Goal: Task Accomplishment & Management: Use online tool/utility

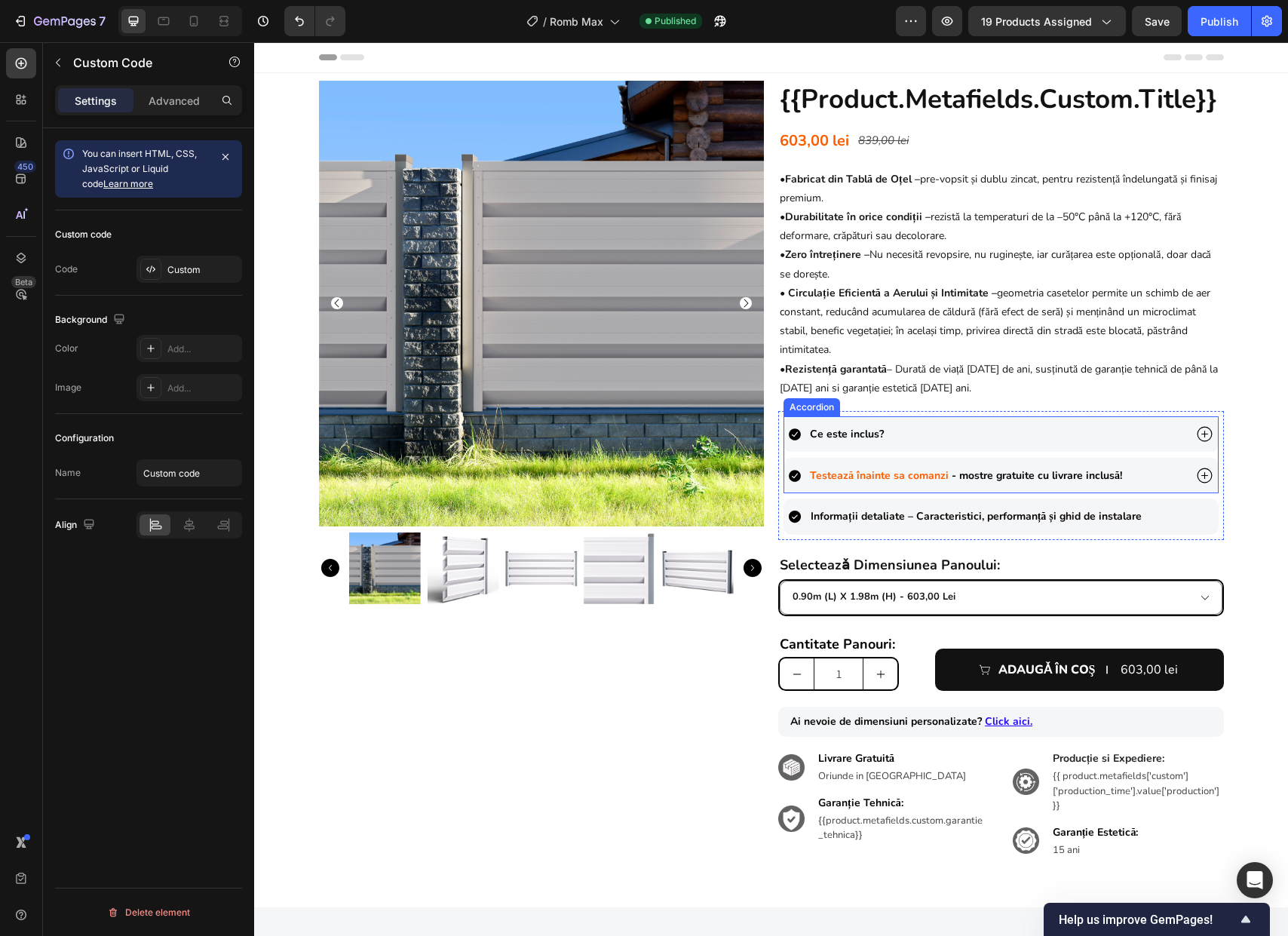
click at [1195, 435] on icon at bounding box center [1204, 433] width 19 height 19
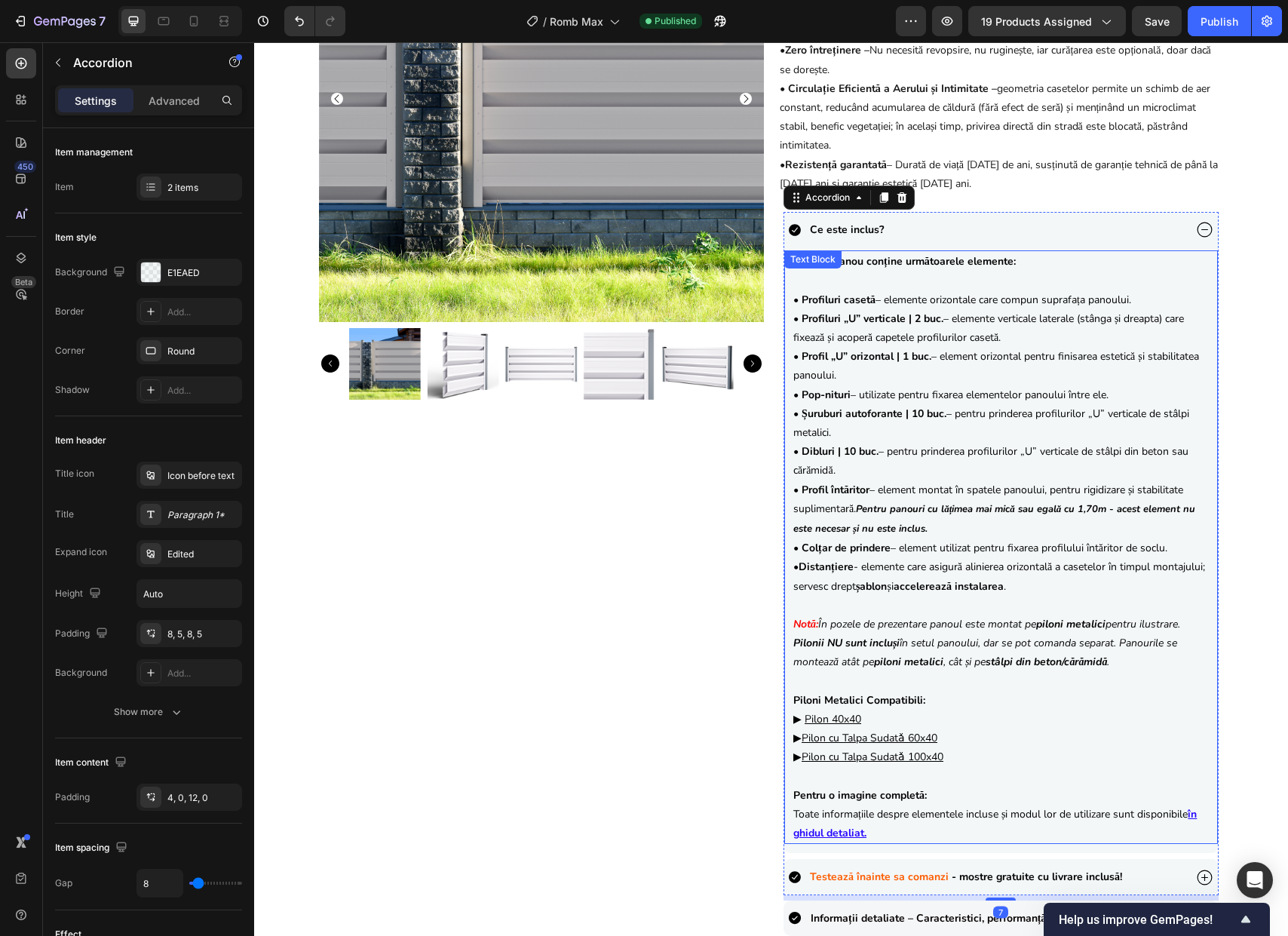
scroll to position [518, 0]
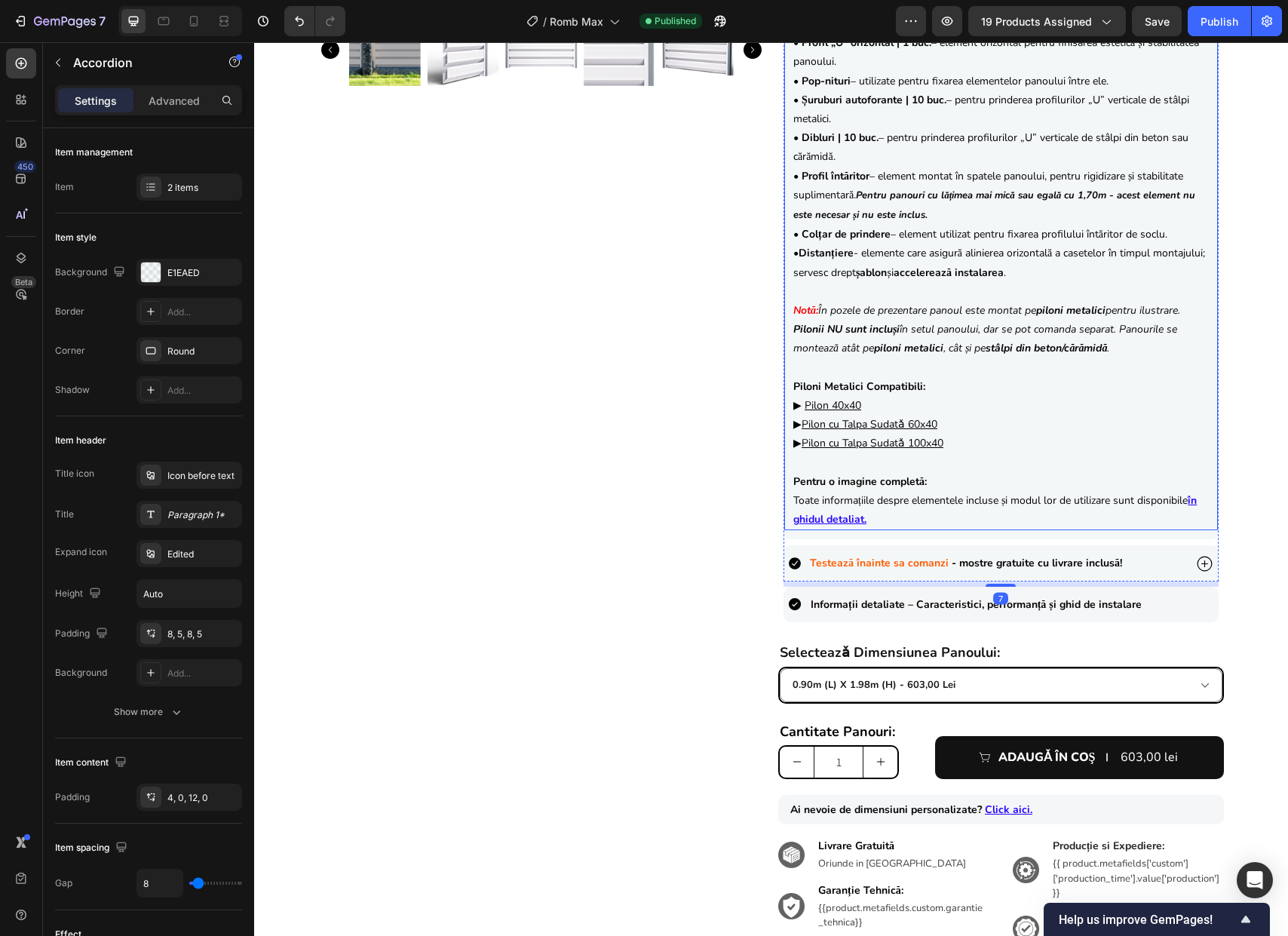
click at [867, 407] on p "Piloni Metalici Compatibili: ▶ Pilon 40x40 ▶ Pilon cu Talpa Sudatǎ 60x40 ▶ Pilo…" at bounding box center [1000, 405] width 415 height 95
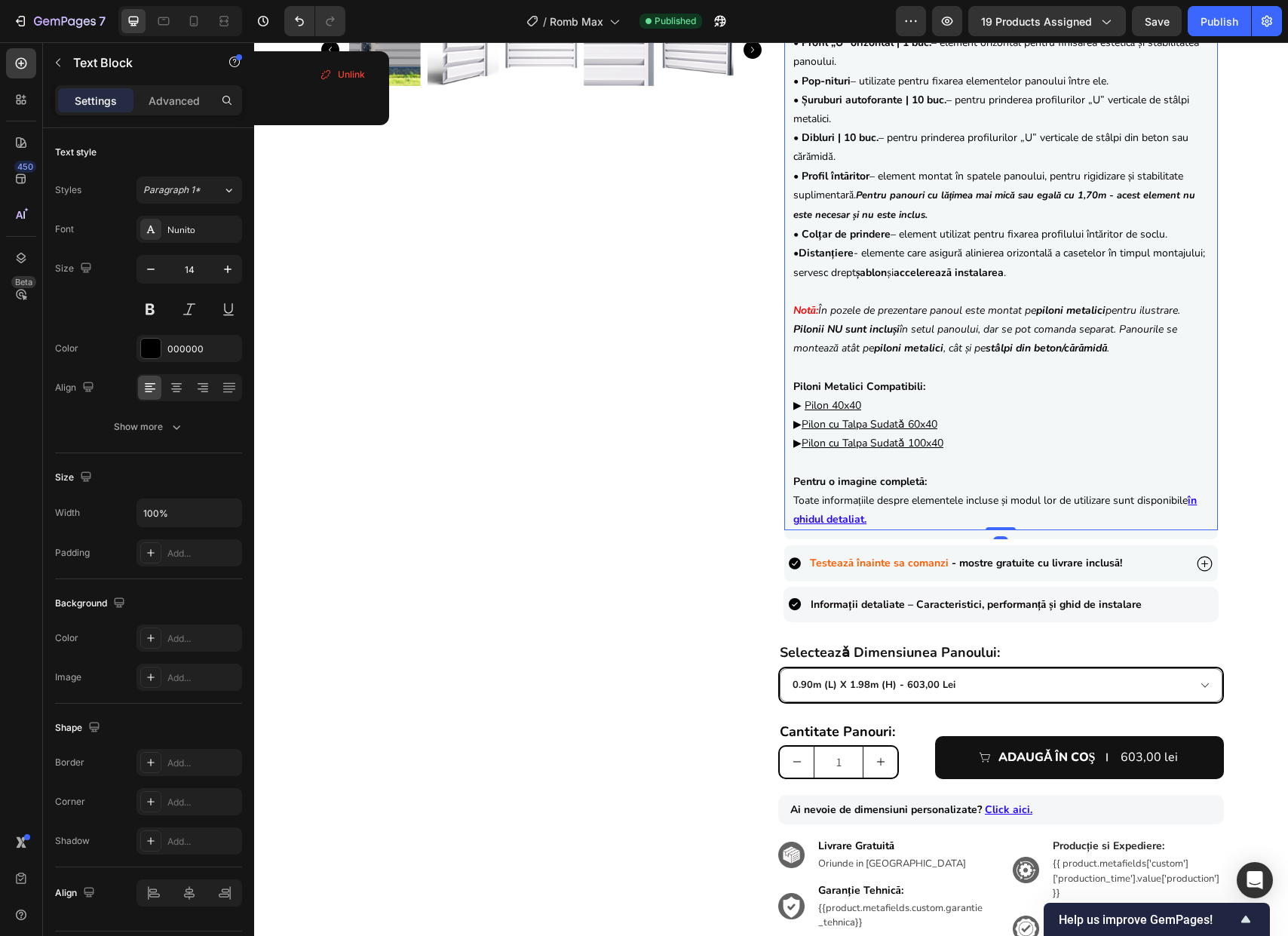
click at [866, 405] on p "Piloni Metalici Compatibili: ▶ Pilon 40x40 ▶ Pilon cu Talpa Sudatǎ 60x40 ▶ Pilo…" at bounding box center [1000, 405] width 415 height 95
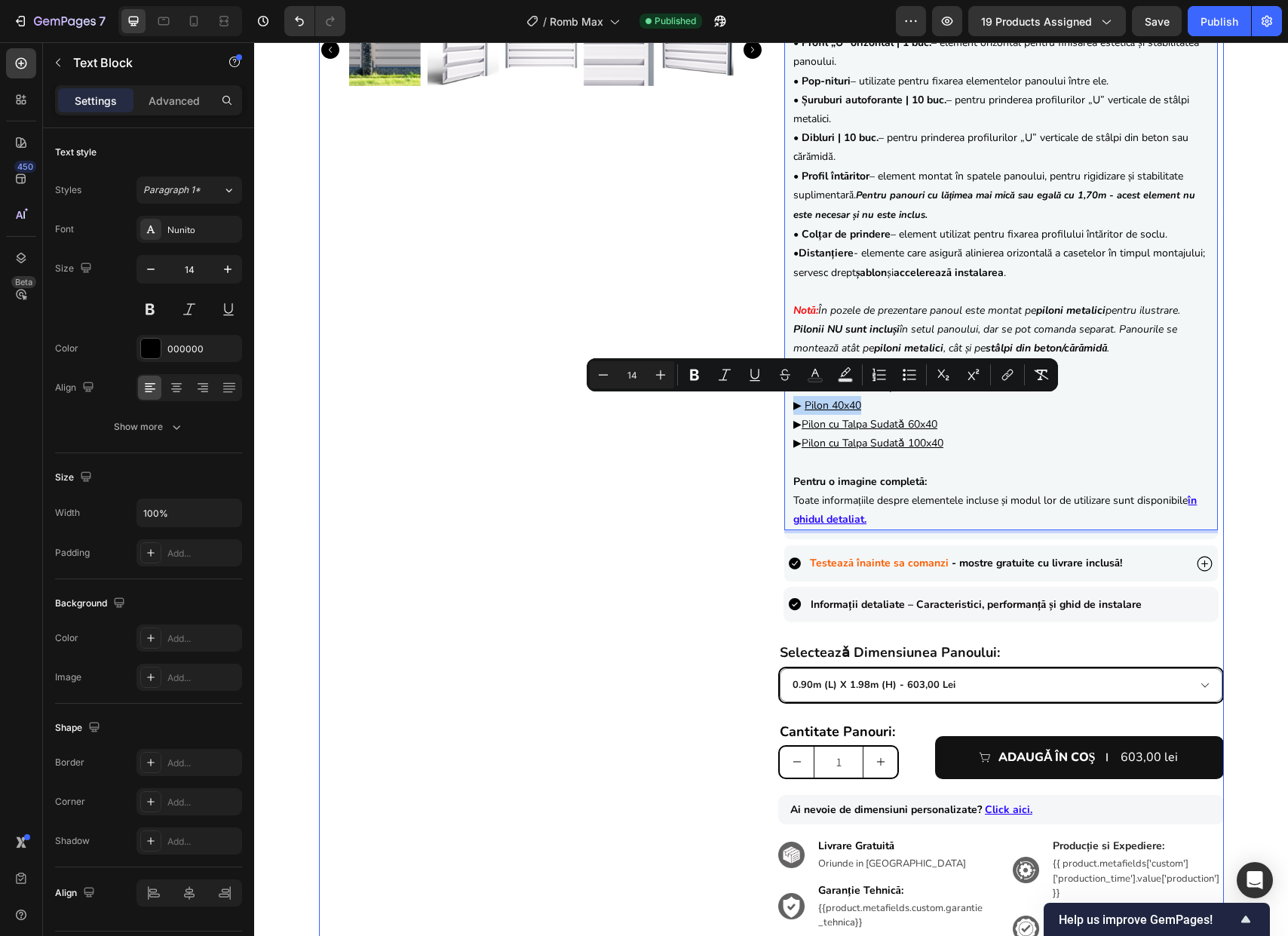
drag, startPoint x: 855, startPoint y: 406, endPoint x: 743, endPoint y: 409, distance: 112.0
click at [743, 409] on div "Product Images {{product.metafields.custom.title}} Heading 603,00 lei Product P…" at bounding box center [770, 266] width 904 height 1408
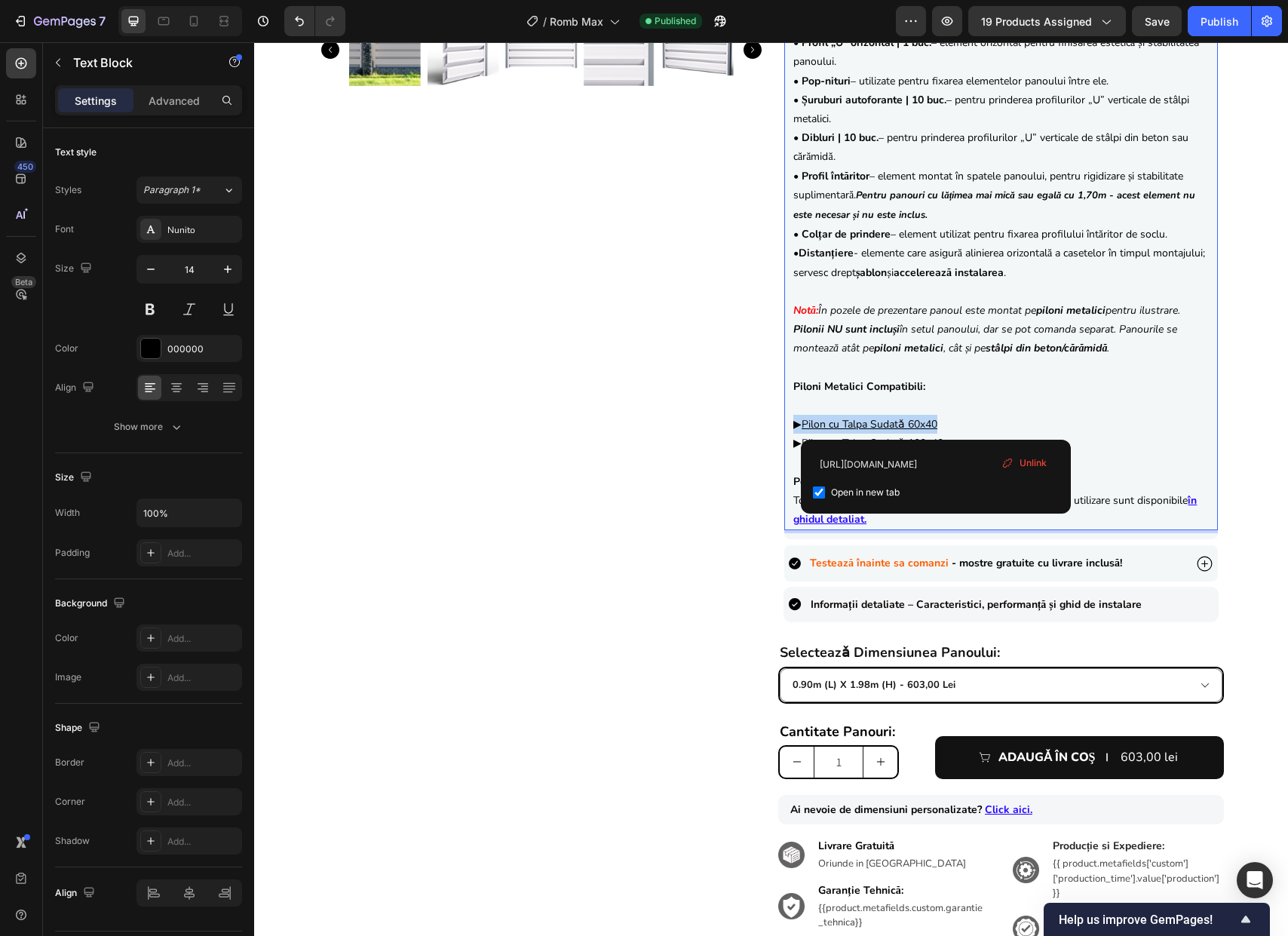
drag, startPoint x: 1002, startPoint y: 426, endPoint x: 787, endPoint y: 425, distance: 215.0
click at [793, 425] on p "Piloni Metalici Compatibili: ⁠⁠⁠⁠⁠⁠⁠ ▶ Pilon cu Talpa Sudatǎ 60x40 ▶ Pilon cu T…" at bounding box center [1000, 405] width 415 height 95
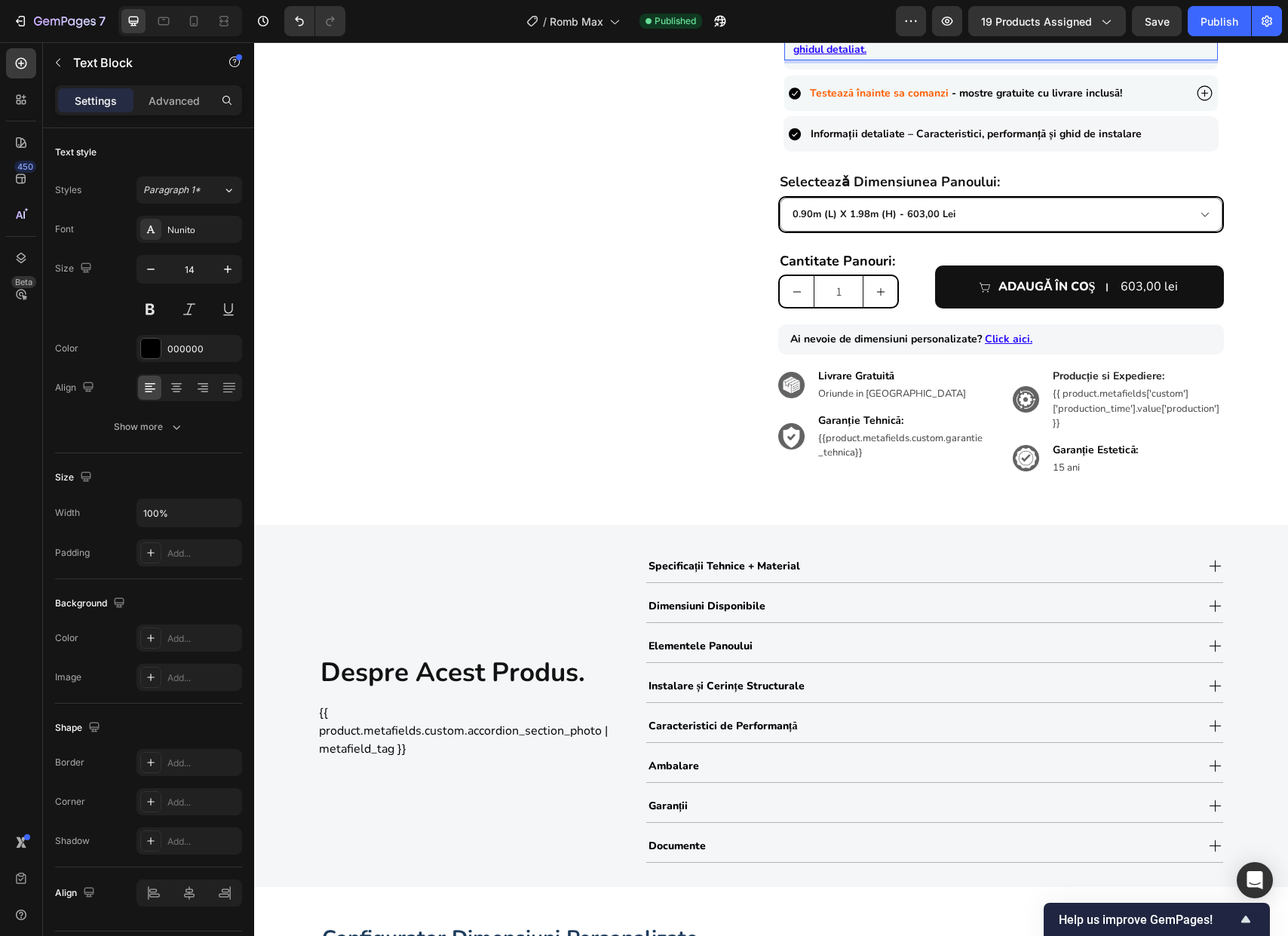
scroll to position [1231, 0]
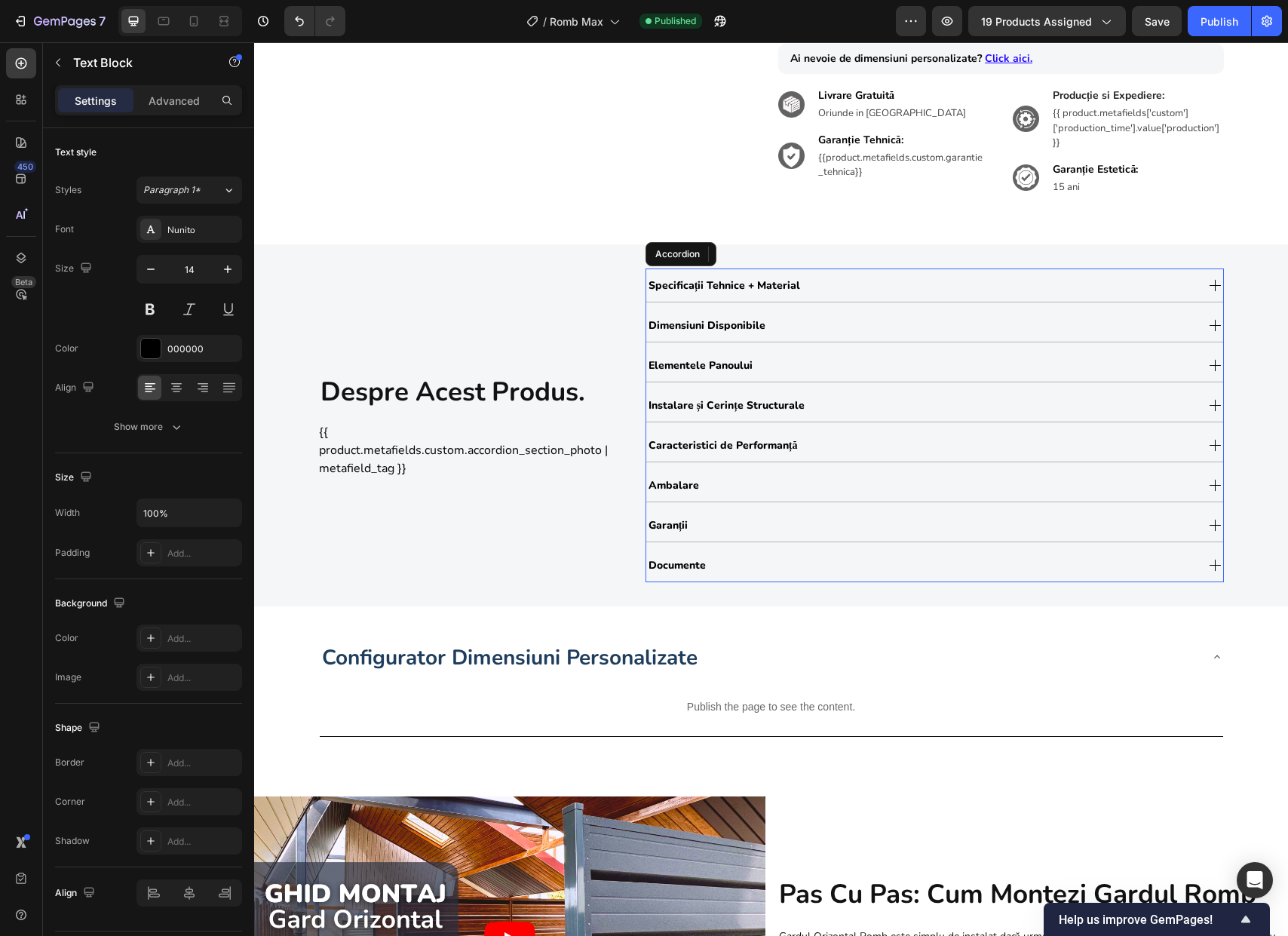
click at [1024, 374] on div "Elementele Panoului" at bounding box center [921, 364] width 549 height 26
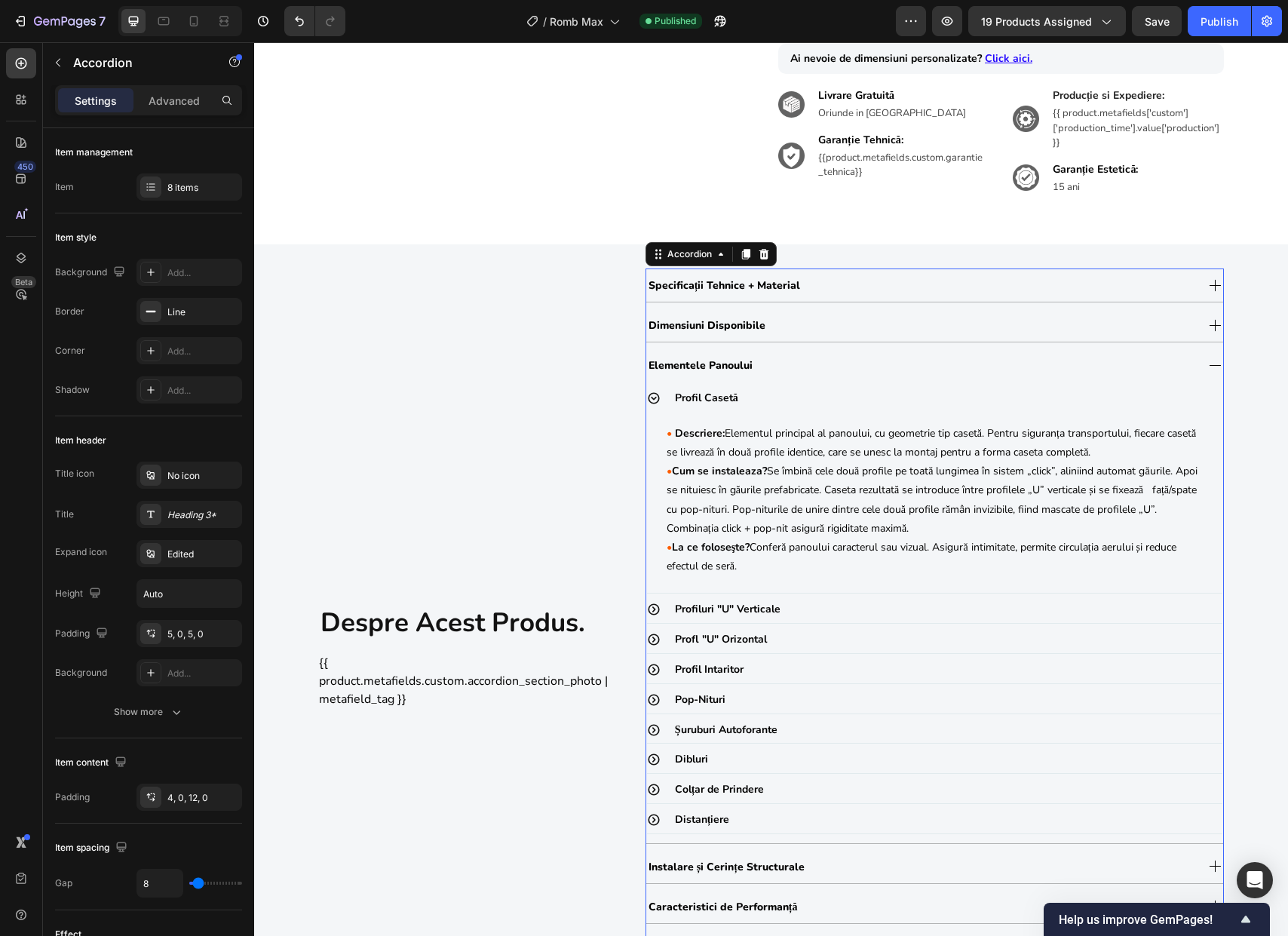
click at [1024, 374] on div "Elementele Panoului" at bounding box center [921, 364] width 549 height 26
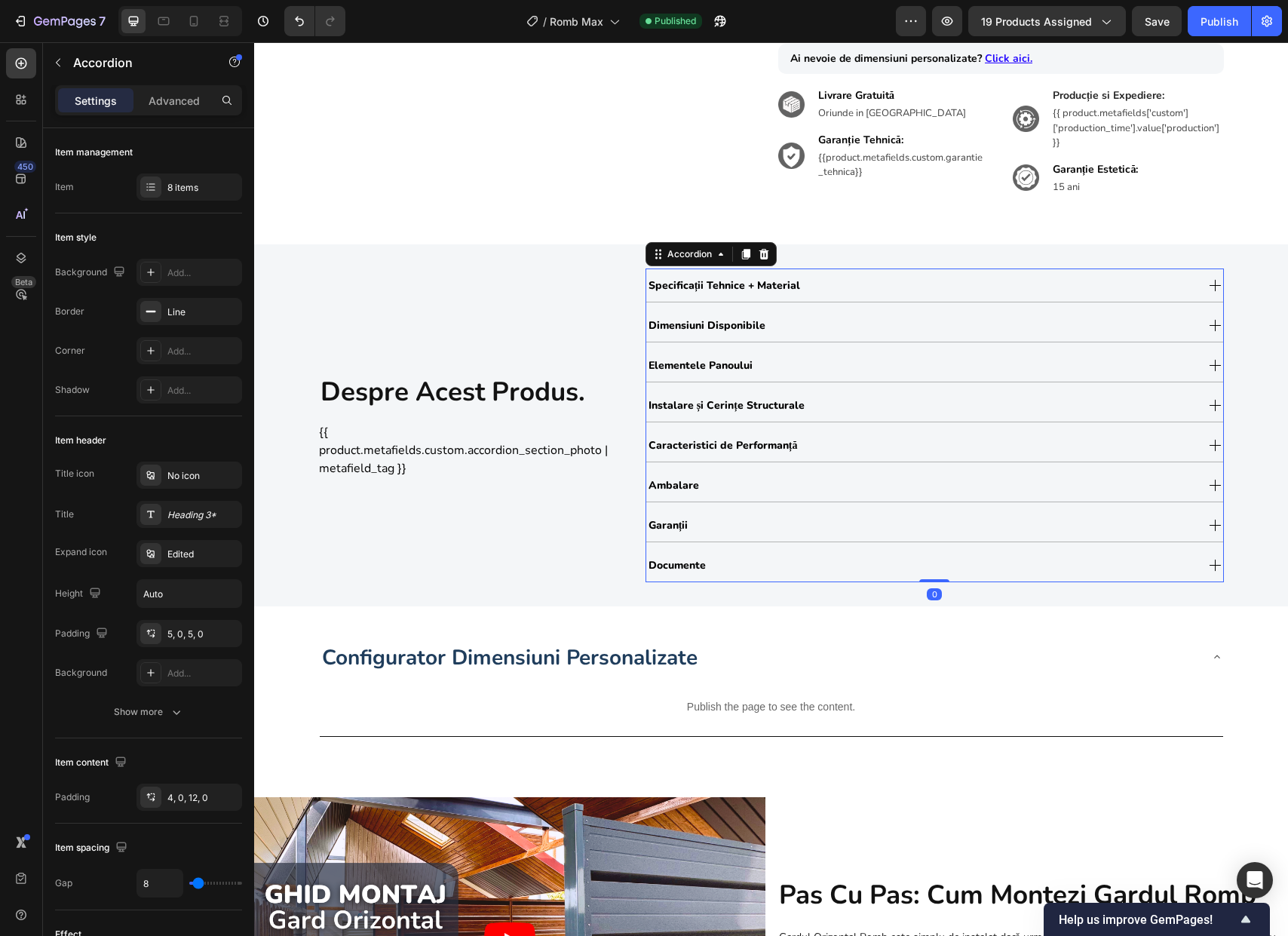
click at [879, 418] on div "Instalare și Cerințe Structurale" at bounding box center [921, 404] width 549 height 26
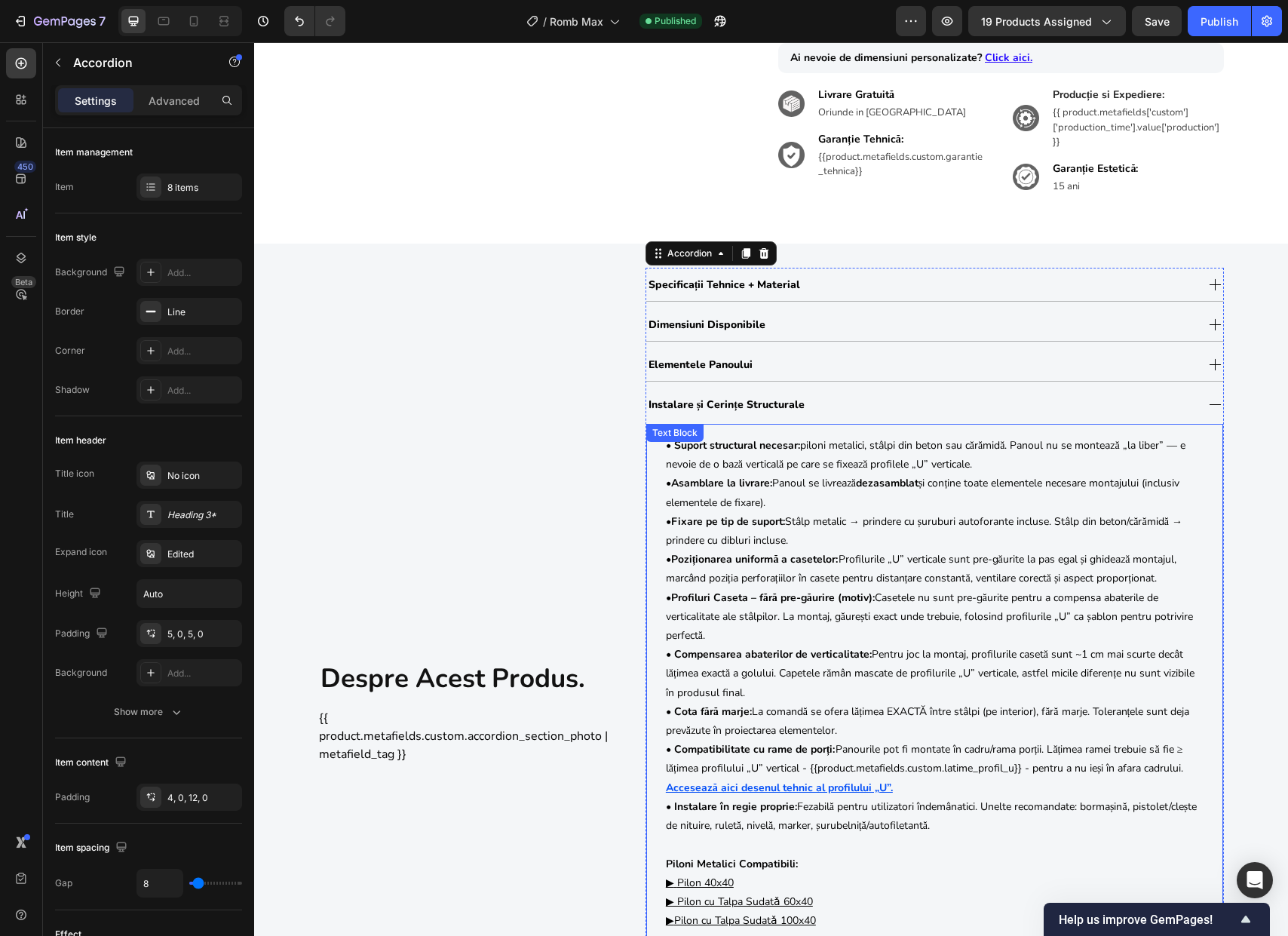
scroll to position [1478, 0]
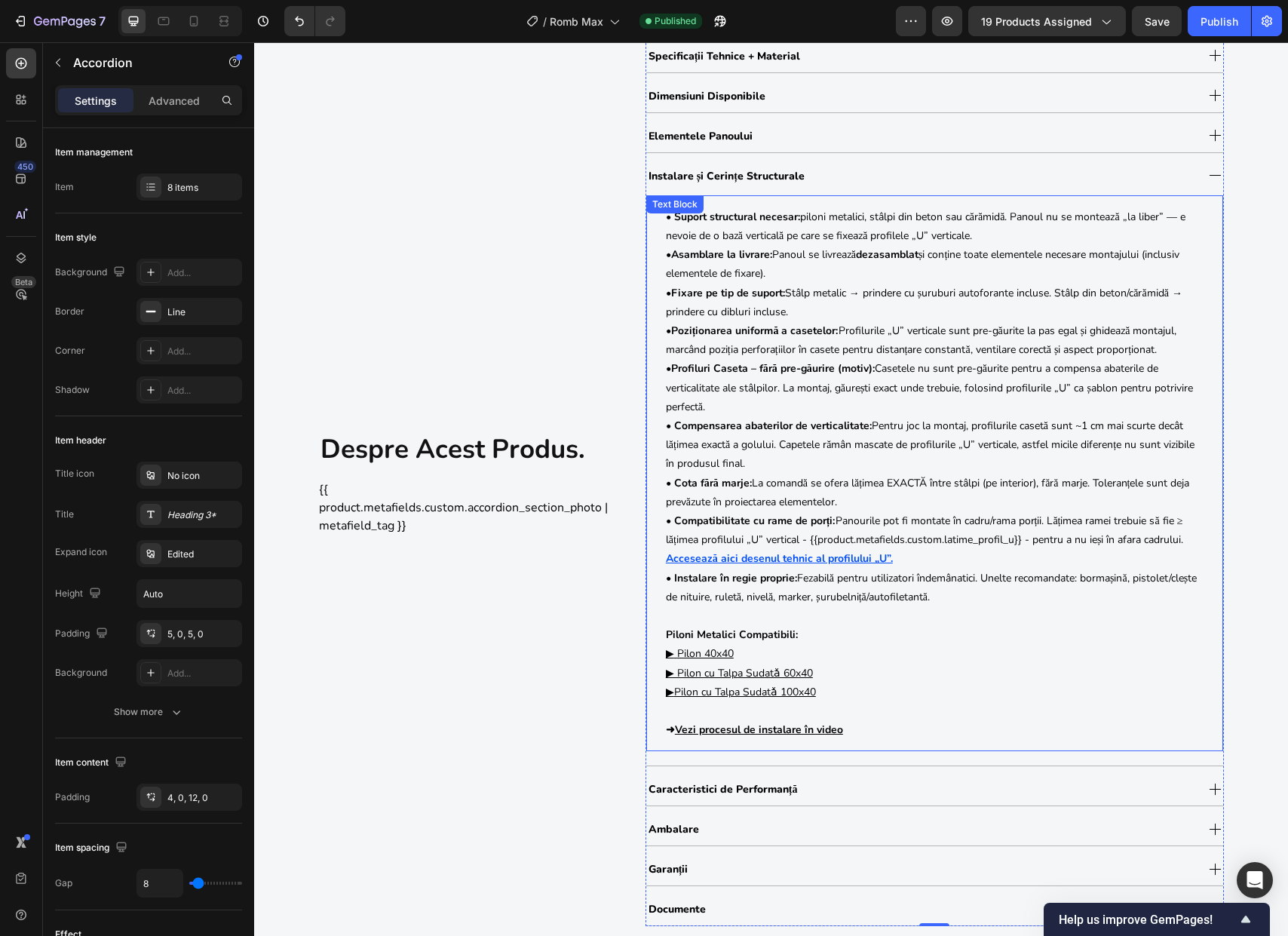
click at [767, 647] on p "• Instalare în regie proprie: Fezabilă pentru utilizatori îndemânatici. Unelte …" at bounding box center [934, 654] width 537 height 171
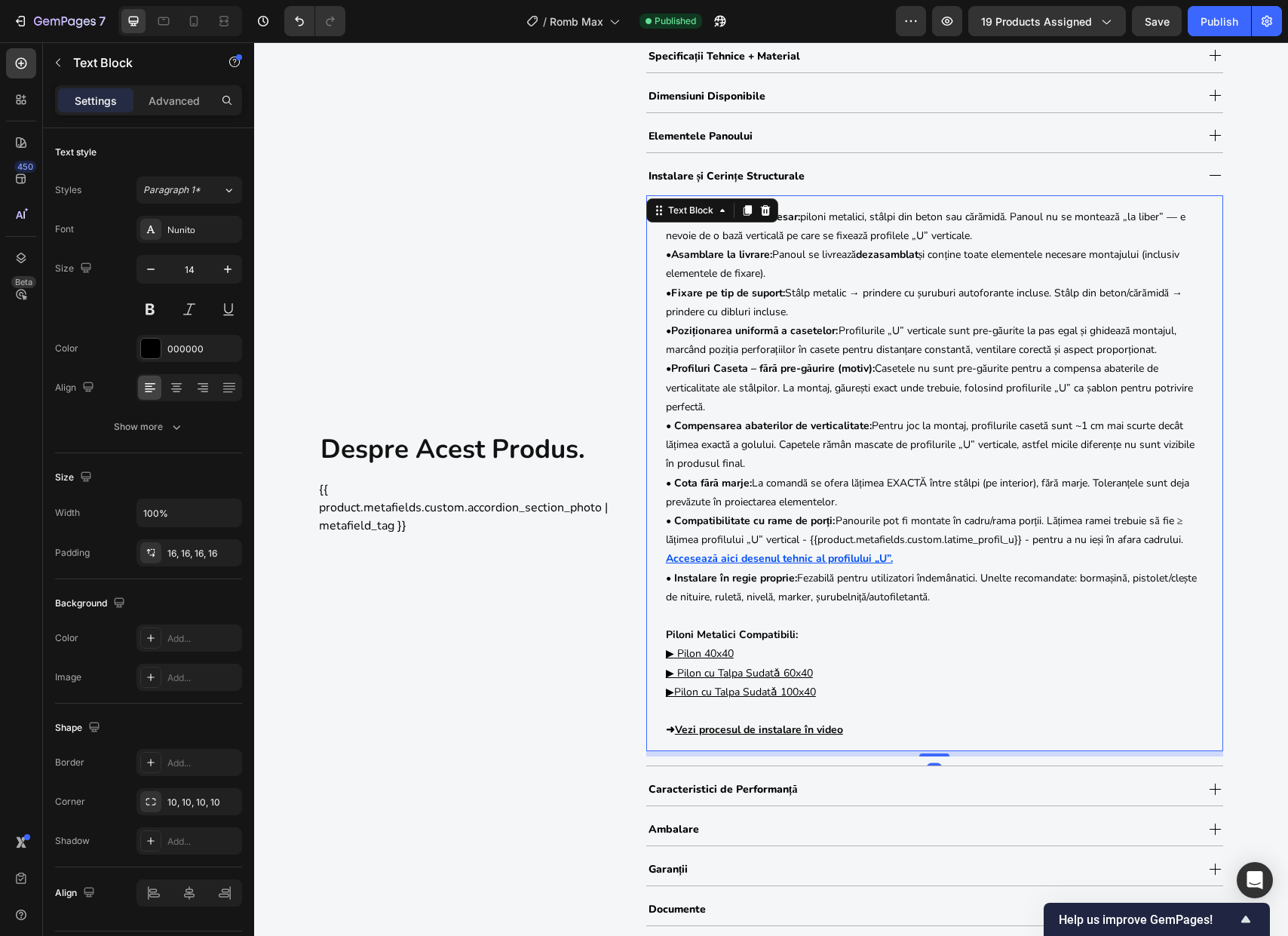
click at [763, 650] on p "• Instalare în regie proprie: Fezabilă pentru utilizatori îndemânatici. Unelte …" at bounding box center [934, 654] width 537 height 171
drag, startPoint x: 751, startPoint y: 655, endPoint x: 636, endPoint y: 652, distance: 115.0
click at [634, 652] on div "despre acest produs. Heading {{ product.metafields.custom.accordion_section_pho…" at bounding box center [770, 483] width 904 height 888
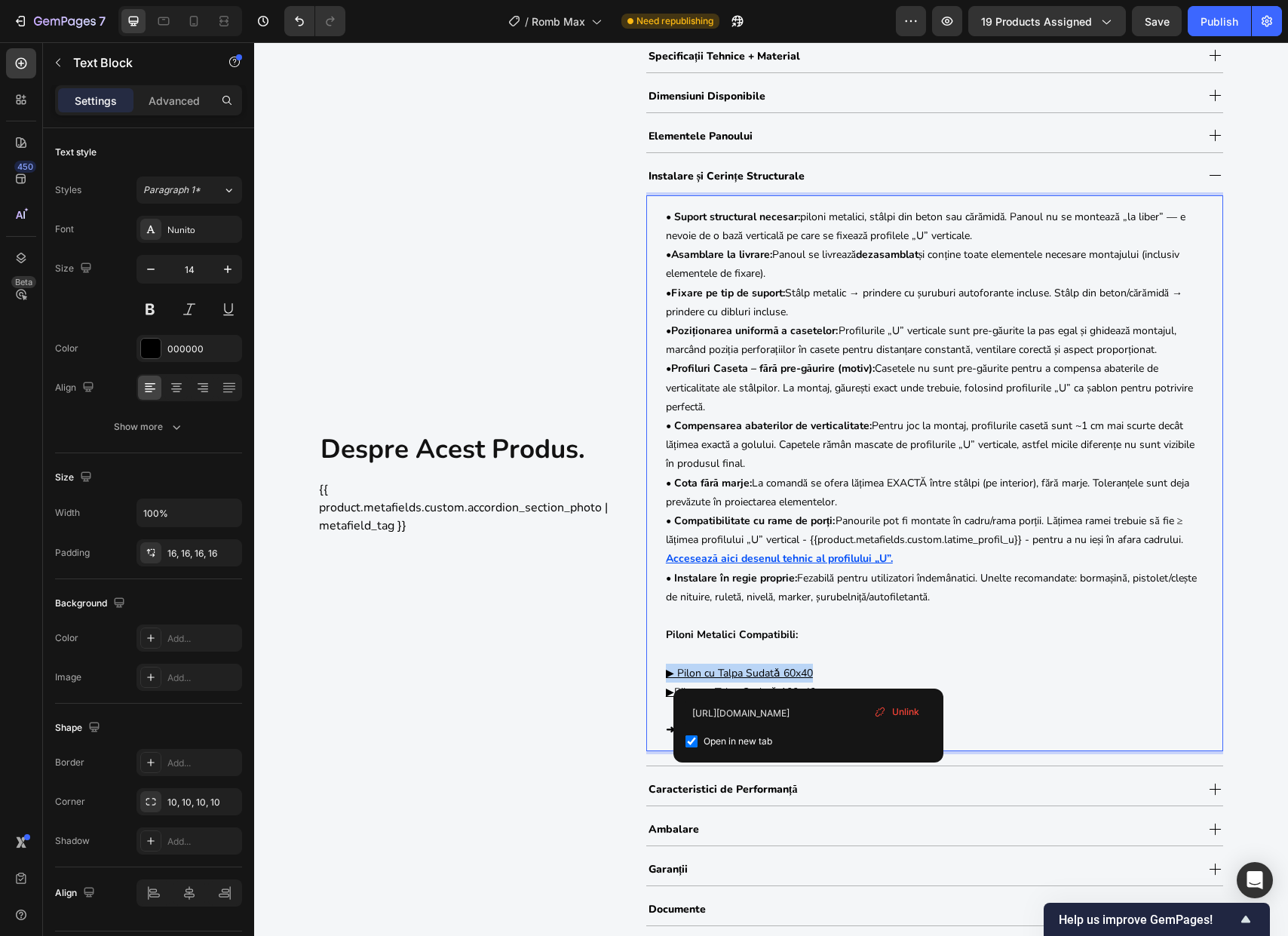
drag, startPoint x: 840, startPoint y: 665, endPoint x: 647, endPoint y: 672, distance: 193.1
click at [654, 672] on div "• Suport structural necesar: piloni metalici, stâlpi din beton sau cărămidă. Pa…" at bounding box center [934, 473] width 562 height 557
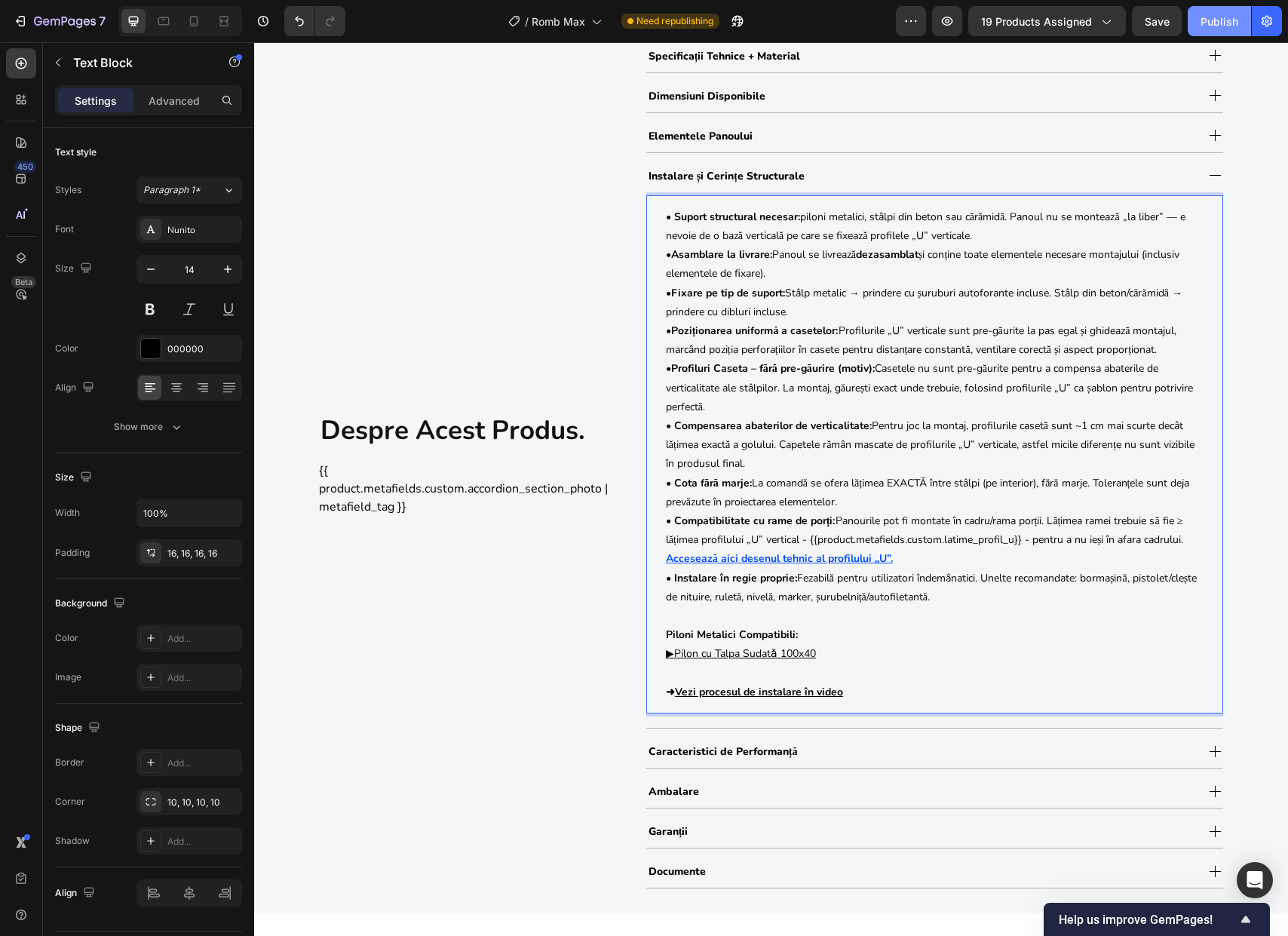
click at [1225, 29] on button "Publish" at bounding box center [1219, 21] width 63 height 30
click at [798, 635] on strong "http://sipca.ro/products/pilon-talpa-sudata-60x40mm-mat" at bounding box center [855, 634] width 116 height 14
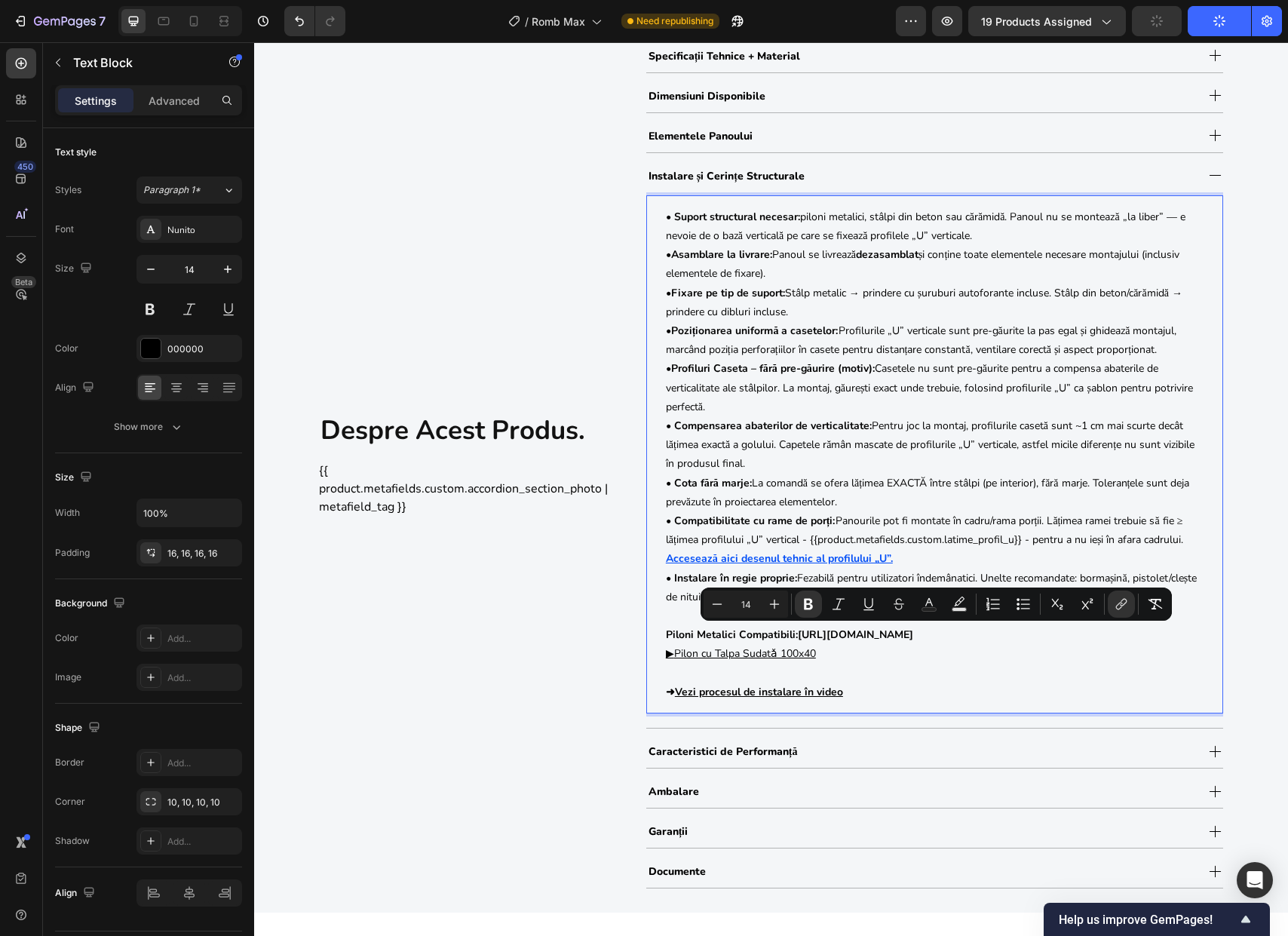
drag, startPoint x: 795, startPoint y: 635, endPoint x: 1209, endPoint y: 639, distance: 414.0
click at [1209, 639] on div "• Suport structural necesar: piloni metalici, stâlpi din beton sau cărămidă. Pa…" at bounding box center [934, 454] width 577 height 518
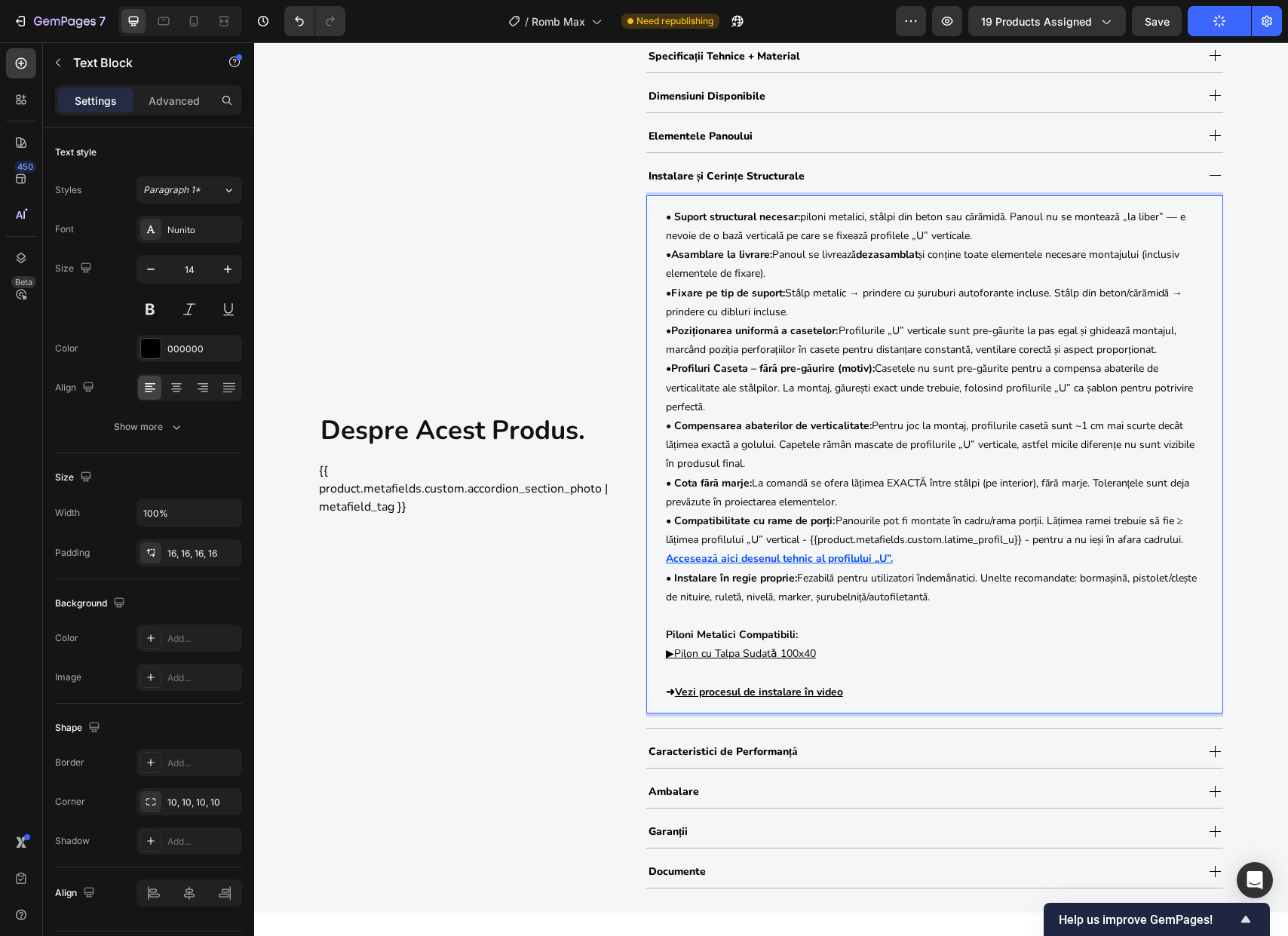
click at [668, 657] on u "▶" at bounding box center [670, 653] width 8 height 14
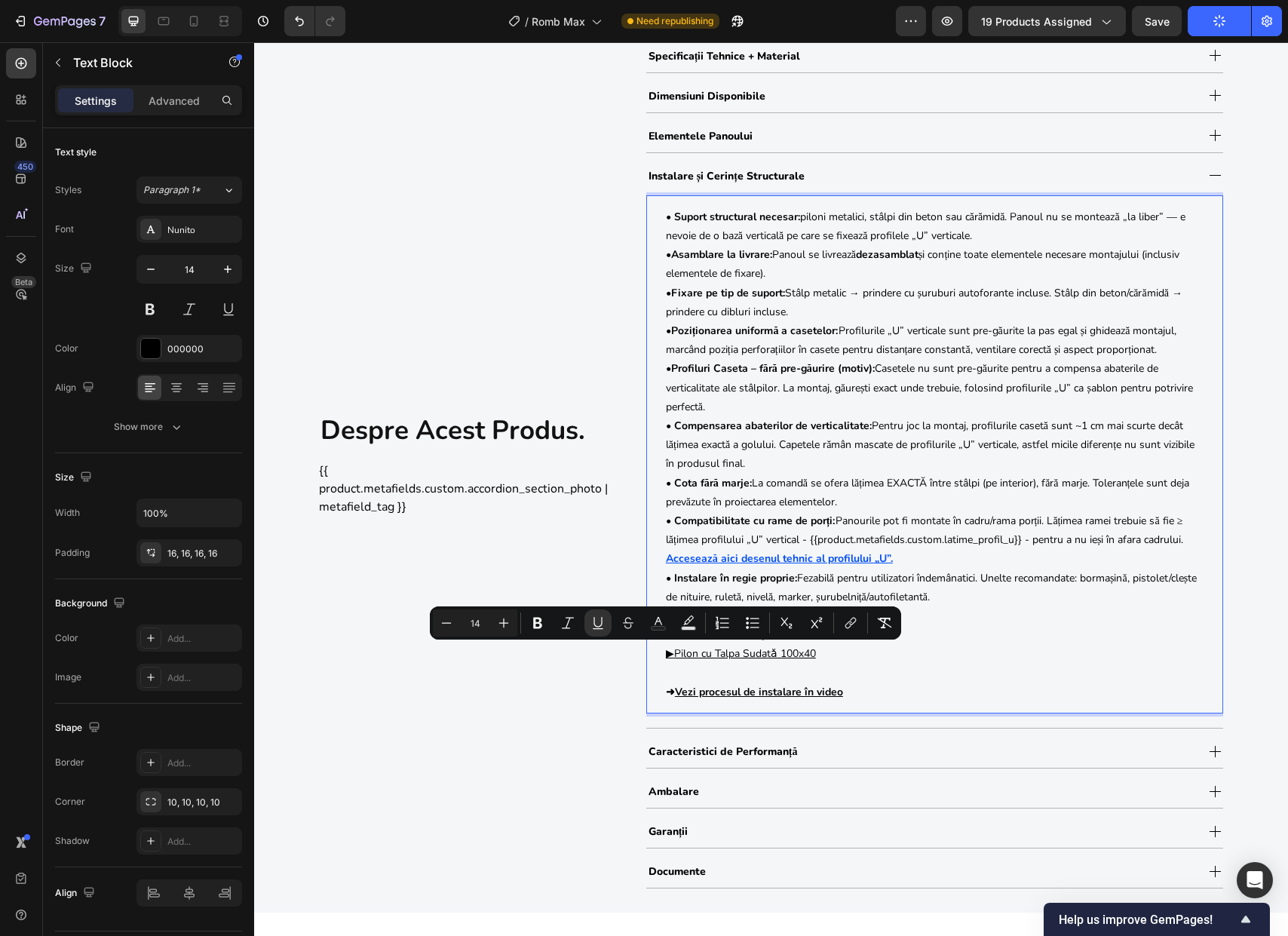
drag, startPoint x: 671, startPoint y: 656, endPoint x: 655, endPoint y: 656, distance: 16.0
click at [655, 656] on div "• Suport structural necesar: piloni metalici, stâlpi din beton sau cărămidă. Pa…" at bounding box center [934, 454] width 562 height 518
click at [592, 626] on icon "Editor contextual toolbar" at bounding box center [598, 622] width 15 height 15
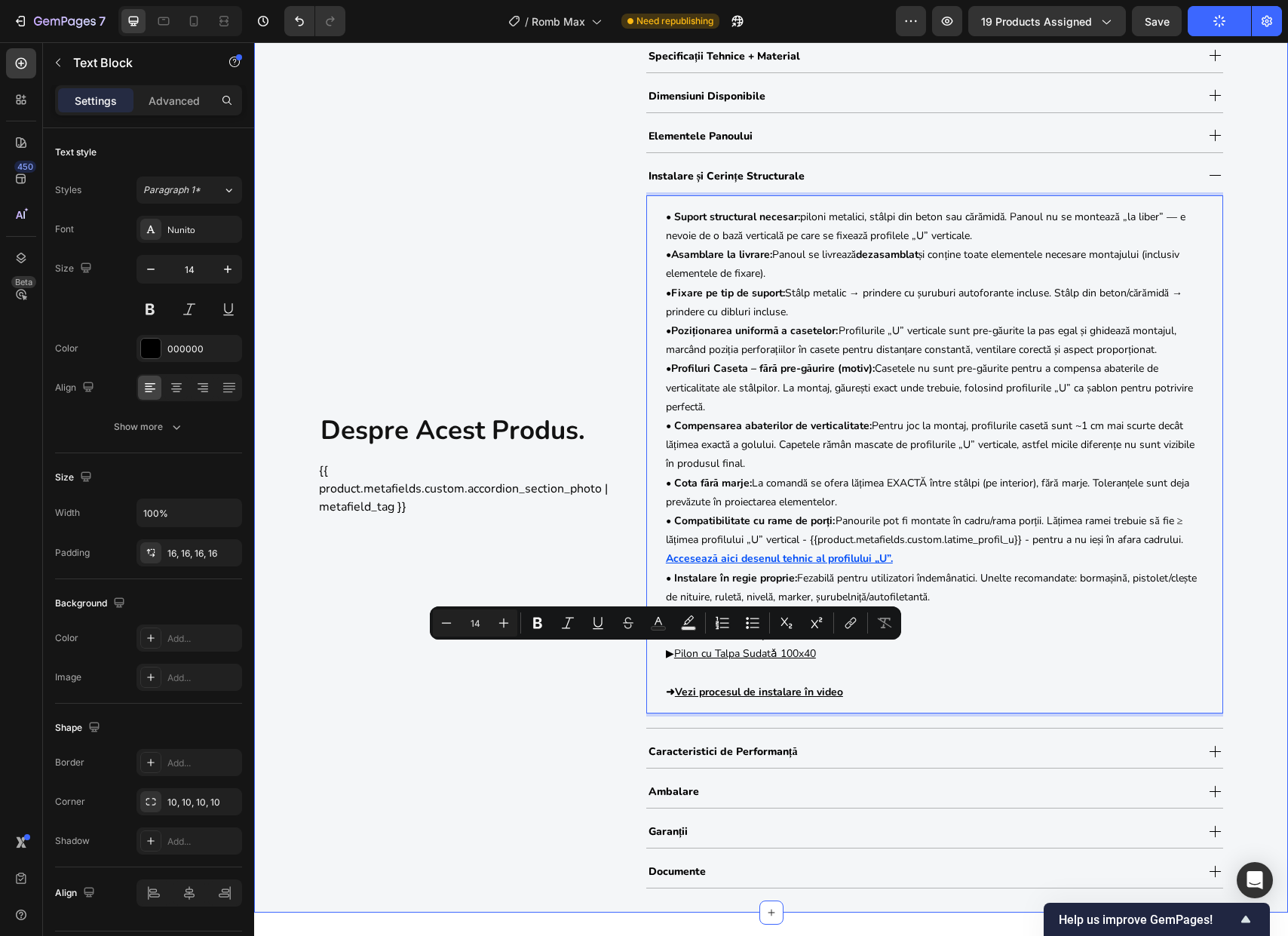
click at [1256, 157] on div "despre acest produs. Heading {{ product.metafields.custom.accordion_section_pho…" at bounding box center [770, 463] width 1033 height 849
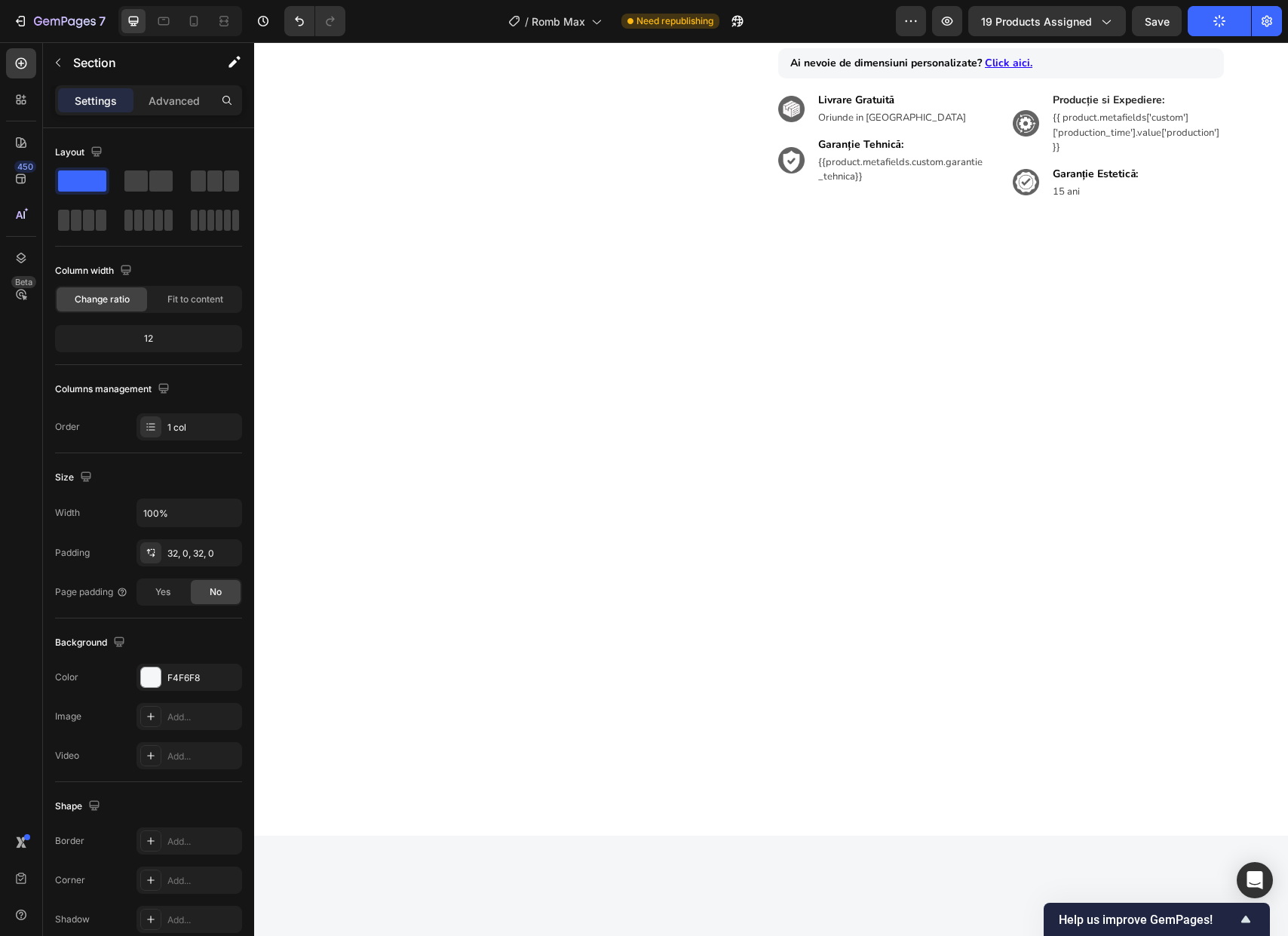
scroll to position [0, 0]
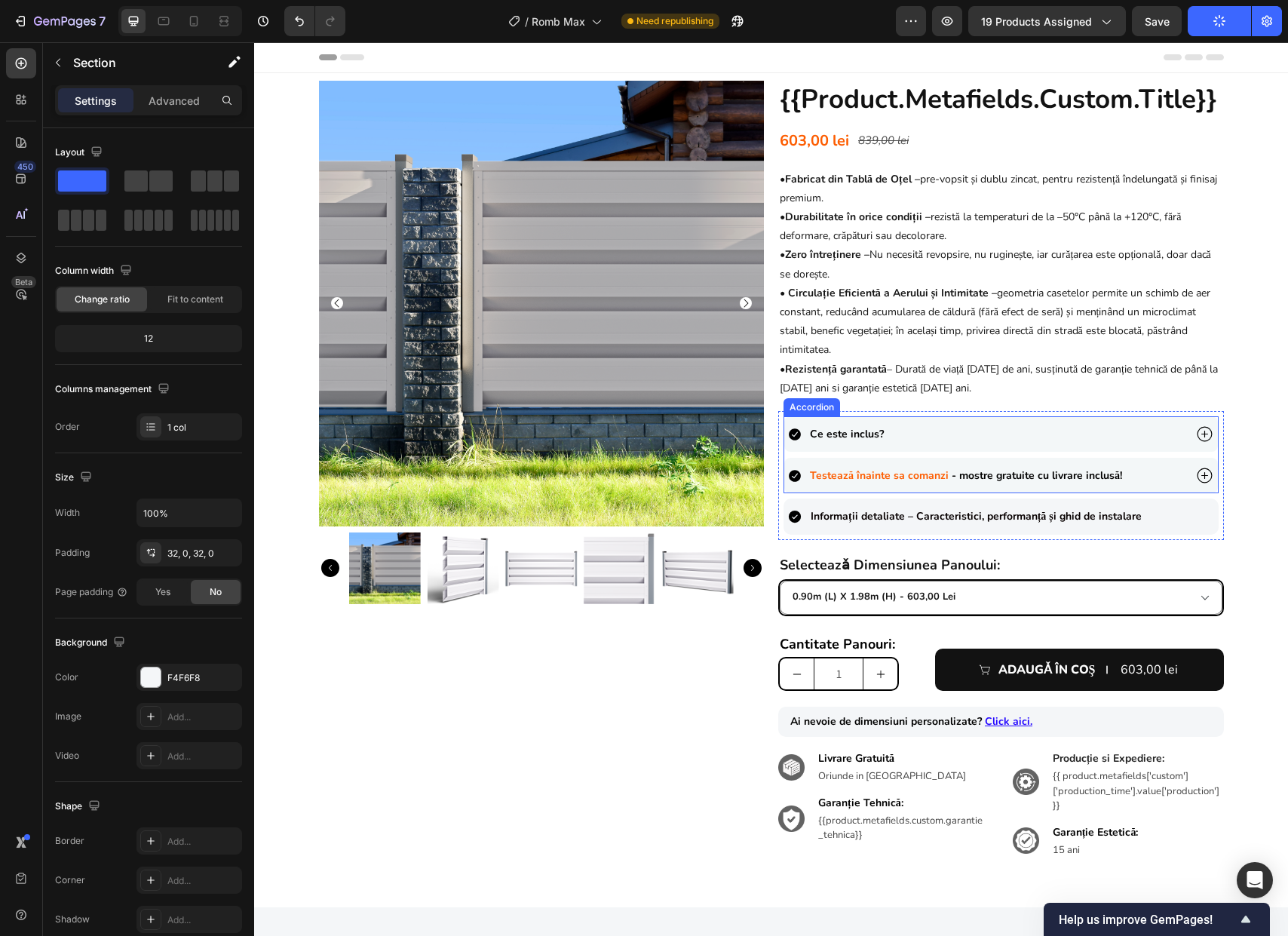
click at [1084, 438] on div "Ce este inclus?" at bounding box center [985, 433] width 395 height 23
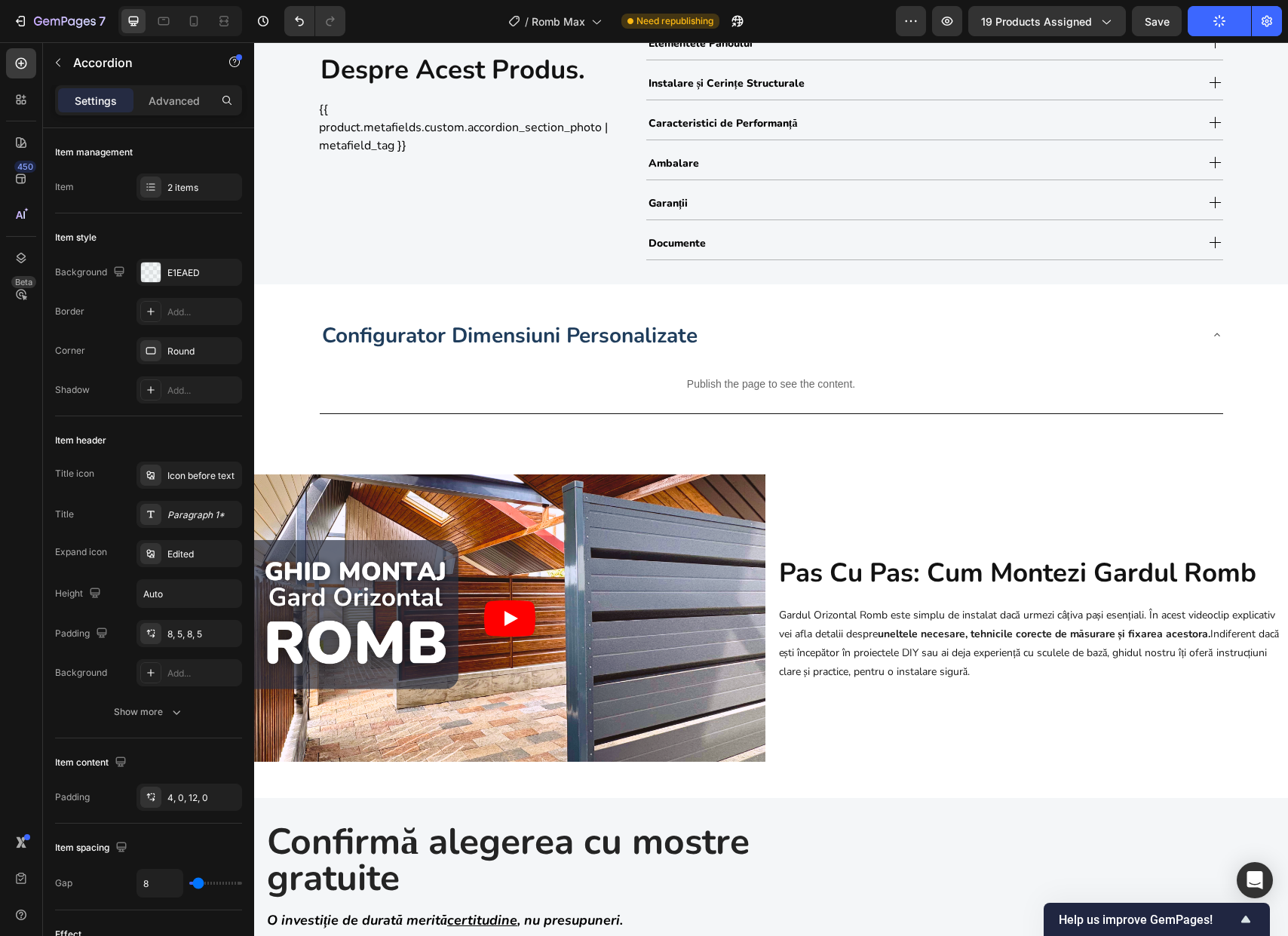
scroll to position [1580, 0]
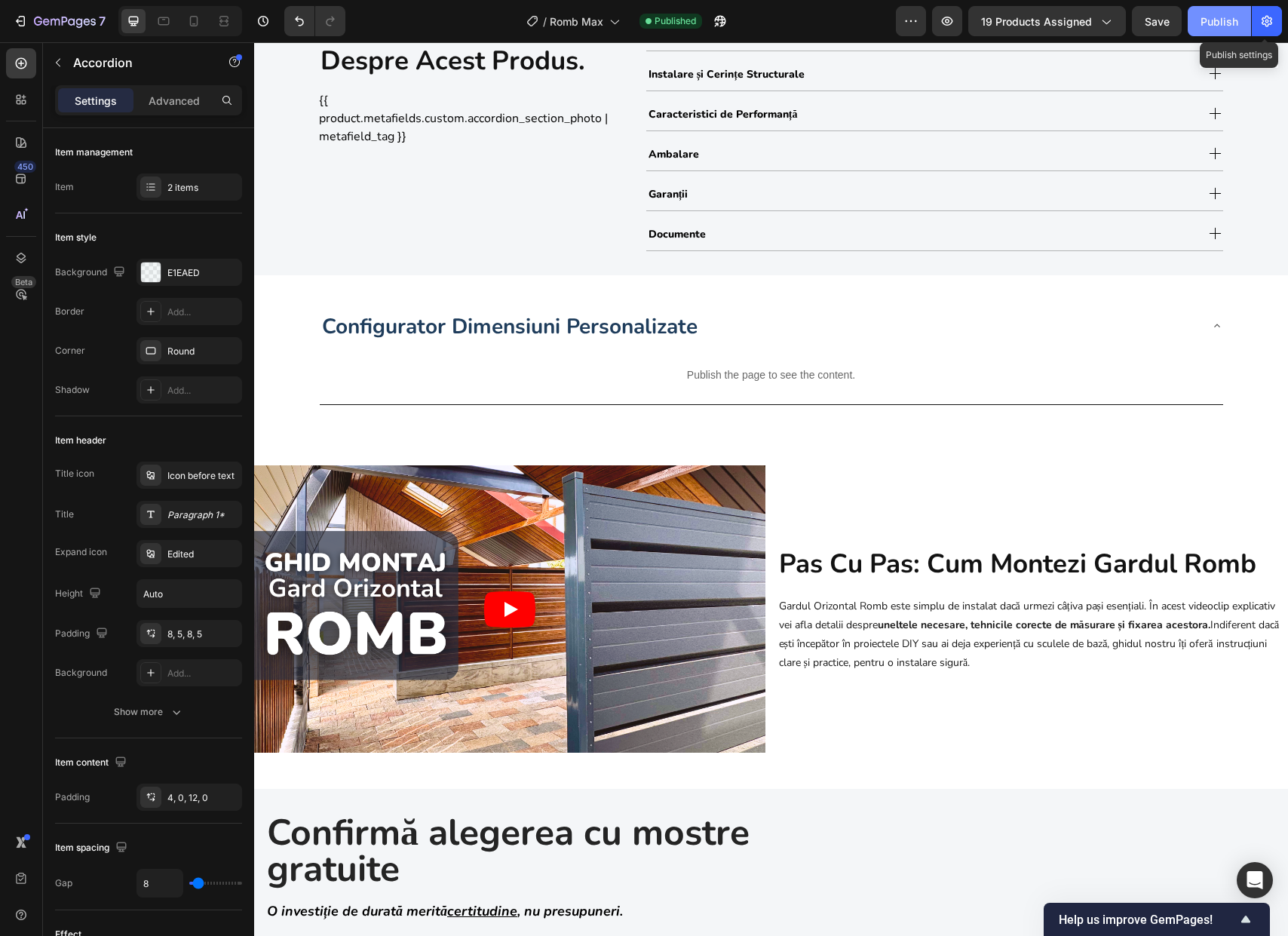
click at [1225, 20] on div "Publish" at bounding box center [1219, 21] width 37 height 16
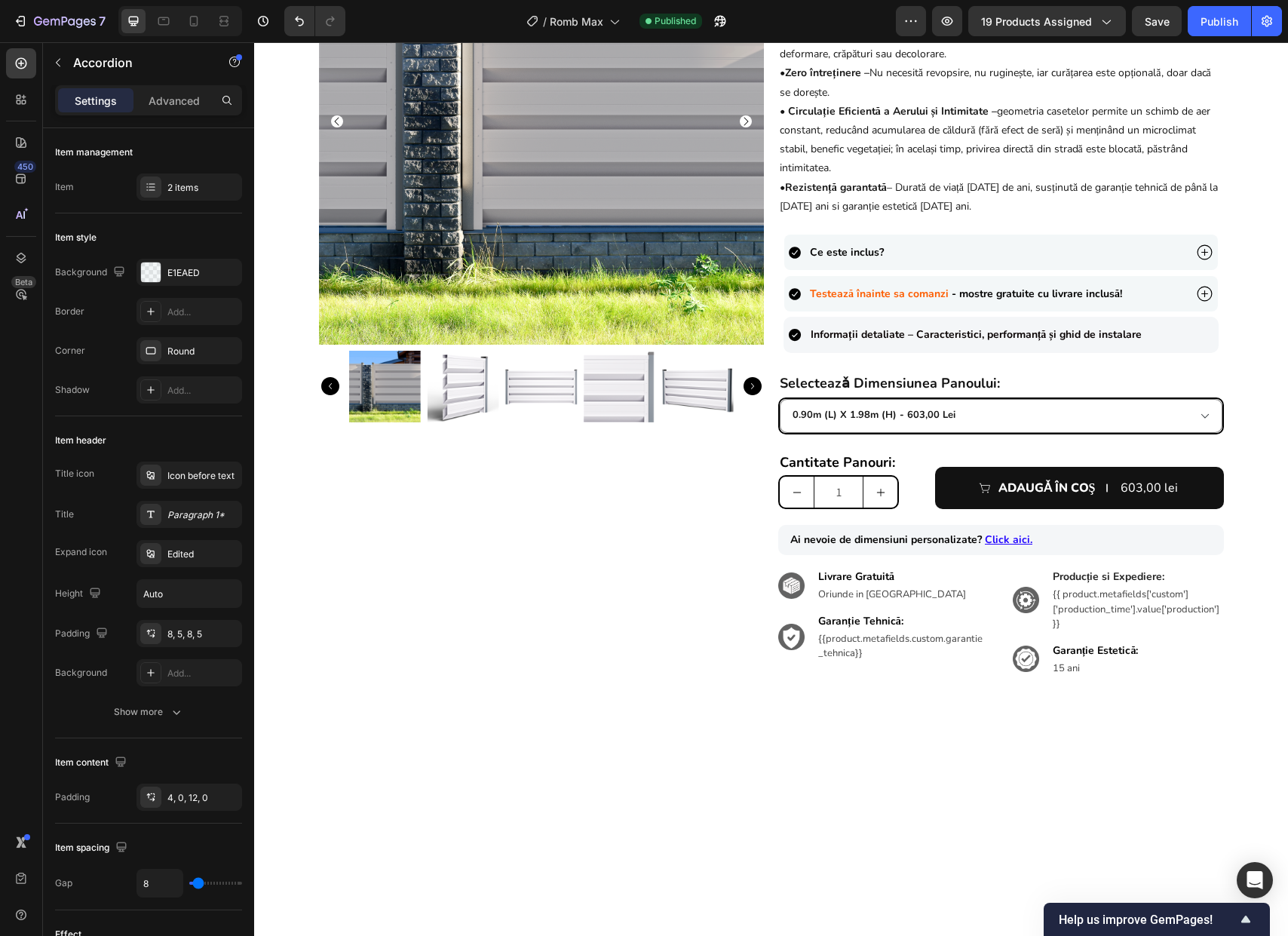
scroll to position [0, 0]
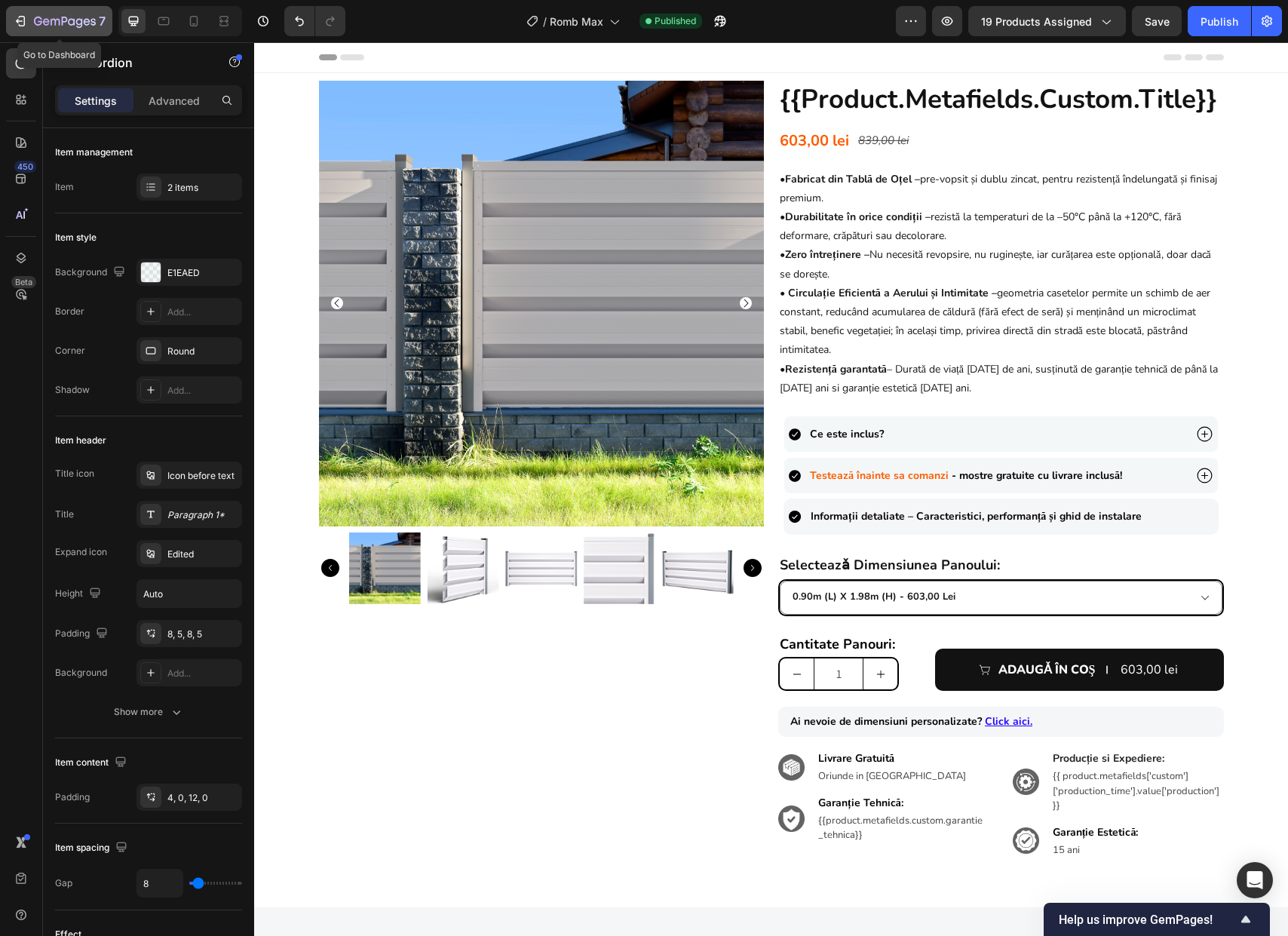
click at [62, 22] on icon "button" at bounding box center [64, 21] width 6 height 9
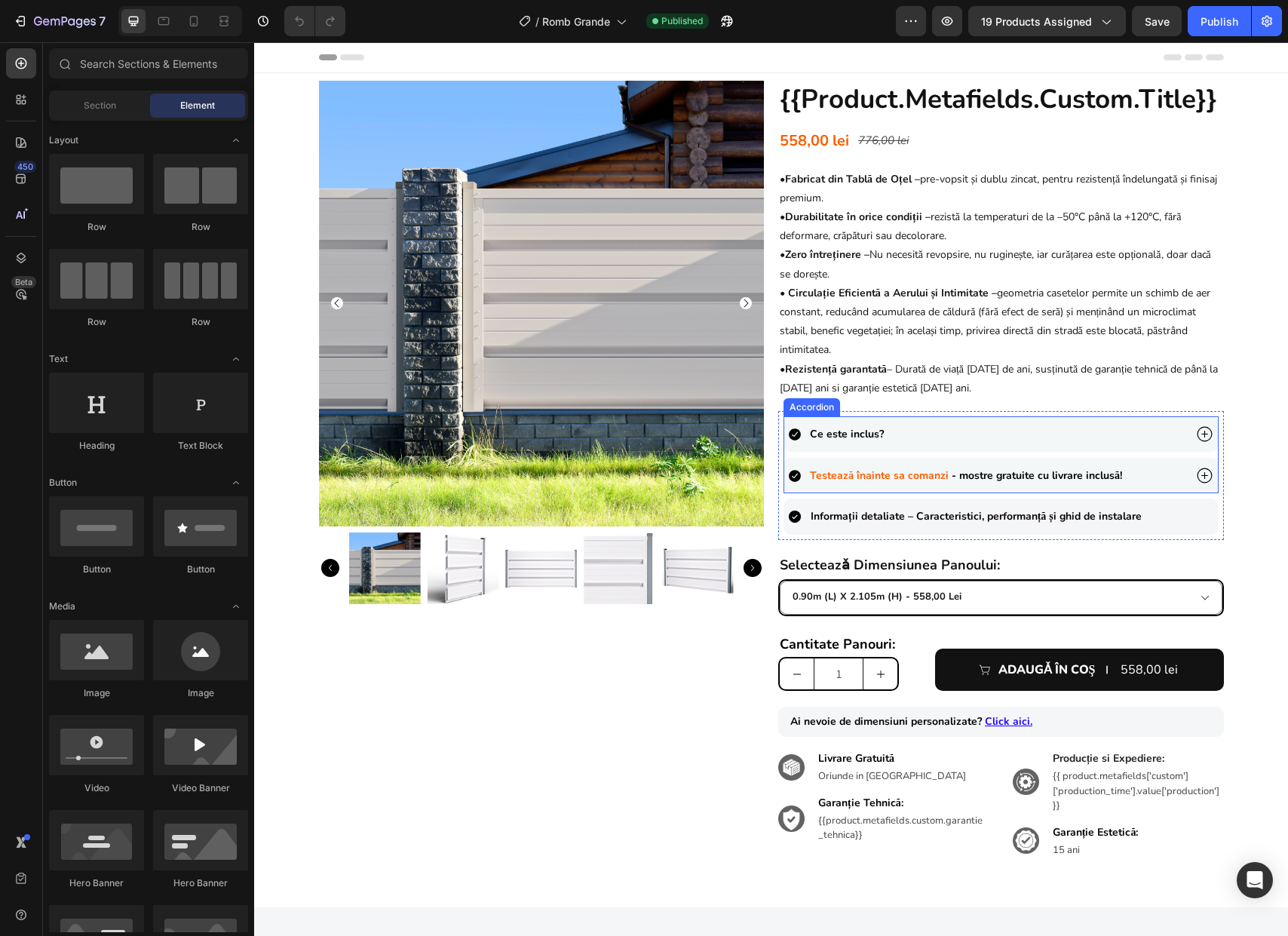
click at [1195, 433] on icon at bounding box center [1204, 433] width 19 height 19
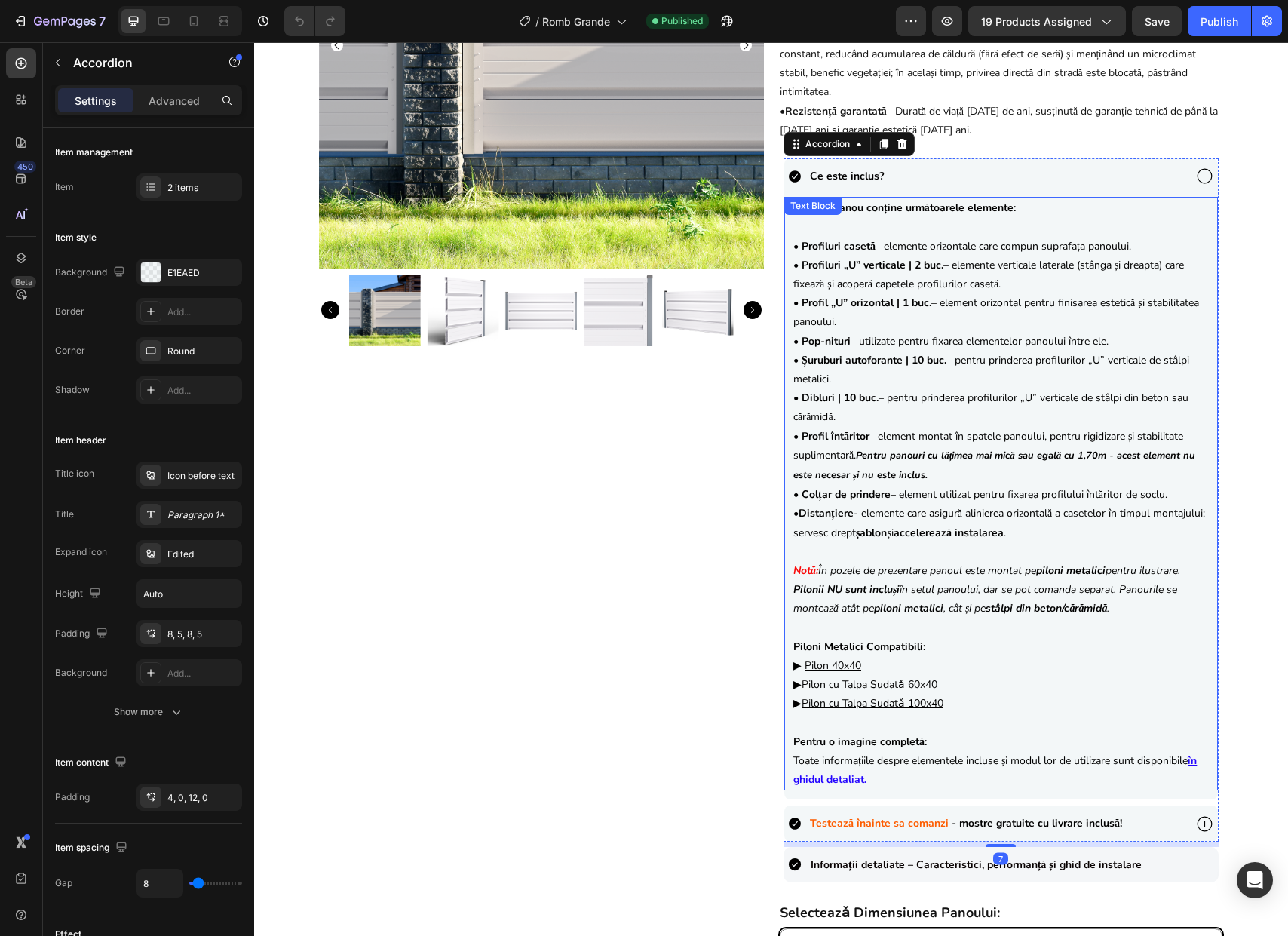
scroll to position [288, 0]
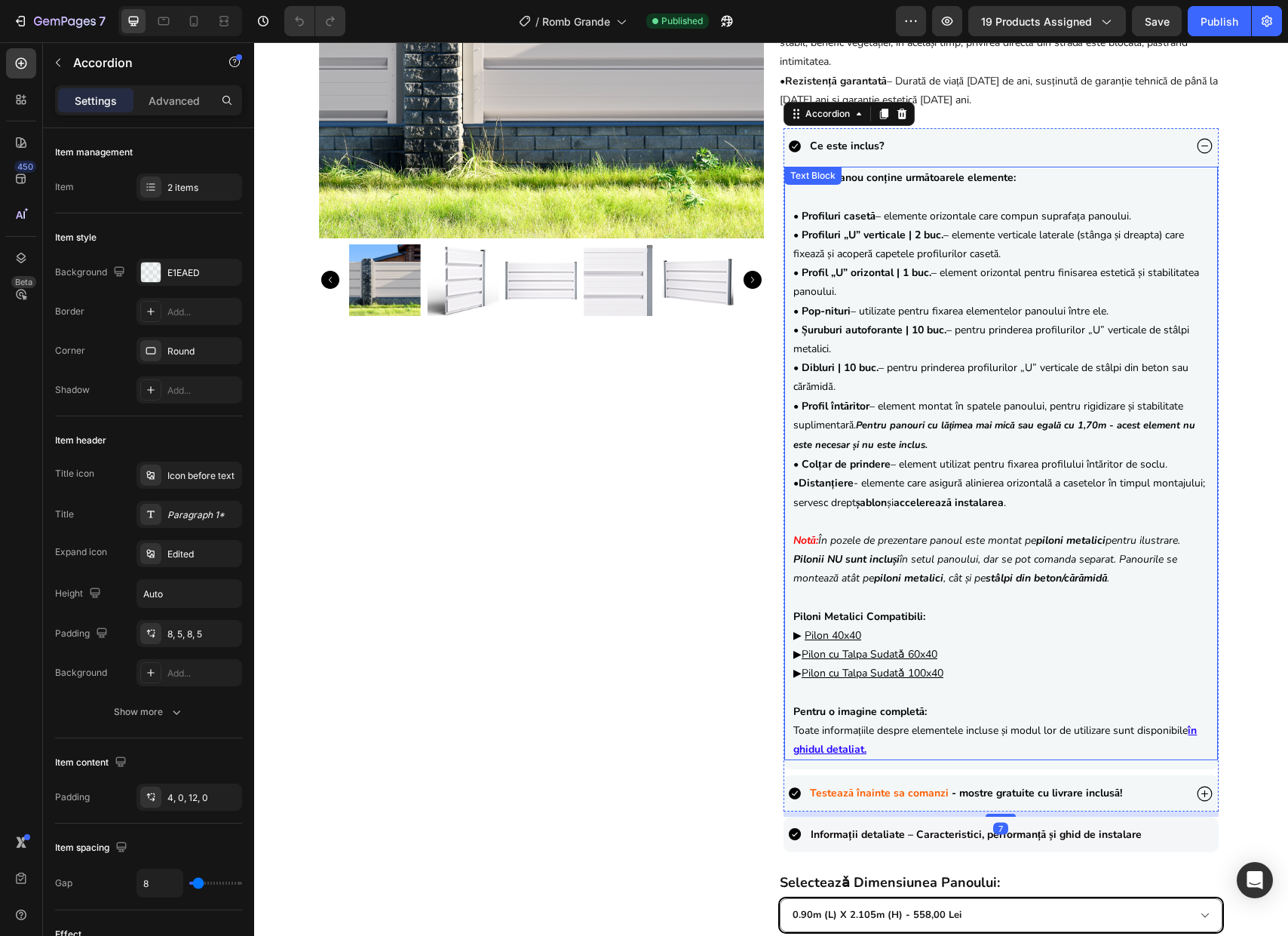
click at [908, 637] on p "Piloni Metalici Compatibili: ▶ Pilon 40x40 ▶ Pilon cu Talpa Sudatǎ 60x40 ▶ Pilo…" at bounding box center [1000, 636] width 415 height 95
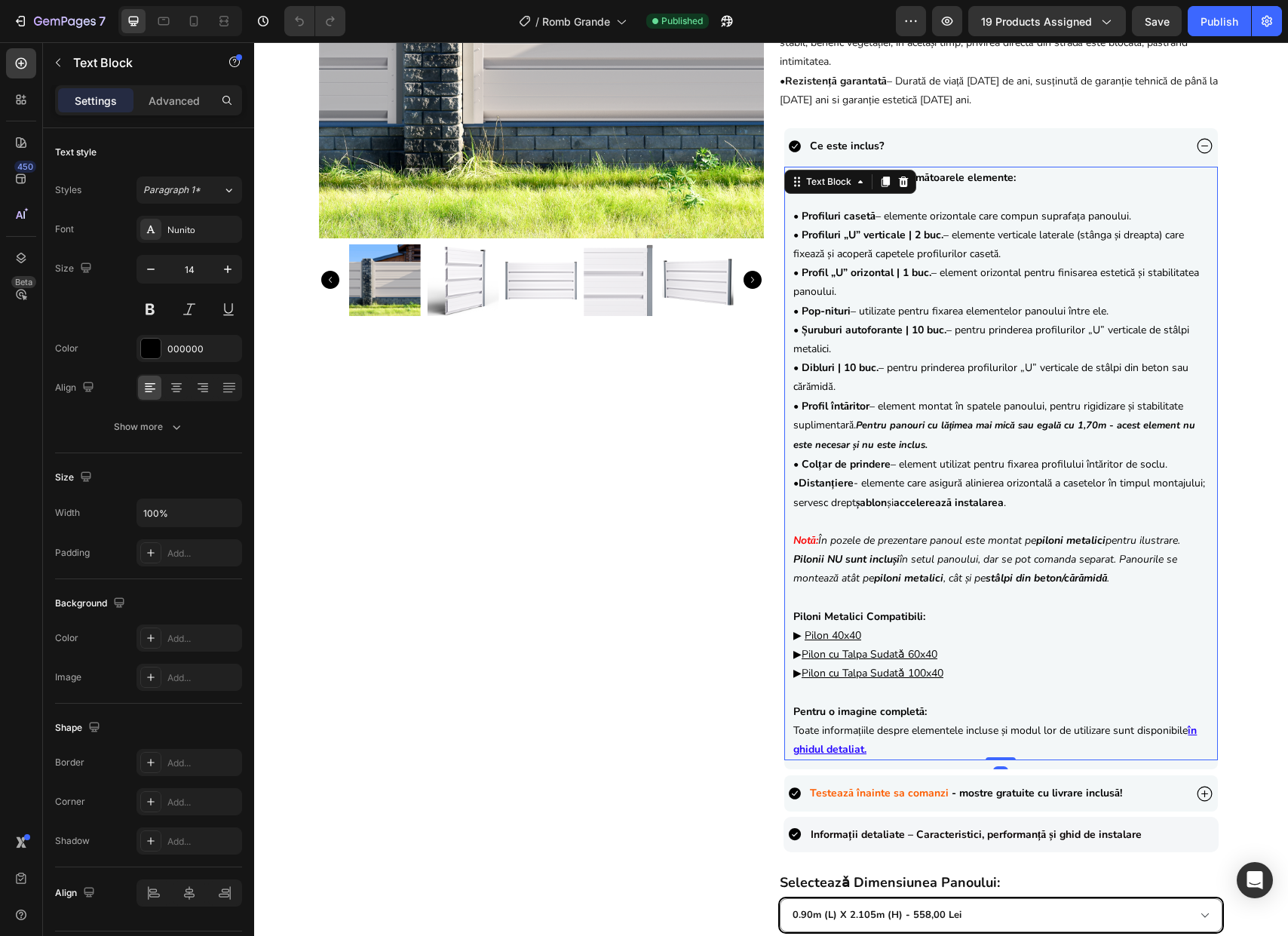
click at [892, 638] on p "Piloni Metalici Compatibili: ▶ Pilon 40x40 ▶ Pilon cu Talpa Sudatǎ 60x40 ▶ Pilo…" at bounding box center [1000, 636] width 415 height 95
drag, startPoint x: 888, startPoint y: 637, endPoint x: 787, endPoint y: 636, distance: 101.0
click at [793, 636] on p "Piloni Metalici Compatibili: ▶ Pilon 40x40 ▶ Pilon cu Talpa Sudatǎ 60x40 ▶ Pilo…" at bounding box center [1000, 636] width 415 height 95
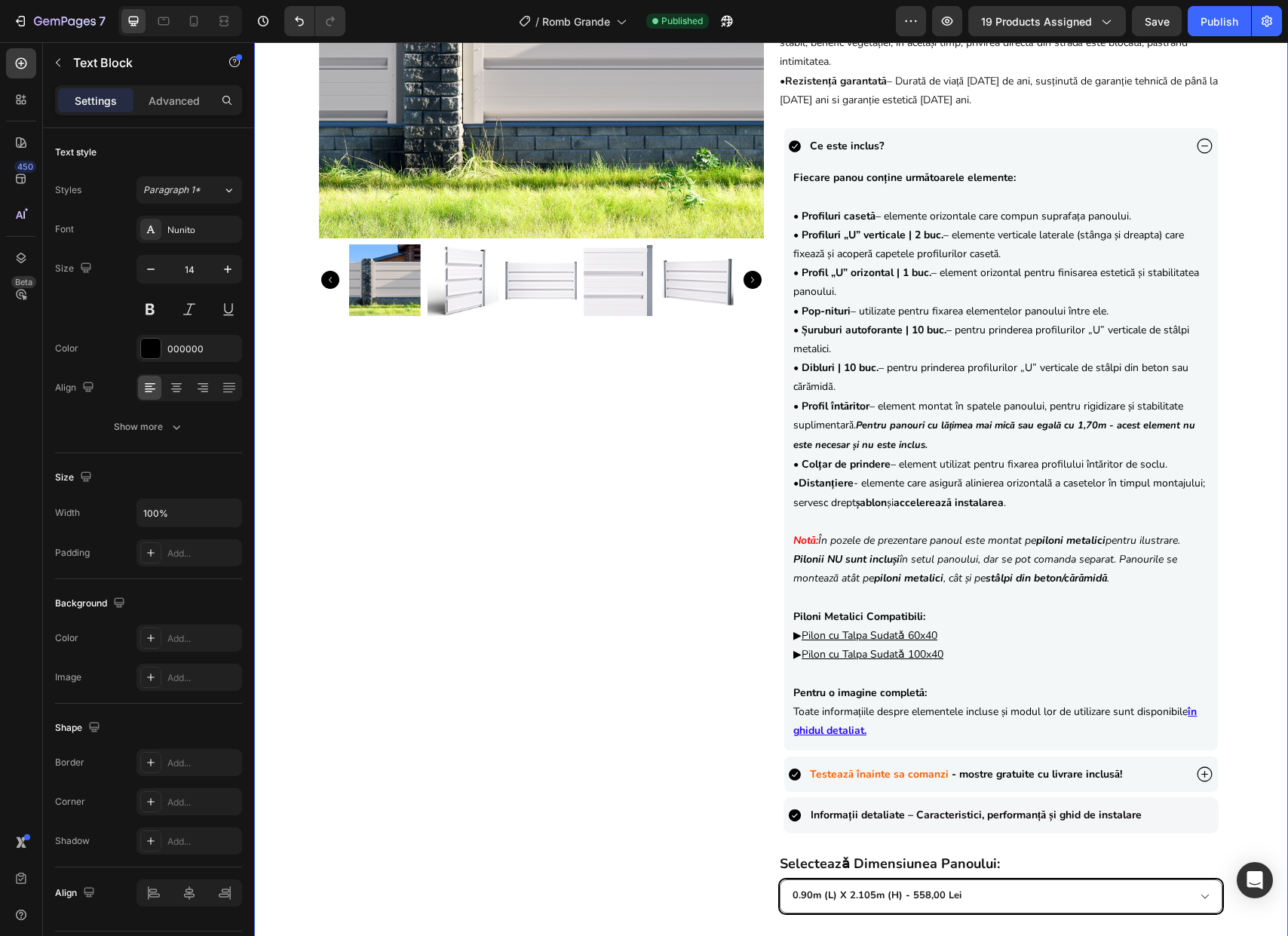
click at [1247, 654] on div "Product Images {{product.metafields.custom.title}} Heading 558,00 lei Product P…" at bounding box center [770, 487] width 1033 height 1389
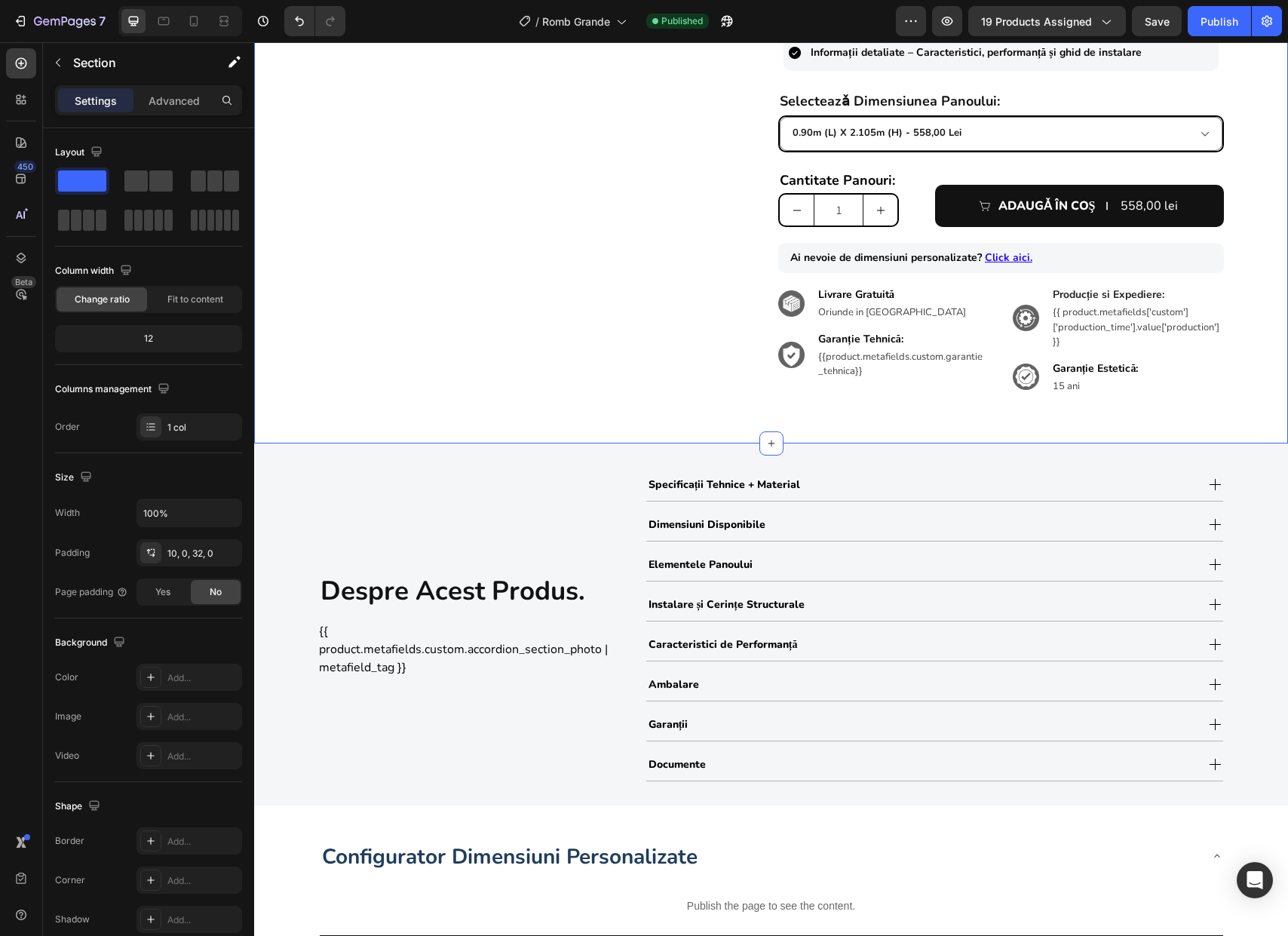
scroll to position [1284, 0]
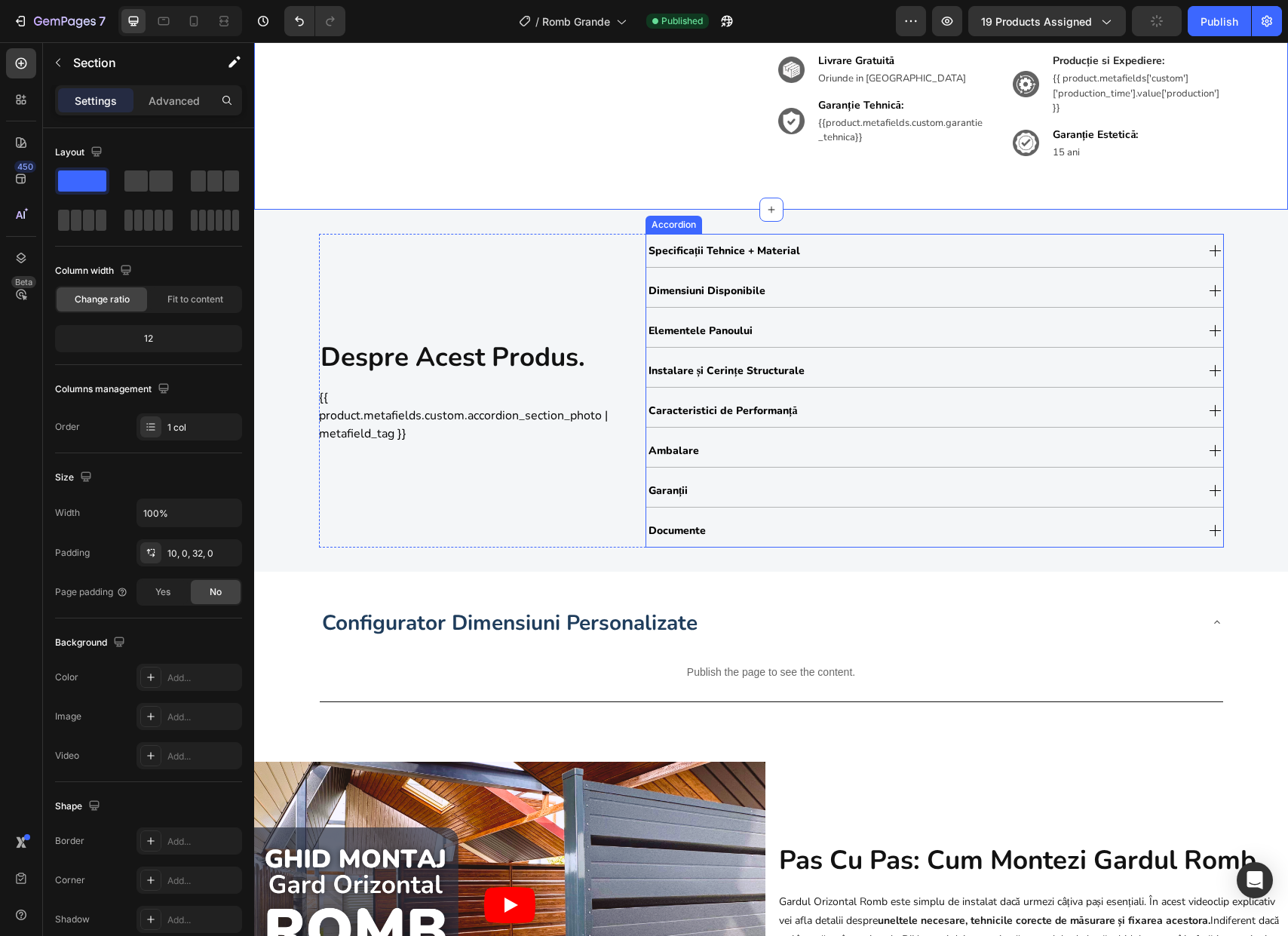
click at [855, 364] on div "Instalare și Cerințe Structurale" at bounding box center [921, 370] width 549 height 26
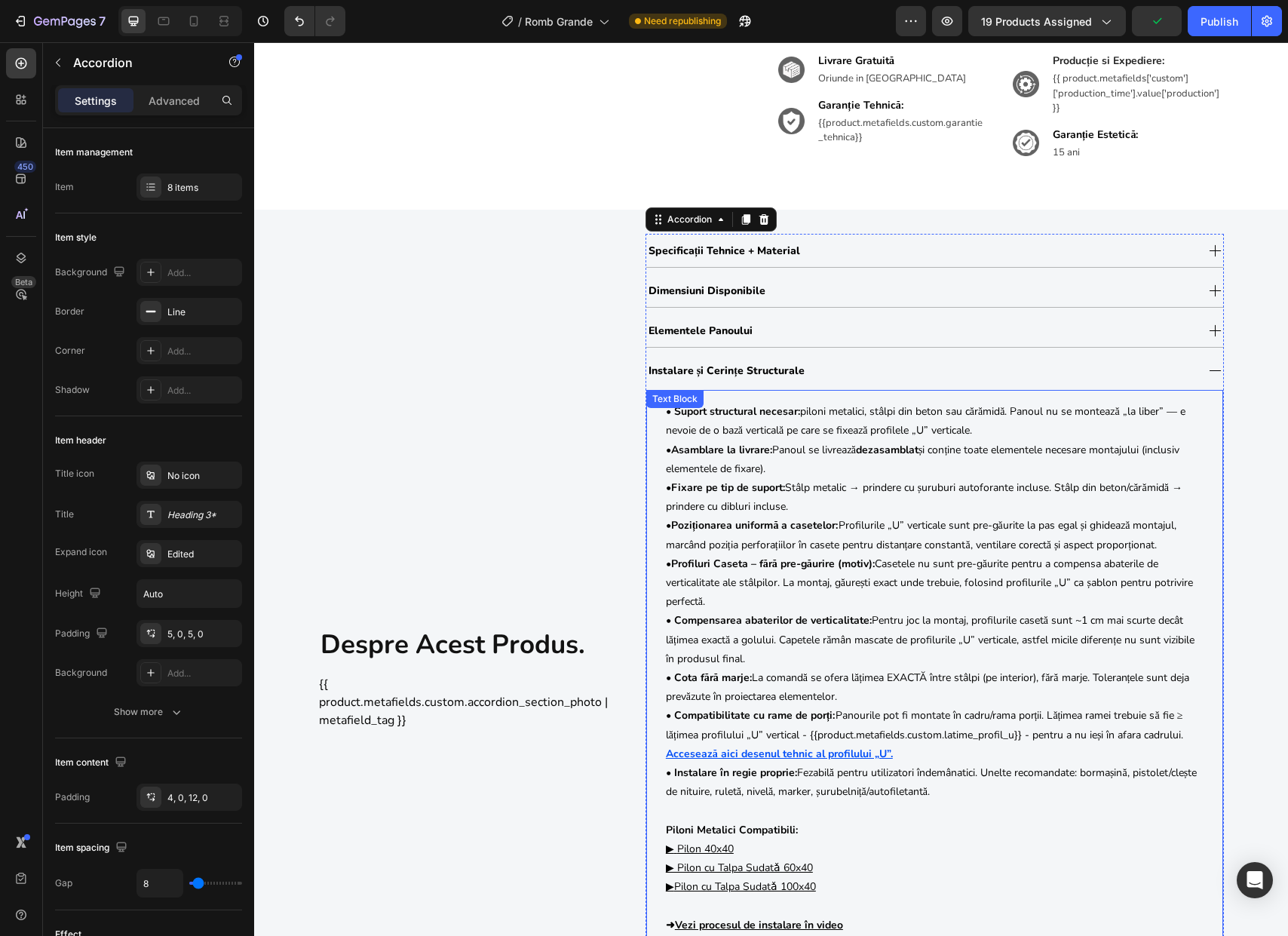
scroll to position [1548, 0]
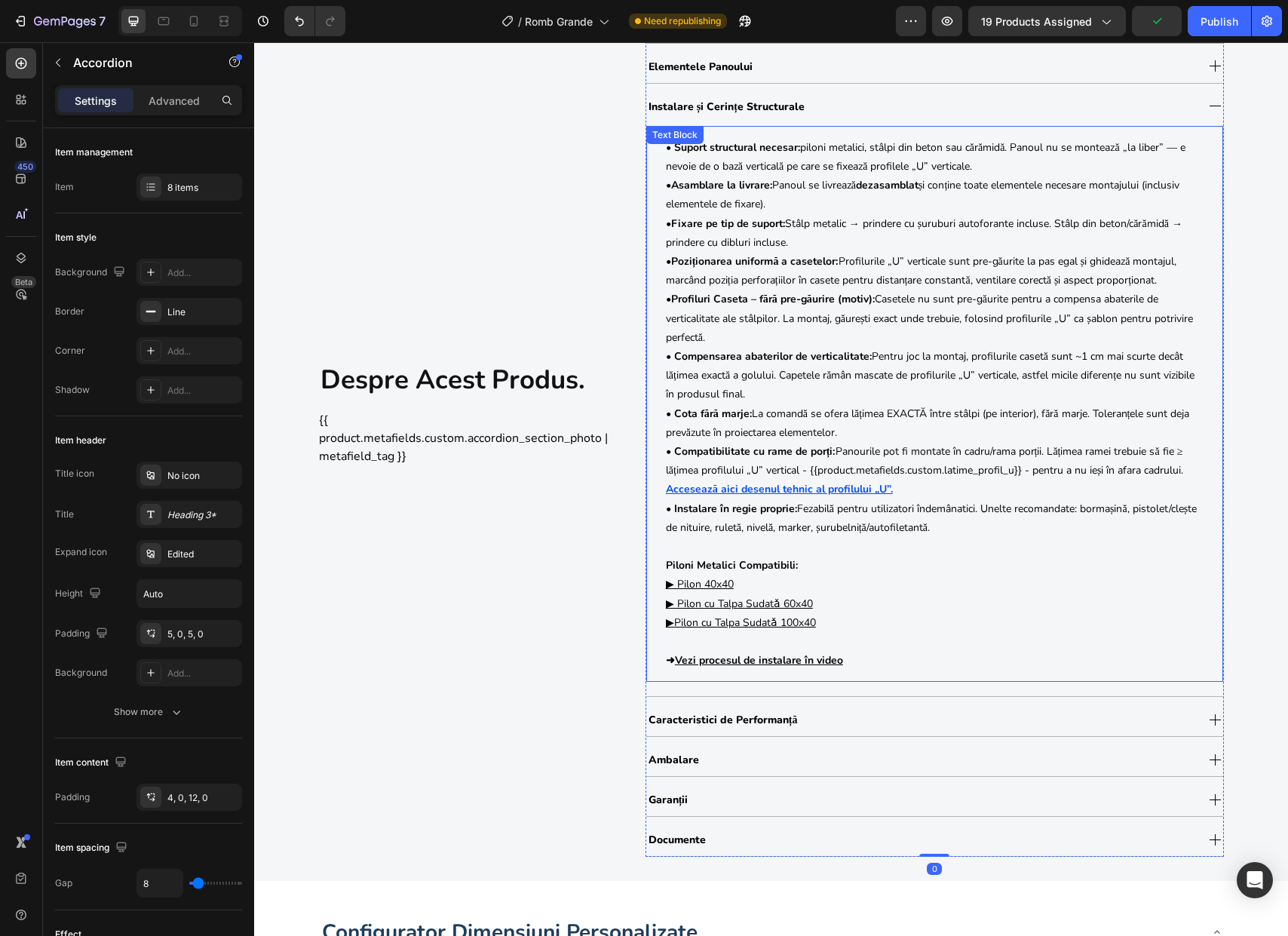
click at [741, 577] on p "• Instalare în regie proprie: Fezabilă pentru utilizatori îndemânatici. Unelte …" at bounding box center [934, 585] width 537 height 171
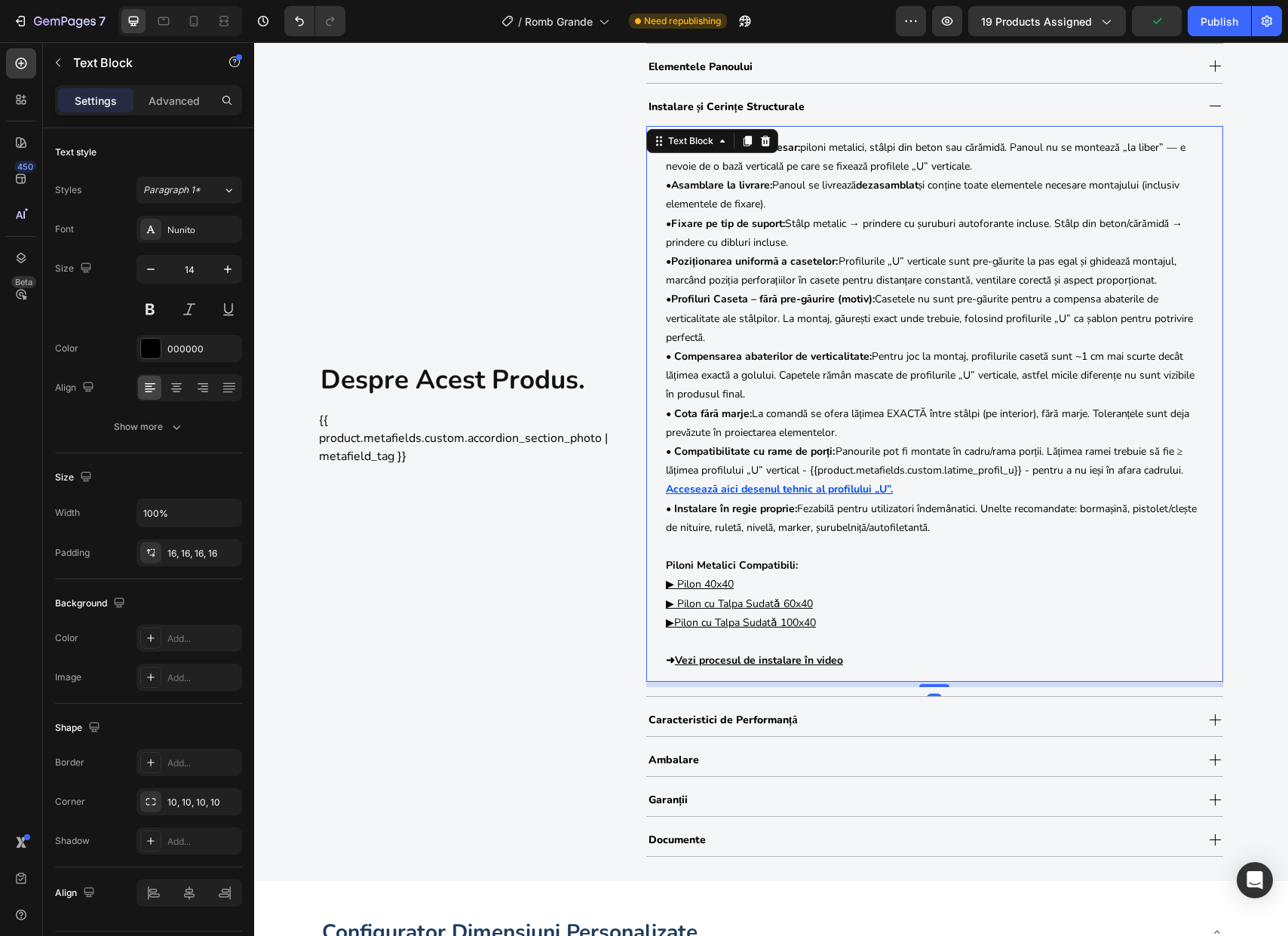
click at [747, 583] on p "• Instalare în regie proprie: Fezabilă pentru utilizatori îndemânatici. Unelte …" at bounding box center [934, 585] width 537 height 171
drag, startPoint x: 748, startPoint y: 585, endPoint x: 645, endPoint y: 586, distance: 103.0
click at [646, 586] on div "• Suport structural necesar: piloni metalici, stâlpi din beton sau cărămidă. Pa…" at bounding box center [934, 404] width 577 height 557
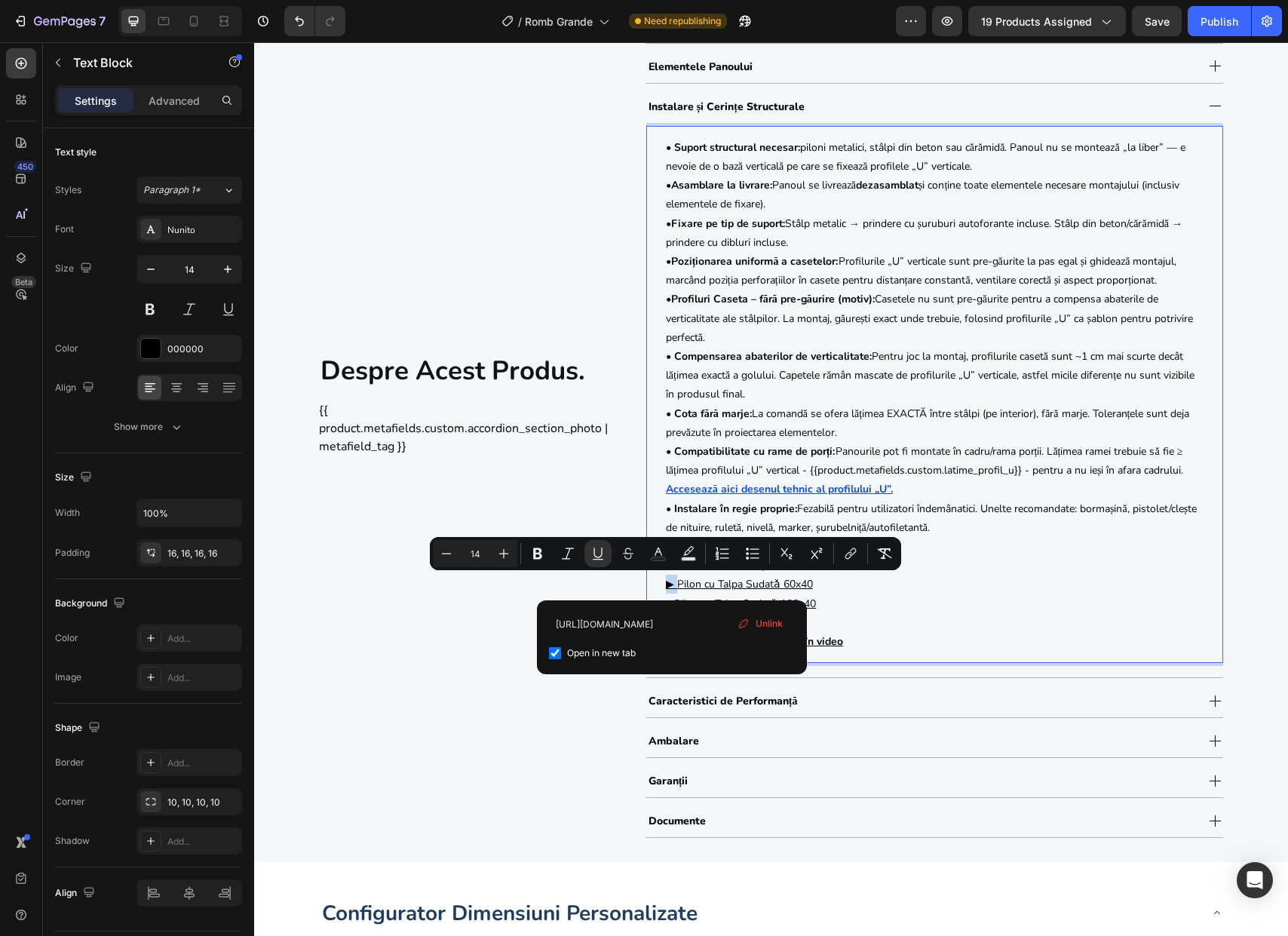
drag, startPoint x: 671, startPoint y: 583, endPoint x: 656, endPoint y: 582, distance: 15.0
click at [656, 582] on div "• Suport structural necesar: piloni metalici, stâlpi din beton sau cărămidă. Pa…" at bounding box center [934, 394] width 562 height 537
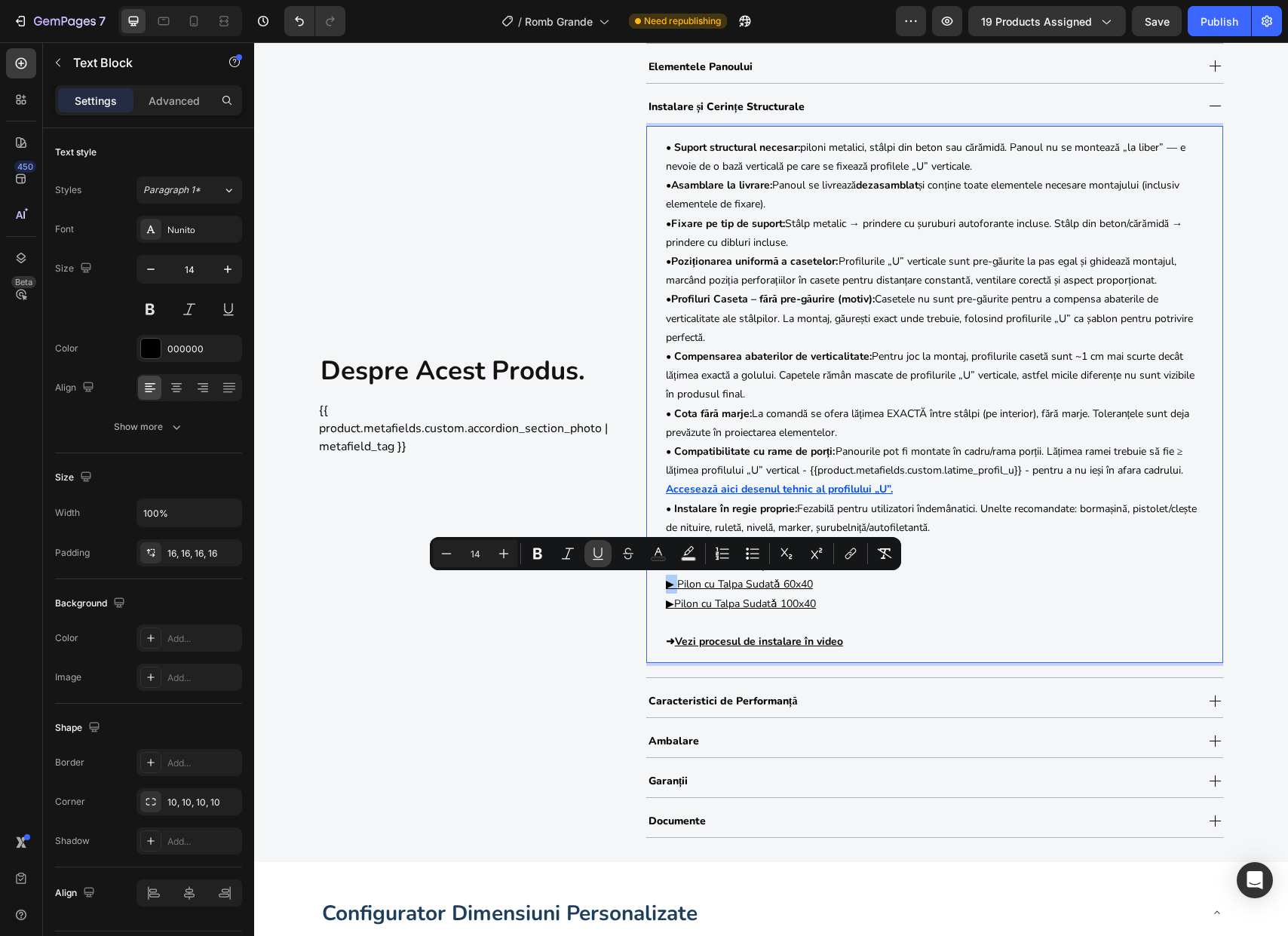
click at [601, 550] on icon "Editor contextual toolbar" at bounding box center [597, 552] width 8 height 11
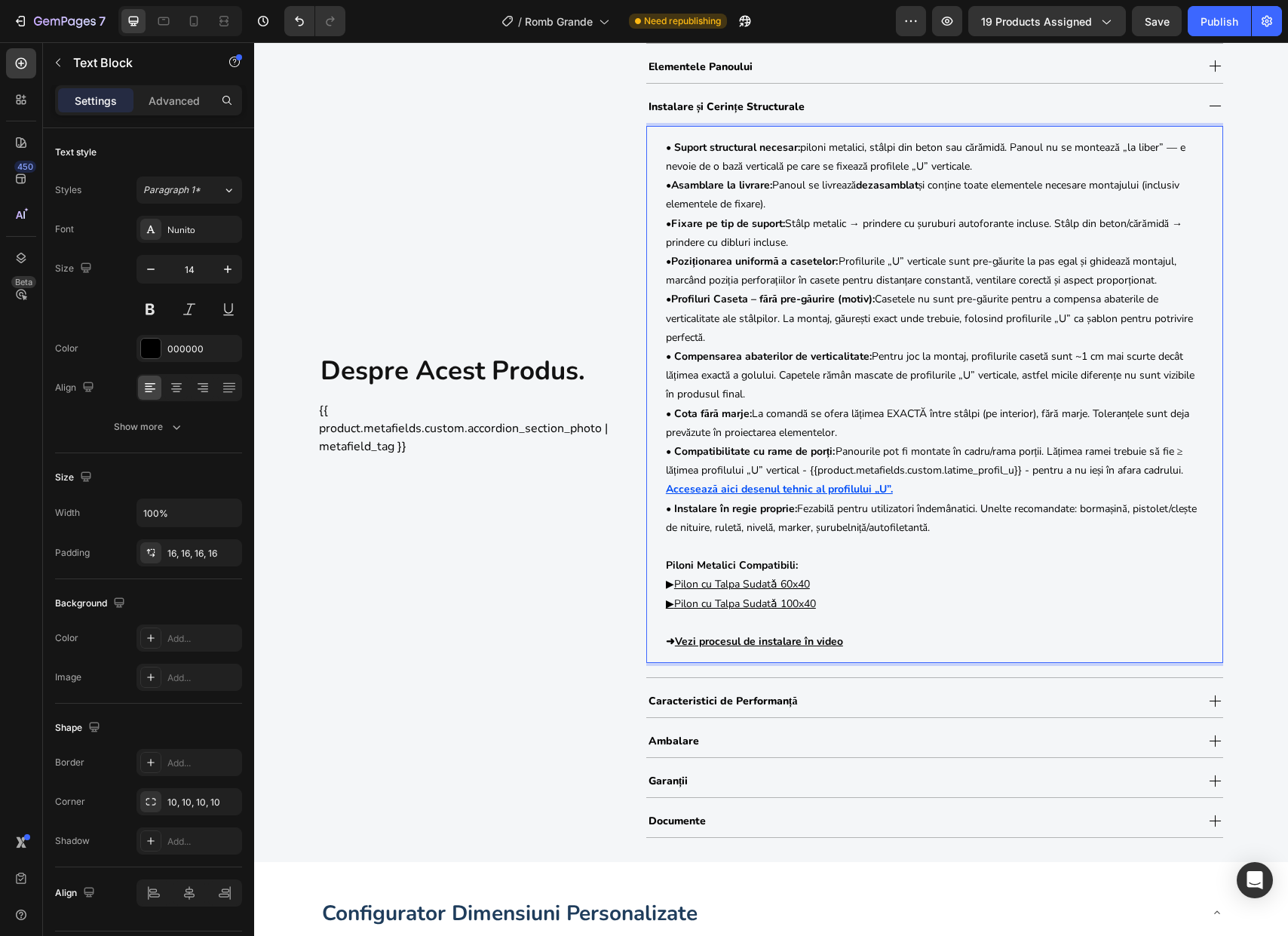
drag, startPoint x: 671, startPoint y: 602, endPoint x: 651, endPoint y: 605, distance: 20.2
click at [654, 606] on div "• Suport structural necesar: piloni metalici, stâlpi din beton sau cărămidă. Pa…" at bounding box center [934, 394] width 562 height 537
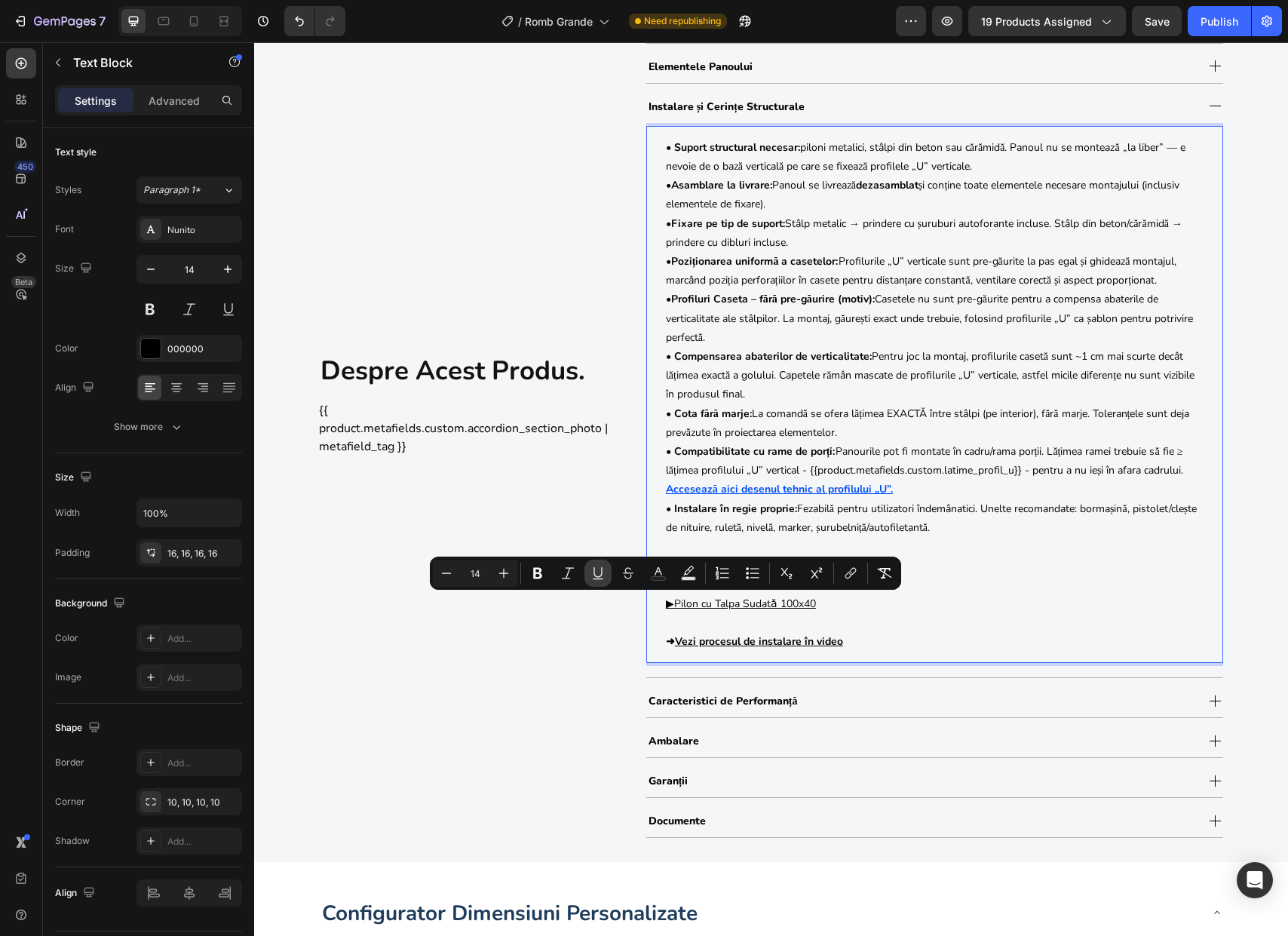
click at [598, 572] on icon "Editor contextual toolbar" at bounding box center [598, 573] width 15 height 15
click at [1218, 27] on div "Publish" at bounding box center [1219, 21] width 37 height 16
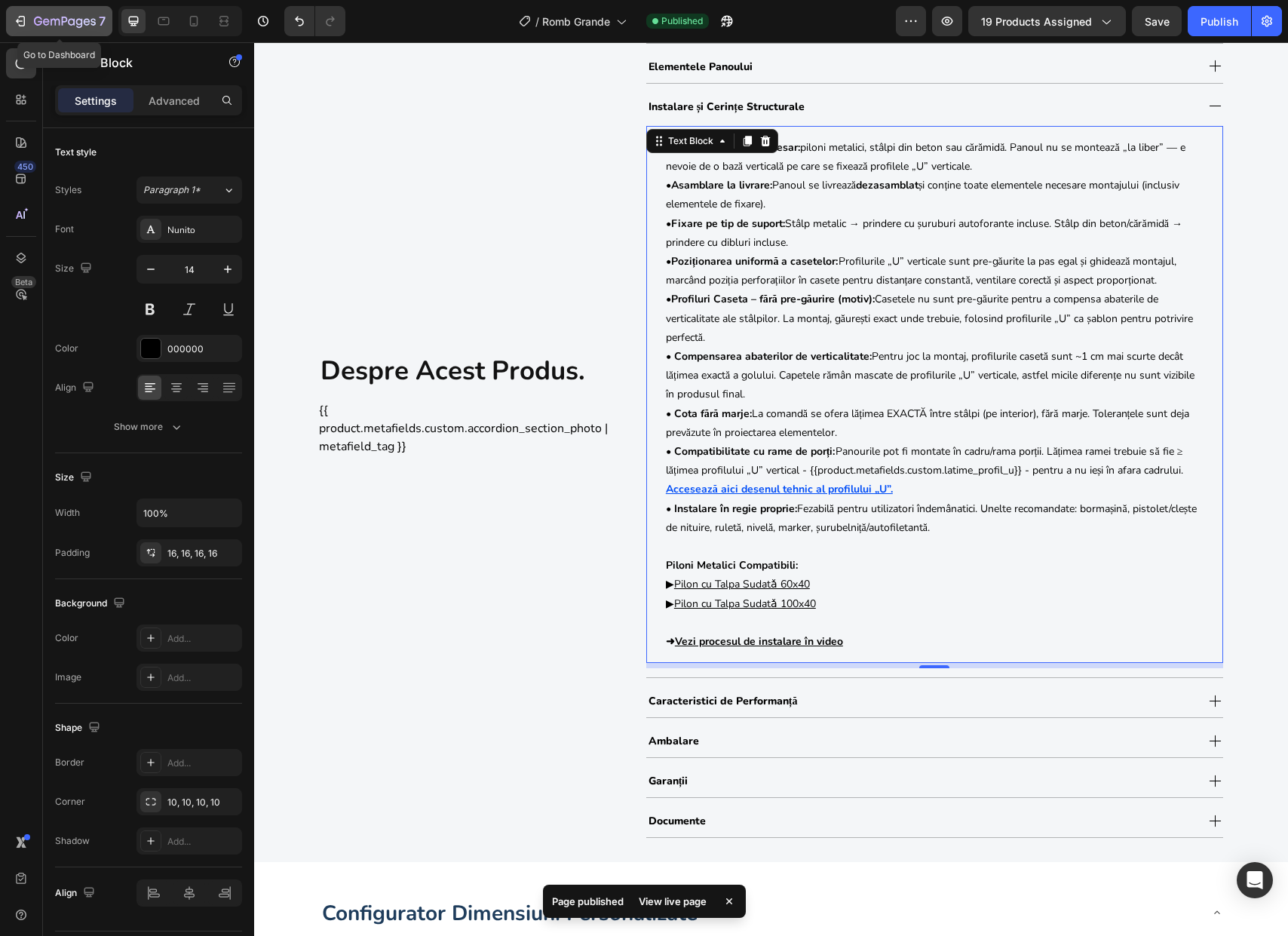
click at [49, 26] on icon "button" at bounding box center [65, 22] width 62 height 12
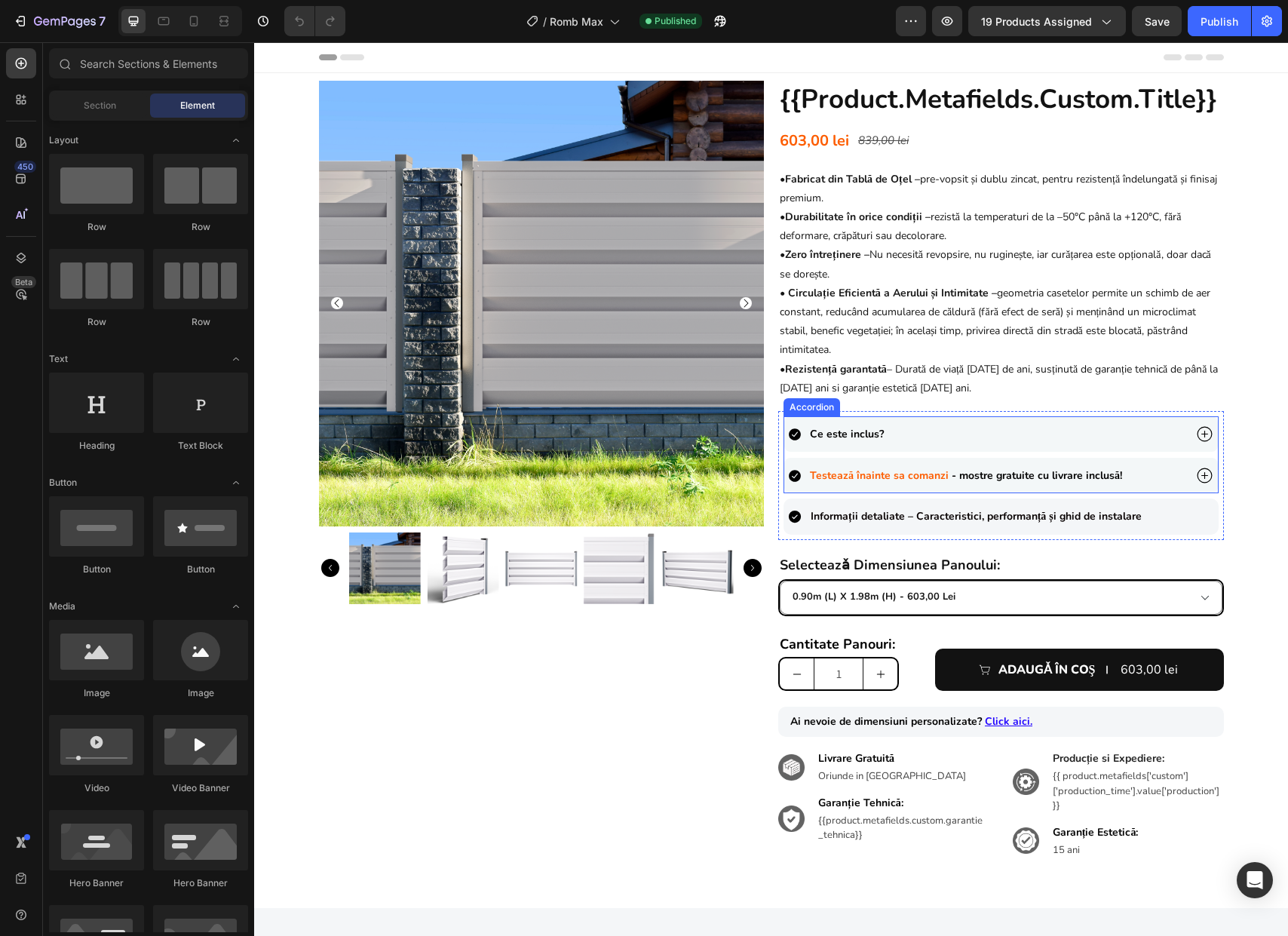
click at [1085, 430] on div "Ce este inclus?" at bounding box center [985, 433] width 395 height 23
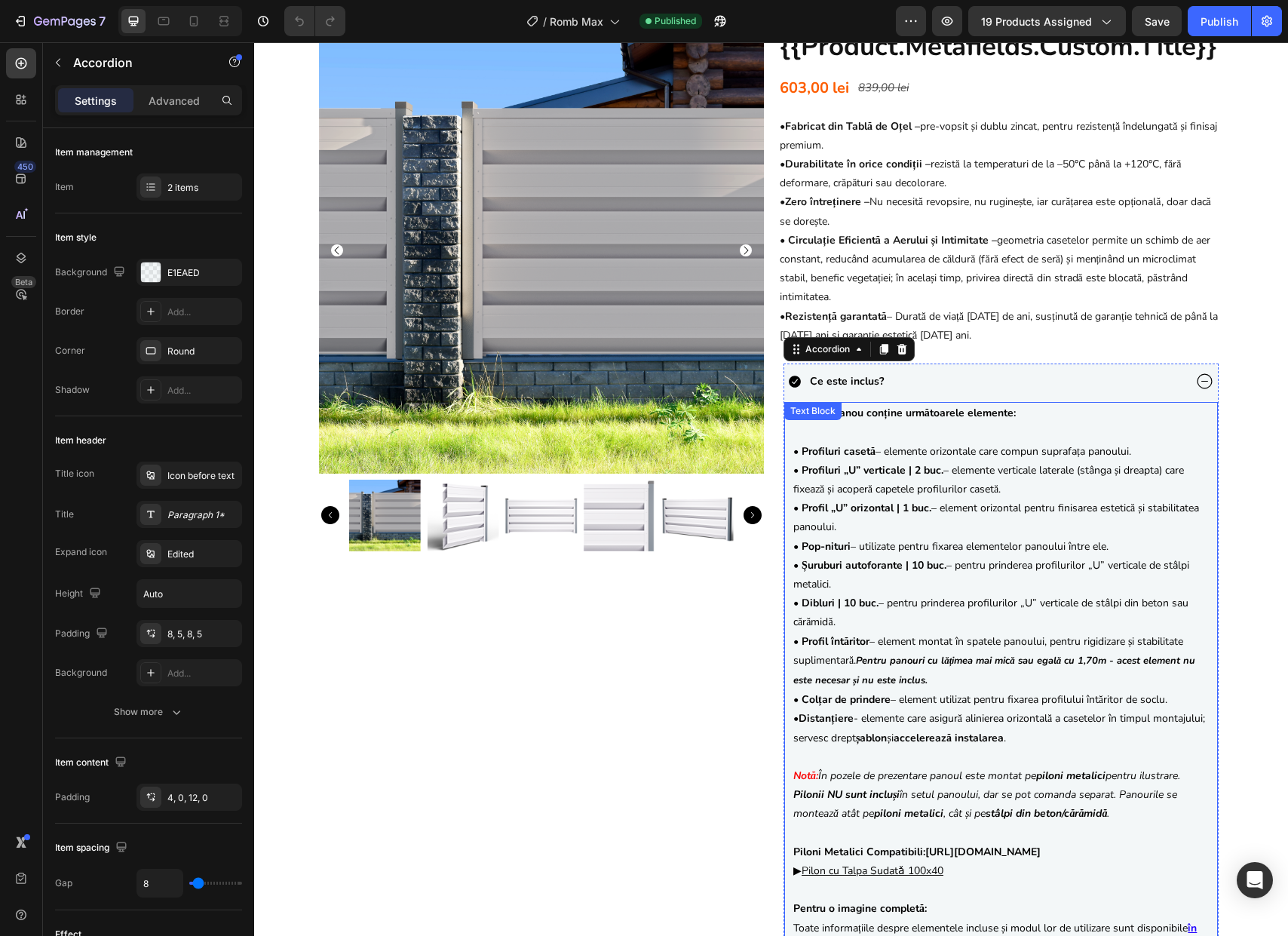
scroll to position [220, 0]
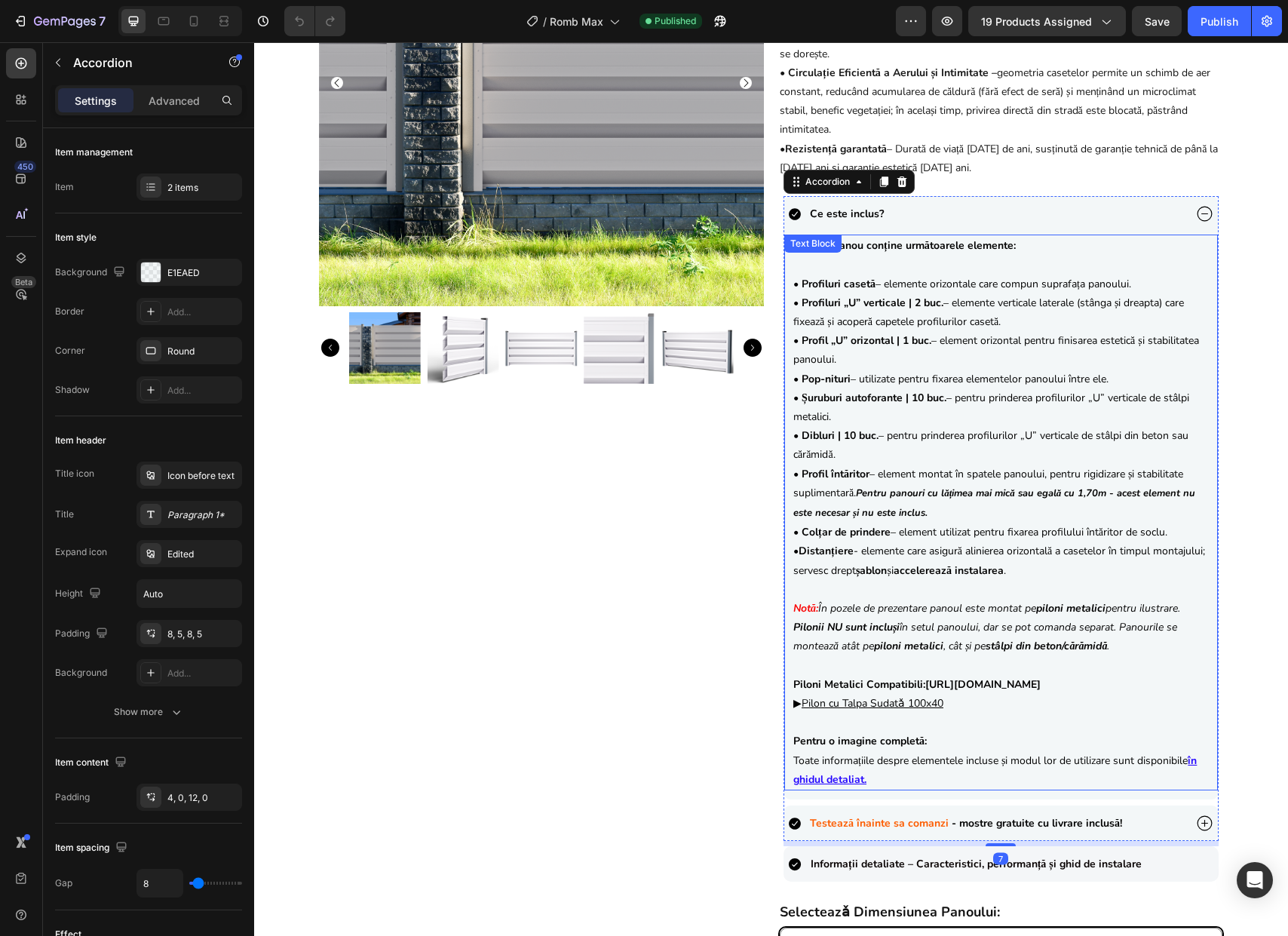
click at [950, 686] on strong "http://sipca.ro/products/pilon-talpa-sudata-60x40mm-mat" at bounding box center [983, 684] width 116 height 14
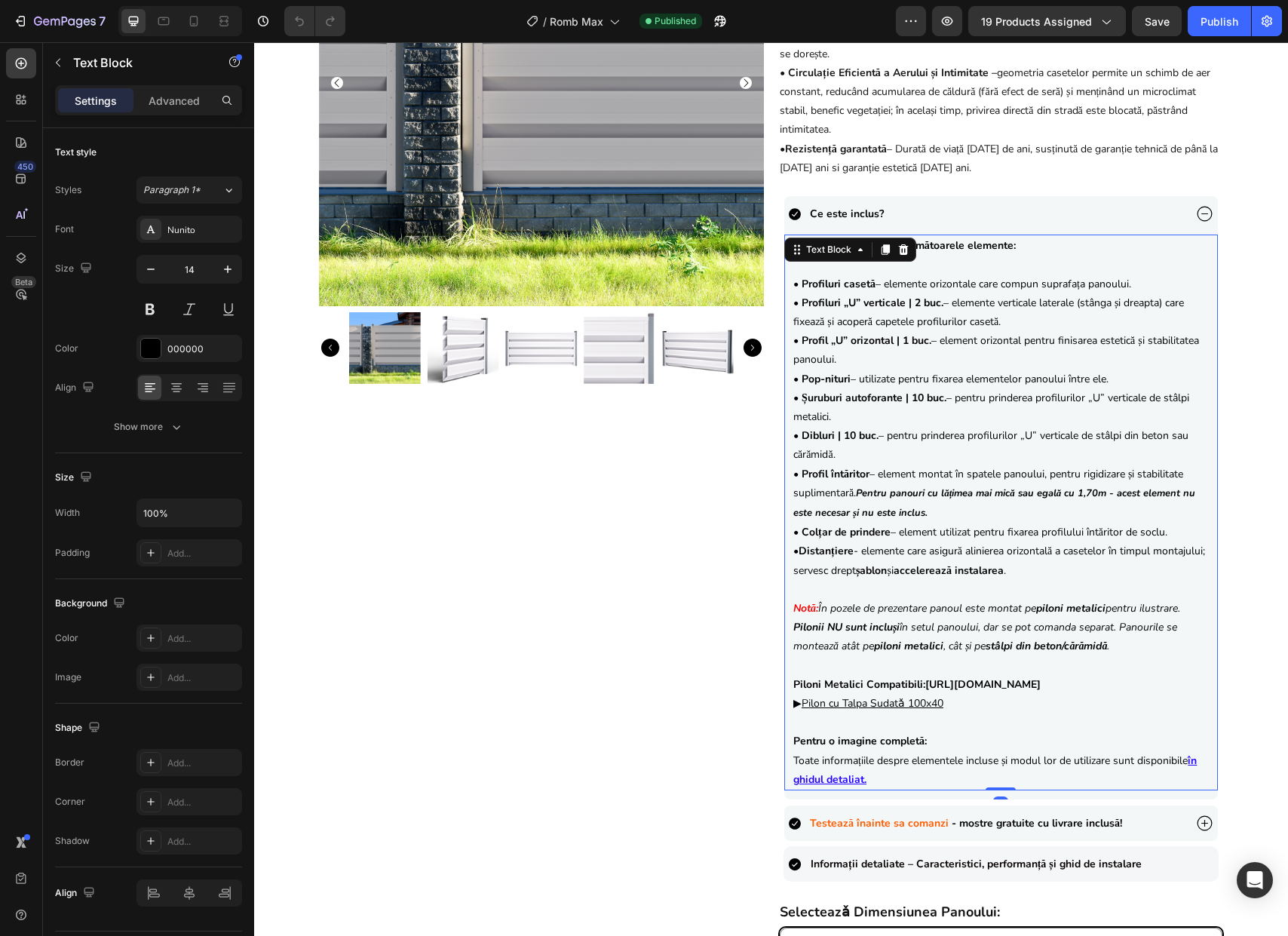
click at [925, 685] on strong "http://sipca.ro/products/pilon-talpa-sudata-60x40mm-mat" at bounding box center [983, 684] width 116 height 14
drag, startPoint x: 922, startPoint y: 686, endPoint x: 1225, endPoint y: 678, distance: 303.1
click at [1225, 678] on div "Product Images {{product.metafields.custom.title}} Heading 603,00 lei Product P…" at bounding box center [770, 545] width 1033 height 1369
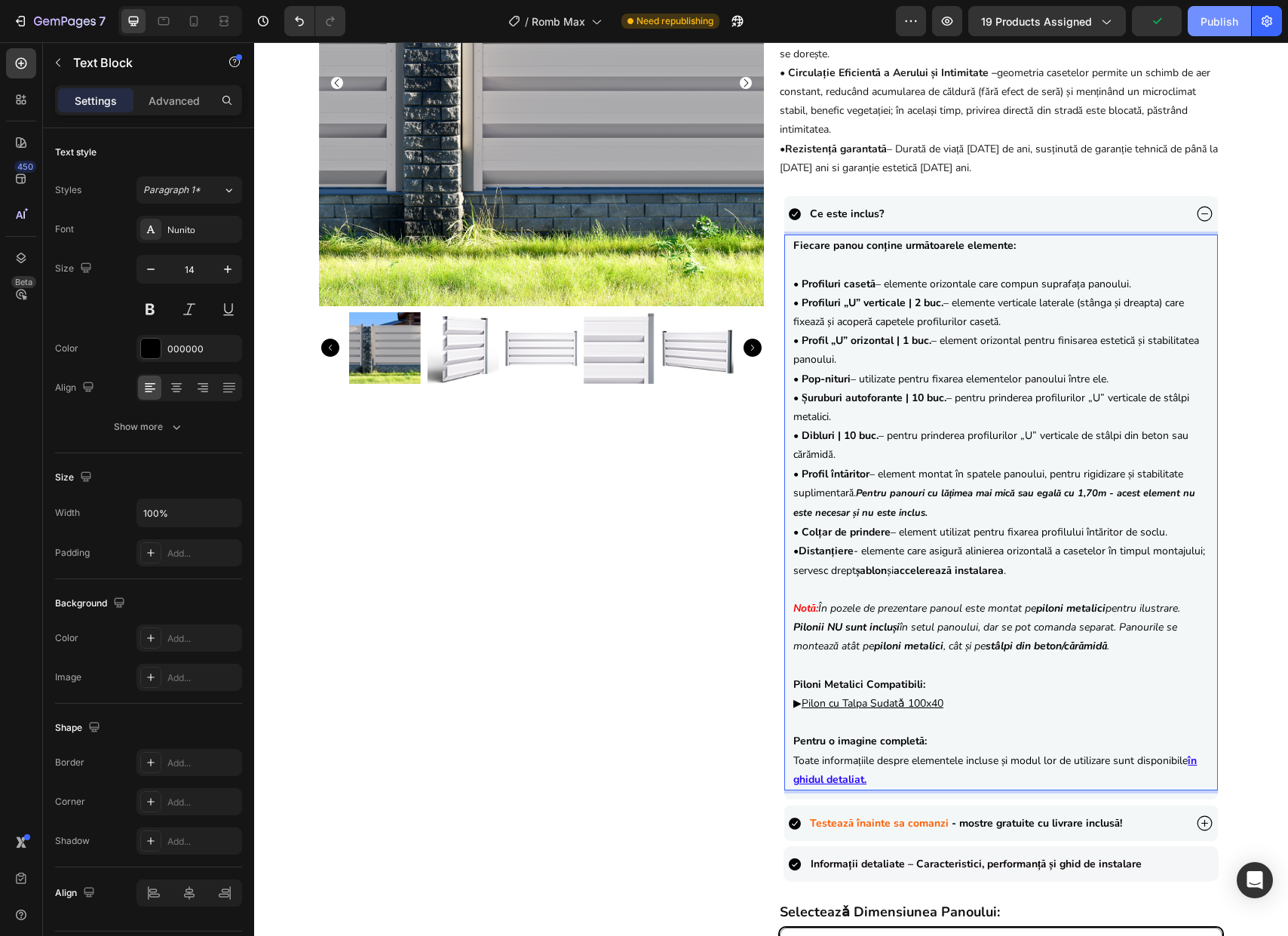
click at [1213, 23] on div "Publish" at bounding box center [1219, 21] width 37 height 16
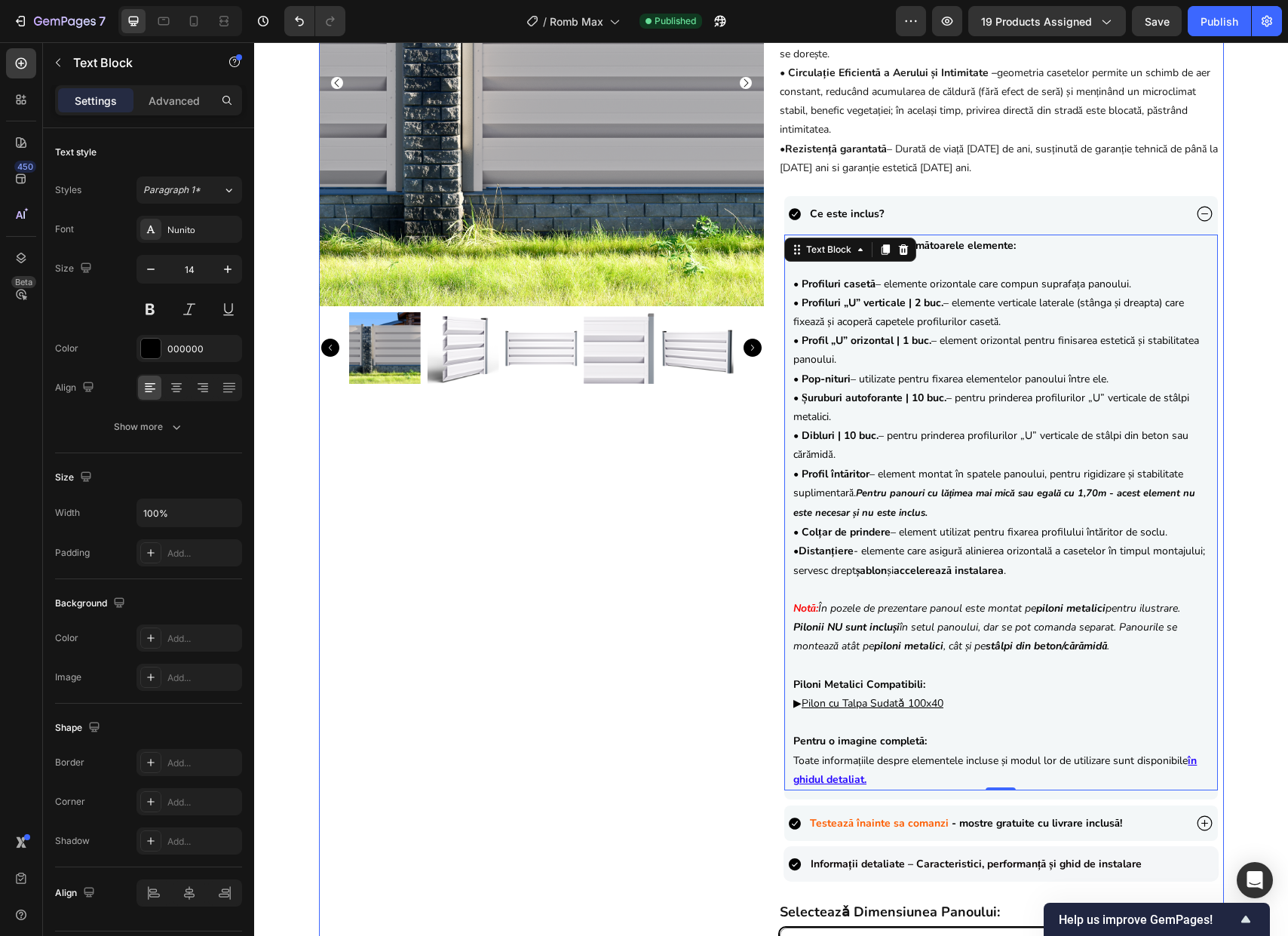
click at [582, 717] on div "Product Images" at bounding box center [542, 545] width 446 height 1369
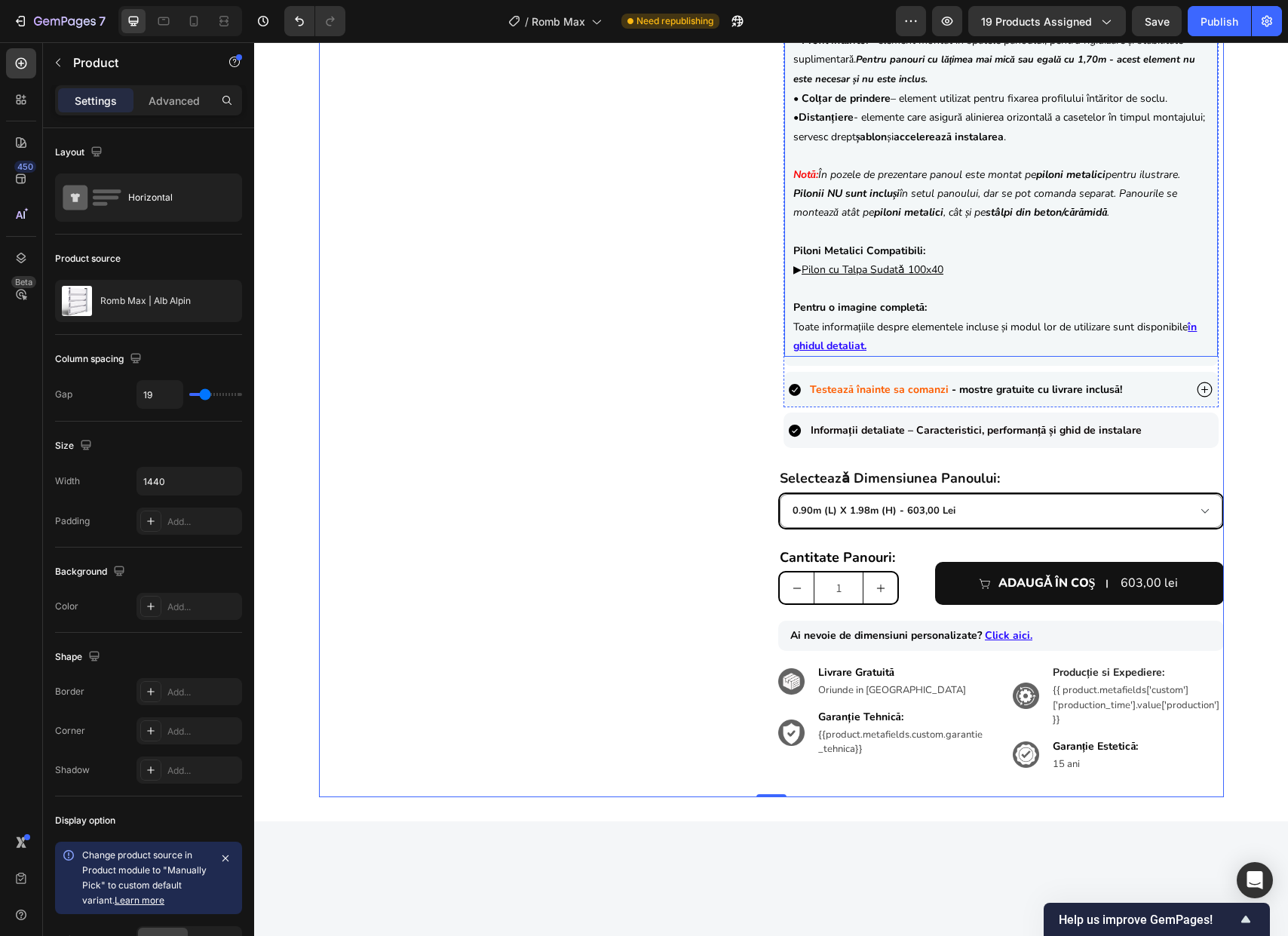
scroll to position [24, 0]
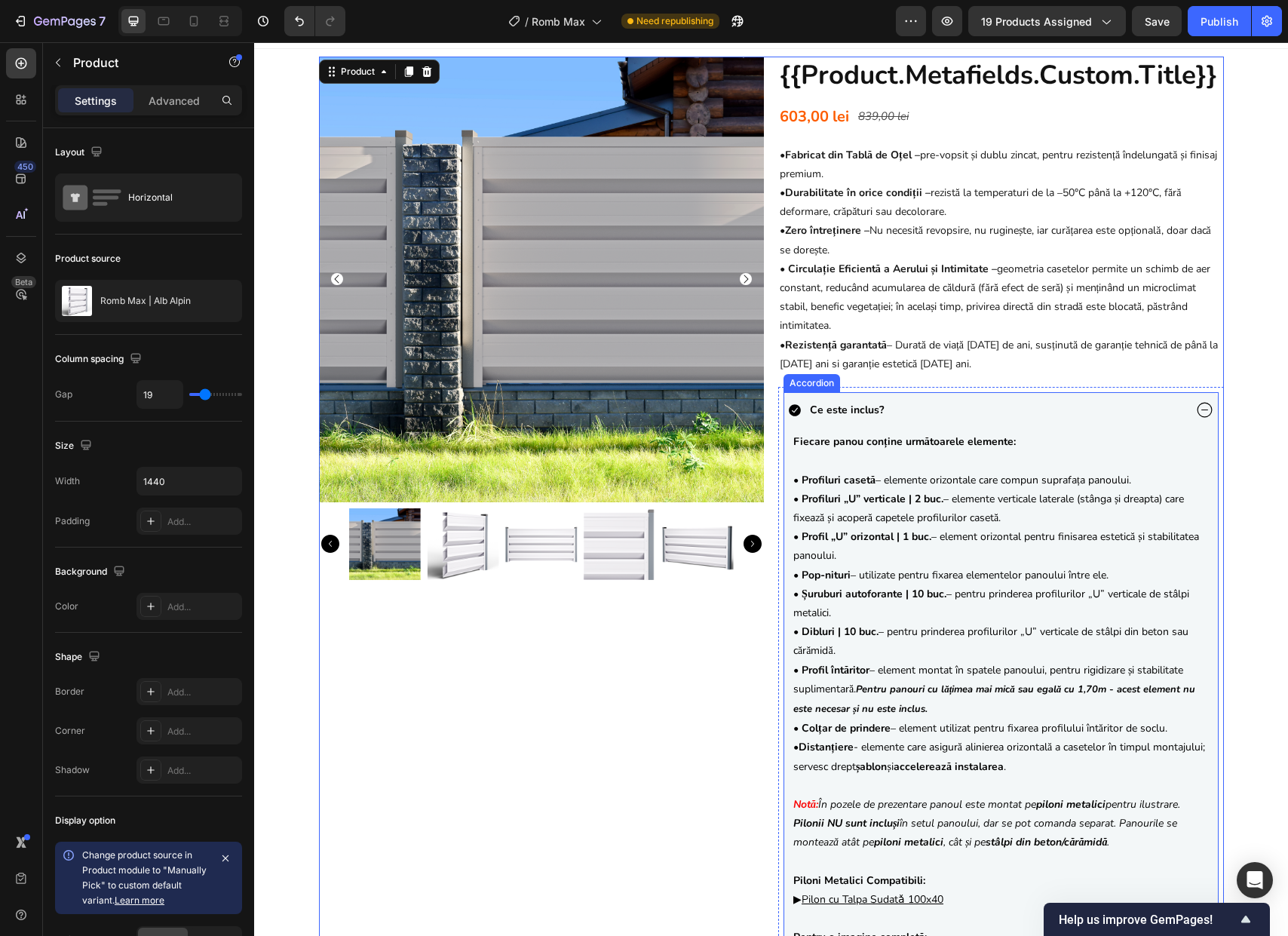
click at [1201, 411] on icon at bounding box center [1204, 409] width 19 height 19
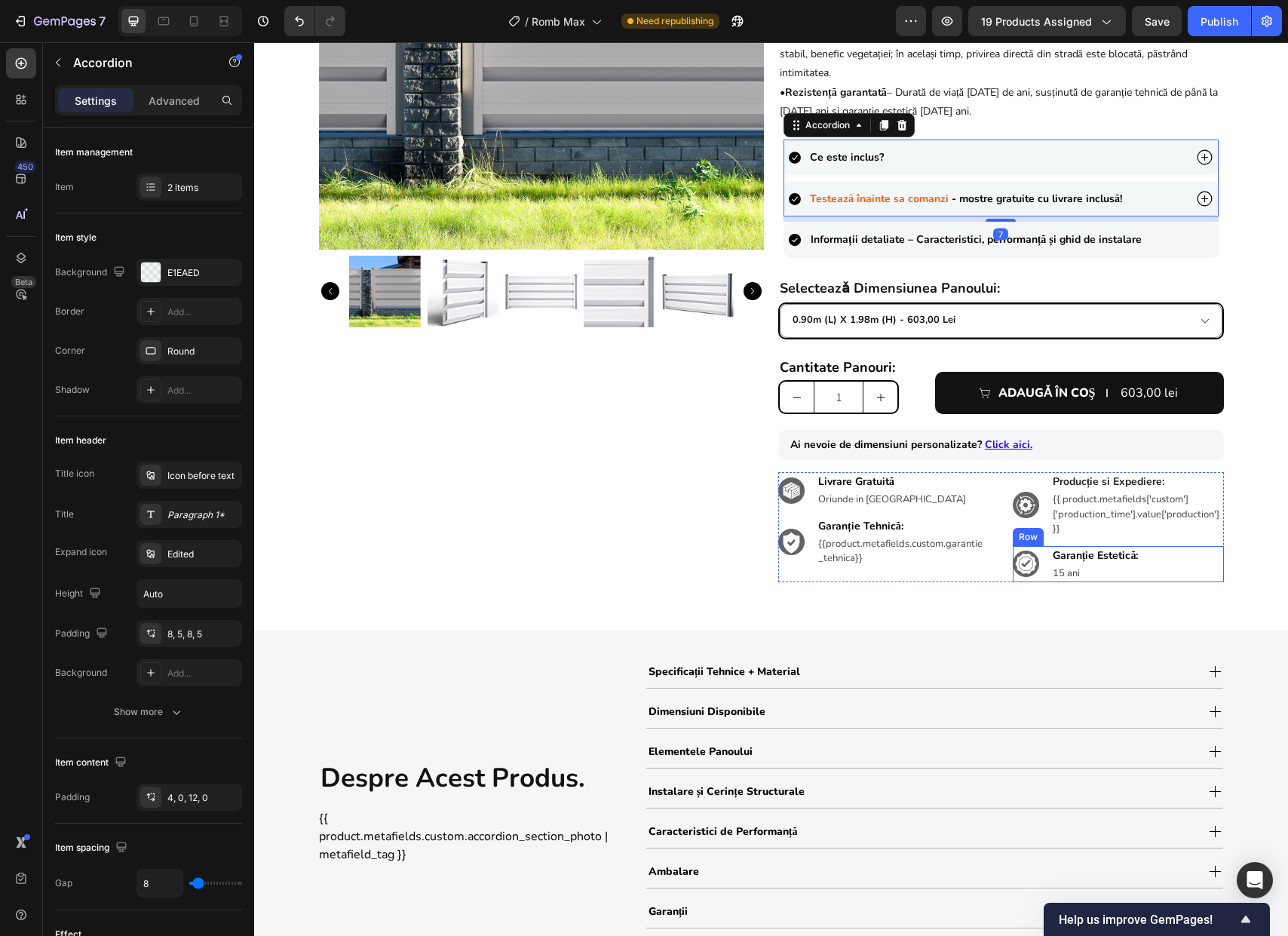
scroll to position [260, 0]
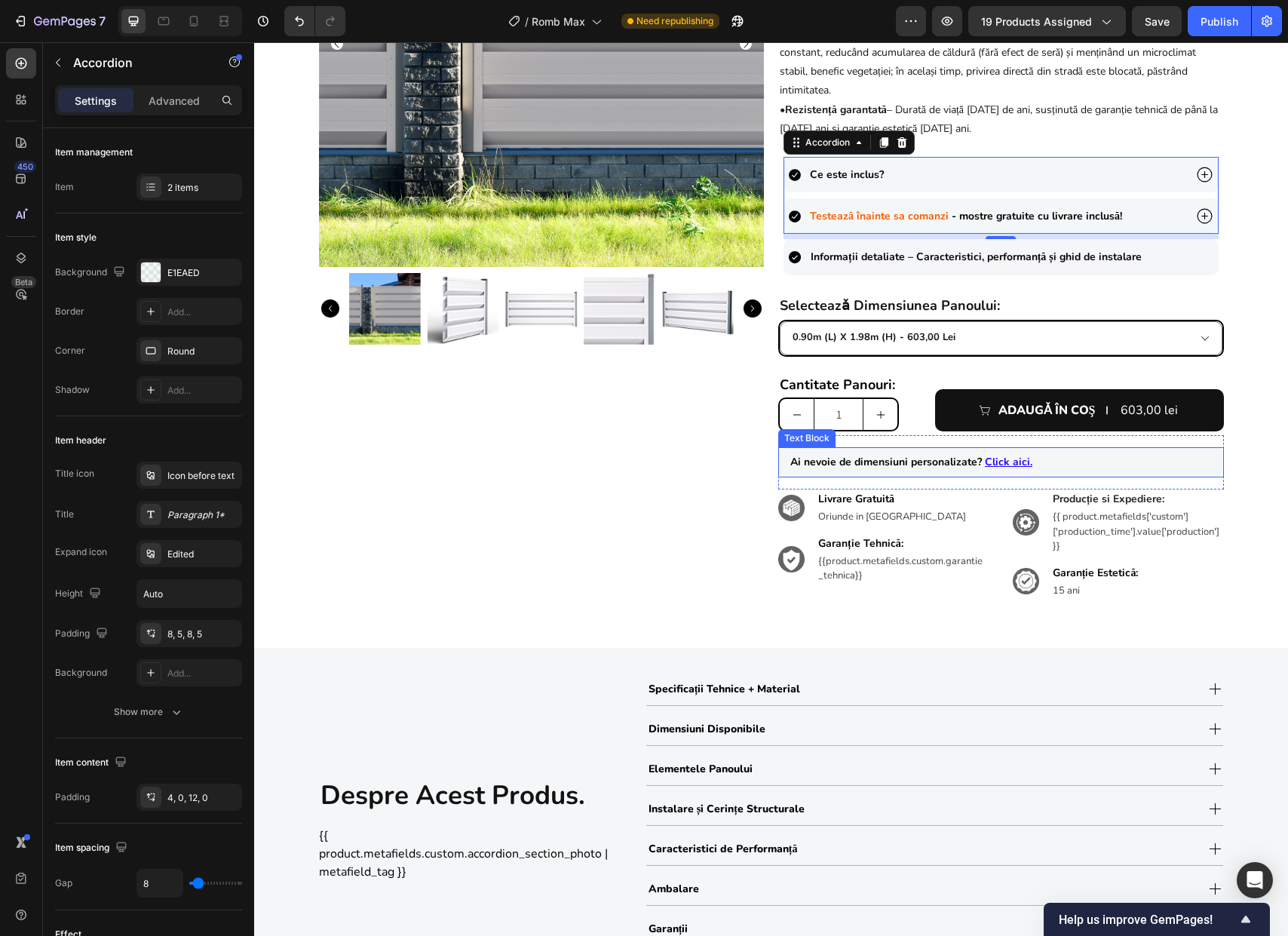
click at [1065, 465] on p "Ai nevoie de dimensiuni personalizate? Click aici." at bounding box center [1001, 462] width 422 height 22
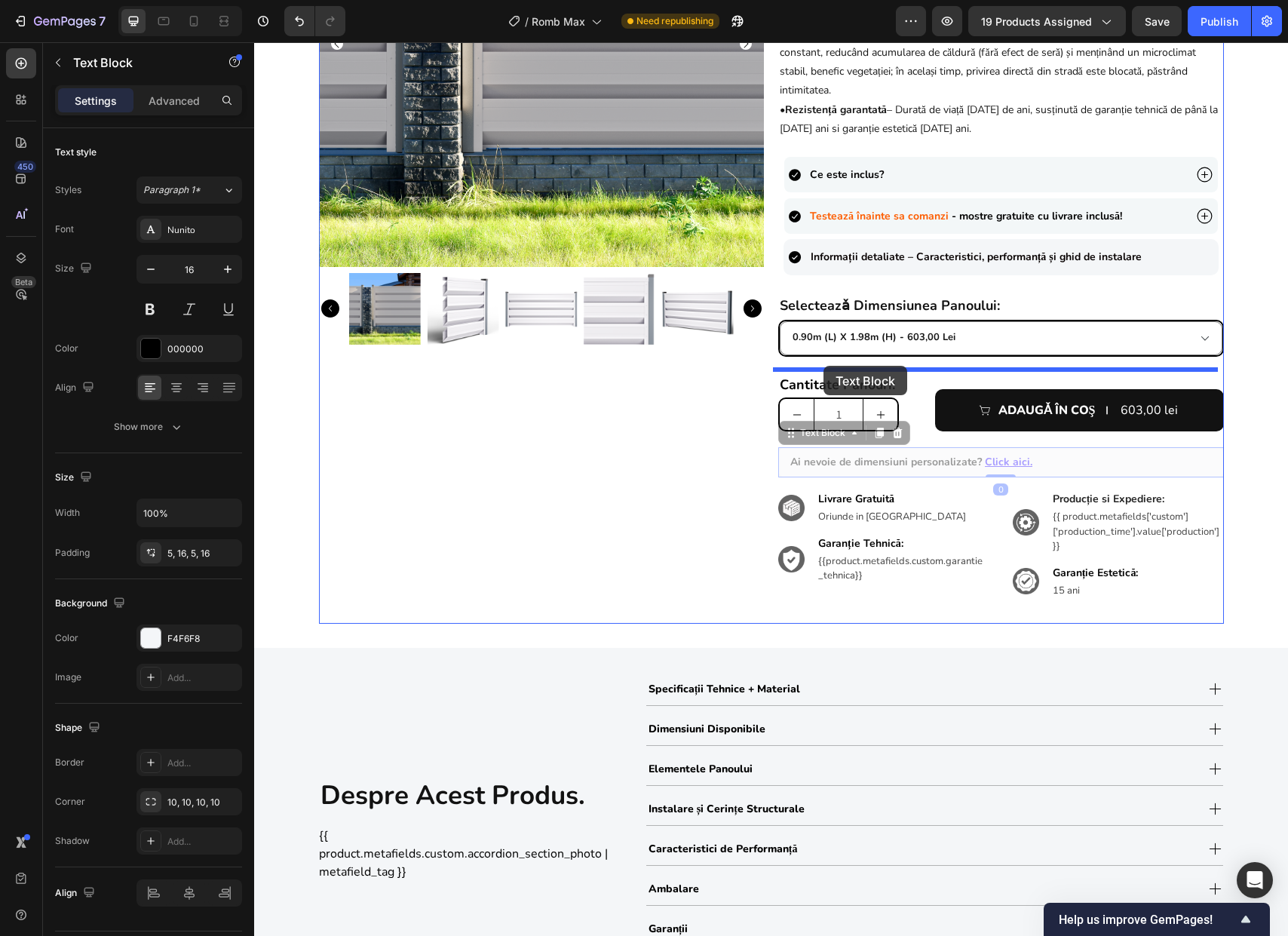
drag, startPoint x: 785, startPoint y: 433, endPoint x: 824, endPoint y: 365, distance: 78.4
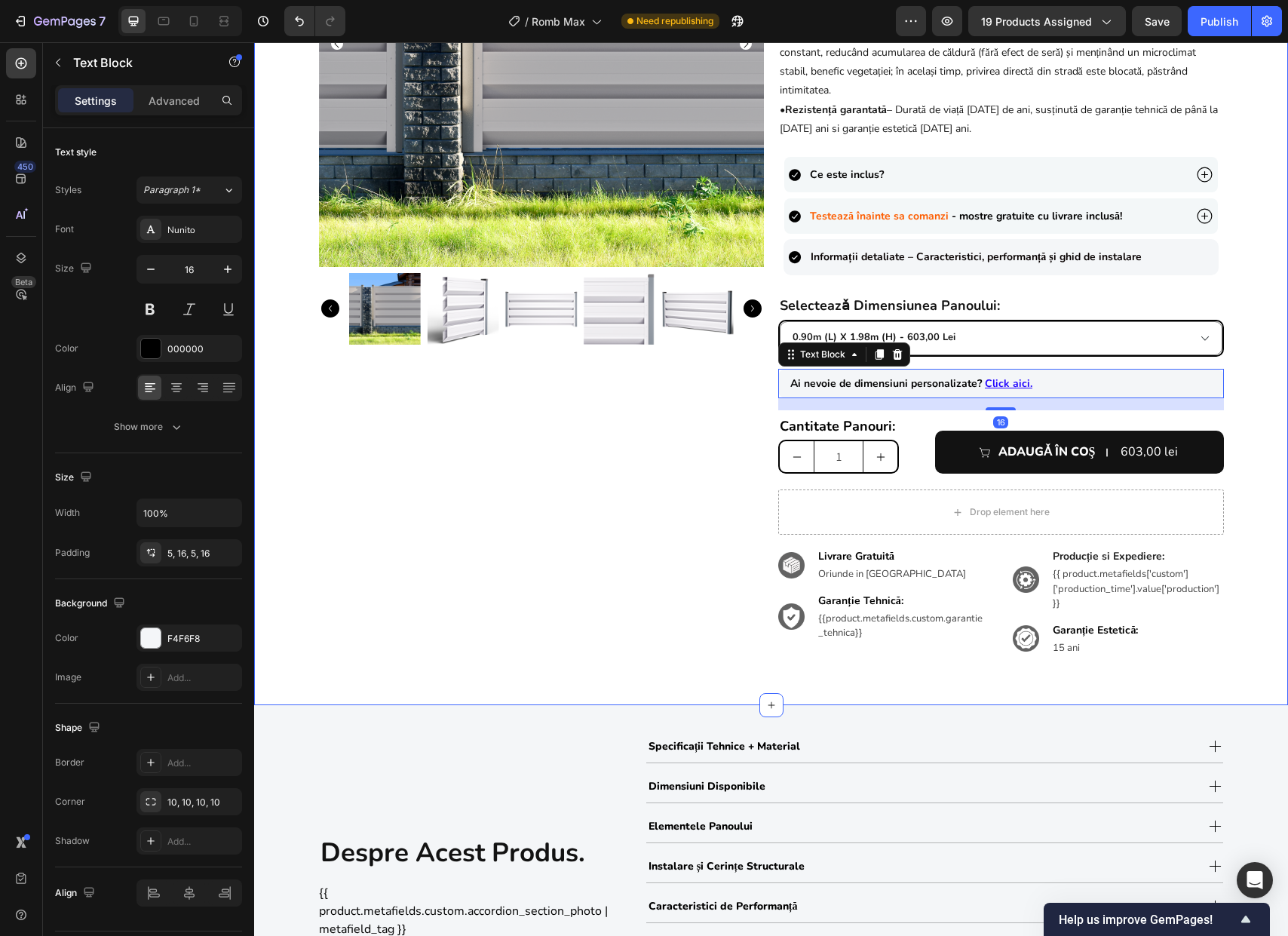
click at [1251, 438] on div "Product Images {{product.metafields.custom.title}} Heading 603,00 lei Product P…" at bounding box center [770, 250] width 1033 height 859
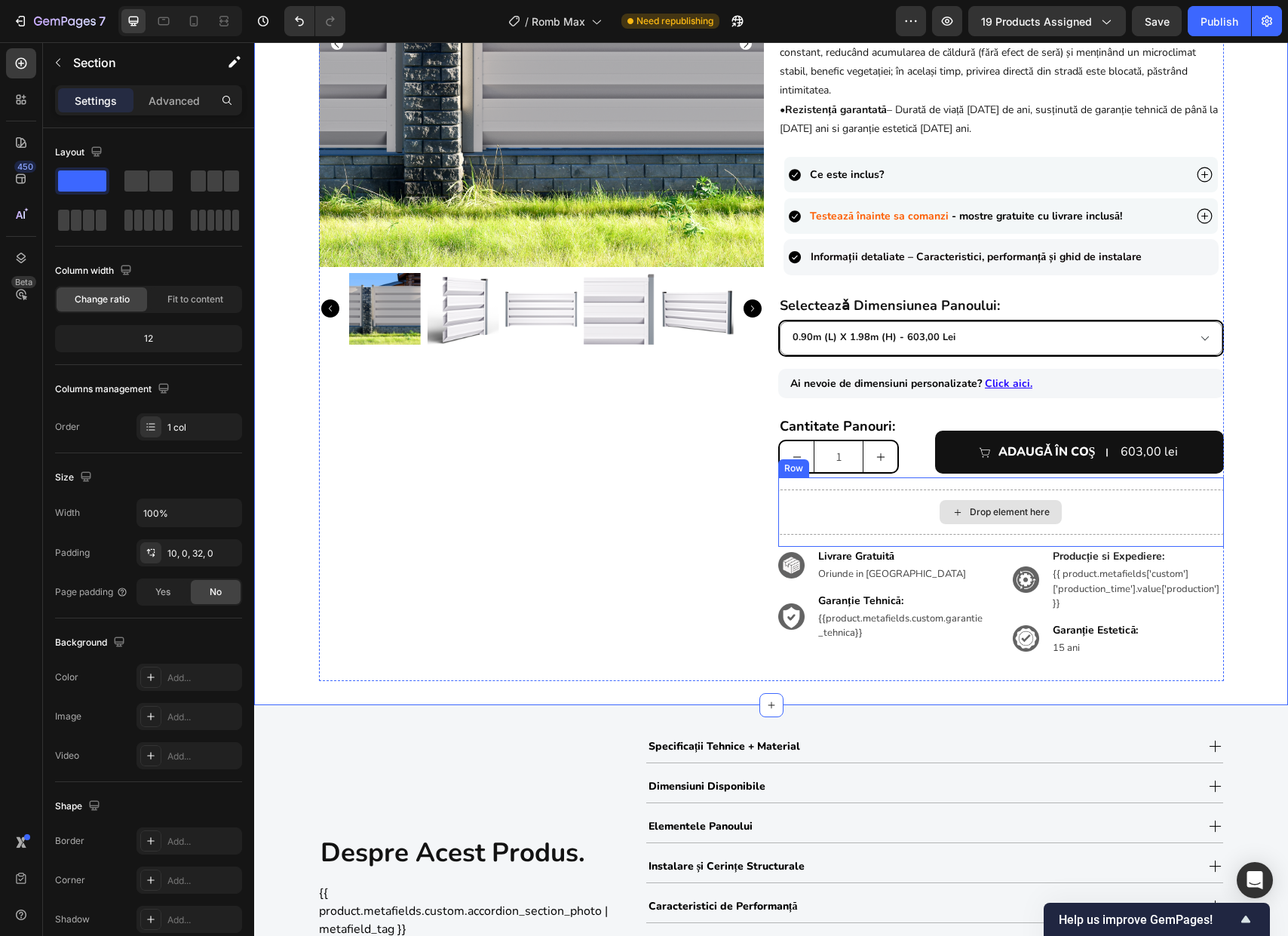
click at [864, 516] on div "Drop element here" at bounding box center [1001, 512] width 446 height 45
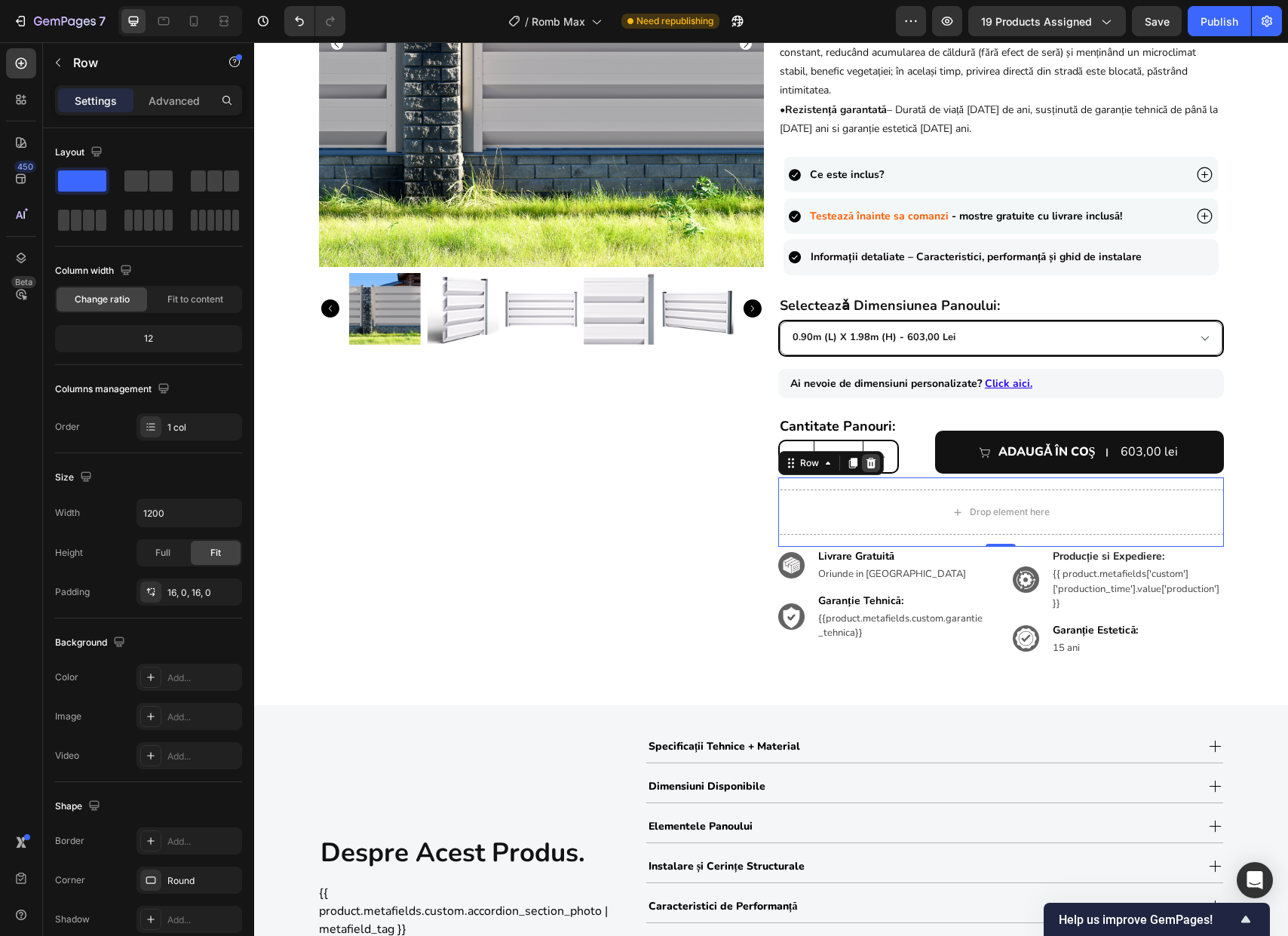
click at [868, 468] on icon at bounding box center [870, 463] width 12 height 12
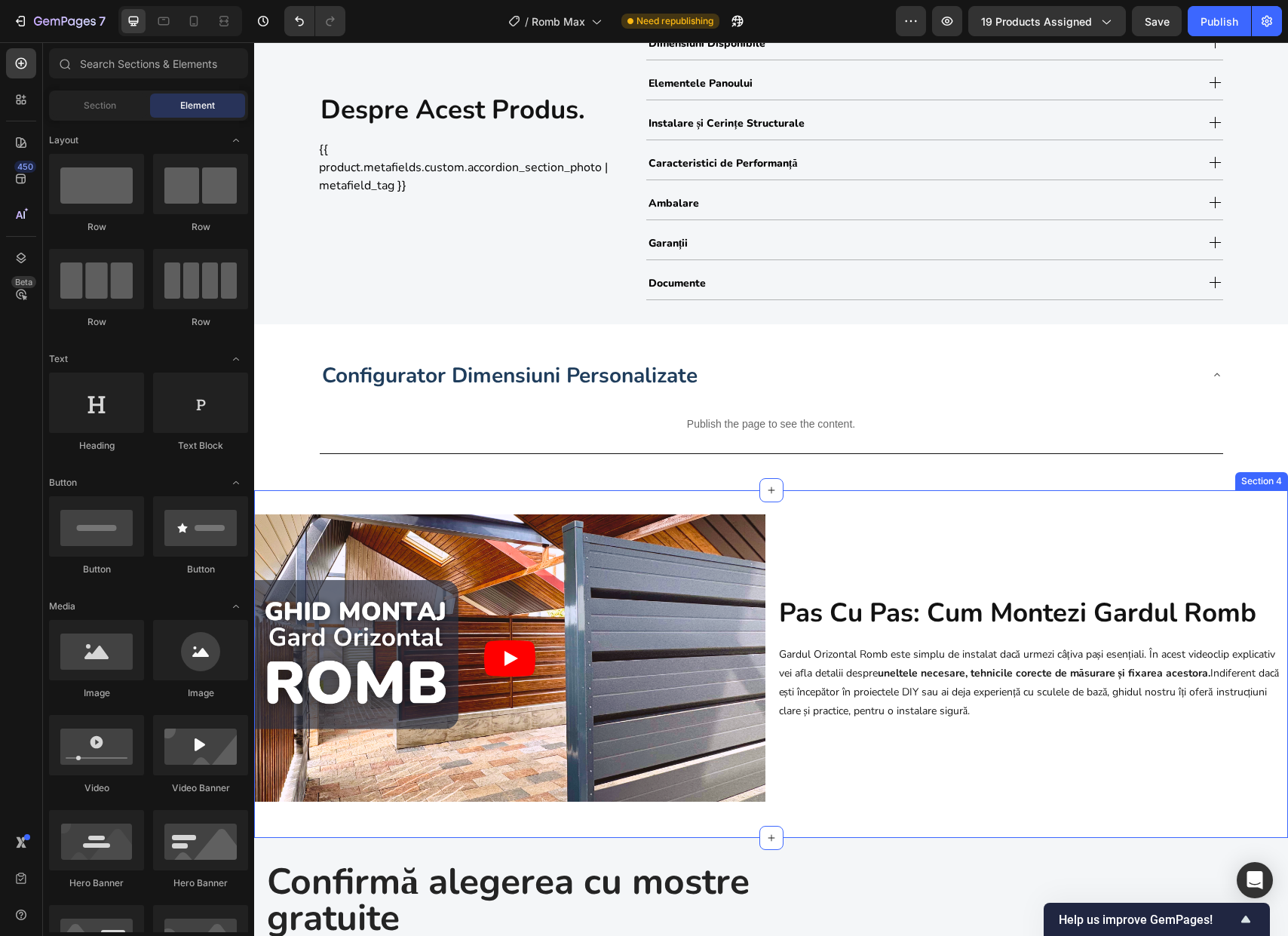
scroll to position [904, 0]
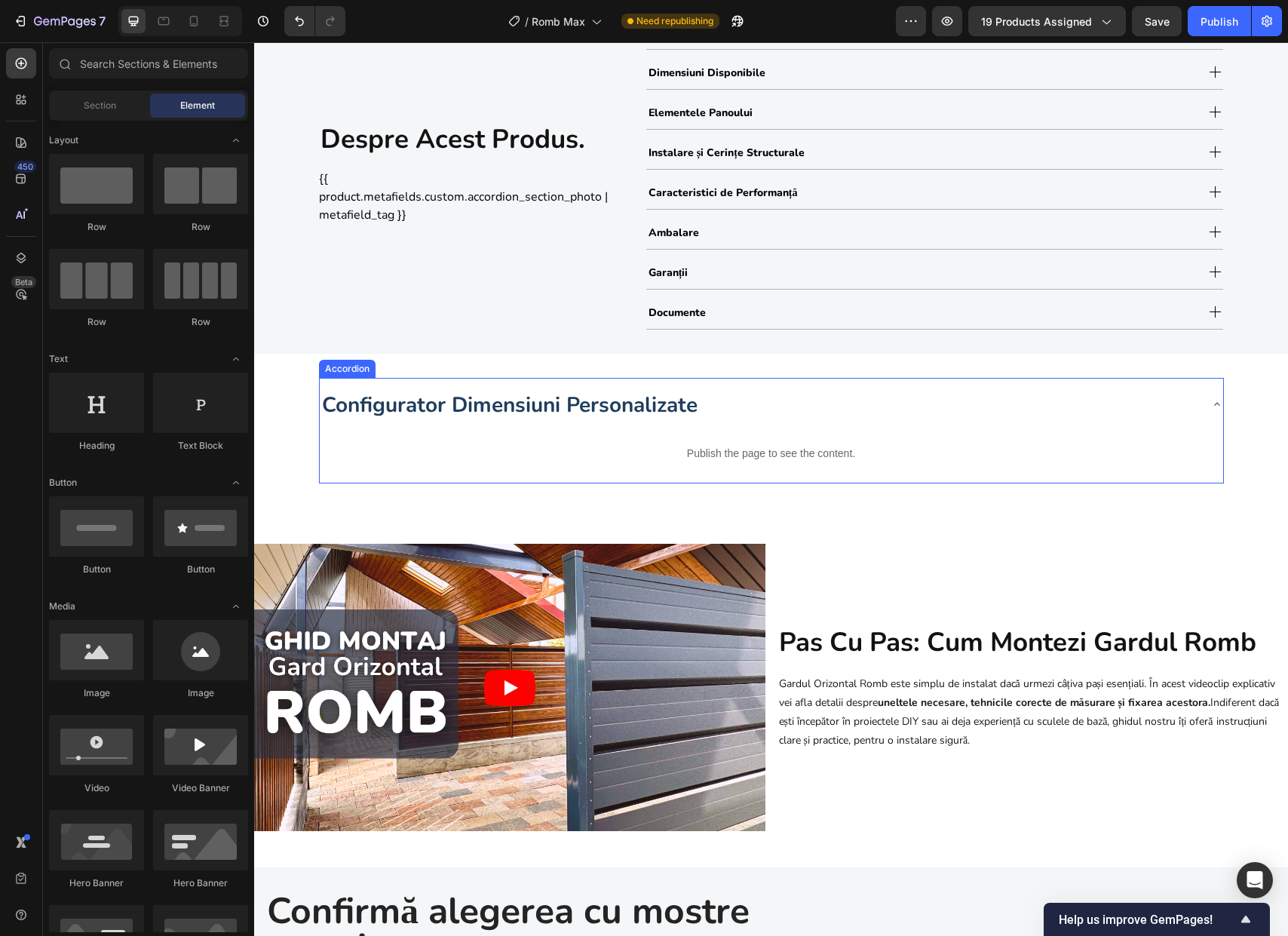
click at [798, 409] on div "Configurator Dimensiuni Personalizate" at bounding box center [759, 404] width 879 height 42
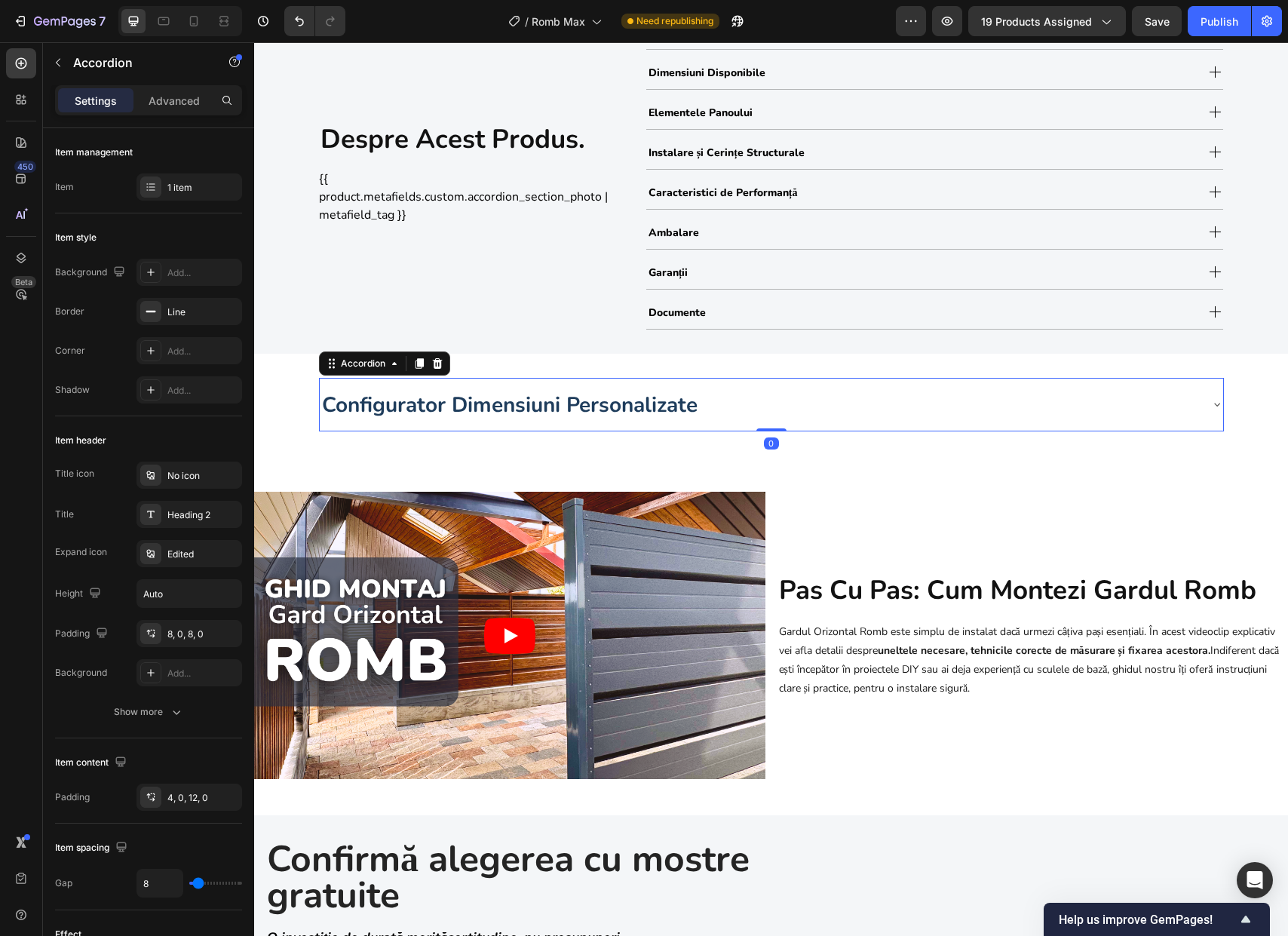
click at [798, 409] on div "Configurator Dimensiuni Personalizate" at bounding box center [759, 404] width 879 height 42
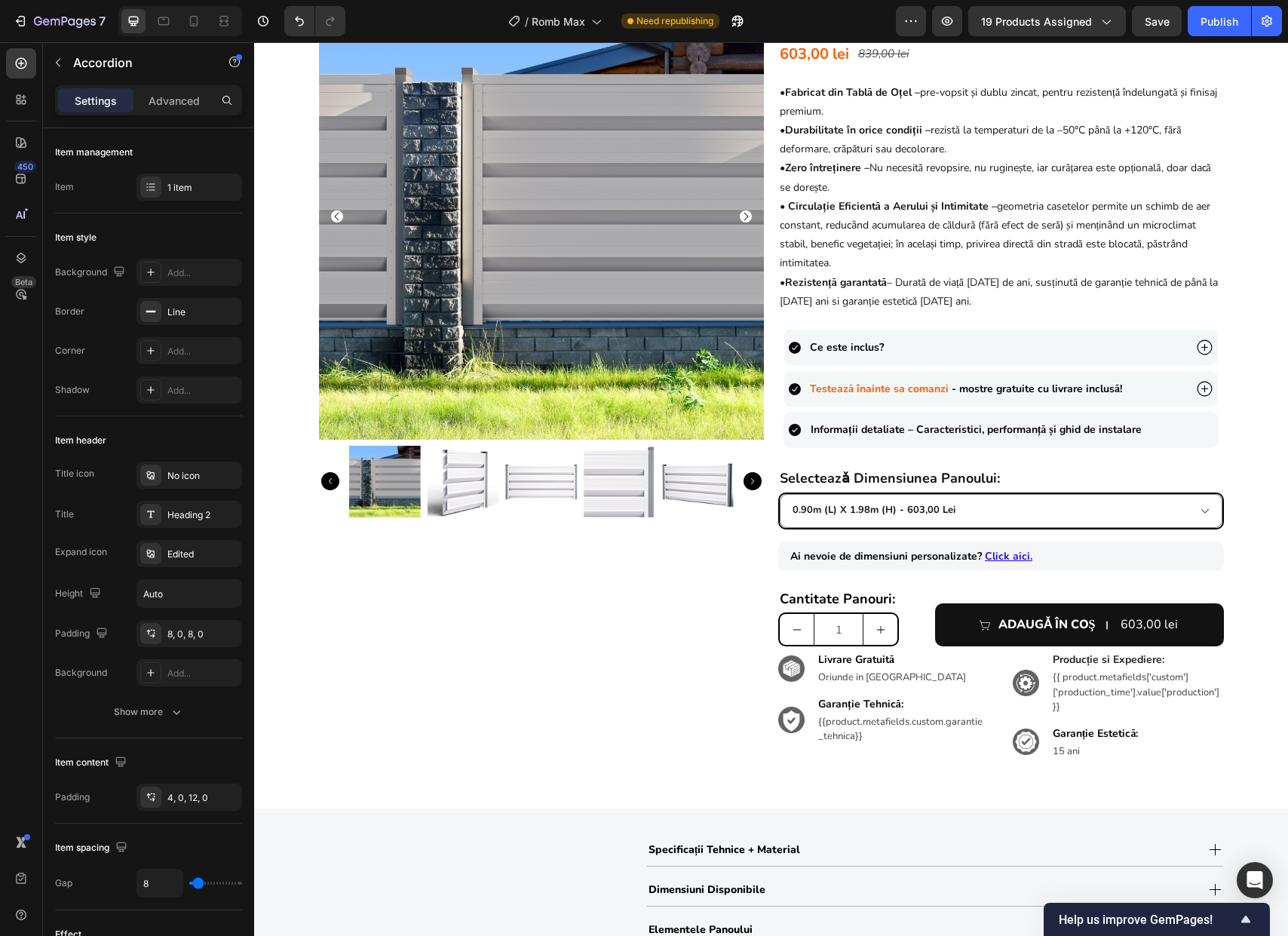
scroll to position [87, 0]
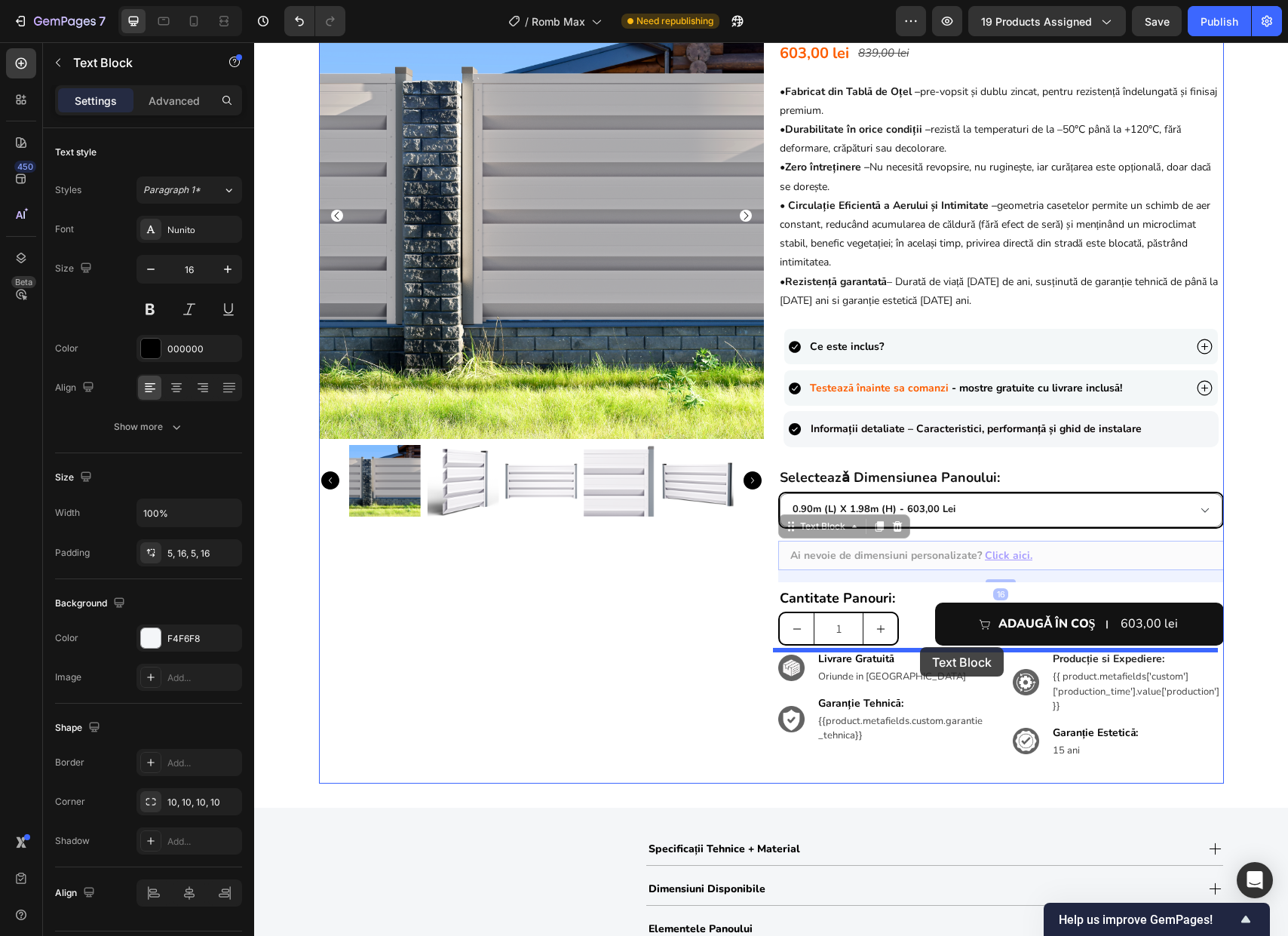
drag, startPoint x: 1084, startPoint y: 558, endPoint x: 919, endPoint y: 646, distance: 187.0
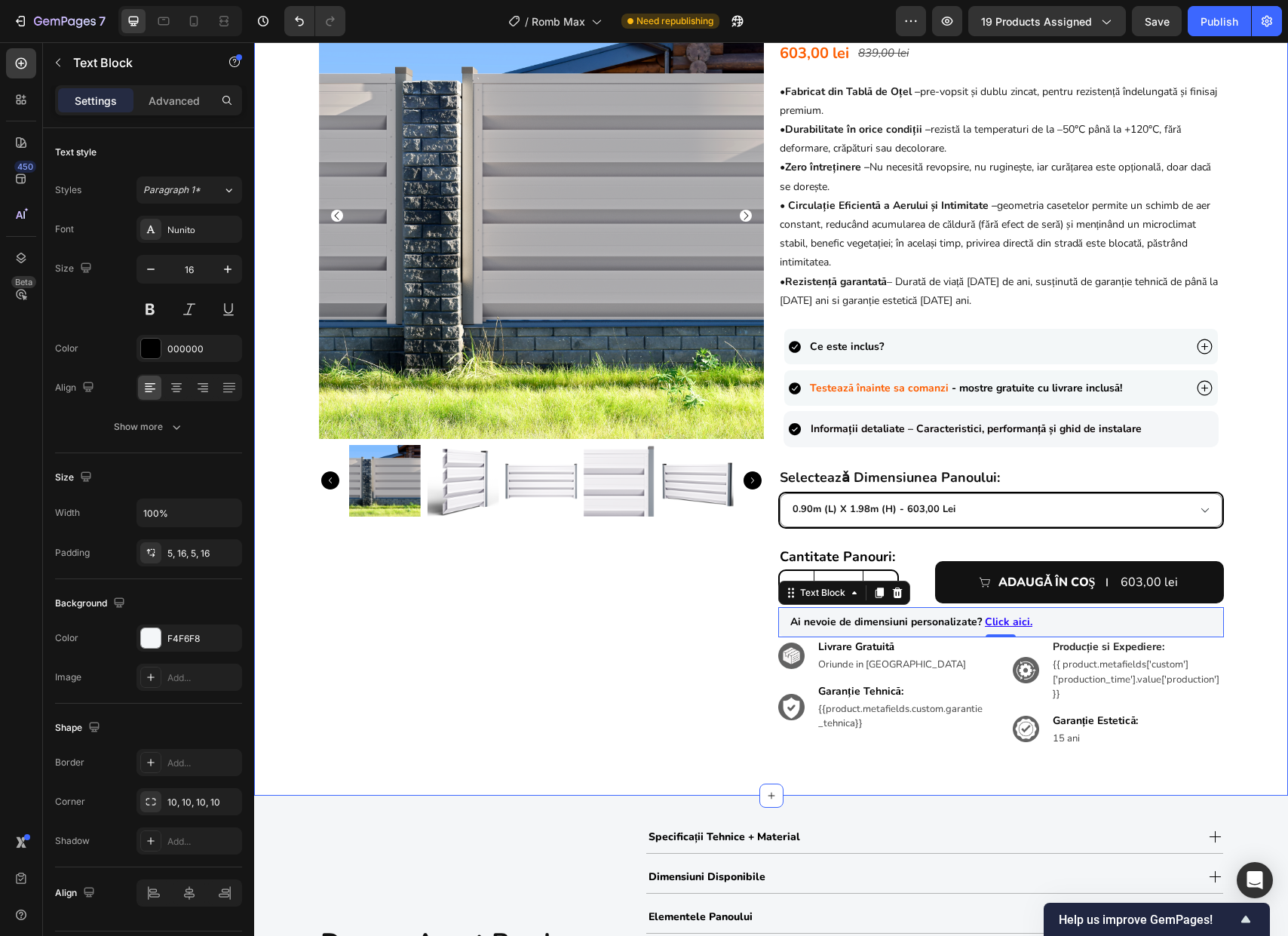
click at [1245, 637] on div "Product Images {{product.metafields.custom.title}} Heading 603,00 lei Product P…" at bounding box center [770, 382] width 1033 height 778
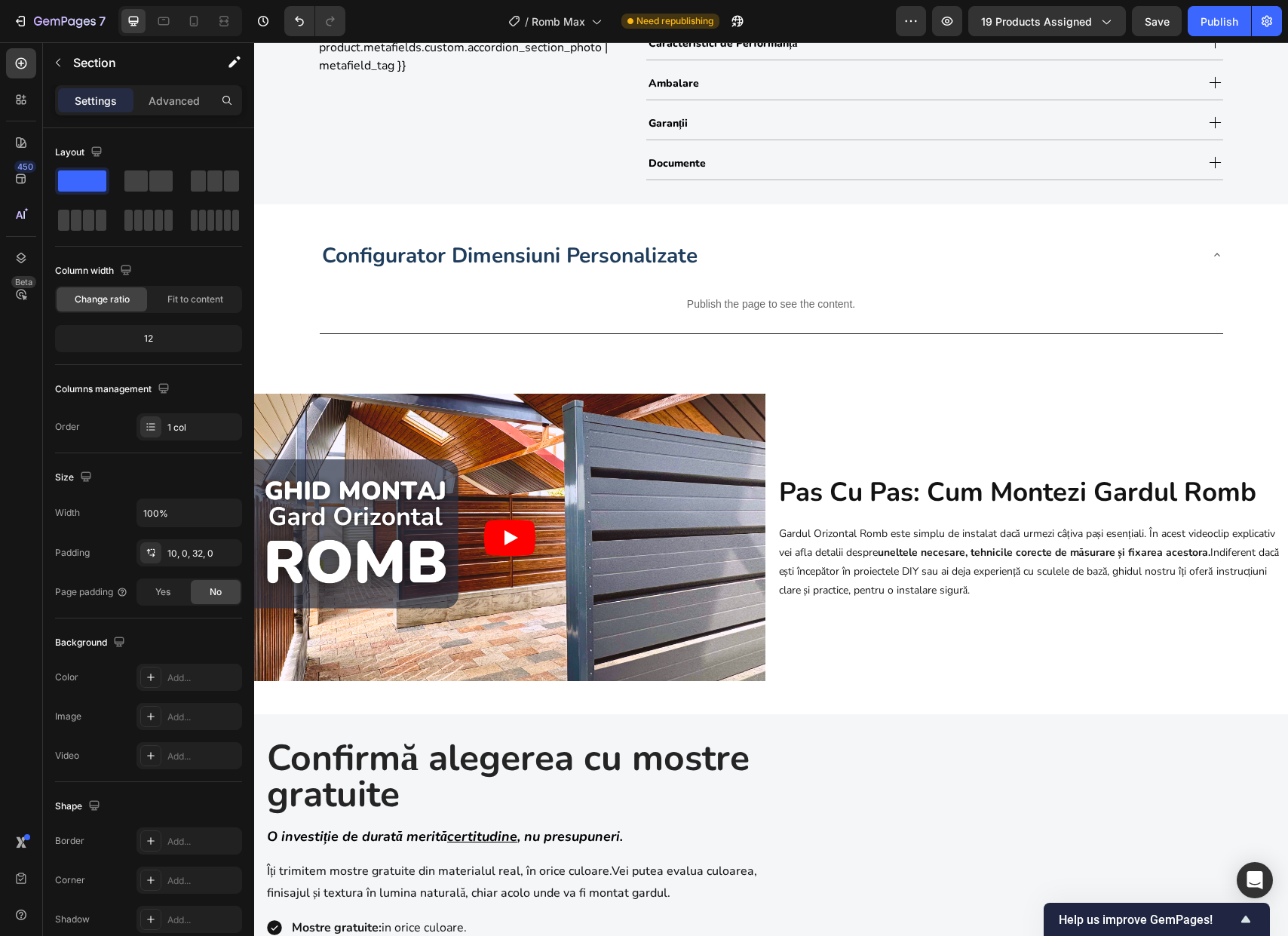
scroll to position [741, 0]
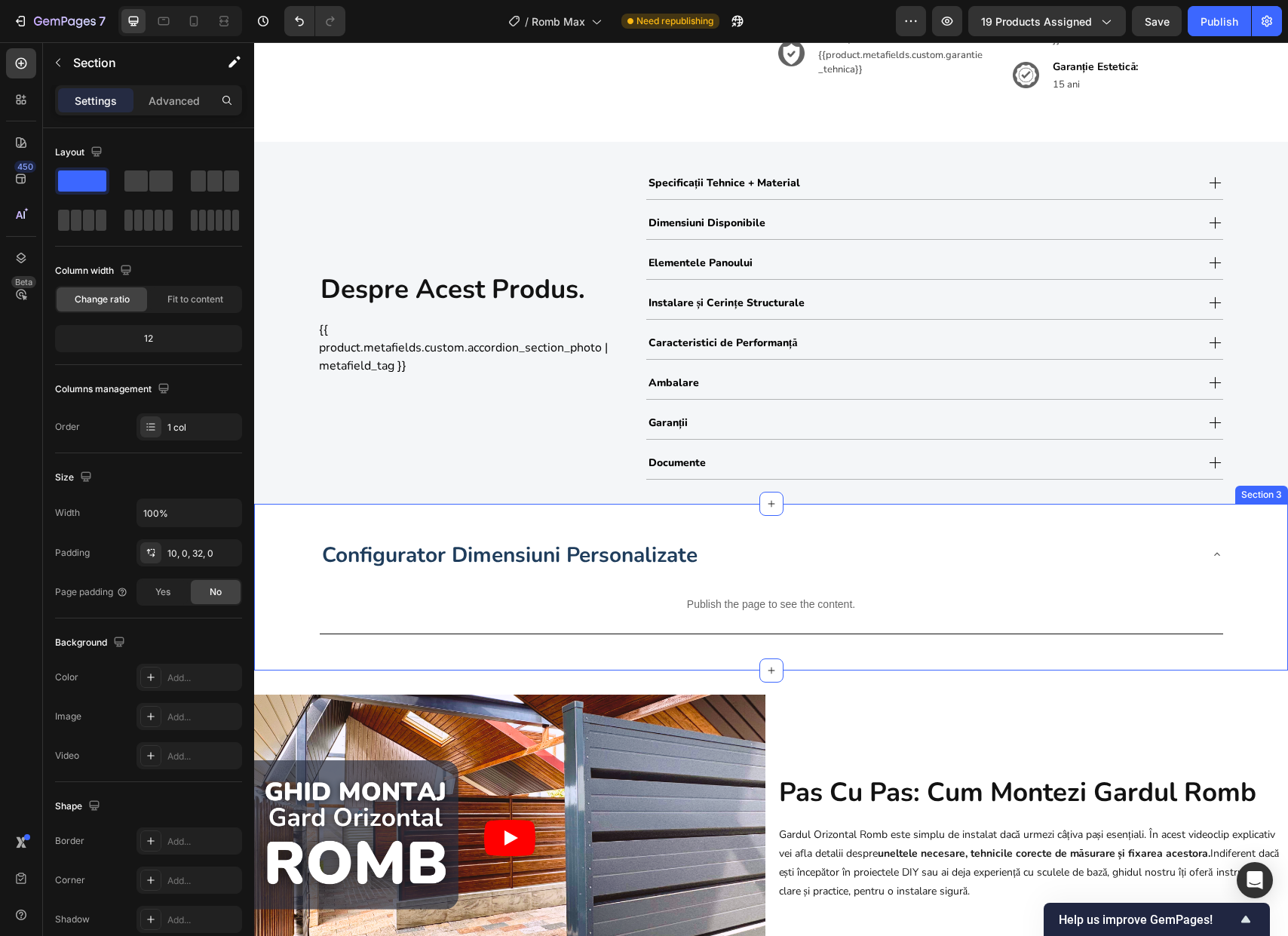
click at [304, 569] on div "Configurator Dimensiuni Personalizate Publish the page to see the content. Cust…" at bounding box center [770, 587] width 1033 height 118
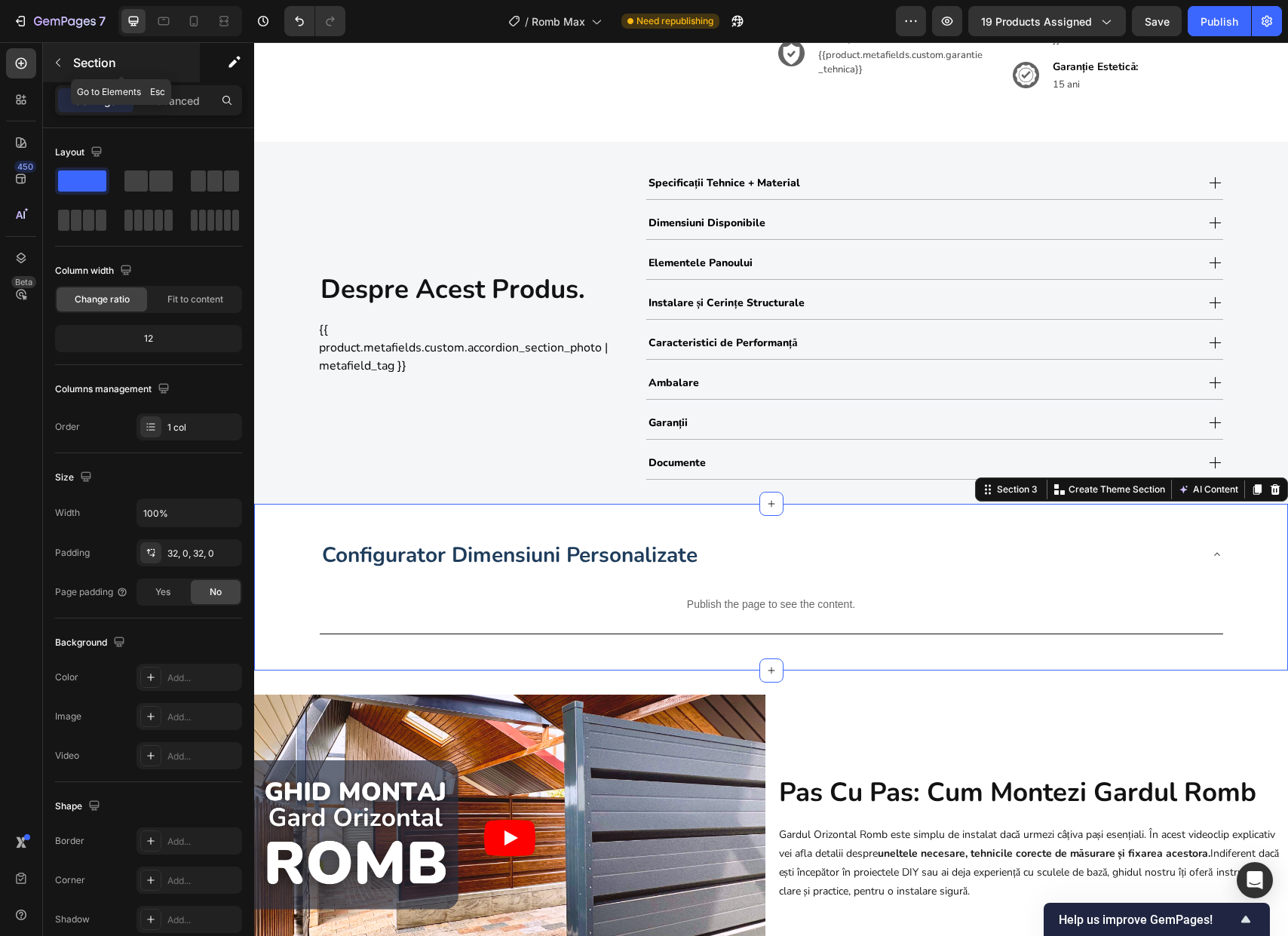
click at [72, 57] on div "Section" at bounding box center [121, 62] width 156 height 39
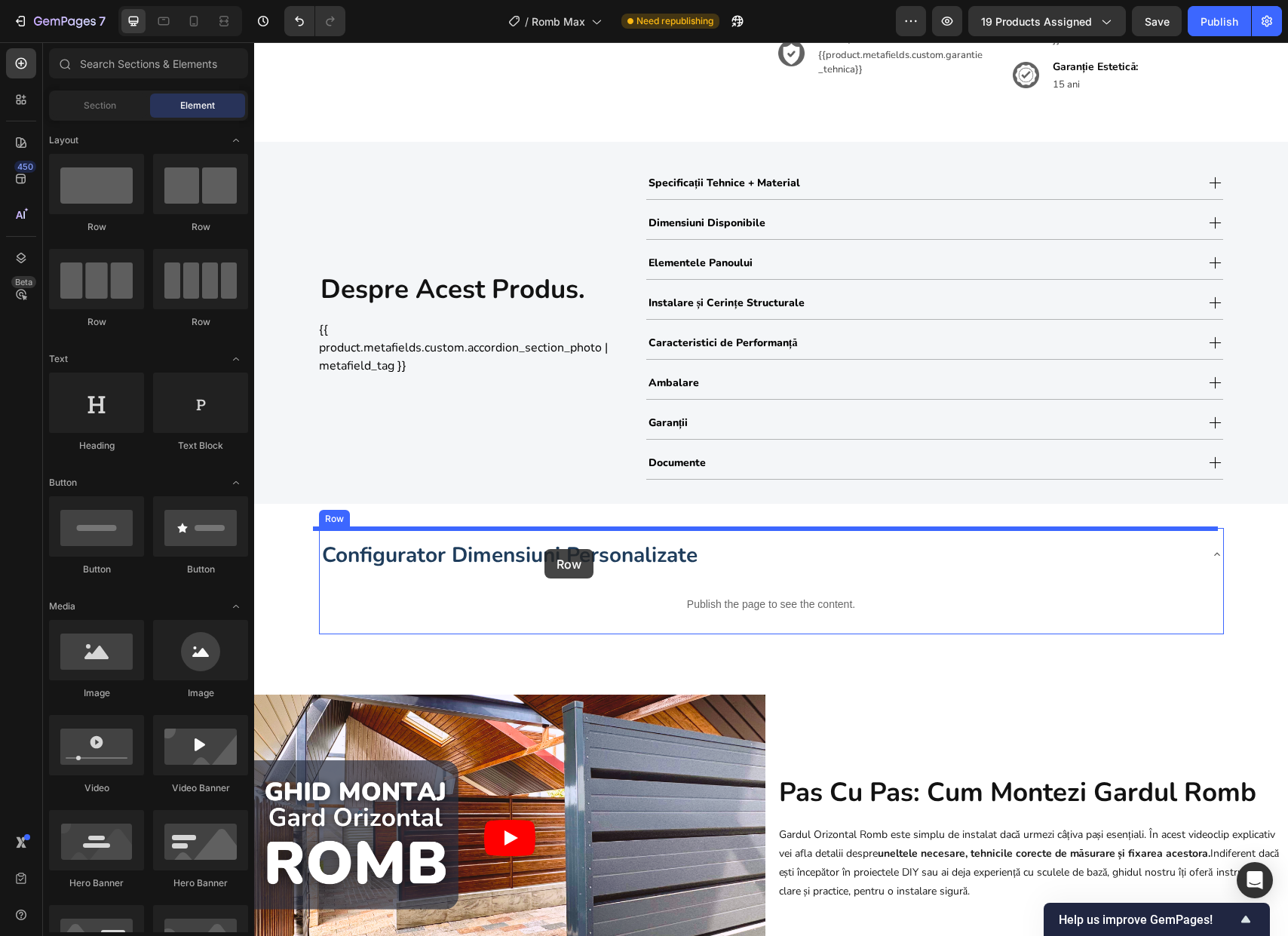
drag, startPoint x: 351, startPoint y: 240, endPoint x: 544, endPoint y: 549, distance: 364.3
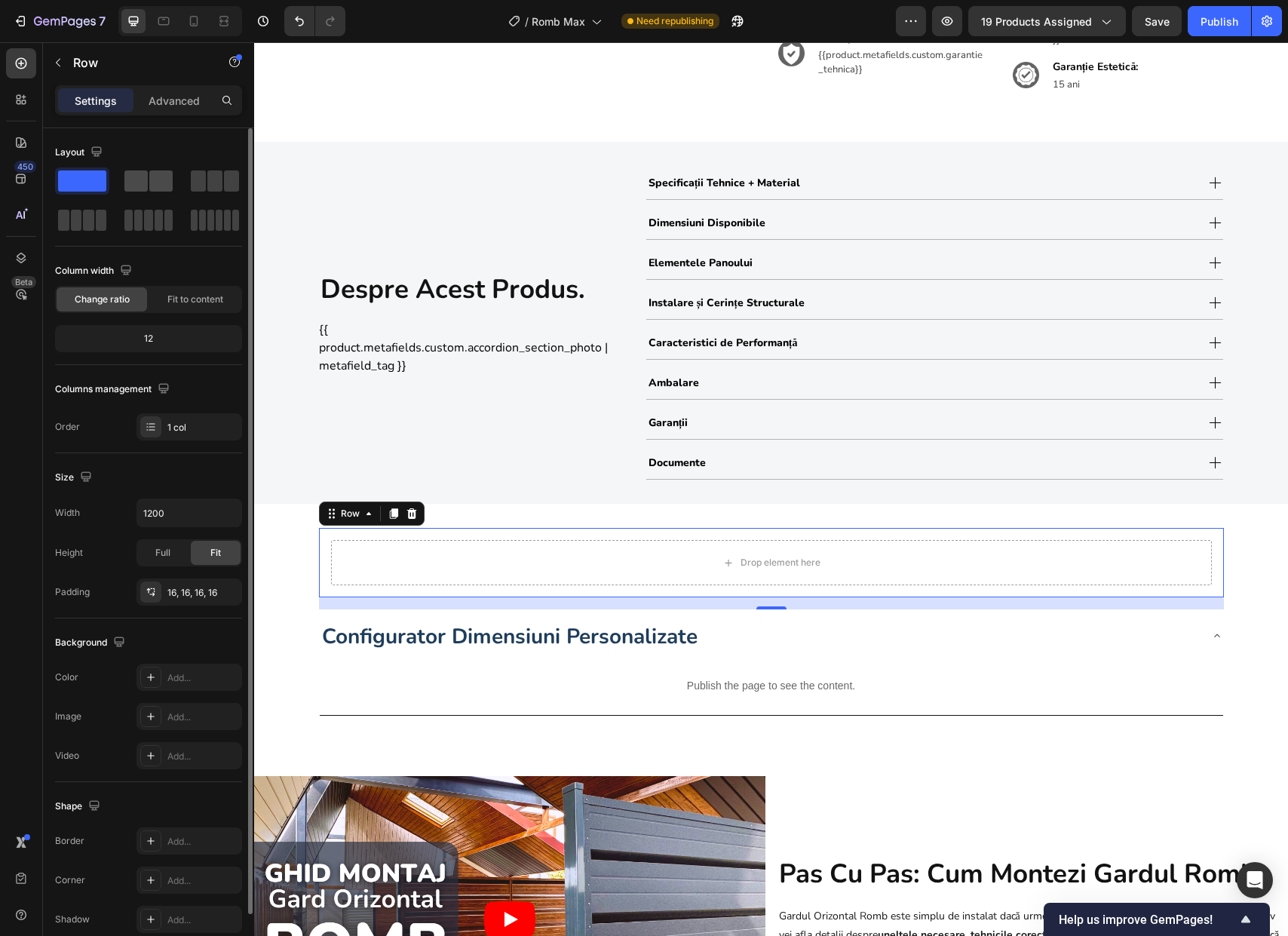
click at [160, 176] on span at bounding box center [161, 181] width 23 height 21
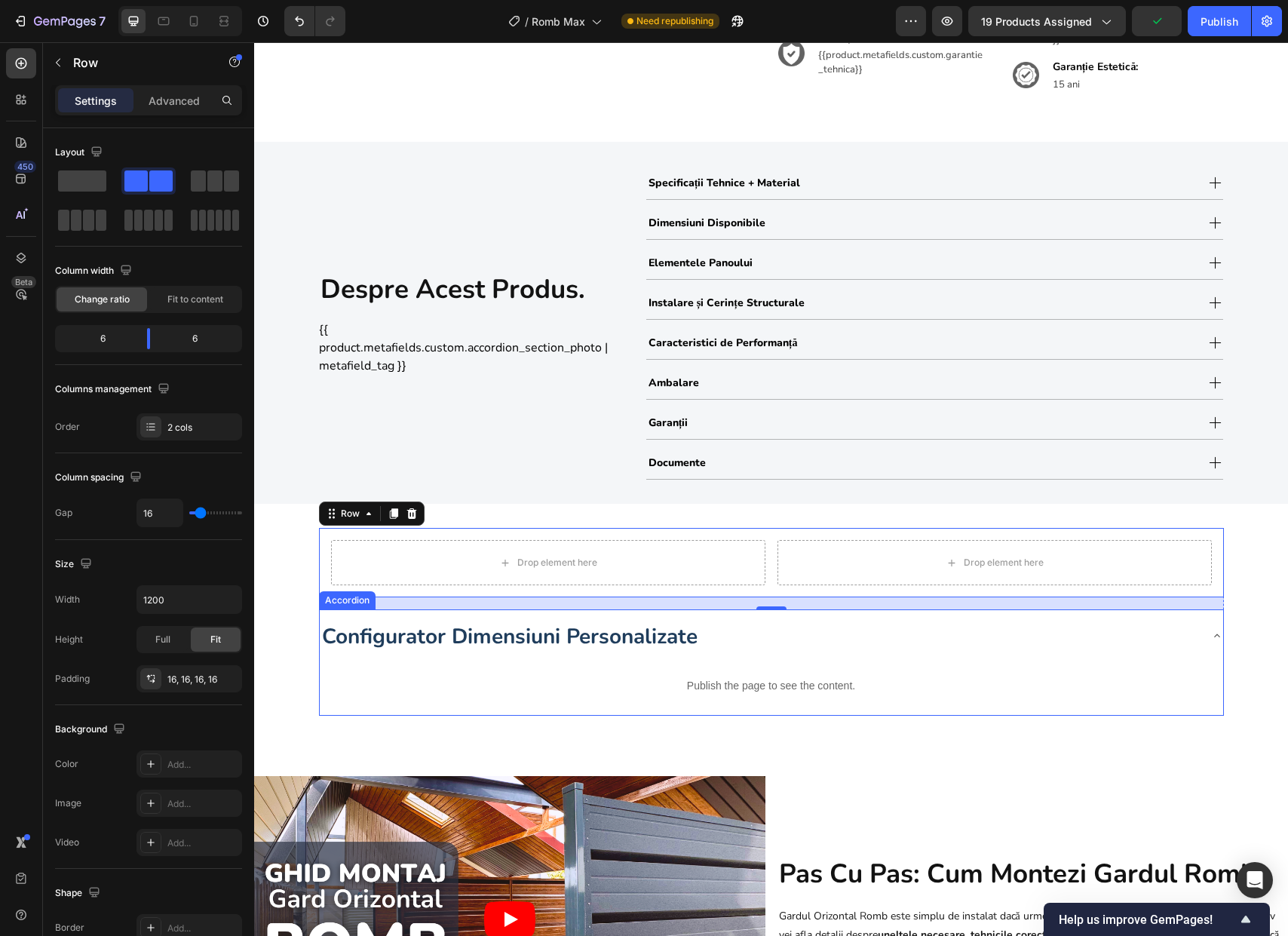
click at [417, 643] on span "Configurator Dimensiuni Personalizate" at bounding box center [509, 636] width 375 height 28
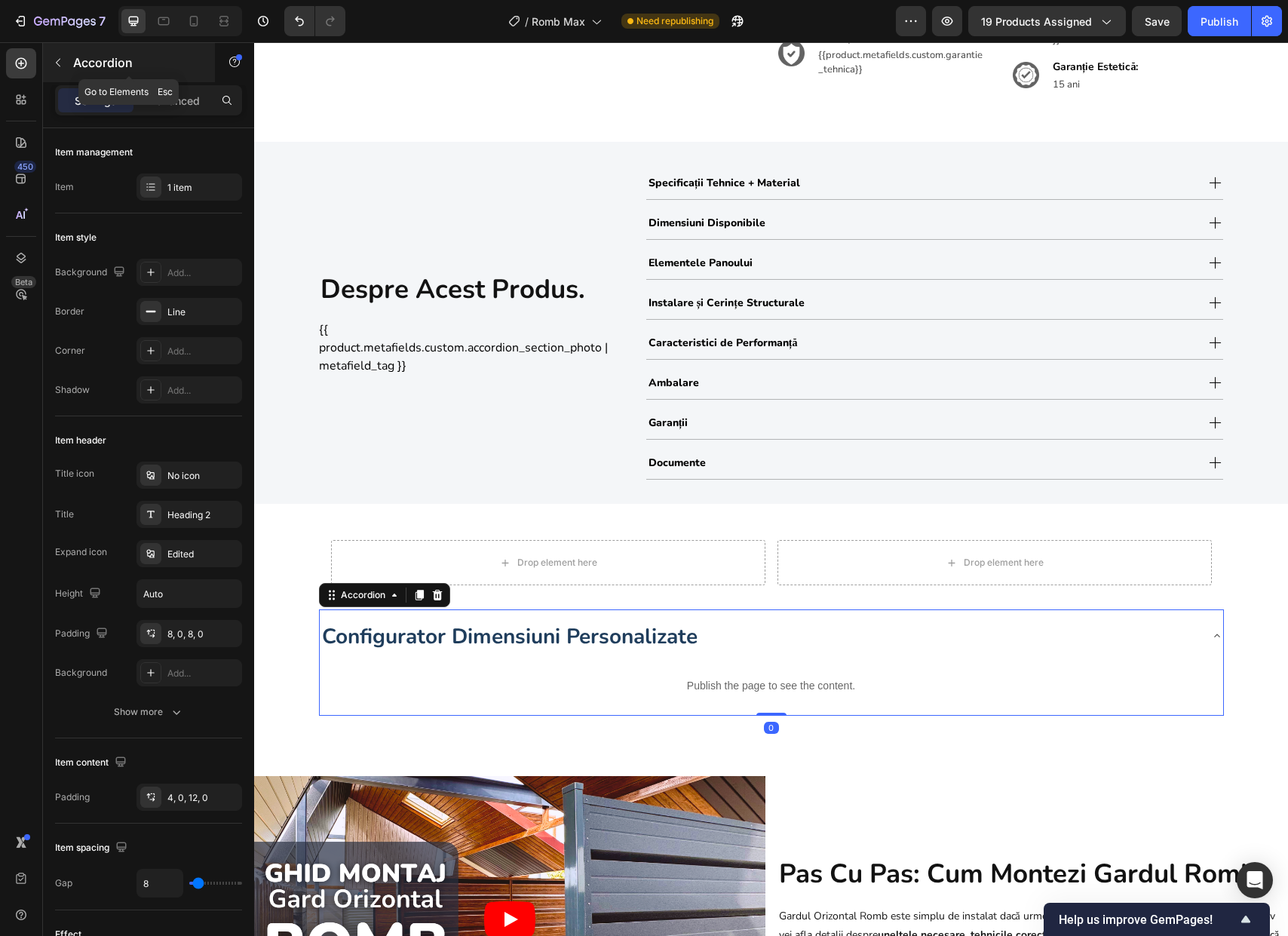
click at [61, 56] on button "button" at bounding box center [57, 62] width 24 height 24
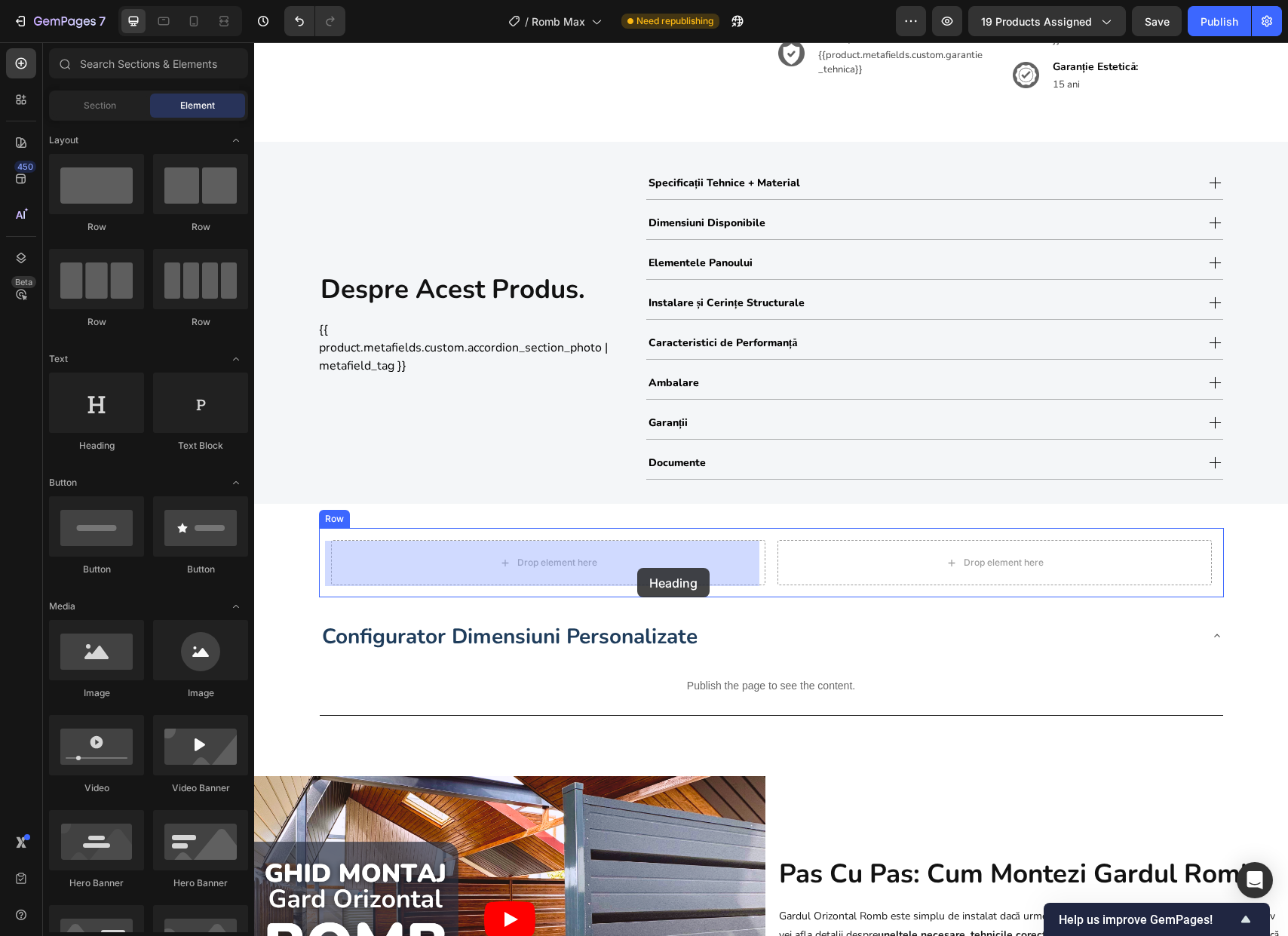
drag, startPoint x: 381, startPoint y: 462, endPoint x: 637, endPoint y: 567, distance: 276.7
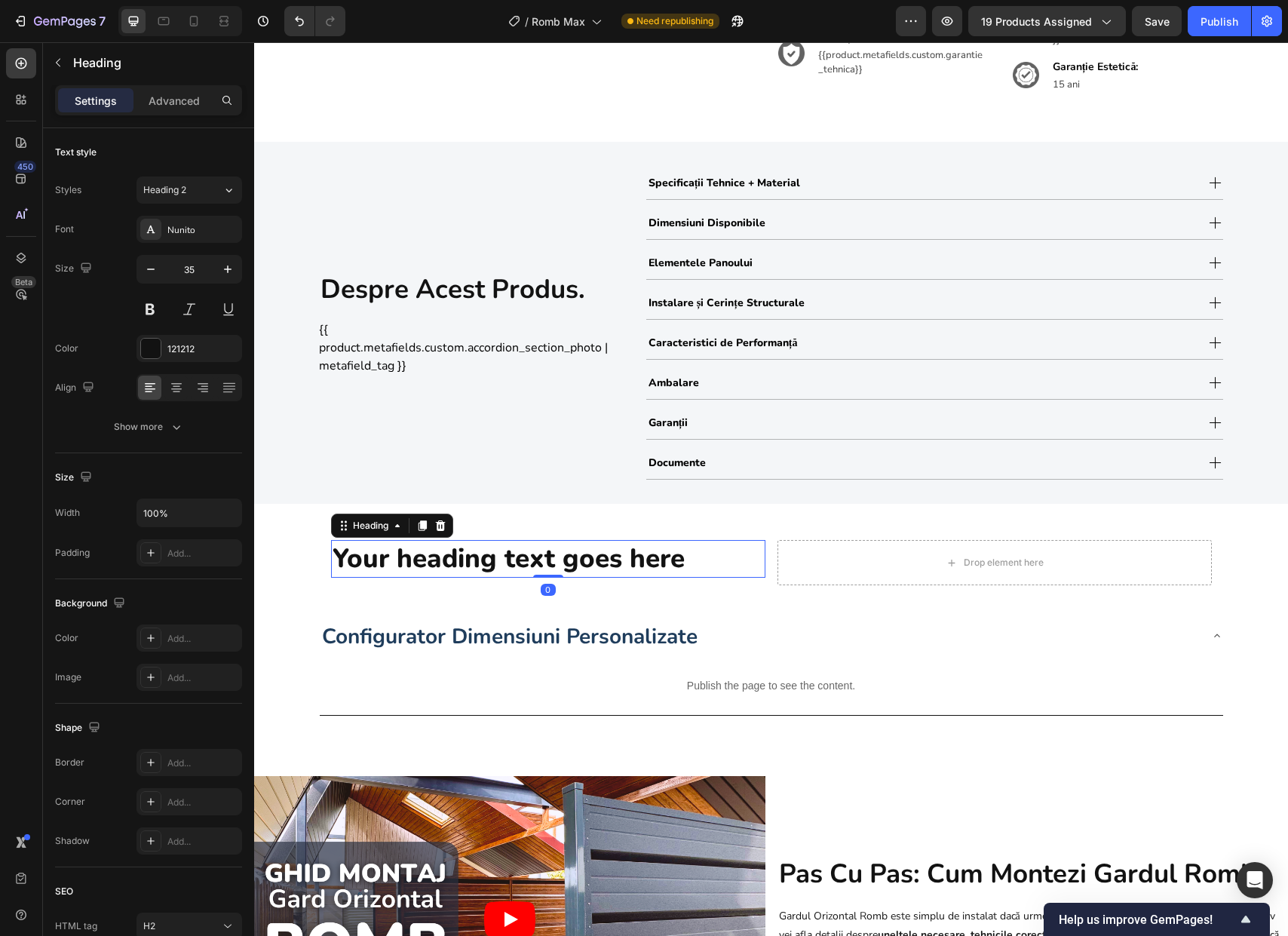
click at [498, 544] on h2 "Your heading text goes here" at bounding box center [548, 558] width 434 height 37
click at [501, 557] on p "Your heading text goes here" at bounding box center [548, 559] width 431 height 35
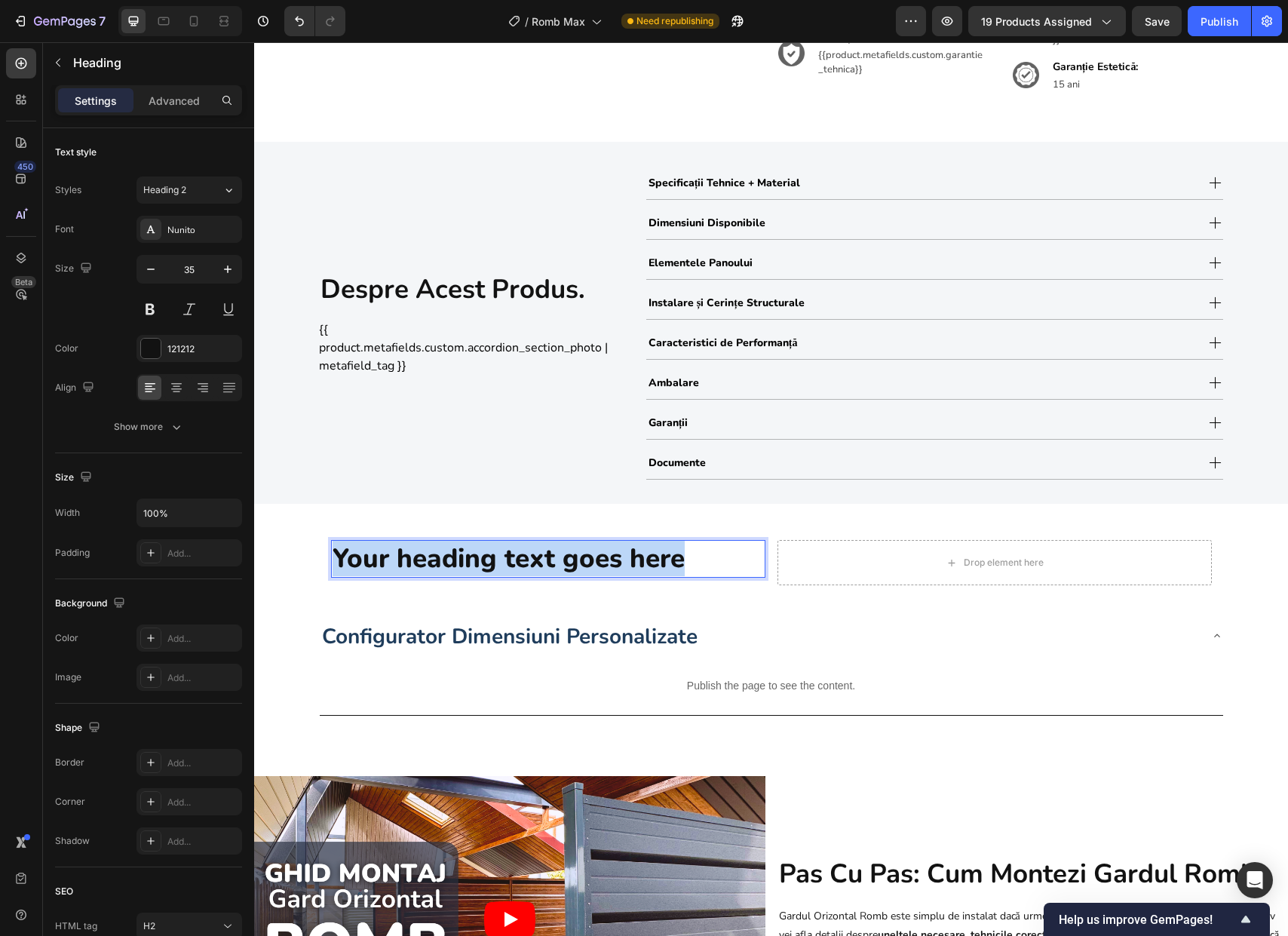
click at [501, 557] on p "Your heading text goes here" at bounding box center [548, 559] width 431 height 35
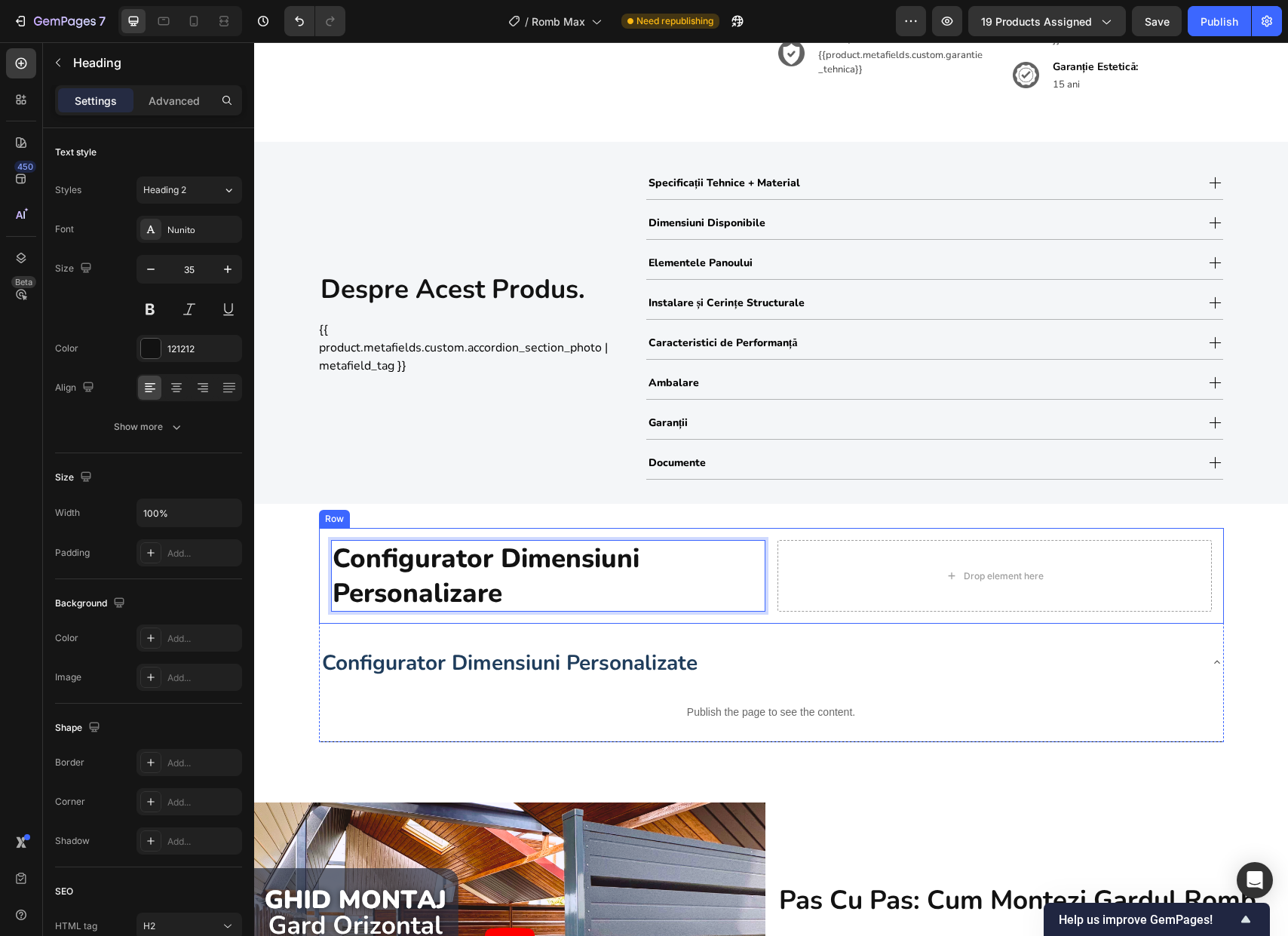
click at [934, 627] on div "Configurator Dimensiuni Personalizare Heading 0 Drop element here Row Configura…" at bounding box center [770, 634] width 904 height 214
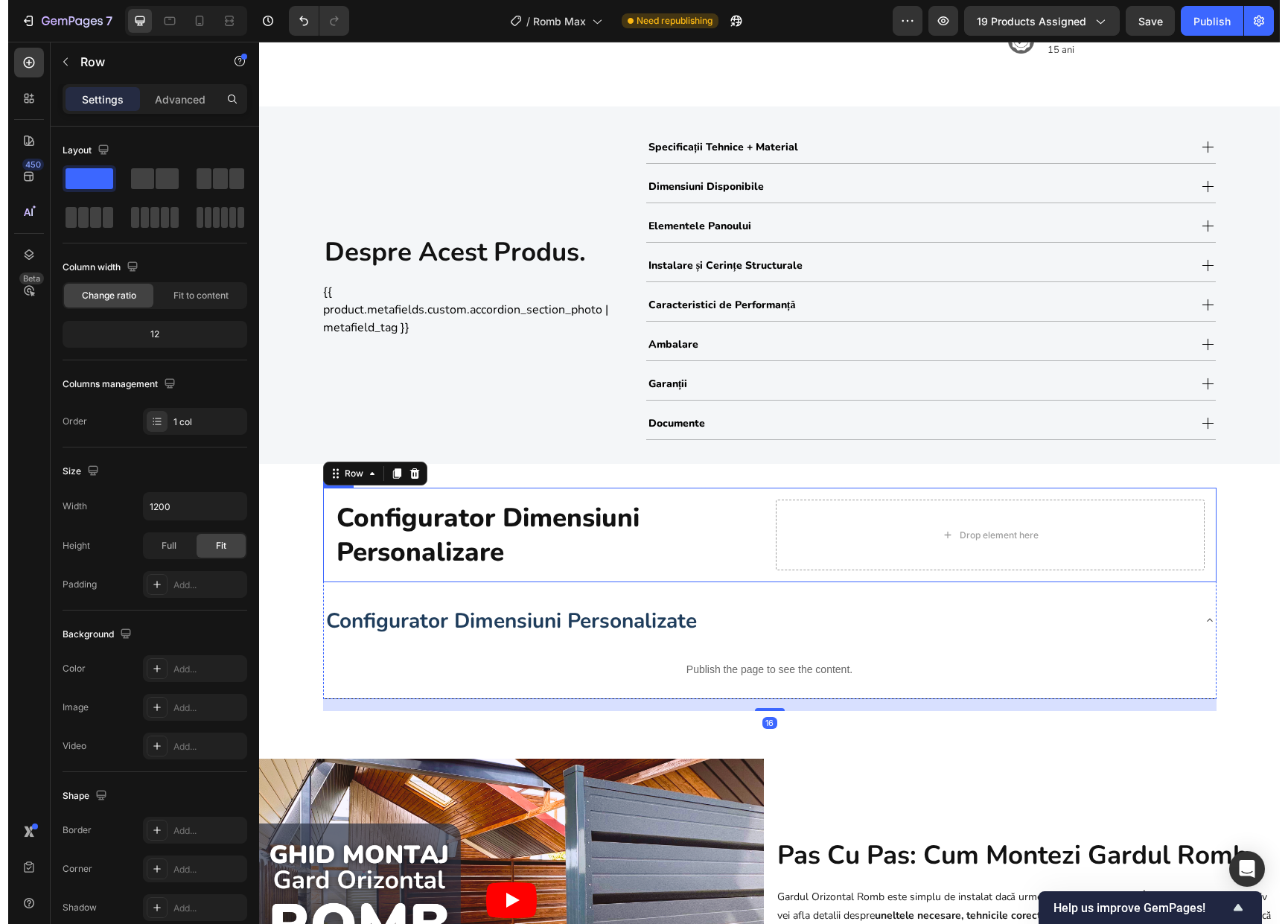
scroll to position [765, 0]
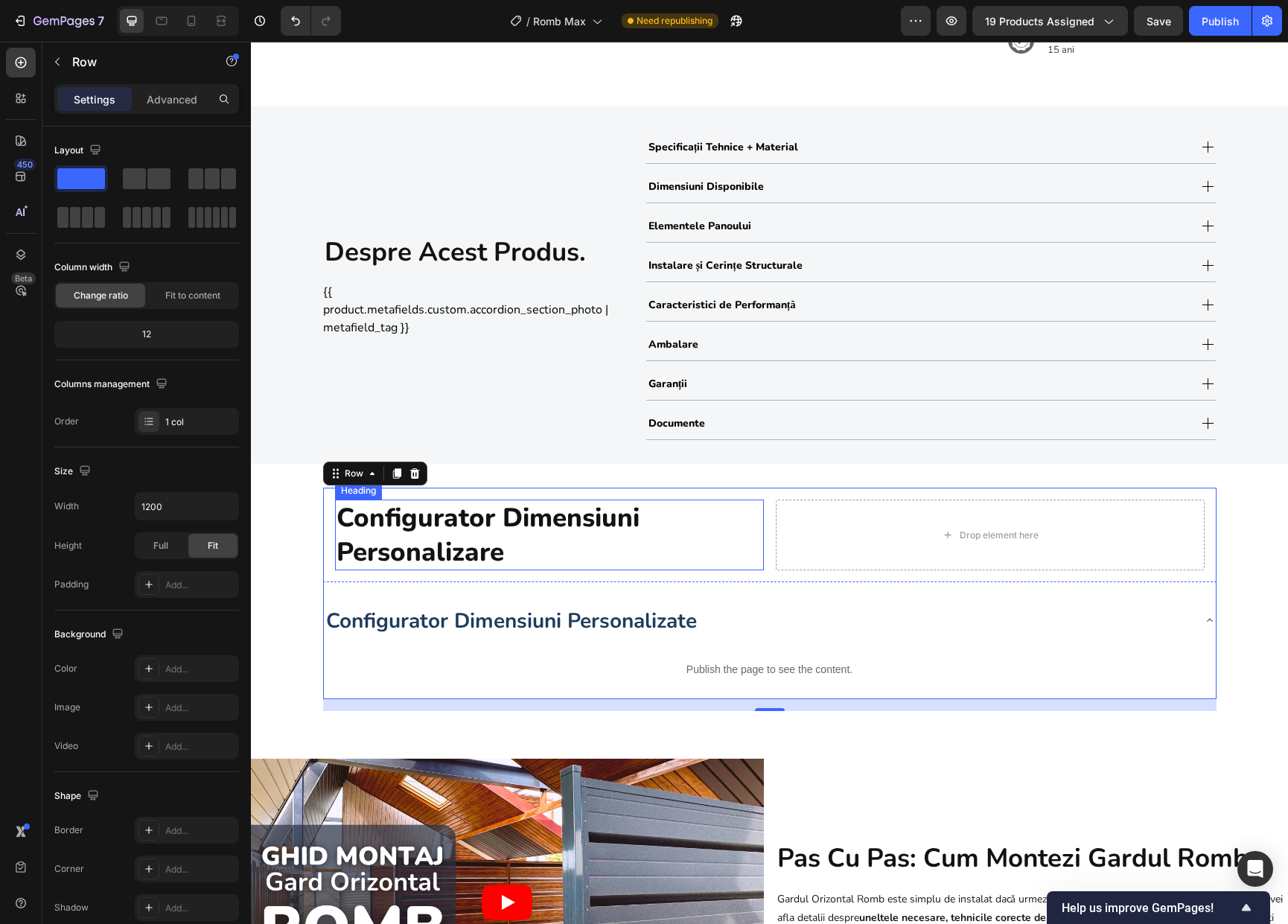
click at [478, 559] on p "Configurator Dimensiuni Personalizare" at bounding box center [550, 535] width 426 height 67
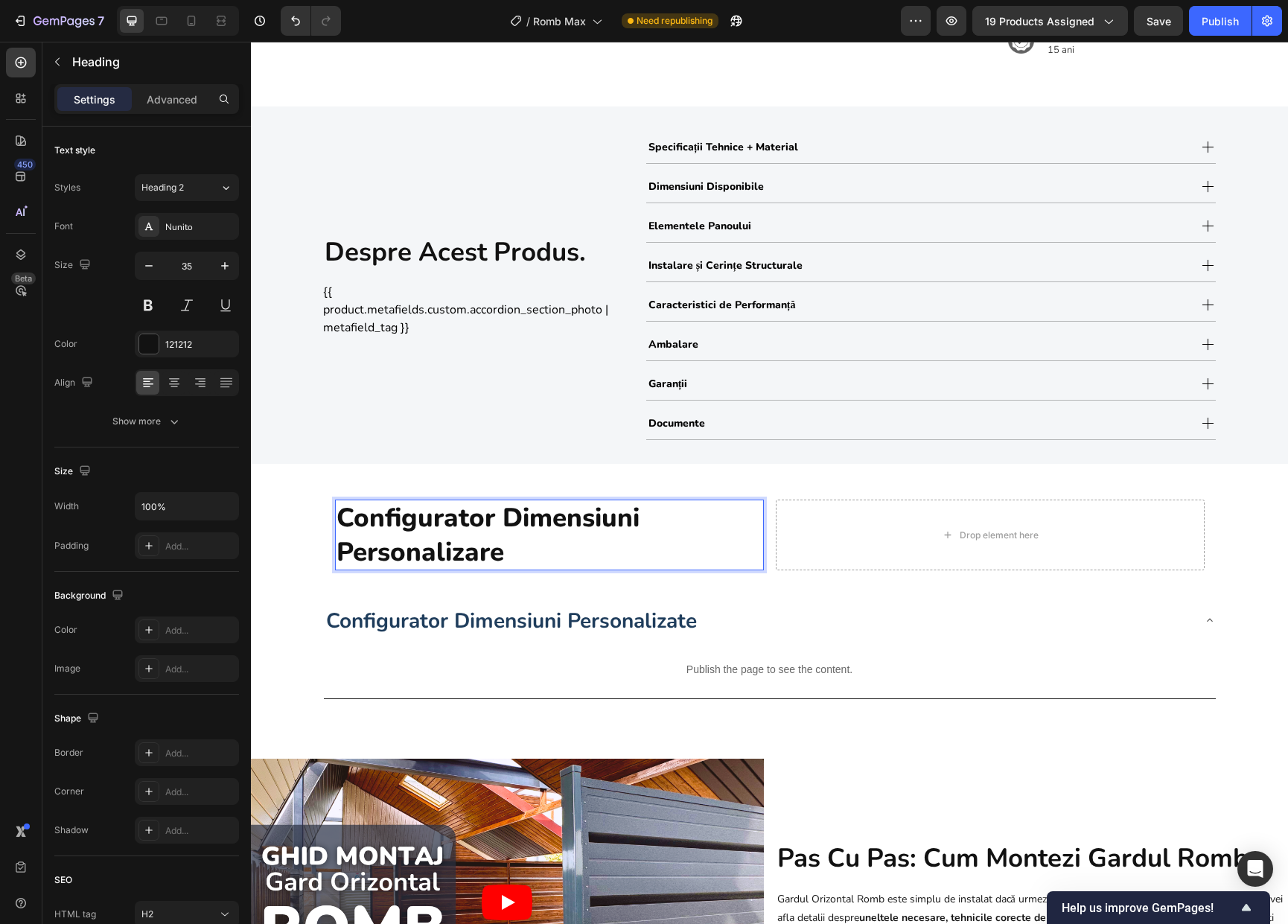
click at [485, 558] on p "Configurator Dimensiuni Personalizare" at bounding box center [550, 535] width 426 height 67
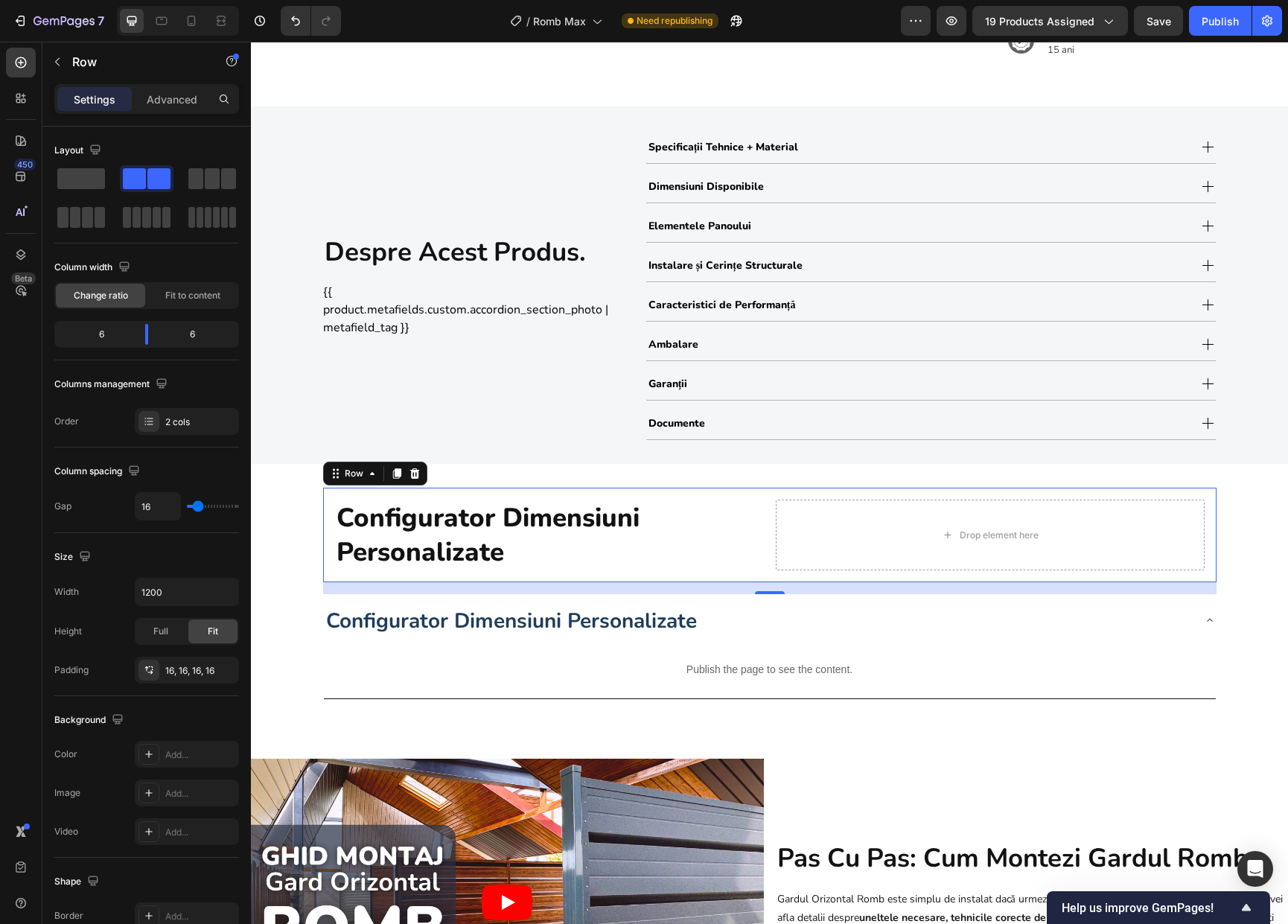
click at [768, 574] on div "Configurator Dimensiuni Personalizate Heading Drop element here Row 0" at bounding box center [769, 535] width 893 height 94
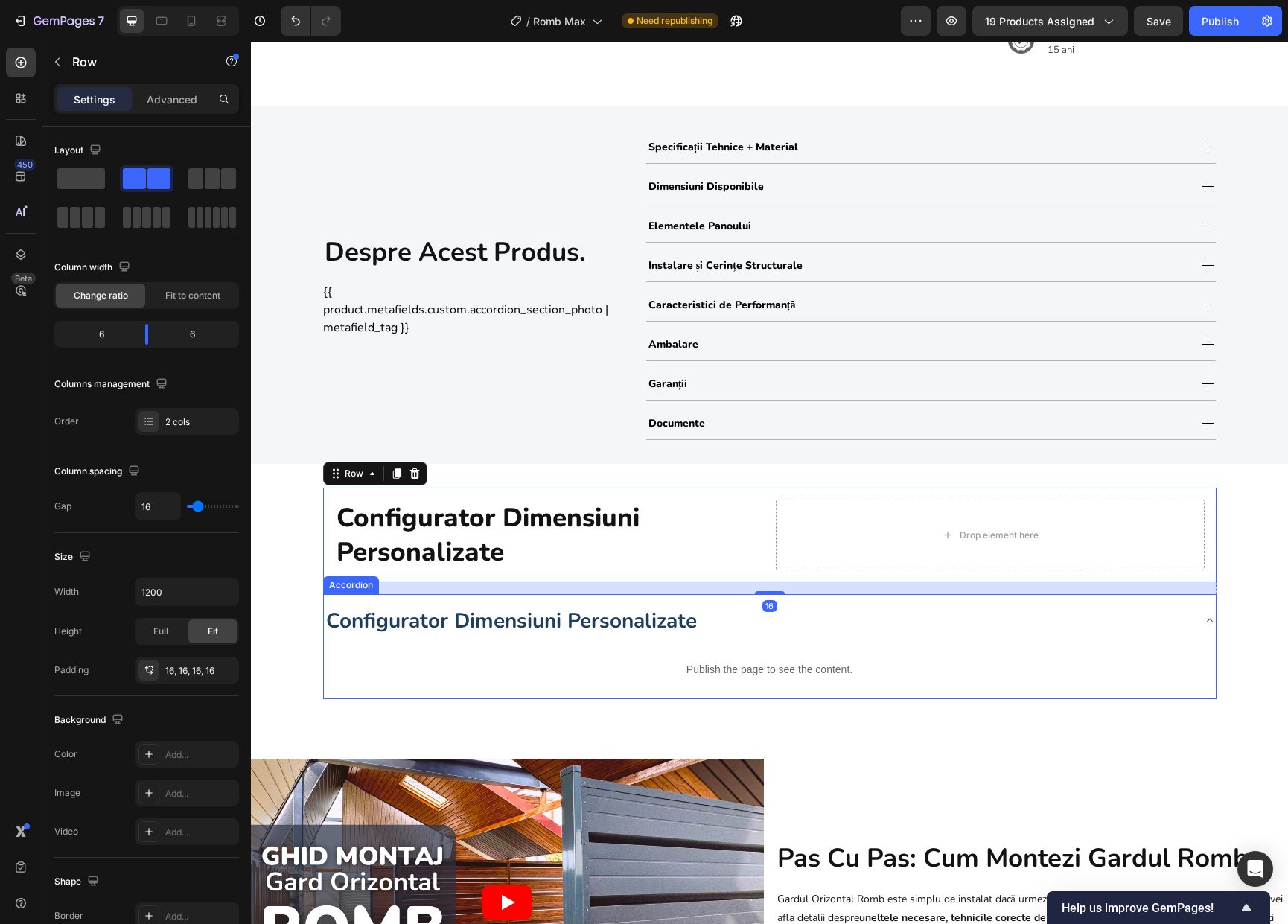
click at [892, 602] on div "Configurator Dimensiuni Personalizate" at bounding box center [757, 620] width 868 height 41
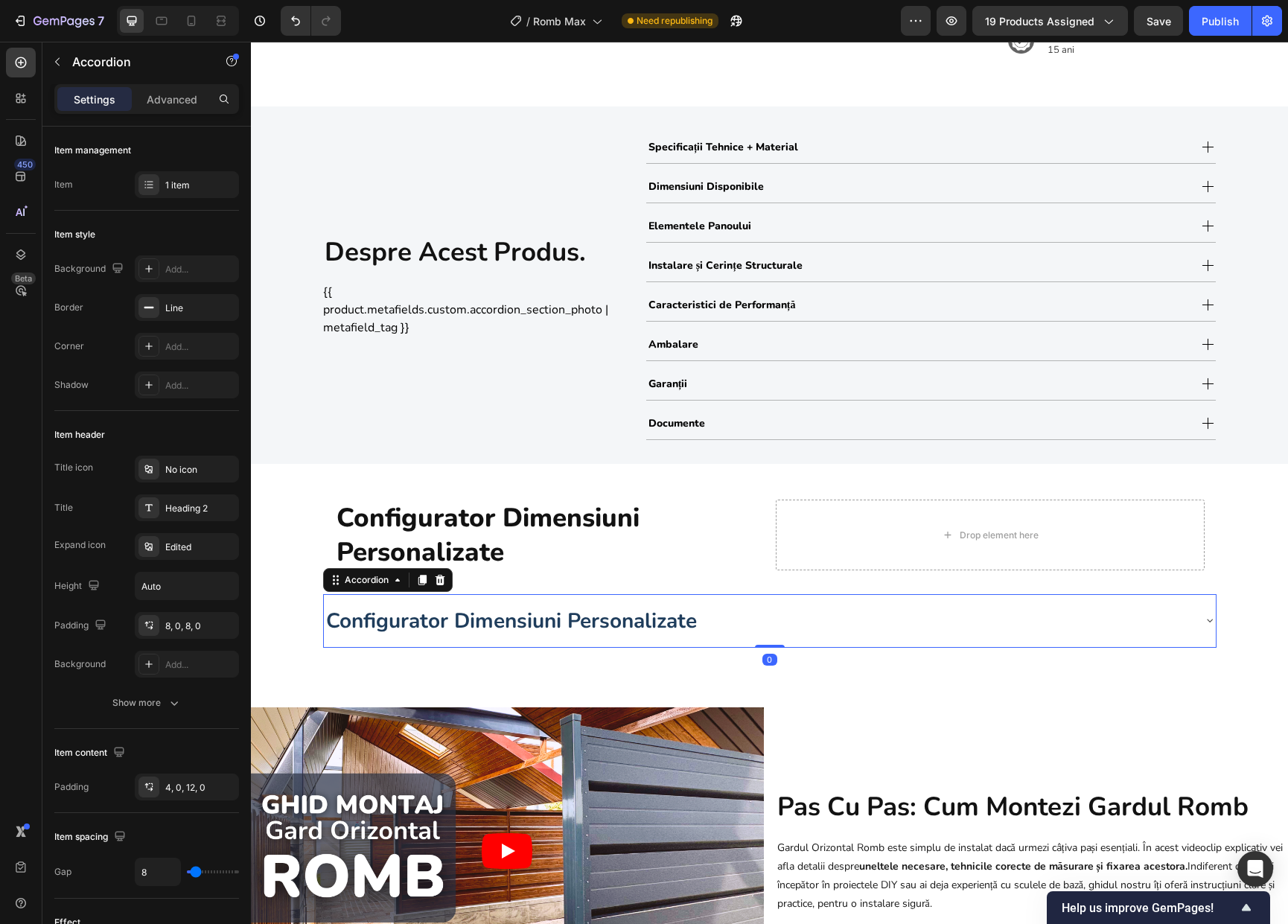
click at [892, 602] on div "Configurator Dimensiuni Personalizate" at bounding box center [757, 620] width 868 height 41
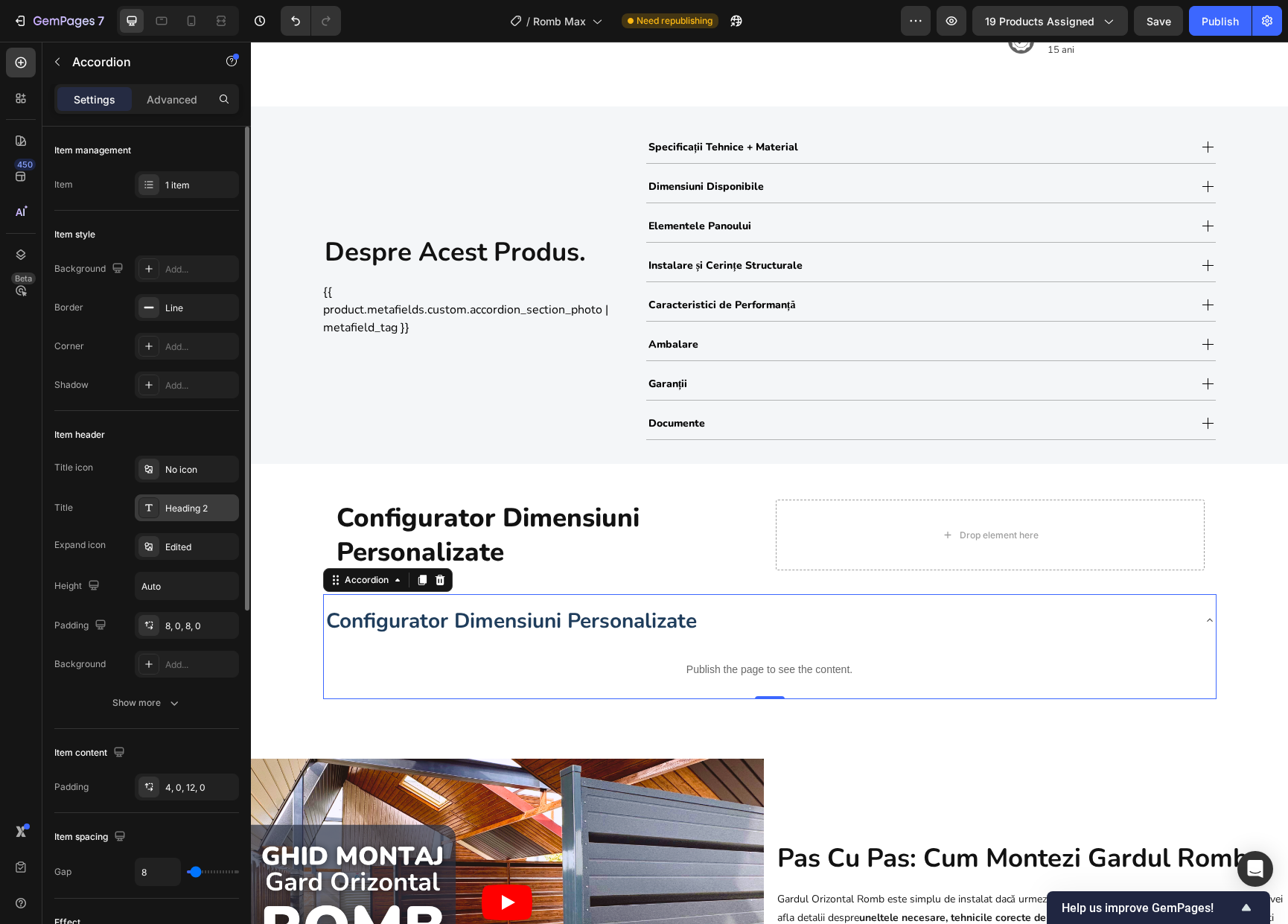
click at [199, 513] on div "Heading 2" at bounding box center [200, 508] width 70 height 13
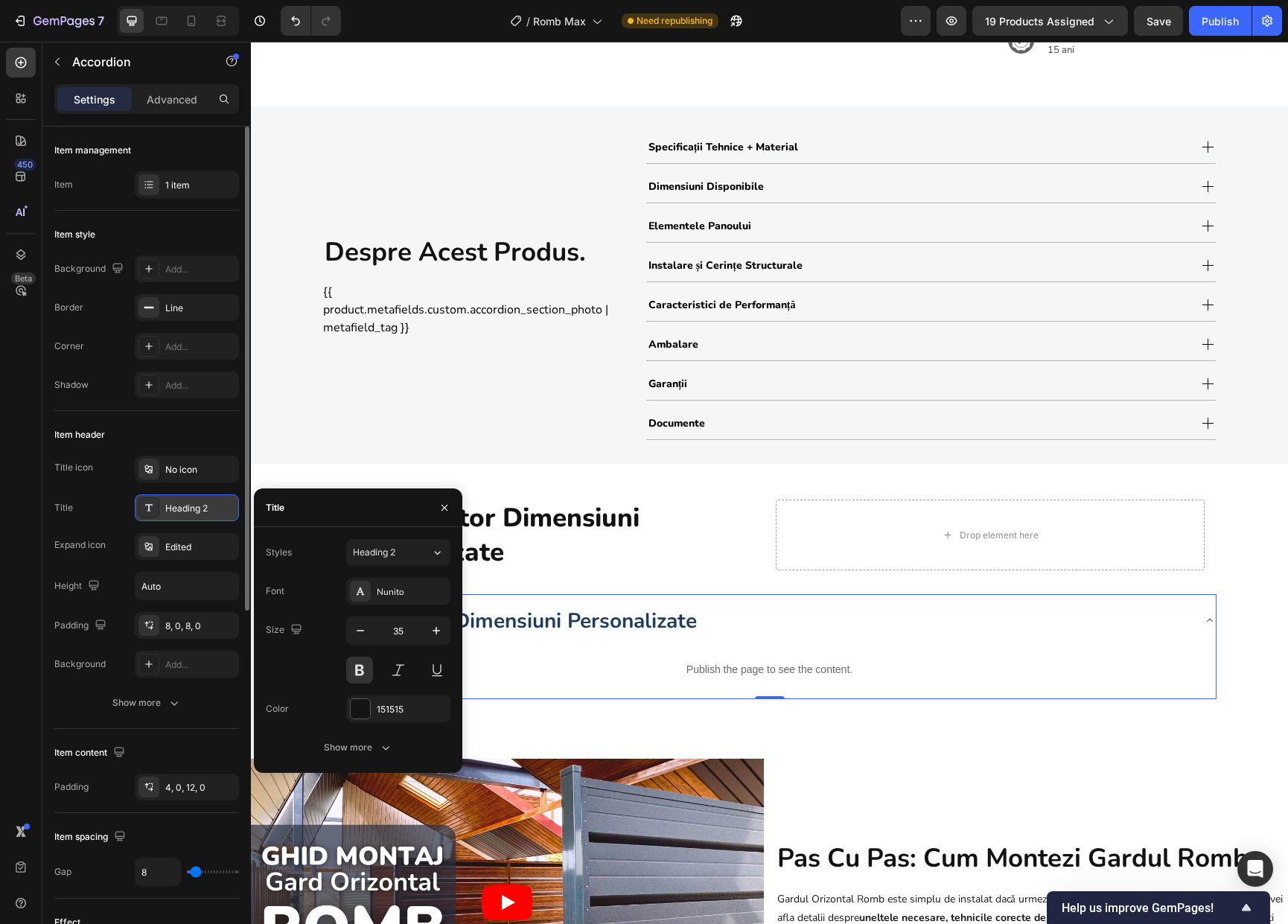
click at [199, 513] on div "Heading 2" at bounding box center [200, 508] width 70 height 13
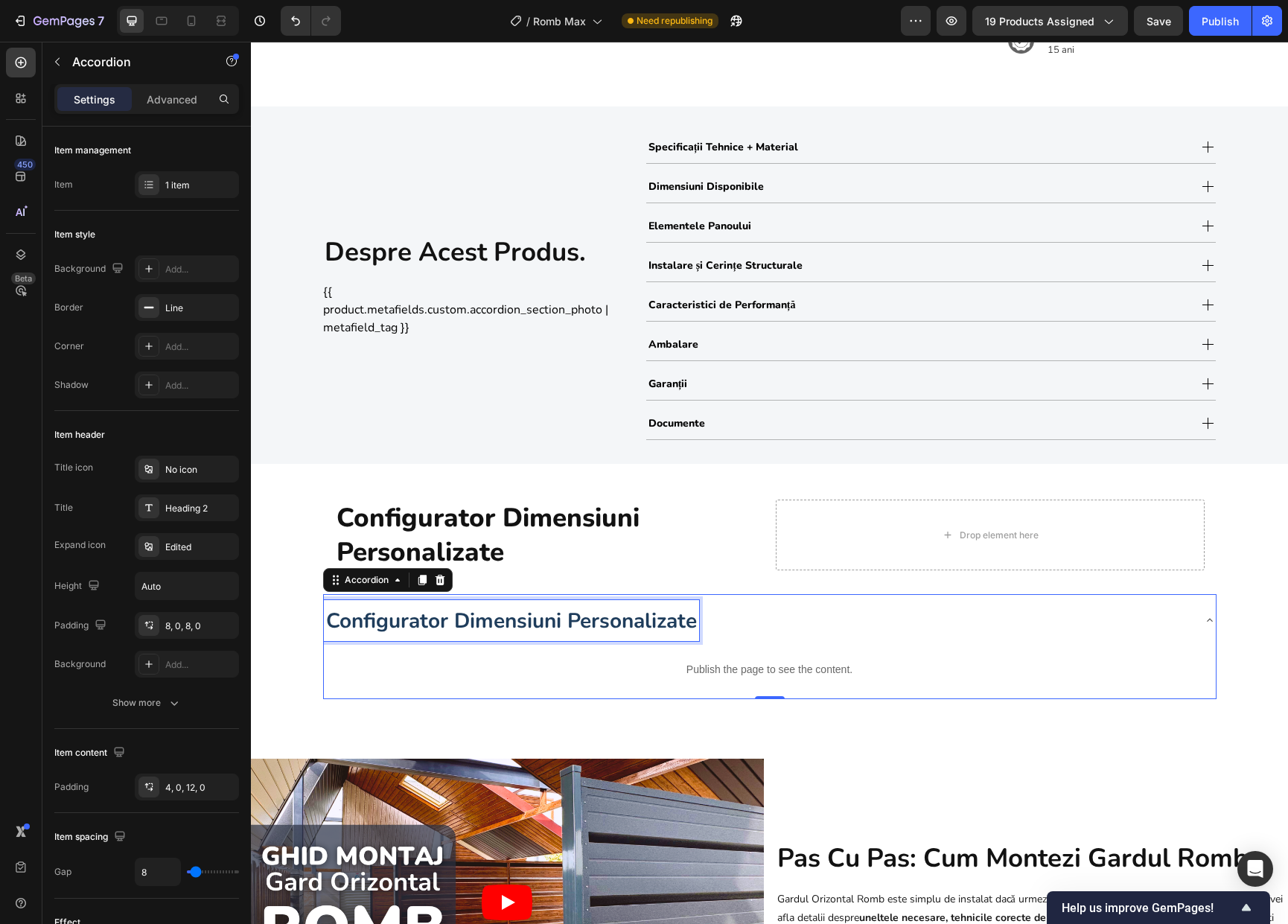
click at [520, 619] on span "Configurator Dimensiuni Personalizate" at bounding box center [511, 621] width 370 height 28
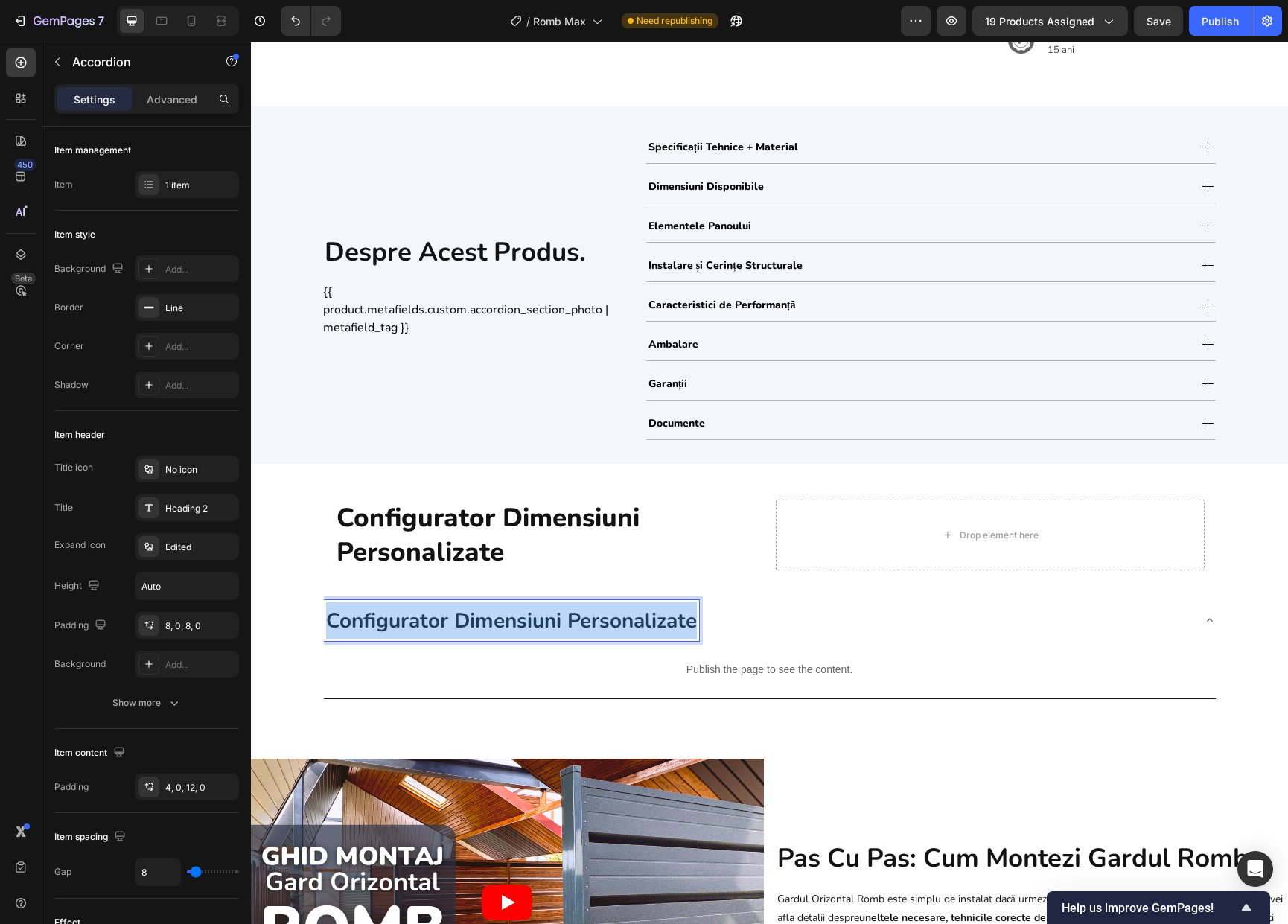
click at [520, 619] on span "Configurator Dimensiuni Personalizate" at bounding box center [511, 621] width 370 height 28
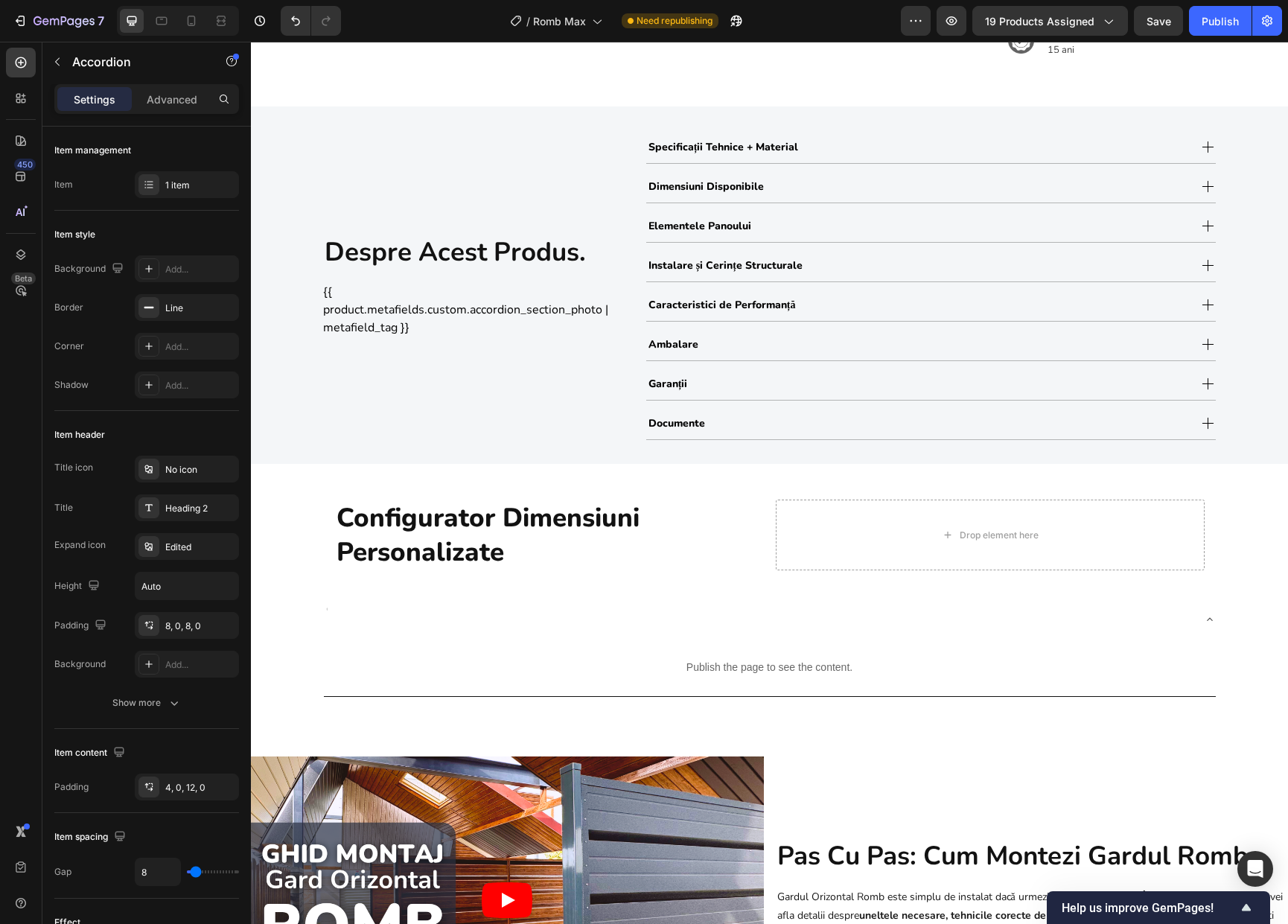
scroll to position [761, 0]
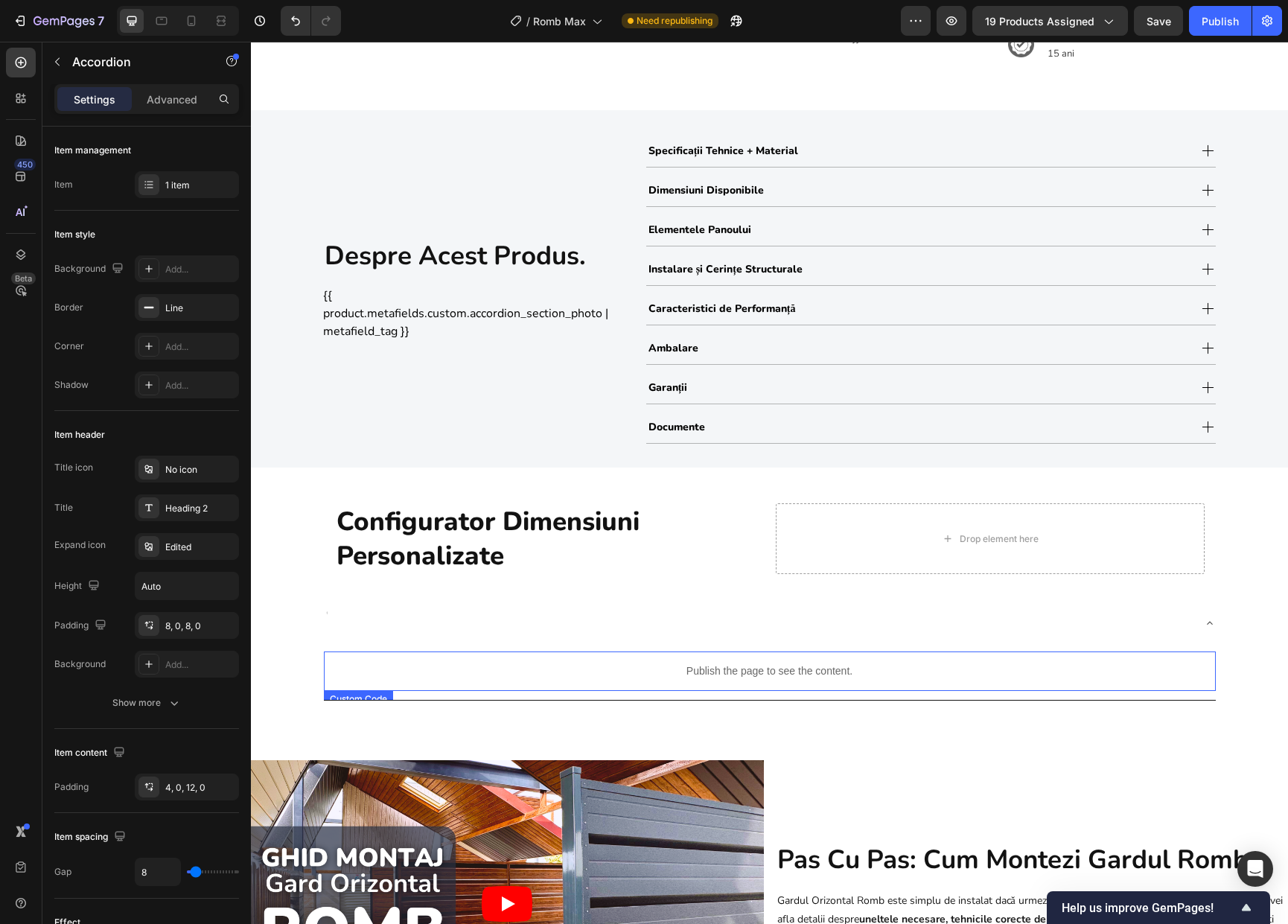
click at [459, 651] on div "Publish the page to see the content." at bounding box center [770, 671] width 892 height 39
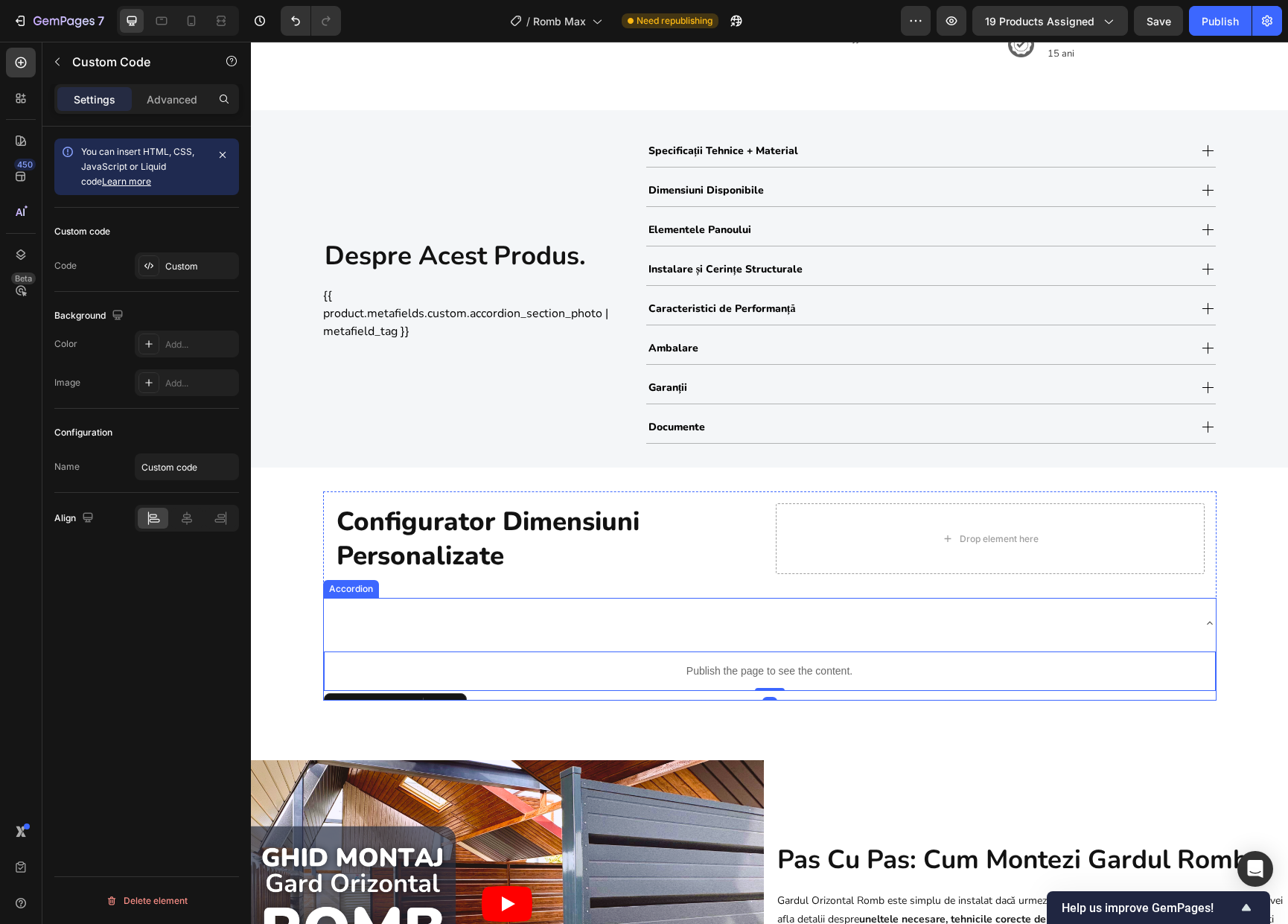
click at [457, 631] on div at bounding box center [757, 623] width 868 height 39
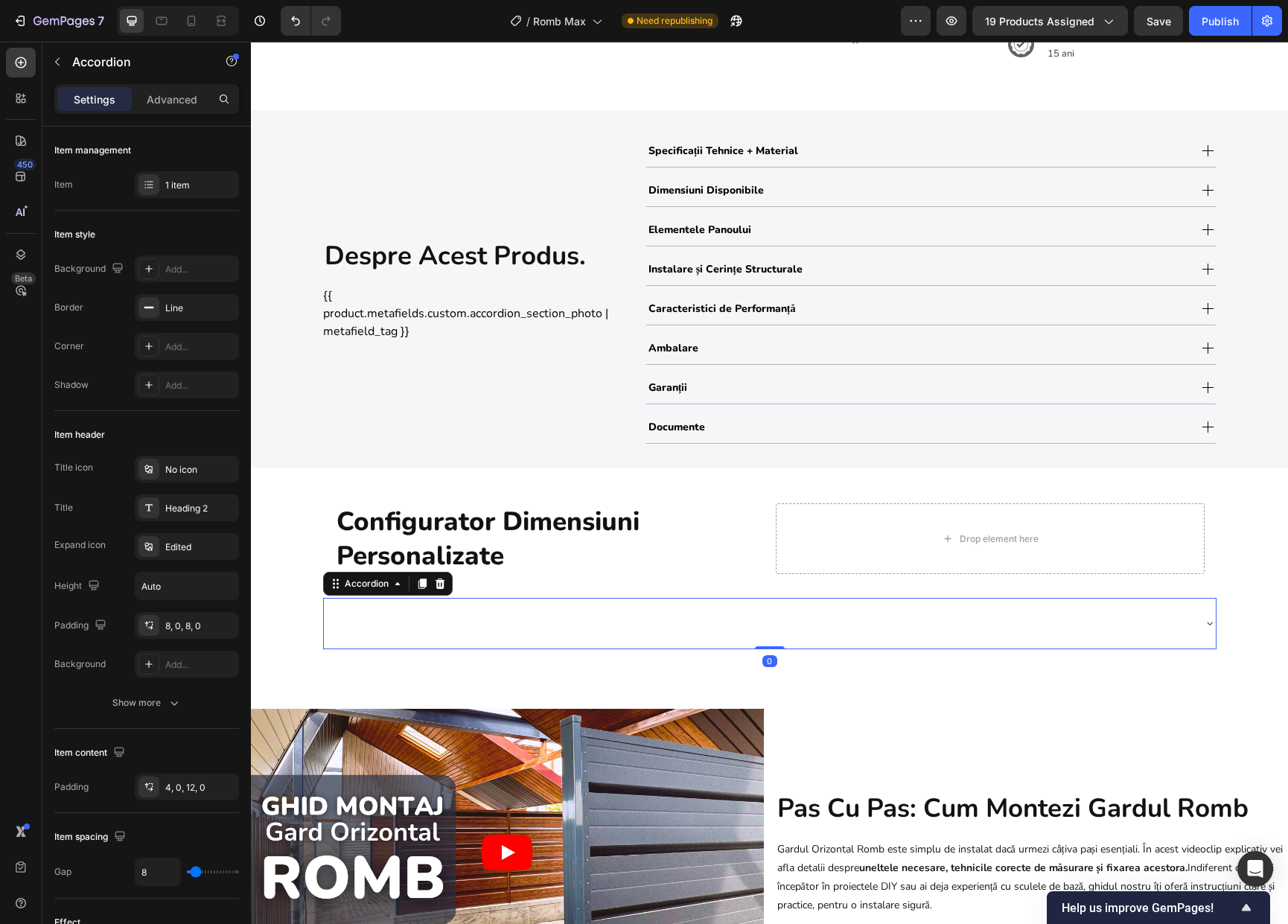
click at [439, 625] on div at bounding box center [757, 623] width 868 height 39
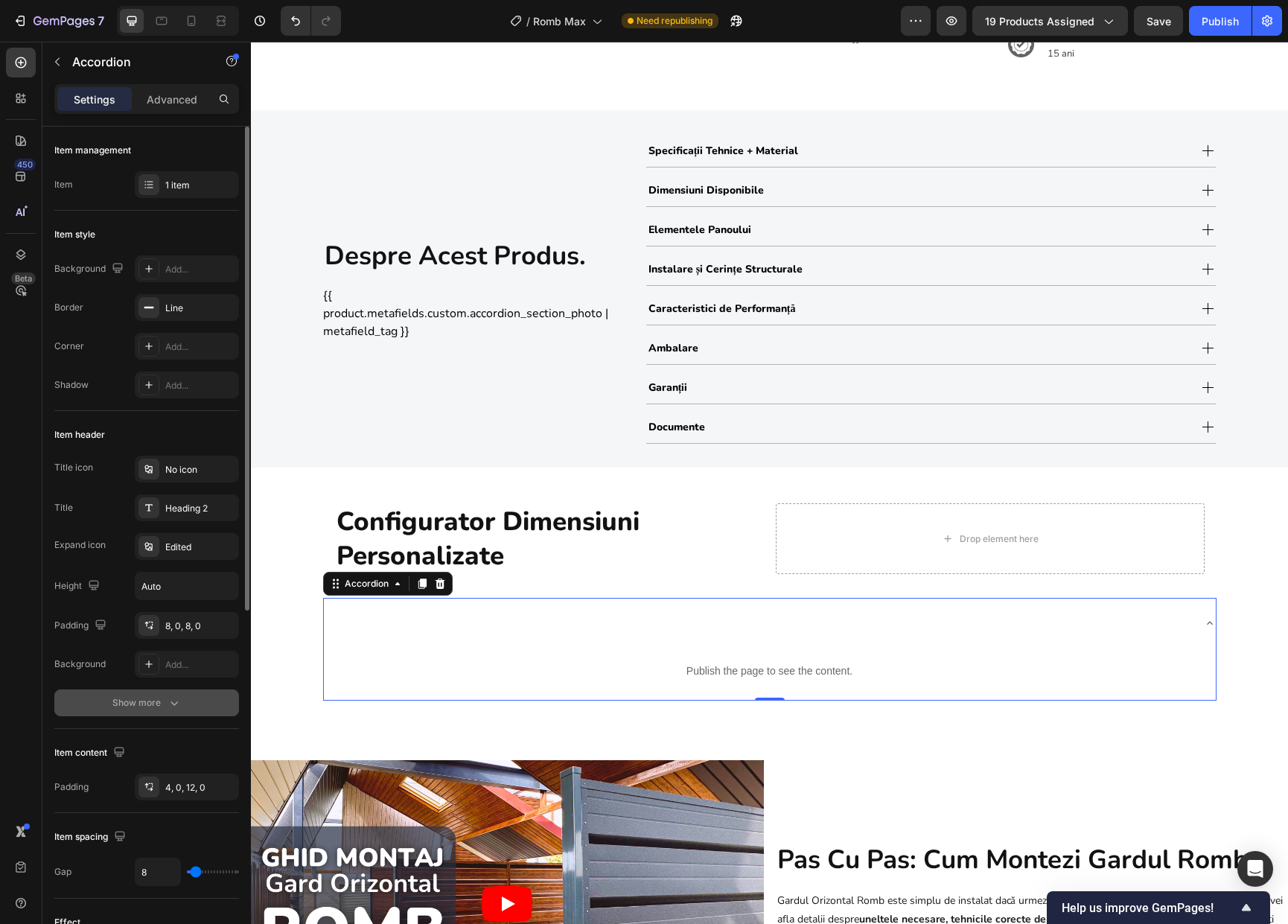
click at [124, 706] on div "Show more" at bounding box center [147, 702] width 69 height 15
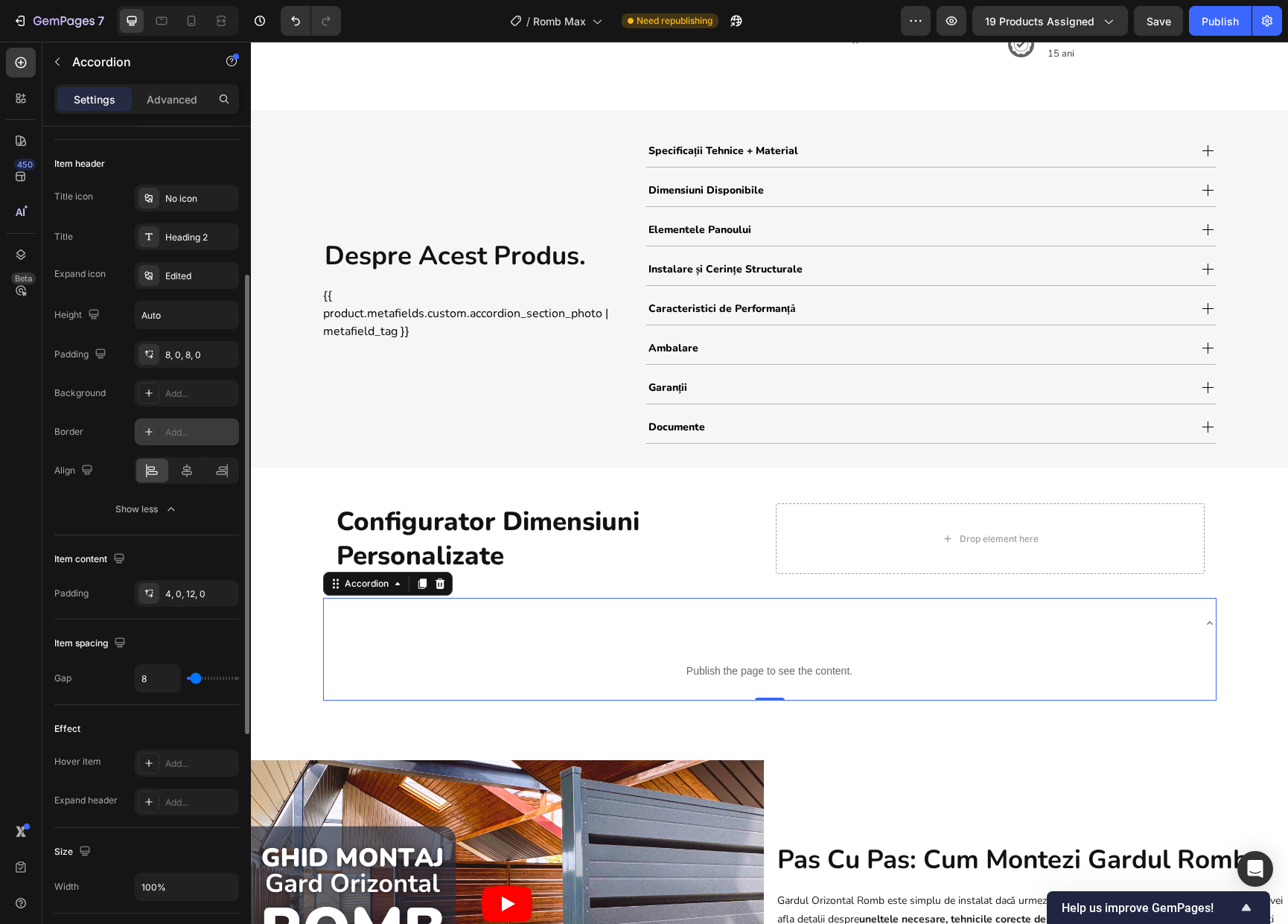
scroll to position [694, 0]
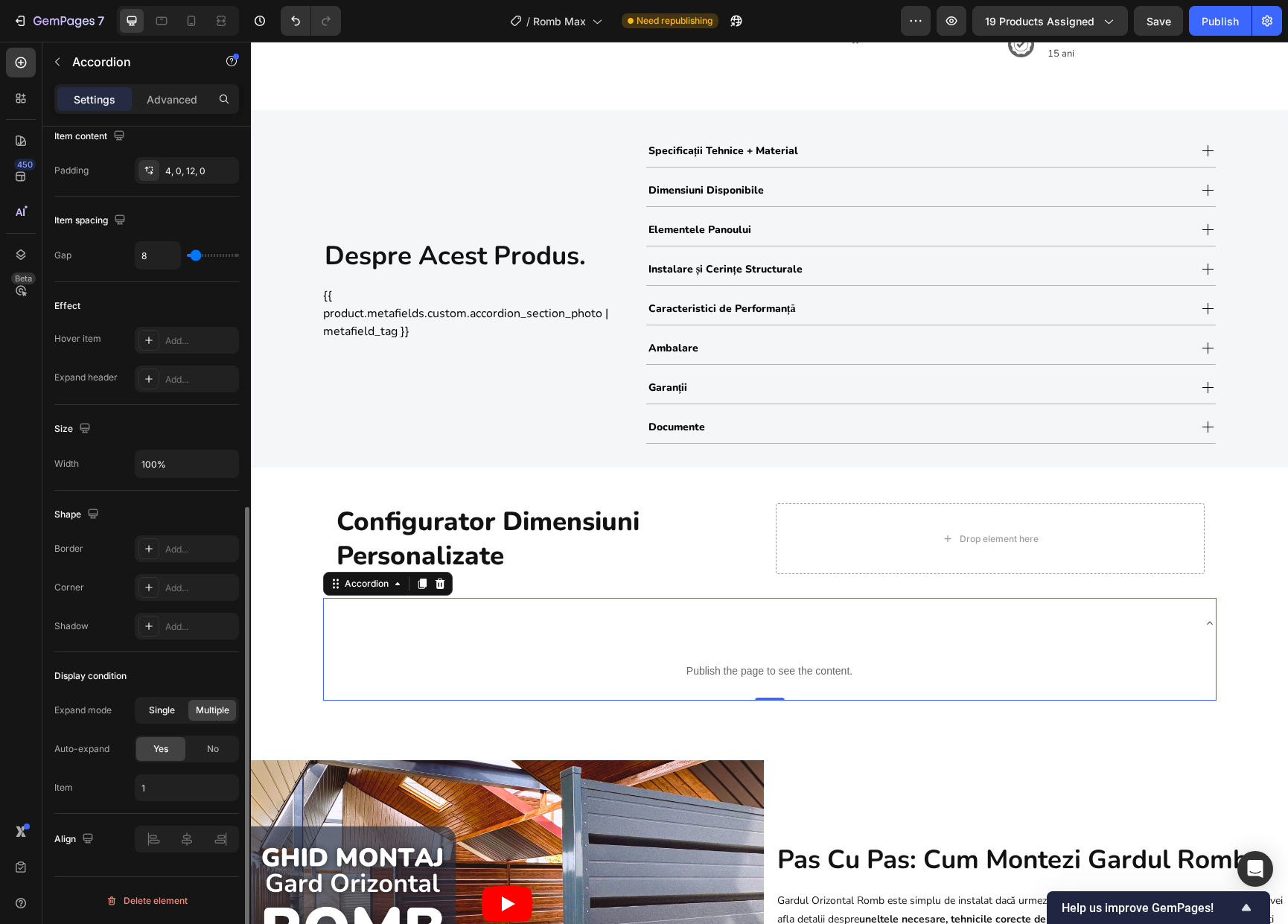
click at [168, 710] on span "Single" at bounding box center [162, 710] width 26 height 13
click at [1244, 644] on div "Configurator Dimensiuni Personalizate Heading Drop element here Row Publish the…" at bounding box center [769, 601] width 1037 height 221
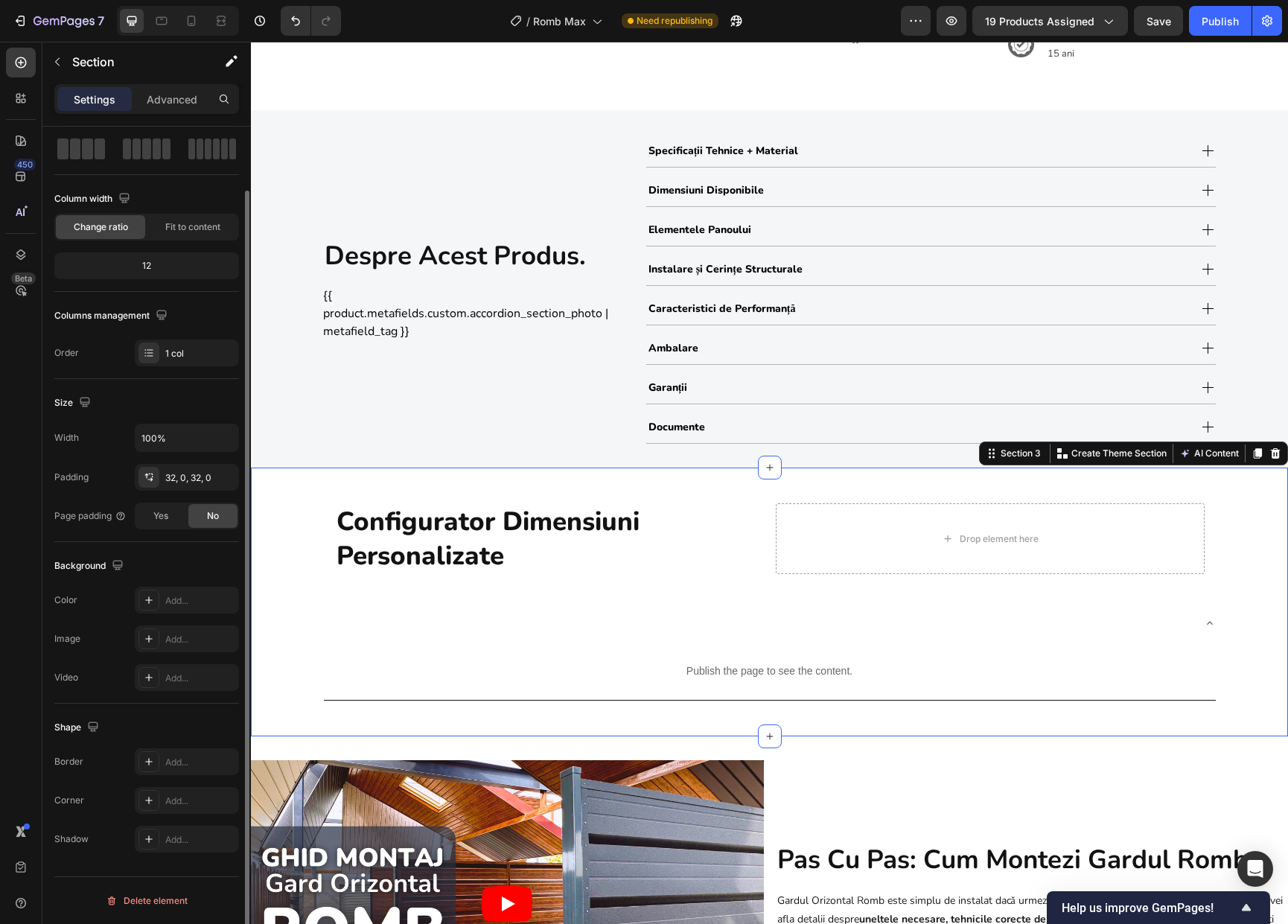
scroll to position [0, 0]
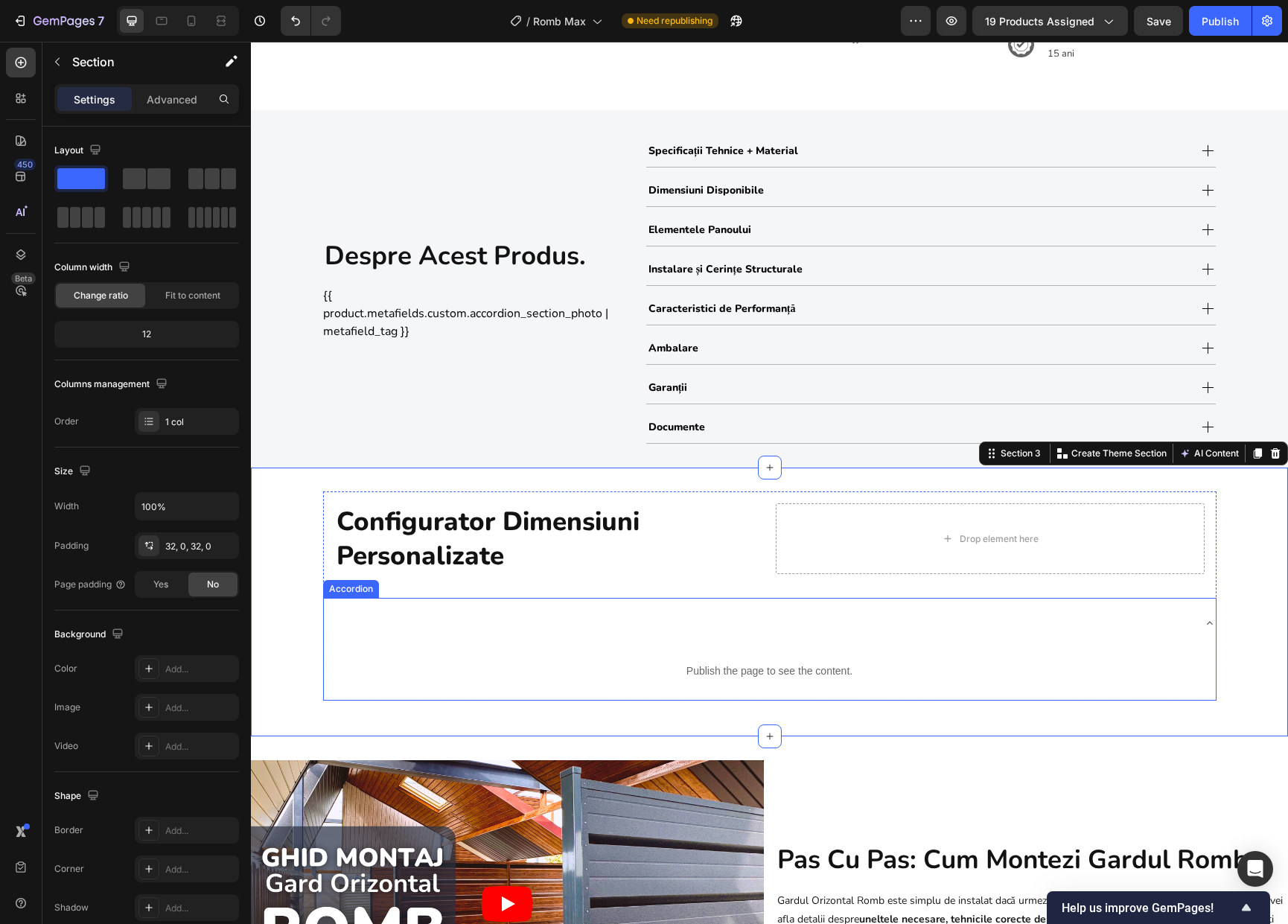
click at [1189, 634] on div at bounding box center [770, 623] width 892 height 51
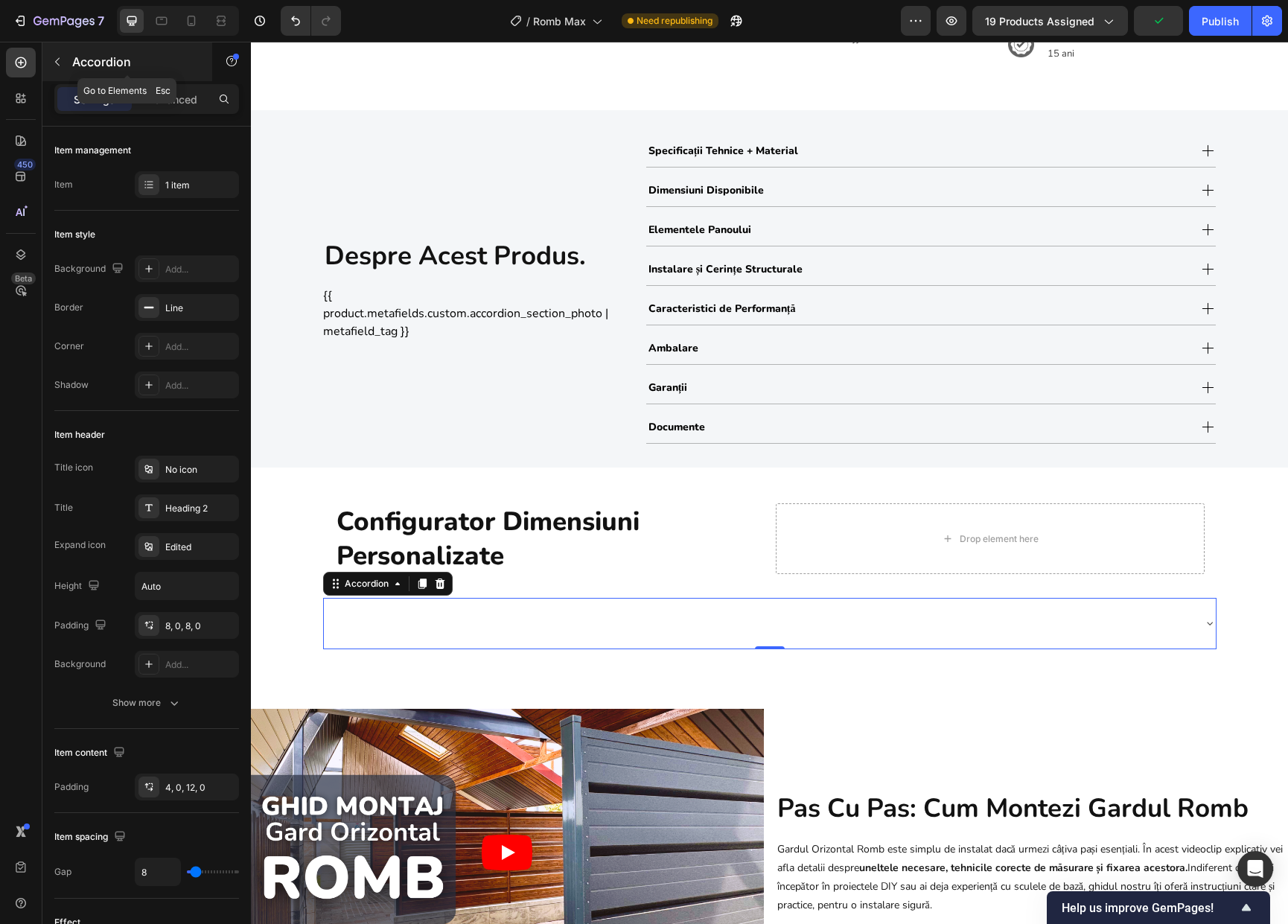
click at [66, 61] on button "button" at bounding box center [57, 62] width 24 height 24
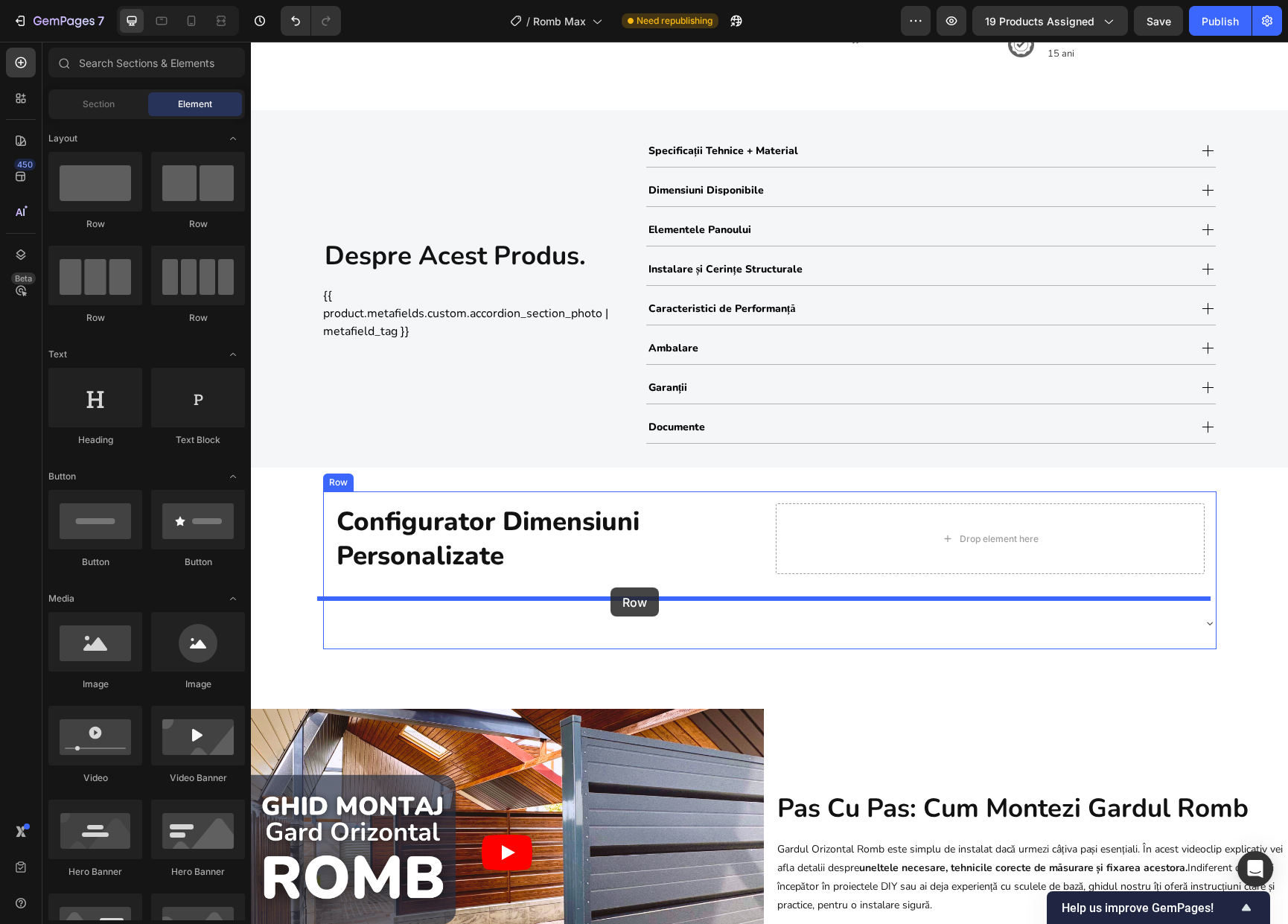
drag, startPoint x: 350, startPoint y: 245, endPoint x: 610, endPoint y: 587, distance: 429.6
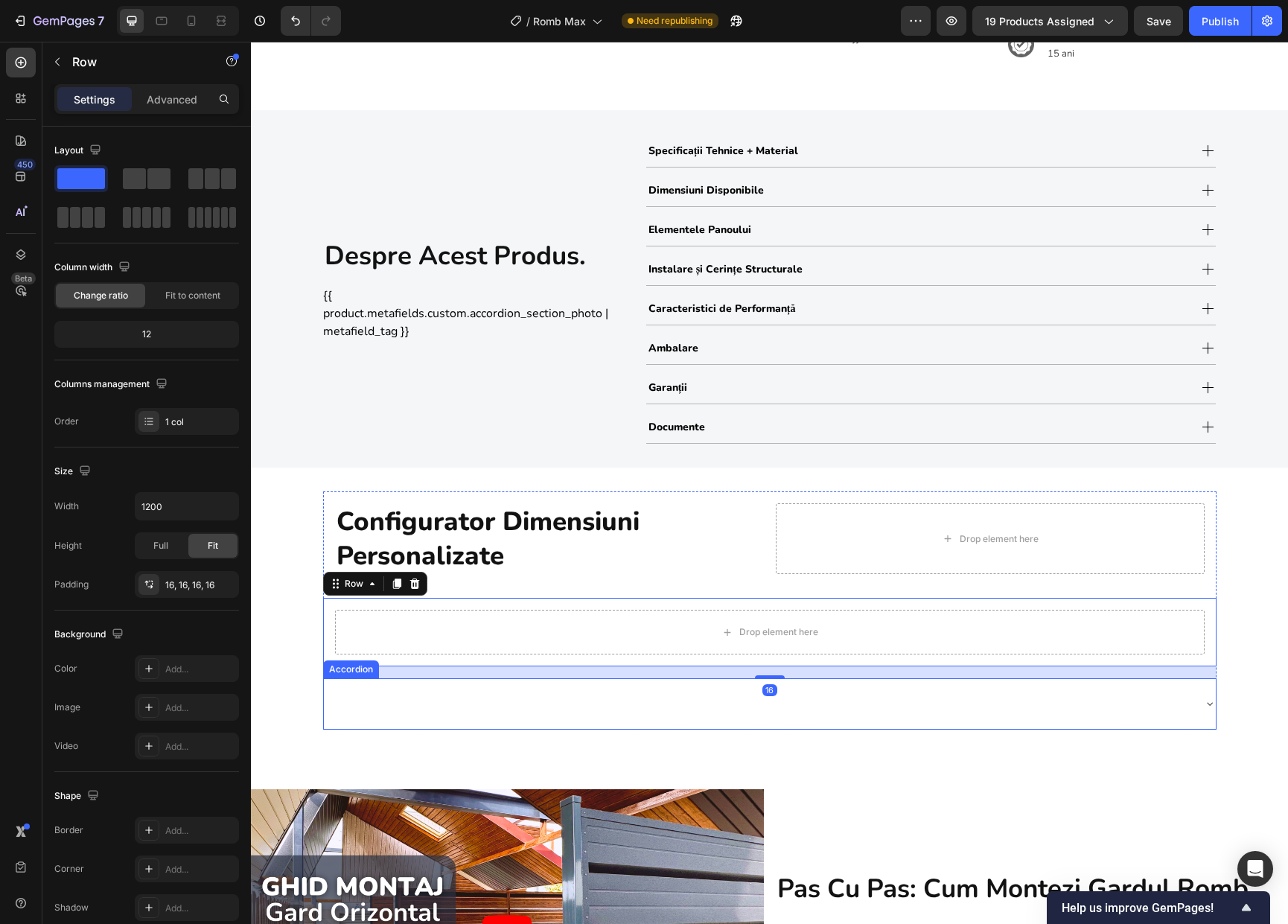
click at [695, 698] on div at bounding box center [757, 703] width 868 height 39
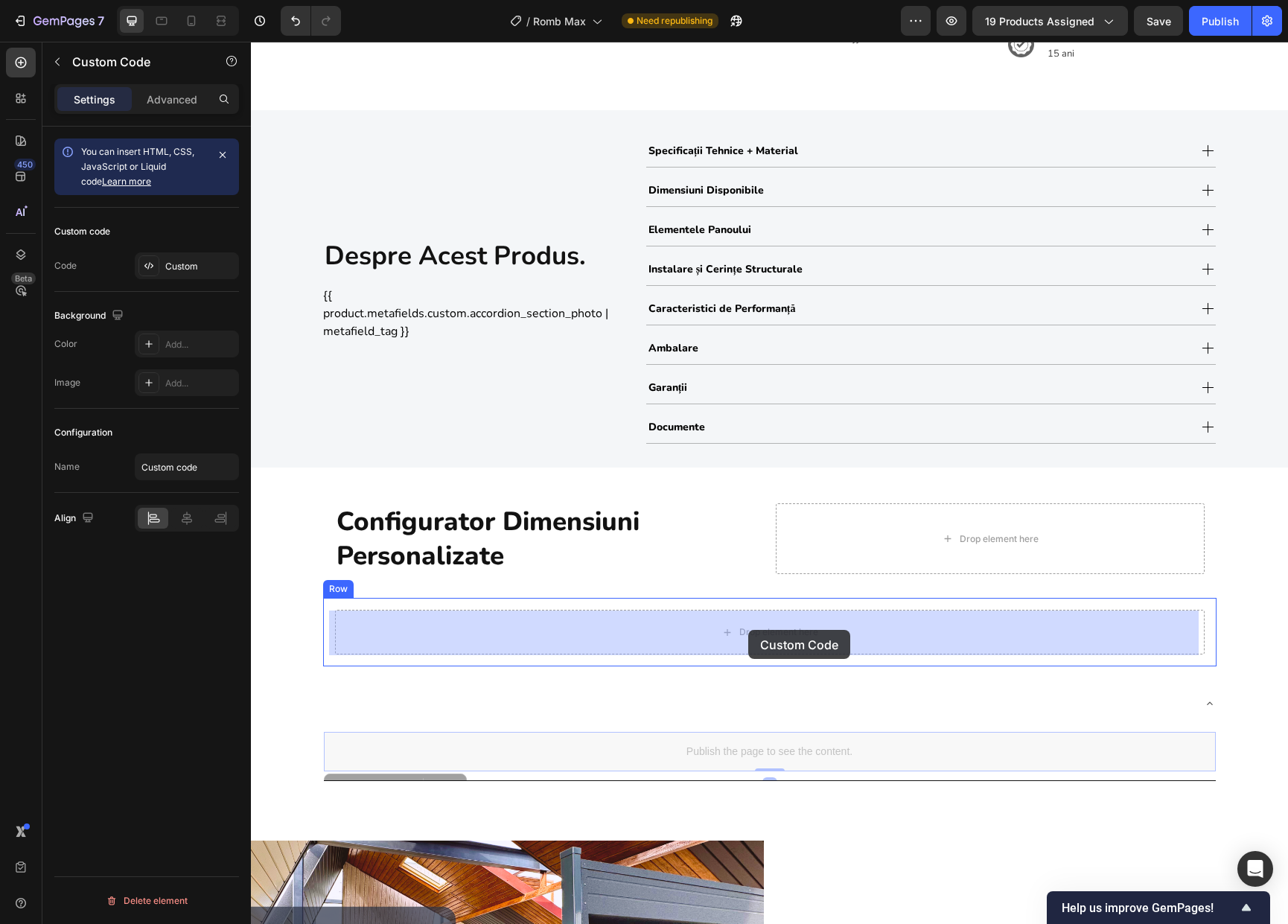
drag, startPoint x: 738, startPoint y: 749, endPoint x: 748, endPoint y: 641, distance: 108.5
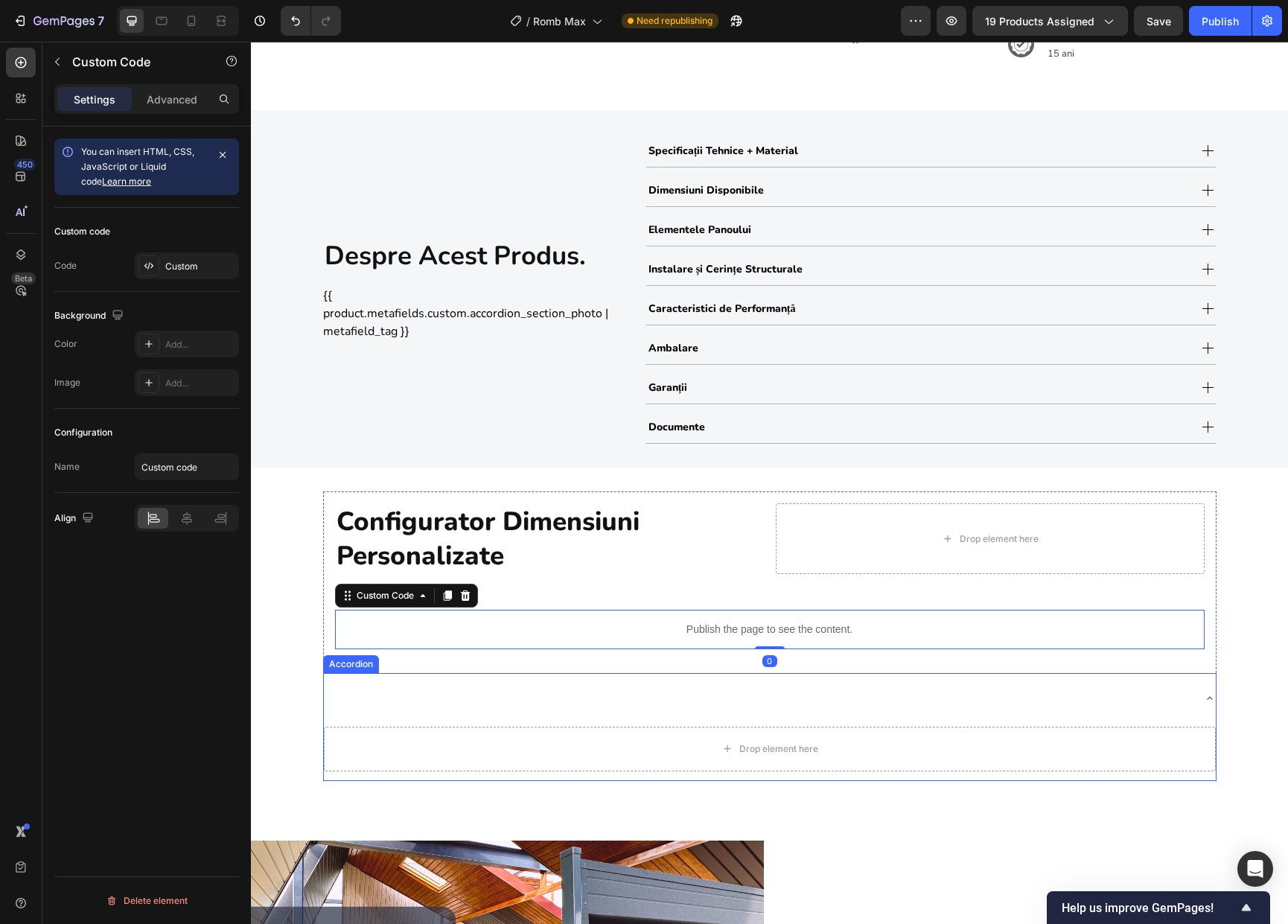
click at [401, 706] on div at bounding box center [757, 697] width 868 height 39
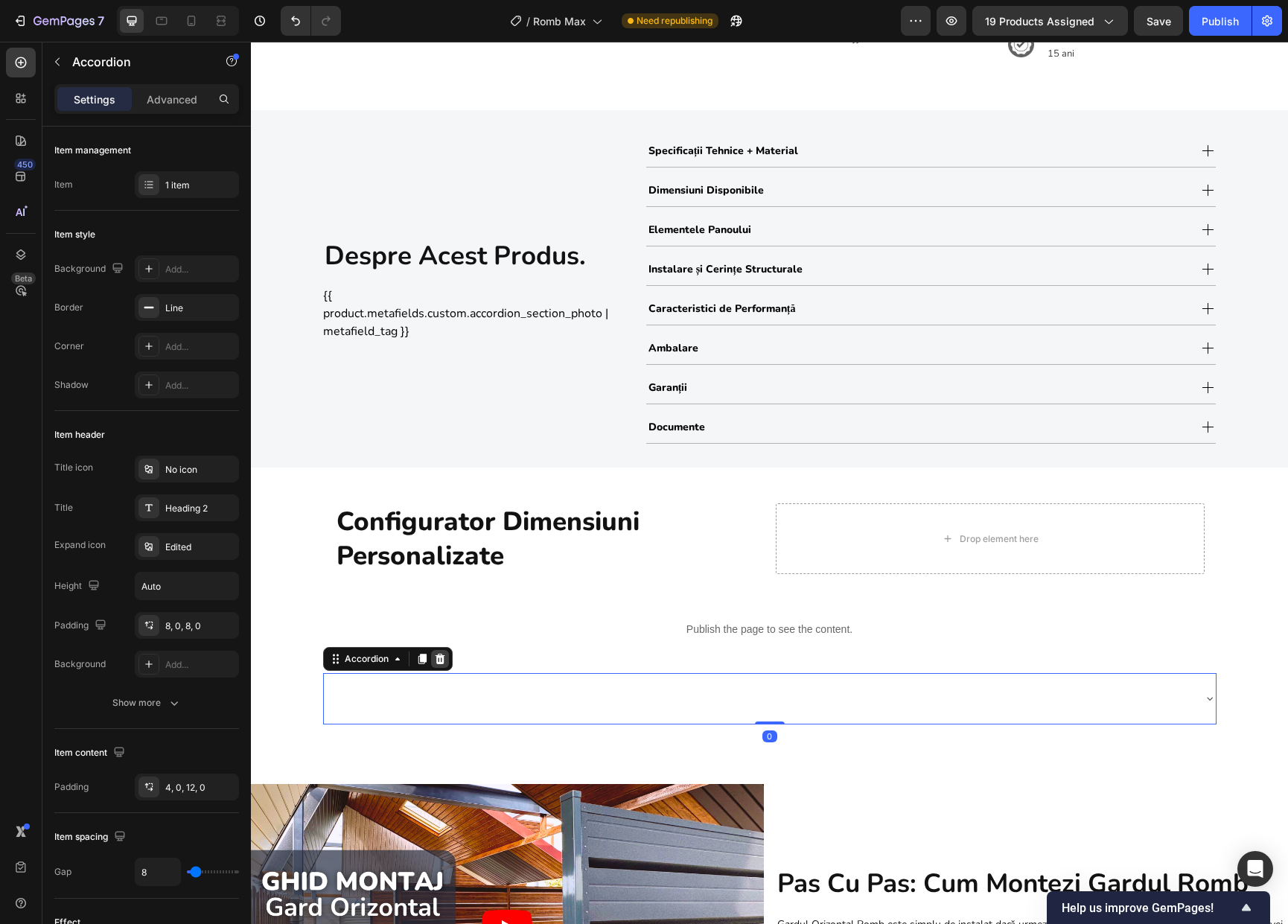
click at [437, 660] on icon at bounding box center [439, 659] width 10 height 11
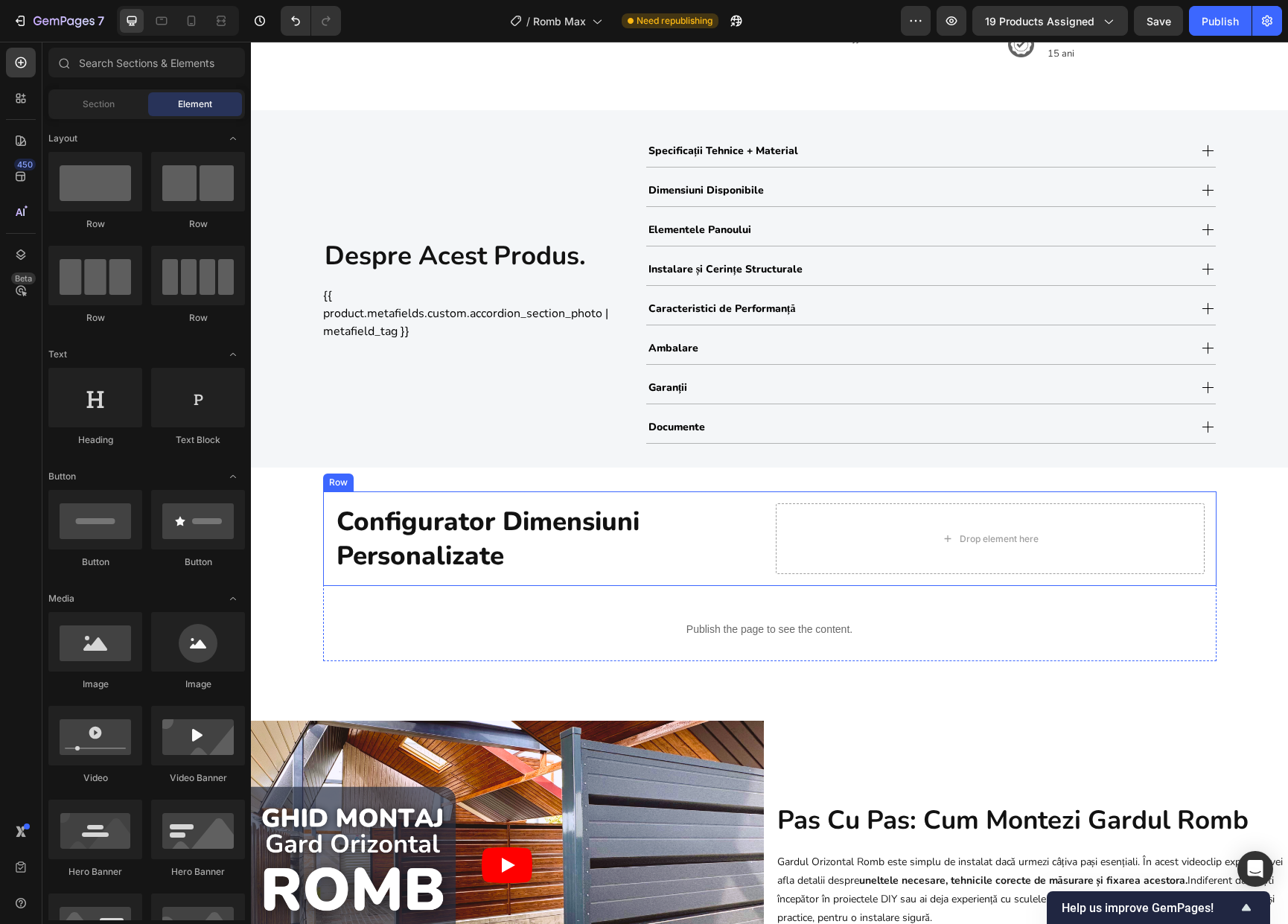
click at [761, 542] on div "Configurator Dimensiuni Personalizate Heading Drop element here Row" at bounding box center [769, 538] width 893 height 94
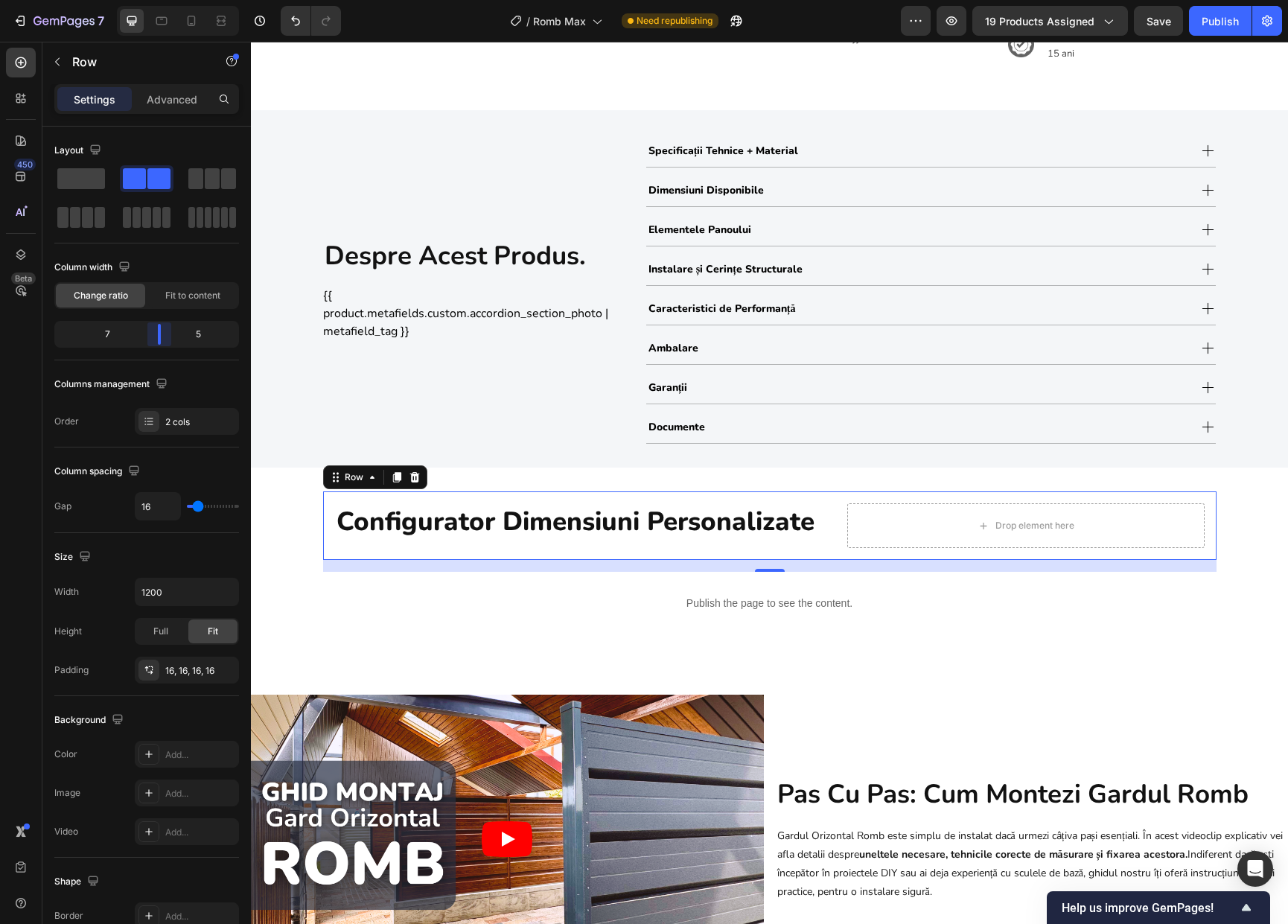
drag, startPoint x: 152, startPoint y: 343, endPoint x: 171, endPoint y: 342, distance: 19.0
click at [171, 0] on body "7 Version history / Romb Max Need republishing Preview 19 products assigned Sav…" at bounding box center [644, 0] width 1288 height 0
click at [1249, 589] on div "Configurator Dimensiuni Personalizate Heading Drop element here Row 16 Publish …" at bounding box center [769, 568] width 1037 height 155
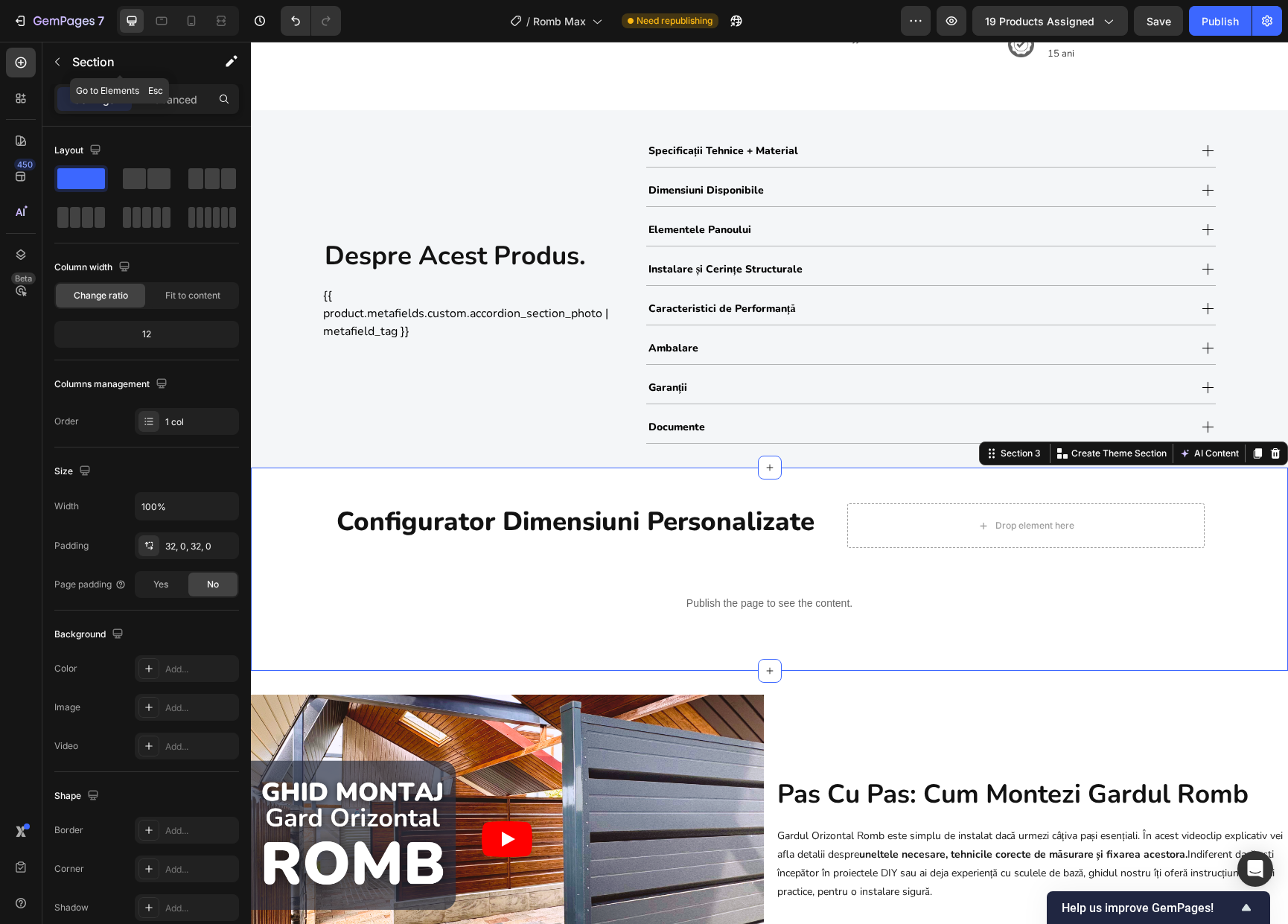
click at [70, 58] on div "Section" at bounding box center [120, 62] width 154 height 39
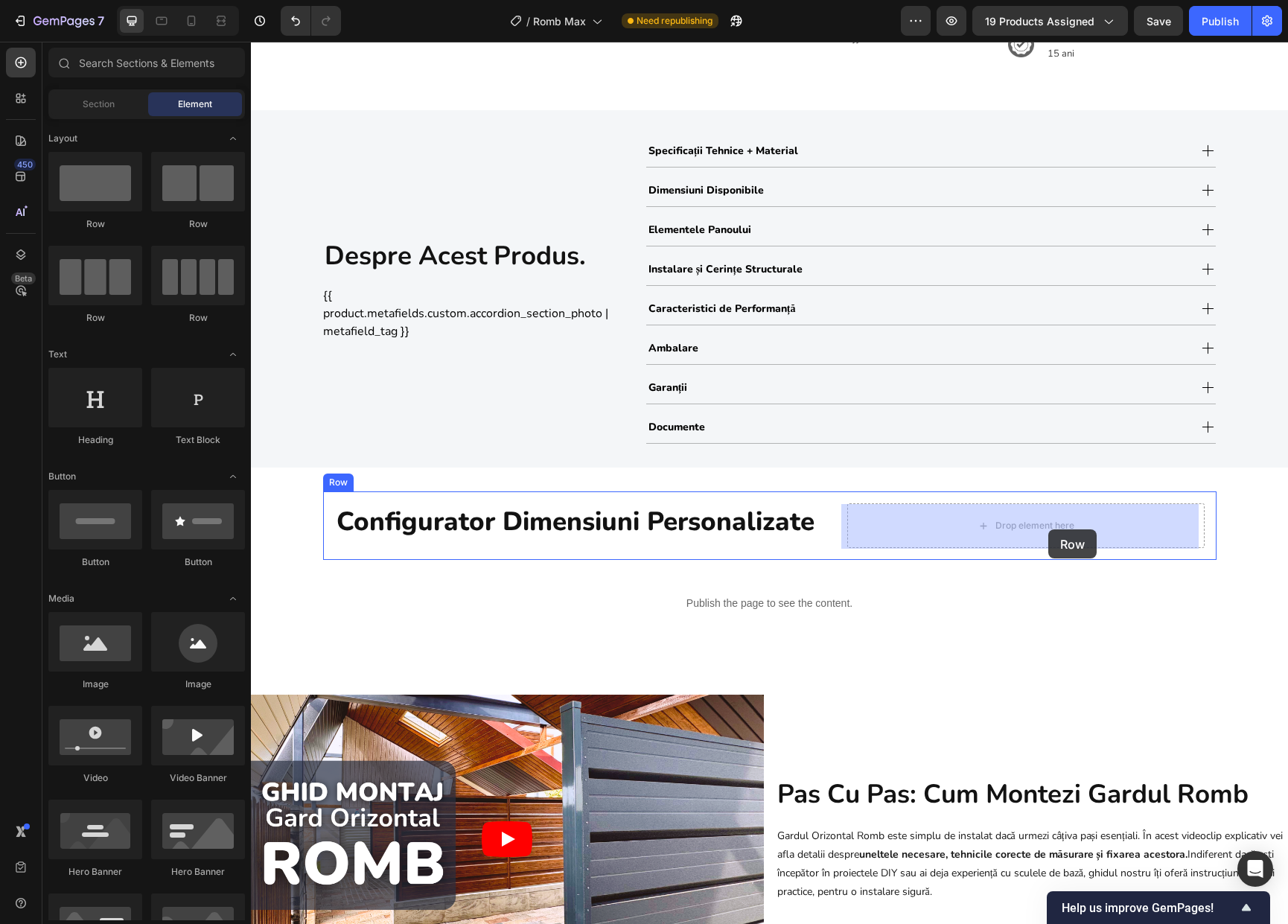
drag, startPoint x: 448, startPoint y: 244, endPoint x: 1048, endPoint y: 529, distance: 664.2
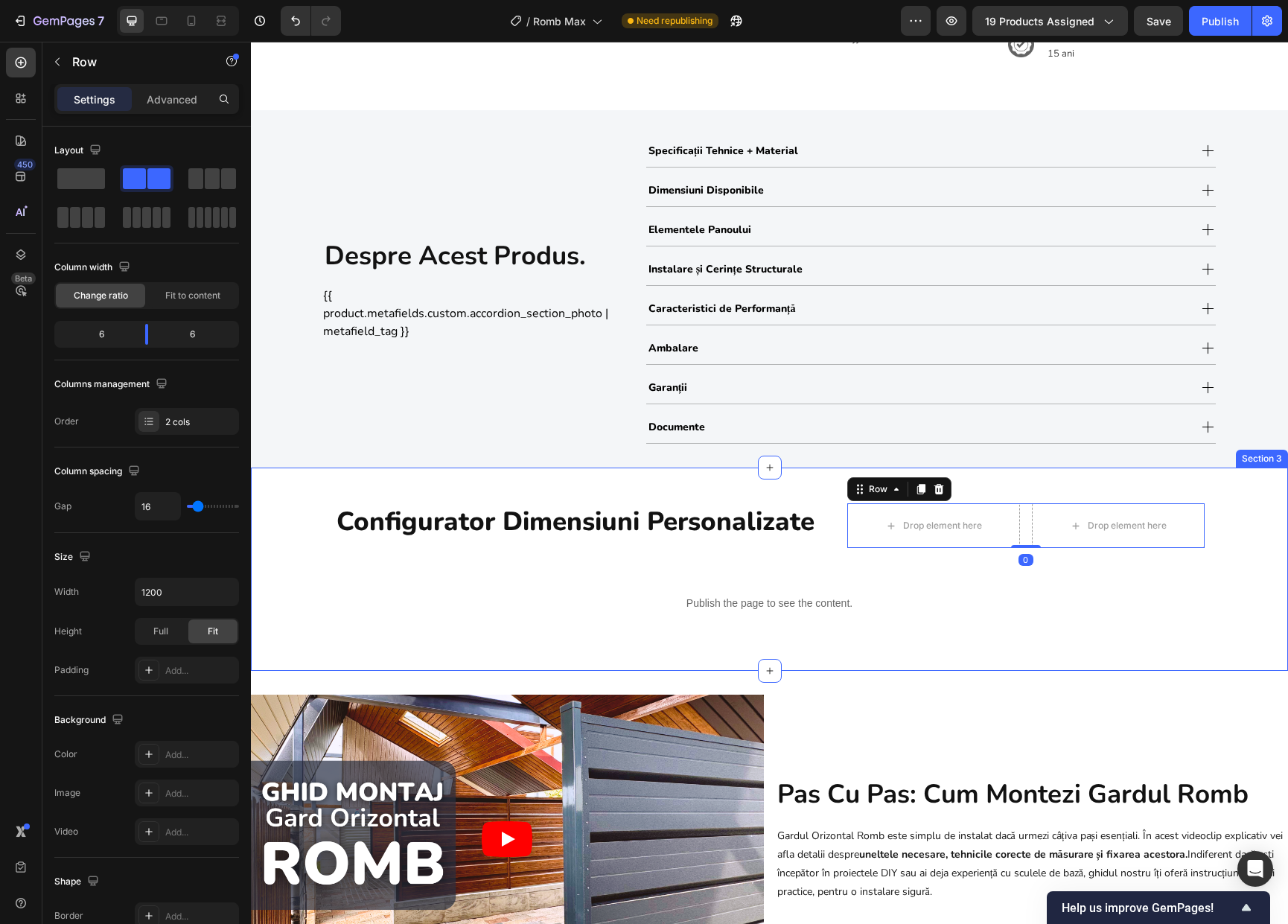
click at [1233, 570] on div "Configurator Dimensiuni Personalizate Heading Drop element here Drop element he…" at bounding box center [769, 568] width 1037 height 155
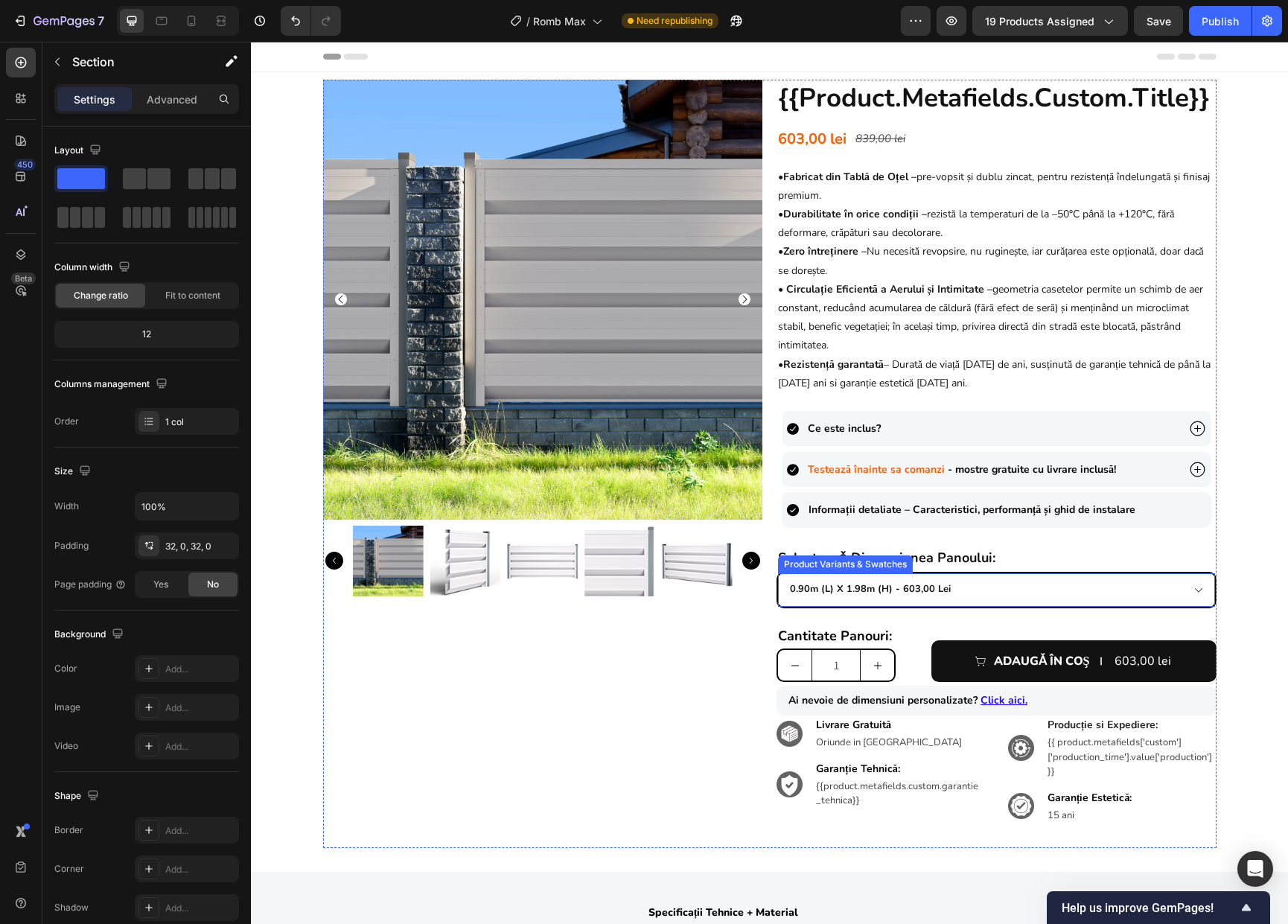
click at [1061, 586] on select "0.90m (l) x 1.98m (h) - 603,00 lei 1.0m (l) x 1.74m (h) - 580,00 lei 1.0m (l) x…" at bounding box center [996, 590] width 437 height 34
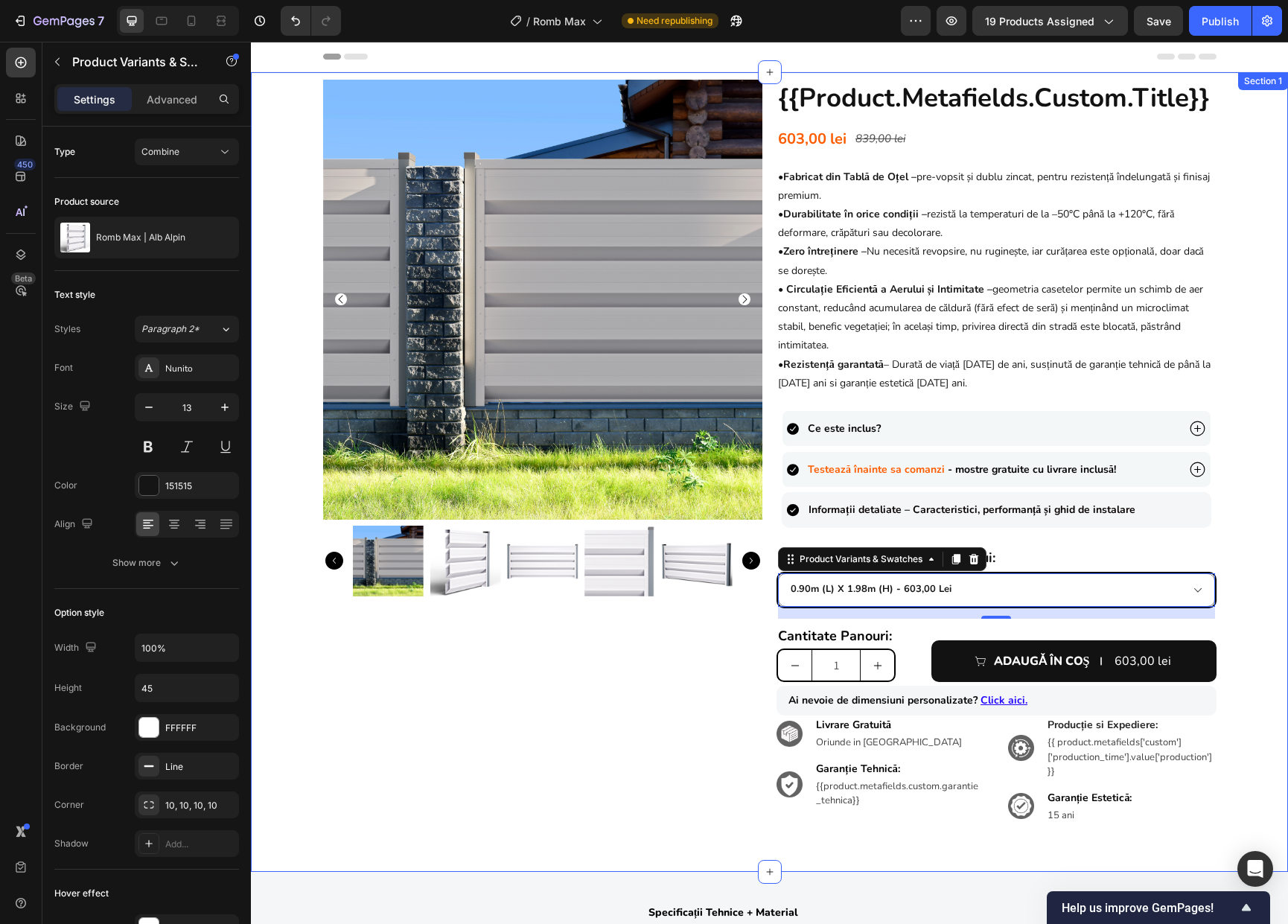
click at [1249, 595] on div "Product Images {{product.metafields.custom.title}} Heading 603,00 lei Product P…" at bounding box center [769, 463] width 1037 height 768
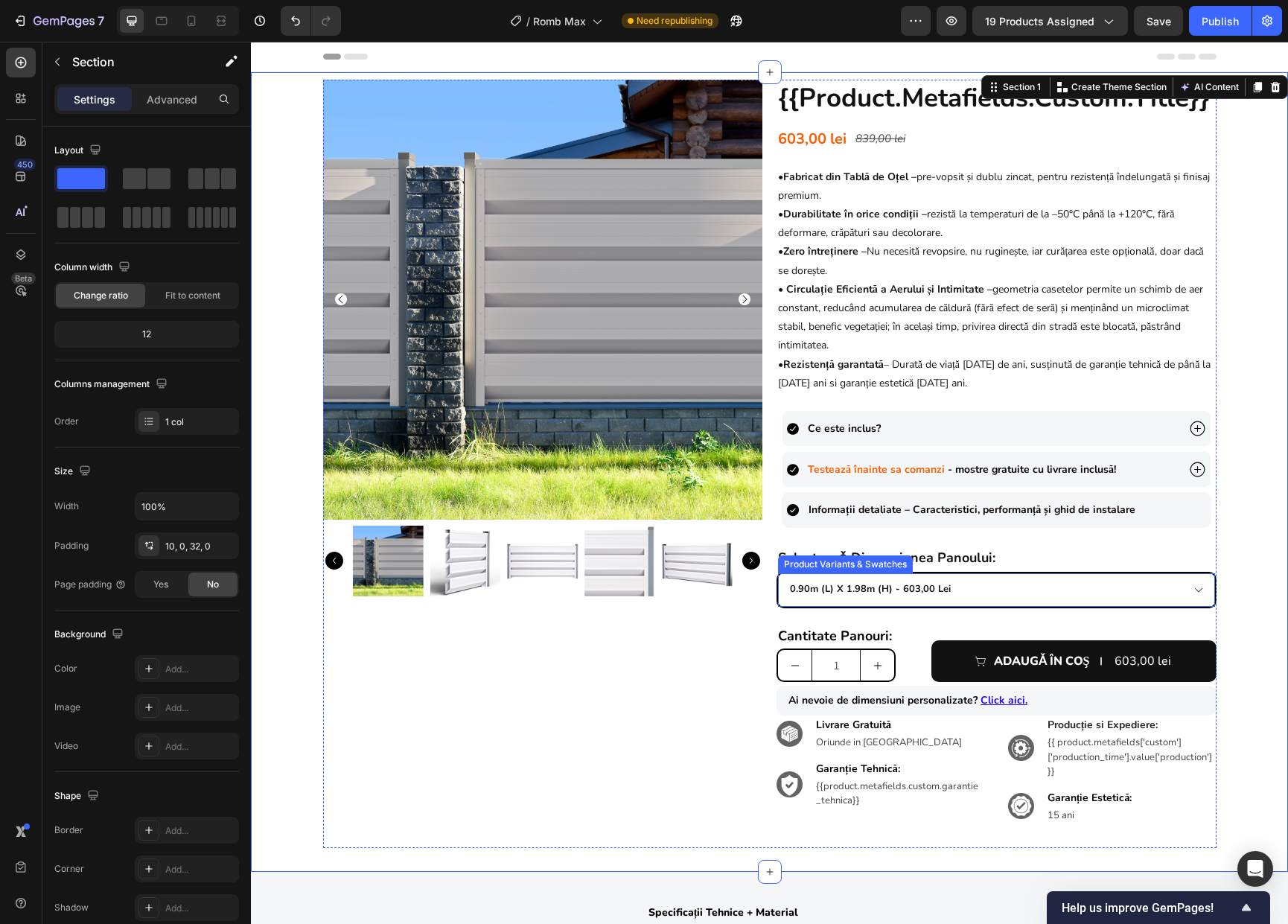
click at [931, 591] on select "0.90m (l) x 1.98m (h) - 603,00 lei 1.0m (l) x 1.74m (h) - 580,00 lei 1.0m (l) x…" at bounding box center [996, 590] width 437 height 34
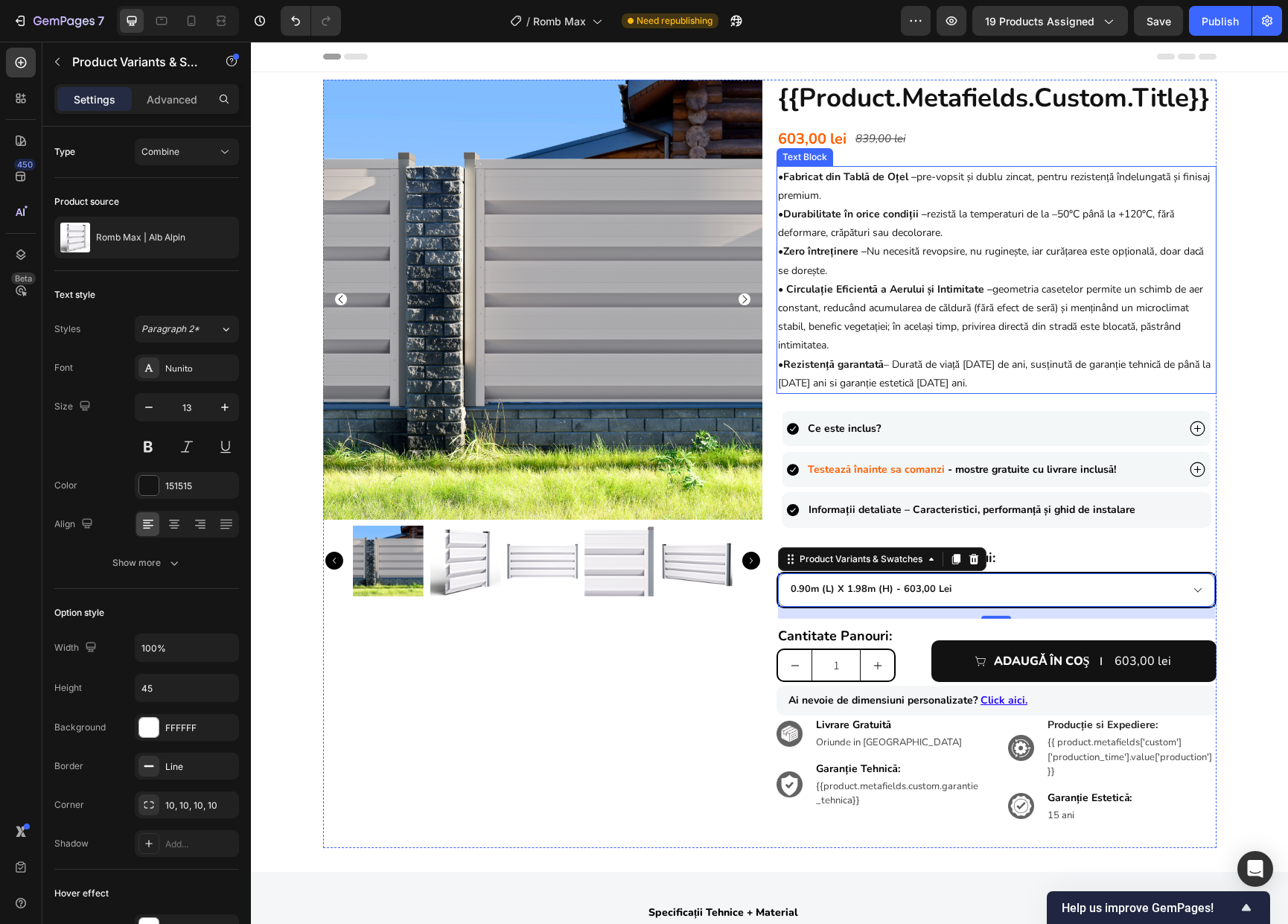
click at [959, 376] on p "• Zero întreținere – Nu necesită revopsire, nu ruginește, iar curățarea este op…" at bounding box center [996, 316] width 437 height 150
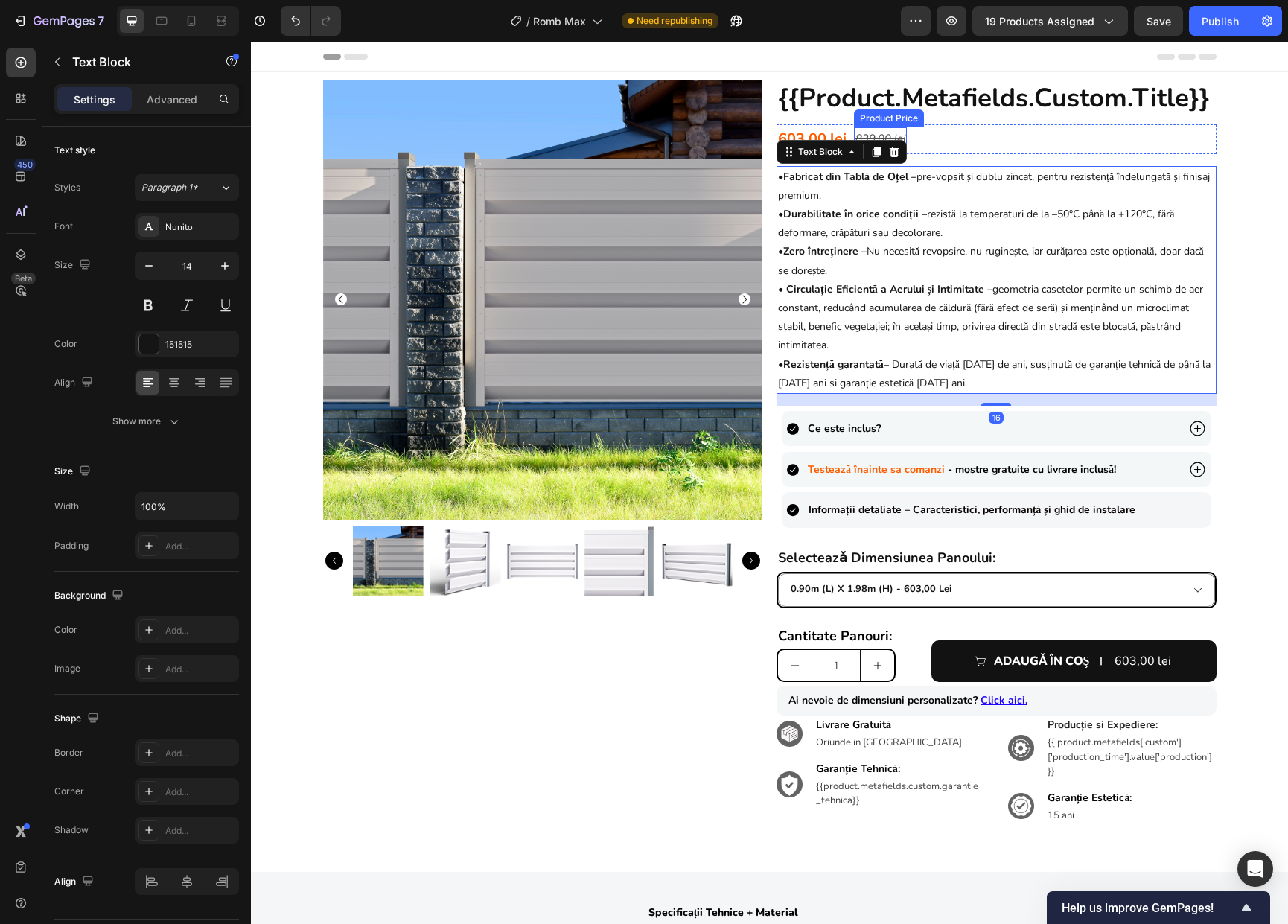
click at [856, 127] on div "839,00 lei" at bounding box center [880, 139] width 53 height 23
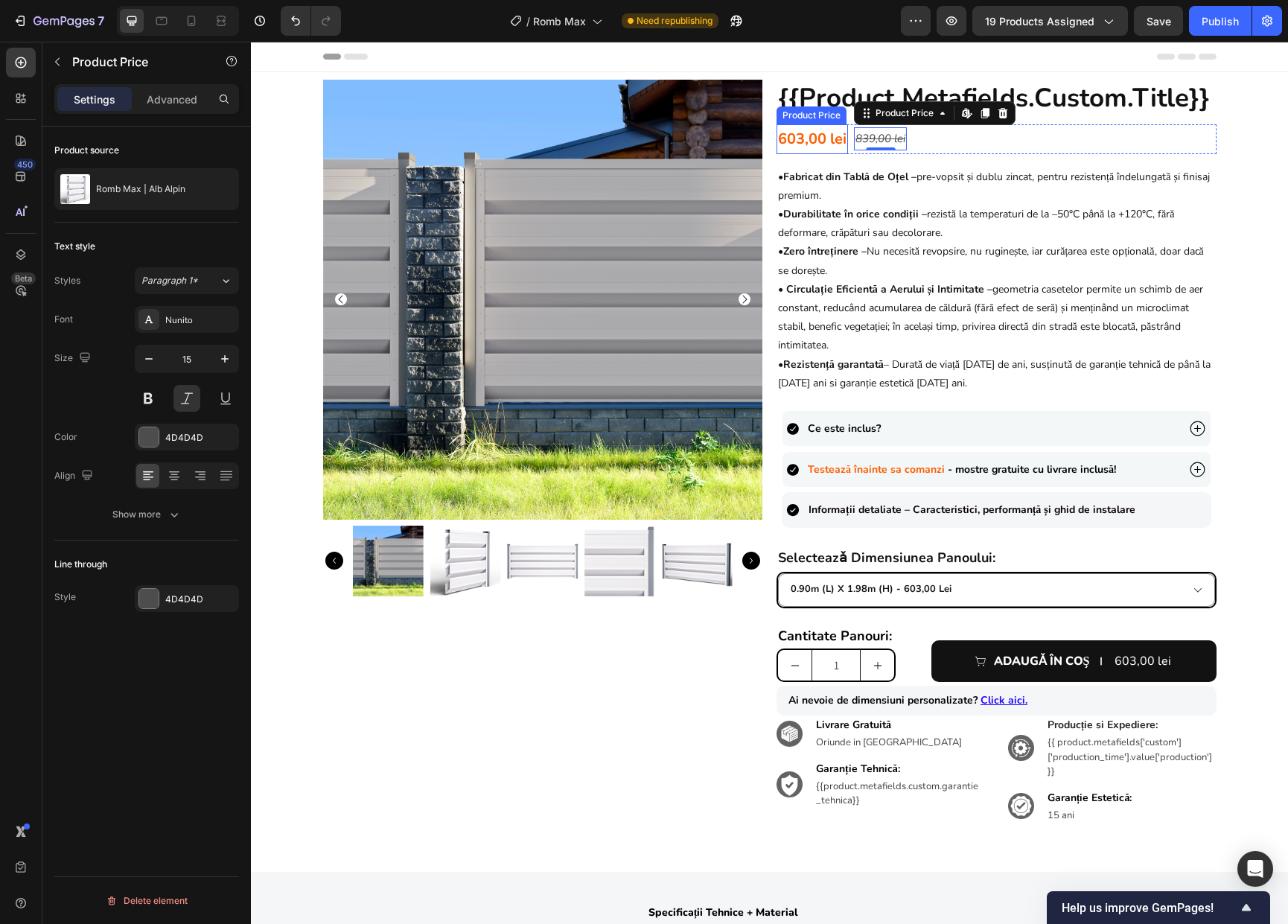
click at [828, 143] on div "603,00 lei" at bounding box center [812, 139] width 71 height 30
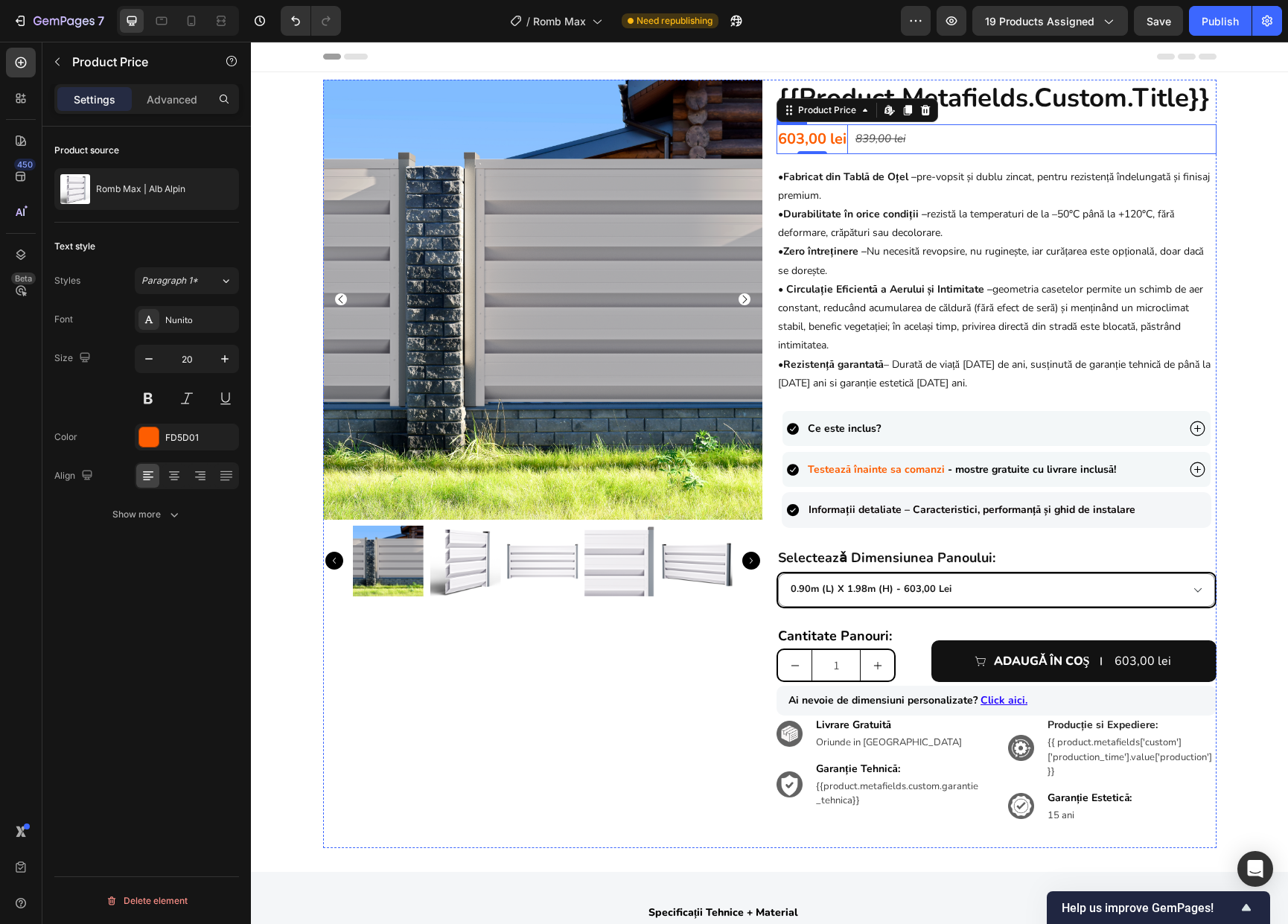
click at [930, 136] on div "603,00 lei Product Price Edit content in Shopify 0 Product Price Edit content i…" at bounding box center [996, 139] width 440 height 30
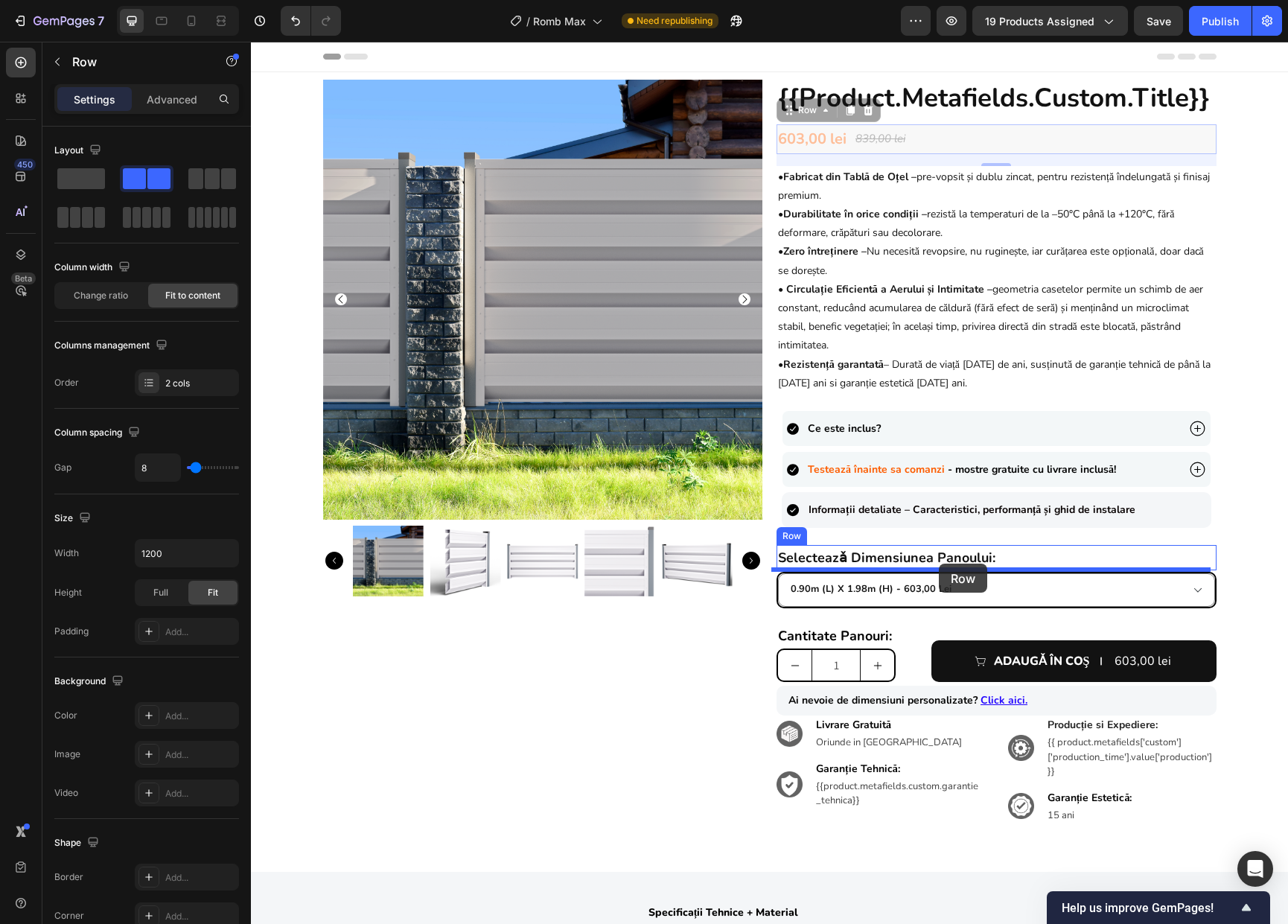
drag, startPoint x: 914, startPoint y: 135, endPoint x: 939, endPoint y: 563, distance: 428.7
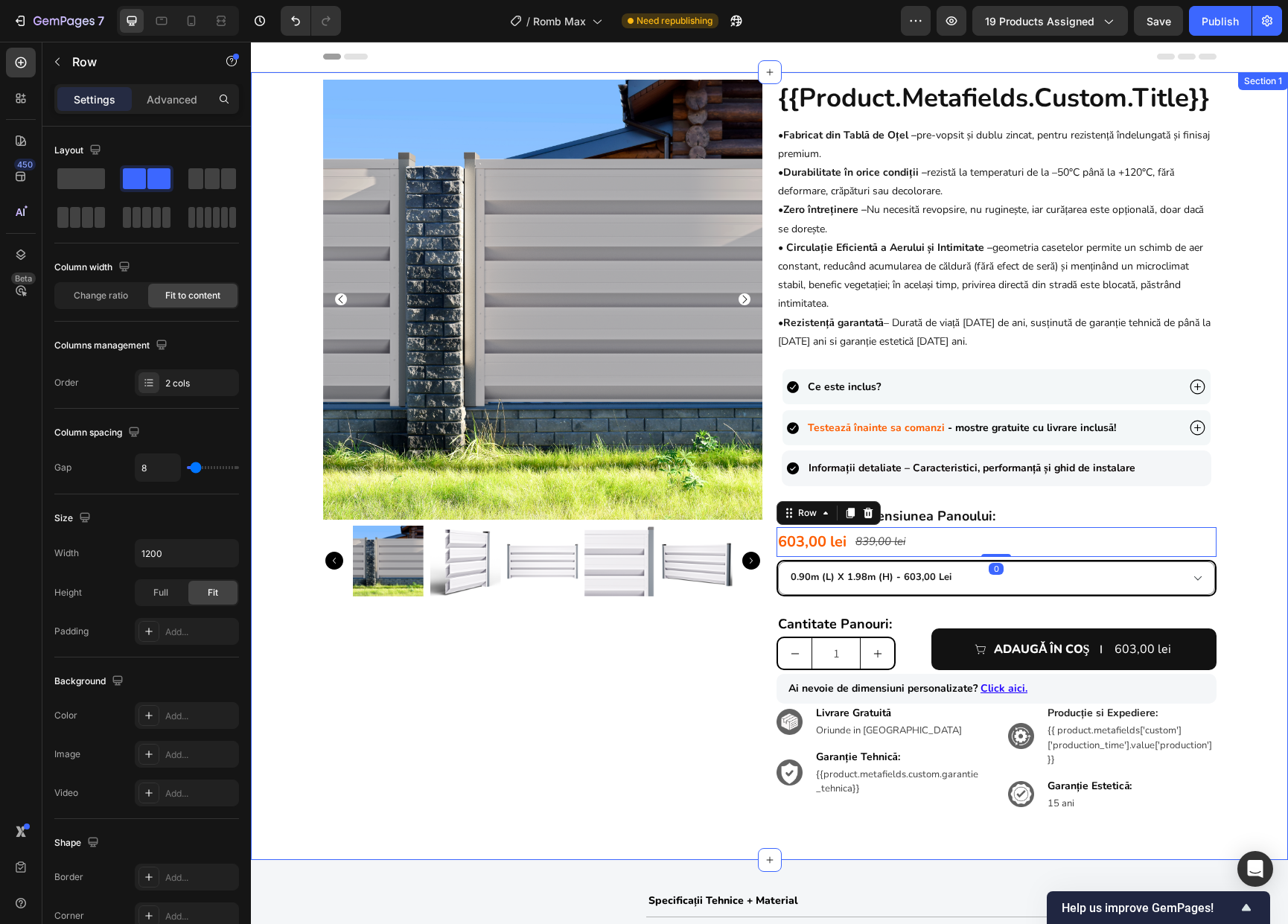
click at [1229, 540] on div "Product Images {{product.metafields.custom.title}} Heading • Fabricat din Tablă…" at bounding box center [769, 457] width 1037 height 756
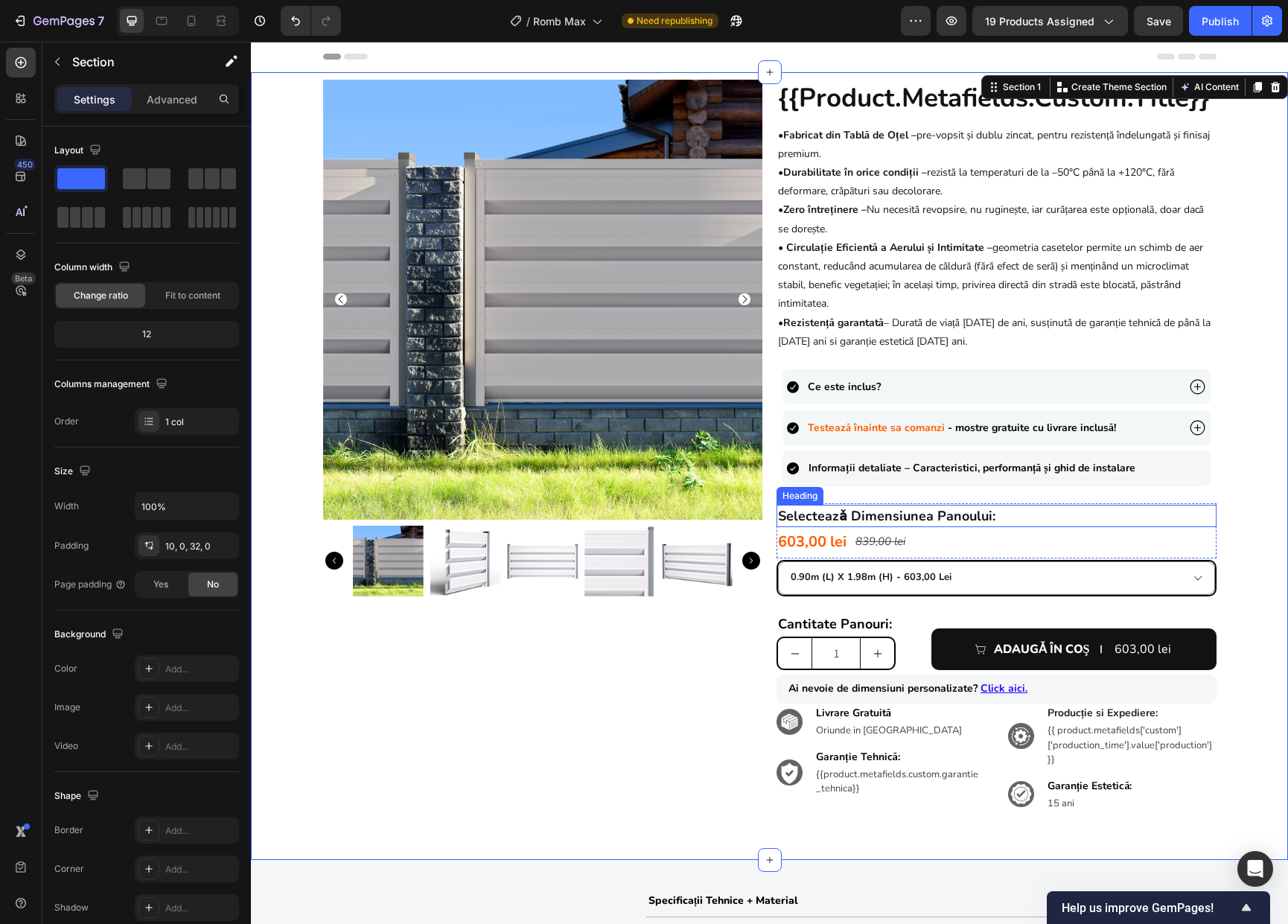
click at [1070, 517] on h2 "selecteazǎ dimensiunea panoului:" at bounding box center [996, 515] width 440 height 22
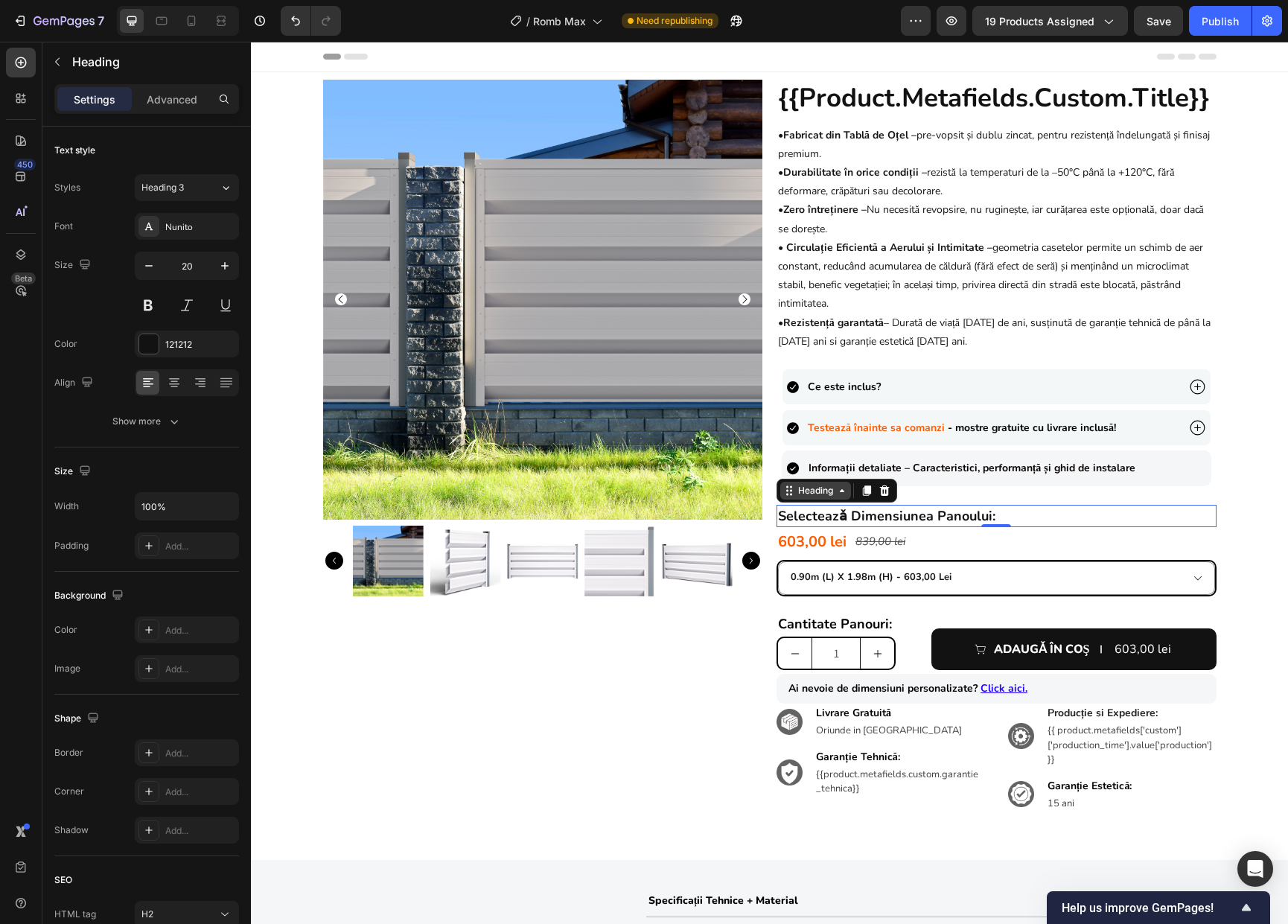
click at [815, 488] on div "Heading" at bounding box center [816, 490] width 41 height 13
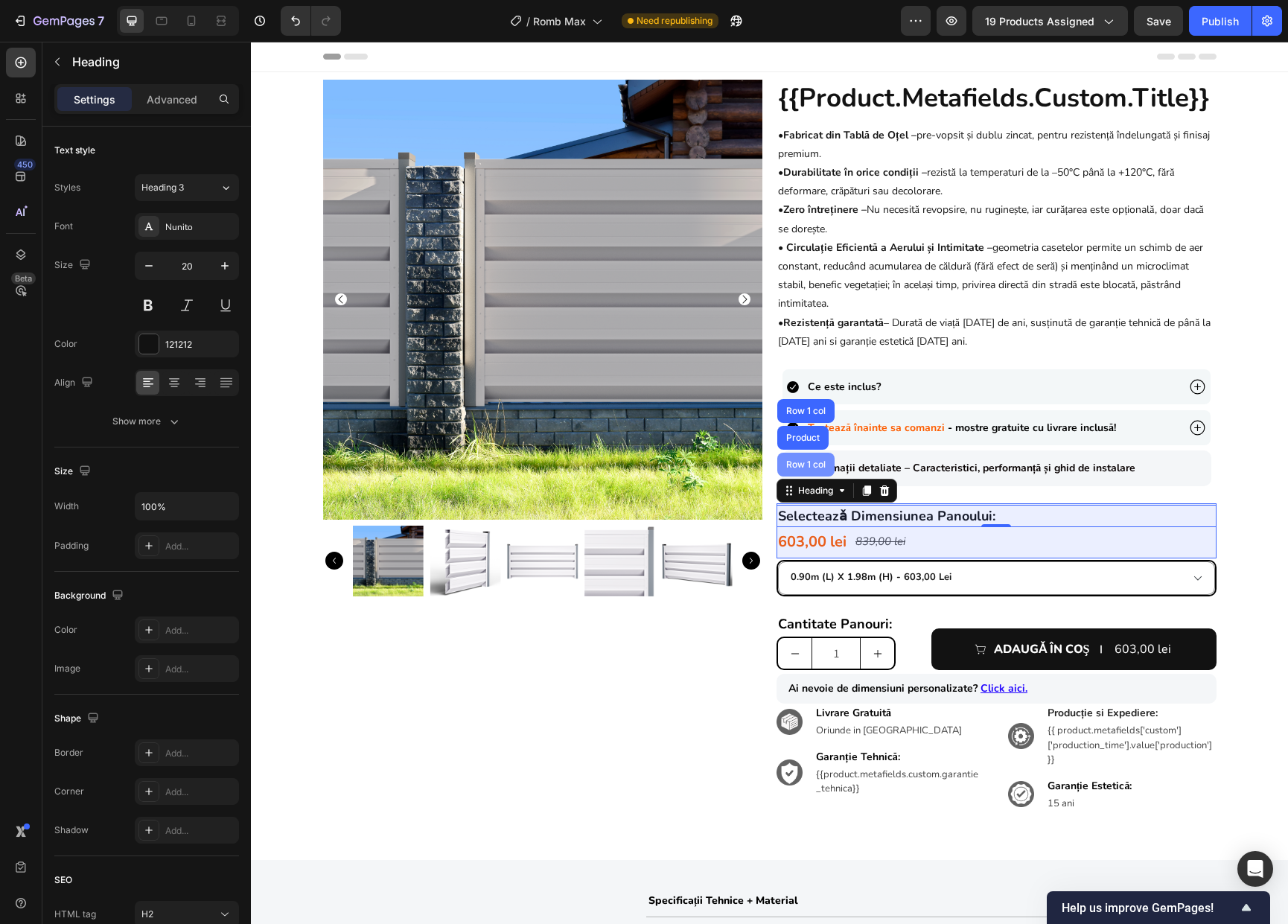
click at [809, 475] on div "Row 1 col" at bounding box center [806, 464] width 58 height 24
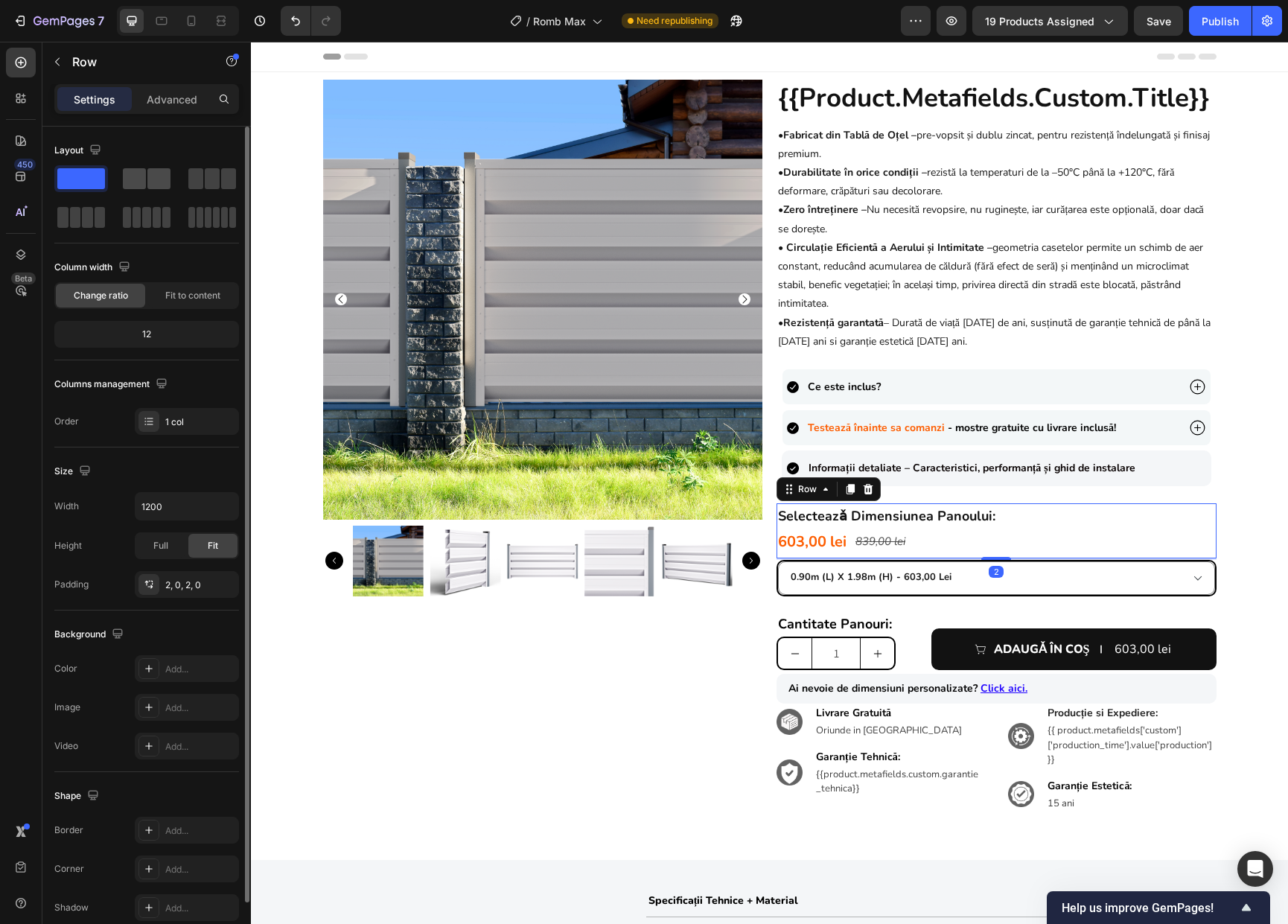
drag, startPoint x: 125, startPoint y: 177, endPoint x: 104, endPoint y: 251, distance: 76.9
click at [125, 177] on span at bounding box center [135, 178] width 23 height 21
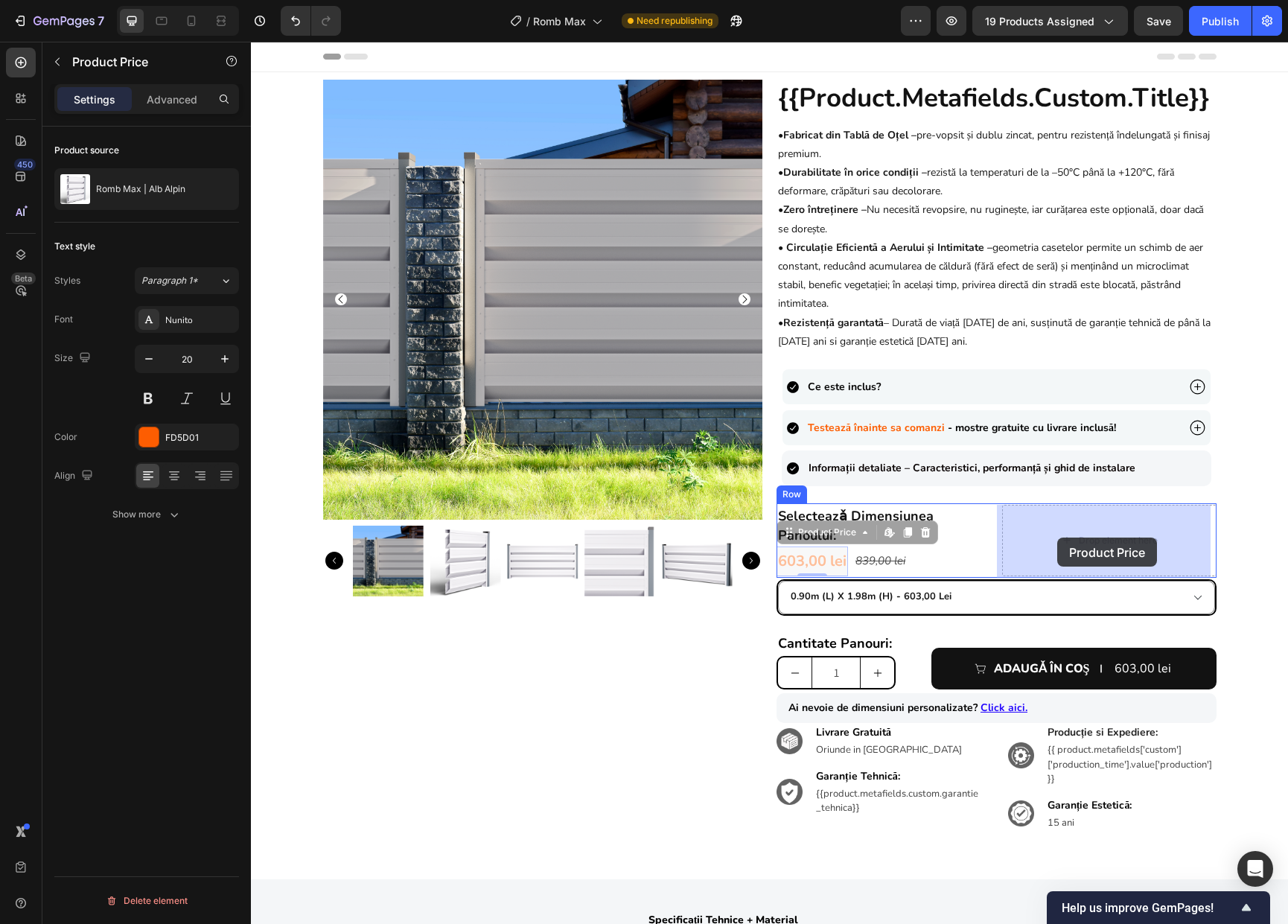
drag, startPoint x: 820, startPoint y: 560, endPoint x: 1057, endPoint y: 537, distance: 238.1
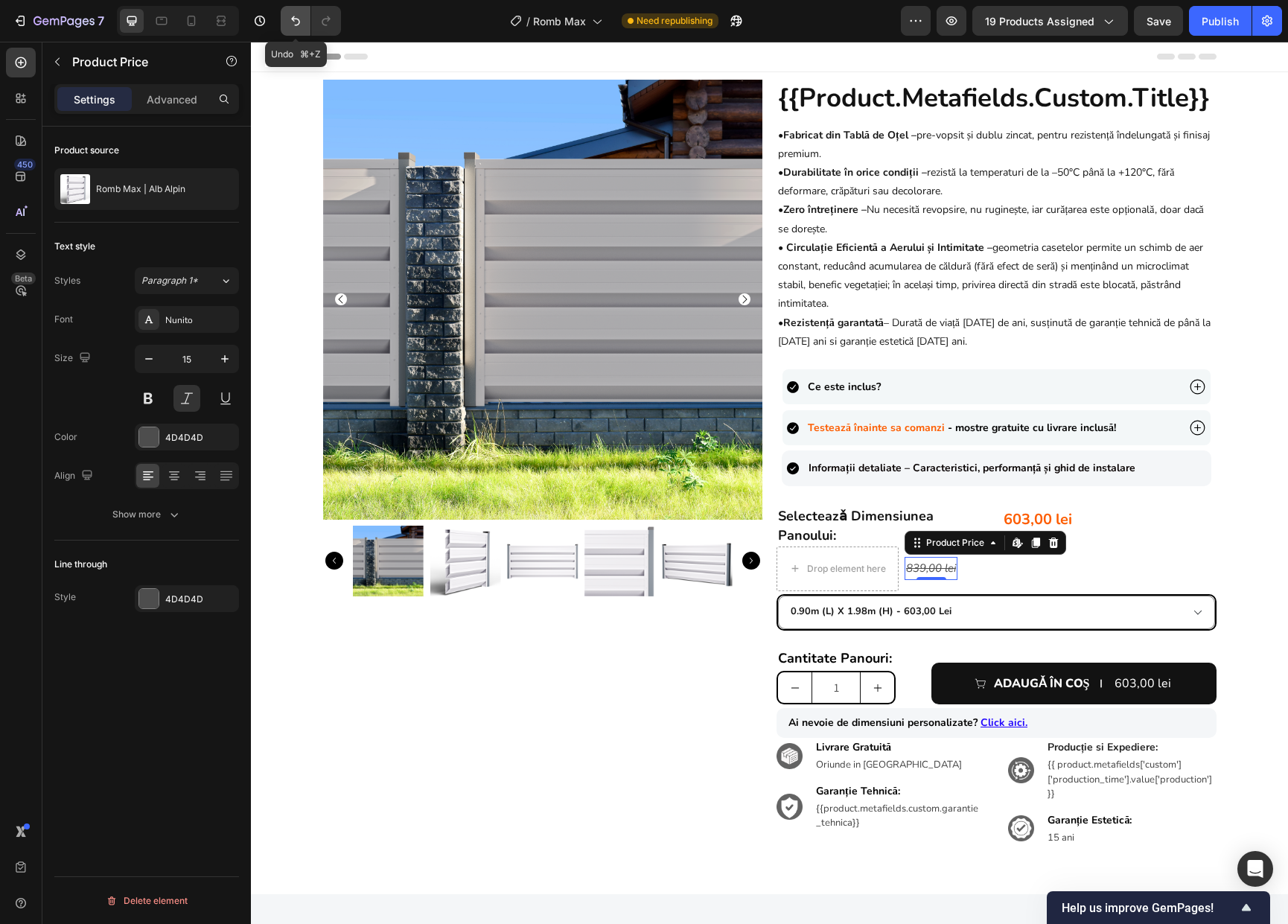
click at [289, 20] on icon "Undo/Redo" at bounding box center [296, 21] width 15 height 15
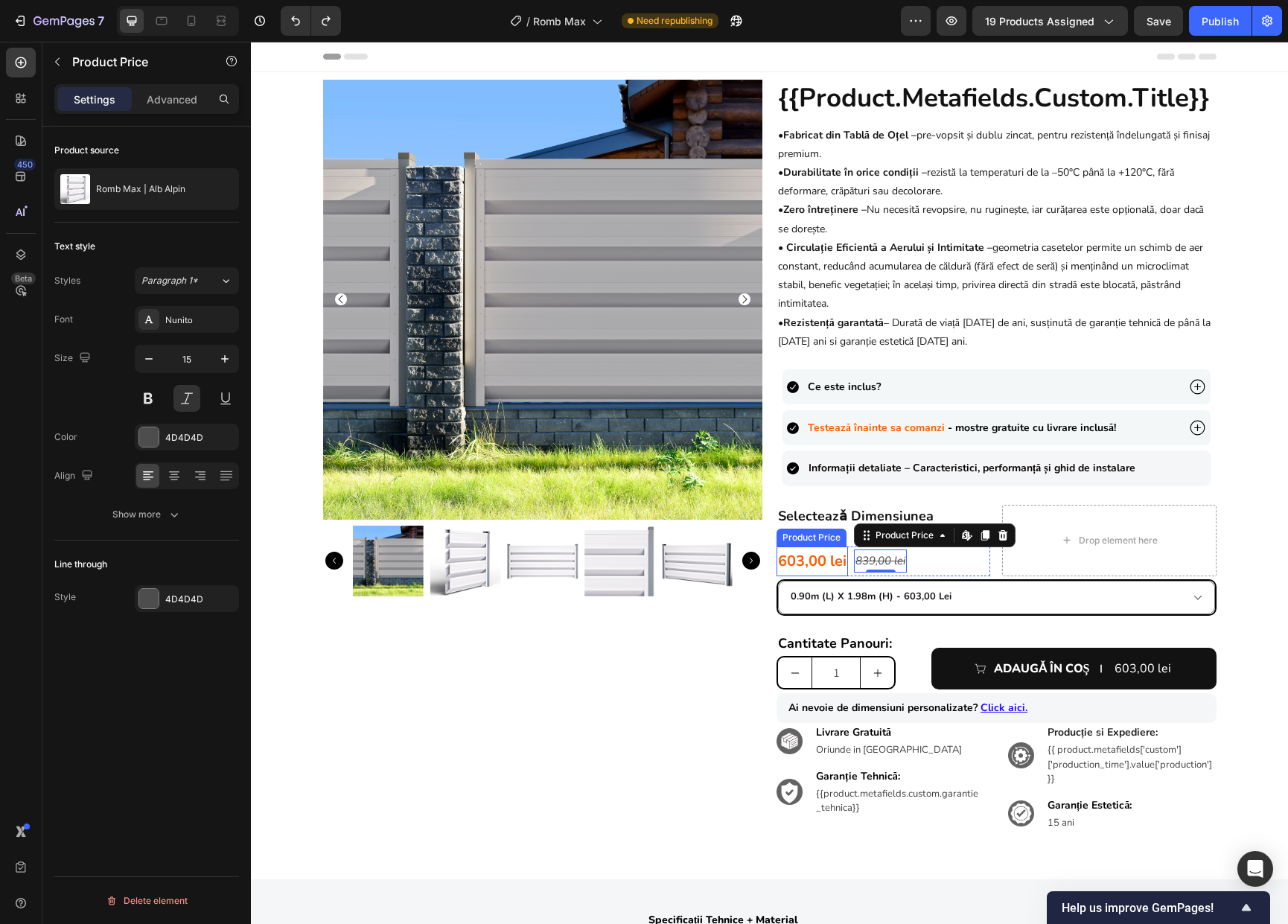
click at [797, 561] on div "603,00 lei" at bounding box center [812, 561] width 71 height 30
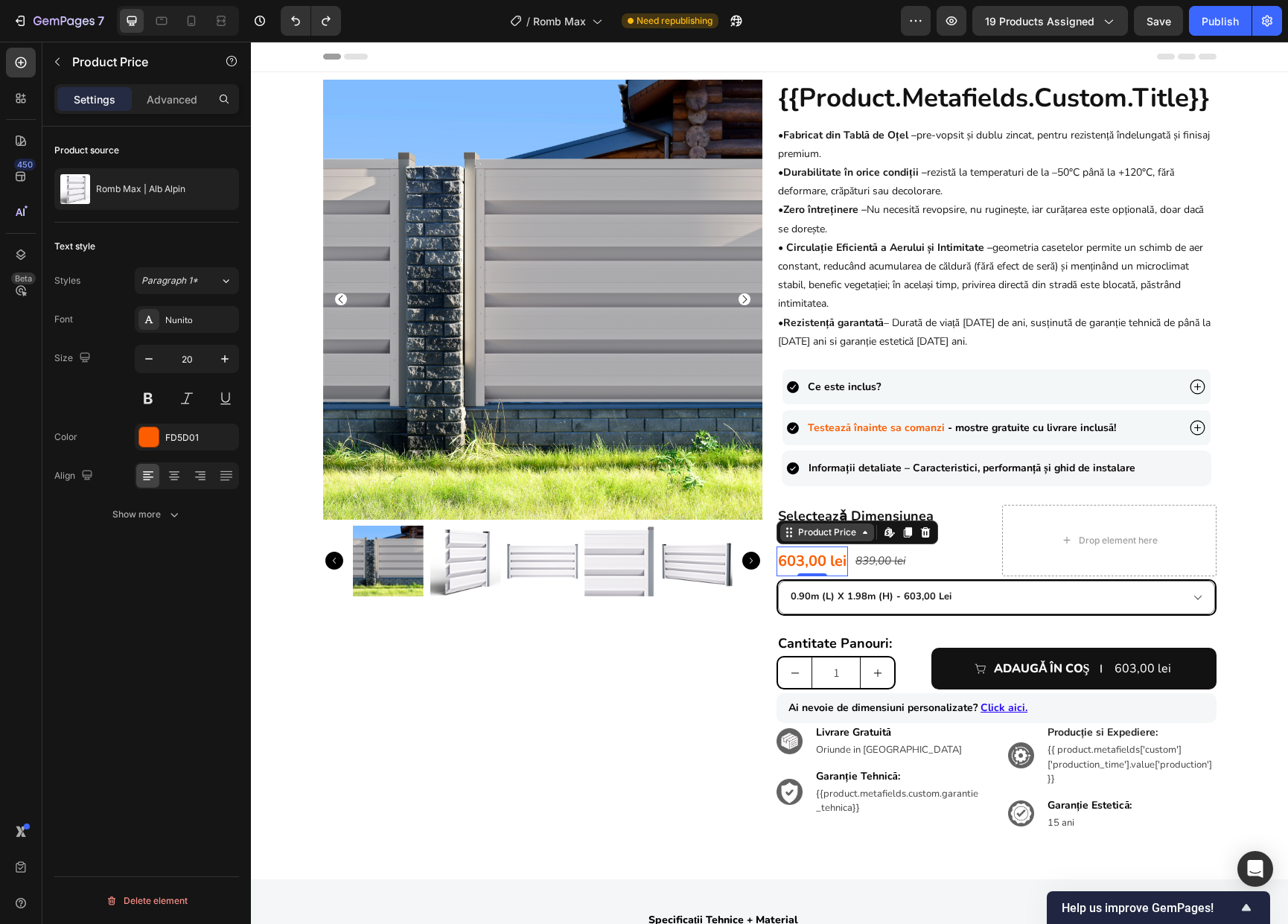
click at [795, 537] on div "Product Price" at bounding box center [827, 532] width 64 height 13
click at [803, 511] on div "Row 2 cols" at bounding box center [808, 506] width 52 height 9
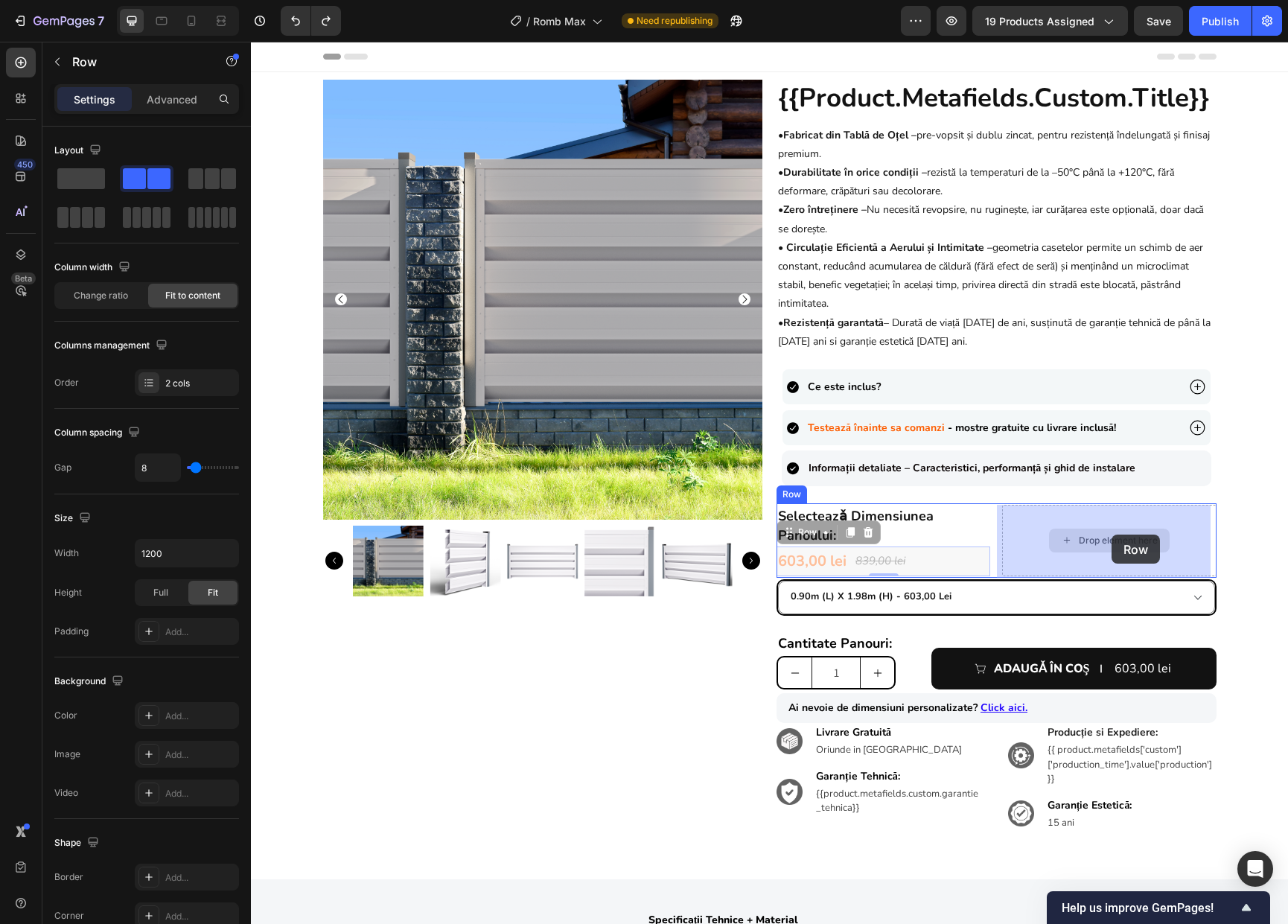
drag, startPoint x: 793, startPoint y: 535, endPoint x: 1111, endPoint y: 535, distance: 318.0
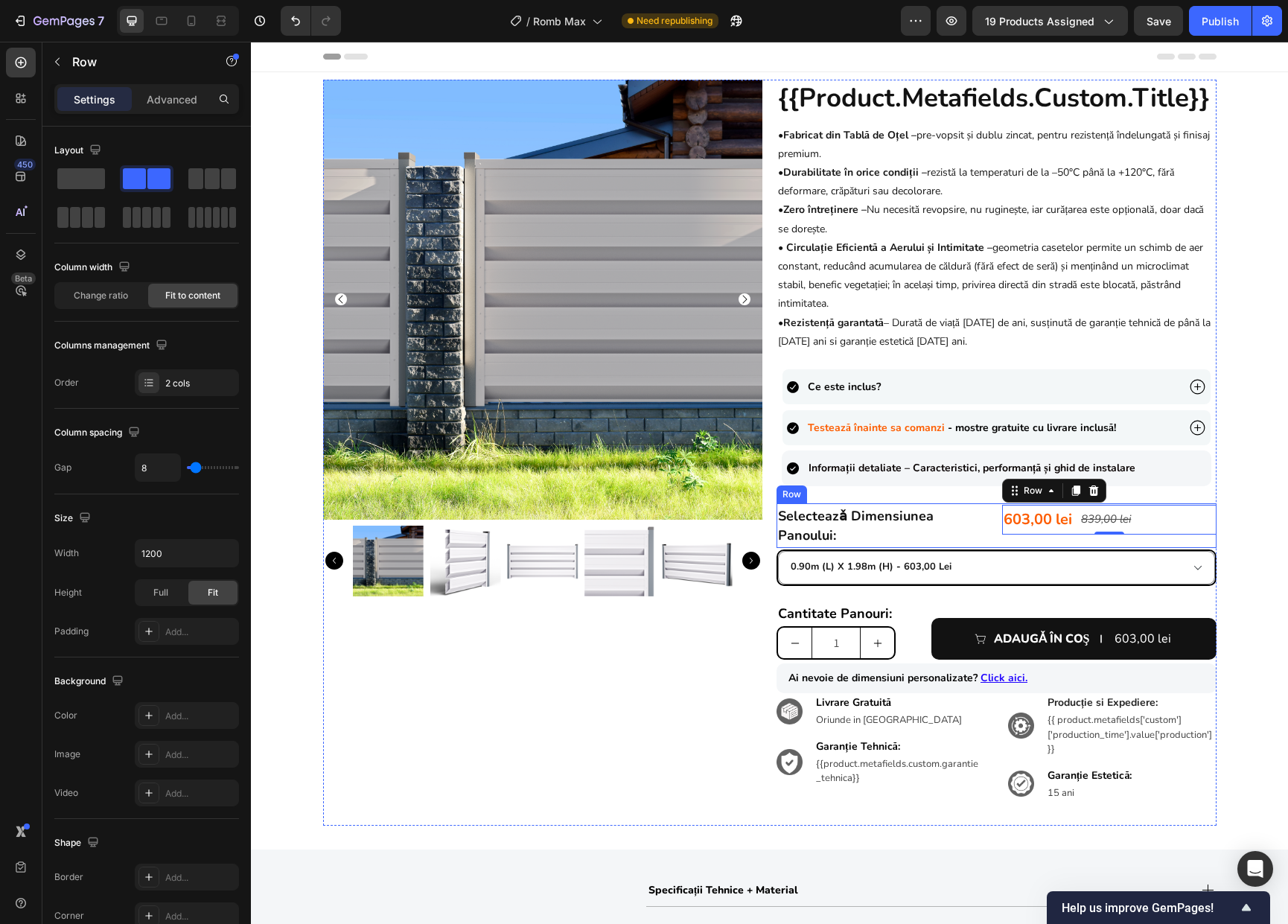
click at [989, 534] on div "selecteazǎ dimensiunea panoului: Heading 603,00 lei Product Price Product Price…" at bounding box center [996, 526] width 440 height 44
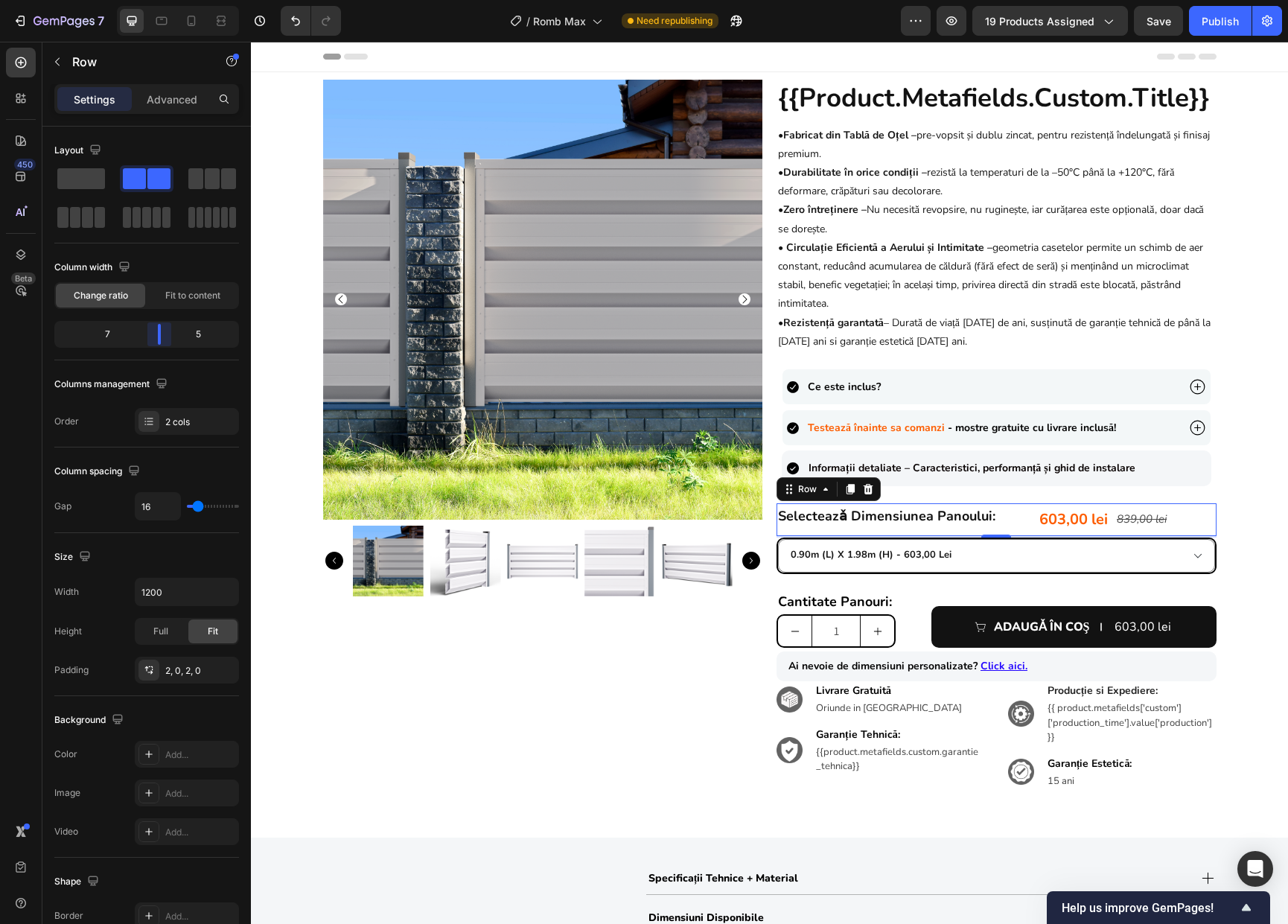
drag, startPoint x: 147, startPoint y: 338, endPoint x: 157, endPoint y: 337, distance: 10.0
click at [157, 0] on body "7 Version history / Romb Max Need republishing Preview 19 products assigned Sav…" at bounding box center [644, 0] width 1288 height 0
click at [1183, 522] on div "603,00 lei Product Price Product Price 839,00 lei Product Price Product Price R…" at bounding box center [1126, 519] width 178 height 30
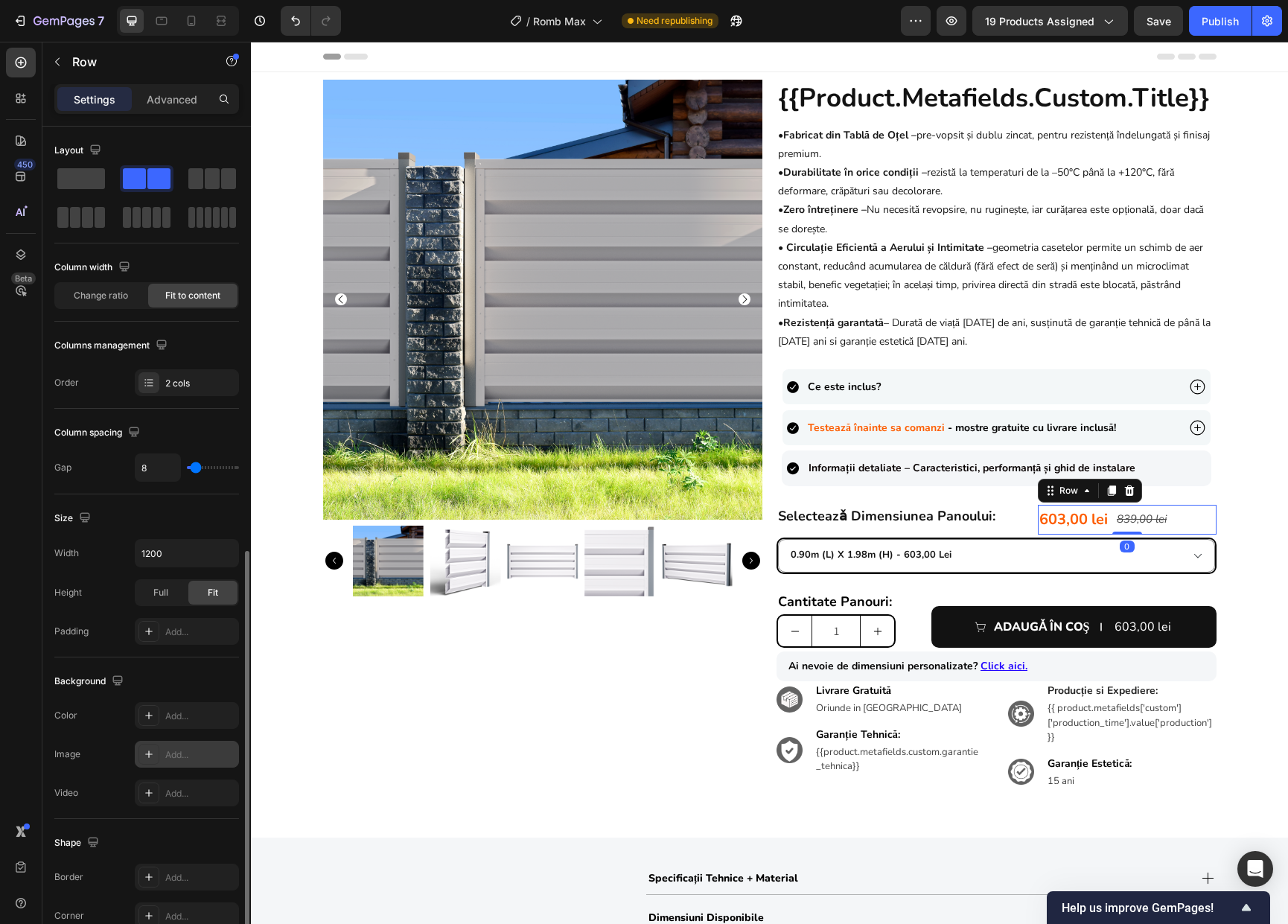
scroll to position [238, 0]
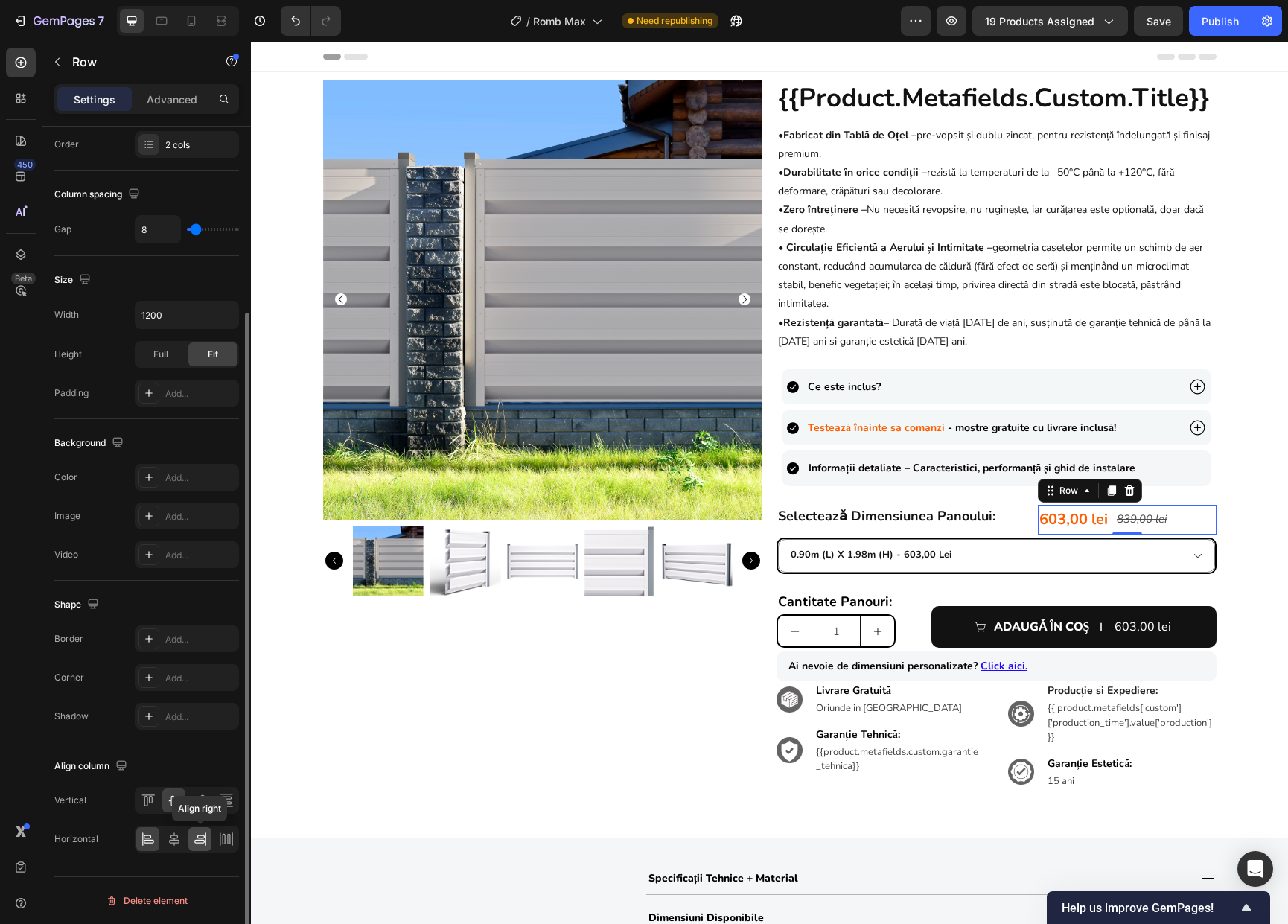
click at [195, 838] on icon at bounding box center [200, 839] width 15 height 15
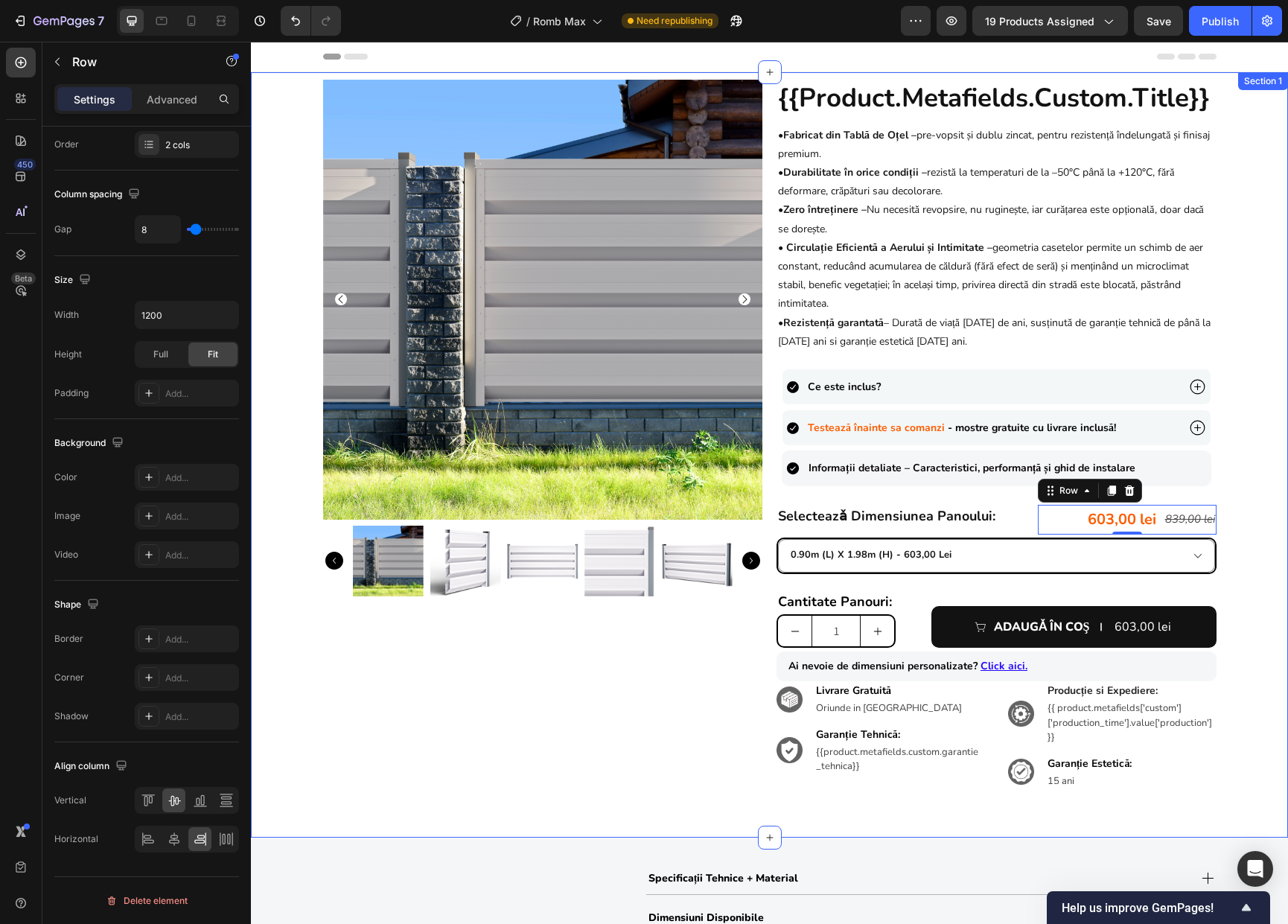
click at [1220, 554] on div "Product Images {{product.metafields.custom.title}} Heading • Fabricat din Tablă…" at bounding box center [769, 446] width 1037 height 733
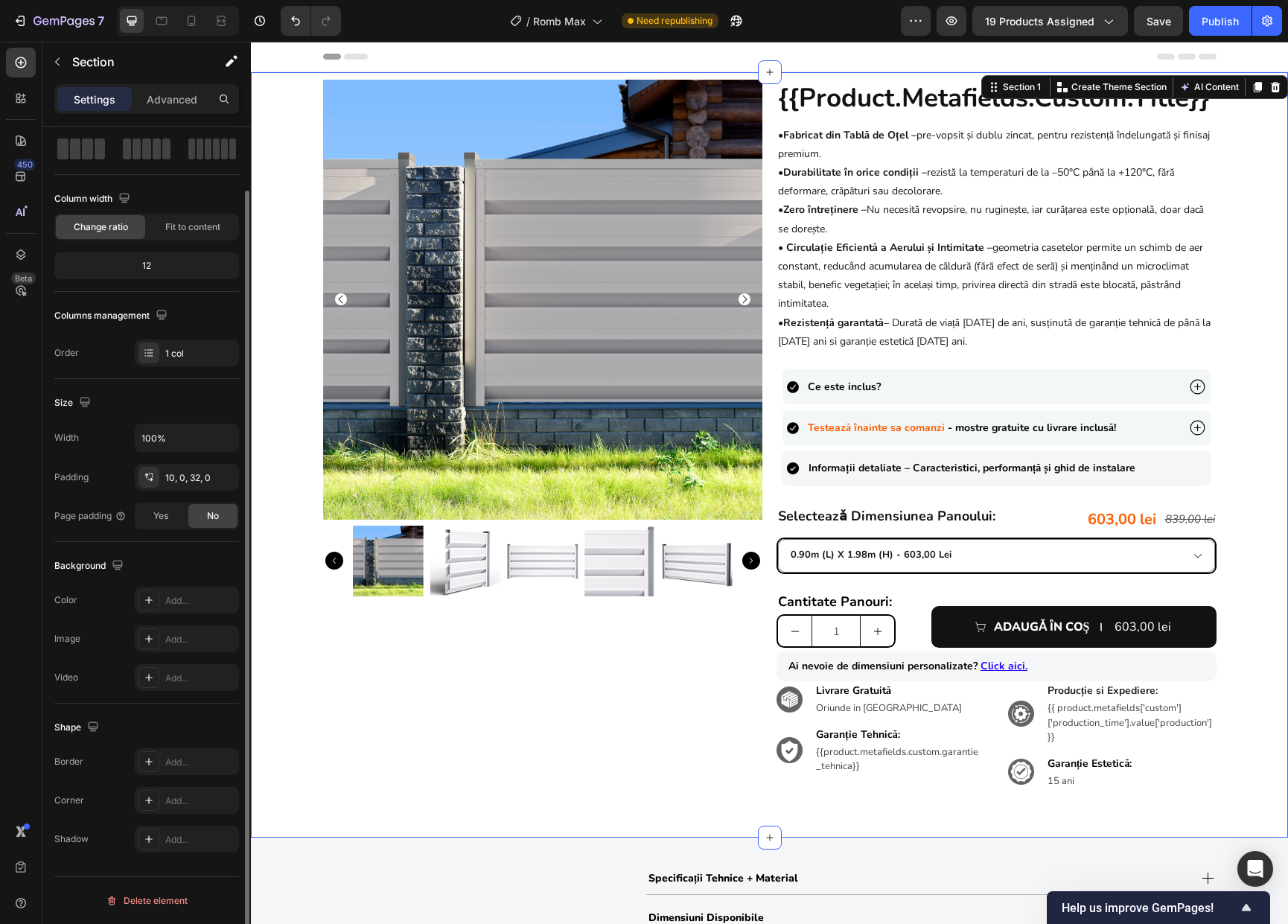
scroll to position [0, 0]
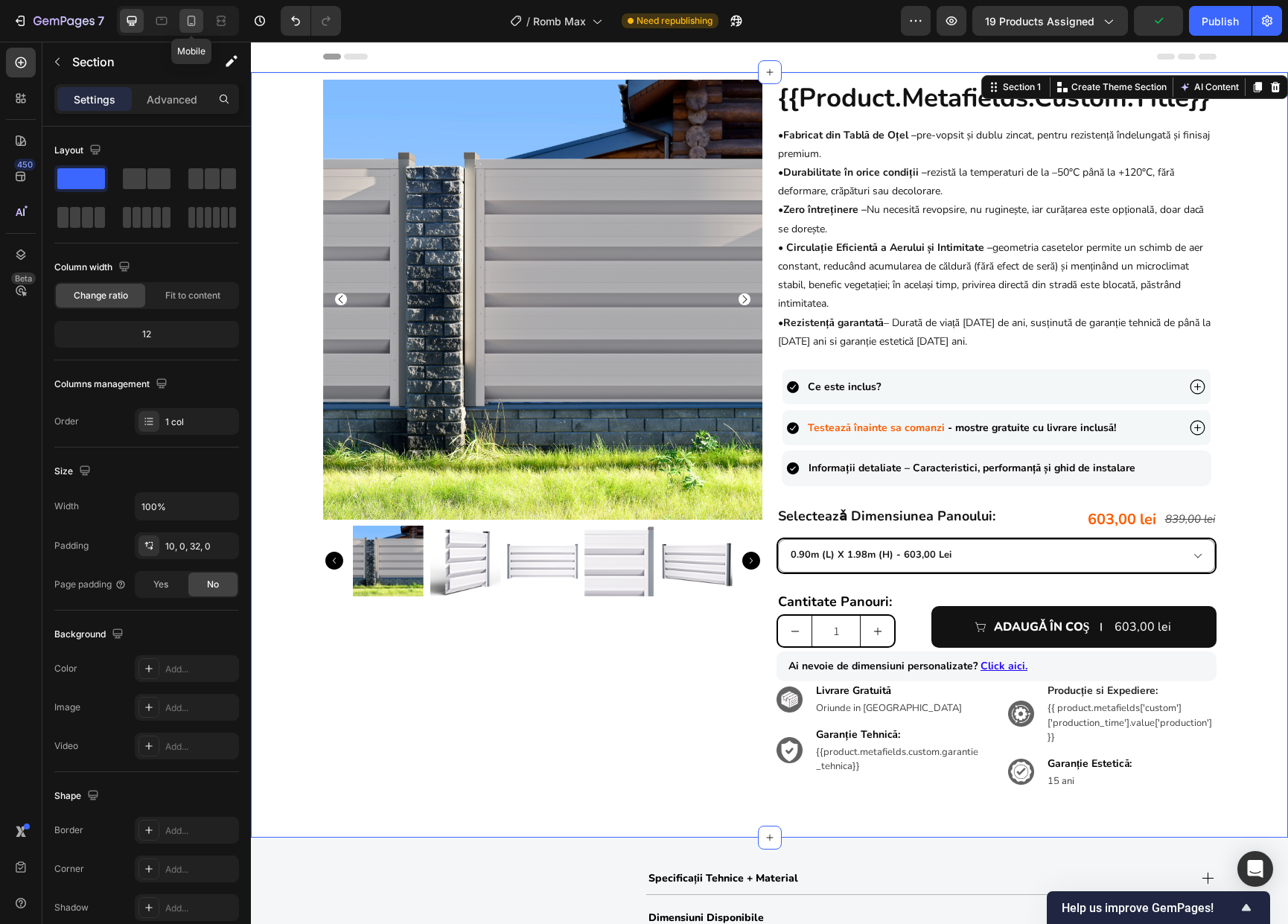
click at [186, 20] on icon at bounding box center [191, 21] width 15 height 15
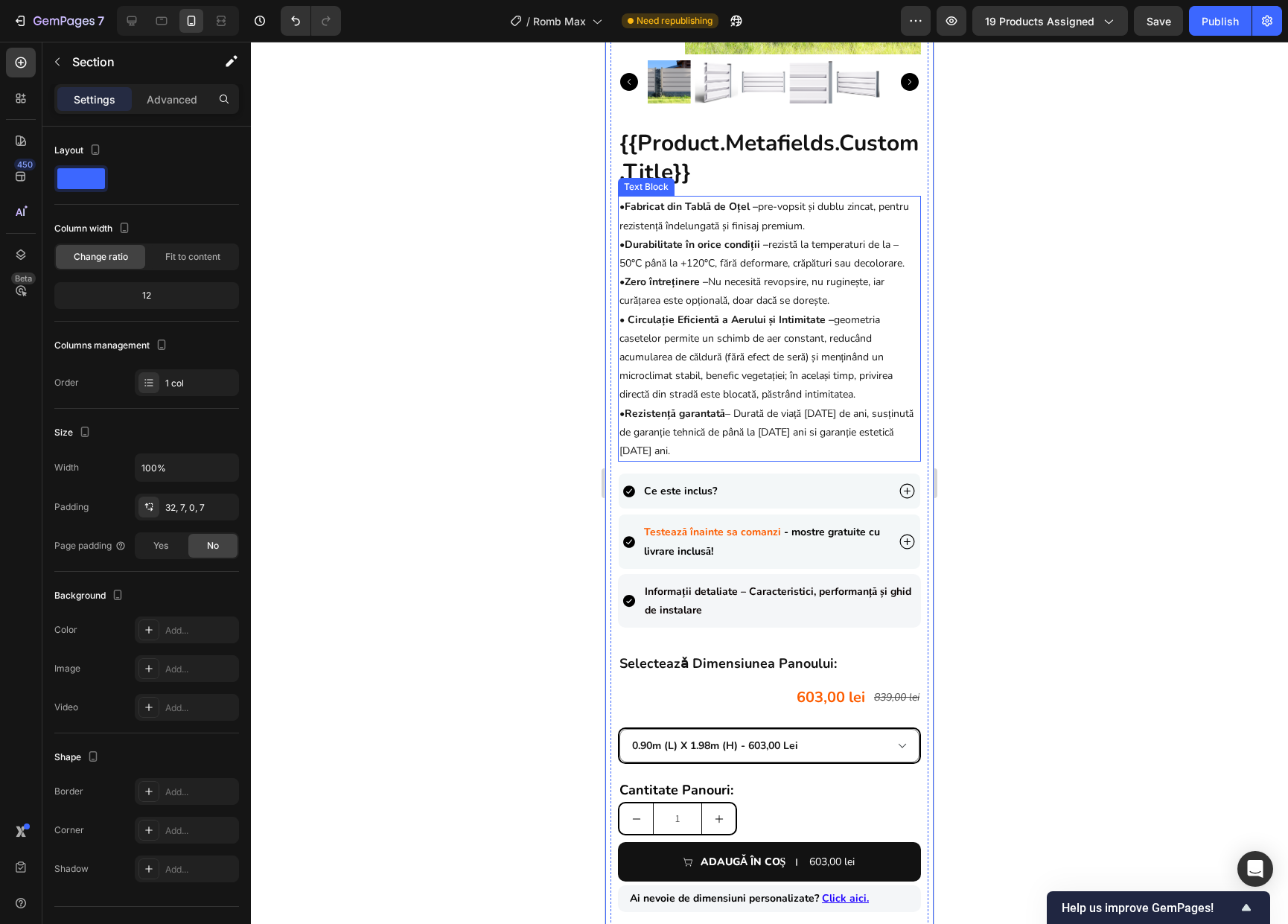
scroll to position [346, 0]
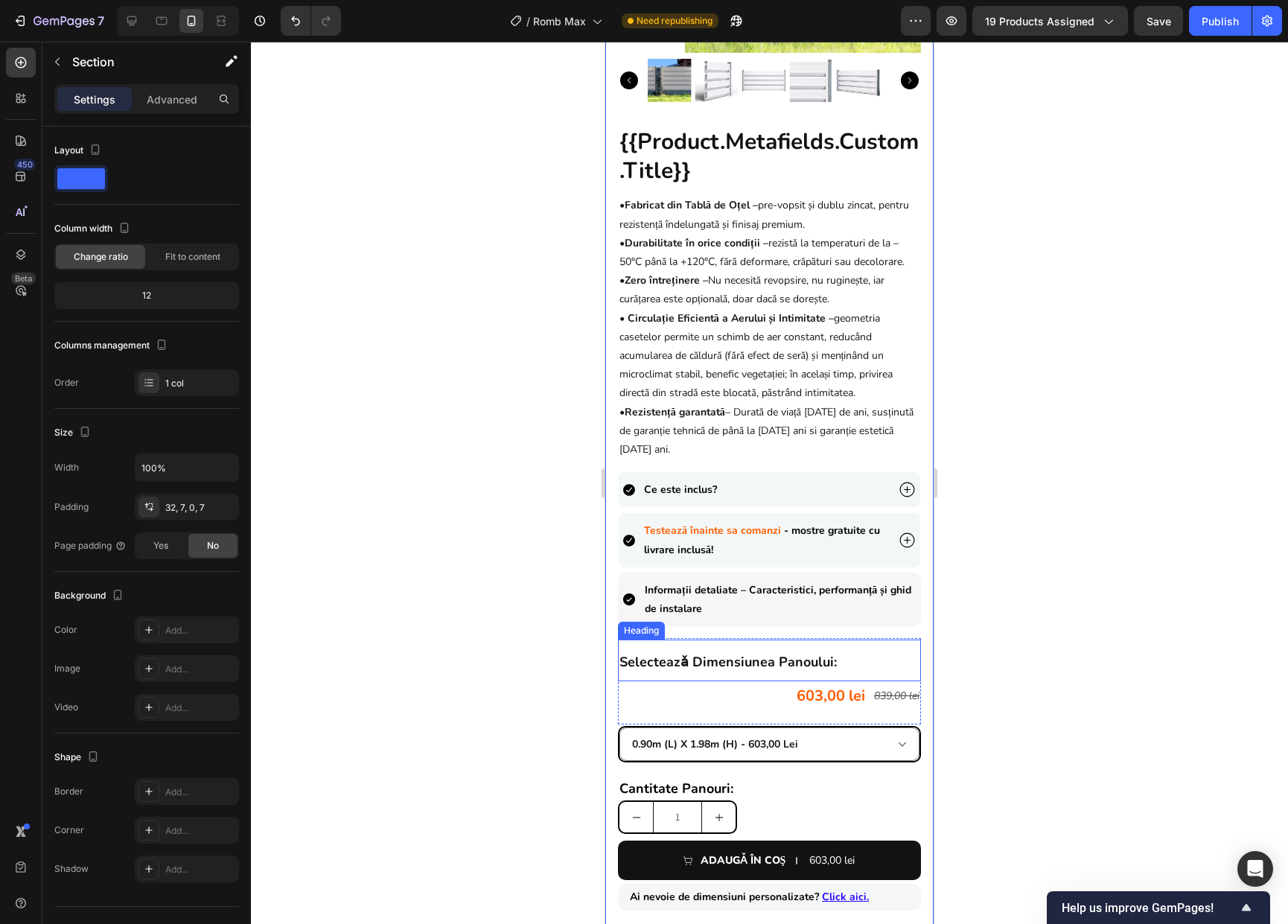
click at [732, 681] on h2 "selecteazǎ dimensiunea panoului:" at bounding box center [769, 660] width 303 height 42
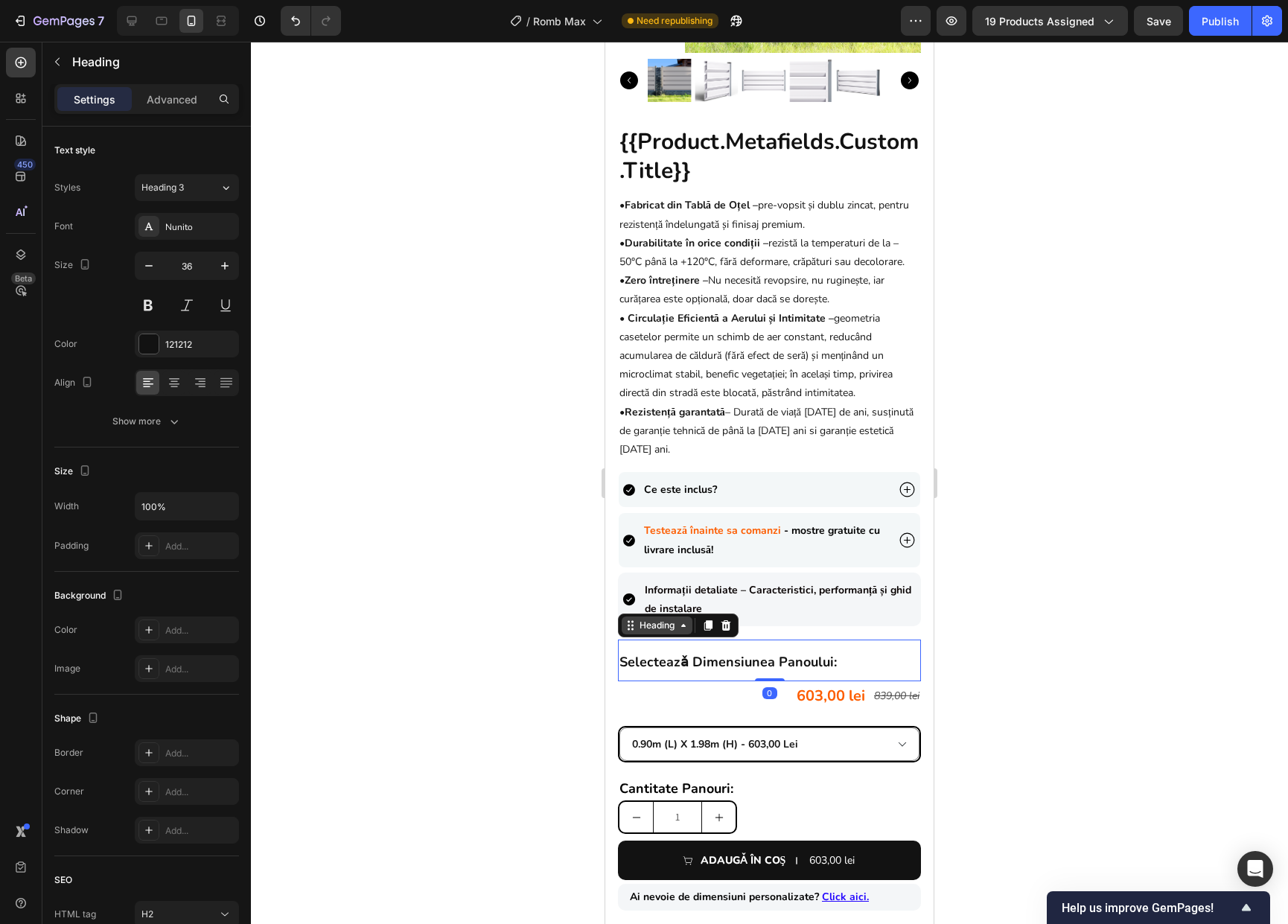
click at [674, 632] on div "Heading" at bounding box center [657, 625] width 41 height 13
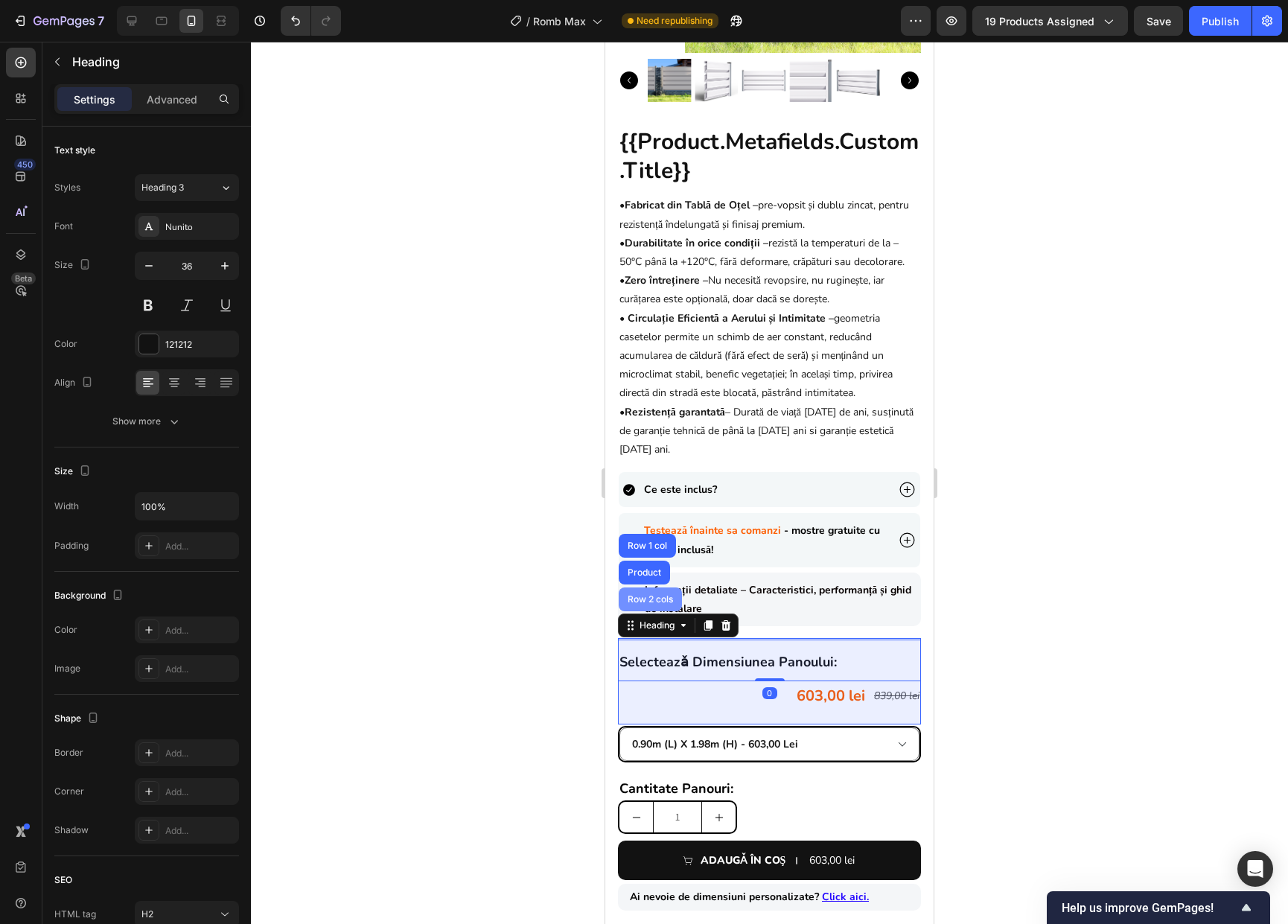
click at [657, 611] on div "Row 2 cols" at bounding box center [650, 599] width 63 height 24
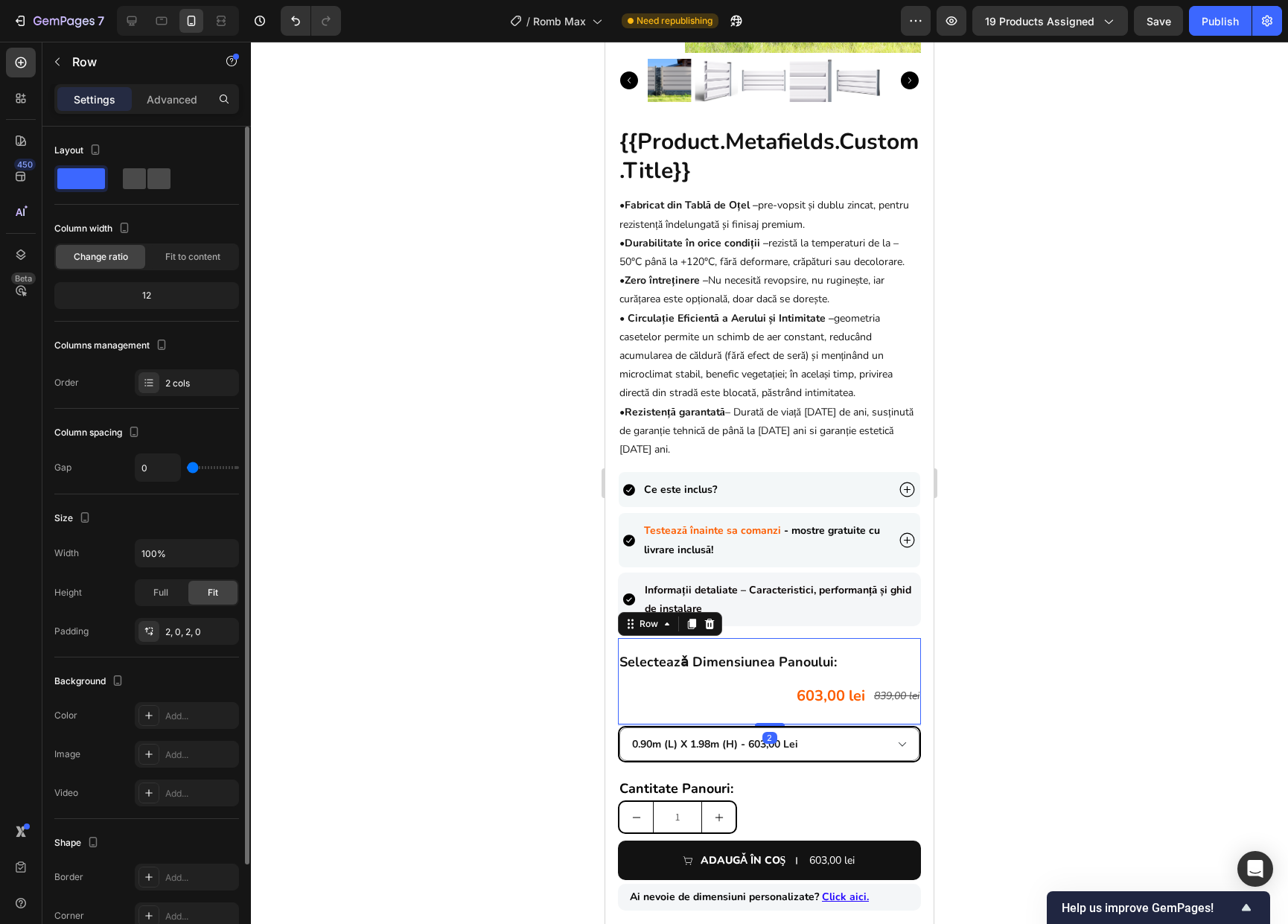
click at [150, 191] on div at bounding box center [146, 178] width 53 height 27
type input "16"
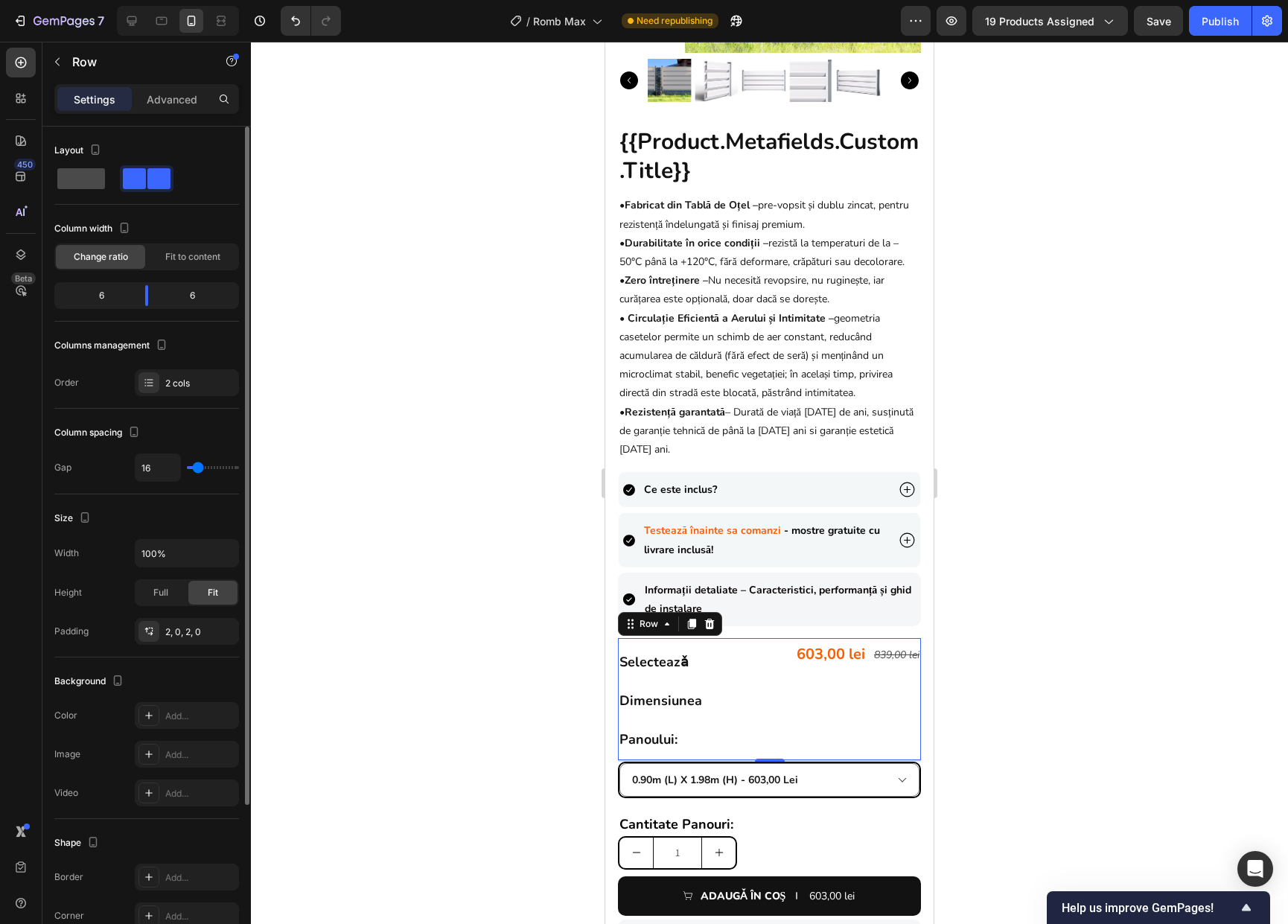
click at [91, 188] on span at bounding box center [81, 178] width 48 height 21
type input "0"
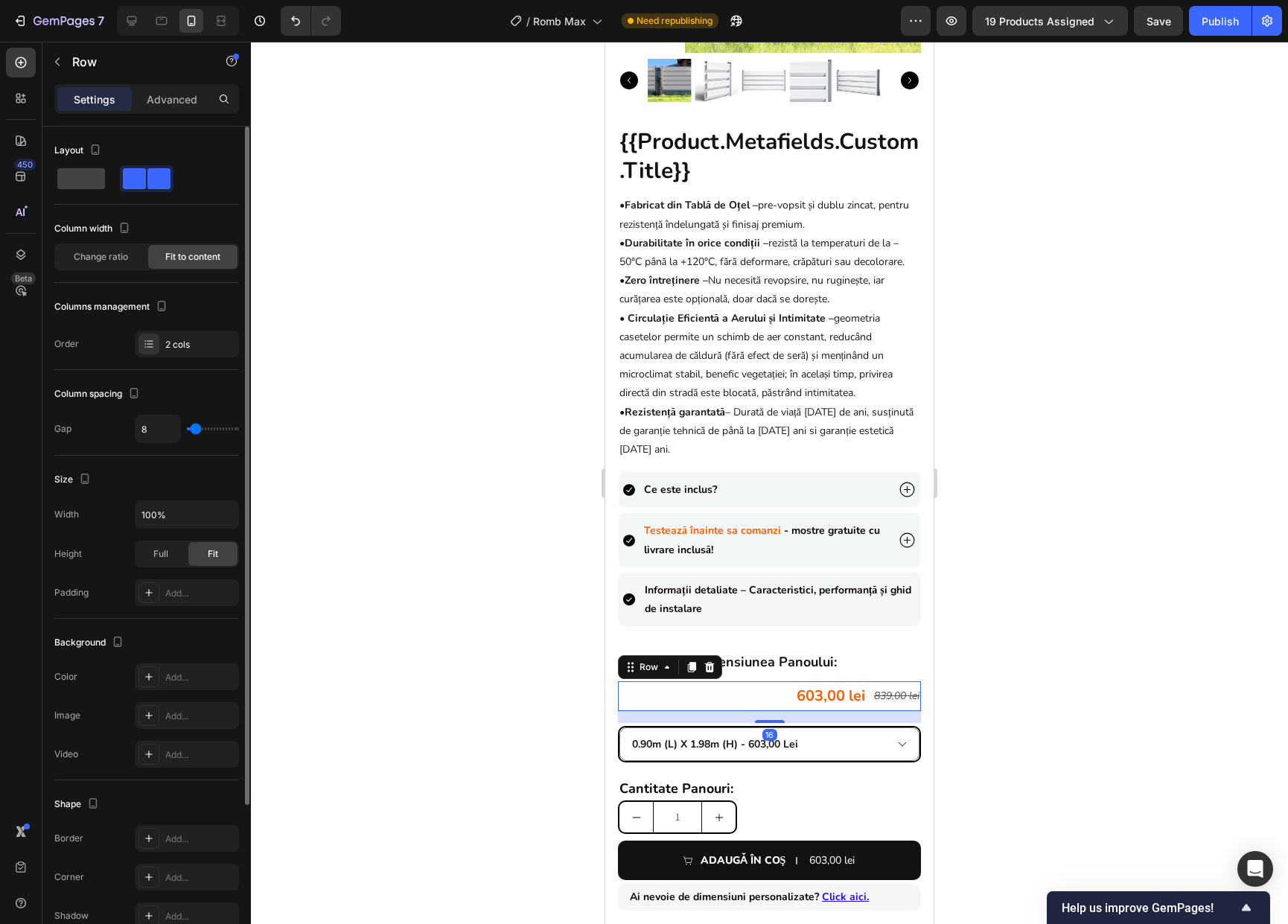
click at [755, 701] on div "603,00 lei Product Price Product Price 839,00 lei Product Price Product Price R…" at bounding box center [769, 696] width 303 height 30
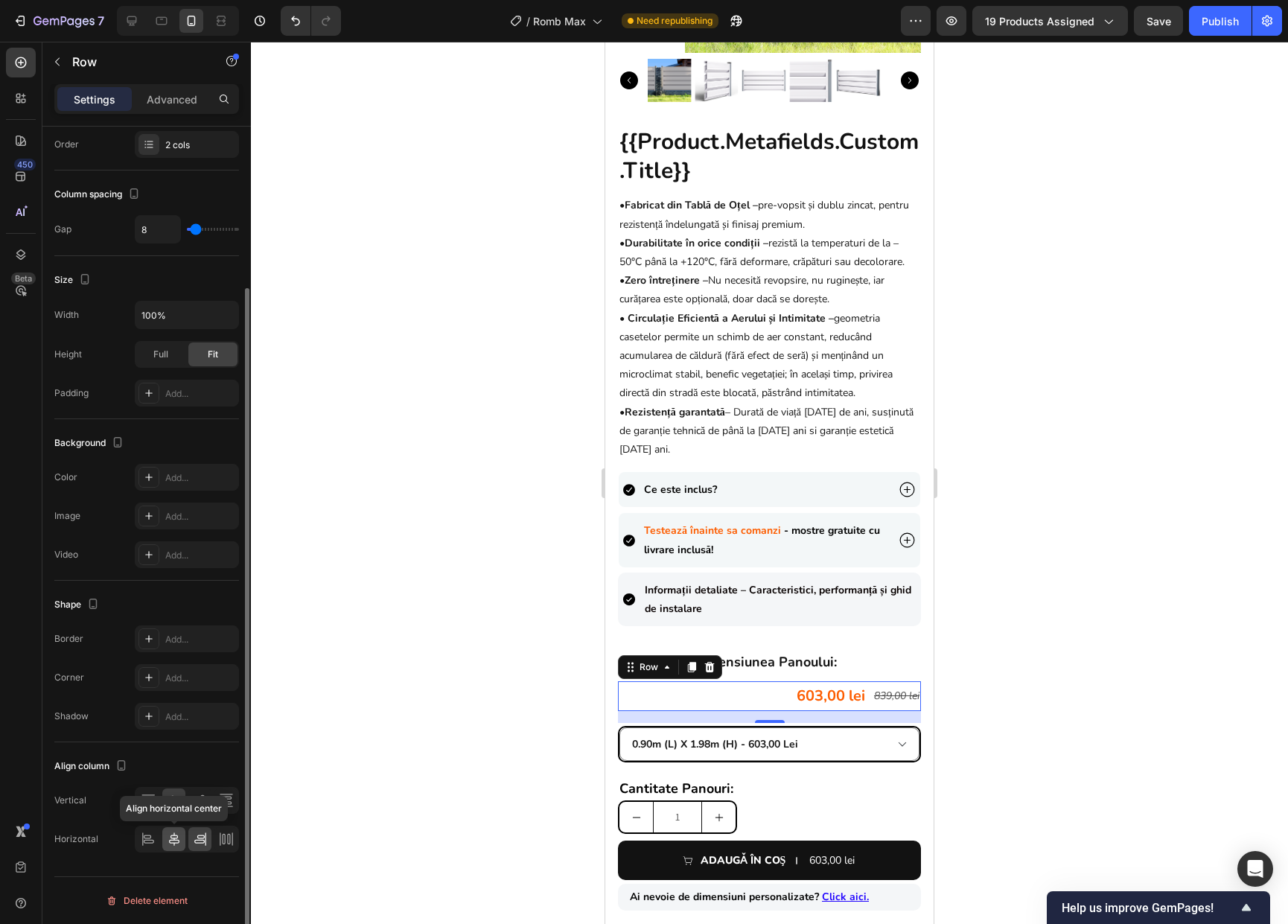
click at [173, 840] on icon at bounding box center [174, 839] width 15 height 15
click at [150, 837] on icon at bounding box center [148, 839] width 15 height 15
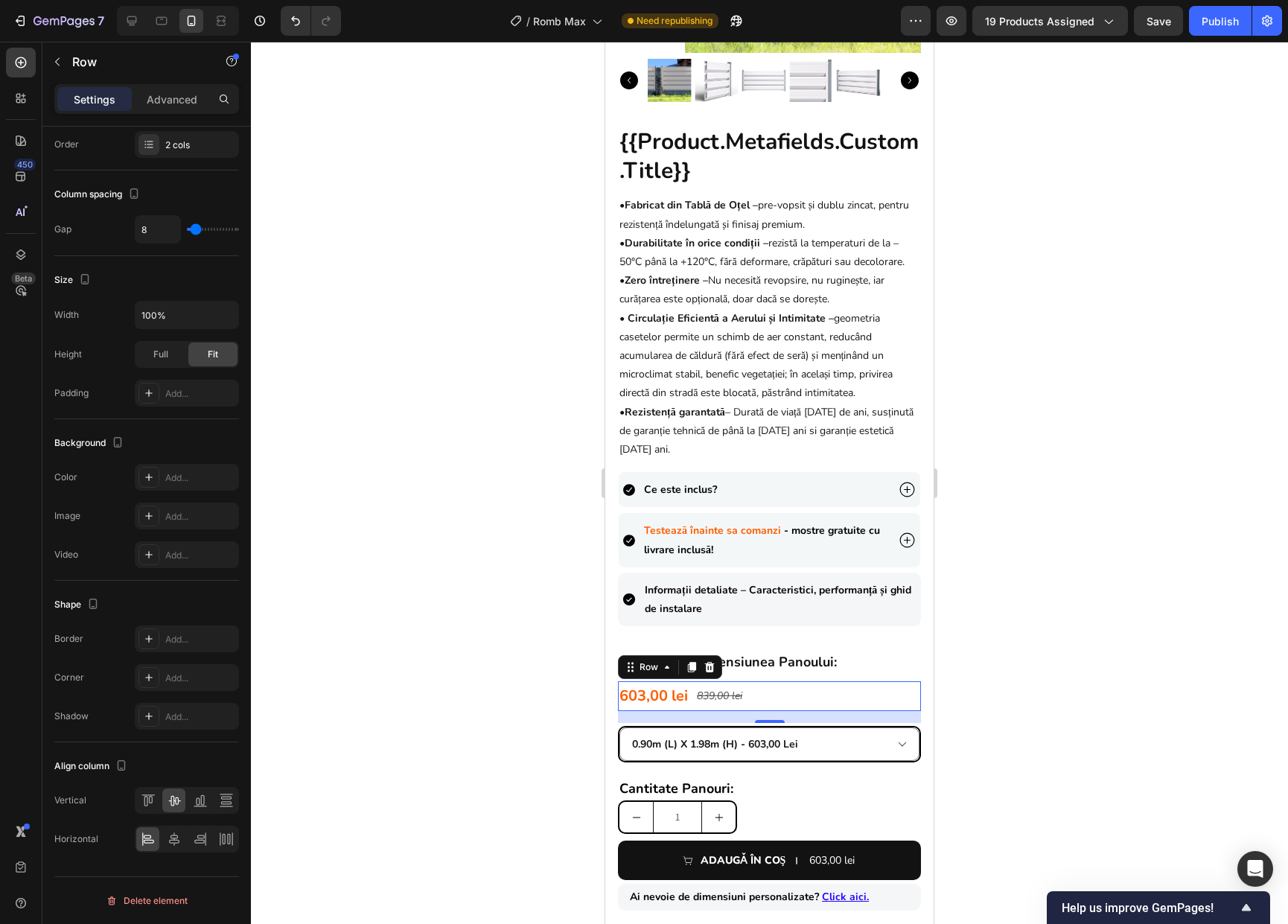
click at [1022, 705] on div at bounding box center [769, 483] width 1037 height 882
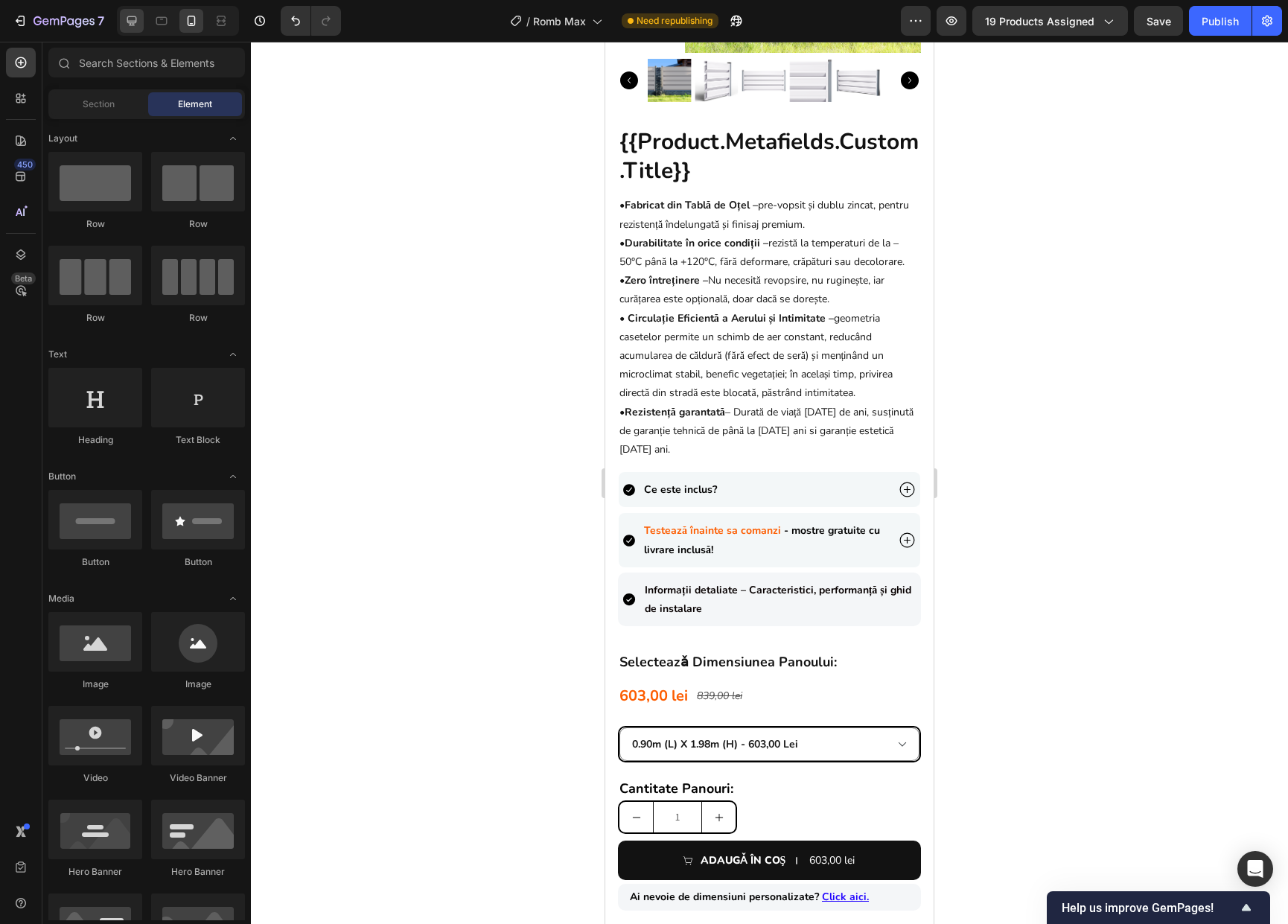
click at [133, 27] on icon at bounding box center [131, 21] width 15 height 15
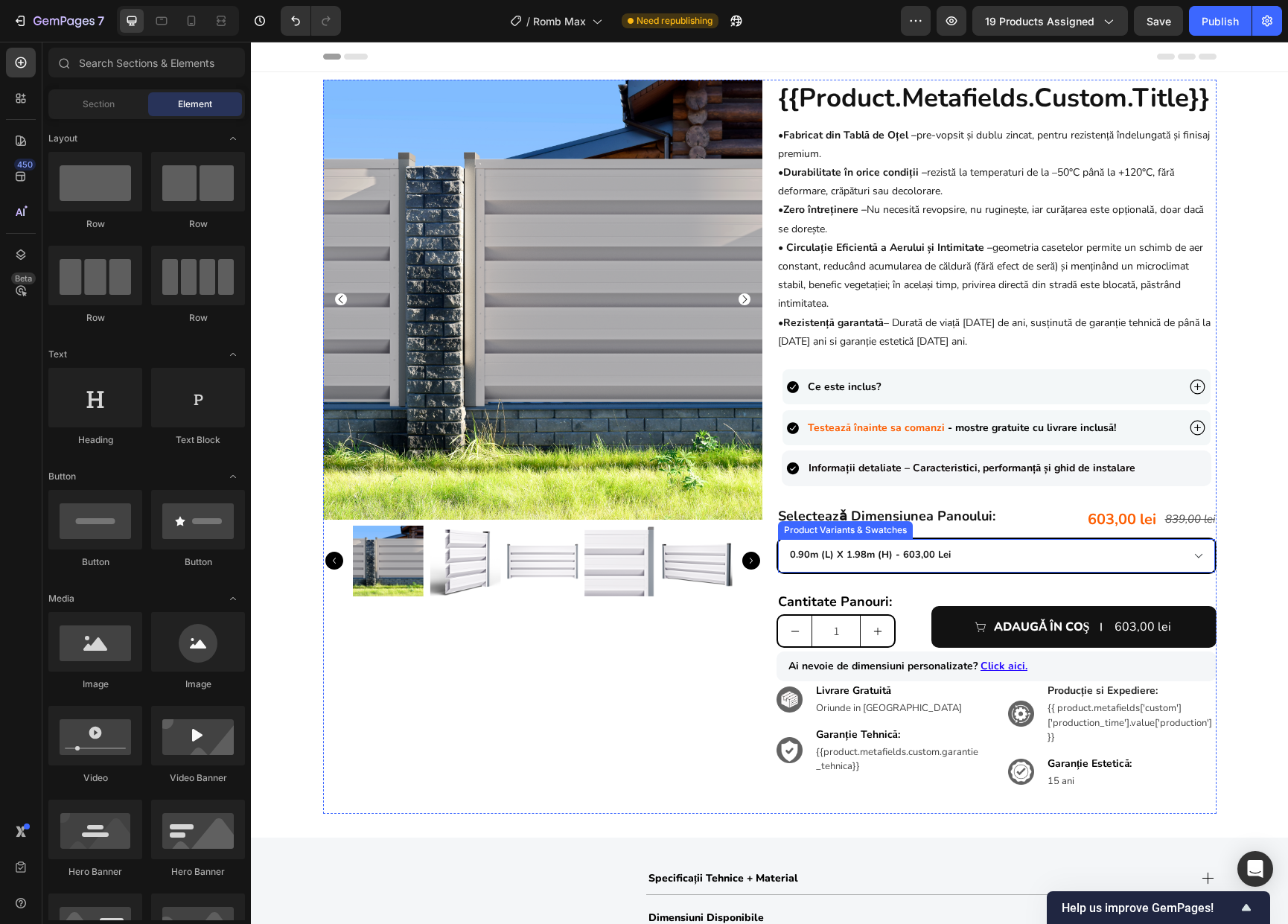
click at [996, 562] on select "0.90m (l) x 1.98m (h) - 603,00 lei 1.0m (l) x 1.74m (h) - 580,00 lei 1.0m (l) x…" at bounding box center [996, 555] width 437 height 34
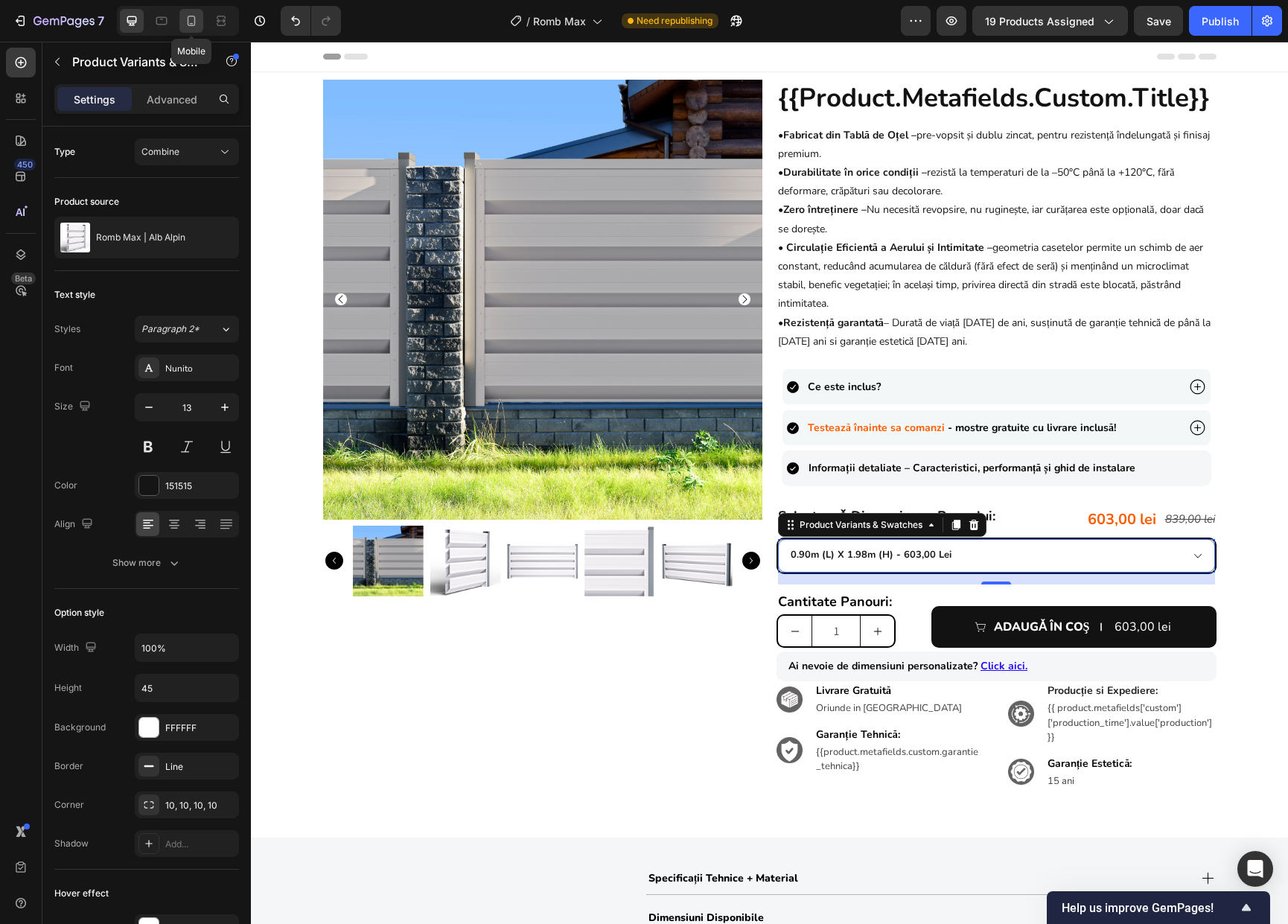
click at [182, 21] on div at bounding box center [191, 21] width 24 height 24
type input "14"
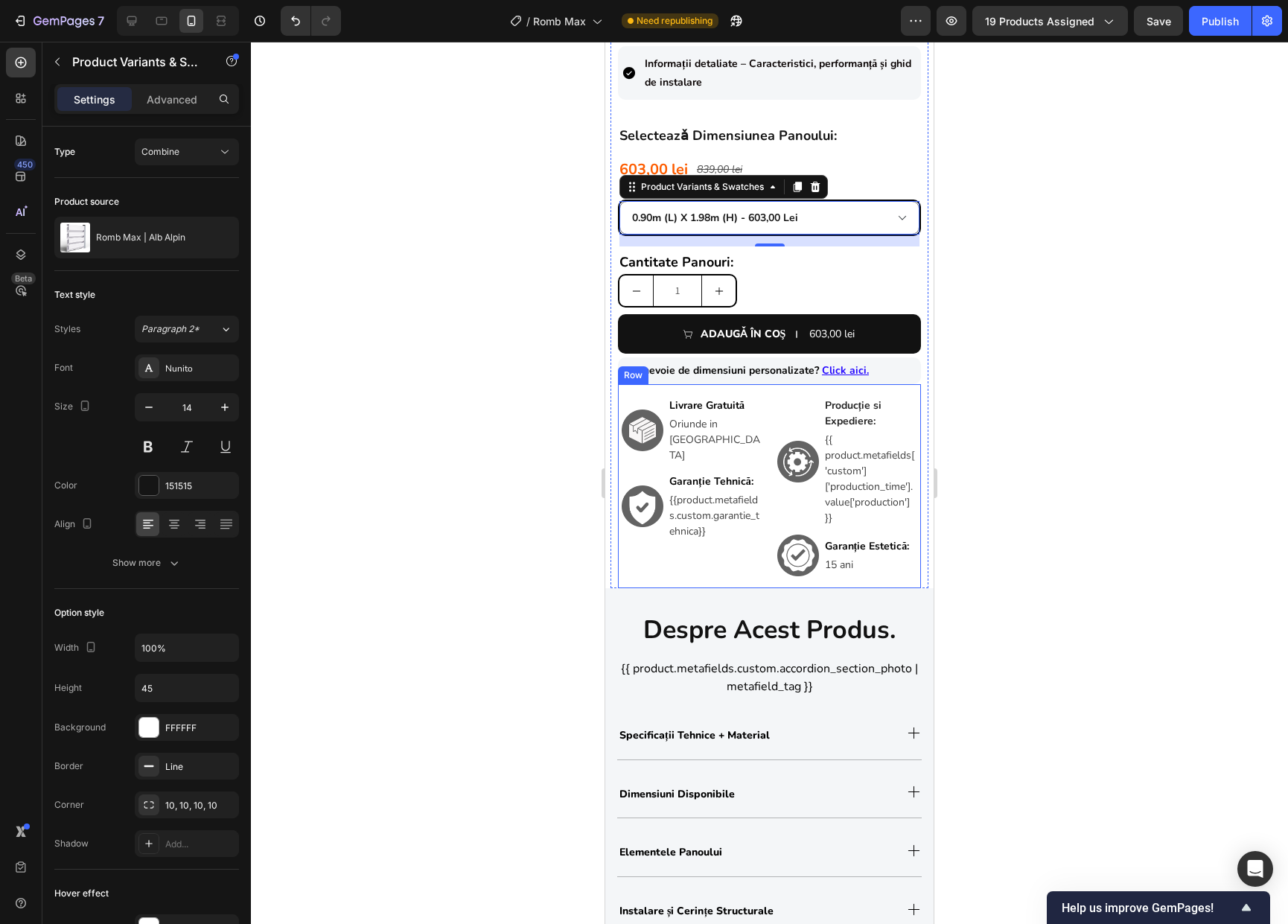
scroll to position [986, 0]
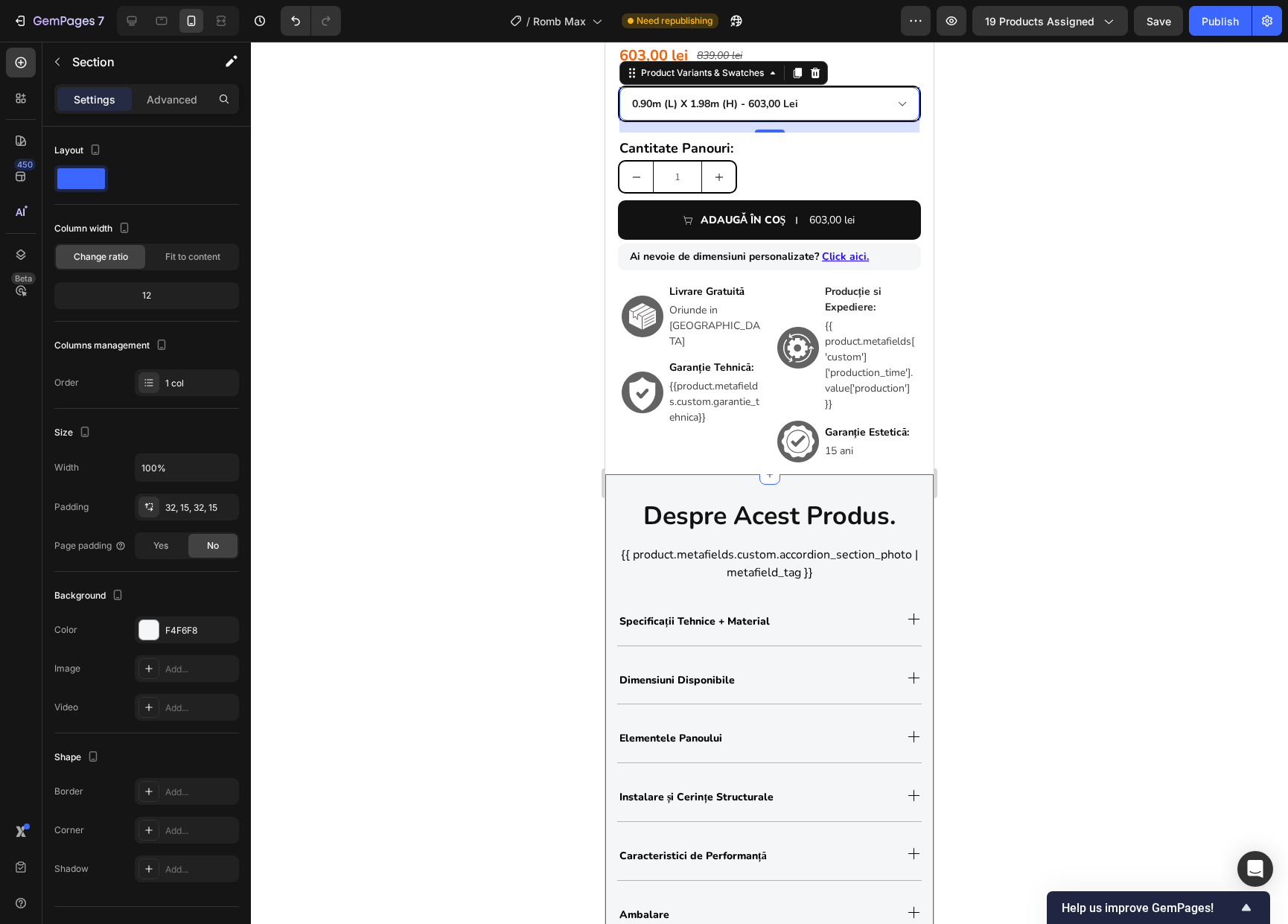
click at [908, 509] on div "despre acest produs. Heading {{ product.metafields.custom.accordion_section_pho…" at bounding box center [770, 799] width 329 height 650
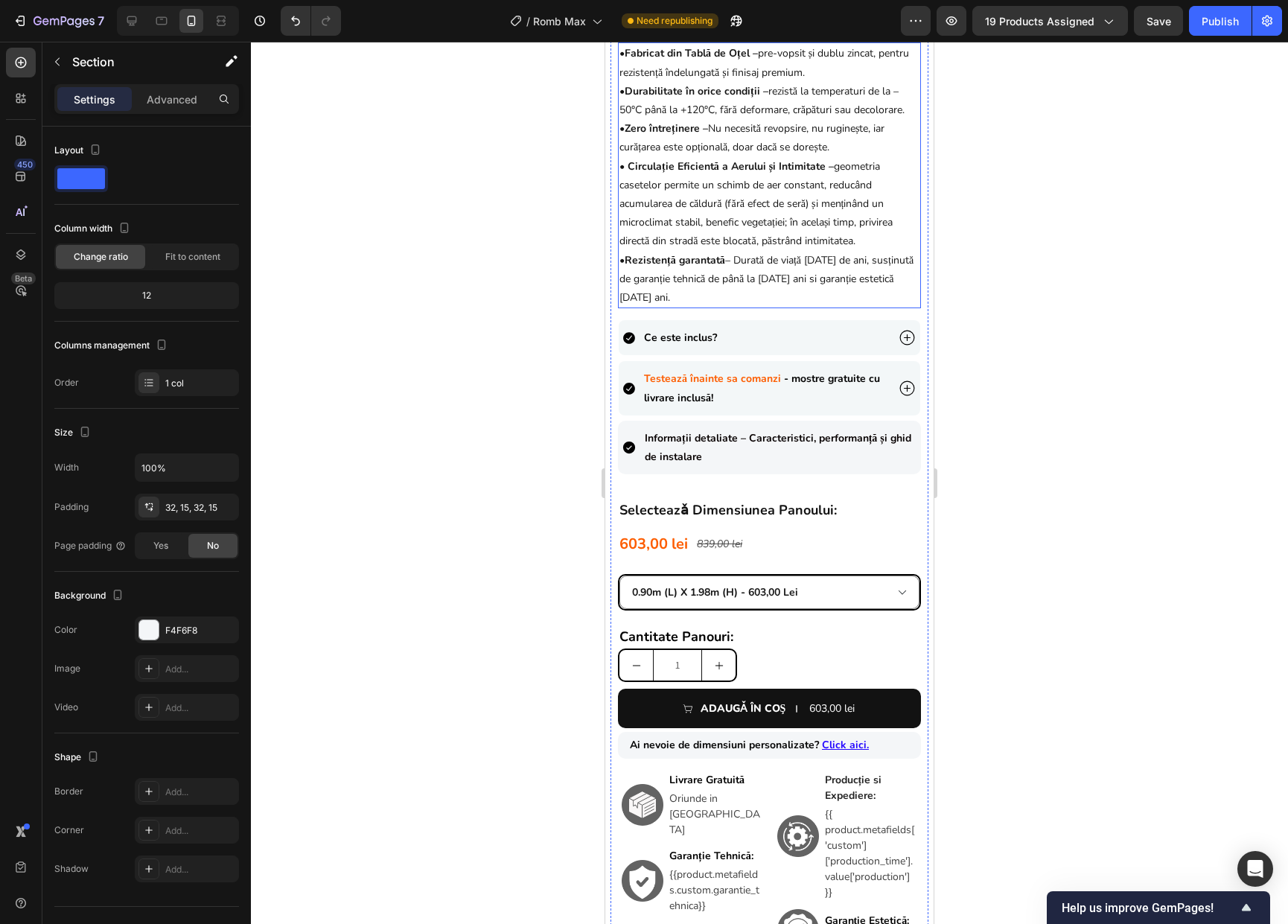
scroll to position [503, 0]
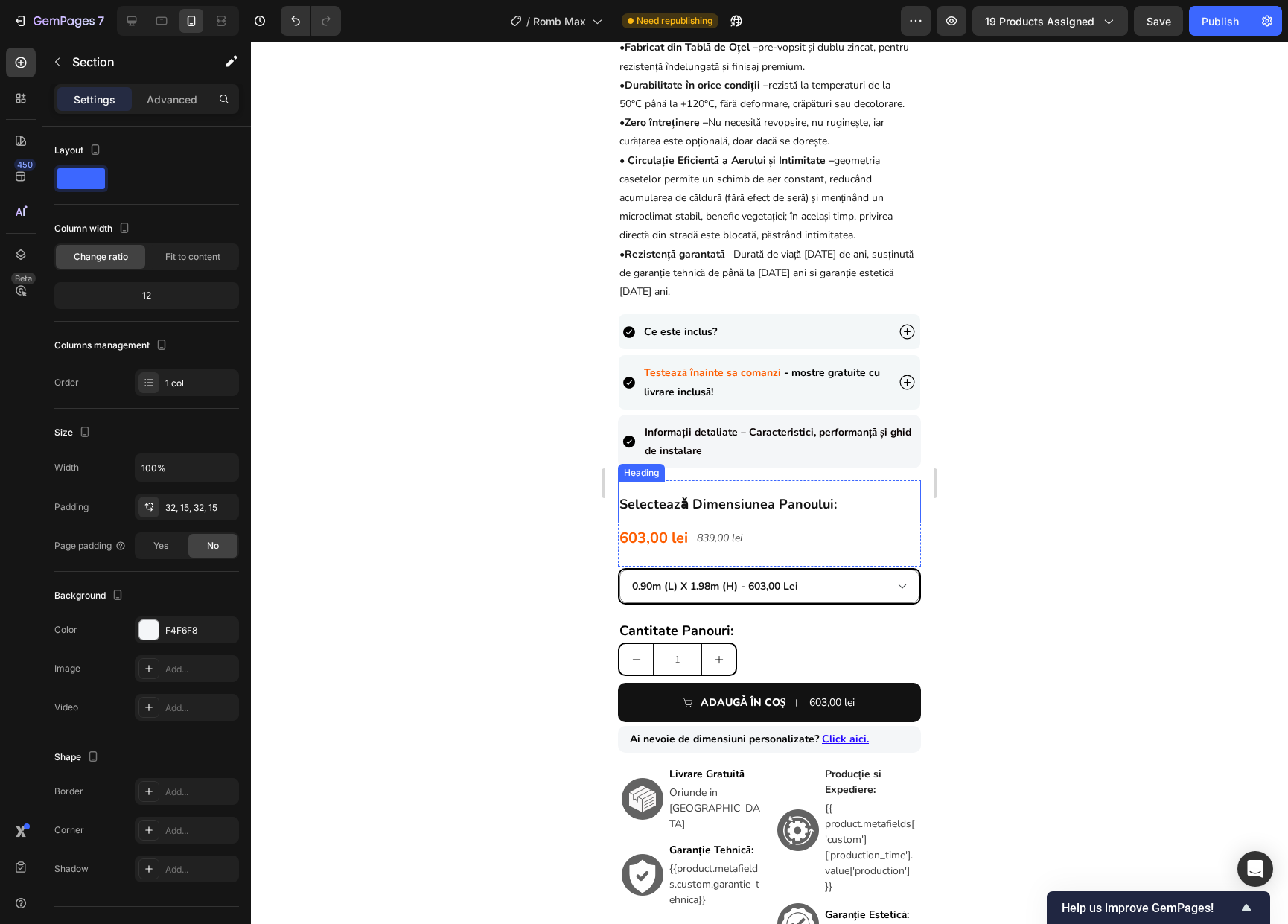
click at [884, 523] on h2 "selecteazǎ dimensiunea panoului:" at bounding box center [769, 502] width 303 height 42
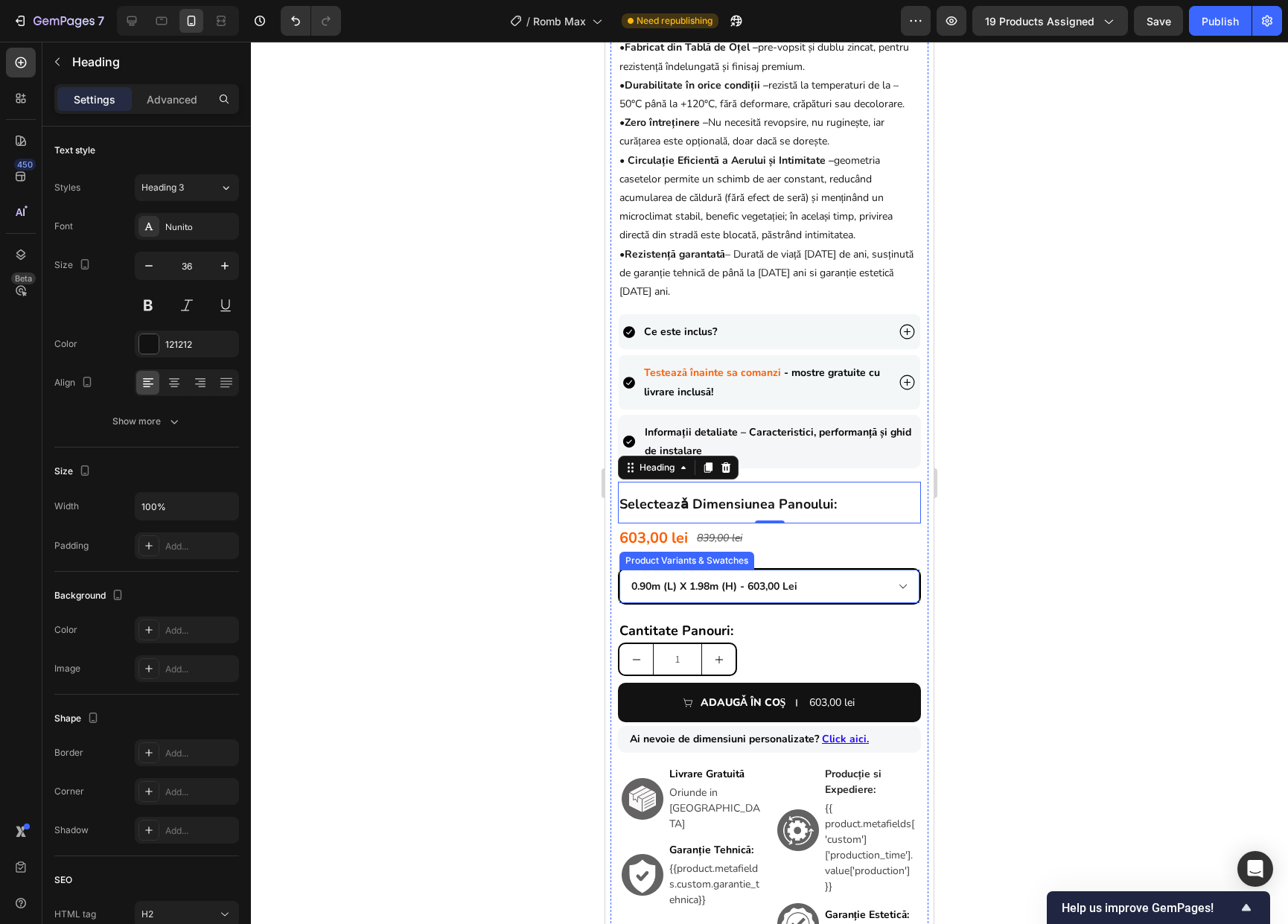
click at [662, 587] on select "0.90m (l) x 1.98m (h) - 603,00 lei 1.0m (l) x 1.74m (h) - 580,00 lei 1.0m (l) x…" at bounding box center [769, 586] width 300 height 34
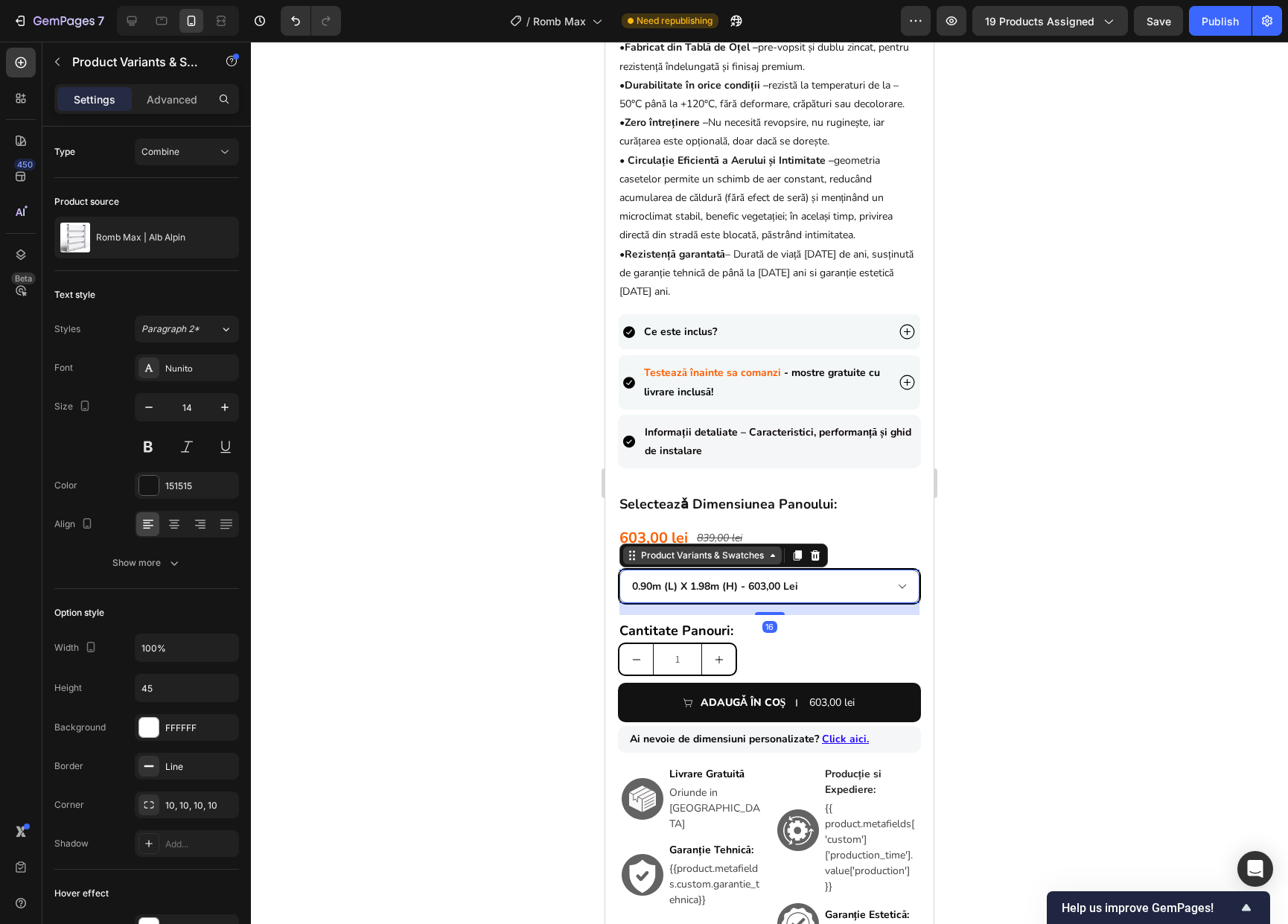
click at [678, 561] on div "Product Variants & Swatches" at bounding box center [702, 555] width 129 height 13
click at [795, 614] on div "16" at bounding box center [769, 609] width 300 height 11
click at [554, 592] on div at bounding box center [769, 483] width 1037 height 882
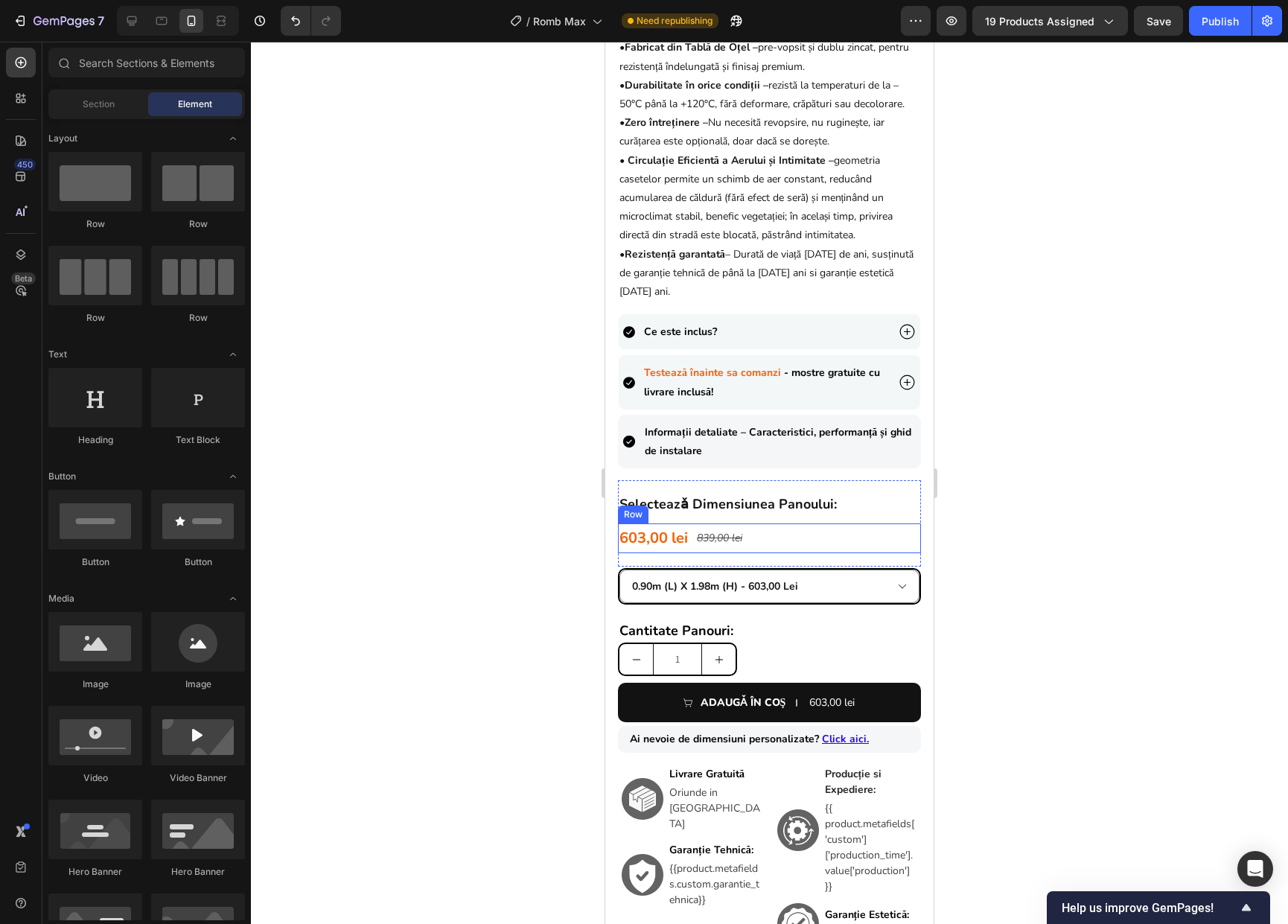
click at [763, 549] on div "603,00 lei Product Price Product Price 839,00 lei Product Price Product Price R…" at bounding box center [769, 538] width 303 height 30
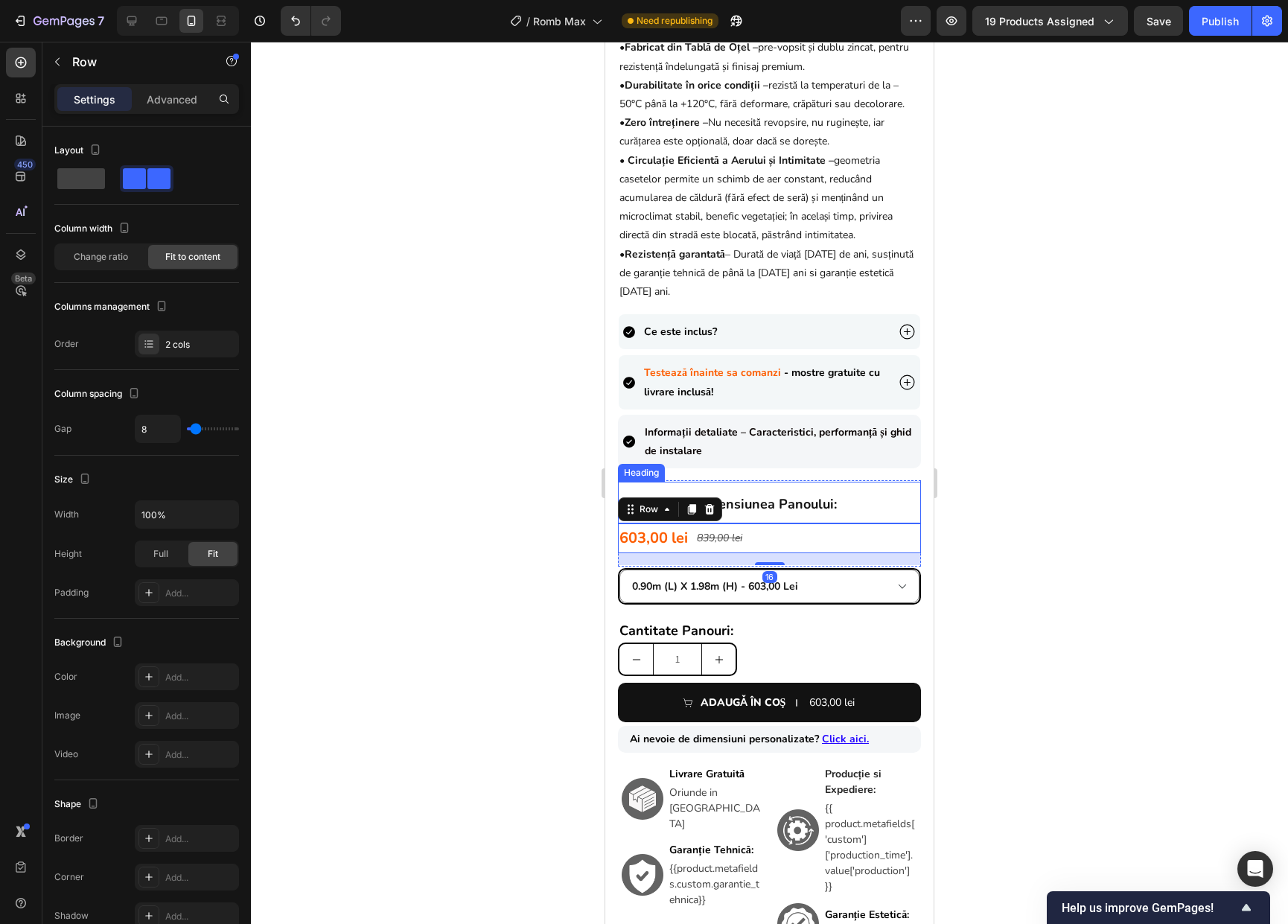
click at [892, 519] on h2 "selecteazǎ dimensiunea panoului:" at bounding box center [769, 502] width 303 height 42
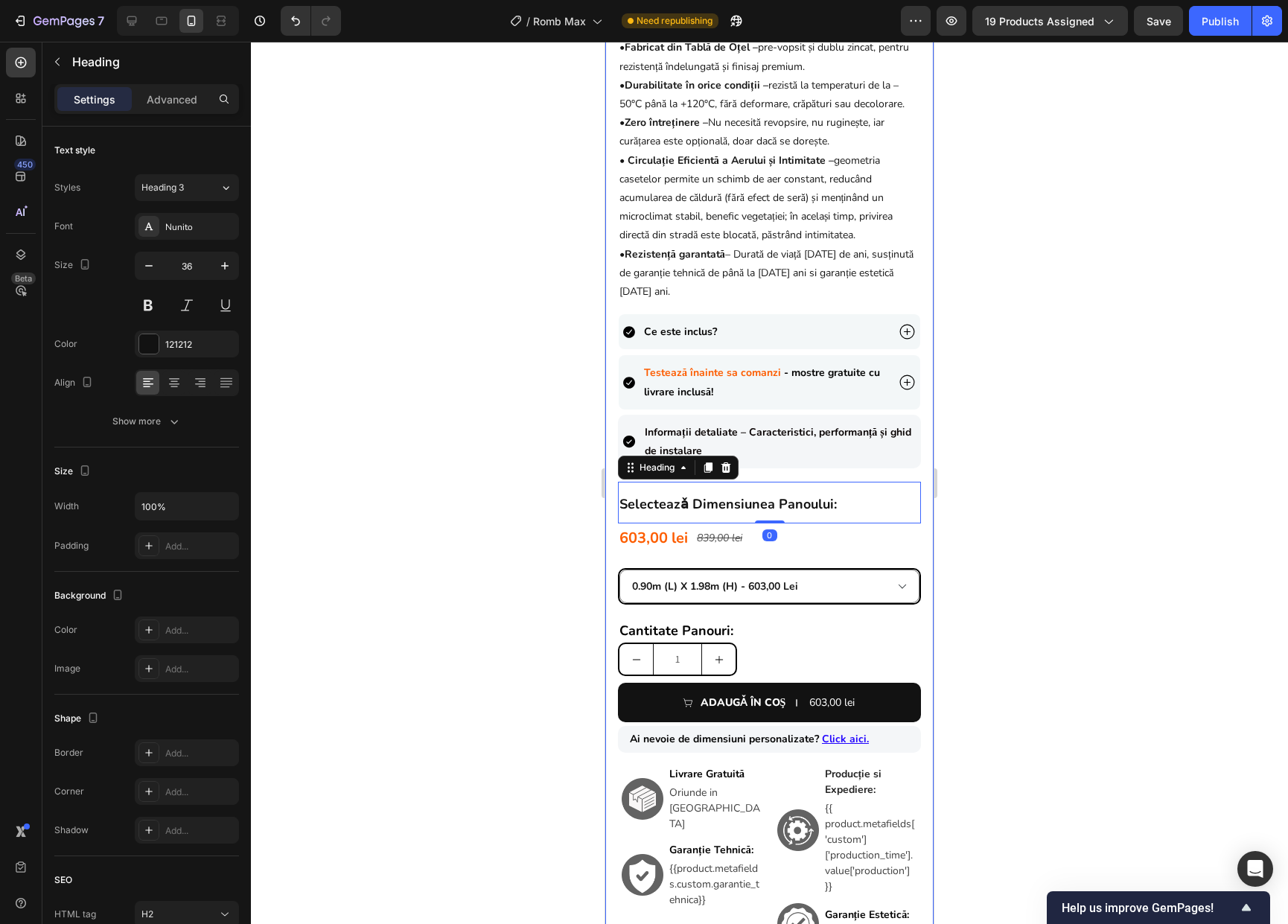
click at [875, 551] on div "603,00 lei Product Price Product Price 839,00 lei Product Price Product Price R…" at bounding box center [769, 538] width 303 height 30
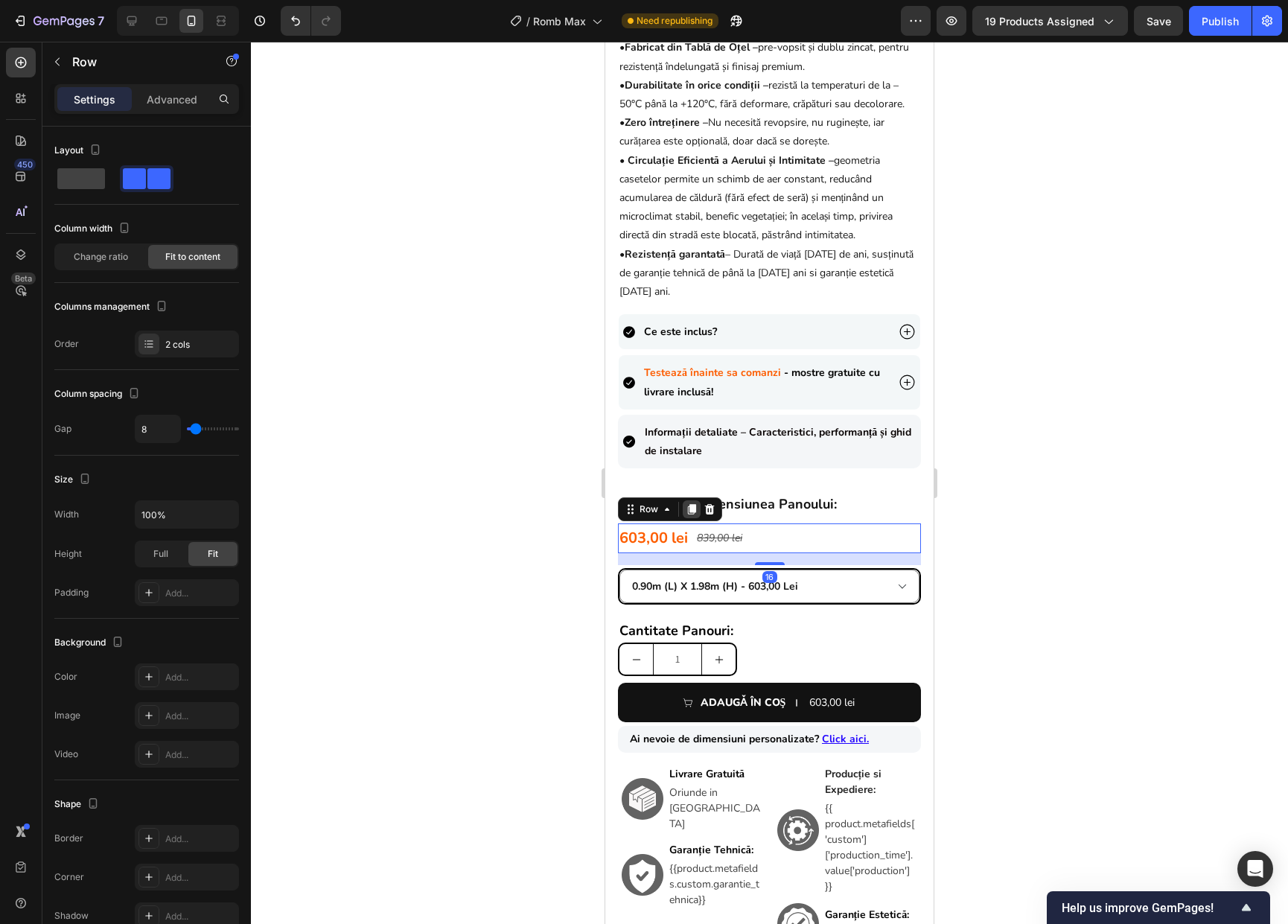
click at [692, 514] on icon at bounding box center [692, 508] width 8 height 11
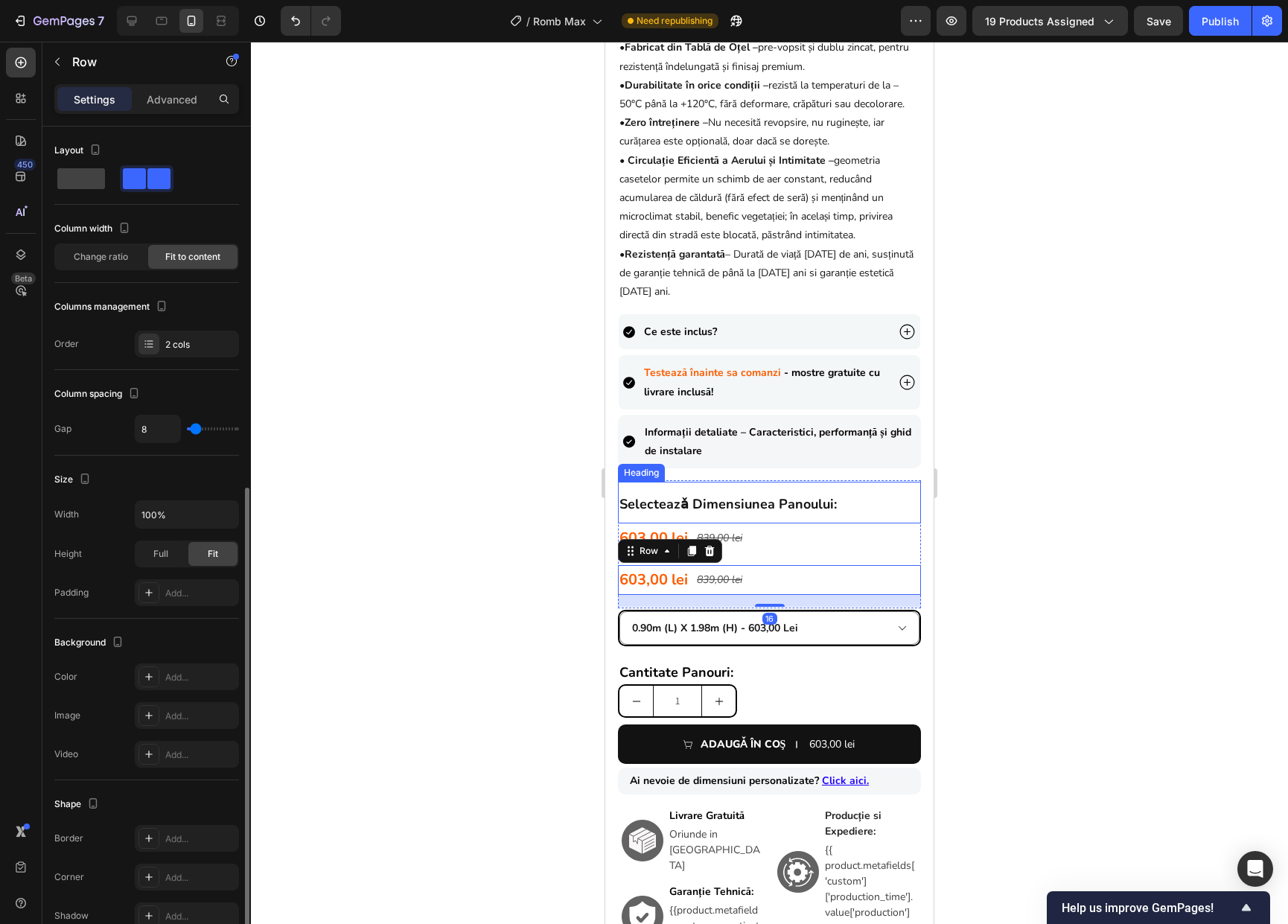
scroll to position [200, 0]
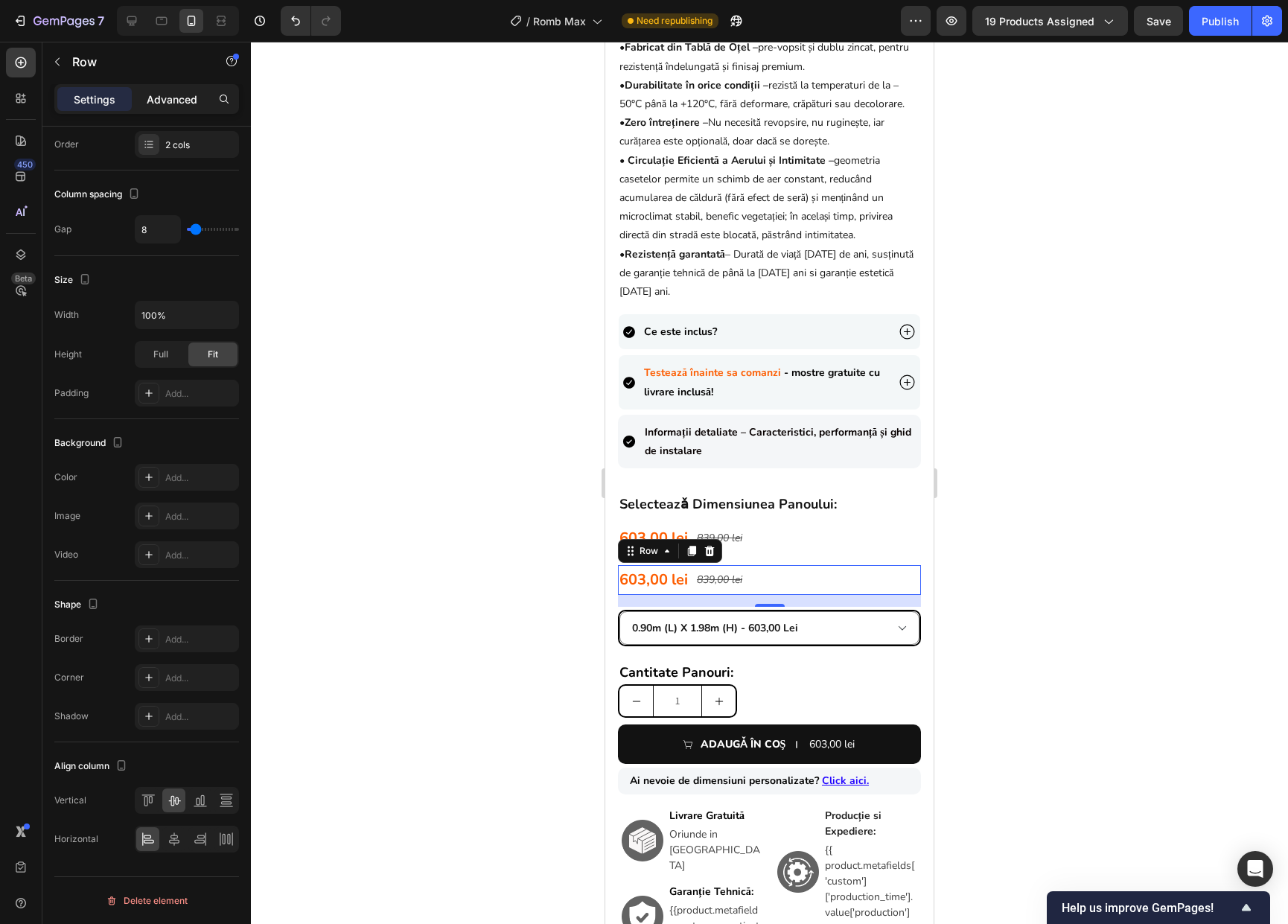
click at [161, 94] on p "Advanced" at bounding box center [172, 99] width 51 height 16
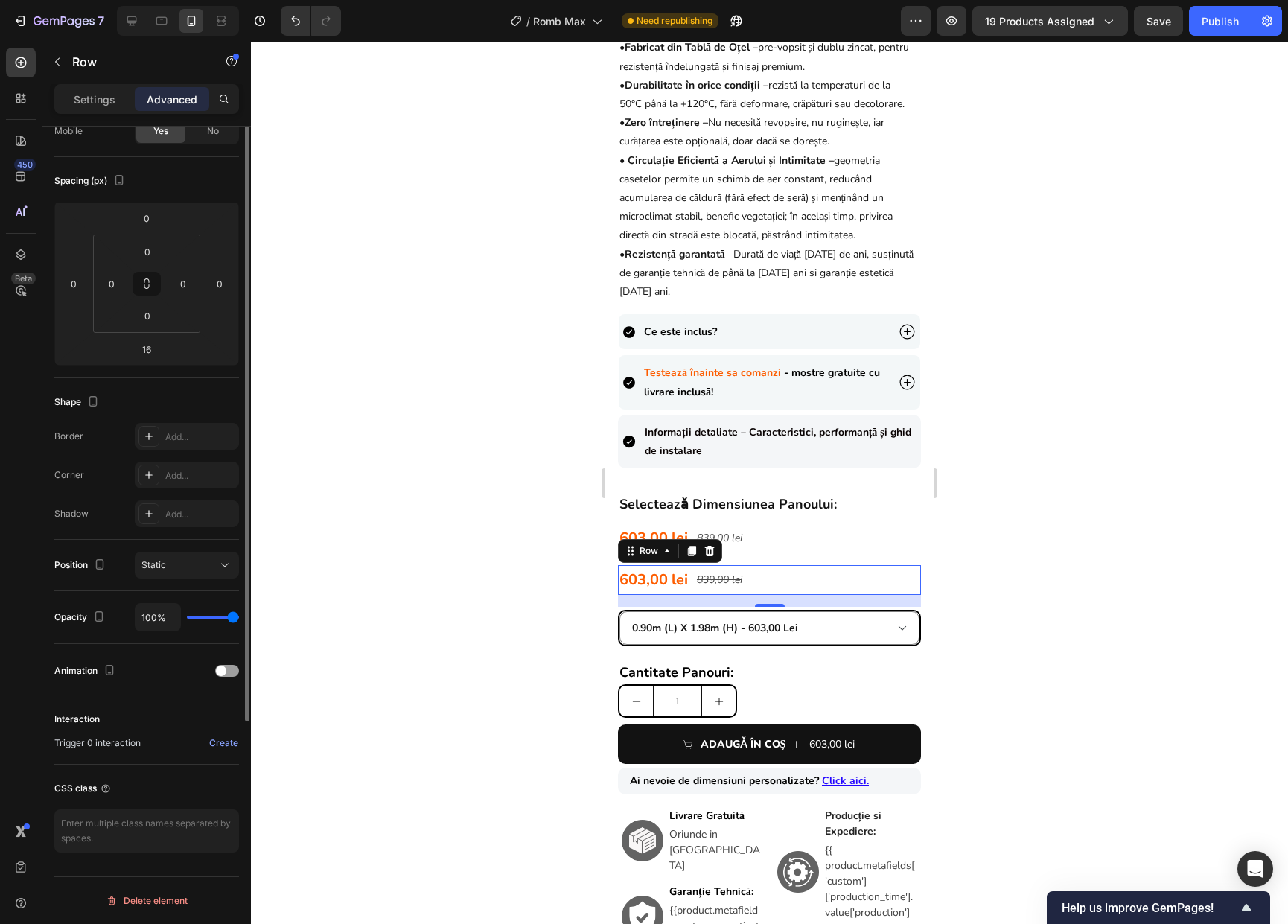
scroll to position [0, 0]
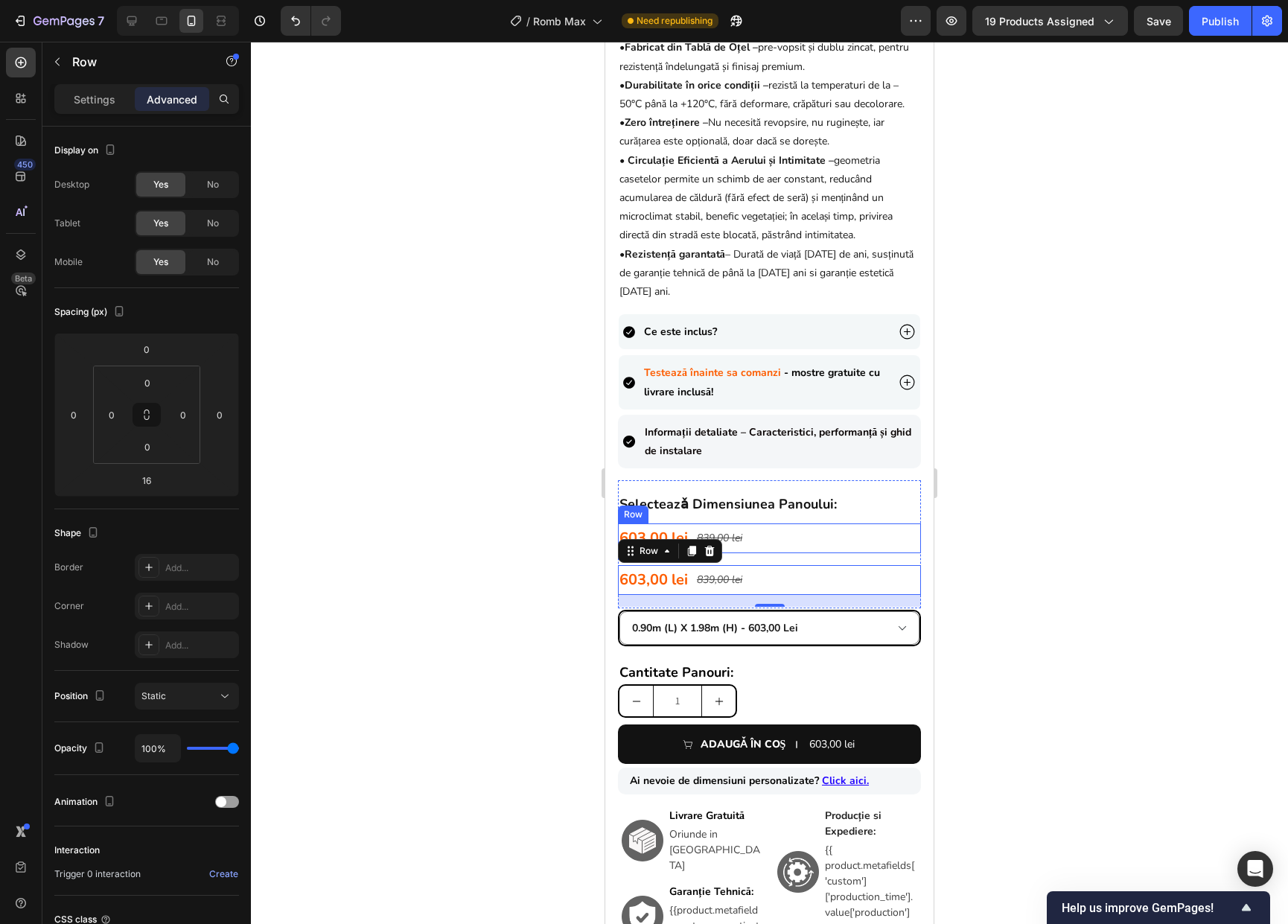
click at [816, 551] on div "603,00 lei Product Price Product Price 839,00 lei Product Price Product Price R…" at bounding box center [769, 538] width 303 height 30
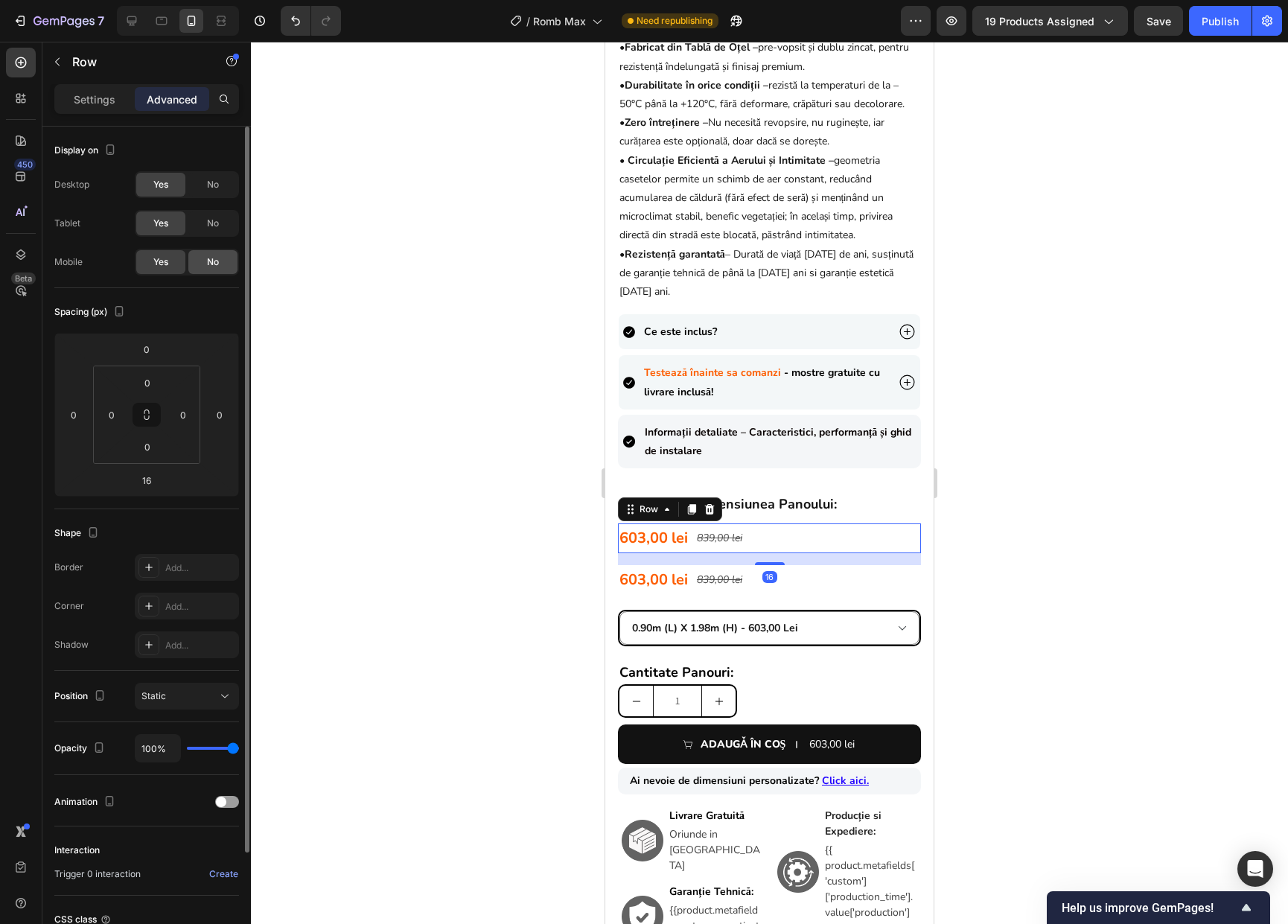
click at [212, 260] on span "No" at bounding box center [213, 262] width 12 height 13
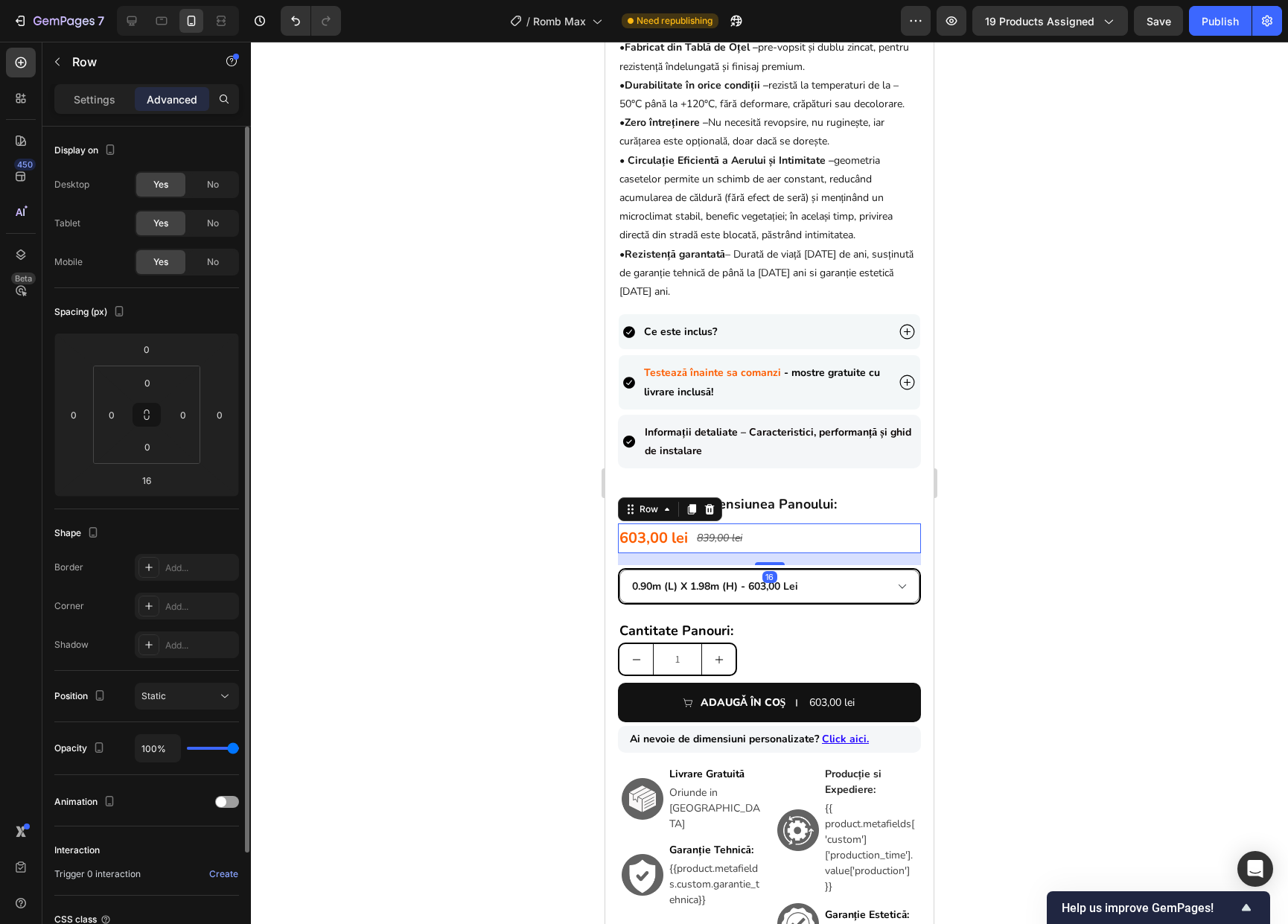
click at [813, 553] on div "603,00 lei Product Price Product Price 839,00 lei Product Price Product Price R…" at bounding box center [769, 538] width 303 height 30
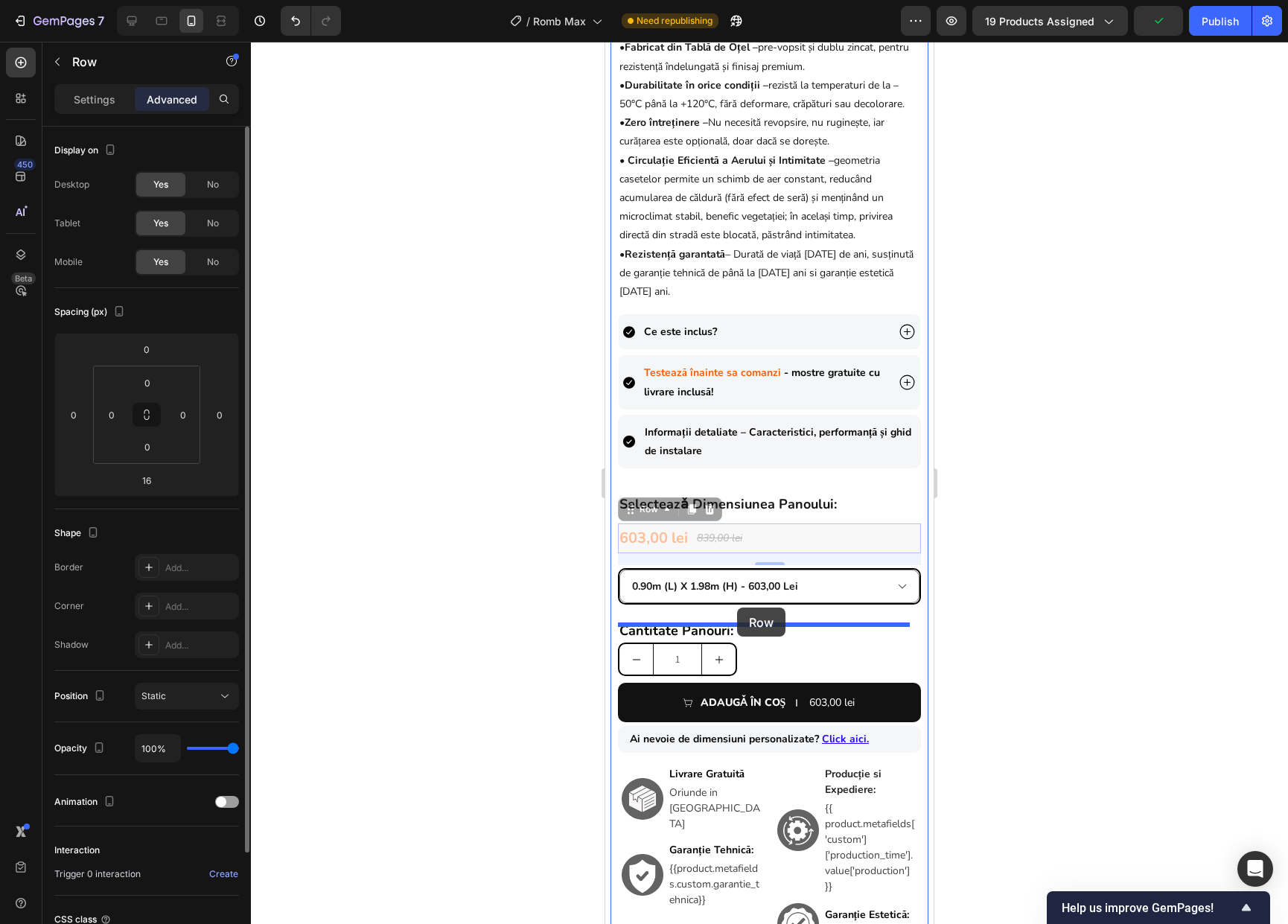
drag, startPoint x: 637, startPoint y: 520, endPoint x: 737, endPoint y: 607, distance: 132.5
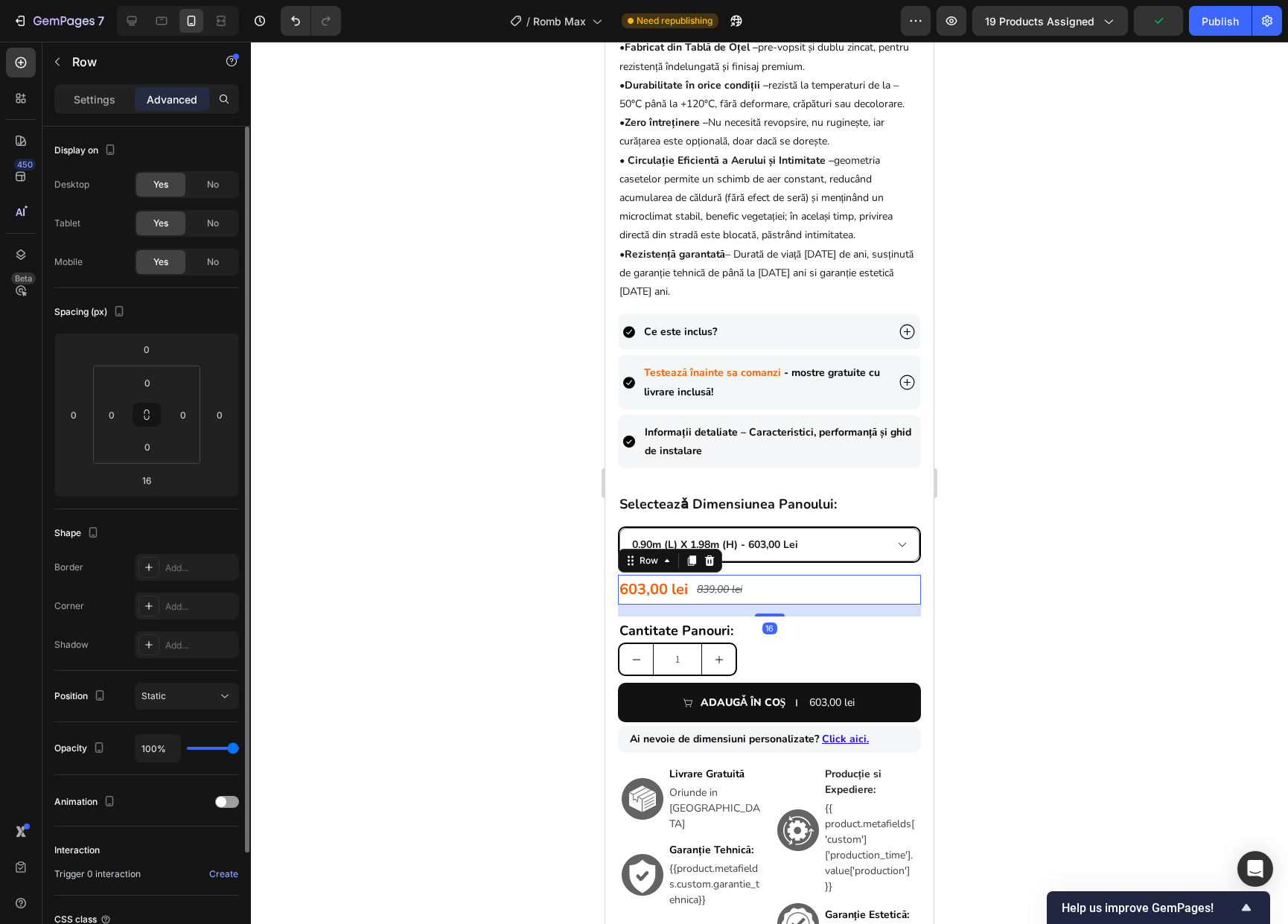
click at [1021, 600] on div at bounding box center [769, 483] width 1037 height 882
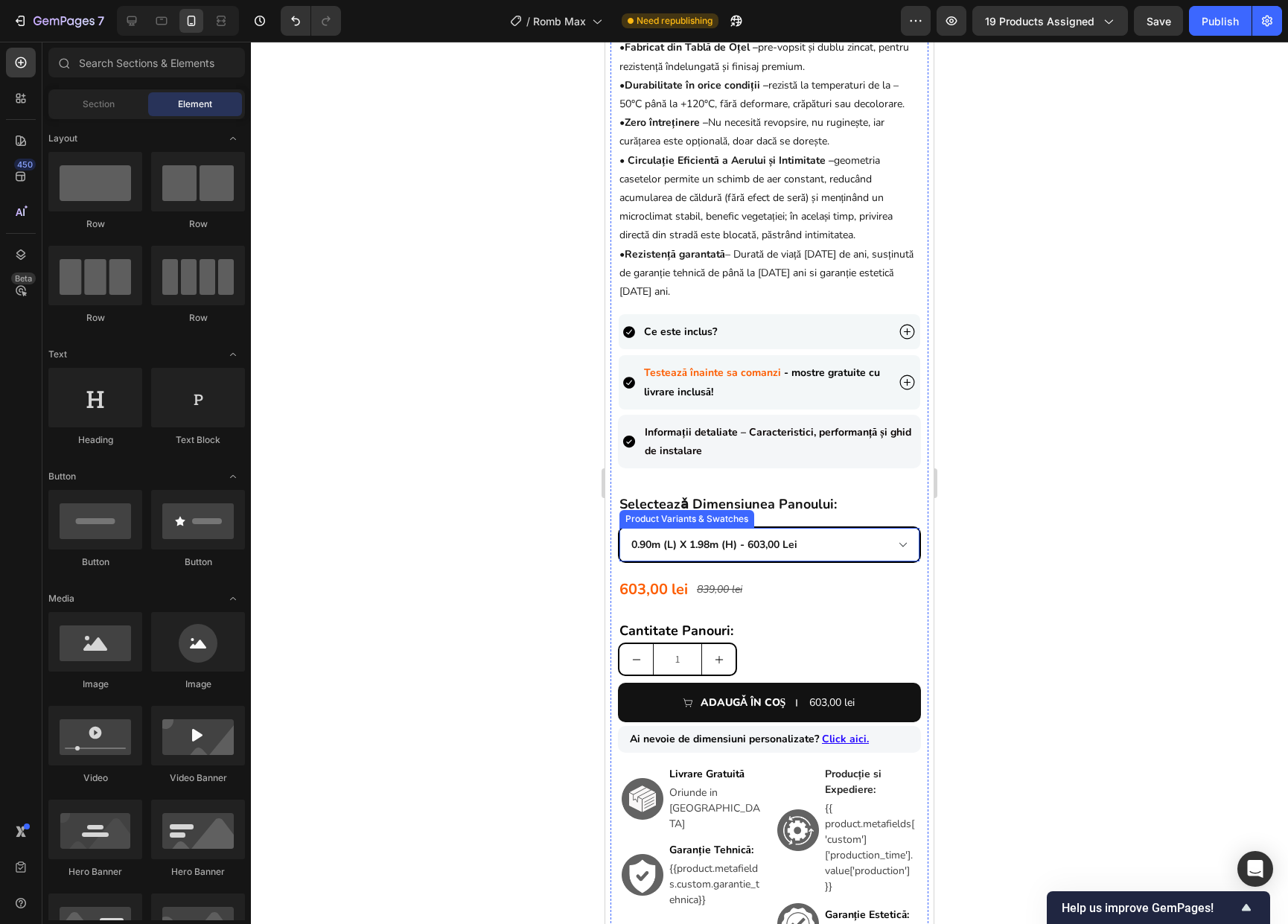
click at [820, 555] on select "0.90m (l) x 1.98m (h) - 603,00 lei 1.0m (l) x 1.74m (h) - 580,00 lei 1.0m (l) x…" at bounding box center [769, 544] width 300 height 34
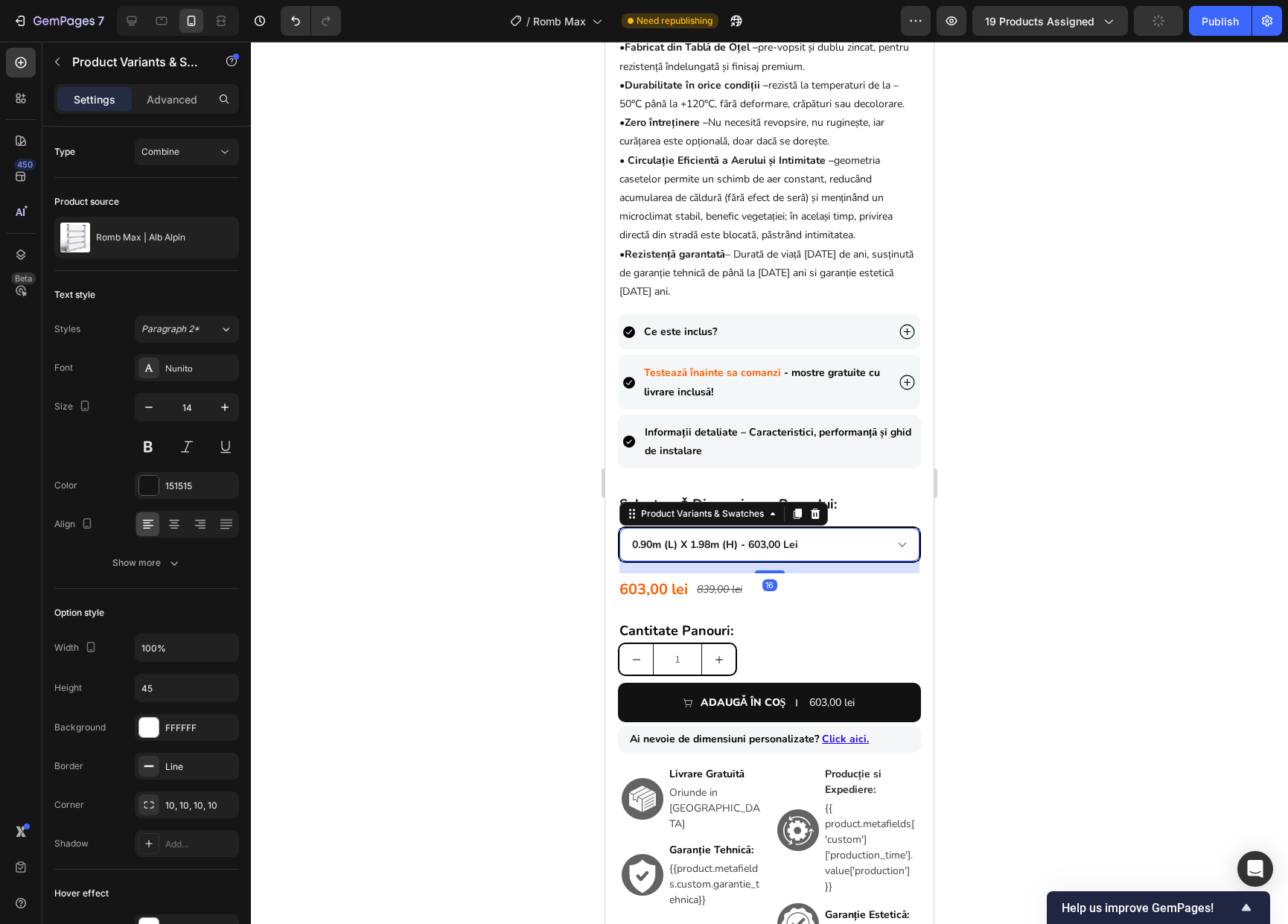
click at [951, 562] on div at bounding box center [769, 483] width 1037 height 882
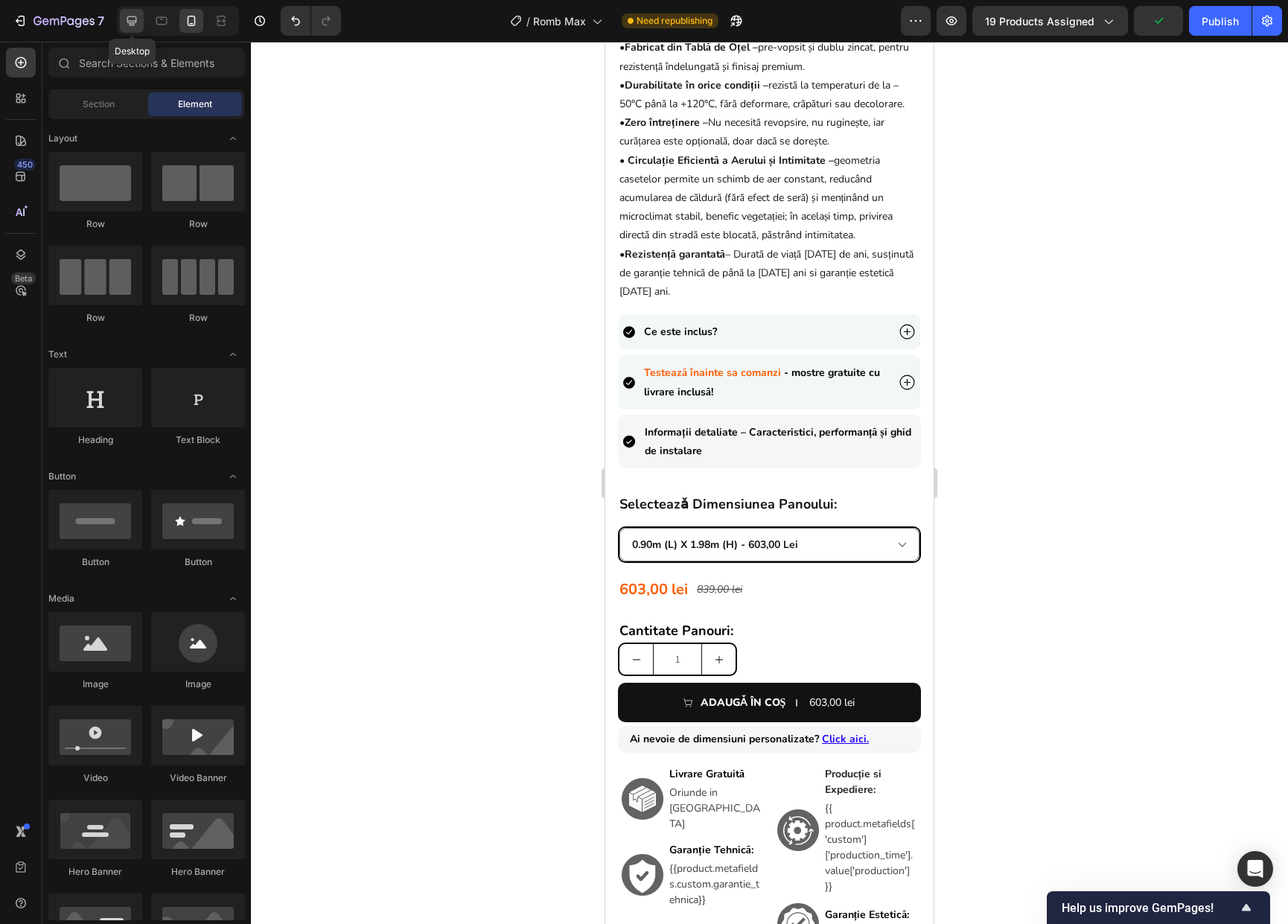
click at [139, 25] on div at bounding box center [131, 21] width 24 height 24
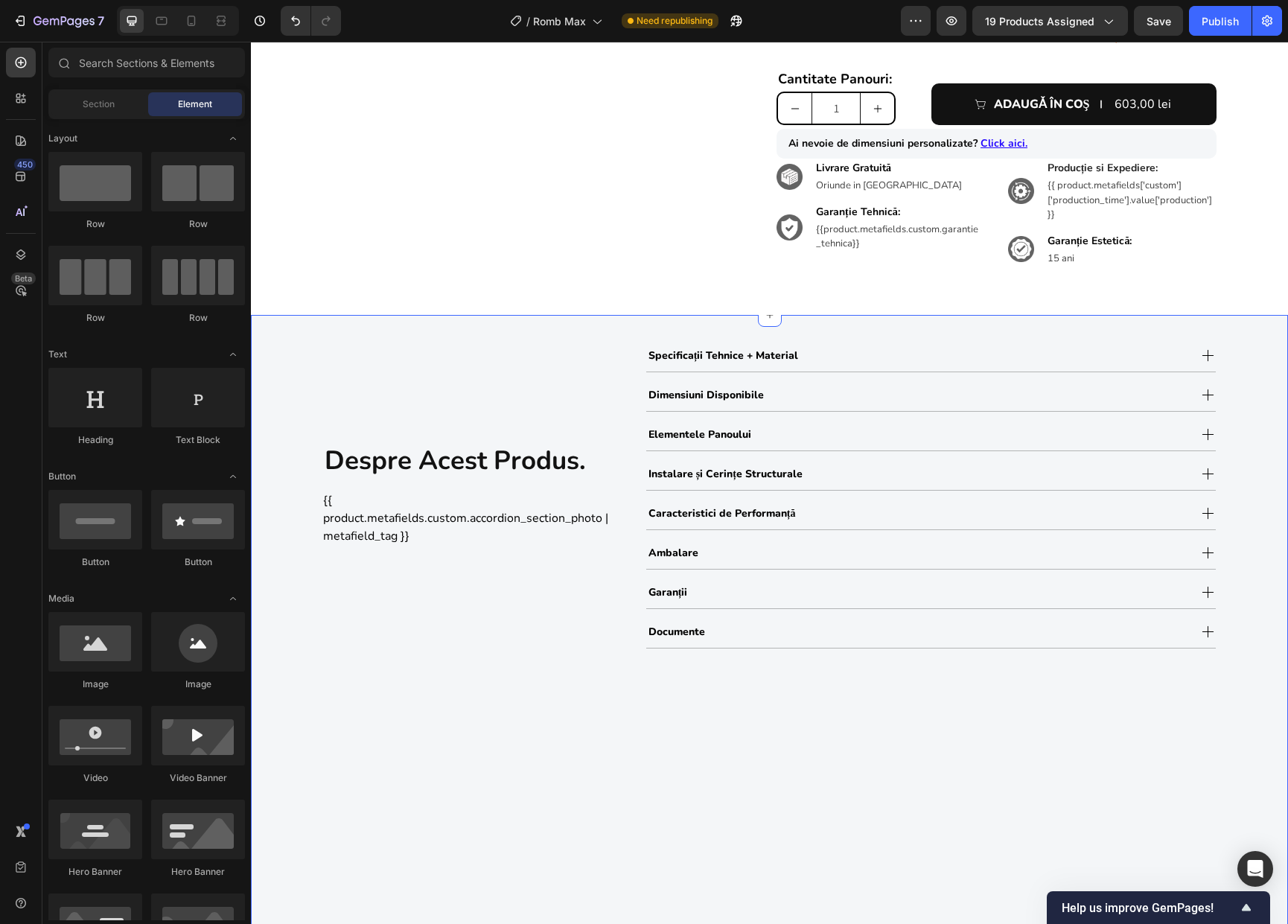
scroll to position [210, 0]
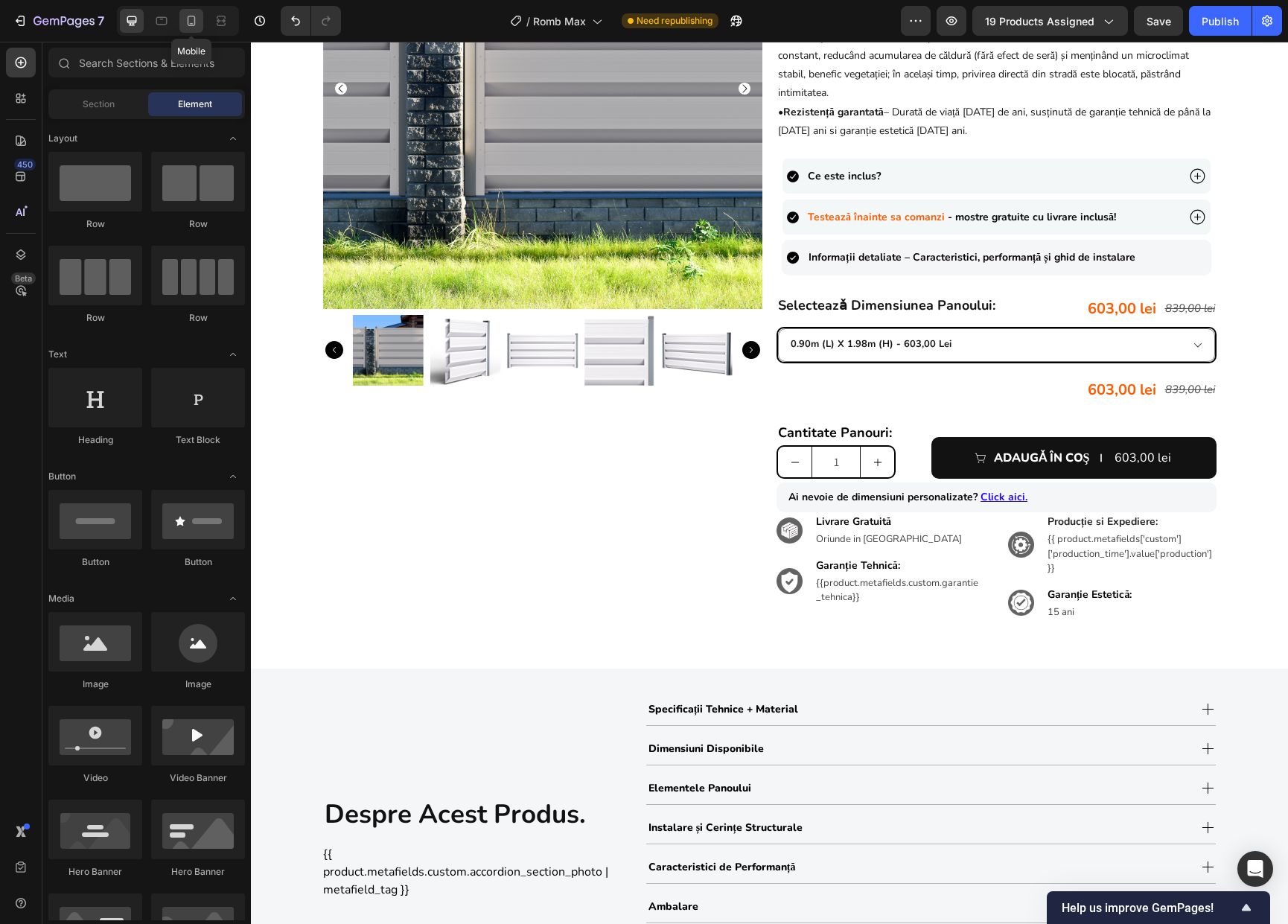
click at [195, 29] on div at bounding box center [191, 21] width 24 height 24
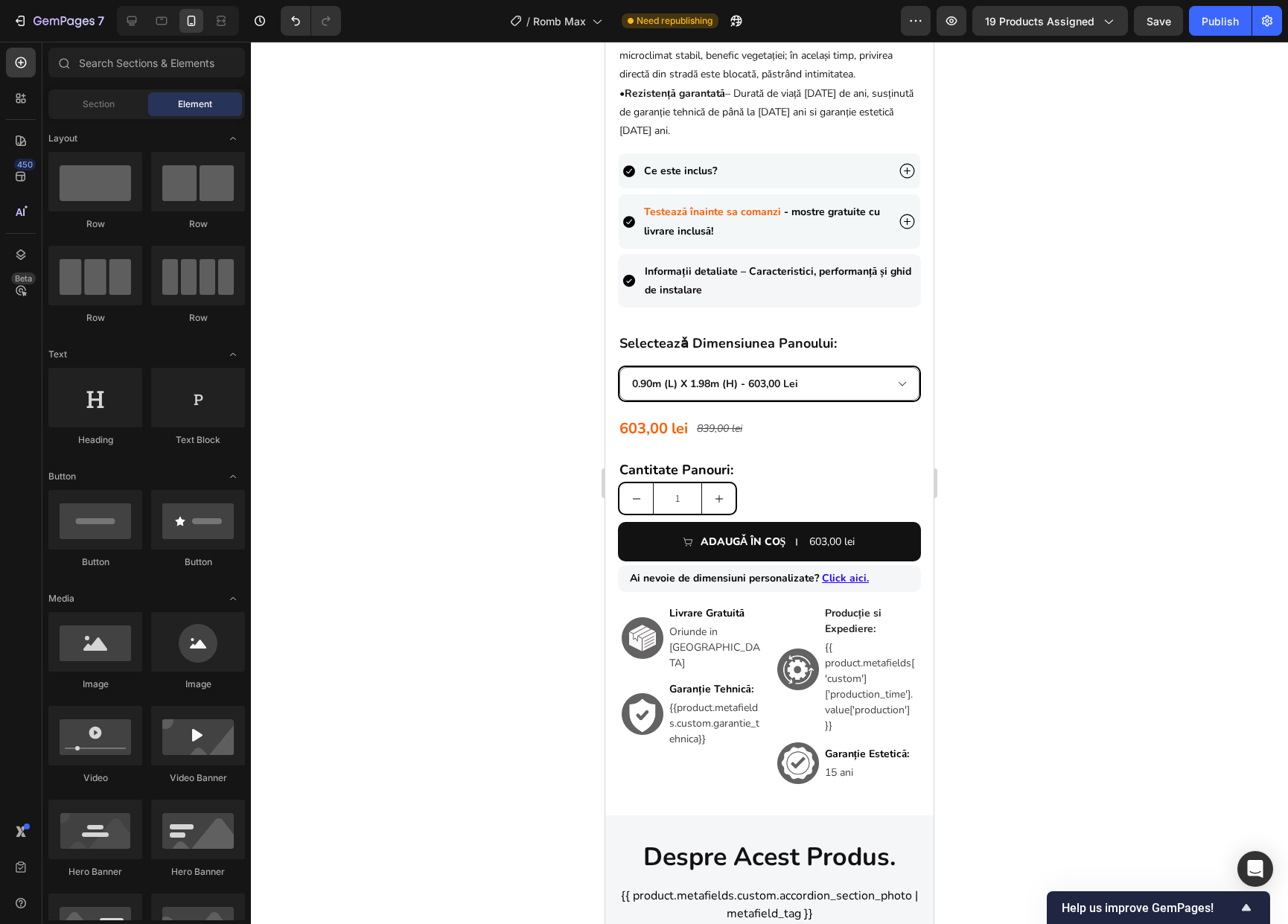
scroll to position [664, 0]
click at [770, 433] on div "603,00 lei Product Price Product Price 839,00 lei Product Price Product Price R…" at bounding box center [769, 430] width 303 height 30
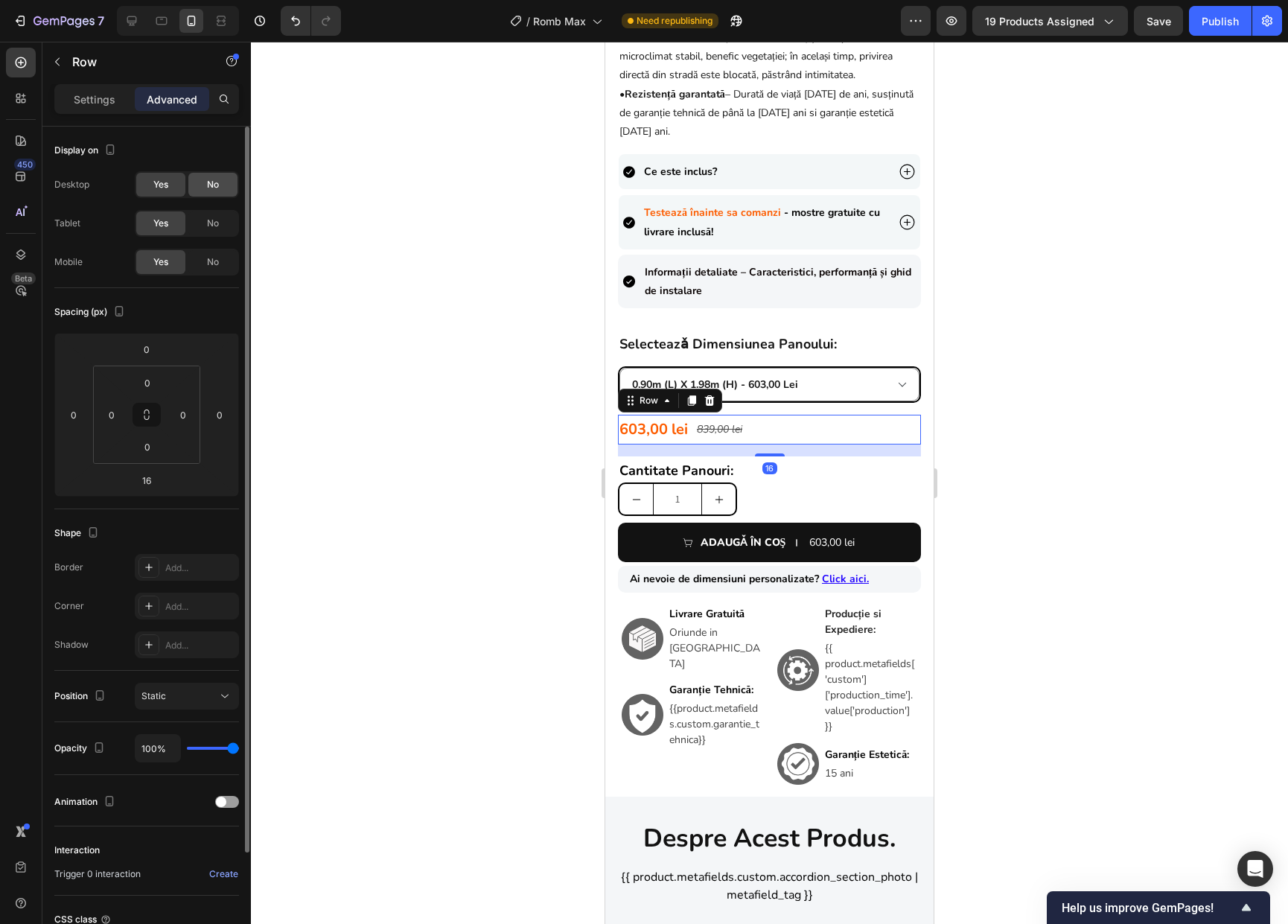
click at [213, 175] on div "No" at bounding box center [213, 184] width 49 height 24
click at [212, 227] on span "No" at bounding box center [213, 223] width 12 height 13
click at [1079, 494] on div at bounding box center [769, 483] width 1037 height 882
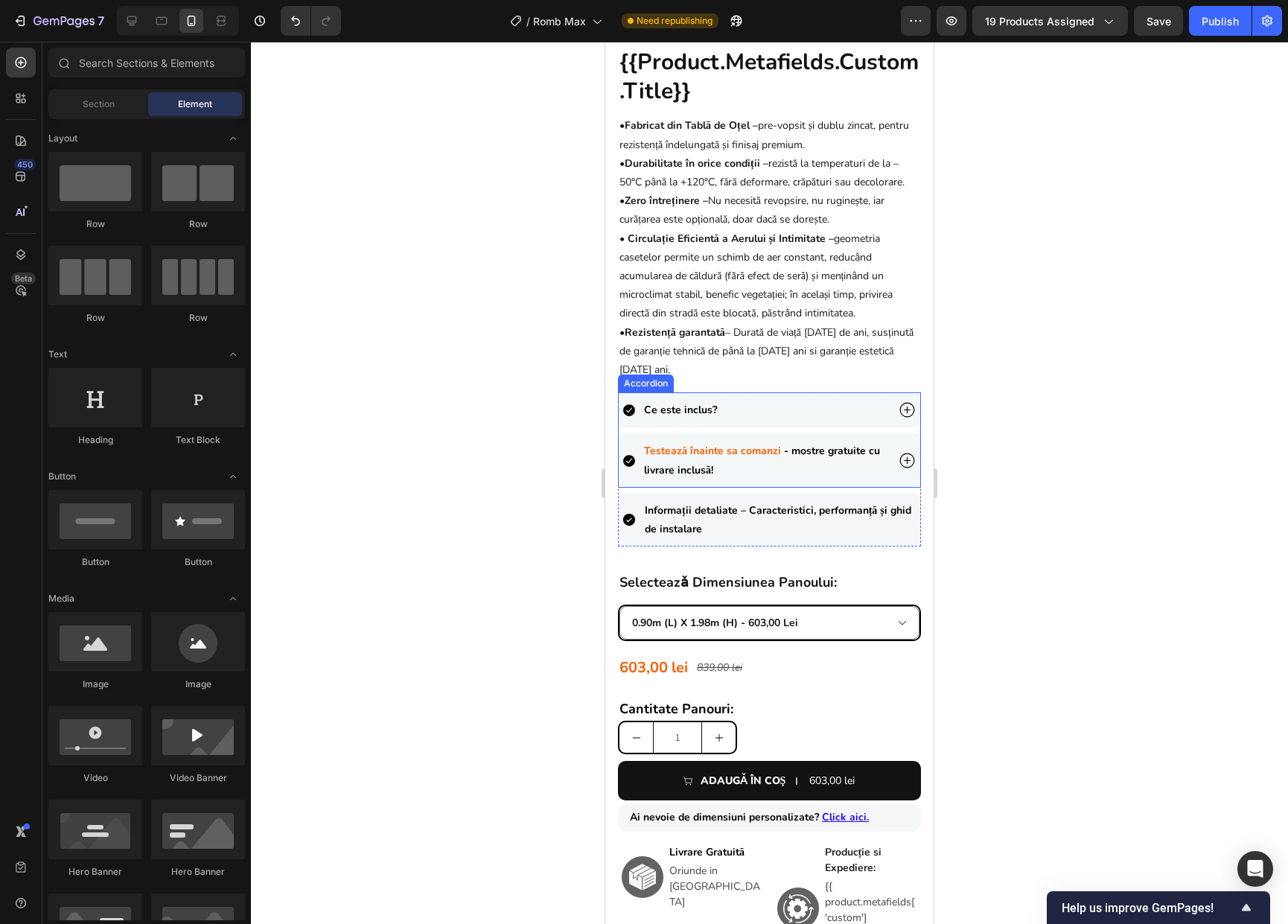
scroll to position [427, 0]
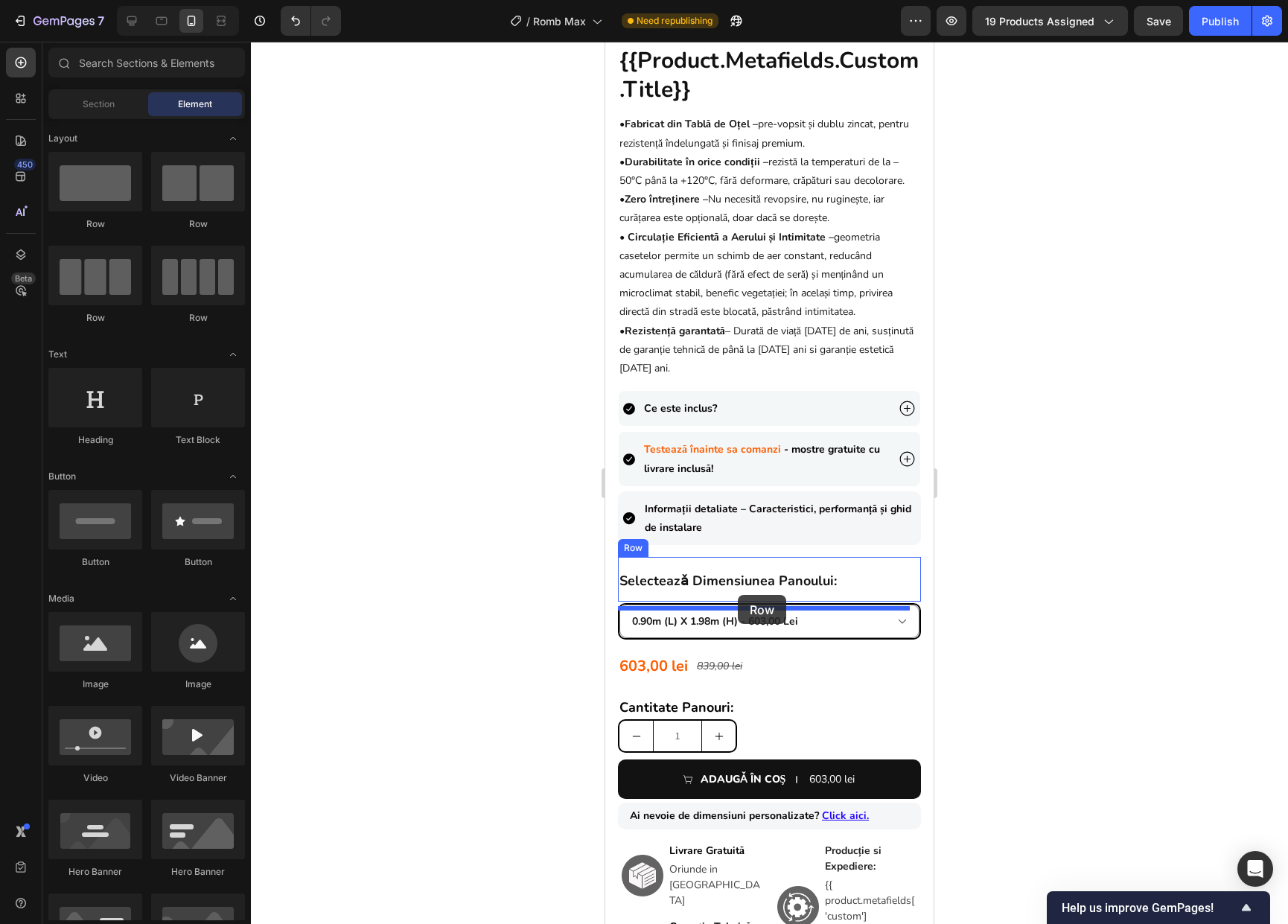
drag, startPoint x: 911, startPoint y: 388, endPoint x: 738, endPoint y: 595, distance: 269.8
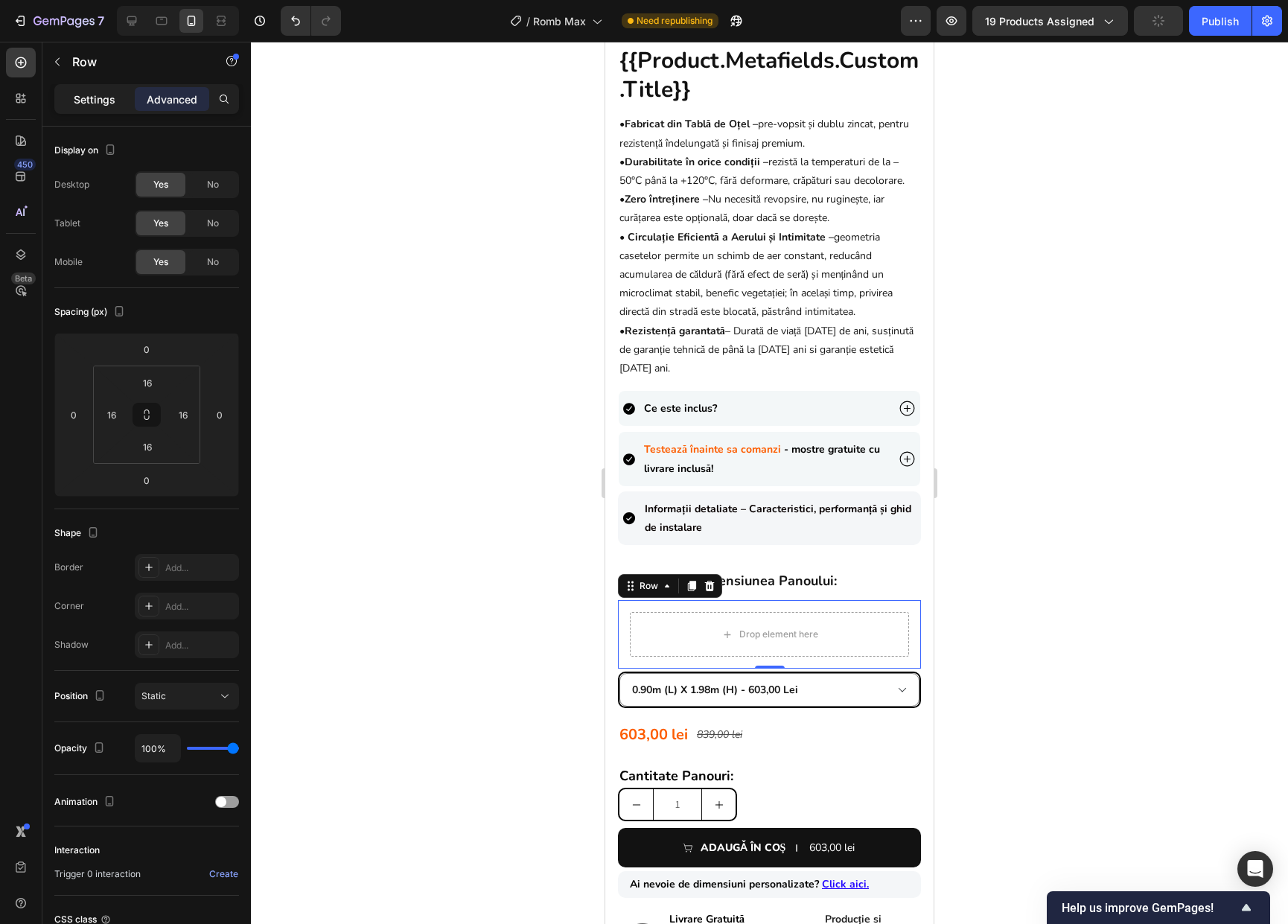
click at [99, 94] on p "Settings" at bounding box center [94, 99] width 42 height 16
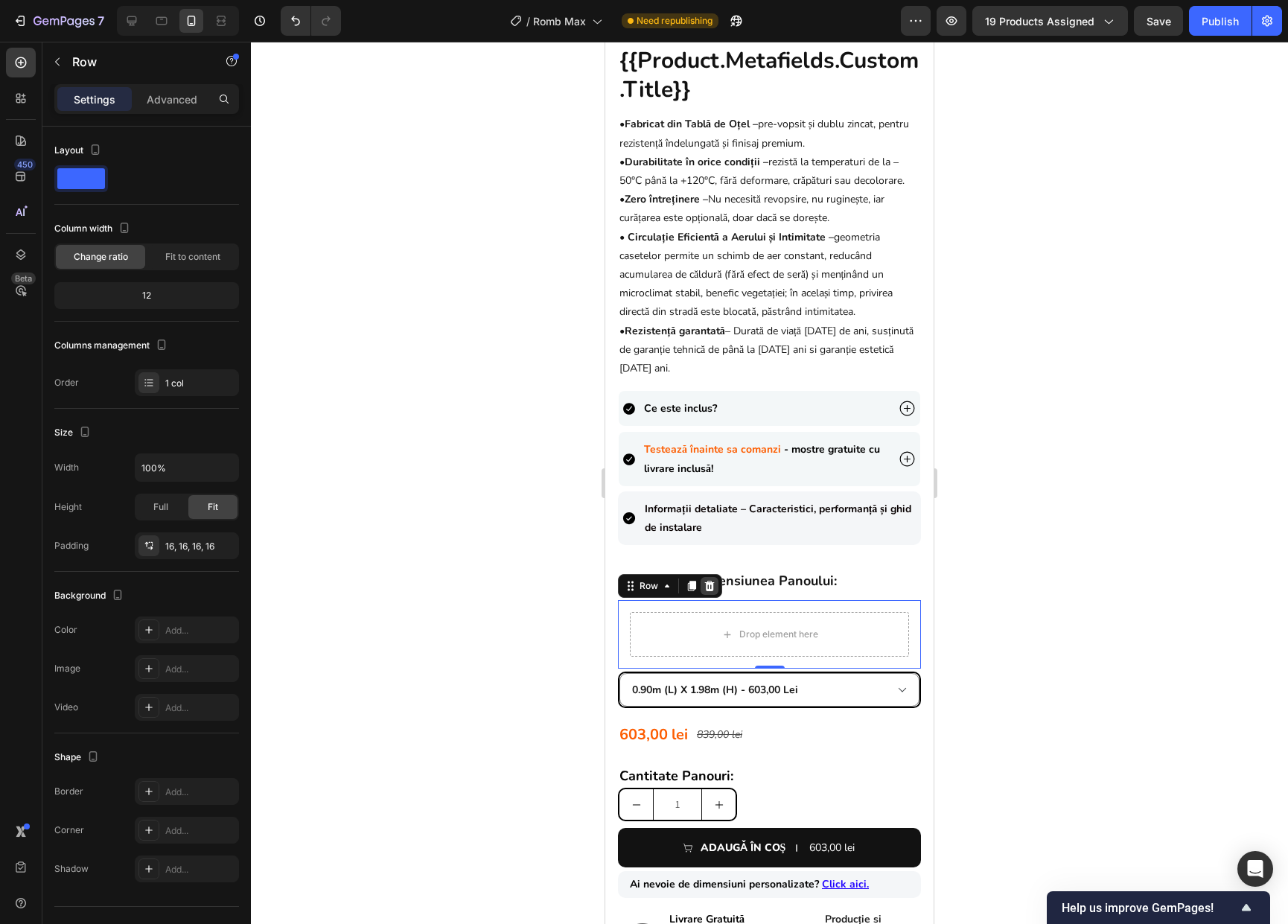
click at [710, 591] on icon at bounding box center [709, 586] width 12 height 11
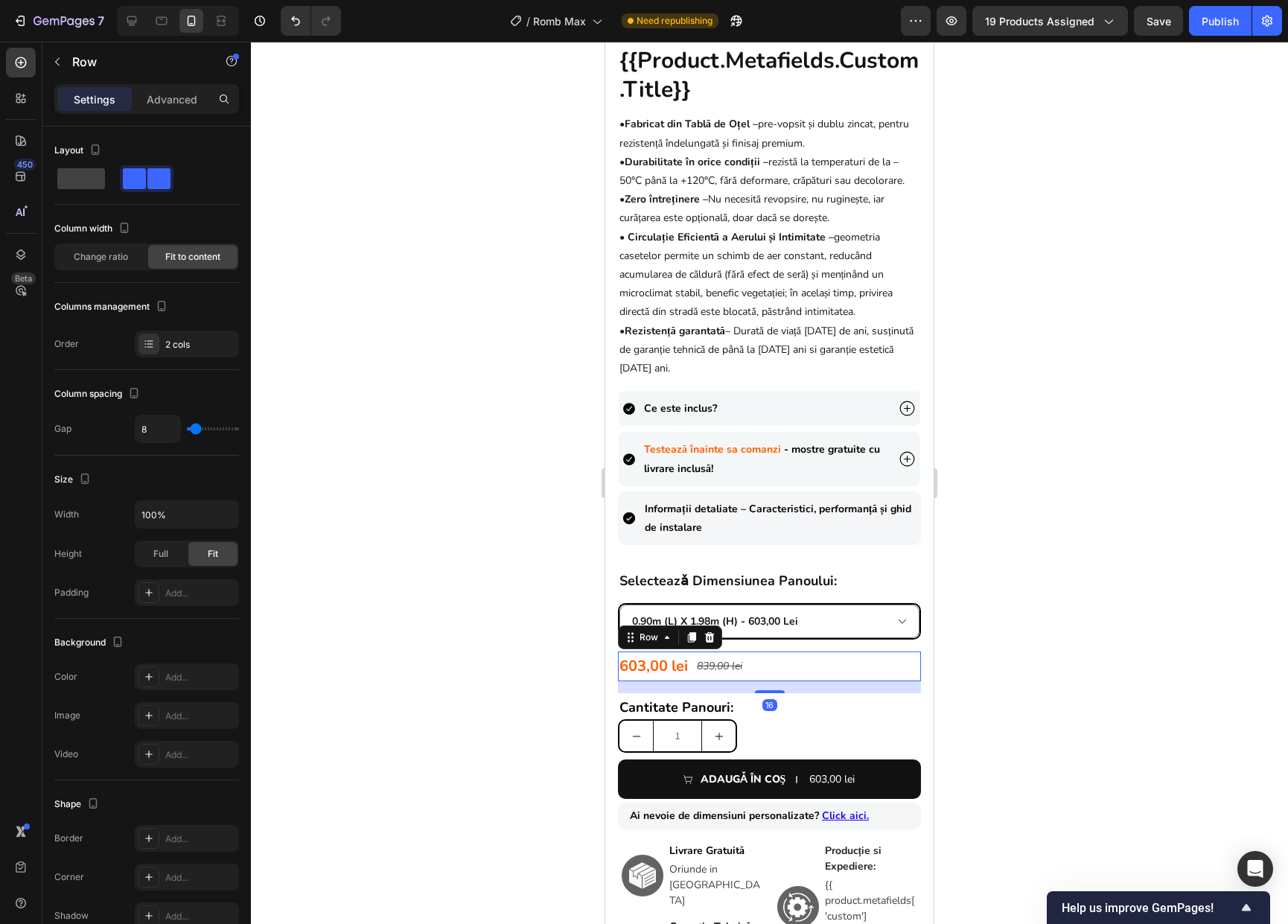
click at [849, 679] on div "603,00 lei Product Price Product Price 839,00 lei Product Price Product Price R…" at bounding box center [769, 666] width 303 height 30
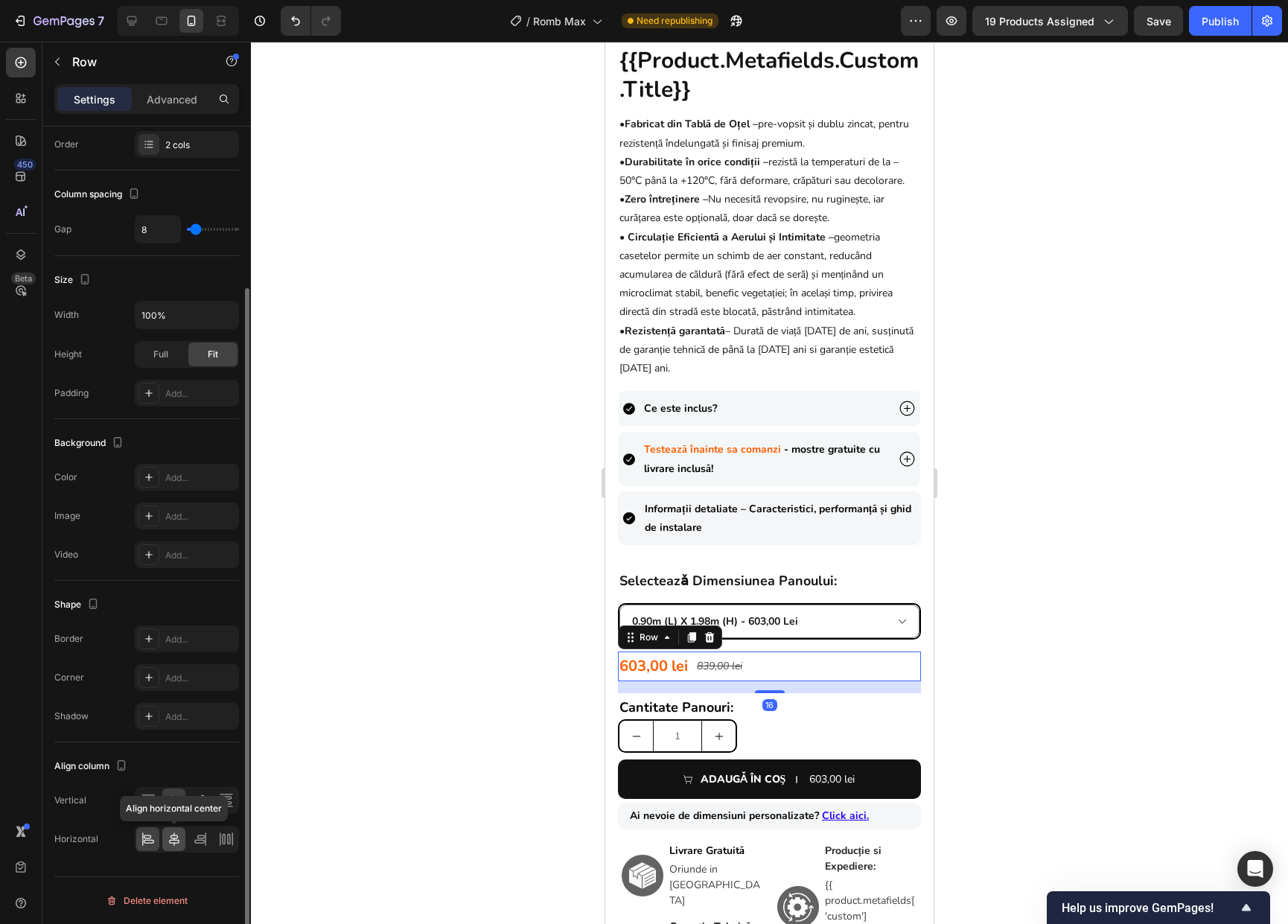
click at [172, 840] on icon at bounding box center [174, 839] width 15 height 15
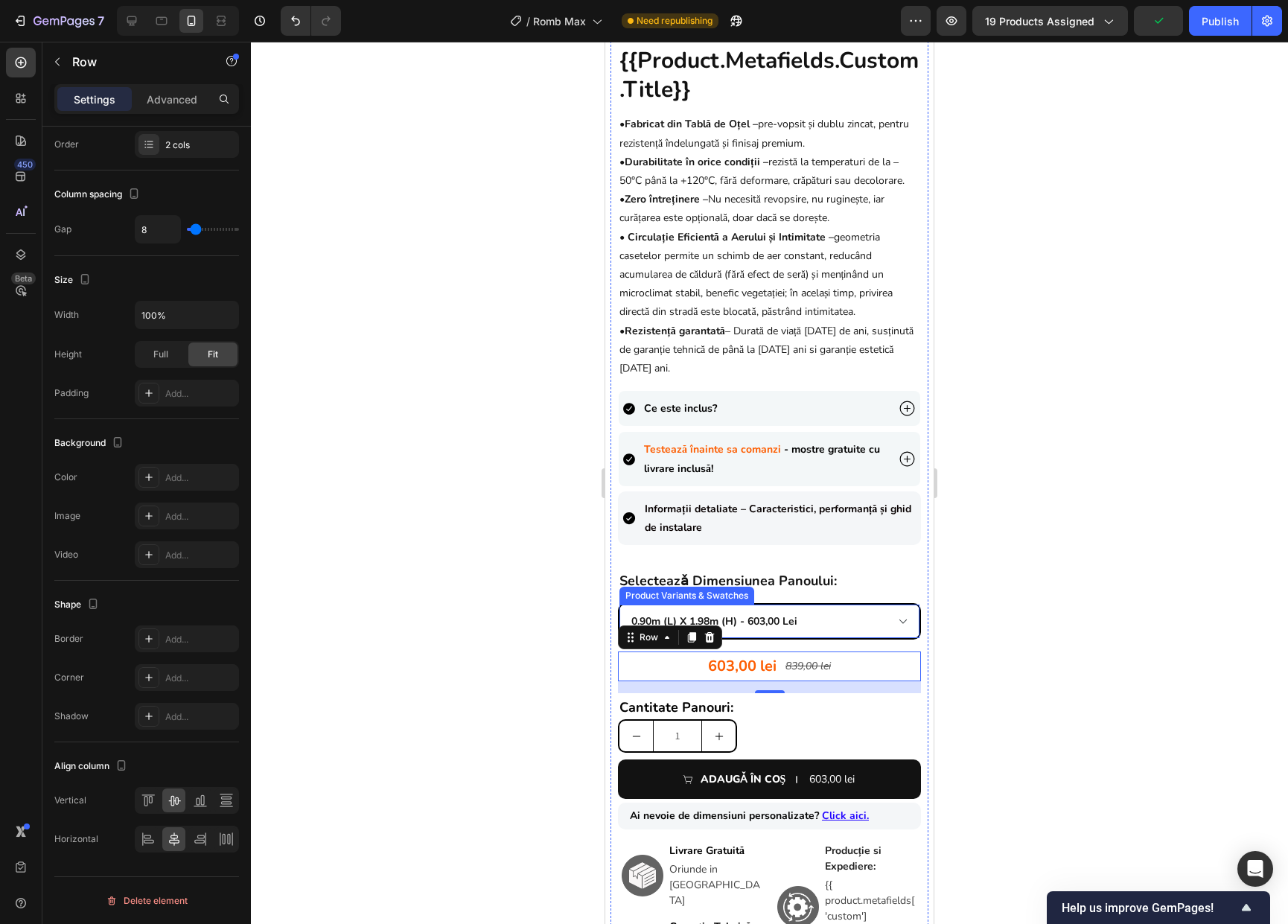
click at [880, 630] on select "0.90m (l) x 1.98m (h) - 603,00 lei 1.0m (l) x 1.74m (h) - 580,00 lei 1.0m (l) x…" at bounding box center [769, 621] width 300 height 34
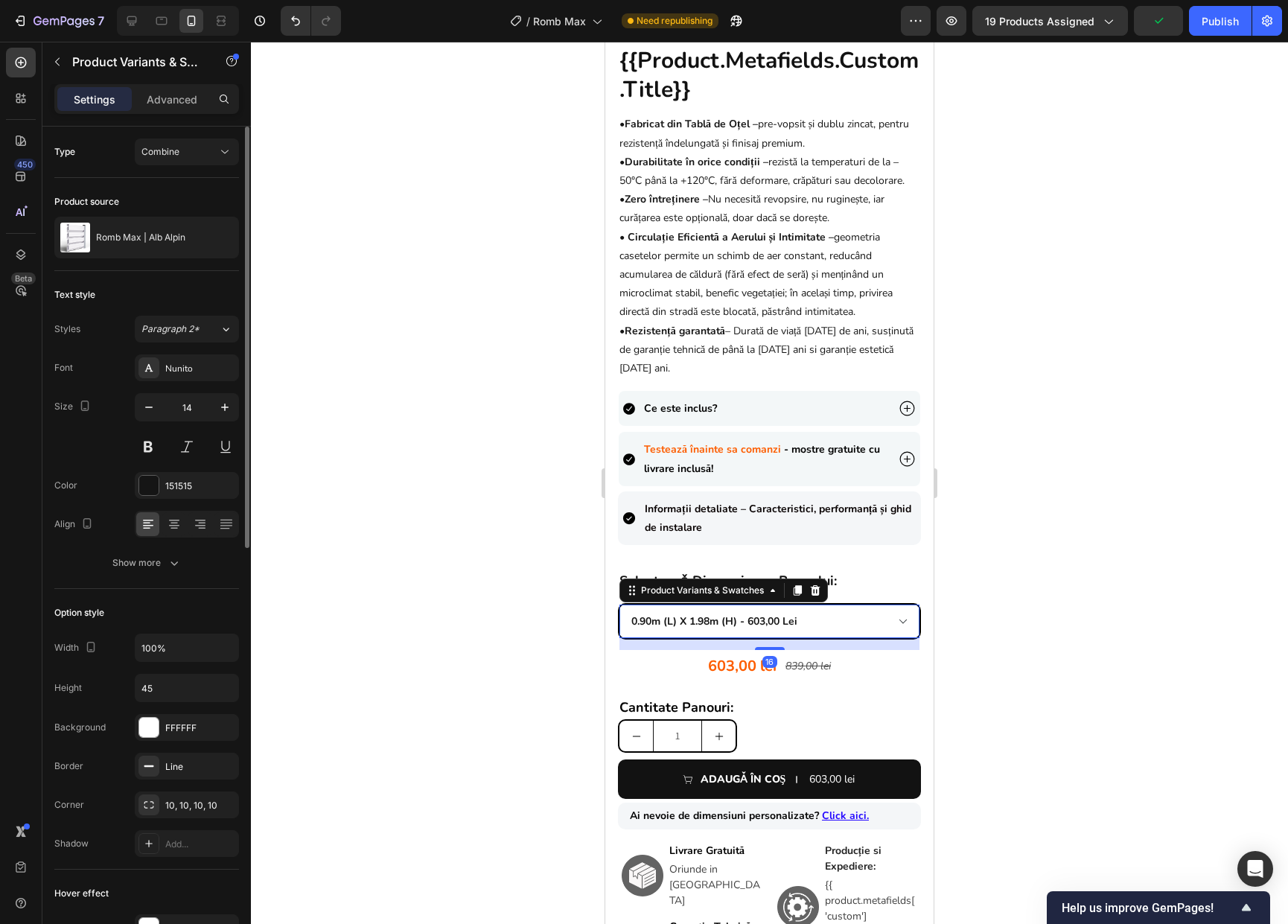
click at [619, 605] on select "0.90m (l) x 1.98m (h) - 603,00 lei 1.0m (l) x 1.74m (h) - 580,00 lei 1.0m (l) x…" at bounding box center [769, 621] width 300 height 34
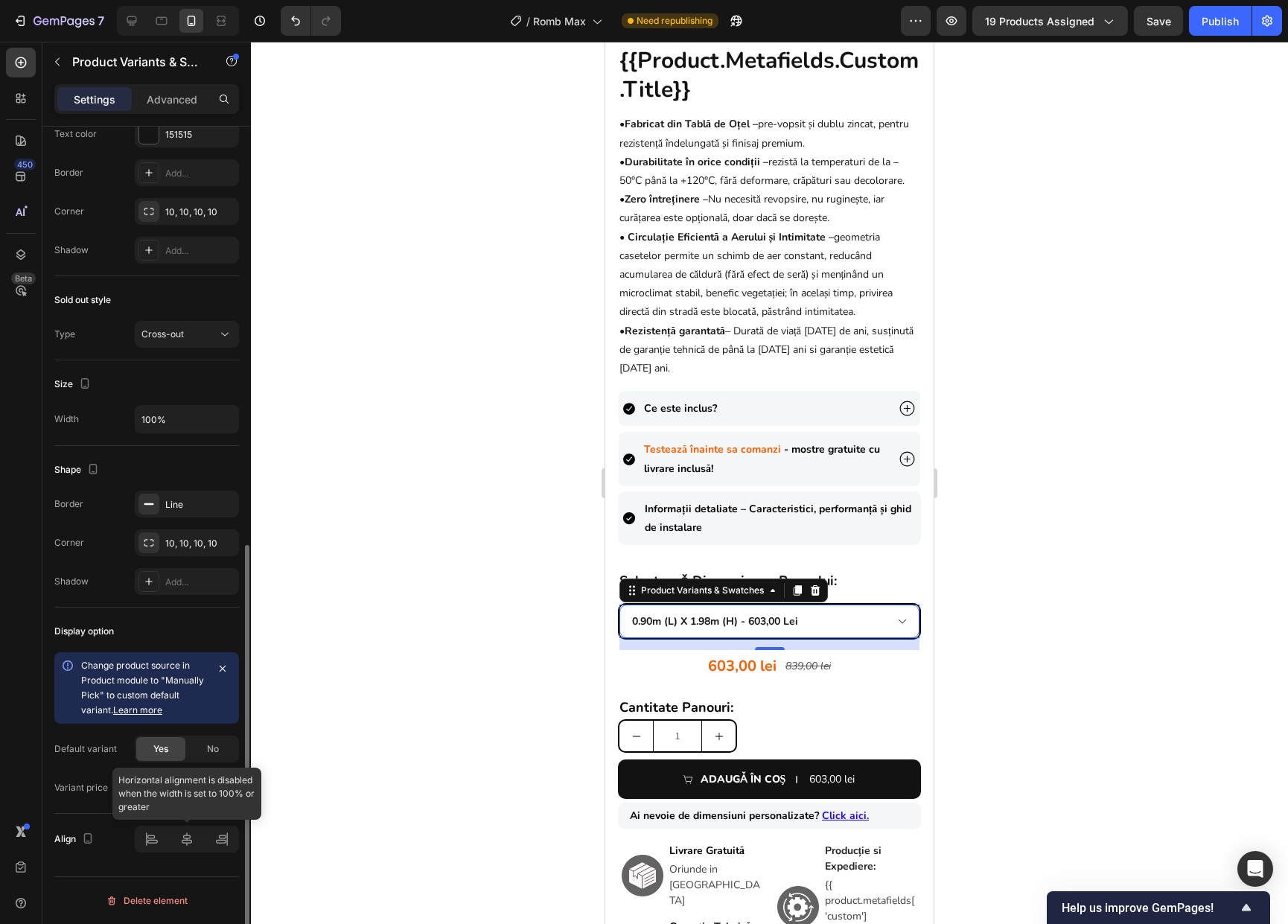
click at [182, 829] on div at bounding box center [186, 839] width 104 height 27
click at [195, 417] on input "100%" at bounding box center [186, 419] width 103 height 27
click at [221, 383] on div "Size" at bounding box center [146, 384] width 185 height 24
click at [229, 420] on input "100%" at bounding box center [186, 419] width 103 height 27
click at [214, 449] on div "Shape Border Line Corner 10, 10, 10, 10 Shadow Add..." at bounding box center [146, 526] width 185 height 162
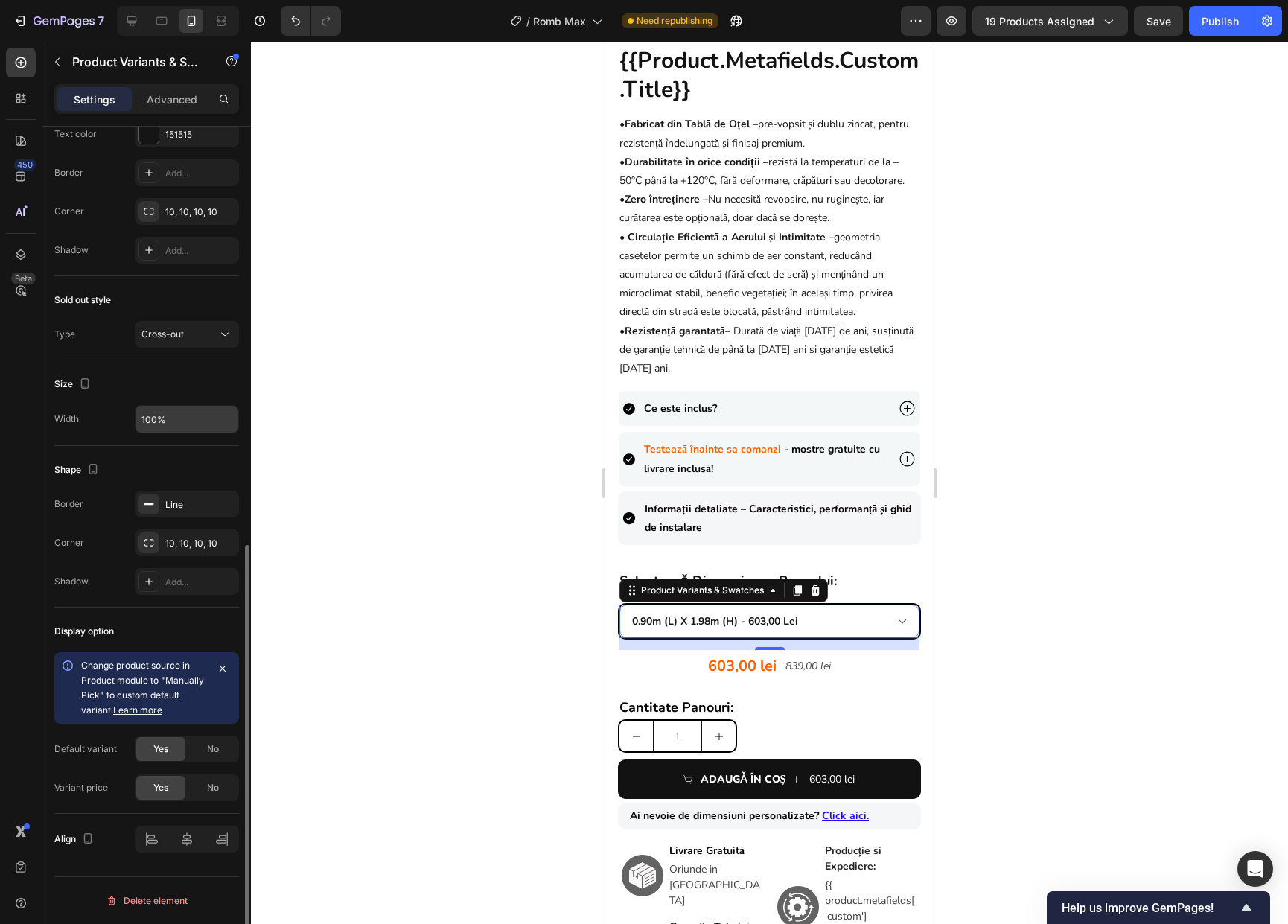
click at [145, 424] on input "100%" at bounding box center [186, 419] width 103 height 27
click at [179, 436] on div "Size Width 100%" at bounding box center [146, 403] width 185 height 85
click at [968, 591] on div at bounding box center [769, 483] width 1037 height 882
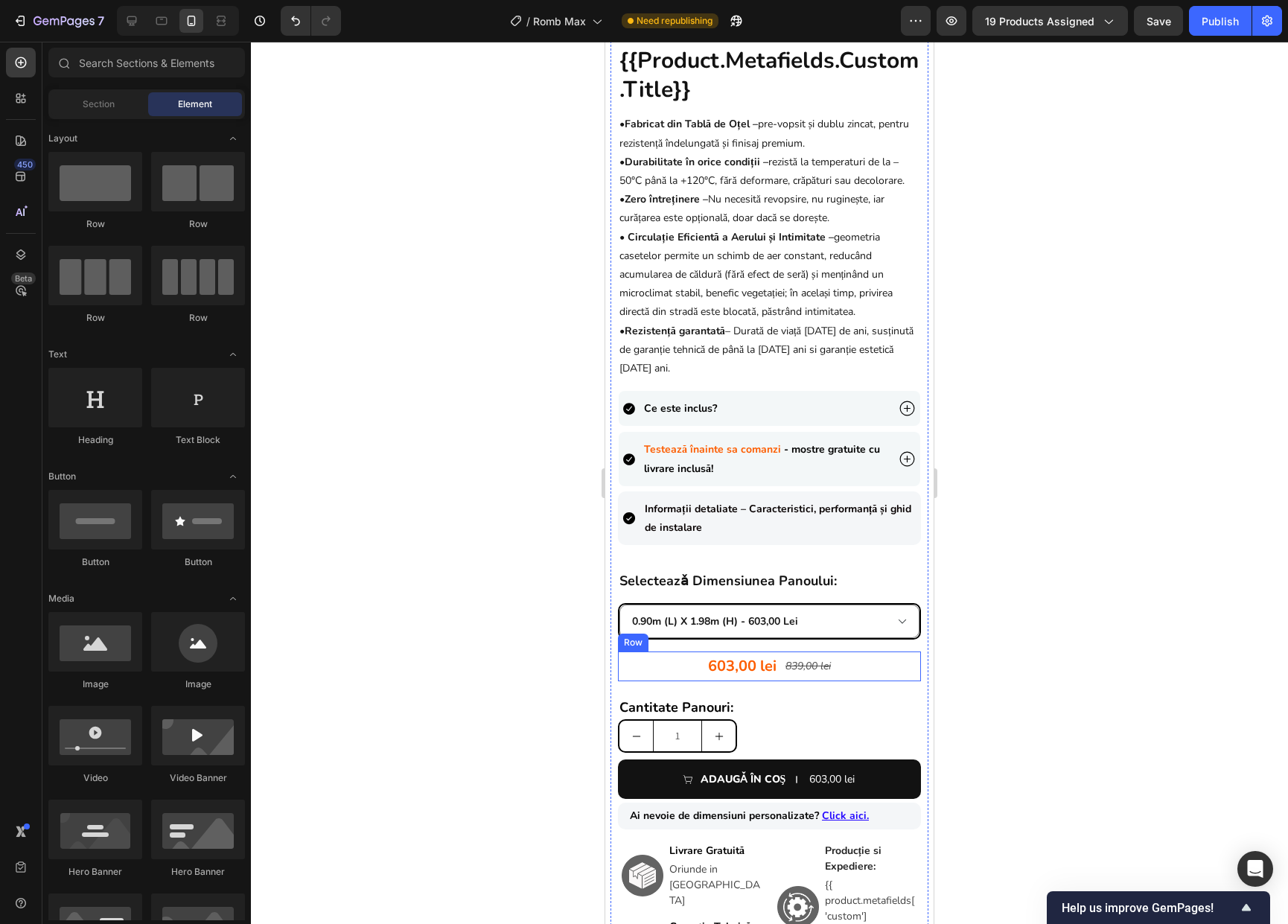
click at [678, 676] on div "603,00 lei Product Price Product Price 839,00 lei Product Price Product Price R…" at bounding box center [769, 666] width 303 height 30
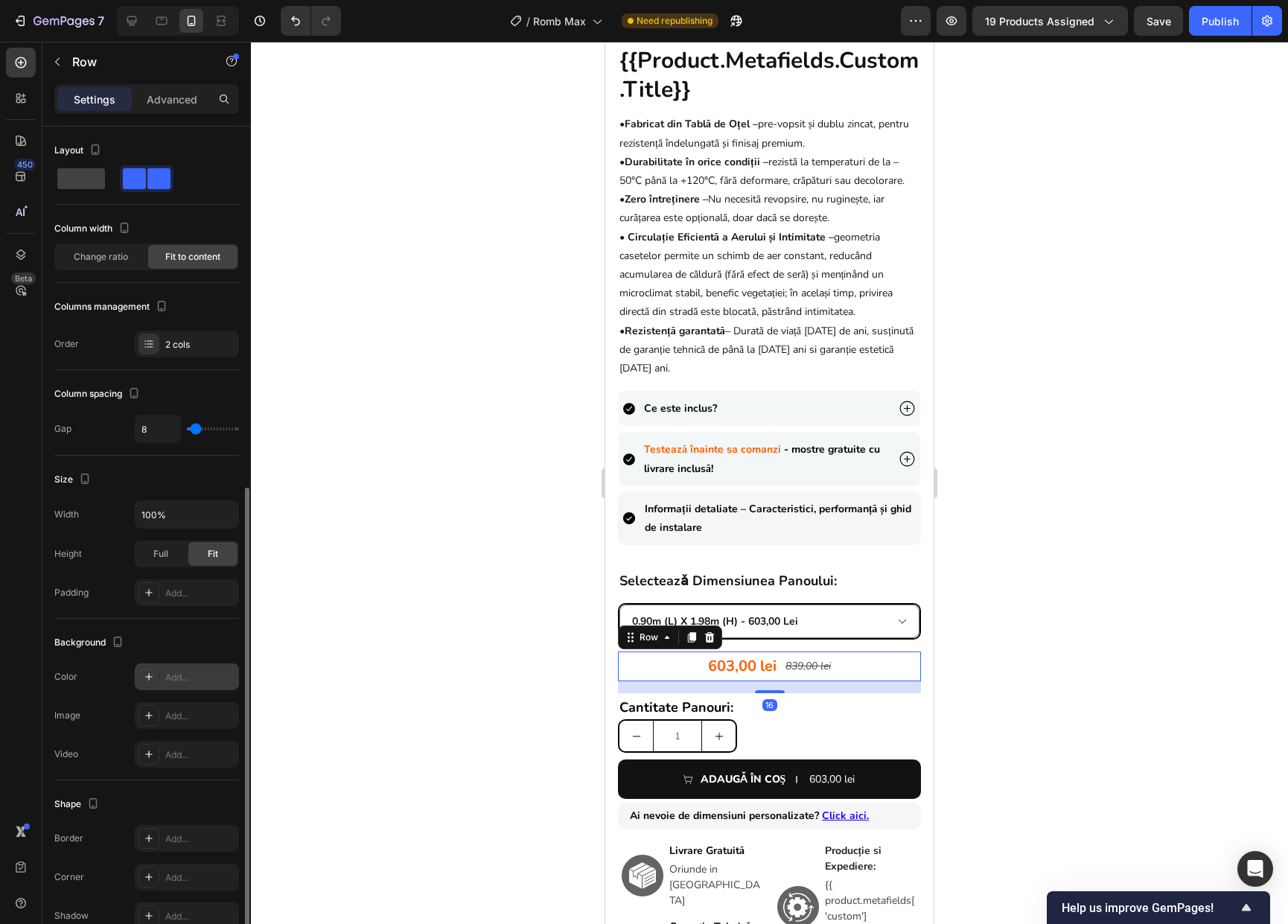
scroll to position [200, 0]
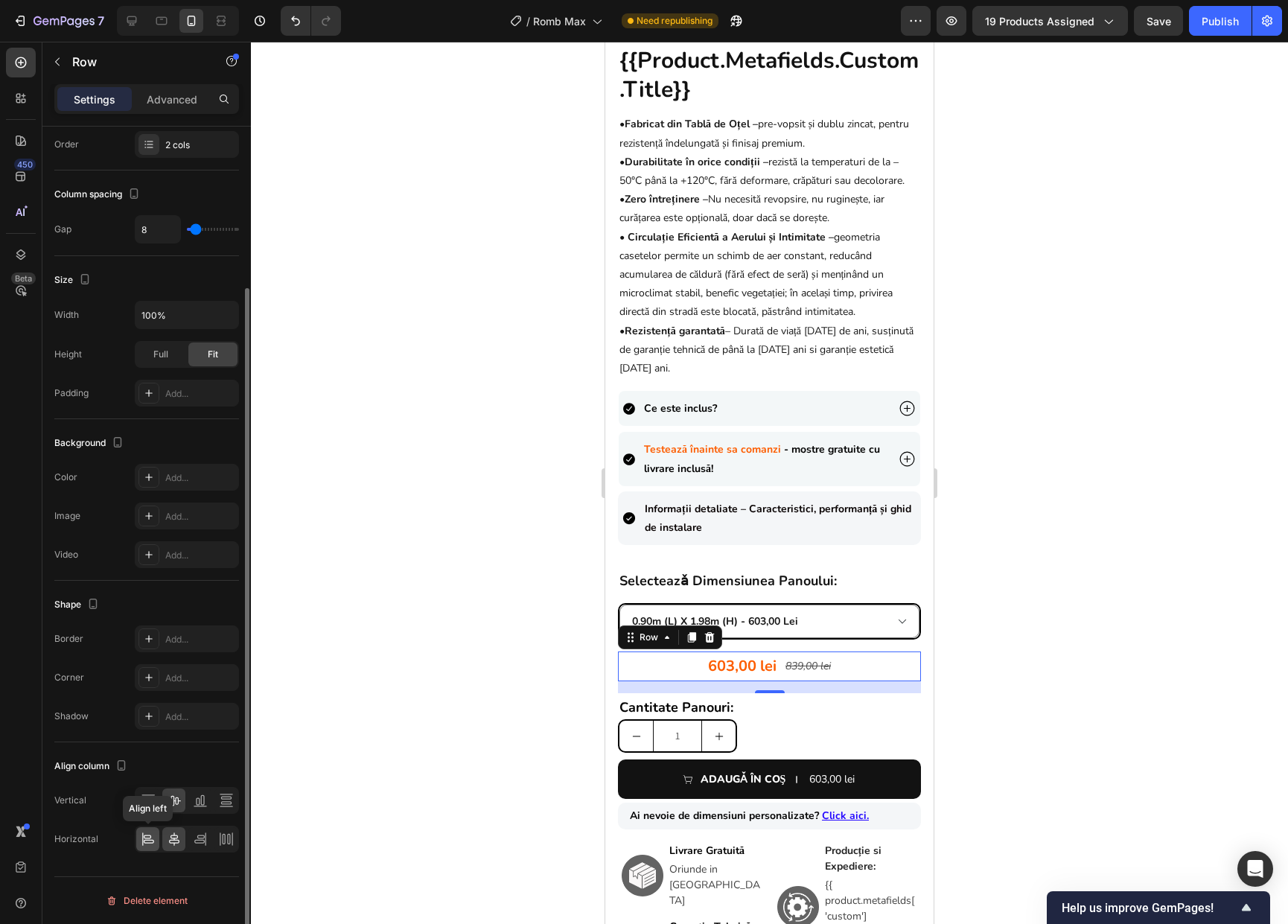
click at [154, 839] on div at bounding box center [148, 839] width 23 height 24
click at [960, 625] on div at bounding box center [769, 483] width 1037 height 882
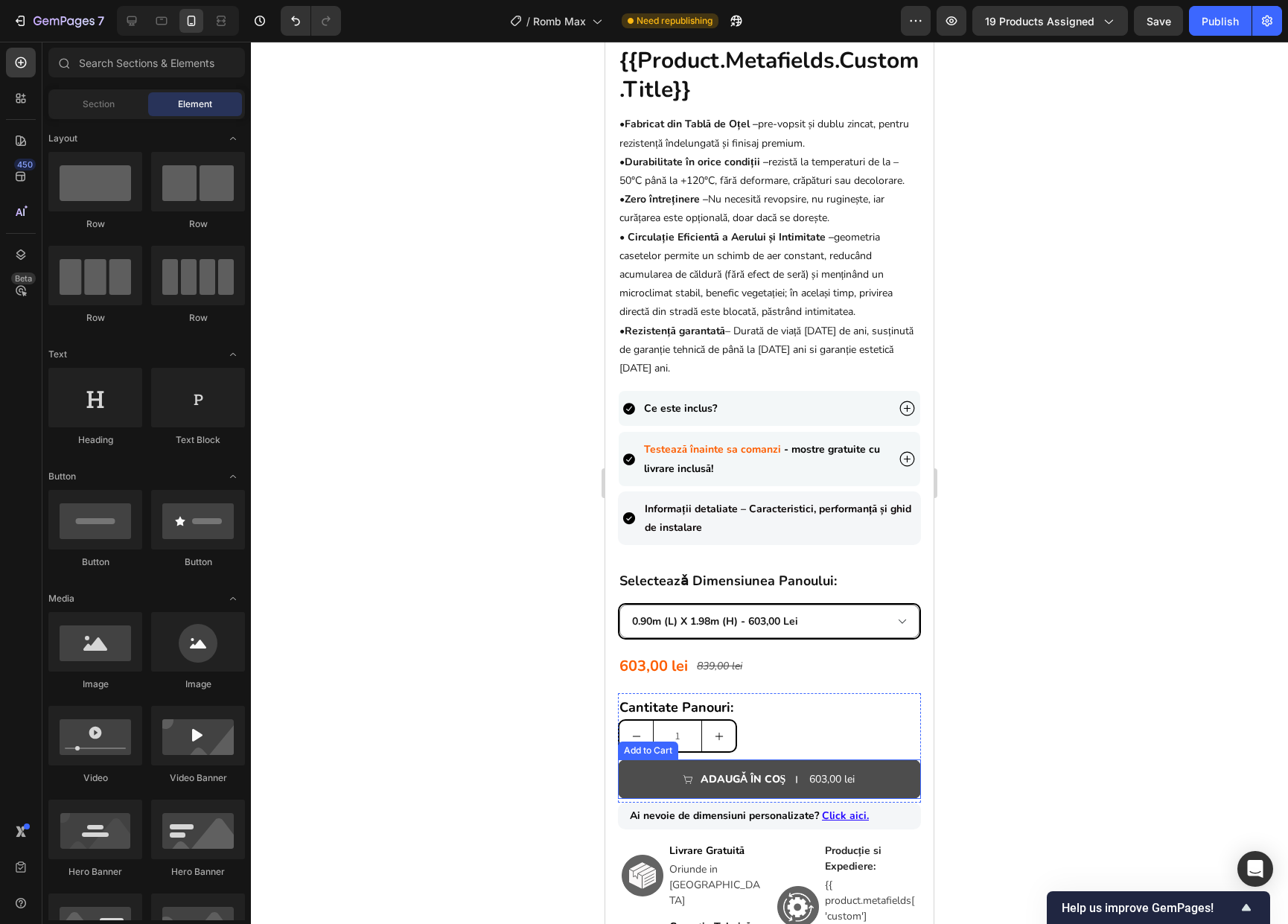
click at [820, 789] on div "603,00 lei" at bounding box center [831, 779] width 48 height 21
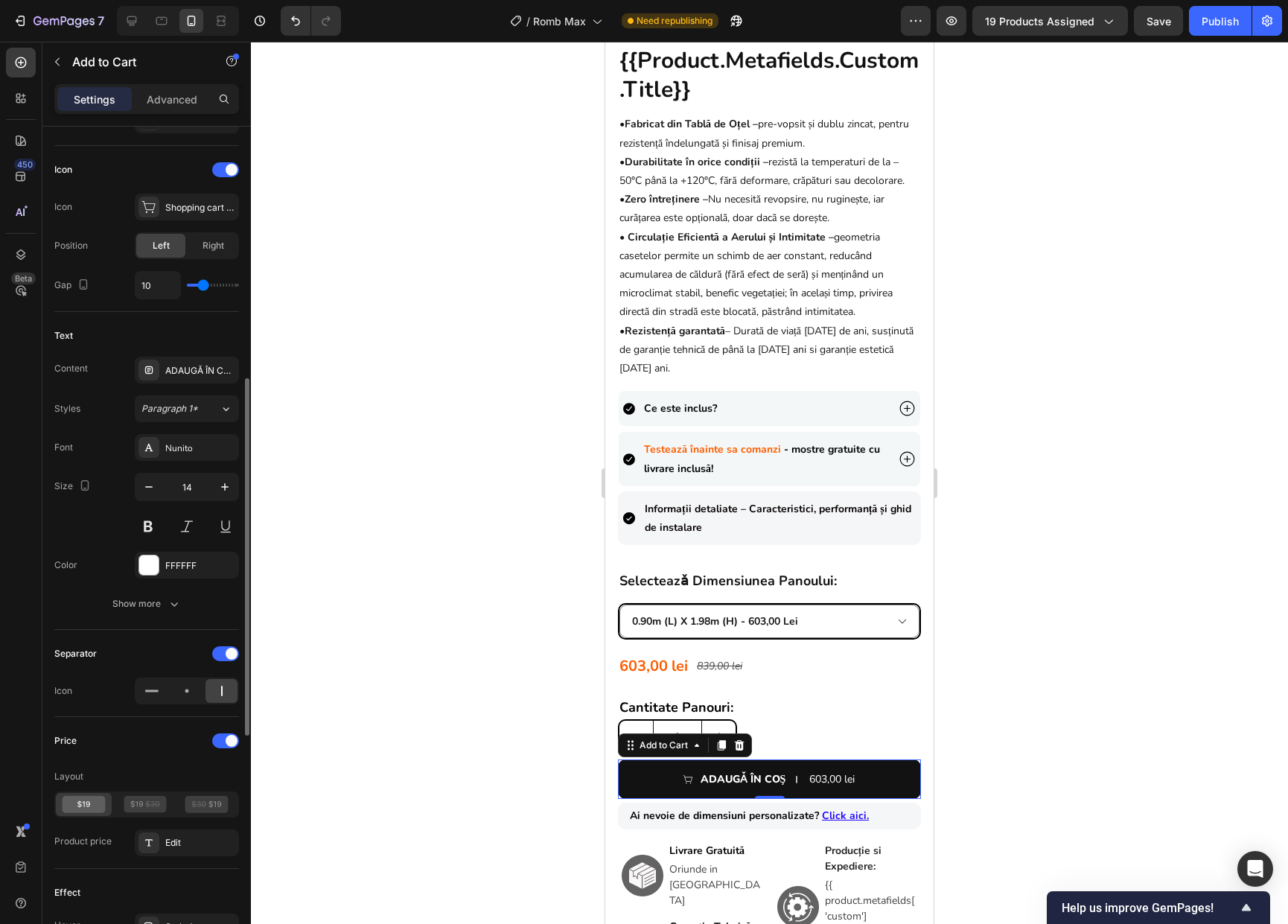
scroll to position [641, 0]
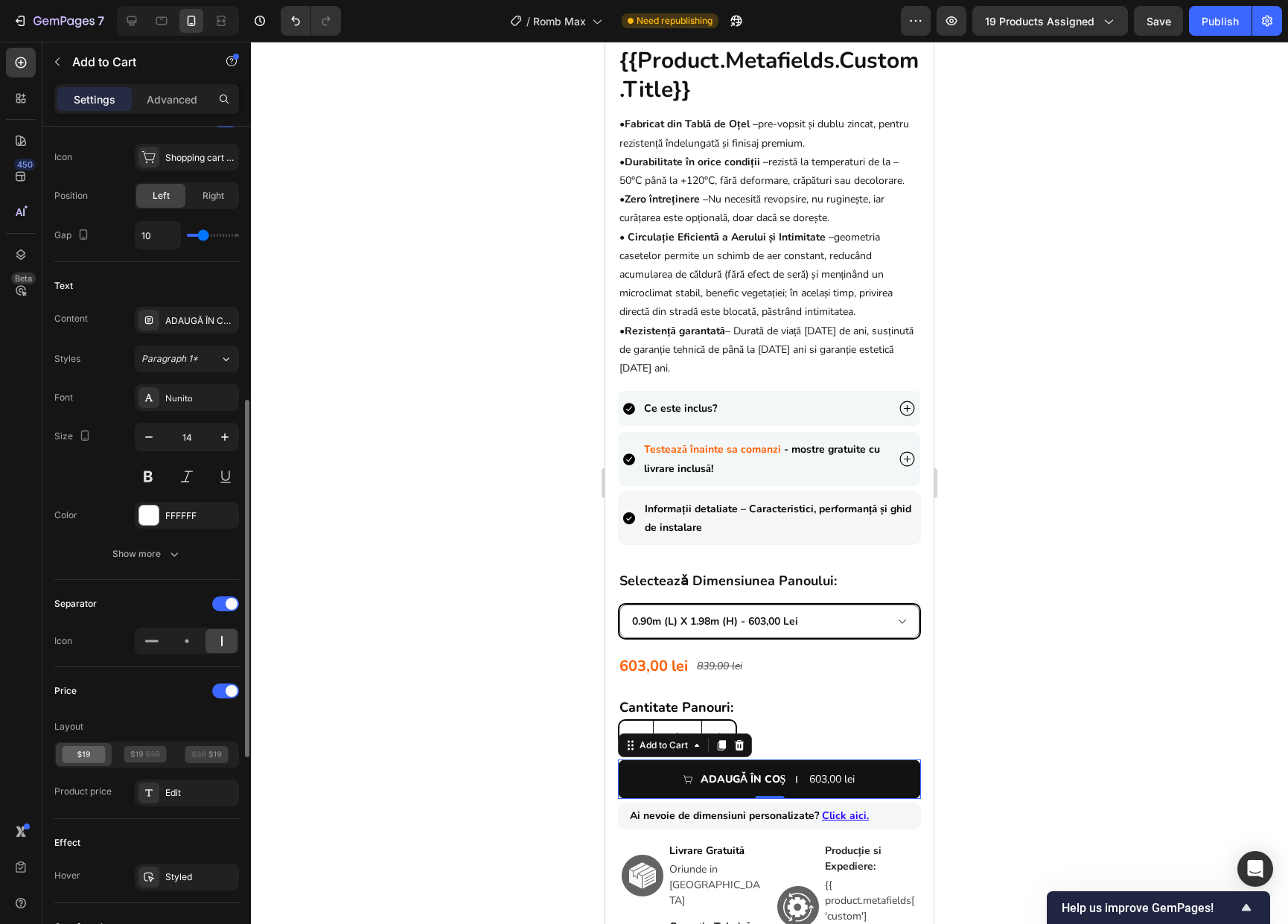
click at [177, 794] on div "Edit" at bounding box center [200, 793] width 70 height 13
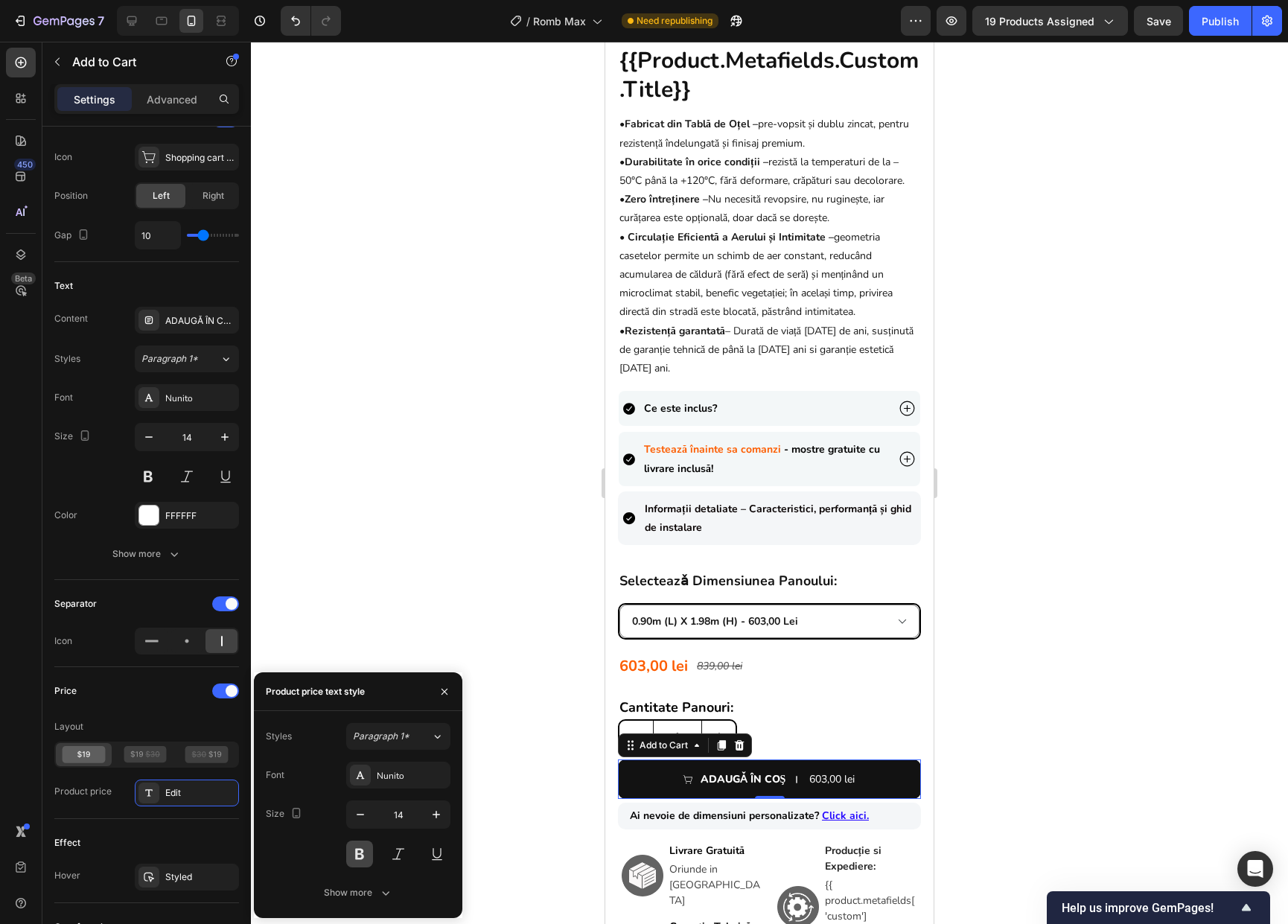
click at [356, 853] on button at bounding box center [359, 853] width 27 height 27
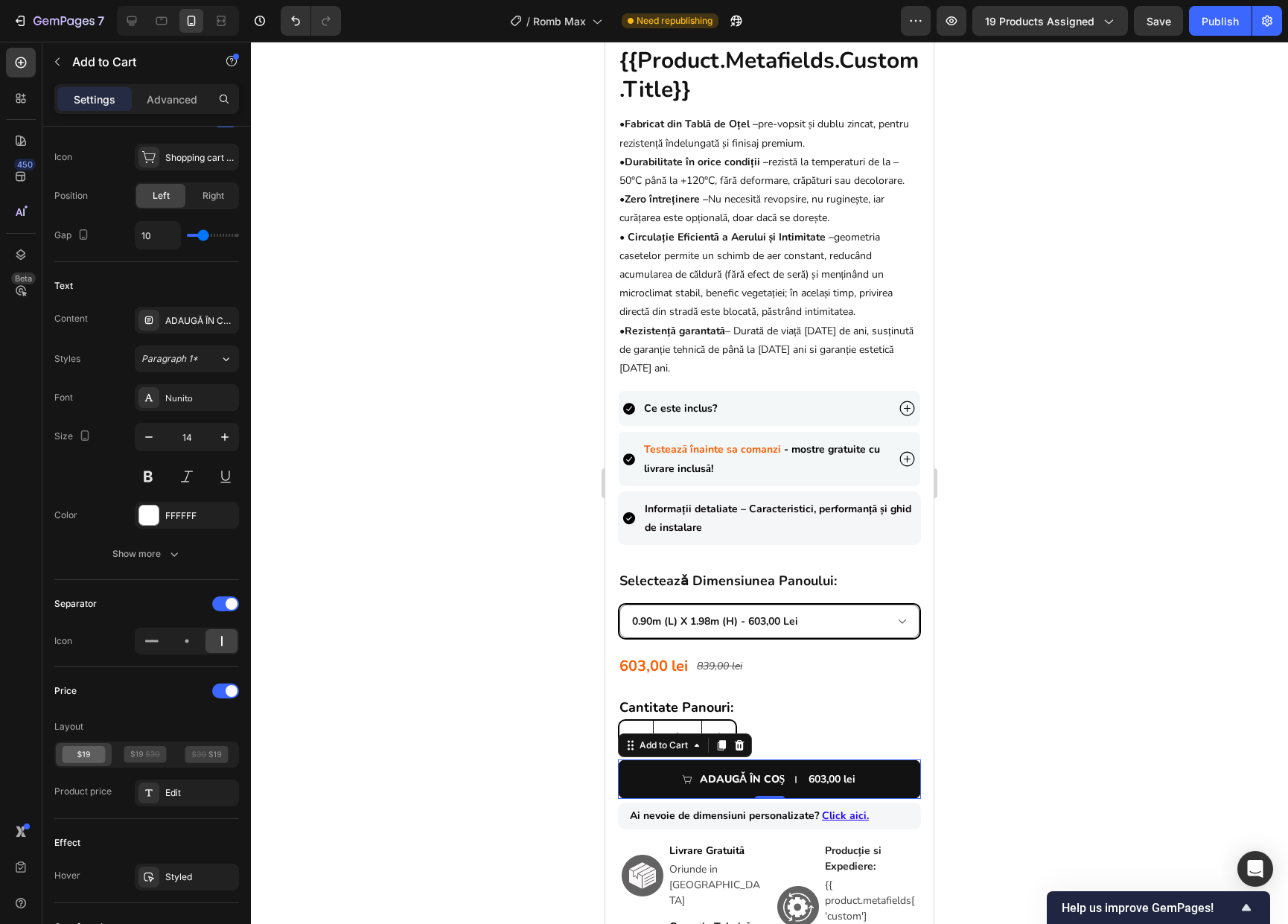
click at [416, 577] on div at bounding box center [769, 483] width 1037 height 882
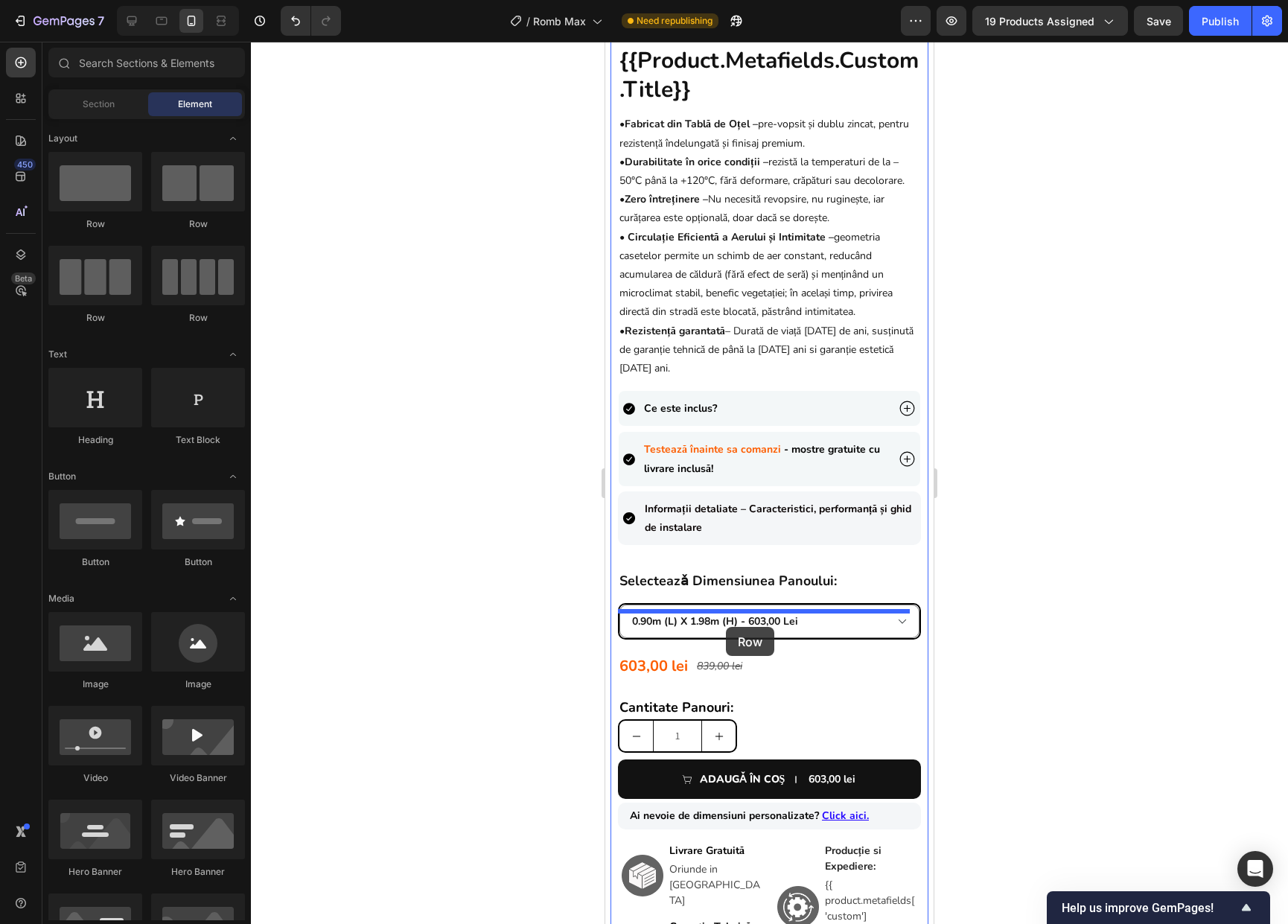
drag, startPoint x: 790, startPoint y: 232, endPoint x: 725, endPoint y: 627, distance: 400.3
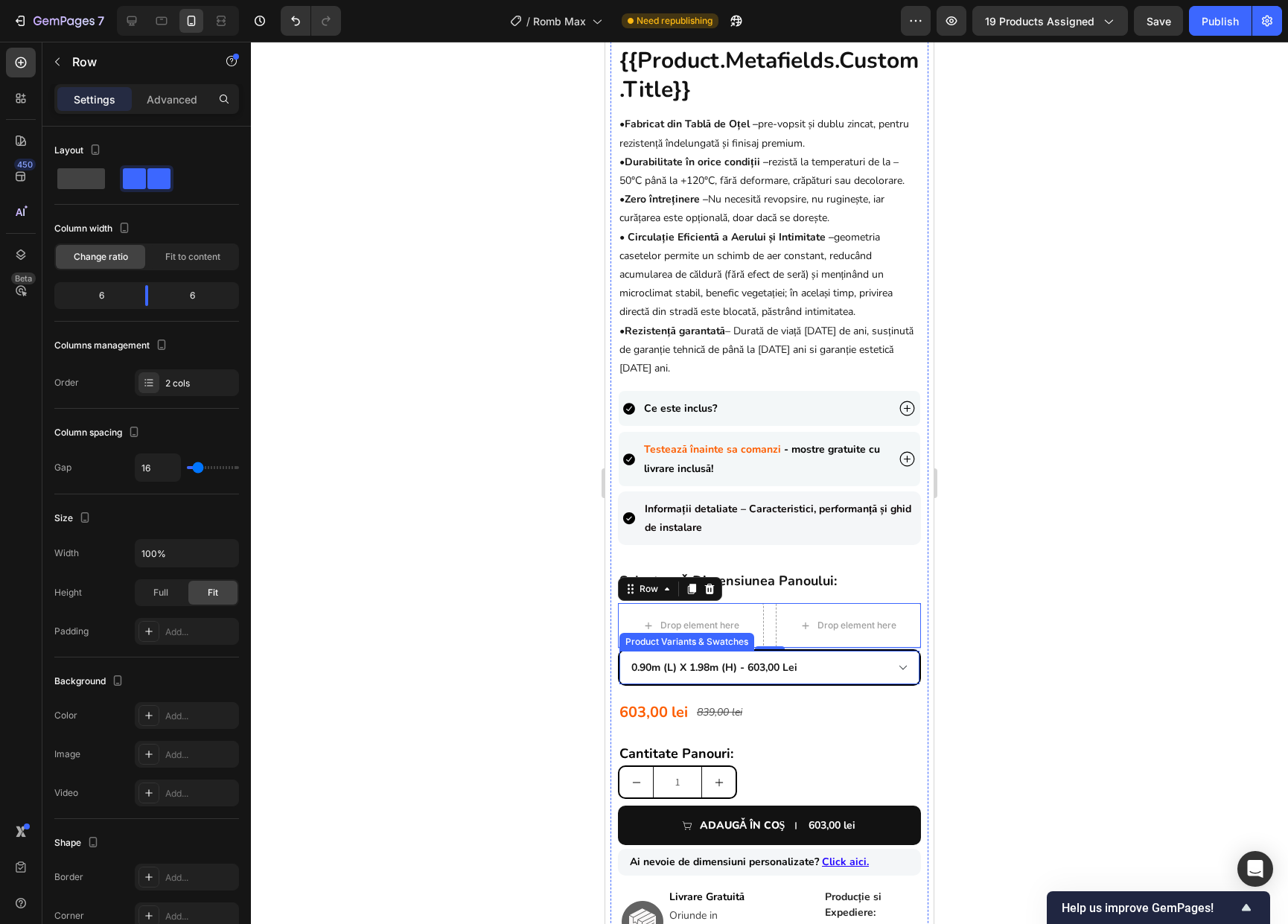
click at [686, 679] on select "0.90m (l) x 1.98m (h) - 603,00 lei 1.0m (l) x 1.74m (h) - 580,00 lei 1.0m (l) x…" at bounding box center [769, 667] width 300 height 34
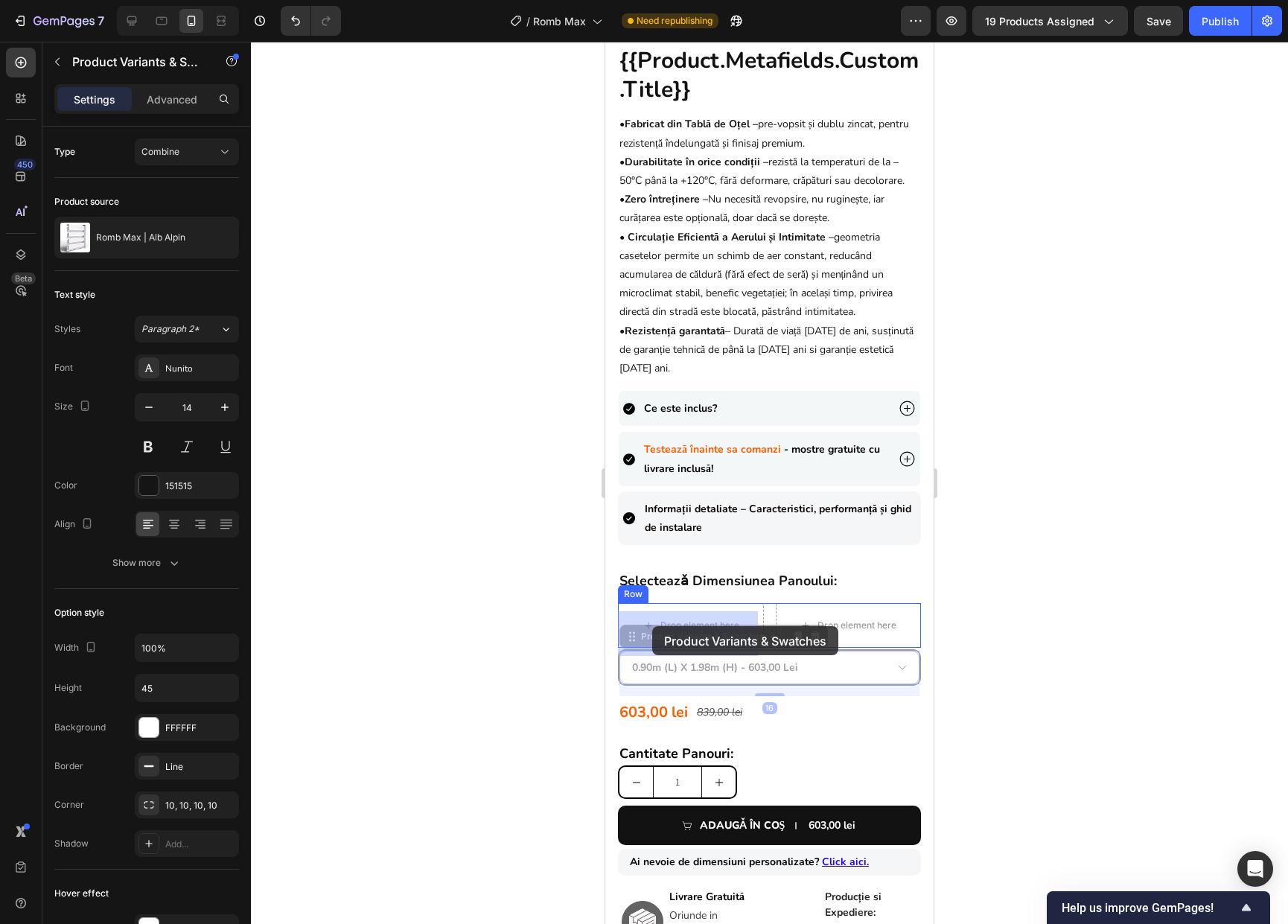
drag, startPoint x: 631, startPoint y: 646, endPoint x: 652, endPoint y: 626, distance: 29.0
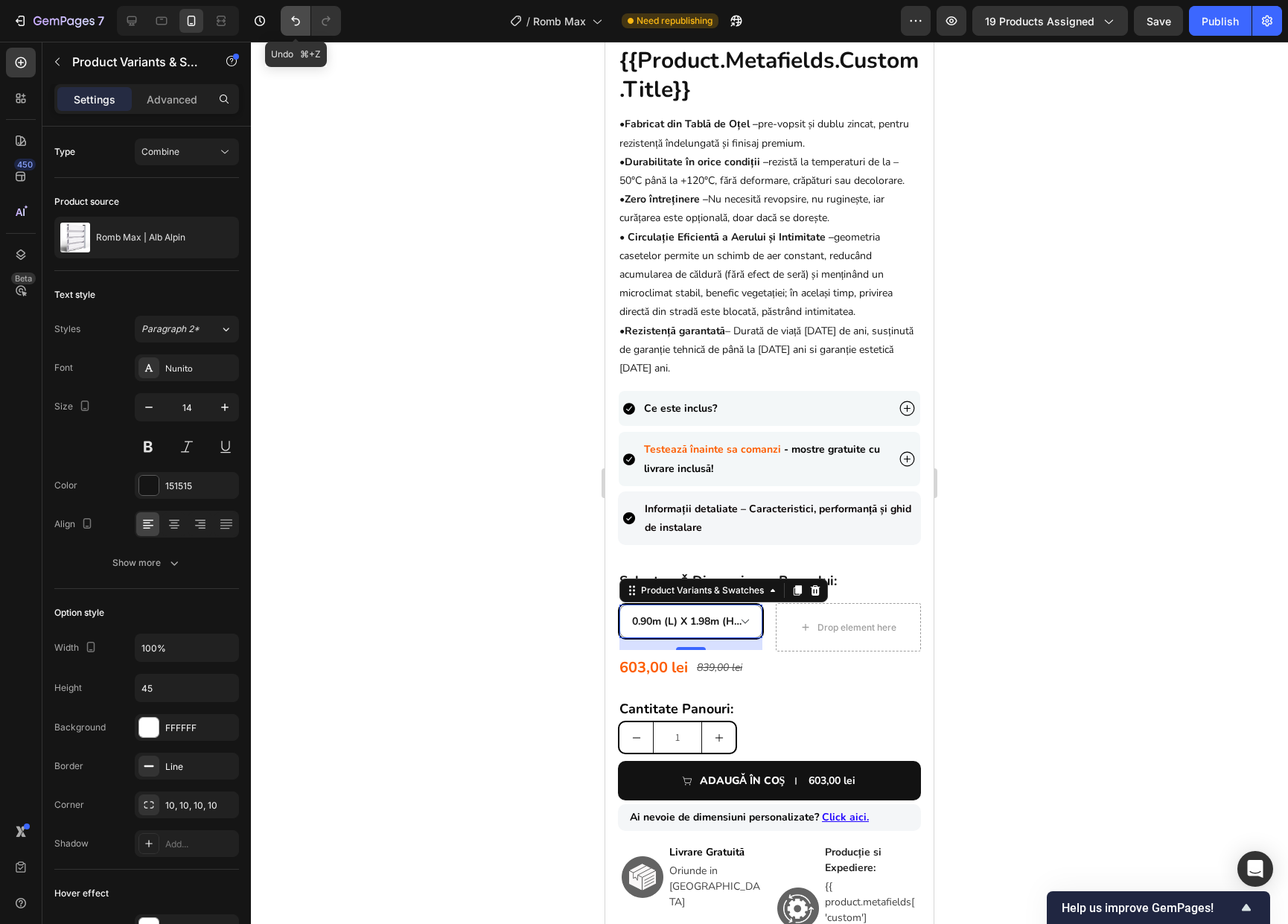
click at [297, 26] on icon "Undo/Redo" at bounding box center [296, 21] width 15 height 15
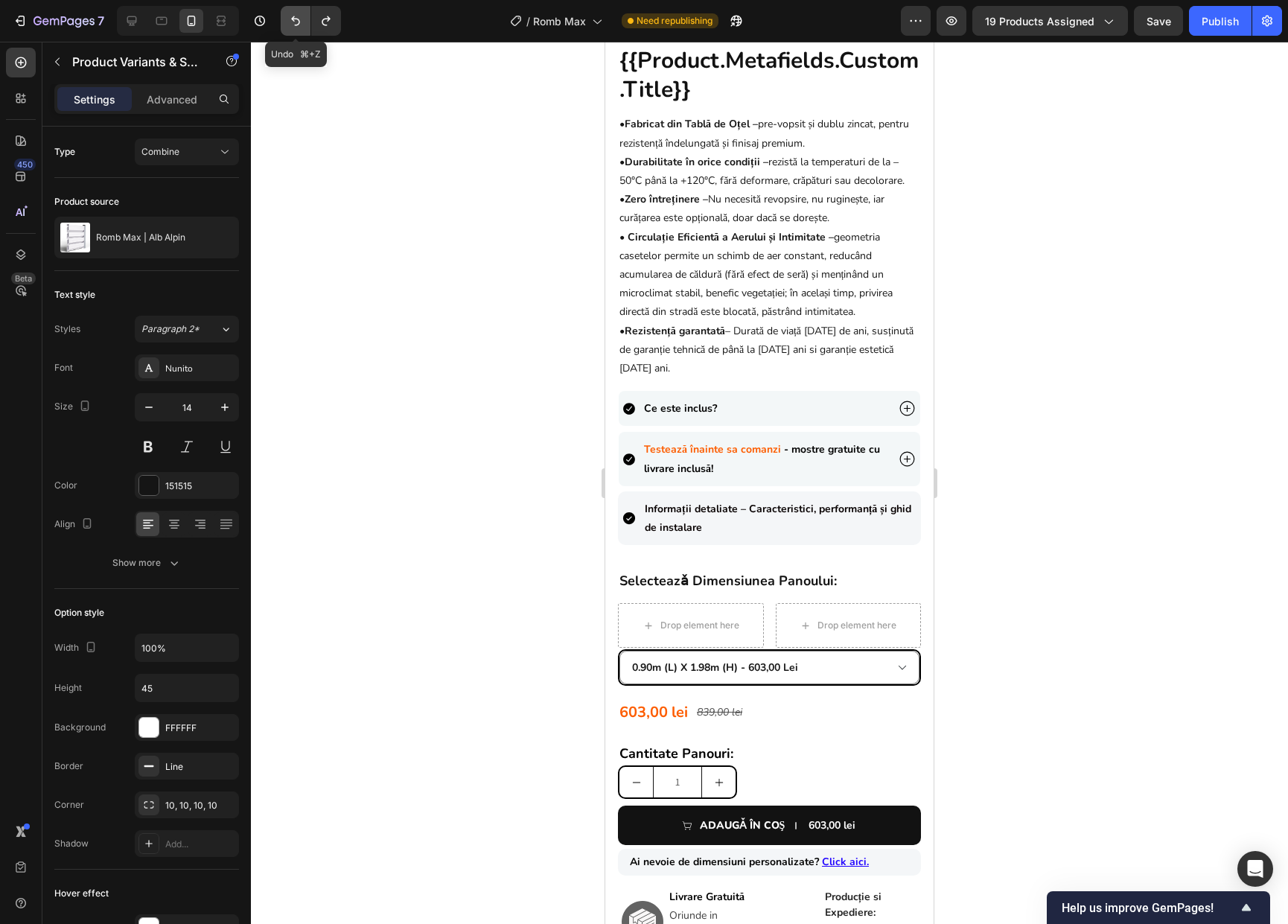
click at [297, 26] on icon "Undo/Redo" at bounding box center [296, 21] width 15 height 15
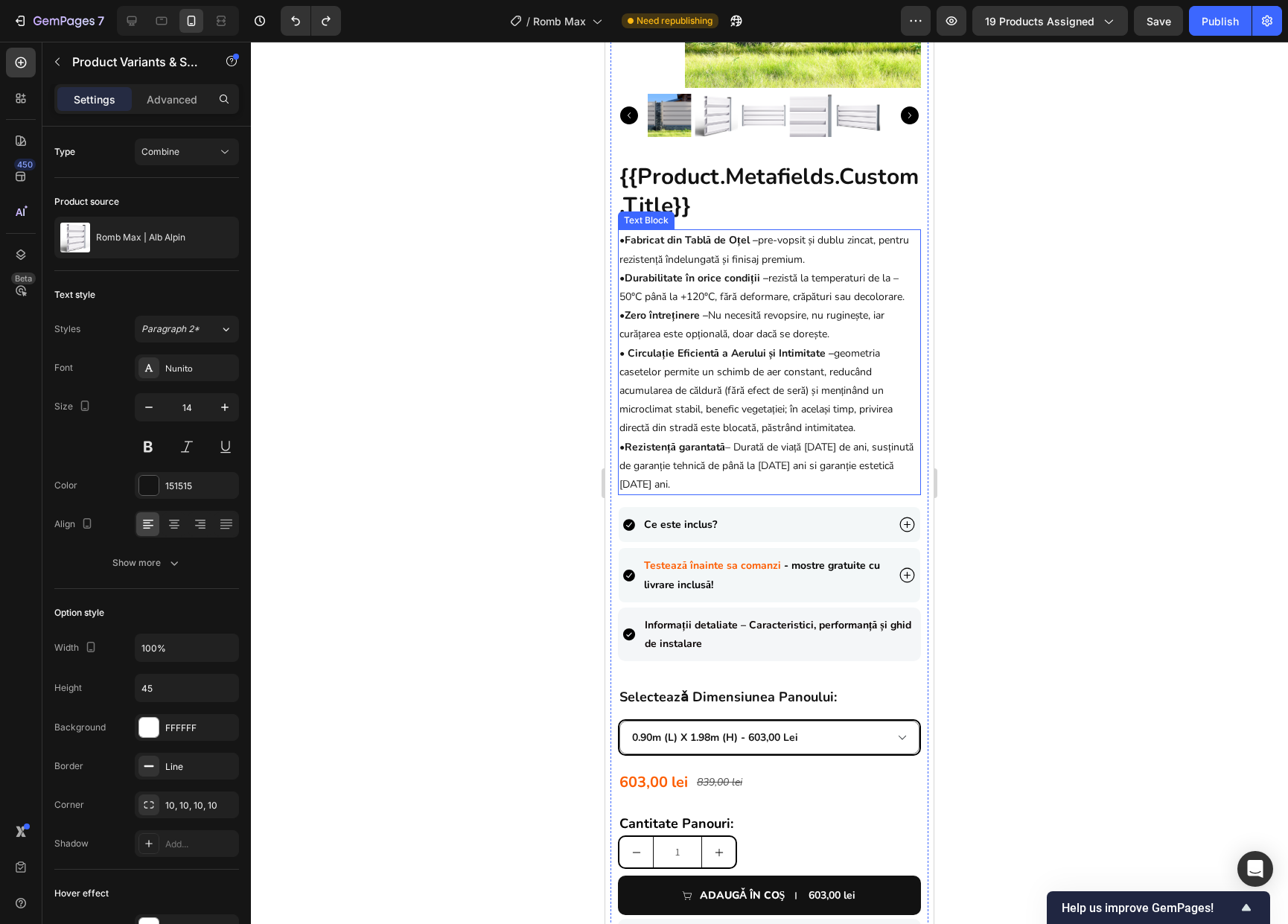
scroll to position [366, 0]
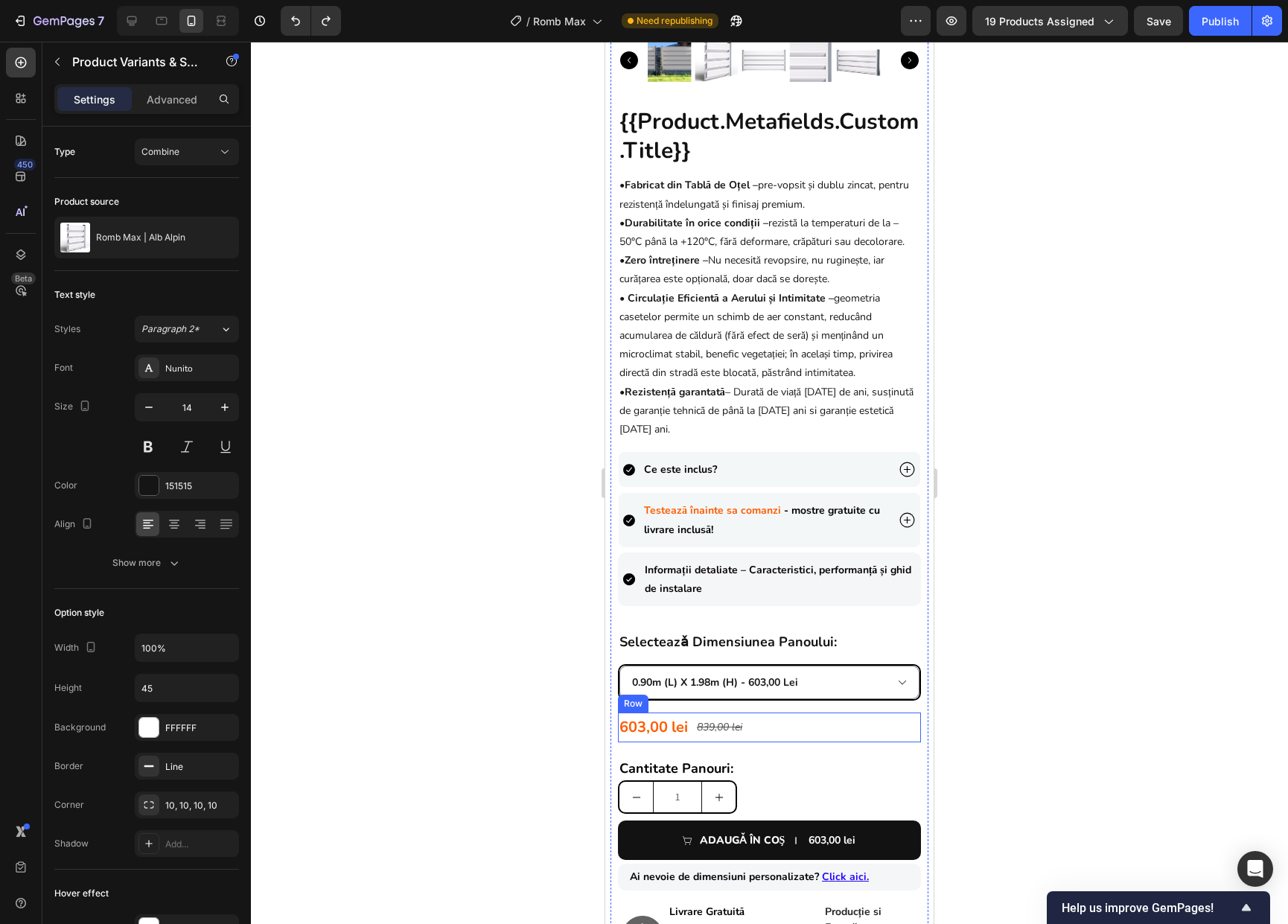
click at [845, 724] on div "603,00 lei Product Price Product Price 839,00 lei Product Price Product Price R…" at bounding box center [769, 727] width 303 height 30
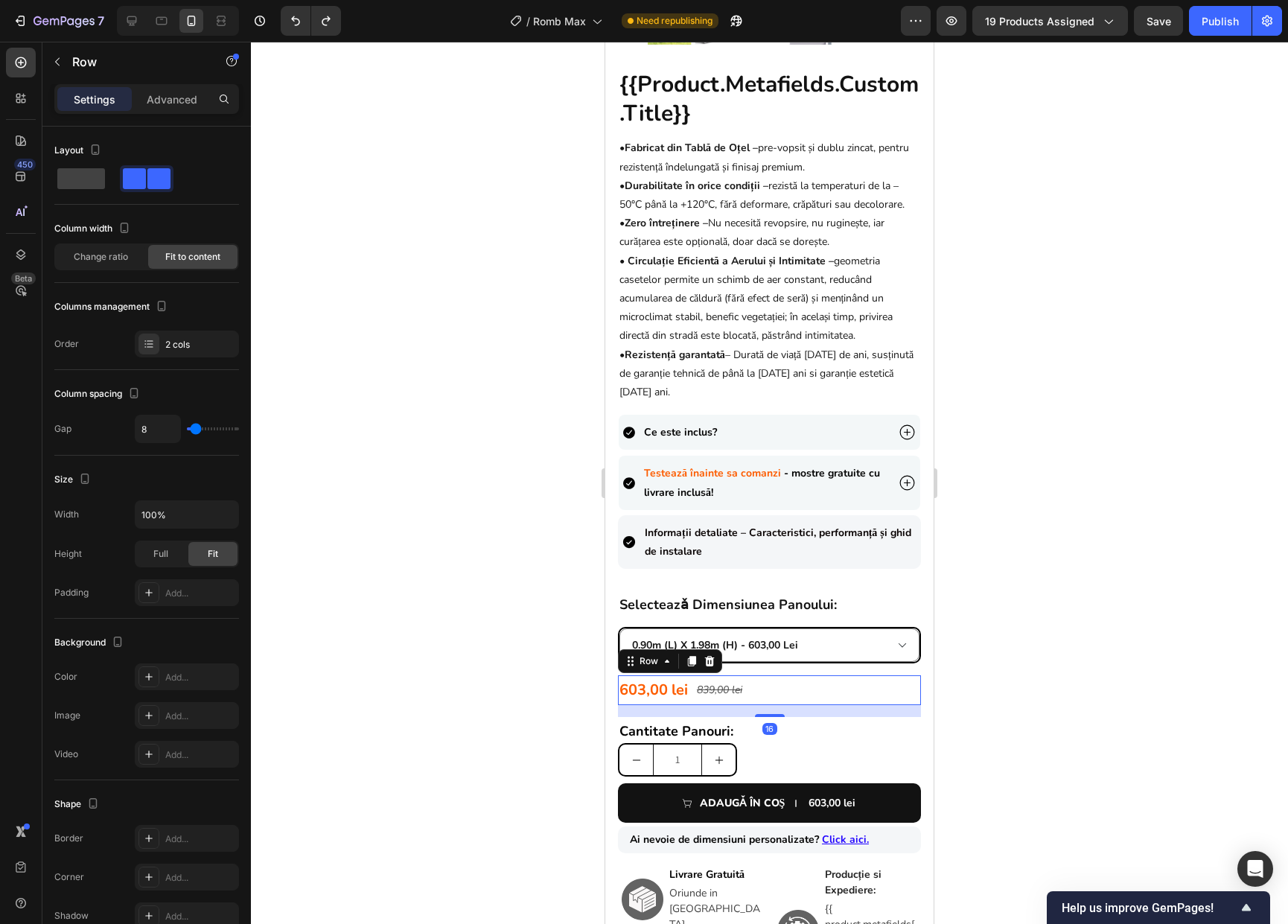
scroll to position [418, 0]
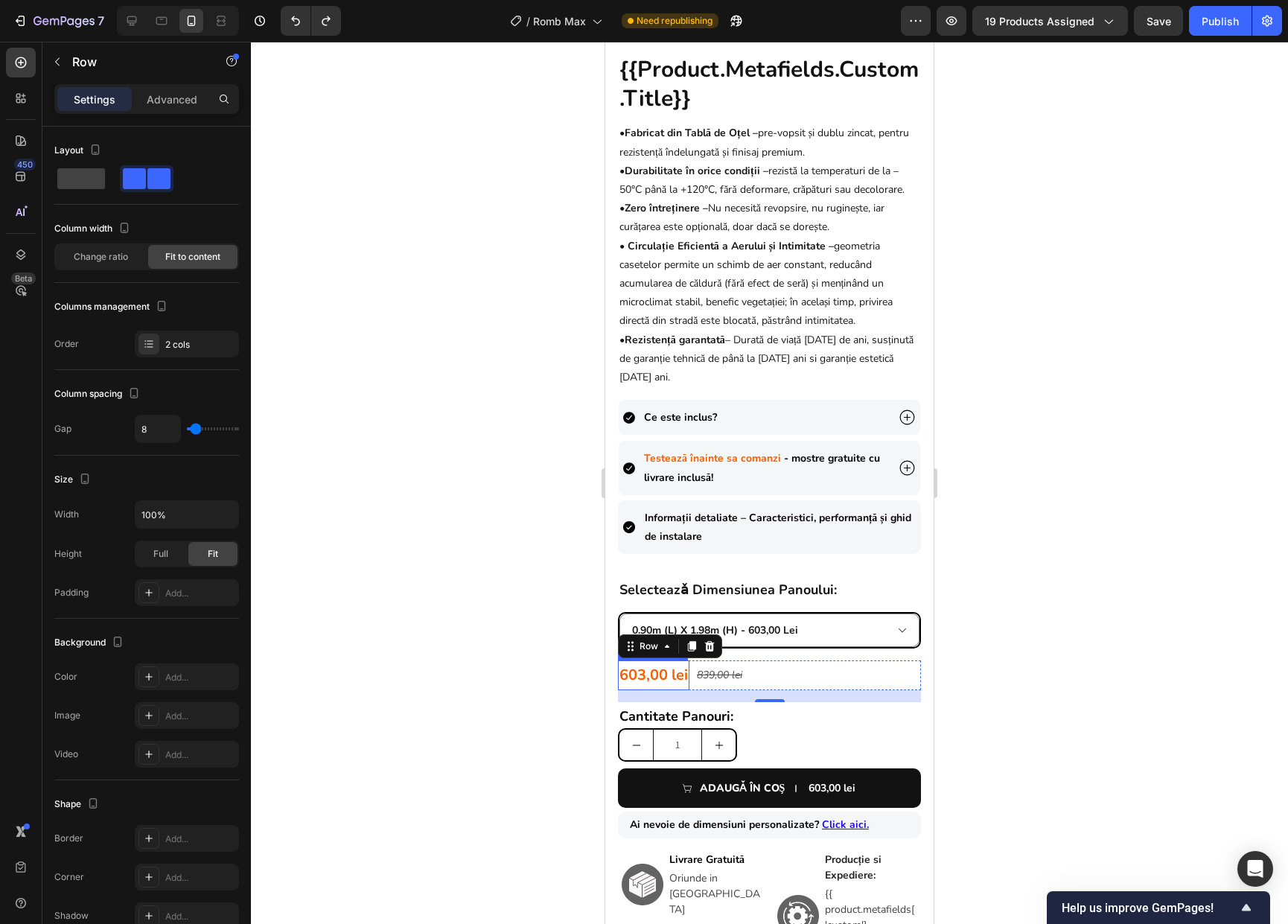
click at [679, 685] on div "603,00 lei" at bounding box center [653, 675] width 71 height 30
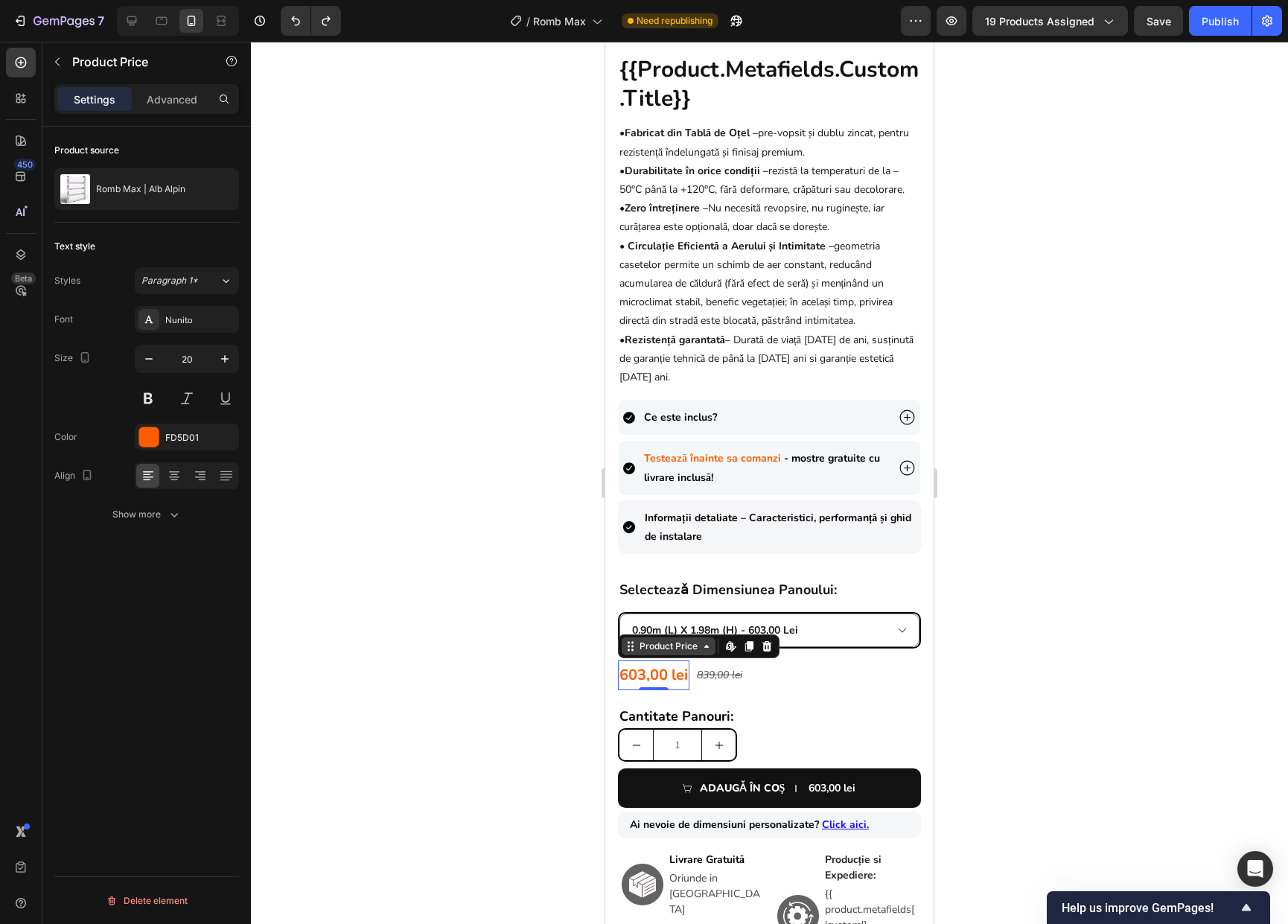
click at [676, 653] on div "Product Price" at bounding box center [669, 646] width 64 height 13
click at [152, 512] on div "Show more" at bounding box center [147, 514] width 69 height 15
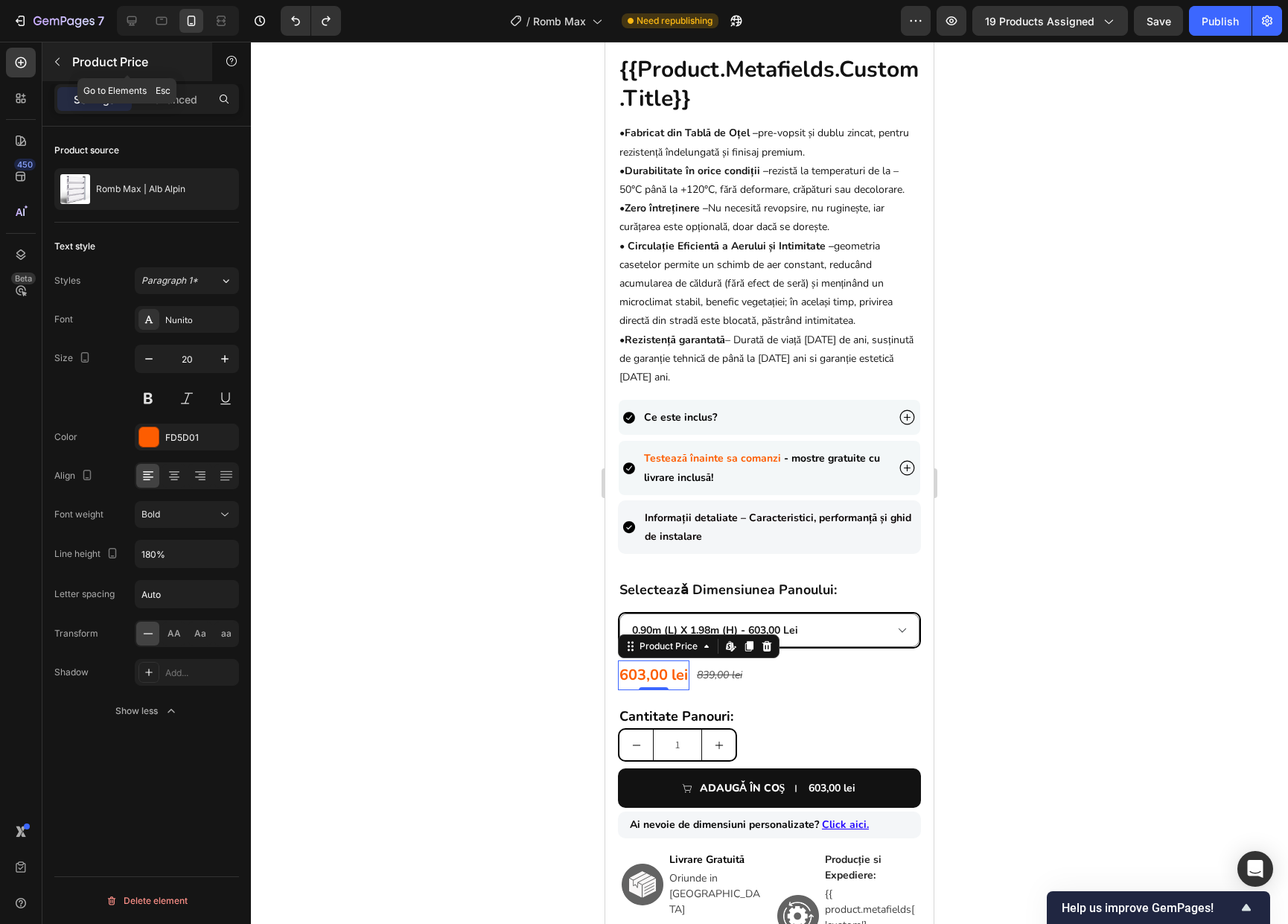
click at [60, 56] on icon "button" at bounding box center [58, 62] width 12 height 11
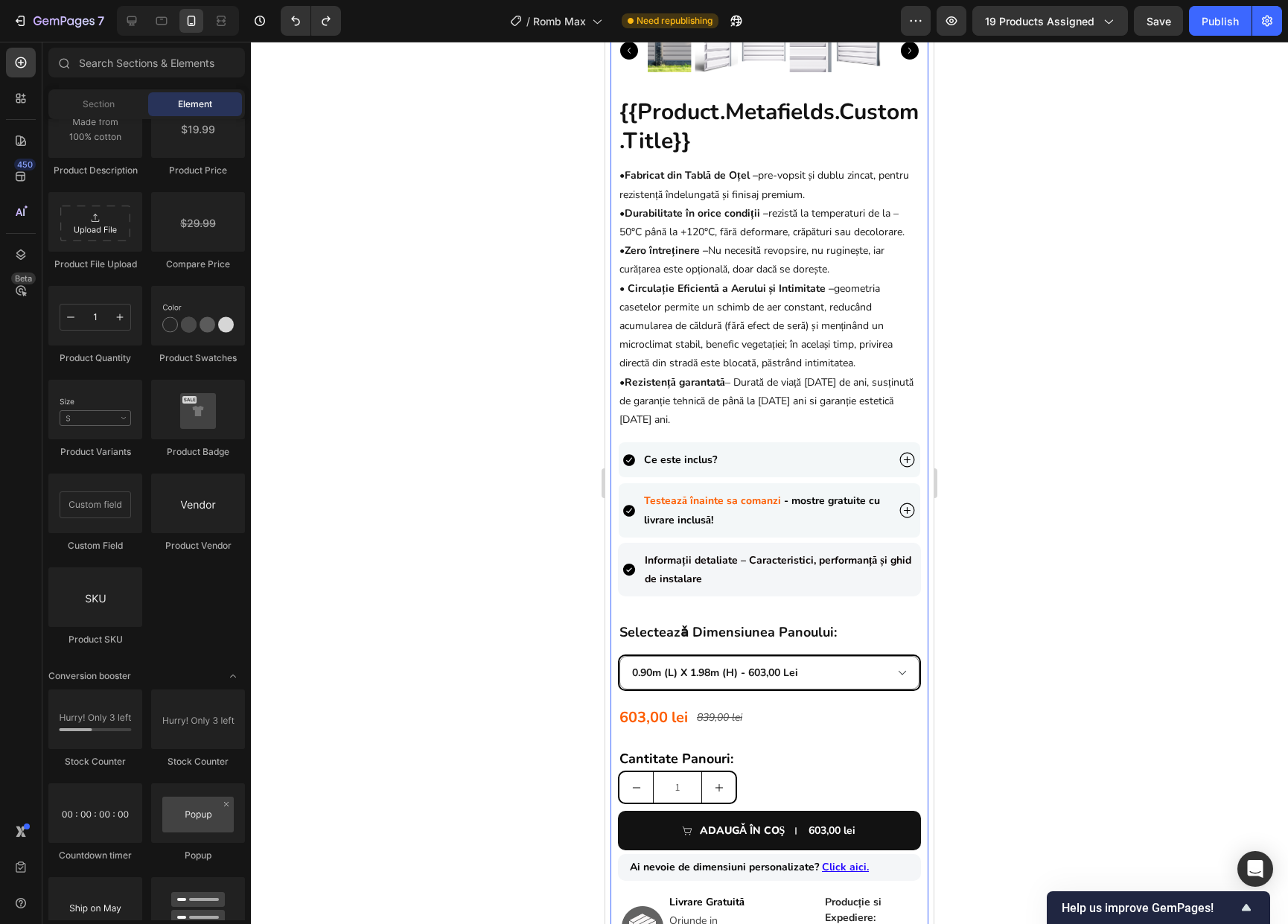
scroll to position [359, 0]
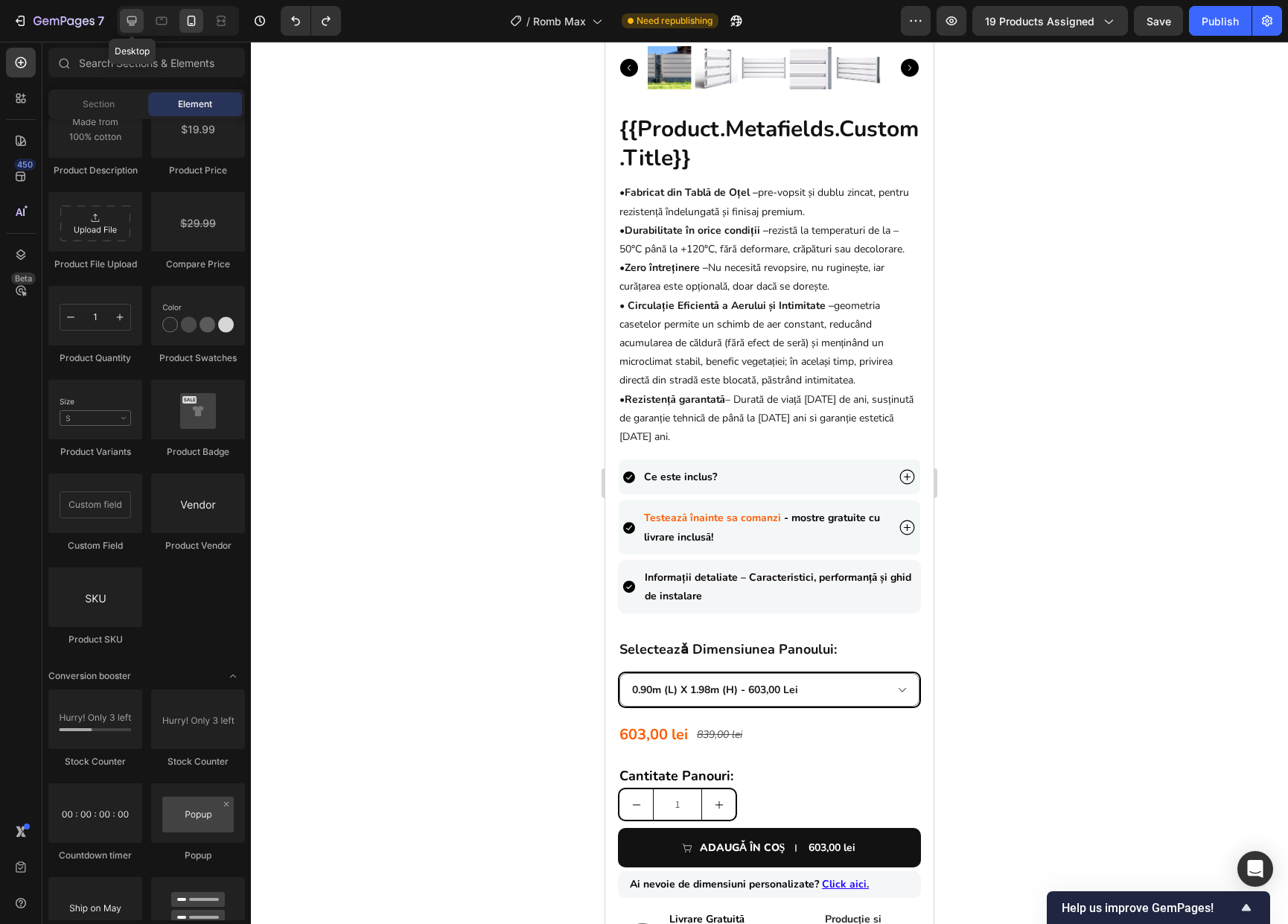
drag, startPoint x: 131, startPoint y: 20, endPoint x: 412, endPoint y: 240, distance: 356.9
click at [131, 20] on icon at bounding box center [132, 21] width 10 height 10
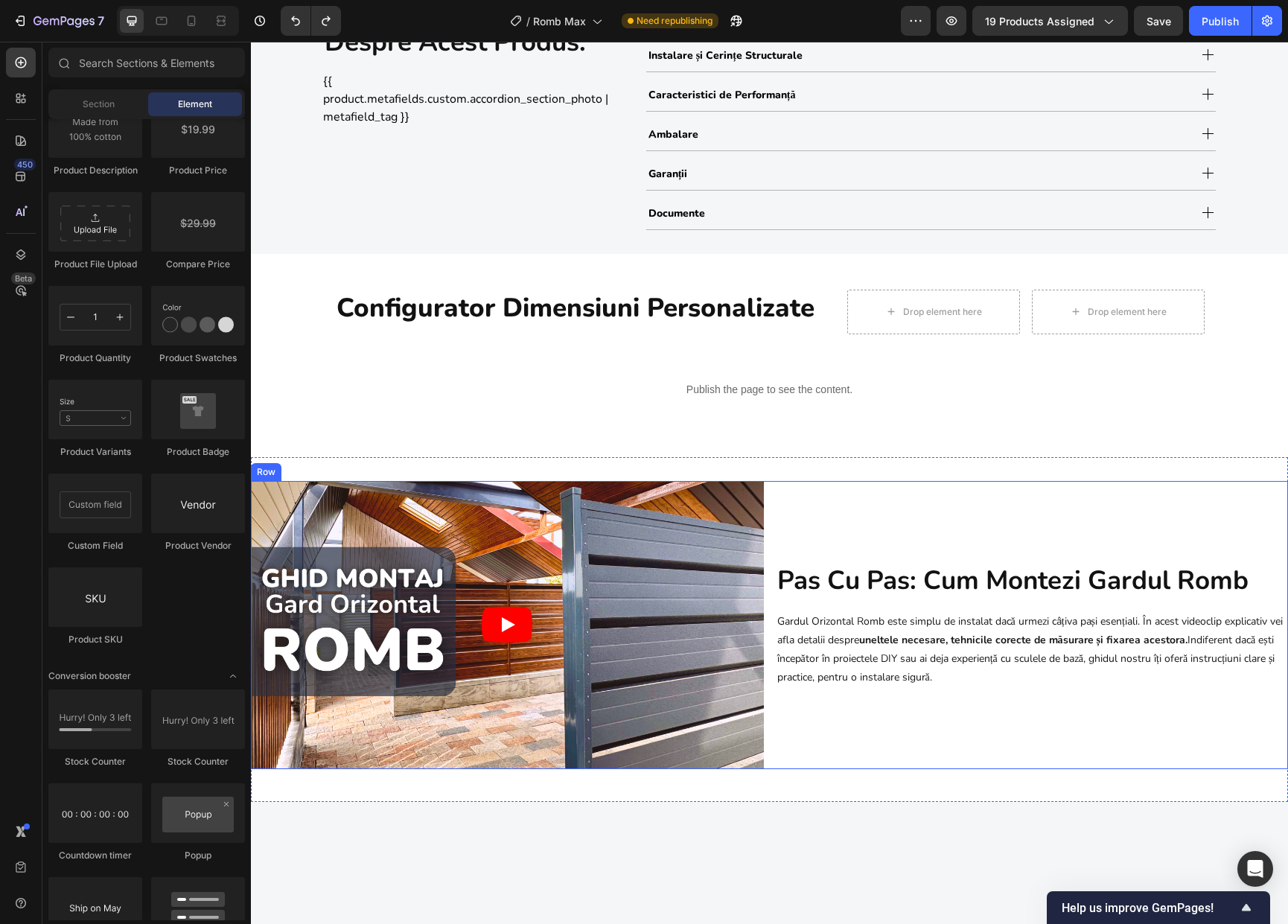
scroll to position [777, 0]
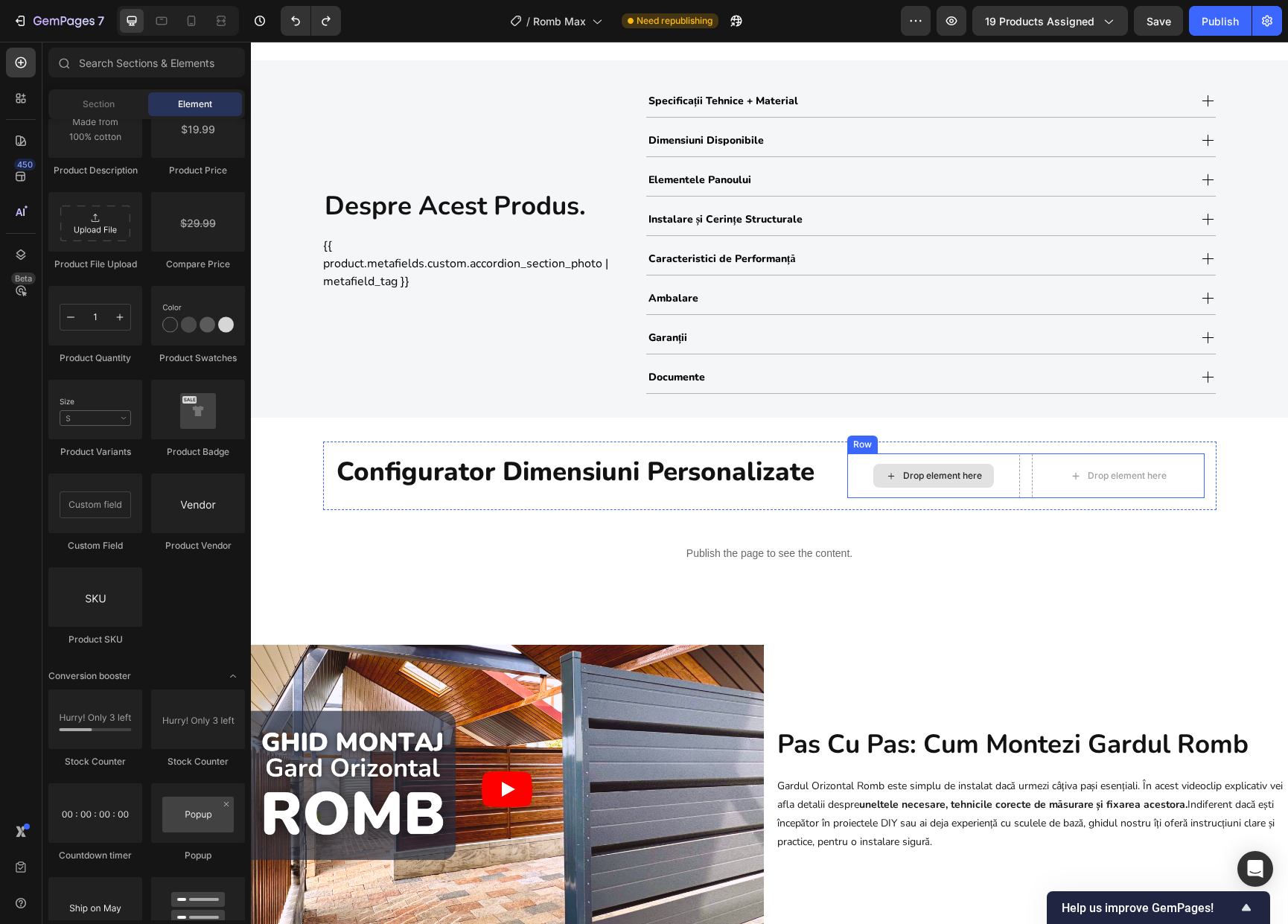
click at [854, 484] on div "Drop element here" at bounding box center [933, 476] width 172 height 44
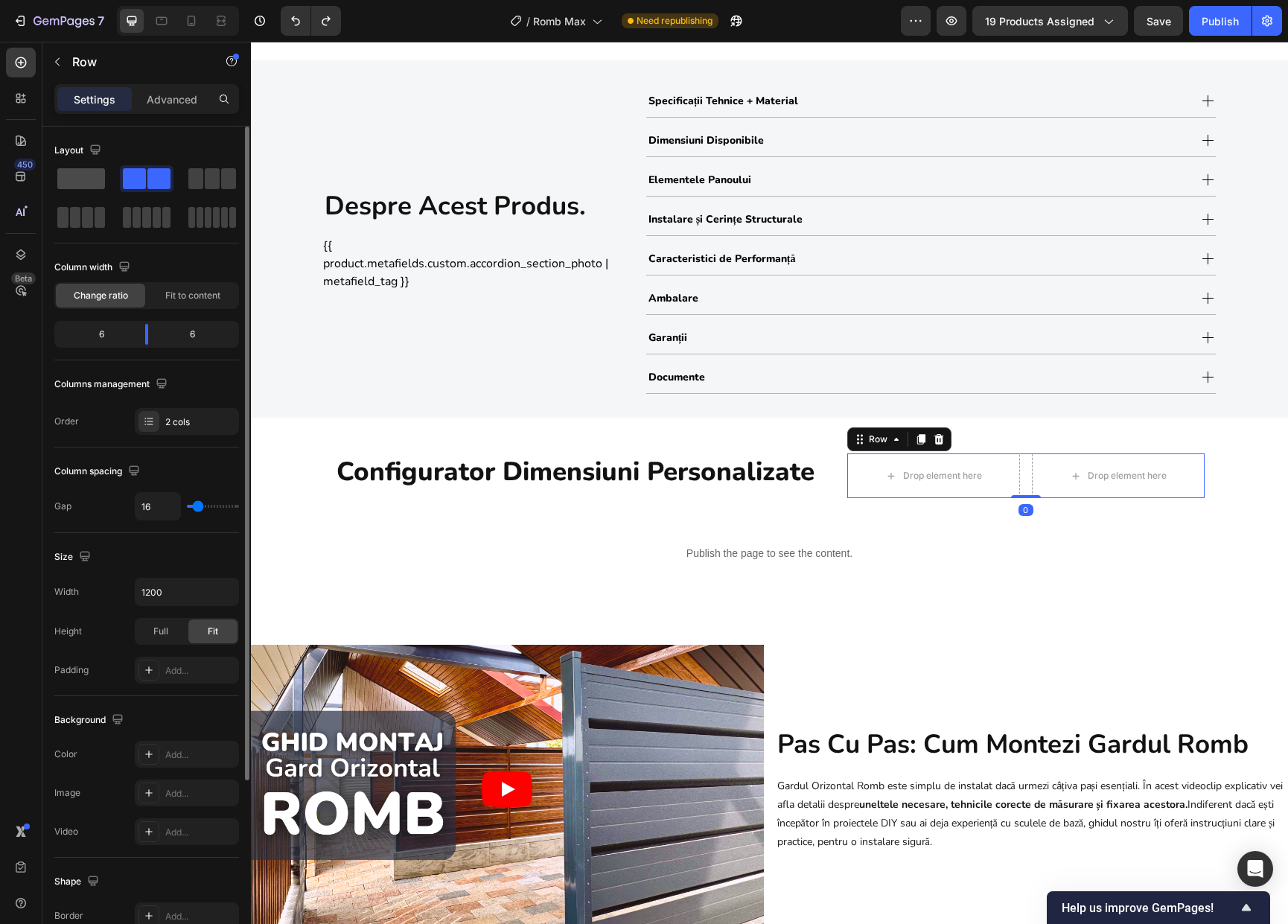
click at [62, 172] on span at bounding box center [81, 178] width 48 height 21
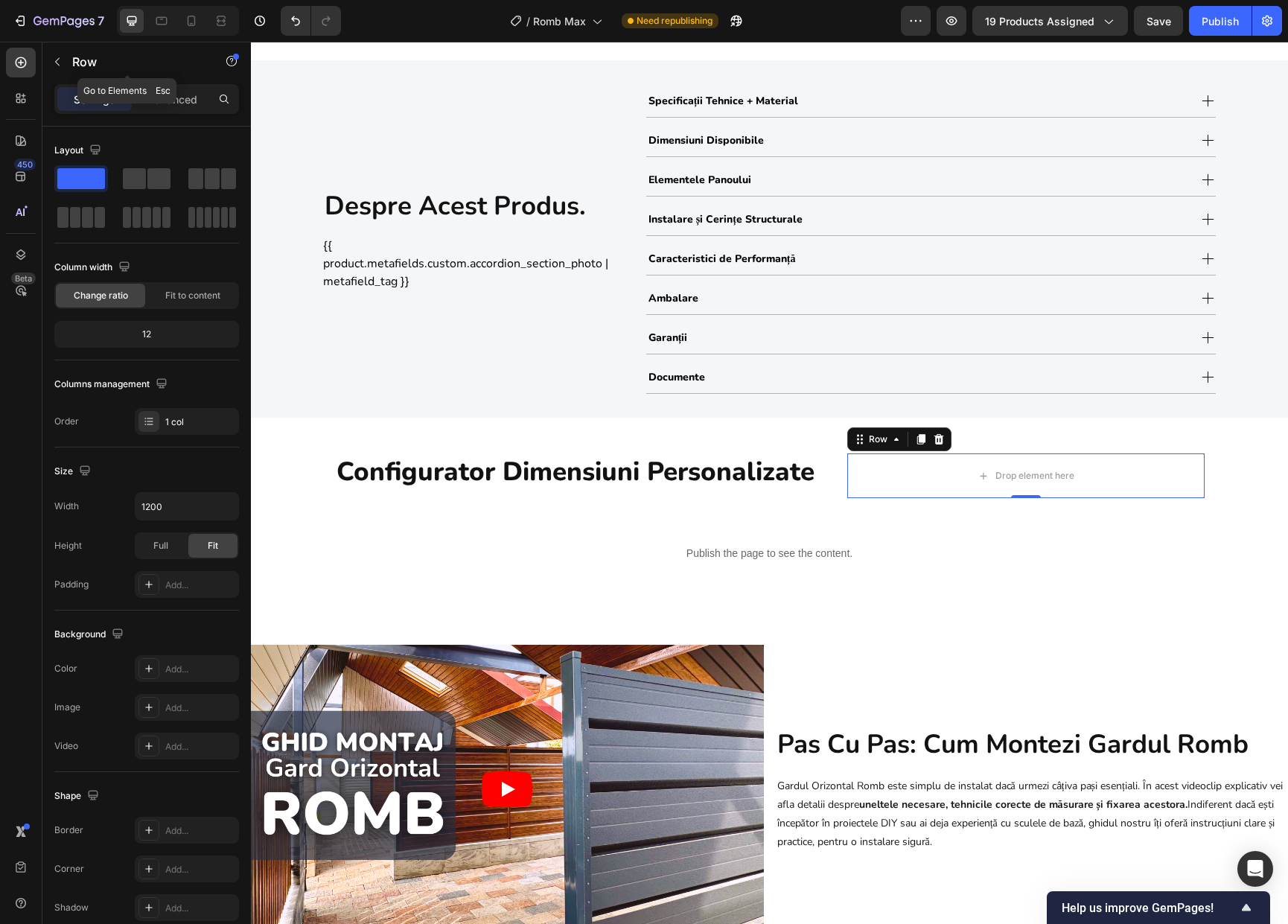
click at [71, 66] on div "Row" at bounding box center [127, 62] width 170 height 39
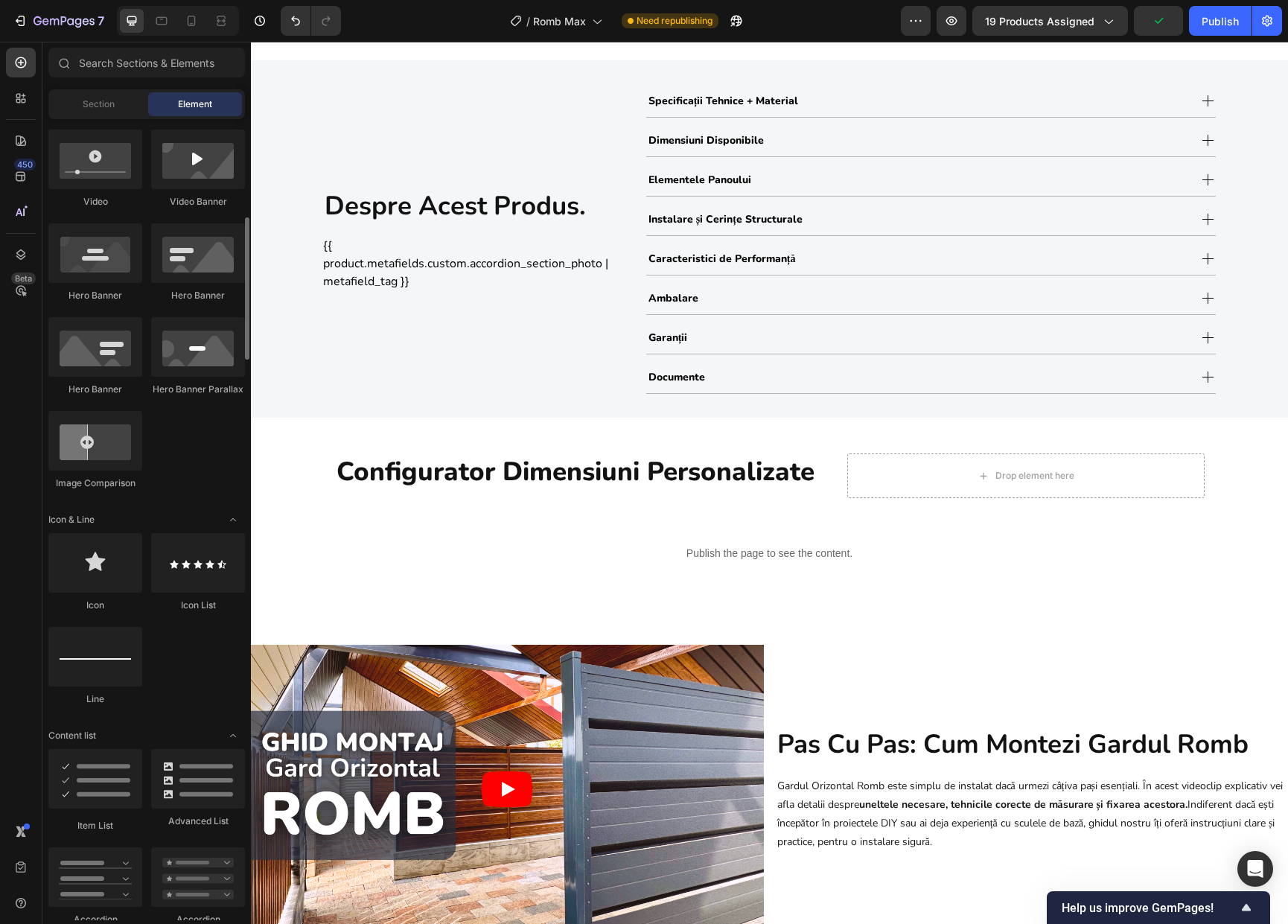
scroll to position [0, 0]
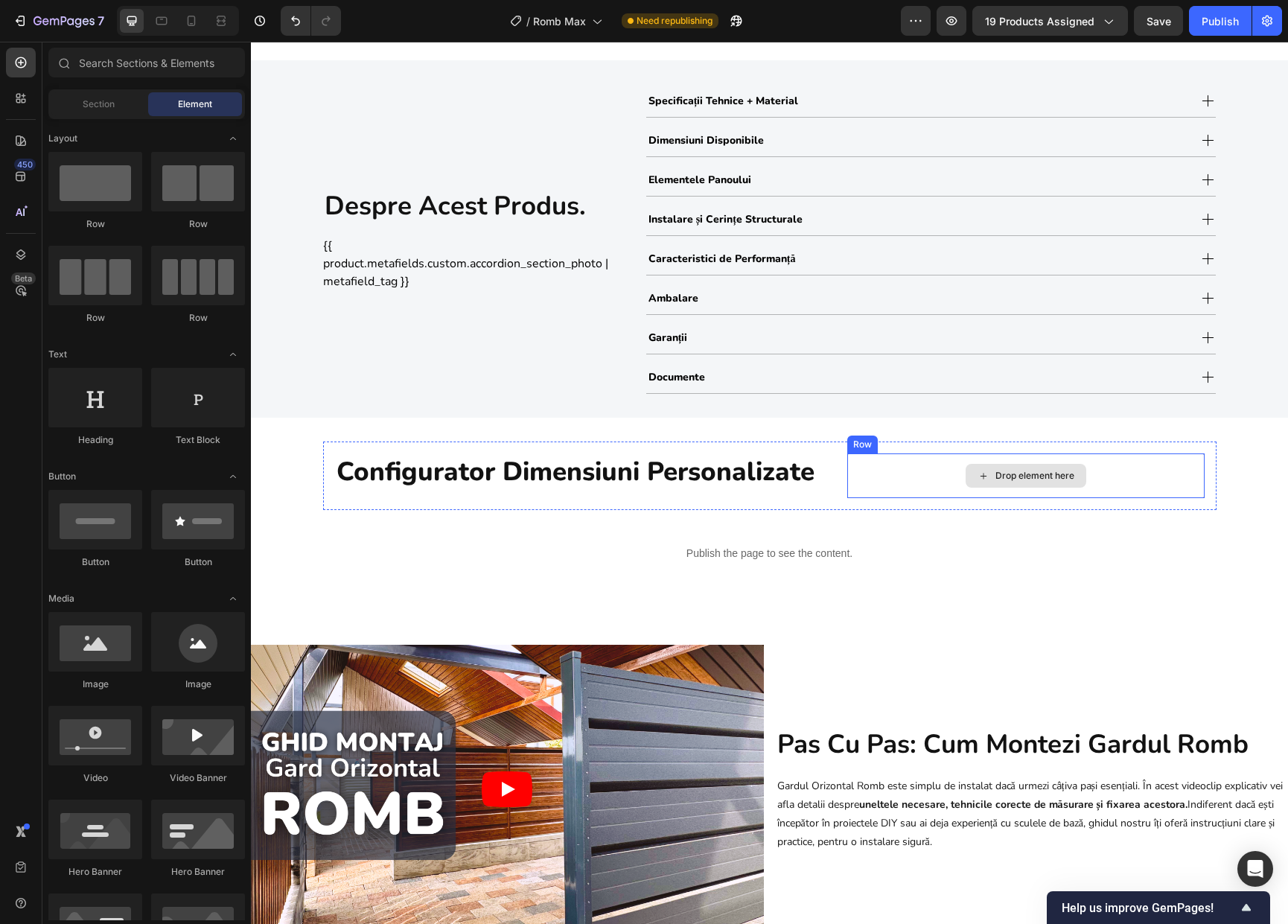
click at [878, 477] on div "Drop element here" at bounding box center [1025, 476] width 357 height 44
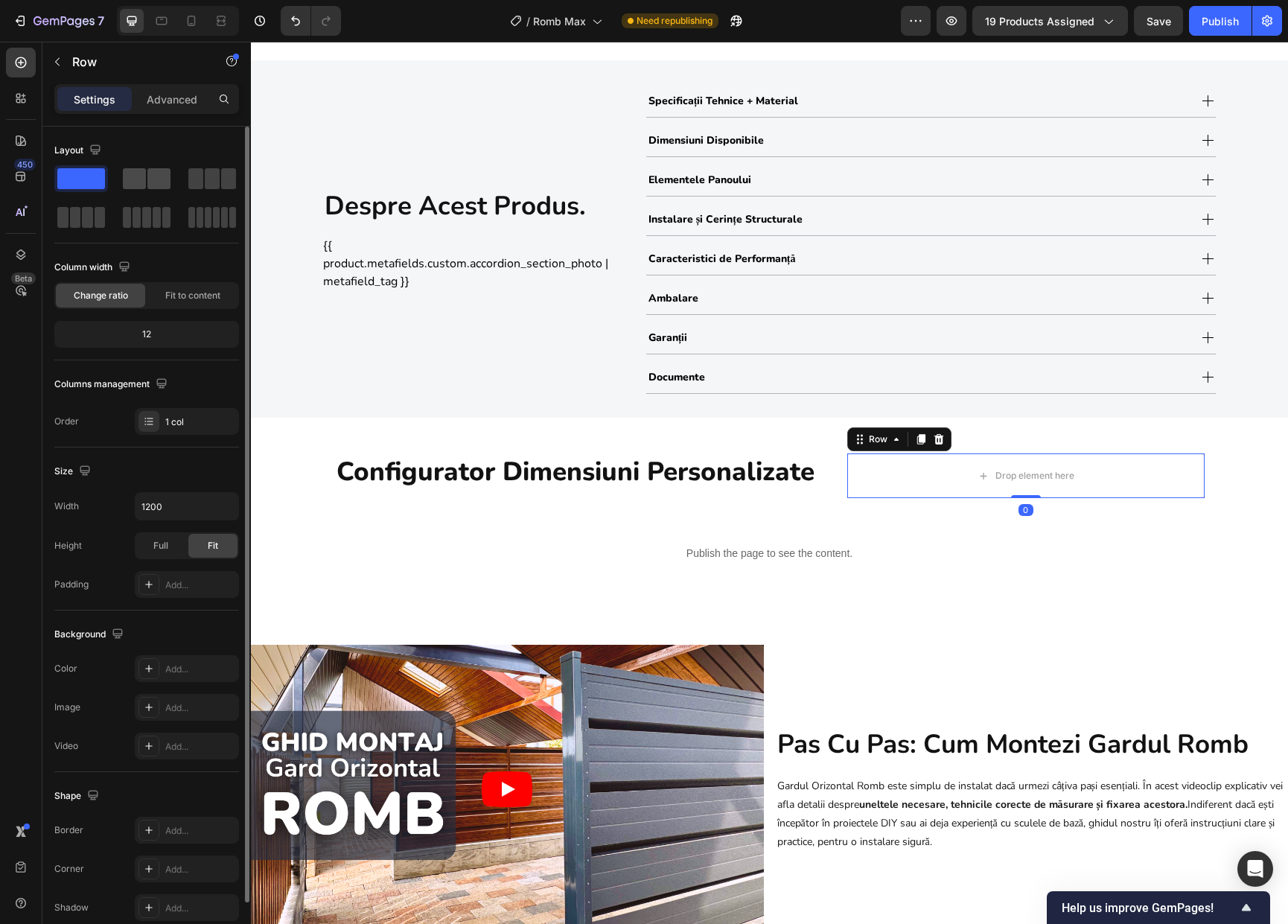
click at [149, 182] on span at bounding box center [159, 178] width 23 height 21
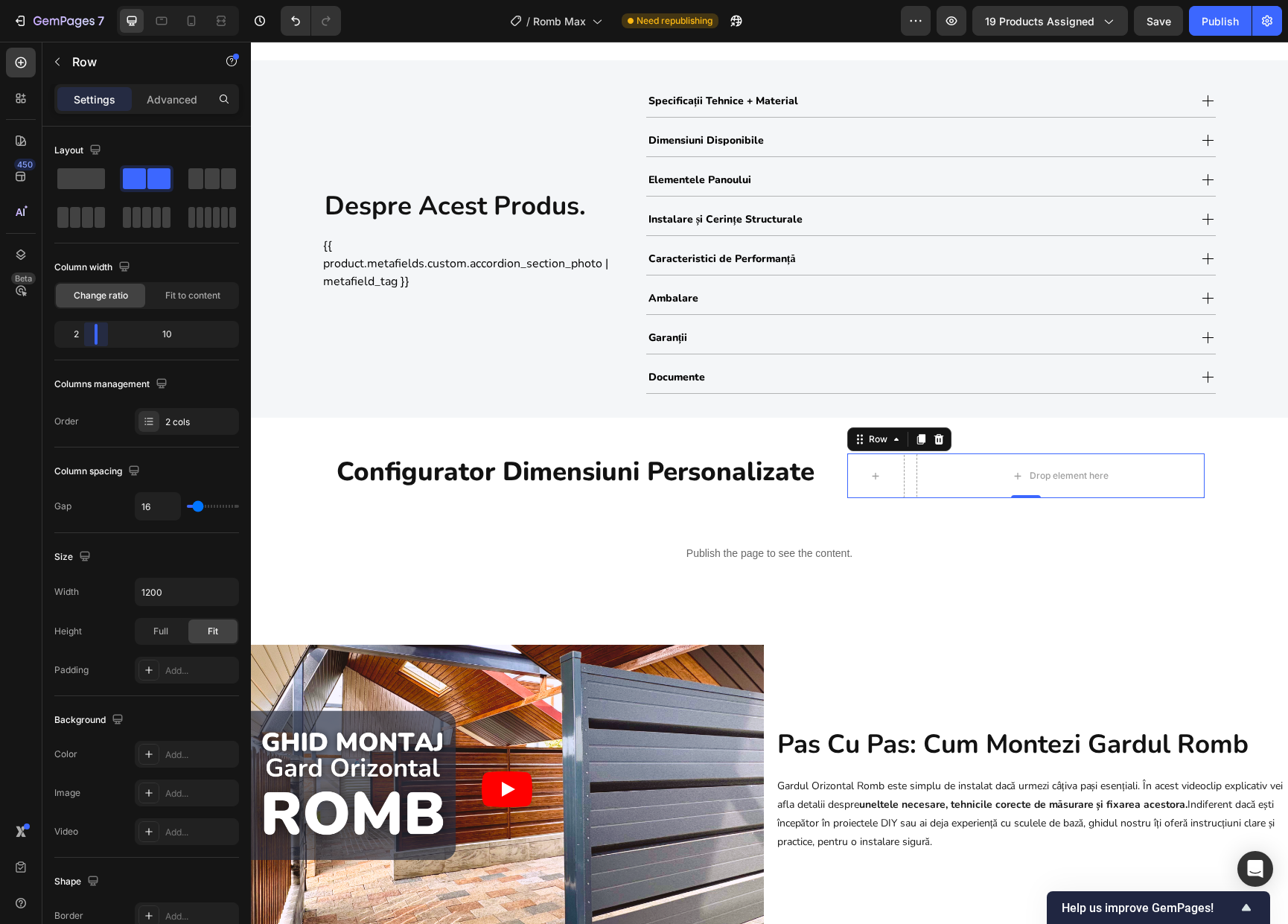
drag, startPoint x: 146, startPoint y: 337, endPoint x: 88, endPoint y: 338, distance: 58.0
click at [88, 0] on body "7 Version history / Romb Max Need republishing Preview 19 products assigned Sav…" at bounding box center [644, 0] width 1288 height 0
drag, startPoint x: 91, startPoint y: 335, endPoint x: 80, endPoint y: 332, distance: 11.4
click at [80, 0] on body "7 Version history / Romb Max Need republishing Preview 19 products assigned Sav…" at bounding box center [644, 0] width 1288 height 0
click at [69, 57] on div "Row" at bounding box center [127, 62] width 170 height 39
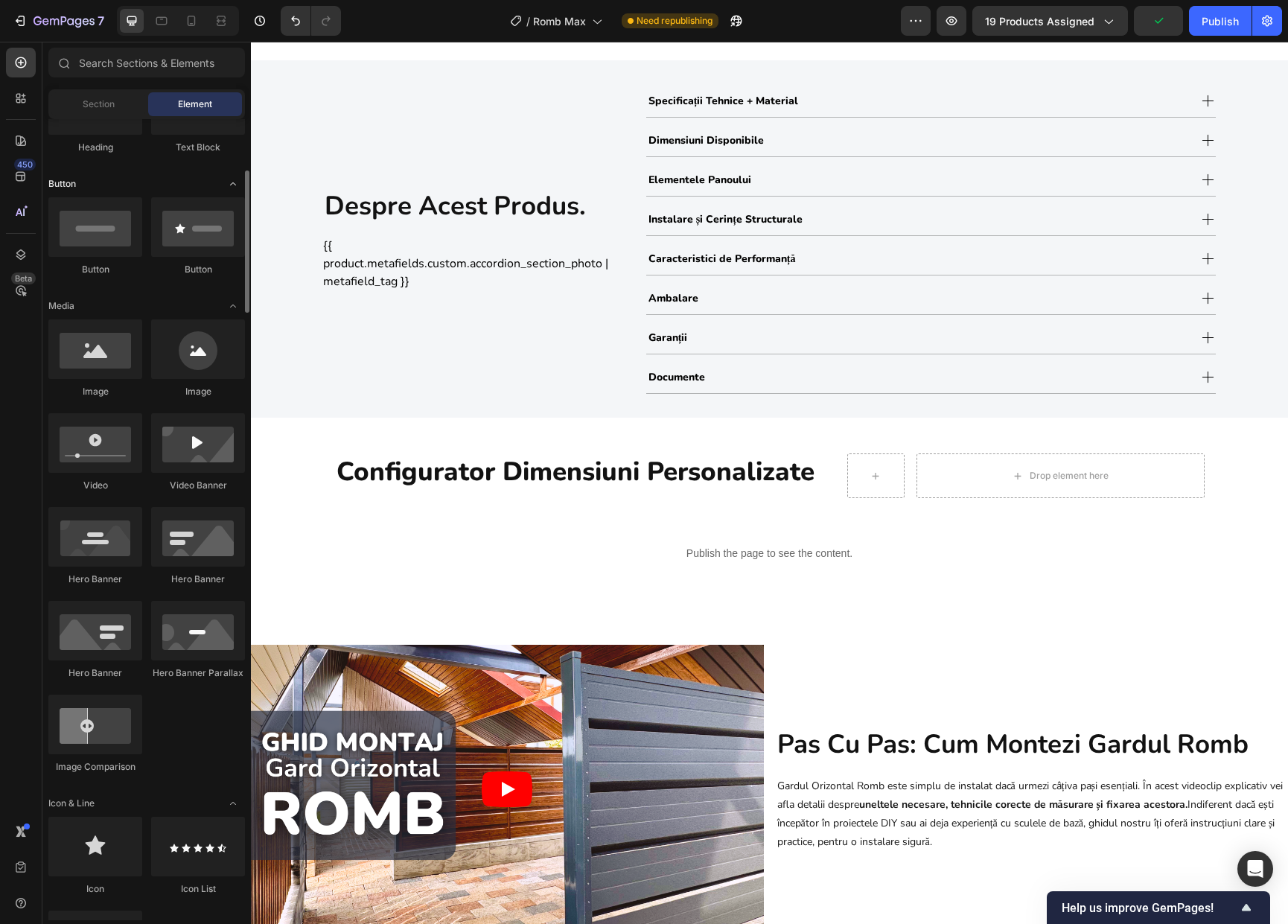
scroll to position [563, 0]
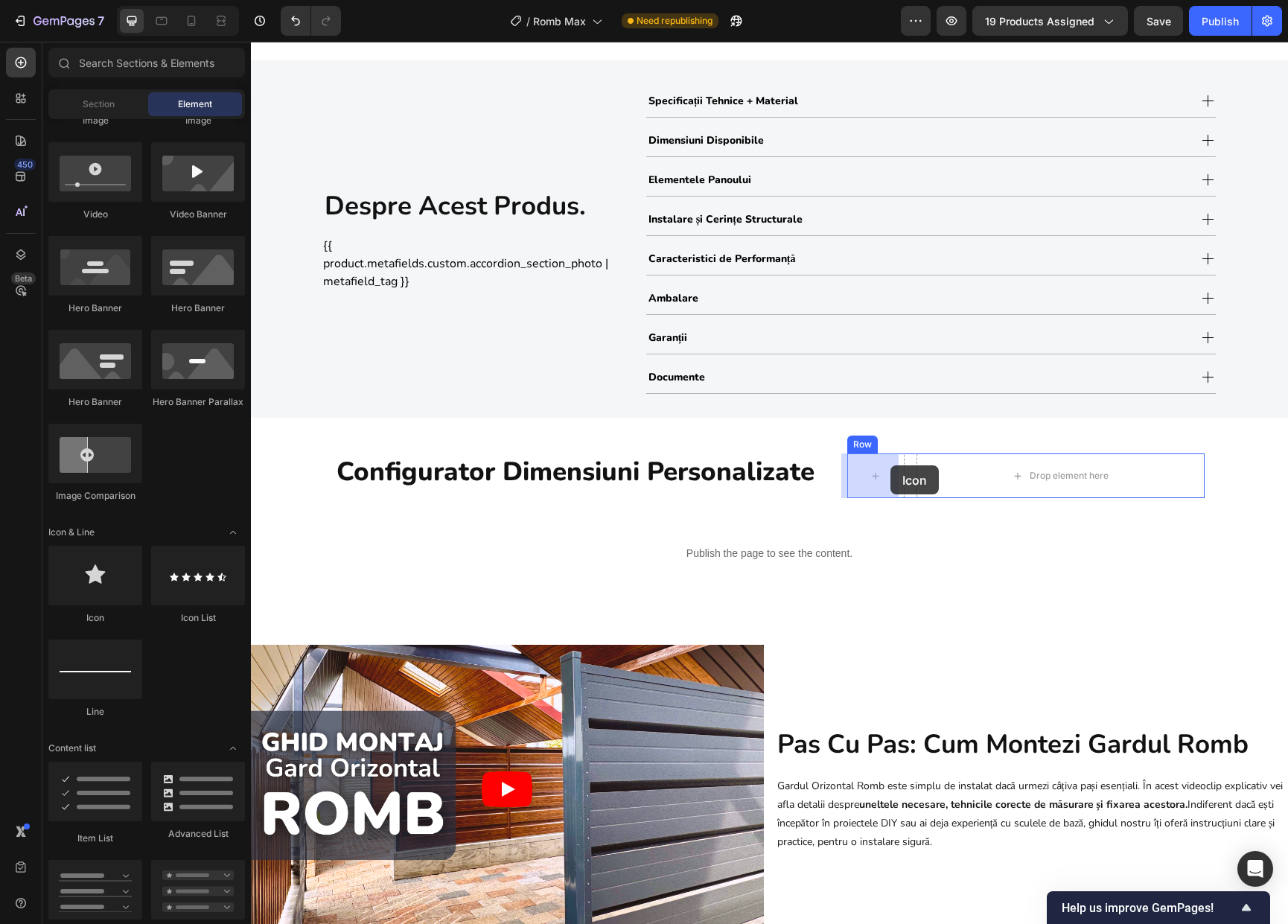
drag, startPoint x: 580, startPoint y: 588, endPoint x: 886, endPoint y: 471, distance: 327.6
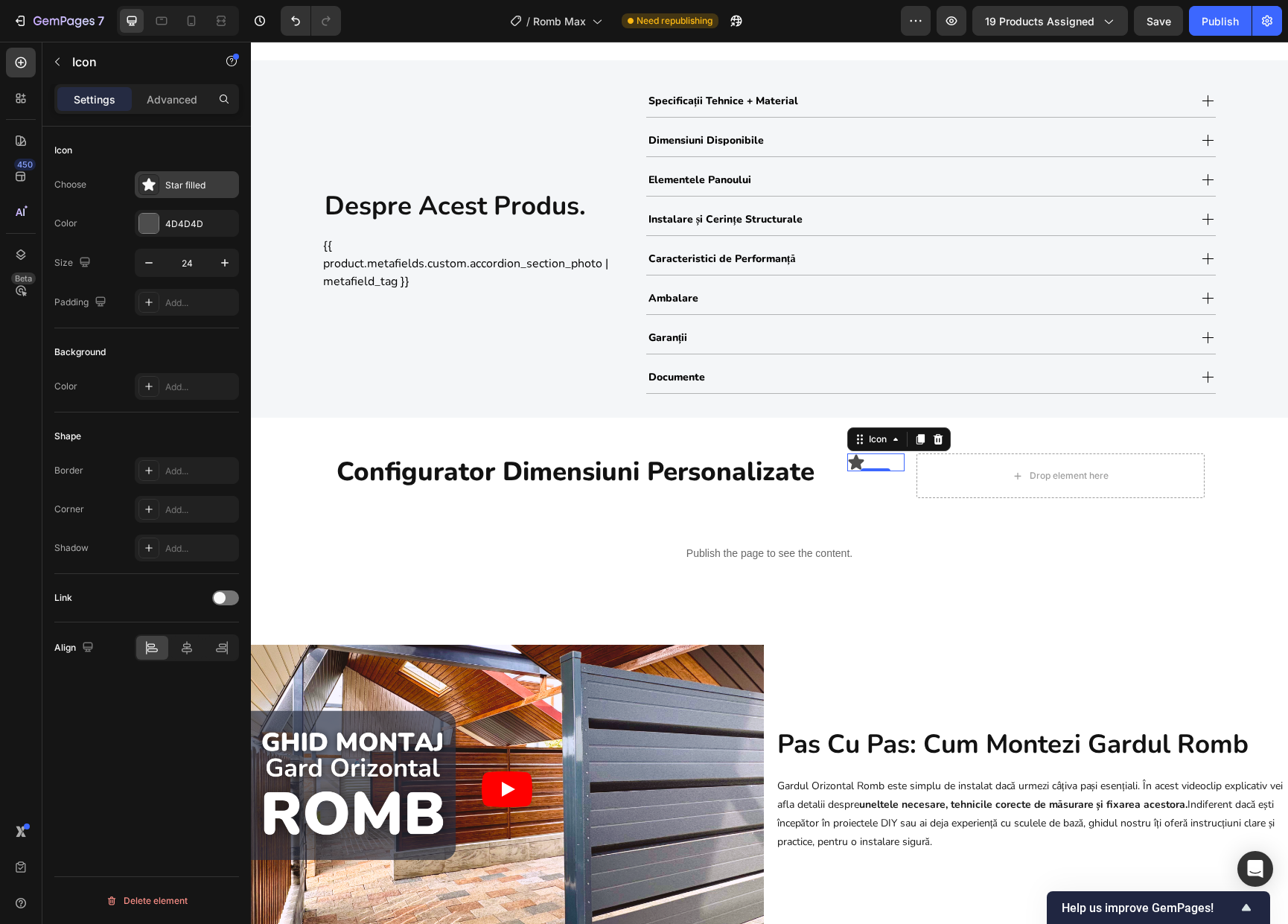
click at [169, 180] on div "Star filled" at bounding box center [200, 185] width 70 height 13
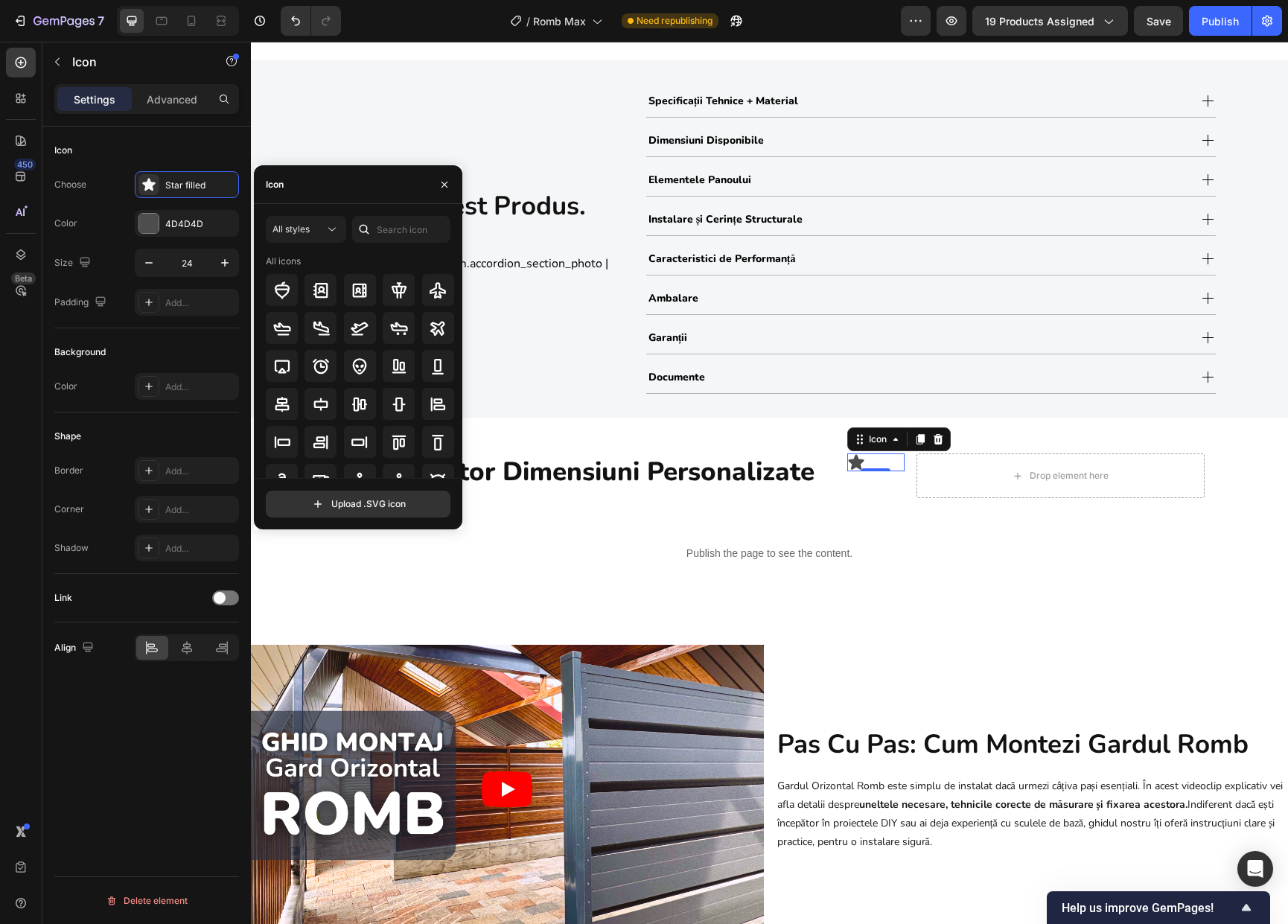
click at [292, 188] on div "Icon" at bounding box center [358, 184] width 209 height 39
click at [292, 186] on div "Icon" at bounding box center [358, 184] width 209 height 39
click at [273, 186] on div "Icon" at bounding box center [274, 185] width 18 height 13
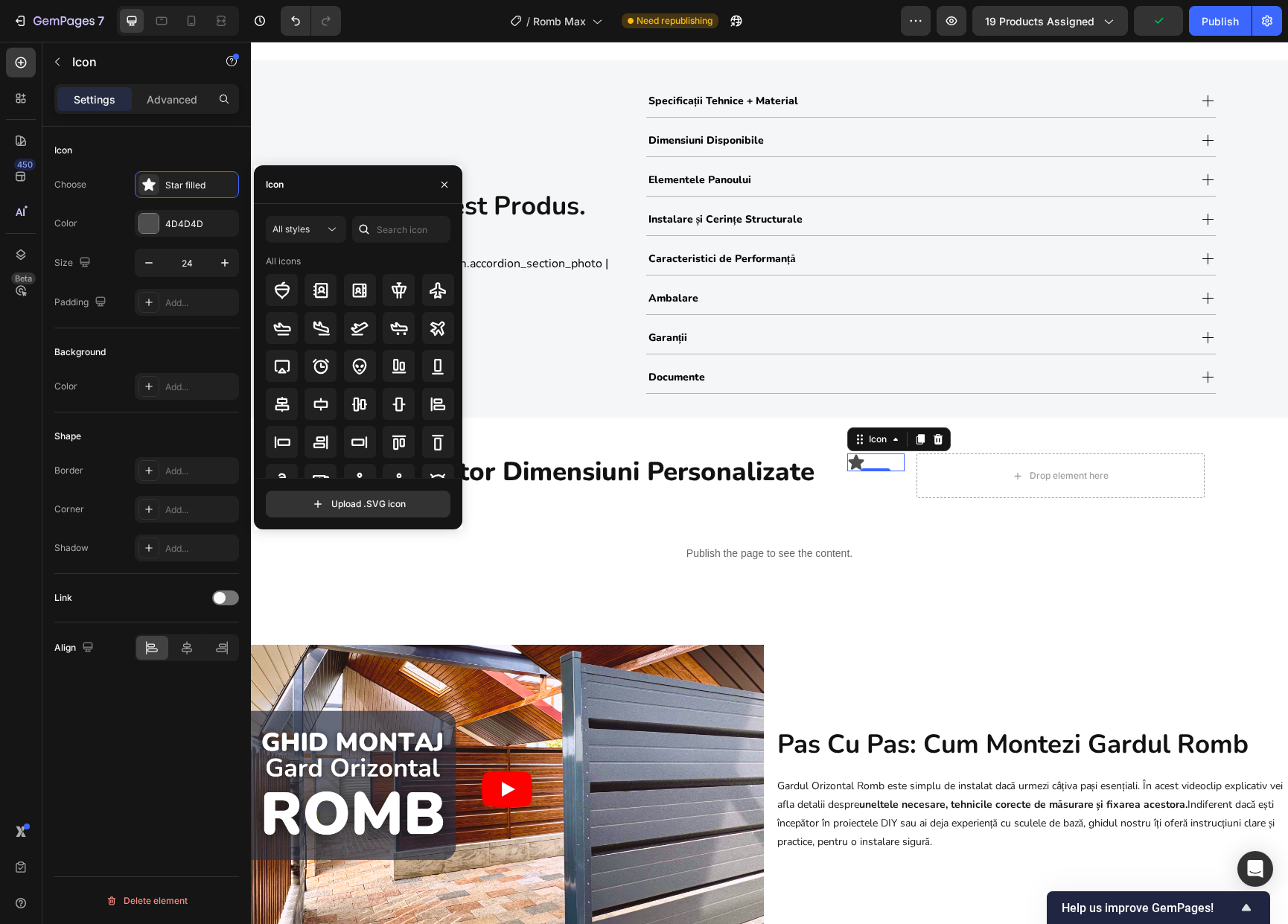
click at [320, 191] on div "Icon" at bounding box center [358, 184] width 209 height 39
click at [288, 187] on div "Icon" at bounding box center [271, 184] width 35 height 38
click at [279, 185] on div "Icon" at bounding box center [274, 185] width 18 height 13
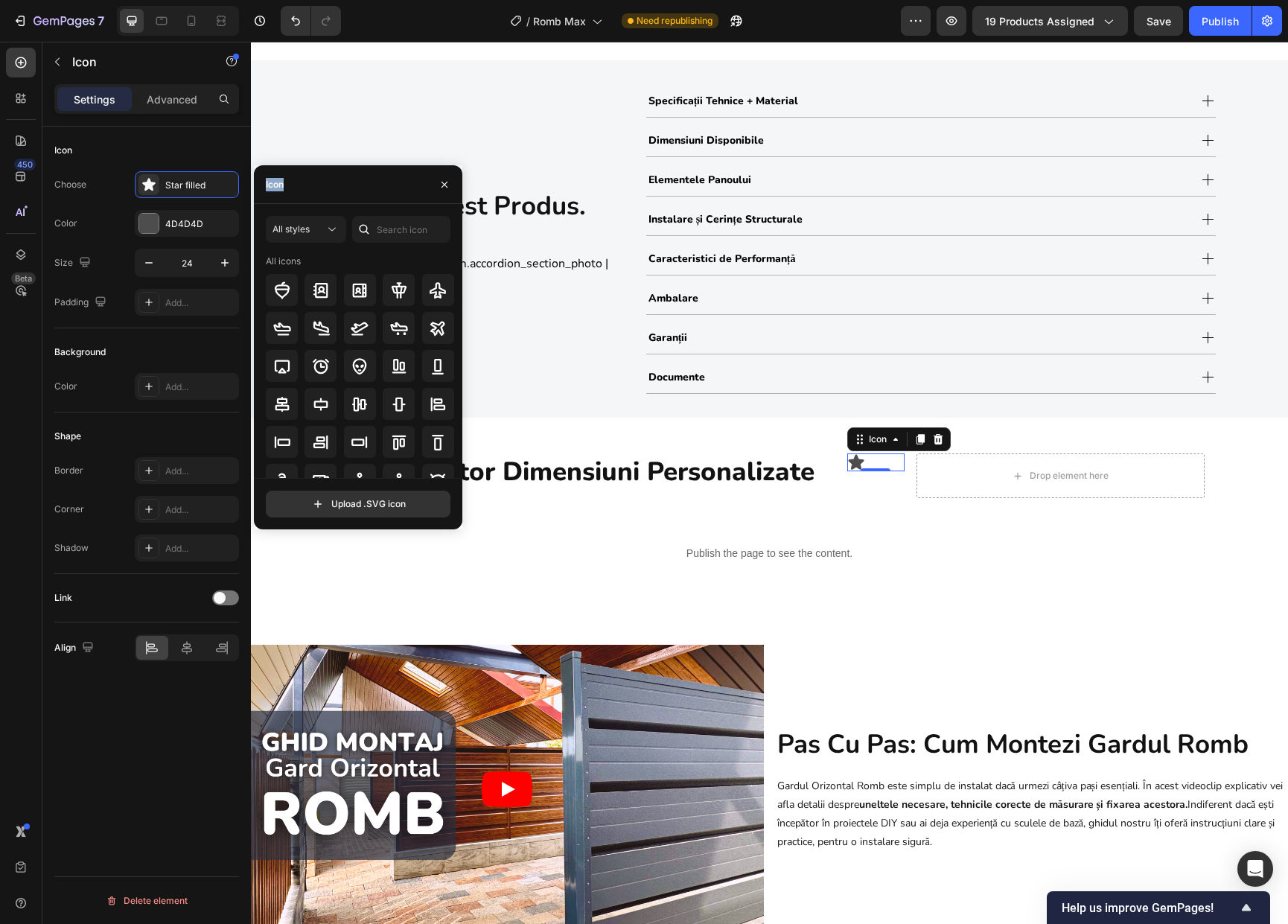
click at [279, 185] on div "Icon" at bounding box center [274, 185] width 18 height 13
click at [426, 236] on input "text" at bounding box center [402, 229] width 99 height 27
click at [318, 224] on div "All styles" at bounding box center [298, 229] width 52 height 13
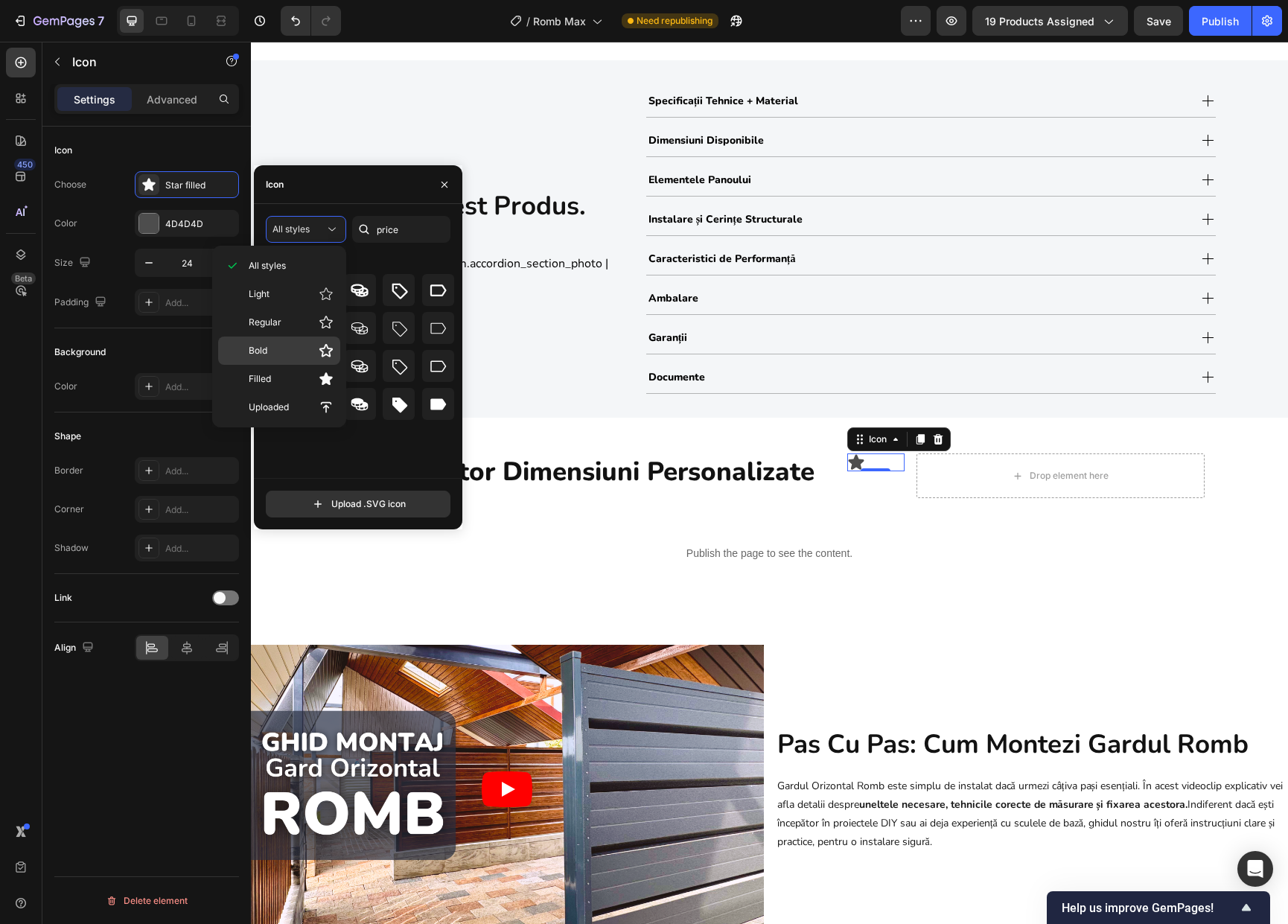
click at [269, 361] on div "Bold" at bounding box center [278, 351] width 122 height 28
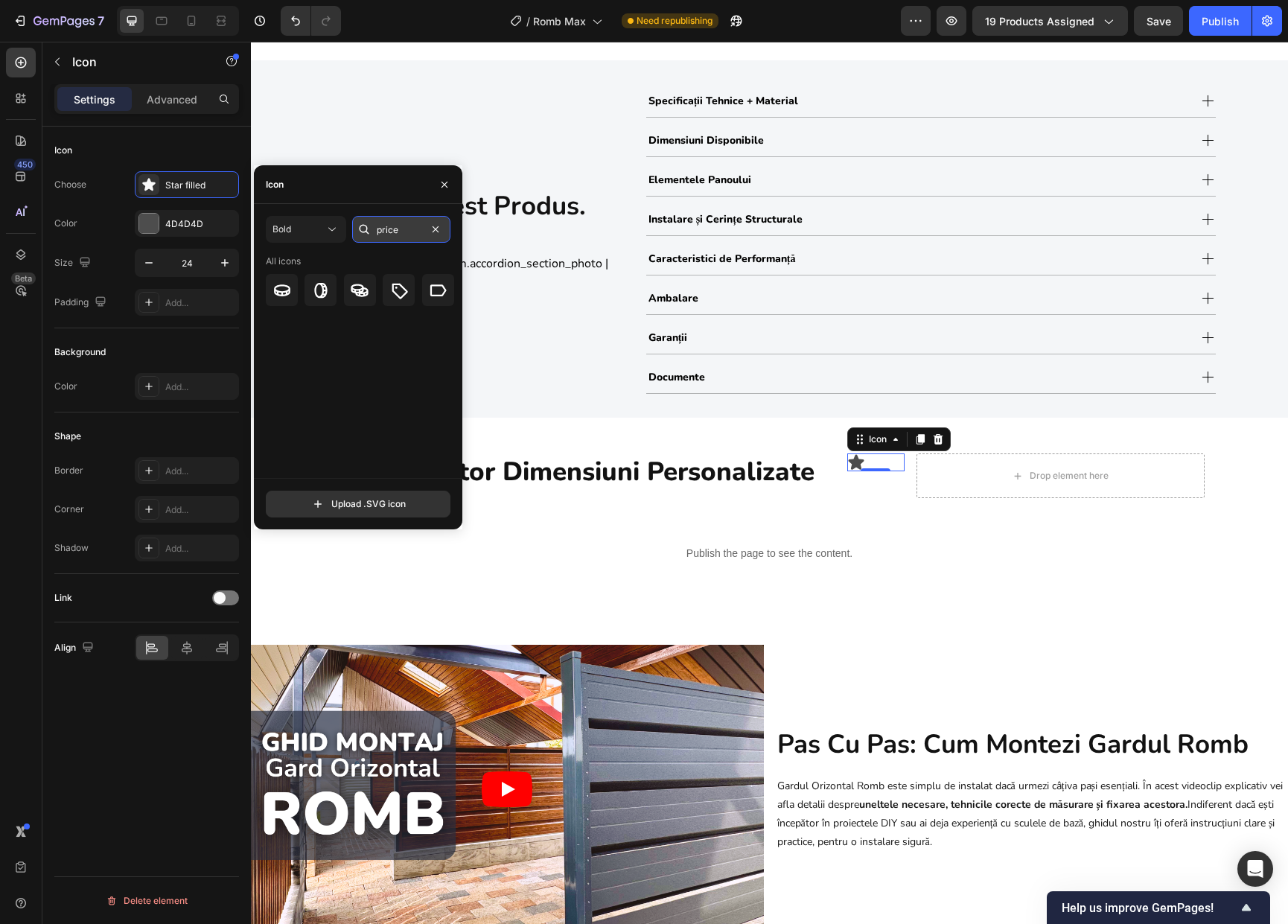
click at [391, 230] on input "price" at bounding box center [402, 229] width 99 height 27
click at [391, 229] on input "price" at bounding box center [402, 229] width 99 height 27
click at [393, 231] on input "dollar" at bounding box center [402, 229] width 99 height 27
type input "euro"
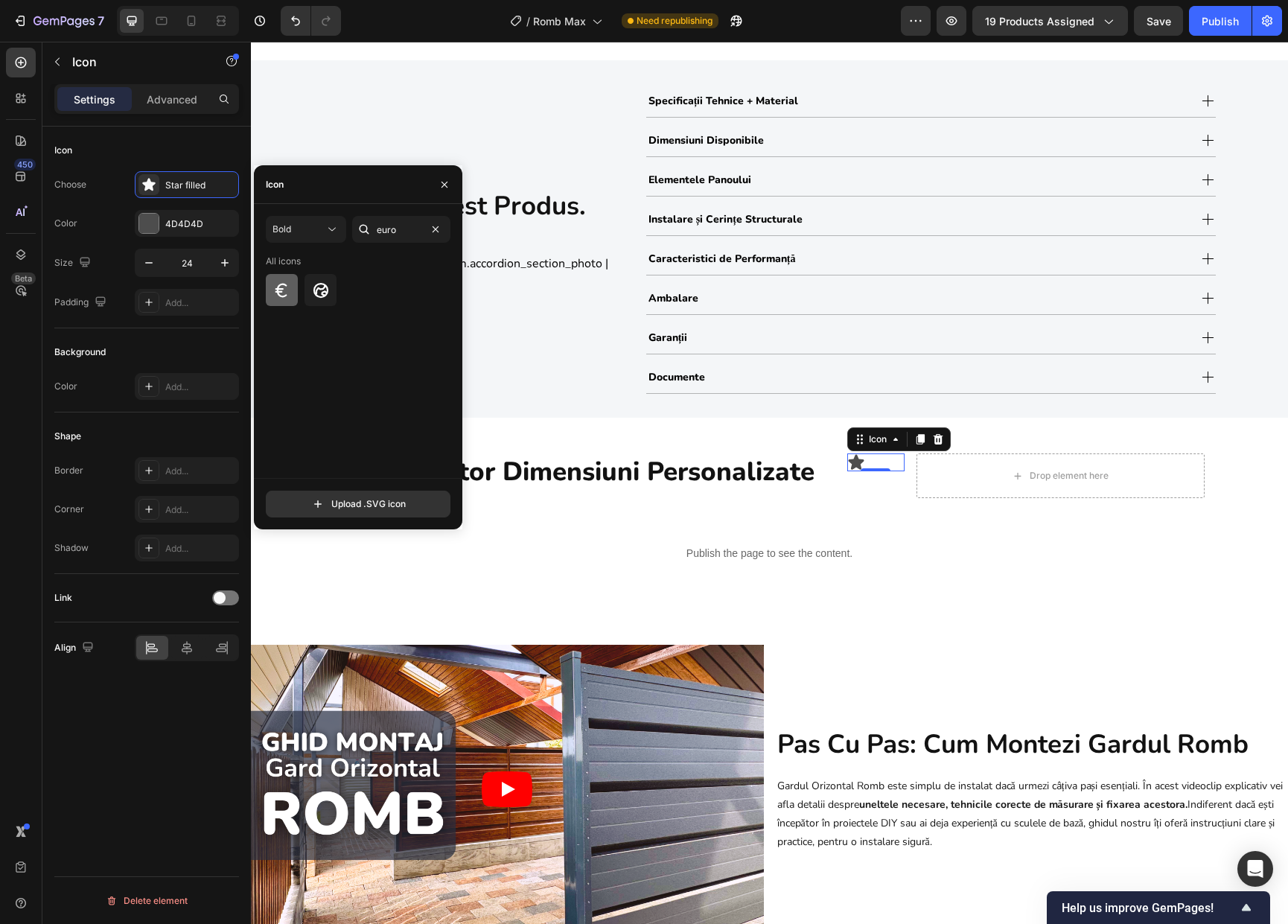
click at [282, 289] on icon at bounding box center [283, 291] width 18 height 18
click at [932, 435] on icon at bounding box center [937, 439] width 10 height 11
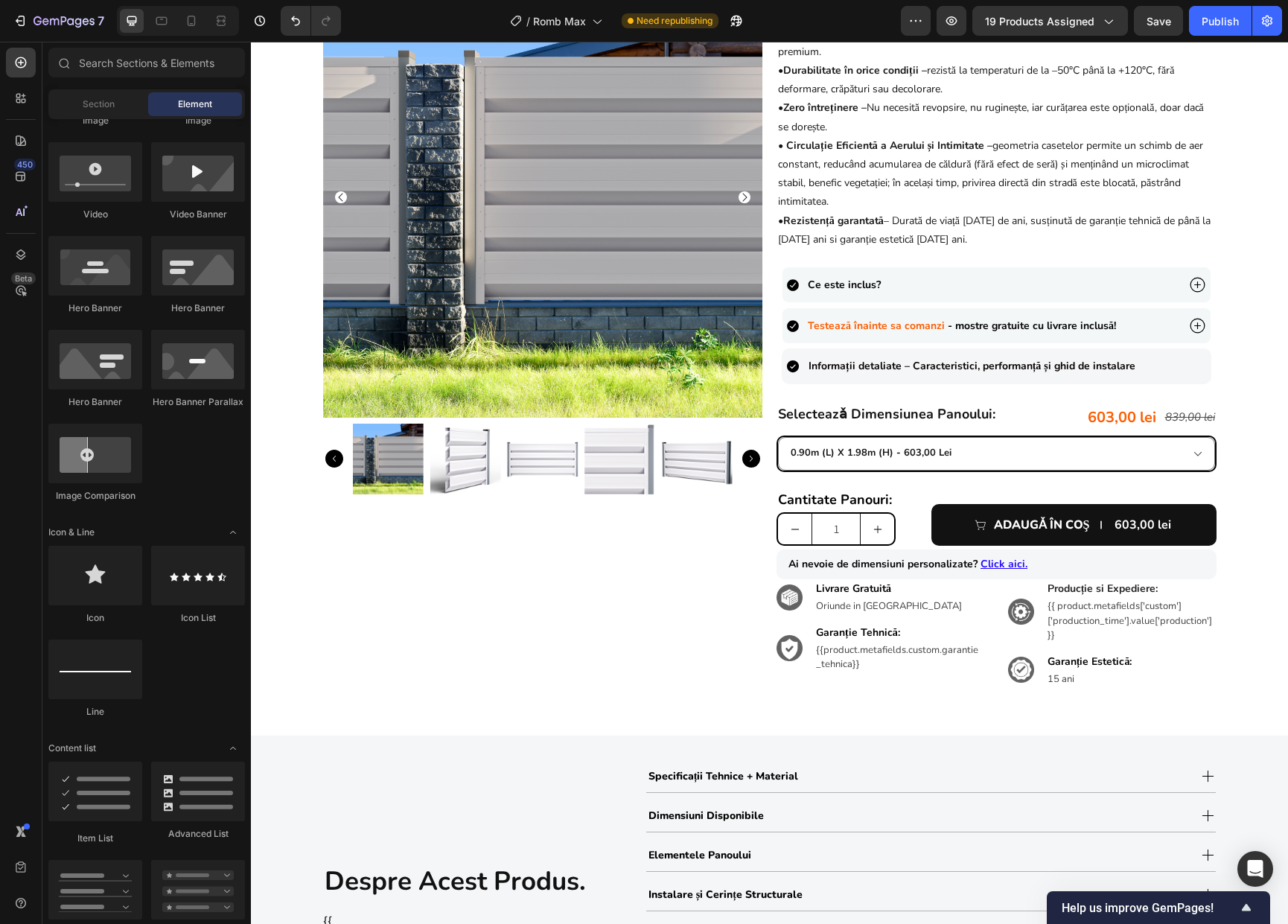
scroll to position [0, 0]
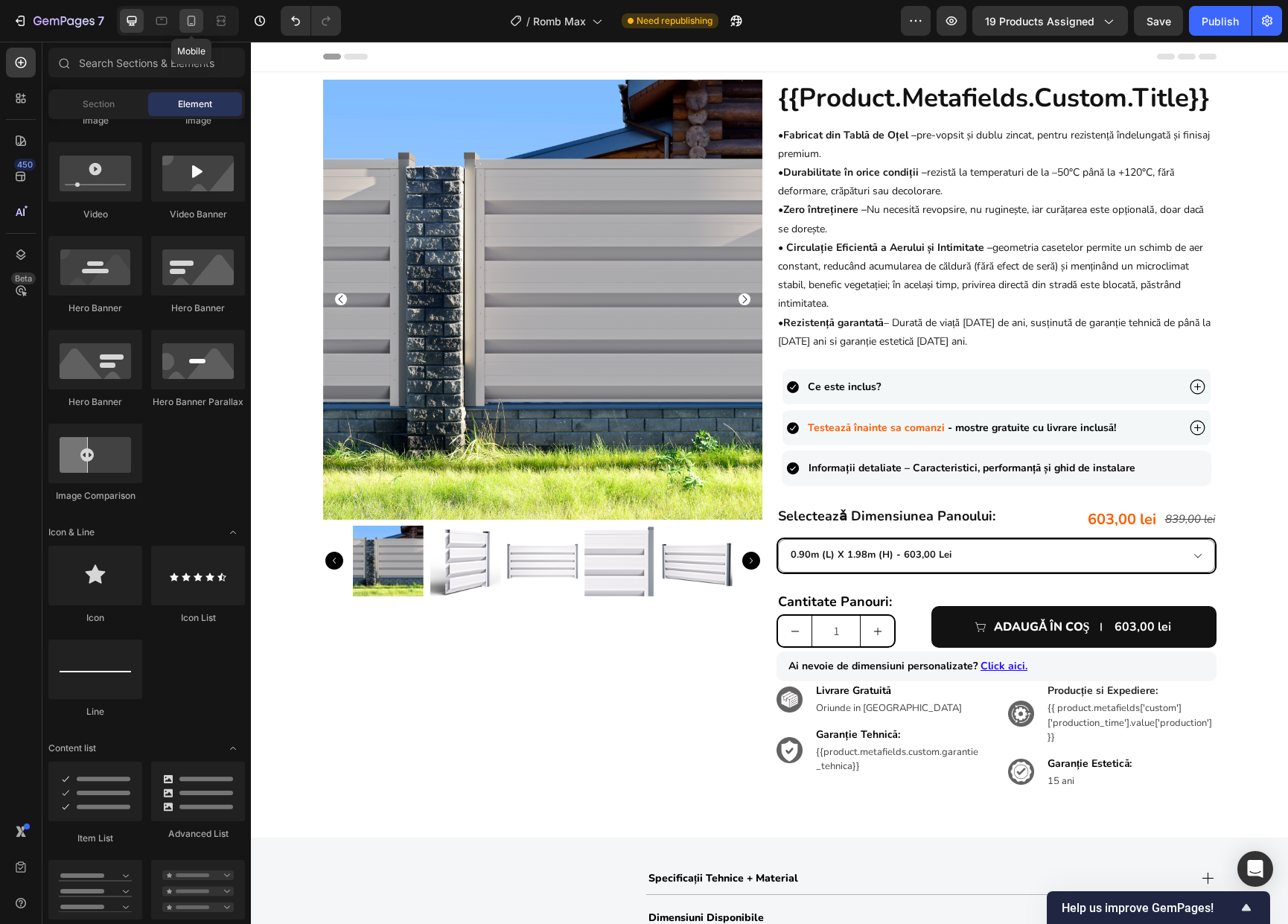
click at [180, 18] on div at bounding box center [191, 21] width 24 height 24
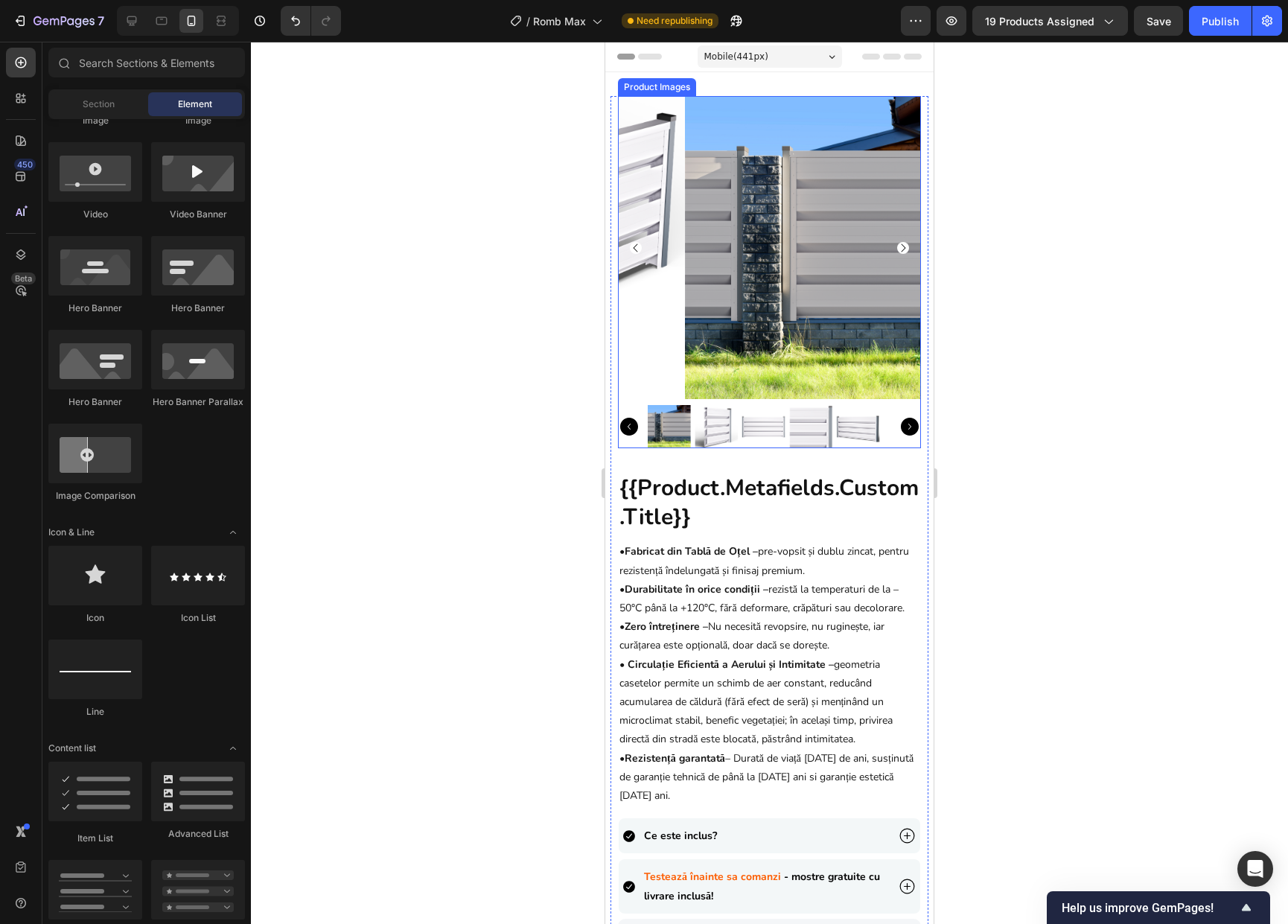
scroll to position [732, 0]
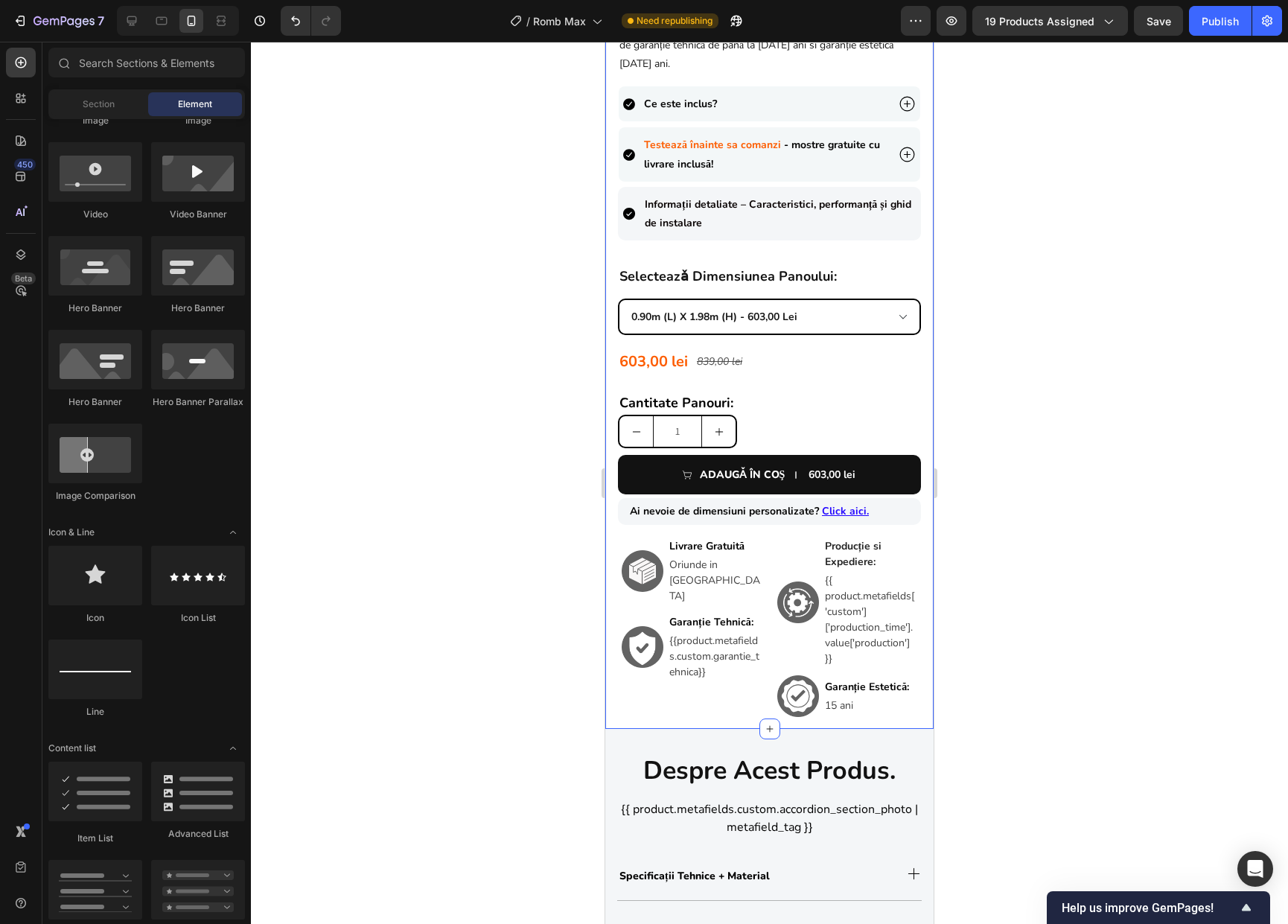
click at [821, 328] on select "0.90m (l) x 1.98m (h) - 603,00 lei 1.0m (l) x 1.74m (h) - 580,00 lei 1.0m (l) x…" at bounding box center [769, 316] width 300 height 34
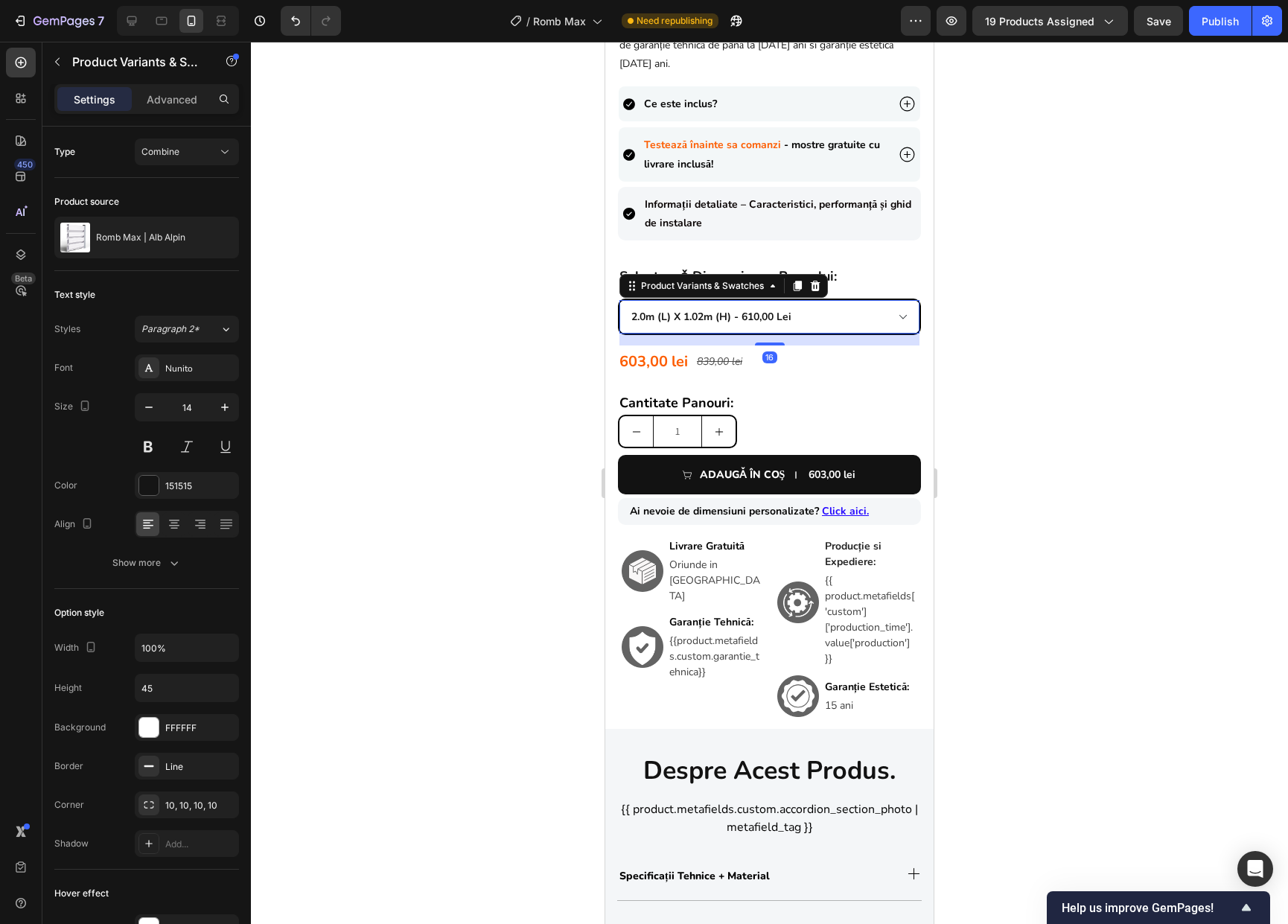
click at [619, 300] on select "0.90m (l) x 1.98m (h) - 603,00 lei 1.0m (l) x 1.74m (h) - 580,00 lei 1.0m (l) x…" at bounding box center [769, 316] width 300 height 34
click at [1009, 407] on div at bounding box center [769, 483] width 1037 height 882
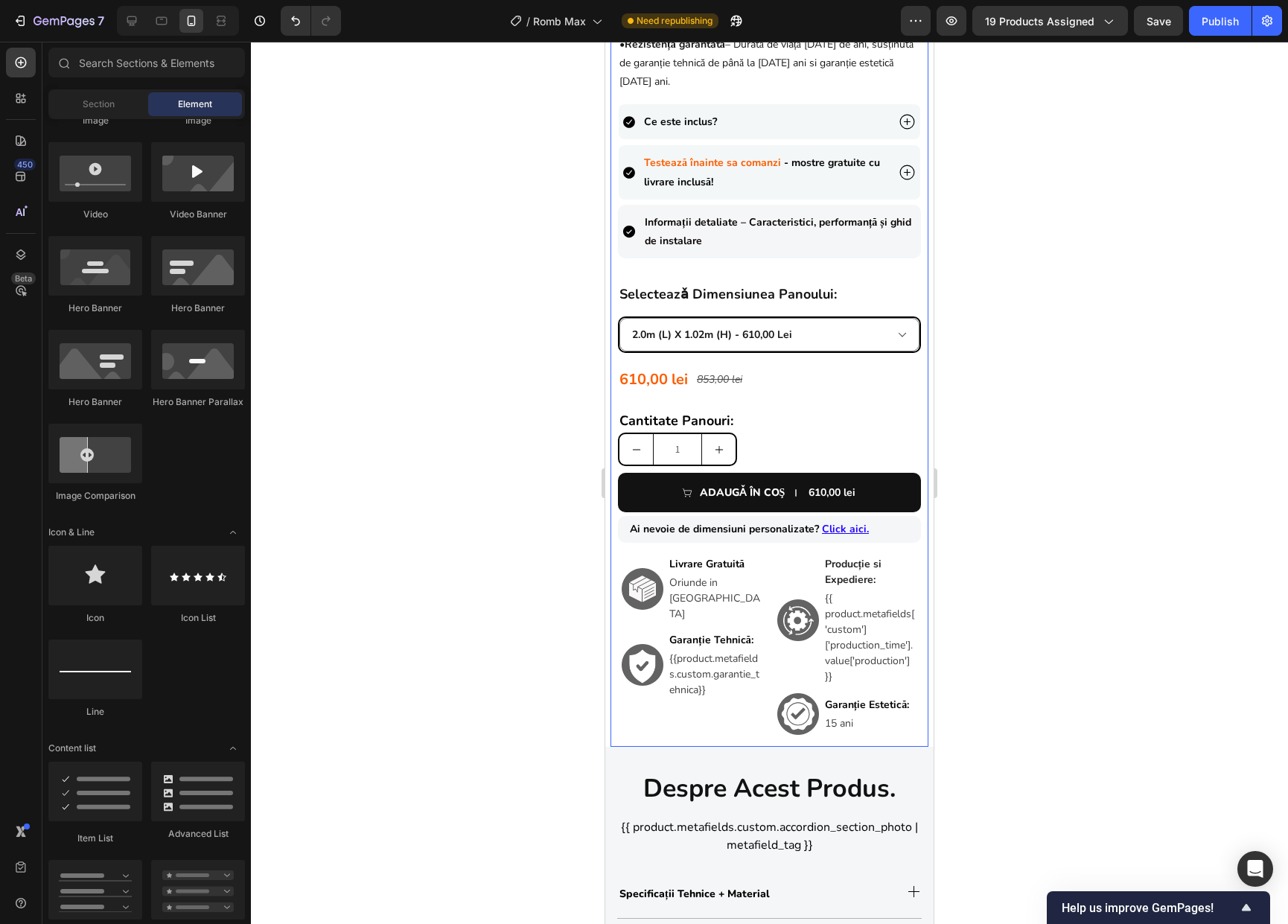
scroll to position [686, 0]
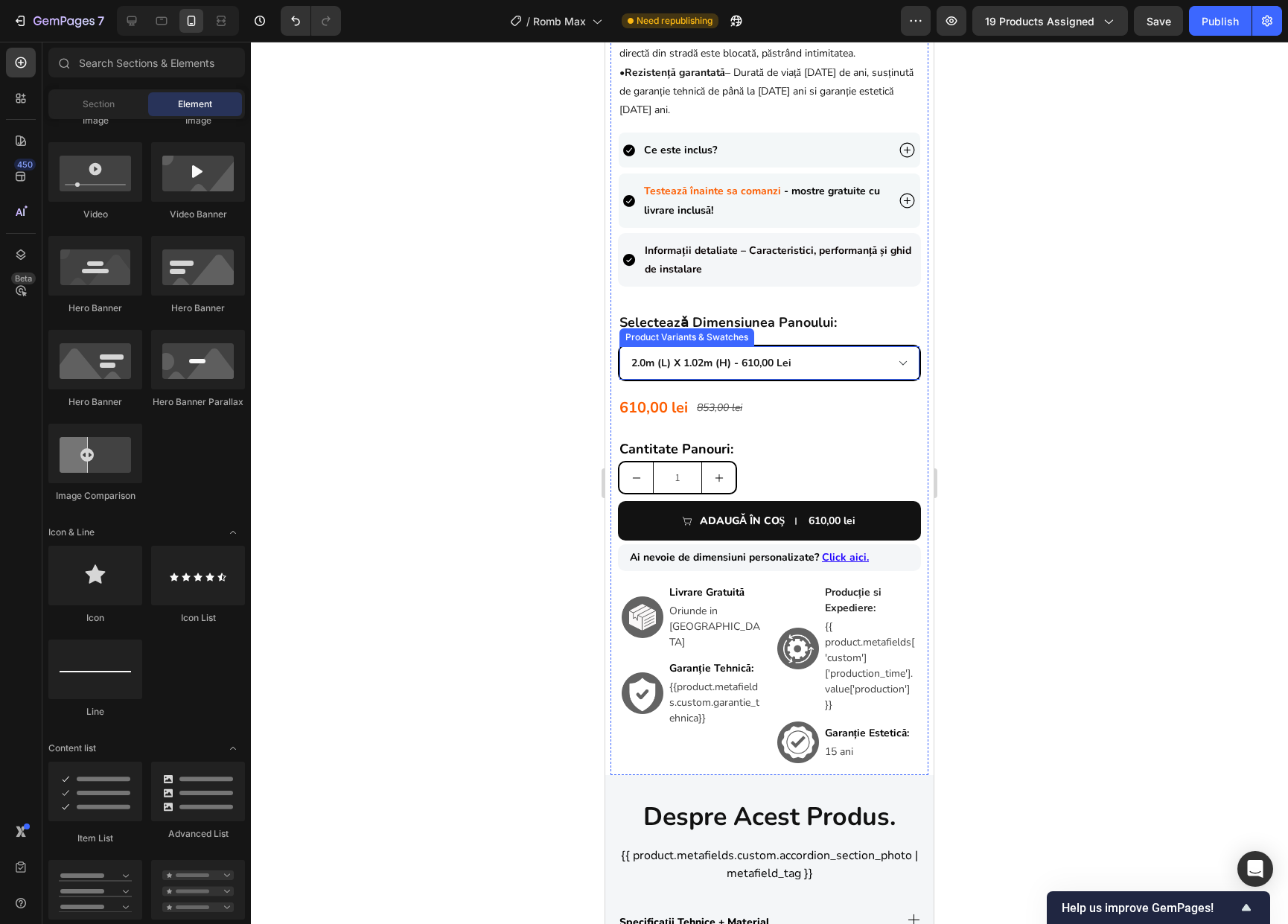
click at [822, 358] on select "0.90m (l) x 1.98m (h) - 603,00 lei 1.0m (l) x 1.74m (h) - 580,00 lei 1.0m (l) x…" at bounding box center [769, 362] width 300 height 34
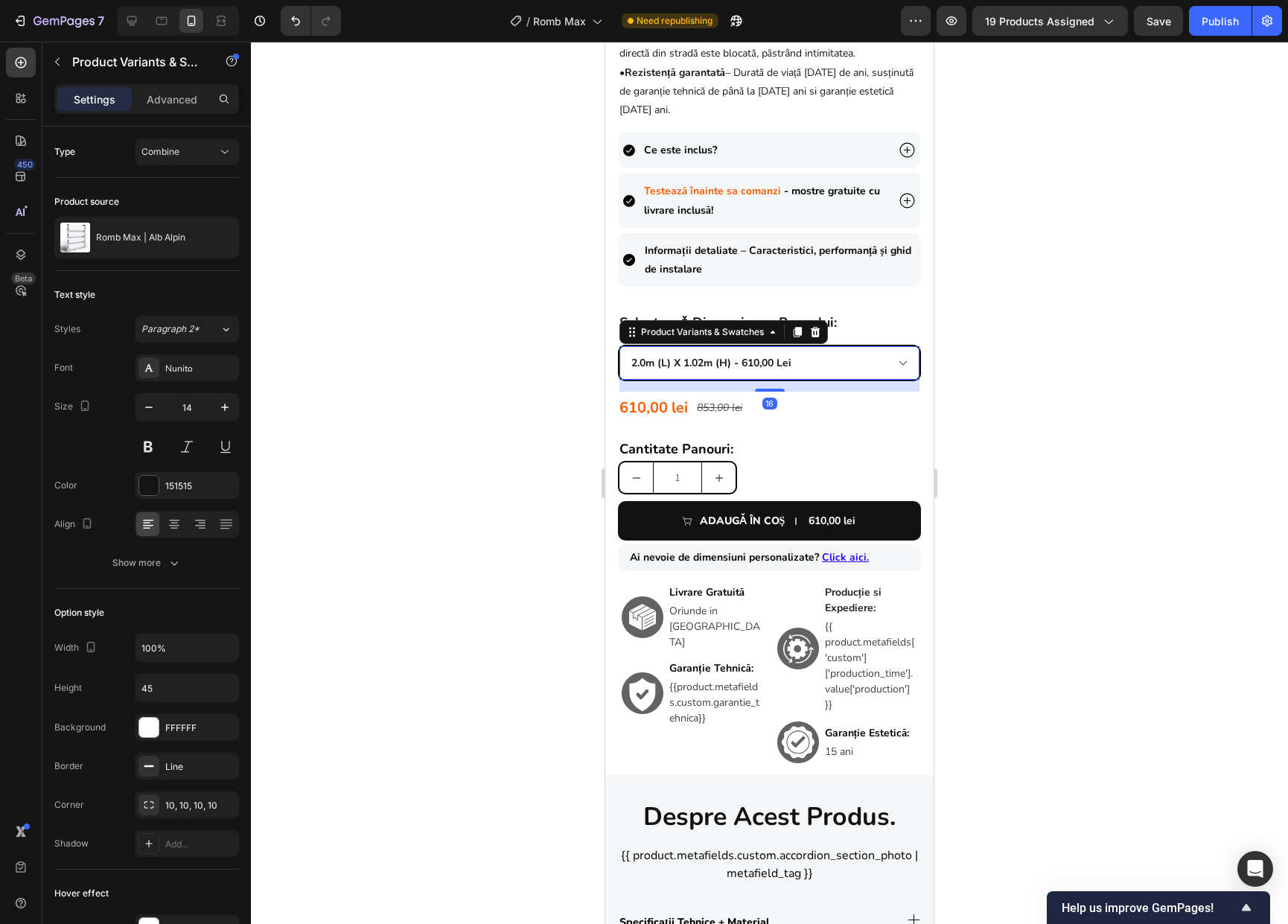
select select "586156369906041679"
click at [619, 346] on select "0.90m (l) x 1.98m (h) - 603,00 lei 1.0m (l) x 1.74m (h) - 580,00 lei 1.0m (l) x…" at bounding box center [769, 362] width 300 height 34
click at [1015, 438] on div at bounding box center [769, 483] width 1037 height 882
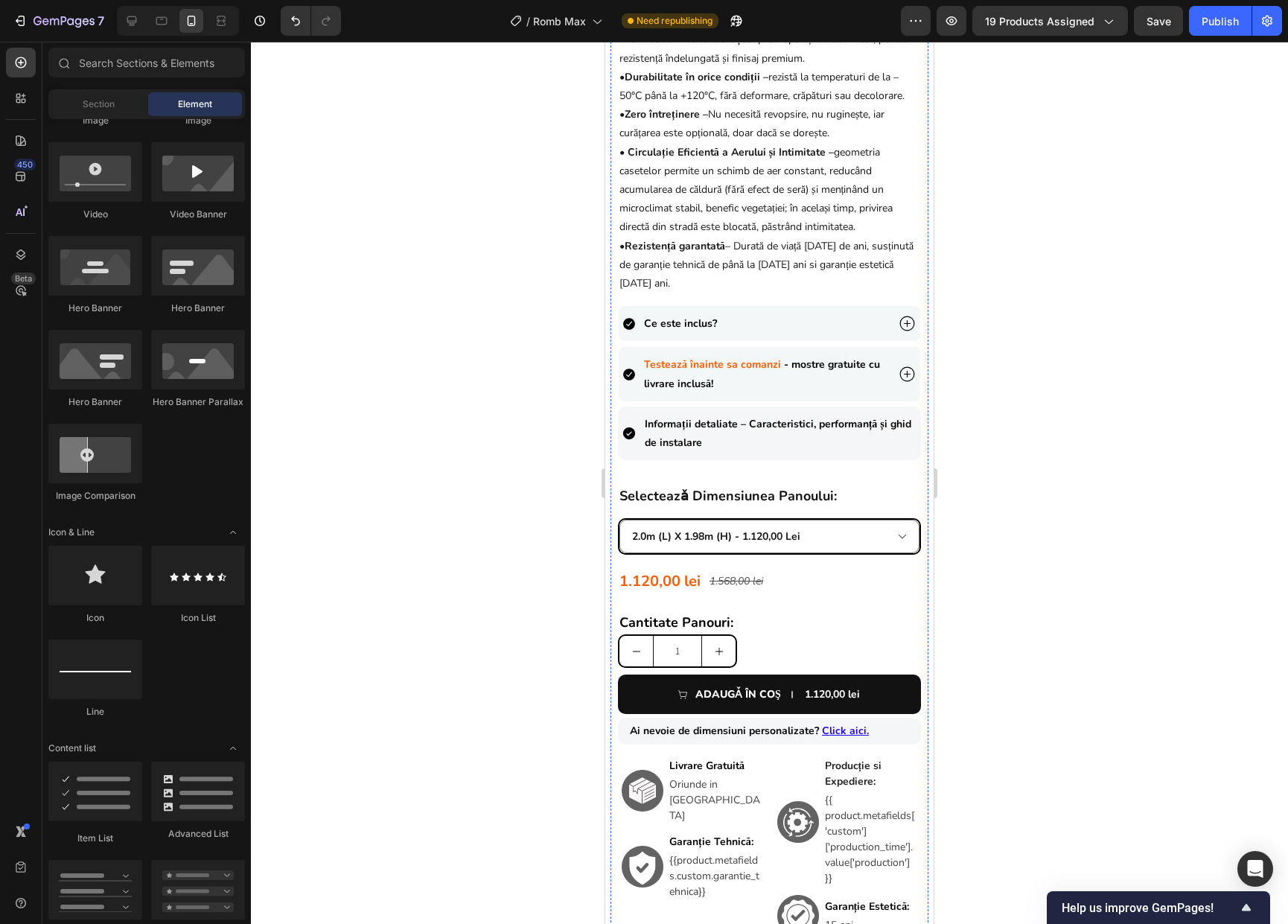
scroll to position [747, 0]
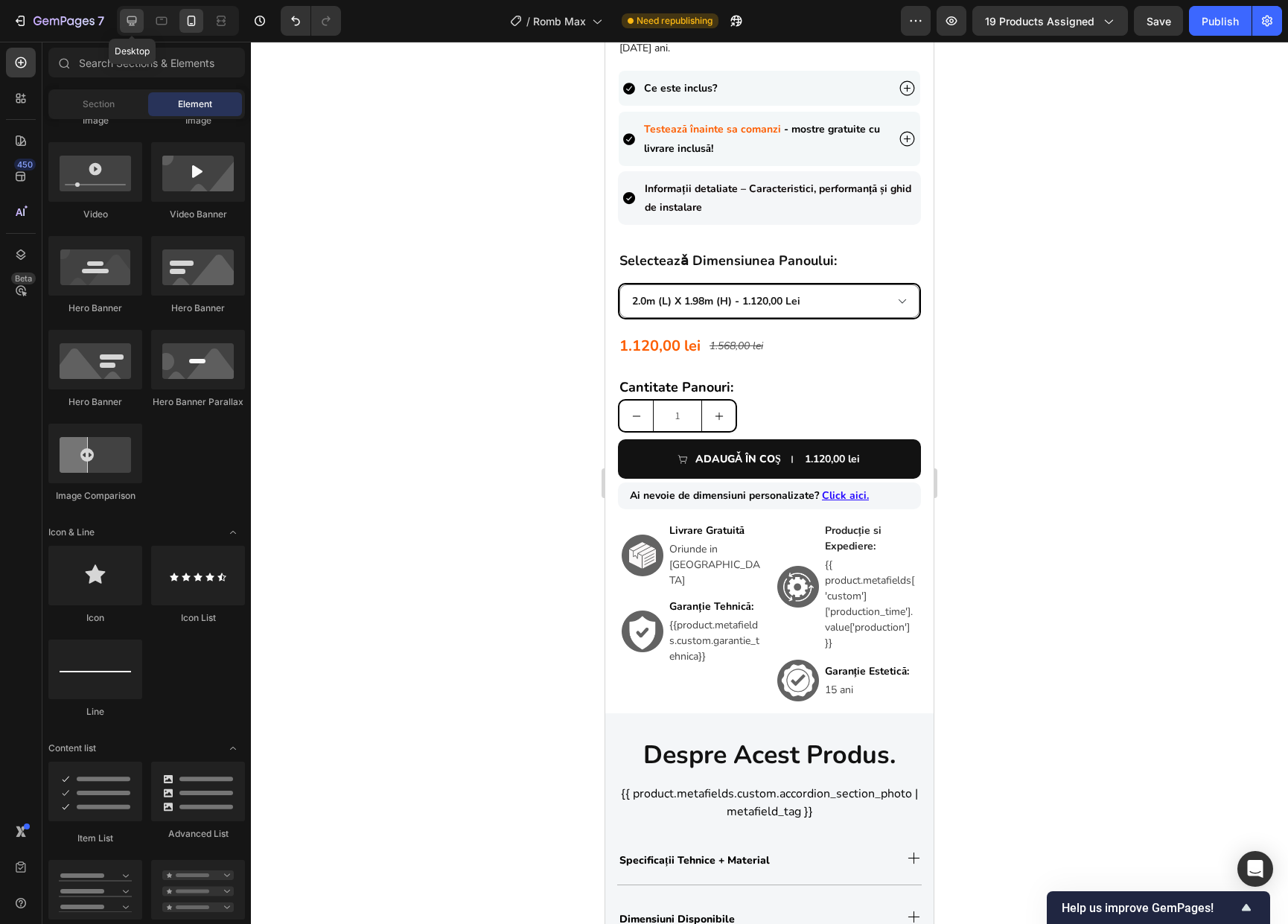
click at [133, 23] on icon at bounding box center [132, 21] width 10 height 10
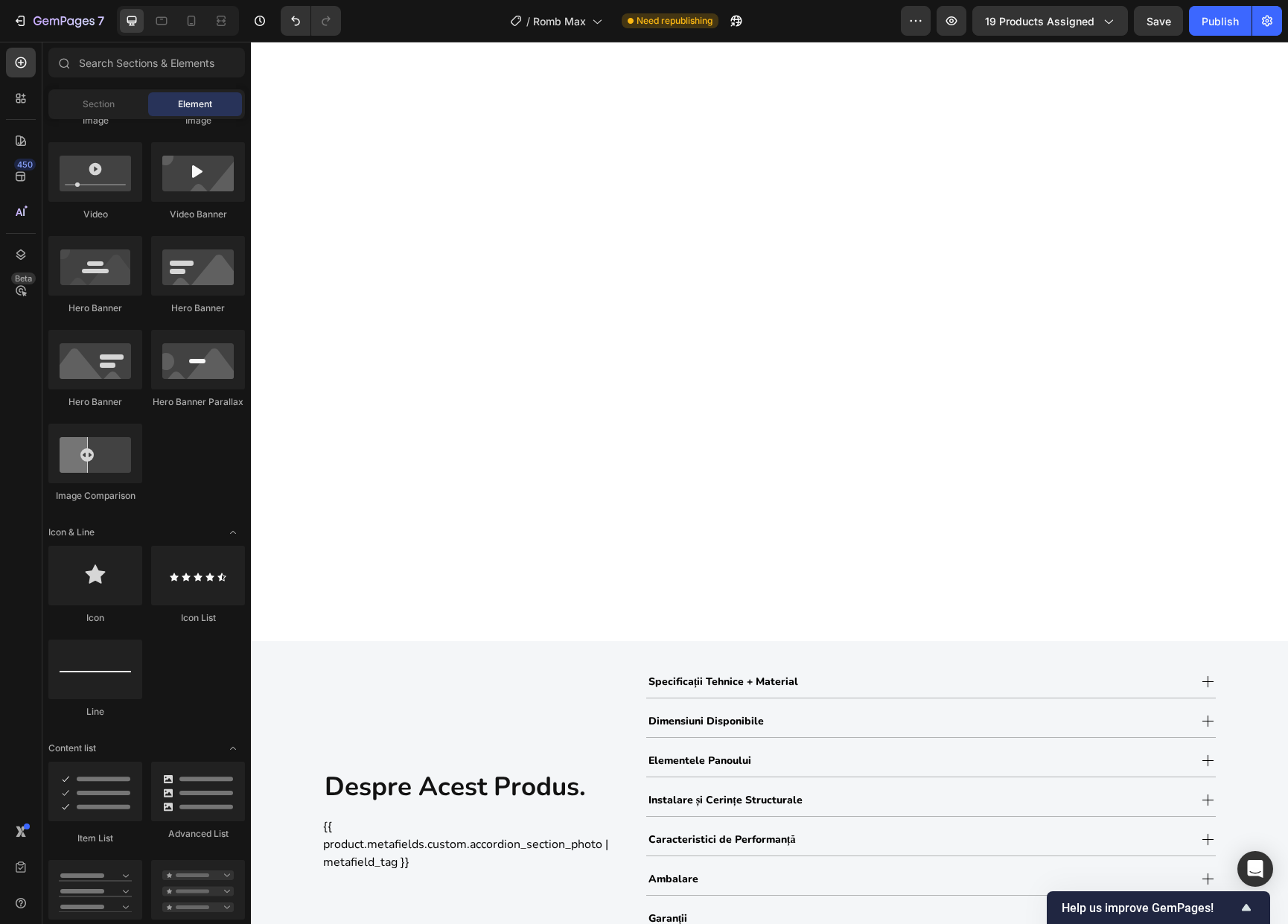
select select "586156369906041679"
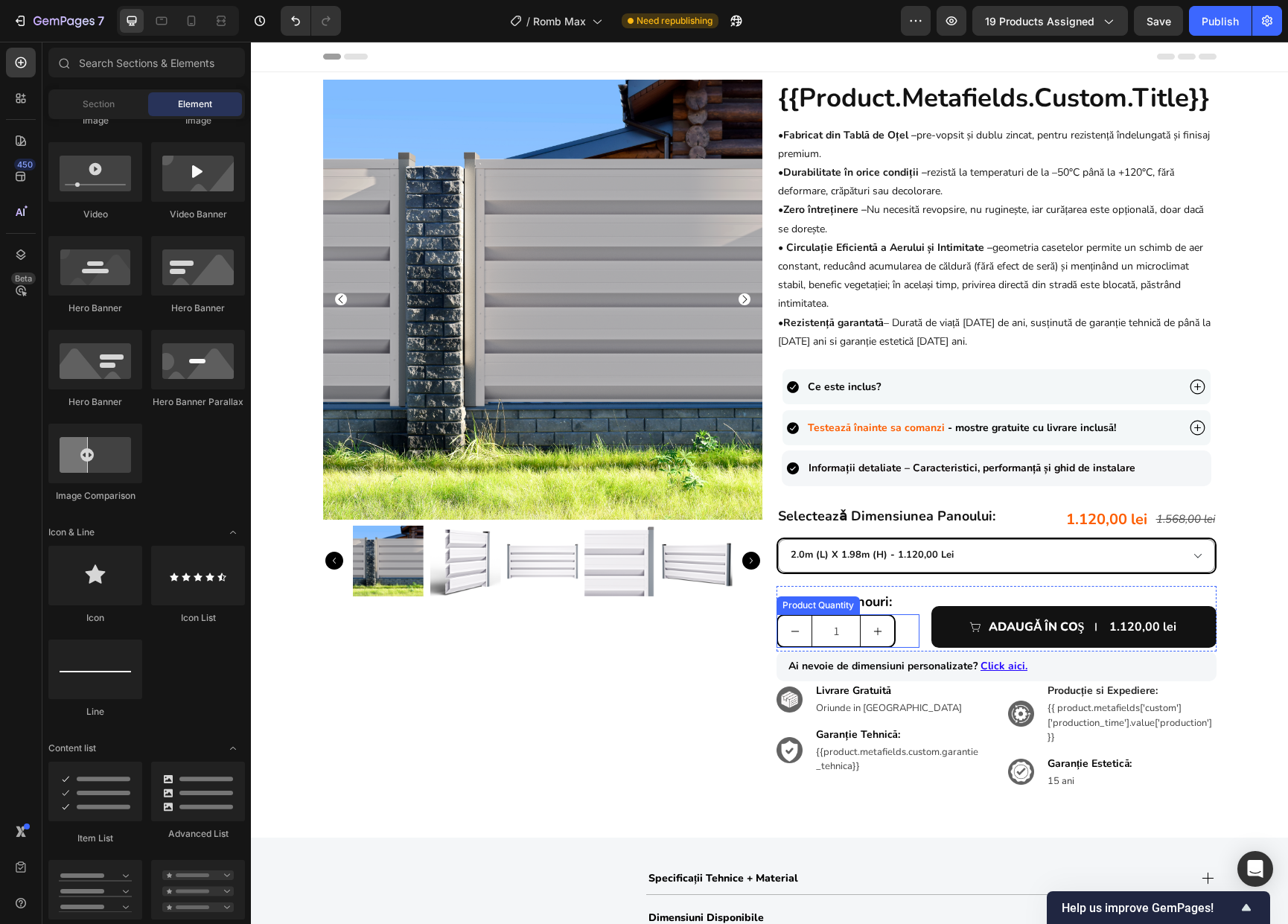
click at [871, 639] on button "increment" at bounding box center [876, 630] width 34 height 30
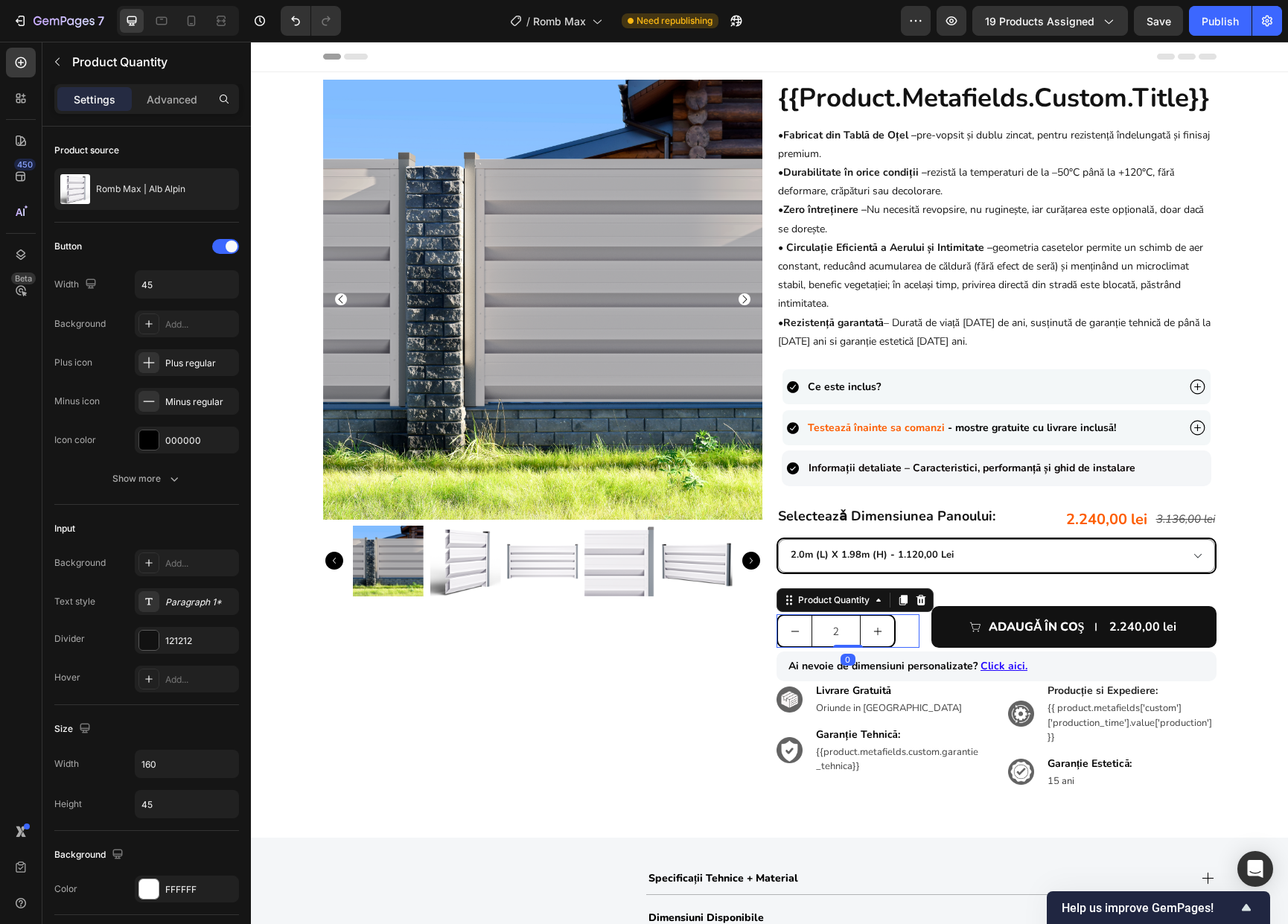
click at [871, 639] on button "increment" at bounding box center [876, 630] width 34 height 30
click at [793, 637] on button "decrement" at bounding box center [794, 630] width 34 height 30
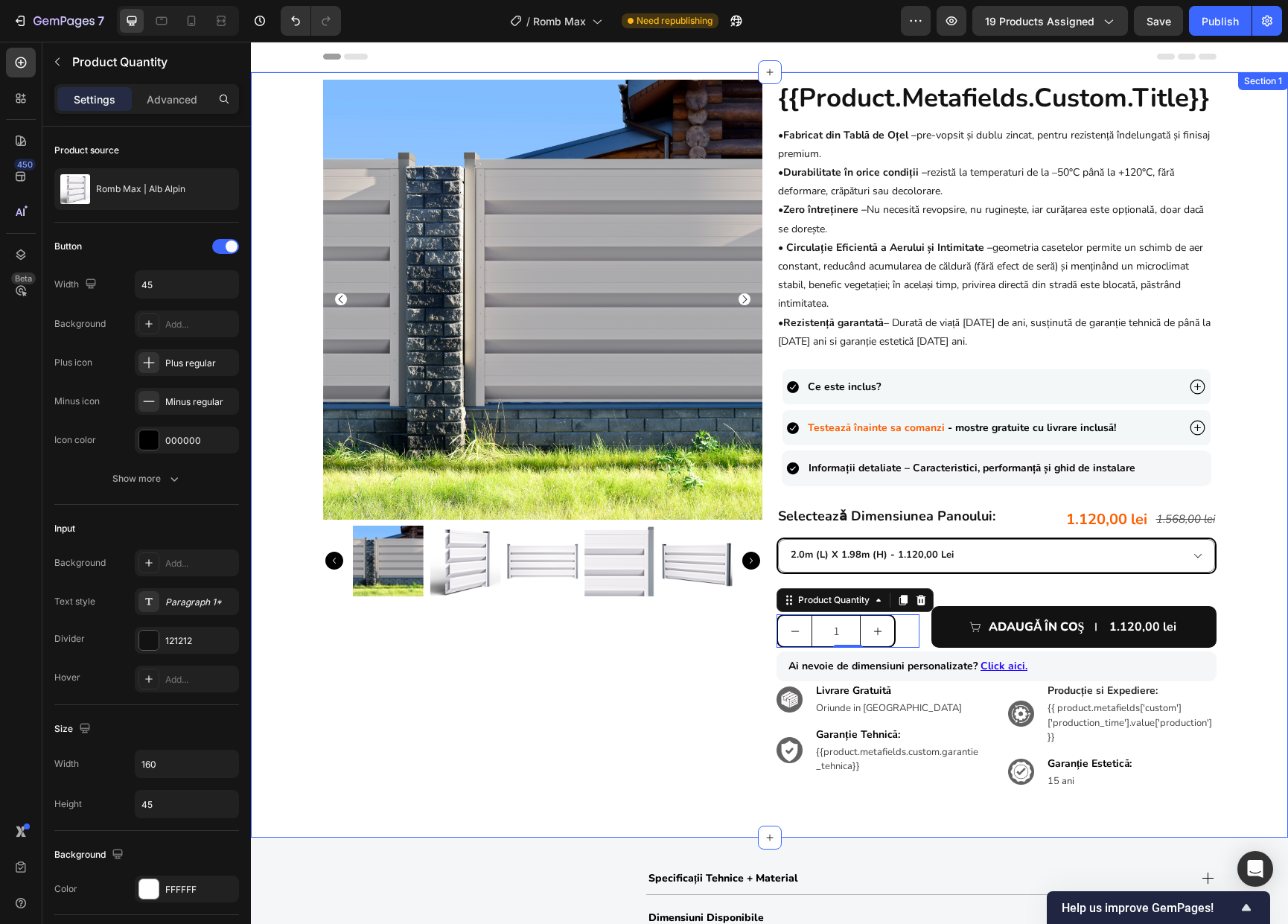
click at [1246, 635] on div "Product Images {{product.metafields.custom.title}} Heading • Fabricat din Tablă…" at bounding box center [769, 446] width 1037 height 733
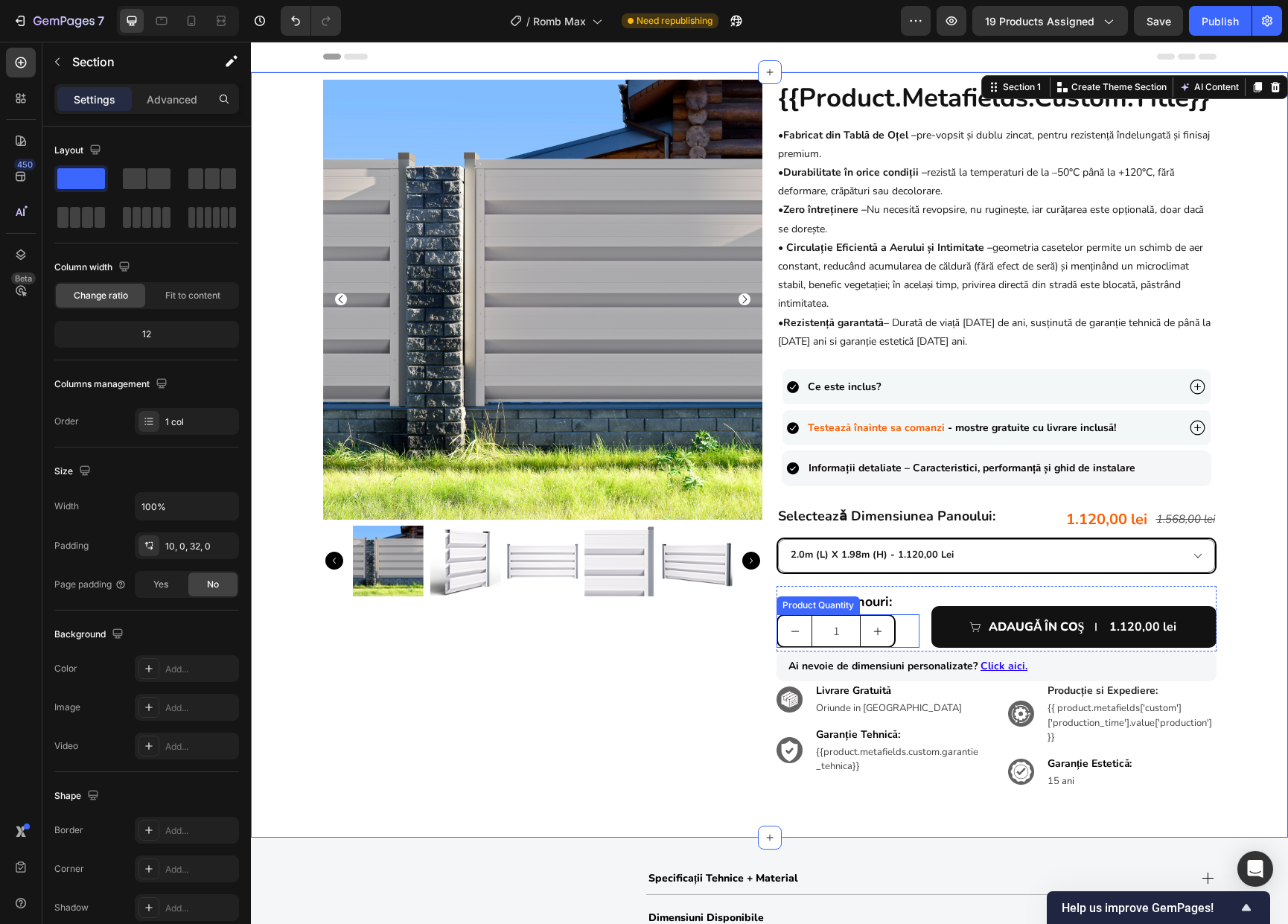
click at [876, 629] on icon "increment" at bounding box center [877, 631] width 11 height 11
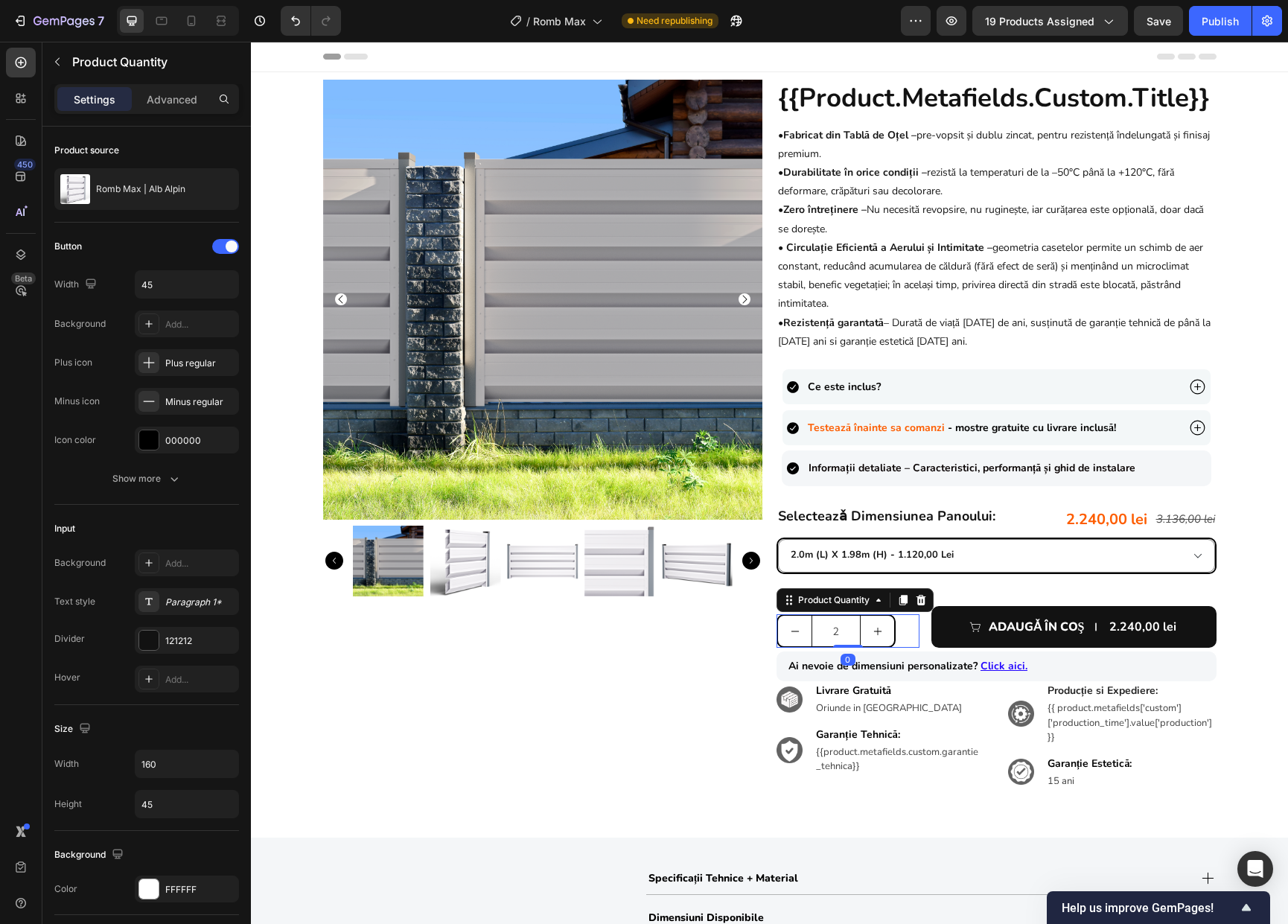
click at [876, 629] on icon "increment" at bounding box center [877, 631] width 11 height 11
click at [791, 632] on icon "decrement" at bounding box center [794, 631] width 11 height 11
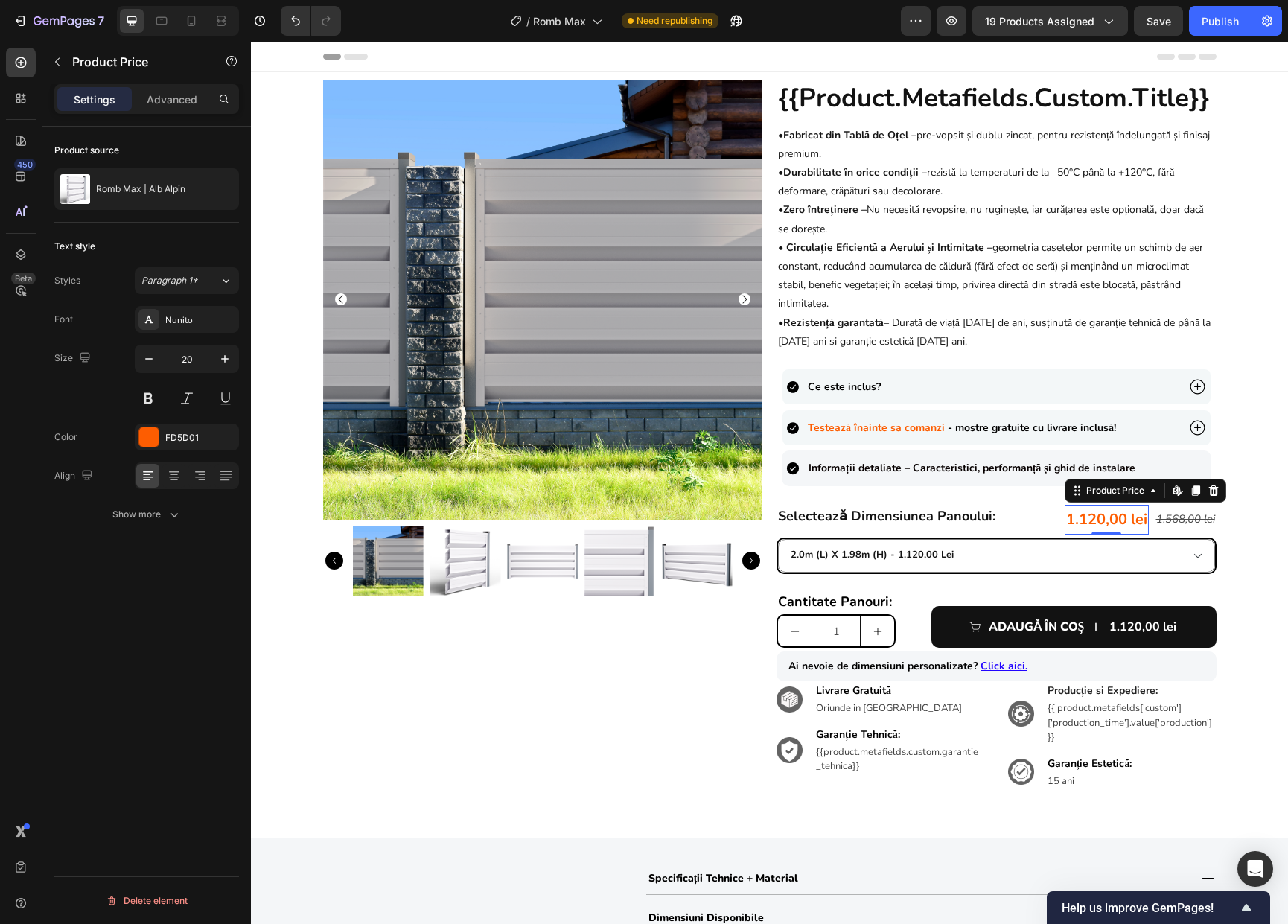
click at [1089, 521] on div "1.120,00 lei" at bounding box center [1106, 519] width 84 height 30
click at [873, 628] on icon "increment" at bounding box center [877, 631] width 11 height 11
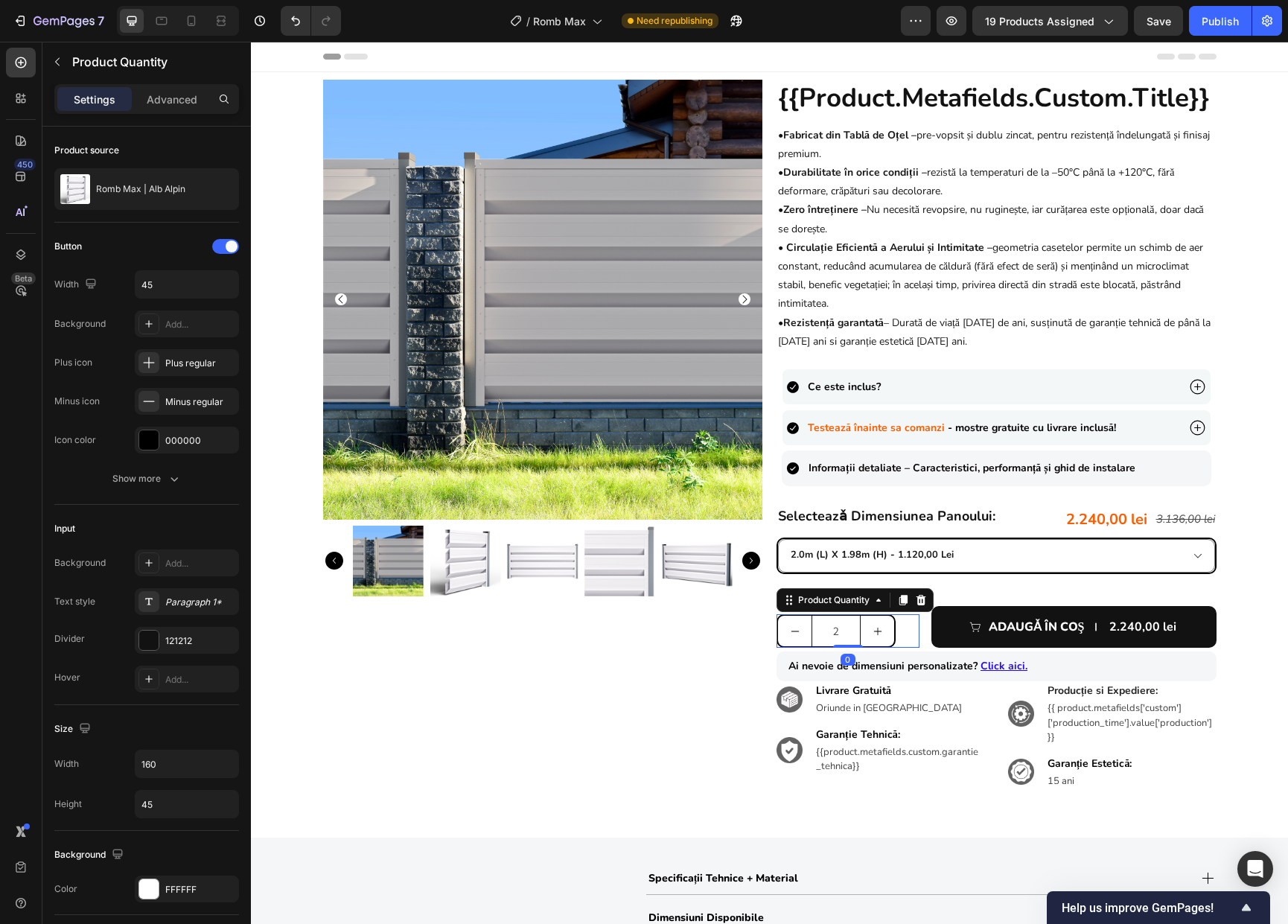
click at [873, 629] on icon "increment" at bounding box center [877, 631] width 11 height 11
click at [791, 630] on icon "decrement" at bounding box center [794, 630] width 8 height 1
type input "1"
click at [1088, 529] on div "1.120,00 lei" at bounding box center [1106, 519] width 84 height 30
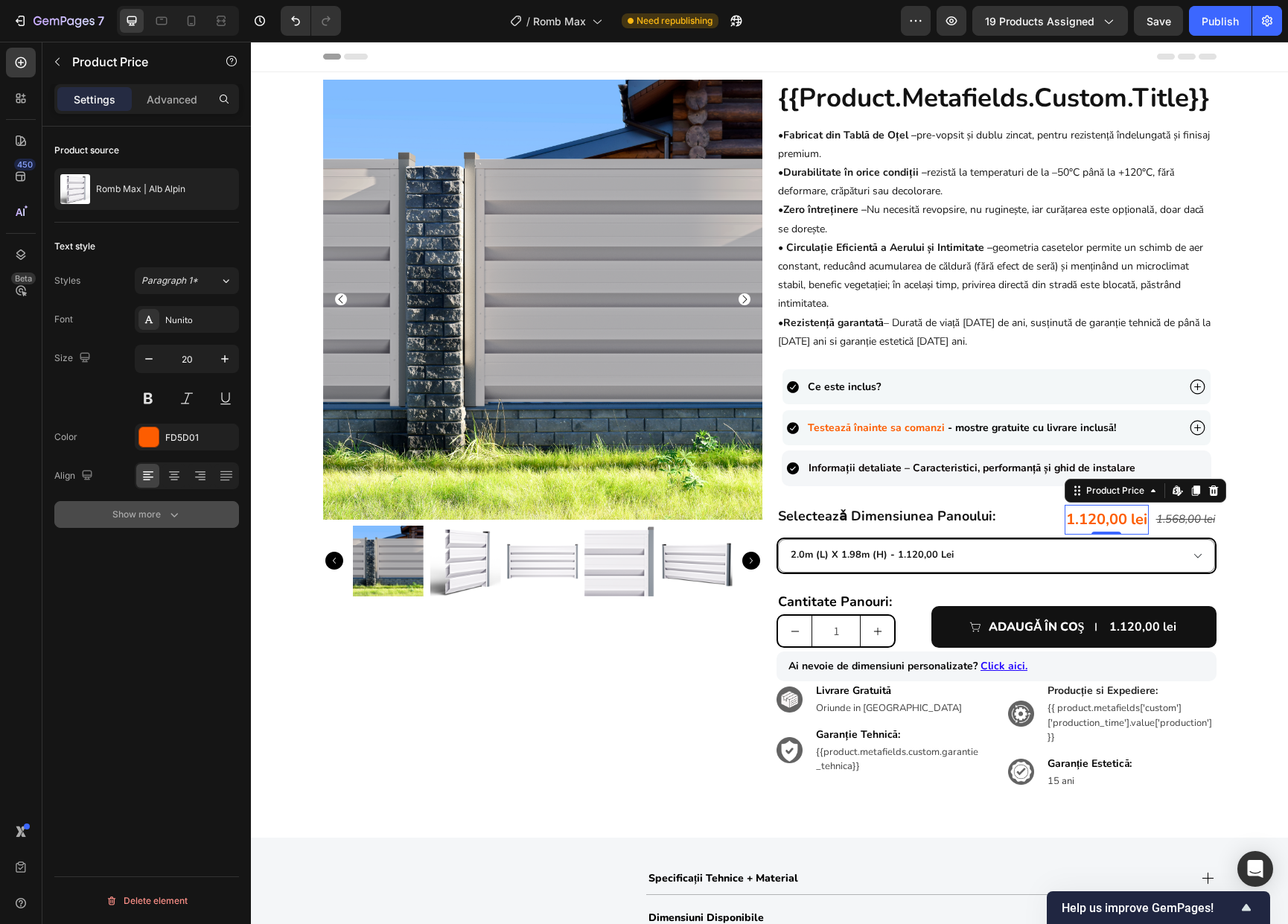
click at [158, 520] on div "Show more" at bounding box center [147, 514] width 69 height 15
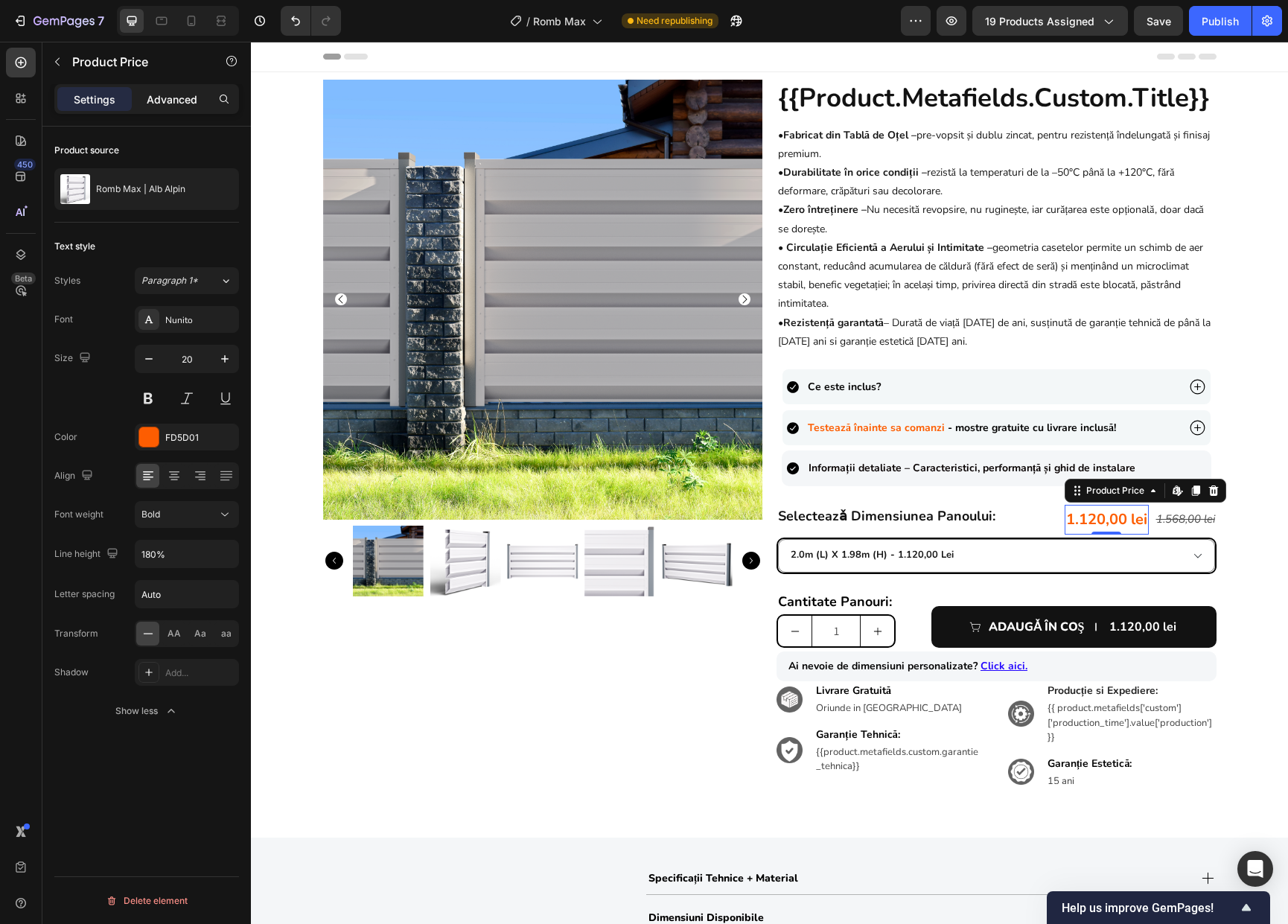
click at [182, 99] on p "Advanced" at bounding box center [172, 99] width 51 height 16
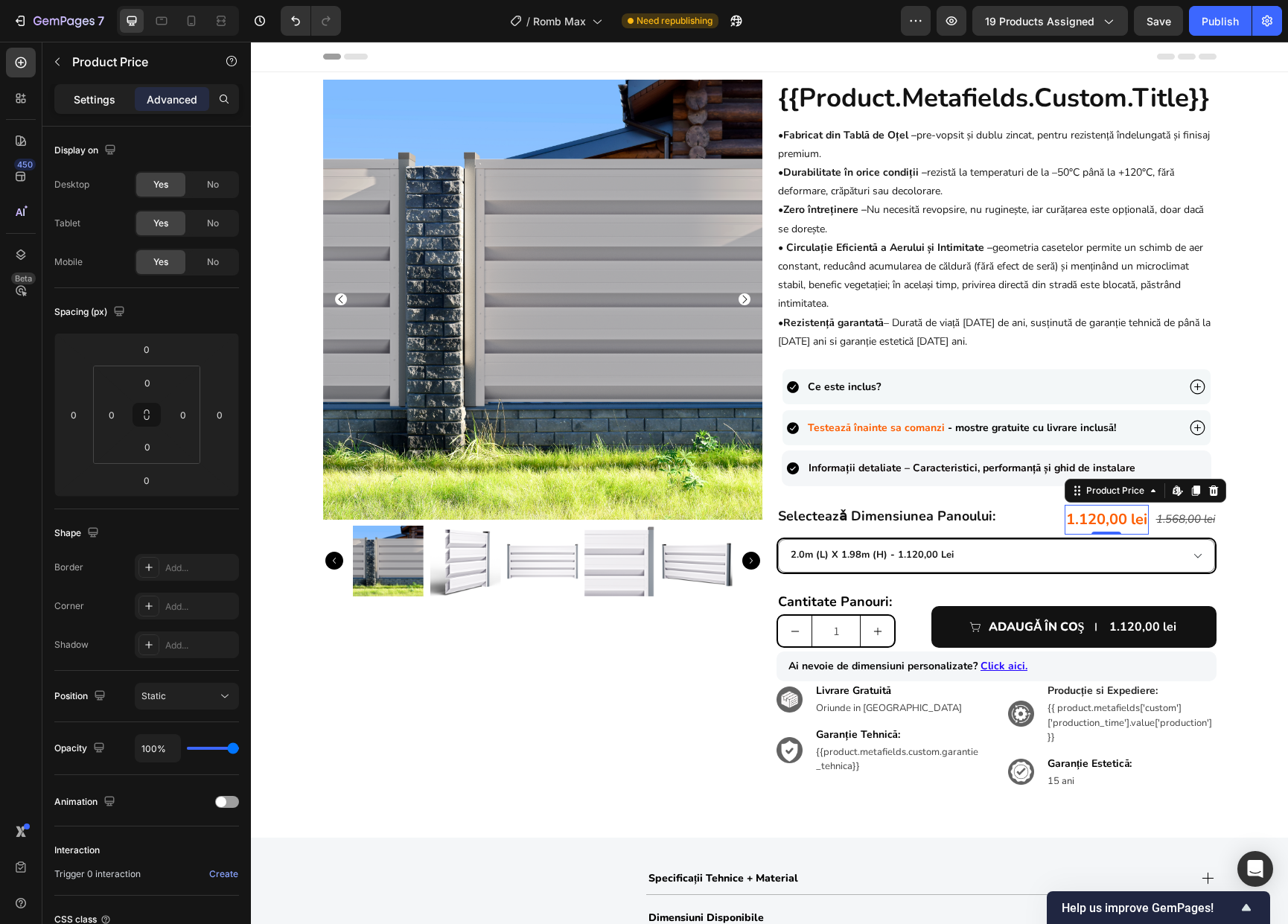
click at [93, 99] on p "Settings" at bounding box center [94, 99] width 42 height 16
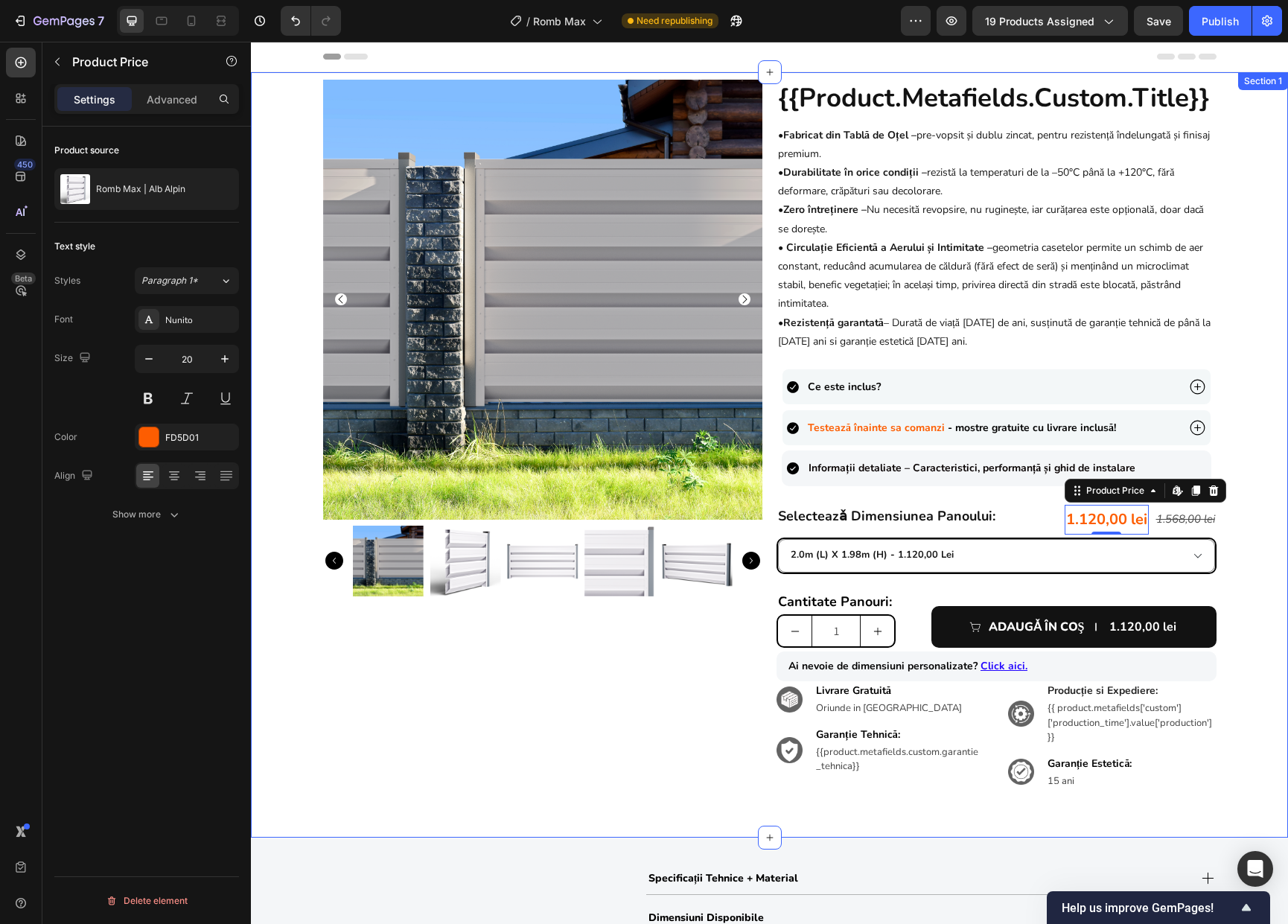
click at [1228, 565] on div "Product Images {{product.metafields.custom.title}} Heading • Fabricat din Tablă…" at bounding box center [769, 446] width 1037 height 733
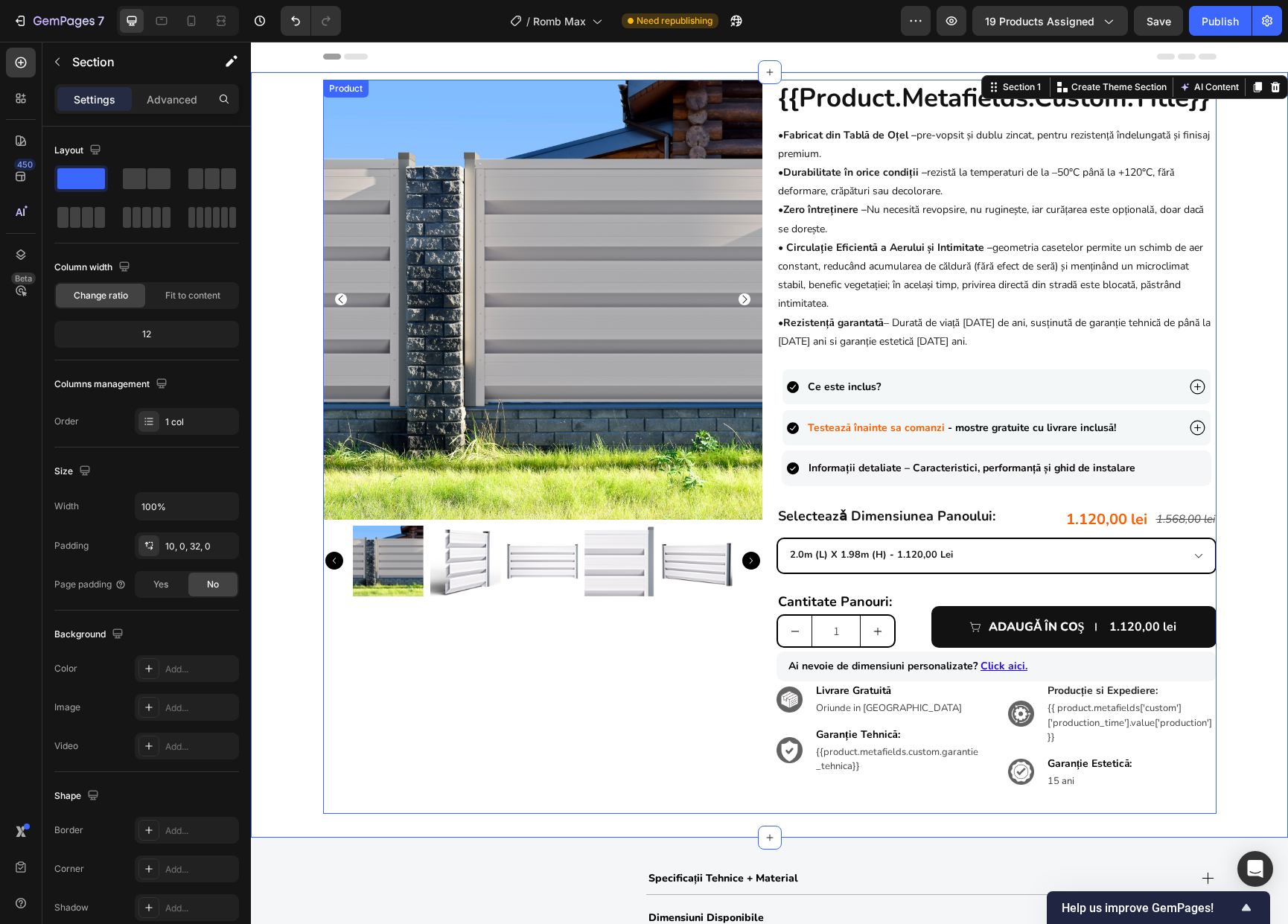
click at [1070, 563] on select "0.90m (l) x 1.98m (h) - 603,00 lei 1.0m (l) x 1.74m (h) - 580,00 lei 1.0m (l) x…" at bounding box center [996, 555] width 437 height 34
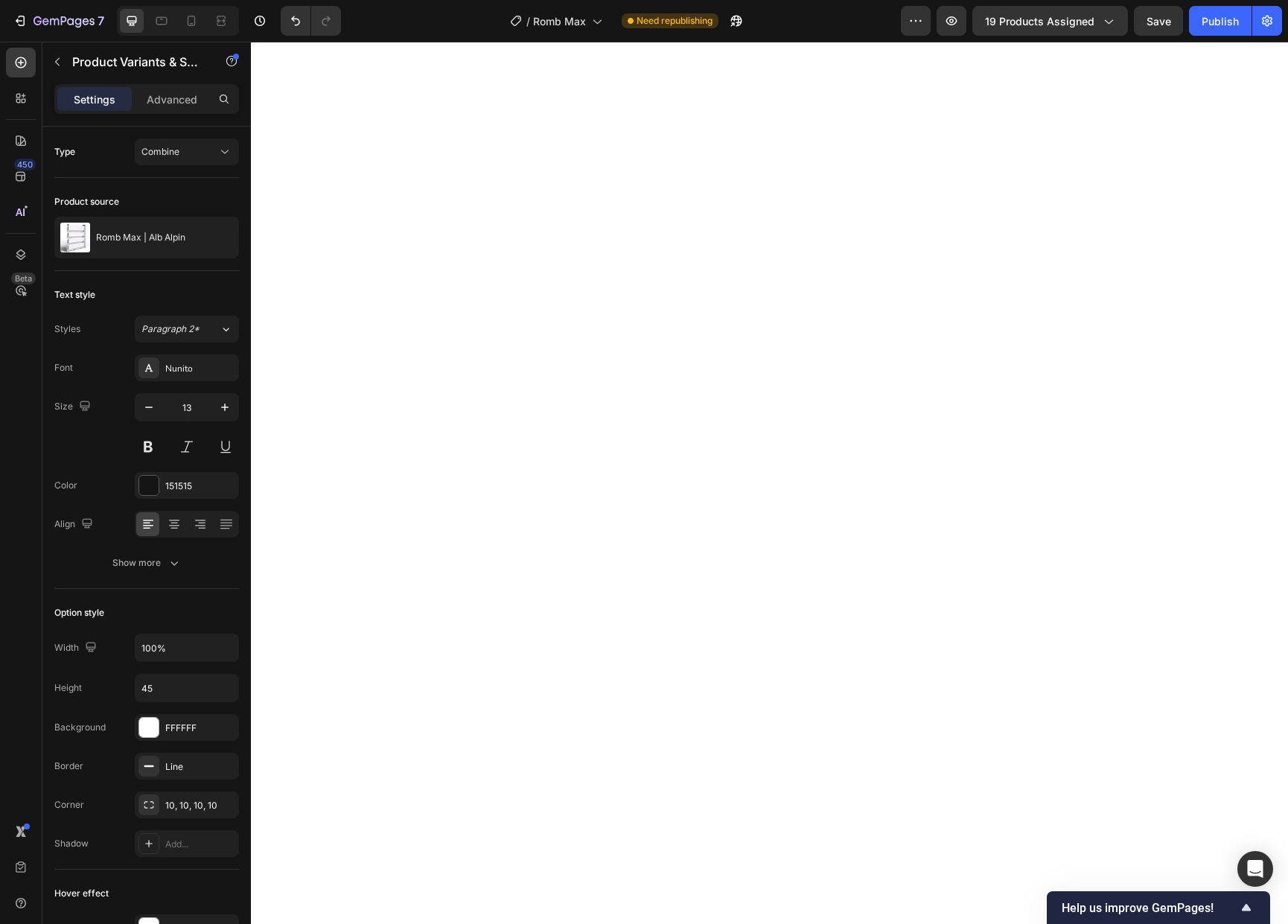
select select "586156369906041679"
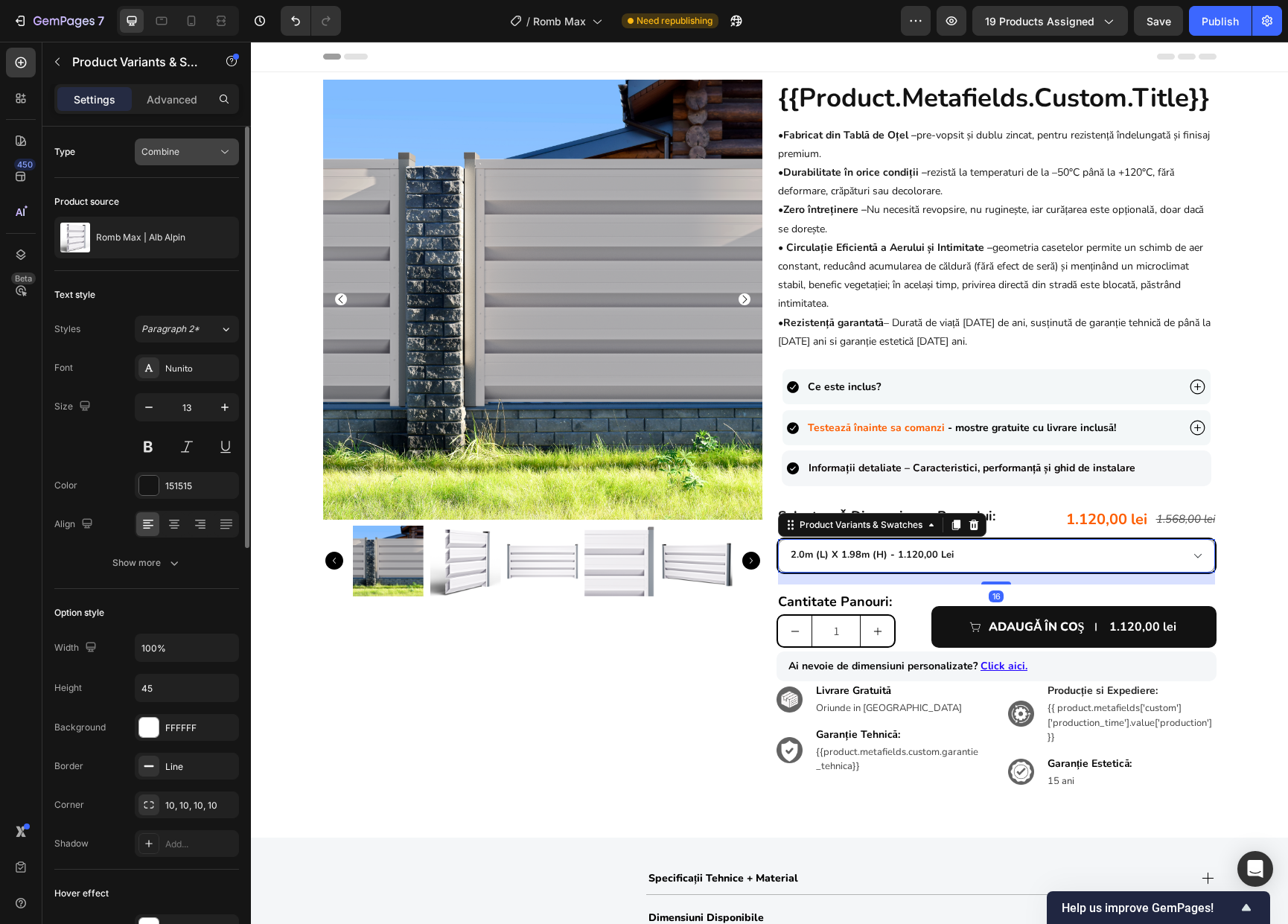
click at [184, 151] on div "Combine" at bounding box center [179, 152] width 76 height 13
click at [183, 191] on span "Separated" at bounding box center [163, 188] width 44 height 13
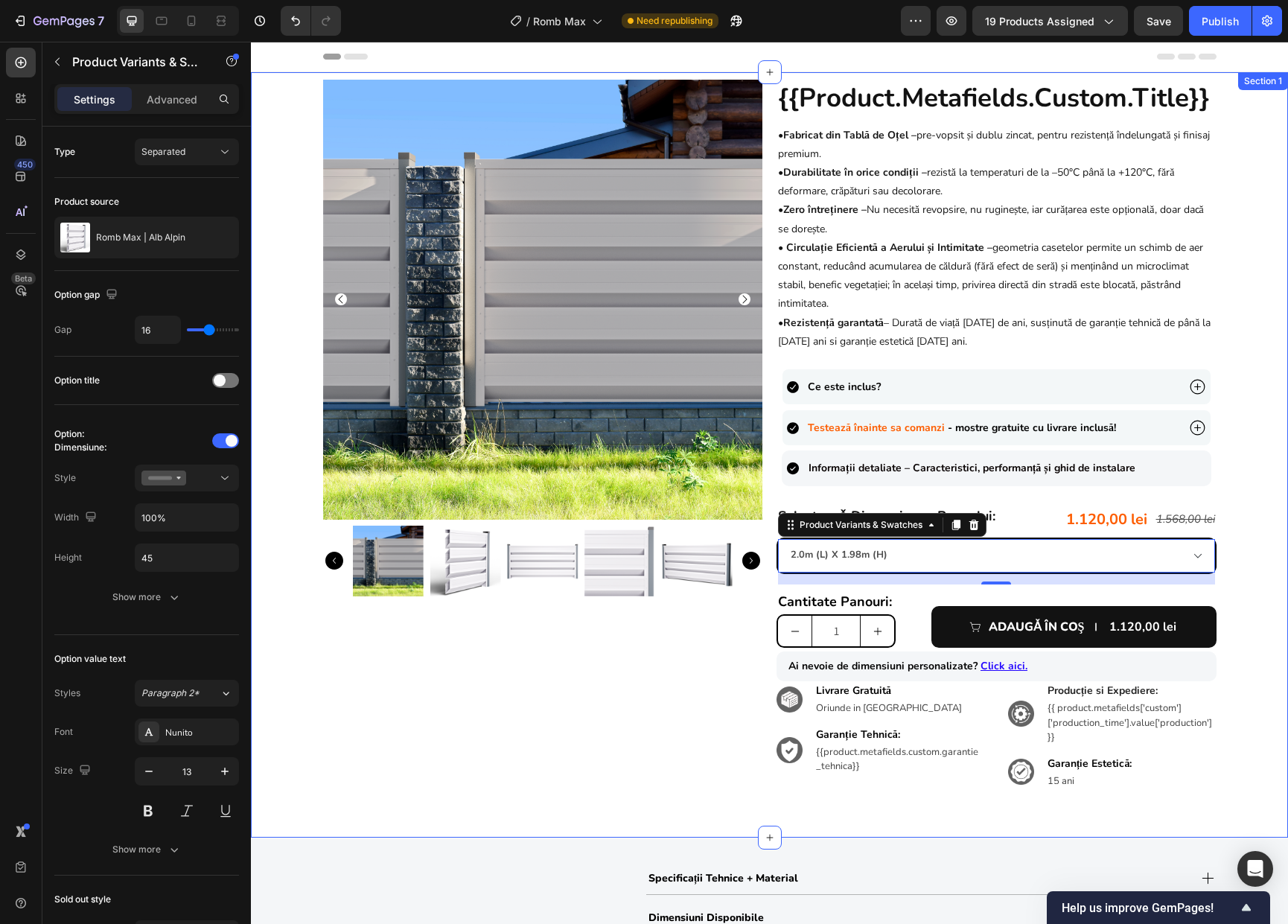
click at [1247, 599] on div "Product Images {{product.metafields.custom.title}} Heading • Fabricat din Tablă…" at bounding box center [769, 446] width 1037 height 733
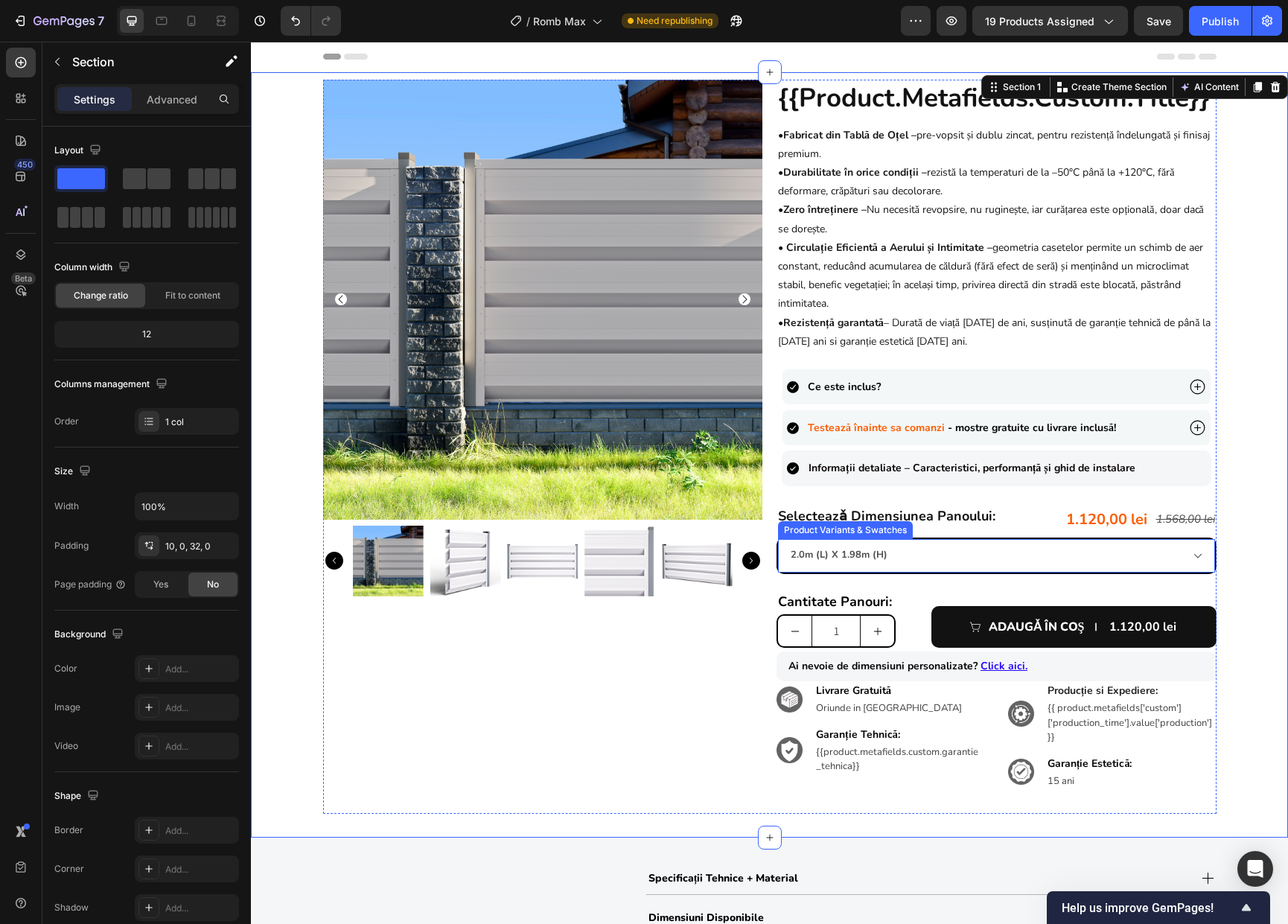
click at [1028, 557] on select "0.90m (l) x 1.98m (h) 1.0m (l) x 1.74m (h) 1.0m (l) x 1.98m (h) 1.5m (l) x 1.74…" at bounding box center [996, 555] width 437 height 34
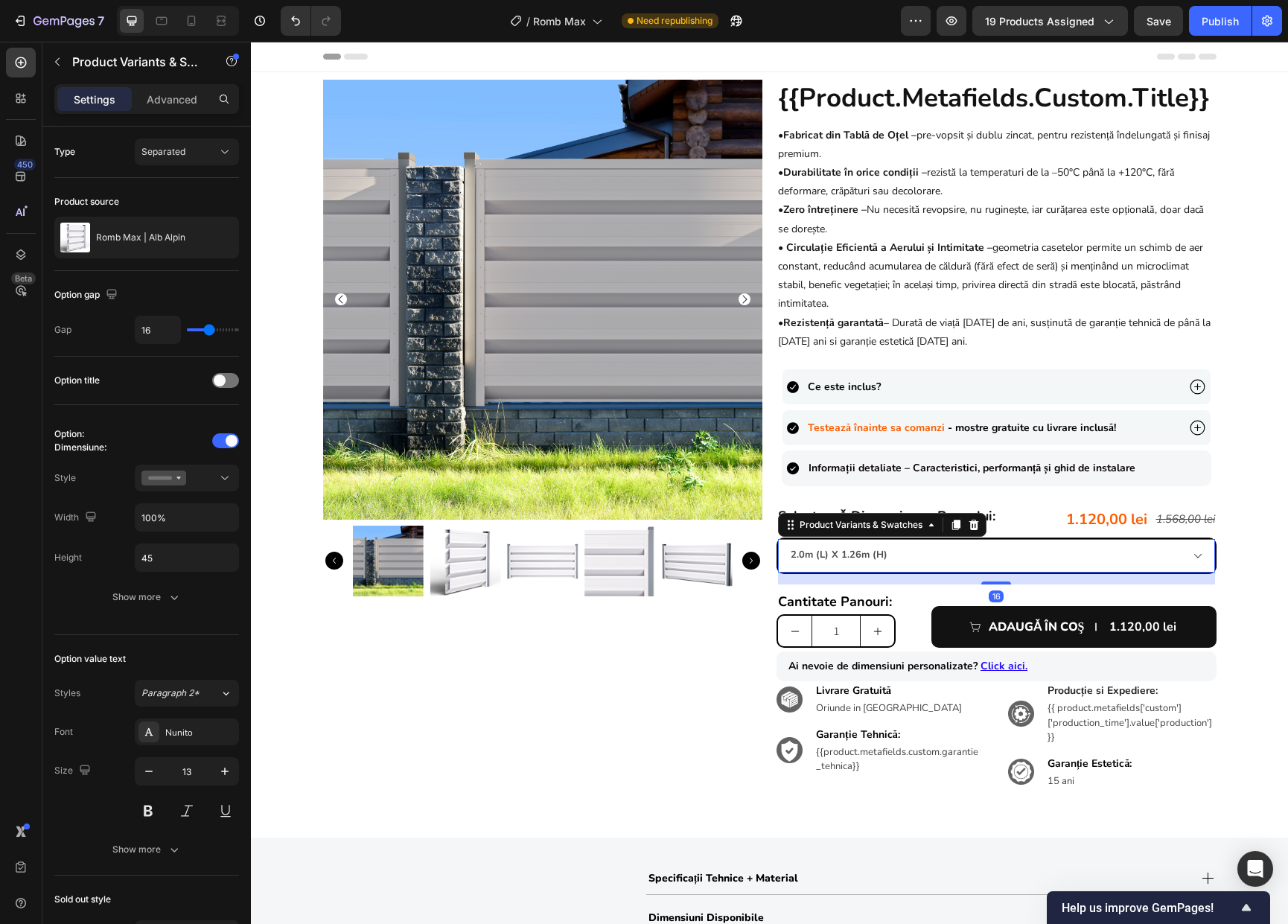
click at [778, 539] on select "0.90m (l) x 1.98m (h) 1.0m (l) x 1.74m (h) 1.0m (l) x 1.98m (h) 1.5m (l) x 1.74…" at bounding box center [996, 555] width 437 height 34
select select "2.0m (l) x 1.26m (h)"
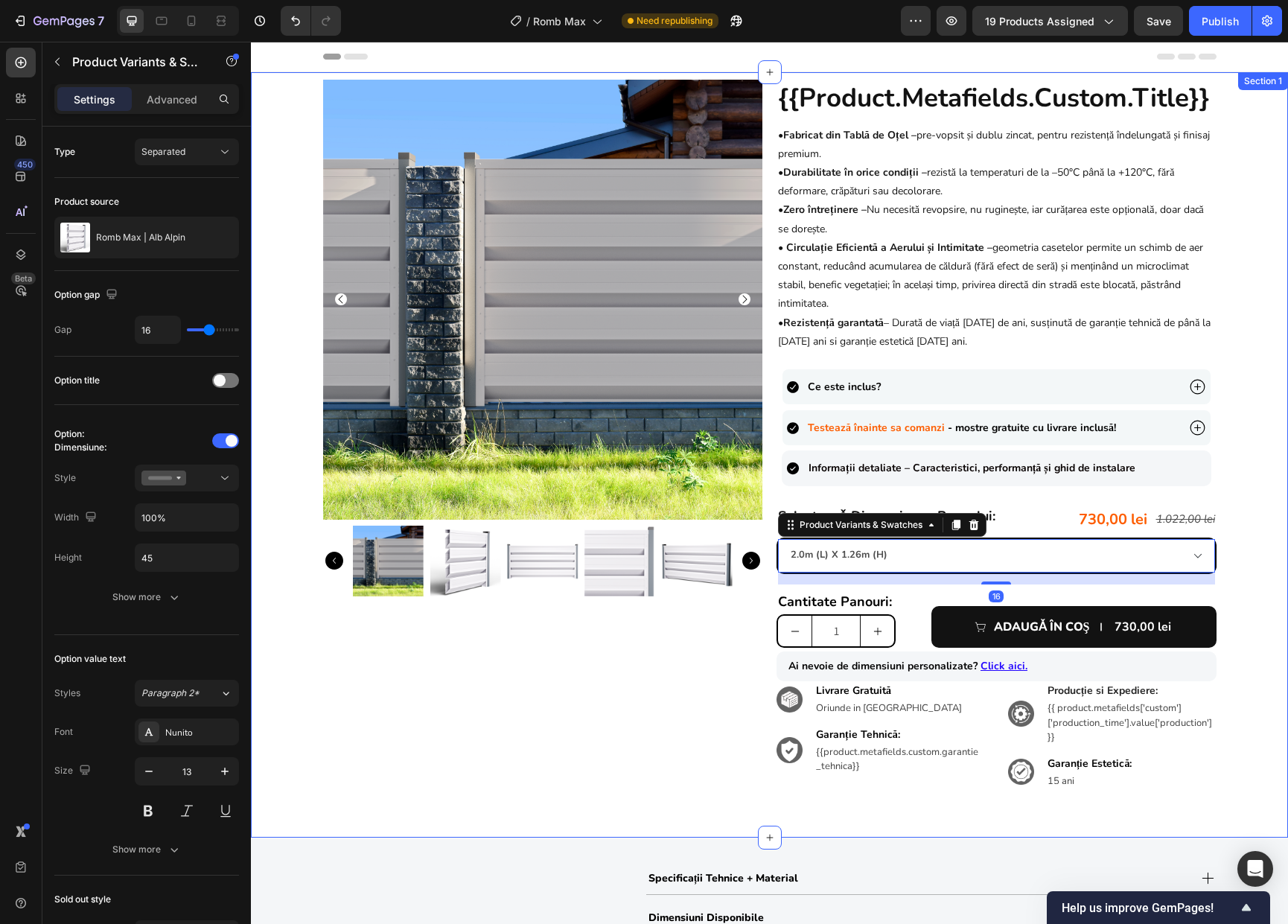
click at [1232, 614] on div "Product Images {{product.metafields.custom.title}} Heading • Fabricat din Tablă…" at bounding box center [769, 446] width 1037 height 733
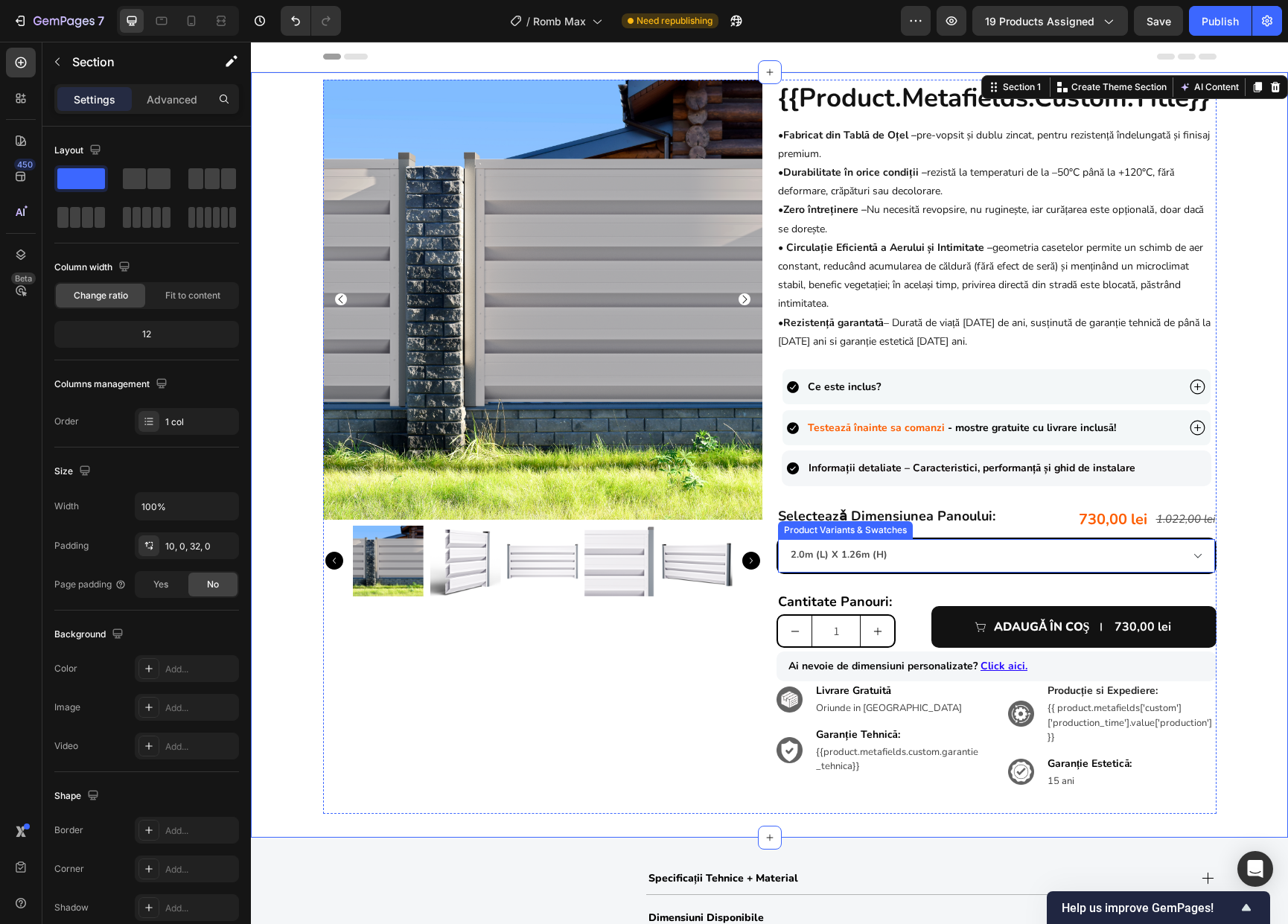
click at [1035, 559] on select "0.90m (l) x 1.98m (h) 1.0m (l) x 1.74m (h) 1.0m (l) x 1.98m (h) 1.5m (l) x 1.74…" at bounding box center [996, 555] width 437 height 34
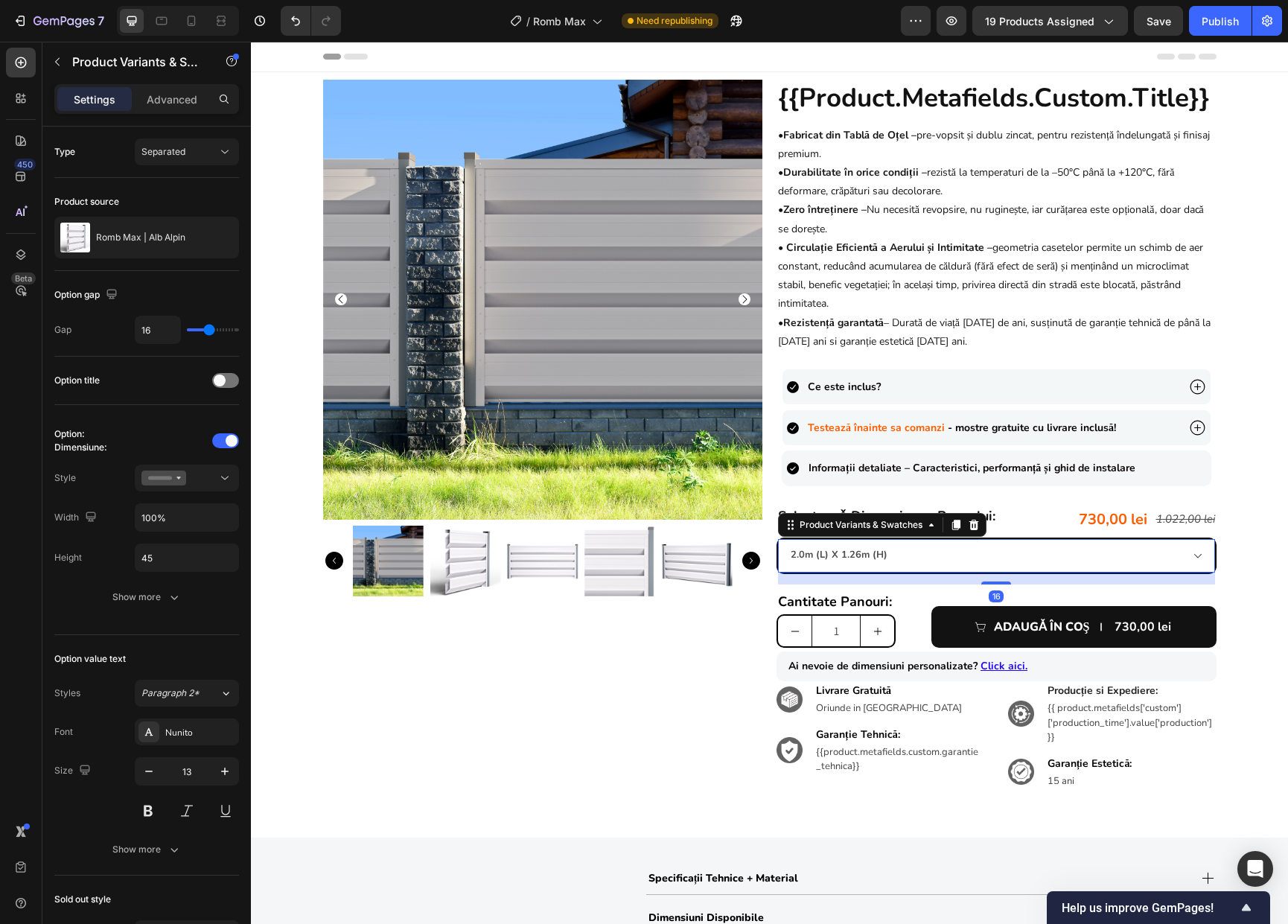
click at [778, 539] on select "0.90m (l) x 1.98m (h) 1.0m (l) x 1.74m (h) 1.0m (l) x 1.98m (h) 1.5m (l) x 1.74…" at bounding box center [996, 555] width 437 height 34
click at [178, 141] on button "Separated" at bounding box center [186, 152] width 104 height 27
click at [178, 209] on div "Combine" at bounding box center [172, 216] width 122 height 28
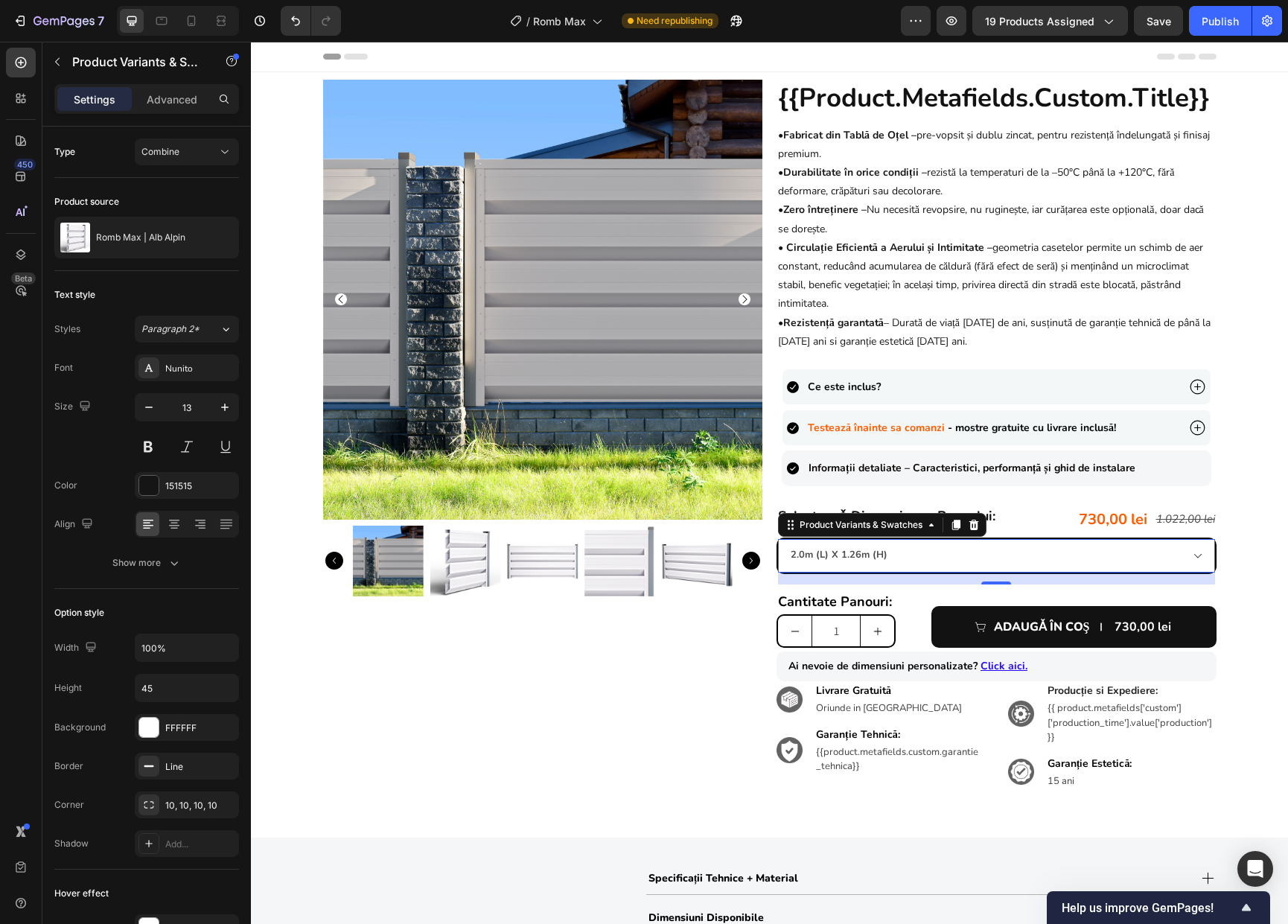
select select "586156369905976143"
click at [187, 154] on div "Combine" at bounding box center [179, 152] width 76 height 13
click at [182, 185] on span "Separated" at bounding box center [163, 188] width 44 height 13
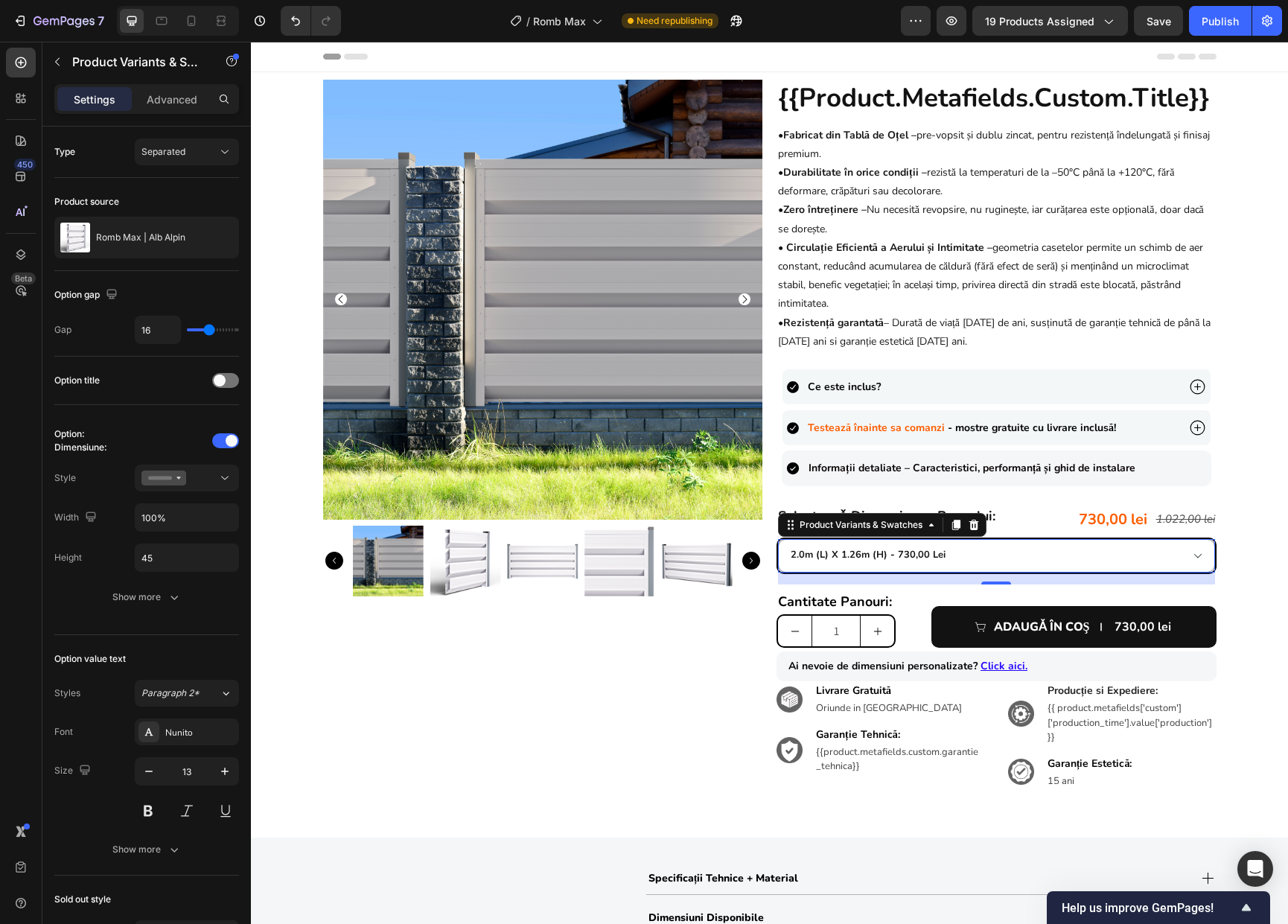
select select "2.0m (l) x 1.26m (h)"
click at [176, 853] on icon "button" at bounding box center [174, 849] width 15 height 15
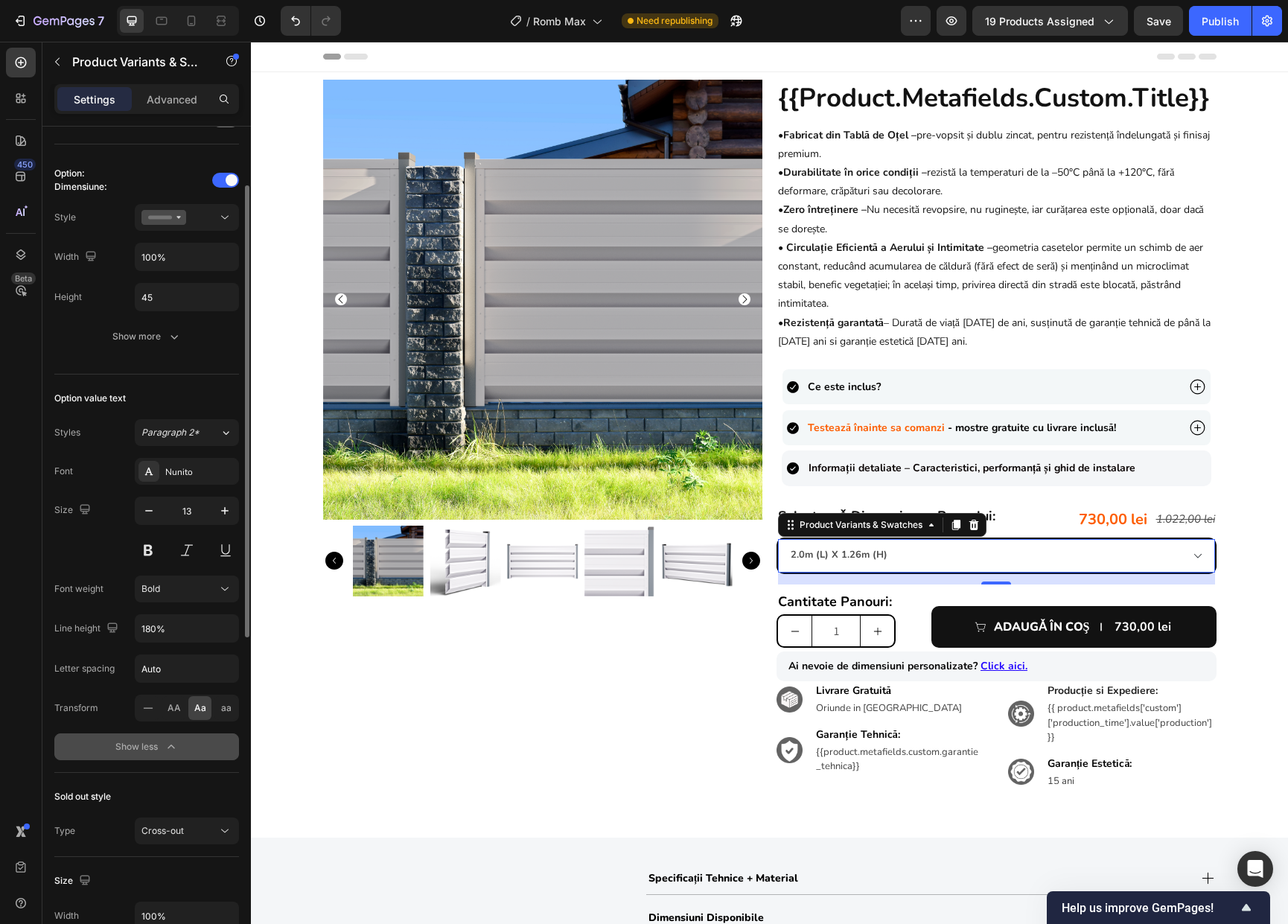
scroll to position [208, 0]
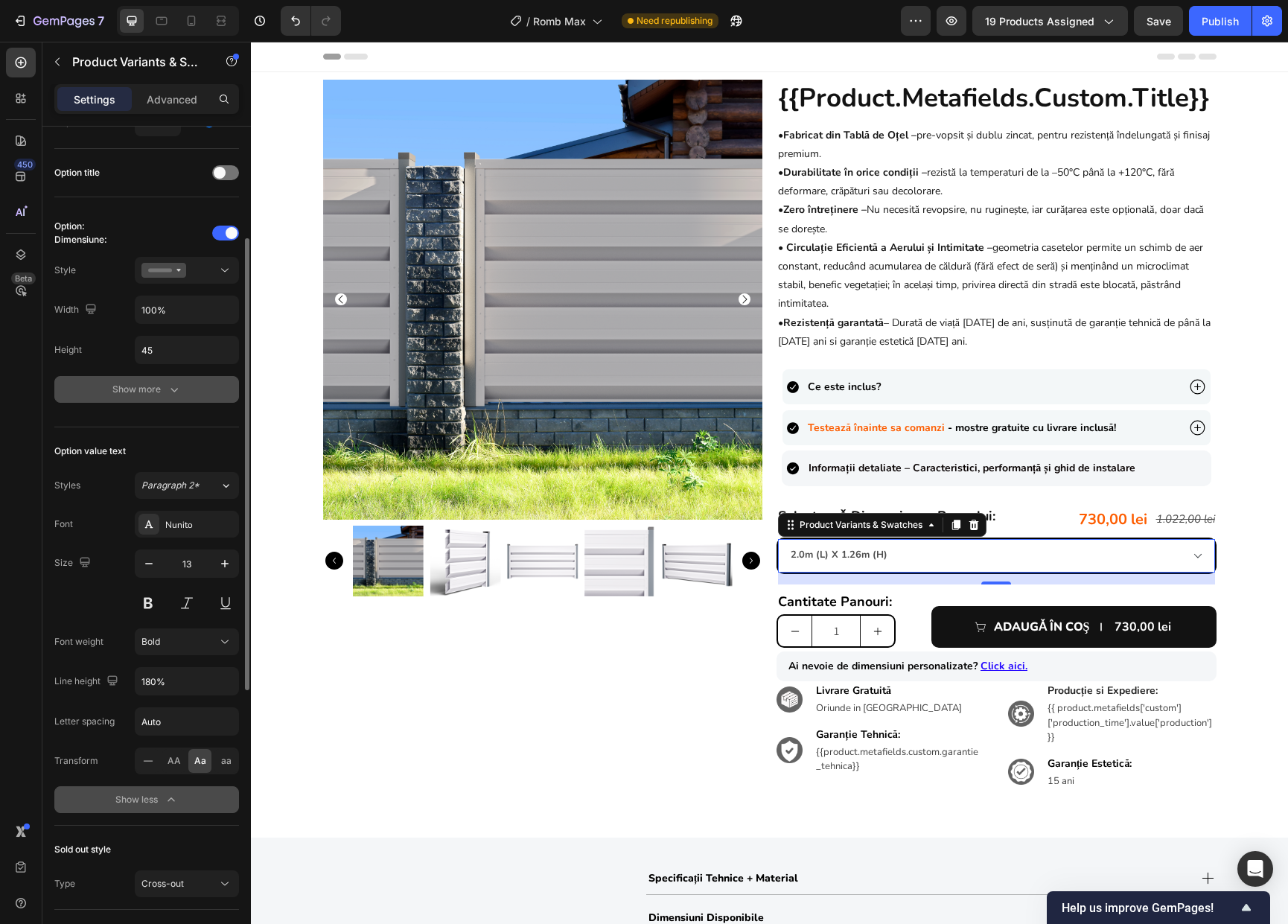
click at [146, 384] on div "Show more" at bounding box center [147, 389] width 69 height 15
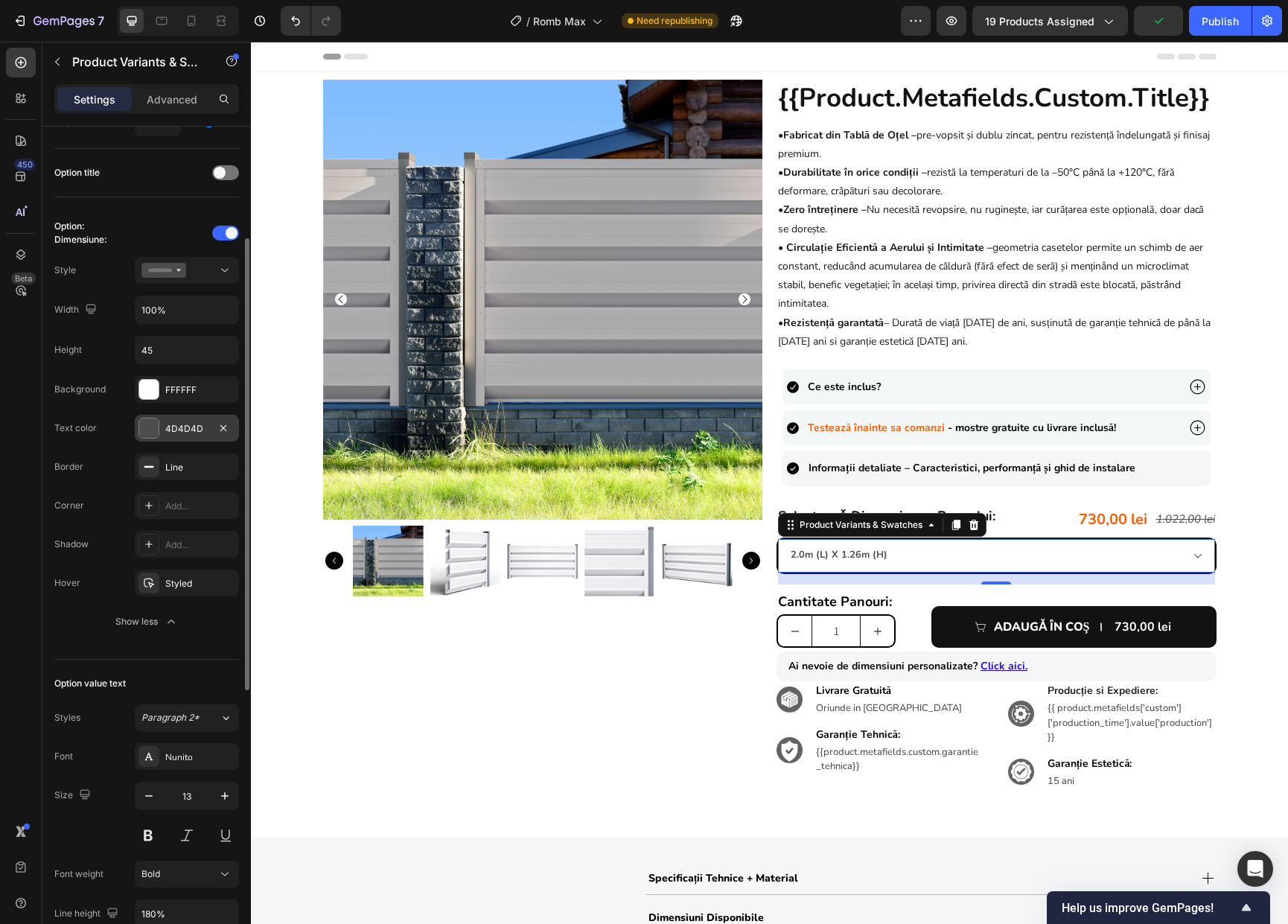
click at [154, 425] on div at bounding box center [149, 428] width 20 height 20
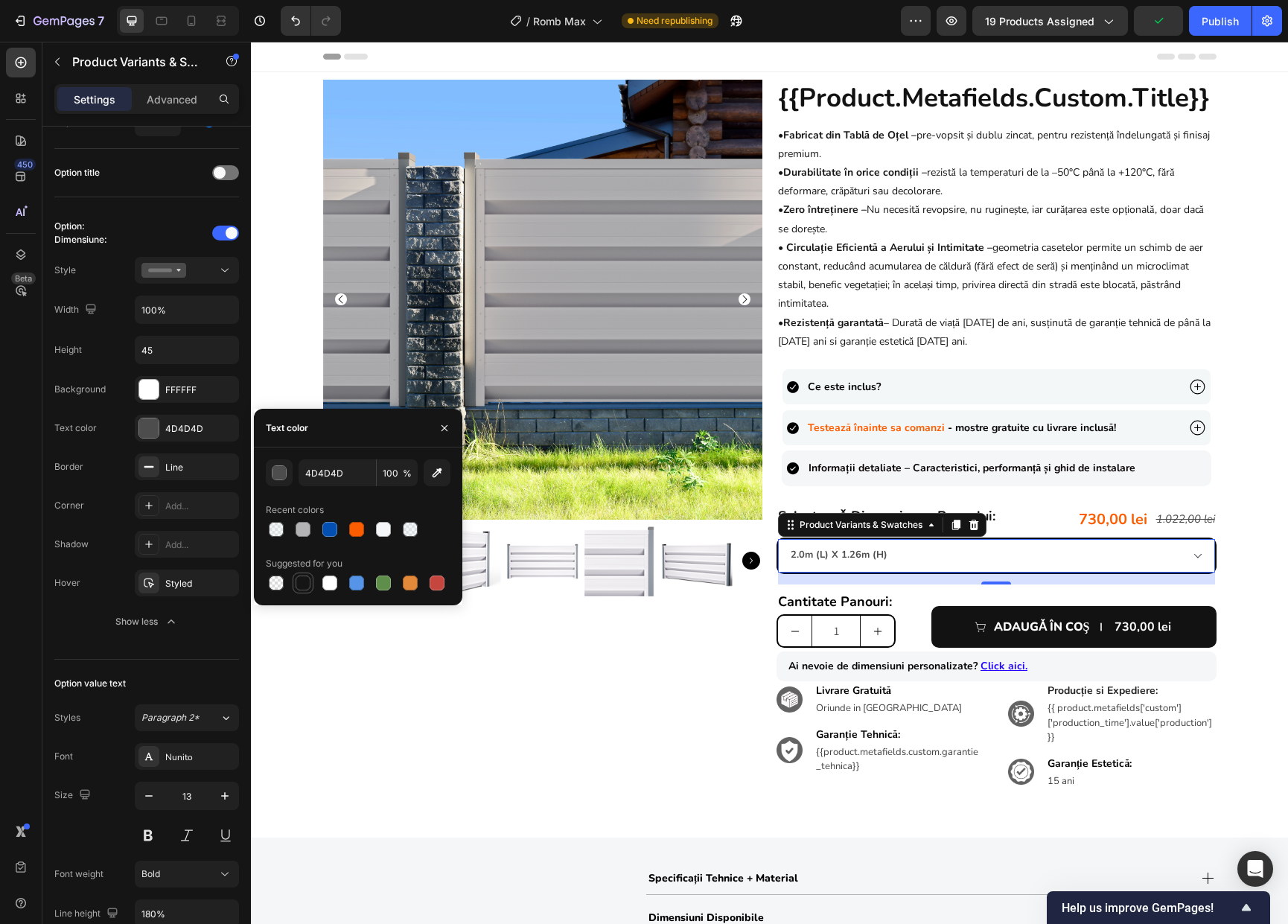
click at [305, 580] on div at bounding box center [303, 582] width 15 height 15
type input "151515"
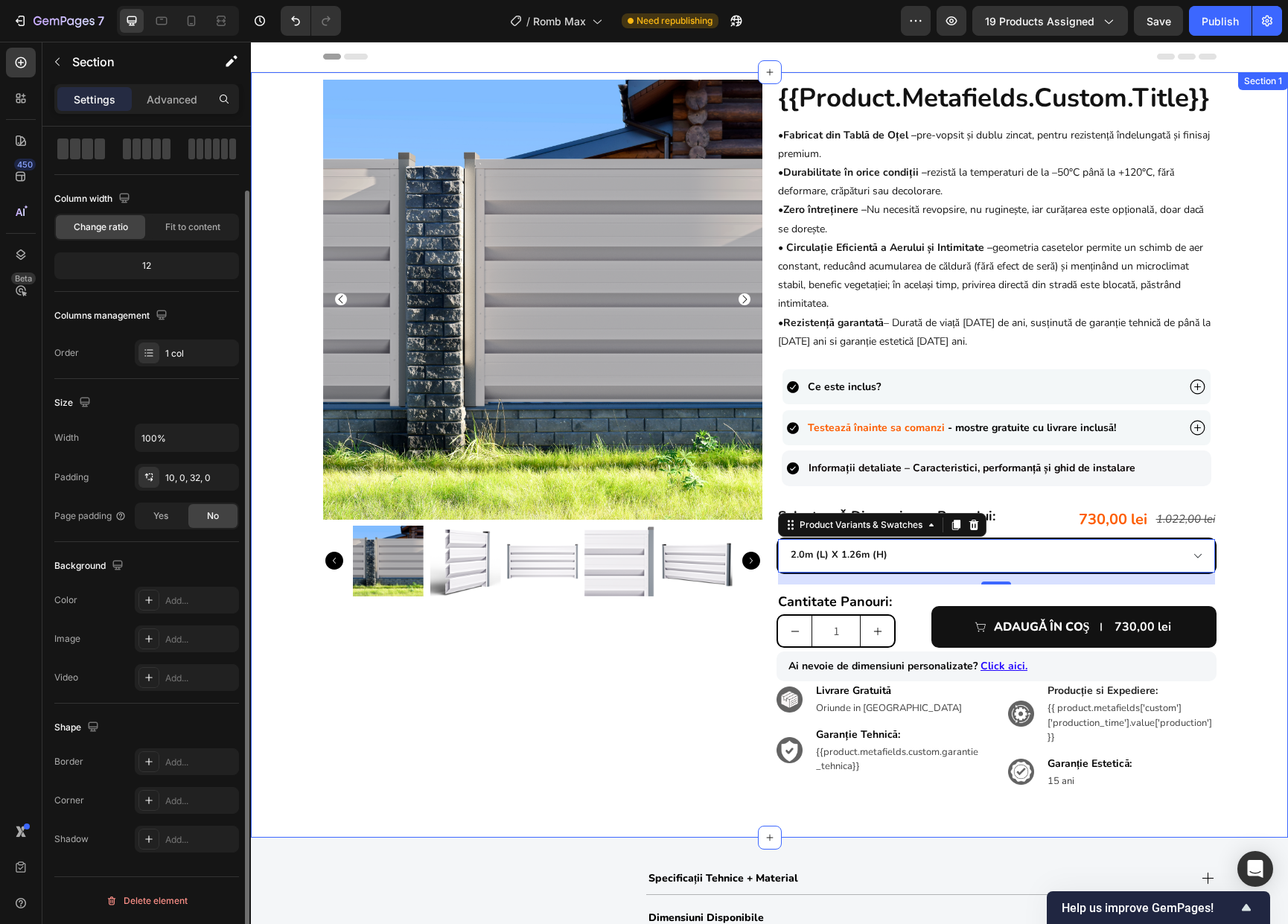
click at [1235, 600] on div "Product Images {{product.metafields.custom.title}} Heading • Fabricat din Tablă…" at bounding box center [769, 446] width 1037 height 733
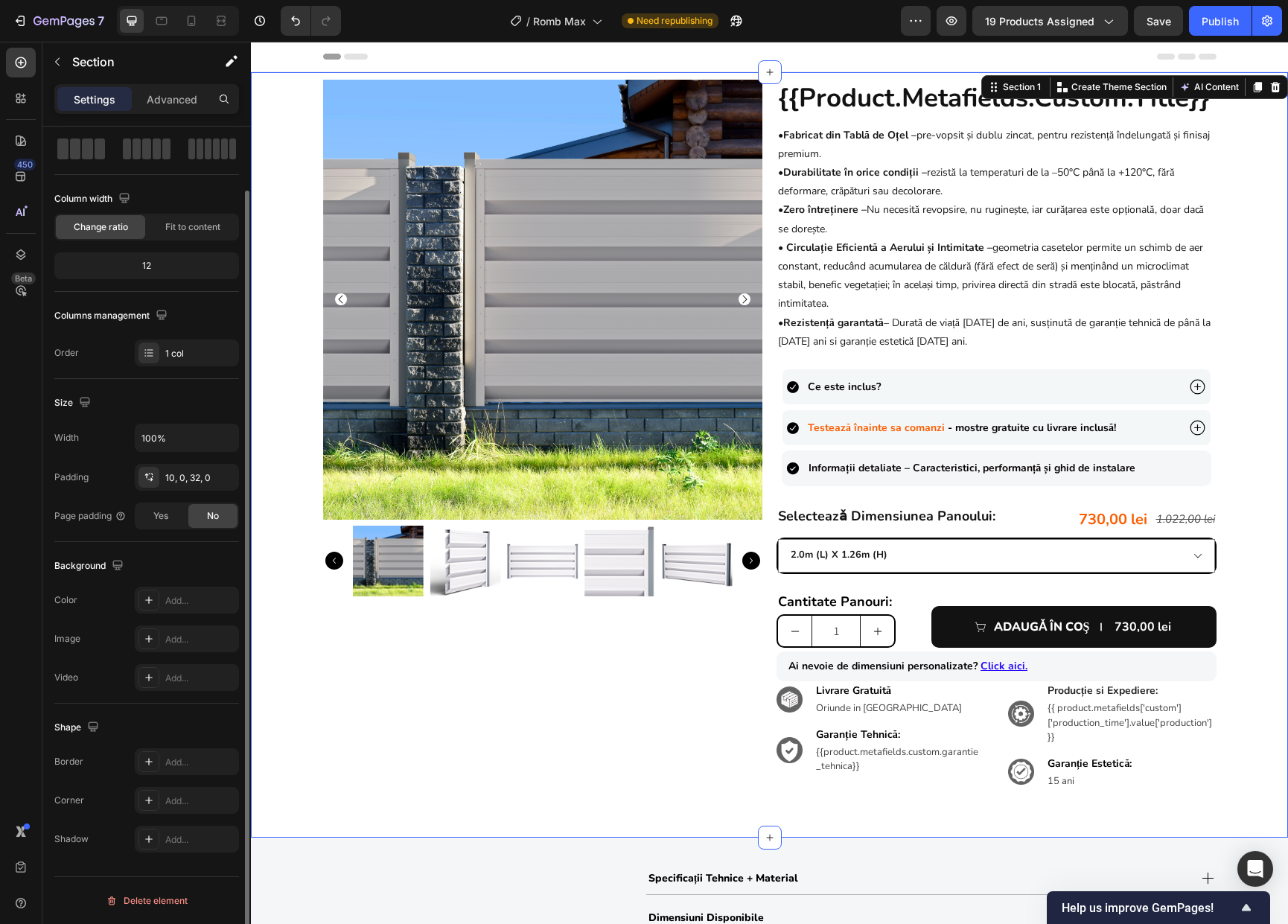
scroll to position [0, 0]
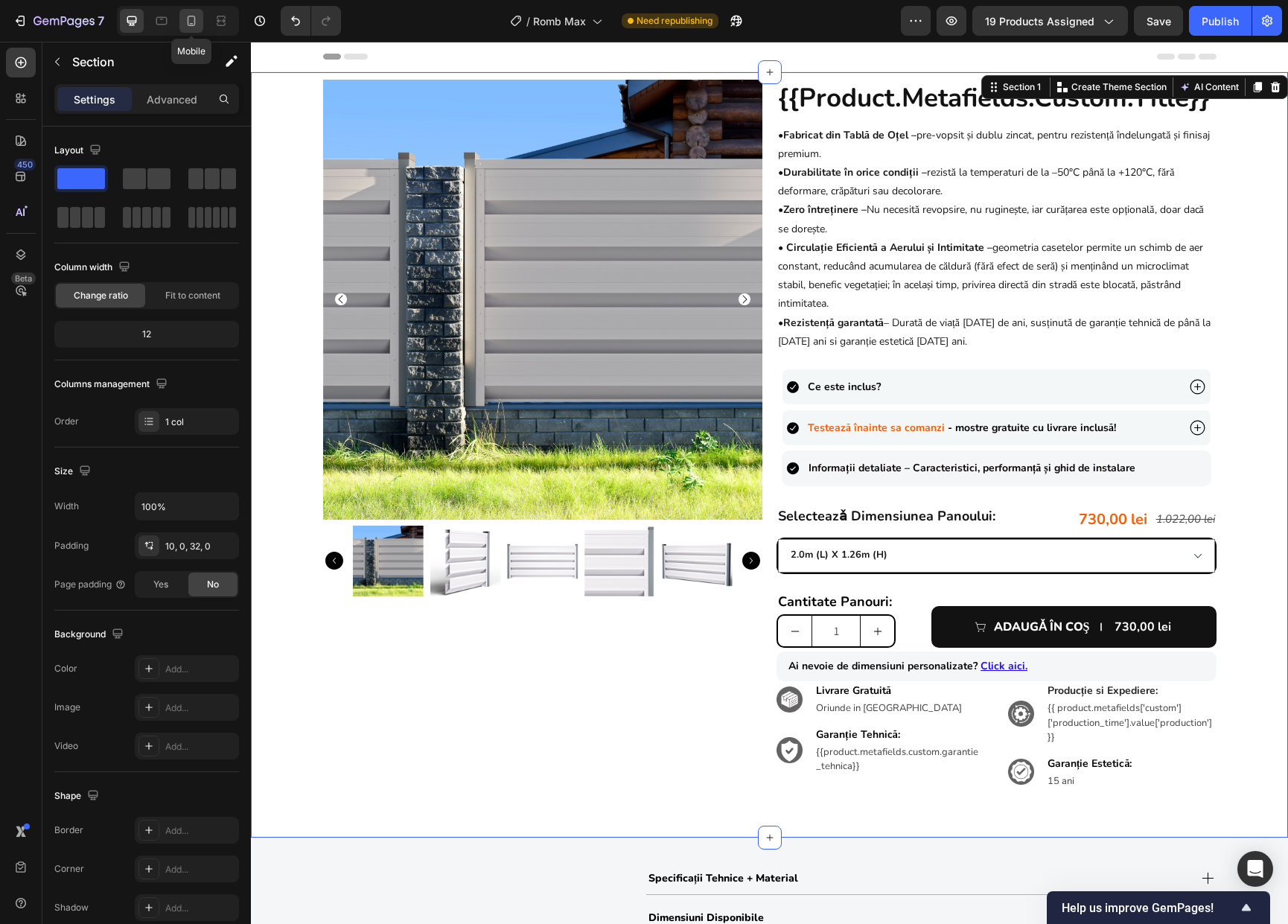
click at [188, 18] on icon at bounding box center [191, 21] width 15 height 15
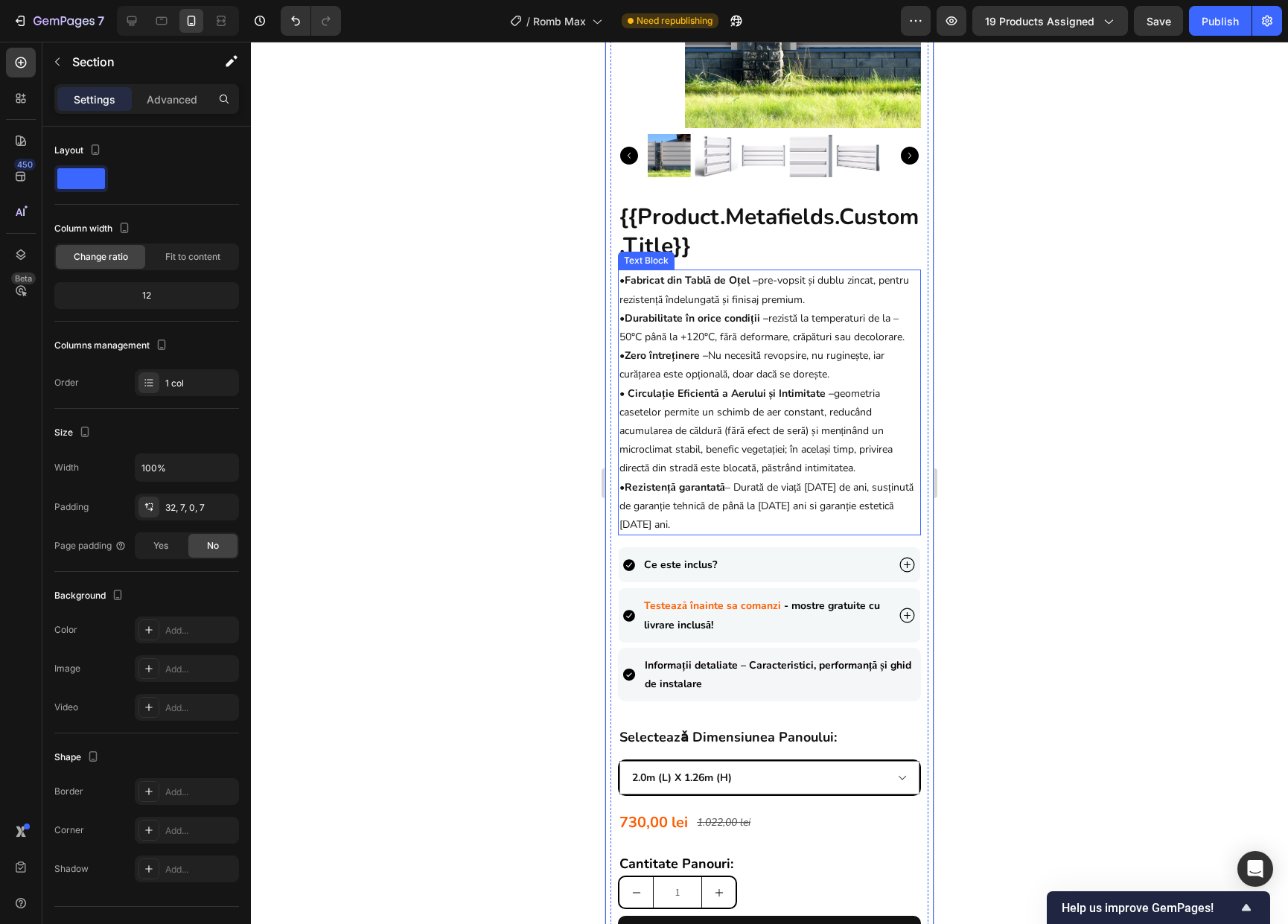
scroll to position [583, 0]
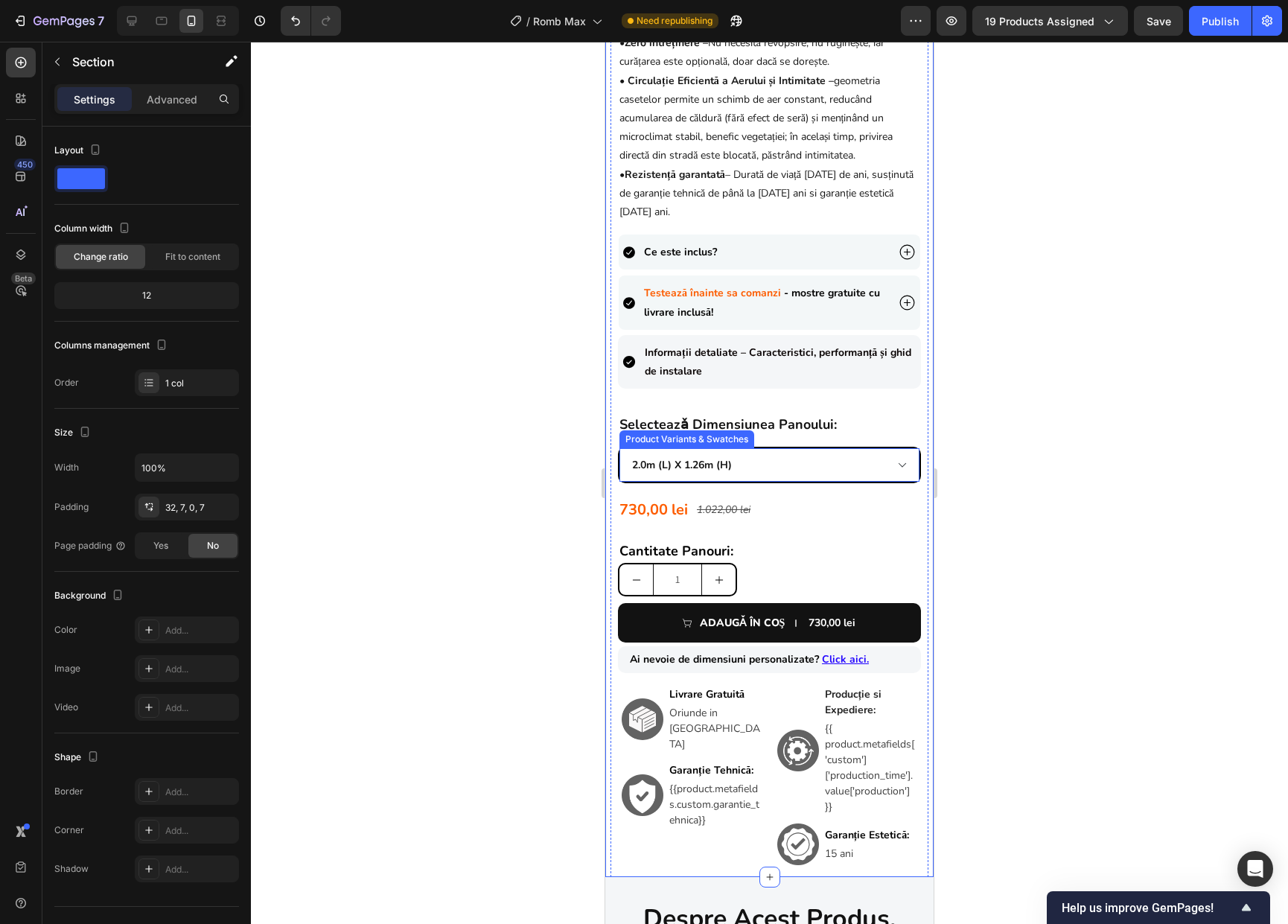
click at [743, 473] on select "0.90m (l) x 1.98m (h) 1.0m (l) x 1.74m (h) 1.0m (l) x 1.98m (h) 1.5m (l) x 1.74…" at bounding box center [769, 464] width 300 height 34
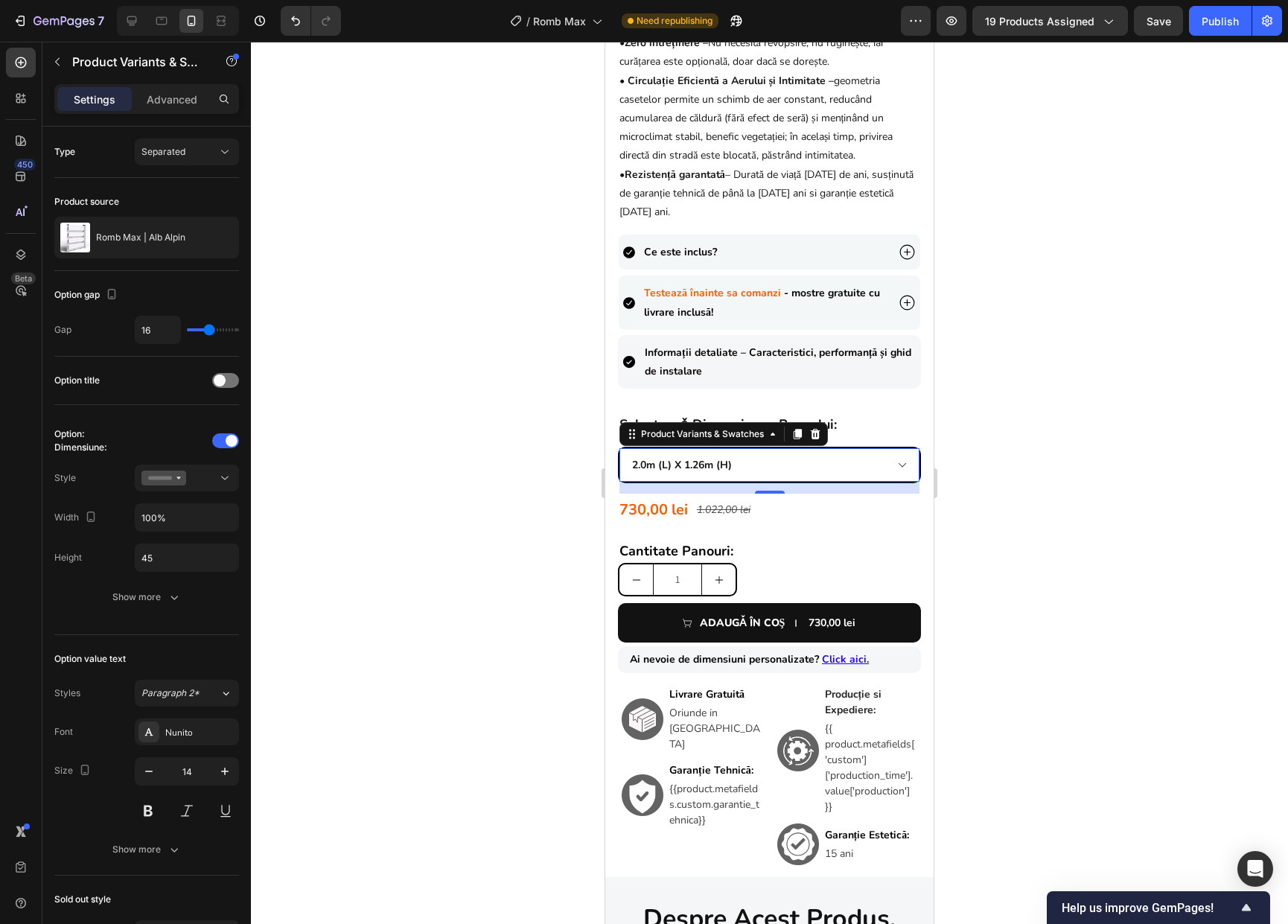
click at [972, 497] on div at bounding box center [769, 483] width 1037 height 882
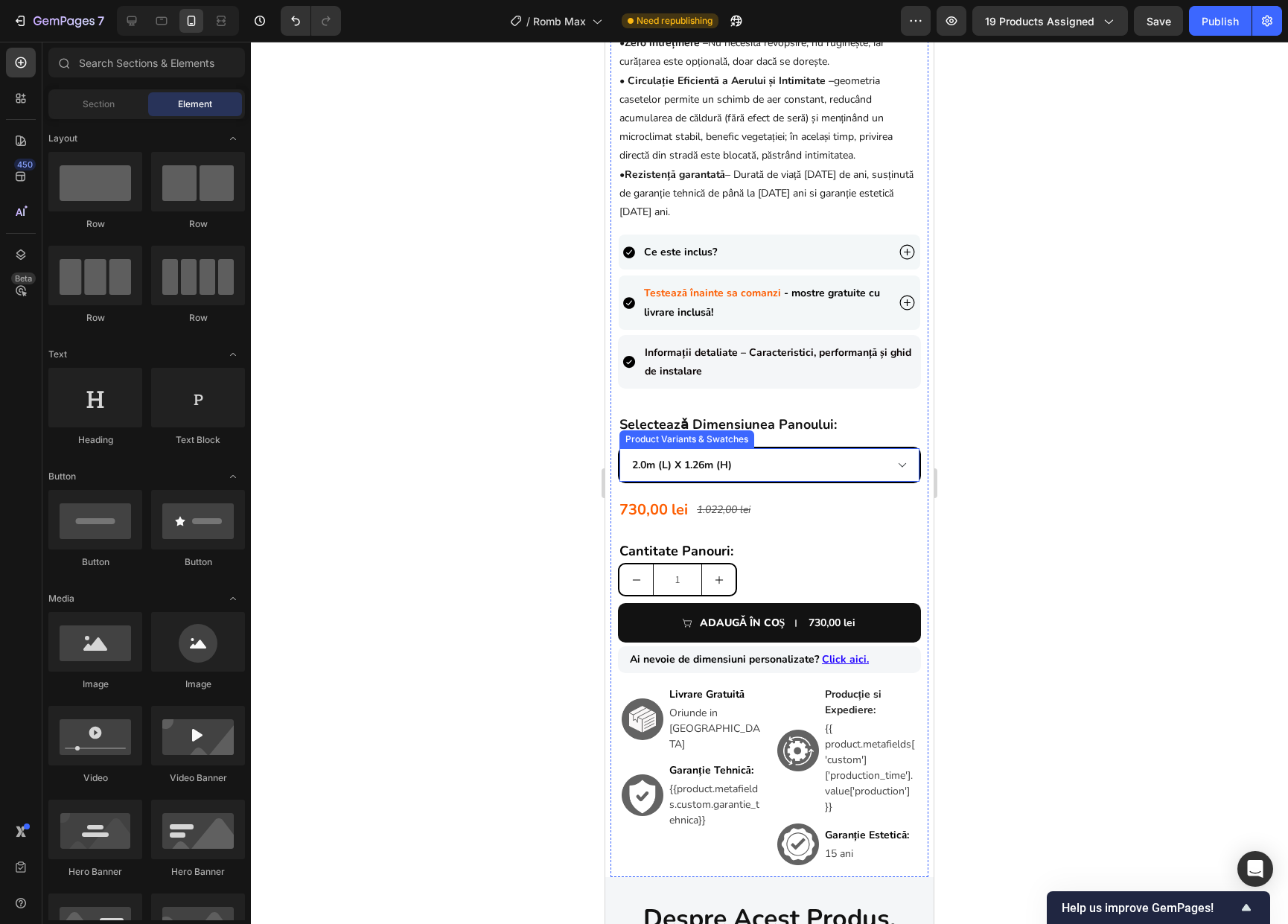
click at [712, 473] on select "0.90m (l) x 1.98m (h) 1.0m (l) x 1.74m (h) 1.0m (l) x 1.98m (h) 1.5m (l) x 1.74…" at bounding box center [769, 464] width 300 height 34
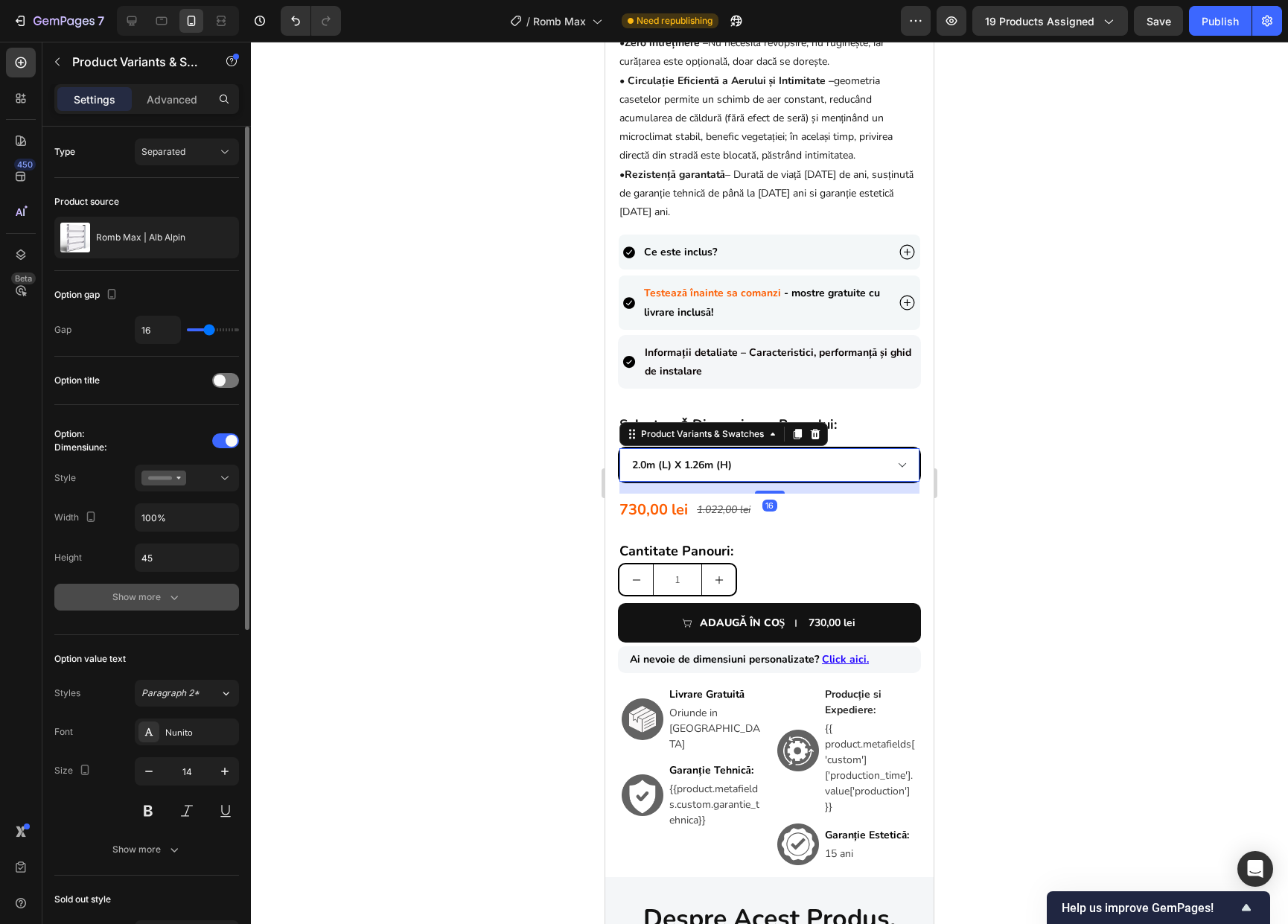
click at [171, 601] on icon "button" at bounding box center [174, 597] width 15 height 15
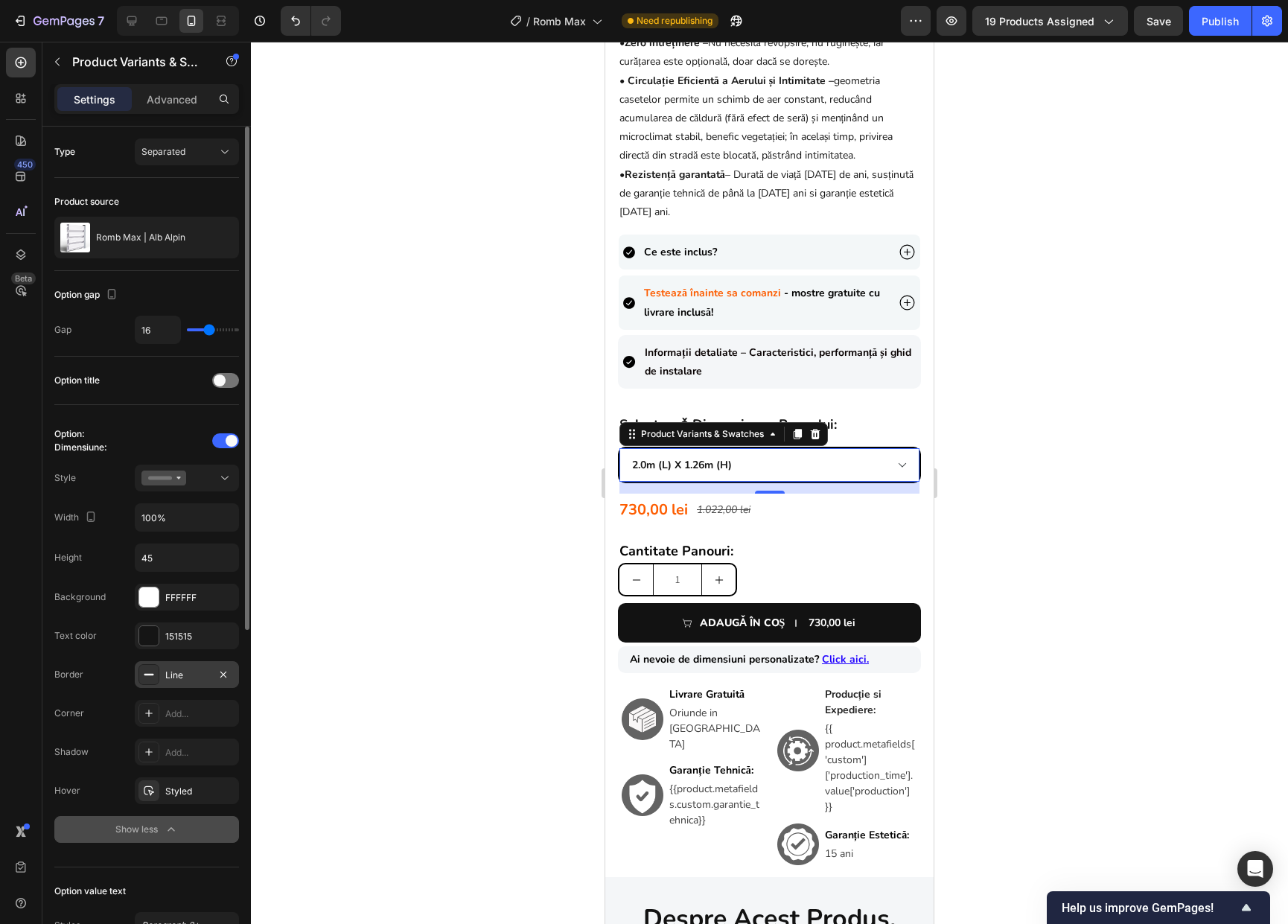
click at [177, 681] on div "Line" at bounding box center [186, 674] width 104 height 27
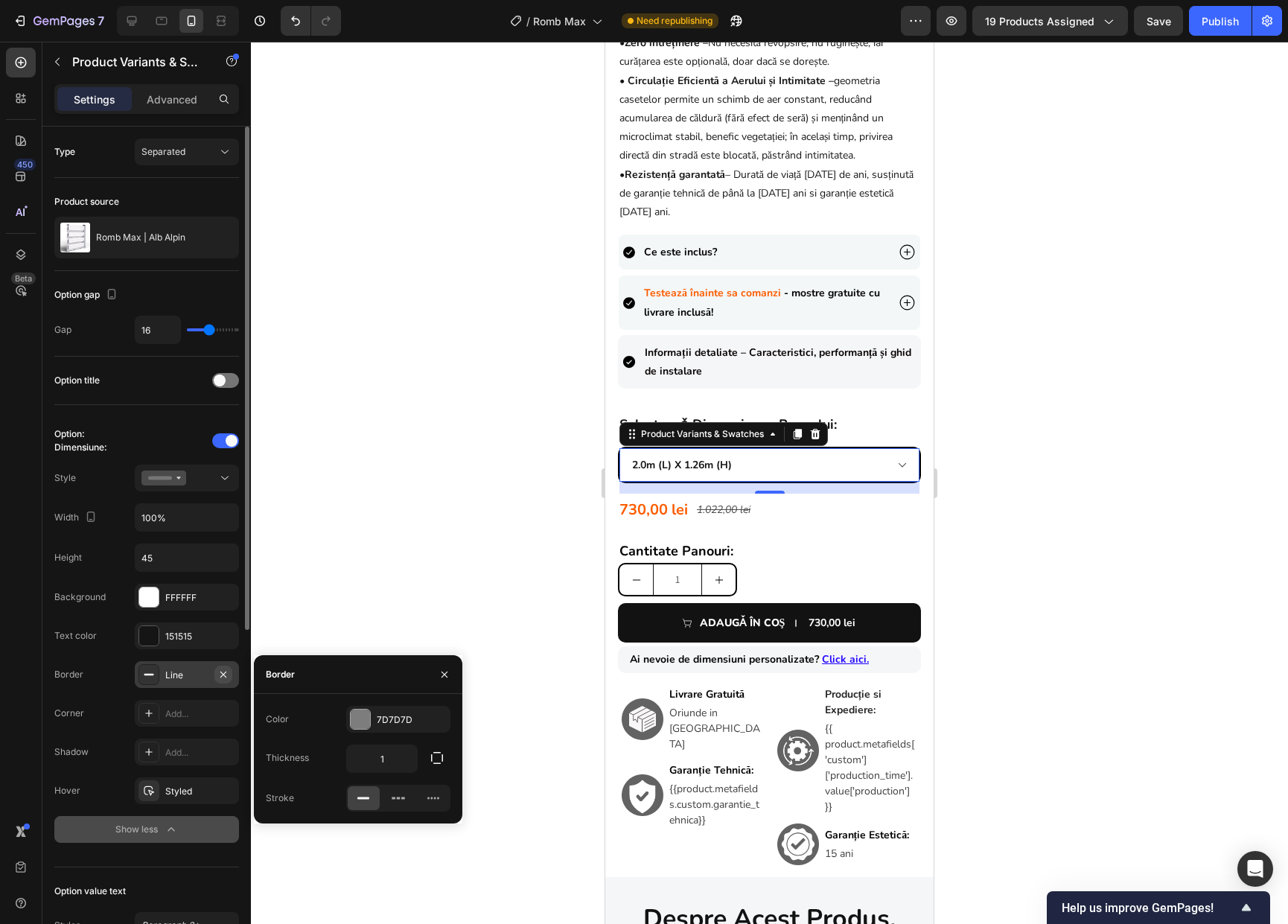
click at [223, 672] on icon "button" at bounding box center [223, 674] width 12 height 11
click at [964, 557] on div at bounding box center [769, 483] width 1037 height 882
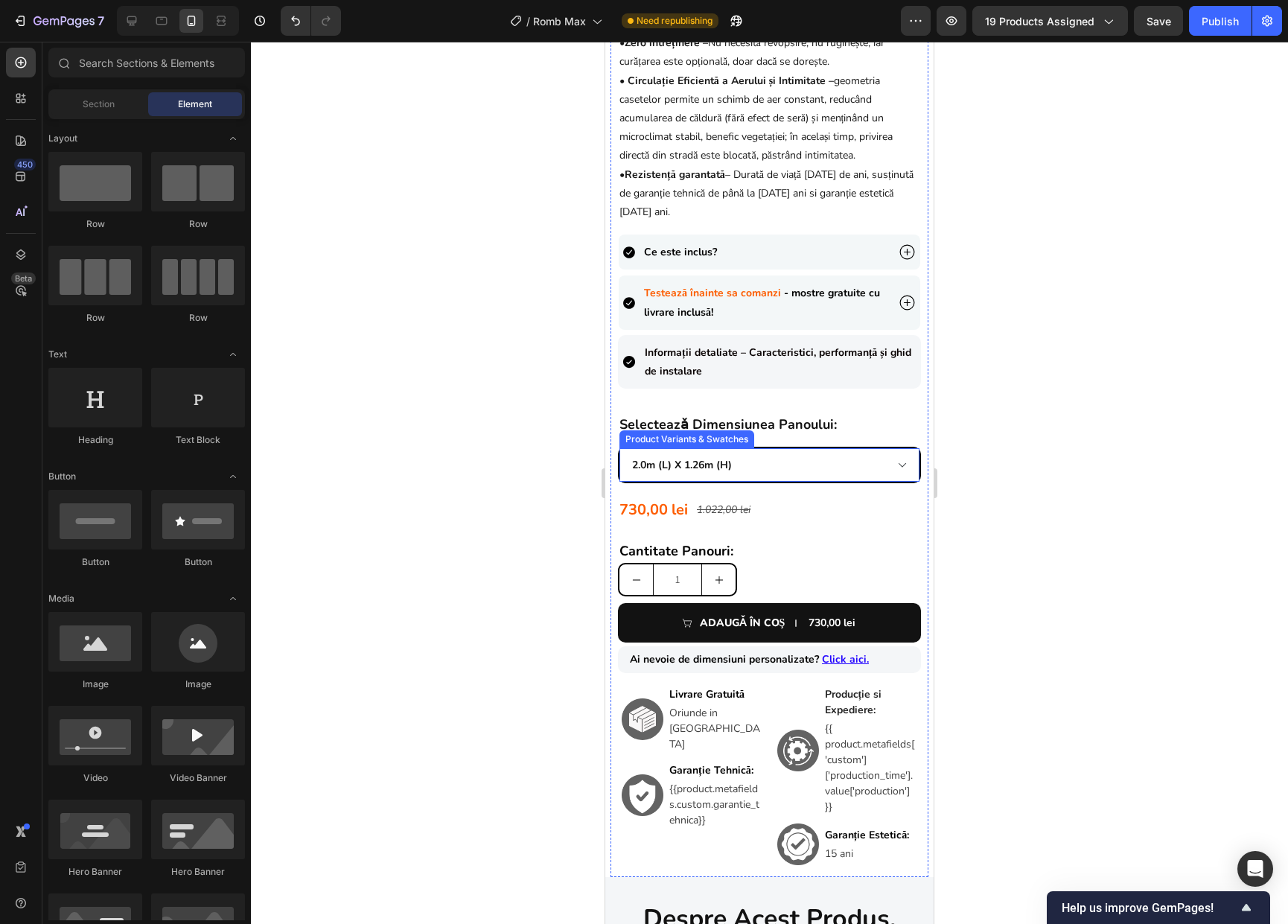
click at [826, 473] on select "0.90m (l) x 1.98m (h) 1.0m (l) x 1.74m (h) 1.0m (l) x 1.98m (h) 1.5m (l) x 1.74…" at bounding box center [769, 464] width 300 height 34
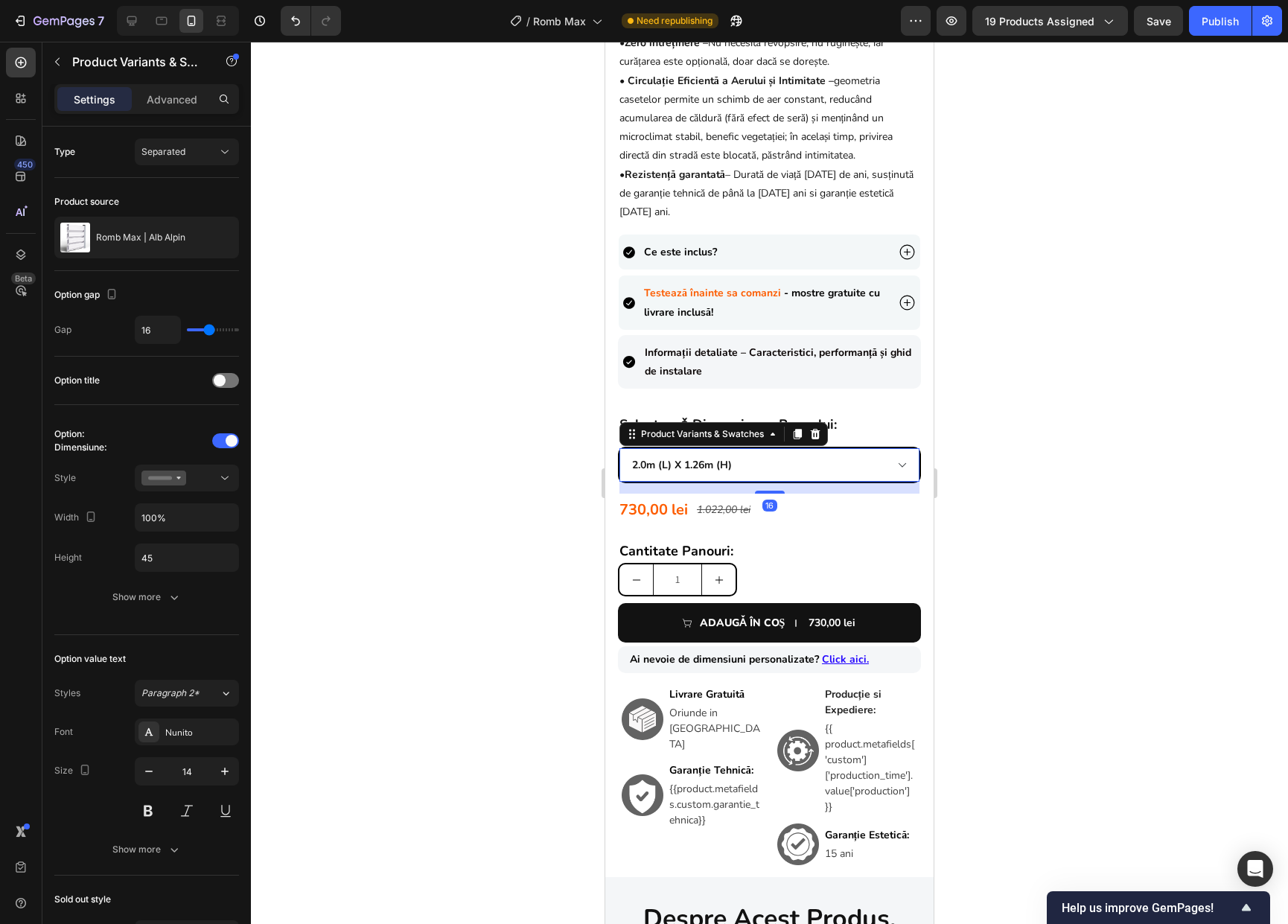
click at [619, 448] on select "0.90m (l) x 1.98m (h) 1.0m (l) x 1.74m (h) 1.0m (l) x 1.98m (h) 1.5m (l) x 1.74…" at bounding box center [769, 464] width 300 height 34
click at [152, 594] on div "Show more" at bounding box center [147, 597] width 69 height 15
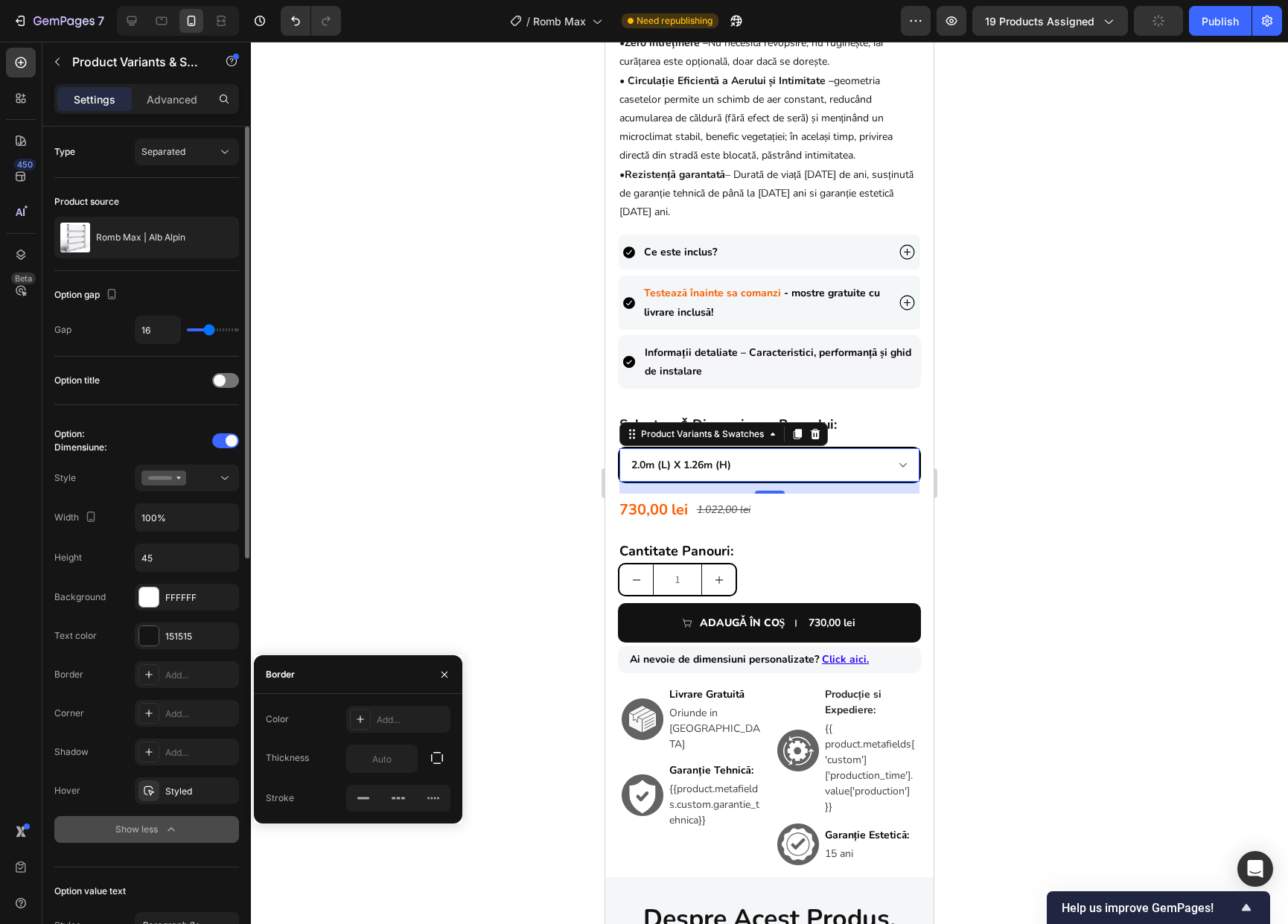
scroll to position [227, 0]
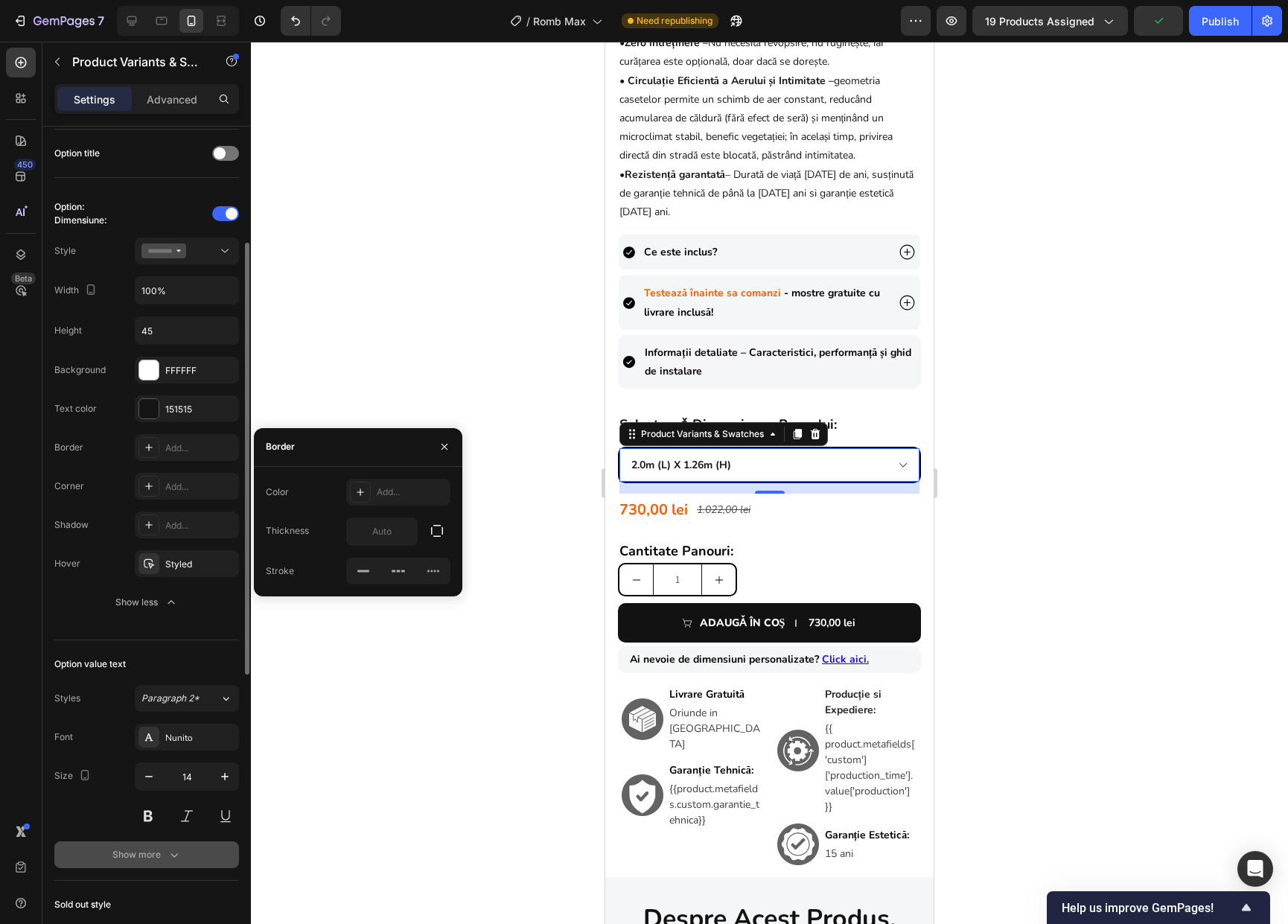
click at [177, 853] on icon "button" at bounding box center [174, 854] width 15 height 15
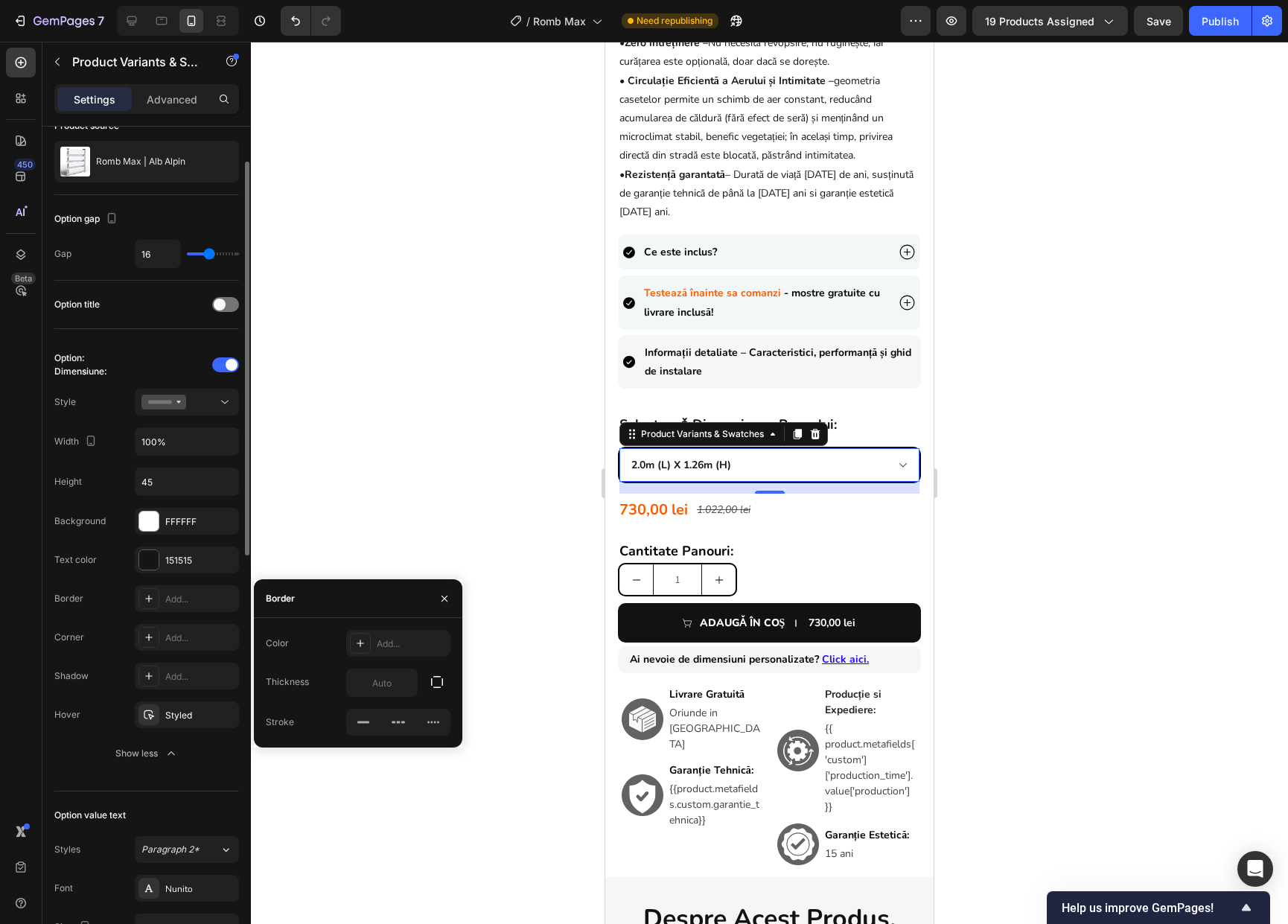
scroll to position [0, 0]
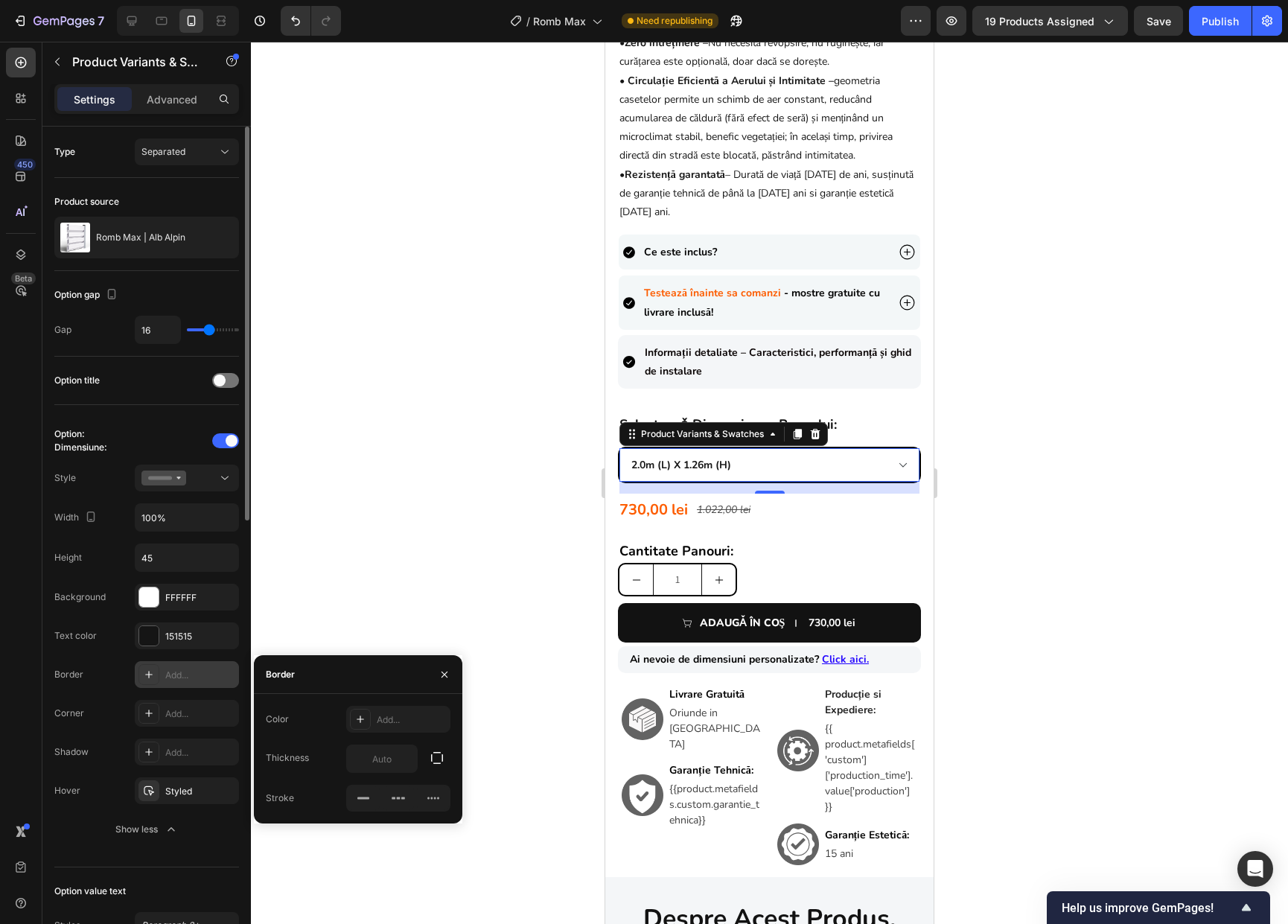
click at [148, 671] on icon at bounding box center [149, 673] width 7 height 7
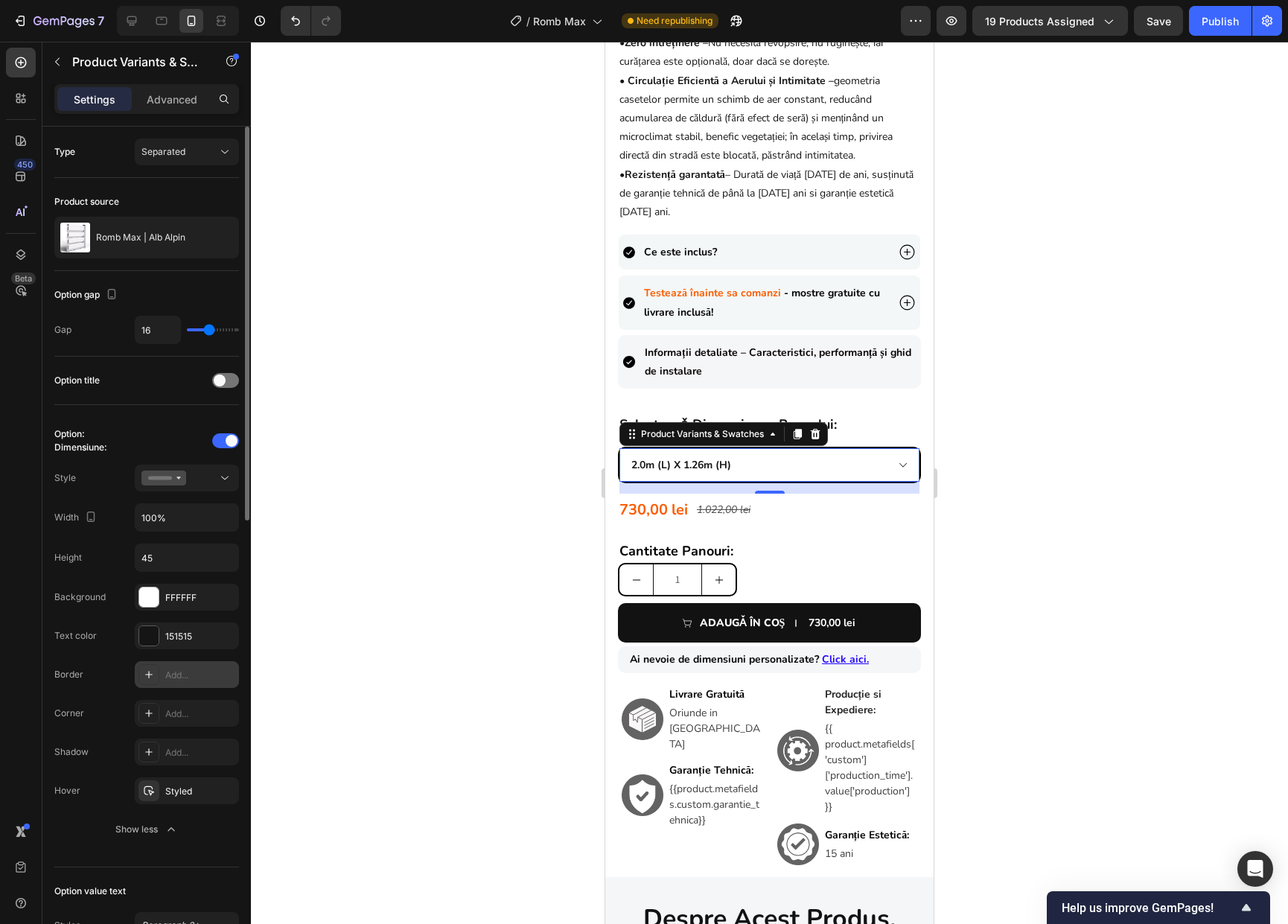
click at [157, 676] on div at bounding box center [149, 673] width 21 height 21
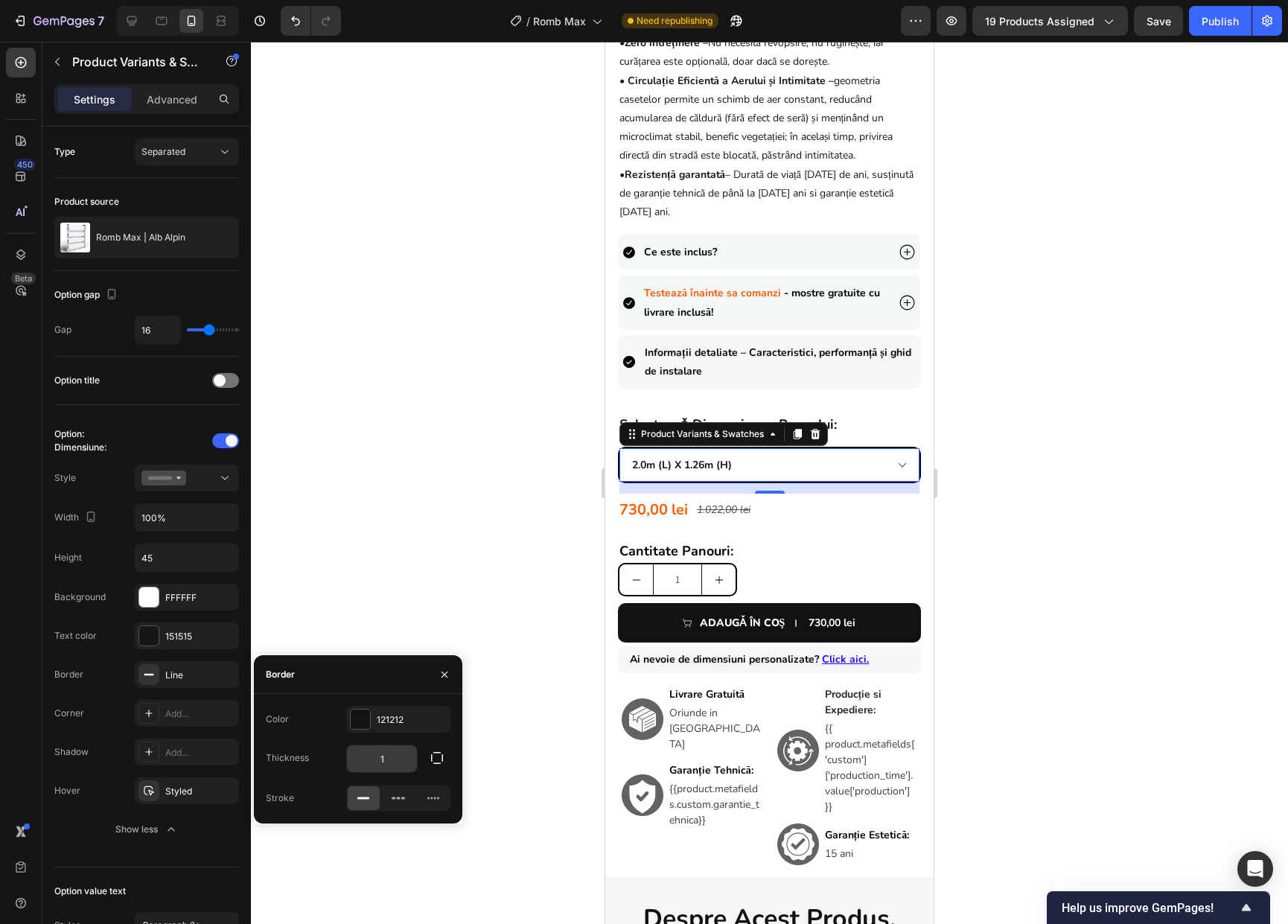
click at [400, 758] on input "1" at bounding box center [381, 758] width 70 height 27
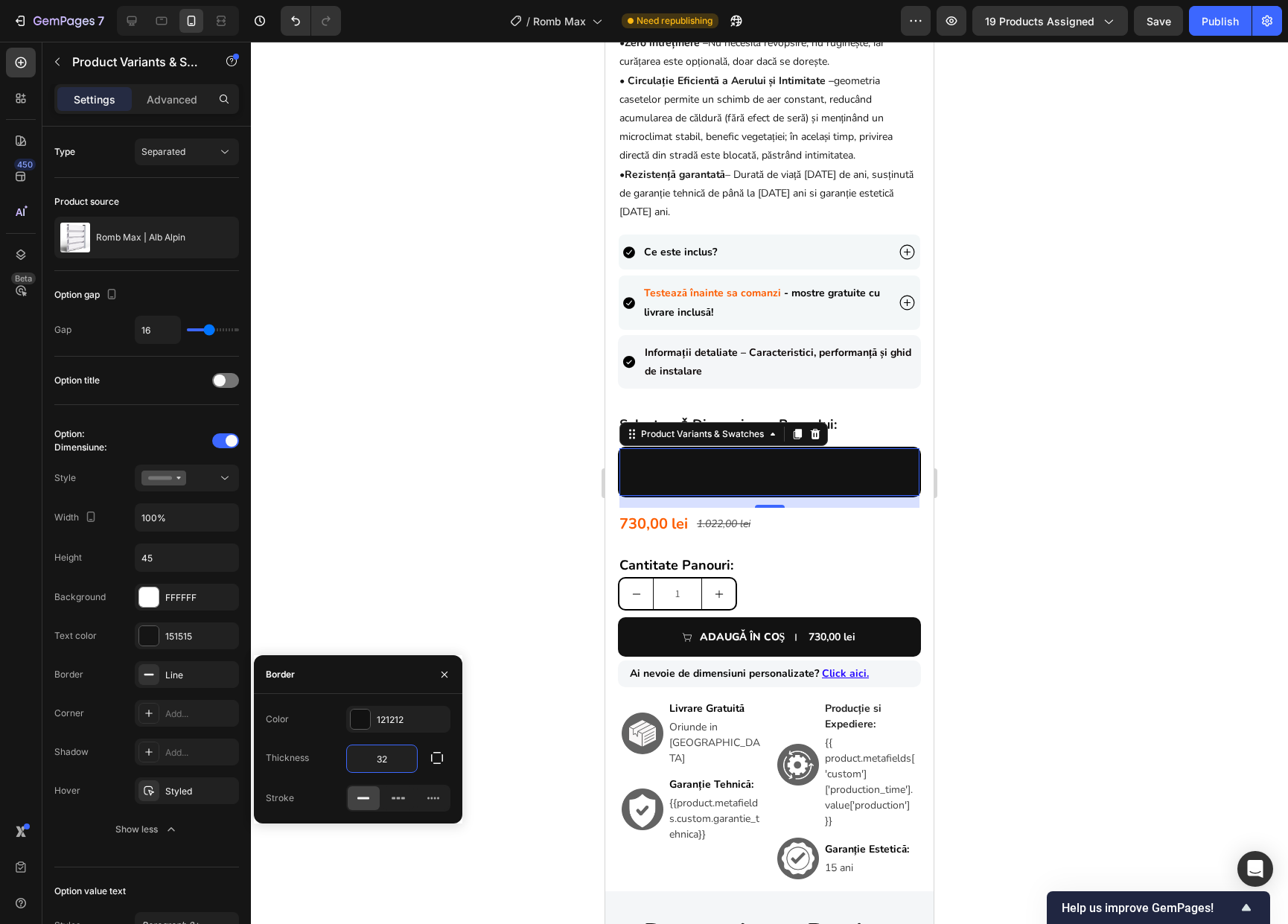
type input "3"
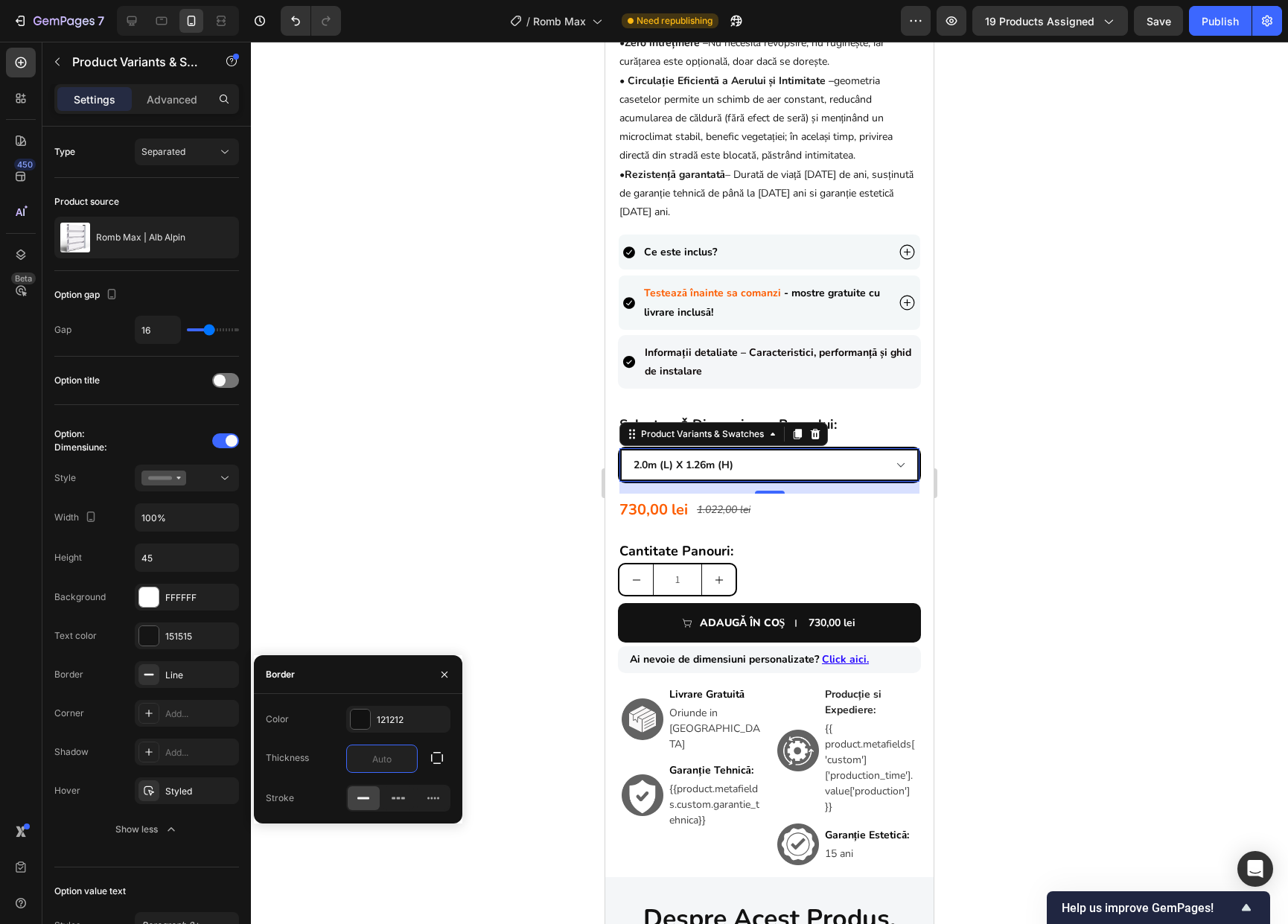
type input "1"
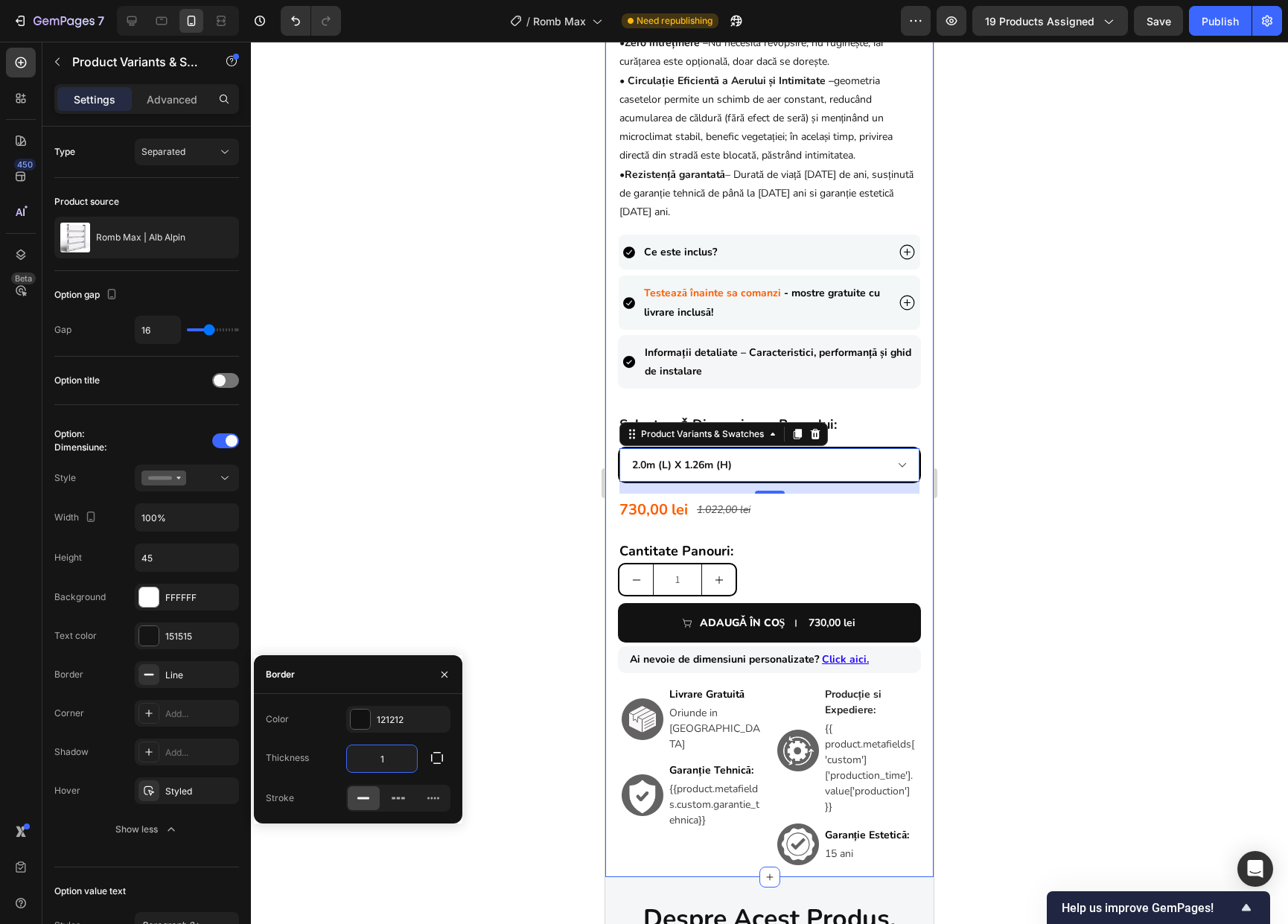
click at [987, 605] on div at bounding box center [769, 483] width 1037 height 882
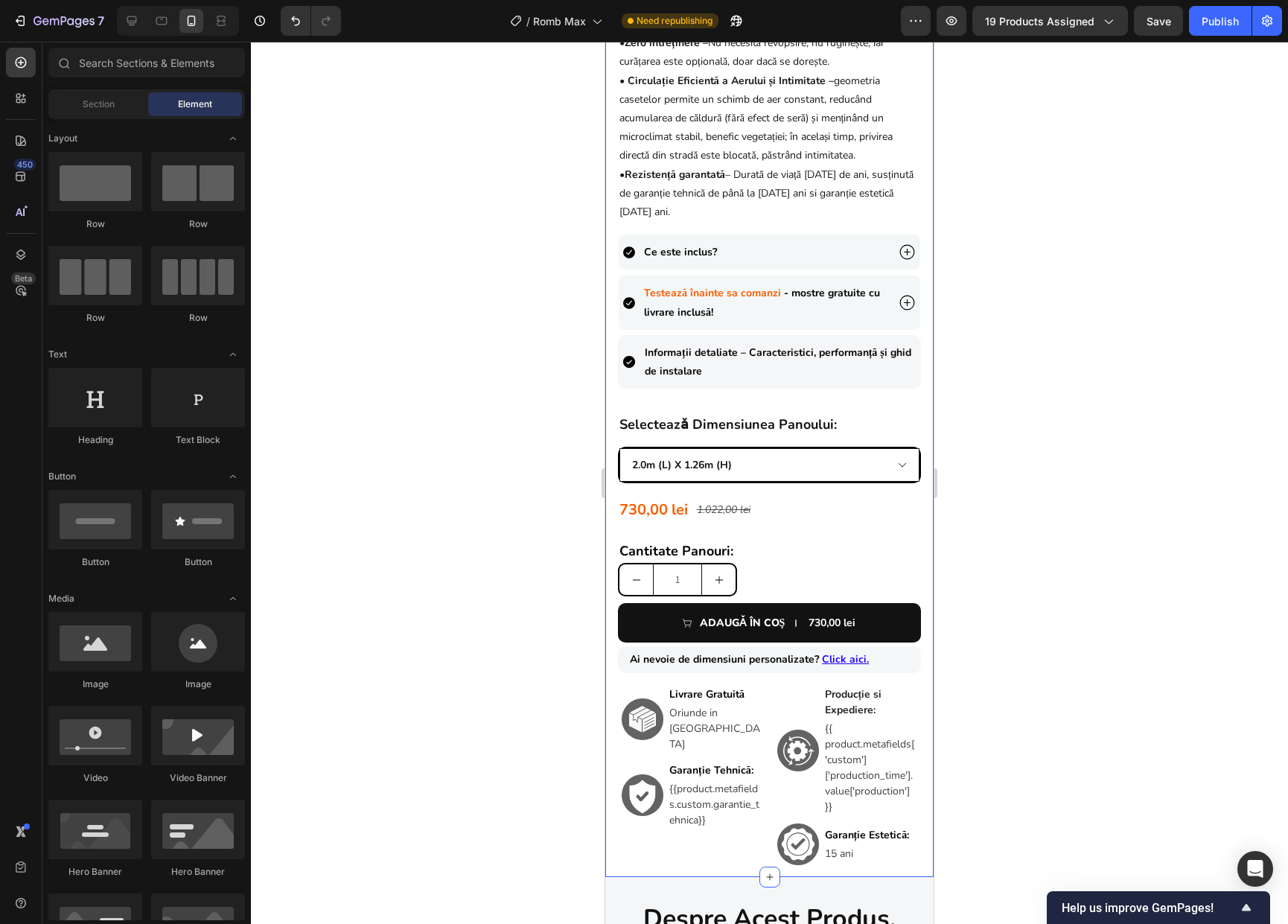
click at [986, 605] on div at bounding box center [769, 483] width 1037 height 882
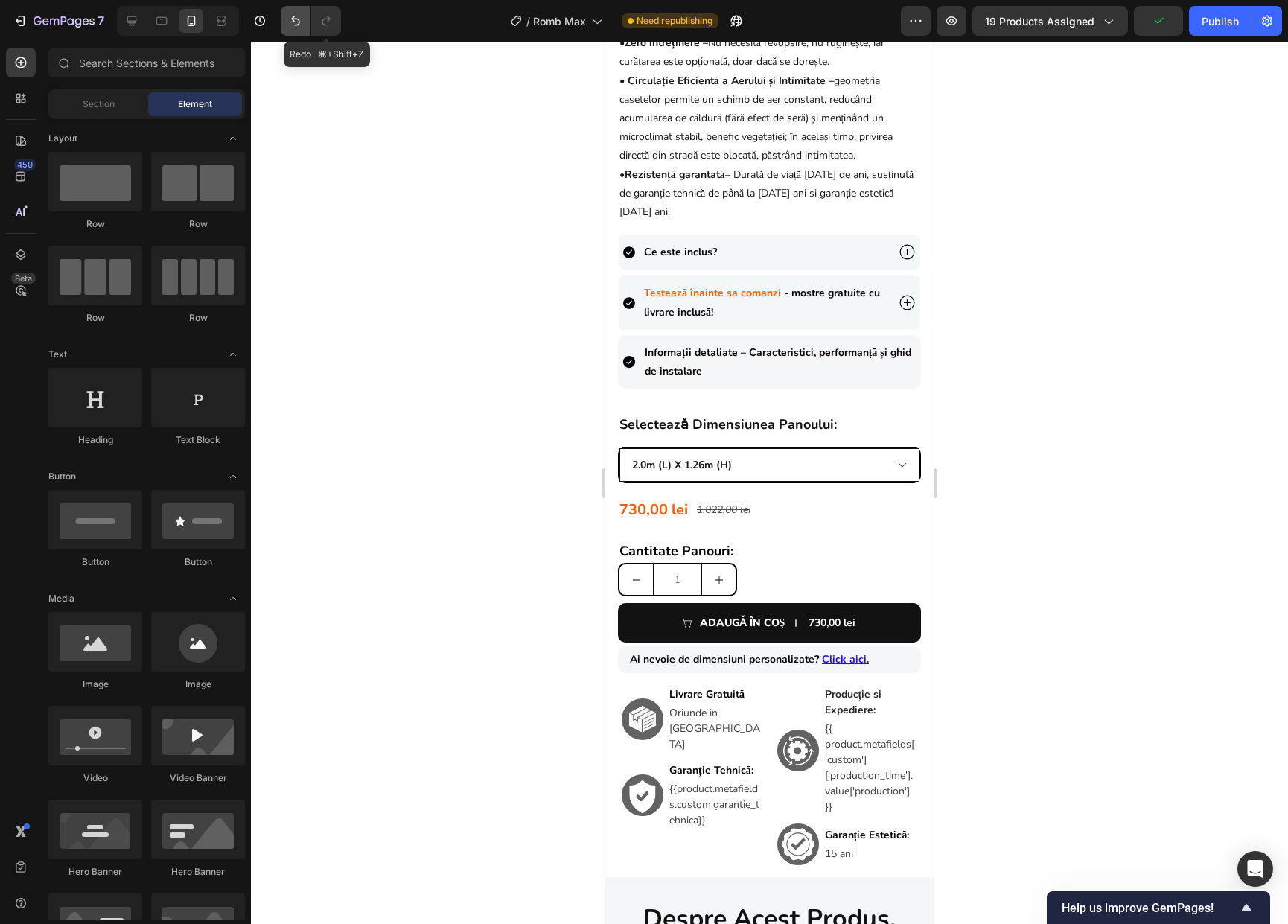
click at [301, 19] on icon "Undo/Redo" at bounding box center [296, 21] width 15 height 15
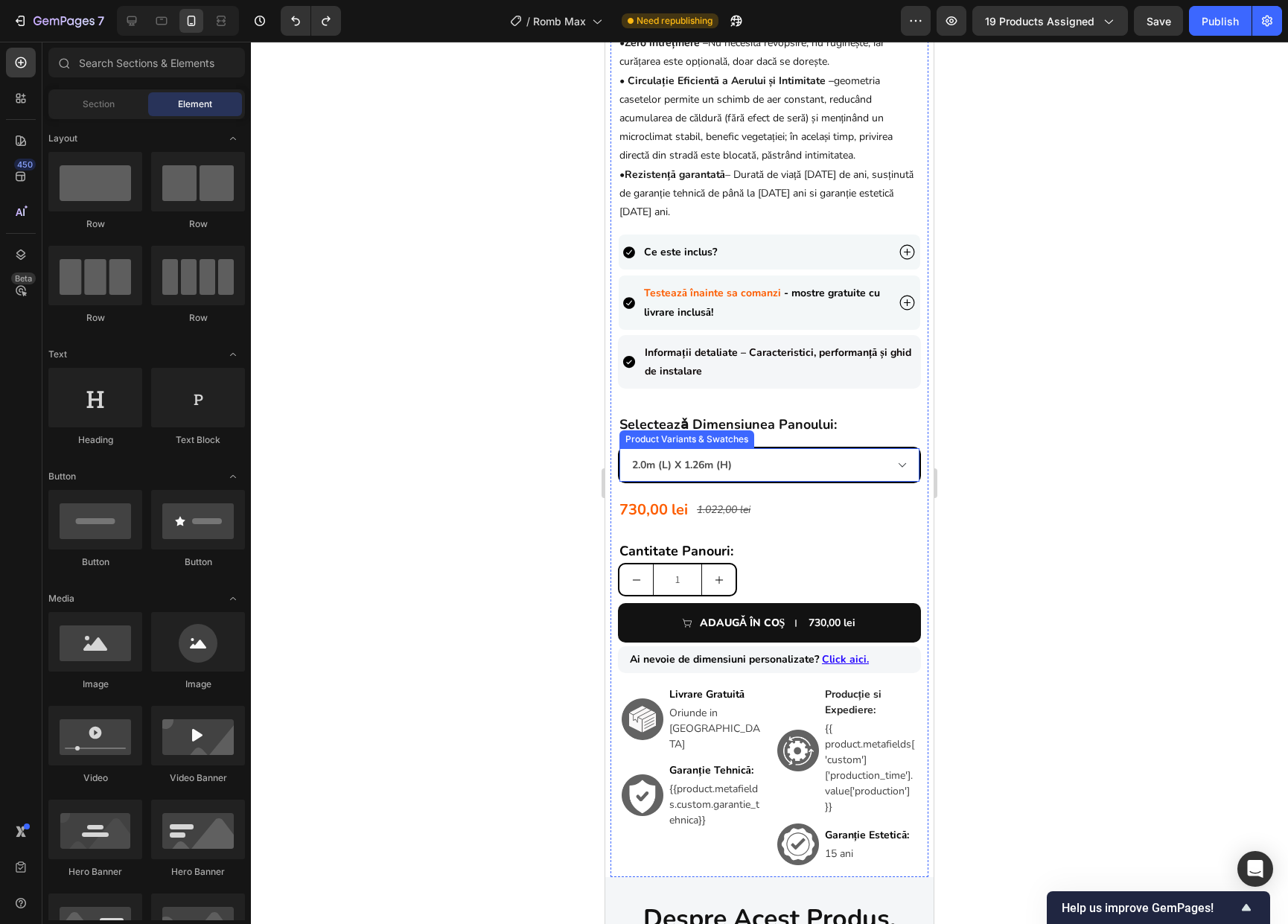
click at [823, 481] on select "0.90m (l) x 1.98m (h) 1.0m (l) x 1.74m (h) 1.0m (l) x 1.98m (h) 1.5m (l) x 1.74…" at bounding box center [769, 464] width 300 height 34
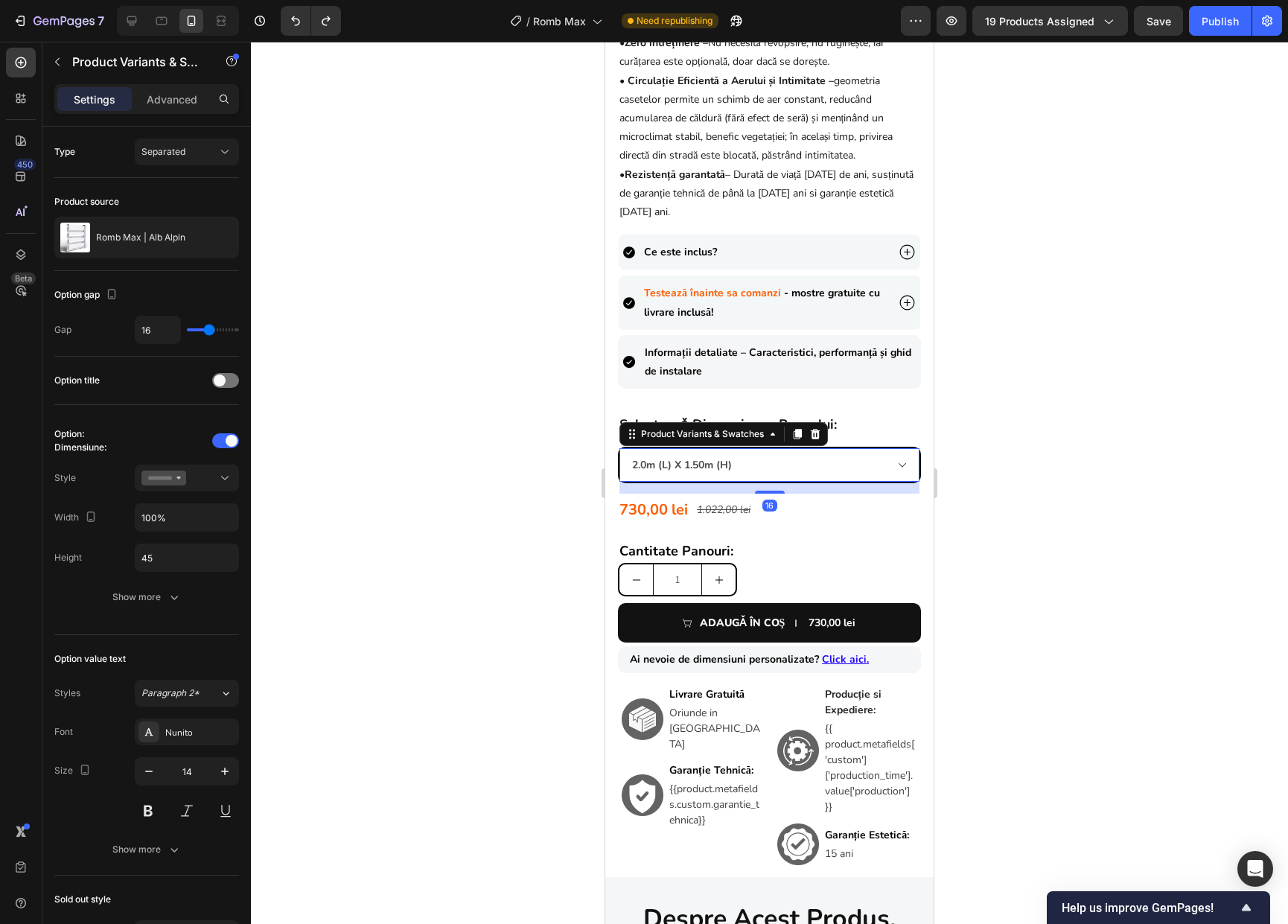
click at [619, 448] on select "0.90m (l) x 1.98m (h) 1.0m (l) x 1.74m (h) 1.0m (l) x 1.98m (h) 1.5m (l) x 1.74…" at bounding box center [769, 464] width 300 height 34
select select "2.0m (l) x 1.50m (h)"
click at [125, 599] on div "Show more" at bounding box center [147, 597] width 69 height 15
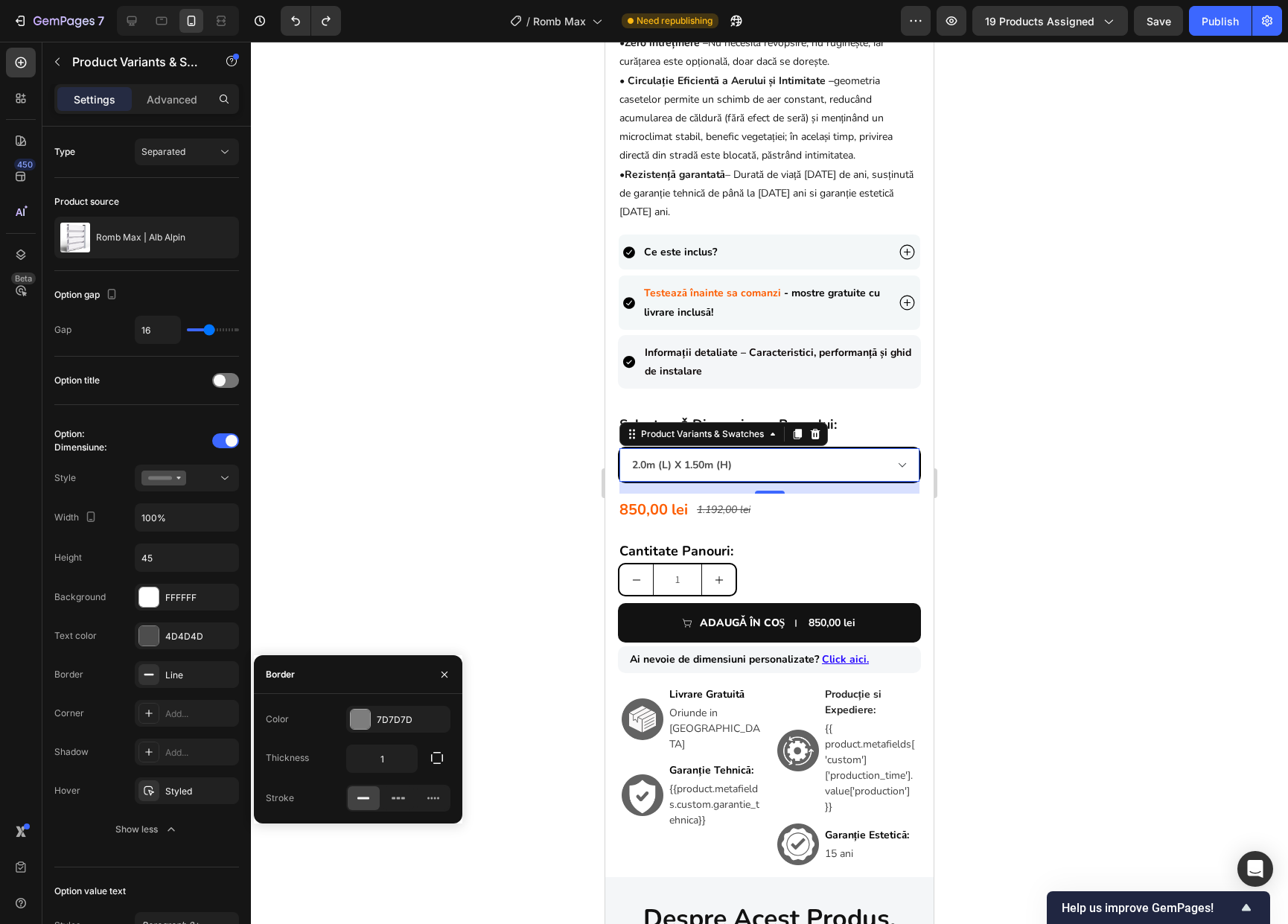
click at [352, 725] on div at bounding box center [361, 719] width 20 height 20
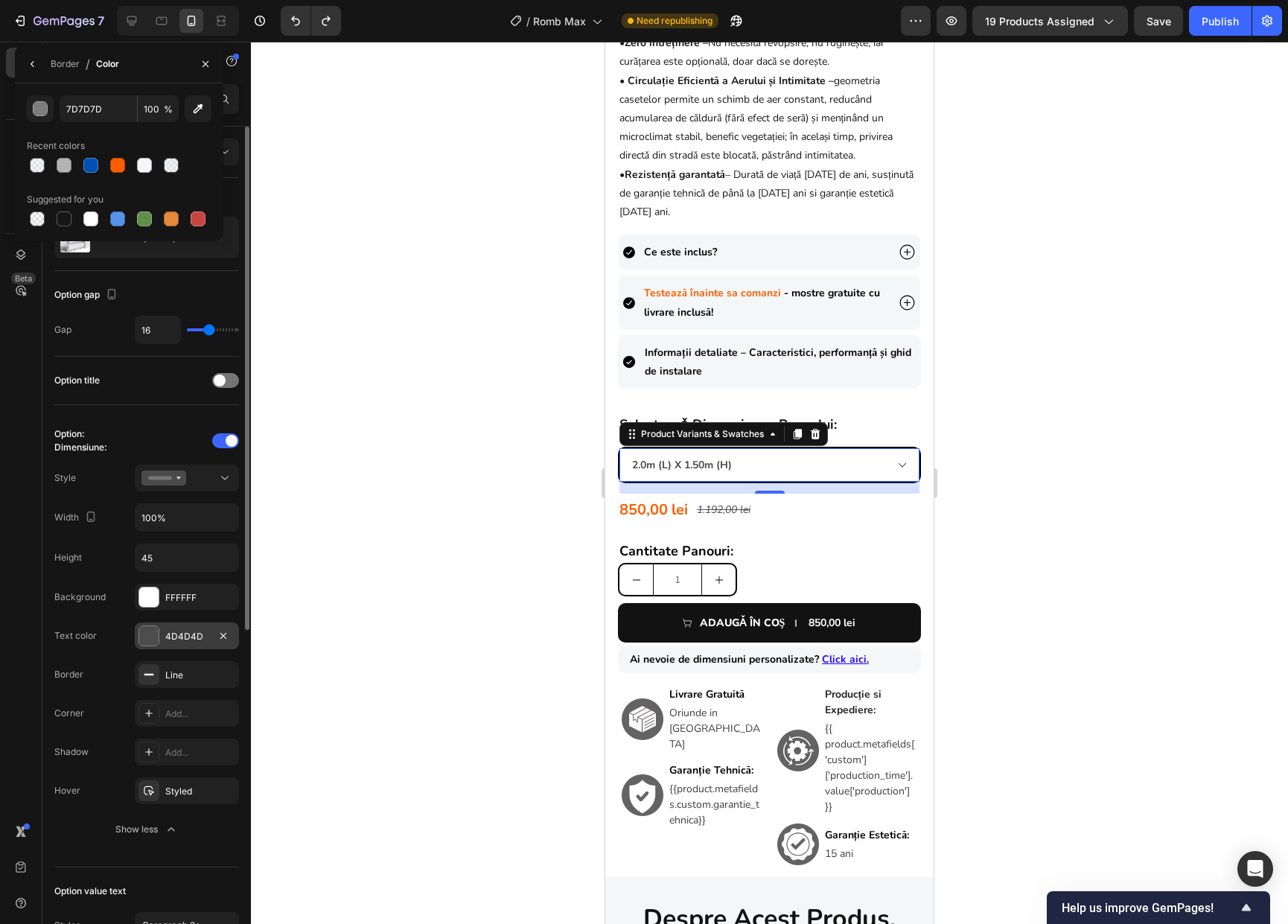
click at [149, 637] on div at bounding box center [149, 636] width 20 height 20
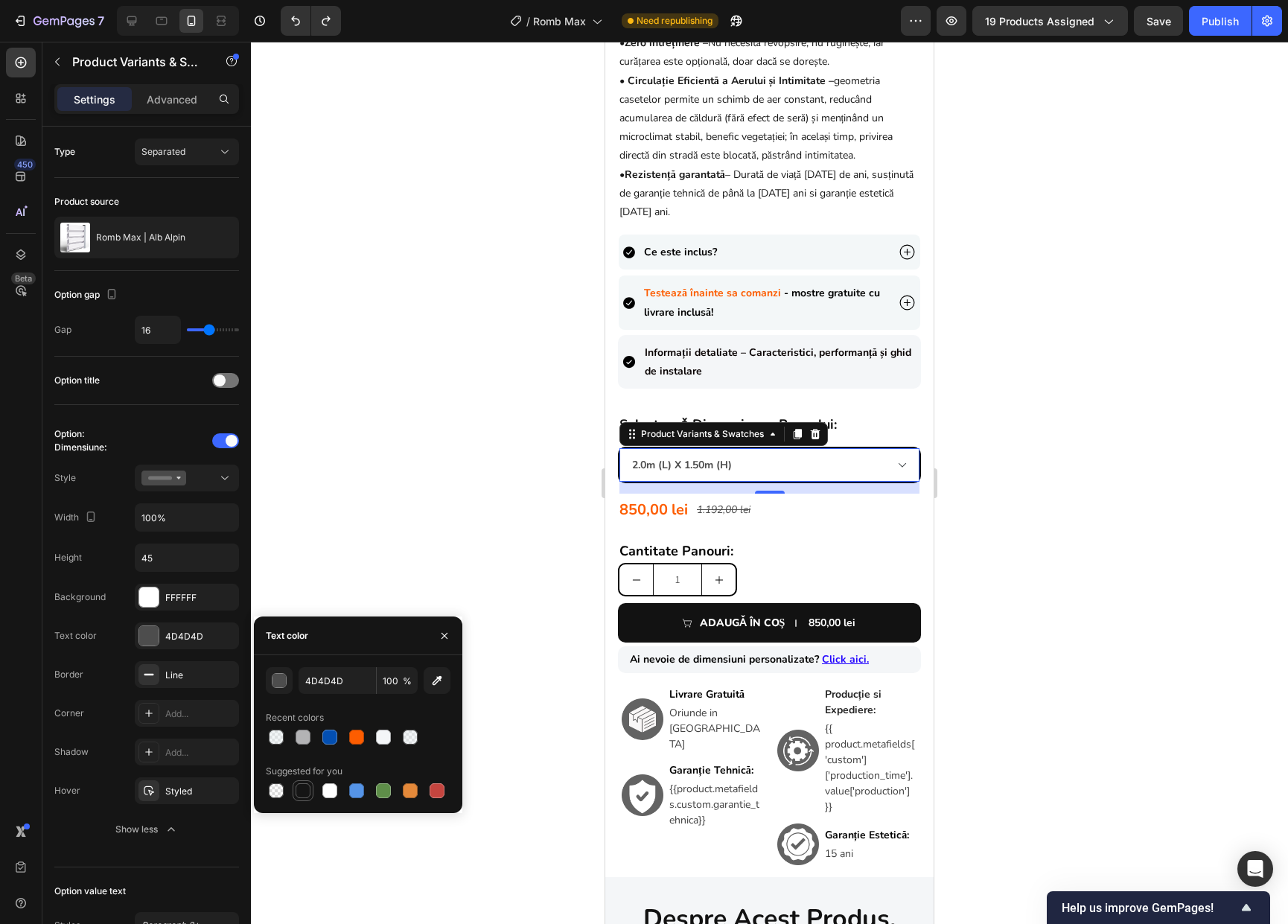
click at [297, 793] on div at bounding box center [303, 790] width 15 height 15
type input "151515"
click at [1083, 567] on div at bounding box center [769, 483] width 1037 height 882
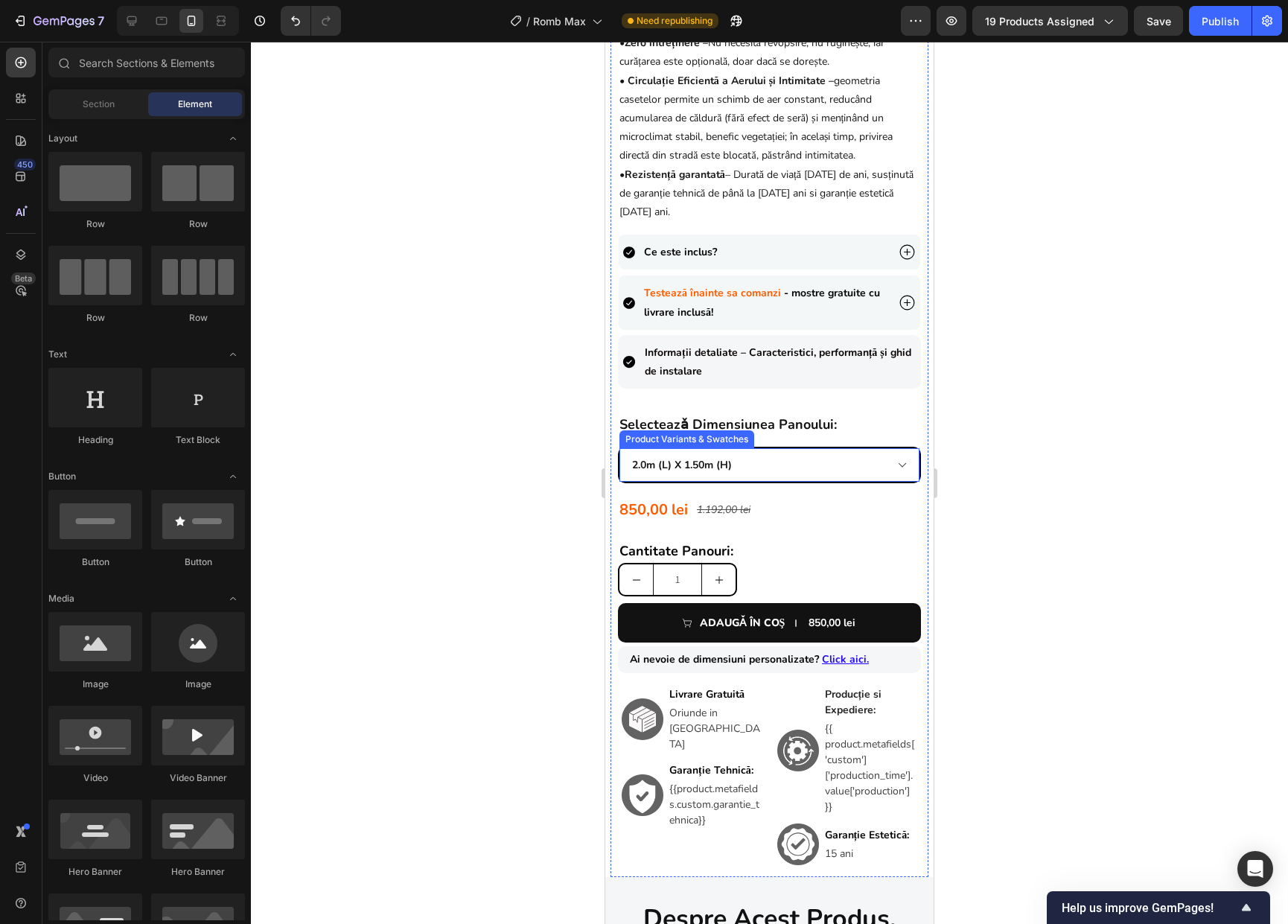
click at [867, 480] on select "0.90m (l) x 1.98m (h) 1.0m (l) x 1.74m (h) 1.0m (l) x 1.98m (h) 1.5m (l) x 1.74…" at bounding box center [769, 464] width 300 height 34
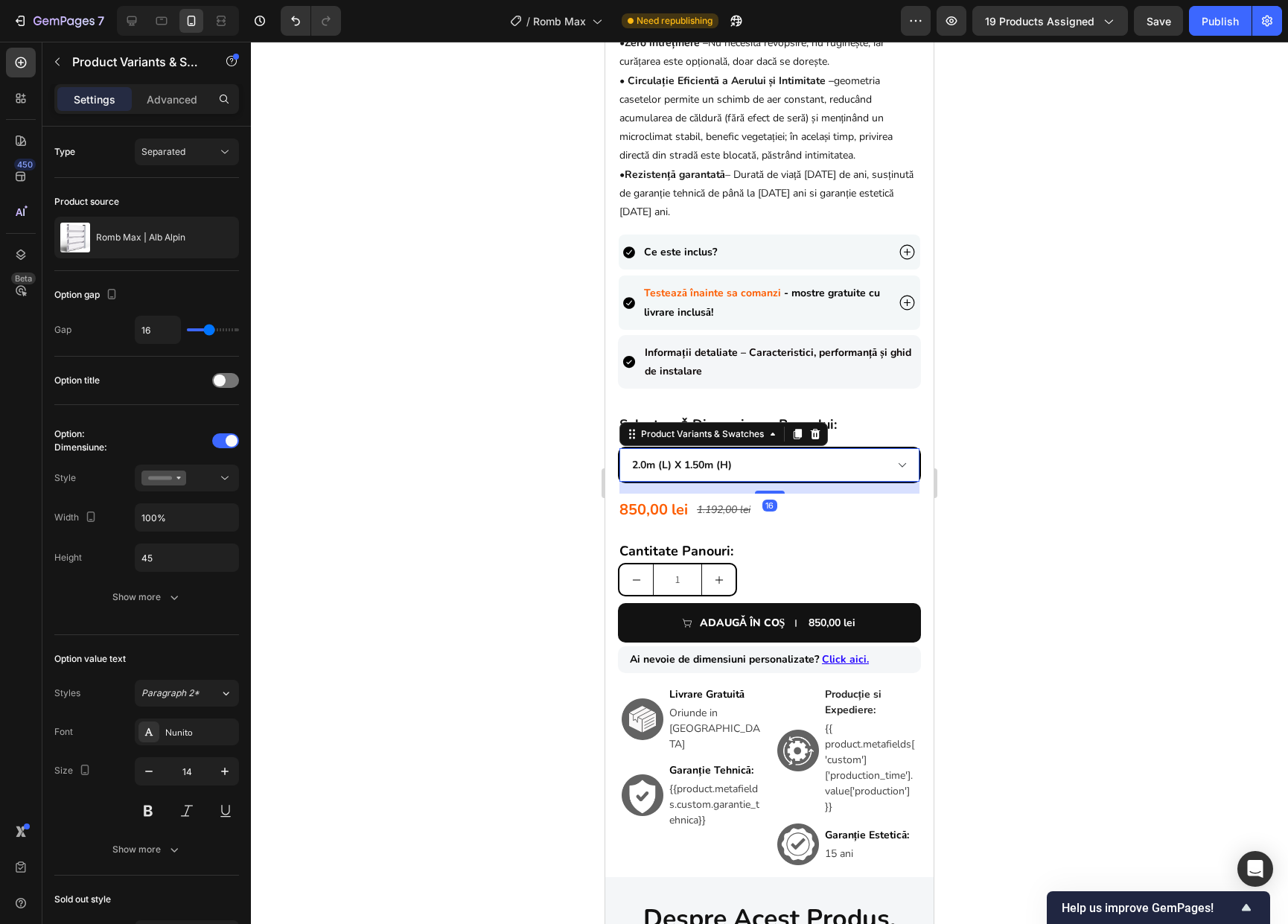
click at [619, 448] on select "0.90m (l) x 1.98m (h) 1.0m (l) x 1.74m (h) 1.0m (l) x 1.98m (h) 1.5m (l) x 1.74…" at bounding box center [769, 464] width 300 height 34
click at [835, 476] on select "0.90m (l) x 1.98m (h) 1.0m (l) x 1.74m (h) 1.0m (l) x 1.98m (h) 1.5m (l) x 1.74…" at bounding box center [769, 464] width 300 height 34
click at [619, 448] on select "0.90m (l) x 1.98m (h) 1.0m (l) x 1.74m (h) 1.0m (l) x 1.98m (h) 1.5m (l) x 1.74…" at bounding box center [769, 464] width 300 height 34
select select "1.8m (l) x 1.50m (h)"
click at [1020, 517] on div at bounding box center [769, 483] width 1037 height 882
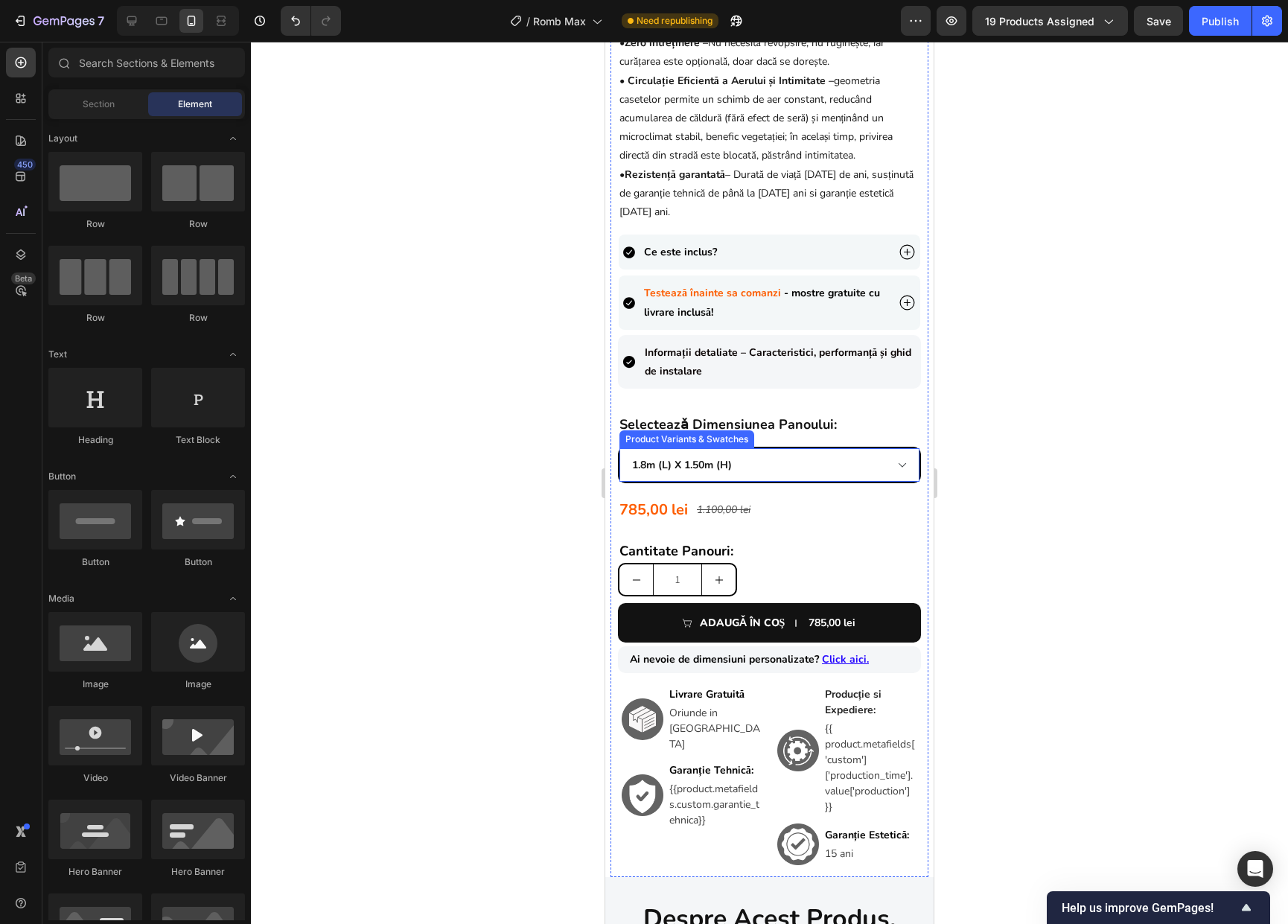
click at [829, 467] on select "0.90m (l) x 1.98m (h) 1.0m (l) x 1.74m (h) 1.0m (l) x 1.98m (h) 1.5m (l) x 1.74…" at bounding box center [769, 464] width 300 height 34
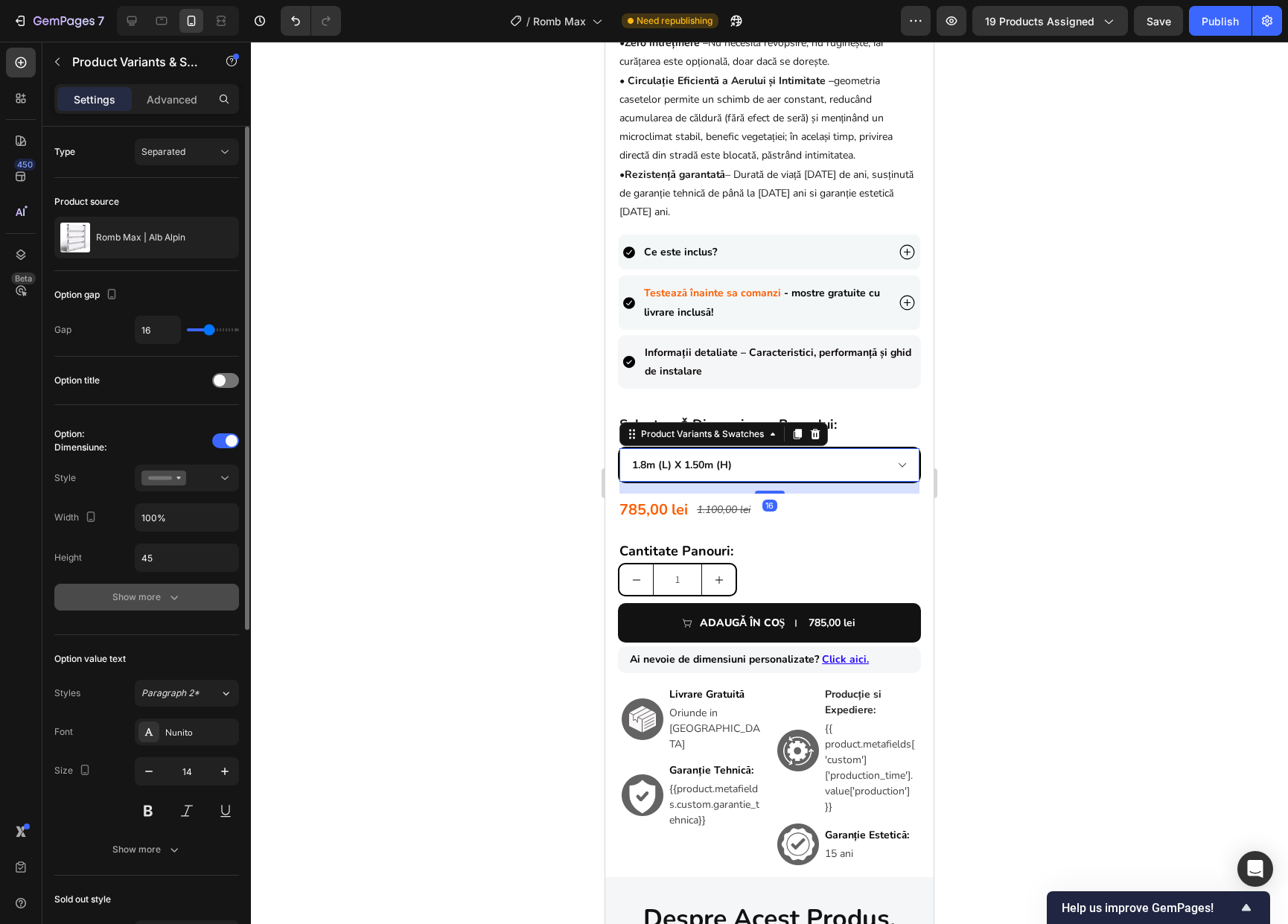
click at [132, 600] on div "Show more" at bounding box center [147, 597] width 69 height 15
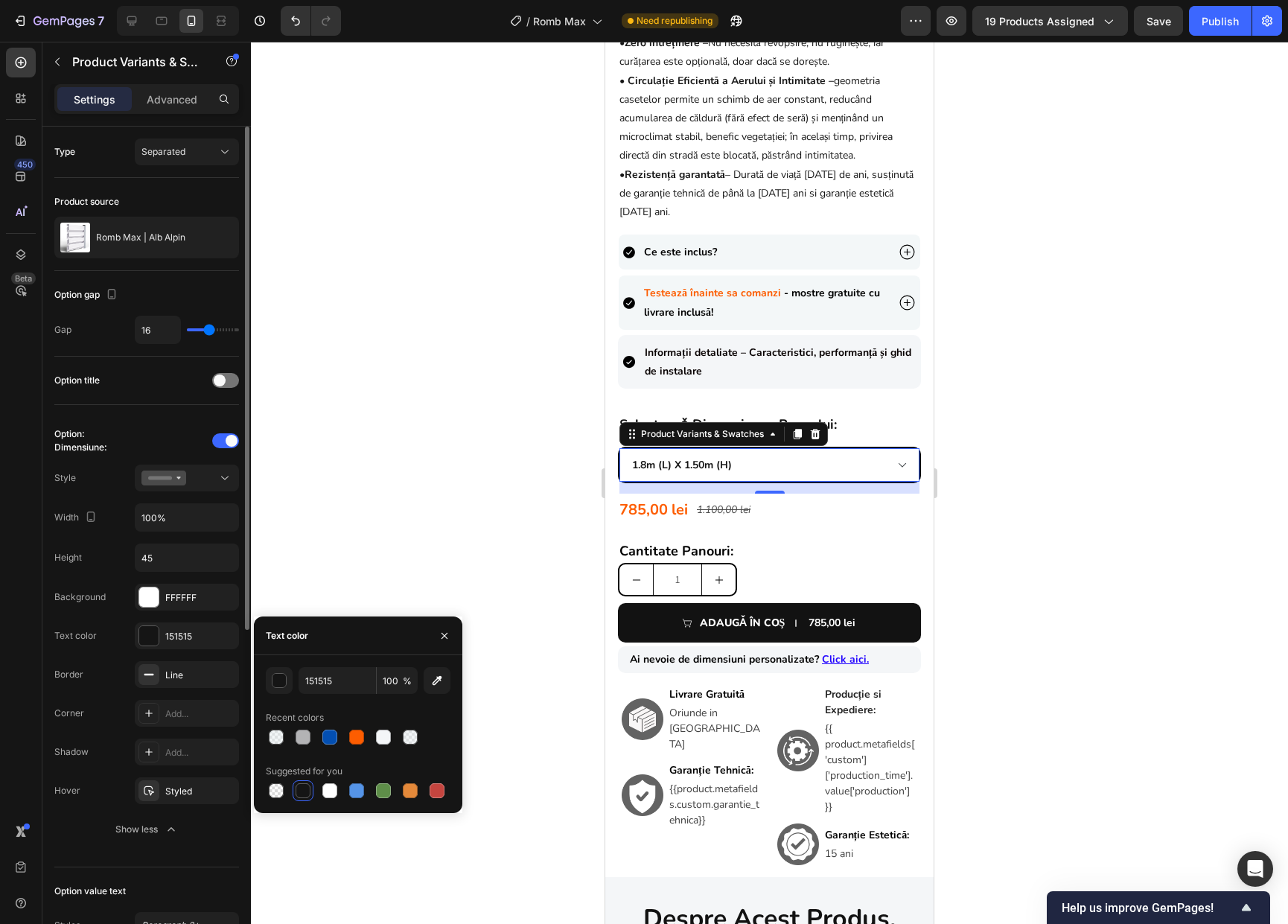
click at [103, 716] on div "Corner Add..." at bounding box center [146, 713] width 185 height 27
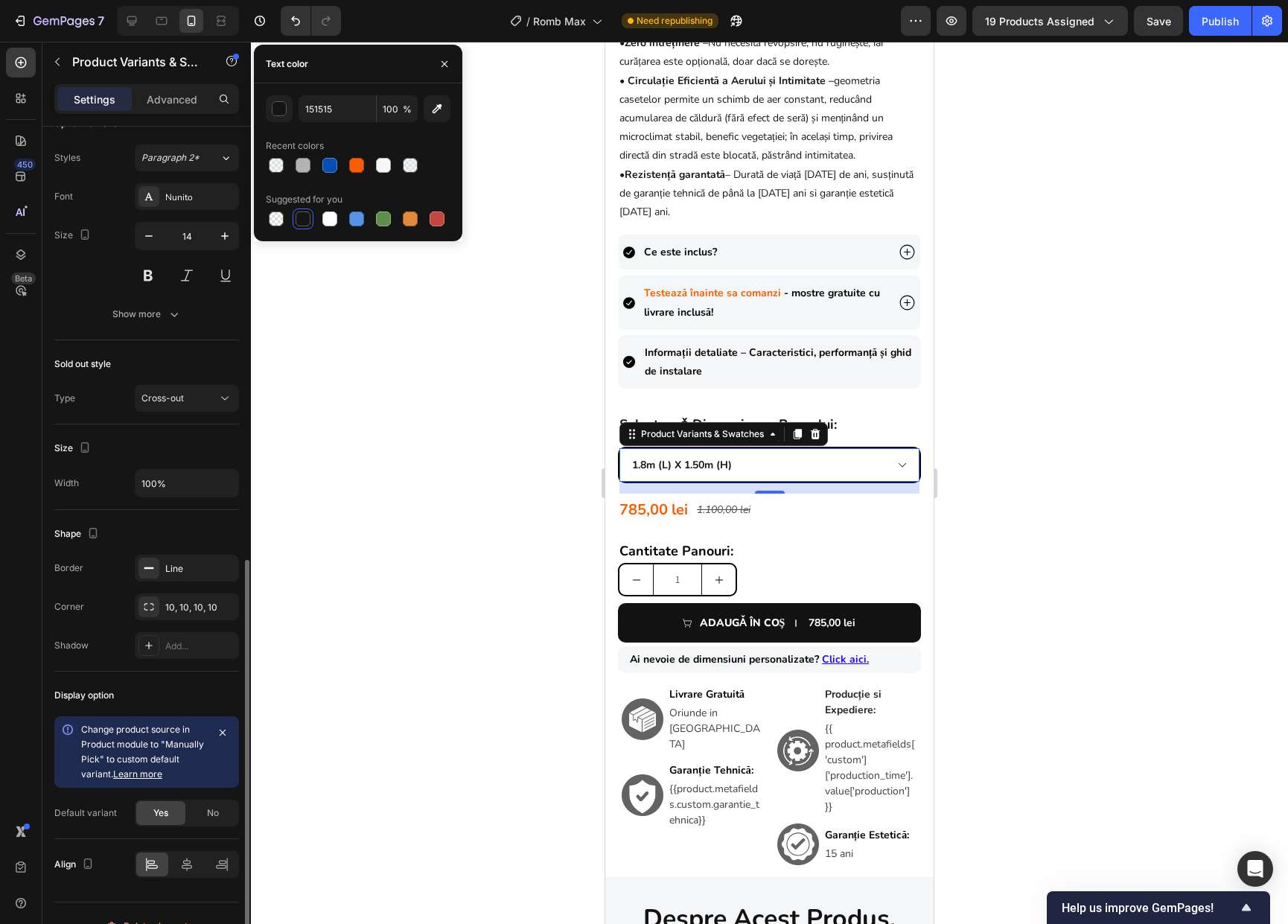
scroll to position [793, 0]
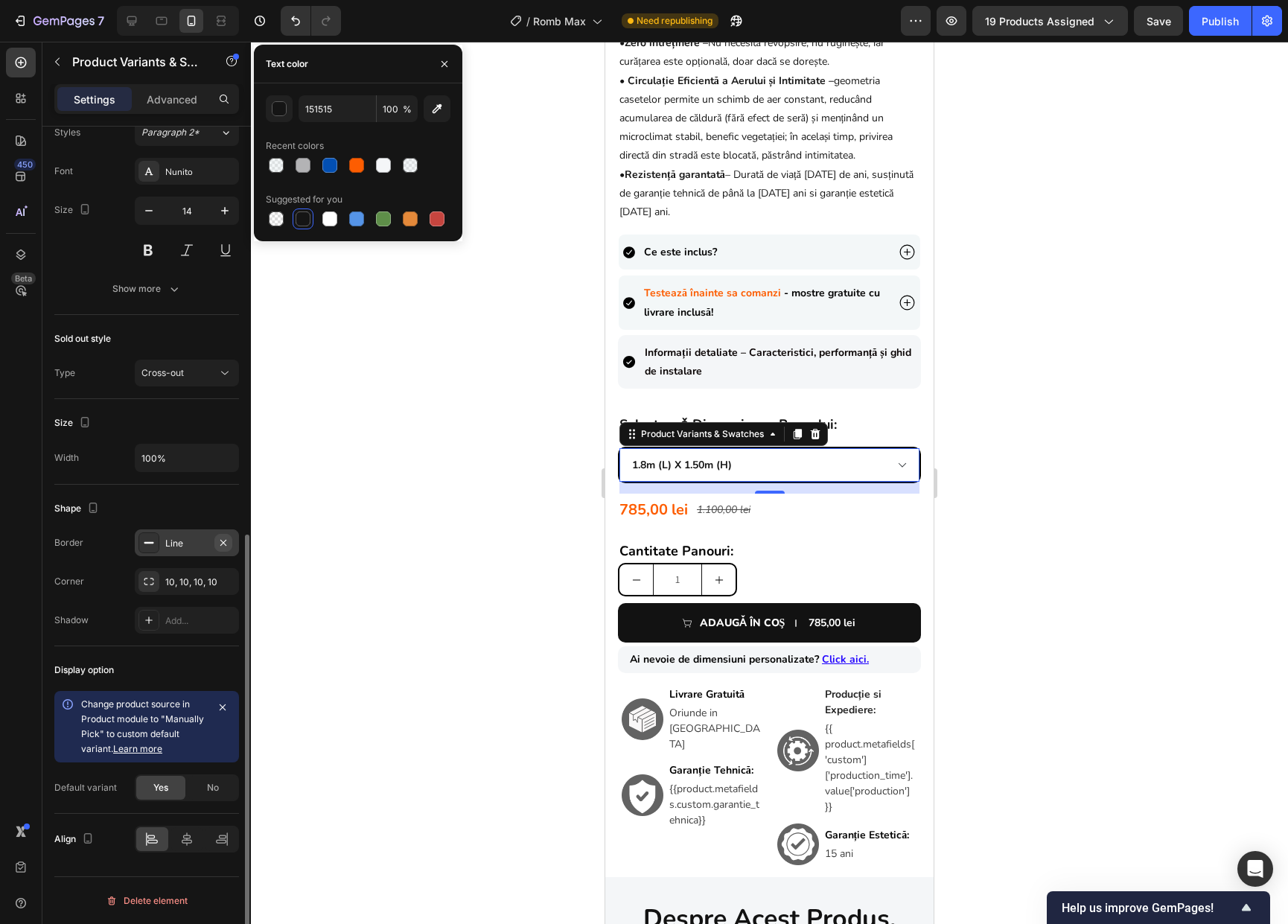
click at [223, 541] on icon "button" at bounding box center [223, 541] width 6 height 6
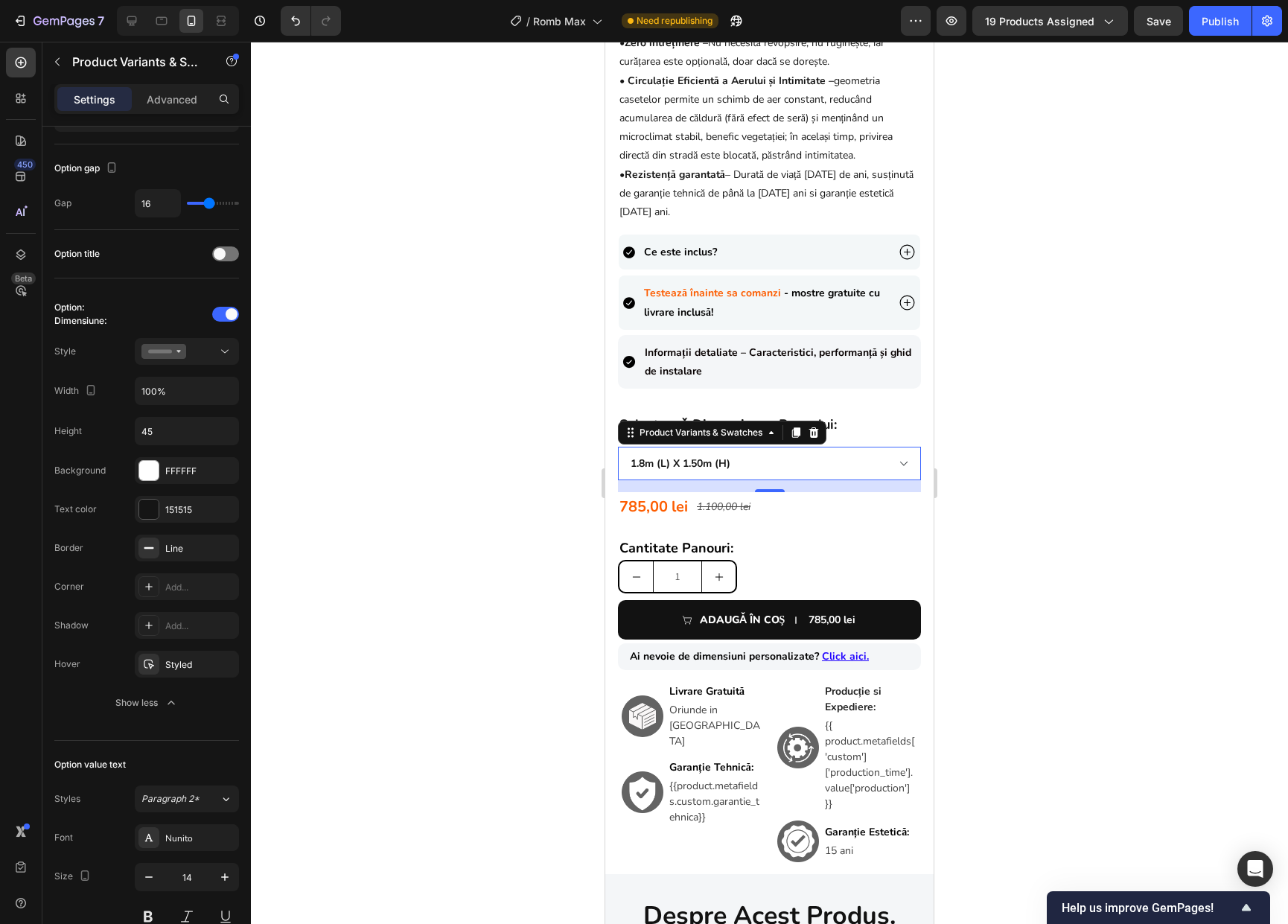
scroll to position [0, 0]
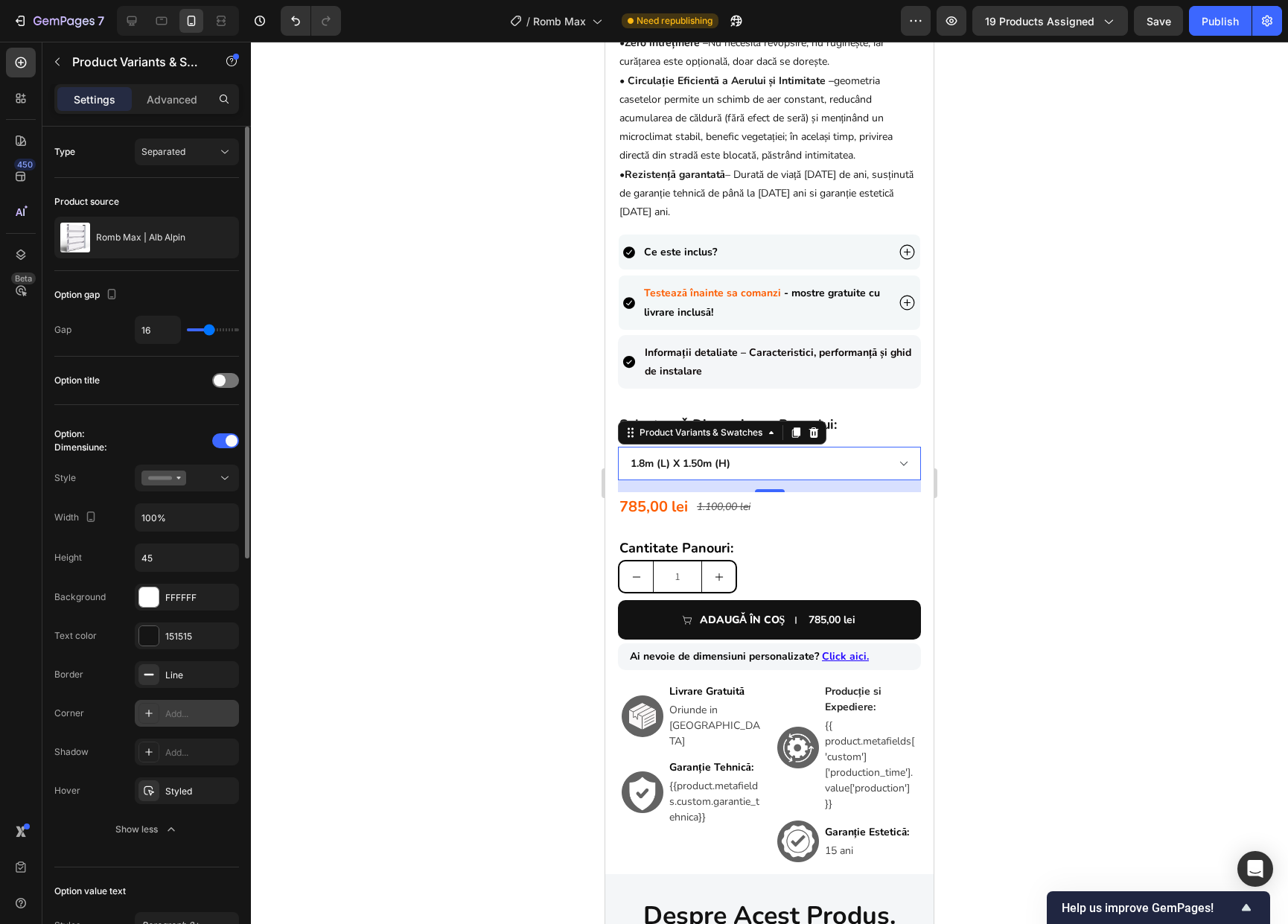
click at [183, 710] on div "Add..." at bounding box center [200, 714] width 70 height 13
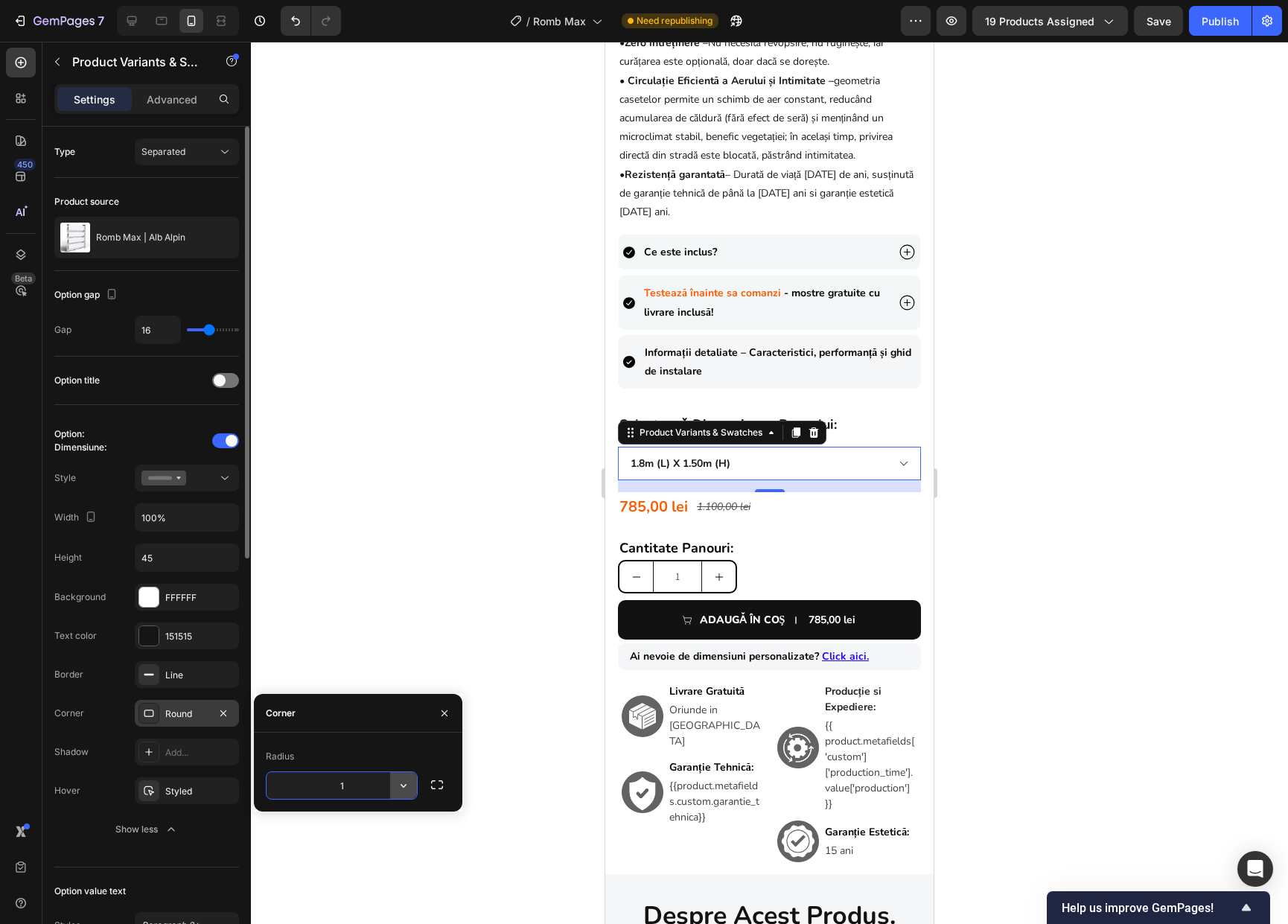
type input "10"
click at [179, 639] on div "151515" at bounding box center [186, 637] width 44 height 13
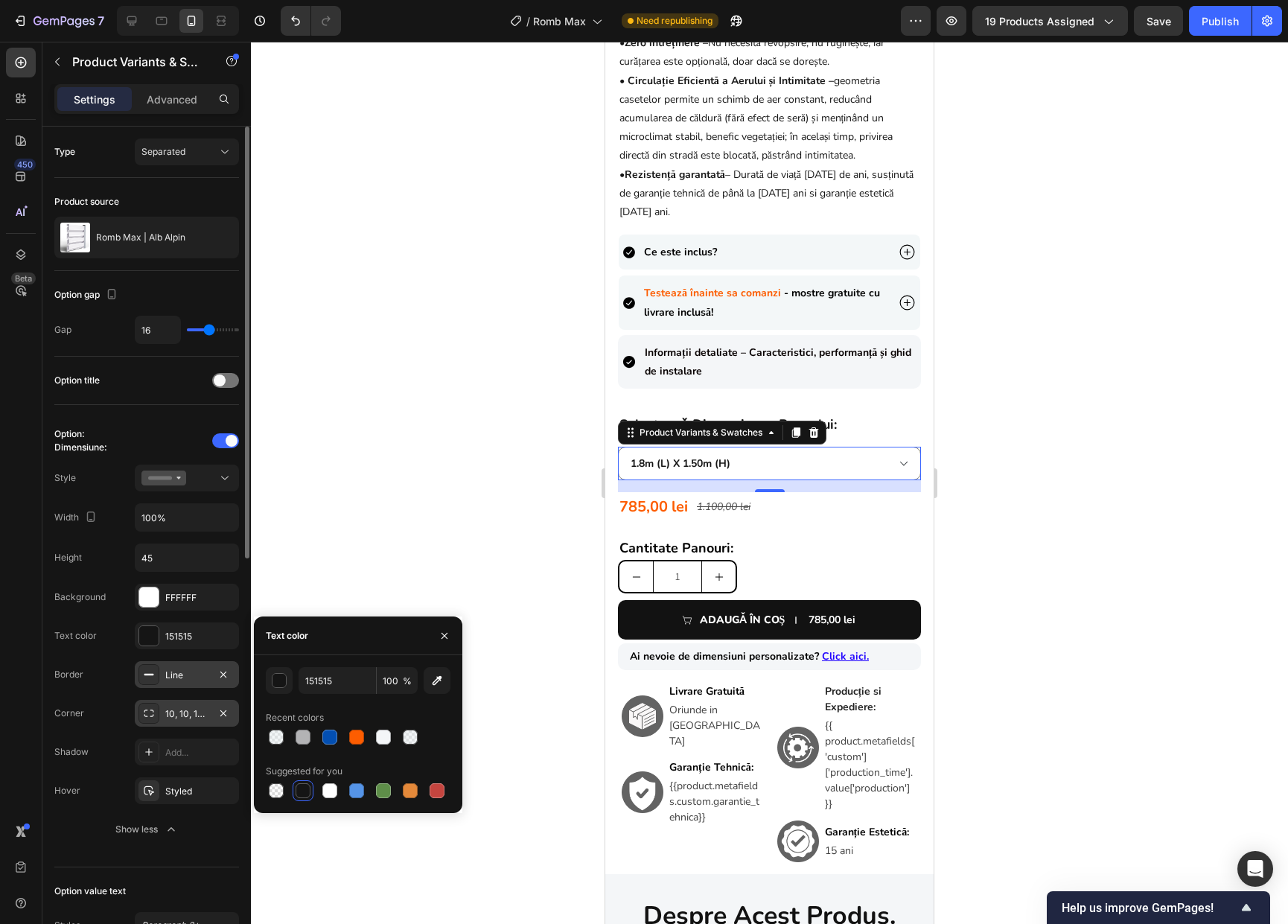
click at [162, 677] on div "Line" at bounding box center [186, 674] width 104 height 27
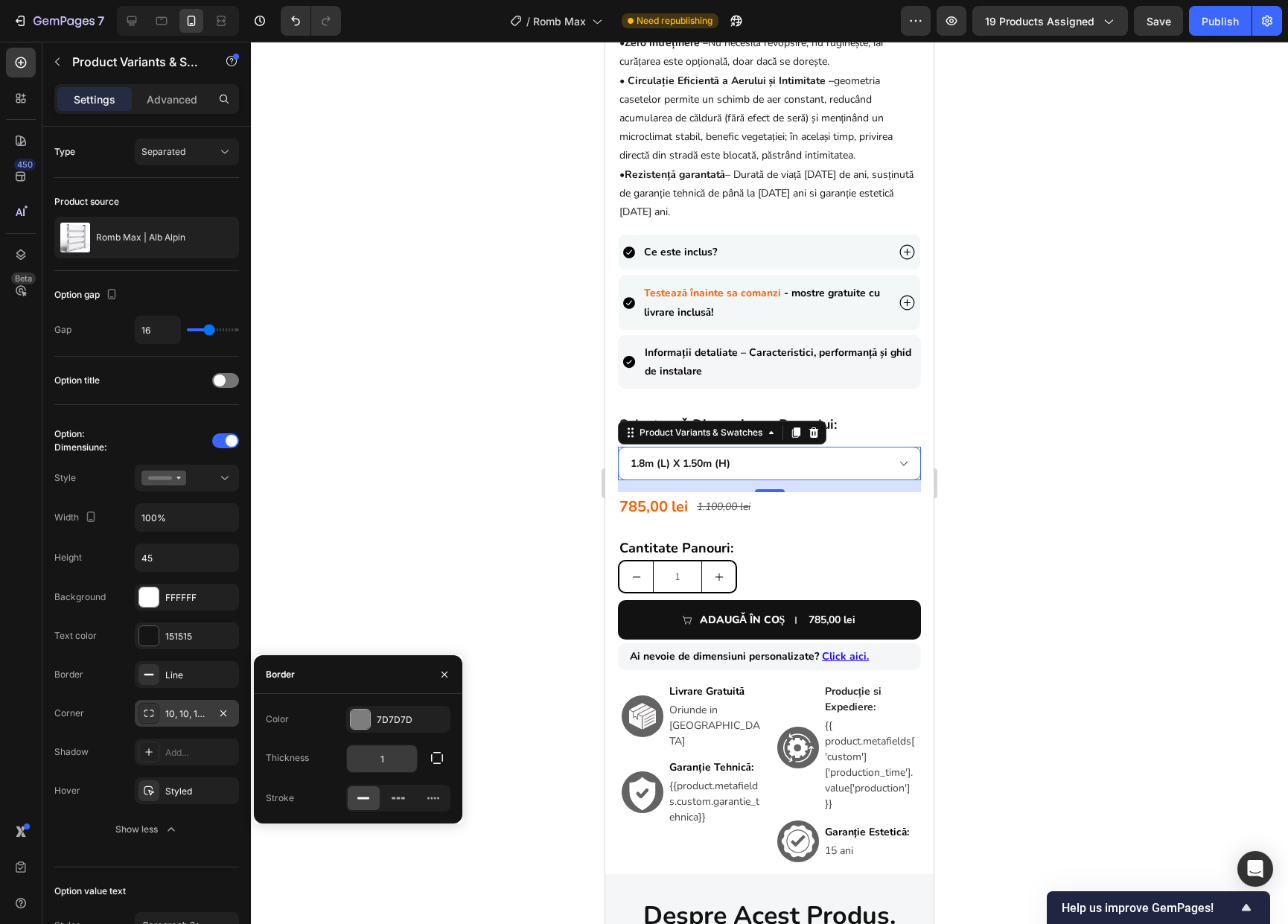
click at [394, 763] on input "1" at bounding box center [381, 758] width 70 height 27
click at [362, 719] on div at bounding box center [361, 719] width 20 height 20
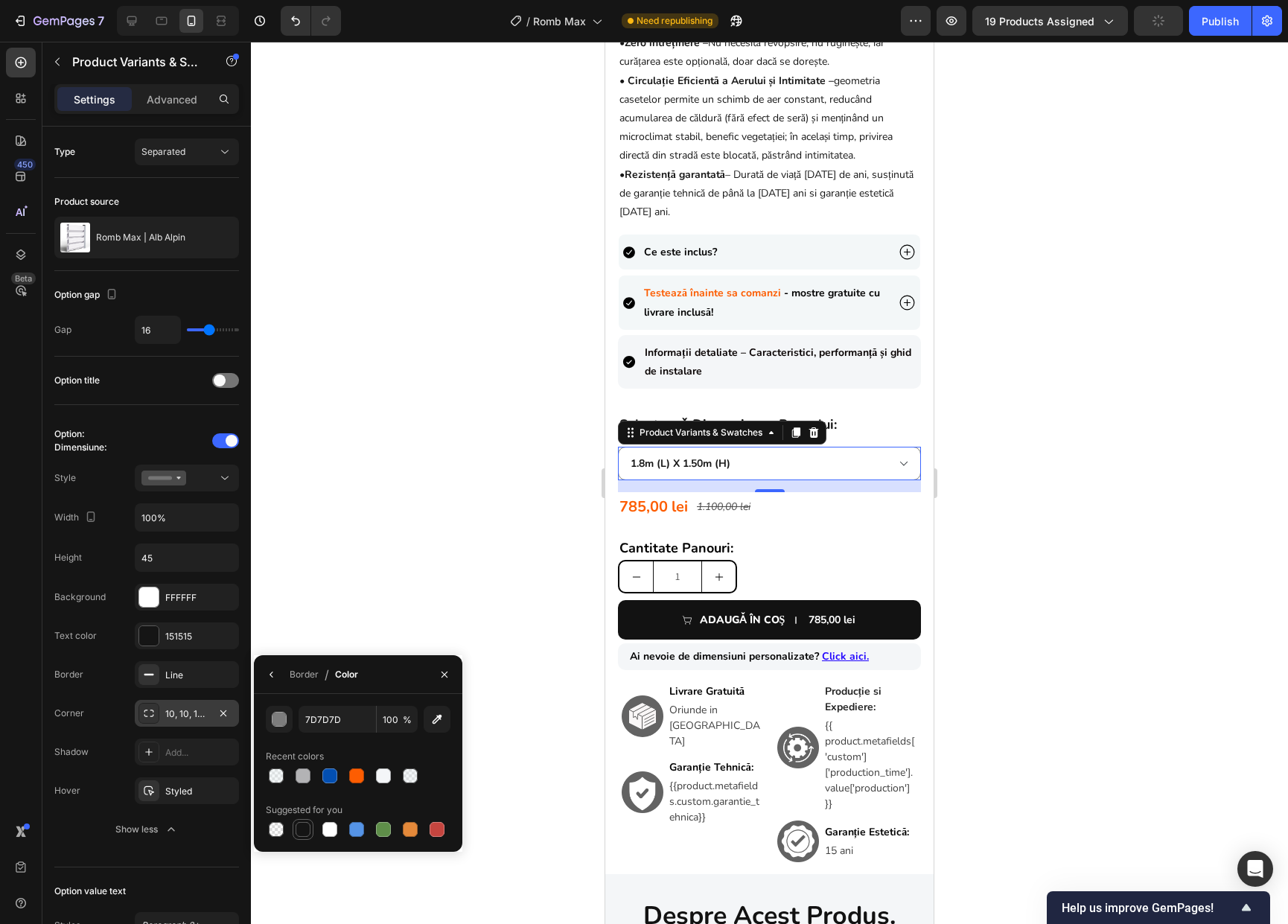
click at [303, 827] on div at bounding box center [303, 829] width 15 height 15
type input "151515"
click at [174, 678] on div "Line" at bounding box center [186, 675] width 44 height 13
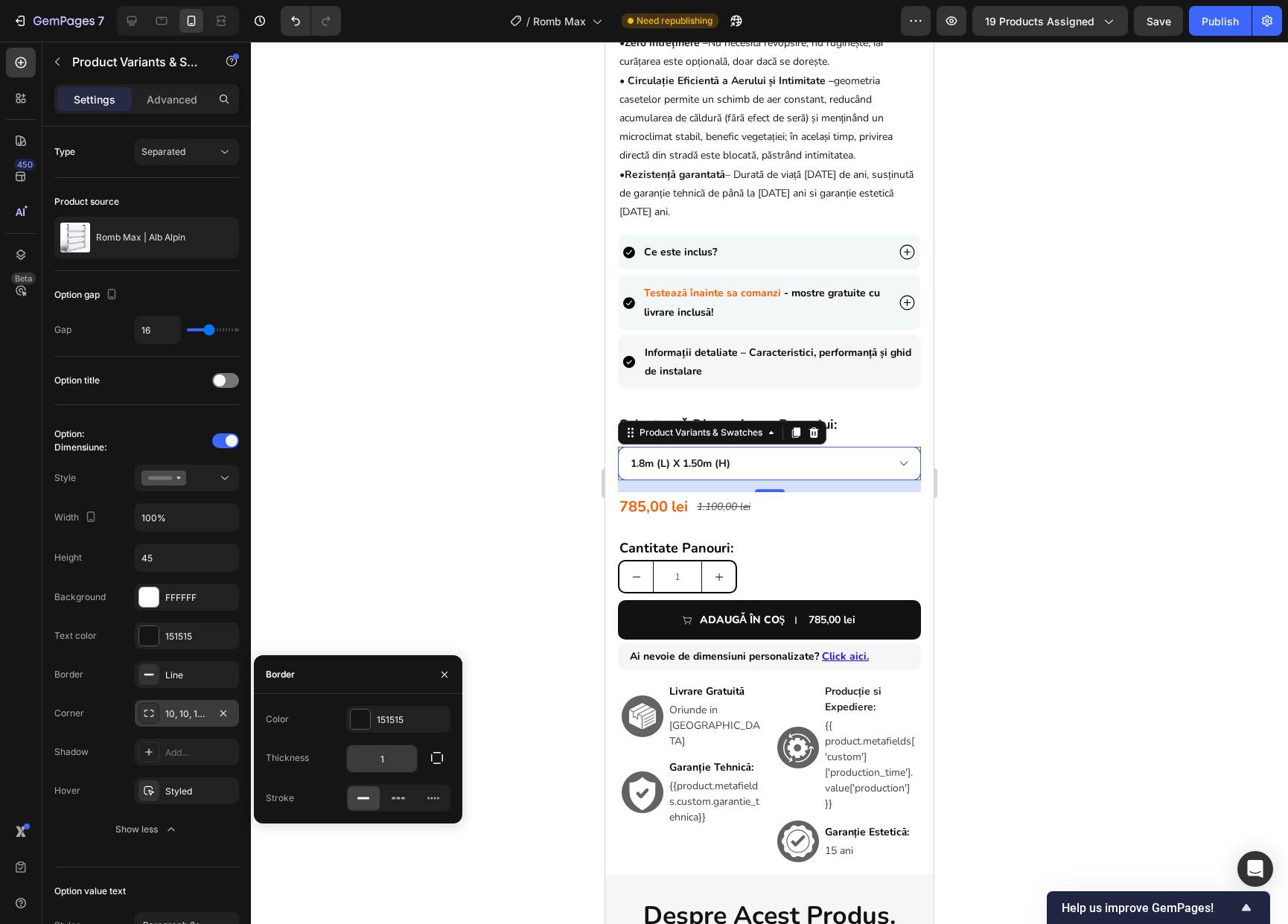
click at [384, 756] on input "1" at bounding box center [381, 758] width 70 height 27
type input "2"
click at [1005, 559] on div at bounding box center [769, 483] width 1037 height 882
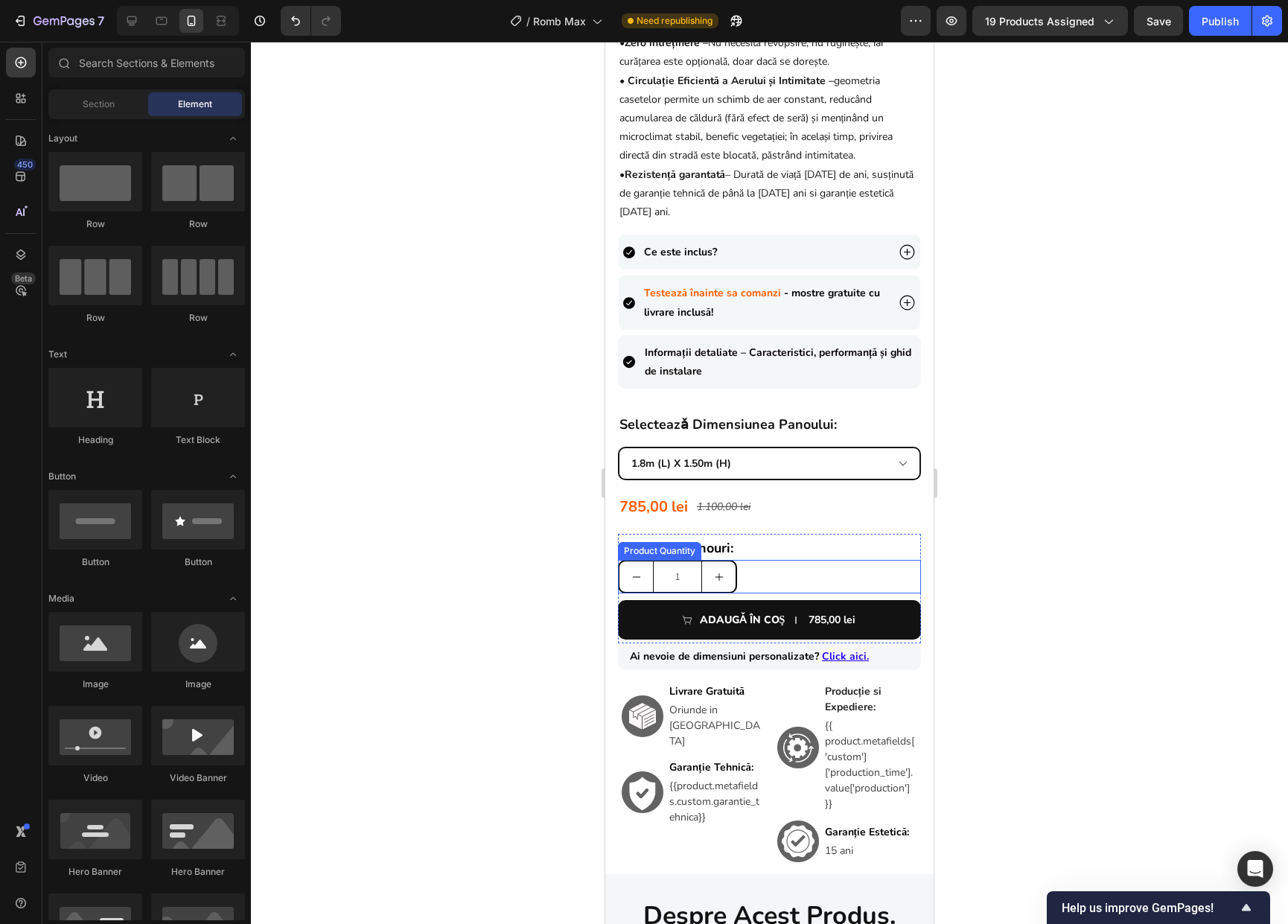
click at [711, 587] on button "increment" at bounding box center [718, 576] width 34 height 30
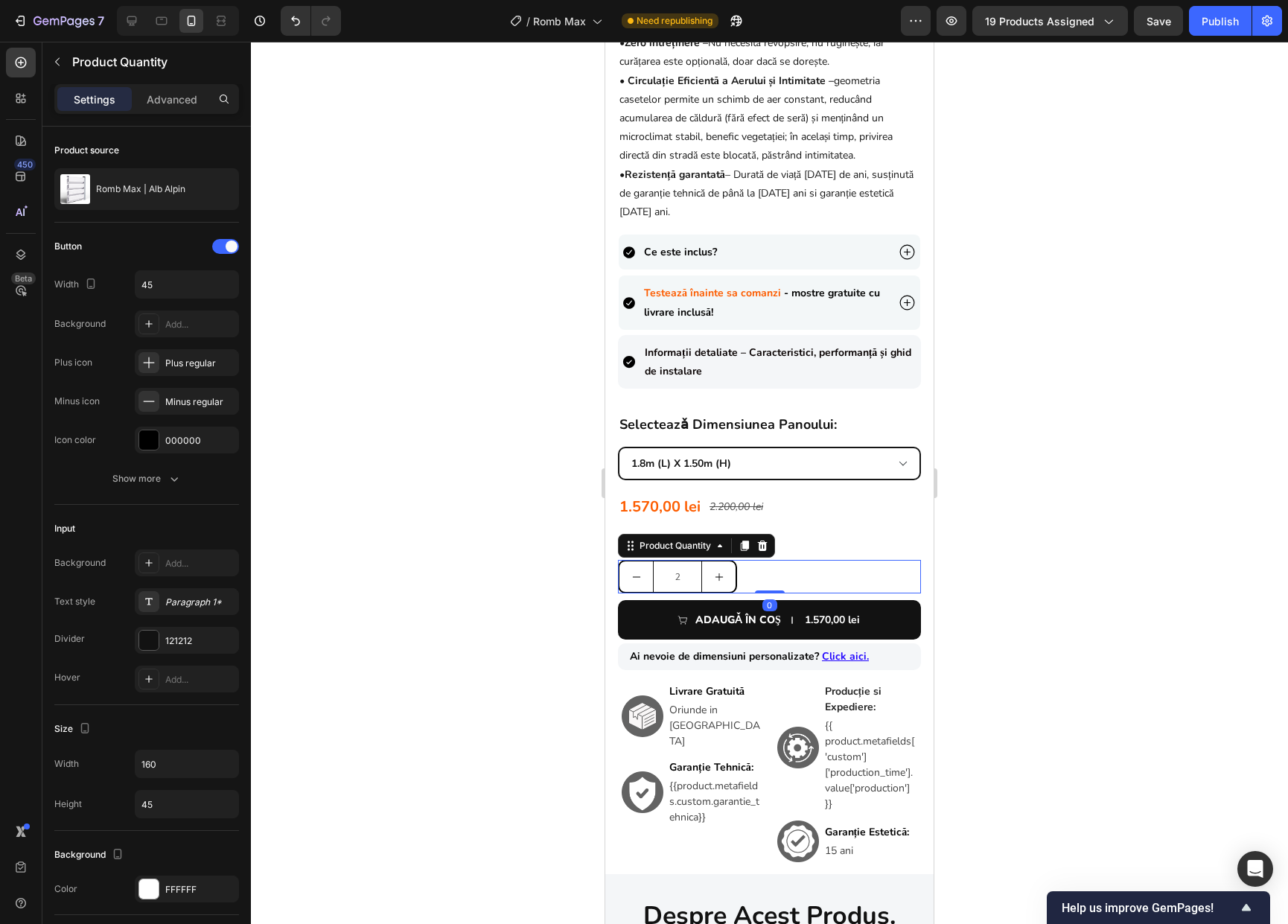
click at [716, 582] on icon "increment" at bounding box center [719, 577] width 11 height 11
click at [638, 582] on icon "decrement" at bounding box center [636, 577] width 11 height 11
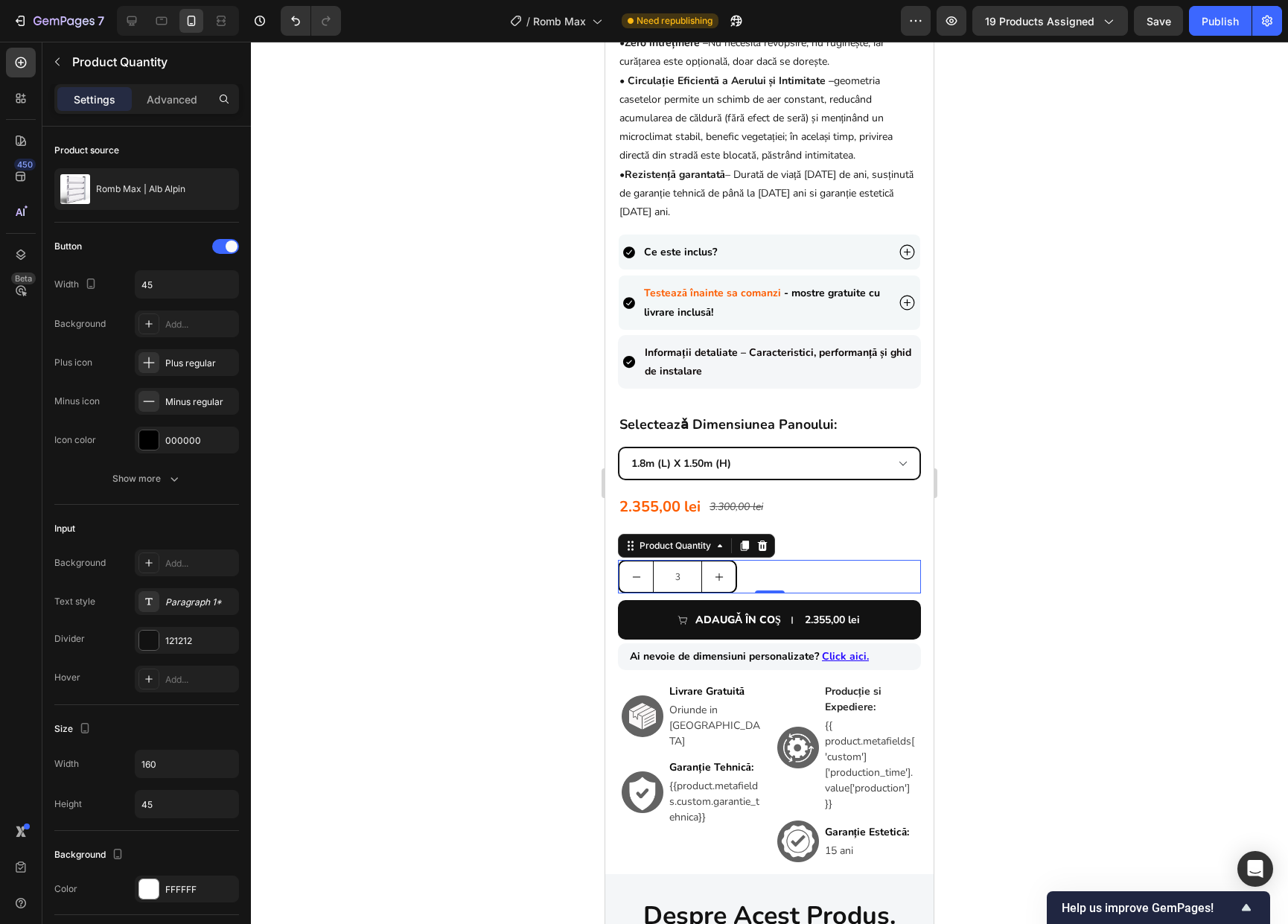
click at [638, 582] on icon "decrement" at bounding box center [636, 577] width 11 height 11
type input "1"
click at [638, 582] on icon "decrement" at bounding box center [636, 577] width 11 height 11
click at [990, 587] on div at bounding box center [769, 483] width 1037 height 882
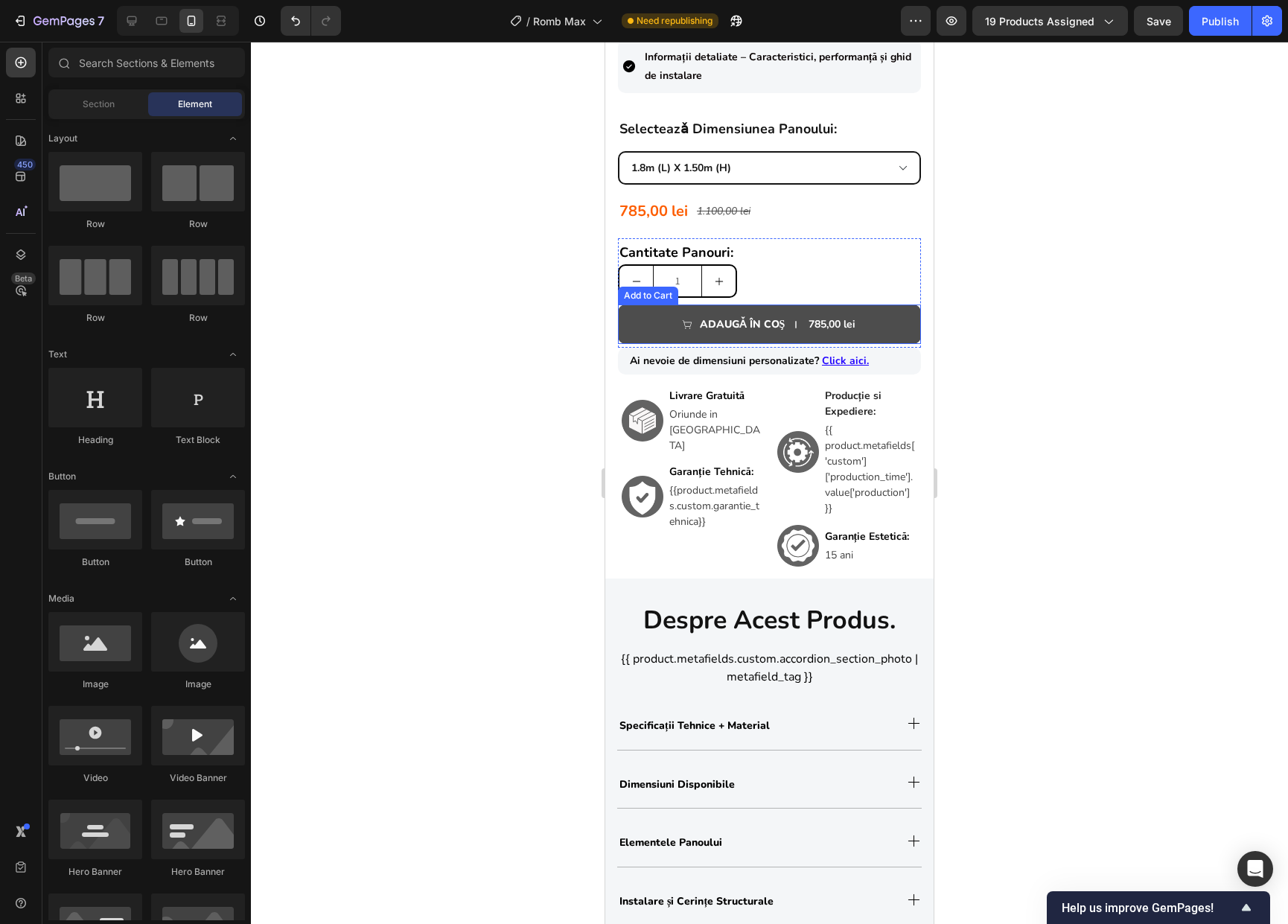
scroll to position [894, 0]
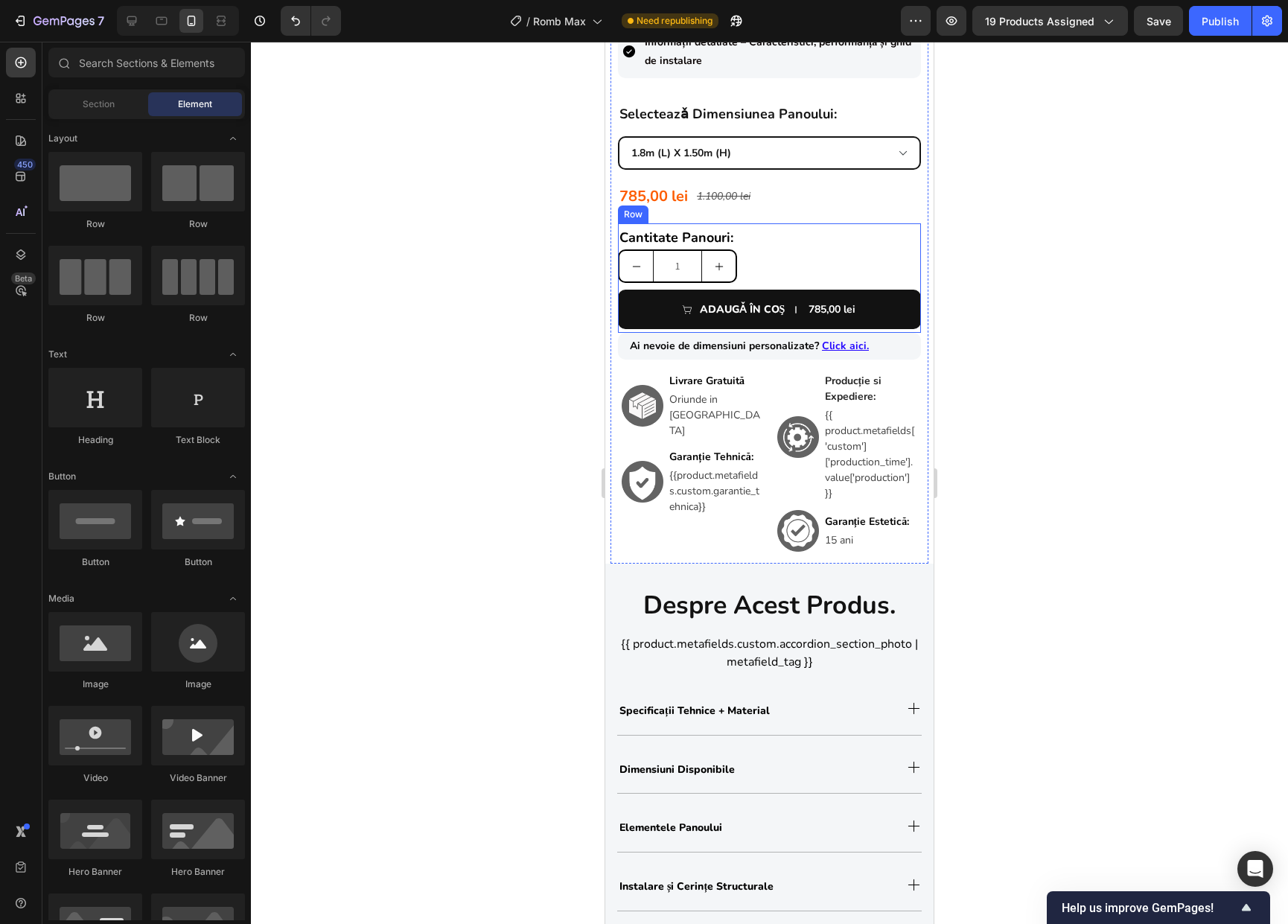
click at [757, 333] on div "Cantitate Panouri: Text Block 1 Product Quantity ADAUGǍ ÎN COŞ 785,00 lei Add t…" at bounding box center [769, 278] width 303 height 109
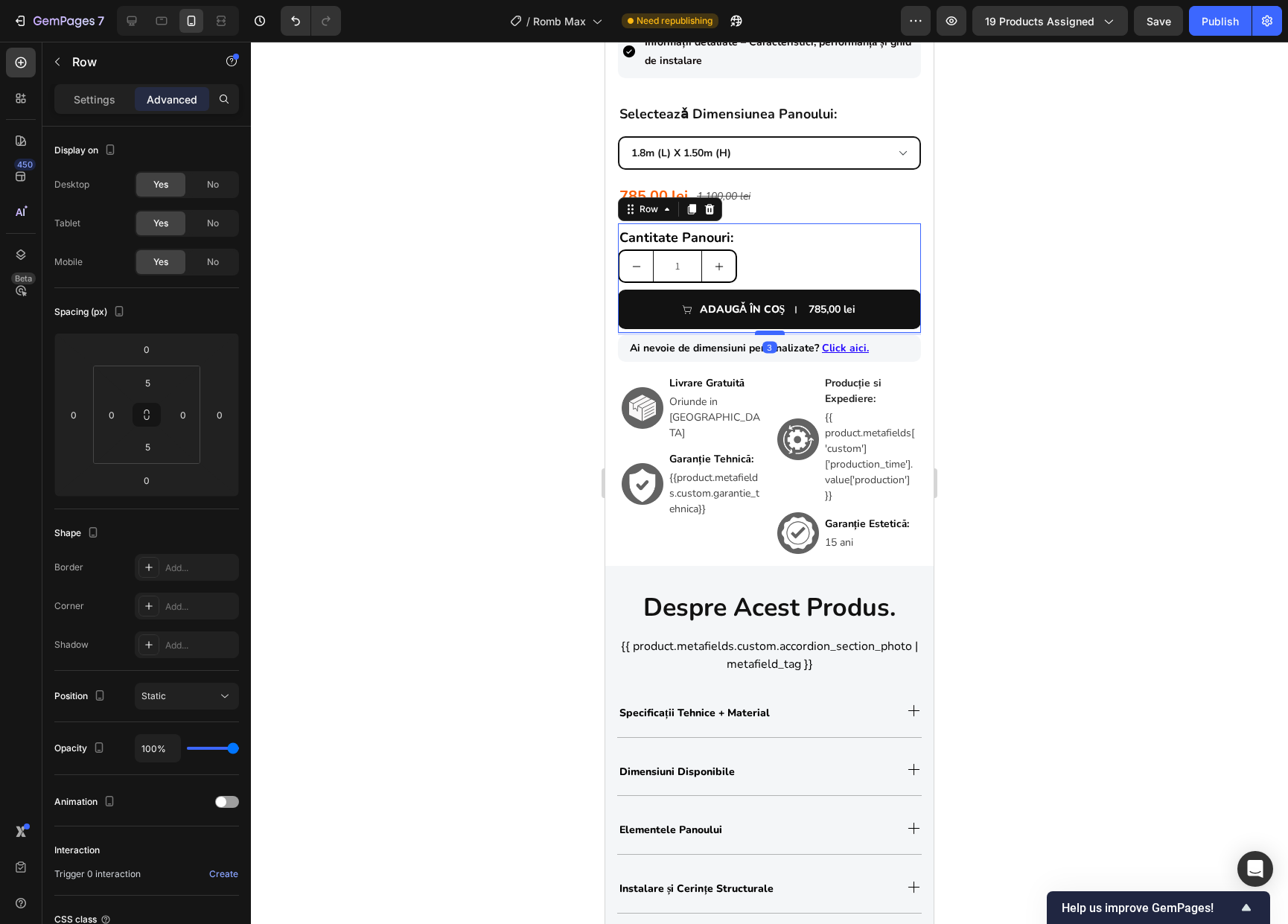
click at [759, 335] on div at bounding box center [770, 332] width 30 height 4
type input "3"
click at [962, 370] on div at bounding box center [769, 483] width 1037 height 882
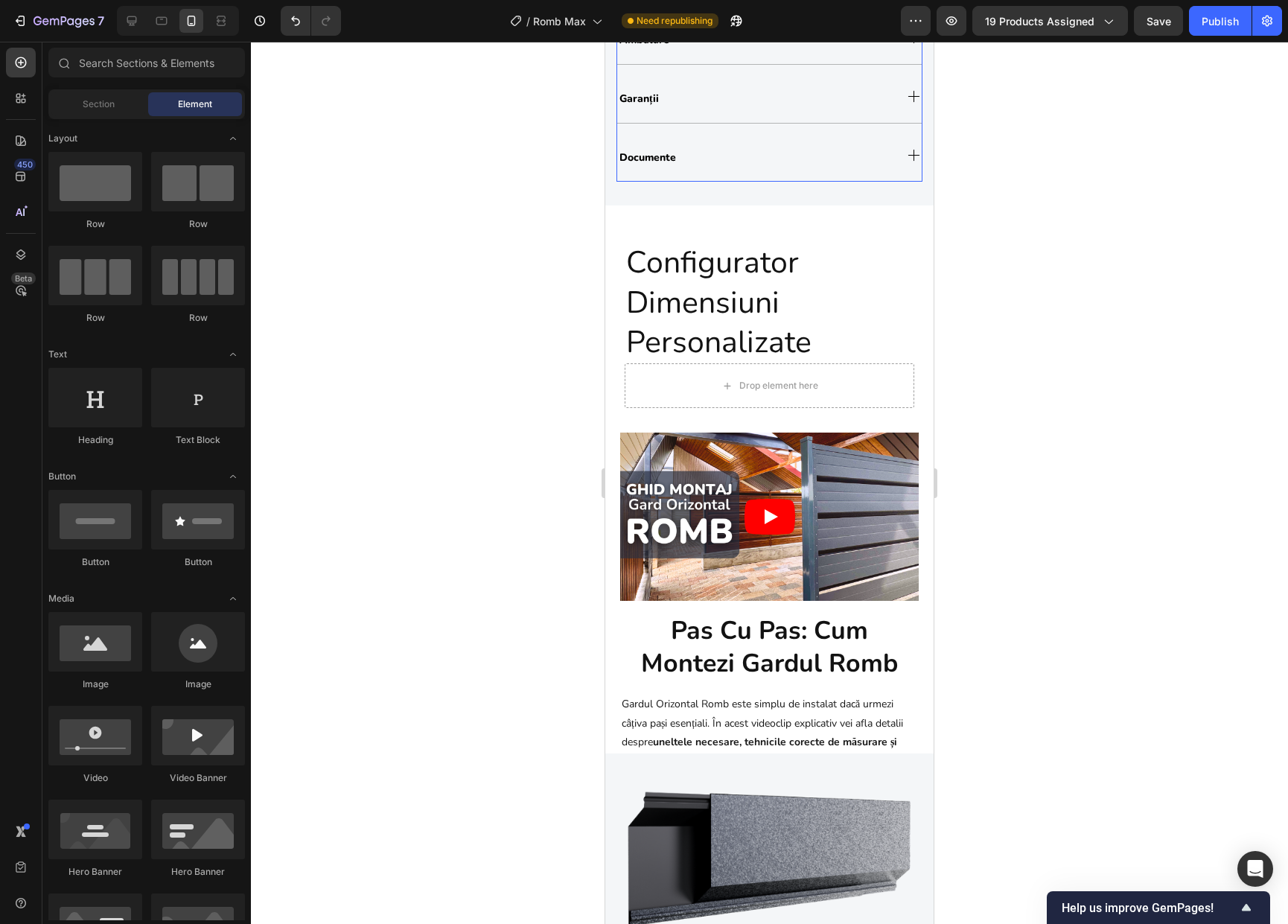
scroll to position [1857, 0]
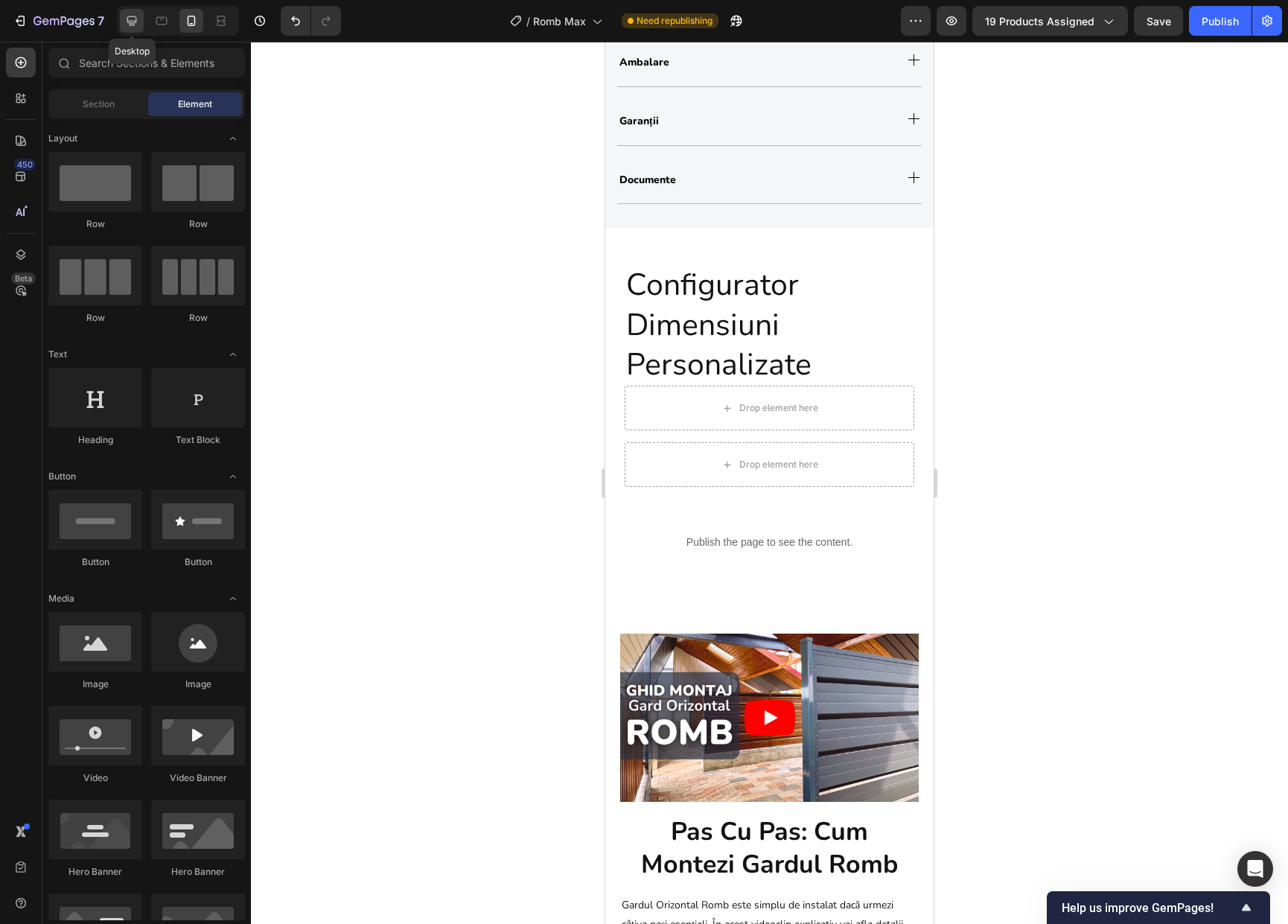
click at [127, 29] on div at bounding box center [131, 21] width 24 height 24
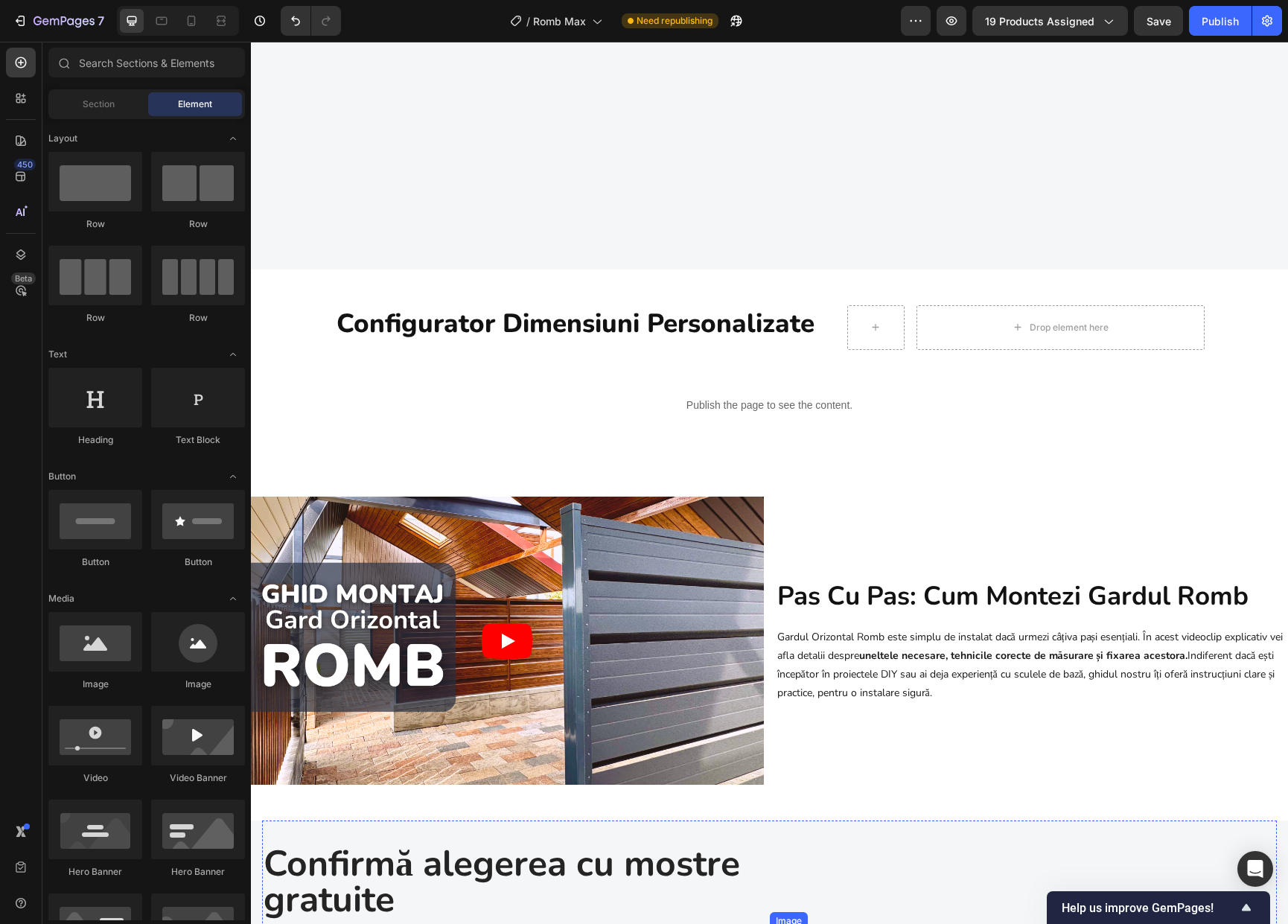
select select "1.8m (l) x 1.50m (h)"
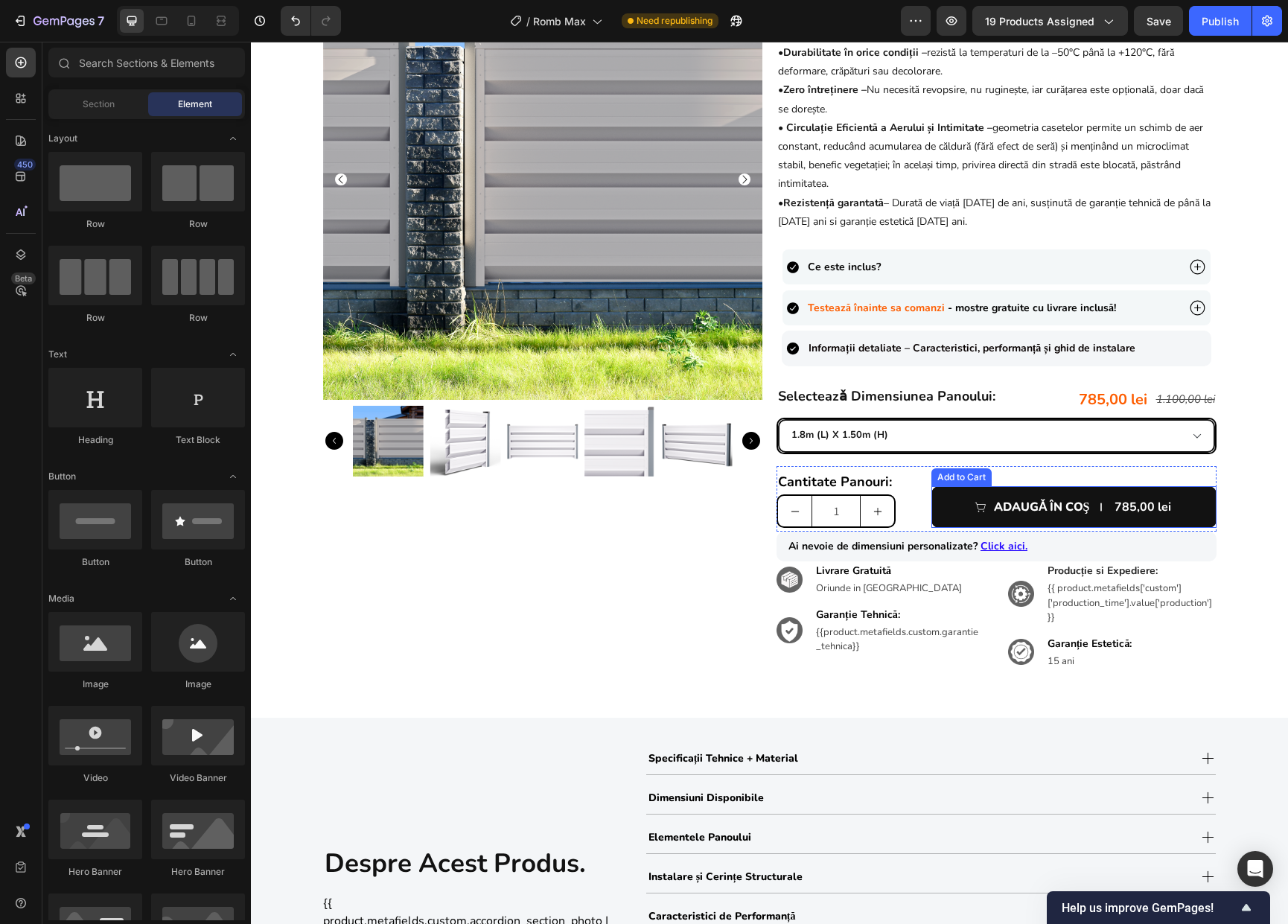
scroll to position [119, 0]
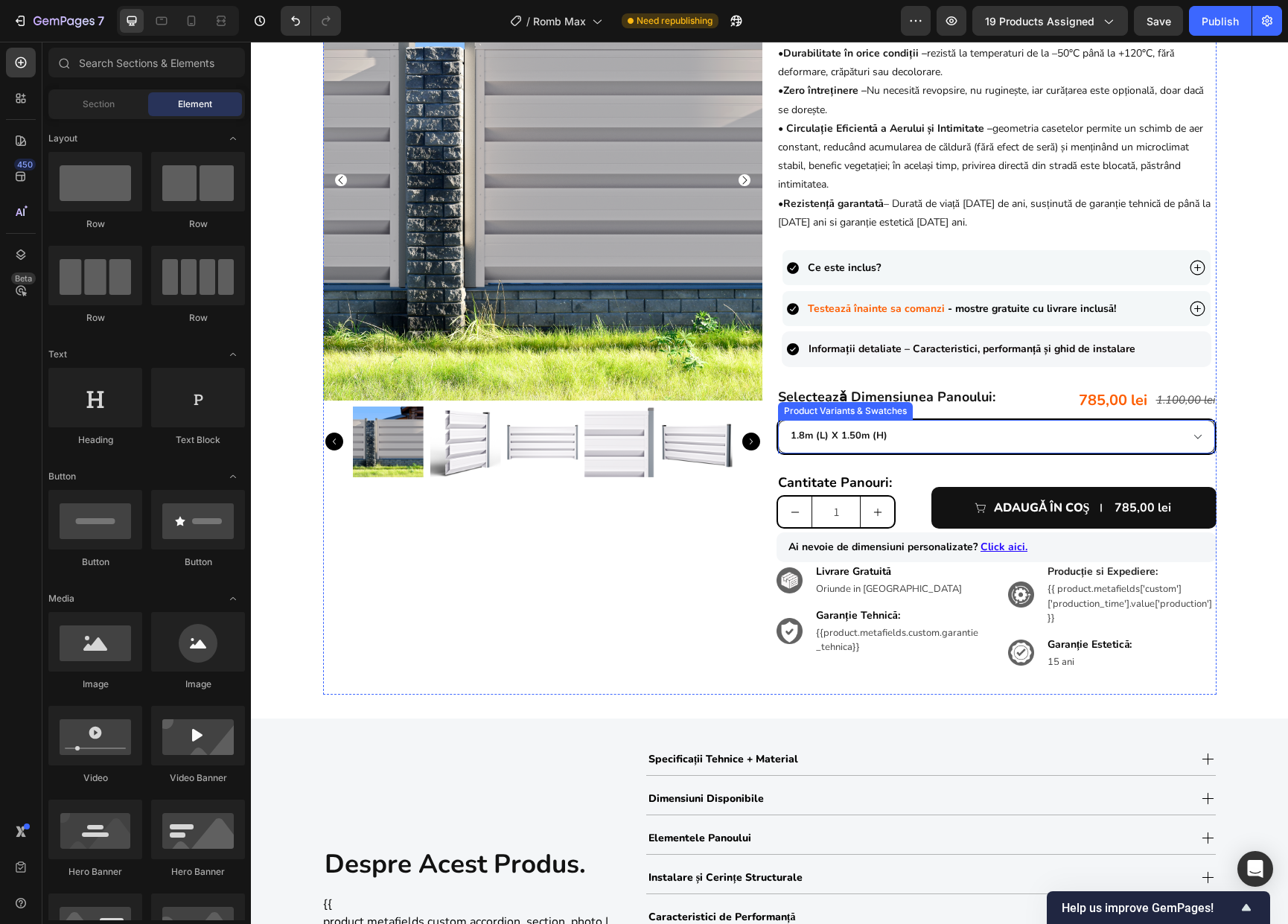
click at [1067, 437] on select "0.90m (l) x 1.98m (h) 1.0m (l) x 1.74m (h) 1.0m (l) x 1.98m (h) 1.5m (l) x 1.74…" at bounding box center [996, 436] width 437 height 34
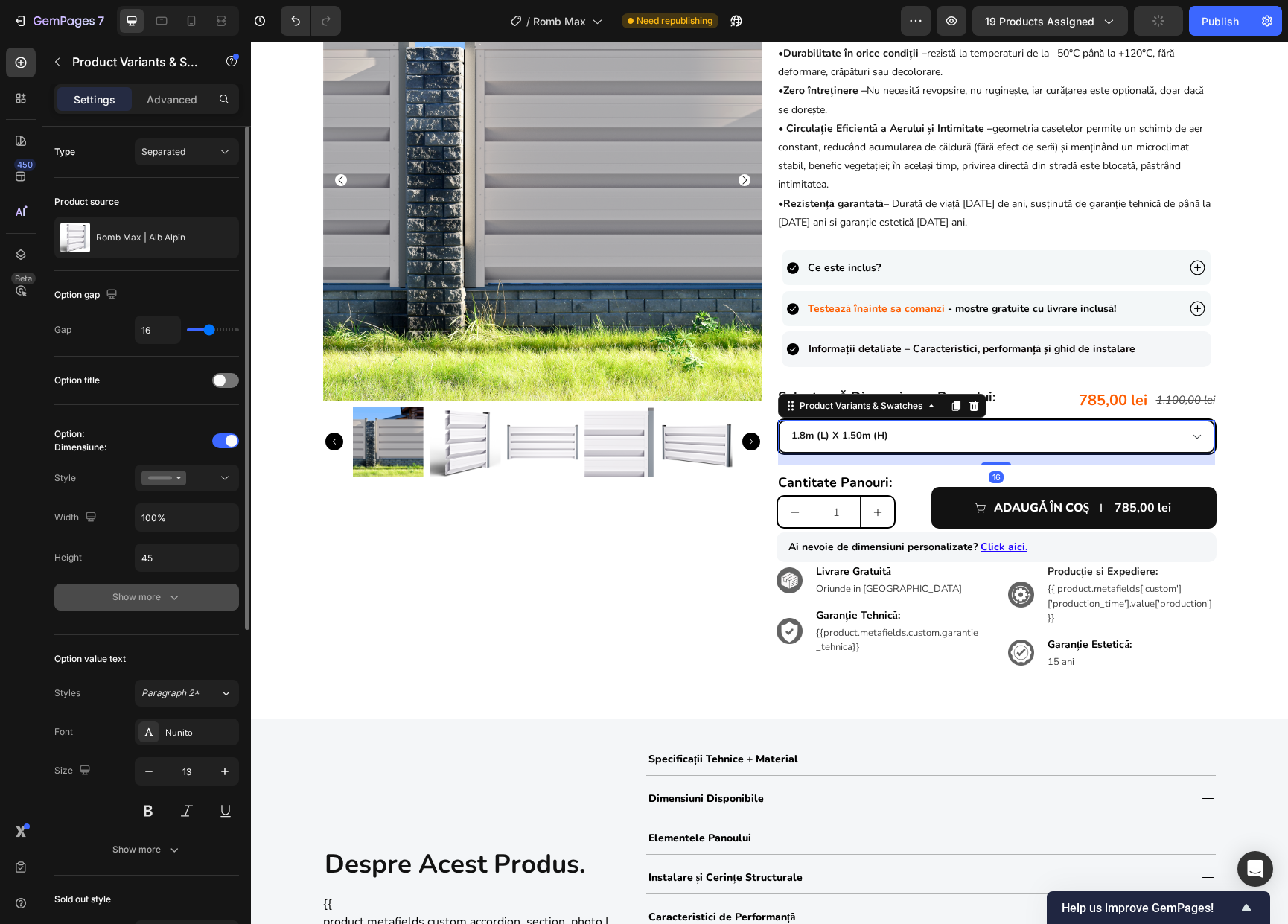
click at [143, 607] on button "Show more" at bounding box center [146, 596] width 185 height 27
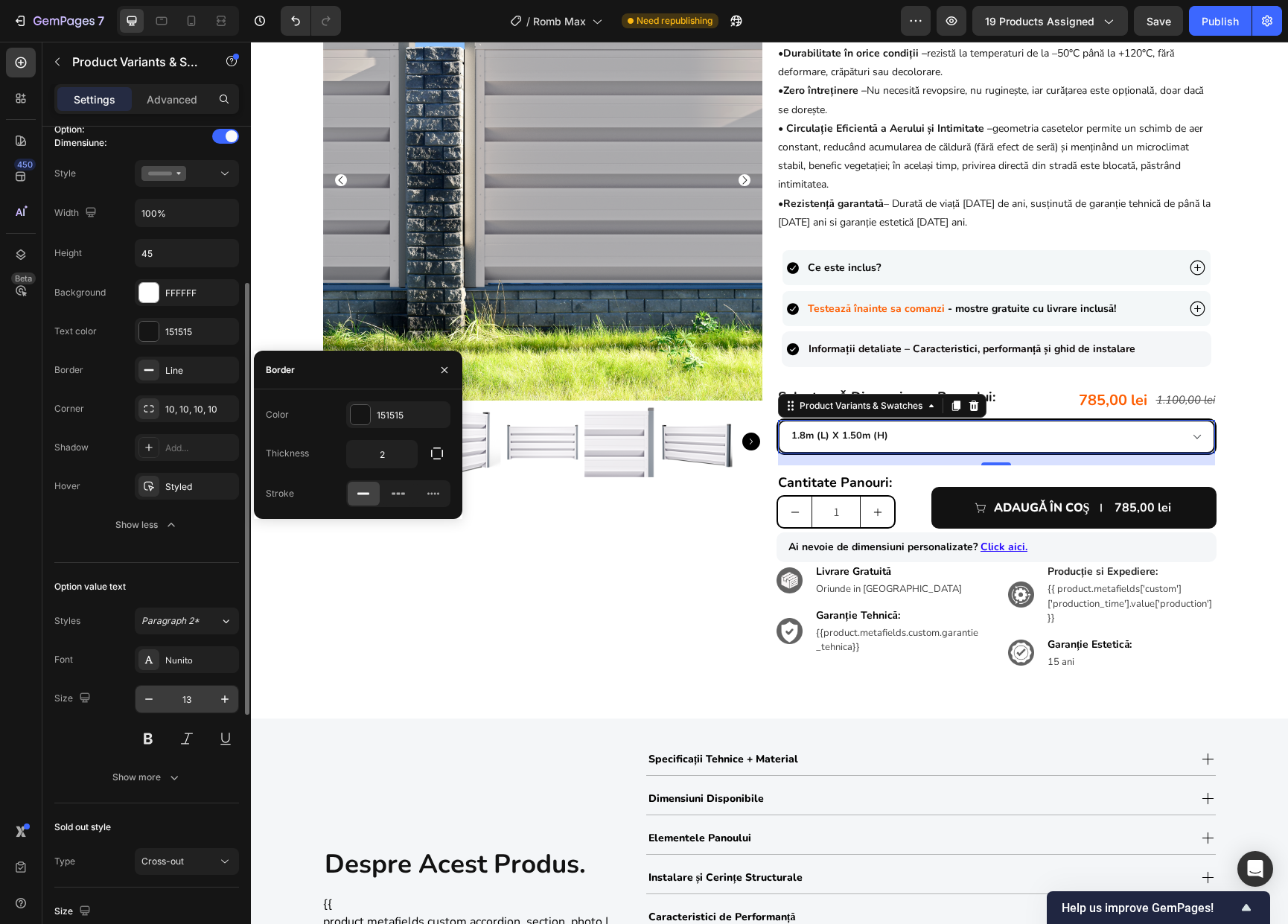
scroll to position [793, 0]
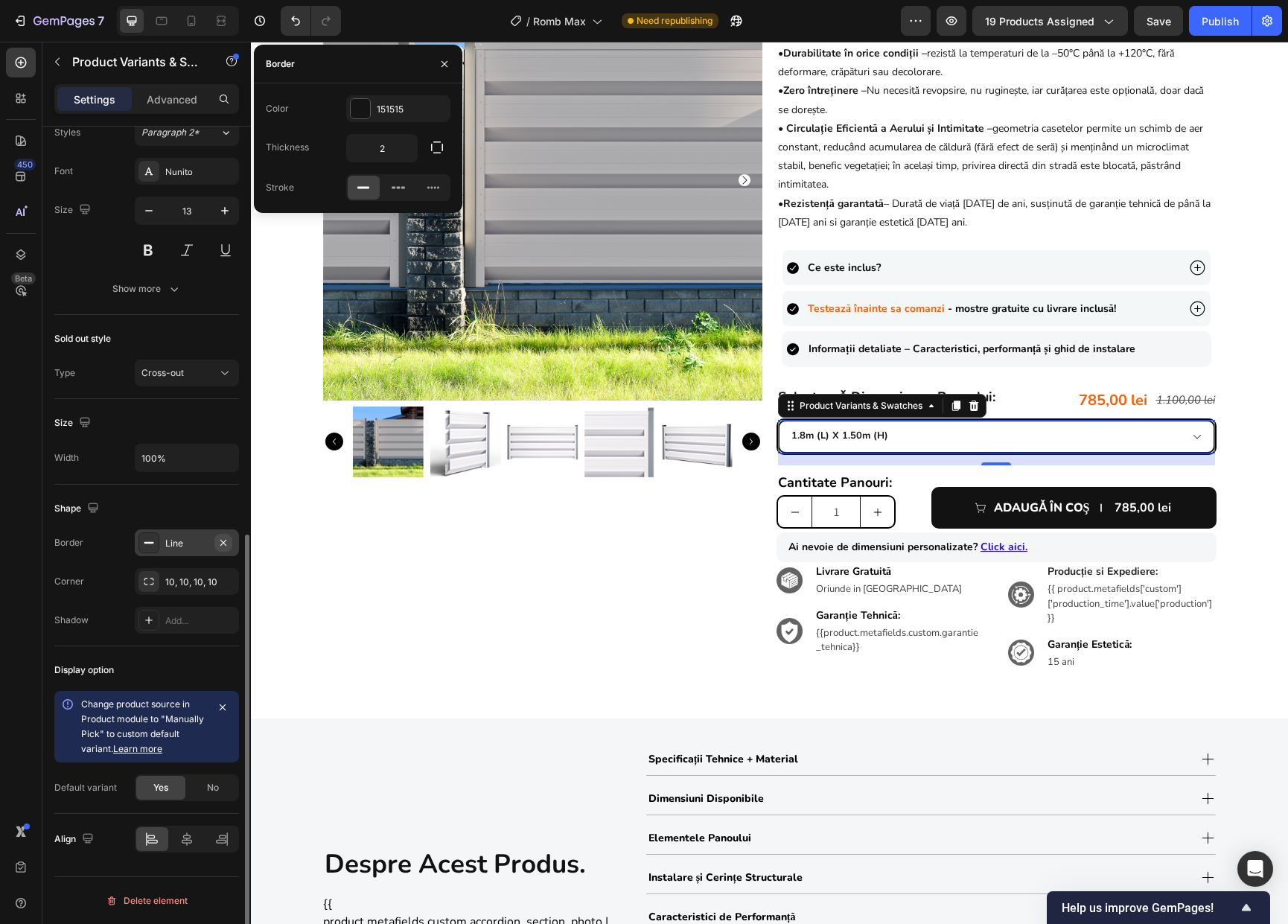
click at [225, 540] on icon "button" at bounding box center [223, 541] width 6 height 6
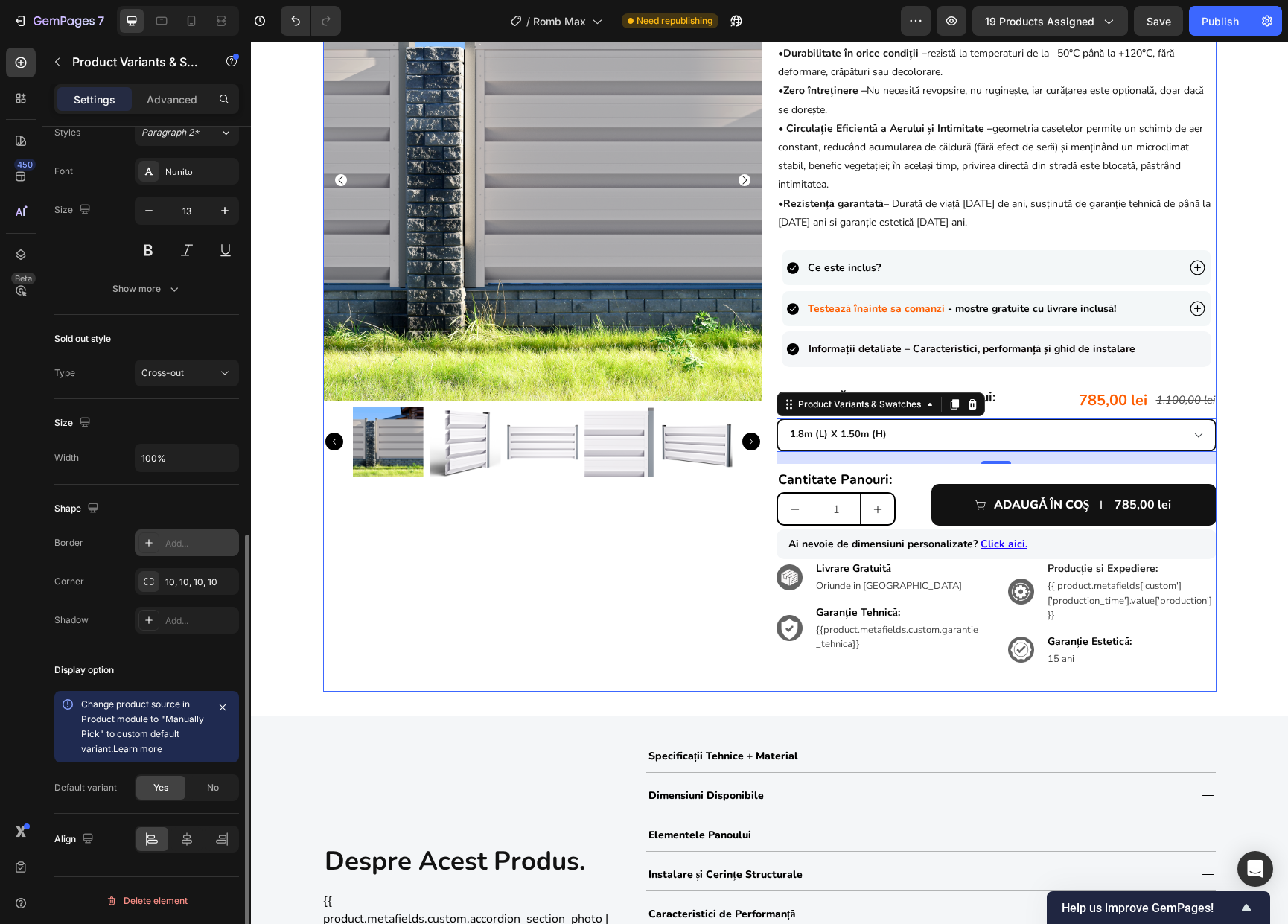
click at [665, 598] on div "Product Images" at bounding box center [543, 326] width 440 height 731
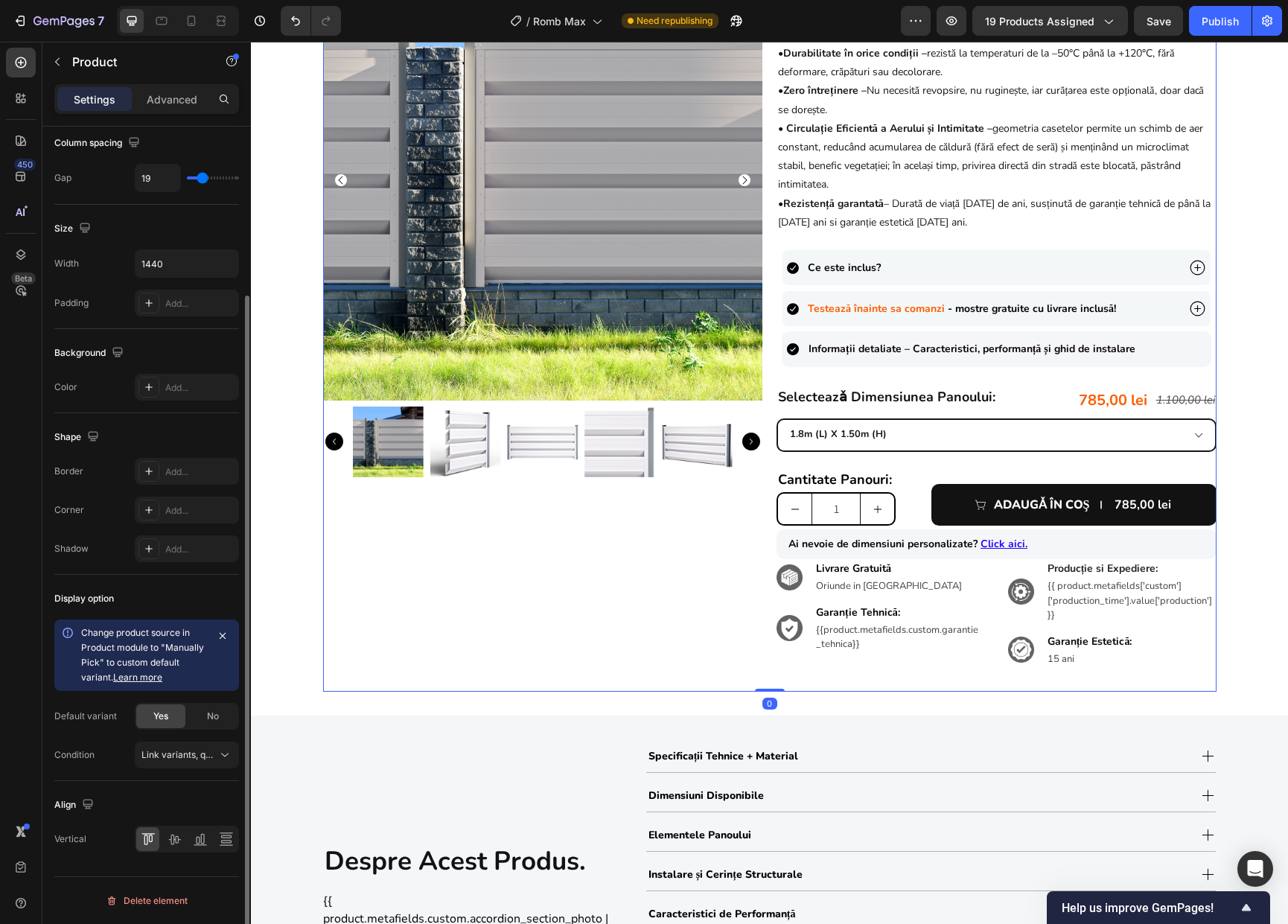
scroll to position [0, 0]
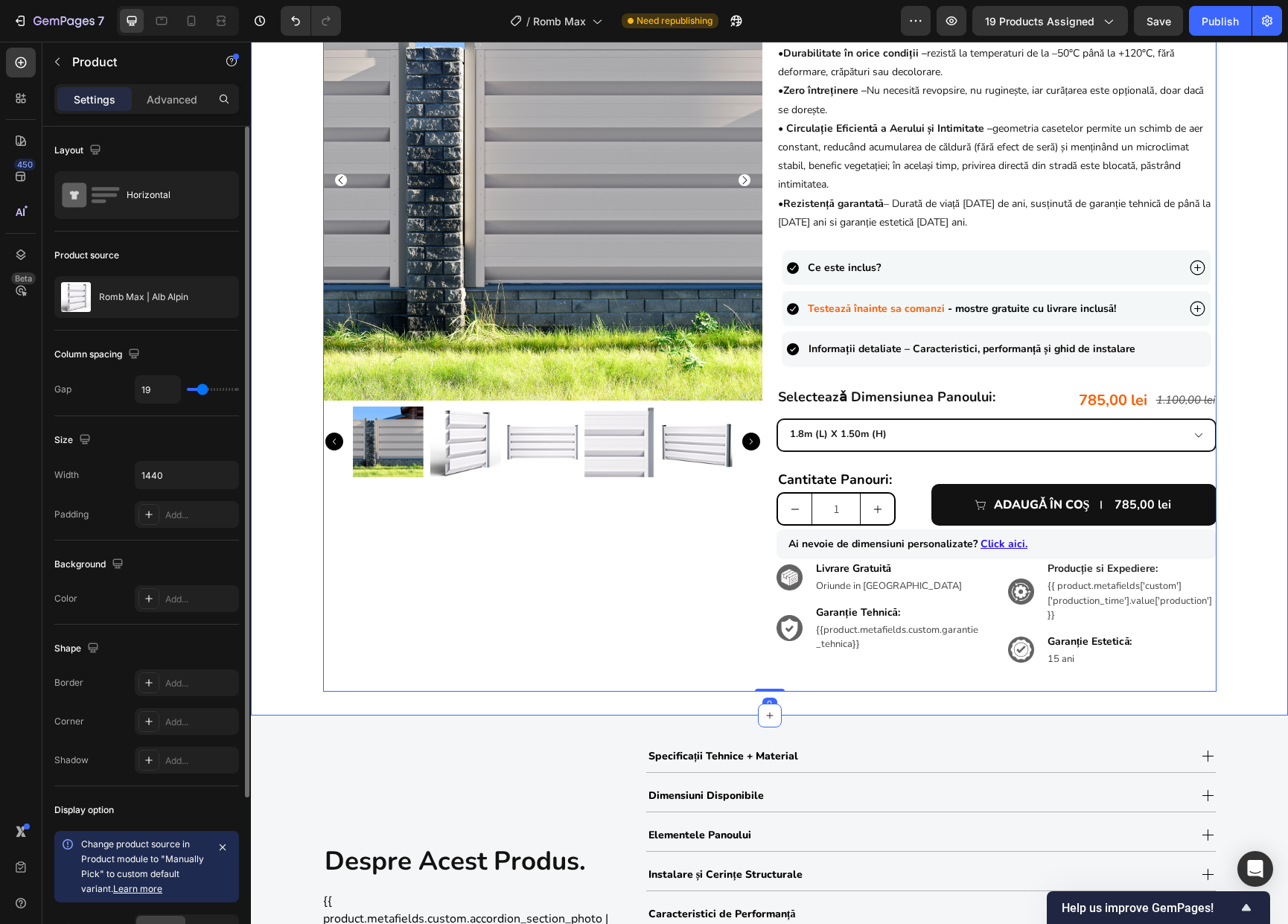
click at [1235, 477] on div "Product Images {{product.metafields.custom.title}} Heading • Fabricat din Tablă…" at bounding box center [769, 326] width 1037 height 731
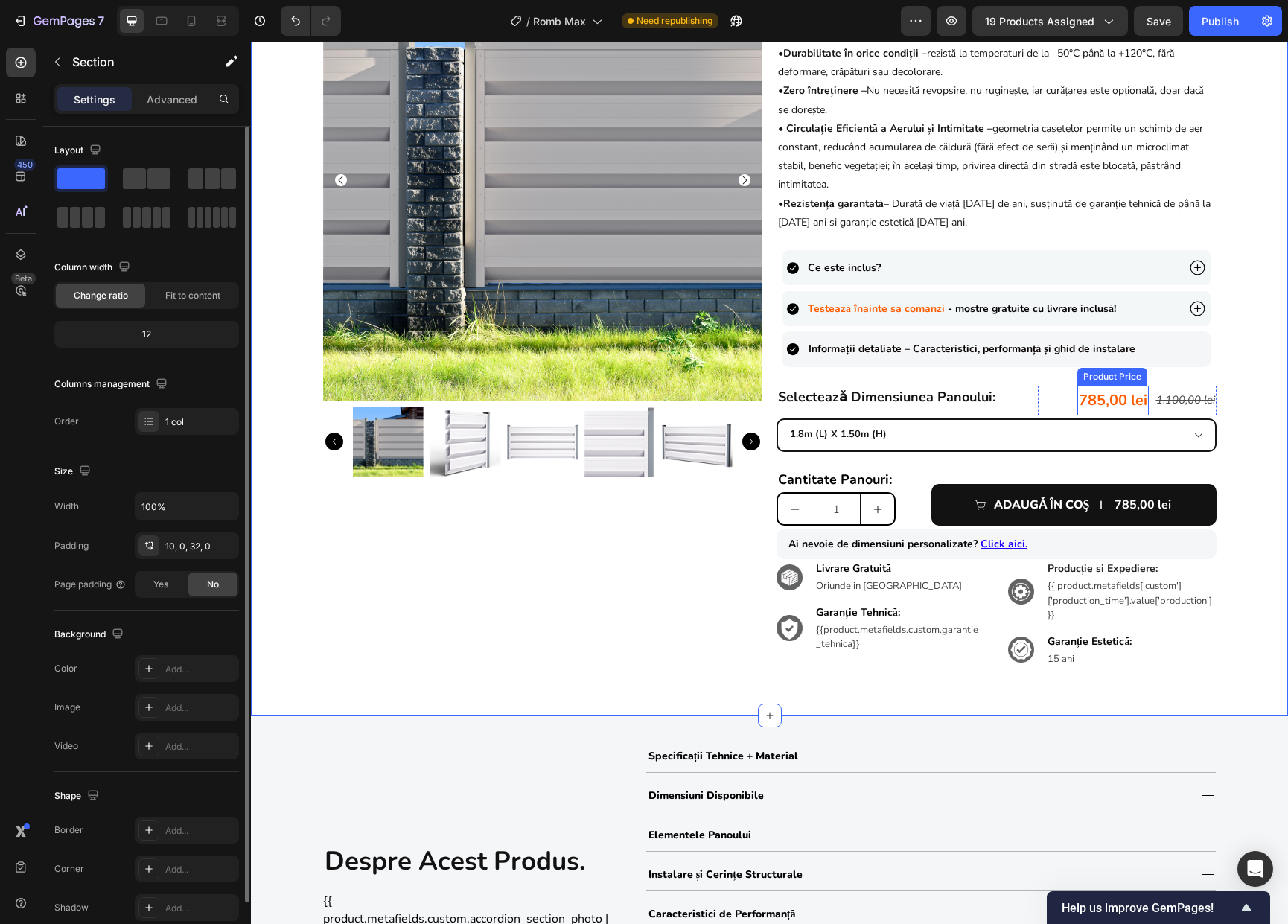
click at [1103, 398] on div "785,00 lei" at bounding box center [1112, 400] width 71 height 30
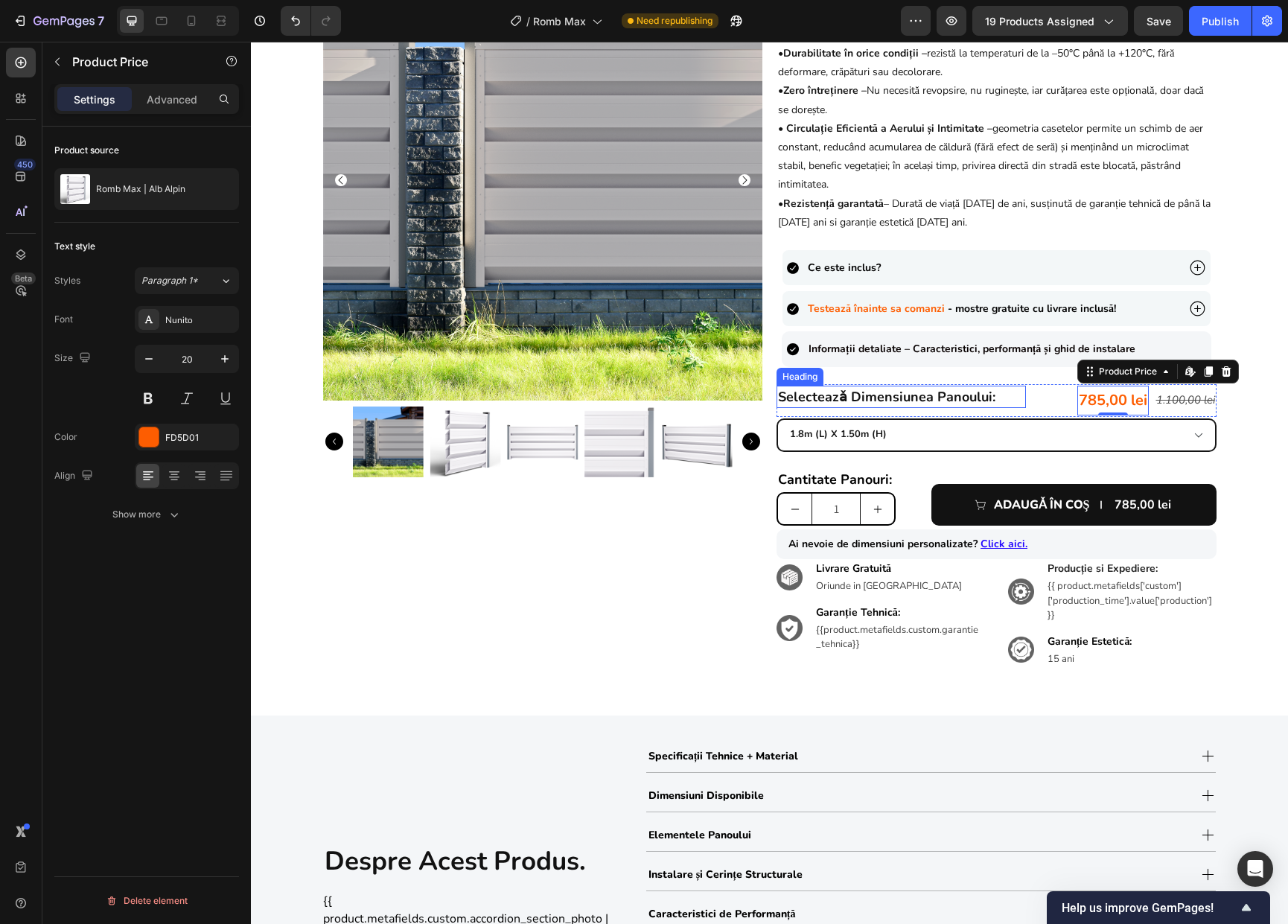
click at [991, 402] on h2 "selecteazǎ dimensiunea panoului:" at bounding box center [901, 396] width 250 height 22
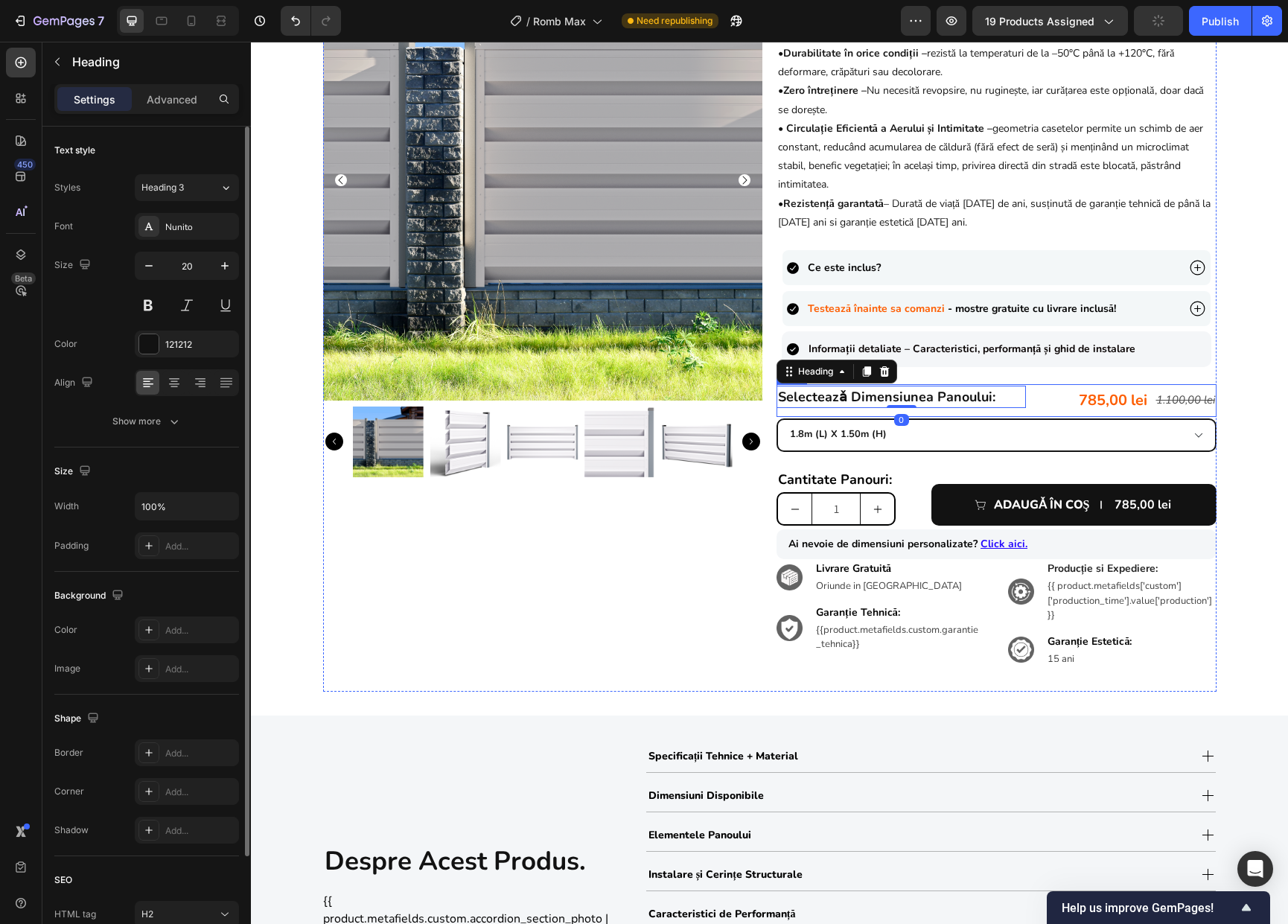
click at [921, 410] on div "selecteazǎ dimensiunea panoului: Heading 0" at bounding box center [901, 400] width 250 height 30
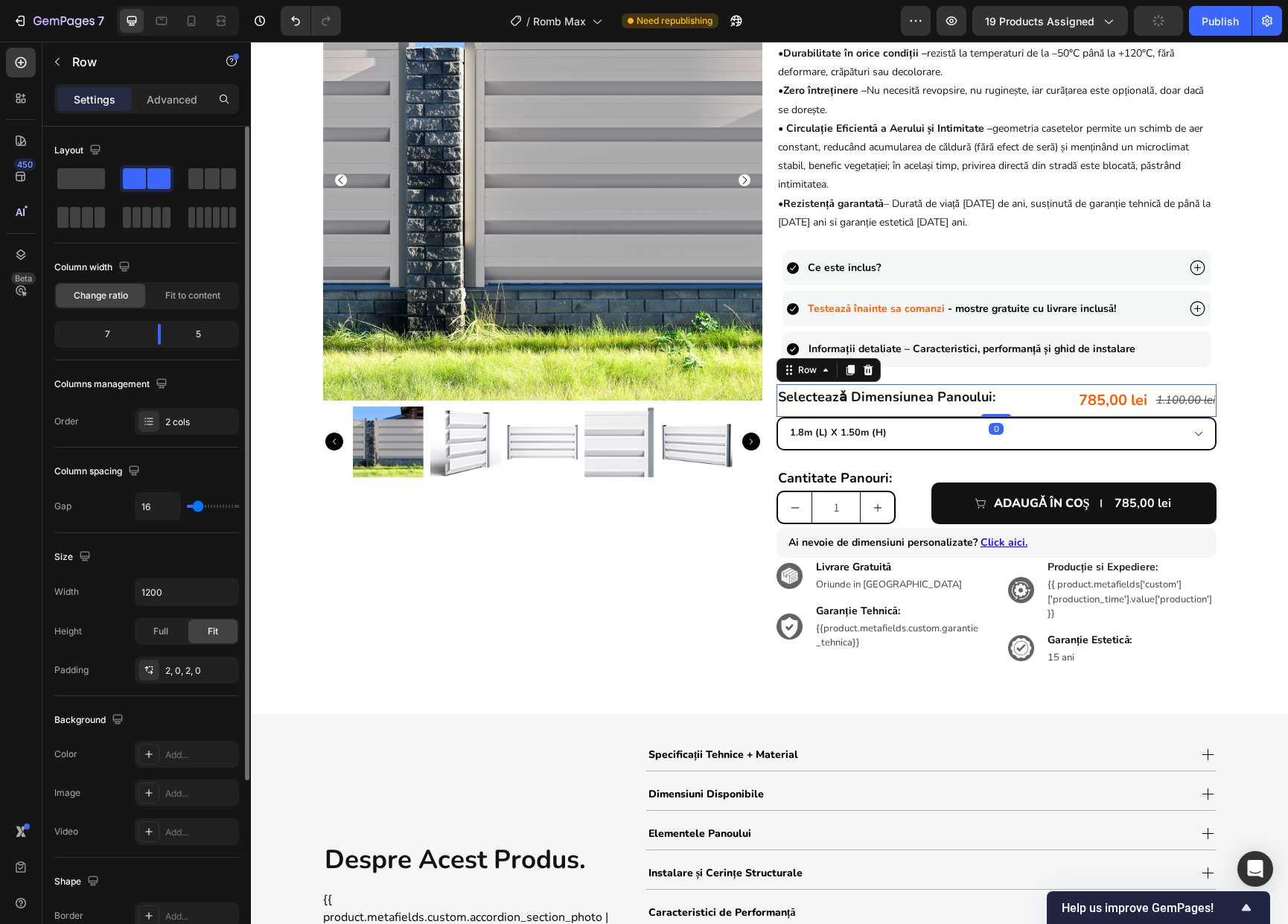
drag, startPoint x: 984, startPoint y: 415, endPoint x: 986, endPoint y: 403, distance: 12.2
click at [986, 403] on div "selecteazǎ dimensiunea panoului: Heading 785,00 lei Product Price Product Price…" at bounding box center [996, 401] width 440 height 33
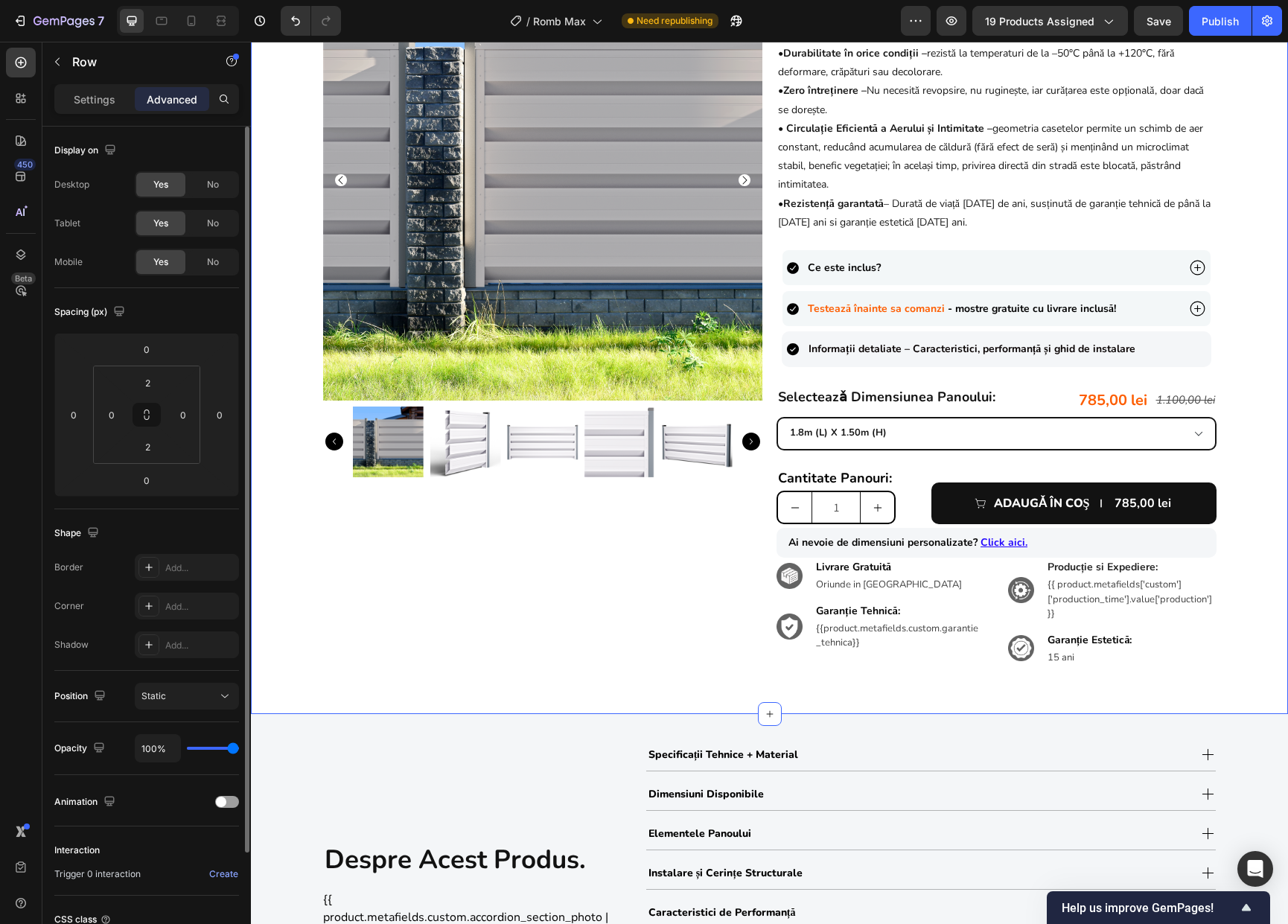
click at [1223, 432] on div "Product Images {{product.metafields.custom.title}} Heading • Fabricat din Tablă…" at bounding box center [769, 325] width 1037 height 729
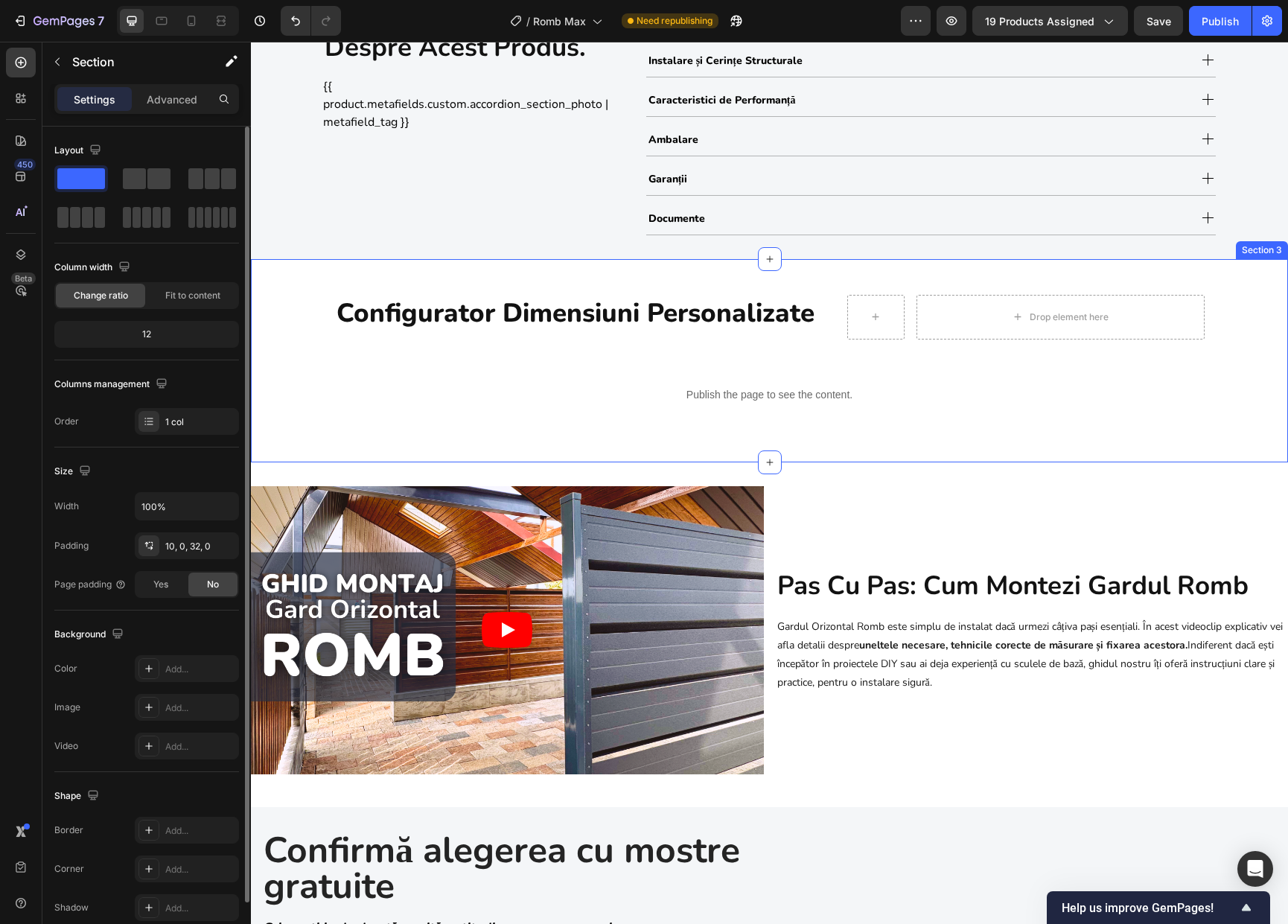
select select "1.8m (l) x 1.50m (h)"
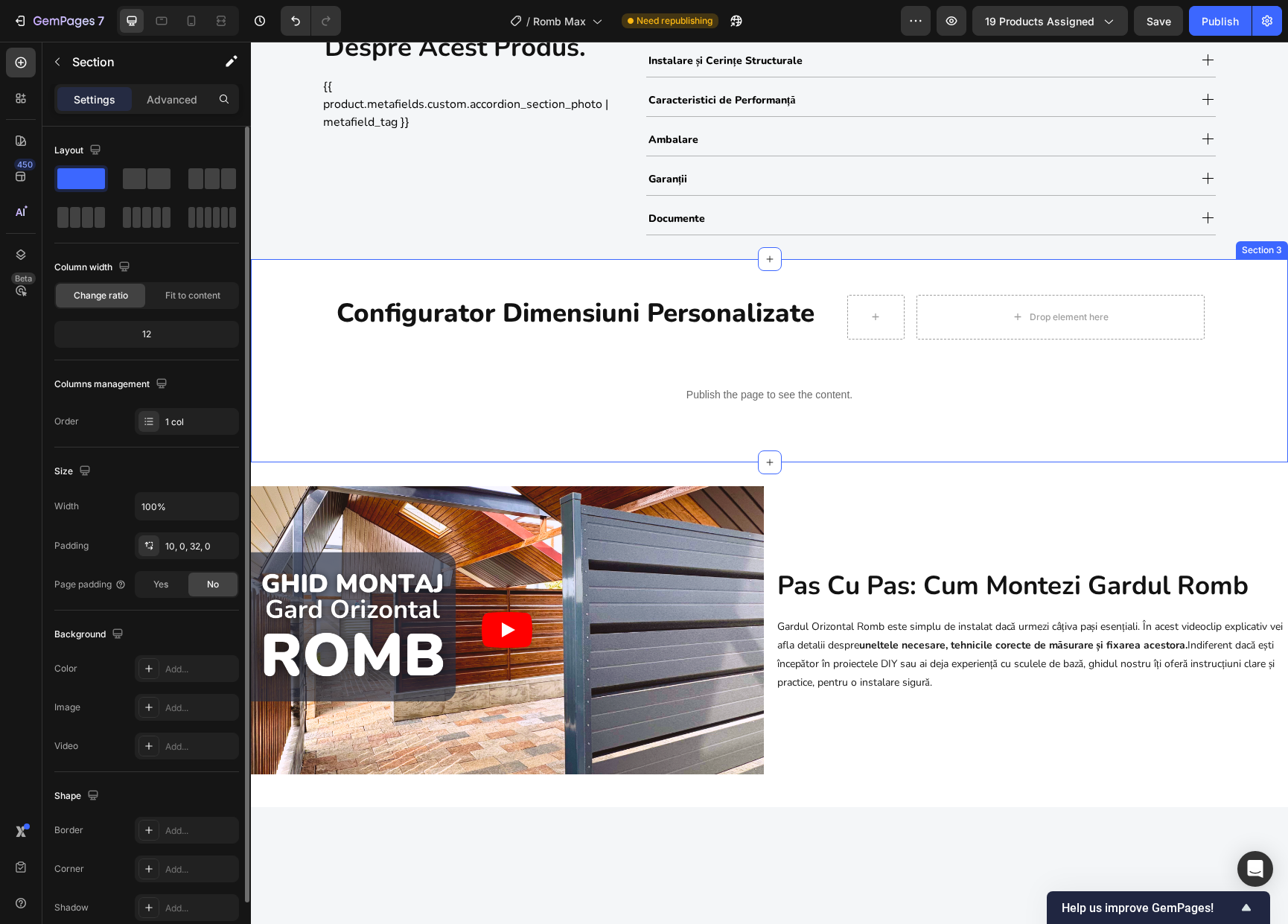
scroll to position [693, 0]
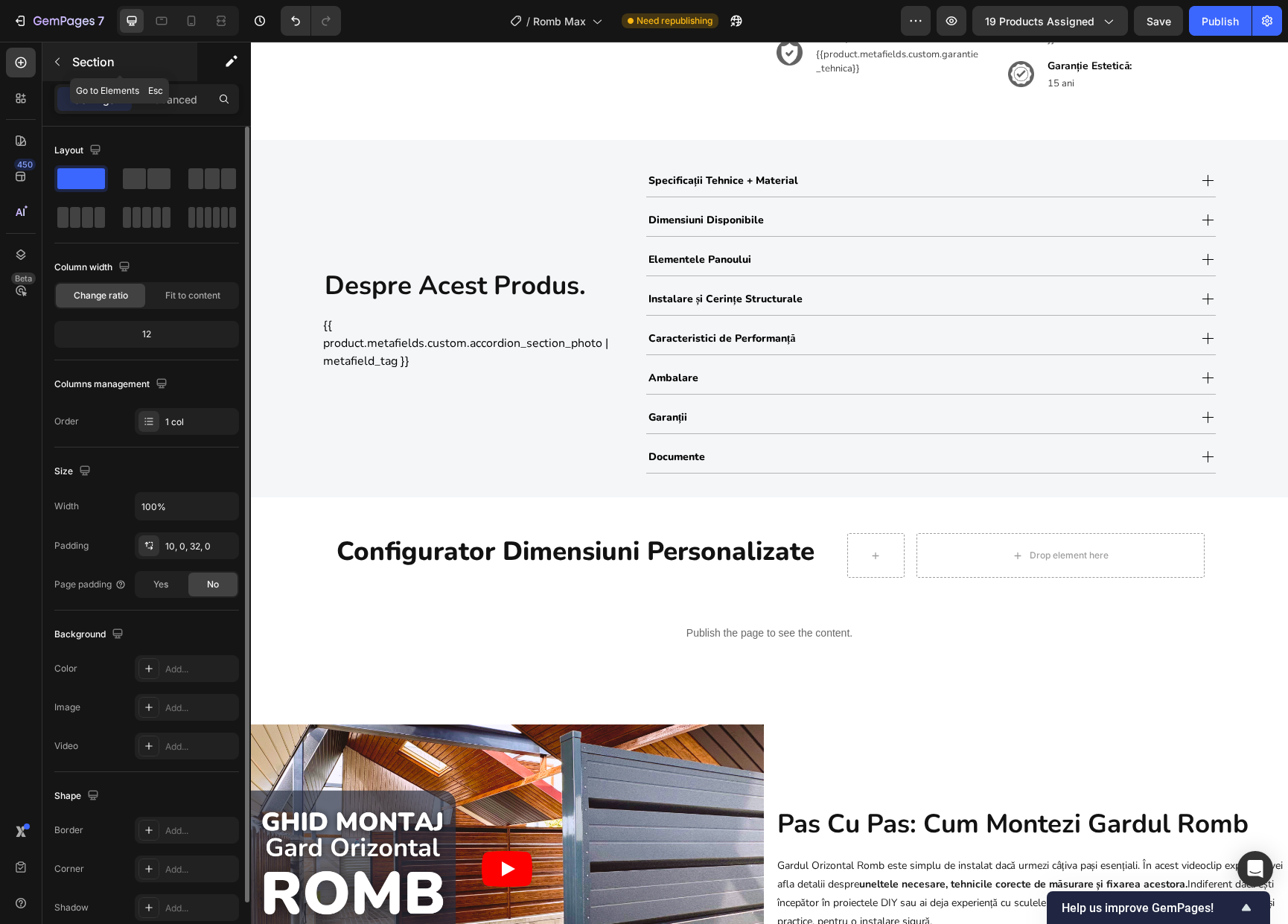
click at [74, 60] on p "Section" at bounding box center [133, 62] width 122 height 18
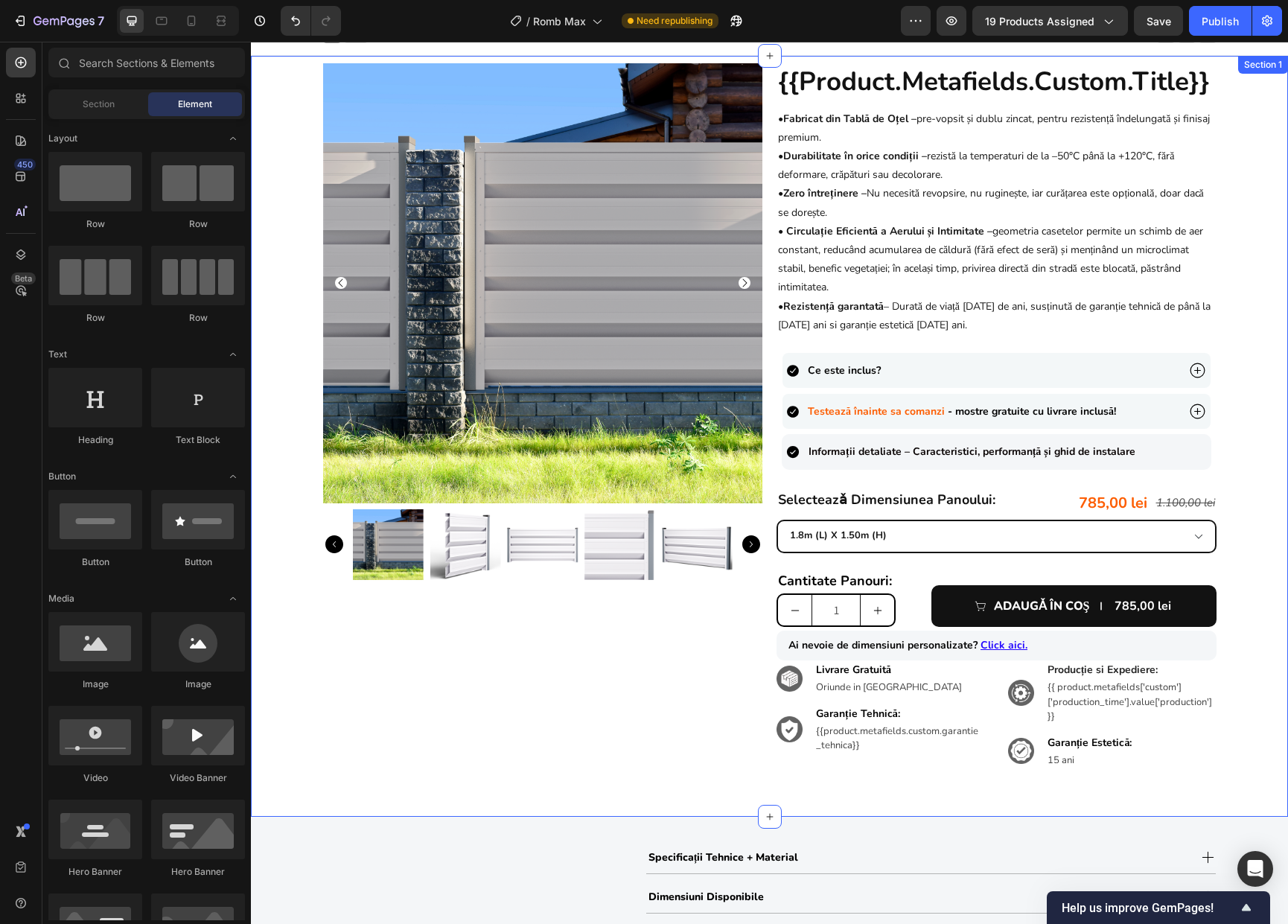
scroll to position [0, 0]
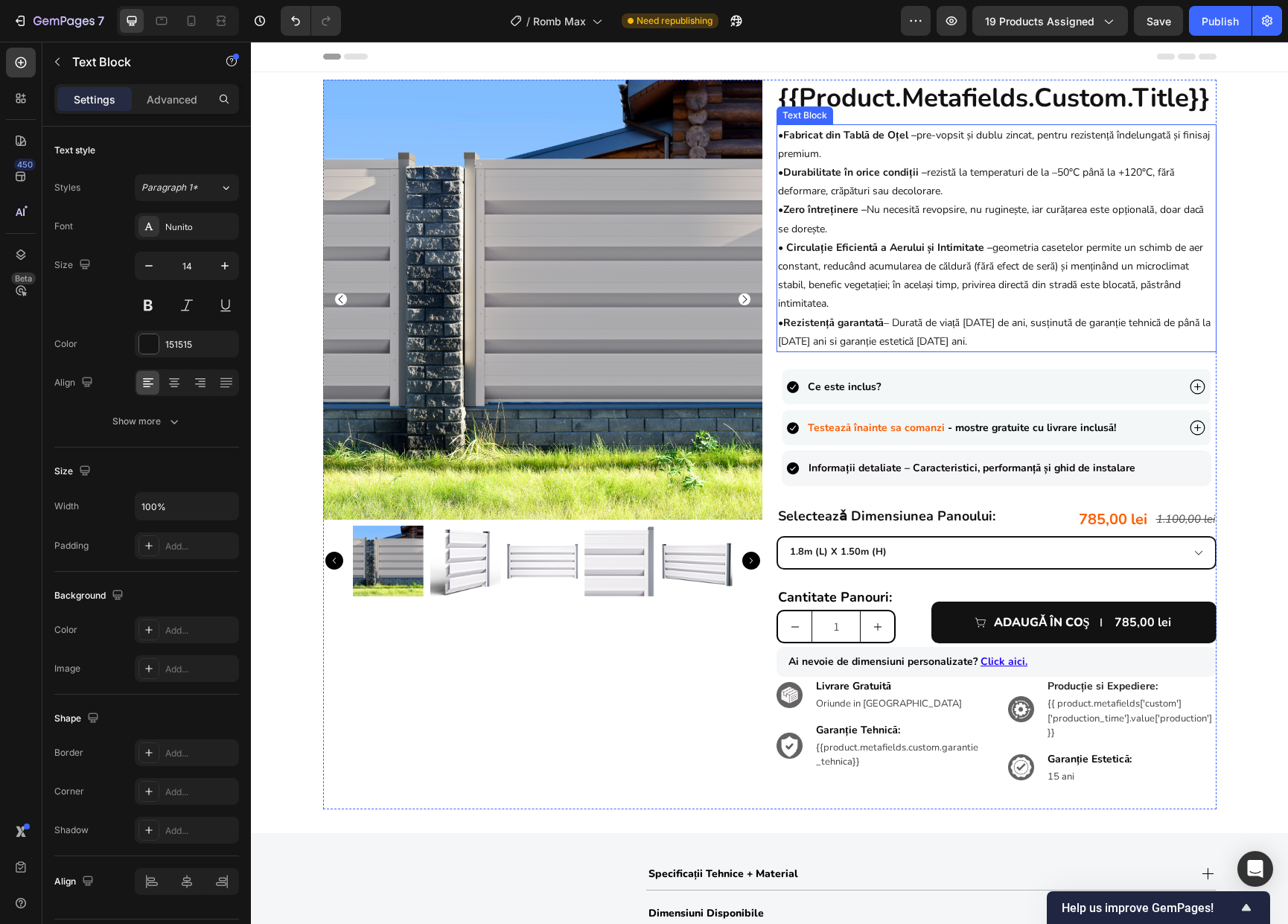
click at [982, 215] on p "• Zero întreținere – Nu necesită revopsire, nu ruginește, iar curățarea este op…" at bounding box center [996, 275] width 437 height 150
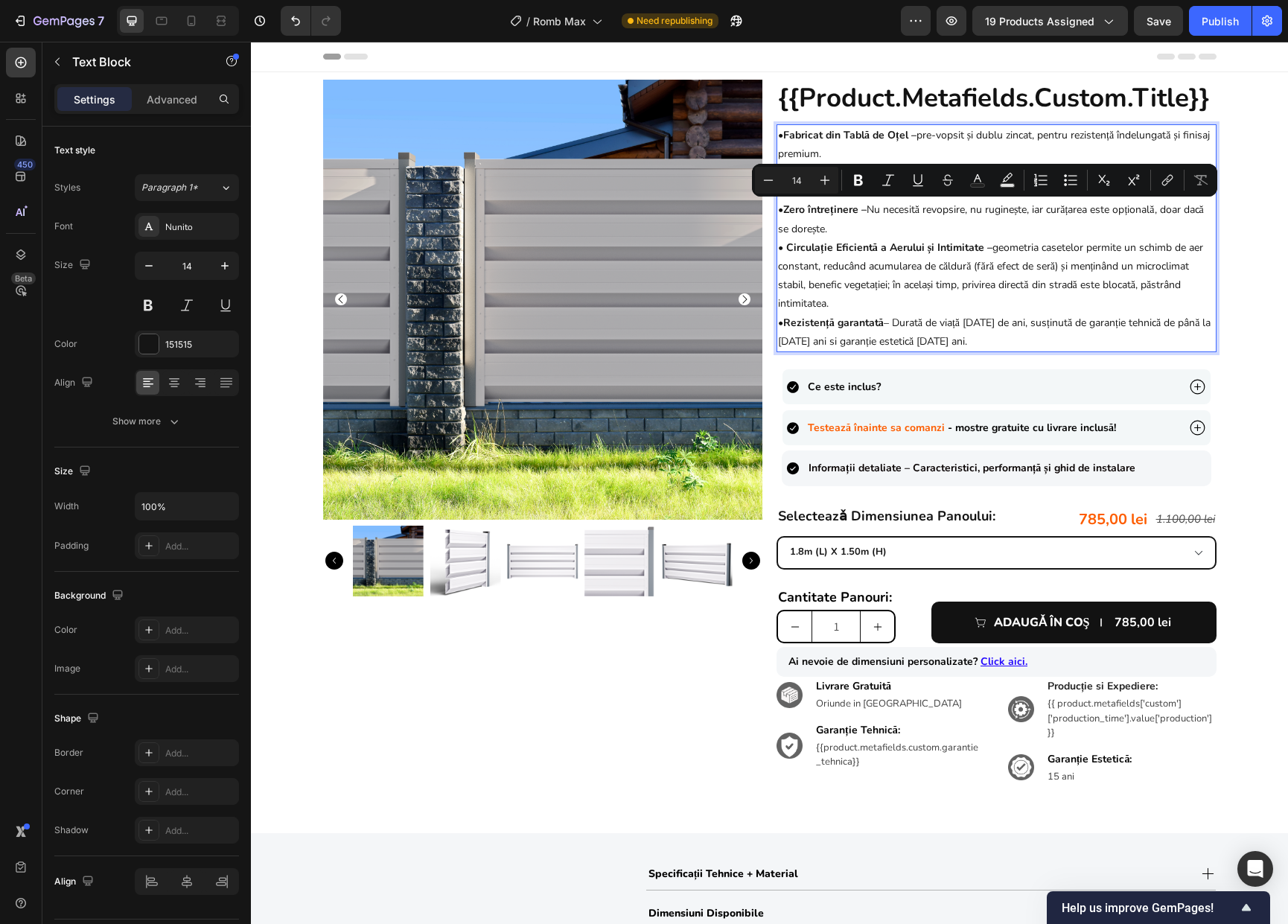
click at [1112, 134] on p "• Fabricat din Tablă de Oțel – pre-vopsit și dublu zincat, pentru rezistență în…" at bounding box center [996, 144] width 437 height 37
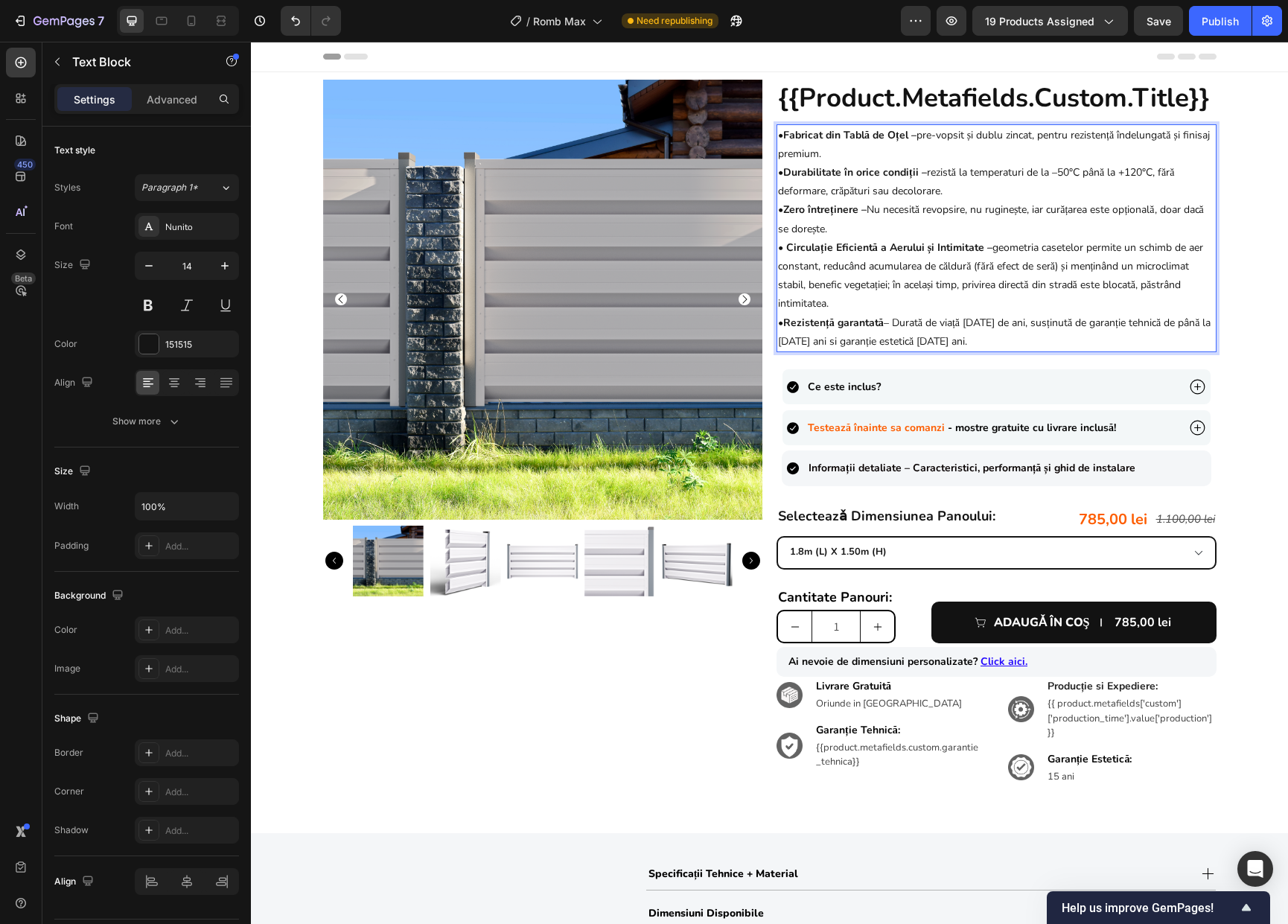
click at [1053, 172] on p "• Durabilitate în orice condiții – rezistă la temperaturi de la –50°C până la +…" at bounding box center [996, 181] width 437 height 37
click at [1061, 170] on p "• Durabilitate în orice condiții – rezistă la temperaturi de la –50°C până la +…" at bounding box center [996, 181] width 437 height 37
click at [1059, 177] on p "• Durabilitate în orice condiții – rezistă la temperaturi de la –50°C până la +…" at bounding box center [996, 181] width 437 height 37
click at [1054, 174] on p "• Durabilitate în orice condiții – rezistă la temperaturi de la –50°C până la +…" at bounding box center [996, 181] width 437 height 37
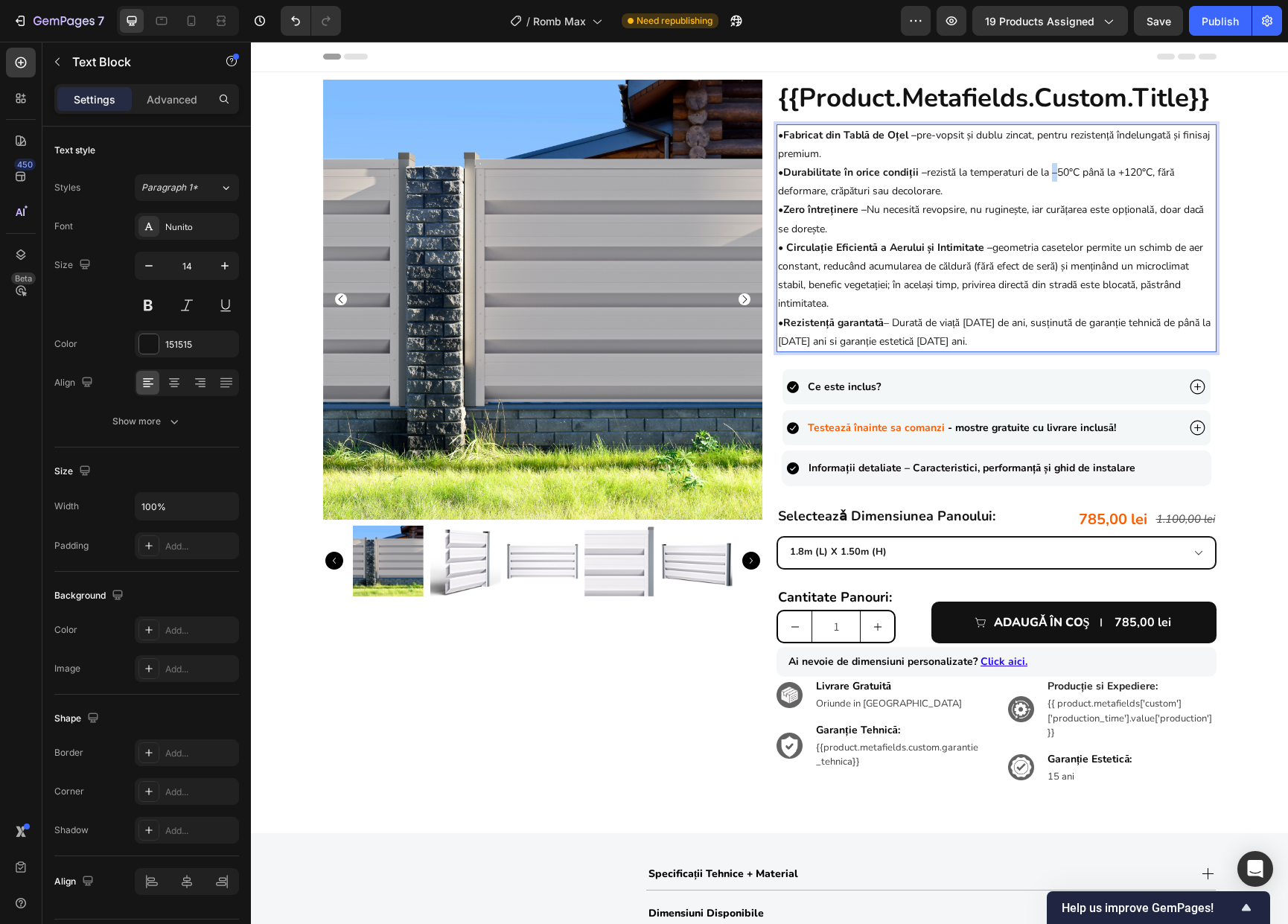
click at [1054, 174] on p "• Durabilitate în orice condiții – rezistă la temperaturi de la –50°C până la +…" at bounding box center [996, 181] width 437 height 37
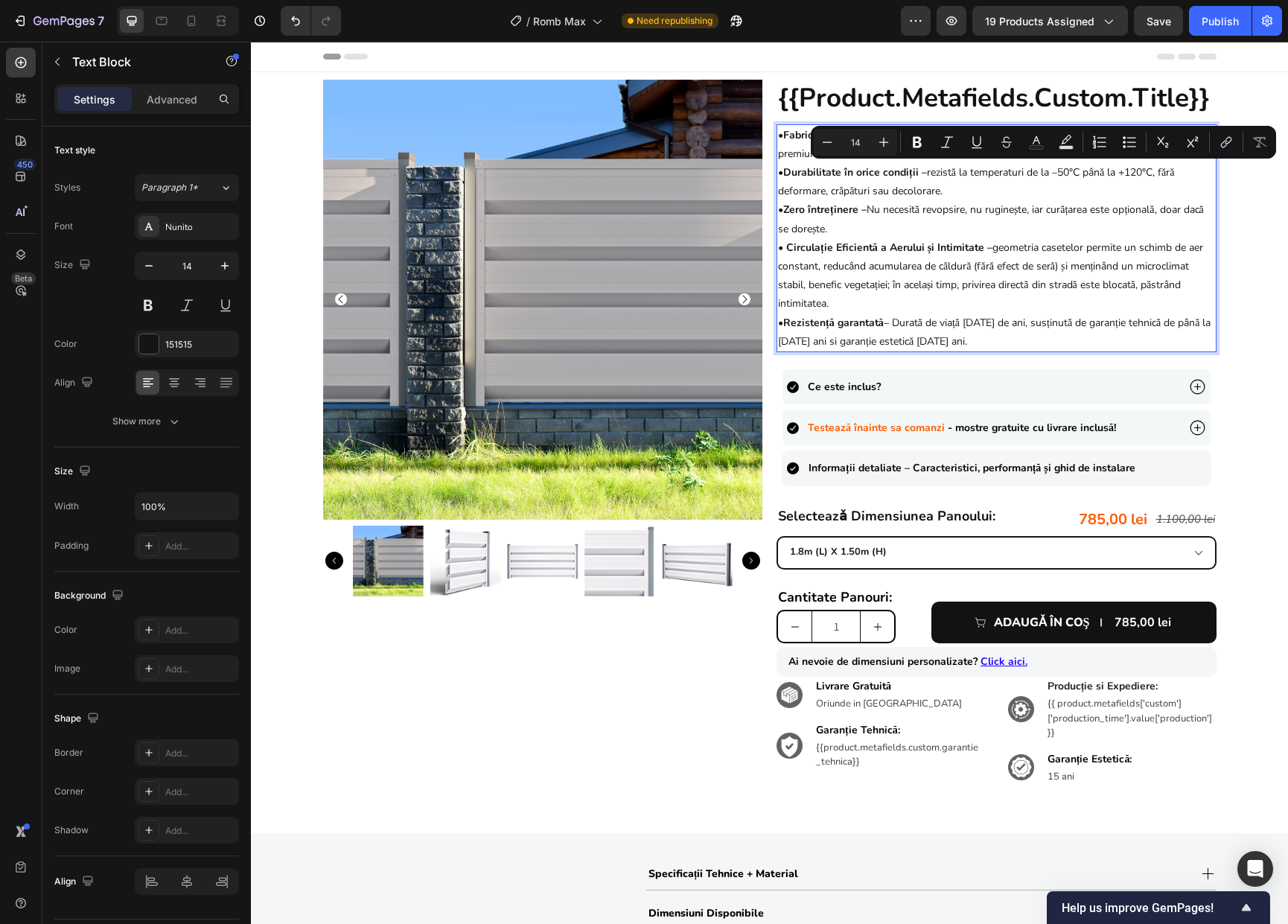
click at [1051, 174] on p "• Durabilitate în orice condiții – rezistă la temperaturi de la –50°C până la +…" at bounding box center [996, 181] width 437 height 37
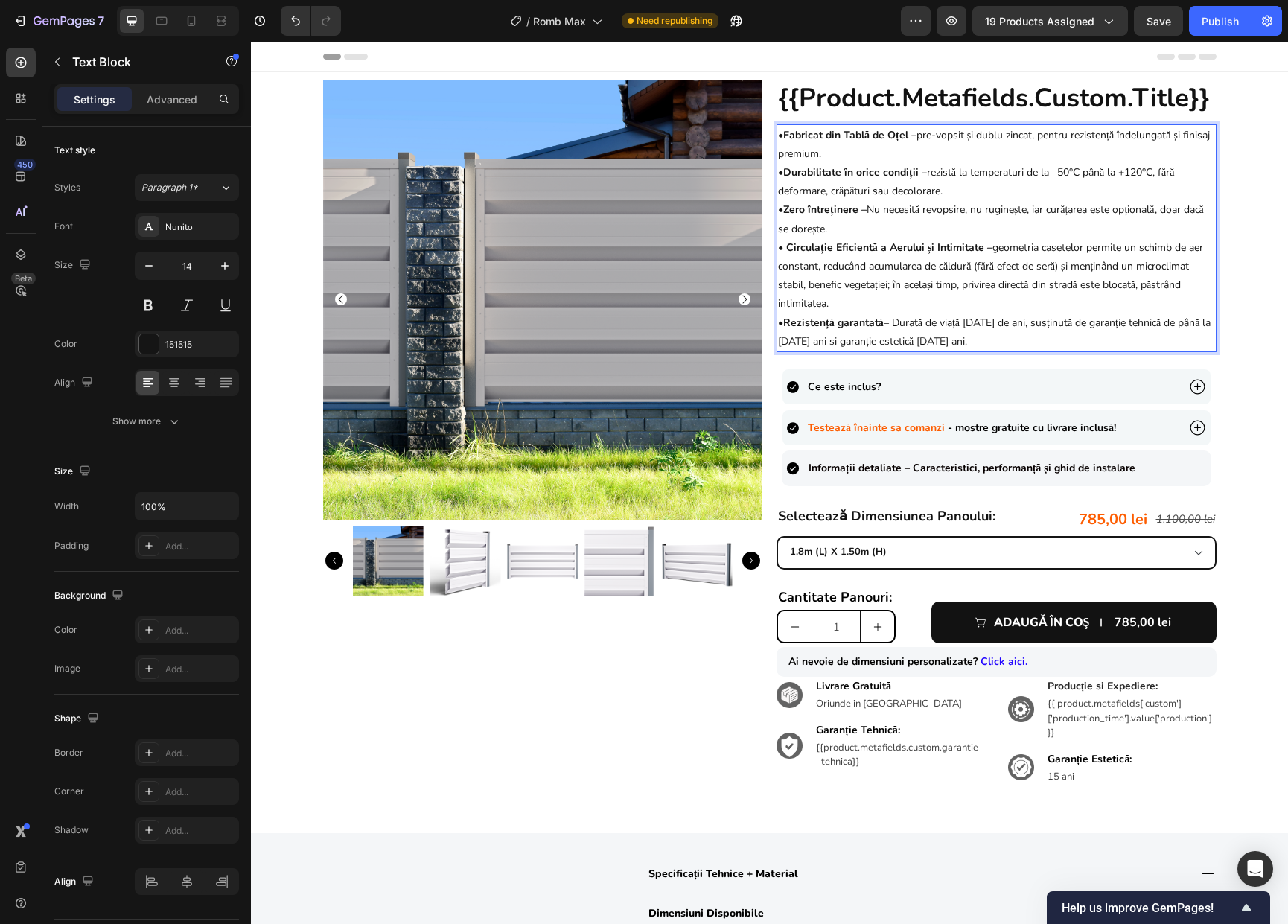
click at [1051, 172] on p "• Durabilitate în orice condiții – rezistă la temperaturi de la –50°C până la +…" at bounding box center [996, 181] width 437 height 37
click at [1052, 172] on p "• Durabilitate în orice condiții – rezistă la temperaturi de la –50°C până la +…" at bounding box center [996, 181] width 437 height 37
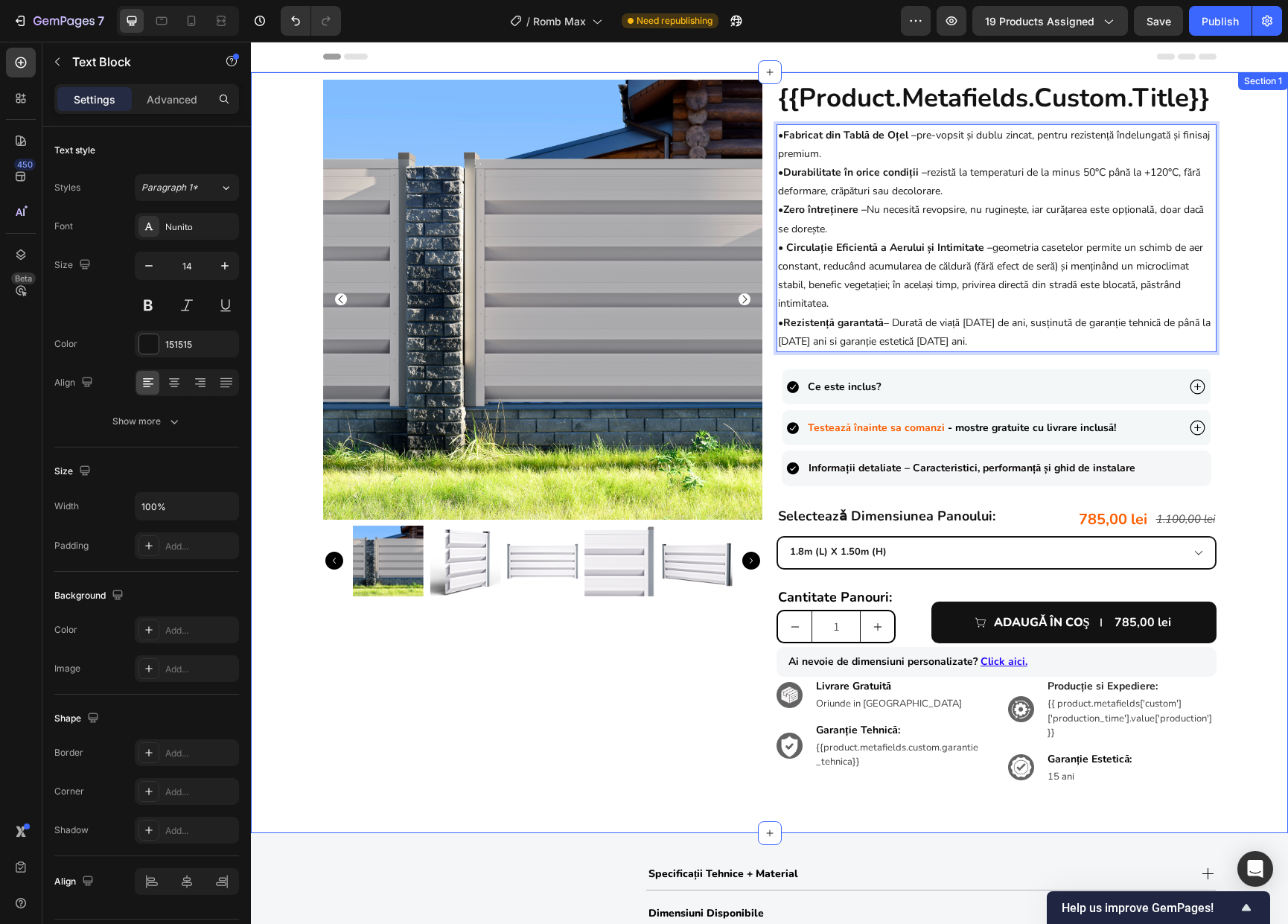
click at [1217, 175] on div "Product Images {{product.metafields.custom.title}} Heading • Fabricat din Tablă…" at bounding box center [769, 444] width 1037 height 729
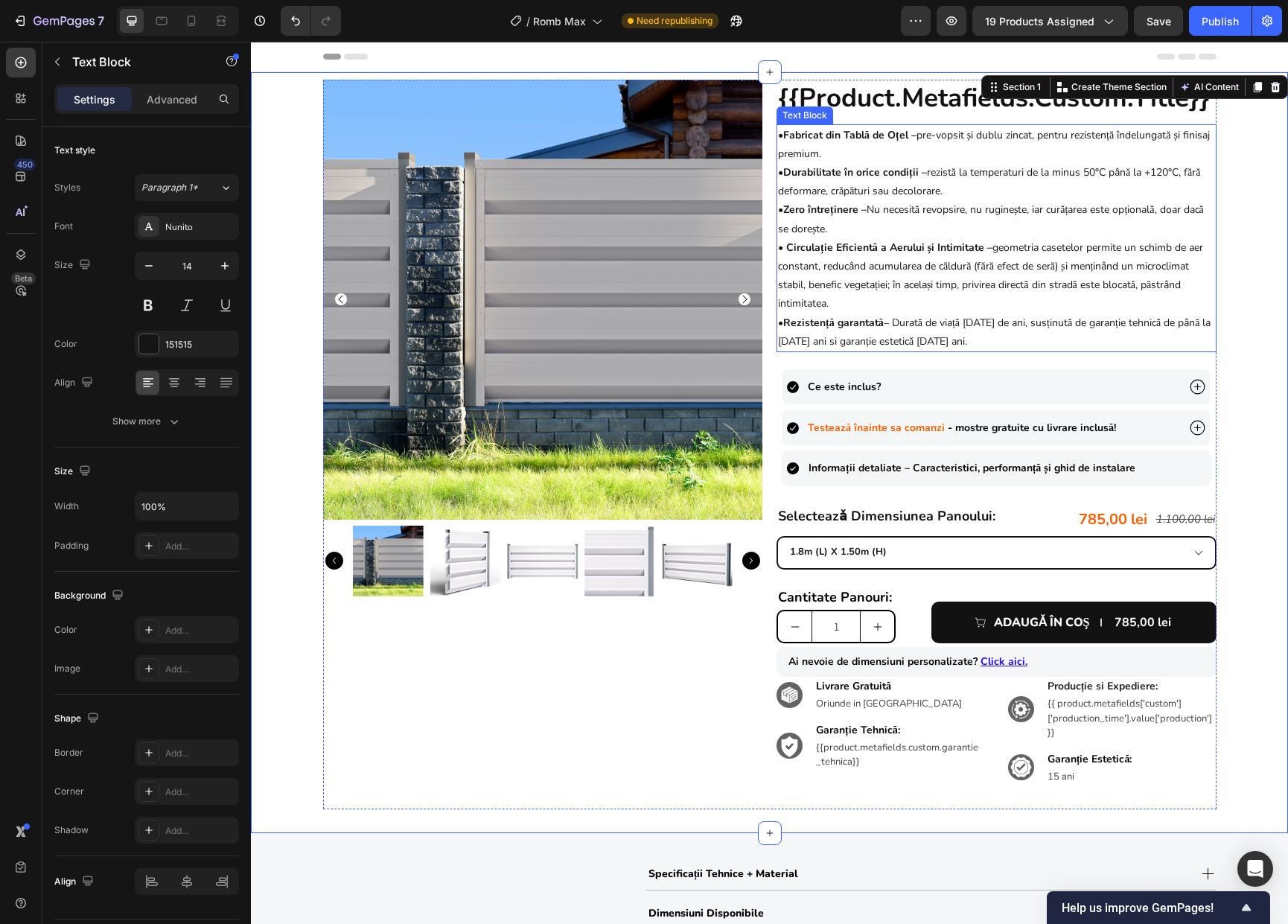
click at [1150, 173] on p "• Durabilitate în orice condiții – rezistă la temperaturi de la minus 50°C până…" at bounding box center [996, 181] width 437 height 37
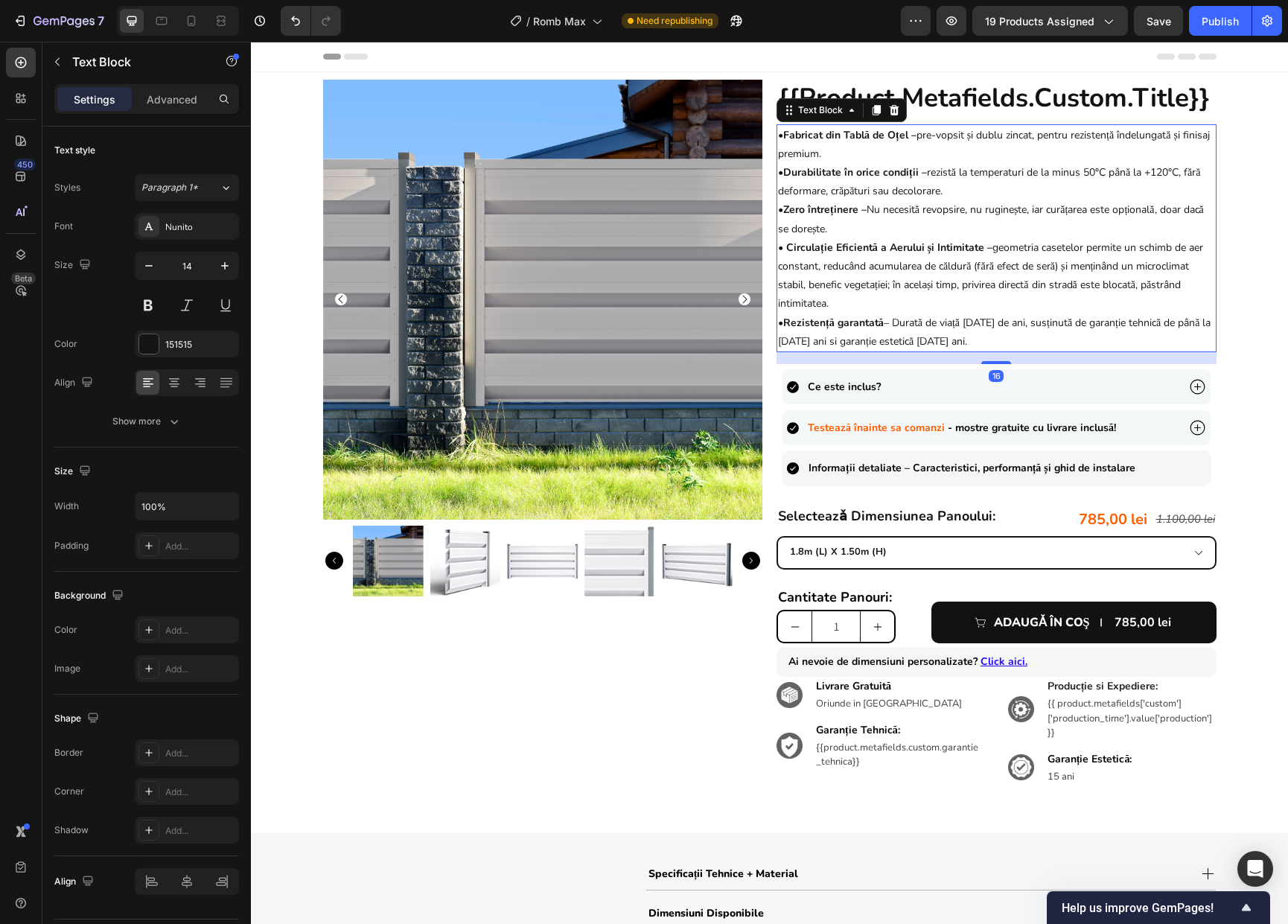
click at [1150, 173] on p "• Durabilitate în orice condiții – rezistă la temperaturi de la minus 50°C până…" at bounding box center [996, 181] width 437 height 37
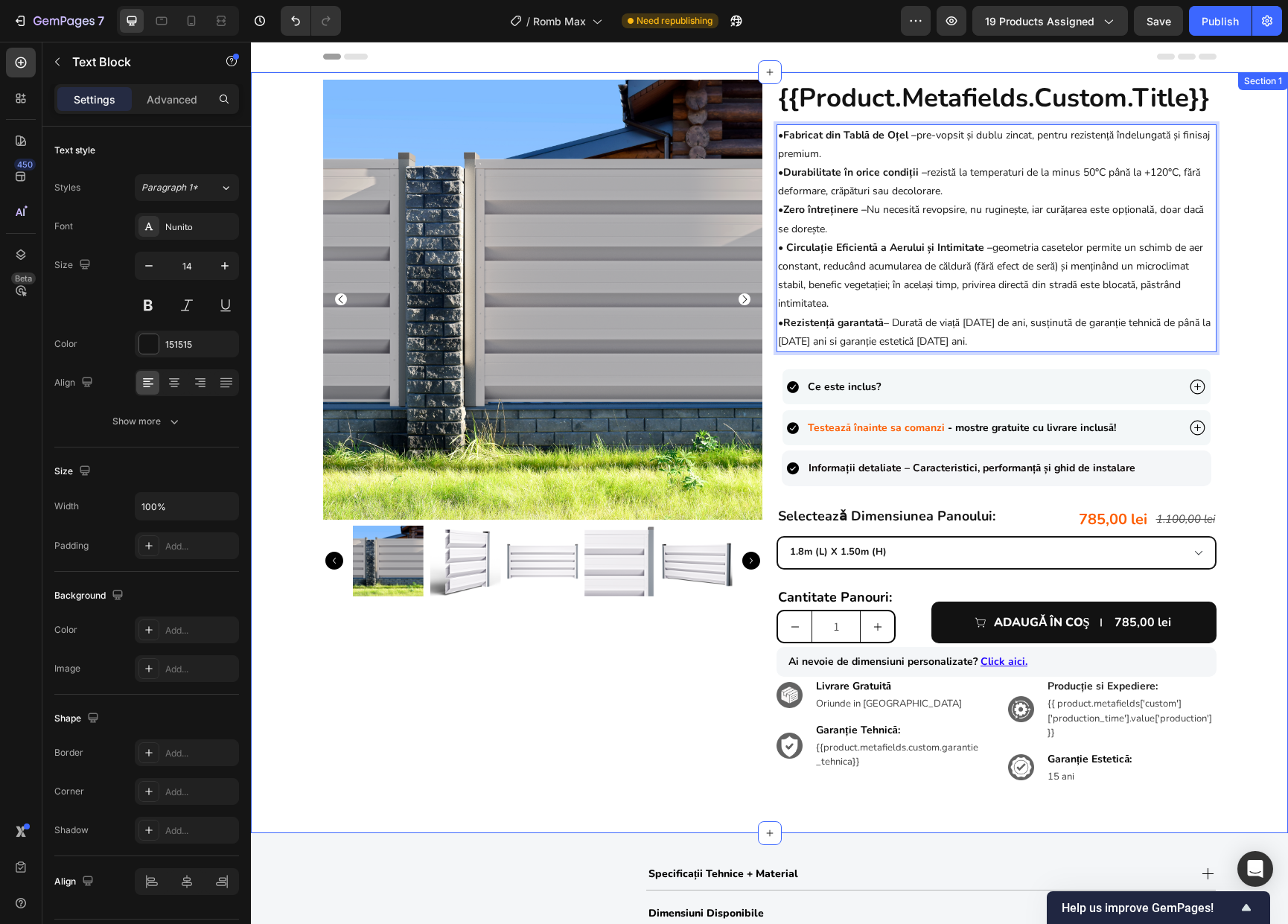
click at [1222, 186] on div "Product Images {{product.metafields.custom.title}} Heading • Fabricat din Tablă…" at bounding box center [769, 444] width 1037 height 729
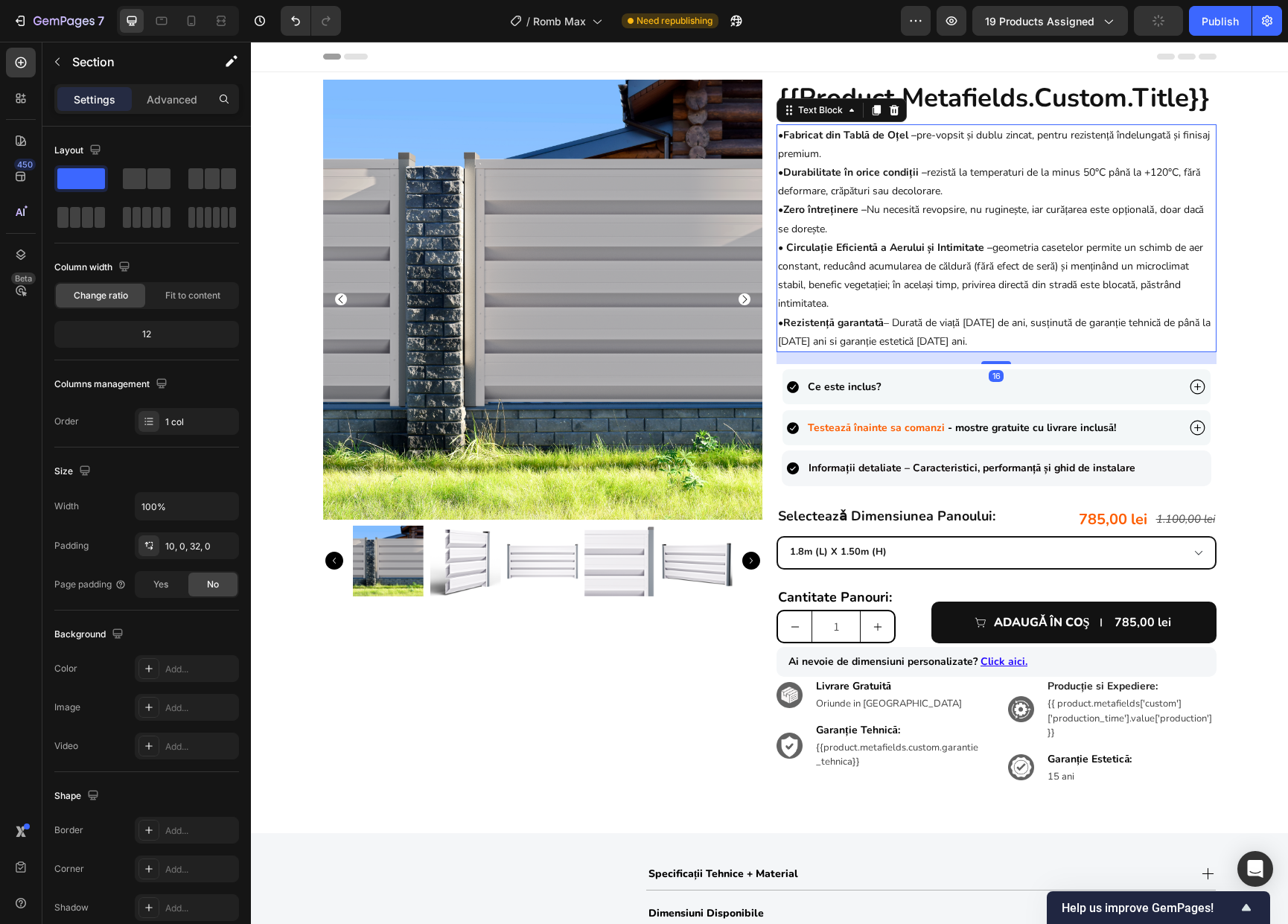
click at [1153, 176] on p "• Durabilitate în orice condiții – rezistă la temperaturi de la minus 50°C până…" at bounding box center [996, 181] width 437 height 37
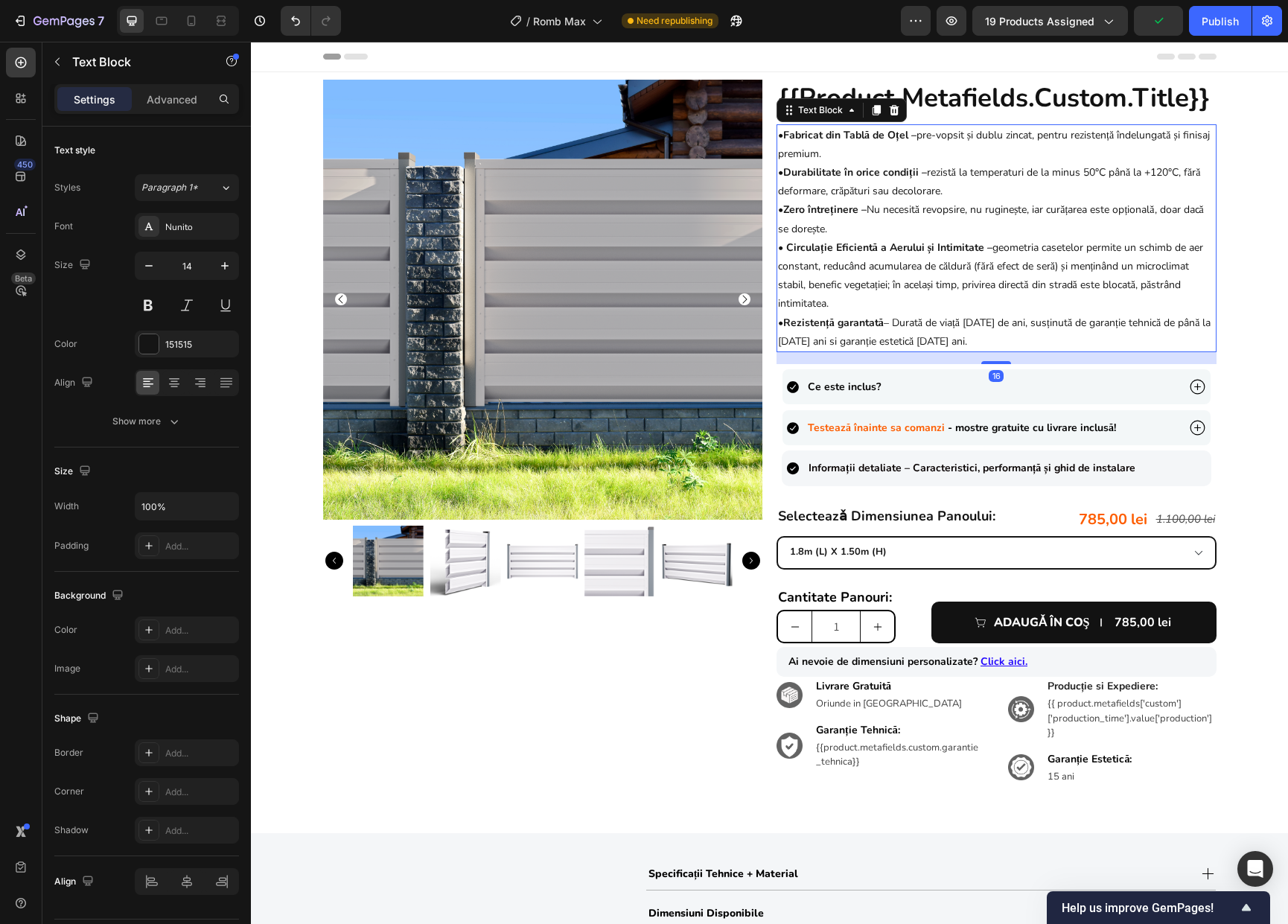
click at [1152, 172] on p "• Durabilitate în orice condiții – rezistă la temperaturi de la minus 50°C până…" at bounding box center [996, 181] width 437 height 37
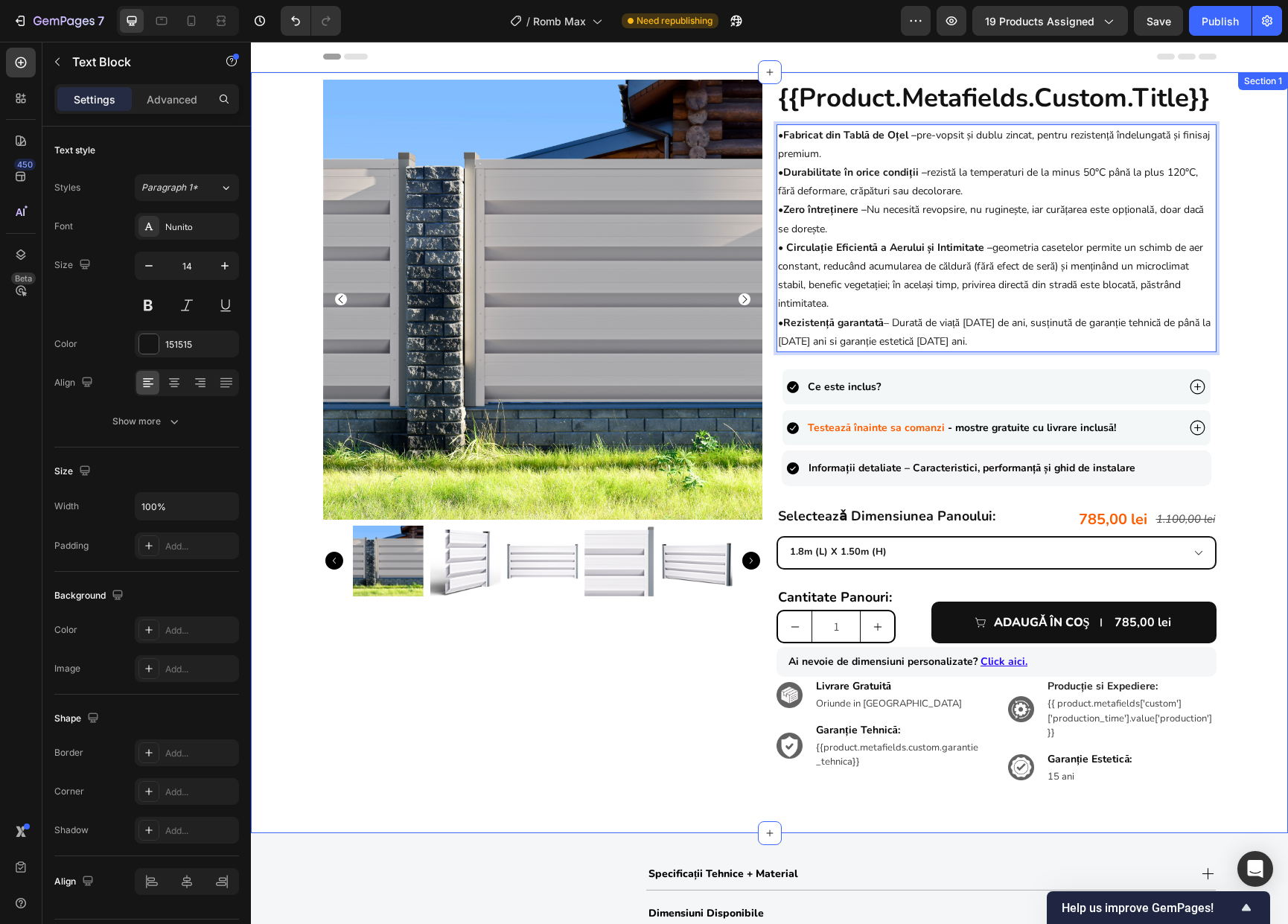
click at [1240, 196] on div "Product Images {{product.metafields.custom.title}} Heading • Fabricat din Tablă…" at bounding box center [769, 444] width 1037 height 729
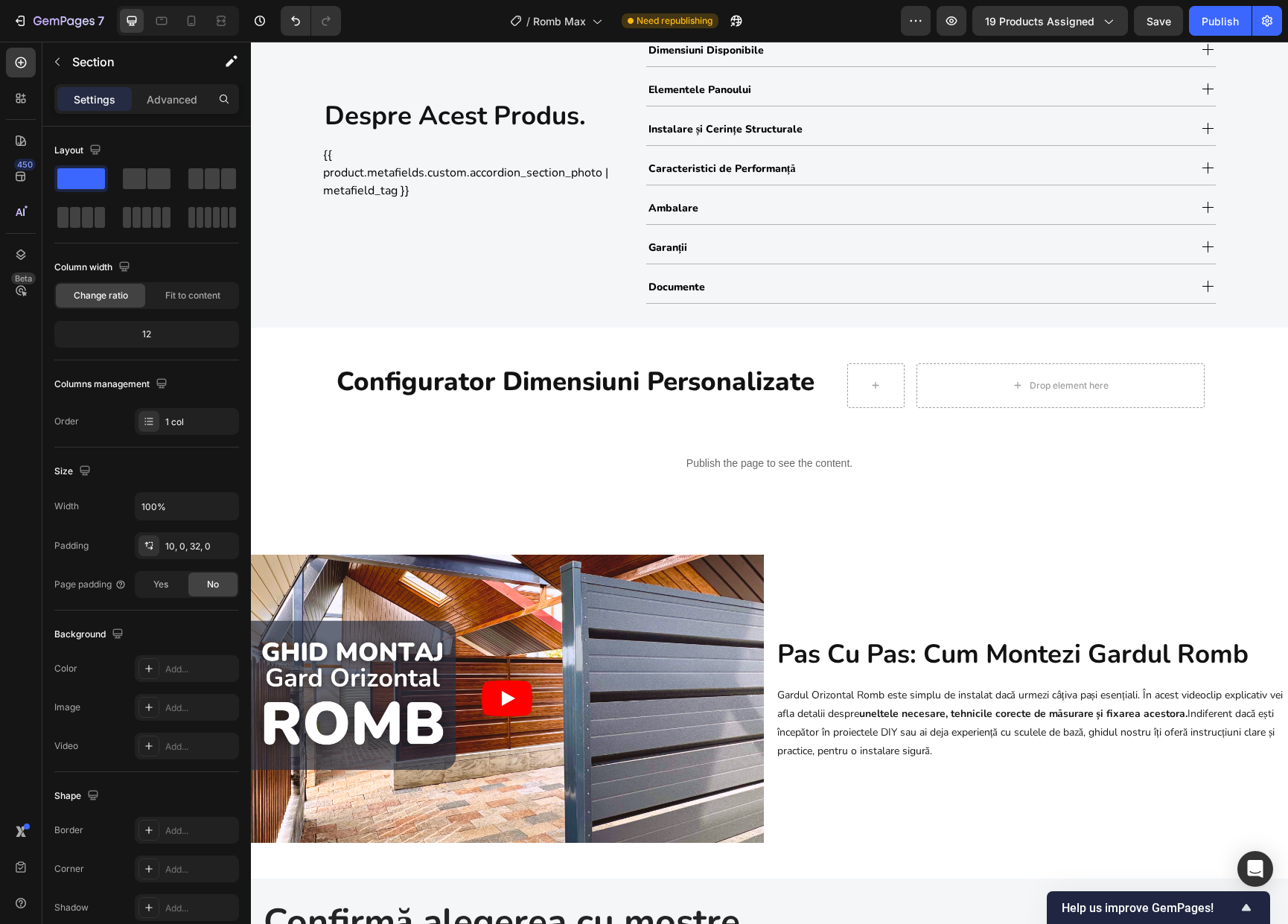
scroll to position [836, 0]
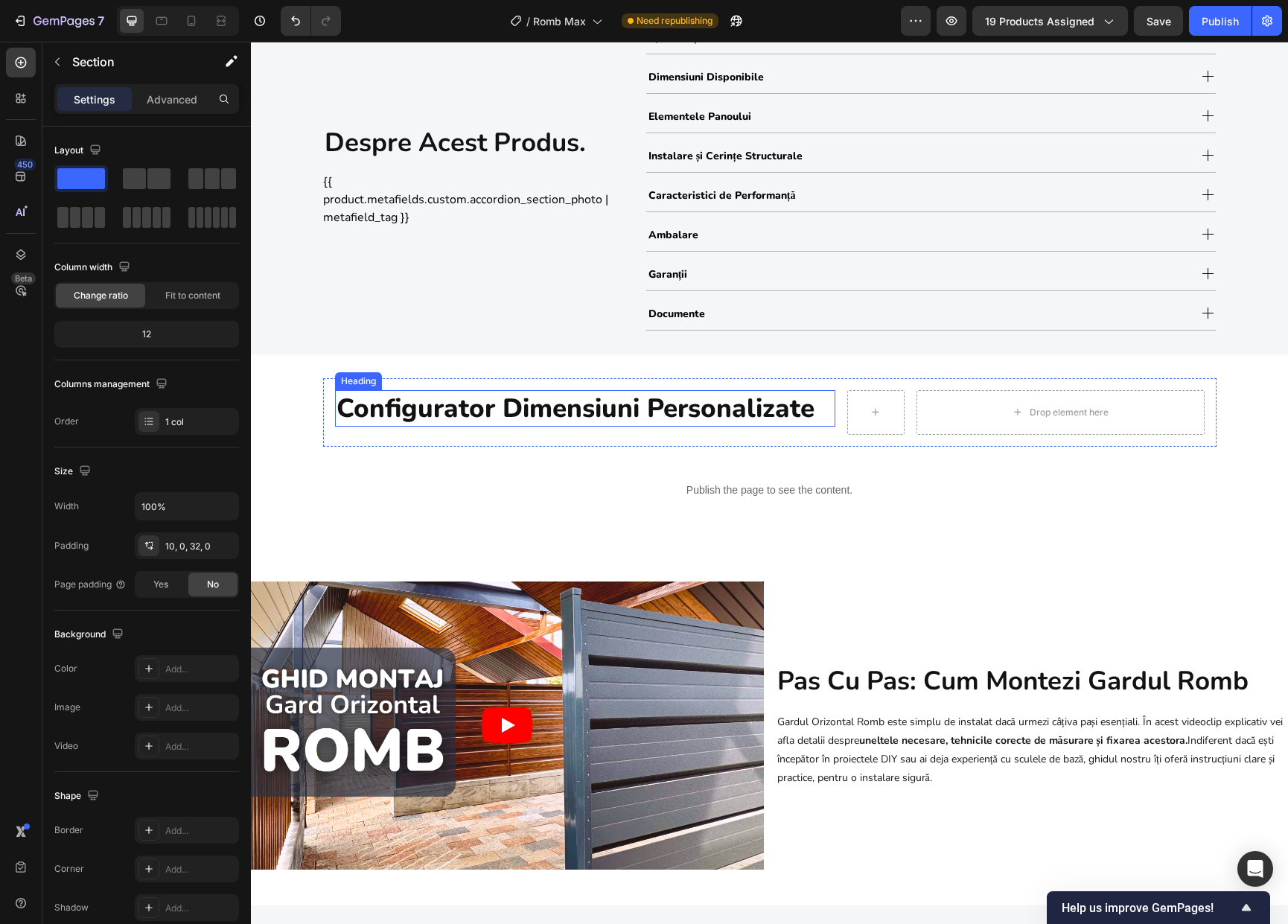
click at [638, 408] on h2 "Configurator Dimensiuni Personalizate" at bounding box center [585, 408] width 500 height 37
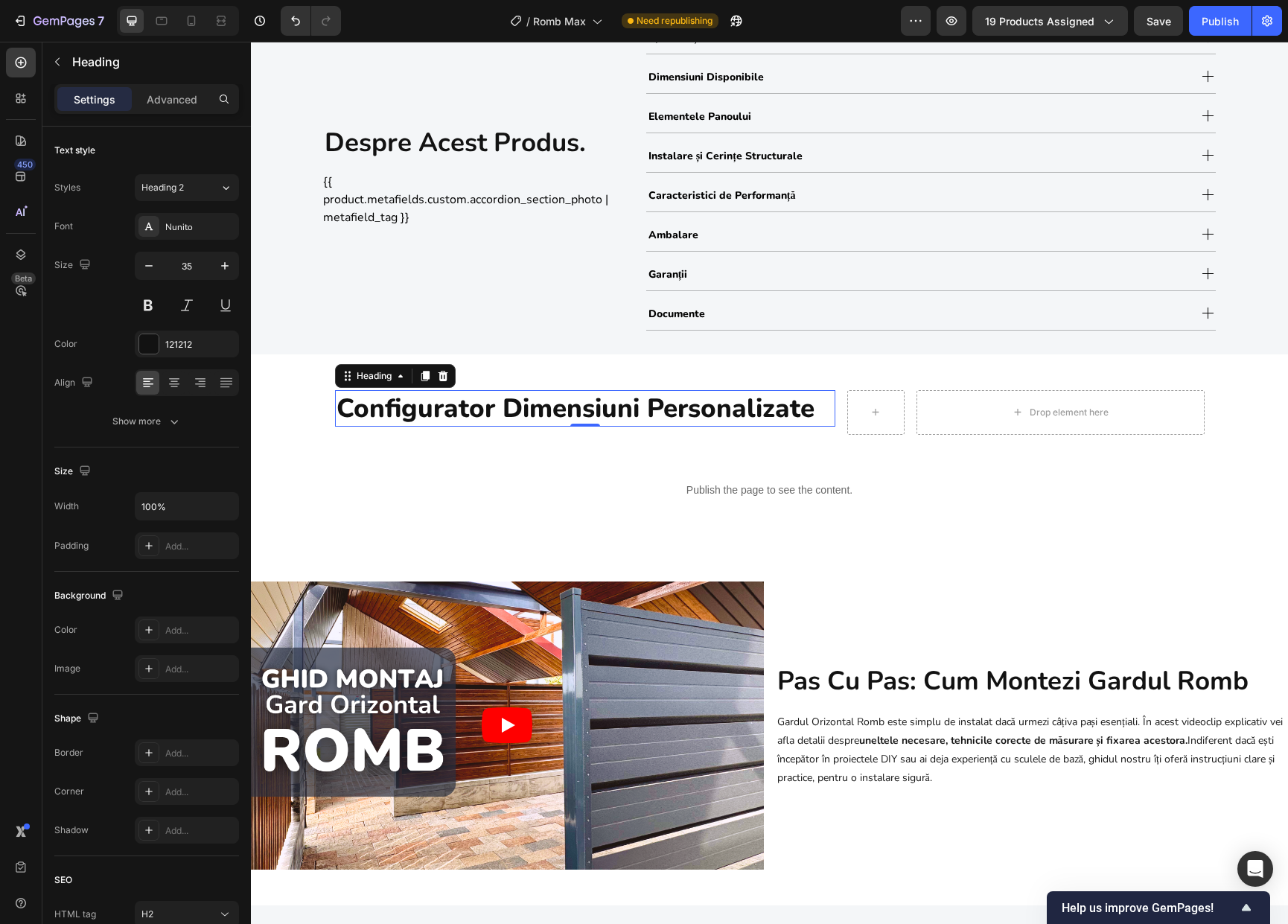
click at [604, 408] on h2 "Configurator Dimensiuni Personalizate" at bounding box center [585, 408] width 500 height 37
click at [604, 408] on p "Configurator Dimensiuni Personalizate" at bounding box center [585, 409] width 497 height 34
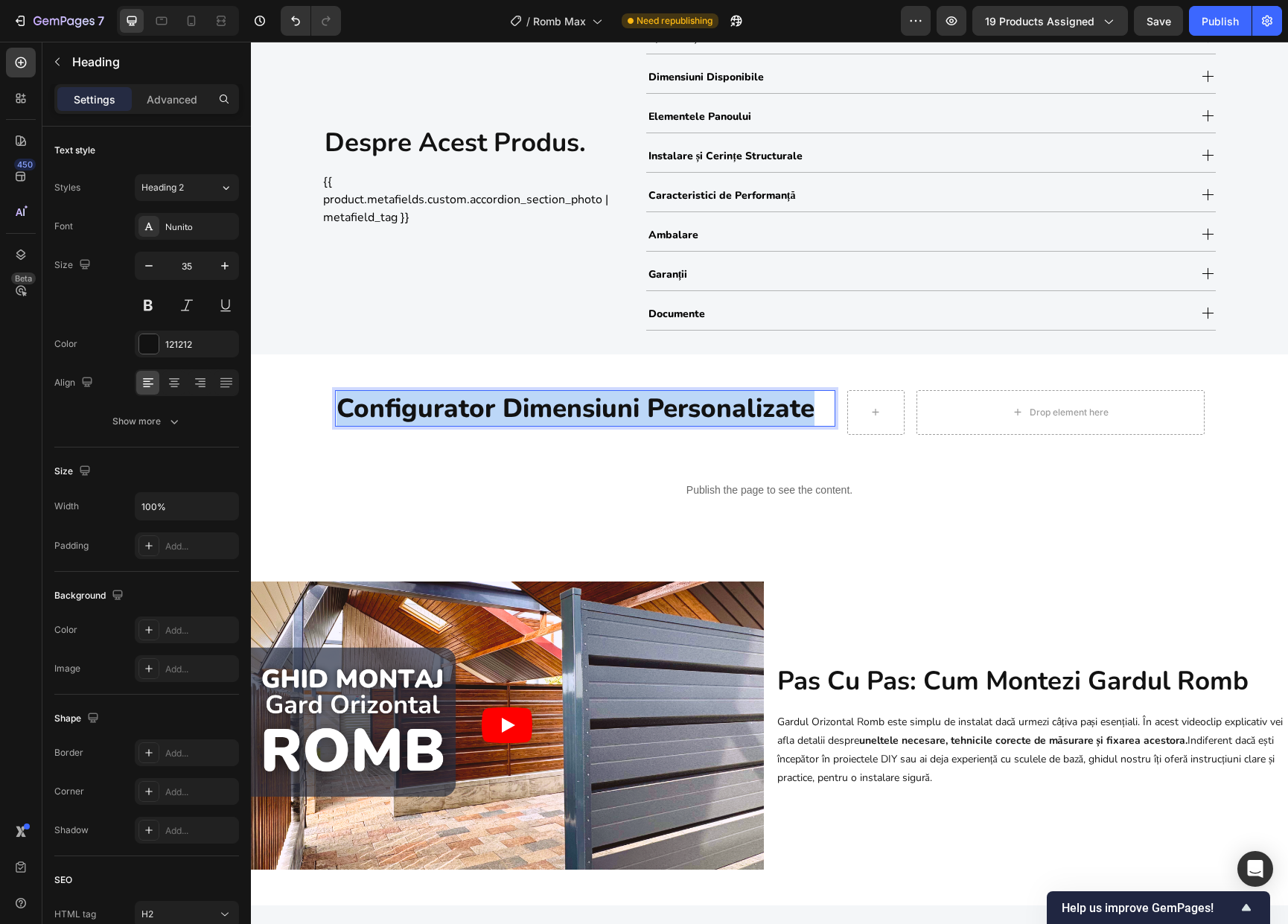
click at [604, 408] on p "Configurator Dimensiuni Personalizate" at bounding box center [585, 409] width 497 height 34
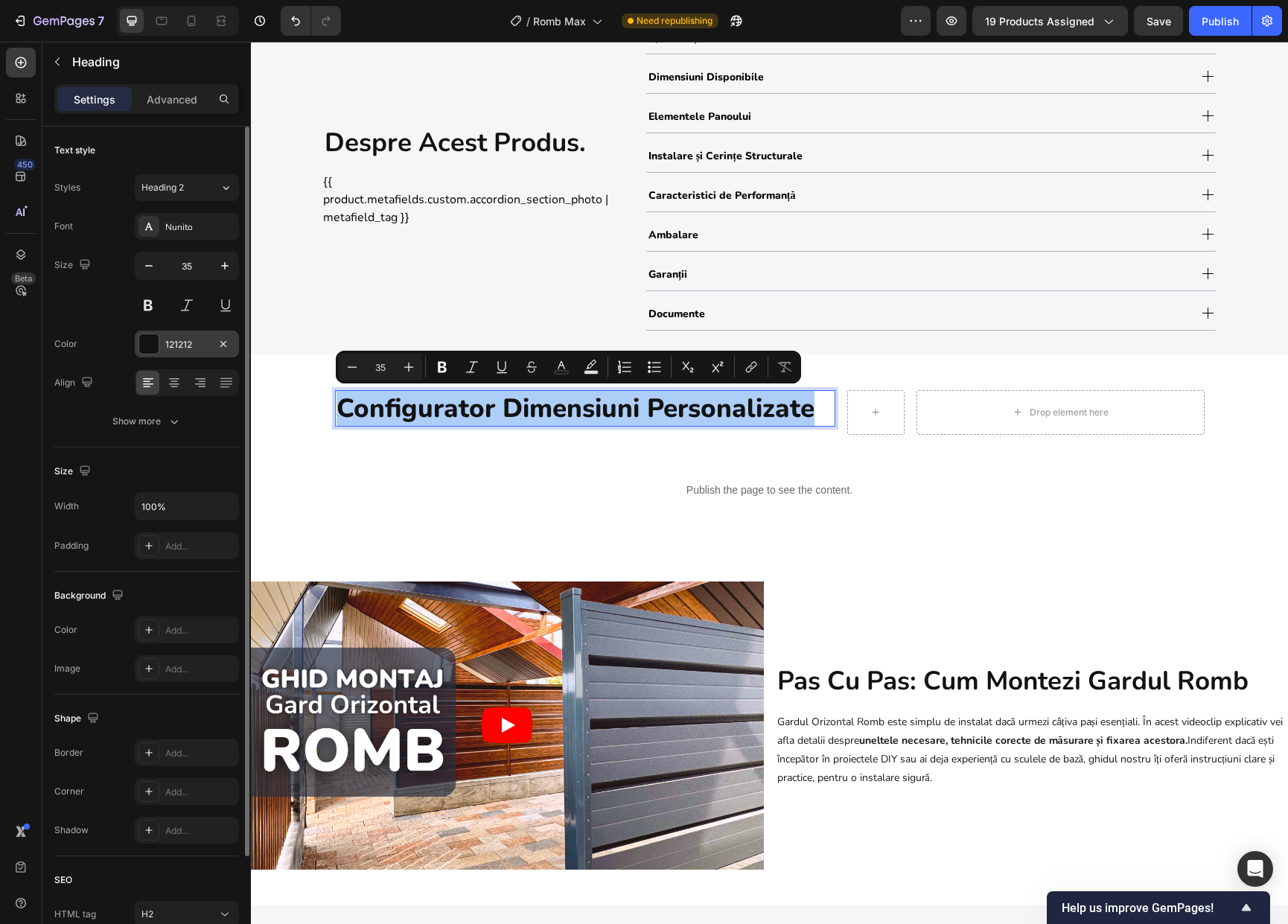
click at [150, 342] on div at bounding box center [149, 344] width 20 height 20
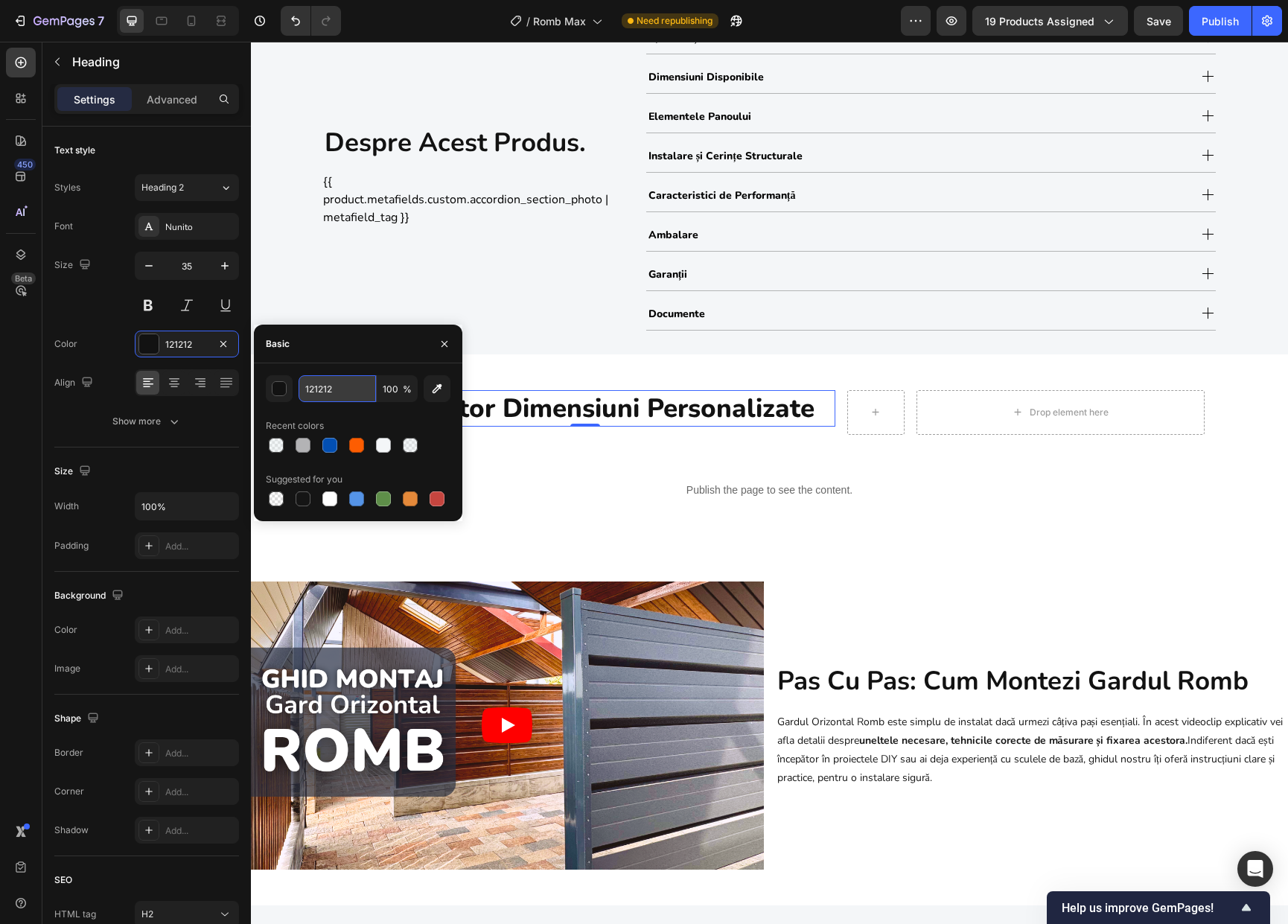
click at [335, 396] on input "121212" at bounding box center [337, 388] width 77 height 27
paste input "F3D5C"
type input "1F3D5C"
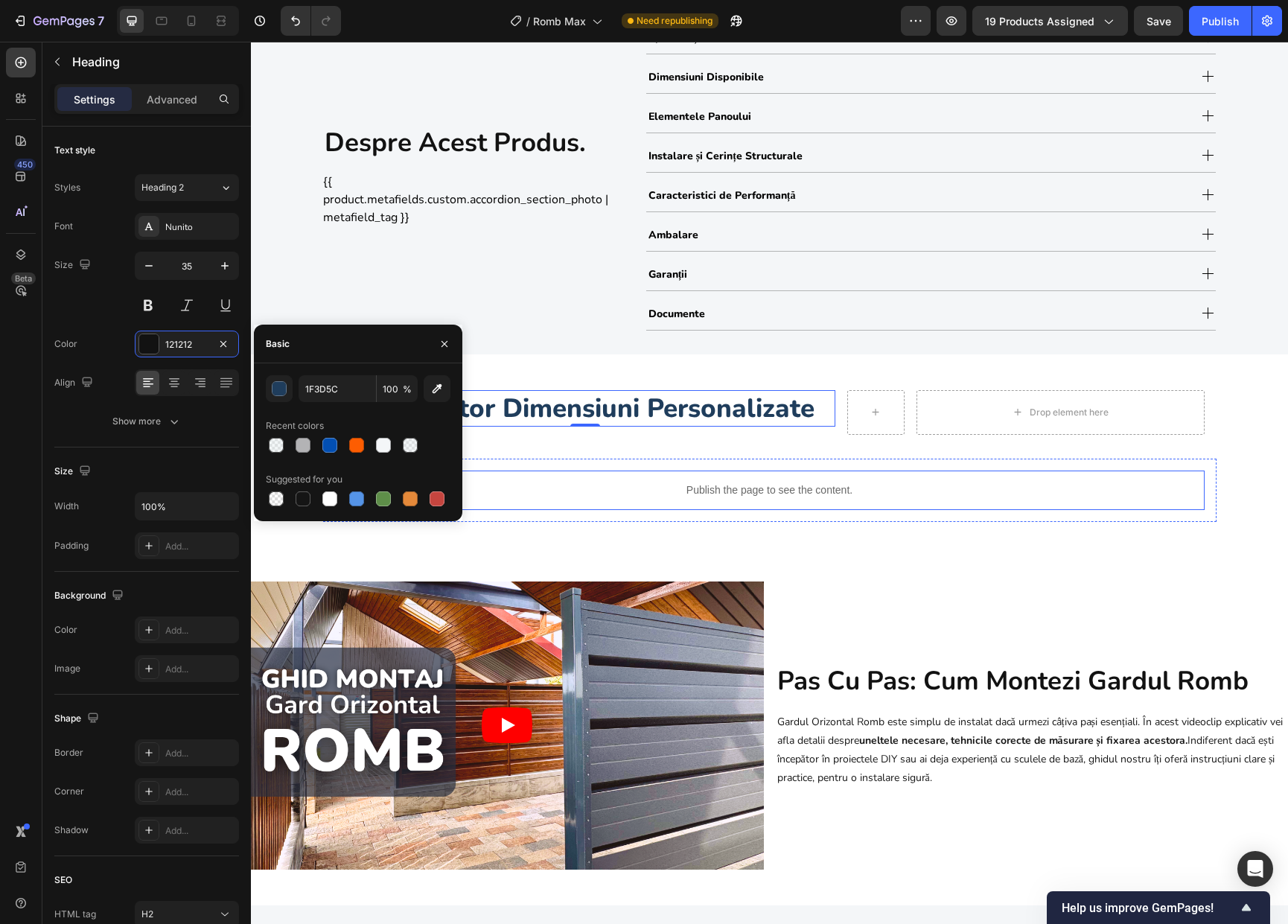
click at [626, 473] on div "Publish the page to see the content." at bounding box center [770, 490] width 869 height 39
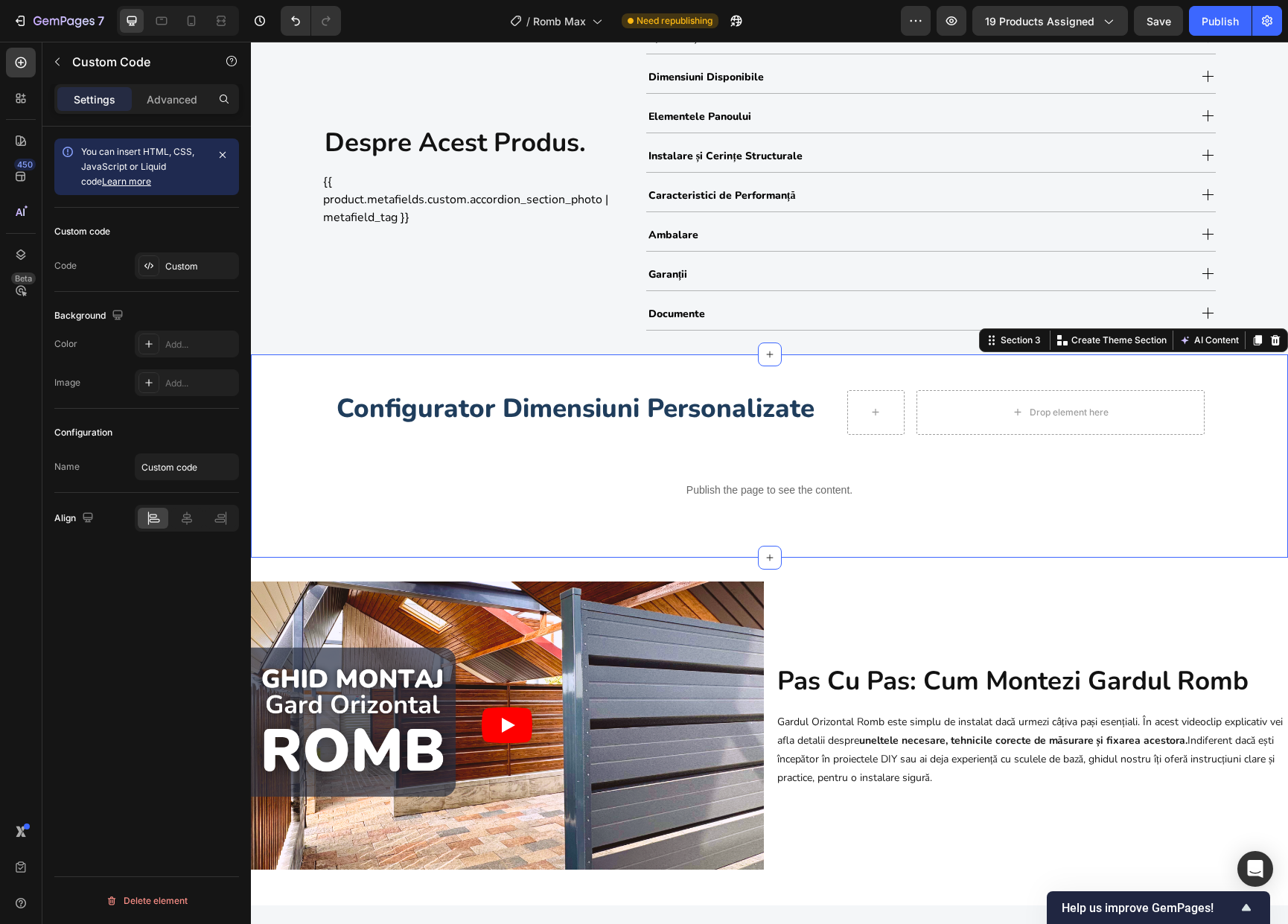
click at [1235, 493] on div "Configurator Dimensiuni Personalizate Heading Drop element here Row Row Publish…" at bounding box center [769, 455] width 1037 height 155
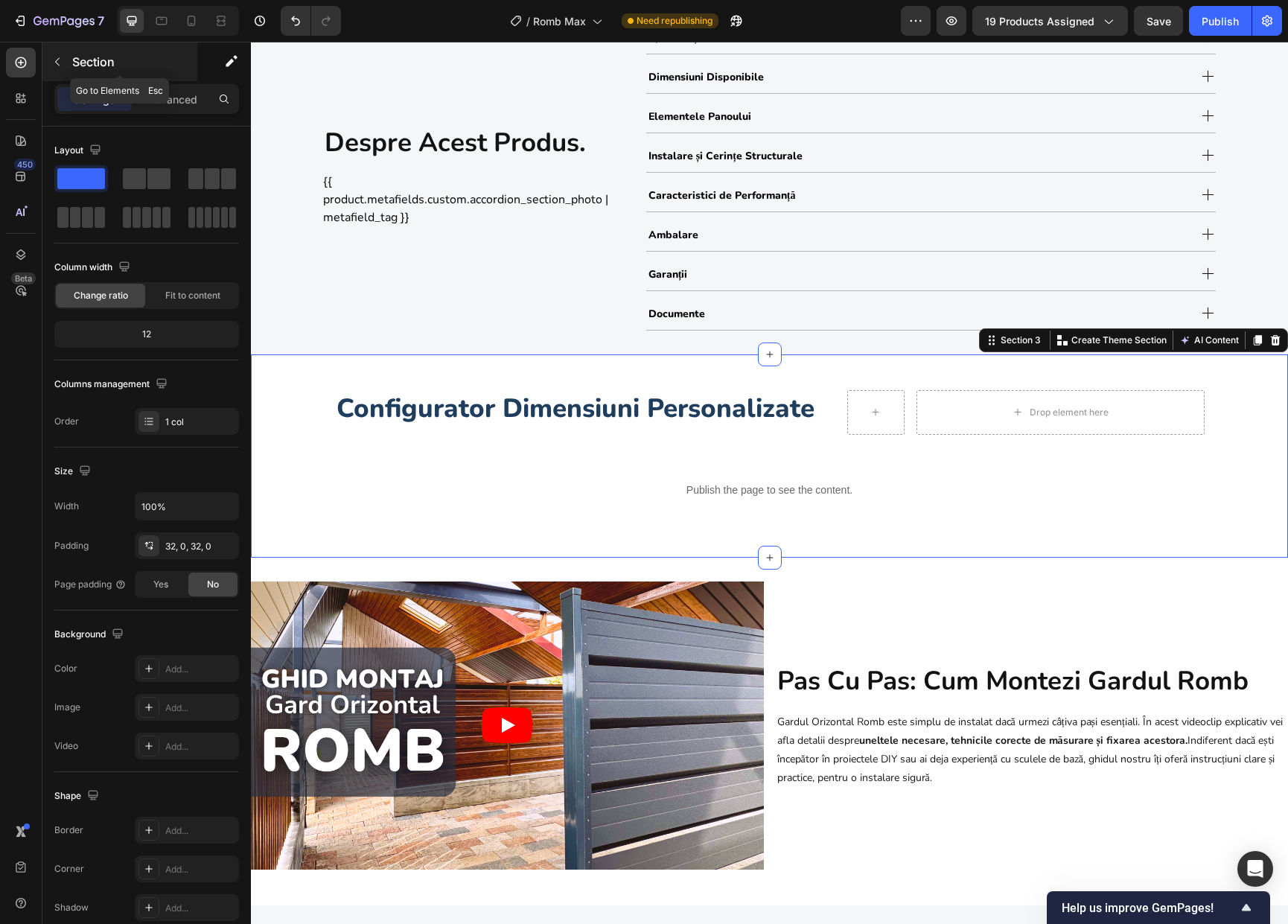
click at [67, 59] on button "button" at bounding box center [57, 62] width 24 height 24
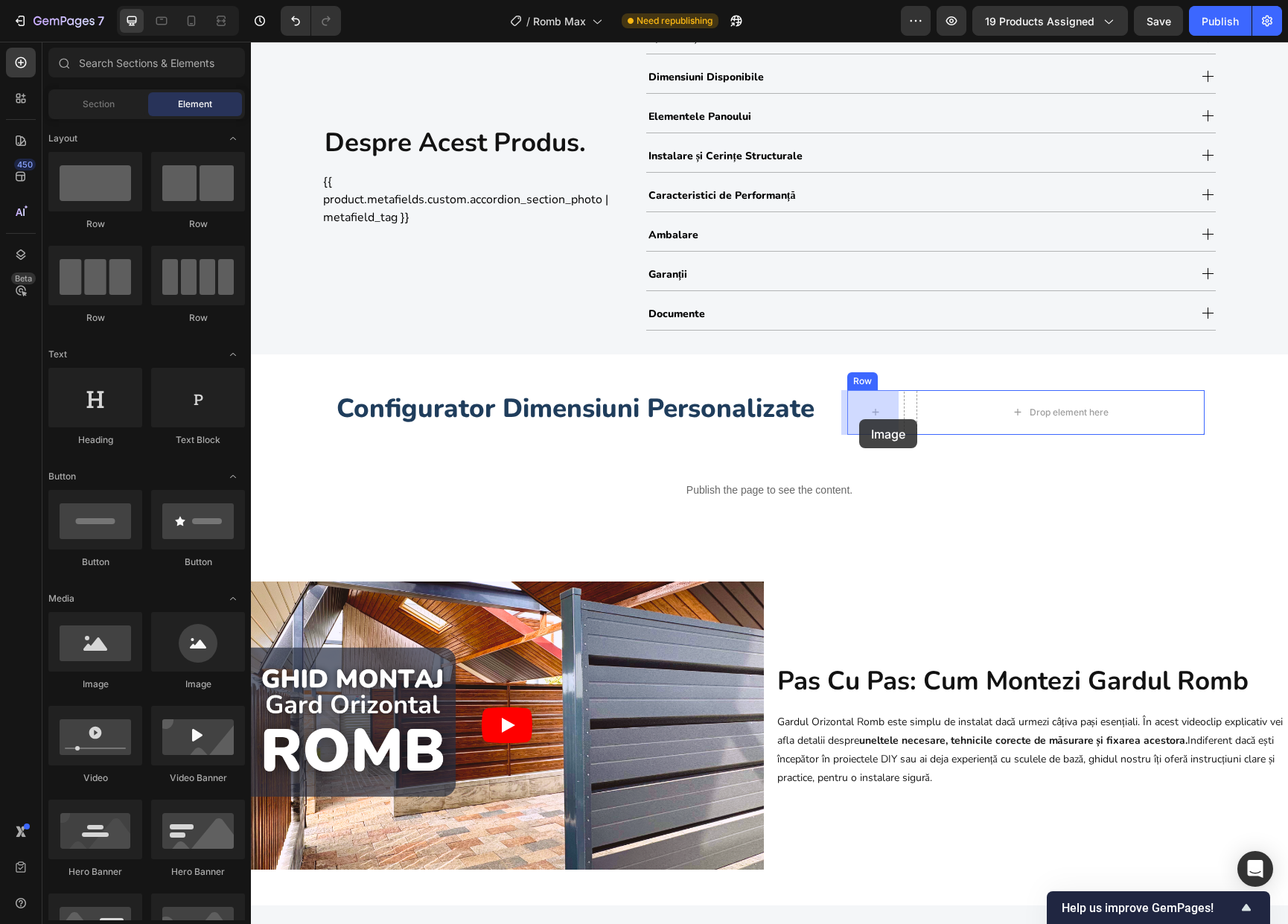
drag, startPoint x: 468, startPoint y: 689, endPoint x: 859, endPoint y: 415, distance: 477.4
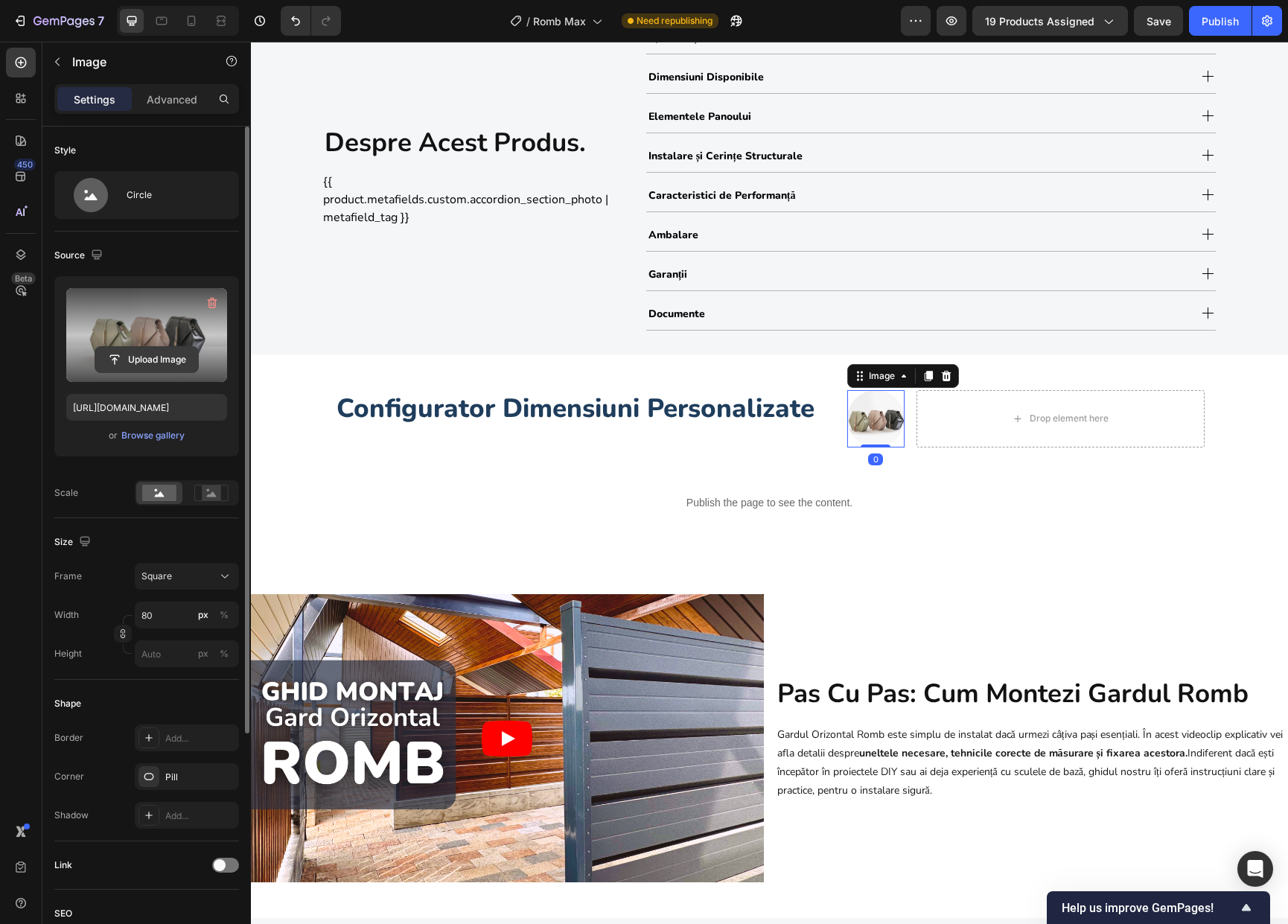
click at [141, 352] on input "file" at bounding box center [146, 359] width 103 height 25
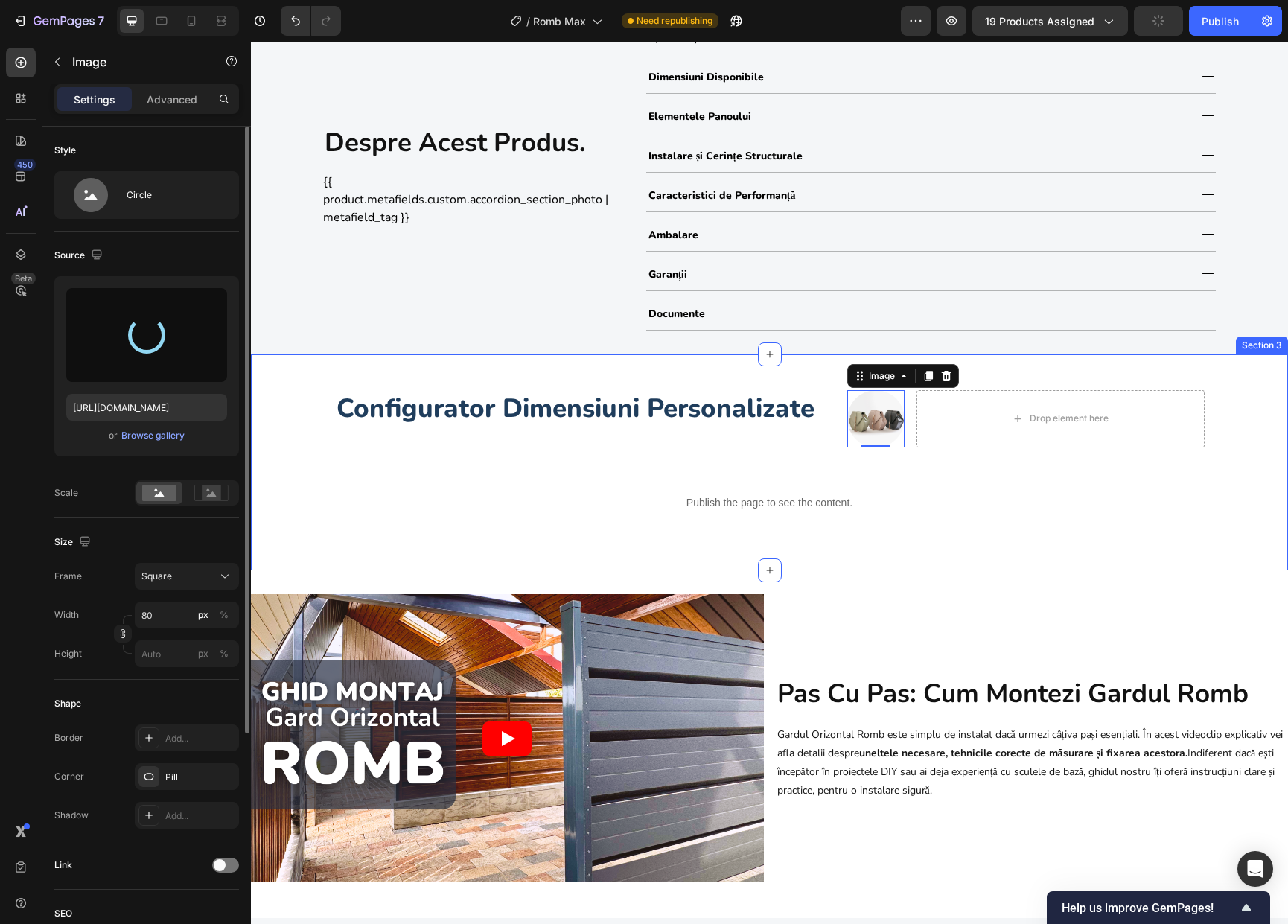
type input "https://cdn.shopify.com/s/files/1/0291/2672/1584/files/gempages_467993730691892…"
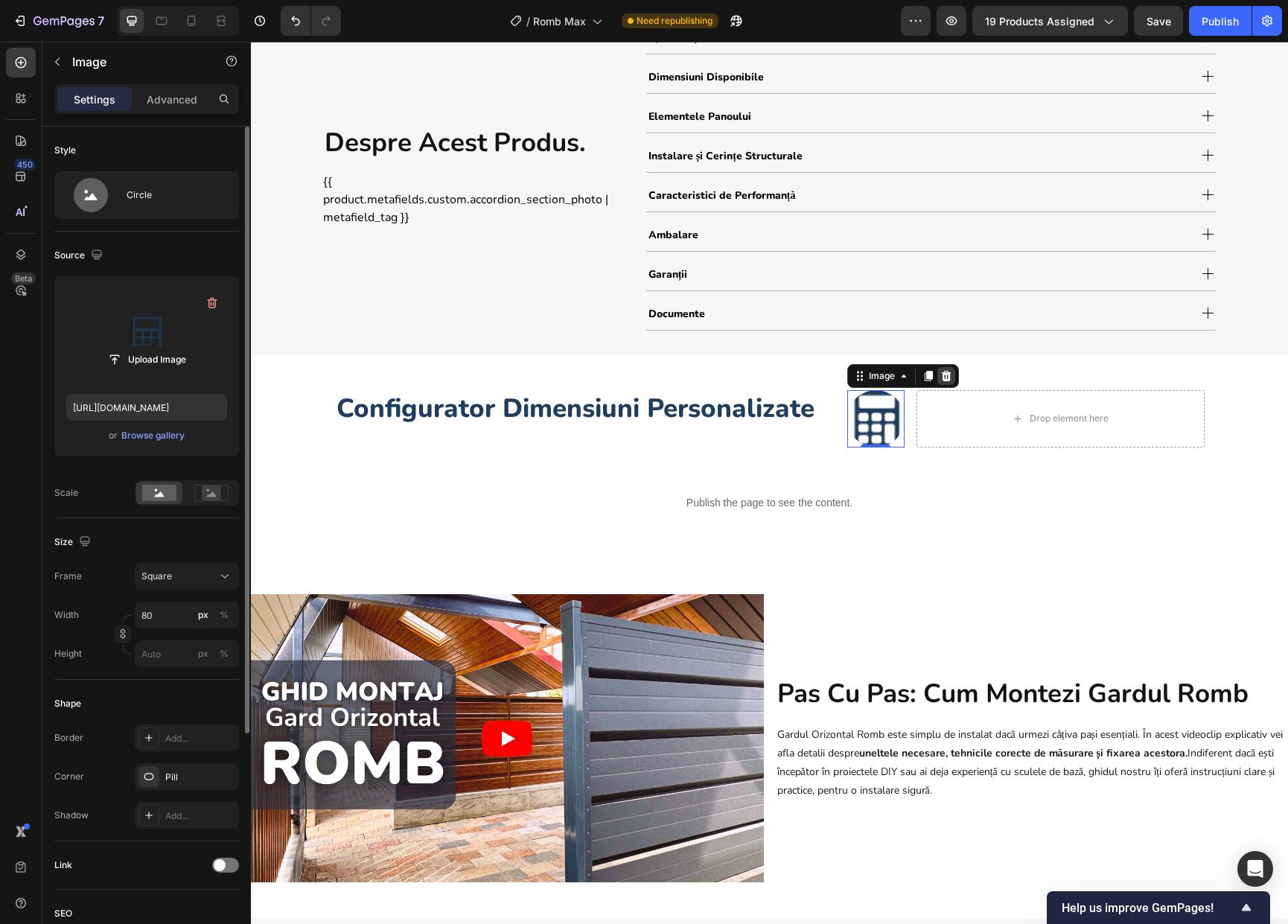
click at [940, 377] on icon at bounding box center [945, 375] width 12 height 11
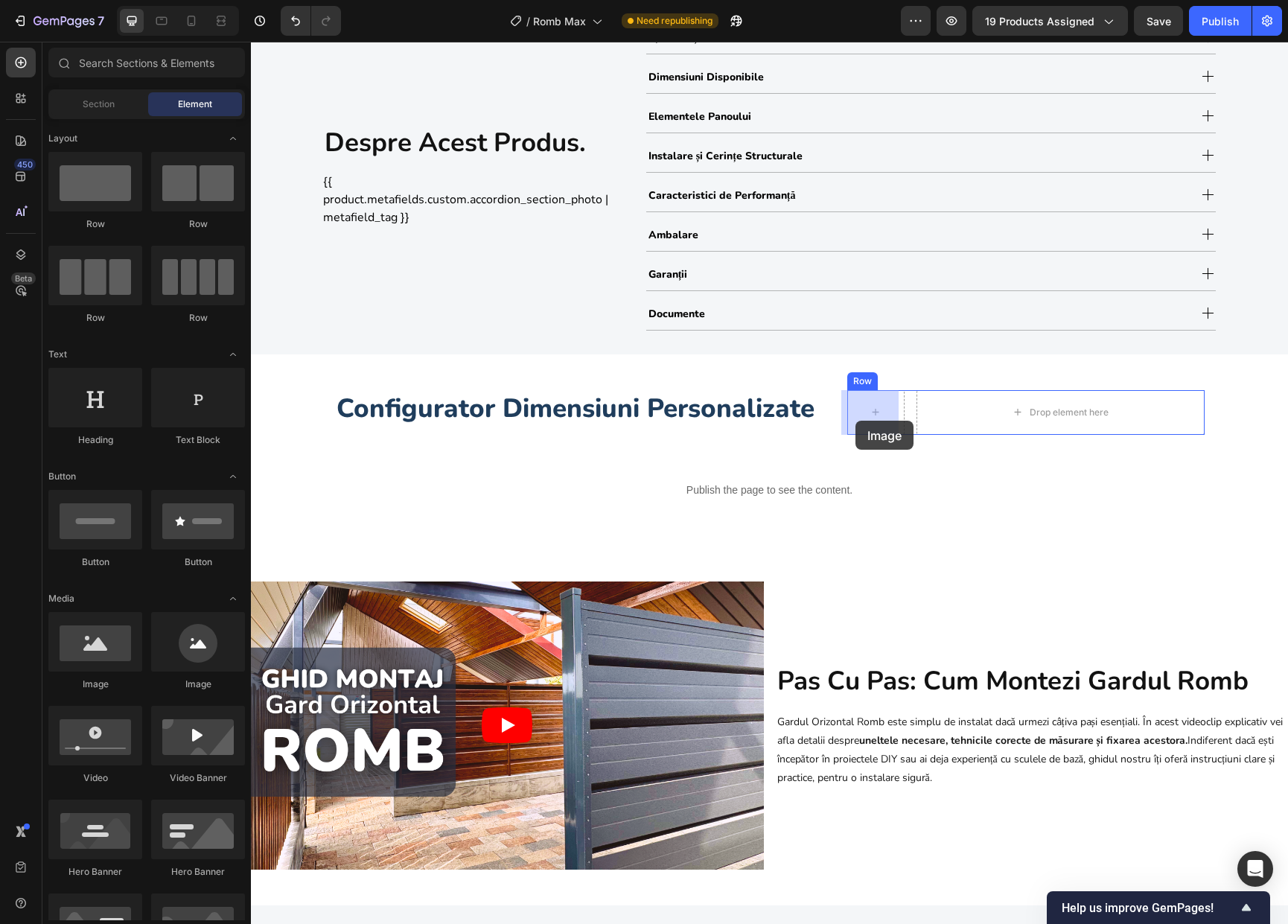
drag, startPoint x: 345, startPoint y: 694, endPoint x: 855, endPoint y: 421, distance: 578.5
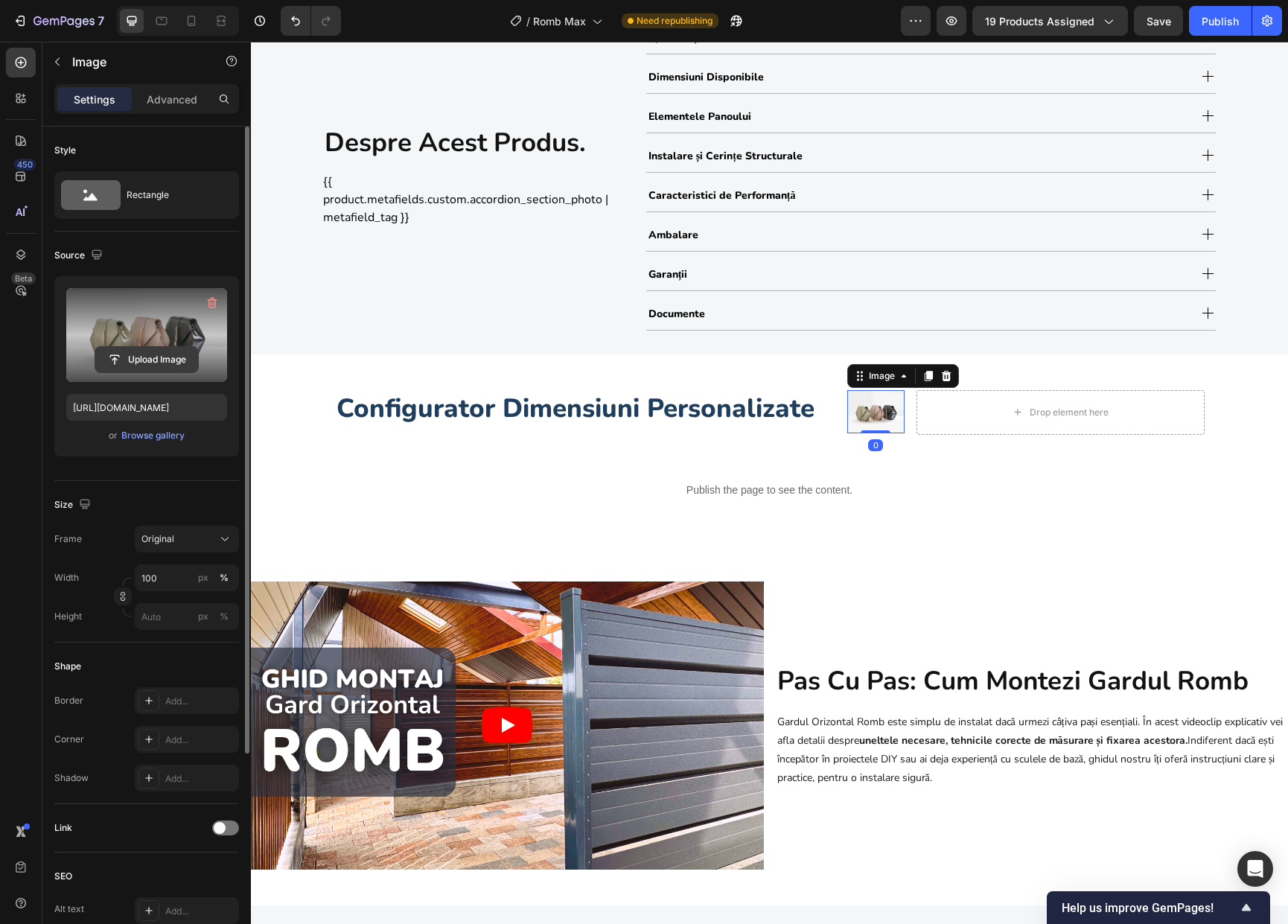
click at [136, 359] on input "file" at bounding box center [146, 359] width 103 height 25
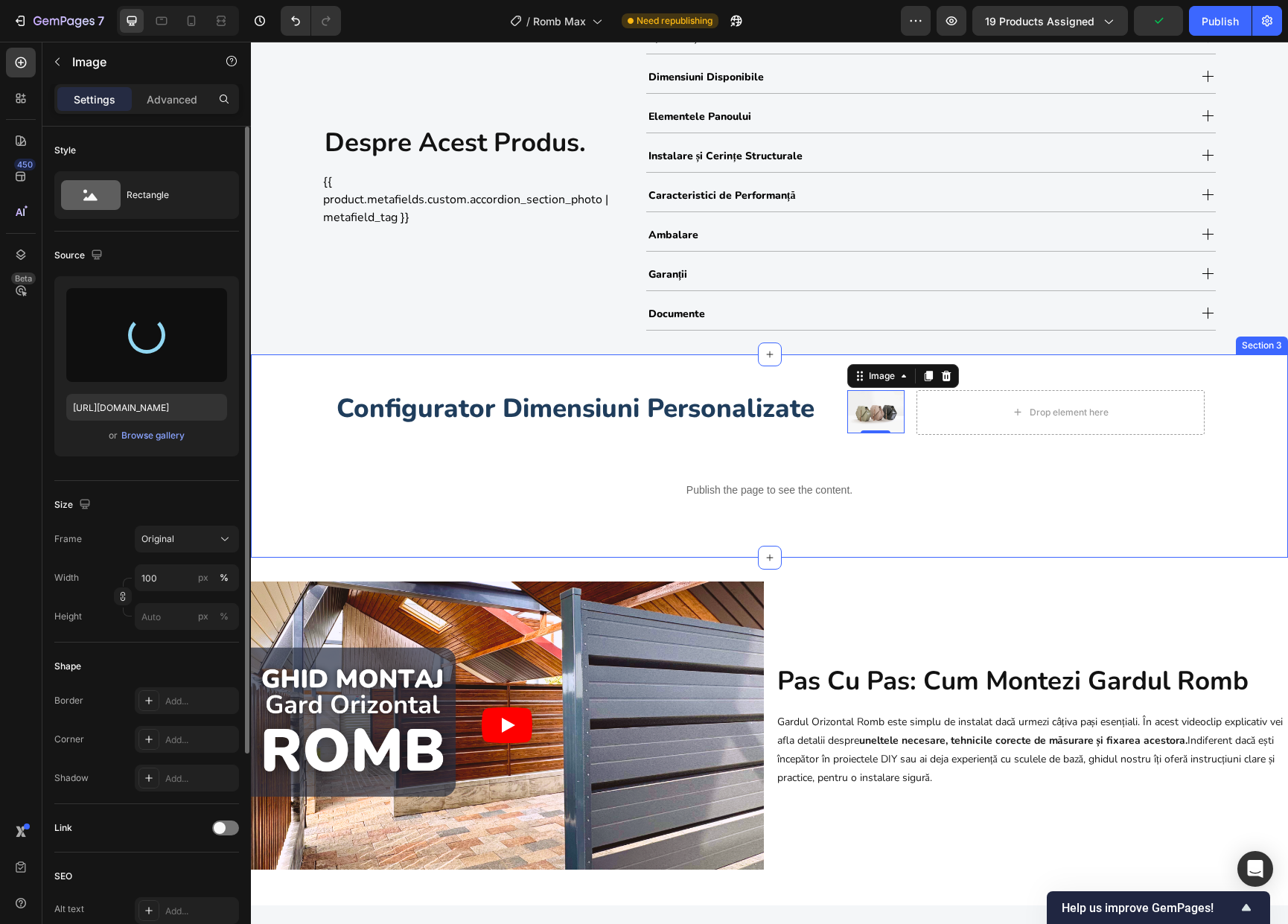
type input "[URL][DOMAIN_NAME]"
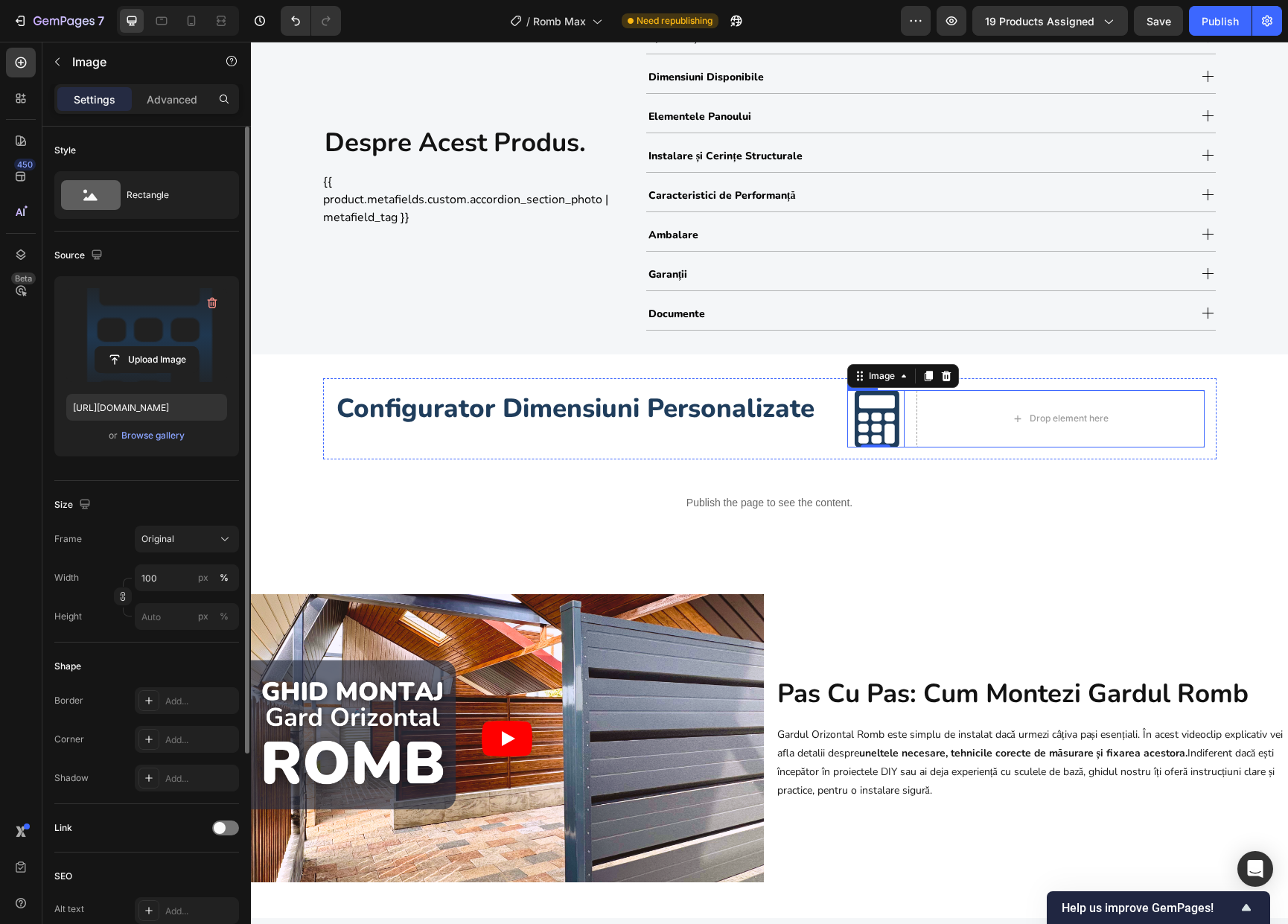
click at [904, 435] on div "Image 0 Drop element here Row" at bounding box center [1025, 419] width 357 height 57
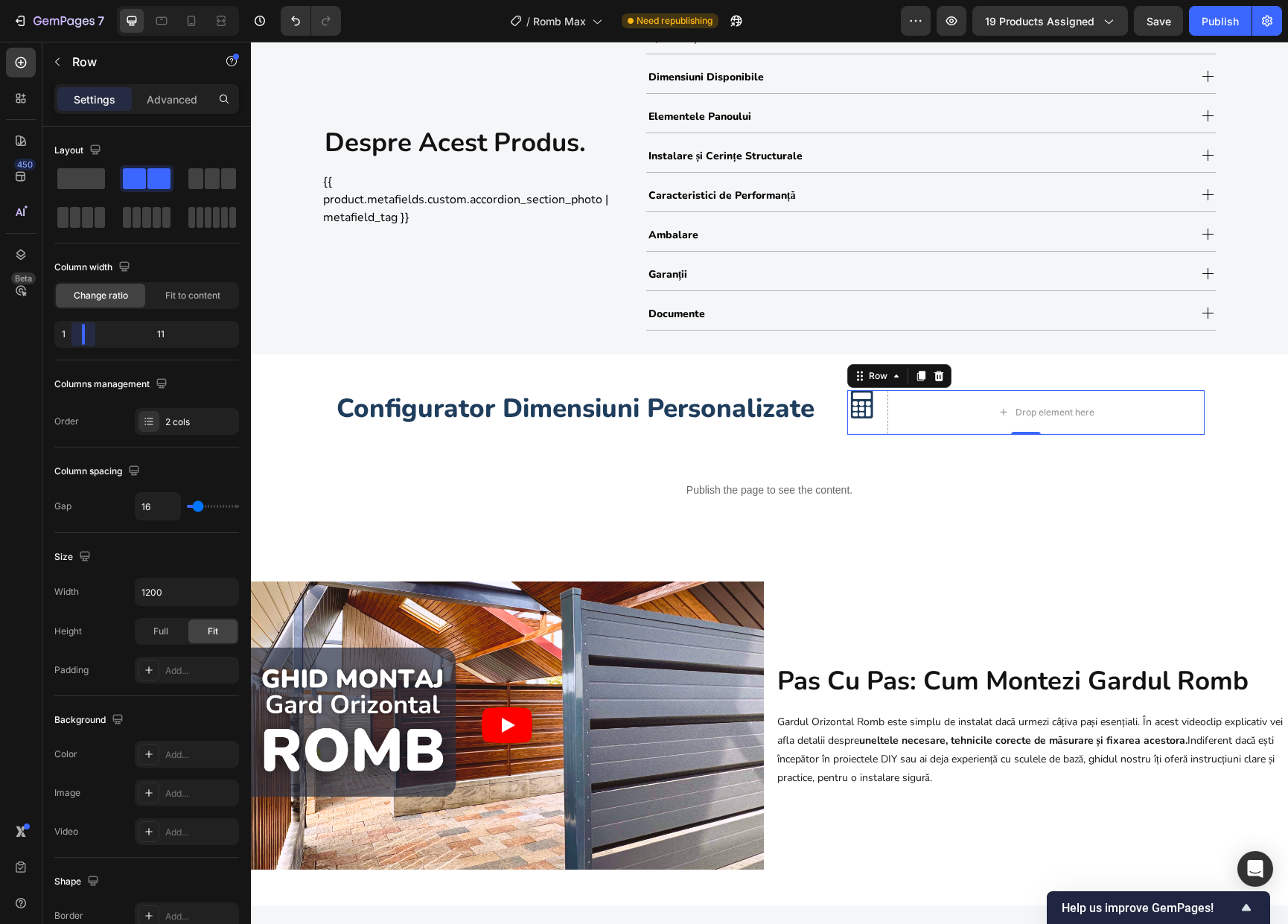
drag, startPoint x: 103, startPoint y: 341, endPoint x: 76, endPoint y: 340, distance: 27.0
click at [76, 0] on body "7 Version history / Romb Max Need republishing Preview 19 products assigned Sav…" at bounding box center [644, 0] width 1288 height 0
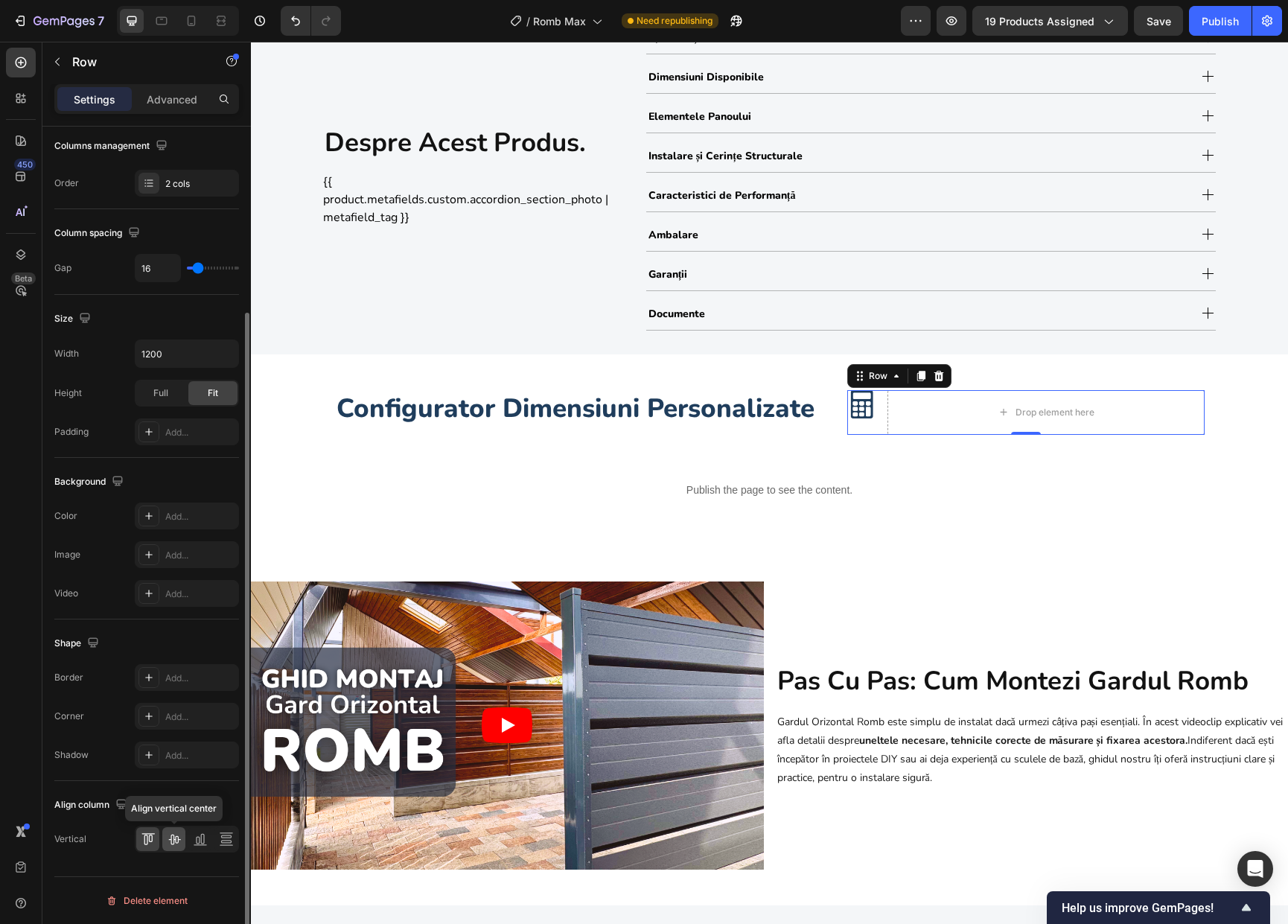
click at [174, 836] on icon at bounding box center [174, 839] width 12 height 11
click at [197, 838] on icon at bounding box center [200, 839] width 15 height 15
click at [174, 840] on icon at bounding box center [174, 839] width 15 height 15
click at [218, 839] on icon at bounding box center [226, 839] width 15 height 15
click at [185, 840] on div at bounding box center [174, 839] width 23 height 24
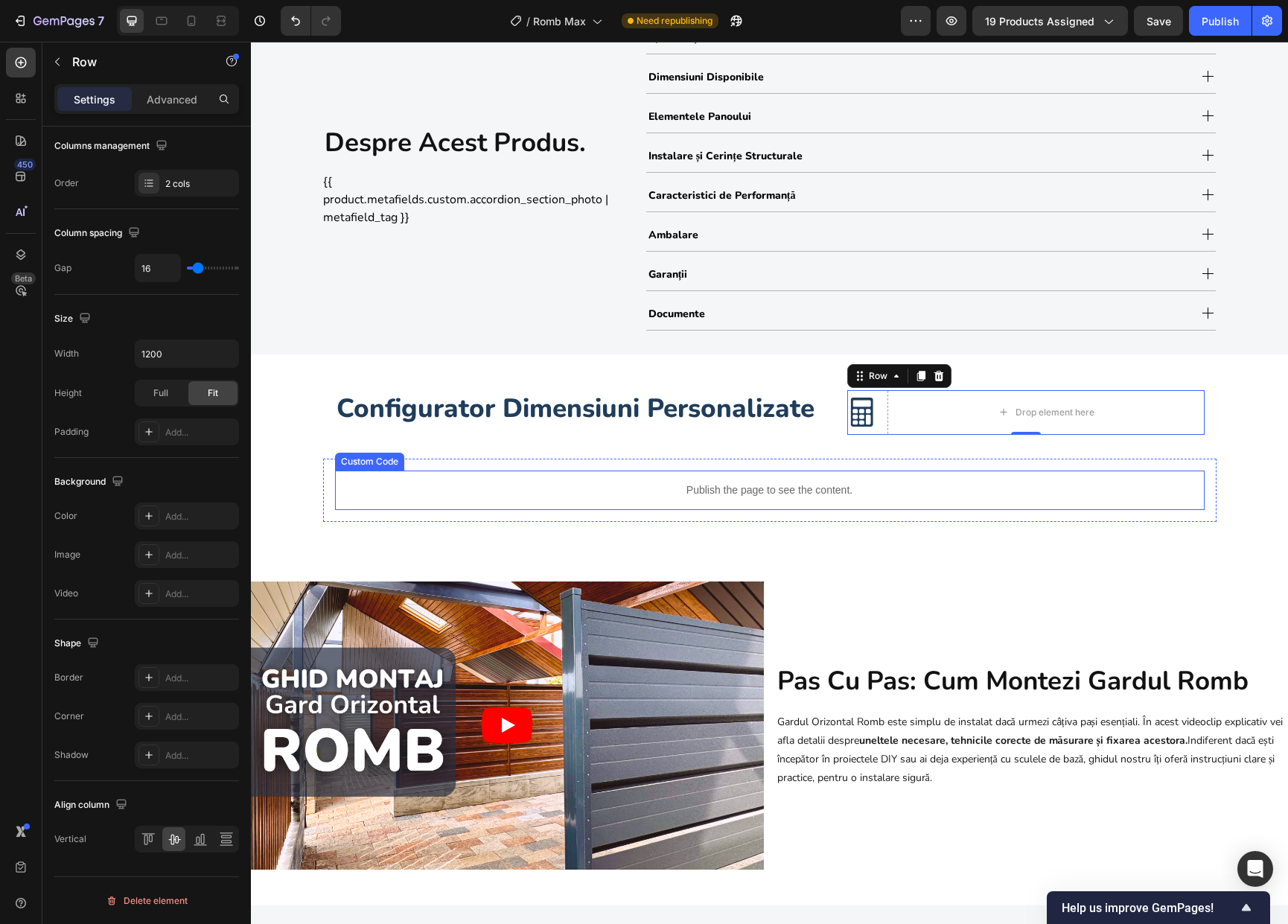
click at [1119, 482] on p "Publish the page to see the content." at bounding box center [770, 490] width 869 height 16
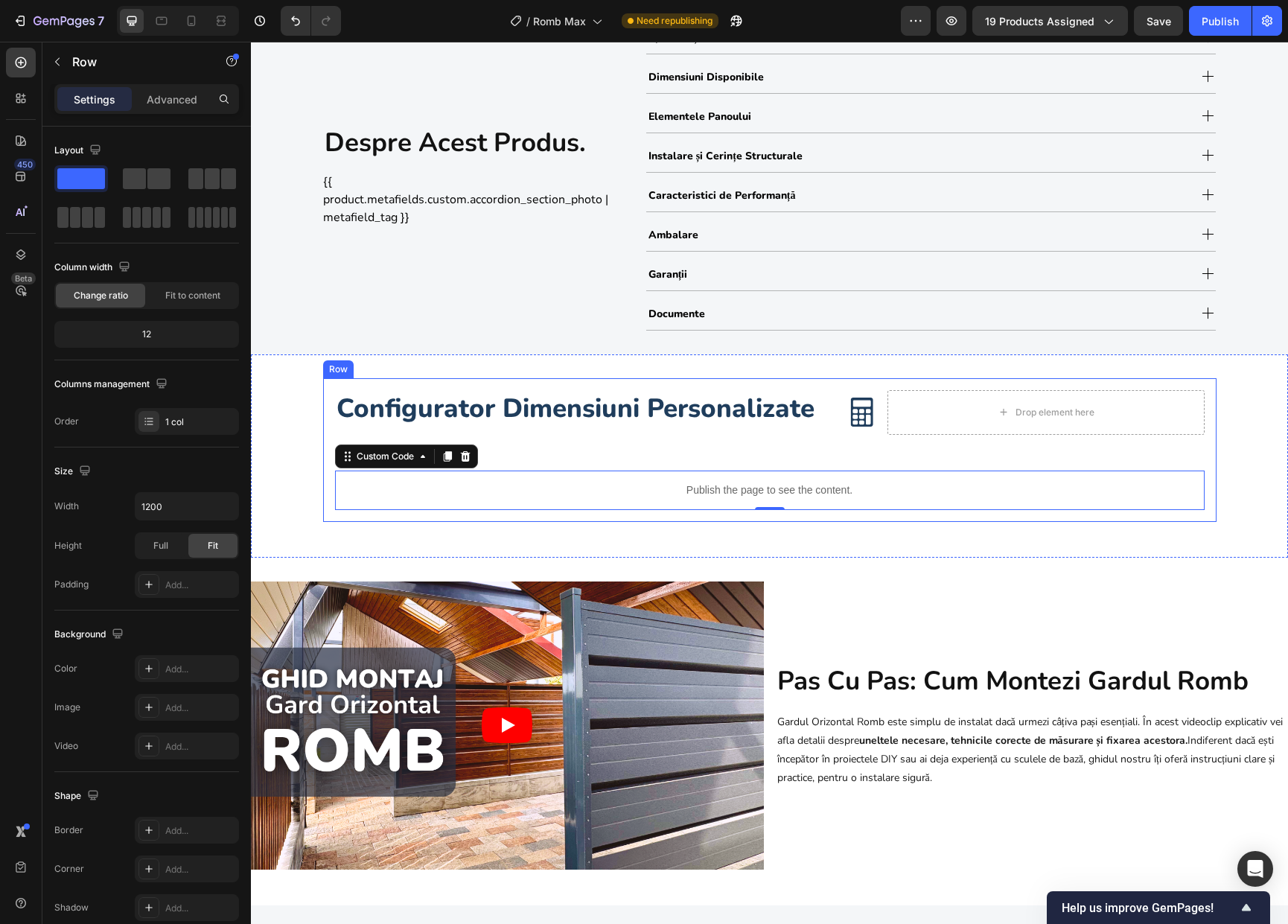
click at [1166, 452] on div "Configurator Dimensiuni Personalizate Heading Image Drop element here Row Row P…" at bounding box center [769, 449] width 893 height 144
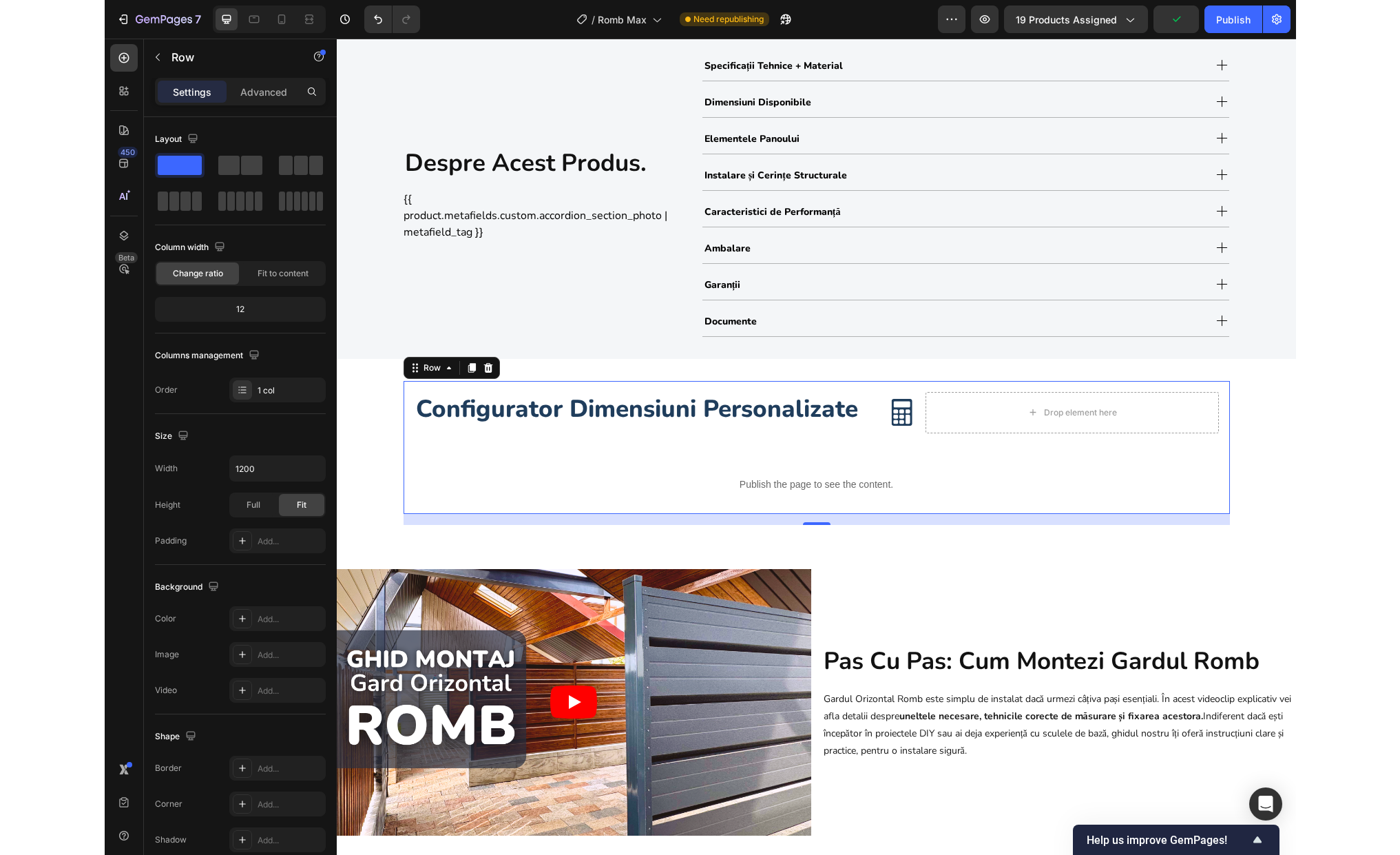
scroll to position [739, 0]
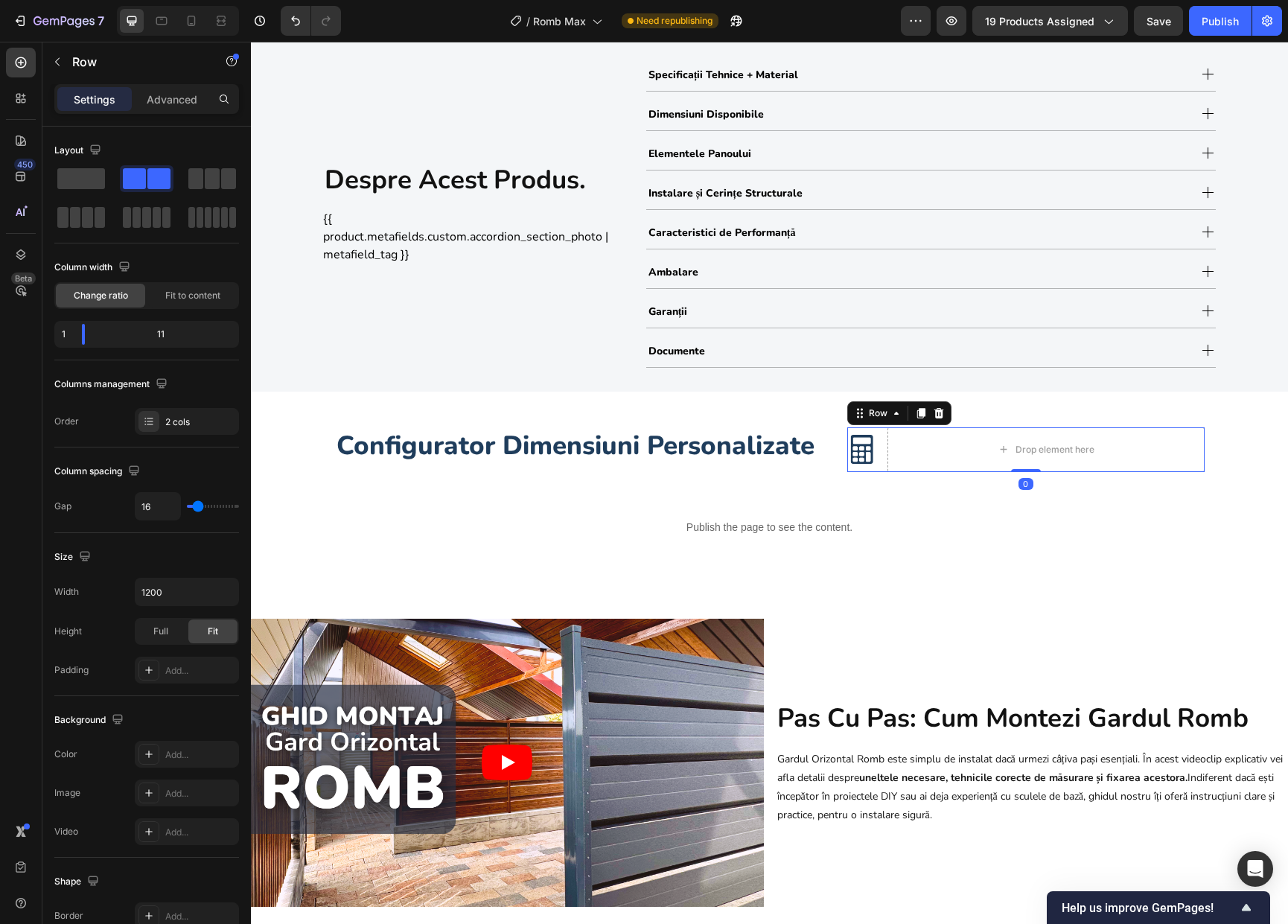
click at [877, 464] on div "Image Drop element here Row 0" at bounding box center [1025, 449] width 357 height 44
click at [916, 411] on icon at bounding box center [920, 413] width 8 height 11
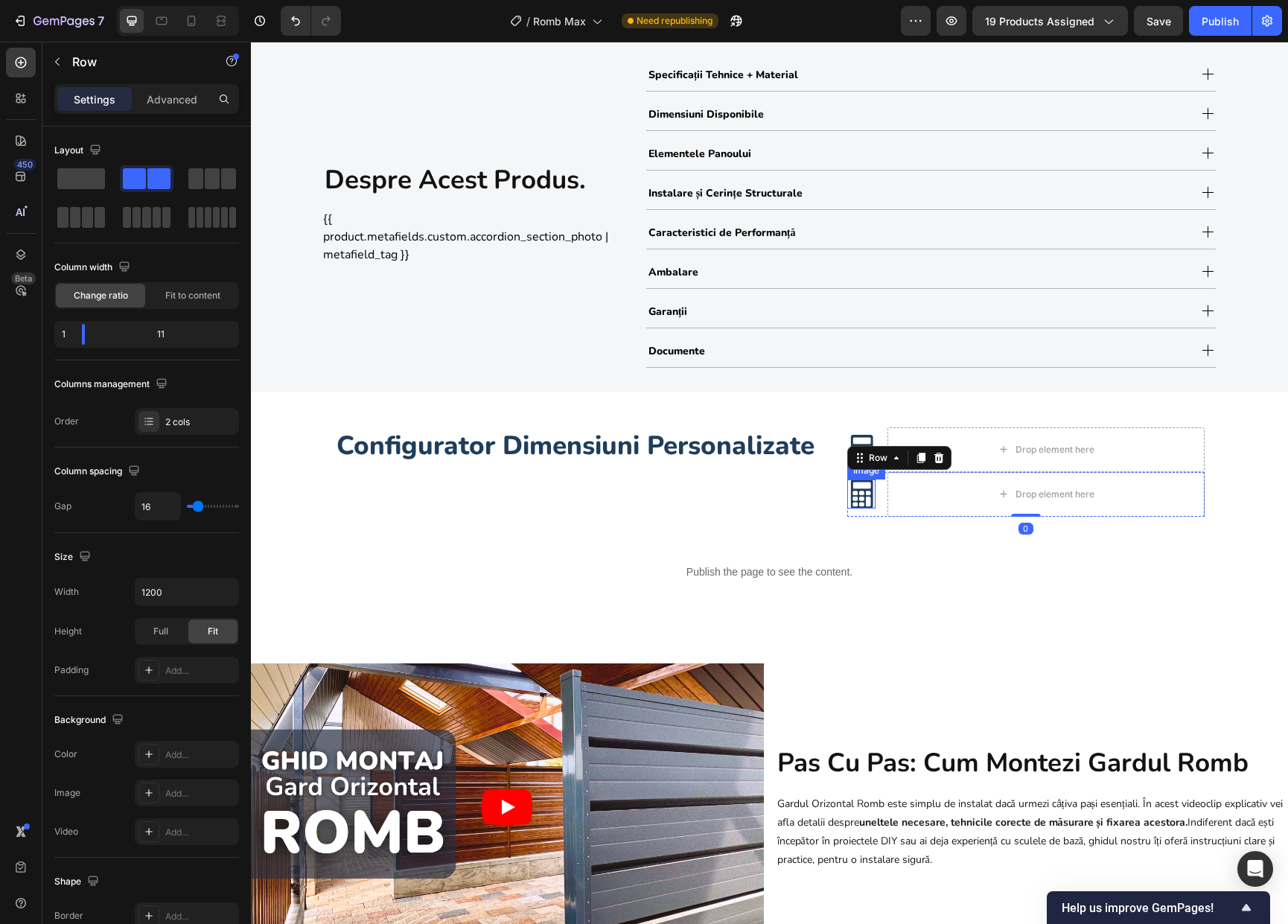
click at [860, 497] on img at bounding box center [861, 494] width 29 height 29
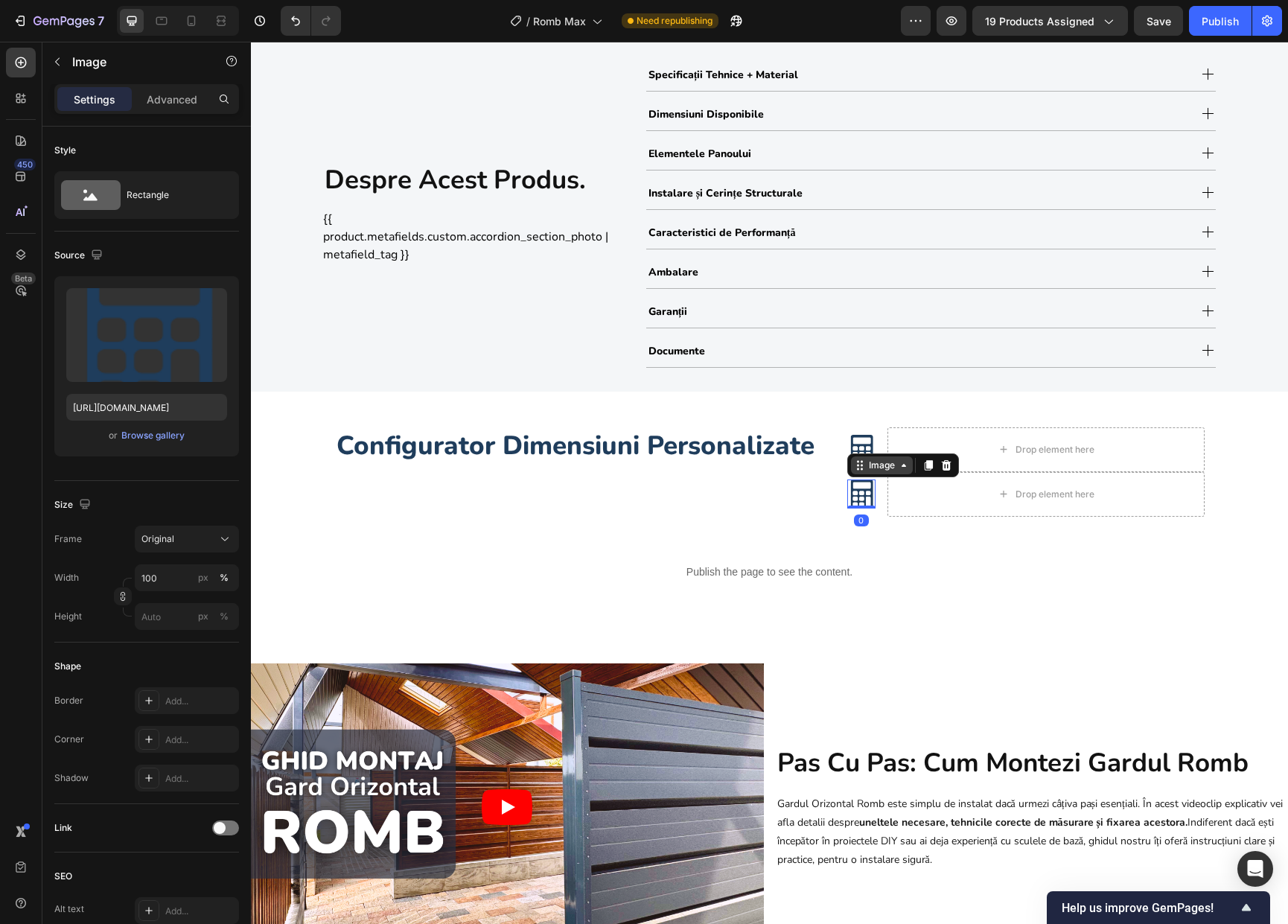
click at [870, 466] on div "Image" at bounding box center [881, 465] width 32 height 13
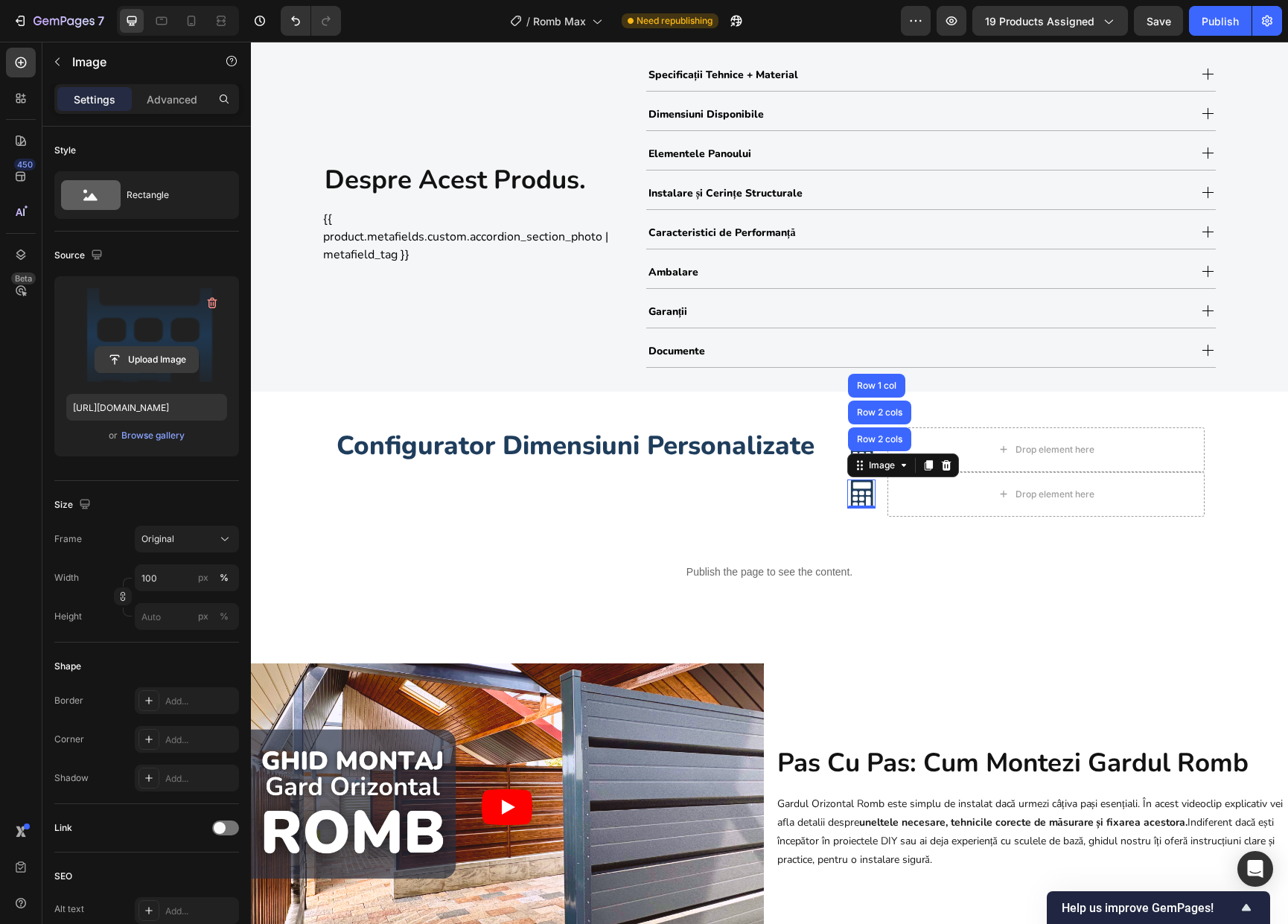
click at [128, 365] on input "file" at bounding box center [146, 359] width 103 height 25
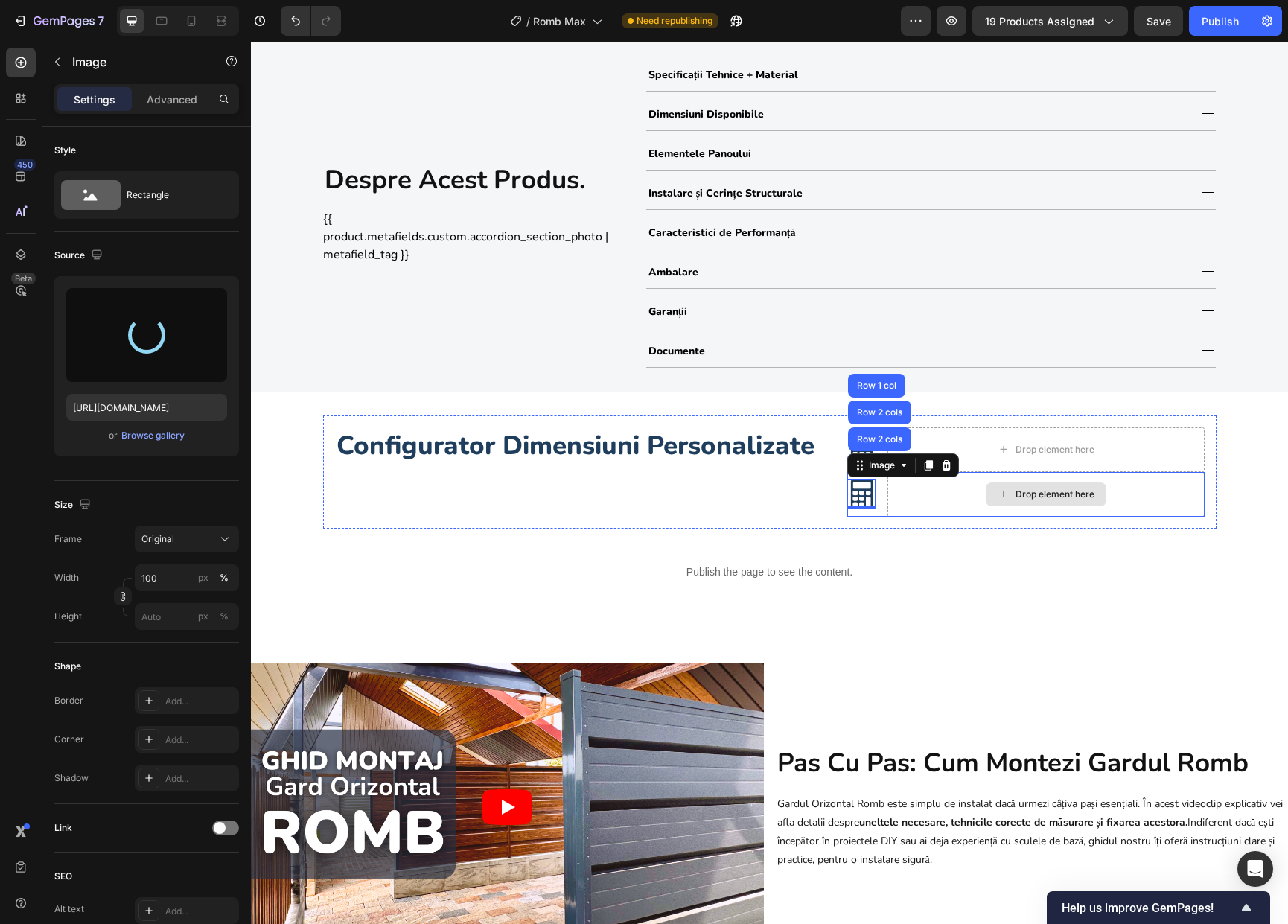
type input "[URL][DOMAIN_NAME]"
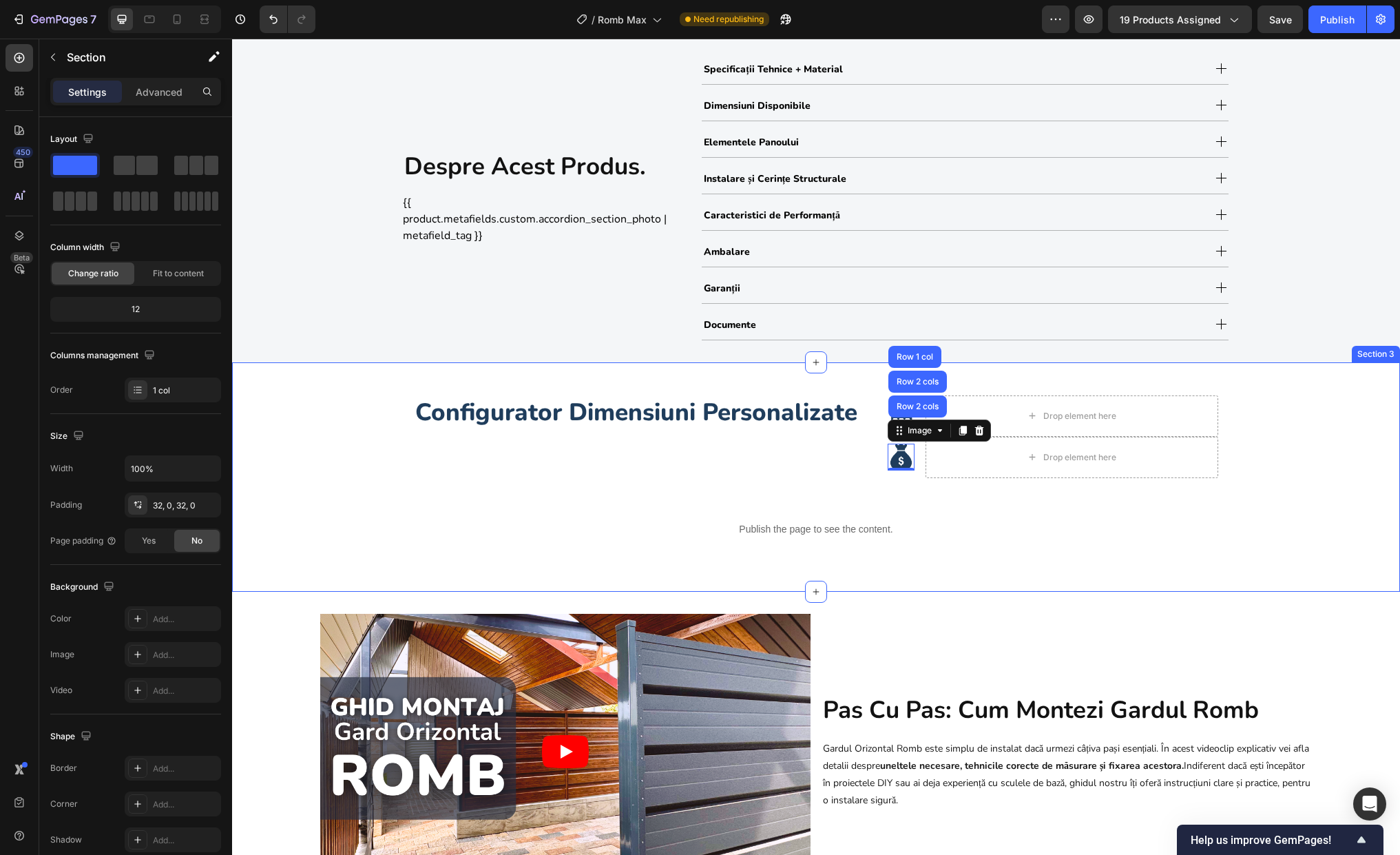
click at [1191, 480] on div "Configurator Dimensiuni Personalizate Heading Image Drop element here Row Image…" at bounding box center [816, 477] width 1168 height 185
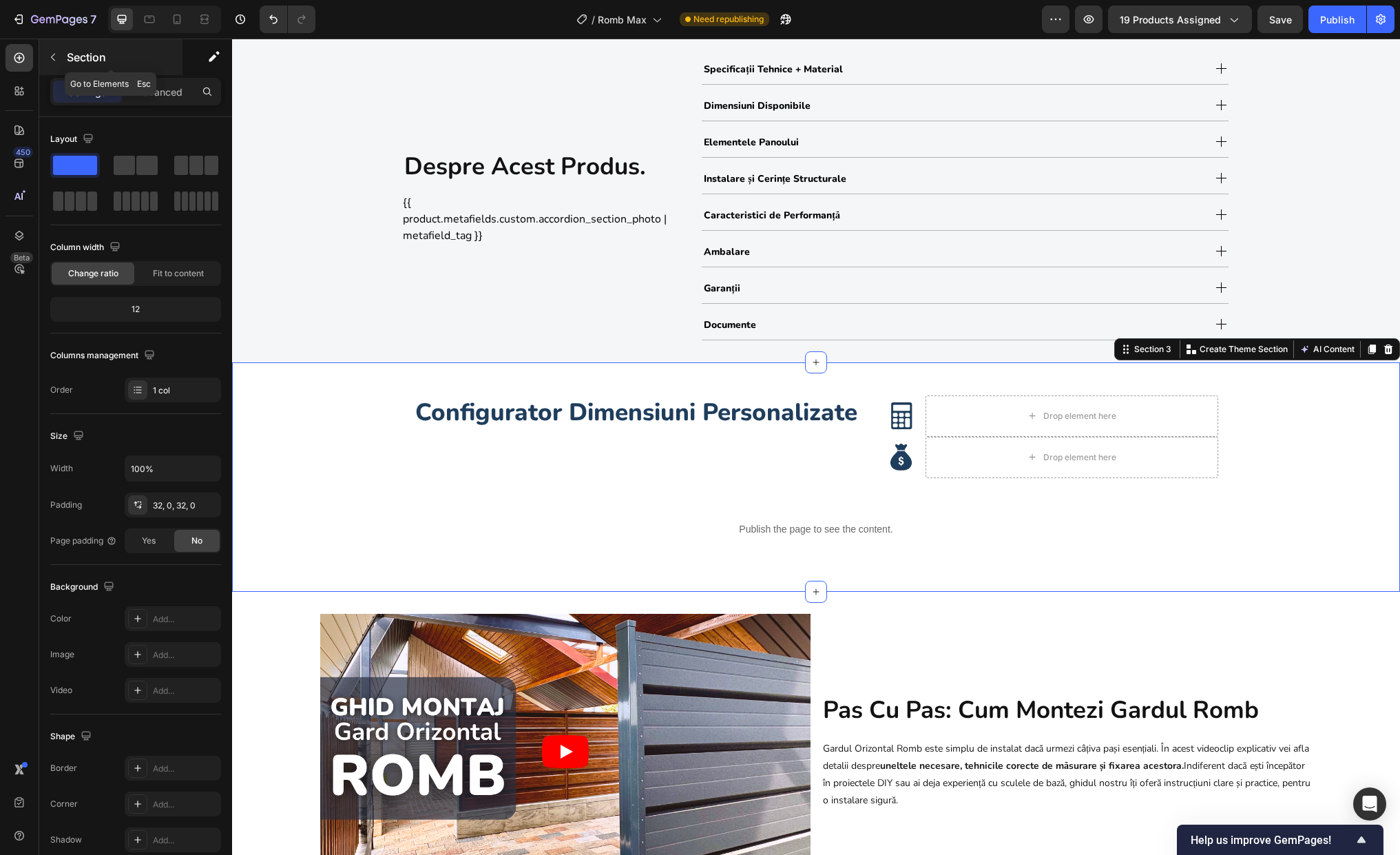
click at [62, 65] on button "button" at bounding box center [52, 57] width 22 height 22
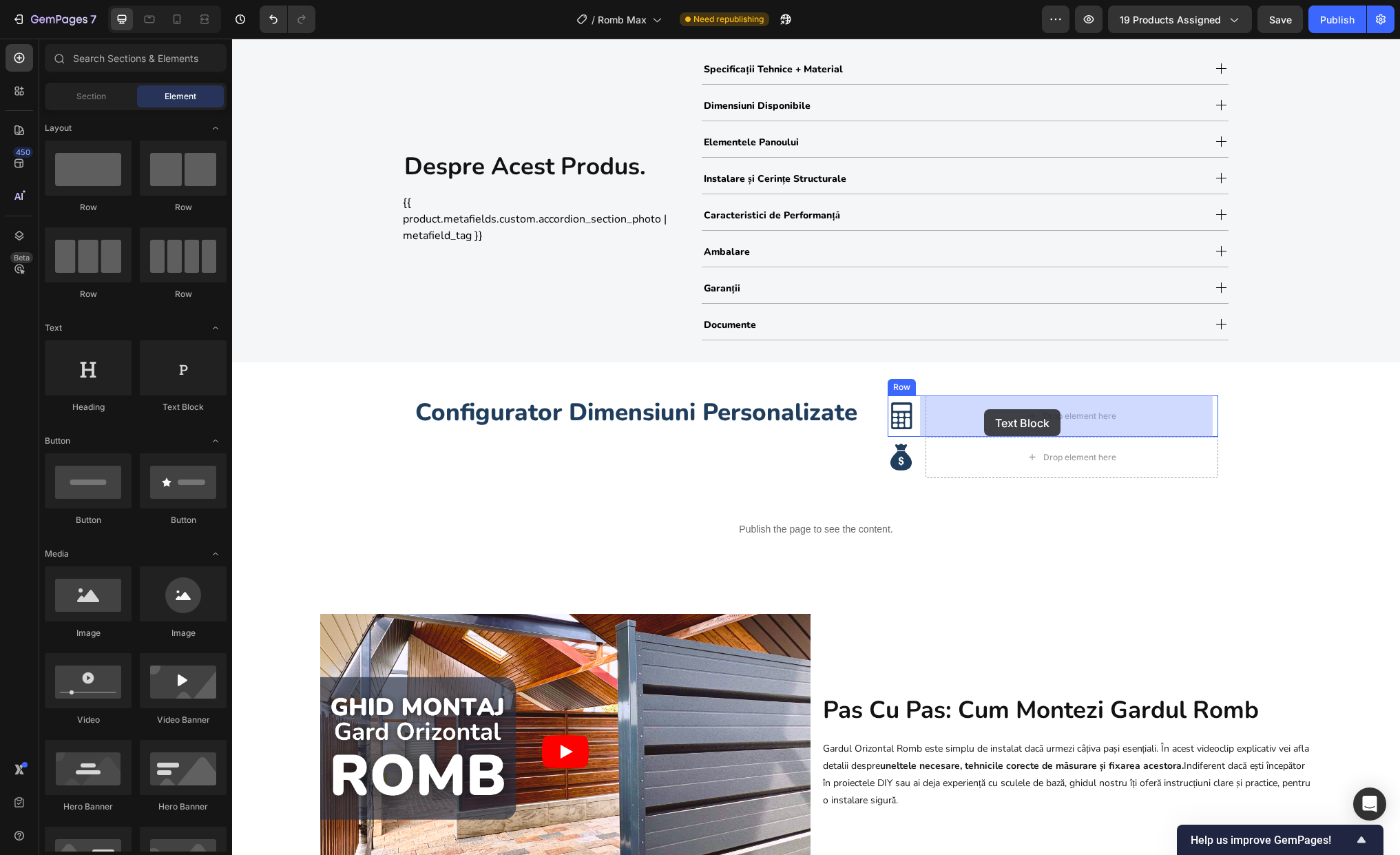
drag, startPoint x: 426, startPoint y: 423, endPoint x: 984, endPoint y: 409, distance: 558.2
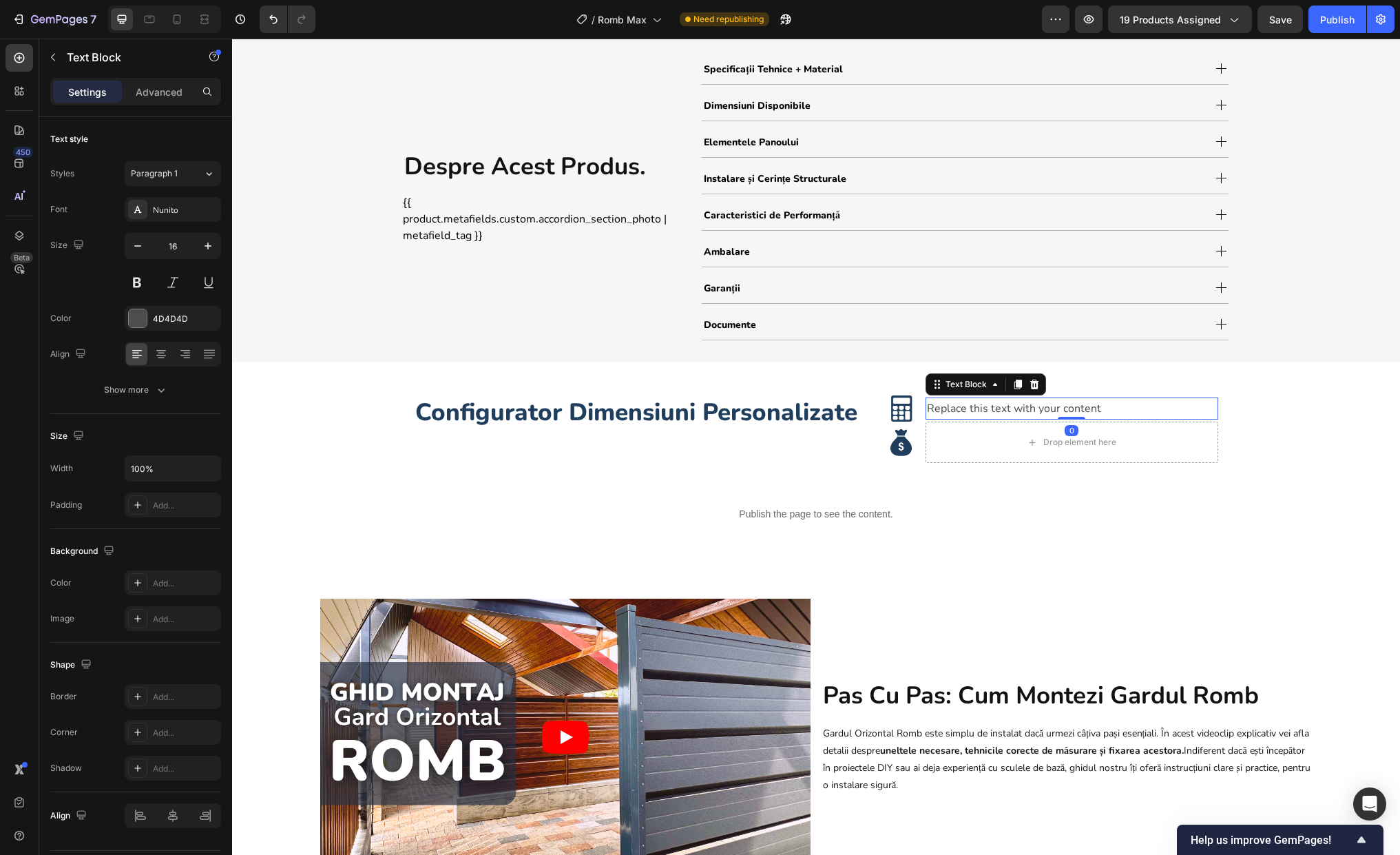
click at [987, 410] on div "Replace this text with your content" at bounding box center [1072, 409] width 293 height 23
click at [987, 410] on p "Replace this text with your content" at bounding box center [1072, 409] width 290 height 20
click at [987, 410] on span "Calculezi cu precizie costul si necesarul de materiale." at bounding box center [1025, 409] width 196 height 11
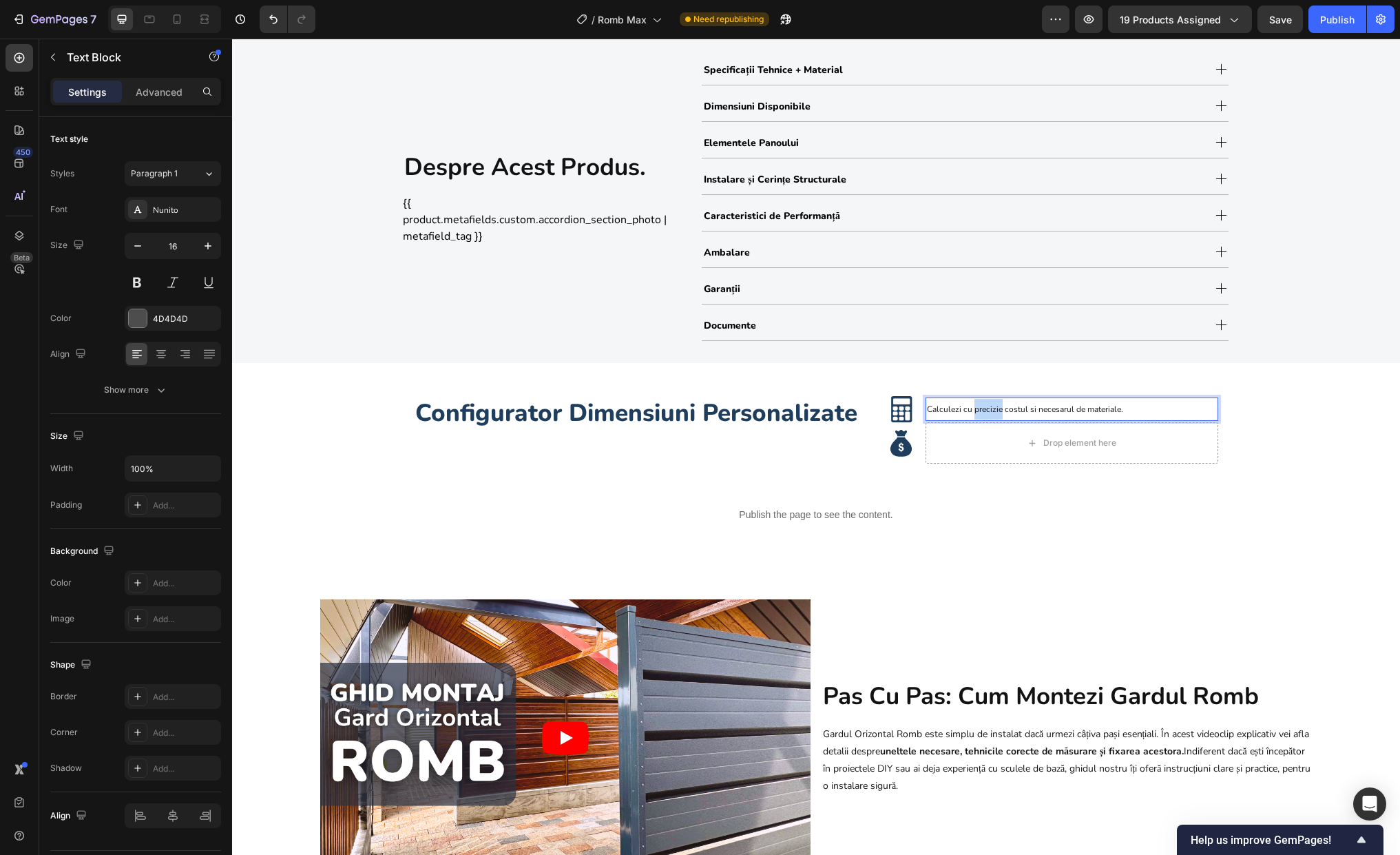
click at [987, 410] on span "Calculezi cu precizie costul si necesarul de materiale." at bounding box center [1025, 409] width 196 height 11
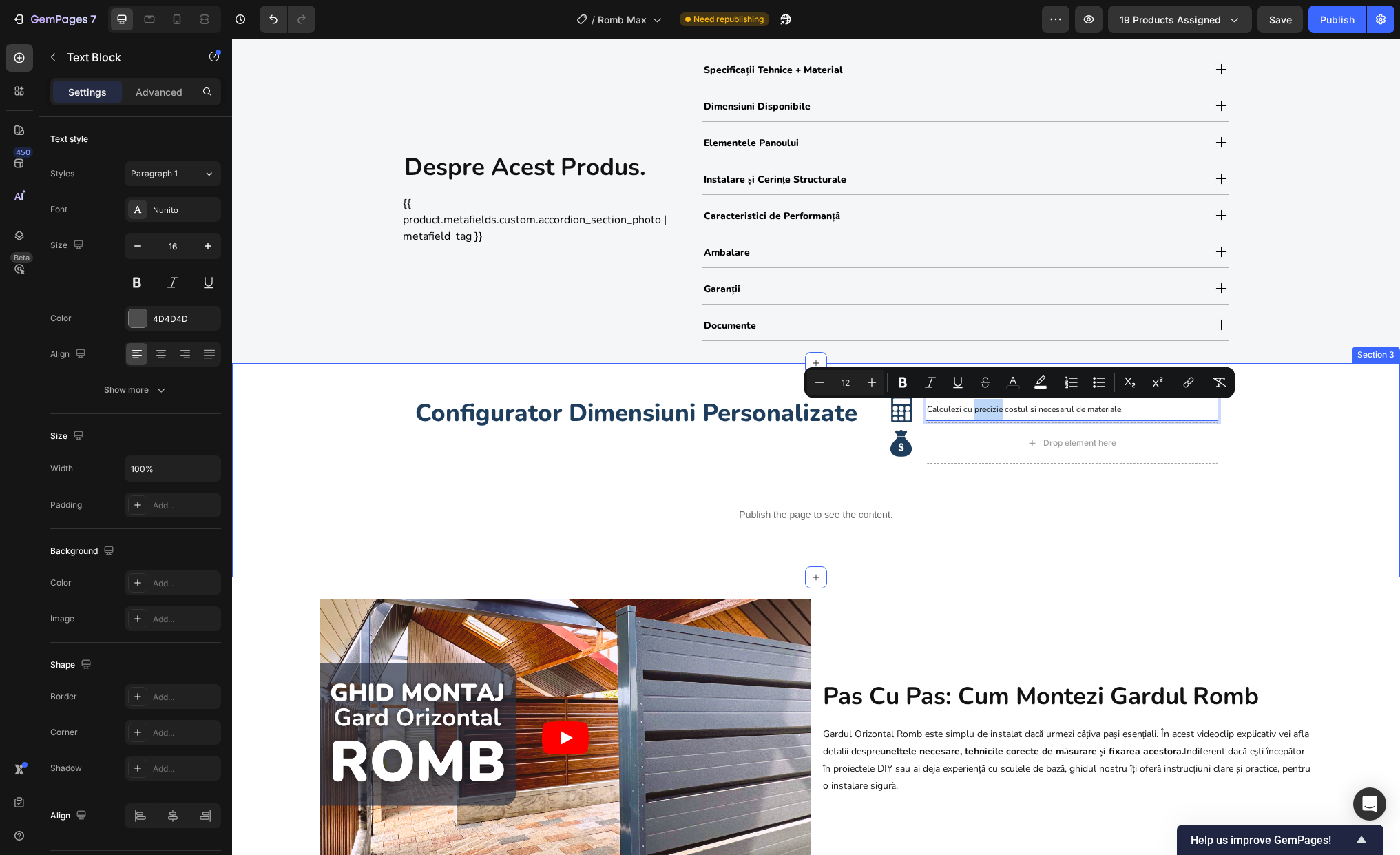
click at [1191, 441] on div "Configurator Dimensiuni Personalizate Heading Image Calculezi cu precizie costu…" at bounding box center [816, 470] width 1168 height 171
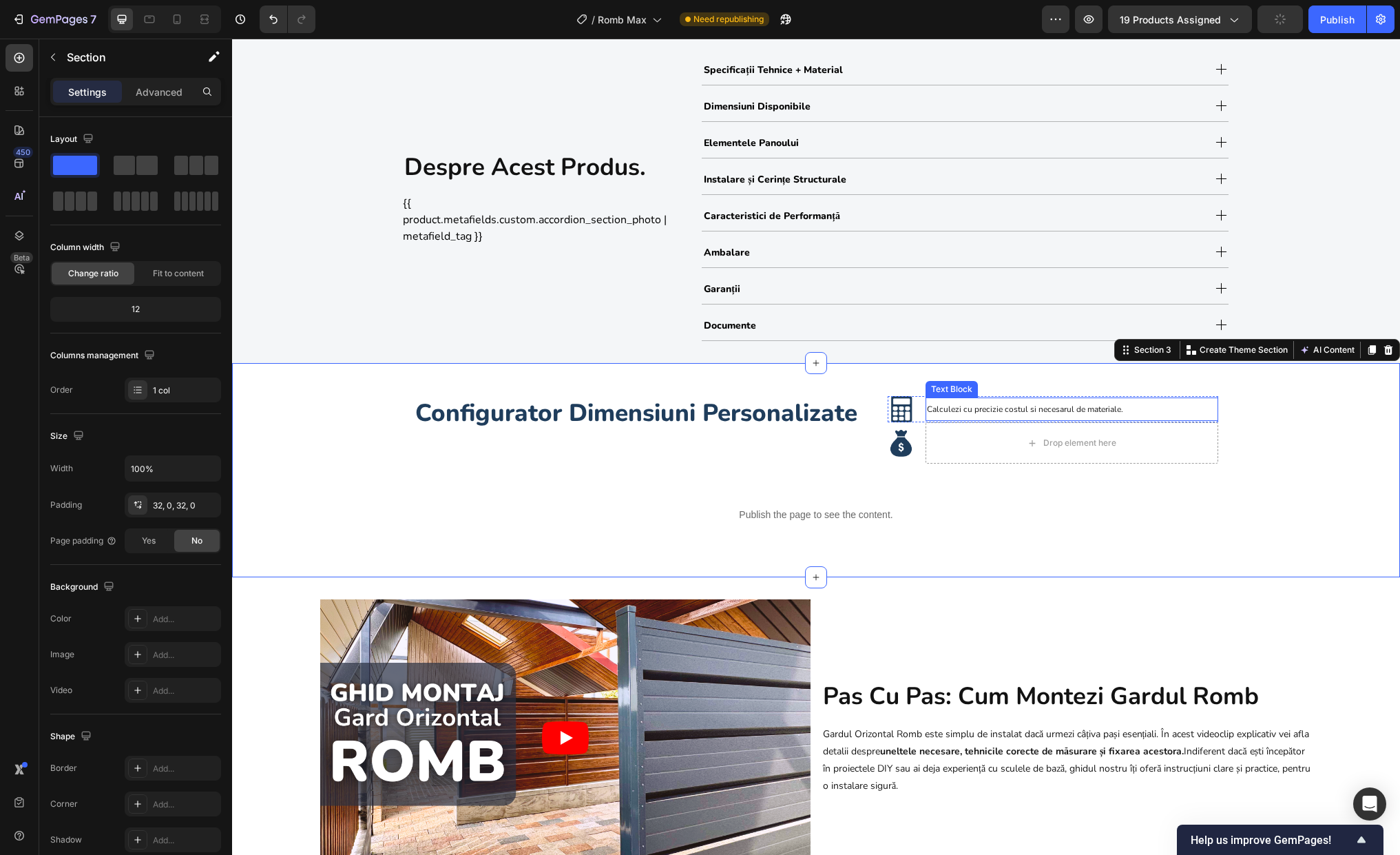
click at [1081, 413] on span "Calculezi cu precizie costul si necesarul de materiale." at bounding box center [1025, 409] width 196 height 11
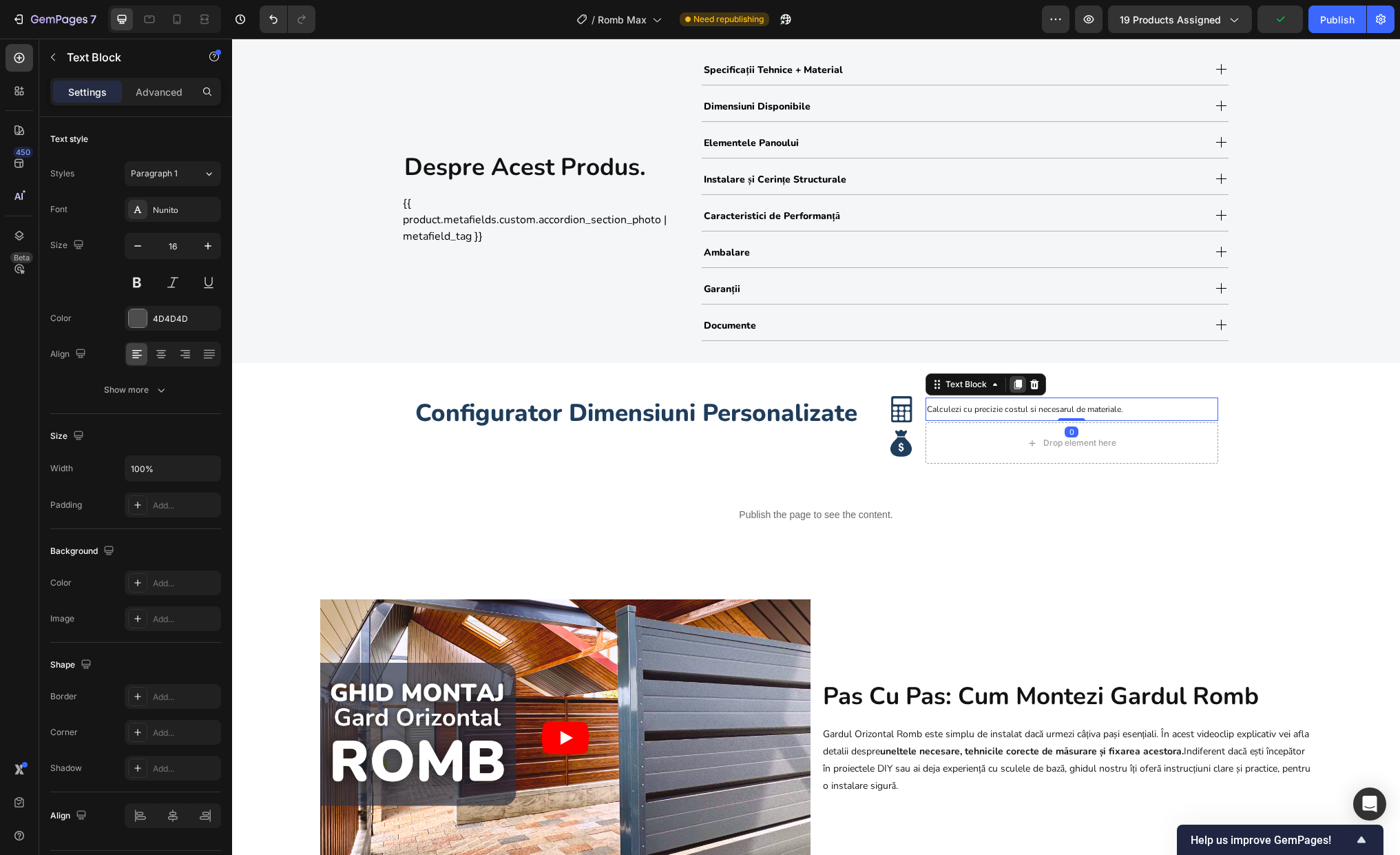
click at [1015, 382] on icon at bounding box center [1018, 384] width 8 height 10
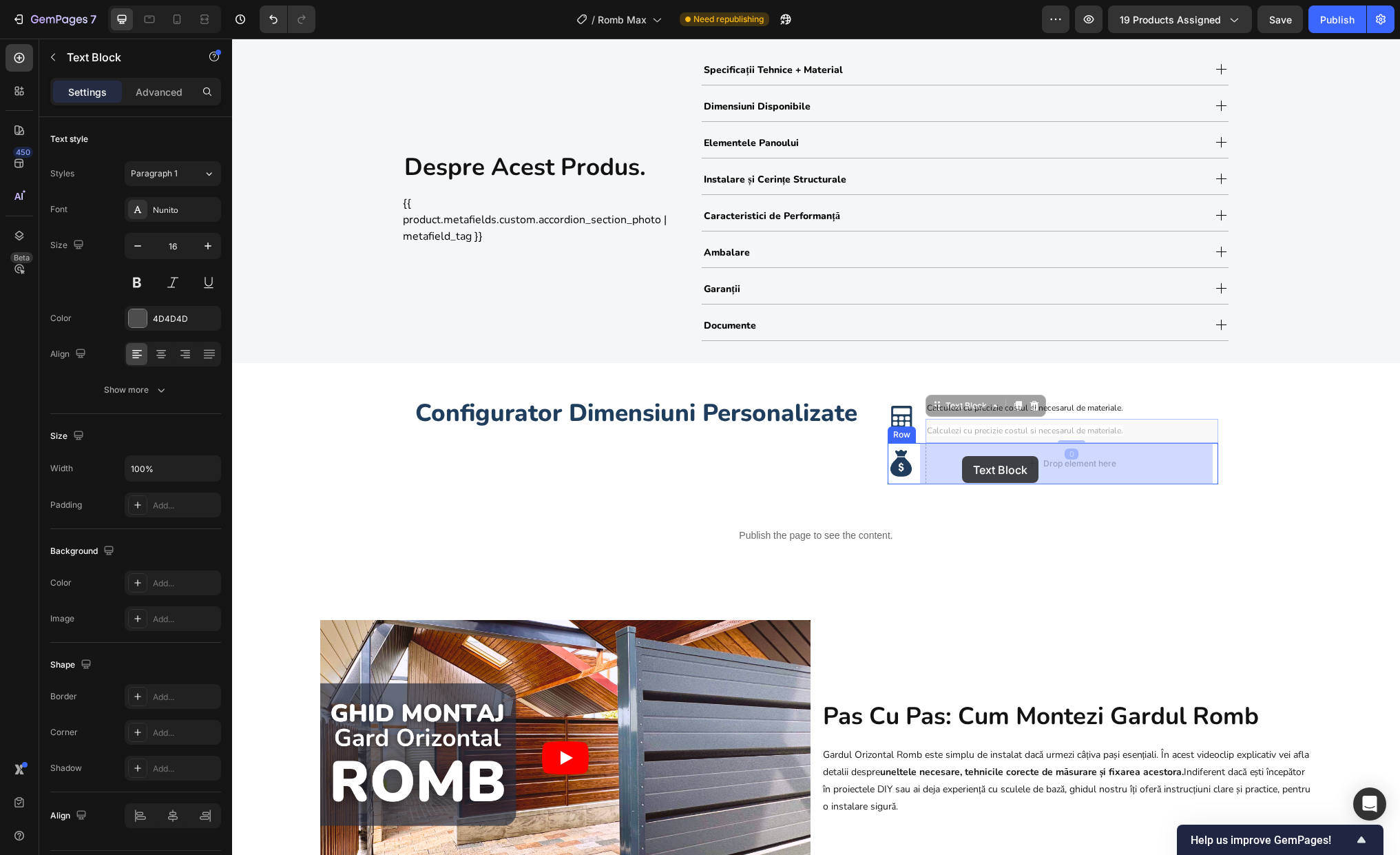
drag, startPoint x: 935, startPoint y: 409, endPoint x: 962, endPoint y: 456, distance: 54.2
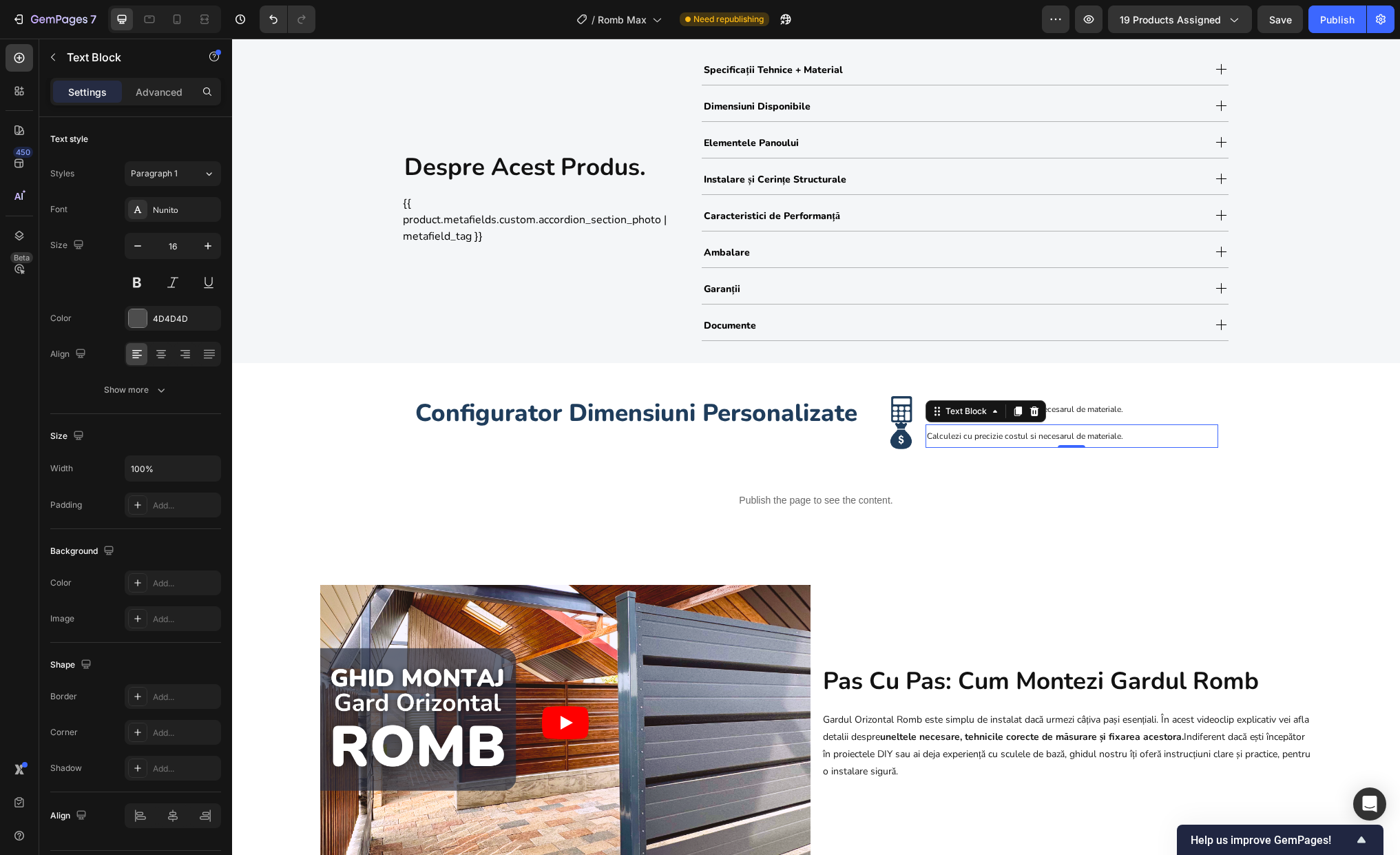
click at [1037, 437] on span "Calculezi cu precizie costul si necesarul de materiale." at bounding box center [1025, 435] width 196 height 11
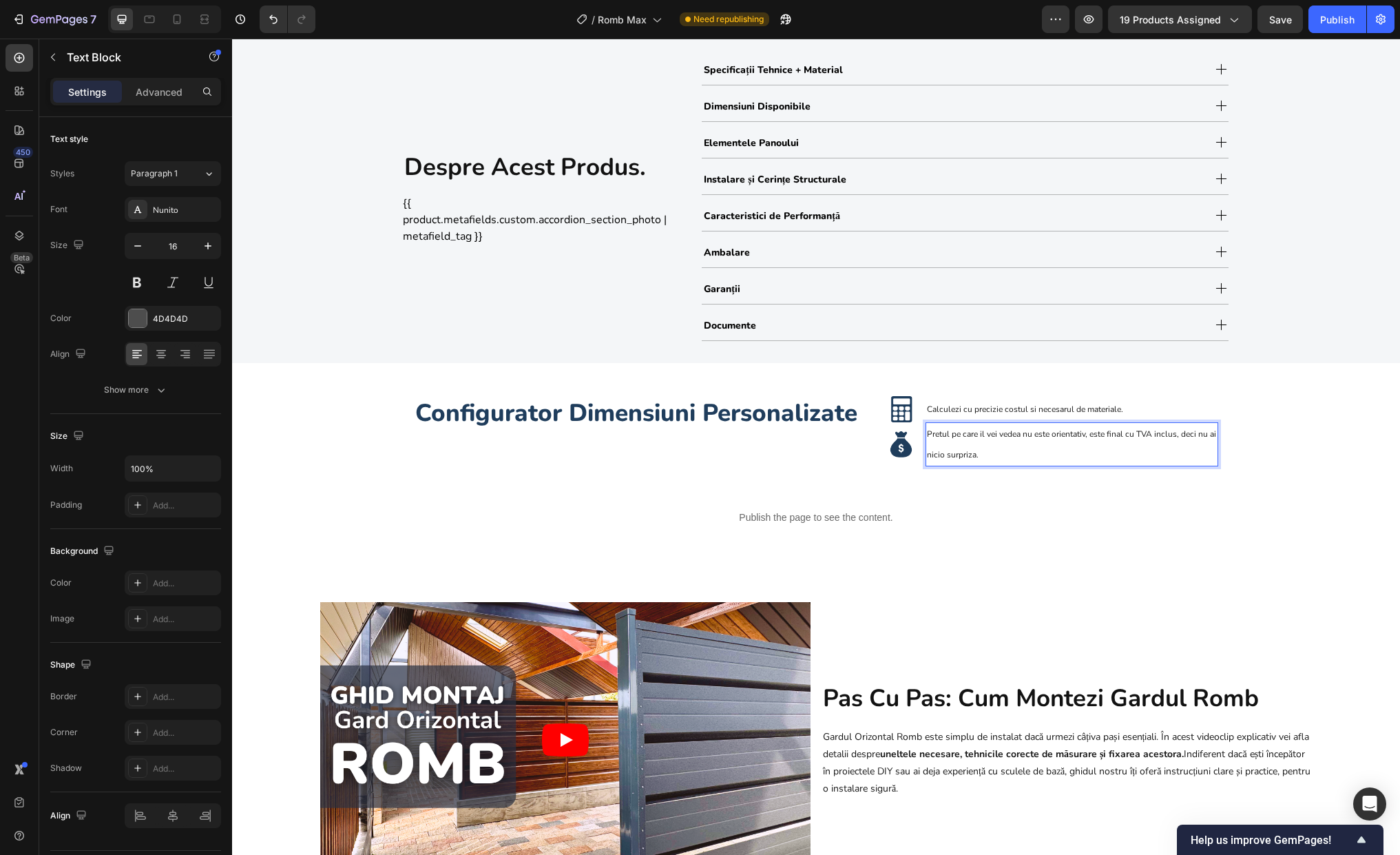
scroll to position [737, 0]
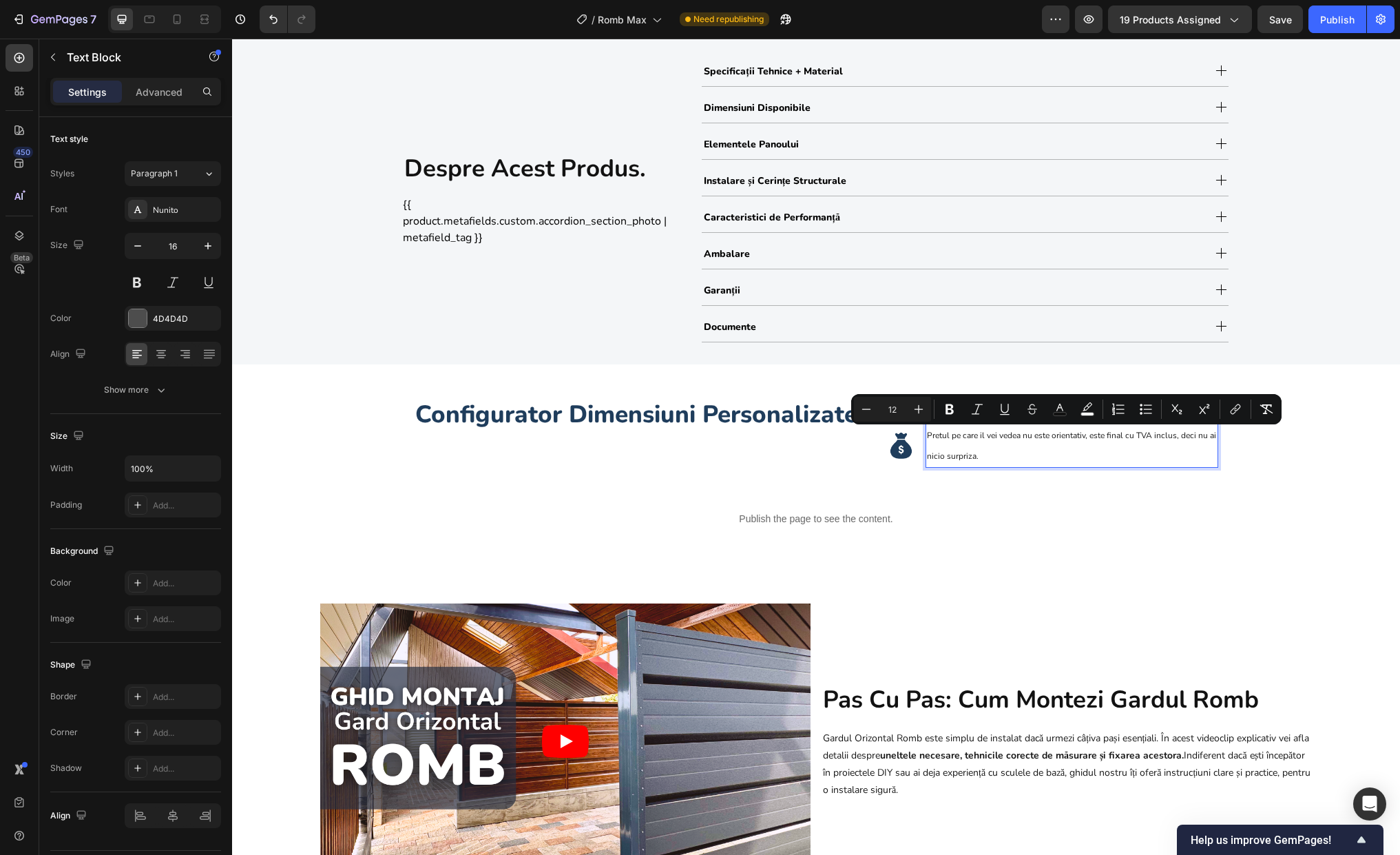
drag, startPoint x: 979, startPoint y: 458, endPoint x: 1173, endPoint y: 435, distance: 195.4
click at [1173, 435] on p "Pretul pe care il vei vedea nu este orientativ, este final cu TVA inclus, deci …" at bounding box center [1072, 445] width 290 height 41
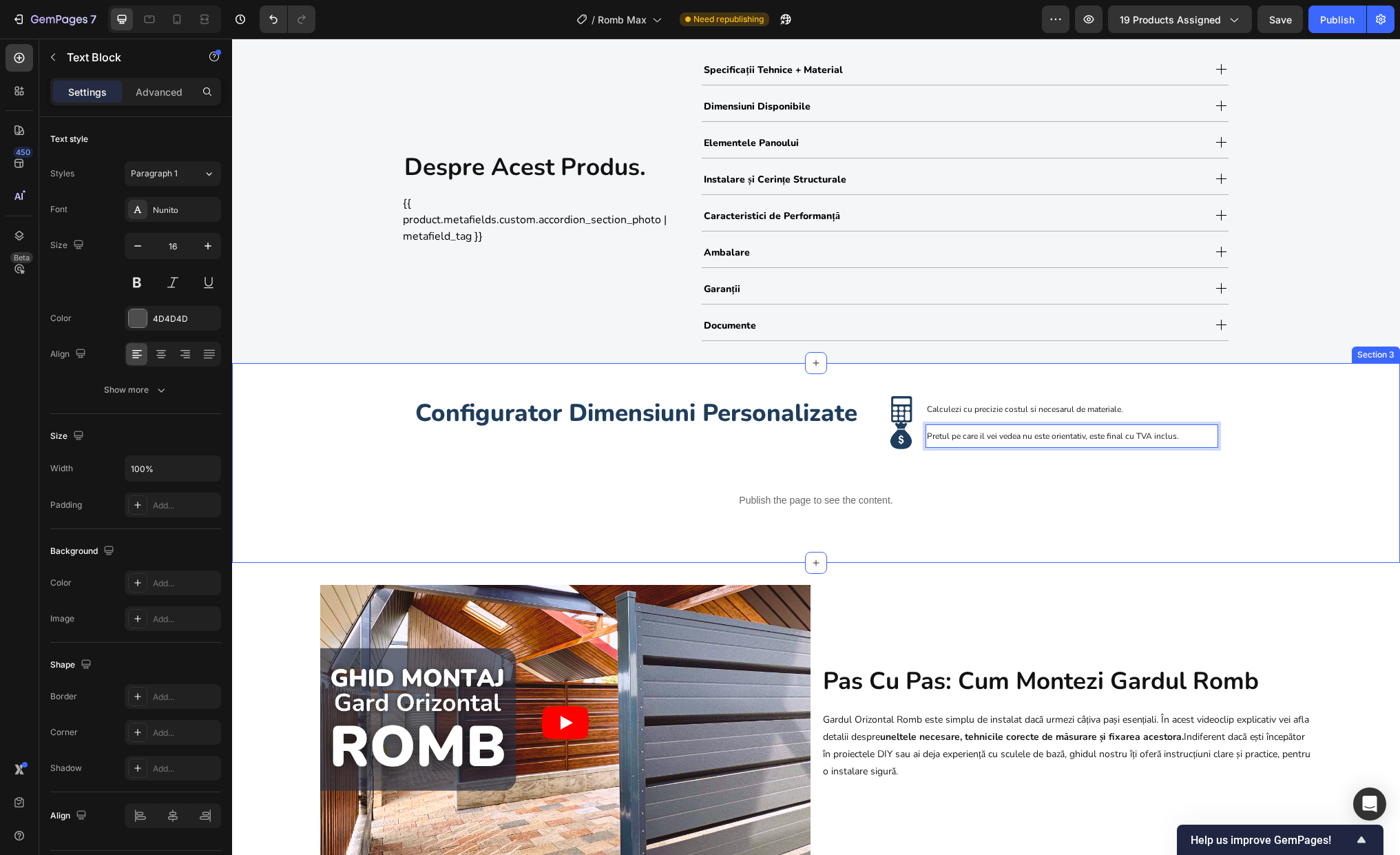
click at [1191, 492] on div "Configurator Dimensiuni Personalizate Heading Image Calculezi cu precizie costu…" at bounding box center [816, 463] width 1168 height 156
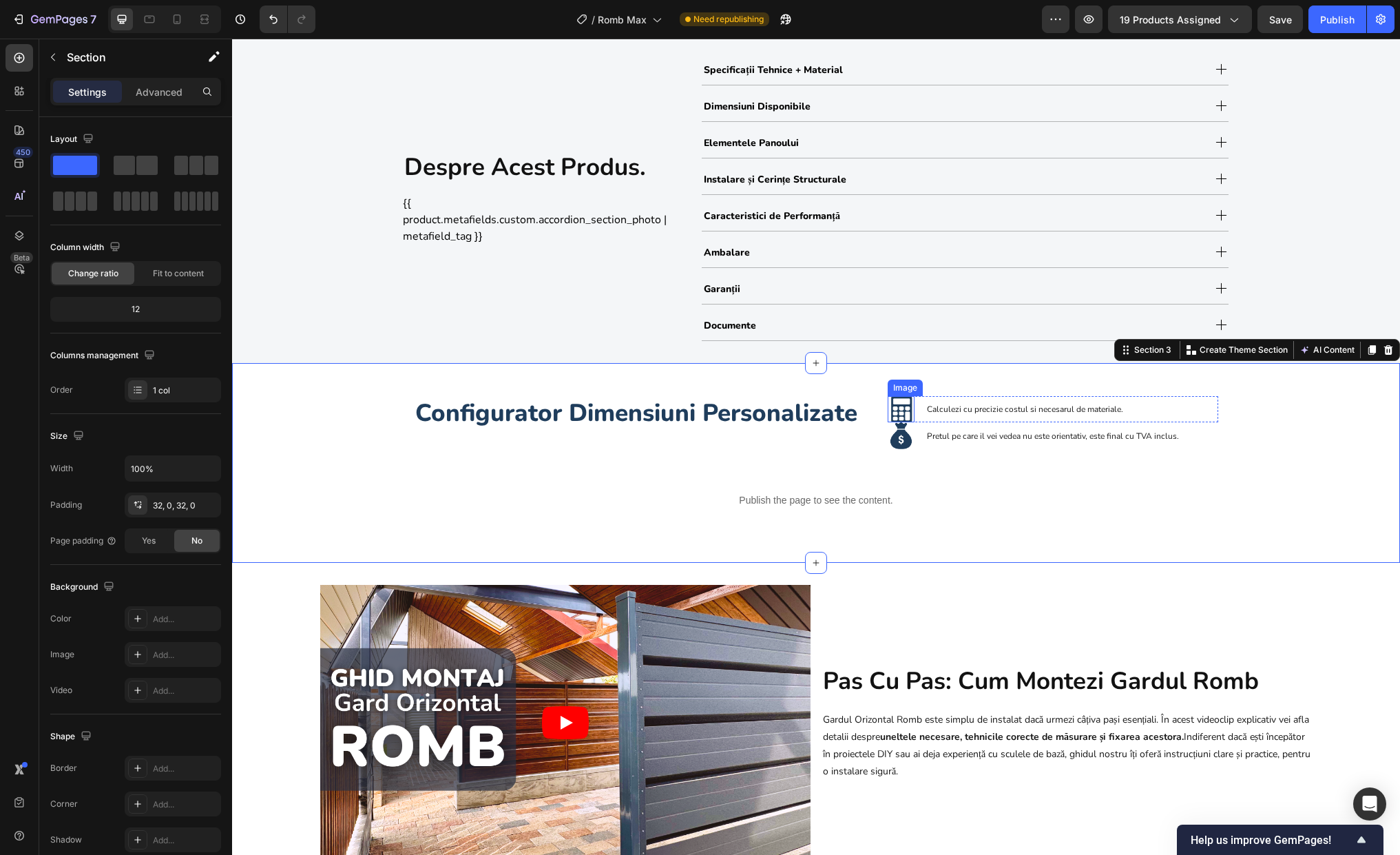
click at [899, 407] on img at bounding box center [901, 409] width 27 height 27
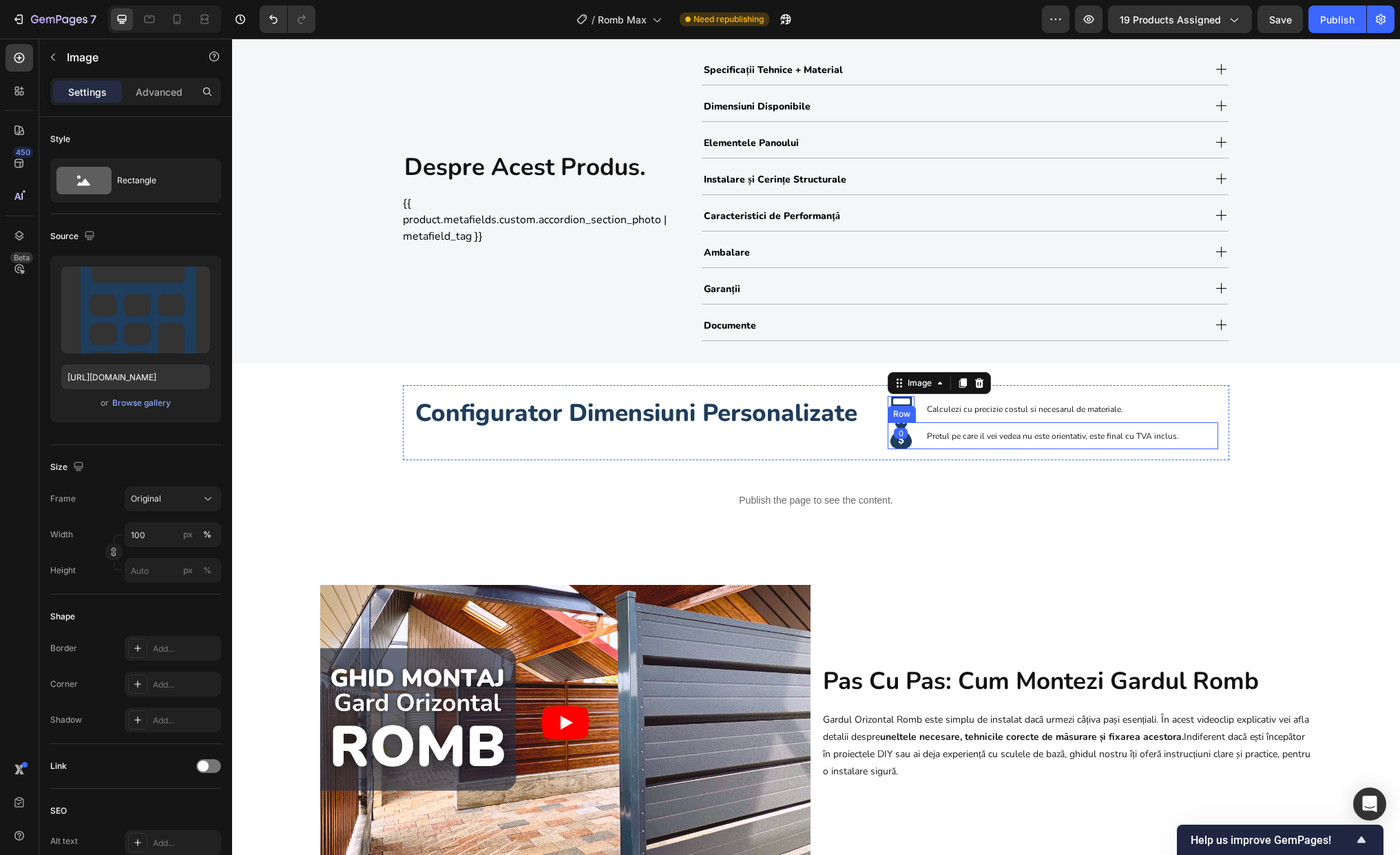
click at [994, 422] on div "Pretul pe care il vei vedea nu este orientativ, este final cu TVA inclus. Text …" at bounding box center [1072, 435] width 293 height 27
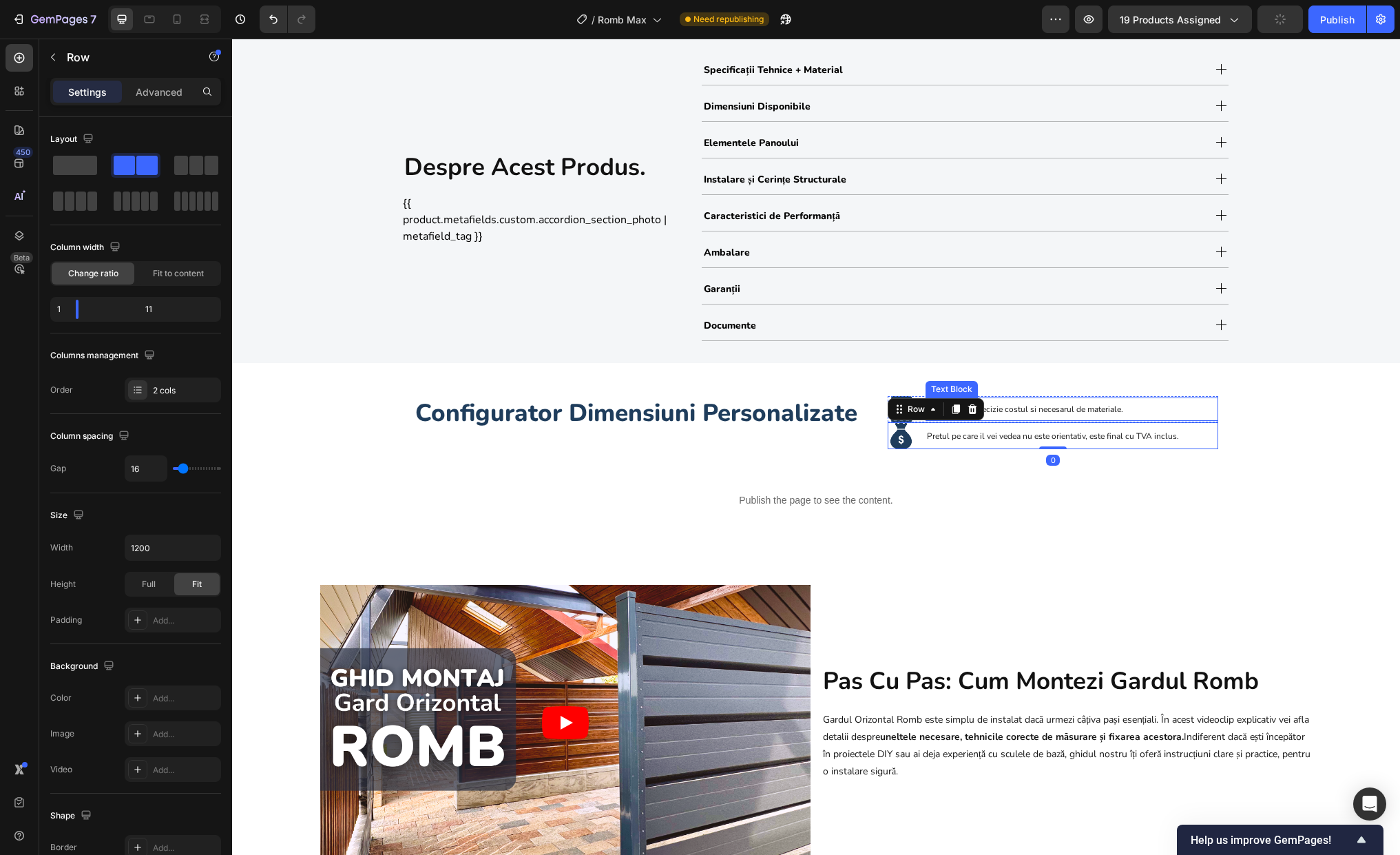
click at [1002, 413] on span "Calculezi cu precizie costul si necesarul de materiale." at bounding box center [1025, 409] width 196 height 11
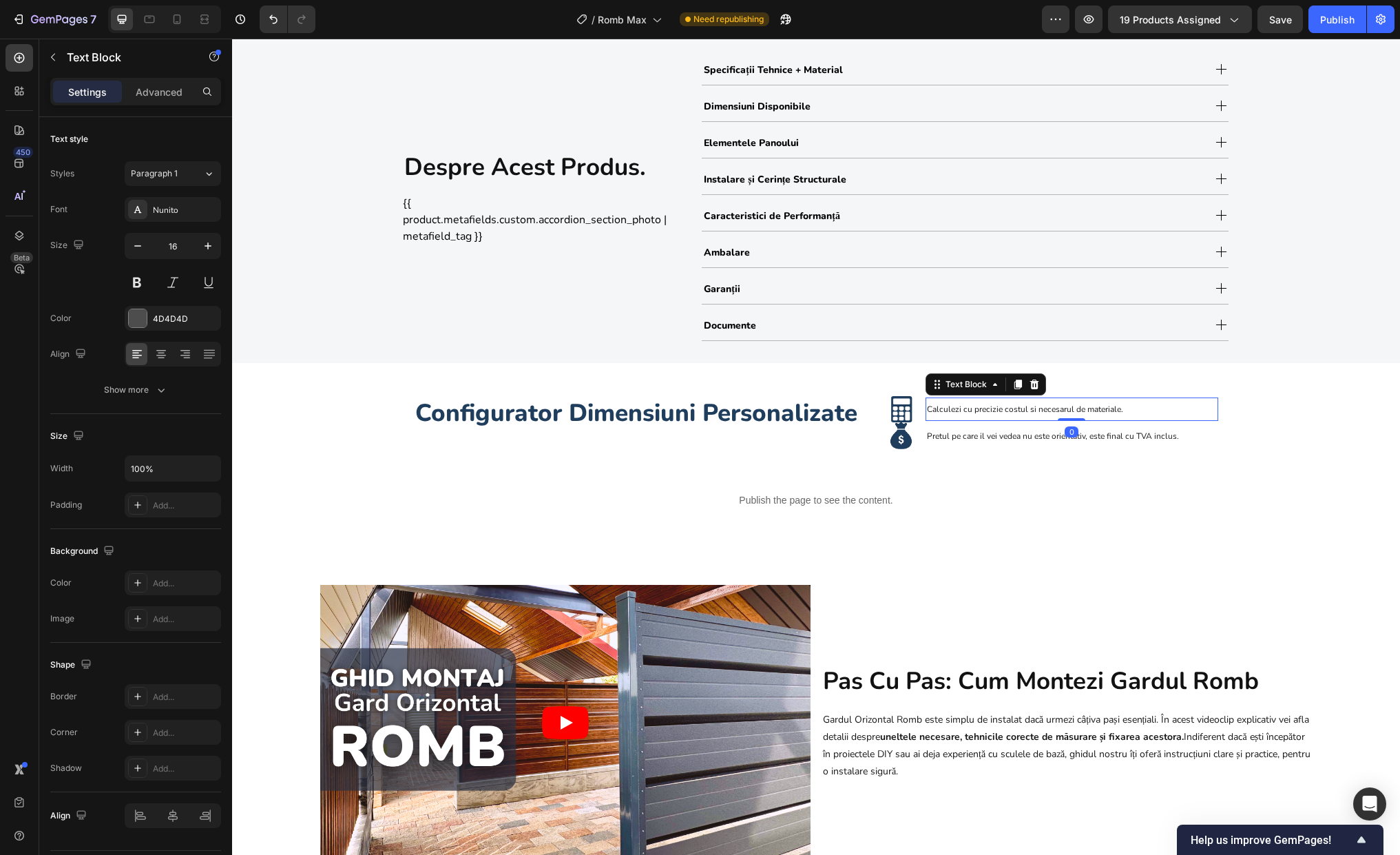
drag, startPoint x: 1060, startPoint y: 419, endPoint x: 985, endPoint y: 422, distance: 75.1
click at [1060, 418] on div at bounding box center [1072, 420] width 27 height 3
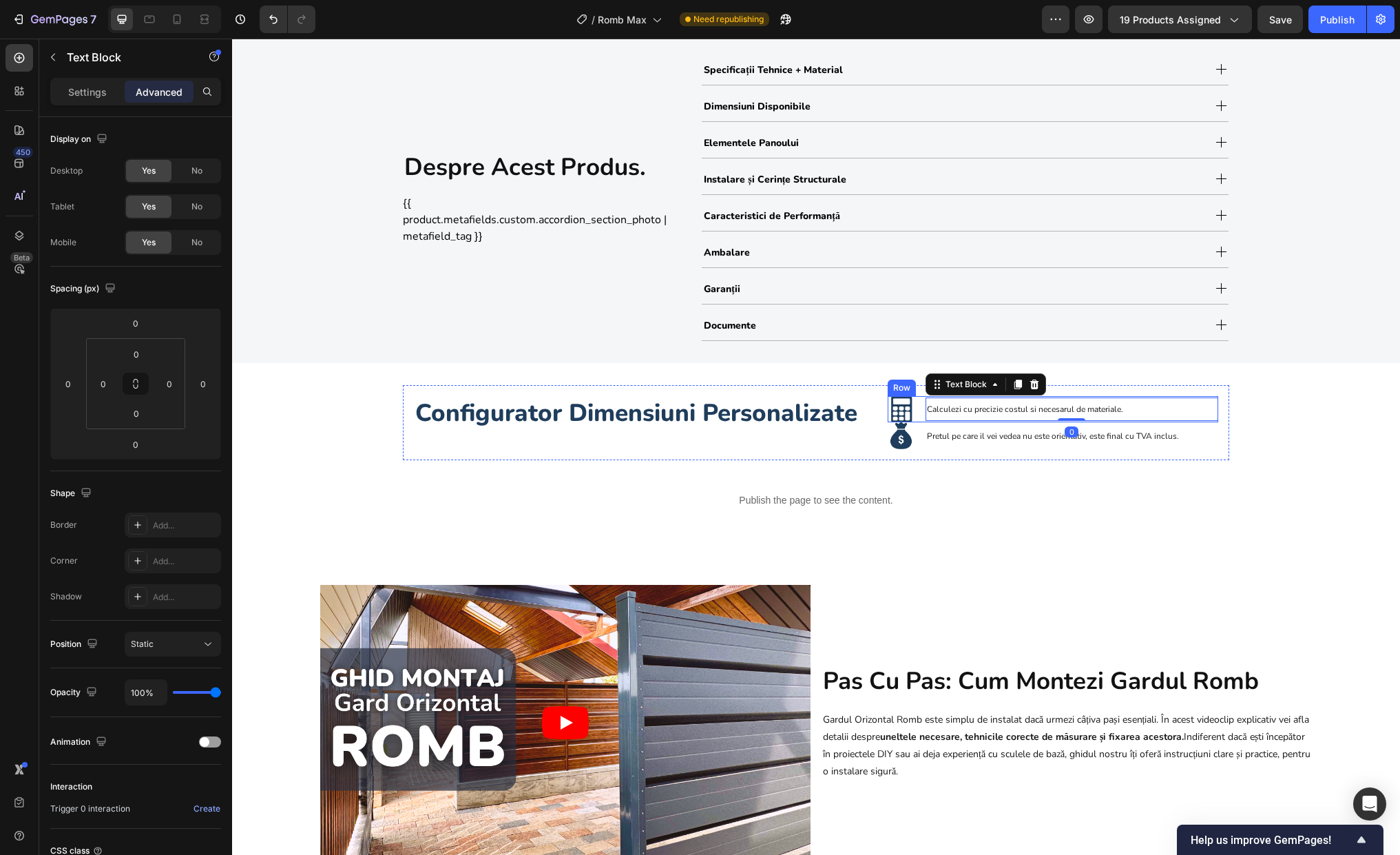
click at [912, 419] on div "Image Calculezi cu precizie costul si necesarul de materiale. Text Block 0 Row" at bounding box center [1053, 409] width 331 height 27
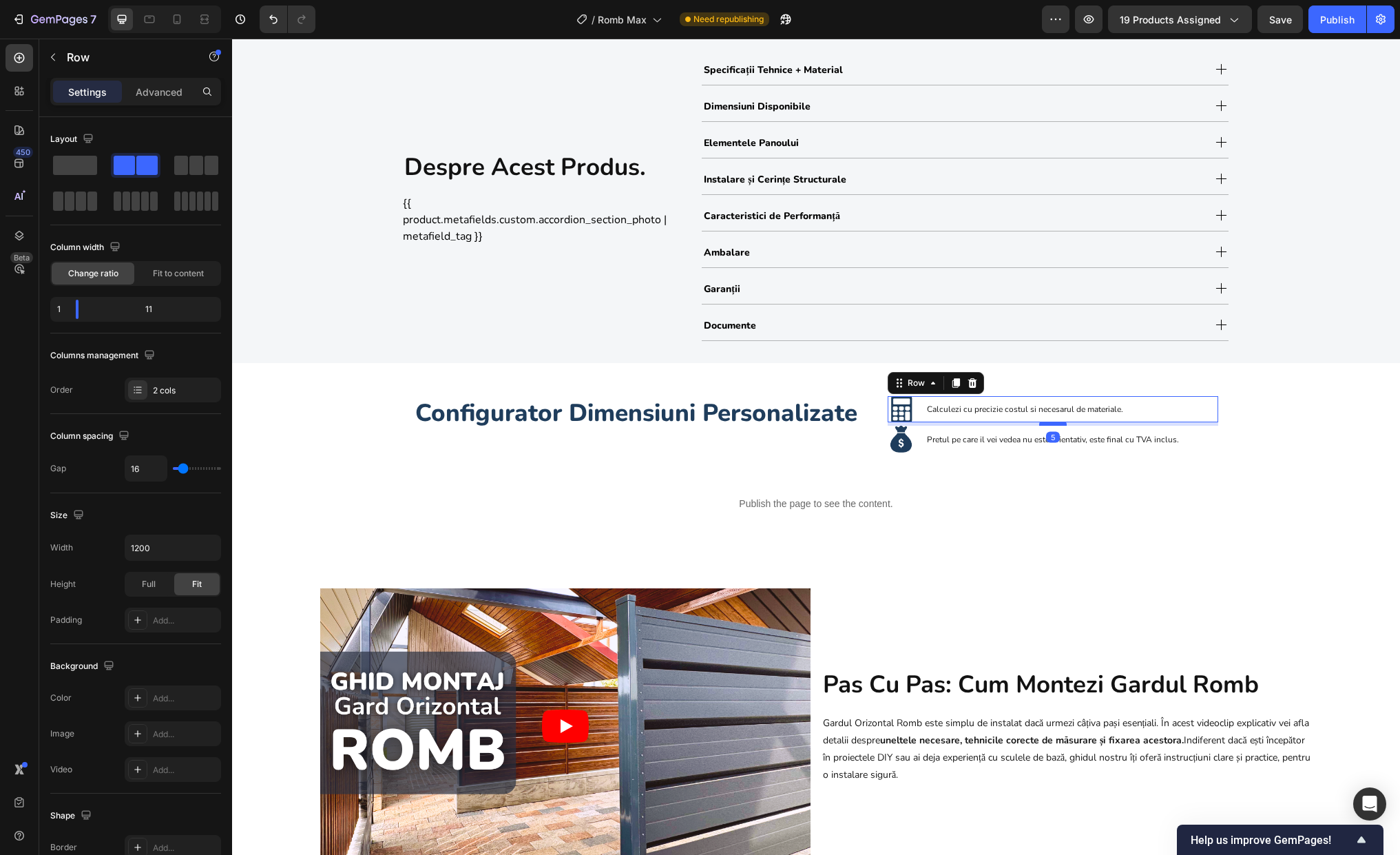
click at [1050, 423] on div at bounding box center [1053, 423] width 27 height 4
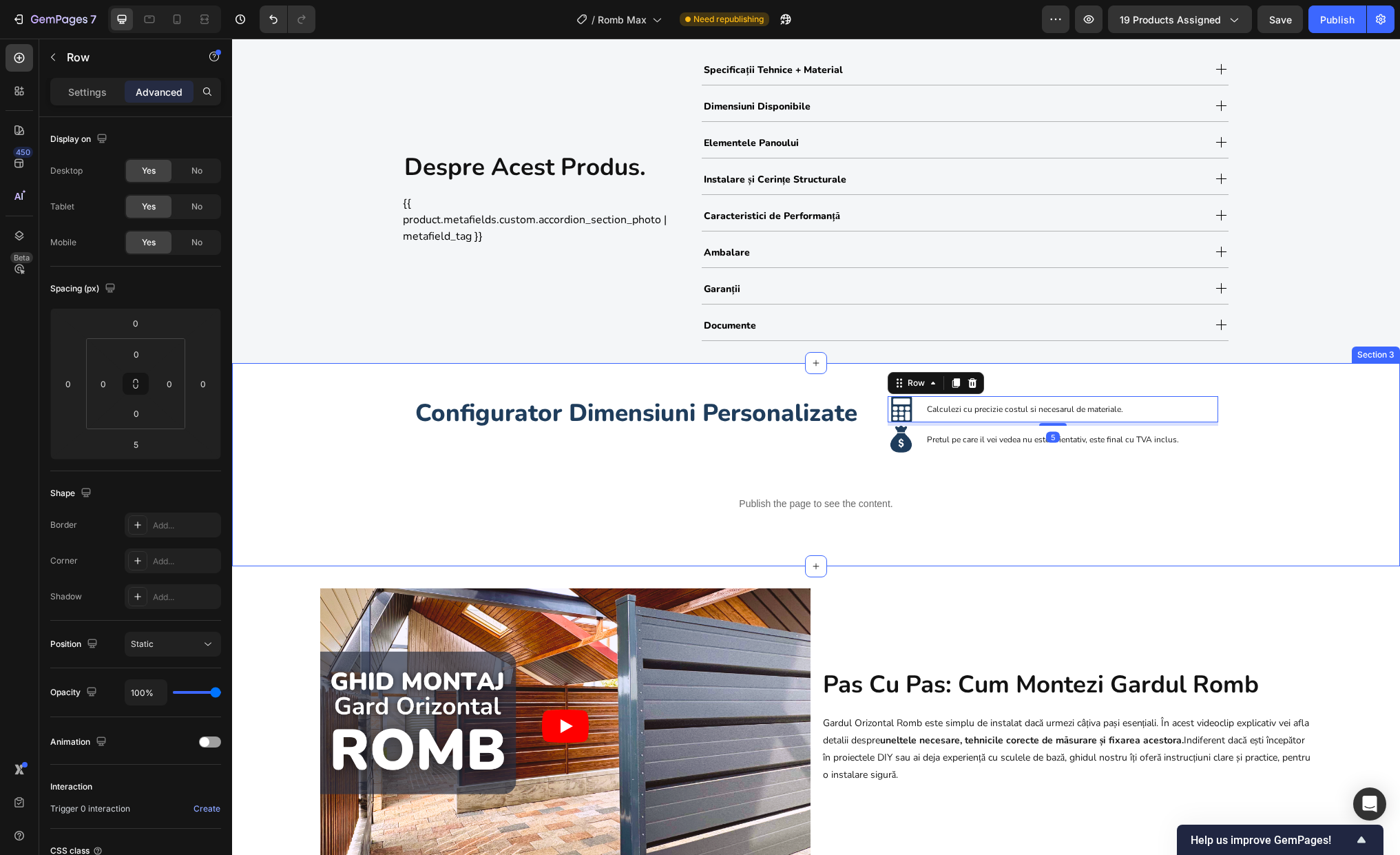
click at [1191, 472] on div "Configurator Dimensiuni Personalizate Heading Image Calculezi cu precizie costu…" at bounding box center [816, 464] width 1168 height 159
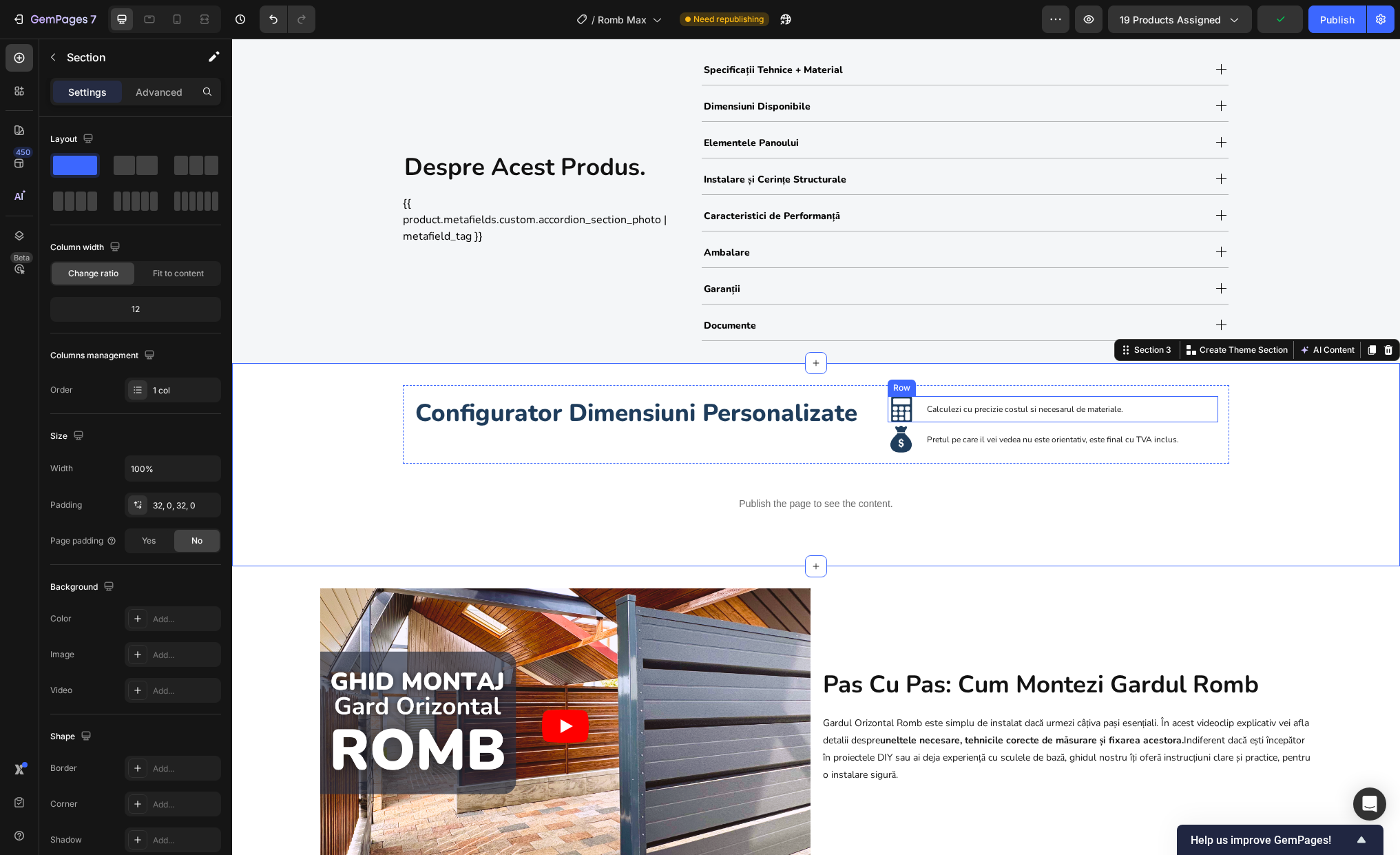
click at [913, 422] on div "Image Calculezi cu precizie costul si necesarul de materiale. Text Block Row" at bounding box center [1053, 409] width 331 height 27
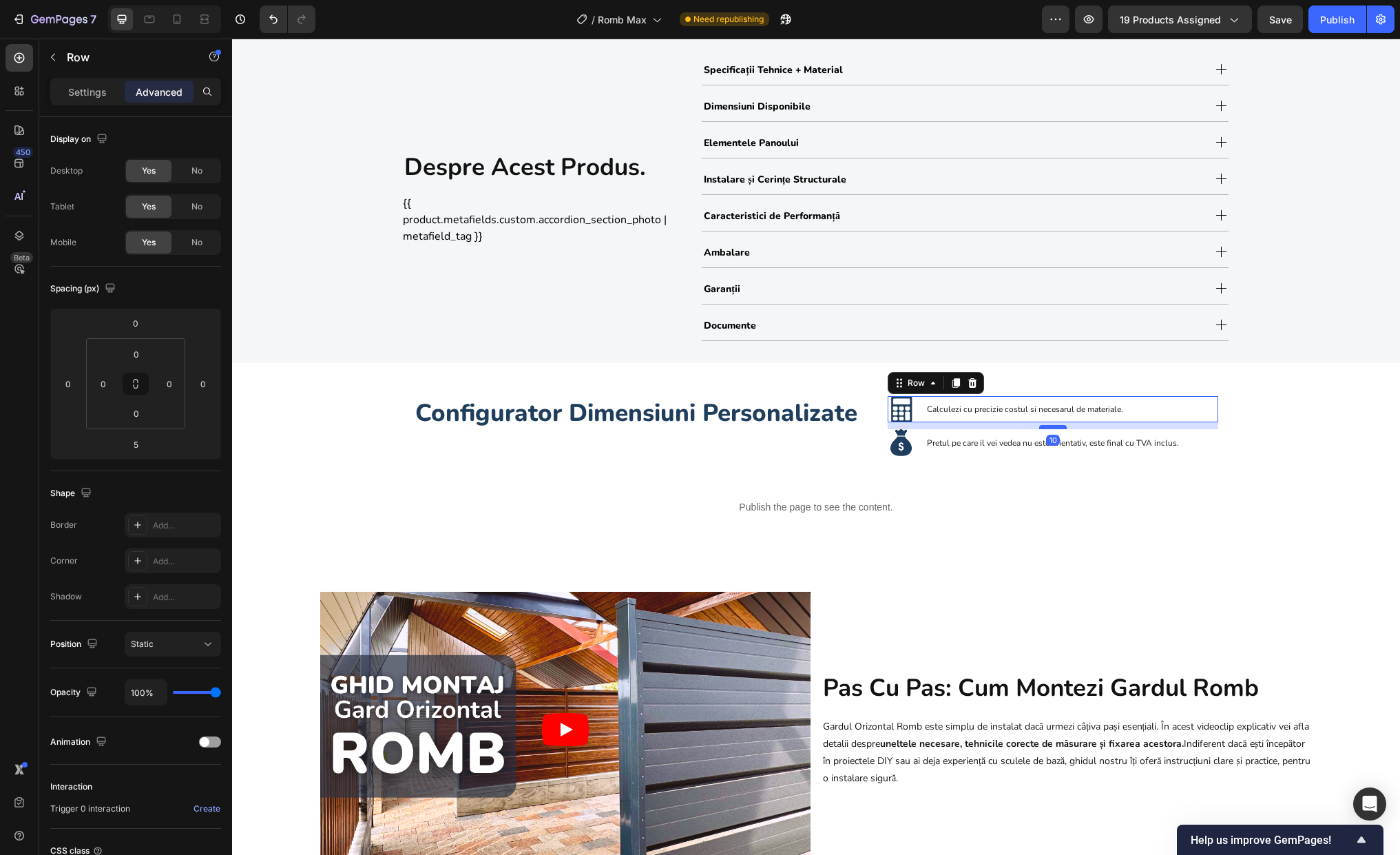
click at [1049, 426] on div at bounding box center [1053, 426] width 27 height 4
type input "10"
click at [1191, 475] on div "Configurator Dimensiuni Personalizate Heading Image Calculezi cu precizie costu…" at bounding box center [816, 467] width 1168 height 163
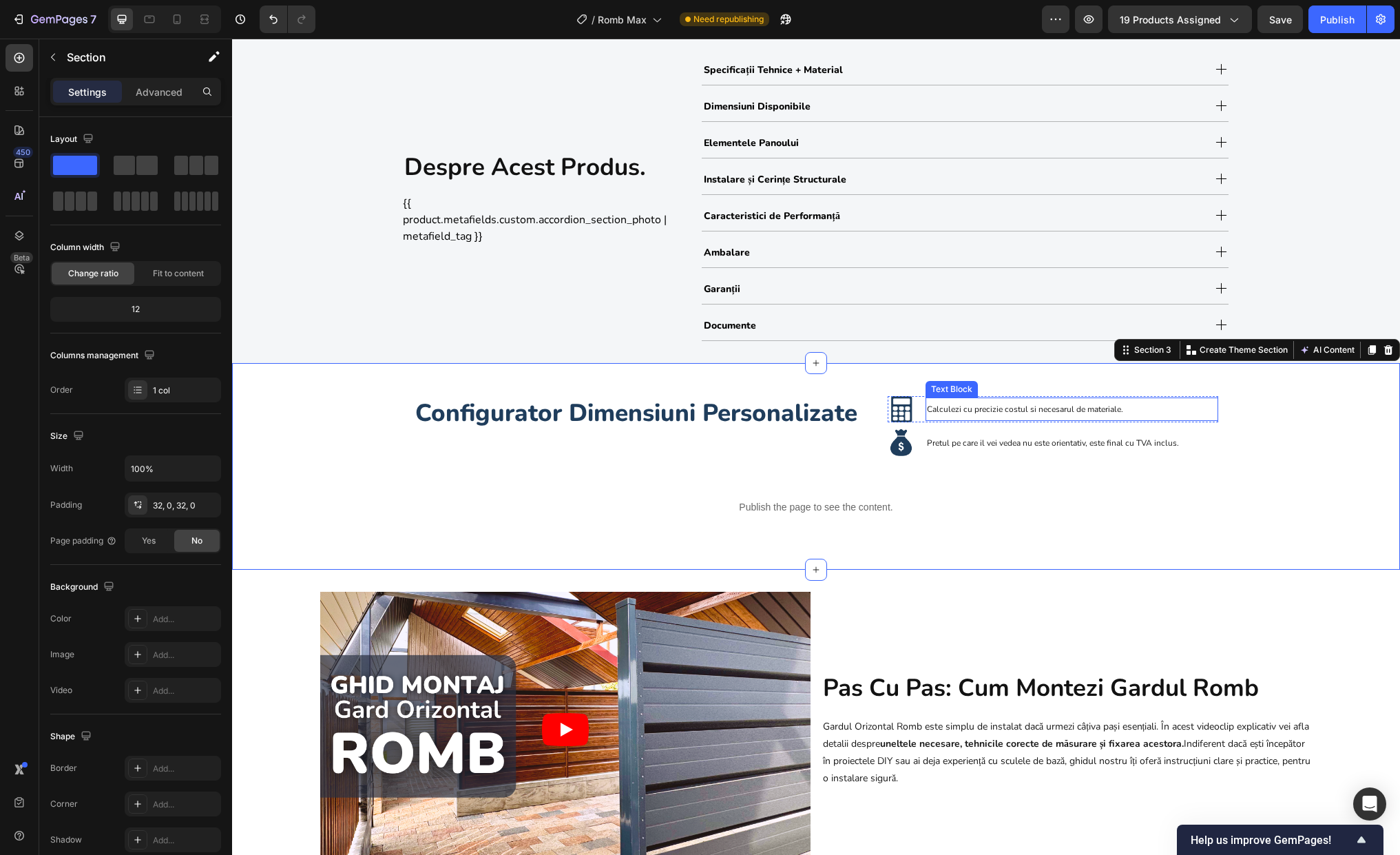
click at [996, 410] on span "Calculezi cu precizie costul si necesarul de materiale." at bounding box center [1025, 409] width 196 height 11
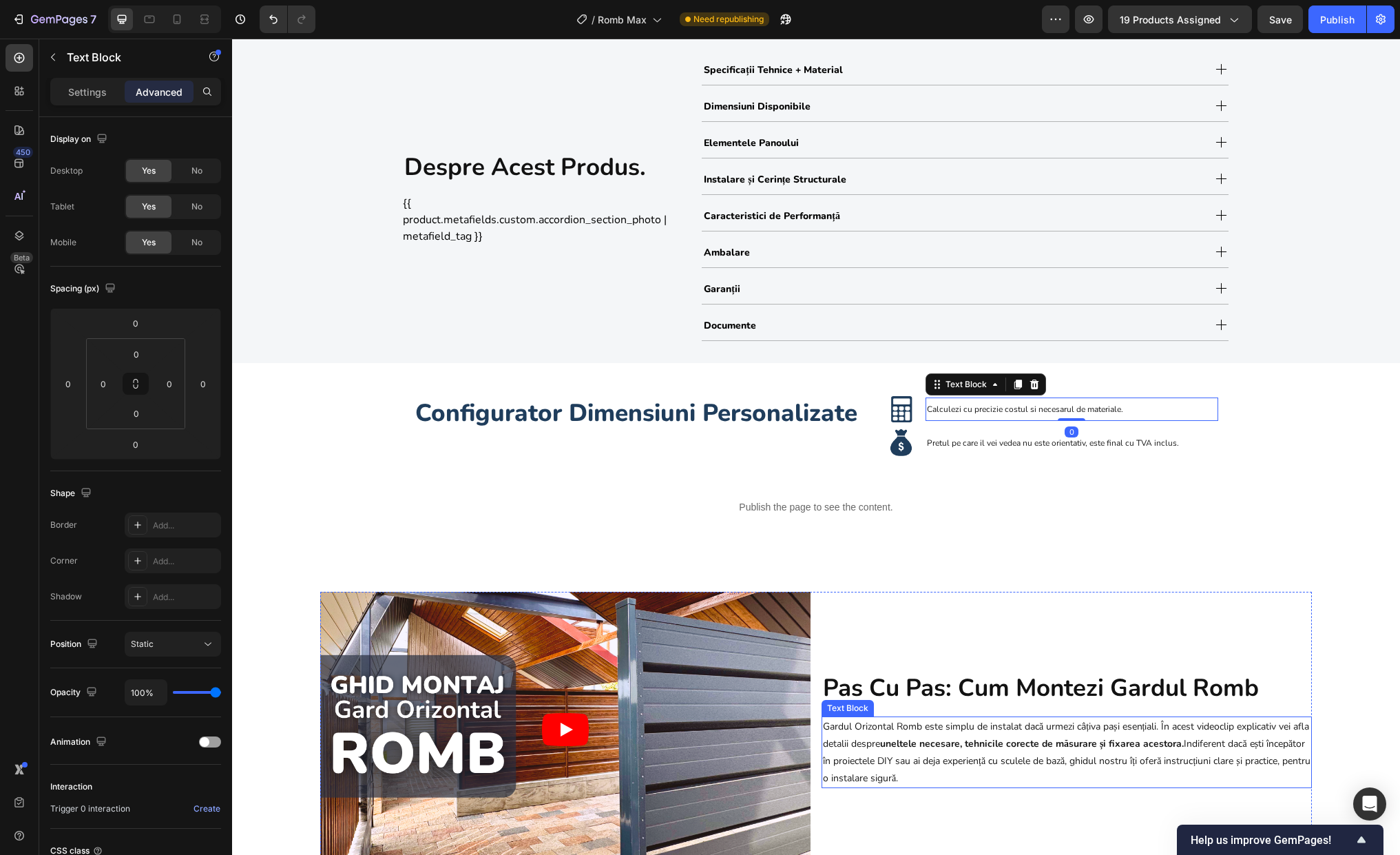
click at [892, 752] on p "Gardul Orizontal Romb este simplu de instalat dacă urmezi câțiva pași esențiali…" at bounding box center [1067, 752] width 488 height 69
click at [97, 94] on p "Settings" at bounding box center [87, 91] width 39 height 14
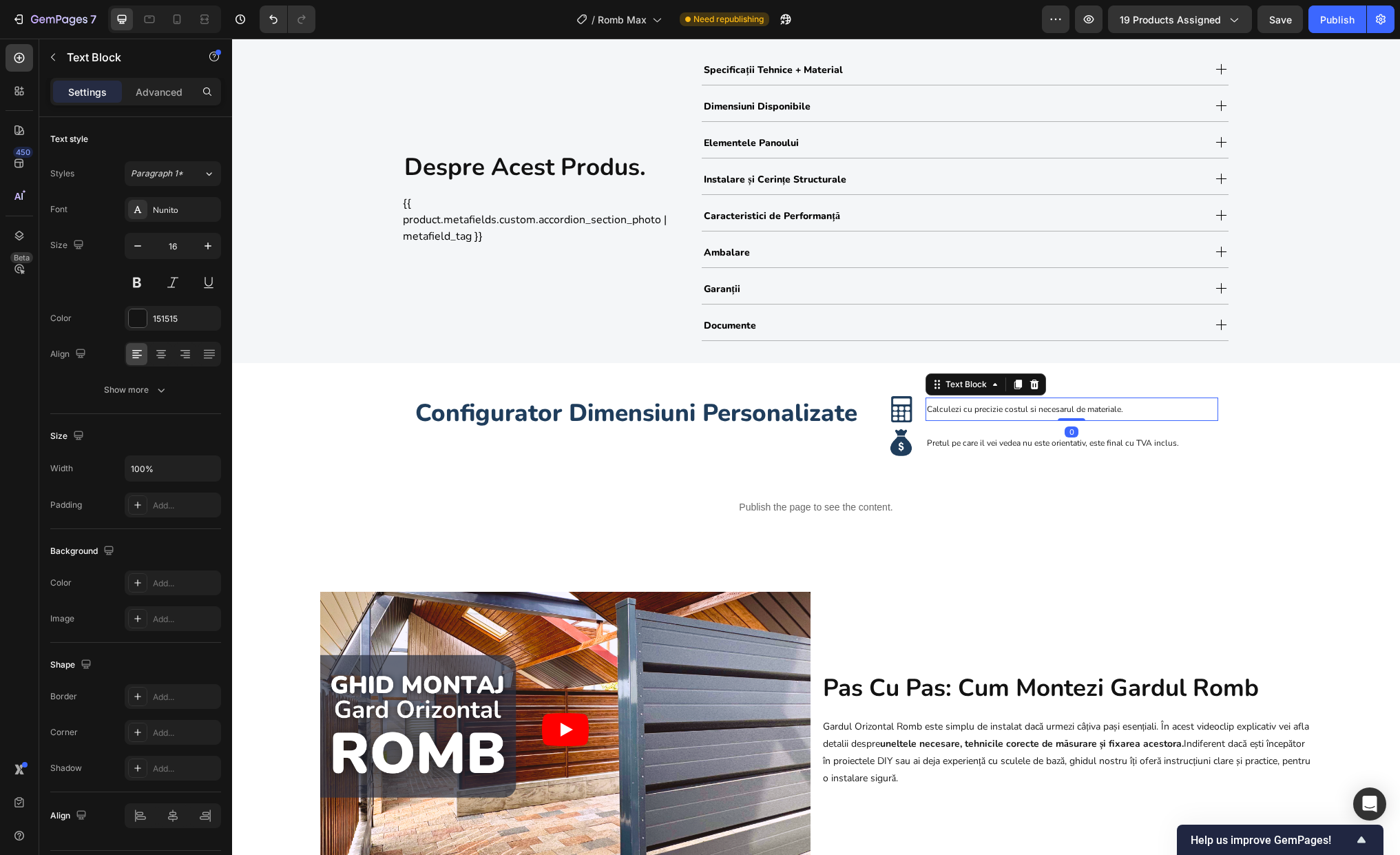
click at [987, 406] on span "Calculezi cu precizie costul si necesarul de materiale." at bounding box center [1025, 409] width 196 height 11
click at [200, 251] on button "button" at bounding box center [207, 245] width 25 height 25
click at [136, 249] on icon "button" at bounding box center [138, 245] width 14 height 14
type input "16"
click at [981, 405] on span "Calculezi cu precizie costul si necesarul de materiale." at bounding box center [1025, 409] width 196 height 11
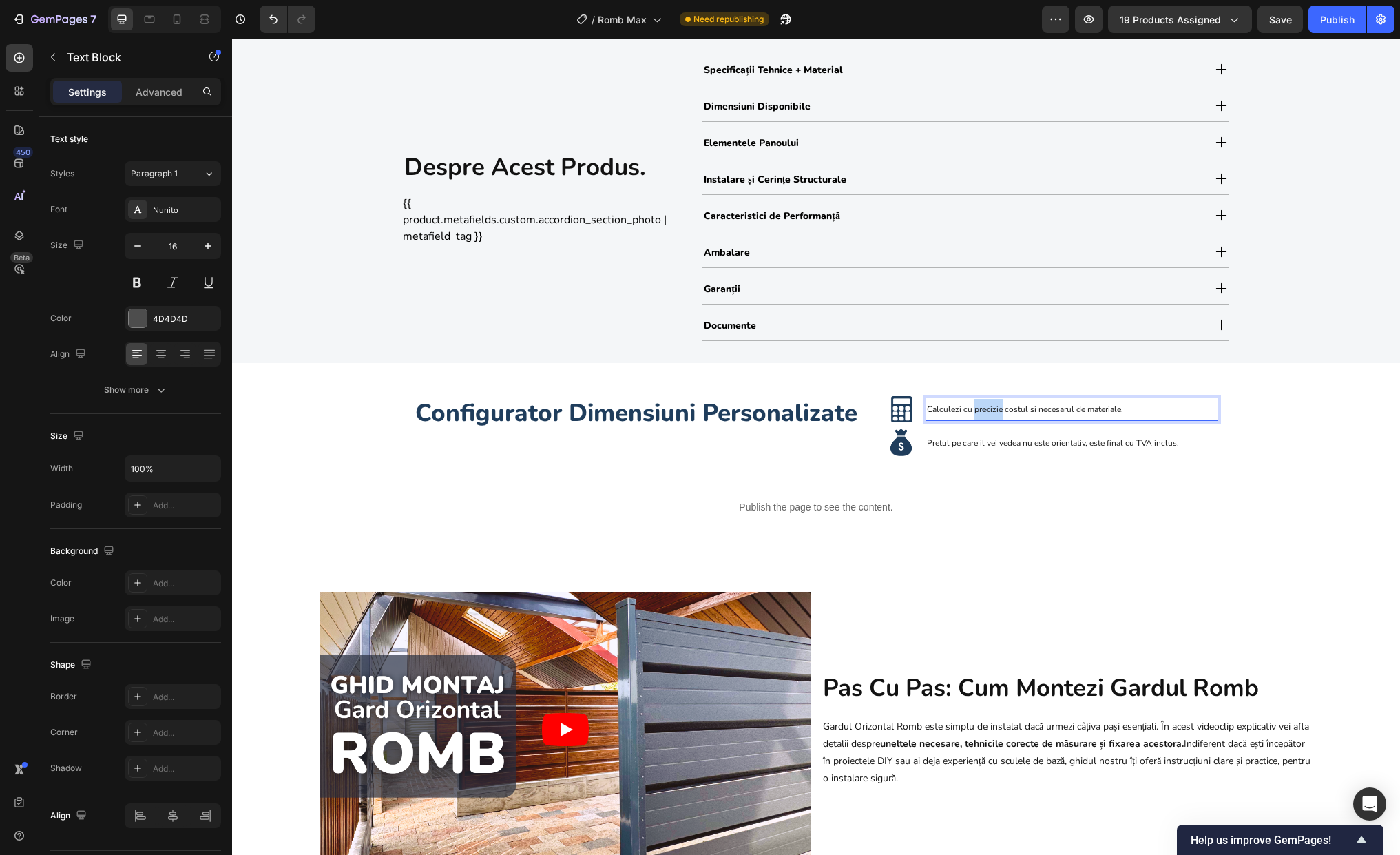
click at [981, 405] on span "Calculezi cu precizie costul si necesarul de materiale." at bounding box center [1025, 409] width 196 height 11
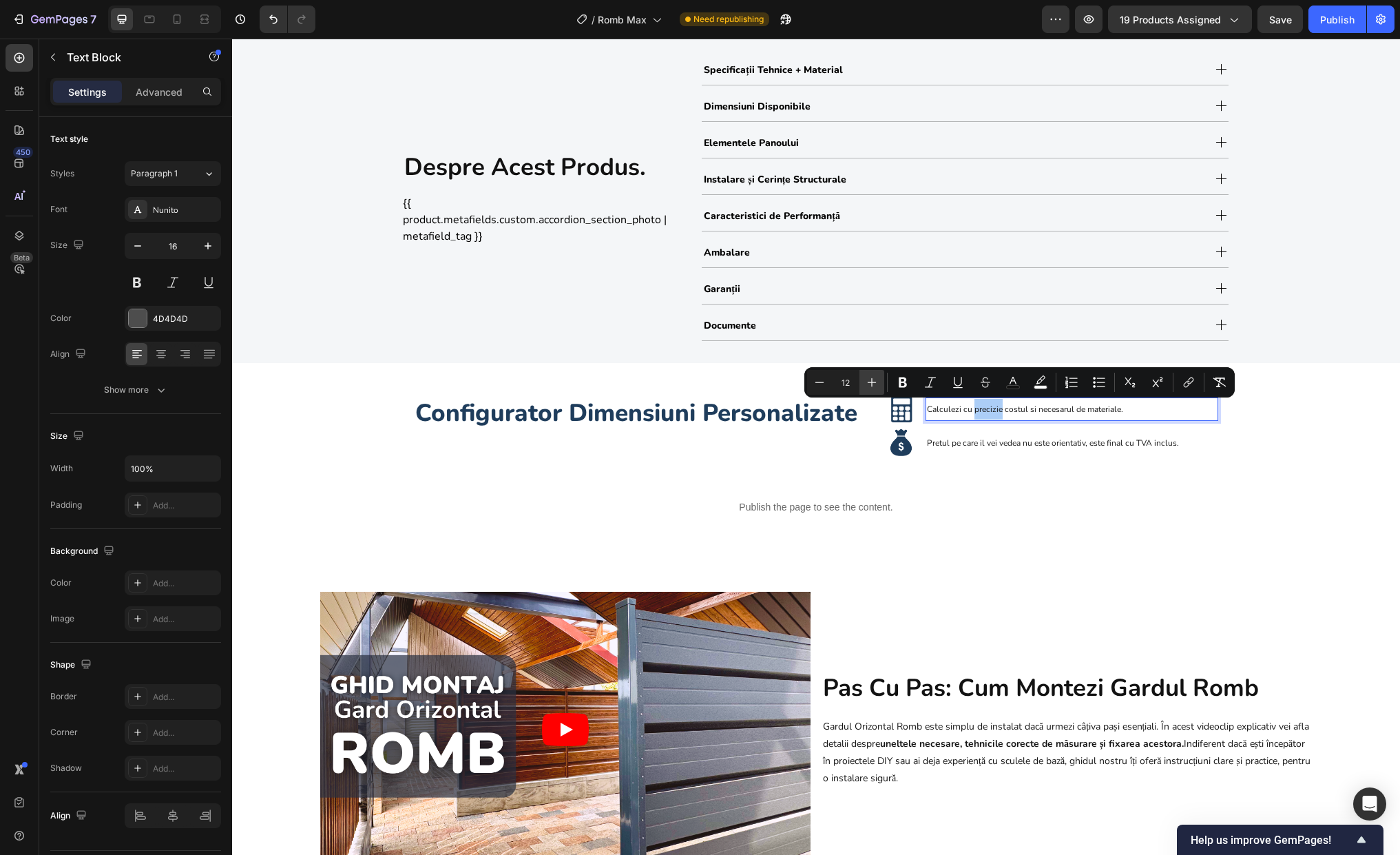
click at [875, 378] on icon "Editor contextual toolbar" at bounding box center [872, 382] width 14 height 14
click at [824, 380] on icon "Editor contextual toolbar" at bounding box center [819, 382] width 14 height 14
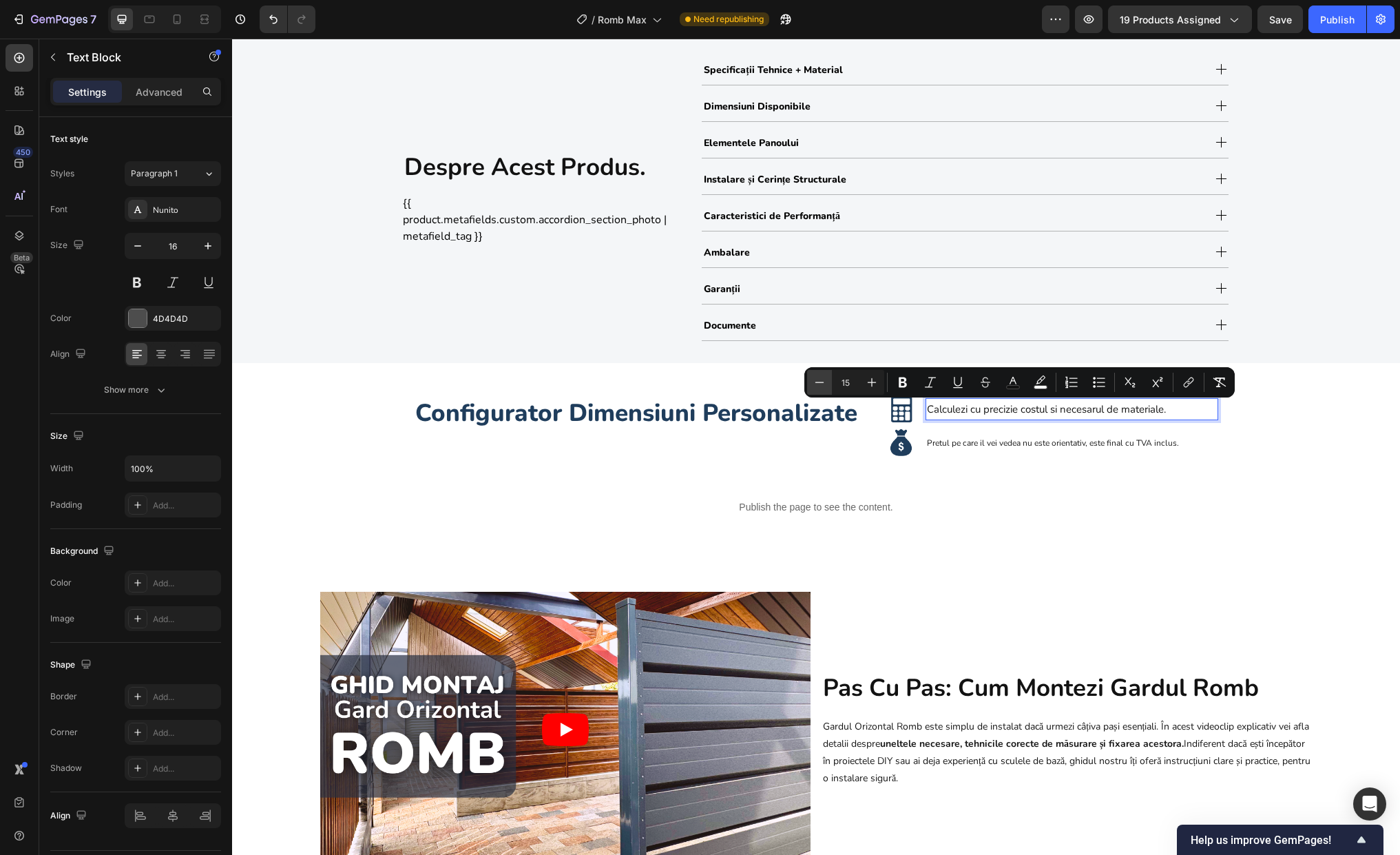
click at [824, 380] on icon "Editor contextual toolbar" at bounding box center [819, 382] width 14 height 14
type input "14"
click at [1010, 385] on icon "Editor contextual toolbar" at bounding box center [1013, 382] width 14 height 14
type input "121212"
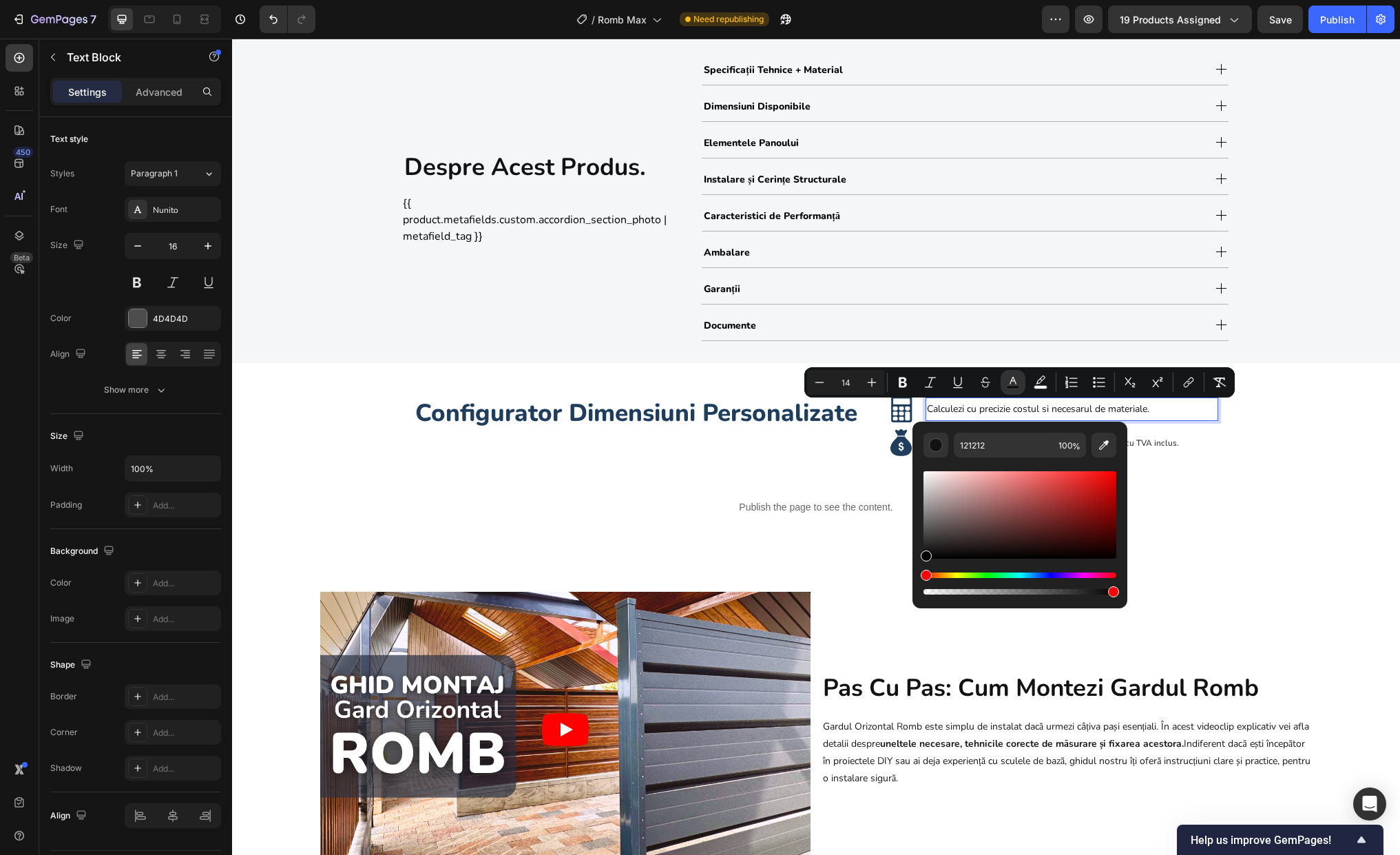
type input "000000"
drag, startPoint x: 946, startPoint y: 535, endPoint x: 912, endPoint y: 564, distance: 44.7
click at [913, 564] on div "000000 100 %" at bounding box center [1020, 509] width 215 height 176
click at [1177, 444] on p "Pretul pe care il vei vedea nu este orientativ, este final cu TVA inclus." at bounding box center [1072, 442] width 290 height 21
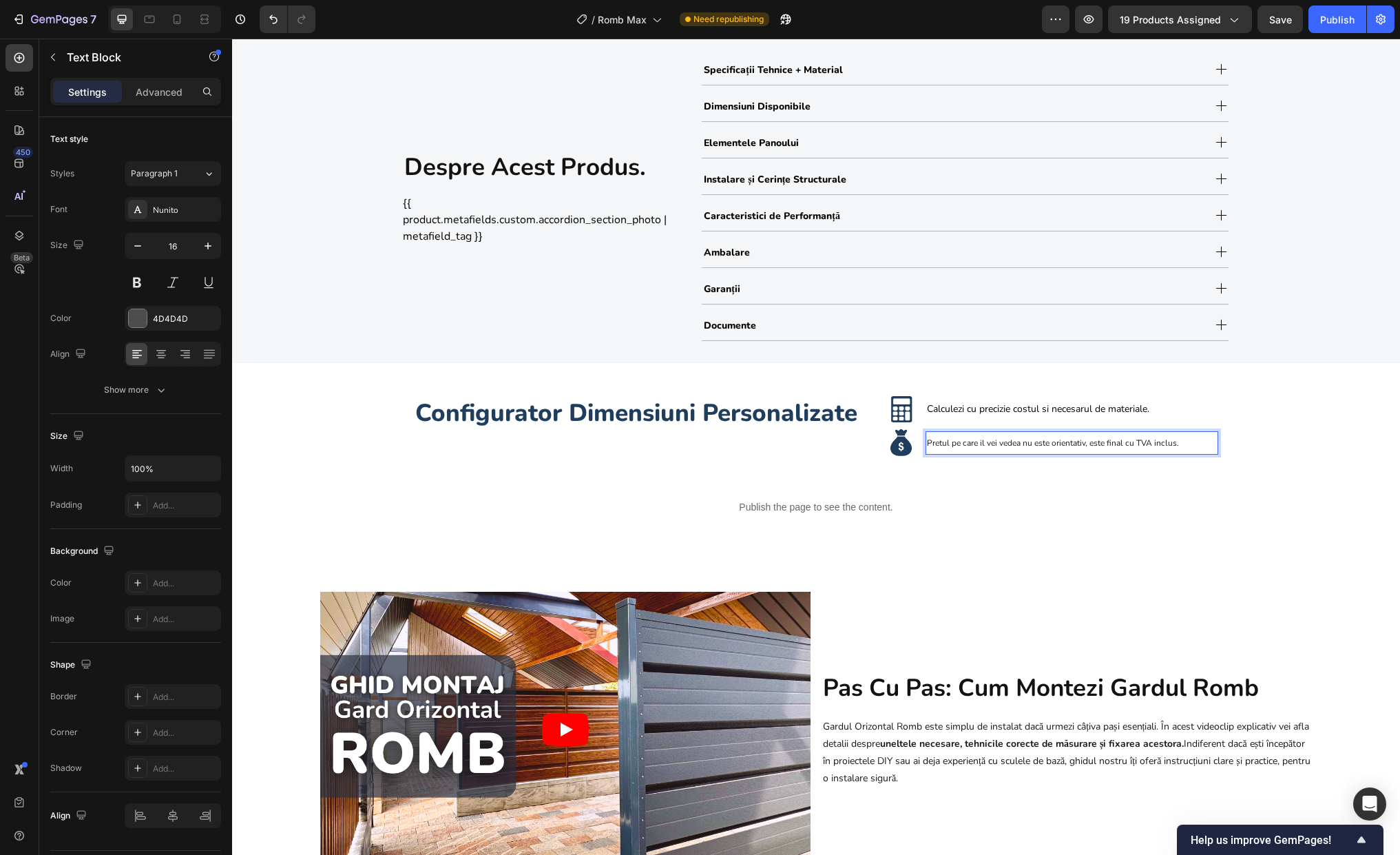
click at [1177, 444] on p "Pretul pe care il vei vedea nu este orientativ, este final cu TVA inclus." at bounding box center [1072, 442] width 290 height 21
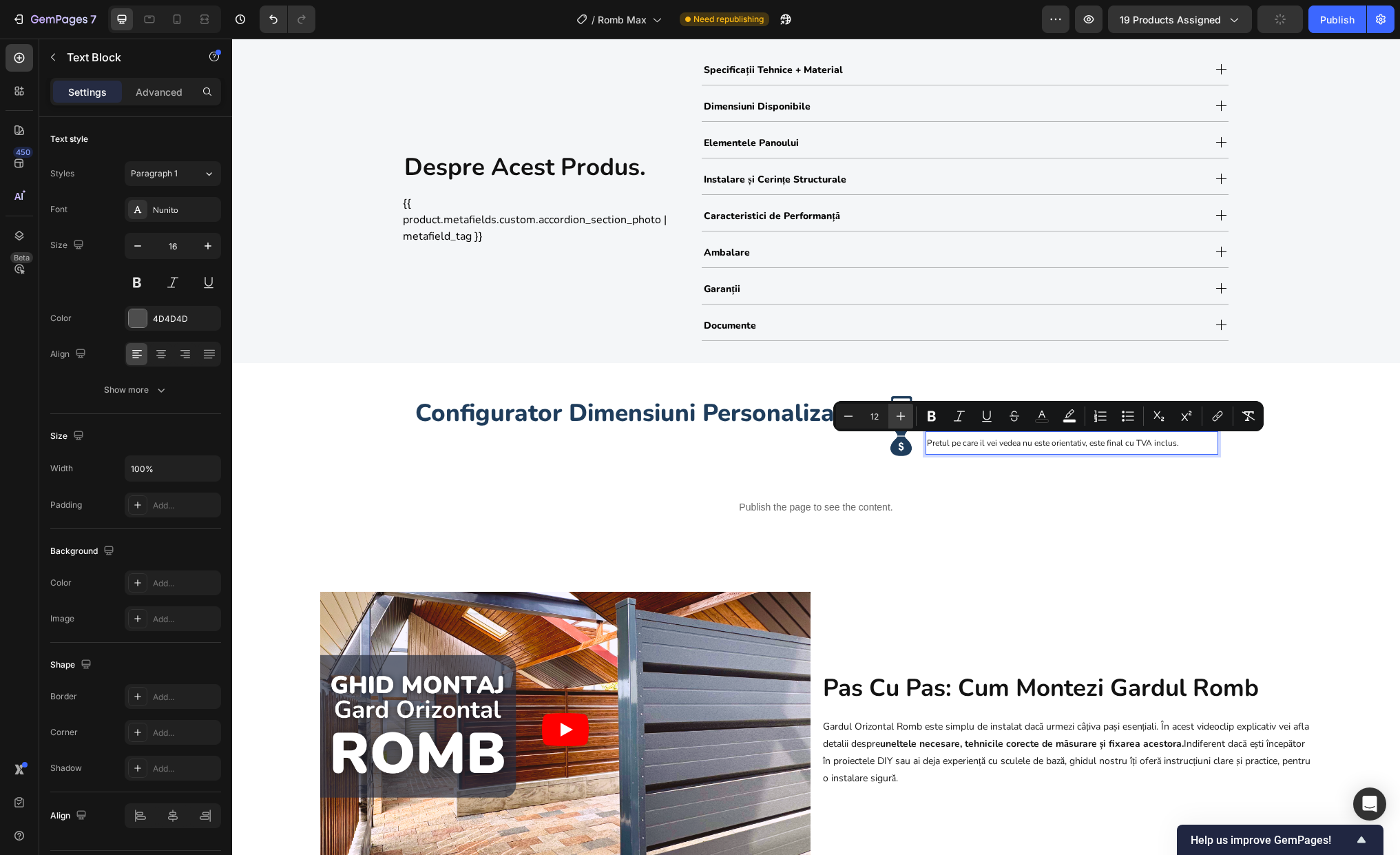
click at [906, 417] on icon "Editor contextual toolbar" at bounding box center [901, 416] width 14 height 14
click at [903, 417] on icon "Editor contextual toolbar" at bounding box center [901, 416] width 14 height 14
type input "14"
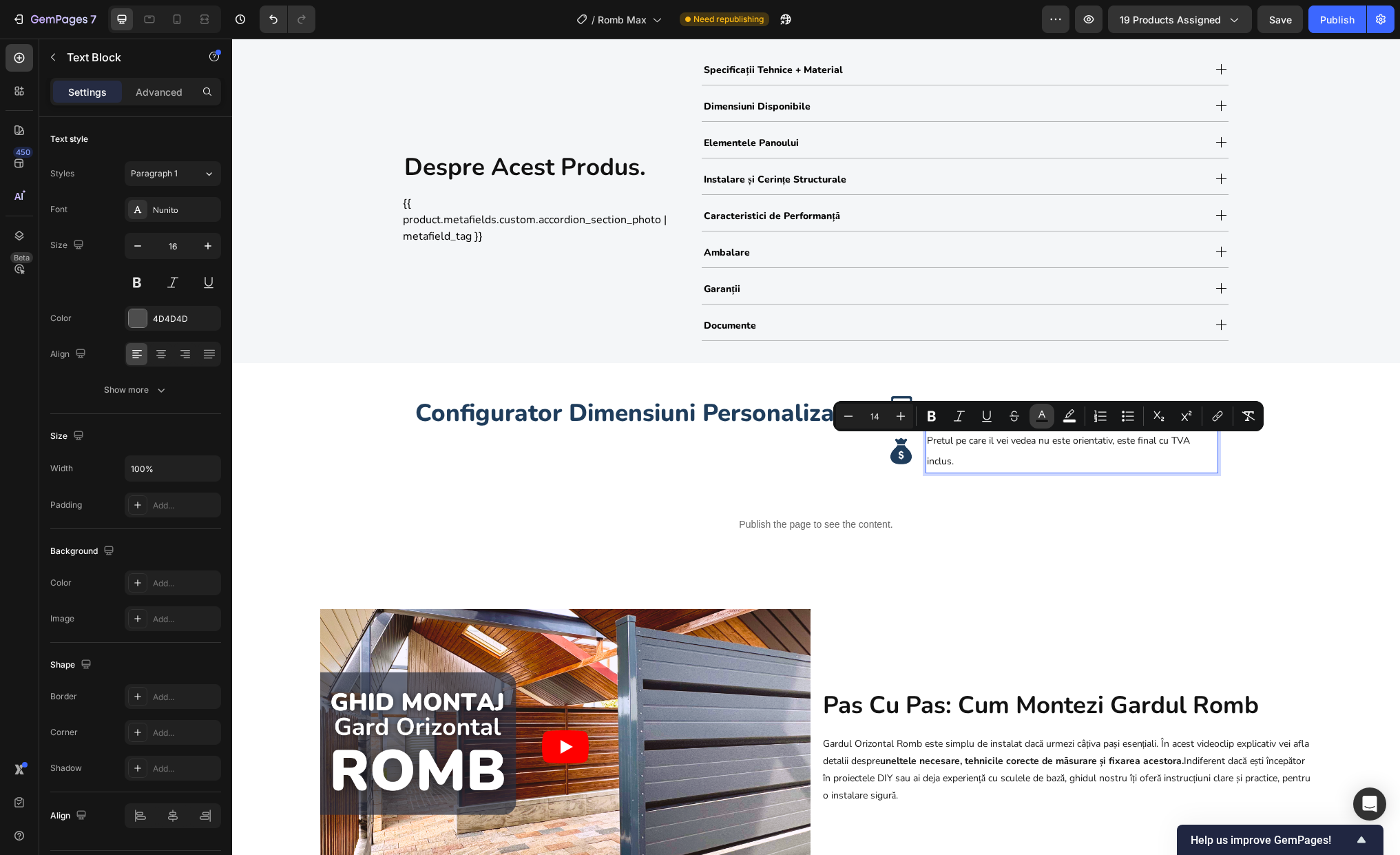
click at [1041, 414] on icon "Editor contextual toolbar" at bounding box center [1042, 416] width 14 height 14
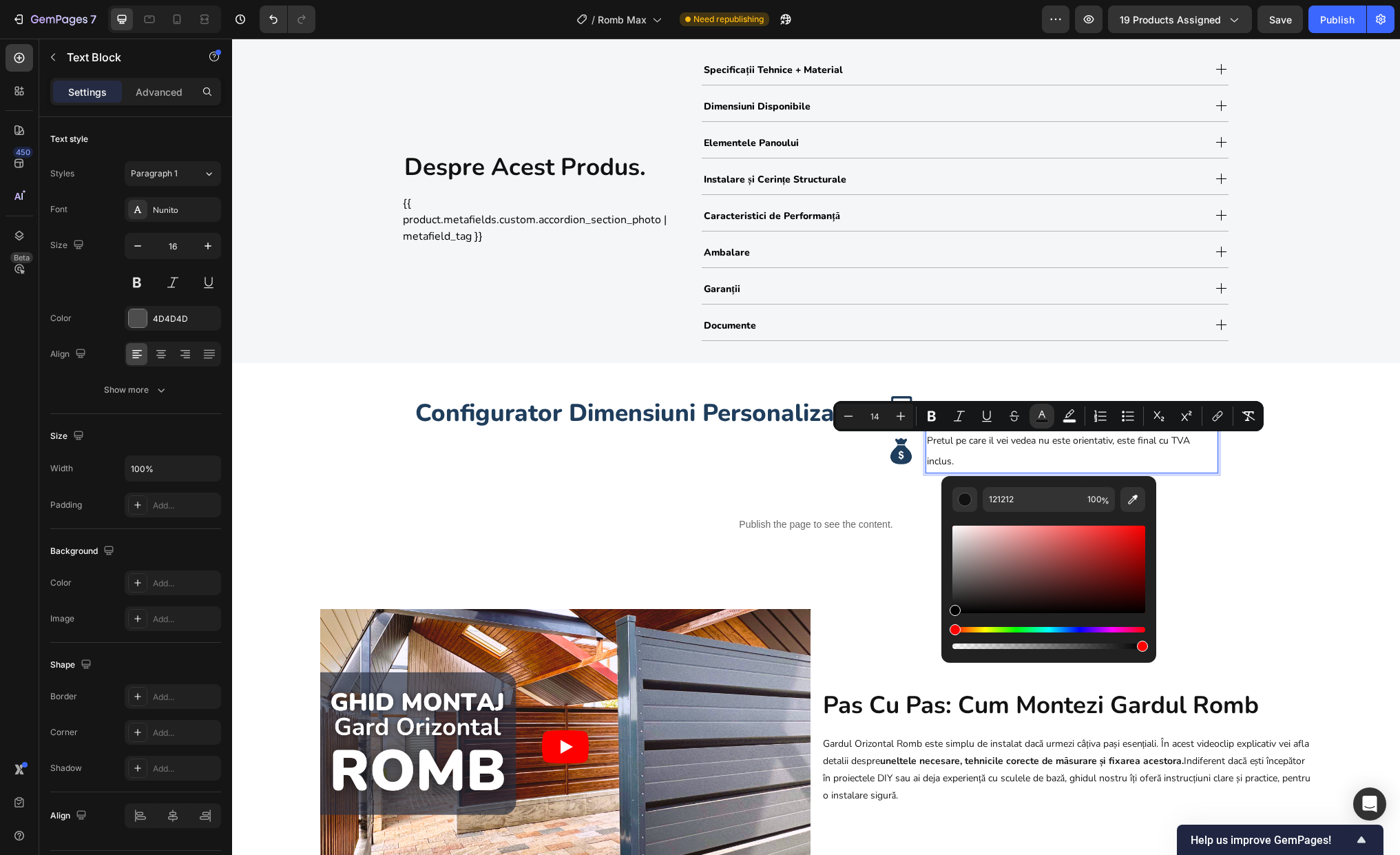
drag, startPoint x: 1220, startPoint y: 631, endPoint x: 933, endPoint y: 621, distance: 287.2
type input "000000"
click at [1191, 502] on div "Configurator Dimensiuni Personalizate Heading Image Calculezi cu precizie costu…" at bounding box center [816, 475] width 1168 height 180
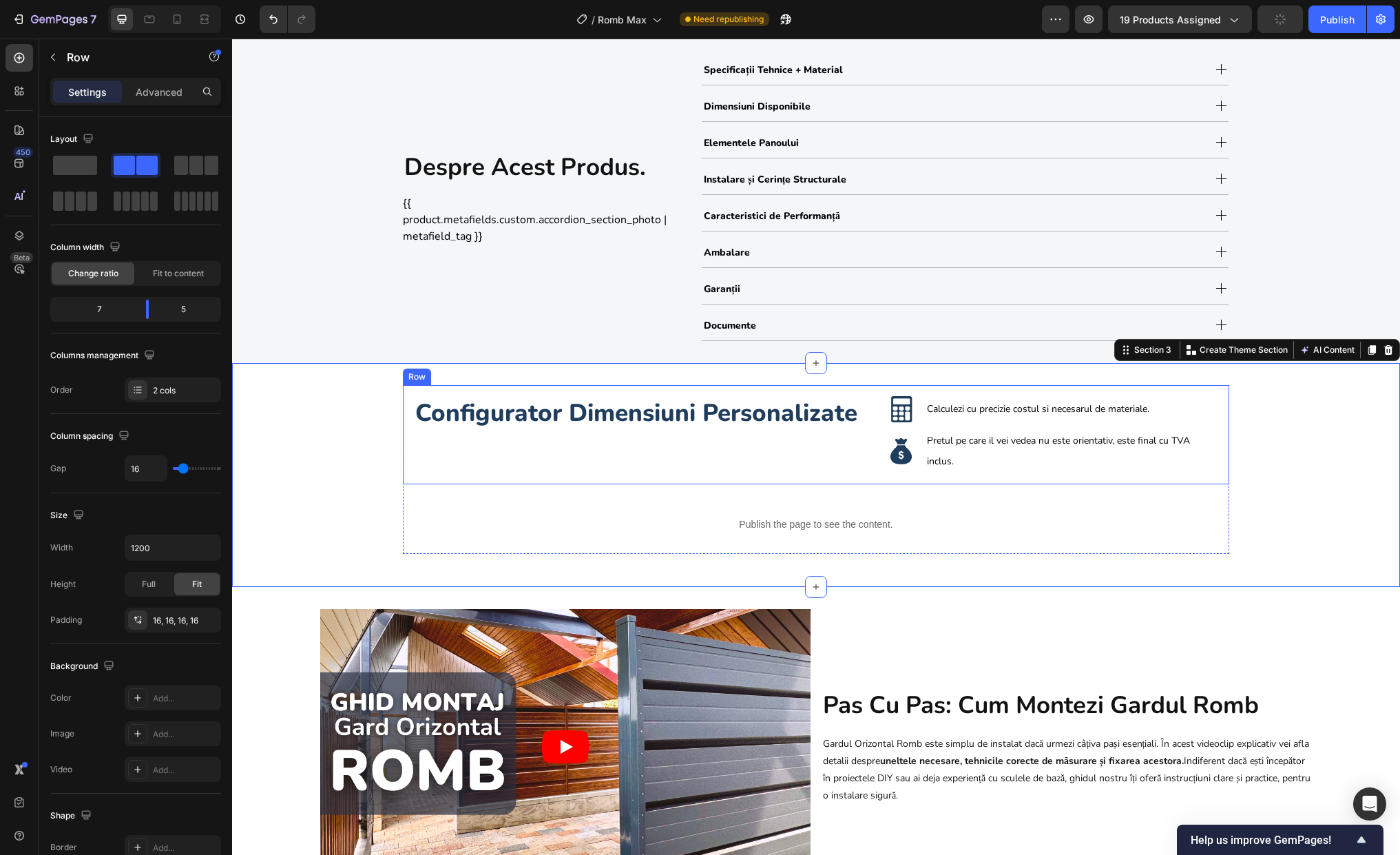
click at [529, 444] on div "Configurator Dimensiuni Personalizate Heading" at bounding box center [645, 434] width 463 height 77
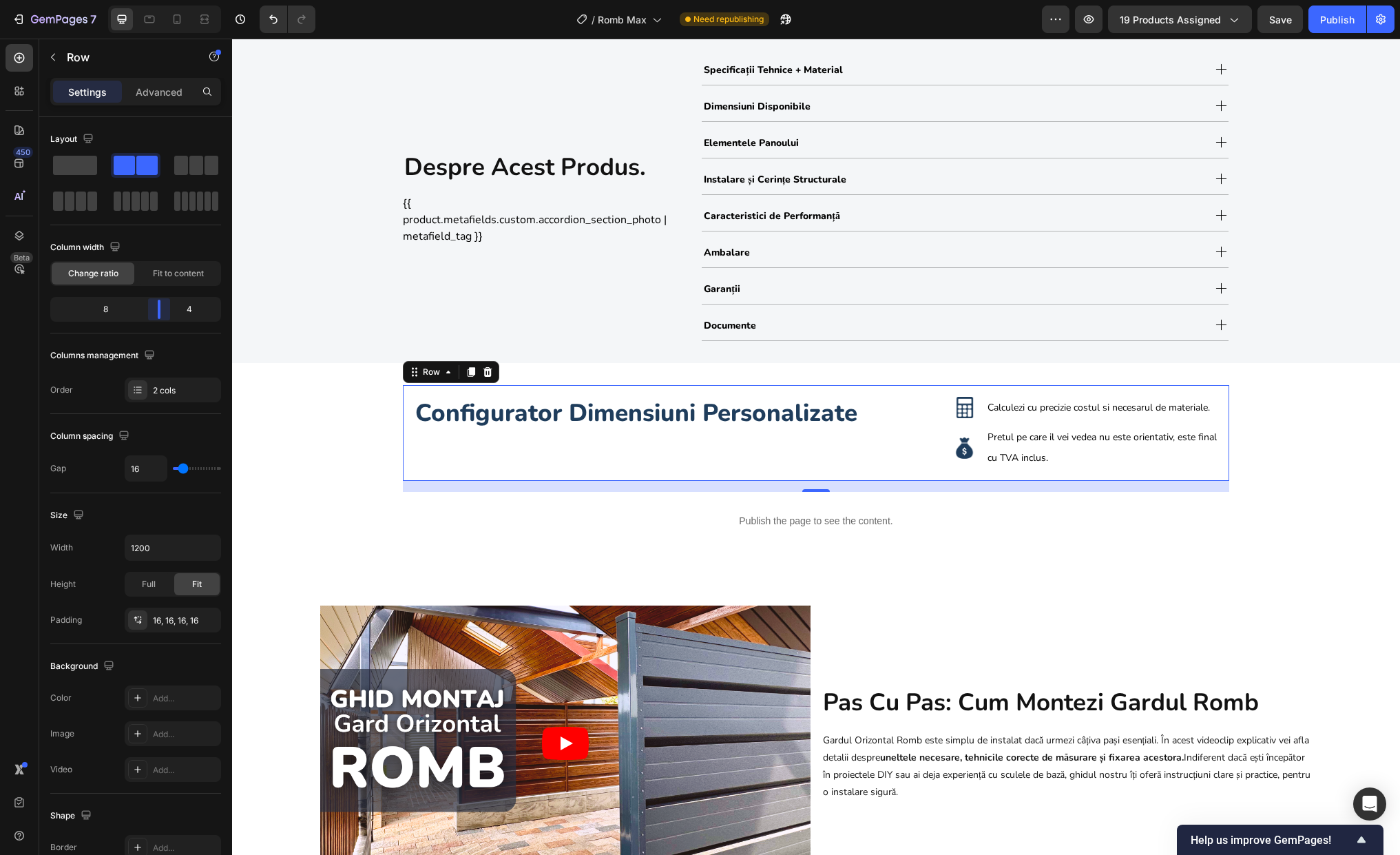
drag, startPoint x: 147, startPoint y: 305, endPoint x: 161, endPoint y: 307, distance: 14.1
click at [161, 0] on body "7 Version history / Romb Max Need republishing Preview 19 products assigned Sav…" at bounding box center [700, 0] width 1400 height 0
click at [1191, 475] on div "Configurator Dimensiuni Personalizate Heading Image Calculezi cu precizie costu…" at bounding box center [816, 473] width 1168 height 176
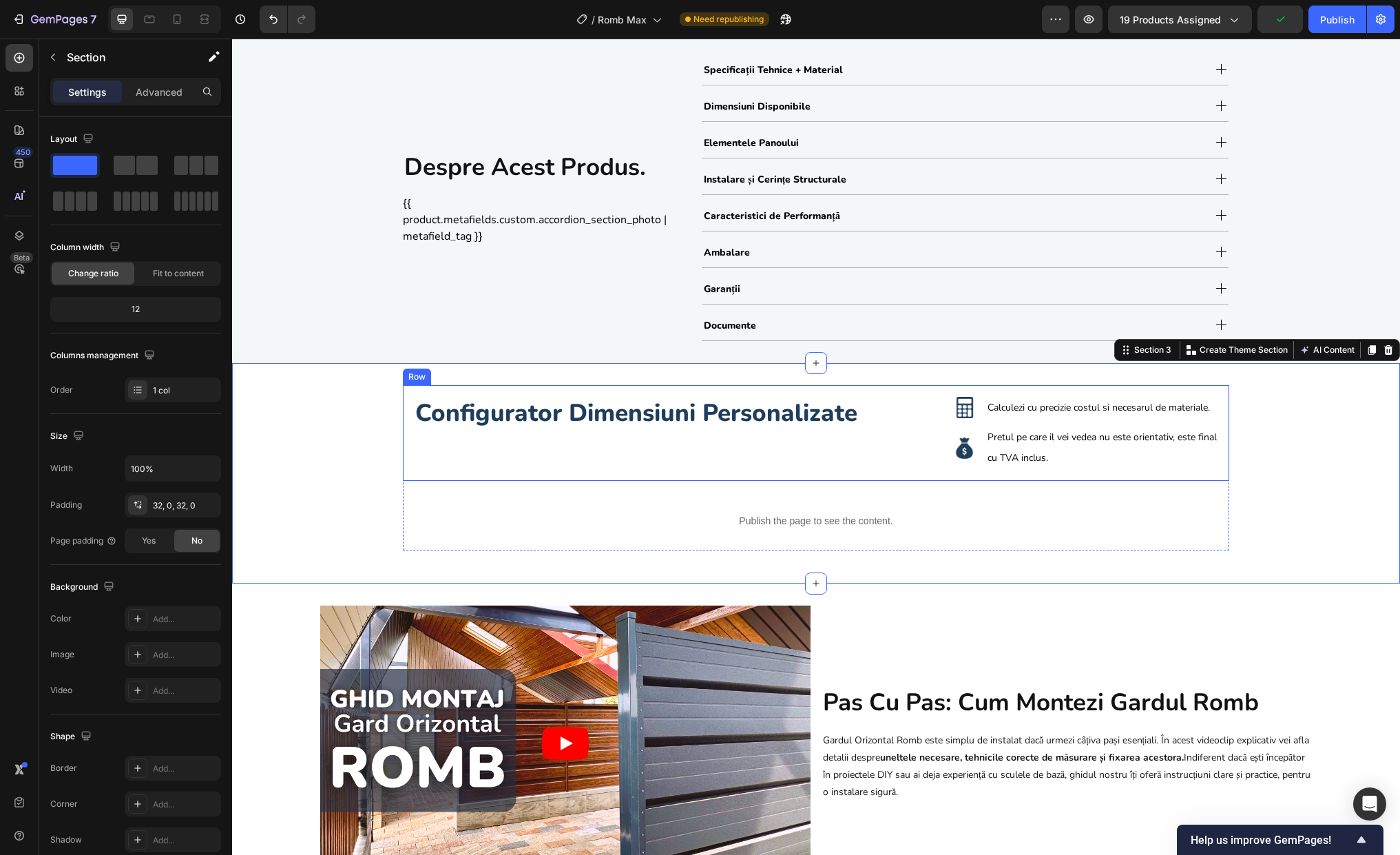
click at [892, 447] on div "Configurator Dimensiuni Personalizate Heading" at bounding box center [679, 432] width 529 height 74
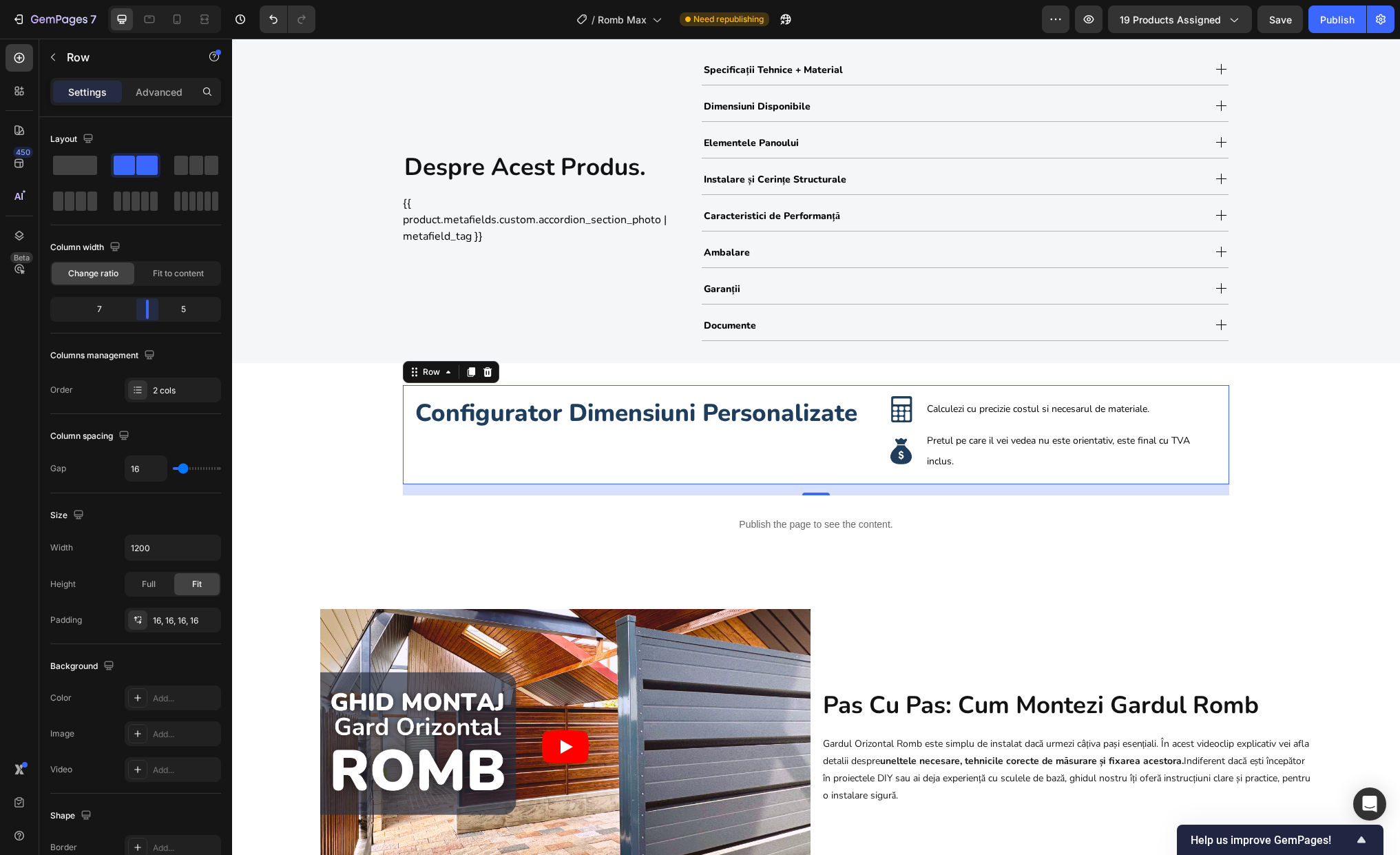
drag, startPoint x: 160, startPoint y: 306, endPoint x: 146, endPoint y: 308, distance: 14.1
click at [146, 0] on body "7 Version history / Romb Max Need republishing Preview 19 products assigned Sav…" at bounding box center [700, 0] width 1400 height 0
click at [917, 416] on div "Image Calculezi cu precizie costul si necesarul de materiale. Text Block Row" at bounding box center [1053, 409] width 331 height 27
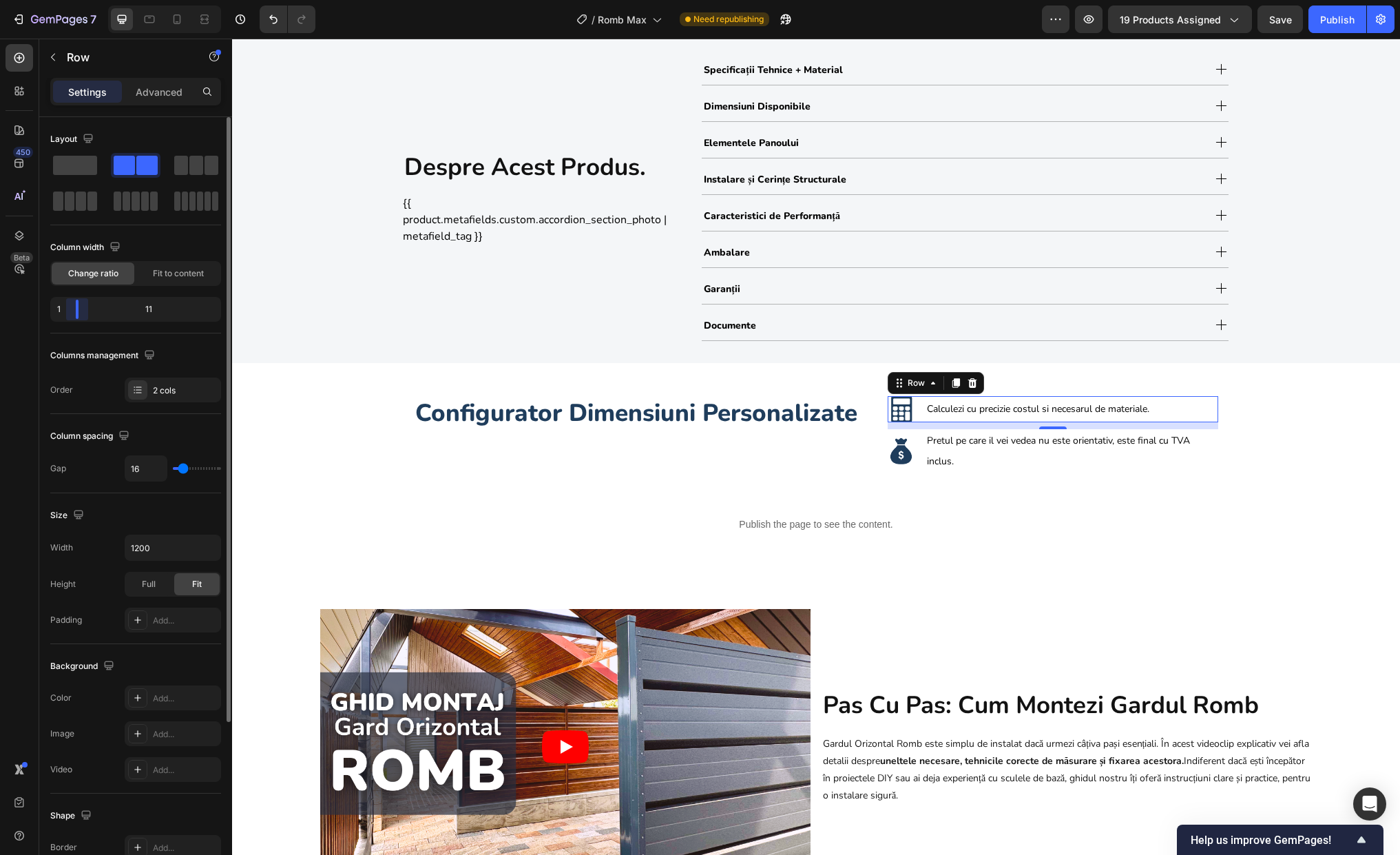
drag, startPoint x: 77, startPoint y: 312, endPoint x: 62, endPoint y: 314, distance: 15.1
click at [61, 0] on body "7 Version history / Romb Max Need republishing Preview 19 products assigned Sav…" at bounding box center [700, 0] width 1400 height 0
click at [900, 410] on img at bounding box center [901, 409] width 27 height 27
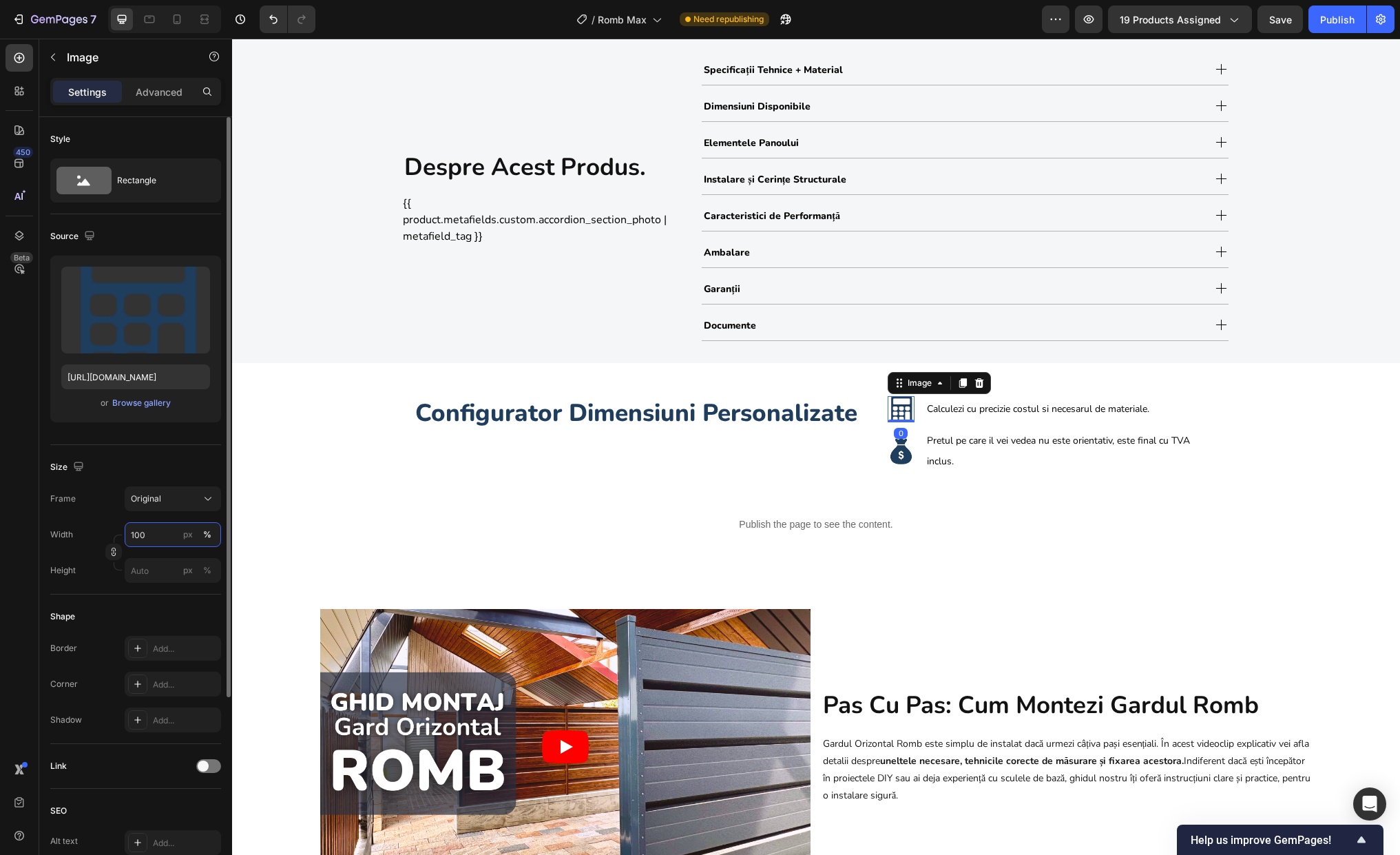
click at [149, 532] on input "100" at bounding box center [173, 534] width 97 height 25
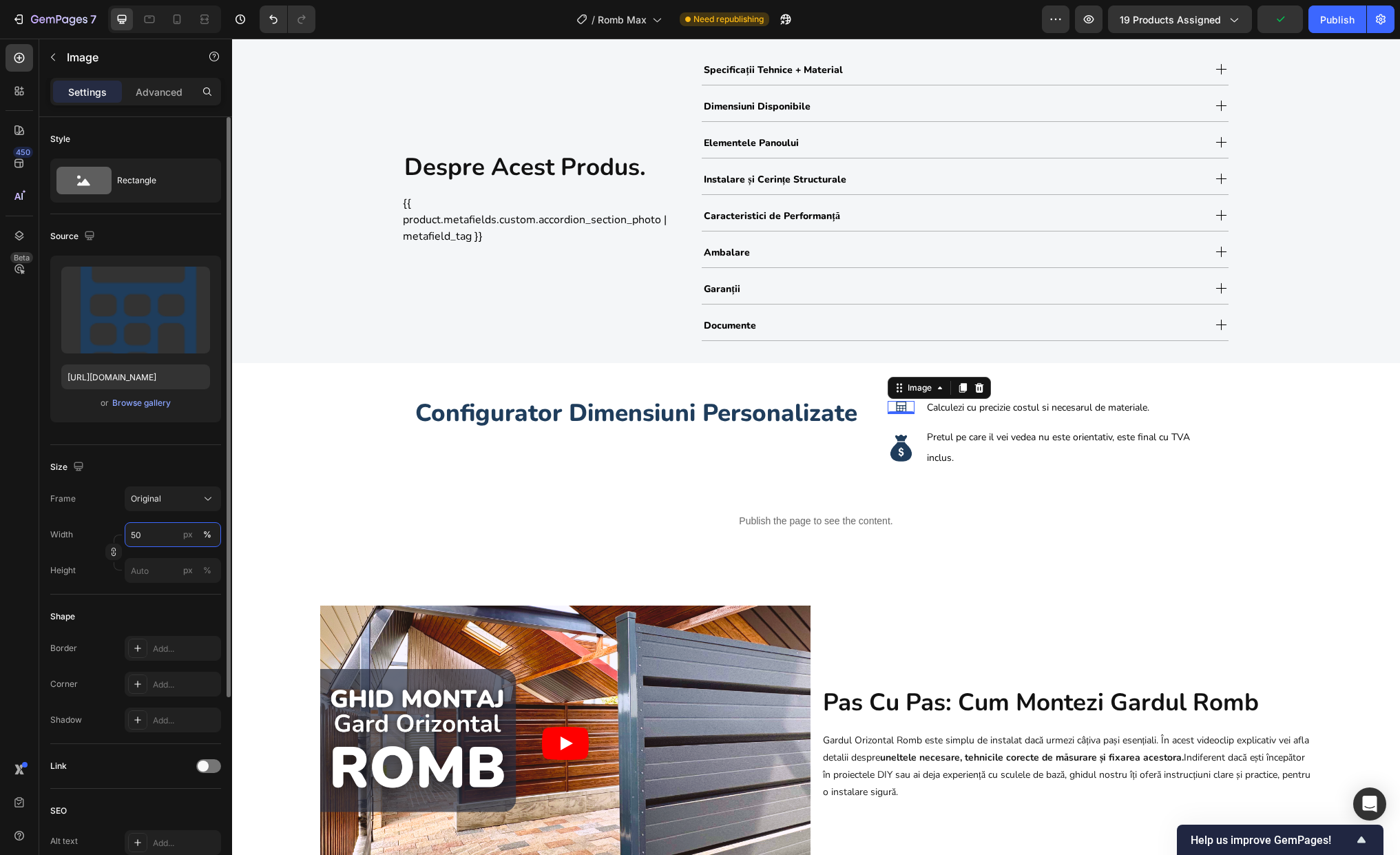
click at [132, 536] on input "50" at bounding box center [173, 534] width 97 height 25
type input "70"
click at [903, 448] on img at bounding box center [901, 448] width 27 height 27
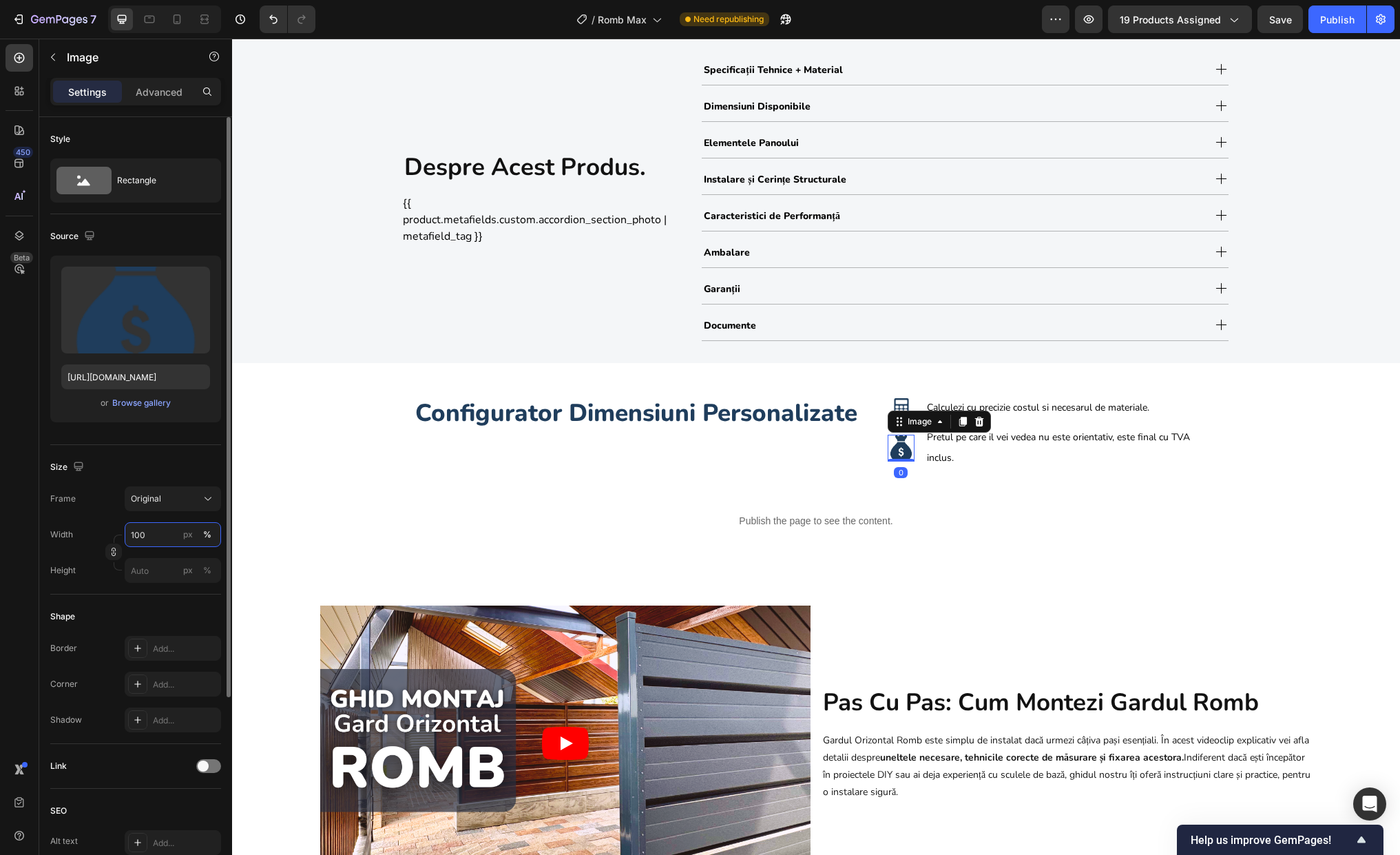
click at [166, 539] on input "100" at bounding box center [173, 534] width 97 height 25
type input "70"
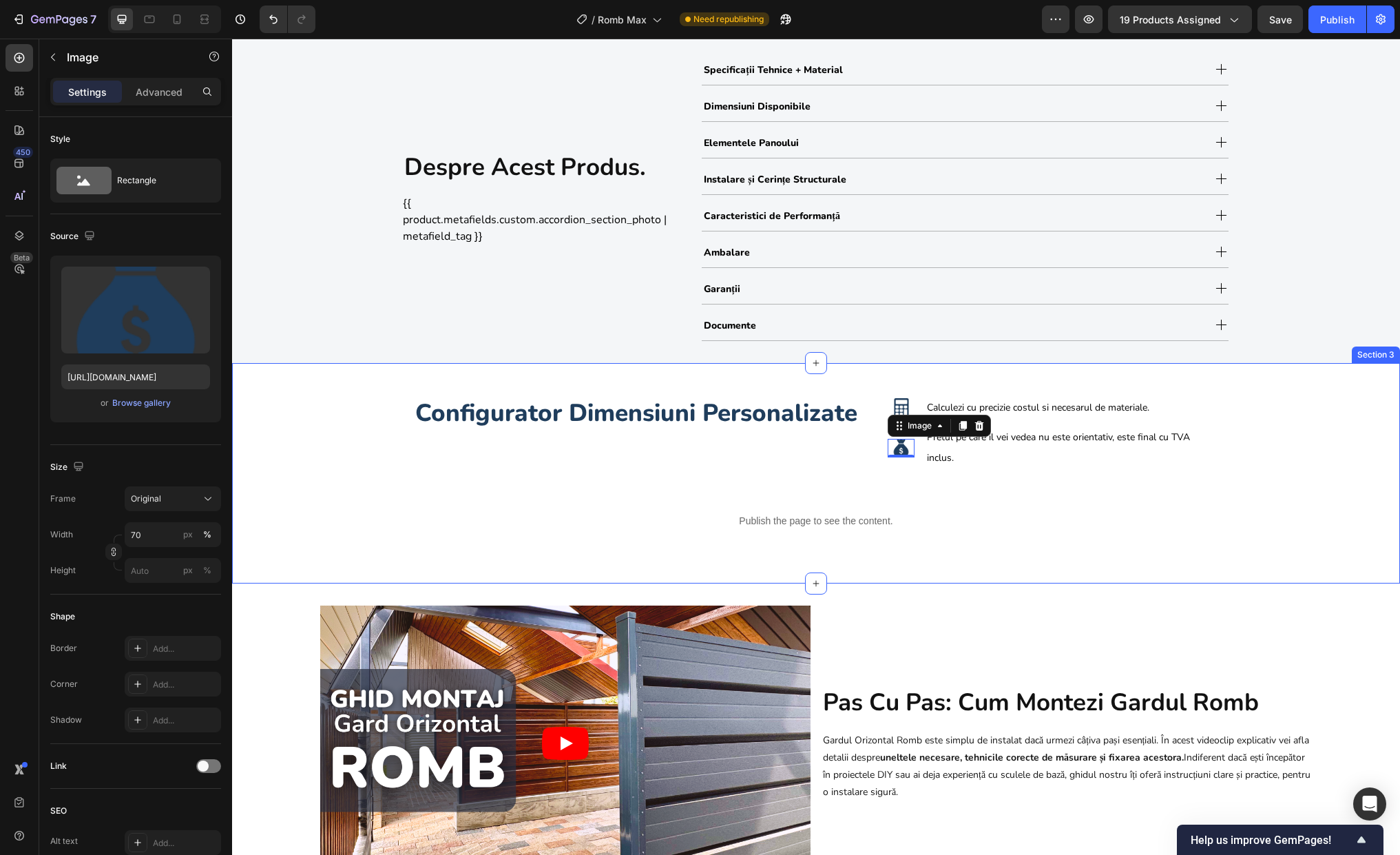
click at [1068, 555] on div "Configurator Dimensiuni Personalizate Heading Image Calculezi cu precizie costu…" at bounding box center [816, 473] width 1168 height 176
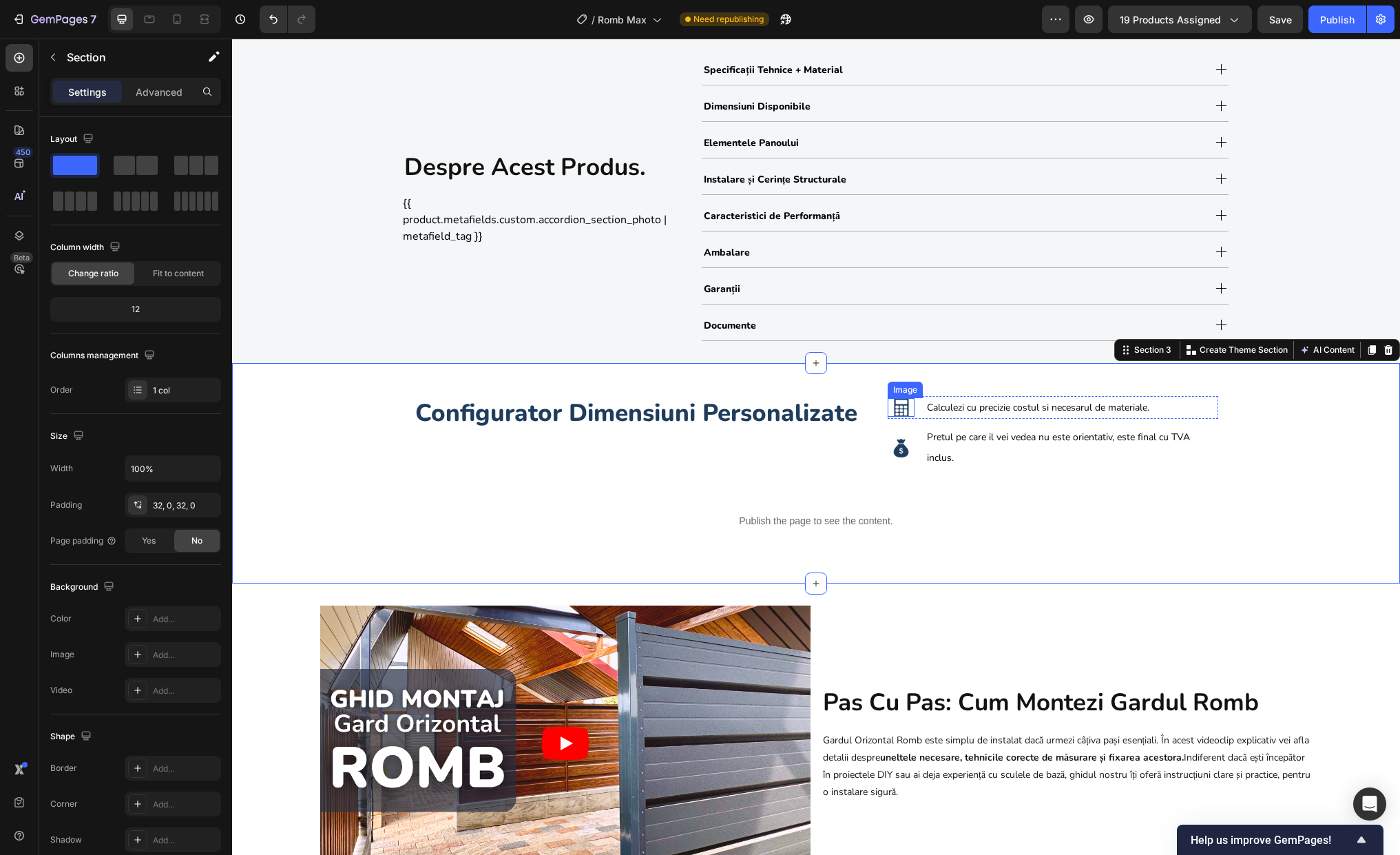
click at [894, 404] on img at bounding box center [901, 407] width 18 height 18
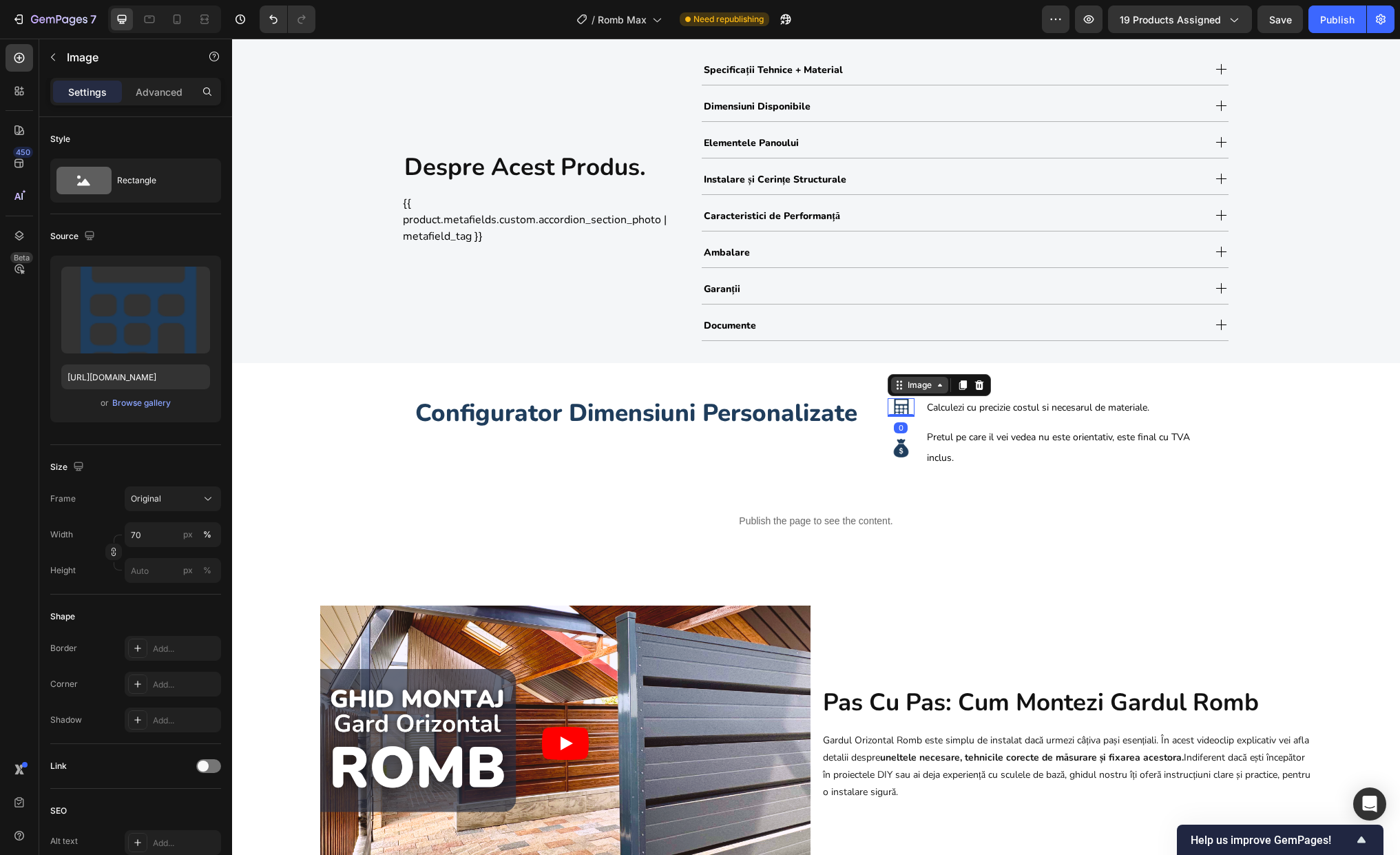
click at [894, 389] on icon at bounding box center [899, 385] width 11 height 11
click at [921, 363] on div "Row 2 cols" at bounding box center [917, 360] width 48 height 8
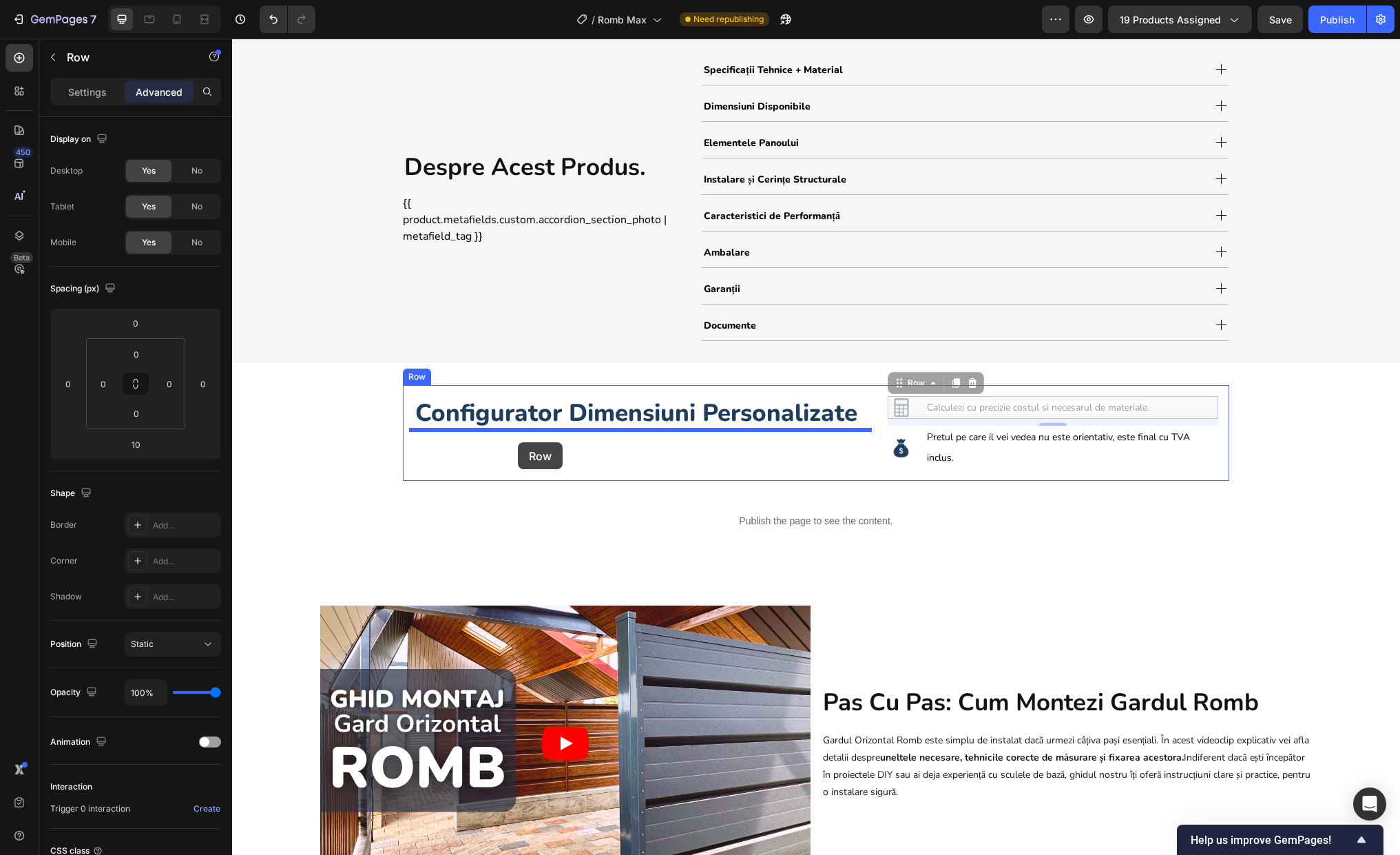
drag, startPoint x: 894, startPoint y: 385, endPoint x: 518, endPoint y: 442, distance: 380.3
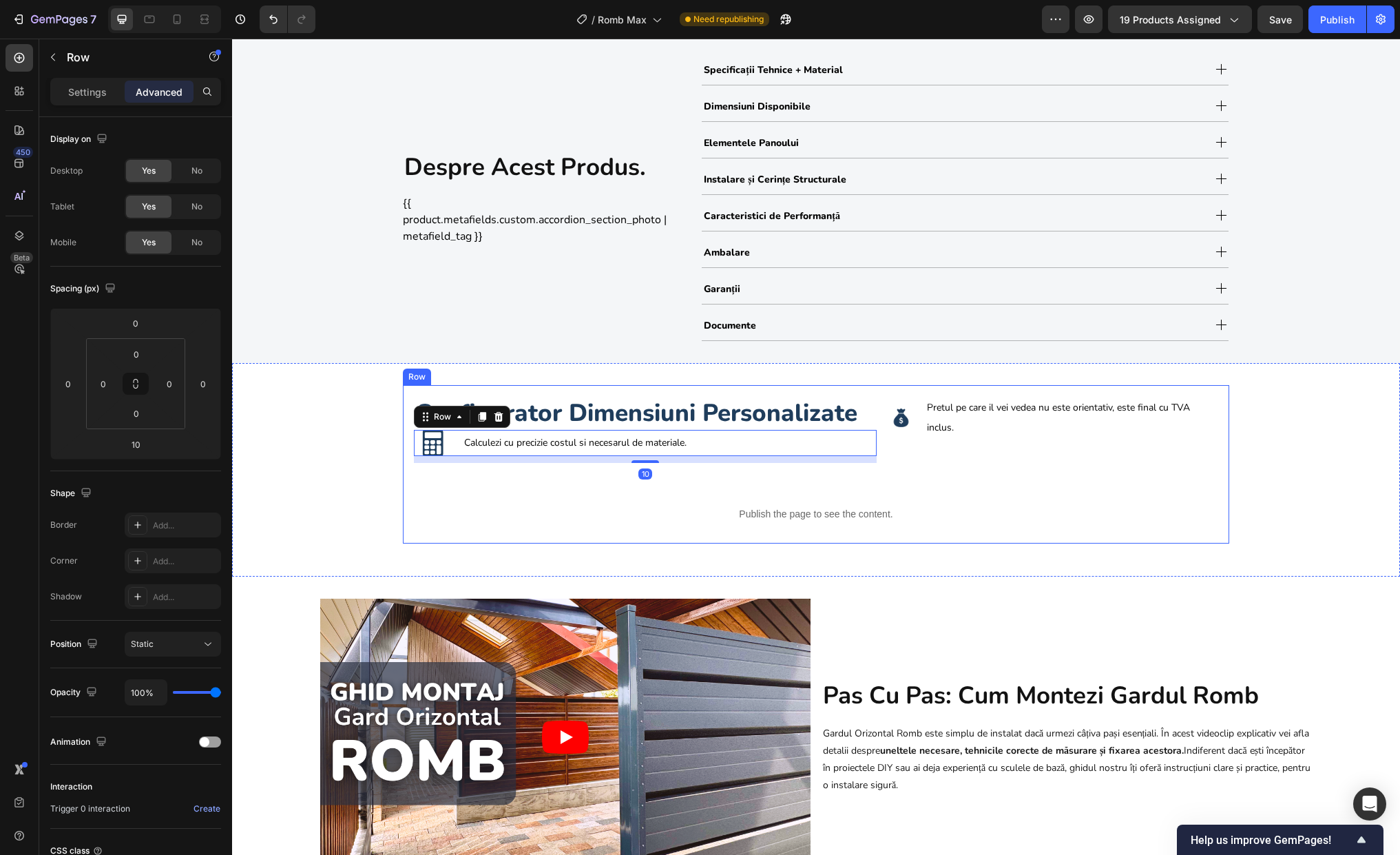
click at [1068, 476] on div "Configurator Dimensiuni Personalizate Heading Image Calculezi cu precizie costu…" at bounding box center [816, 464] width 826 height 159
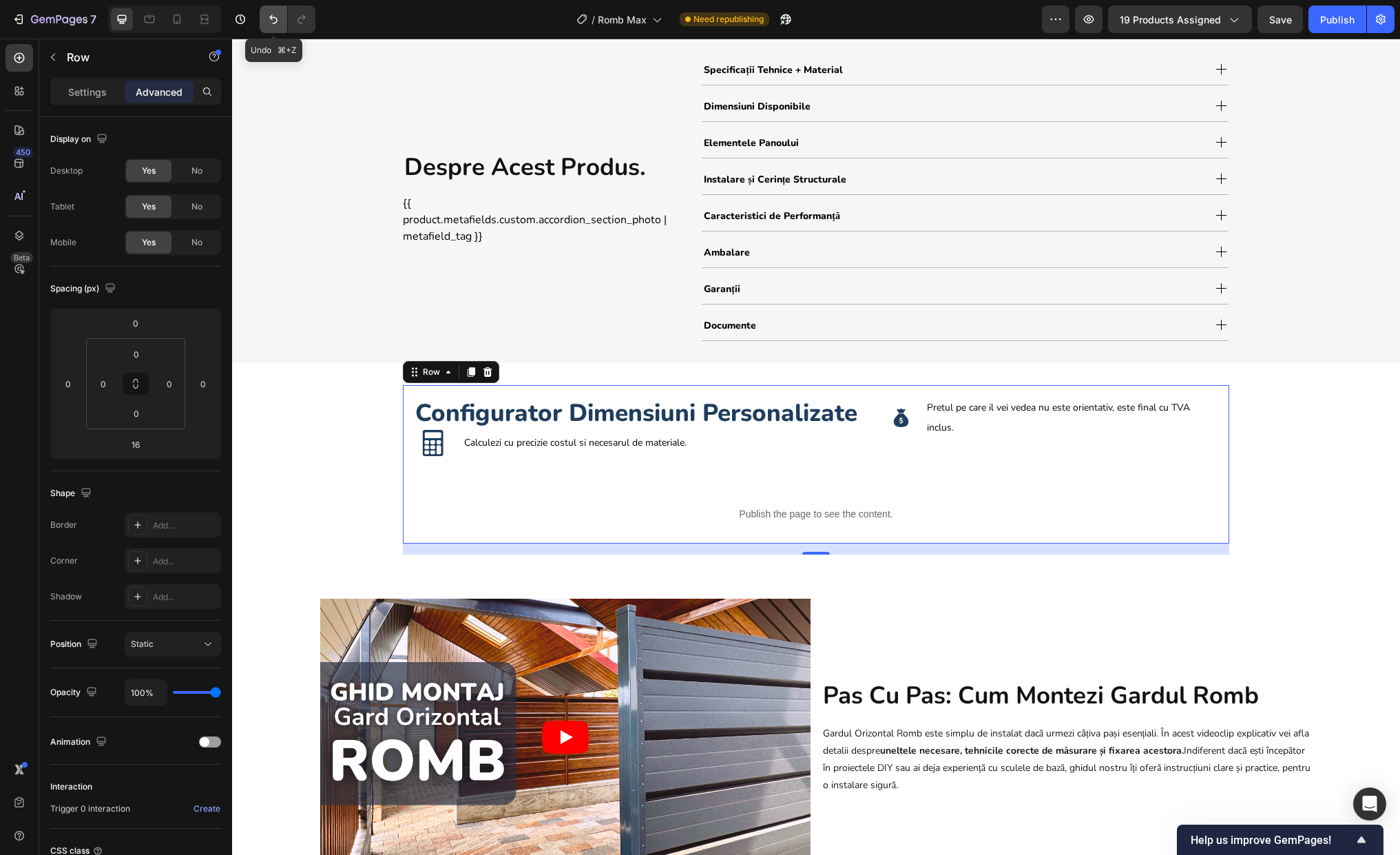
click at [268, 17] on icon "Undo/Redo" at bounding box center [274, 19] width 14 height 14
click at [277, 19] on icon "Undo/Redo" at bounding box center [274, 19] width 14 height 14
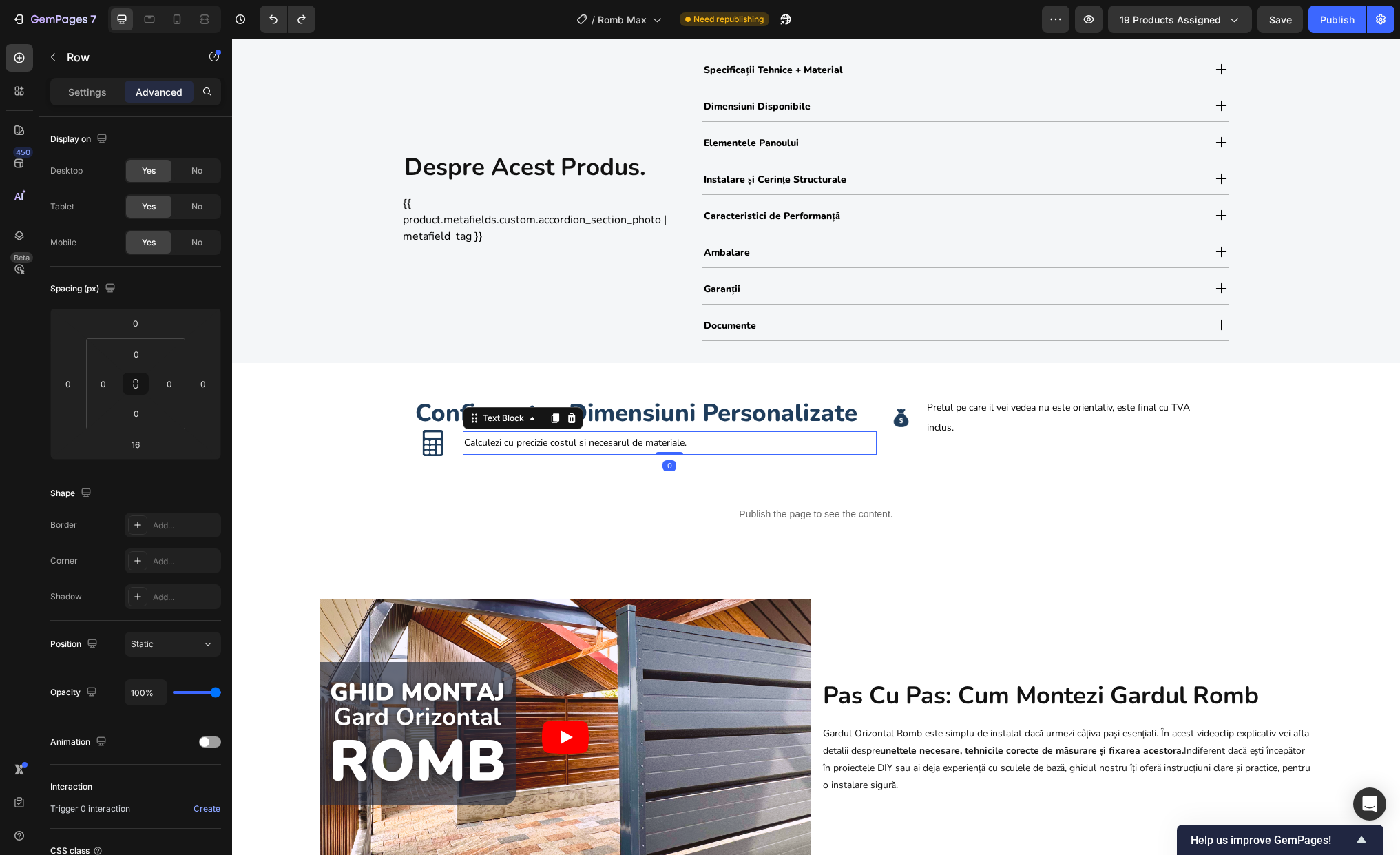
click at [477, 451] on p "Calculezi cu precizie costul si necesarul de materiale." at bounding box center [670, 442] width 411 height 21
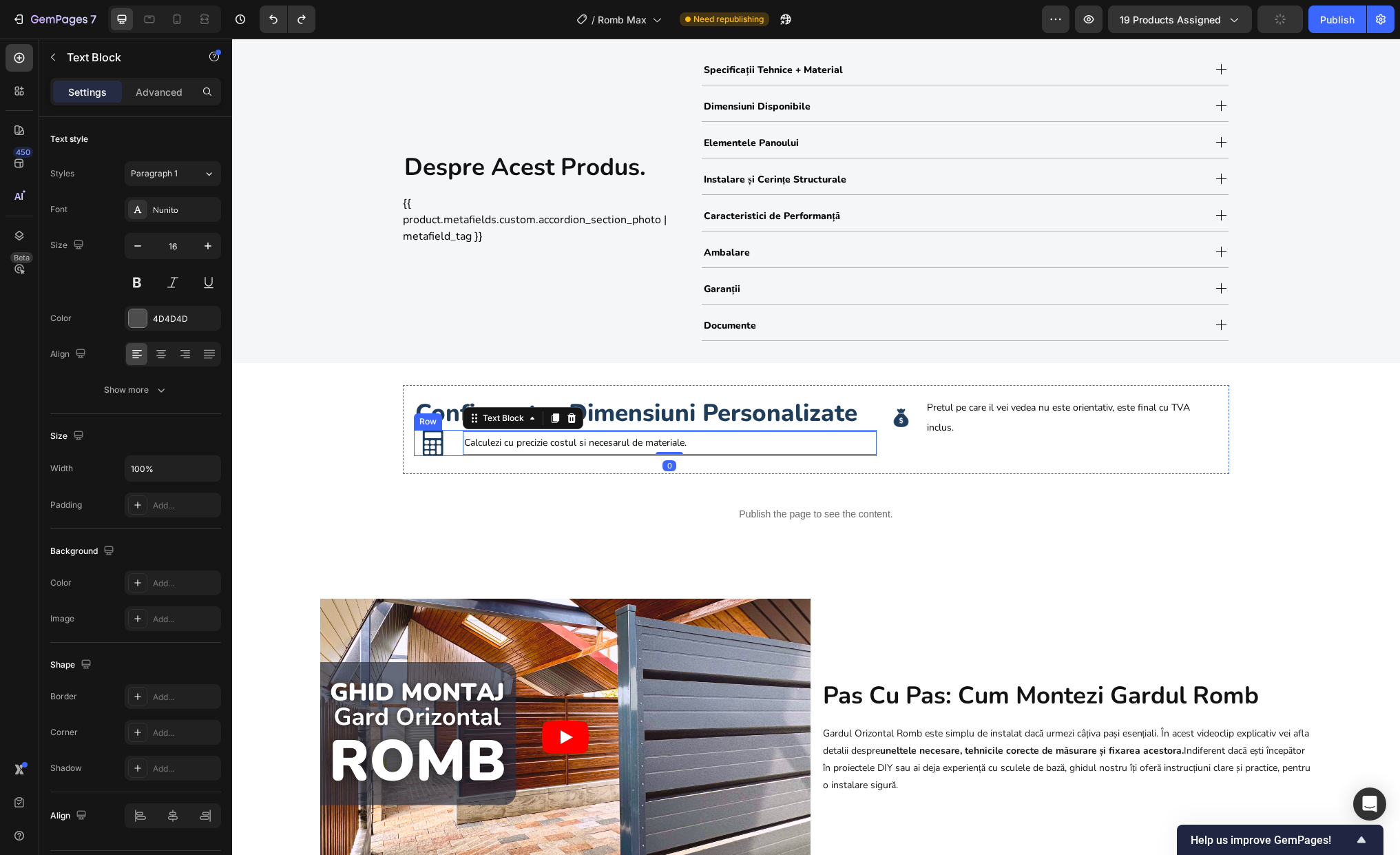
click at [446, 439] on div "Image Calculezi cu precizie costul si necesarul de materiale. Text Block 0 Row" at bounding box center [645, 442] width 463 height 26
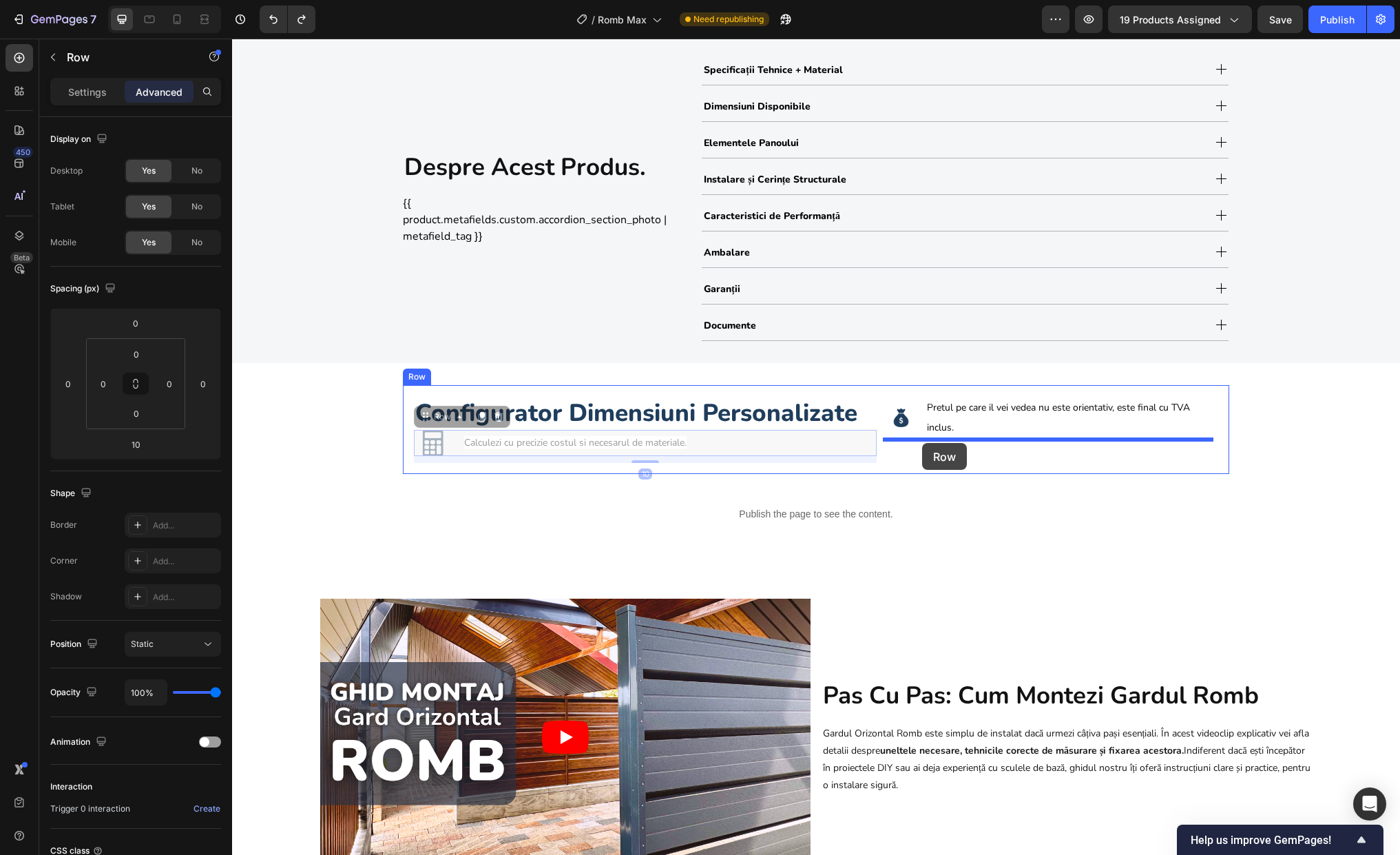
drag, startPoint x: 421, startPoint y: 416, endPoint x: 922, endPoint y: 443, distance: 501.7
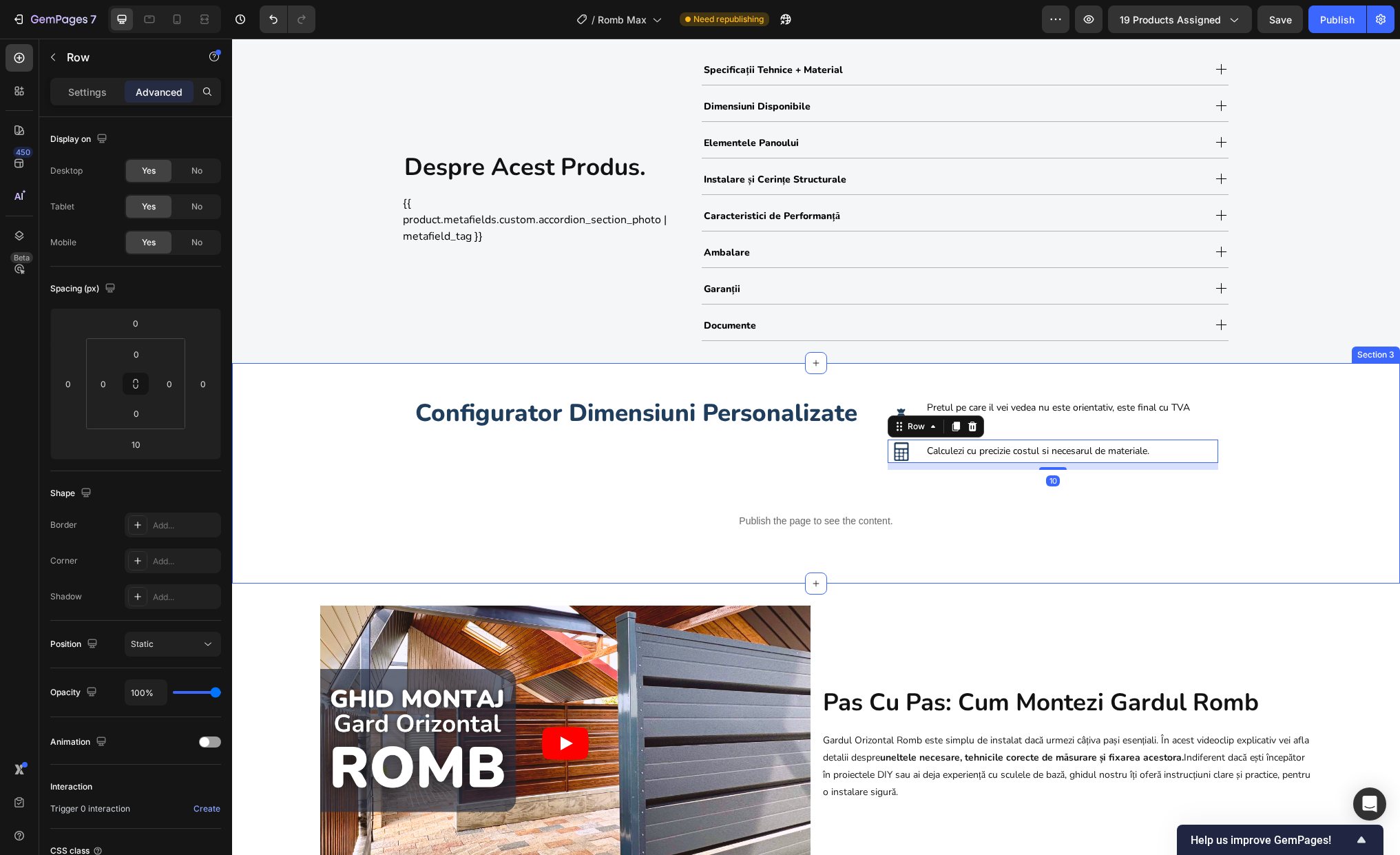
click at [1191, 465] on div "Configurator Dimensiuni Personalizate Heading Image Pretul pe care il vei vedea…" at bounding box center [816, 473] width 1168 height 176
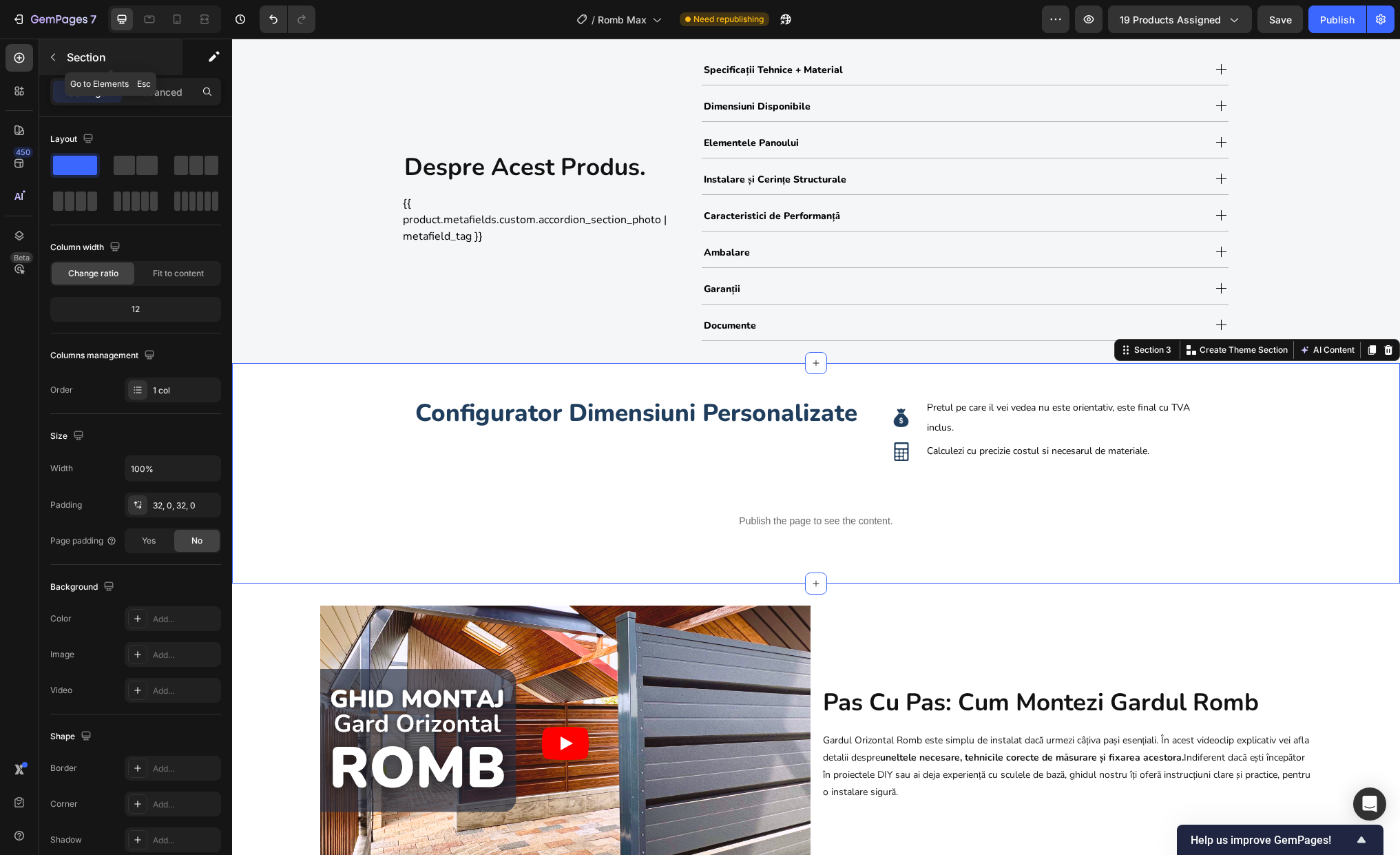
click at [84, 53] on p "Section" at bounding box center [123, 57] width 113 height 17
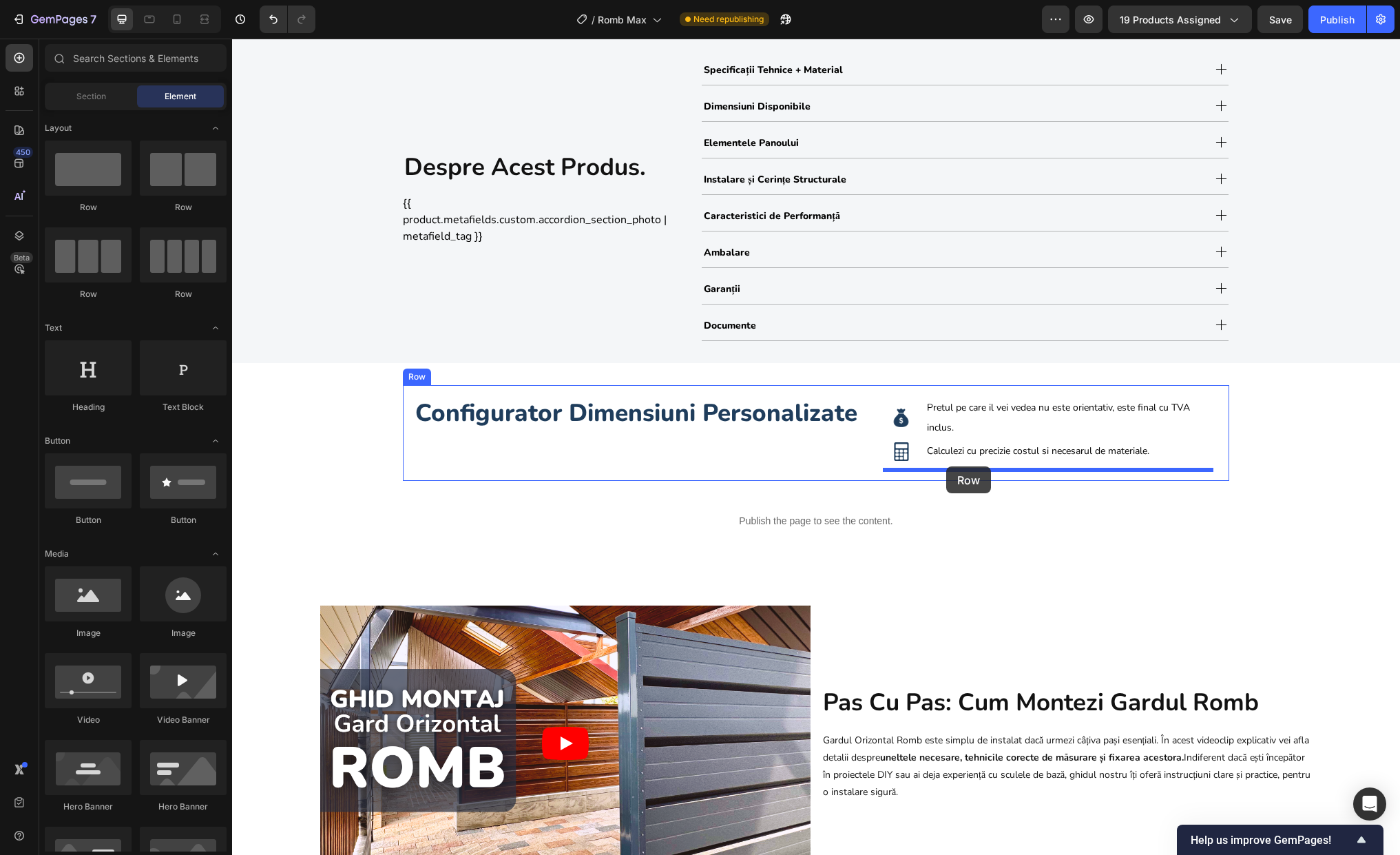
drag, startPoint x: 429, startPoint y: 220, endPoint x: 946, endPoint y: 466, distance: 572.5
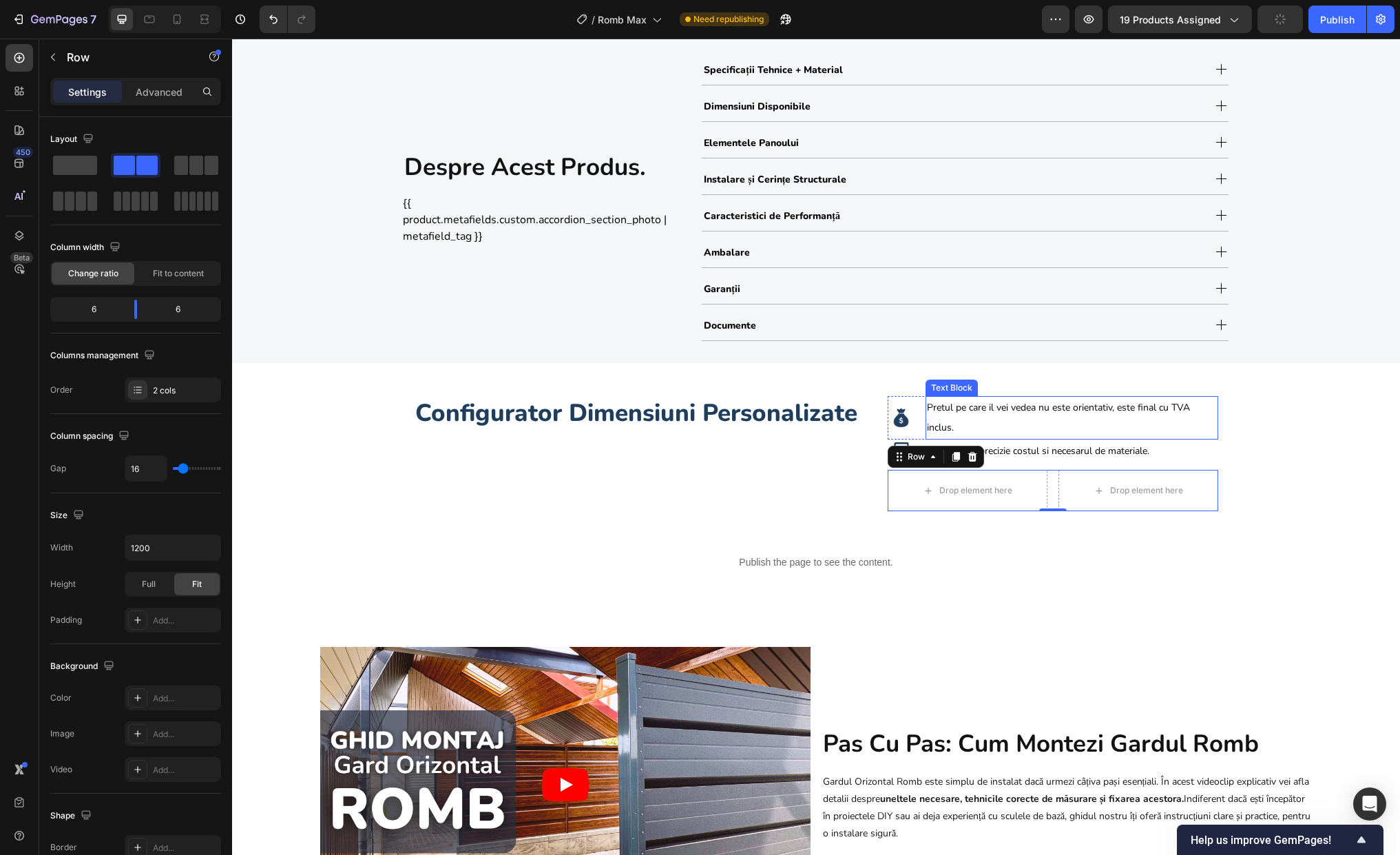
click at [942, 423] on span "Pretul pe care il vei vedea nu este orientativ, este final cu TVA inclus." at bounding box center [1059, 417] width 263 height 33
click at [918, 421] on div "Image Pretul pe care il vei vedea nu este orientativ, este final cu TVA inclus.…" at bounding box center [1053, 418] width 331 height 44
click at [910, 378] on div "Row" at bounding box center [917, 383] width 23 height 12
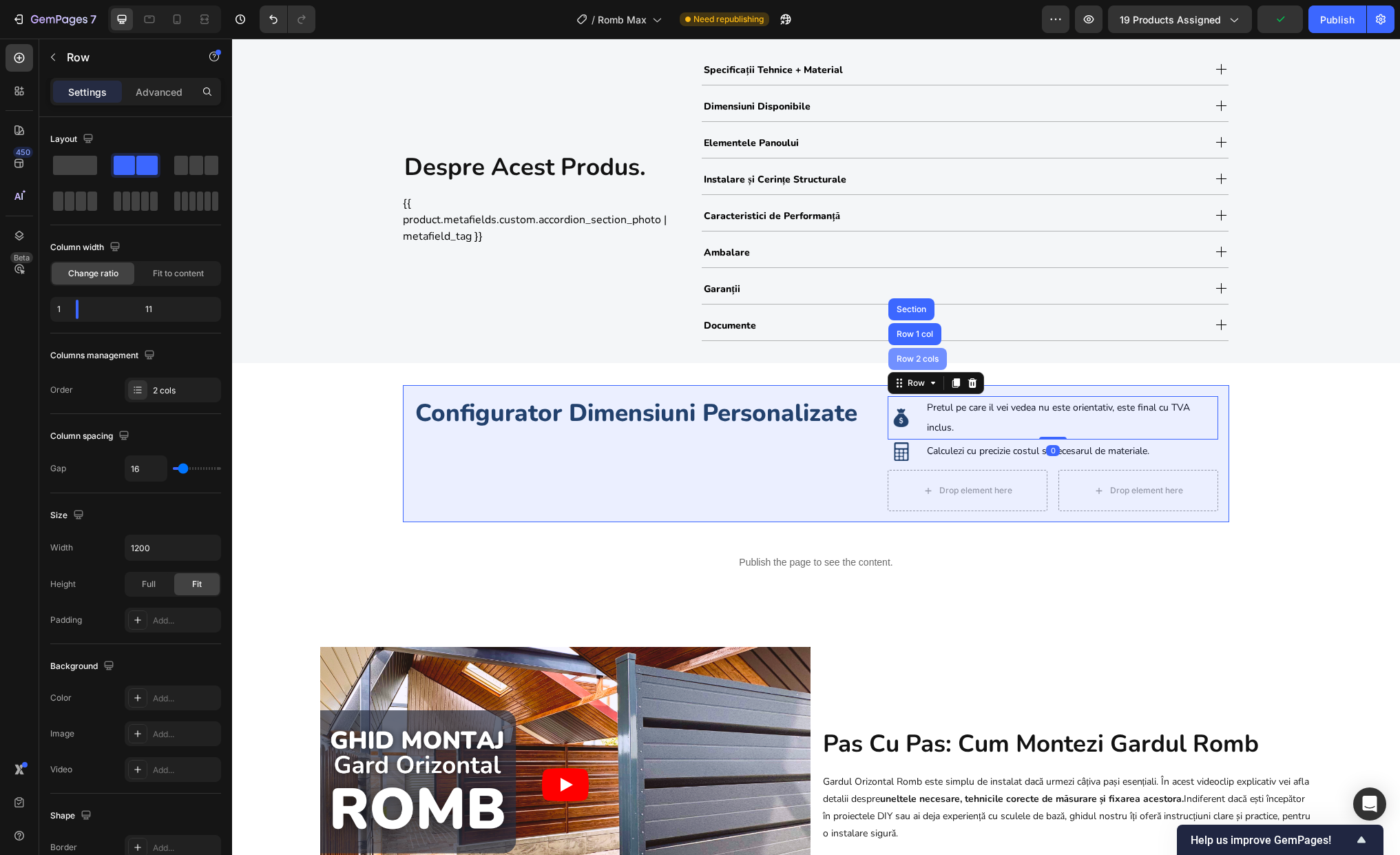
click at [913, 364] on div "Row 2 cols" at bounding box center [917, 359] width 59 height 22
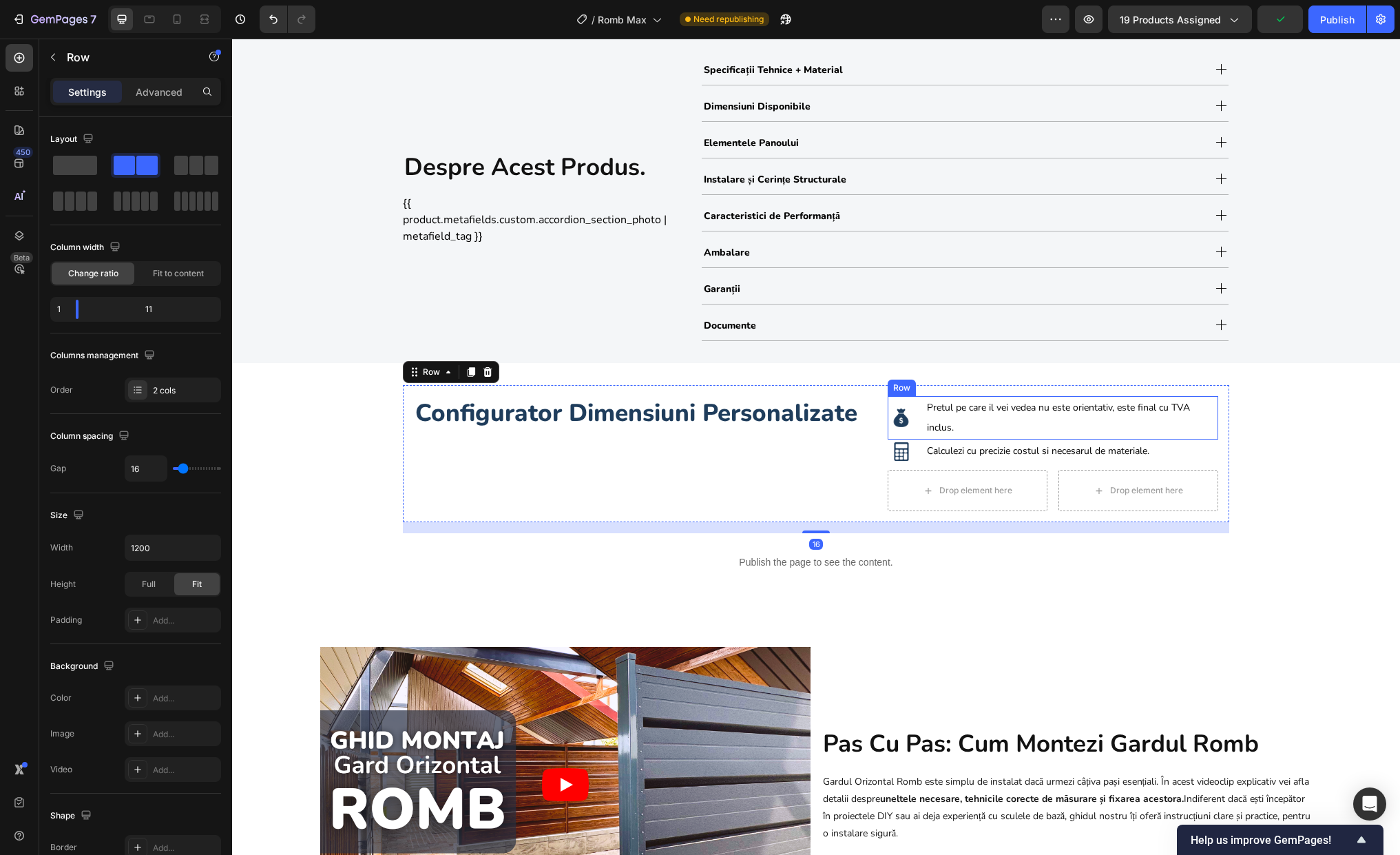
click at [920, 426] on div "Image Pretul pe care il vei vedea nu este orientativ, este final cu TVA inclus.…" at bounding box center [1053, 418] width 331 height 44
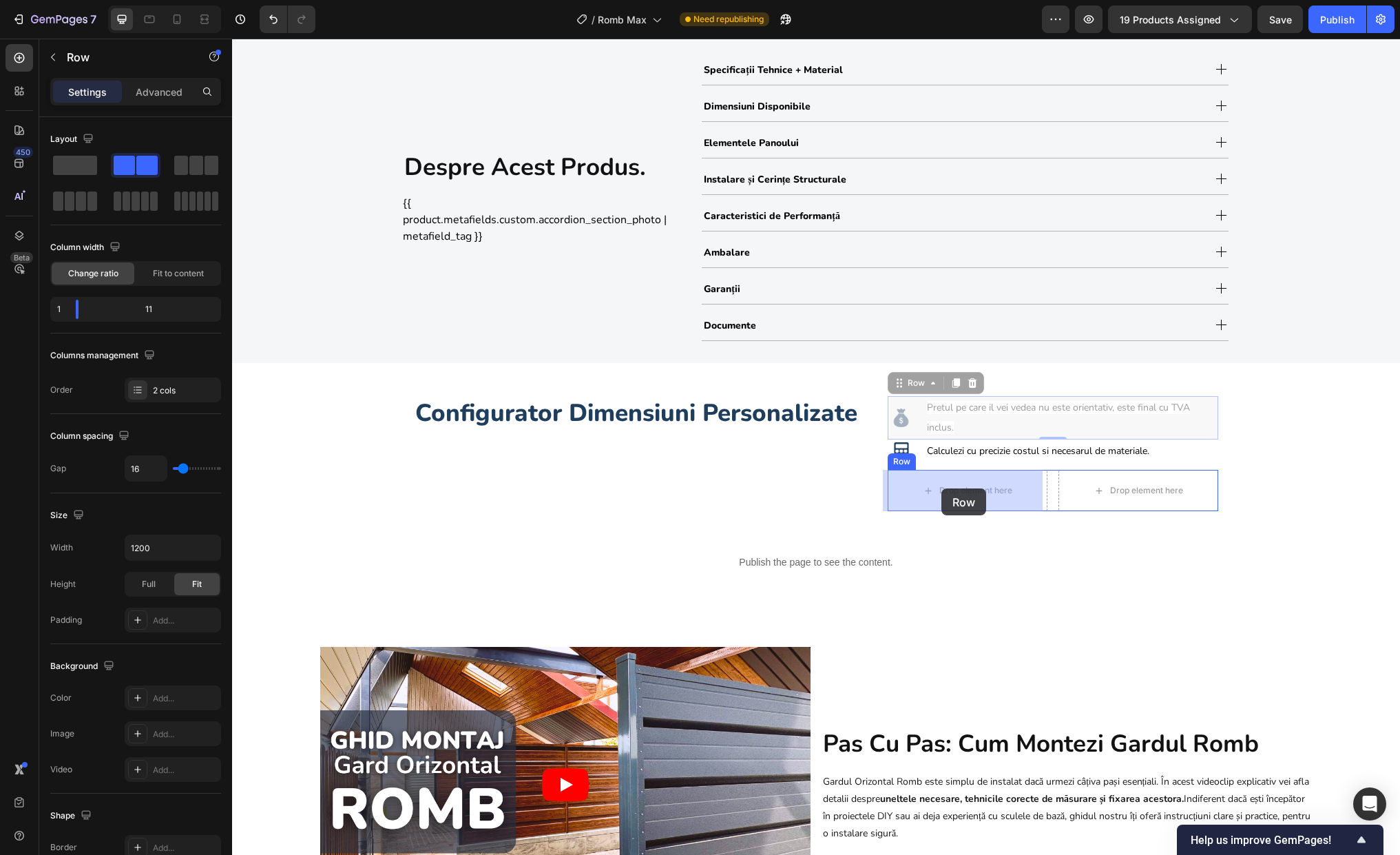
drag, startPoint x: 907, startPoint y: 385, endPoint x: 942, endPoint y: 488, distance: 108.8
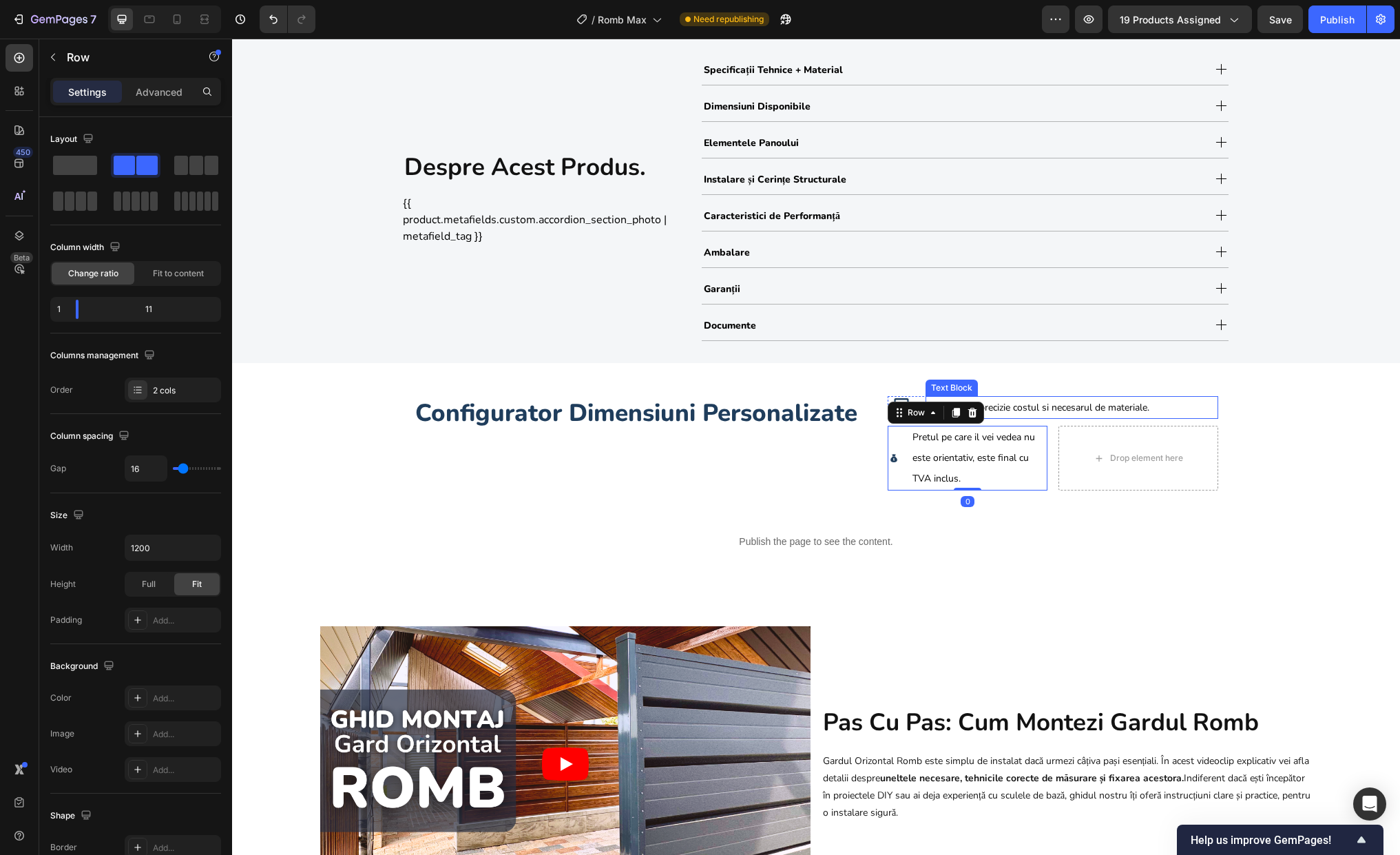
click at [1018, 402] on span "Calculezi cu precizie costul si necesarul de materiale." at bounding box center [1038, 407] width 223 height 13
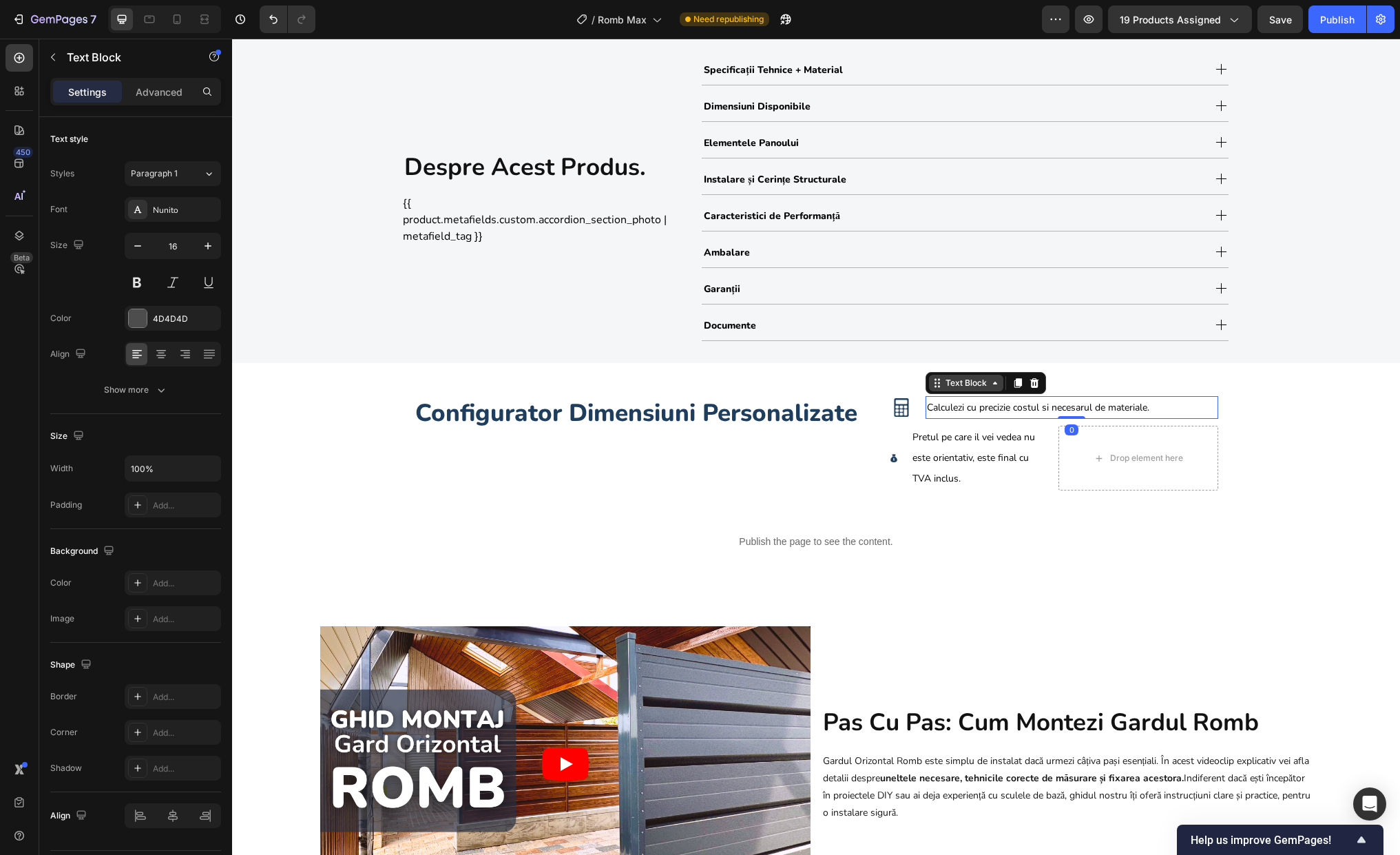
click at [943, 383] on div "Text Block" at bounding box center [967, 383] width 47 height 12
click at [942, 365] on div "Row 2 cols" at bounding box center [955, 359] width 59 height 22
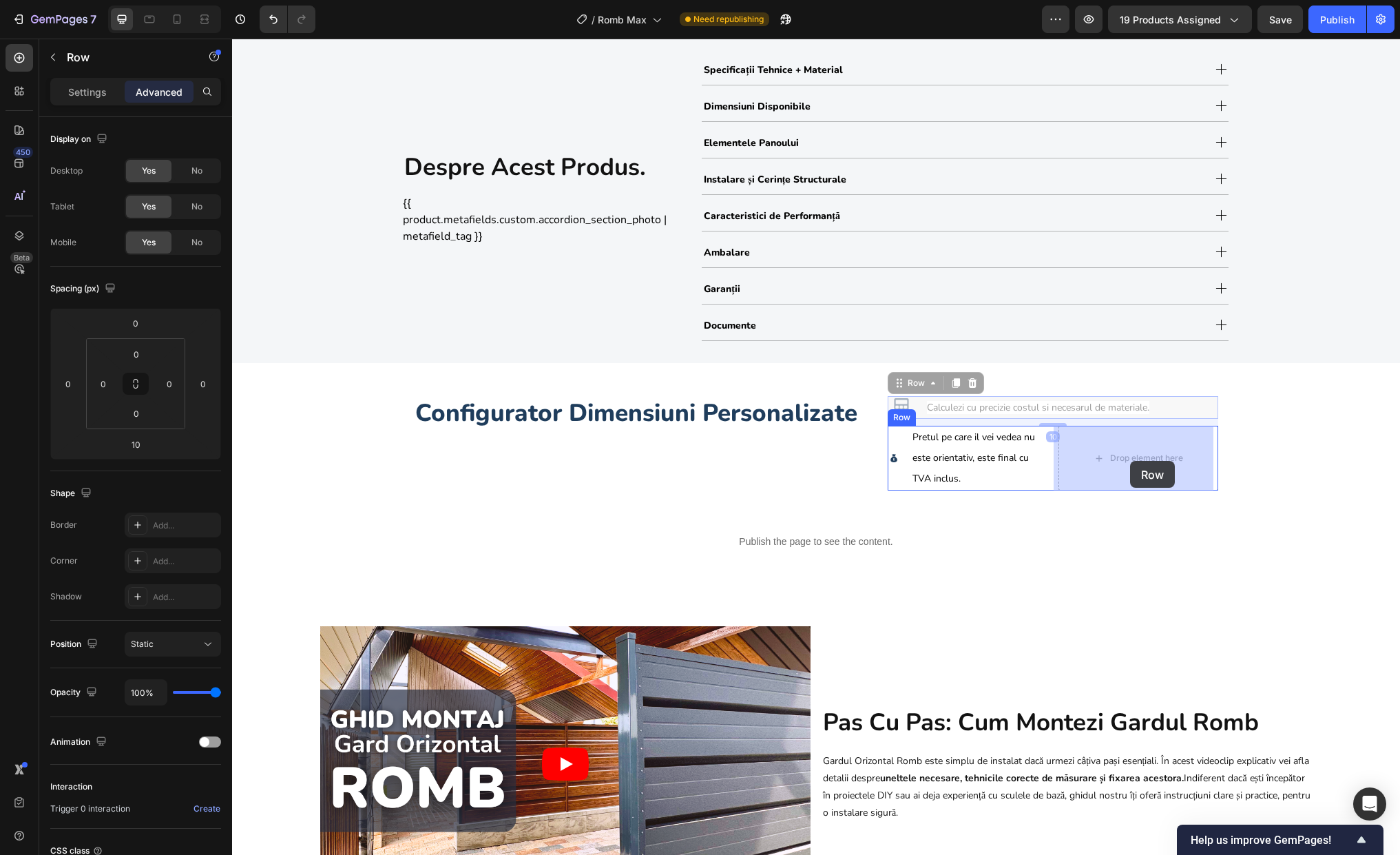
drag, startPoint x: 914, startPoint y: 391, endPoint x: 1186, endPoint y: 475, distance: 284.7
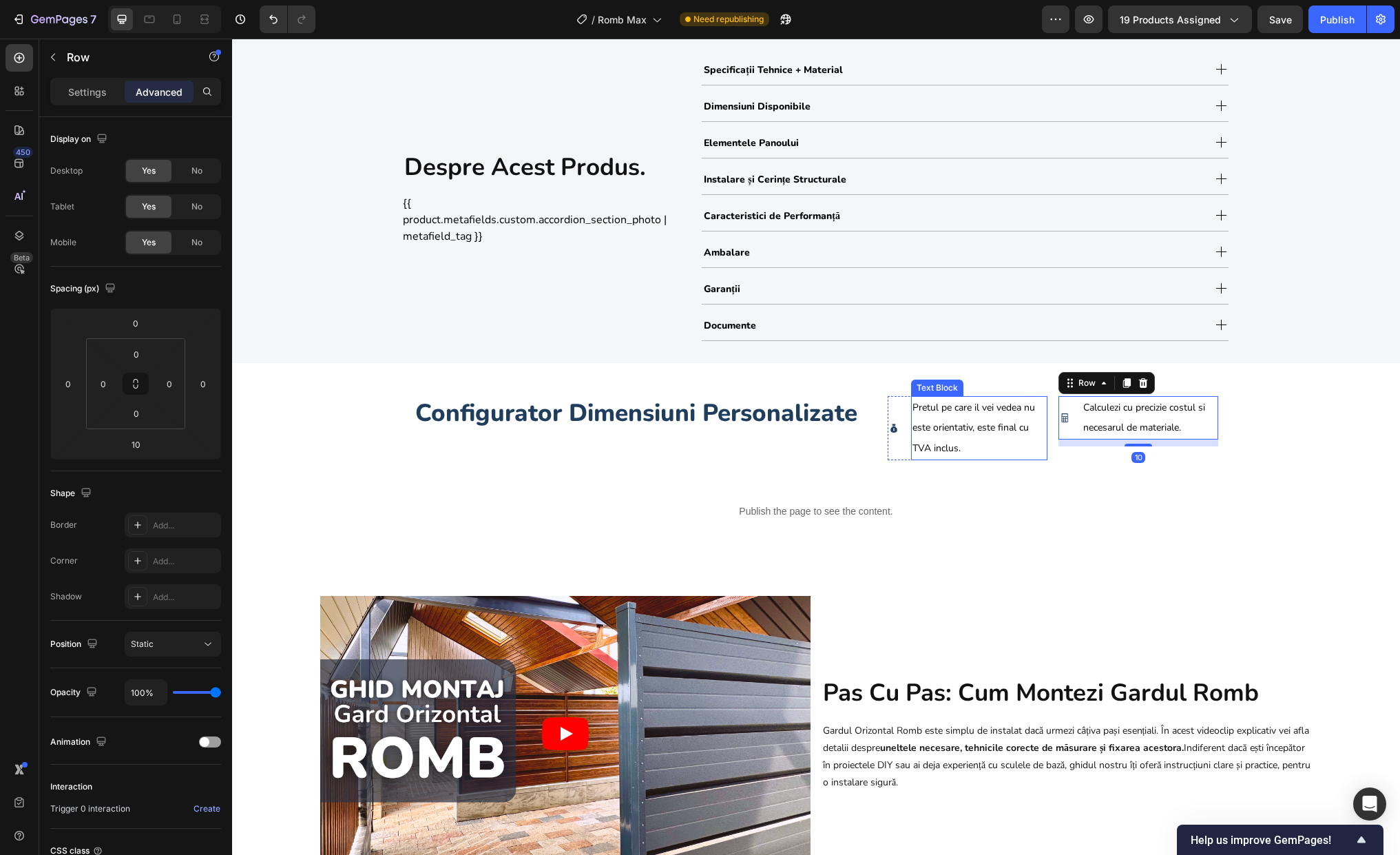
click at [966, 423] on span "Pretul pe care il vei vedea nu este orientativ, este final cu TVA inclus." at bounding box center [974, 428] width 122 height 55
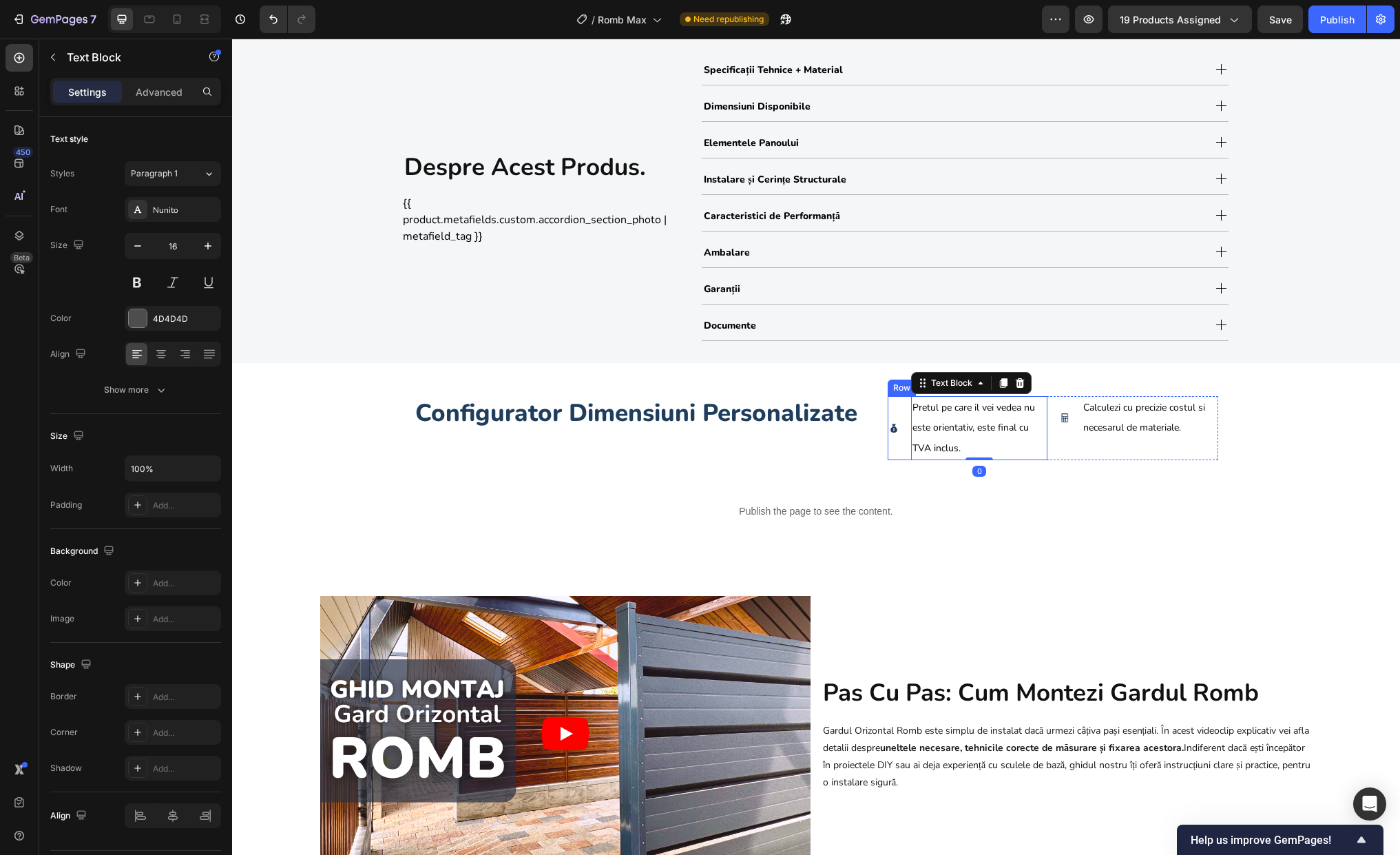
click at [896, 451] on div "Image Pretul pe care il vei vedea nu este orientativ, este final cu TVA inclus.…" at bounding box center [968, 428] width 160 height 64
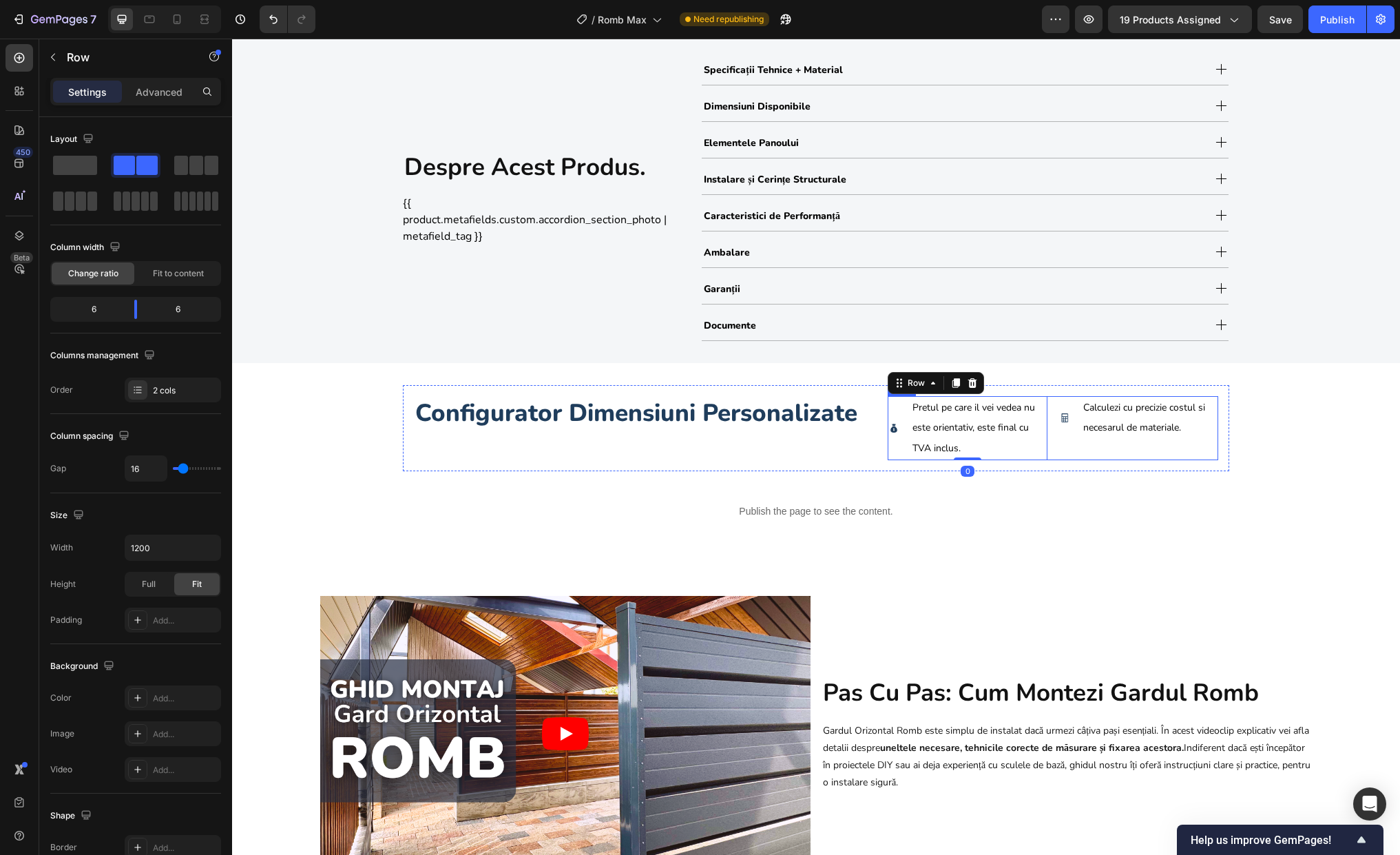
click at [1113, 444] on div "Image Calculezi cu precizie costul si necesarul de materiale. Text Block Row" at bounding box center [1139, 428] width 160 height 64
click at [969, 431] on span "Pretul pe care il vei vedea nu este orientativ, este final cu TVA inclus." at bounding box center [974, 428] width 122 height 55
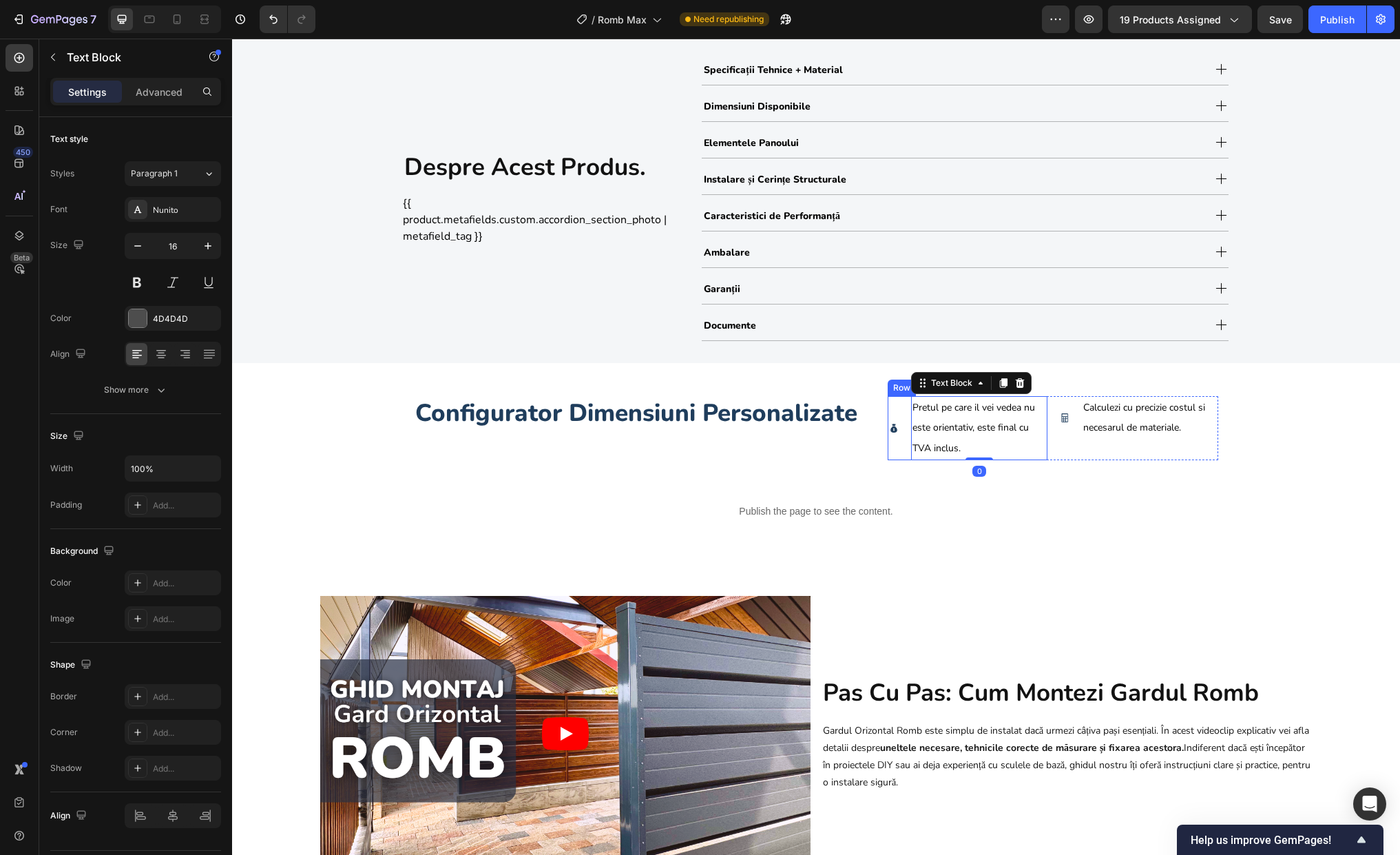
click at [899, 441] on div "Image Pretul pe care il vei vedea nu este orientativ, este final cu TVA inclus.…" at bounding box center [968, 428] width 160 height 64
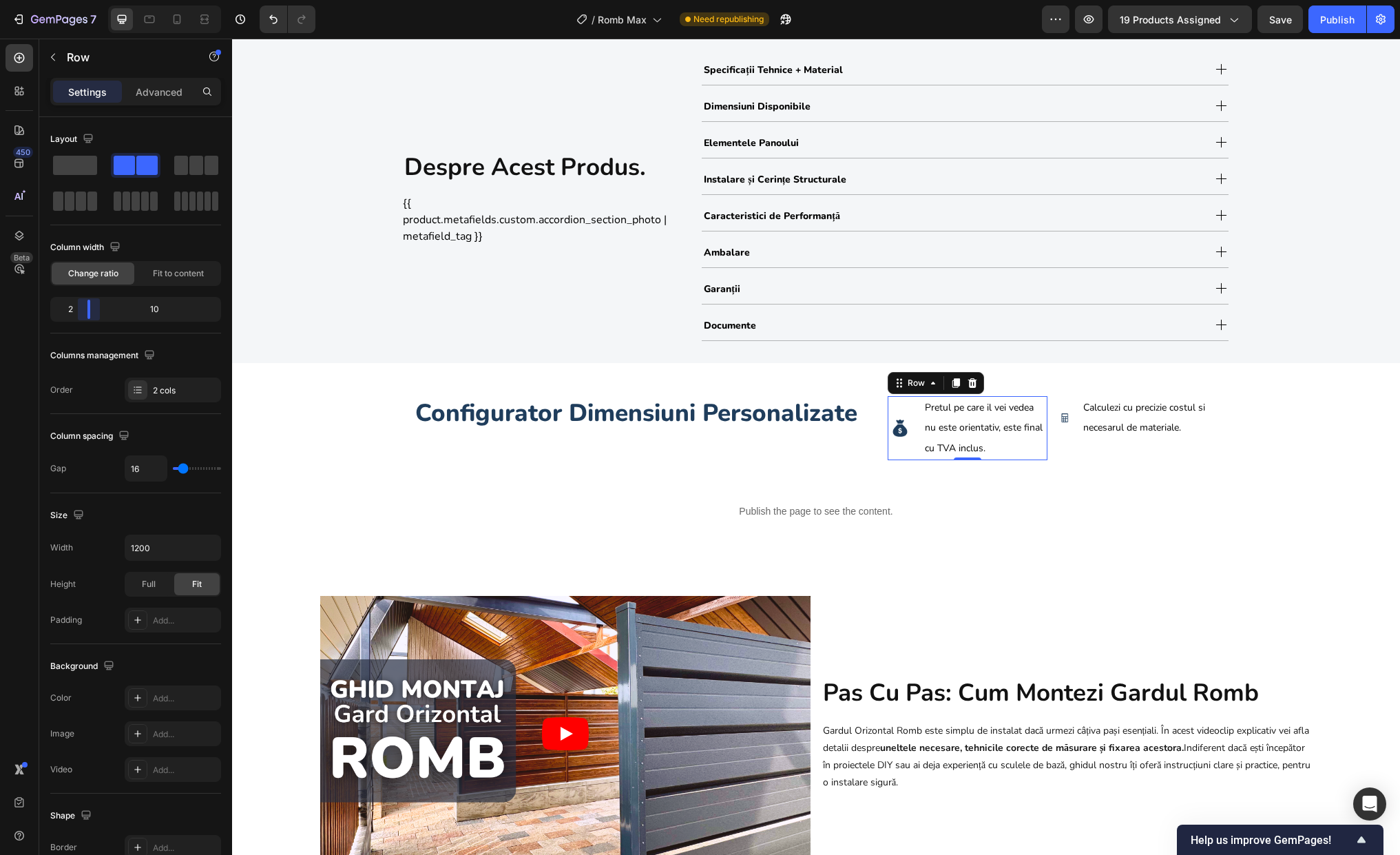
click at [86, 0] on body "7 Version history / Romb Max Need republishing Preview 19 products assigned Sav…" at bounding box center [700, 0] width 1400 height 0
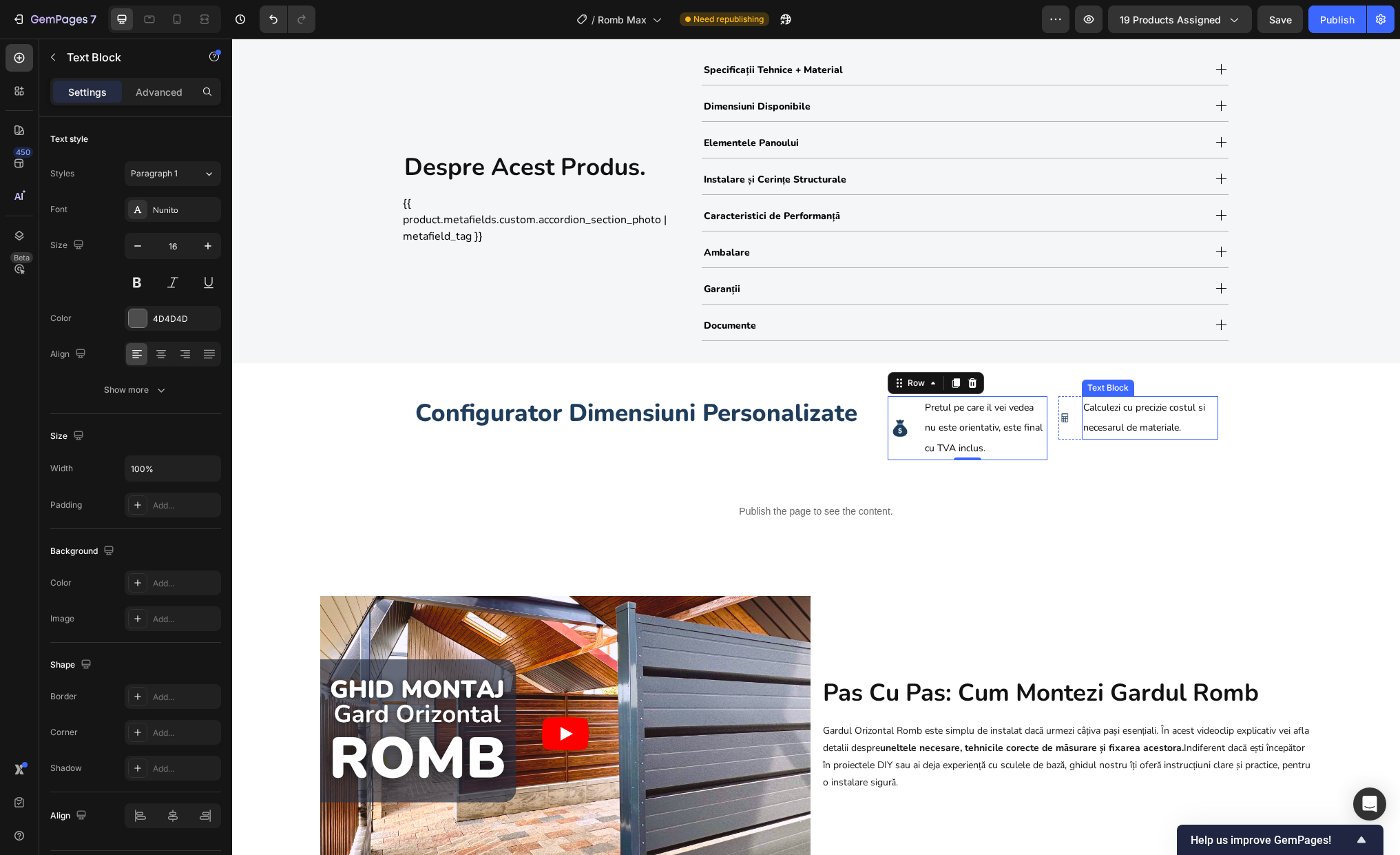
click at [1097, 419] on p "Calculezi cu precizie costul si necesarul de materiale." at bounding box center [1150, 418] width 134 height 41
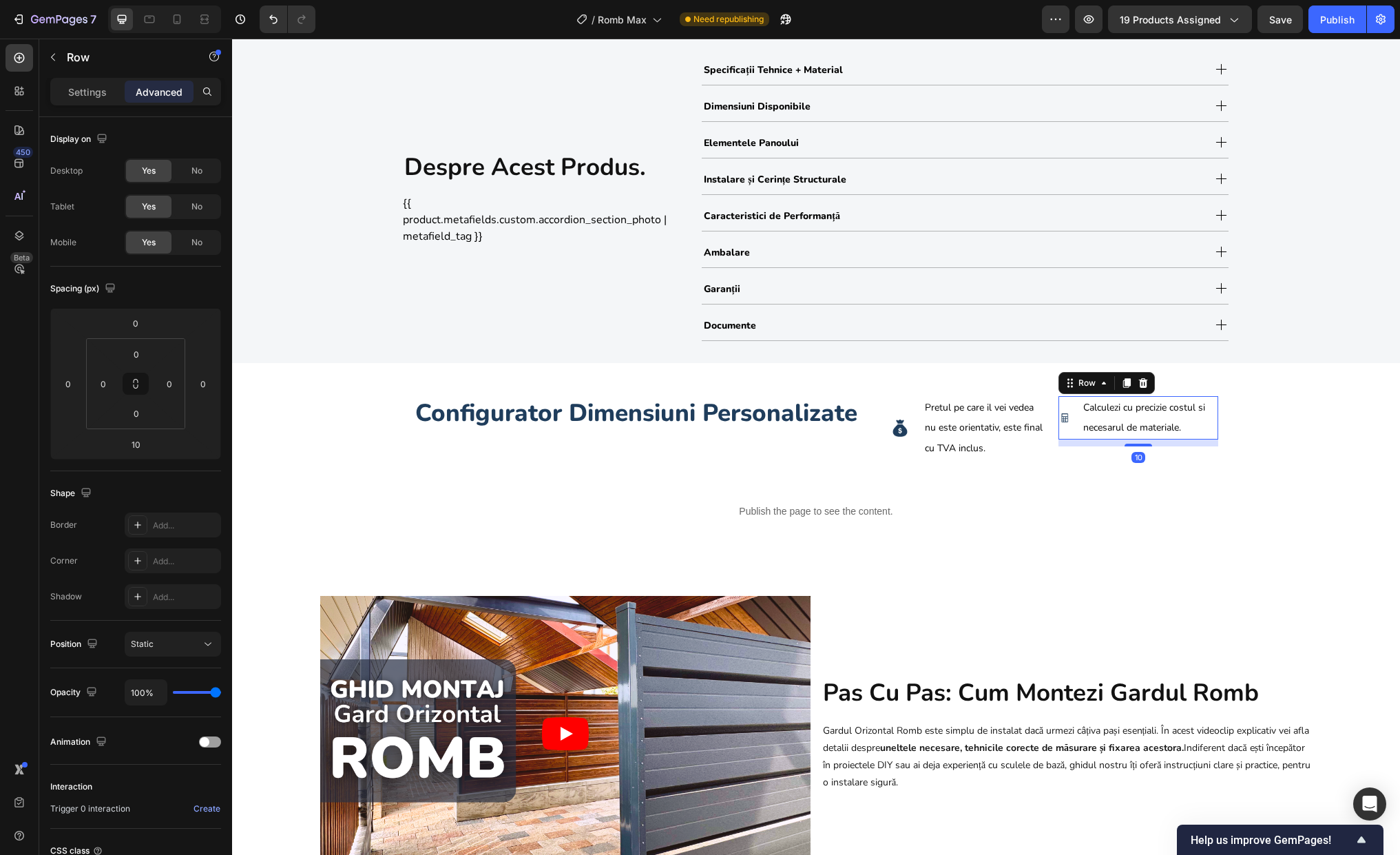
click at [1069, 430] on div "Image Calculezi cu precizie costul si necesarul de materiale. Text Block Row 10" at bounding box center [1139, 418] width 160 height 44
click at [1088, 382] on div "Row" at bounding box center [1087, 383] width 23 height 12
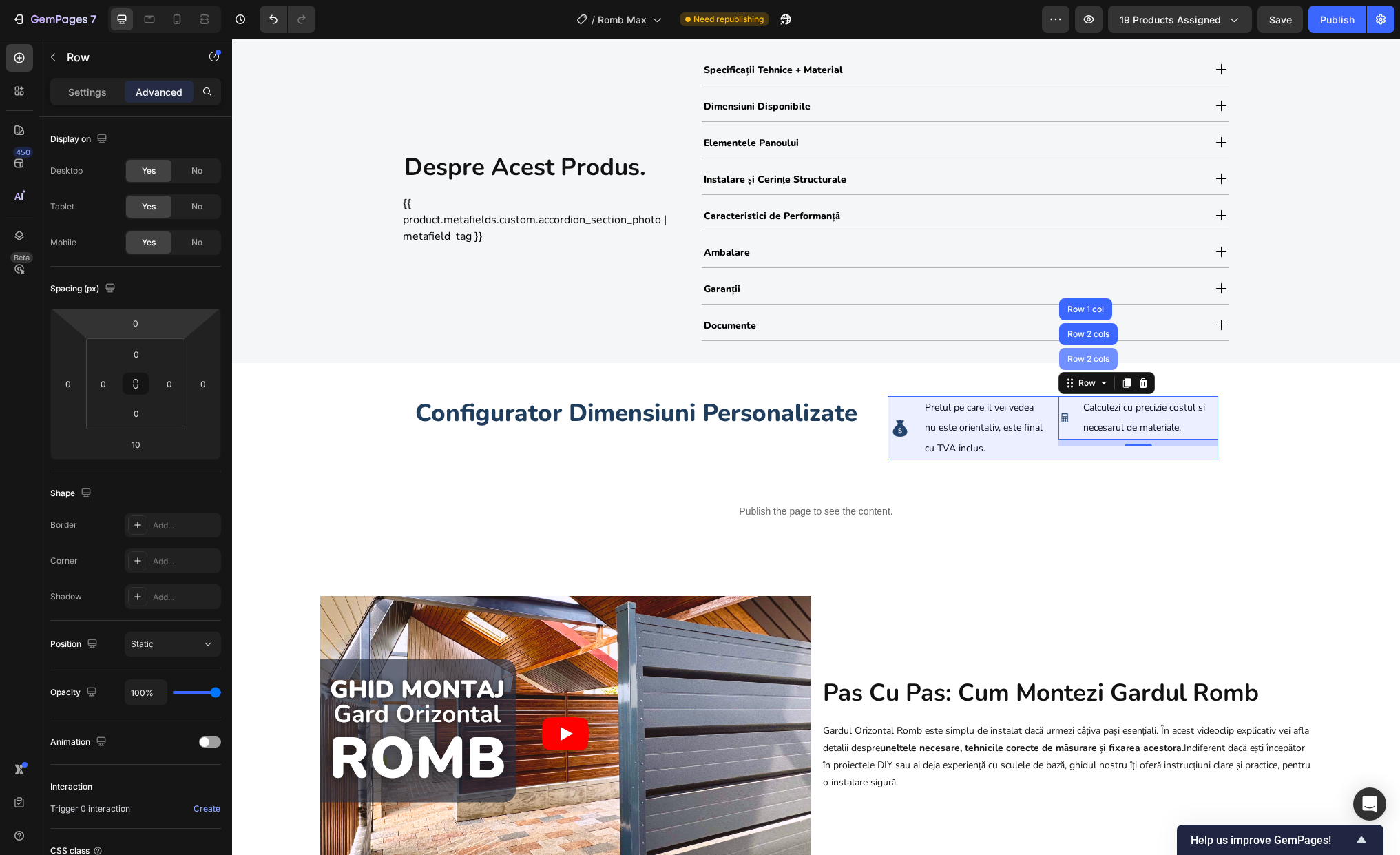
click at [1082, 363] on div "Row 2 cols" at bounding box center [1088, 359] width 59 height 22
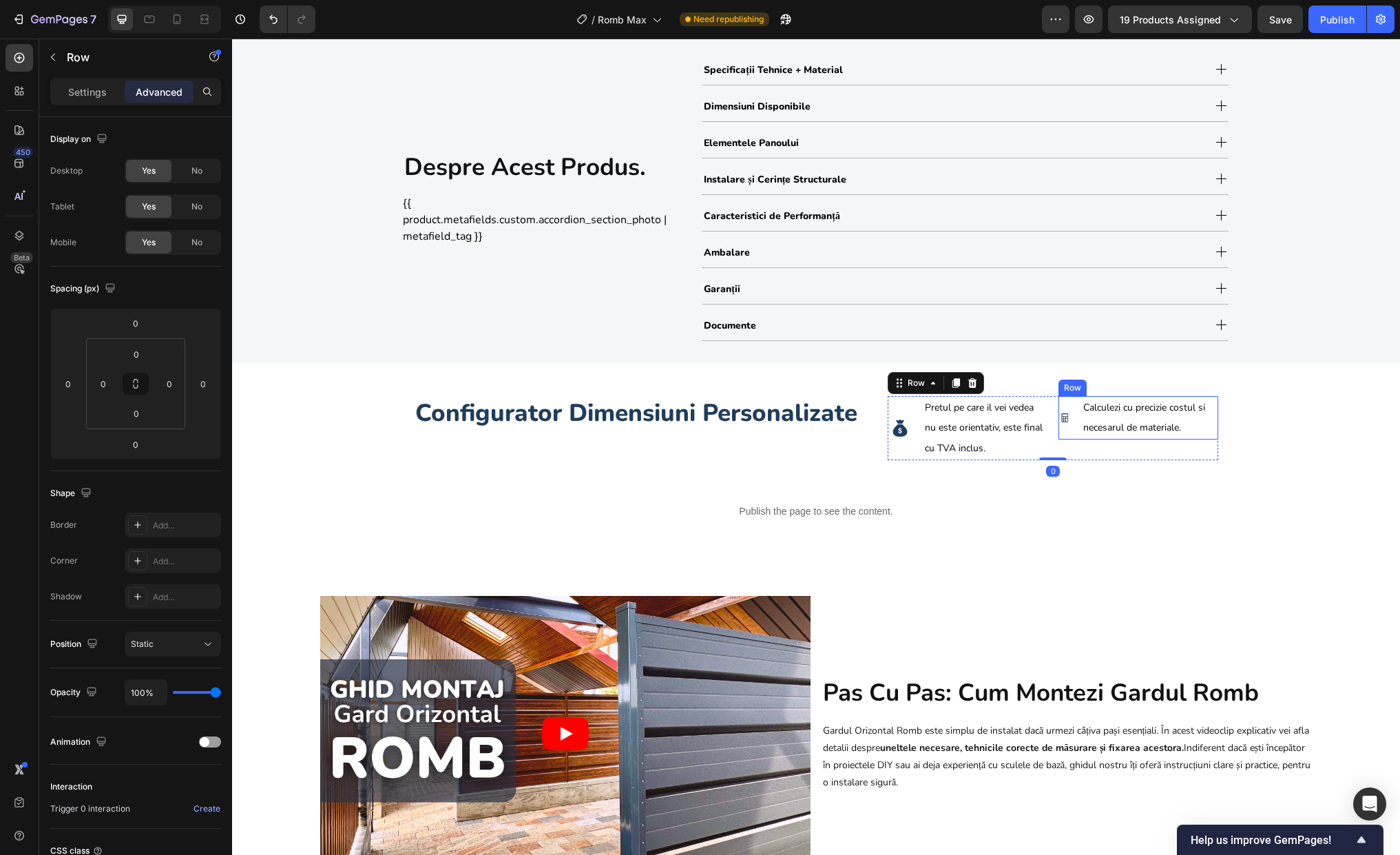
click at [1075, 423] on div "Image Calculezi cu precizie costul si necesarul de materiale. Text Block Row" at bounding box center [1139, 418] width 160 height 44
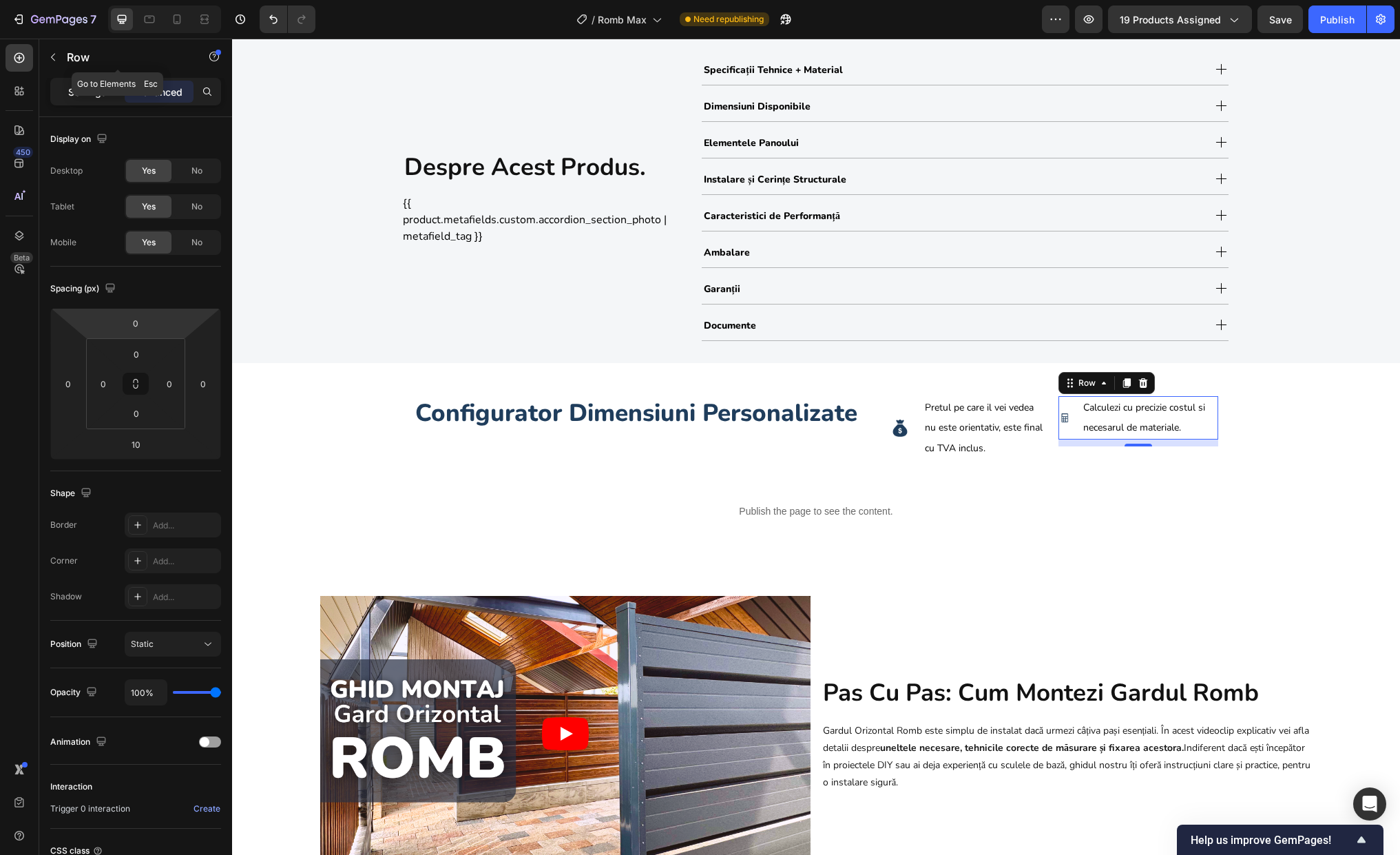
click at [82, 86] on p "Settings" at bounding box center [87, 91] width 39 height 14
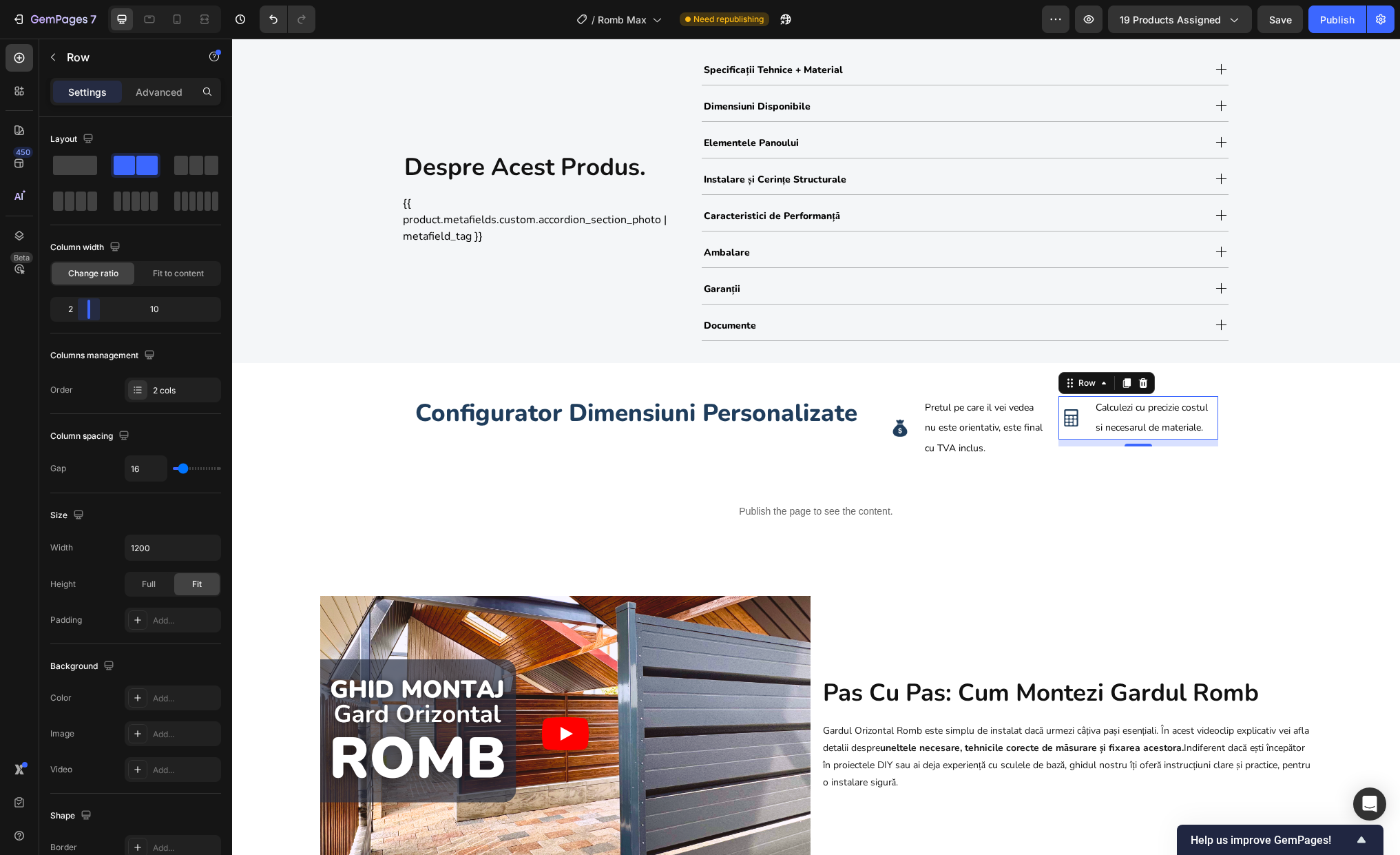
click at [85, 0] on body "7 Version history / Romb Max Need republishing Preview 19 products assigned Sav…" at bounding box center [700, 0] width 1400 height 0
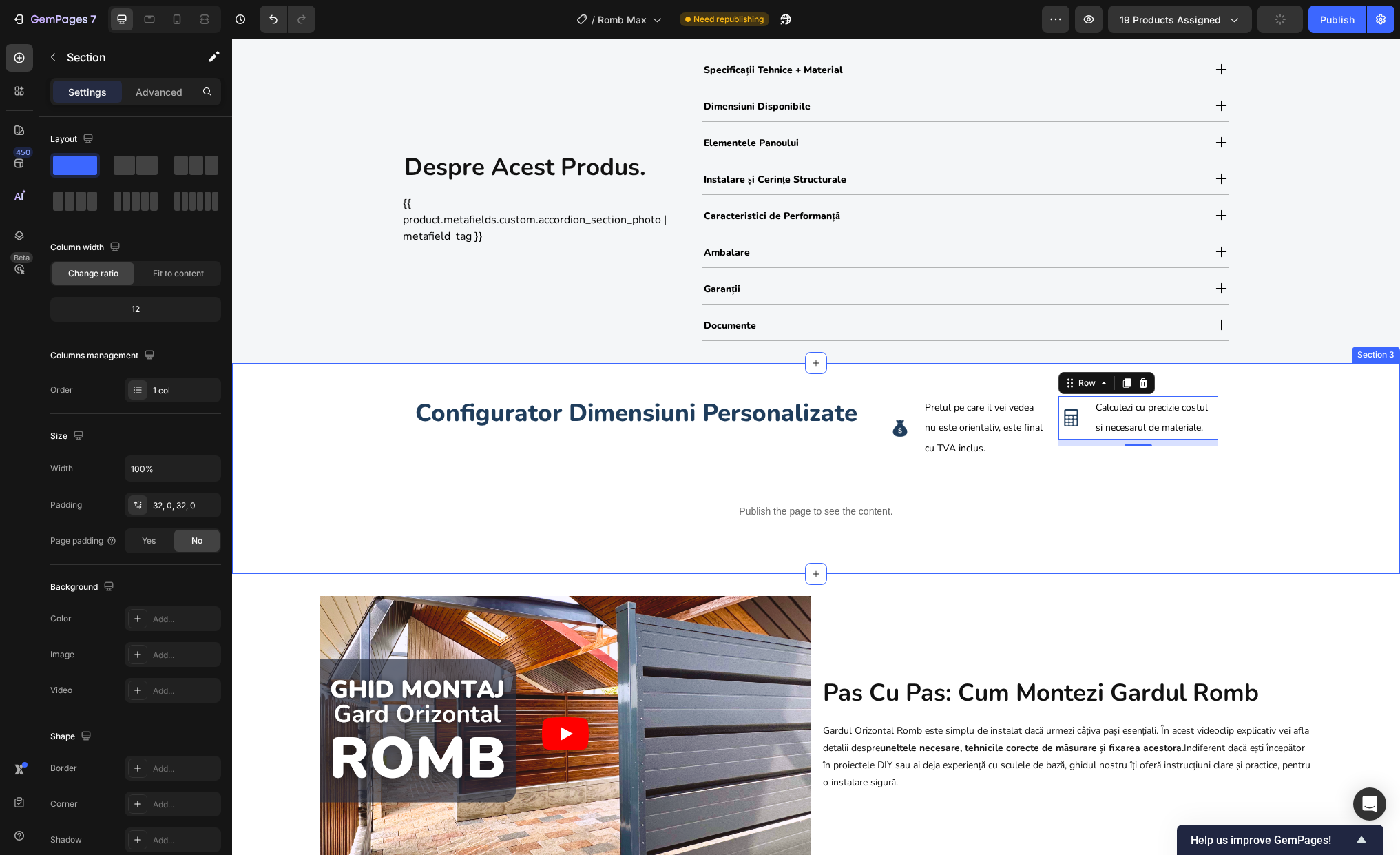
click at [1191, 444] on div "Configurator Dimensiuni Personalizate Heading Image Pretul pe care il vei vedea…" at bounding box center [816, 468] width 1168 height 166
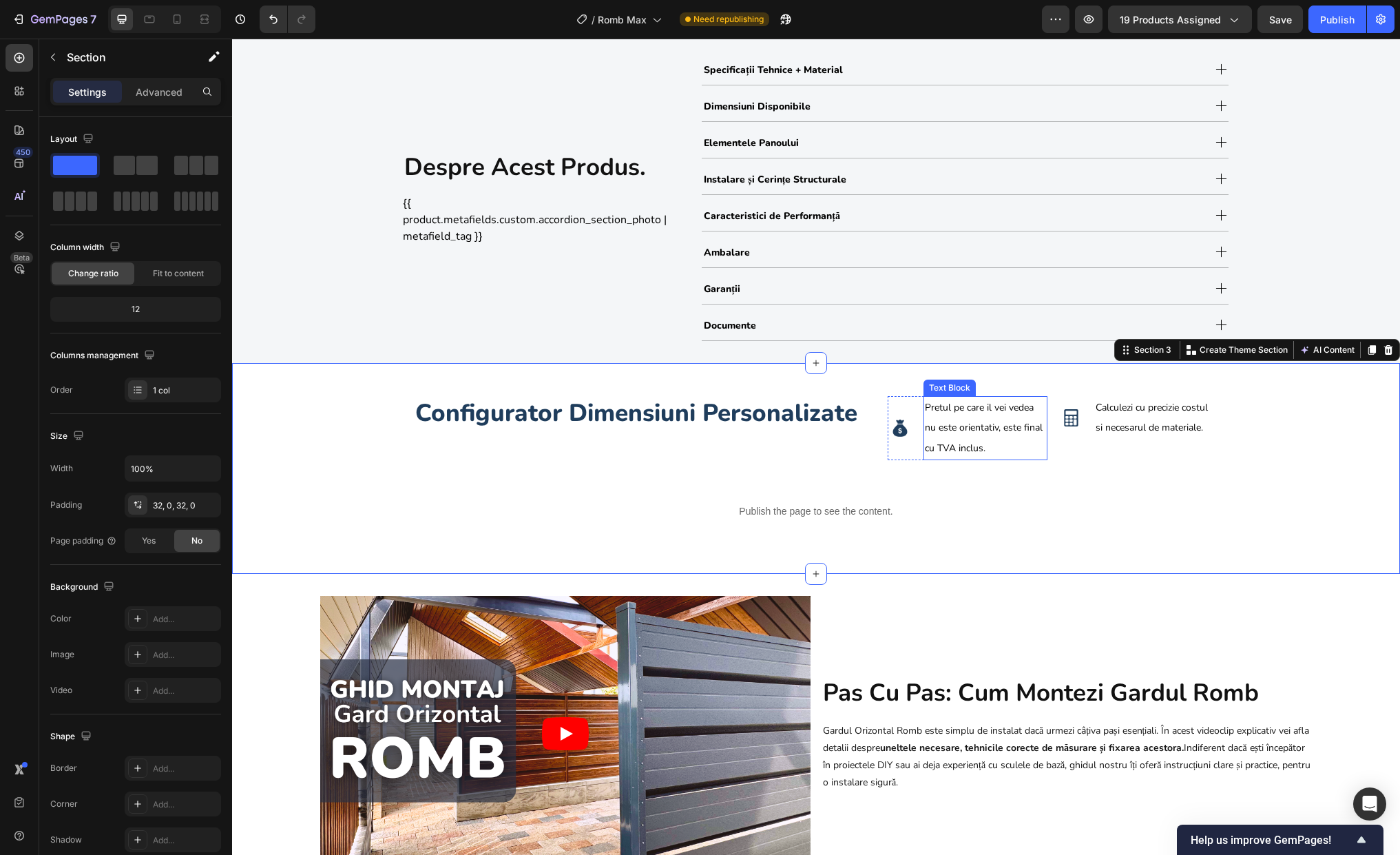
click at [973, 413] on span "Pretul pe care il vei vedea nu este orientativ, este final cu TVA inclus." at bounding box center [983, 428] width 118 height 55
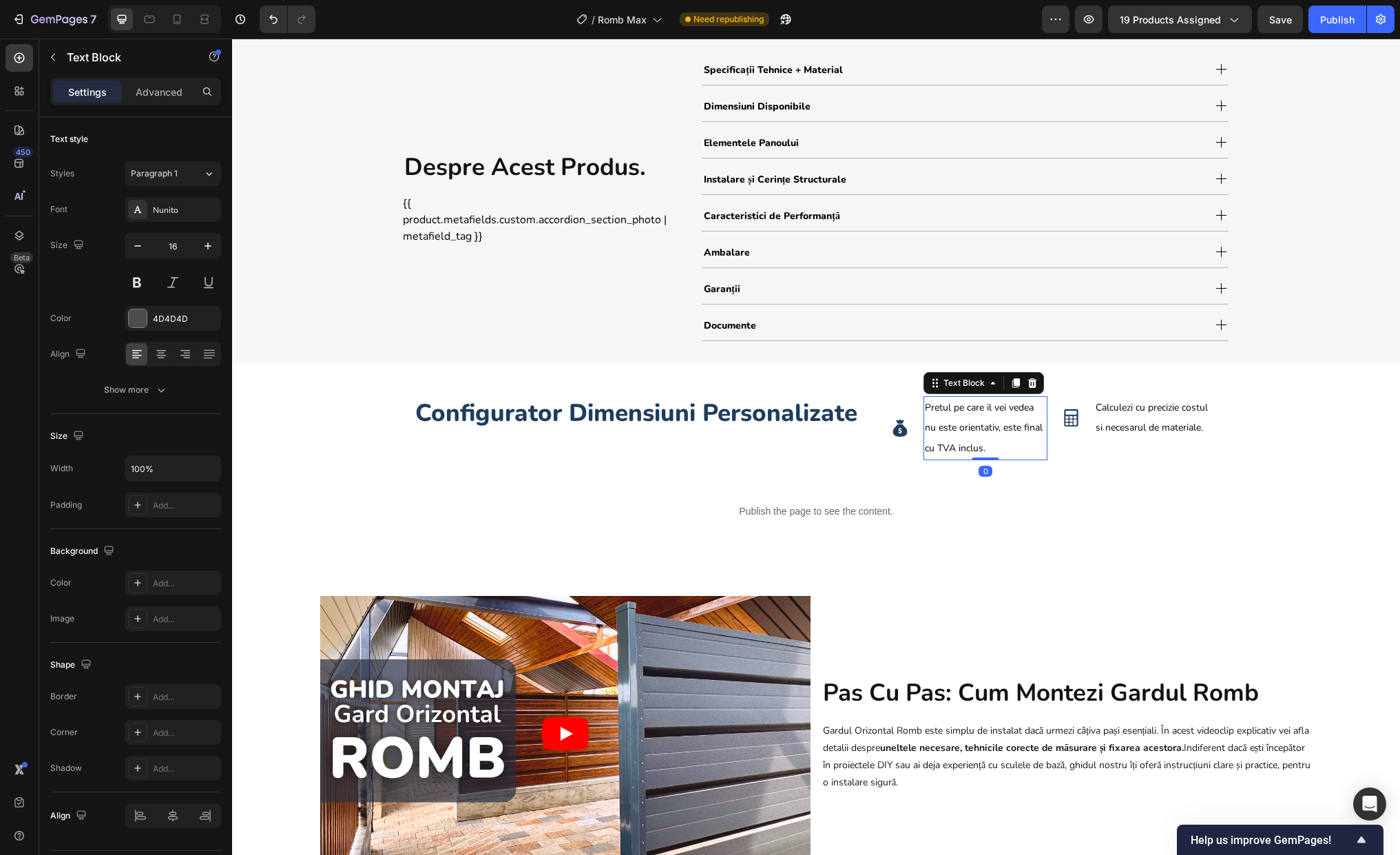
click at [973, 413] on span "Pretul pe care il vei vedea nu este orientativ, este final cu TVA inclus." at bounding box center [983, 428] width 118 height 55
drag, startPoint x: 948, startPoint y: 407, endPoint x: 1038, endPoint y: 404, distance: 90.0
click at [1038, 404] on p "Pretul pe care il vei vedea nu este orientativ, este final cu TVA inclus." at bounding box center [985, 428] width 121 height 62
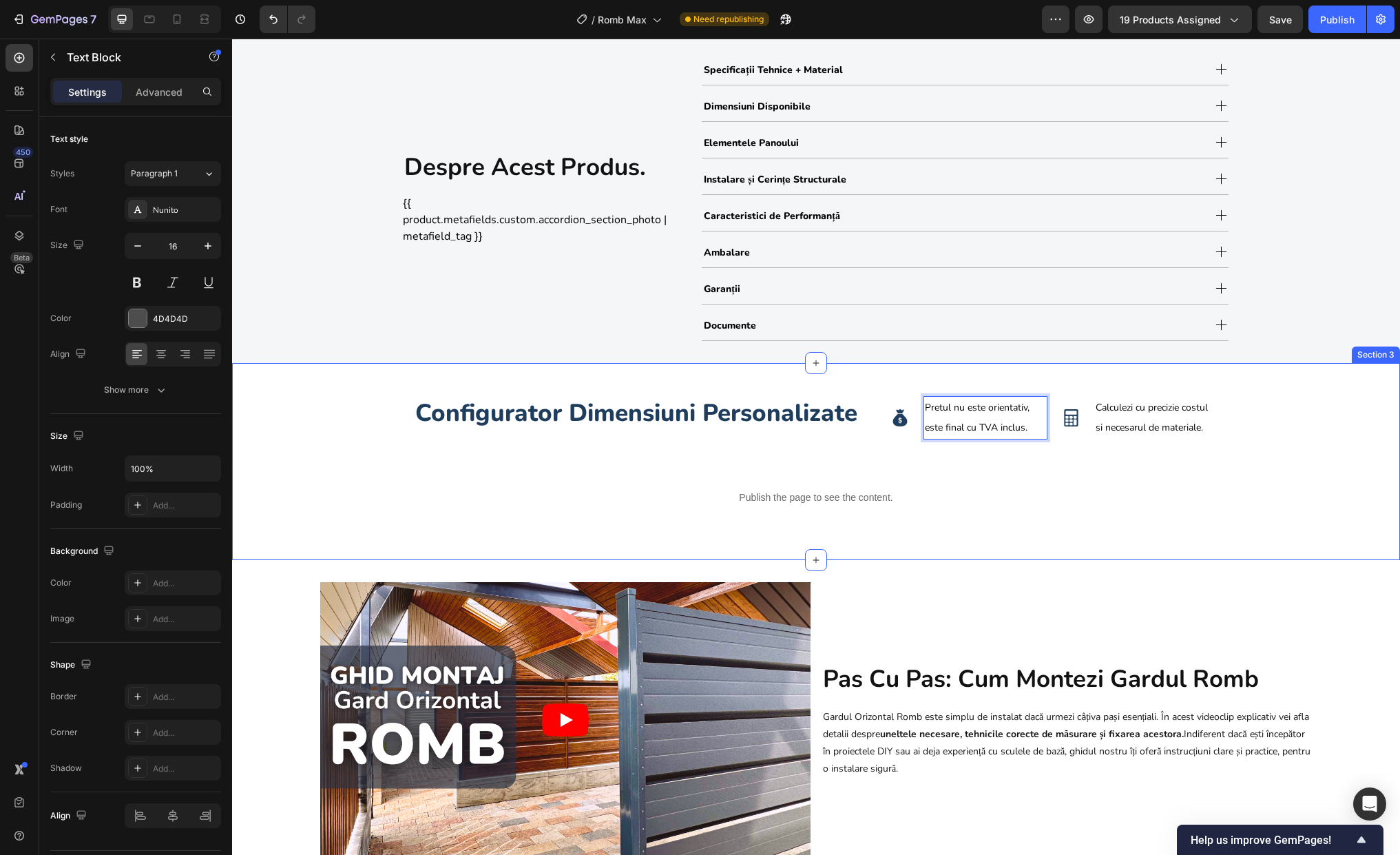
click at [1191, 496] on div "Configurator Dimensiuni Personalizate Heading Image Pretul nu este orientativ, …" at bounding box center [816, 462] width 1168 height 154
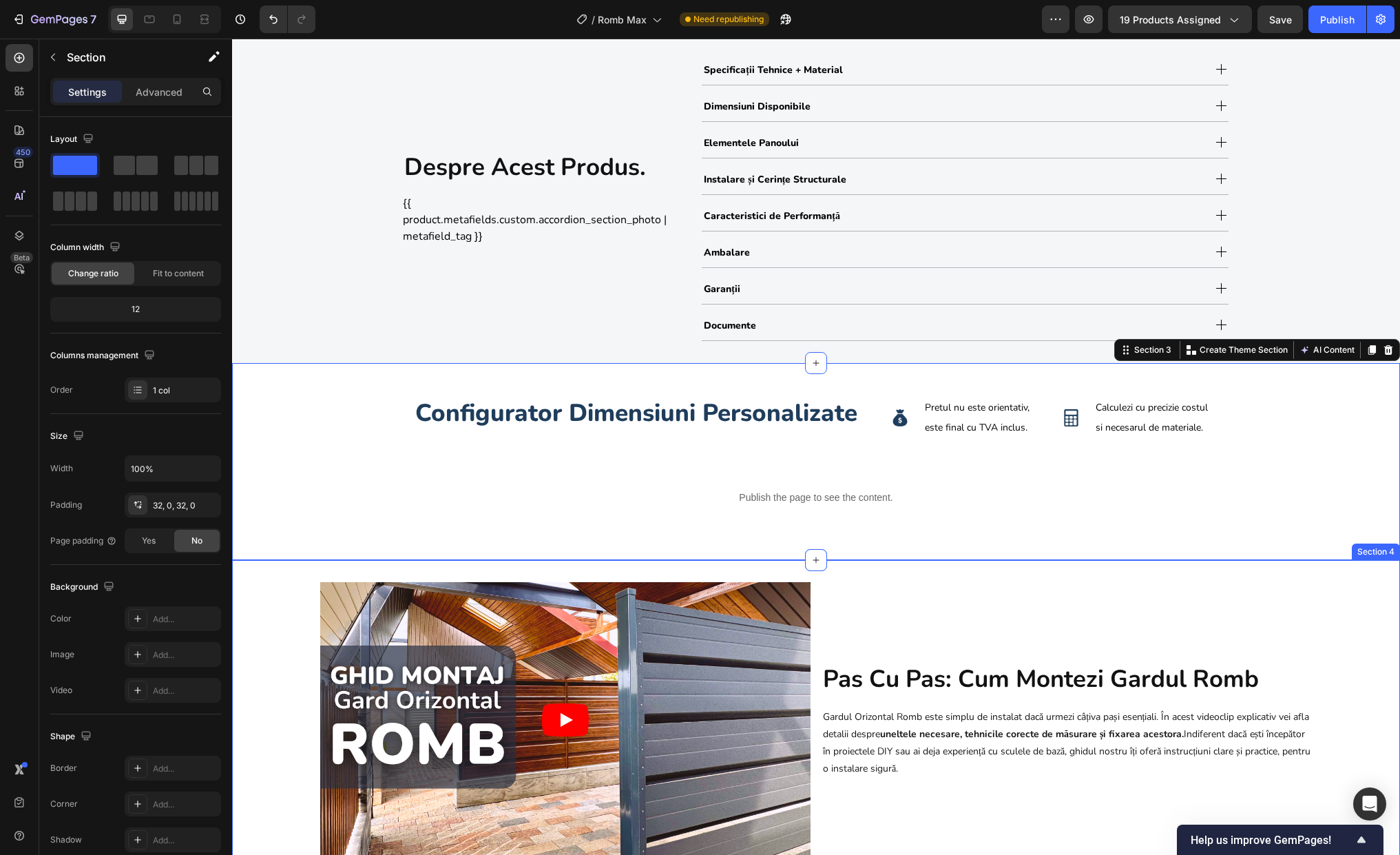
click at [1191, 572] on div "Video pas cu pas: cum montezi gardul romb Heading Gardul Orizontal Romb este si…" at bounding box center [816, 726] width 1168 height 331
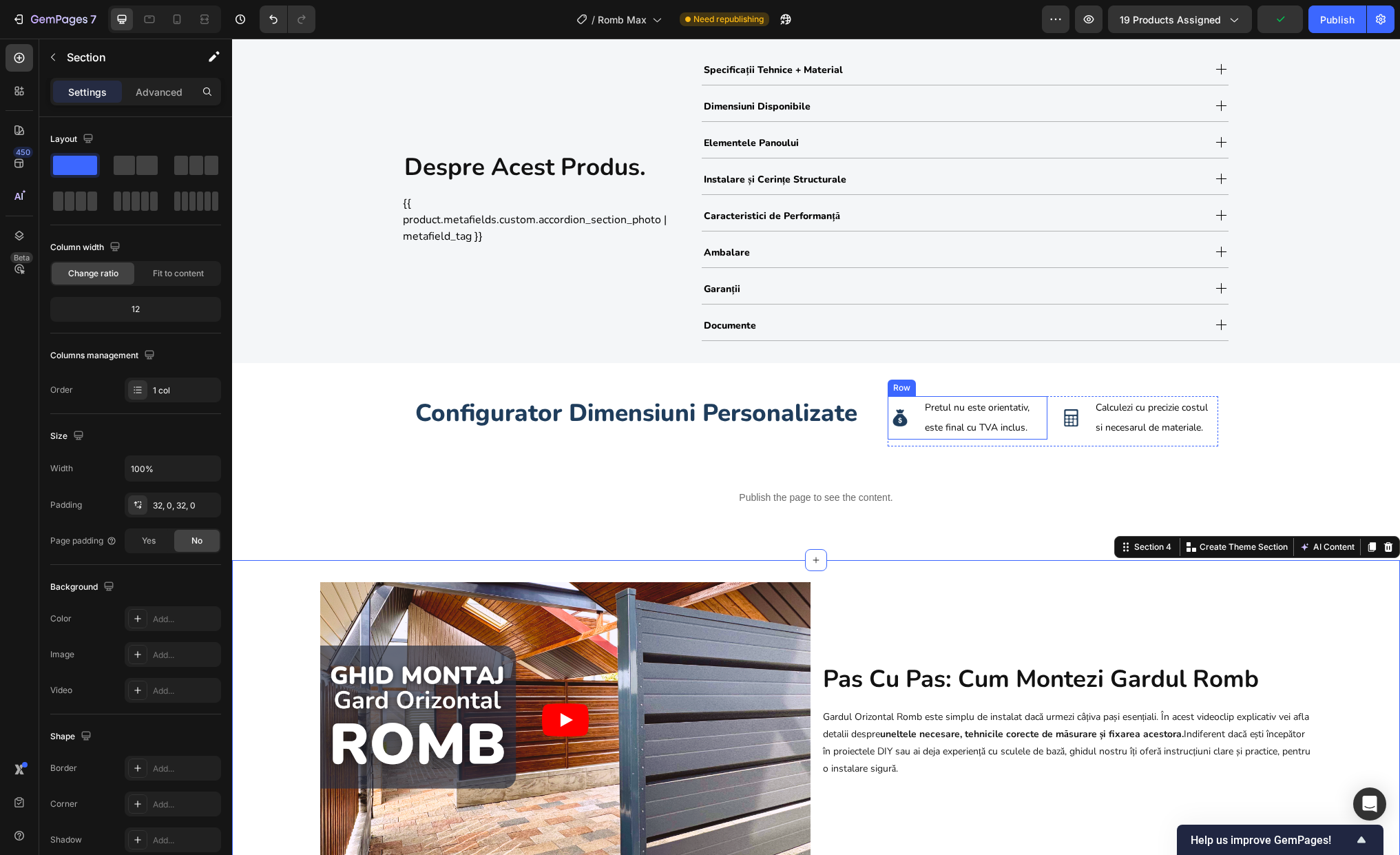
select select "1.8m (l) x 1.50m (h)"
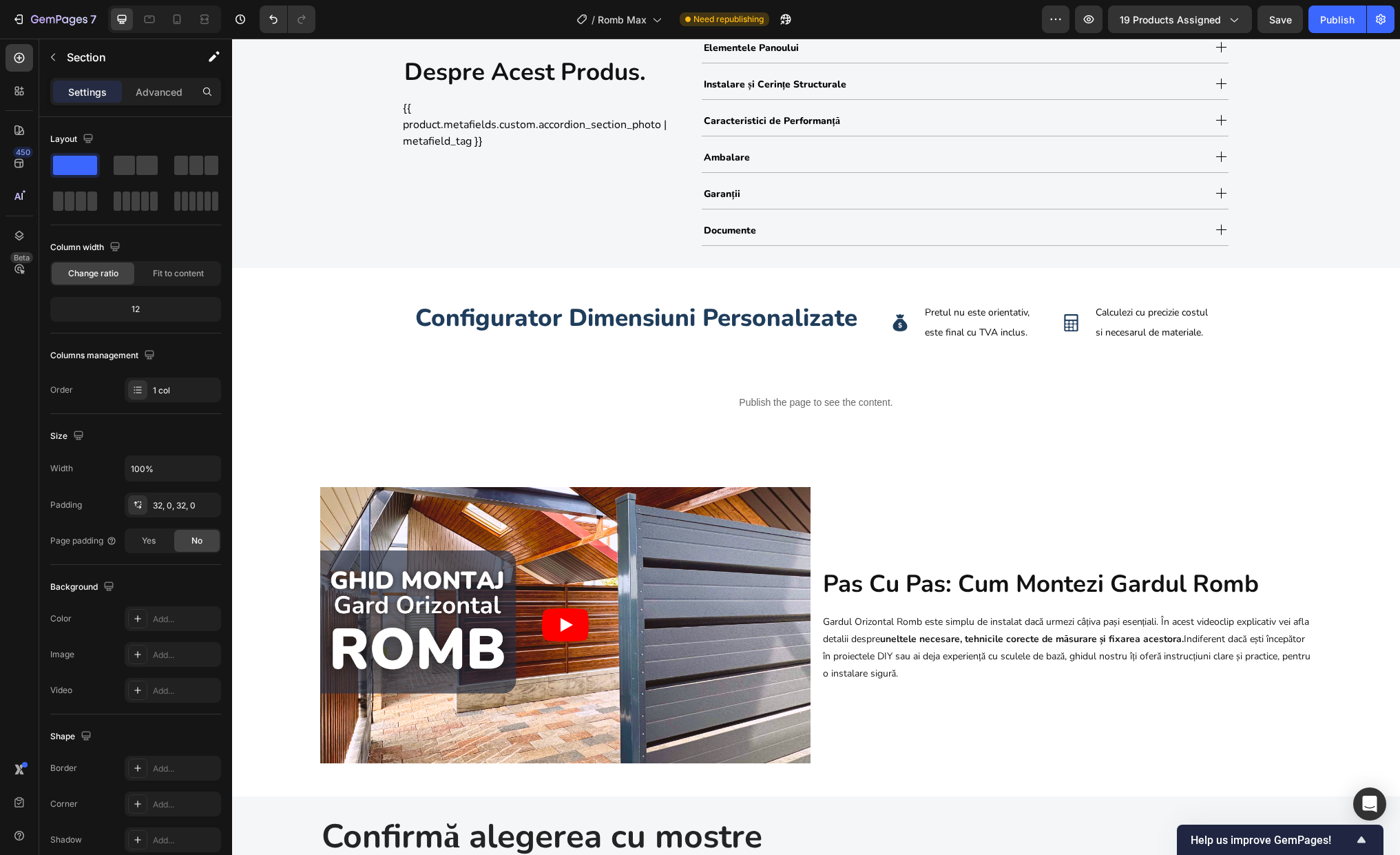
scroll to position [805, 0]
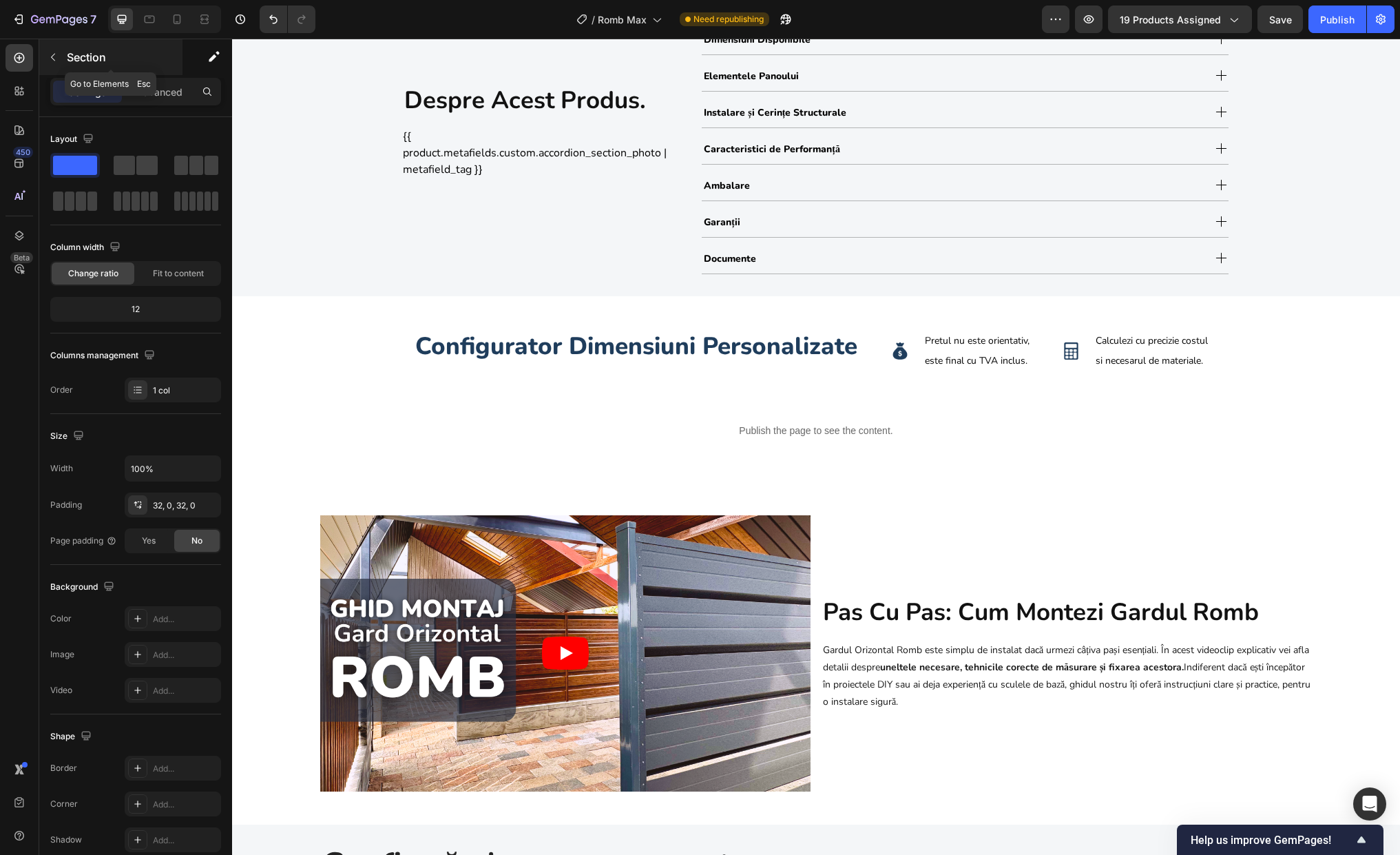
click at [77, 50] on p "Section" at bounding box center [123, 57] width 113 height 17
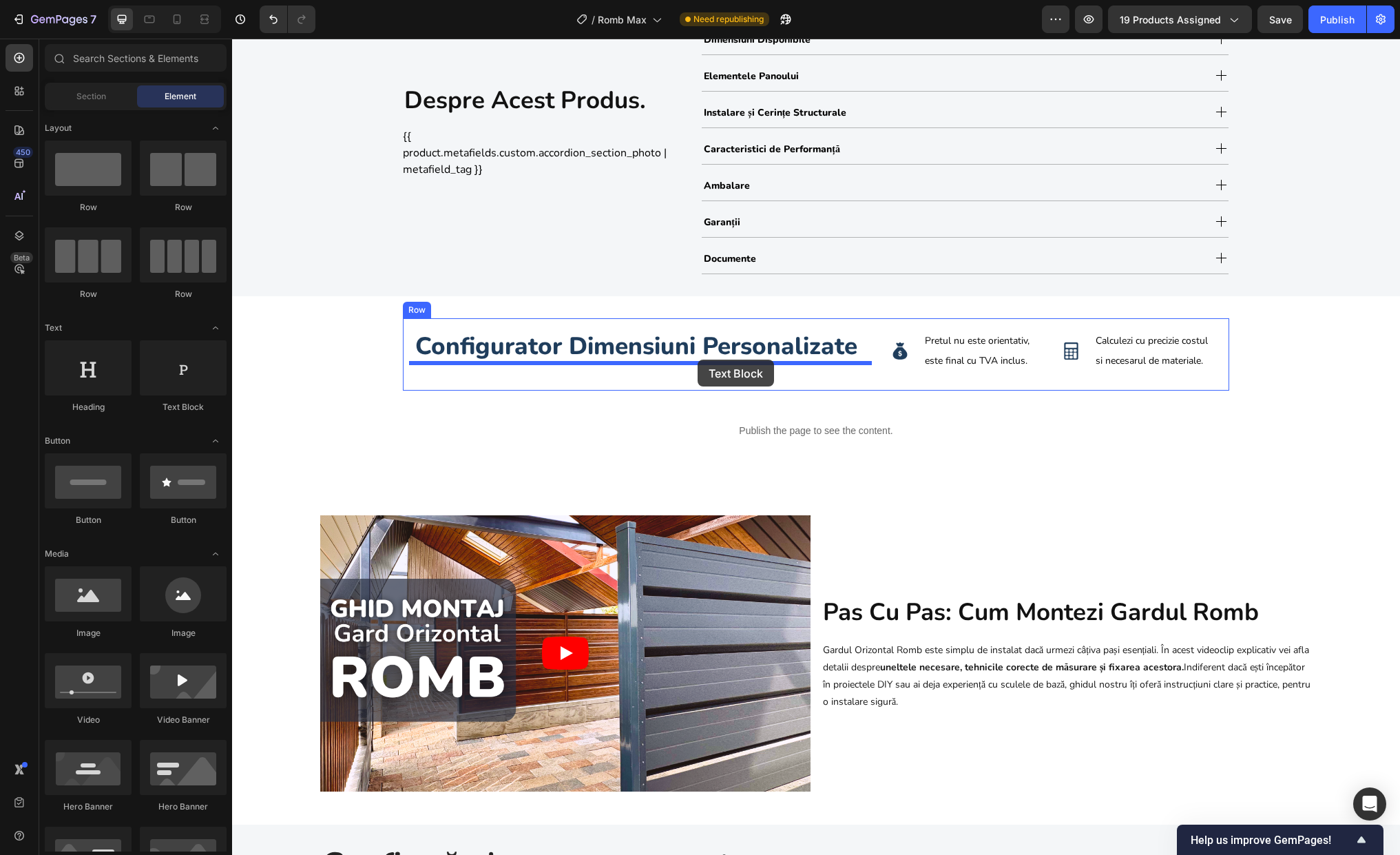
drag, startPoint x: 436, startPoint y: 418, endPoint x: 698, endPoint y: 359, distance: 268.6
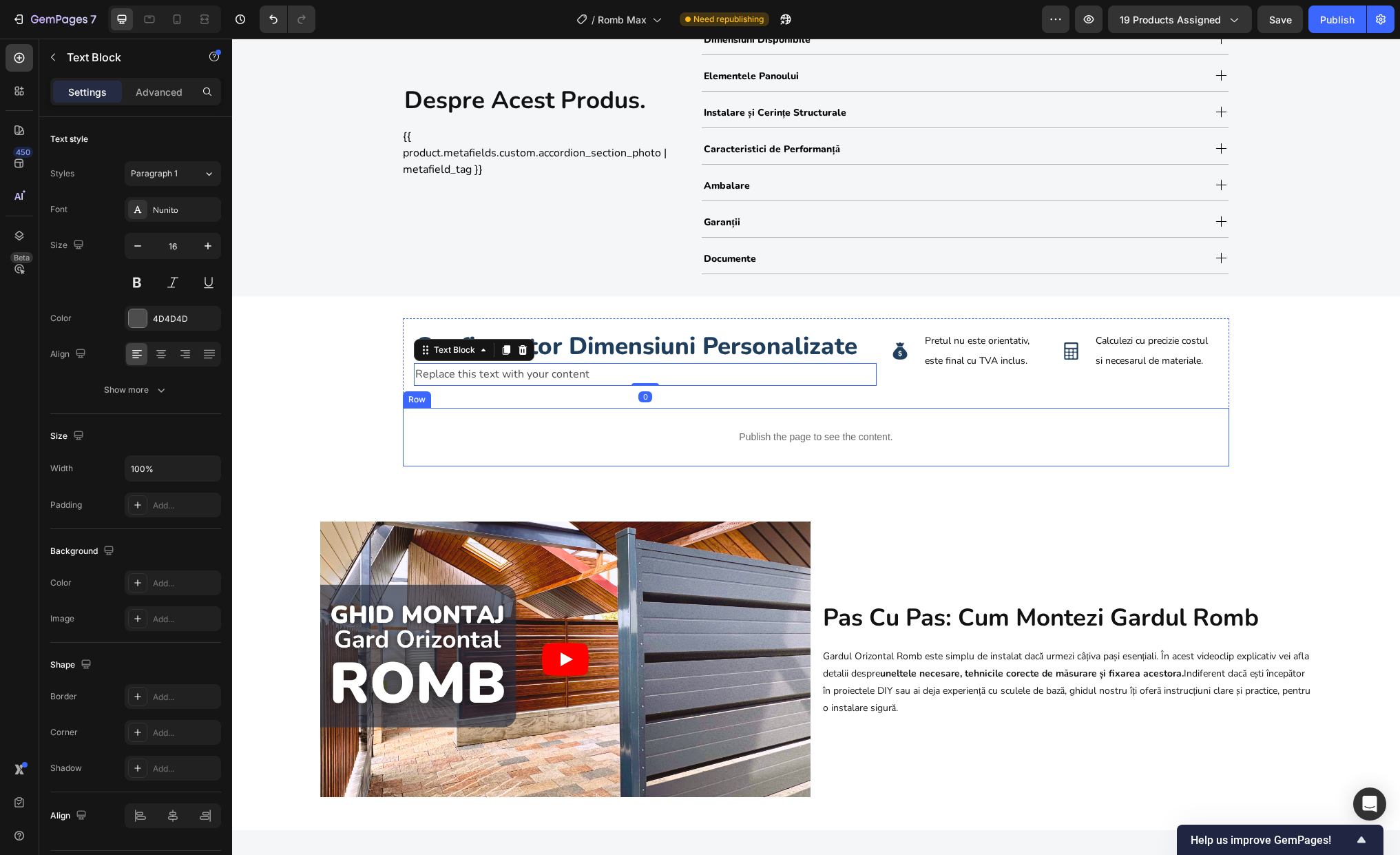
click at [664, 462] on div "Publish the page to see the content. Custom Code Row" at bounding box center [816, 436] width 826 height 59
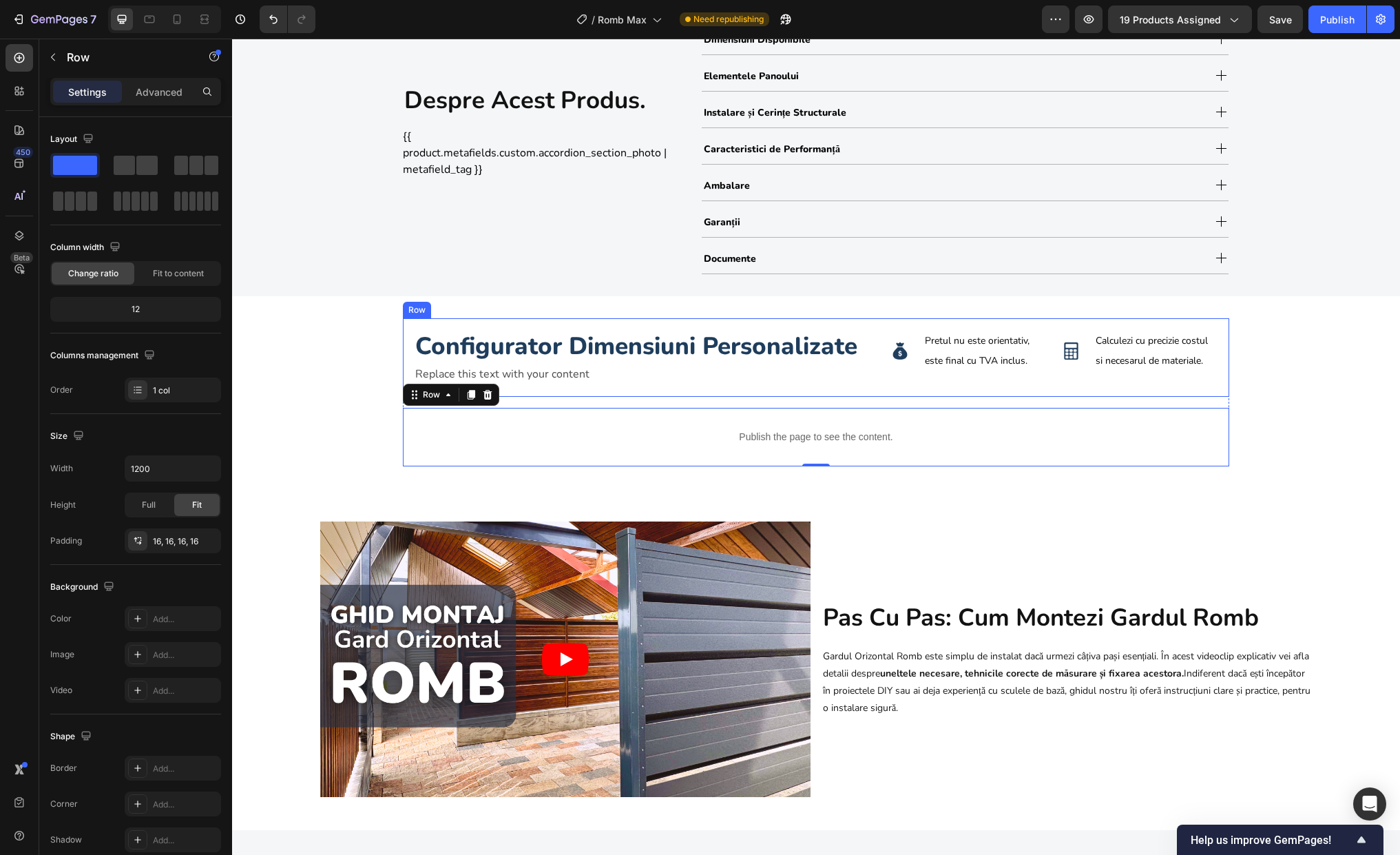
click at [1098, 386] on div "Configurator Dimensiuni Personalizate Heading Replace this text with your conte…" at bounding box center [816, 357] width 826 height 78
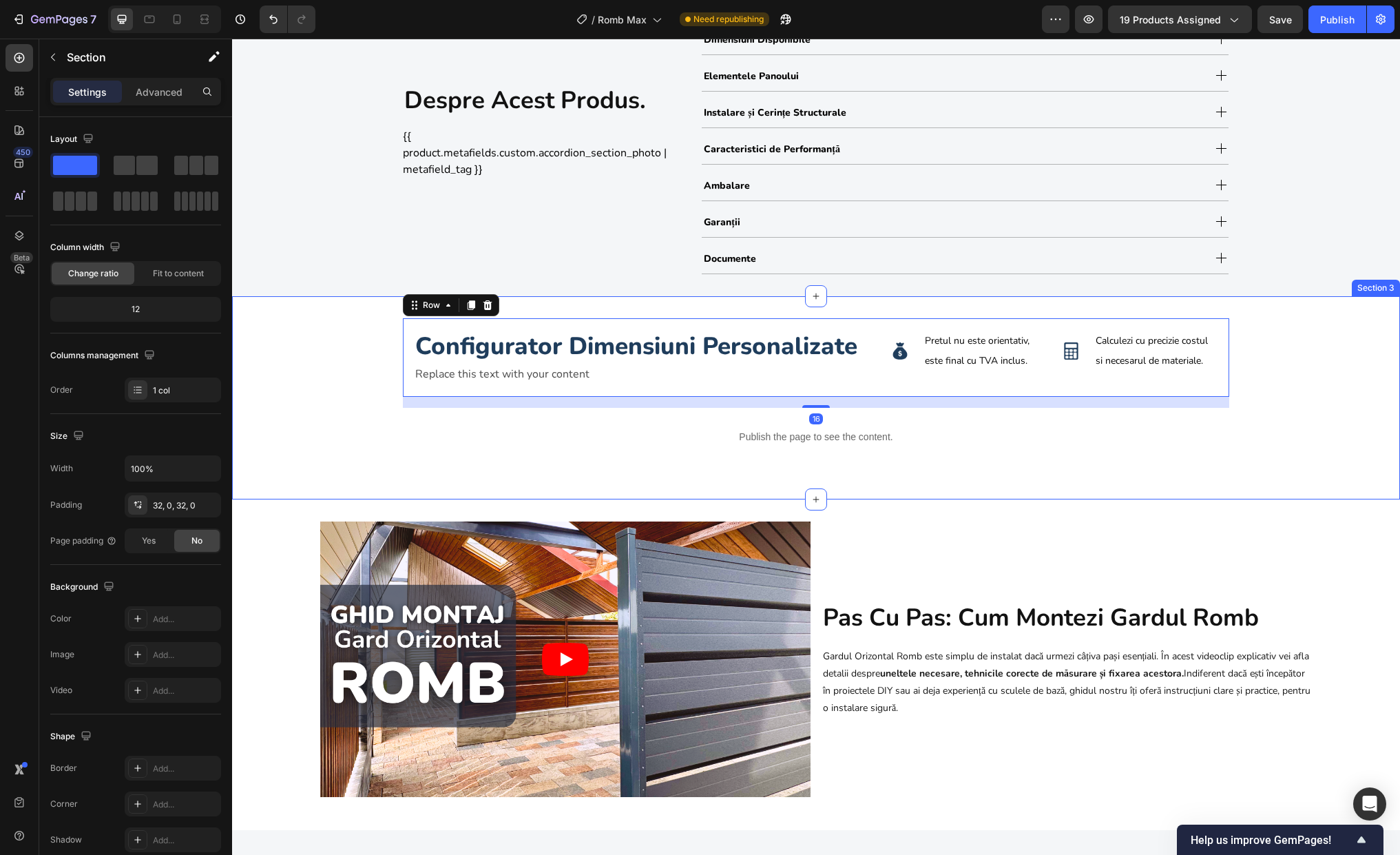
click at [1191, 388] on div "Configurator Dimensiuni Personalizate Heading Replace this text with your conte…" at bounding box center [816, 397] width 1168 height 159
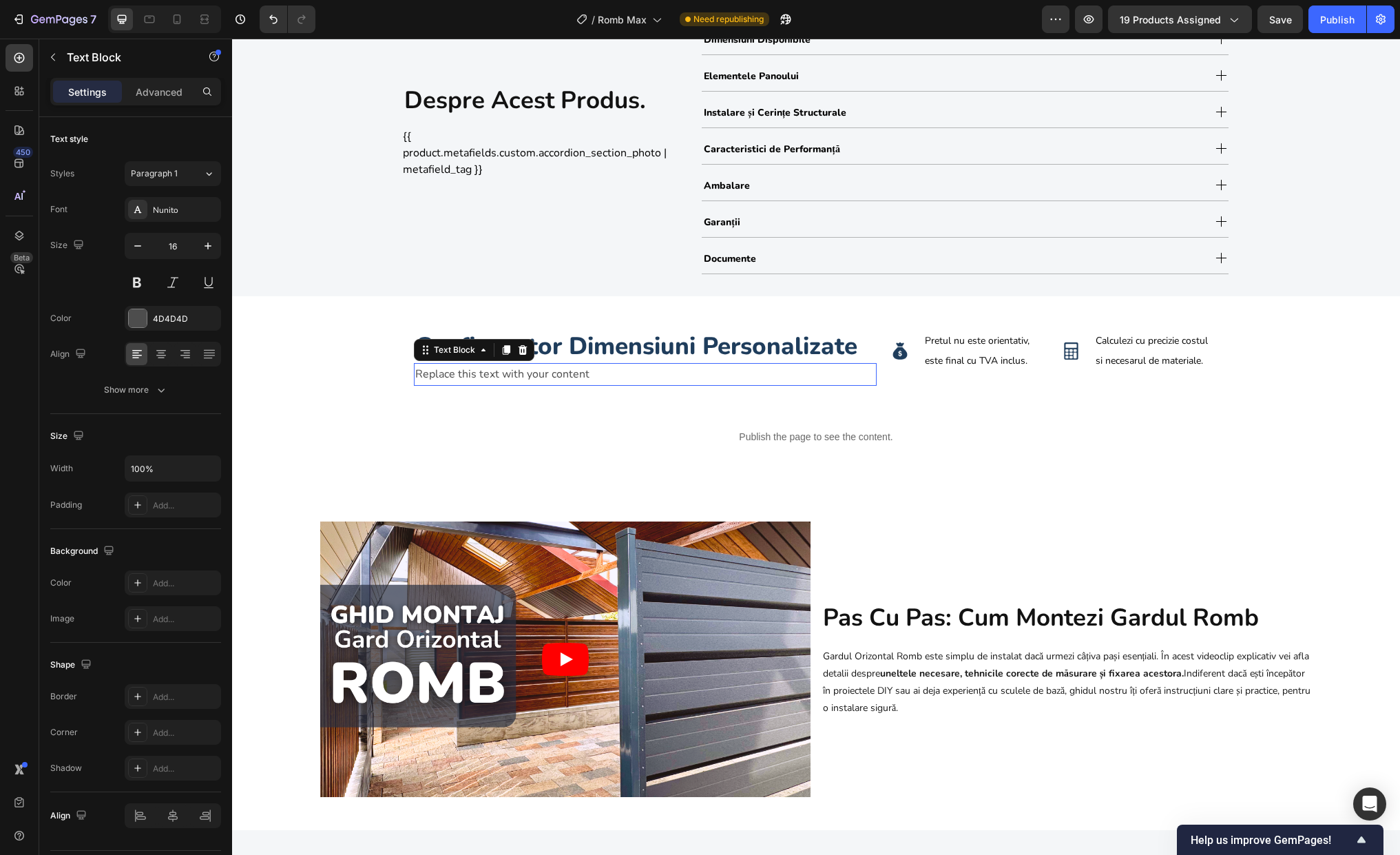
click at [509, 369] on div "Replace this text with your content" at bounding box center [645, 375] width 463 height 23
click at [920, 466] on div "Publish the page to see the content. Custom Code Row" at bounding box center [816, 436] width 826 height 59
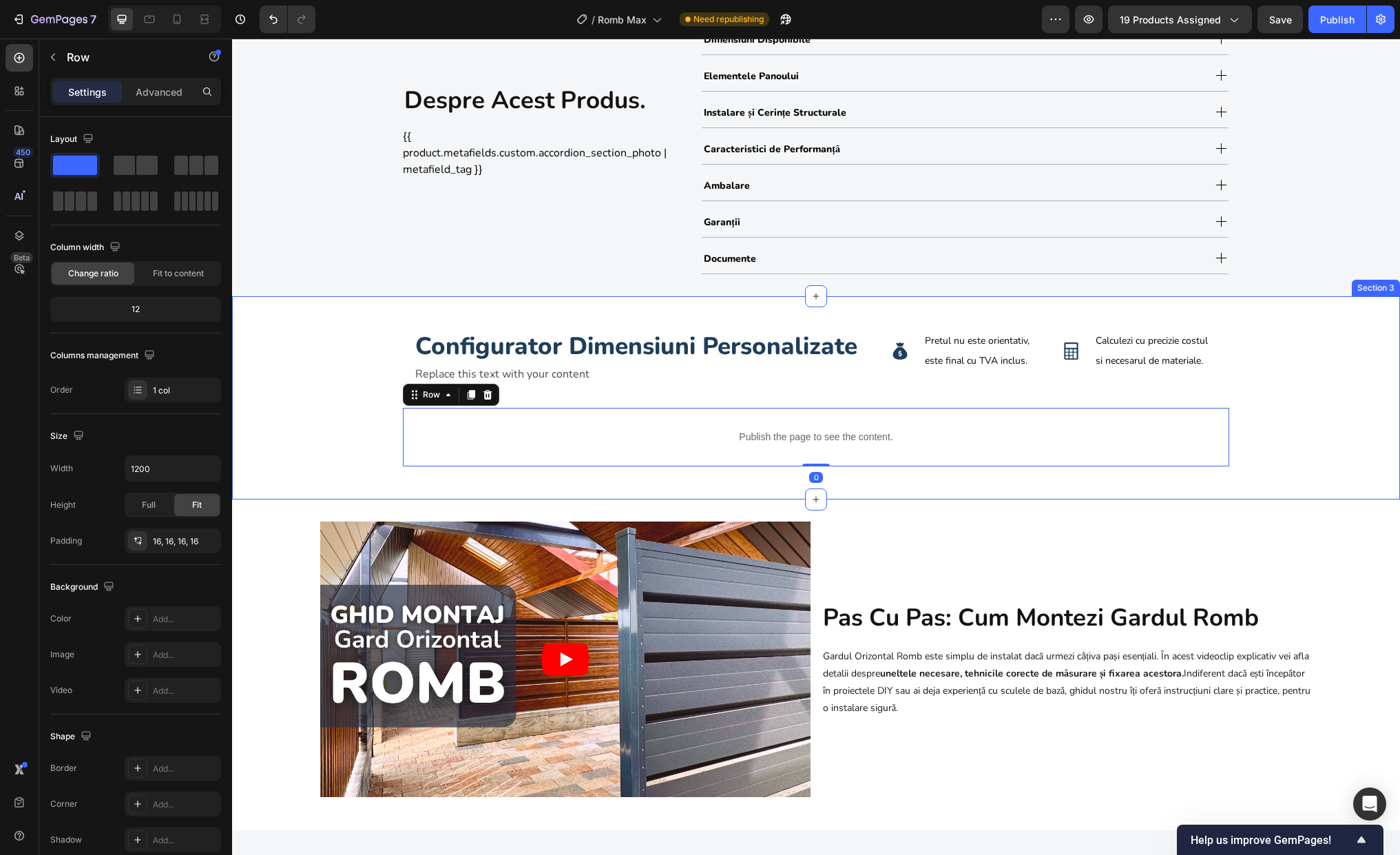
click at [931, 480] on div "Configurator Dimensiuni Personalizate Heading Replace this text with your conte…" at bounding box center [816, 397] width 1168 height 203
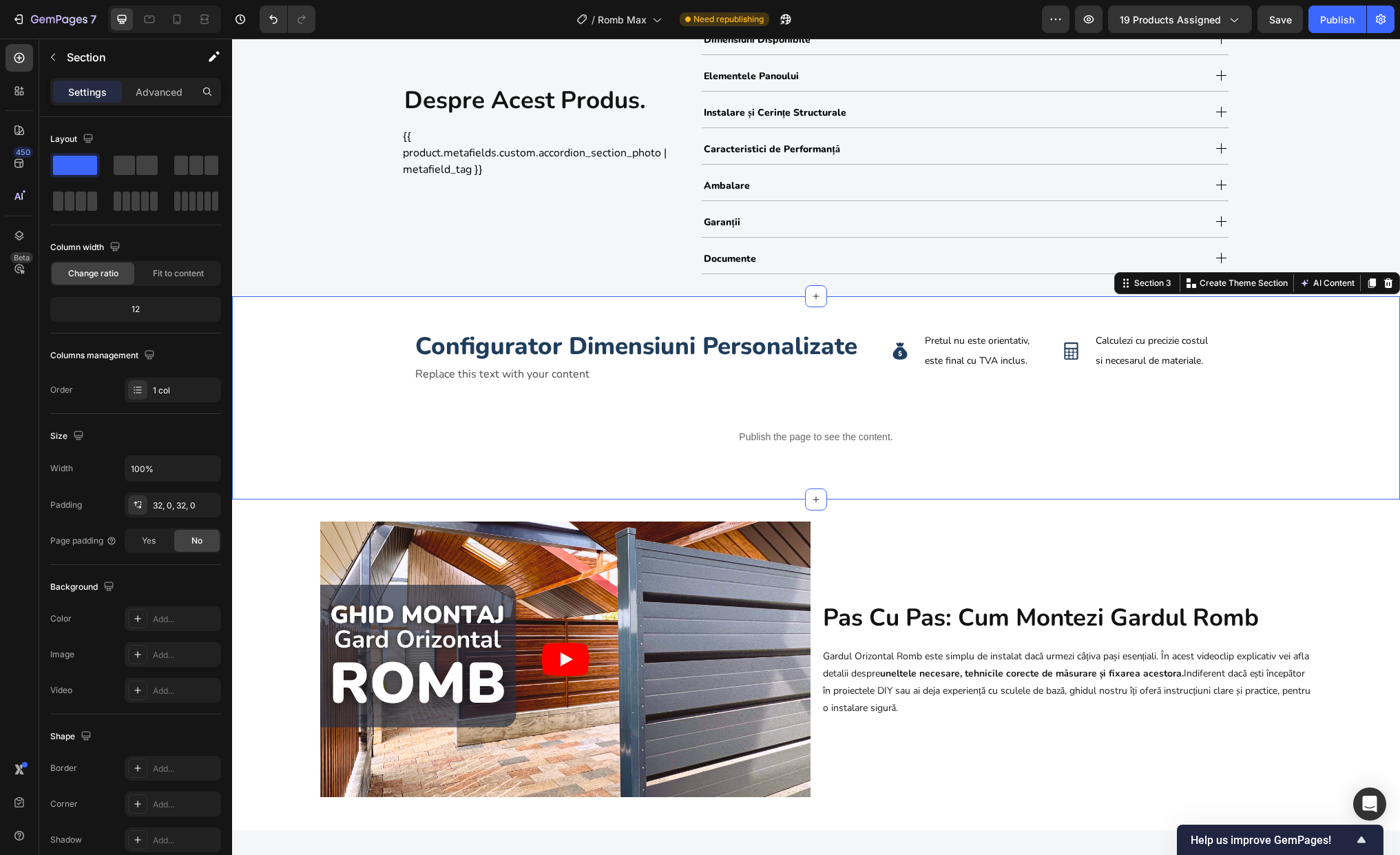
select select "1.8m (l) x 1.50m (h)"
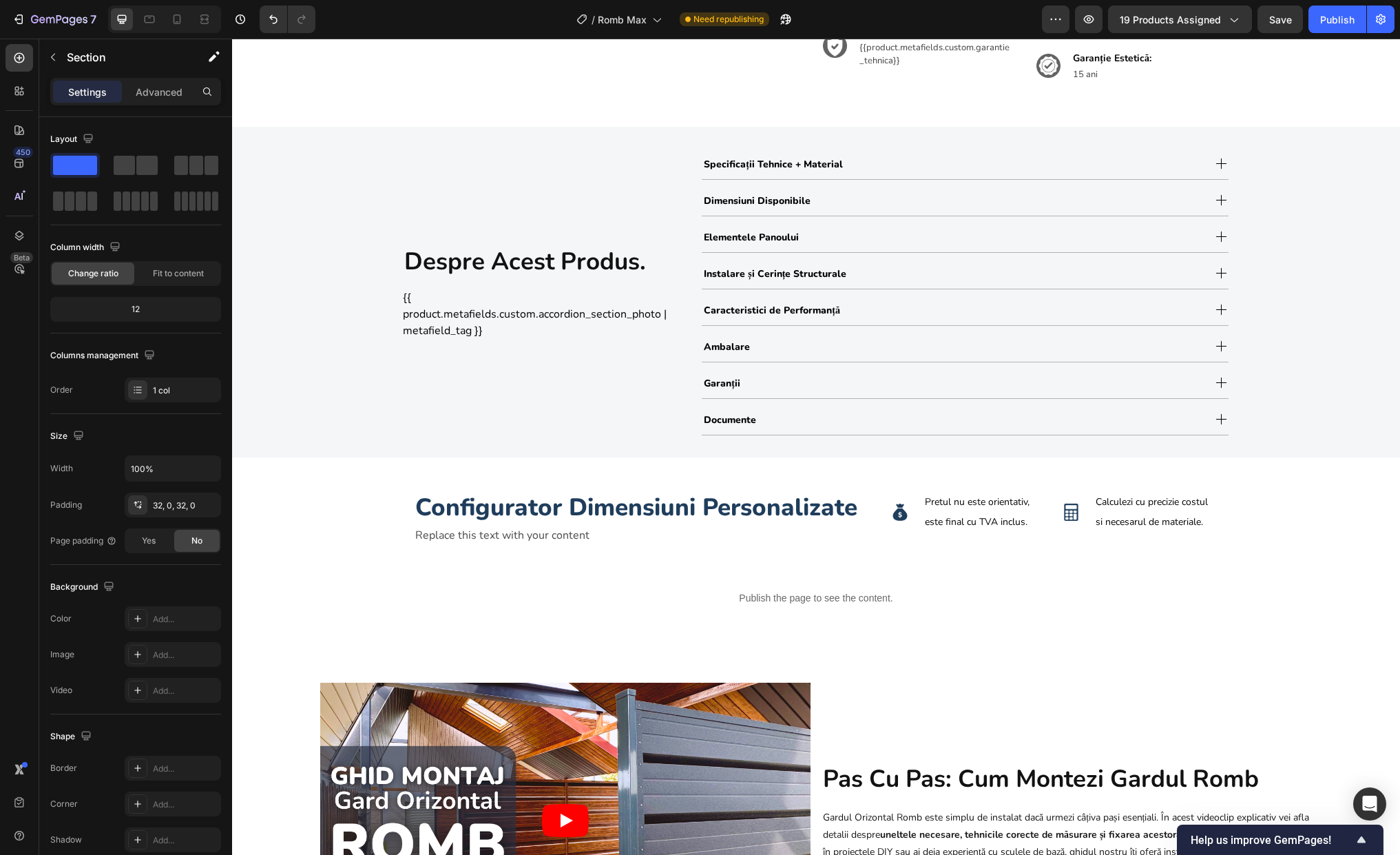
scroll to position [903, 0]
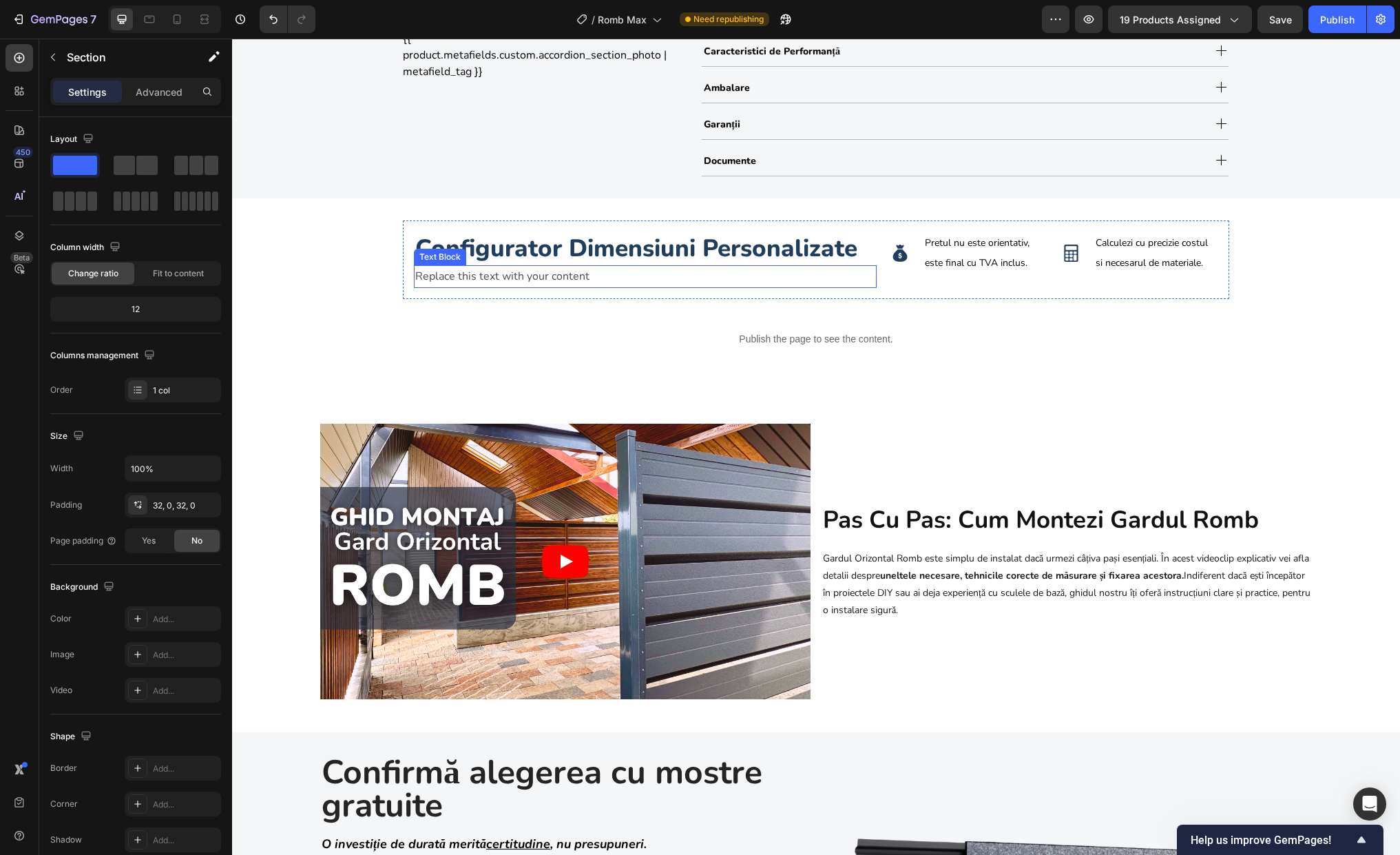
click at [534, 278] on div "Replace this text with your content" at bounding box center [645, 277] width 463 height 23
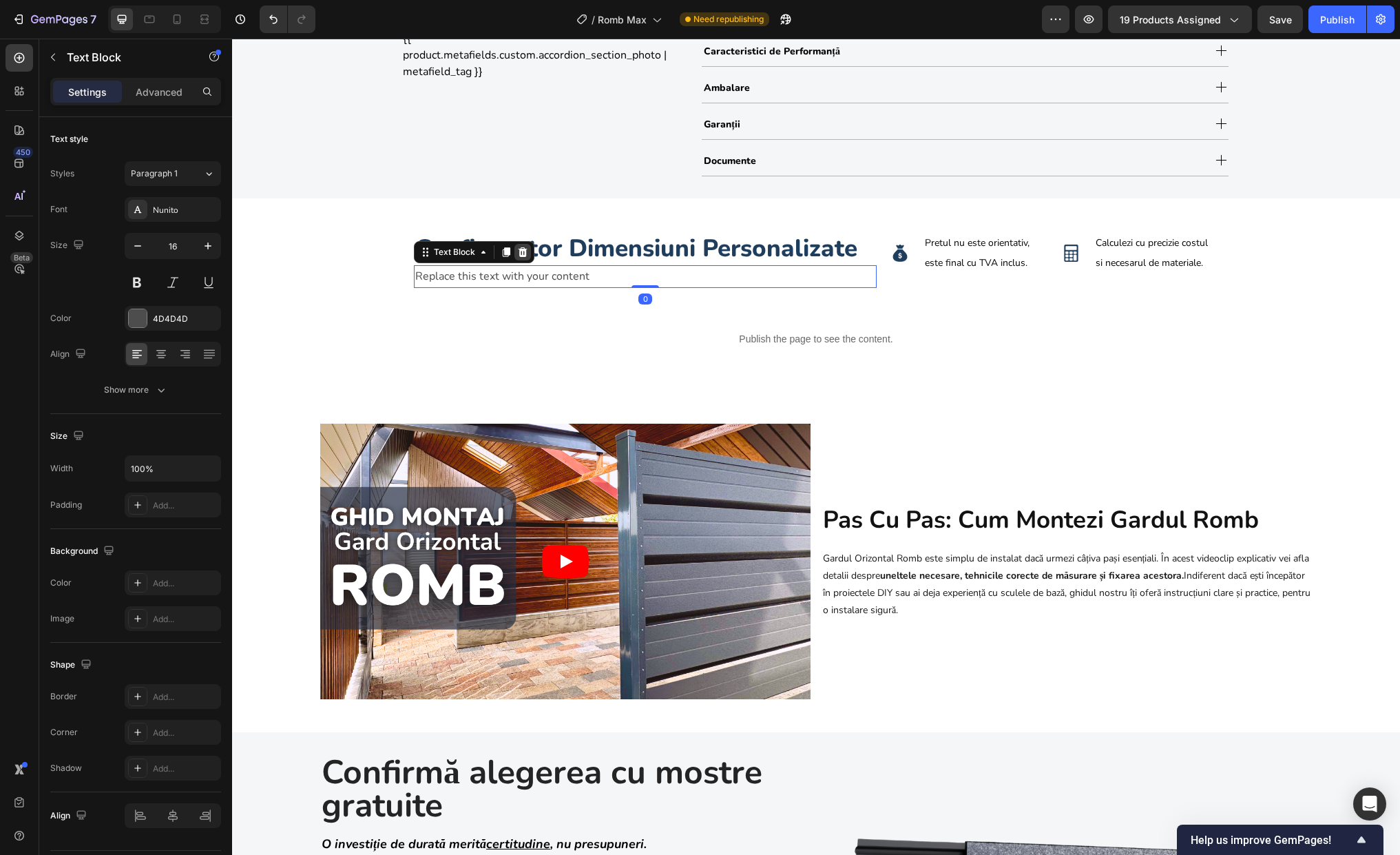
click at [521, 250] on icon at bounding box center [523, 252] width 11 height 11
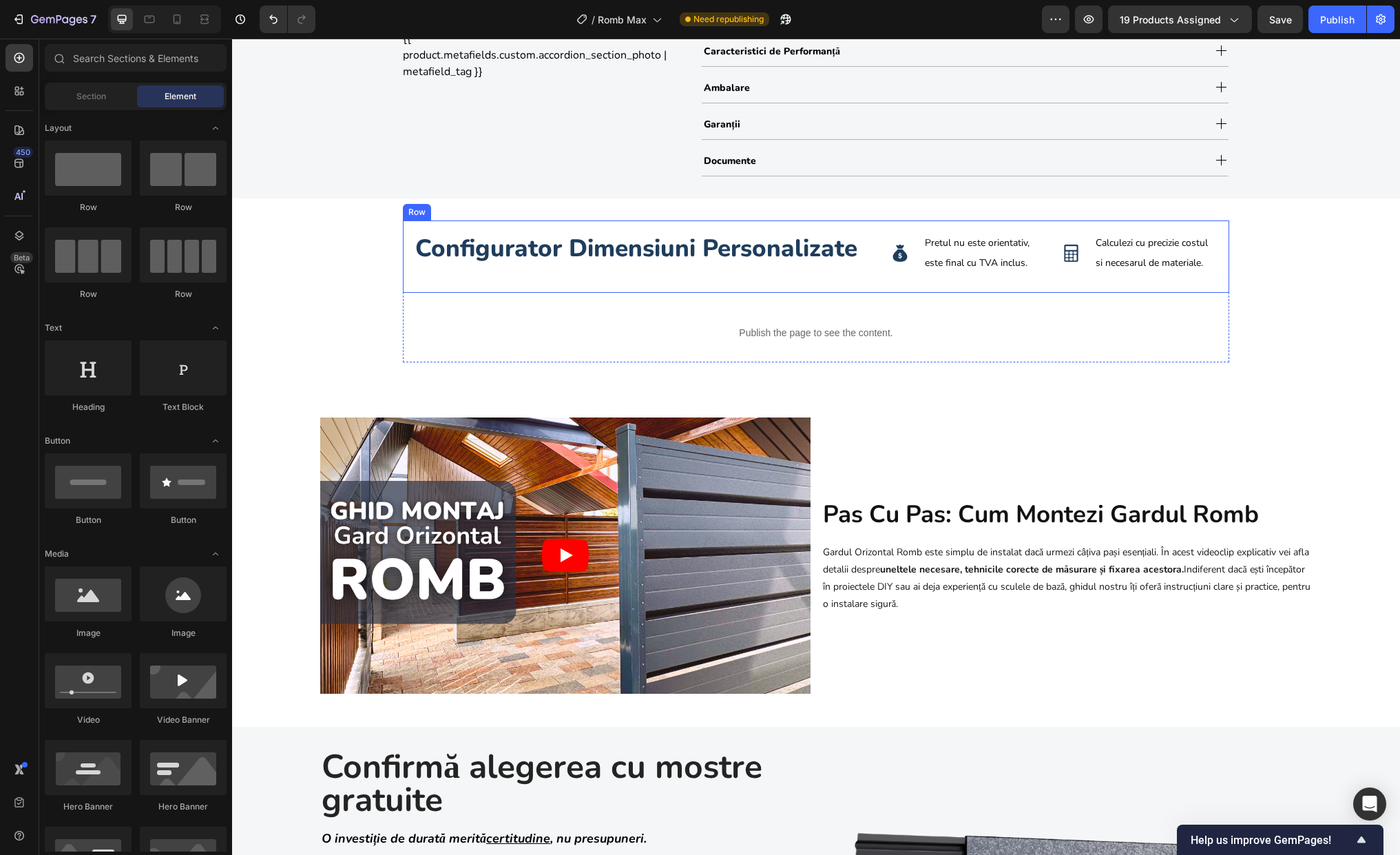
click at [496, 271] on div "Configurator Dimensiuni Personalizate Heading" at bounding box center [645, 256] width 463 height 51
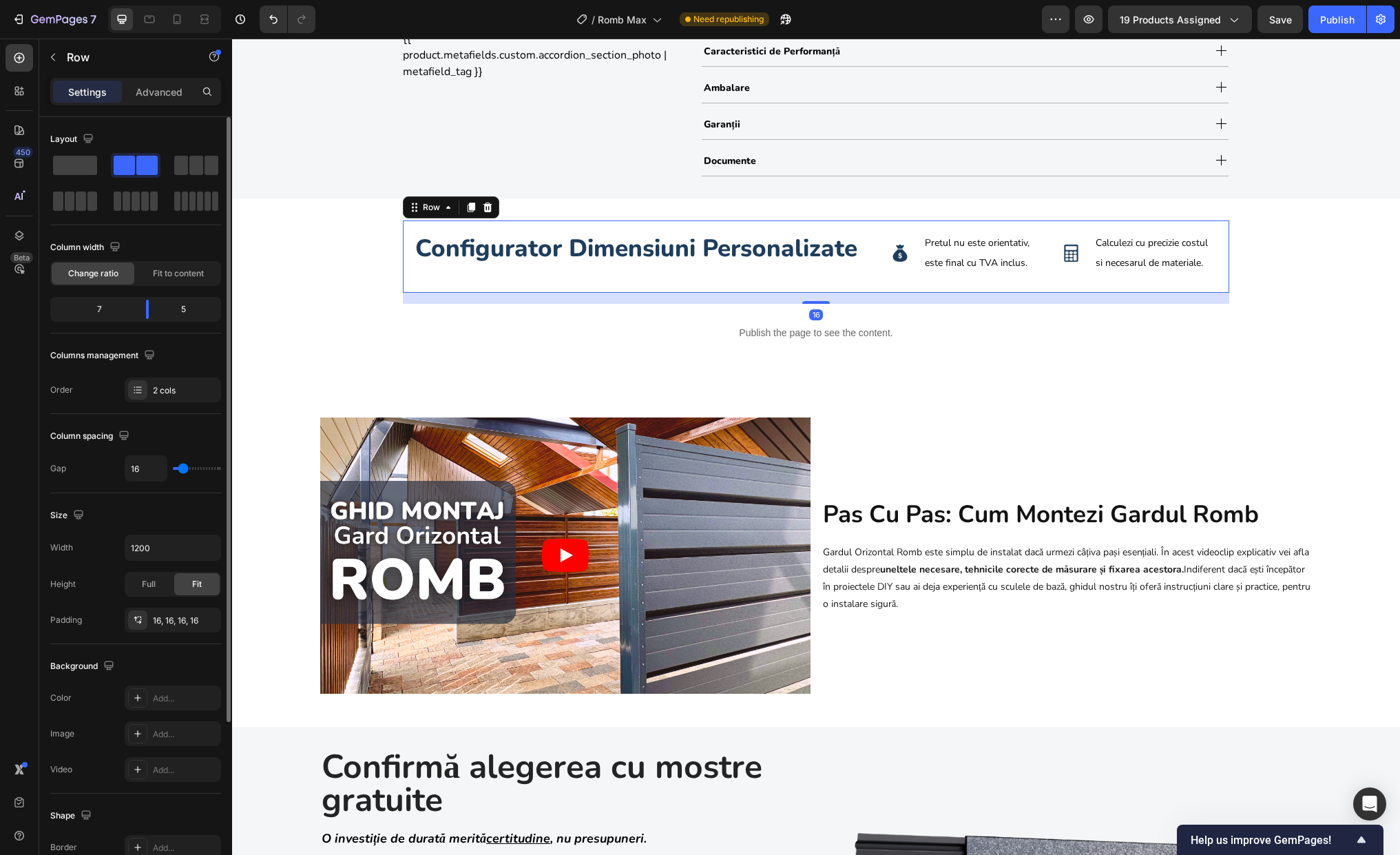
scroll to position [220, 0]
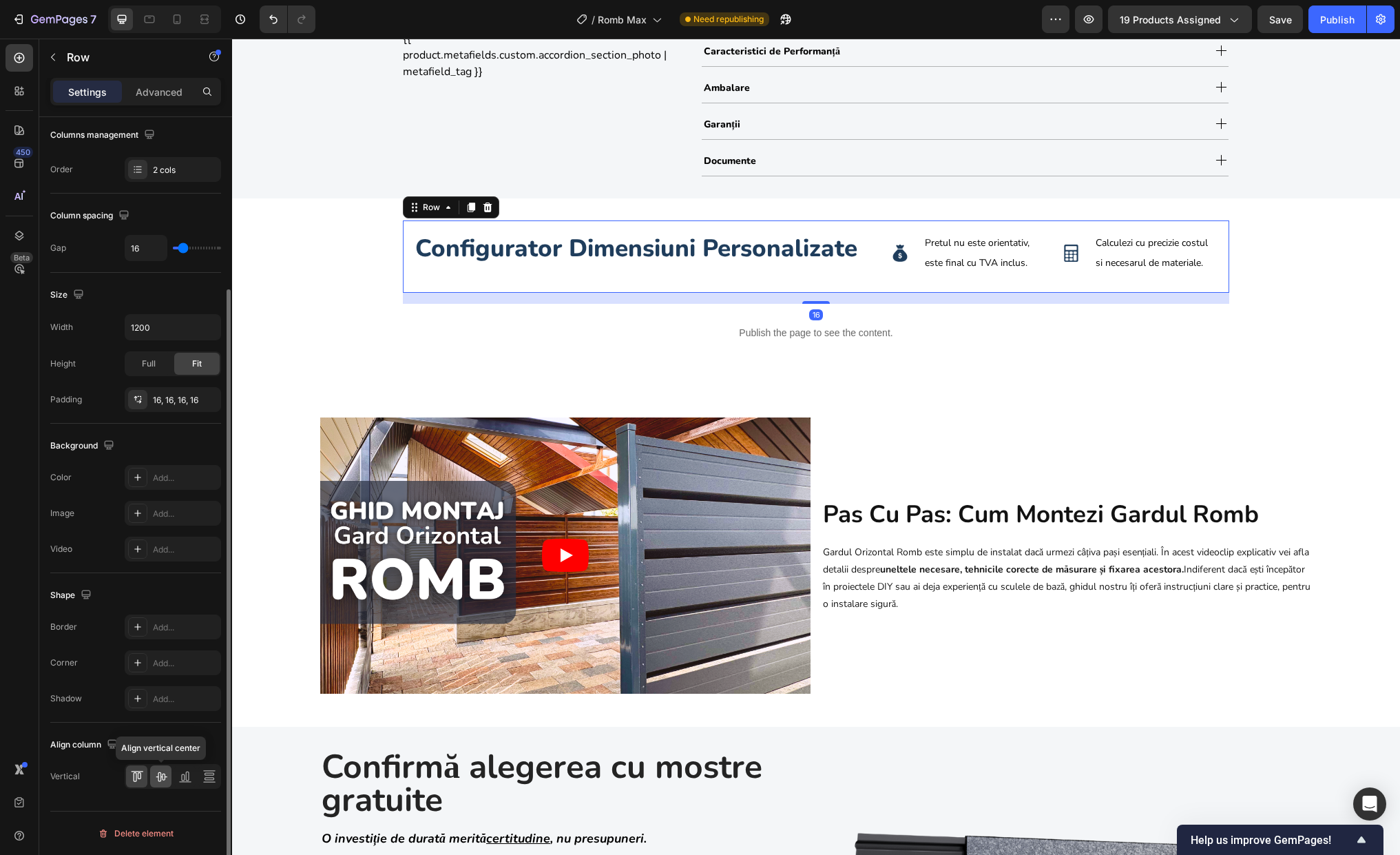
click at [160, 774] on icon at bounding box center [161, 776] width 14 height 14
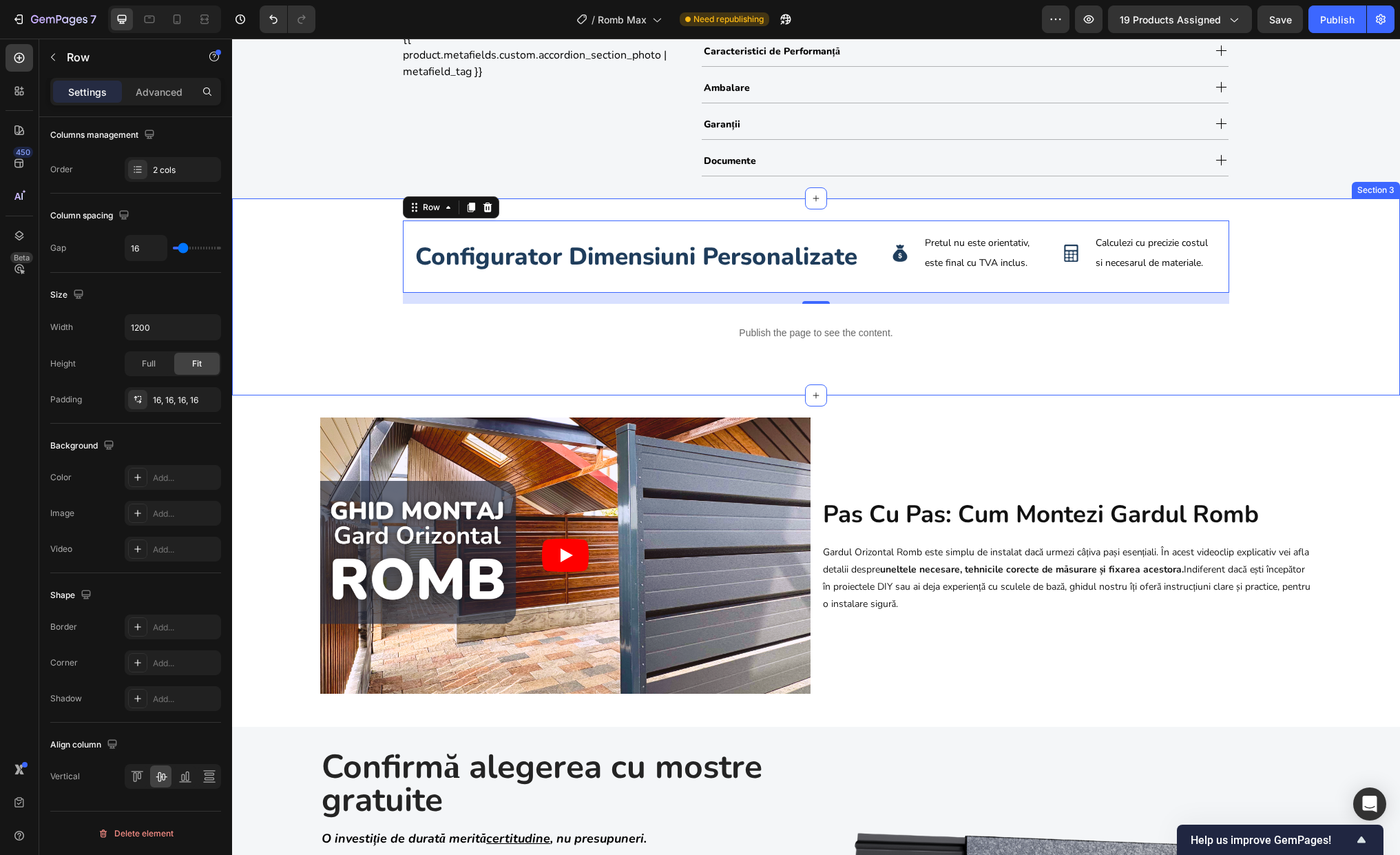
click at [1191, 364] on div "Configurator Dimensiuni Personalizate Heading Image Pretul nu este orientativ, …" at bounding box center [816, 297] width 1168 height 154
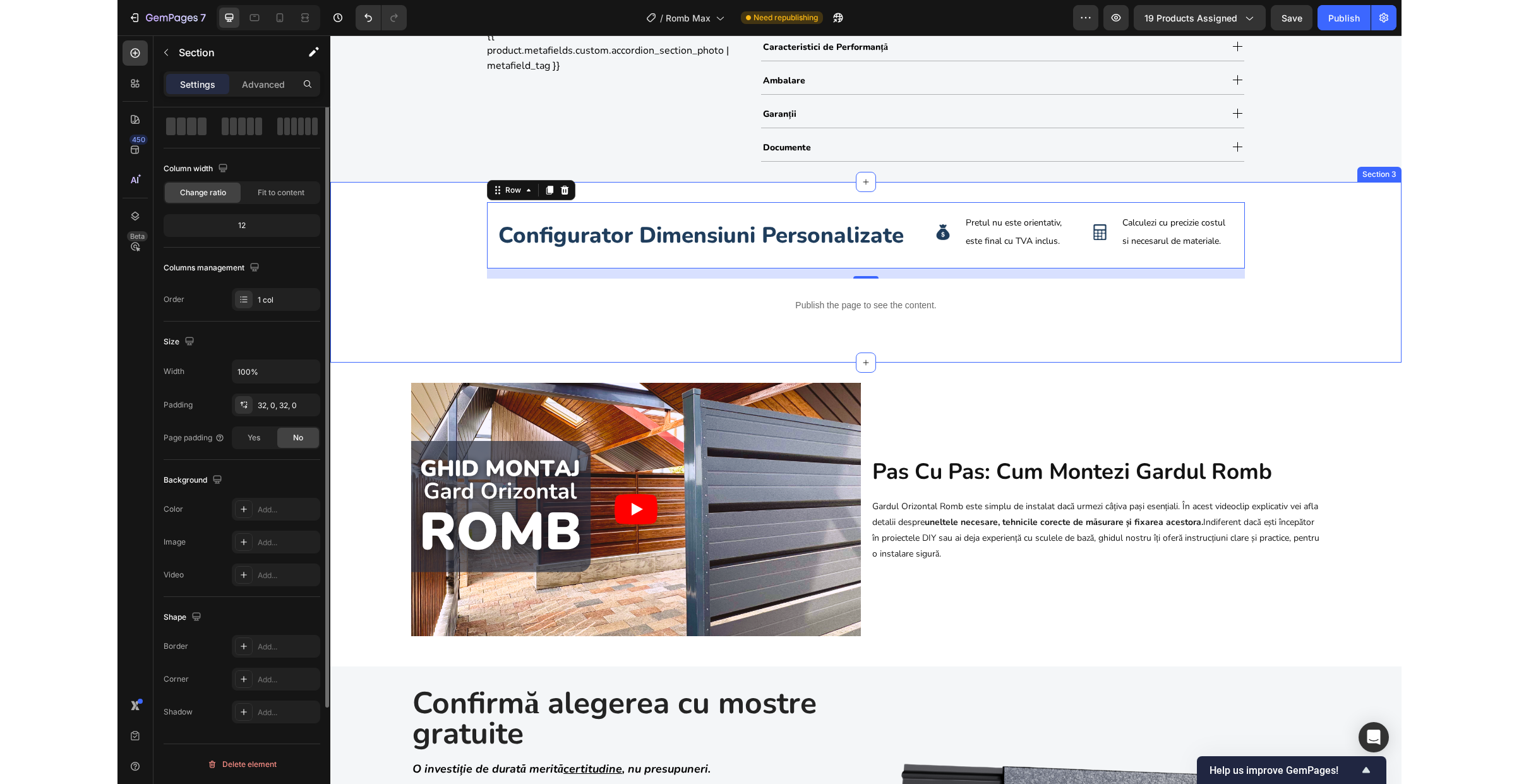
scroll to position [0, 0]
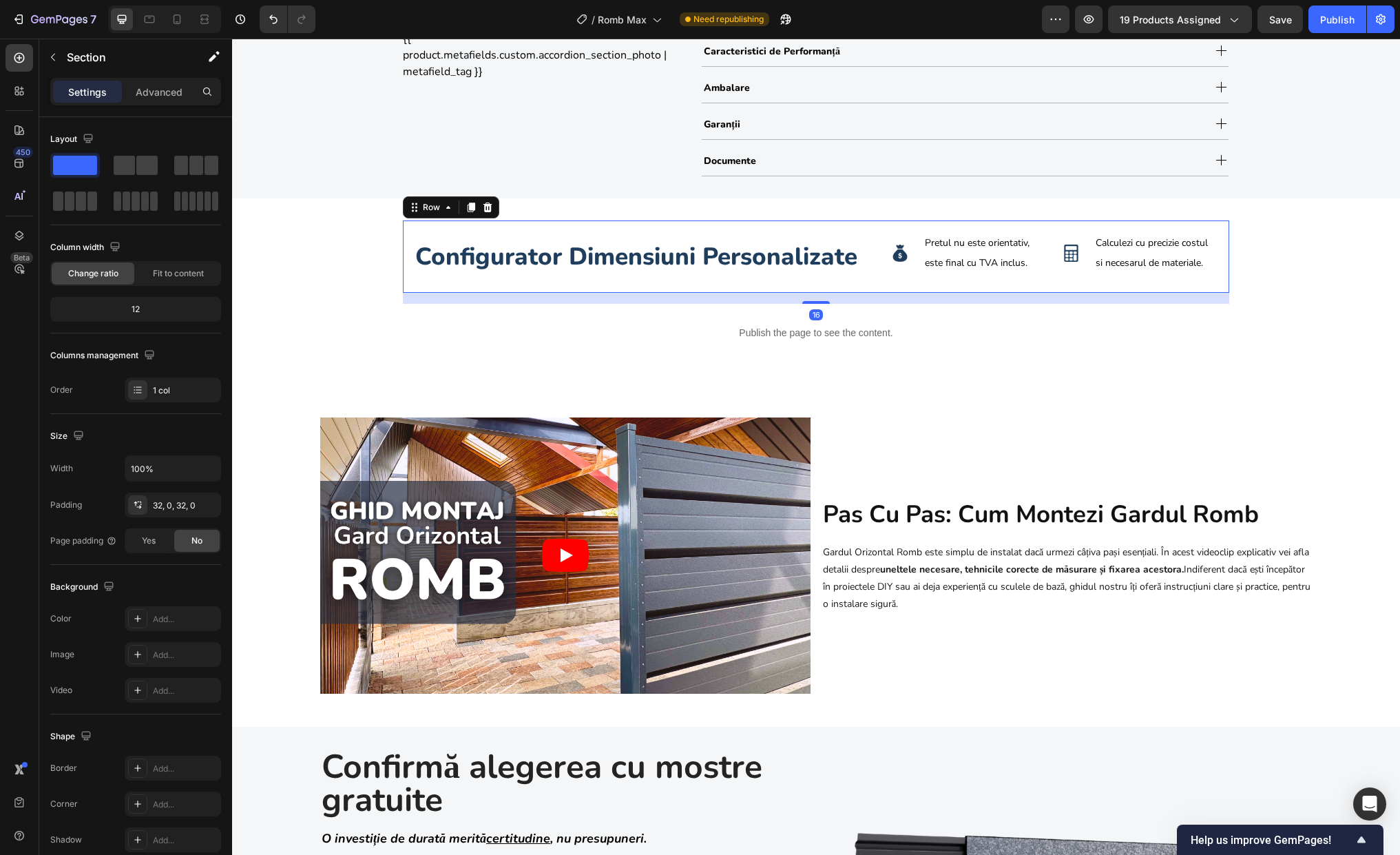
click at [632, 290] on div "Configurator Dimensiuni Personalizate Heading Image Pretul nu este orientativ, …" at bounding box center [816, 257] width 826 height 73
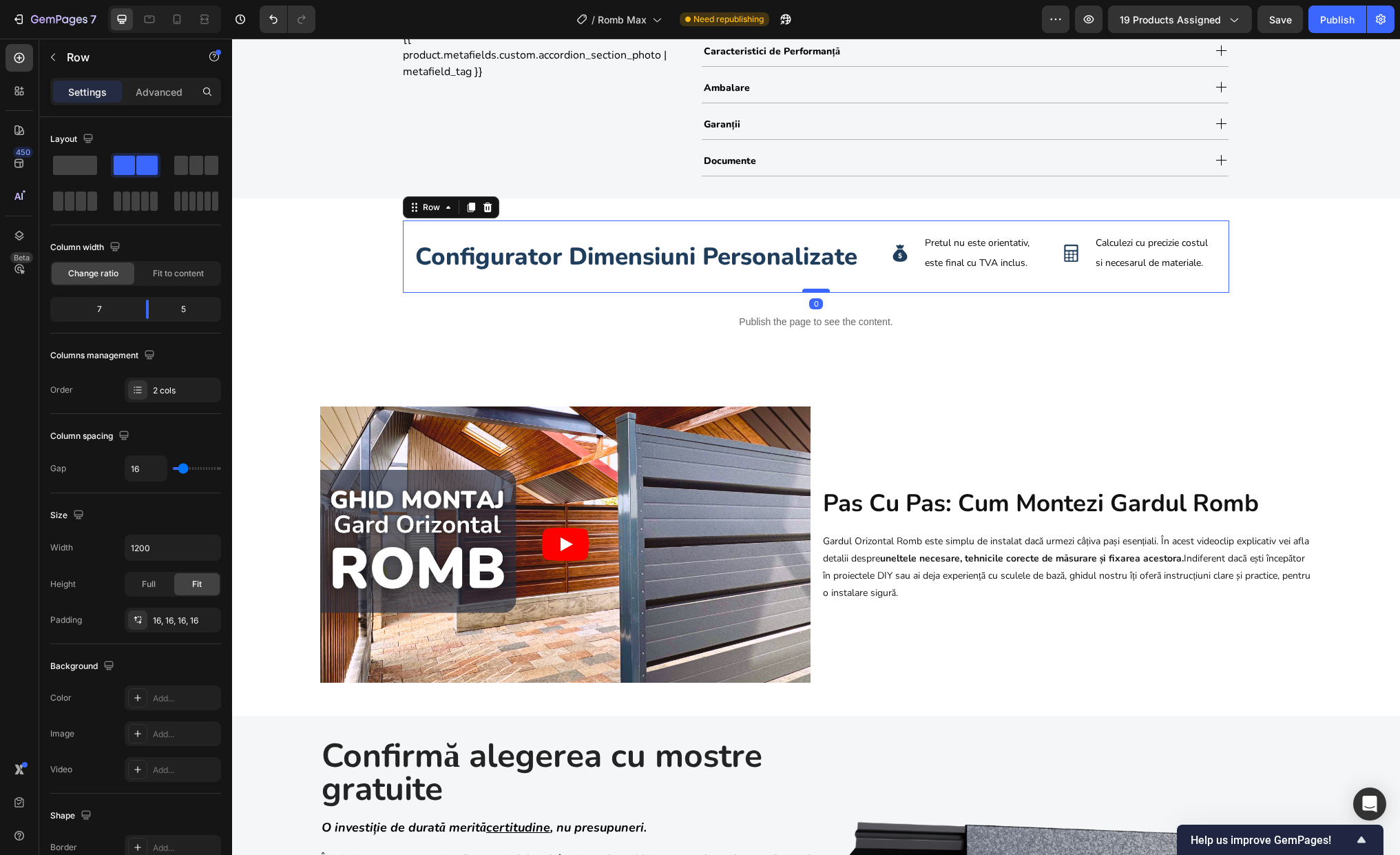
drag, startPoint x: 814, startPoint y: 302, endPoint x: 813, endPoint y: 289, distance: 13.0
click at [813, 289] on div at bounding box center [816, 290] width 27 height 4
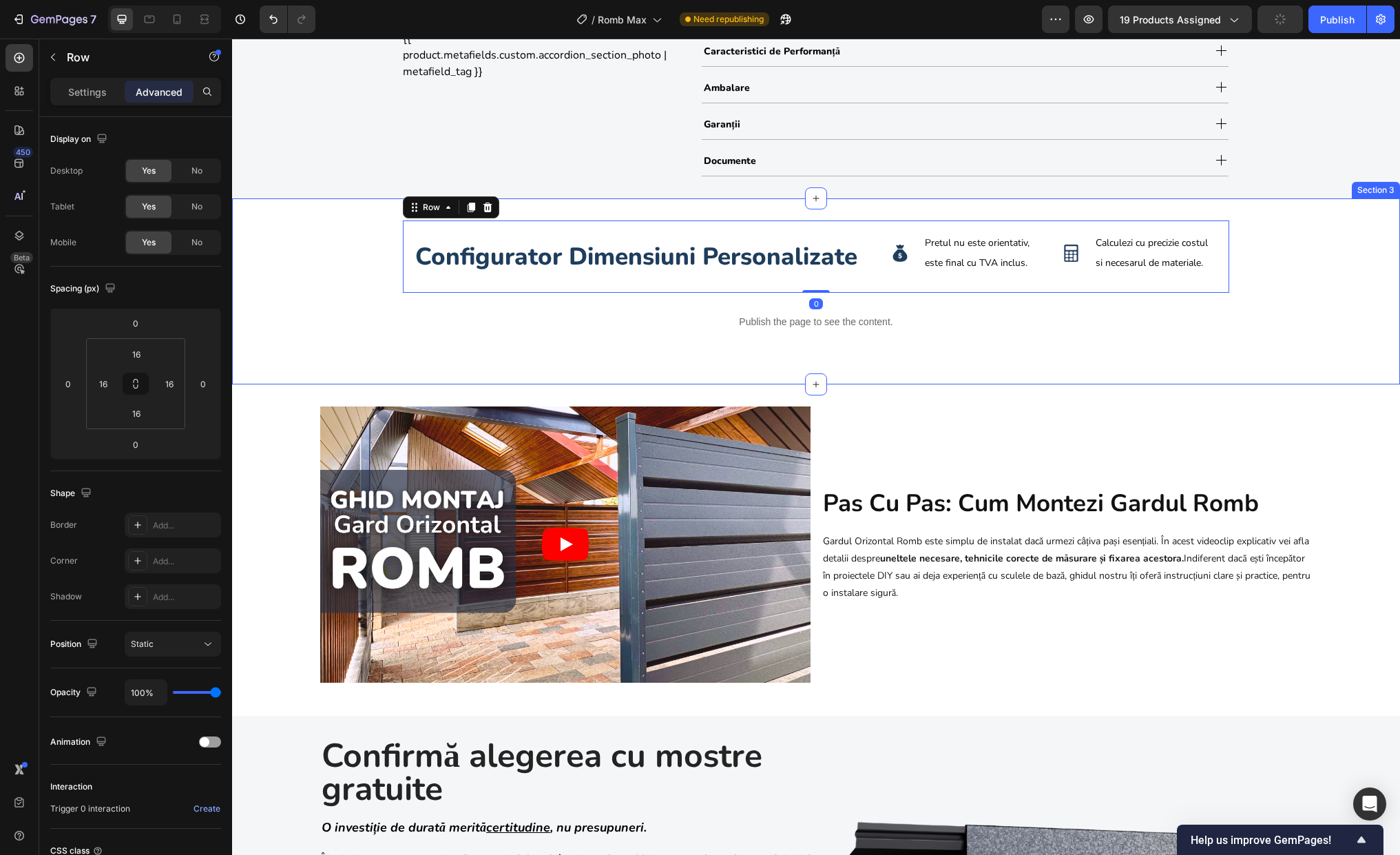
click at [1191, 282] on div "Configurator Dimensiuni Personalizate Heading Image Pretul nu este orientativ, …" at bounding box center [816, 292] width 1168 height 143
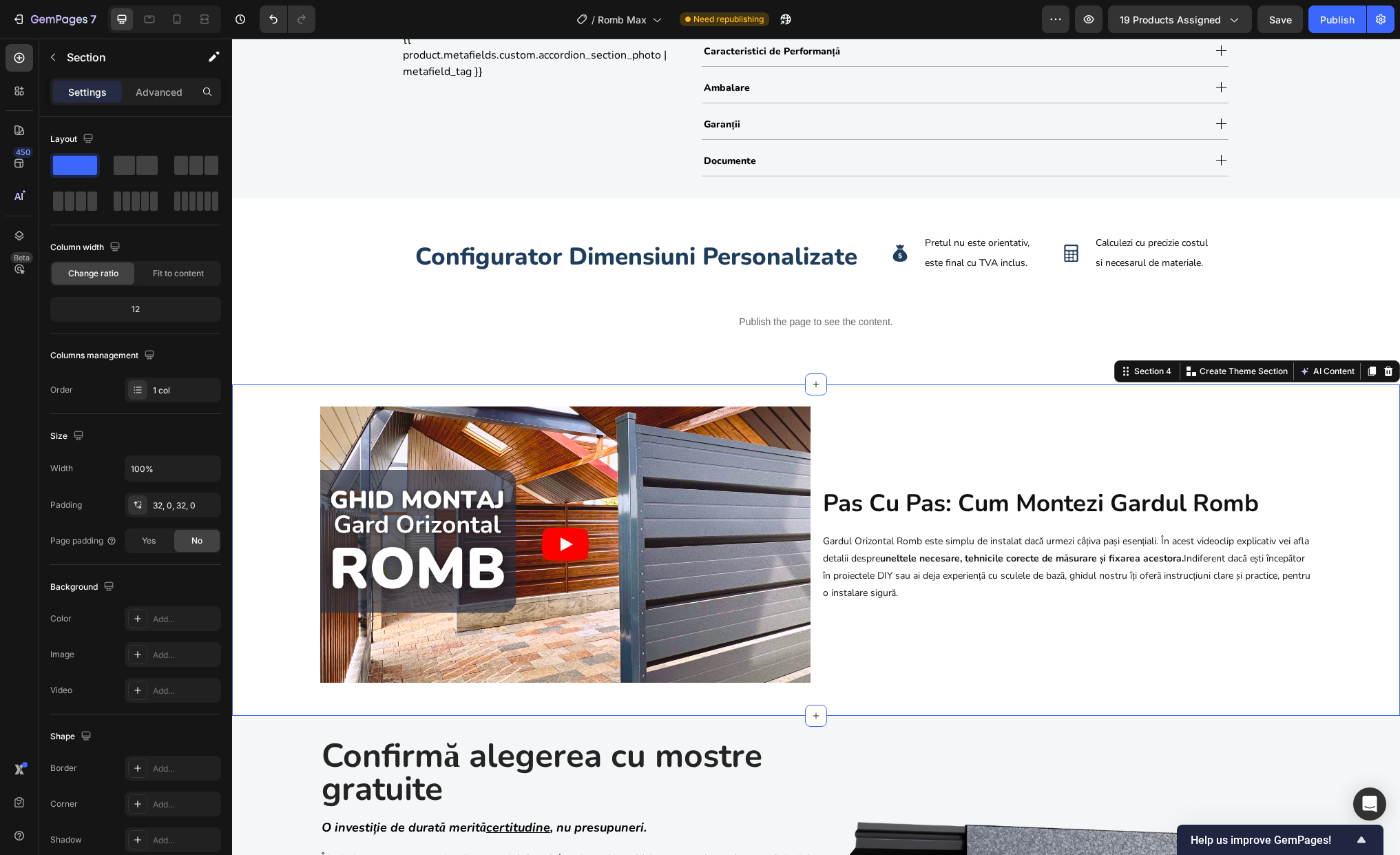
click at [261, 510] on div "Video pas cu pas: cum montezi gardul romb Heading Gardul Orizontal Romb este si…" at bounding box center [816, 550] width 1168 height 287
click at [1095, 27] on button "button" at bounding box center [1088, 19] width 27 height 27
click at [525, 249] on h2 "Configurator Dimensiuni Personalizate" at bounding box center [645, 256] width 463 height 34
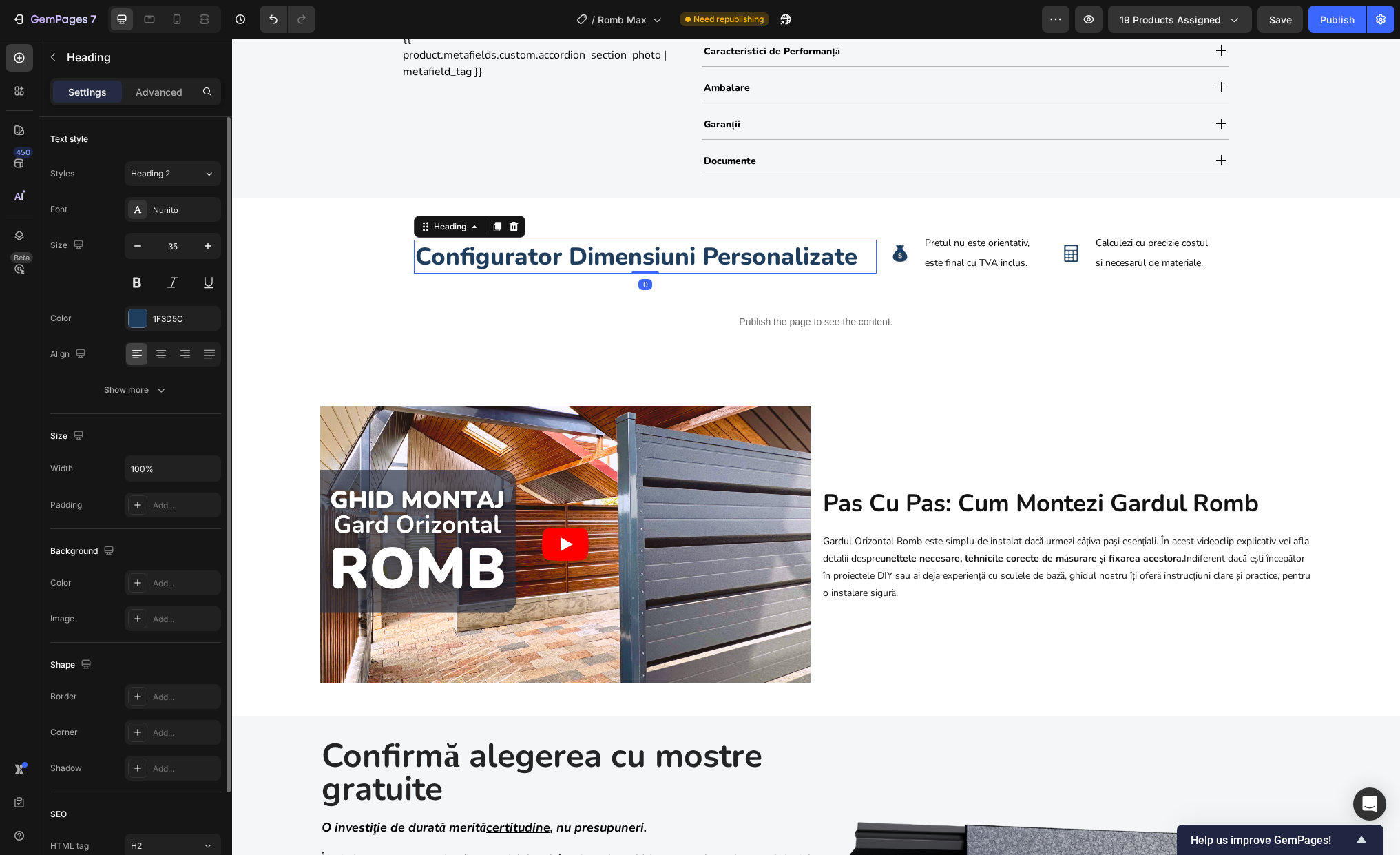
click at [150, 376] on div "Font Nunito Size 35 Color 1F3D5C Align Show more" at bounding box center [135, 299] width 171 height 205
click at [151, 385] on div "Show more" at bounding box center [136, 390] width 64 height 14
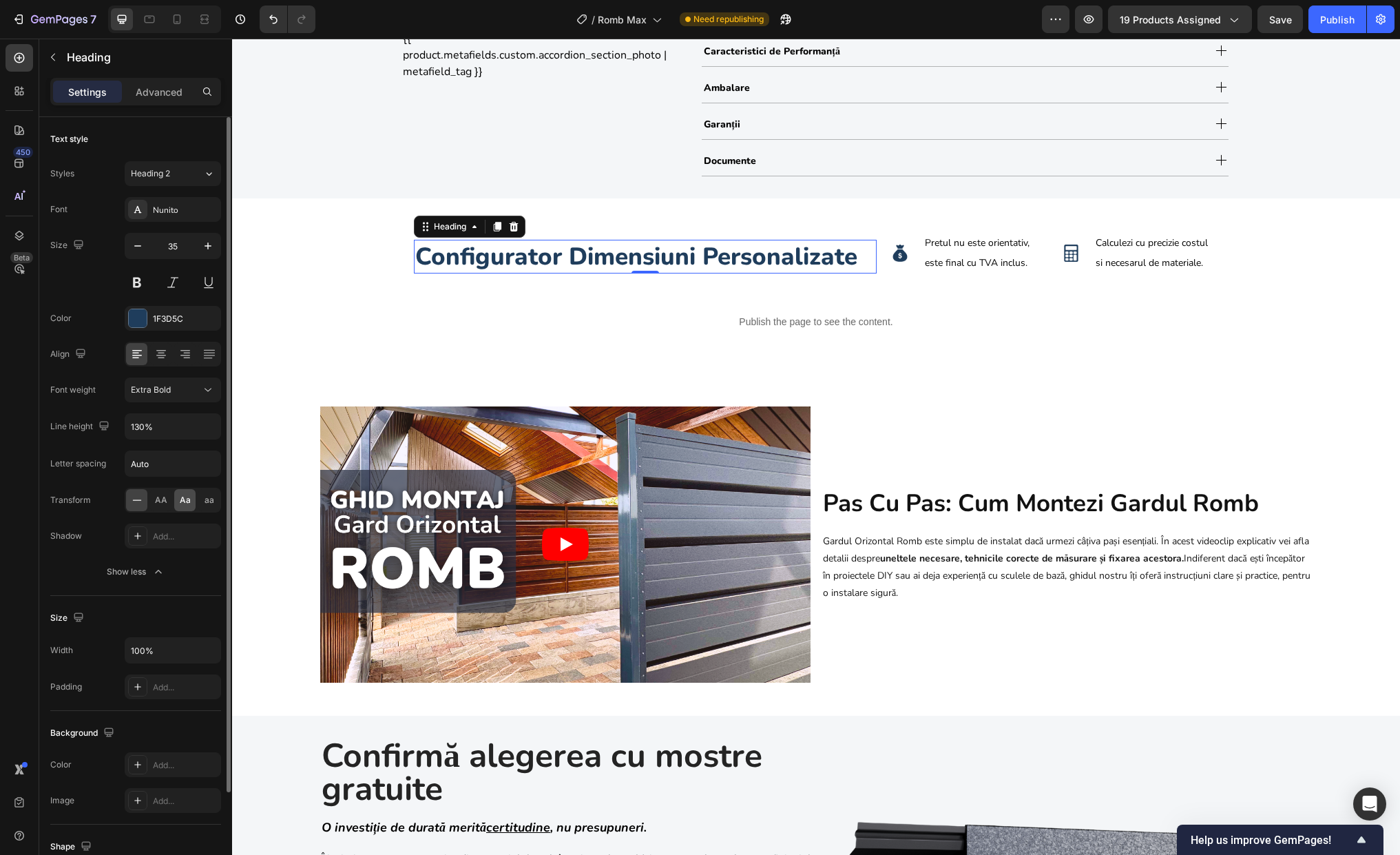
click at [177, 502] on div "Aa" at bounding box center [185, 499] width 21 height 22
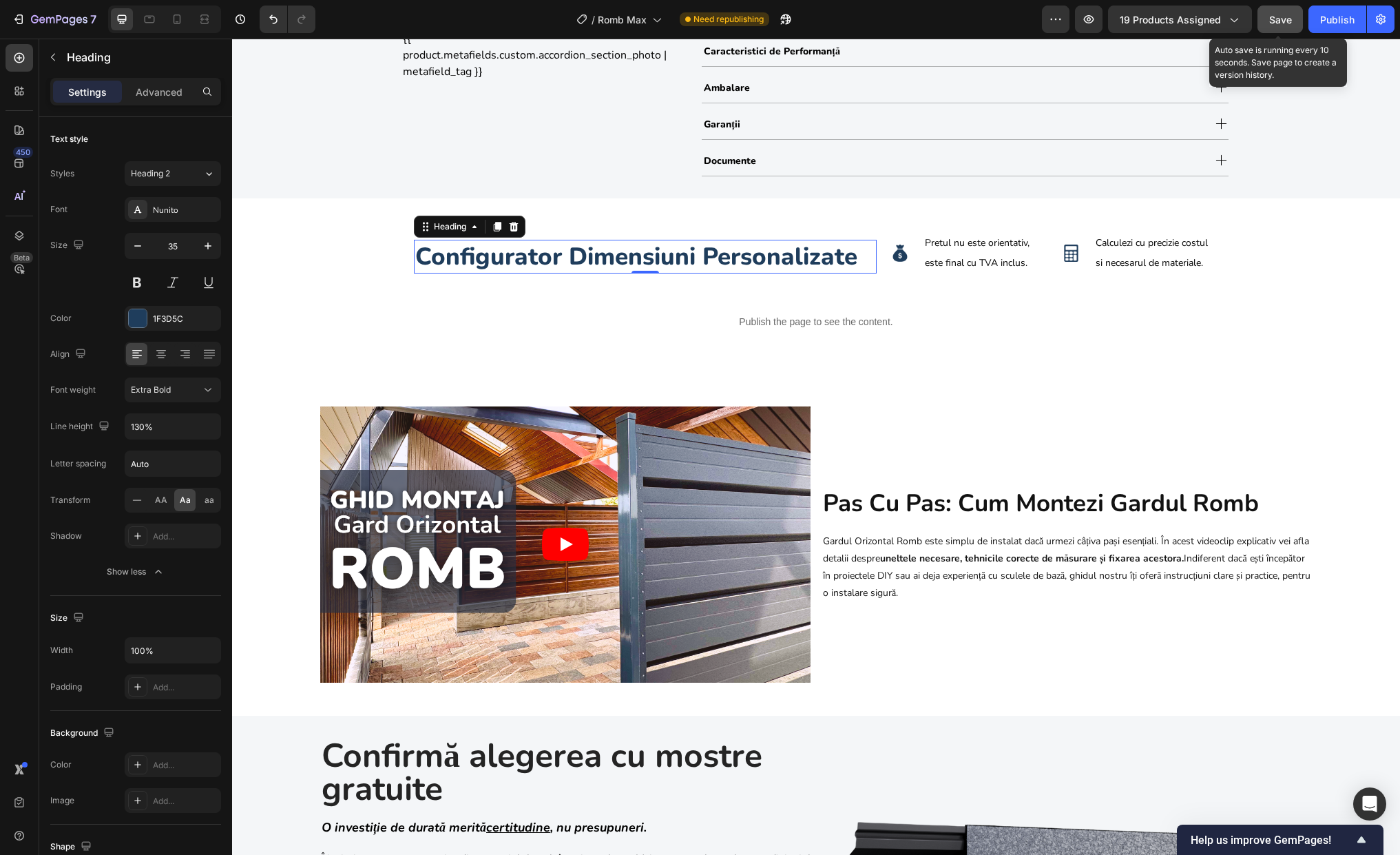
click at [1191, 18] on span "Save" at bounding box center [1281, 19] width 23 height 11
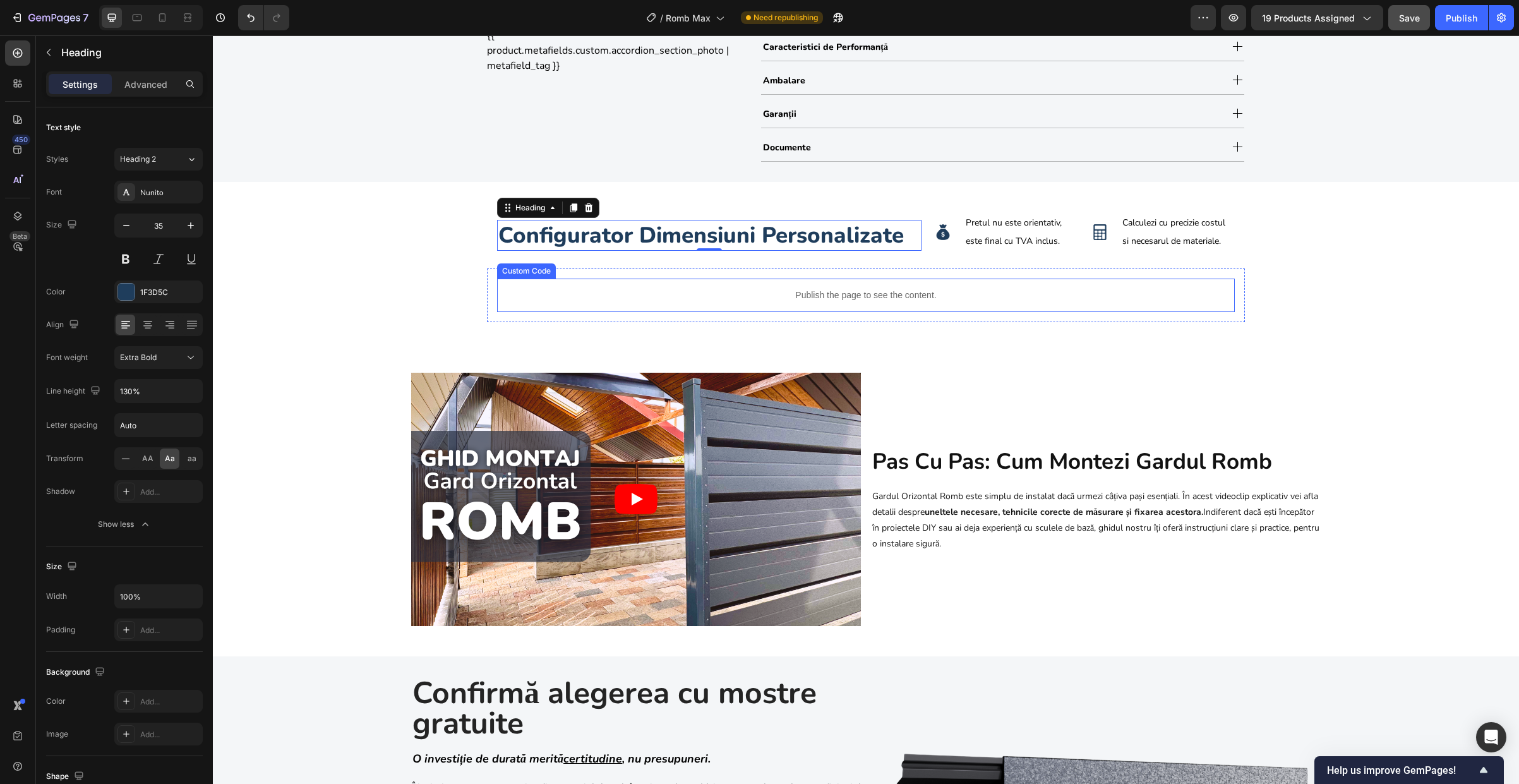
click at [579, 302] on div "Publish the page to see the content." at bounding box center [866, 295] width 738 height 33
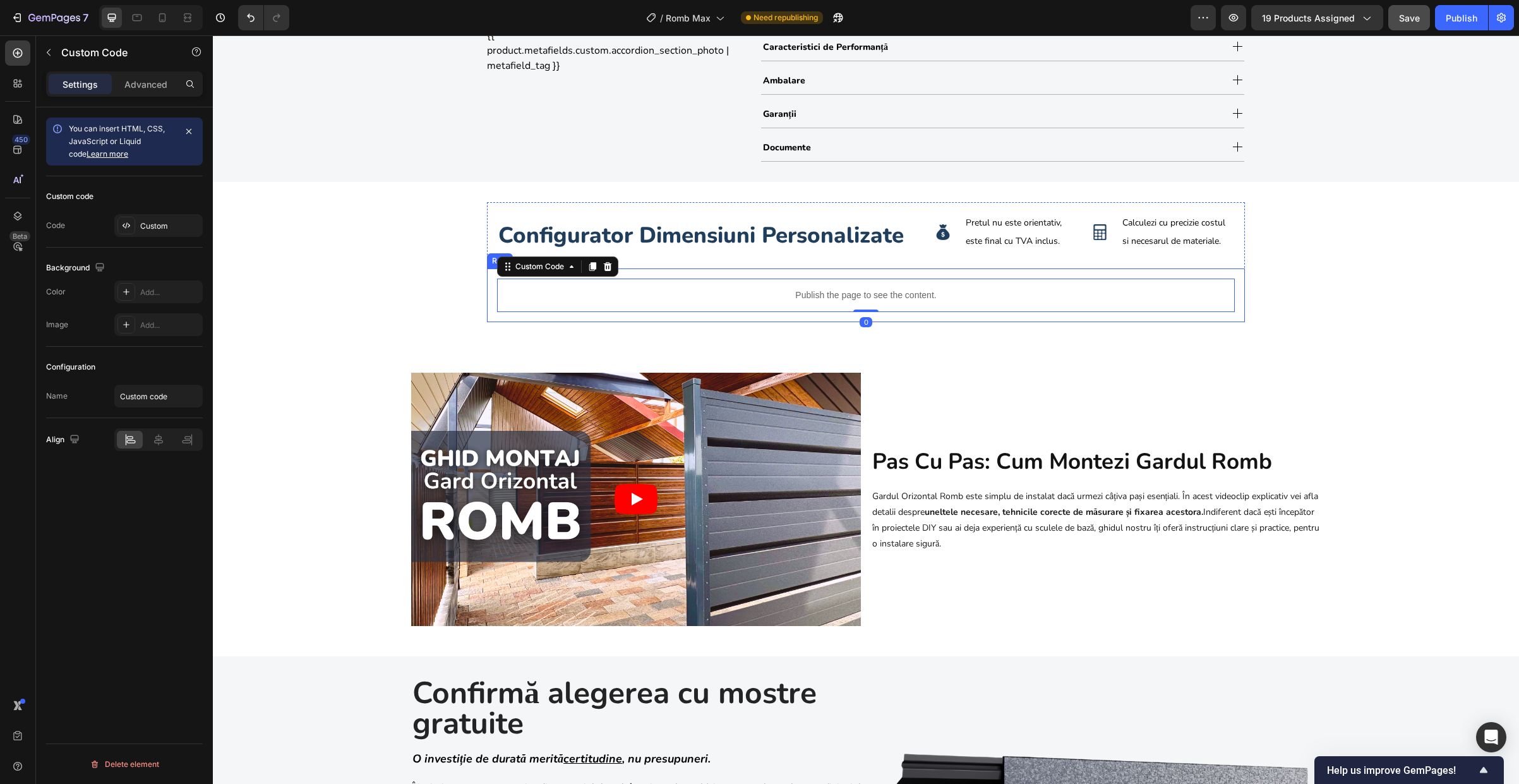
click at [508, 316] on div "Publish the page to see the content. Custom Code 0 Row" at bounding box center [866, 295] width 758 height 54
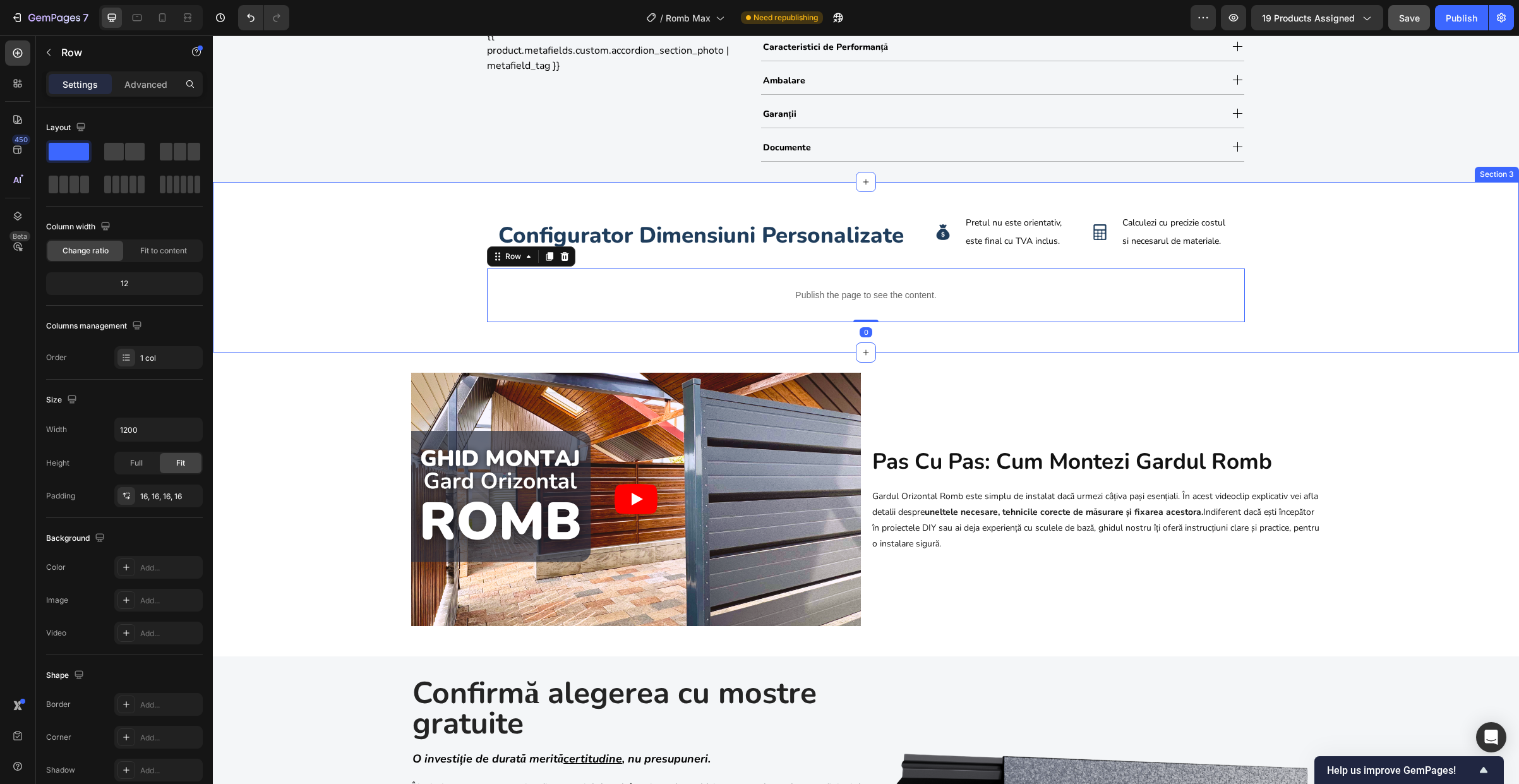
click at [460, 236] on div "configurator dimensiuni personalizate Heading Image Pretul nu este orientativ, …" at bounding box center [866, 268] width 1306 height 131
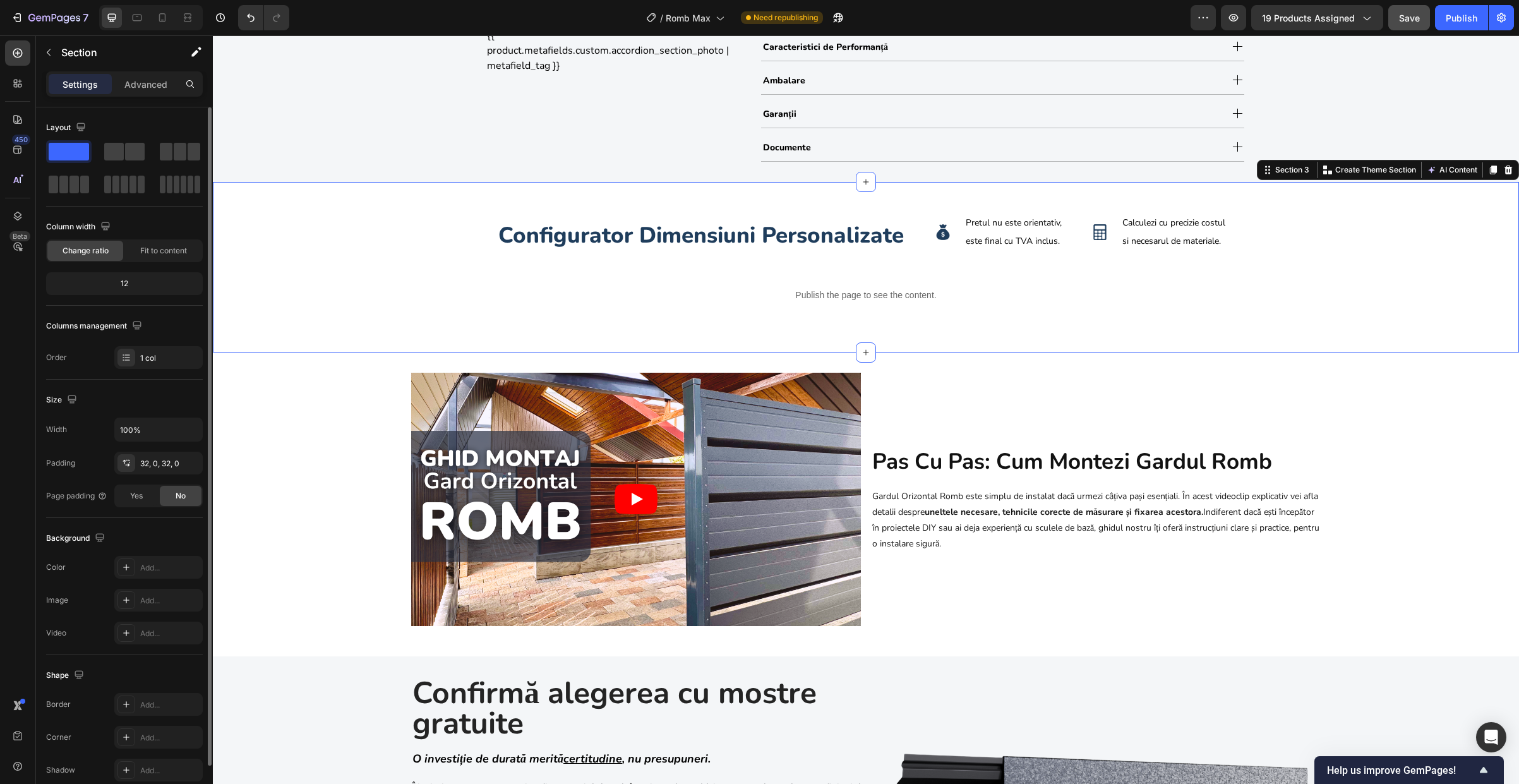
scroll to position [58, 0]
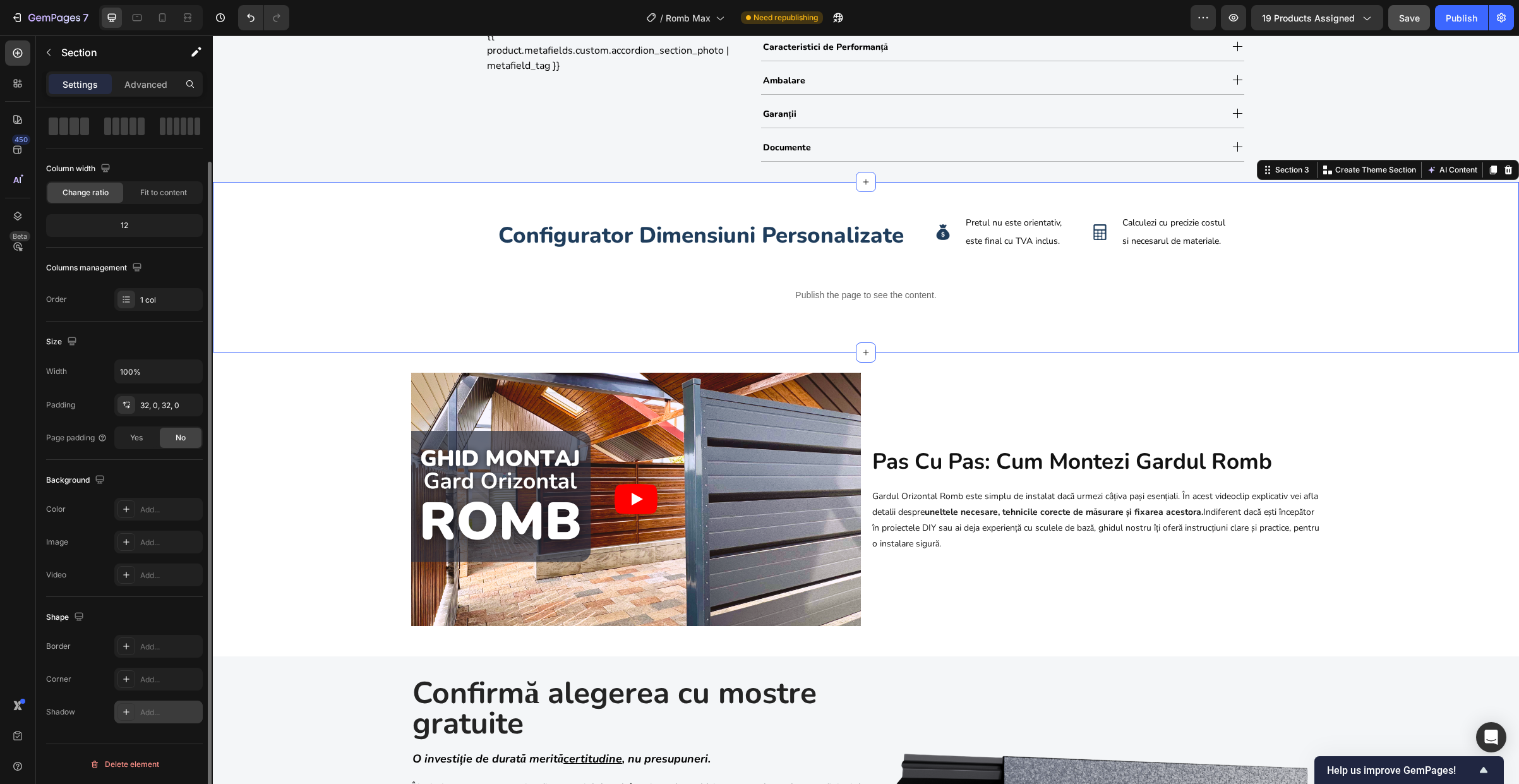
click at [145, 710] on div "Add..." at bounding box center [169, 712] width 59 height 11
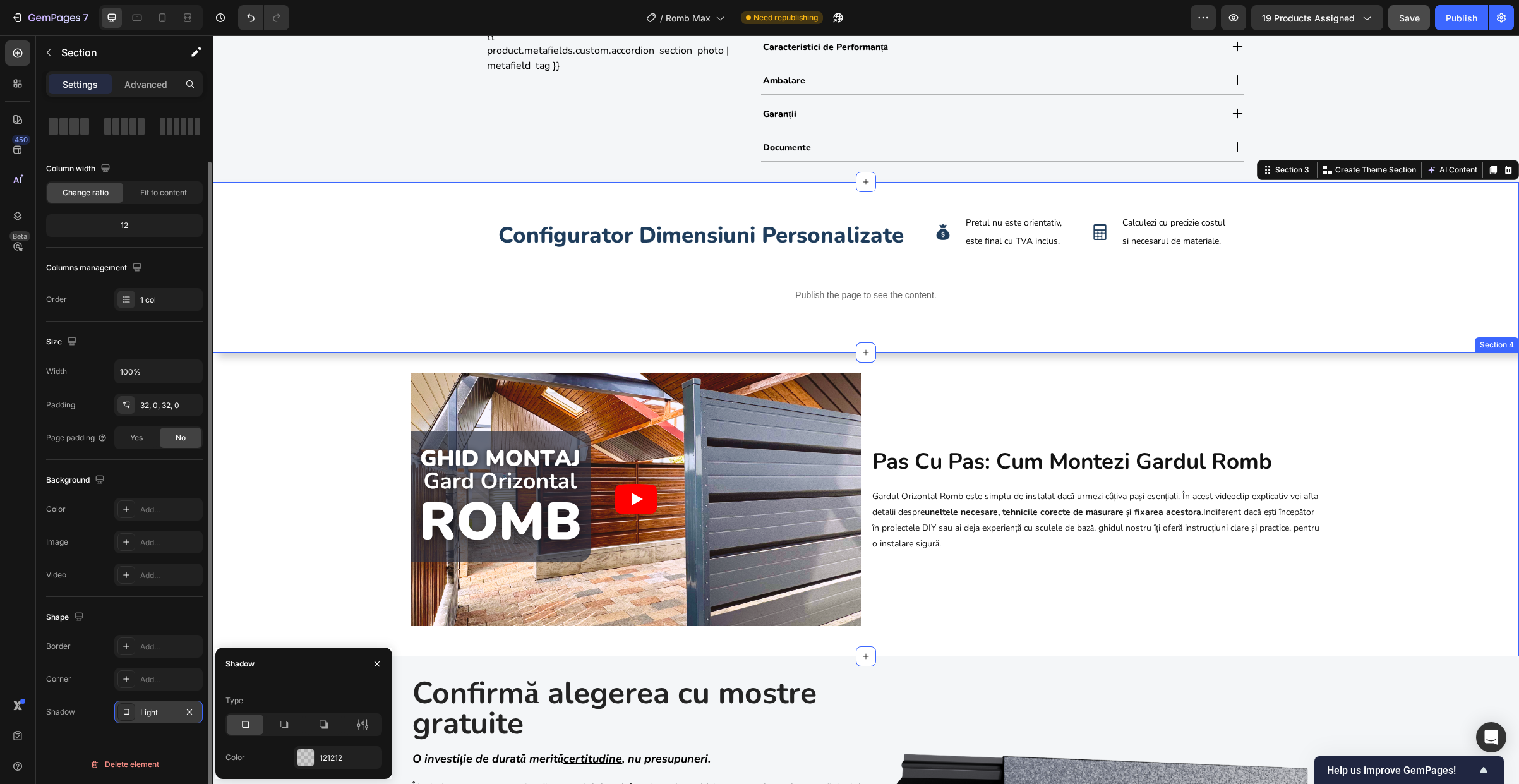
click at [287, 595] on div "Video pas cu pas: cum montezi gardul romb Heading Gardul Orizontal Romb este si…" at bounding box center [866, 505] width 1306 height 263
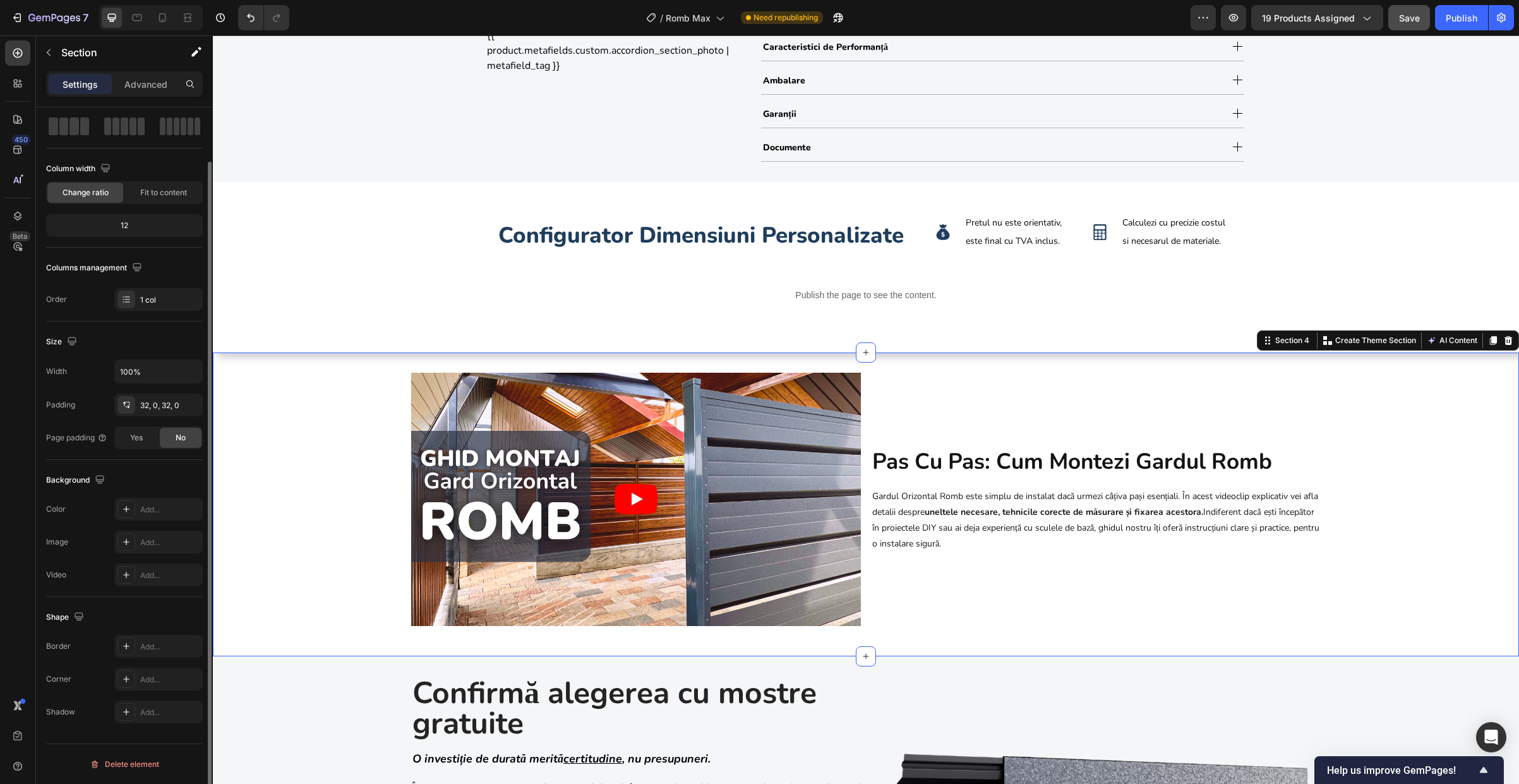
click at [287, 594] on div "Video pas cu pas: cum montezi gardul romb Heading Gardul Orizontal Romb este si…" at bounding box center [866, 505] width 1306 height 263
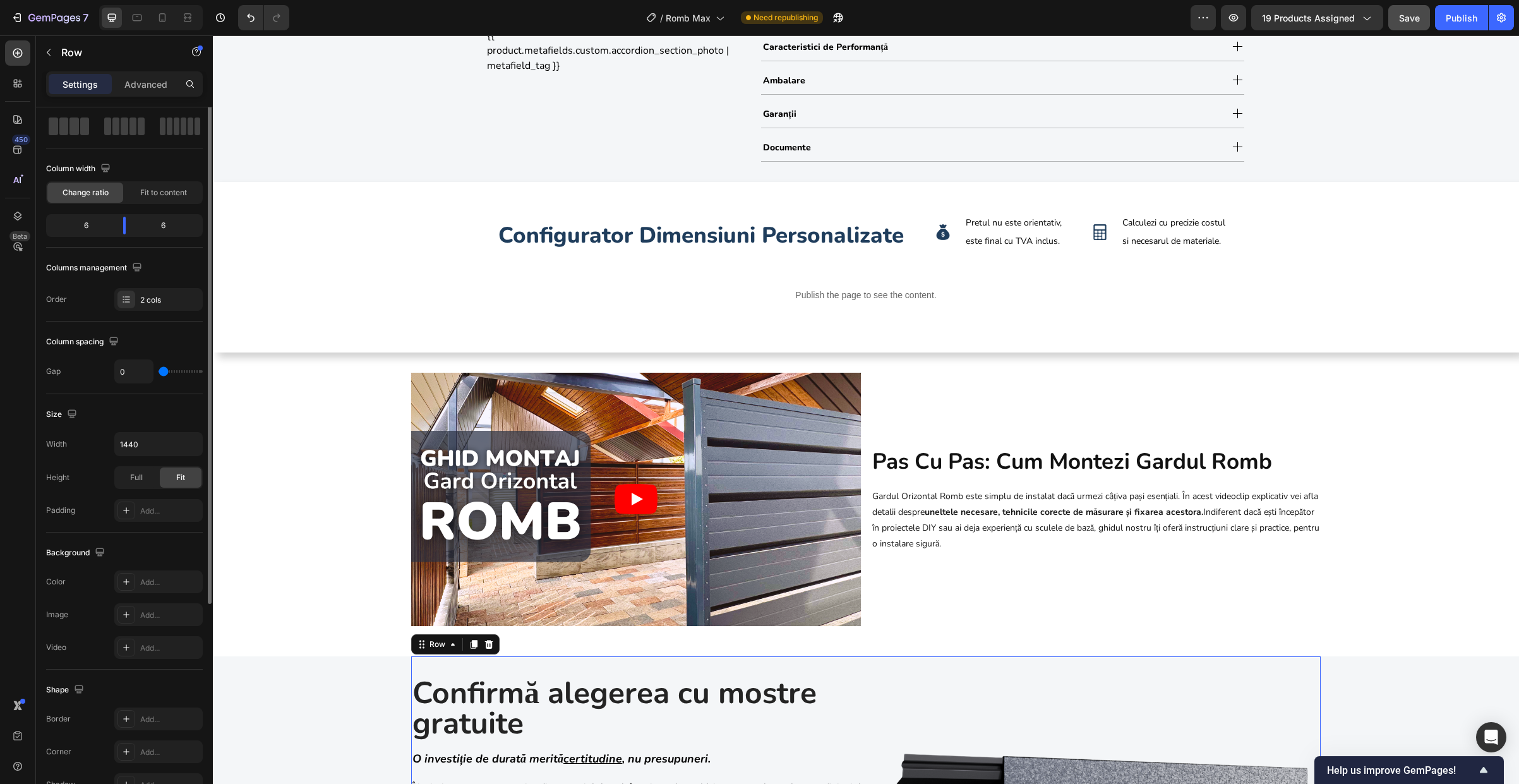
scroll to position [0, 0]
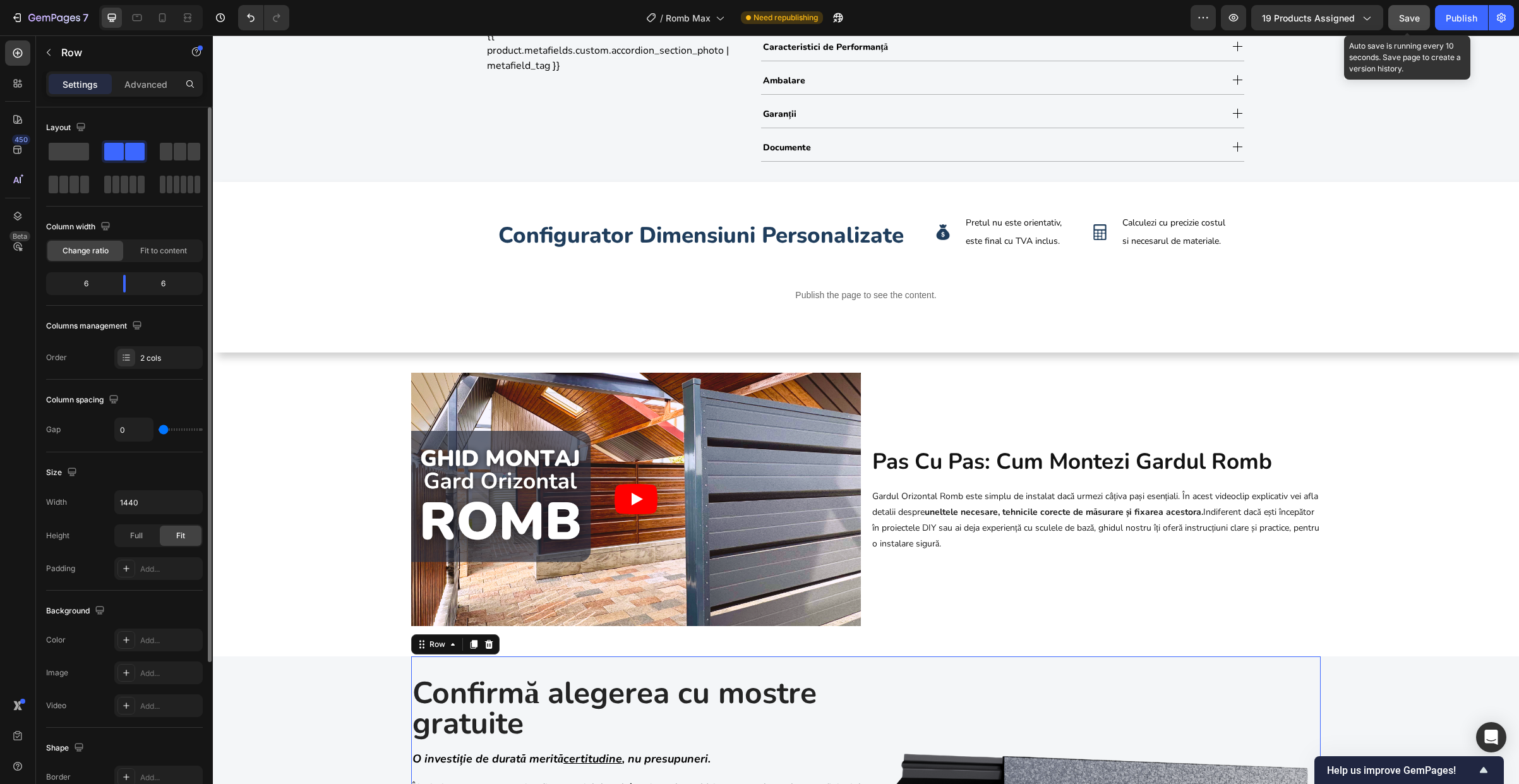
click at [1092, 22] on span "Save" at bounding box center [1410, 17] width 21 height 10
click at [280, 325] on div "configurator dimensiuni personalizate Heading Image Pretul nu este orientativ, …" at bounding box center [866, 268] width 1306 height 131
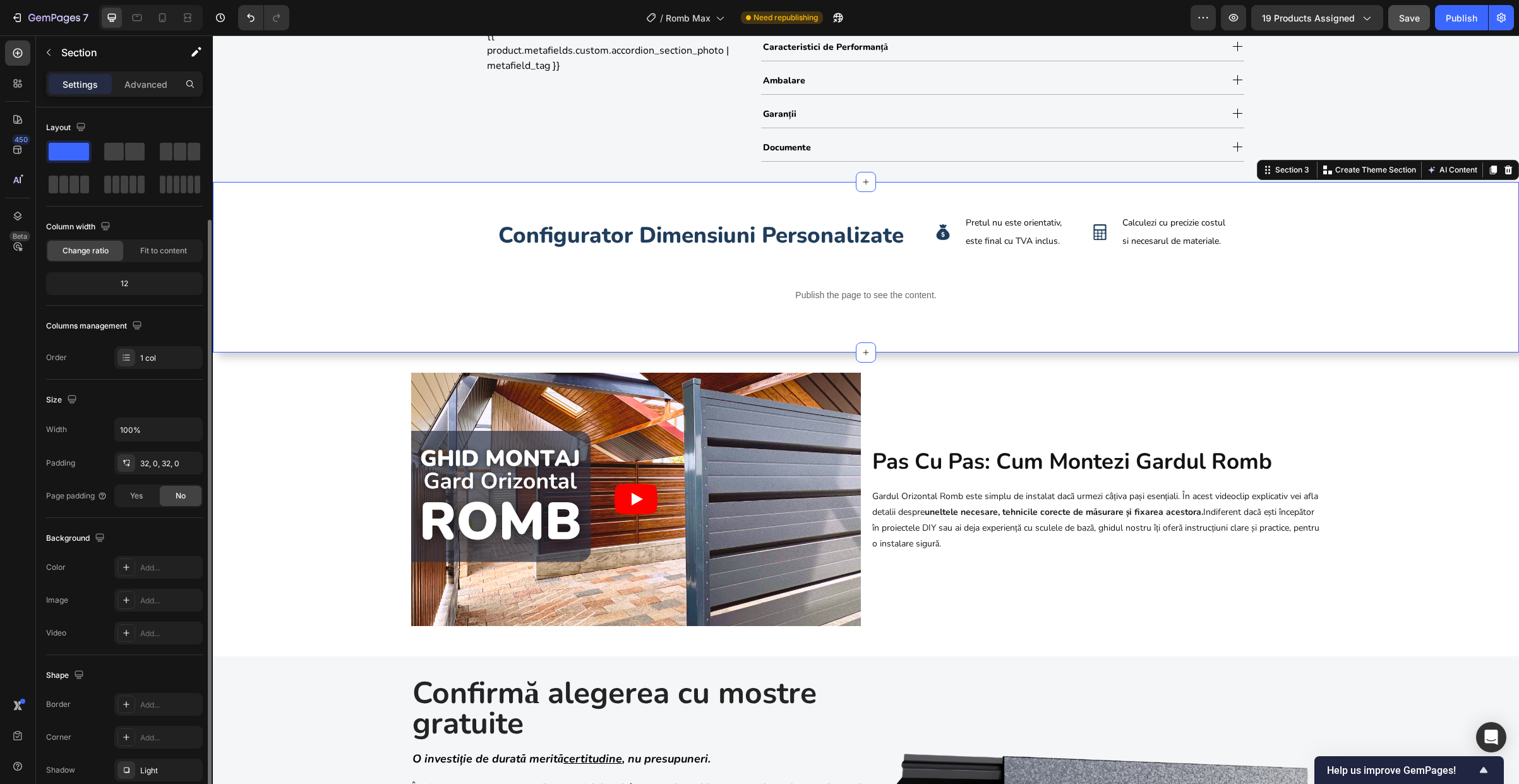
scroll to position [58, 0]
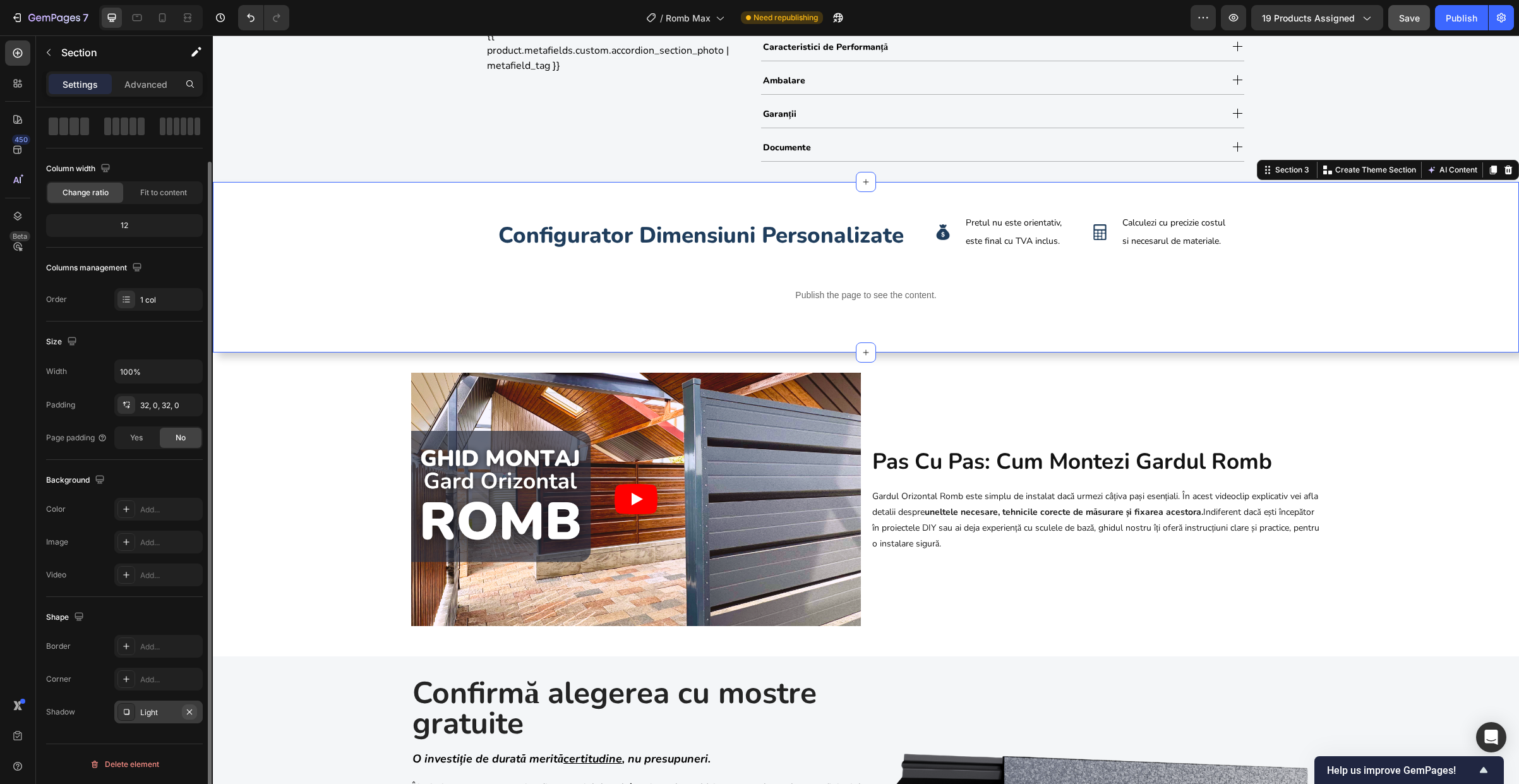
click at [188, 712] on icon "button" at bounding box center [190, 712] width 10 height 10
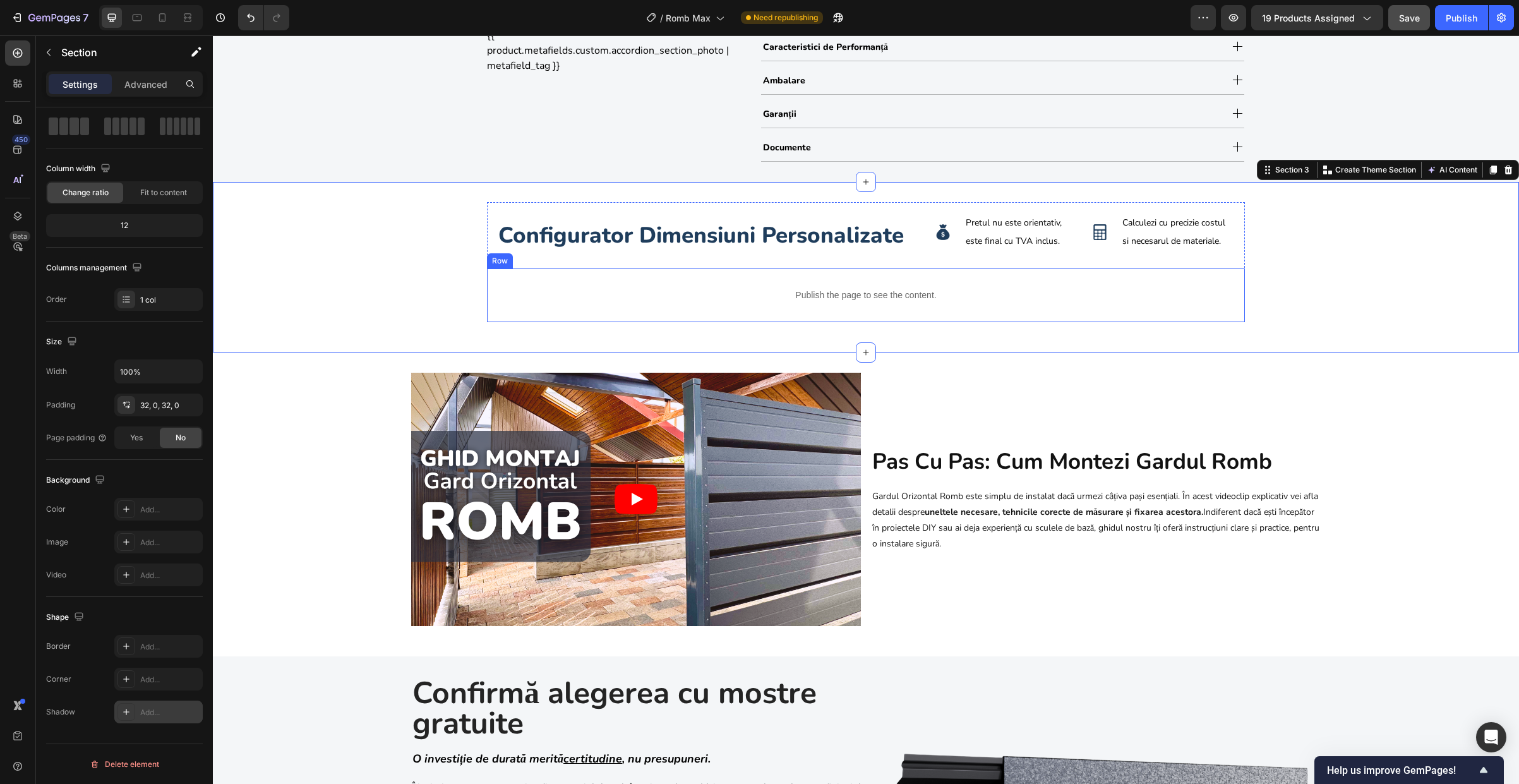
click at [491, 286] on div "Publish the page to see the content. Custom Code Row" at bounding box center [866, 295] width 758 height 54
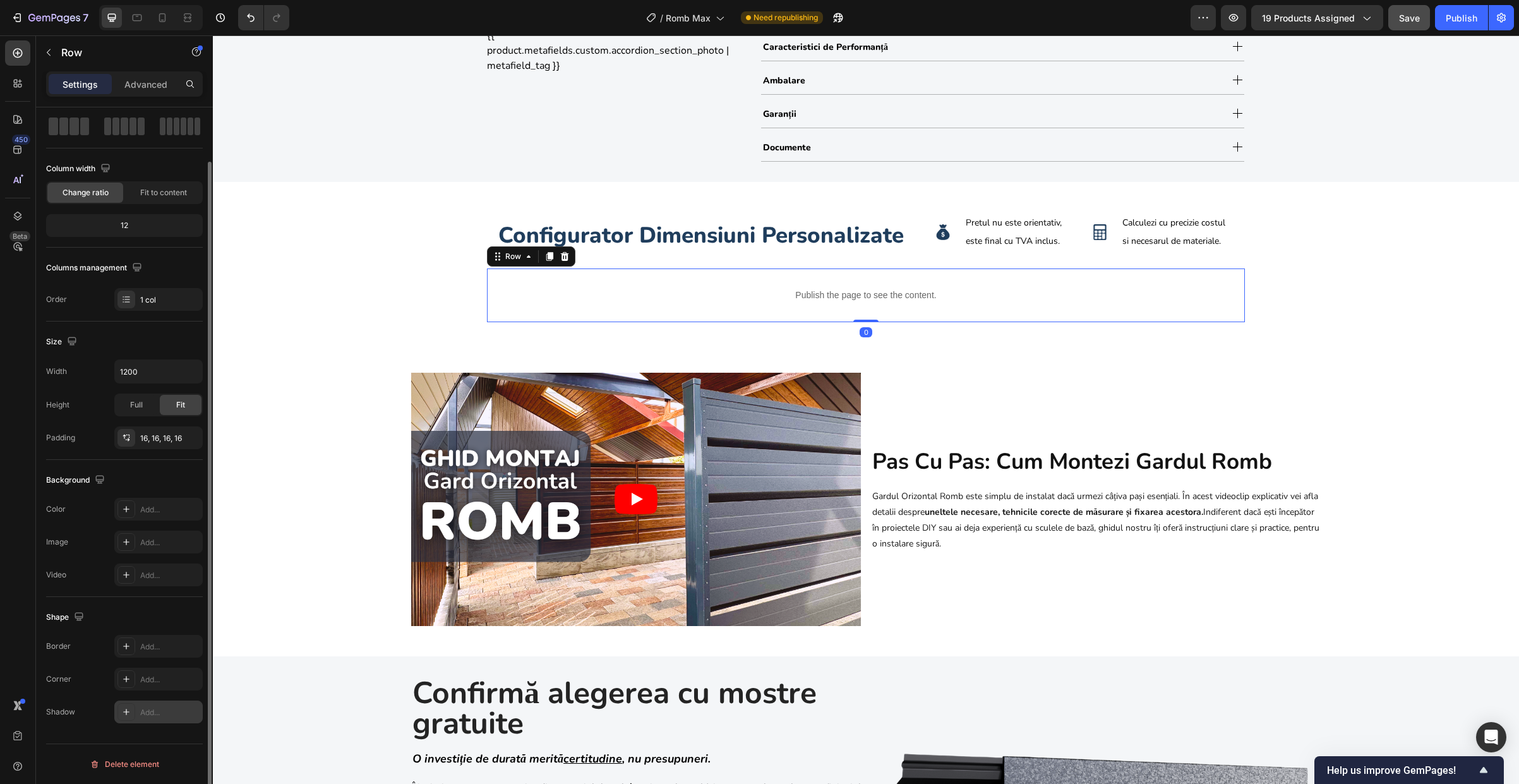
click at [162, 718] on div "Add..." at bounding box center [158, 712] width 89 height 23
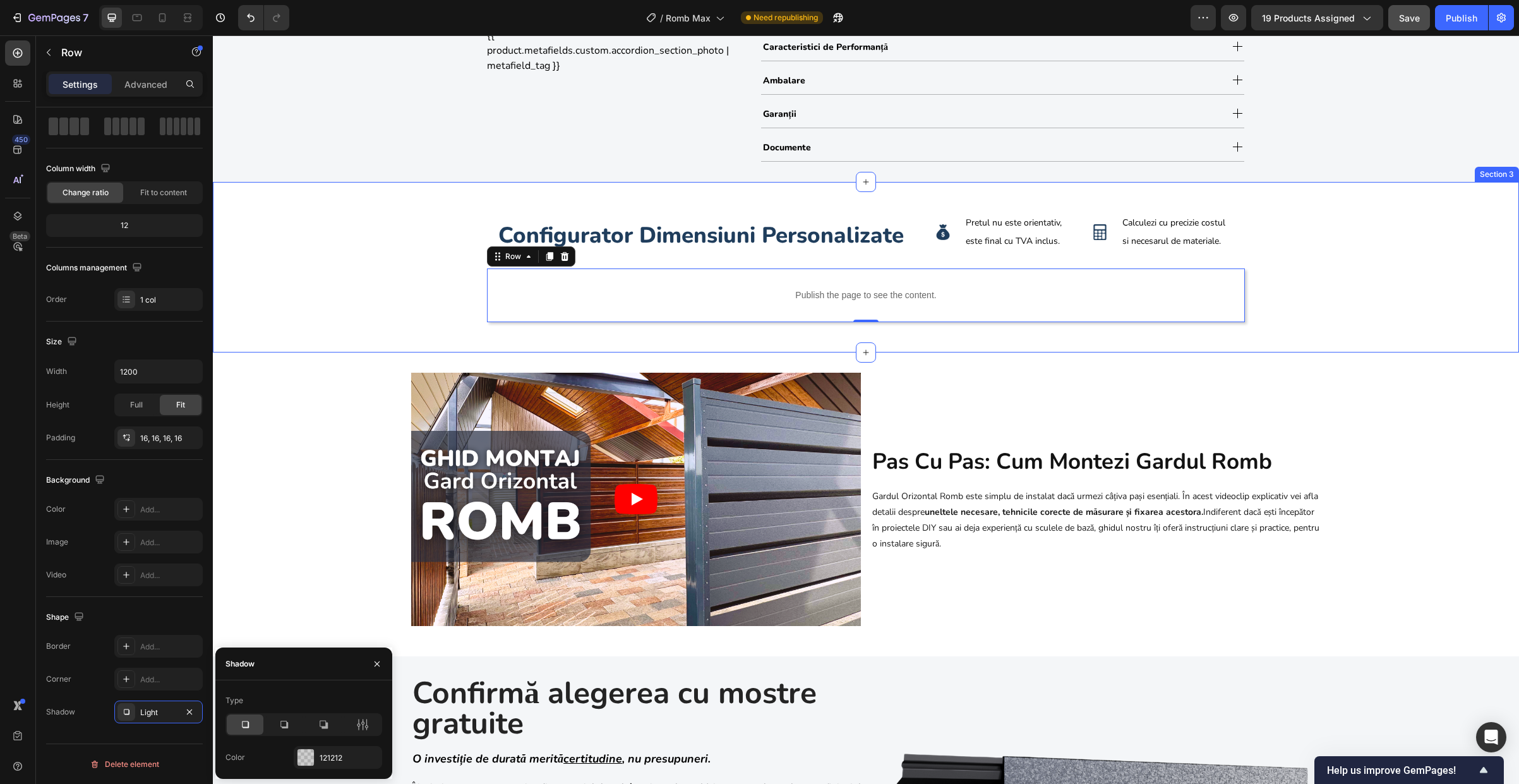
click at [1092, 309] on div "configurator dimensiuni personalizate Heading Image Pretul nu este orientativ, …" at bounding box center [866, 268] width 1306 height 131
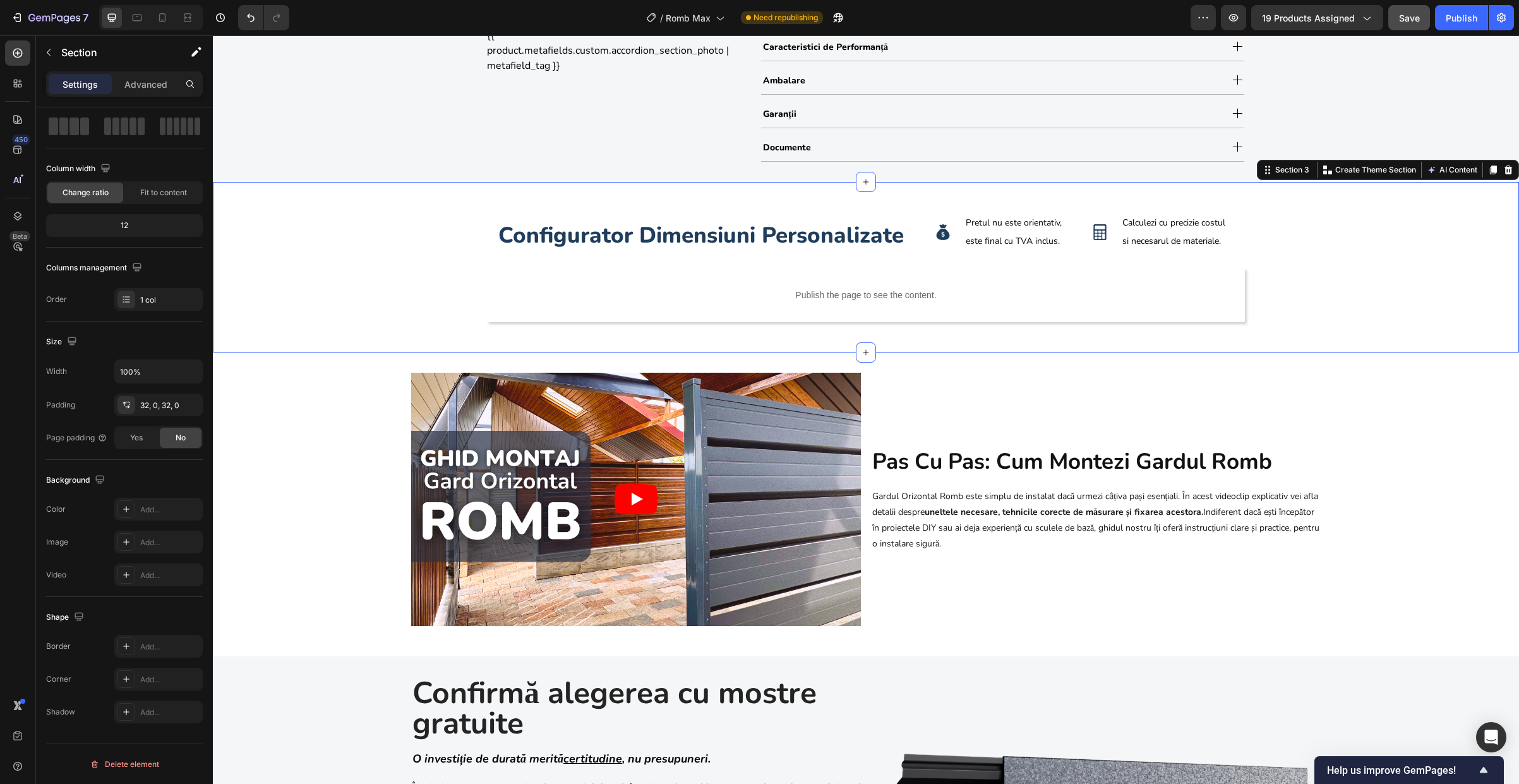
scroll to position [0, 0]
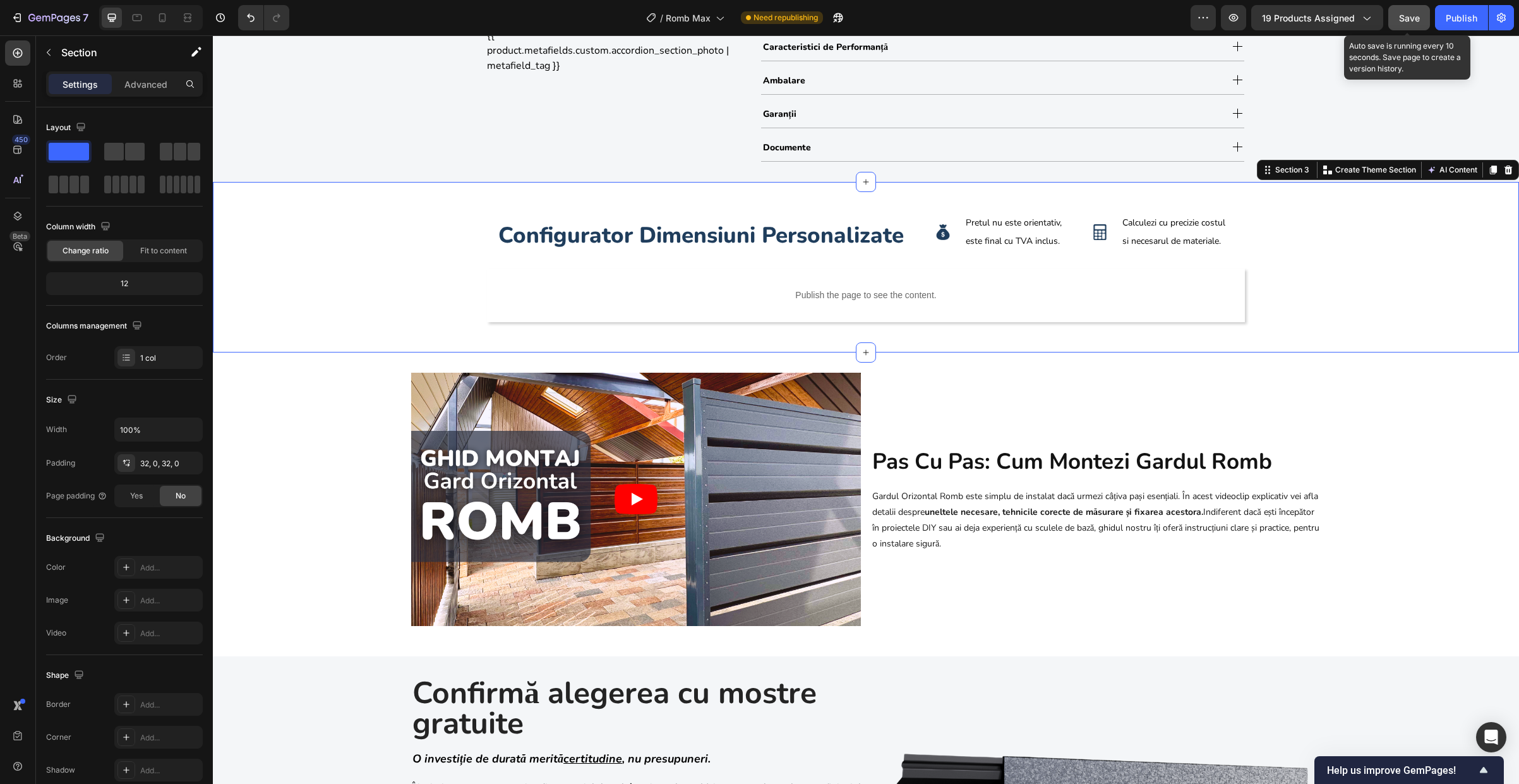
click at [1092, 23] on span "Save" at bounding box center [1410, 17] width 21 height 10
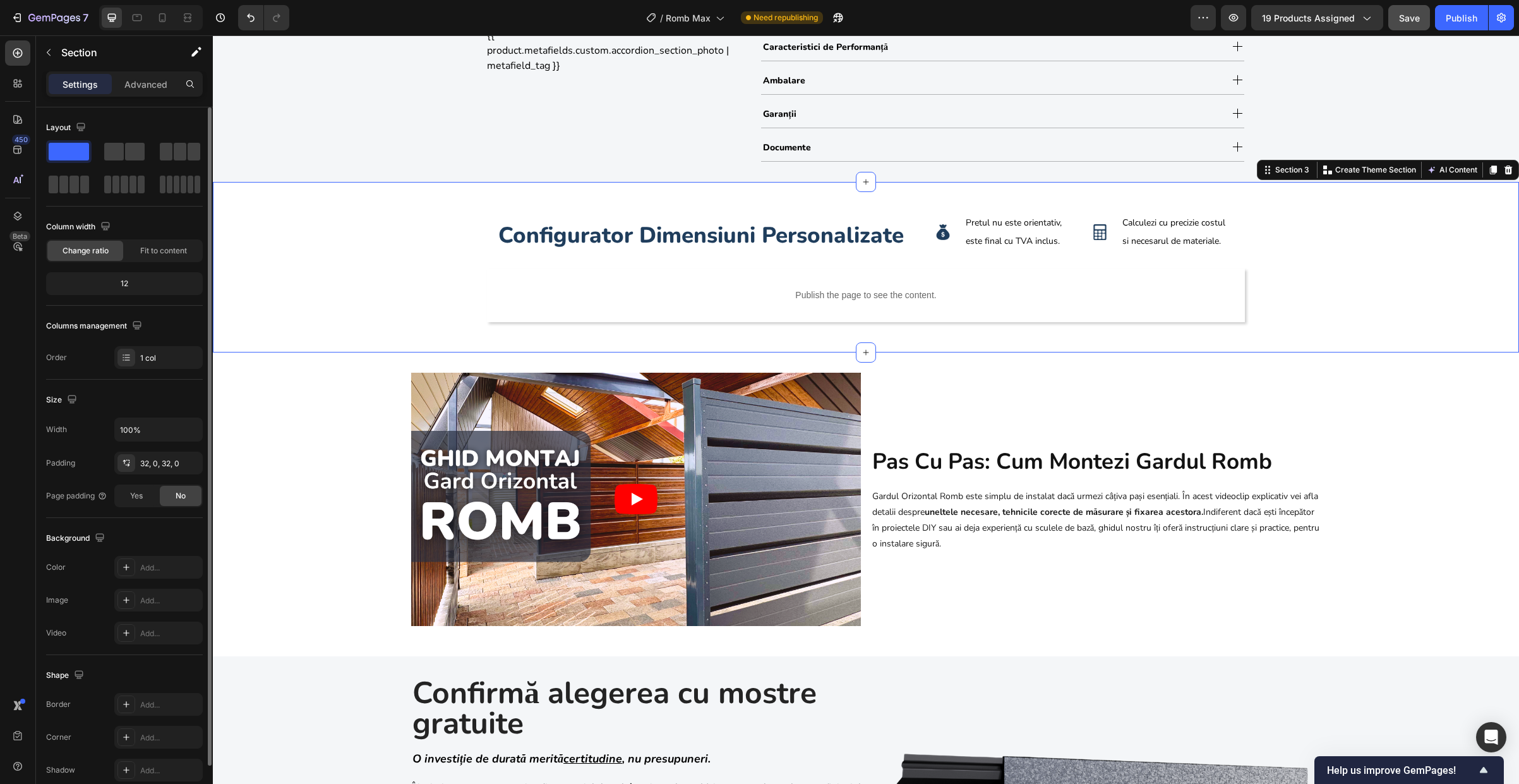
scroll to position [58, 0]
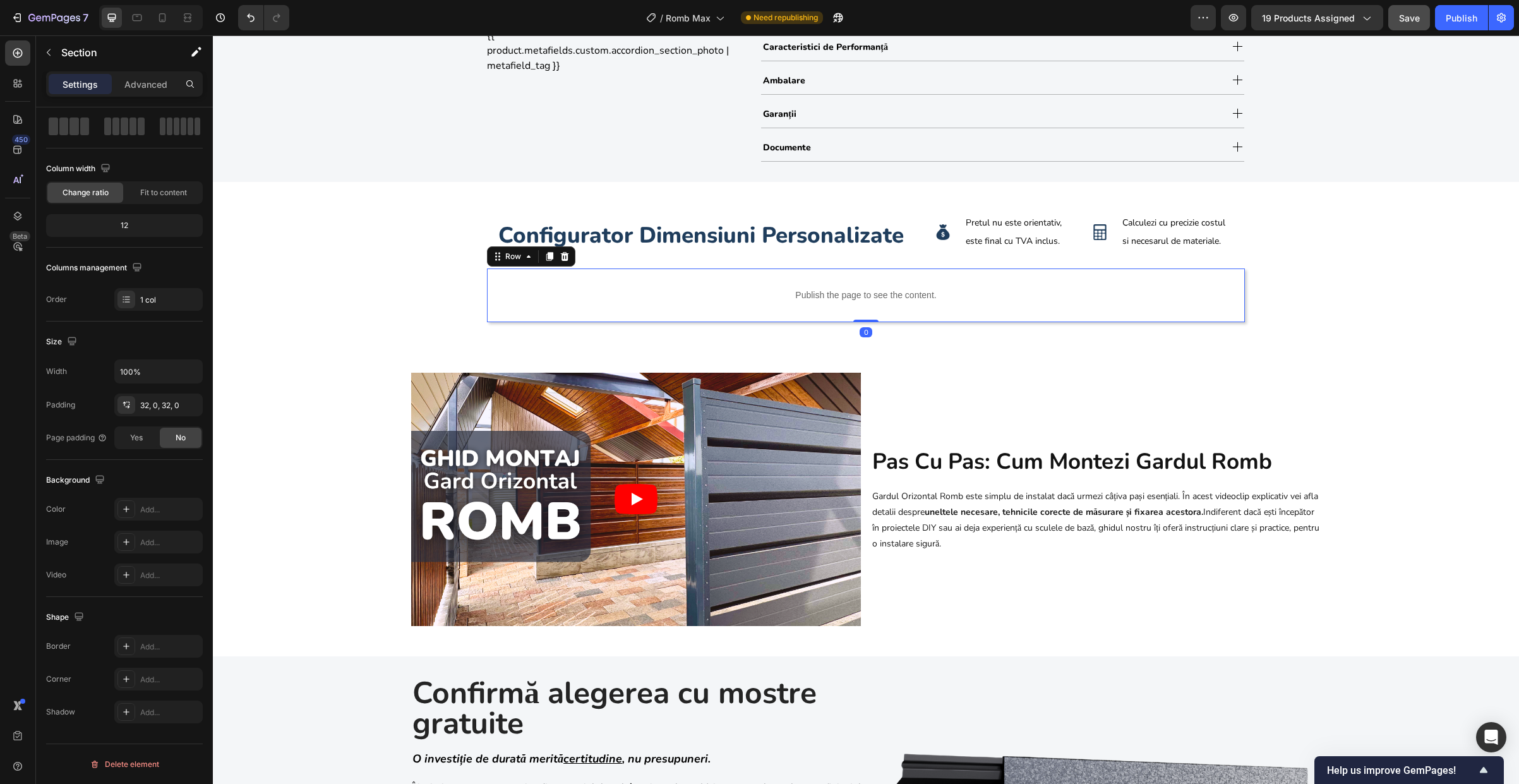
click at [487, 289] on div "Publish the page to see the content. Custom Code Row 0" at bounding box center [866, 295] width 758 height 54
click at [158, 715] on div "Light" at bounding box center [158, 712] width 37 height 11
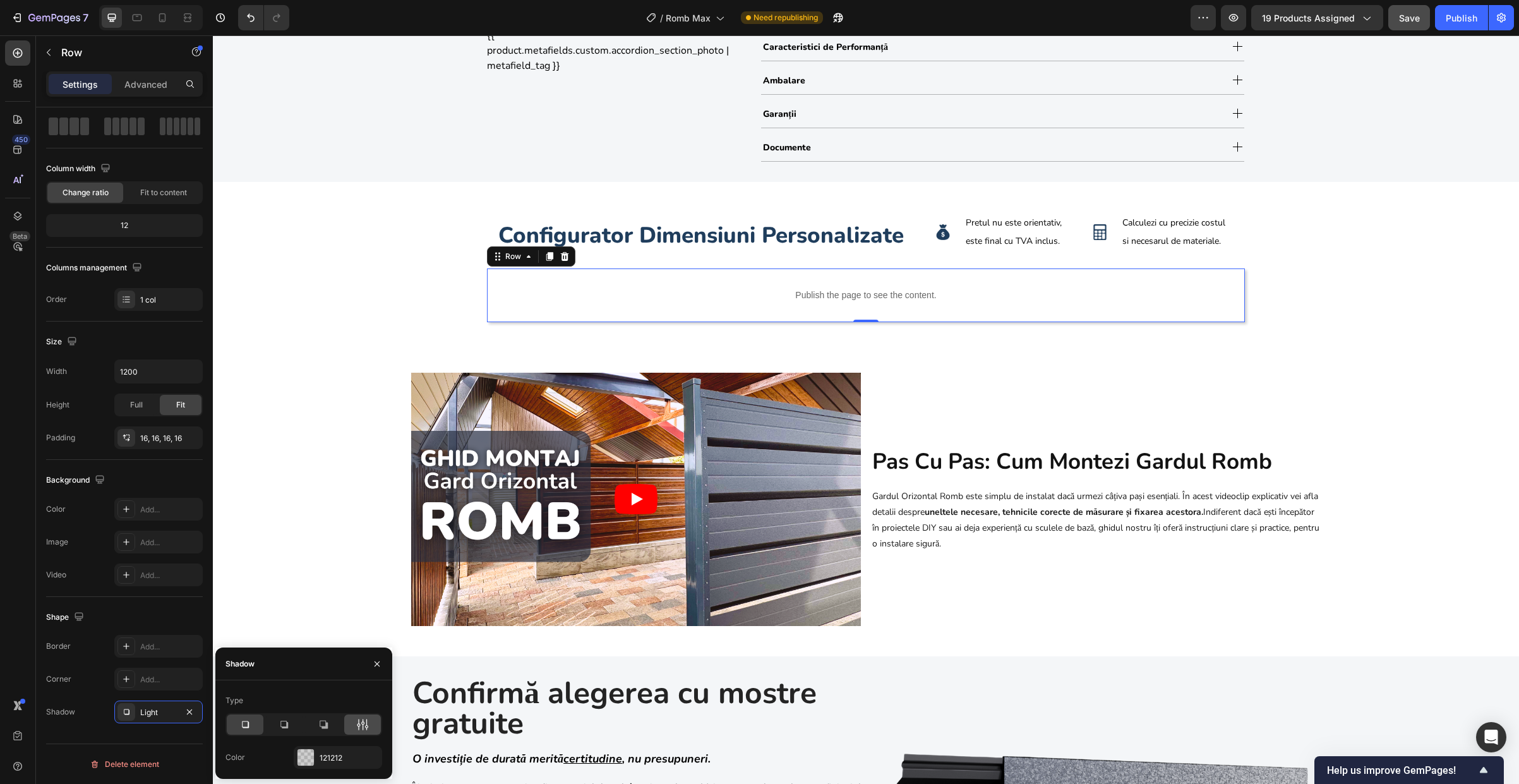
click at [374, 728] on div at bounding box center [362, 724] width 37 height 20
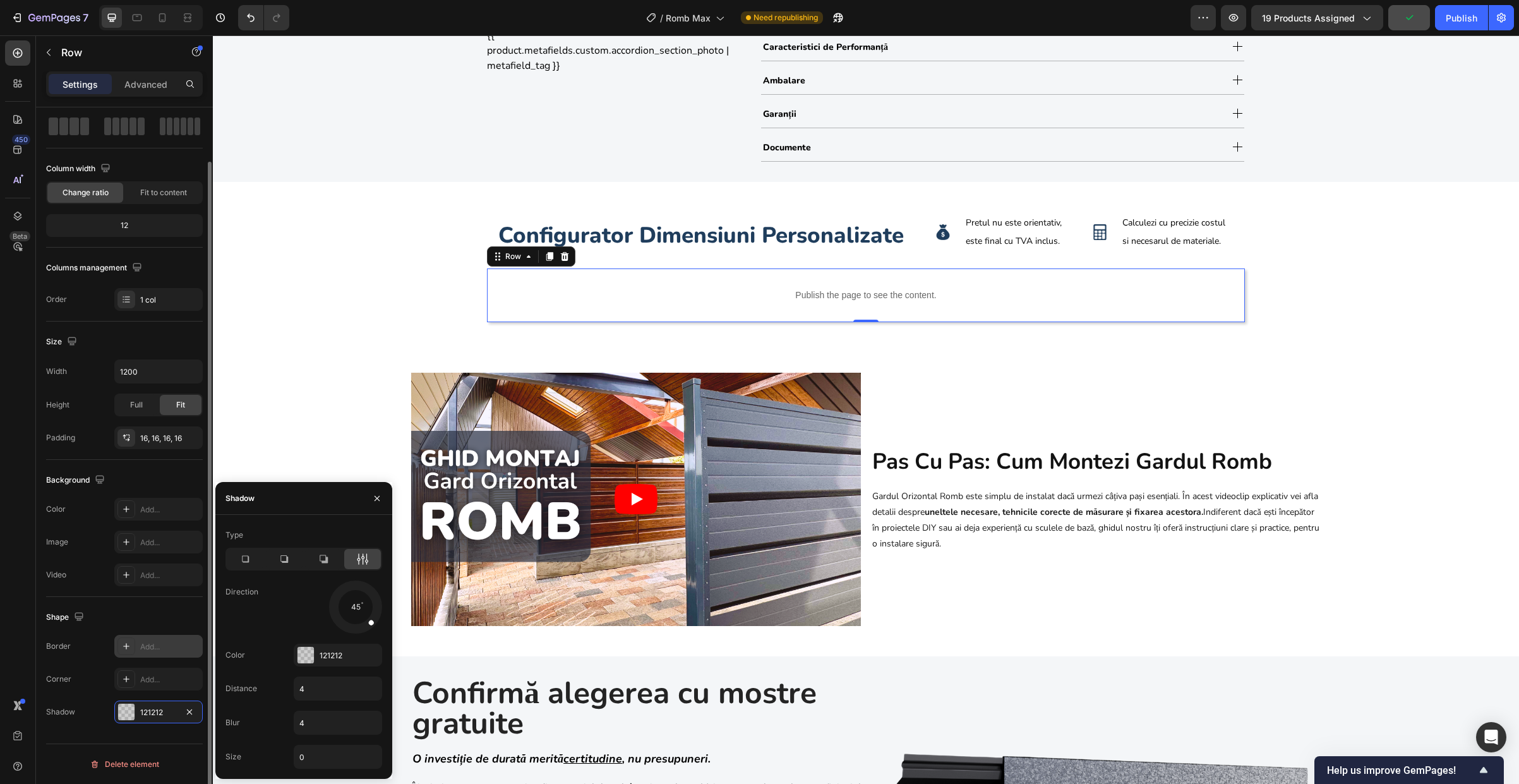
click at [159, 646] on div "Add..." at bounding box center [169, 647] width 59 height 11
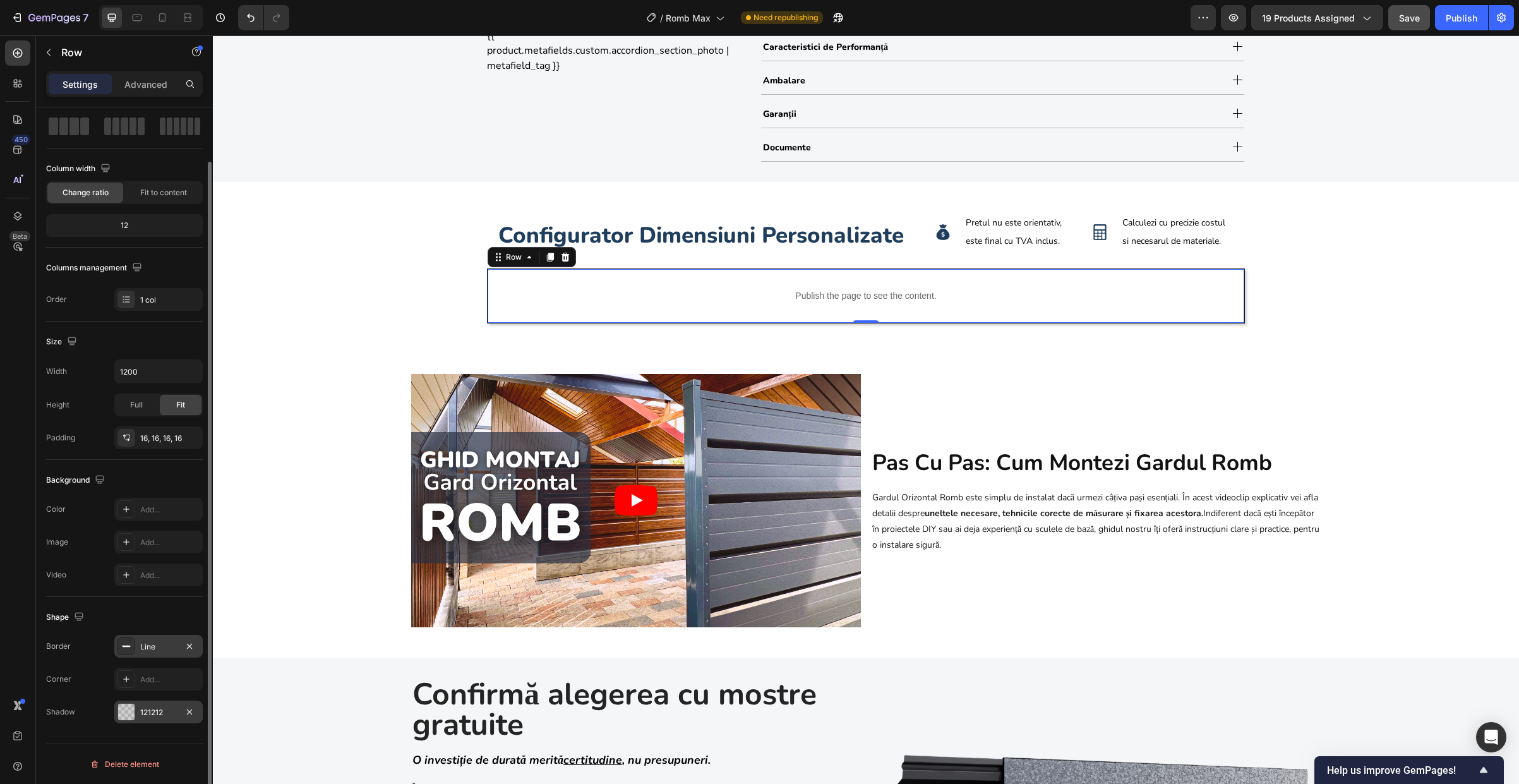
click at [173, 713] on div "121212" at bounding box center [158, 712] width 37 height 11
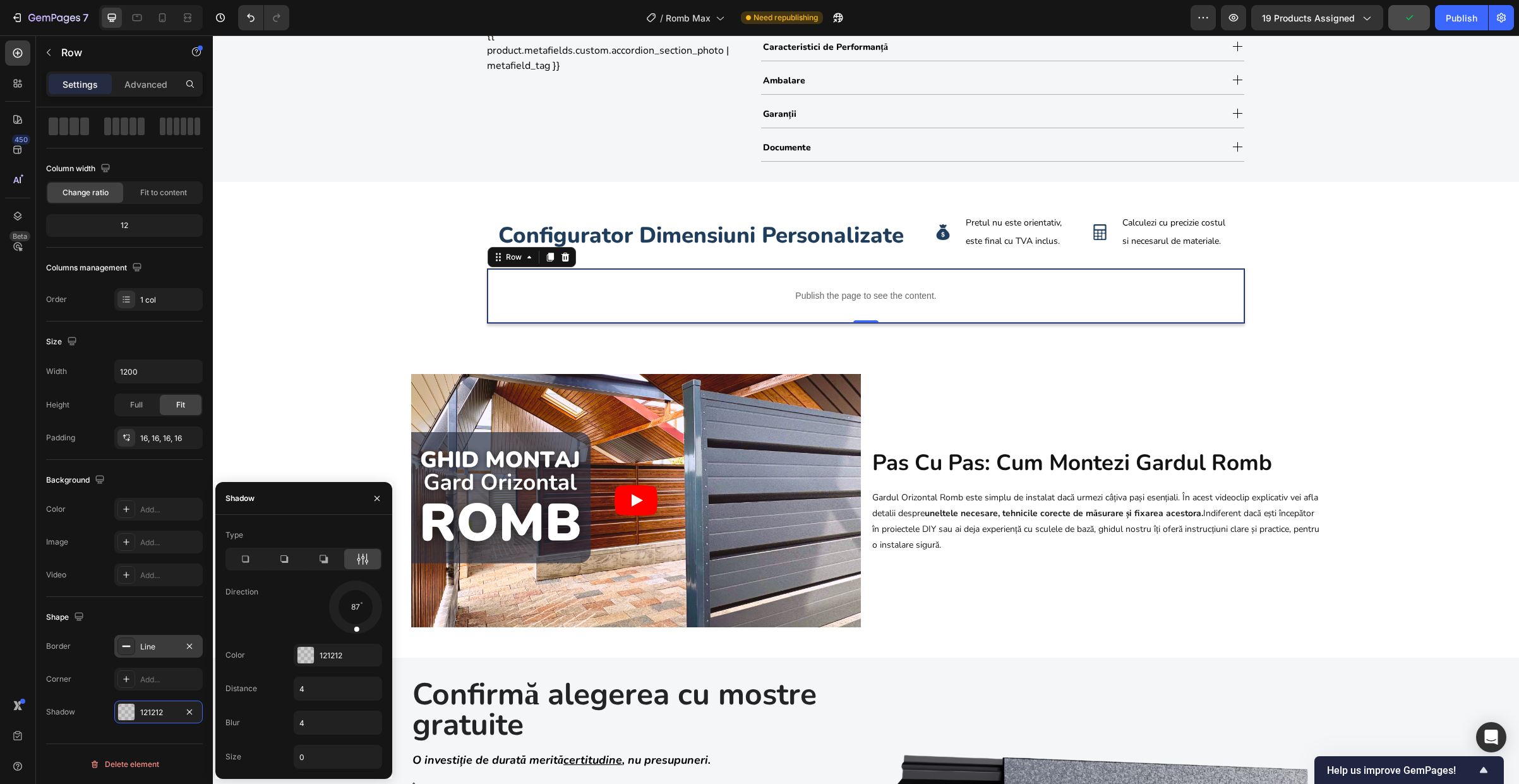
drag, startPoint x: 369, startPoint y: 622, endPoint x: 355, endPoint y: 635, distance: 19.1
click at [355, 635] on div at bounding box center [356, 607] width 57 height 57
click at [326, 565] on div at bounding box center [323, 558] width 37 height 20
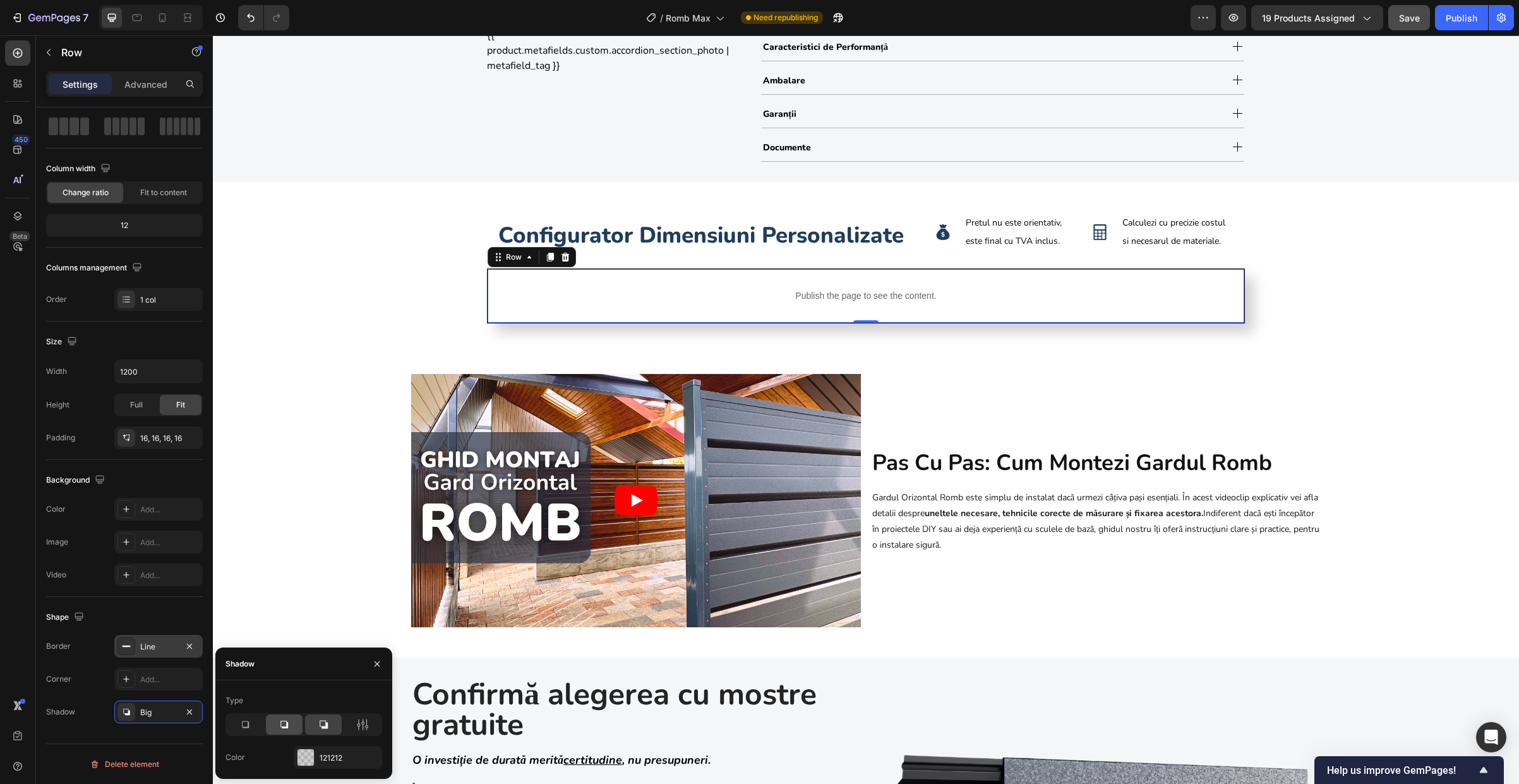
click at [286, 723] on icon at bounding box center [284, 724] width 8 height 8
click at [246, 728] on icon at bounding box center [245, 725] width 7 height 7
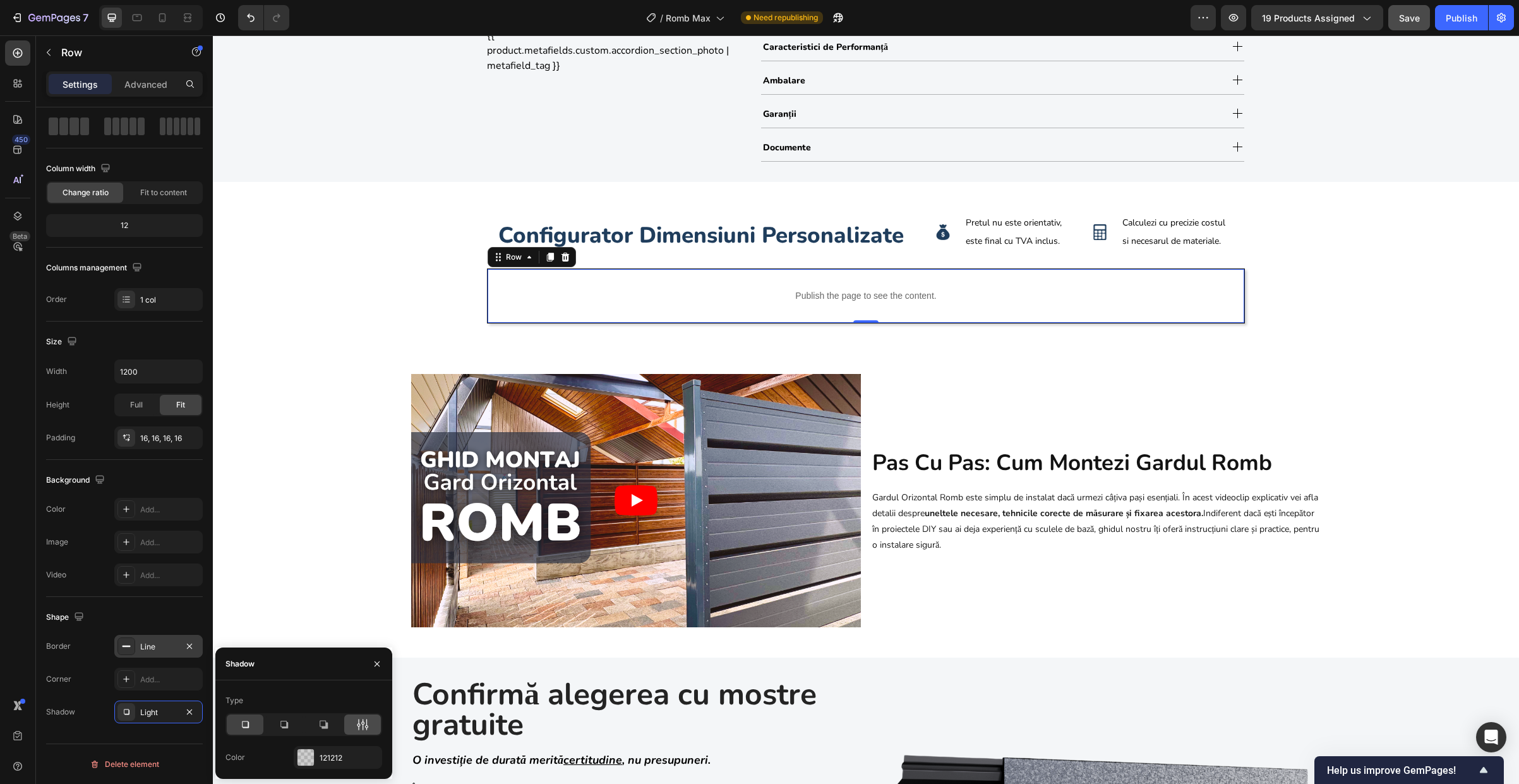
click at [356, 721] on icon at bounding box center [362, 724] width 13 height 13
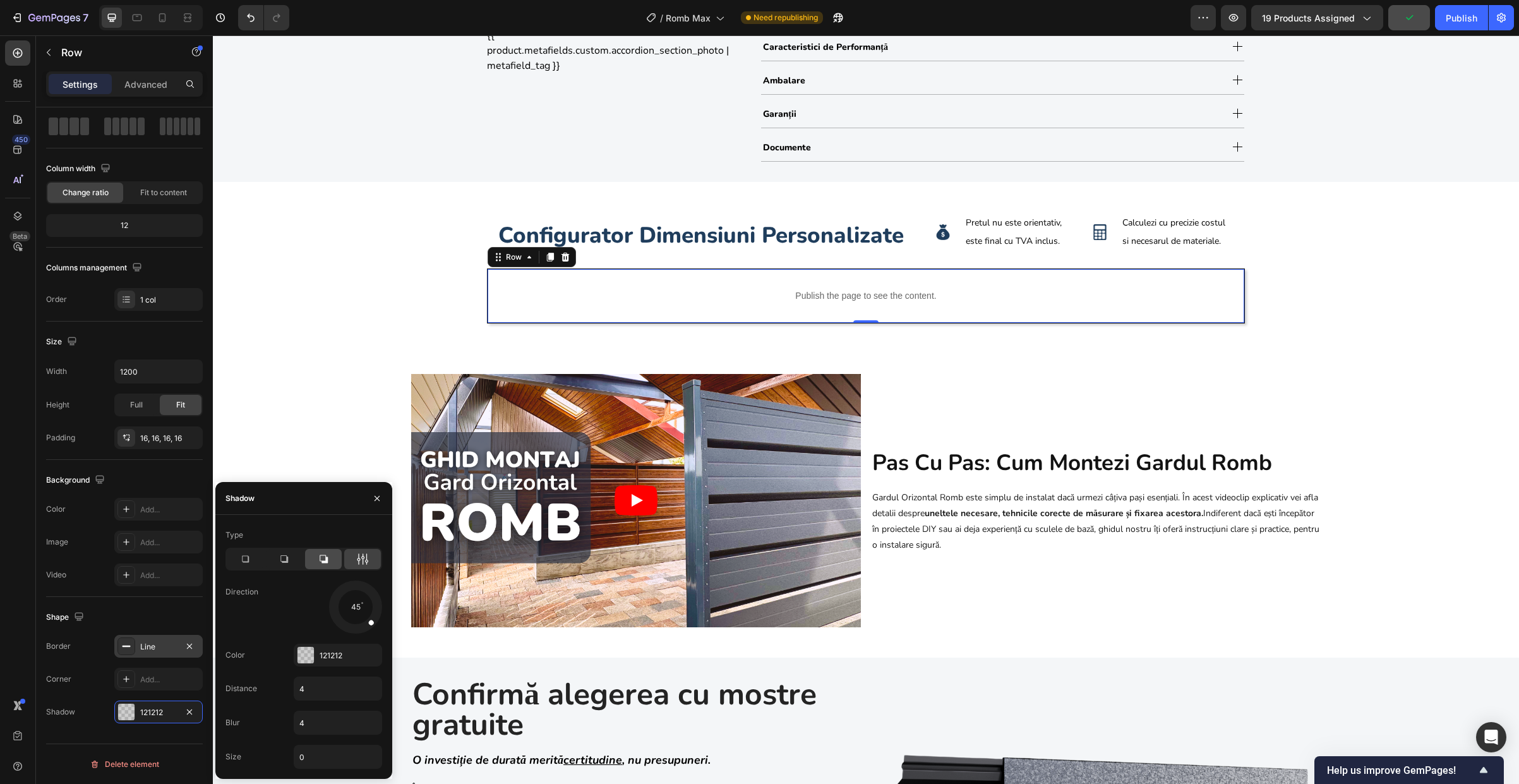
click at [322, 561] on icon at bounding box center [324, 559] width 8 height 8
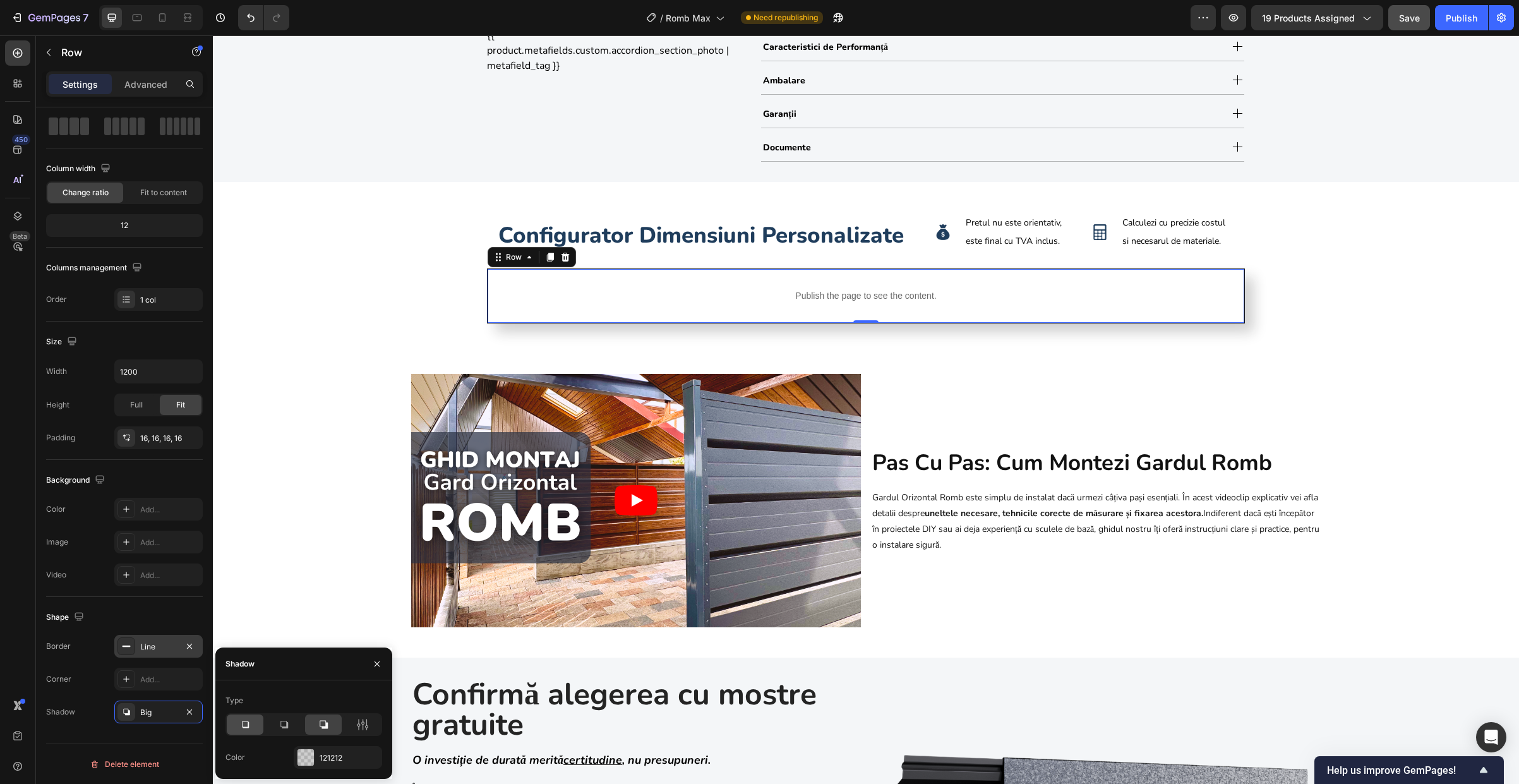
click at [252, 723] on div at bounding box center [245, 724] width 37 height 20
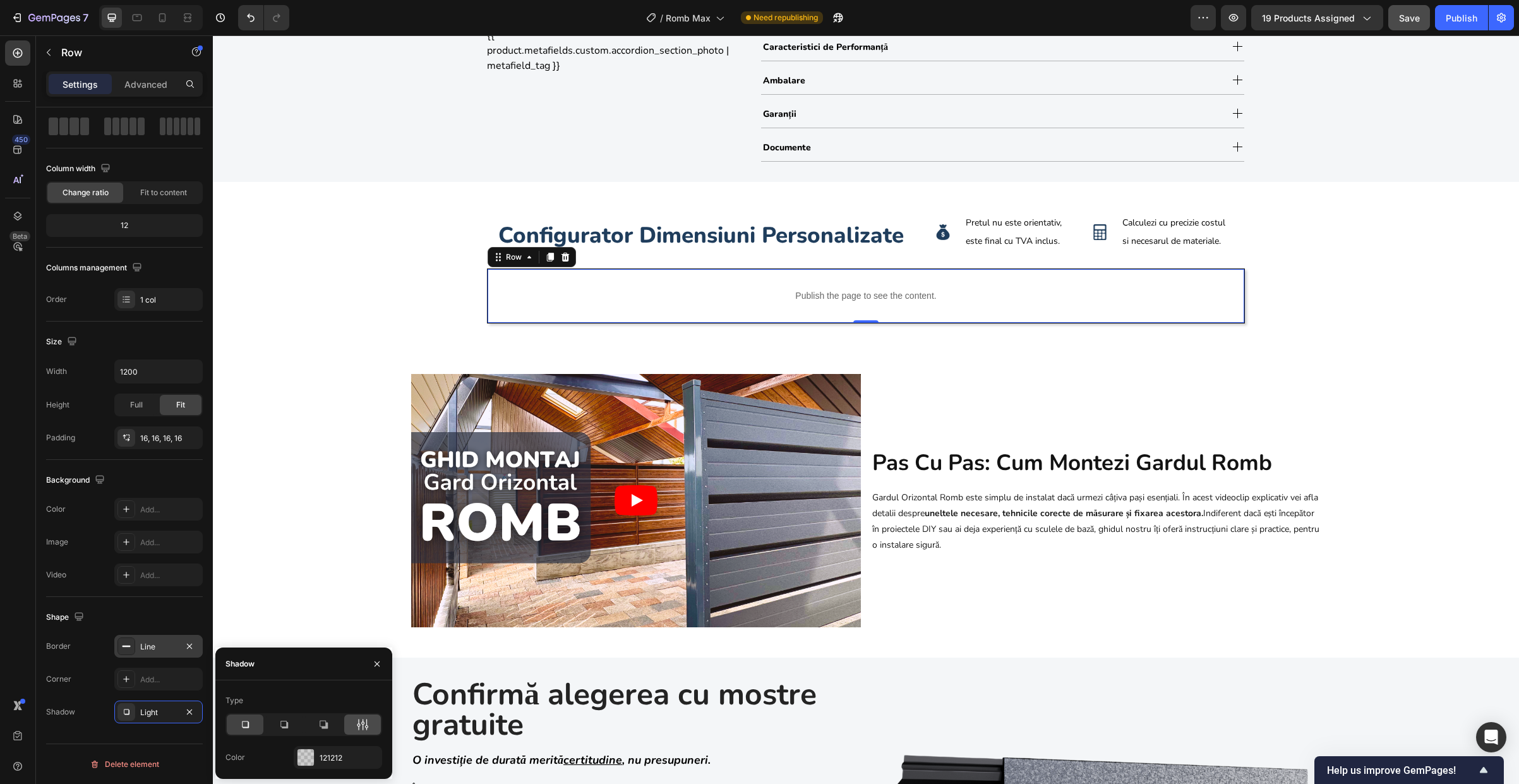
click at [365, 729] on icon at bounding box center [362, 724] width 13 height 13
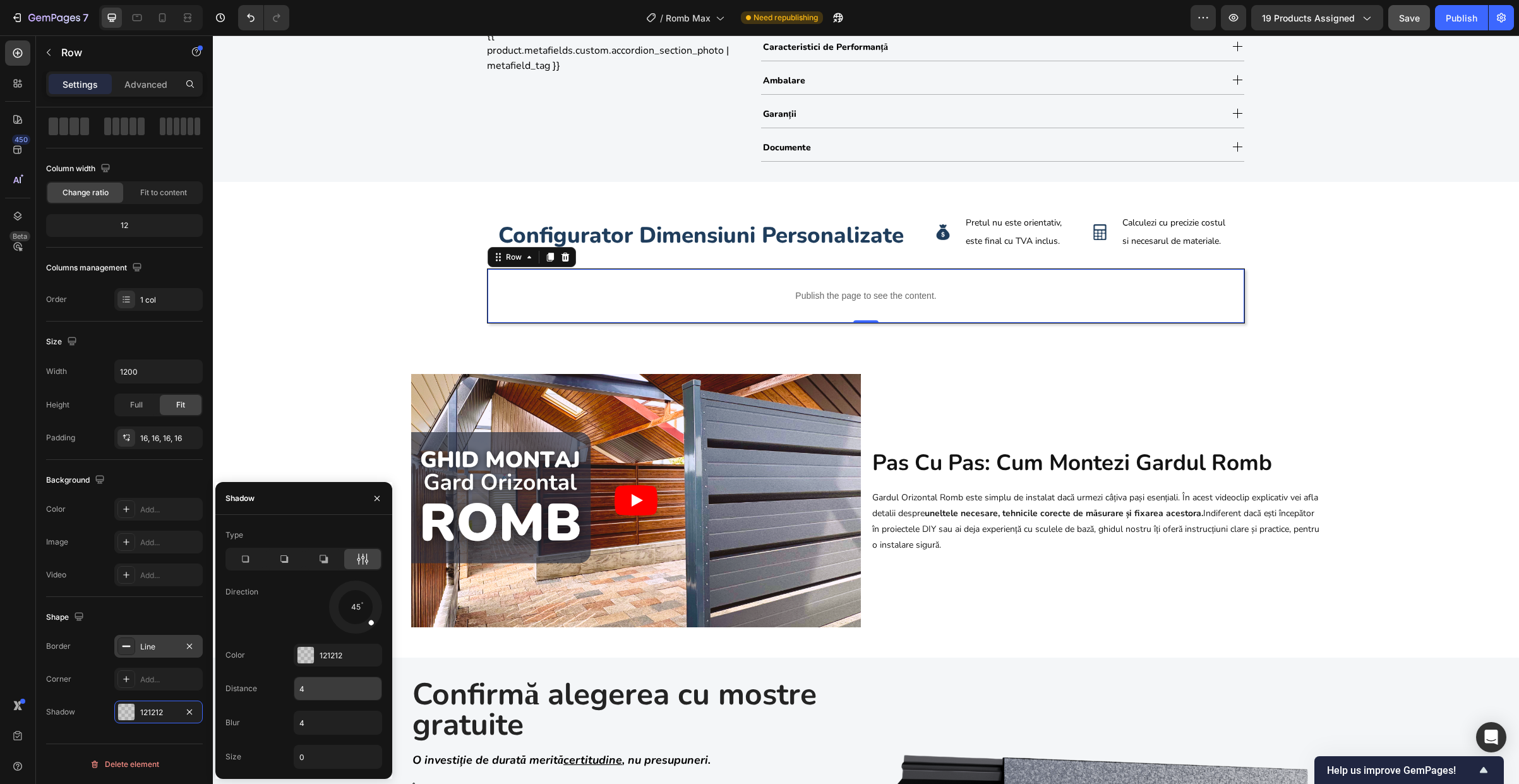
click at [323, 692] on input "4" at bounding box center [337, 688] width 87 height 23
type input "10"
click at [327, 721] on input "4" at bounding box center [337, 722] width 87 height 23
type input "6"
click at [327, 721] on input "6" at bounding box center [337, 722] width 87 height 23
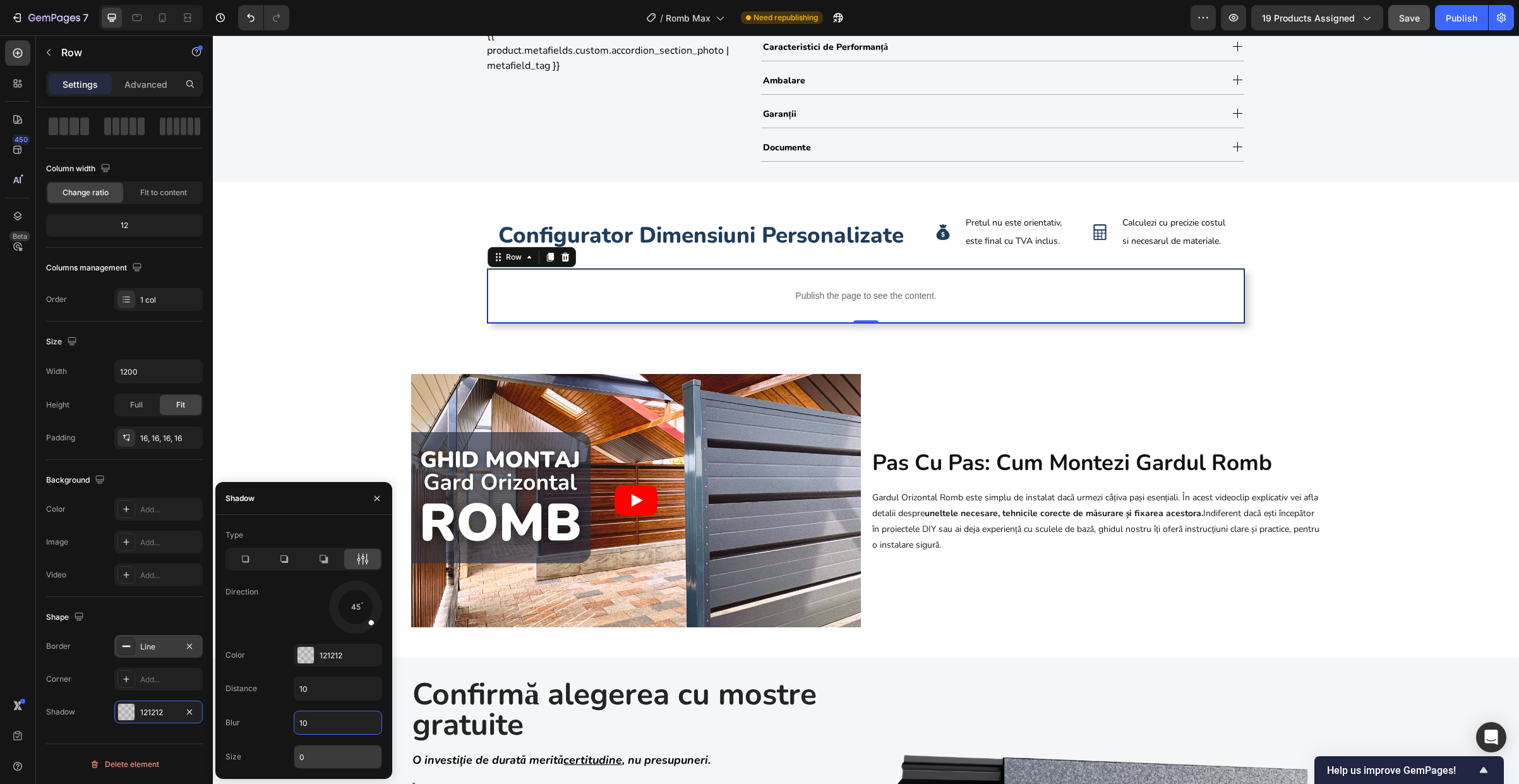
type input "10"
click at [339, 764] on input "0" at bounding box center [337, 756] width 87 height 23
type input "2"
click at [345, 333] on div "configurator dimensiuni personalizate Heading Image Pretul nu este orientativ, …" at bounding box center [866, 268] width 1306 height 172
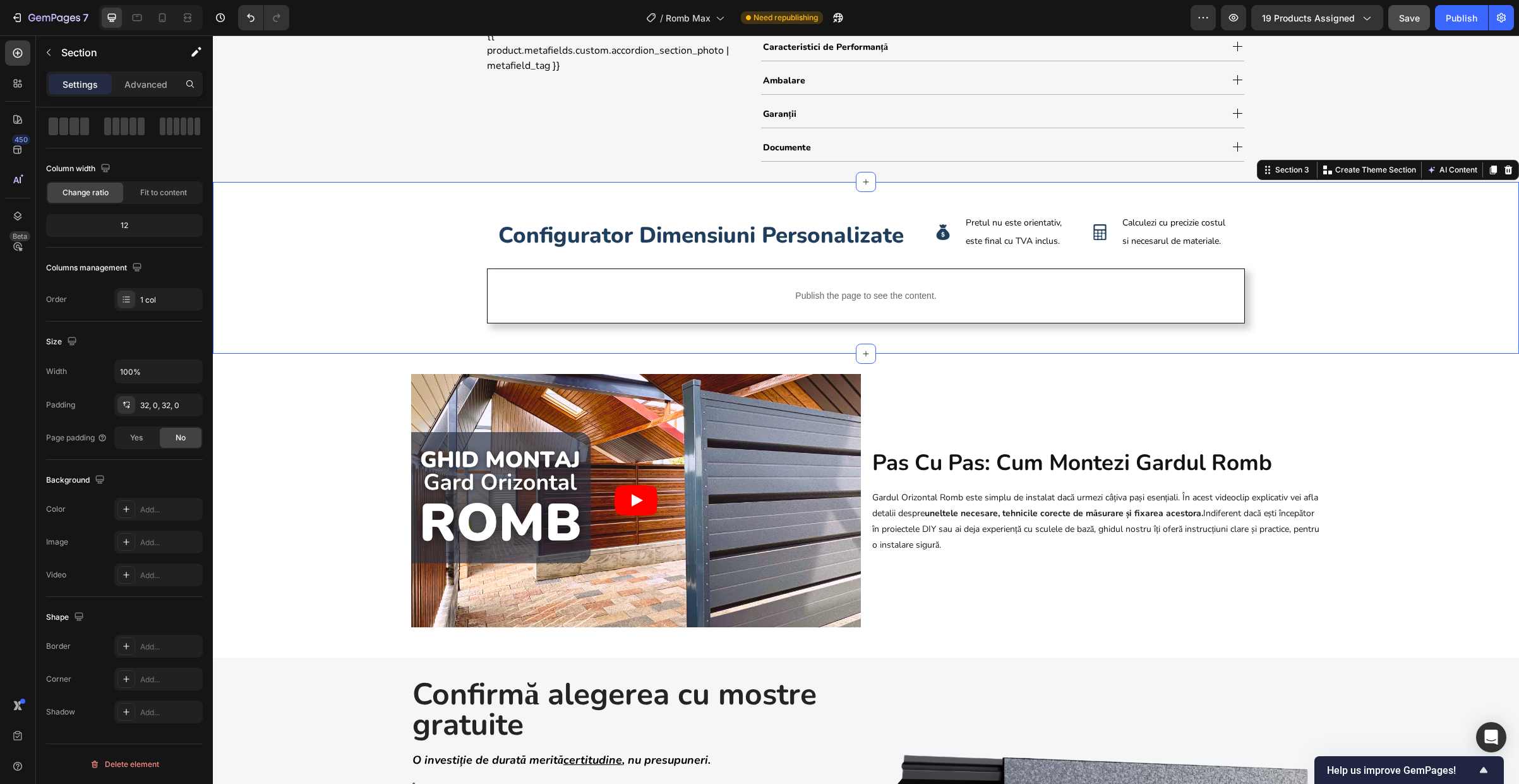
scroll to position [0, 0]
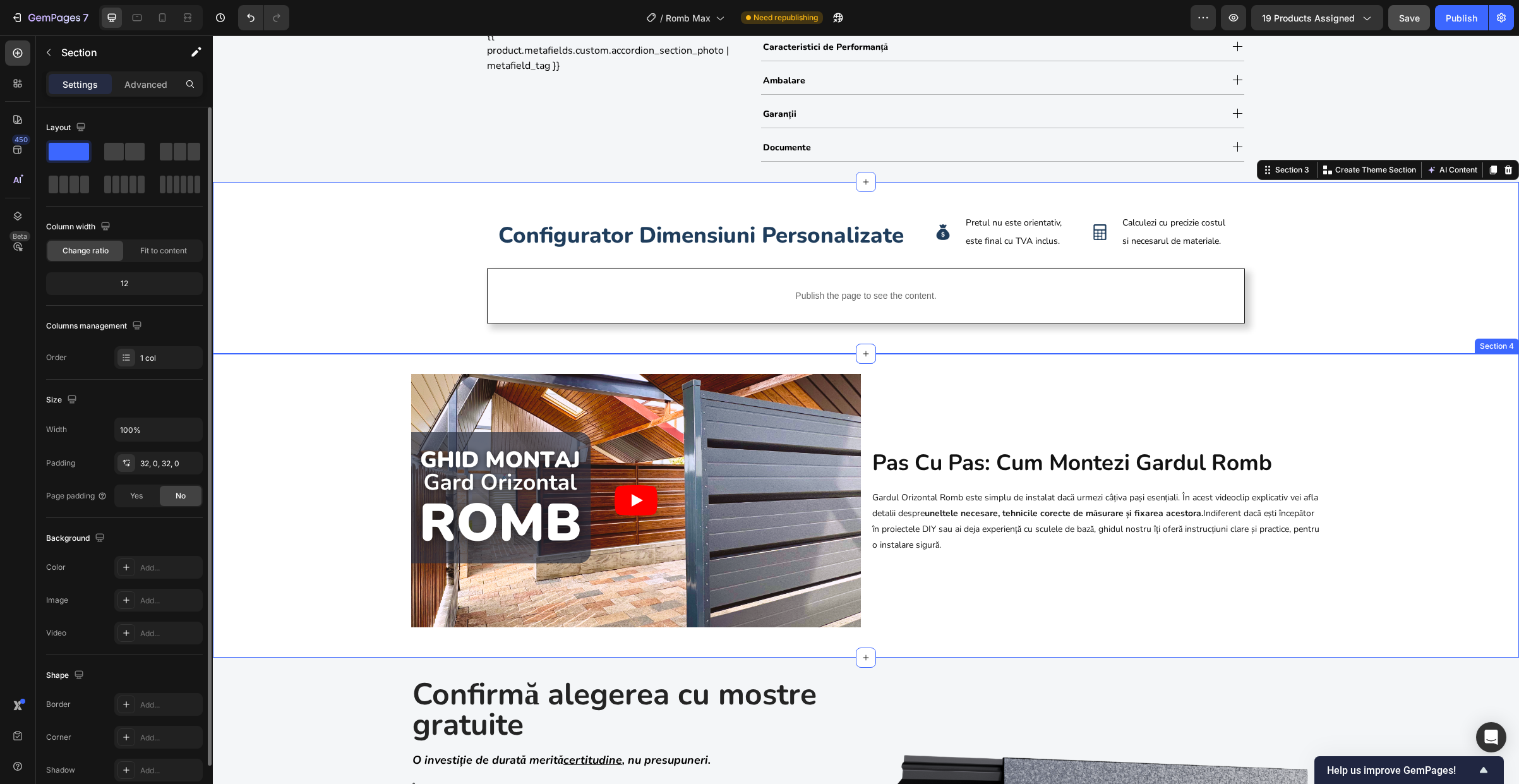
click at [326, 474] on div "Video pas cu pas: cum montezi gardul romb Heading Gardul Orizontal Romb este si…" at bounding box center [866, 505] width 1306 height 263
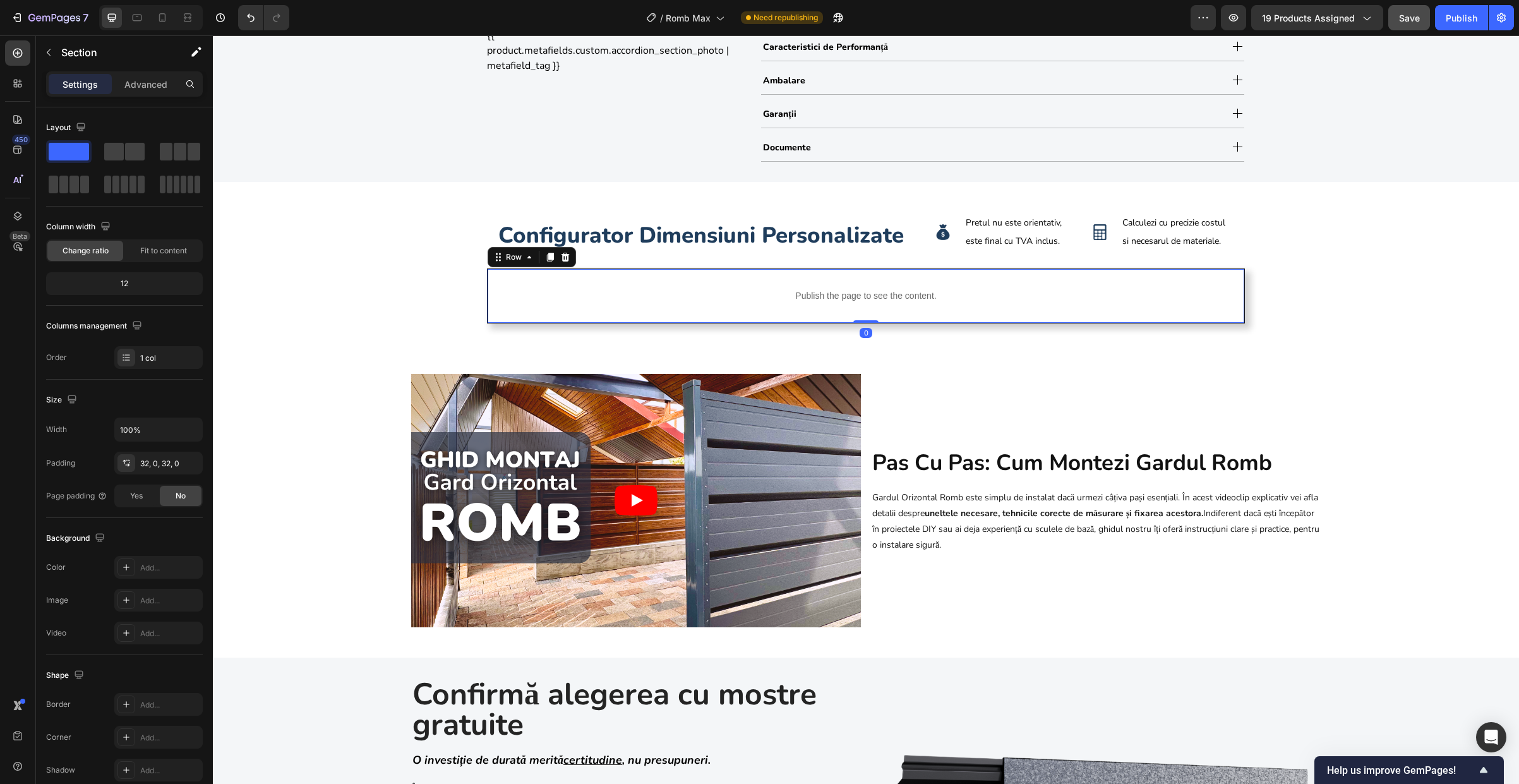
click at [489, 301] on div "Publish the page to see the content. Custom Code Row 0" at bounding box center [866, 295] width 758 height 55
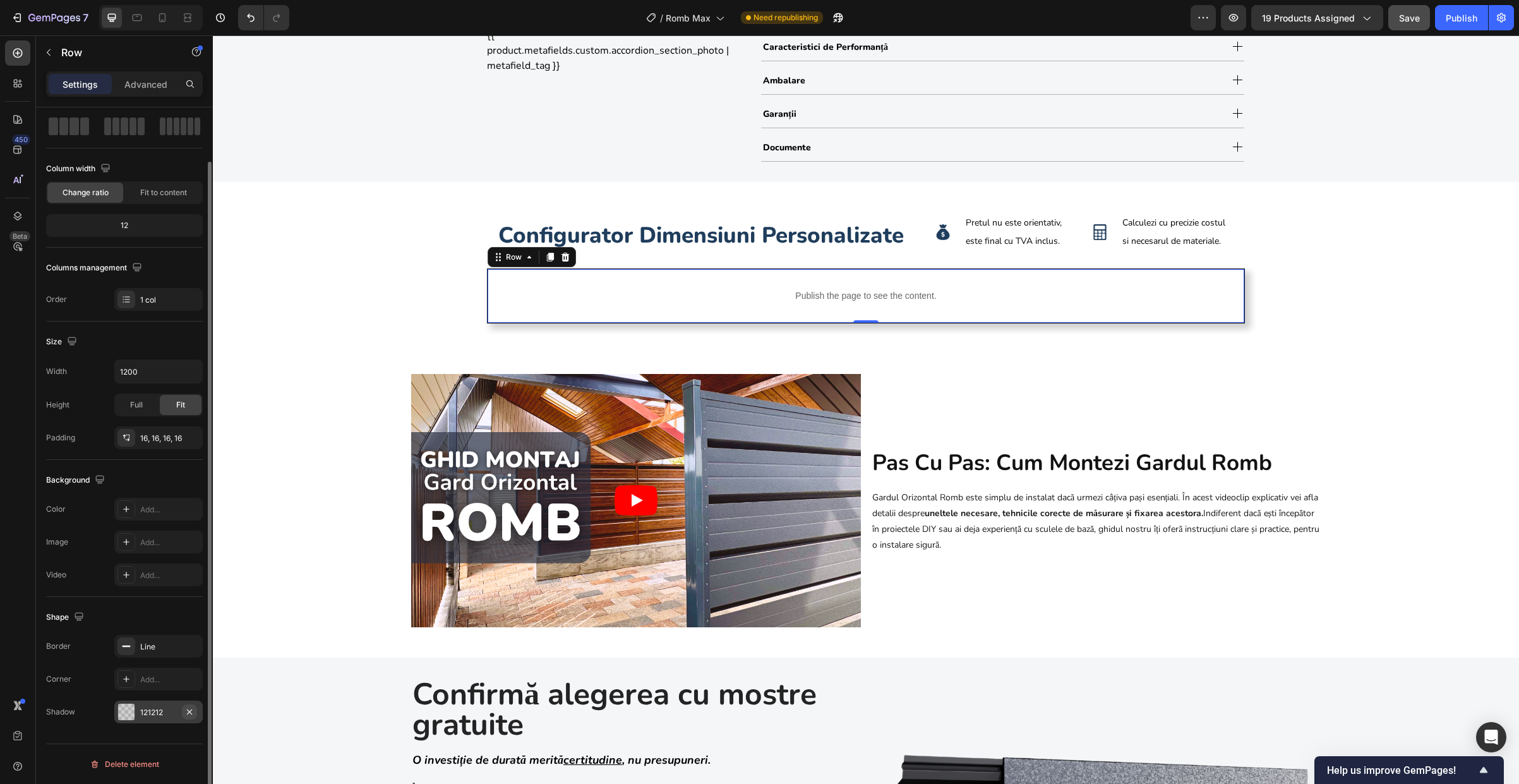
click at [193, 712] on icon "button" at bounding box center [190, 712] width 10 height 10
click at [171, 647] on div "Line" at bounding box center [158, 647] width 37 height 11
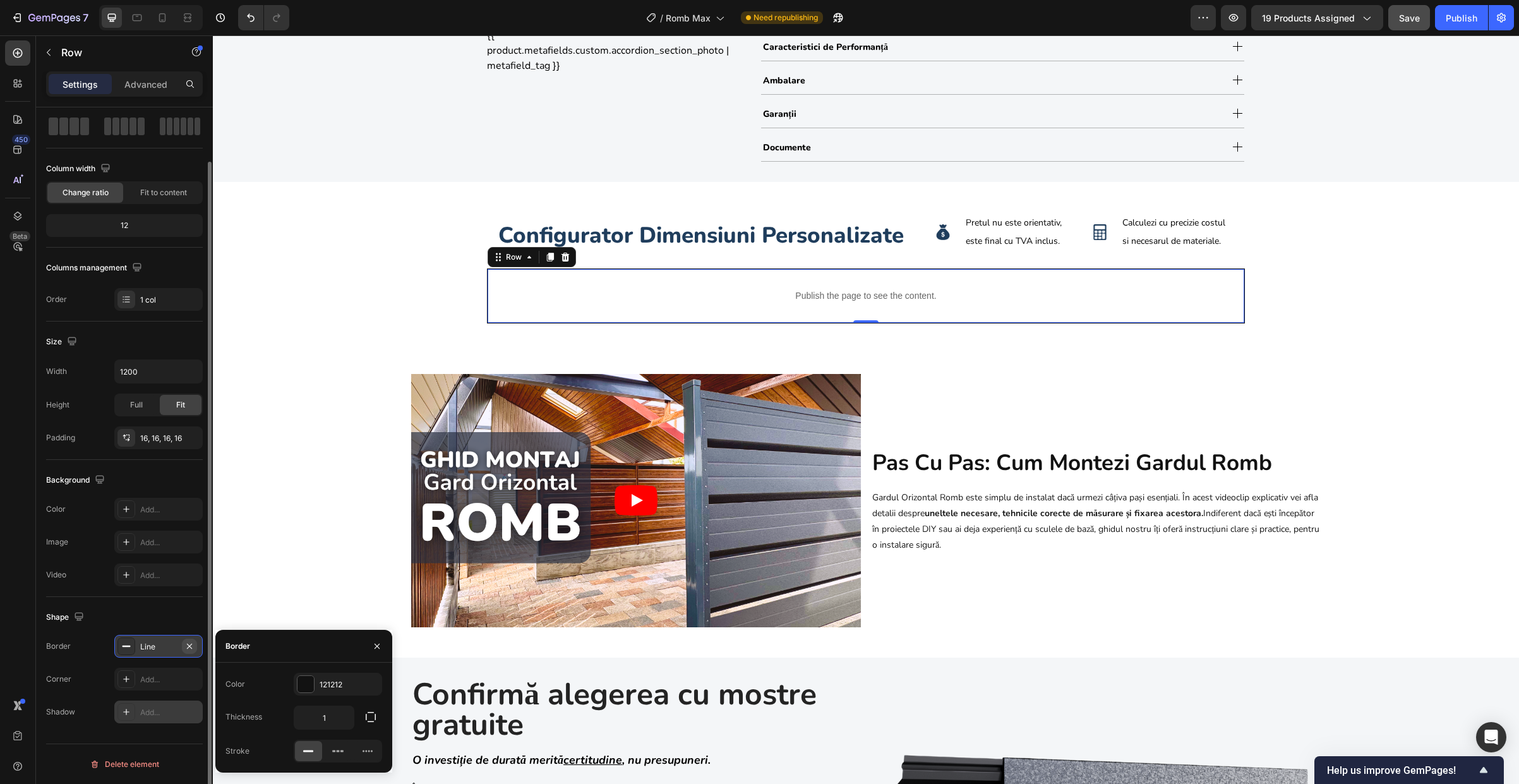
click at [192, 647] on icon "button" at bounding box center [190, 646] width 10 height 10
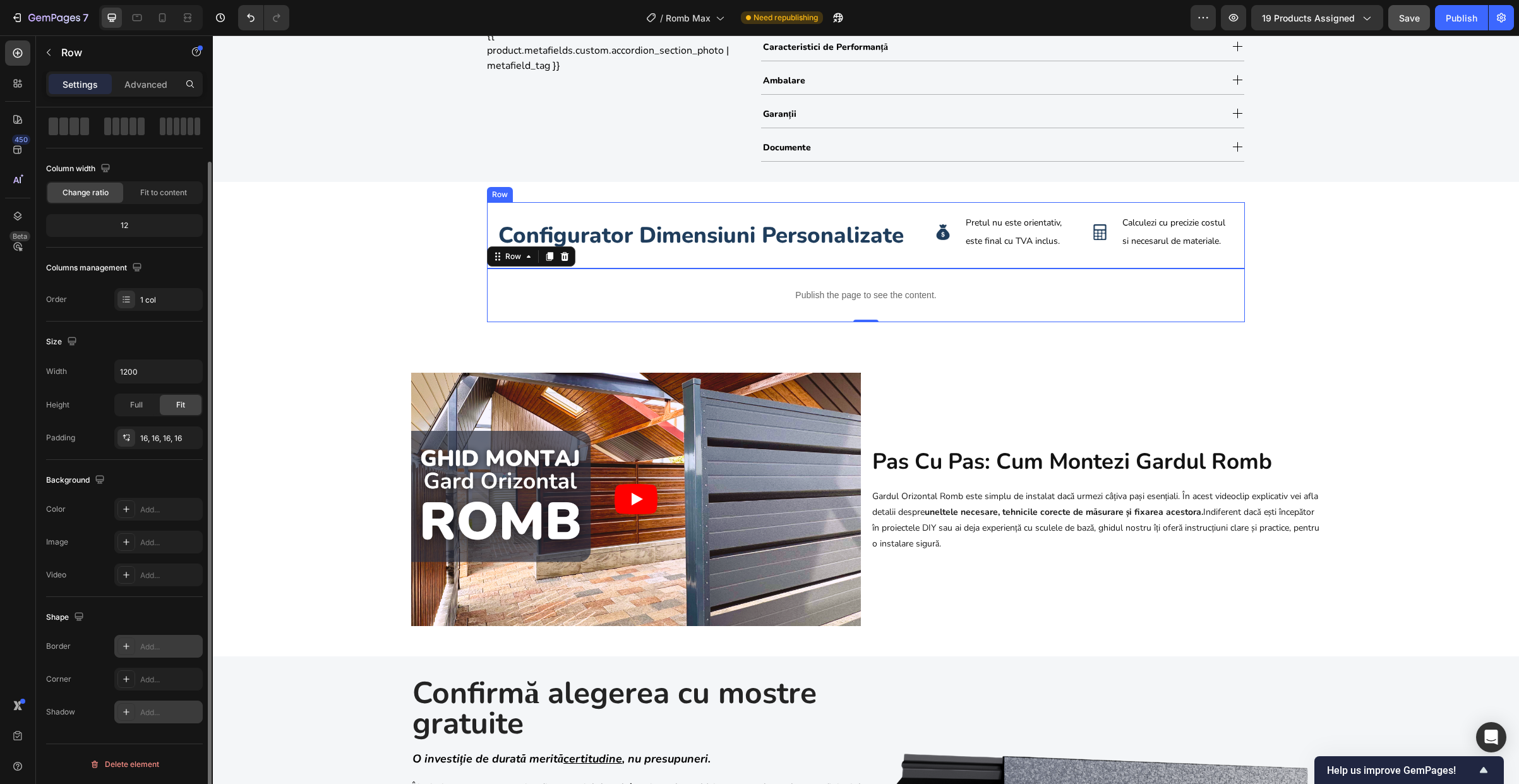
click at [487, 238] on div "configurator dimensiuni personalizate Heading Image Pretul nu este orientativ, …" at bounding box center [866, 236] width 758 height 67
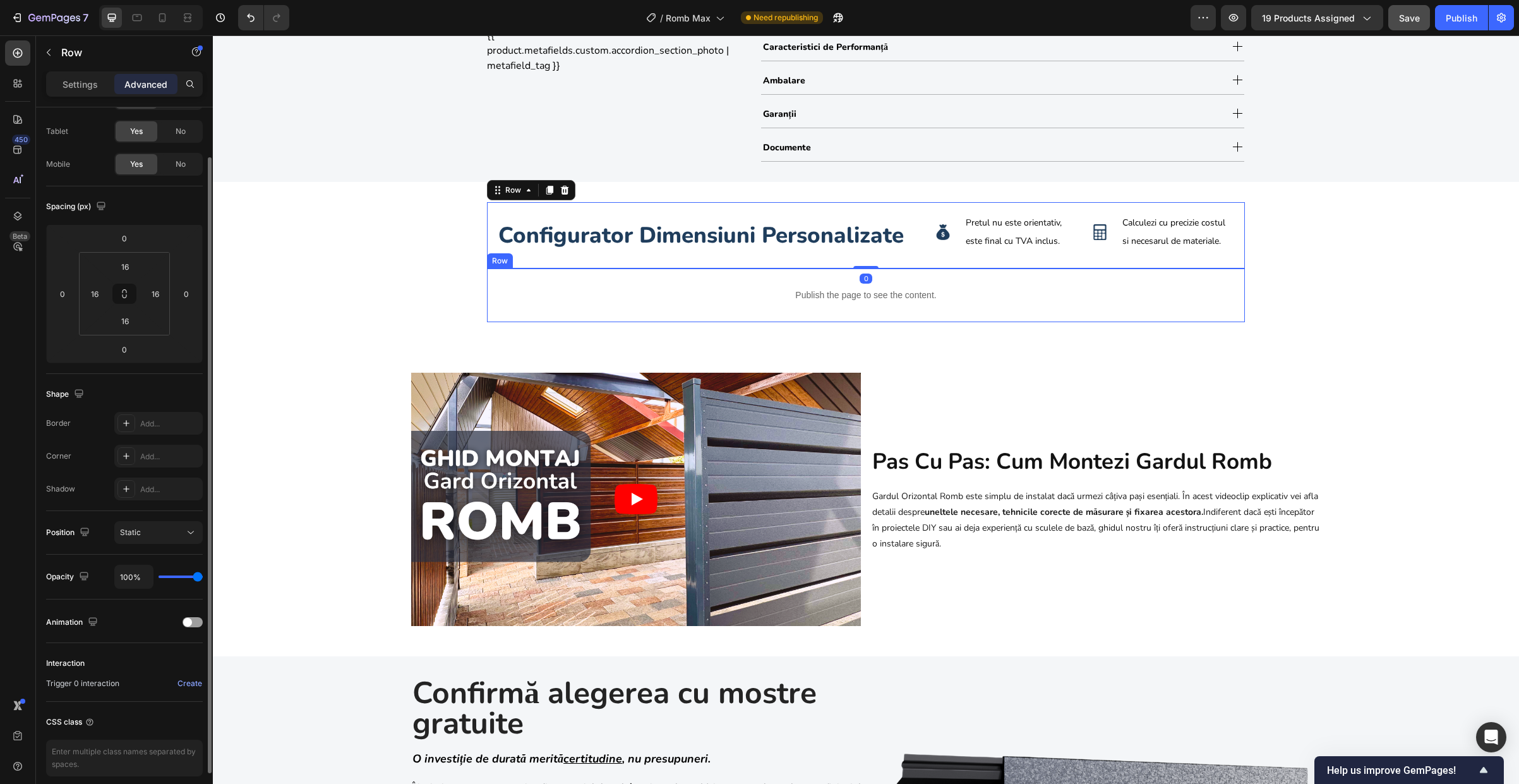
click at [487, 282] on div "Publish the page to see the content. Custom Code Row" at bounding box center [866, 295] width 758 height 54
click at [487, 217] on div "configurator dimensiuni personalizate Heading Image Pretul nu este orientativ, …" at bounding box center [866, 236] width 758 height 67
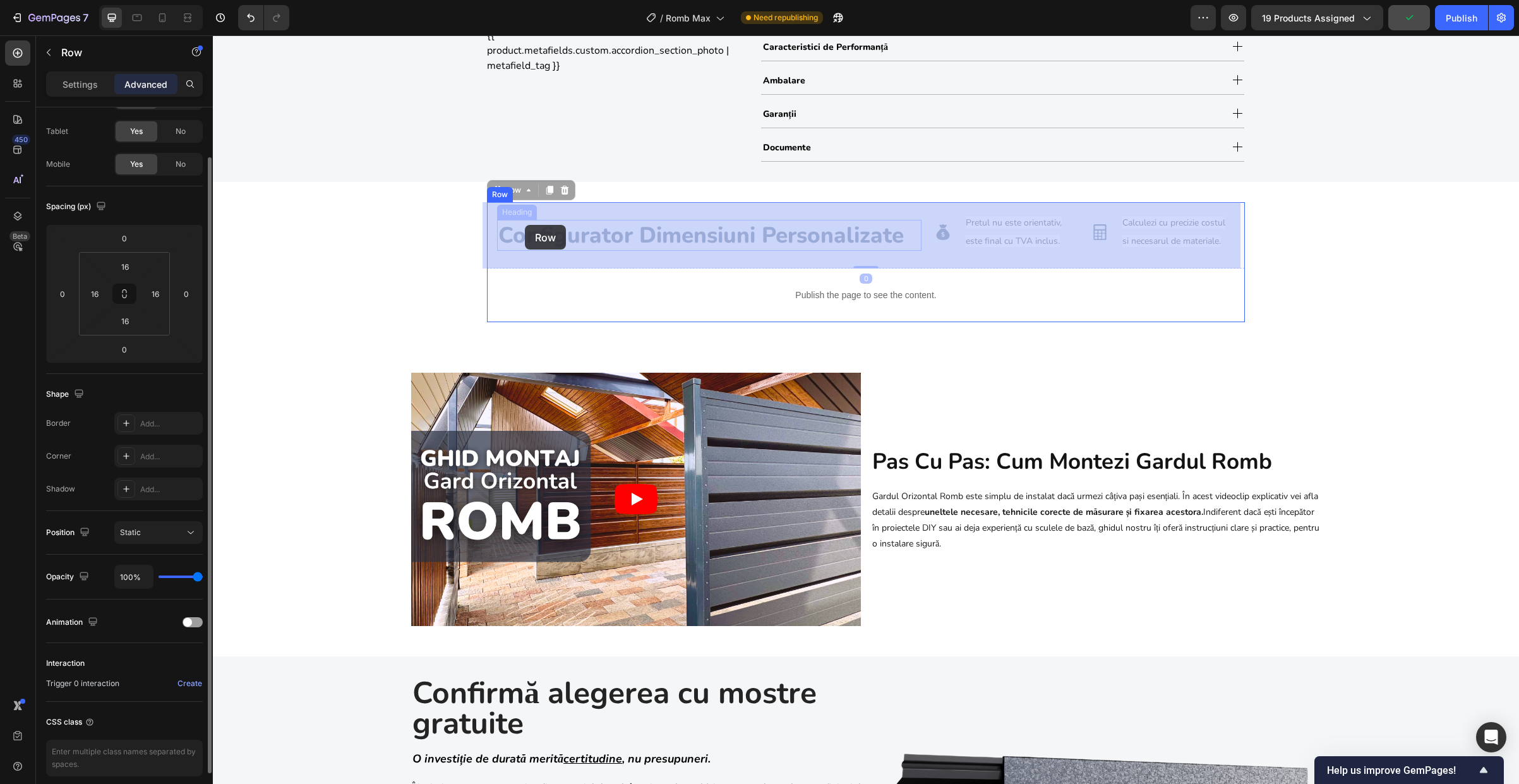
drag, startPoint x: 508, startPoint y: 190, endPoint x: 521, endPoint y: 224, distance: 36.4
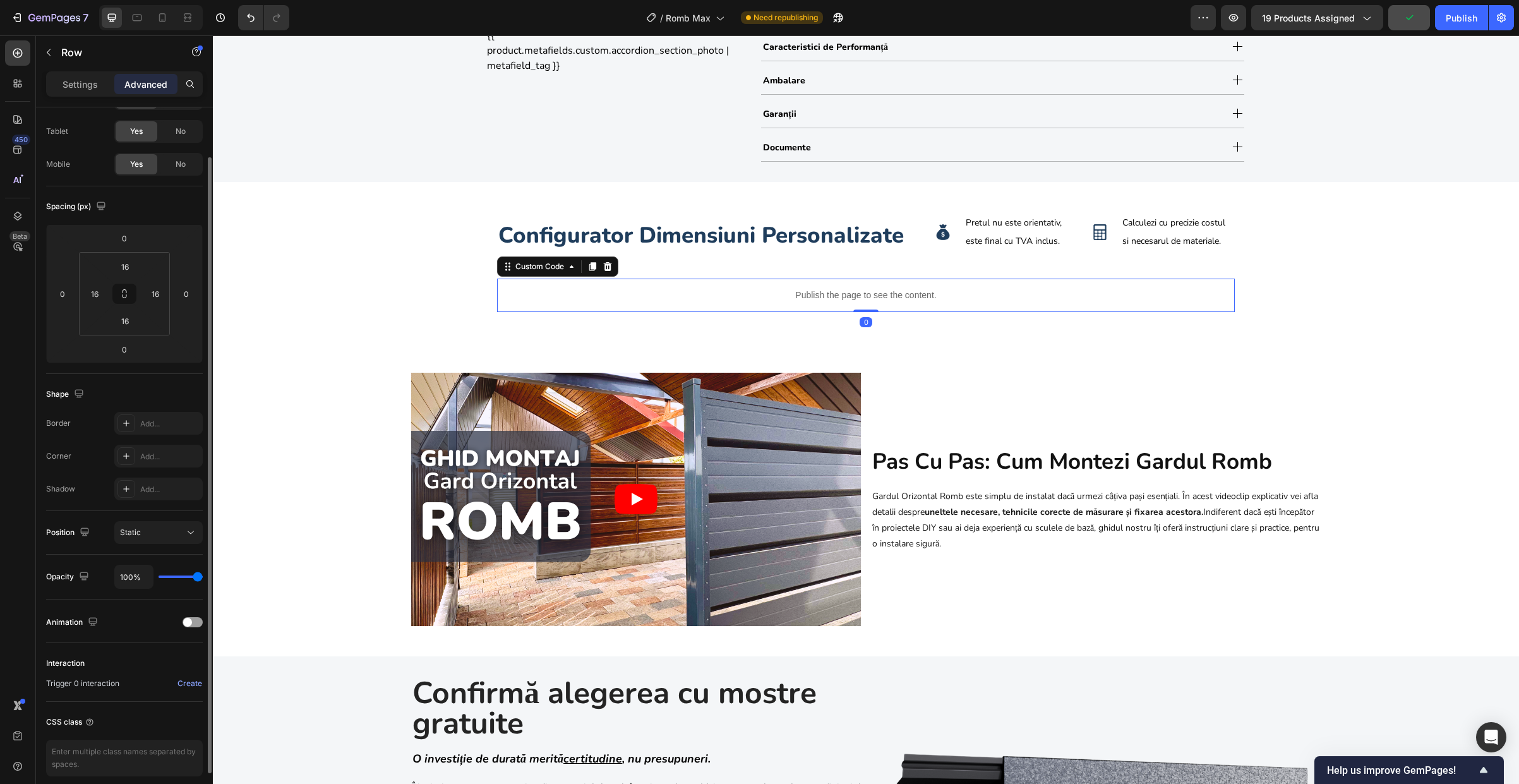
click at [524, 289] on p "Publish the page to see the content." at bounding box center [866, 295] width 738 height 13
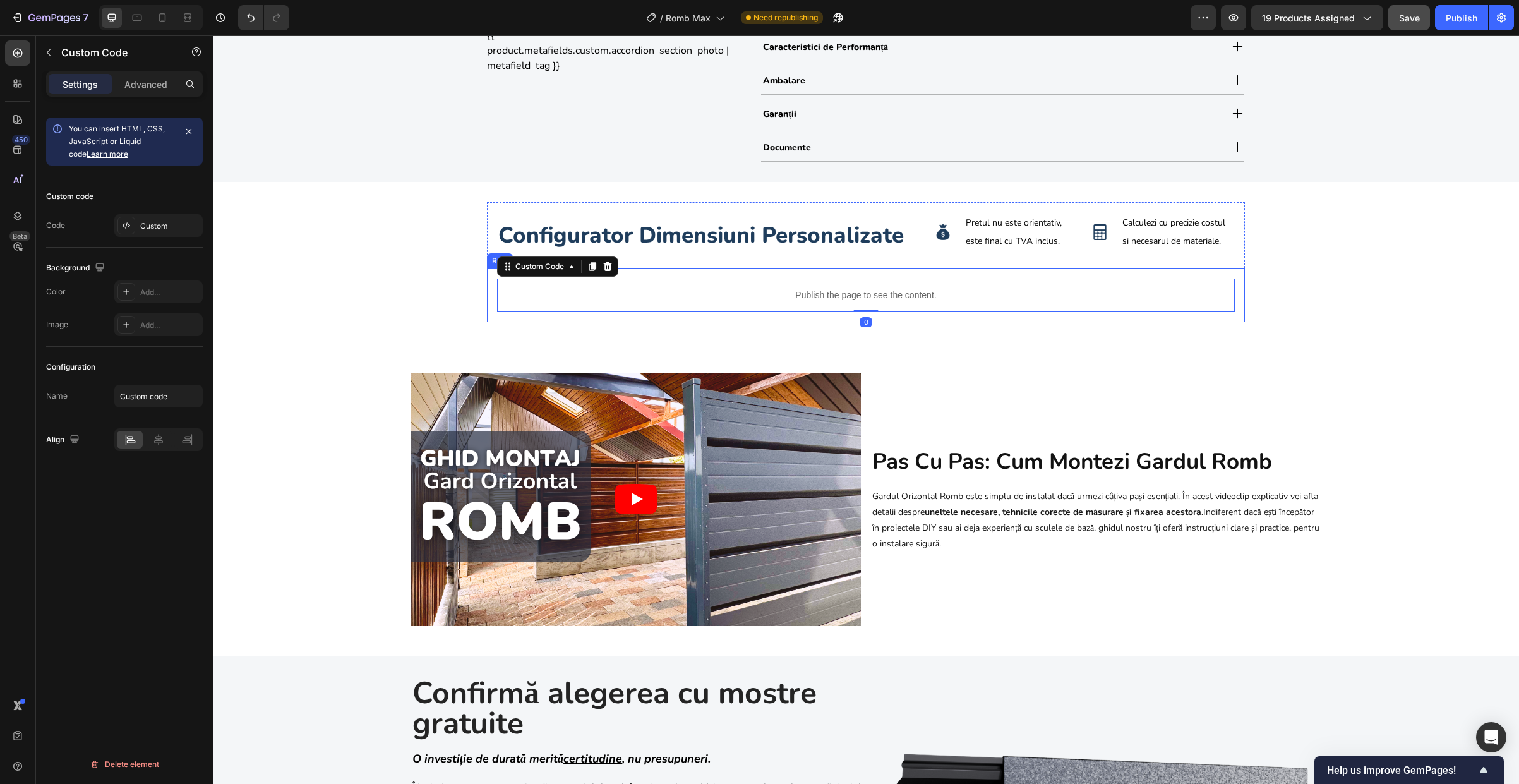
click at [487, 275] on div "Publish the page to see the content. Custom Code 0 Row" at bounding box center [866, 295] width 758 height 54
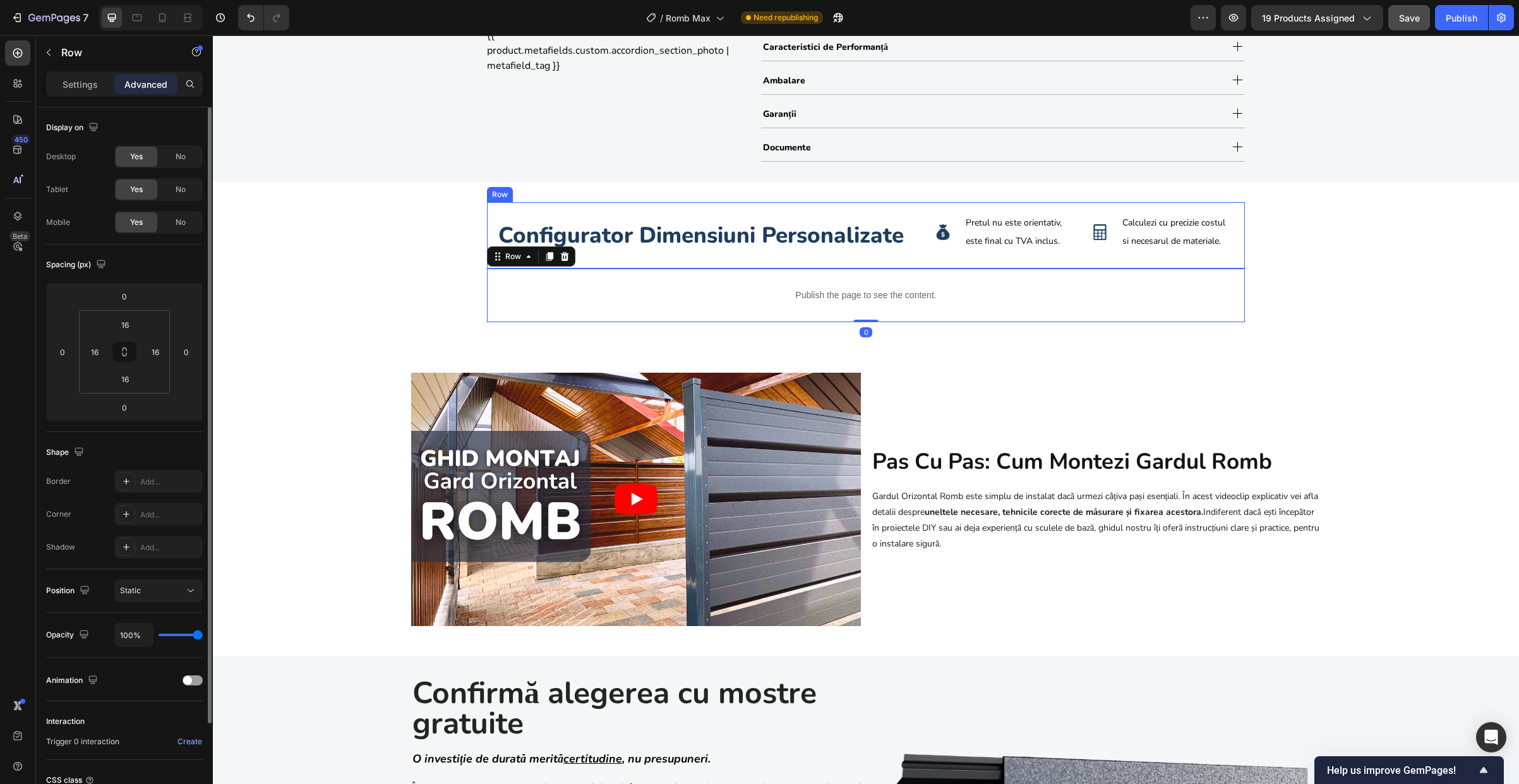
click at [487, 239] on div "configurator dimensiuni personalizate Heading Image Pretul nu este orientativ, …" at bounding box center [866, 236] width 758 height 67
click at [487, 276] on div "Publish the page to see the content. Custom Code Row" at bounding box center [866, 295] width 758 height 54
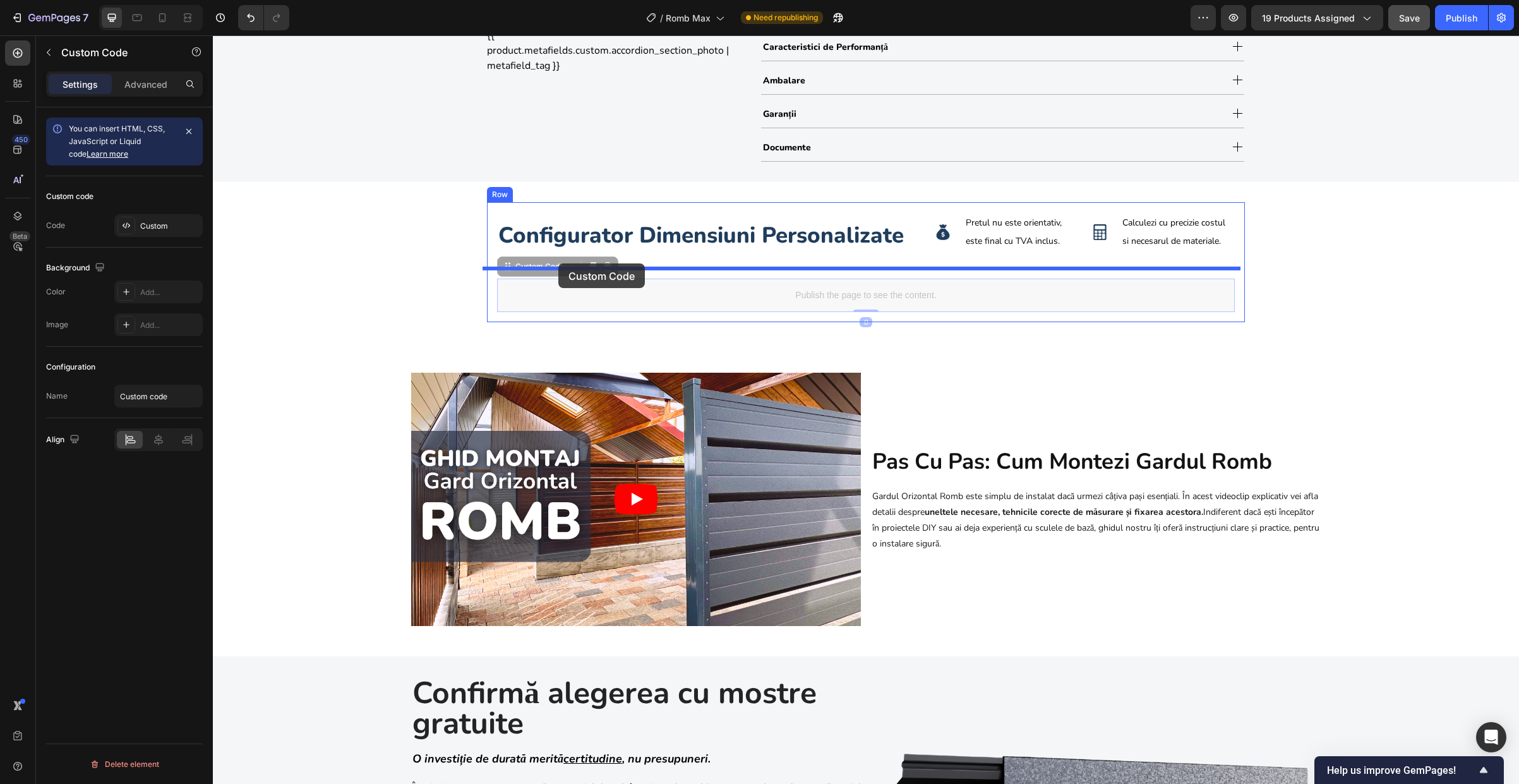
drag, startPoint x: 538, startPoint y: 293, endPoint x: 558, endPoint y: 263, distance: 36.1
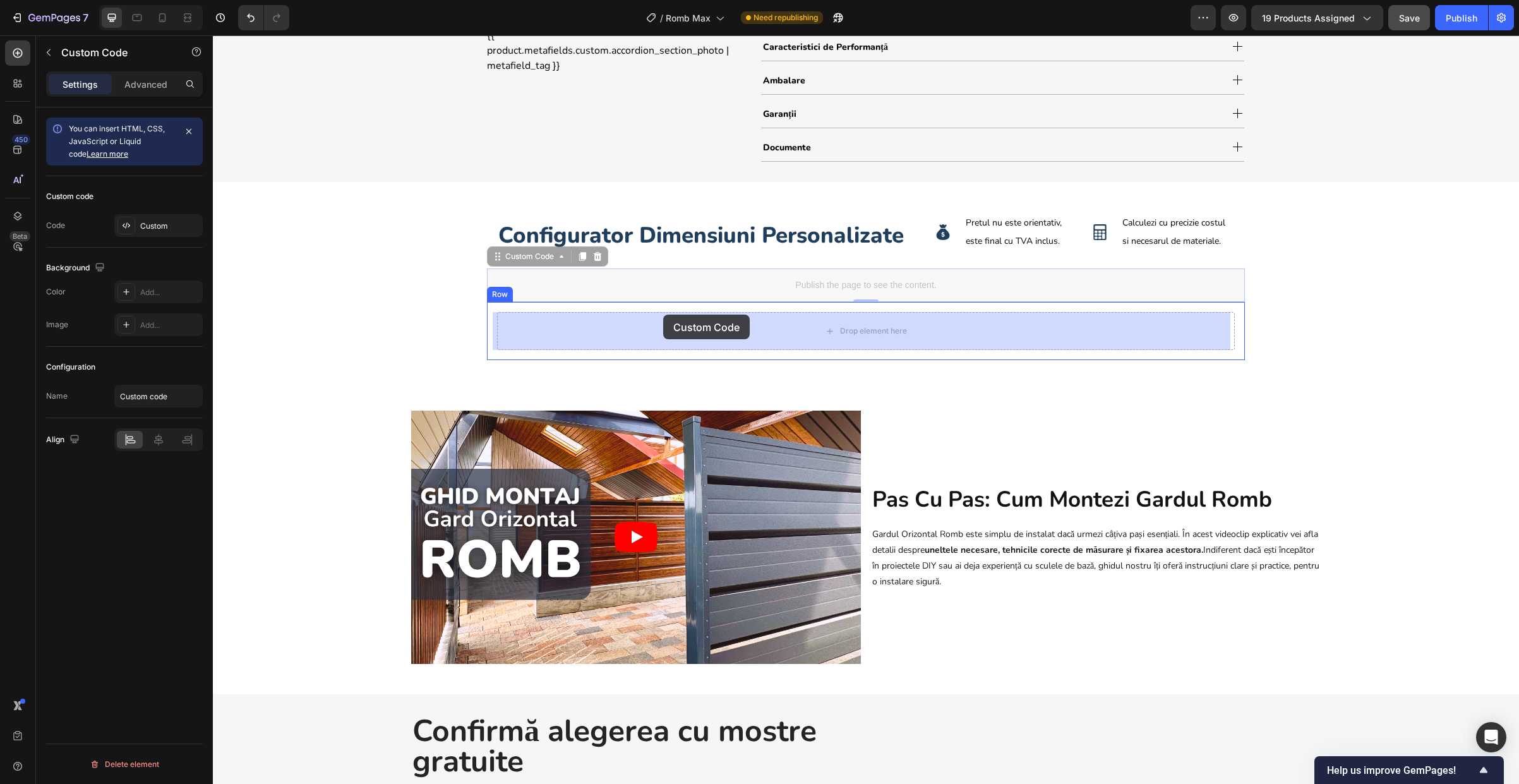
drag, startPoint x: 657, startPoint y: 286, endPoint x: 663, endPoint y: 314, distance: 28.6
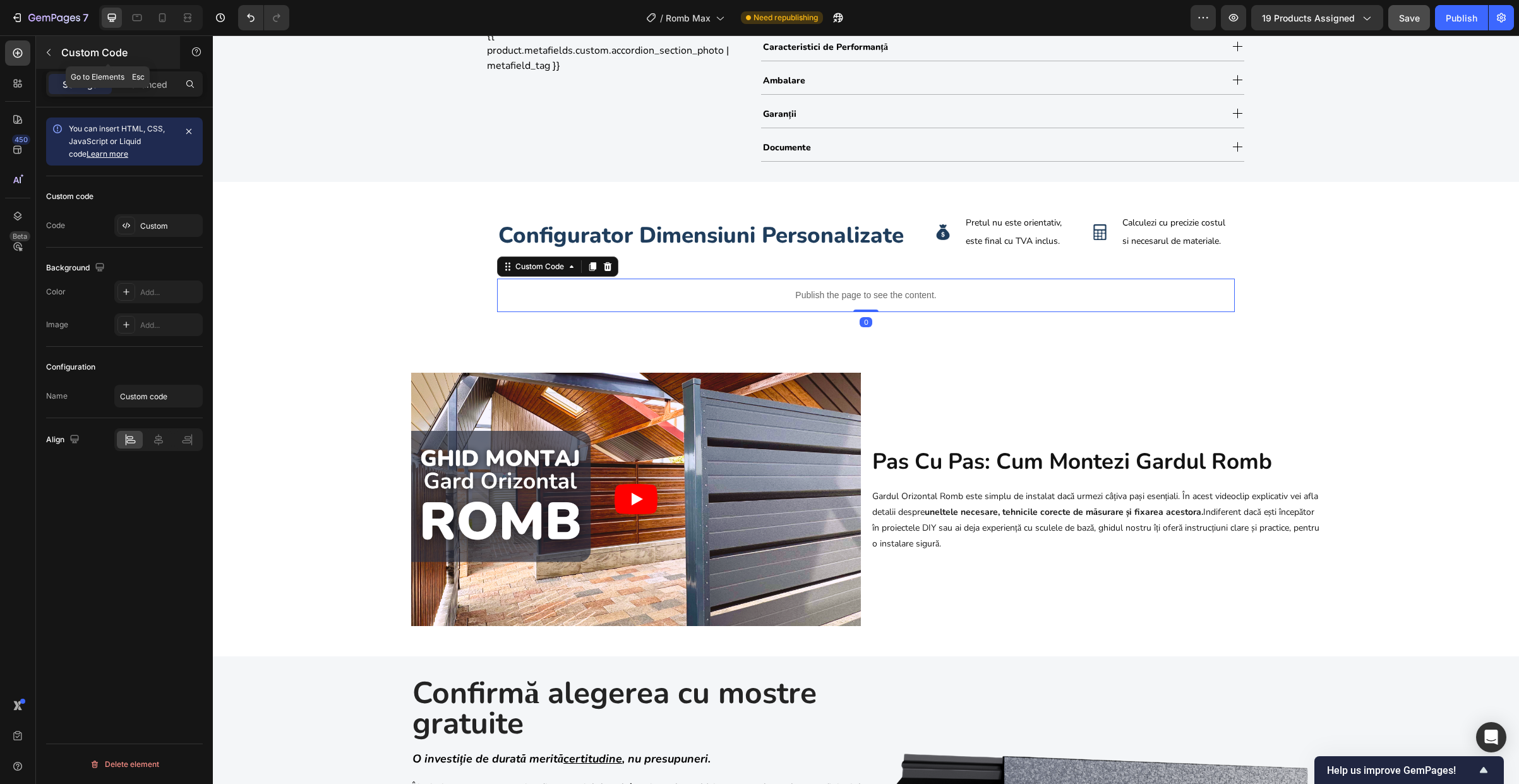
click at [69, 57] on p "Custom Code" at bounding box center [115, 52] width 107 height 15
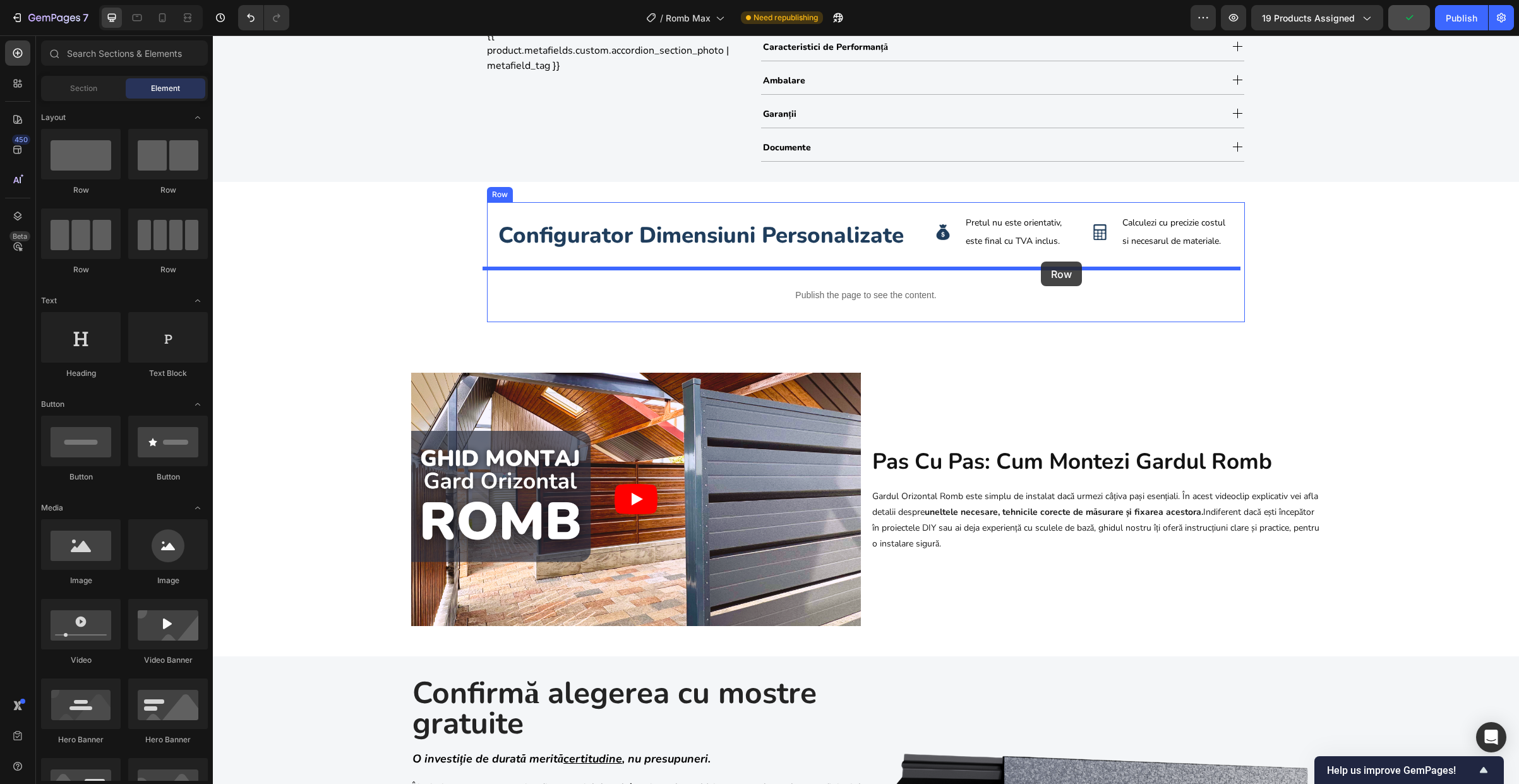
drag, startPoint x: 310, startPoint y: 201, endPoint x: 1041, endPoint y: 261, distance: 733.5
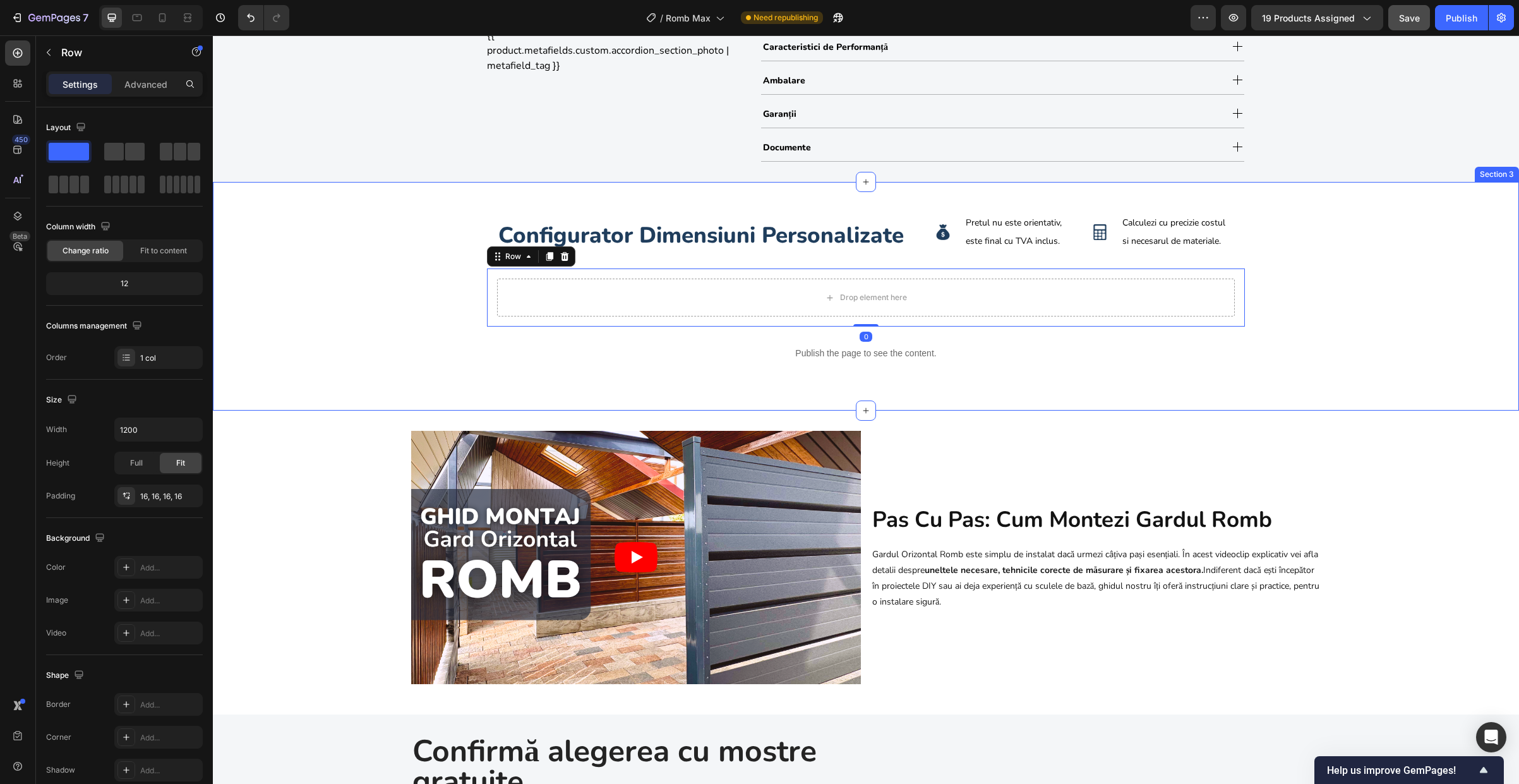
click at [478, 248] on div "configurator dimensiuni personalizate Heading Image Pretul nu este orientativ, …" at bounding box center [866, 296] width 1306 height 189
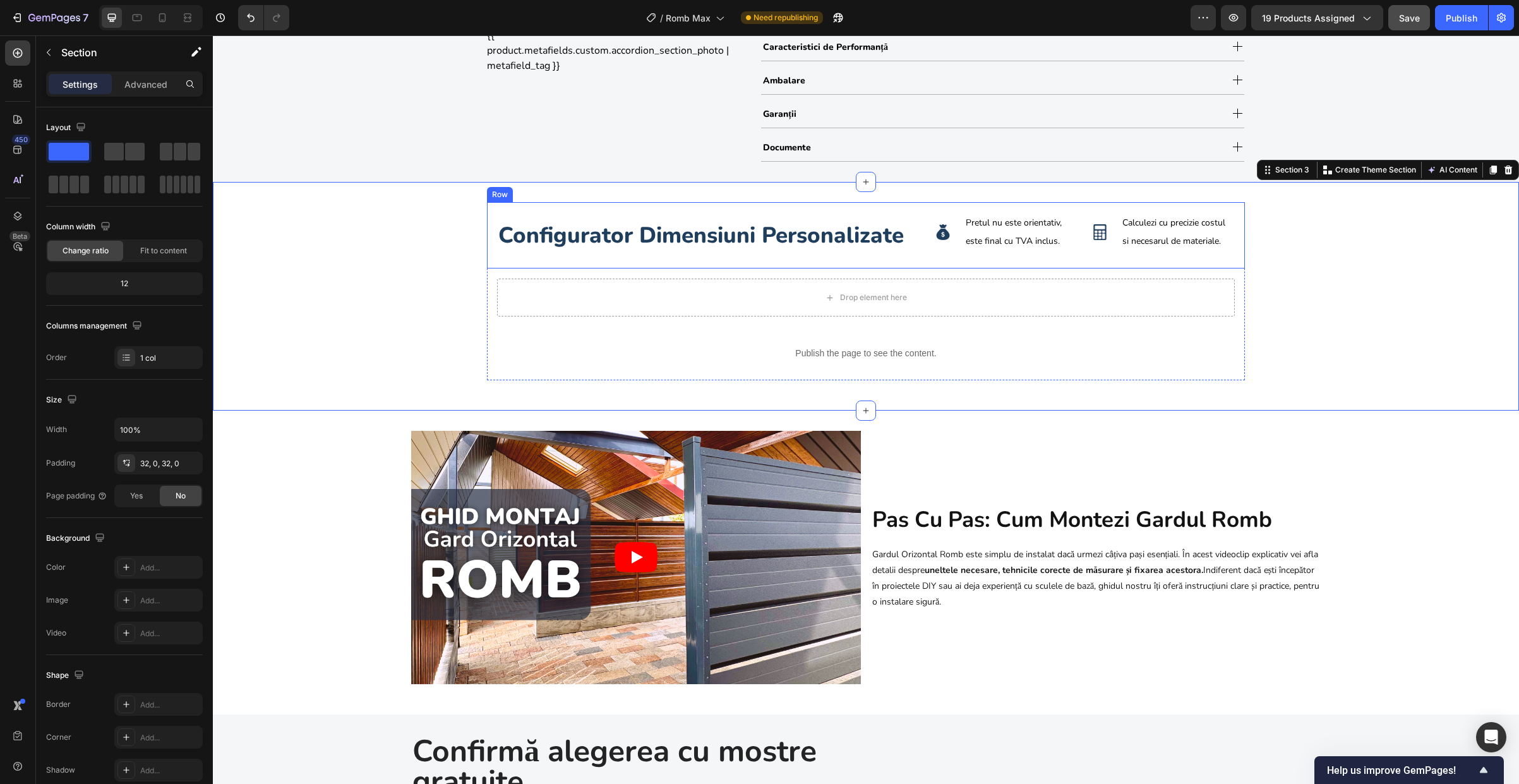
click at [491, 242] on div "configurator dimensiuni personalizate Heading Image Pretul nu este orientativ, …" at bounding box center [866, 236] width 758 height 67
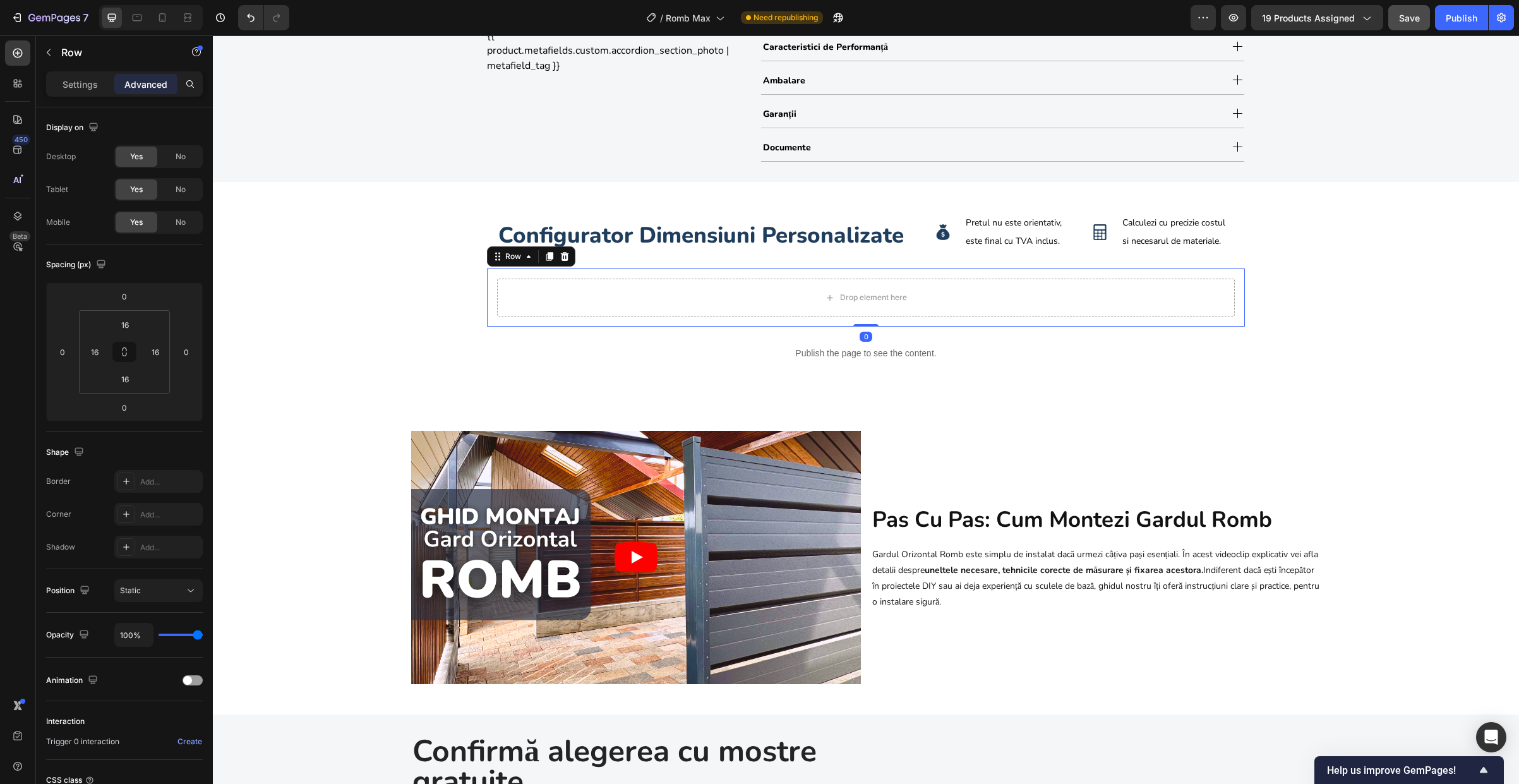
click at [487, 291] on div "Drop element here Row 0" at bounding box center [866, 297] width 758 height 58
click at [560, 257] on icon at bounding box center [565, 256] width 10 height 10
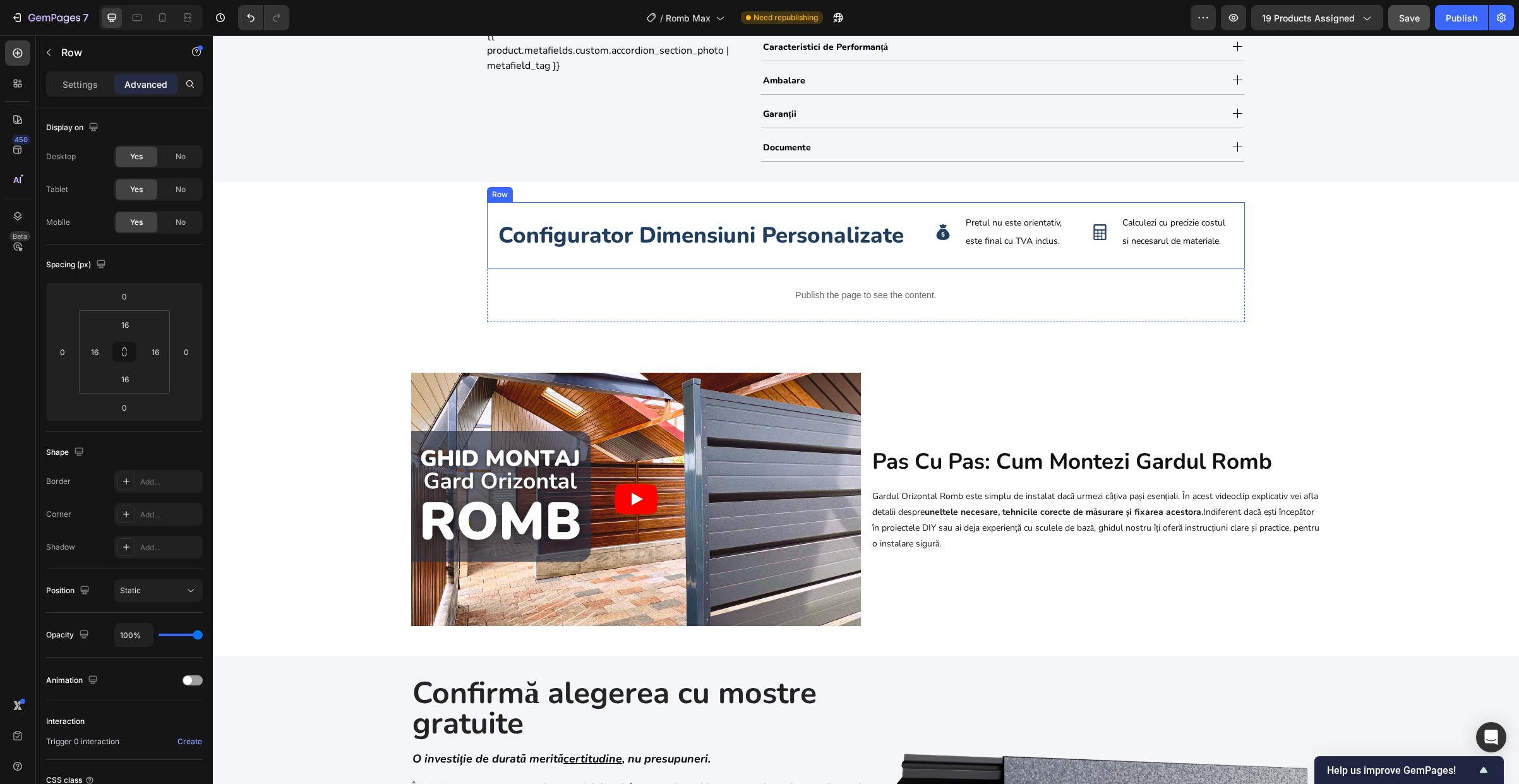
click at [625, 254] on div "configurator dimensiuni personalizate Heading" at bounding box center [709, 235] width 425 height 47
click at [64, 63] on div "Row" at bounding box center [108, 52] width 144 height 33
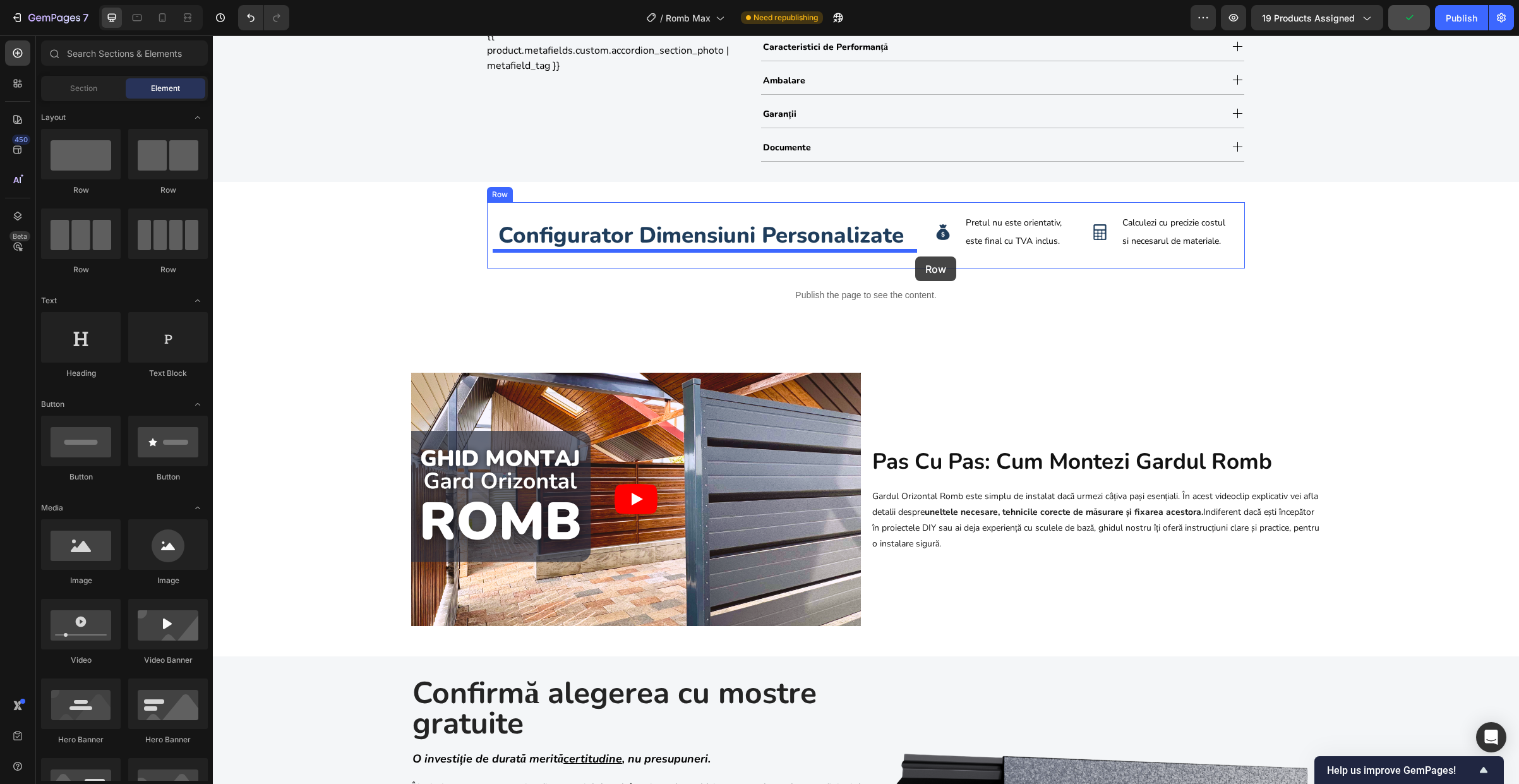
drag, startPoint x: 362, startPoint y: 202, endPoint x: 915, endPoint y: 256, distance: 555.6
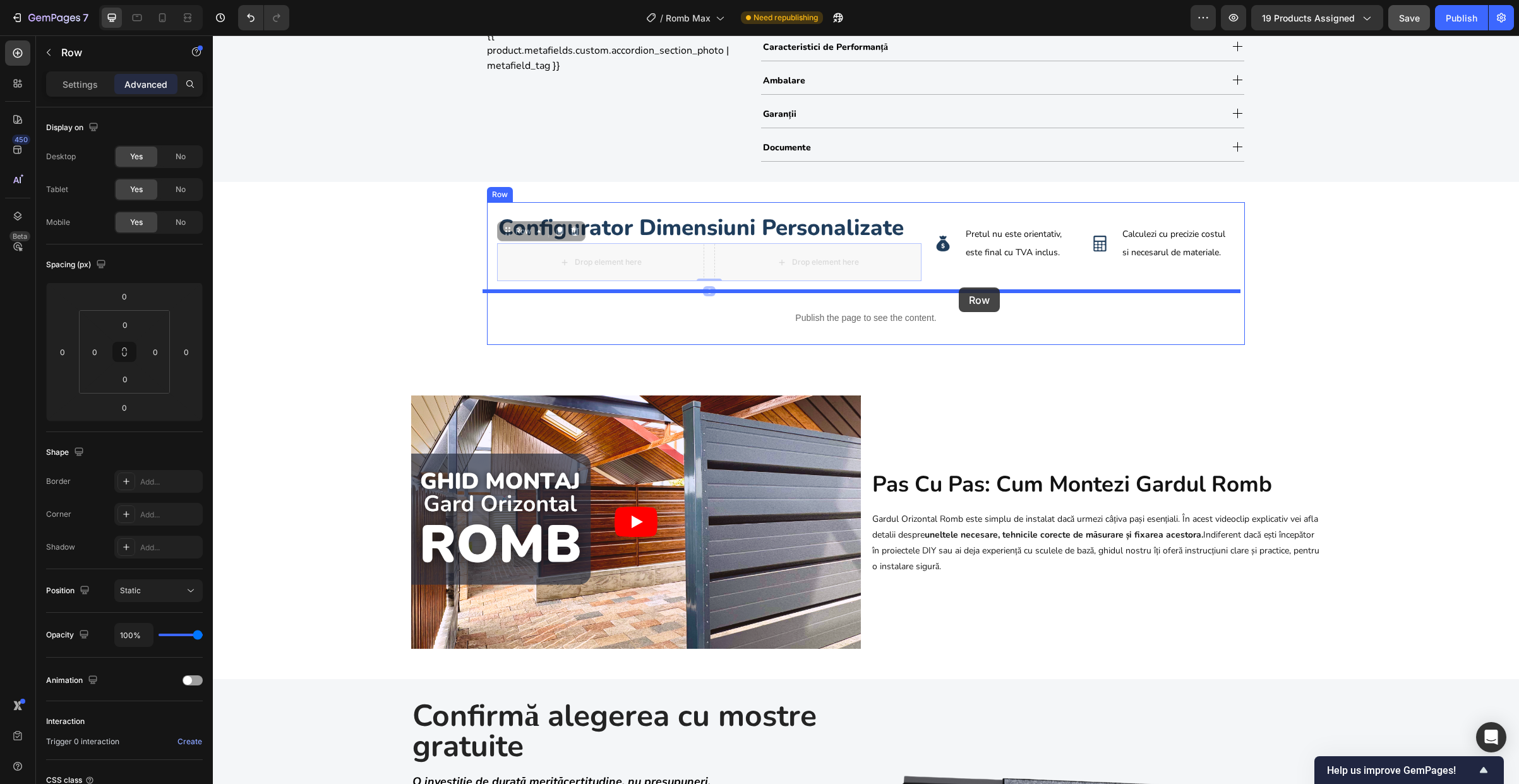
drag, startPoint x: 502, startPoint y: 231, endPoint x: 959, endPoint y: 287, distance: 460.4
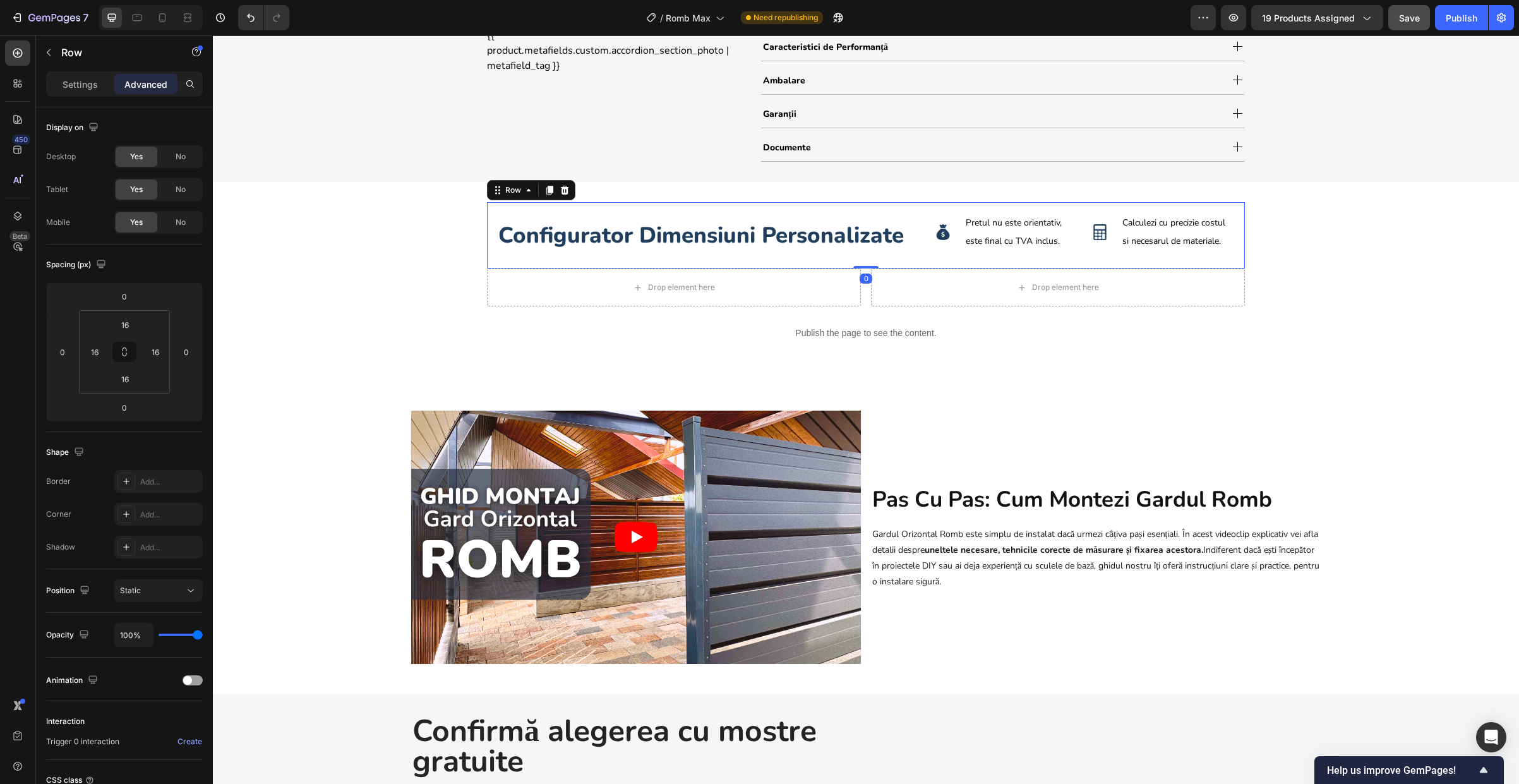
click at [642, 255] on div "configurator dimensiuni personalizate Heading" at bounding box center [709, 235] width 425 height 47
click at [510, 292] on div "Drop element here" at bounding box center [674, 287] width 374 height 38
click at [561, 255] on icon at bounding box center [565, 256] width 8 height 9
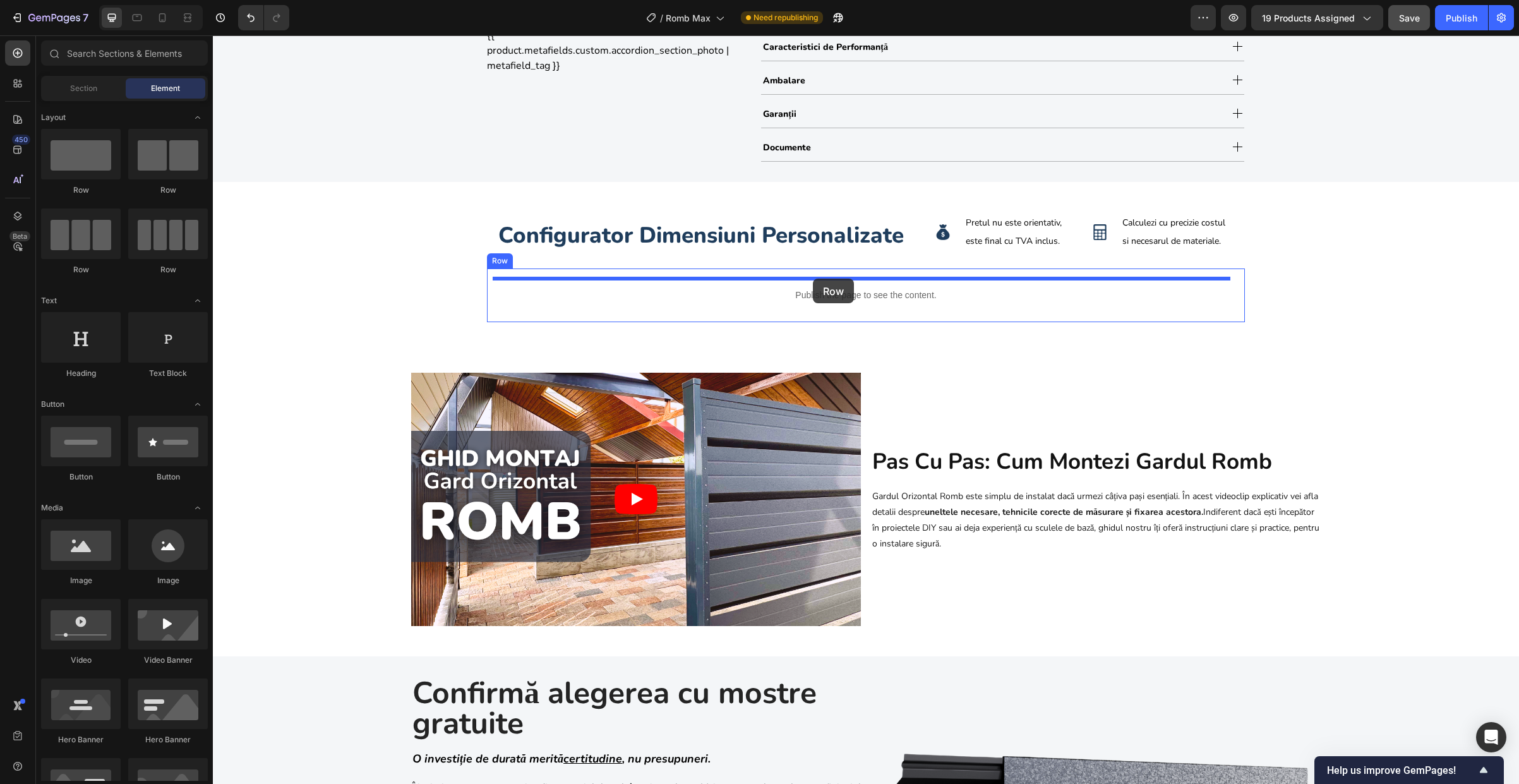
drag, startPoint x: 310, startPoint y: 214, endPoint x: 813, endPoint y: 279, distance: 507.2
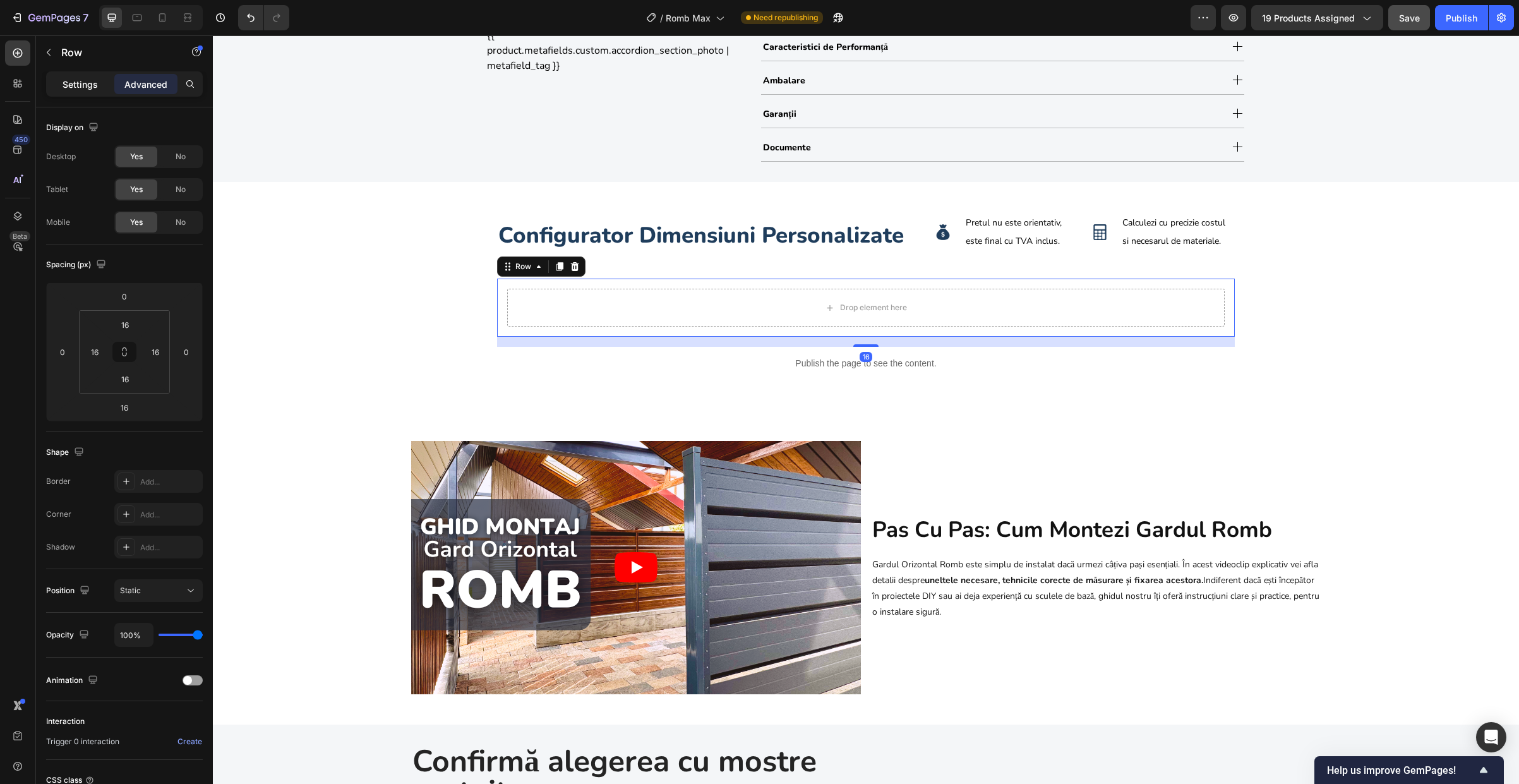
click at [78, 79] on p "Settings" at bounding box center [80, 84] width 36 height 13
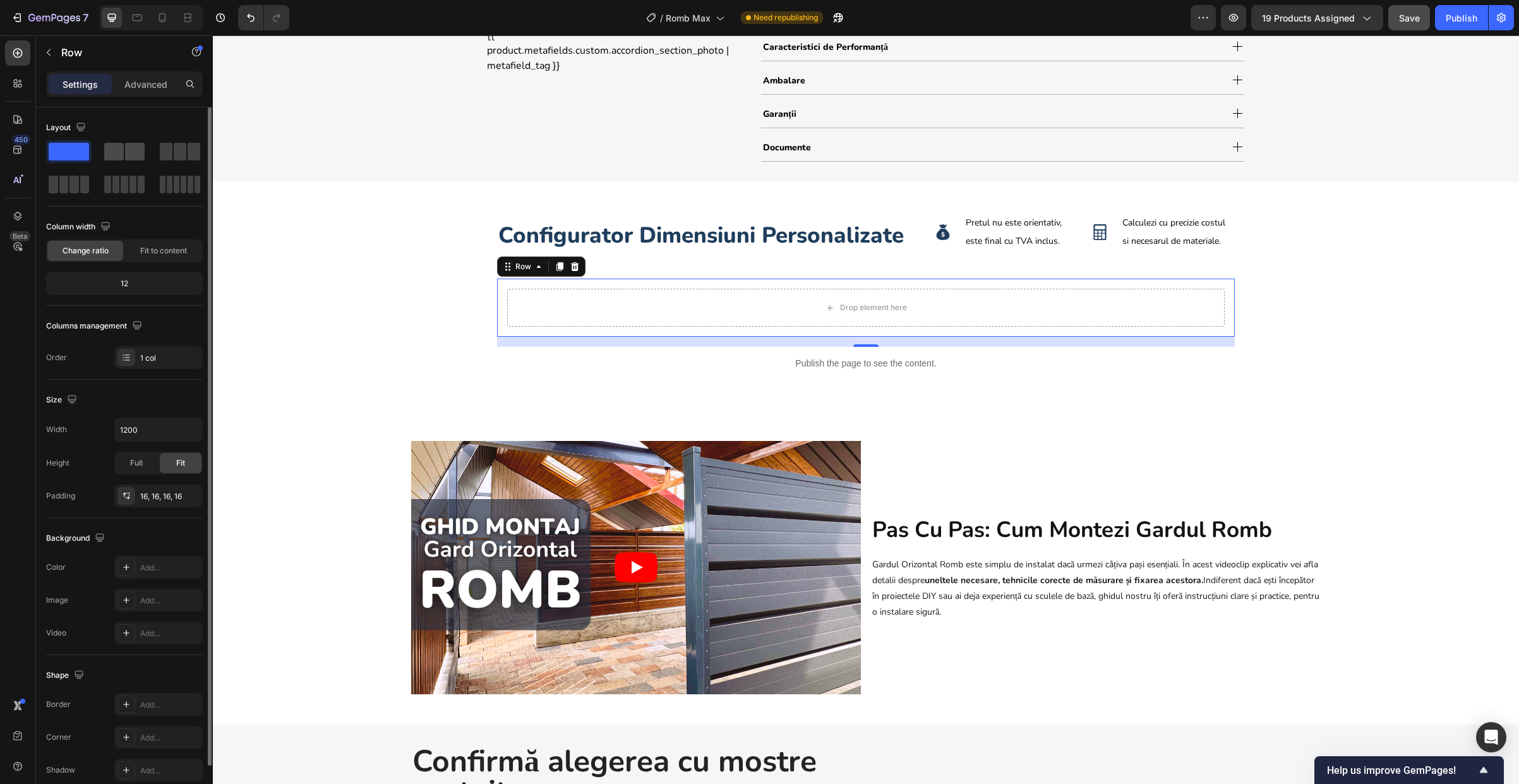
click at [138, 153] on span at bounding box center [135, 151] width 20 height 17
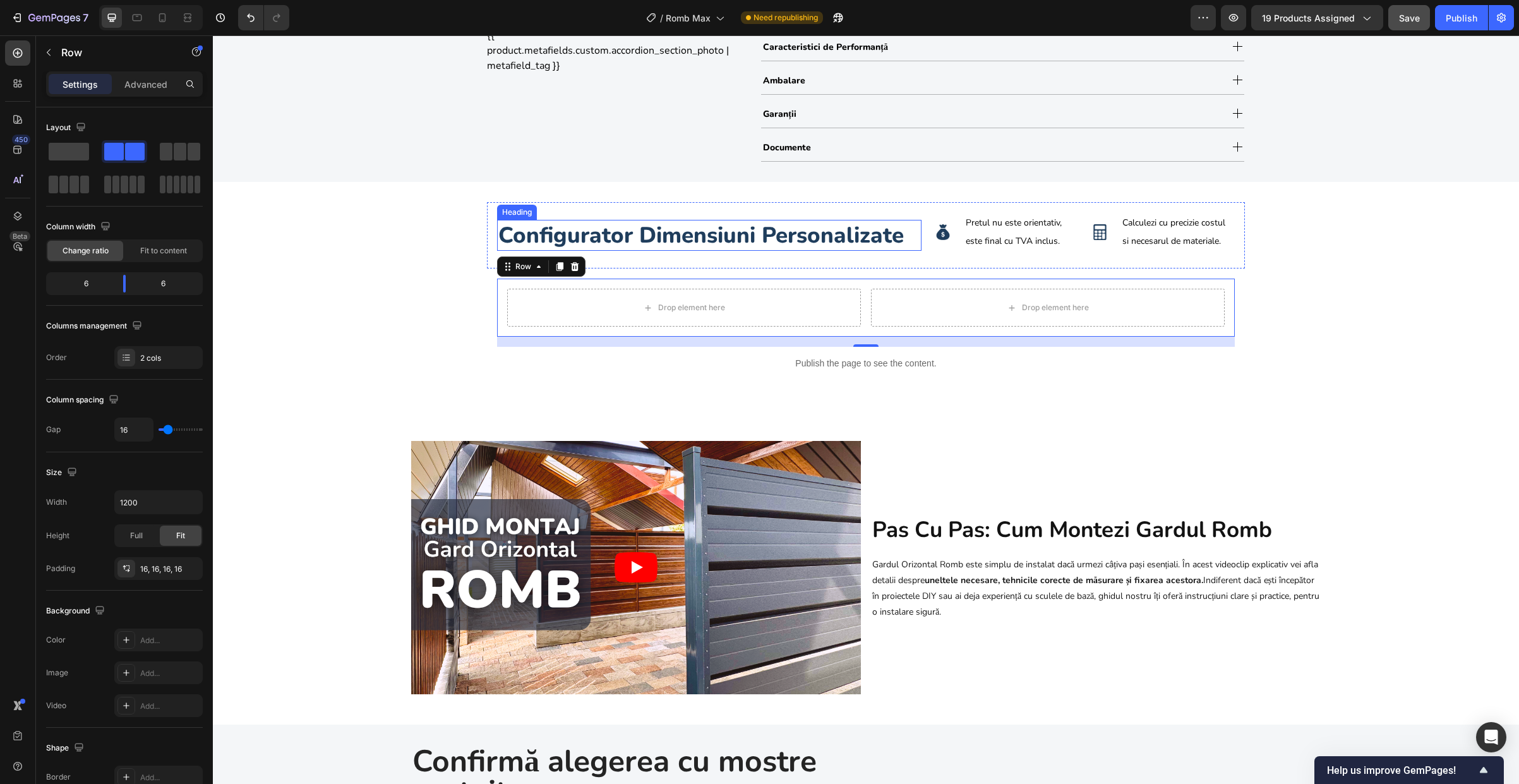
click at [666, 242] on h2 "configurator dimensiuni personalizate" at bounding box center [709, 235] width 425 height 31
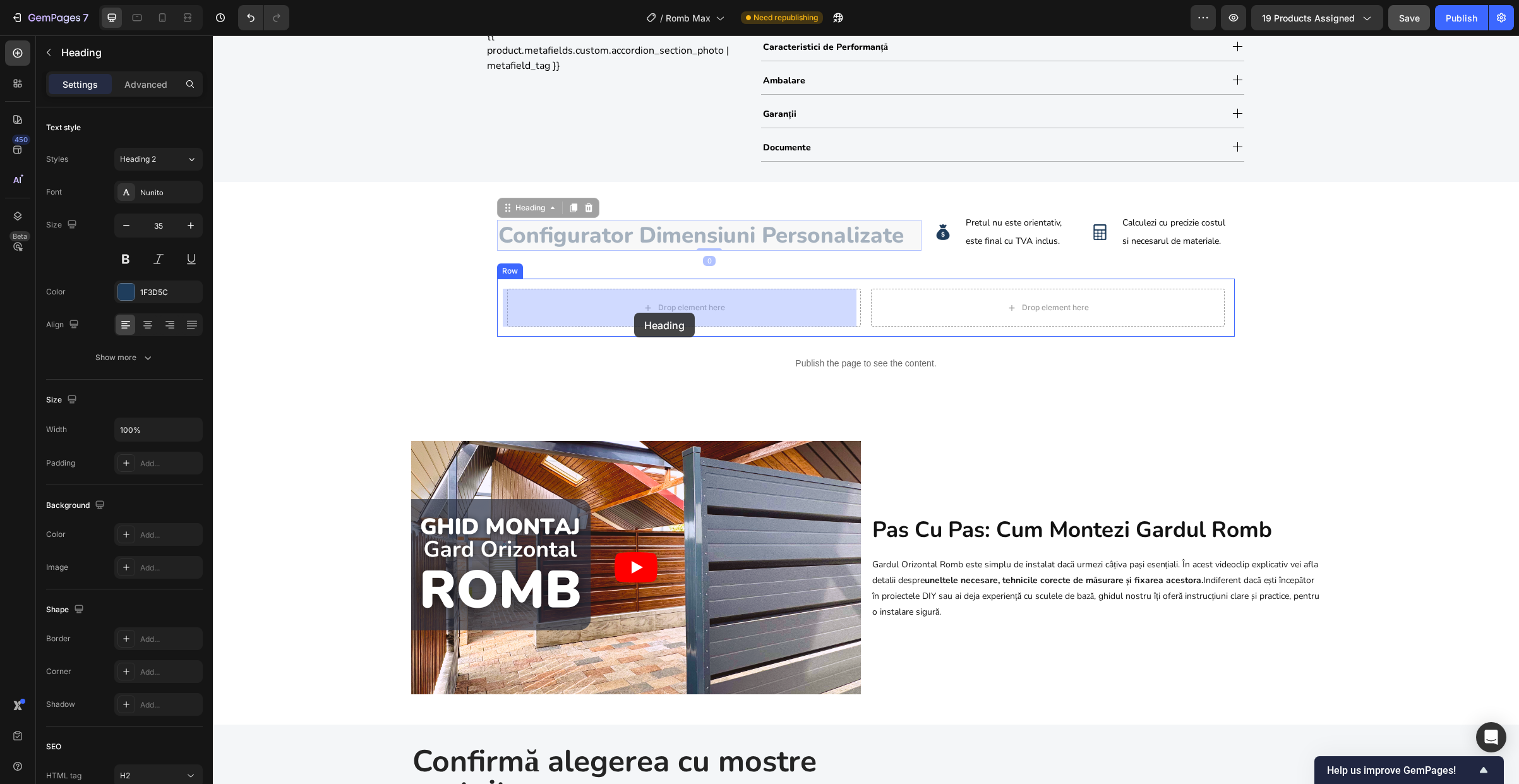
drag, startPoint x: 509, startPoint y: 208, endPoint x: 634, endPoint y: 311, distance: 162.0
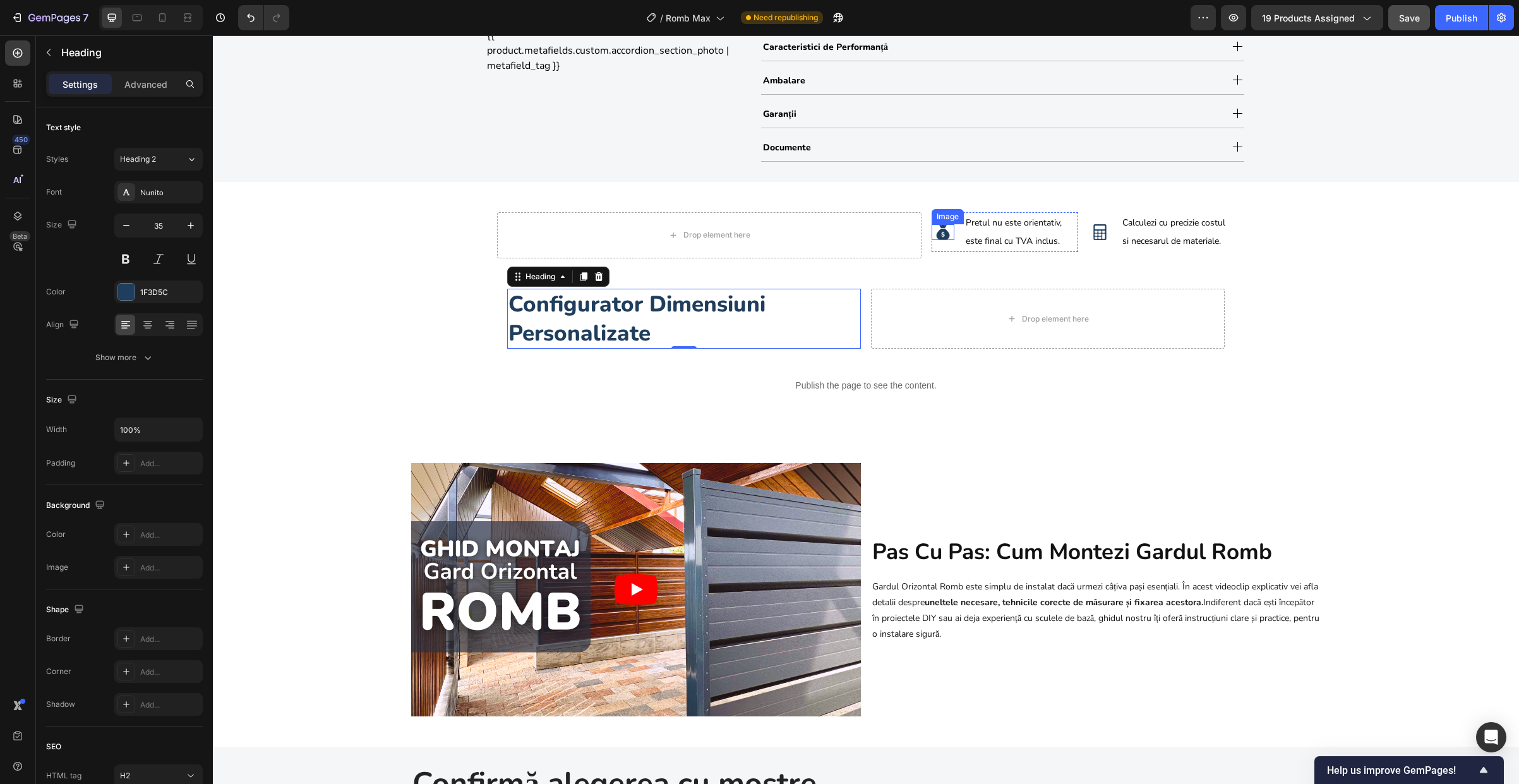
click at [937, 231] on img at bounding box center [942, 232] width 16 height 16
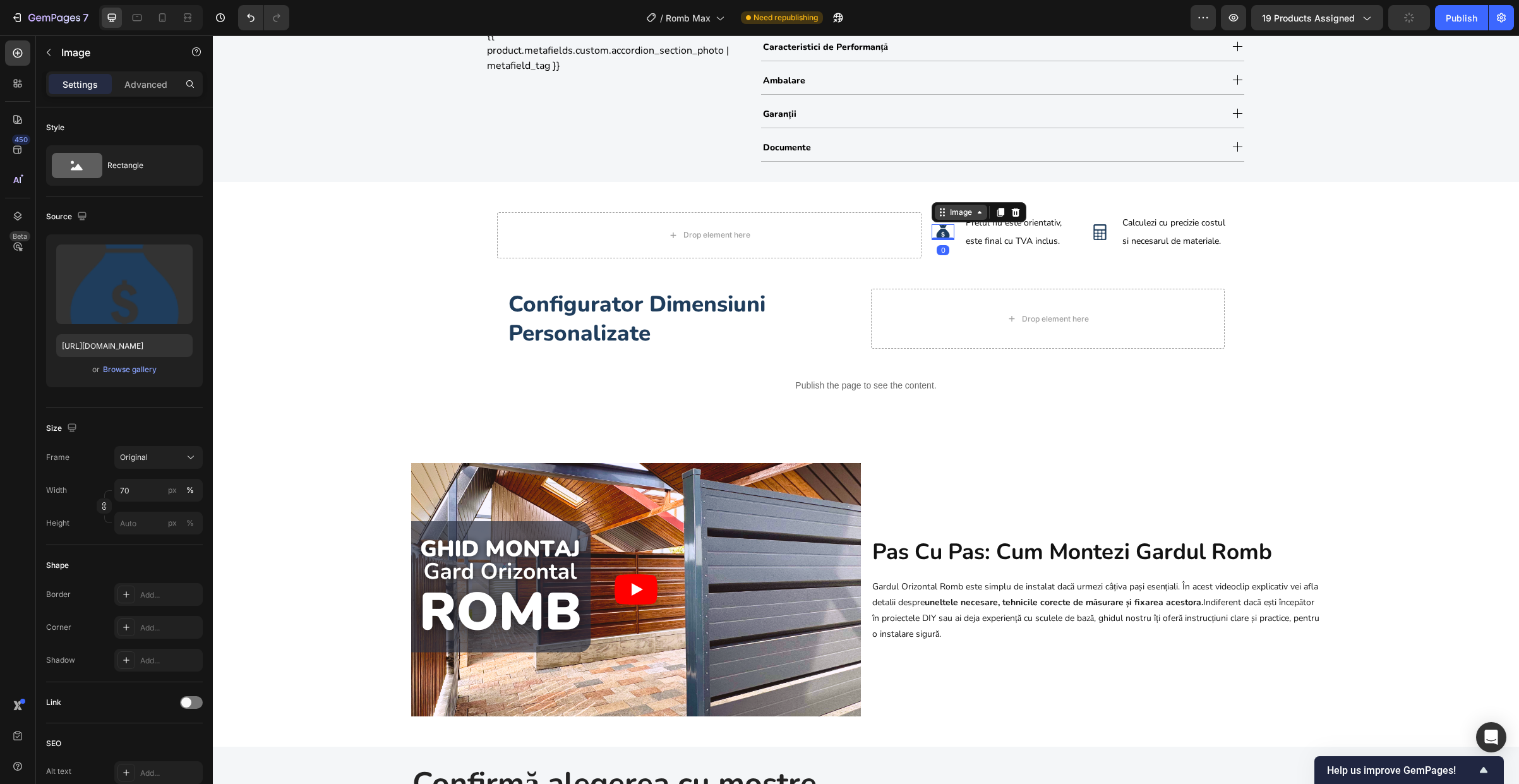
click at [938, 210] on icon at bounding box center [942, 212] width 10 height 10
click at [951, 196] on div "Row 2 cols" at bounding box center [959, 190] width 54 height 20
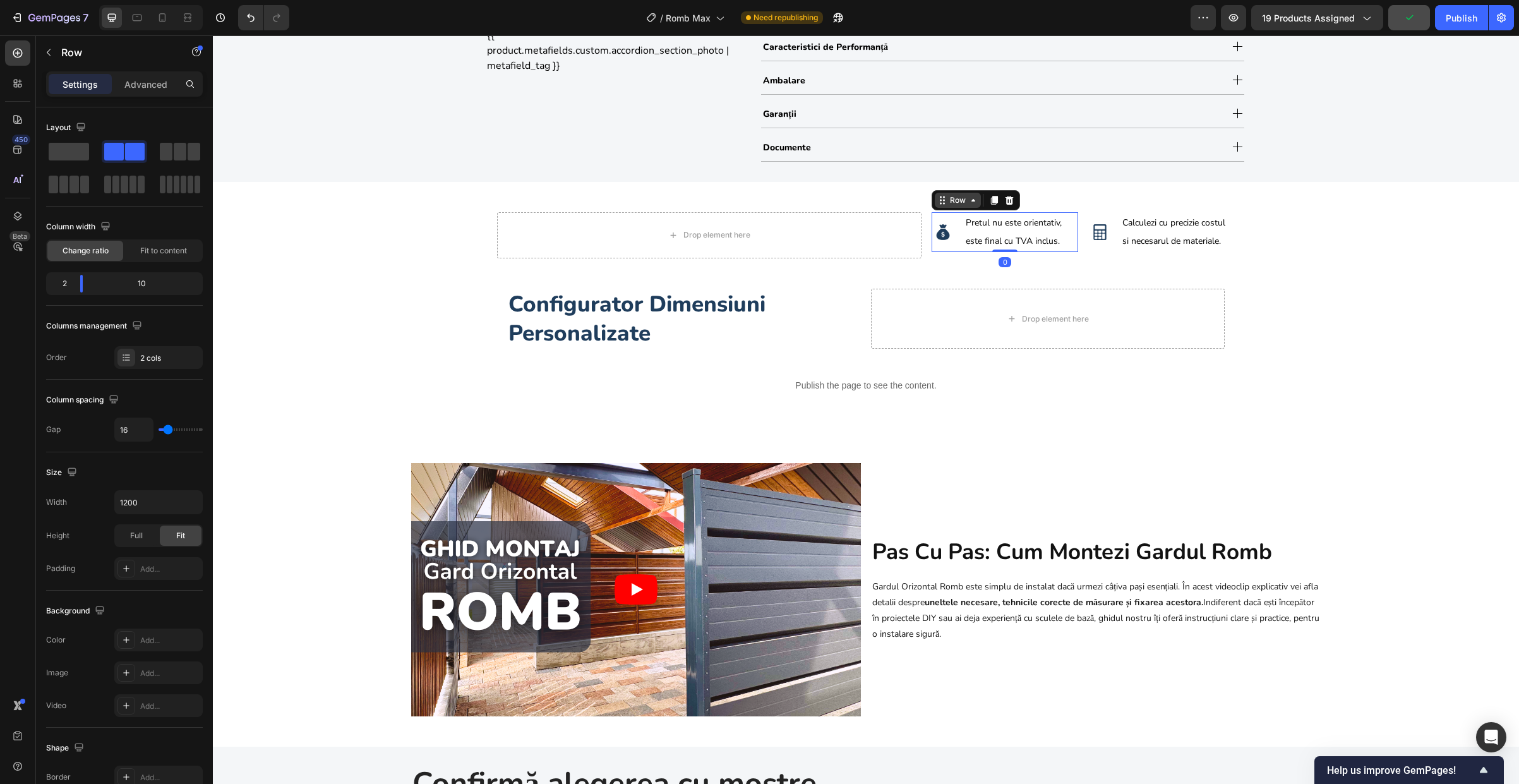
click at [947, 199] on div "Row" at bounding box center [958, 200] width 21 height 11
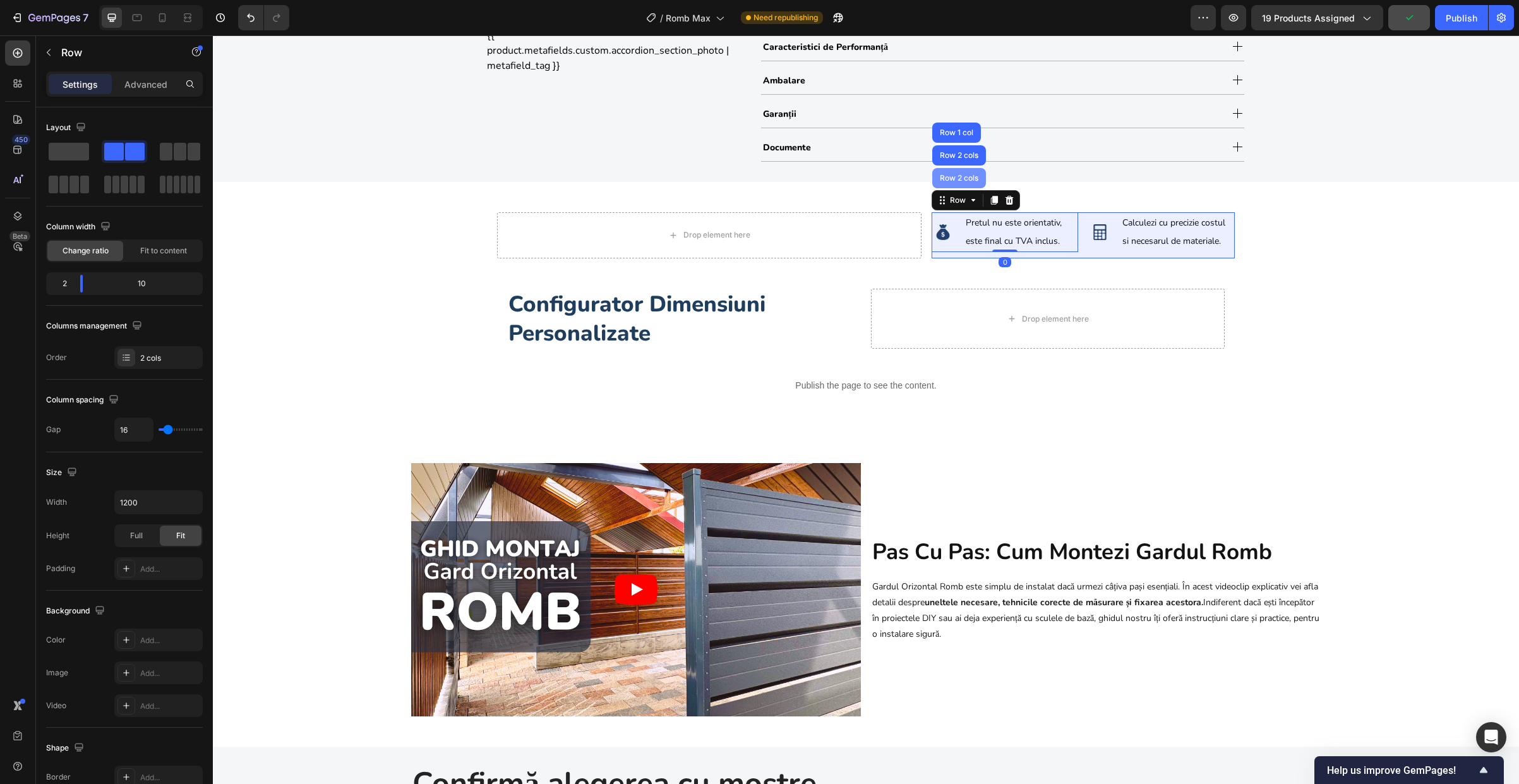
click at [953, 172] on div "Row 2 cols" at bounding box center [959, 178] width 54 height 20
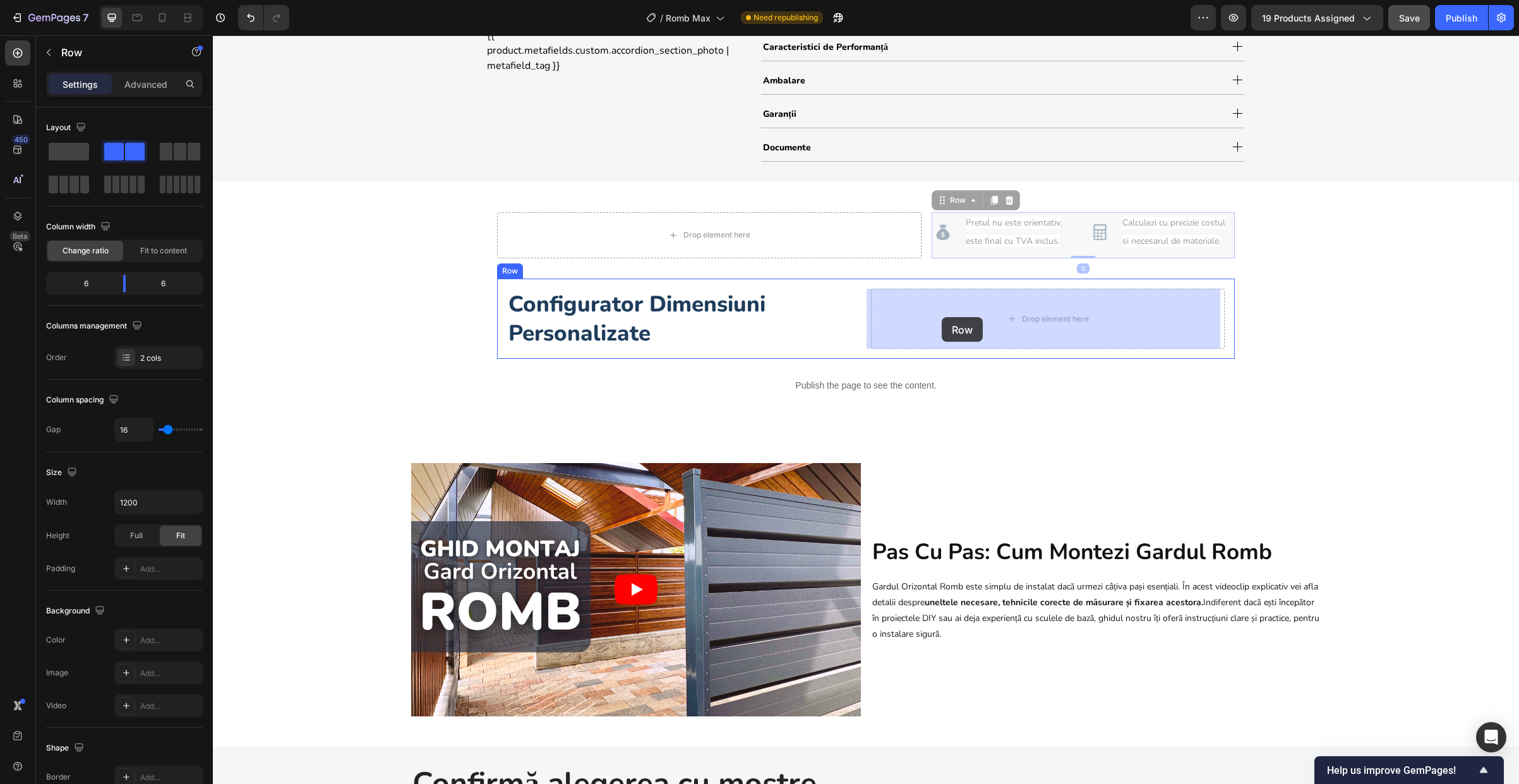
drag, startPoint x: 940, startPoint y: 200, endPoint x: 942, endPoint y: 317, distance: 117.0
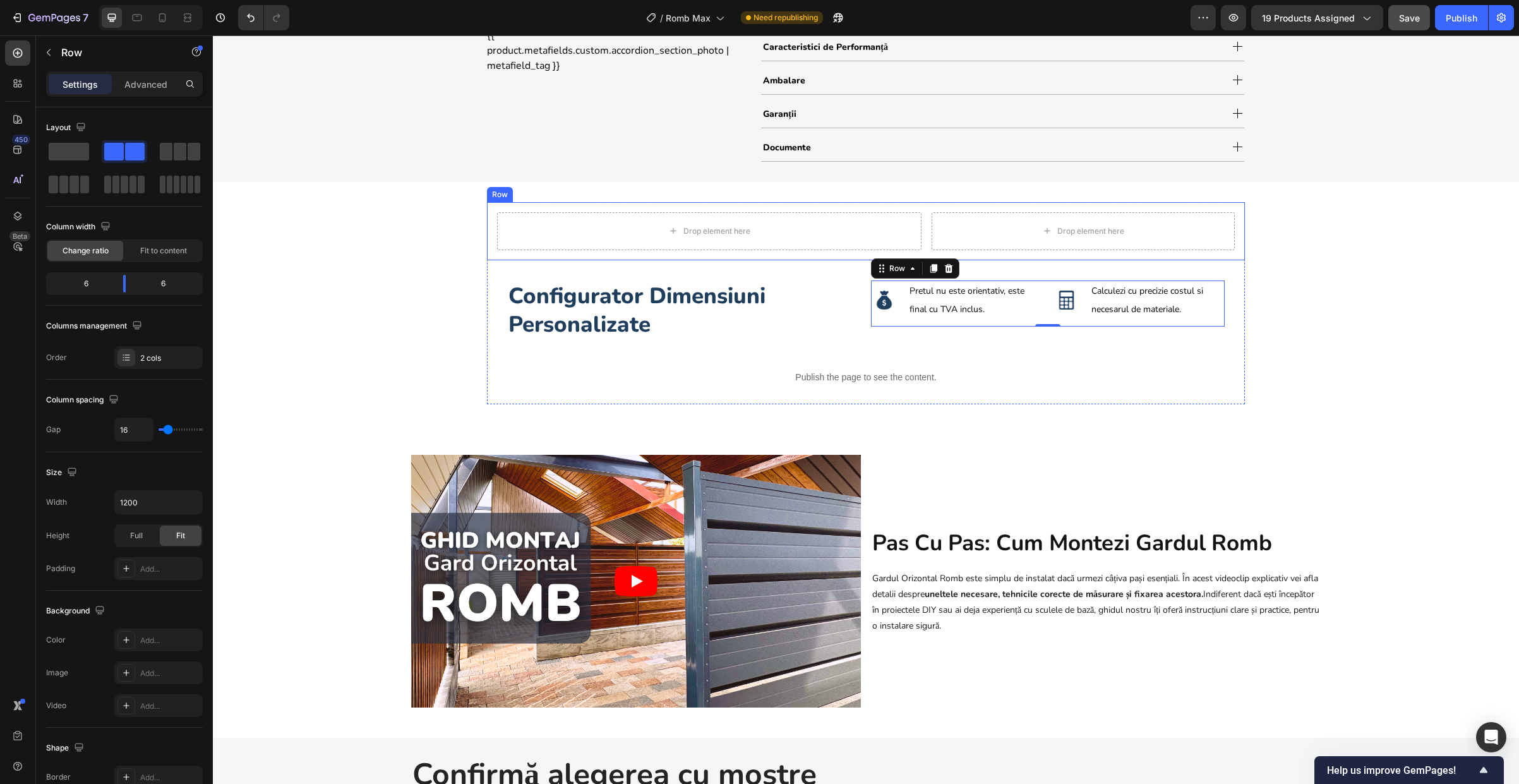
click at [487, 247] on div "Drop element here Drop element here Row" at bounding box center [866, 231] width 758 height 58
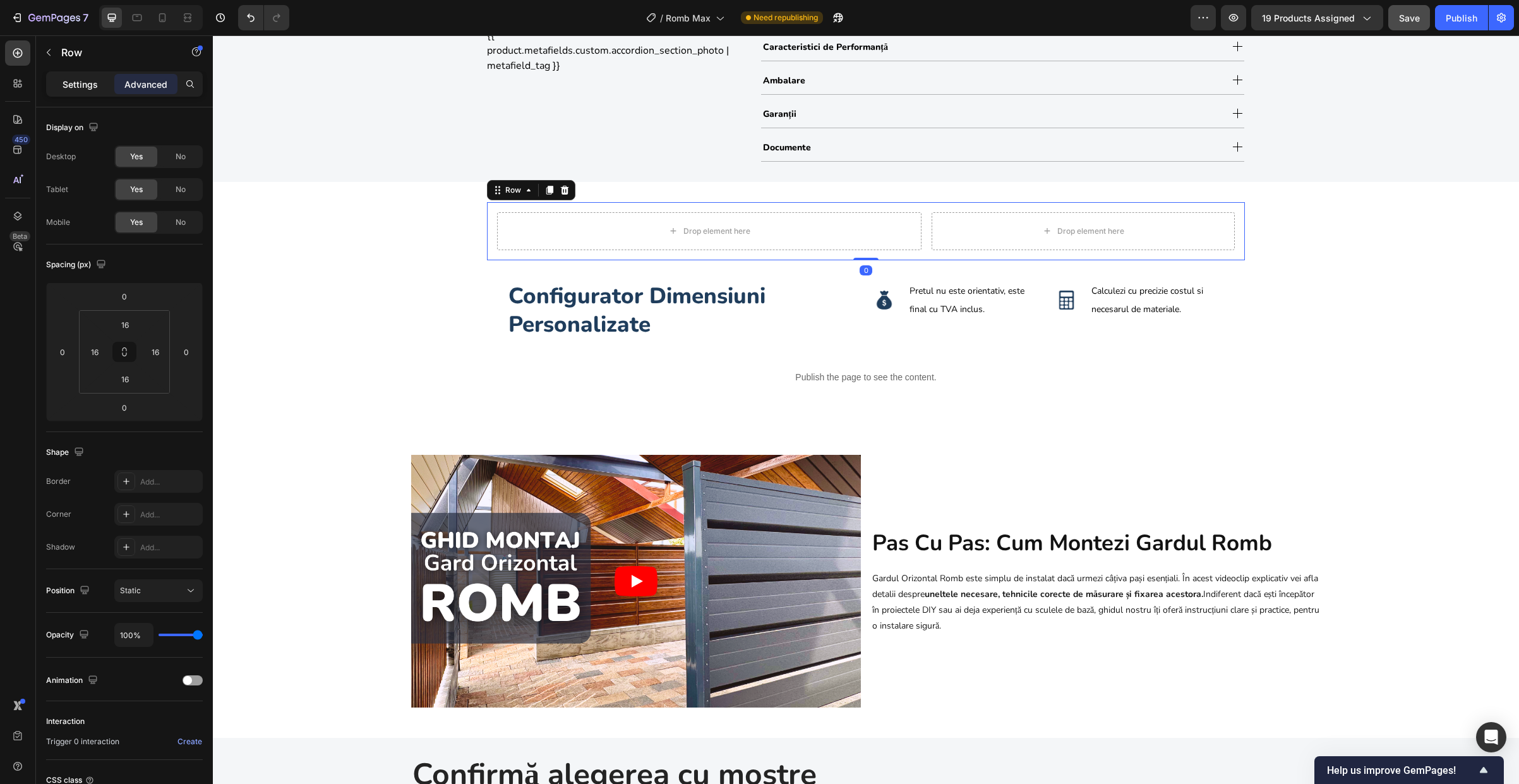
click at [90, 86] on p "Settings" at bounding box center [80, 84] width 36 height 13
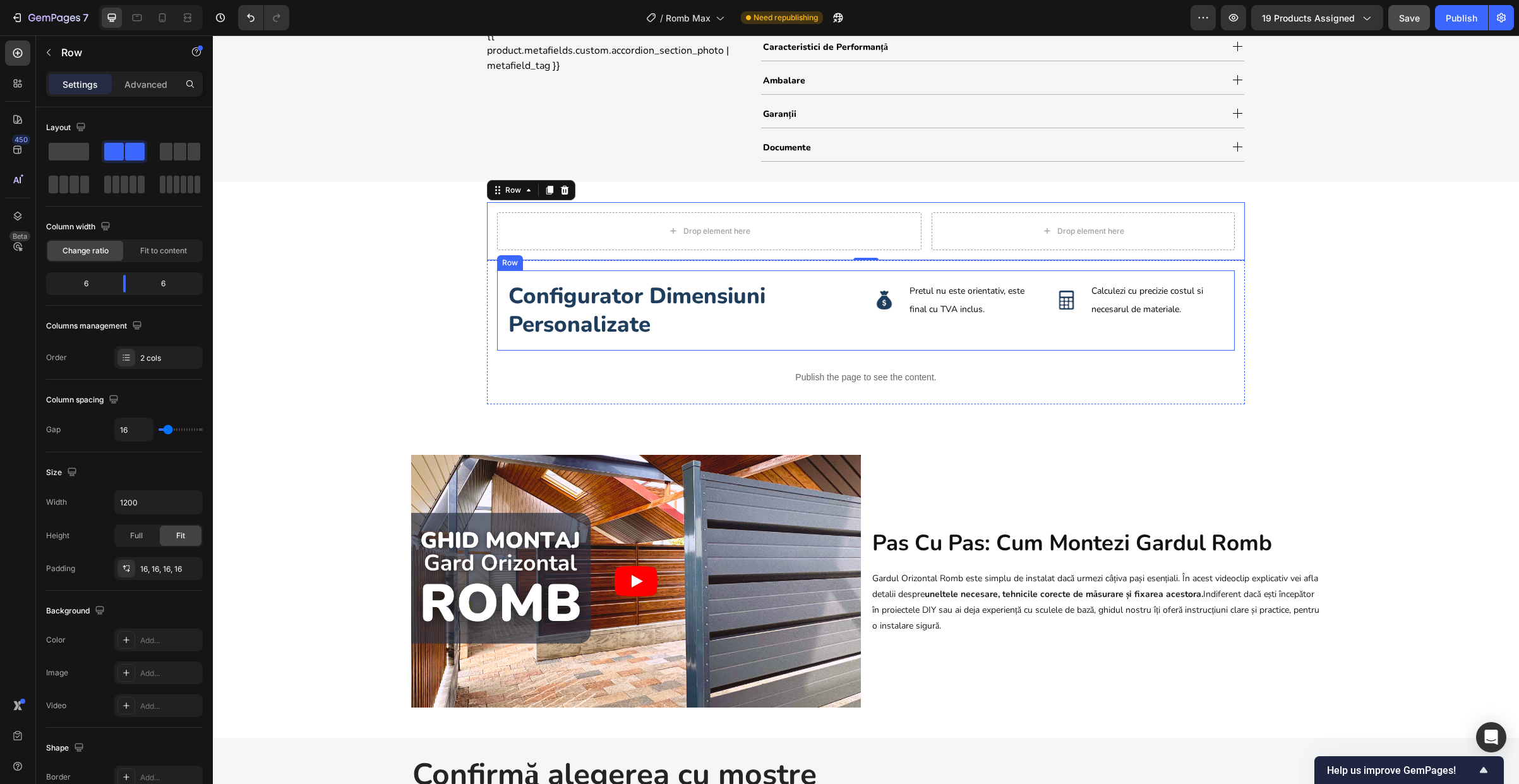
click at [498, 337] on div "configurator dimensiuni personalizate Heading Image Pretul nu este orientativ, …" at bounding box center [866, 310] width 738 height 80
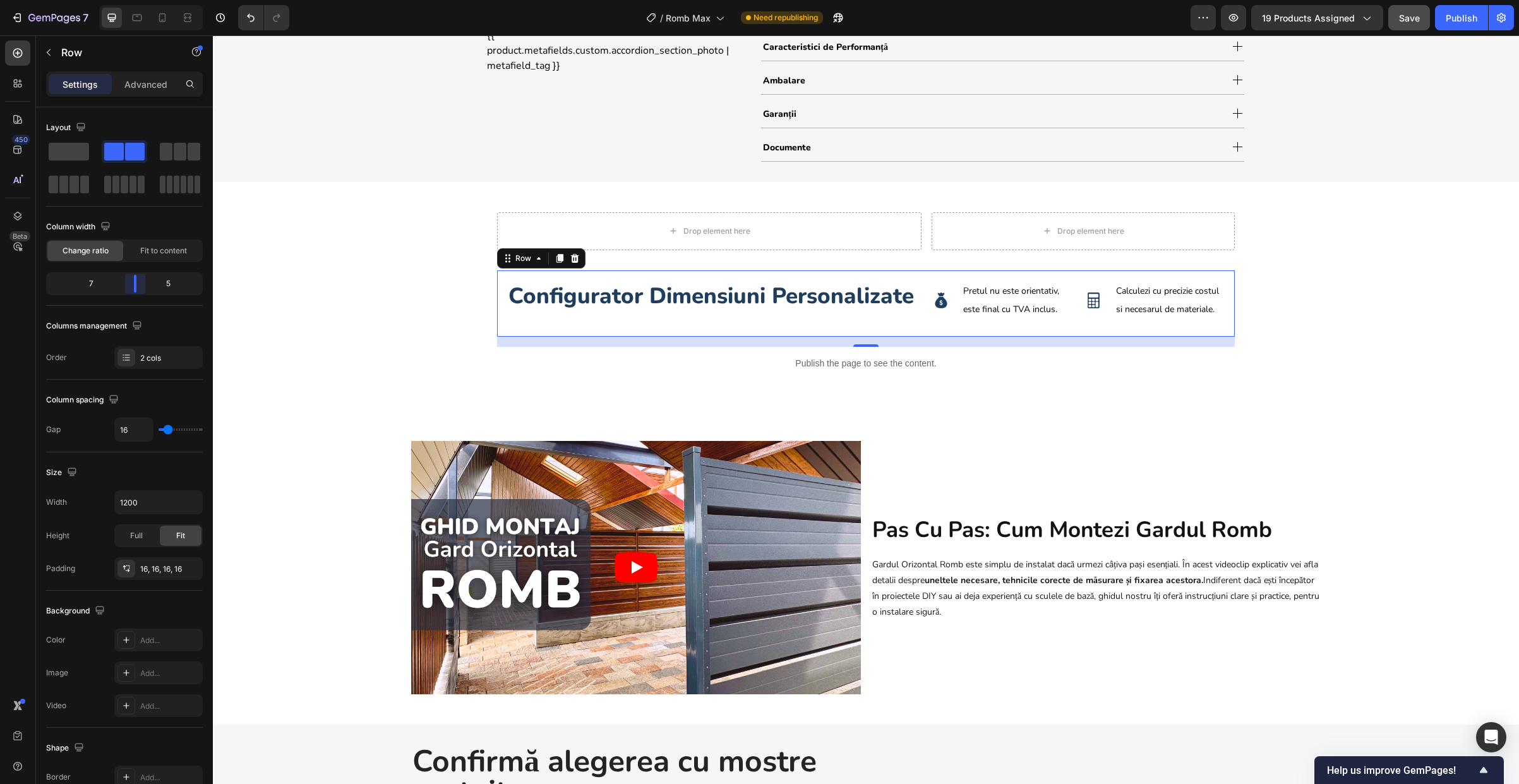
drag, startPoint x: 128, startPoint y: 291, endPoint x: 134, endPoint y: 289, distance: 6.3
click at [134, 0] on body "7 Version history / Romb Max Need republishing Preview 19 products assigned Sav…" at bounding box center [759, 0] width 1519 height 0
click at [158, 566] on div "16, 16, 16, 16" at bounding box center [158, 569] width 37 height 11
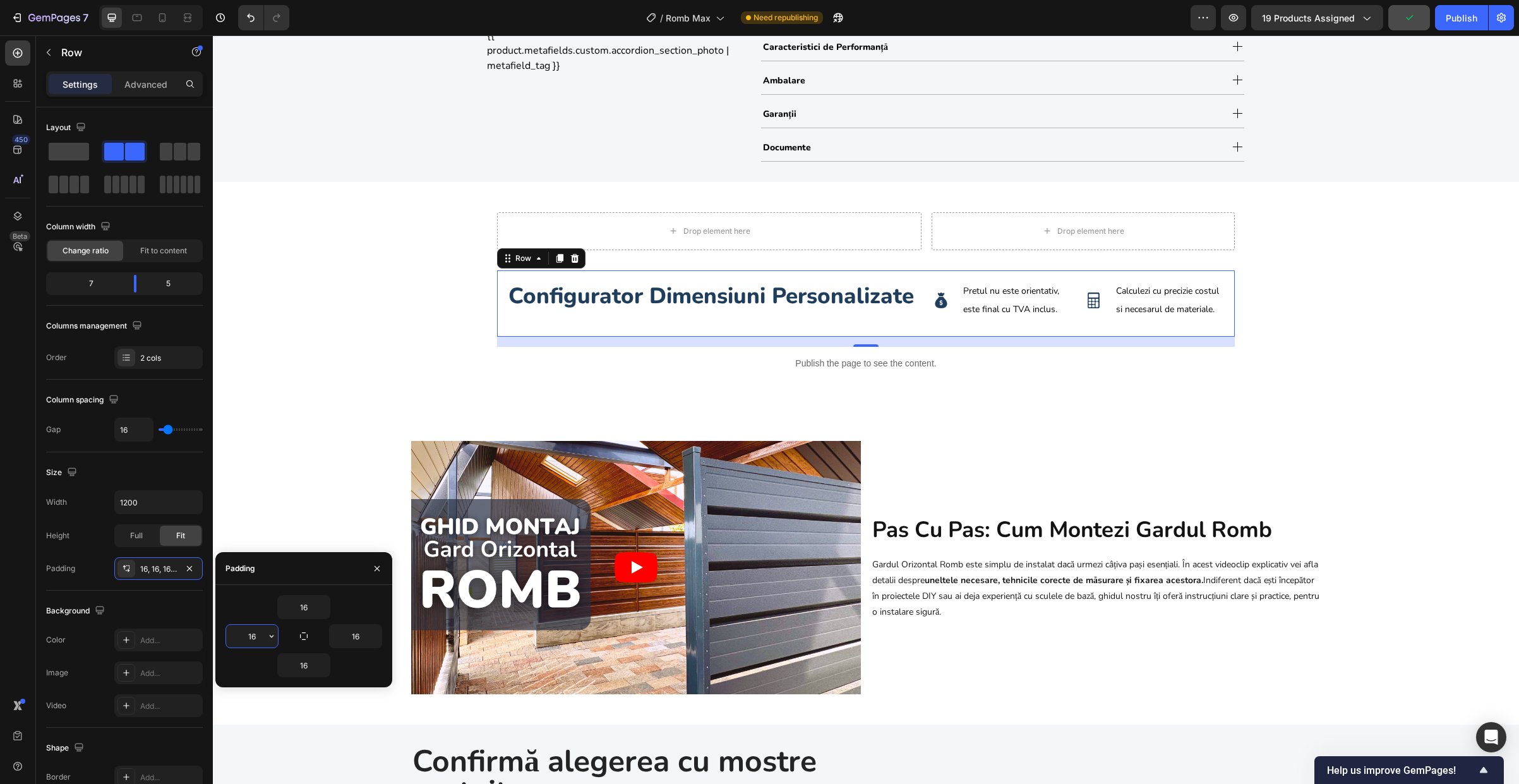
click at [257, 640] on input "16" at bounding box center [252, 636] width 52 height 23
click at [360, 629] on input "16" at bounding box center [356, 636] width 52 height 23
type input "0"
click at [314, 665] on input "16" at bounding box center [304, 665] width 52 height 23
type input "0"
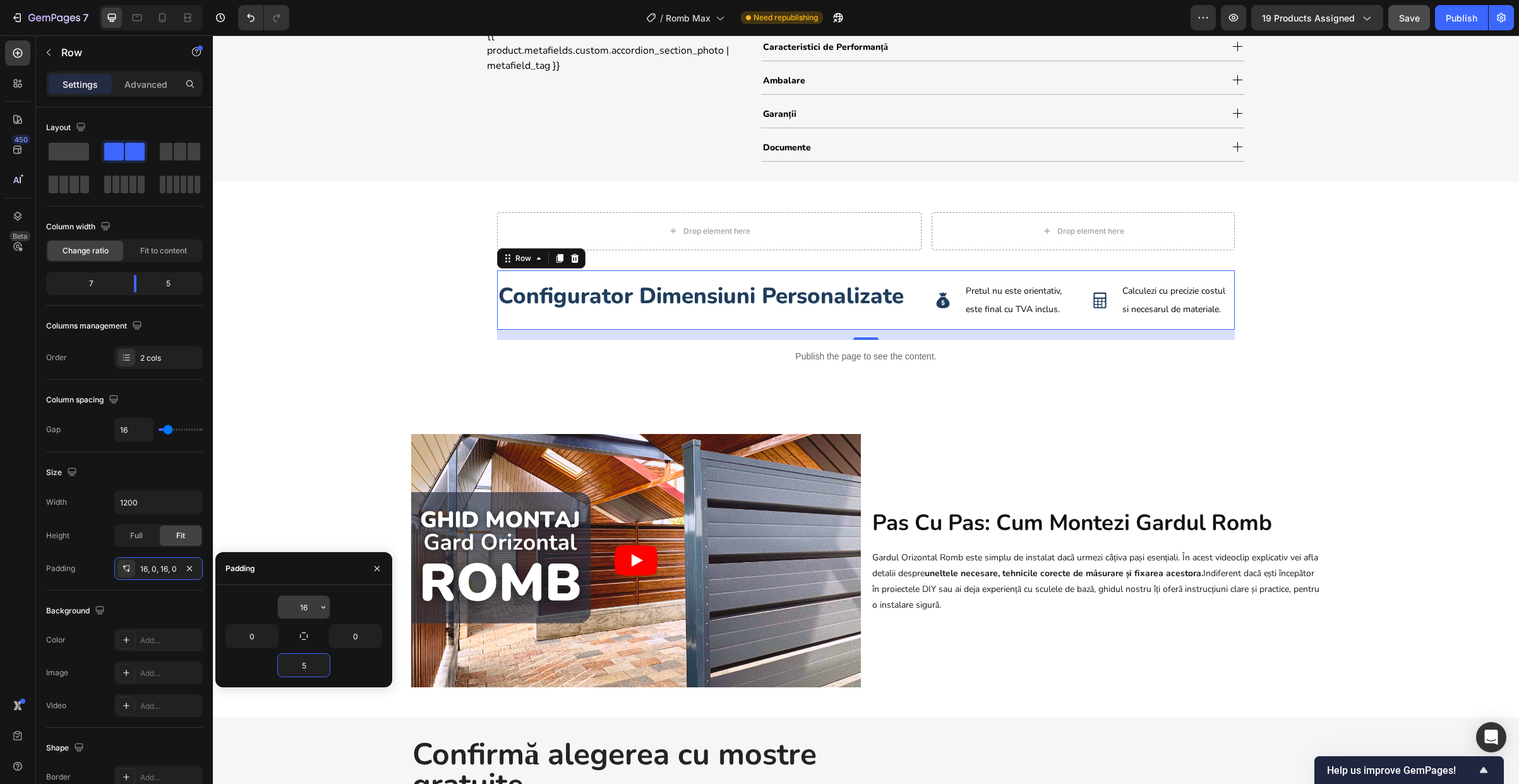
type input "5"
click at [313, 608] on input "16" at bounding box center [304, 606] width 52 height 23
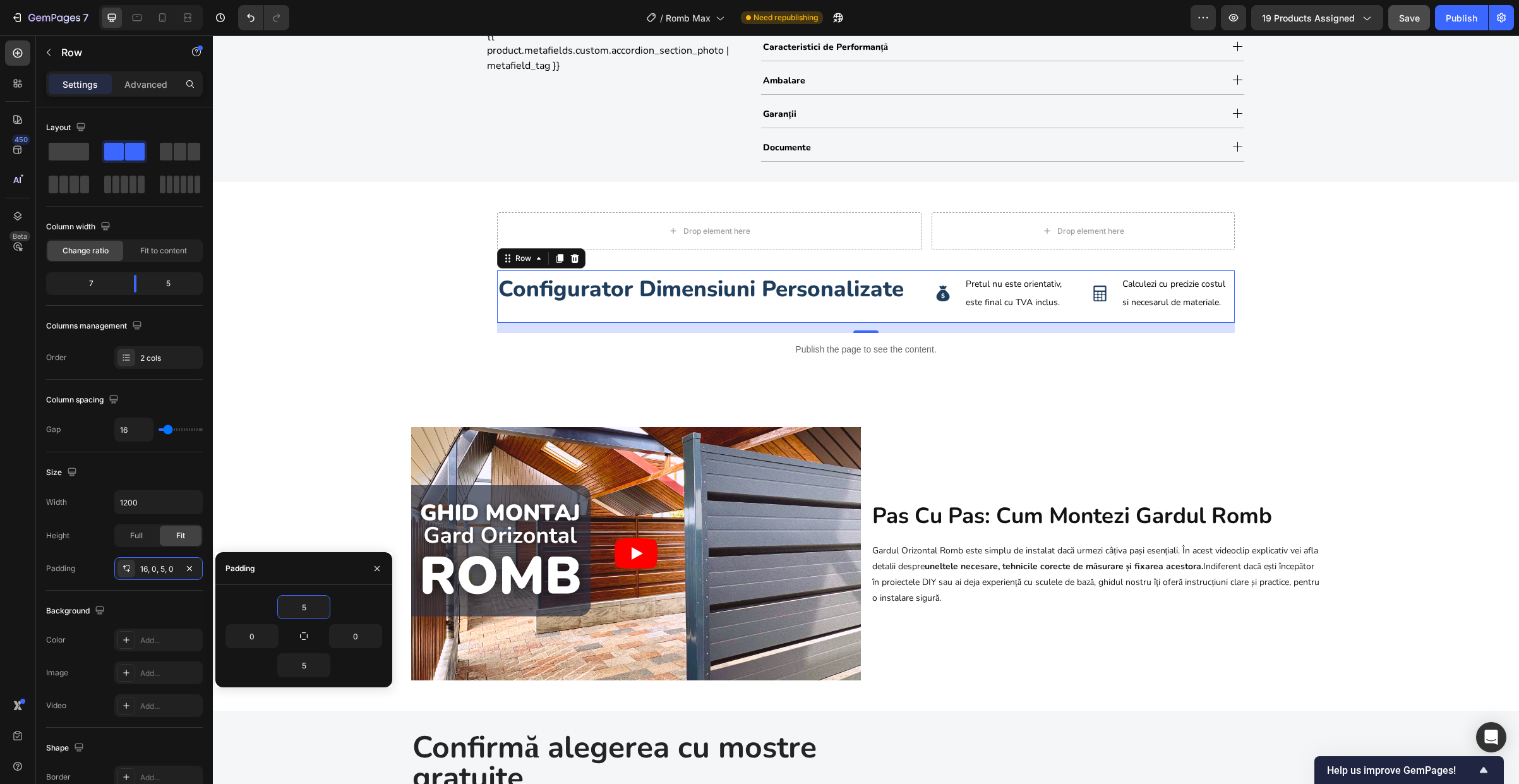
type input "5"
click at [785, 312] on div "configurator dimensiuni personalizate Heading" at bounding box center [709, 296] width 425 height 47
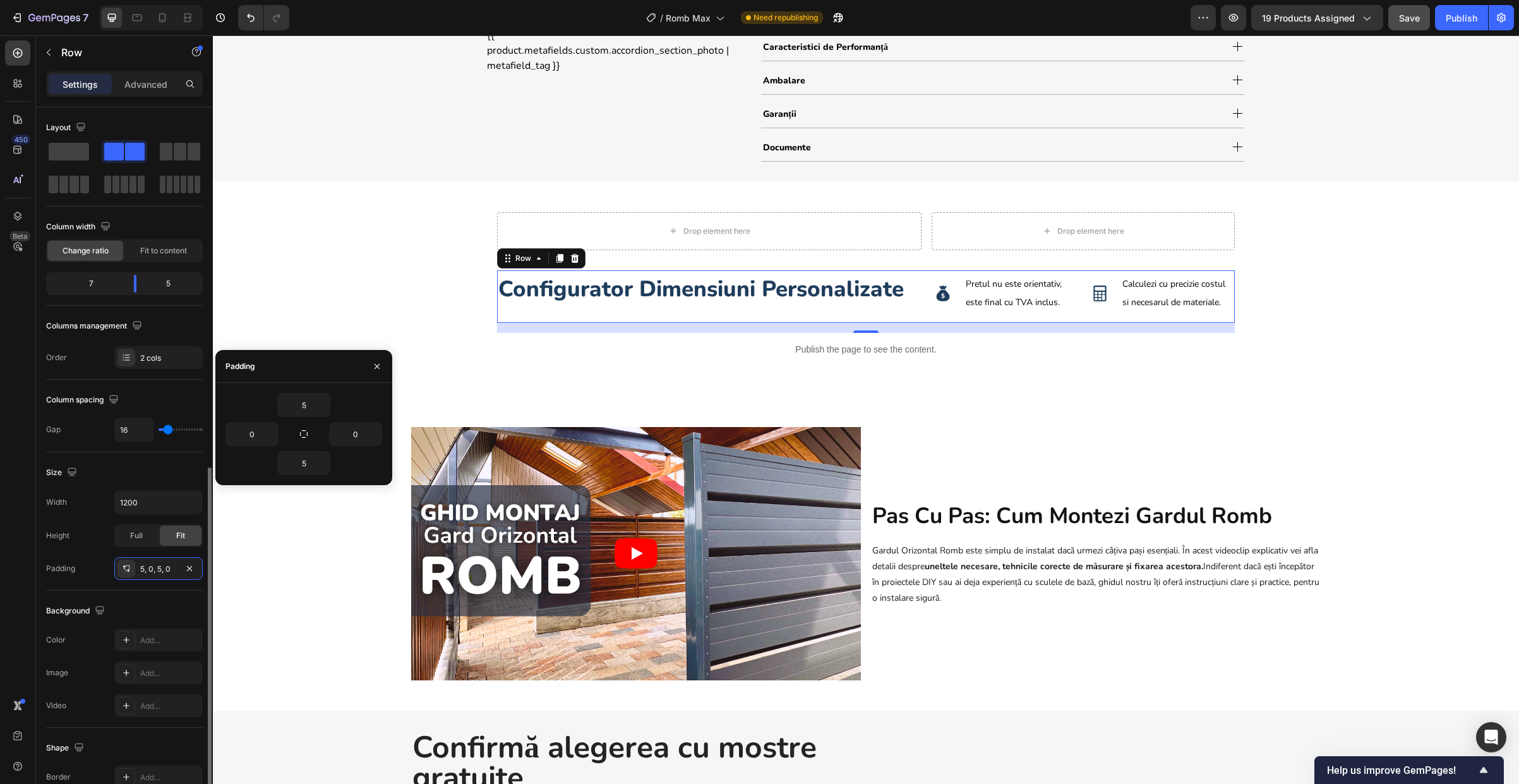
scroll to position [202, 0]
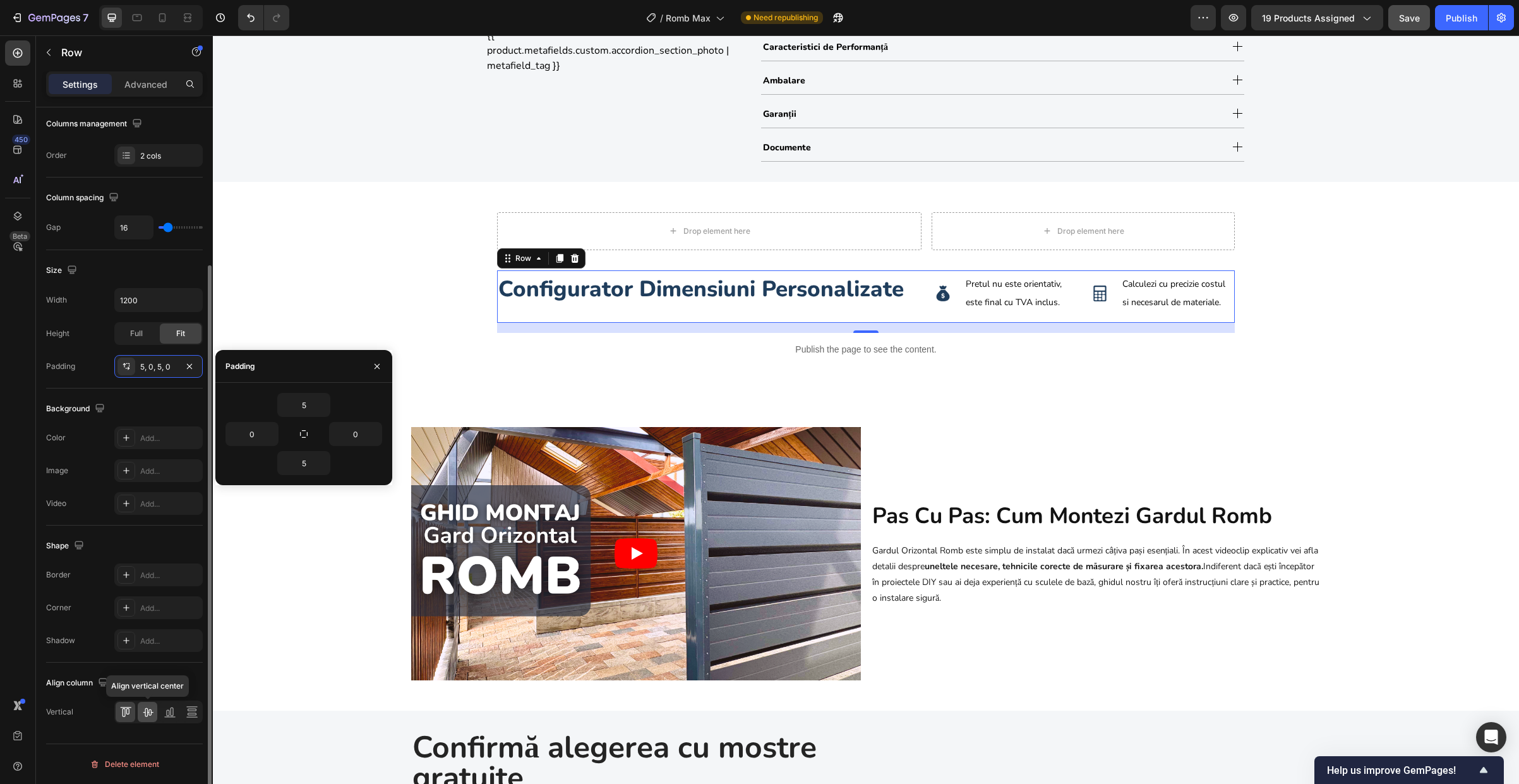
click at [151, 716] on icon at bounding box center [148, 712] width 13 height 13
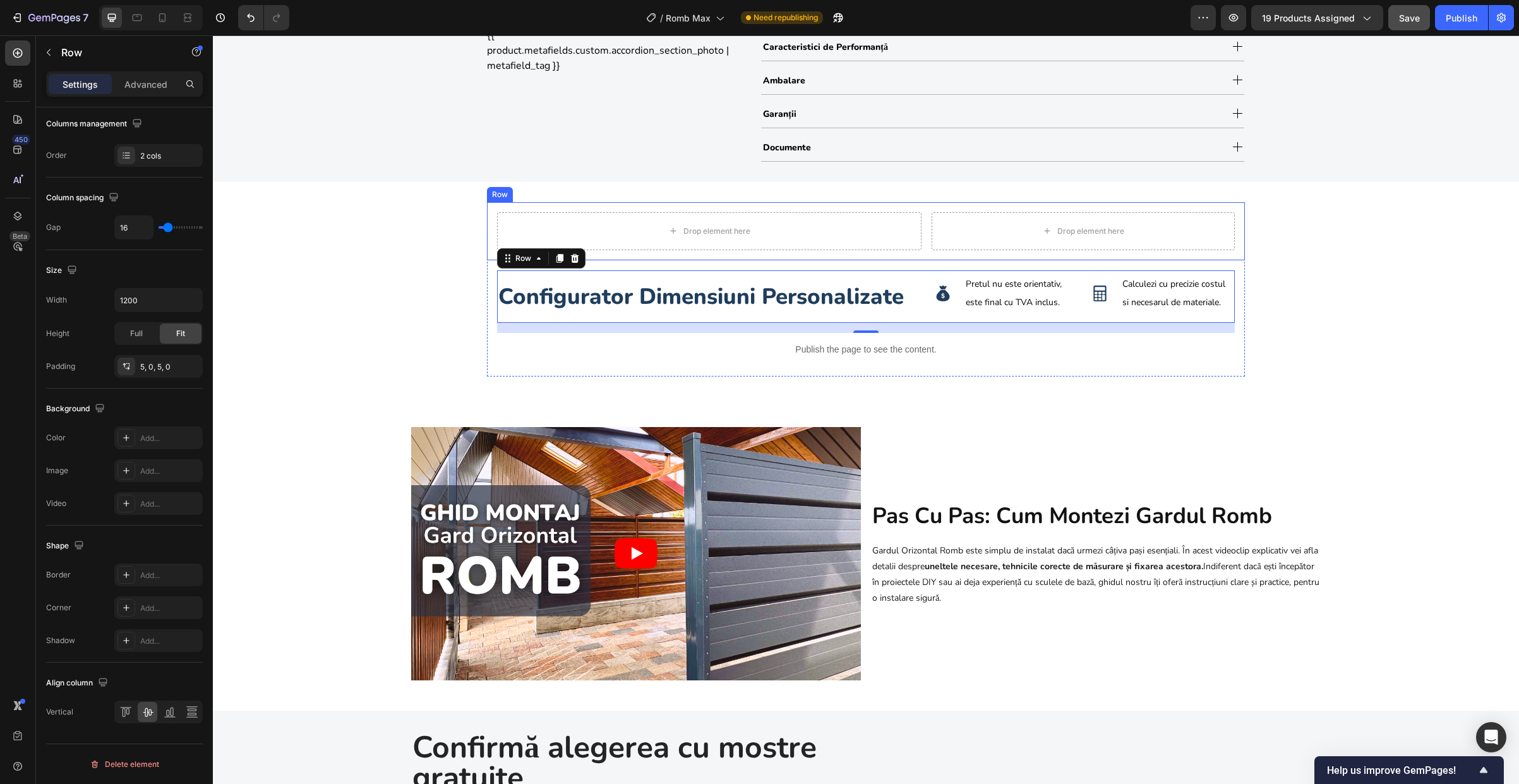
click at [885, 253] on div "Drop element here Drop element here Row" at bounding box center [866, 231] width 758 height 58
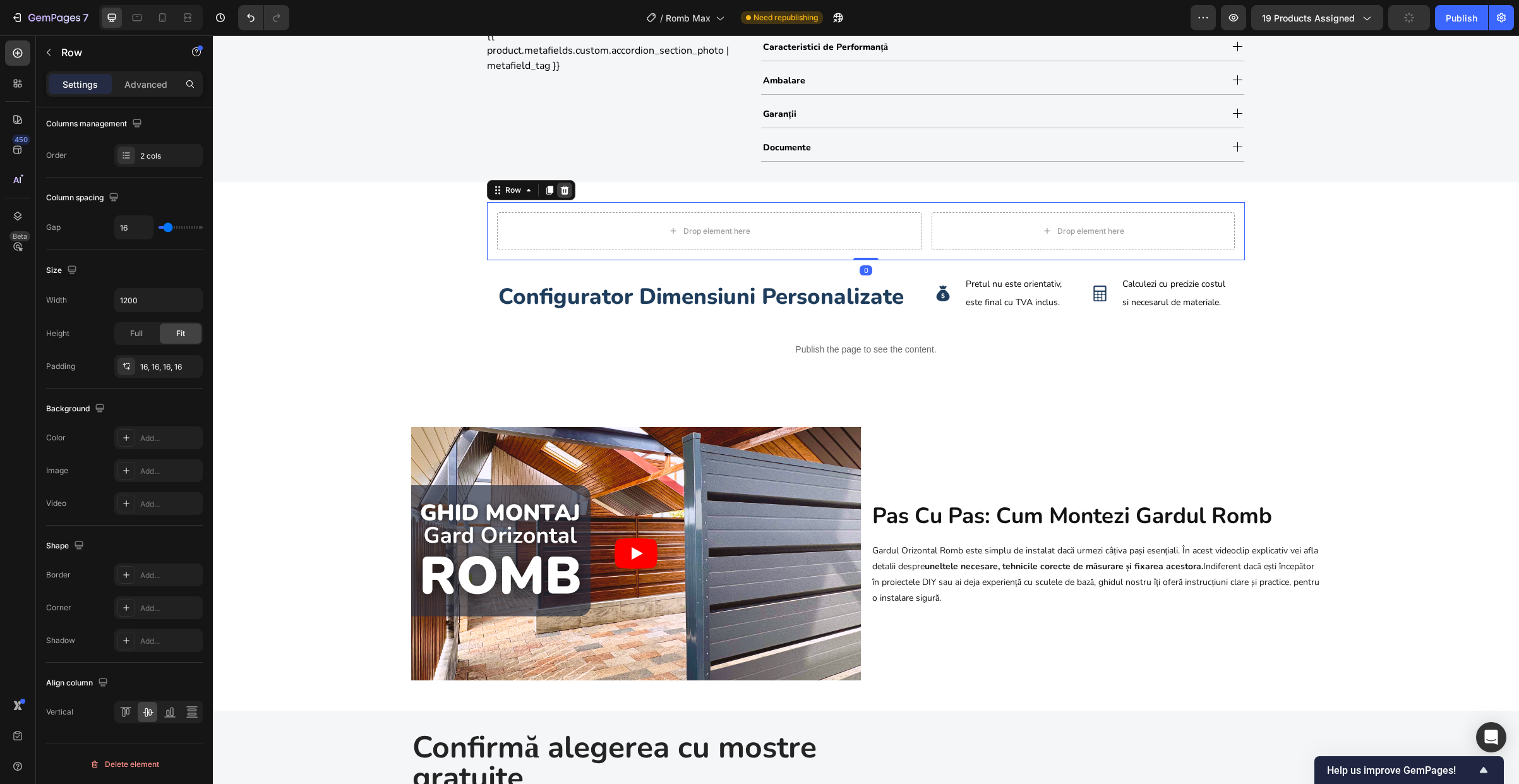
click at [561, 187] on icon at bounding box center [565, 190] width 8 height 9
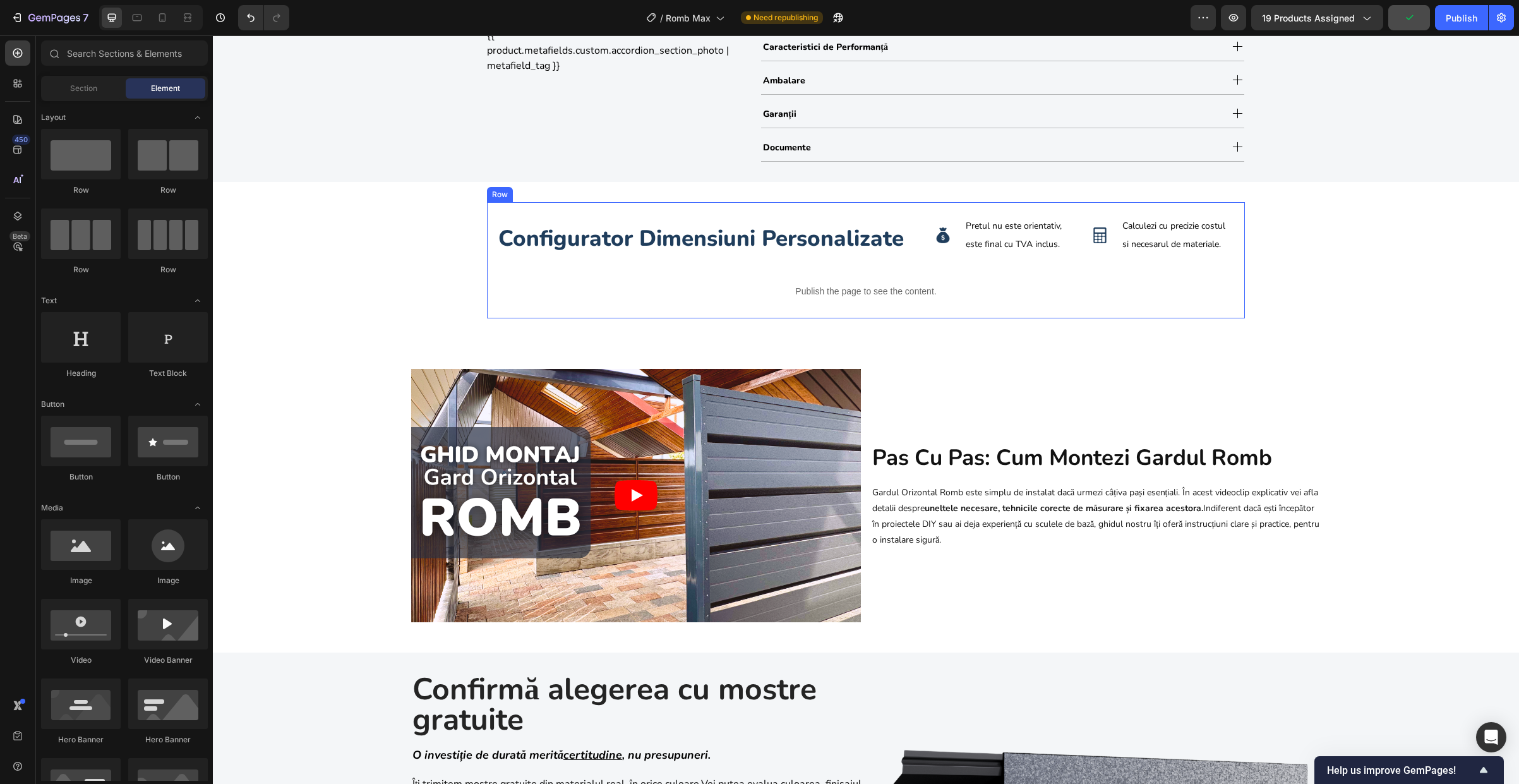
click at [487, 277] on div "configurator dimensiuni personalizate Heading Image Pretul nu este orientativ, …" at bounding box center [866, 261] width 758 height 117
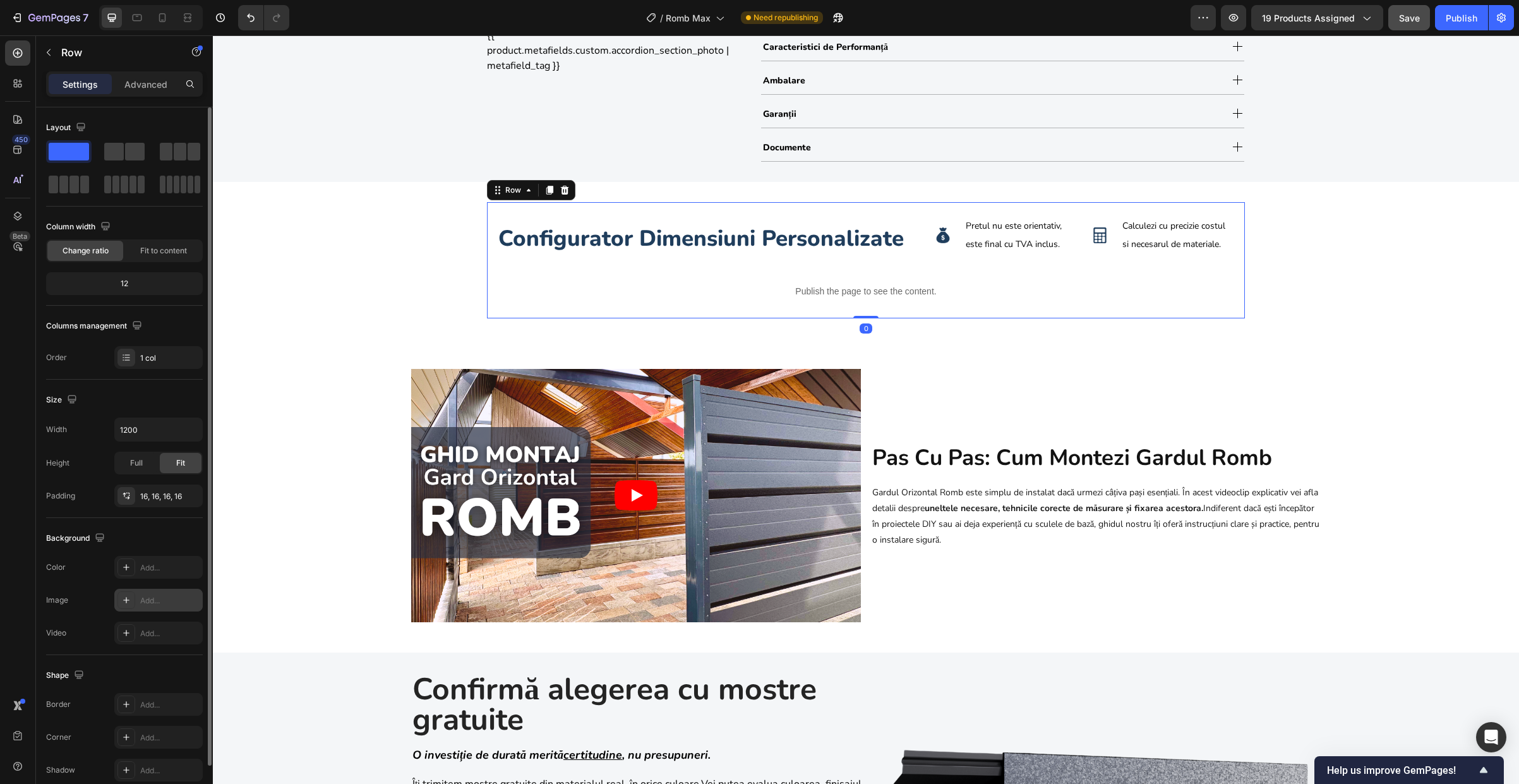
scroll to position [58, 0]
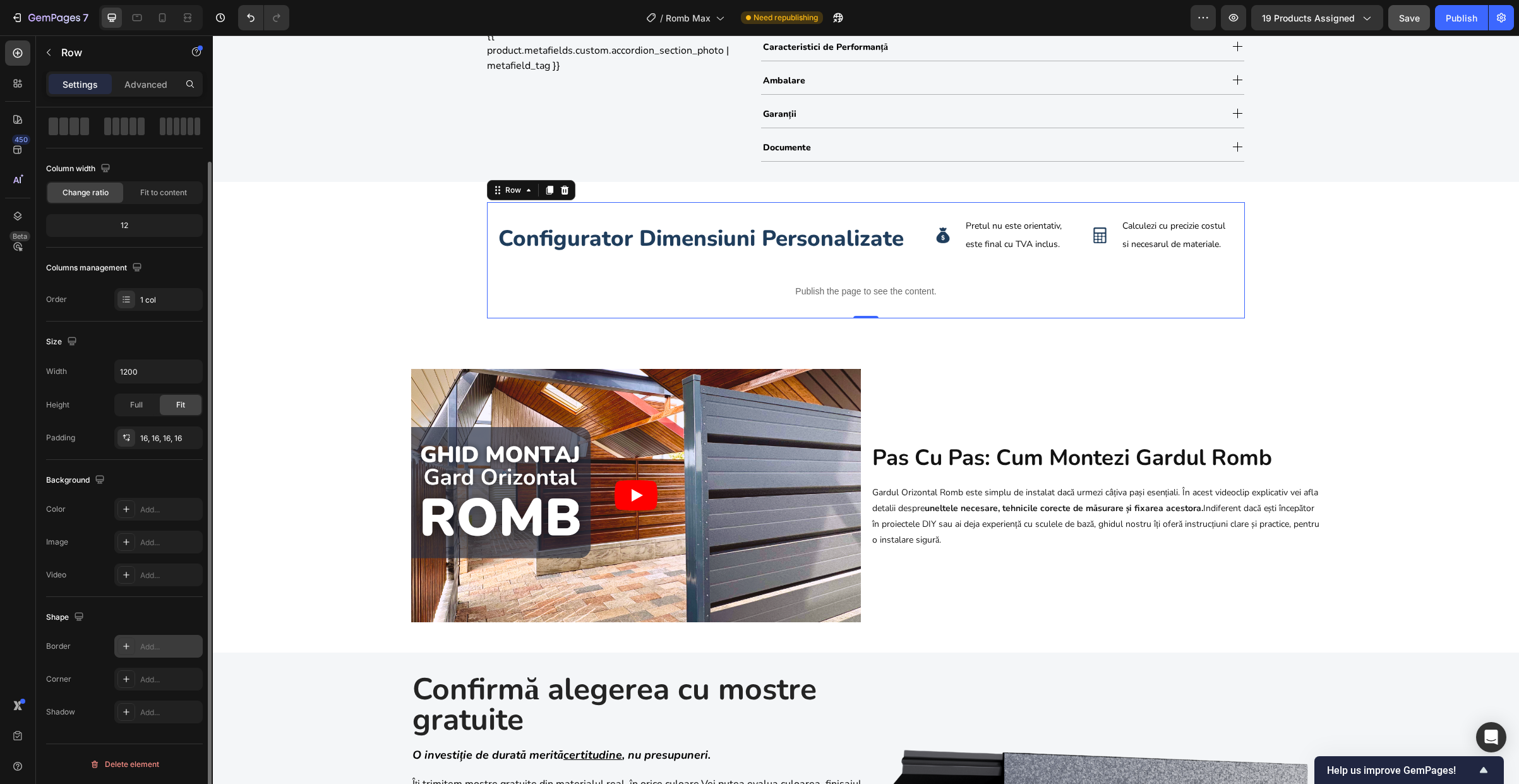
click at [125, 643] on icon at bounding box center [126, 645] width 6 height 6
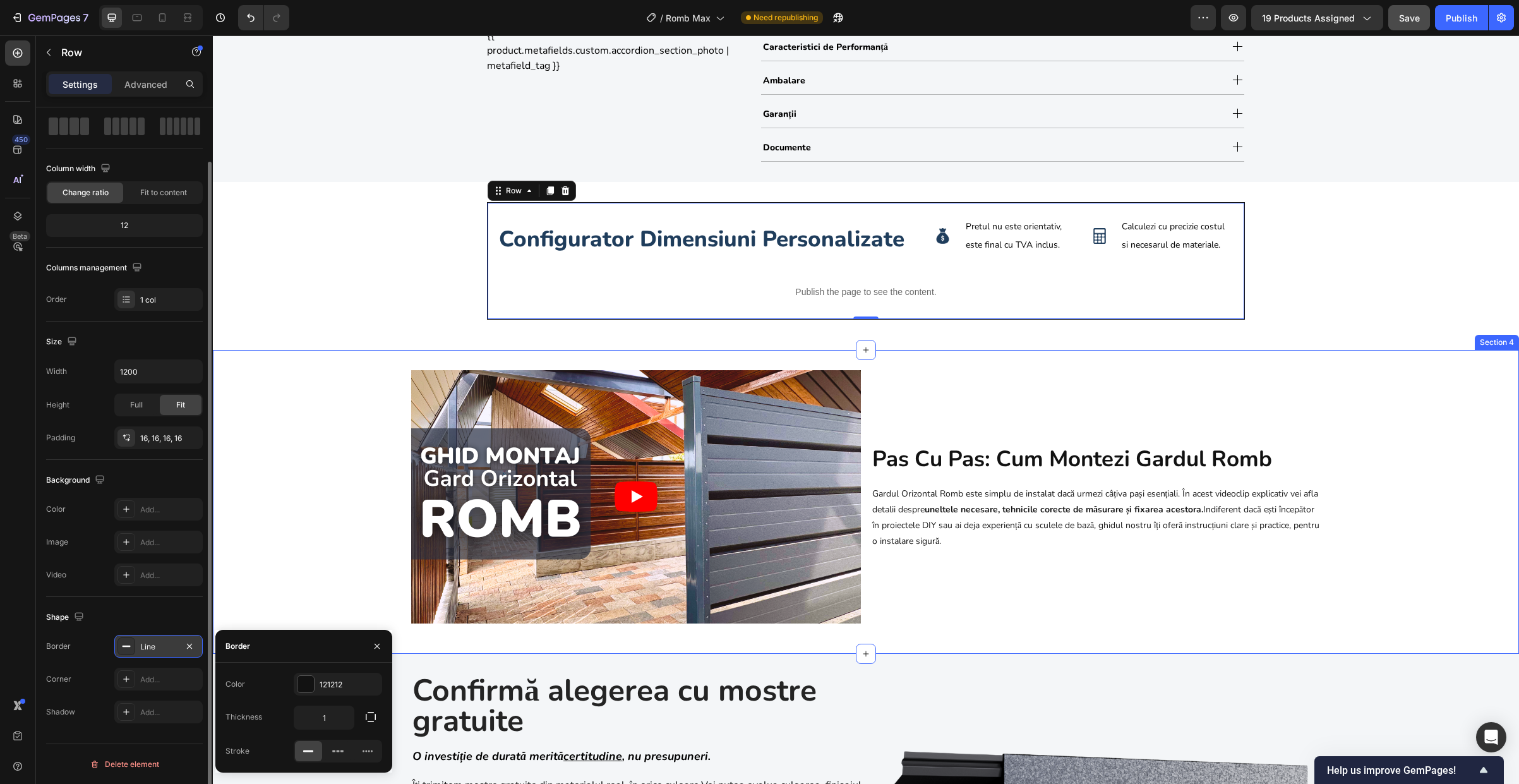
click at [1092, 355] on div "Video pas cu pas: cum montezi gardul romb Heading Gardul Orizontal Romb este si…" at bounding box center [866, 502] width 1306 height 304
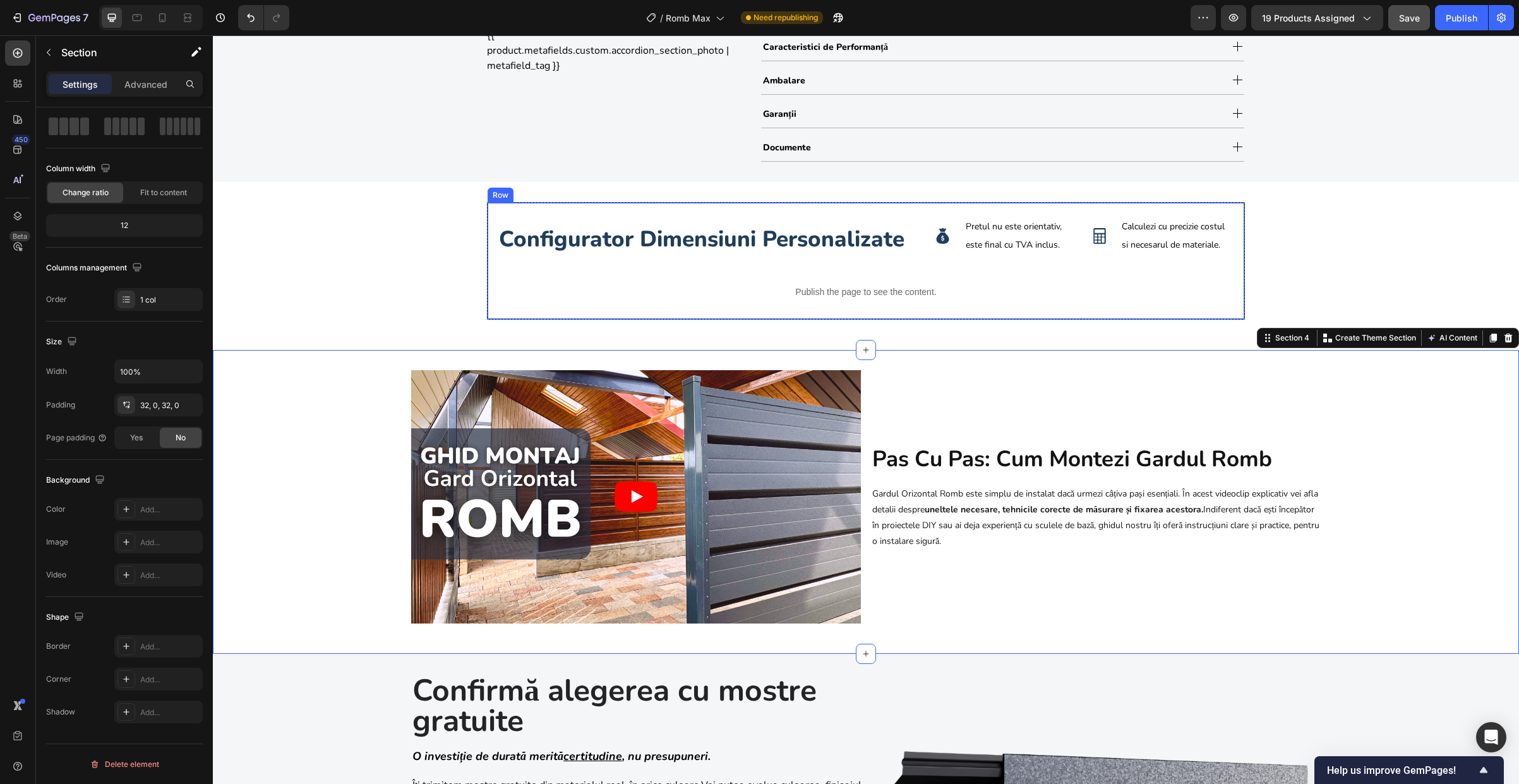
click at [487, 292] on div "configurator dimensiuni personalizate Heading Image Pretul nu este orientativ, …" at bounding box center [866, 261] width 758 height 118
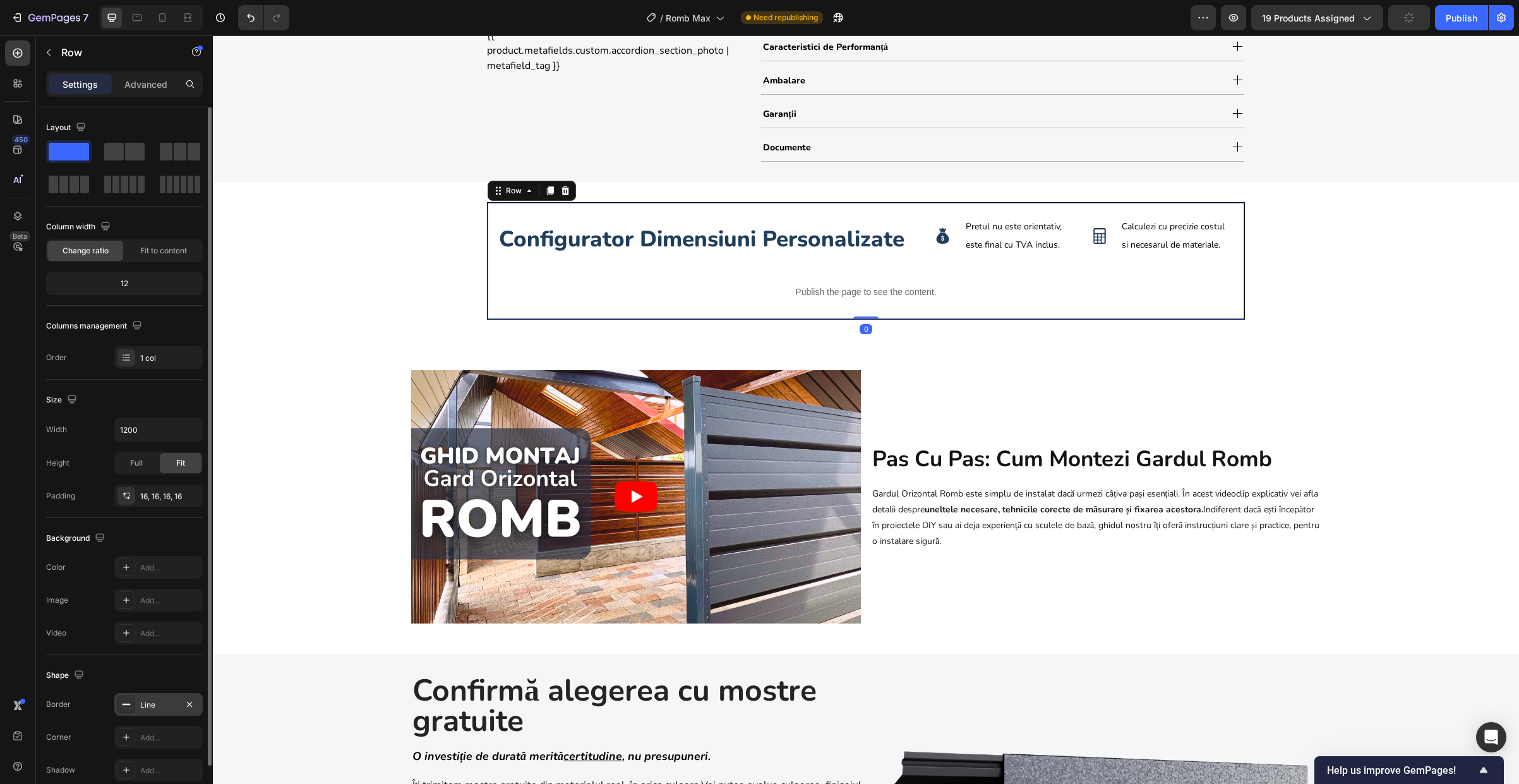
click at [155, 710] on div "Line" at bounding box center [158, 704] width 89 height 23
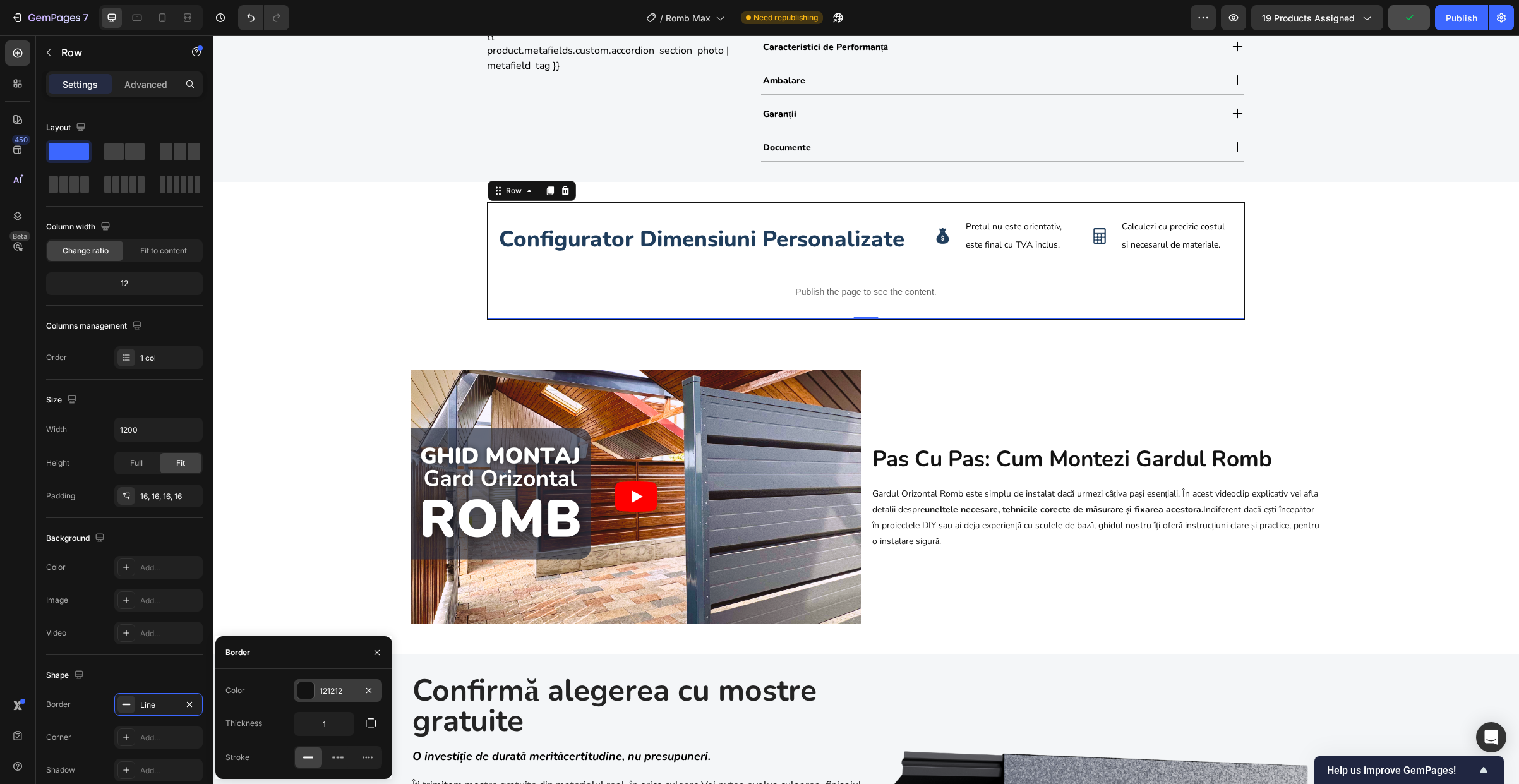
click at [309, 690] on div at bounding box center [306, 691] width 17 height 17
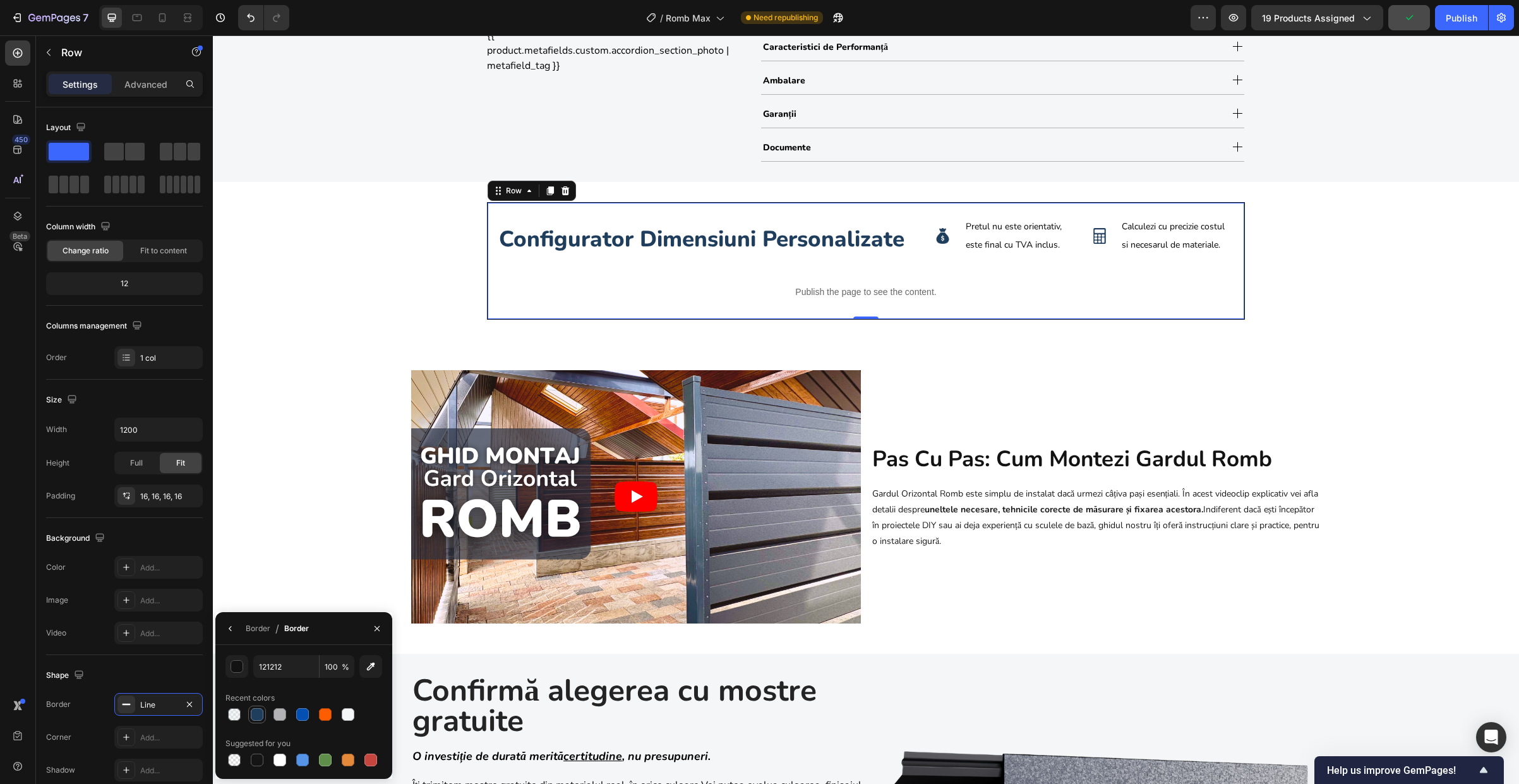
click at [263, 714] on div at bounding box center [257, 714] width 13 height 13
type input "1F3D5C"
click at [1092, 233] on div "configurator dimensiuni personalizate Heading Image Pretul nu este orientativ, …" at bounding box center [866, 266] width 1306 height 128
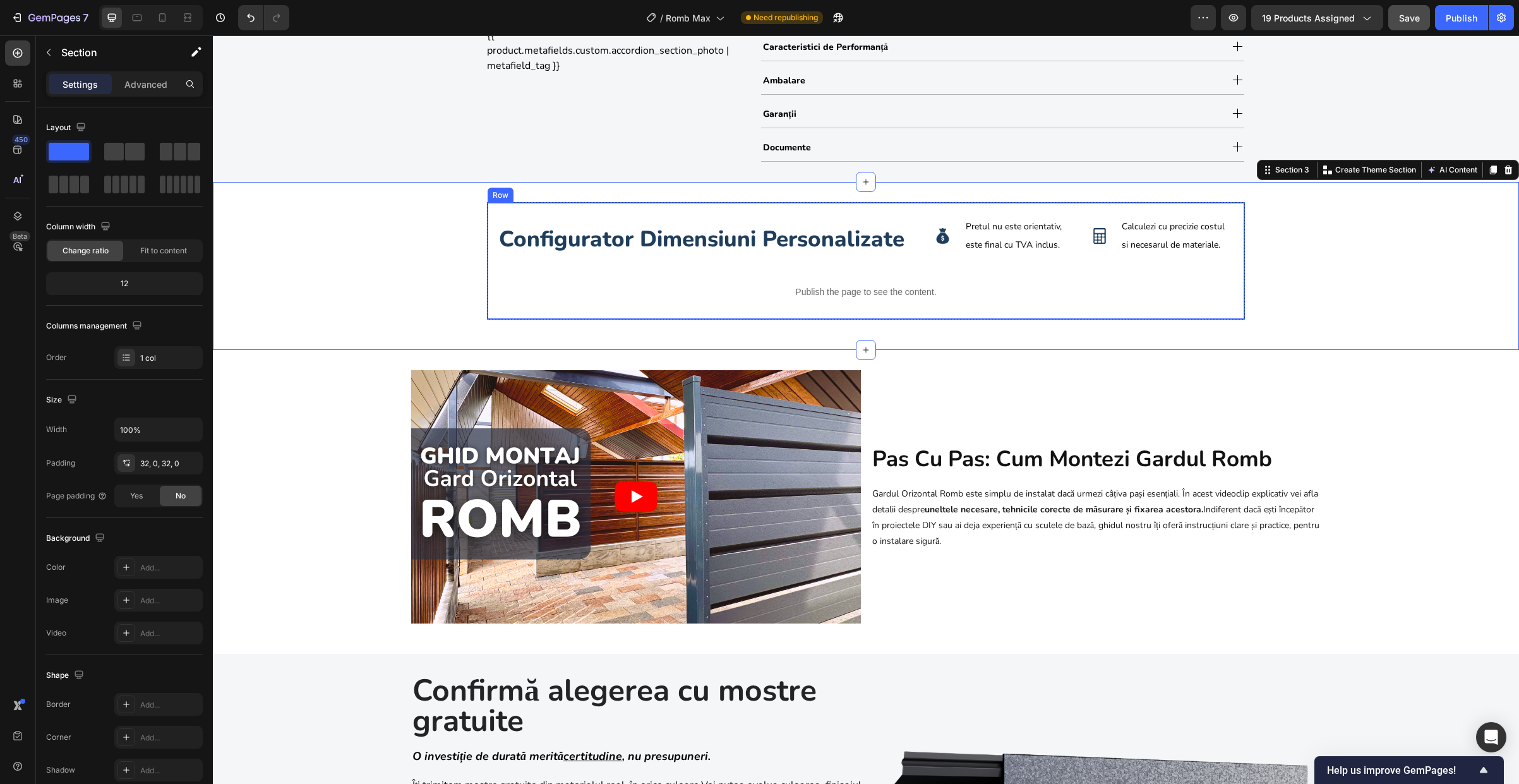
click at [1092, 309] on div "configurator dimensiuni personalizate Heading Image Pretul nu este orientativ, …" at bounding box center [866, 261] width 758 height 118
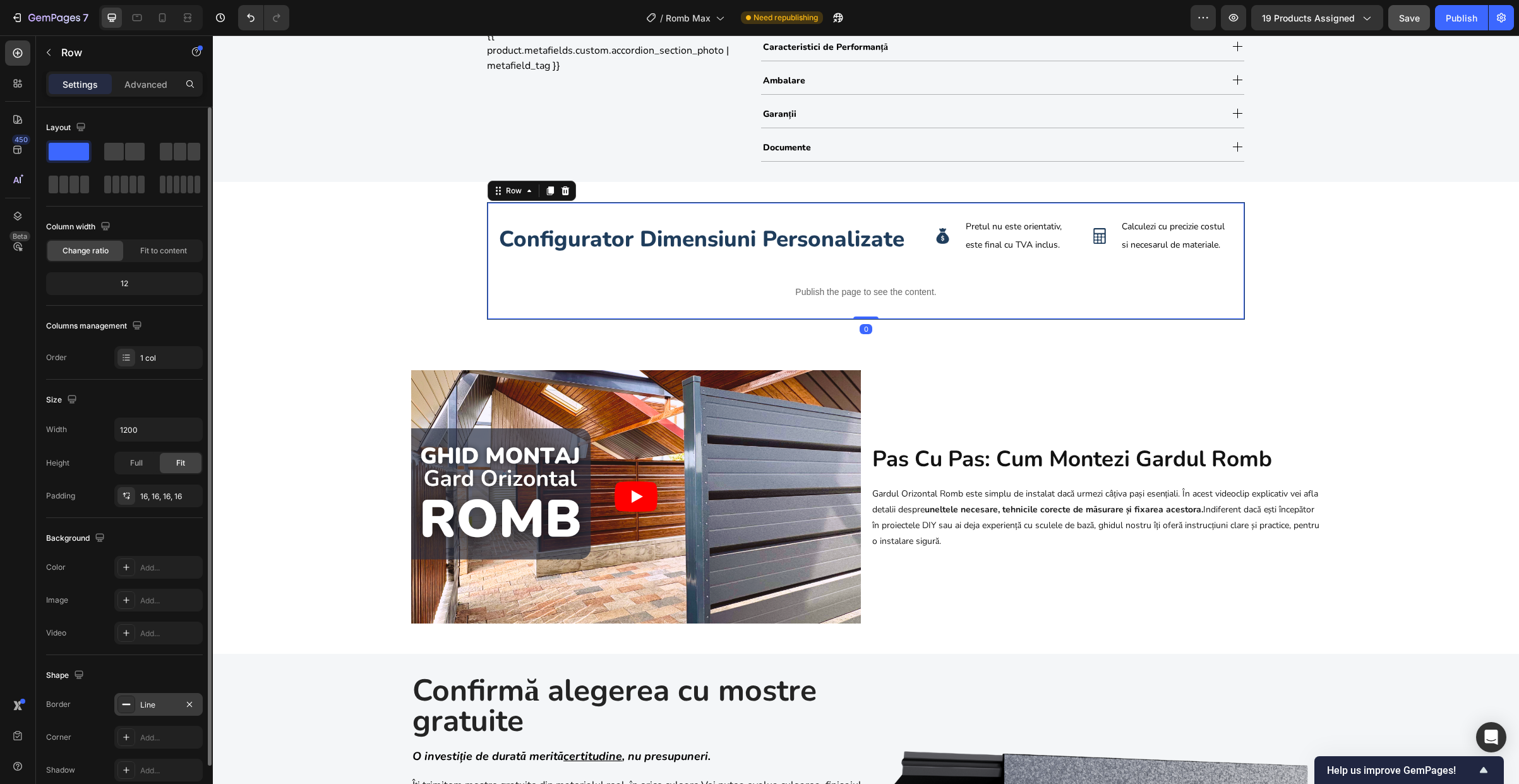
click at [148, 707] on div "Line" at bounding box center [158, 705] width 37 height 11
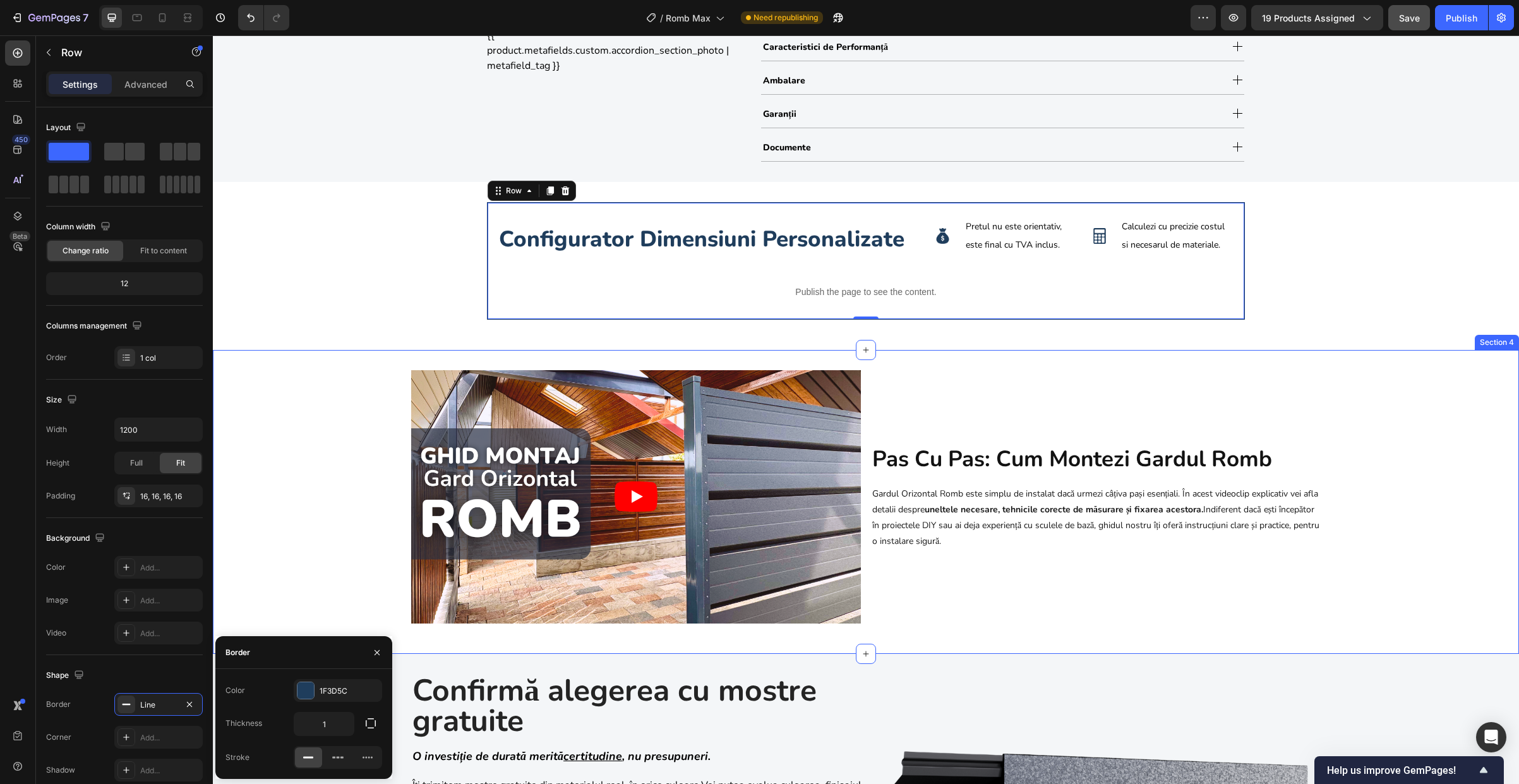
click at [331, 547] on div "Video pas cu pas: cum montezi gardul romb Heading Gardul Orizontal Romb este si…" at bounding box center [866, 502] width 1306 height 263
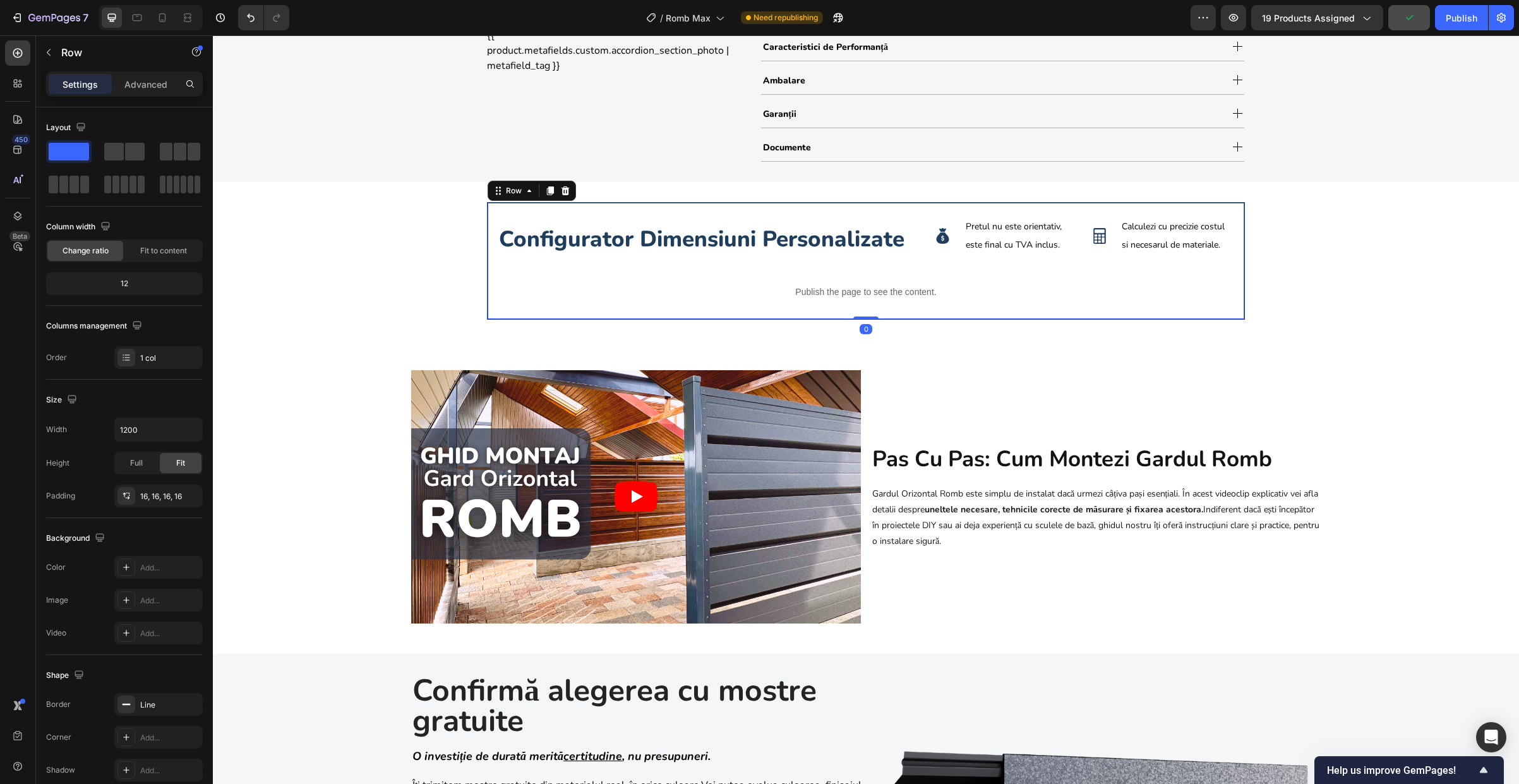
click at [816, 203] on div "configurator dimensiuni personalizate Heading Image Pretul nu este orientativ, …" at bounding box center [866, 261] width 758 height 118
click at [148, 709] on div "Line" at bounding box center [158, 705] width 37 height 11
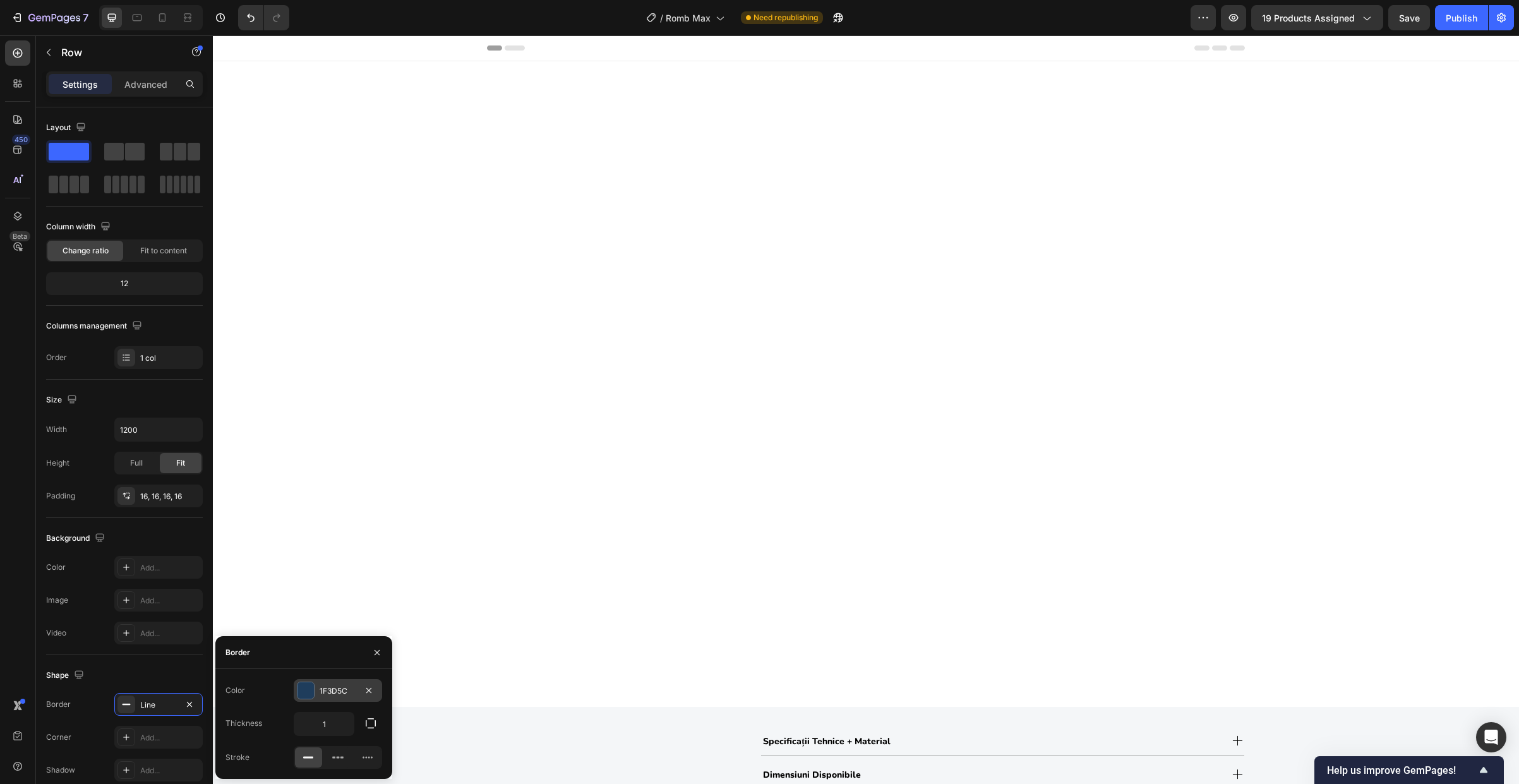
scroll to position [828, 0]
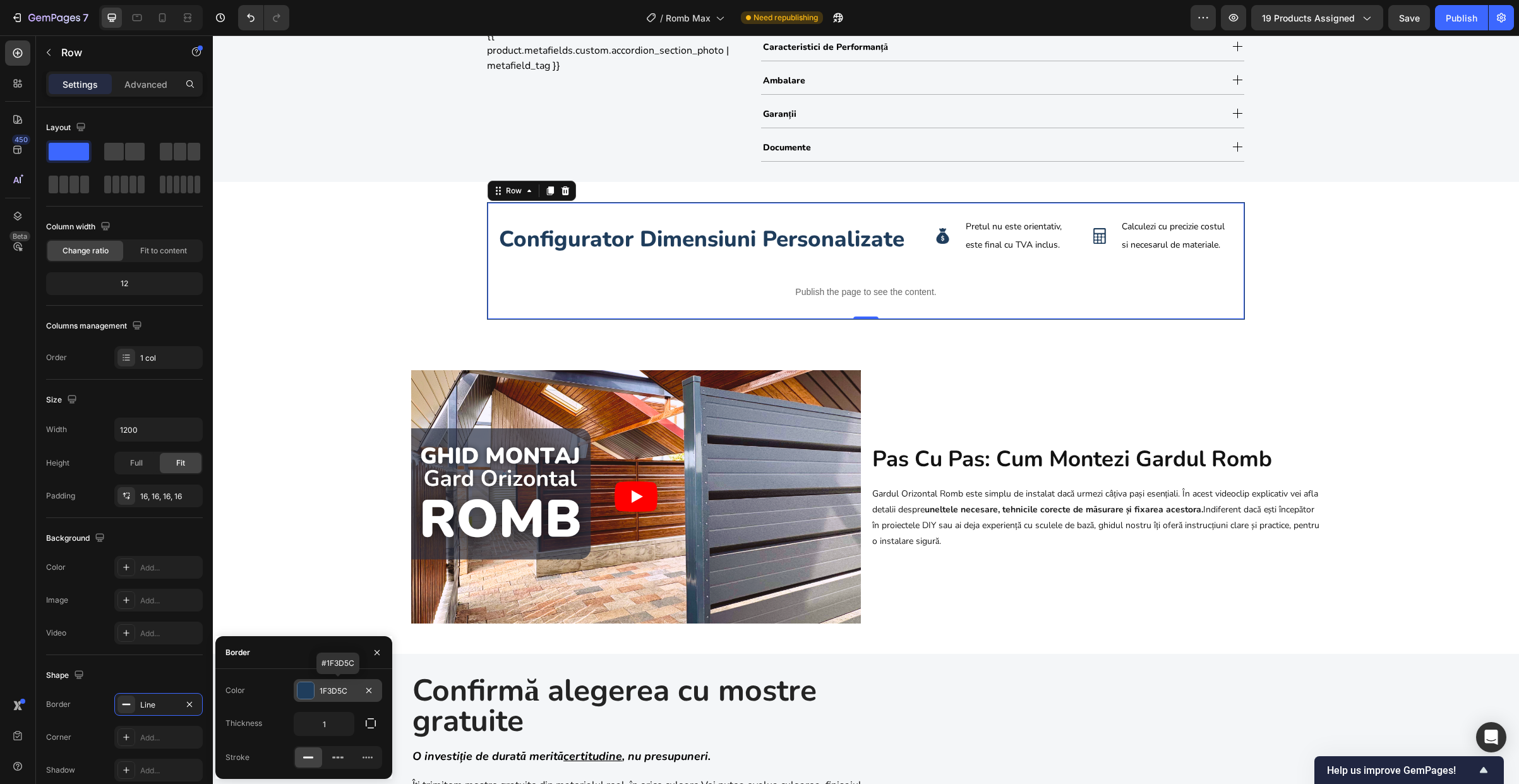
click at [343, 690] on div "1F3D5C" at bounding box center [338, 691] width 37 height 11
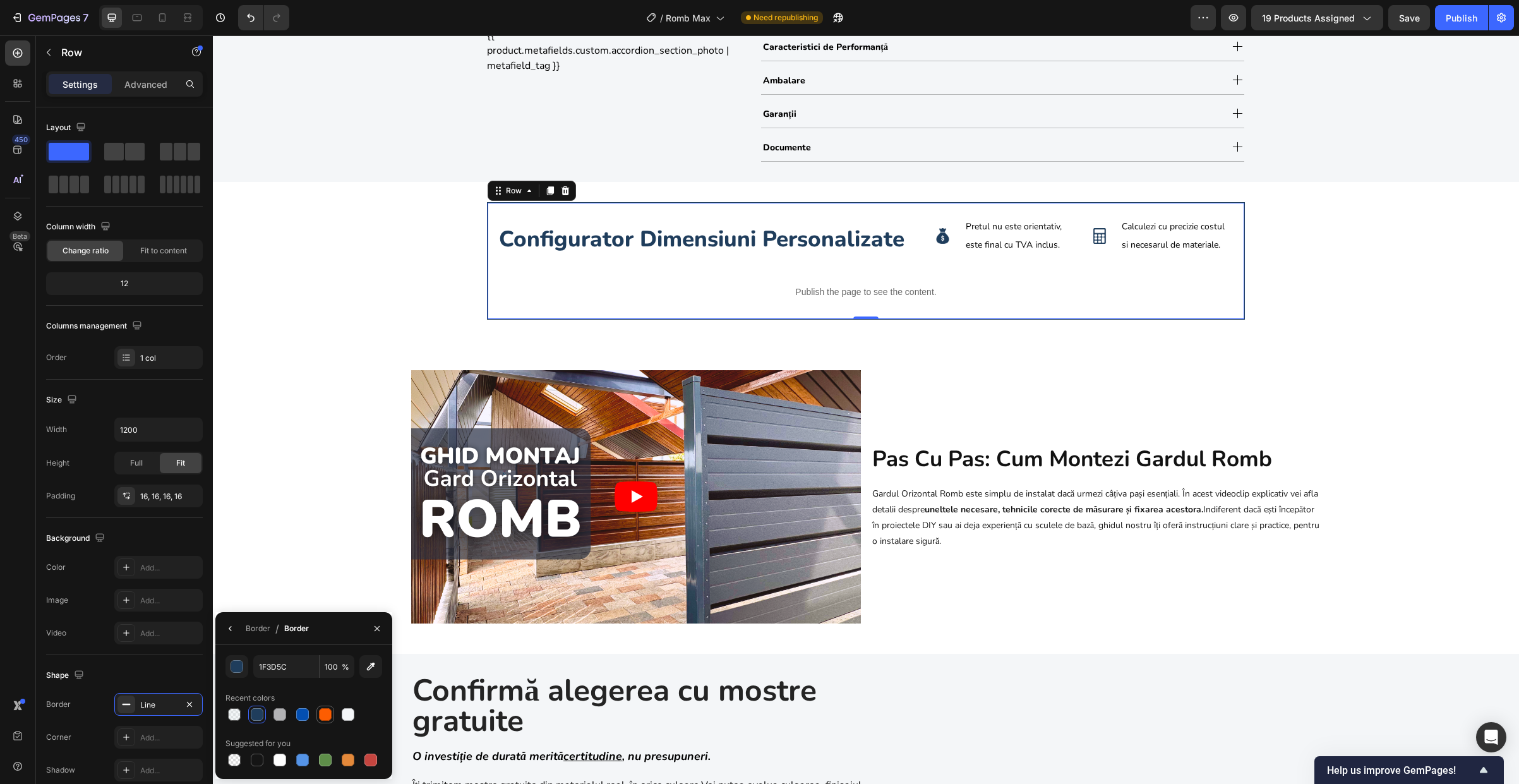
click at [329, 716] on div at bounding box center [326, 714] width 13 height 13
type input "FD5D01"
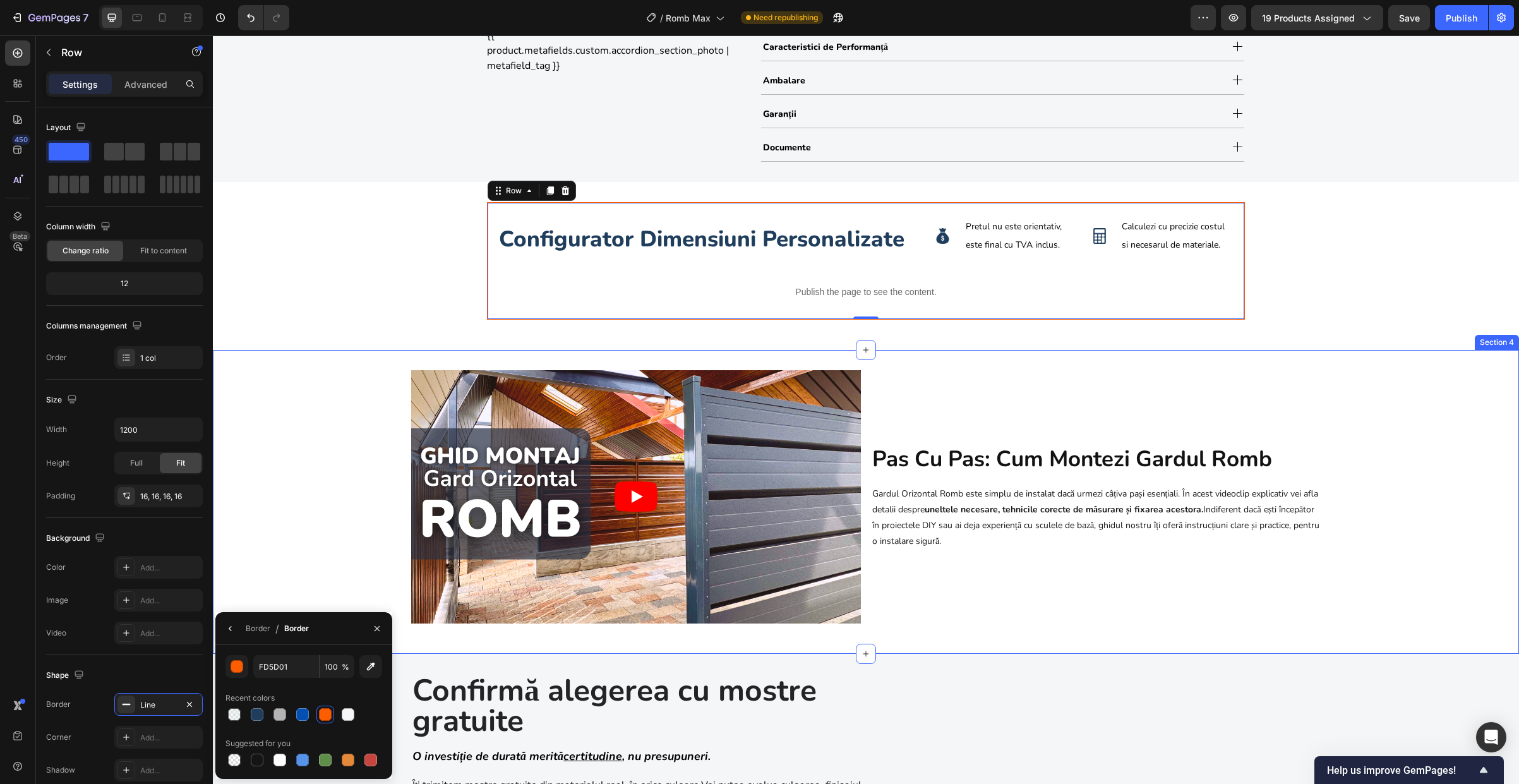
click at [321, 402] on div "Video pas cu pas: cum montezi gardul romb Heading Gardul Orizontal Romb este si…" at bounding box center [866, 502] width 1306 height 263
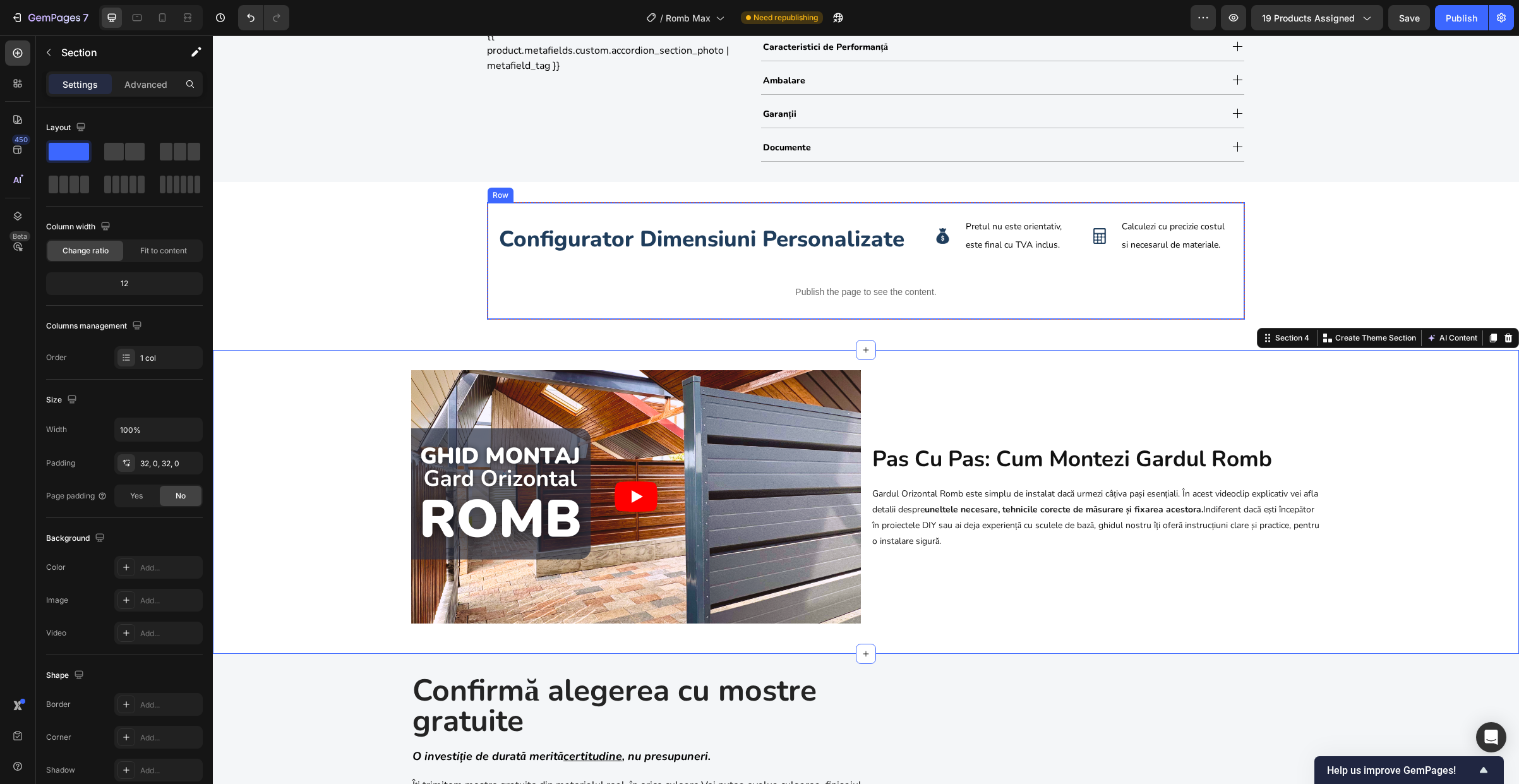
click at [501, 313] on div "configurator dimensiuni personalizate Heading Image Pretul nu este orientativ, …" at bounding box center [866, 261] width 758 height 118
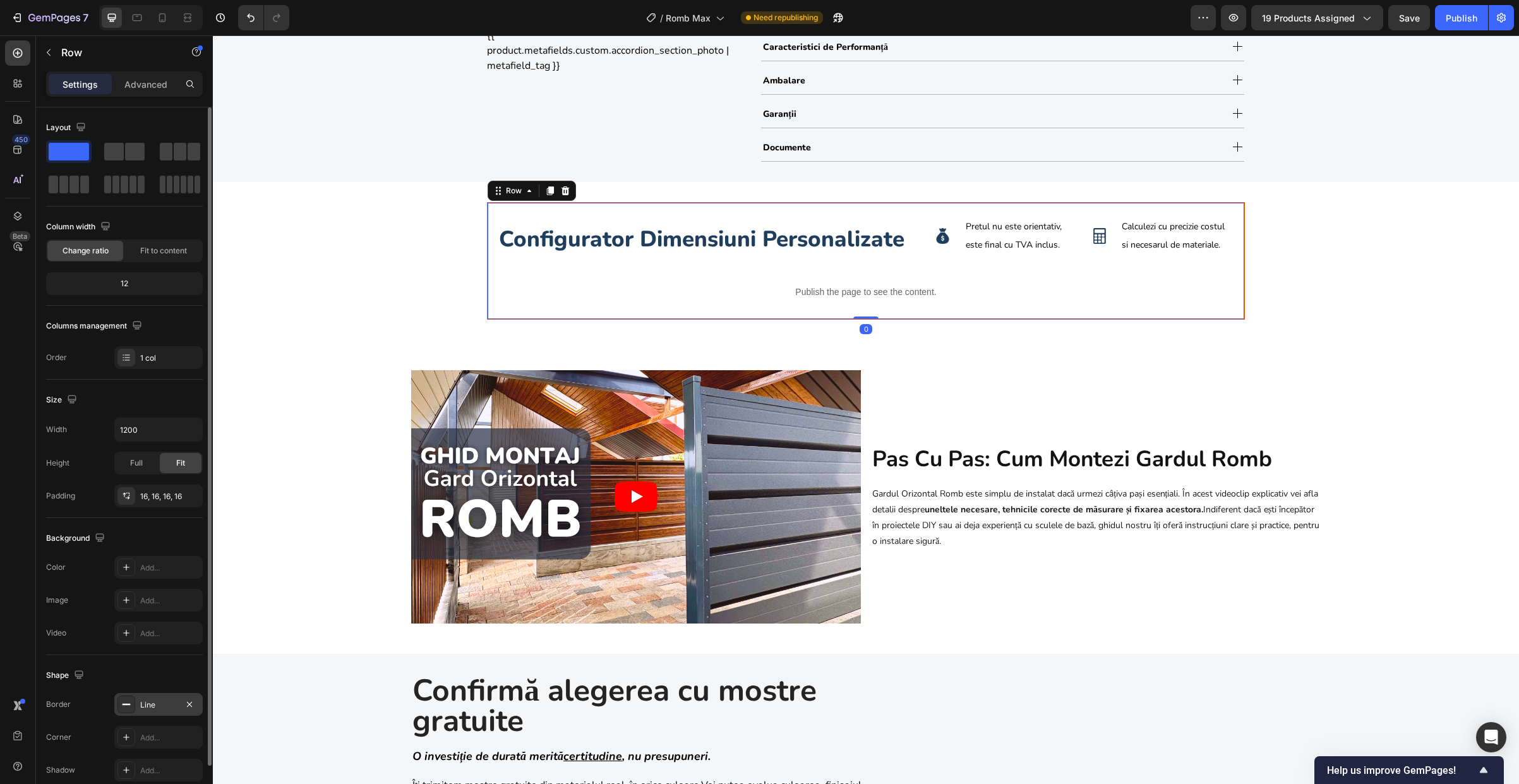
click at [144, 702] on div "Line" at bounding box center [158, 705] width 37 height 11
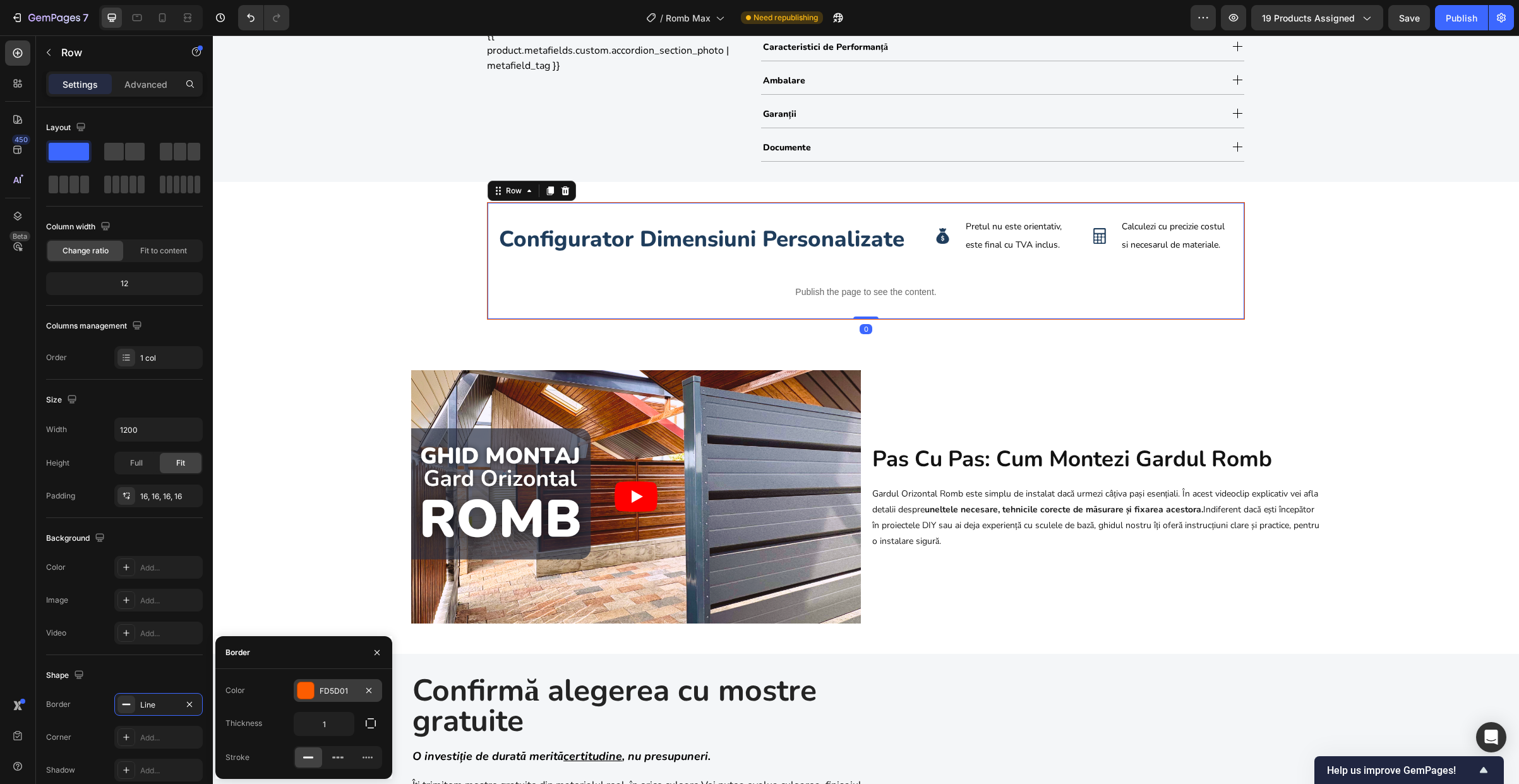
click at [300, 696] on div at bounding box center [306, 691] width 17 height 17
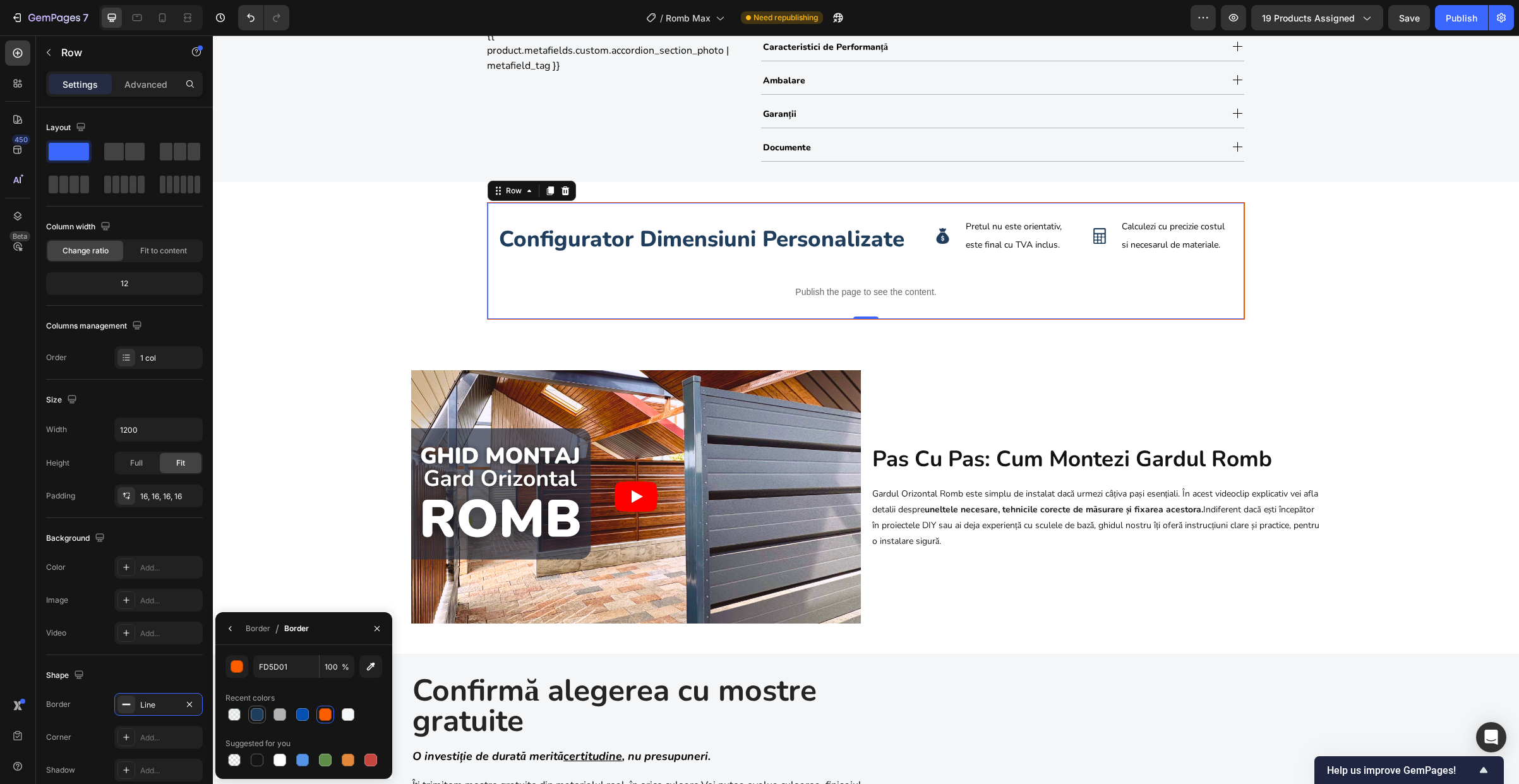
click at [261, 714] on div at bounding box center [257, 714] width 13 height 13
type input "1F3D5C"
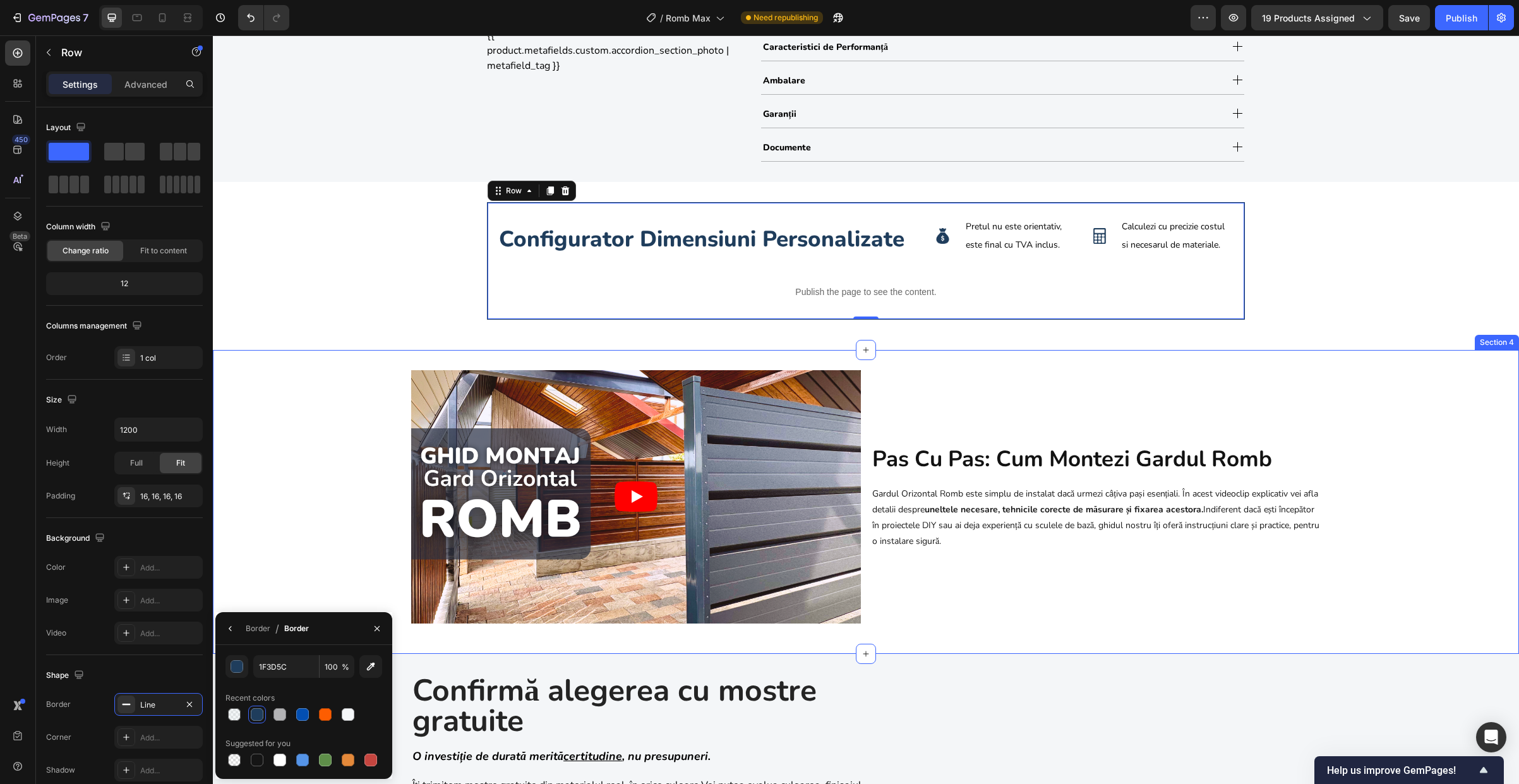
click at [342, 434] on div "Video pas cu pas: cum montezi gardul romb Heading Gardul Orizontal Romb este si…" at bounding box center [866, 502] width 1306 height 263
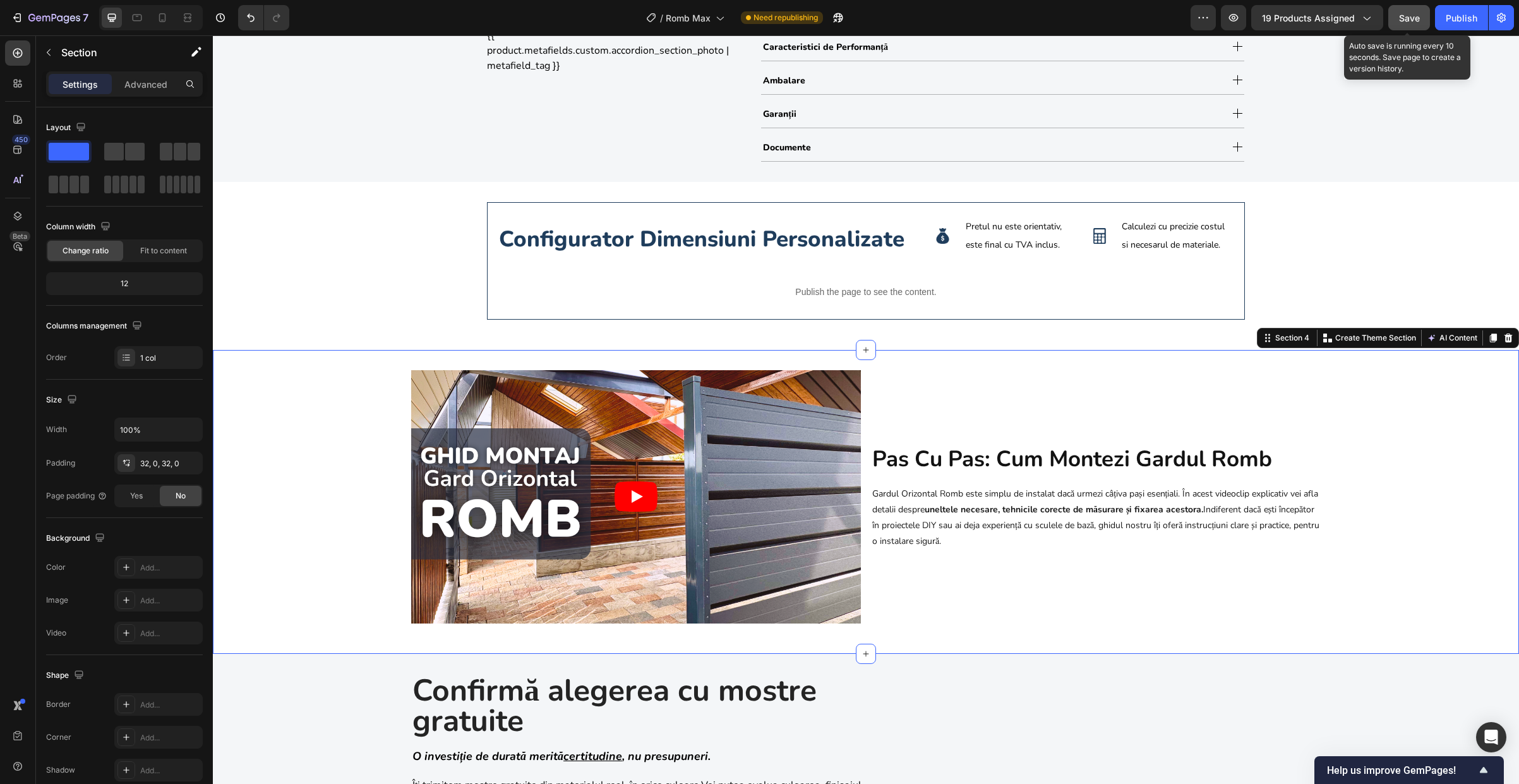
click at [1410, 24] on button "Save" at bounding box center [1410, 17] width 42 height 25
click at [487, 295] on div "configurator dimensiuni personalizate Heading Image Pretul nu este orientativ, …" at bounding box center [866, 261] width 758 height 118
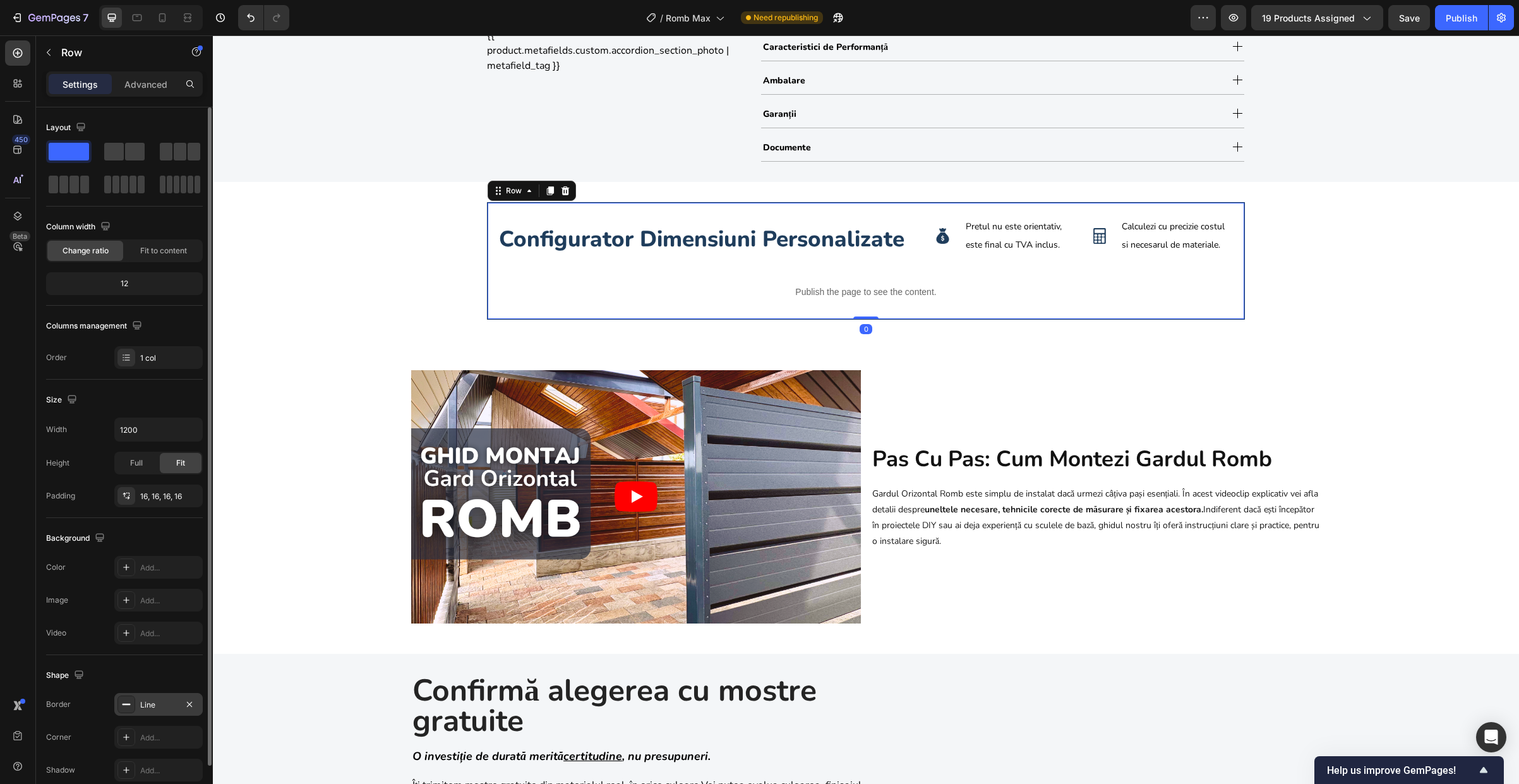
click at [138, 704] on div "Line" at bounding box center [158, 704] width 89 height 23
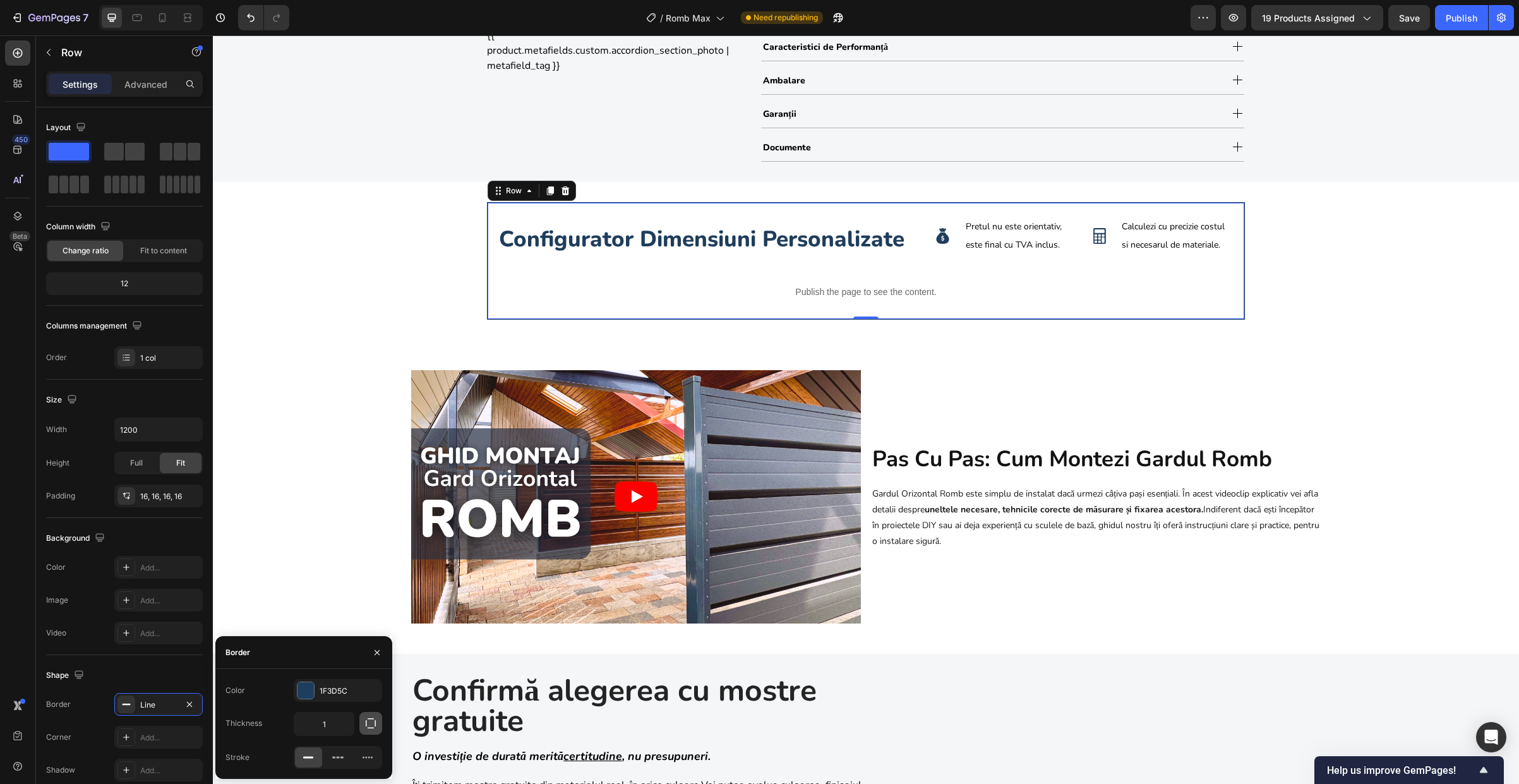
click at [367, 720] on icon "button" at bounding box center [371, 723] width 13 height 13
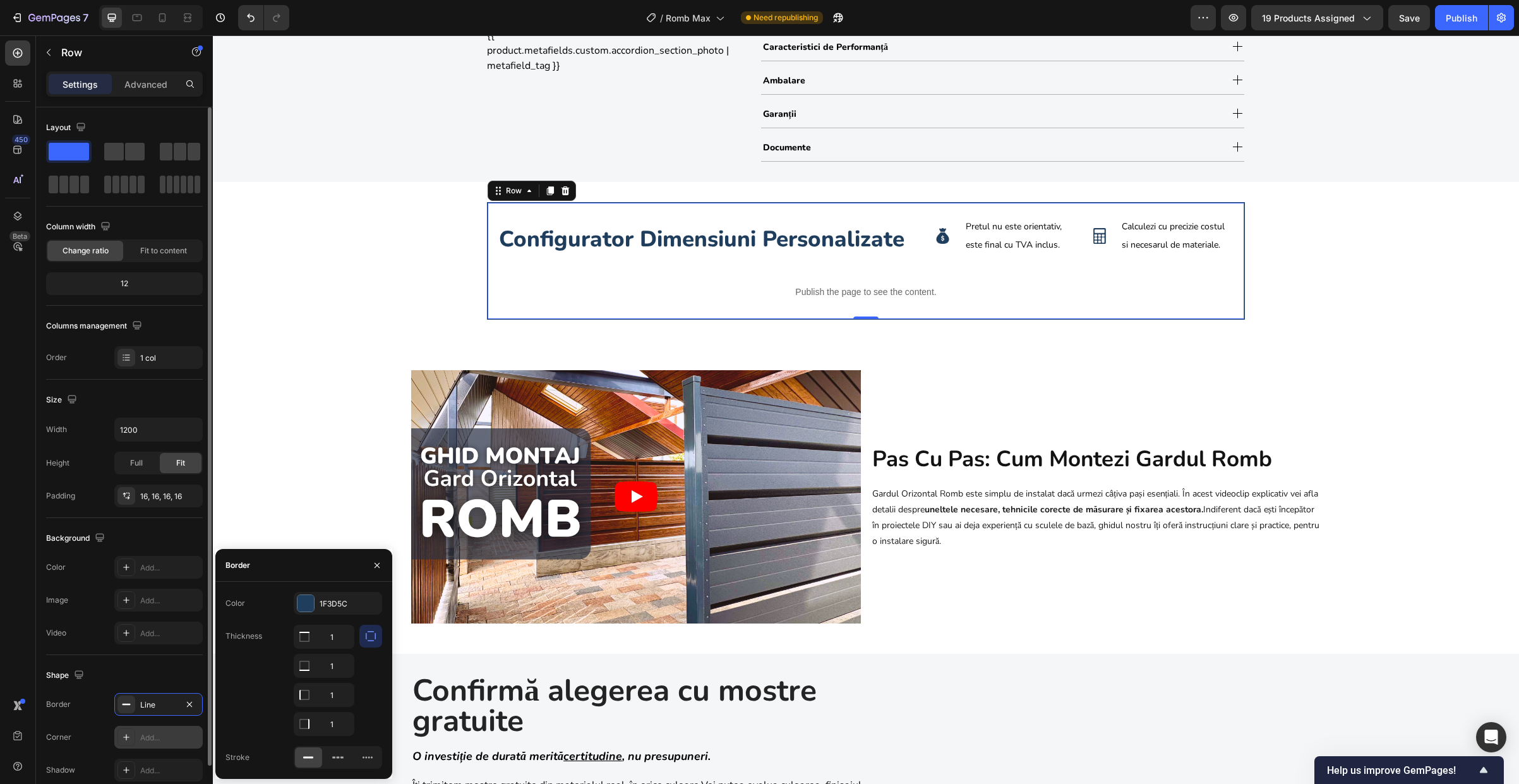
click at [167, 742] on div "Add..." at bounding box center [169, 737] width 59 height 11
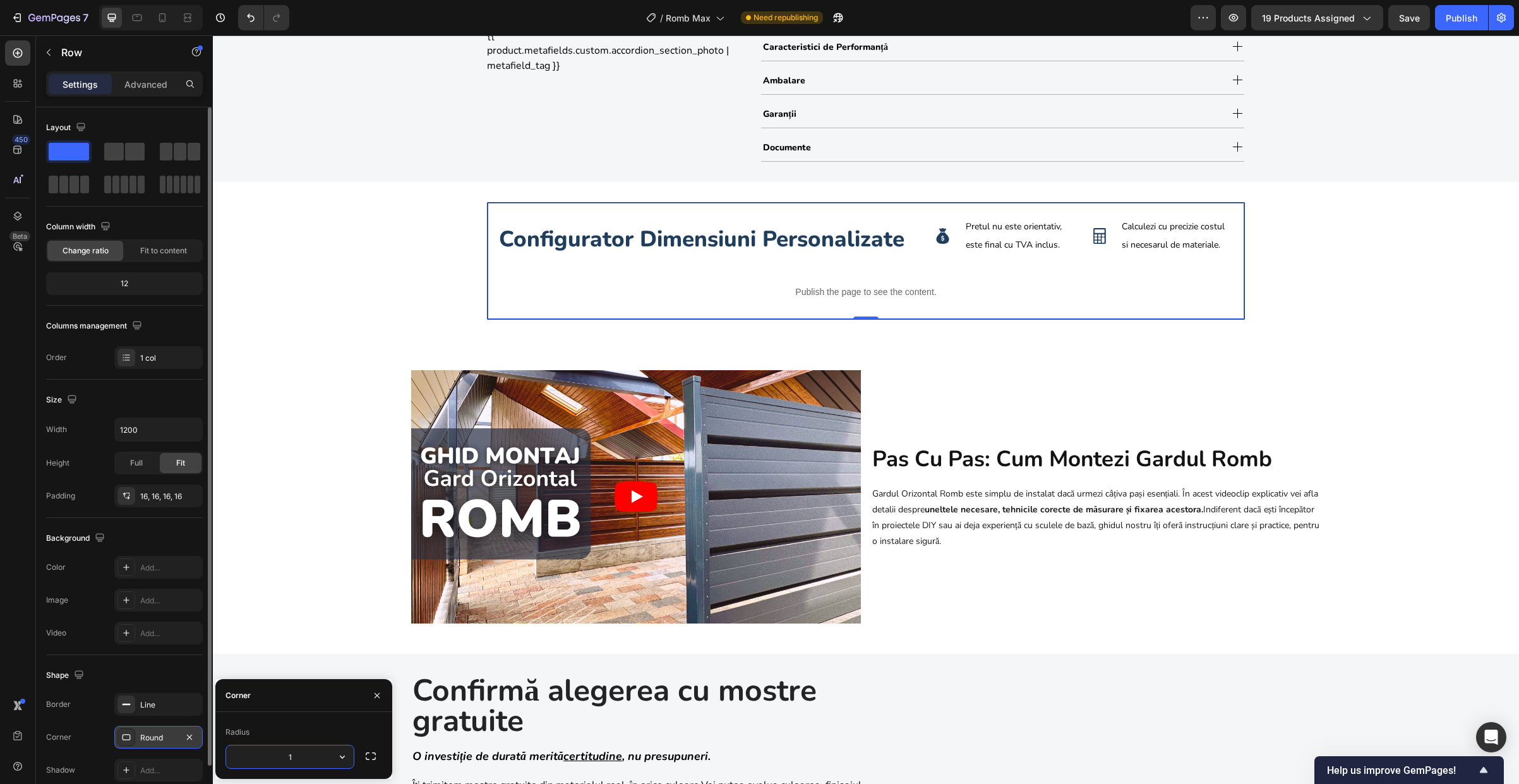
type input "10"
click at [331, 585] on div "Video pas cu pas: cum montezi gardul romb Heading Gardul Orizontal Romb este si…" at bounding box center [866, 502] width 1306 height 263
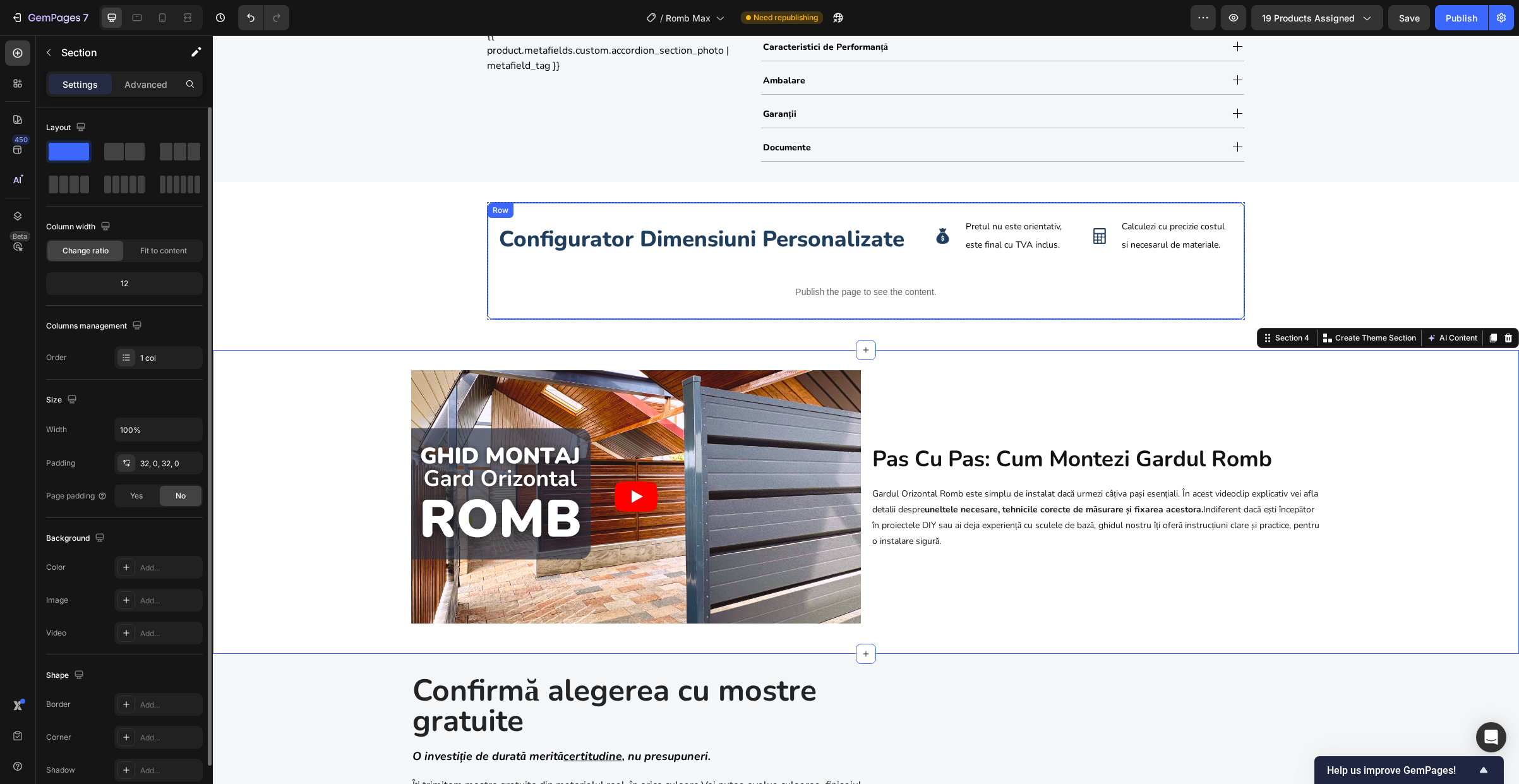
click at [513, 318] on div "configurator dimensiuni personalizate Heading Image Pretul nu este orientativ, …" at bounding box center [866, 261] width 758 height 118
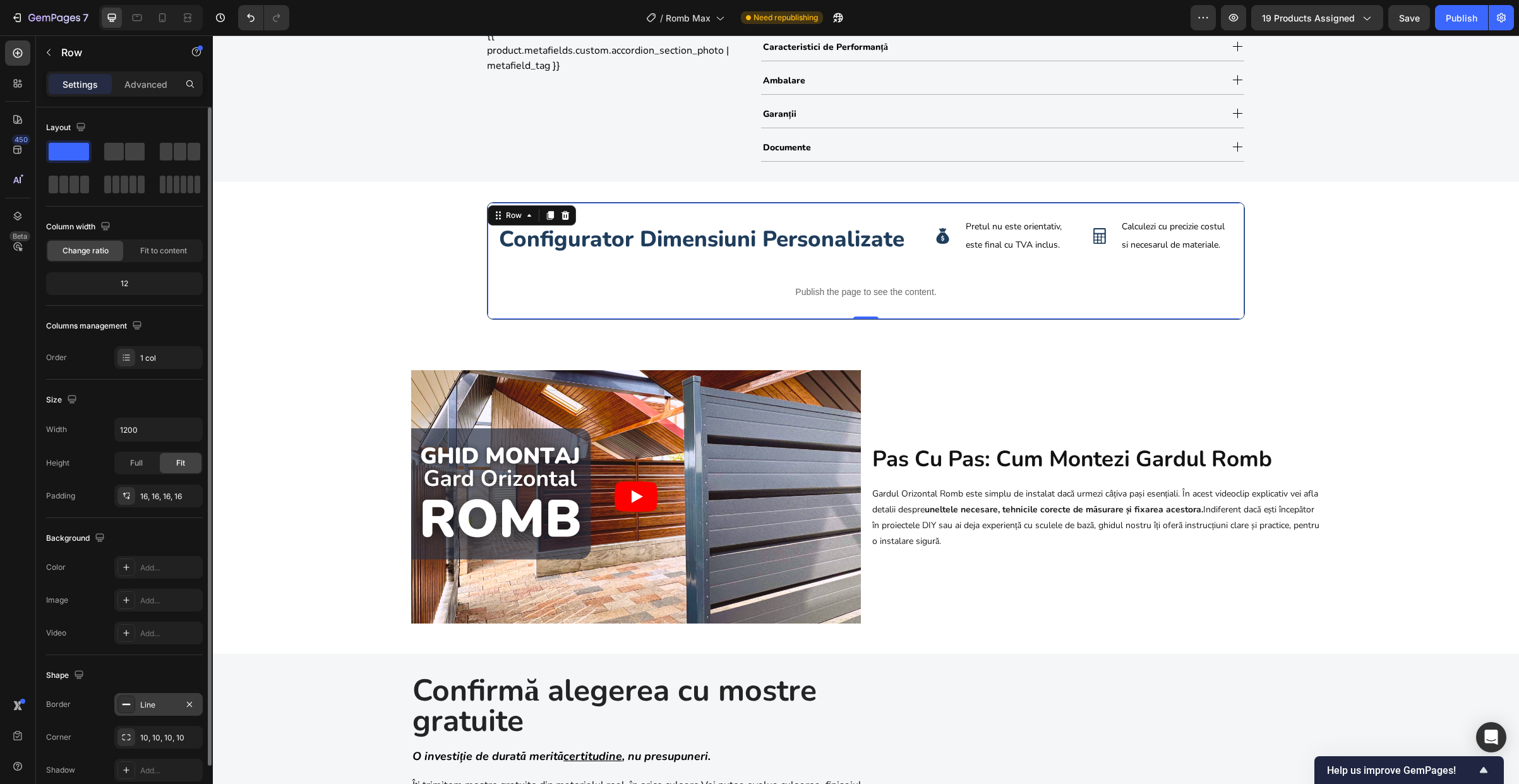
click at [154, 702] on div "Line" at bounding box center [158, 705] width 37 height 11
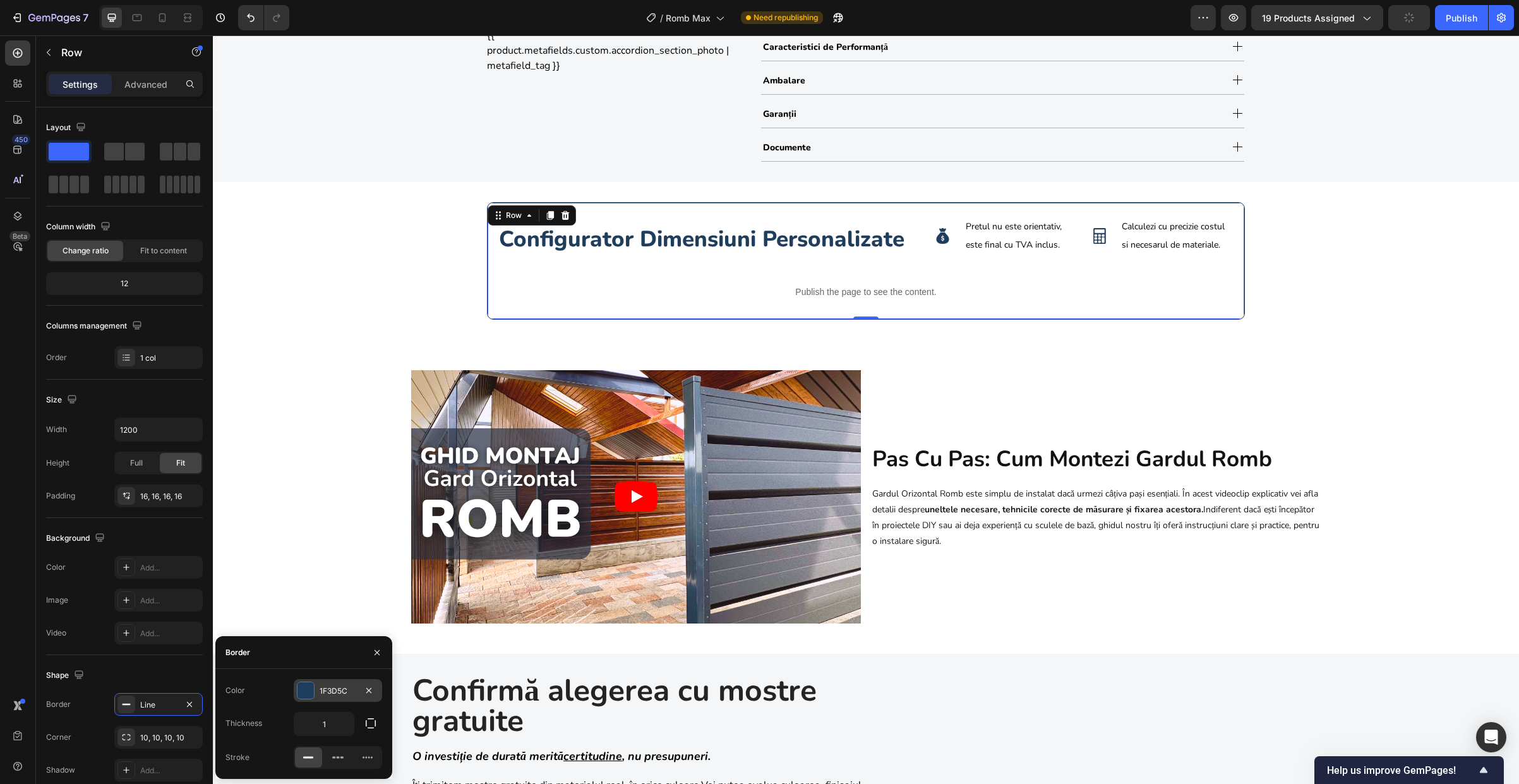
click at [314, 691] on div at bounding box center [305, 690] width 17 height 17
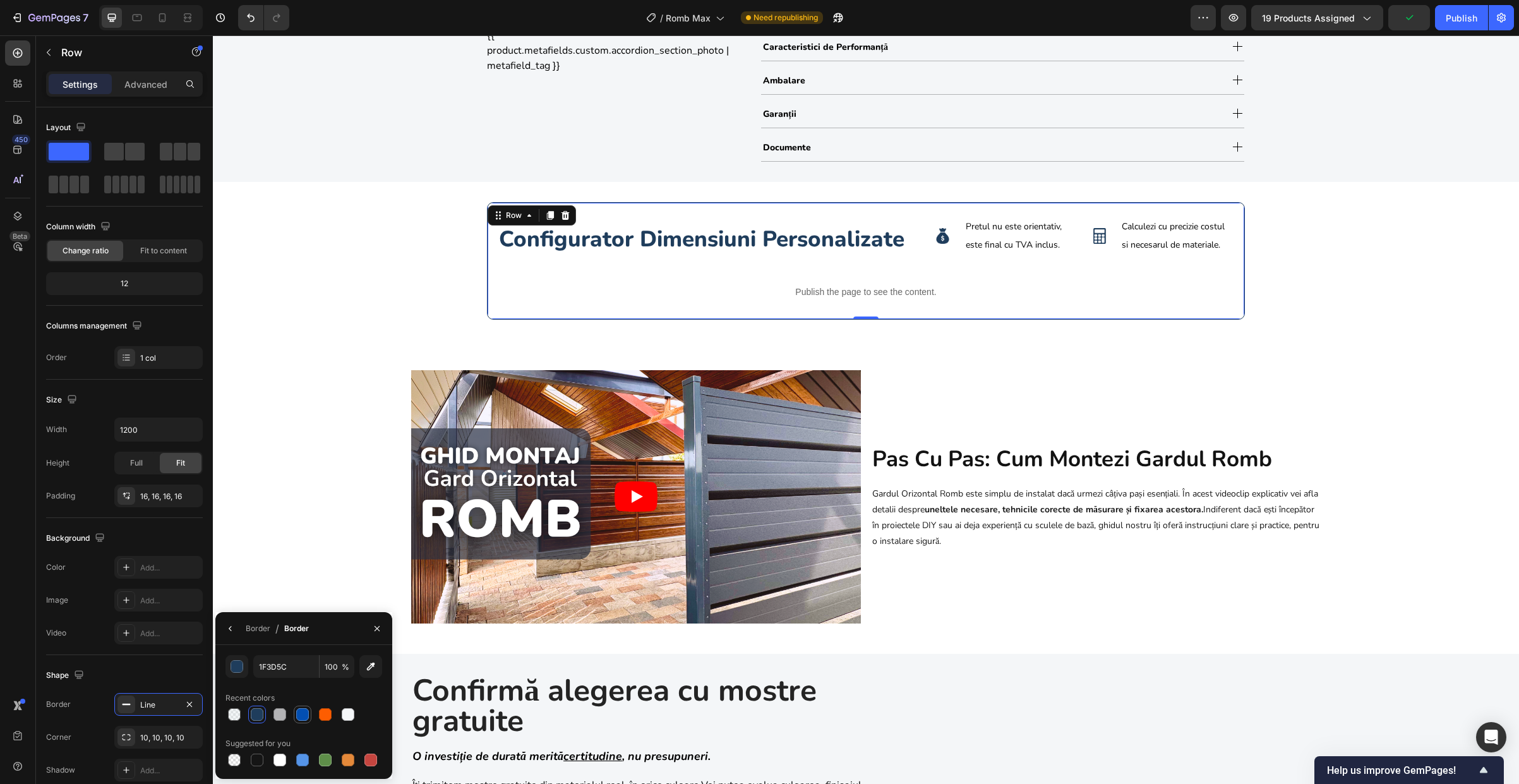
click at [300, 712] on div at bounding box center [303, 714] width 13 height 13
type input "034FB2"
click at [337, 467] on div "Video pas cu pas: cum montezi gardul romb Heading Gardul Orizontal Romb este si…" at bounding box center [866, 502] width 1306 height 263
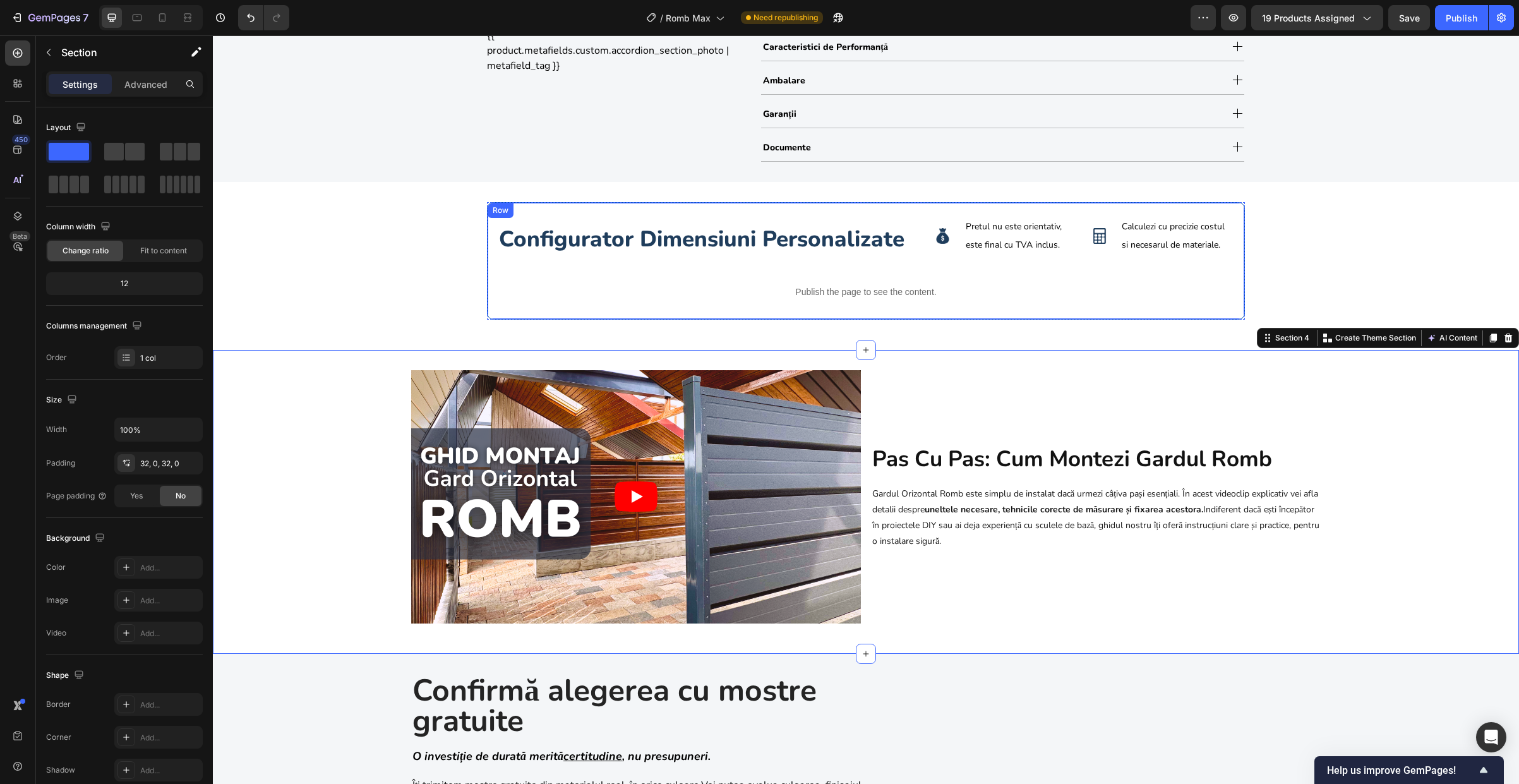
click at [540, 313] on div "configurator dimensiuni personalizate Heading Image Pretul nu este orientativ, …" at bounding box center [866, 261] width 758 height 118
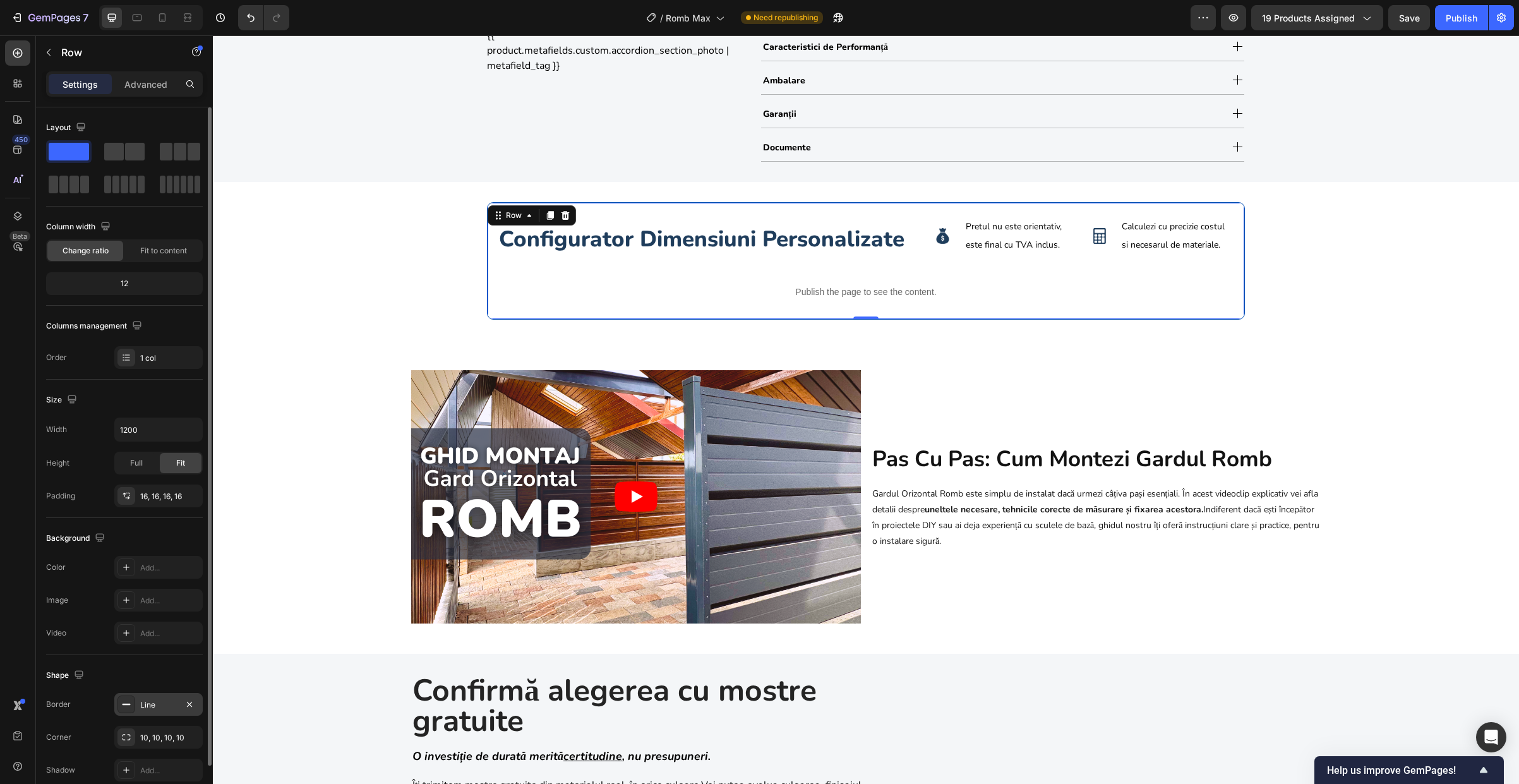
click at [151, 709] on div "Line" at bounding box center [158, 705] width 37 height 11
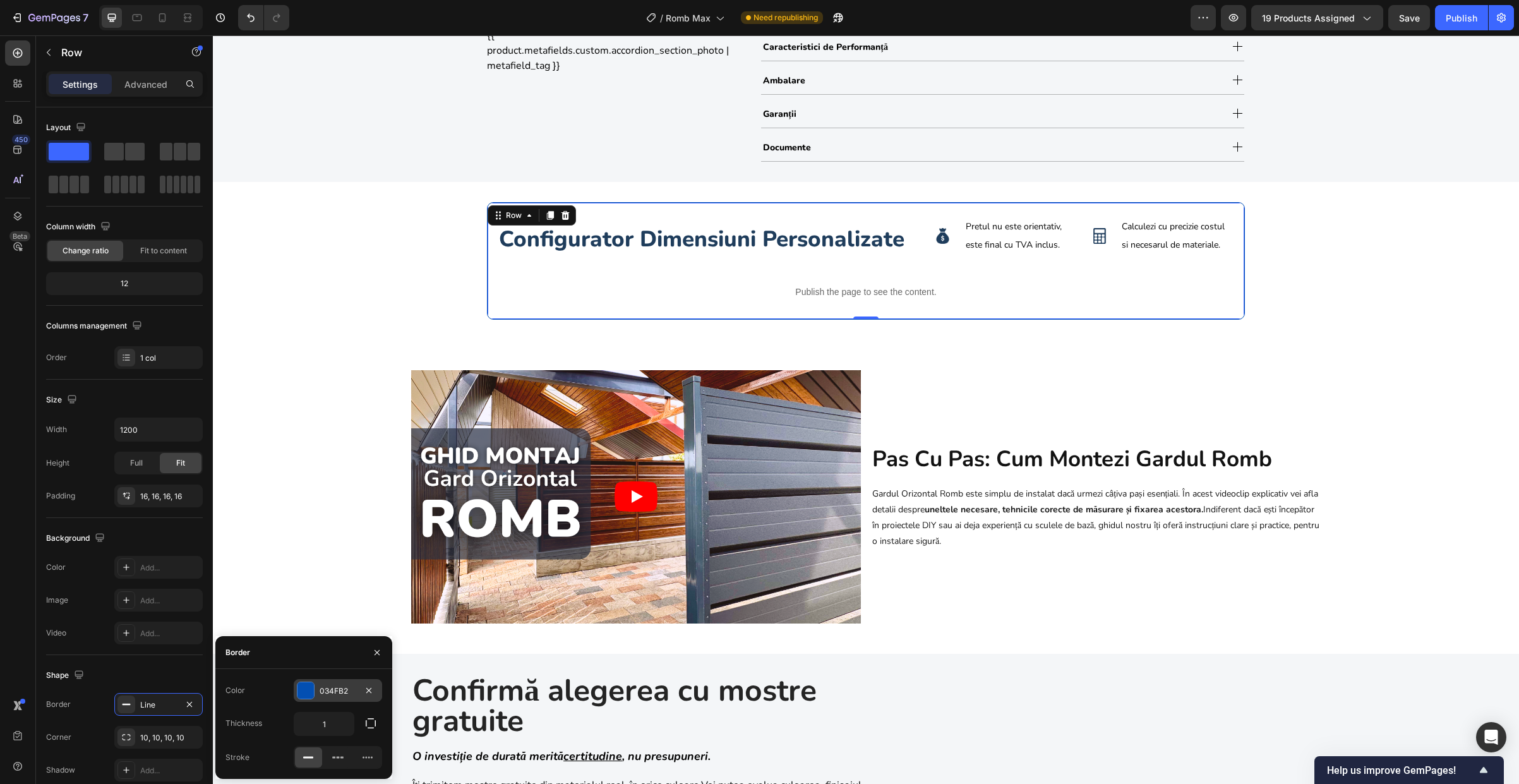
click at [310, 693] on div at bounding box center [306, 691] width 17 height 17
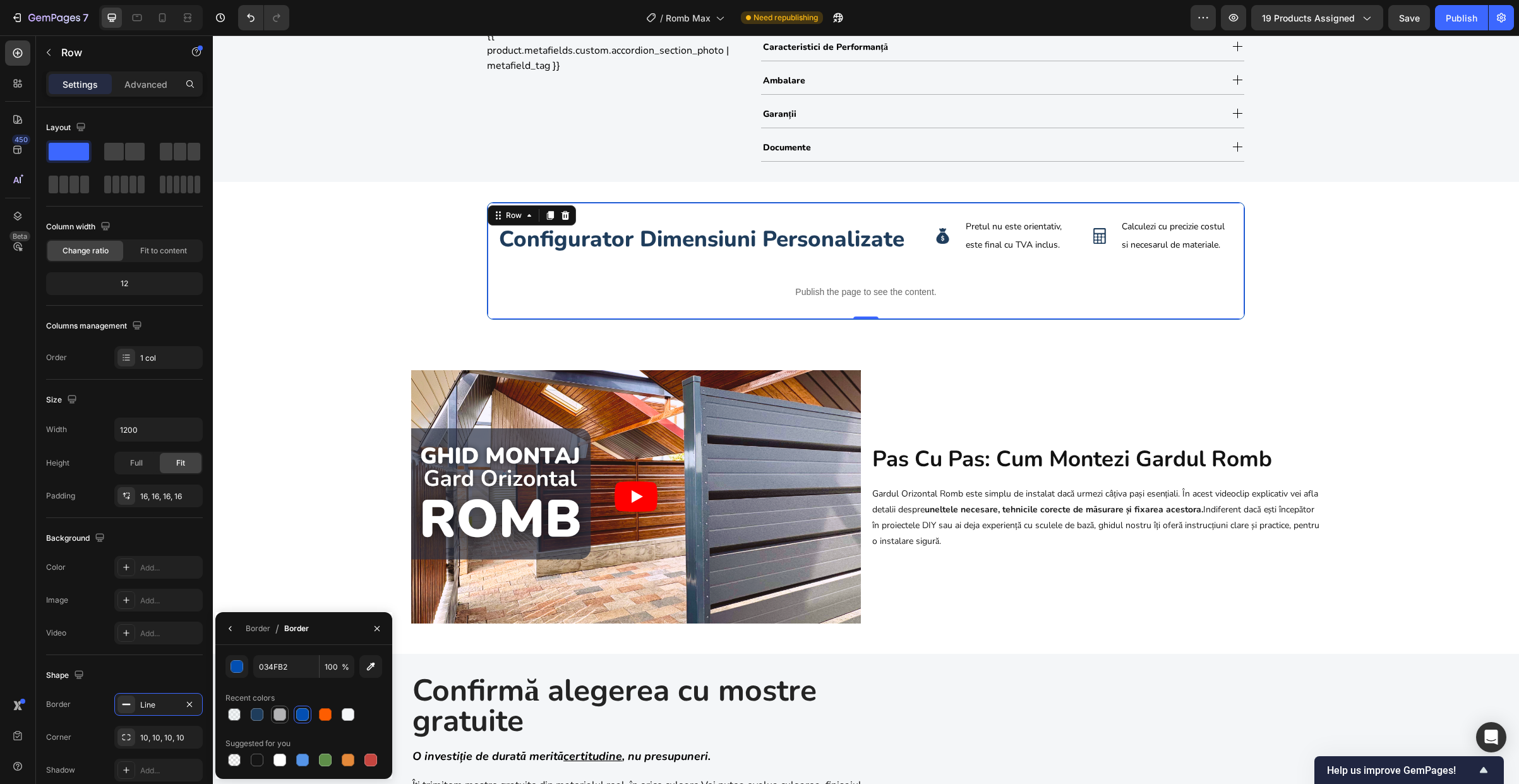
click at [279, 714] on div at bounding box center [280, 714] width 13 height 13
type input "B3B3B5"
click at [337, 420] on div "Video pas cu pas: cum montezi gardul romb Heading Gardul Orizontal Romb este si…" at bounding box center [866, 502] width 1306 height 263
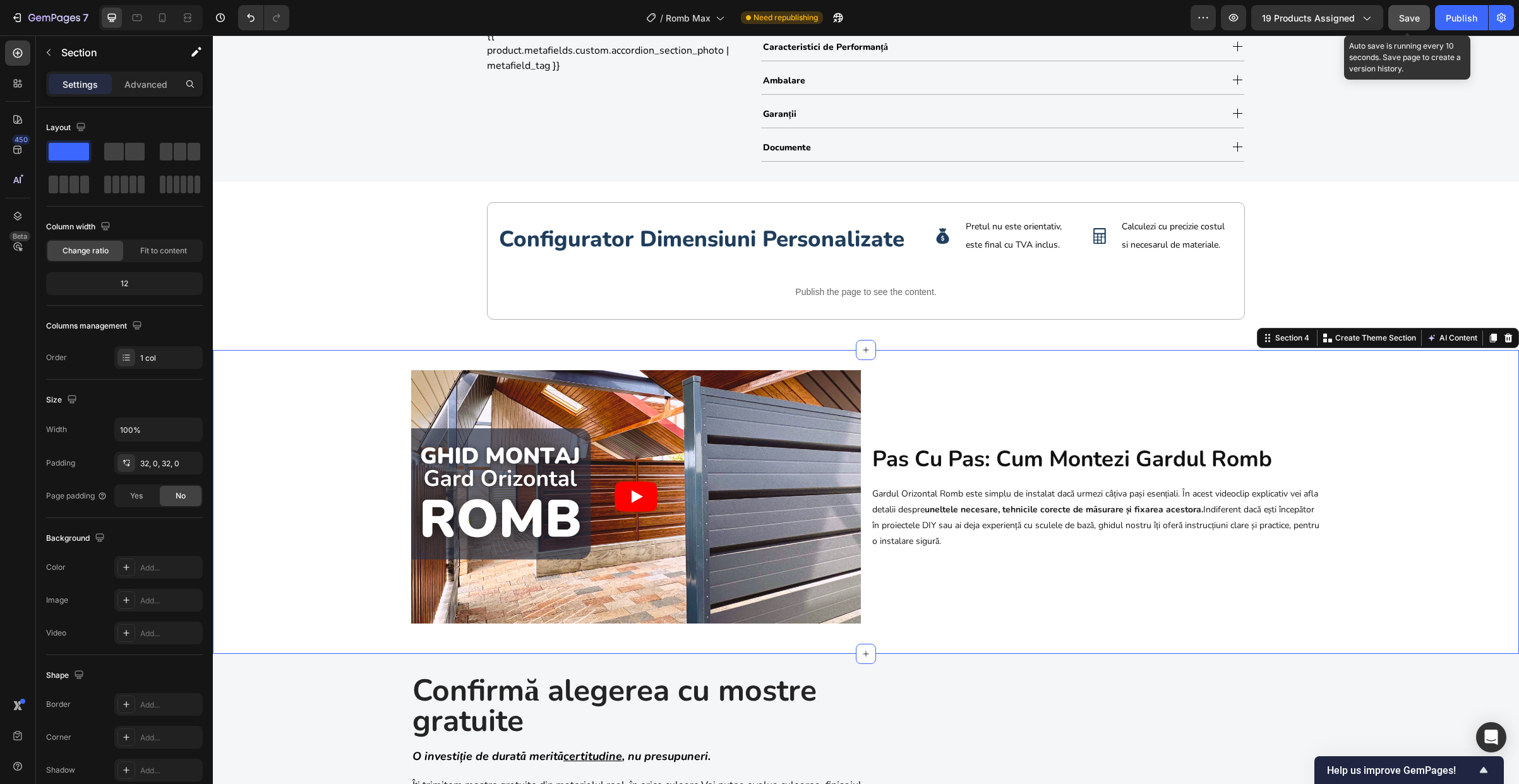
click at [1405, 17] on span "Save" at bounding box center [1410, 17] width 21 height 10
click at [357, 246] on div "configurator dimensiuni personalizate Heading Image Pretul nu este orientativ, …" at bounding box center [866, 266] width 1306 height 128
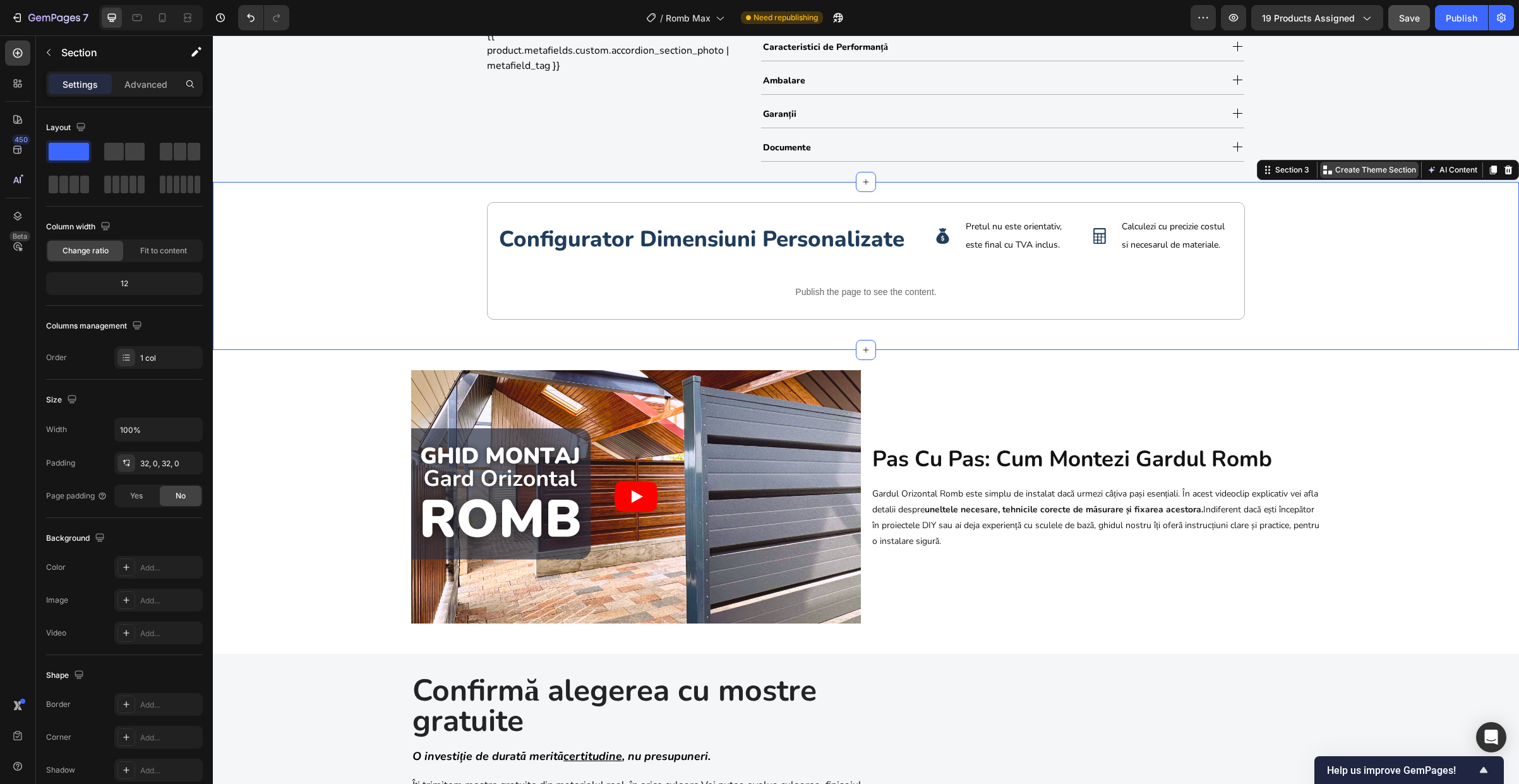
click at [1336, 169] on p "Create Theme Section" at bounding box center [1376, 170] width 81 height 11
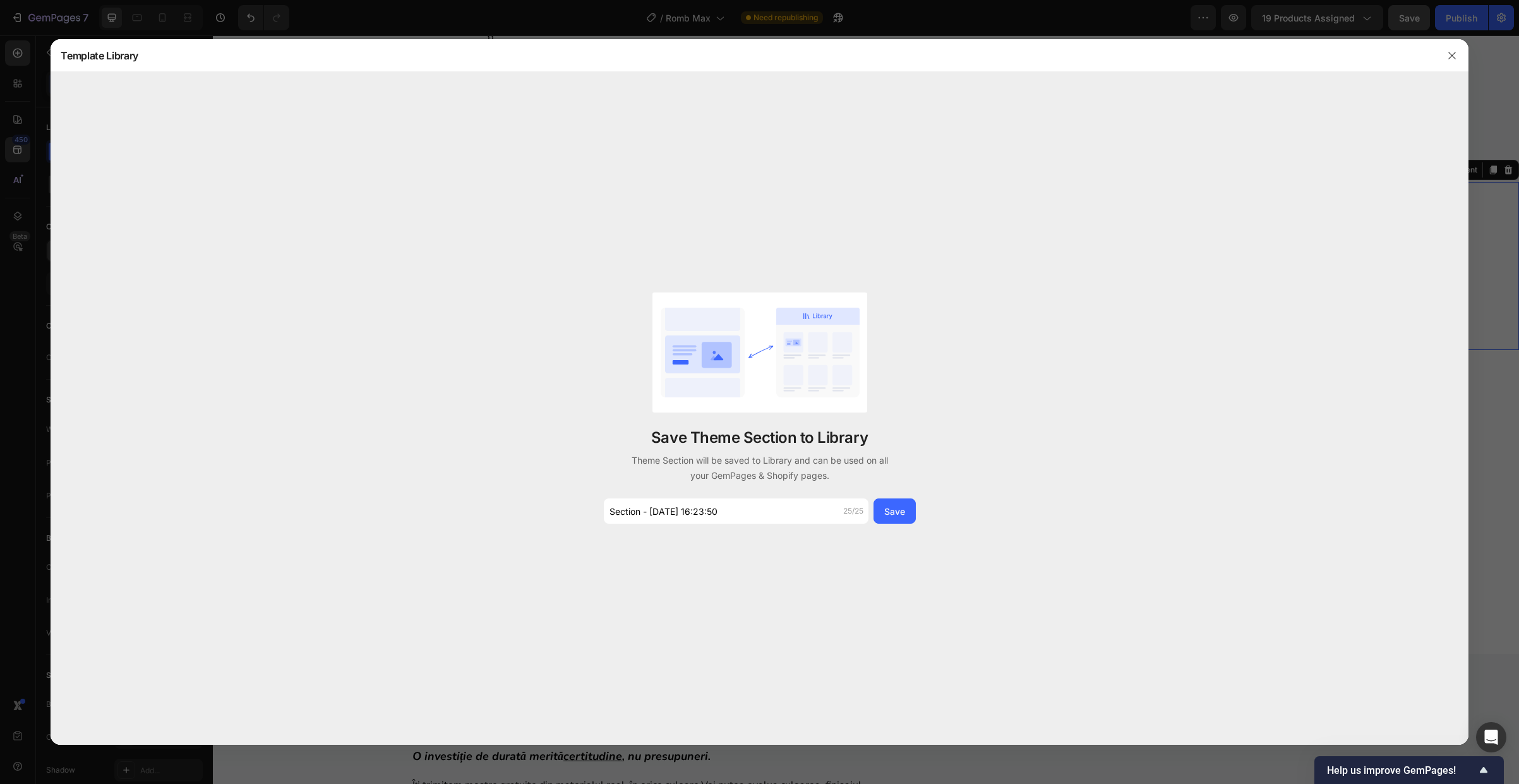
click at [745, 498] on div "Save Theme Section to Library Theme Section will be saved to Library and can be…" at bounding box center [760, 408] width 316 height 231
click at [742, 509] on input "Section - Sep 27 16:23:50" at bounding box center [736, 511] width 265 height 25
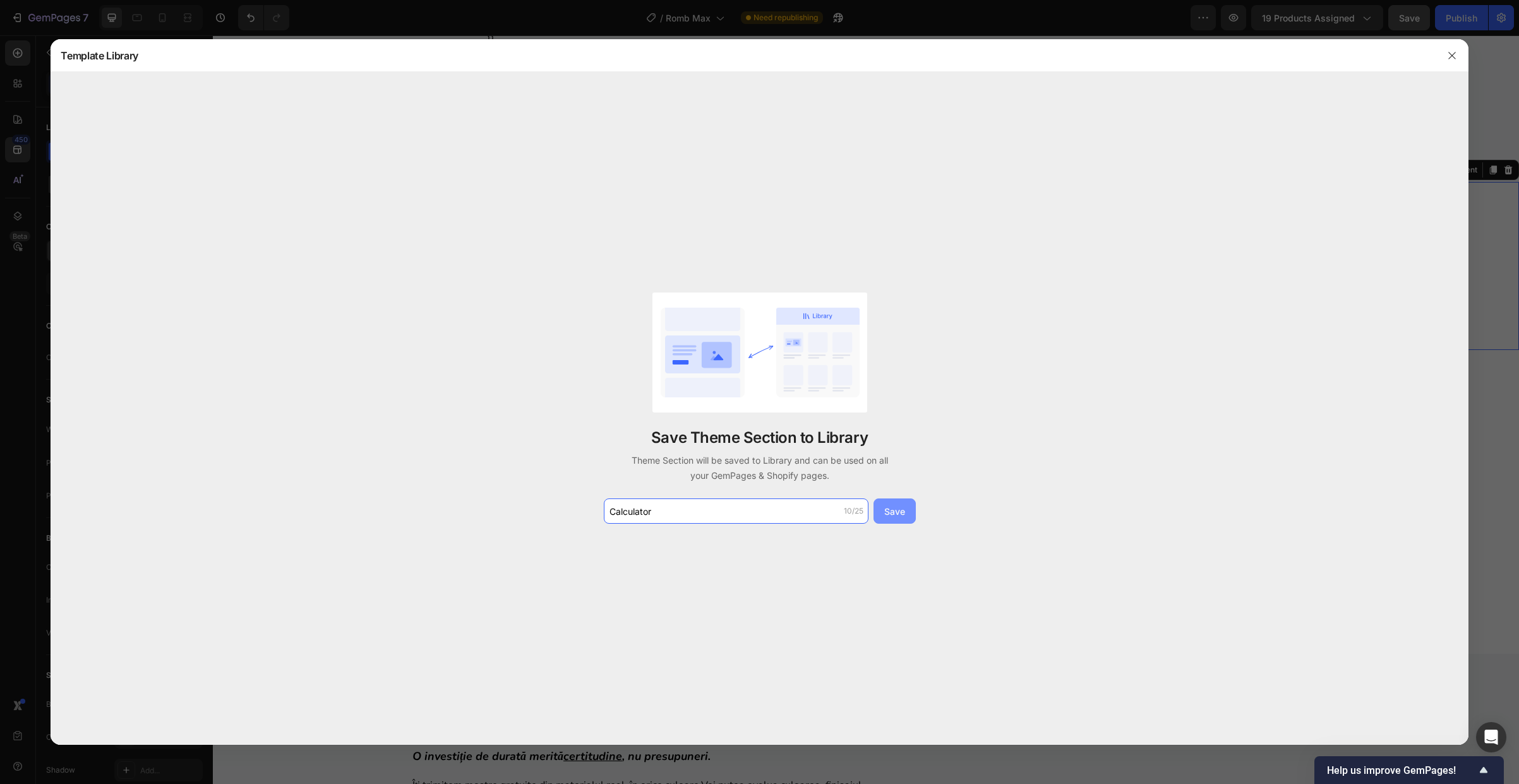
type input "Calculator"
click at [889, 507] on div "Save" at bounding box center [895, 511] width 21 height 13
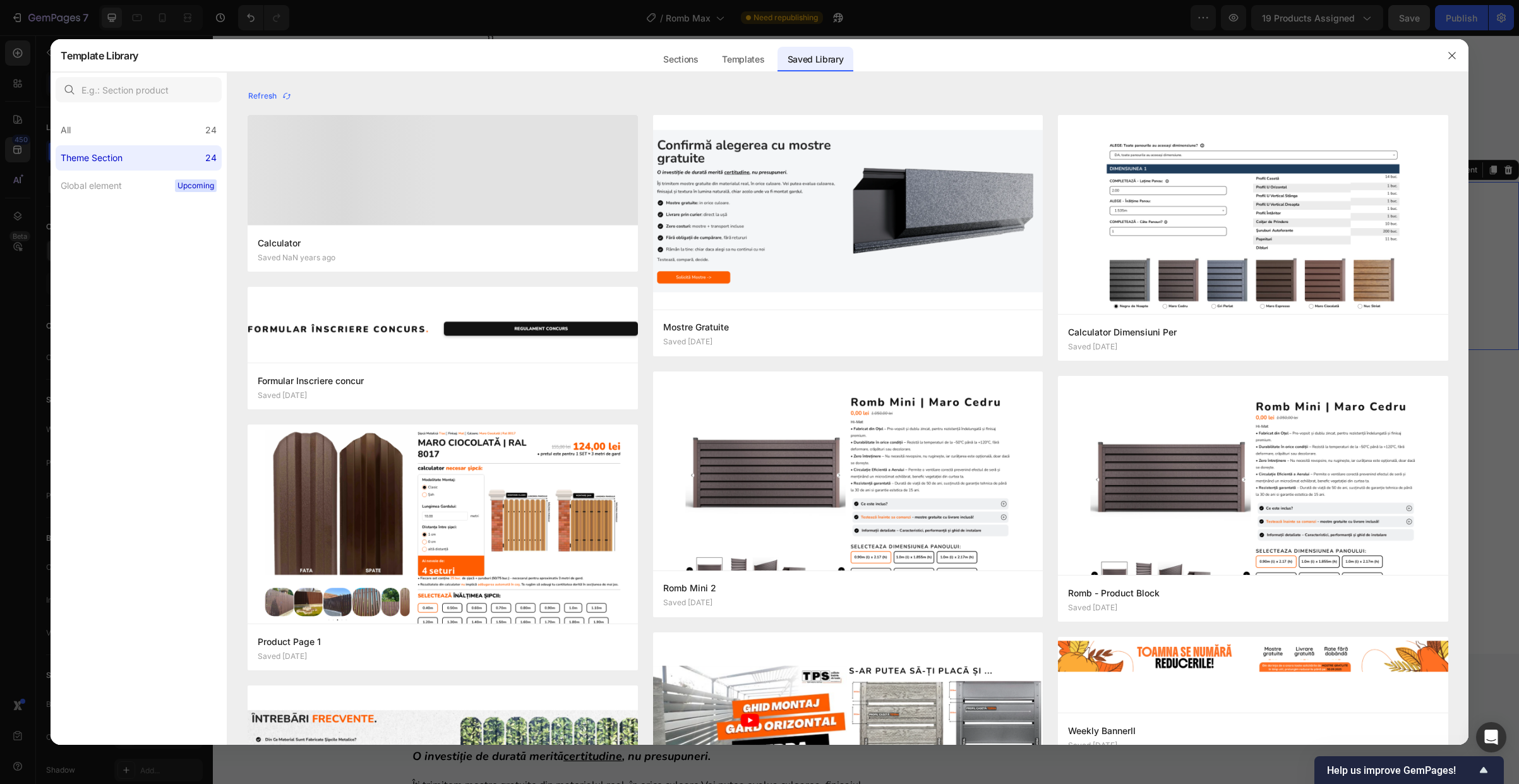
click at [317, 21] on div at bounding box center [759, 392] width 1519 height 784
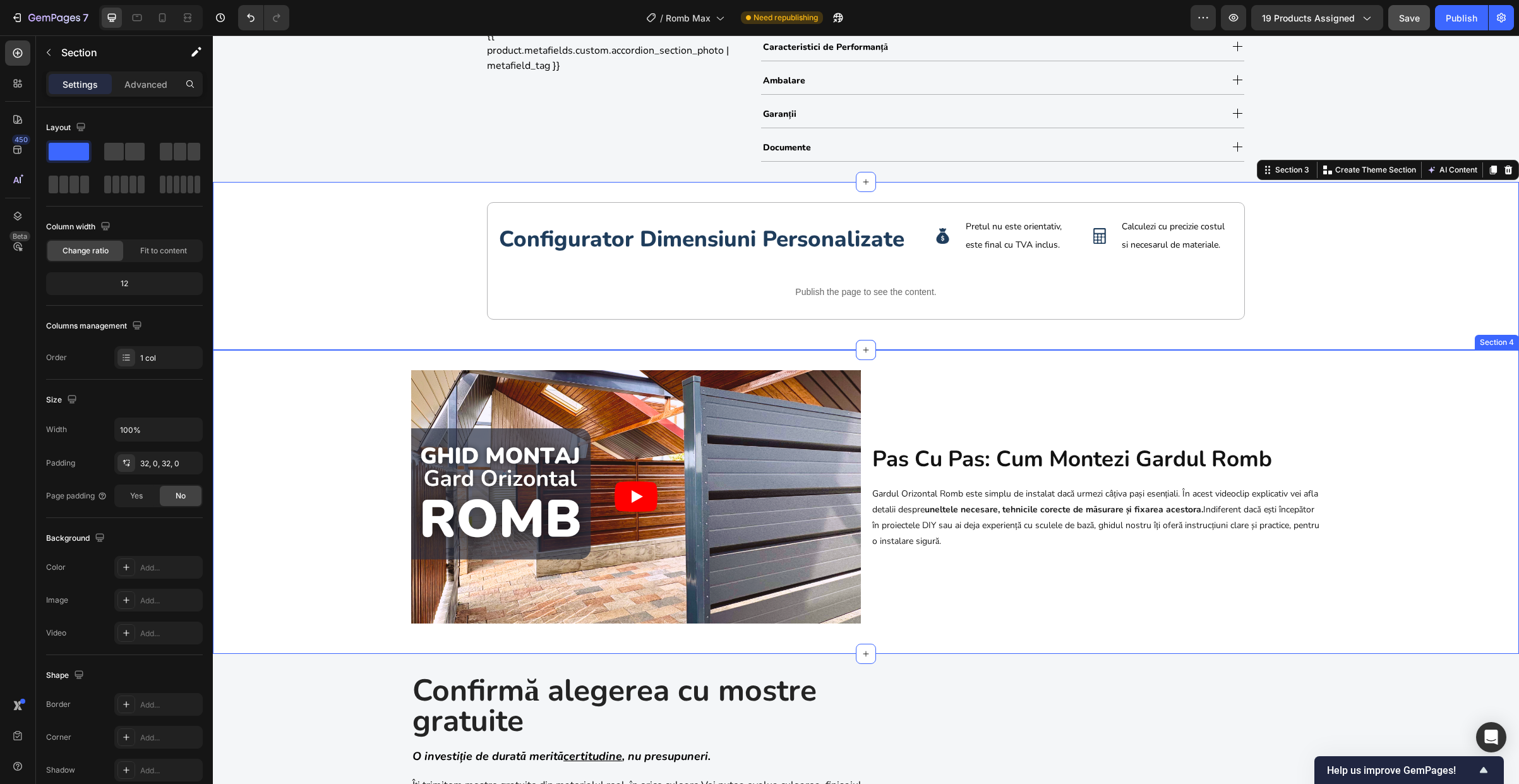
click at [1394, 358] on div "Video pas cu pas: cum montezi gardul romb Heading Gardul Orizontal Romb este si…" at bounding box center [866, 502] width 1306 height 304
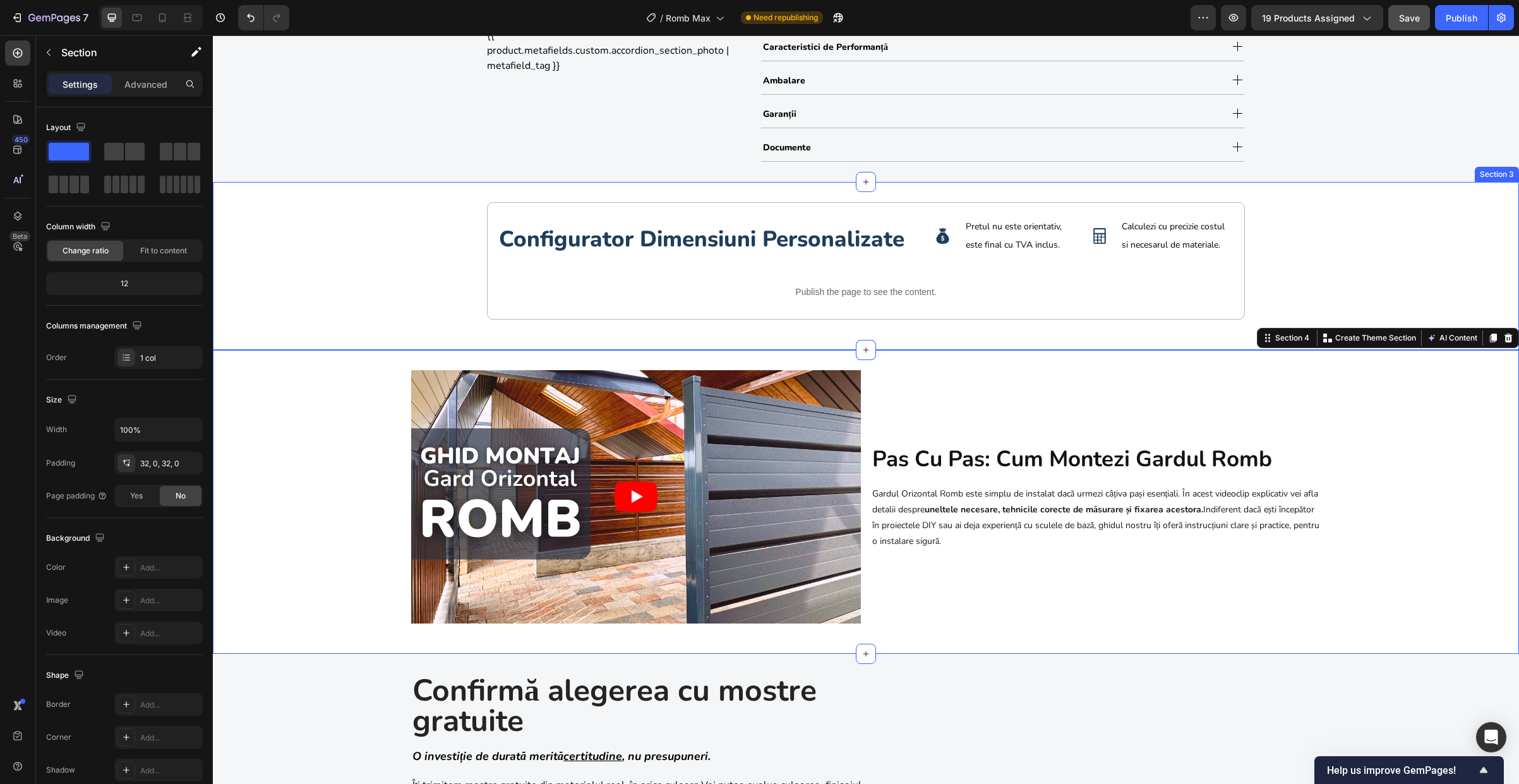
click at [1280, 245] on div "configurator dimensiuni personalizate Heading Image Pretul nu este orientativ, …" at bounding box center [866, 266] width 1306 height 128
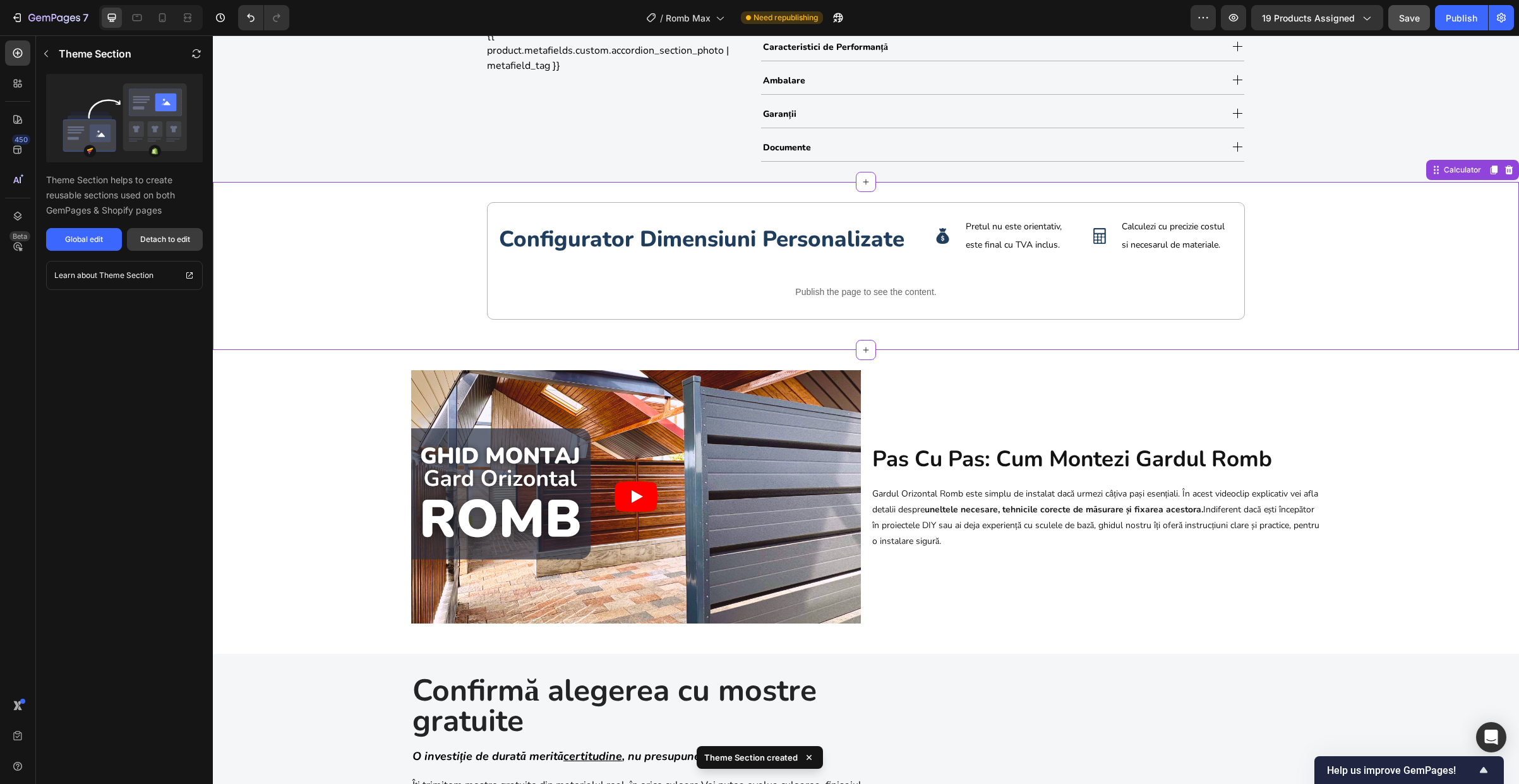
click at [146, 236] on div "Detach to edit" at bounding box center [165, 239] width 50 height 11
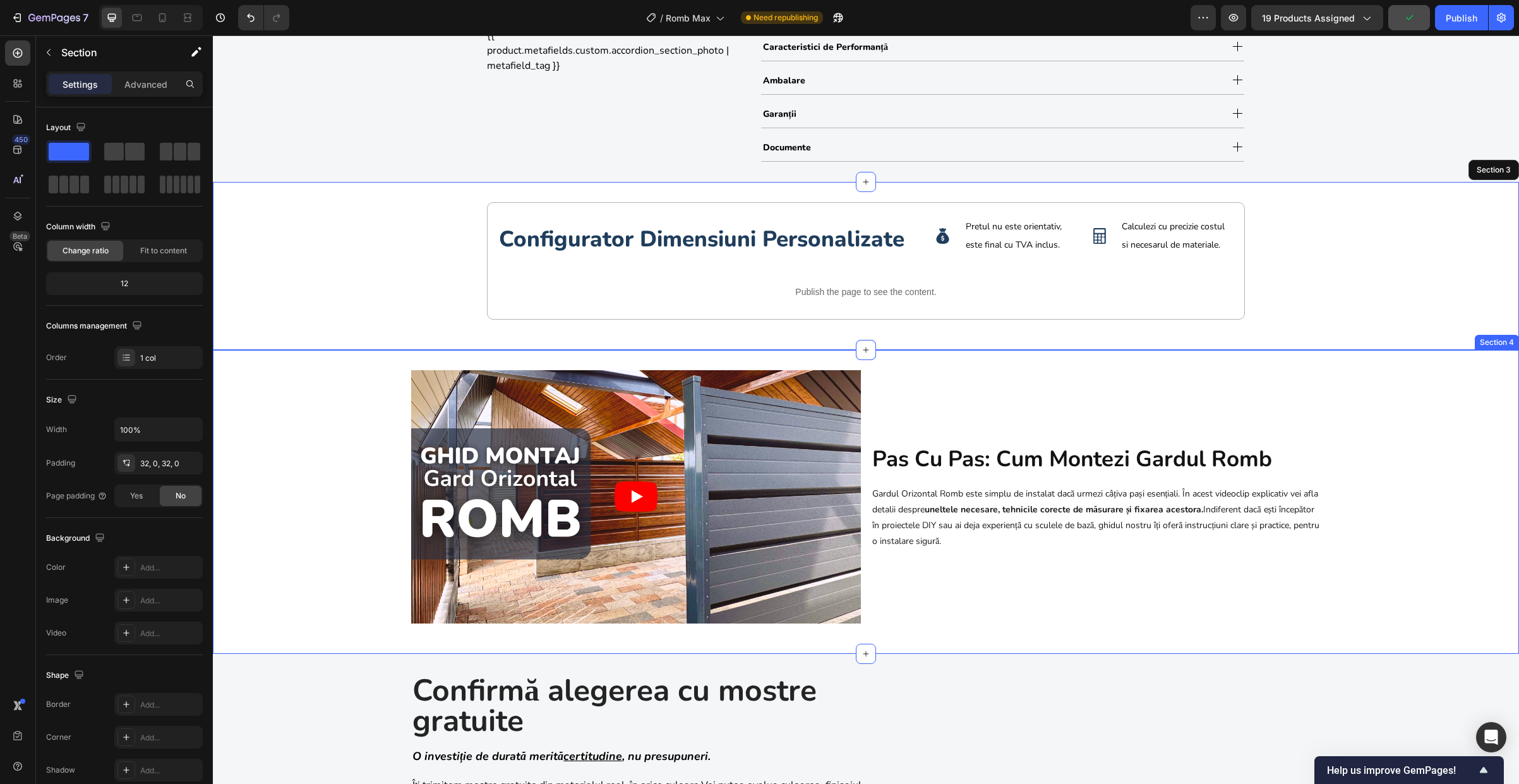
click at [1360, 392] on div "Video pas cu pas: cum montezi gardul romb Heading Gardul Orizontal Romb este si…" at bounding box center [866, 502] width 1306 height 263
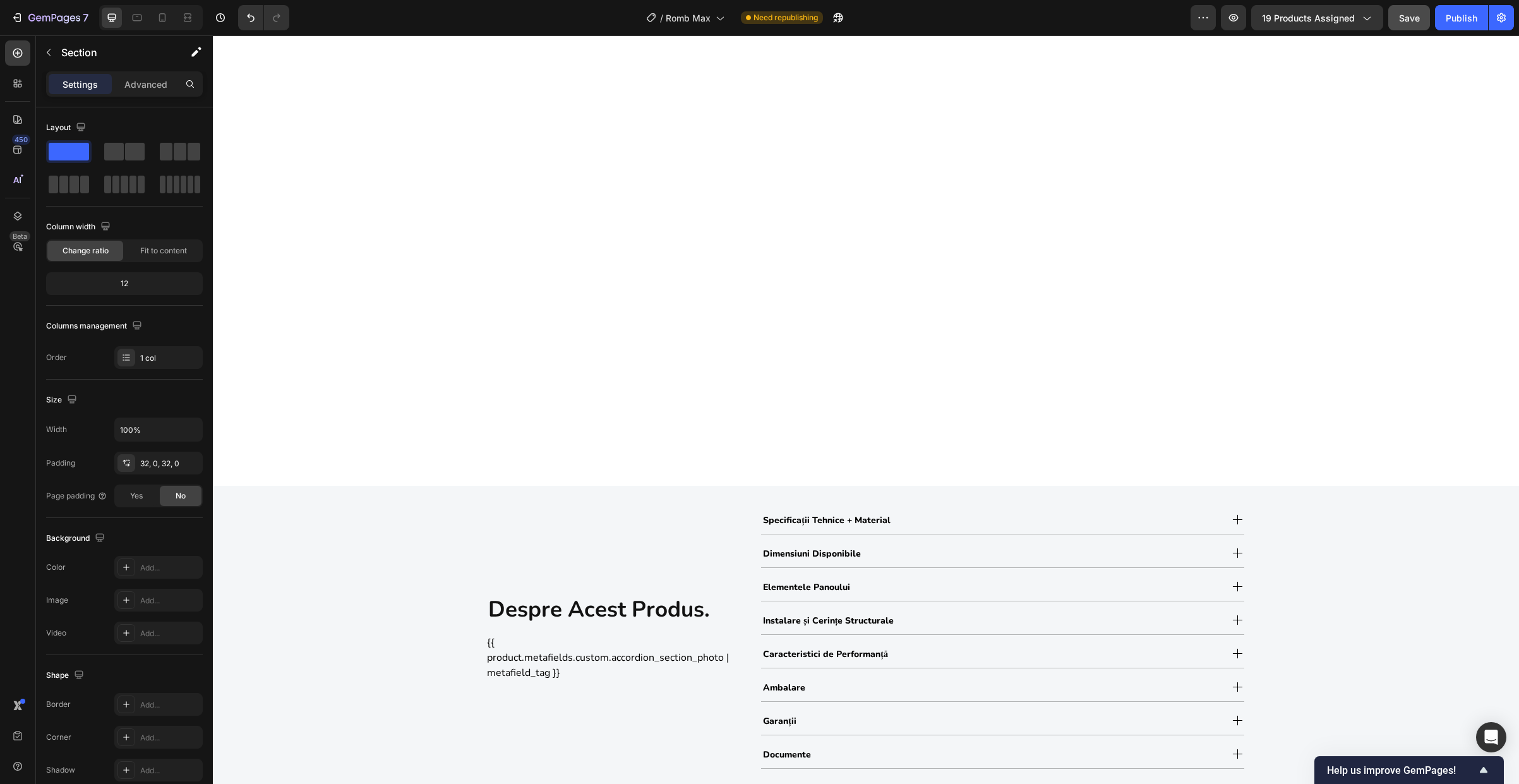
select select "1.8m (l) x 1.50m (h)"
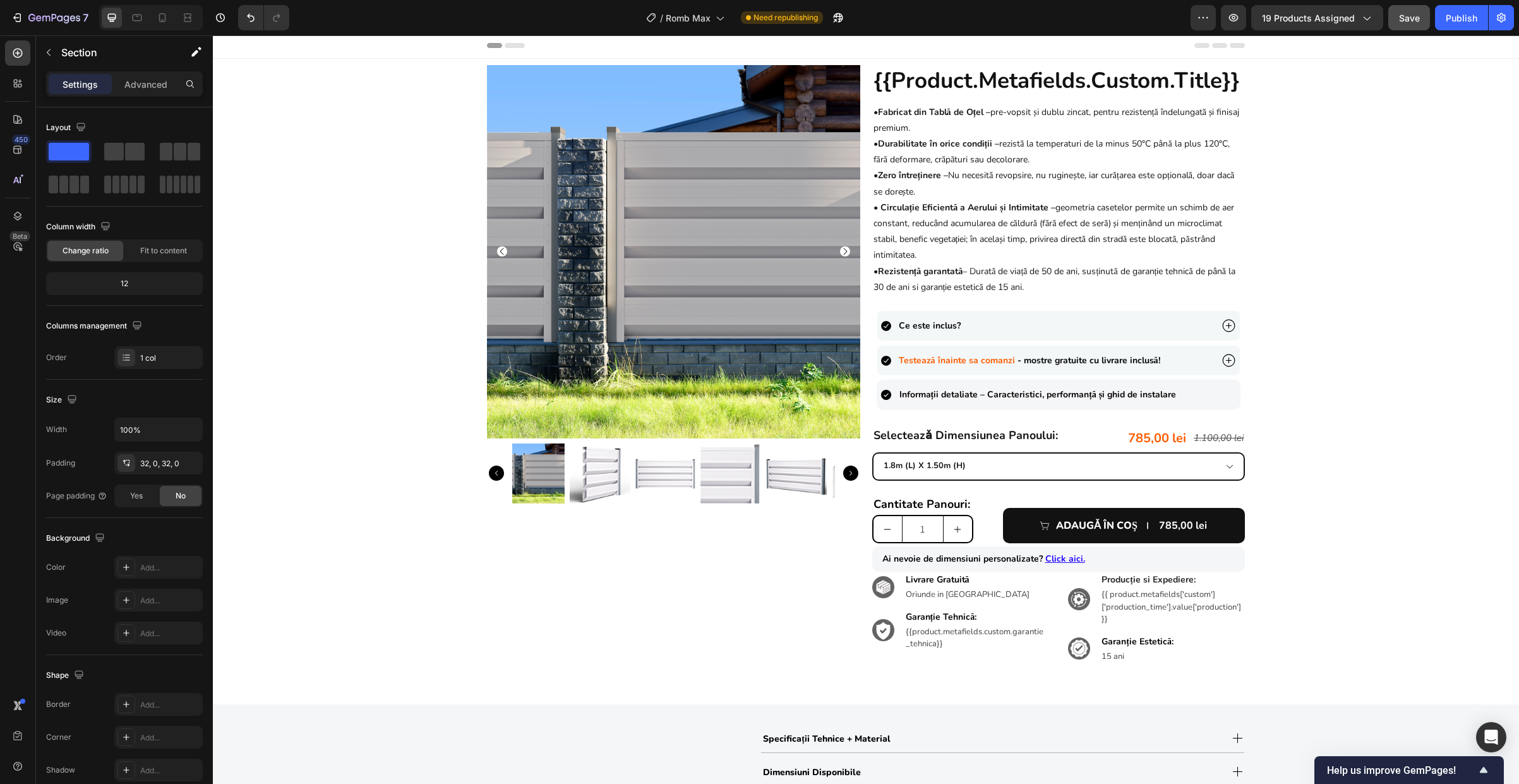
scroll to position [0, 0]
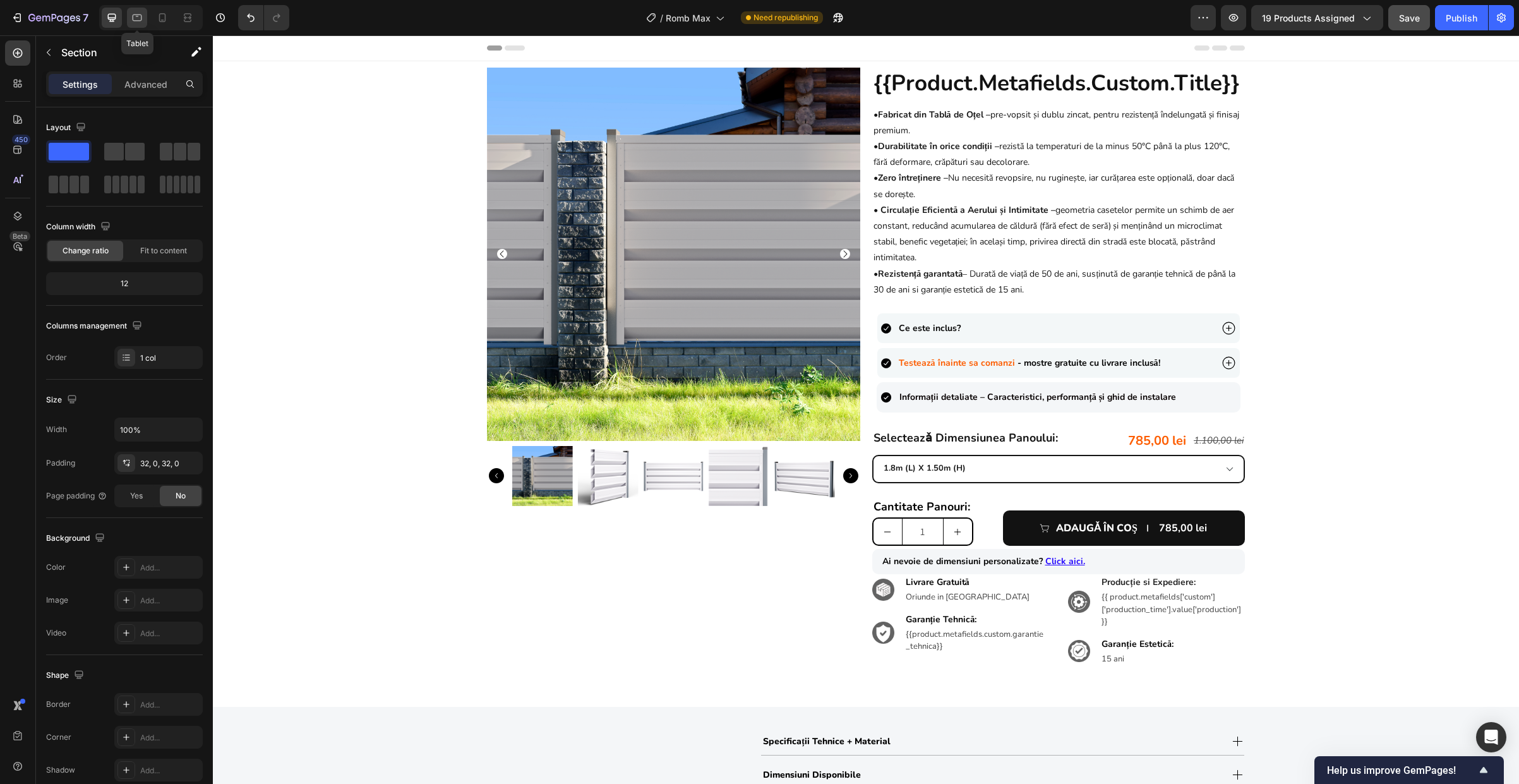
click at [144, 15] on div at bounding box center [137, 17] width 20 height 20
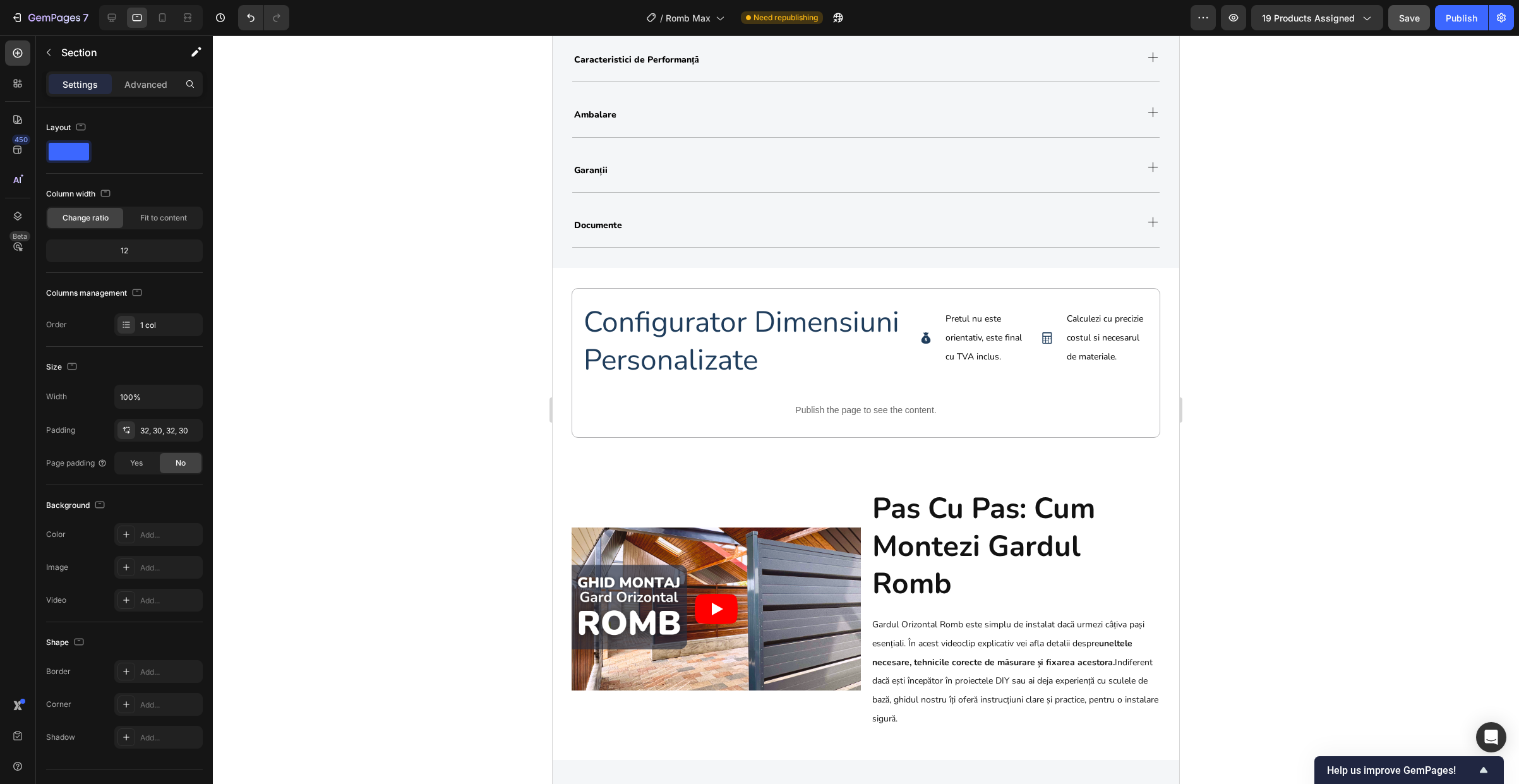
scroll to position [1721, 0]
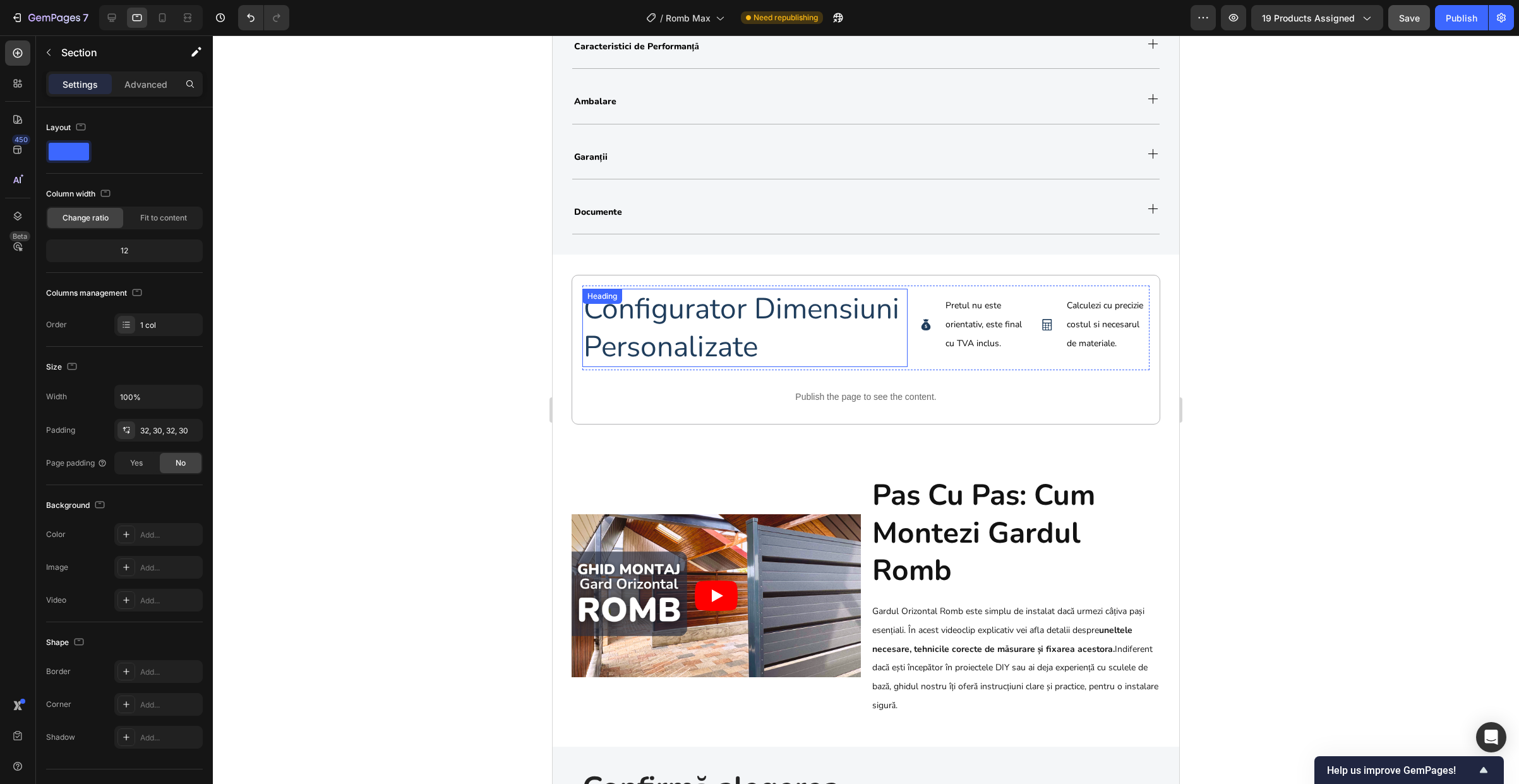
click at [643, 325] on h2 "configurator dimensiuni personalizate" at bounding box center [745, 328] width 326 height 78
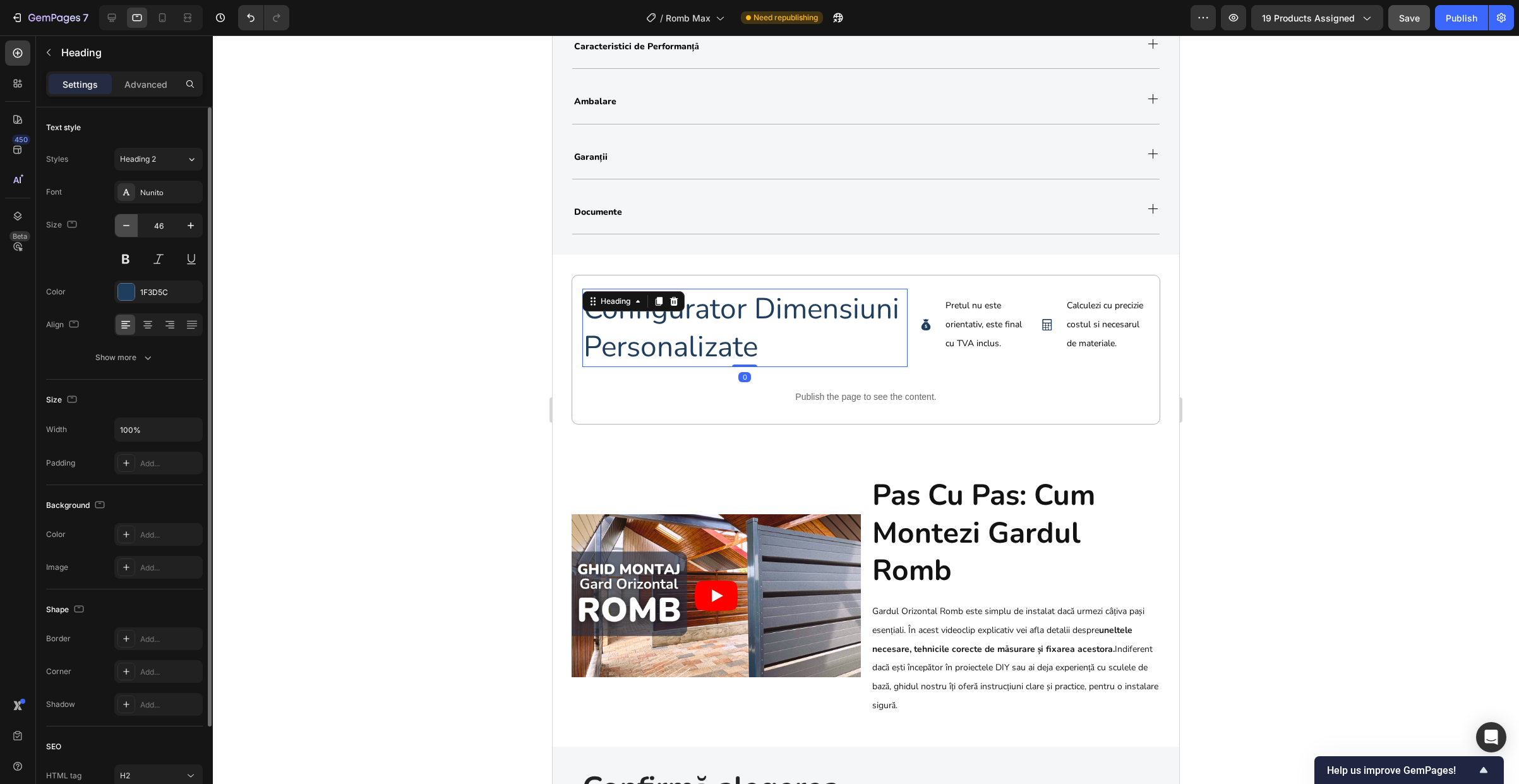
click at [132, 229] on icon "button" at bounding box center [126, 225] width 13 height 13
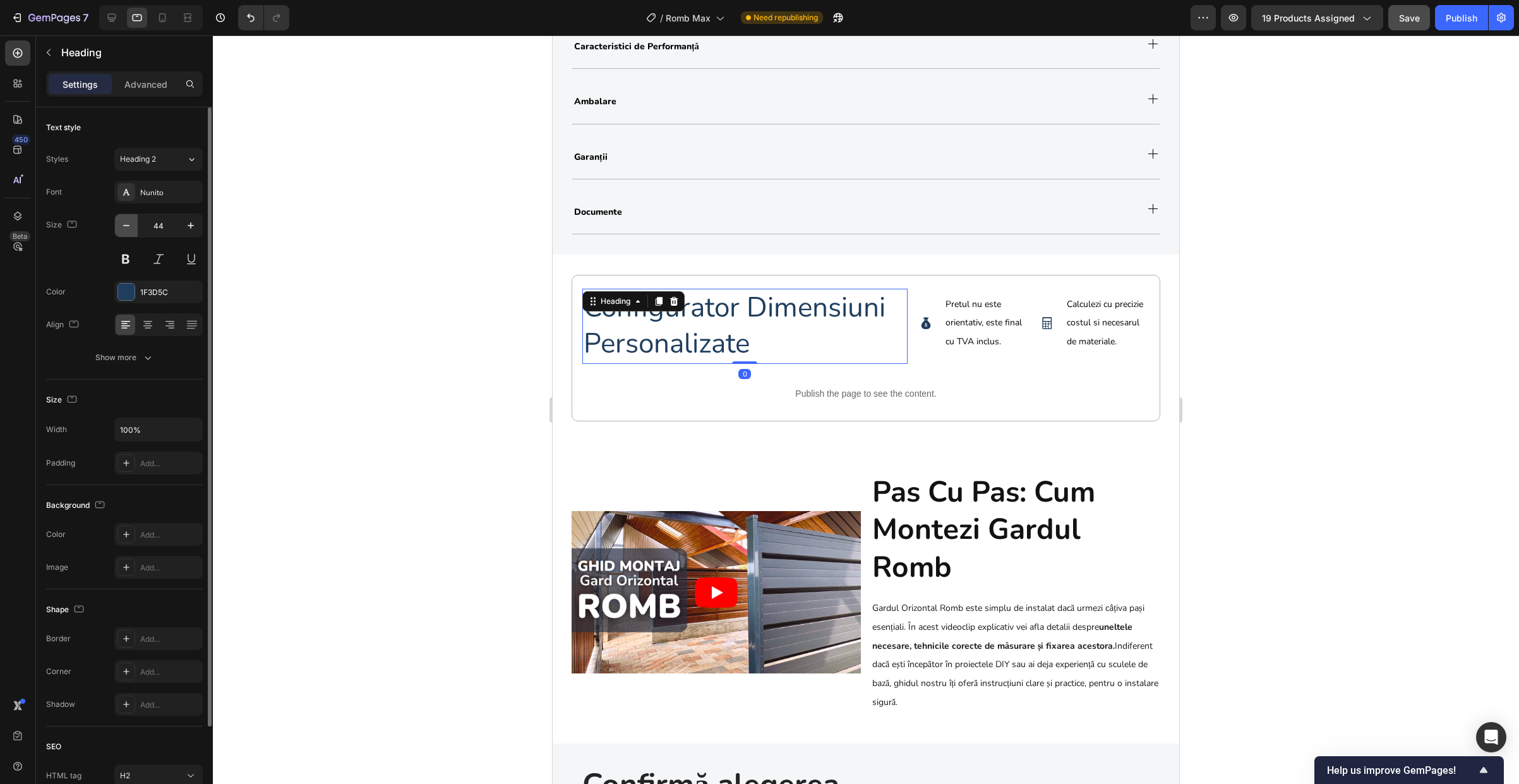
click at [132, 229] on icon "button" at bounding box center [126, 225] width 13 height 13
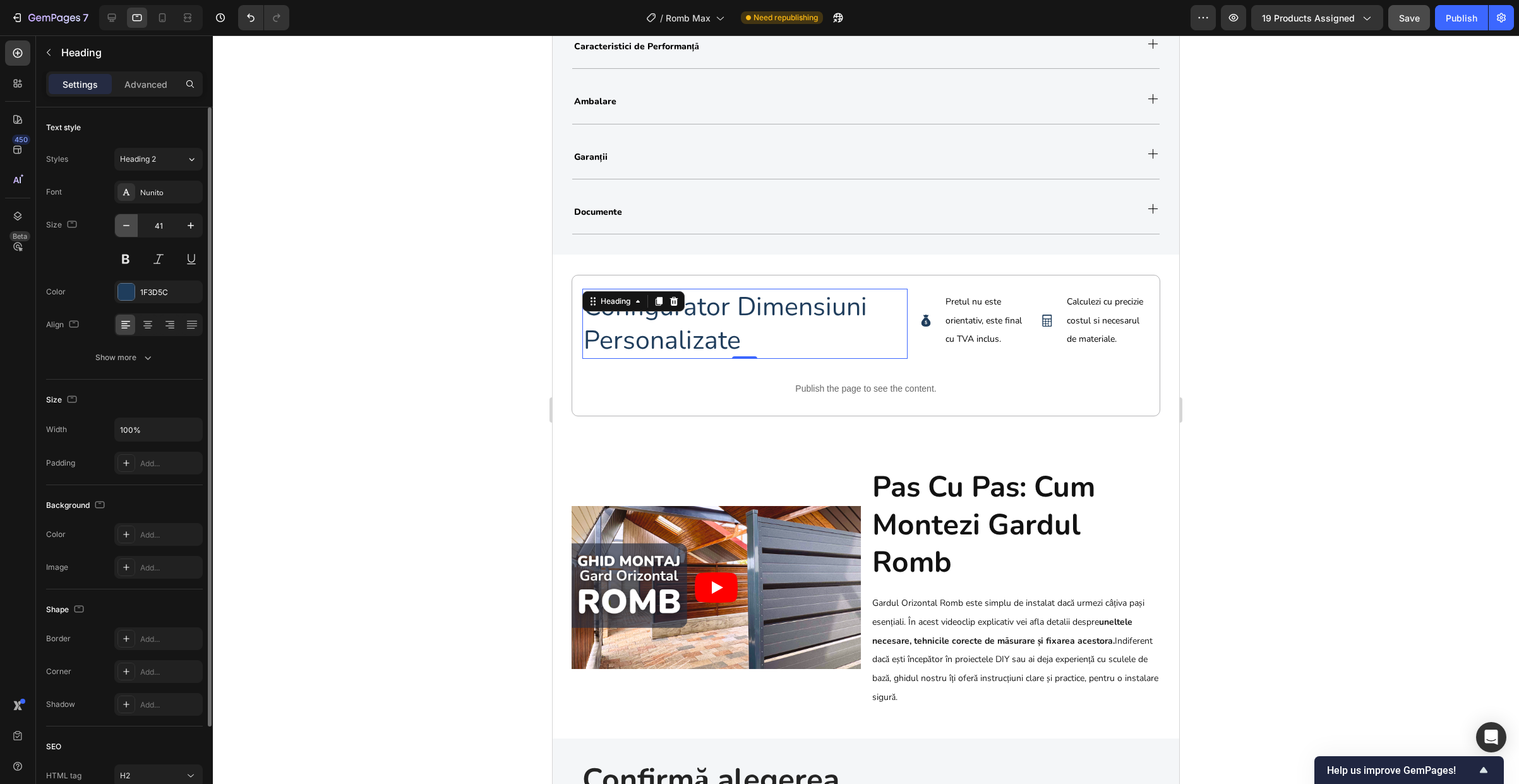
click at [132, 229] on icon "button" at bounding box center [126, 225] width 13 height 13
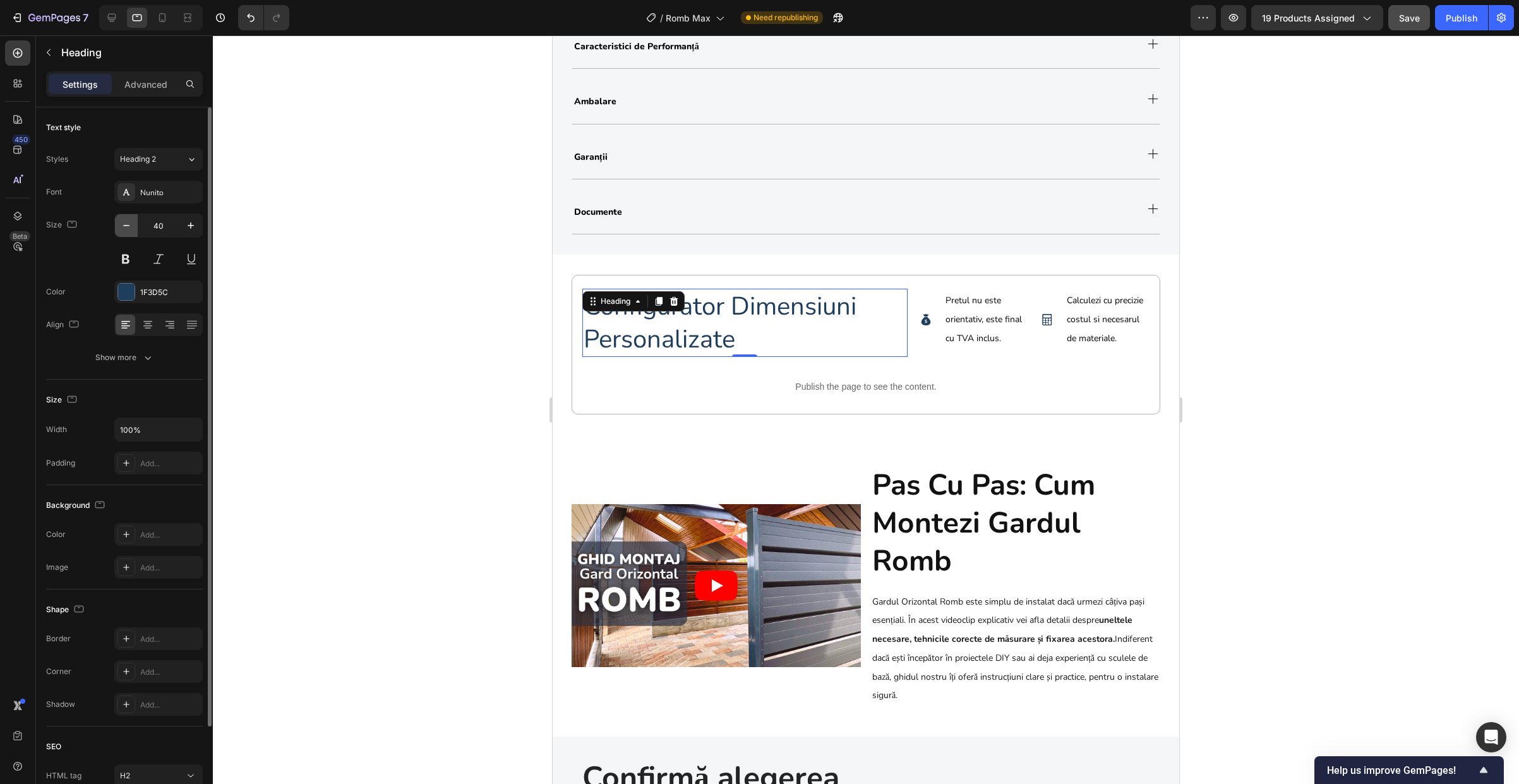
click at [132, 229] on icon "button" at bounding box center [126, 225] width 13 height 13
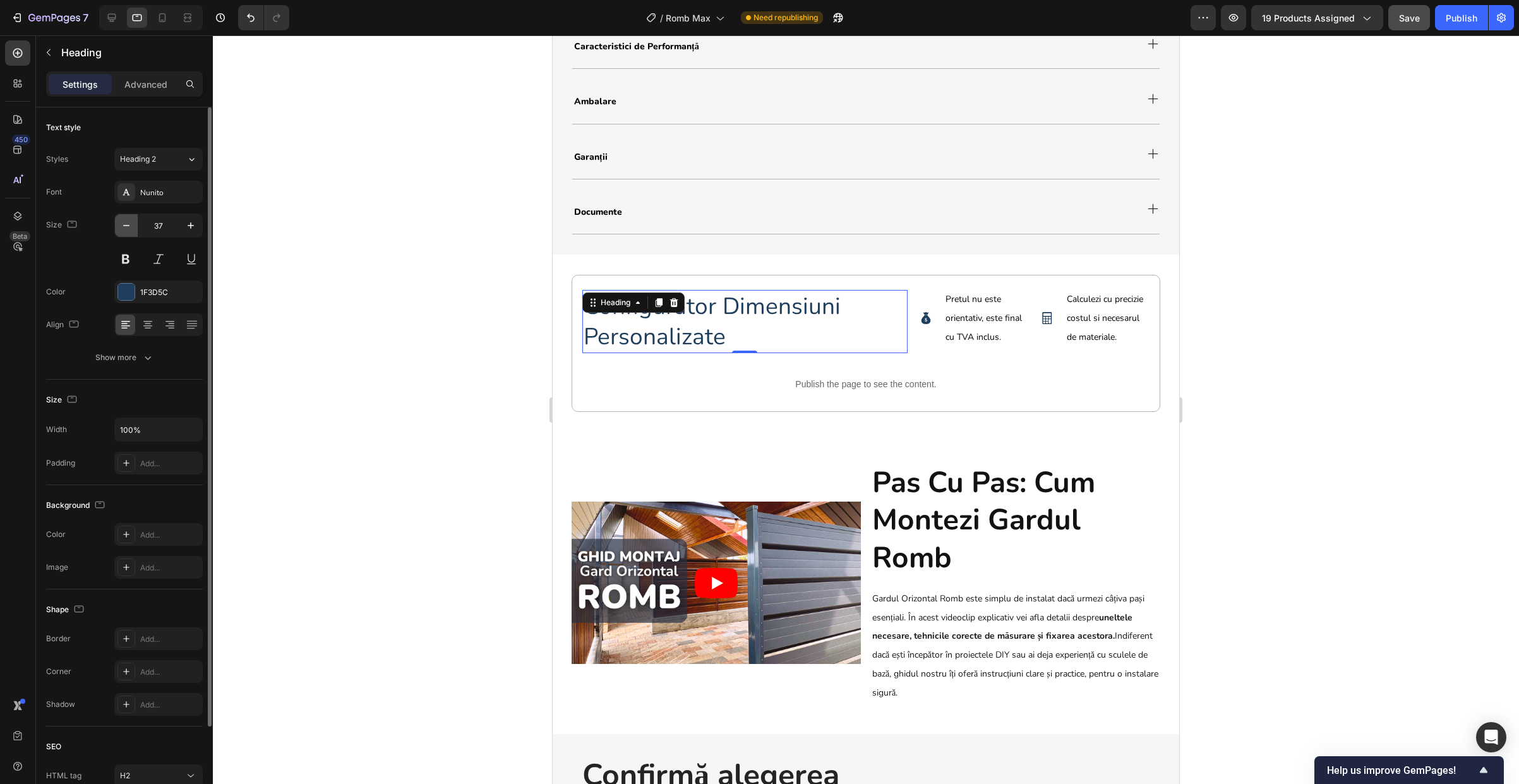
click at [132, 229] on icon "button" at bounding box center [126, 225] width 13 height 13
type input "35"
click at [611, 308] on div "Heading" at bounding box center [616, 304] width 35 height 11
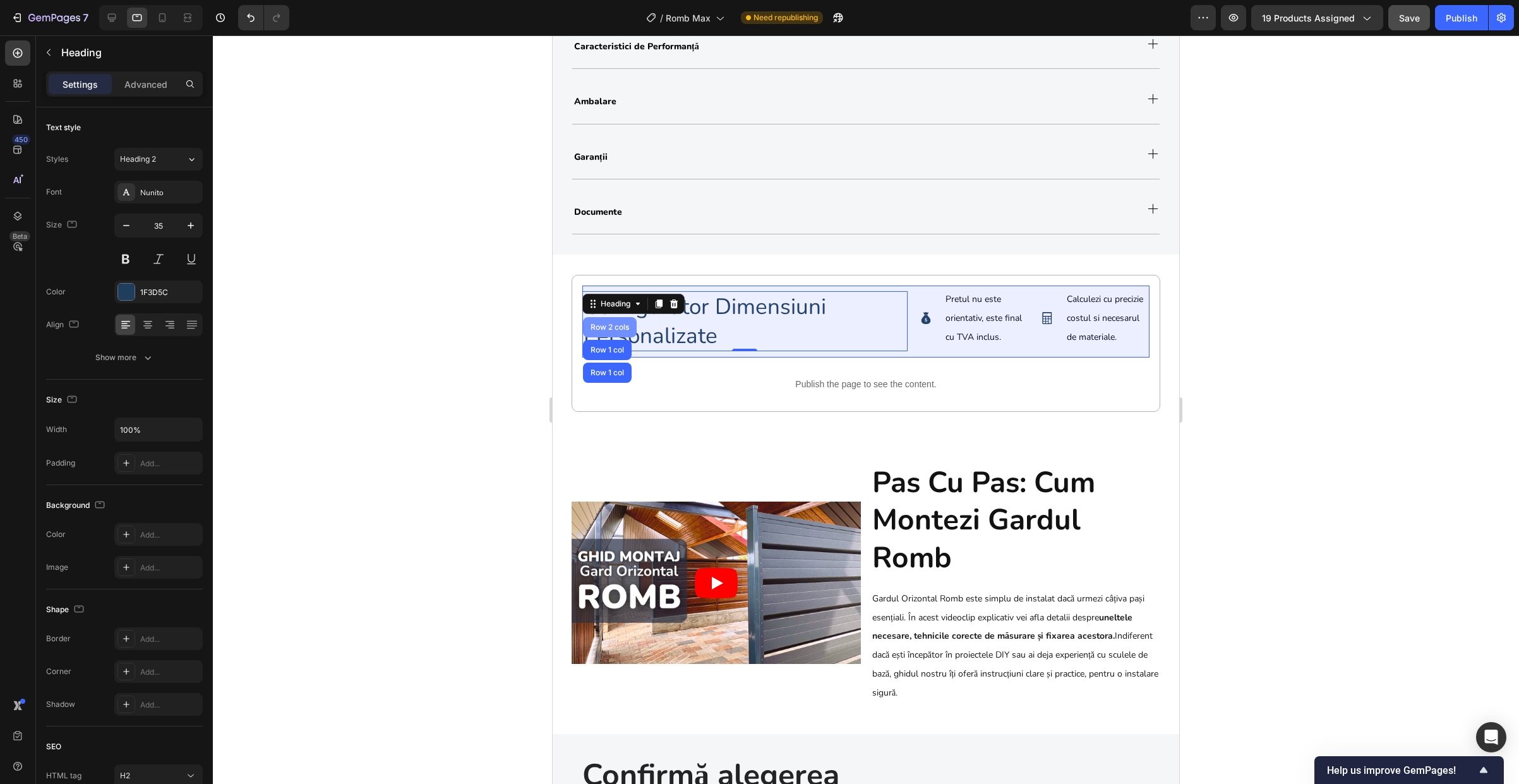
click at [607, 328] on div "Row 2 cols" at bounding box center [610, 327] width 44 height 8
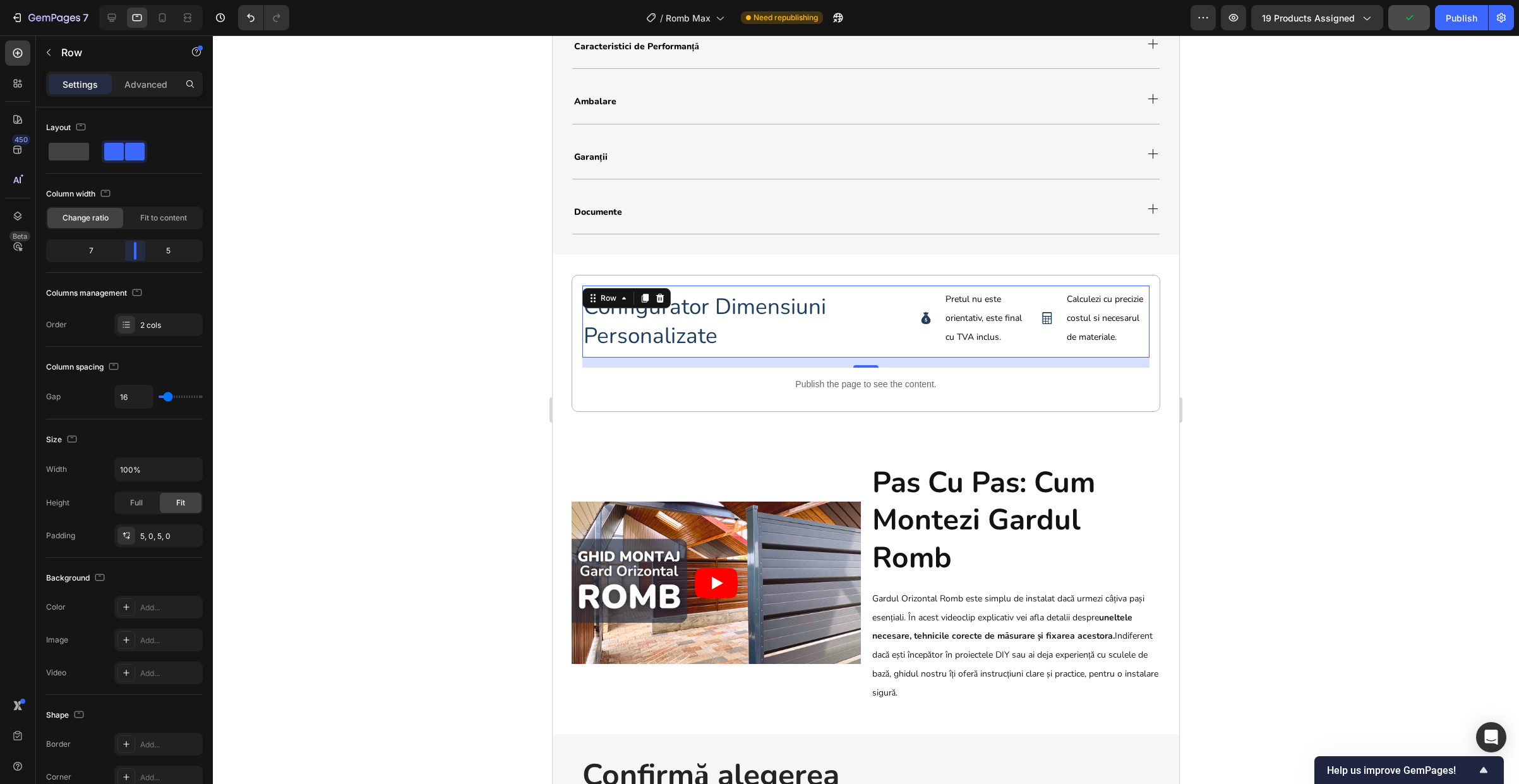
drag, startPoint x: 138, startPoint y: 255, endPoint x: 132, endPoint y: 259, distance: 7.2
click at [132, 0] on body "7 Version history / Romb Max Need republishing Preview 19 products assigned Pub…" at bounding box center [759, 0] width 1519 height 0
click at [706, 318] on h2 "configurator dimensiuni personalizate" at bounding box center [745, 321] width 326 height 60
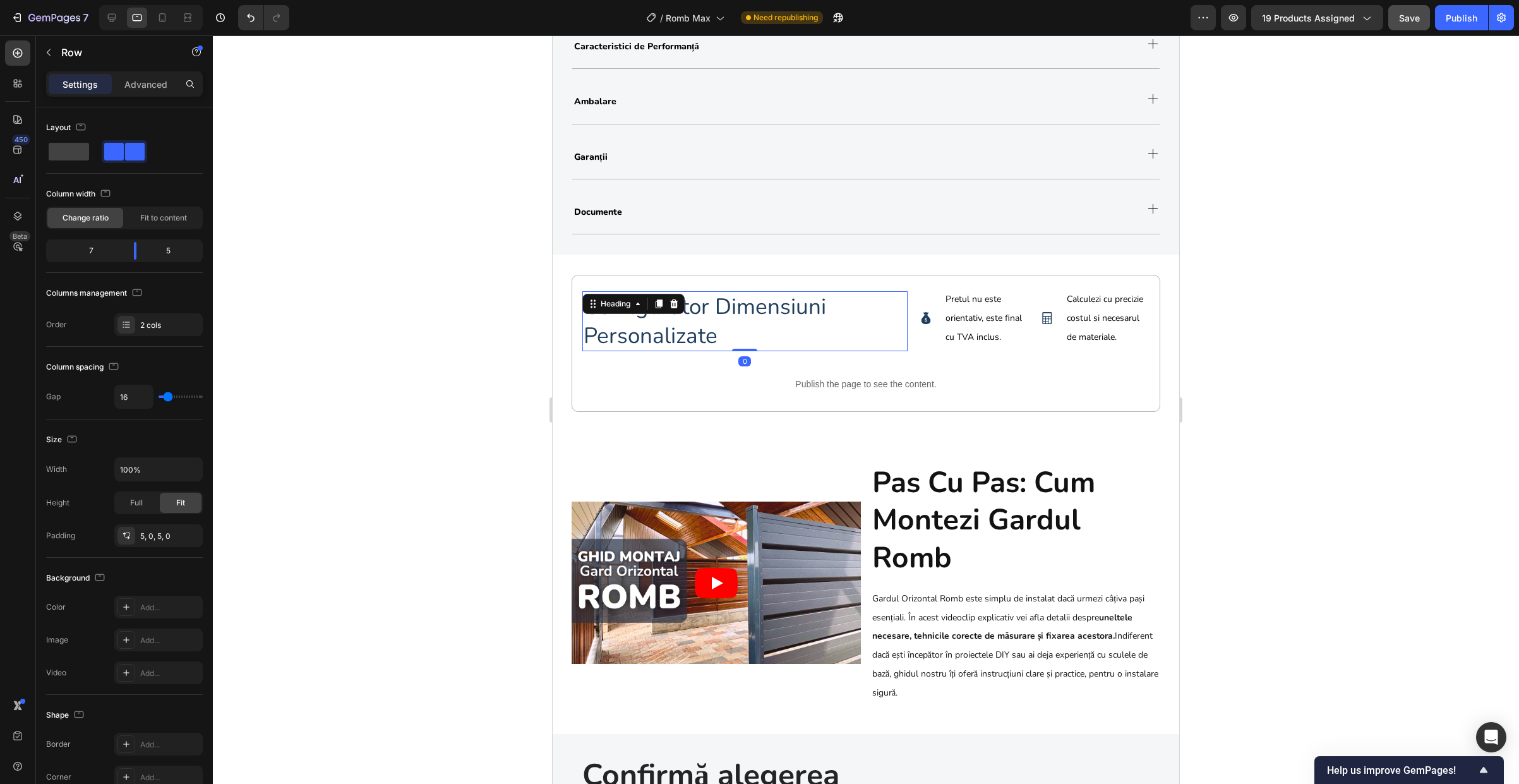
click at [706, 318] on h2 "configurator dimensiuni personalizate" at bounding box center [745, 321] width 326 height 60
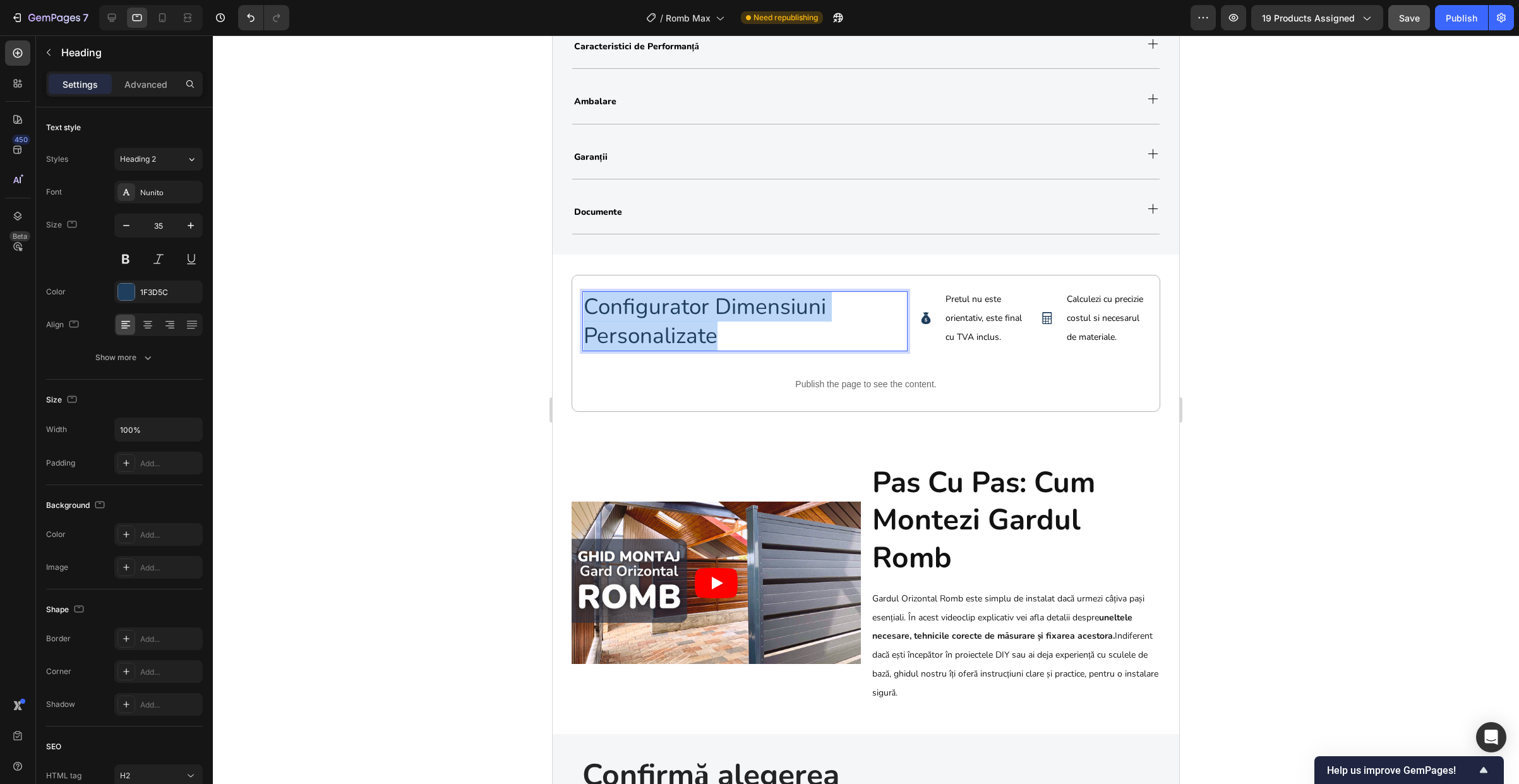
click at [706, 318] on p "configurator dimensiuni personalizate" at bounding box center [745, 321] width 323 height 57
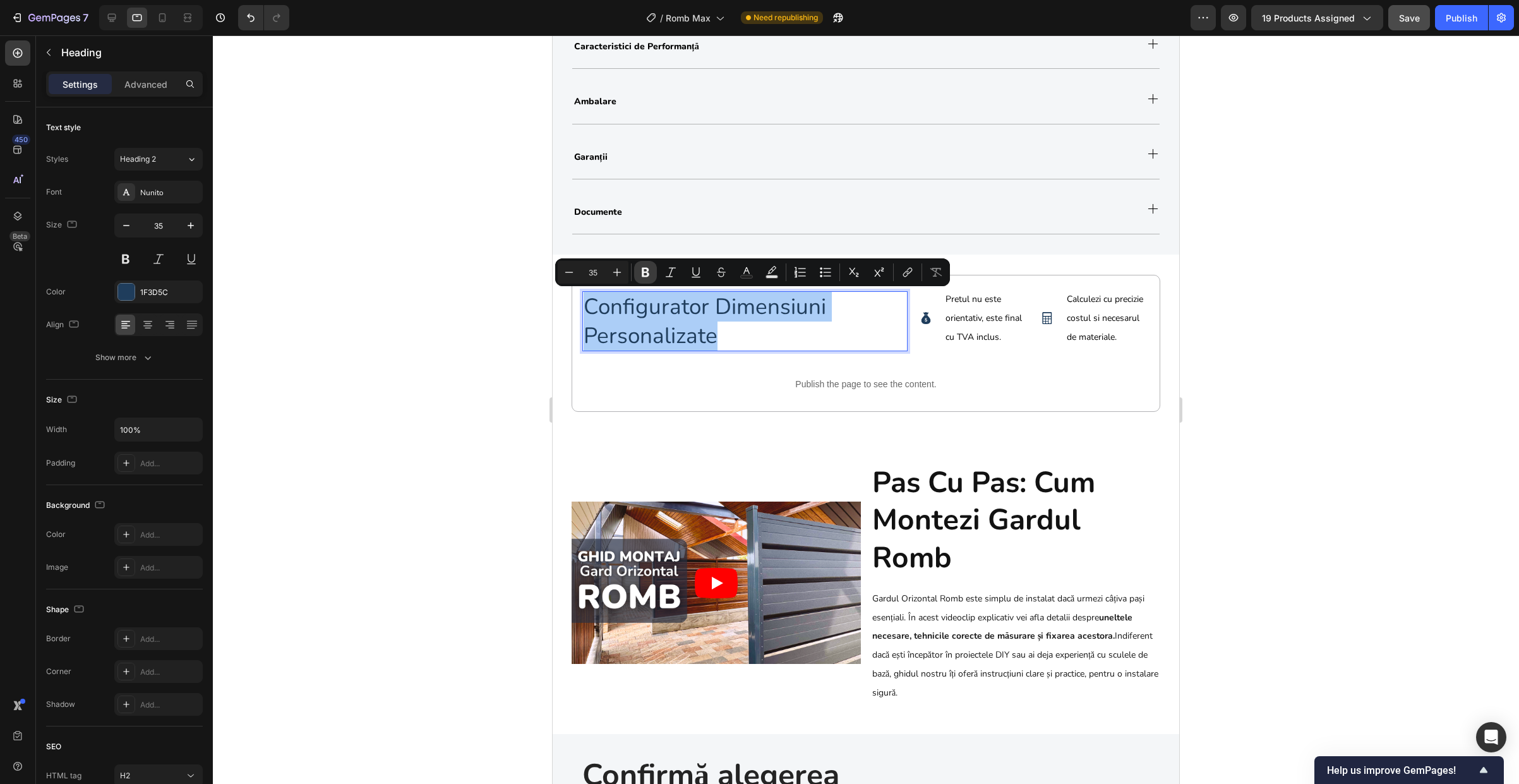
click at [642, 271] on icon "Editor contextual toolbar" at bounding box center [646, 272] width 8 height 10
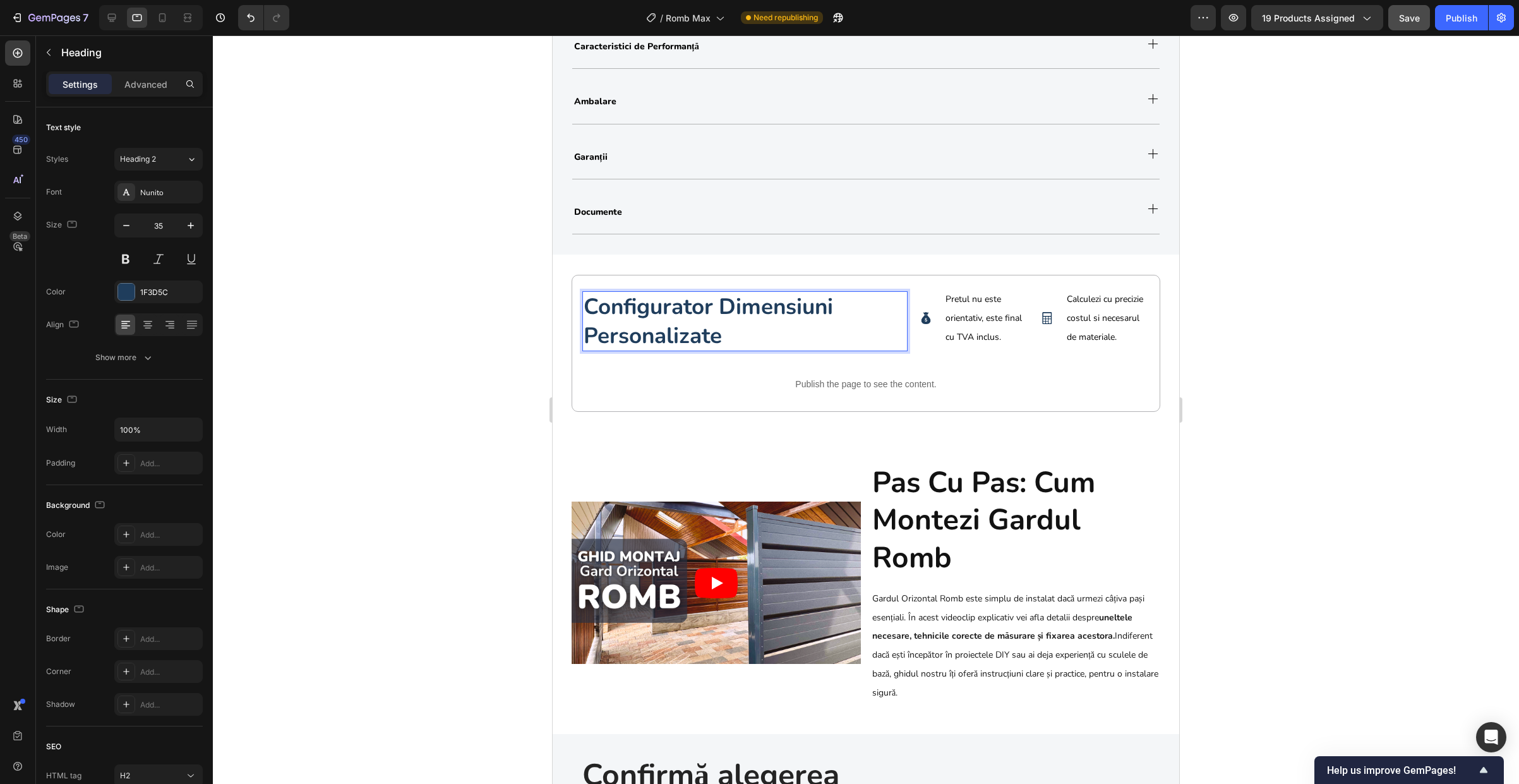
click at [495, 380] on div at bounding box center [866, 410] width 1306 height 748
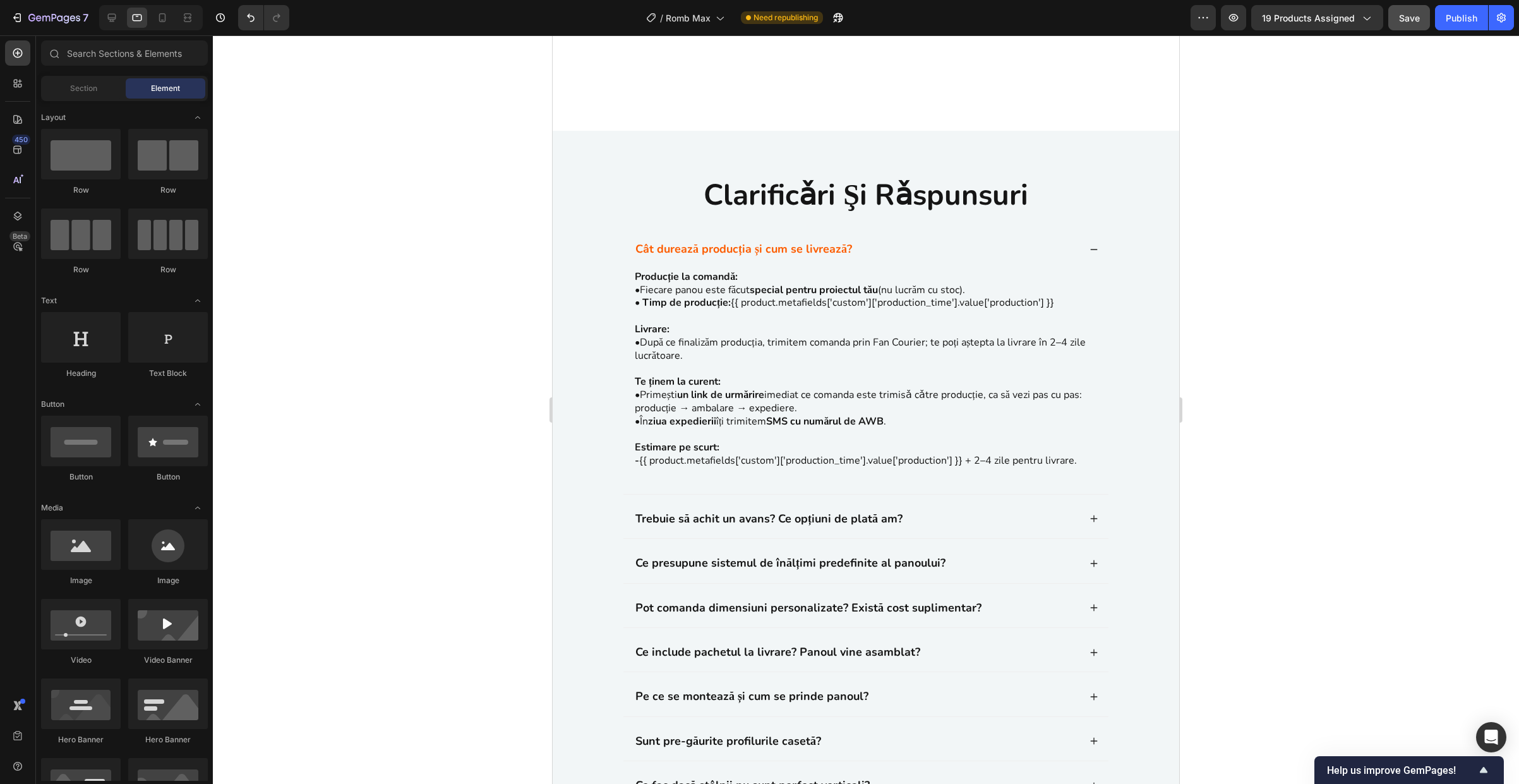
scroll to position [5150, 0]
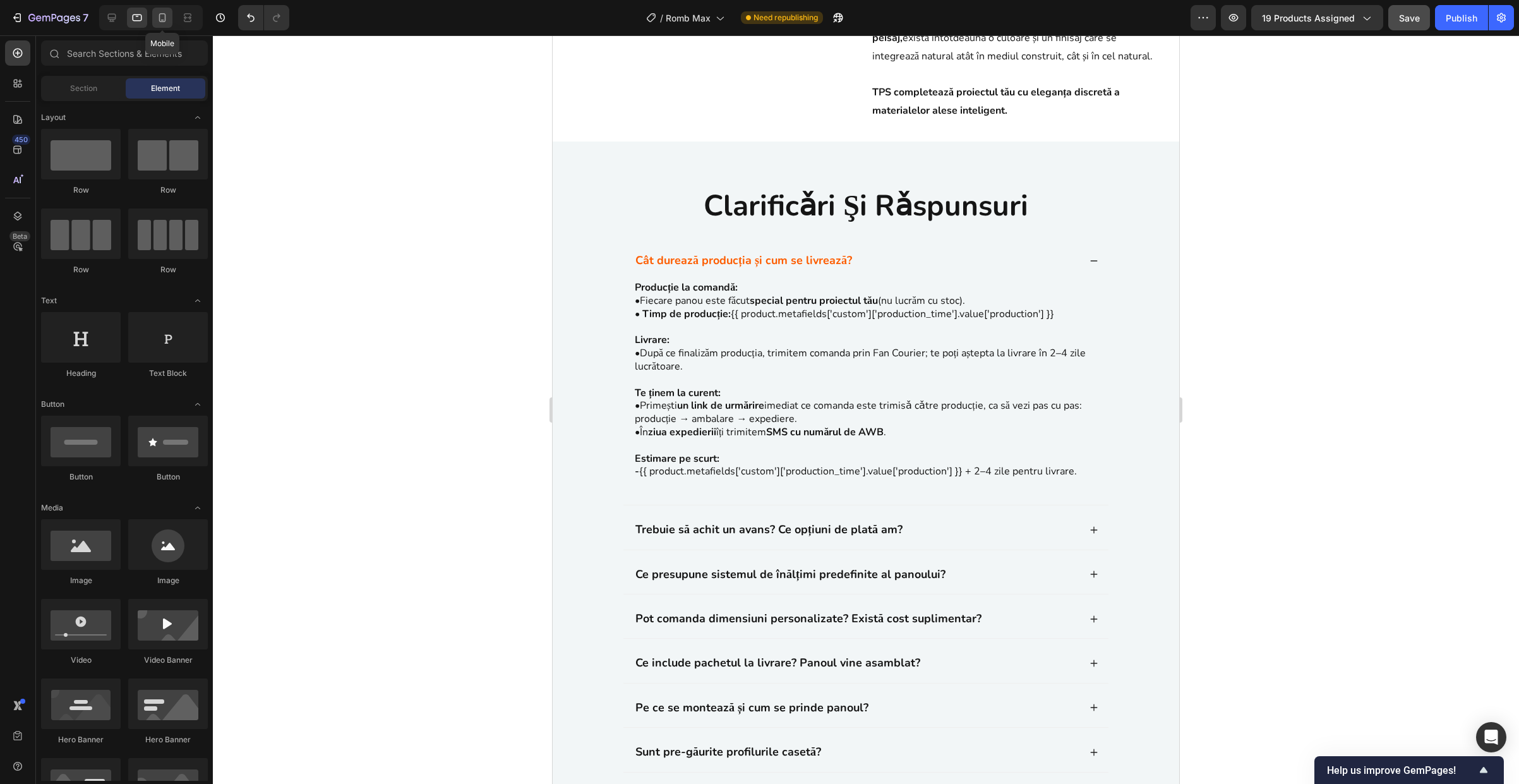
click at [167, 22] on icon at bounding box center [162, 17] width 13 height 13
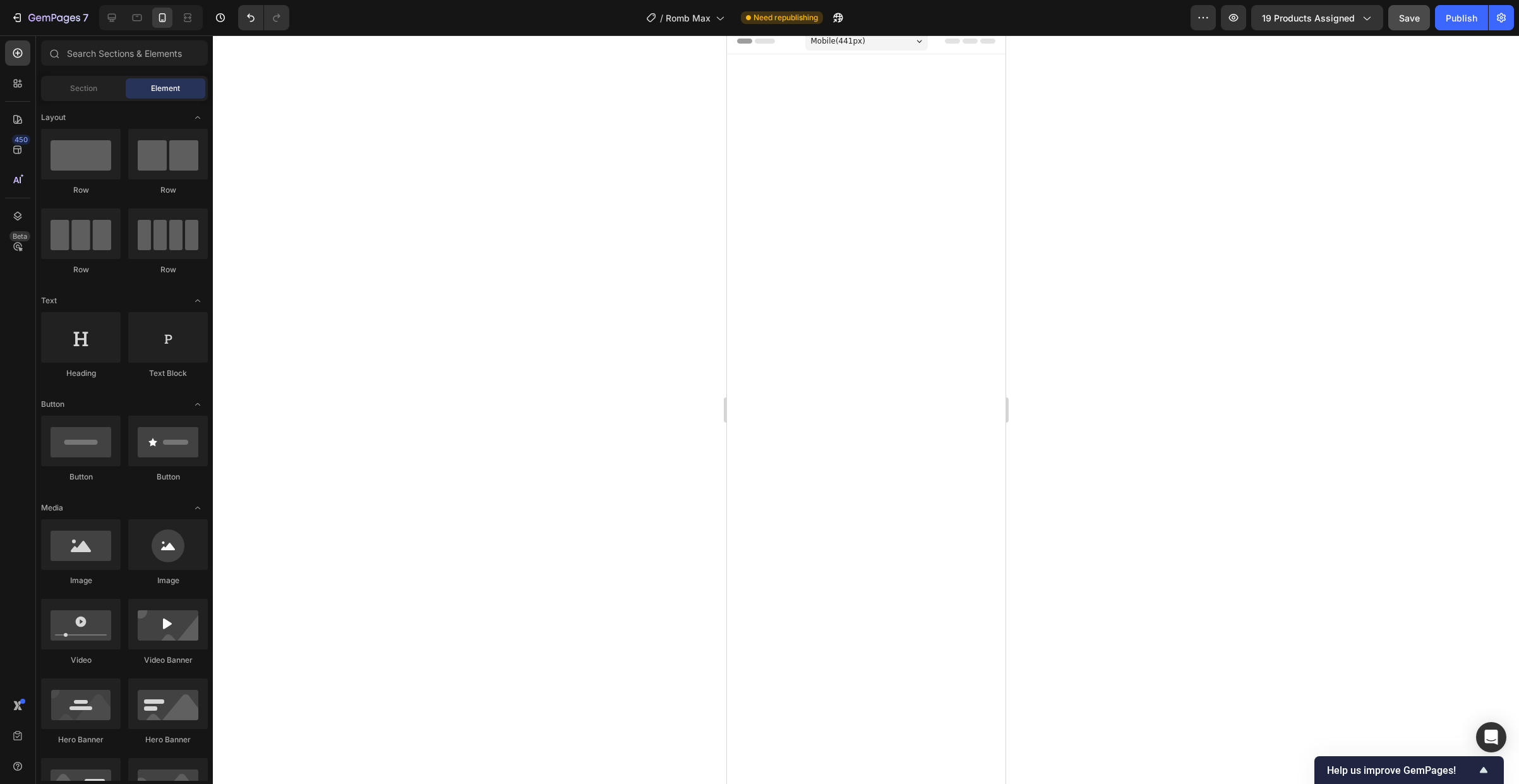
select select "1.8m (l) x 1.50m (h)"
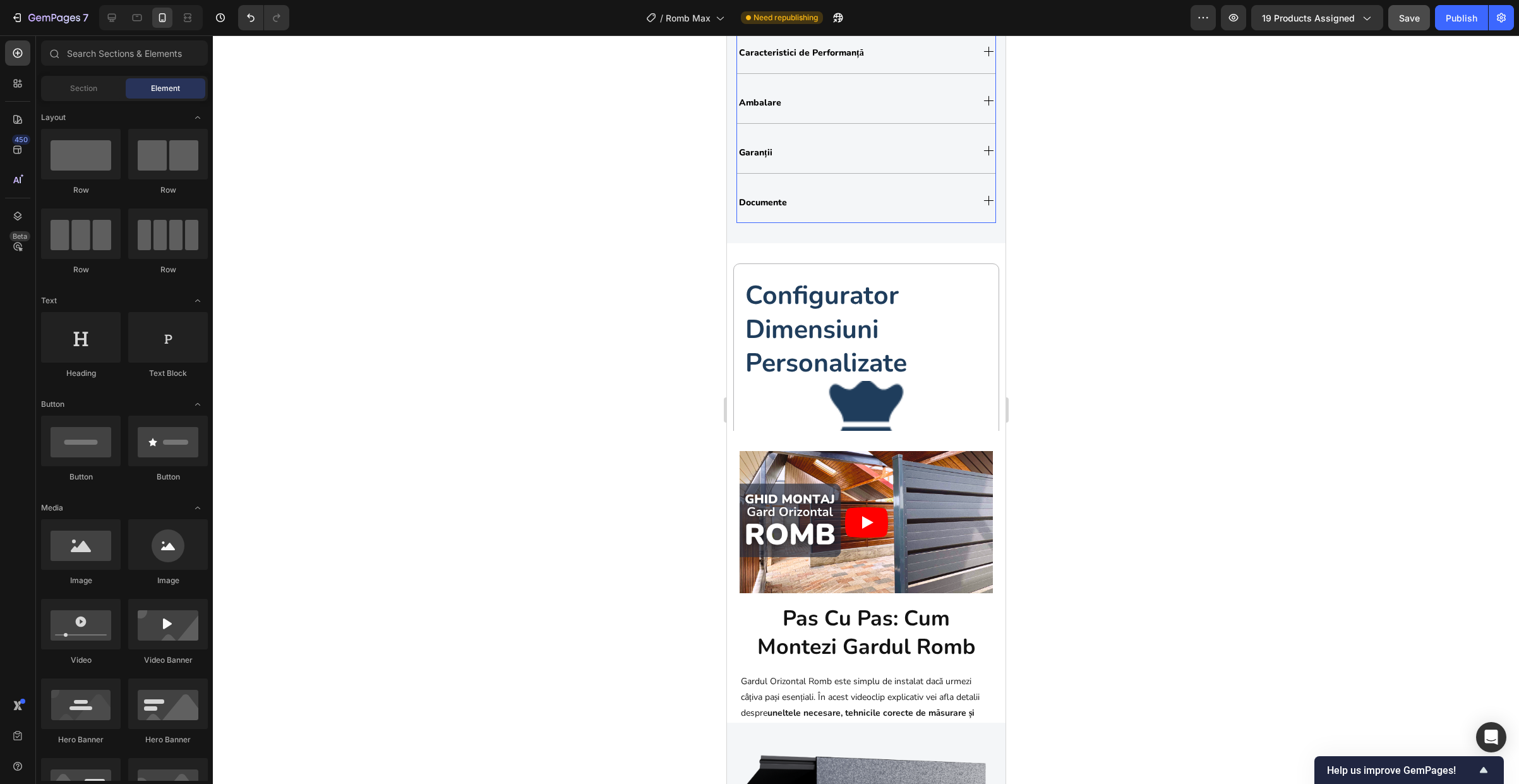
scroll to position [1584, 0]
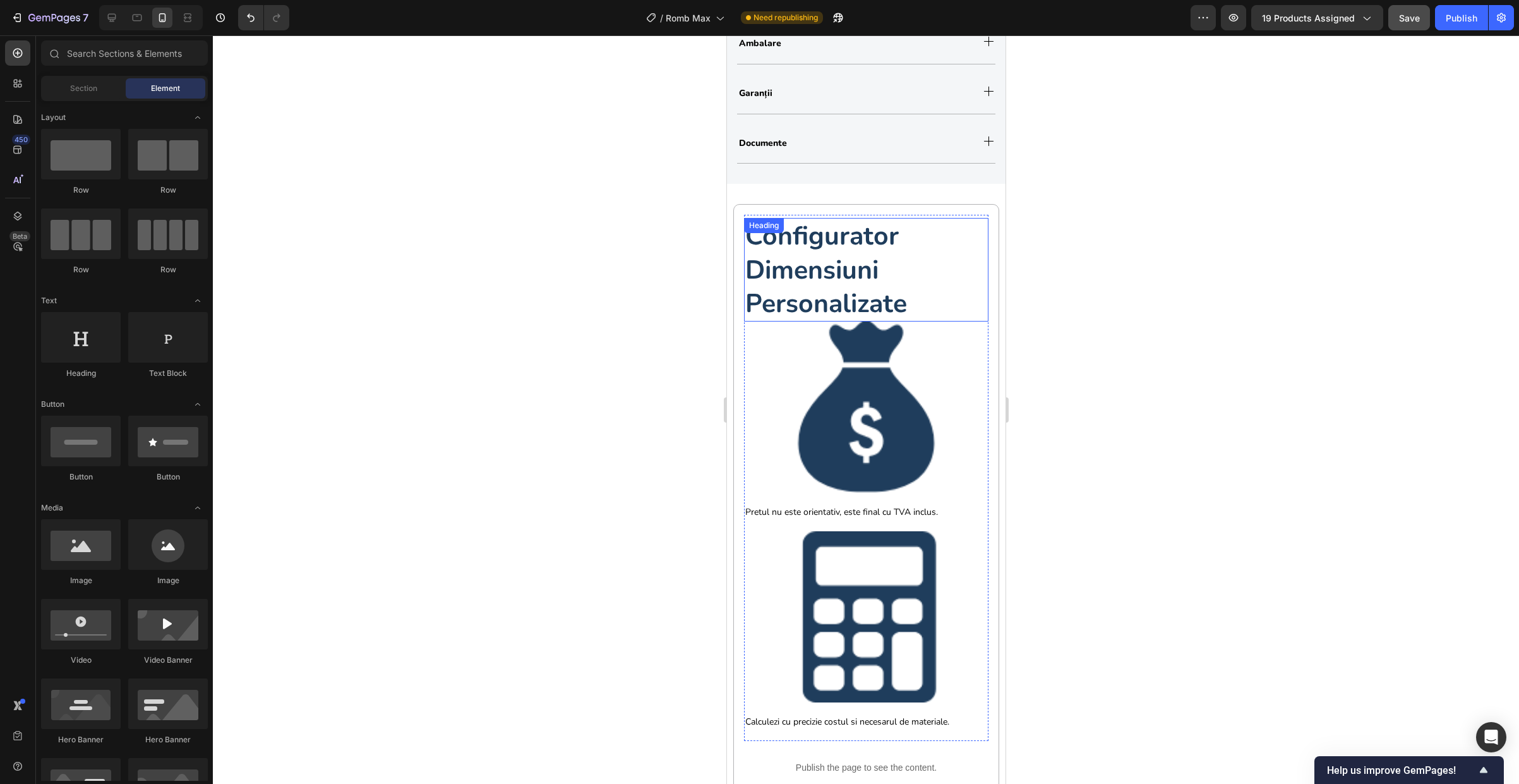
click at [851, 266] on strong "configurator dimensiuni personalizate" at bounding box center [825, 270] width 162 height 102
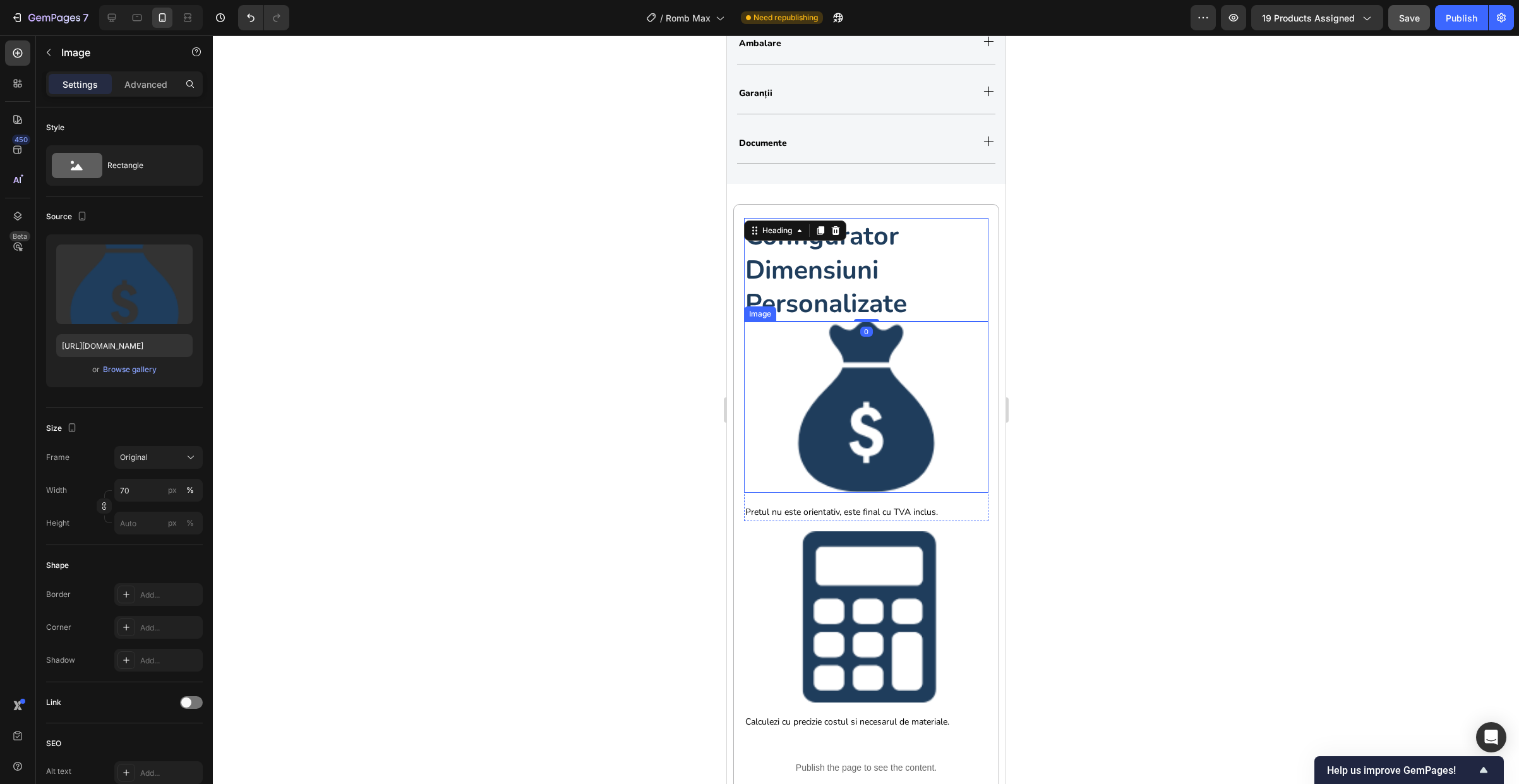
click at [759, 394] on div at bounding box center [866, 407] width 245 height 171
click at [766, 311] on div "Image" at bounding box center [772, 309] width 27 height 11
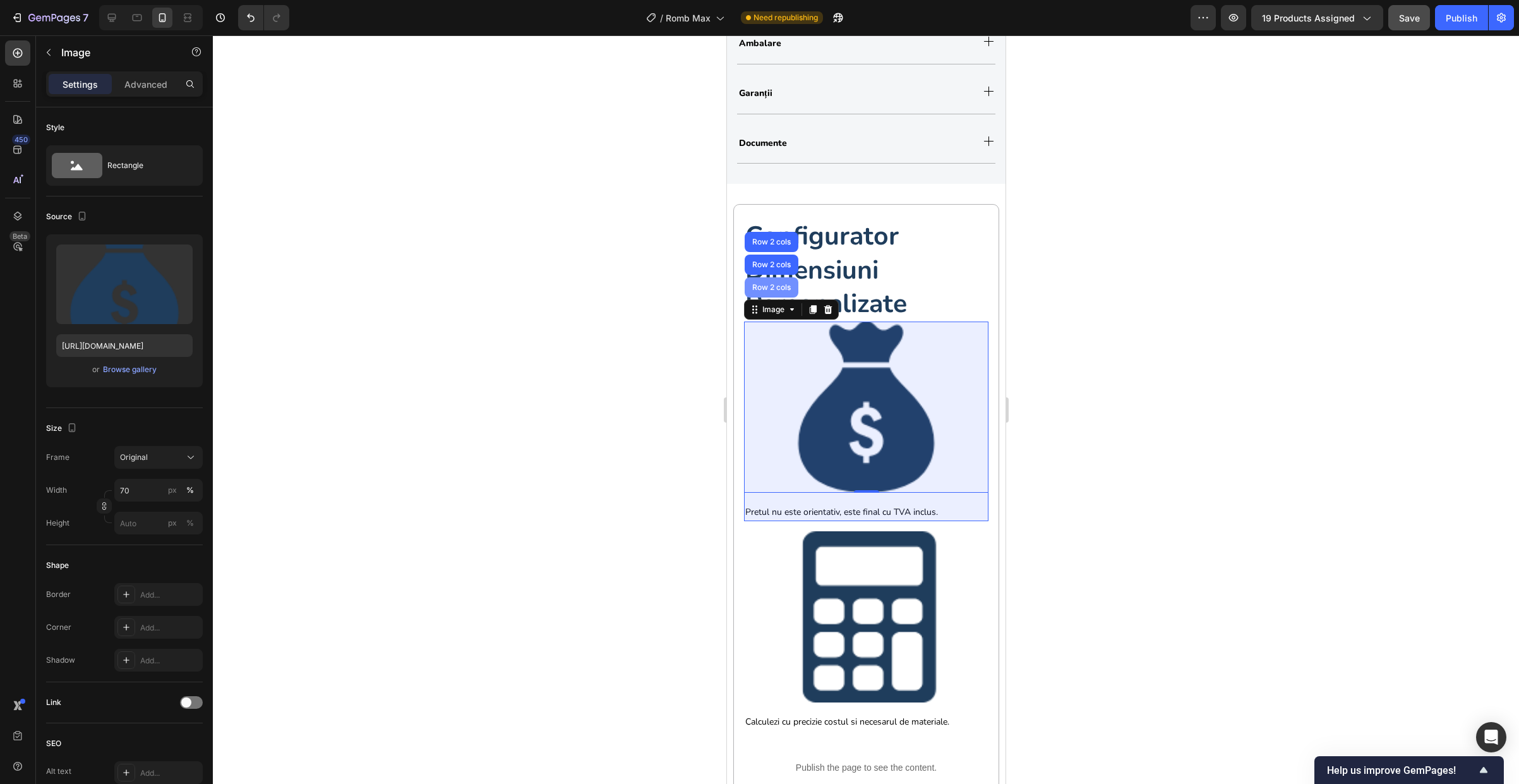
click at [770, 291] on div "Row 2 cols" at bounding box center [771, 287] width 44 height 8
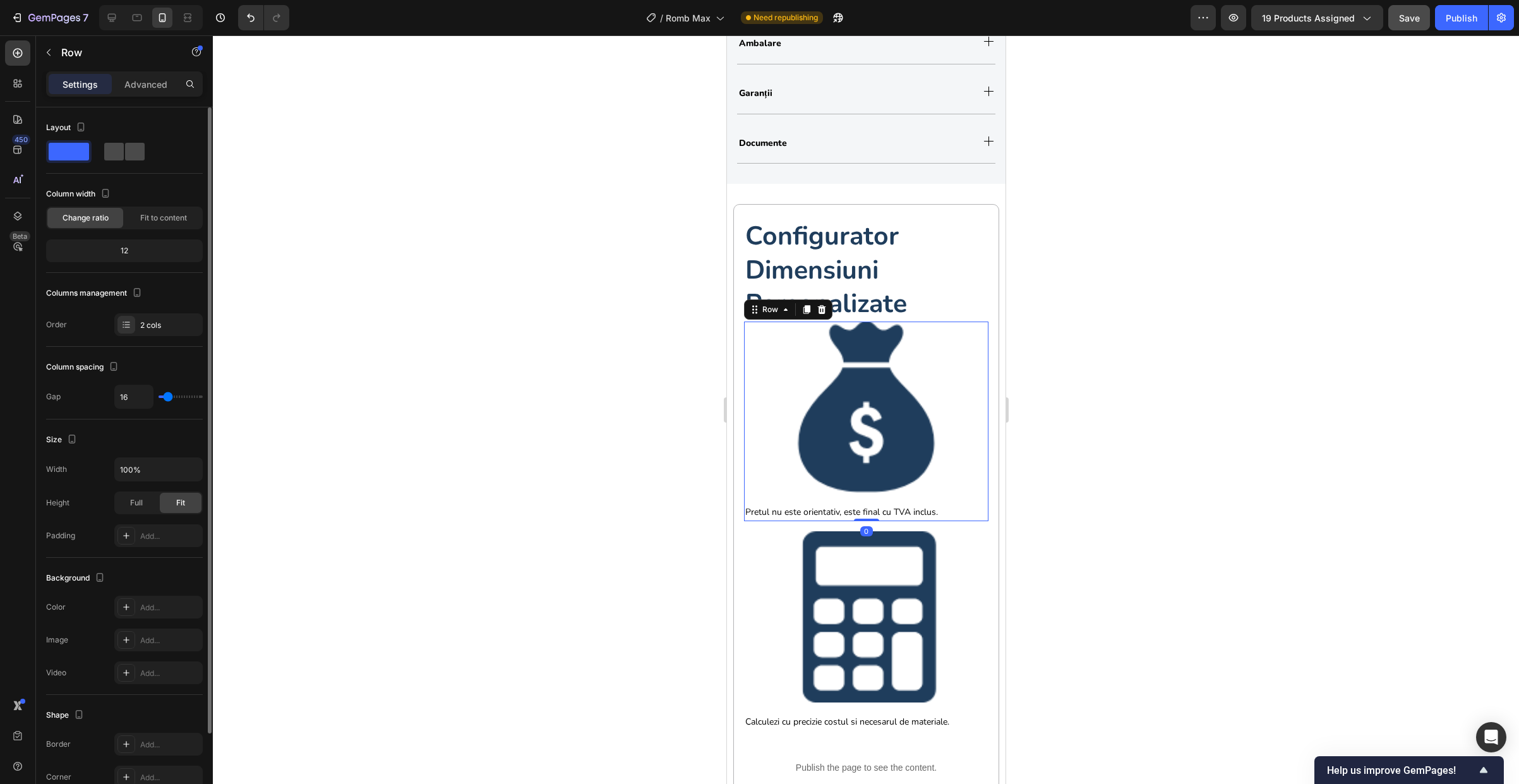
click at [119, 148] on span at bounding box center [114, 151] width 20 height 17
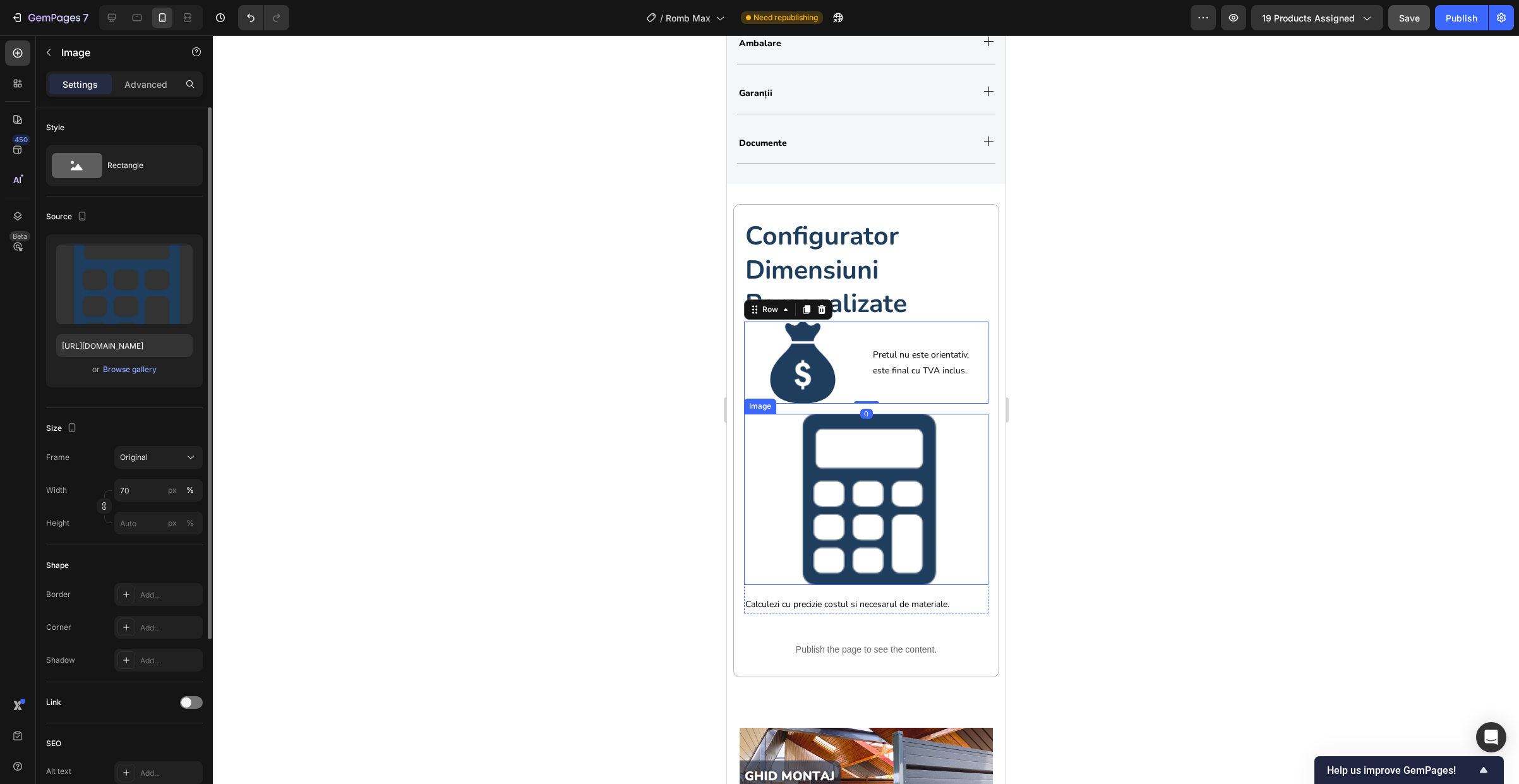
click at [797, 492] on img at bounding box center [866, 500] width 171 height 171
click at [781, 402] on div "Image" at bounding box center [772, 401] width 27 height 11
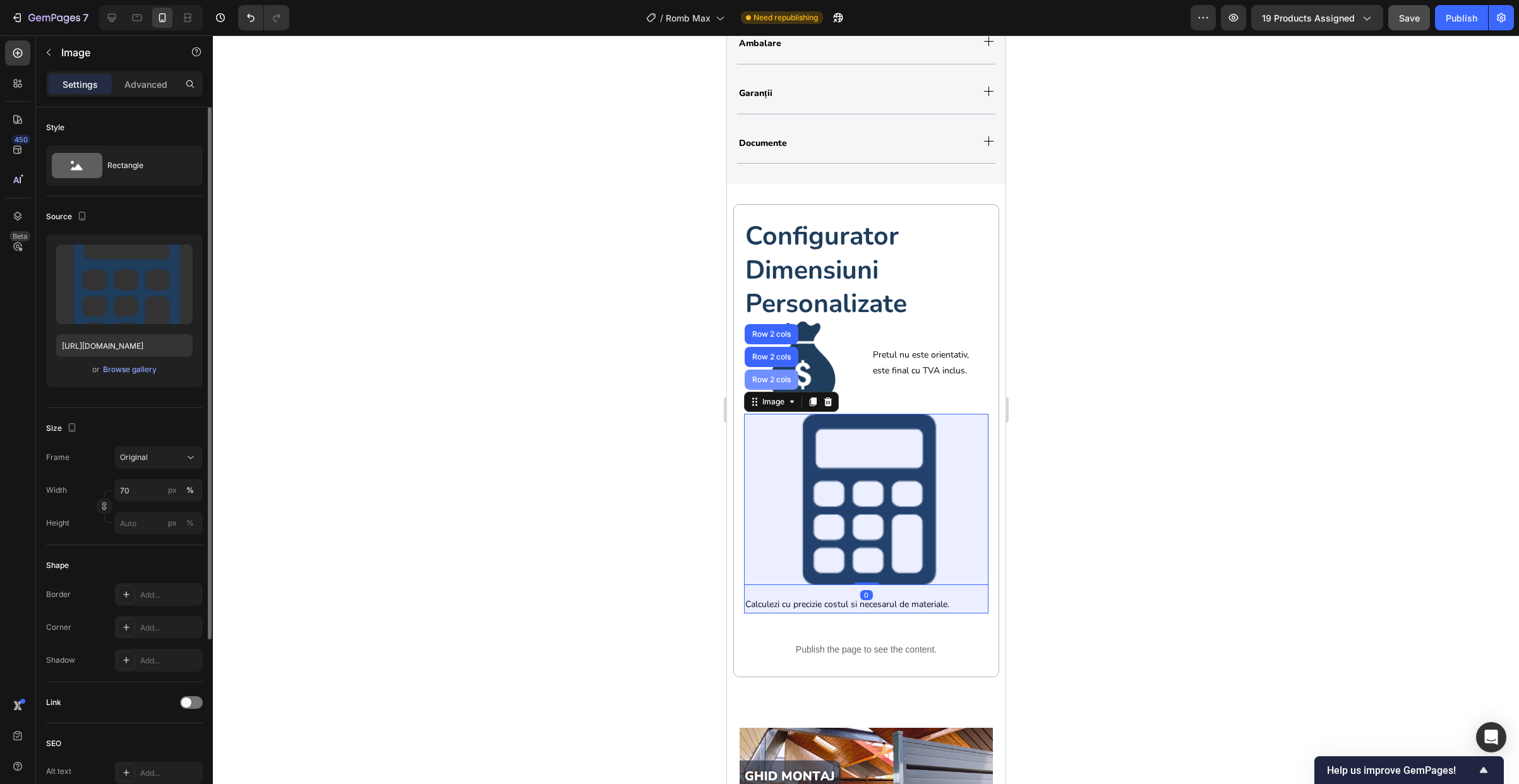
click at [779, 387] on div "Row 2 cols" at bounding box center [770, 379] width 54 height 20
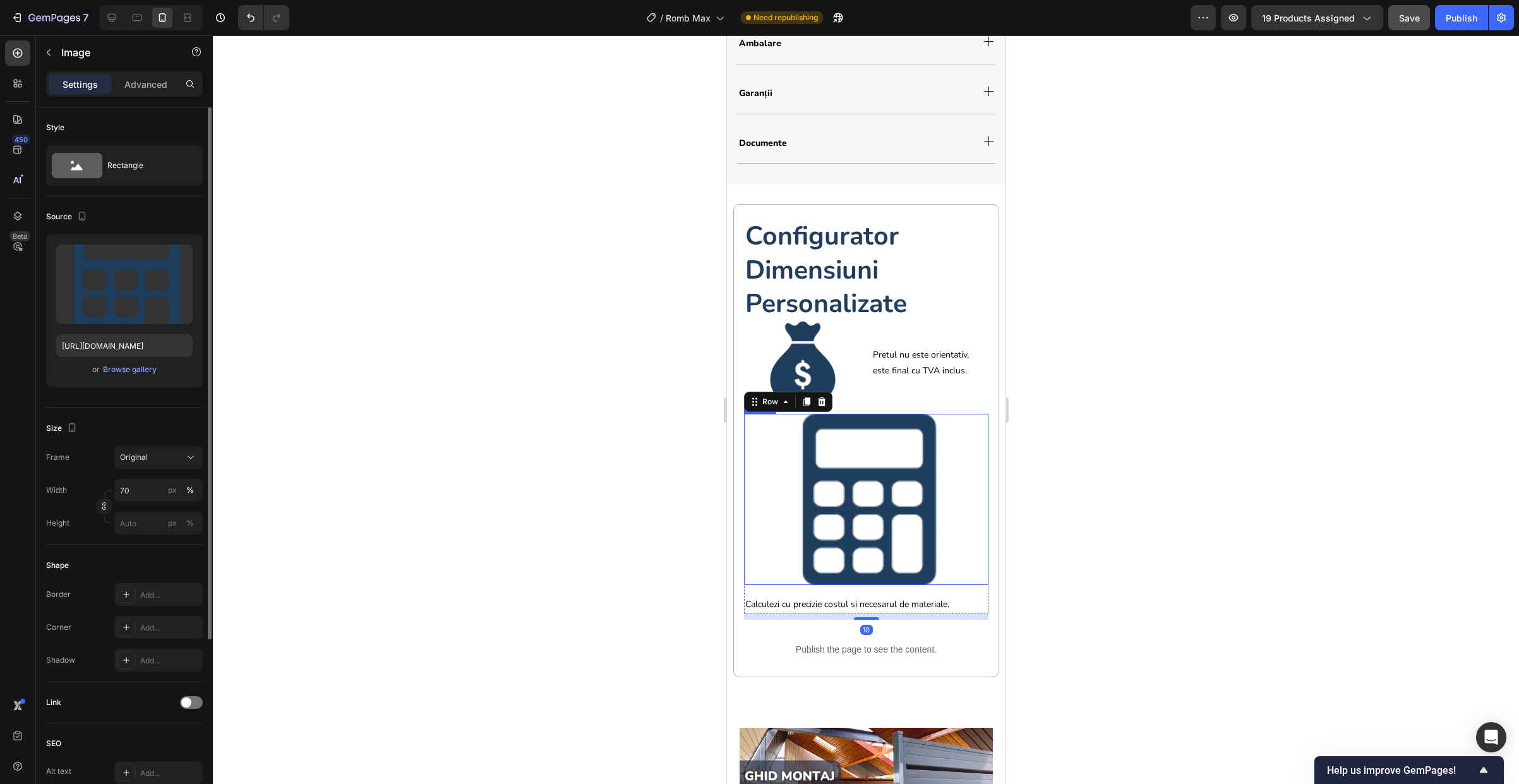
click at [771, 444] on div at bounding box center [866, 500] width 245 height 171
click at [770, 400] on div "Image" at bounding box center [772, 401] width 27 height 11
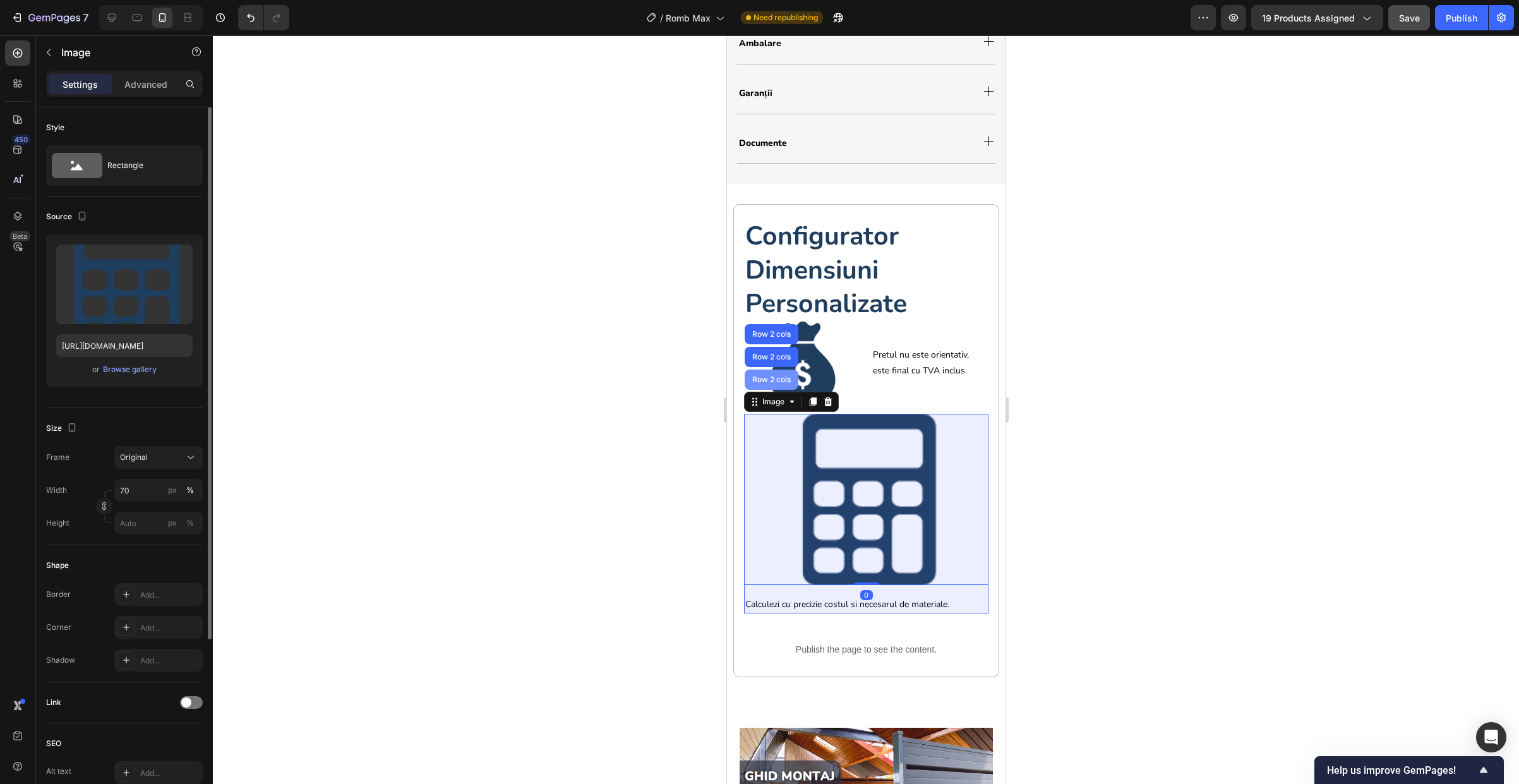
click at [771, 380] on div "Row 2 cols" at bounding box center [771, 379] width 44 height 8
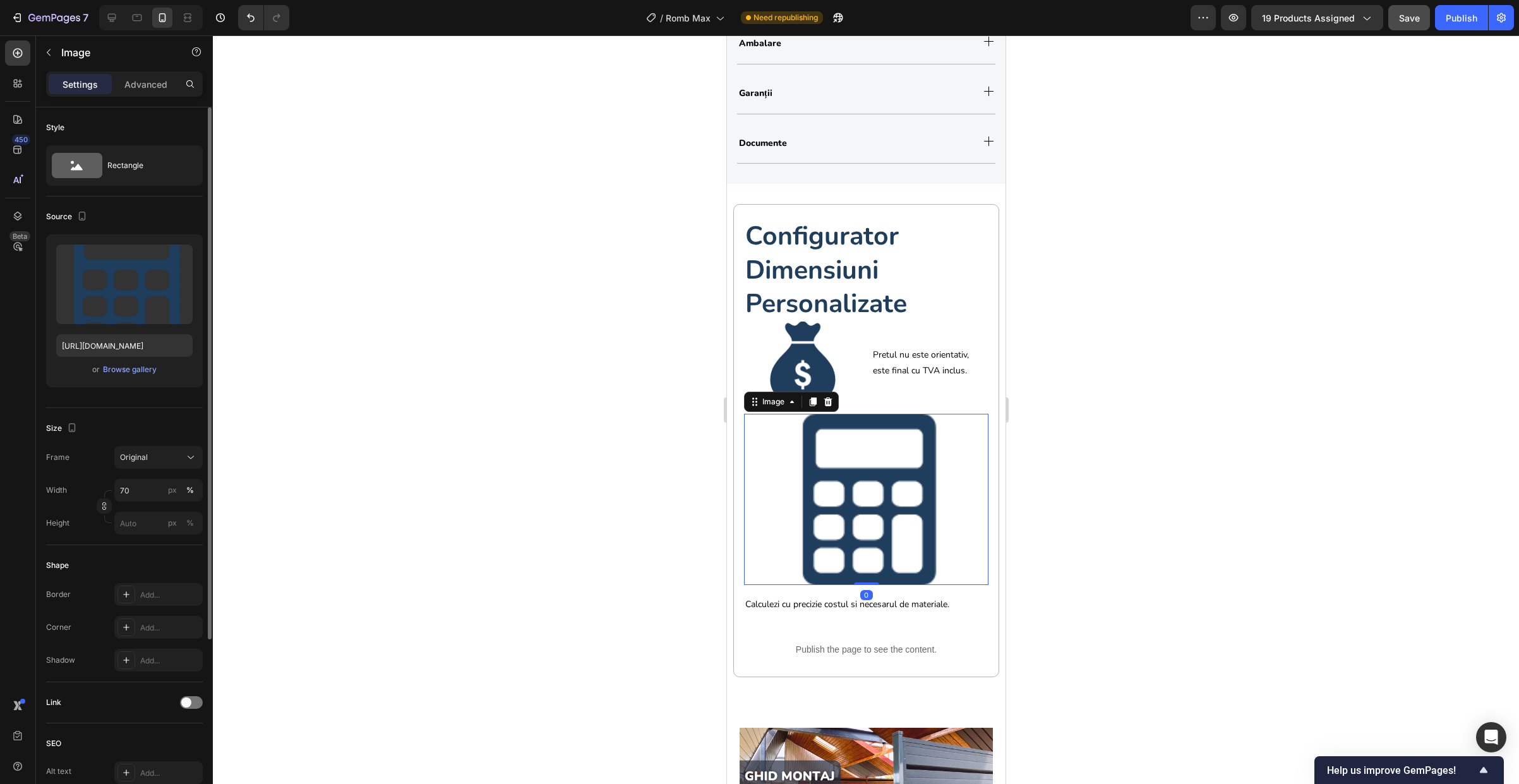
click at [769, 445] on div at bounding box center [866, 500] width 245 height 171
click at [770, 398] on div "Image" at bounding box center [772, 401] width 27 height 11
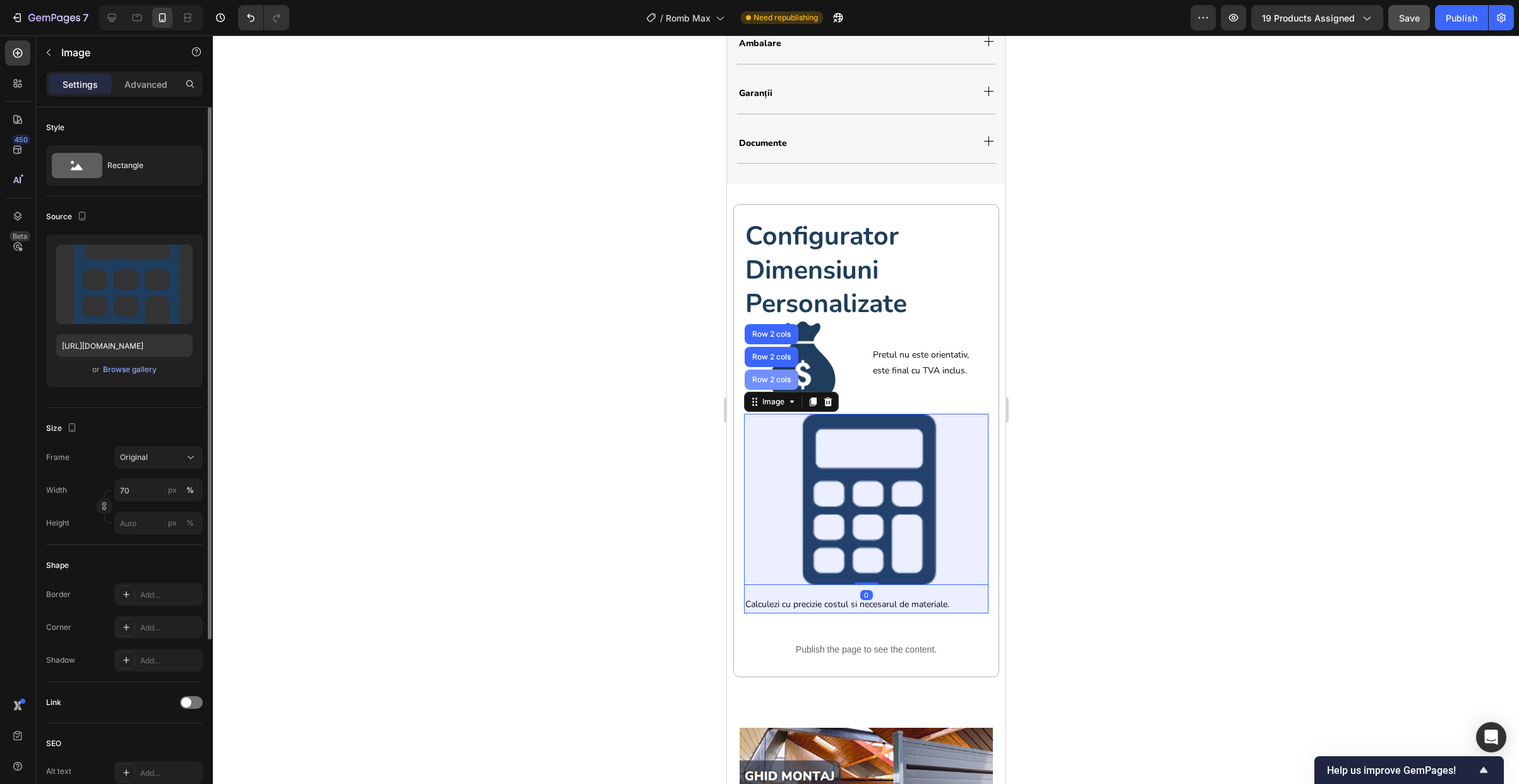
click at [770, 385] on div "Row 2 cols" at bounding box center [770, 379] width 54 height 20
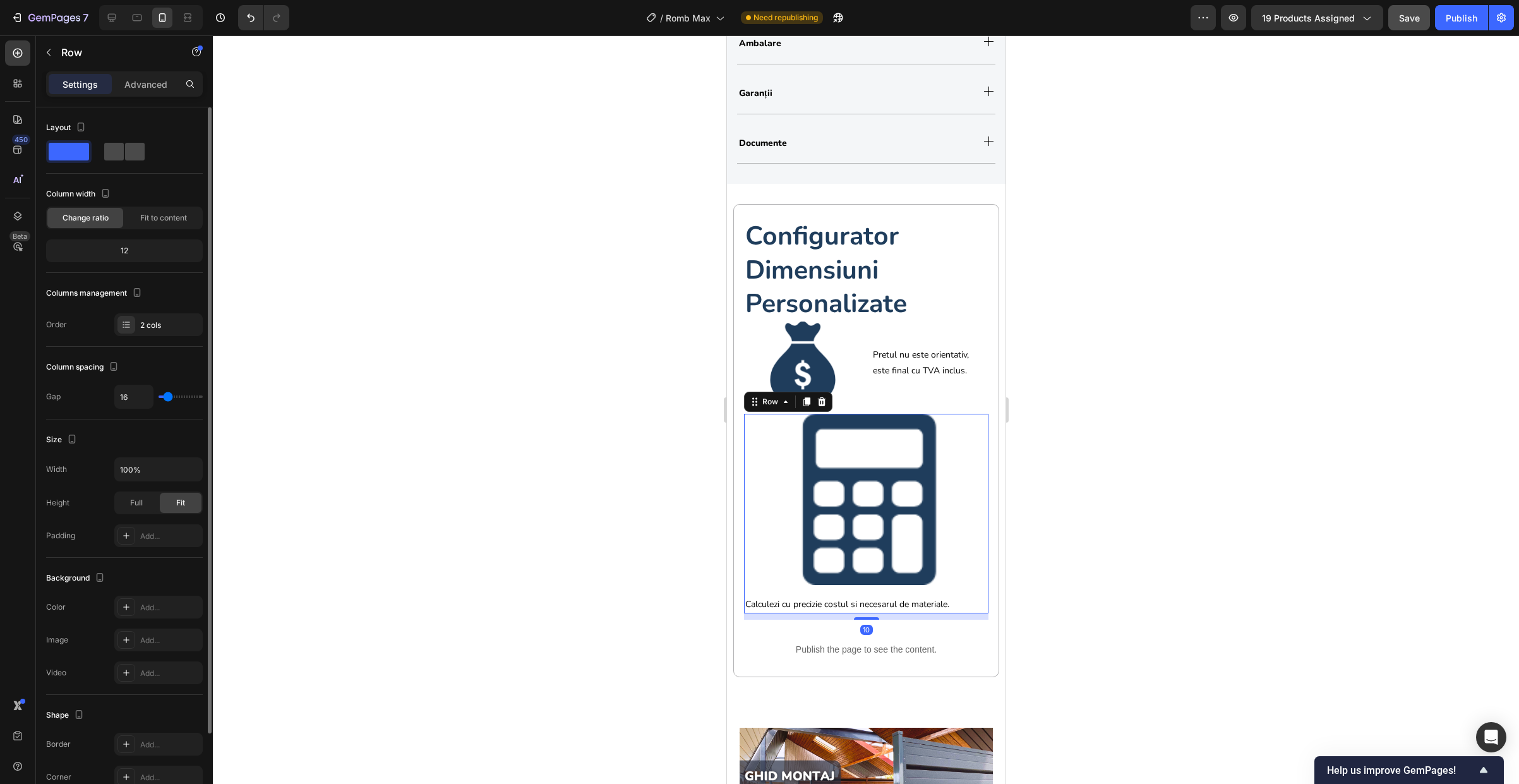
click at [126, 151] on span at bounding box center [135, 151] width 20 height 17
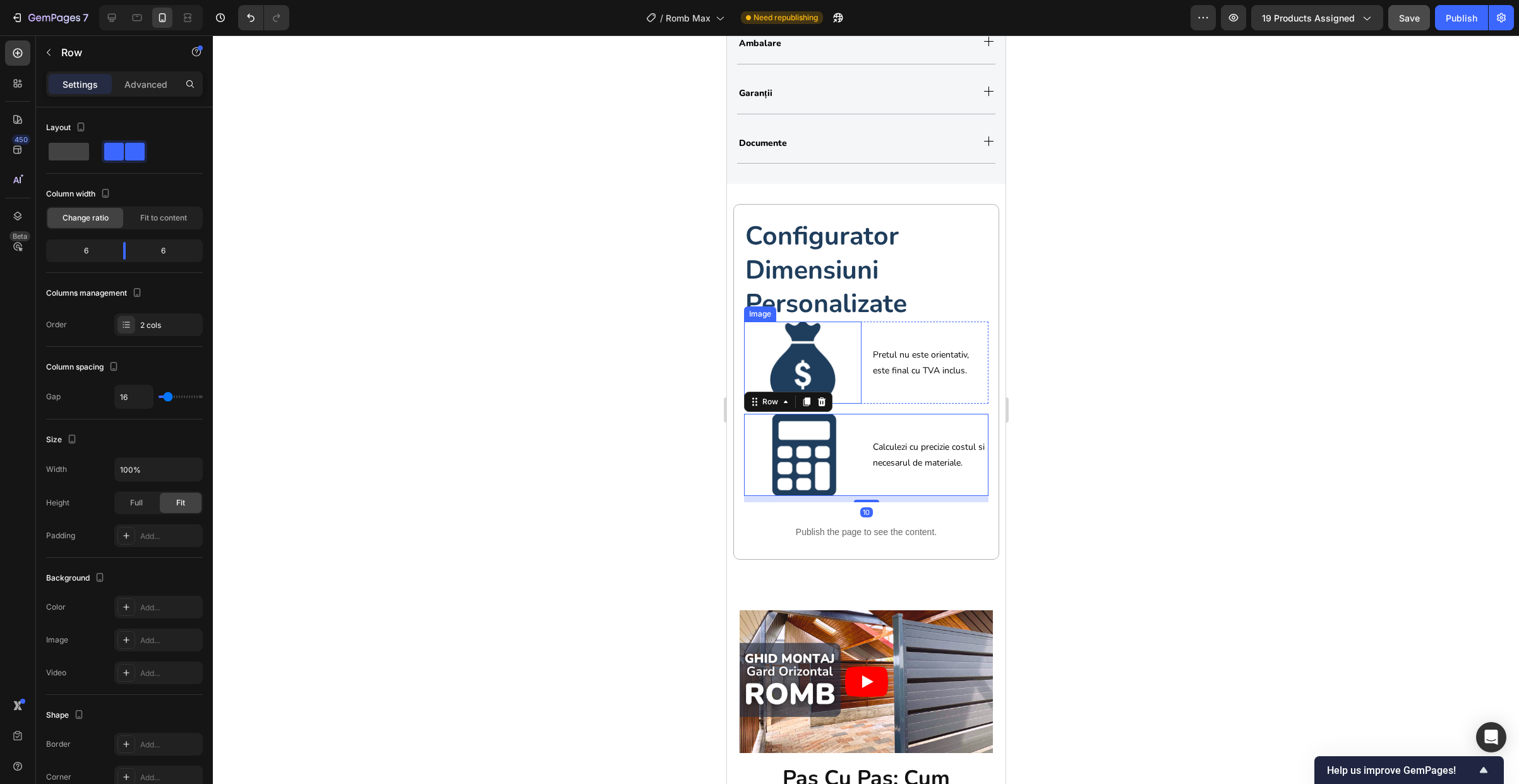
click at [751, 358] on div at bounding box center [802, 362] width 118 height 82
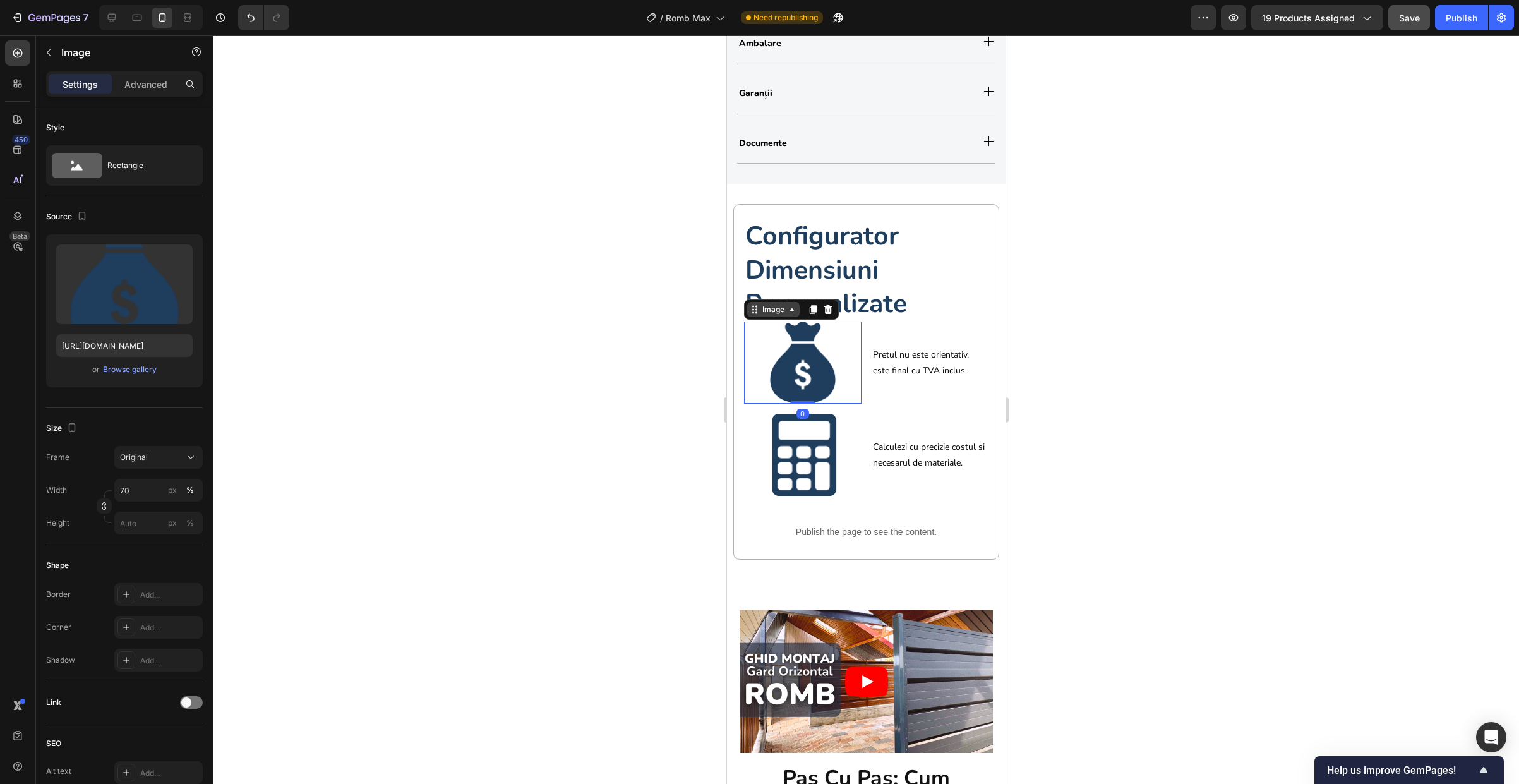
click at [757, 313] on icon at bounding box center [754, 309] width 10 height 10
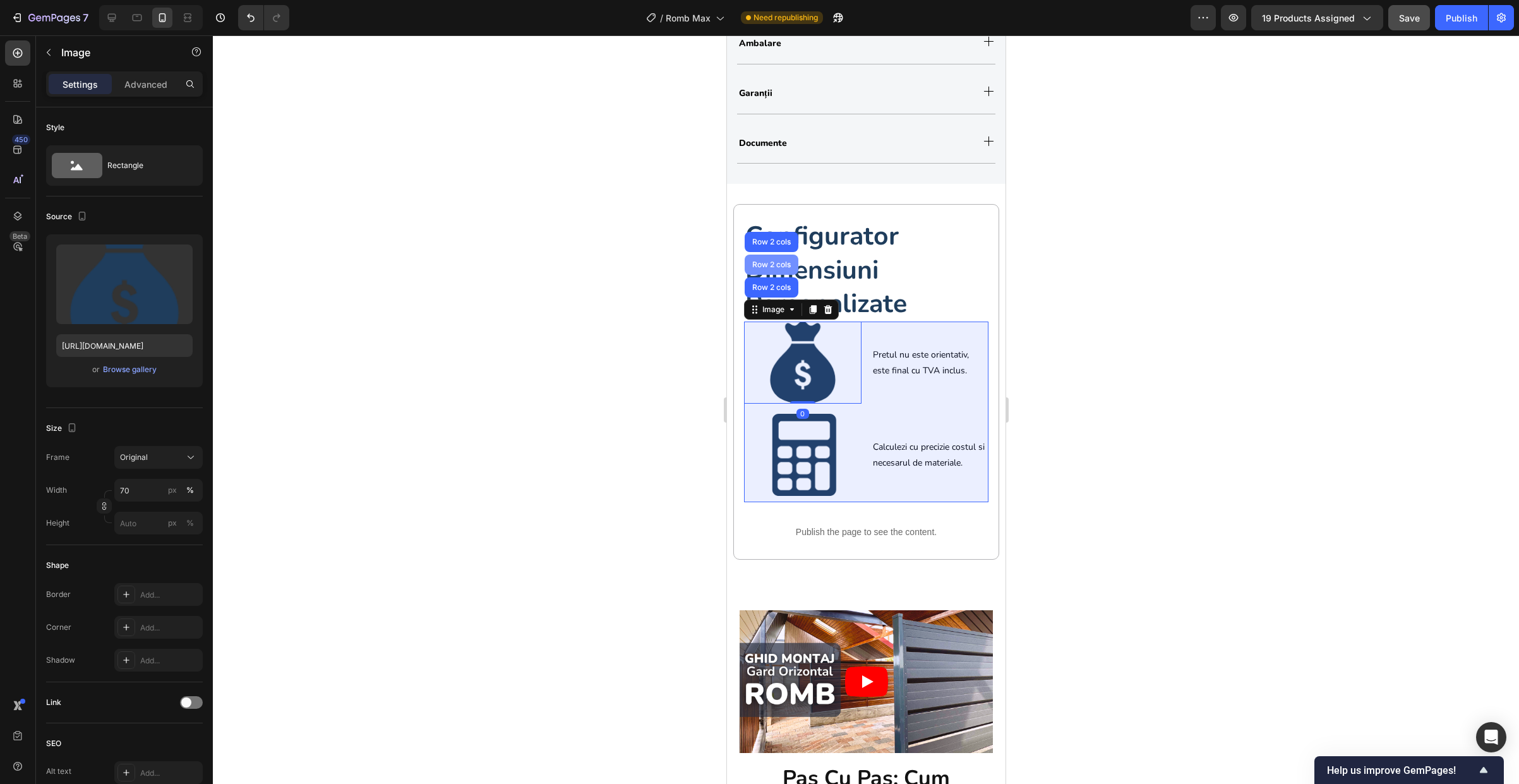
click at [768, 268] on div "Row 2 cols" at bounding box center [771, 264] width 44 height 8
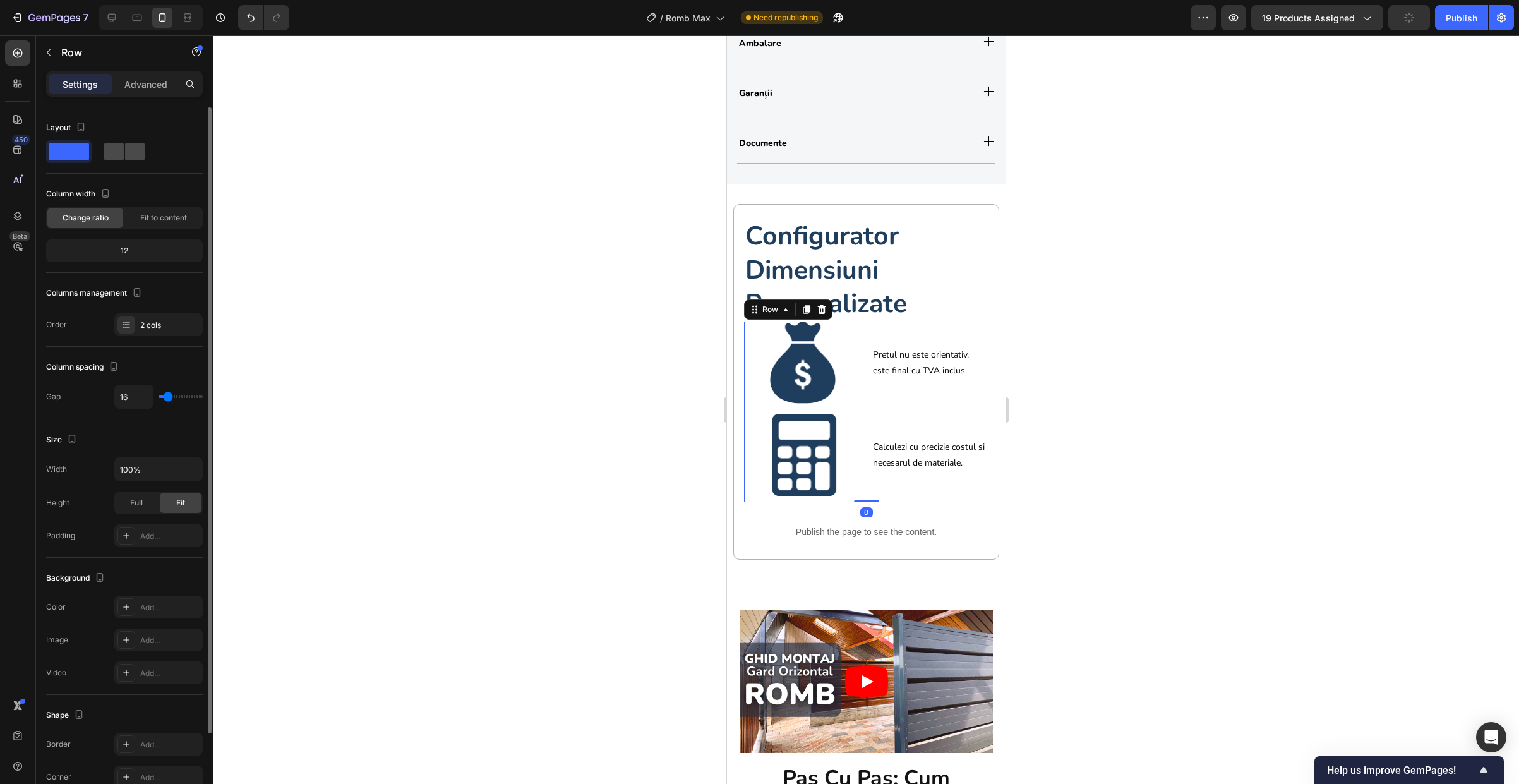
click at [131, 160] on span at bounding box center [135, 151] width 20 height 17
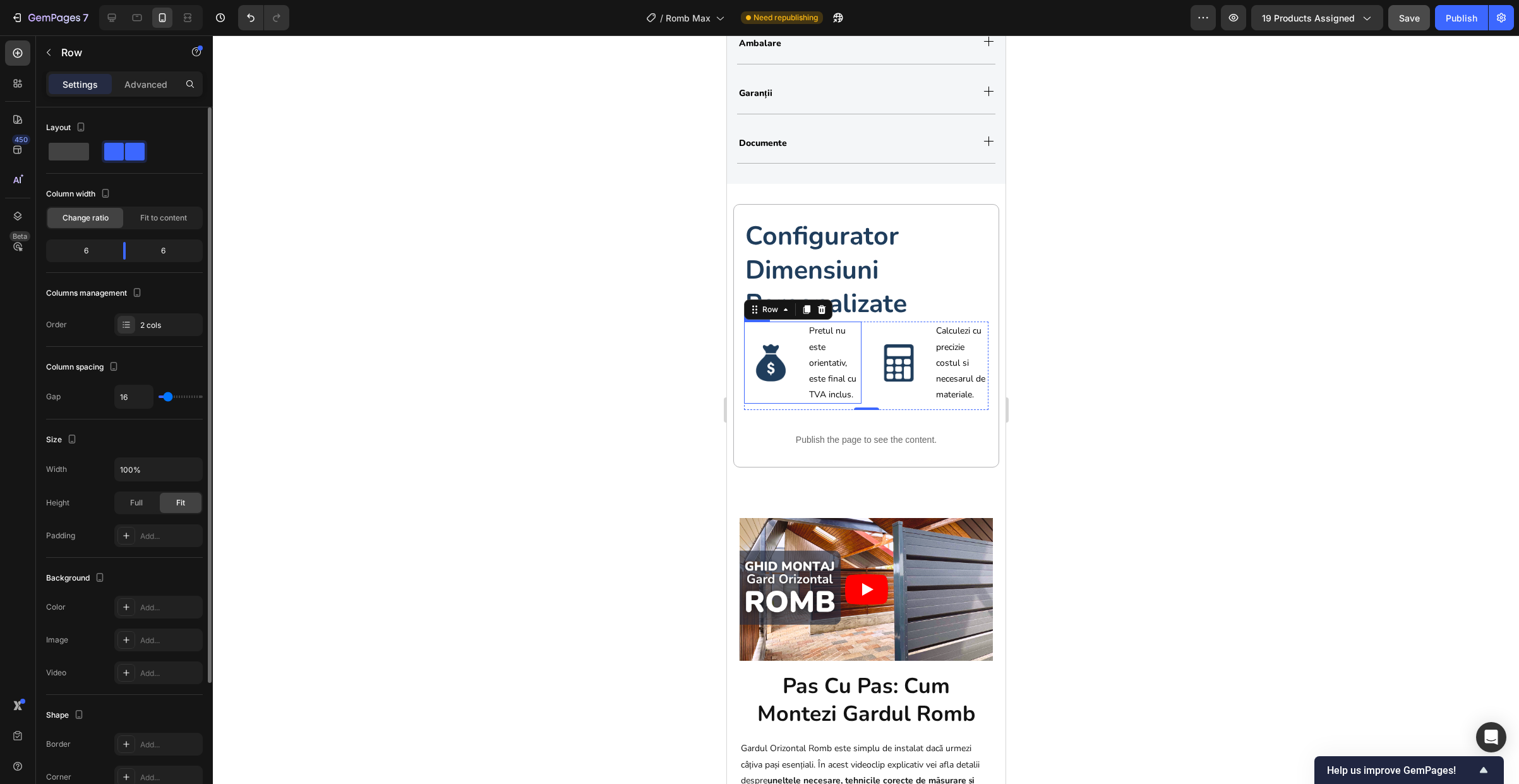
click at [779, 390] on div "Image" at bounding box center [770, 362] width 54 height 82
drag, startPoint x: 128, startPoint y: 252, endPoint x: 77, endPoint y: 258, distance: 51.4
click at [77, 0] on body "7 Version history / Romb Max Need republishing Preview 19 products assigned Sav…" at bounding box center [759, 0] width 1519 height 0
click at [896, 393] on div "Image" at bounding box center [898, 362] width 54 height 82
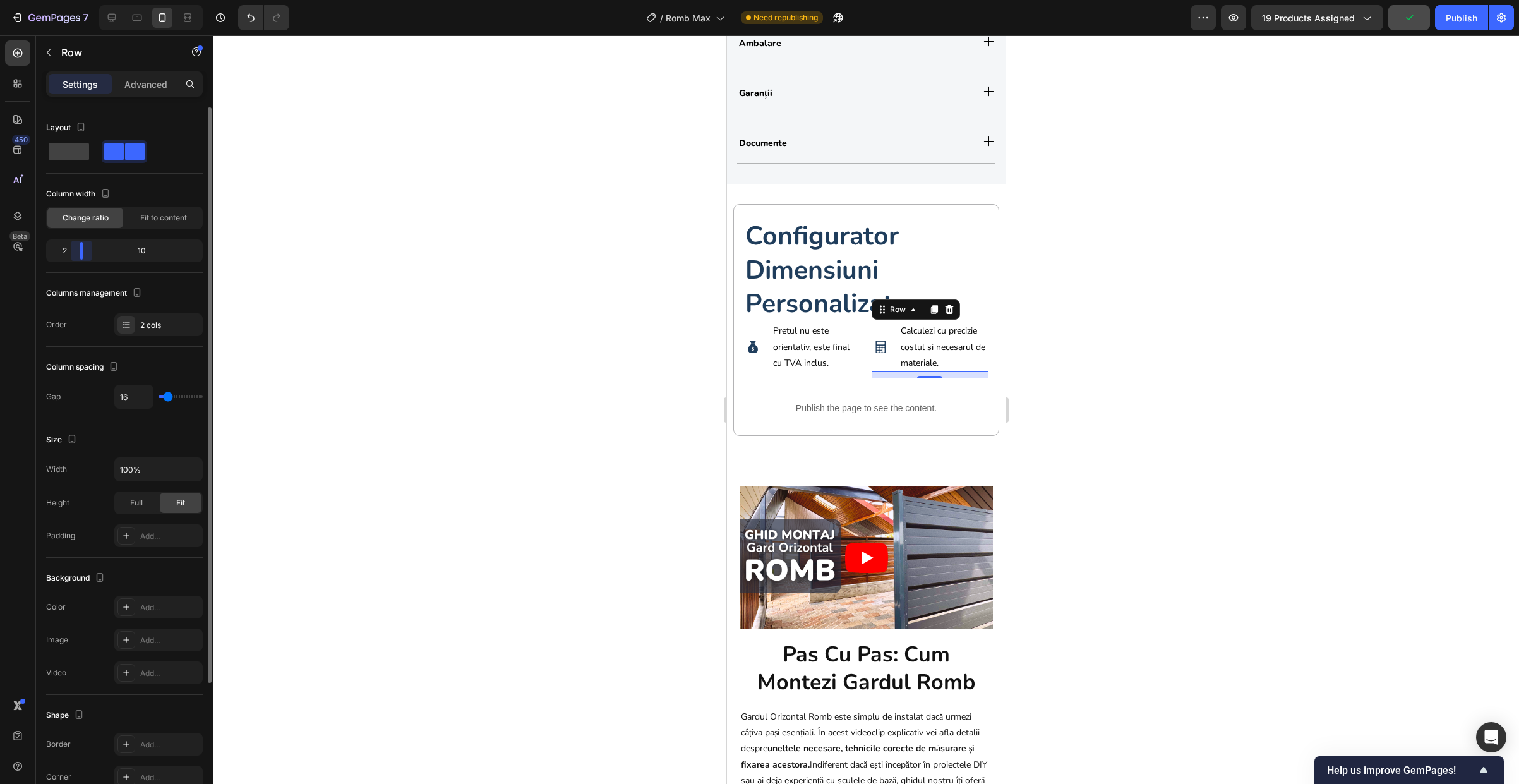
drag, startPoint x: 121, startPoint y: 248, endPoint x: 73, endPoint y: 250, distance: 48.0
click at [73, 0] on body "7 Version history / Romb Max Need republishing Preview 19 products assigned Pub…" at bounding box center [759, 0] width 1519 height 0
click at [749, 353] on div "Image" at bounding box center [752, 346] width 17 height 13
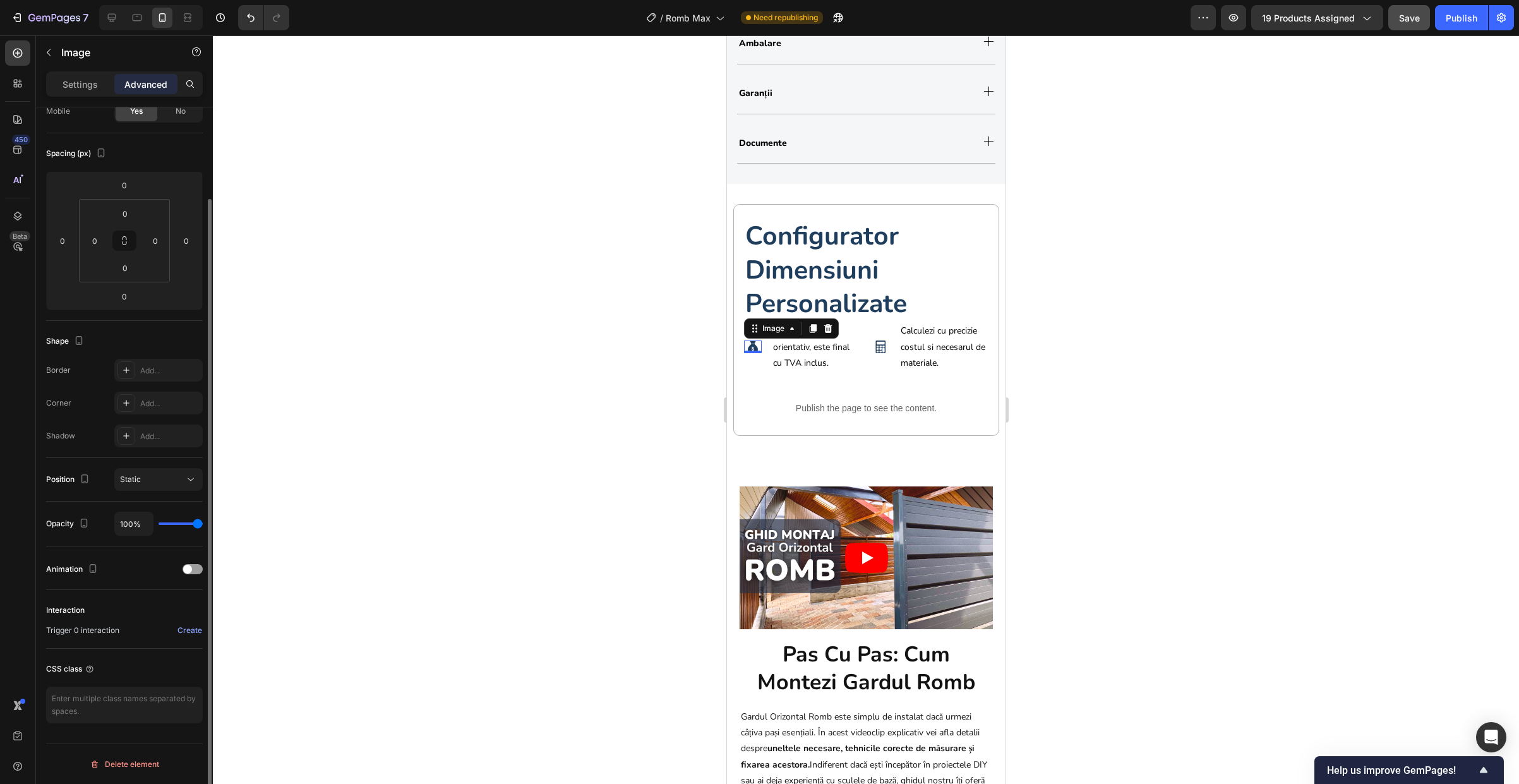
scroll to position [0, 0]
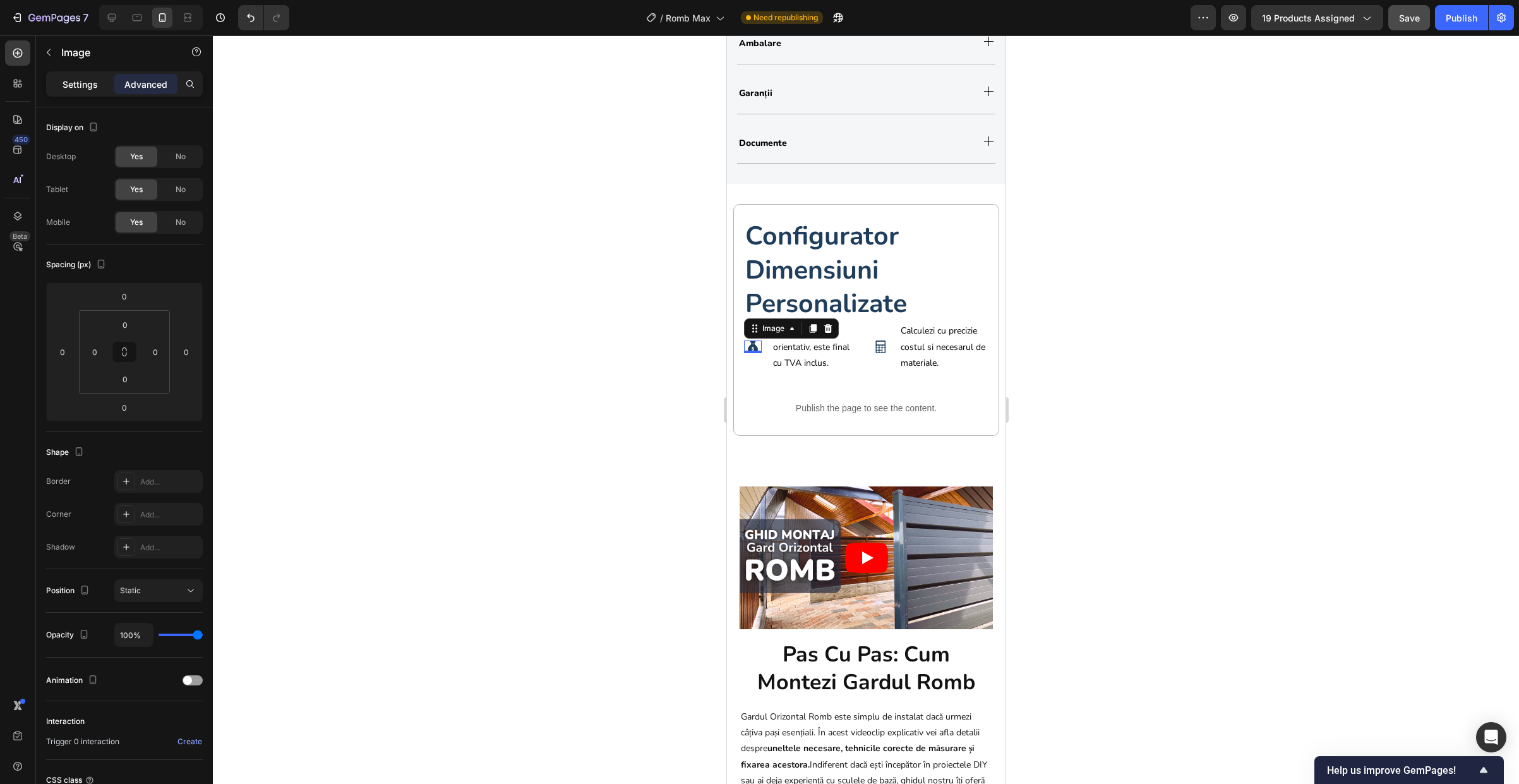
click at [68, 88] on p "Settings" at bounding box center [80, 84] width 36 height 13
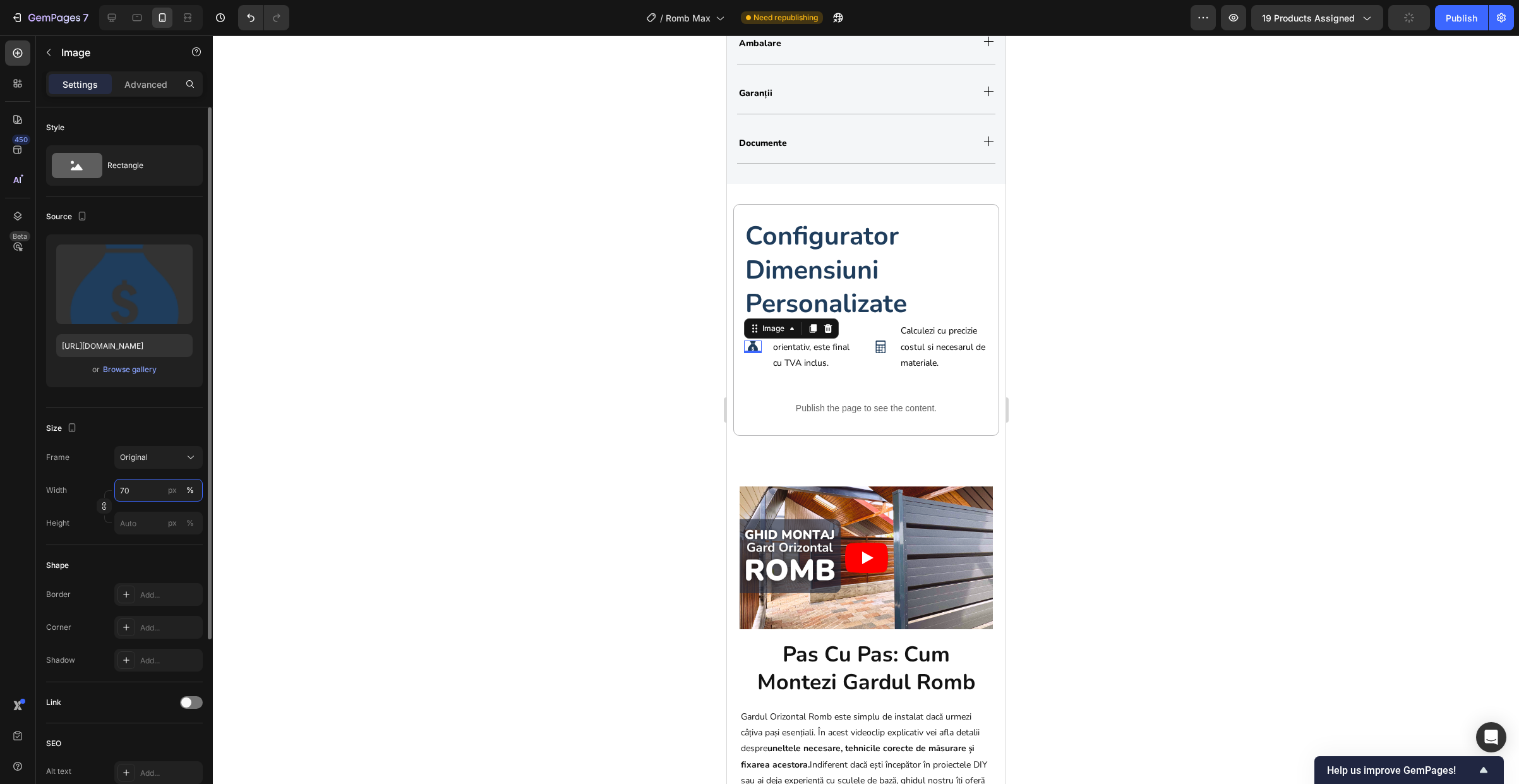
click at [119, 491] on input "70" at bounding box center [158, 490] width 89 height 23
type input "100"
click at [873, 351] on img at bounding box center [880, 346] width 13 height 13
click at [146, 489] on input "70" at bounding box center [158, 490] width 89 height 23
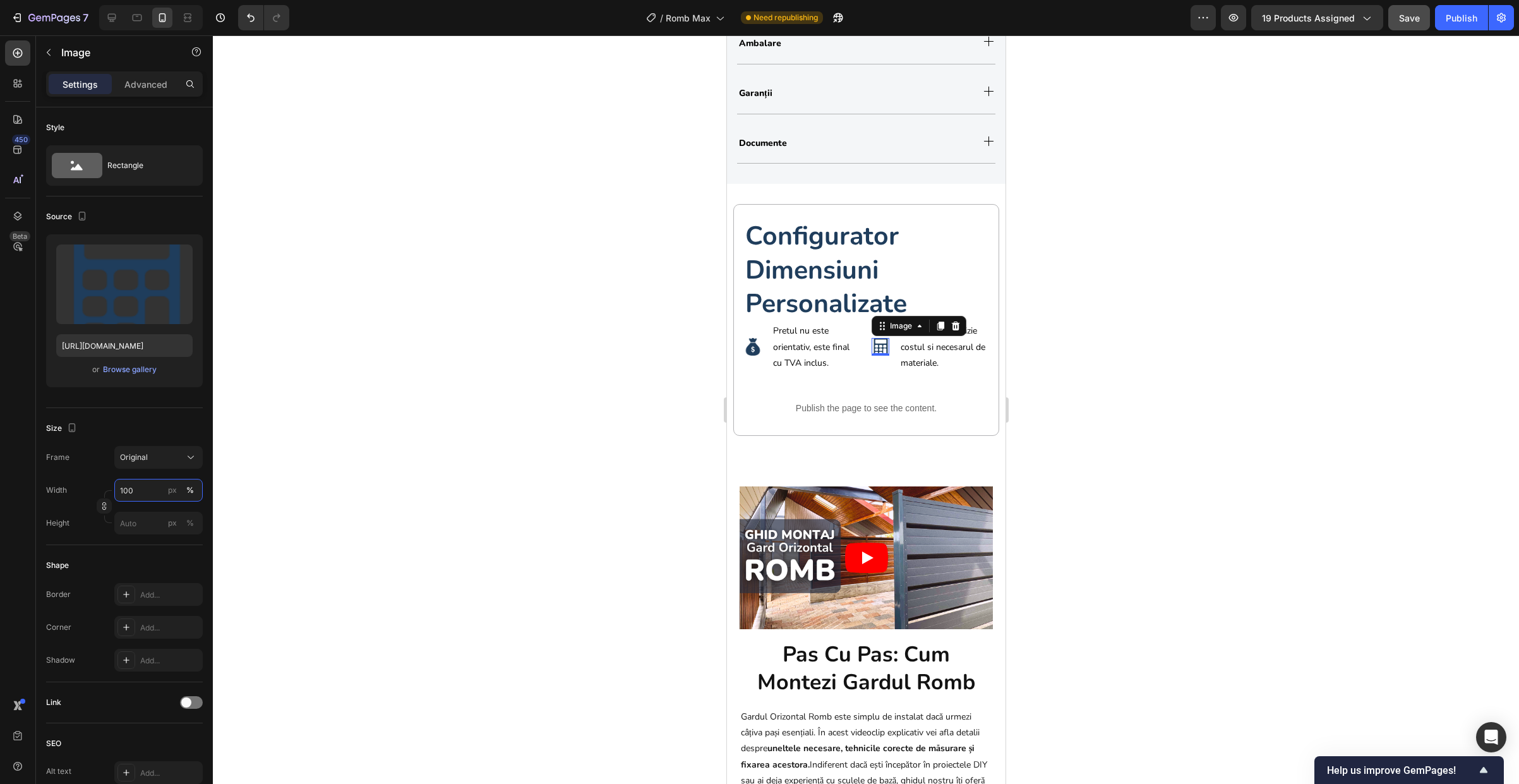
type input "100"
click at [851, 266] on strong "configurator dimensiuni personalizate" at bounding box center [825, 270] width 162 height 102
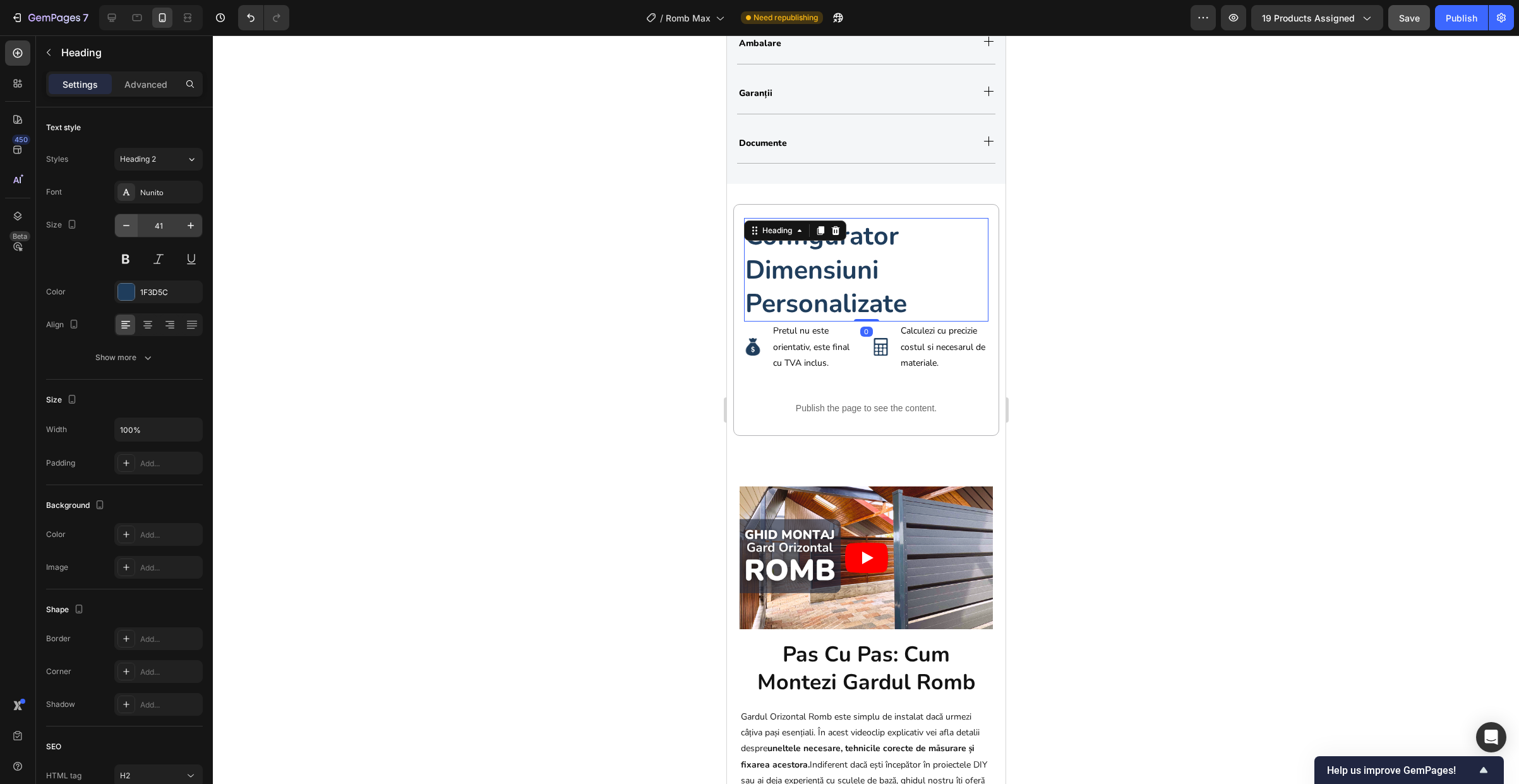
click at [121, 222] on icon "button" at bounding box center [126, 225] width 13 height 13
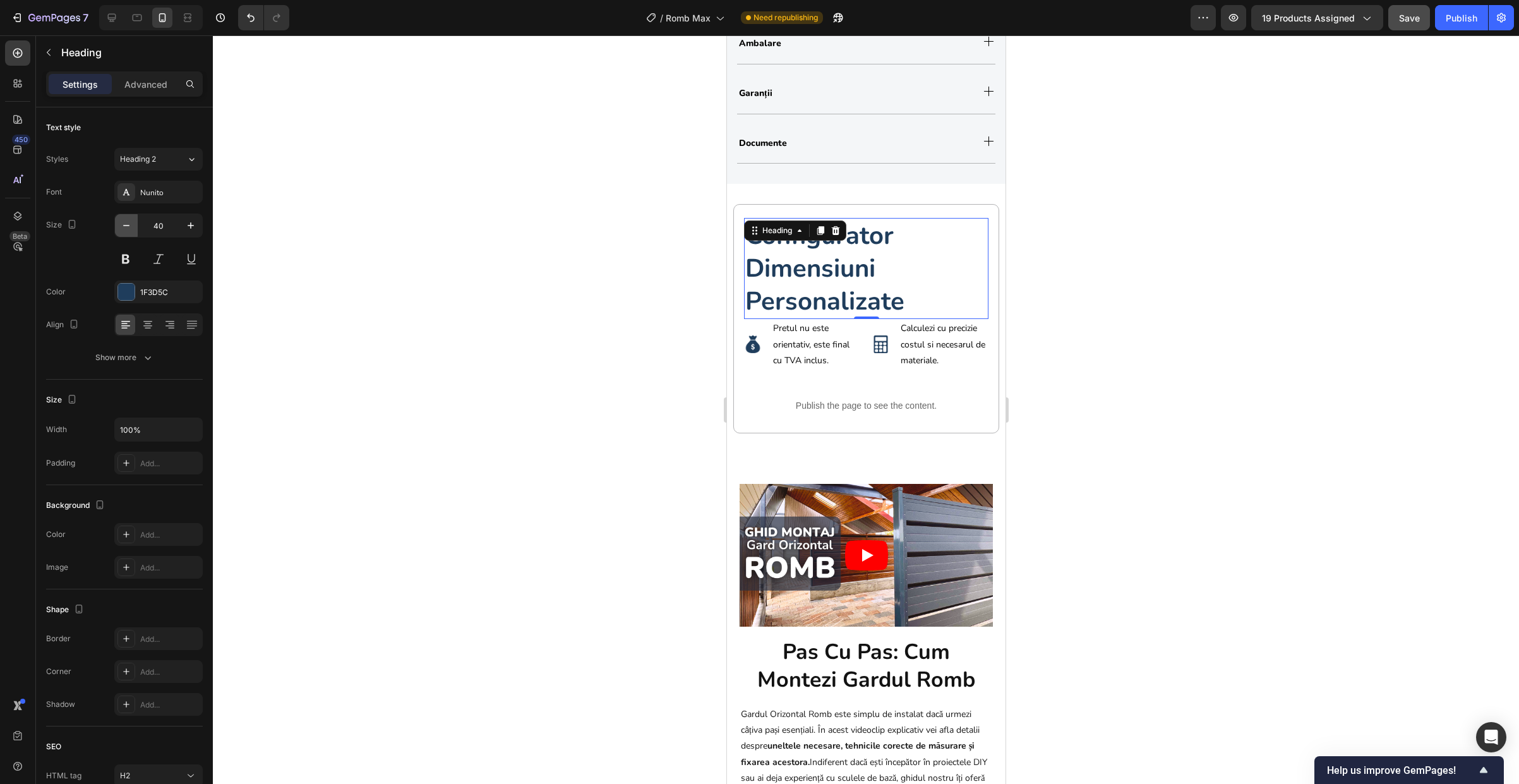
click at [125, 224] on icon "button" at bounding box center [126, 225] width 13 height 13
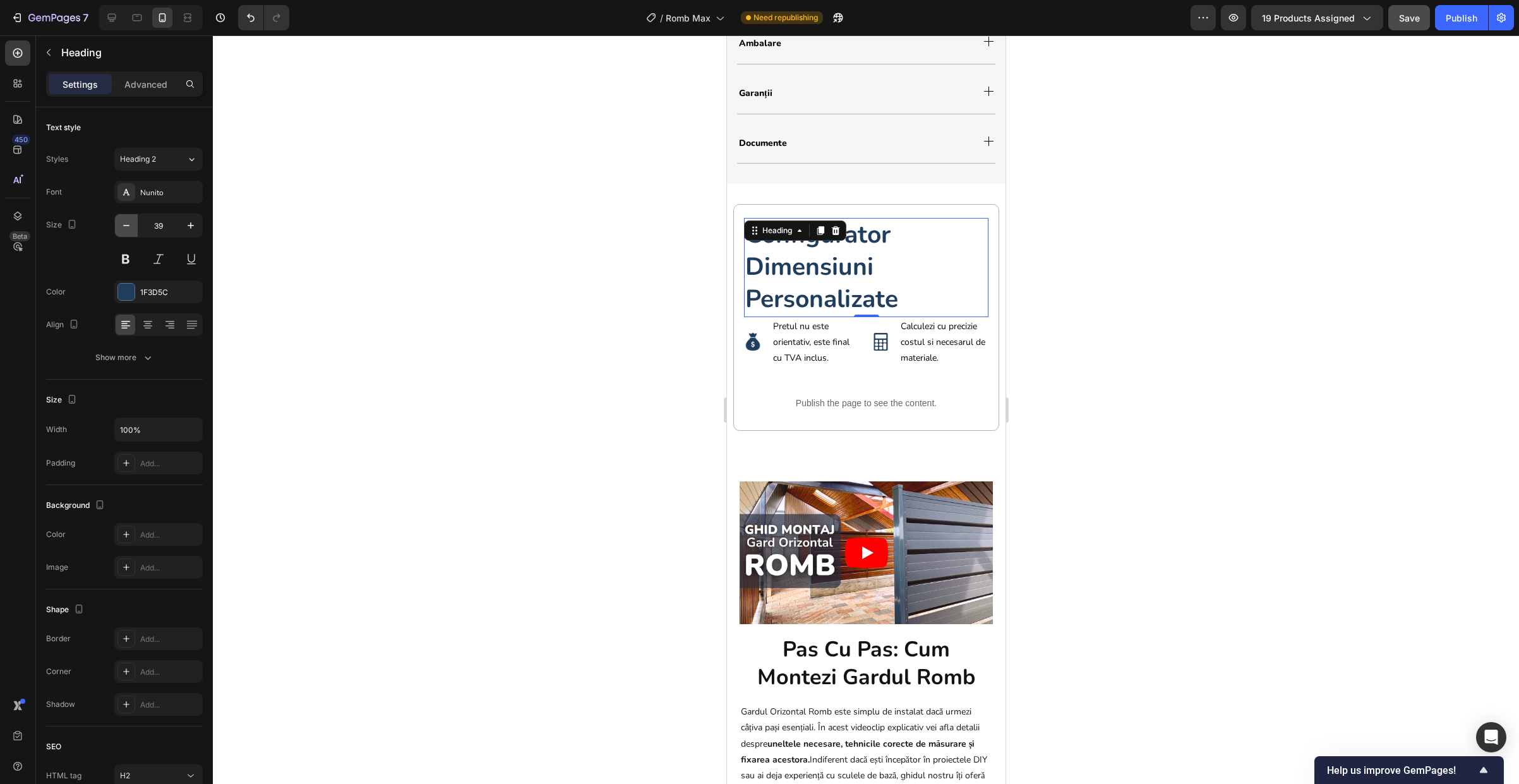
click at [125, 224] on icon "button" at bounding box center [126, 225] width 13 height 13
type input "37"
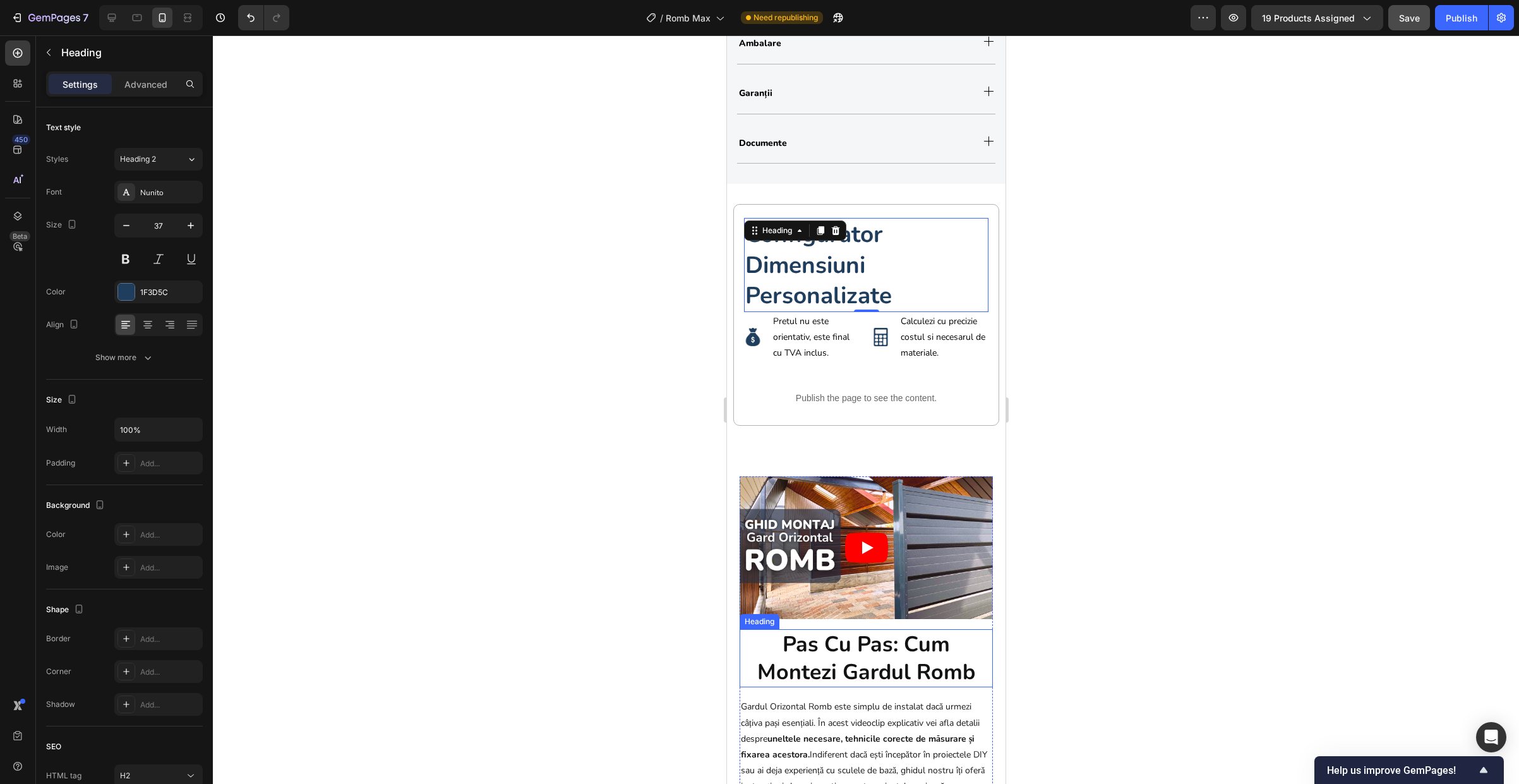
click at [806, 638] on h2 "pas cu pas: cum montezi gardul romb" at bounding box center [865, 658] width 253 height 58
click at [811, 279] on strong "configurator dimensiuni personalizate" at bounding box center [818, 265] width 146 height 92
click at [126, 226] on icon "button" at bounding box center [126, 225] width 13 height 13
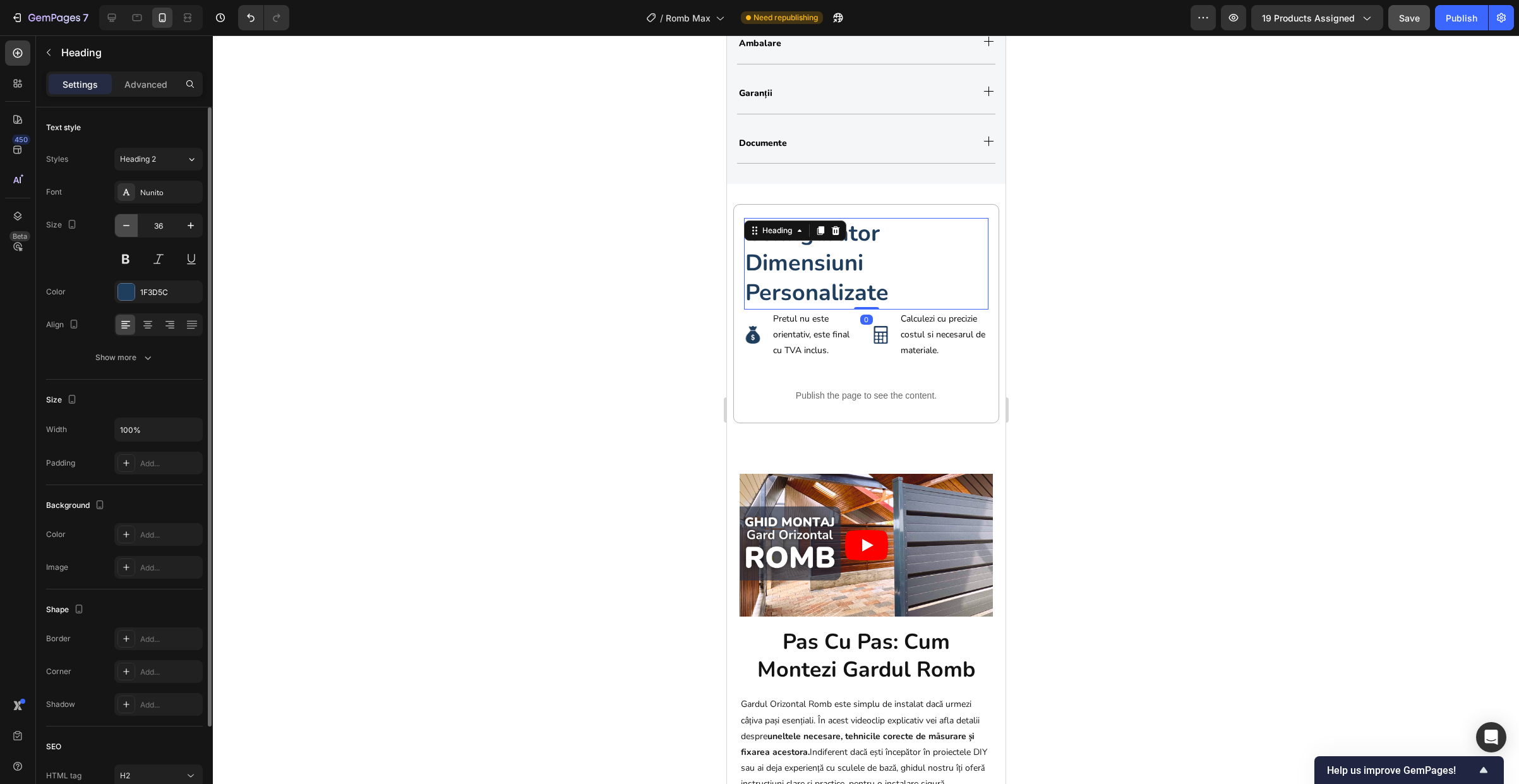
click at [126, 226] on icon "button" at bounding box center [126, 225] width 13 height 13
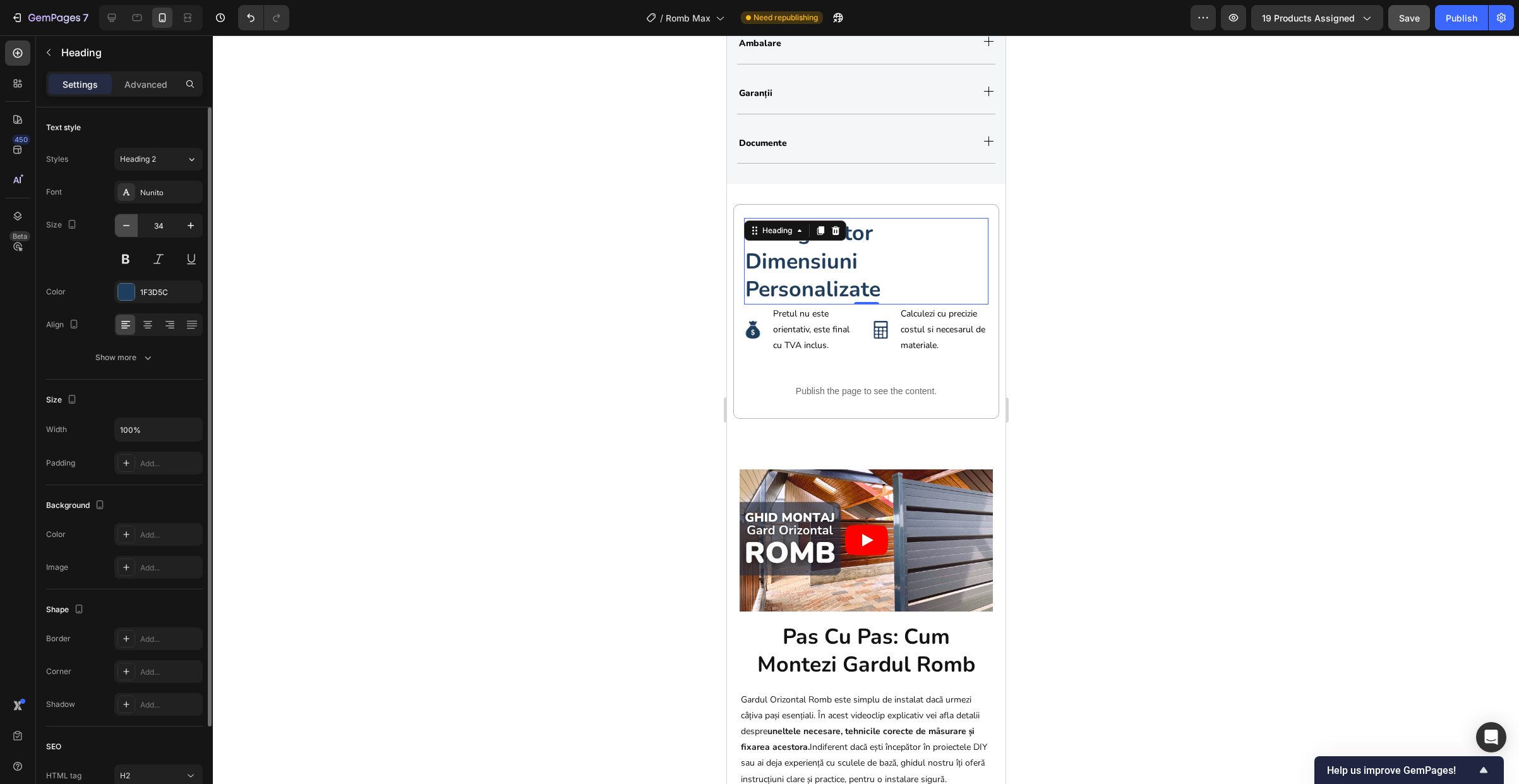
click at [126, 226] on icon "button" at bounding box center [126, 225] width 13 height 13
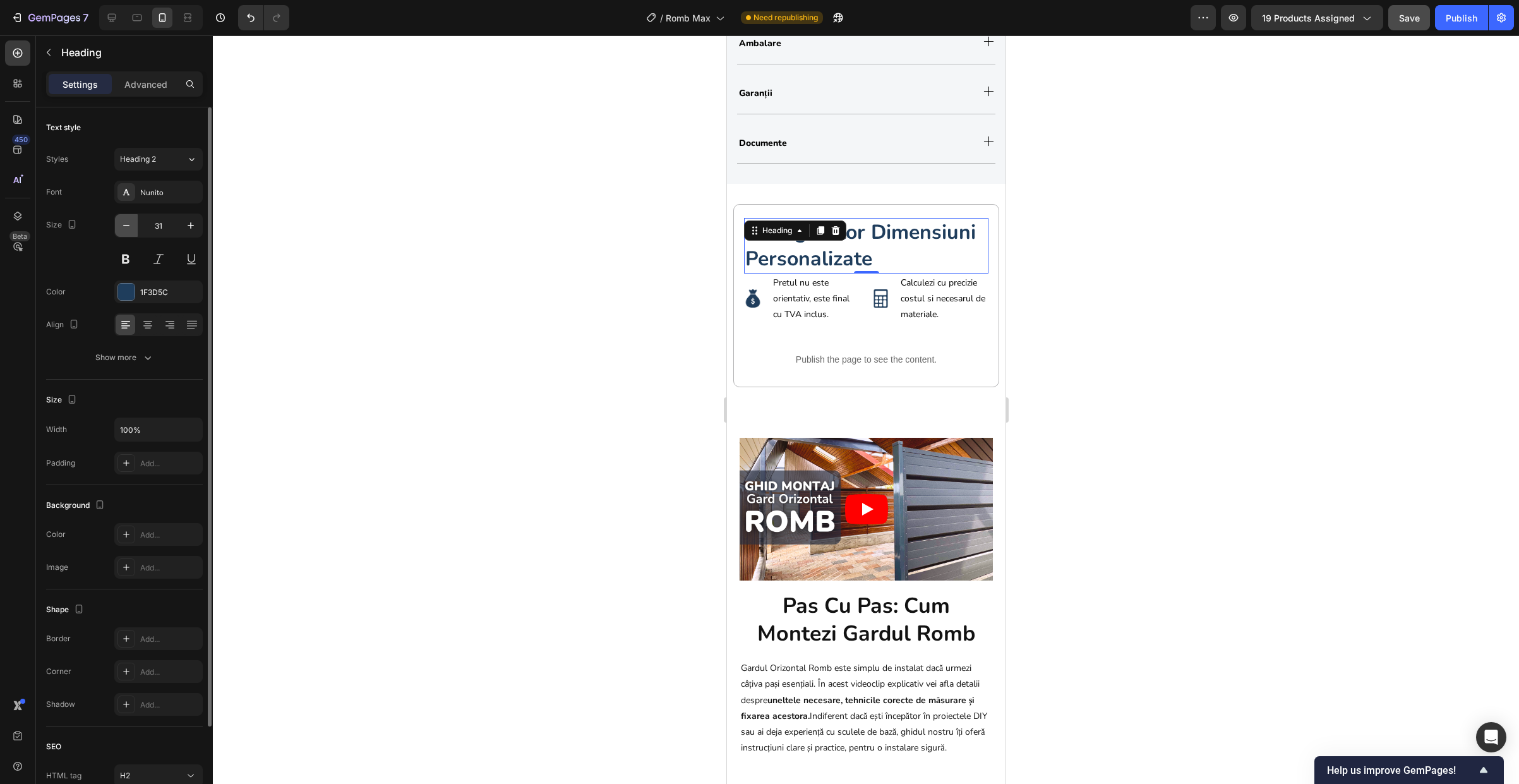
click at [126, 226] on icon "button" at bounding box center [126, 225] width 13 height 13
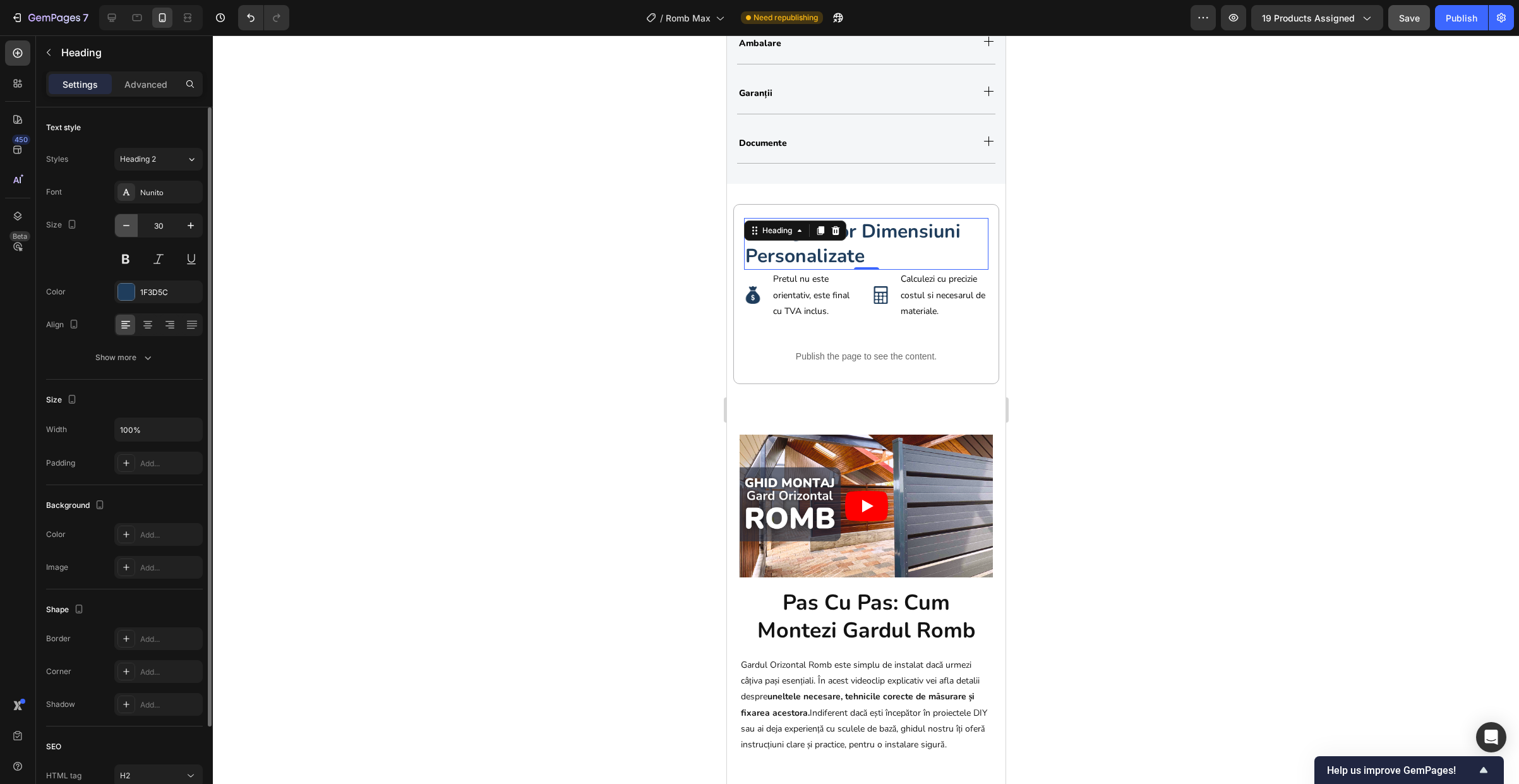
click at [126, 226] on icon "button" at bounding box center [126, 225] width 13 height 13
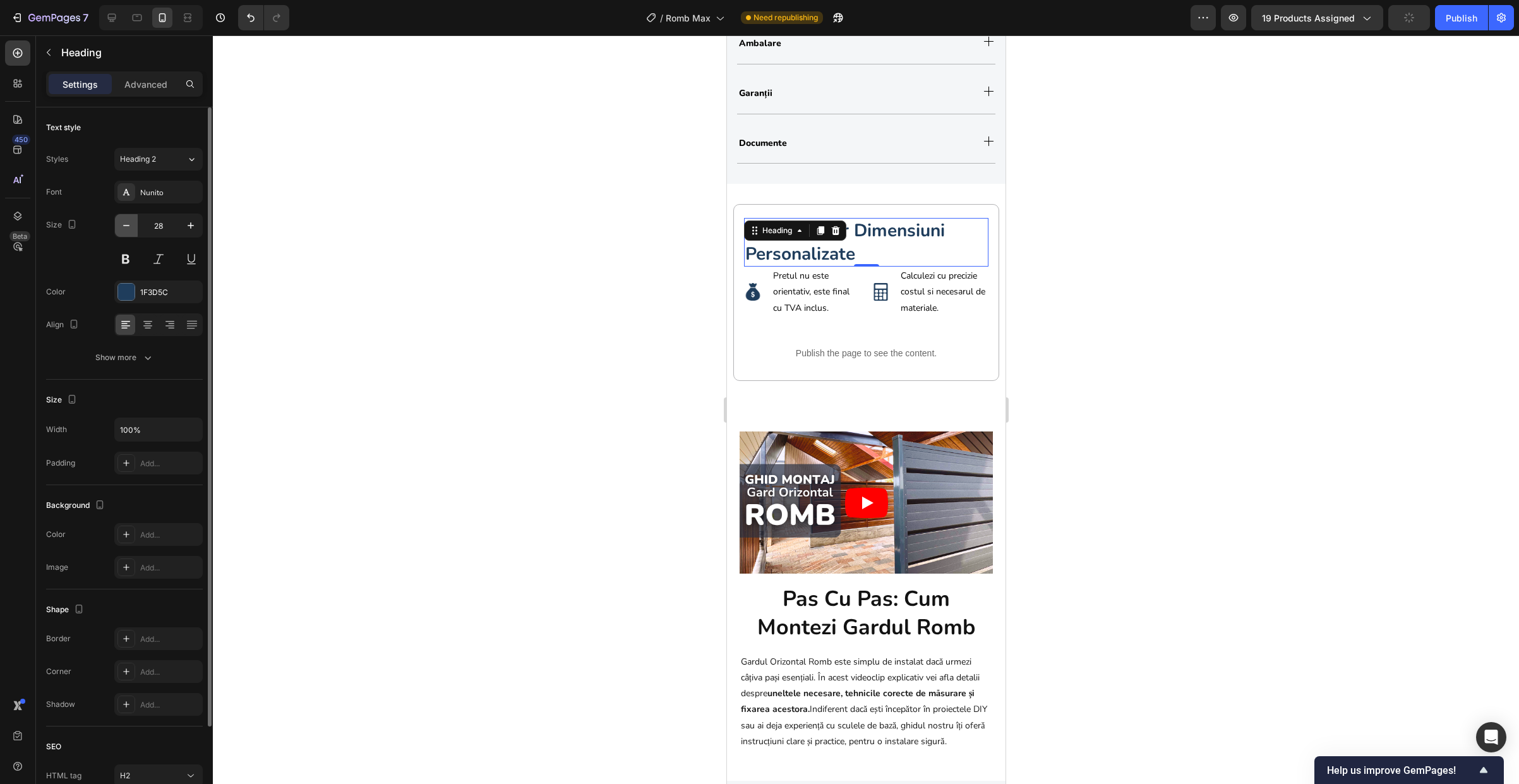
click at [126, 226] on icon "button" at bounding box center [126, 225] width 13 height 13
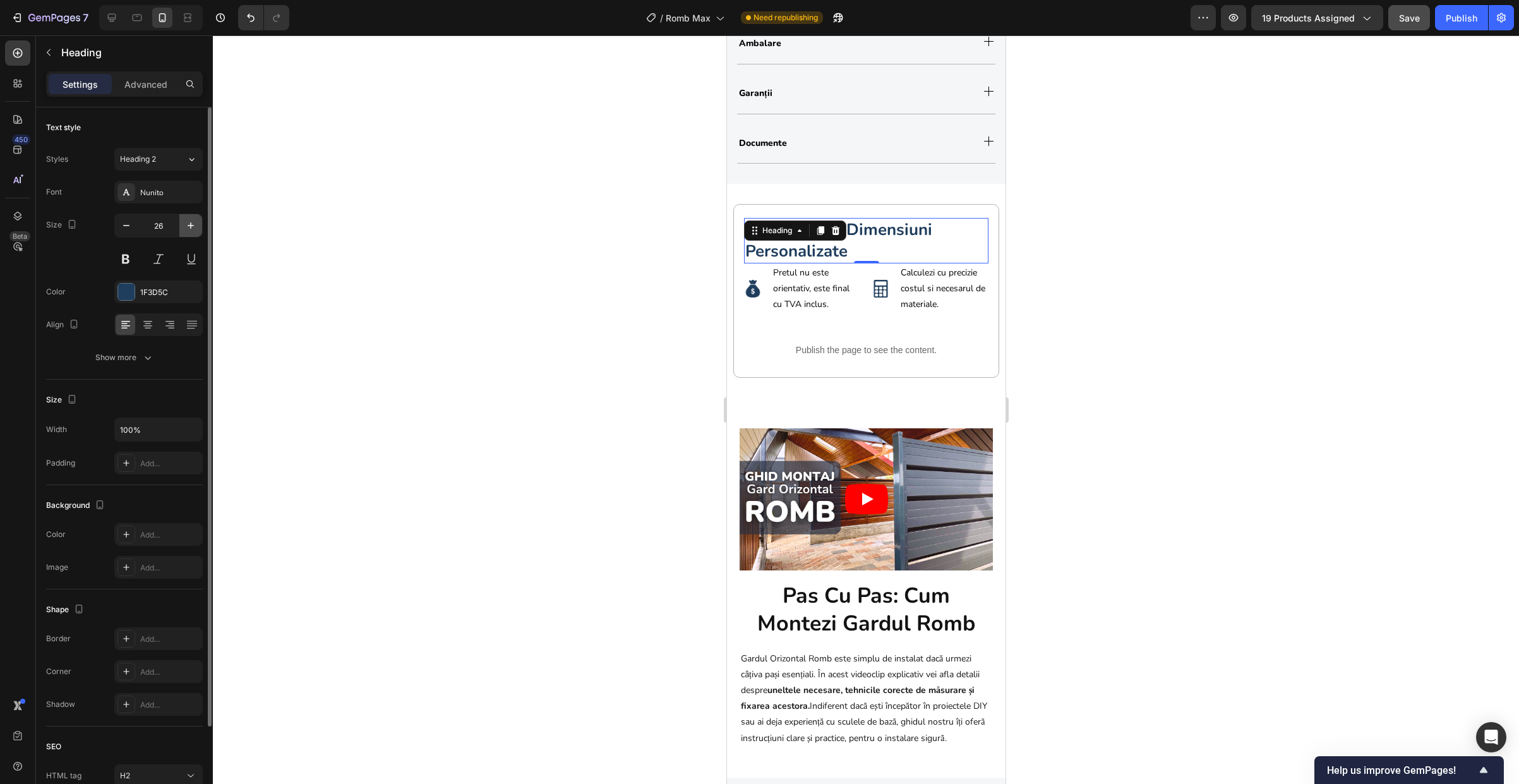
click at [196, 224] on icon "button" at bounding box center [191, 225] width 13 height 13
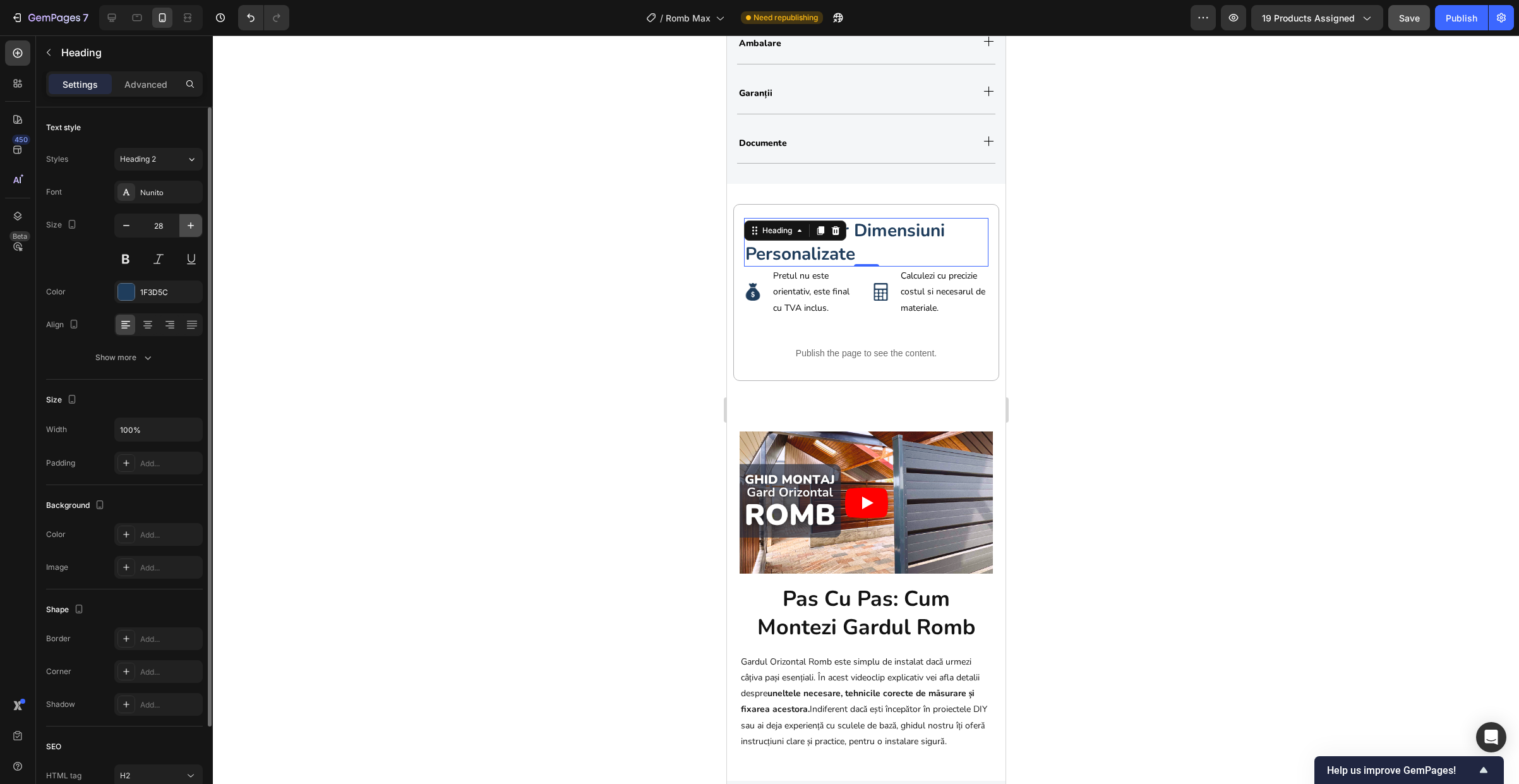
click at [196, 224] on icon "button" at bounding box center [191, 225] width 13 height 13
type input "30"
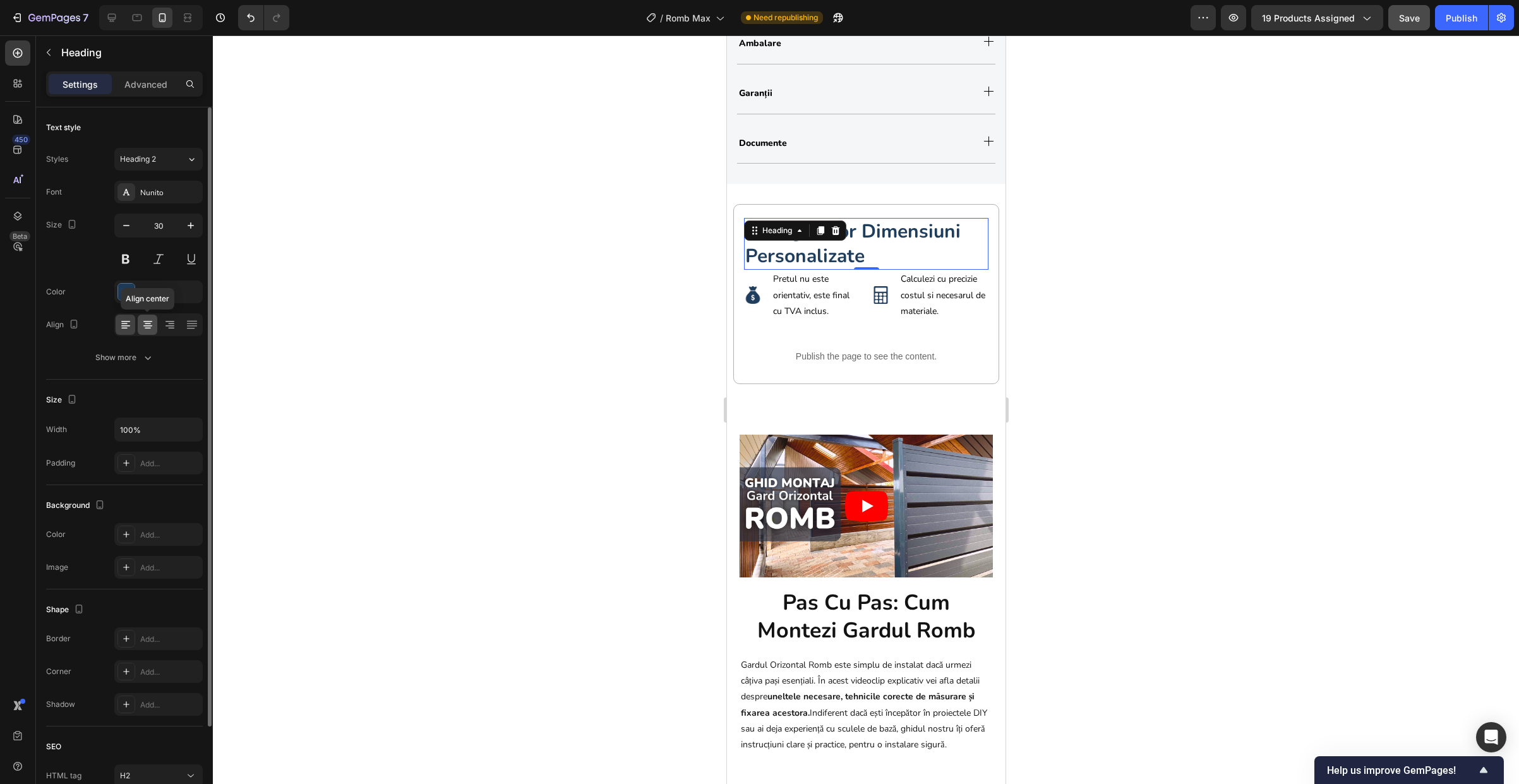
click at [149, 323] on icon at bounding box center [148, 324] width 6 height 1
click at [1087, 323] on div at bounding box center [866, 410] width 1306 height 748
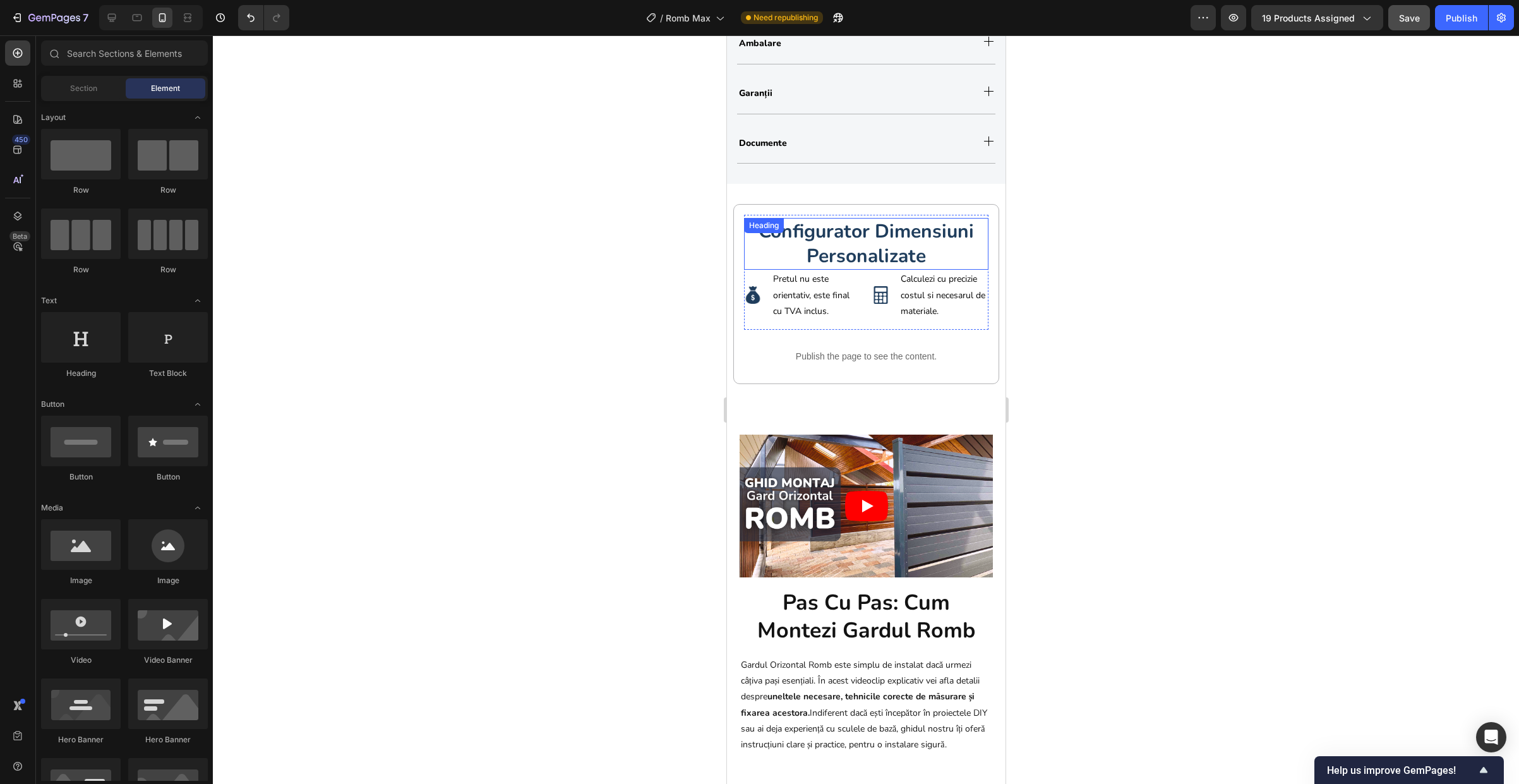
click at [872, 251] on strong "configurator dimensiuni personalizate" at bounding box center [865, 244] width 215 height 50
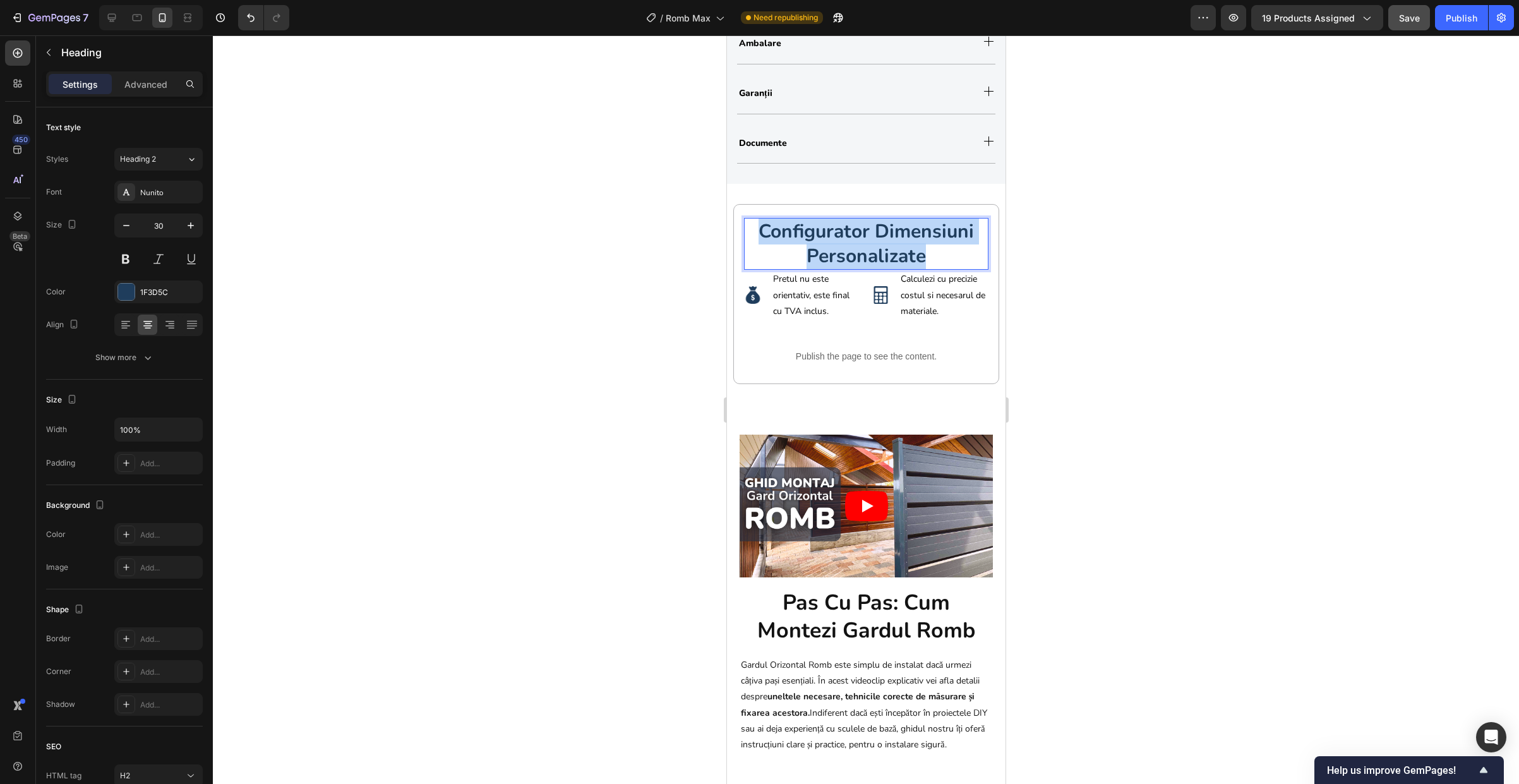
click at [921, 243] on strong "configurator dimensiuni personalizate" at bounding box center [865, 244] width 215 height 50
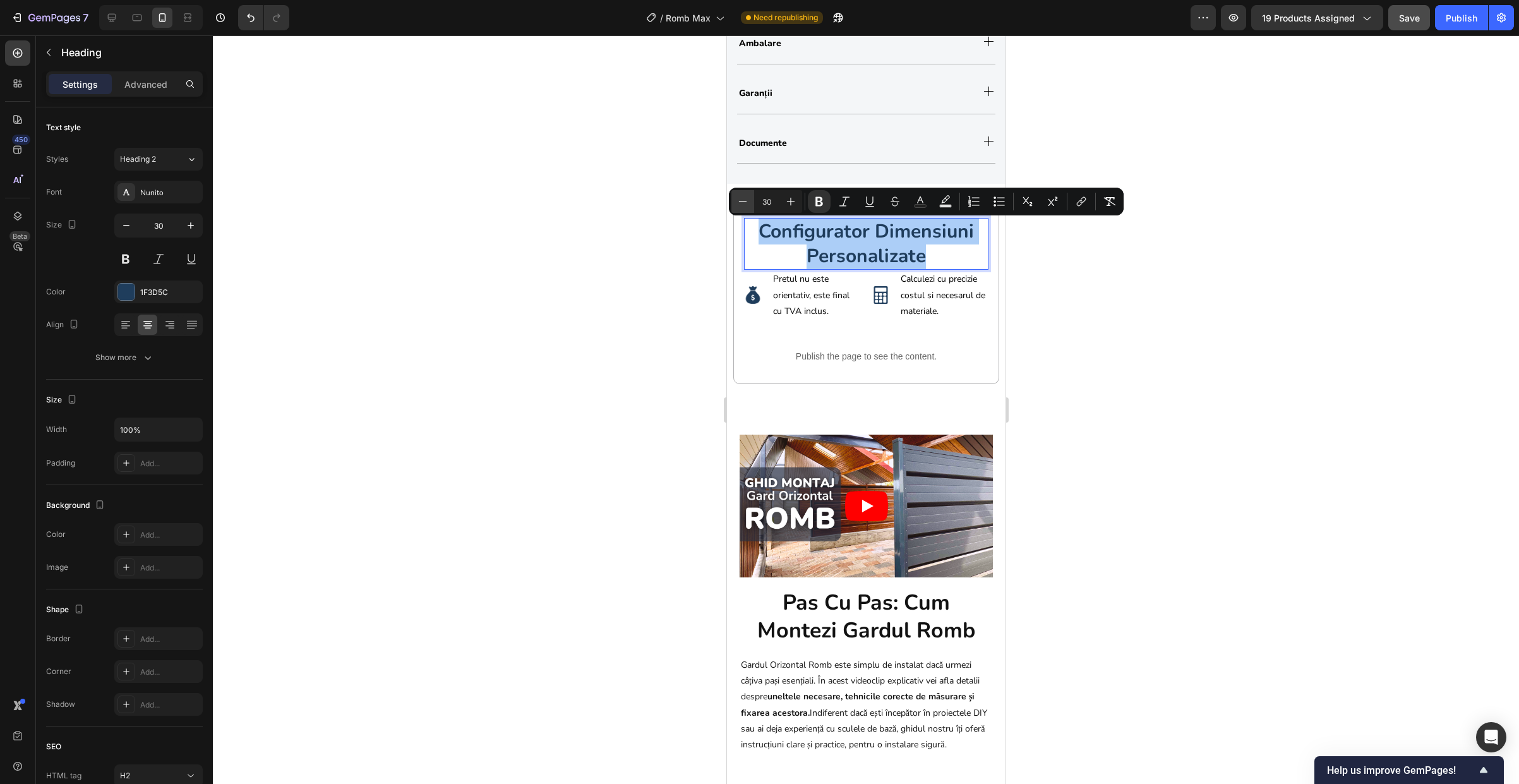
click at [740, 201] on icon "Editor contextual toolbar" at bounding box center [743, 201] width 8 height 1
click at [780, 199] on button "Plus" at bounding box center [791, 201] width 23 height 23
type input "30"
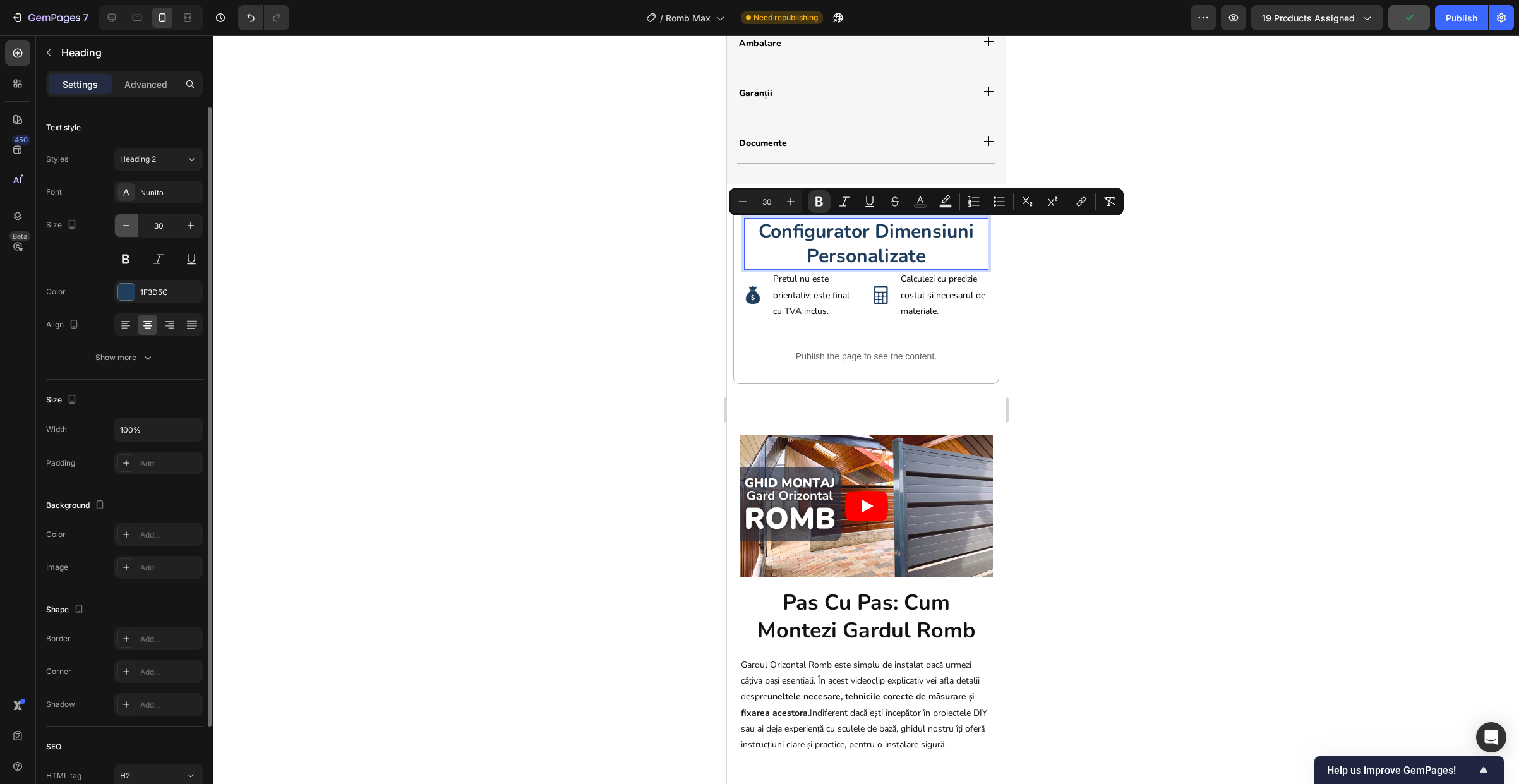
click at [132, 227] on icon "button" at bounding box center [126, 225] width 13 height 13
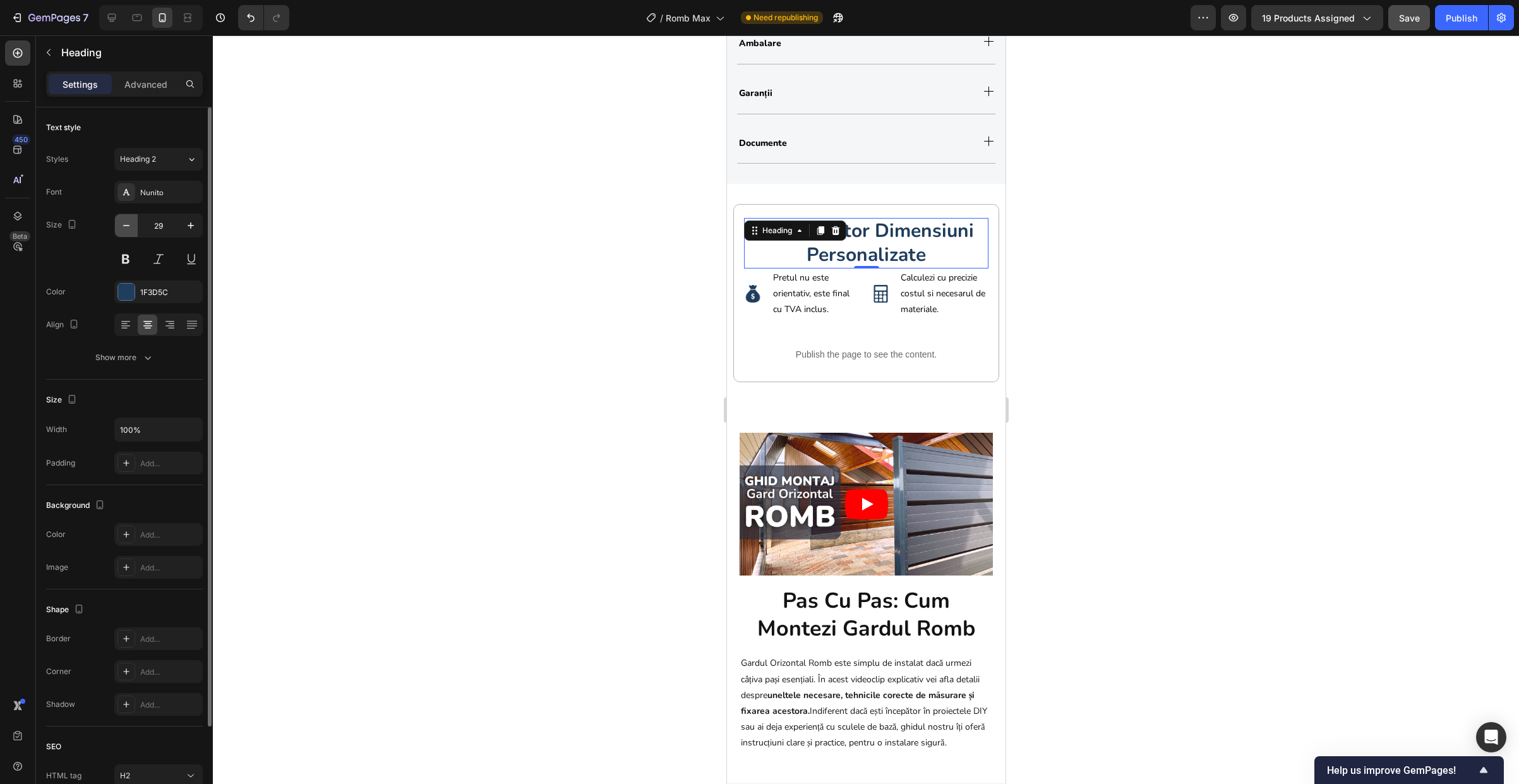
click at [132, 227] on icon "button" at bounding box center [126, 225] width 13 height 13
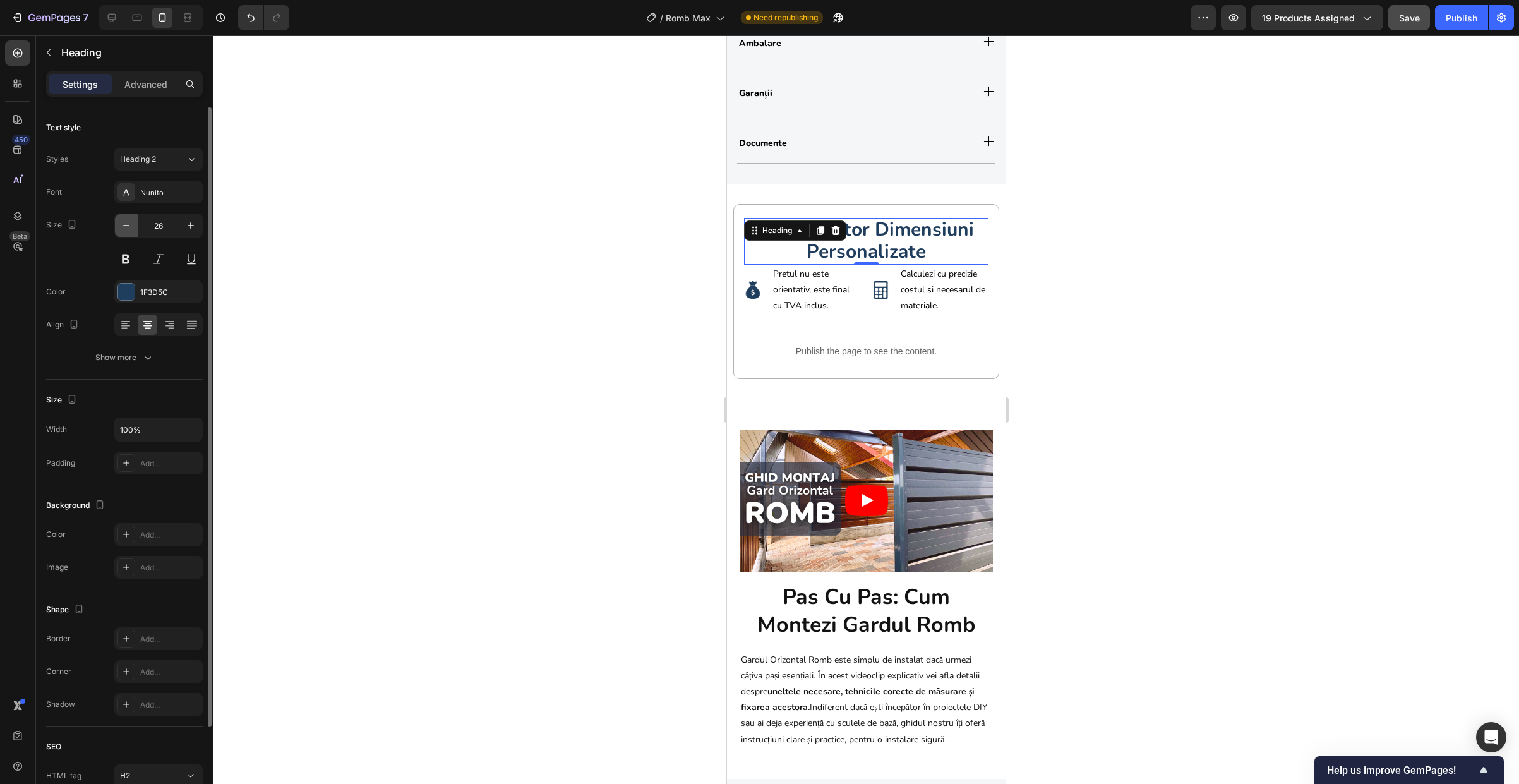
click at [132, 227] on icon "button" at bounding box center [126, 225] width 13 height 13
type input "24"
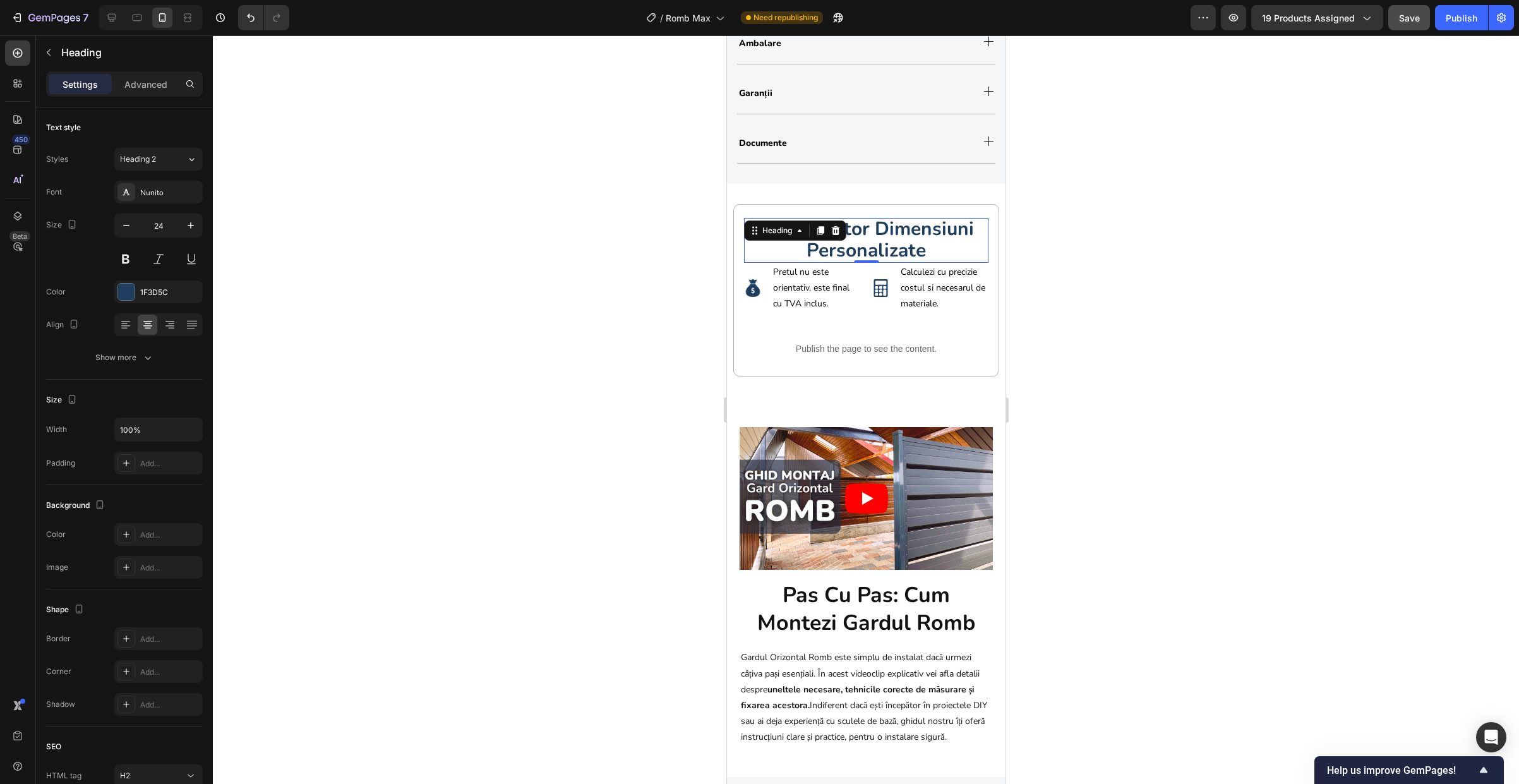
click at [1186, 348] on div at bounding box center [866, 410] width 1306 height 748
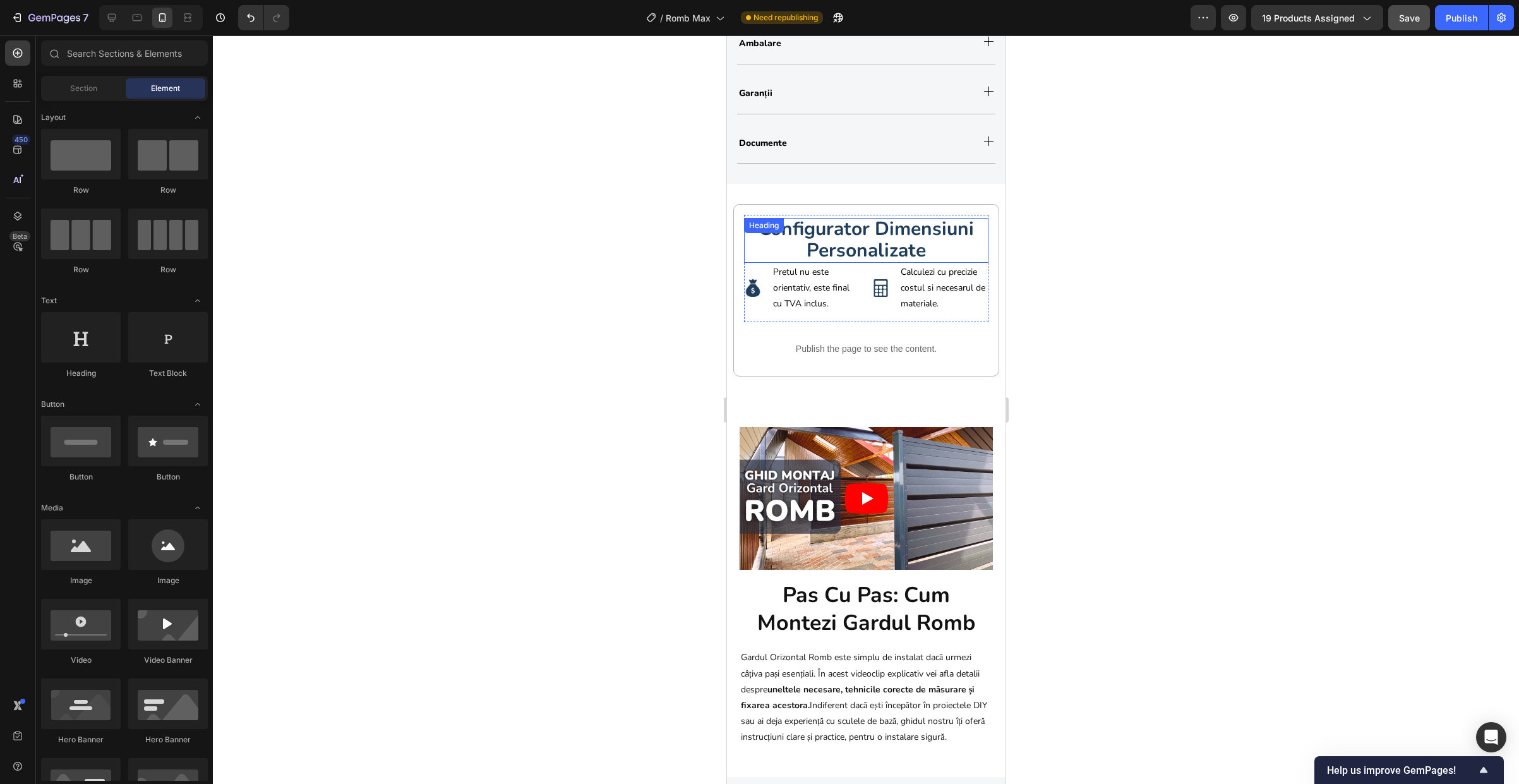
click at [858, 247] on strong "configurator dimensiuni personalizate" at bounding box center [865, 239] width 215 height 47
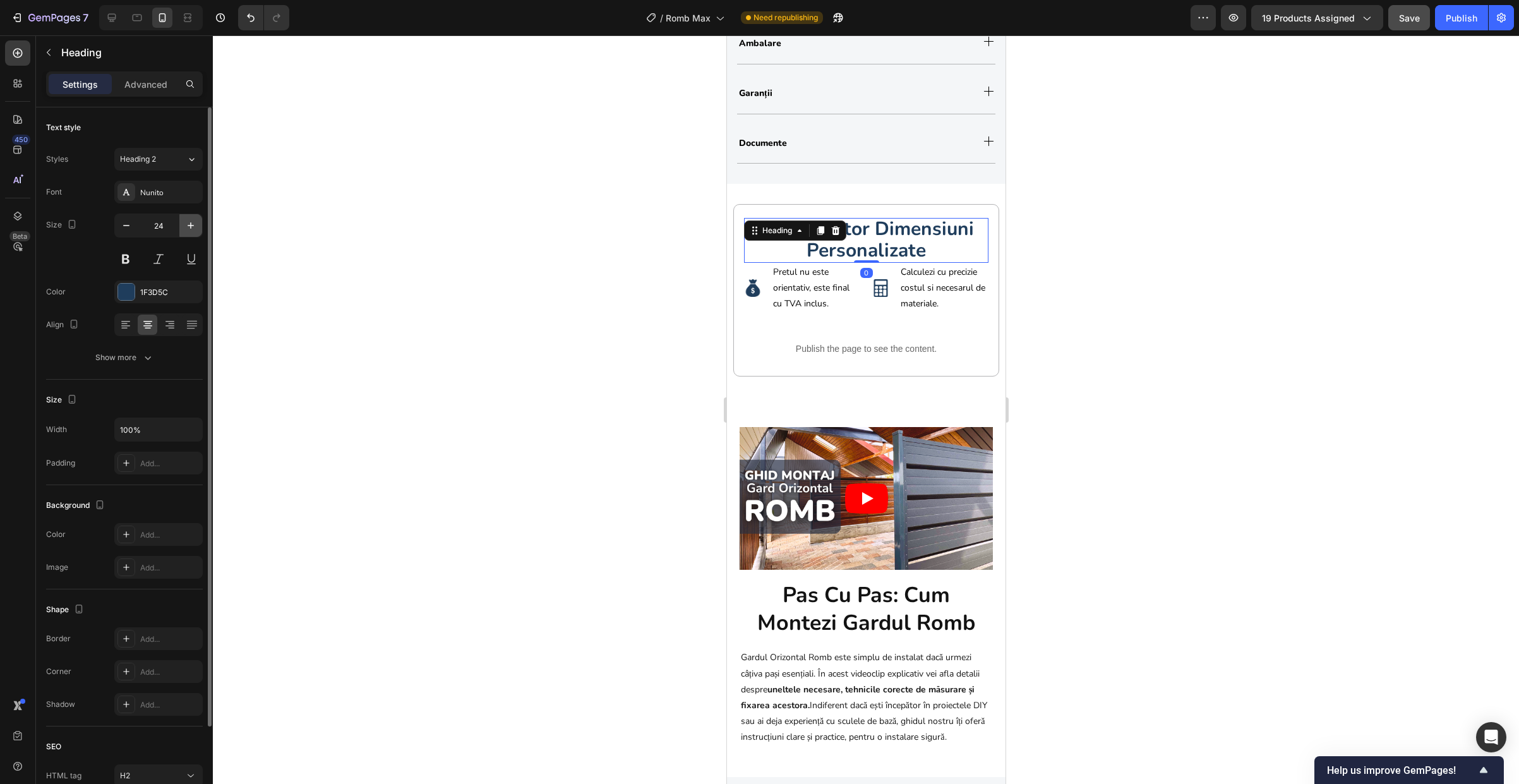
click at [189, 232] on button "button" at bounding box center [190, 225] width 23 height 23
type input "25"
click at [1027, 286] on div at bounding box center [866, 410] width 1306 height 748
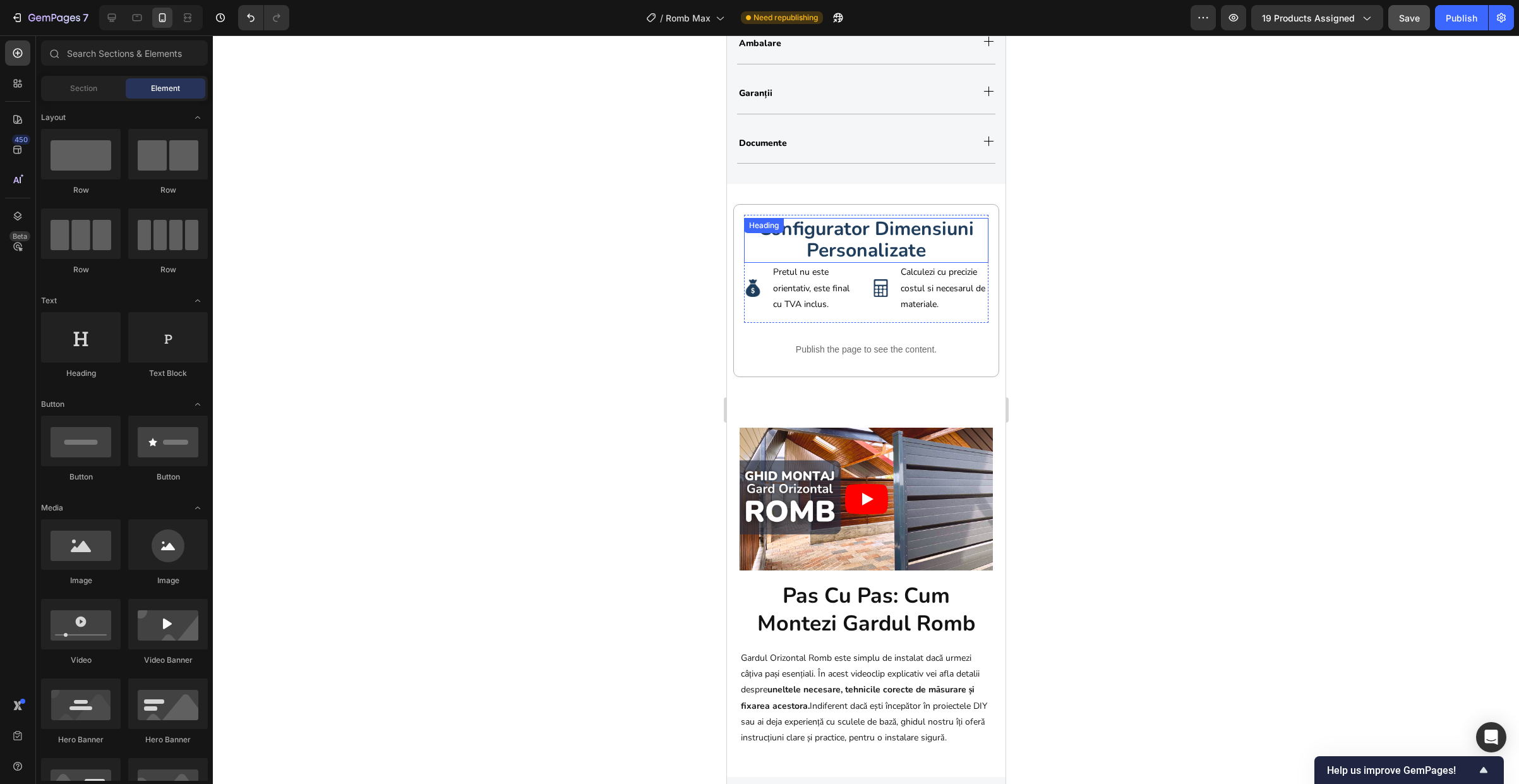
click at [854, 252] on strong "configurator dimensiuni personalizate" at bounding box center [865, 240] width 215 height 47
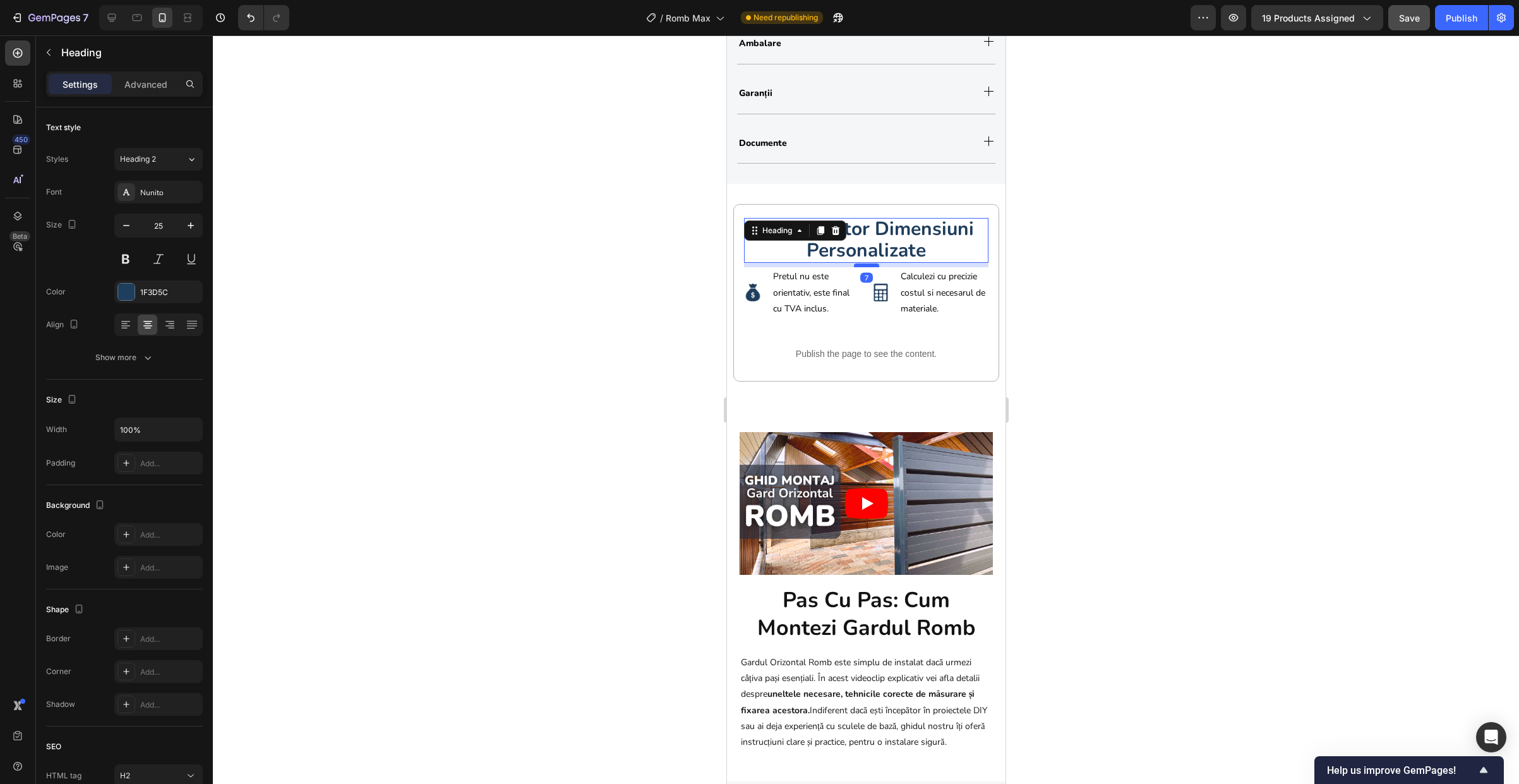
click at [860, 267] on div at bounding box center [866, 265] width 25 height 3
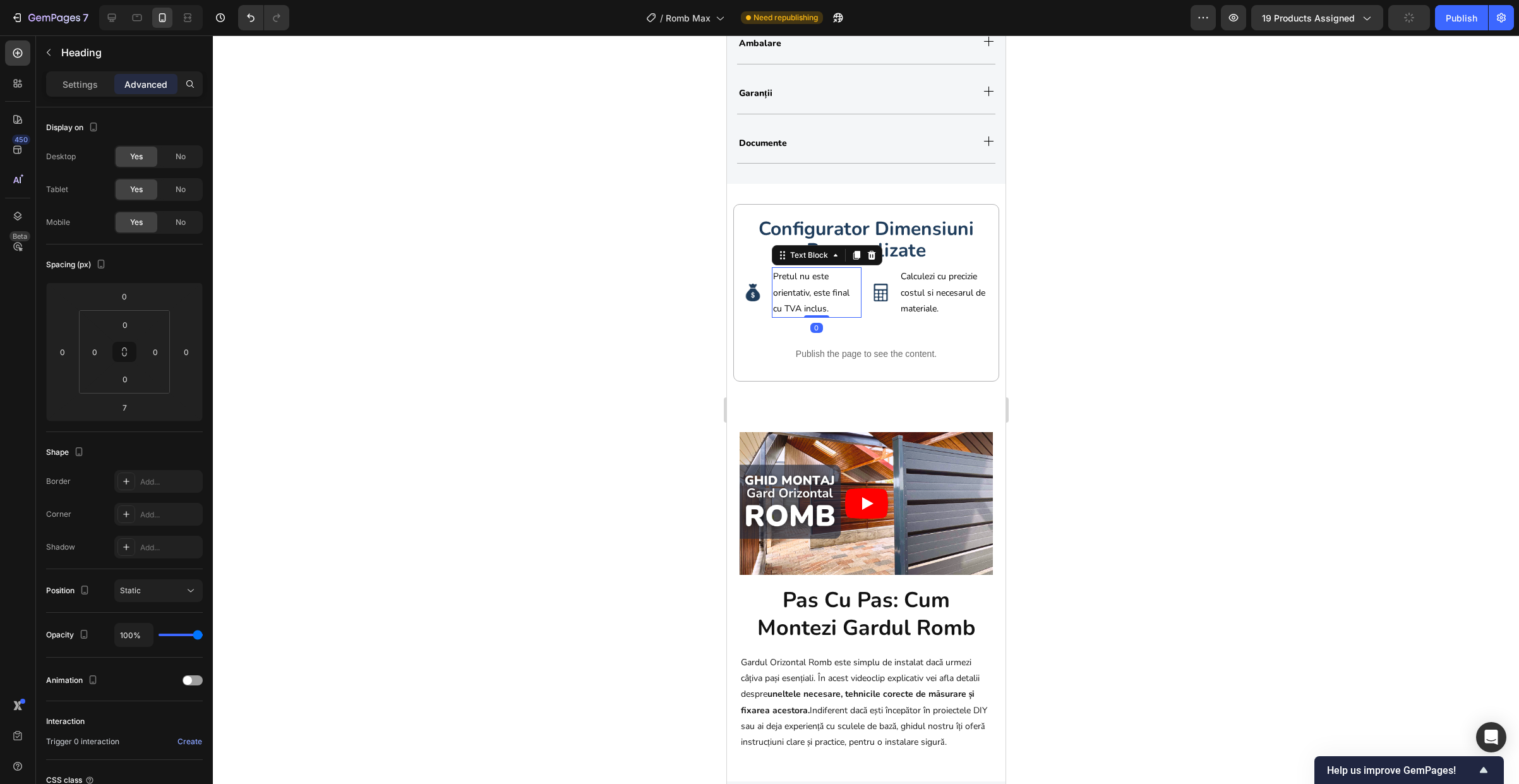
click at [820, 299] on span "Pretul nu este orientativ, este final cu TVA inclus." at bounding box center [811, 292] width 77 height 44
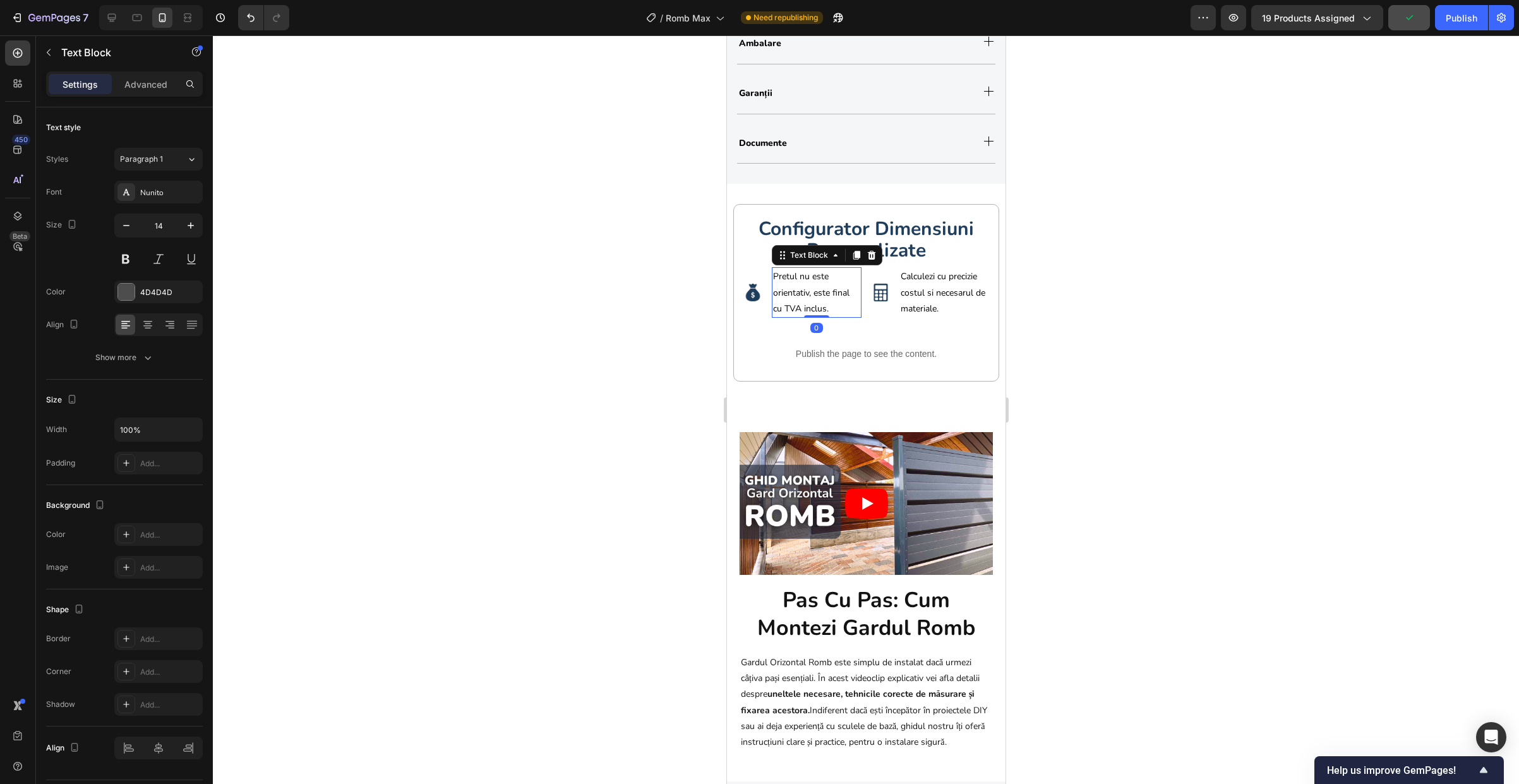
click at [1015, 316] on div at bounding box center [866, 410] width 1306 height 748
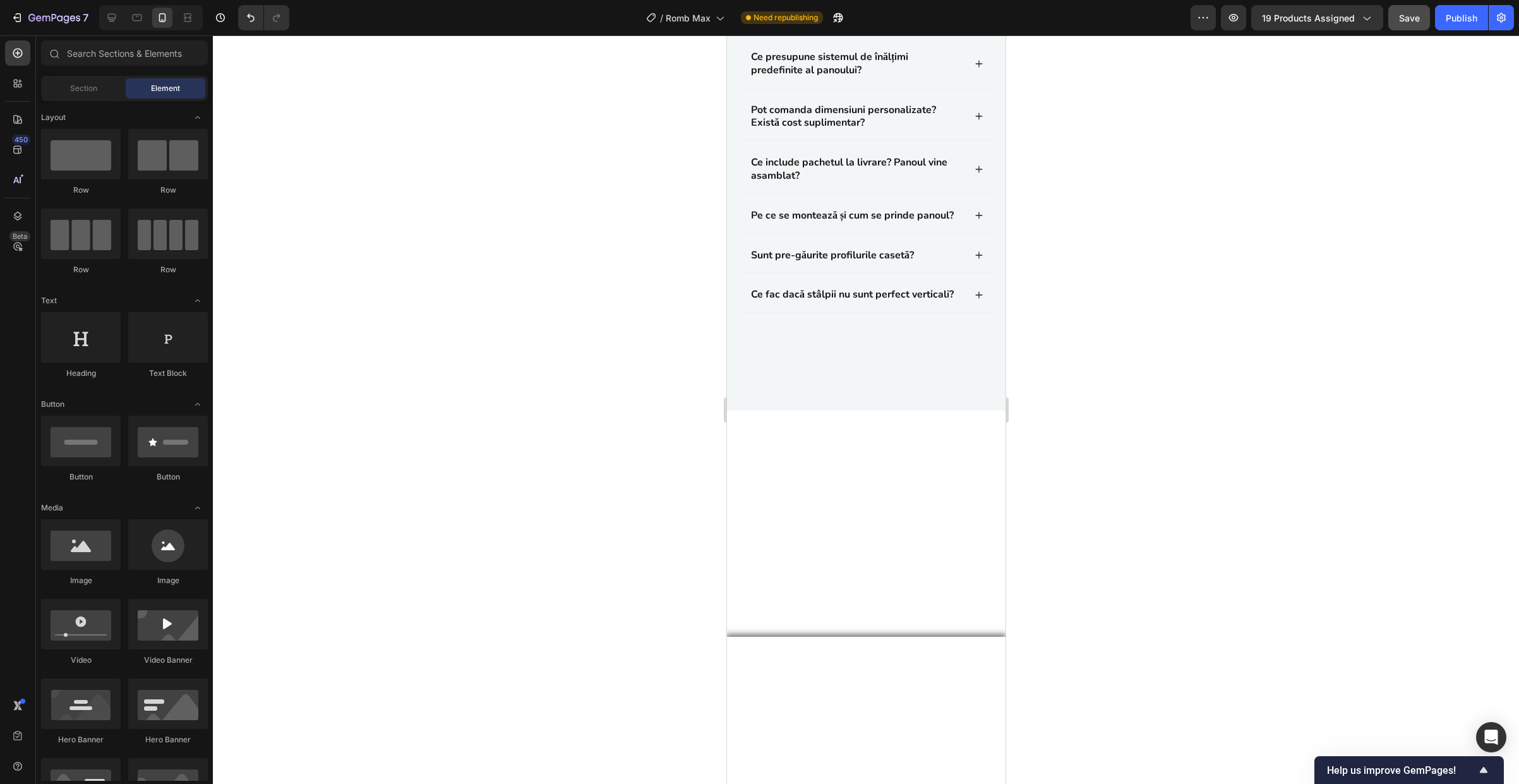
scroll to position [6329, 0]
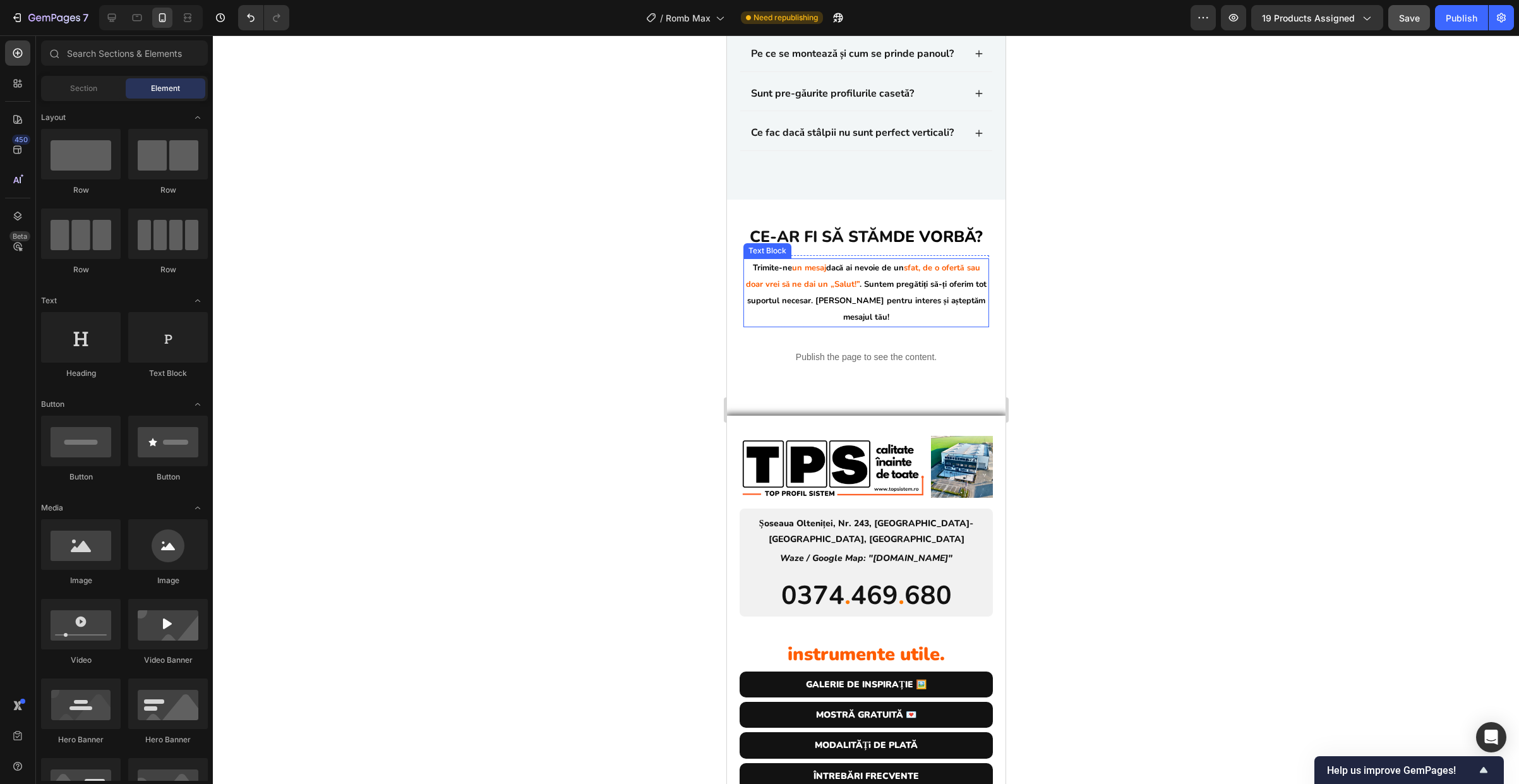
click at [842, 273] on strong "dacă ai nevoie de un" at bounding box center [864, 268] width 78 height 11
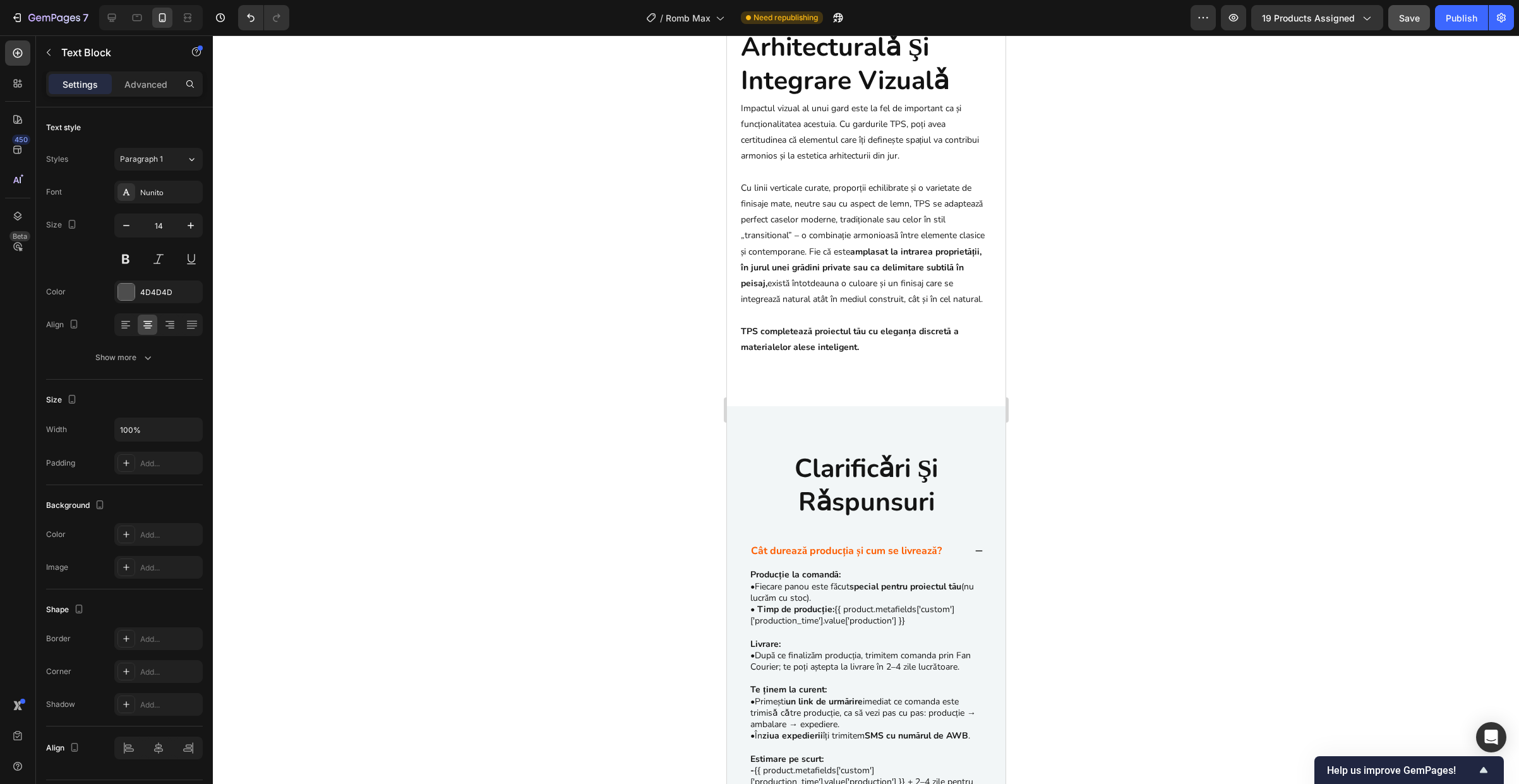
scroll to position [6361, 0]
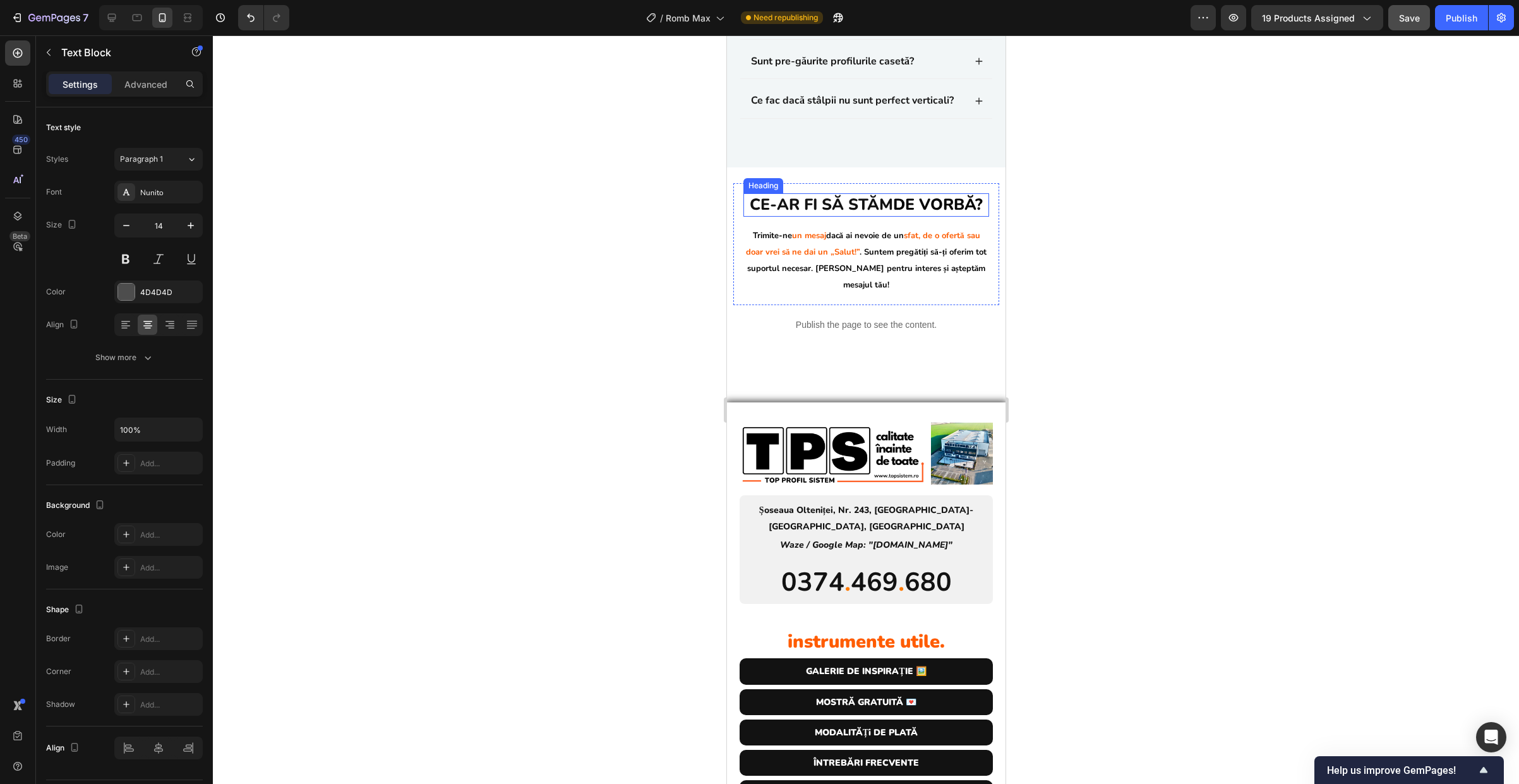
click at [870, 217] on h2 "Ce-ar fi să stăm de vorbă?" at bounding box center [866, 205] width 245 height 24
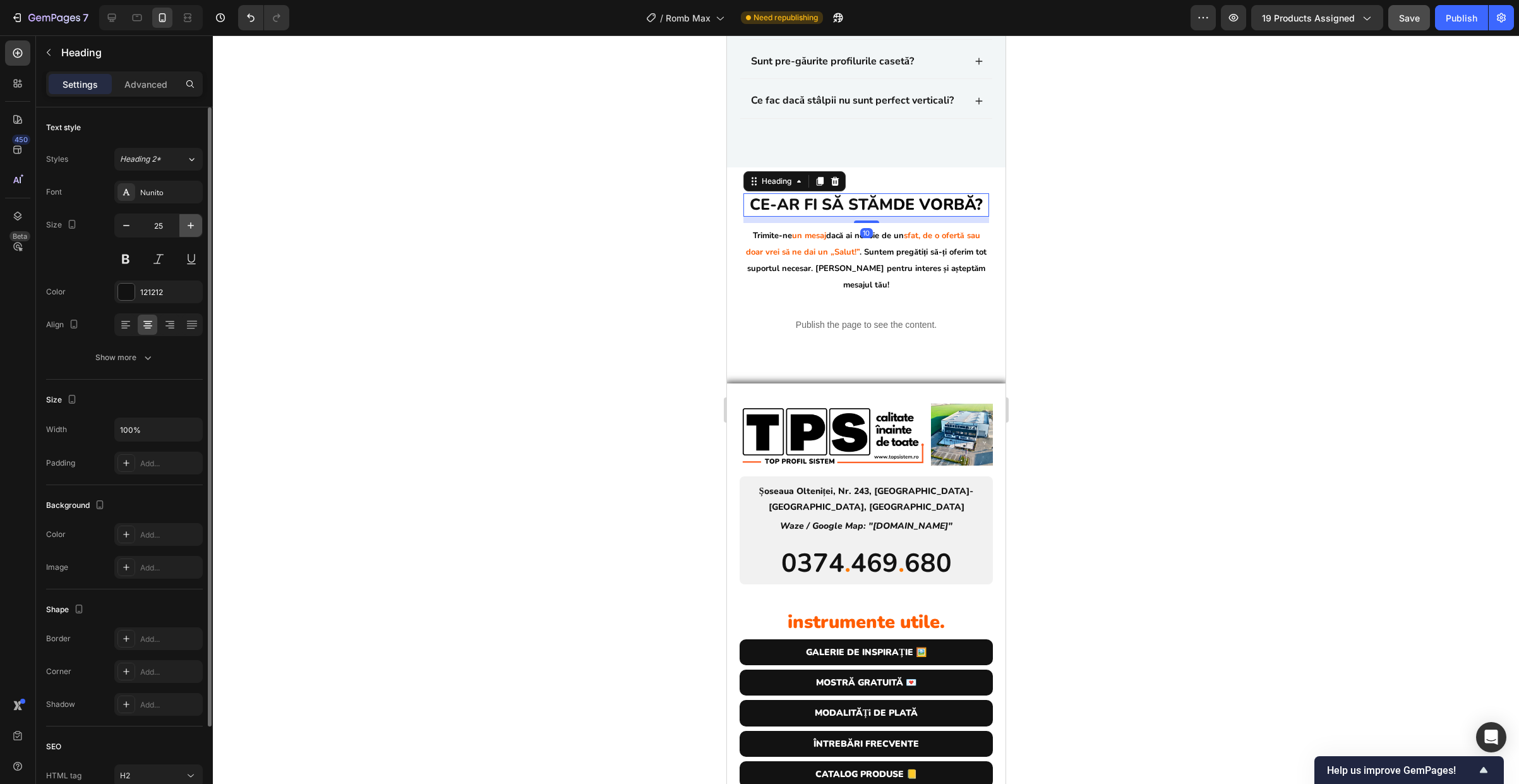
click at [195, 222] on icon "button" at bounding box center [191, 225] width 13 height 13
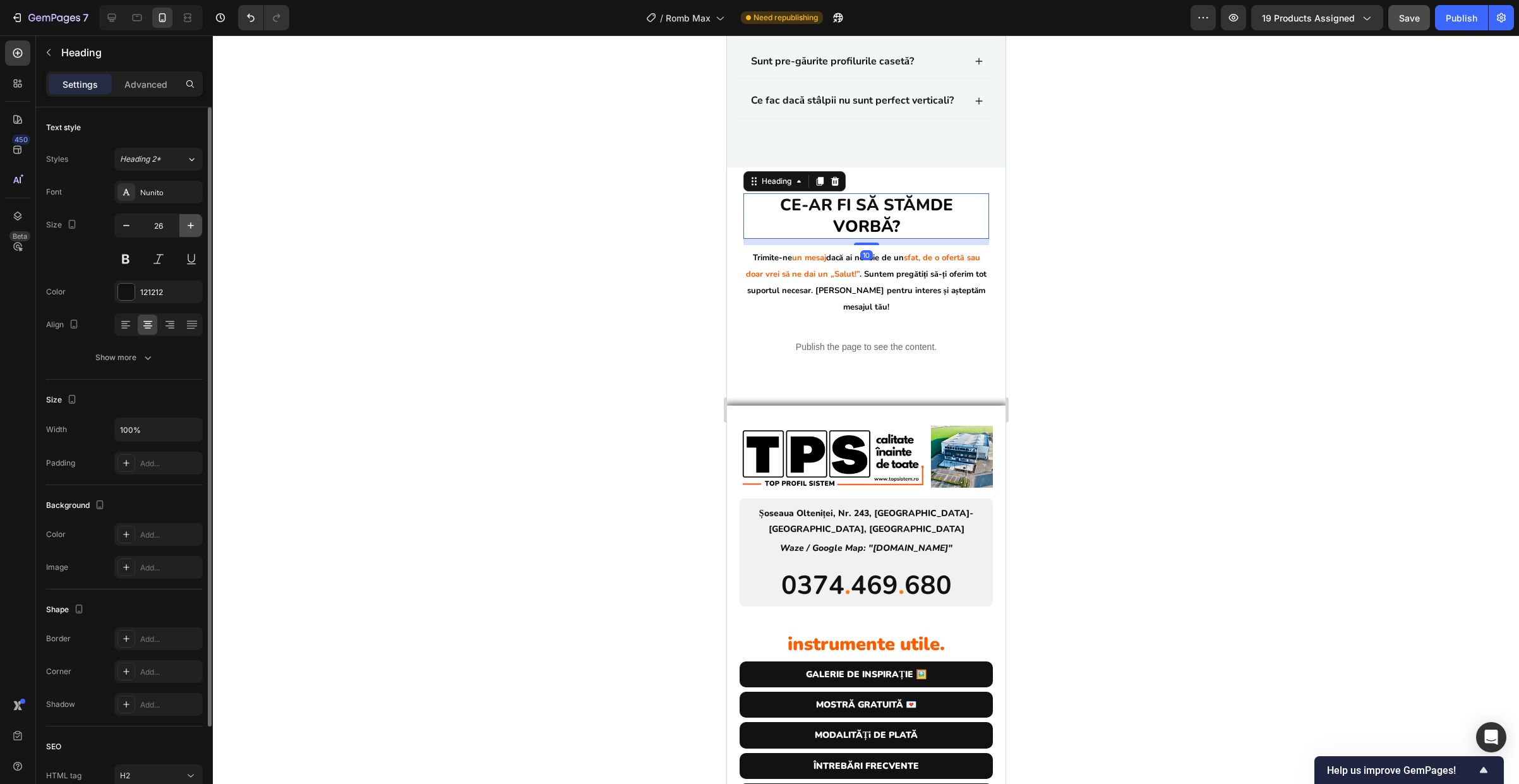
click at [195, 222] on icon "button" at bounding box center [191, 225] width 13 height 13
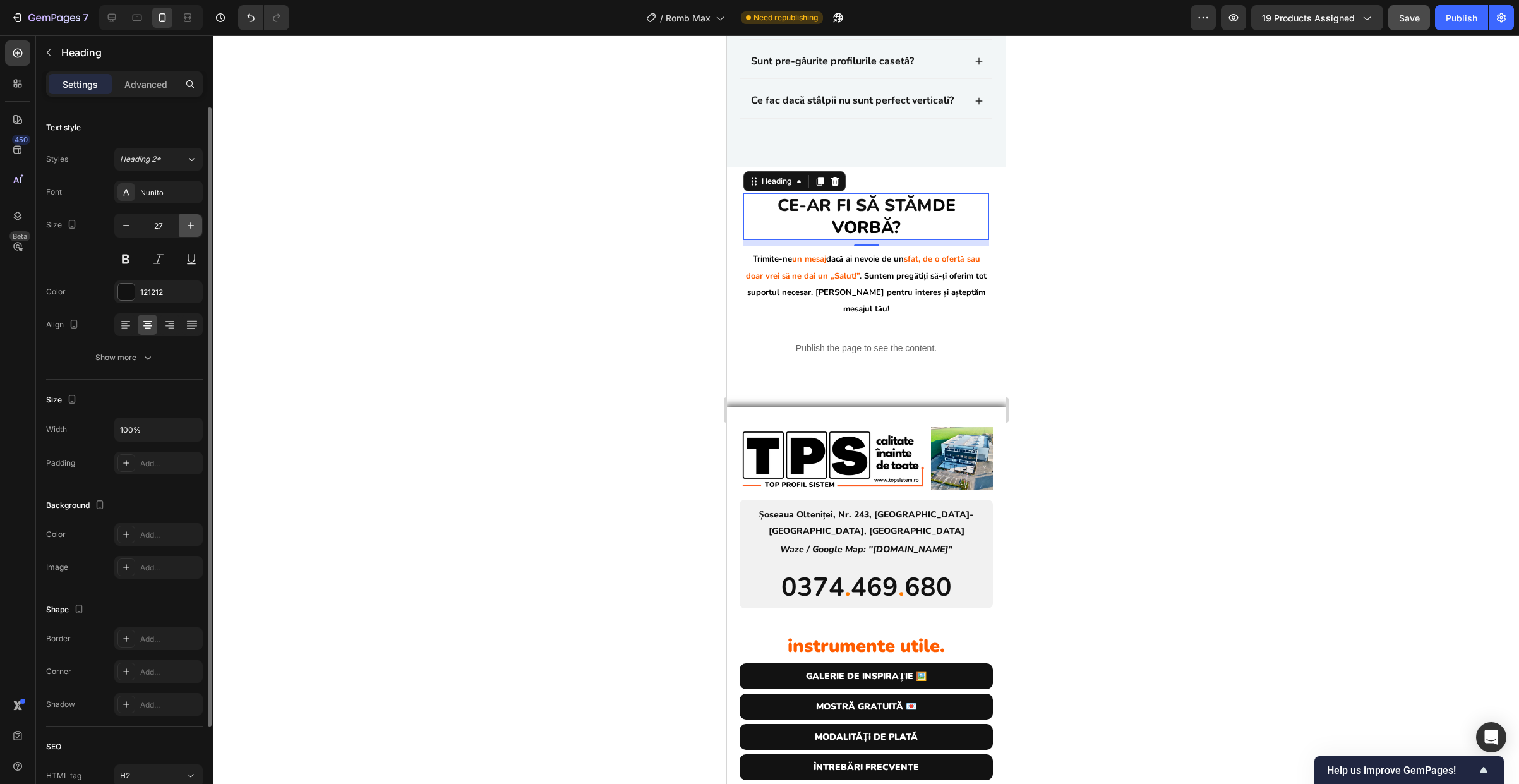
click at [195, 222] on icon "button" at bounding box center [191, 225] width 13 height 13
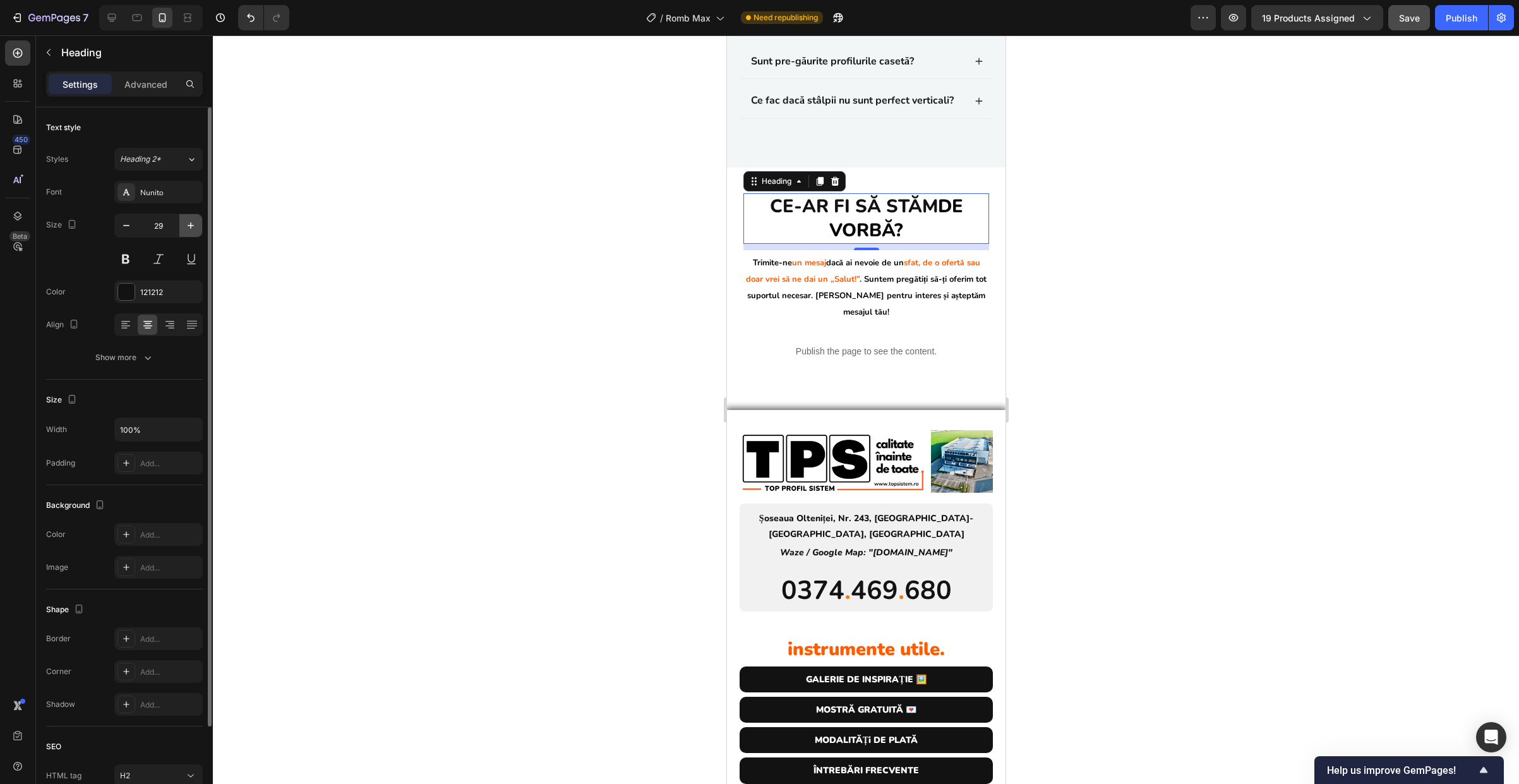
click at [195, 222] on icon "button" at bounding box center [191, 225] width 13 height 13
type input "30"
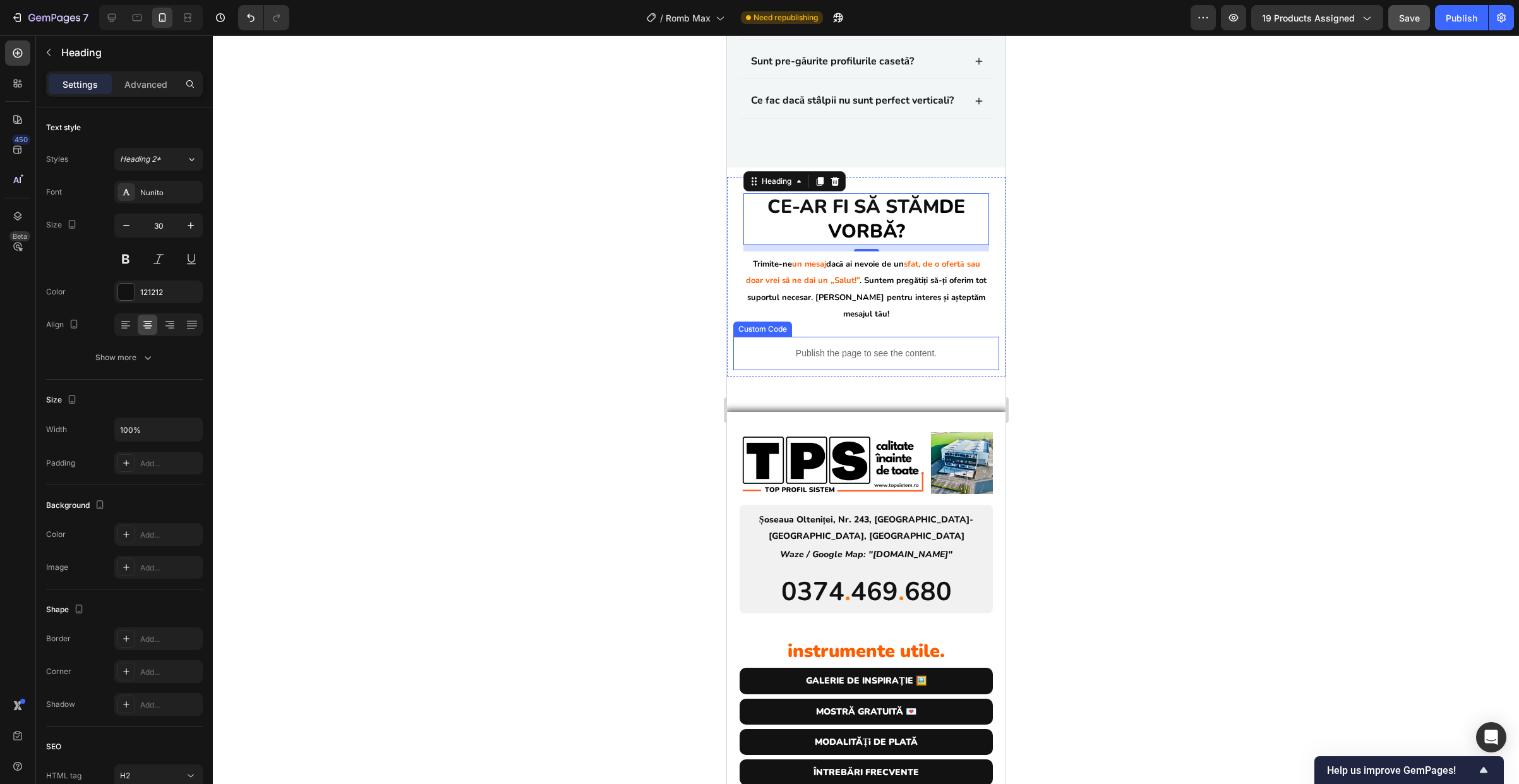
click at [983, 360] on p "Publish the page to see the content." at bounding box center [865, 353] width 266 height 13
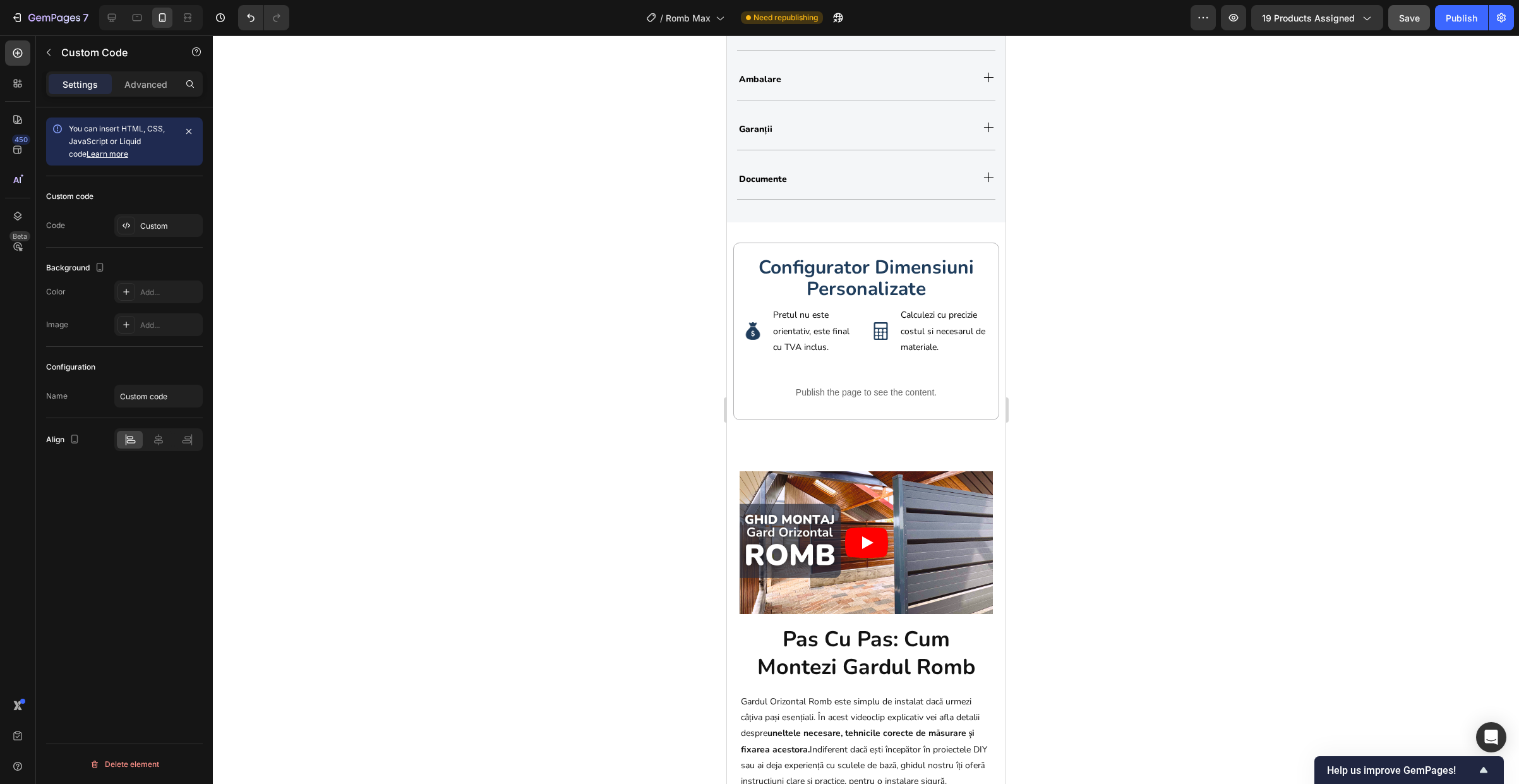
scroll to position [1438, 0]
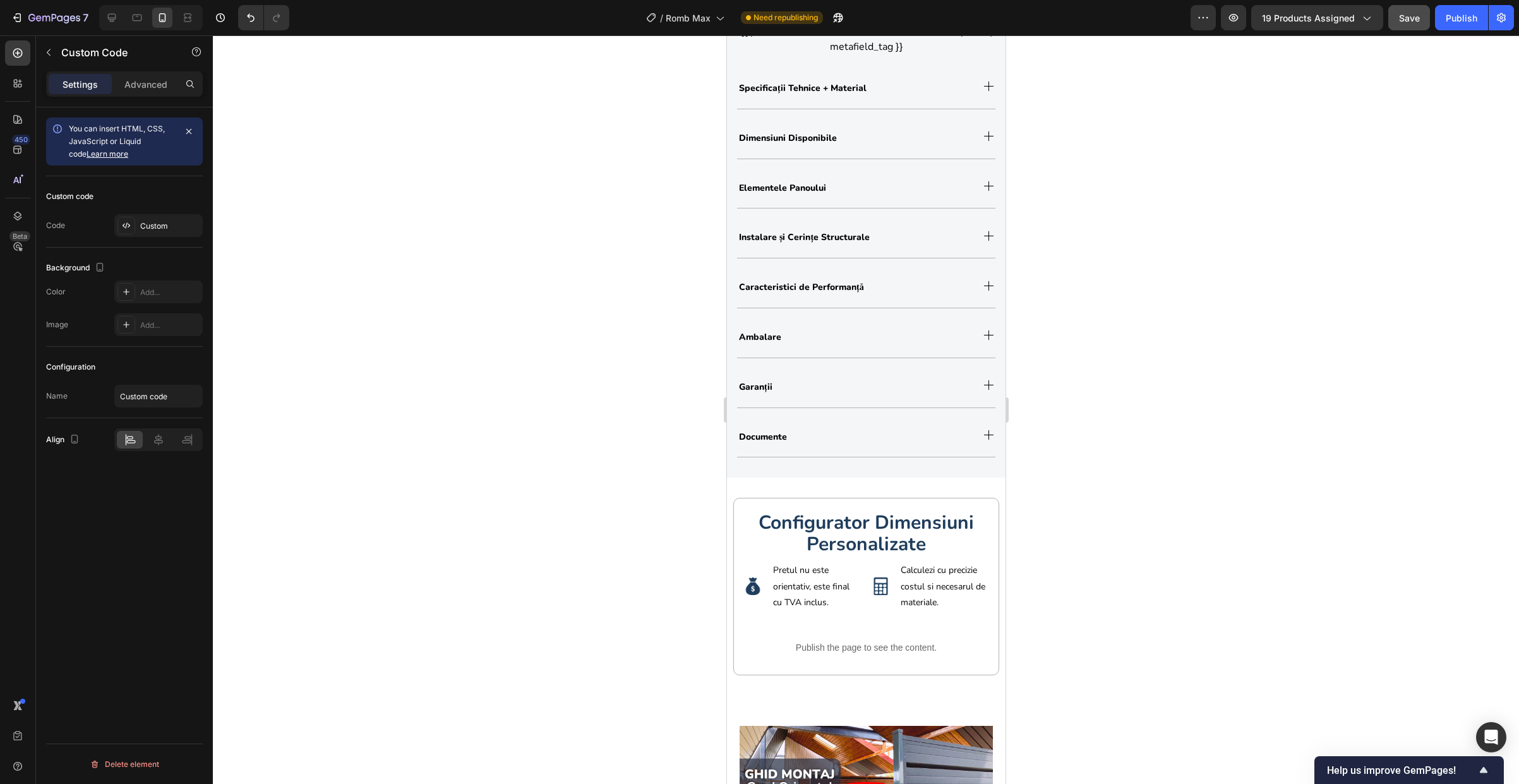
select select "1.8m (l) x 1.50m (h)"
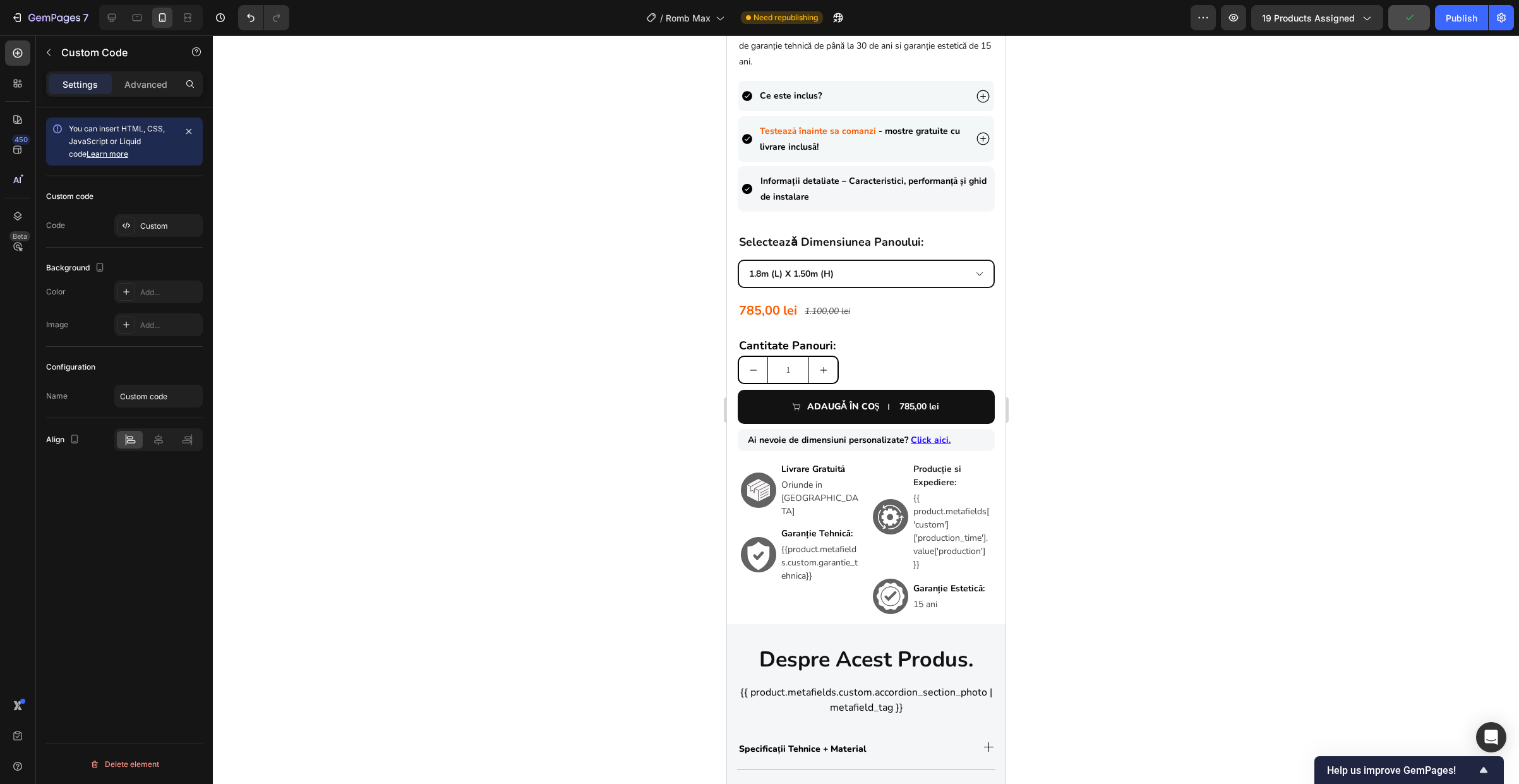
scroll to position [653, 0]
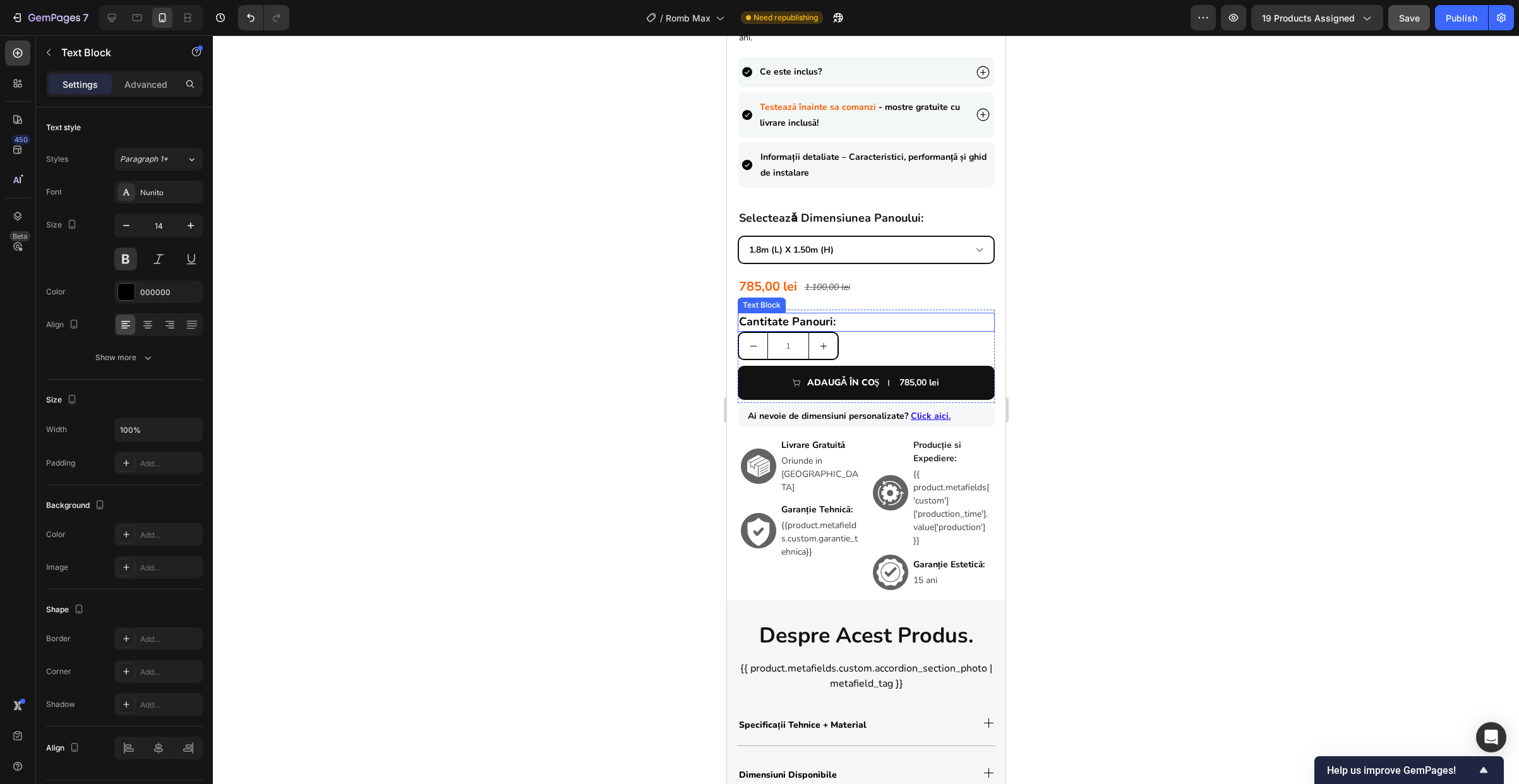
click at [788, 314] on span "Cantitate Panouri:" at bounding box center [786, 321] width 97 height 15
click at [947, 284] on div "785,00 lei Product Price Product Price 1.100,00 lei Product Price Product Price…" at bounding box center [865, 286] width 257 height 25
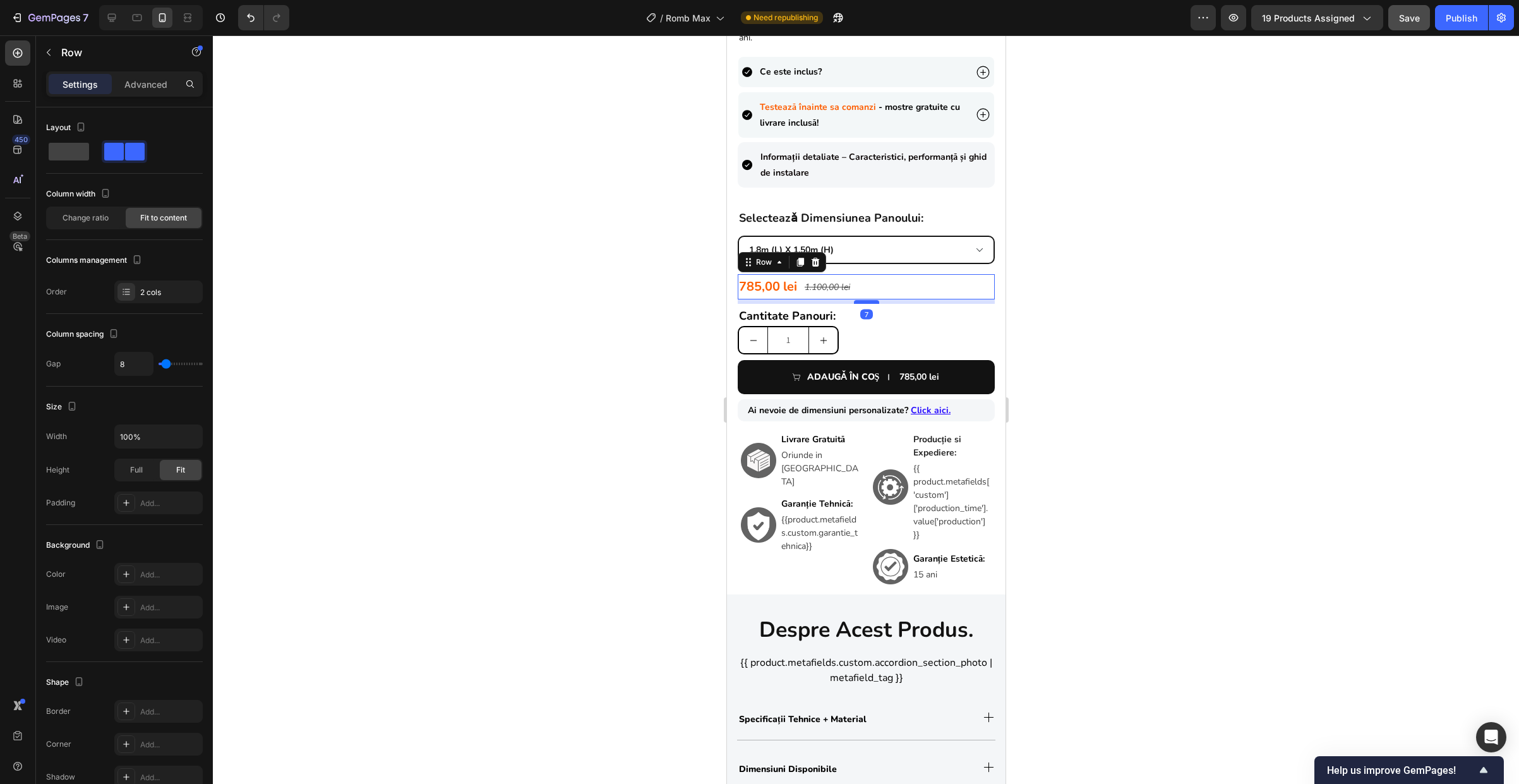
click at [865, 300] on div at bounding box center [866, 301] width 25 height 3
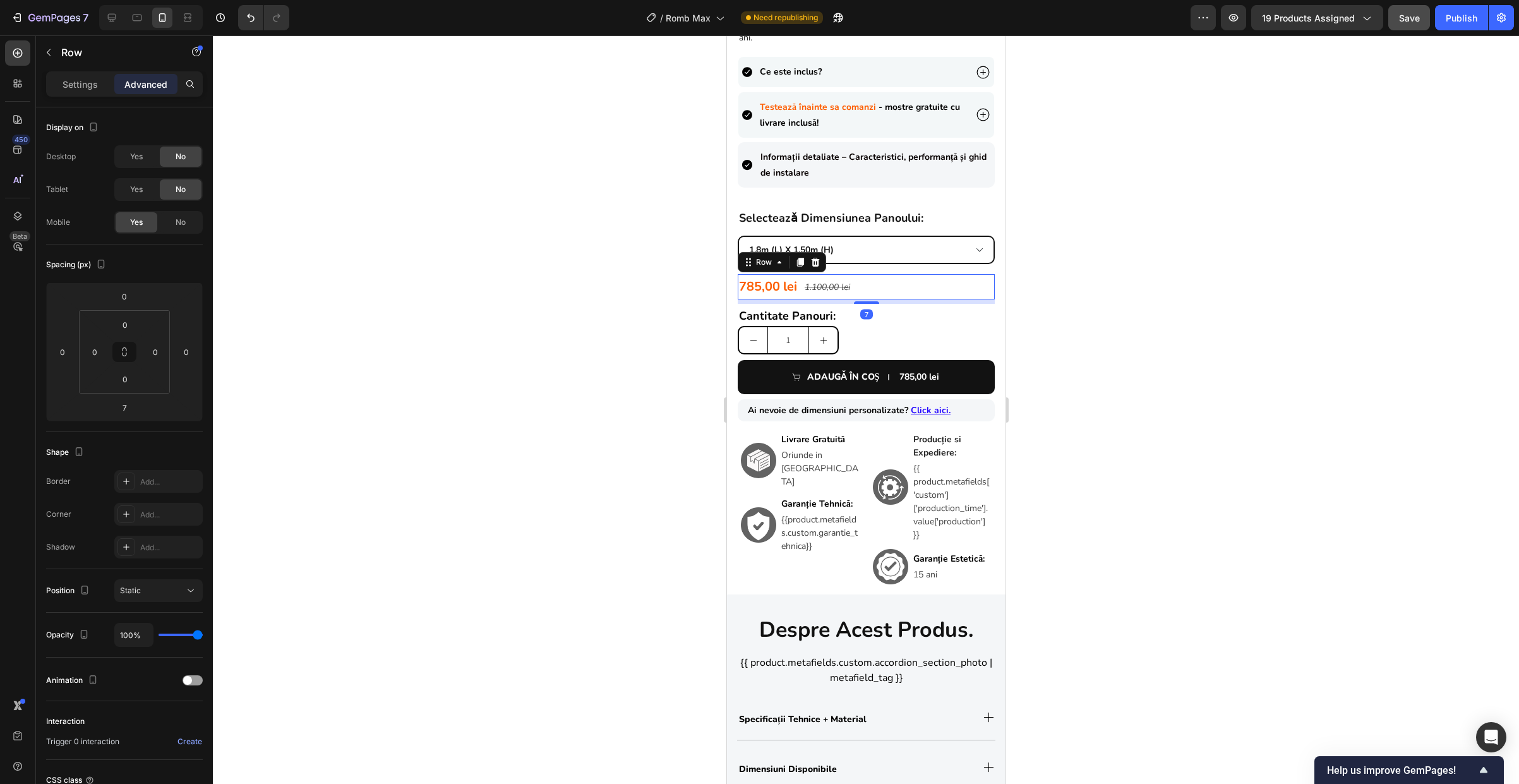
click at [1166, 305] on div at bounding box center [866, 410] width 1306 height 748
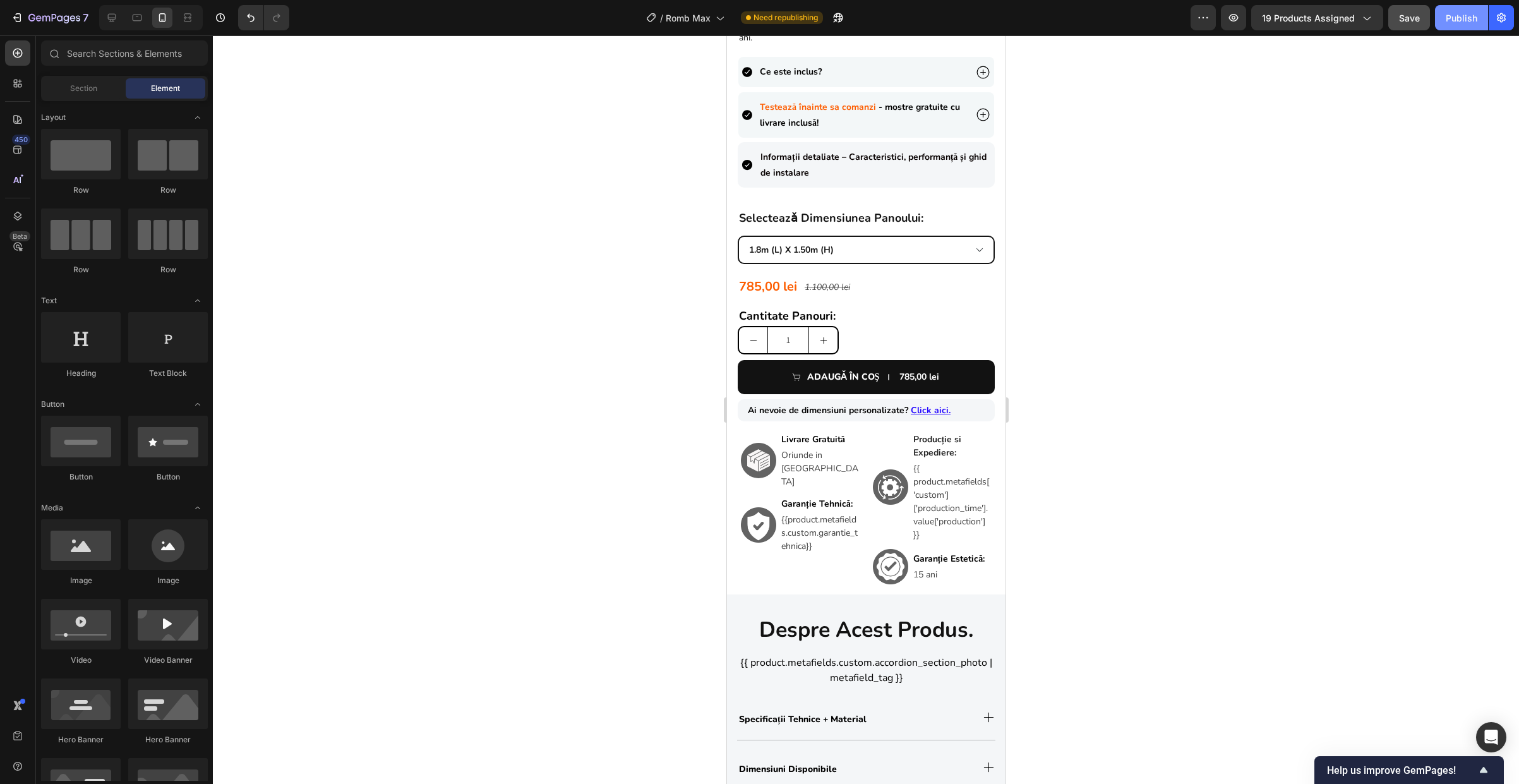
click at [1469, 17] on div "Publish" at bounding box center [1461, 17] width 31 height 13
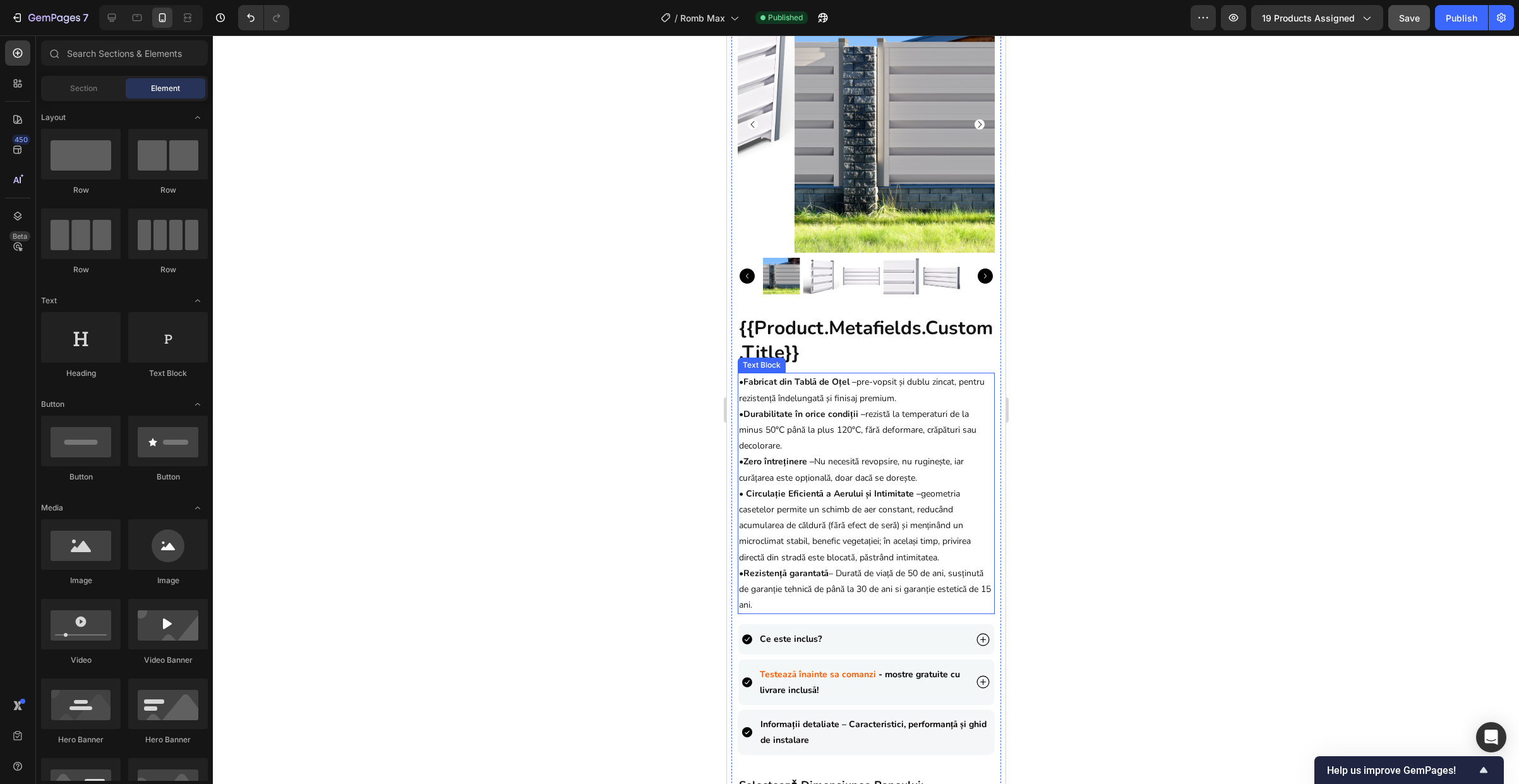
scroll to position [0, 0]
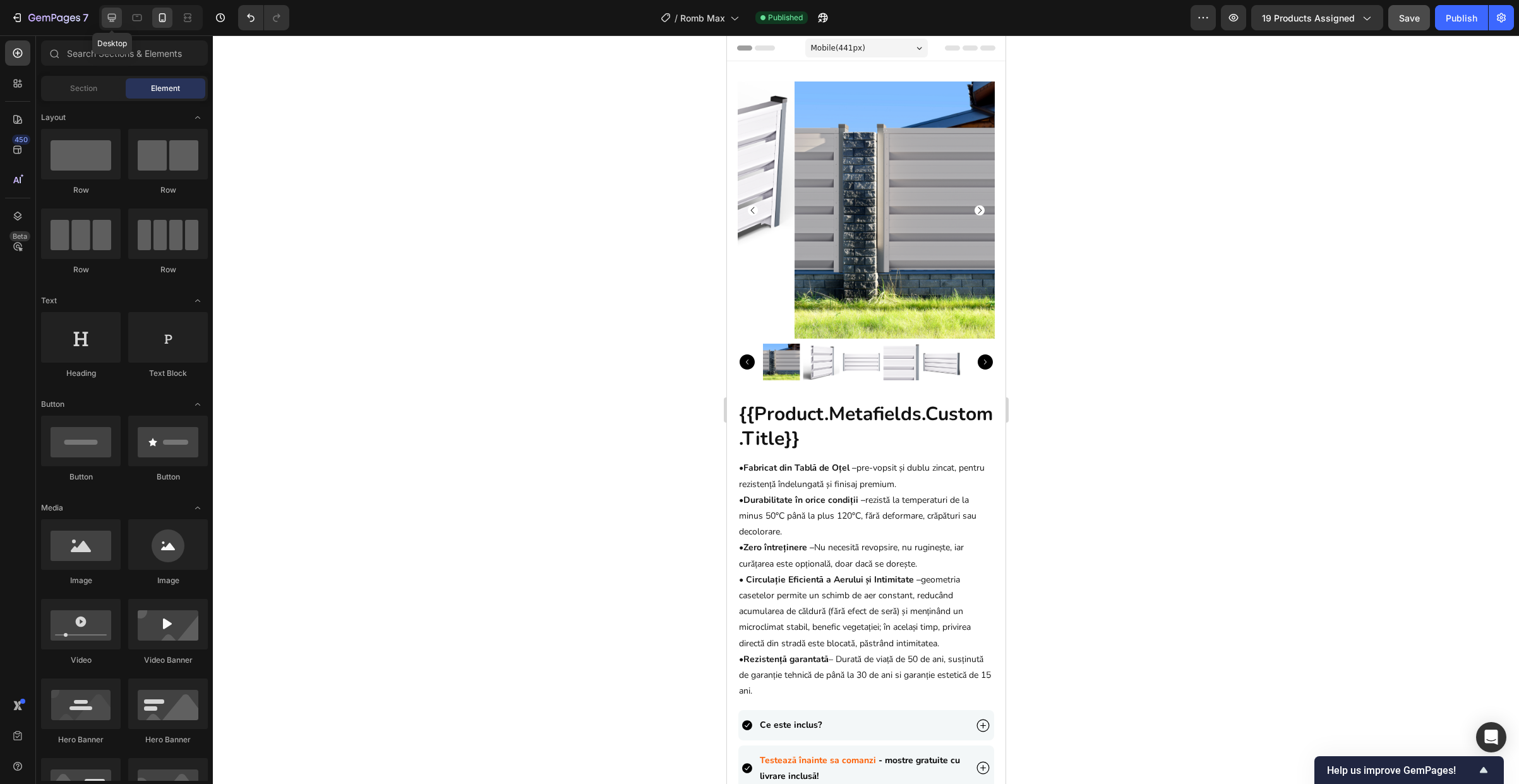
click at [112, 20] on icon at bounding box center [112, 18] width 8 height 8
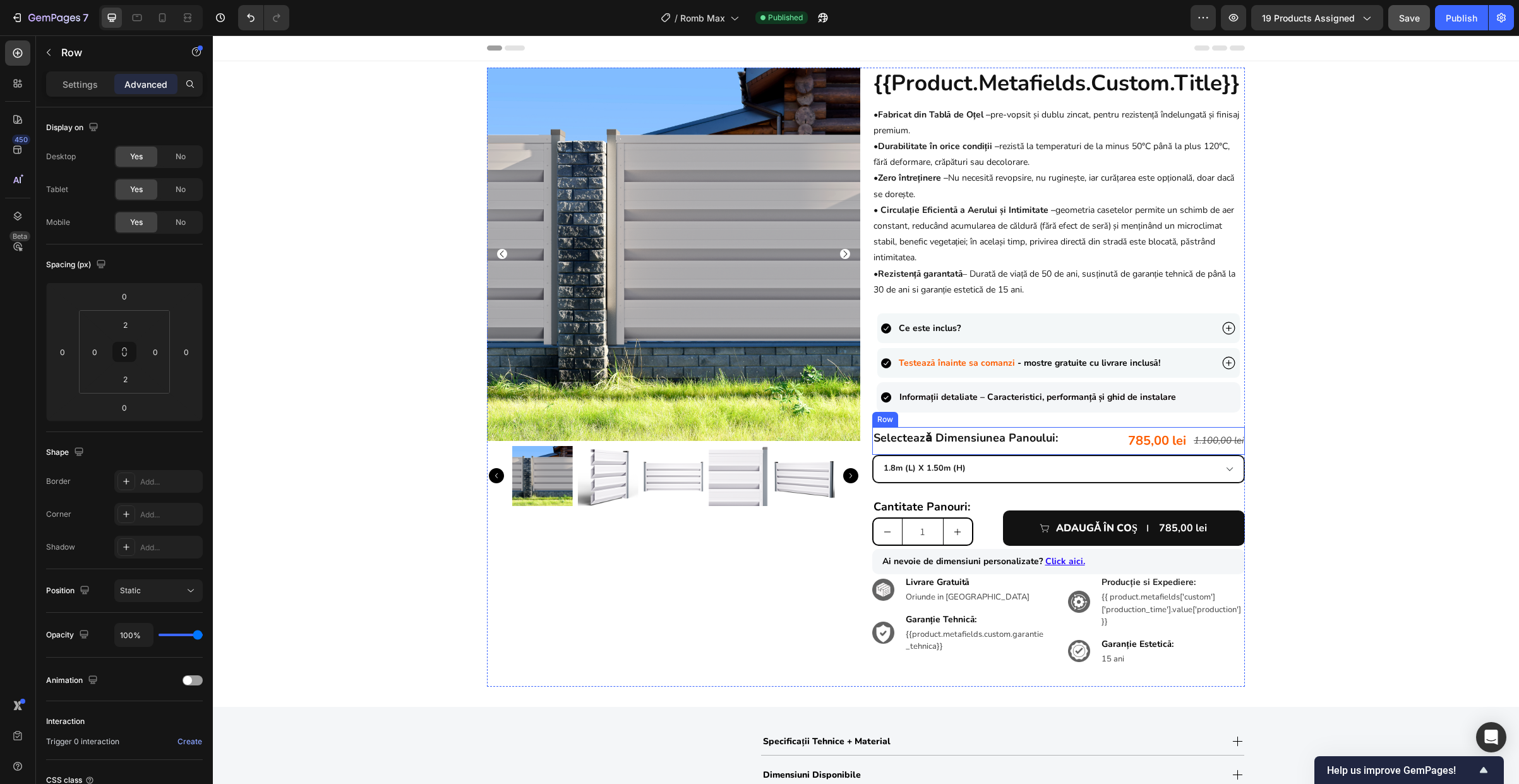
click at [1084, 445] on div "selecteazǎ dimensiunea panoului: Heading 785,00 lei Product Price Product Price…" at bounding box center [1059, 441] width 374 height 28
click at [72, 86] on p "Settings" at bounding box center [80, 84] width 36 height 13
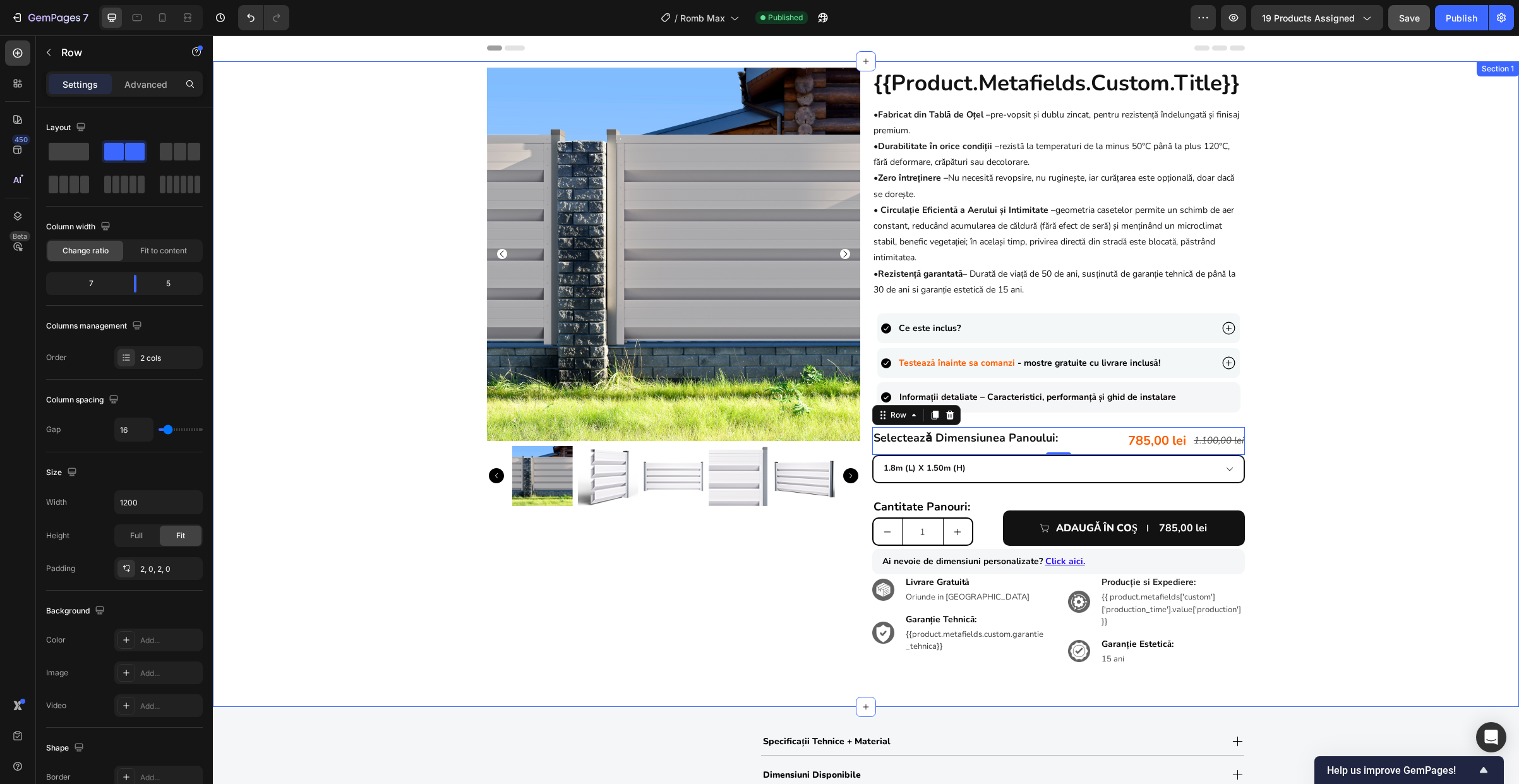
click at [1381, 472] on div "Product Images {{product.metafields.custom.title}} Heading • Fabricat din Tablă…" at bounding box center [866, 377] width 1306 height 619
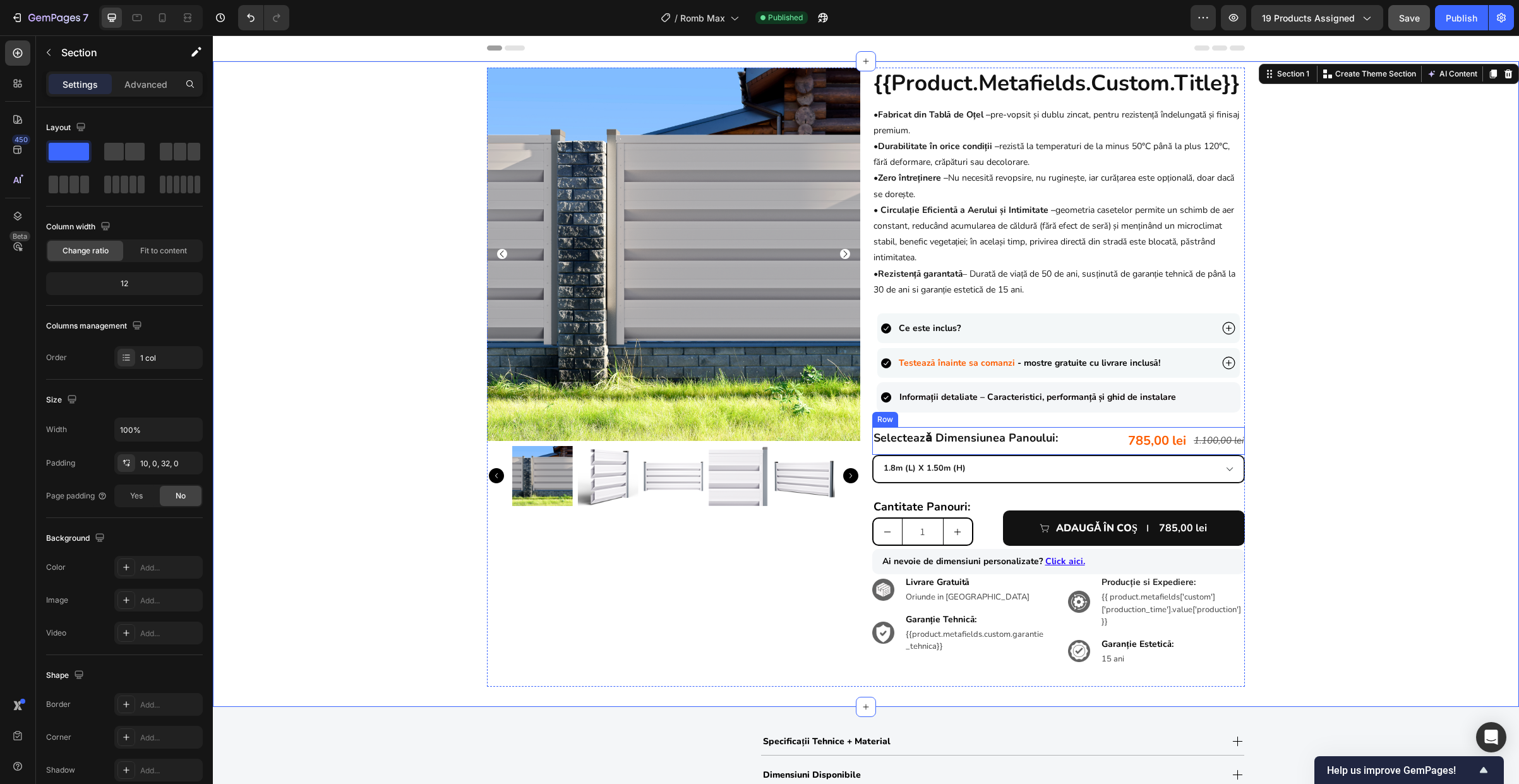
click at [1088, 440] on div "selecteazǎ dimensiunea panoului: Heading 785,00 lei Product Price Product Price…" at bounding box center [1059, 441] width 374 height 28
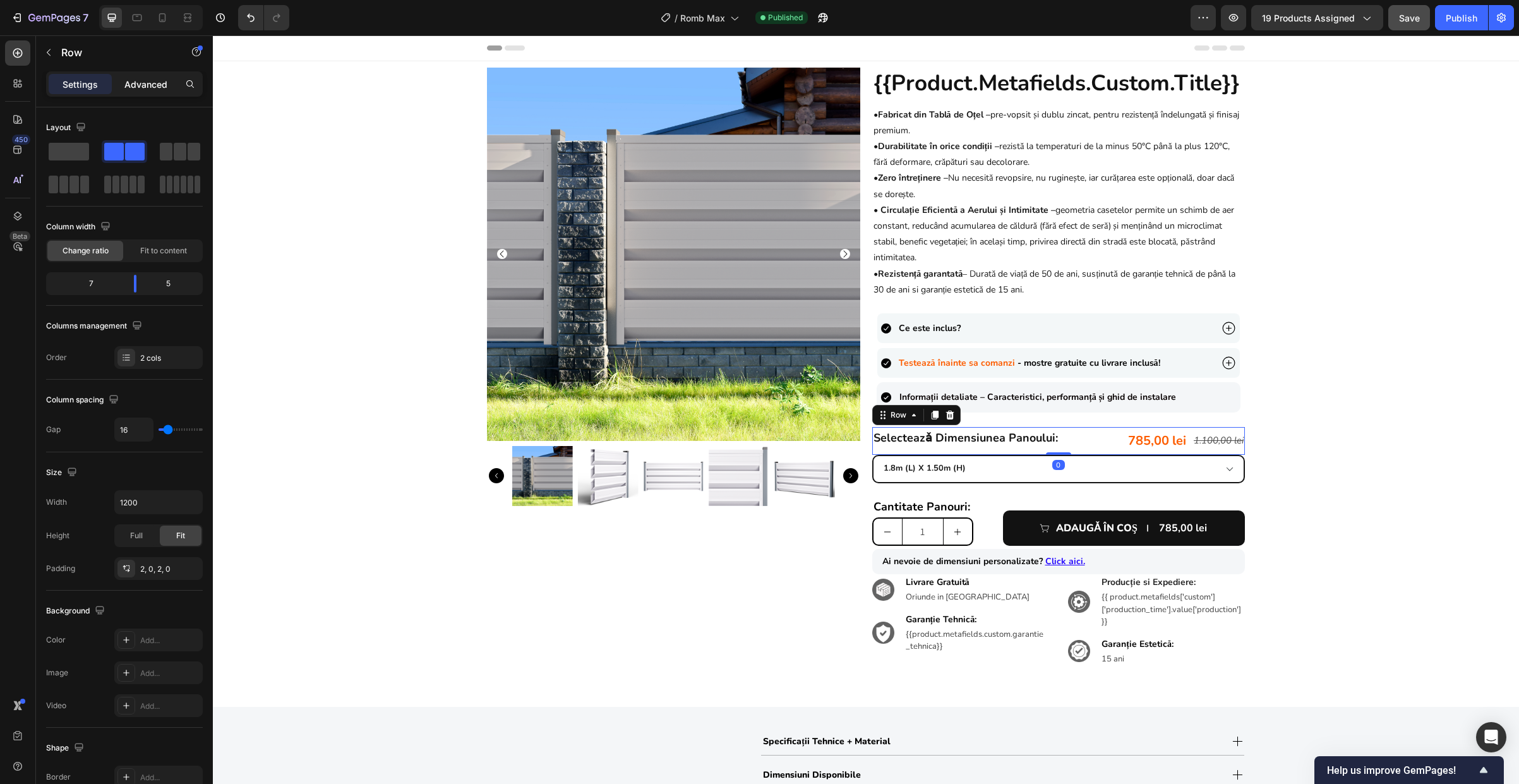
click at [152, 82] on p "Advanced" at bounding box center [146, 84] width 43 height 13
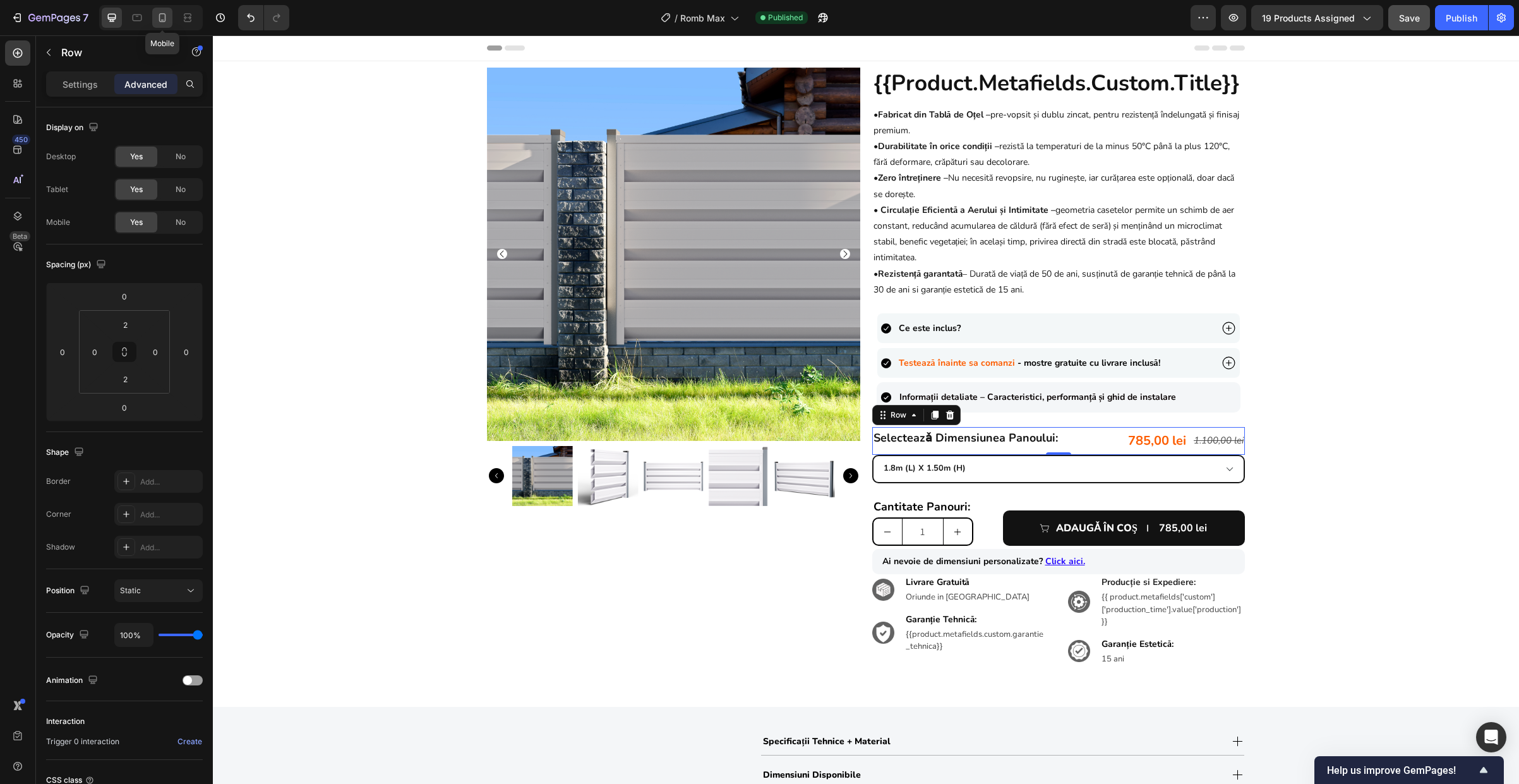
click at [160, 14] on icon at bounding box center [162, 17] width 13 height 13
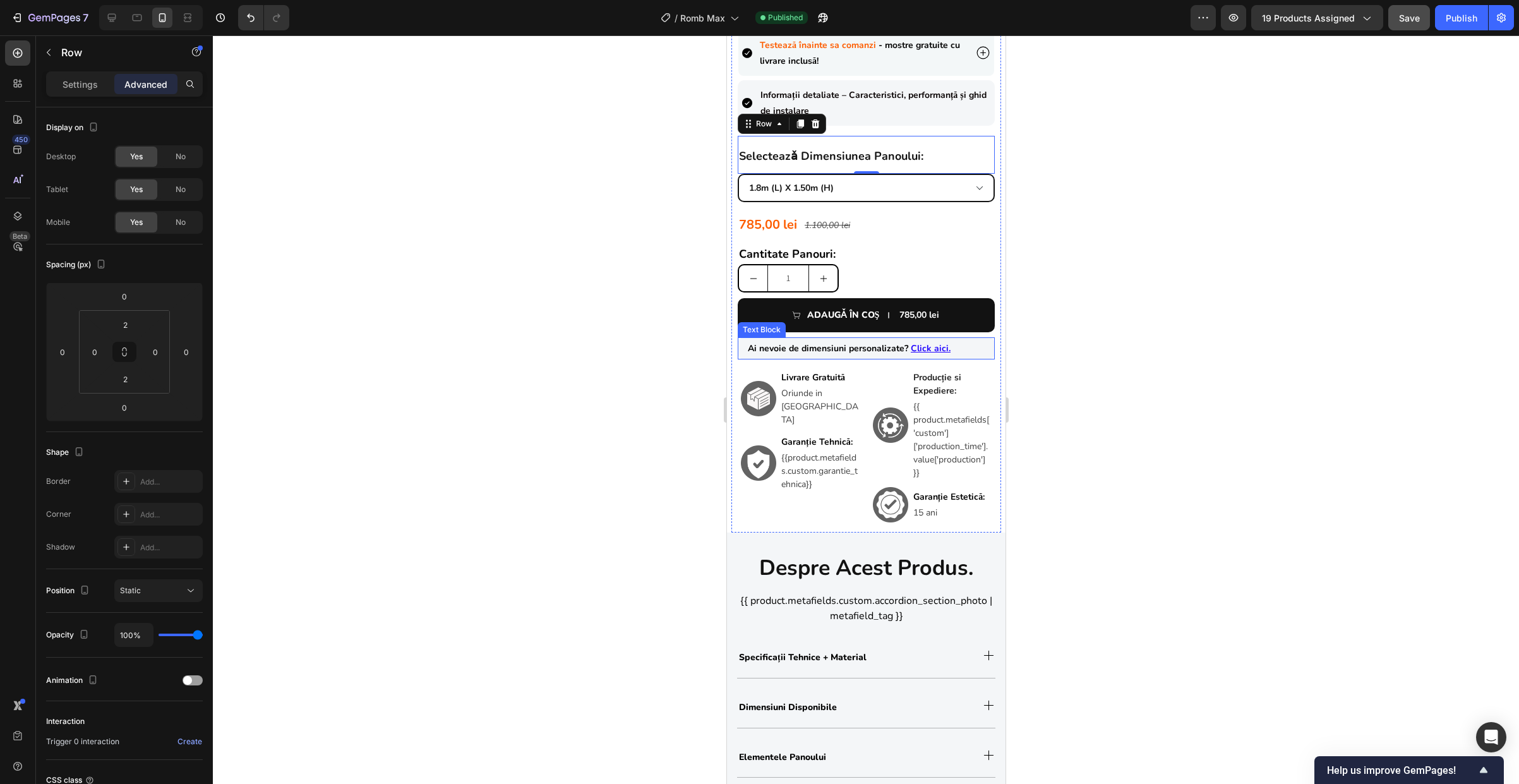
scroll to position [560, 0]
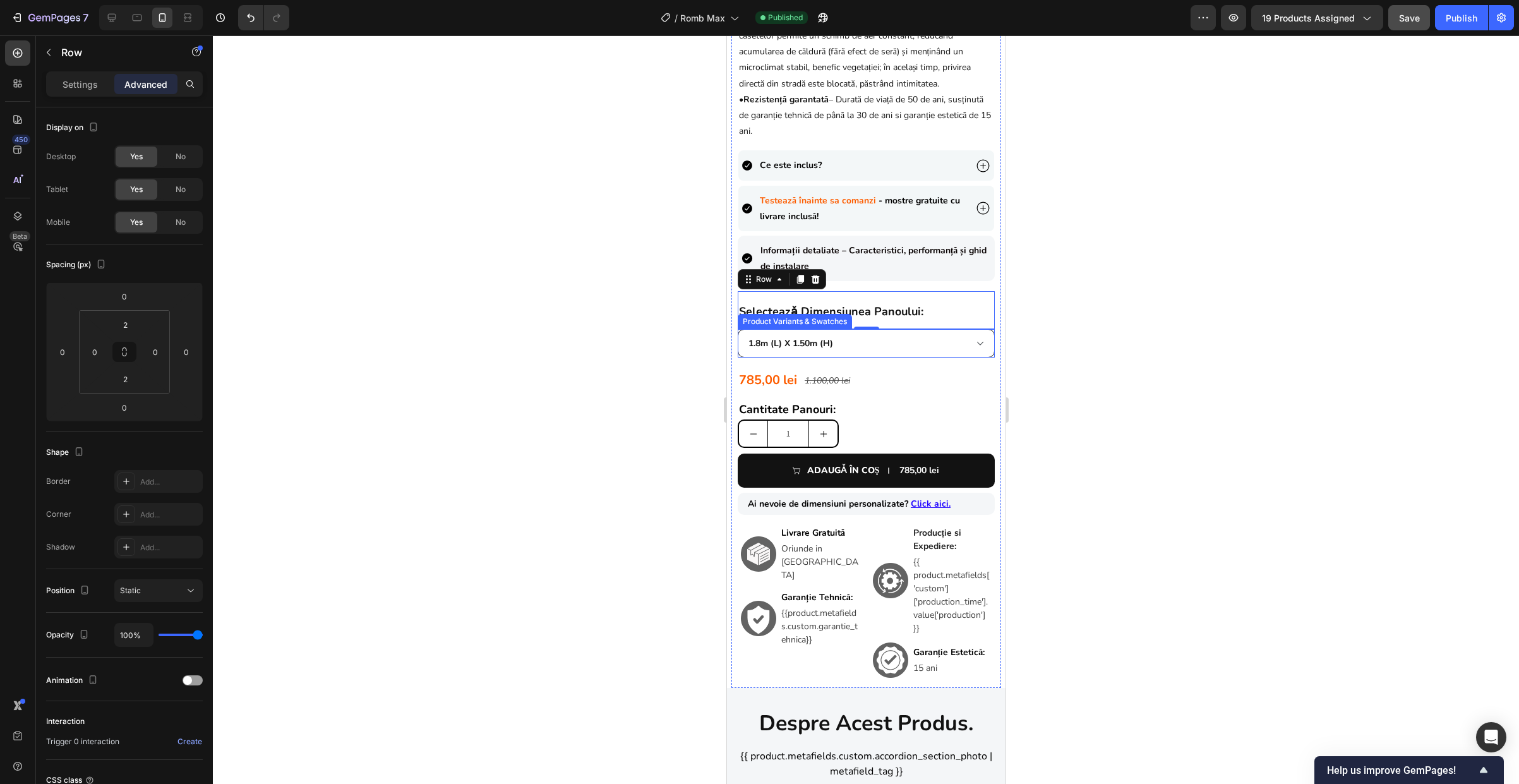
click at [865, 341] on select "0.90m (l) x 1.98m (h) 1.0m (l) x 1.74m (h) 1.0m (l) x 1.98m (h) 1.5m (l) x 1.74…" at bounding box center [865, 343] width 257 height 29
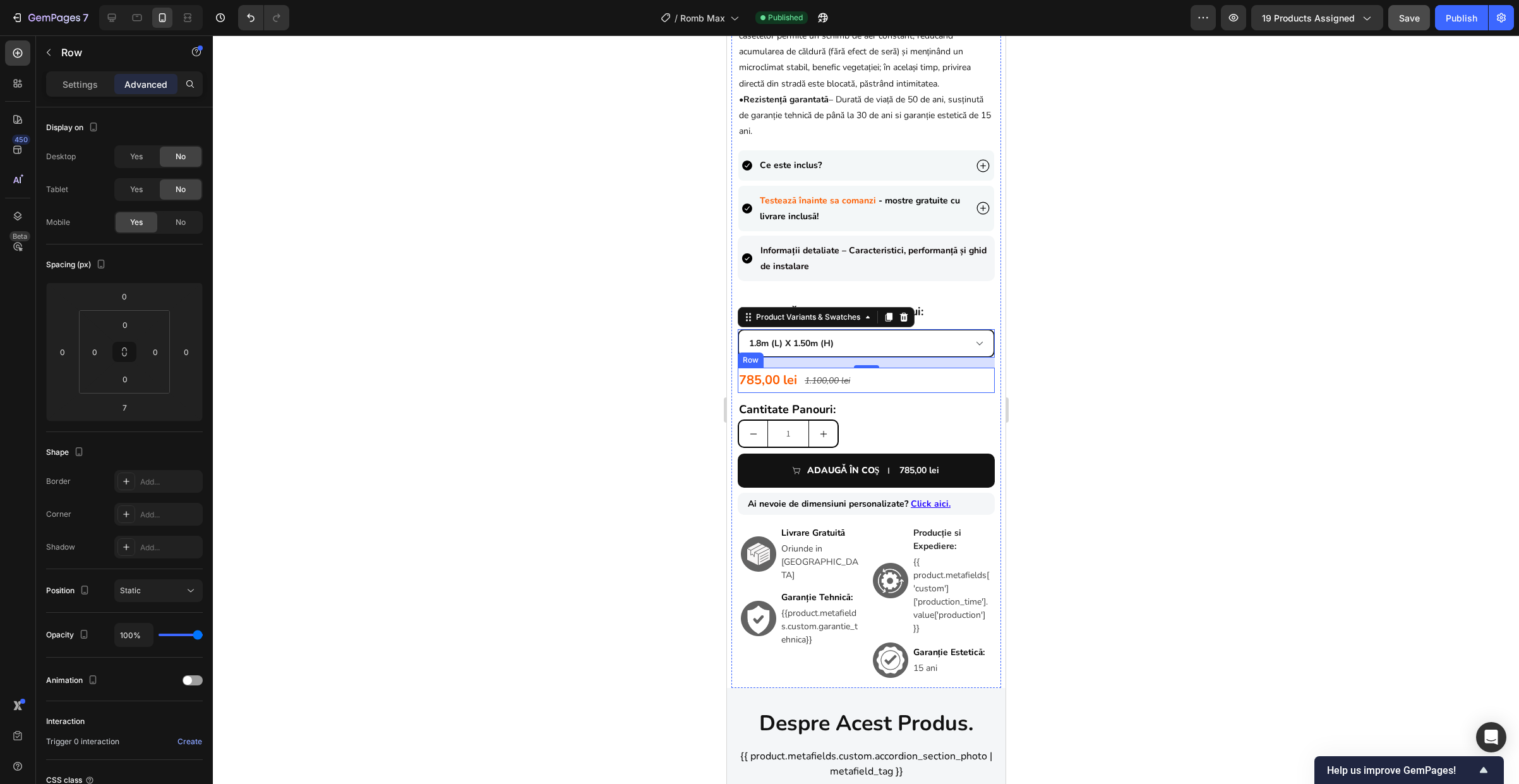
click at [818, 383] on div "1.100,00 lei Product Price Product Price" at bounding box center [827, 380] width 48 height 25
click at [1056, 368] on div at bounding box center [866, 410] width 1306 height 748
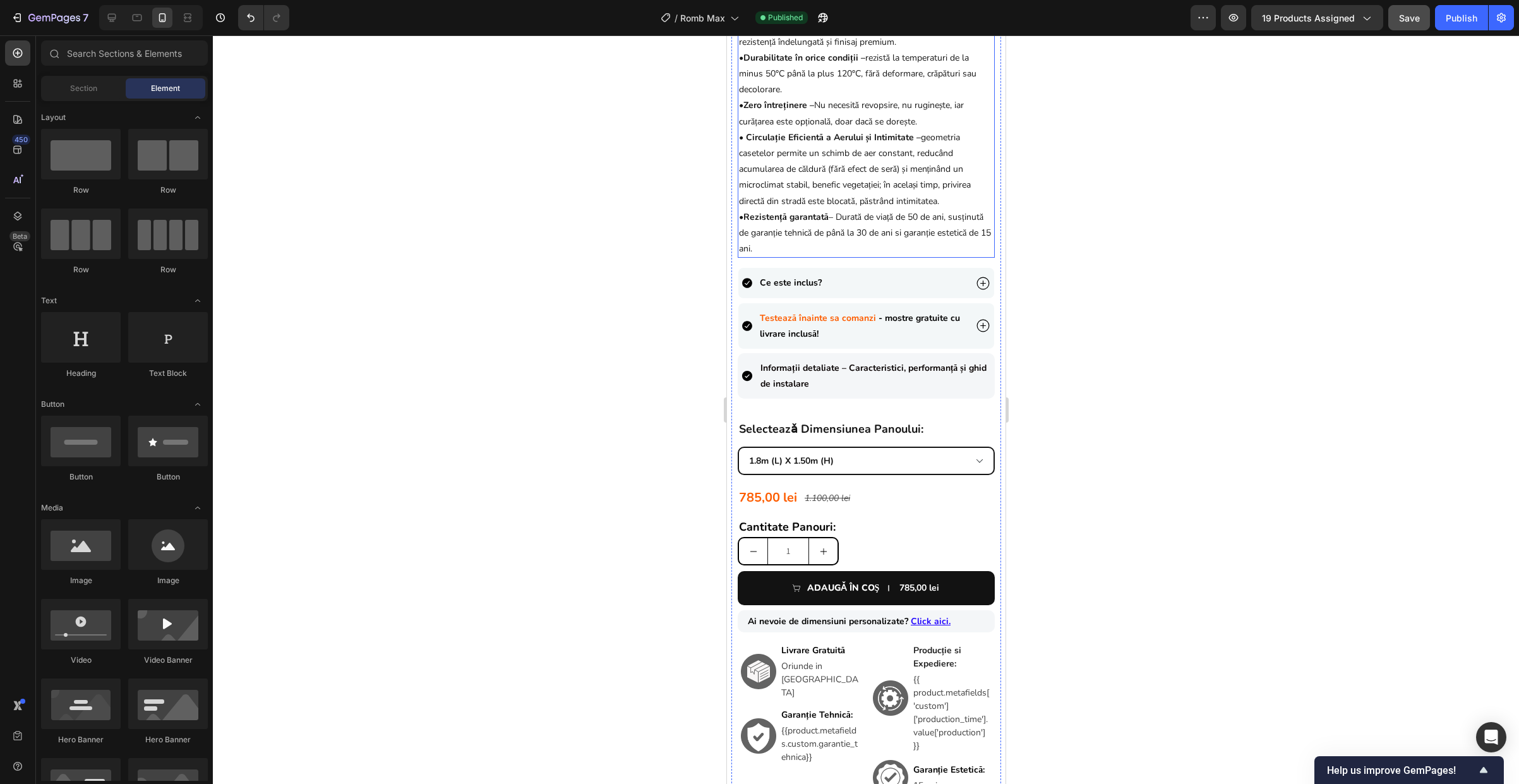
scroll to position [0, 0]
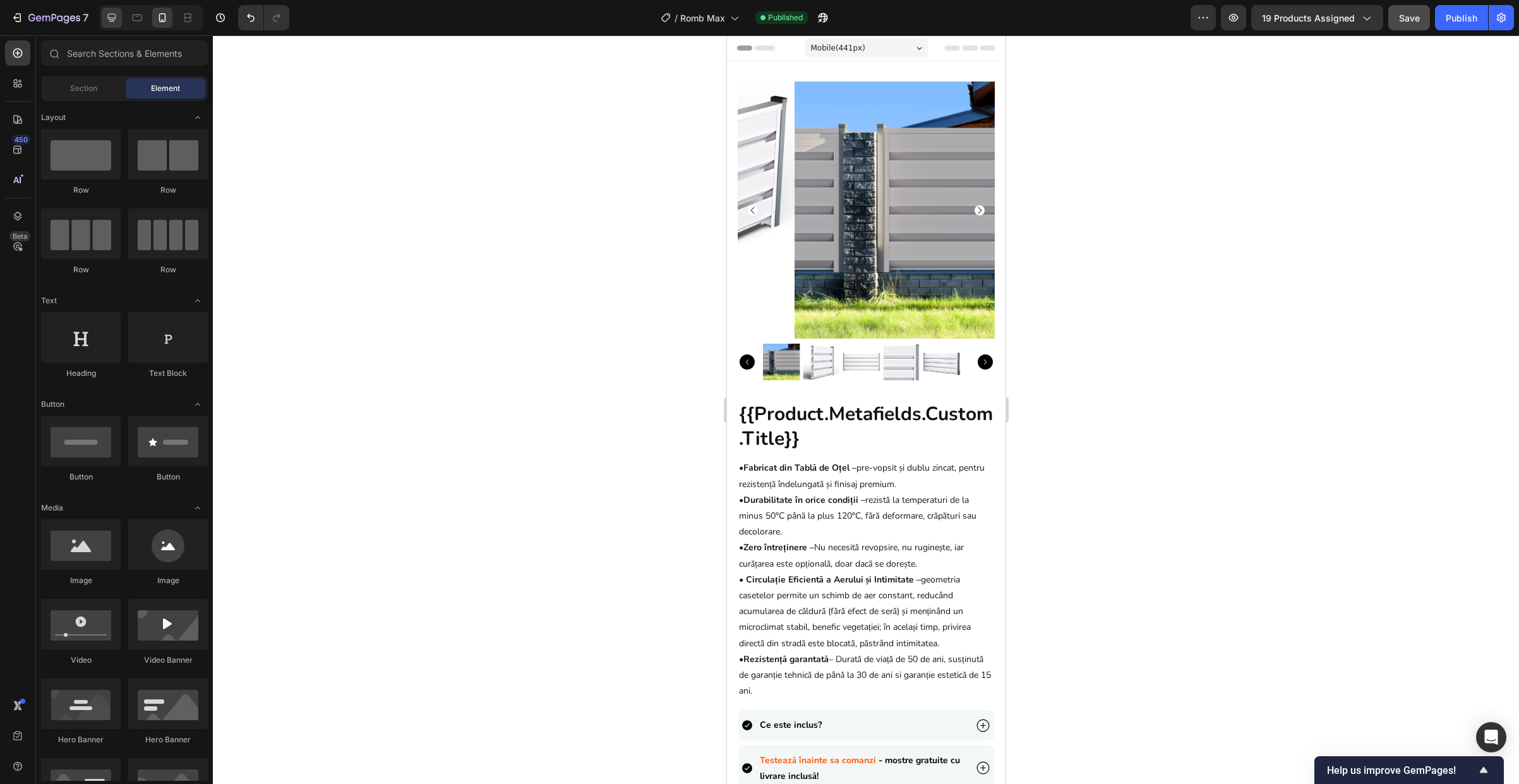
click at [111, 24] on div at bounding box center [112, 17] width 20 height 20
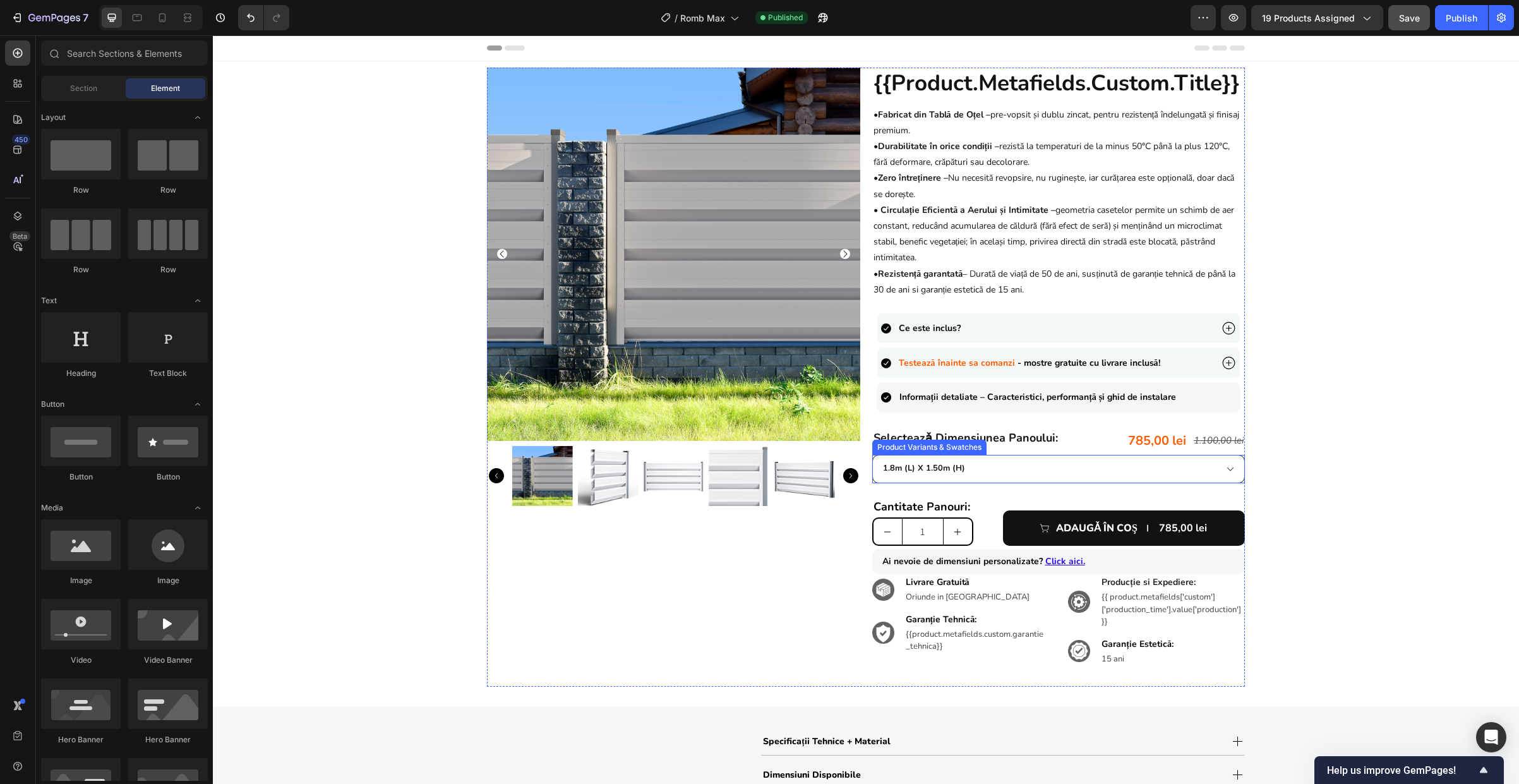
click at [887, 470] on select "0.90m (l) x 1.98m (h) 1.0m (l) x 1.74m (h) 1.0m (l) x 1.98m (h) 1.5m (l) x 1.74…" at bounding box center [1059, 468] width 374 height 29
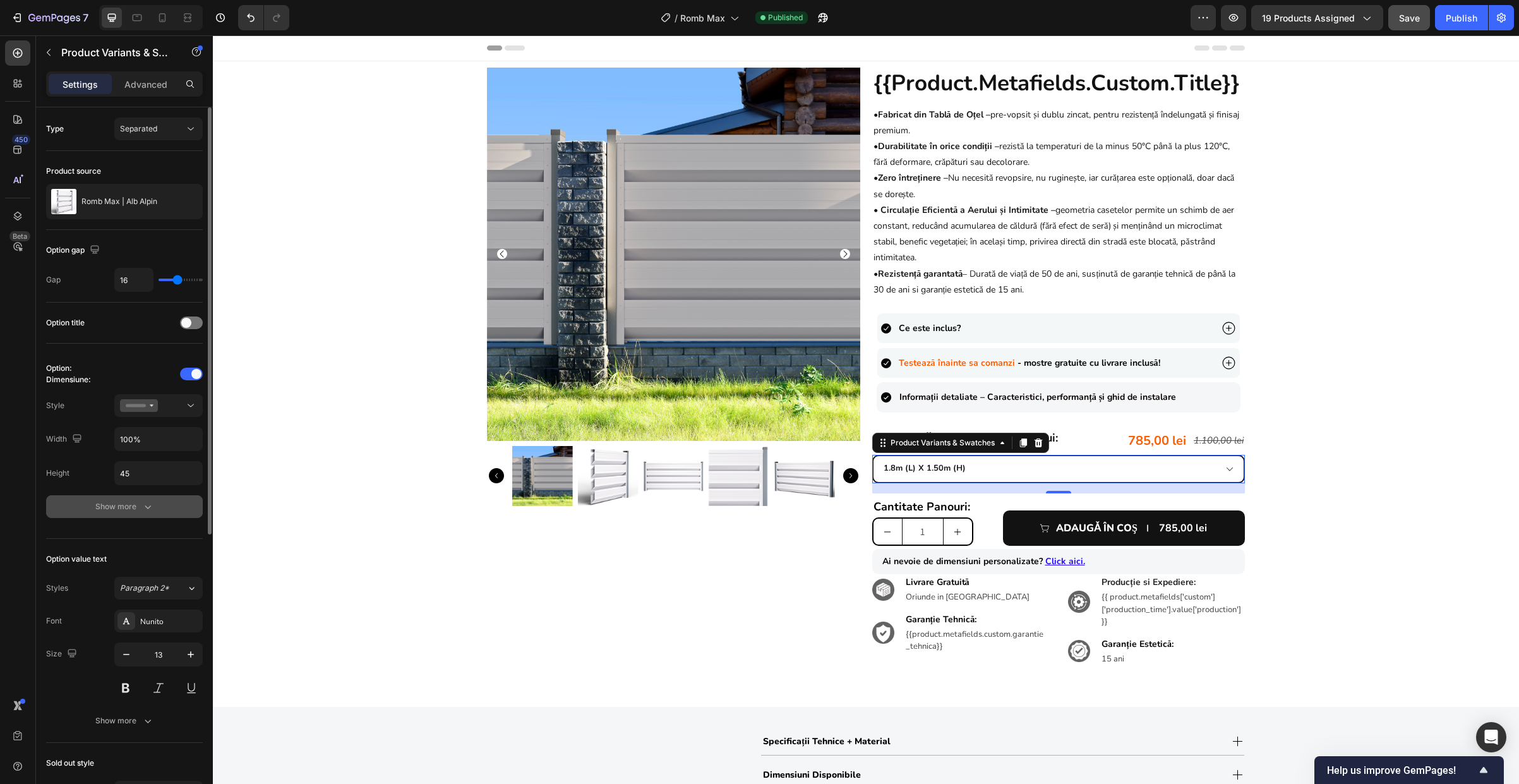
click at [125, 500] on div "Show more" at bounding box center [125, 507] width 59 height 13
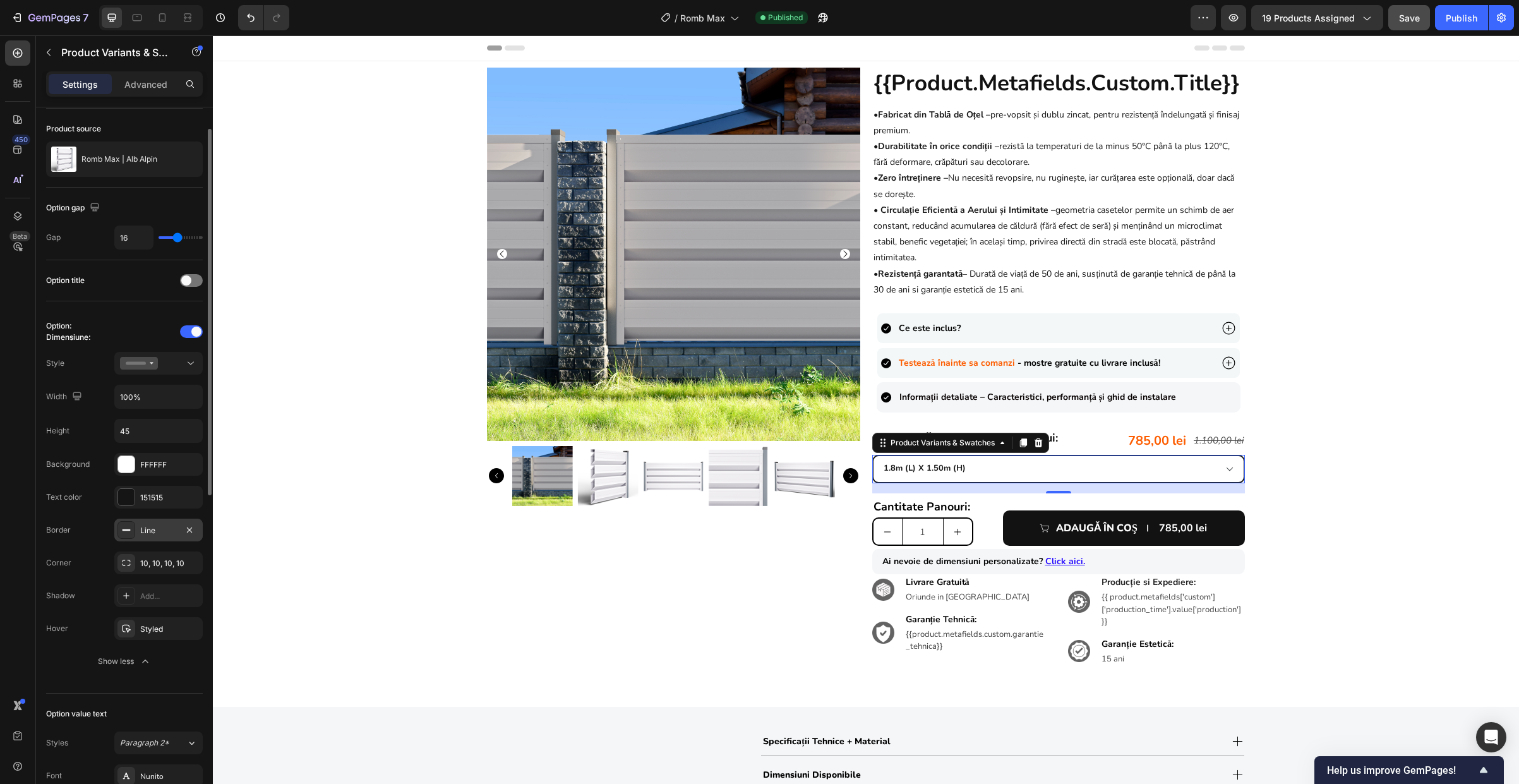
click at [158, 529] on div "Line" at bounding box center [158, 530] width 37 height 11
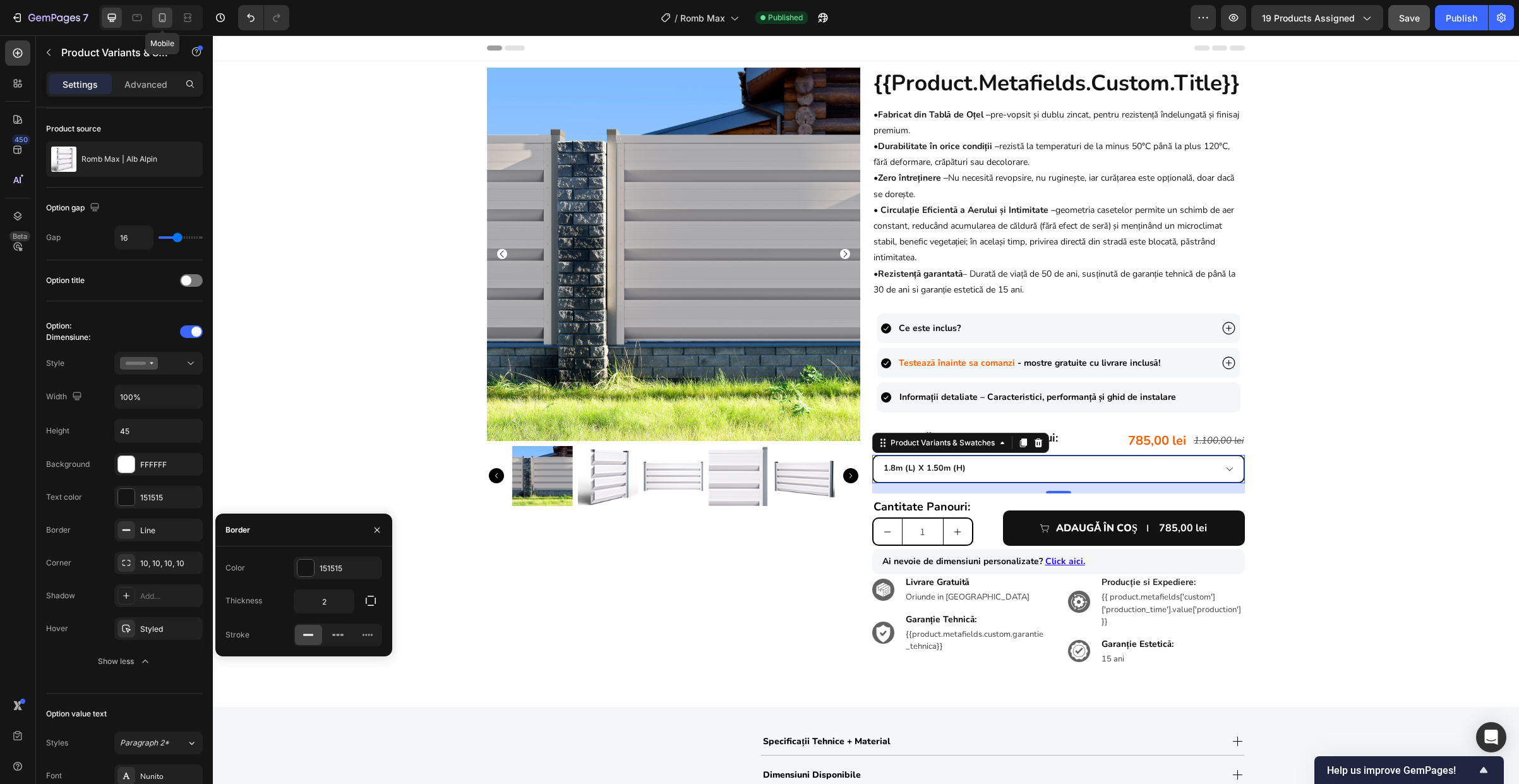
click at [160, 11] on icon at bounding box center [162, 17] width 13 height 13
type input "14"
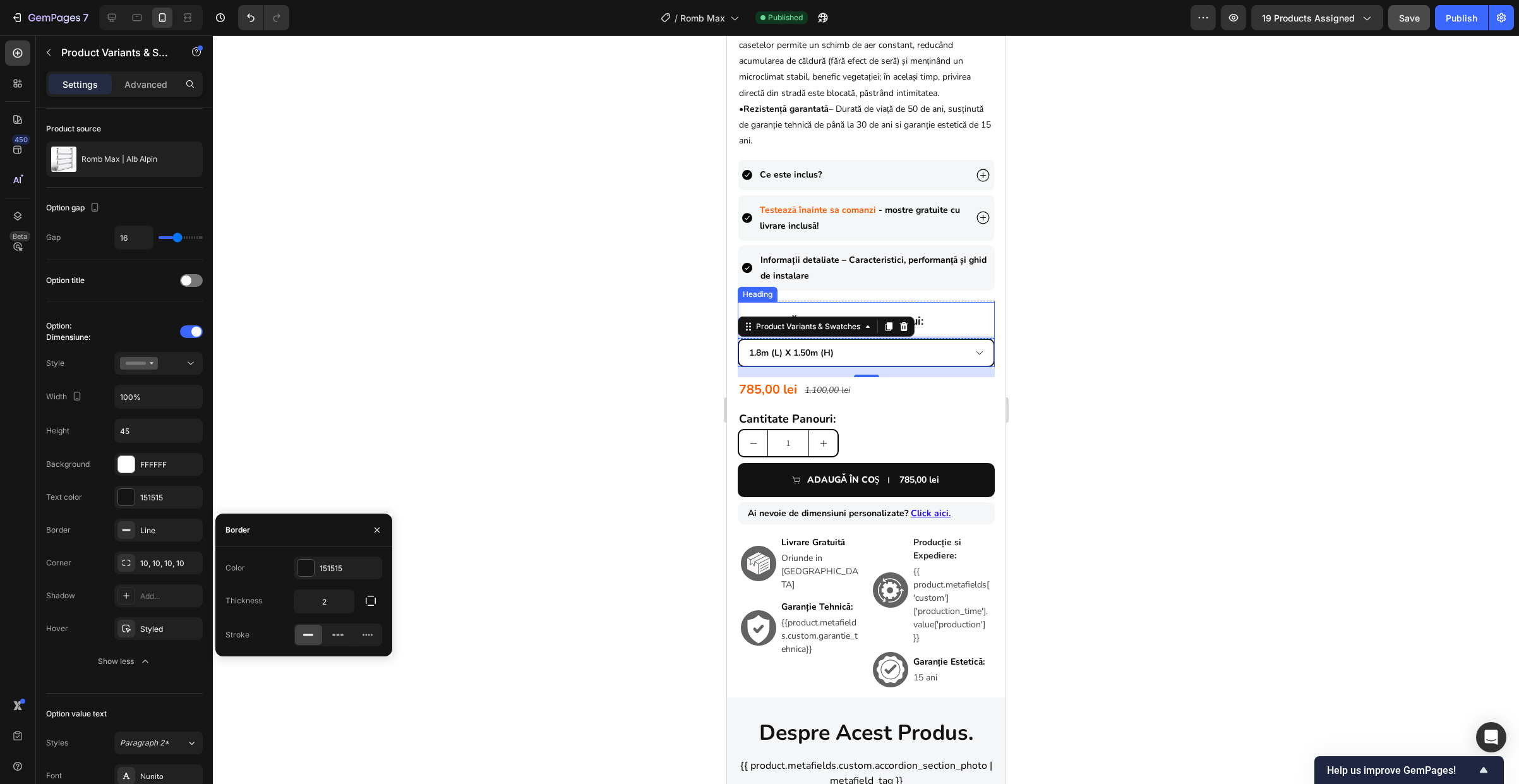
scroll to position [533, 0]
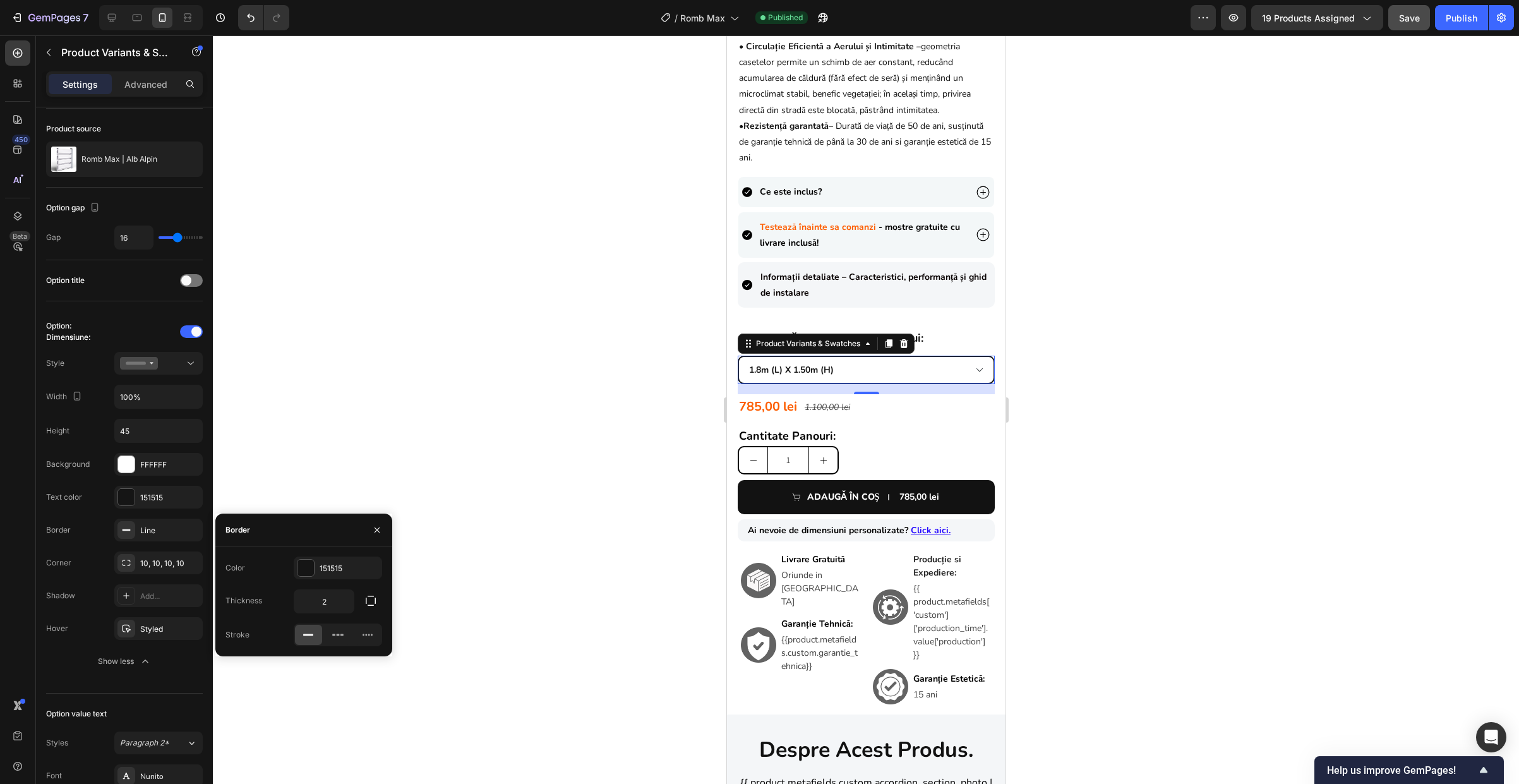
click at [1140, 378] on div at bounding box center [866, 410] width 1306 height 748
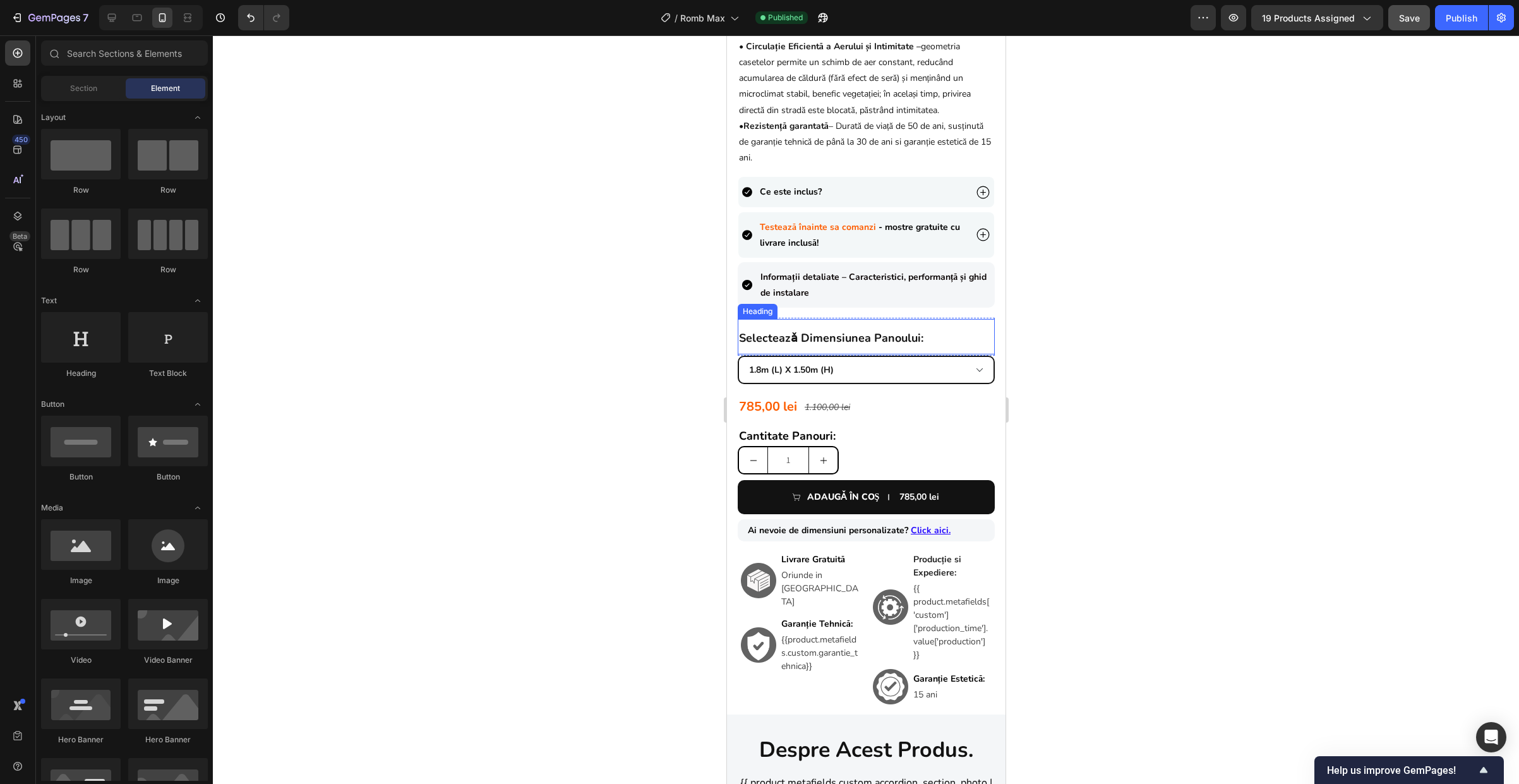
click at [955, 336] on h2 "selecteazǎ dimensiunea panoului:" at bounding box center [865, 337] width 257 height 36
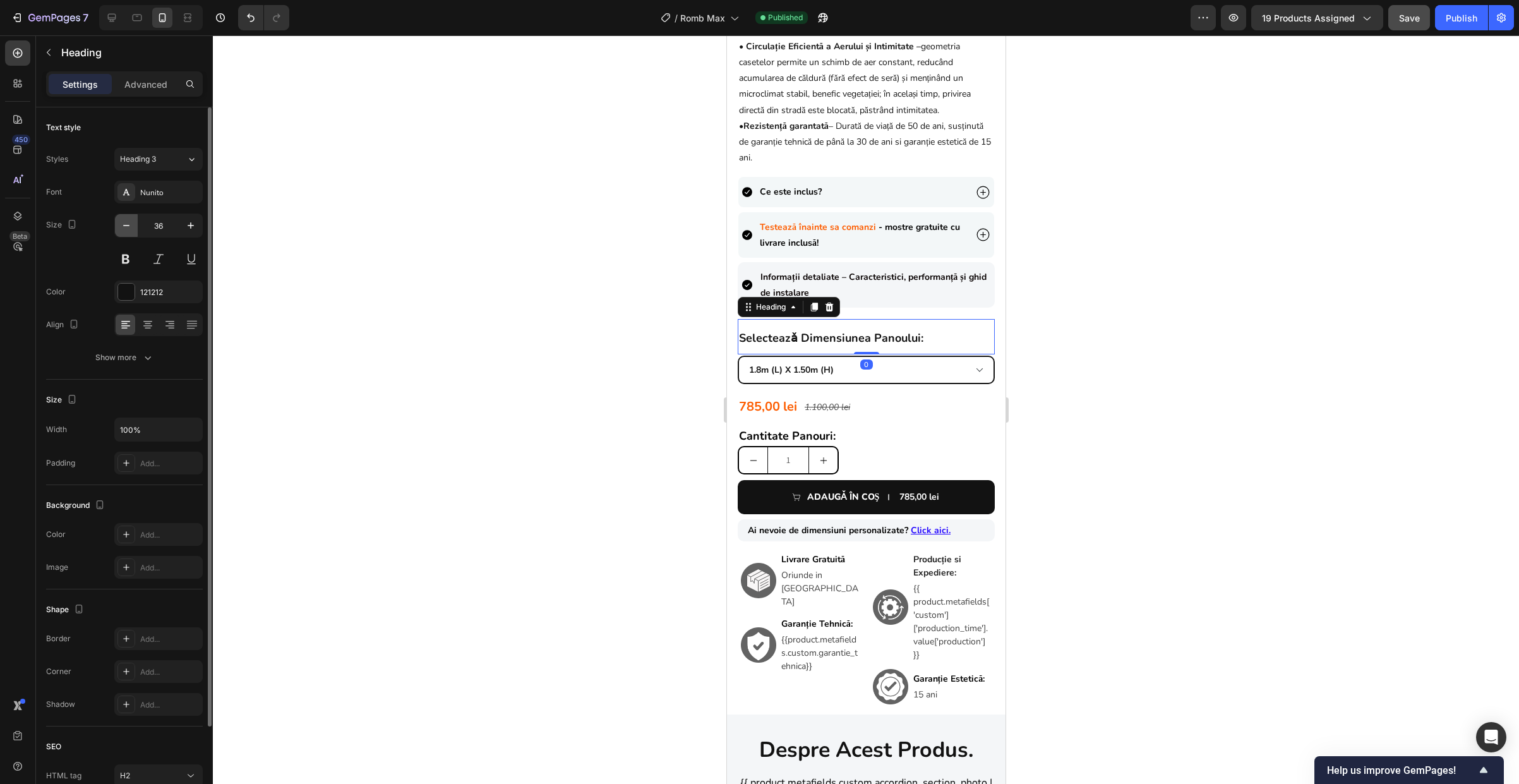
click at [123, 226] on icon "button" at bounding box center [126, 225] width 13 height 13
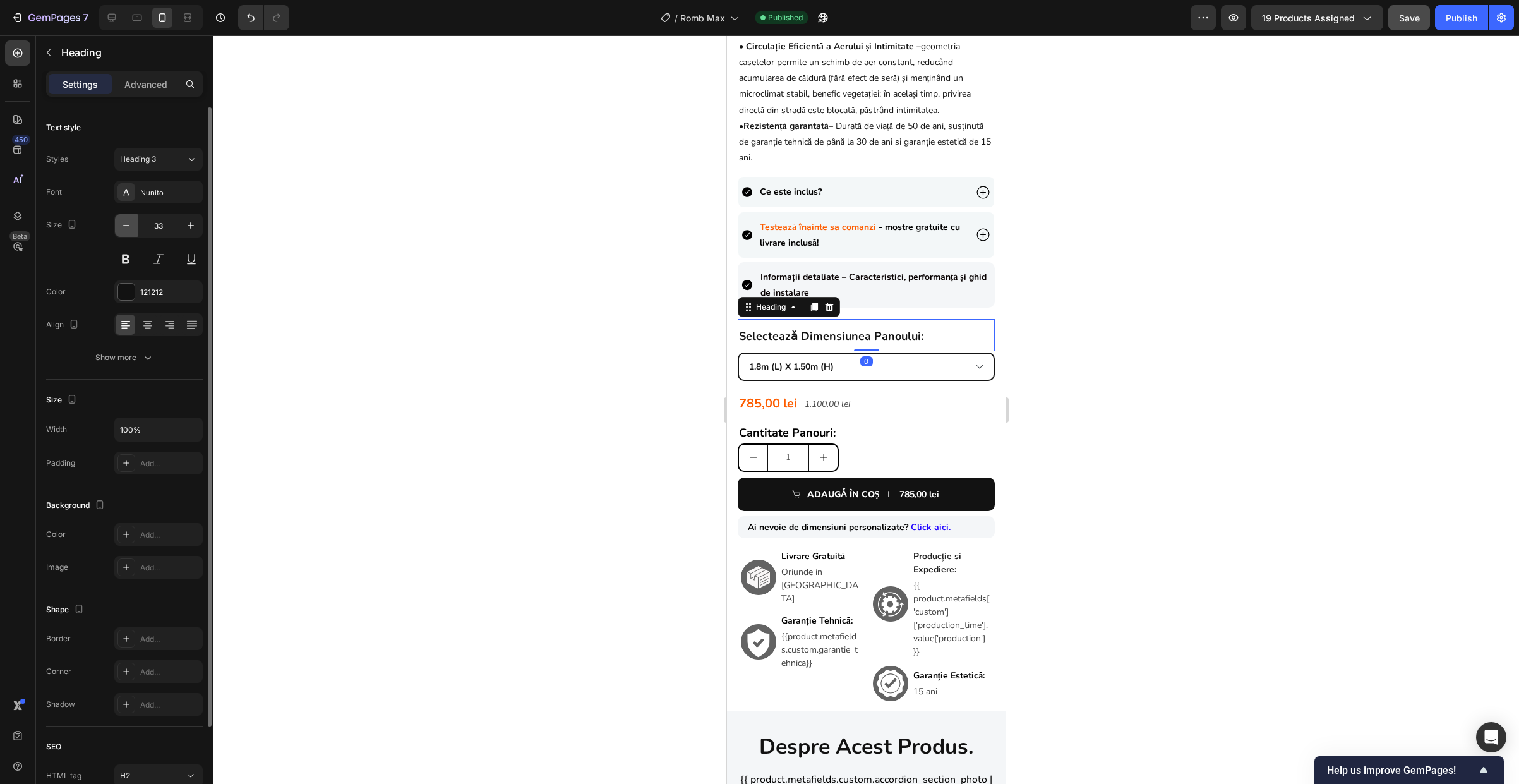
click at [123, 226] on icon "button" at bounding box center [126, 225] width 13 height 13
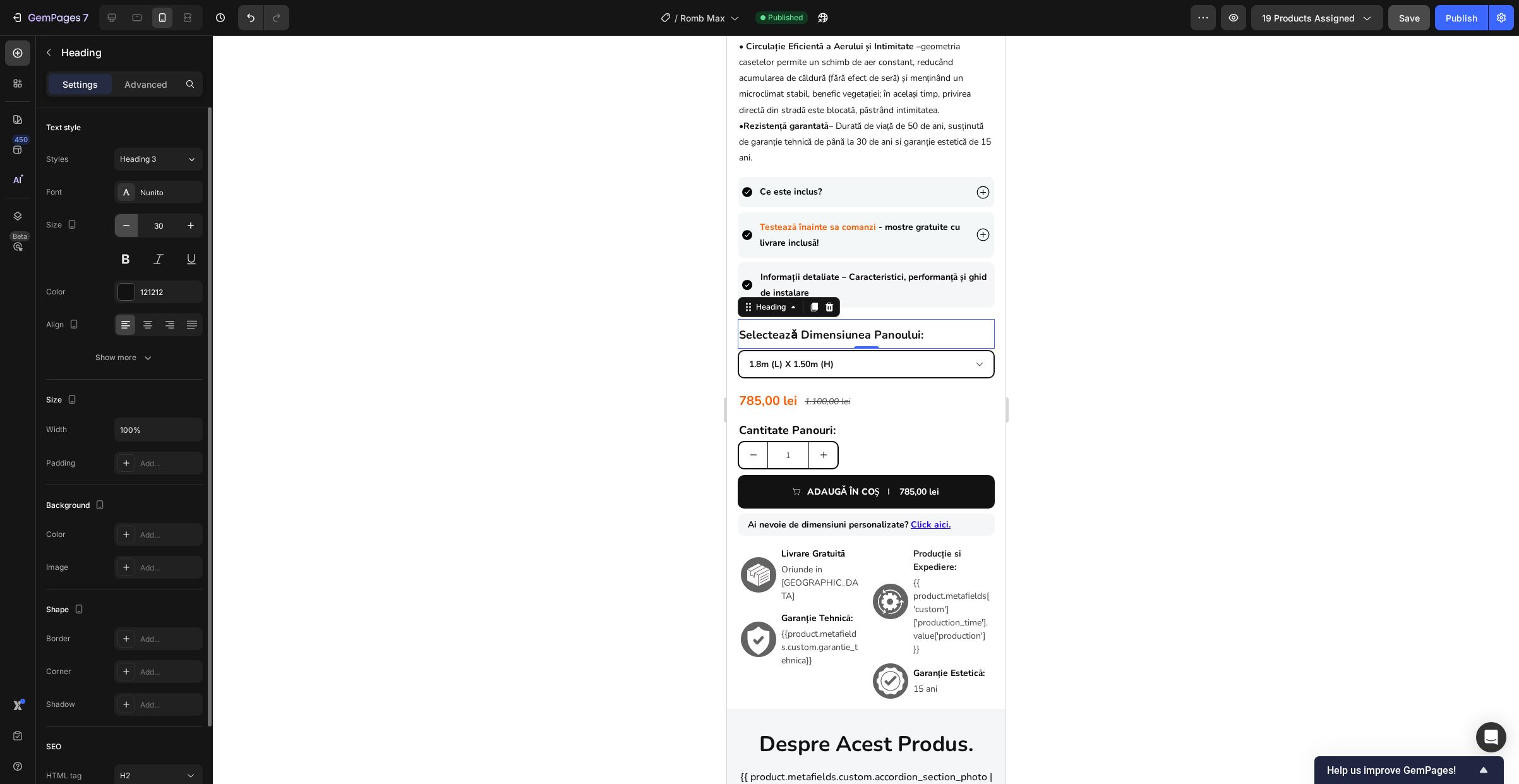
click at [123, 226] on icon "button" at bounding box center [126, 225] width 13 height 13
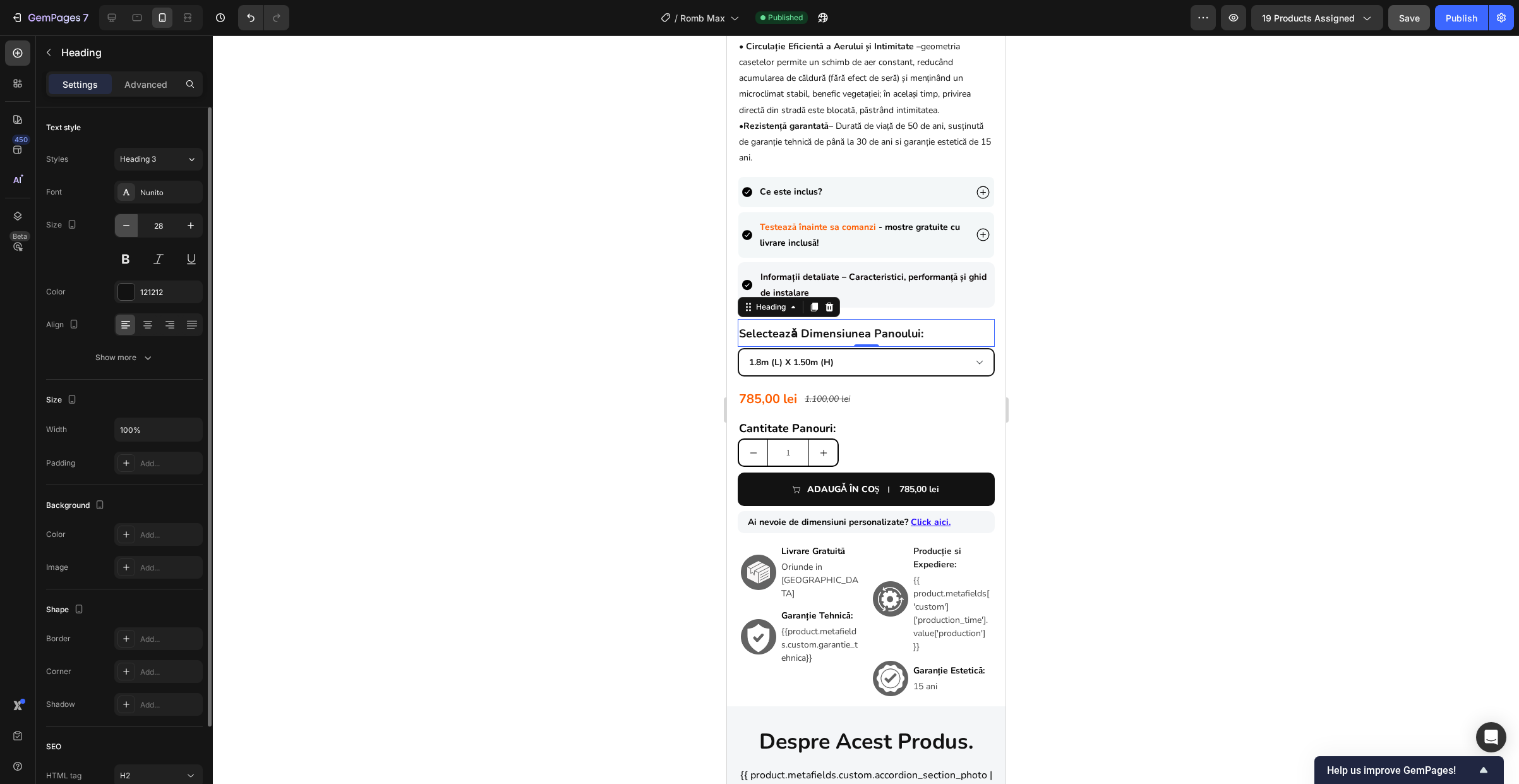
click at [123, 226] on icon "button" at bounding box center [126, 225] width 13 height 13
type input "26"
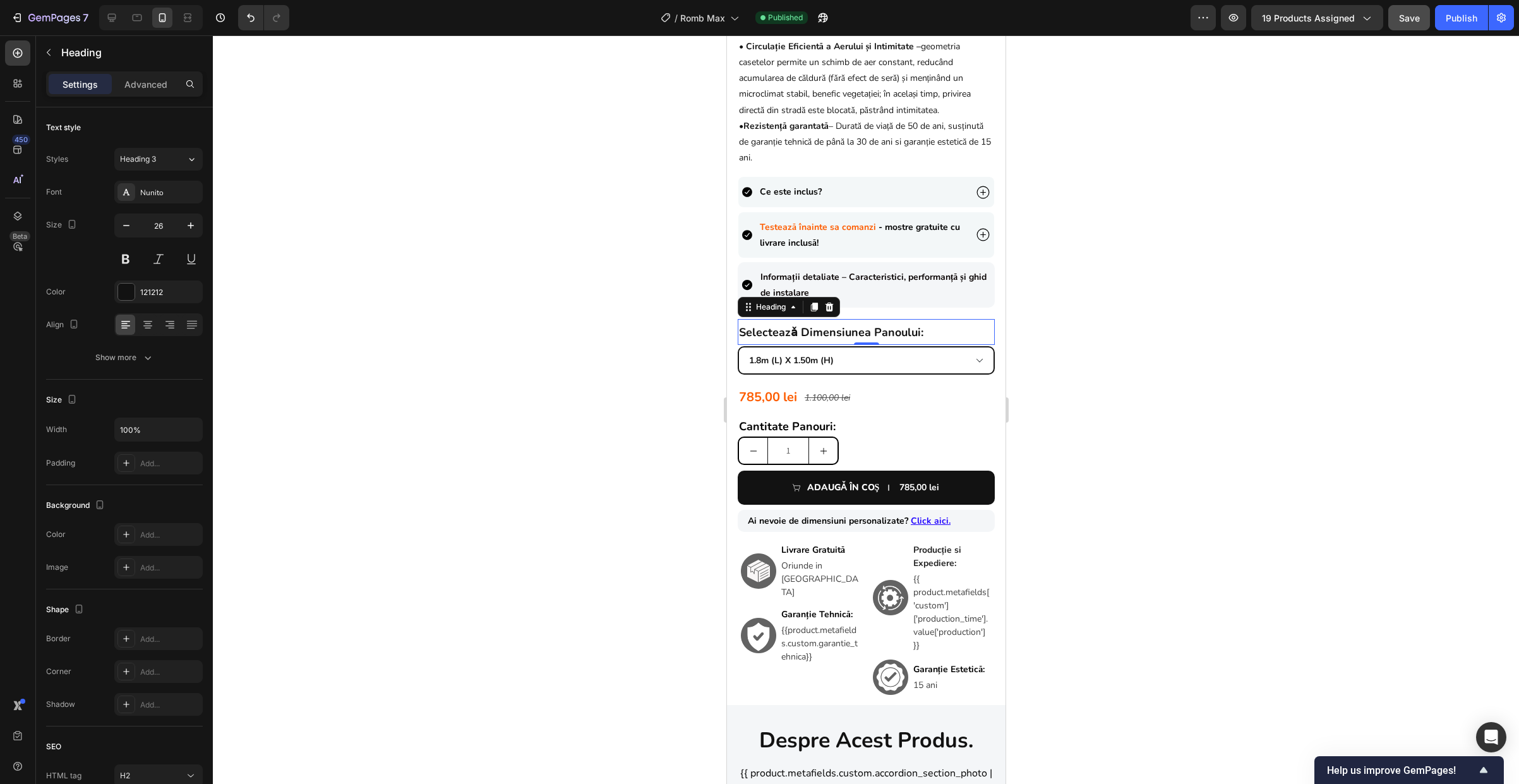
click at [1054, 295] on div at bounding box center [866, 410] width 1306 height 748
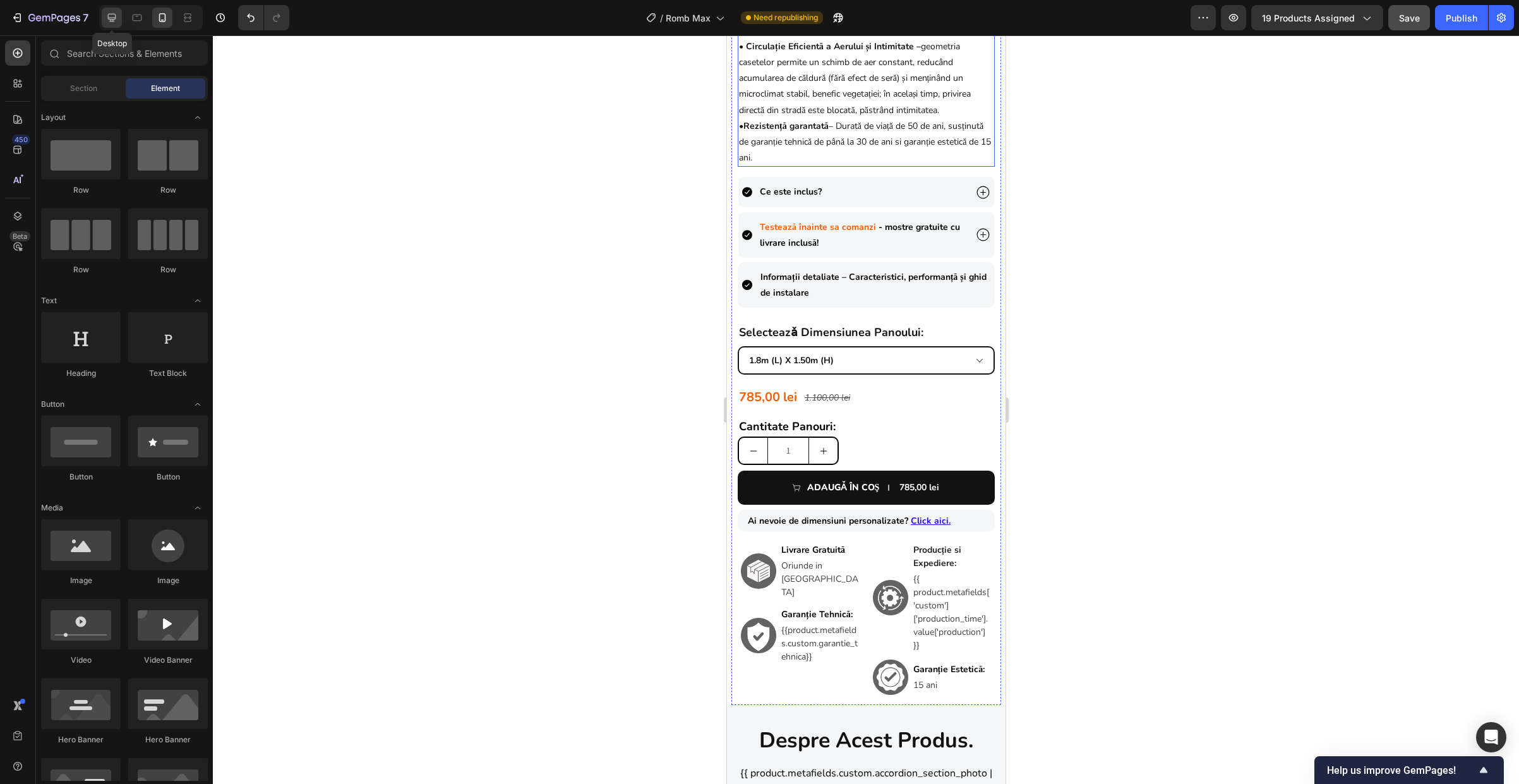
click at [117, 20] on icon at bounding box center [112, 17] width 13 height 13
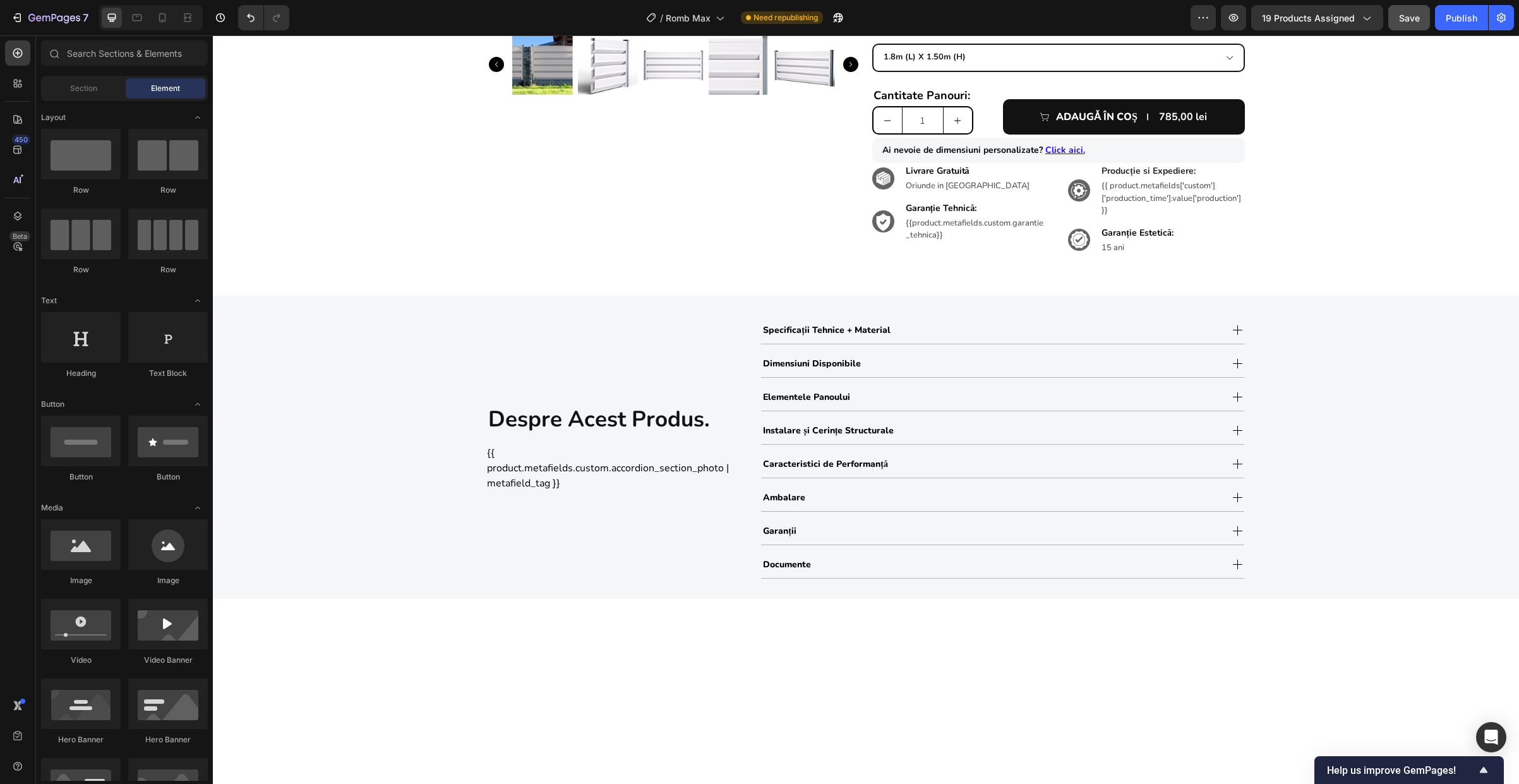
scroll to position [74, 0]
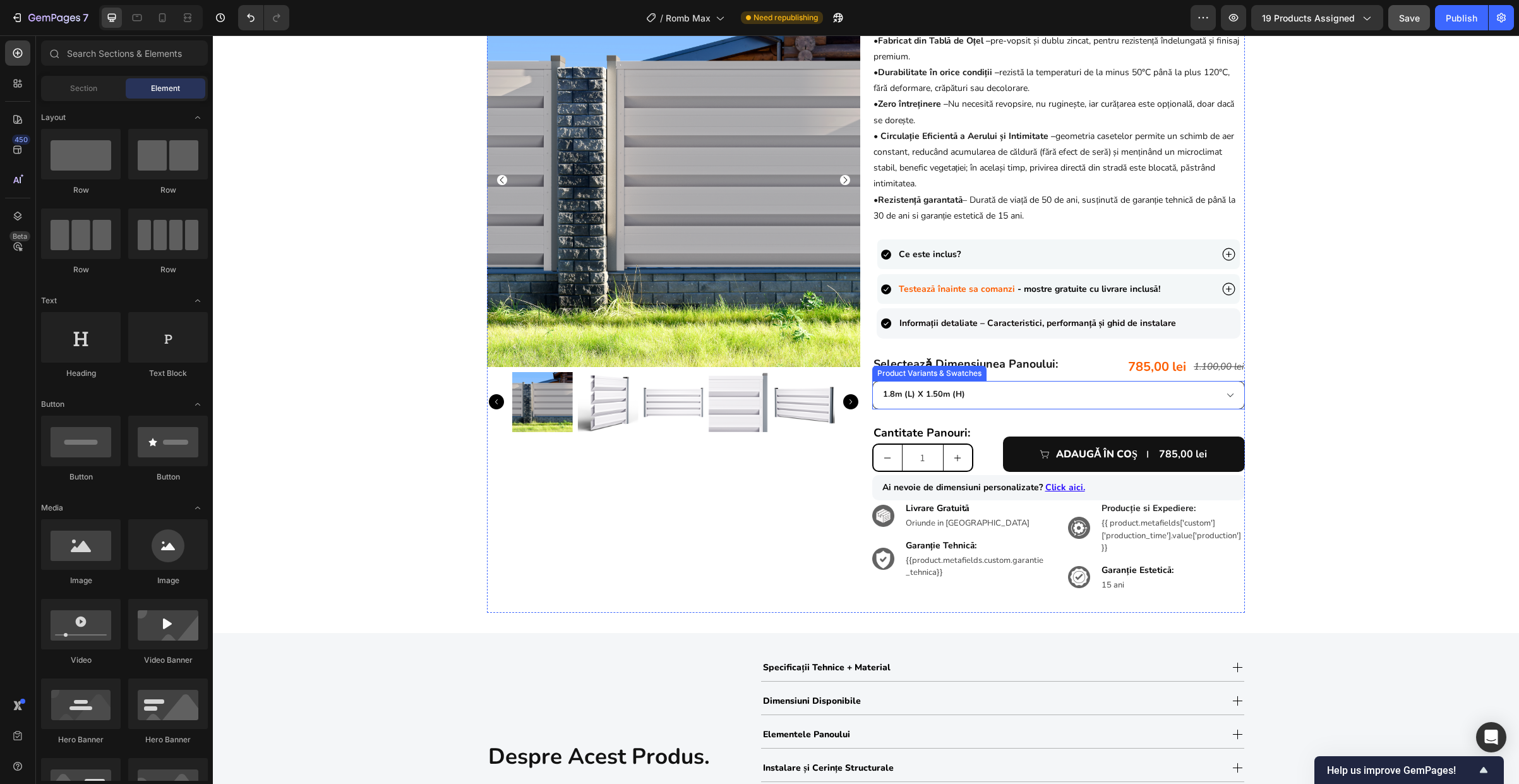
click at [978, 390] on select "0.90m (l) x 1.98m (h) 1.0m (l) x 1.74m (h) 1.0m (l) x 1.98m (h) 1.5m (l) x 1.74…" at bounding box center [1059, 394] width 374 height 29
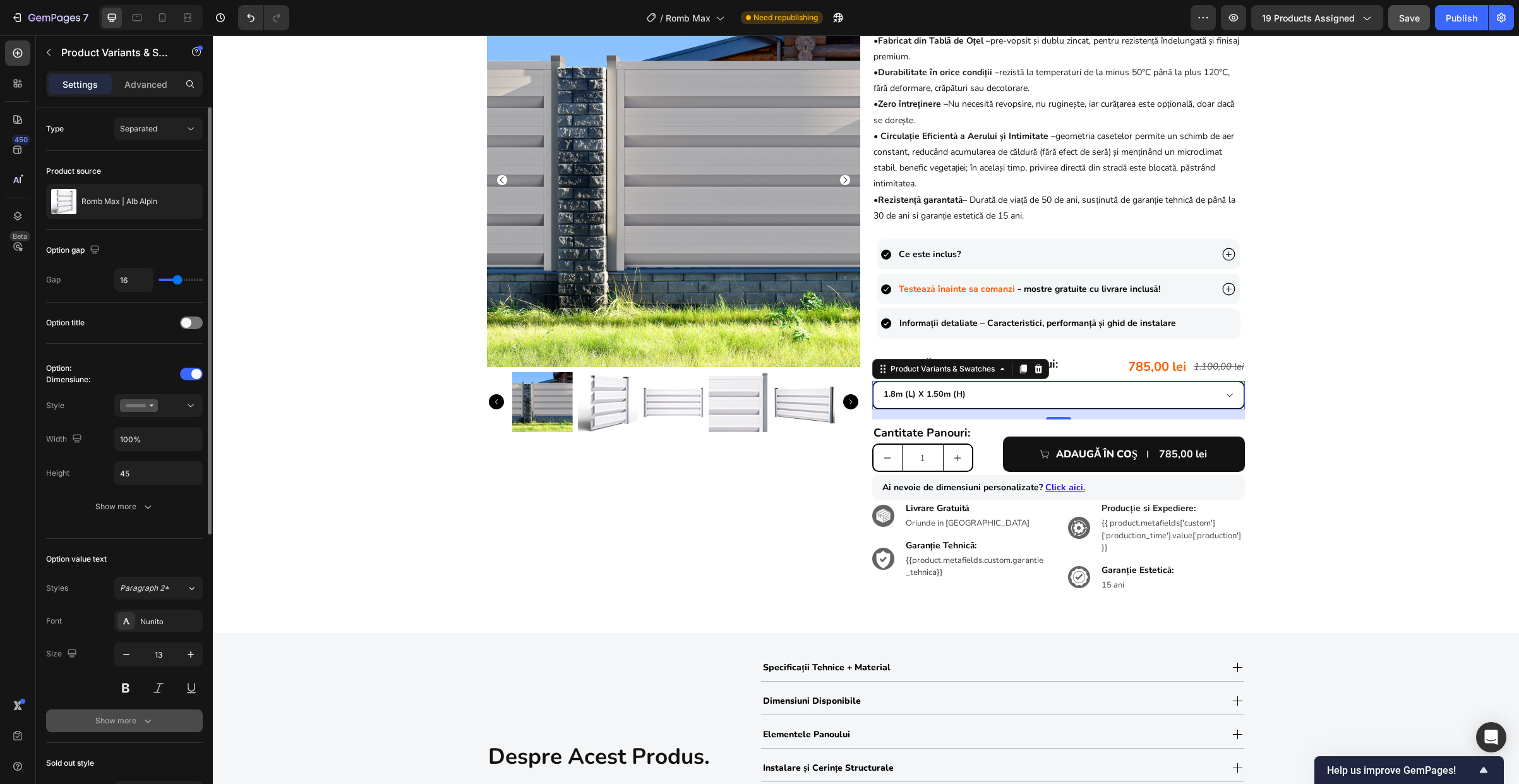
click at [131, 721] on div "Show more" at bounding box center [125, 721] width 59 height 13
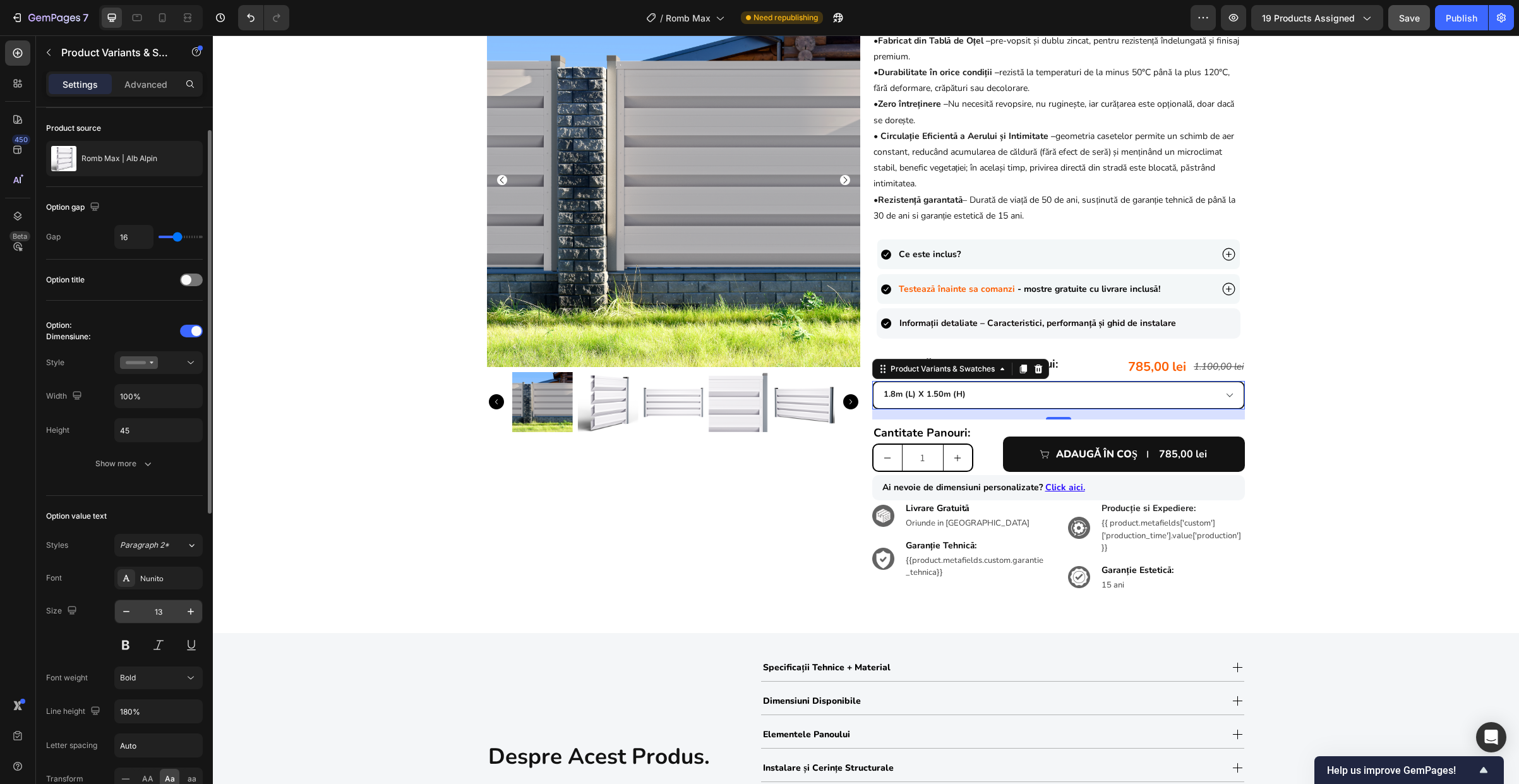
scroll to position [291, 0]
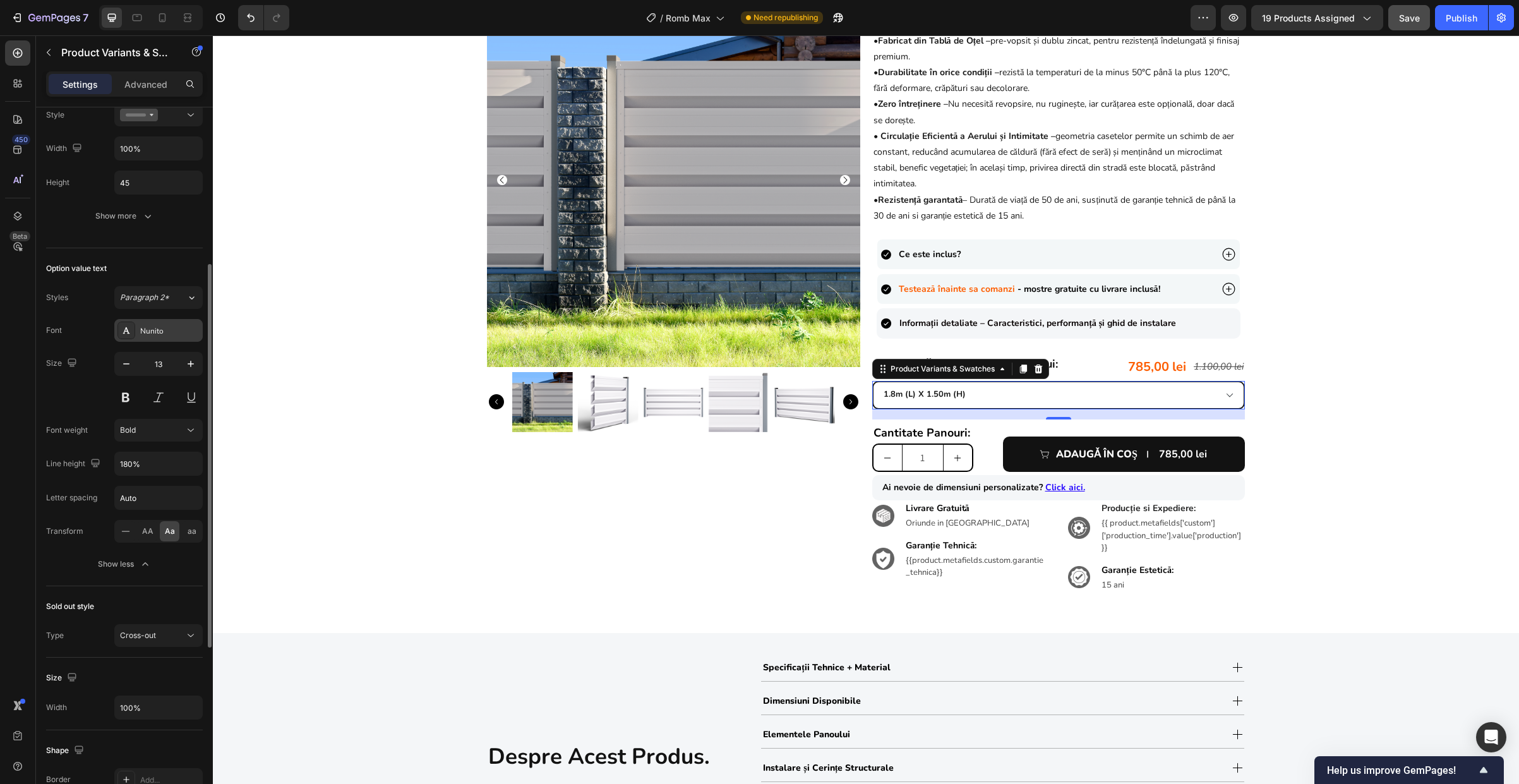
click at [157, 333] on div "Nunito" at bounding box center [169, 331] width 59 height 11
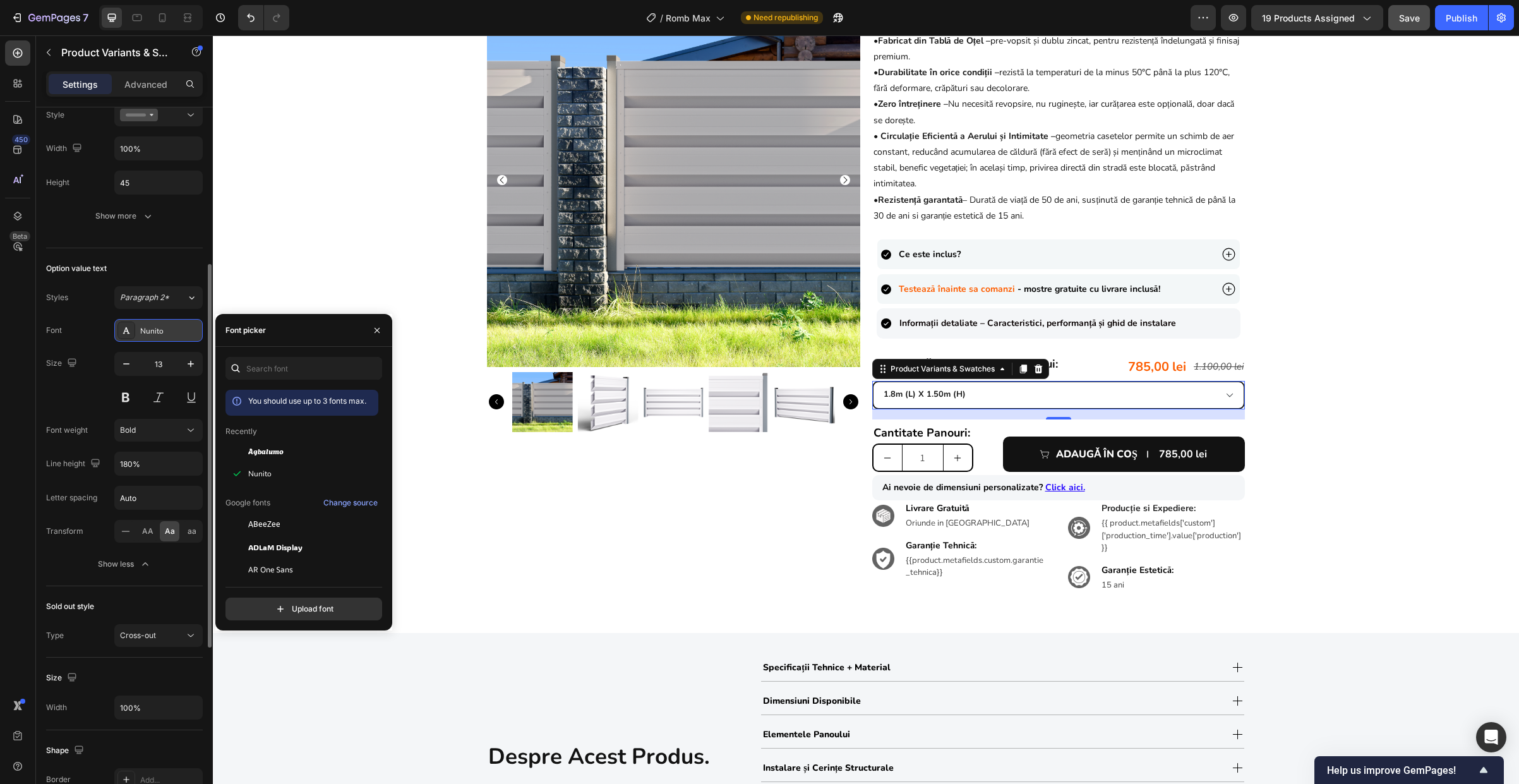
click at [157, 333] on div "Nunito" at bounding box center [169, 331] width 59 height 11
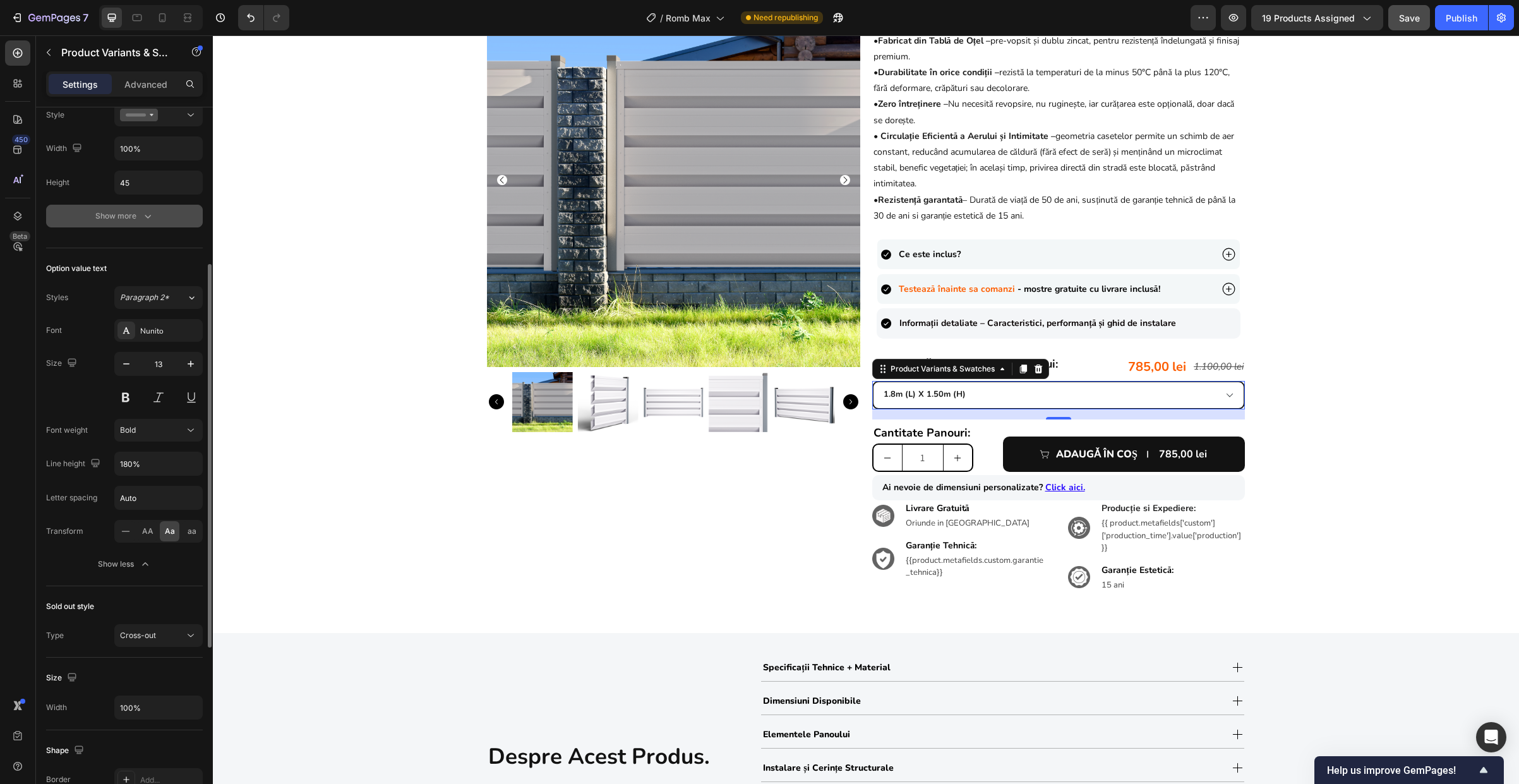
click at [142, 211] on icon "button" at bounding box center [148, 216] width 13 height 13
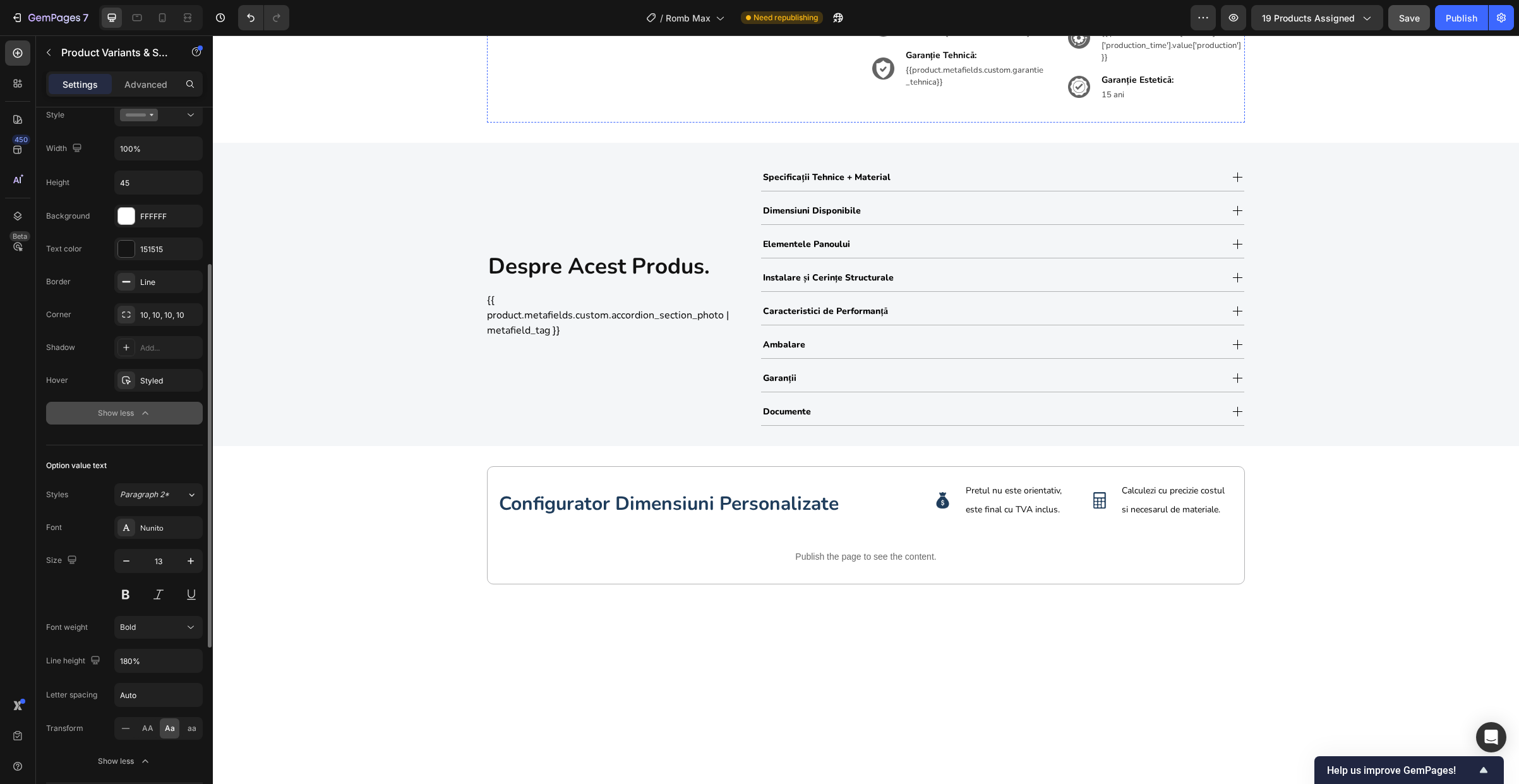
scroll to position [620, 0]
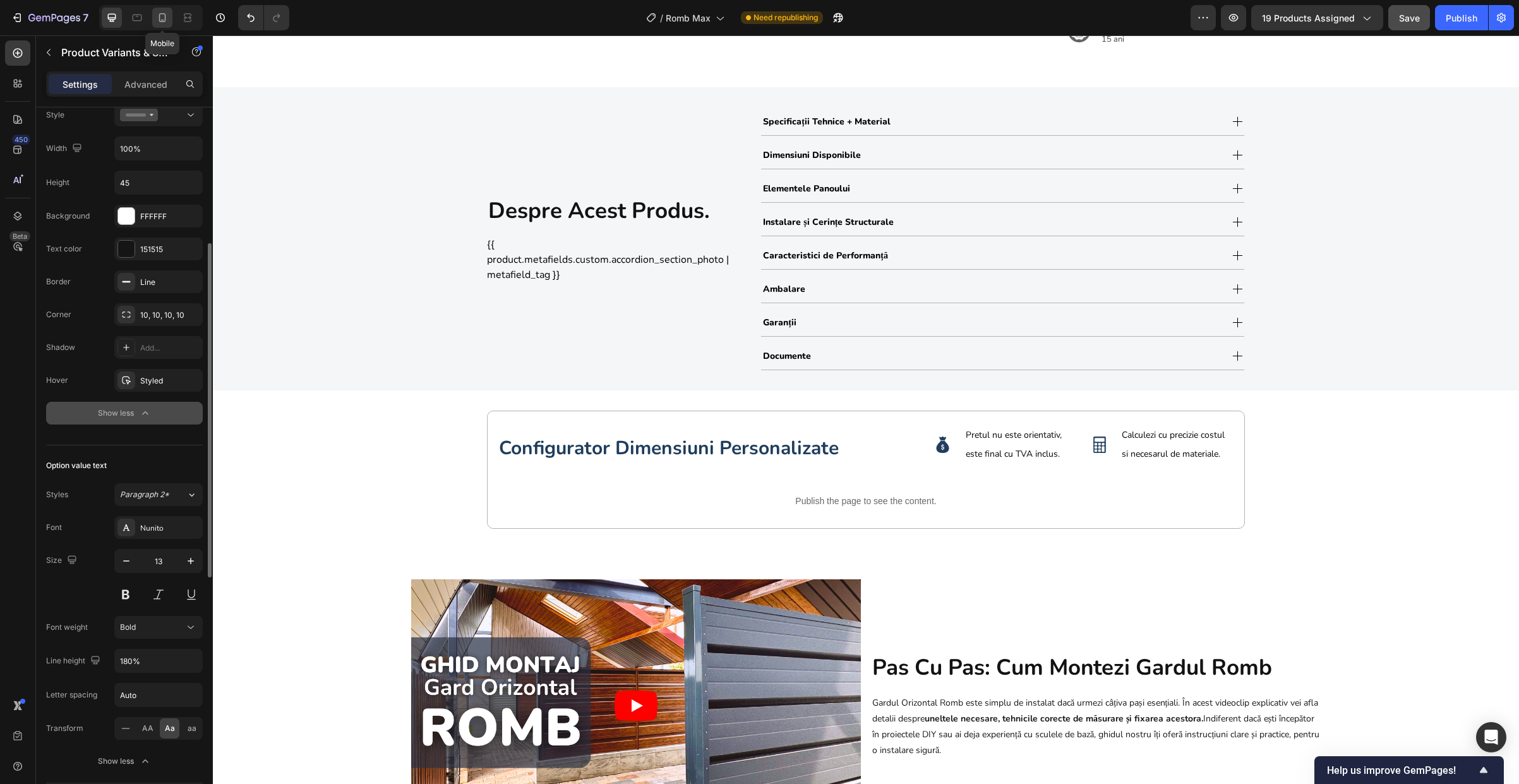
click at [171, 23] on div at bounding box center [162, 17] width 20 height 20
type input "14"
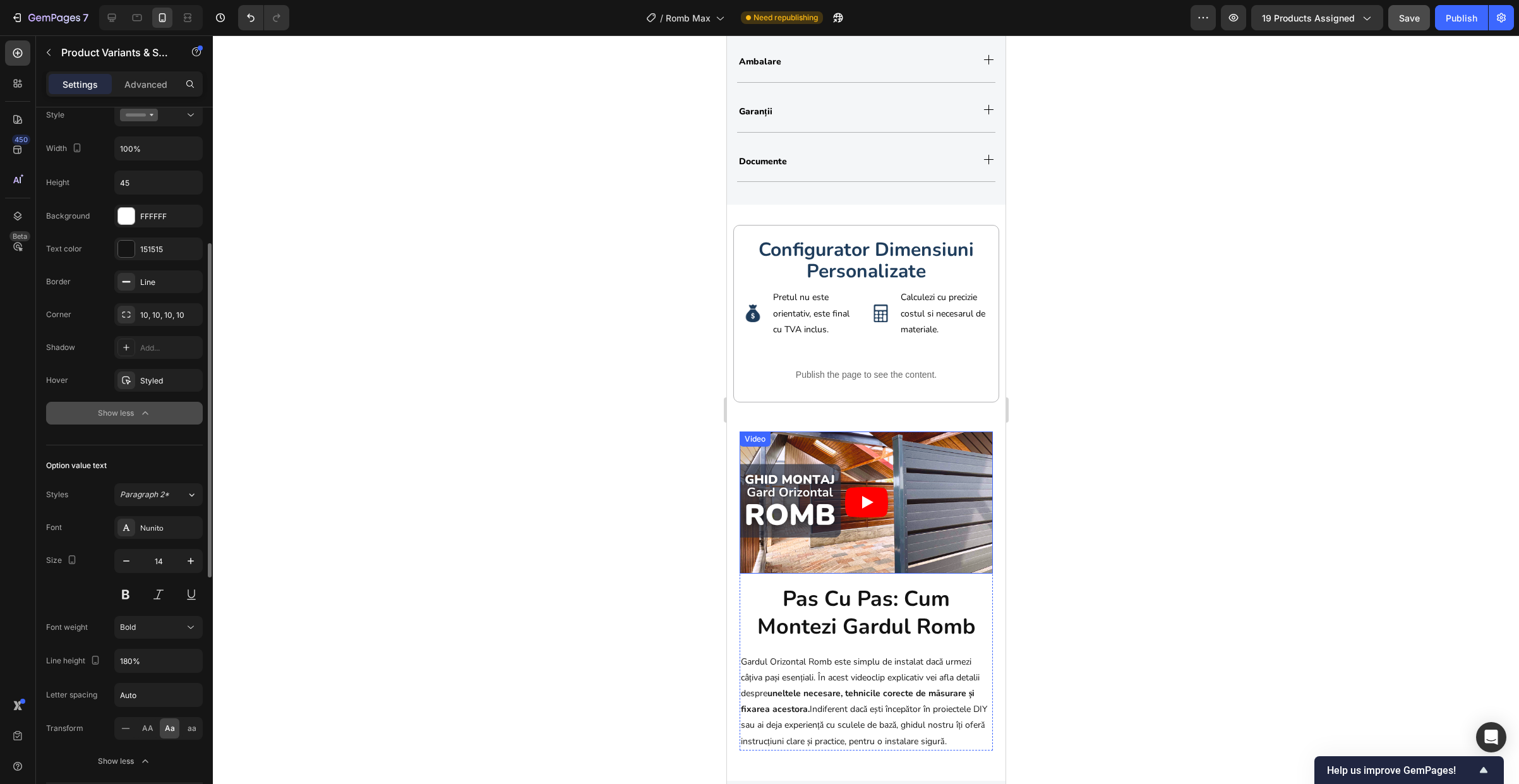
scroll to position [1525, 0]
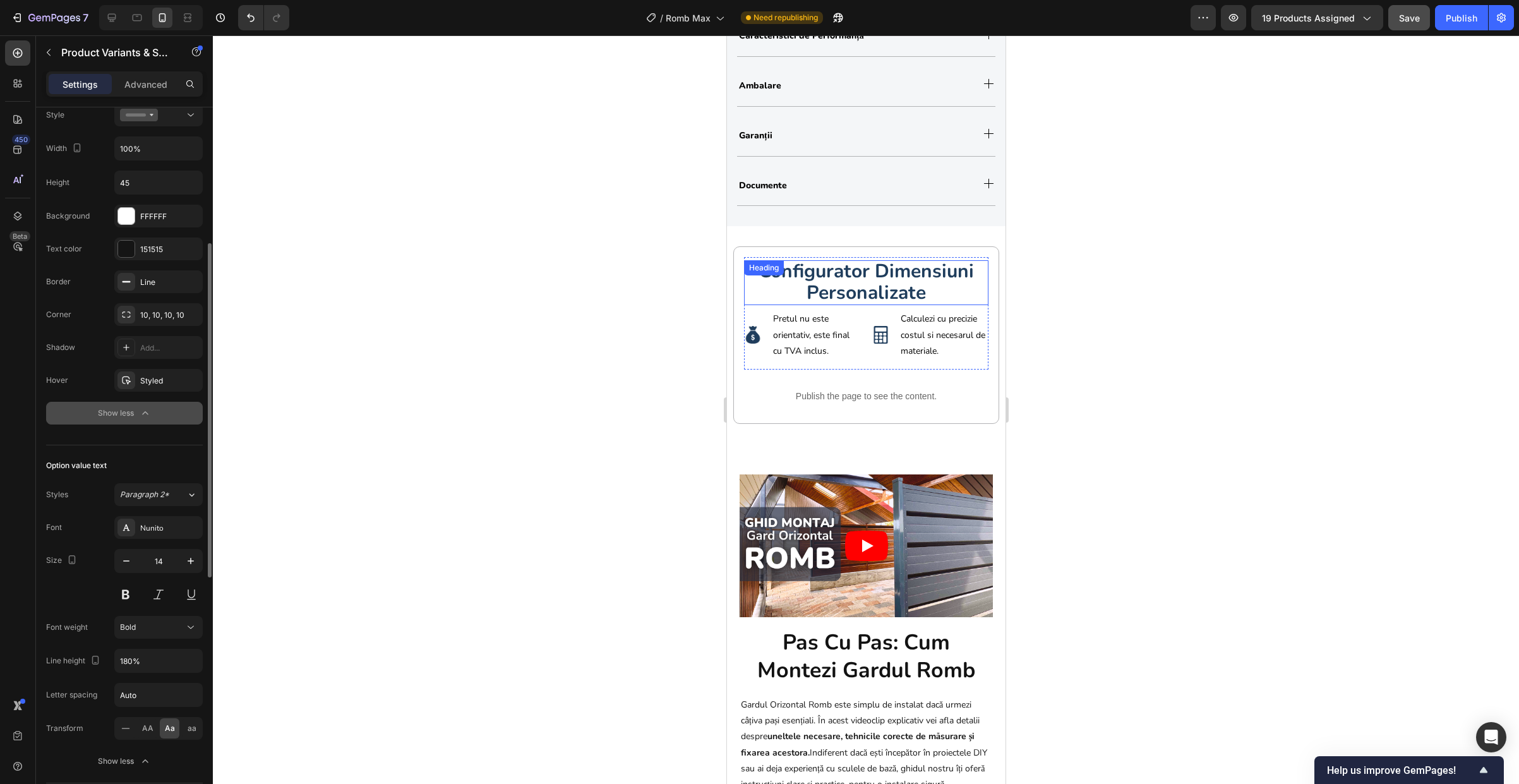
click at [832, 296] on strong "configurator dimensiuni personalizate" at bounding box center [865, 282] width 215 height 47
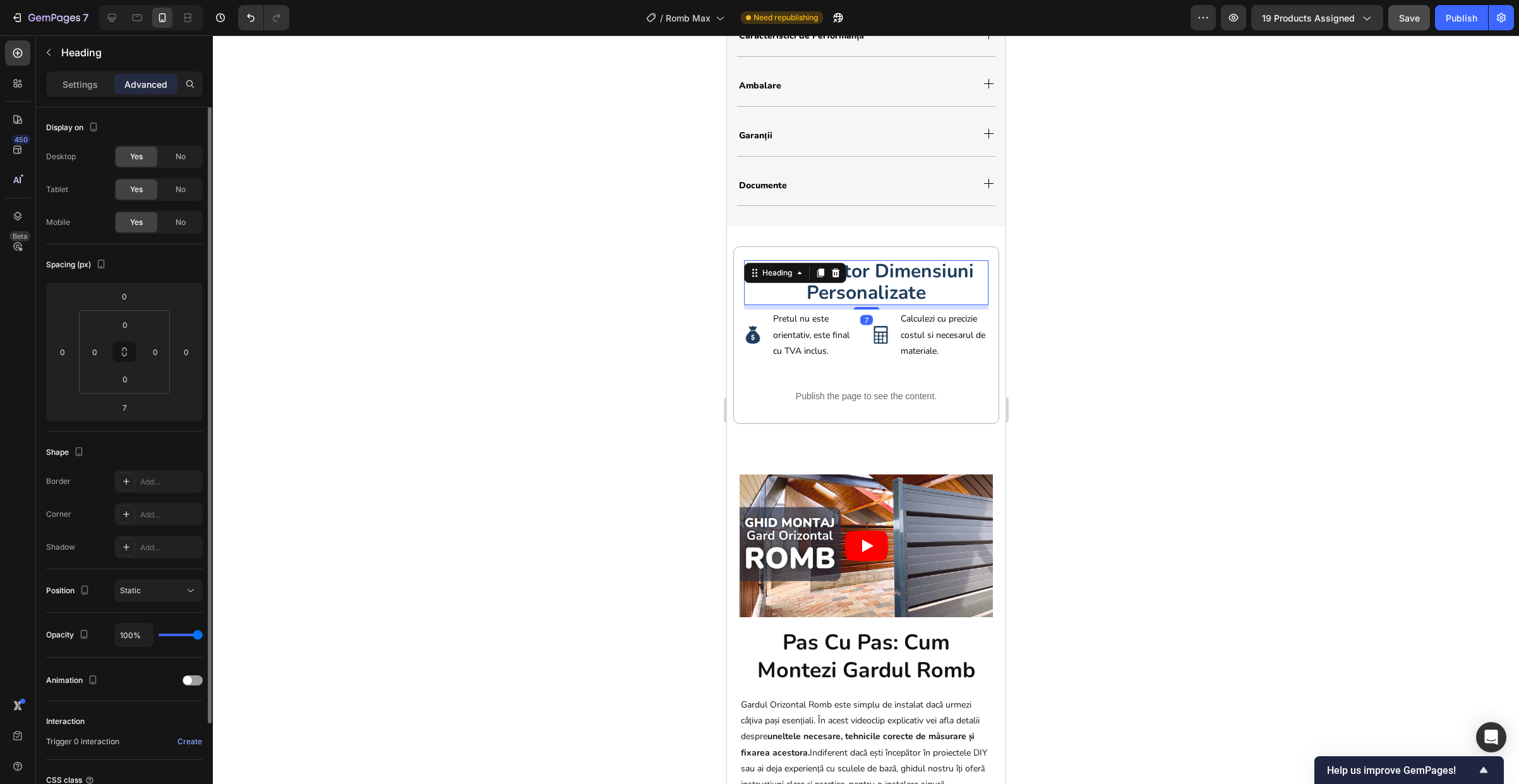
click at [1127, 383] on div at bounding box center [866, 410] width 1306 height 748
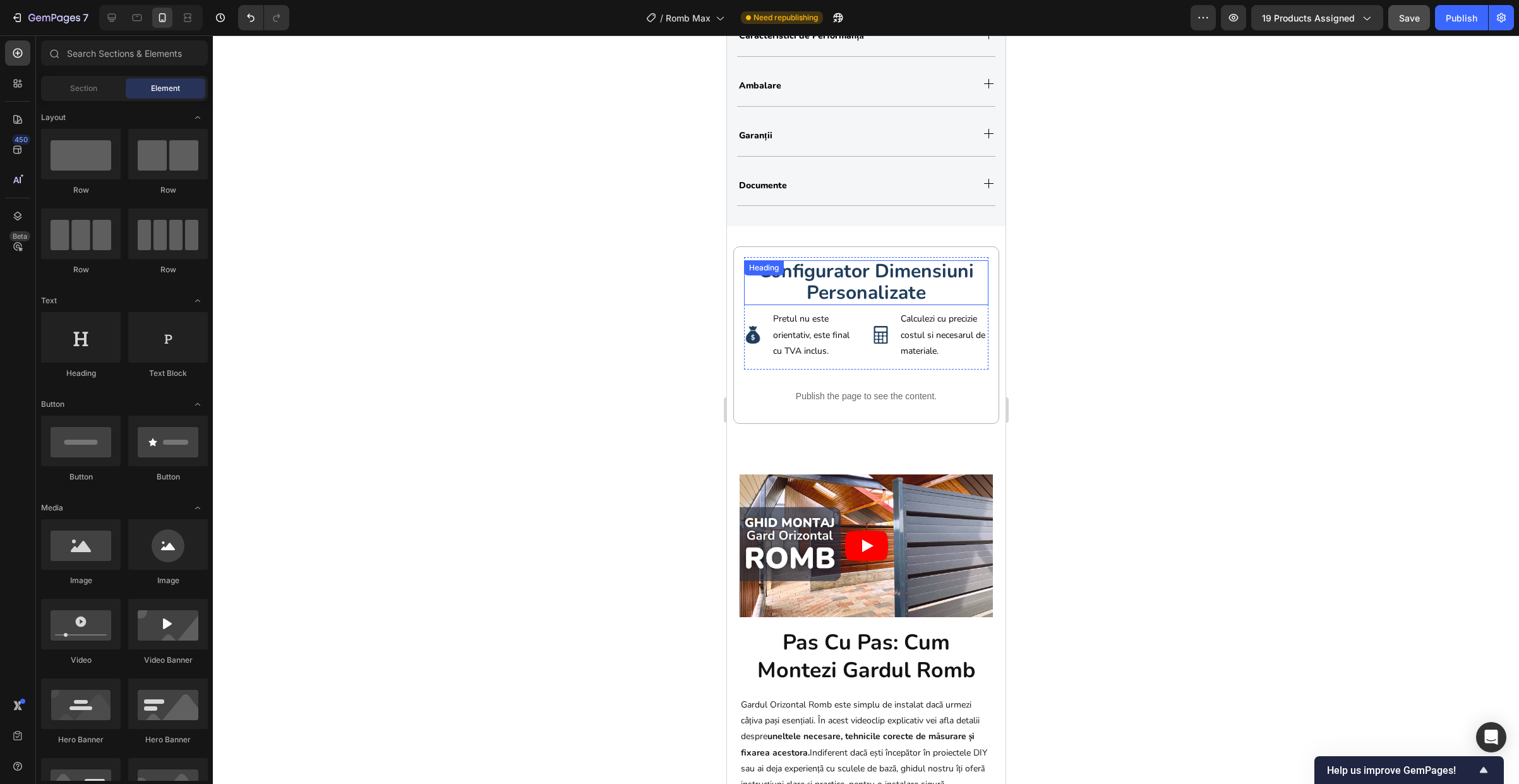
click at [828, 272] on strong "configurator dimensiuni personalizate" at bounding box center [865, 282] width 215 height 47
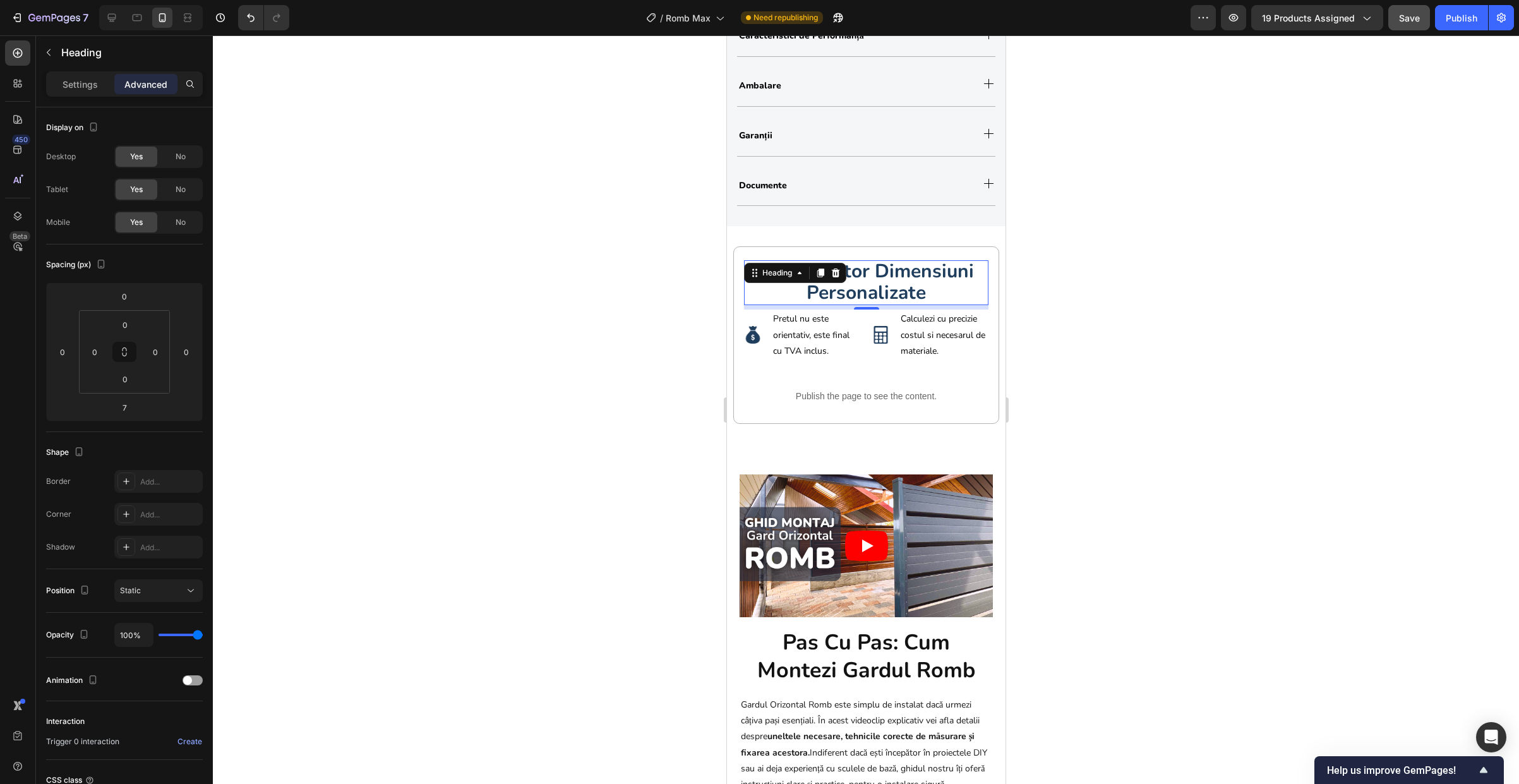
click at [72, 95] on div "Settings Advanced" at bounding box center [124, 84] width 157 height 25
click at [75, 87] on p "Settings" at bounding box center [80, 84] width 36 height 13
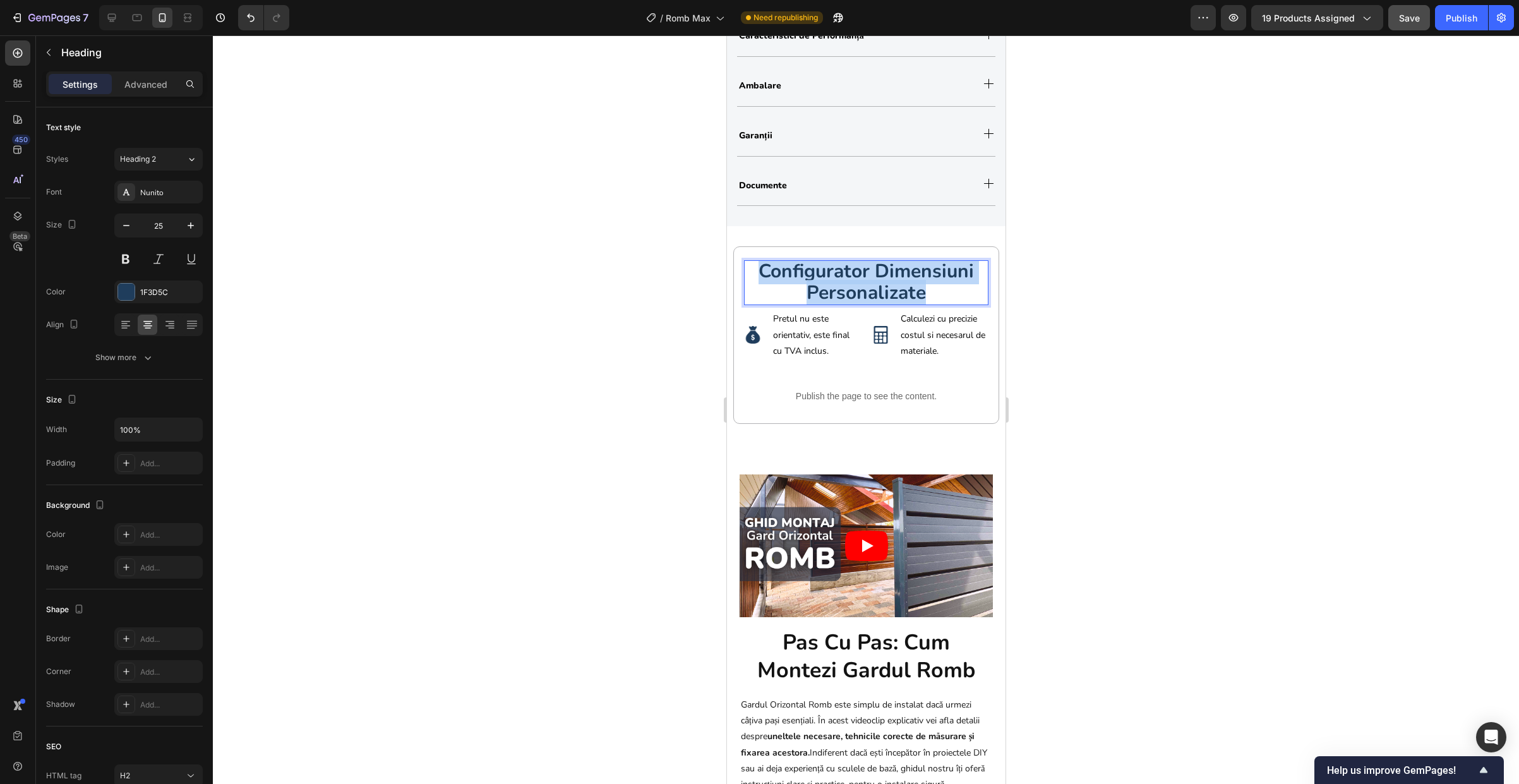
click at [878, 296] on strong "configurator dimensiuni personalizate" at bounding box center [865, 282] width 215 height 47
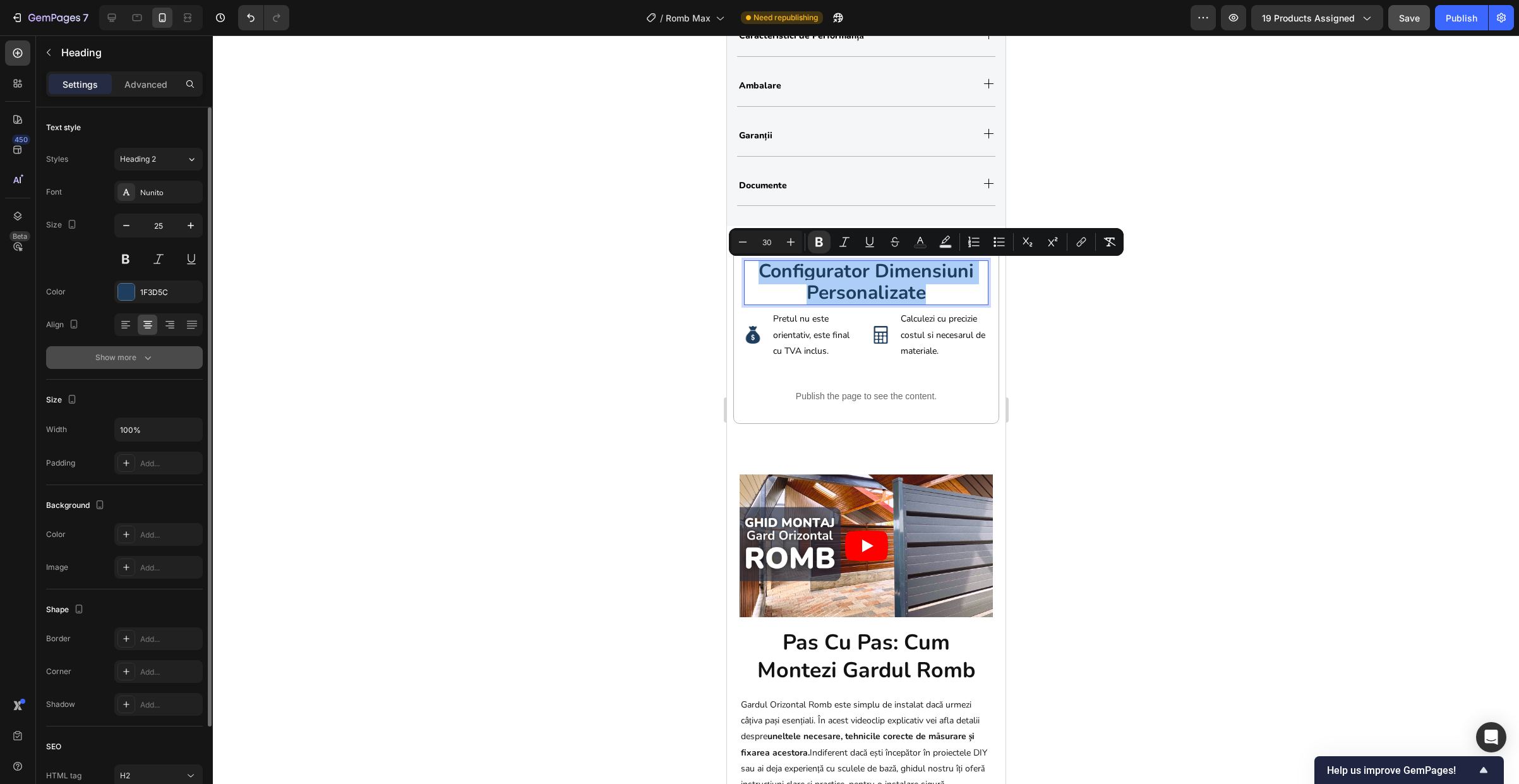
click at [122, 348] on button "Show more" at bounding box center [124, 358] width 157 height 23
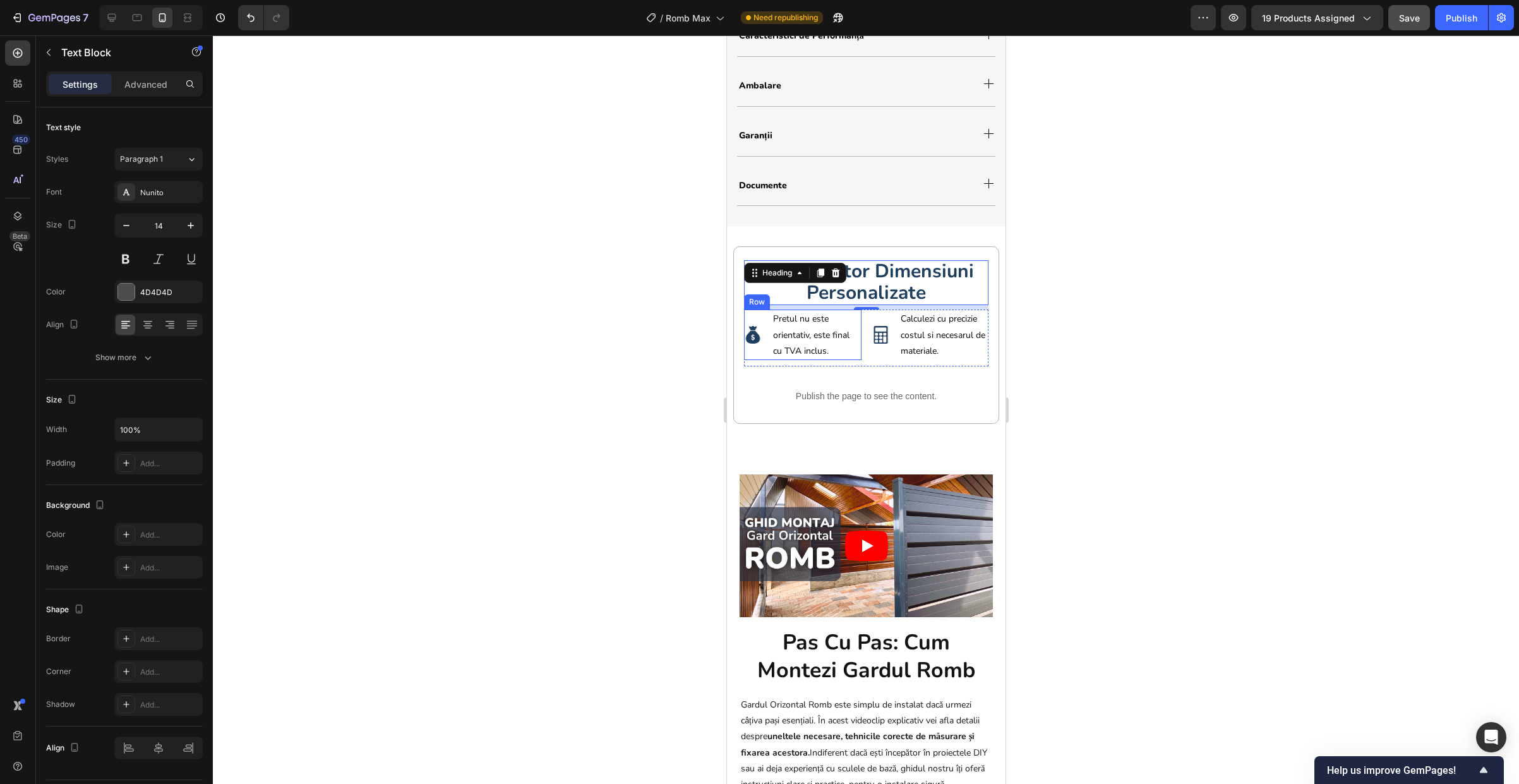
click at [791, 337] on span "Pretul nu este orientativ, este final cu TVA inclus." at bounding box center [811, 335] width 77 height 44
click at [763, 359] on div "Image Pretul nu este orientativ, este final cu TVA inclus. Text Block Row 0" at bounding box center [802, 335] width 118 height 50
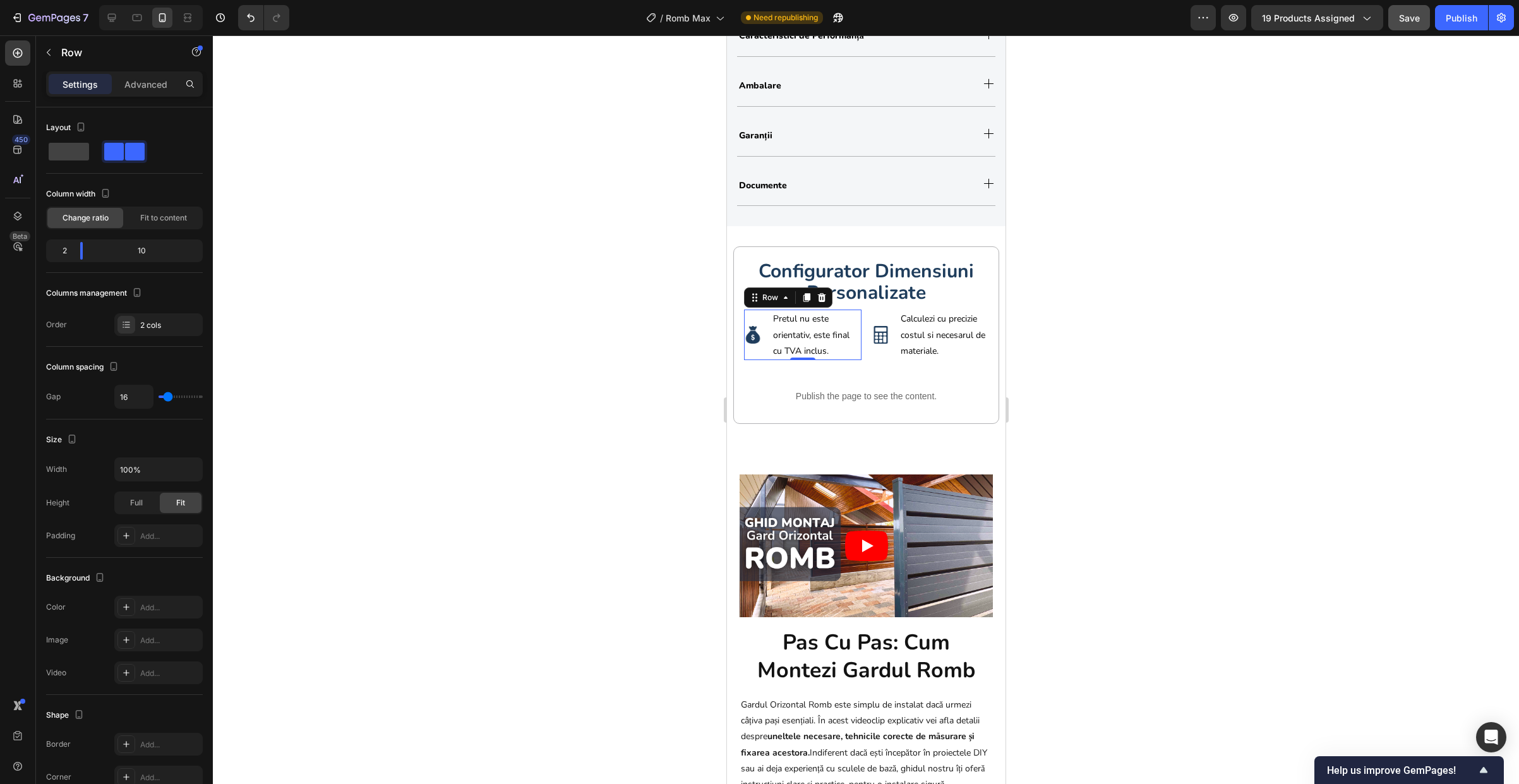
click at [1014, 314] on div at bounding box center [866, 410] width 1306 height 748
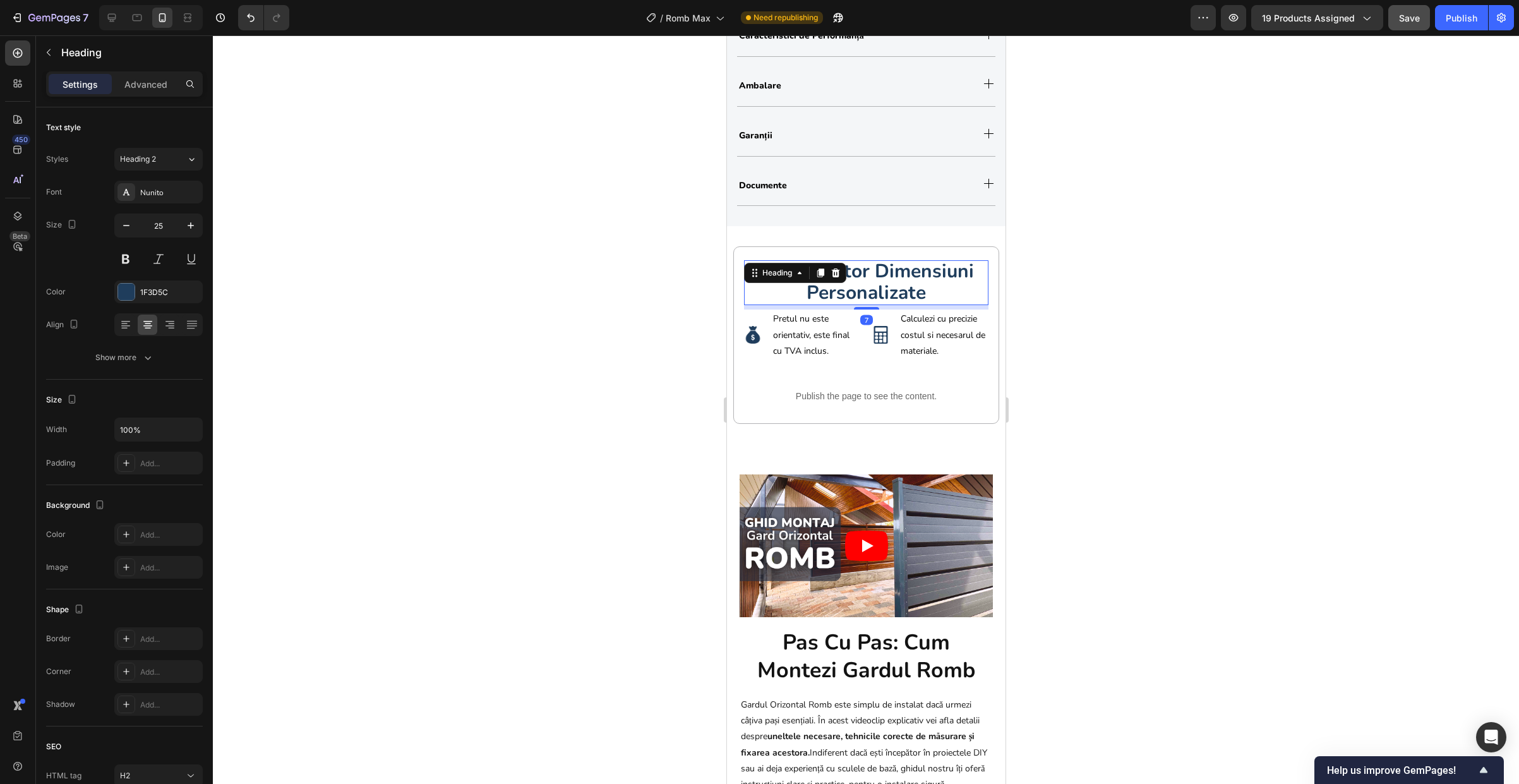
click at [870, 270] on strong "configurator dimensiuni personalizate" at bounding box center [865, 282] width 215 height 47
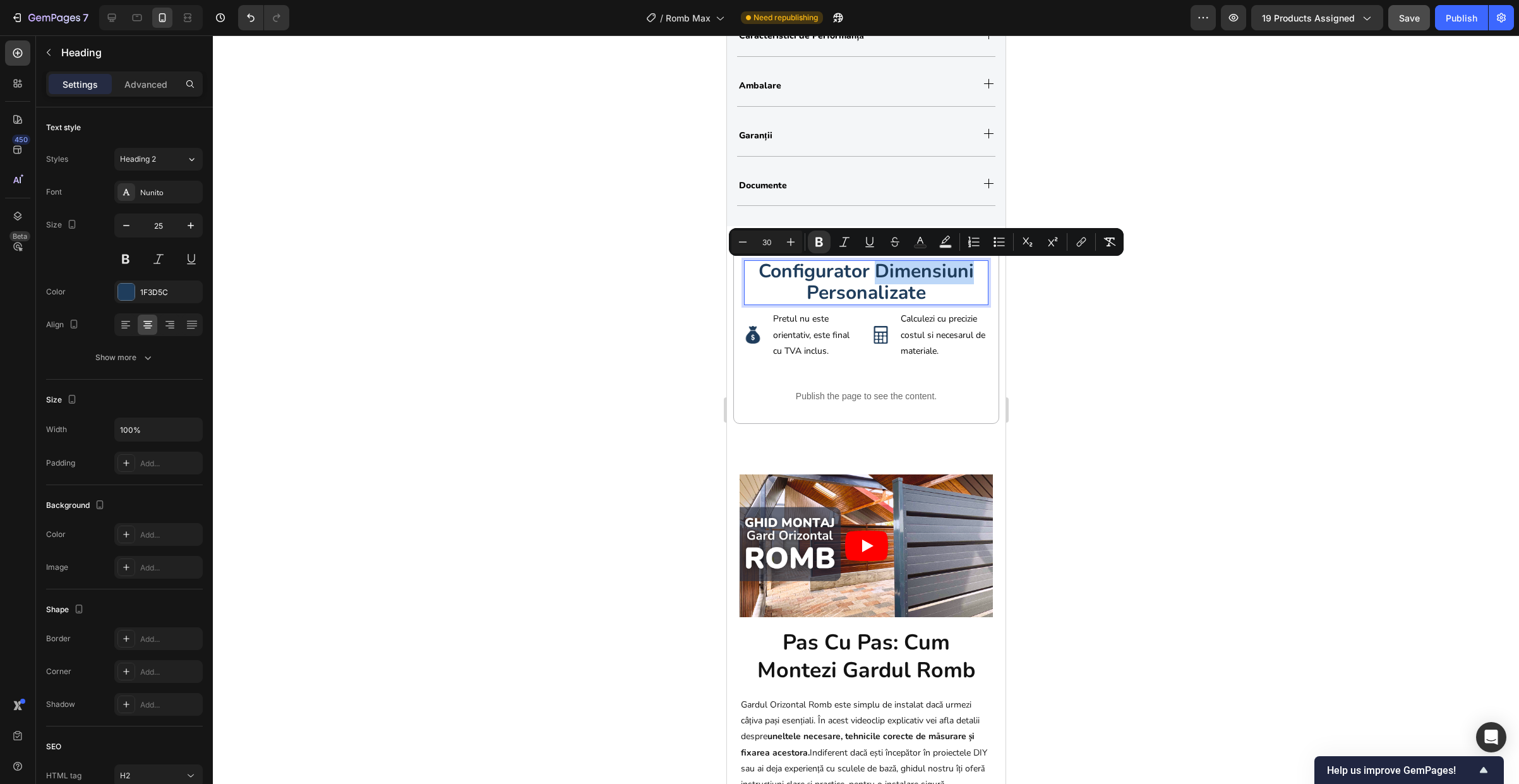
click at [870, 270] on strong "configurator dimensiuni personalizate" at bounding box center [865, 282] width 215 height 47
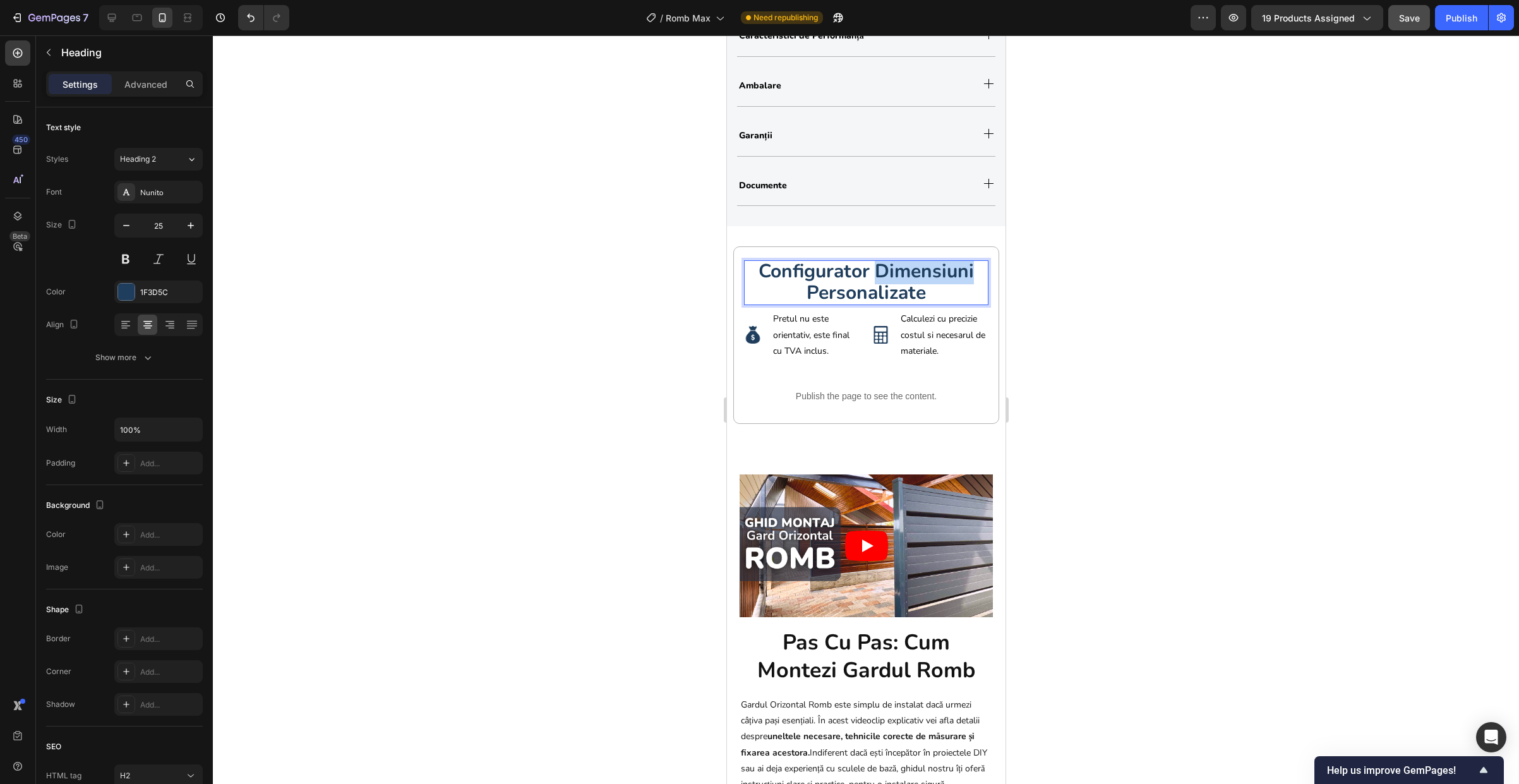
click at [870, 270] on strong "configurator dimensiuni personalizate" at bounding box center [865, 282] width 215 height 47
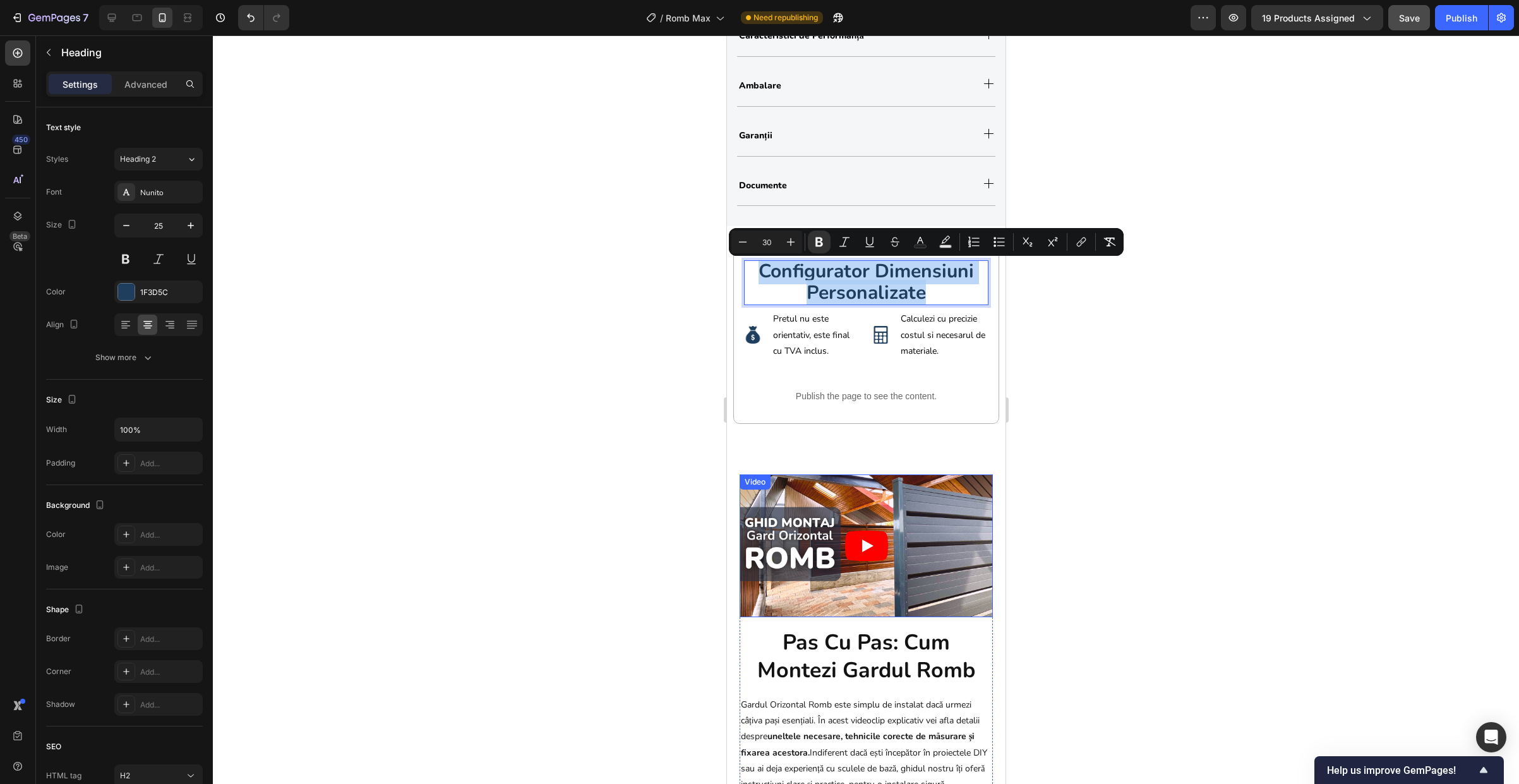
click at [945, 447] on div "configurator dimensiuni personalizate Heading 7 Image Pretul nu este orientativ…" at bounding box center [866, 339] width 279 height 228
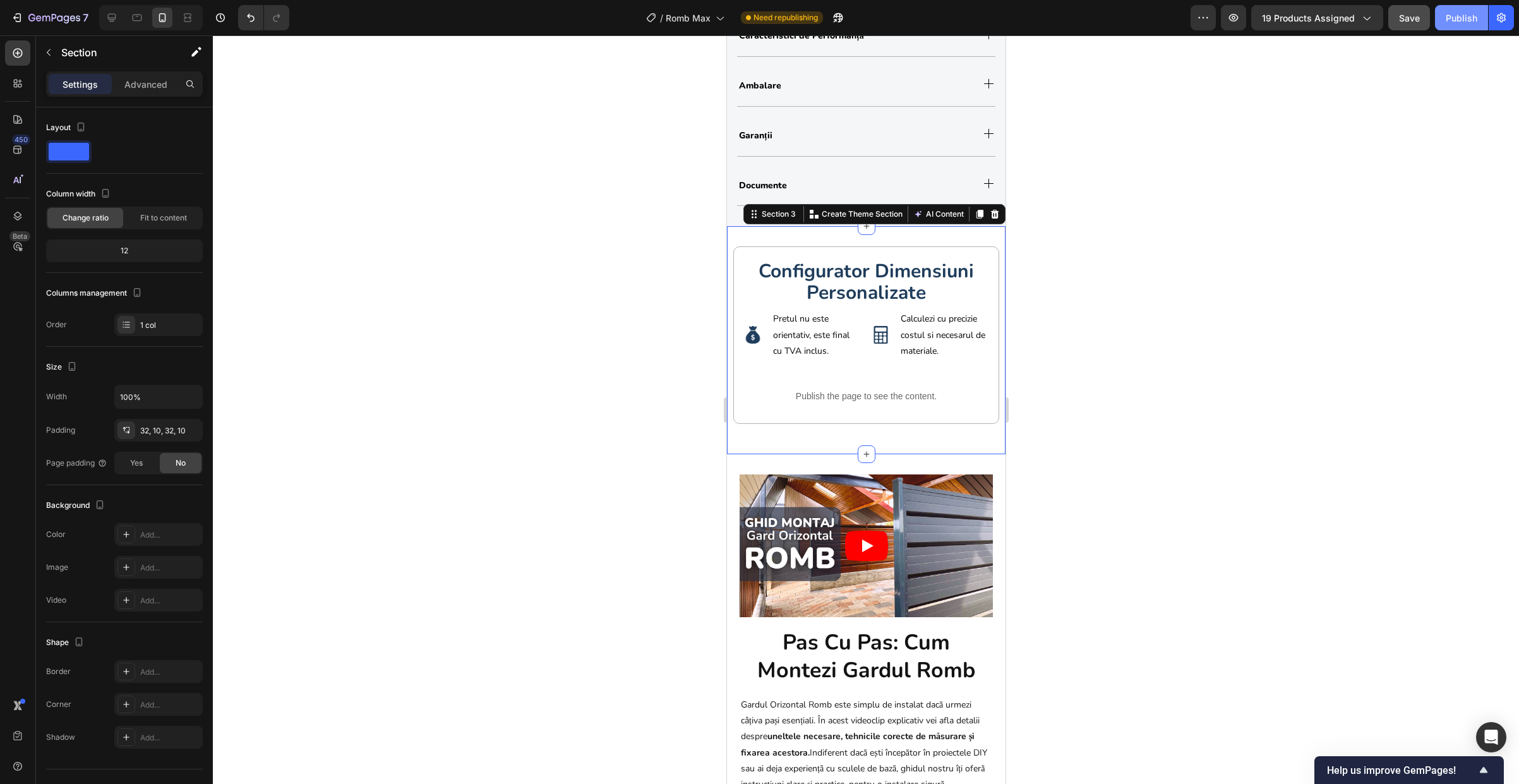
click at [1446, 19] on div "Publish" at bounding box center [1461, 17] width 31 height 13
click at [1214, 190] on div at bounding box center [866, 410] width 1306 height 748
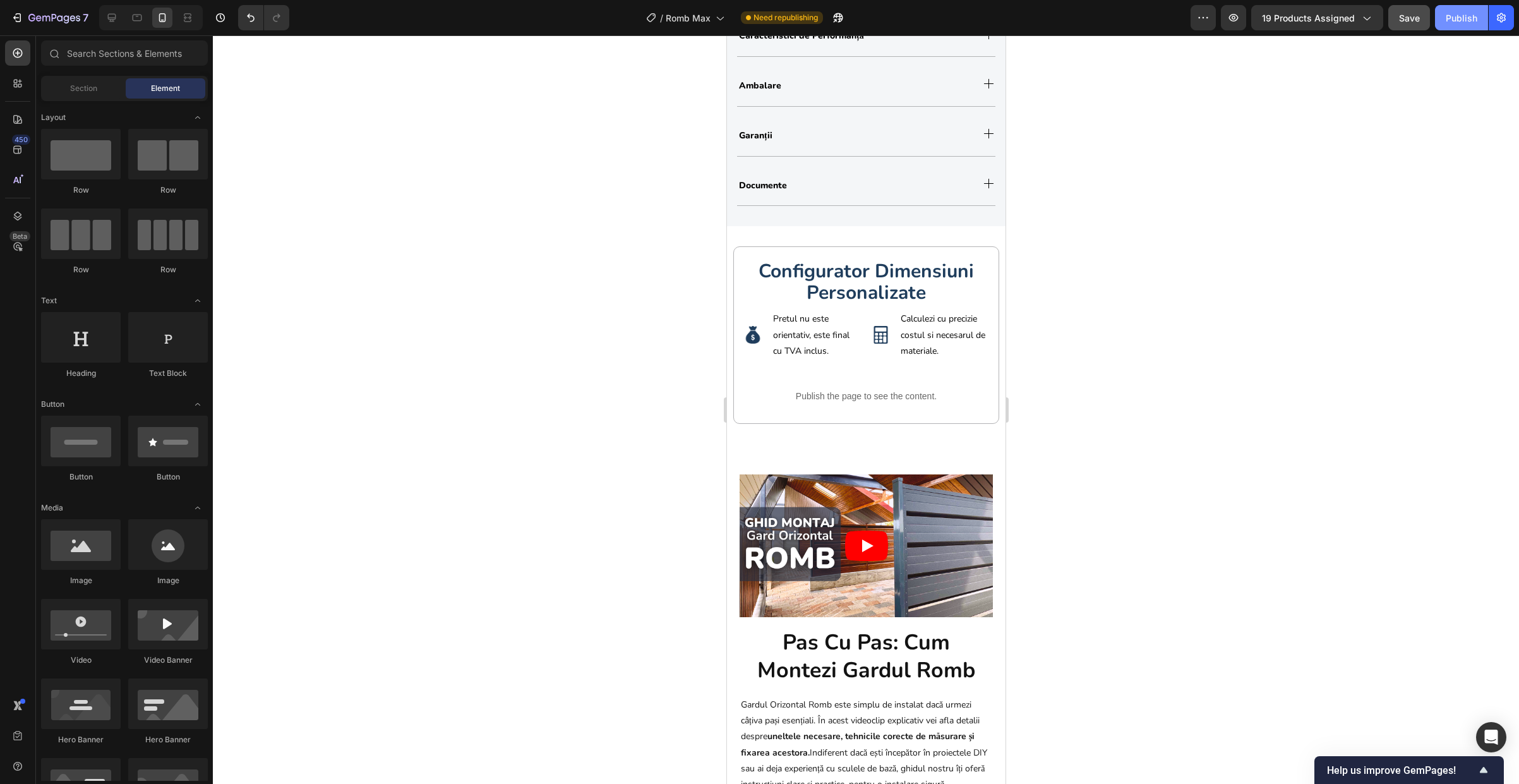
click at [1477, 11] on div "Publish" at bounding box center [1461, 17] width 31 height 13
click at [112, 18] on icon at bounding box center [112, 17] width 13 height 13
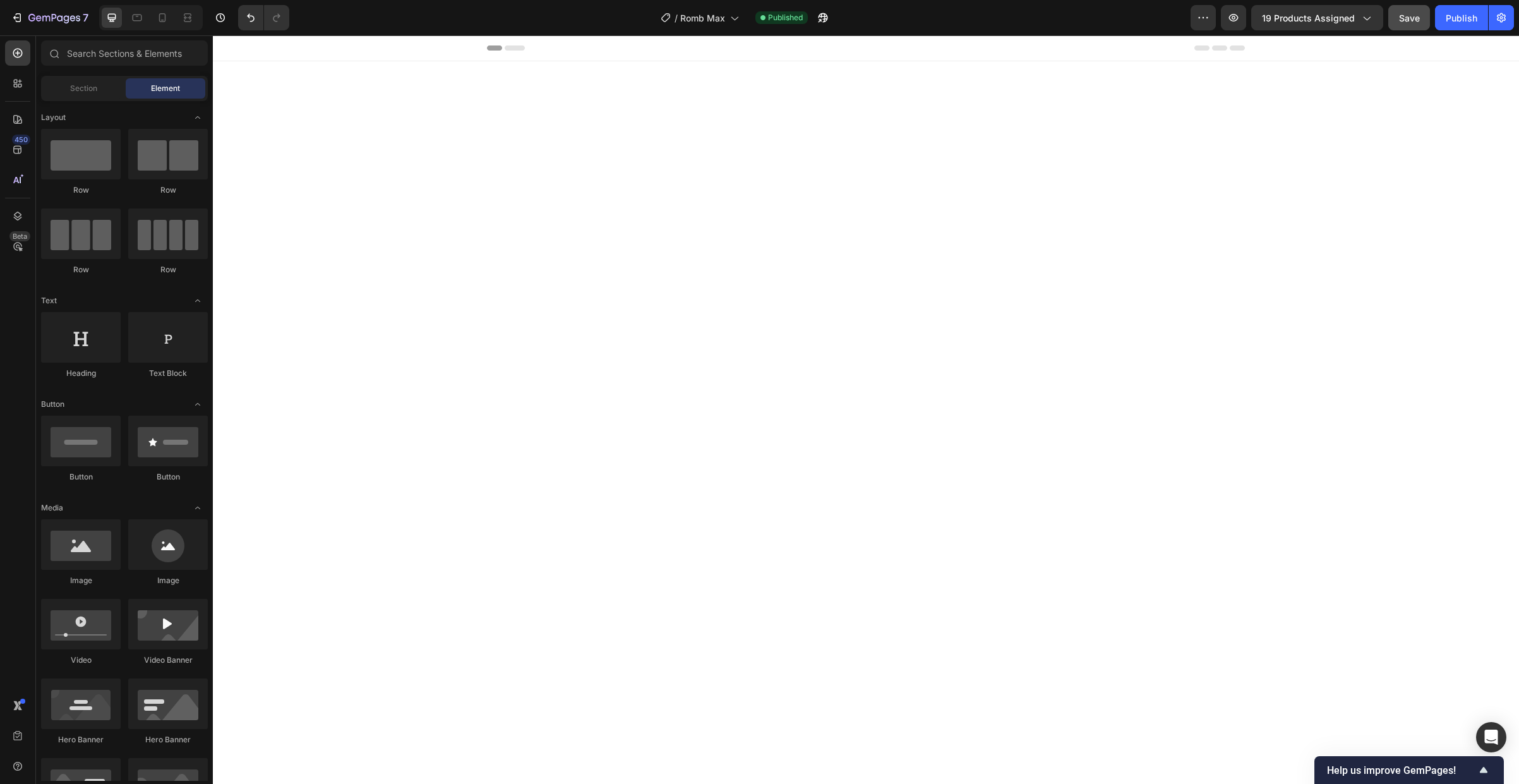
select select "1.8m (l) x 1.50m (h)"
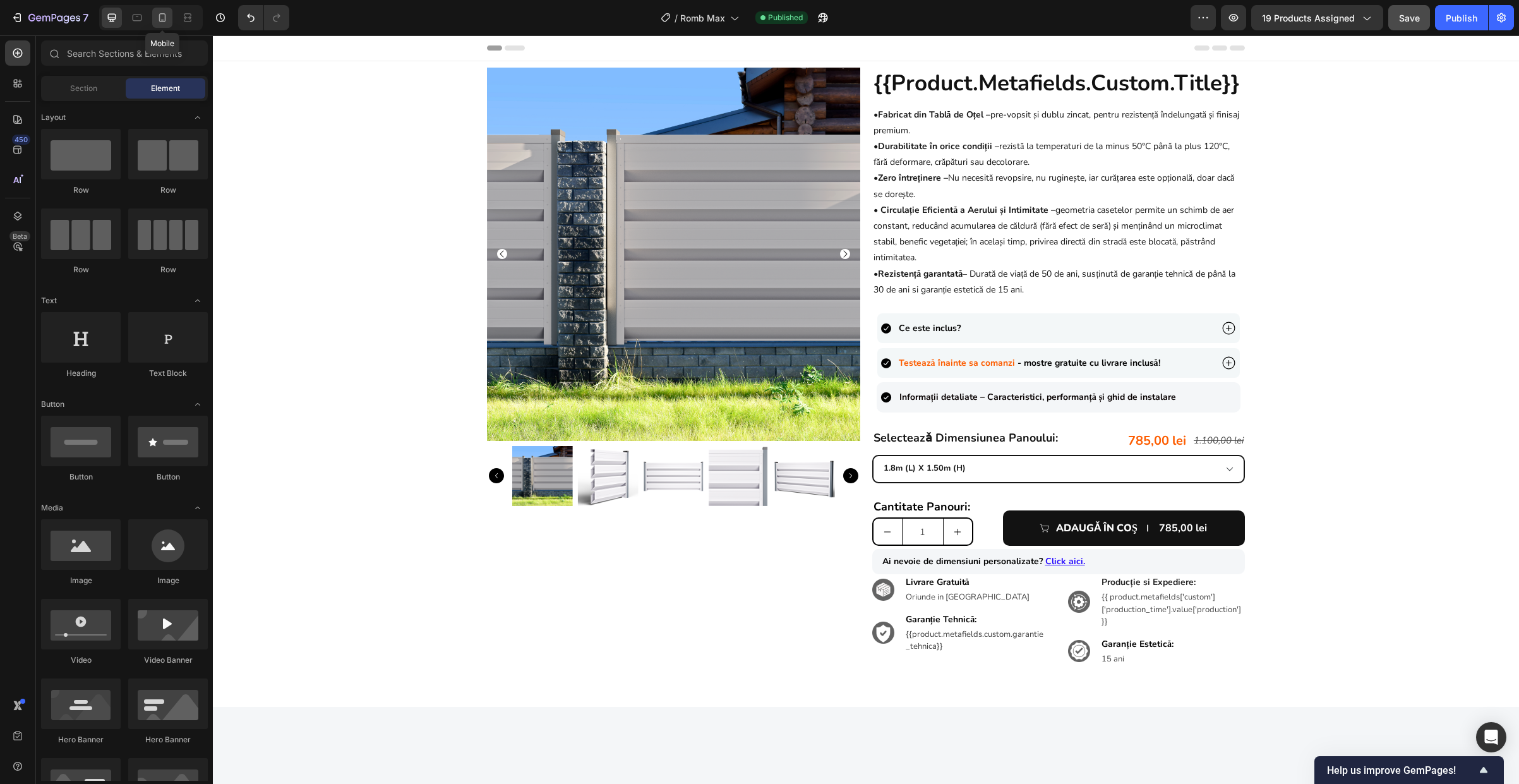
click at [159, 17] on icon at bounding box center [162, 17] width 7 height 9
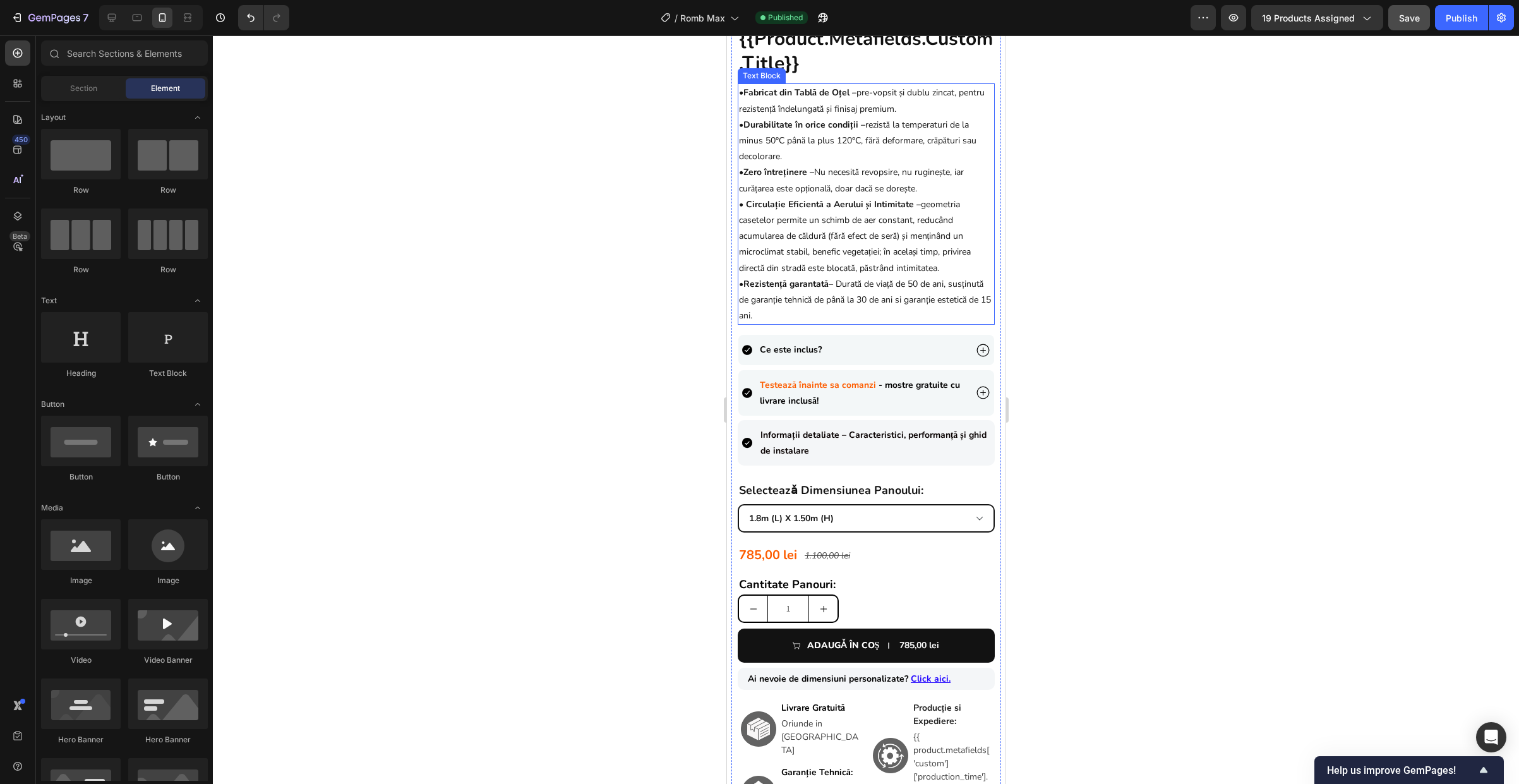
scroll to position [389, 0]
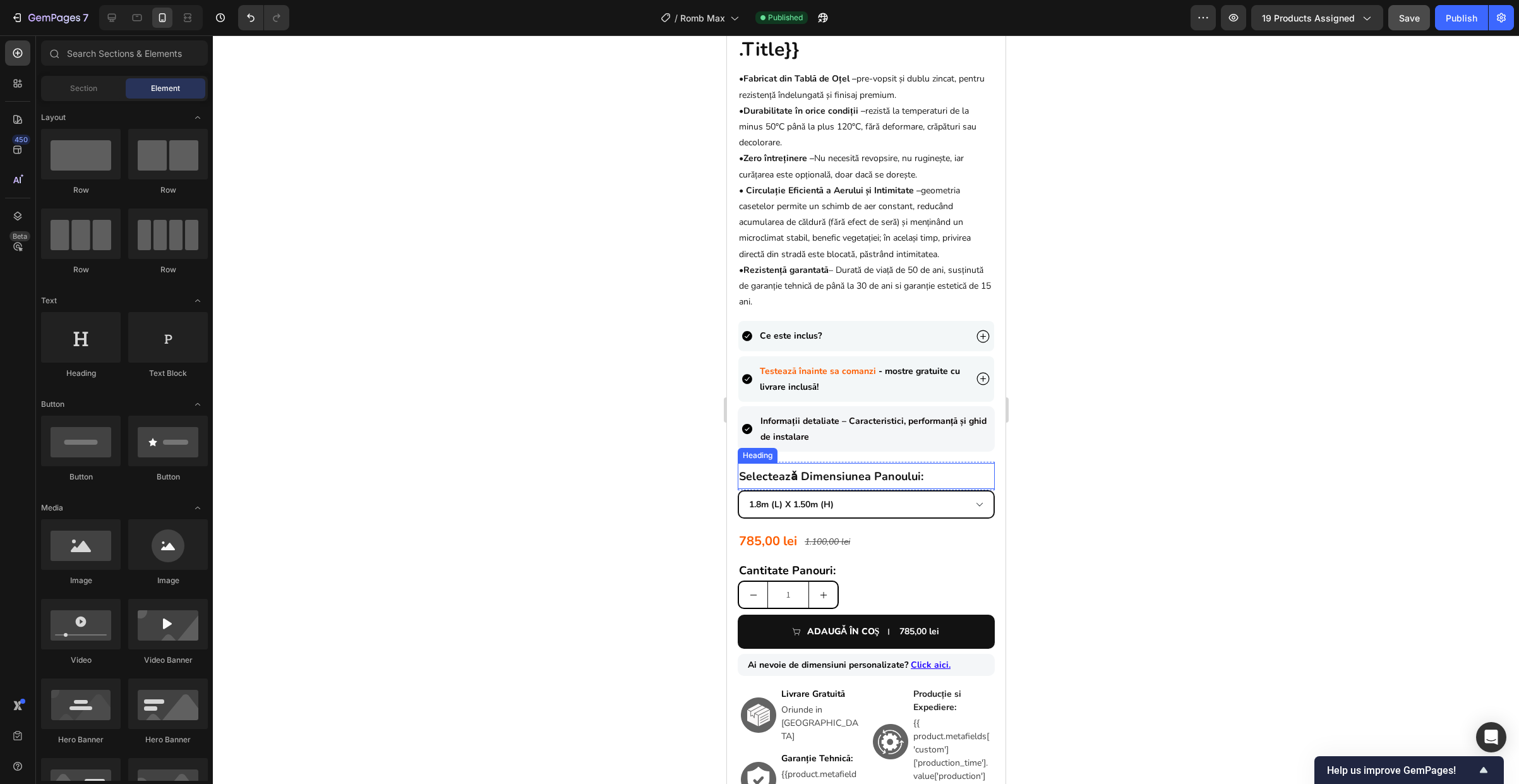
click at [866, 468] on strong "selecteazǎ dimensiunea panoului:" at bounding box center [830, 476] width 185 height 15
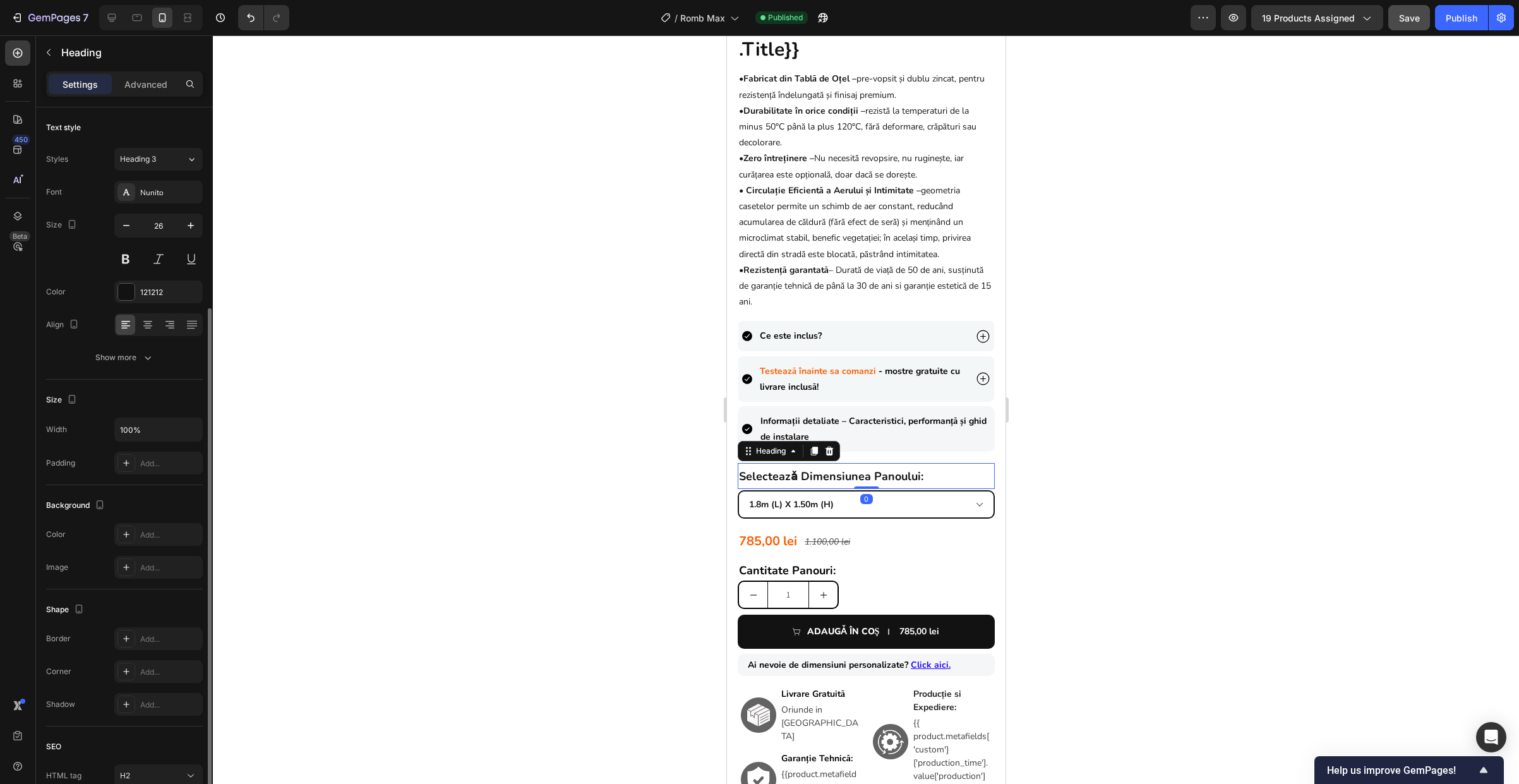
scroll to position [107, 0]
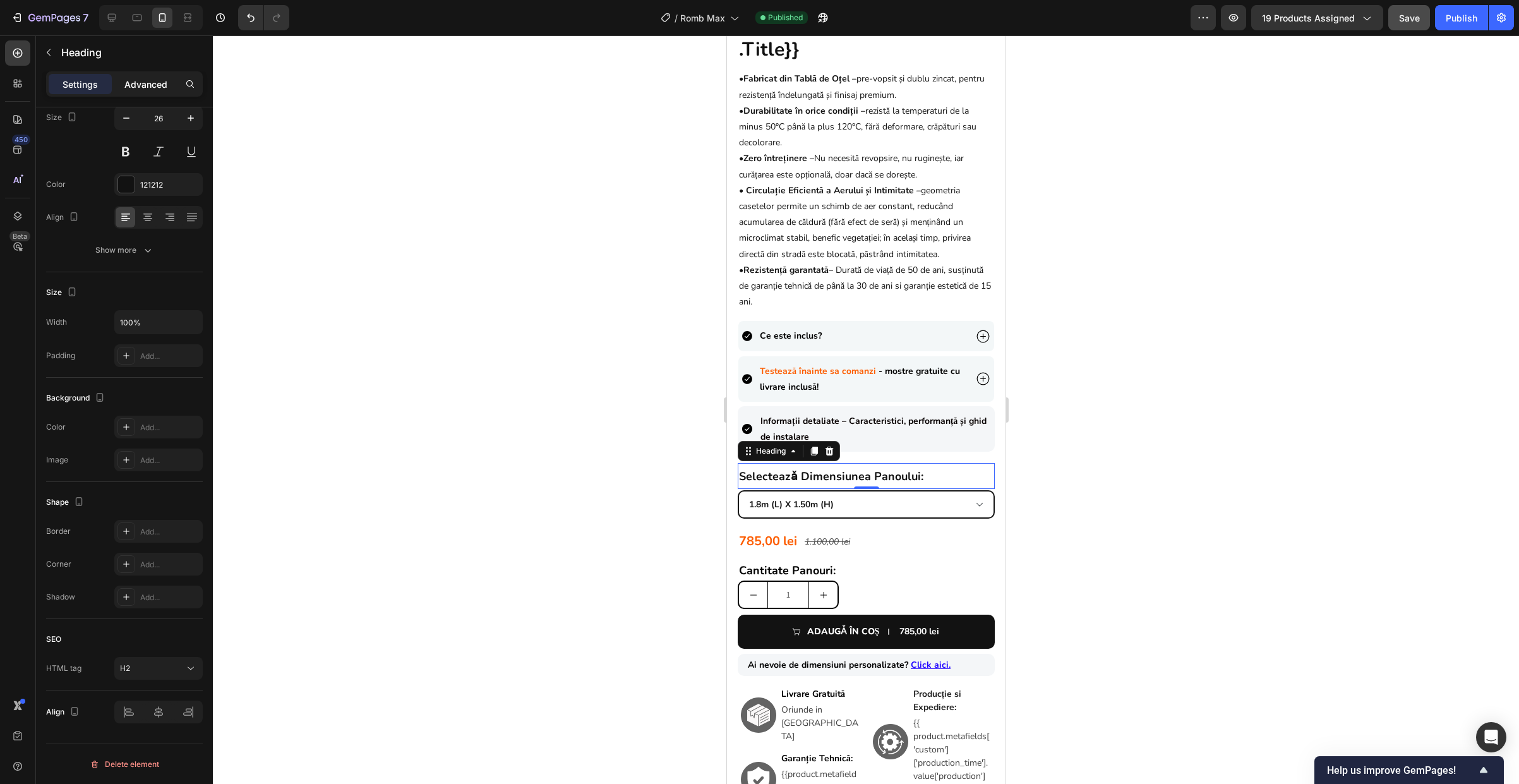
click at [145, 89] on p "Advanced" at bounding box center [146, 84] width 43 height 13
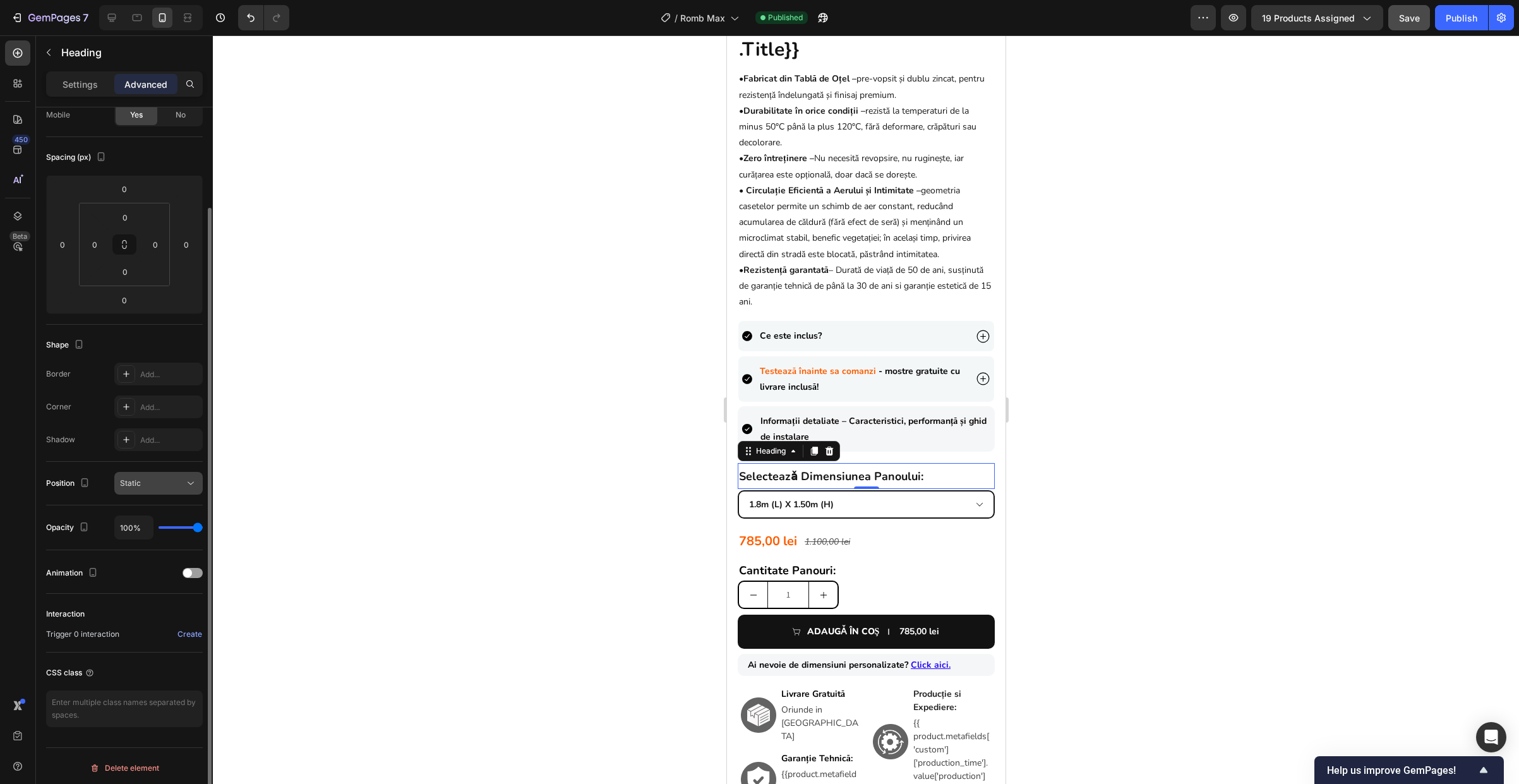
scroll to position [111, 0]
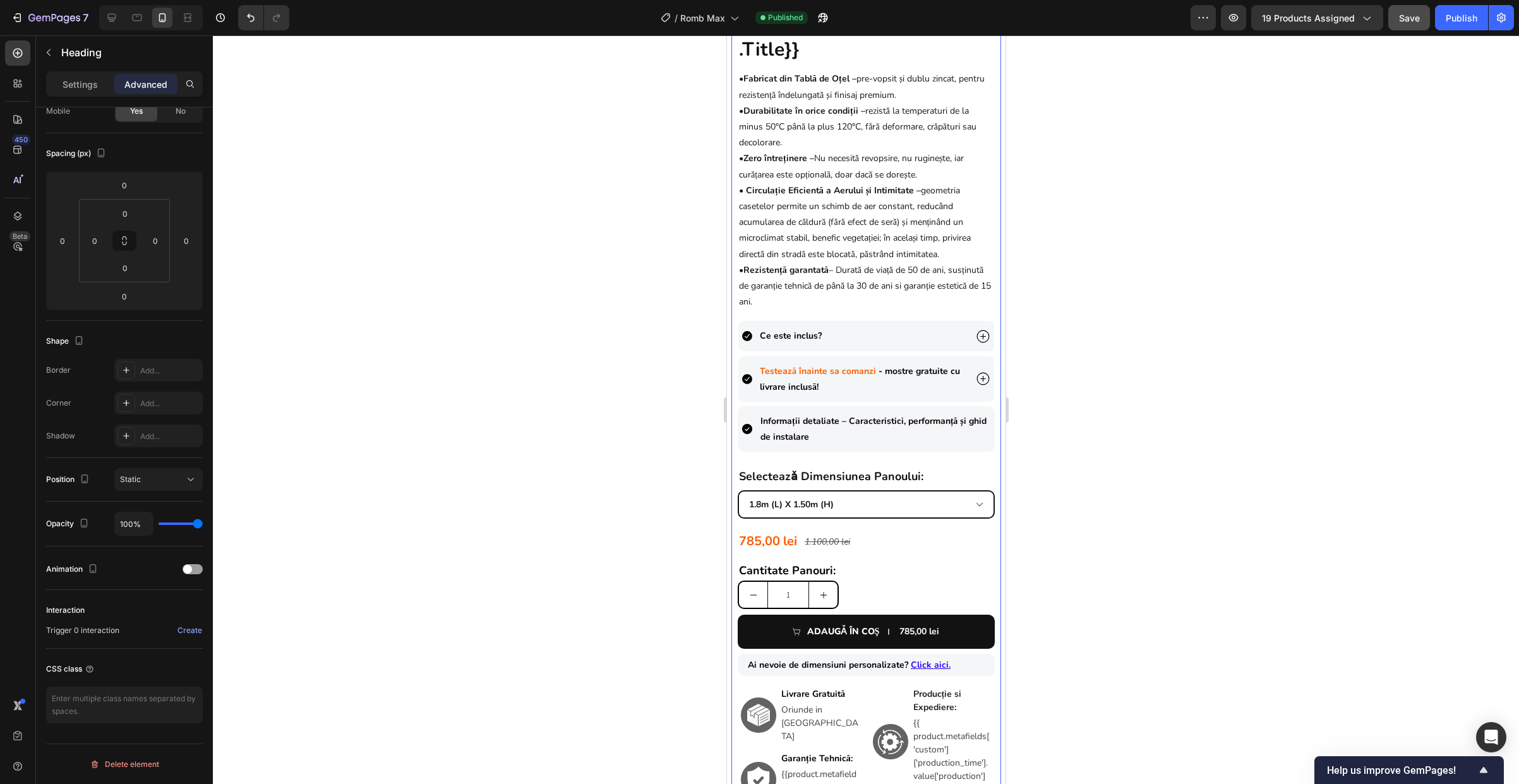
click at [991, 472] on div "Product Images {{product.metafields.custom.title}} Heading • Fabricat din Tablă…" at bounding box center [865, 270] width 270 height 1156
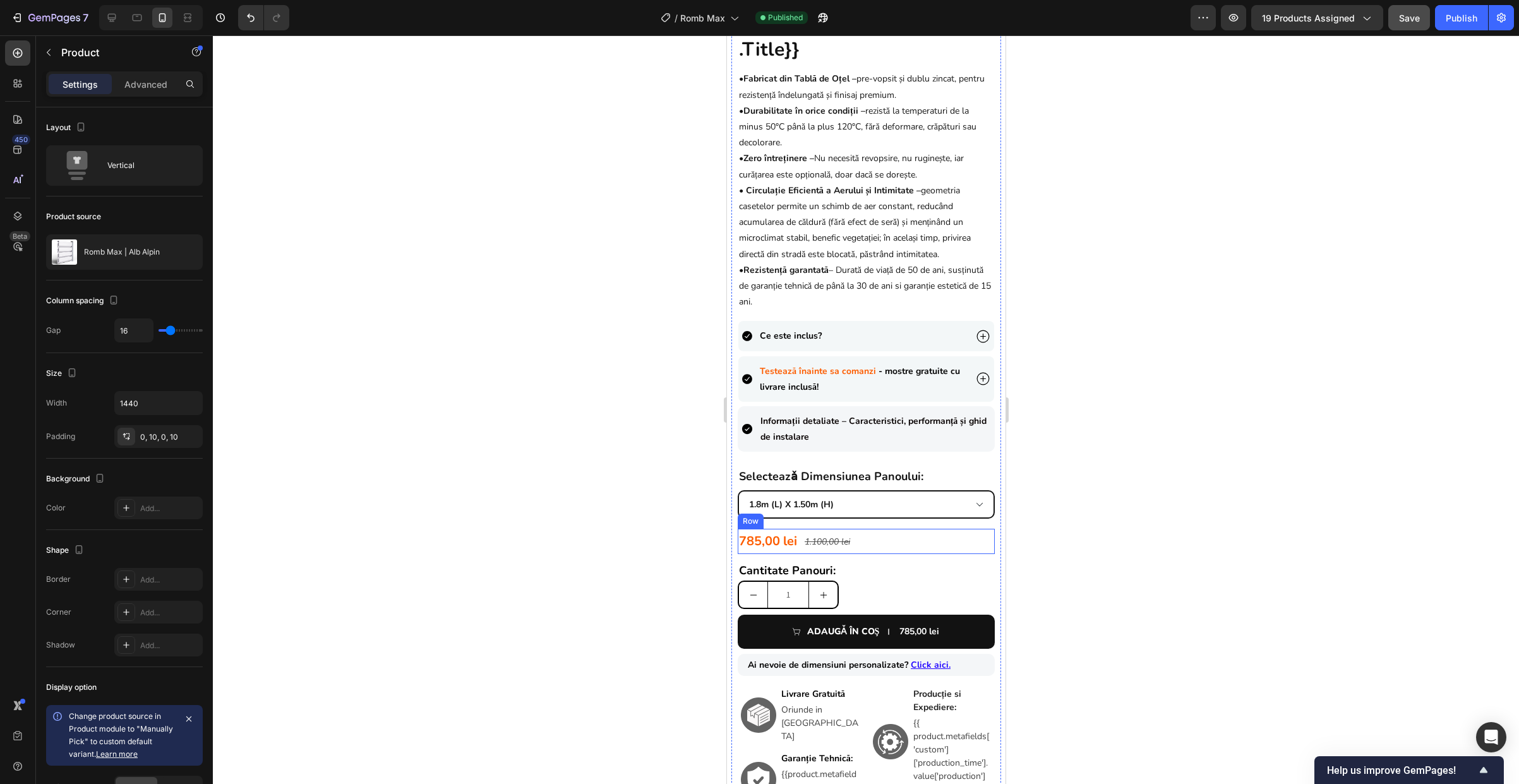
click at [841, 541] on div "1.100,00 lei Product Price Product Price" at bounding box center [827, 541] width 48 height 25
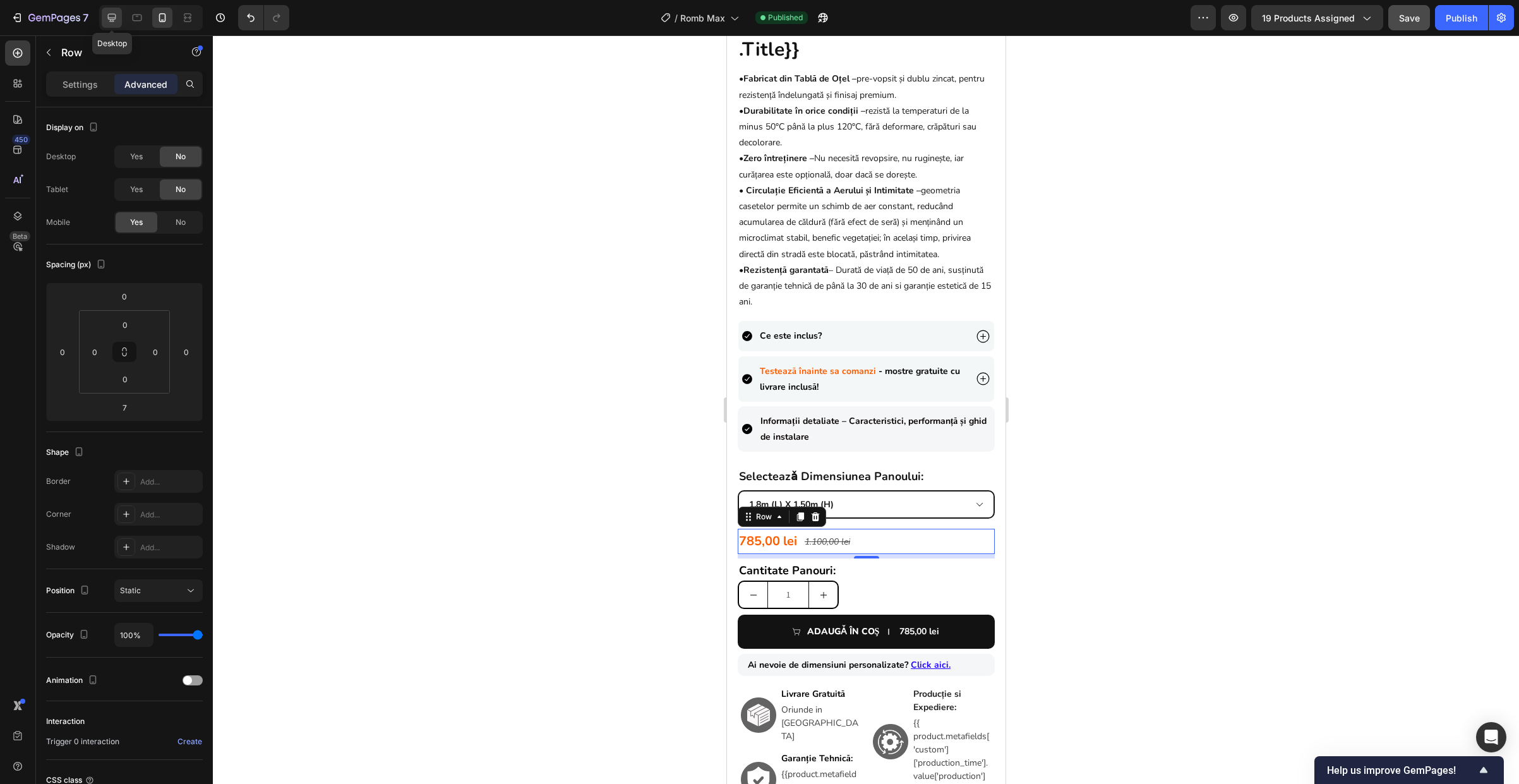
click at [110, 24] on icon at bounding box center [112, 17] width 13 height 13
type input "16"
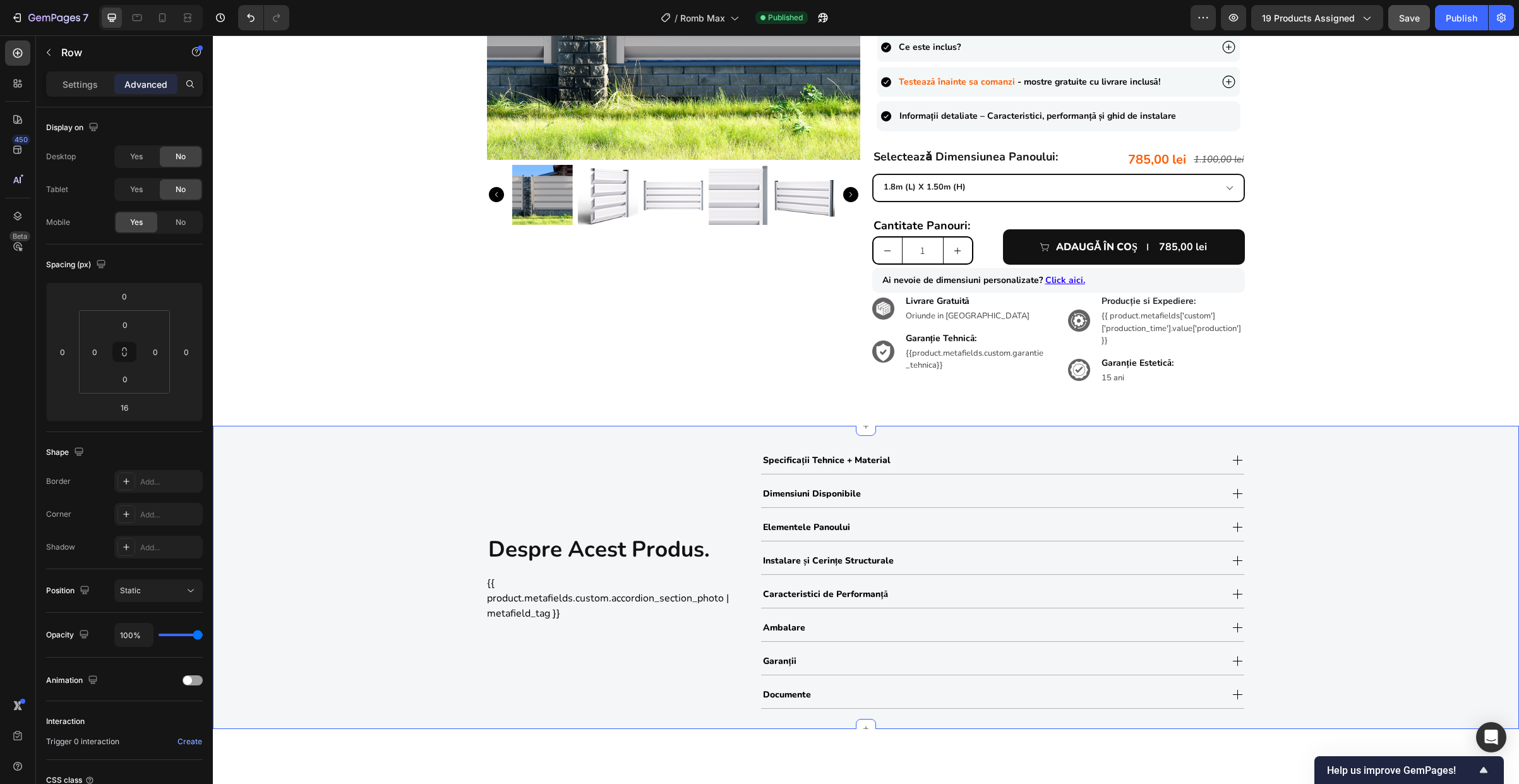
scroll to position [188, 0]
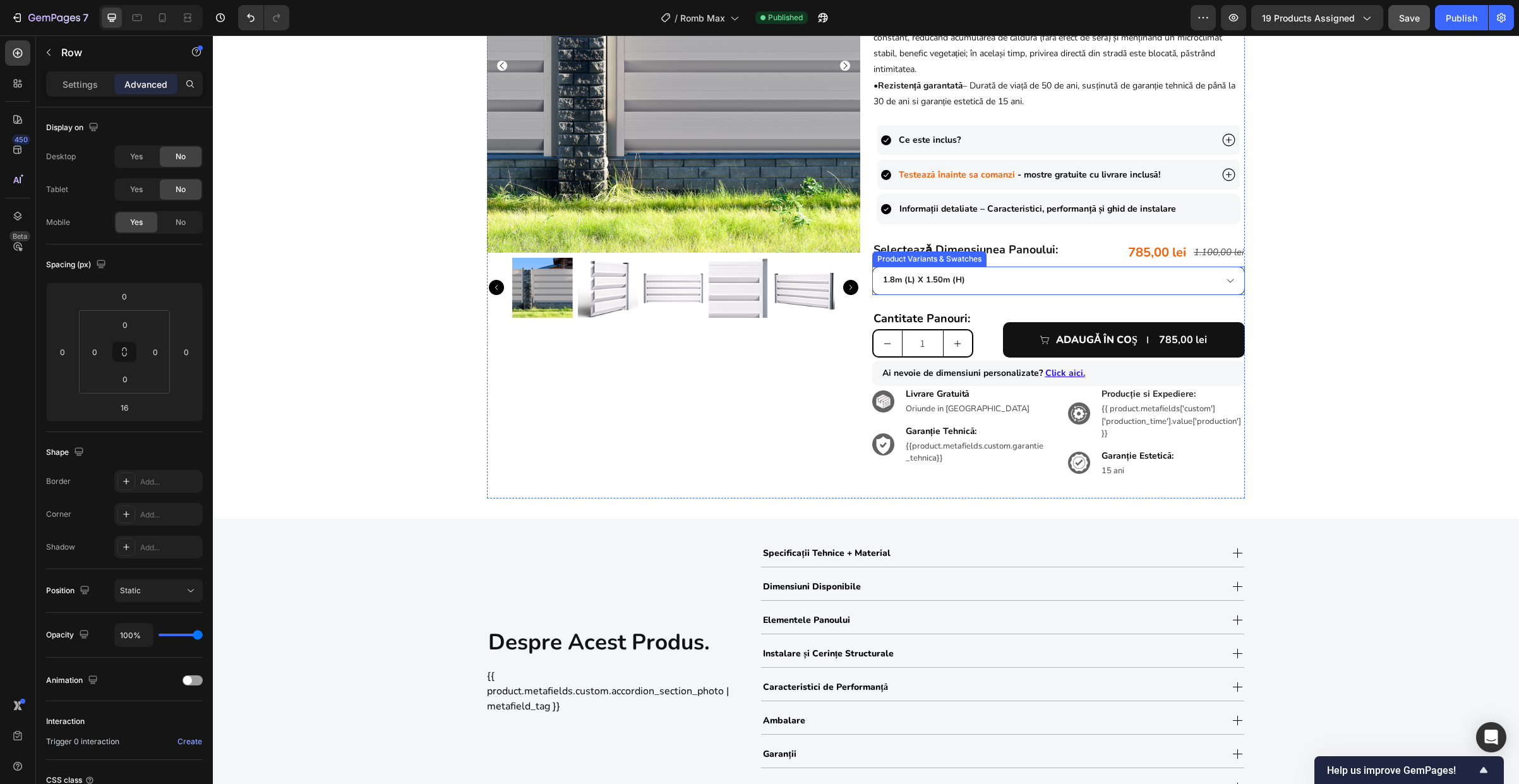
click at [975, 280] on select "0.90m (l) x 1.98m (h) 1.0m (l) x 1.74m (h) 1.0m (l) x 1.98m (h) 1.5m (l) x 1.74…" at bounding box center [1059, 280] width 374 height 29
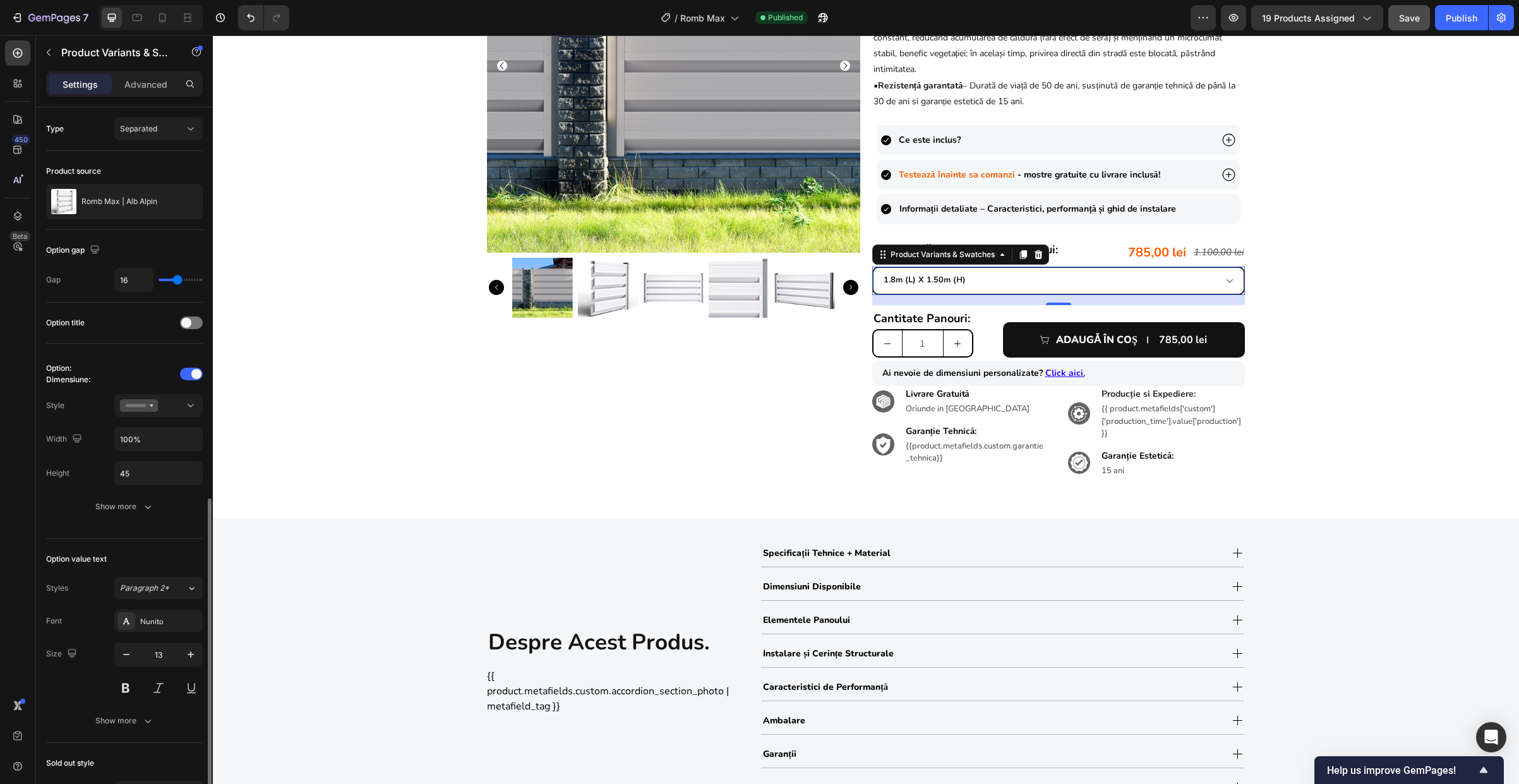
scroll to position [245, 0]
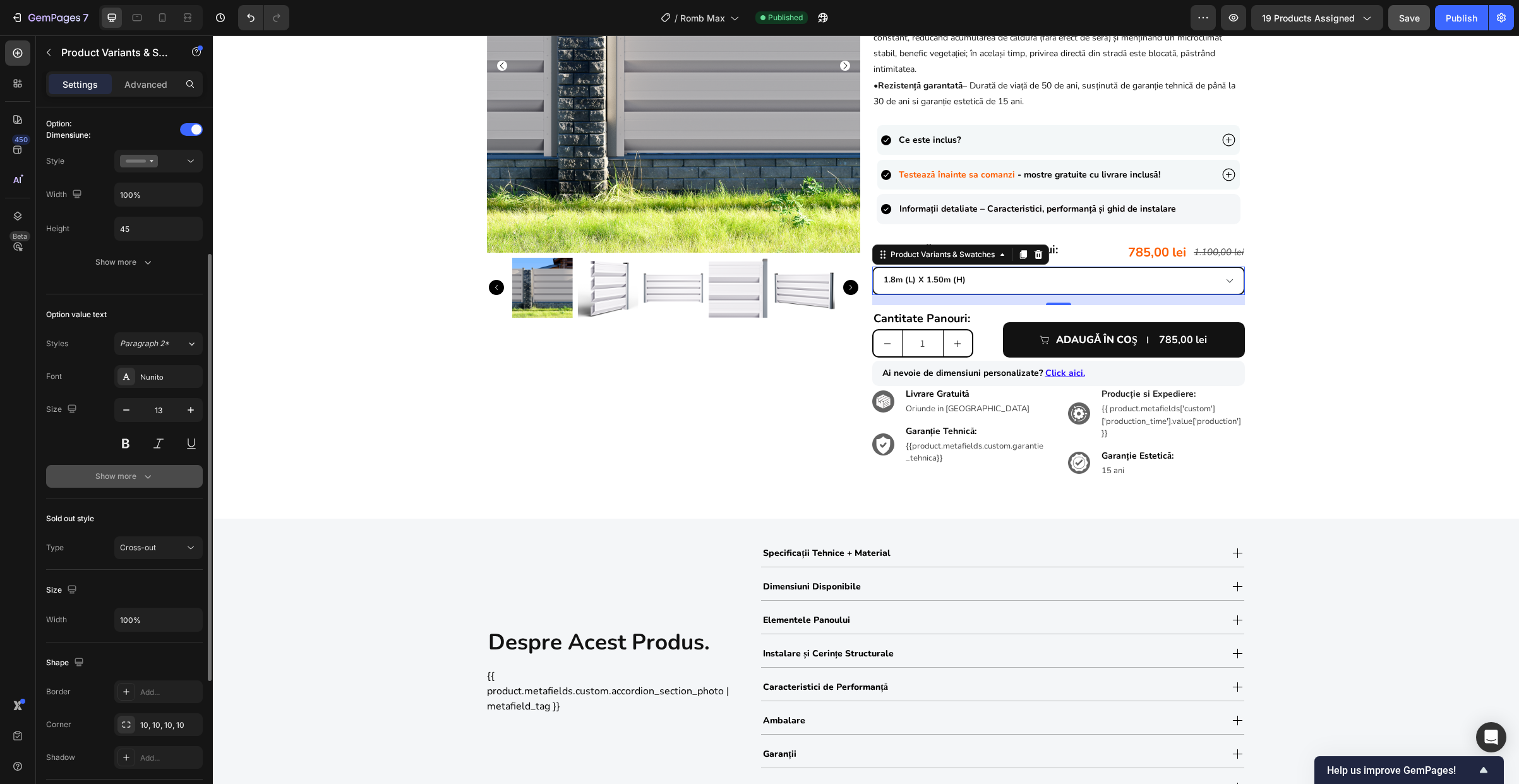
click at [128, 468] on button "Show more" at bounding box center [124, 476] width 157 height 23
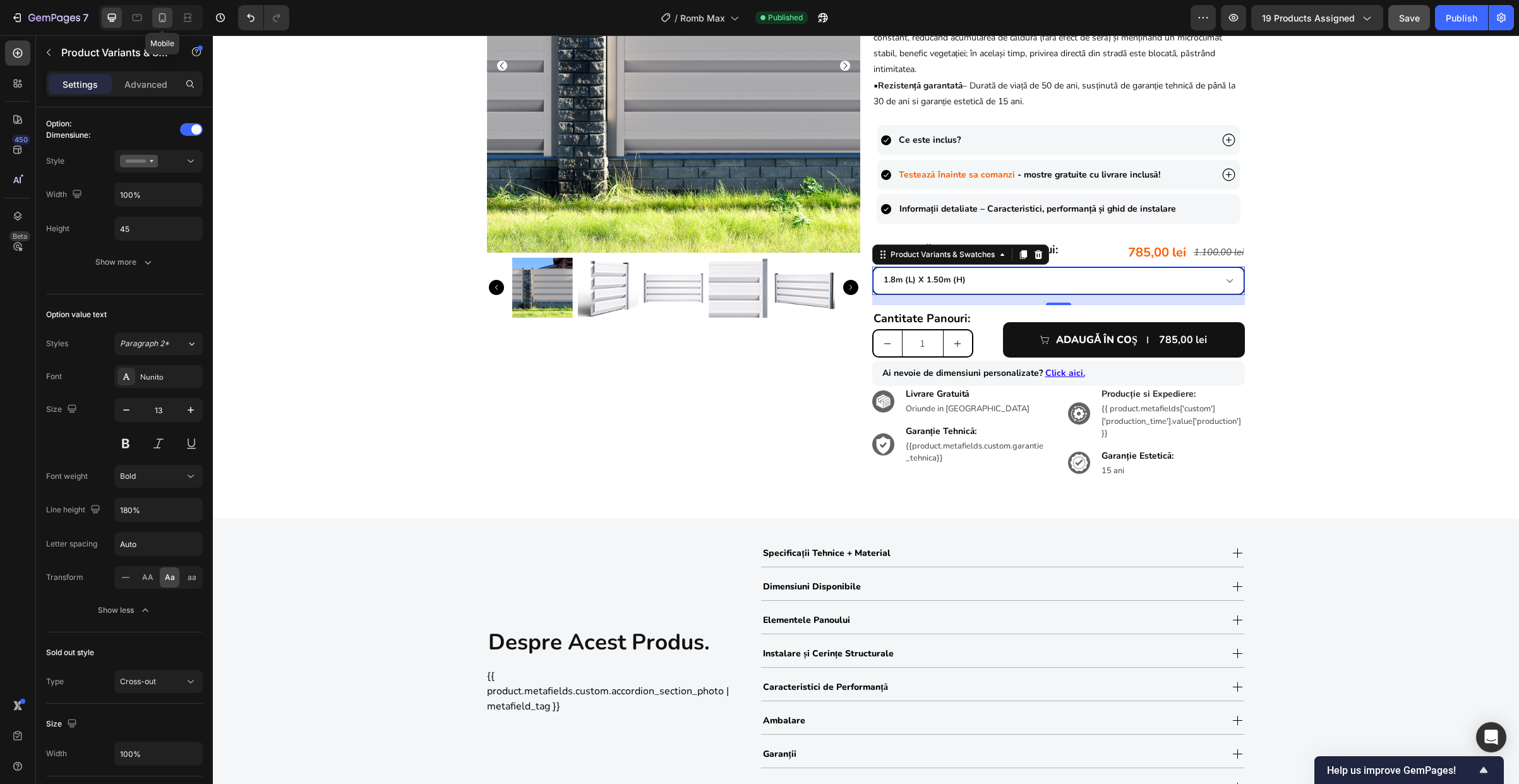
click at [162, 24] on icon at bounding box center [162, 17] width 13 height 13
type input "14"
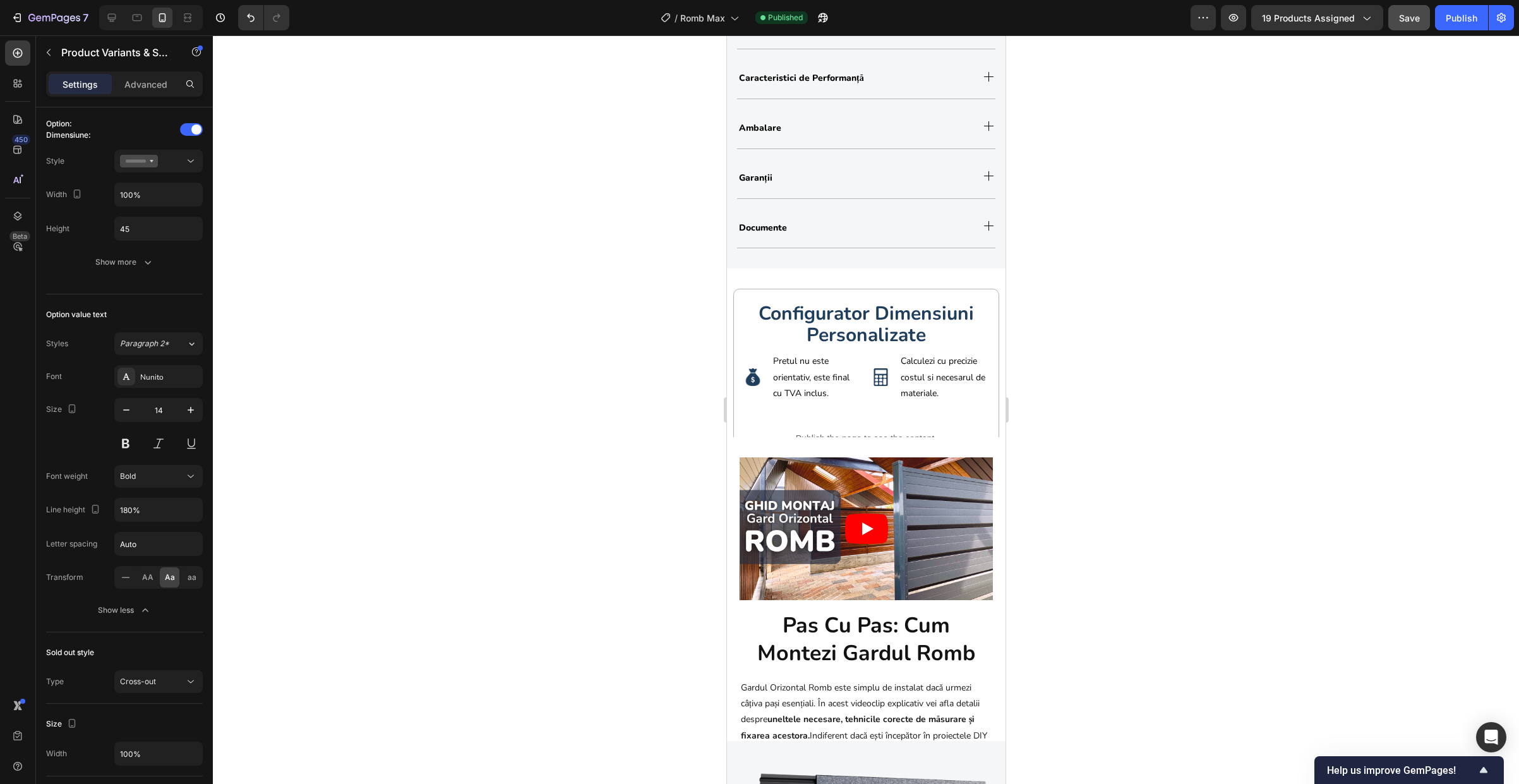
scroll to position [1486, 0]
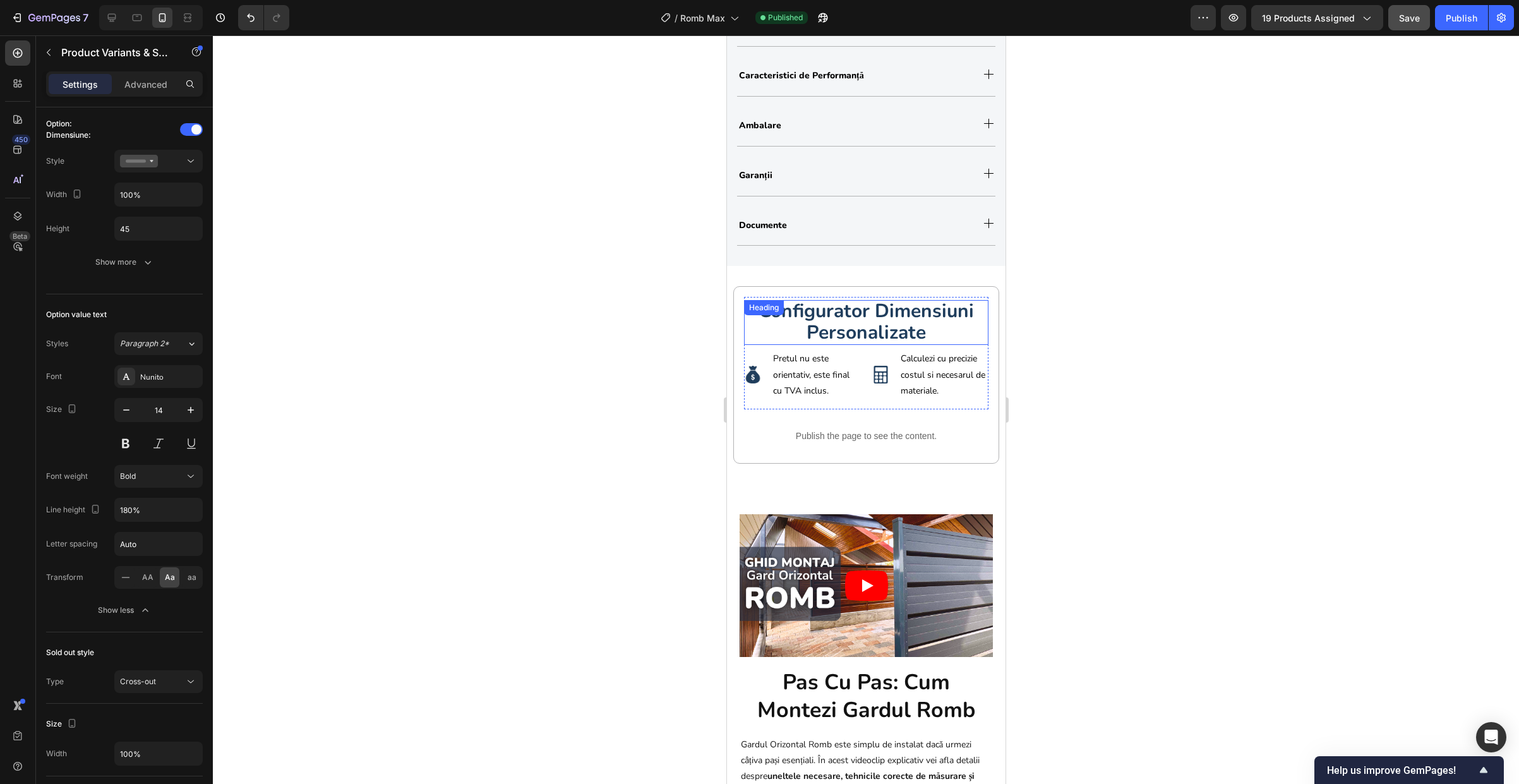
click at [901, 310] on strong "configurator dimensiuni personalizate" at bounding box center [865, 322] width 215 height 47
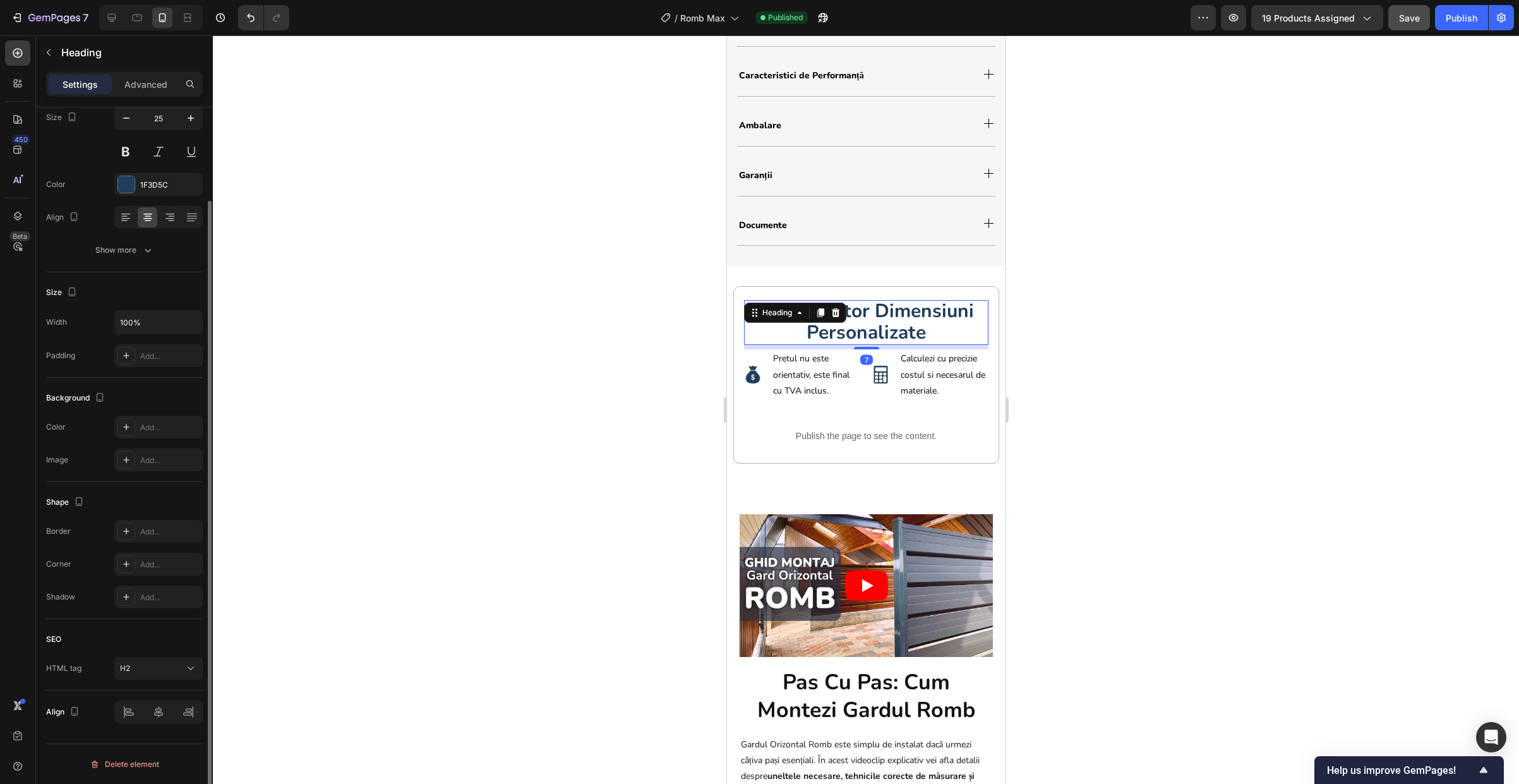
scroll to position [0, 0]
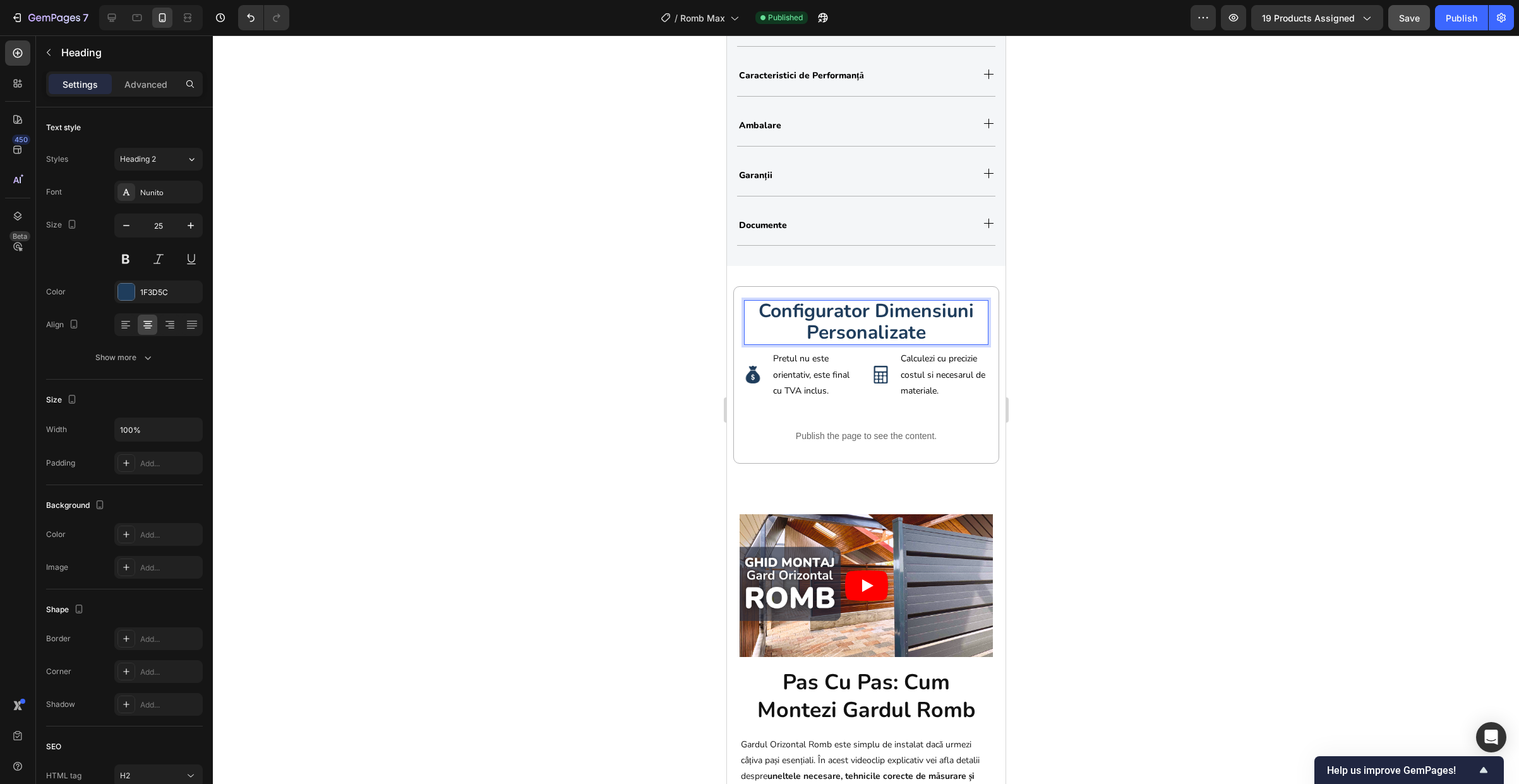
click at [890, 323] on strong "configurator dimensiuni personalizate" at bounding box center [865, 322] width 215 height 47
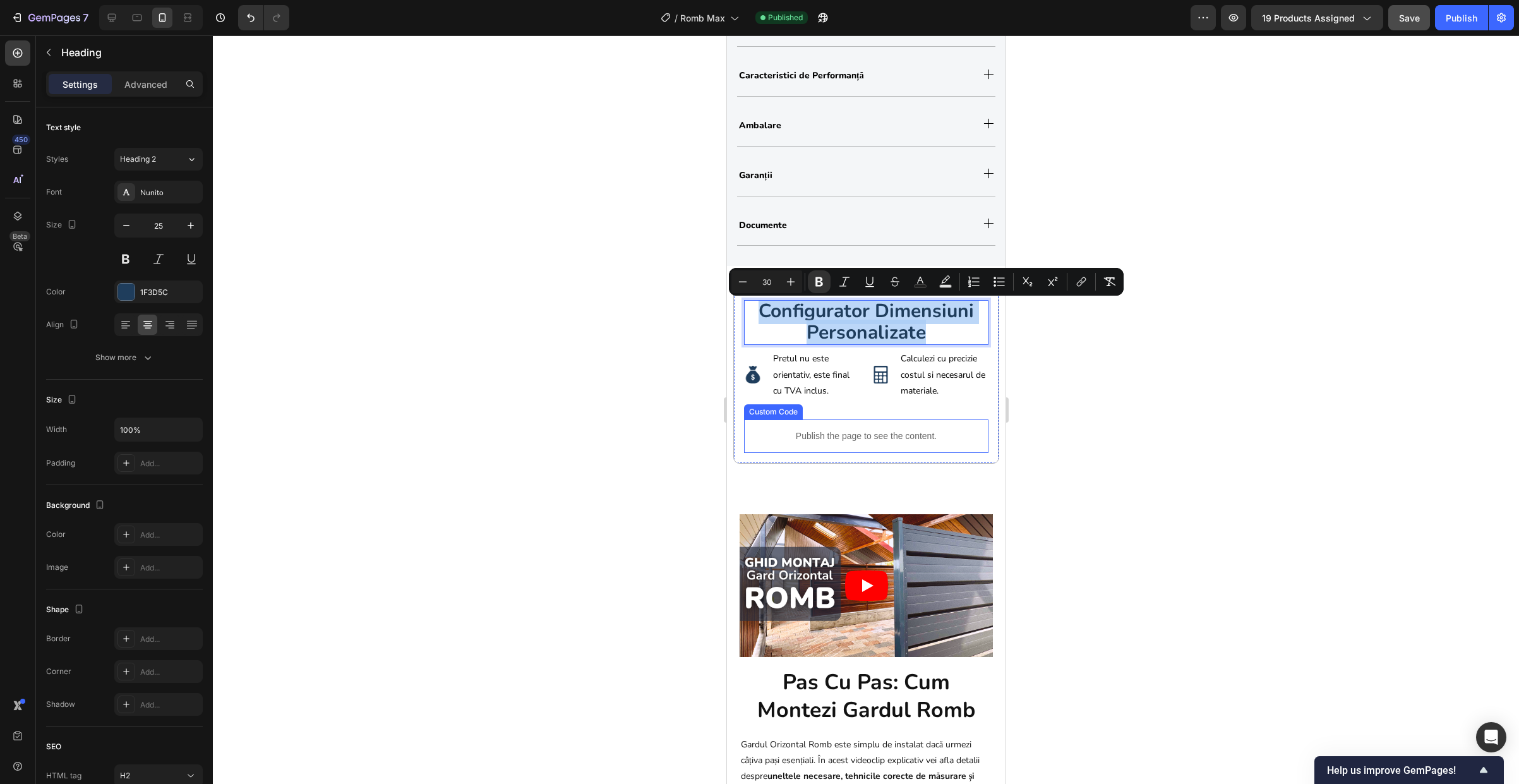
click at [788, 387] on span "Pretul nu este orientativ, este final cu TVA inclus." at bounding box center [811, 374] width 77 height 44
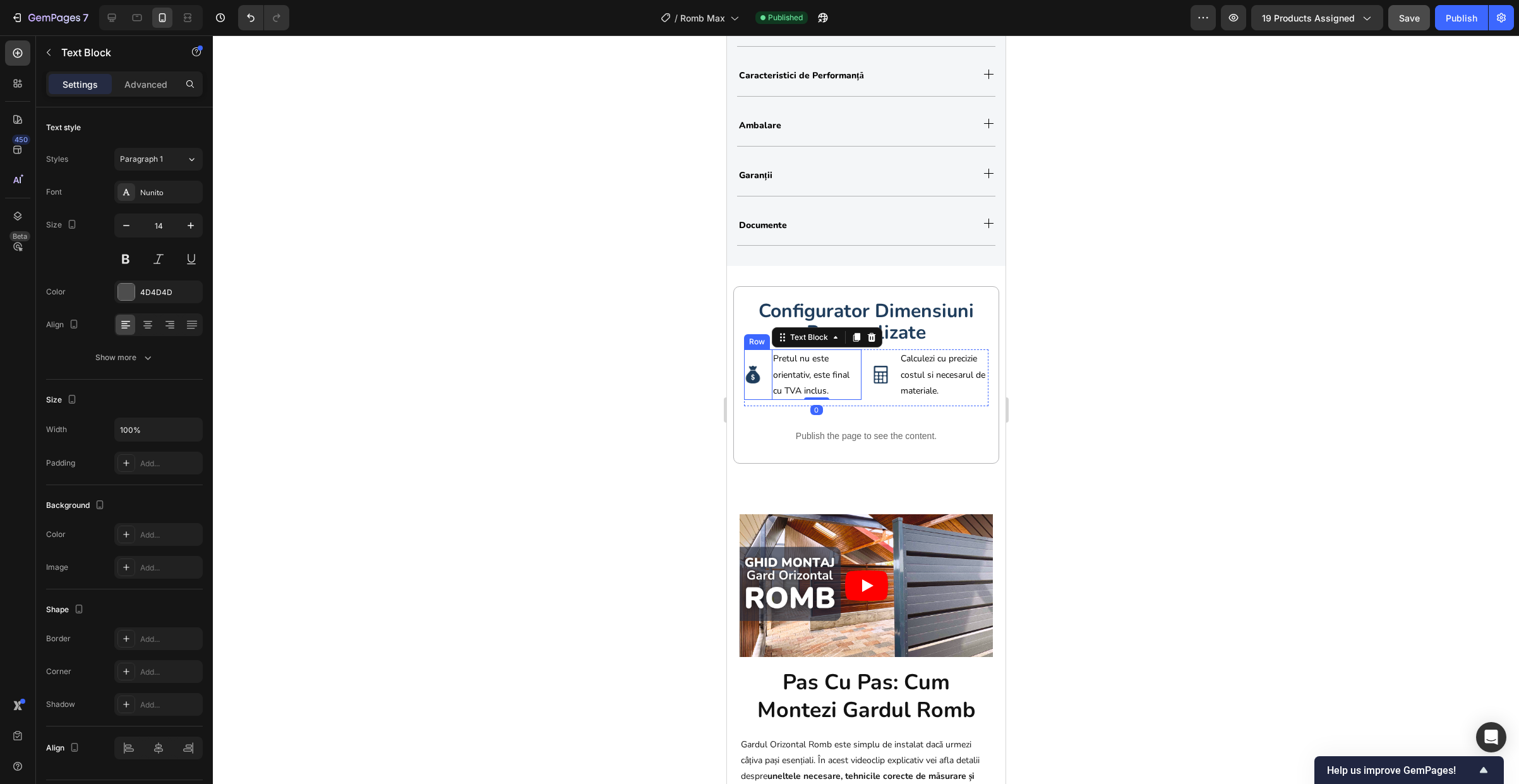
click at [761, 400] on div "Image Pretul nu este orientativ, este final cu TVA inclus. Text Block 0 Row" at bounding box center [802, 374] width 118 height 50
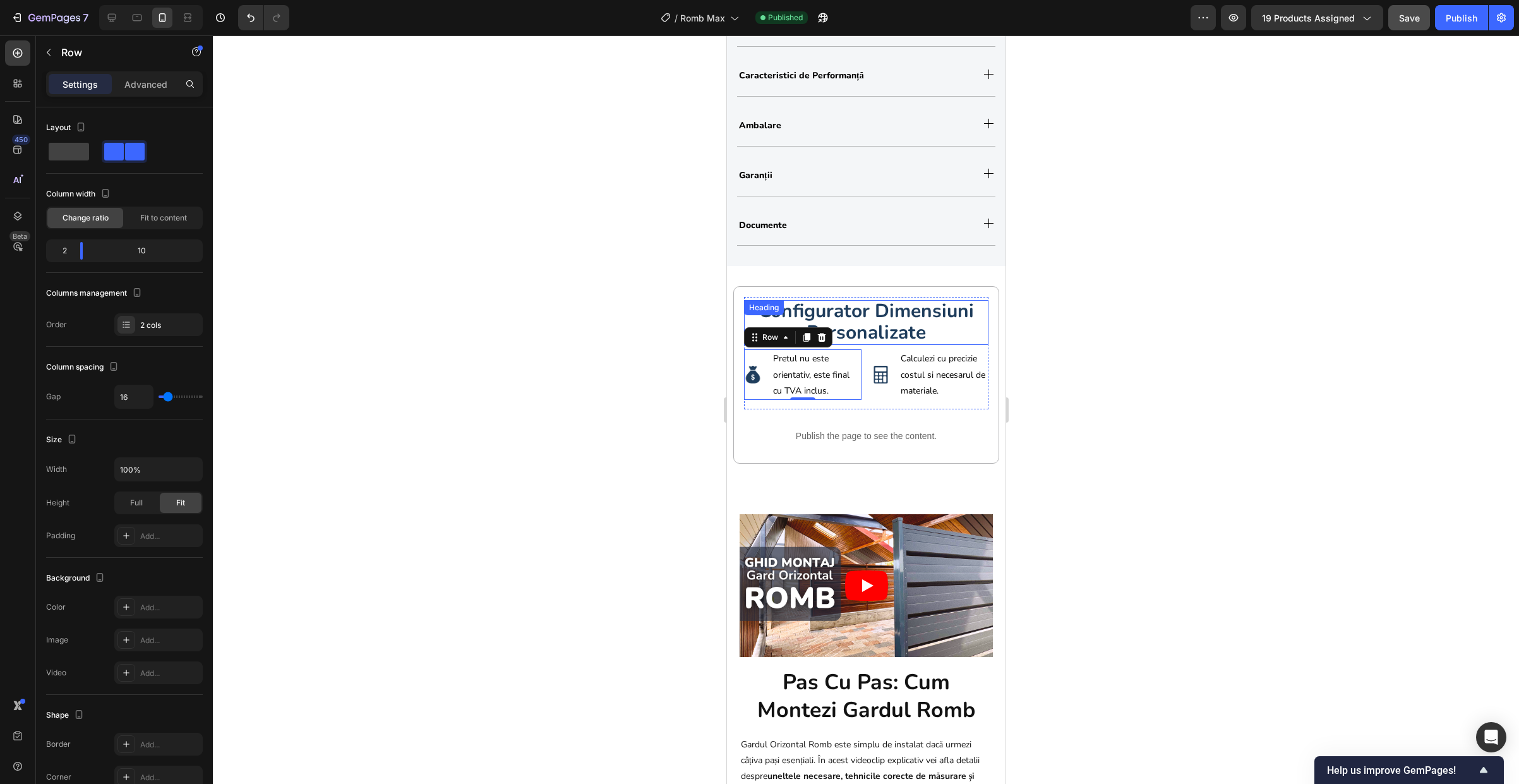
click at [907, 321] on strong "configurator dimensiuni personalizate" at bounding box center [865, 322] width 215 height 47
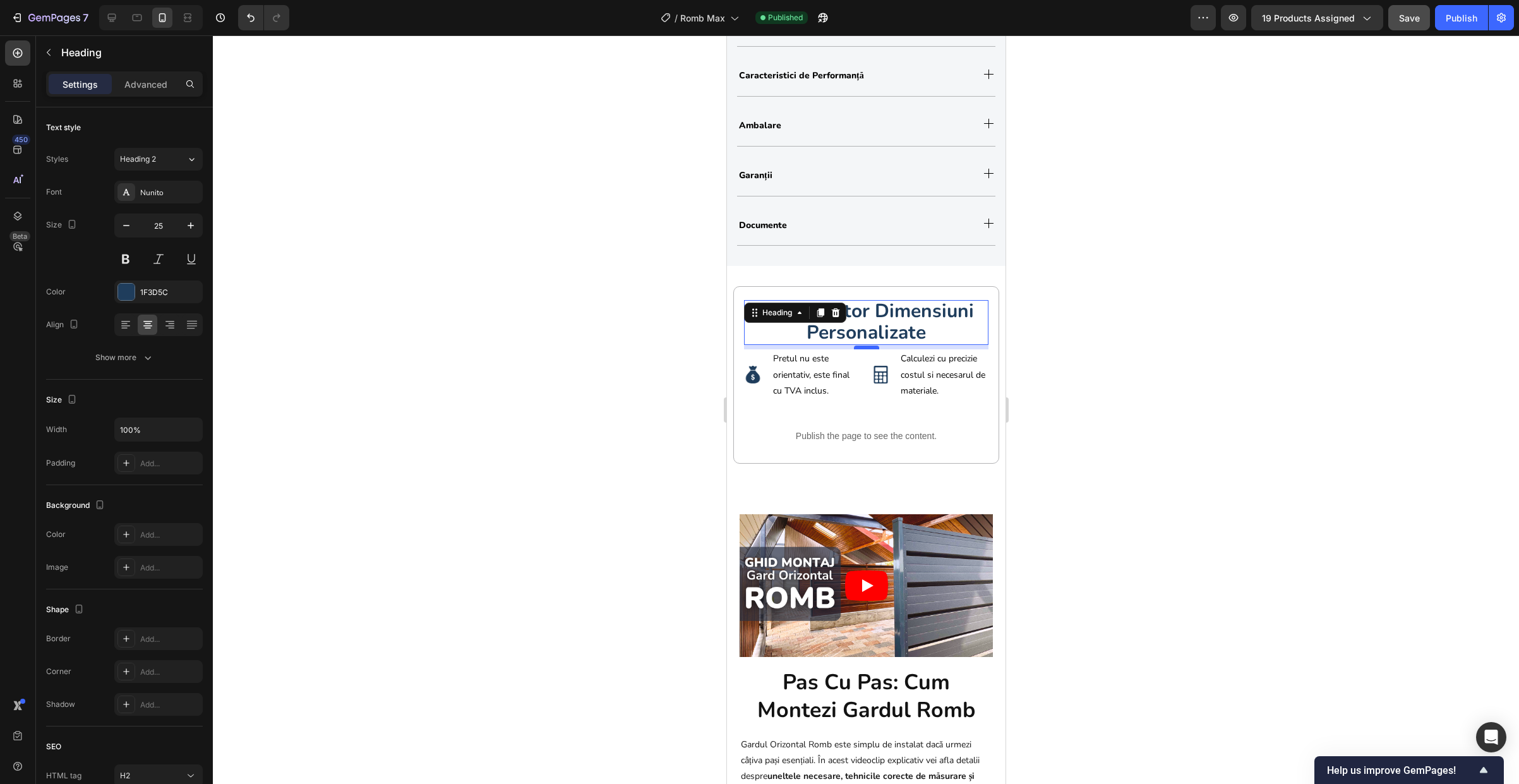
click at [860, 349] on div at bounding box center [866, 347] width 25 height 3
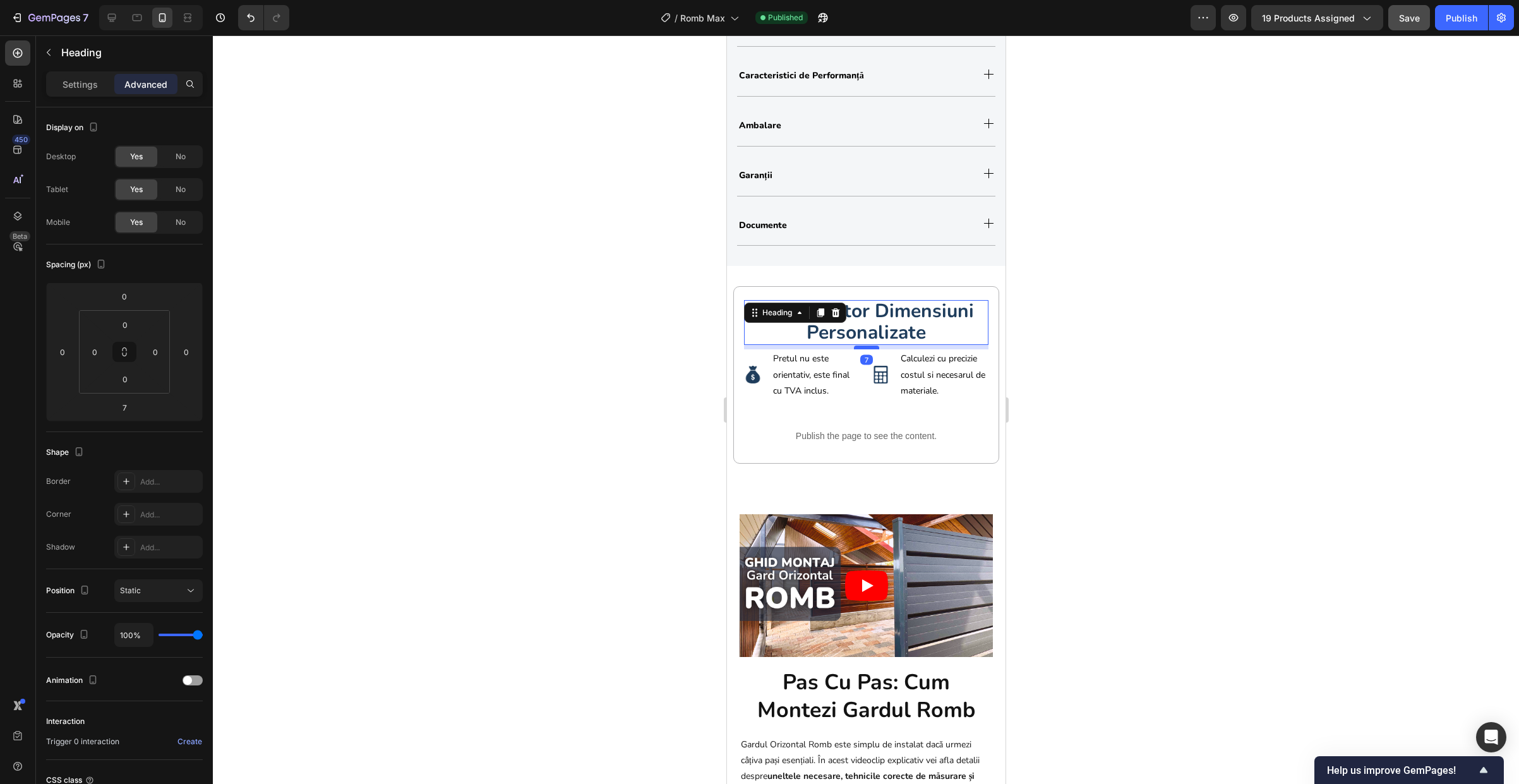
click at [860, 349] on div at bounding box center [866, 347] width 25 height 3
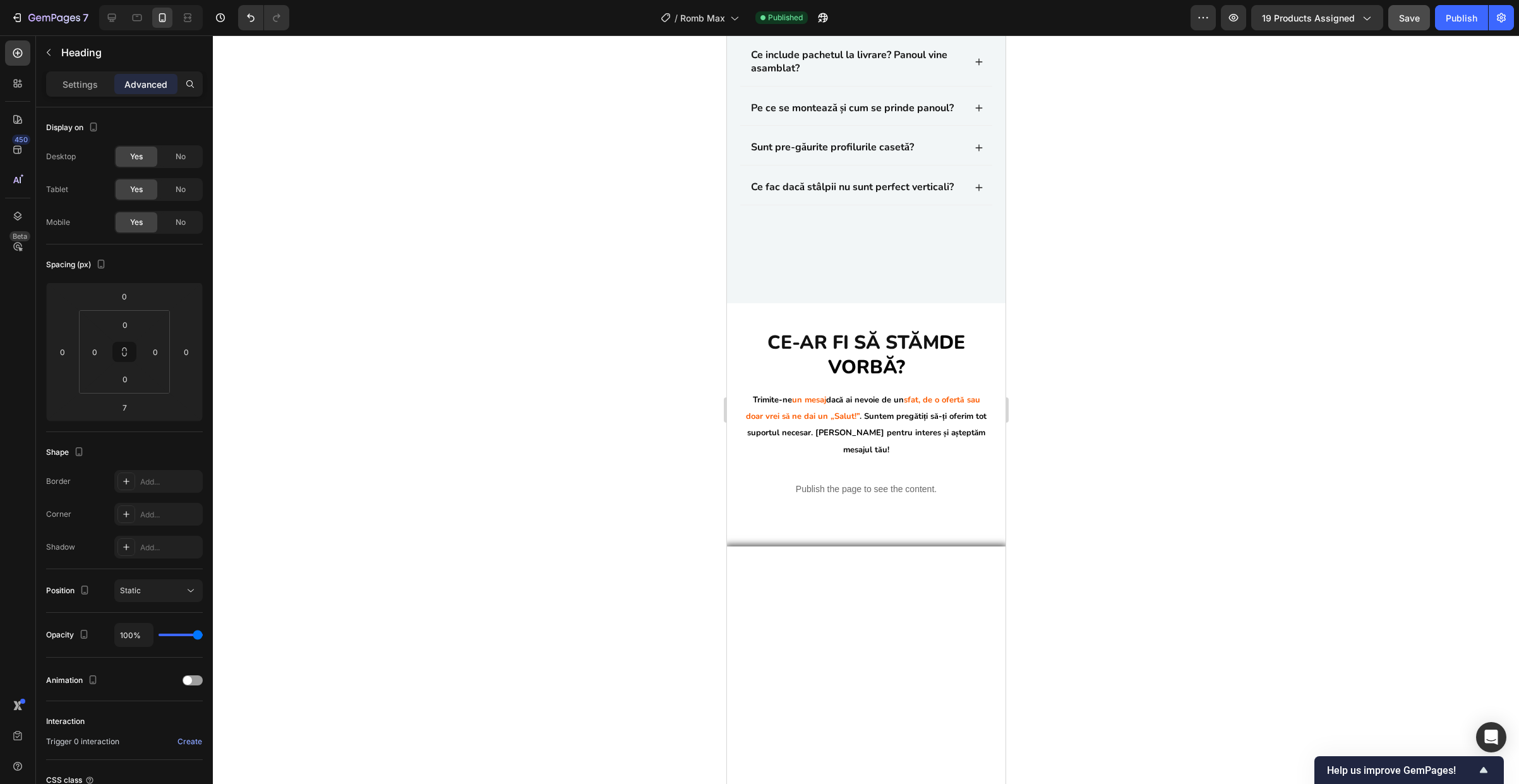
scroll to position [7030, 0]
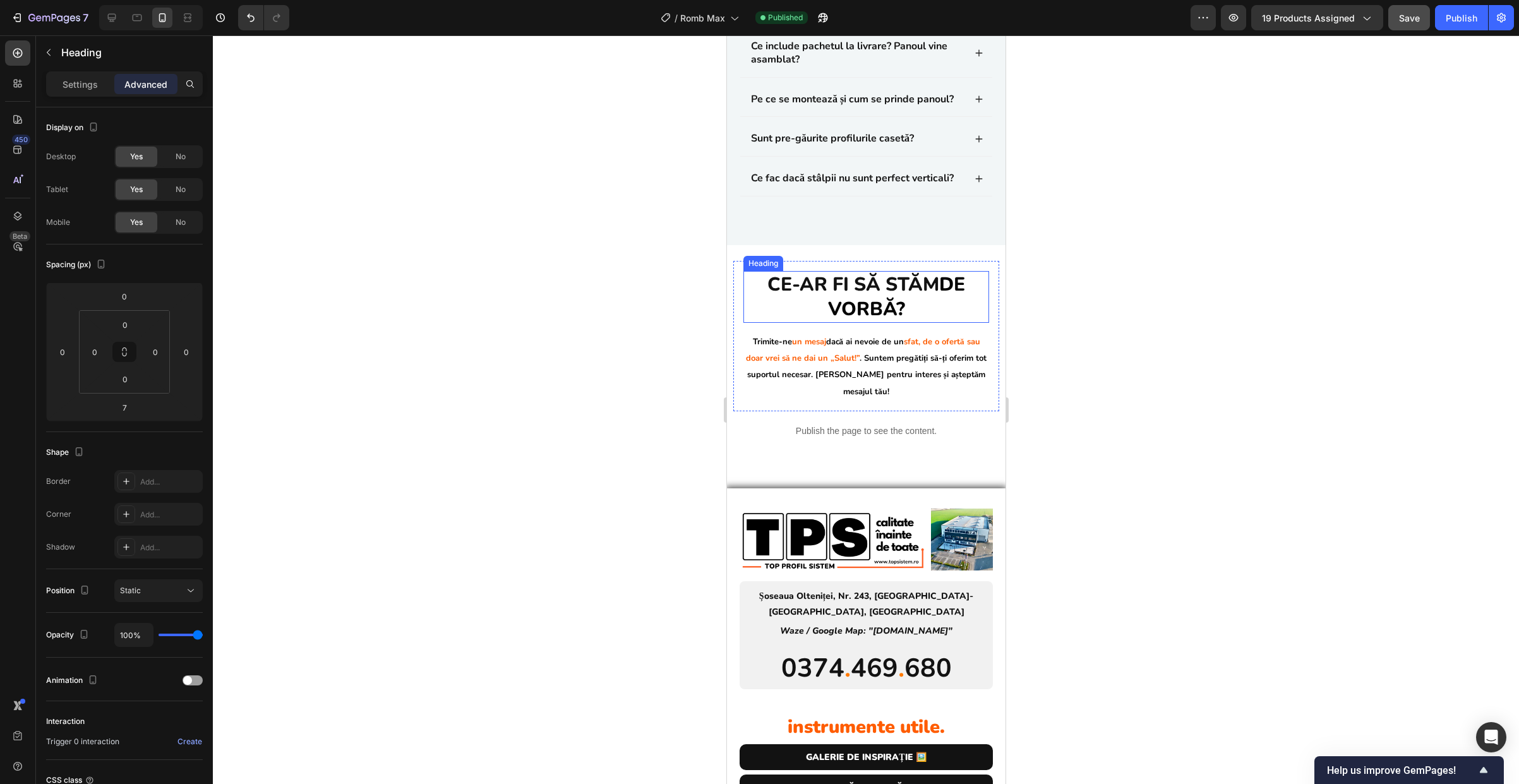
click at [876, 323] on h2 "Ce-ar fi să stăm de vorbă?" at bounding box center [866, 297] width 245 height 52
click at [880, 323] on h2 "Ce-ar fi să stăm de vorbă?" at bounding box center [866, 297] width 245 height 52
click at [880, 321] on p "Ce-ar fi să stăm de vorbă?" at bounding box center [865, 297] width 243 height 49
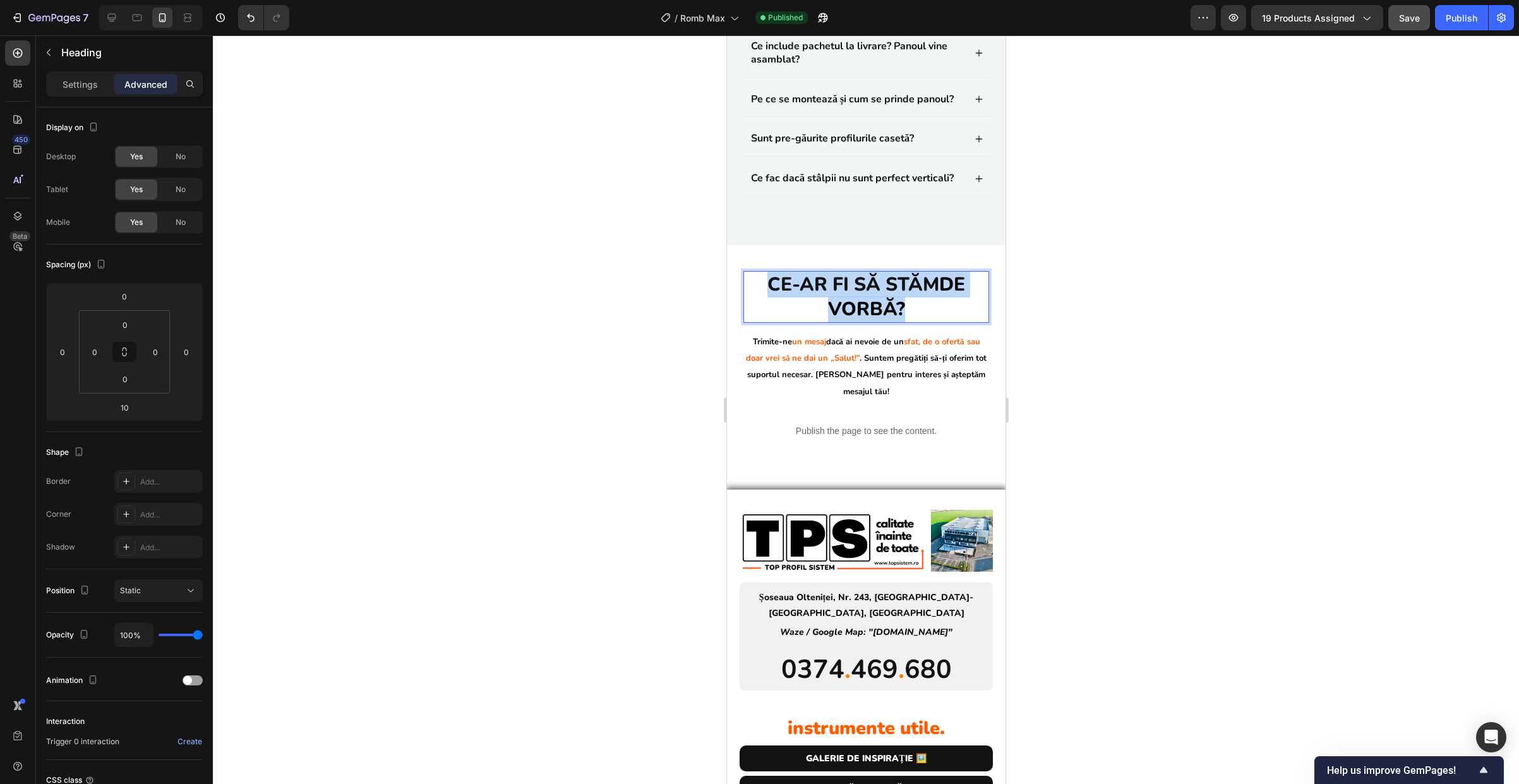
click at [880, 321] on p "Ce-ar fi să stăm de vorbă?" at bounding box center [865, 297] width 243 height 49
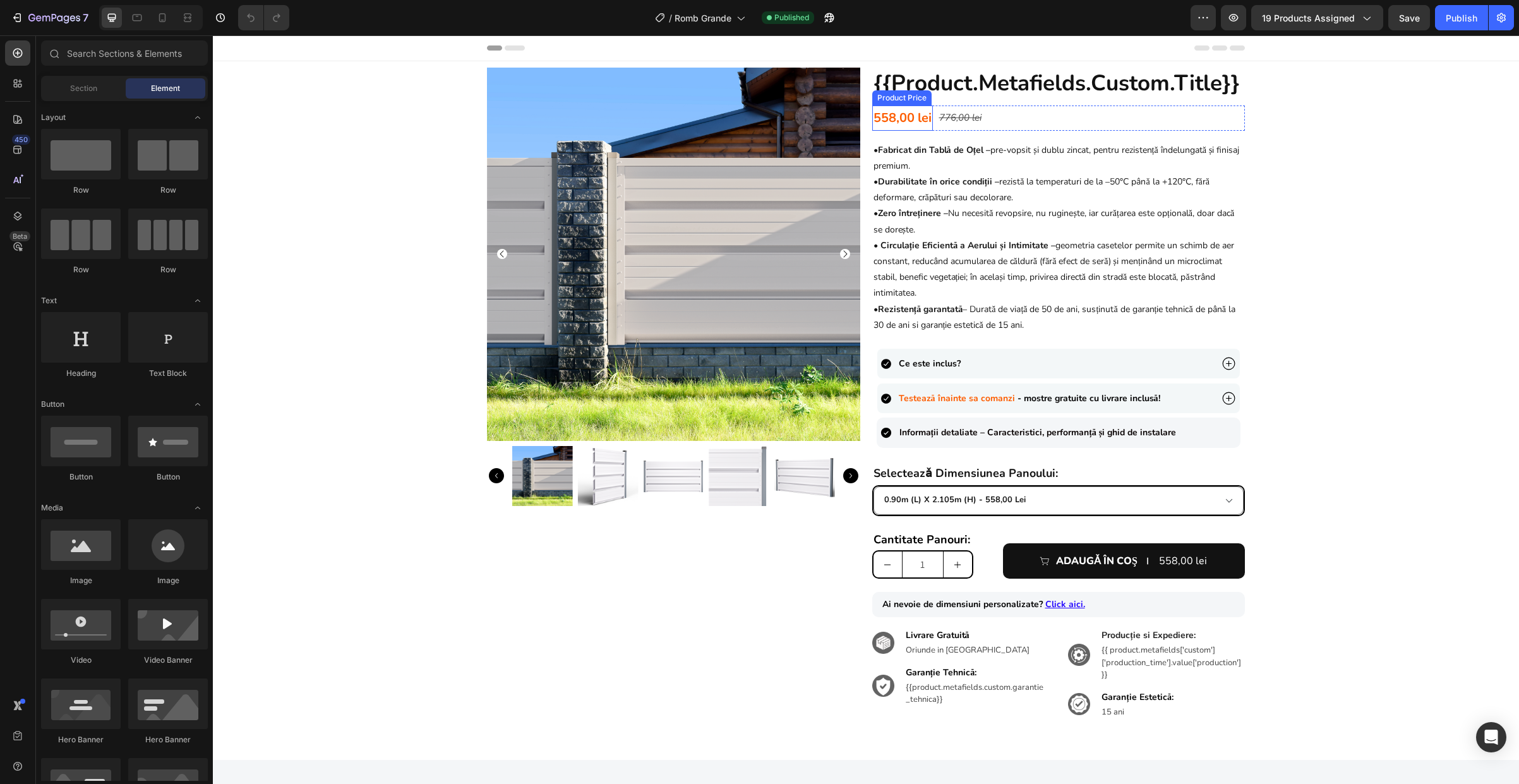
click at [918, 114] on div "558,00 lei" at bounding box center [902, 118] width 61 height 25
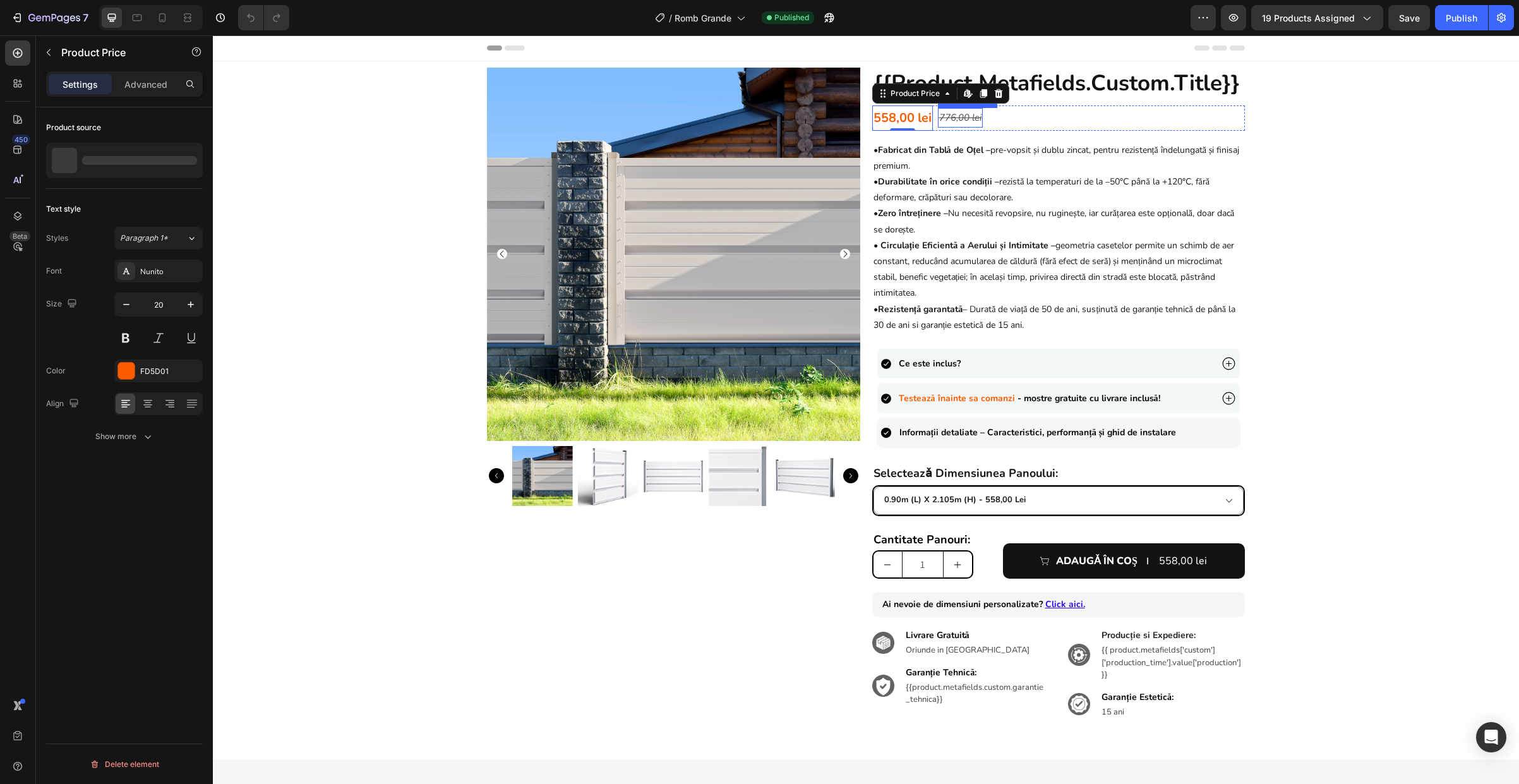
click at [978, 116] on div "776,00 lei" at bounding box center [961, 118] width 45 height 20
click at [1016, 116] on div "558,00 lei Product Price Product Price 776,00 lei Product Price Product Price R…" at bounding box center [1059, 118] width 374 height 25
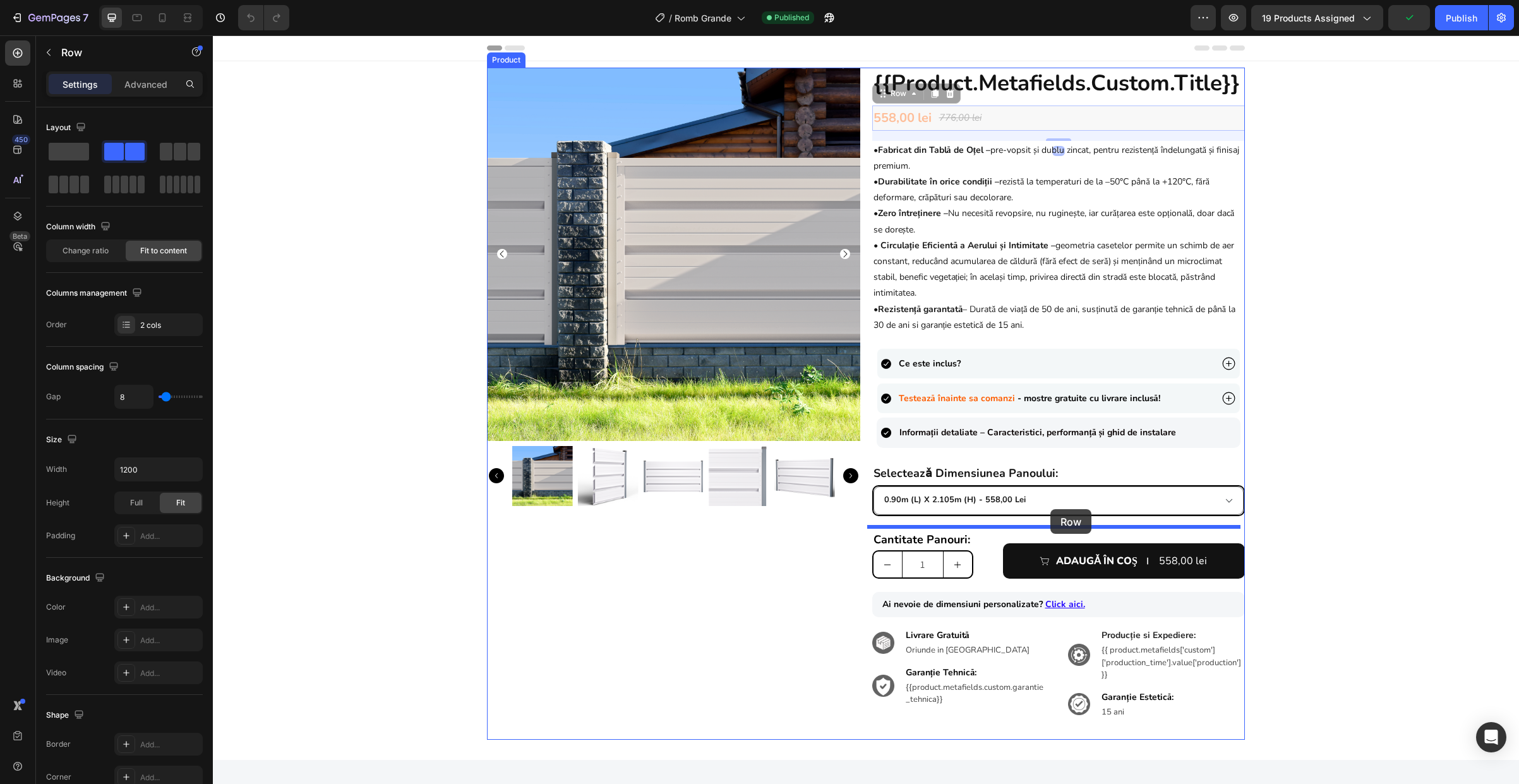
drag, startPoint x: 1029, startPoint y: 114, endPoint x: 1051, endPoint y: 509, distance: 395.6
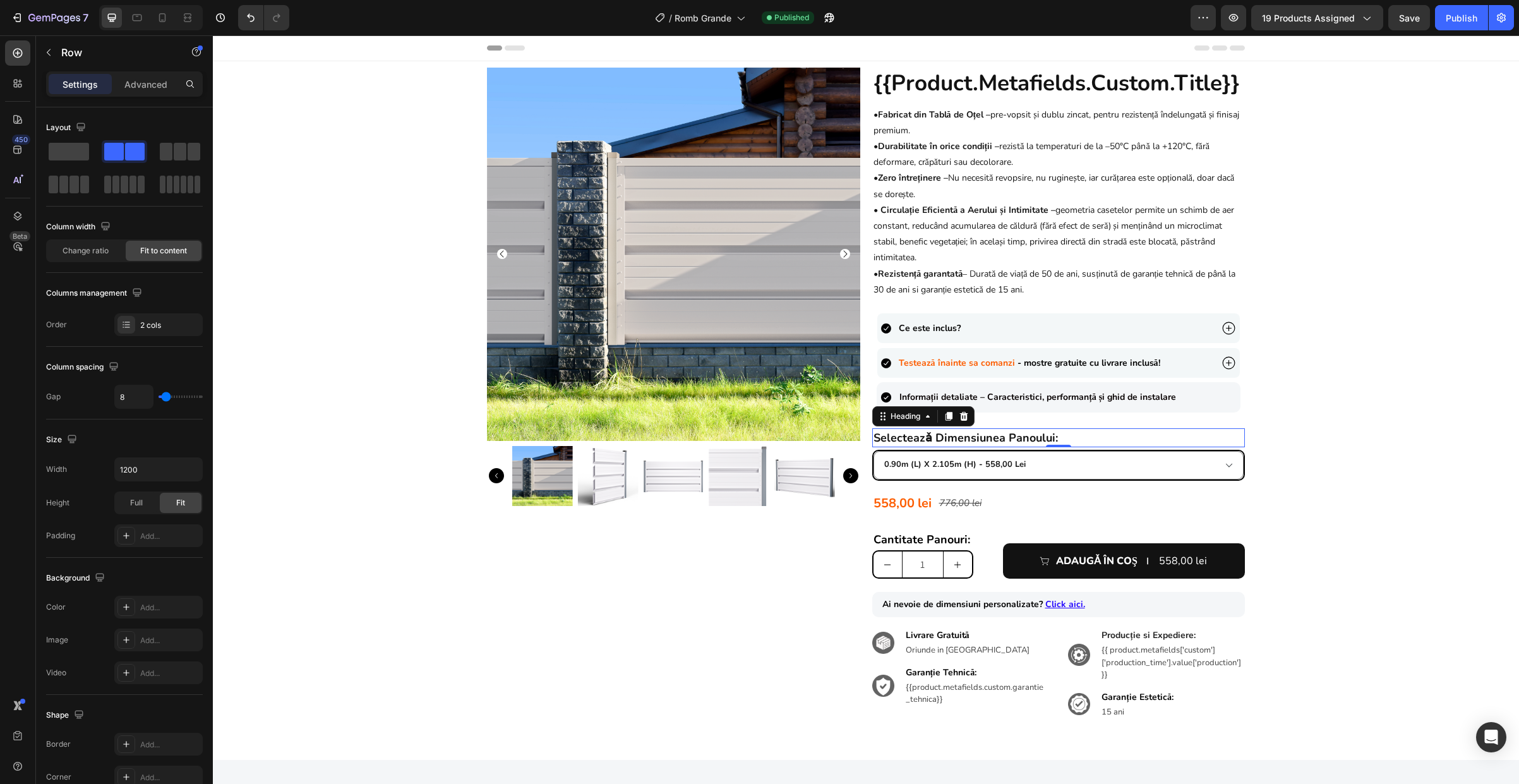
click at [1076, 440] on h2 "selecteazǎ dimensiunea panoului:" at bounding box center [1059, 437] width 374 height 19
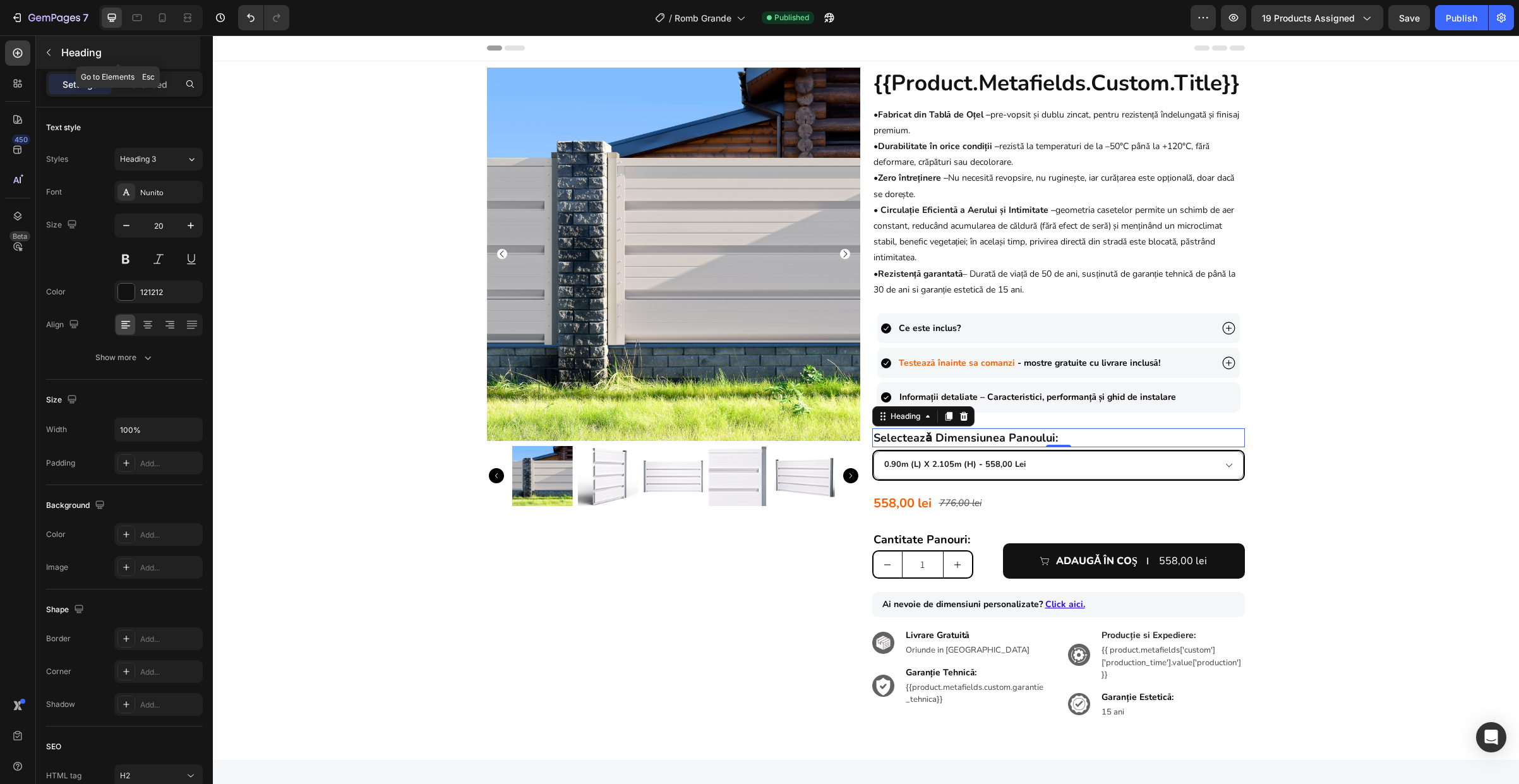
click at [80, 51] on p "Heading" at bounding box center [130, 52] width 137 height 15
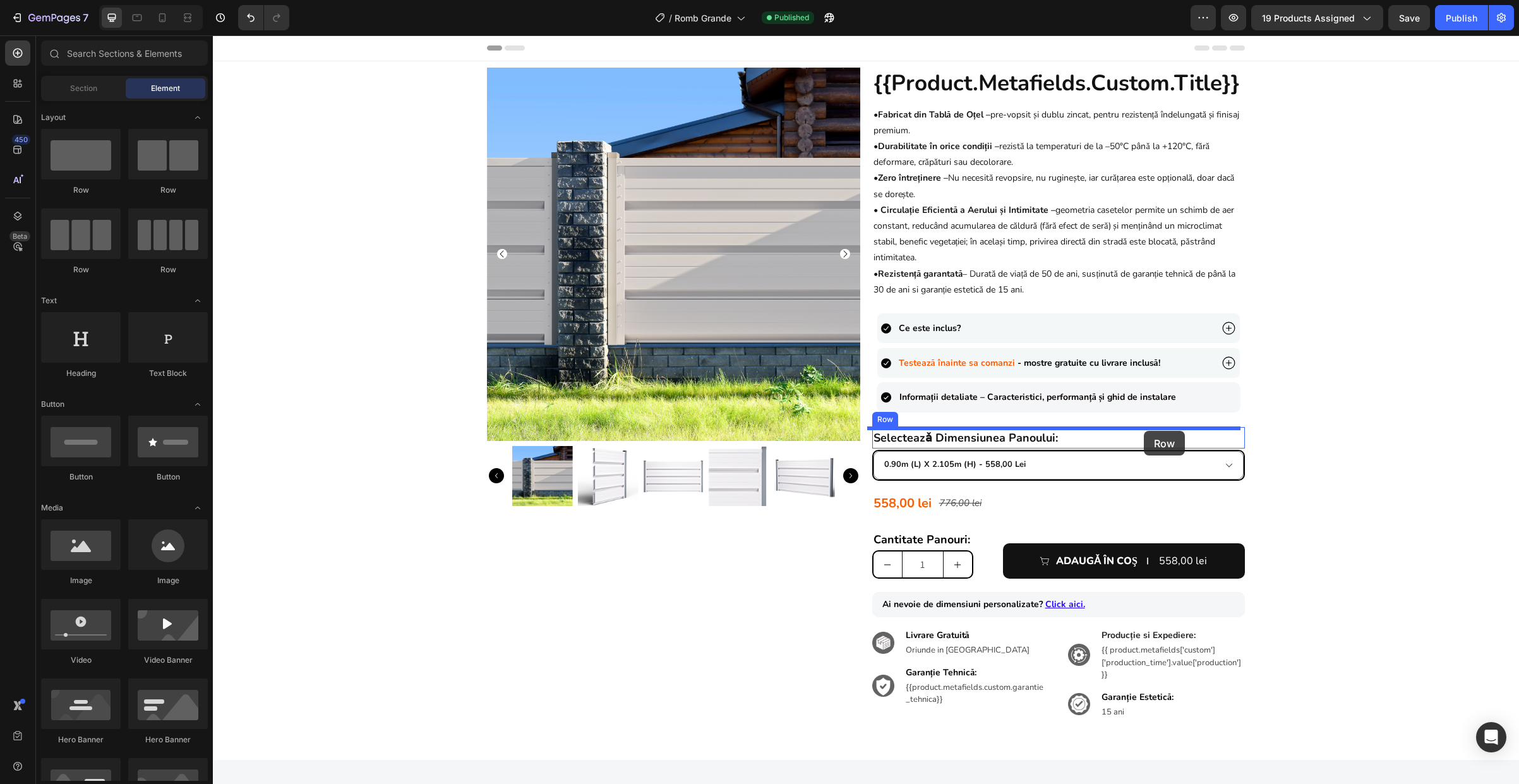
drag, startPoint x: 304, startPoint y: 198, endPoint x: 1144, endPoint y: 431, distance: 871.7
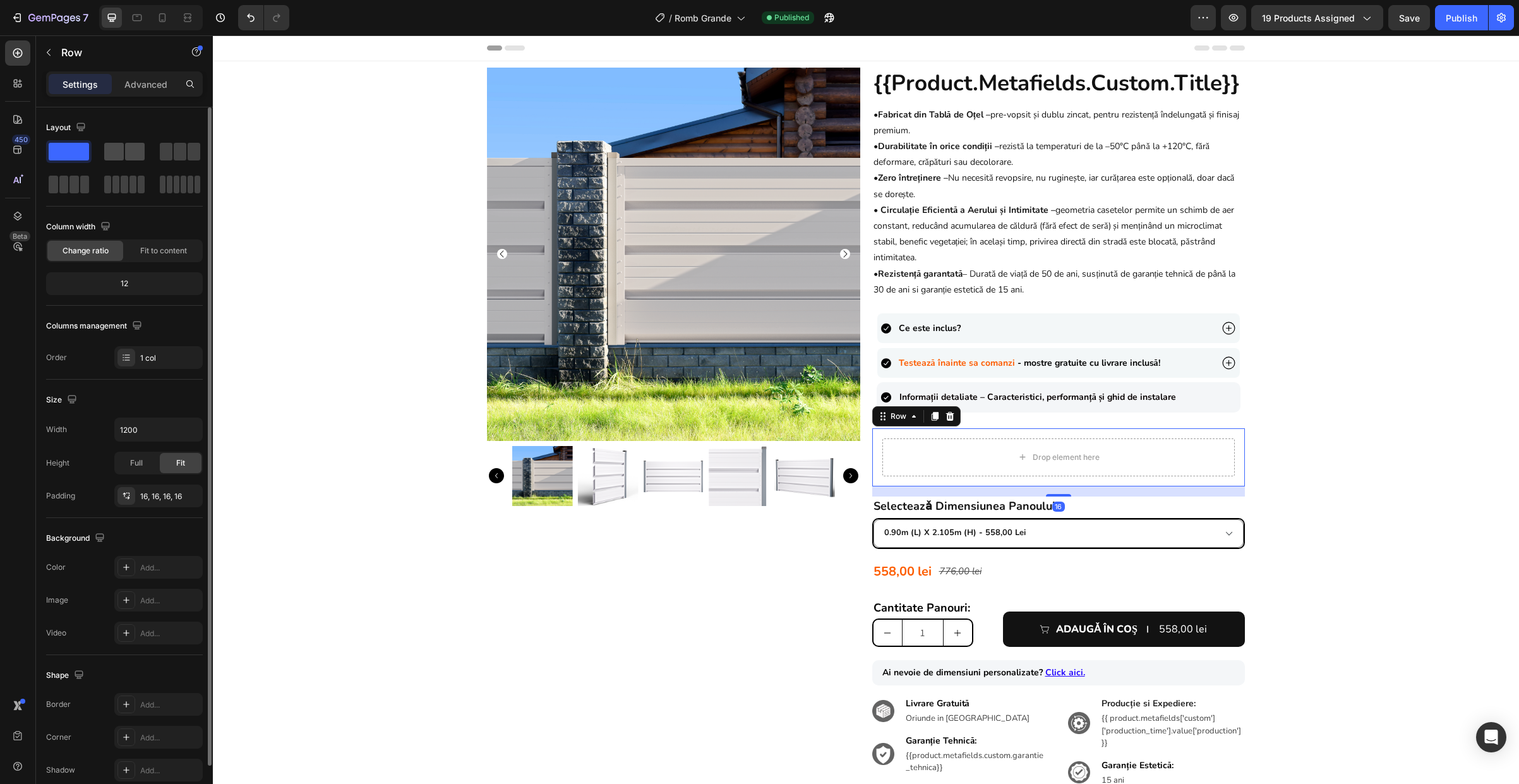
click at [118, 147] on span at bounding box center [114, 151] width 20 height 17
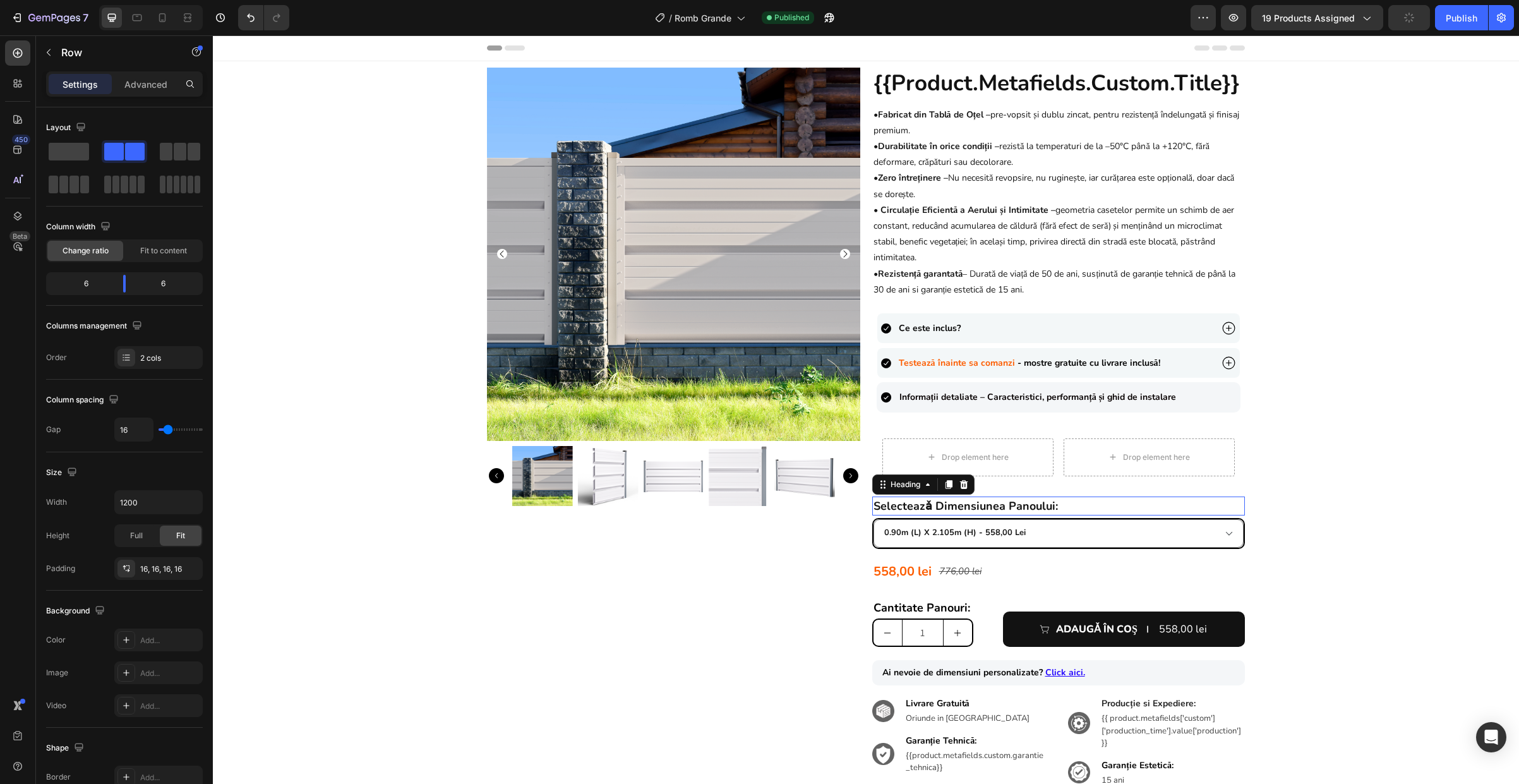
click at [1006, 510] on strong "selecteazǎ dimensiunea panoului:" at bounding box center [965, 506] width 185 height 15
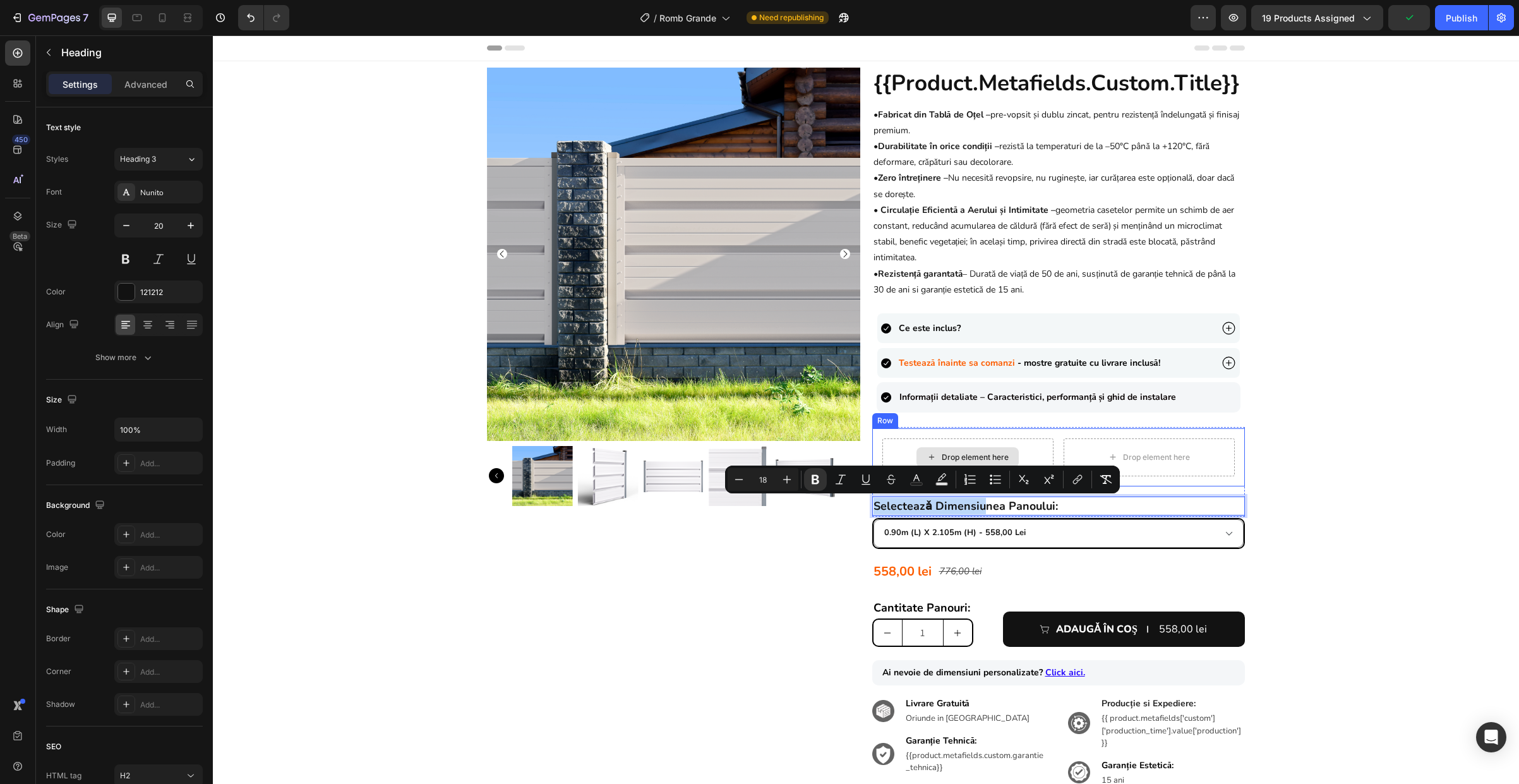
drag, startPoint x: 977, startPoint y: 509, endPoint x: 989, endPoint y: 447, distance: 63.2
click at [838, 537] on div "Product Images" at bounding box center [674, 438] width 374 height 740
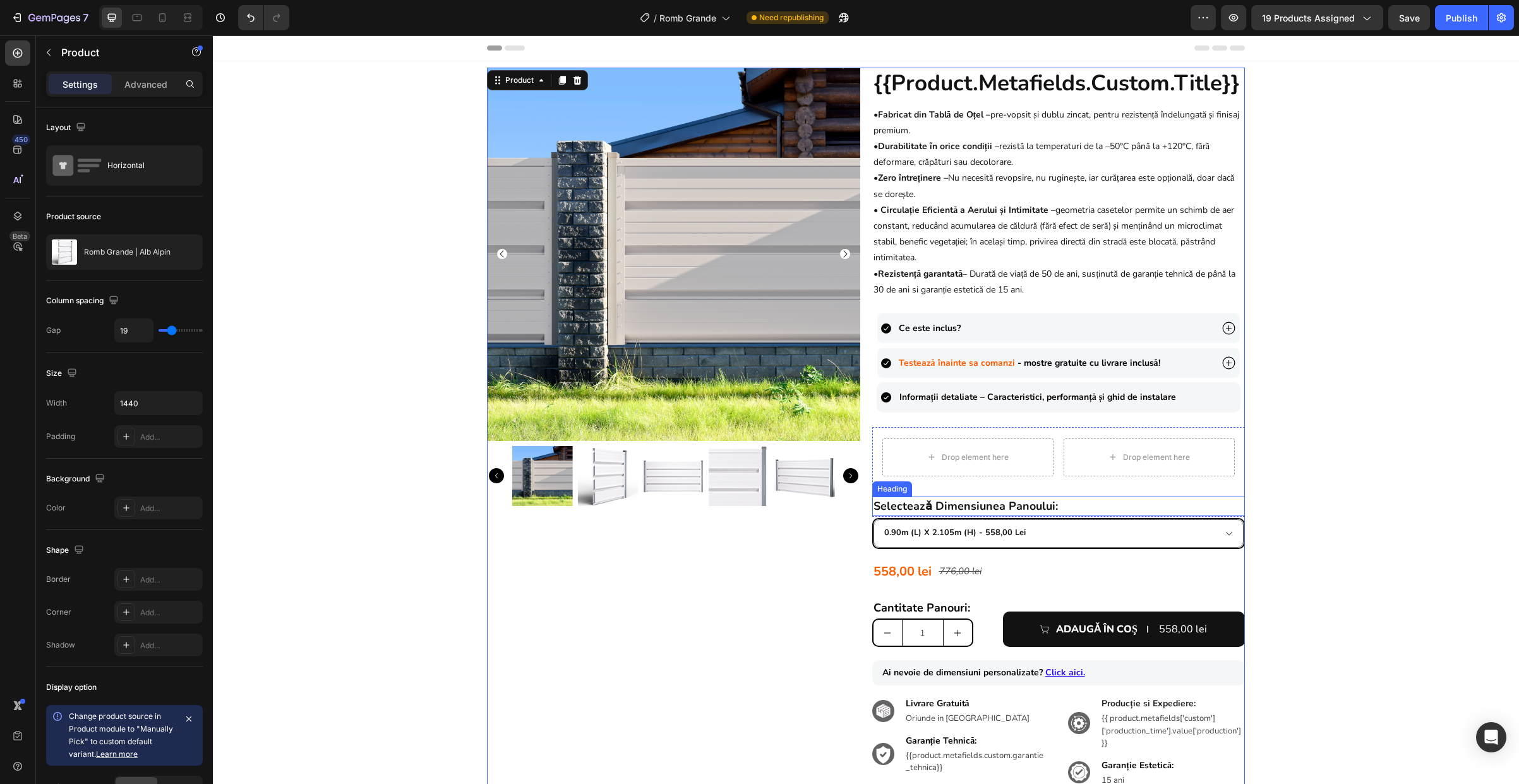
click at [881, 500] on strong "selecteazǎ dimensiunea panoului:" at bounding box center [965, 506] width 185 height 15
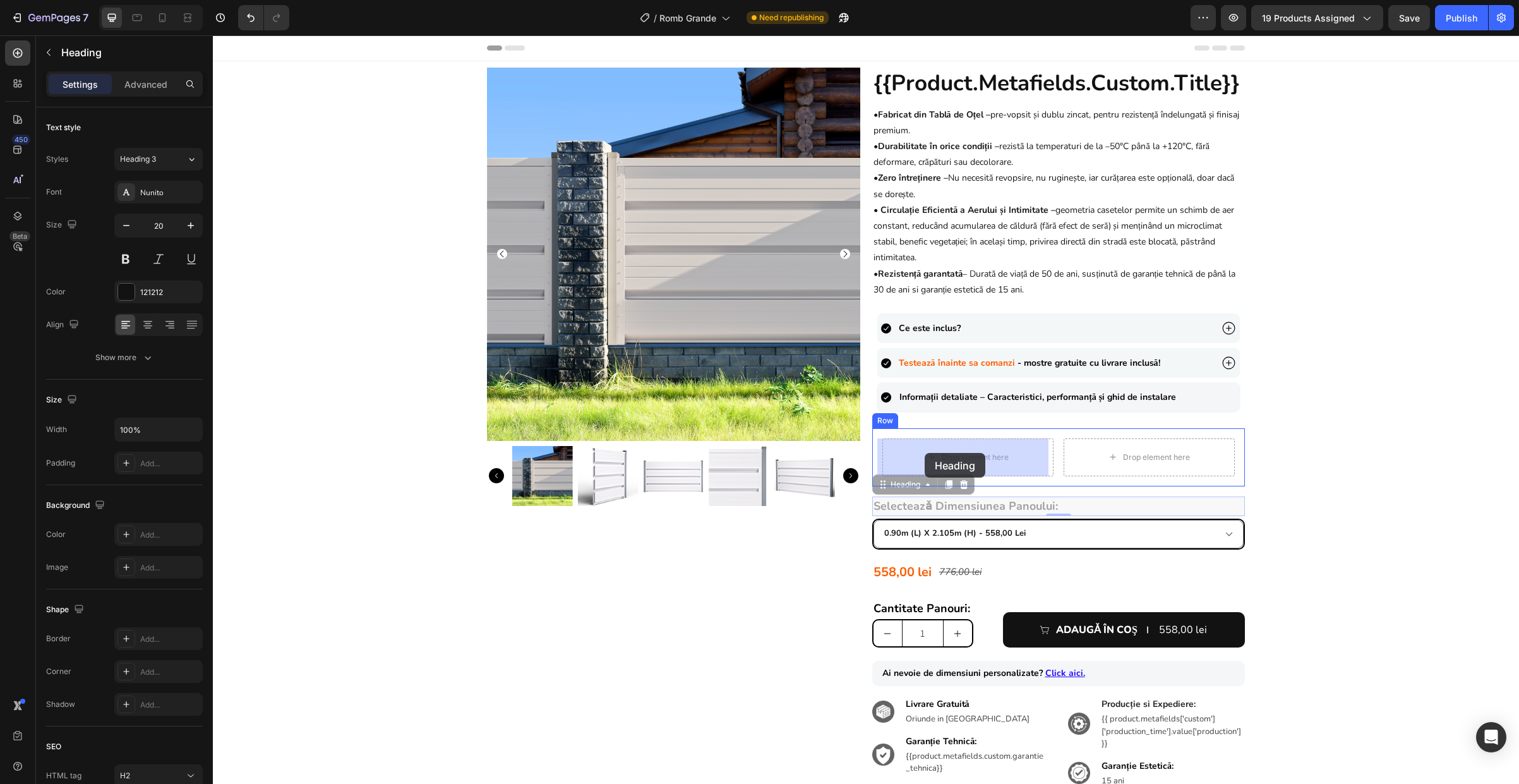
drag, startPoint x: 885, startPoint y: 483, endPoint x: 925, endPoint y: 453, distance: 50.0
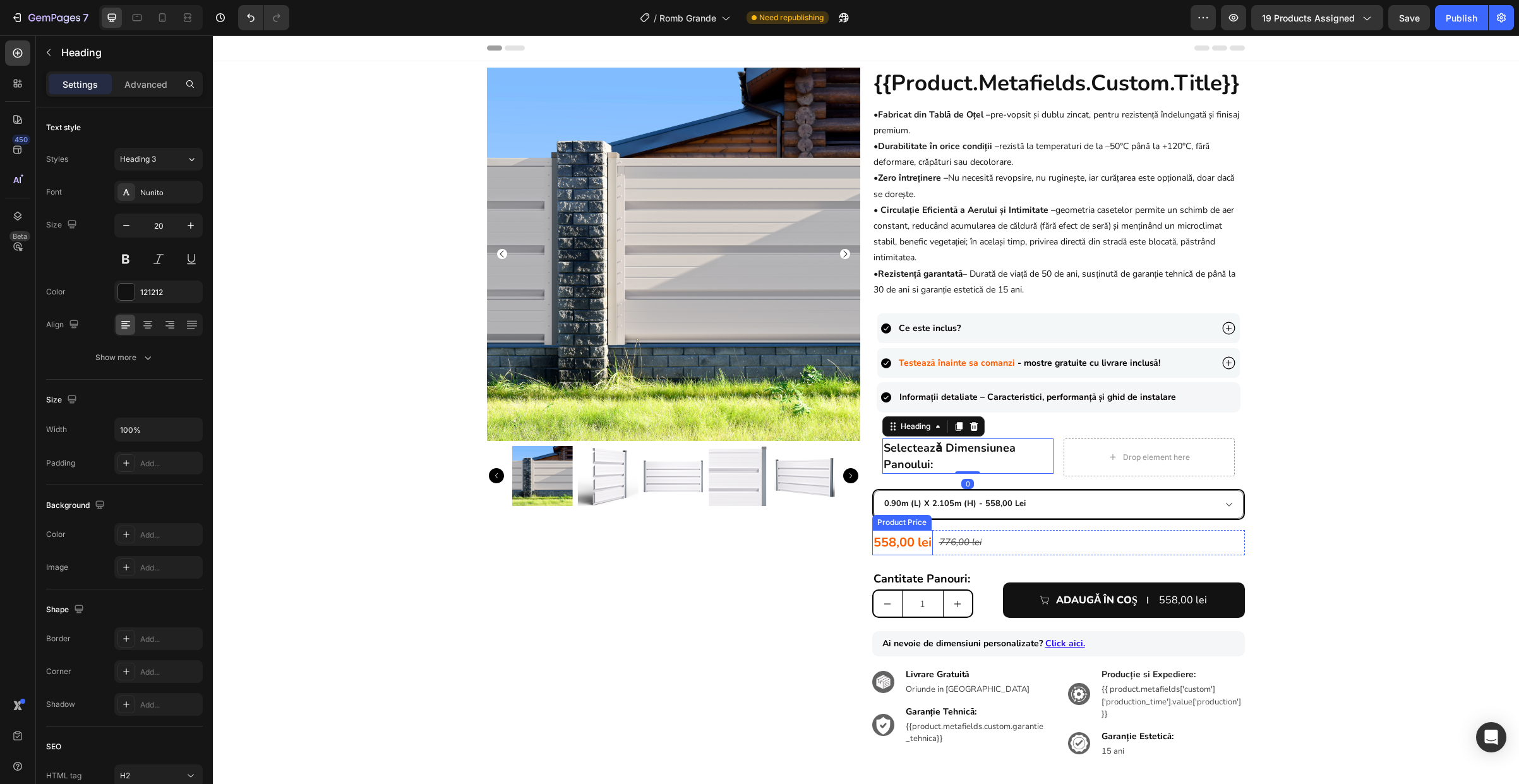
click at [893, 536] on div "558,00 lei" at bounding box center [902, 542] width 61 height 25
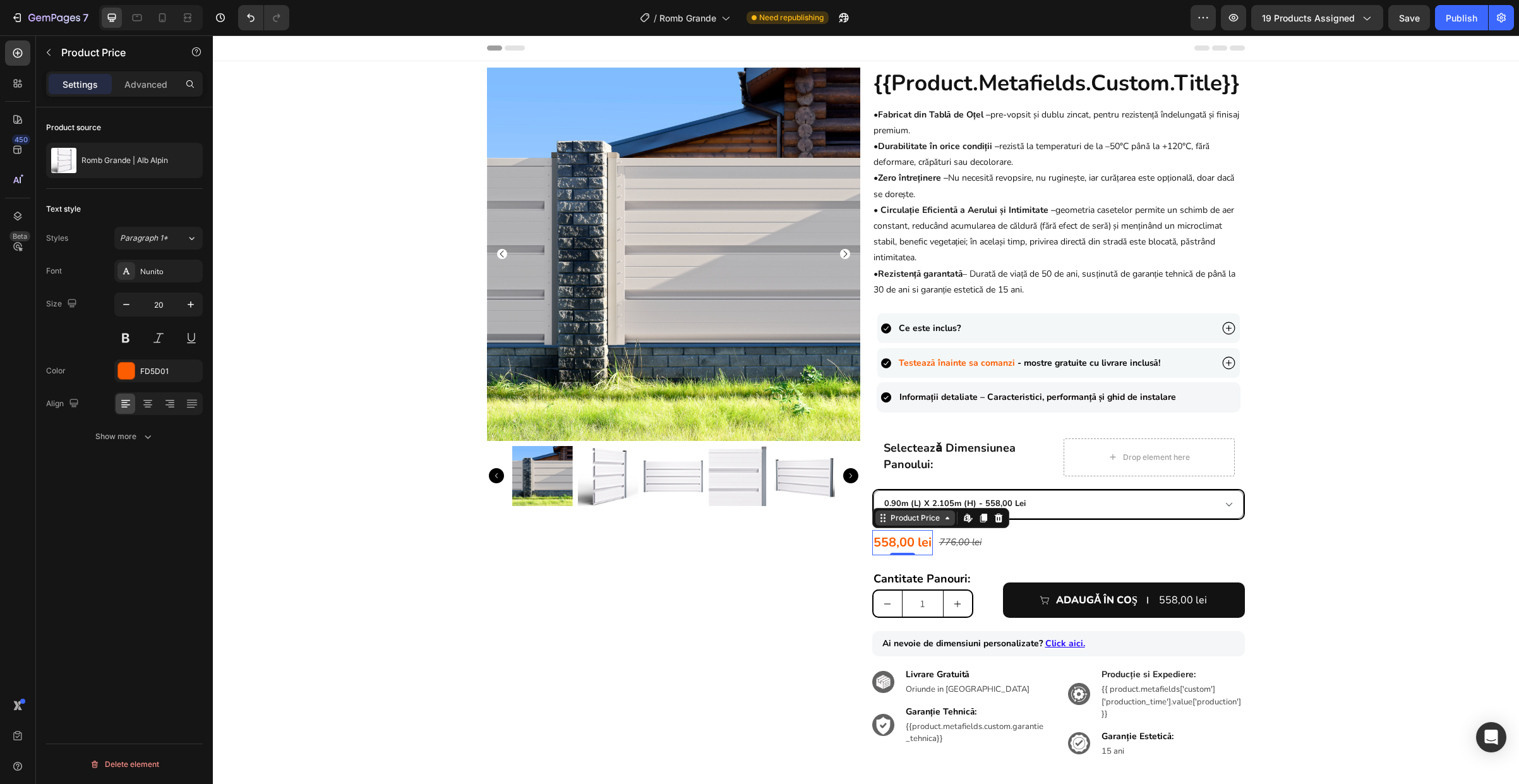
click at [876, 522] on div "Product Price" at bounding box center [915, 518] width 79 height 15
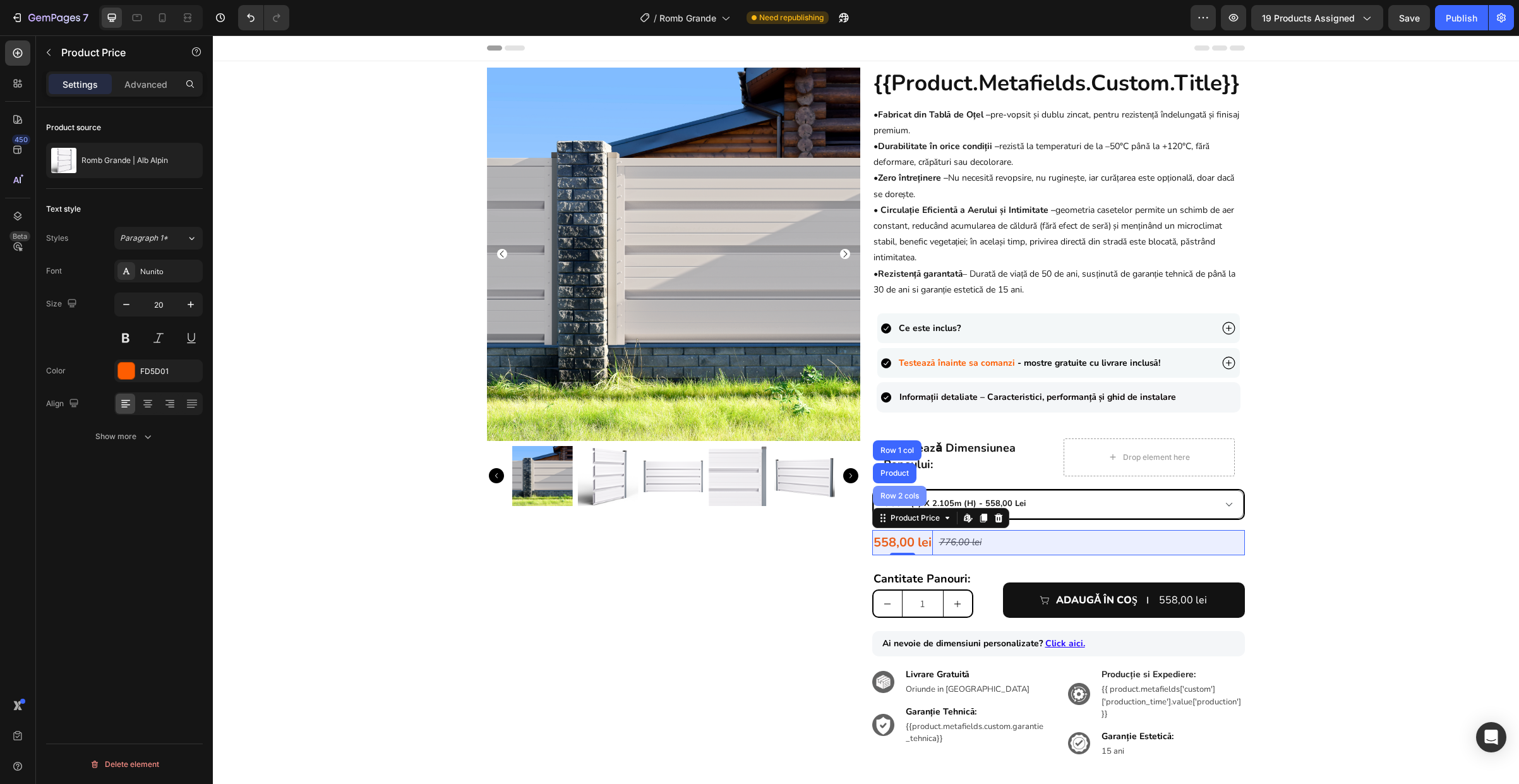
click at [896, 498] on div "Row 2 cols" at bounding box center [900, 495] width 44 height 8
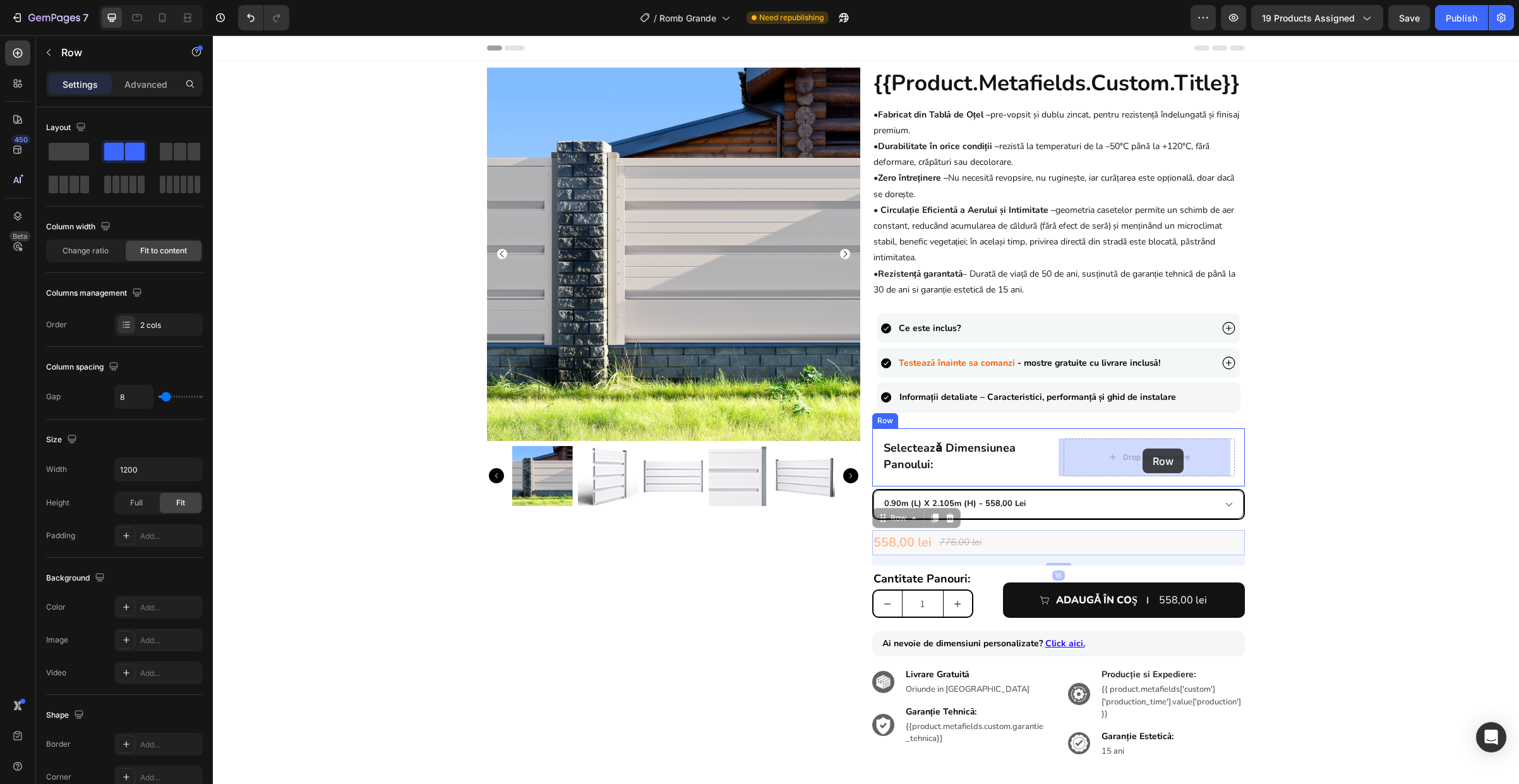
drag, startPoint x: 878, startPoint y: 518, endPoint x: 1143, endPoint y: 447, distance: 274.3
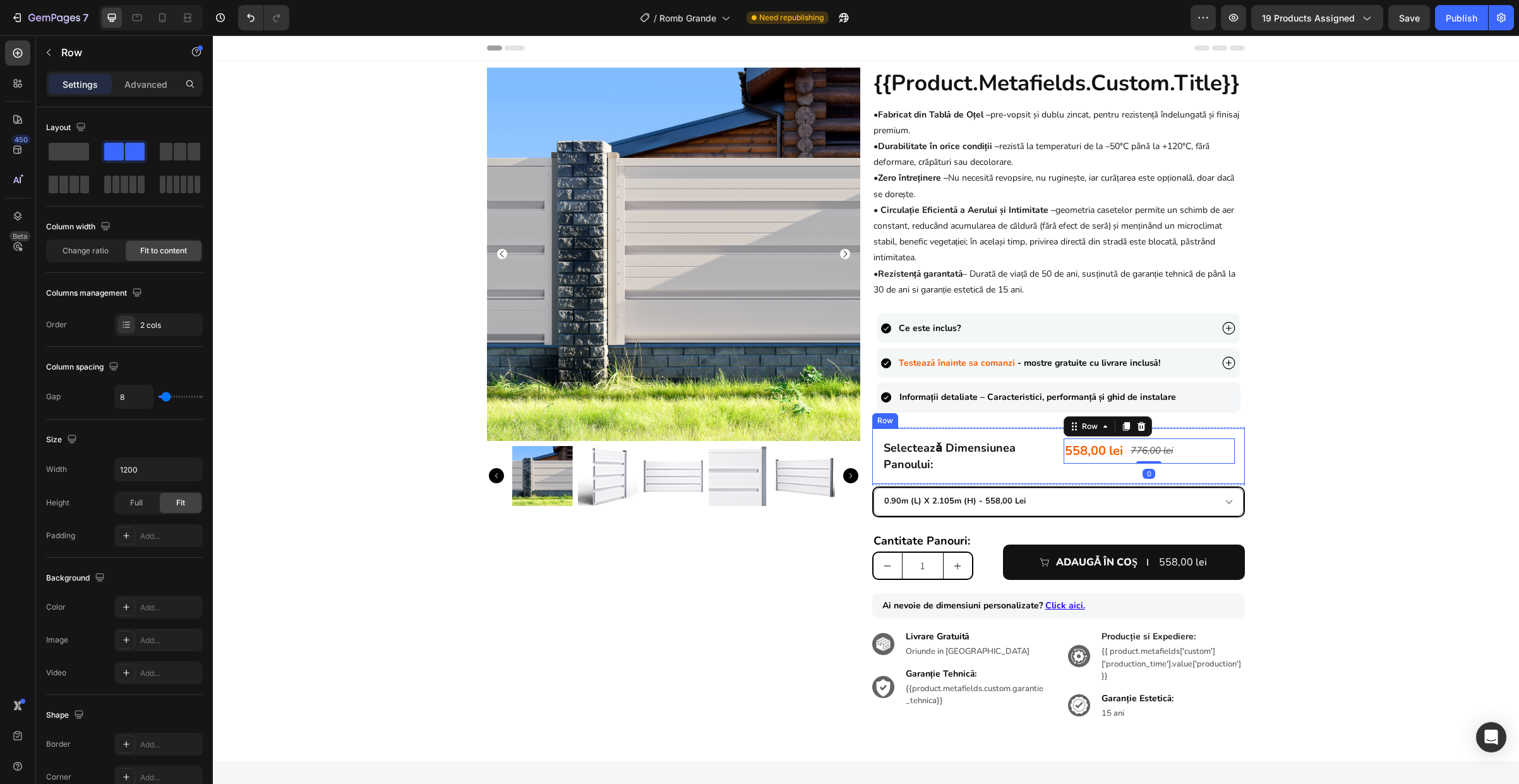
click at [1064, 472] on div "558,00 lei Product Price Product Price 776,00 lei Product Price Product Price R…" at bounding box center [1150, 456] width 171 height 36
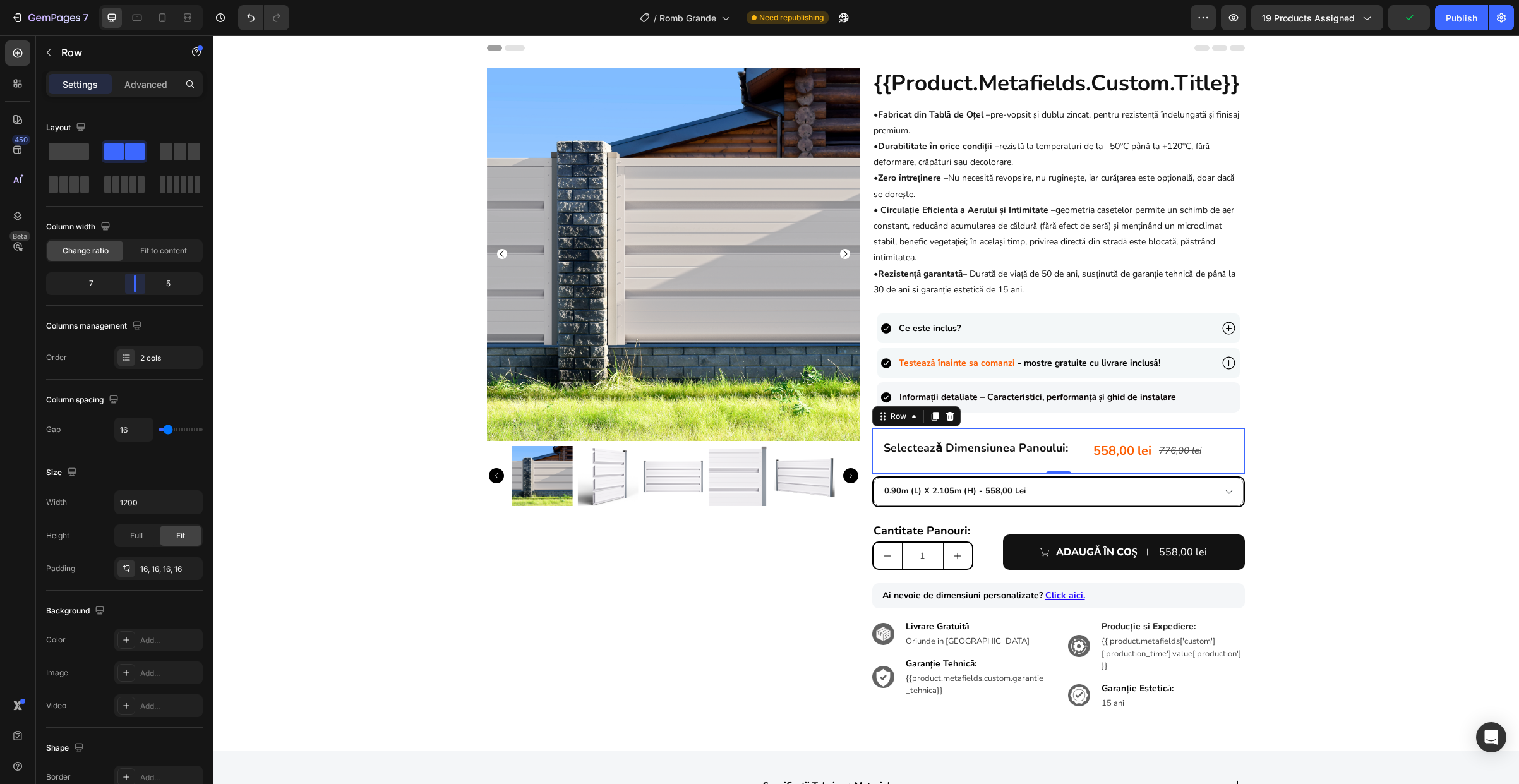
drag, startPoint x: 124, startPoint y: 282, endPoint x: 133, endPoint y: 283, distance: 9.1
click at [133, 0] on body "7 Version history / Romb Grande Need republishing Preview 19 products assigned …" at bounding box center [759, 0] width 1519 height 0
click at [1223, 452] on div "558,00 lei Product Price Product Price 776,00 lei Product Price Product Price R…" at bounding box center [1163, 451] width 143 height 25
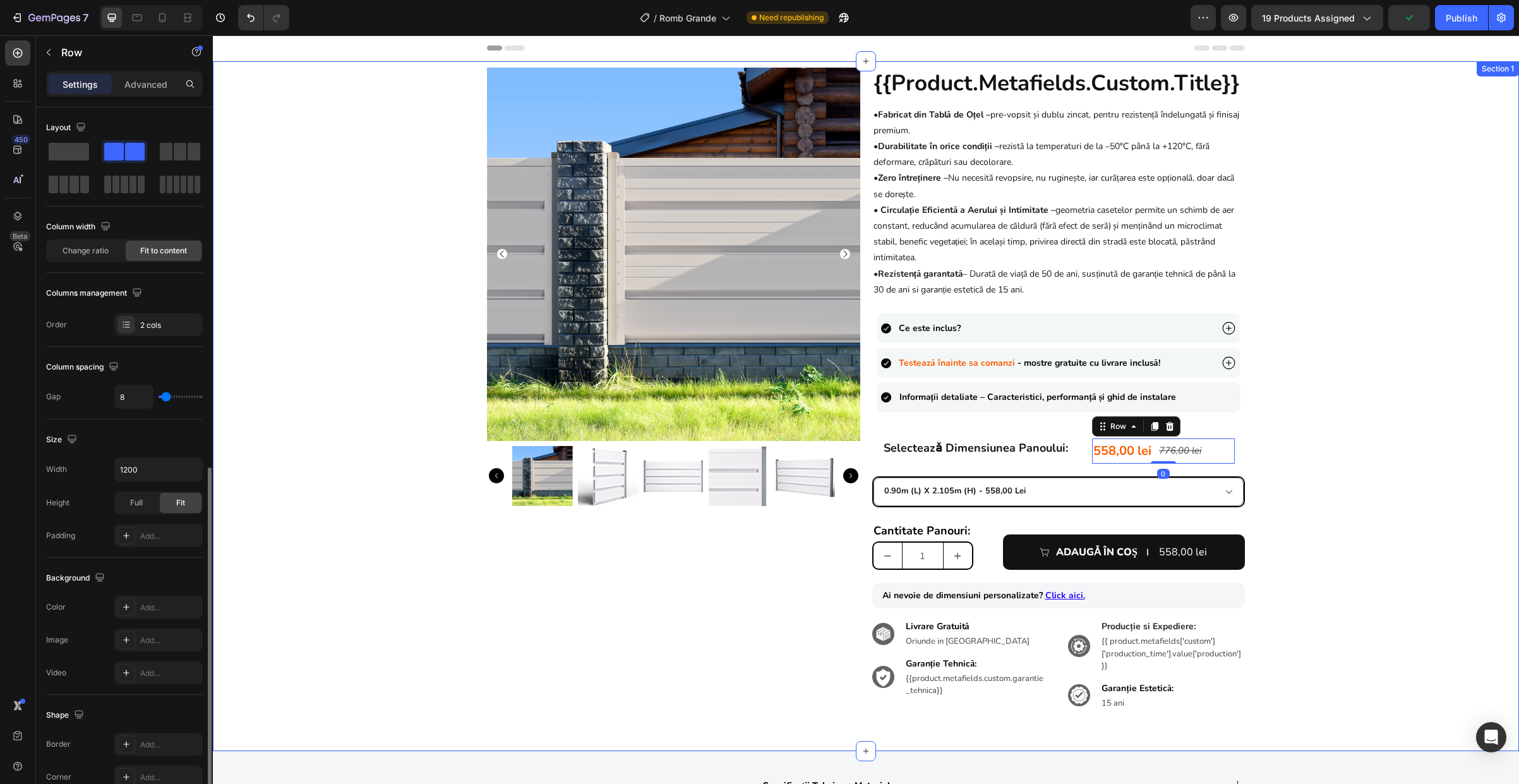
scroll to position [202, 0]
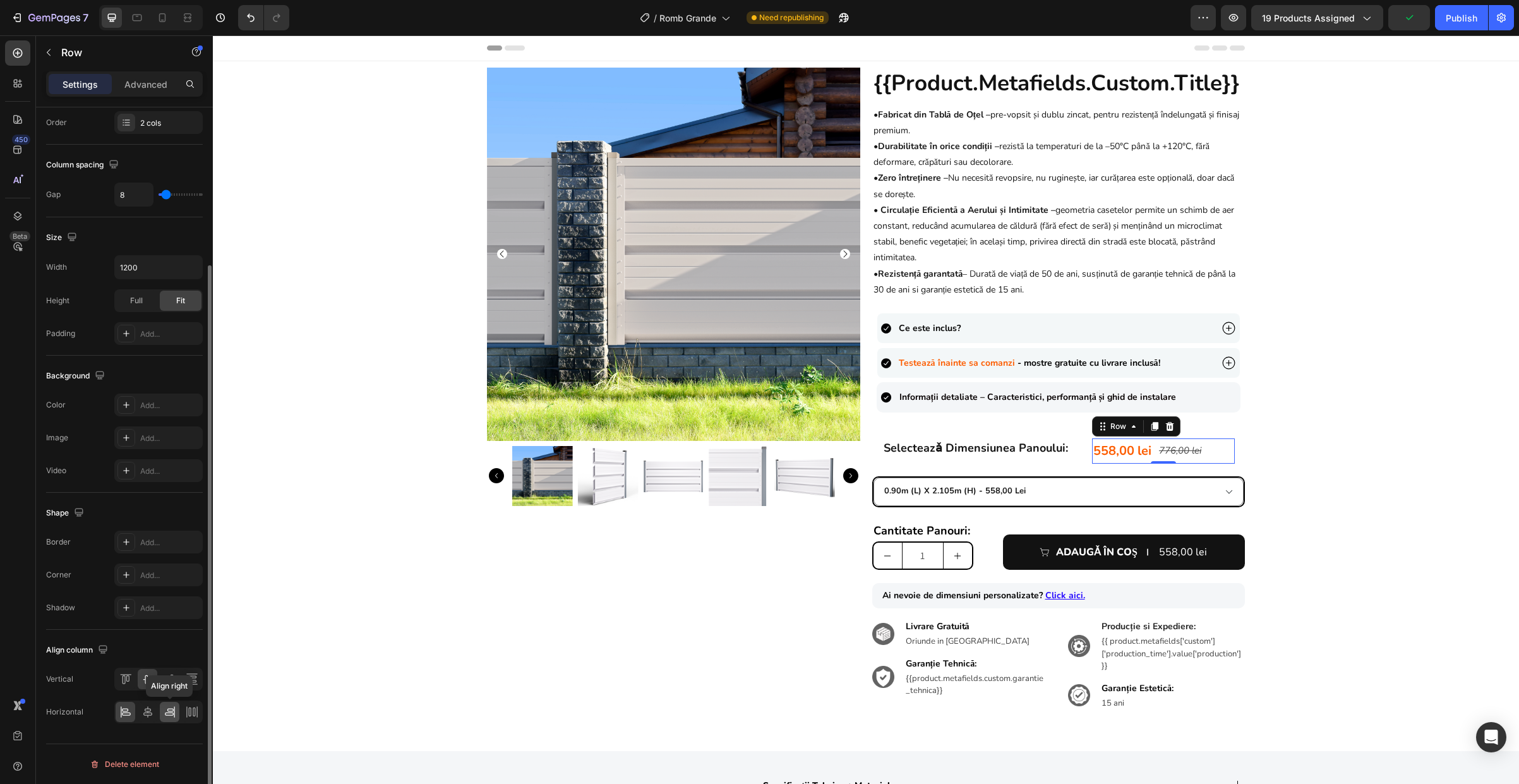
click at [165, 713] on icon at bounding box center [170, 712] width 13 height 13
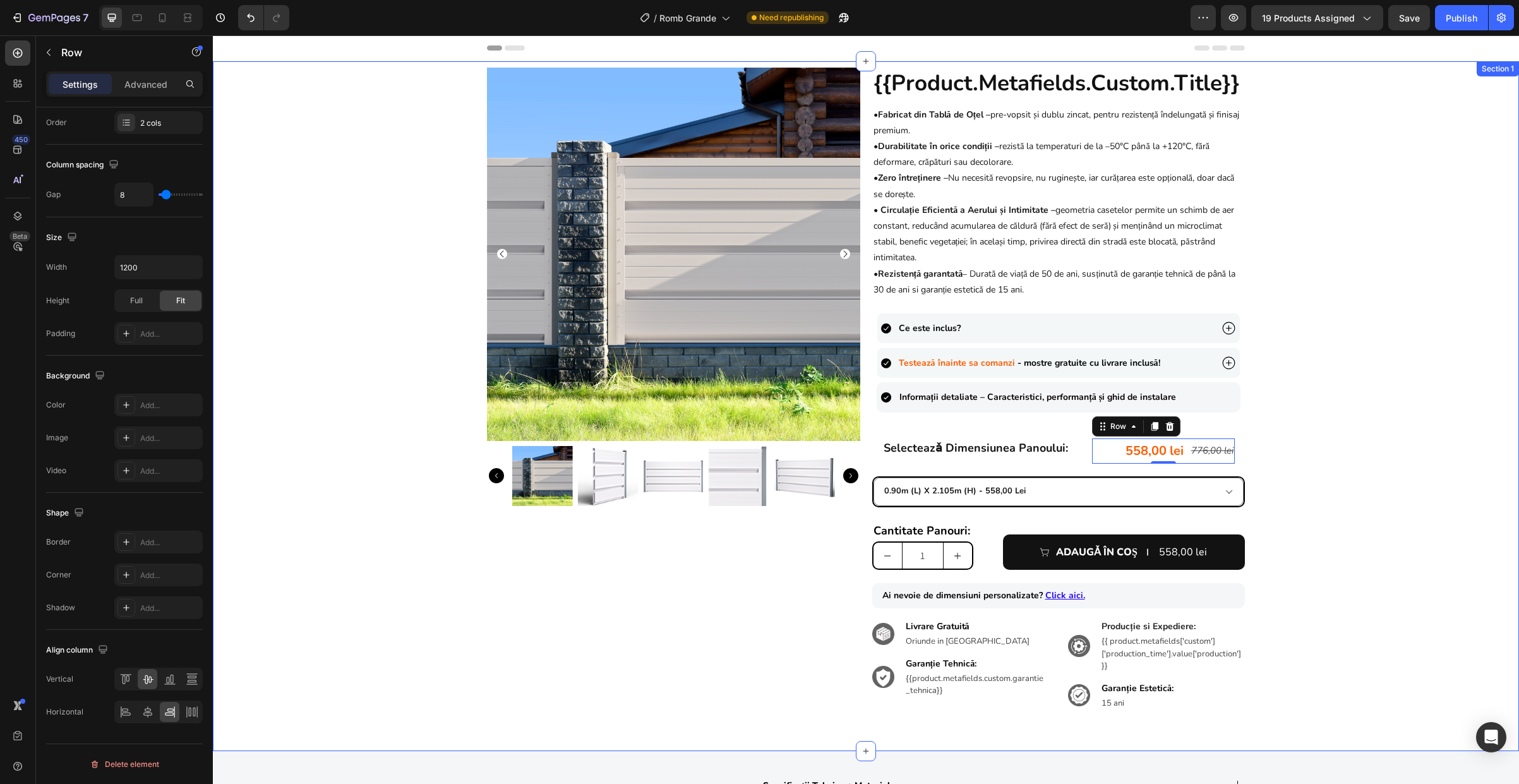
click at [1331, 459] on div "Product Images {{product.metafields.custom.title}} Heading • Fabricat din Tablă…" at bounding box center [866, 399] width 1306 height 663
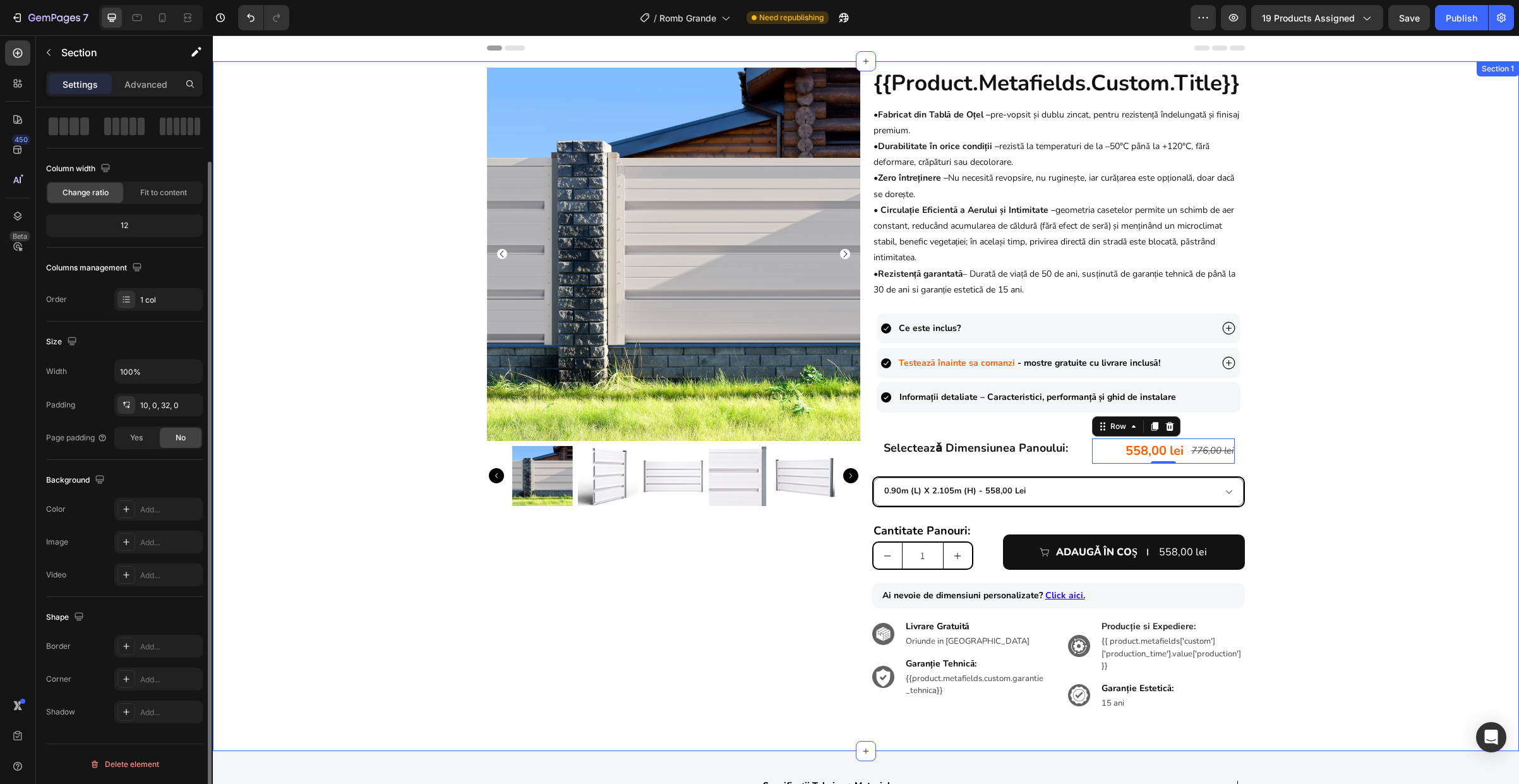
scroll to position [0, 0]
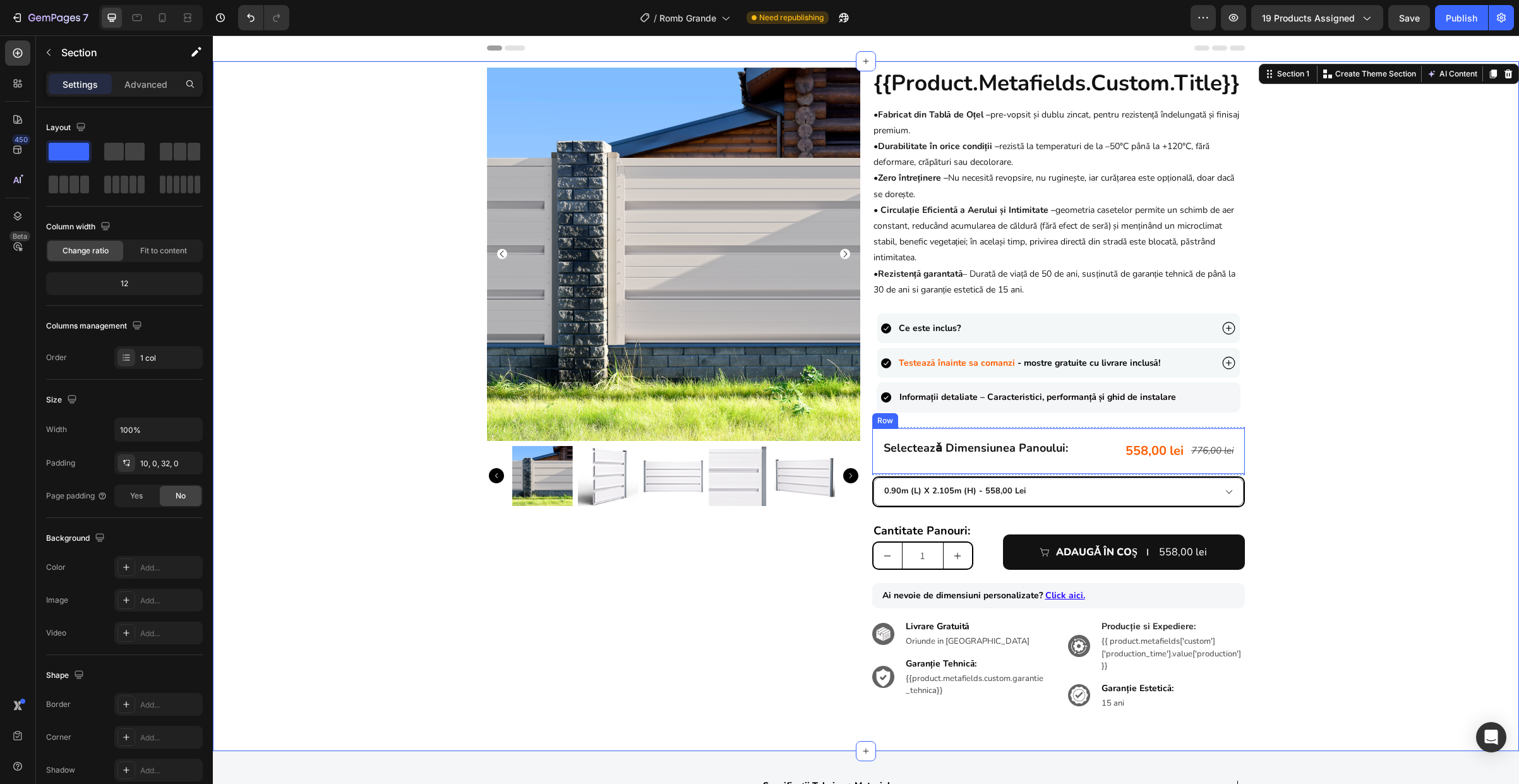
click at [1053, 464] on div "selecteazǎ dimensiunea panoului: Heading 558,00 lei Product Price Product Price…" at bounding box center [1059, 450] width 374 height 45
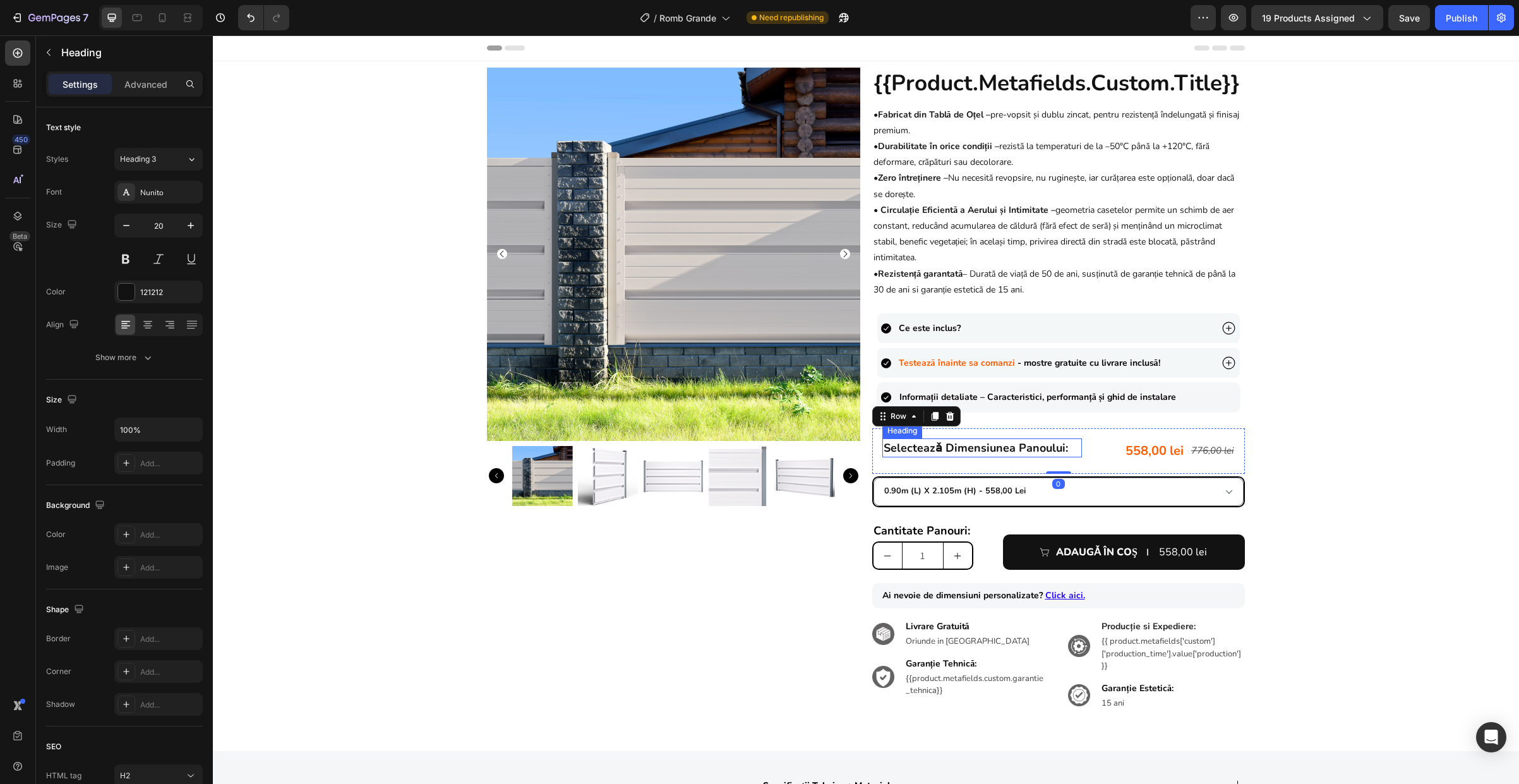
click at [1054, 454] on strong "selecteazǎ dimensiunea panoului:" at bounding box center [976, 448] width 185 height 15
click at [1166, 453] on div "558,00 lei" at bounding box center [1154, 451] width 61 height 25
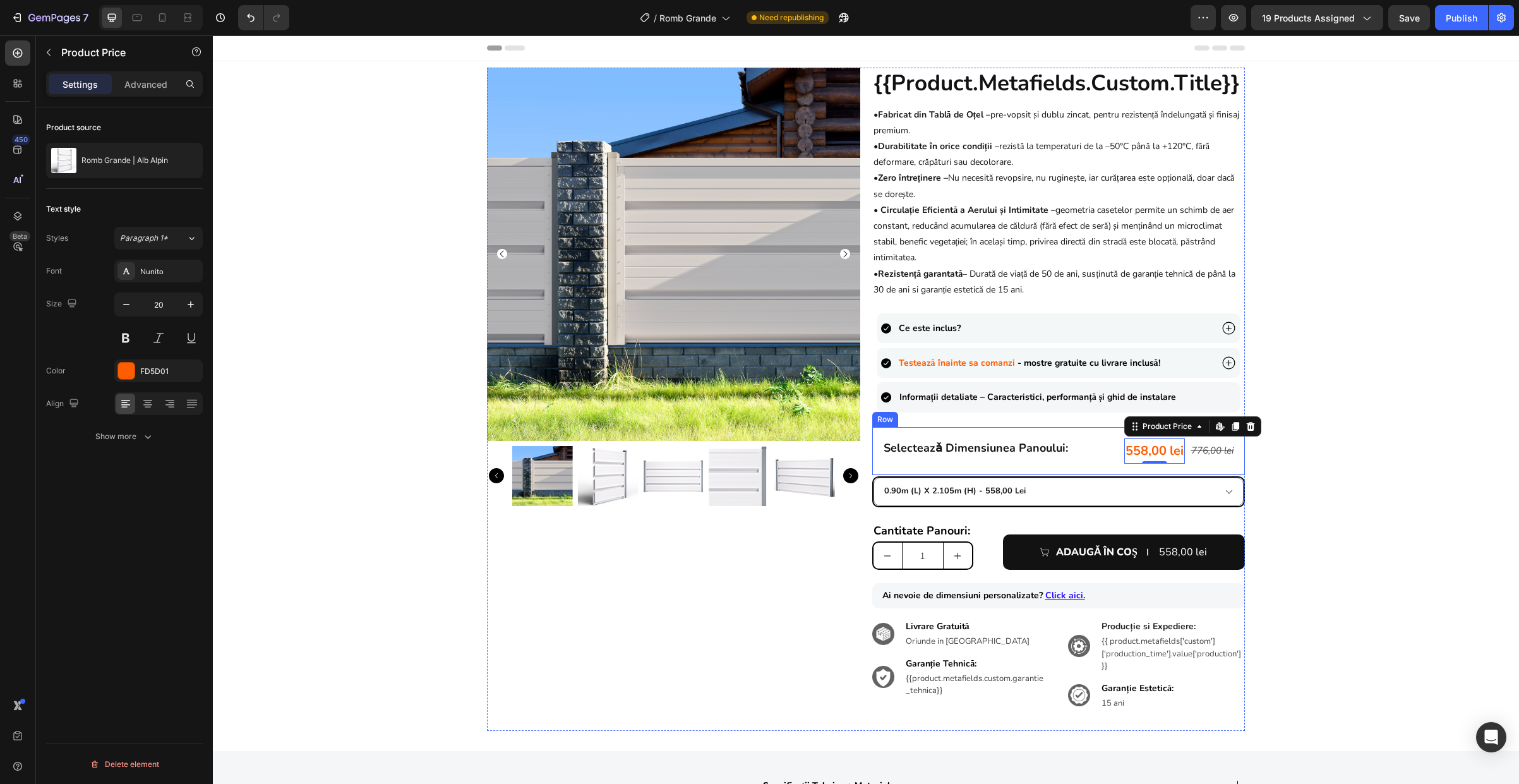
click at [1085, 474] on div "selecteazǎ dimensiunea panoului: Heading 558,00 lei Product Price Edit content …" at bounding box center [1059, 451] width 374 height 48
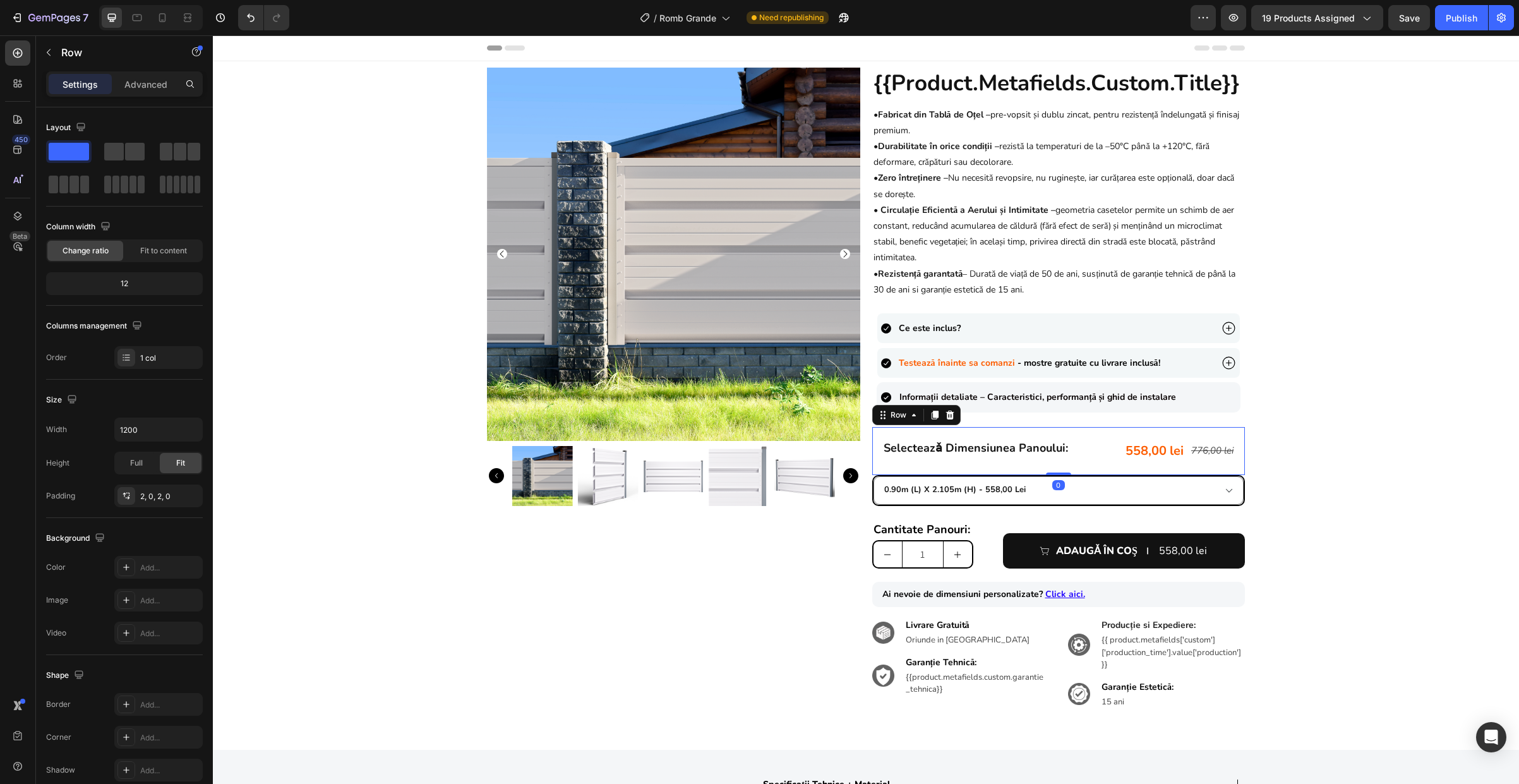
drag, startPoint x: 1062, startPoint y: 475, endPoint x: 1067, endPoint y: 459, distance: 16.8
click at [1063, 459] on div "selecteazǎ dimensiunea panoului: Heading 558,00 lei Product Price Product Price…" at bounding box center [1059, 451] width 374 height 48
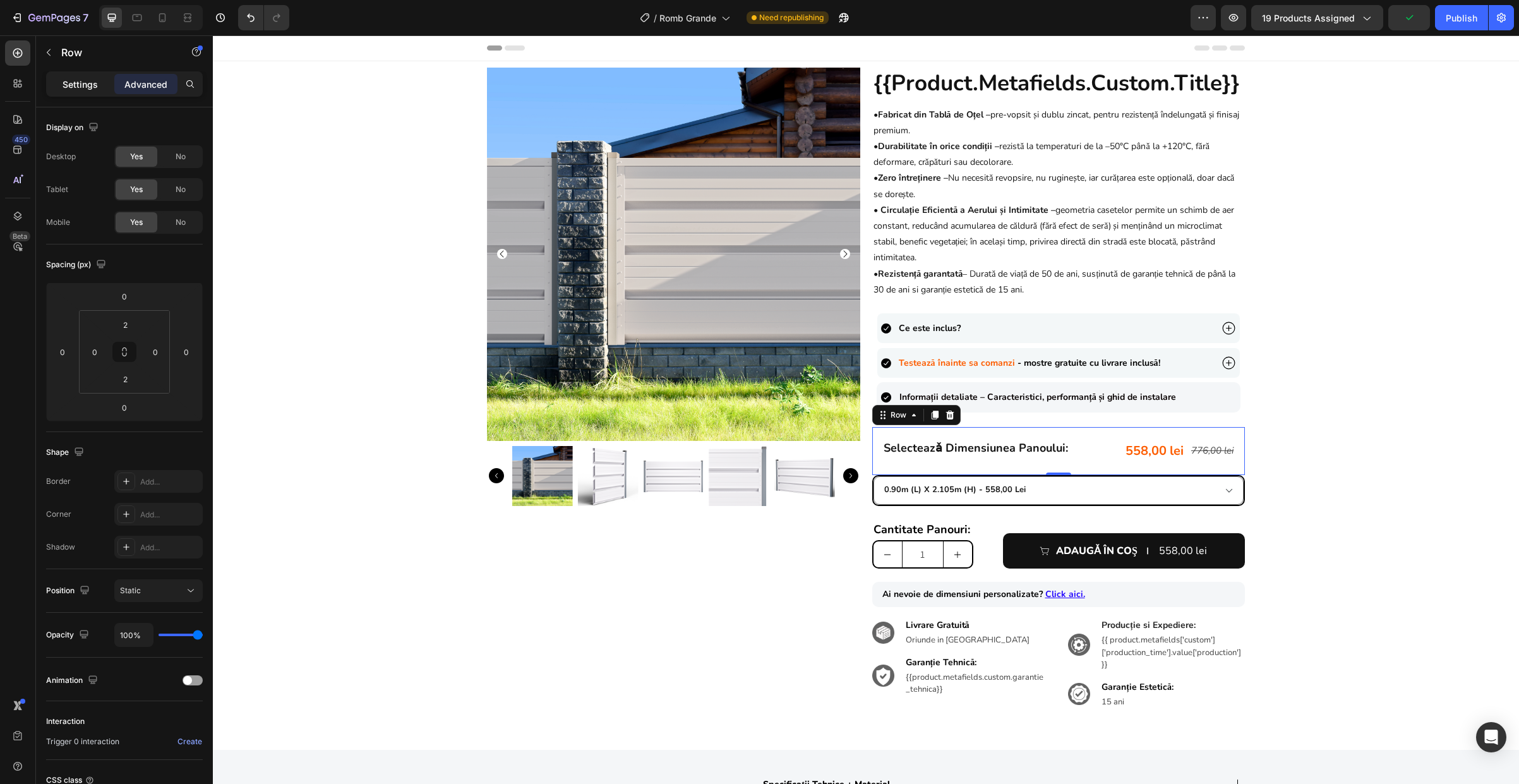
click at [84, 91] on div "Settings" at bounding box center [80, 84] width 63 height 20
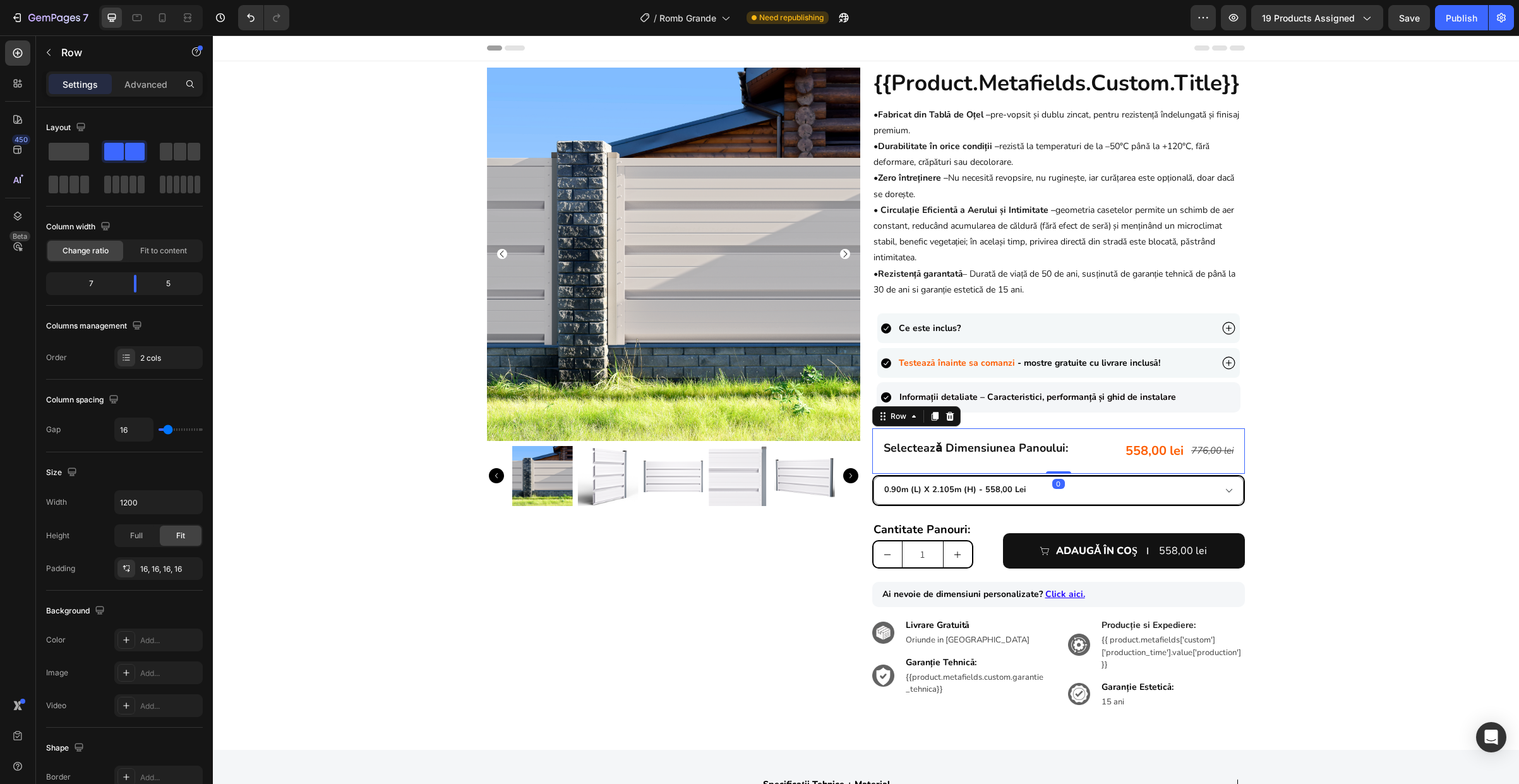
click at [1091, 435] on div "selecteazǎ dimensiunea panoului: Heading 558,00 lei Product Price Product Price…" at bounding box center [1059, 450] width 374 height 45
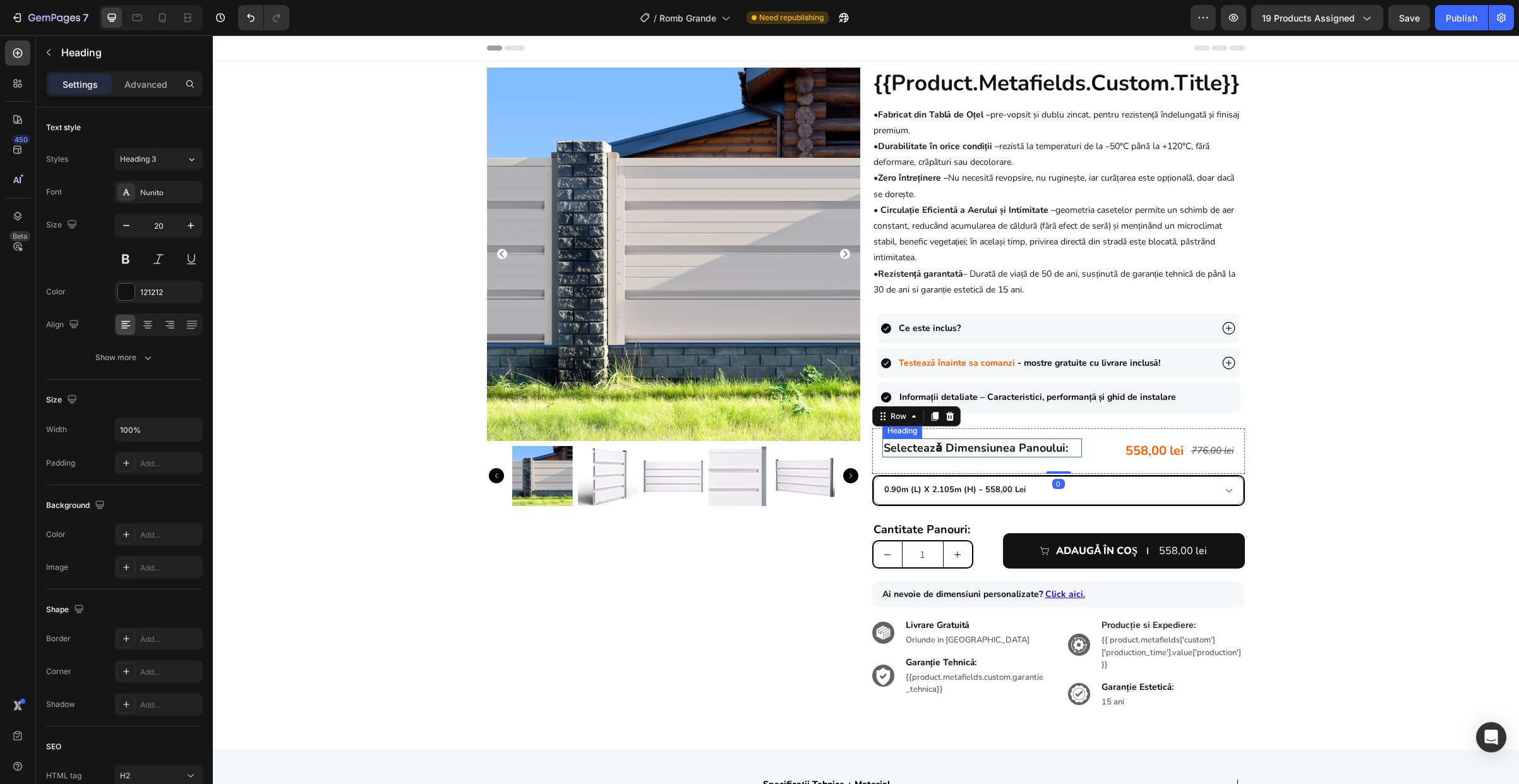
click at [1025, 444] on strong "selecteazǎ dimensiunea panoului:" at bounding box center [976, 448] width 185 height 15
click at [1106, 453] on div "558,00 lei Product Price Product Price 776,00 lei Product Price Product Price R…" at bounding box center [1163, 451] width 143 height 25
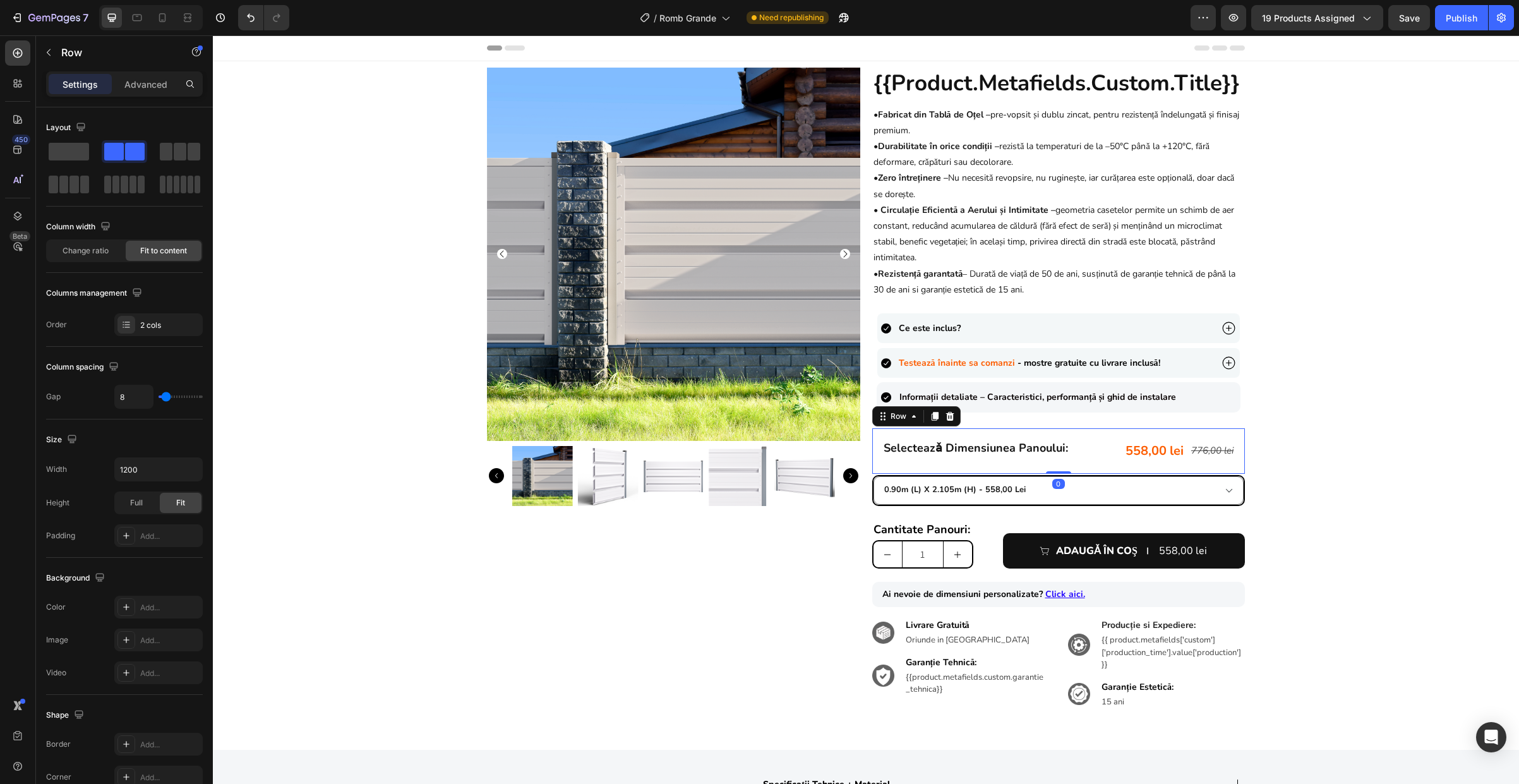
click at [1081, 461] on div "selecteazǎ dimensiunea panoului: Heading 558,00 lei Product Price Product Price…" at bounding box center [1059, 450] width 374 height 45
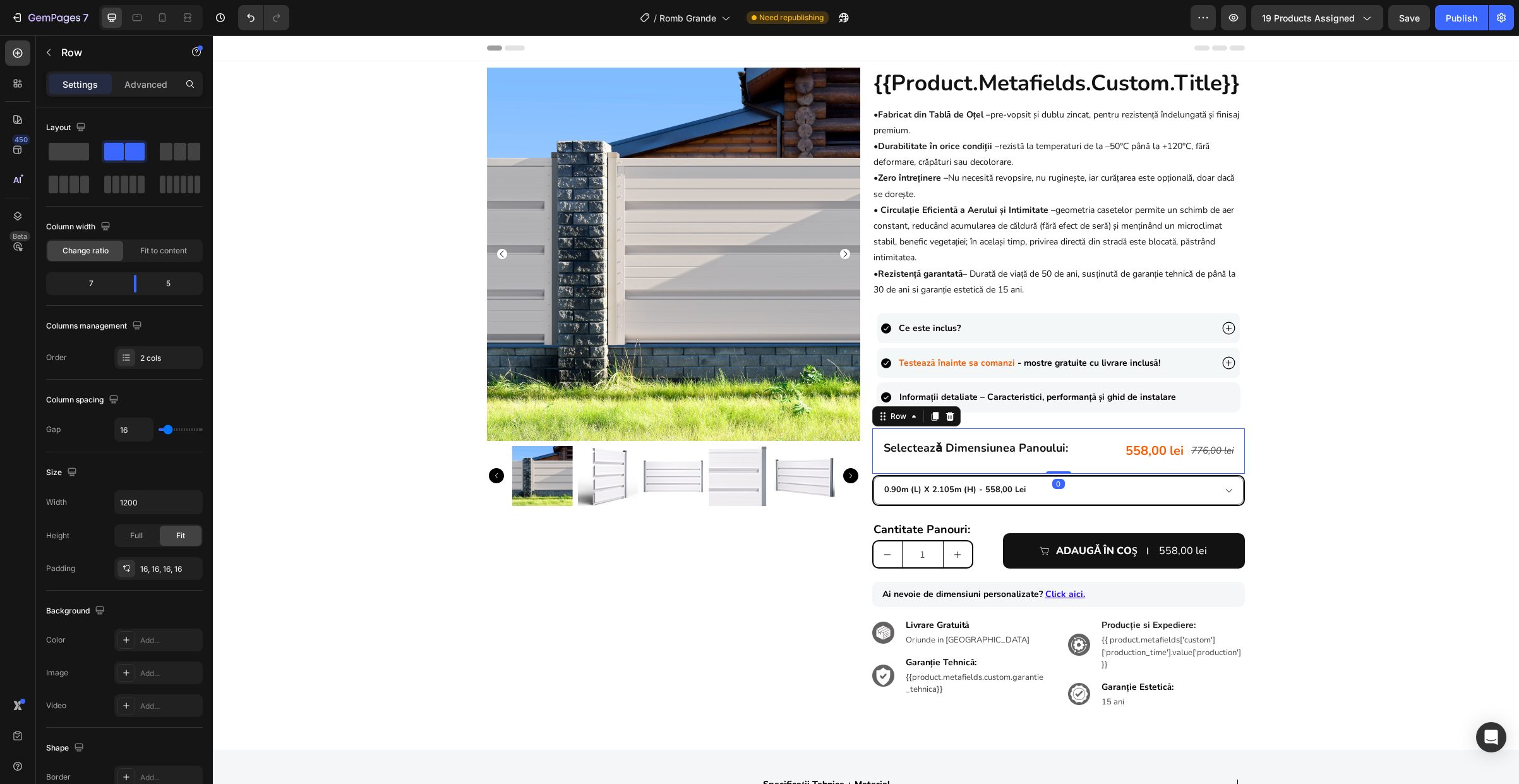
drag, startPoint x: 1047, startPoint y: 470, endPoint x: 1048, endPoint y: 453, distance: 17.0
click at [1048, 453] on div "selecteazǎ dimensiunea panoului: Heading 558,00 lei Product Price Product Price…" at bounding box center [1059, 450] width 374 height 45
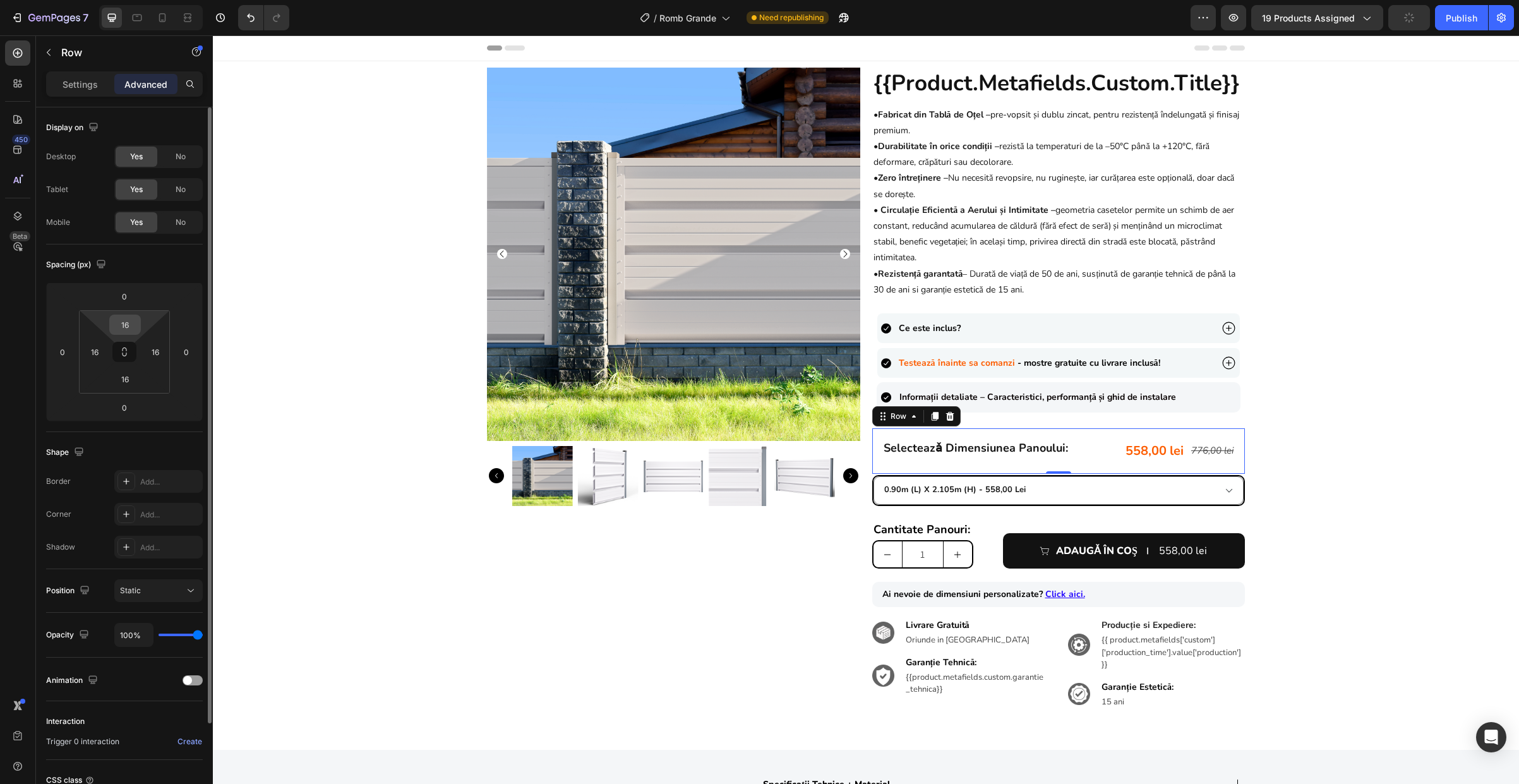
click at [129, 327] on input "16" at bounding box center [125, 324] width 25 height 19
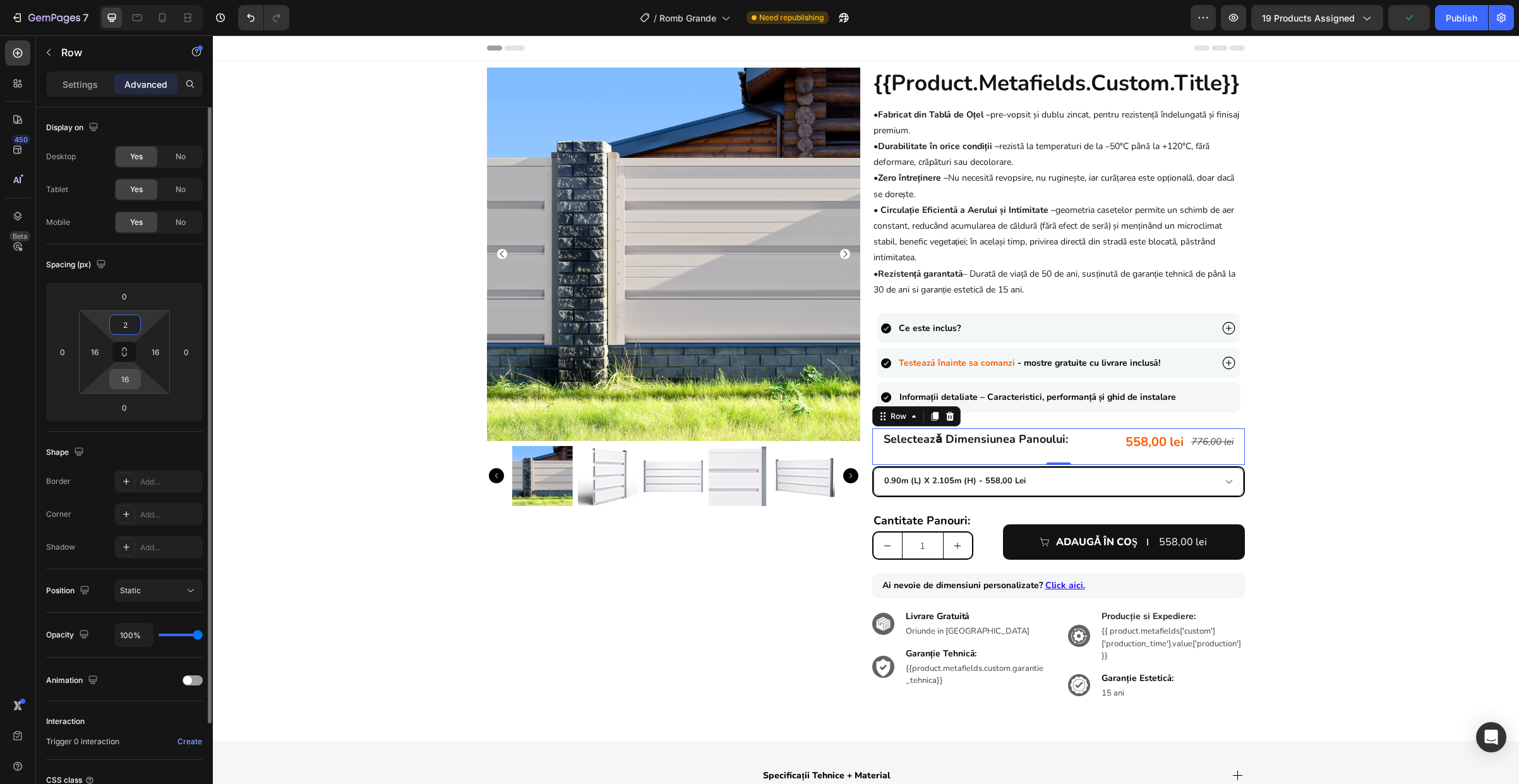
type input "2"
click at [124, 379] on input "16" at bounding box center [125, 378] width 25 height 19
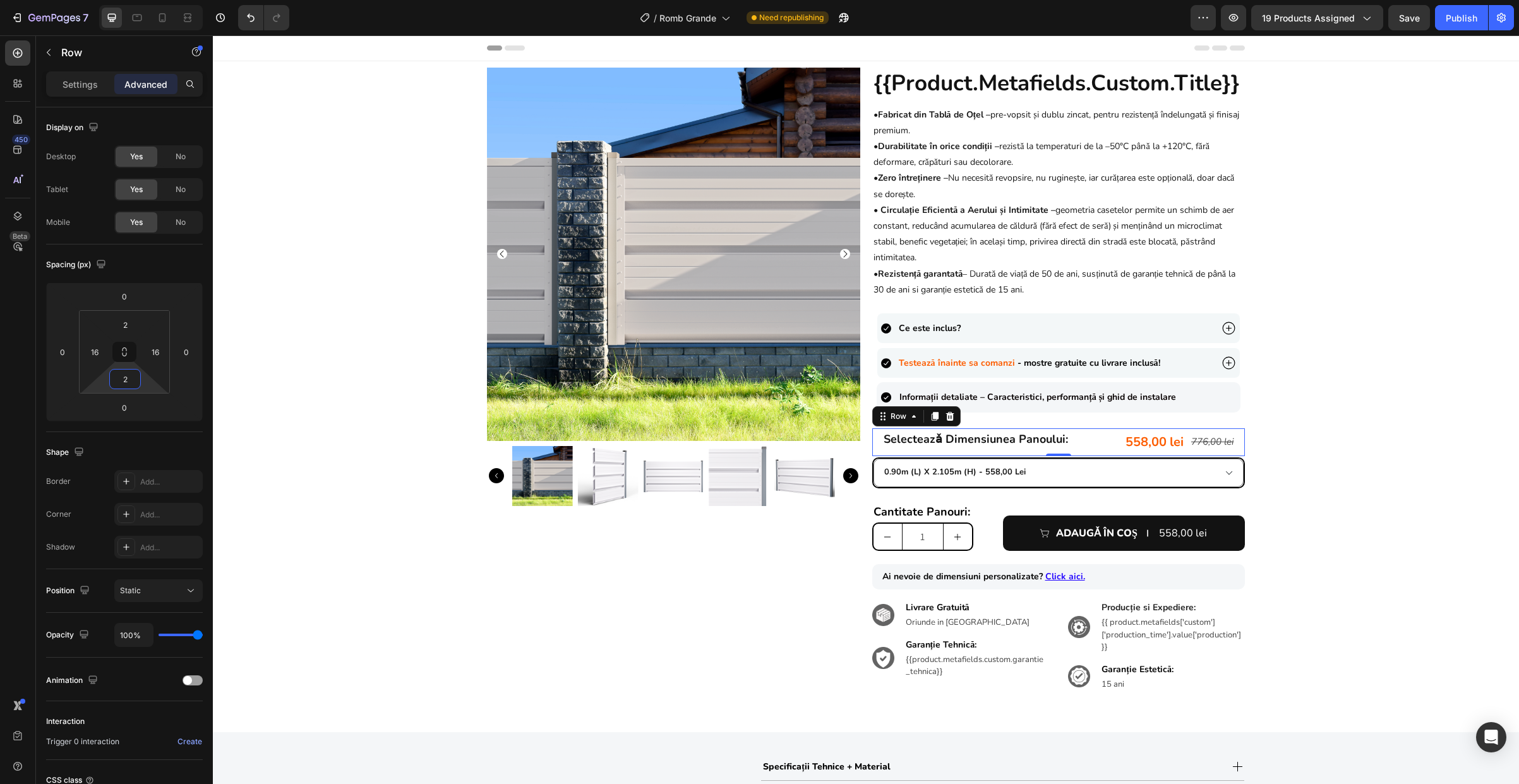
type input "2"
click at [99, 350] on input "16" at bounding box center [94, 351] width 19 height 19
type input "0"
click at [151, 353] on input "16" at bounding box center [155, 351] width 19 height 19
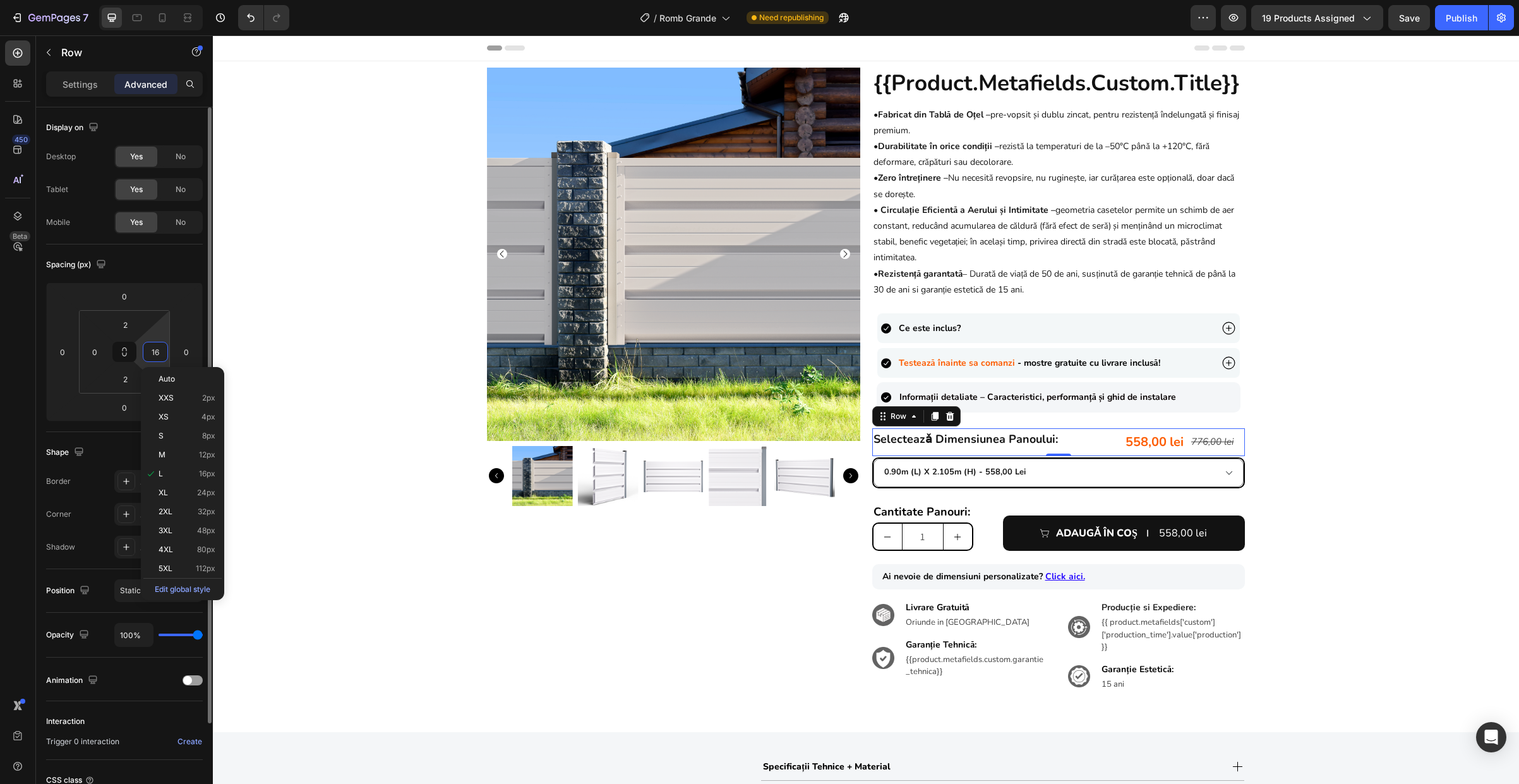
type input "0"
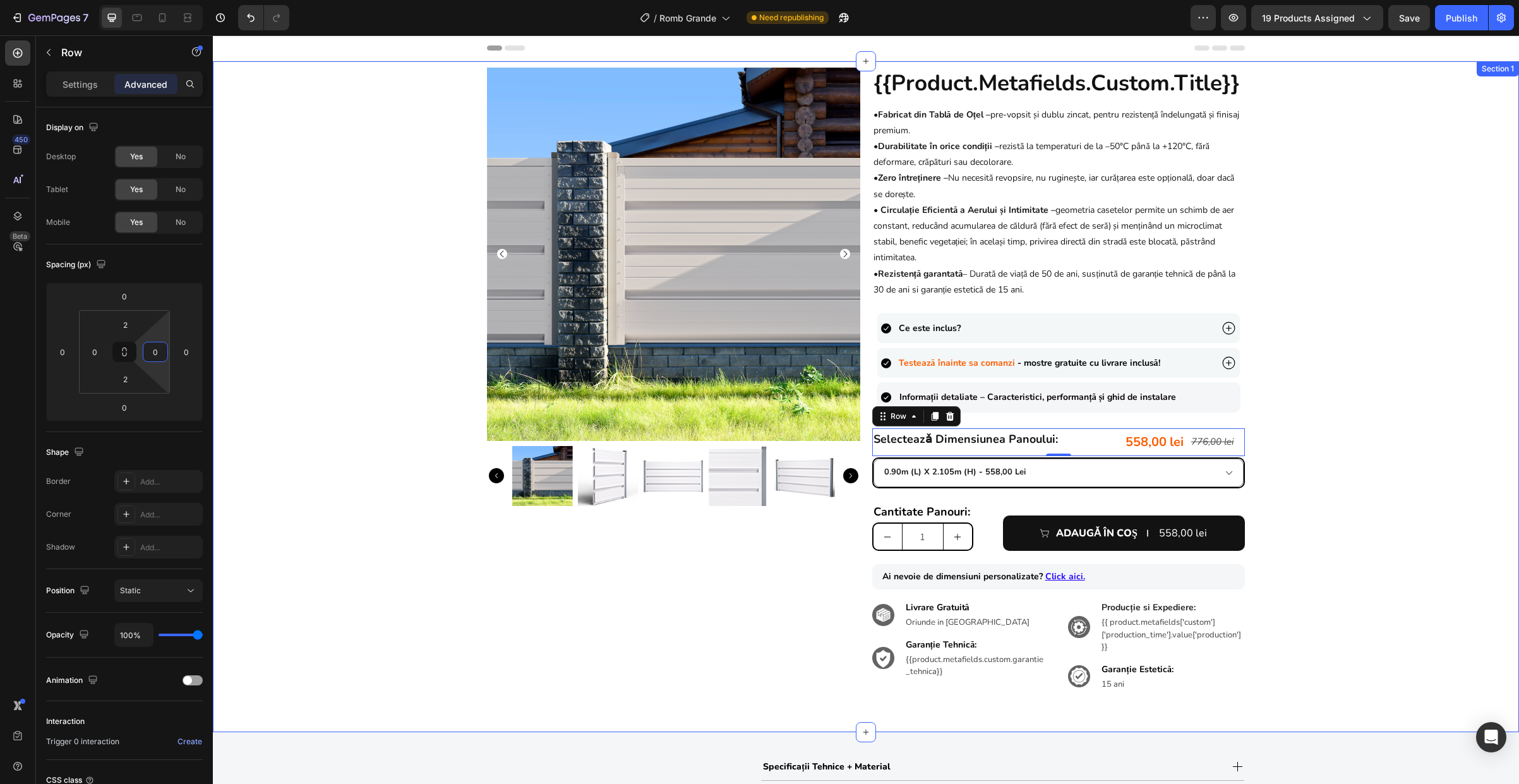
click at [1354, 454] on div "Product Images {{product.metafields.custom.title}} Heading • Fabricat din Tablă…" at bounding box center [866, 390] width 1306 height 644
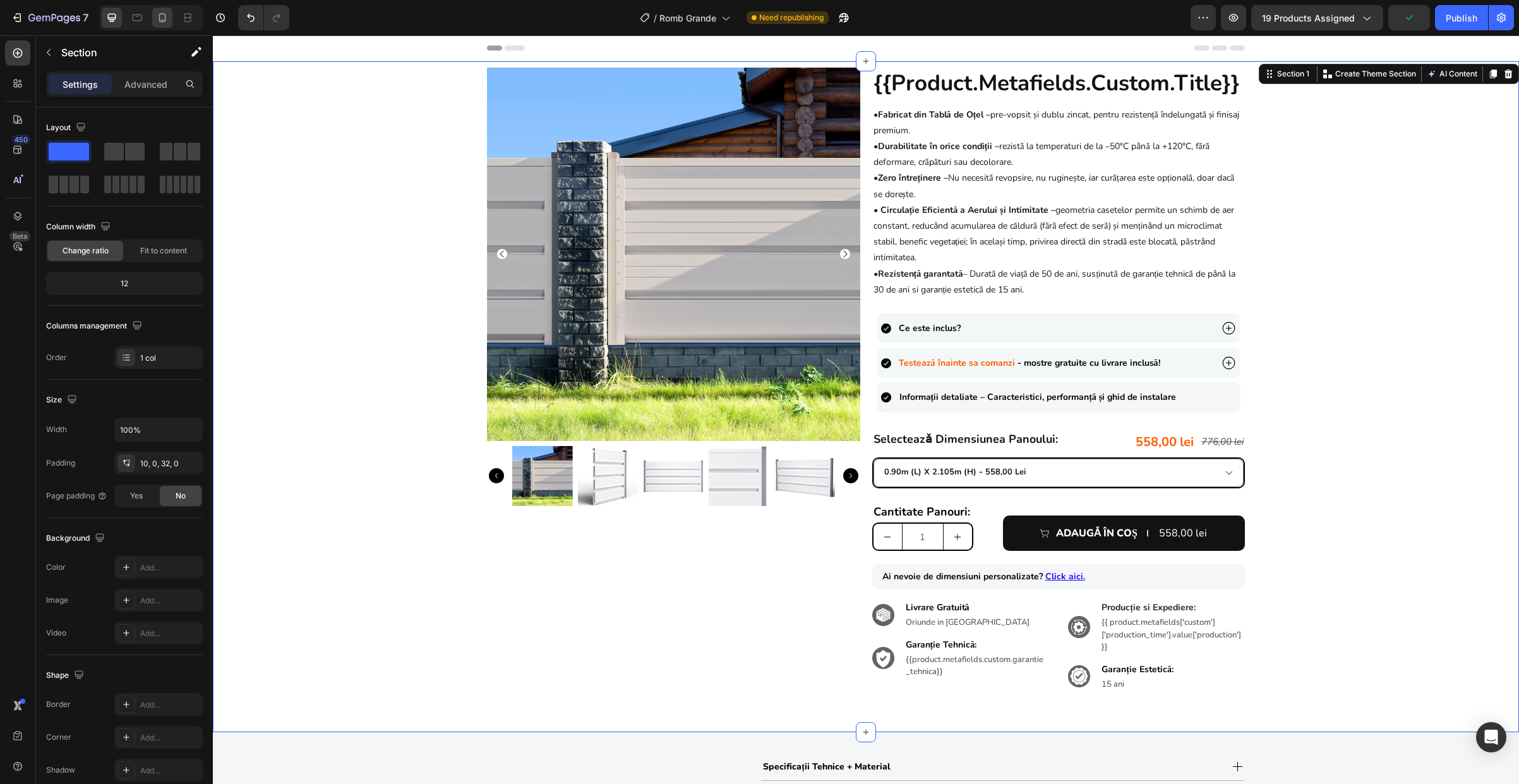
click at [153, 24] on div at bounding box center [162, 17] width 20 height 20
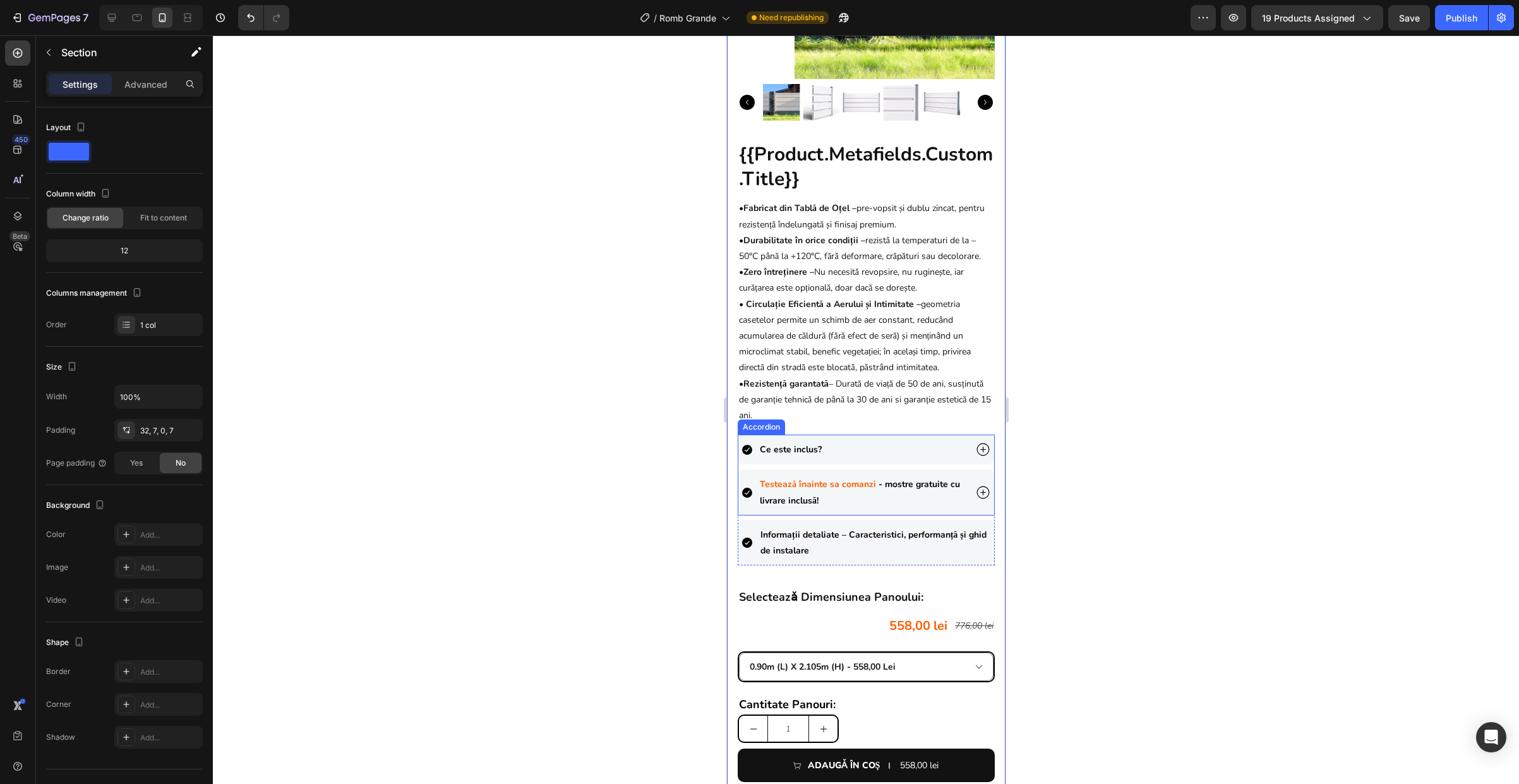
scroll to position [484, 0]
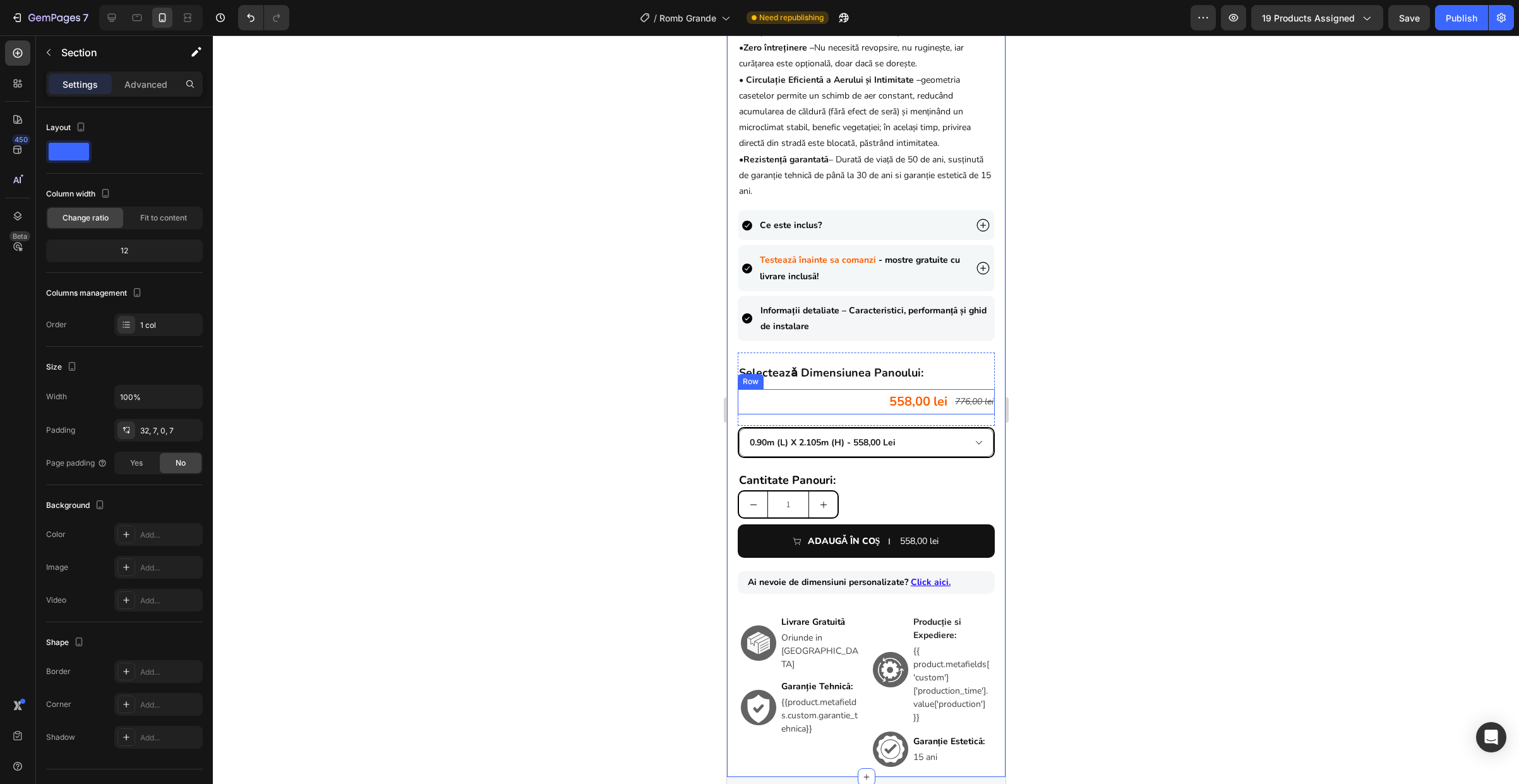
click at [850, 413] on div "558,00 lei Product Price Product Price 776,00 lei Product Price Product Price R…" at bounding box center [865, 401] width 257 height 25
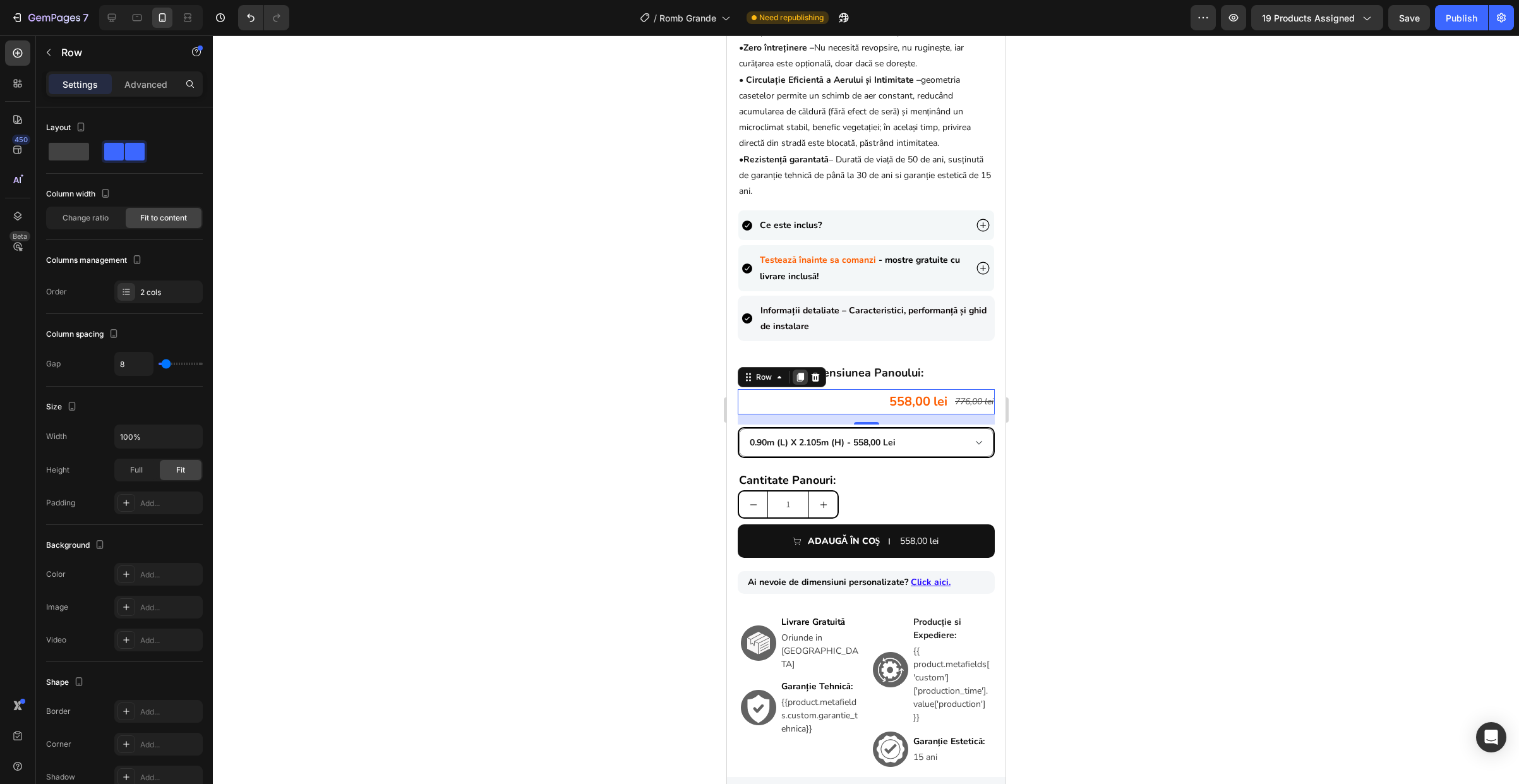
click at [800, 381] on icon at bounding box center [800, 377] width 7 height 9
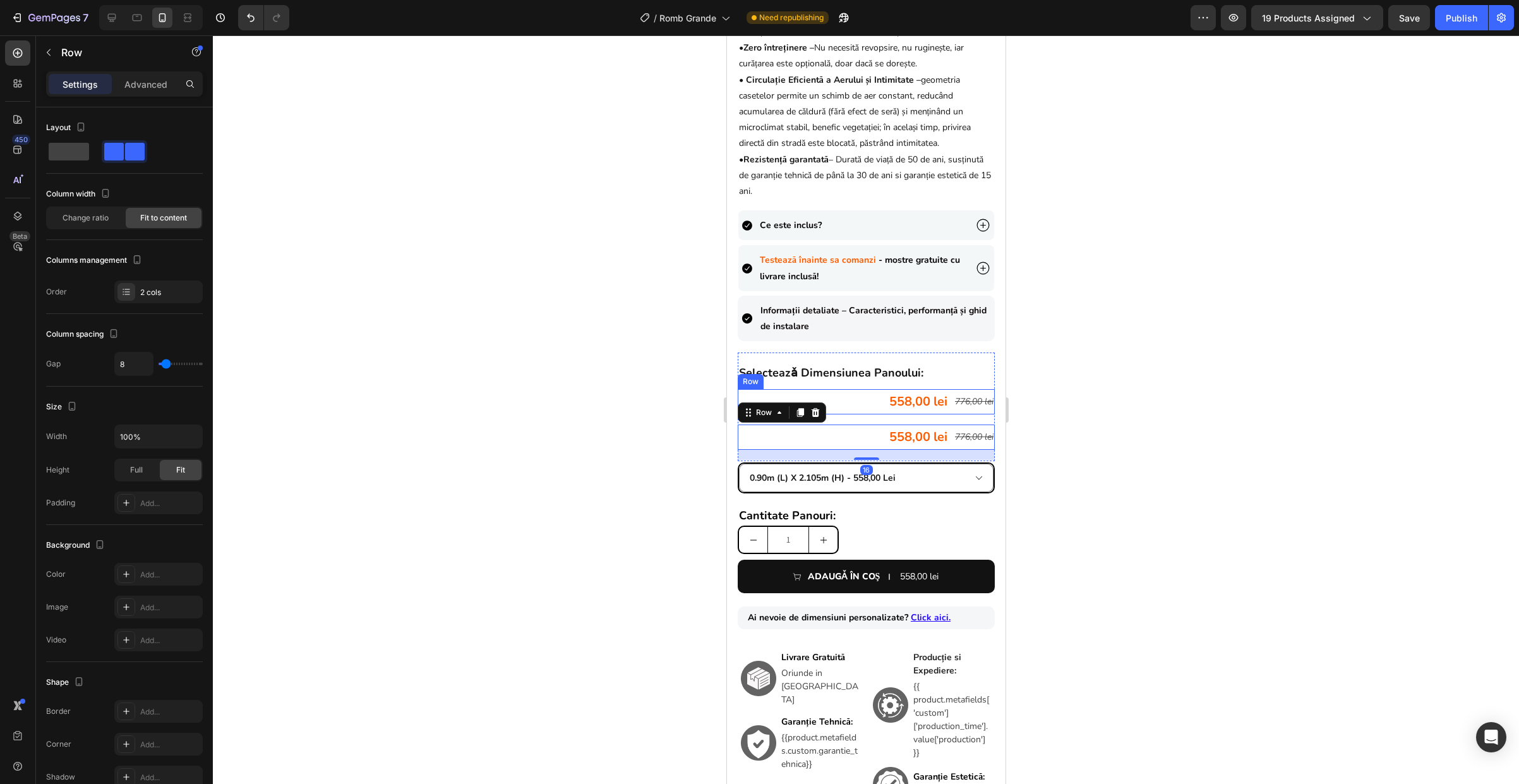
click at [851, 414] on div "558,00 lei Product Price Product Price 776,00 lei Product Price Product Price R…" at bounding box center [865, 401] width 257 height 25
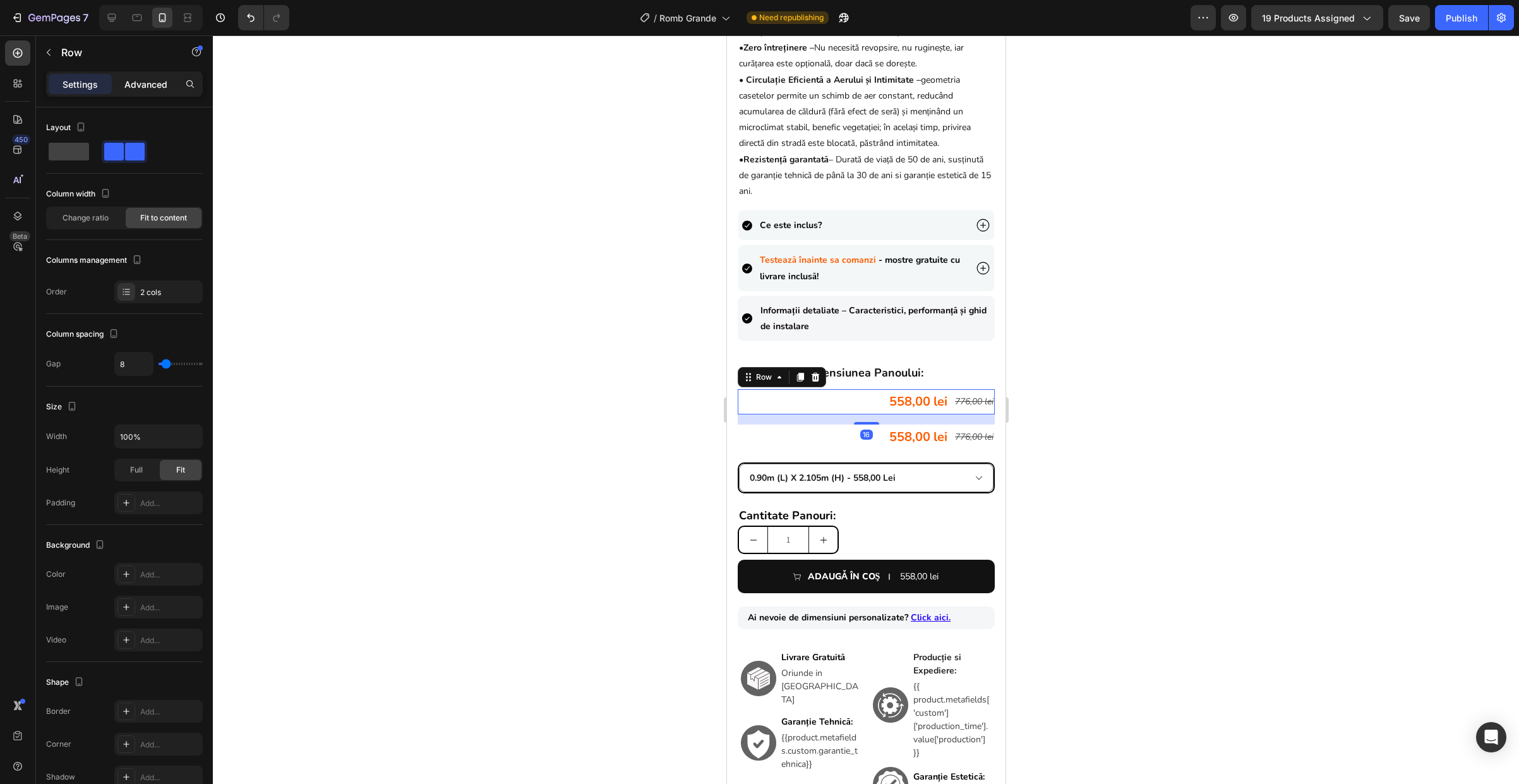
click at [148, 89] on p "Advanced" at bounding box center [146, 84] width 43 height 13
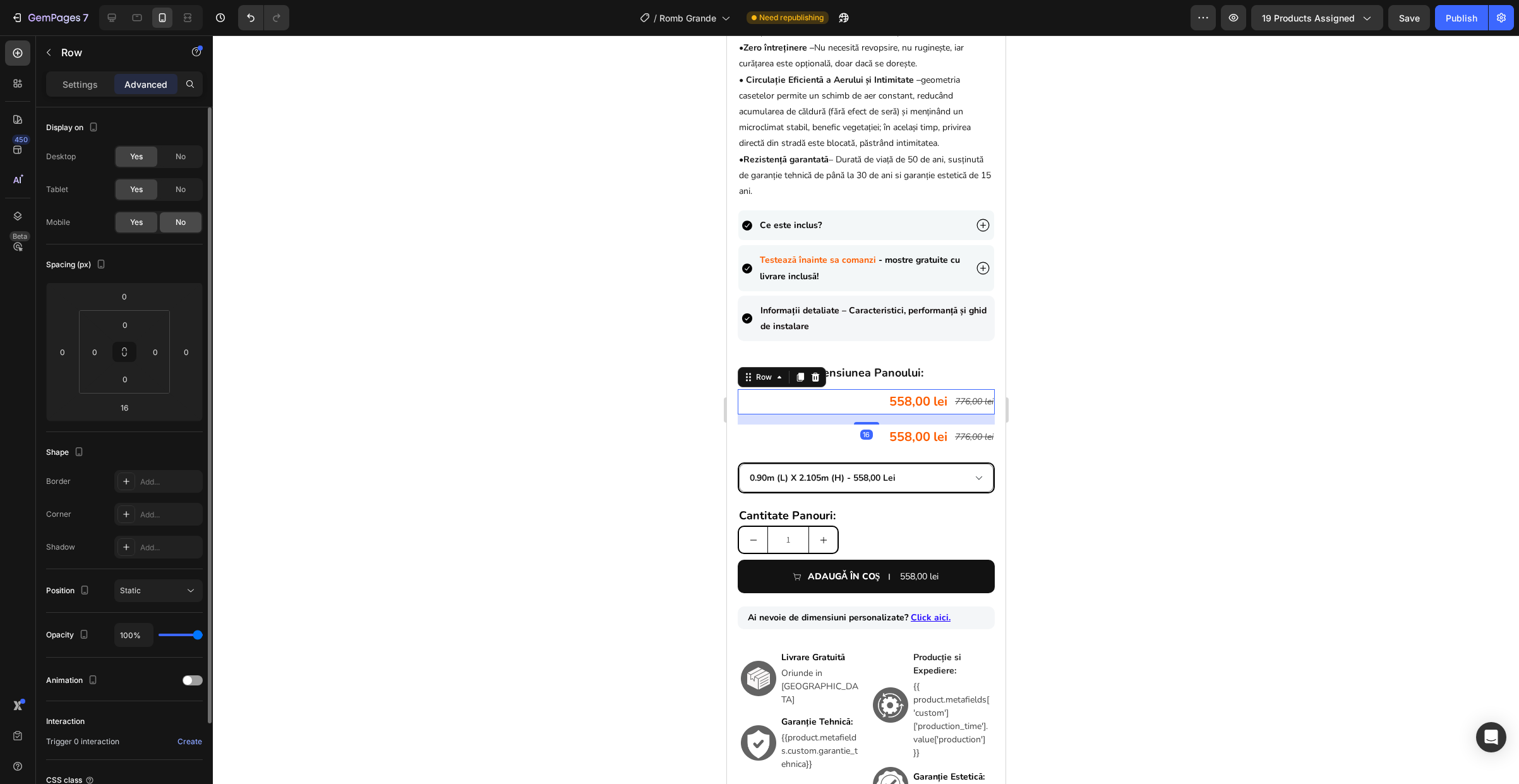
click at [176, 224] on span "No" at bounding box center [181, 222] width 10 height 11
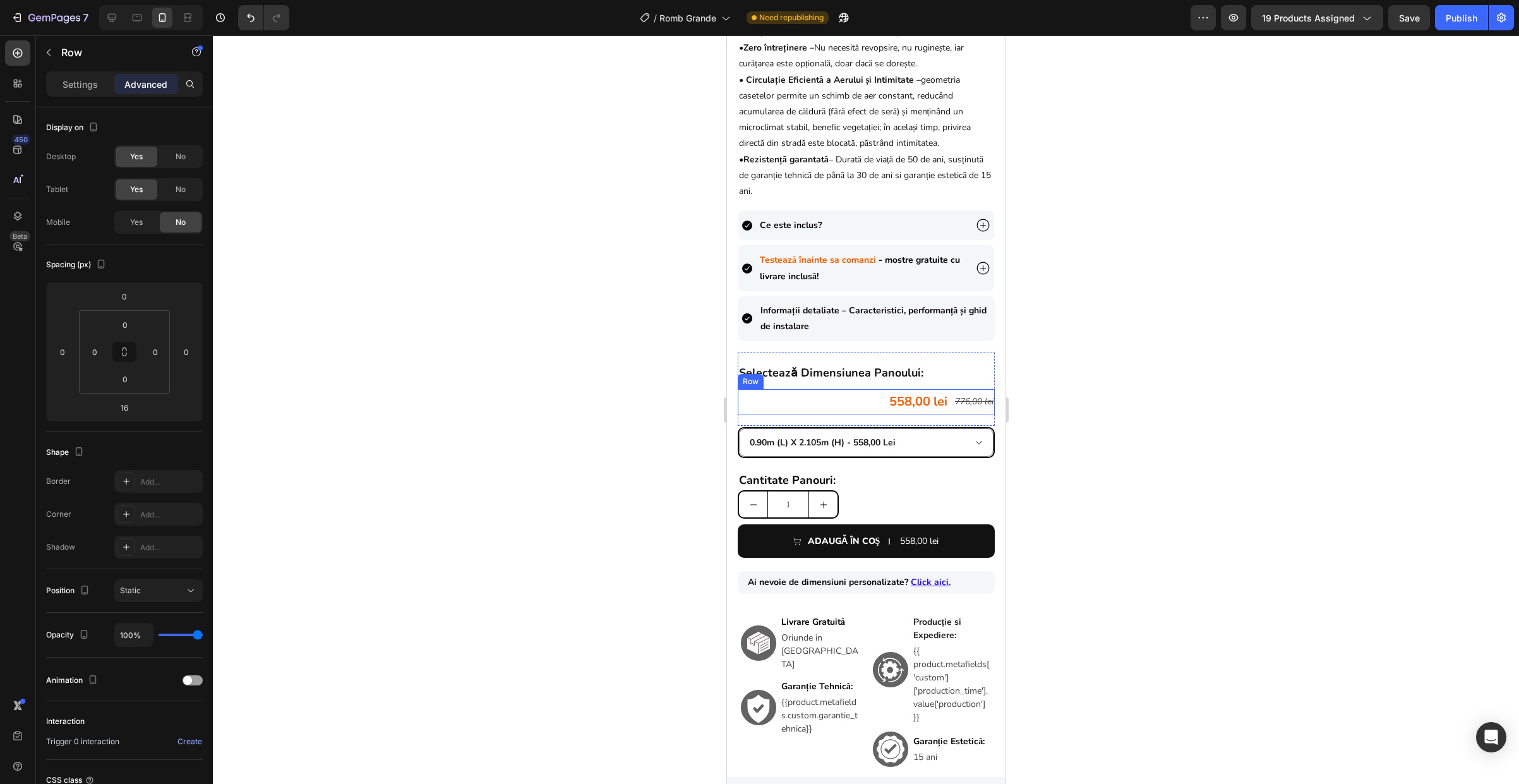
click at [821, 408] on div "558,00 lei Product Price Product Price 776,00 lei Product Price Product Price R…" at bounding box center [865, 401] width 257 height 25
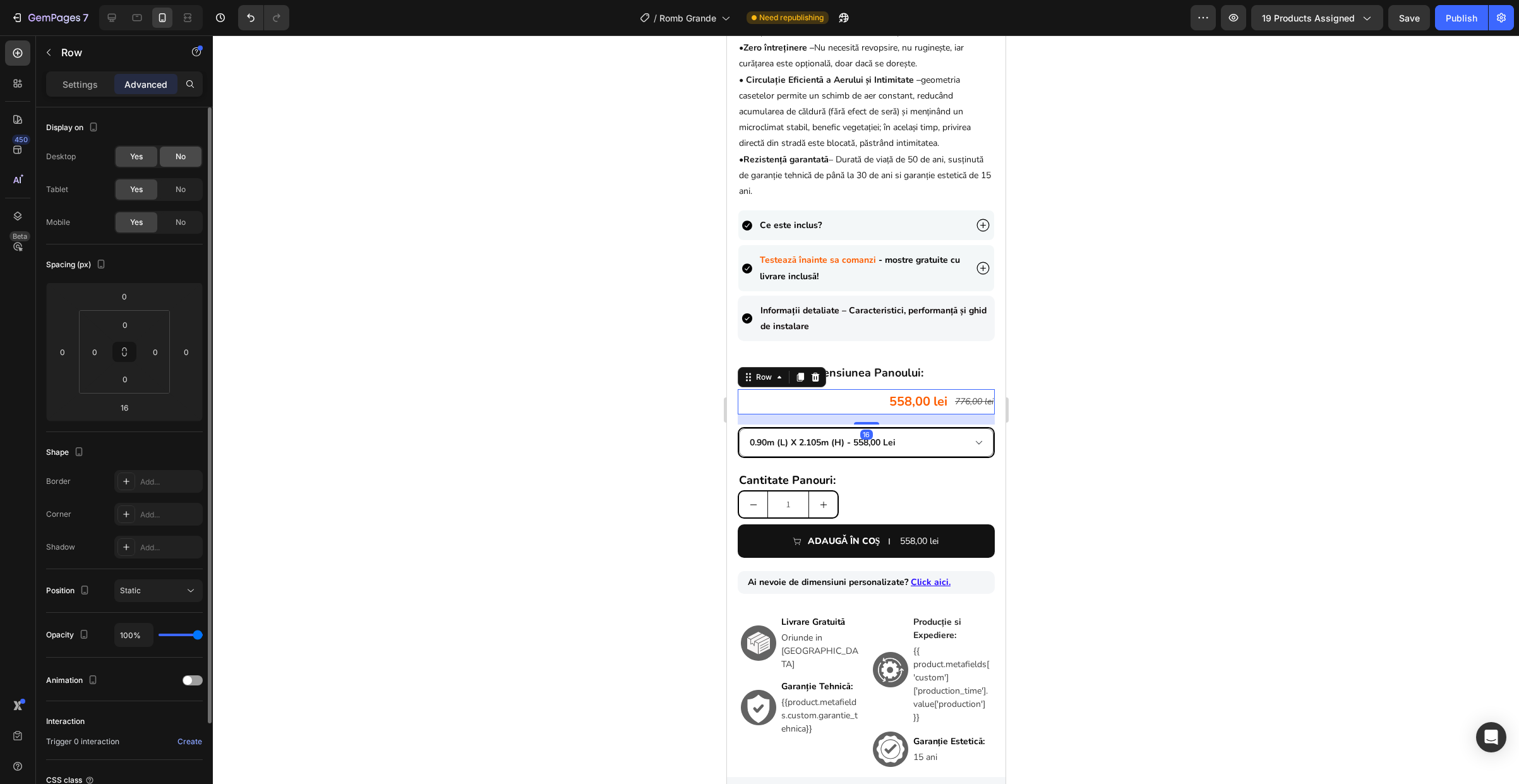
click at [184, 158] on span "No" at bounding box center [181, 157] width 10 height 11
click at [178, 188] on span "No" at bounding box center [181, 190] width 10 height 11
click at [759, 413] on div "558,00 lei Product Price Product Price 776,00 lei Product Price Product Price R…" at bounding box center [865, 401] width 257 height 25
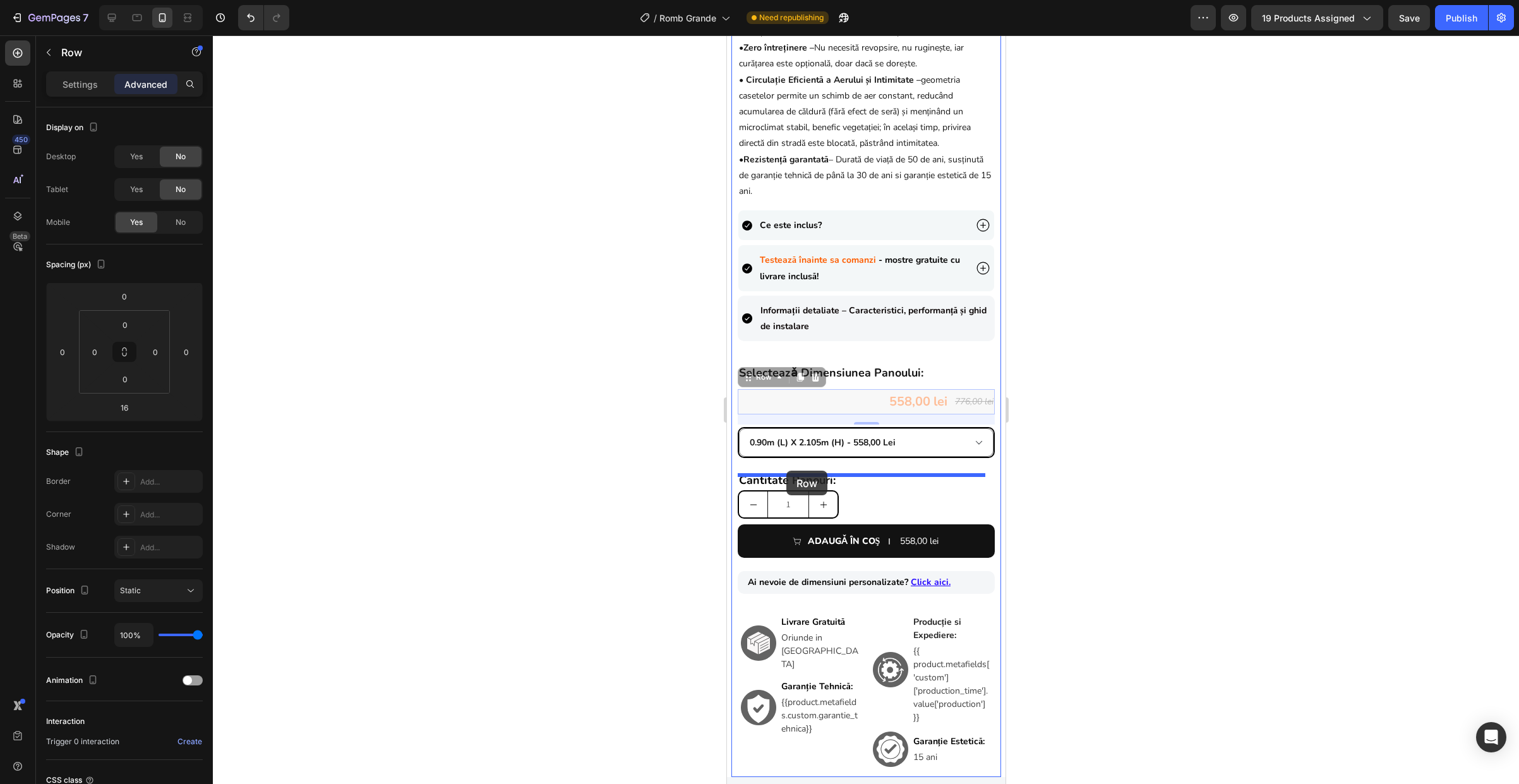
drag, startPoint x: 756, startPoint y: 387, endPoint x: 786, endPoint y: 470, distance: 88.3
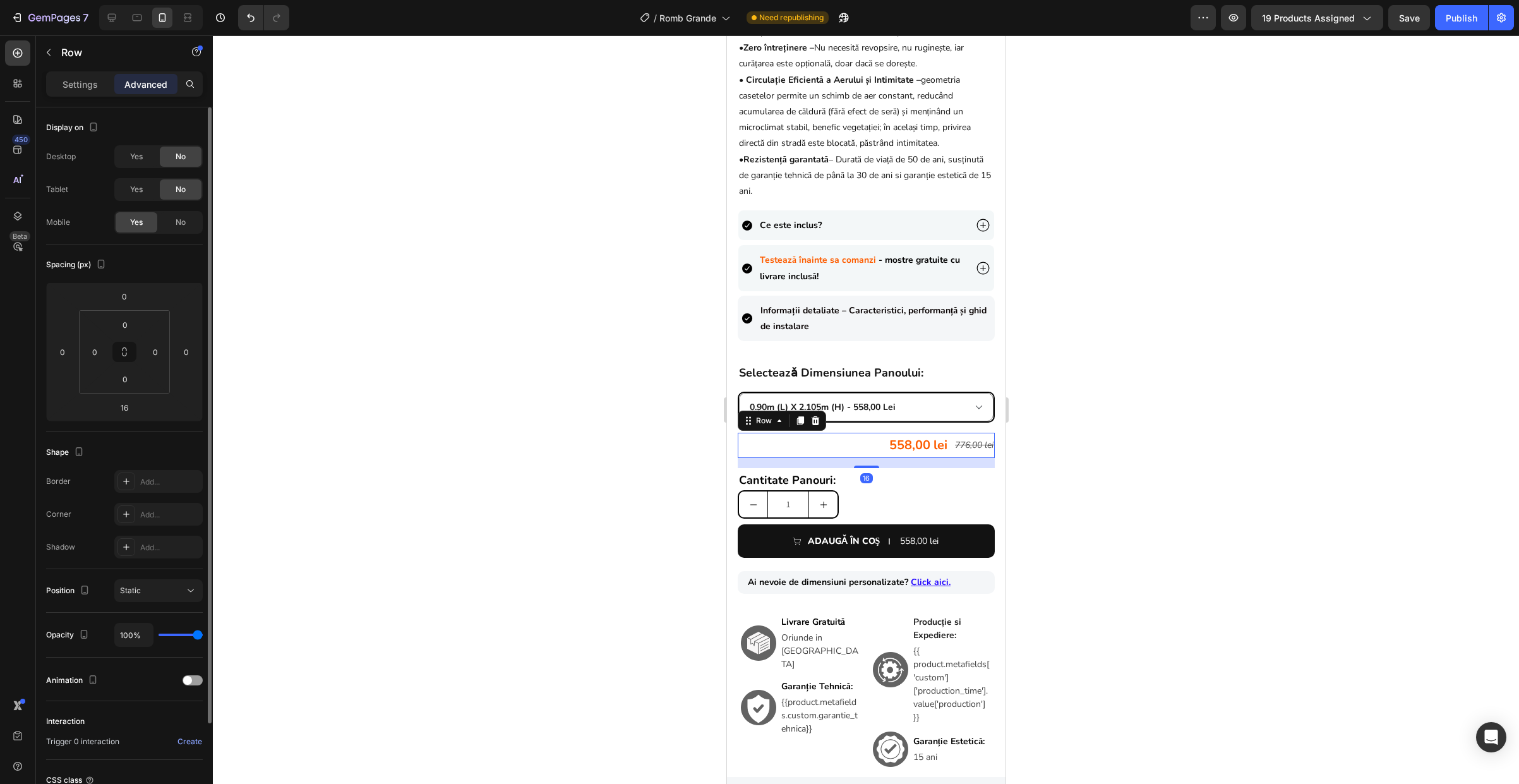
scroll to position [111, 0]
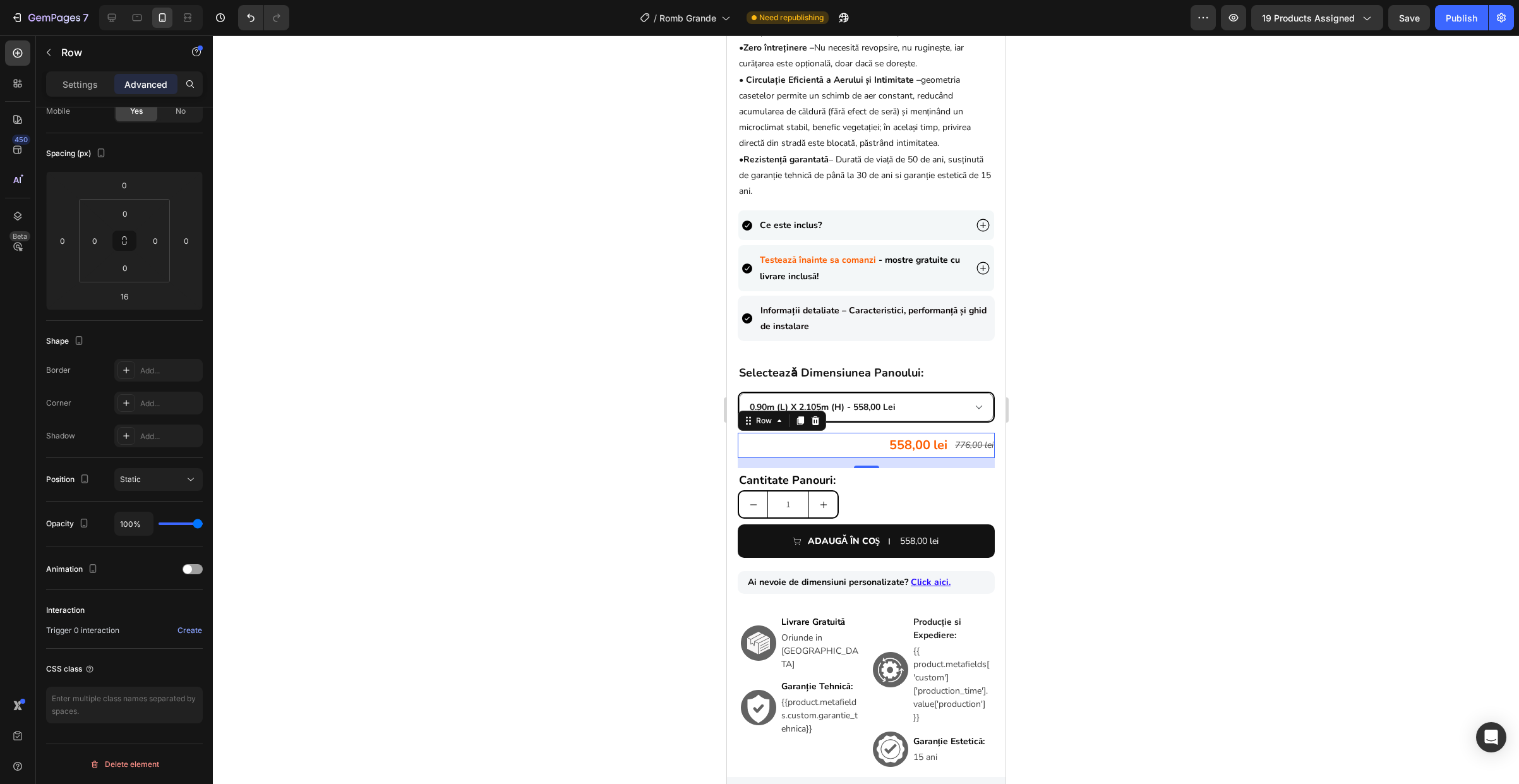
click at [871, 455] on div "558,00 lei Product Price Product Price 776,00 lei Product Price Product Price R…" at bounding box center [865, 445] width 257 height 25
click at [101, 79] on div "Settings" at bounding box center [80, 84] width 63 height 20
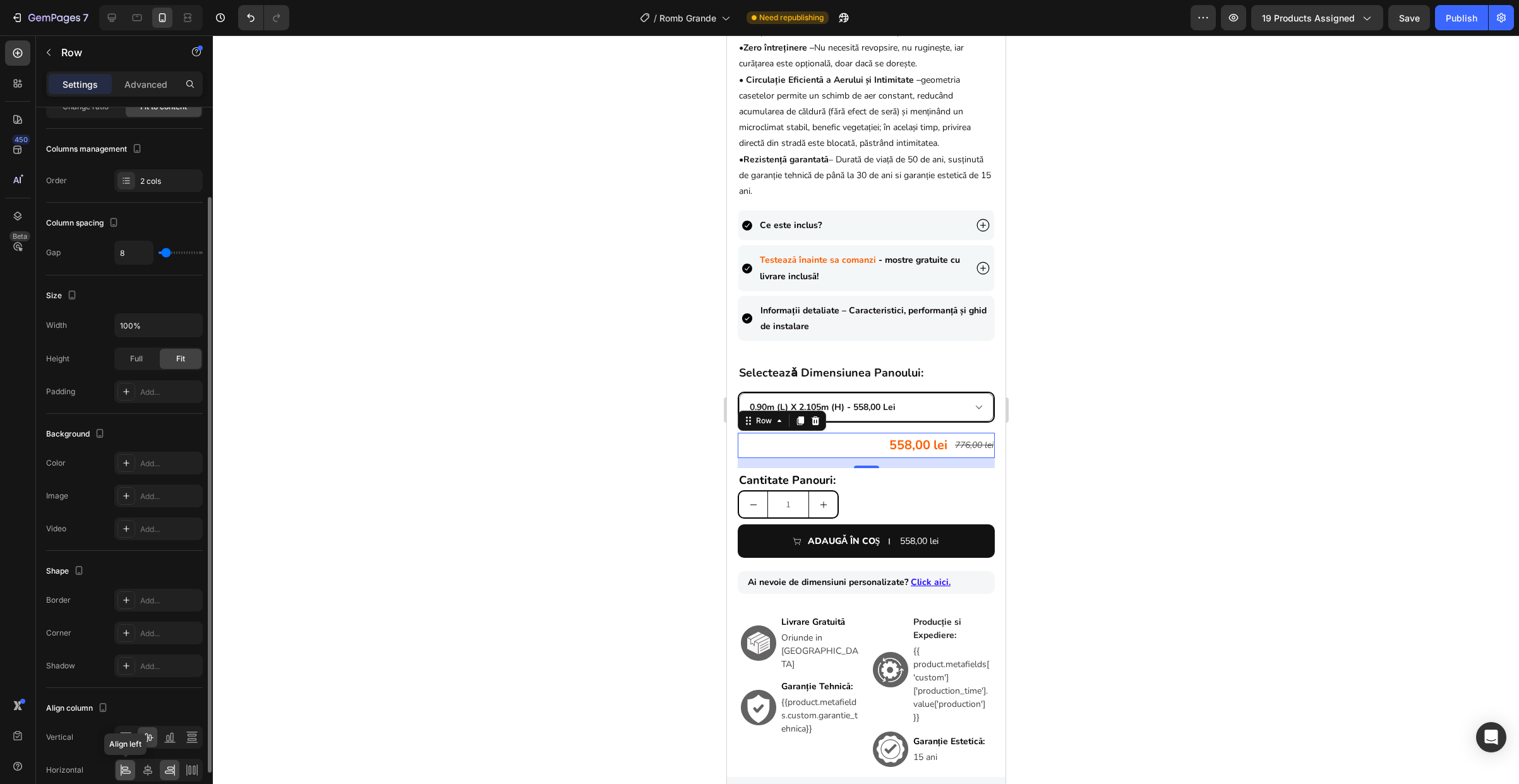
click at [124, 776] on div at bounding box center [125, 769] width 20 height 20
click at [1035, 445] on div at bounding box center [866, 410] width 1306 height 748
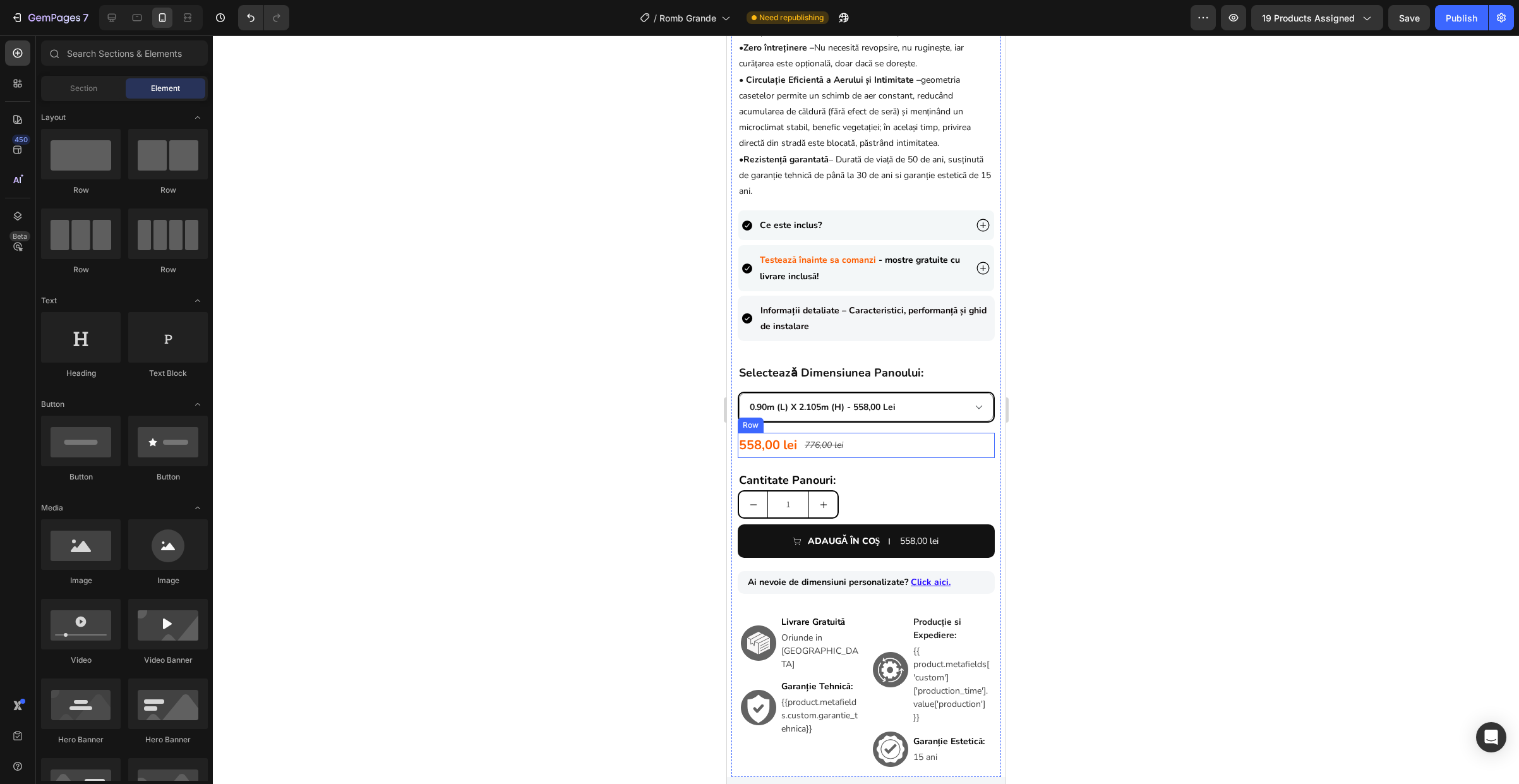
click at [861, 453] on div "558,00 lei Product Price Product Price 776,00 lei Product Price Product Price R…" at bounding box center [865, 445] width 257 height 25
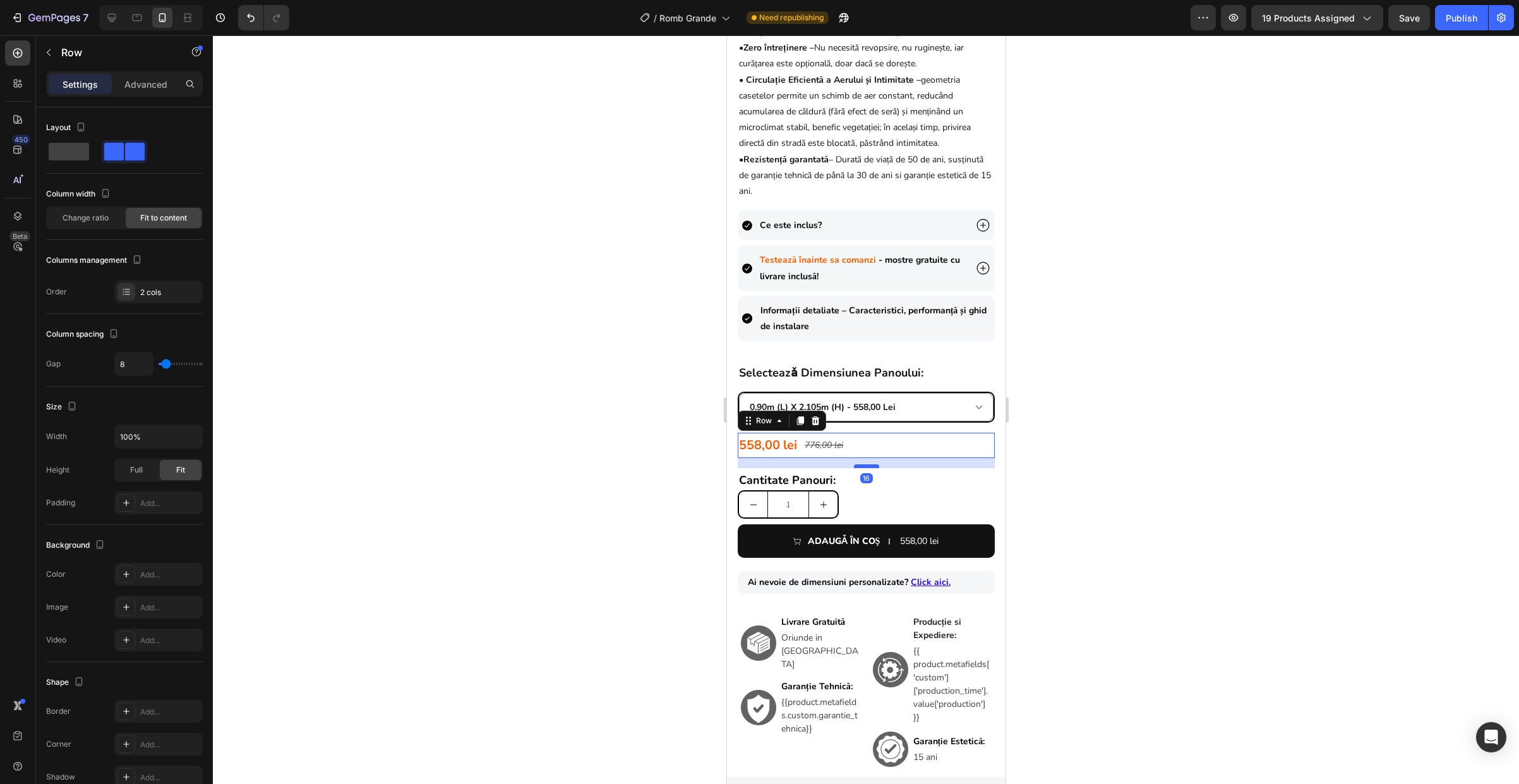
click at [867, 458] on div "16" at bounding box center [865, 458] width 257 height 0
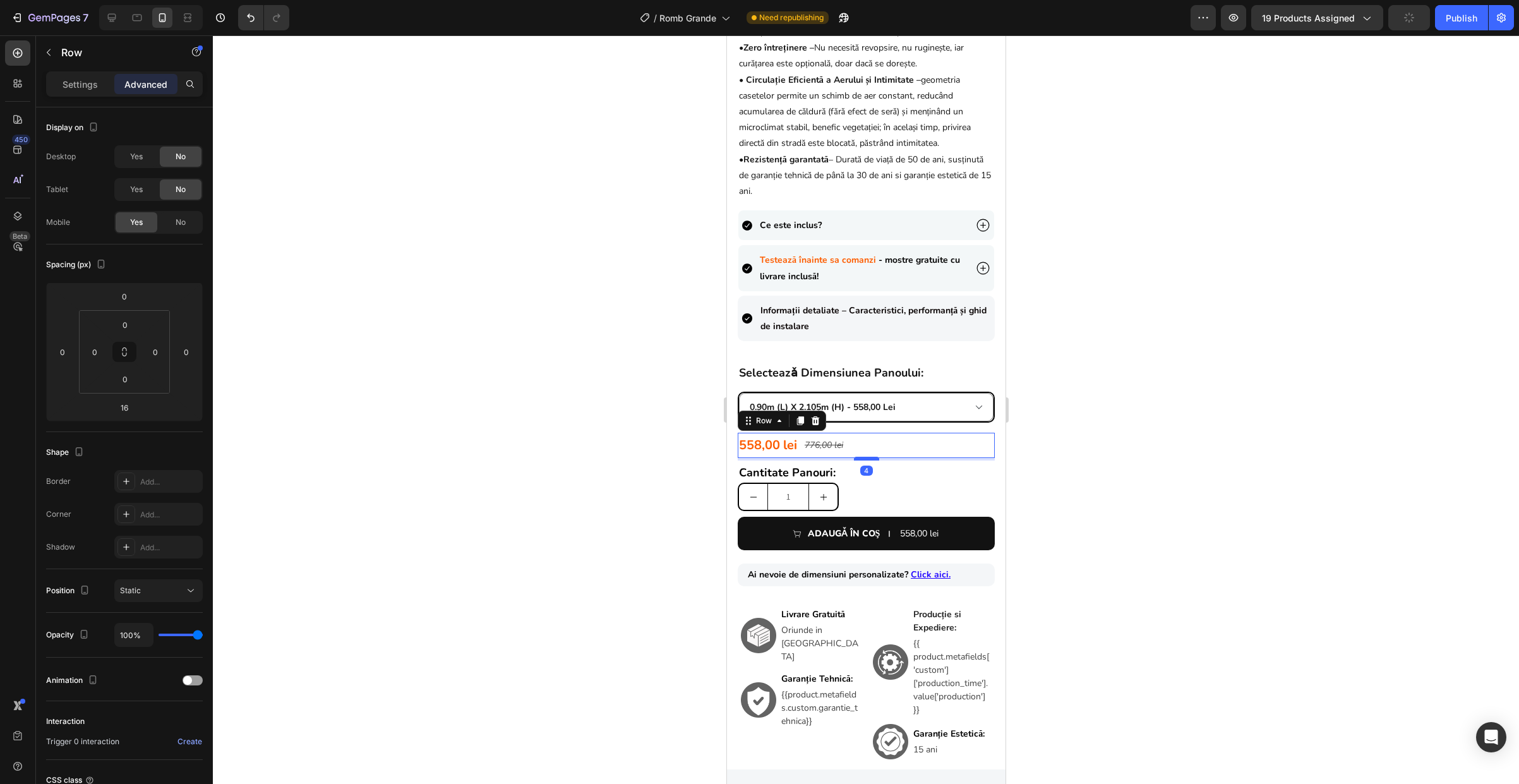
drag, startPoint x: 866, startPoint y: 474, endPoint x: 1447, endPoint y: 208, distance: 639.0
click at [867, 461] on div at bounding box center [866, 458] width 25 height 3
drag, startPoint x: 861, startPoint y: 466, endPoint x: 1811, endPoint y: 491, distance: 950.3
click at [861, 462] on div at bounding box center [866, 460] width 25 height 3
type input "7"
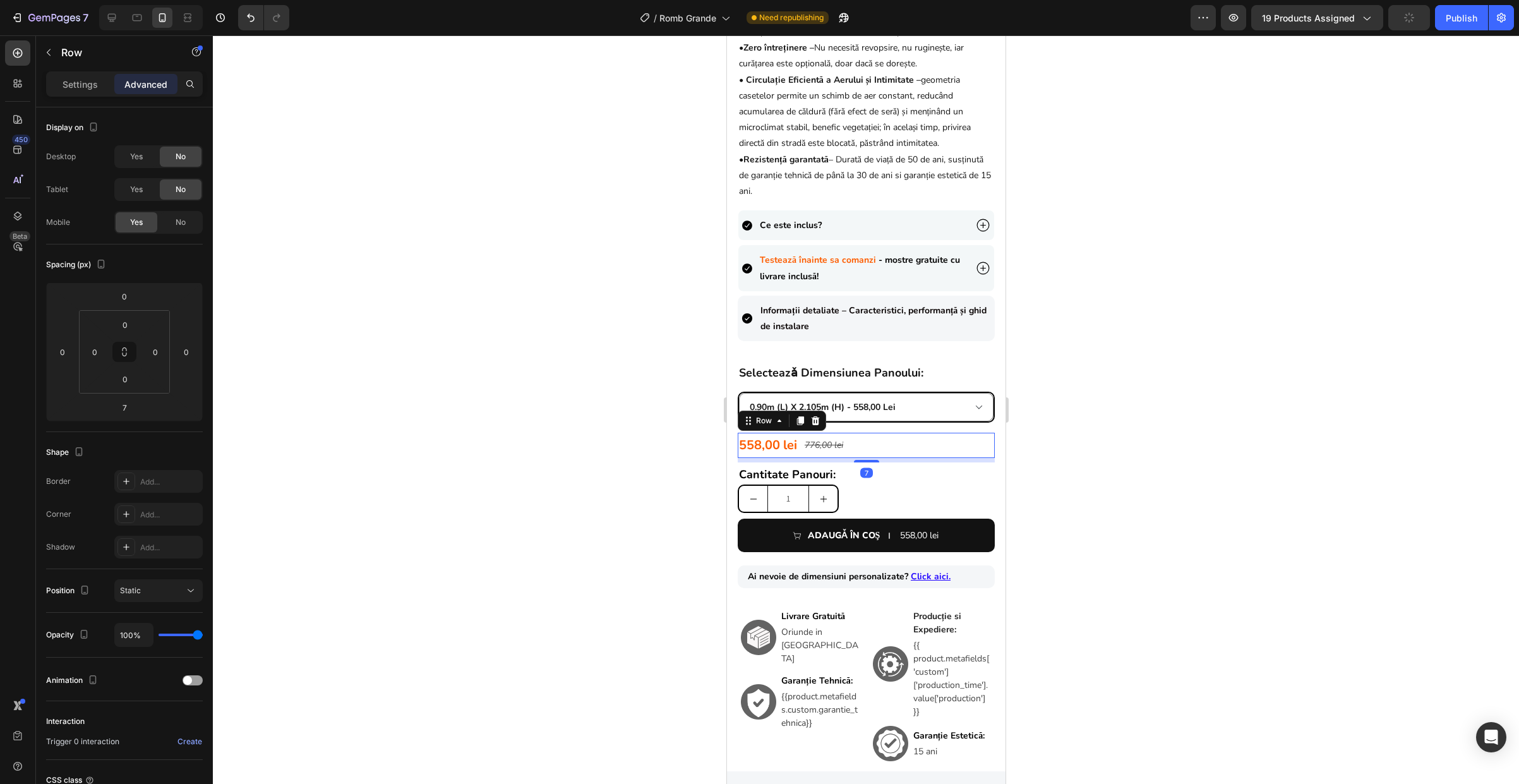
click at [1094, 455] on div at bounding box center [866, 410] width 1306 height 748
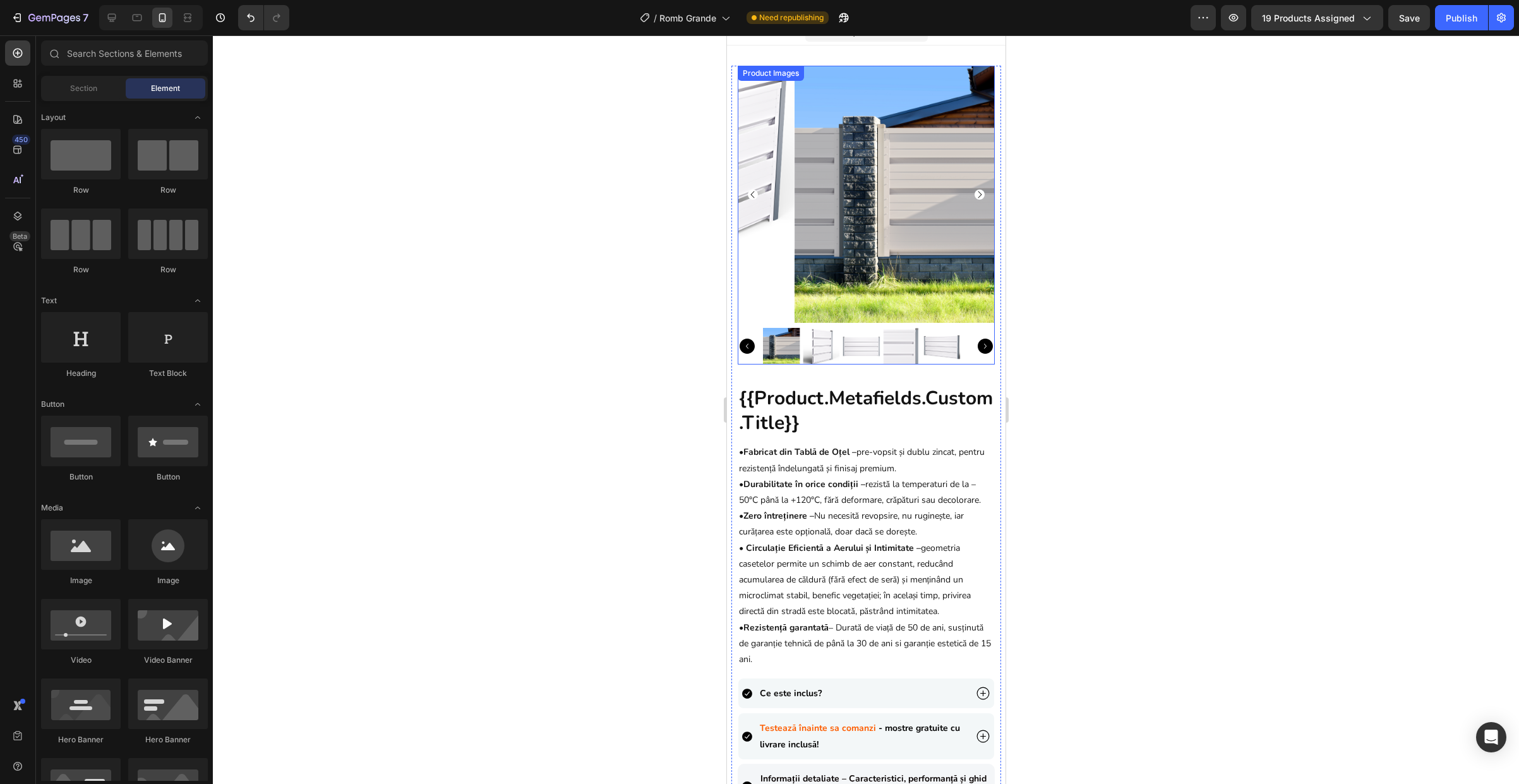
scroll to position [0, 0]
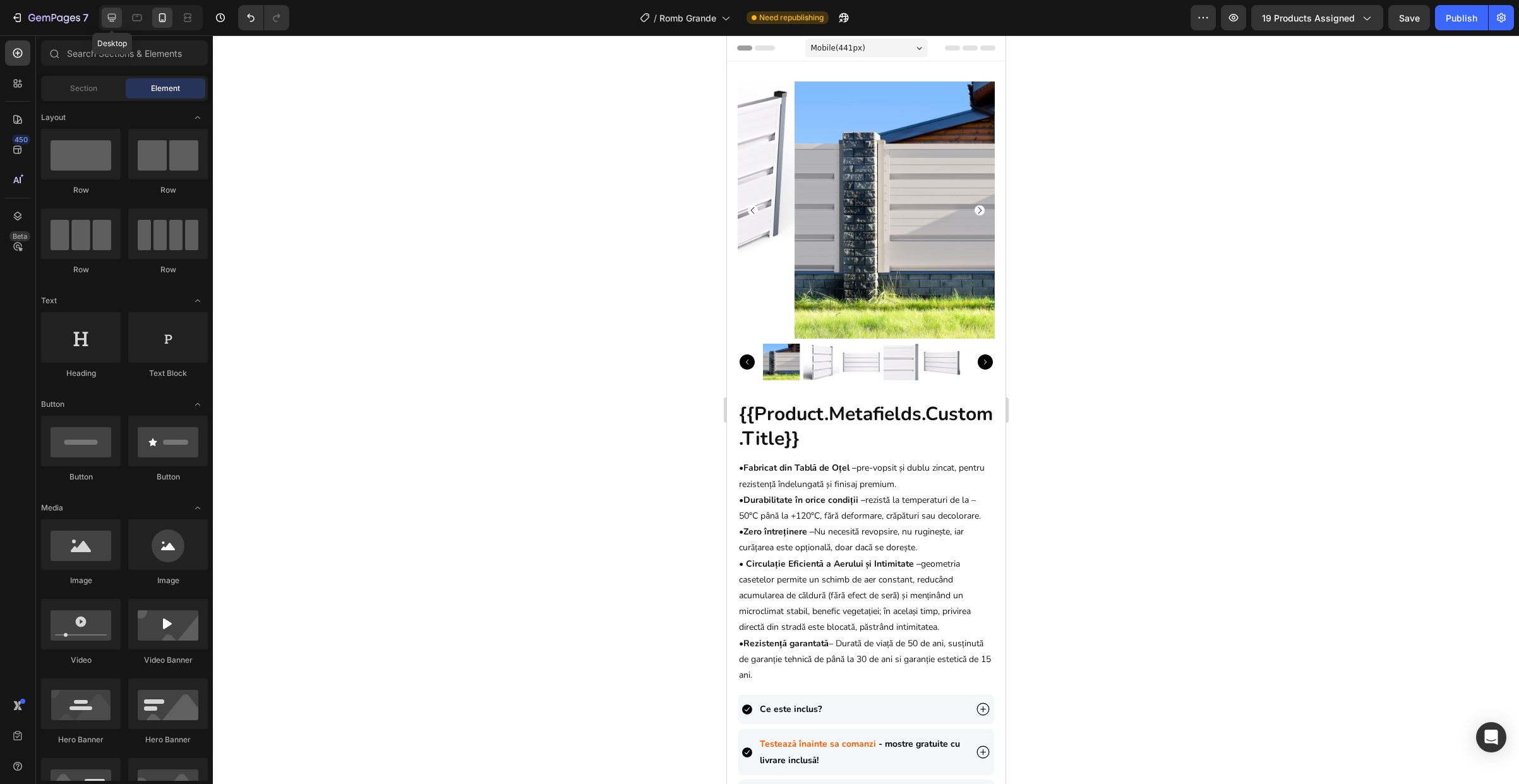
click at [113, 15] on icon at bounding box center [112, 17] width 13 height 13
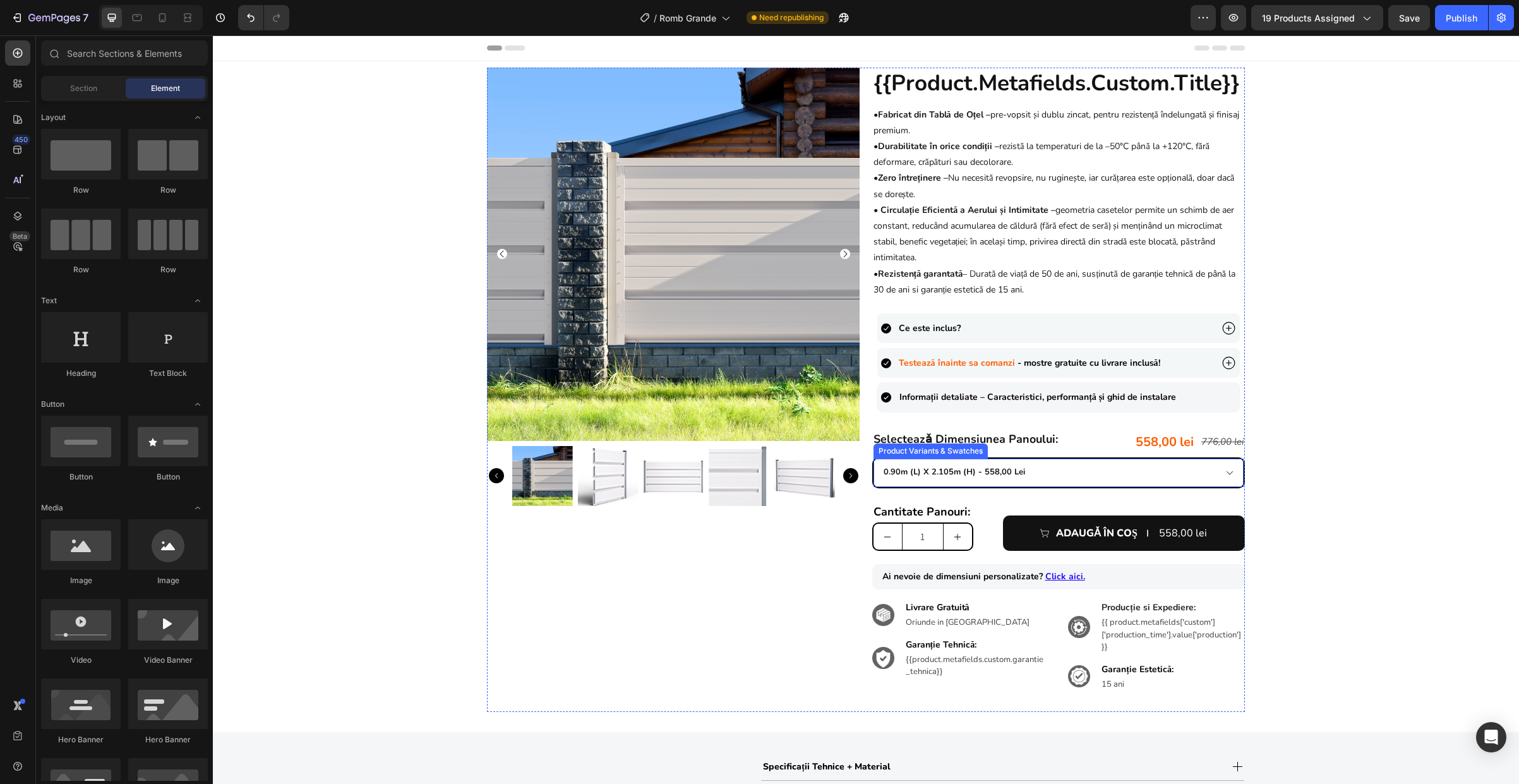
click at [897, 484] on select "0.90m (l) x 2.105m (h) - 558,00 lei 1.0m (l) x 1.85m (h) - 538,00 lei 1.0m (l) …" at bounding box center [1059, 472] width 371 height 29
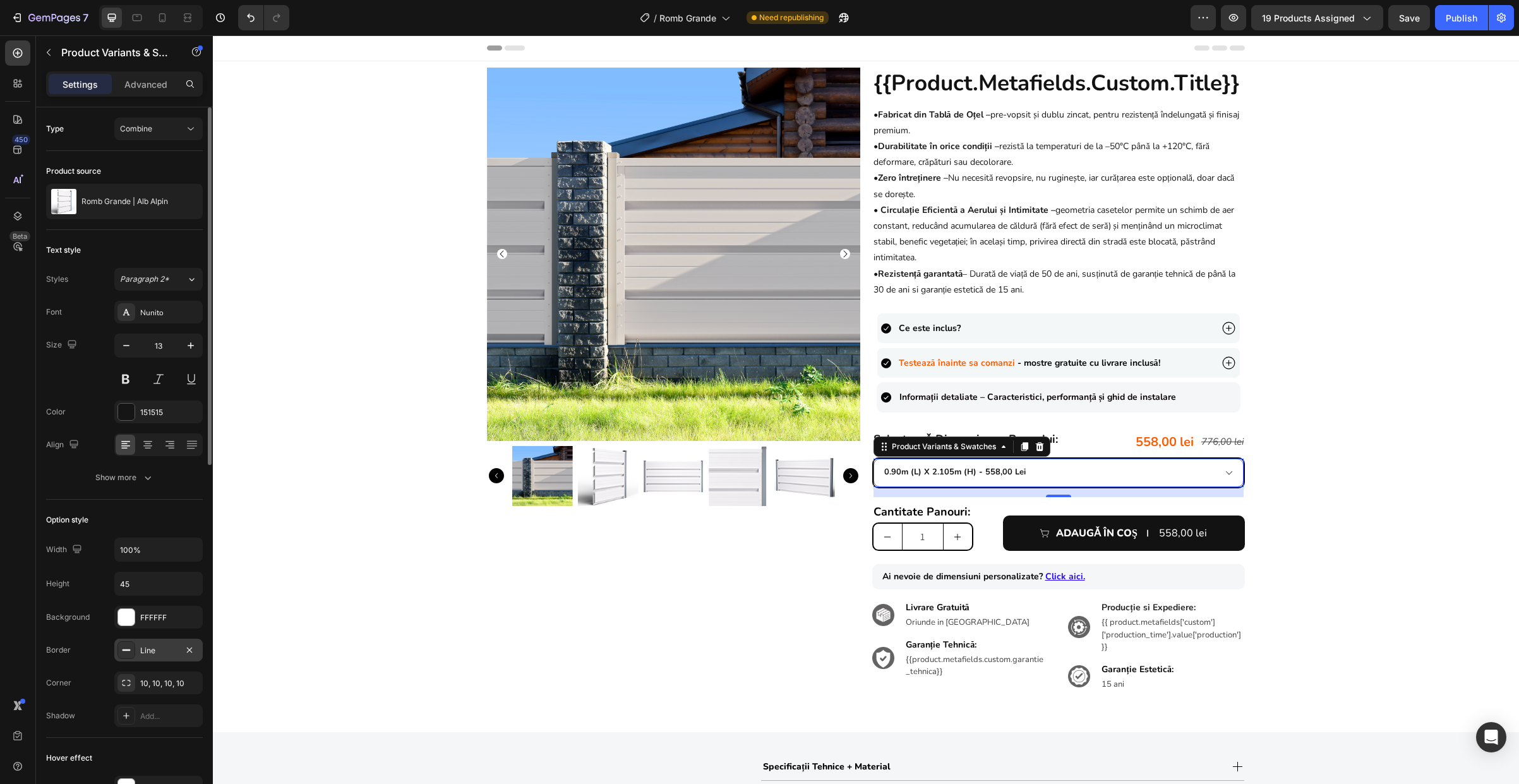
click at [160, 650] on div "Line" at bounding box center [158, 650] width 37 height 11
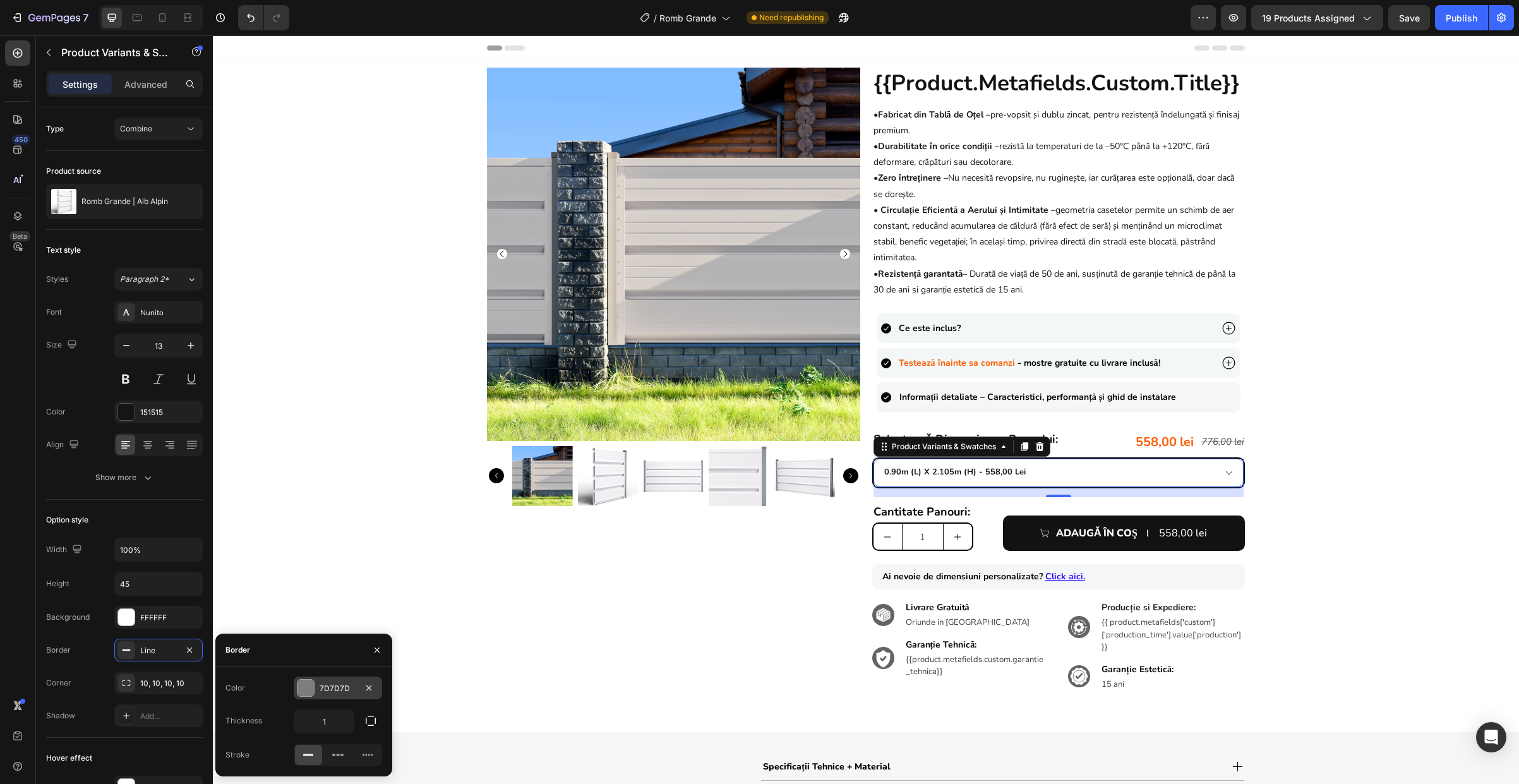
click at [316, 689] on div "7D7D7D" at bounding box center [337, 687] width 89 height 23
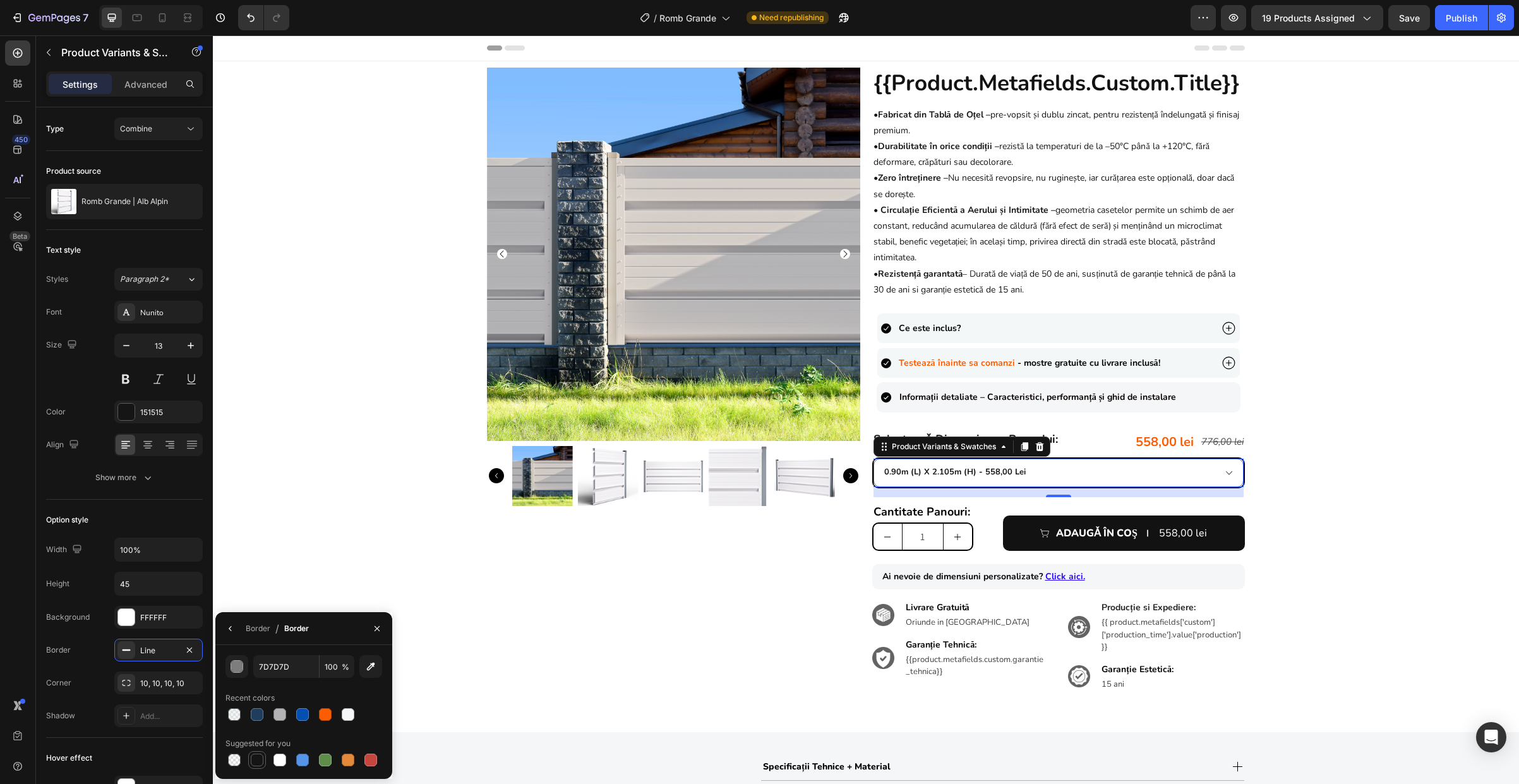
click at [260, 762] on div at bounding box center [257, 760] width 13 height 13
type input "151515"
click at [171, 665] on div "Width 100% Height 45 Background FFFFFF Border Line Corner 10, 10, 10, 10 Shadow…" at bounding box center [124, 632] width 157 height 190
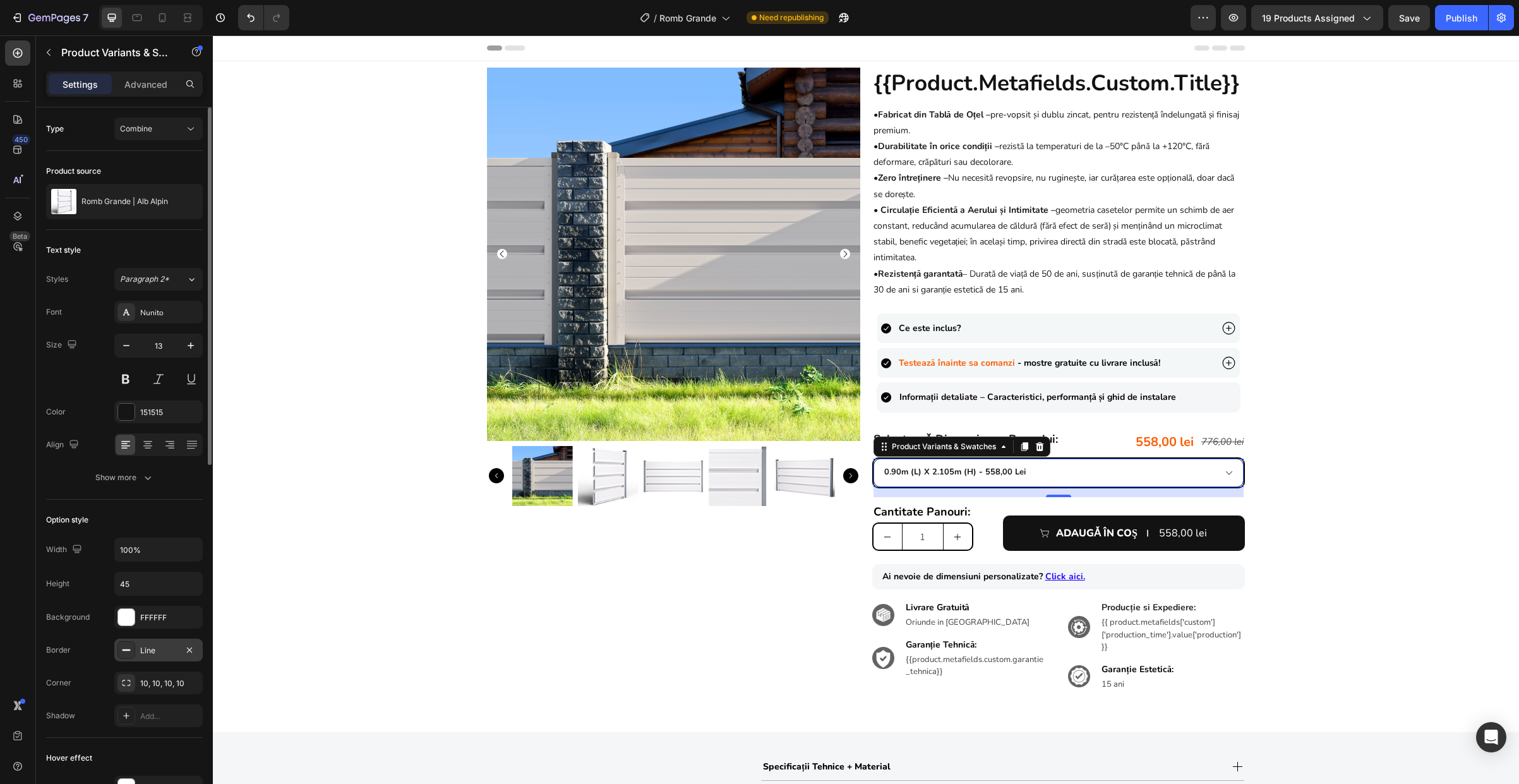
click at [140, 646] on div "Line" at bounding box center [158, 650] width 37 height 11
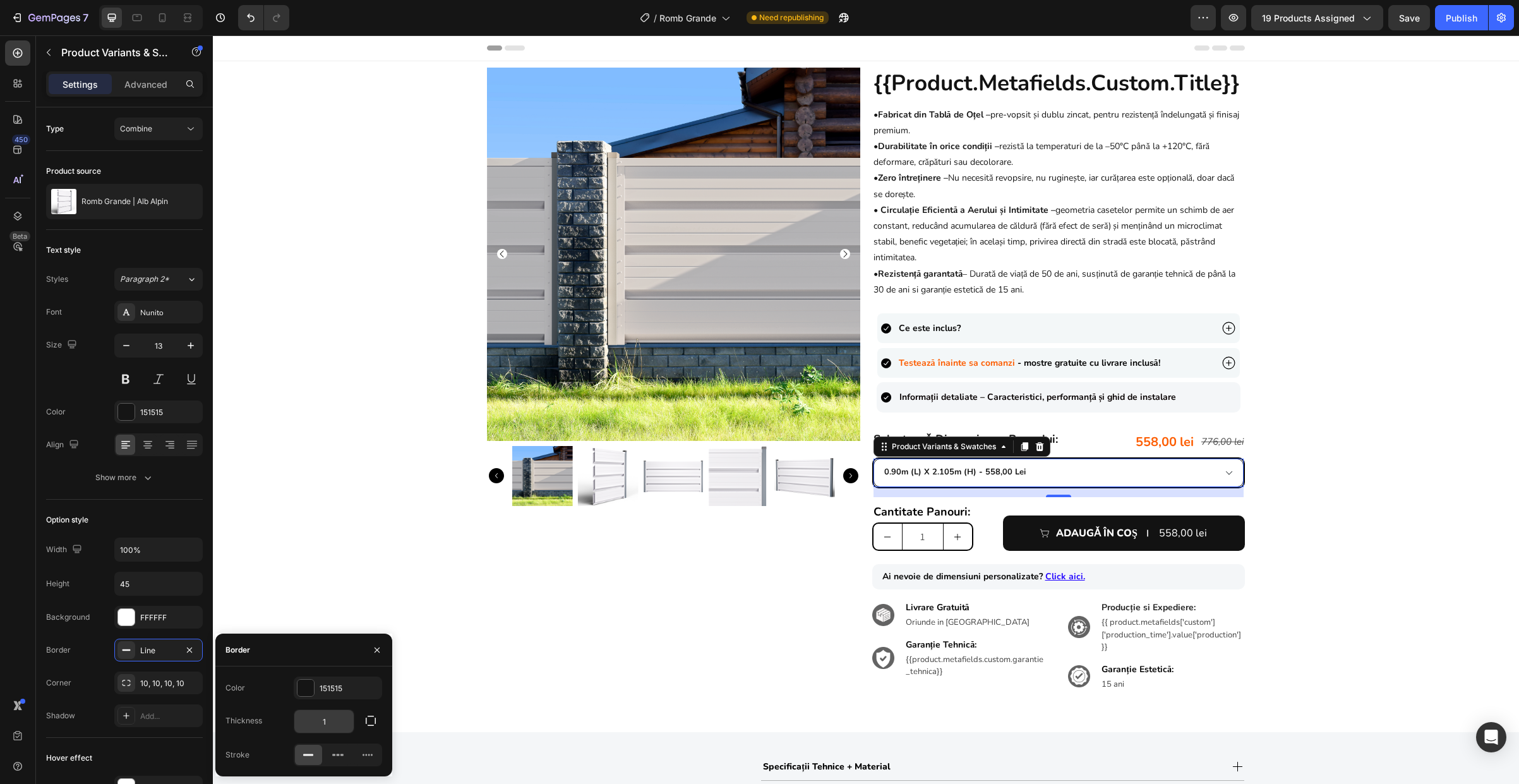
click at [333, 730] on input "1" at bounding box center [323, 721] width 59 height 23
type input "2"
click at [209, 606] on div at bounding box center [208, 463] width 10 height 712
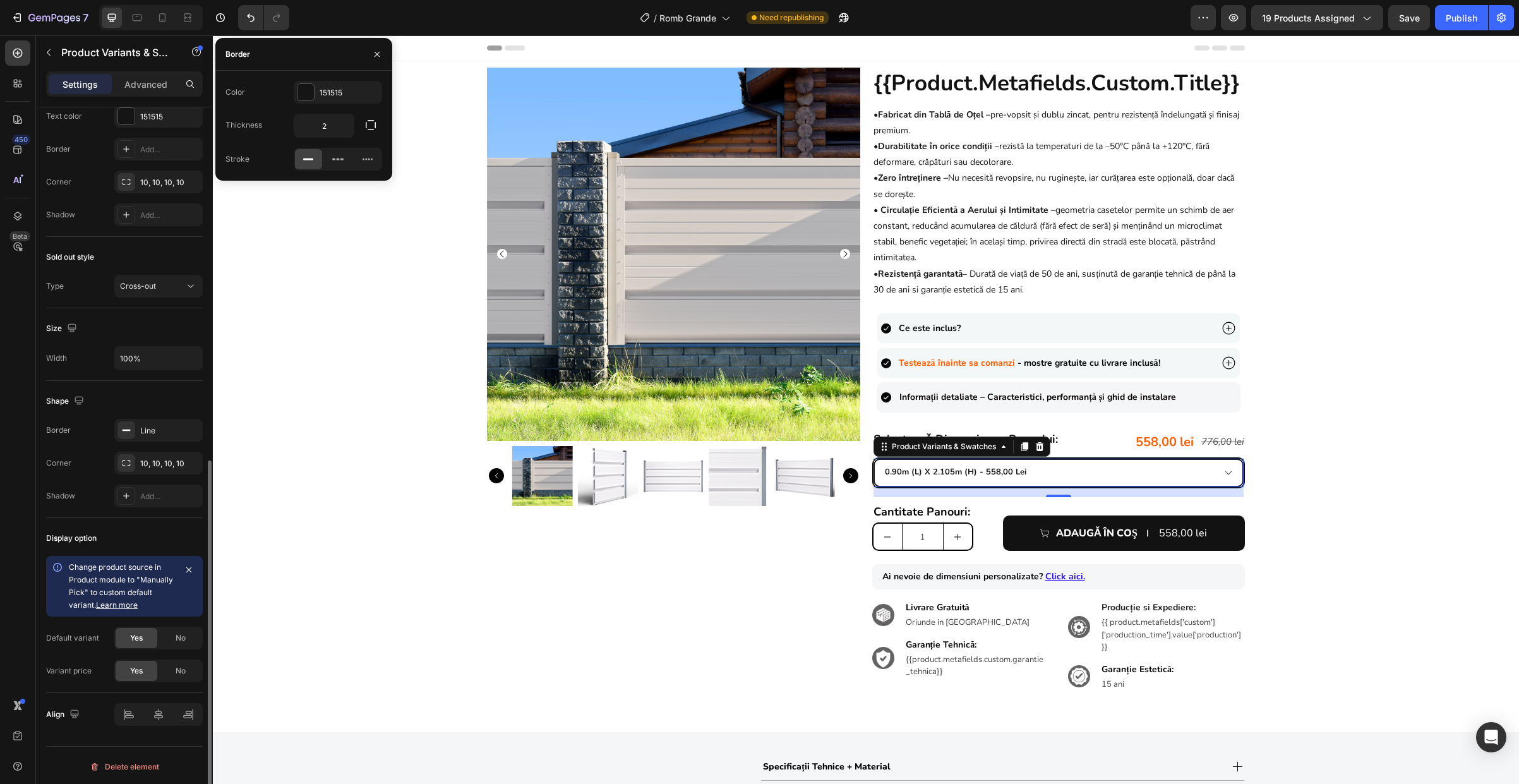
scroll to position [660, 0]
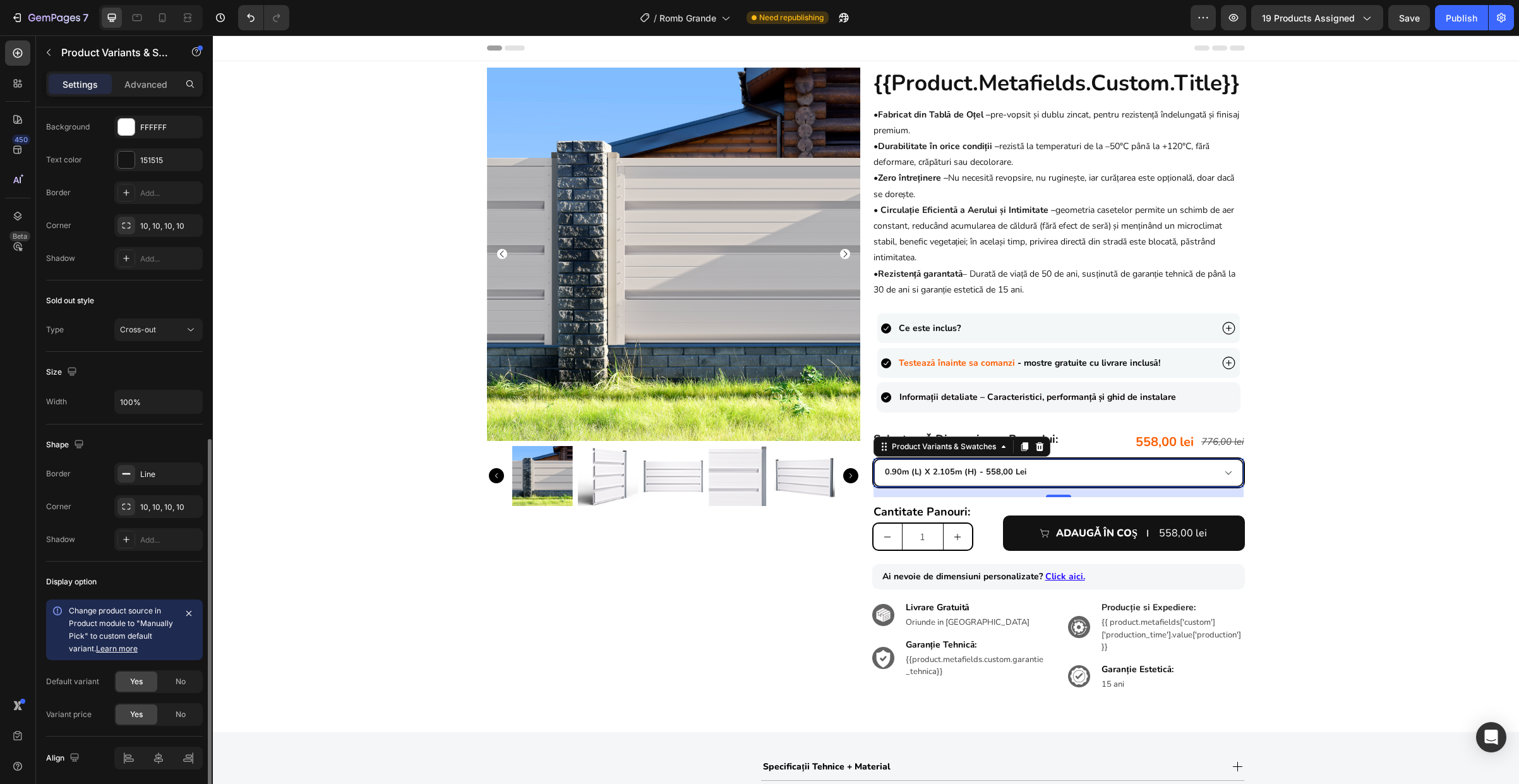
click at [190, 291] on div "Sold out style" at bounding box center [124, 300] width 157 height 20
click at [189, 474] on icon "button" at bounding box center [189, 472] width 5 height 5
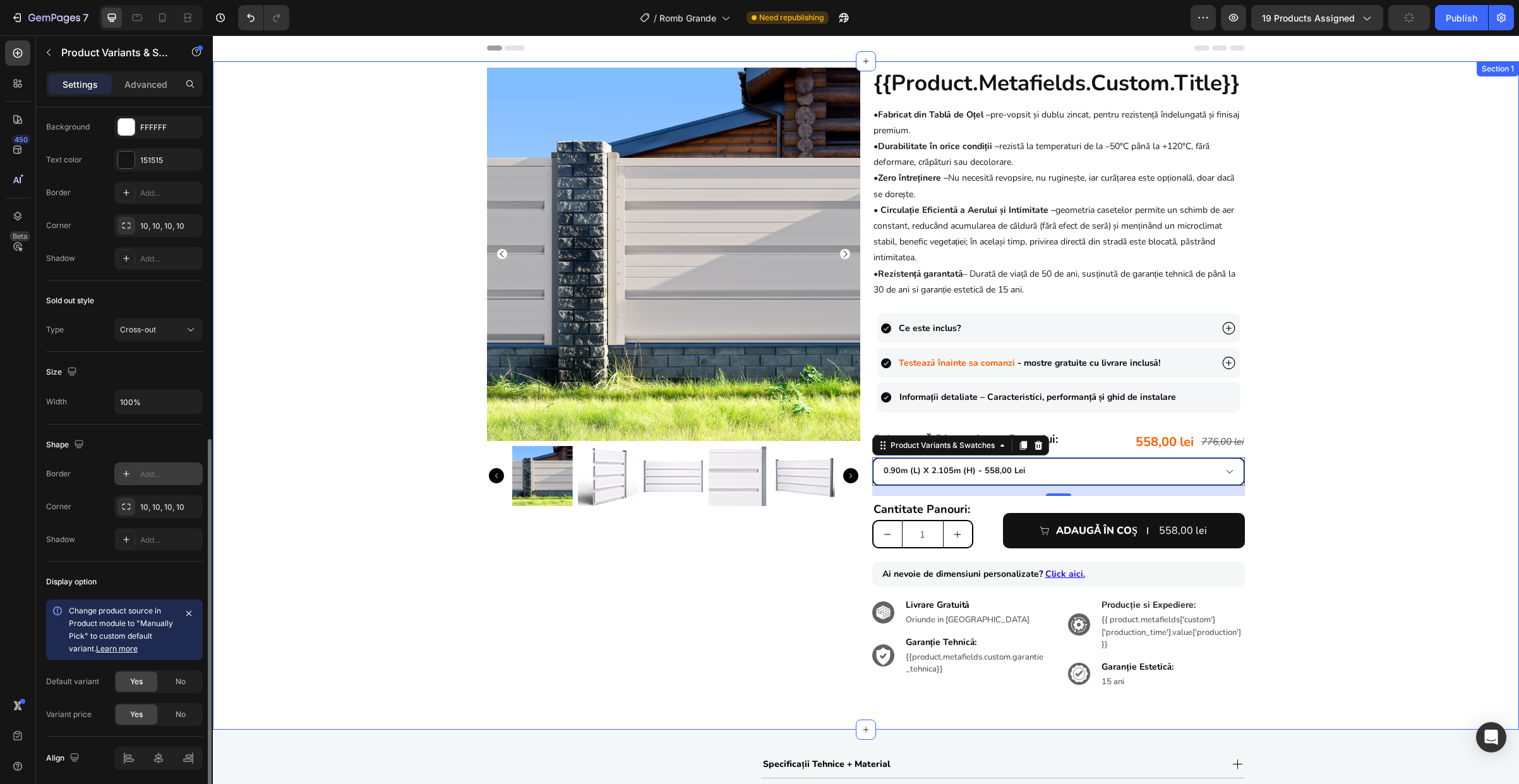
click at [1285, 461] on div "Product Images {{product.metafields.custom.title}} Heading • Fabricat din Tablă…" at bounding box center [866, 388] width 1306 height 642
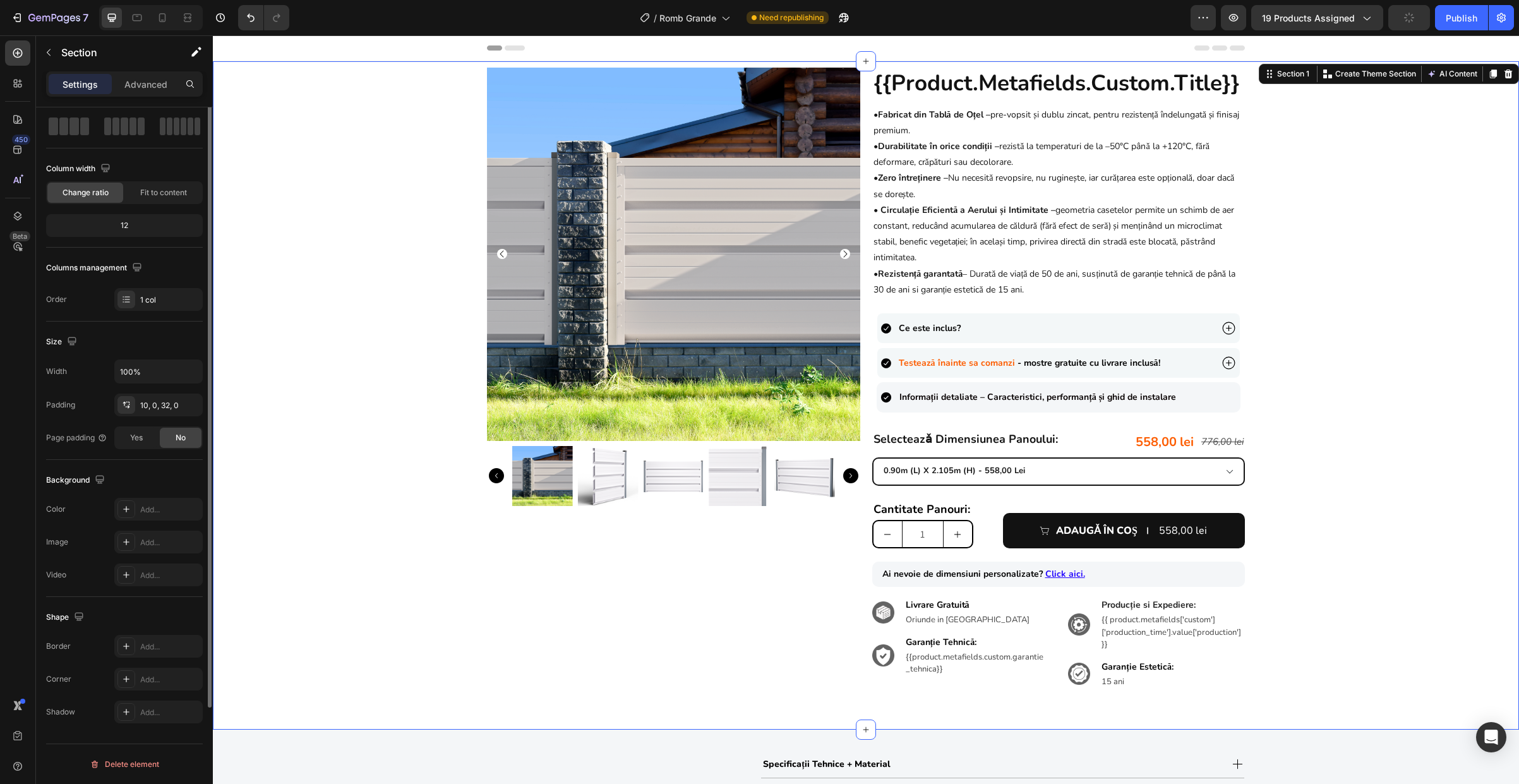
scroll to position [0, 0]
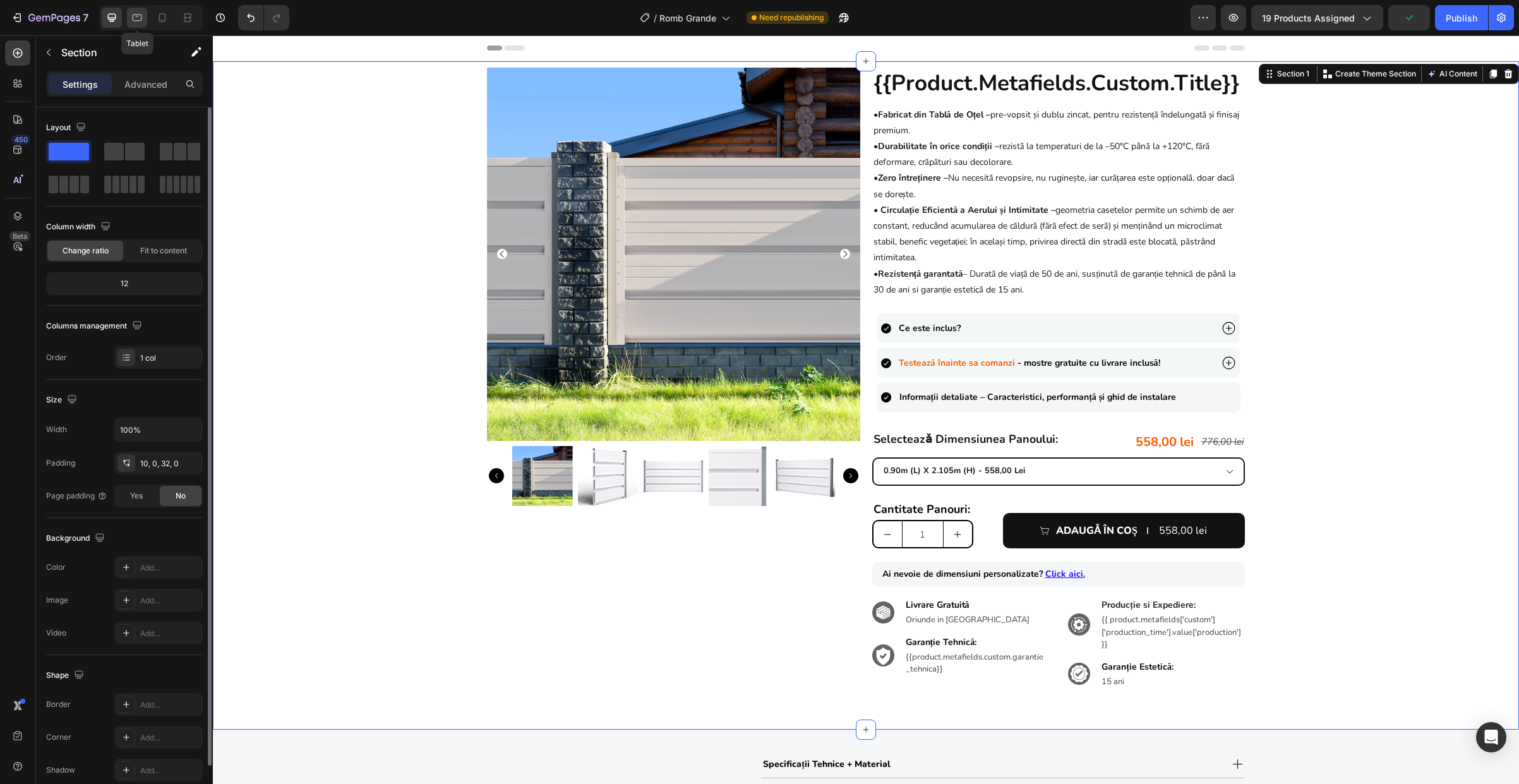
click at [136, 16] on icon at bounding box center [137, 17] width 13 height 13
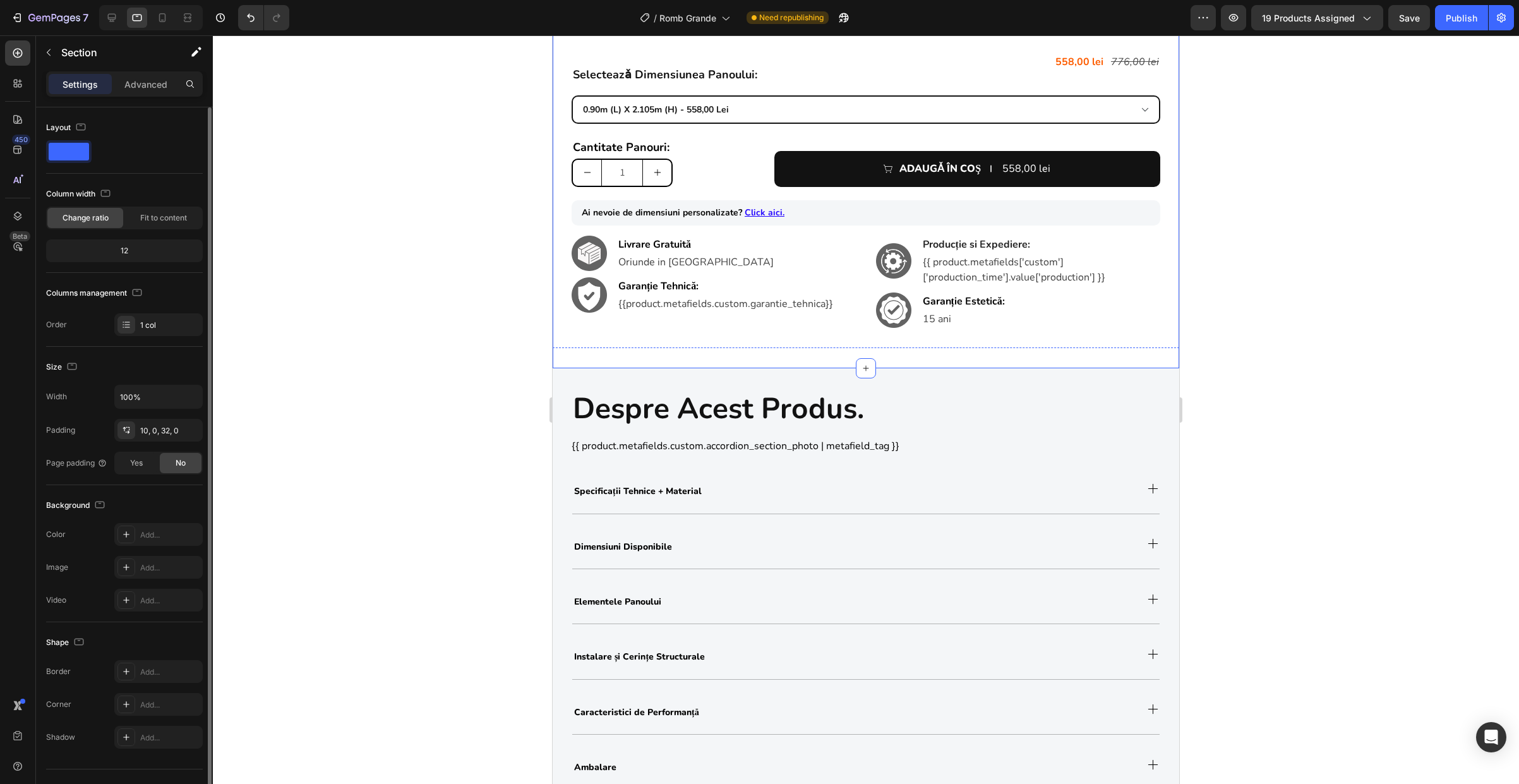
scroll to position [1020, 0]
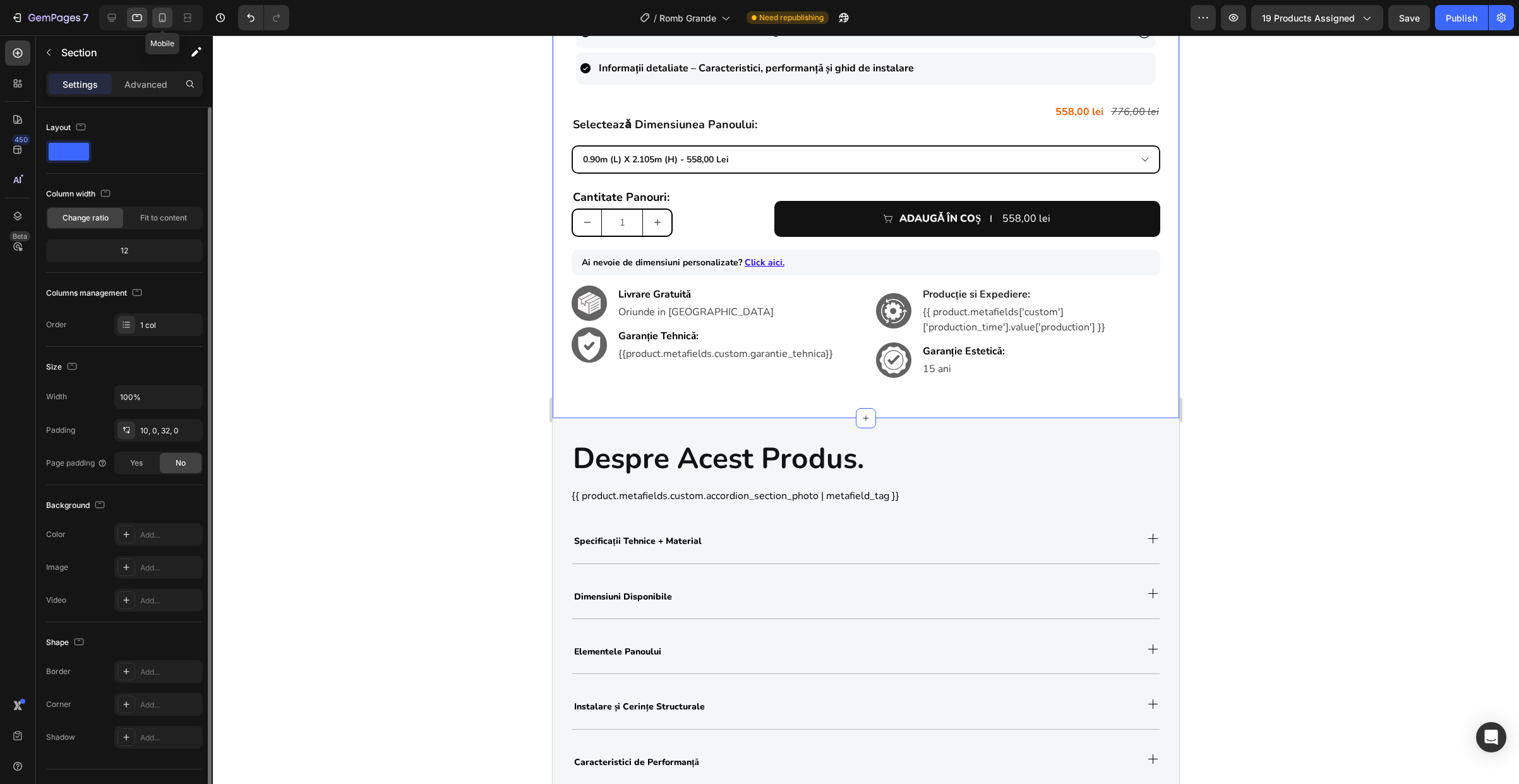
click at [160, 11] on icon at bounding box center [162, 17] width 13 height 13
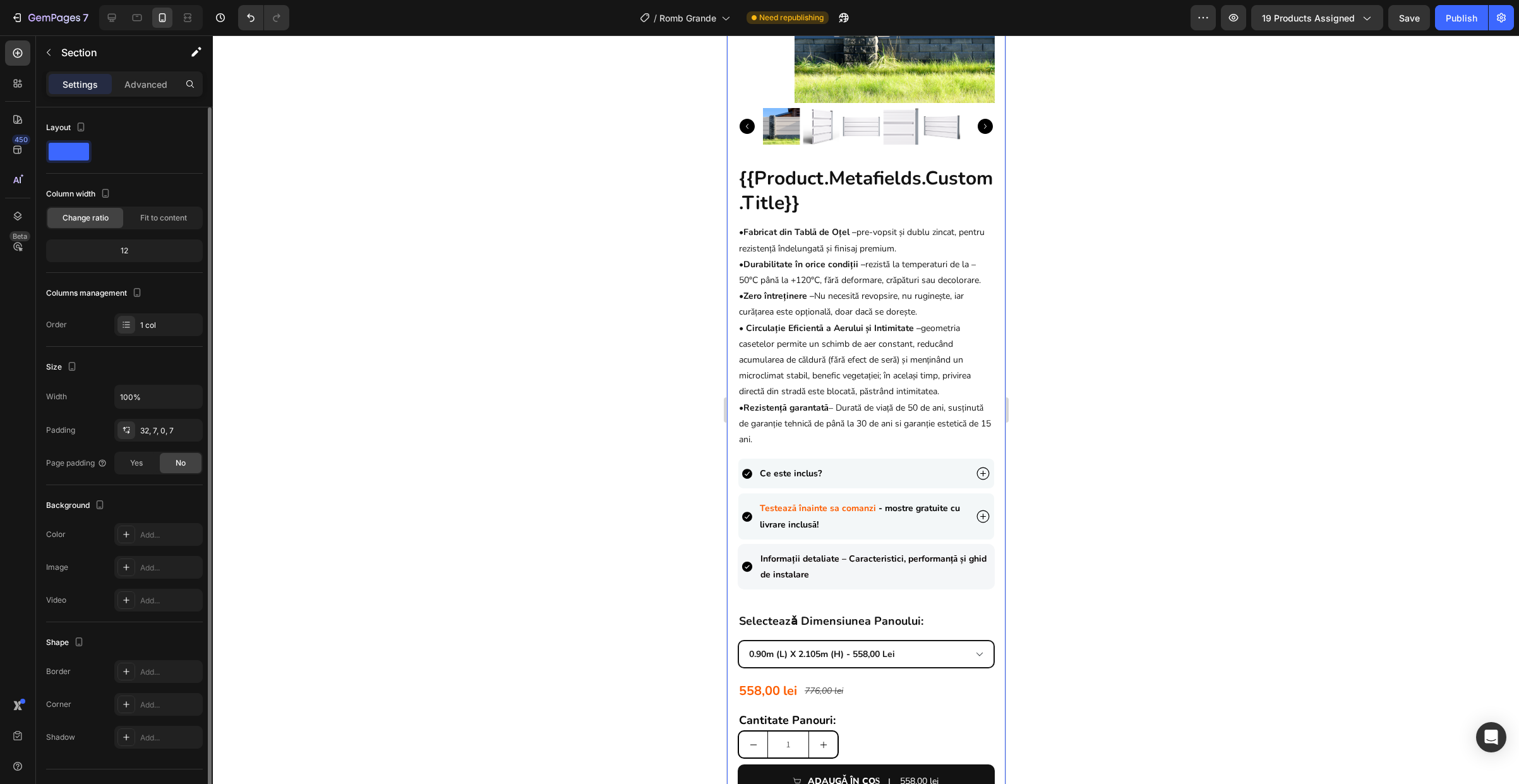
scroll to position [424, 0]
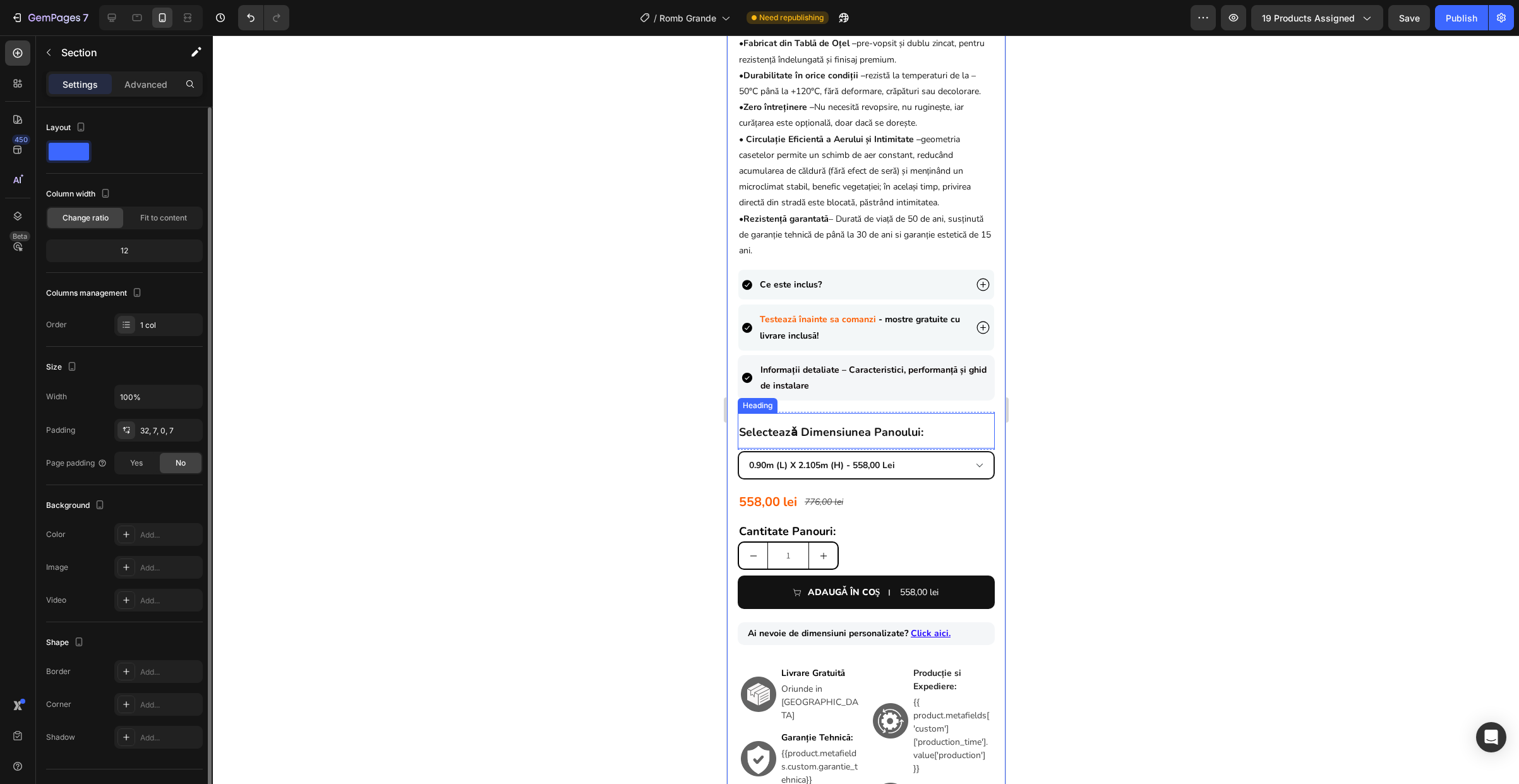
click at [893, 437] on strong "selecteazǎ dimensiunea panoului:" at bounding box center [830, 432] width 185 height 15
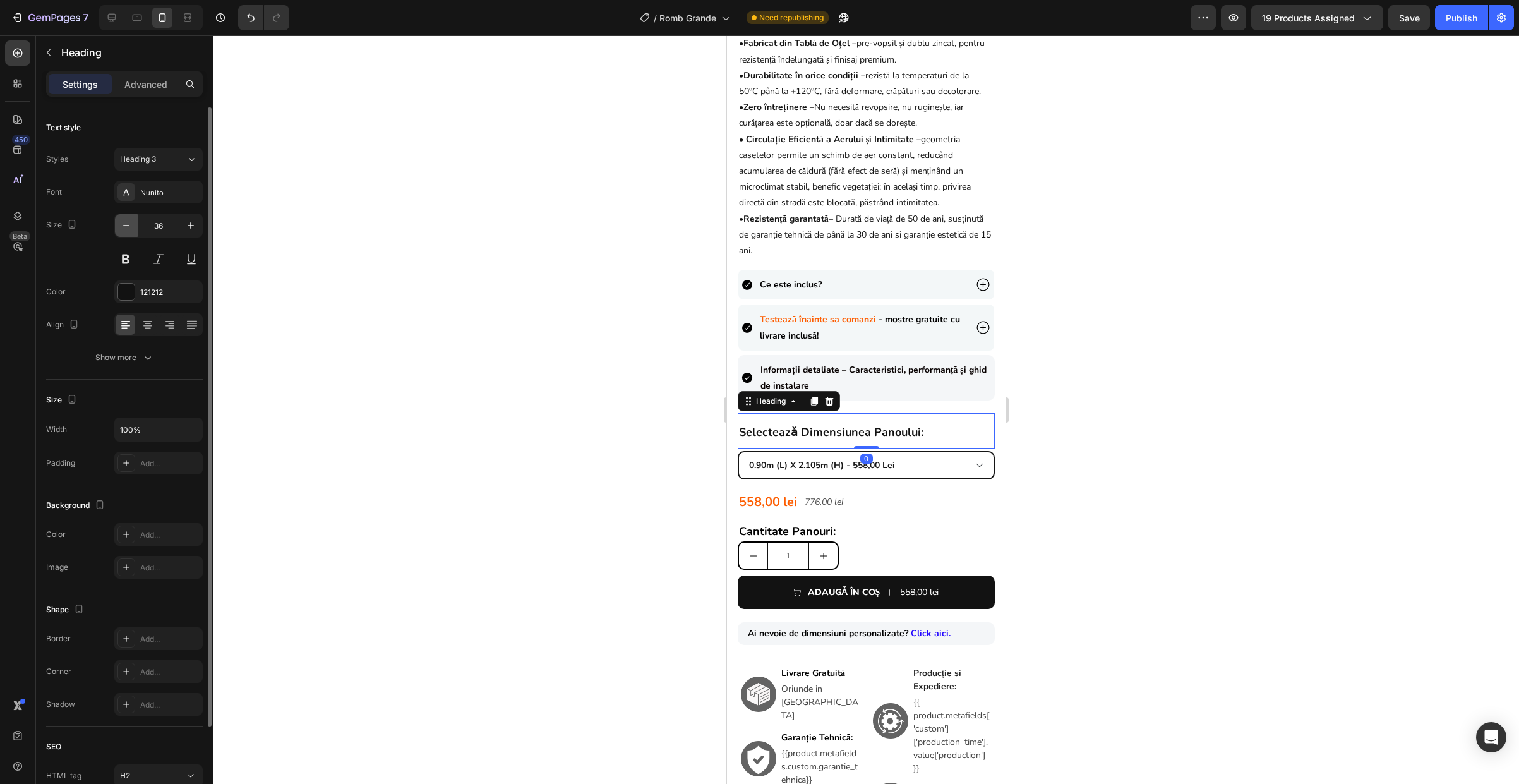
click at [132, 226] on button "button" at bounding box center [126, 225] width 23 height 23
click at [132, 226] on button "button" at bounding box center [126, 225] width 23 height 23
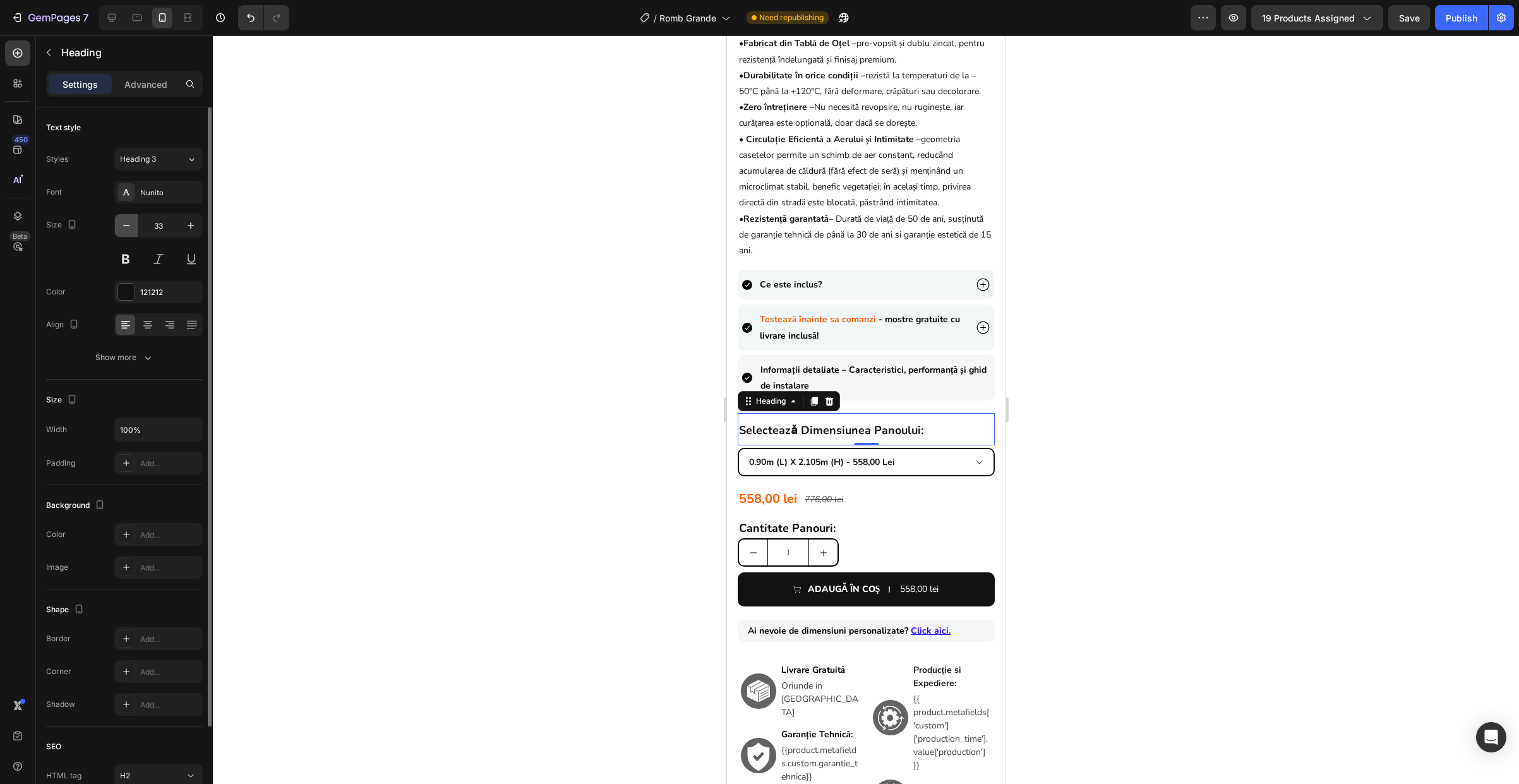
click at [132, 226] on button "button" at bounding box center [126, 225] width 23 height 23
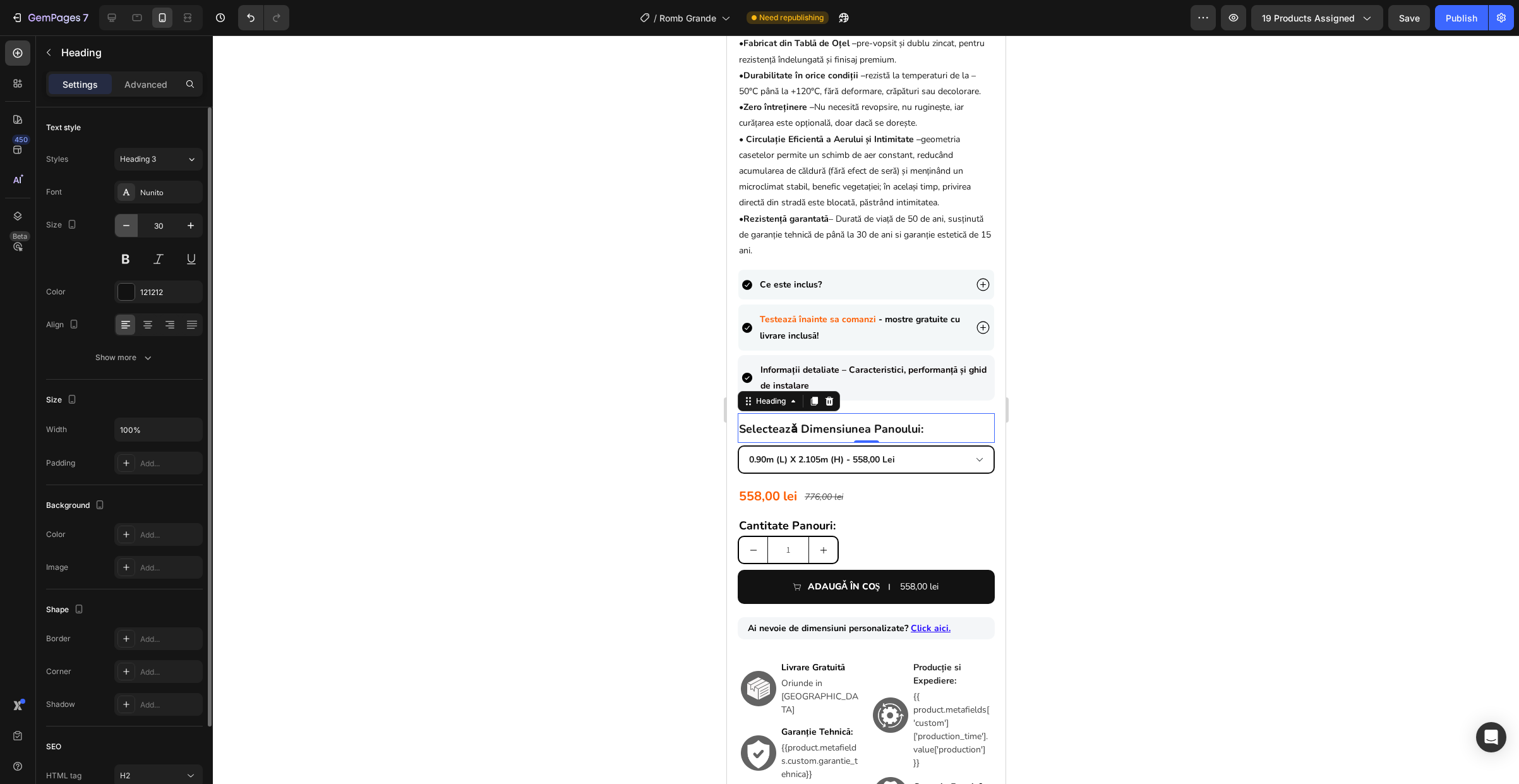
click at [132, 226] on button "button" at bounding box center [126, 225] width 23 height 23
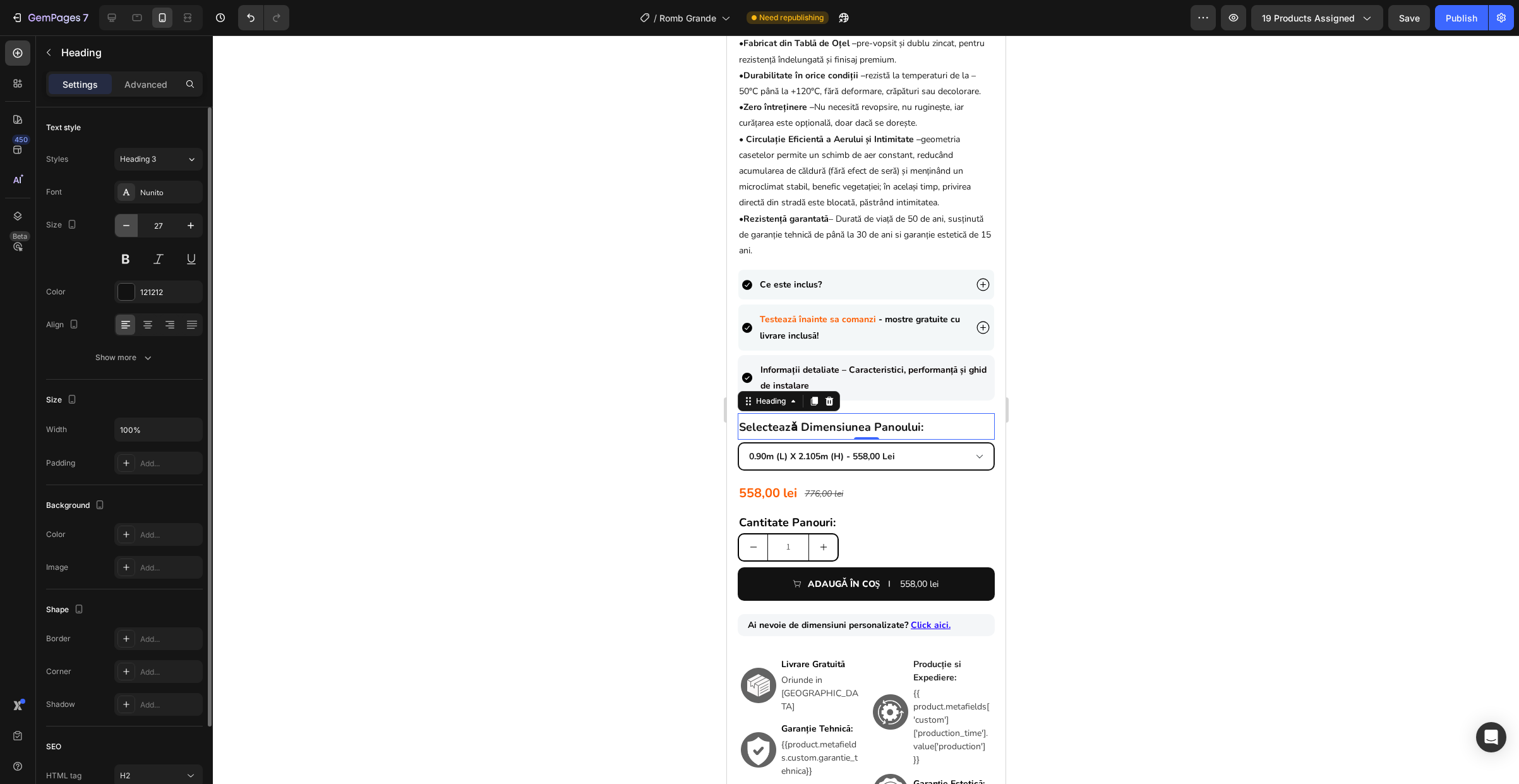
click at [132, 226] on button "button" at bounding box center [126, 225] width 23 height 23
type input "26"
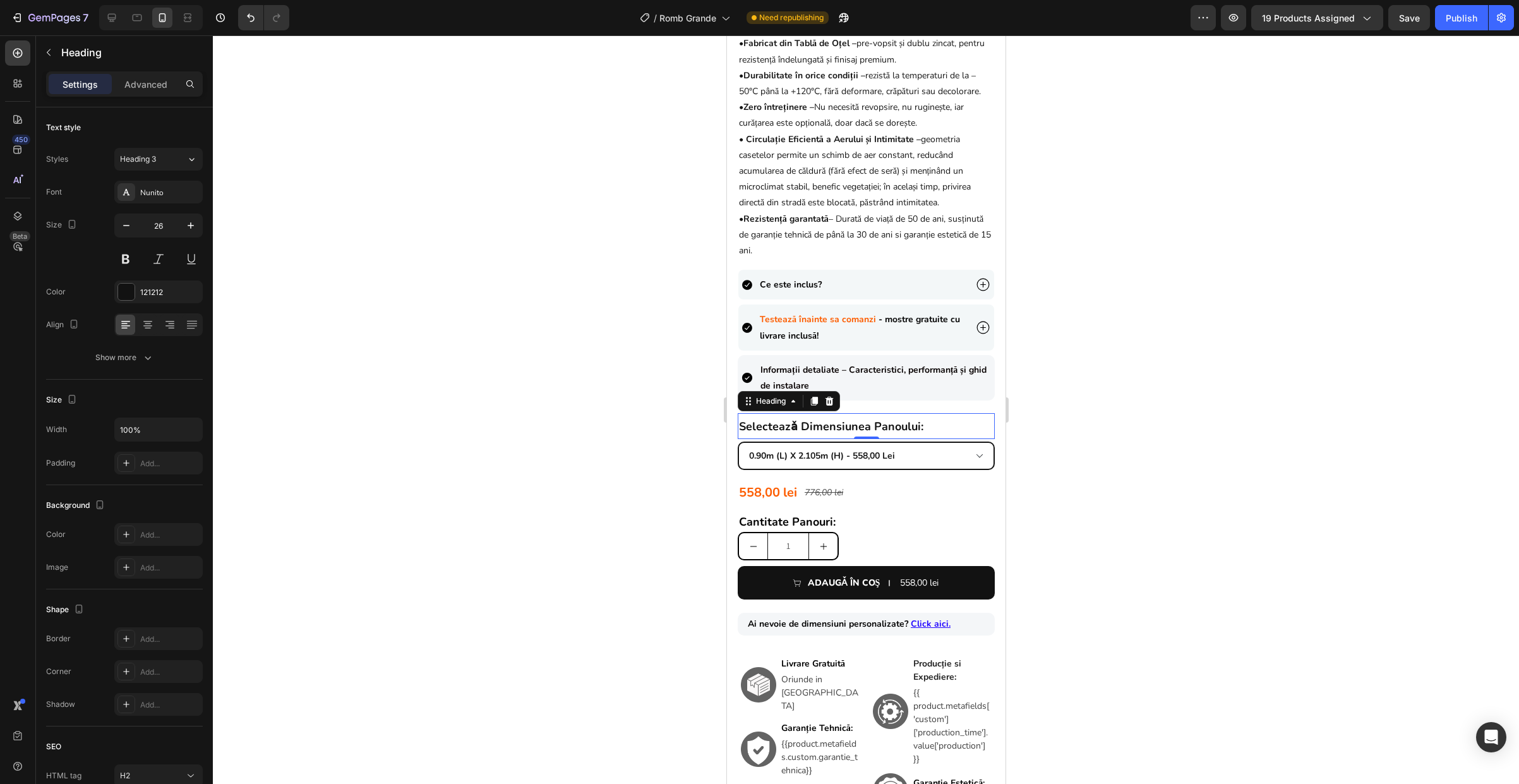
click at [1216, 491] on div at bounding box center [866, 410] width 1306 height 748
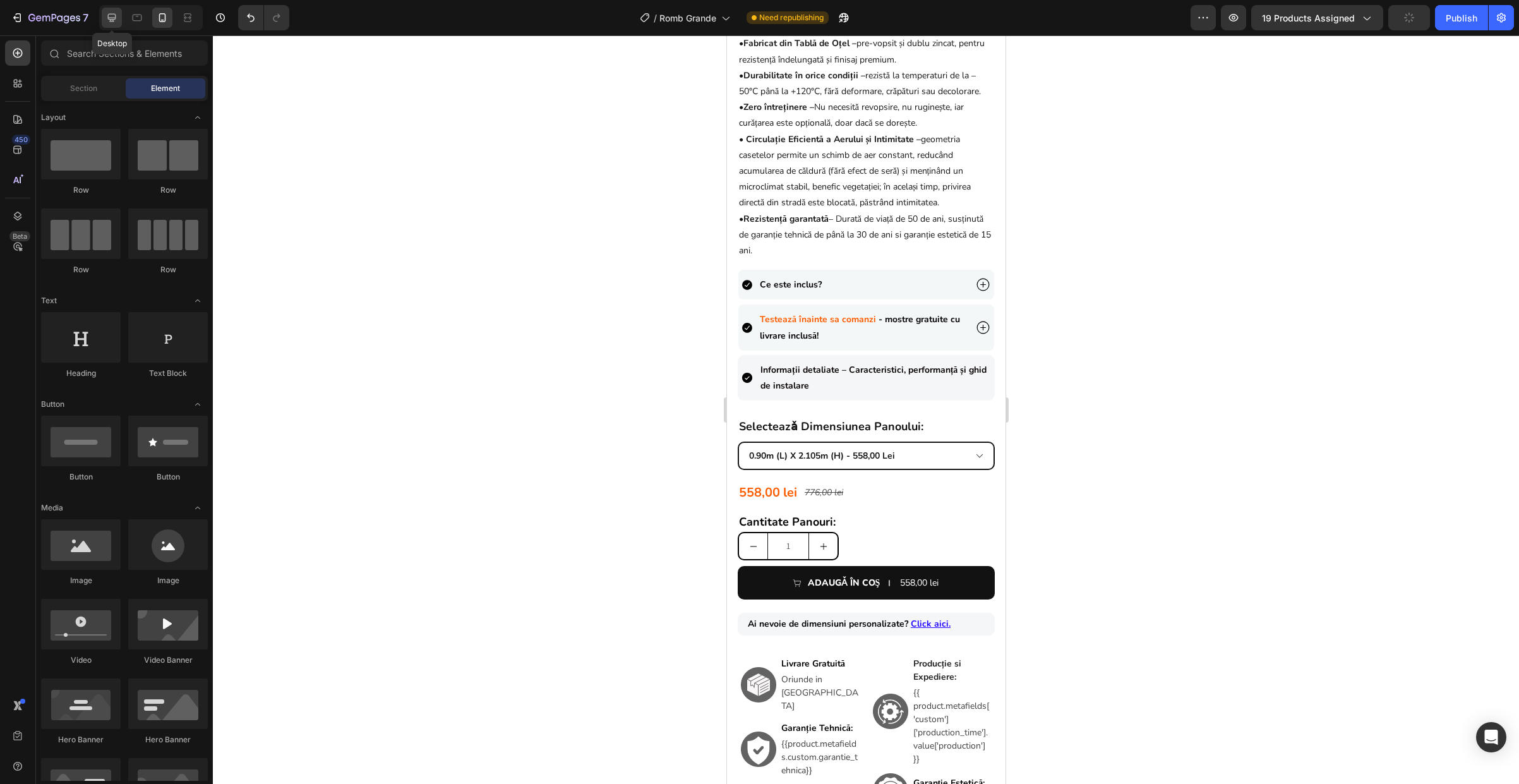
click at [118, 20] on div at bounding box center [112, 17] width 20 height 20
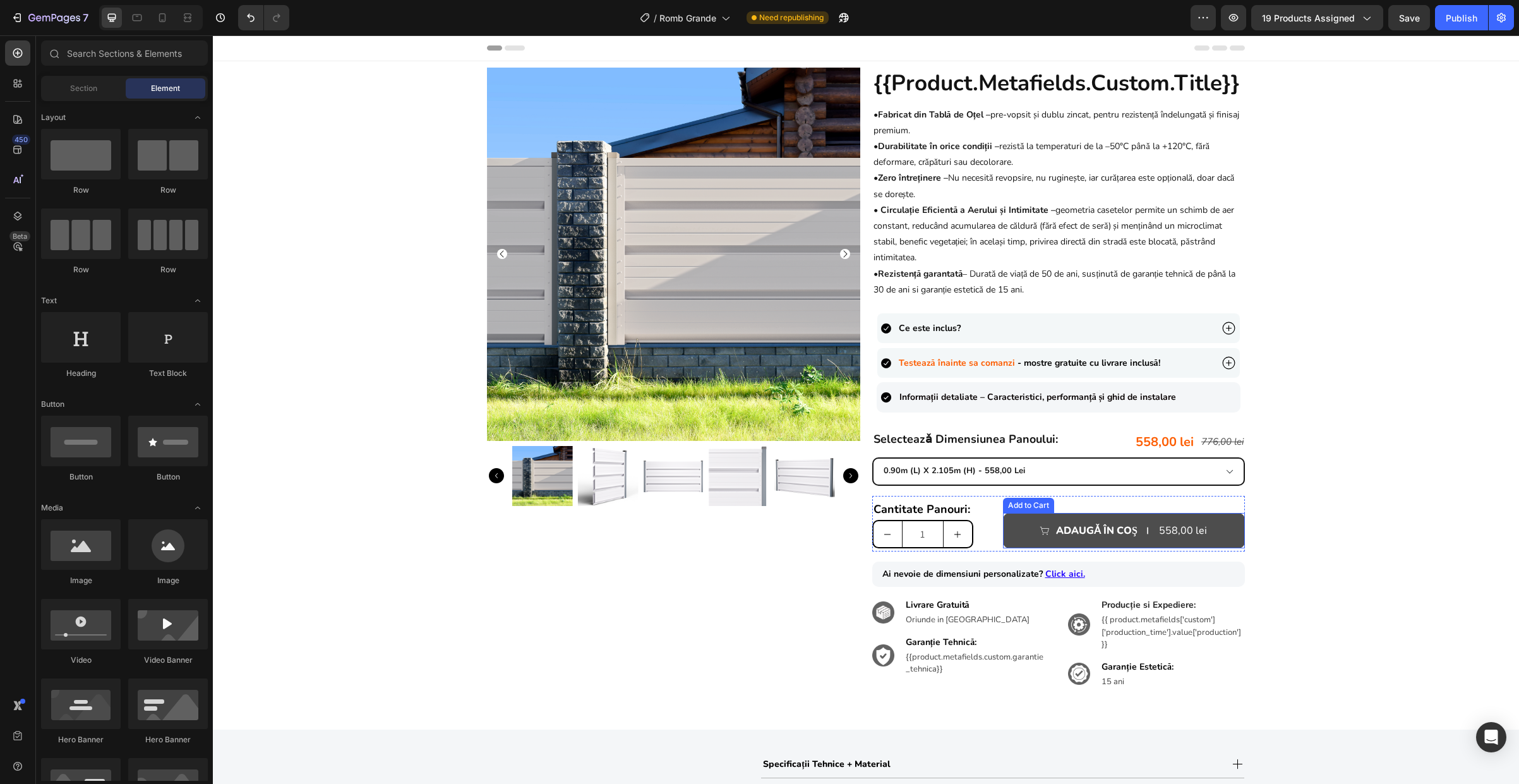
click at [1181, 535] on div "558,00 lei" at bounding box center [1183, 531] width 50 height 21
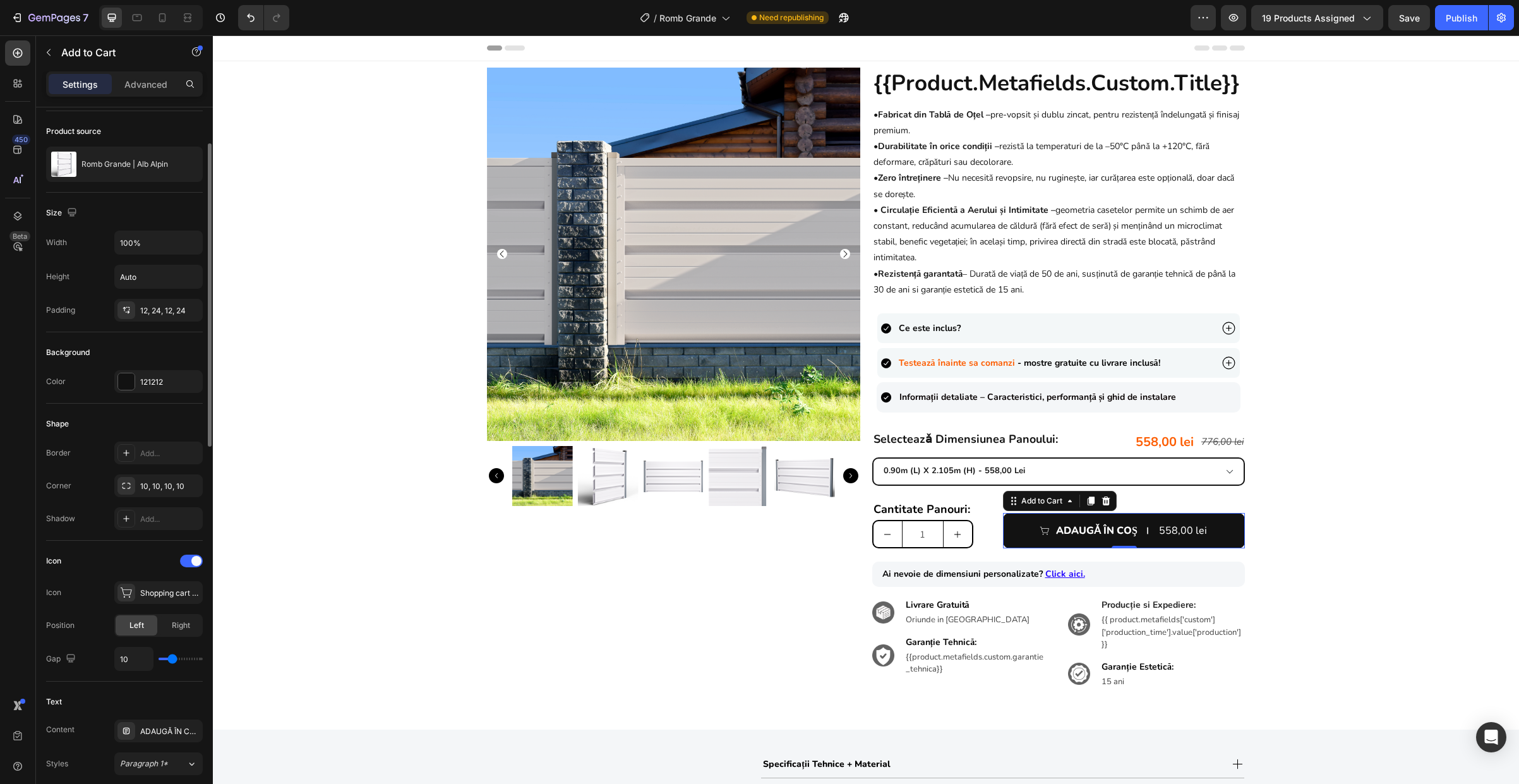
scroll to position [322, 0]
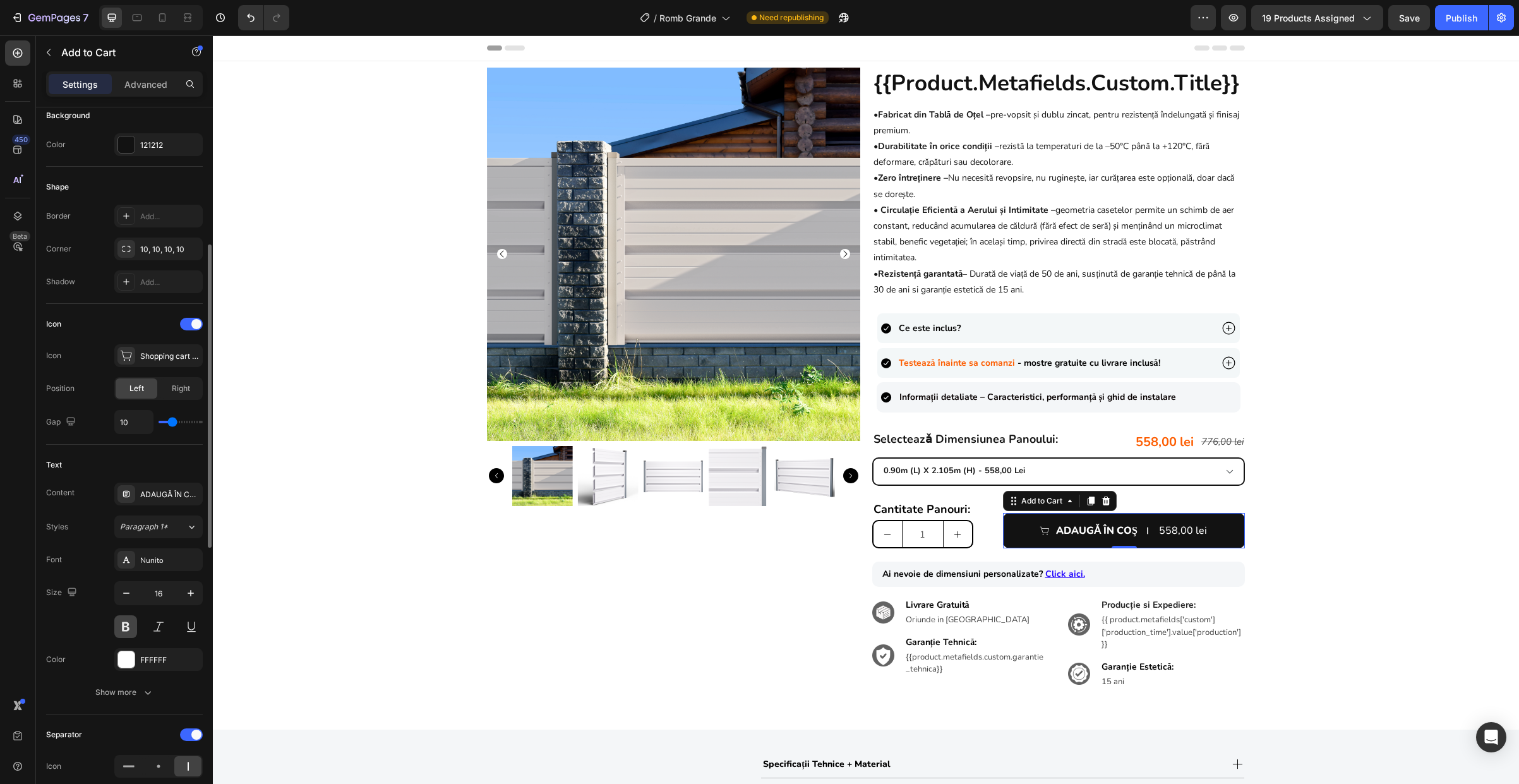
click at [129, 626] on button at bounding box center [125, 627] width 23 height 23
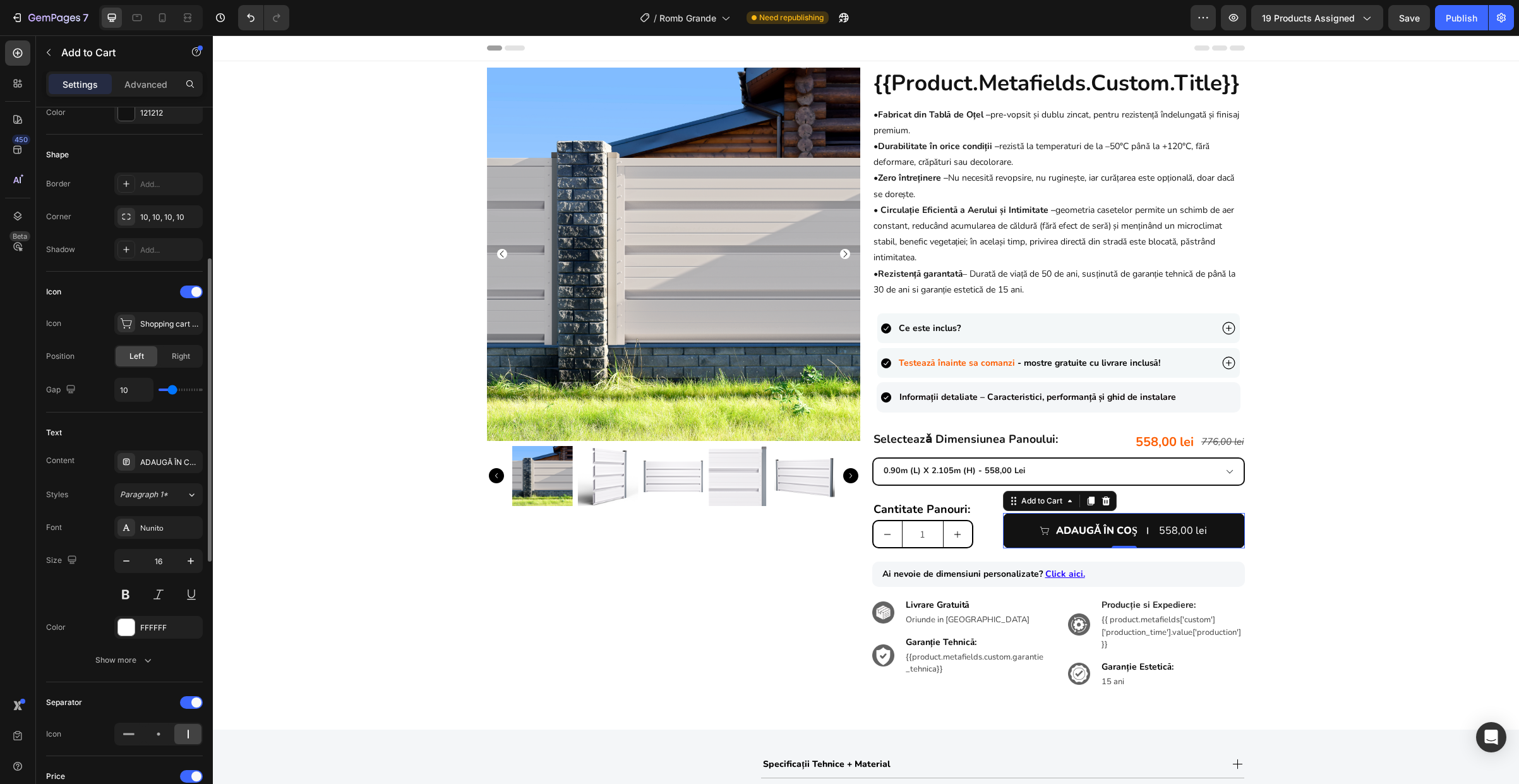
scroll to position [567, 0]
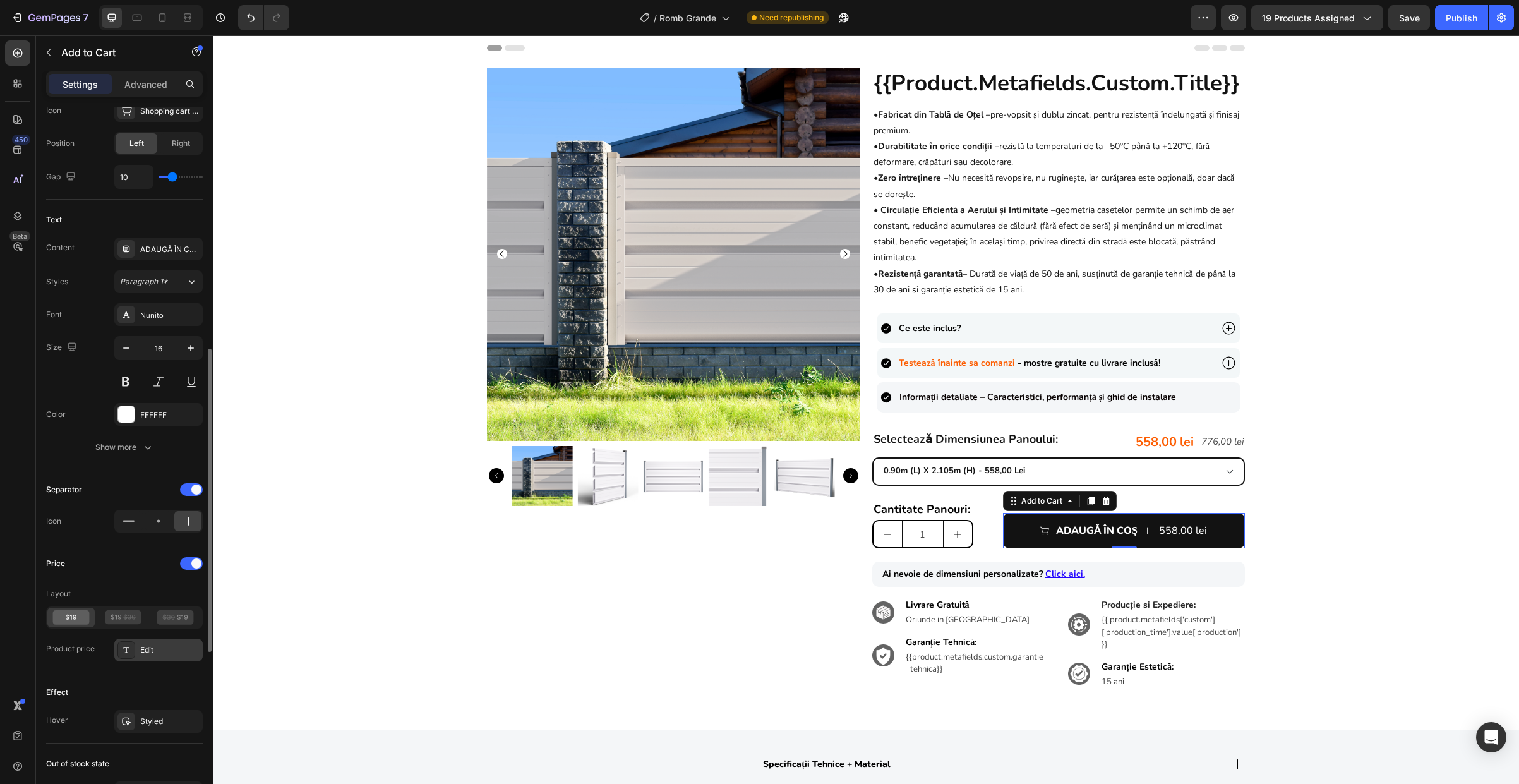
click at [153, 651] on div "Edit" at bounding box center [169, 650] width 59 height 11
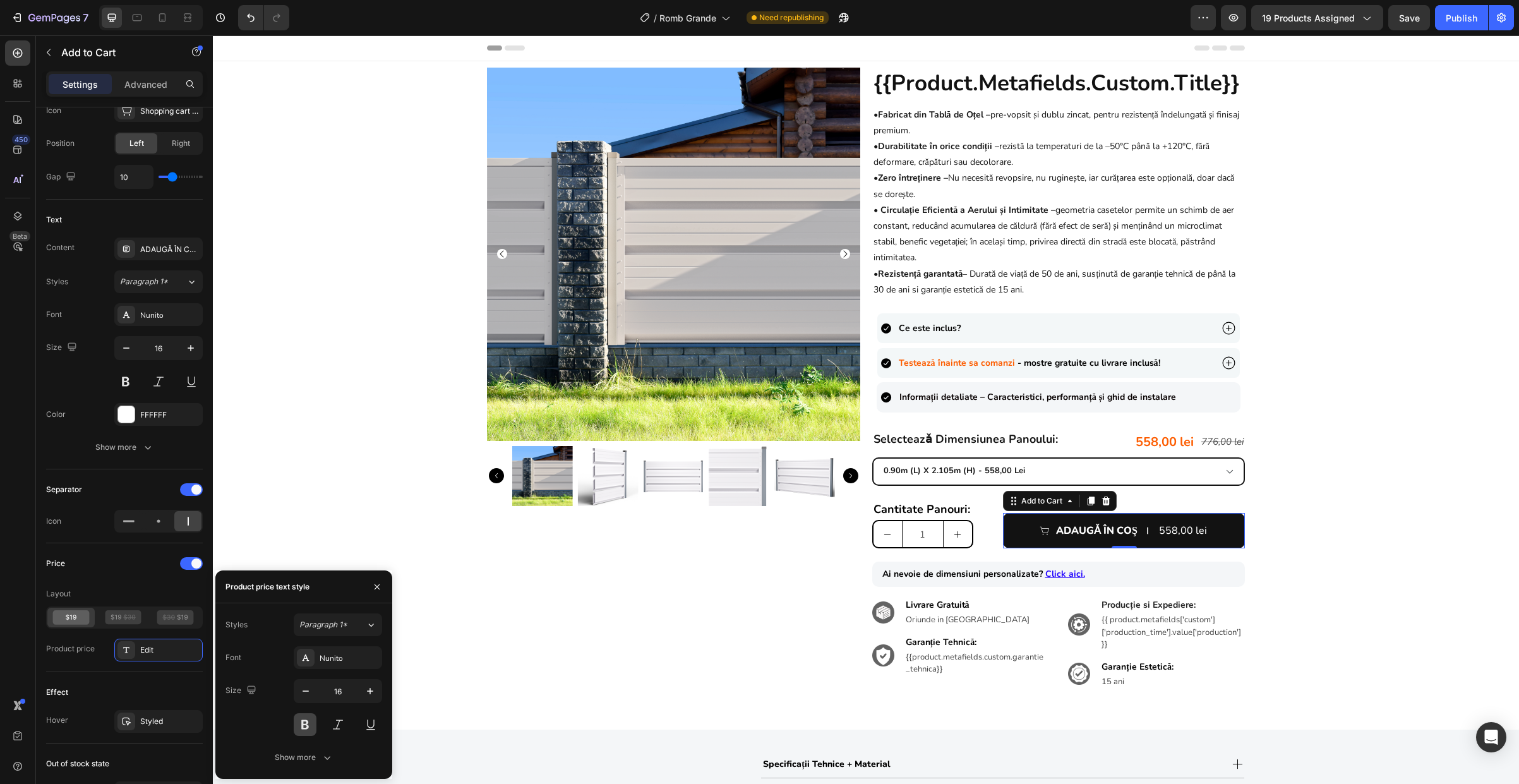
click at [307, 727] on button at bounding box center [305, 724] width 23 height 23
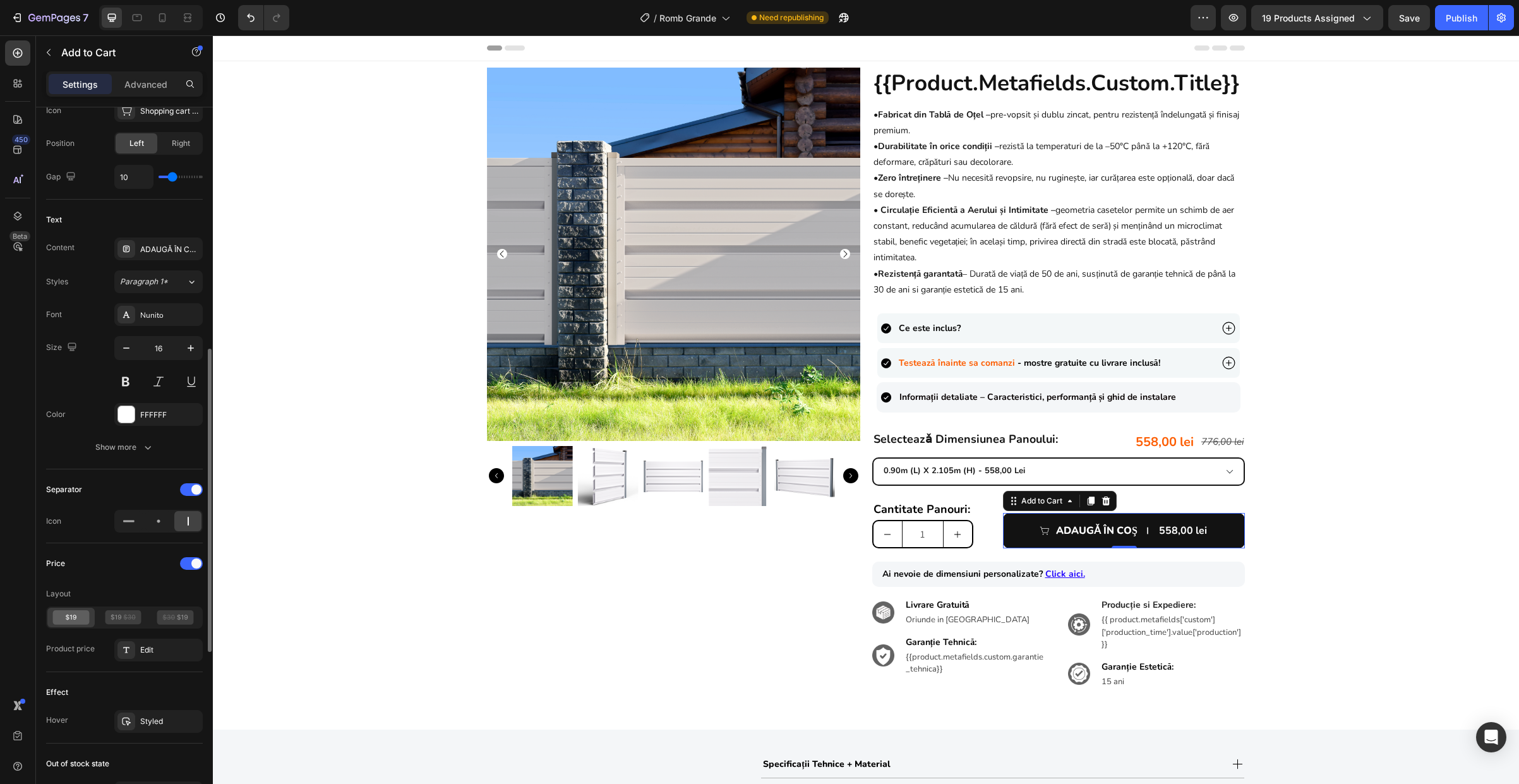
click at [156, 669] on div "Price Layout Product price Edit" at bounding box center [124, 607] width 157 height 129
click at [565, 667] on div "Product Images" at bounding box center [674, 388] width 374 height 642
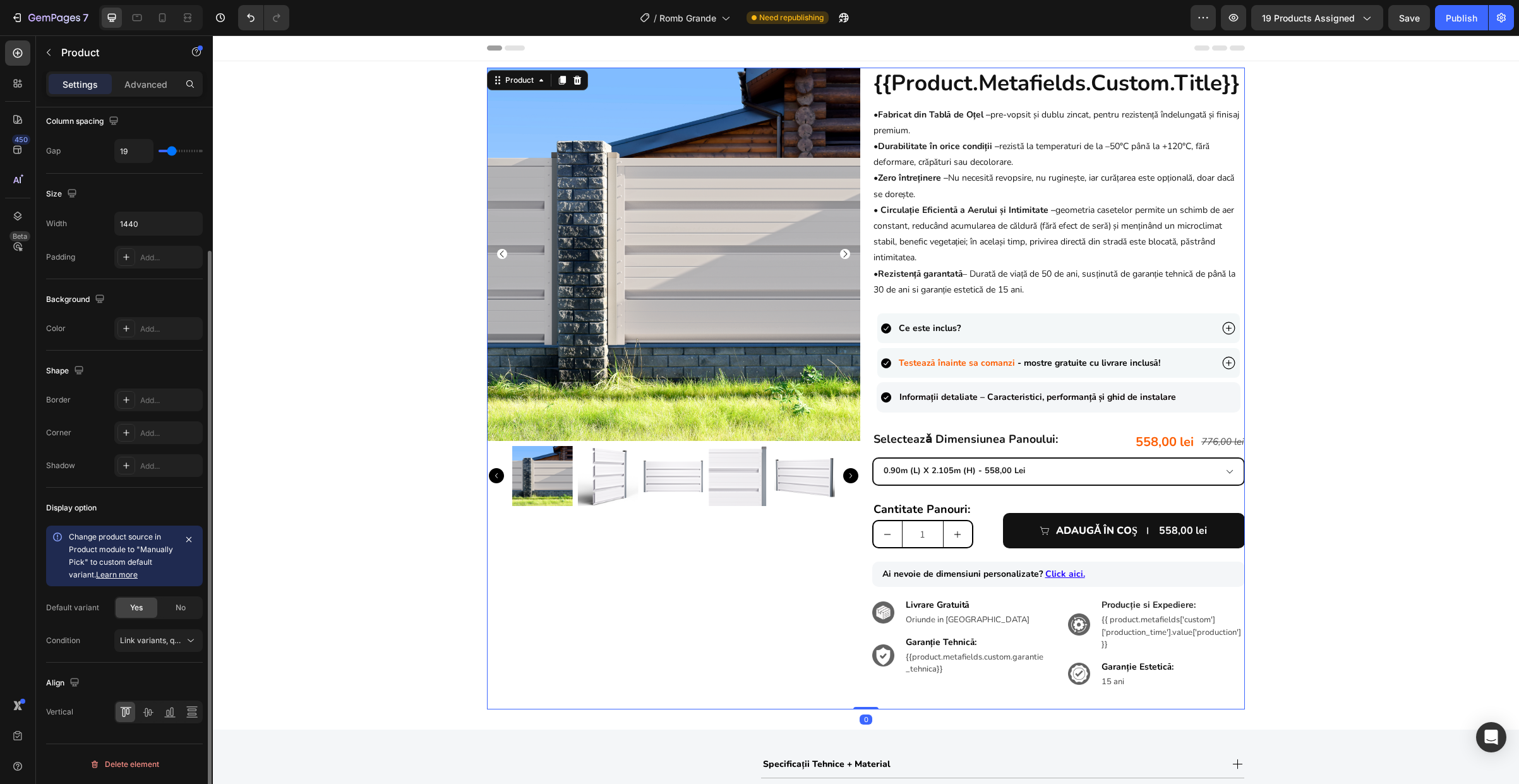
scroll to position [0, 0]
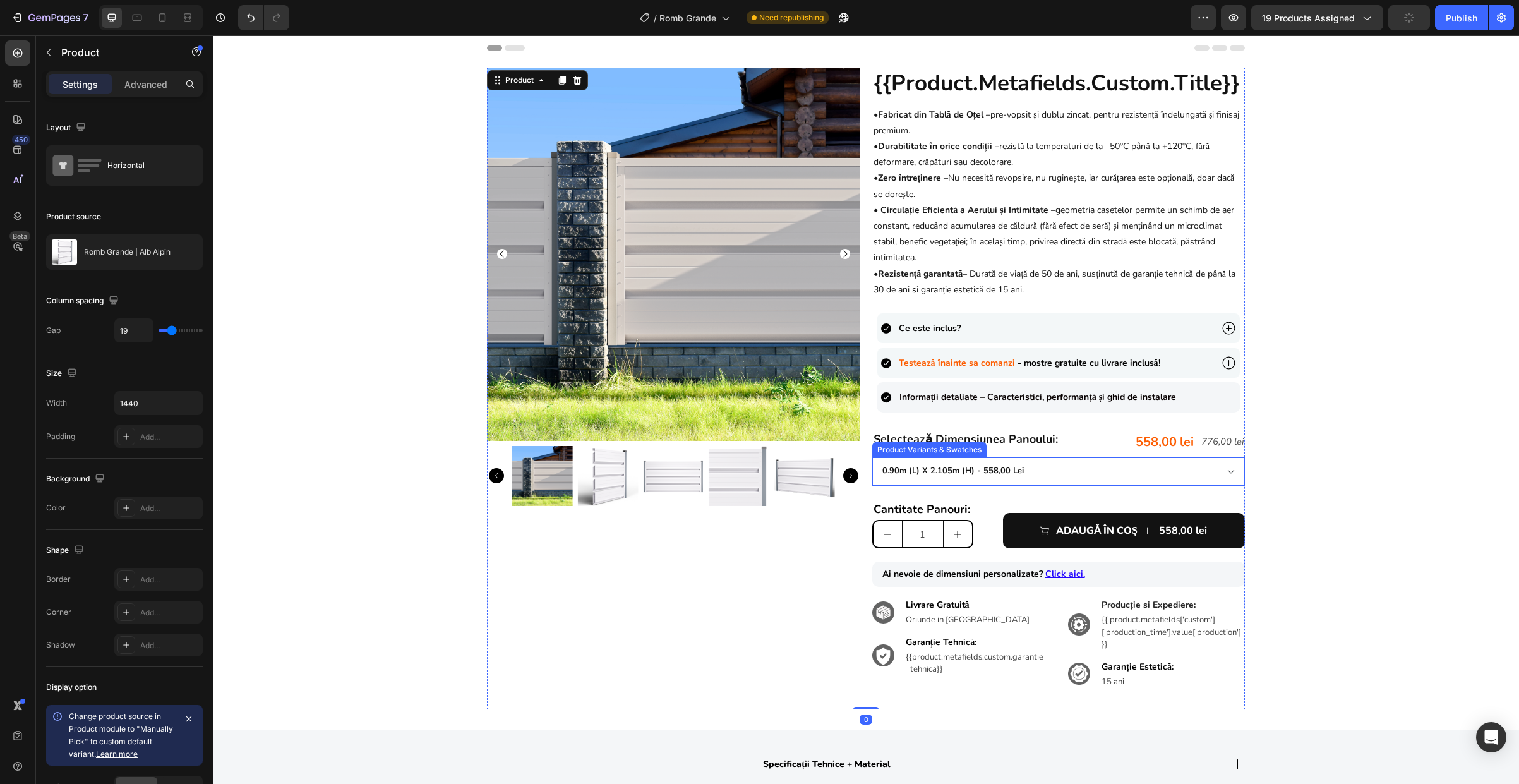
click at [1115, 463] on select "0.90m (l) x 2.105m (h) - 558,00 lei 1.0m (l) x 1.85m (h) - 538,00 lei 1.0m (l) …" at bounding box center [1059, 471] width 374 height 29
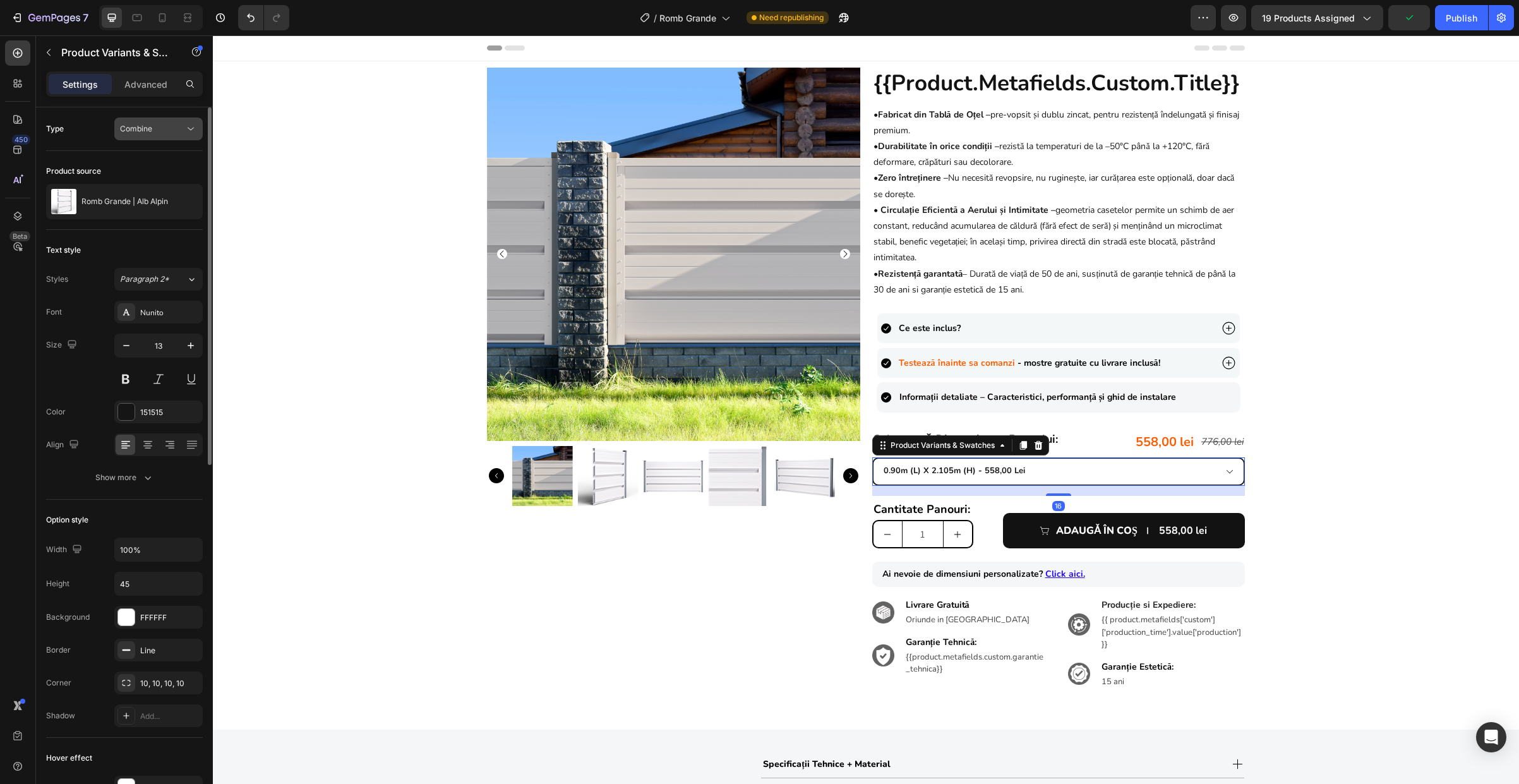
click at [158, 130] on div "Combine" at bounding box center [152, 129] width 64 height 11
click at [158, 162] on p "Separated" at bounding box center [155, 160] width 72 height 11
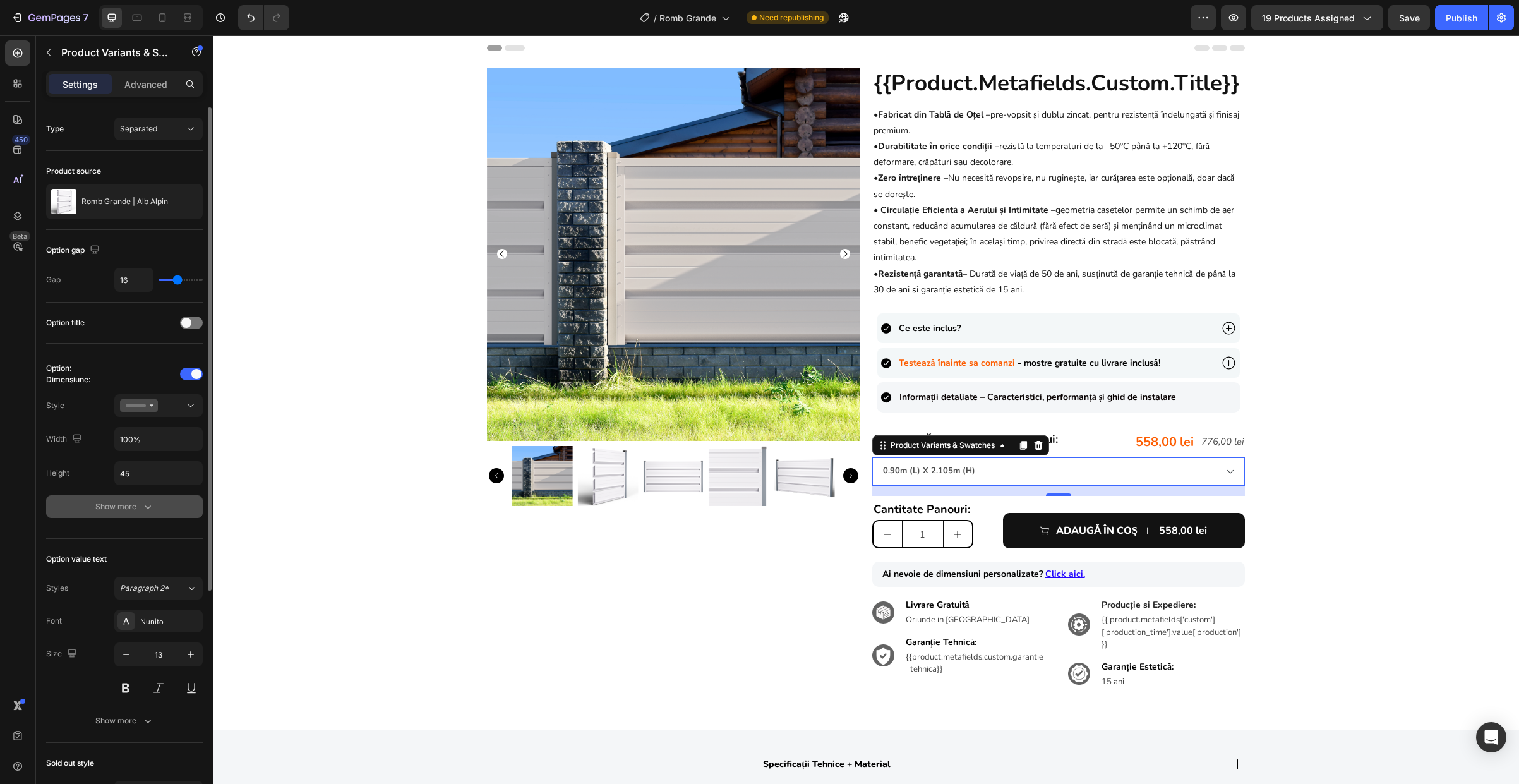
click at [116, 510] on div "Show more" at bounding box center [125, 507] width 59 height 13
click at [140, 535] on div "4D4D4D" at bounding box center [158, 540] width 37 height 11
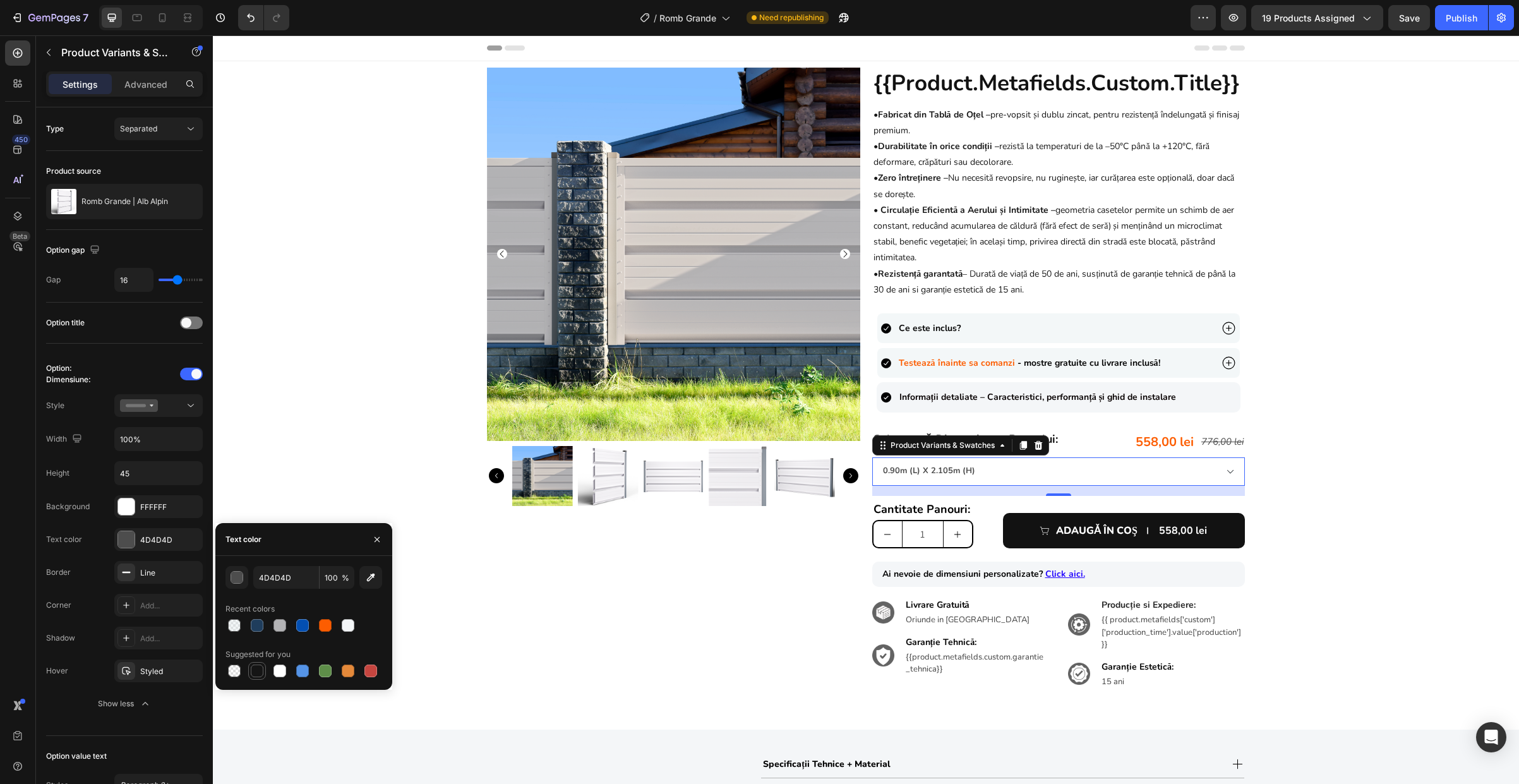
click at [254, 673] on div at bounding box center [257, 670] width 13 height 13
type input "151515"
click at [258, 468] on div "Product Images {{product.metafields.custom.title}} Heading • Fabricat din Tablă…" at bounding box center [866, 388] width 1306 height 642
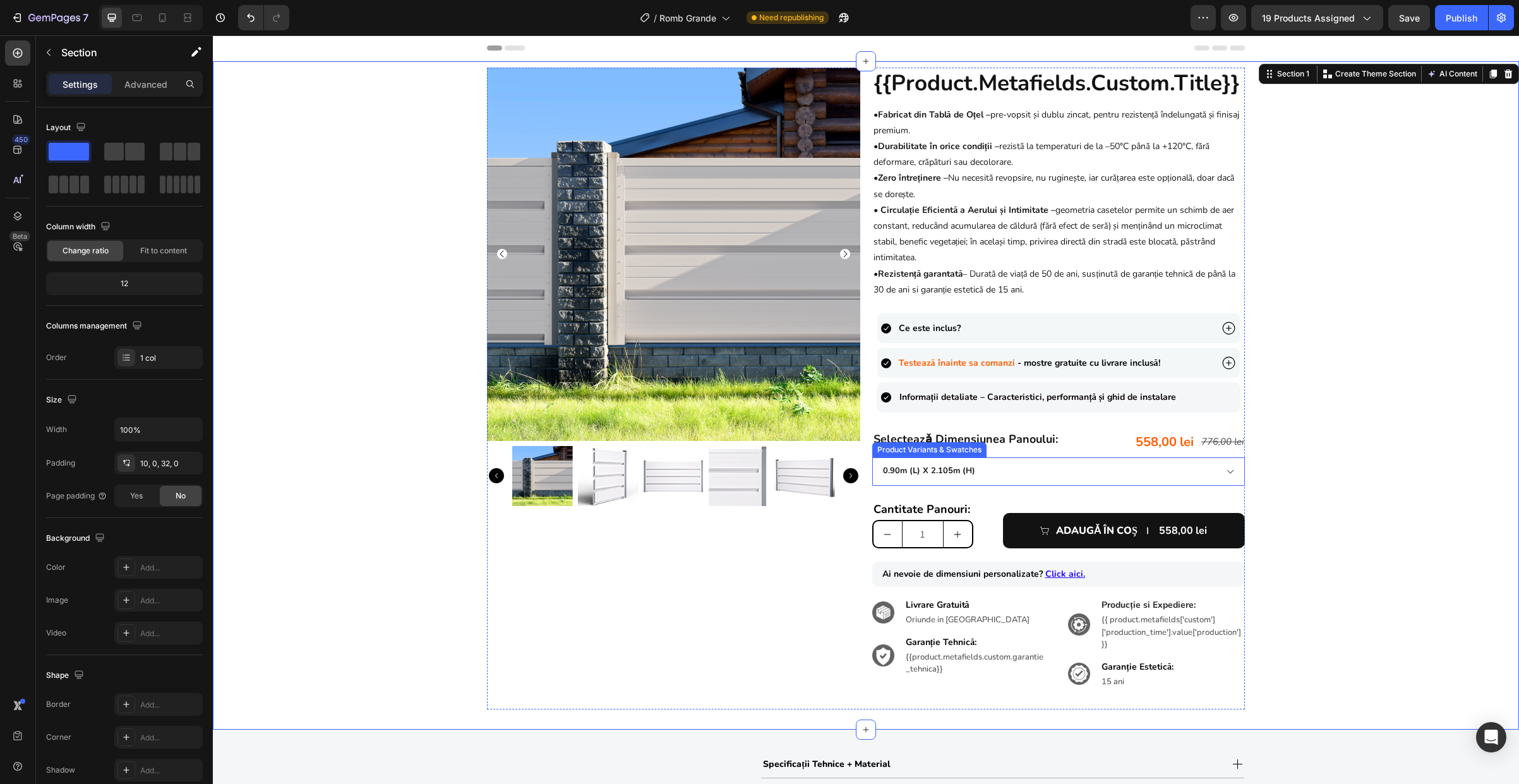
click at [1040, 472] on select "0.90m (l) x 2.105m (h) 1.0m (l) x 1.85m (h) 1.0m (l) x 2.105m (h) 1.5m (l) x 1.…" at bounding box center [1059, 471] width 374 height 29
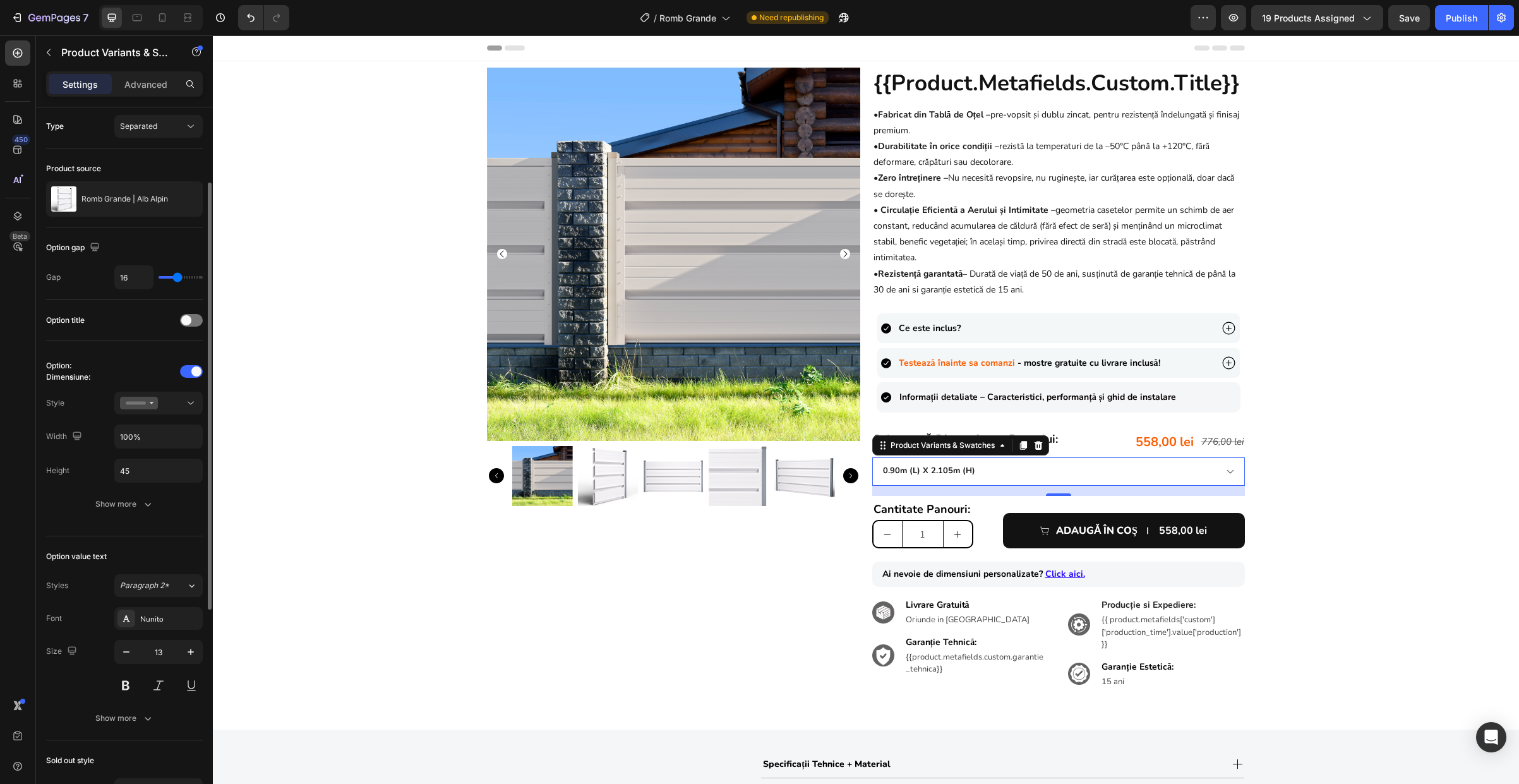
scroll to position [225, 0]
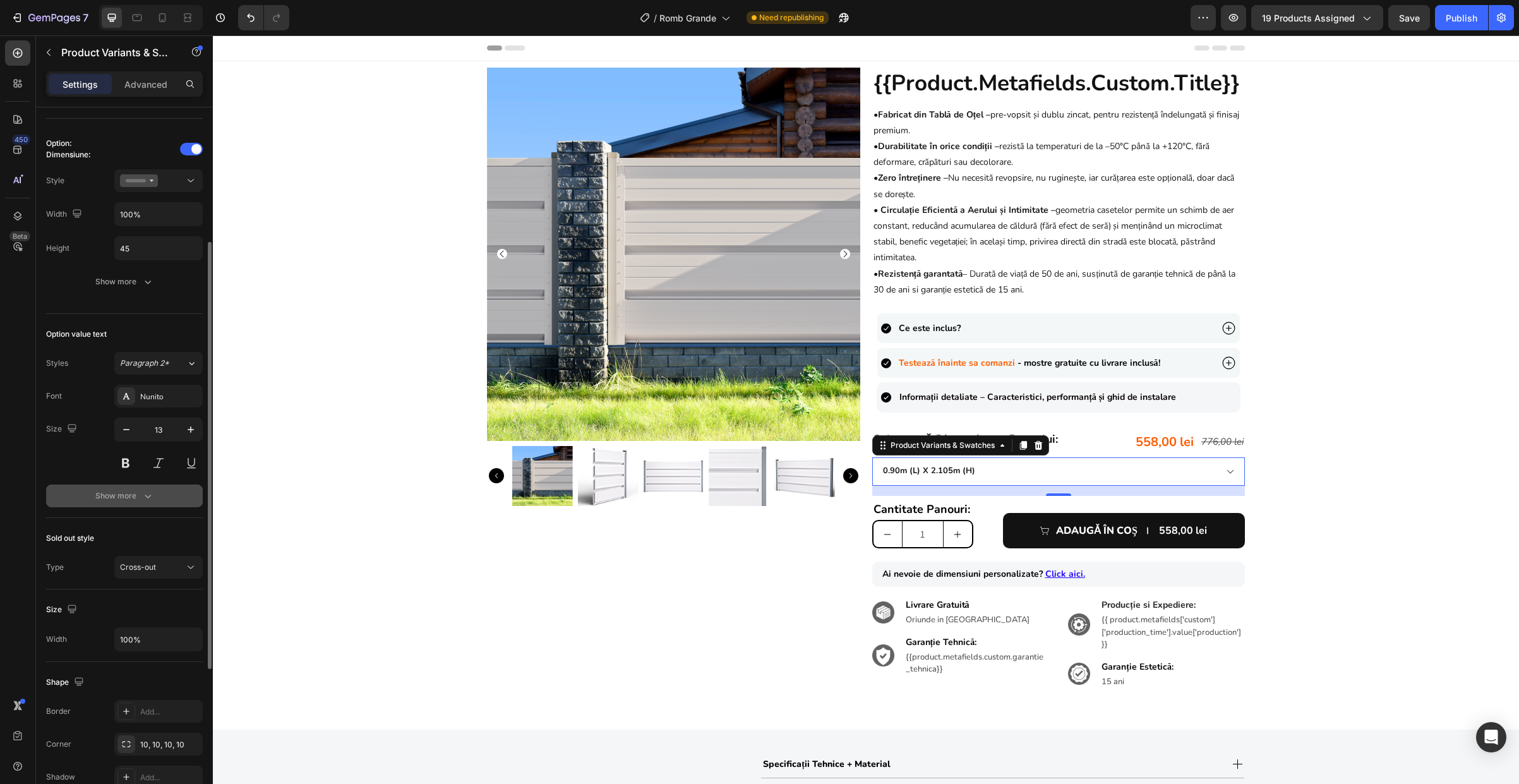
click at [137, 492] on div "Show more" at bounding box center [125, 495] width 59 height 13
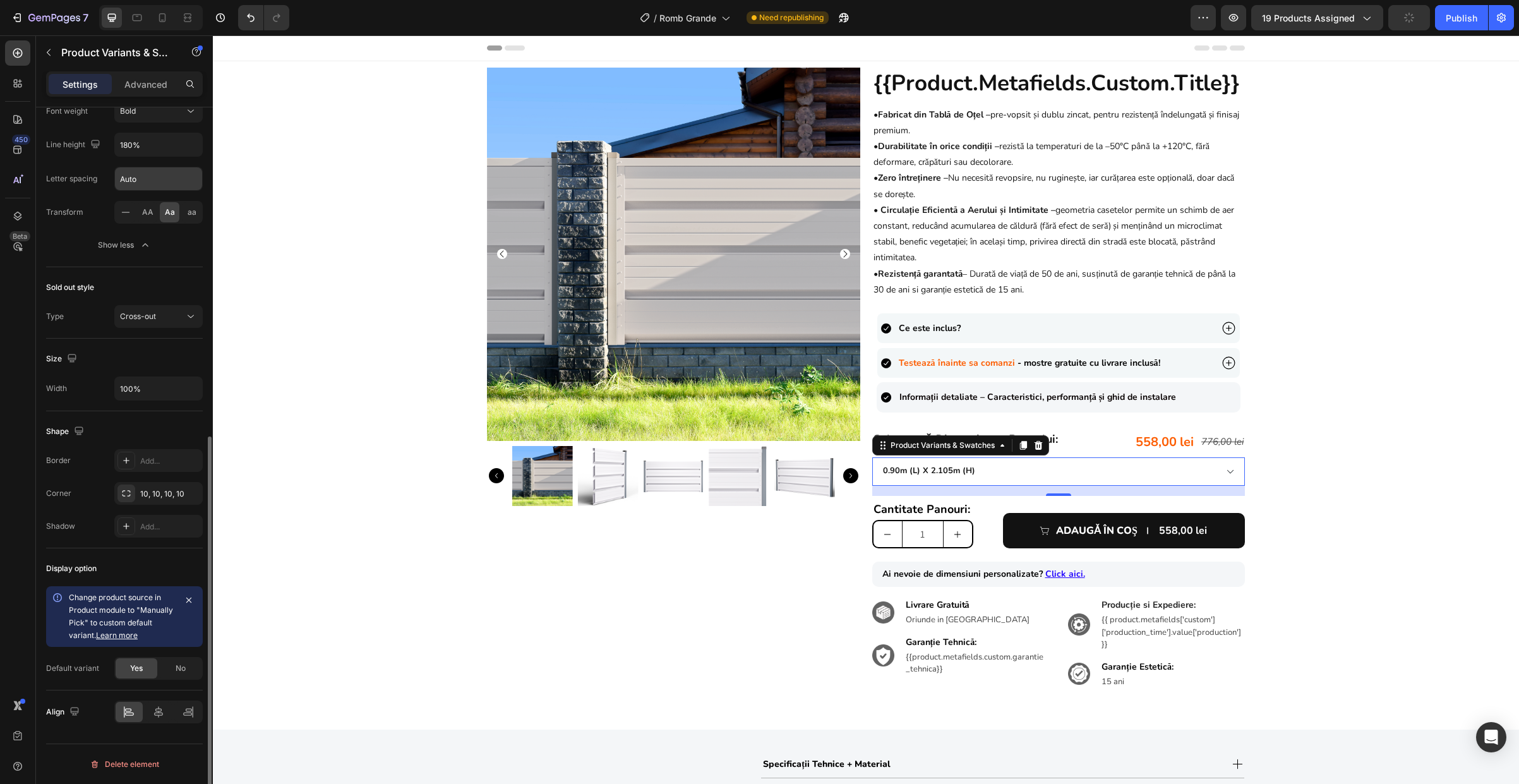
scroll to position [49, 0]
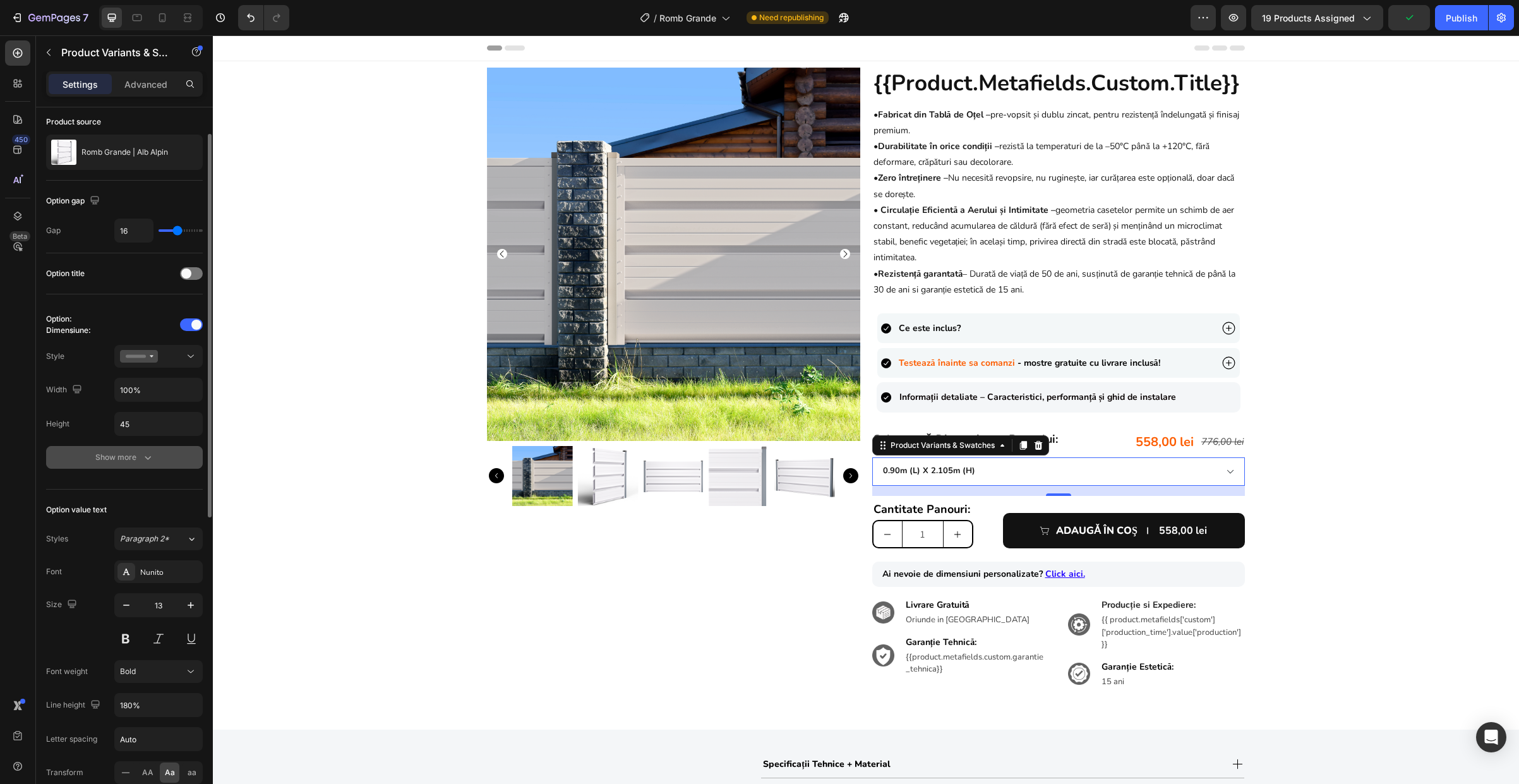
click at [131, 461] on div "Show more" at bounding box center [125, 457] width 59 height 13
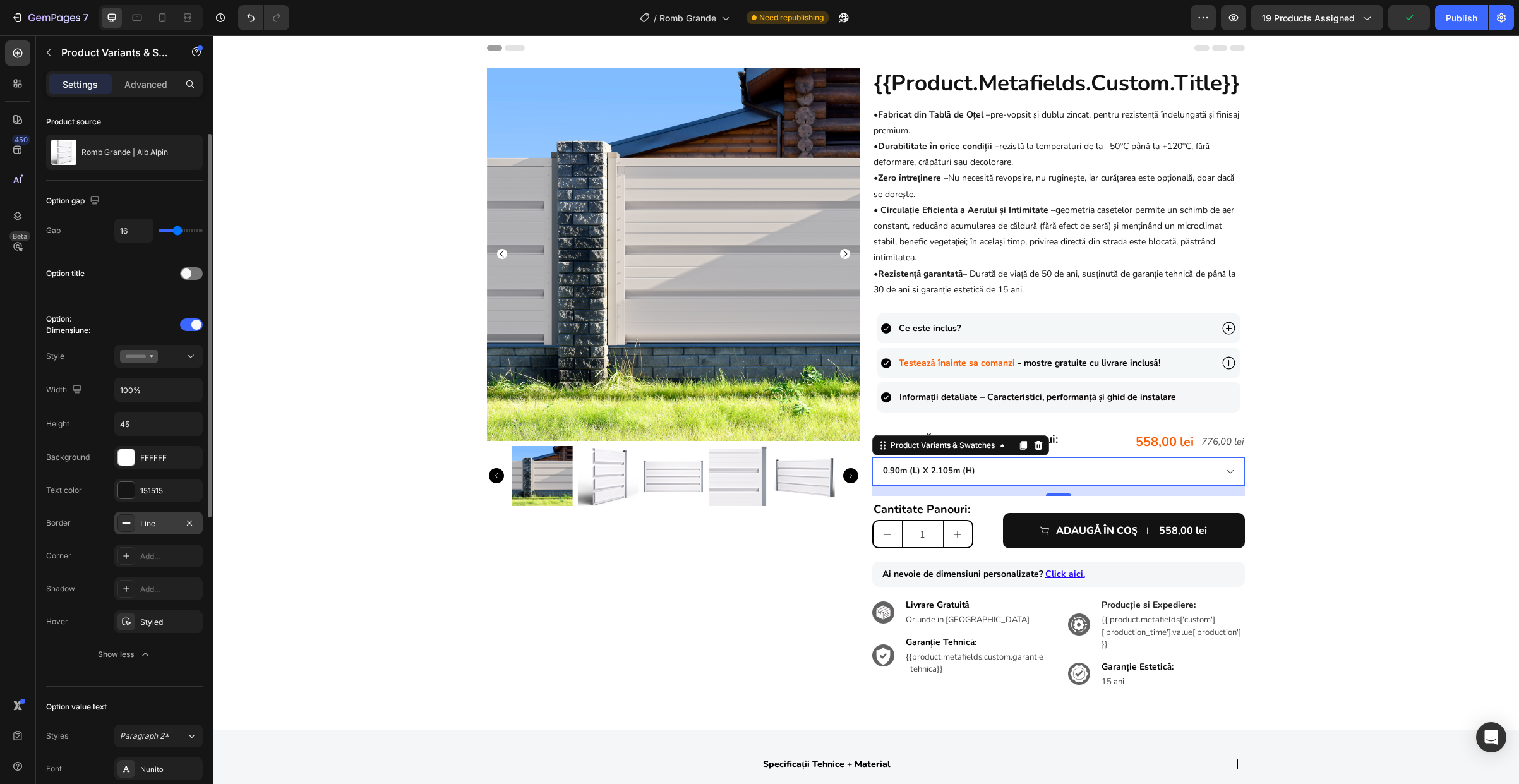
click at [158, 522] on div "Line" at bounding box center [158, 523] width 37 height 11
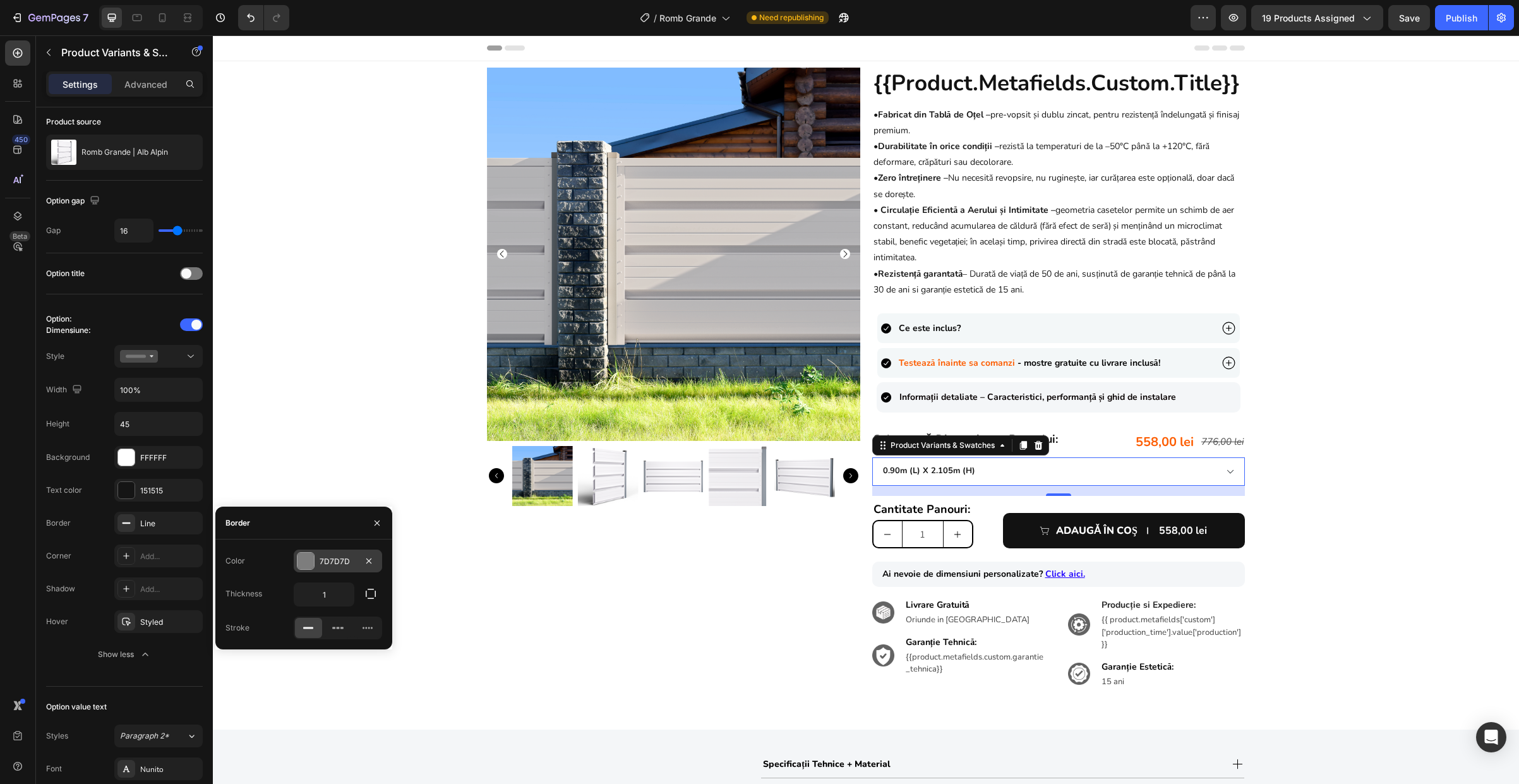
click at [313, 564] on div at bounding box center [306, 561] width 17 height 17
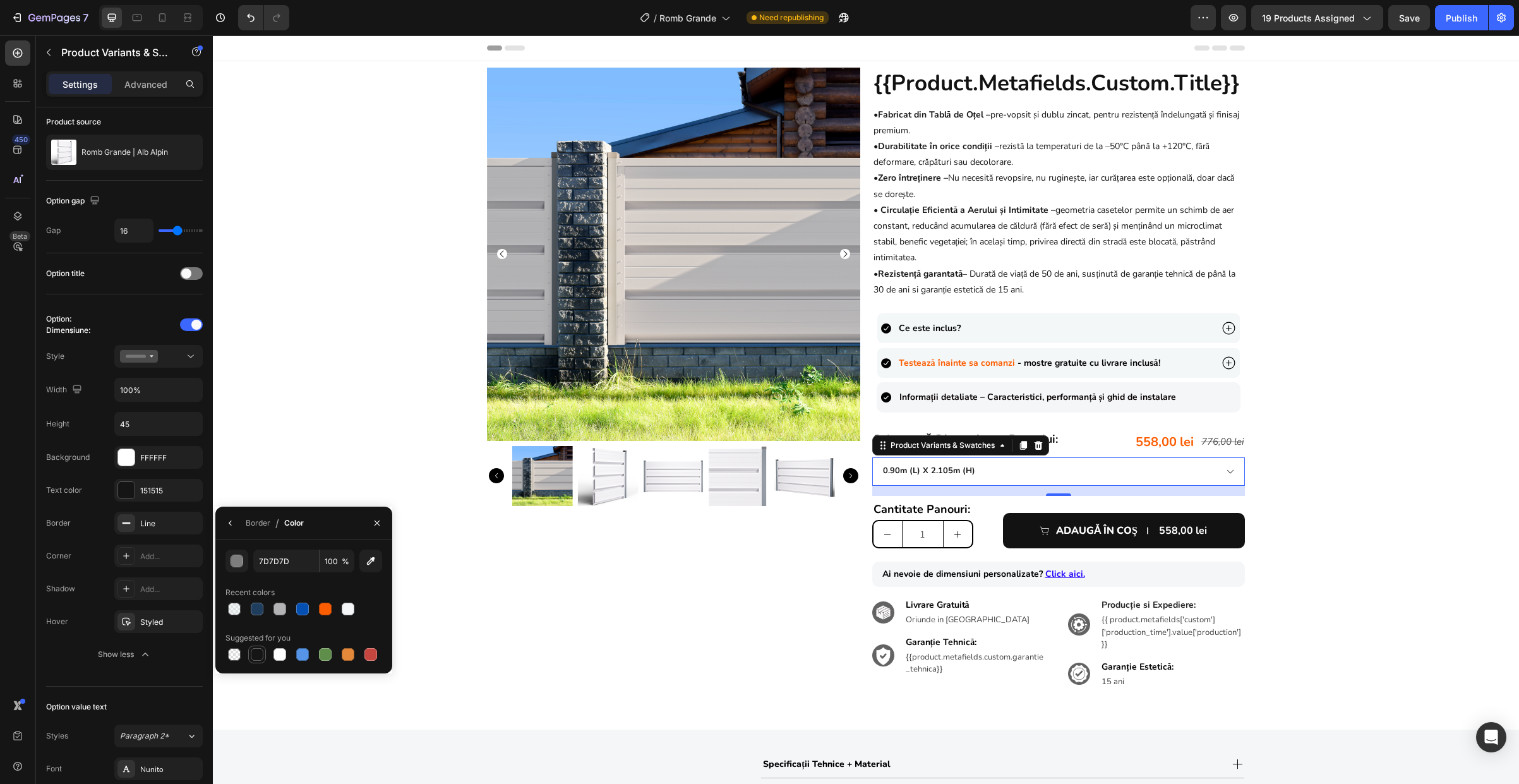
click at [262, 656] on div at bounding box center [257, 654] width 13 height 13
type input "151515"
click at [151, 525] on div "Line" at bounding box center [158, 523] width 37 height 11
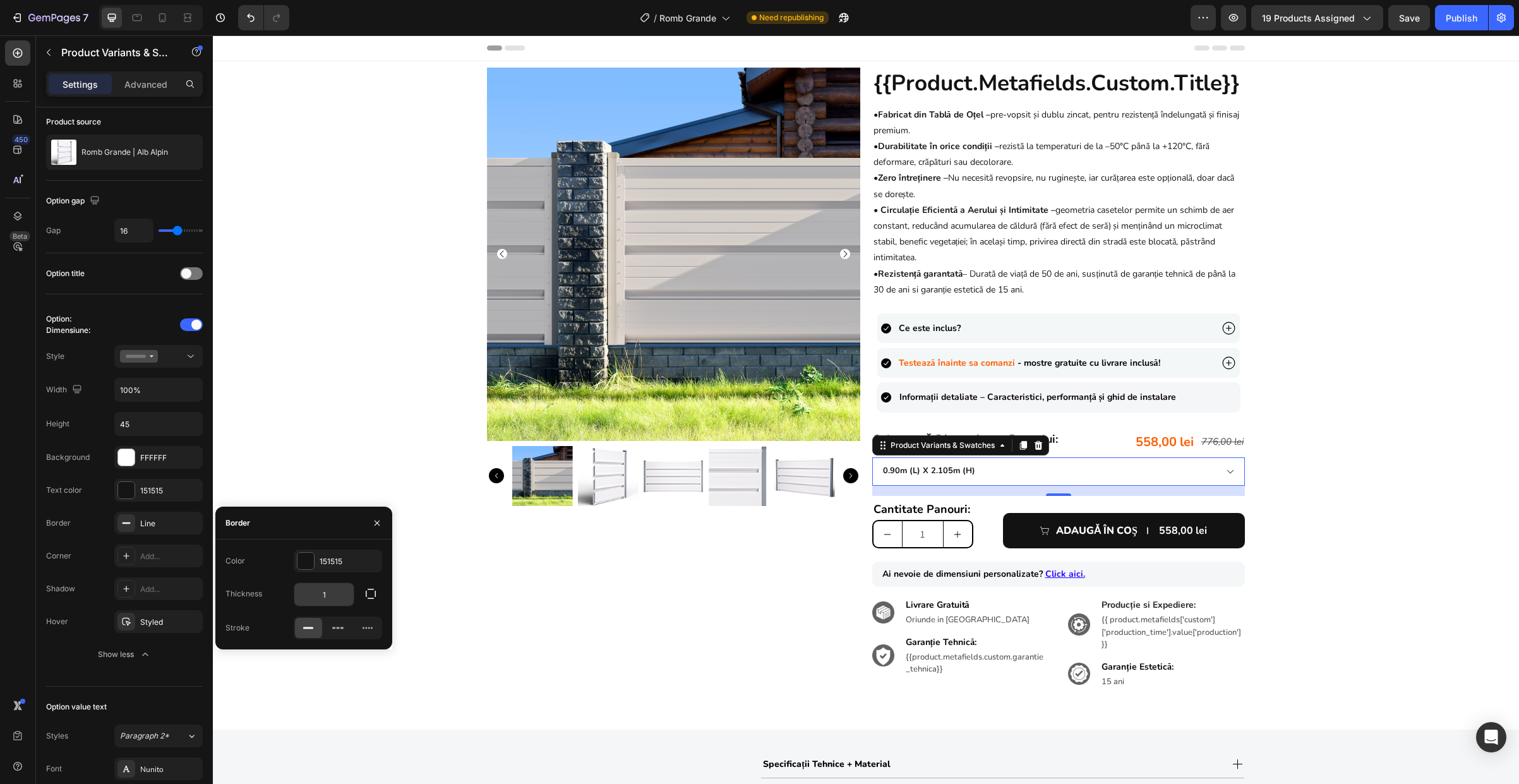
click at [345, 600] on input "1" at bounding box center [323, 594] width 59 height 23
type input "2"
click at [165, 561] on div "Add..." at bounding box center [169, 556] width 59 height 11
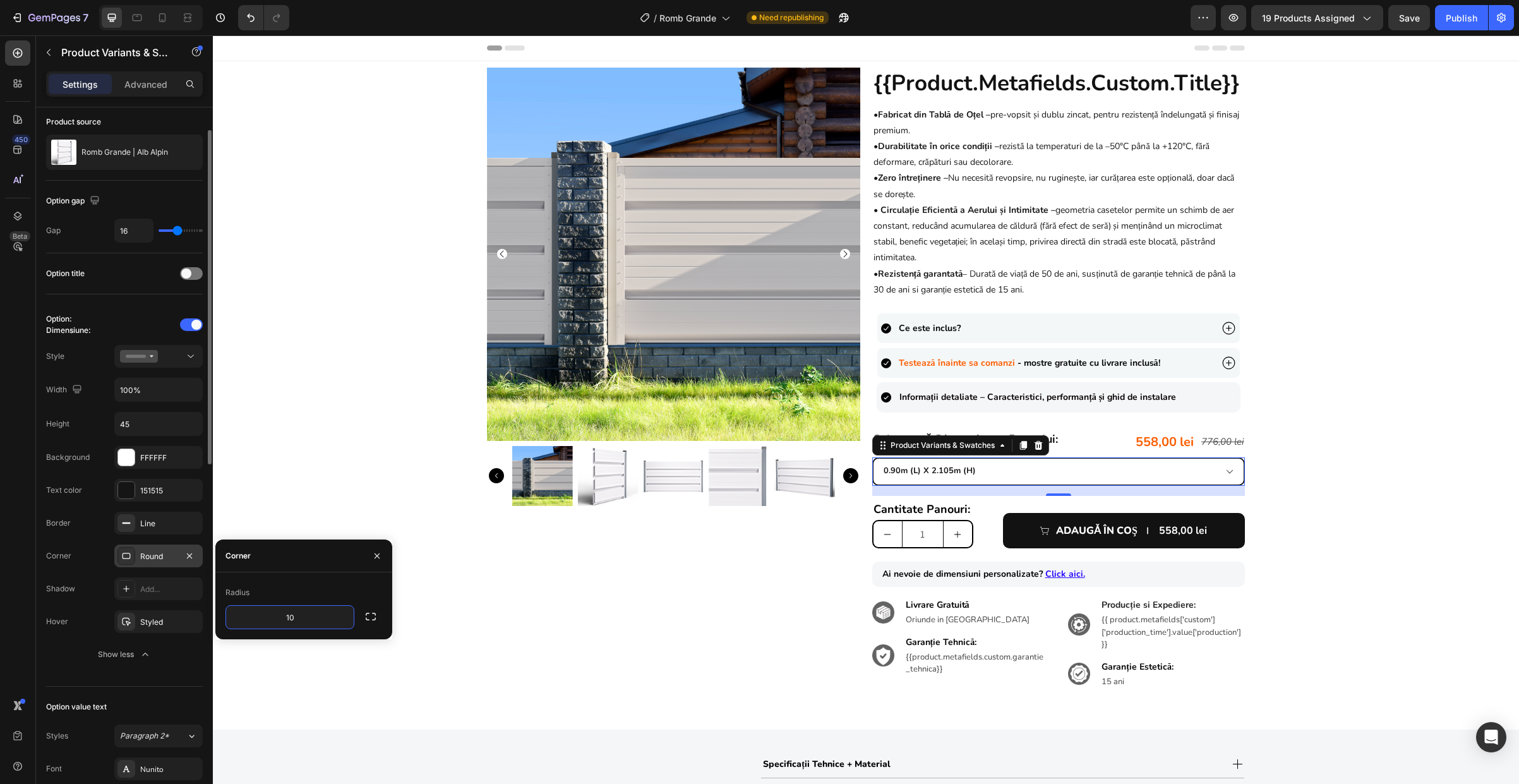
type input "10"
click at [1329, 446] on div "Product Images {{product.metafields.custom.title}} Heading • Fabricat din Tablă…" at bounding box center [866, 388] width 1306 height 642
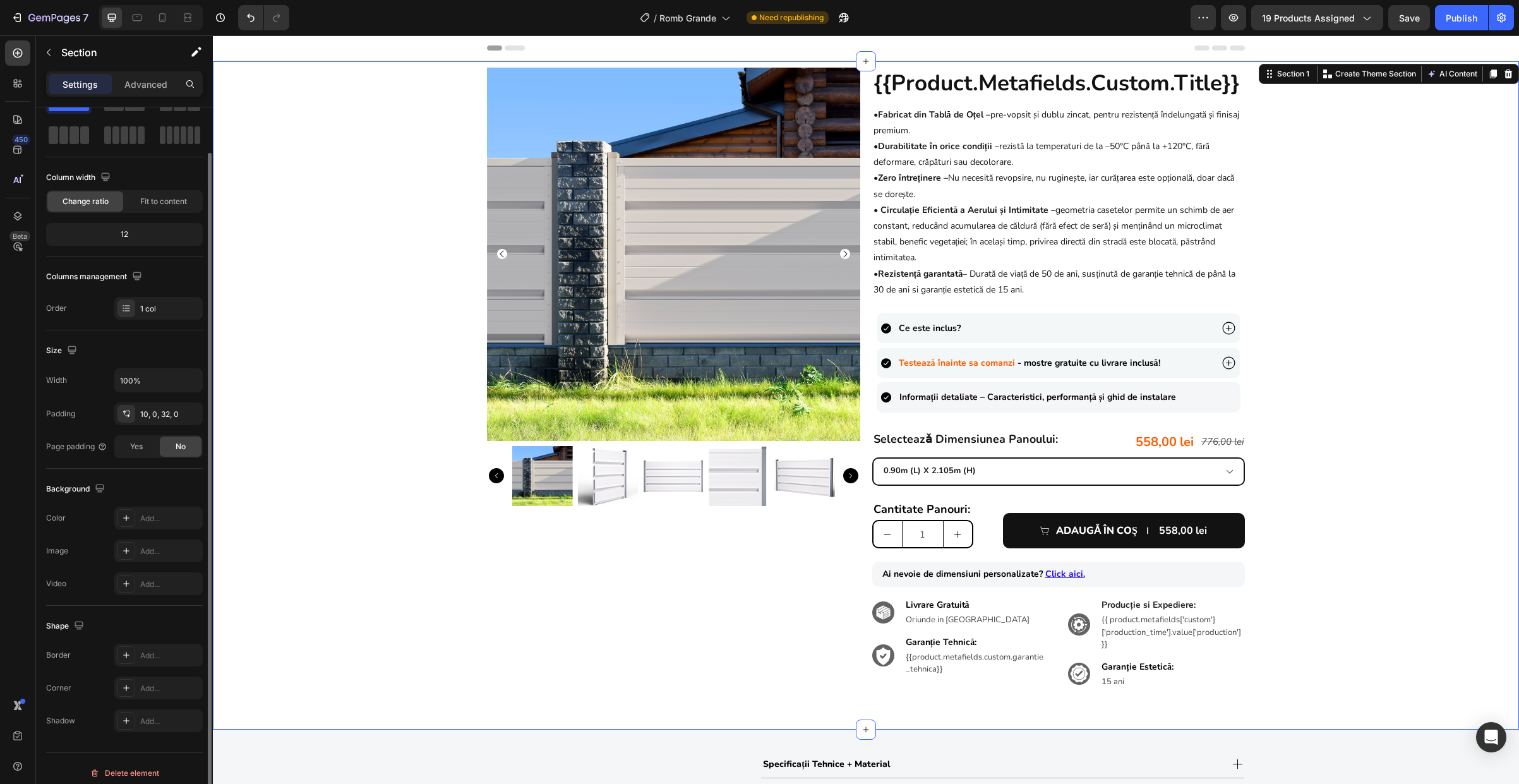
scroll to position [0, 0]
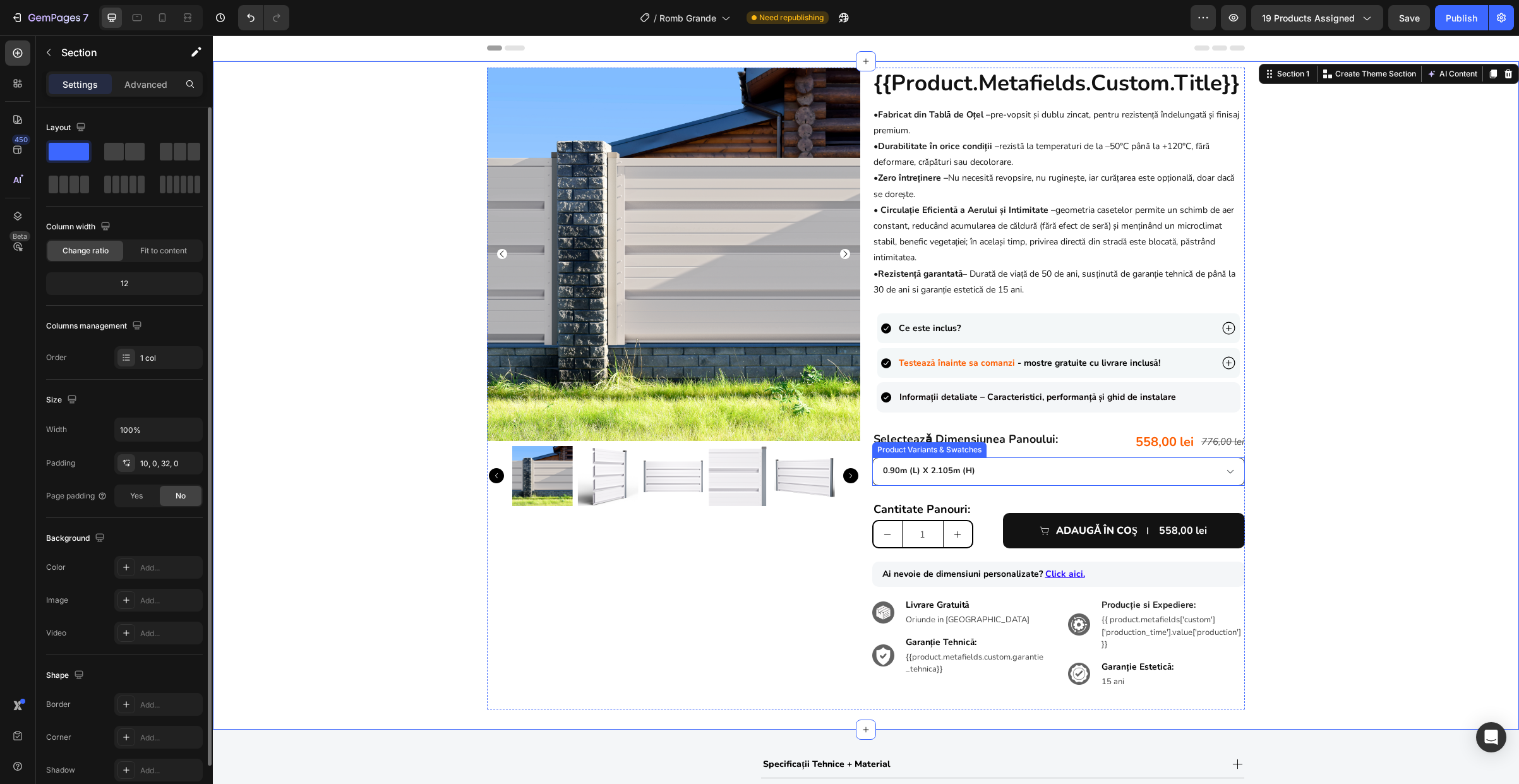
click at [1201, 473] on select "0.90m (l) x 2.105m (h) 1.0m (l) x 1.85m (h) 1.0m (l) x 2.105m (h) 1.5m (l) x 1.…" at bounding box center [1059, 471] width 374 height 29
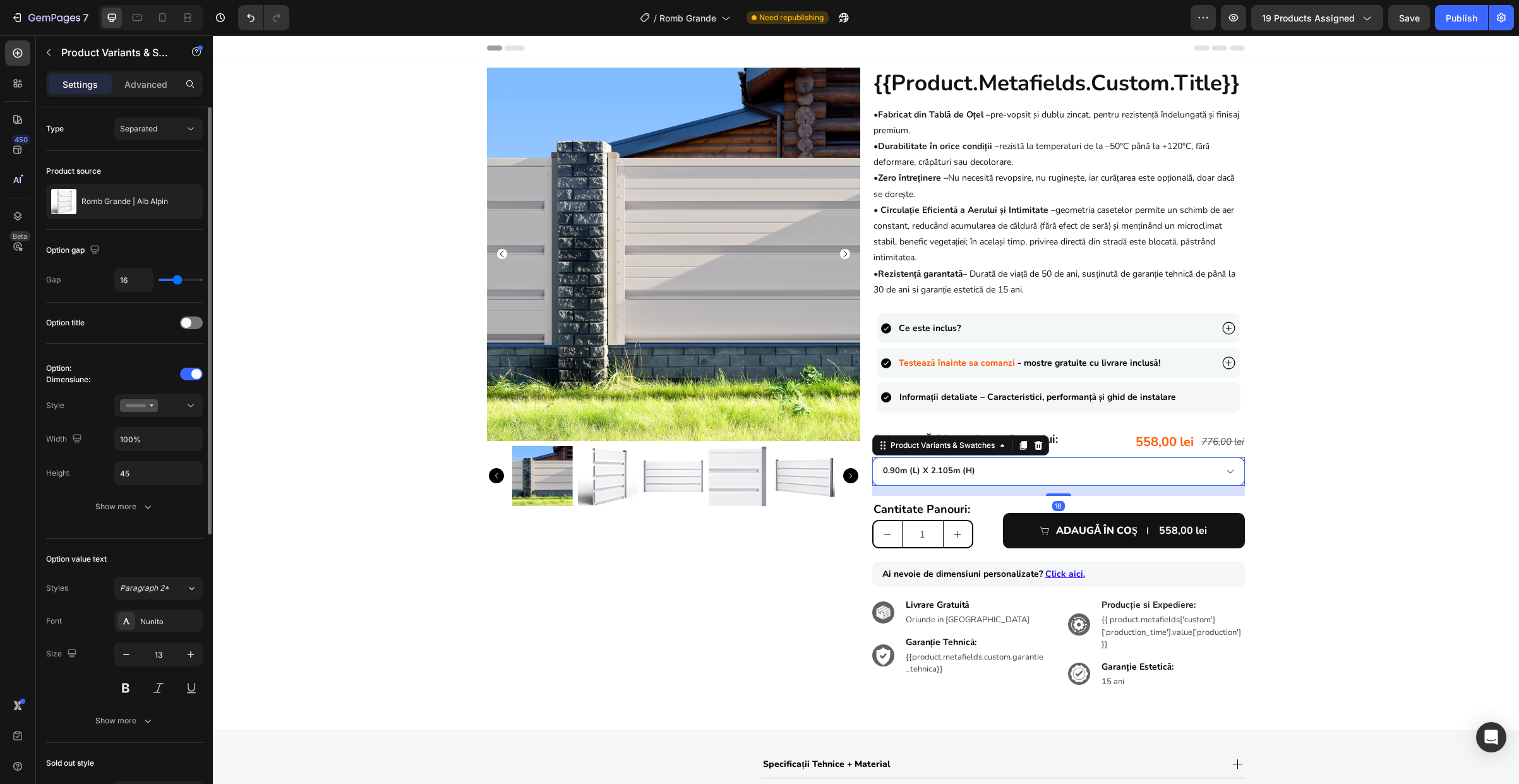
click at [872, 457] on select "0.90m (l) x 2.105m (h) 1.0m (l) x 1.85m (h) 1.0m (l) x 2.105m (h) 1.5m (l) x 1.…" at bounding box center [1059, 471] width 374 height 29
click at [1322, 480] on div "Product Images {{product.metafields.custom.title}} Heading • Fabricat din Tablă…" at bounding box center [866, 388] width 1306 height 642
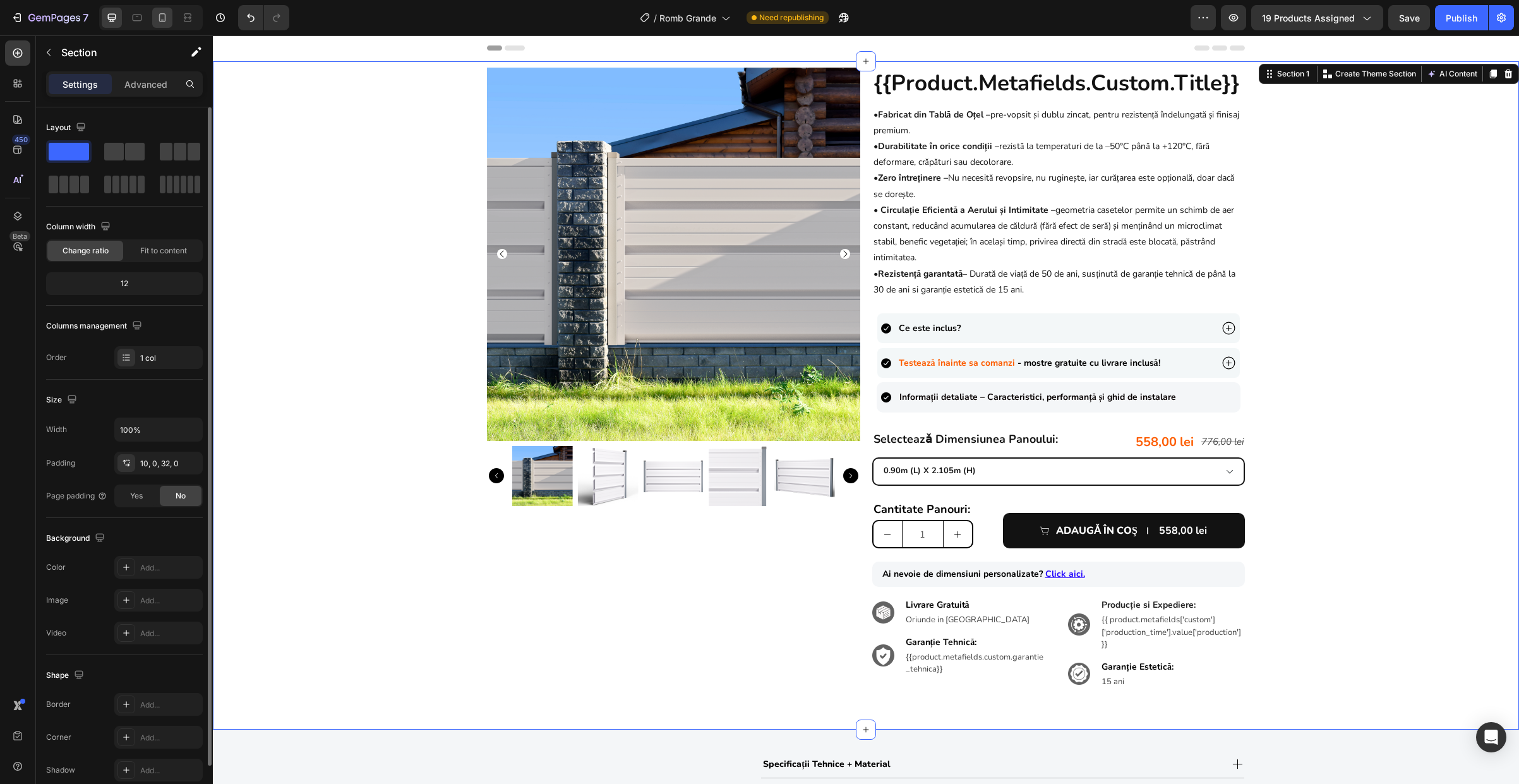
click at [152, 16] on div at bounding box center [162, 17] width 20 height 20
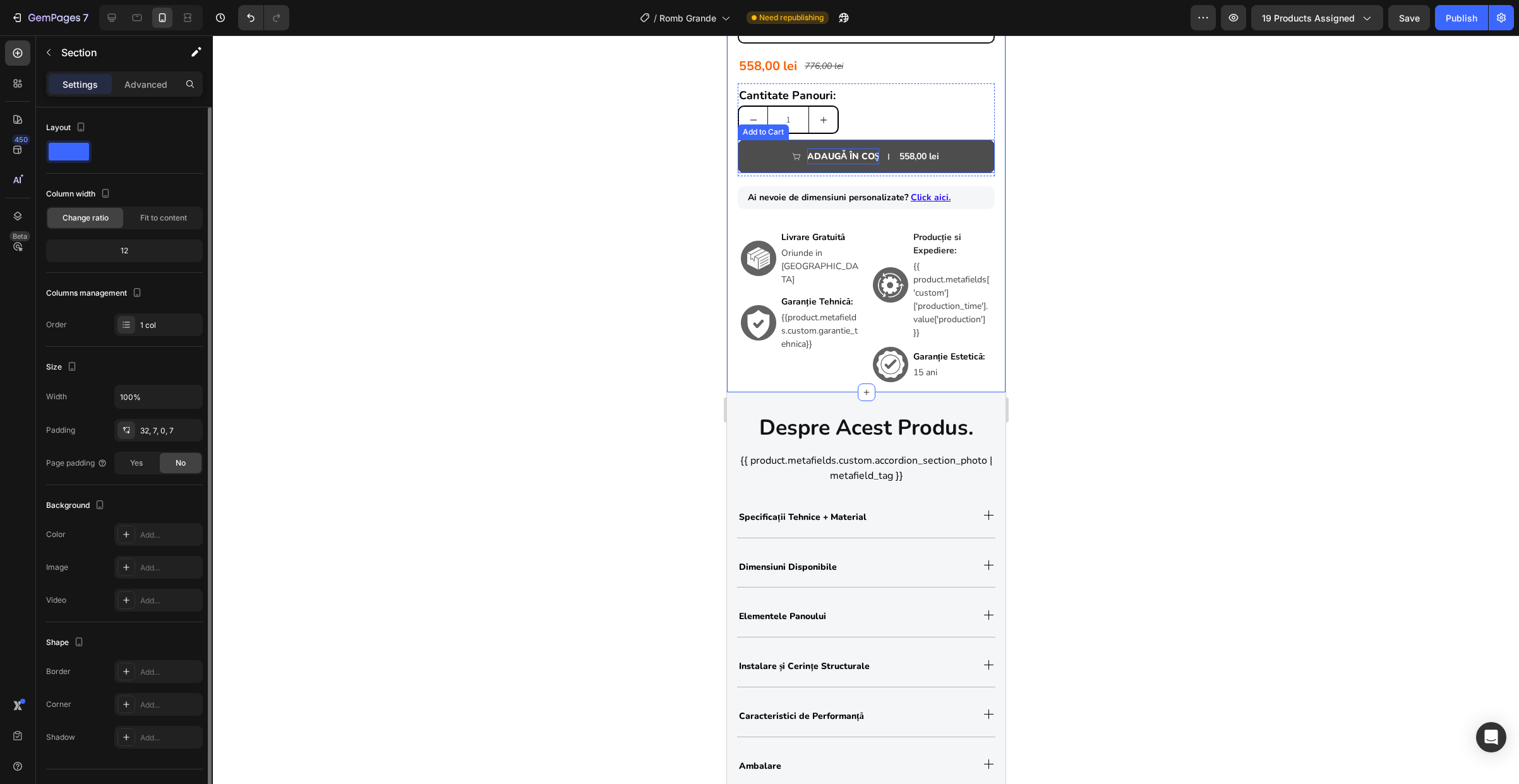
scroll to position [912, 0]
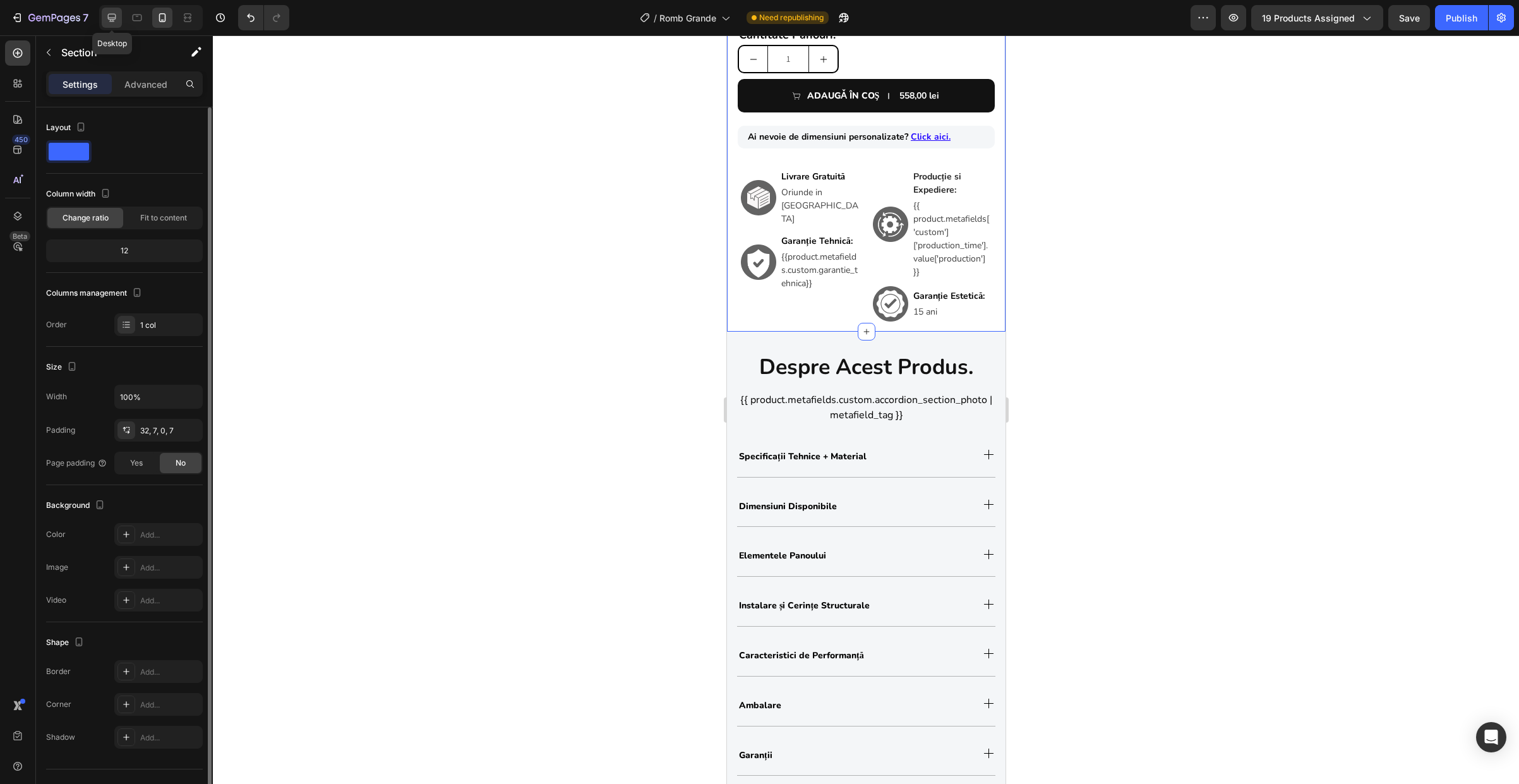
click at [107, 22] on icon at bounding box center [112, 17] width 13 height 13
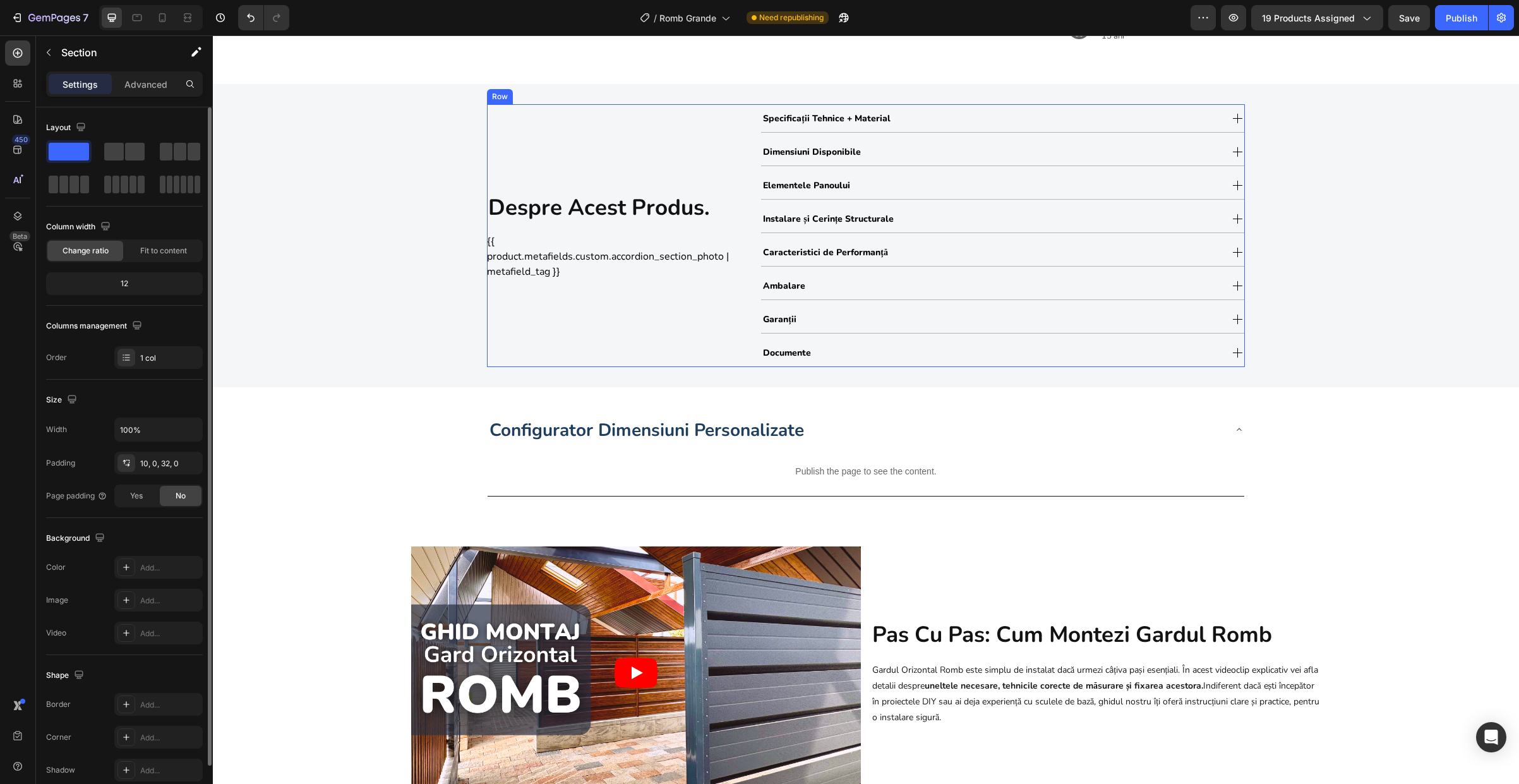
scroll to position [872, 0]
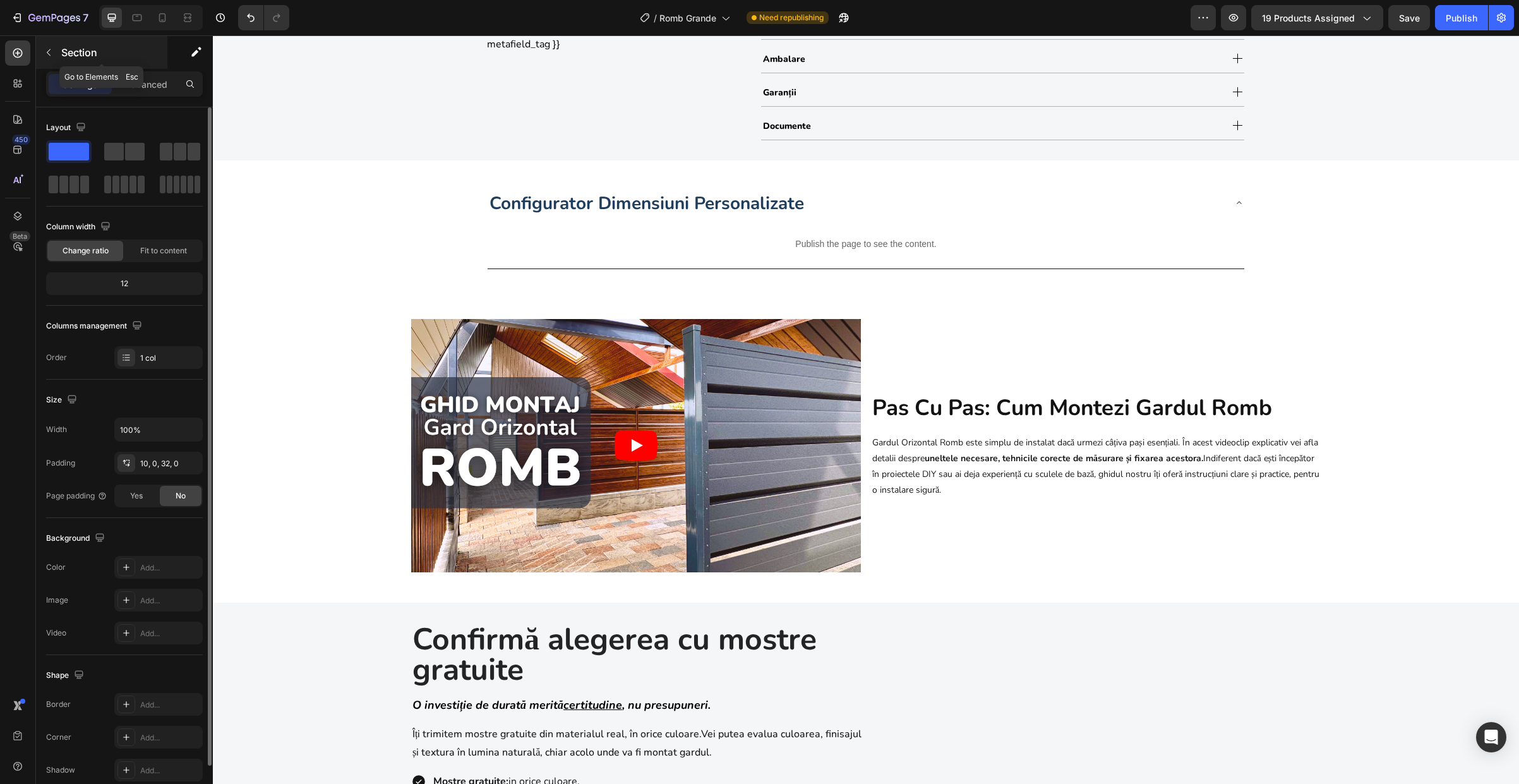
click at [49, 49] on icon "button" at bounding box center [49, 52] width 10 height 10
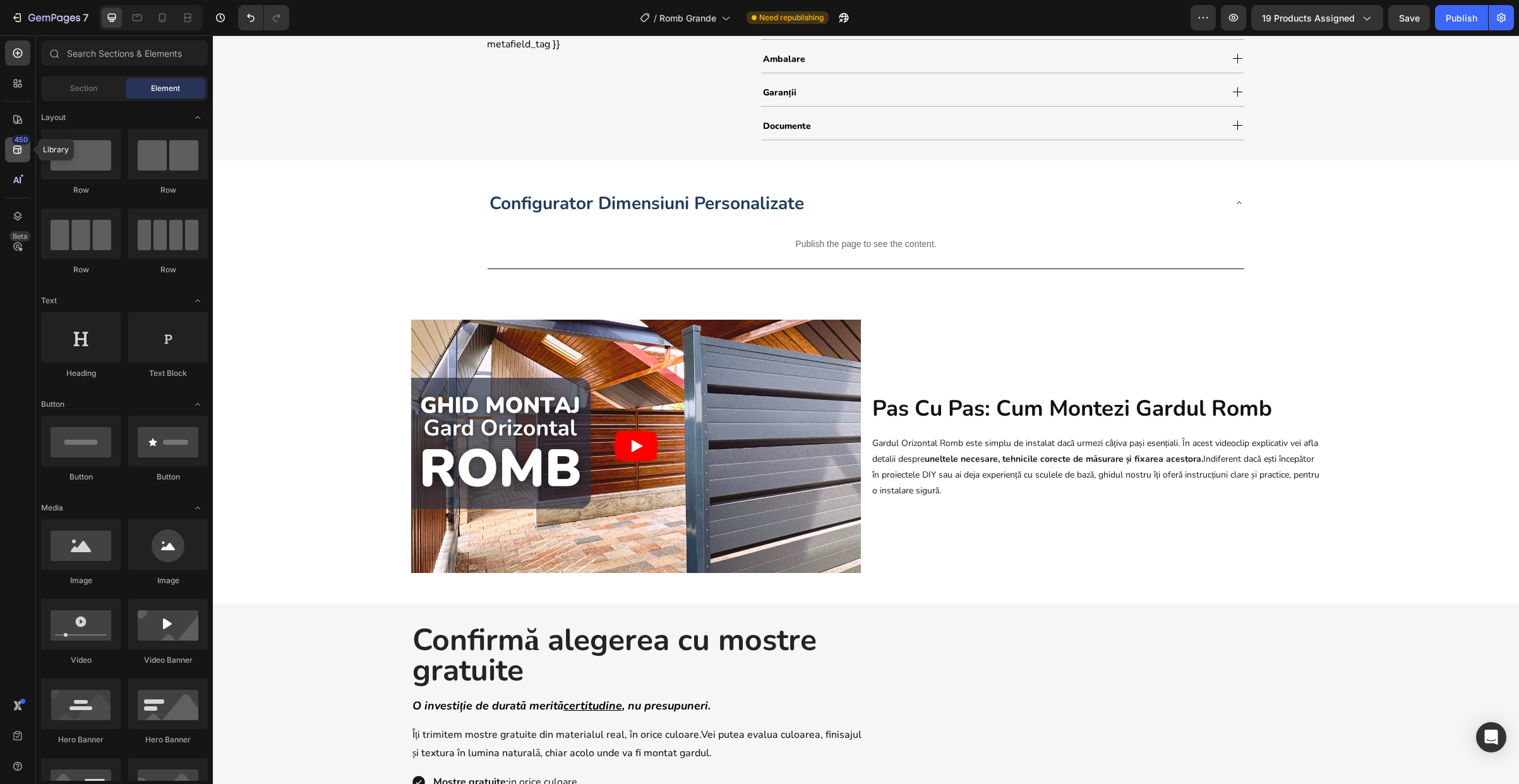
click at [17, 153] on icon at bounding box center [17, 150] width 8 height 8
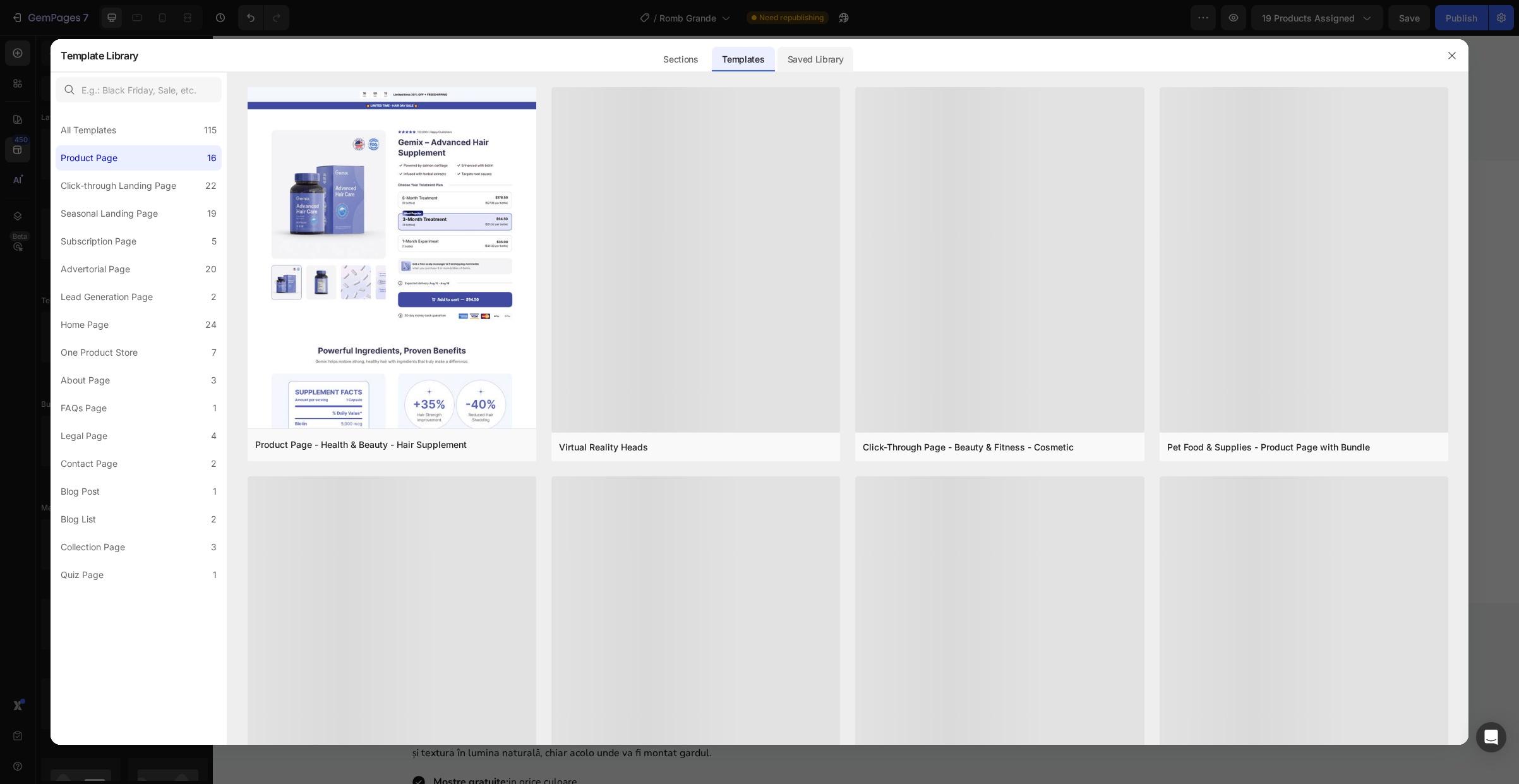
click at [828, 54] on div "Saved Library" at bounding box center [816, 59] width 77 height 25
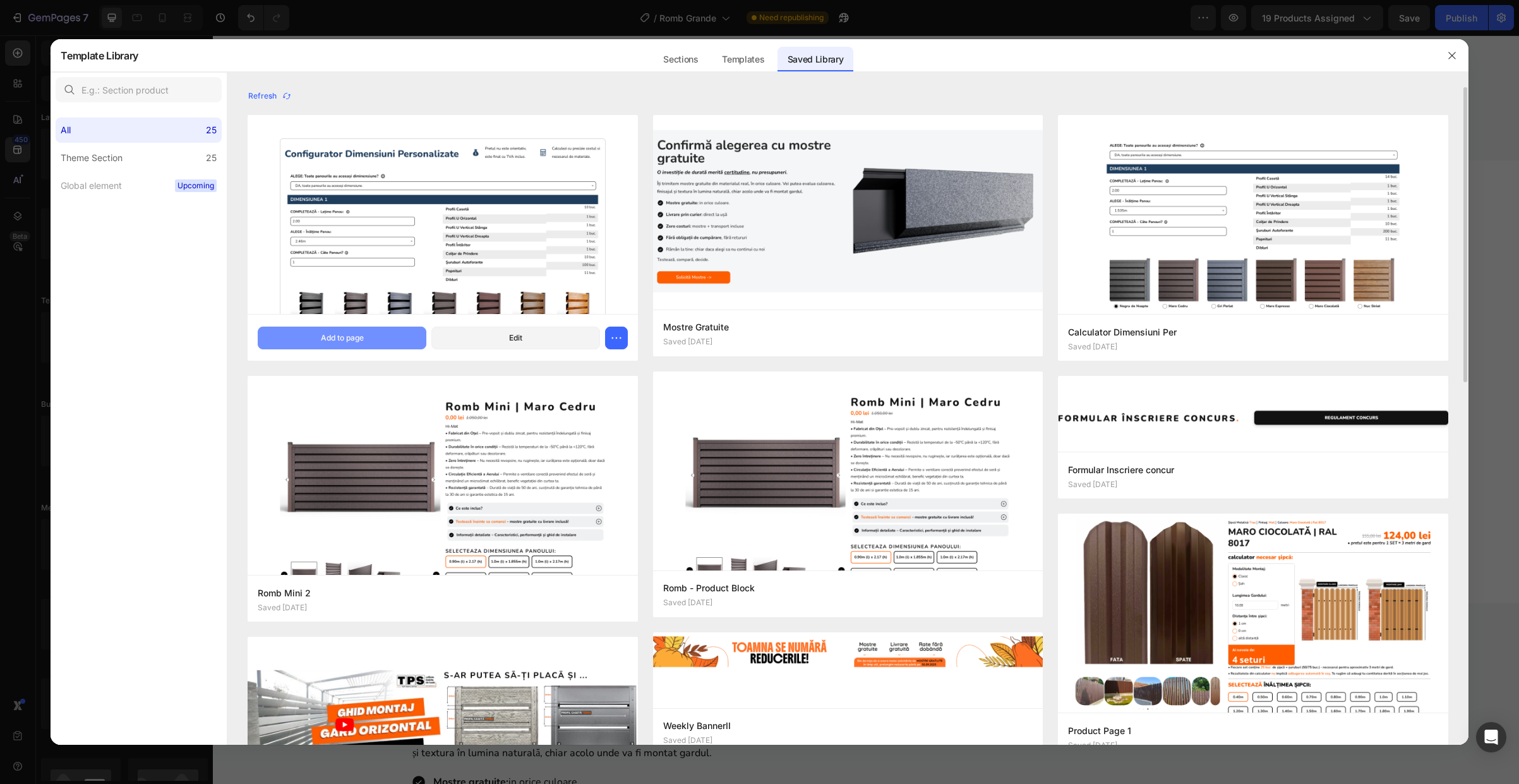
click at [362, 340] on div "Add to page" at bounding box center [342, 338] width 43 height 11
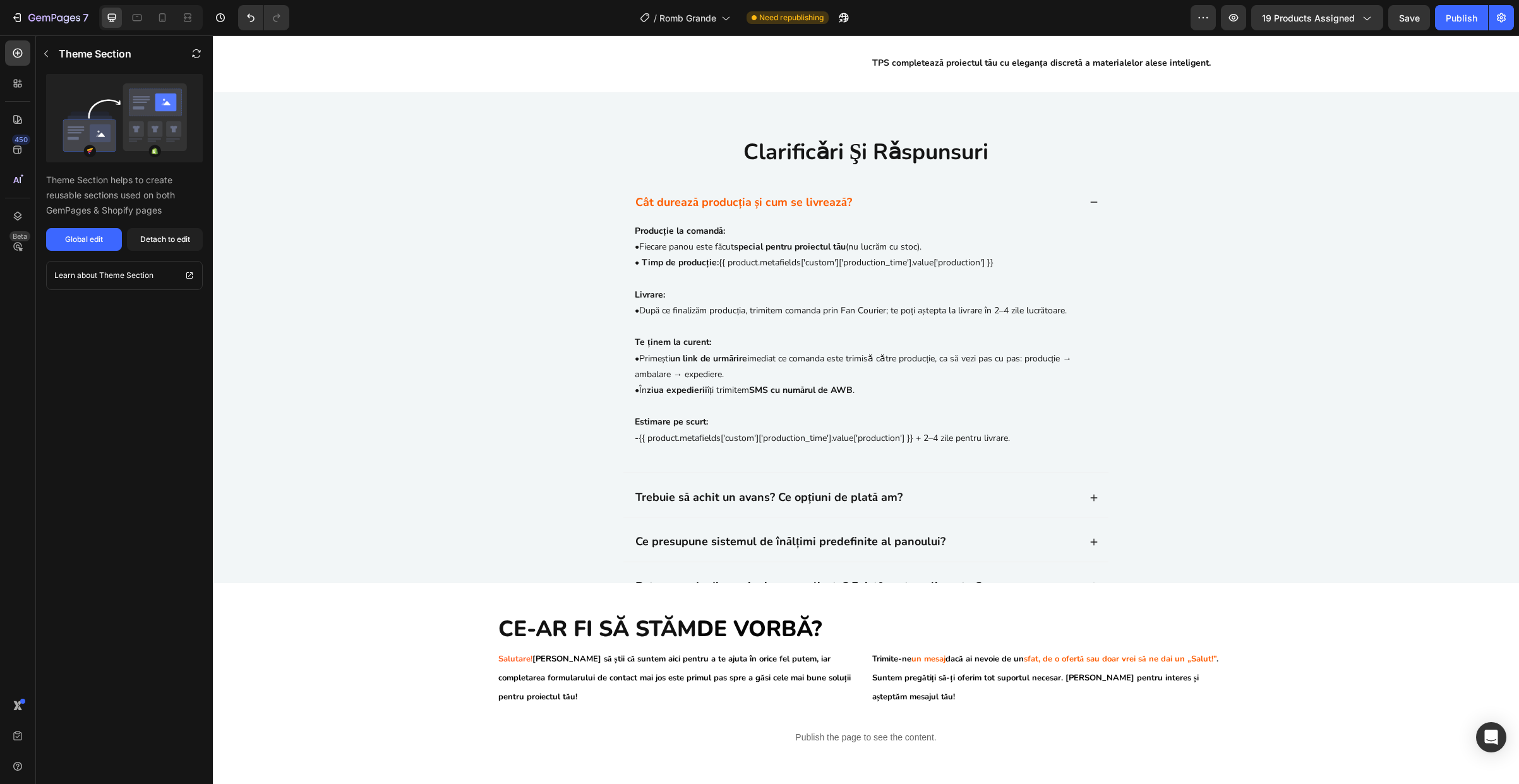
scroll to position [3425, 0]
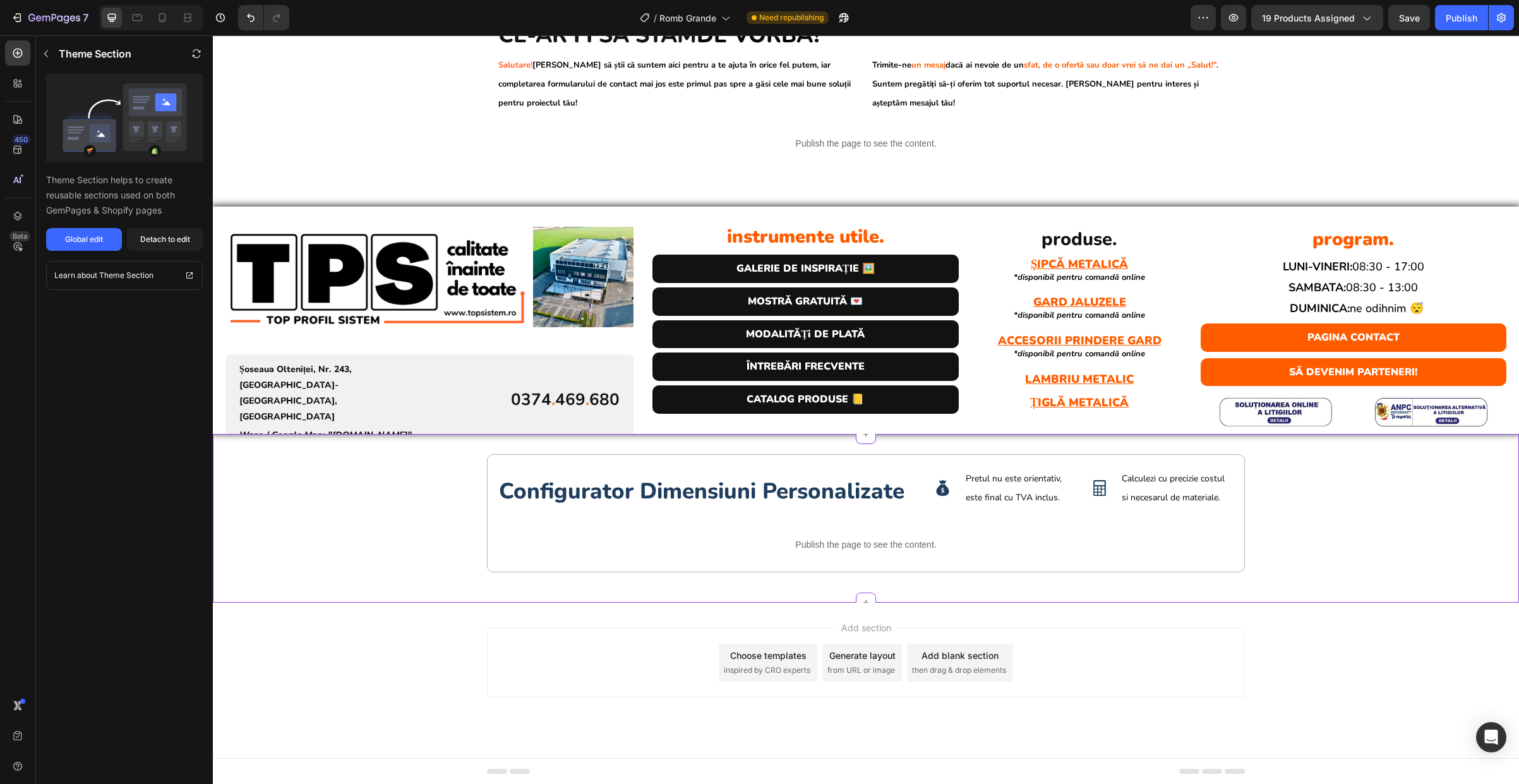
click at [491, 469] on div "configurator dimensiuni personalizate Heading Image Pretul nu este orientativ, …" at bounding box center [866, 513] width 758 height 118
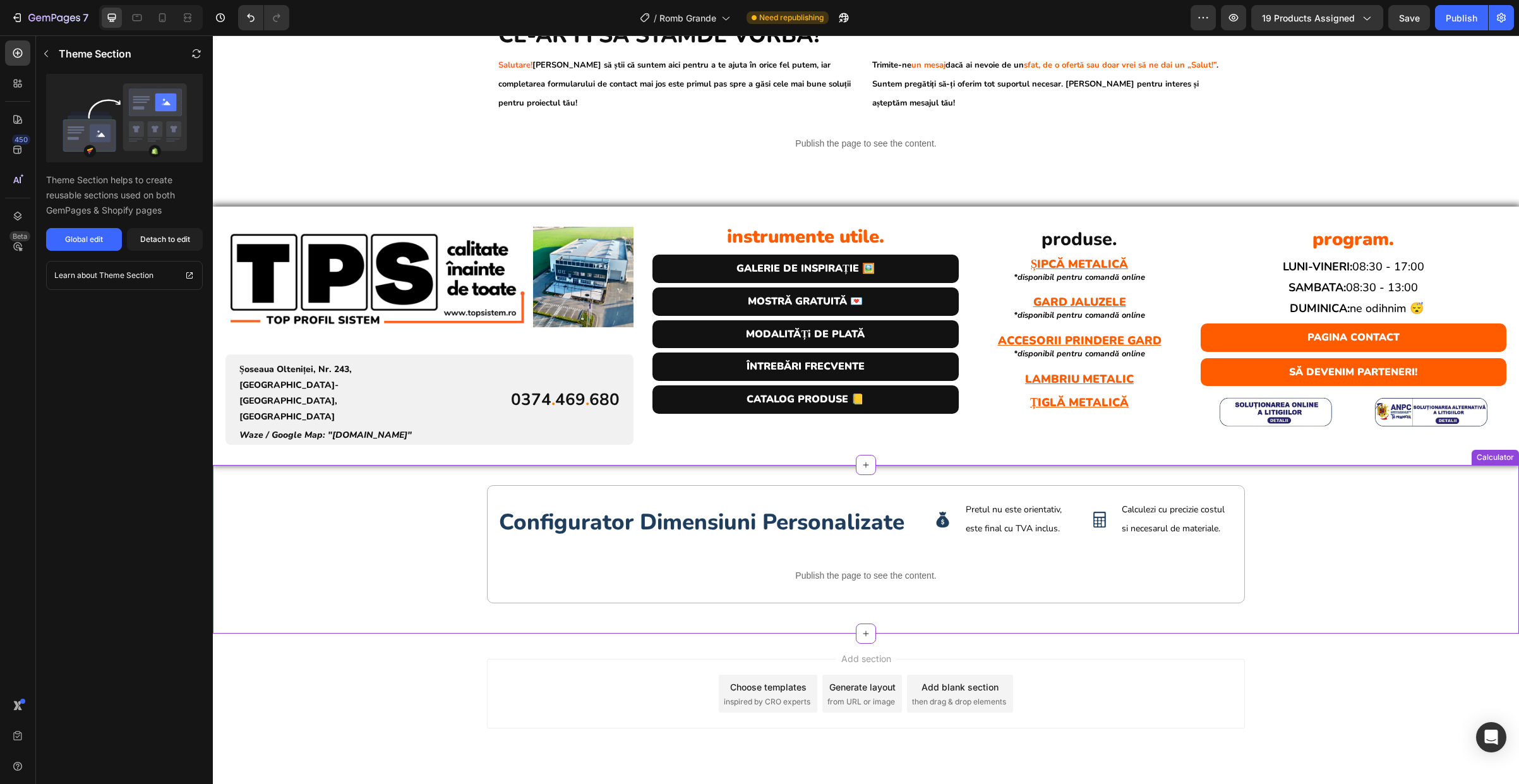
click at [401, 485] on div "configurator dimensiuni personalizate Heading Image Pretul nu este orientativ, …" at bounding box center [866, 549] width 1306 height 128
click at [397, 519] on div "configurator dimensiuni personalizate Heading Image Pretul nu este orientativ, …" at bounding box center [866, 549] width 1306 height 128
click at [1444, 485] on div "configurator dimensiuni personalizate Heading Image Pretul nu este orientativ, …" at bounding box center [866, 549] width 1306 height 128
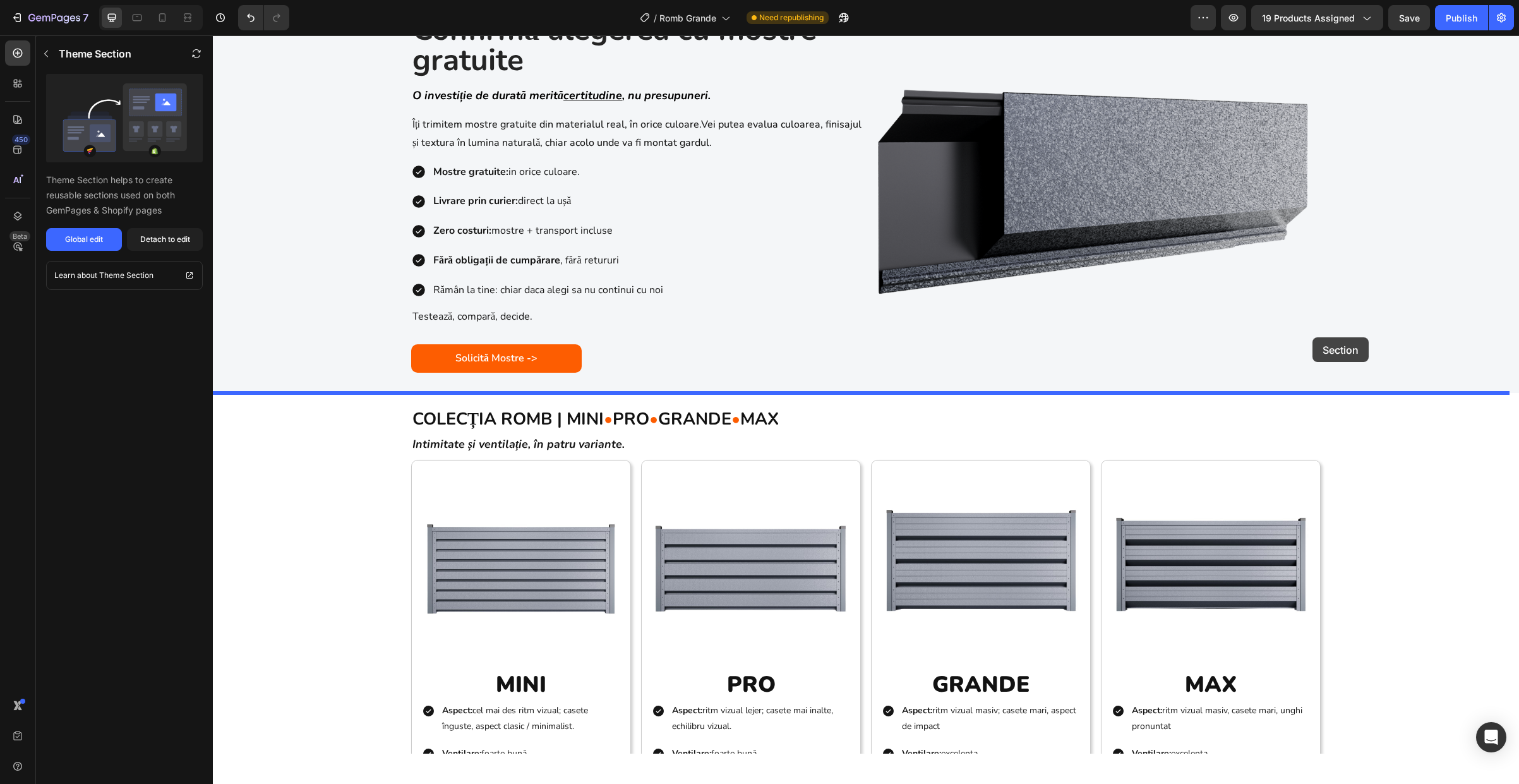
scroll to position [824, 0]
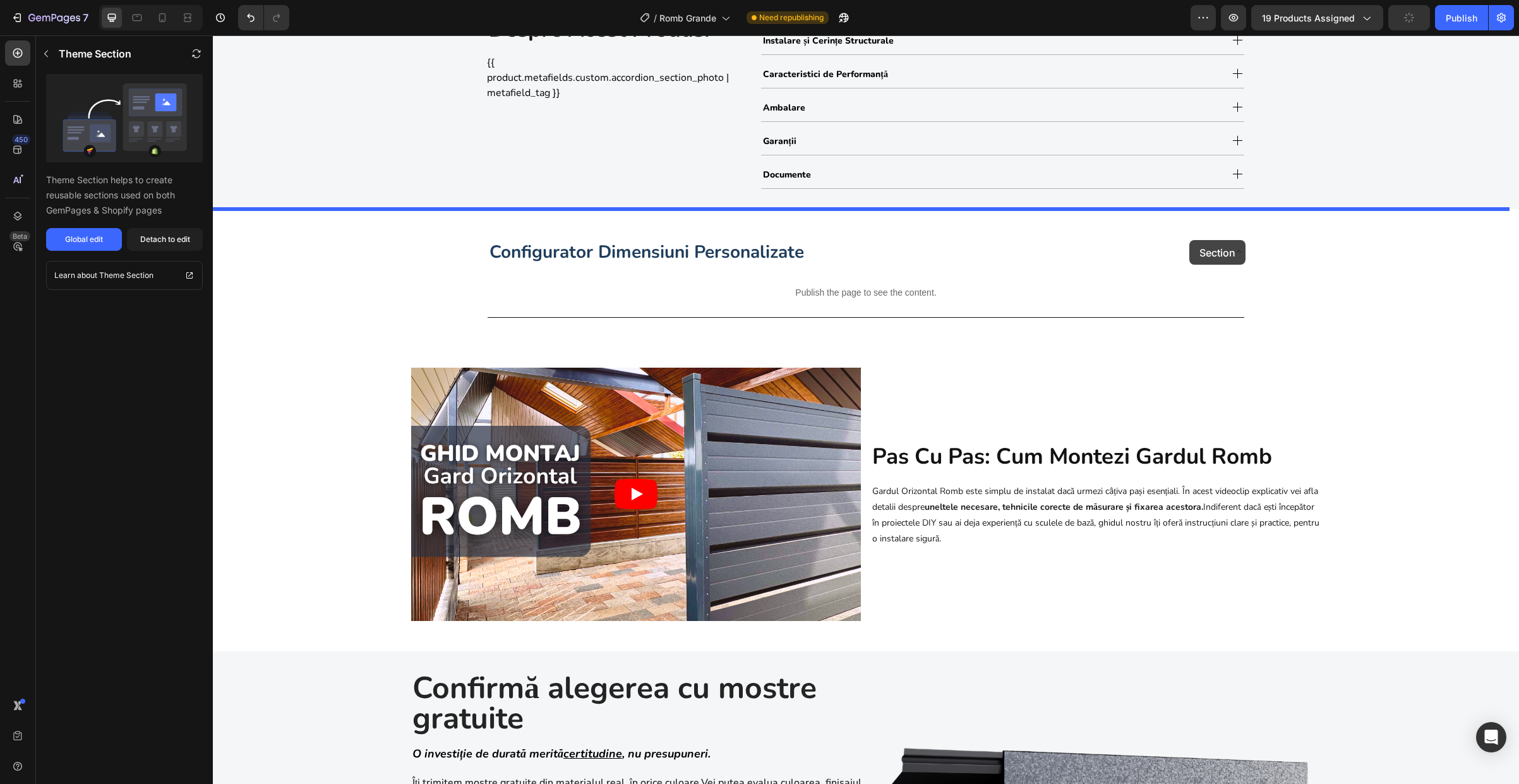
drag, startPoint x: 1444, startPoint y: 481, endPoint x: 1189, endPoint y: 240, distance: 350.9
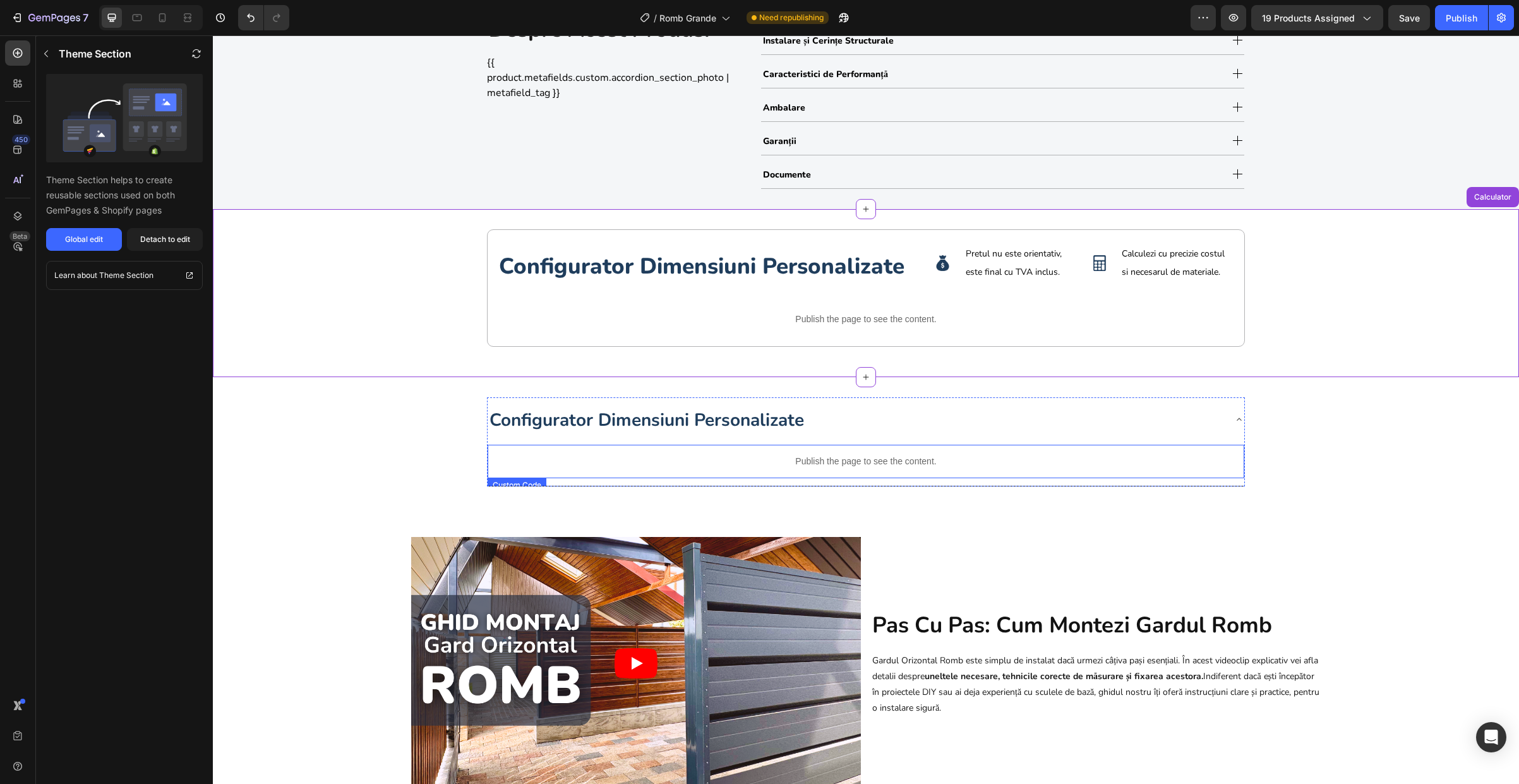
click at [698, 460] on p "Publish the page to see the content." at bounding box center [867, 461] width 757 height 13
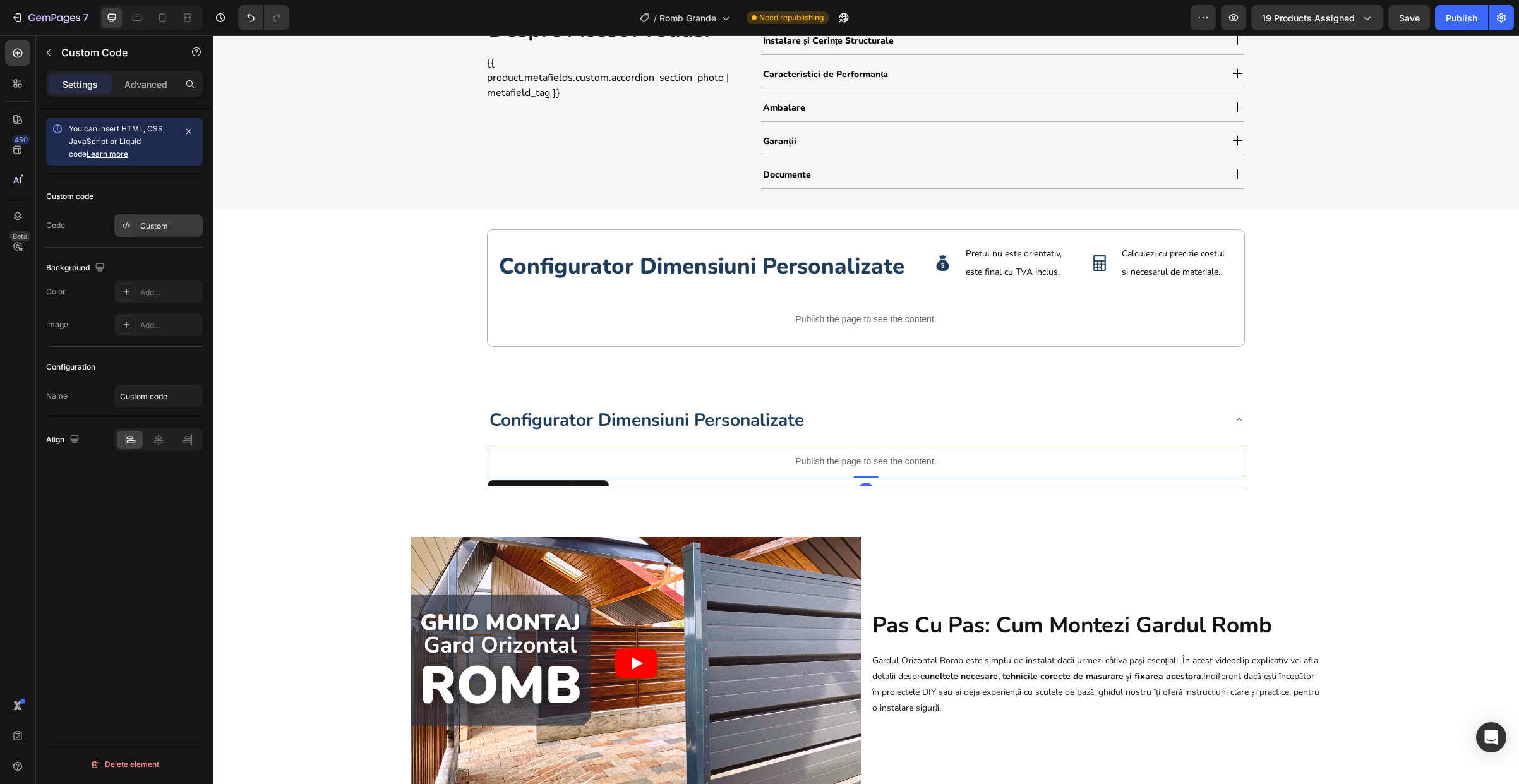
click at [170, 223] on div "Custom" at bounding box center [169, 226] width 59 height 11
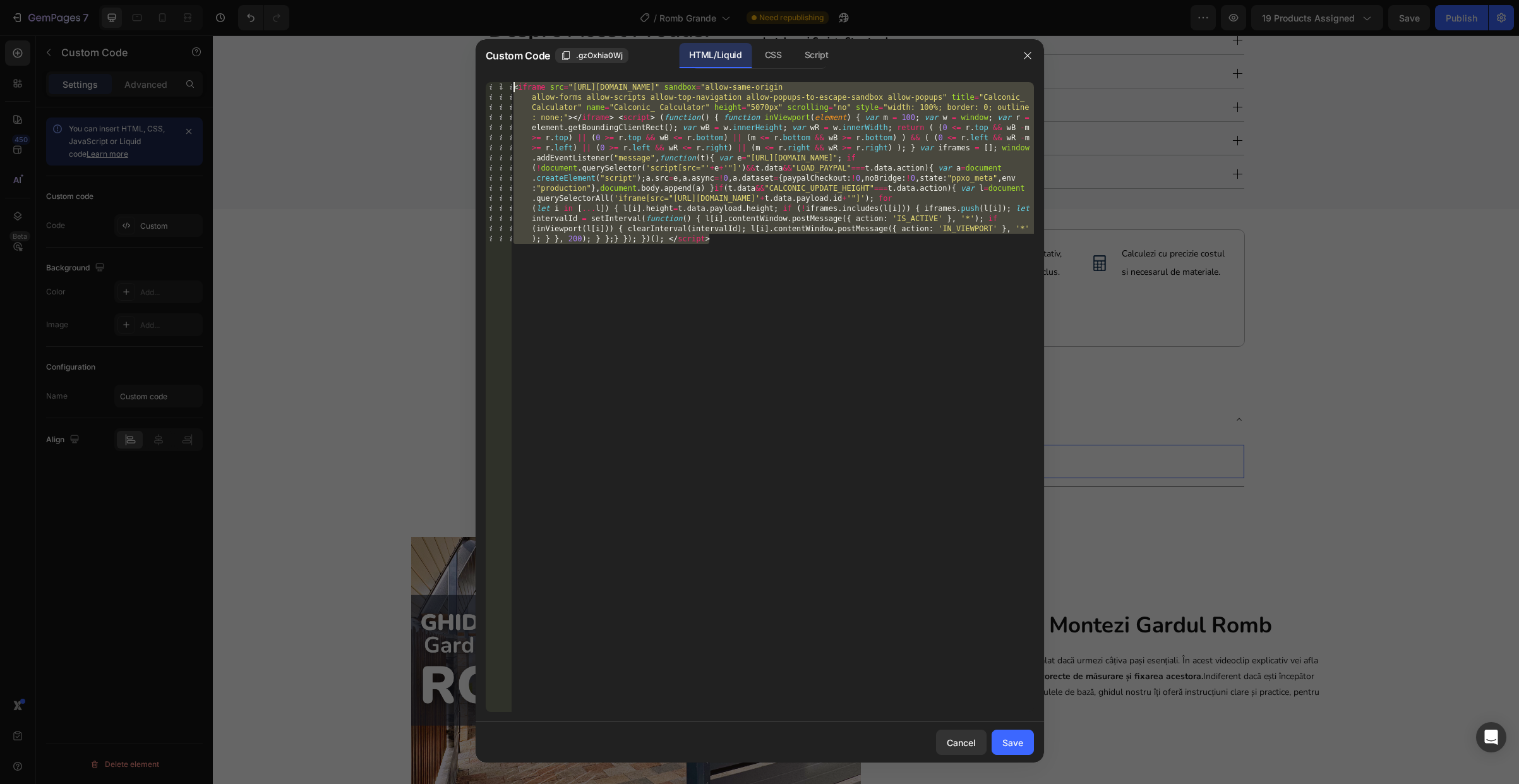
drag, startPoint x: 678, startPoint y: 213, endPoint x: 389, endPoint y: -44, distance: 386.7
click at [389, 0] on html "7 Version history / Romb Grande Need republishing Preview 19 products assigned …" at bounding box center [759, 0] width 1519 height 0
click at [1307, 348] on div at bounding box center [759, 392] width 1519 height 784
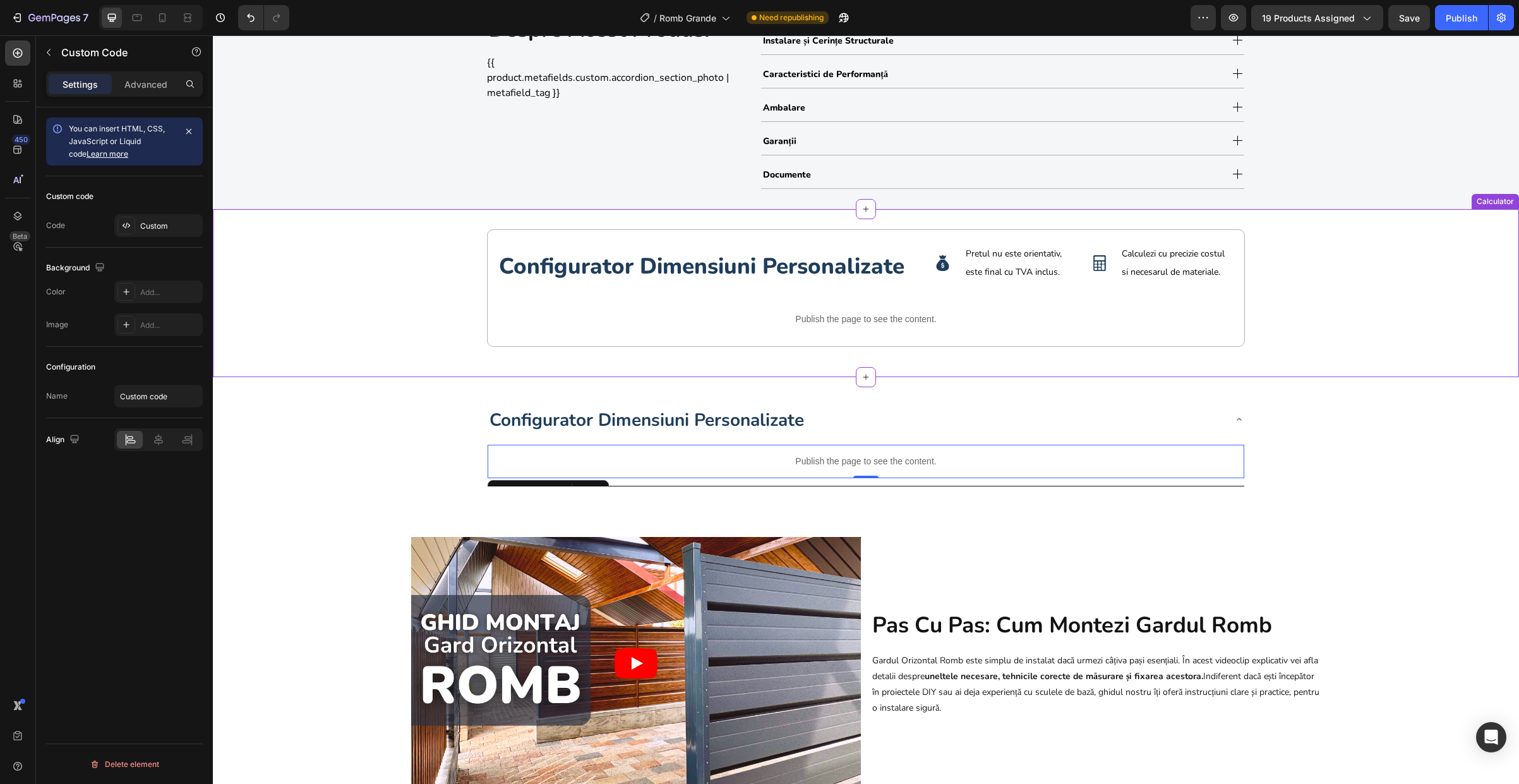
click at [770, 321] on p "Publish the page to see the content." at bounding box center [866, 319] width 737 height 13
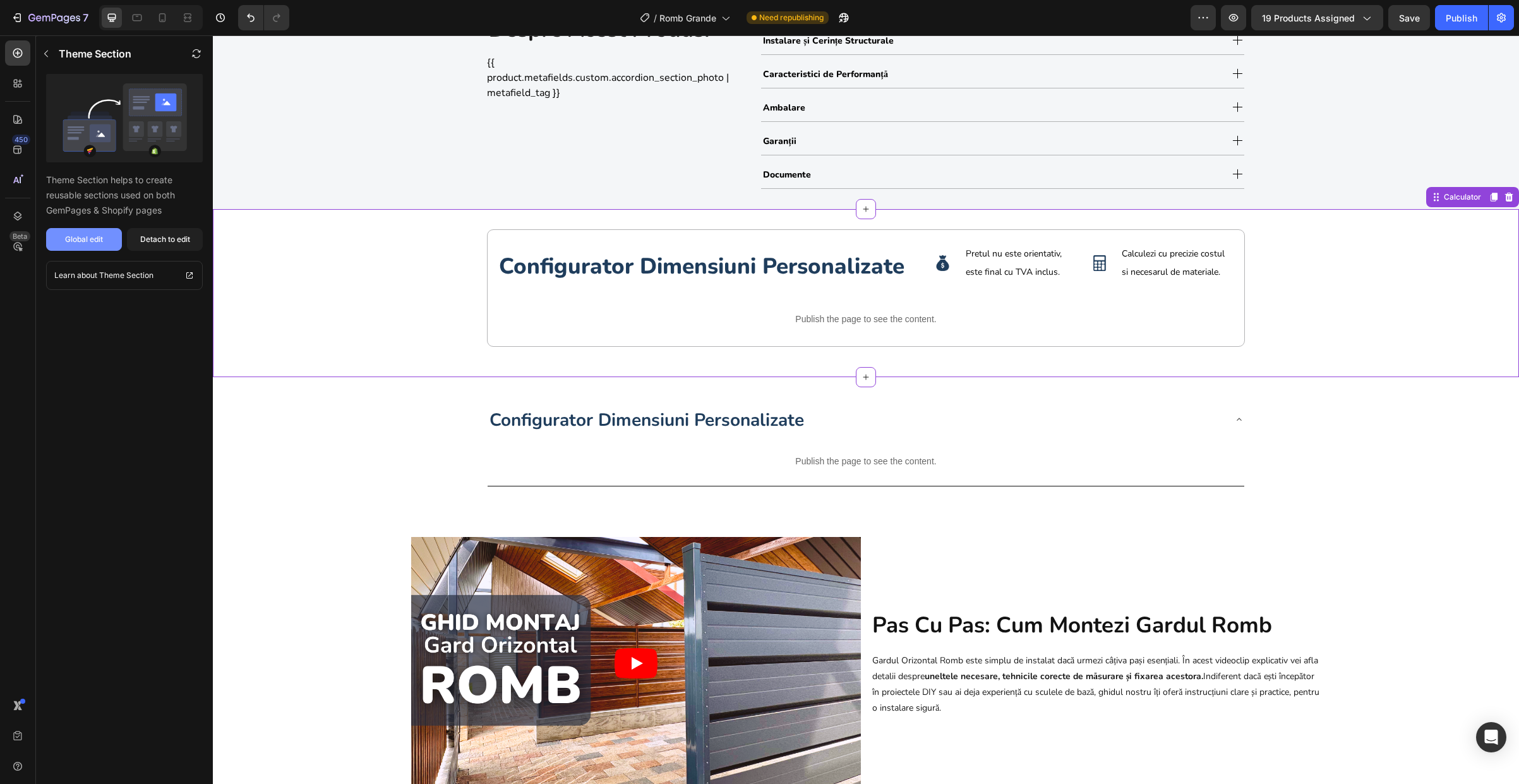
click at [105, 247] on button "Global edit" at bounding box center [84, 239] width 76 height 23
click at [196, 238] on button "Detach to edit" at bounding box center [165, 239] width 76 height 23
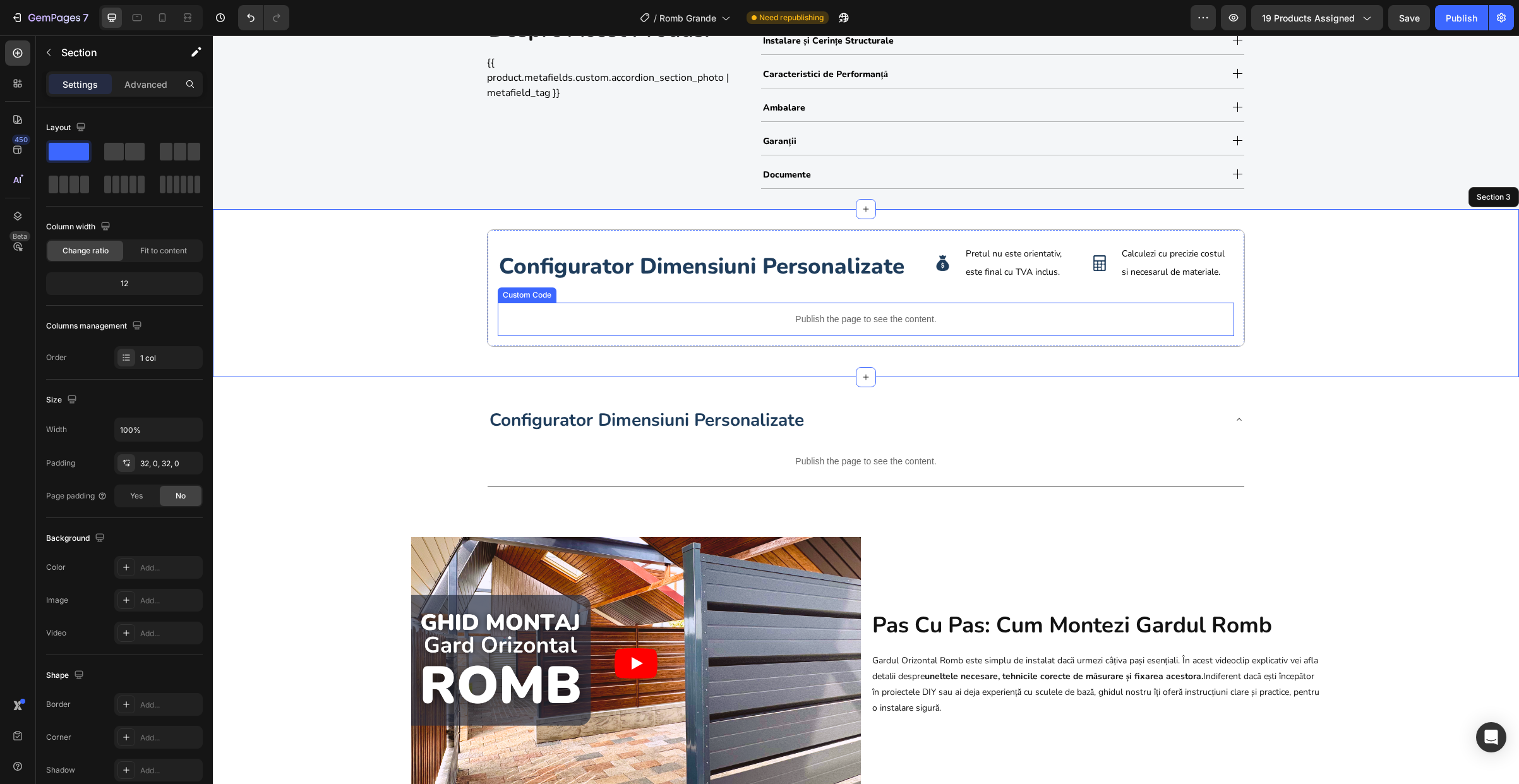
click at [768, 326] on div "Publish the page to see the content." at bounding box center [866, 319] width 737 height 33
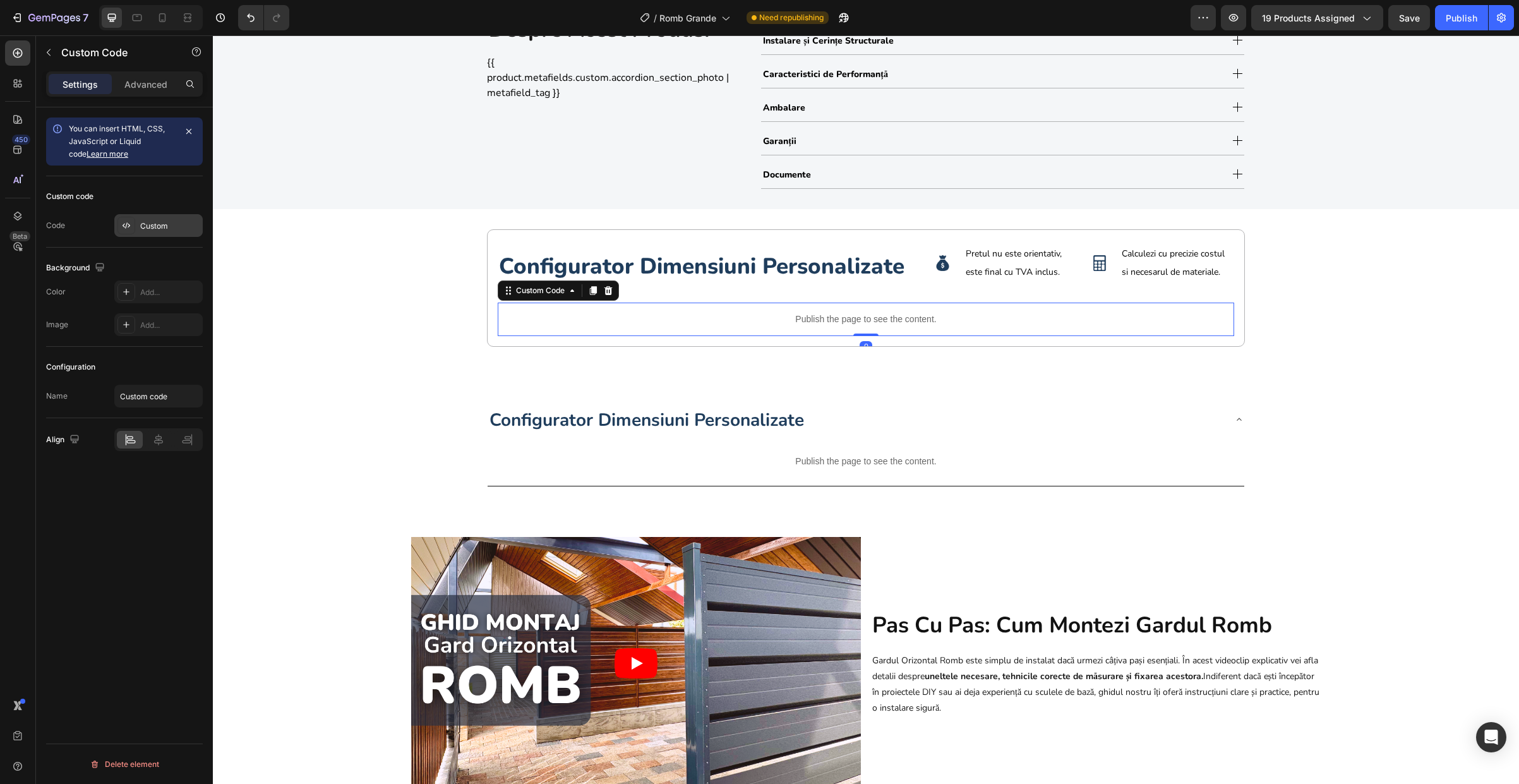
click at [142, 224] on div "Custom" at bounding box center [169, 226] width 59 height 11
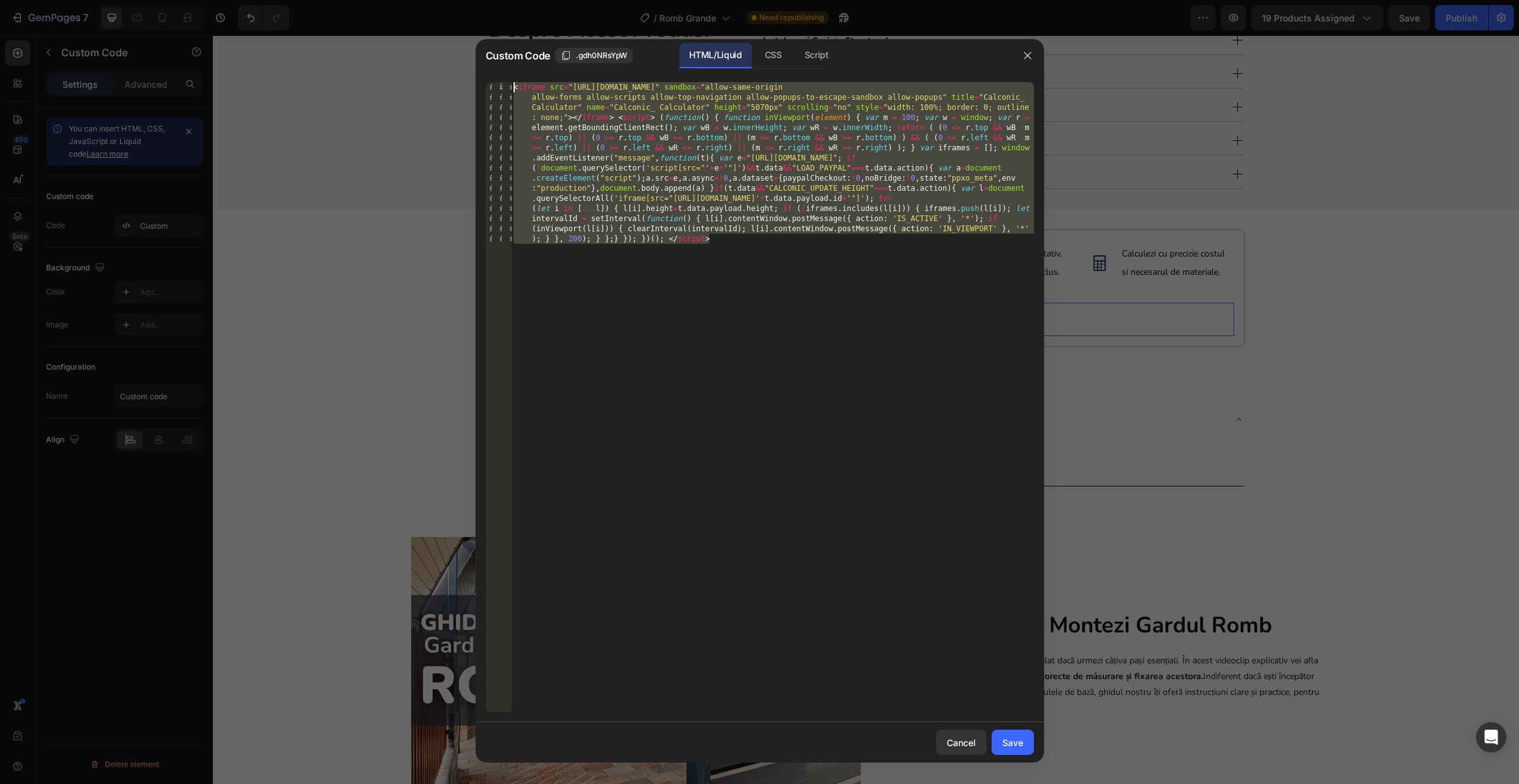
drag, startPoint x: 703, startPoint y: 394, endPoint x: 252, endPoint y: -70, distance: 647.1
click at [252, 0] on html "7 Version history / Romb Grande Need republishing Preview 19 products assigned …" at bounding box center [759, 0] width 1519 height 0
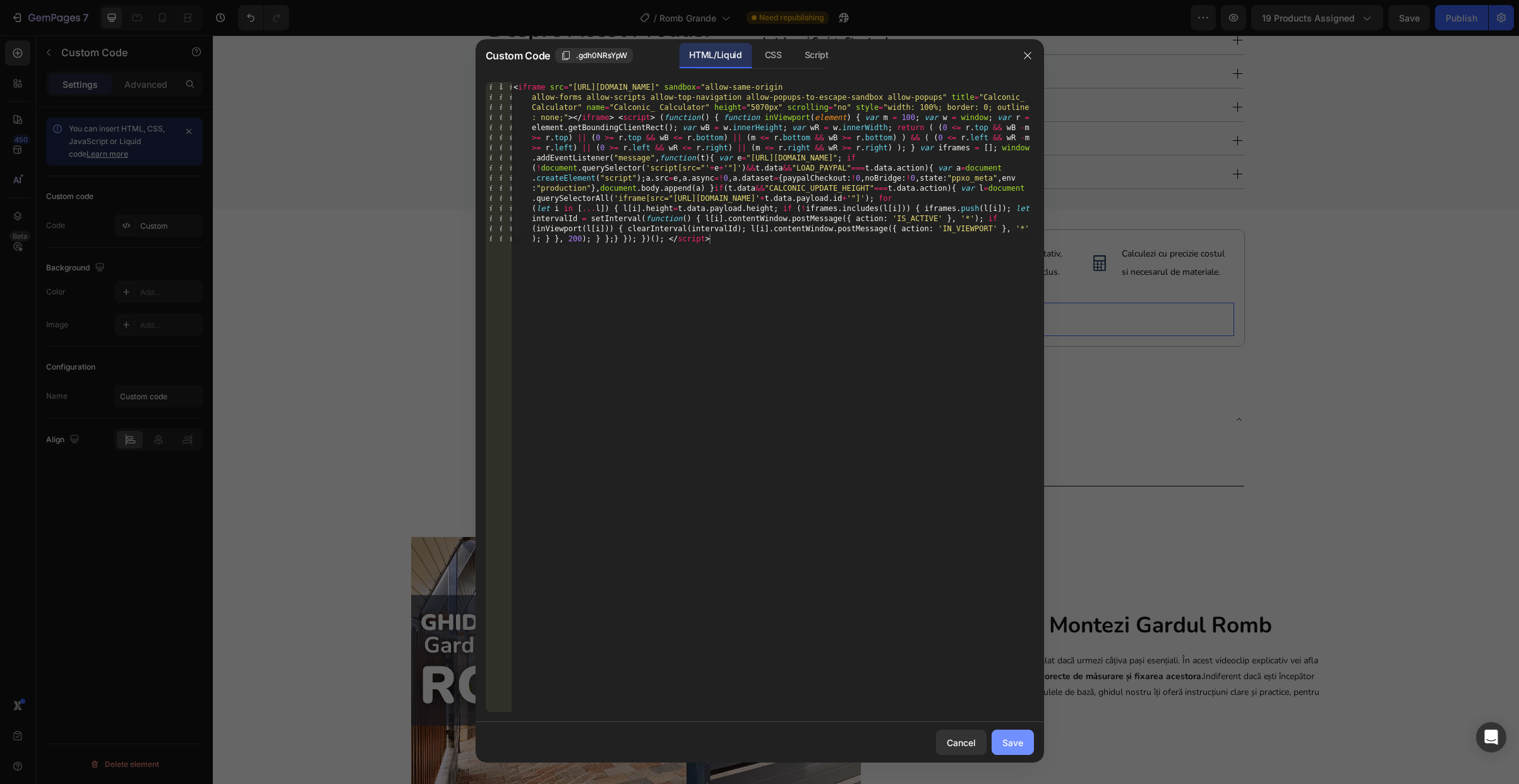
click at [1005, 736] on div "Save" at bounding box center [1013, 742] width 21 height 13
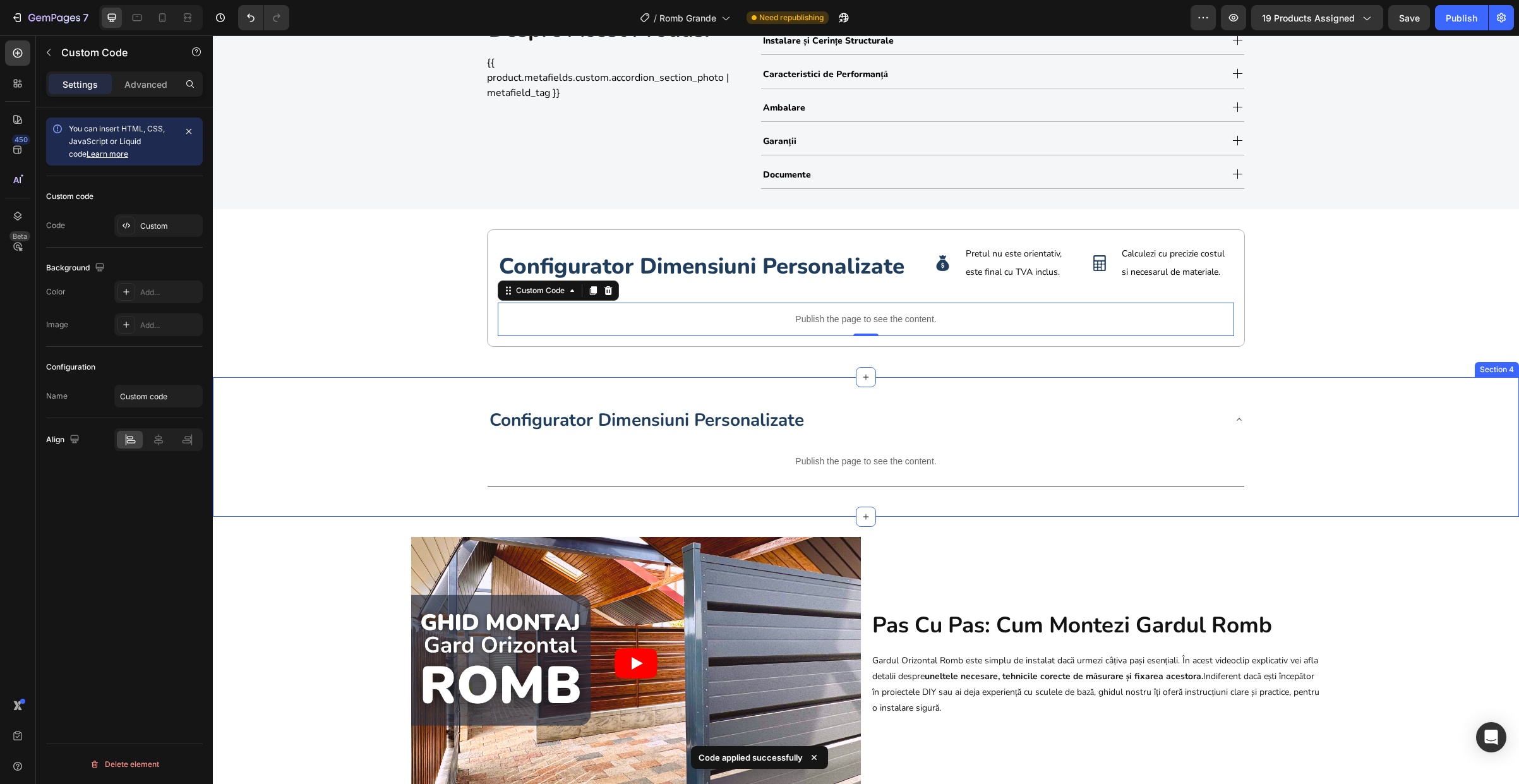
click at [521, 392] on div "Configurator Dimensiuni Personalizate Publish the page to see the content. Cust…" at bounding box center [866, 447] width 1306 height 139
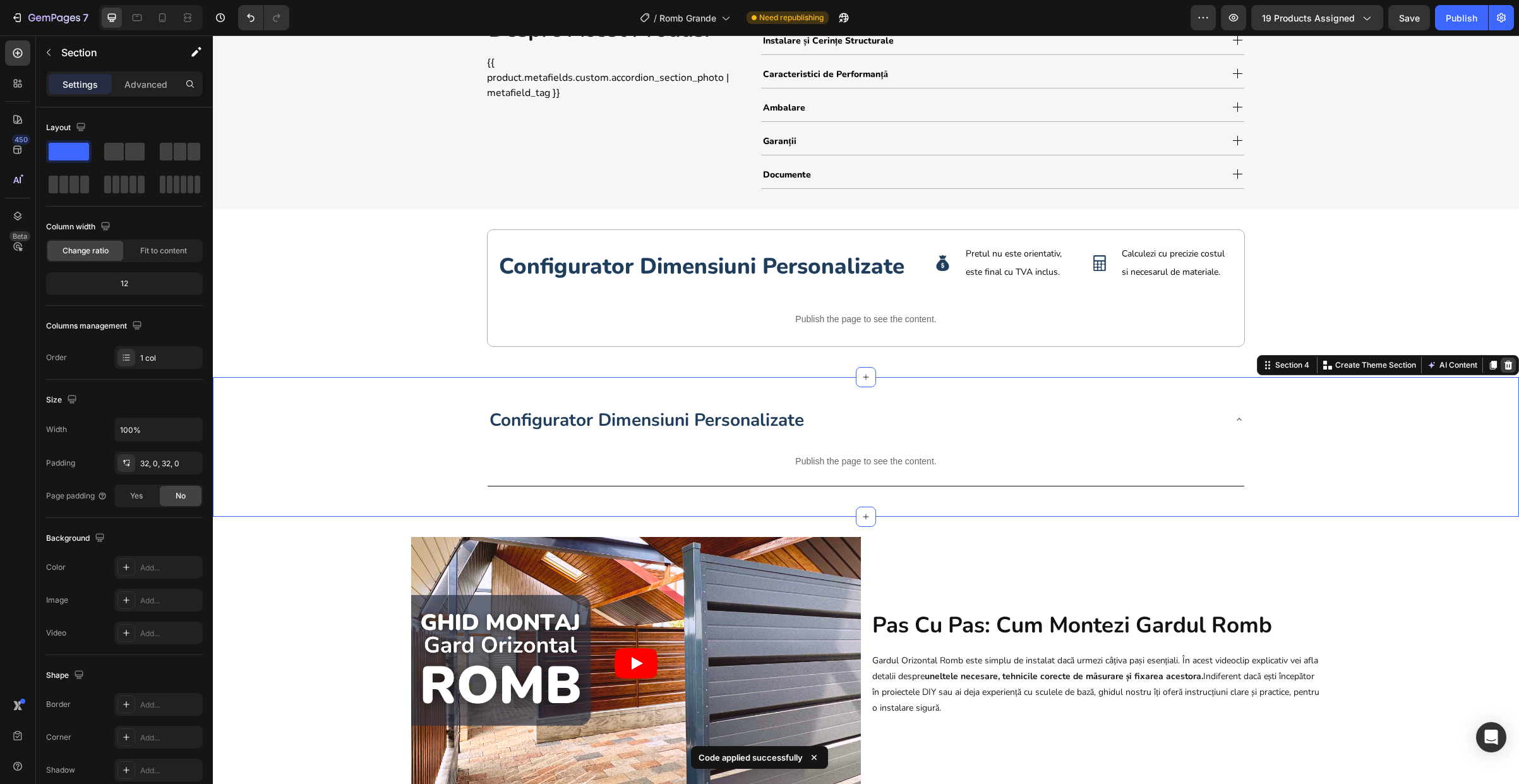
click at [1504, 367] on icon at bounding box center [1509, 364] width 10 height 10
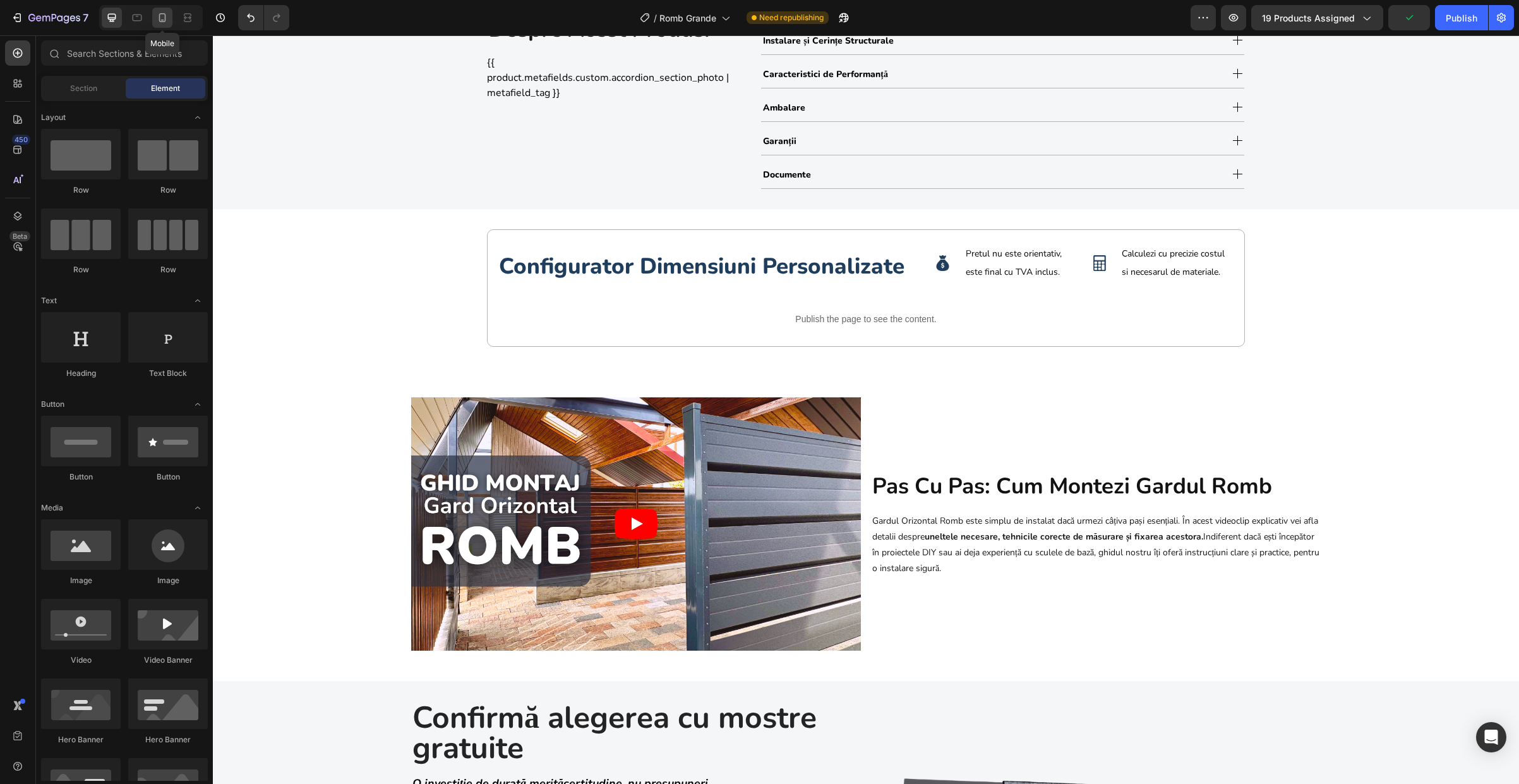
click at [164, 22] on icon at bounding box center [162, 17] width 13 height 13
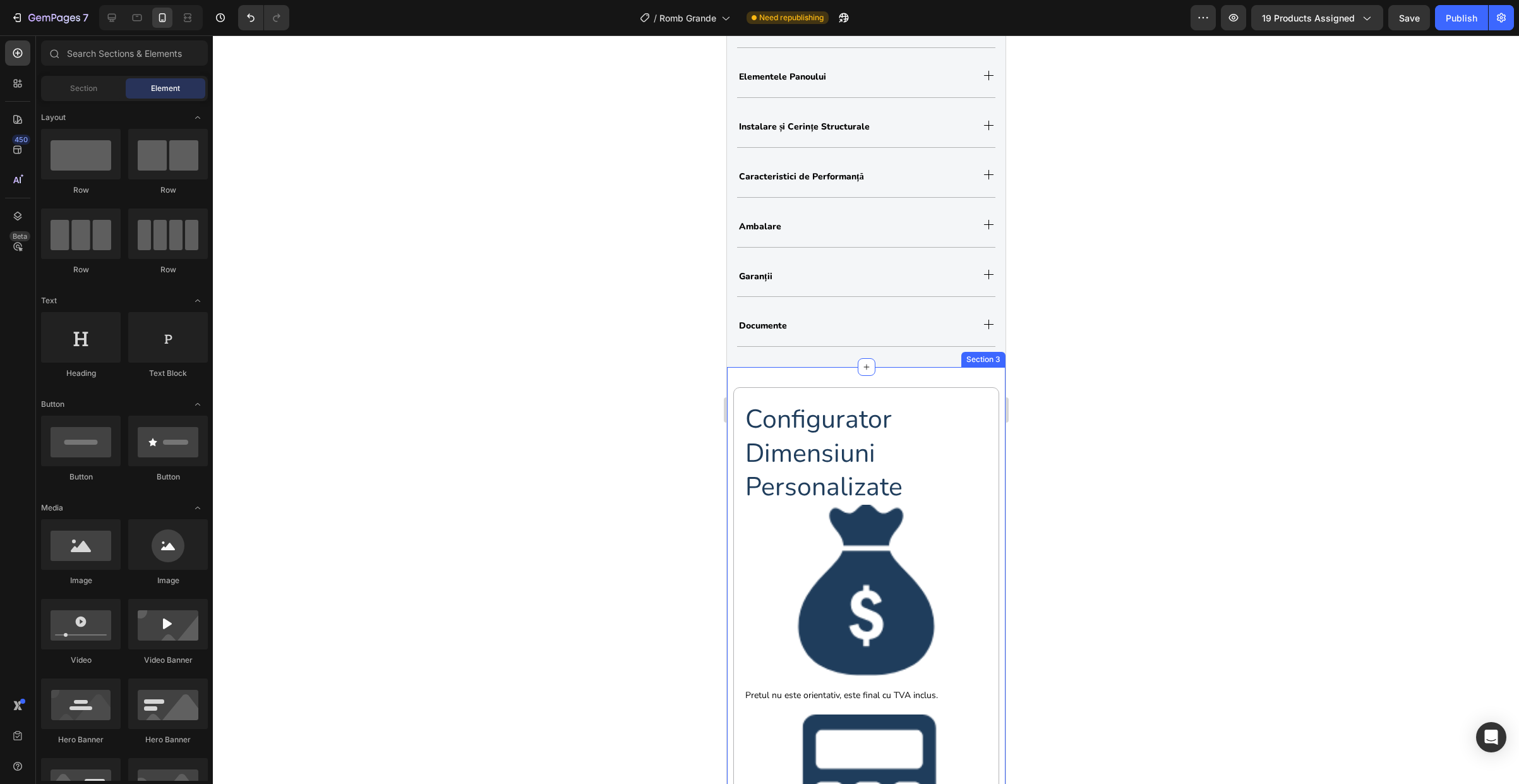
scroll to position [878, 0]
click at [866, 449] on h2 "configurator dimensiuni personalizate" at bounding box center [866, 452] width 245 height 104
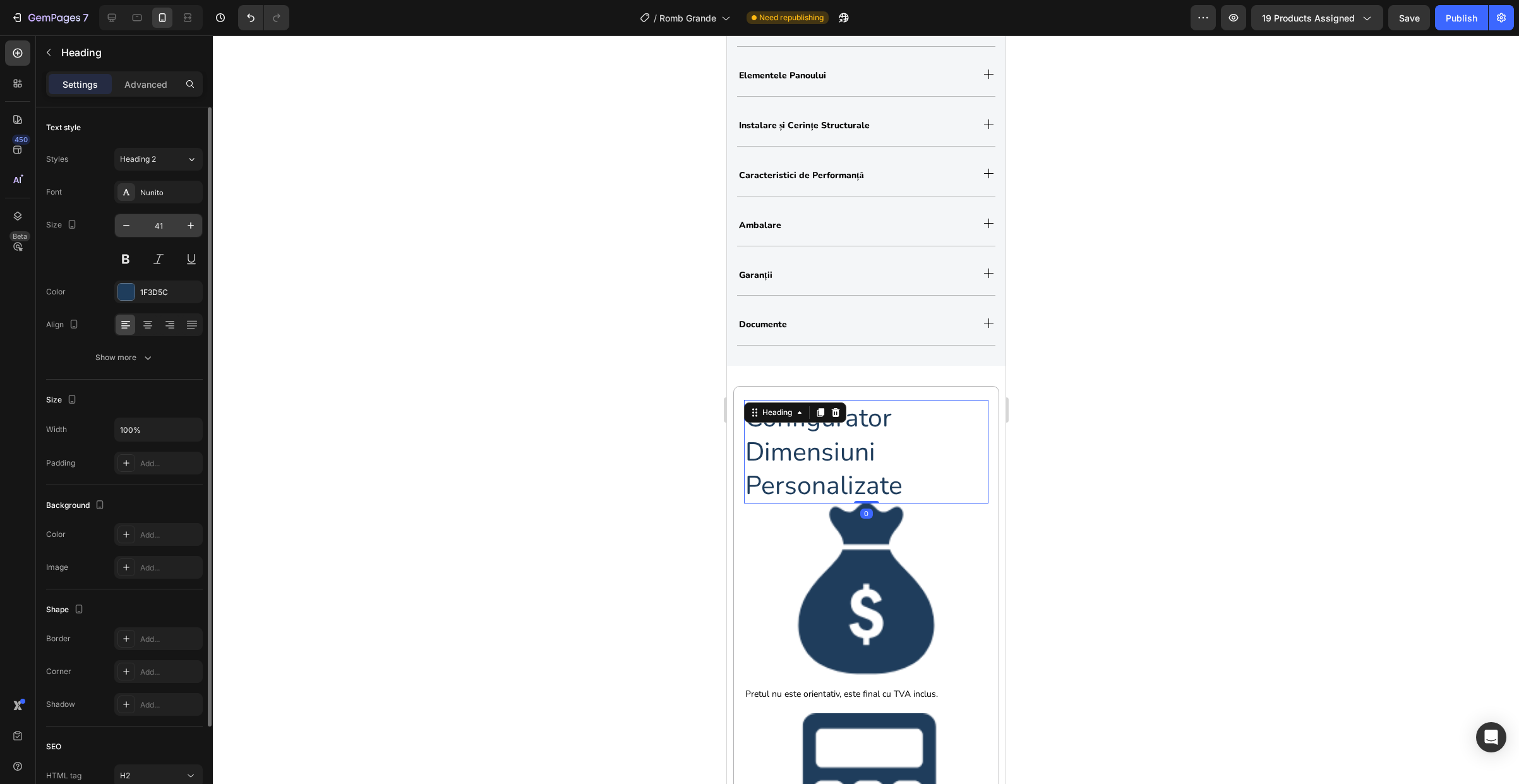
click at [165, 225] on input "41" at bounding box center [159, 225] width 42 height 23
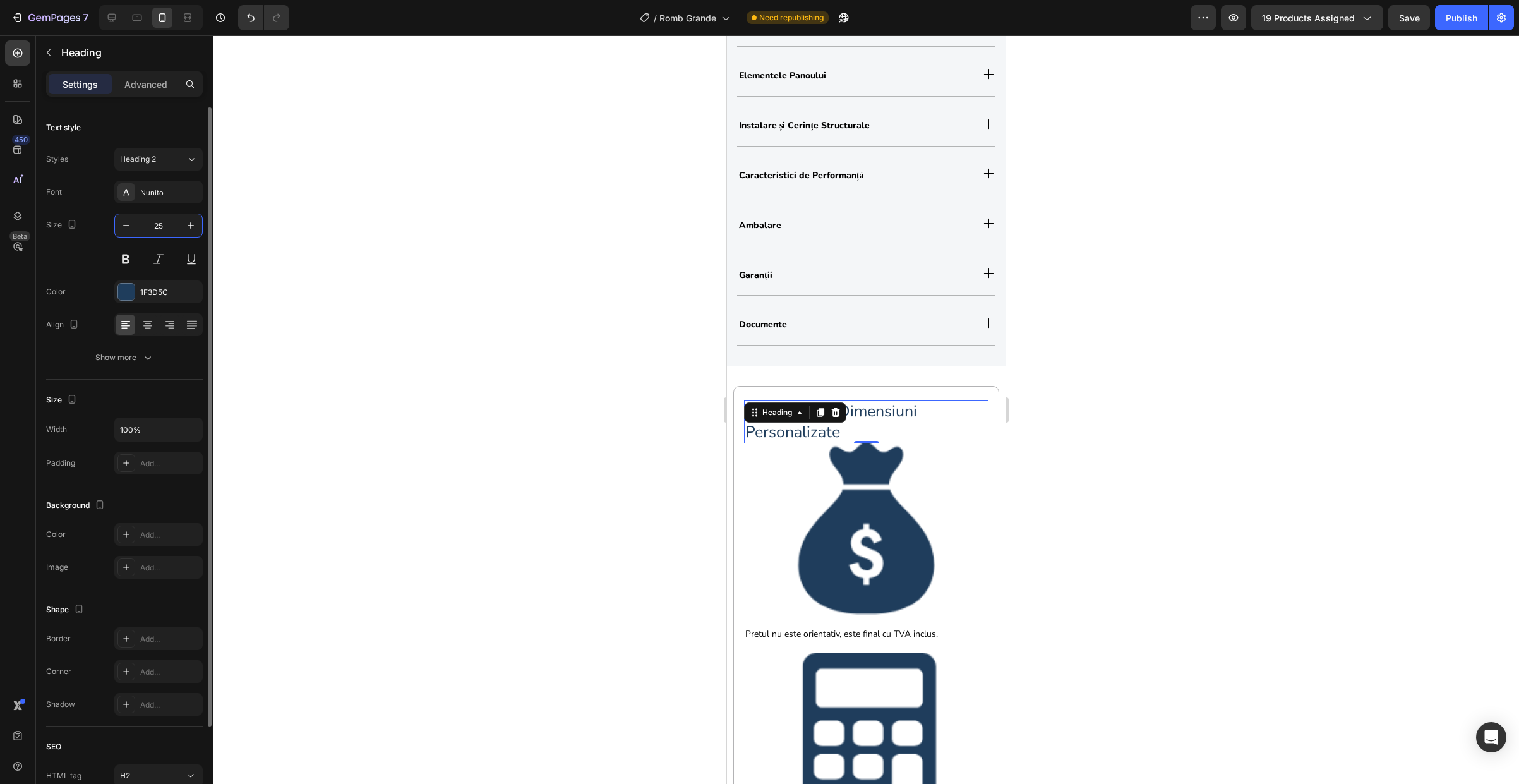
type input "25"
click at [191, 208] on div "Font Nunito Size 25 Color 1F3D5C Align Show more" at bounding box center [124, 275] width 157 height 188
click at [903, 421] on h2 "configurator dimensiuni personalizate" at bounding box center [866, 422] width 245 height 44
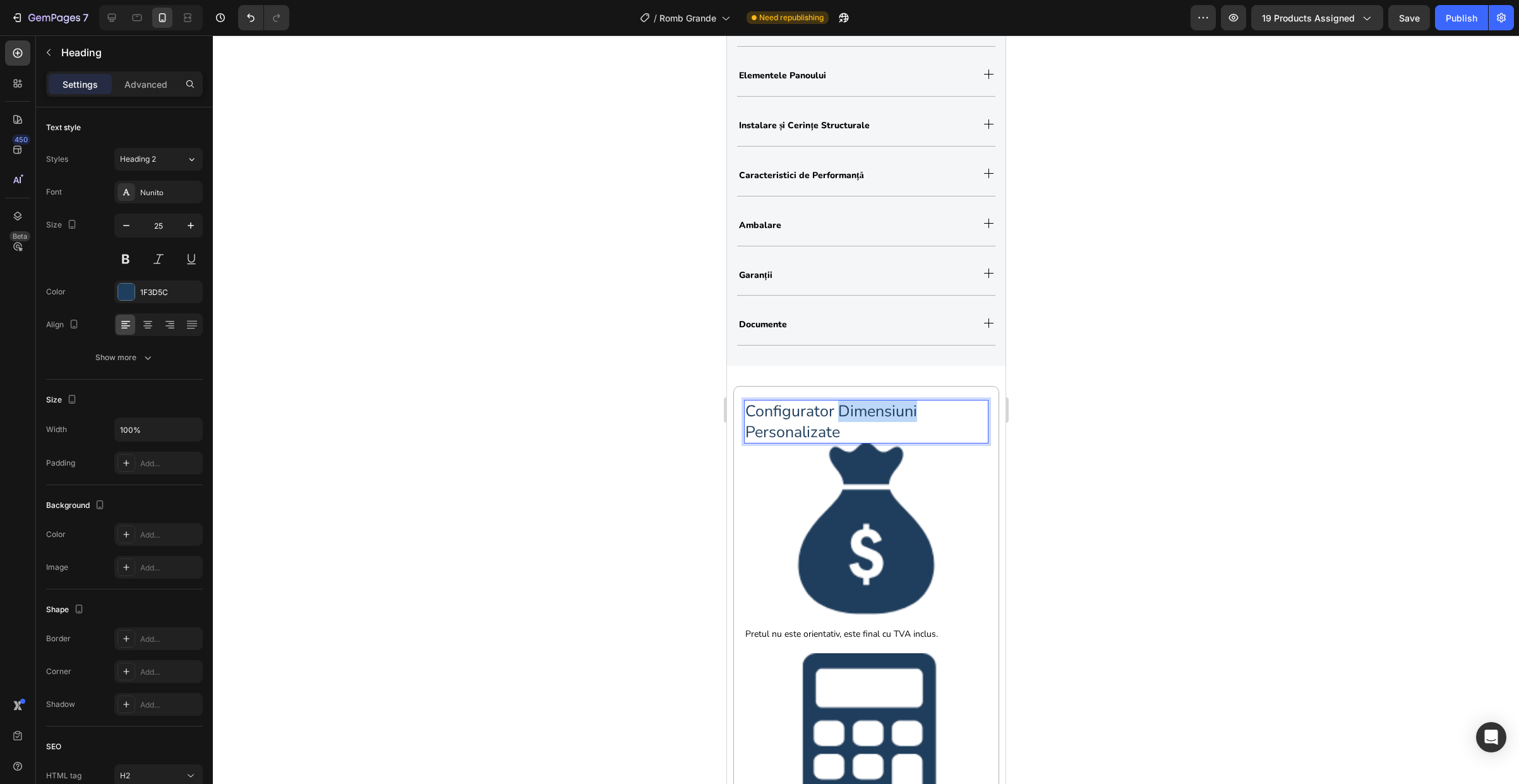
click at [903, 421] on p "configurator dimensiuni personalizate" at bounding box center [865, 421] width 242 height 41
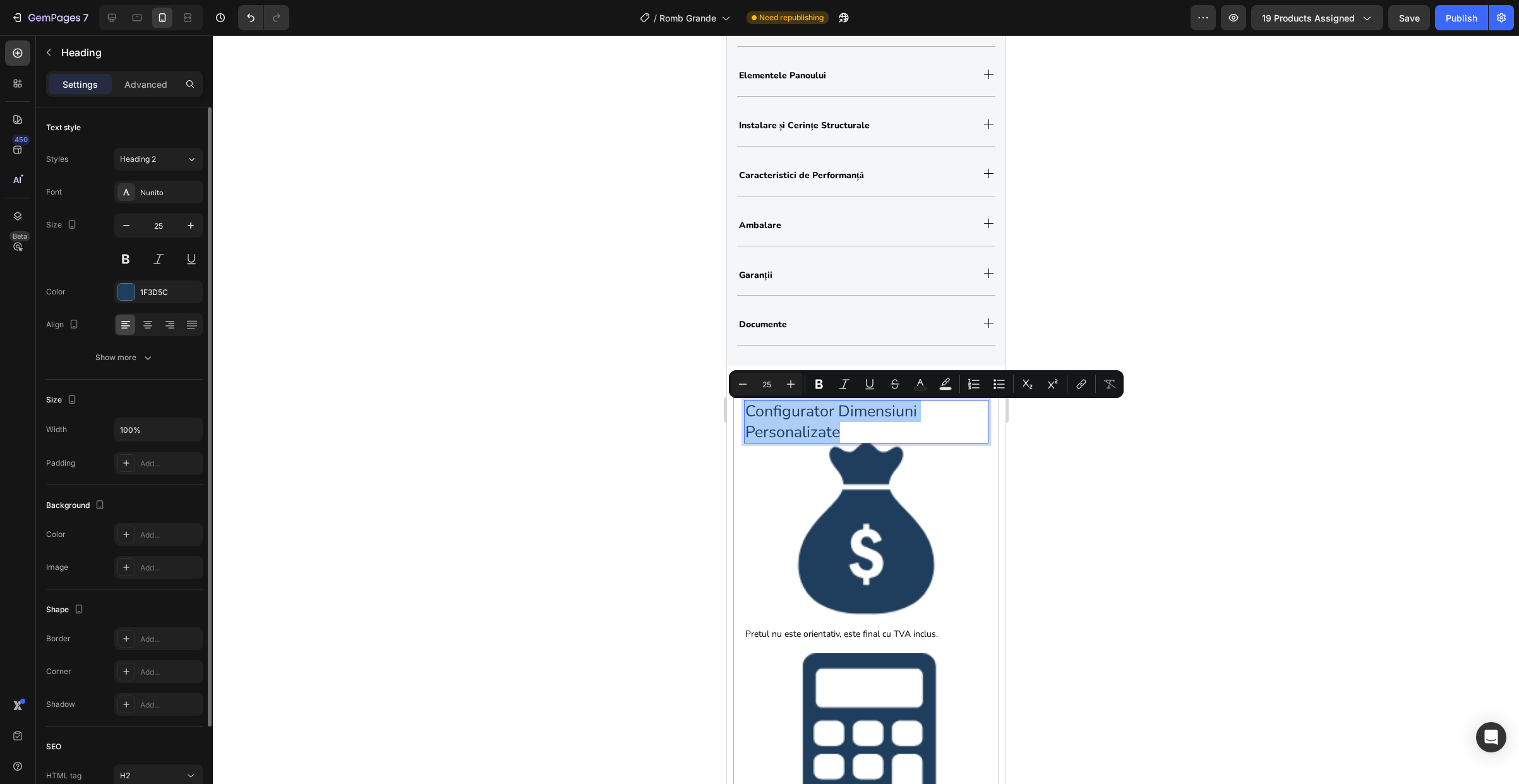
click at [123, 346] on div "Font Nunito Size 25 Color 1F3D5C Align Show more" at bounding box center [124, 275] width 157 height 188
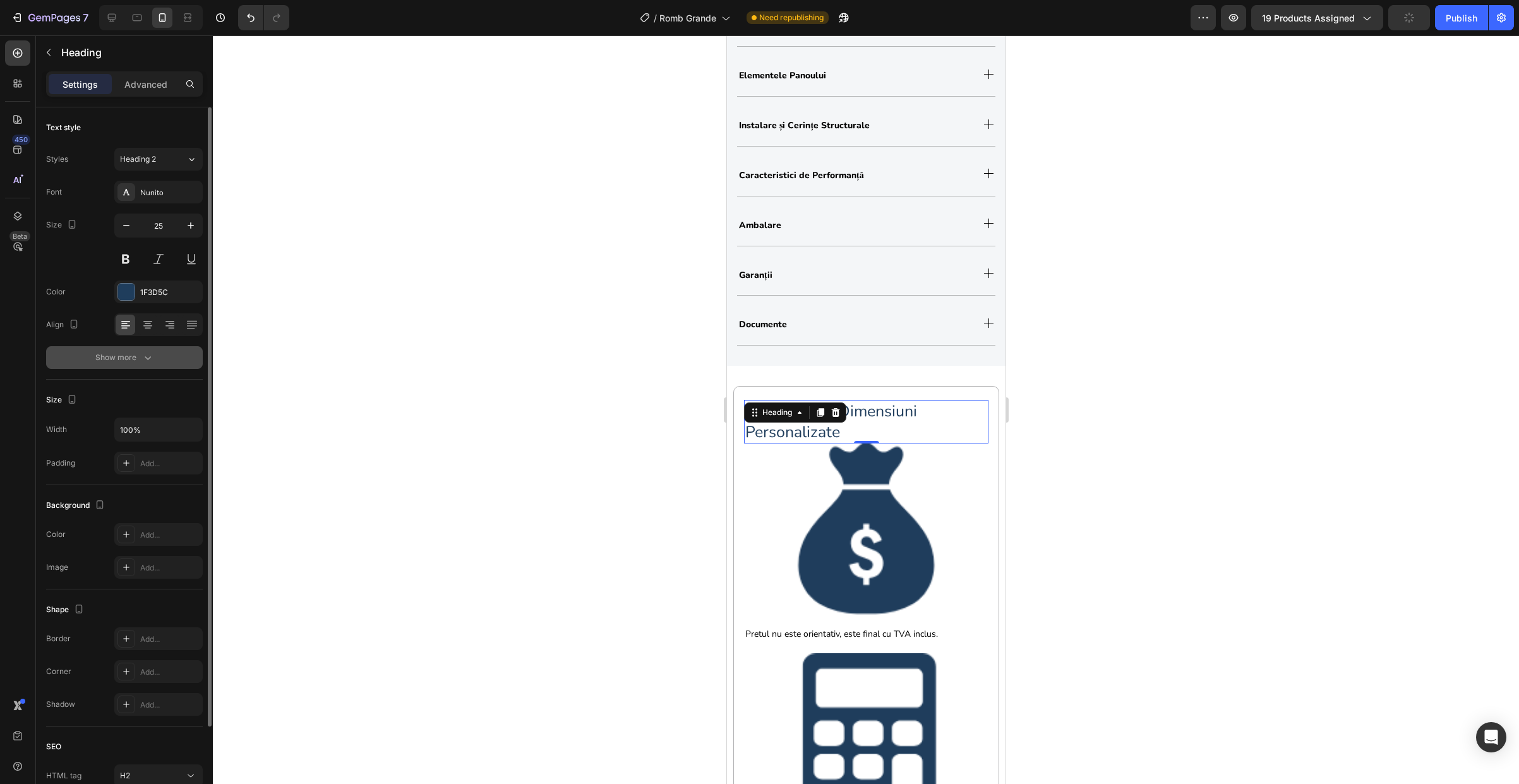
click at [132, 362] on div "Show more" at bounding box center [125, 358] width 59 height 13
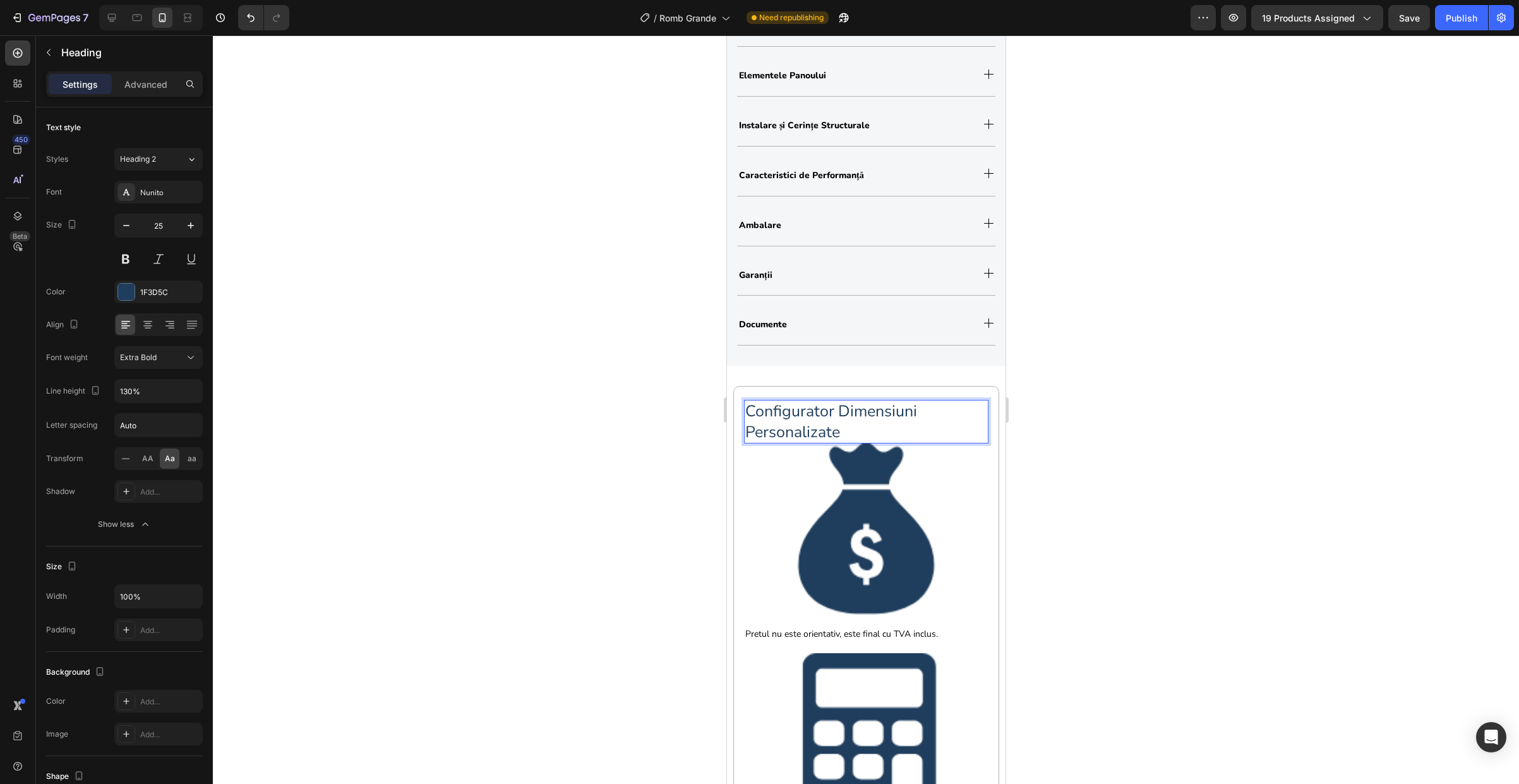
click at [942, 431] on p "configurator dimensiuni personalizate" at bounding box center [865, 421] width 242 height 41
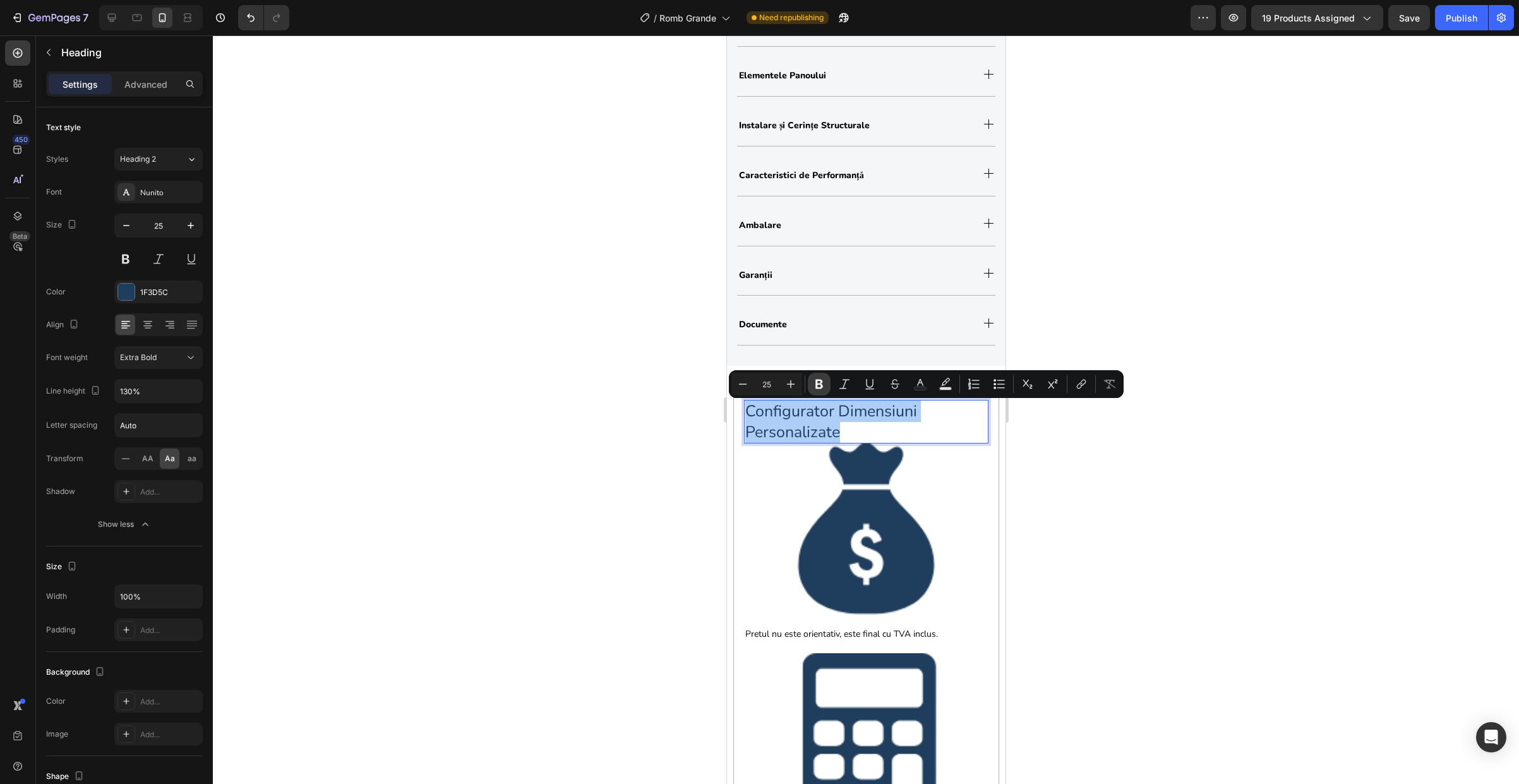
click at [814, 383] on icon "Editor contextual toolbar" at bounding box center [819, 384] width 13 height 13
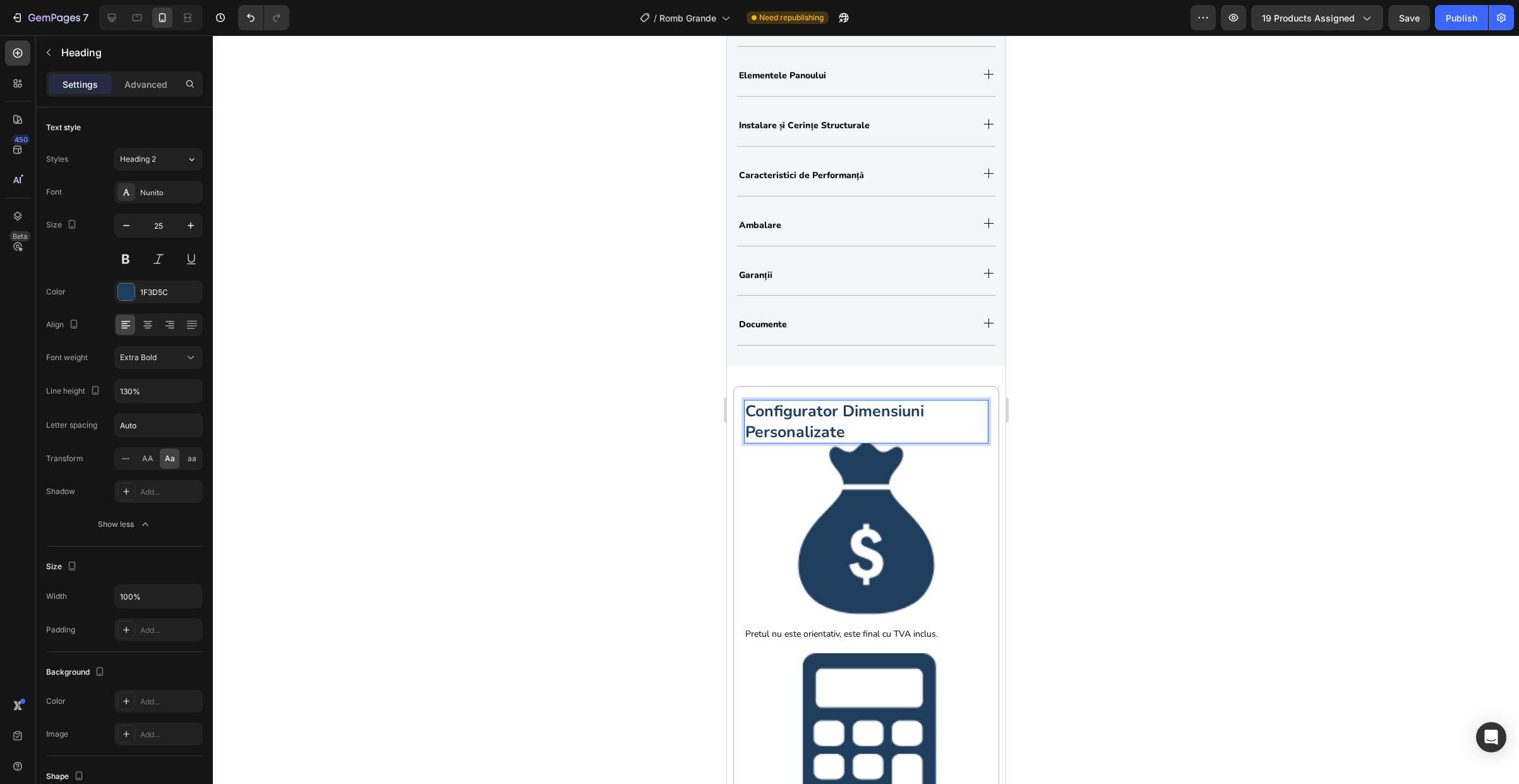
click at [858, 436] on p "configurator dimensiuni personalizate" at bounding box center [865, 421] width 242 height 41
click at [1177, 405] on div at bounding box center [866, 410] width 1306 height 748
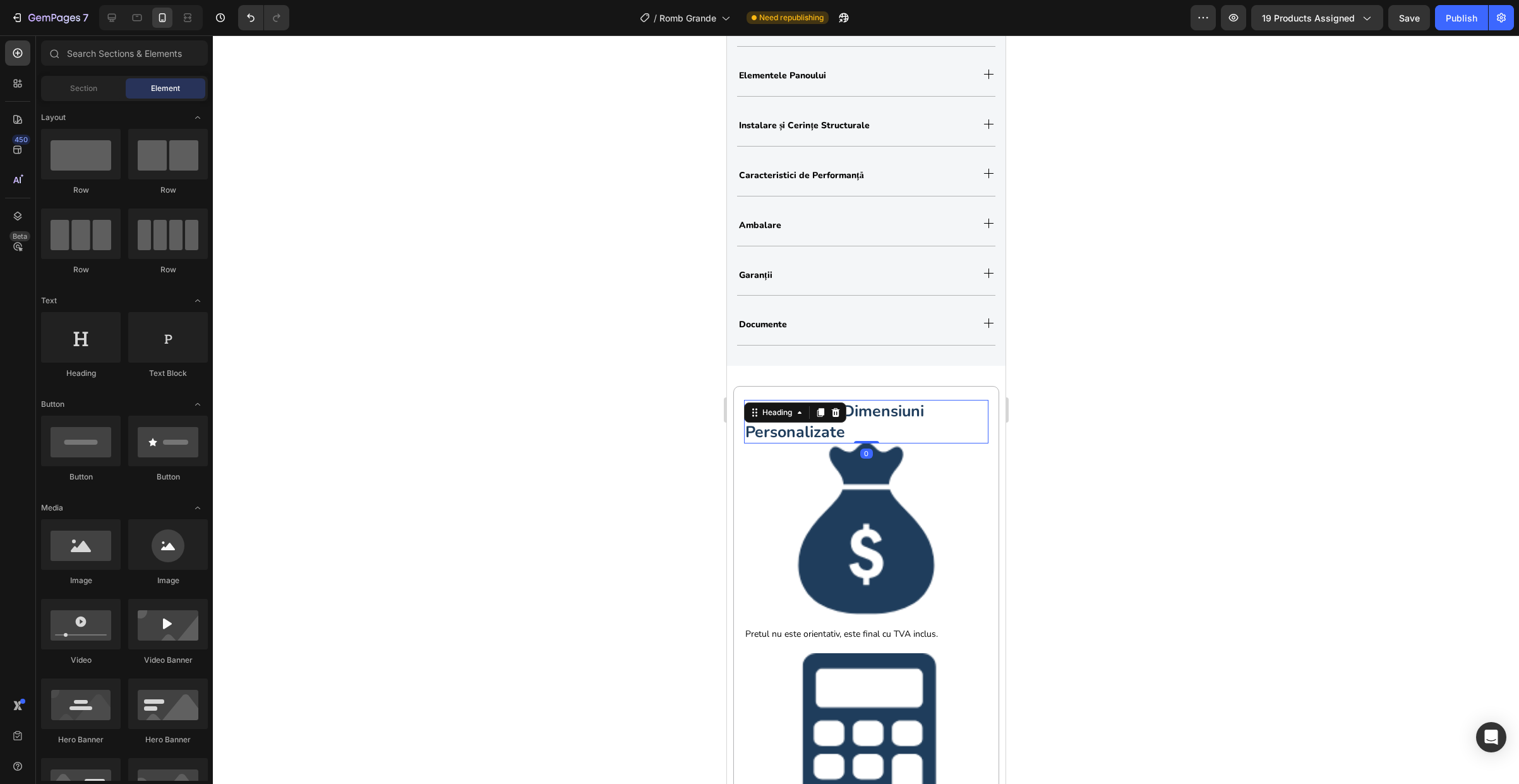
click at [952, 420] on p "⁠⁠⁠⁠⁠⁠⁠ configurator dimensiuni personalizate" at bounding box center [865, 421] width 242 height 41
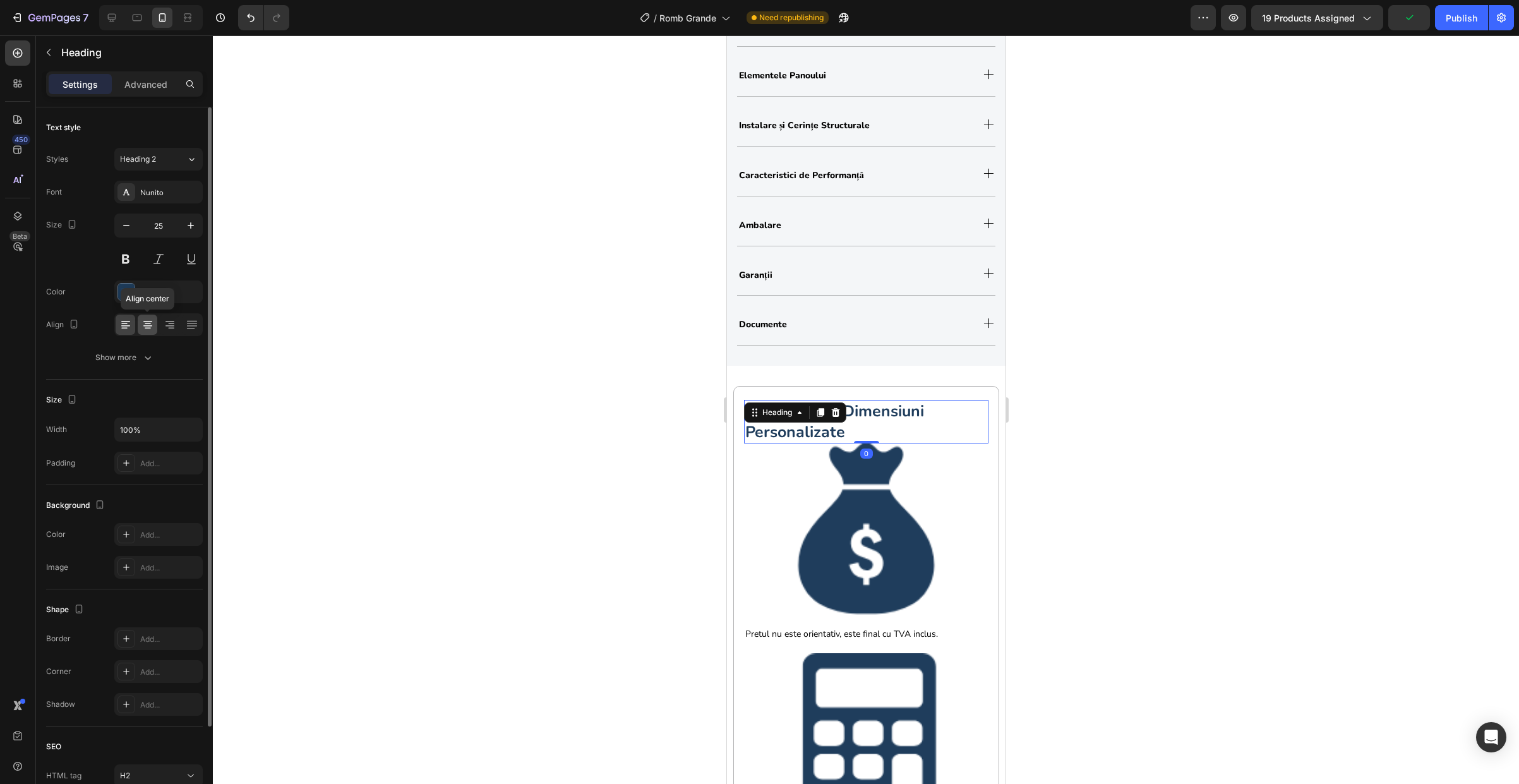
click at [147, 321] on icon at bounding box center [148, 321] width 9 height 1
click at [781, 515] on img at bounding box center [866, 529] width 171 height 171
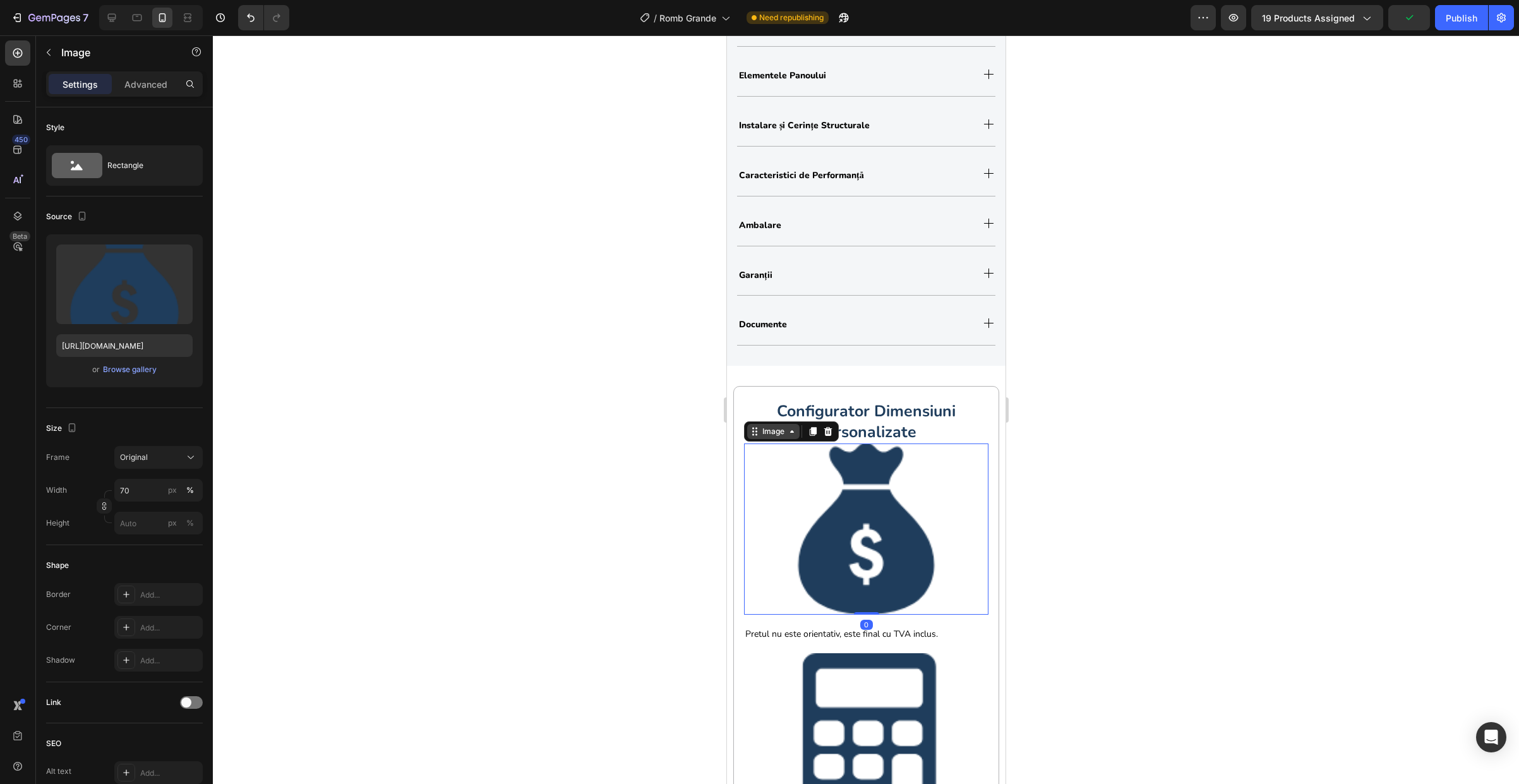
click at [772, 435] on div "Image" at bounding box center [772, 431] width 27 height 11
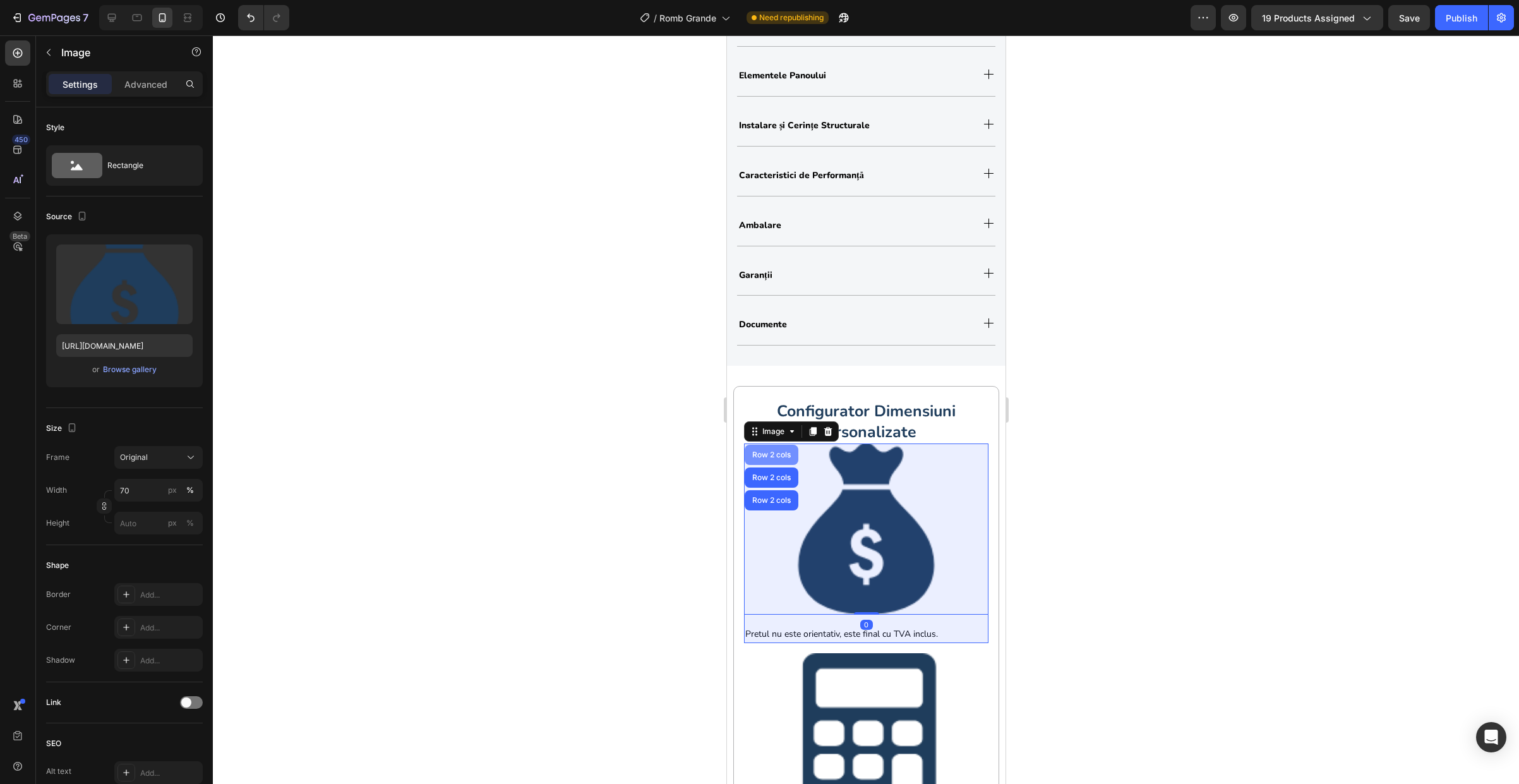
click at [772, 459] on div "Row 2 cols" at bounding box center [771, 454] width 44 height 8
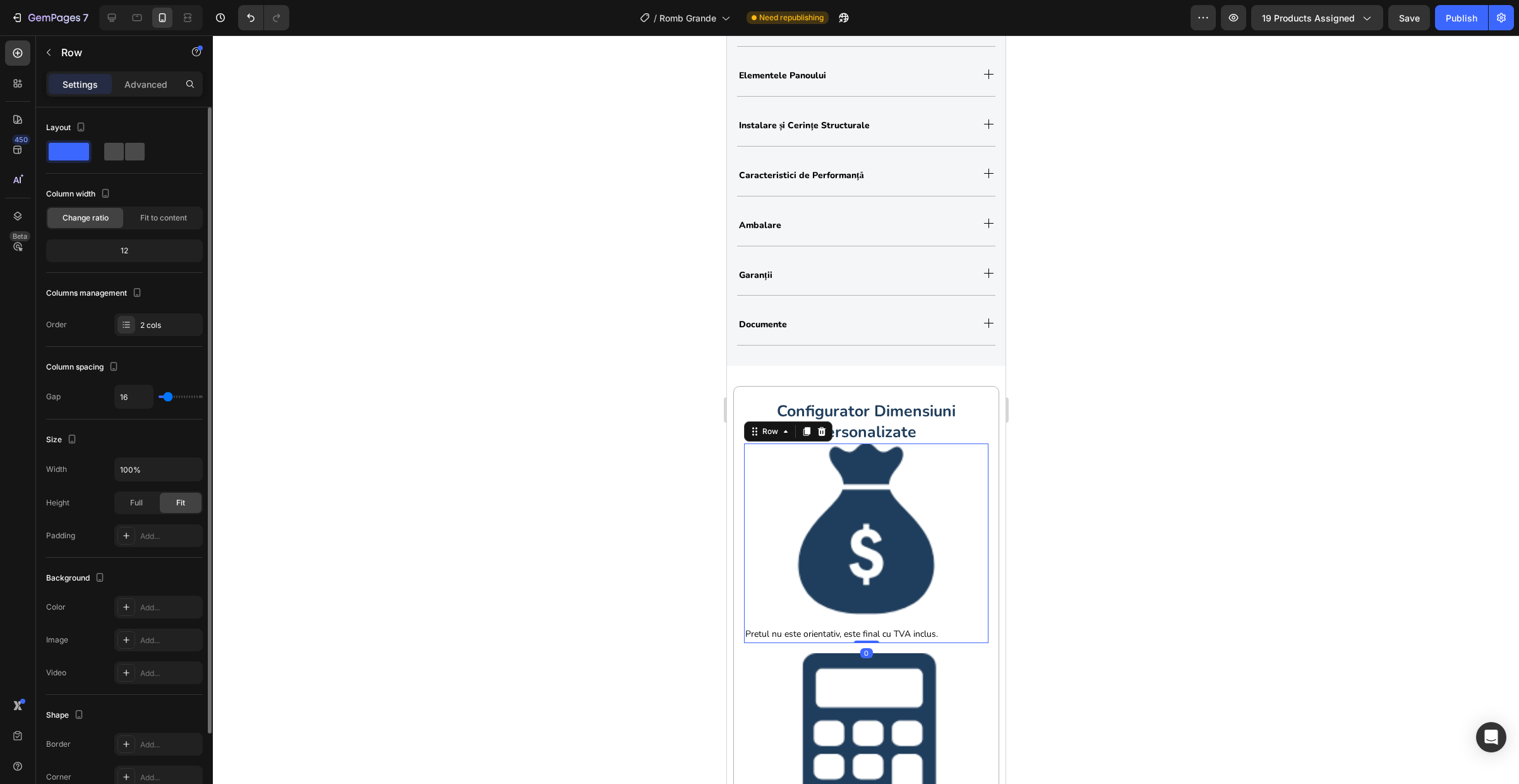
click at [127, 150] on span at bounding box center [135, 151] width 20 height 17
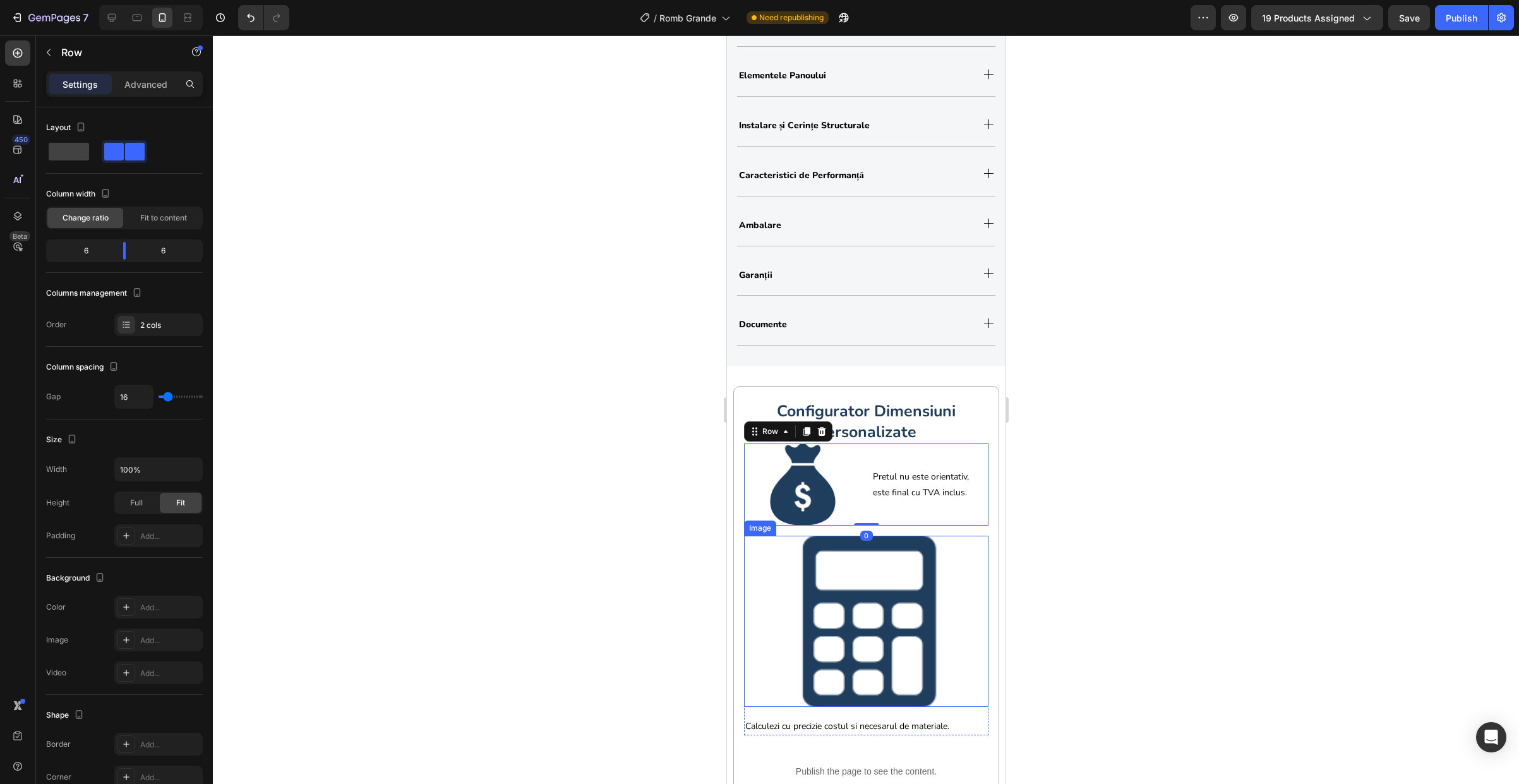
click at [764, 585] on div at bounding box center [866, 621] width 245 height 171
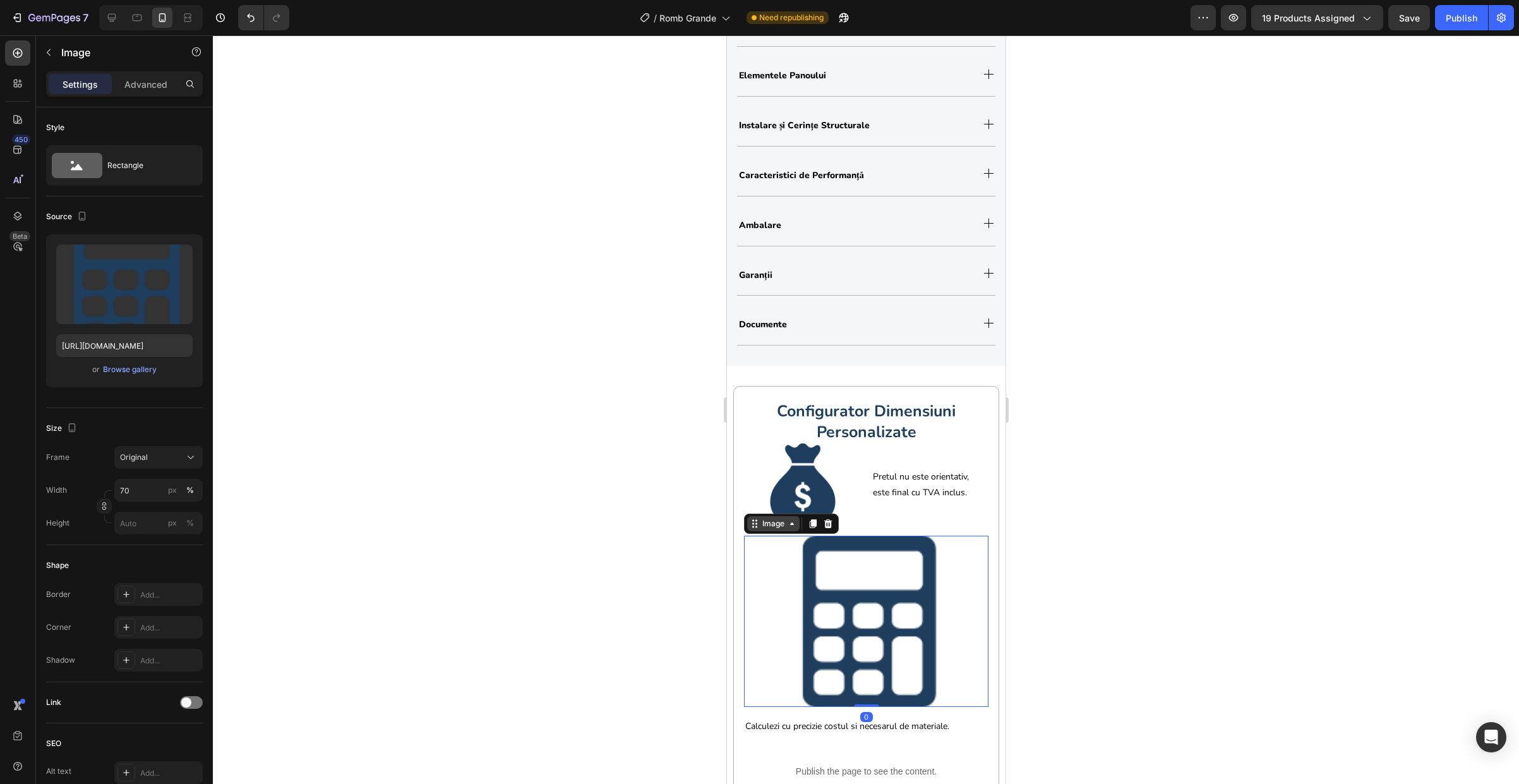
click at [770, 527] on div "Image" at bounding box center [772, 523] width 27 height 11
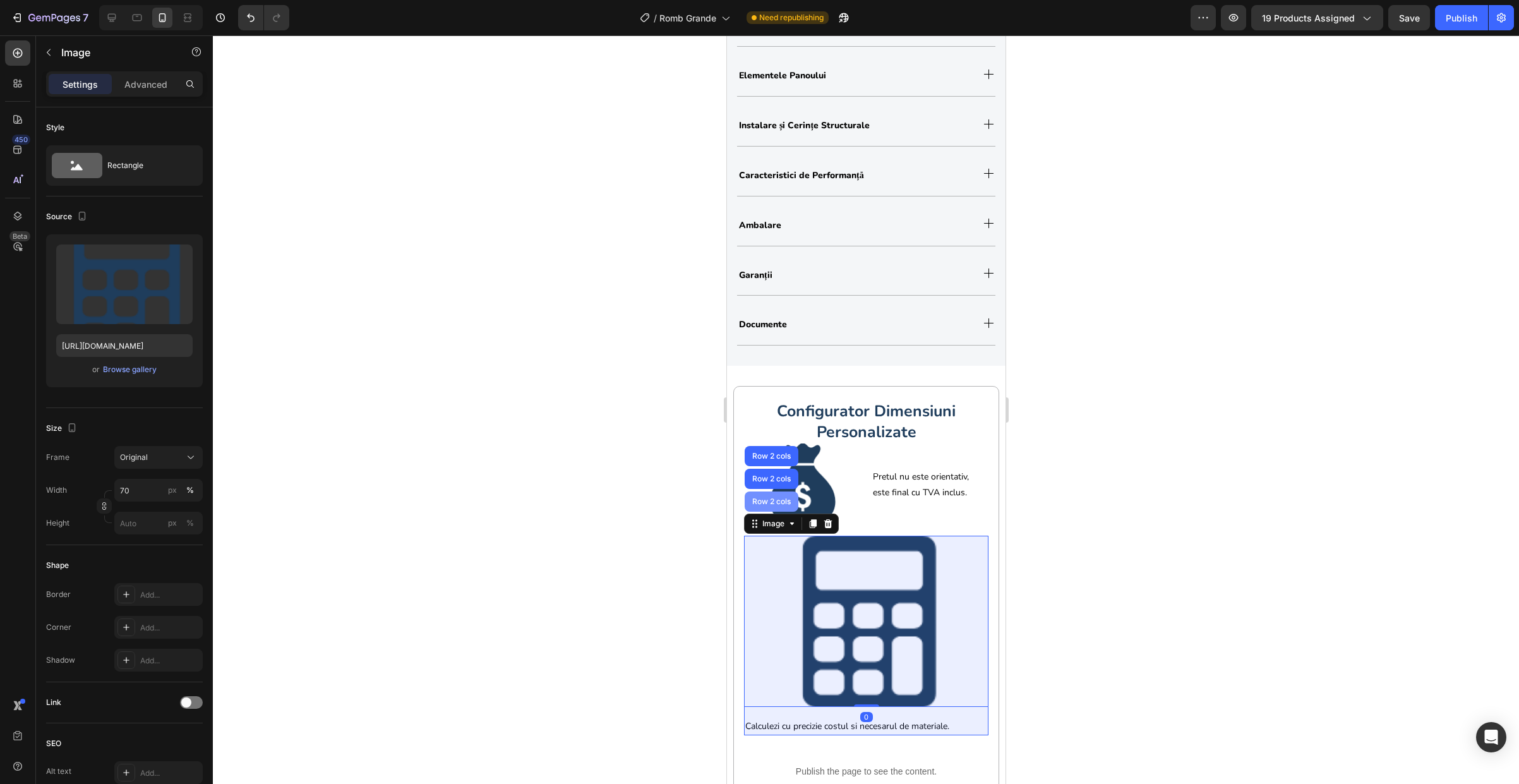
click at [777, 505] on div "Row 2 cols" at bounding box center [770, 501] width 54 height 20
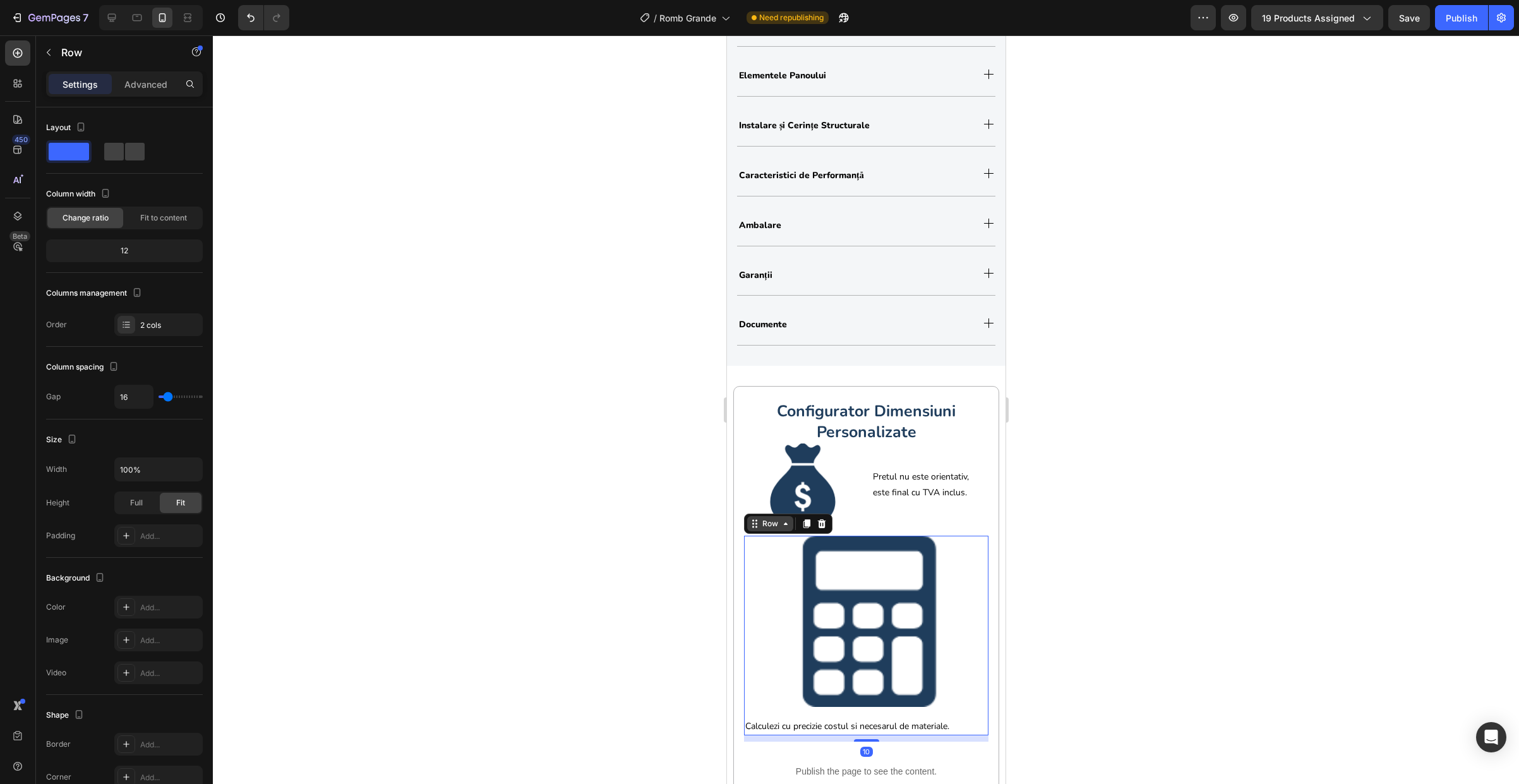
click at [777, 527] on div "Row" at bounding box center [770, 523] width 21 height 11
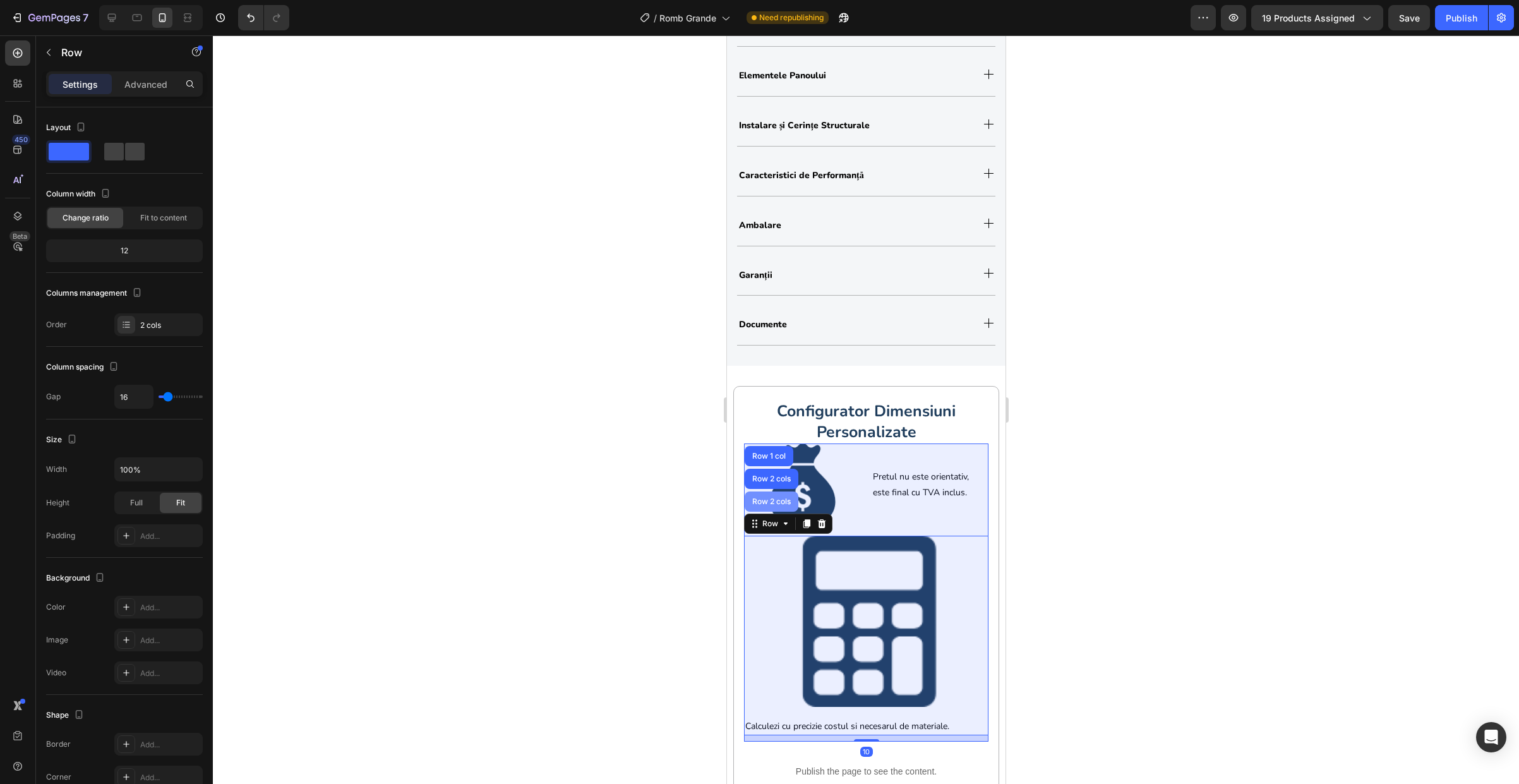
click at [778, 502] on div "Row 2 cols" at bounding box center [771, 501] width 44 height 8
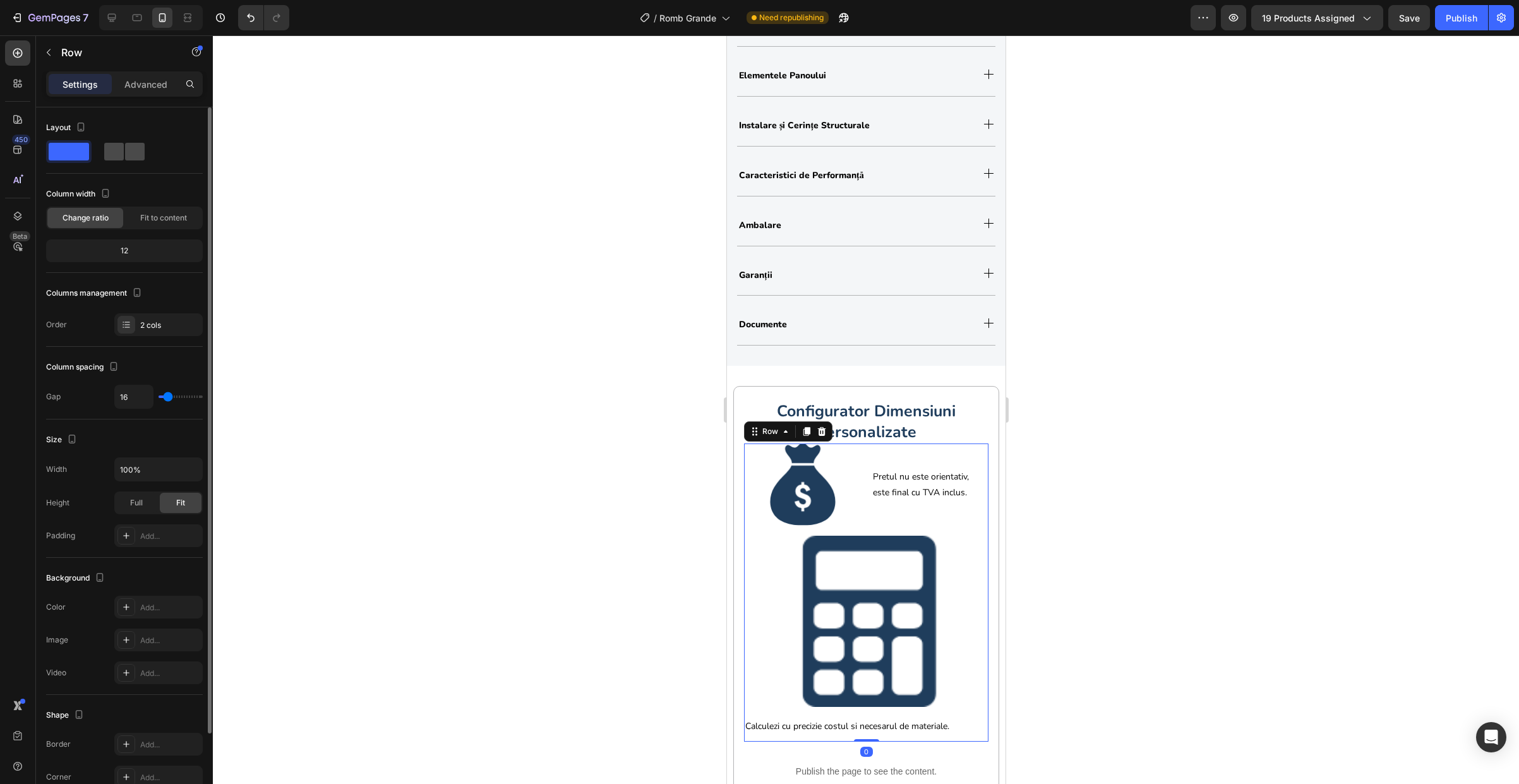
click at [124, 153] on div at bounding box center [125, 151] width 40 height 17
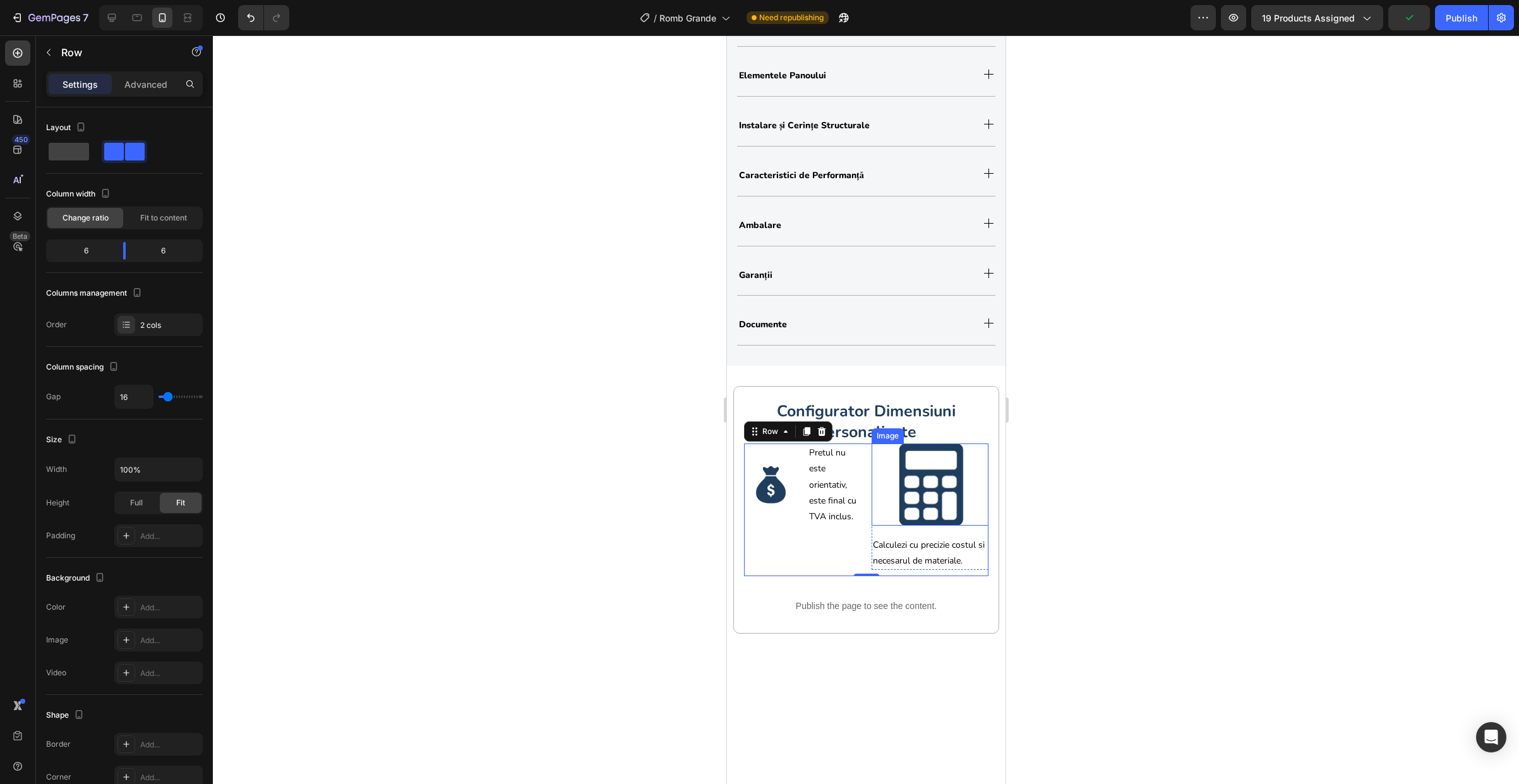
click at [877, 515] on div at bounding box center [930, 484] width 118 height 82
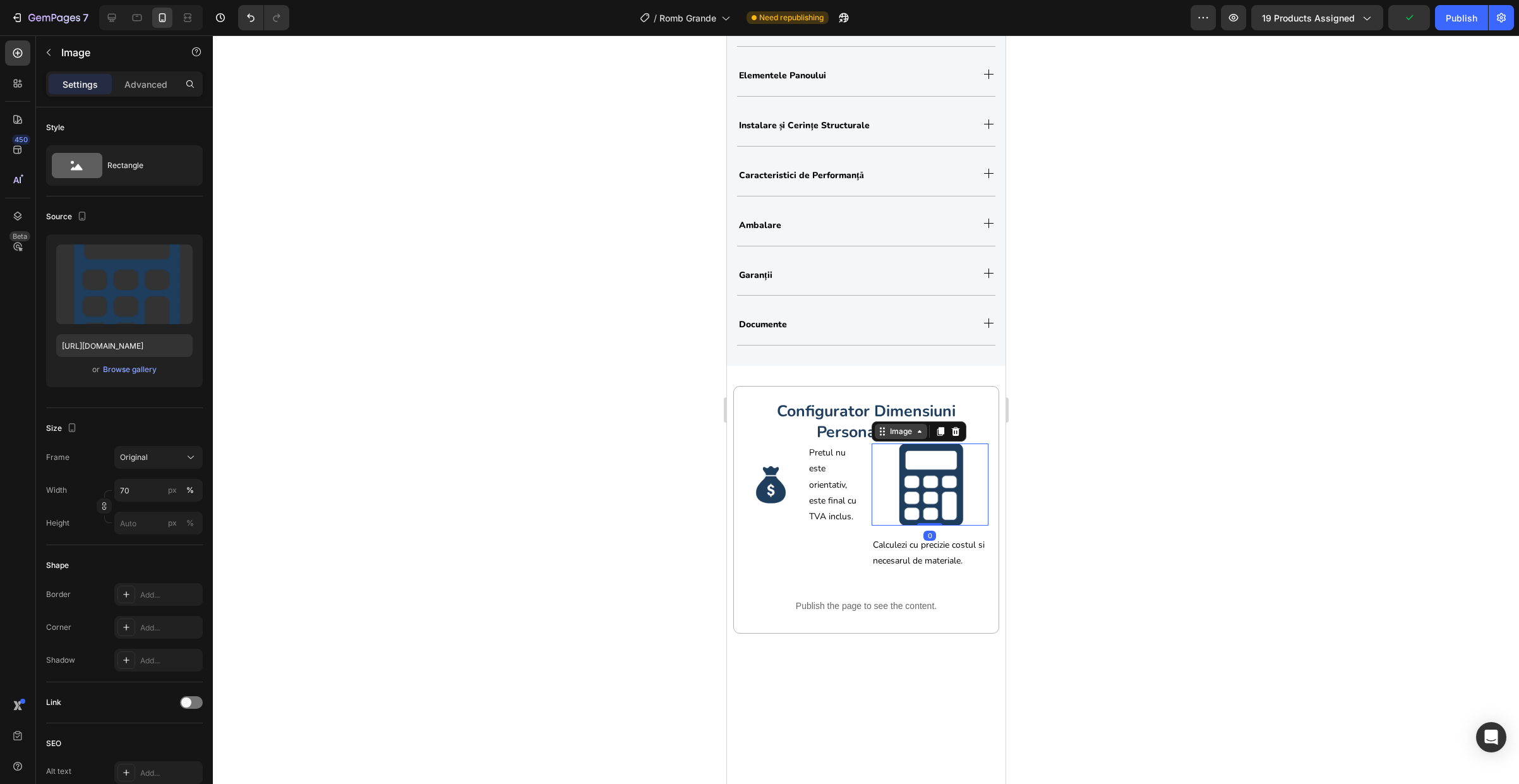
click at [899, 434] on div "Image" at bounding box center [900, 431] width 27 height 11
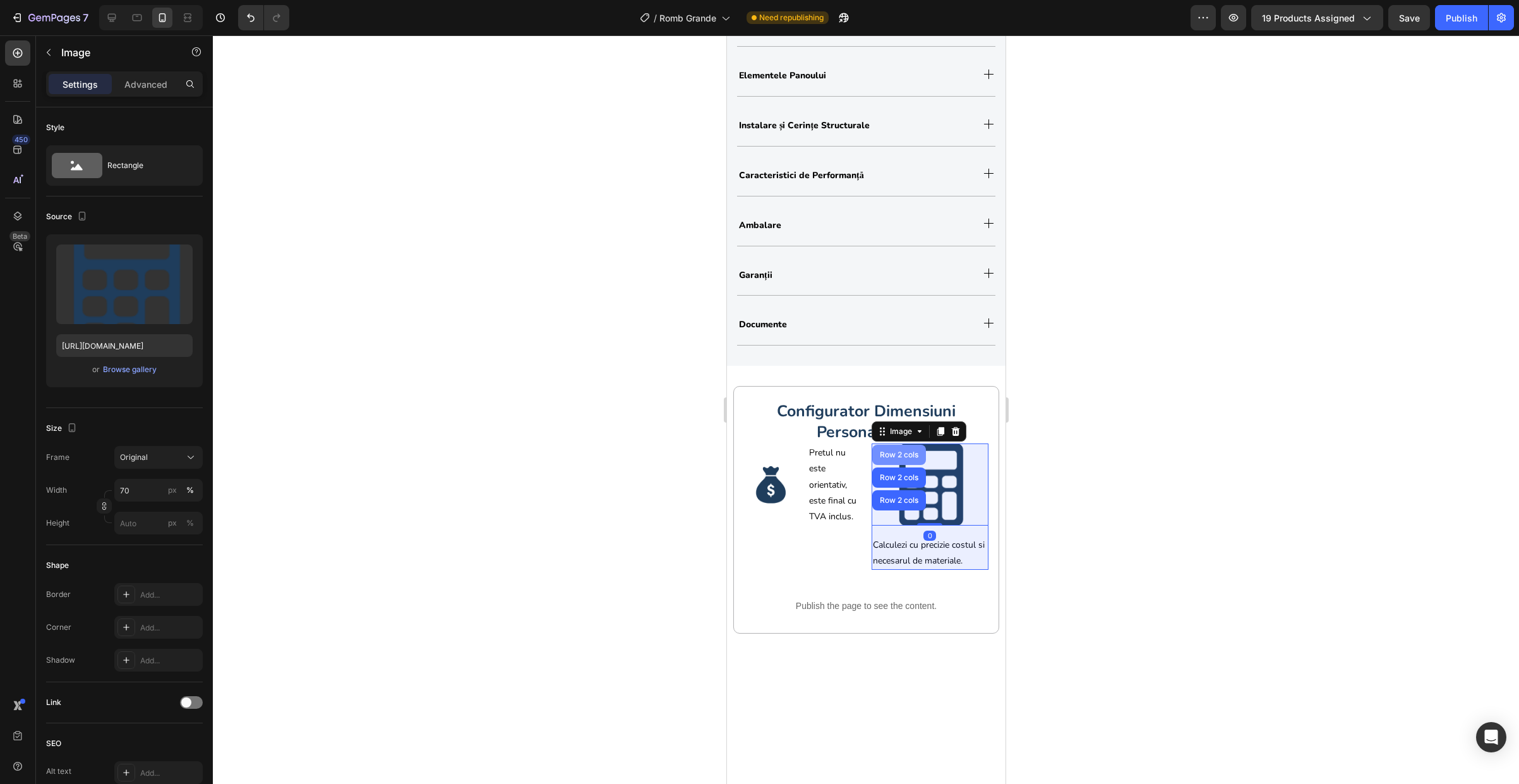
click at [895, 455] on div "Row 2 cols" at bounding box center [899, 454] width 44 height 8
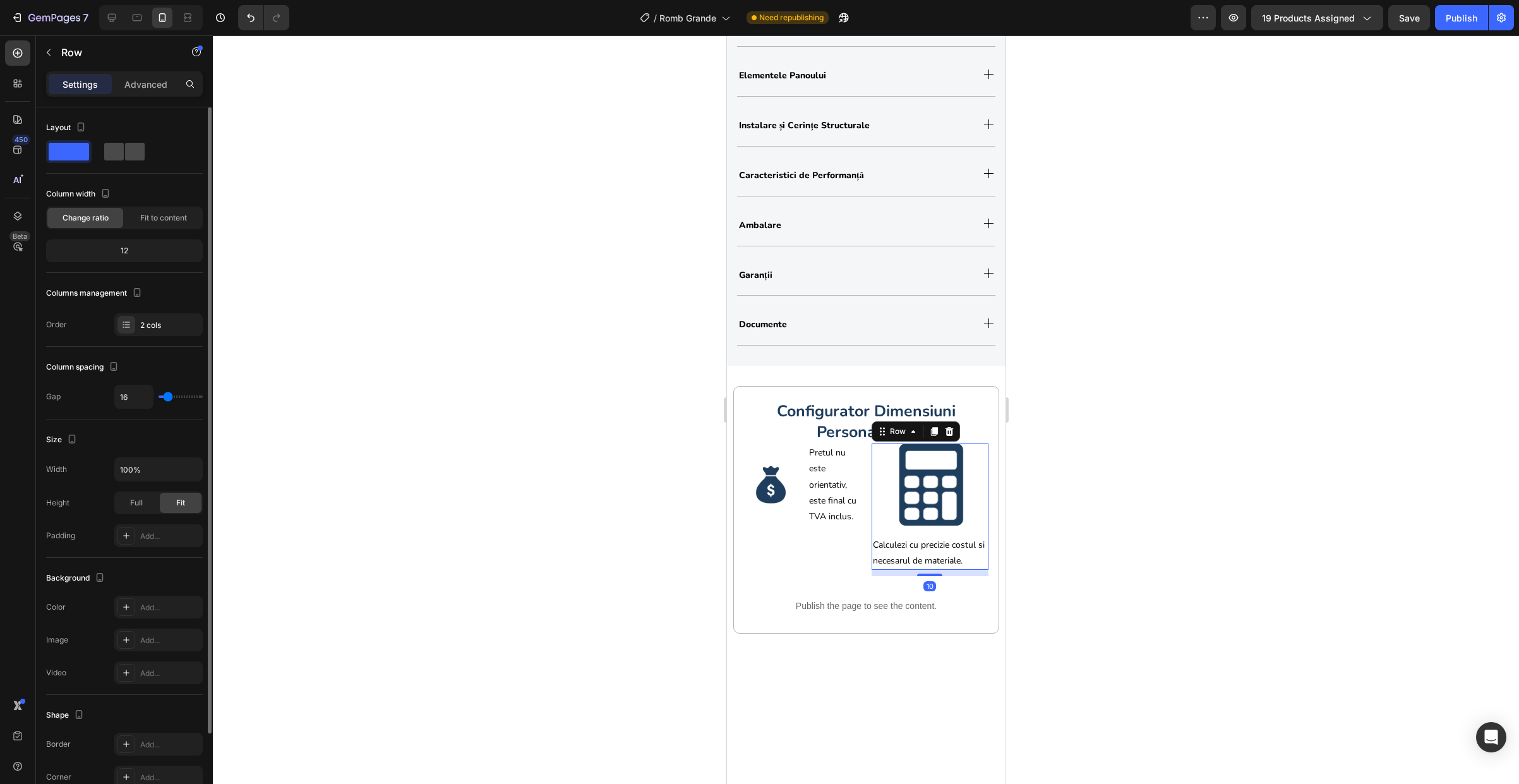
click at [125, 152] on span at bounding box center [135, 151] width 20 height 17
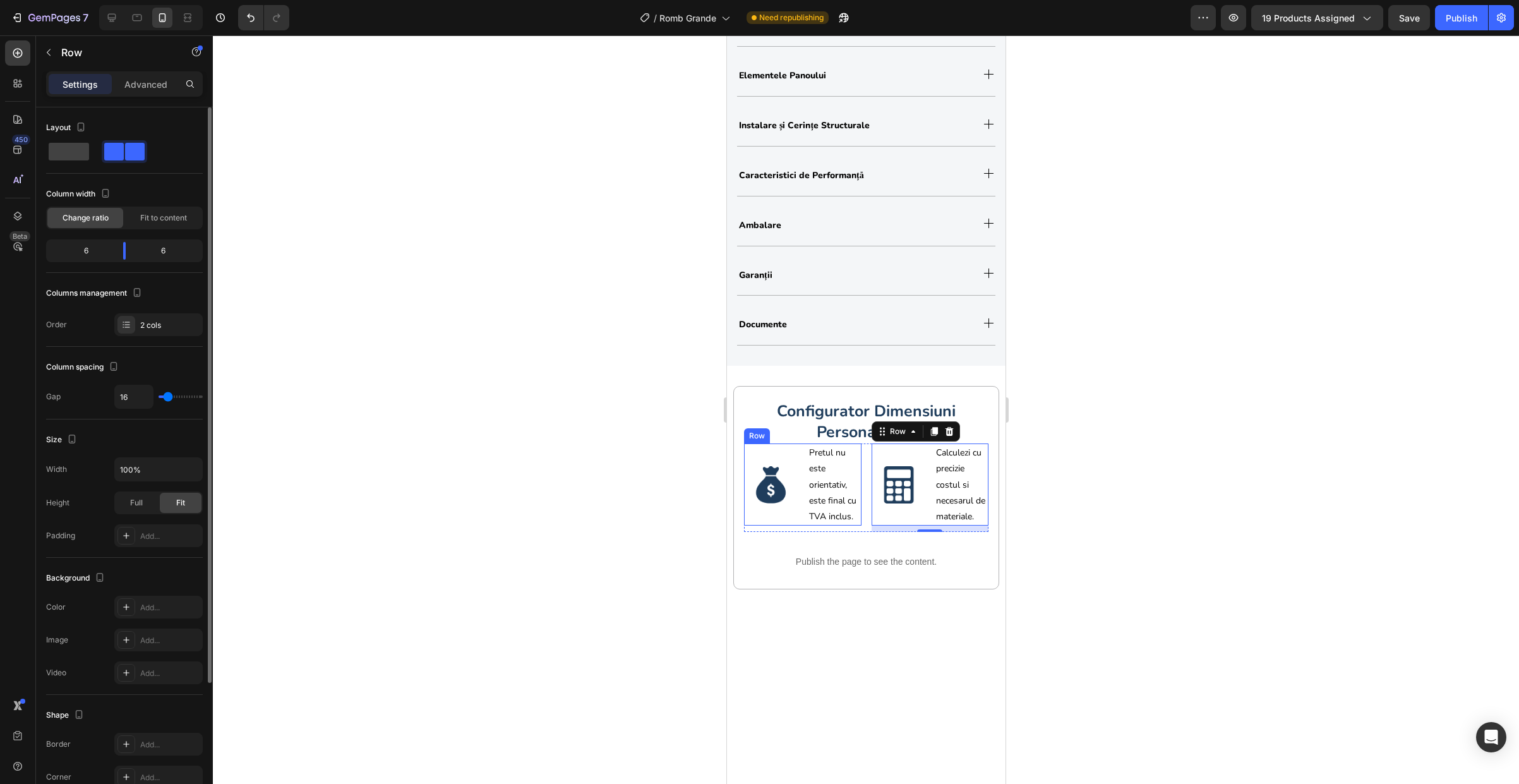
click at [781, 518] on div "Image" at bounding box center [770, 484] width 54 height 82
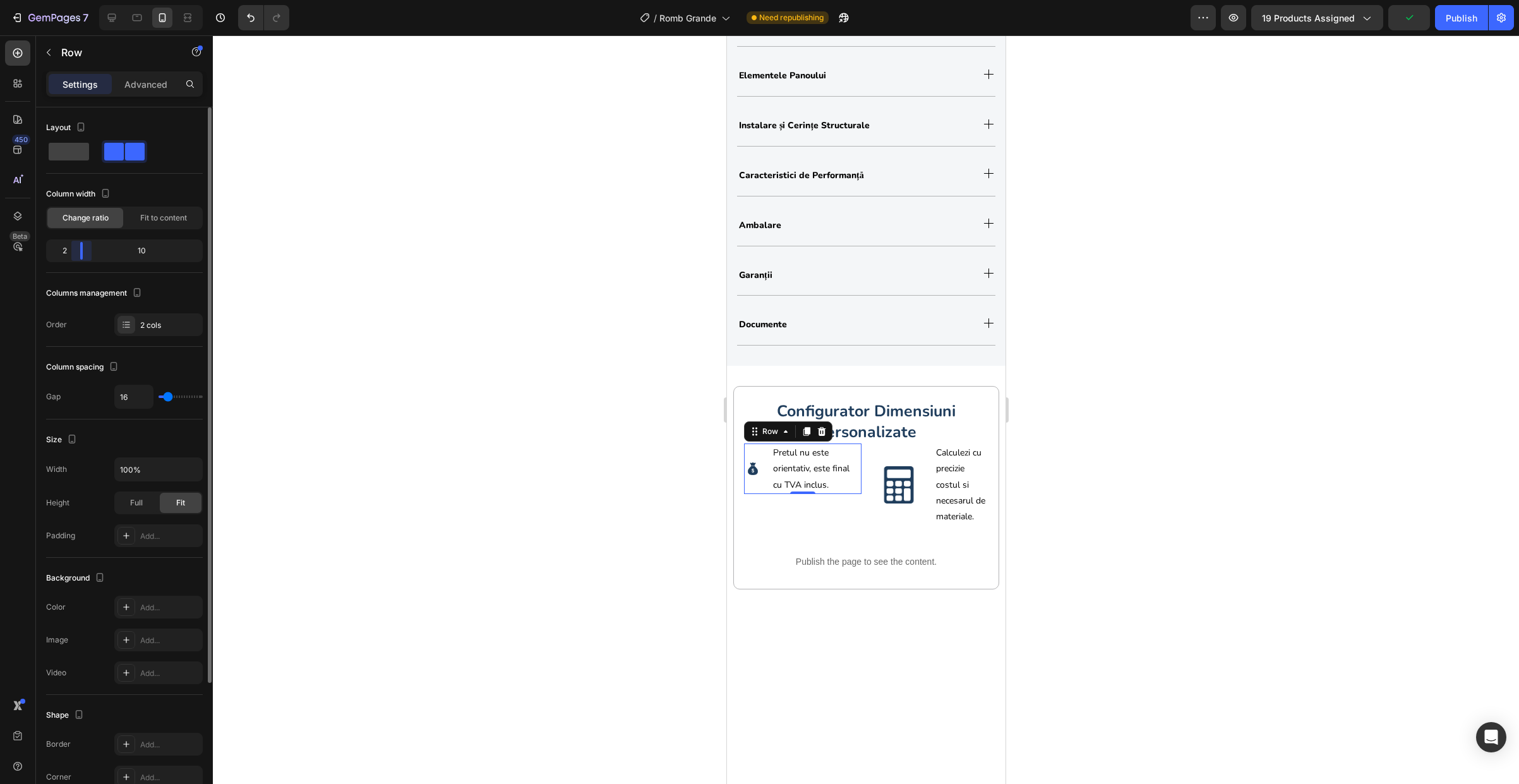
drag, startPoint x: 123, startPoint y: 253, endPoint x: 77, endPoint y: 258, distance: 46.3
click at [77, 0] on body "7 Version history / Romb Grande Need republishing Preview 19 products assigned …" at bounding box center [759, 0] width 1519 height 0
click at [879, 454] on div "Image" at bounding box center [898, 484] width 54 height 82
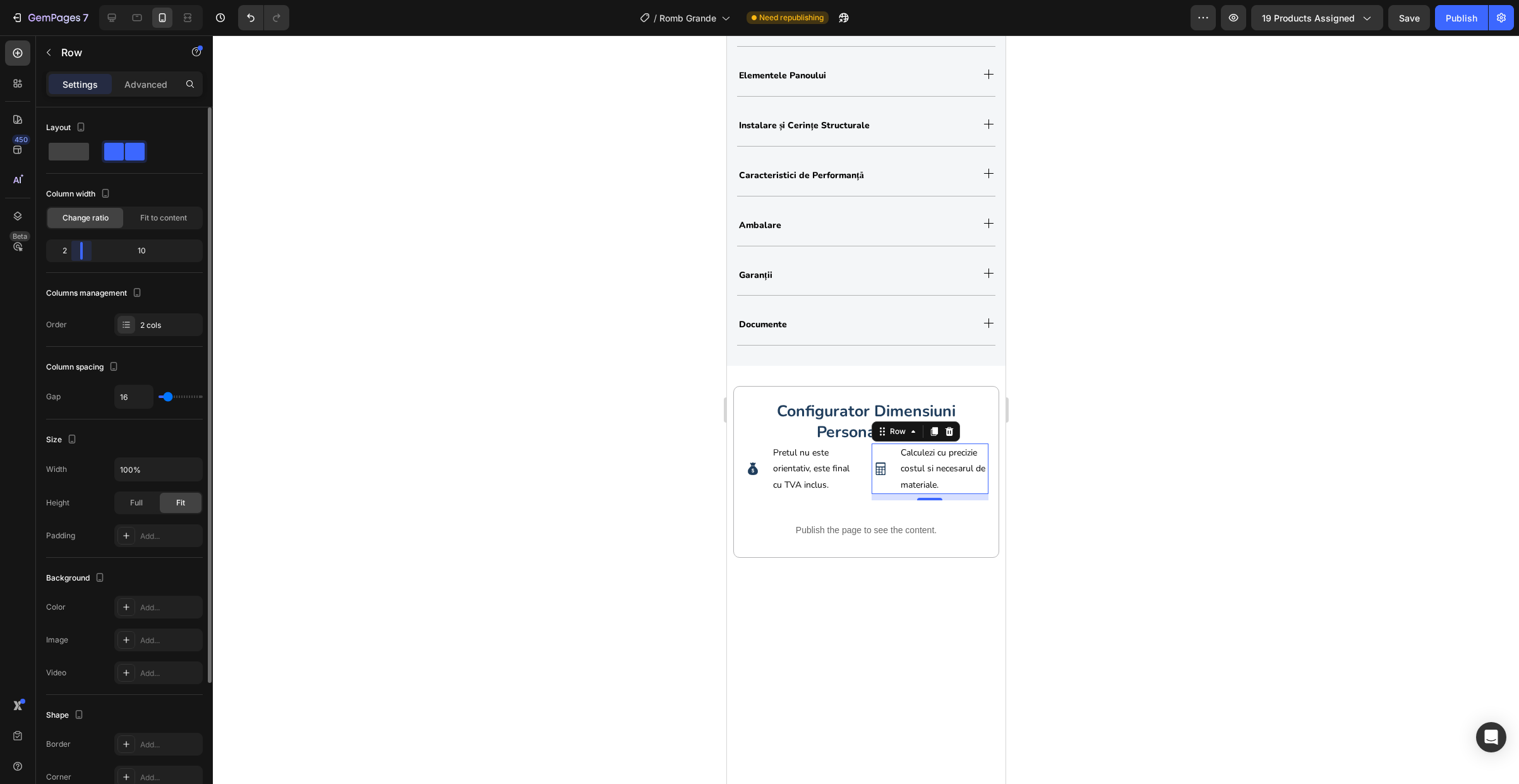
drag, startPoint x: 123, startPoint y: 249, endPoint x: 77, endPoint y: 256, distance: 46.5
click at [77, 0] on body "7 Version history / Romb Grande Need republishing Preview 19 products assigned …" at bounding box center [759, 0] width 1519 height 0
click at [756, 474] on img at bounding box center [752, 468] width 13 height 13
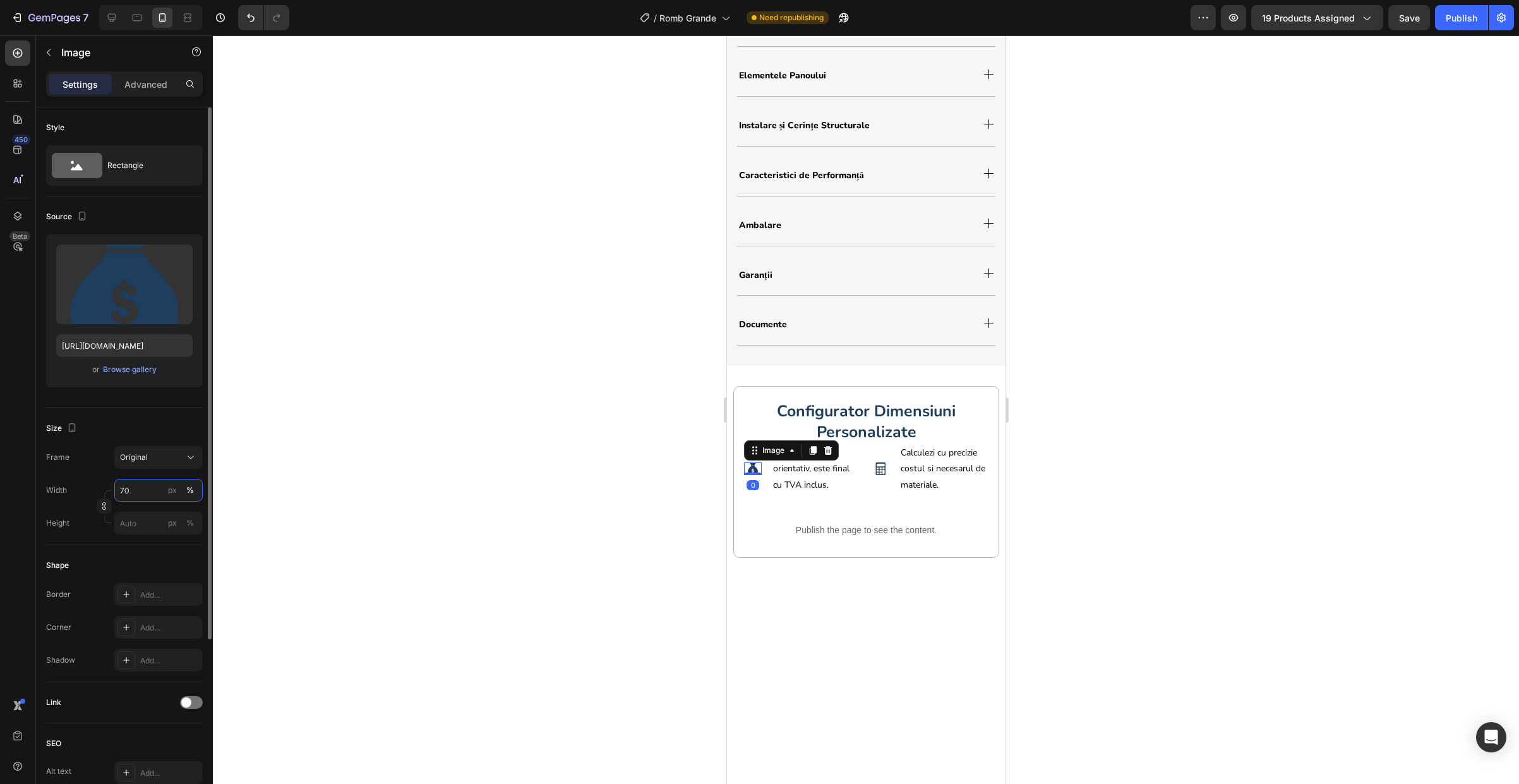
click at [152, 495] on input "70" at bounding box center [158, 490] width 89 height 23
type input "100"
click at [875, 472] on img at bounding box center [880, 468] width 13 height 13
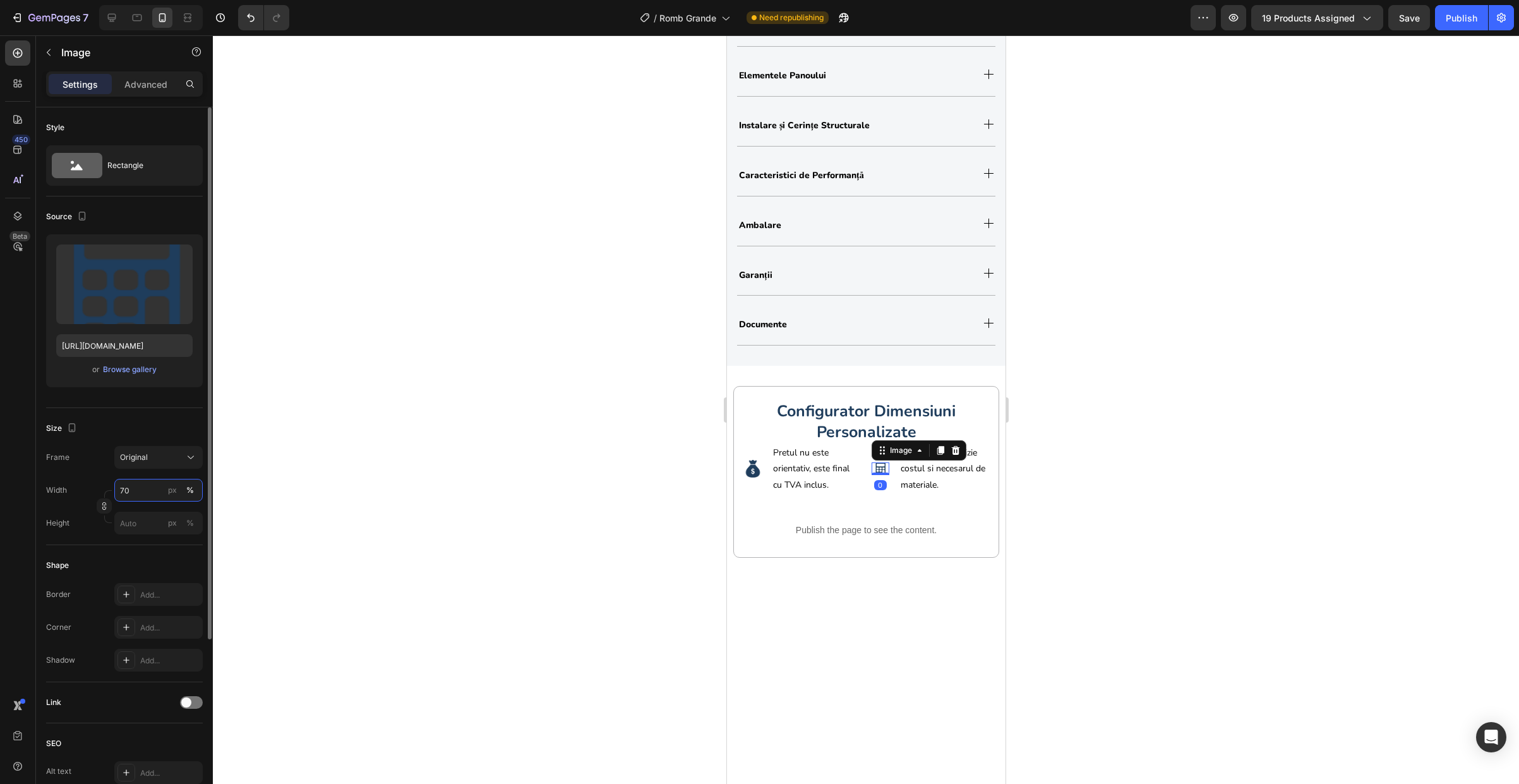
click at [155, 490] on input "70" at bounding box center [158, 490] width 89 height 23
type input "100"
click at [1100, 491] on div at bounding box center [866, 410] width 1306 height 748
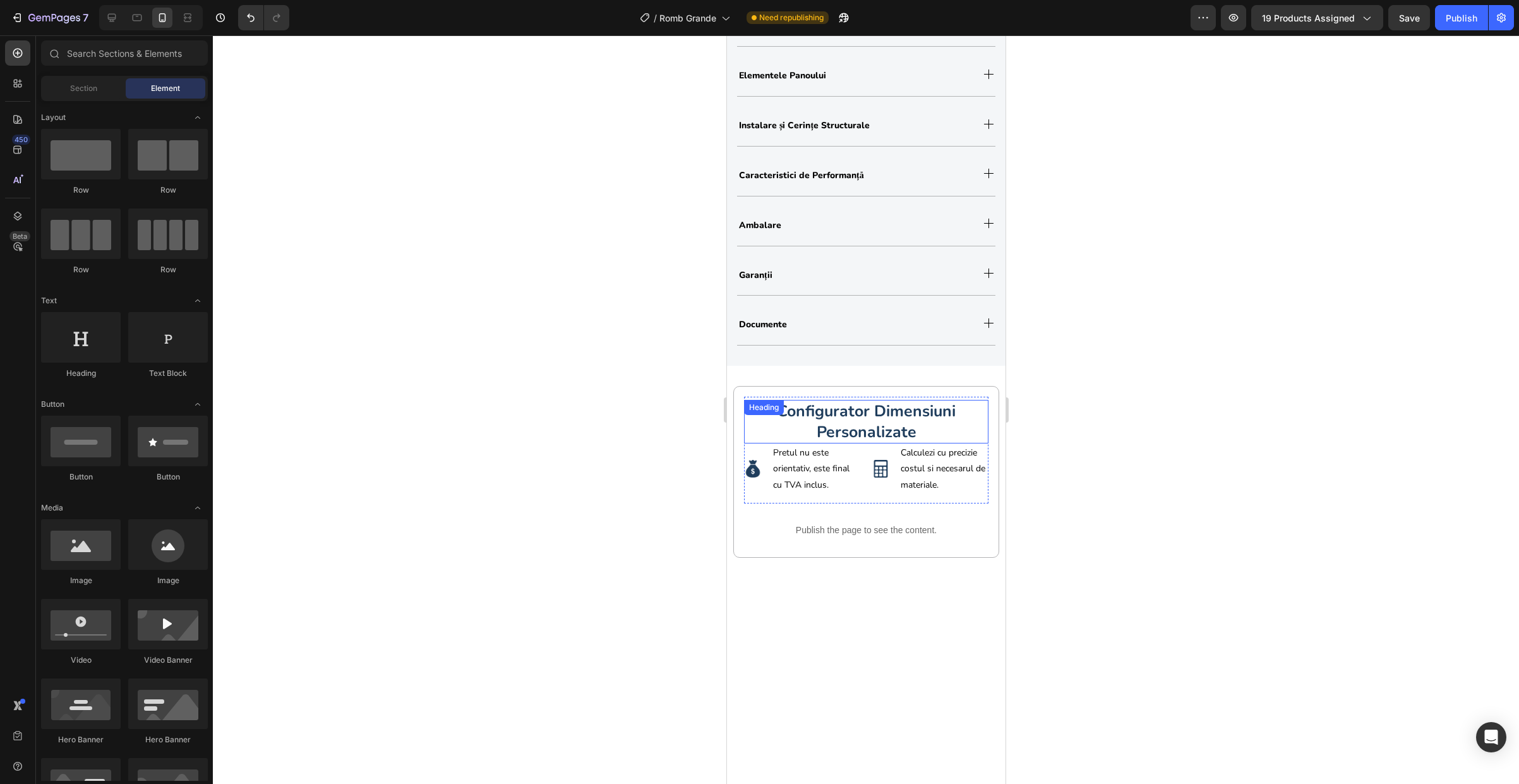
click at [858, 422] on strong "configurator dimensiuni personalizate" at bounding box center [866, 421] width 178 height 43
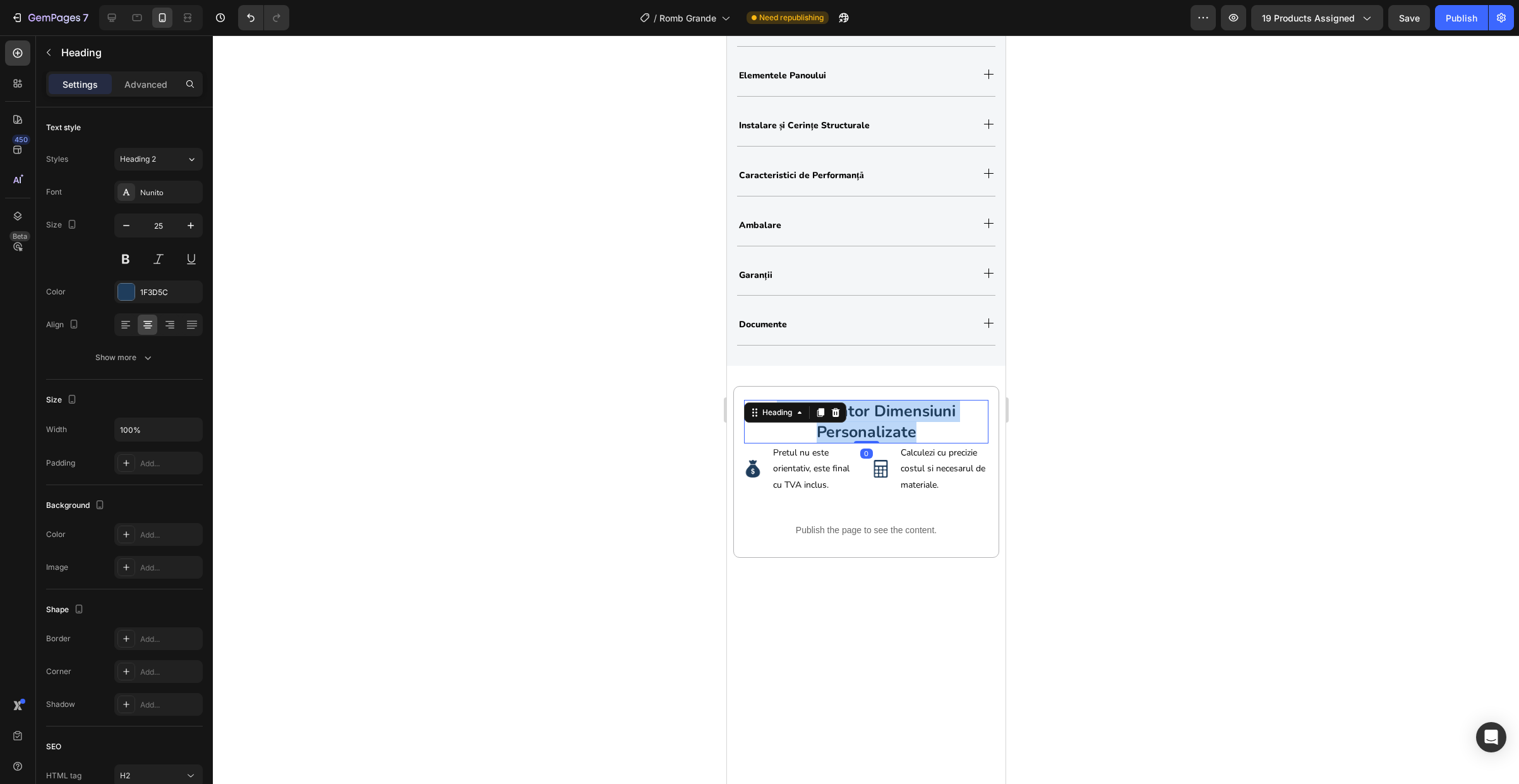
click at [858, 422] on strong "configurator dimensiuni personalizate" at bounding box center [866, 421] width 178 height 43
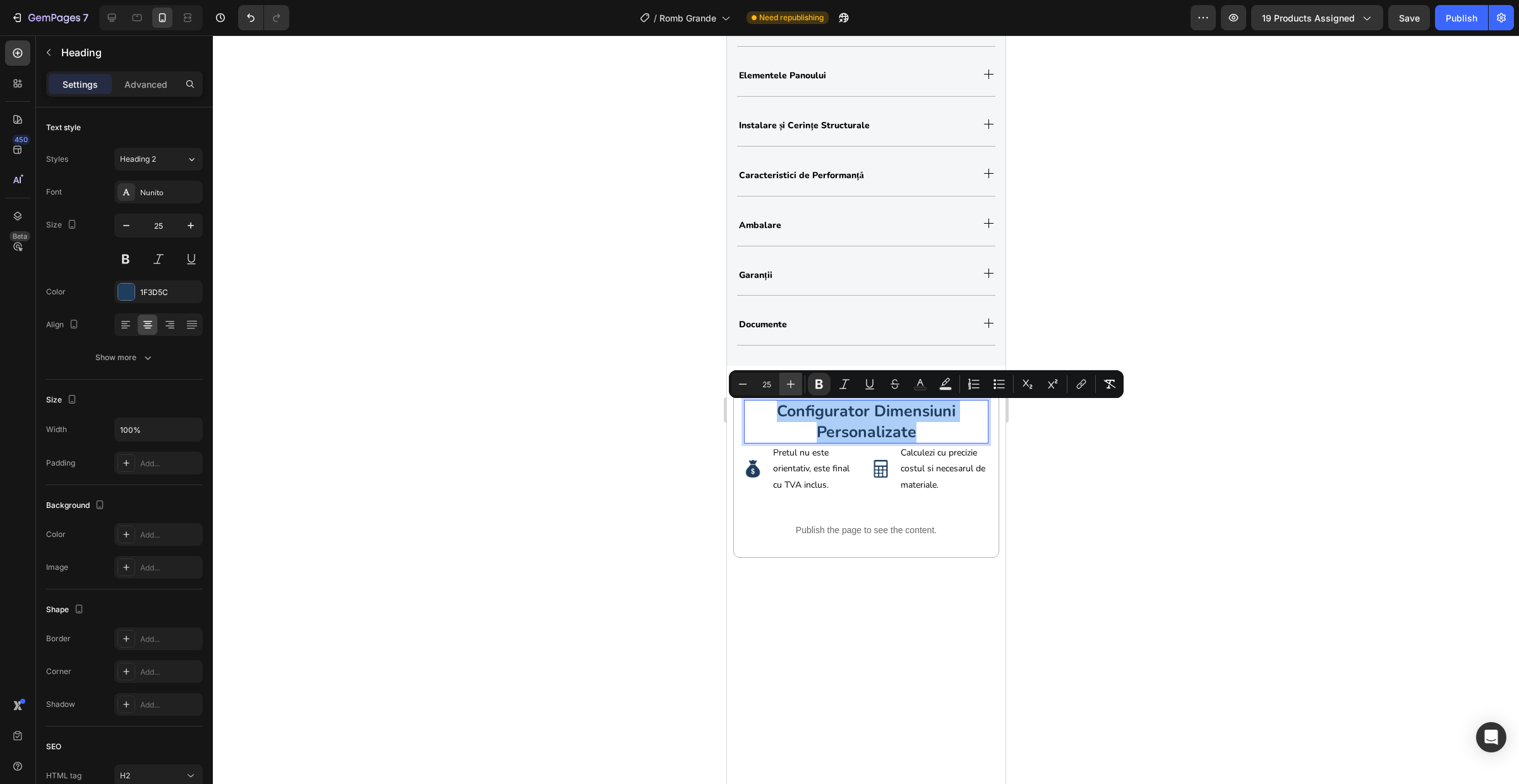
click at [784, 385] on icon "Editor contextual toolbar" at bounding box center [791, 384] width 13 height 13
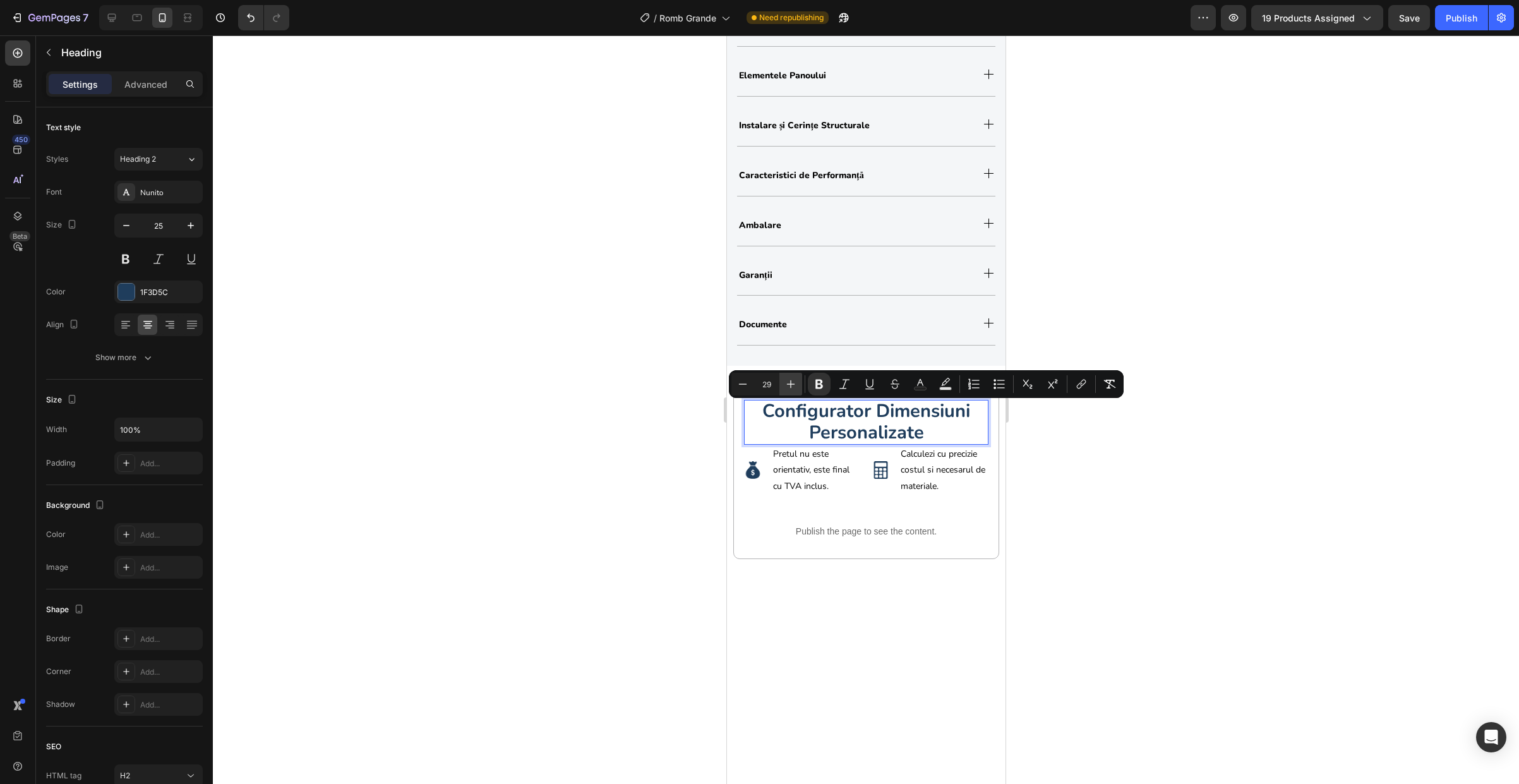
type input "30"
click at [1139, 489] on div at bounding box center [866, 410] width 1306 height 748
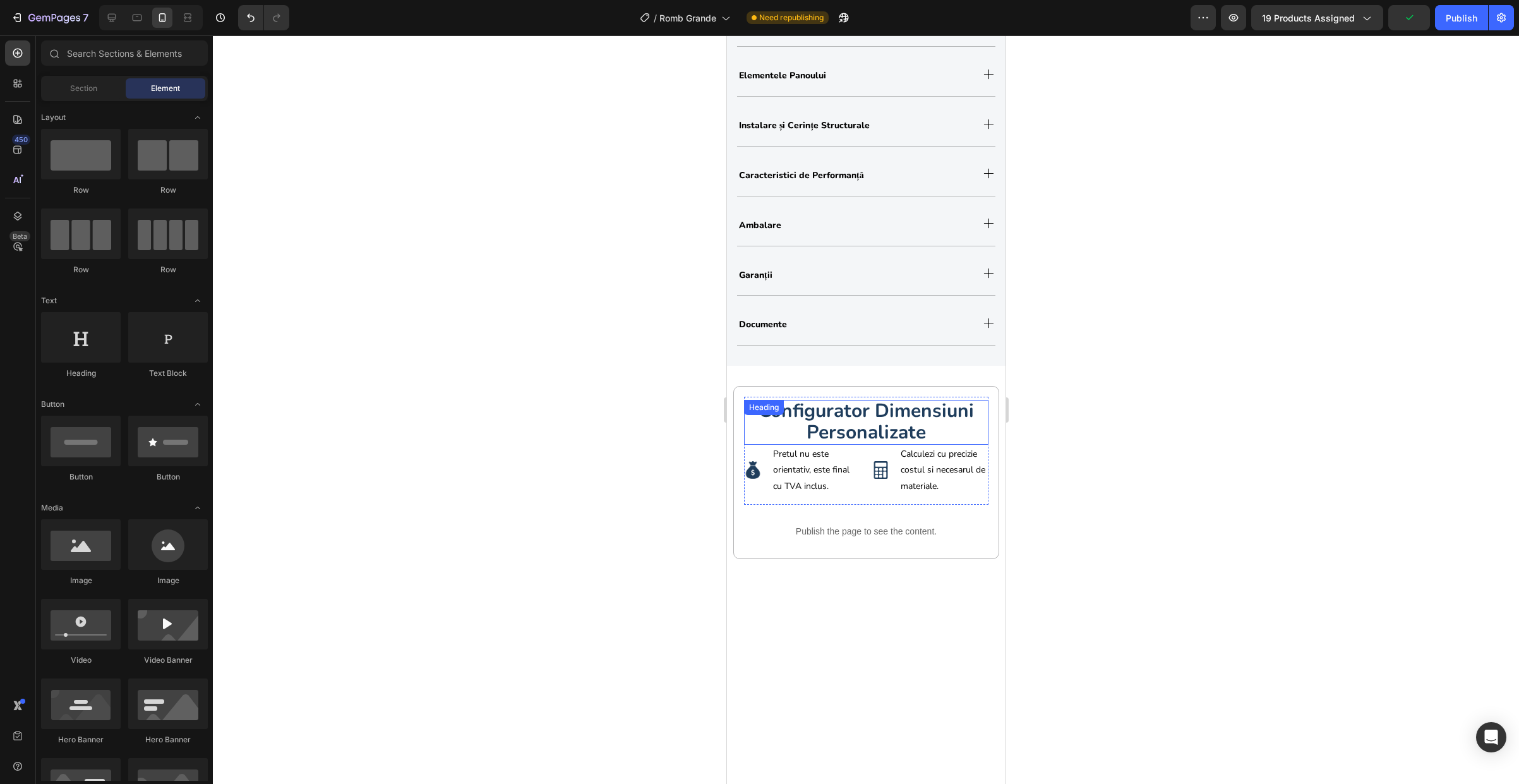
click at [866, 436] on strong "configurator dimensiuni personalizate" at bounding box center [865, 422] width 215 height 47
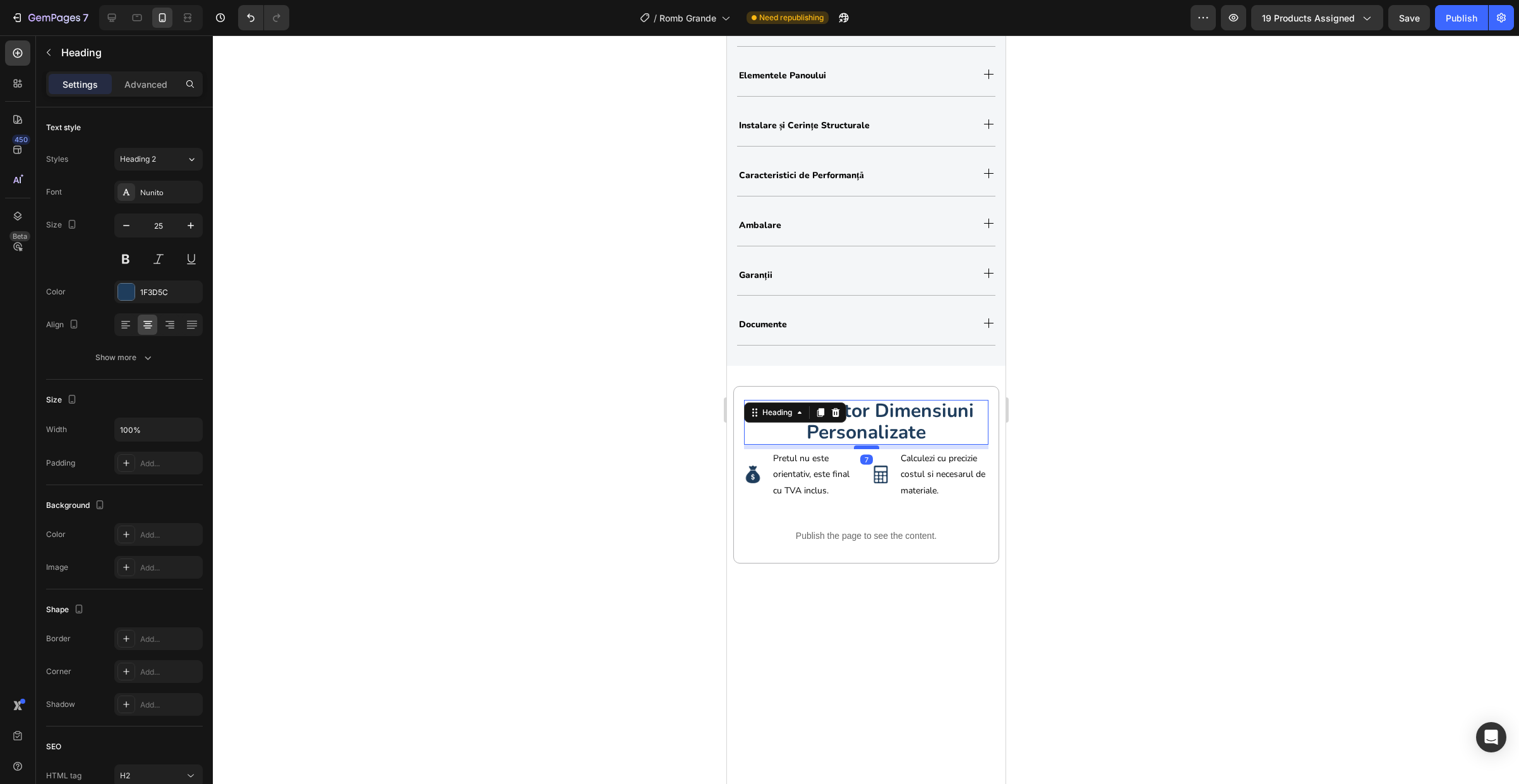
click at [866, 449] on div at bounding box center [866, 447] width 25 height 3
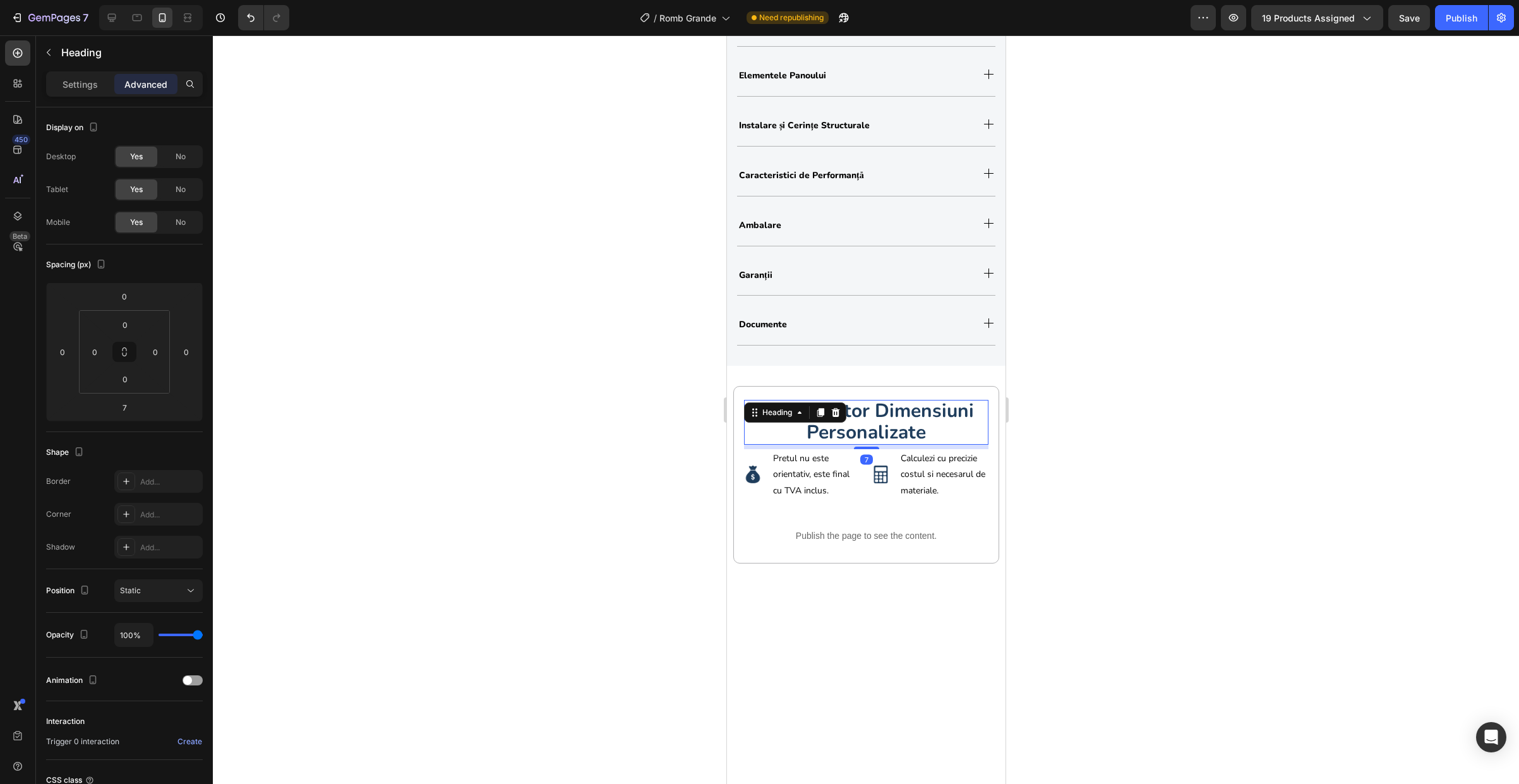
click at [1114, 470] on div at bounding box center [866, 410] width 1306 height 748
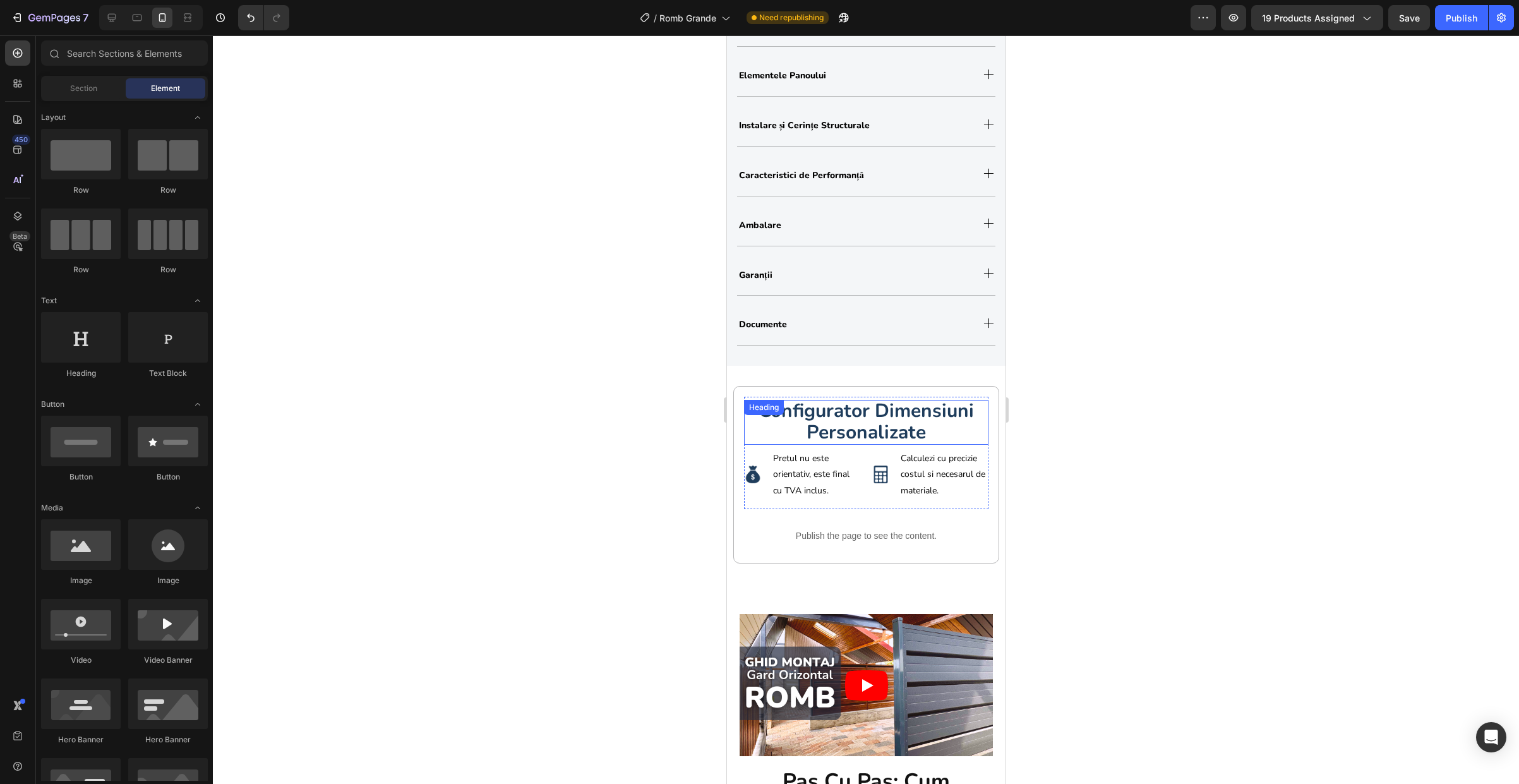
scroll to position [1157, 0]
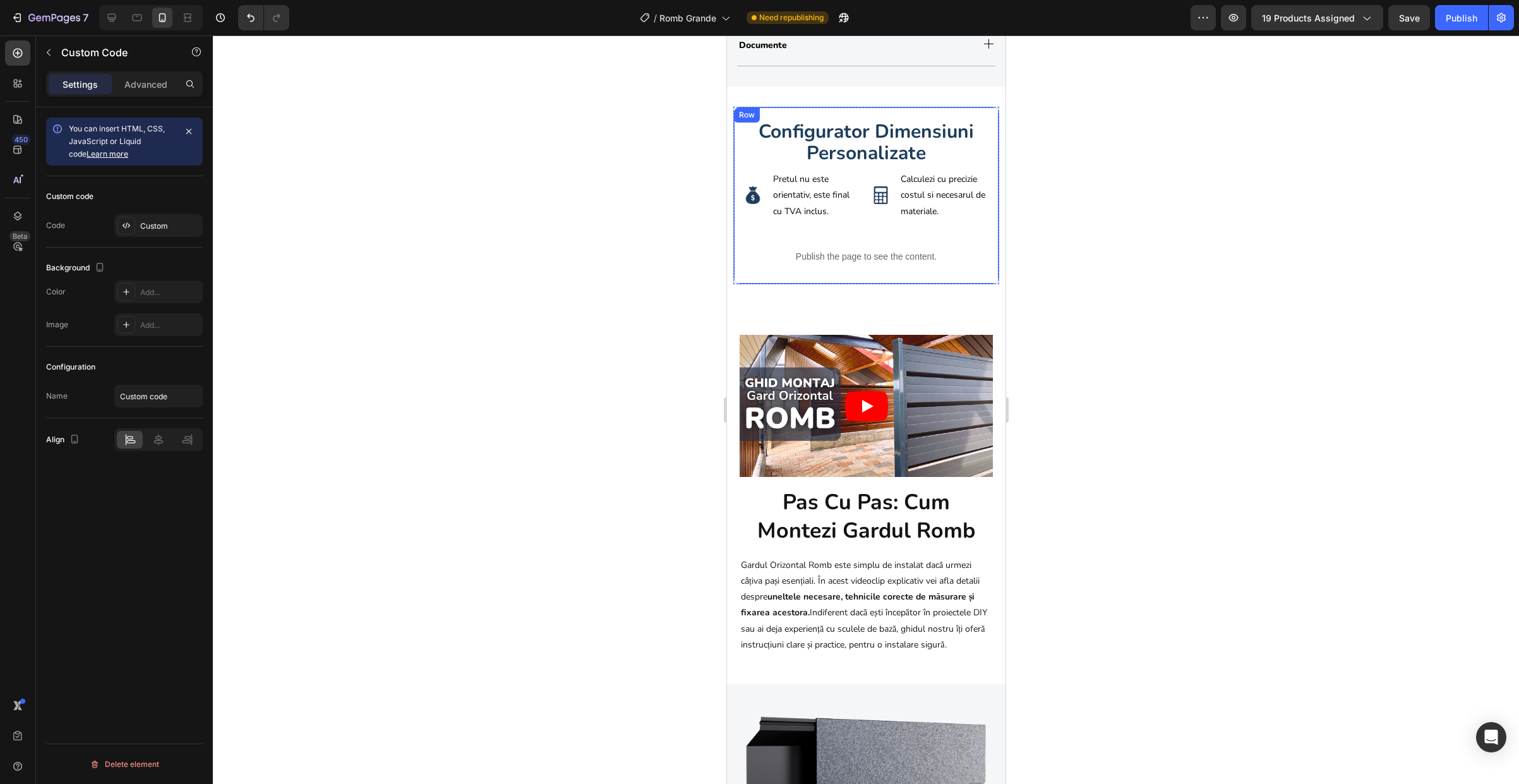
click at [749, 273] on div "Publish the page to see the content." at bounding box center [866, 256] width 245 height 33
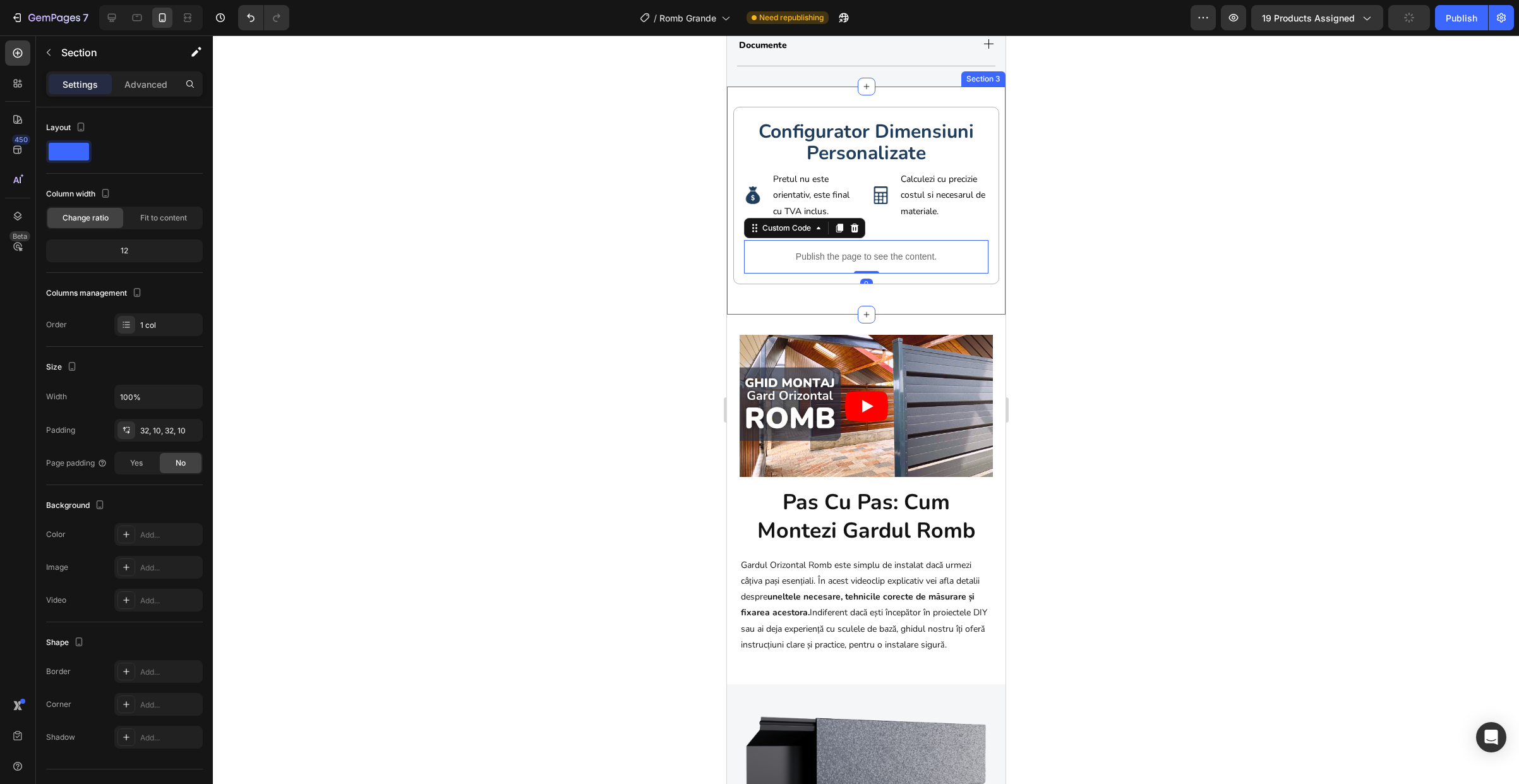
click at [761, 301] on div "⁠⁠⁠⁠⁠⁠⁠ configurator dimensiuni personalizate Heading Image Pretul nu este orie…" at bounding box center [866, 200] width 279 height 228
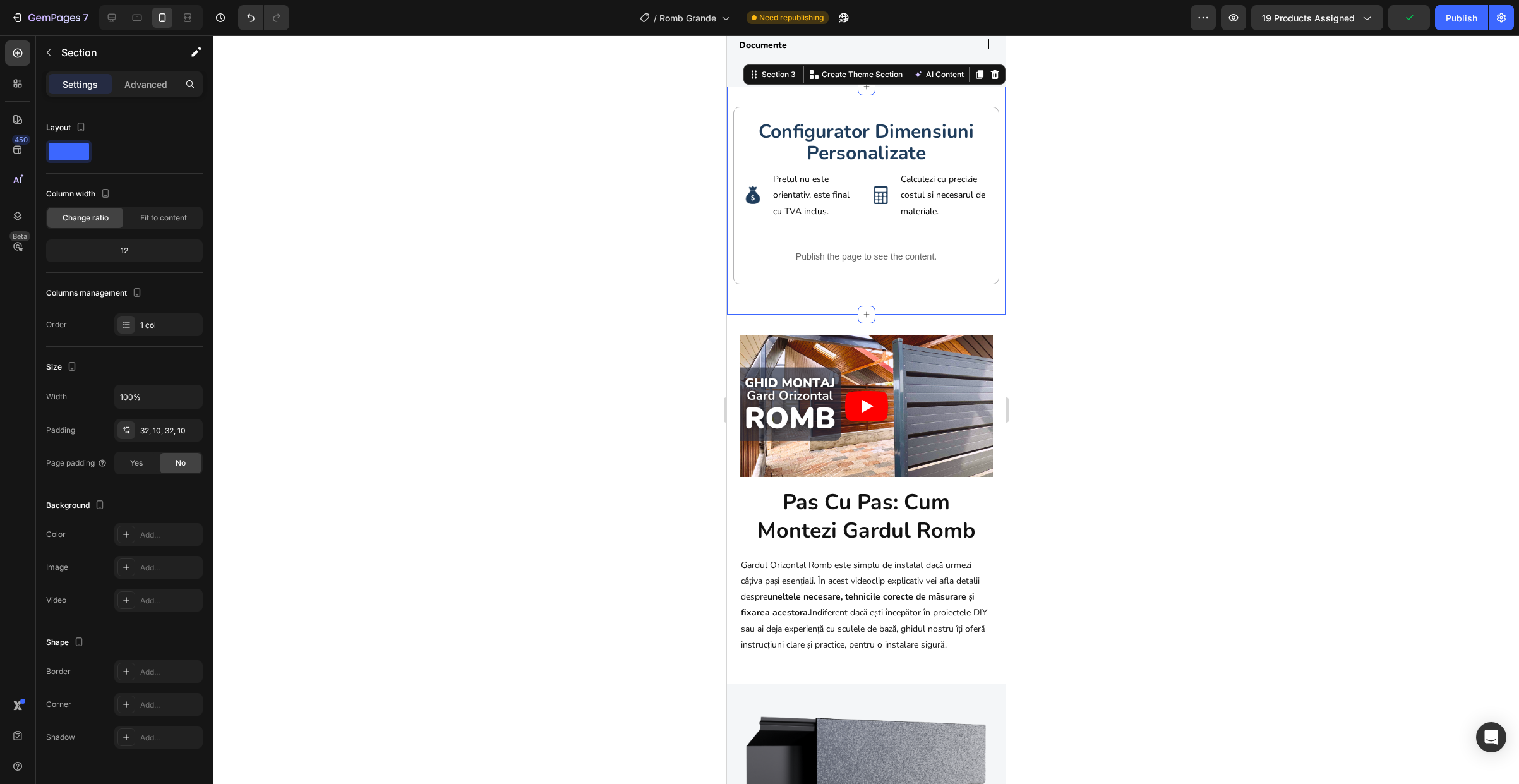
click at [1134, 346] on div at bounding box center [866, 410] width 1306 height 748
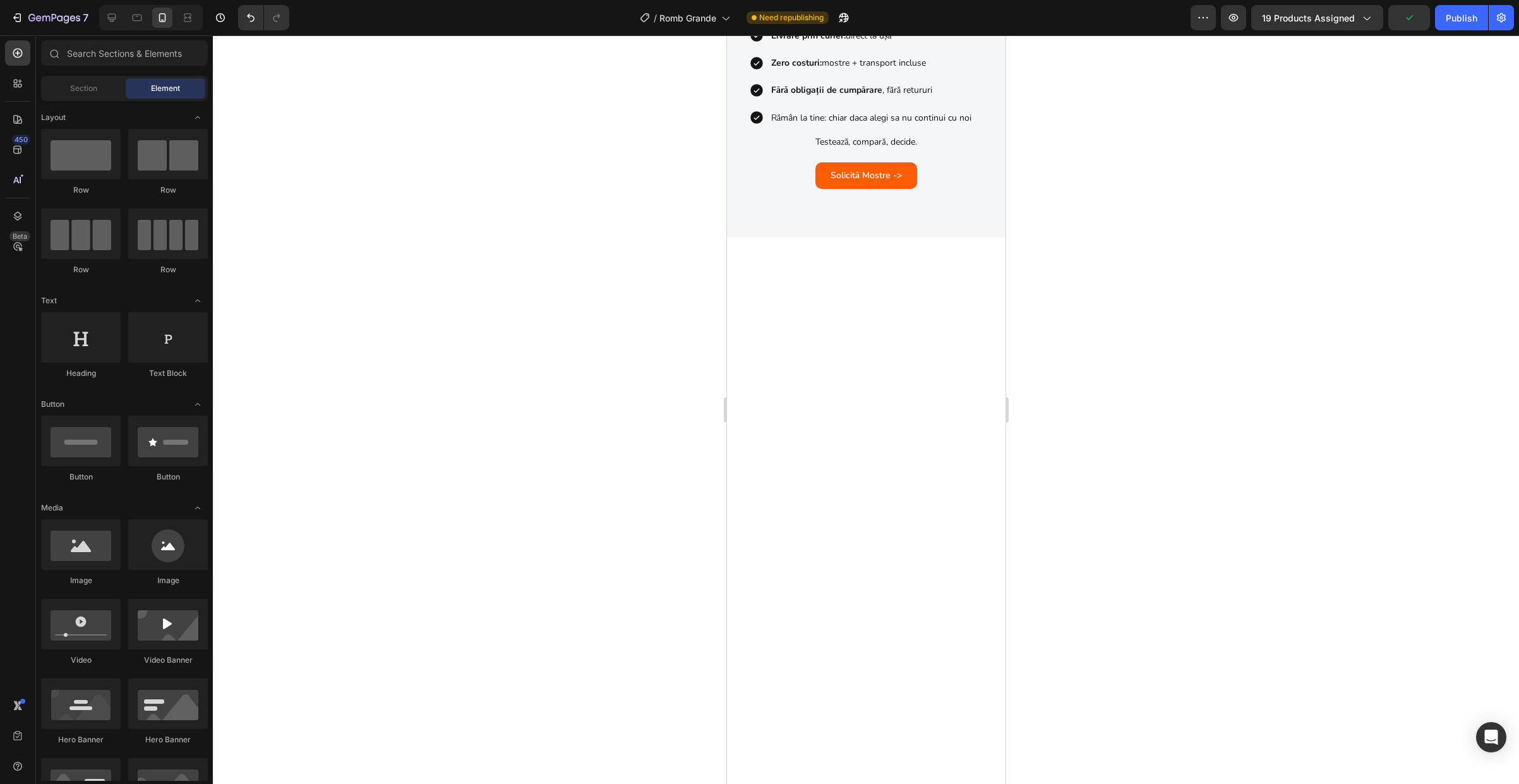
scroll to position [2153, 0]
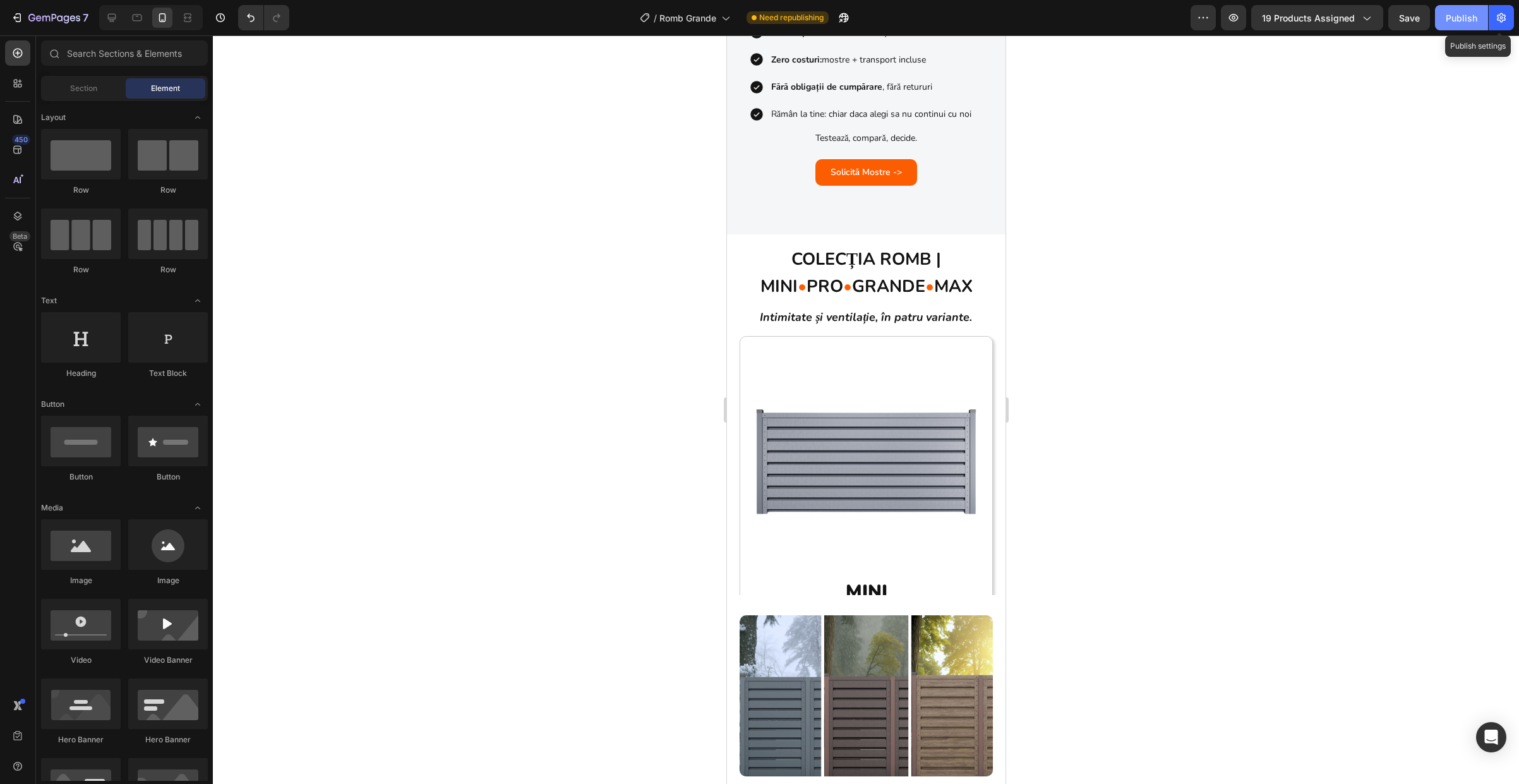
click at [1474, 21] on div "Publish" at bounding box center [1461, 17] width 31 height 13
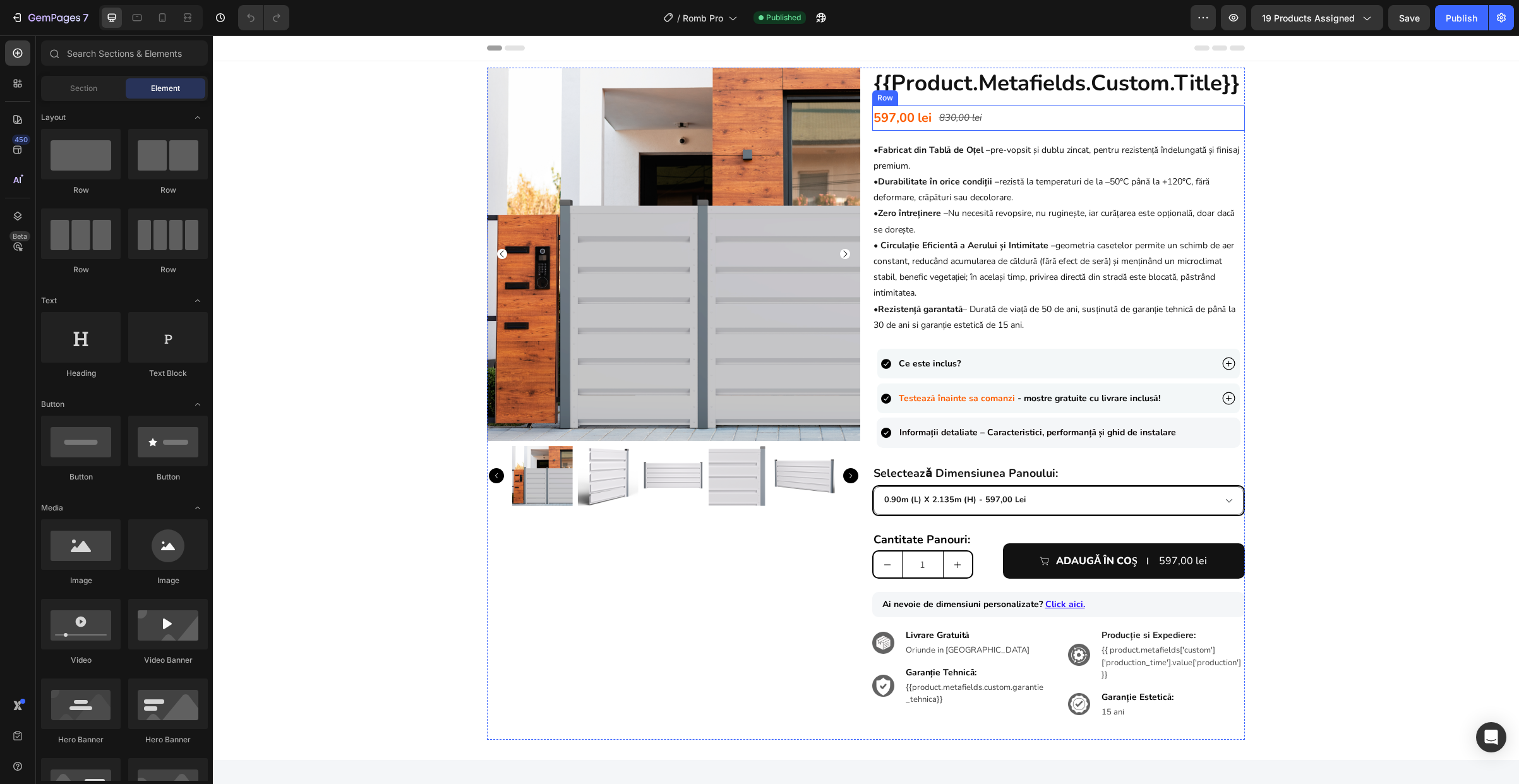
click at [1010, 123] on div "597,00 lei Product Price Product Price 830,00 lei Product Price Product Price R…" at bounding box center [1059, 118] width 374 height 25
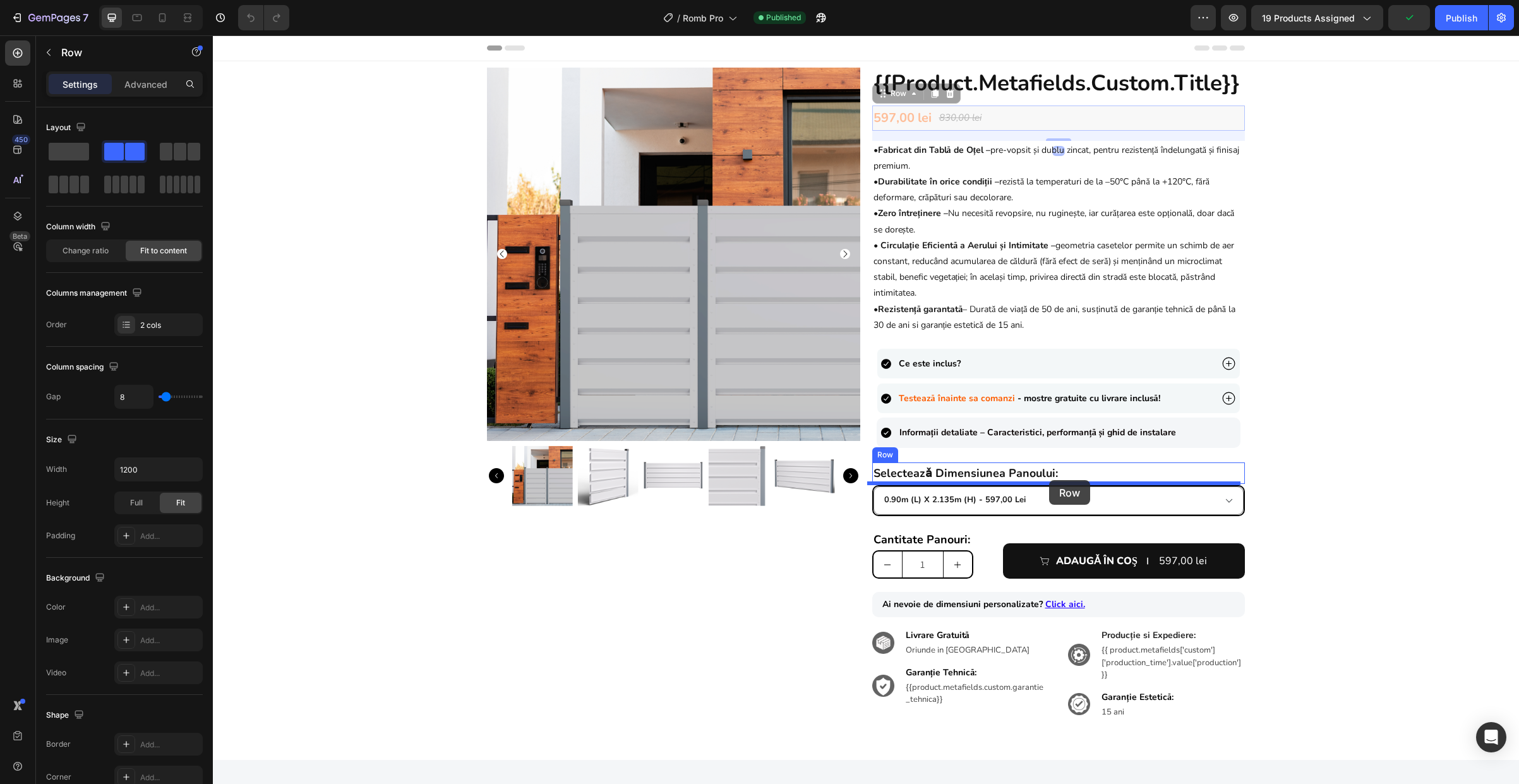
drag, startPoint x: 1010, startPoint y: 127, endPoint x: 1049, endPoint y: 480, distance: 355.1
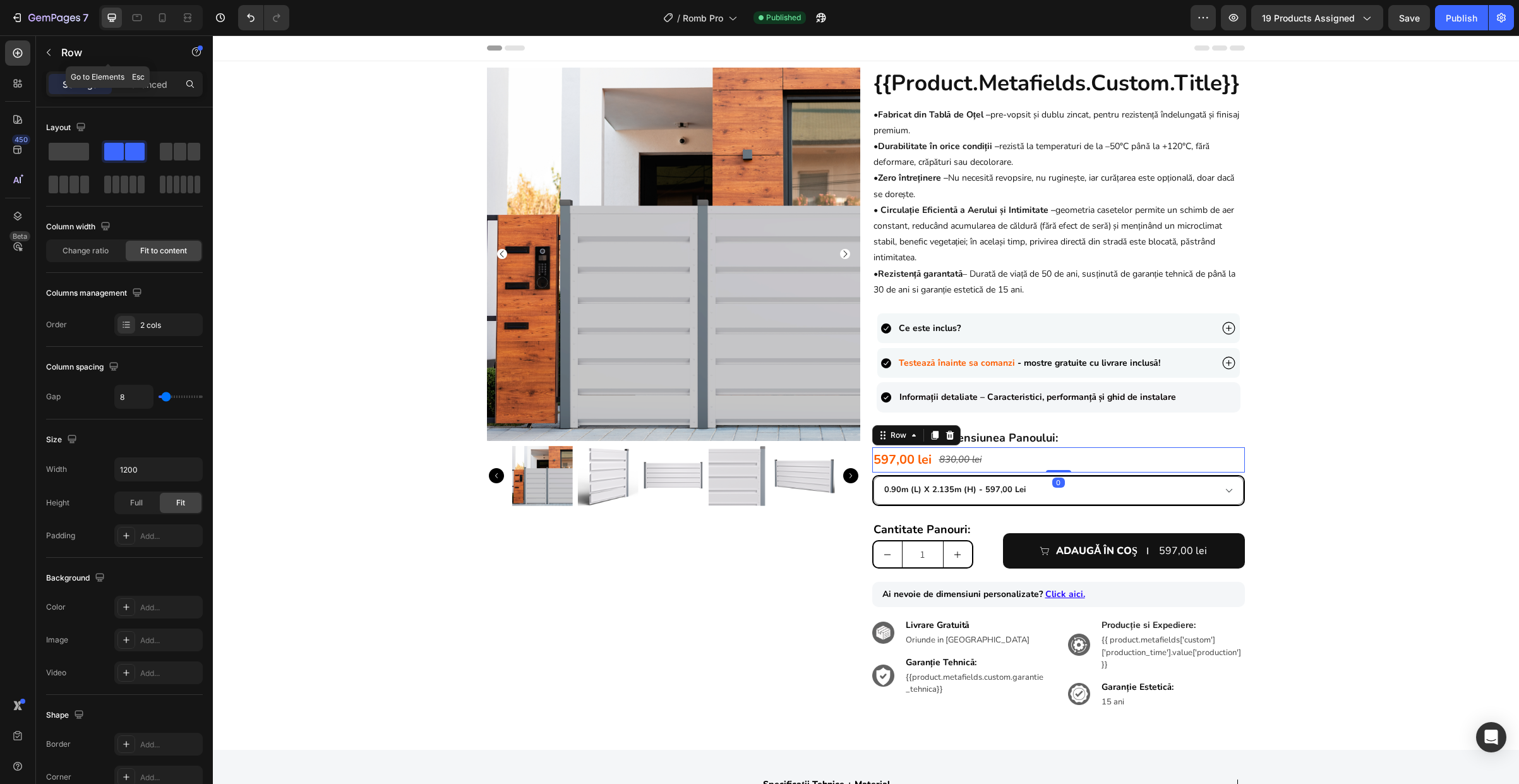
click at [62, 49] on p "Row" at bounding box center [115, 52] width 107 height 15
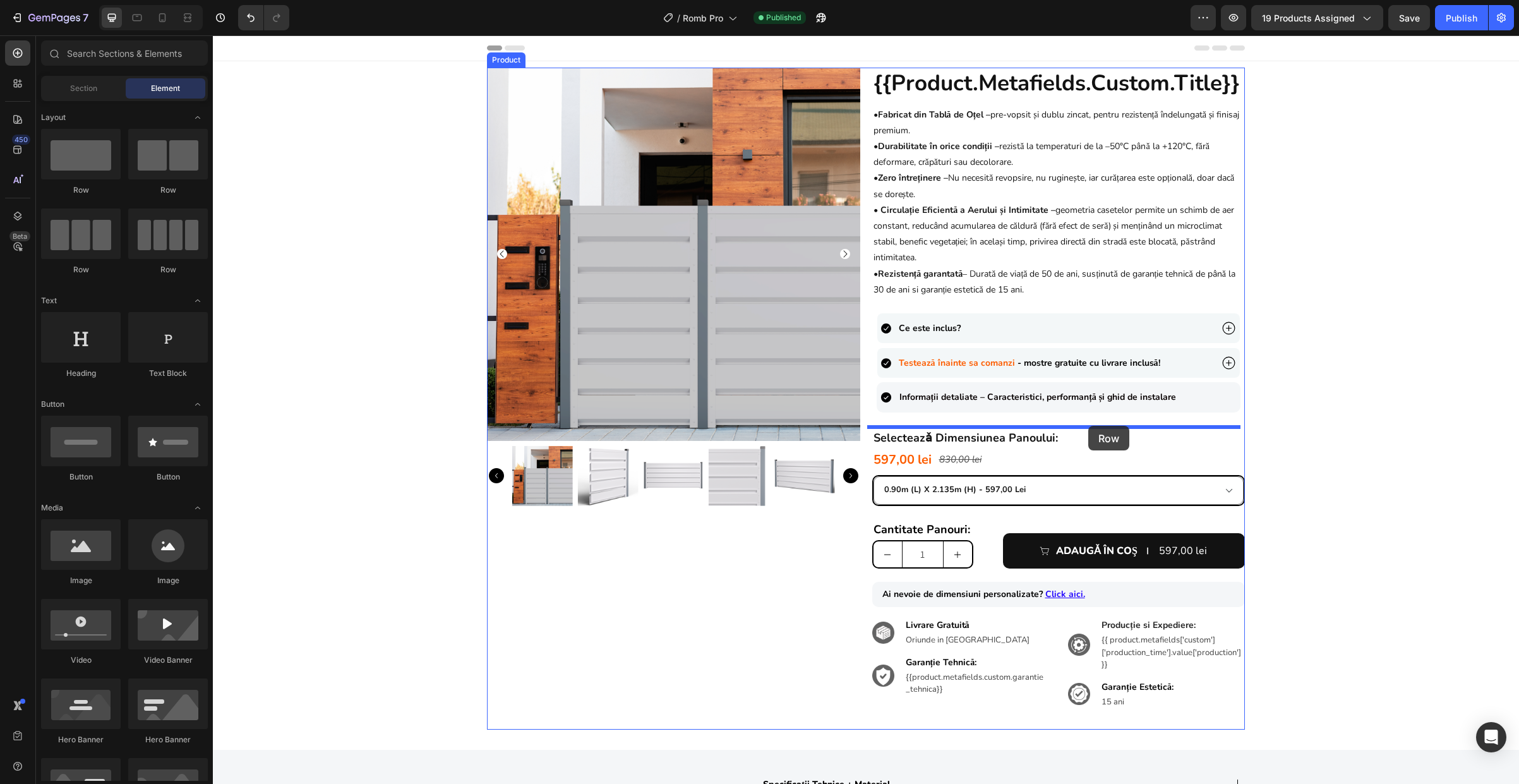
drag, startPoint x: 411, startPoint y: 231, endPoint x: 1088, endPoint y: 426, distance: 704.5
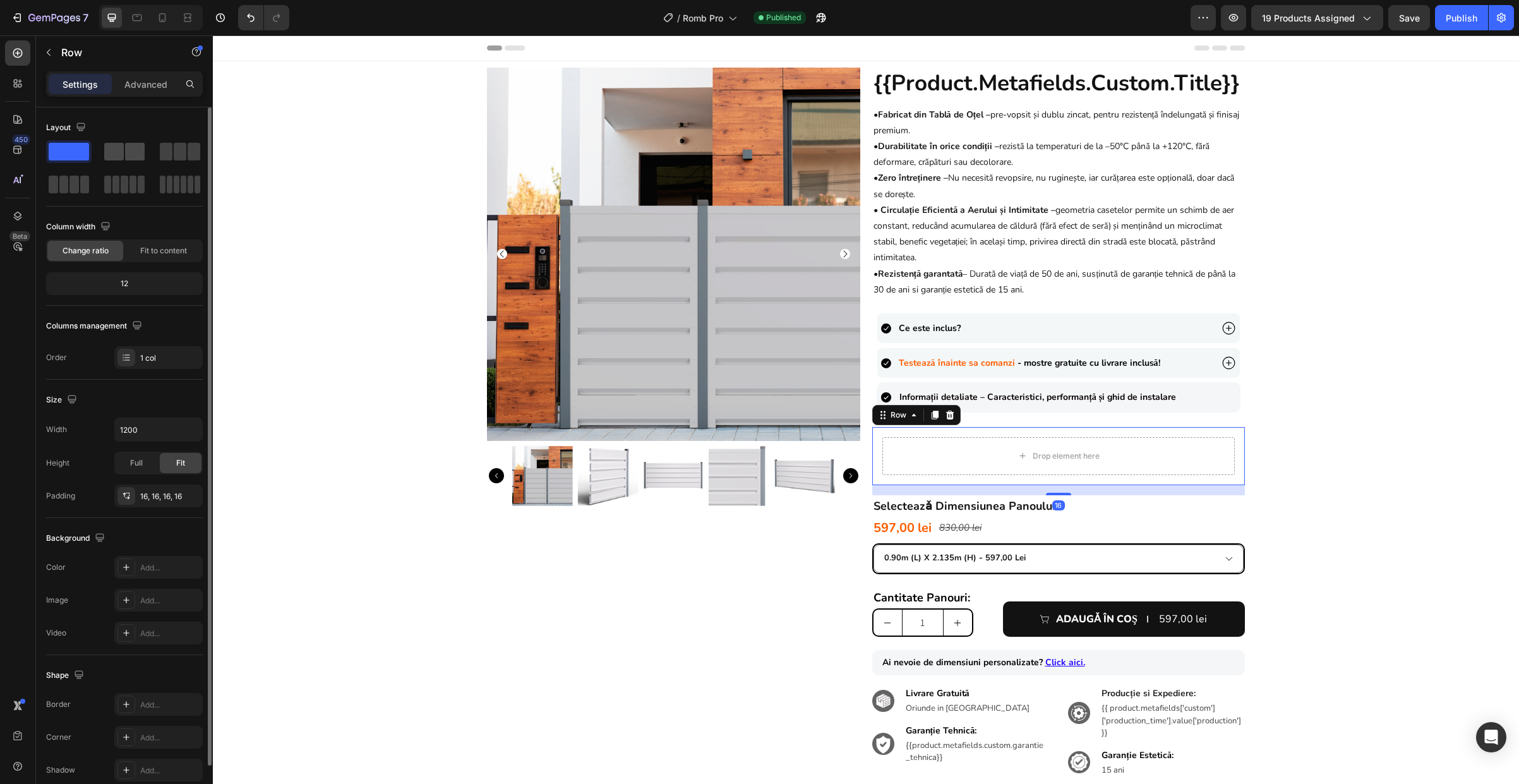
click at [139, 151] on span at bounding box center [135, 151] width 20 height 17
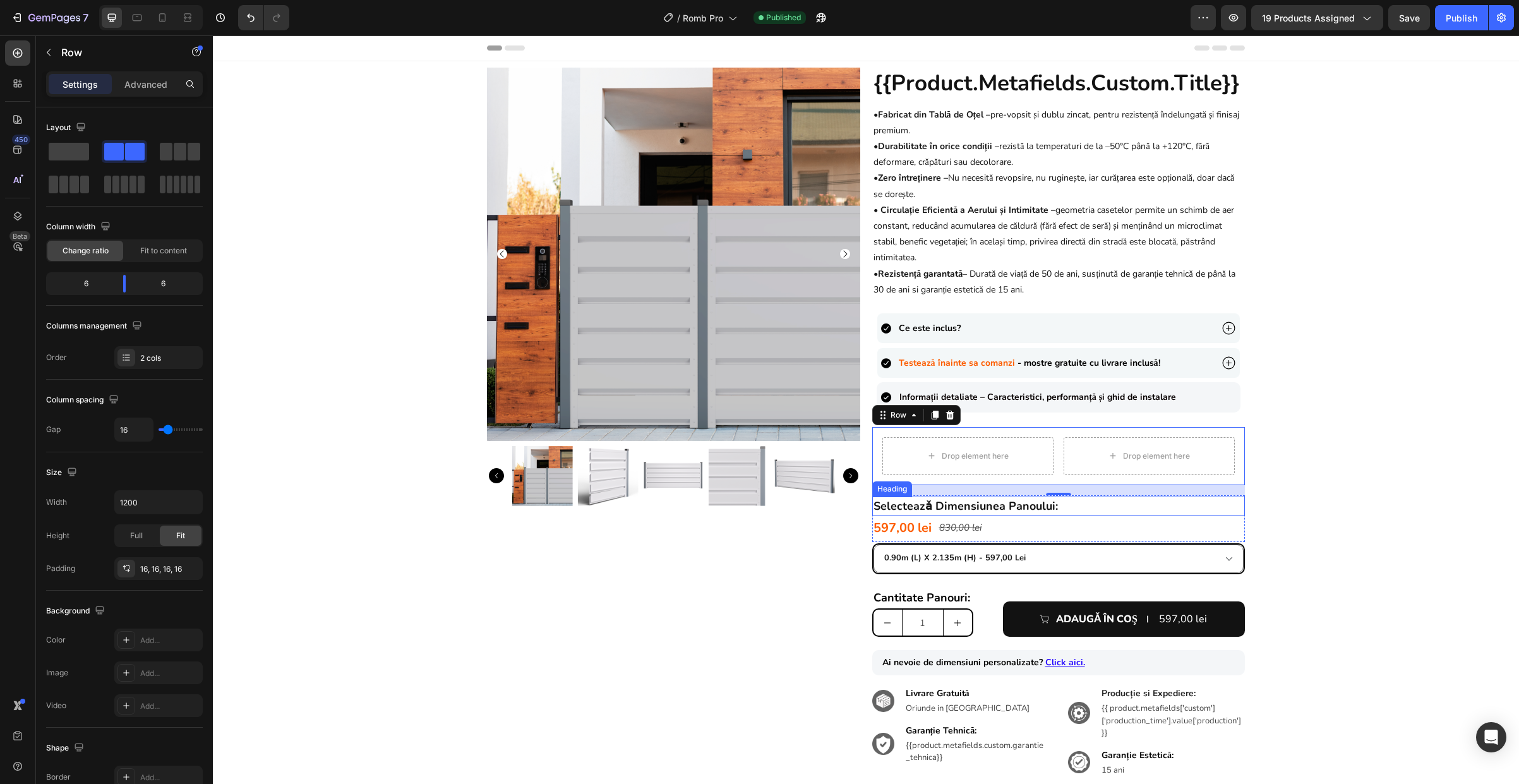
click at [903, 507] on strong "selecteazǎ dimensiunea panoului:" at bounding box center [965, 506] width 185 height 15
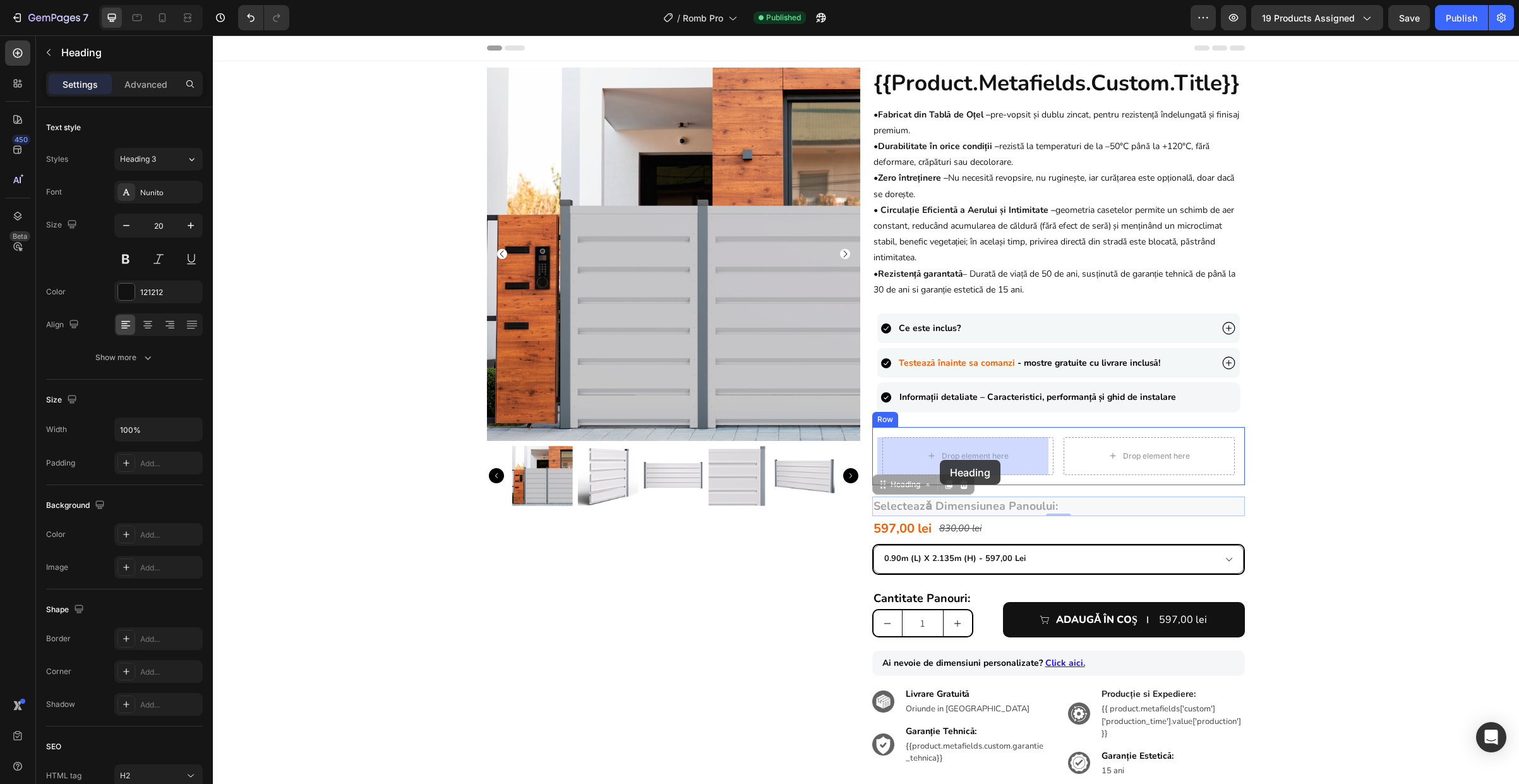
drag, startPoint x: 881, startPoint y: 484, endPoint x: 940, endPoint y: 461, distance: 63.3
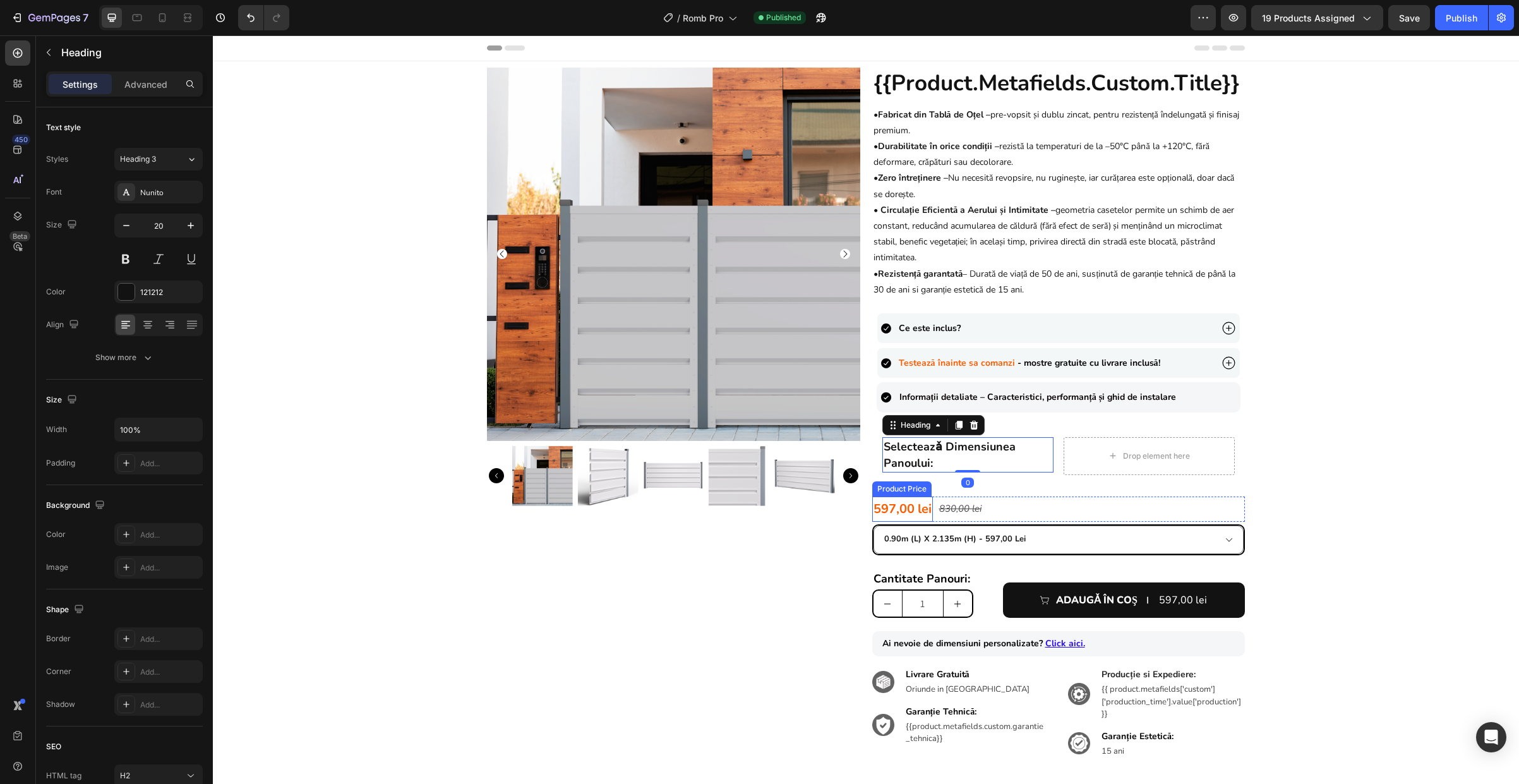
click at [902, 507] on div "597,00 lei" at bounding box center [902, 509] width 61 height 25
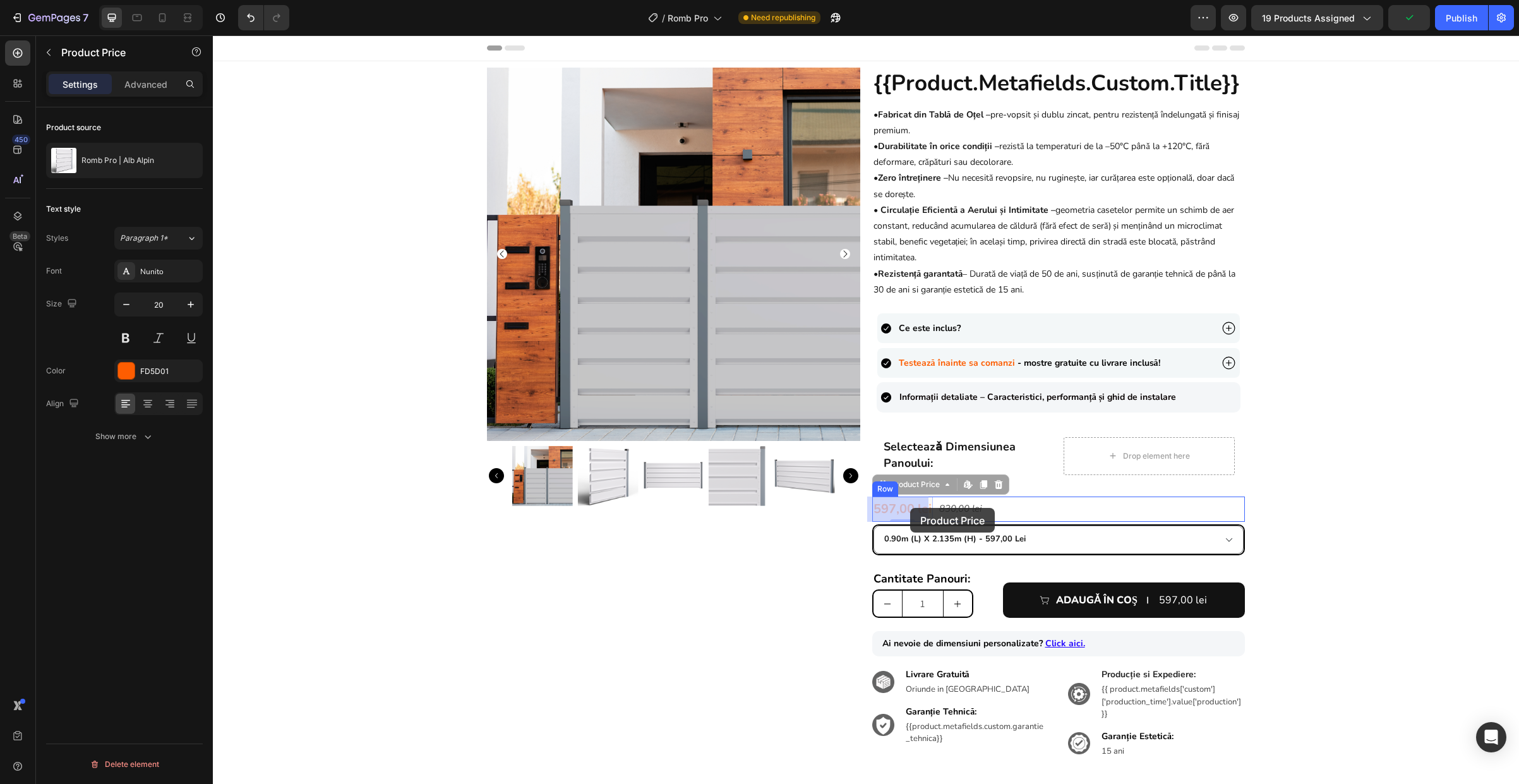
drag, startPoint x: 886, startPoint y: 484, endPoint x: 908, endPoint y: 508, distance: 32.6
click at [894, 486] on div "Product Price" at bounding box center [915, 484] width 54 height 11
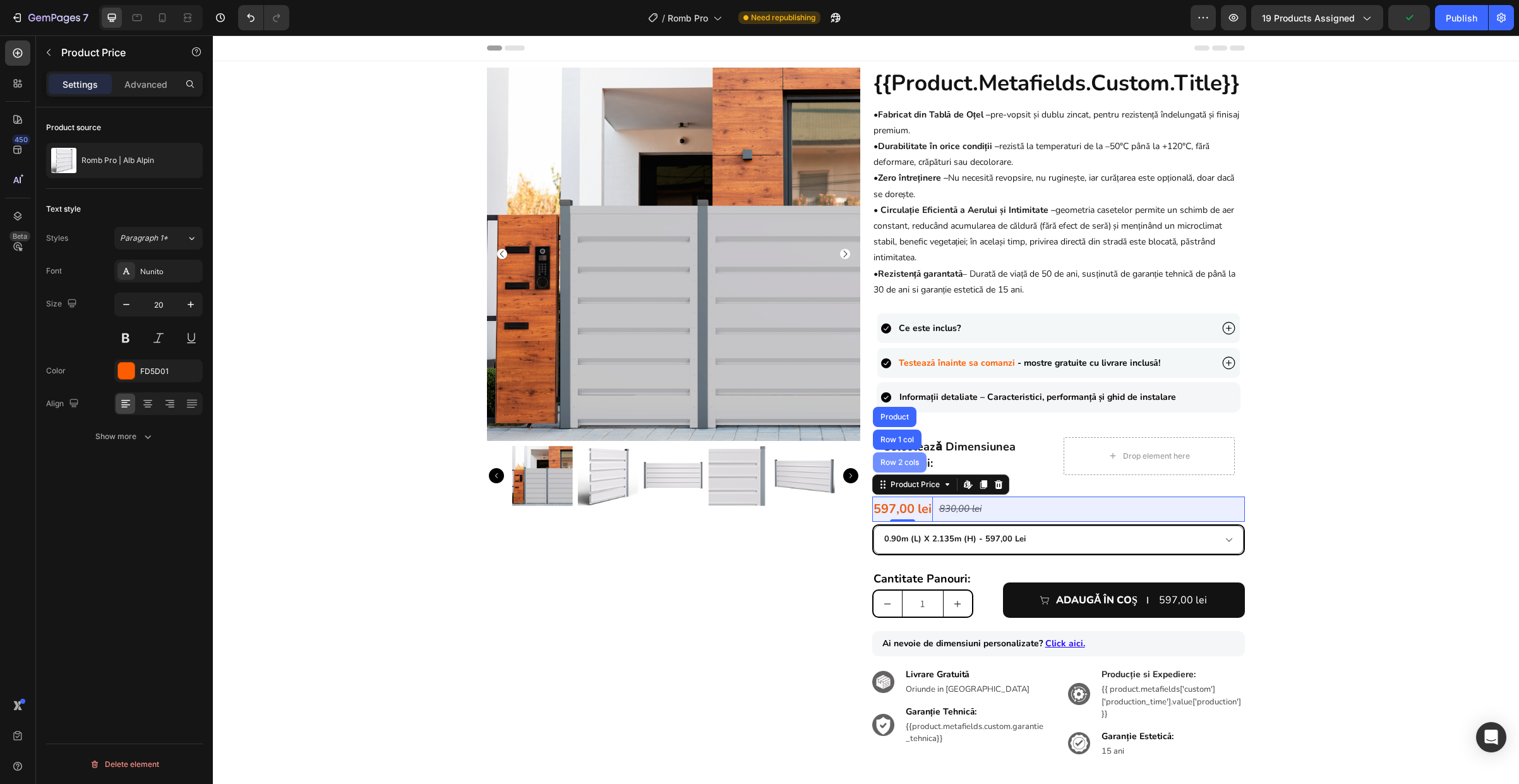
click at [899, 468] on div "Row 2 cols" at bounding box center [899, 462] width 54 height 20
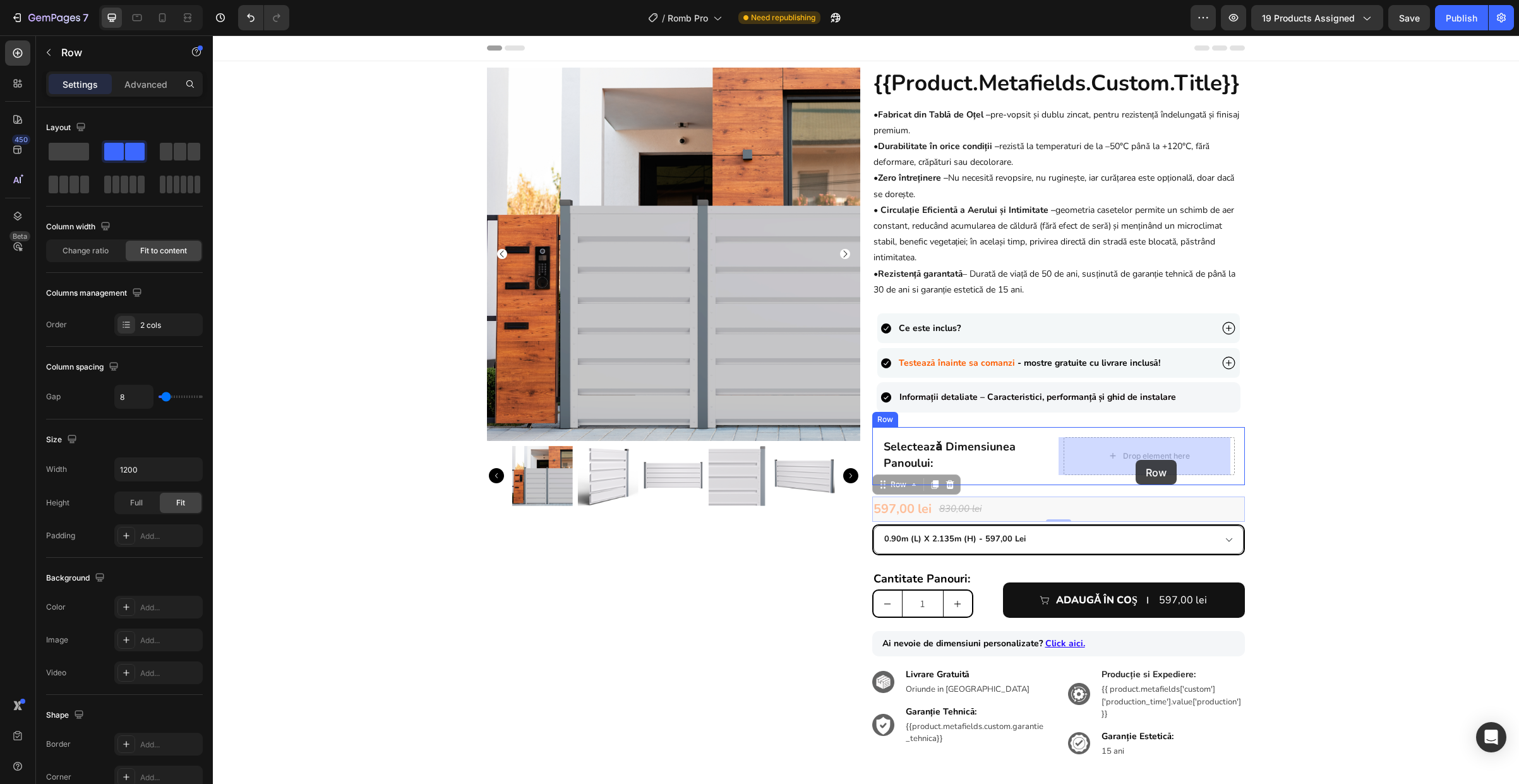
drag, startPoint x: 877, startPoint y: 485, endPoint x: 1136, endPoint y: 459, distance: 260.3
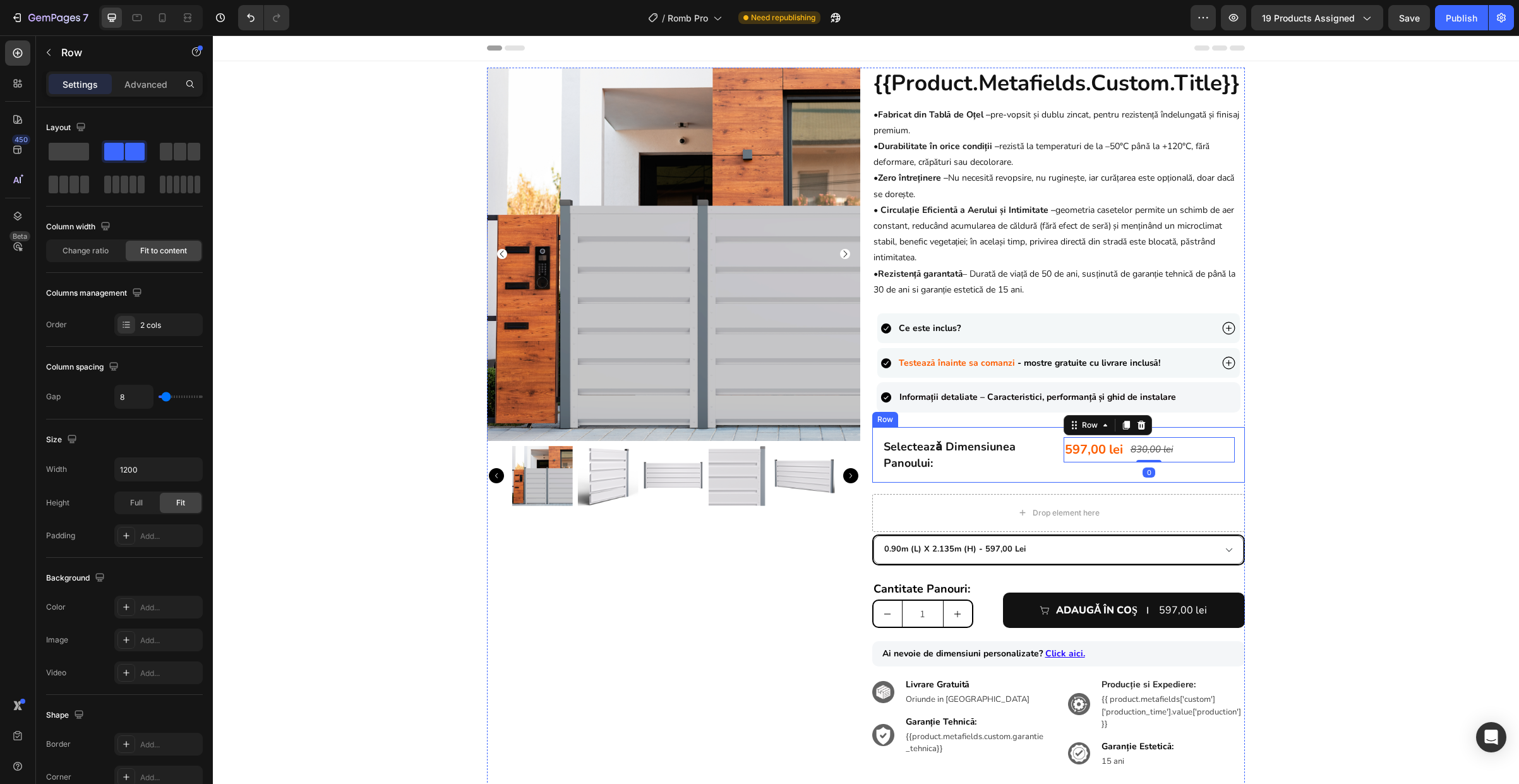
click at [1023, 473] on div "selecteazǎ dimensiunea panoului: Heading 597,00 lei Product Price Product Price…" at bounding box center [1059, 455] width 374 height 56
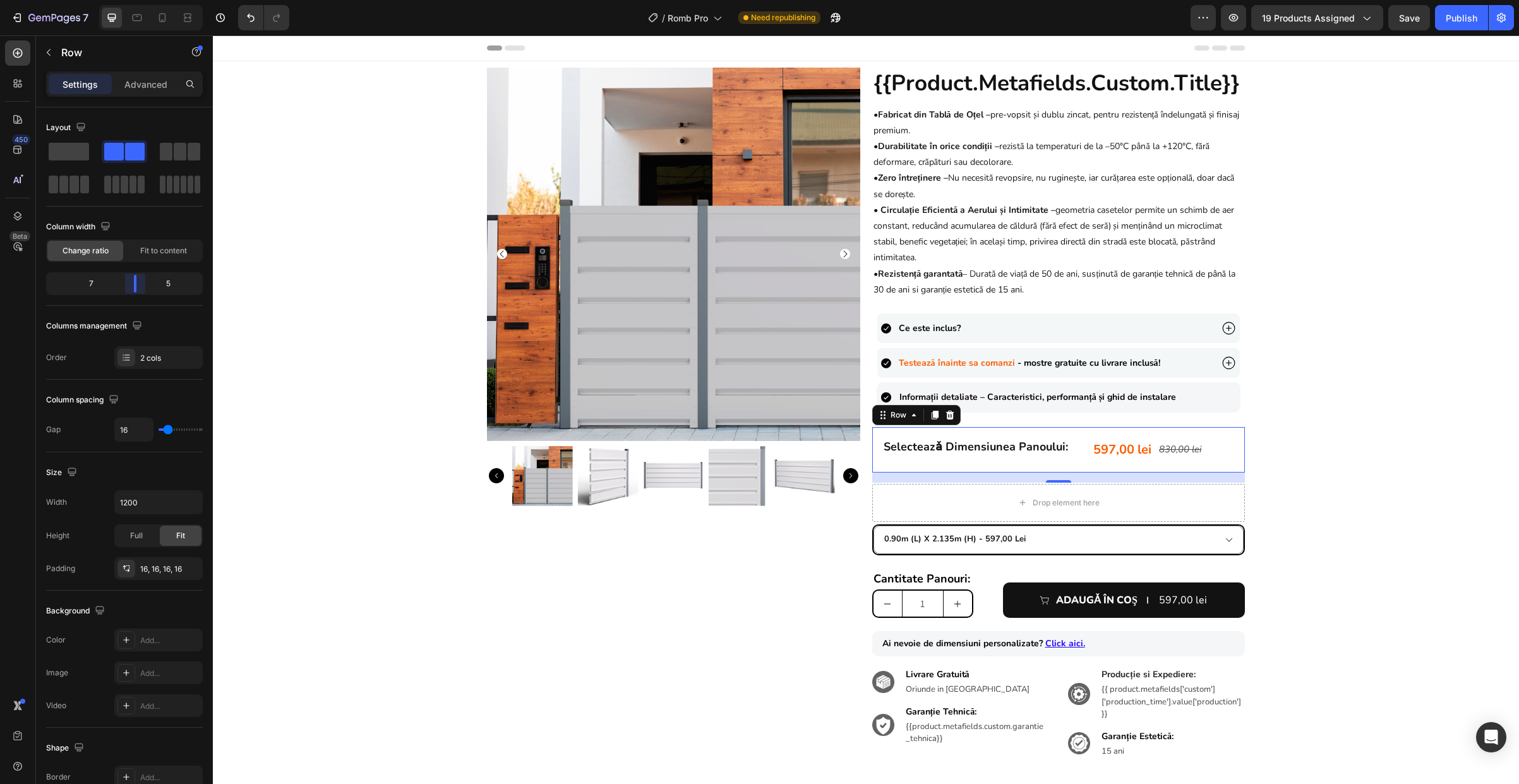
drag, startPoint x: 131, startPoint y: 282, endPoint x: 138, endPoint y: 281, distance: 7.1
click at [138, 0] on body "7 Version history / Romb Pro Need republishing Preview 19 products assigned Sav…" at bounding box center [759, 0] width 1519 height 0
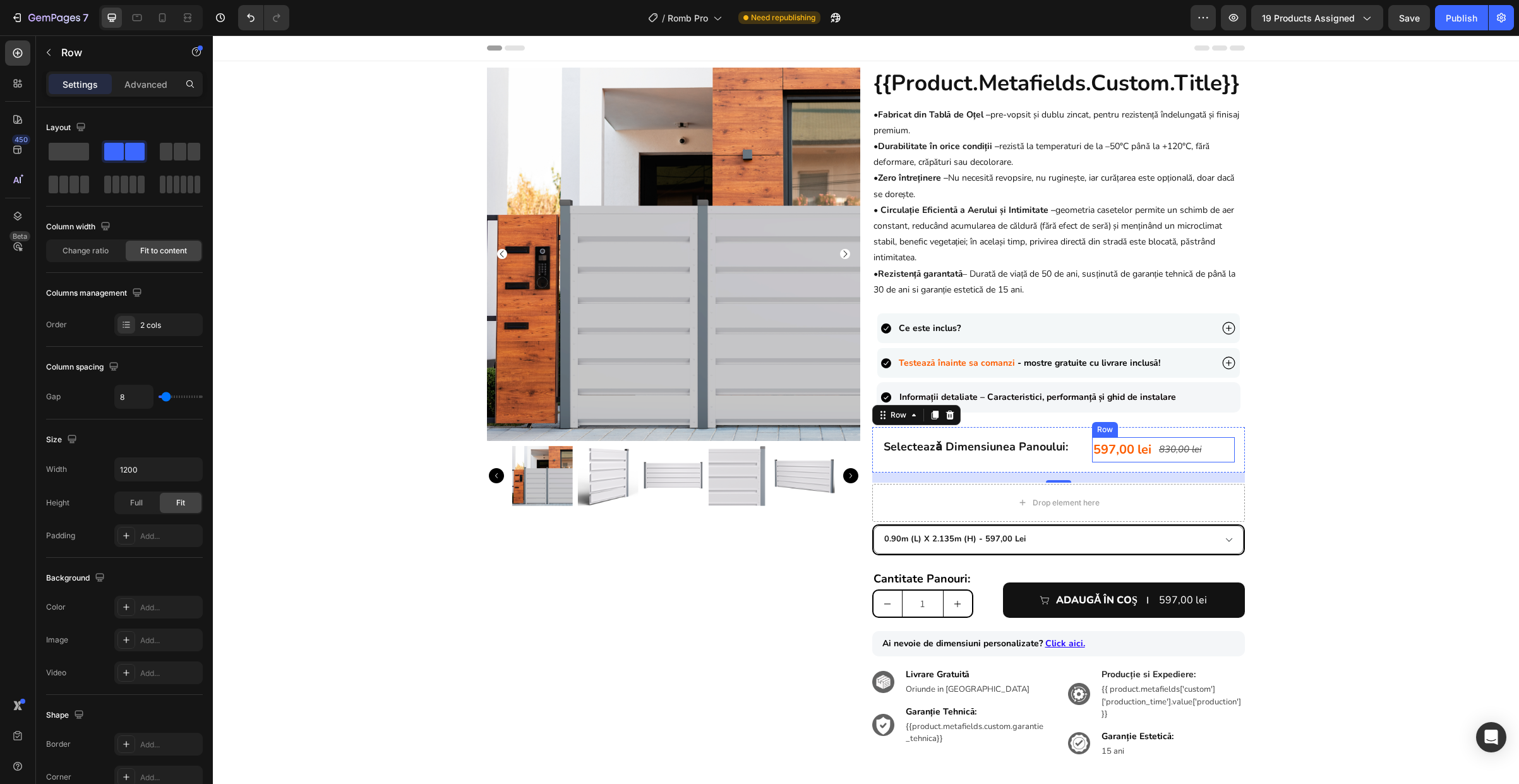
click at [1215, 448] on div "597,00 lei Product Price Product Price 830,00 lei Product Price Product Price R…" at bounding box center [1163, 449] width 143 height 25
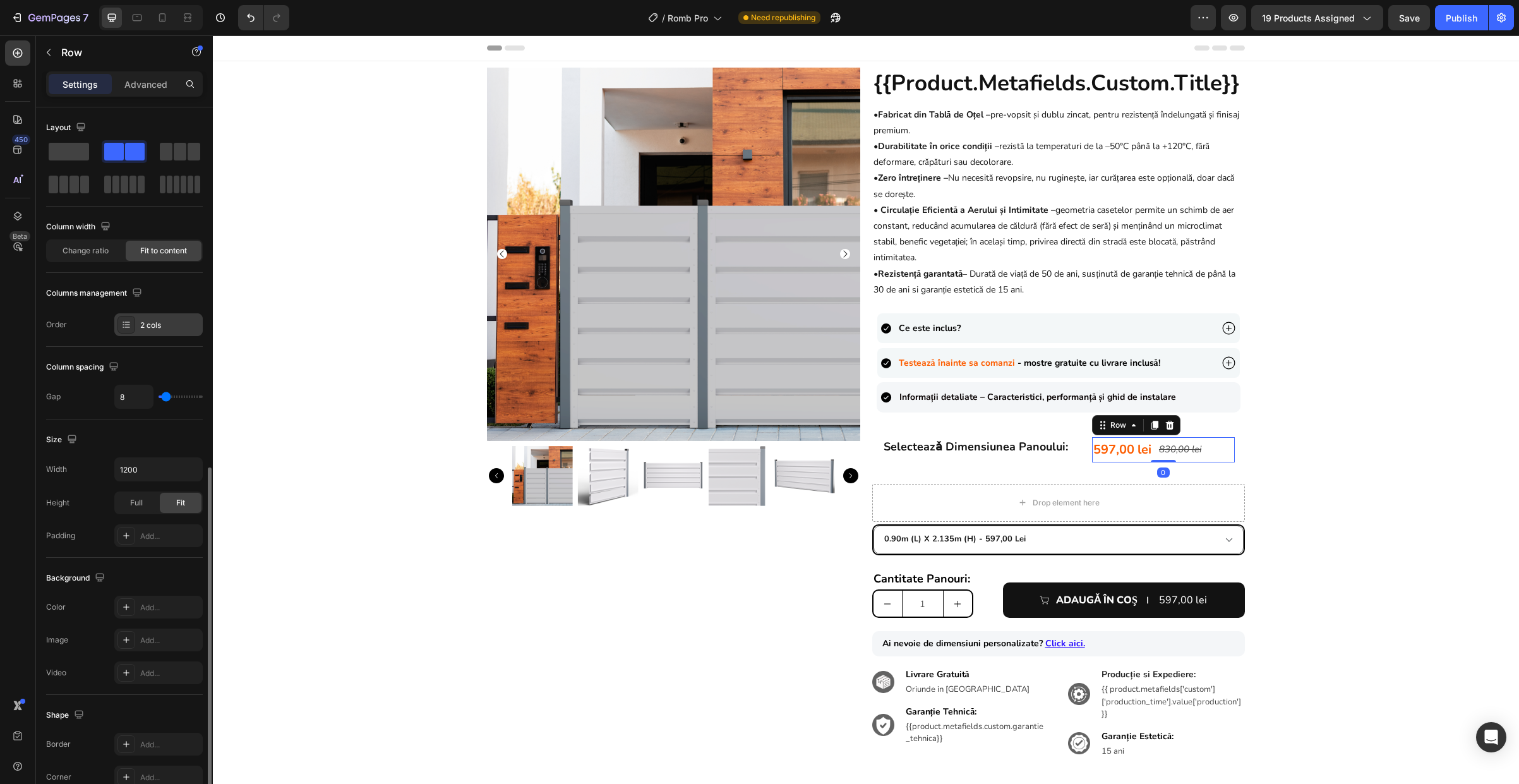
scroll to position [202, 0]
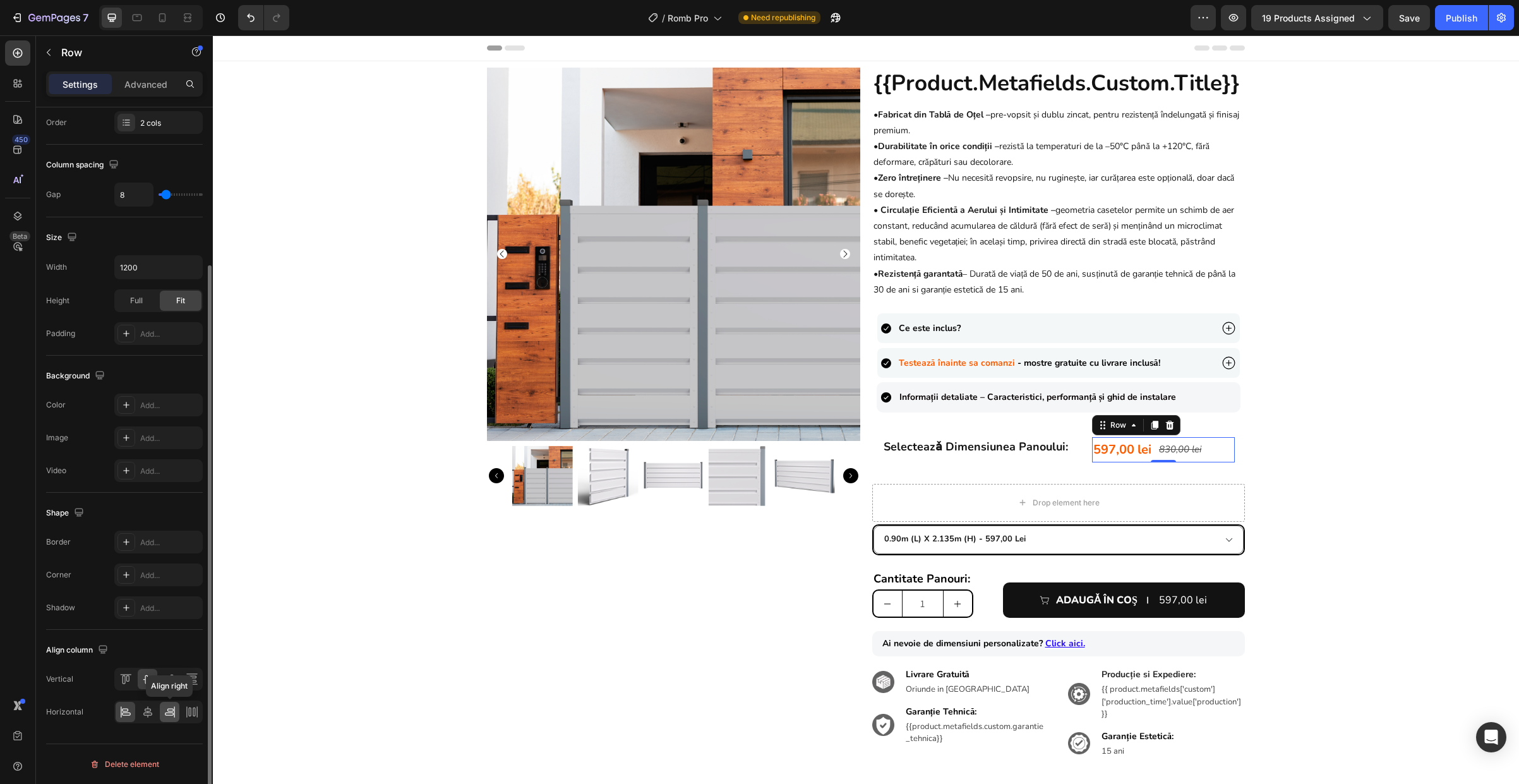
click at [172, 712] on icon at bounding box center [169, 714] width 9 height 3
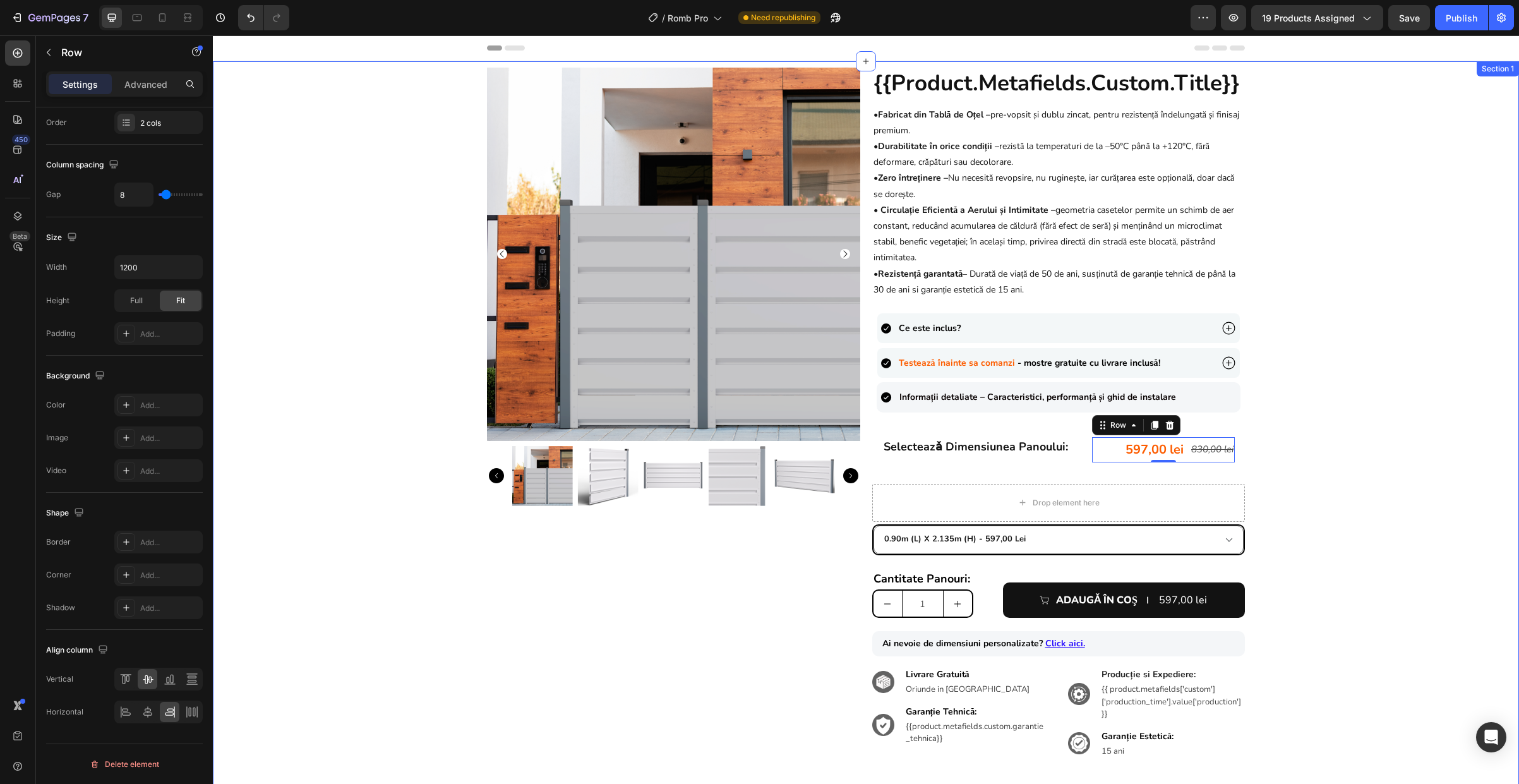
click at [1339, 477] on div "Product Images {{product.metafields.custom.title}} Heading • Fabricat din Tablă…" at bounding box center [866, 423] width 1306 height 711
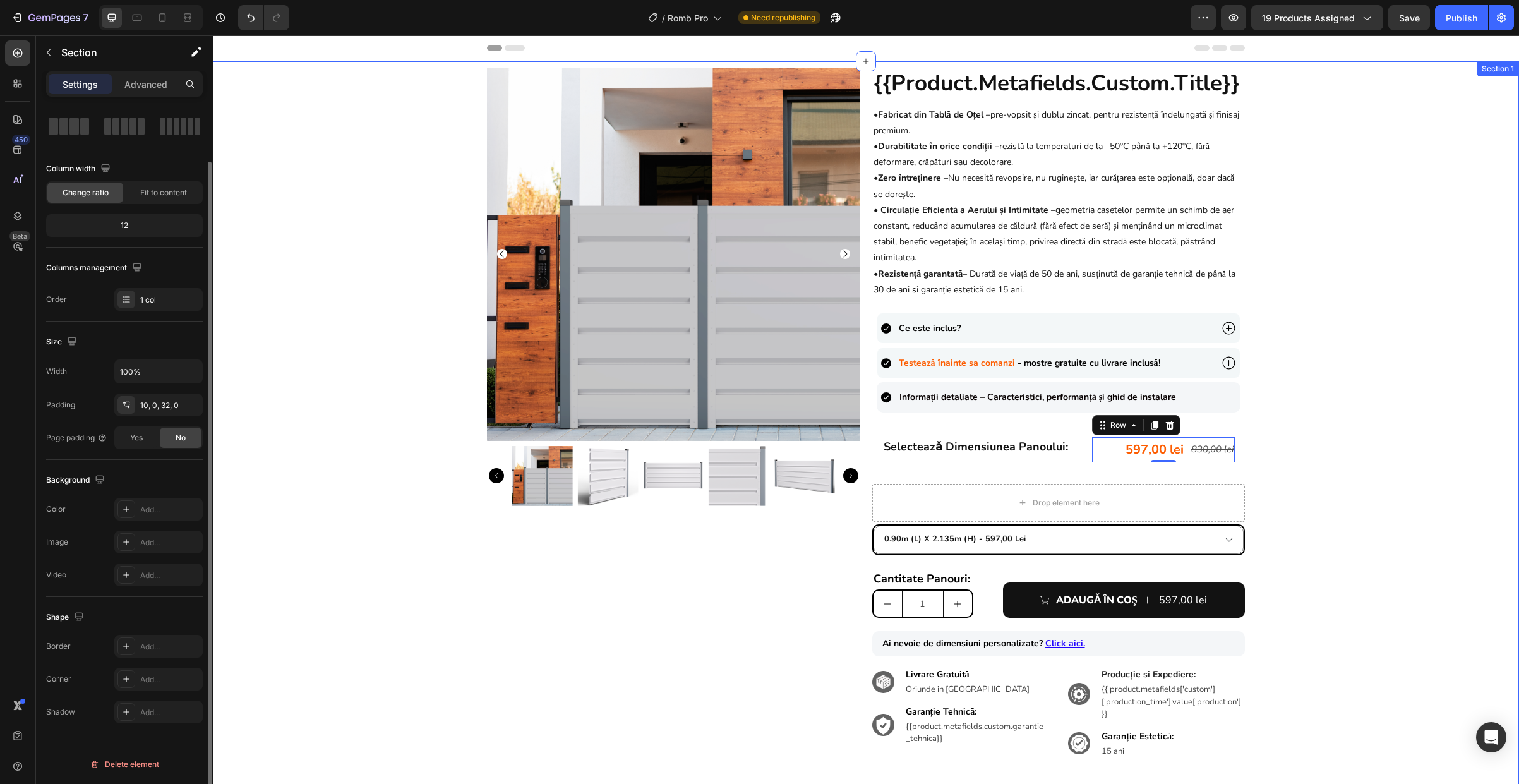
scroll to position [0, 0]
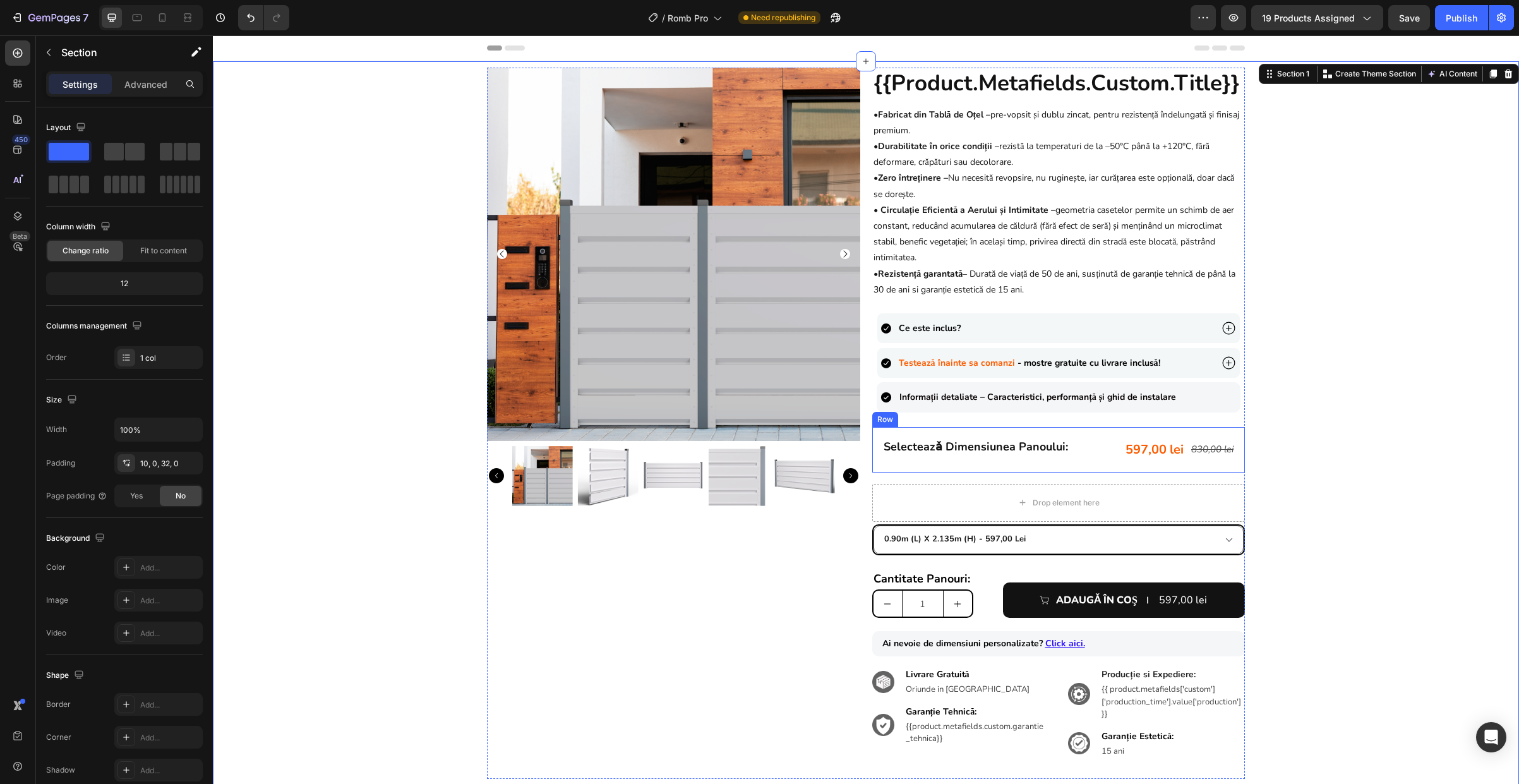
click at [1081, 452] on div "selecteazǎ dimensiunea panoului: Heading 597,00 lei Product Price Product Price…" at bounding box center [1059, 449] width 374 height 45
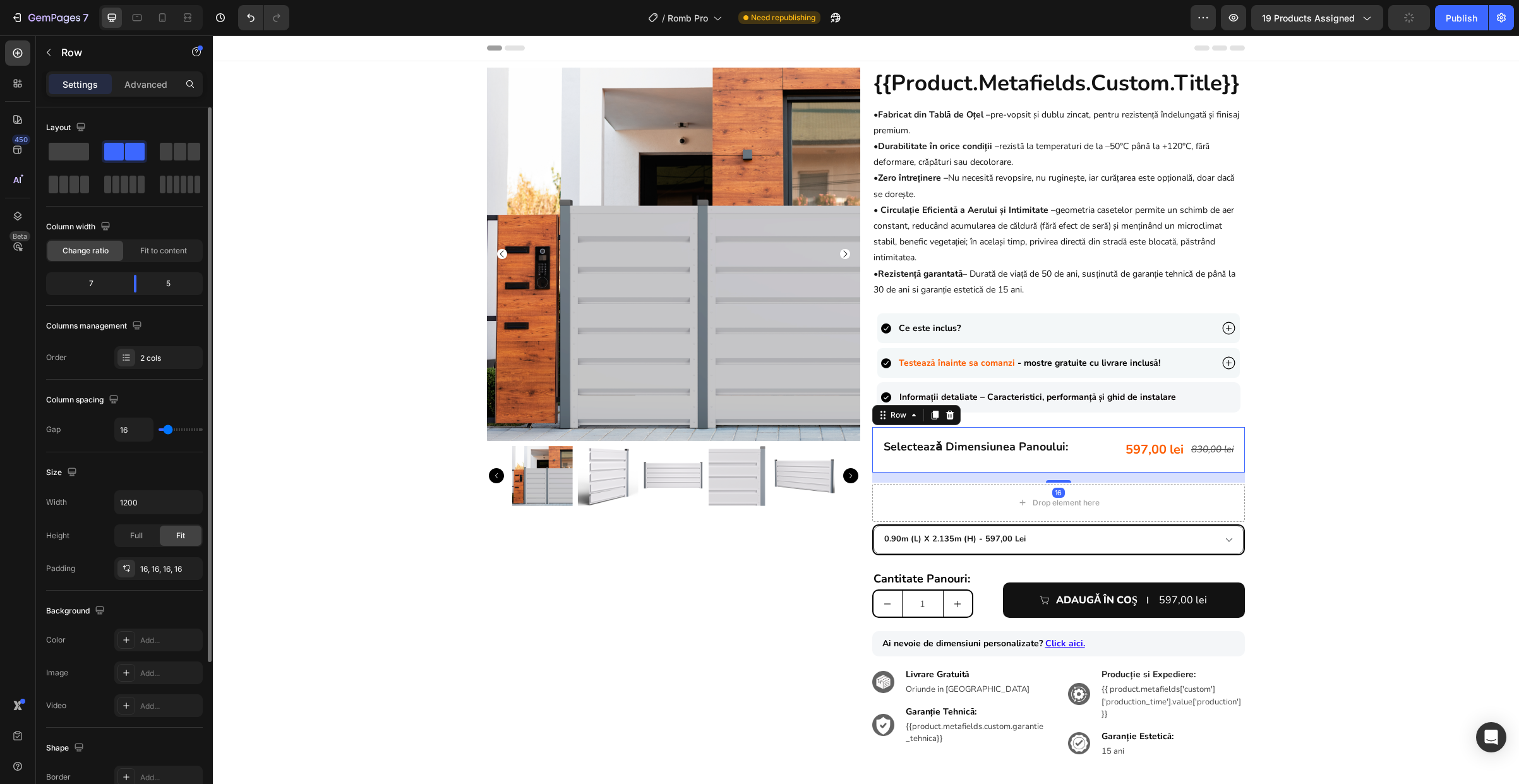
scroll to position [202, 0]
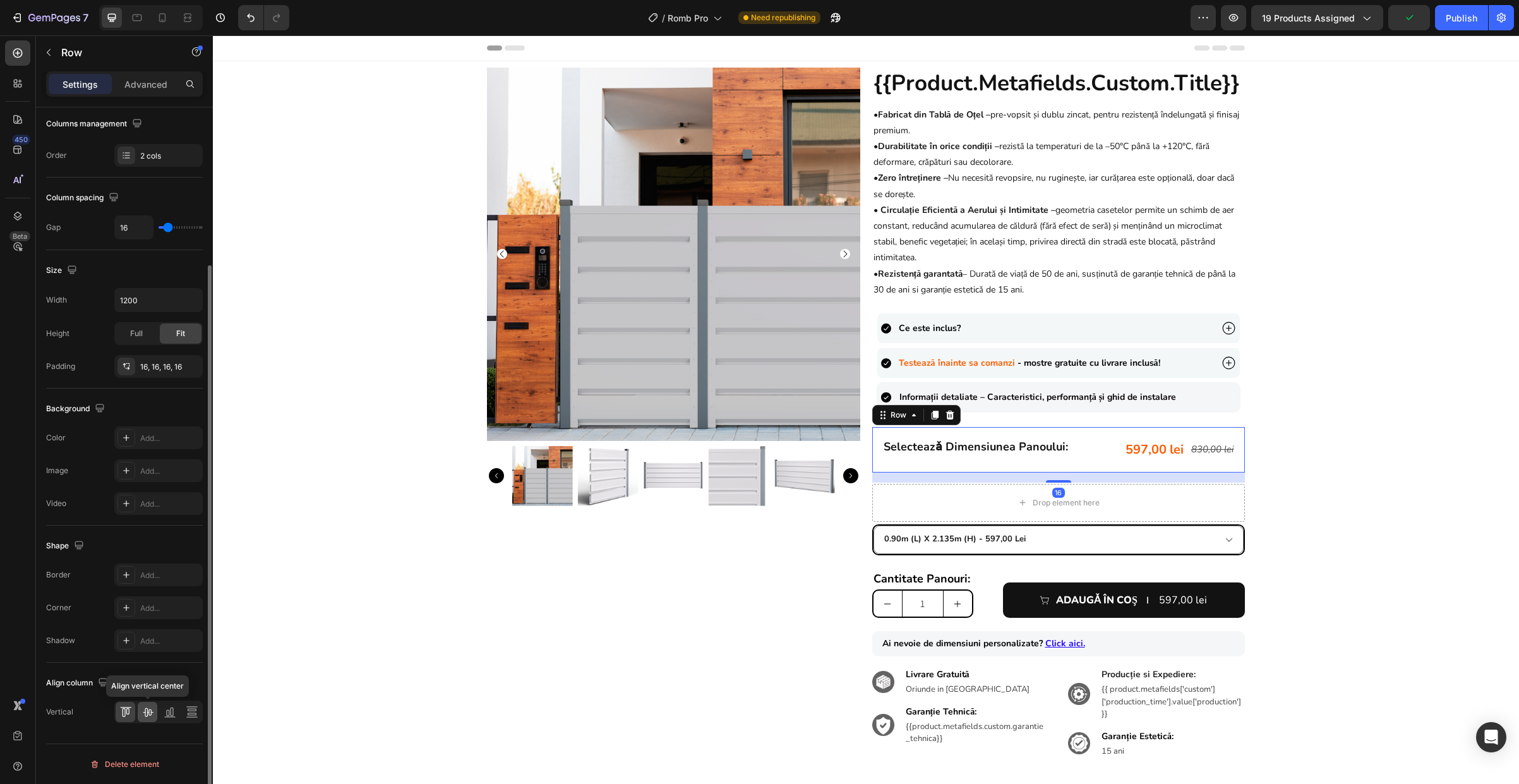
click at [148, 716] on icon at bounding box center [148, 712] width 13 height 13
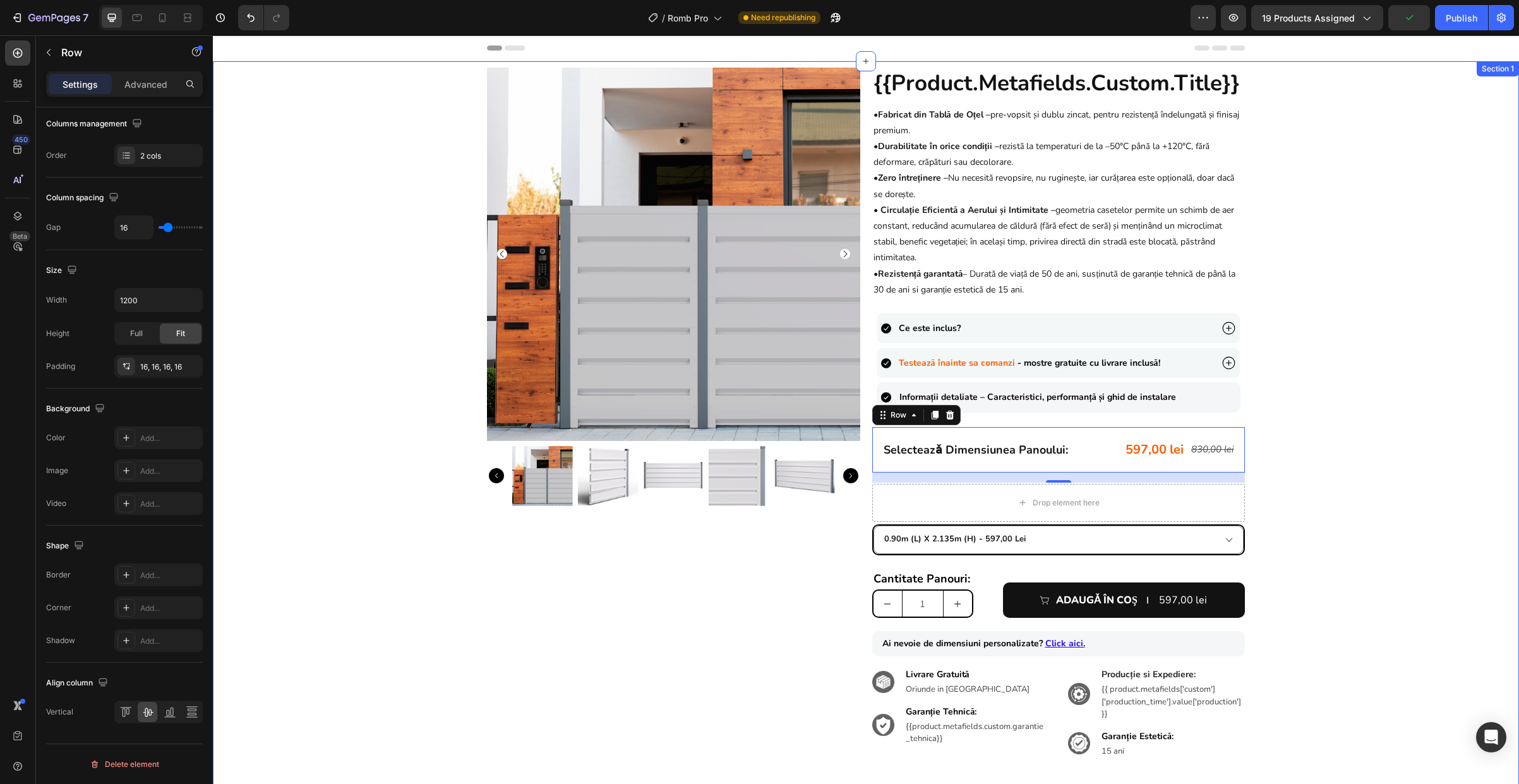
click at [1331, 452] on div "Product Images {{product.metafields.custom.title}} Heading • Fabricat din Tablă…" at bounding box center [866, 423] width 1306 height 711
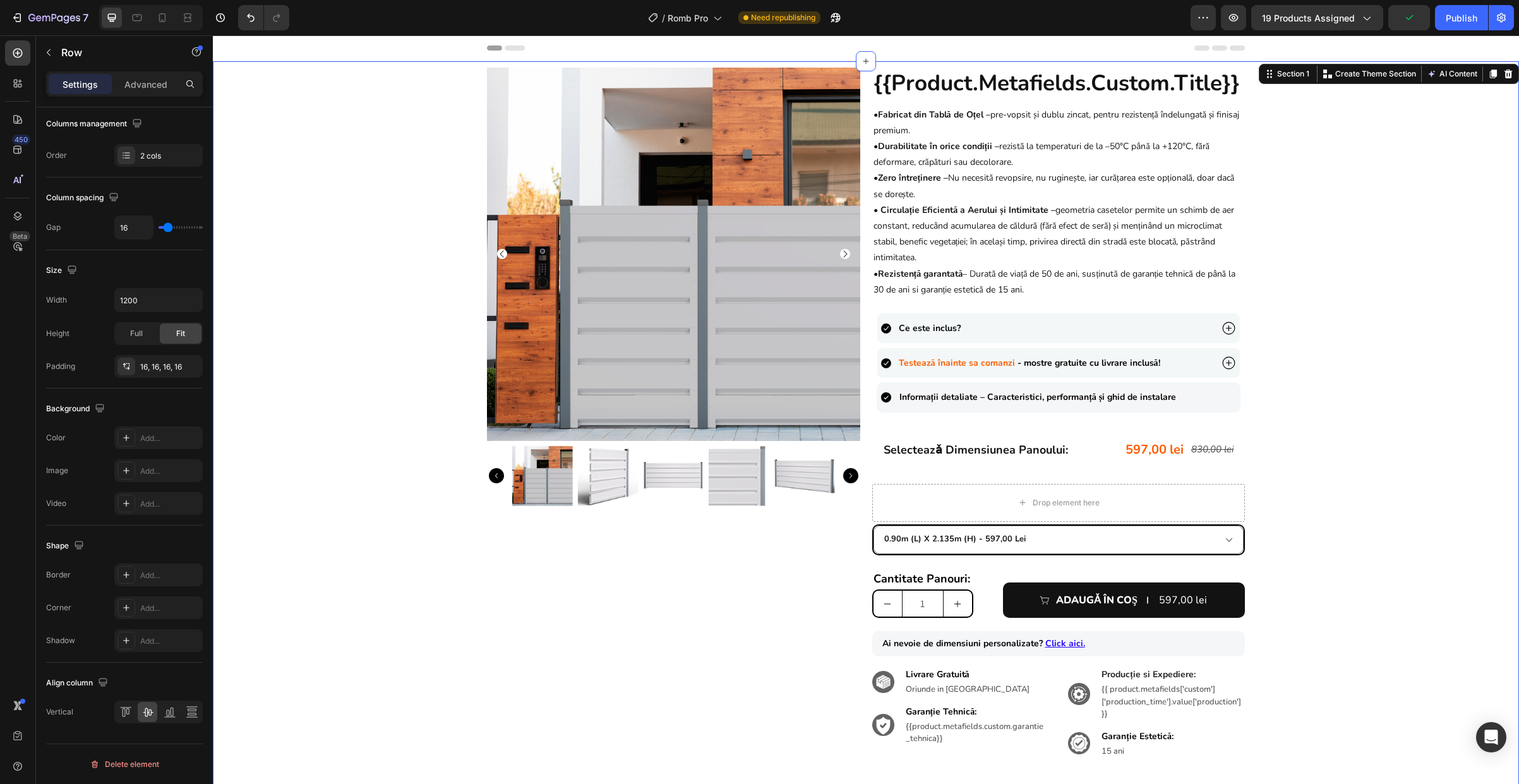
scroll to position [0, 0]
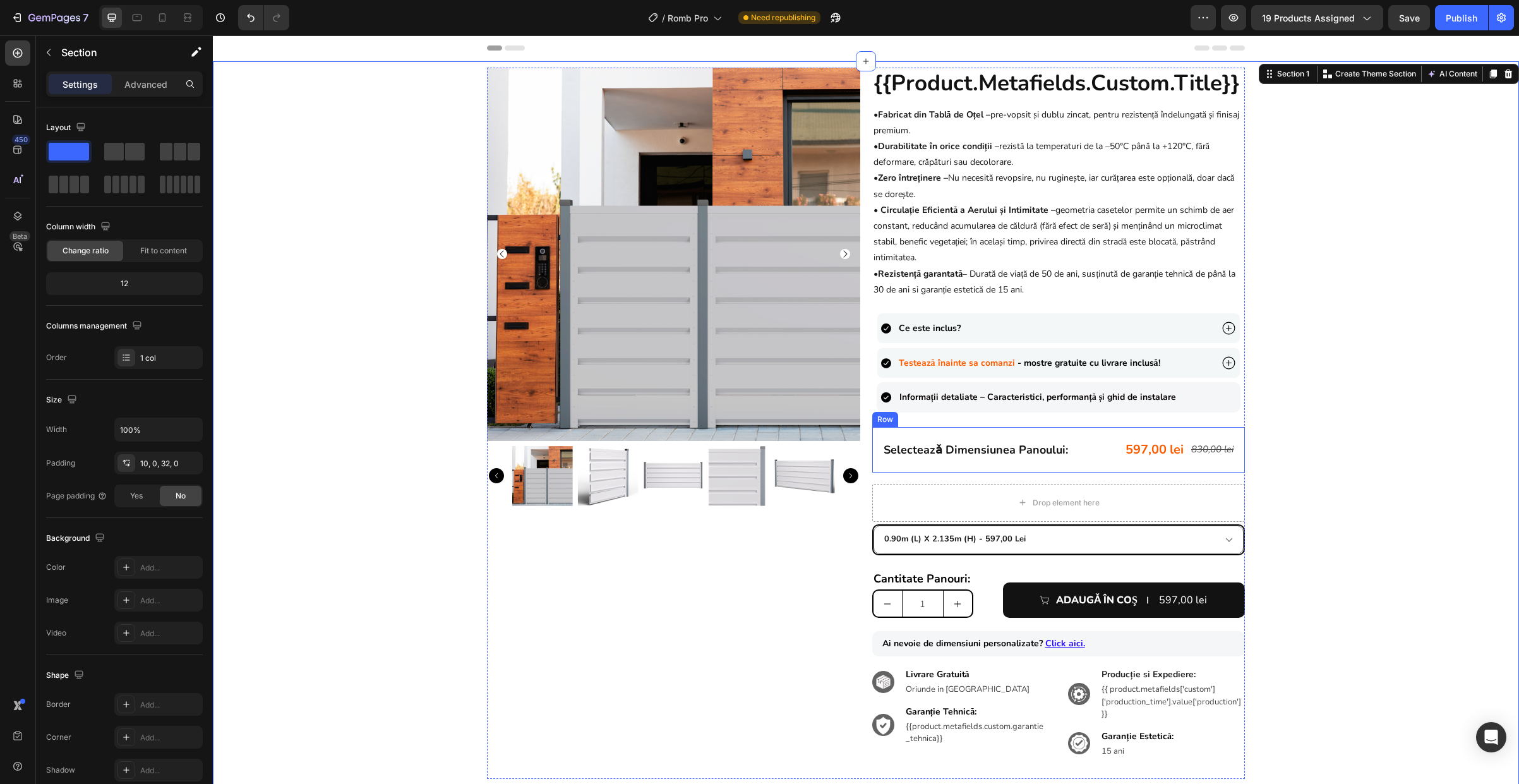
click at [1071, 463] on div "selecteazǎ dimensiunea panoului: Heading 597,00 lei Product Price Product Price…" at bounding box center [1059, 449] width 374 height 45
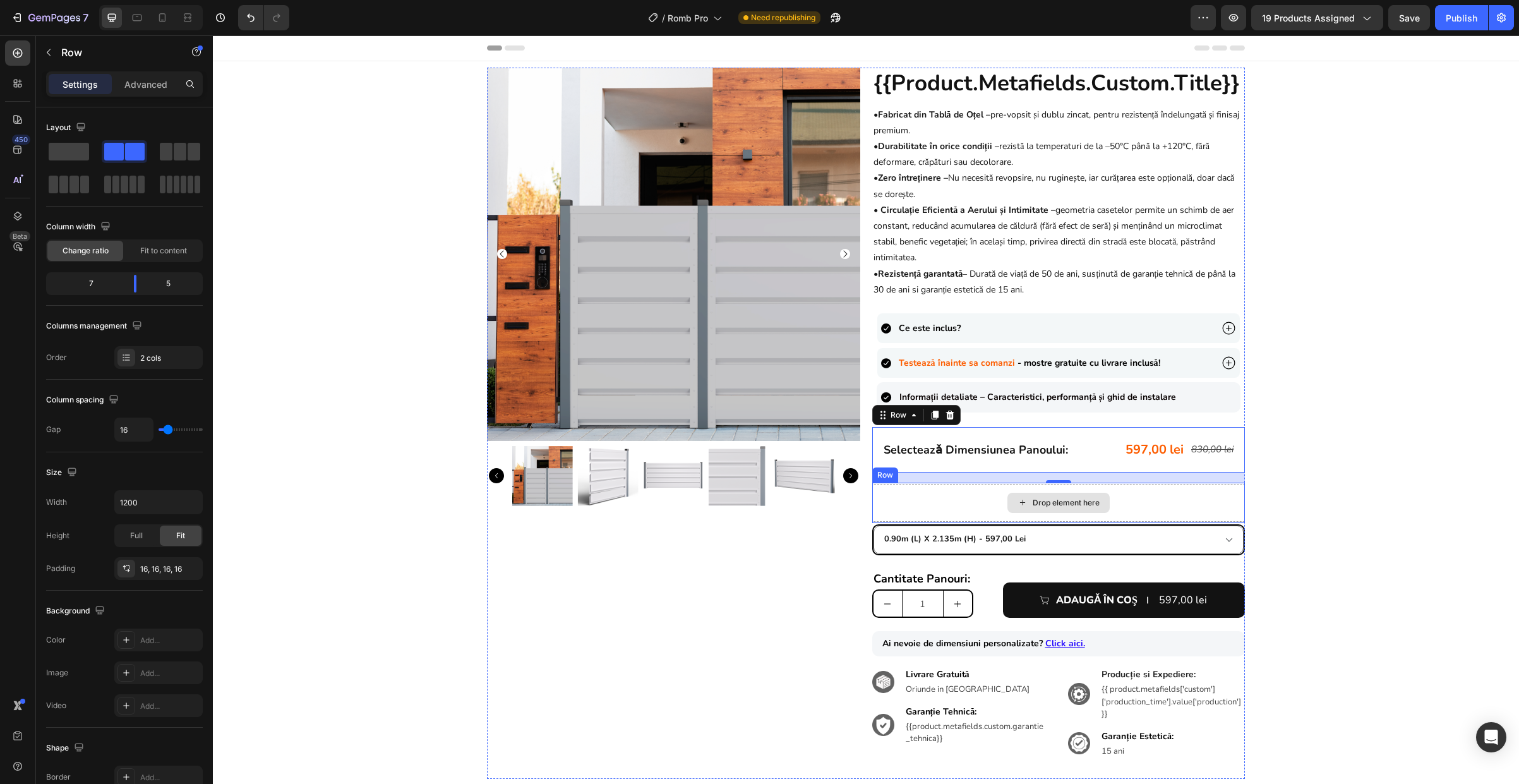
click at [911, 496] on div "Drop element here" at bounding box center [1059, 502] width 374 height 38
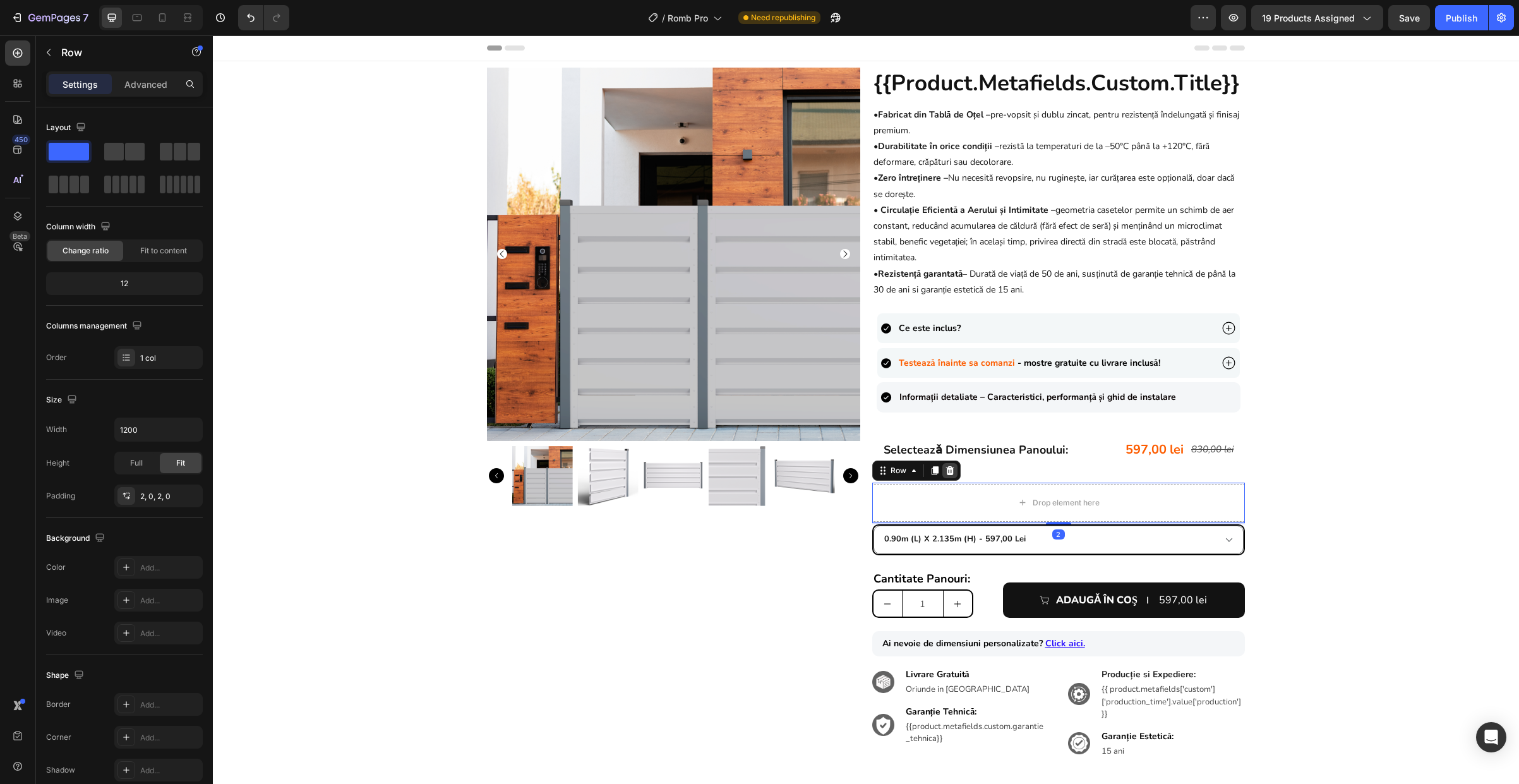
click at [945, 468] on icon at bounding box center [949, 470] width 8 height 9
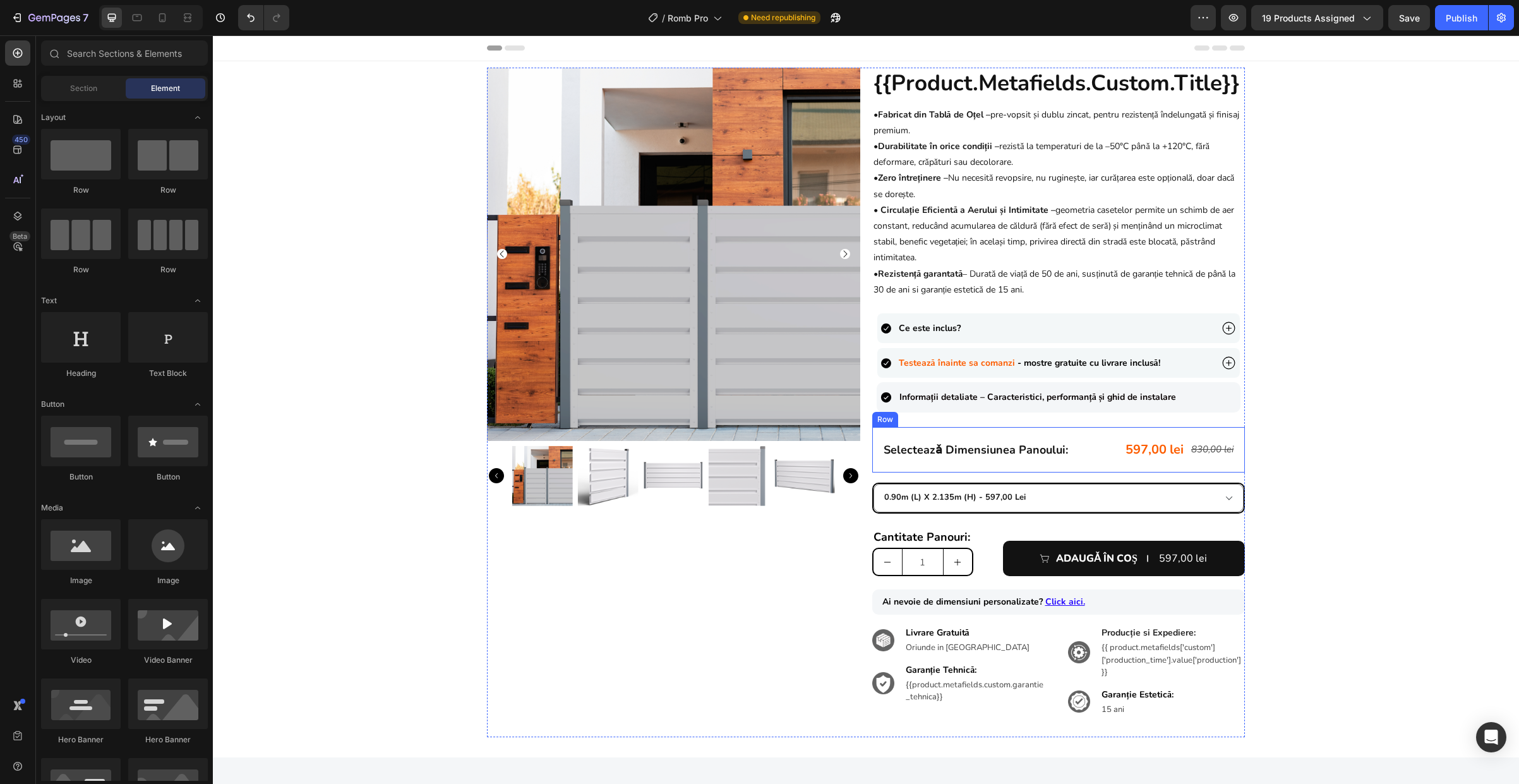
click at [1060, 466] on div "selecteazǎ dimensiunea panoului: Heading 597,00 lei Product Price Product Price…" at bounding box center [1059, 449] width 374 height 45
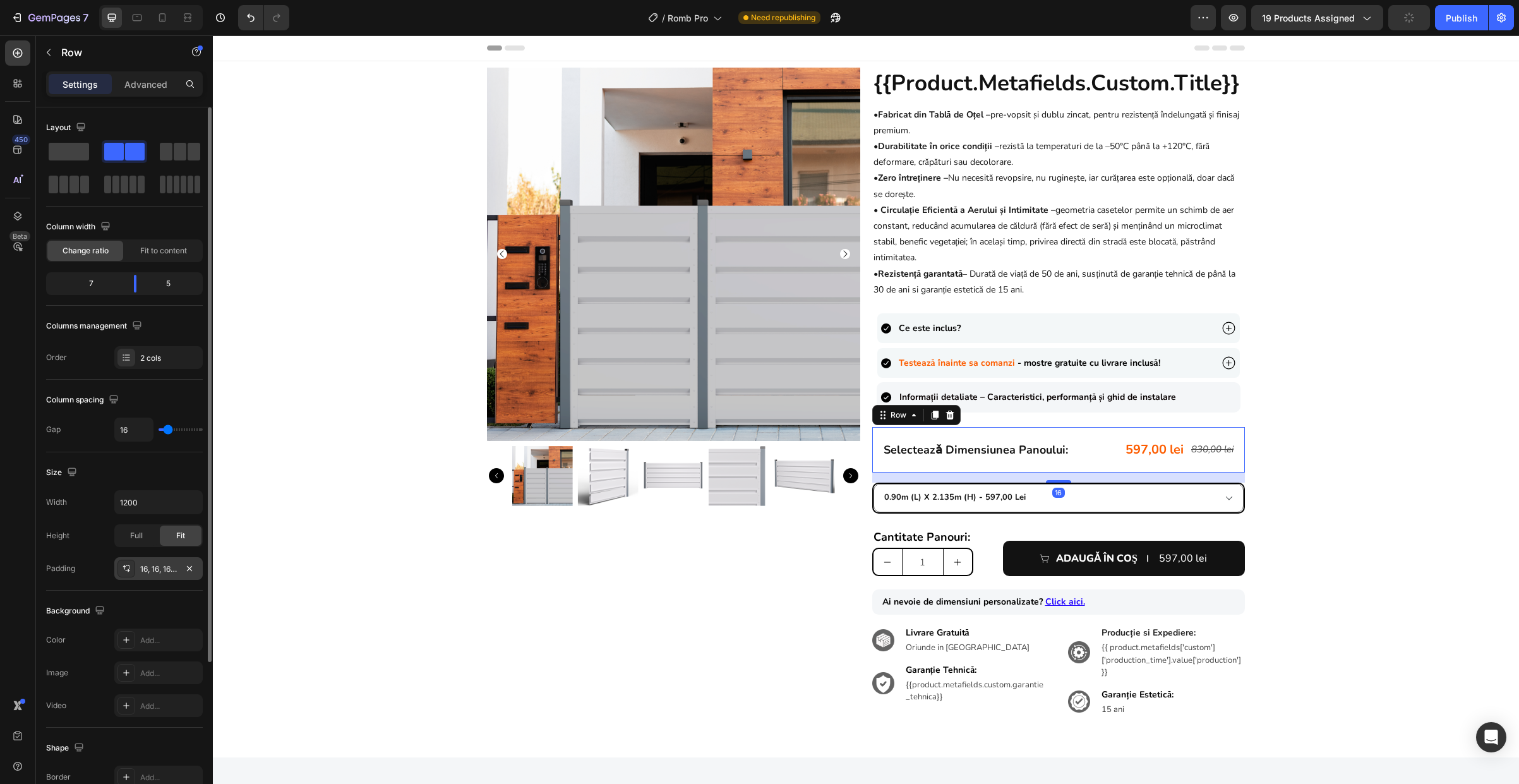
click at [162, 569] on div "16, 16, 16, 16" at bounding box center [158, 569] width 37 height 11
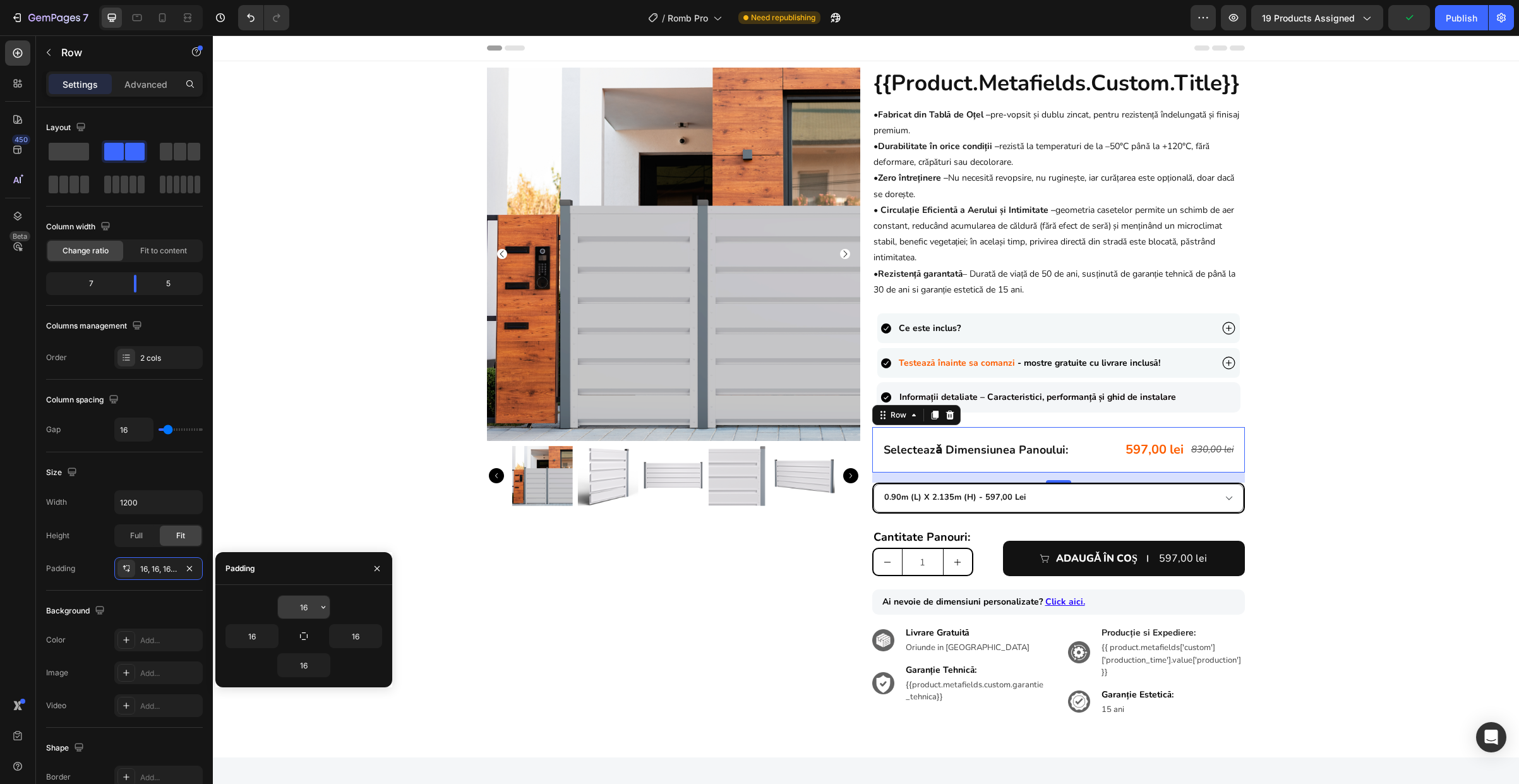
click at [314, 606] on input "16" at bounding box center [304, 606] width 52 height 23
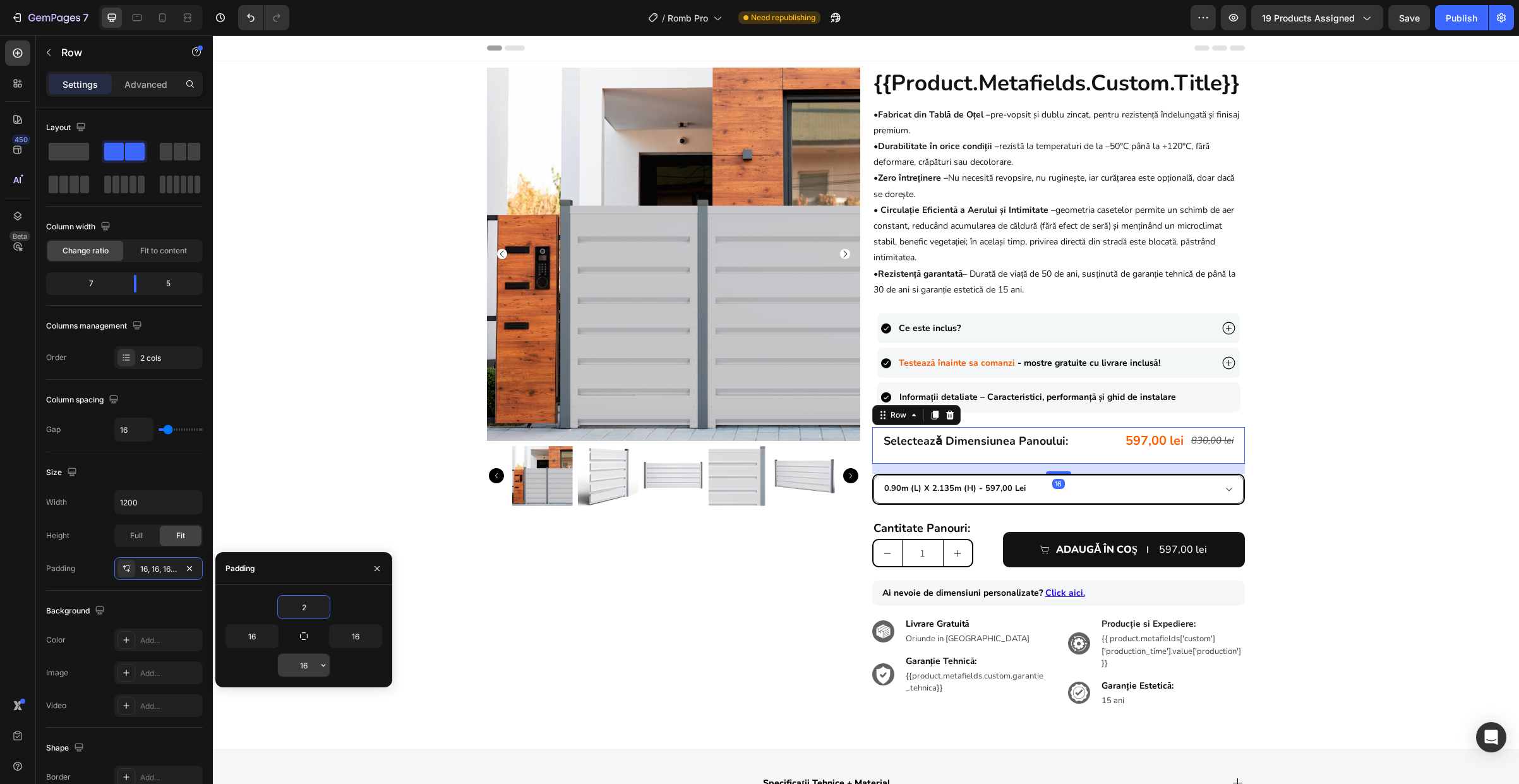
type input "2"
click at [314, 662] on input "16" at bounding box center [304, 665] width 52 height 23
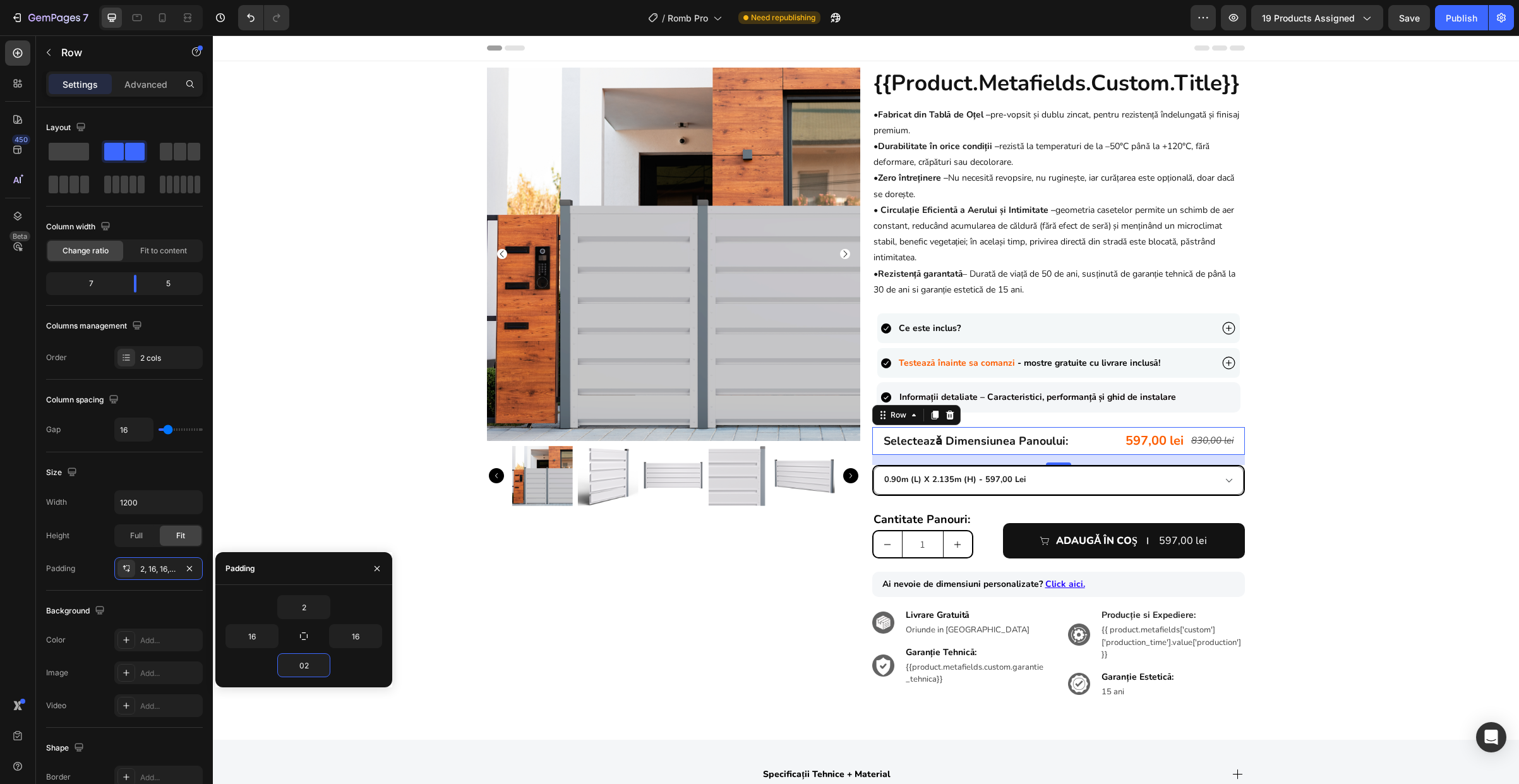
type input "0"
type input "2"
click at [259, 636] on input "16" at bounding box center [252, 636] width 52 height 23
type input "0"
click at [368, 636] on input "16" at bounding box center [356, 636] width 52 height 23
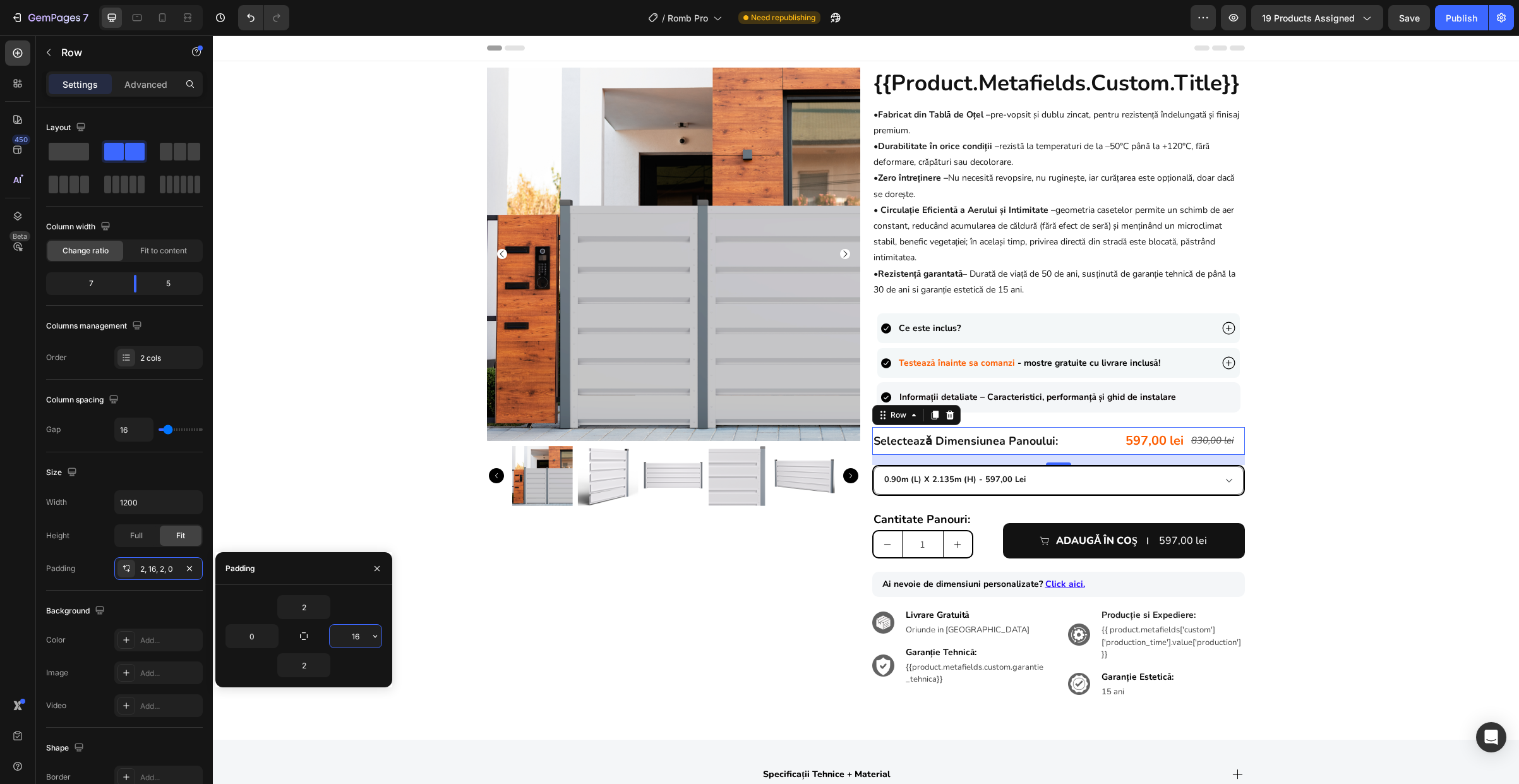
type input "0"
click at [1315, 468] on div "Product Images {{product.metafields.custom.title}} Heading • Fabricat din Tablă…" at bounding box center [866, 393] width 1306 height 652
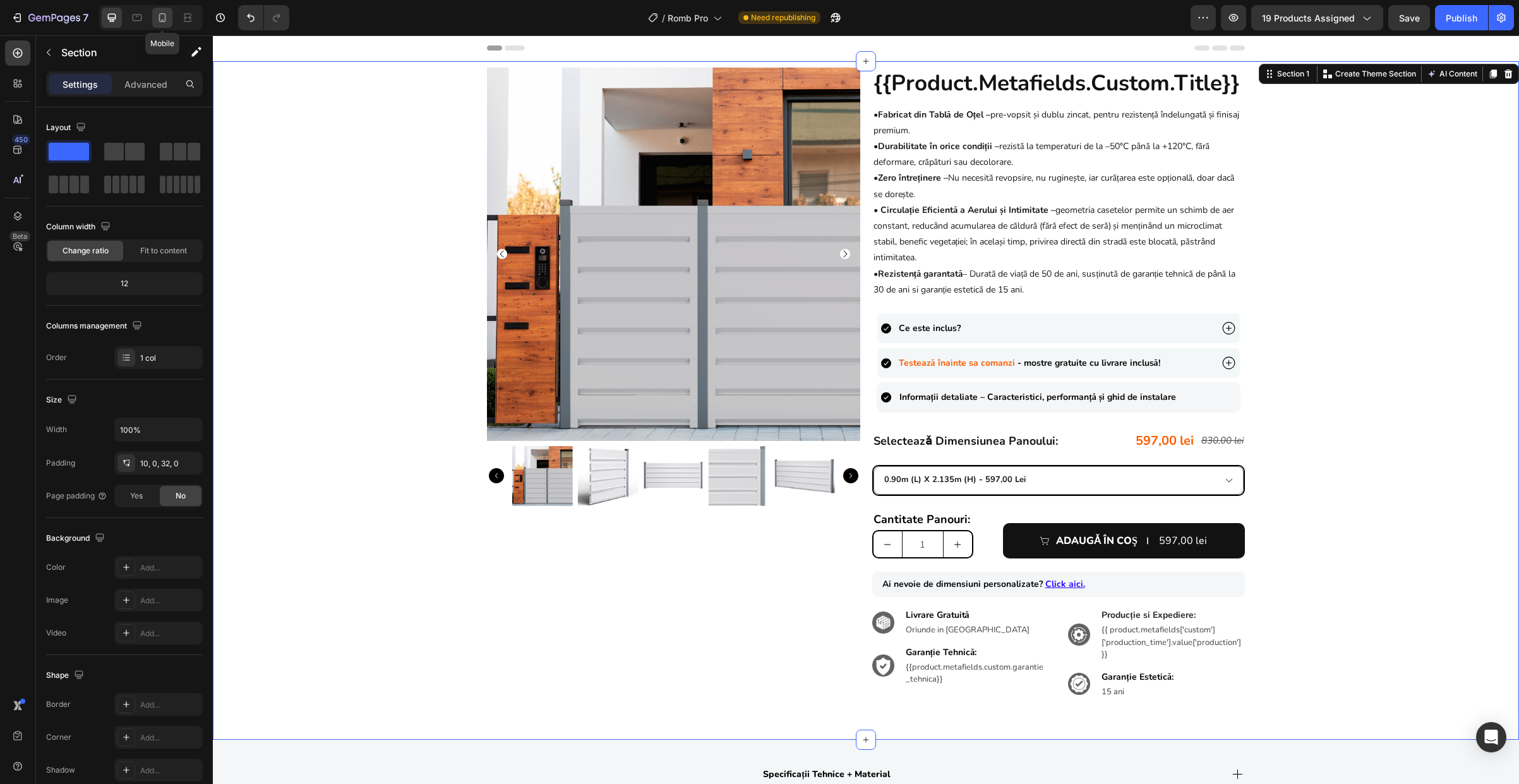
click at [164, 22] on icon at bounding box center [162, 17] width 13 height 13
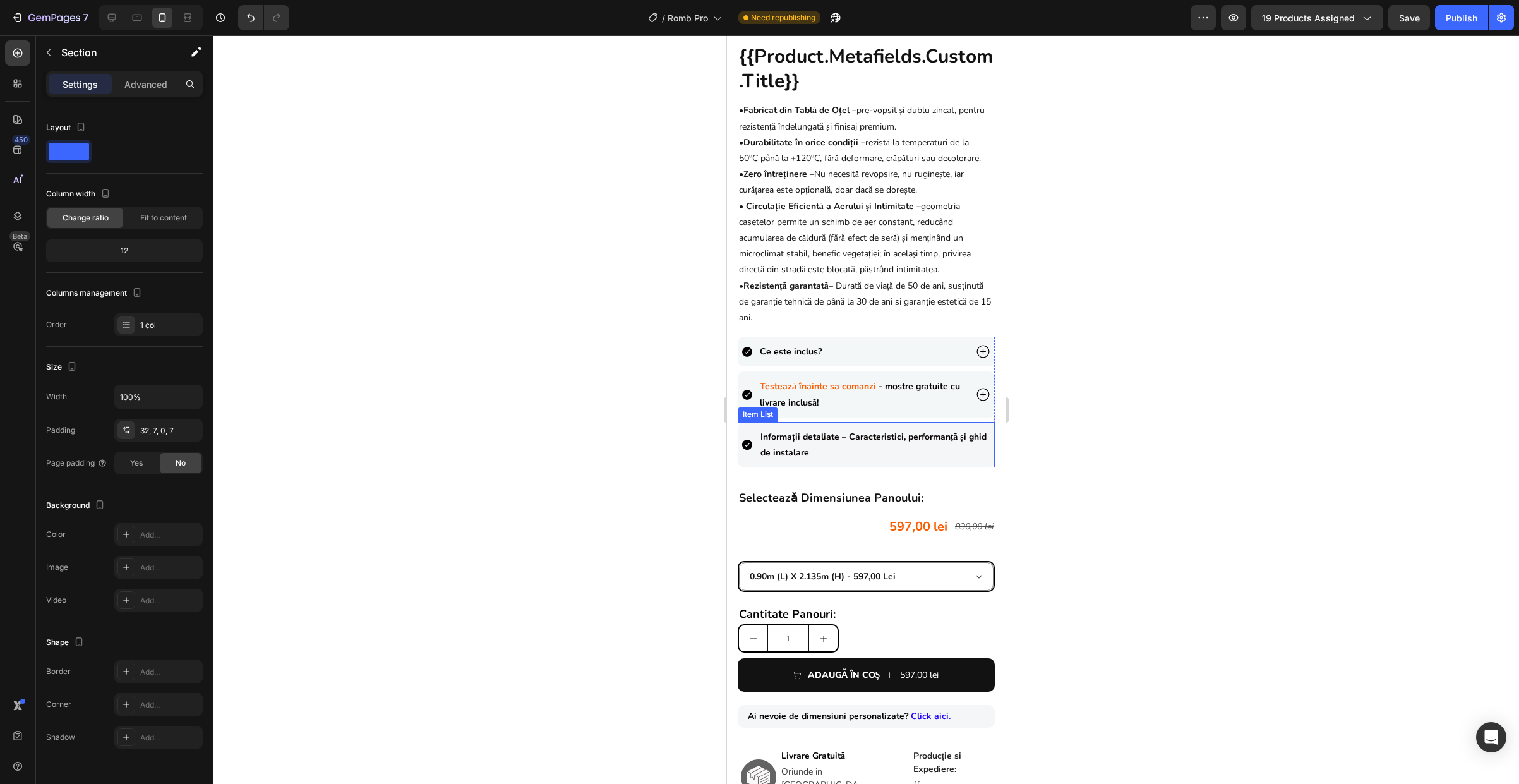
scroll to position [360, 0]
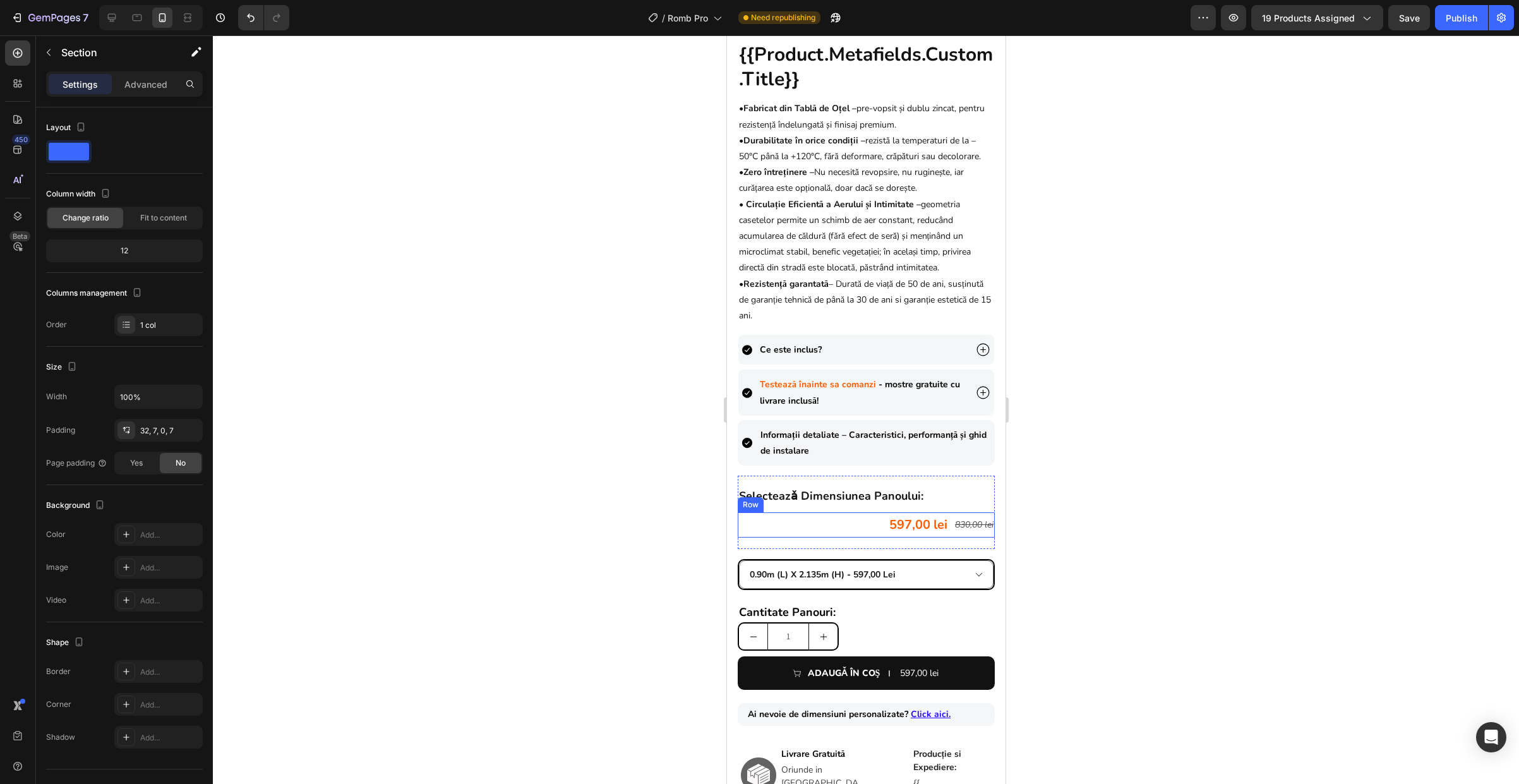
click at [863, 536] on div "597,00 lei Product Price Product Price 830,00 lei Product Price Product Price R…" at bounding box center [865, 525] width 257 height 25
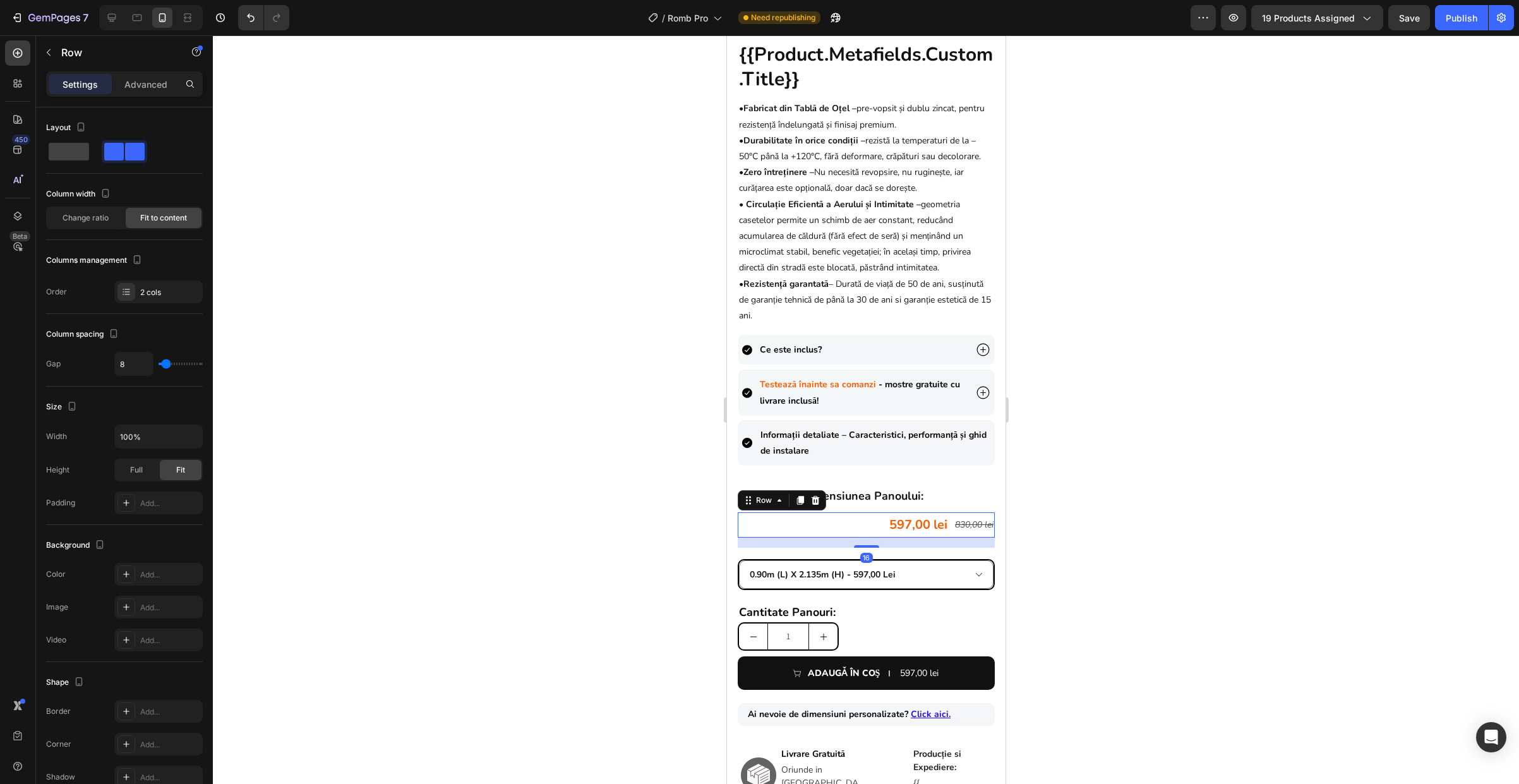
click at [795, 505] on icon at bounding box center [800, 500] width 10 height 10
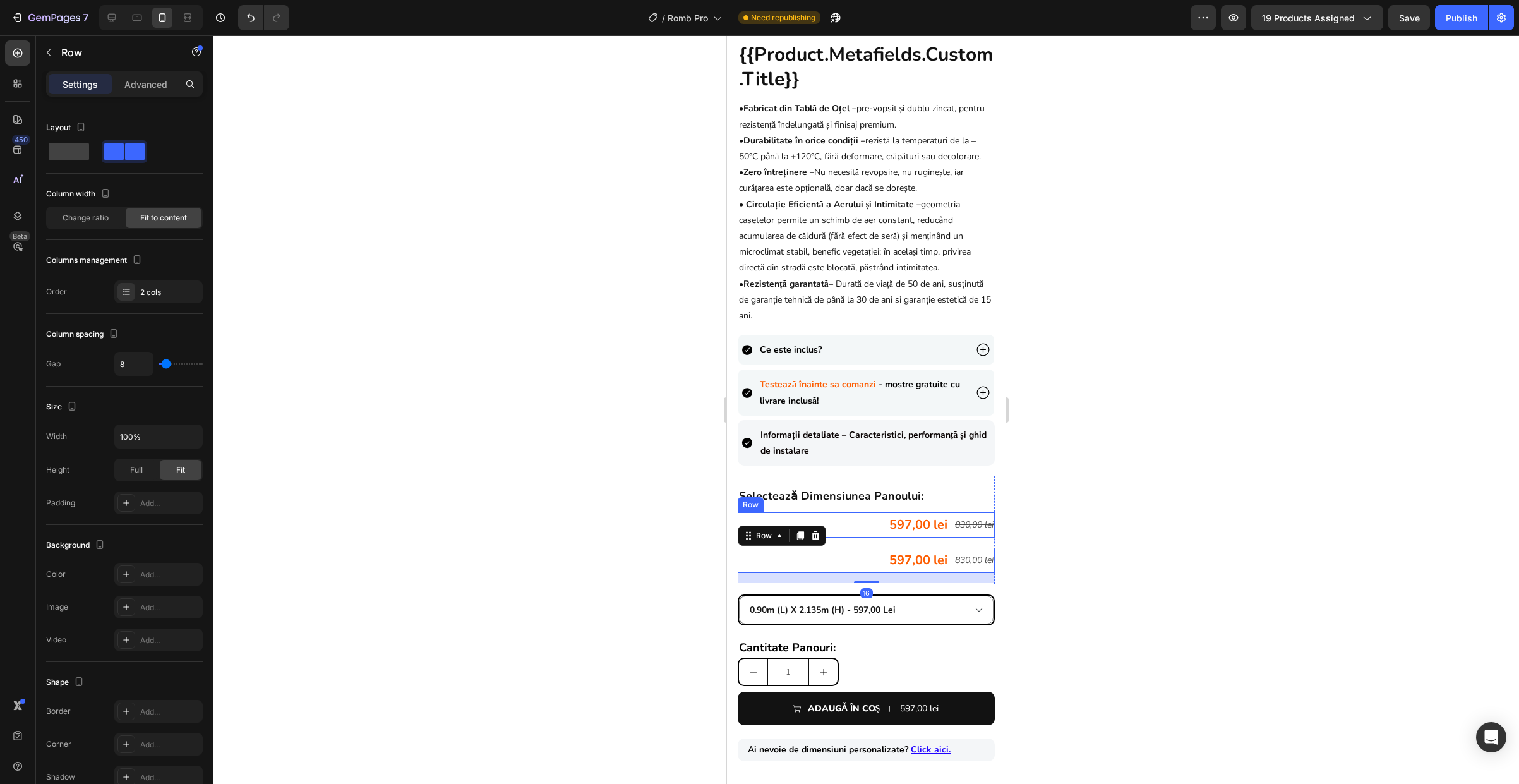
click at [863, 534] on div "597,00 lei Product Price Product Price 830,00 lei Product Price Product Price R…" at bounding box center [865, 525] width 257 height 25
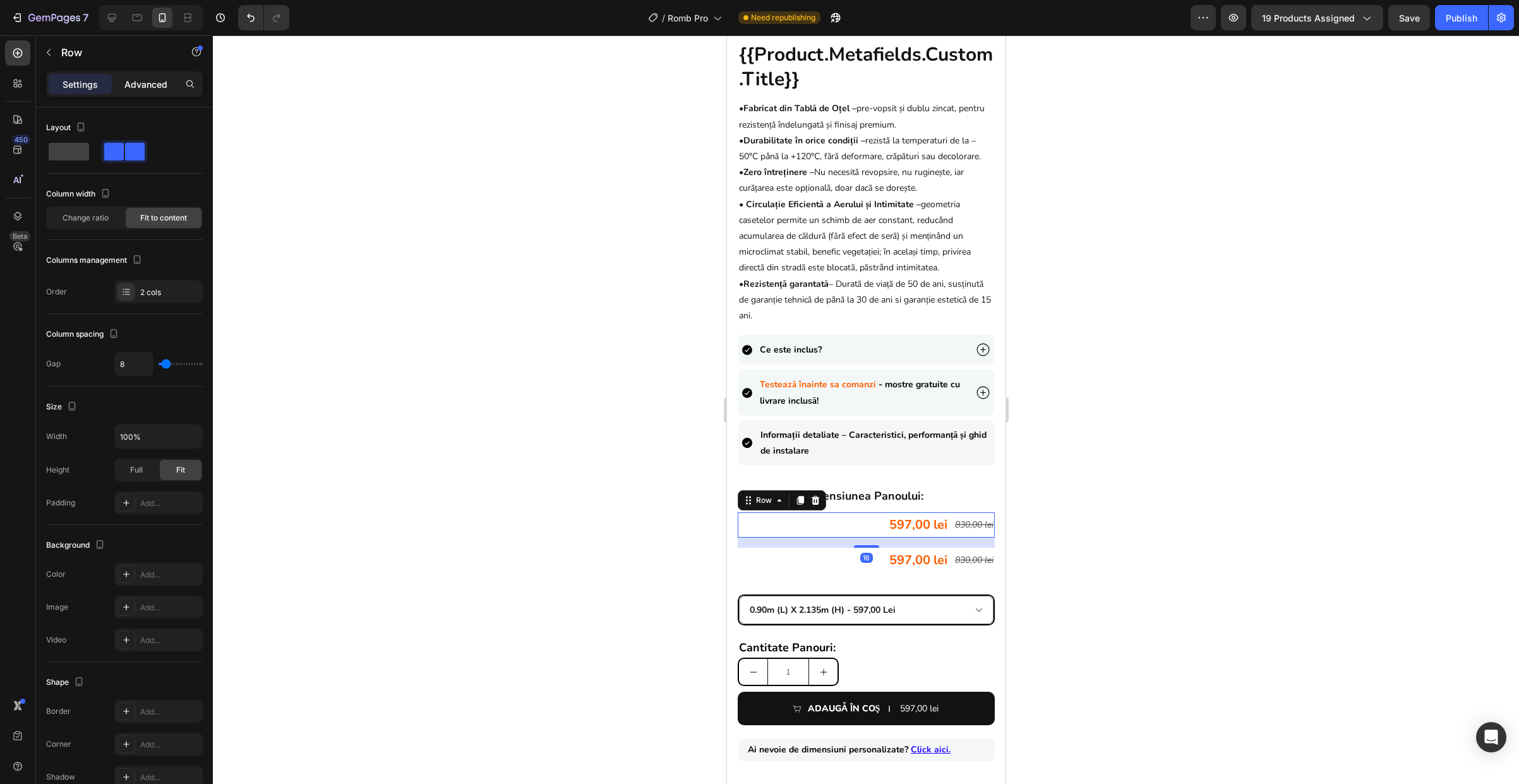
click at [160, 89] on p "Advanced" at bounding box center [146, 84] width 43 height 13
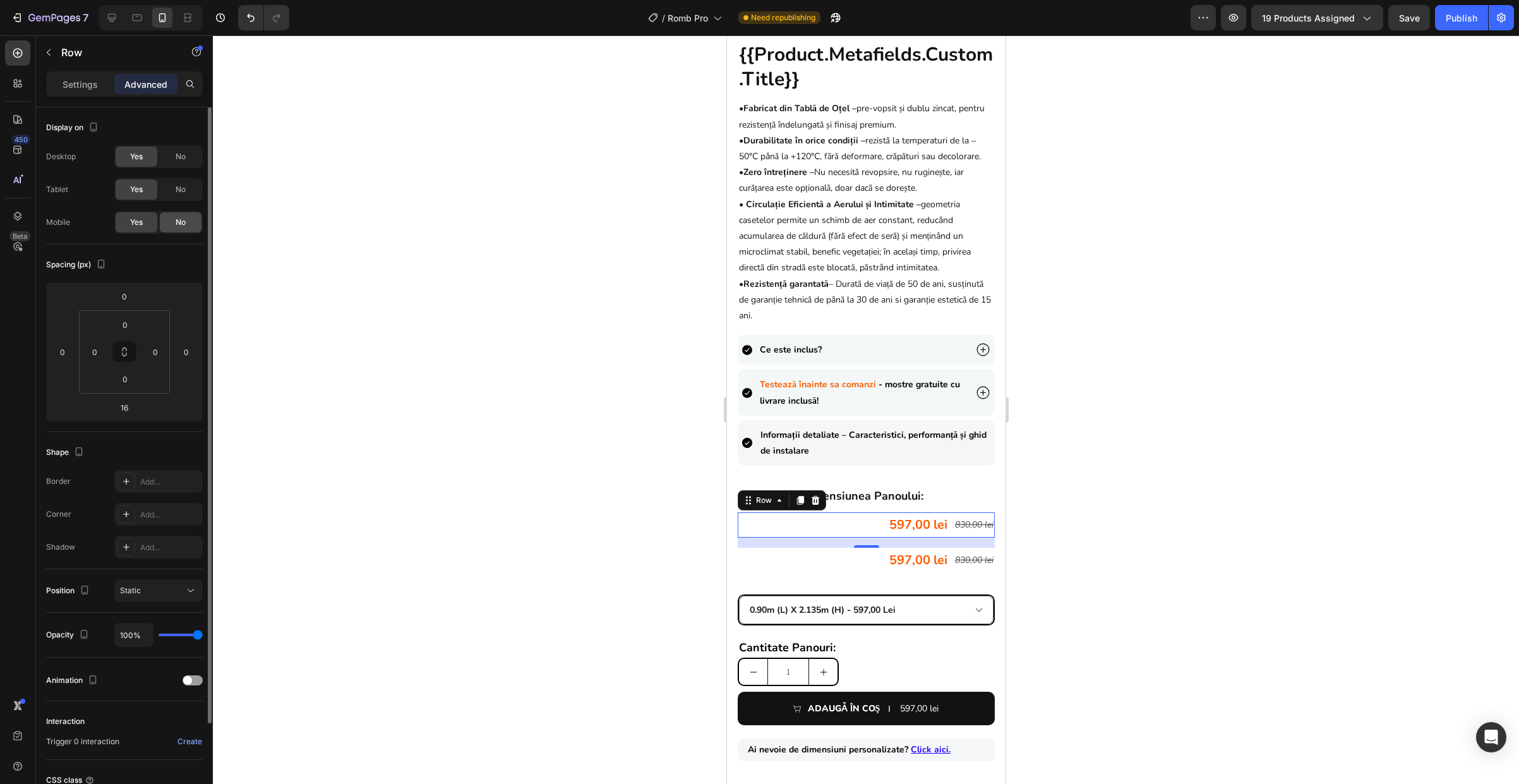
click at [178, 220] on span "No" at bounding box center [181, 222] width 10 height 11
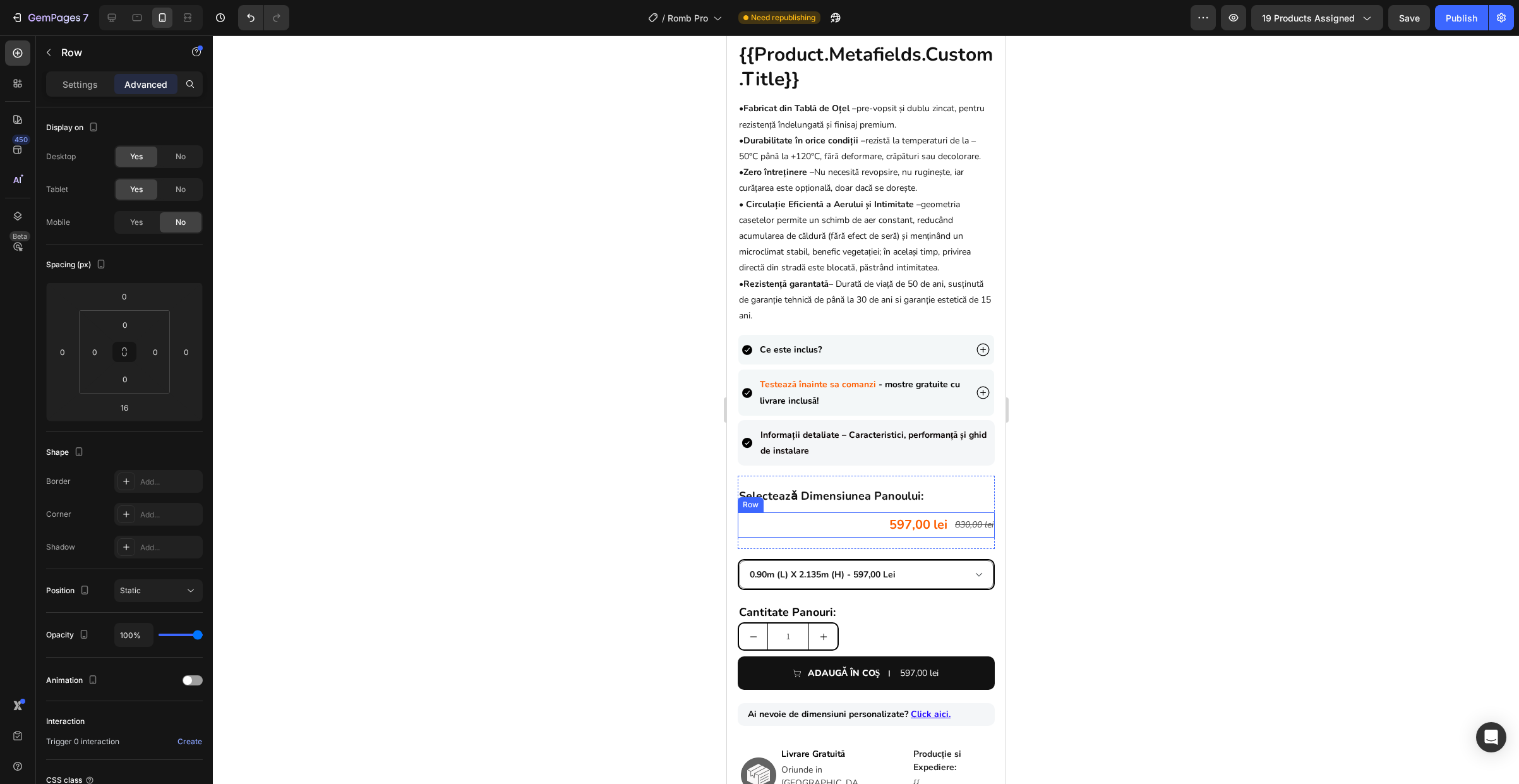
click at [824, 528] on div "597,00 lei Product Price Product Price 830,00 lei Product Price Product Price R…" at bounding box center [865, 525] width 257 height 25
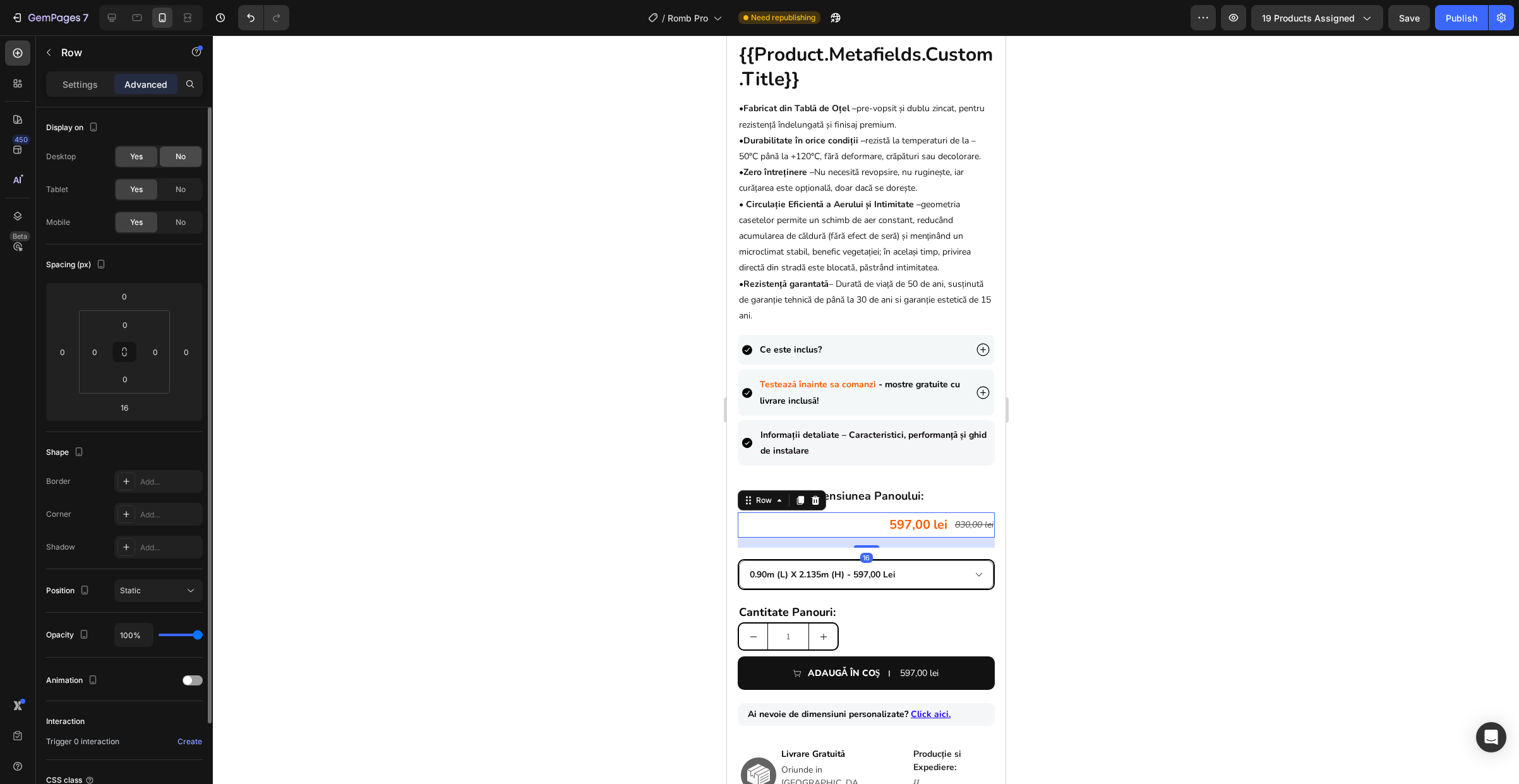
click at [174, 157] on div "No" at bounding box center [181, 156] width 42 height 20
click at [185, 192] on div "No" at bounding box center [181, 189] width 42 height 20
click at [1104, 537] on div at bounding box center [866, 410] width 1306 height 748
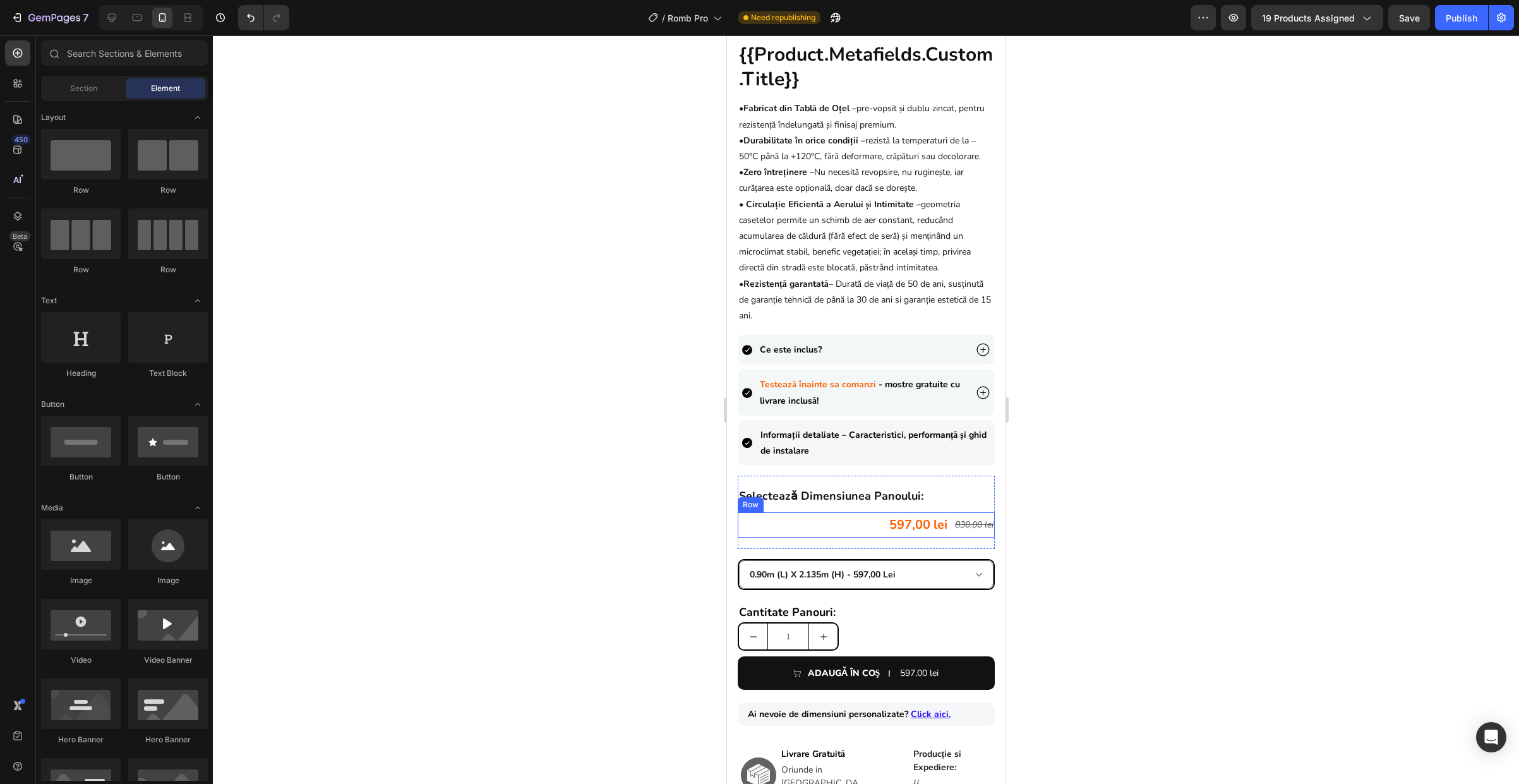
click at [841, 537] on div "597,00 lei Product Price Product Price 830,00 lei Product Price Product Price R…" at bounding box center [865, 525] width 257 height 25
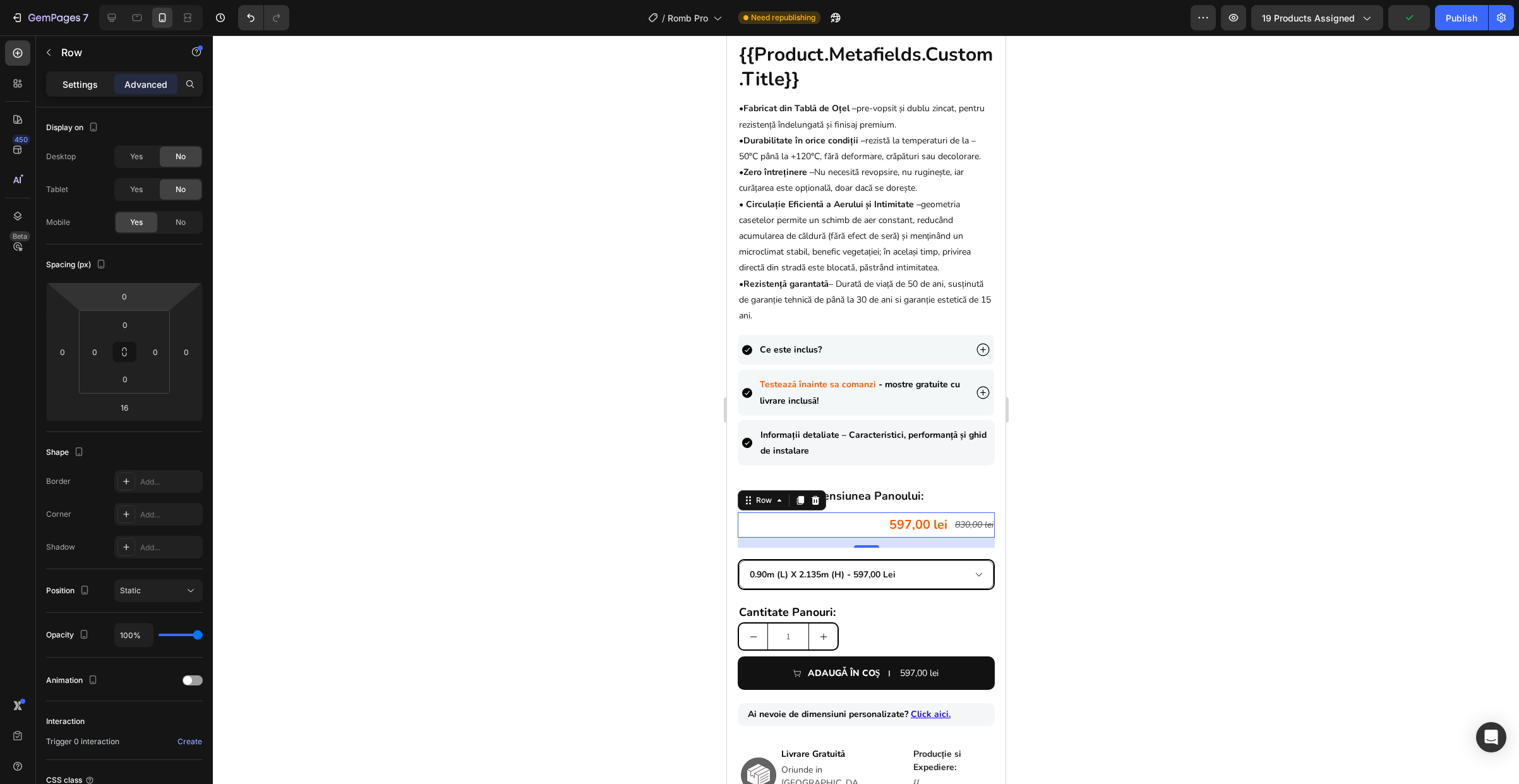
click at [84, 91] on div "Settings" at bounding box center [80, 84] width 63 height 20
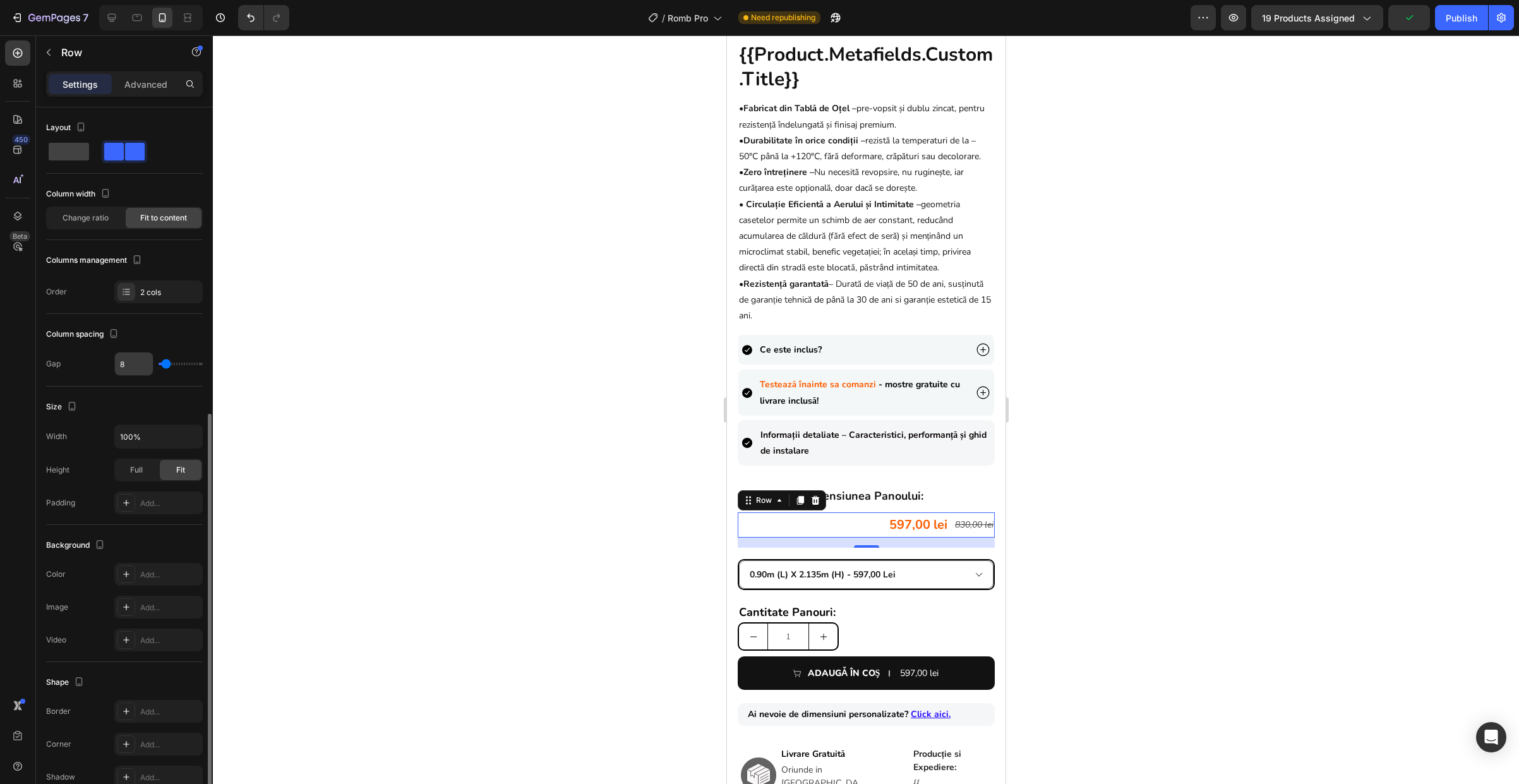
scroll to position [169, 0]
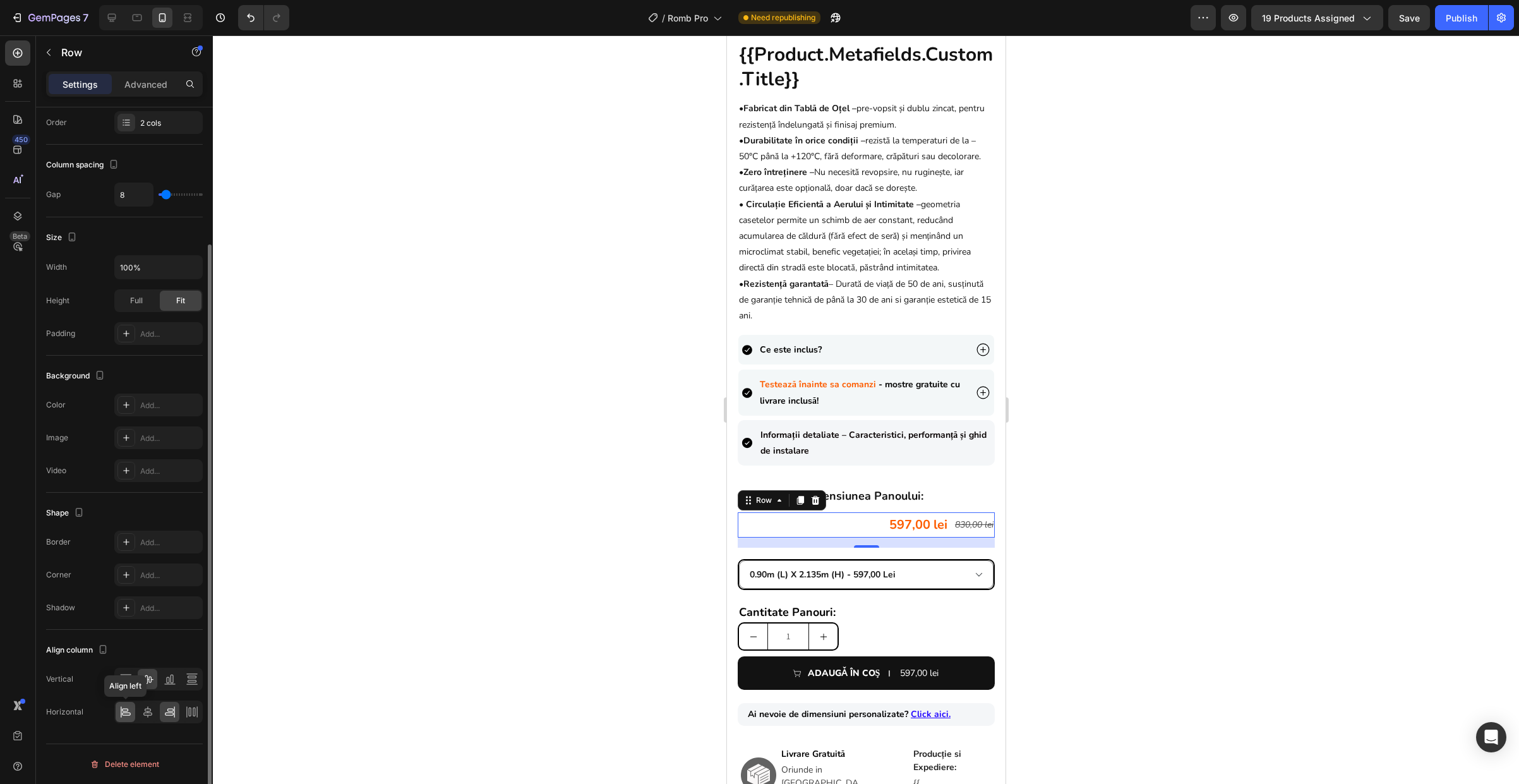
click at [131, 716] on div at bounding box center [125, 712] width 20 height 20
click at [1117, 536] on div at bounding box center [866, 410] width 1306 height 748
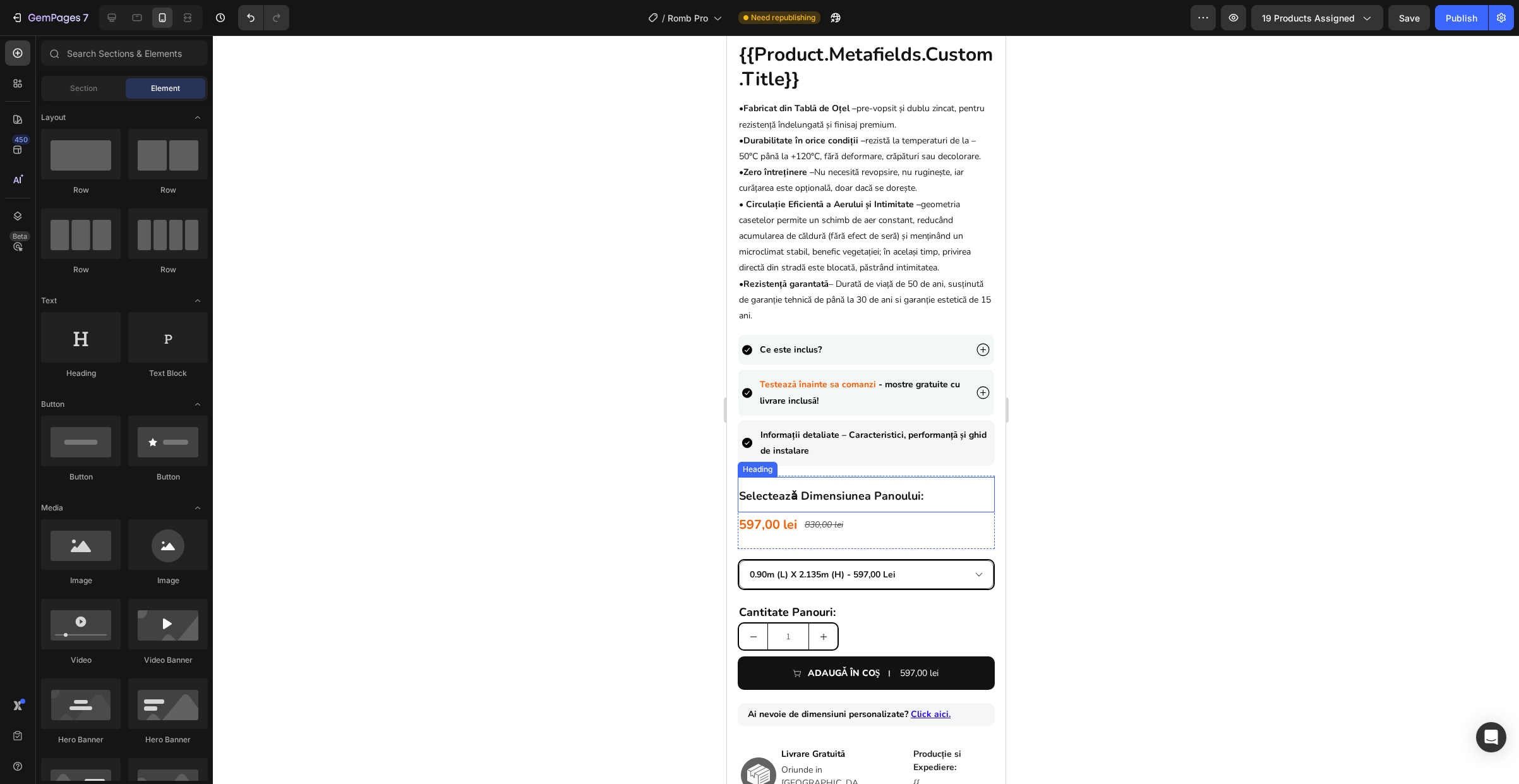
click at [915, 503] on strong "selecteazǎ dimensiunea panoului:" at bounding box center [830, 495] width 185 height 15
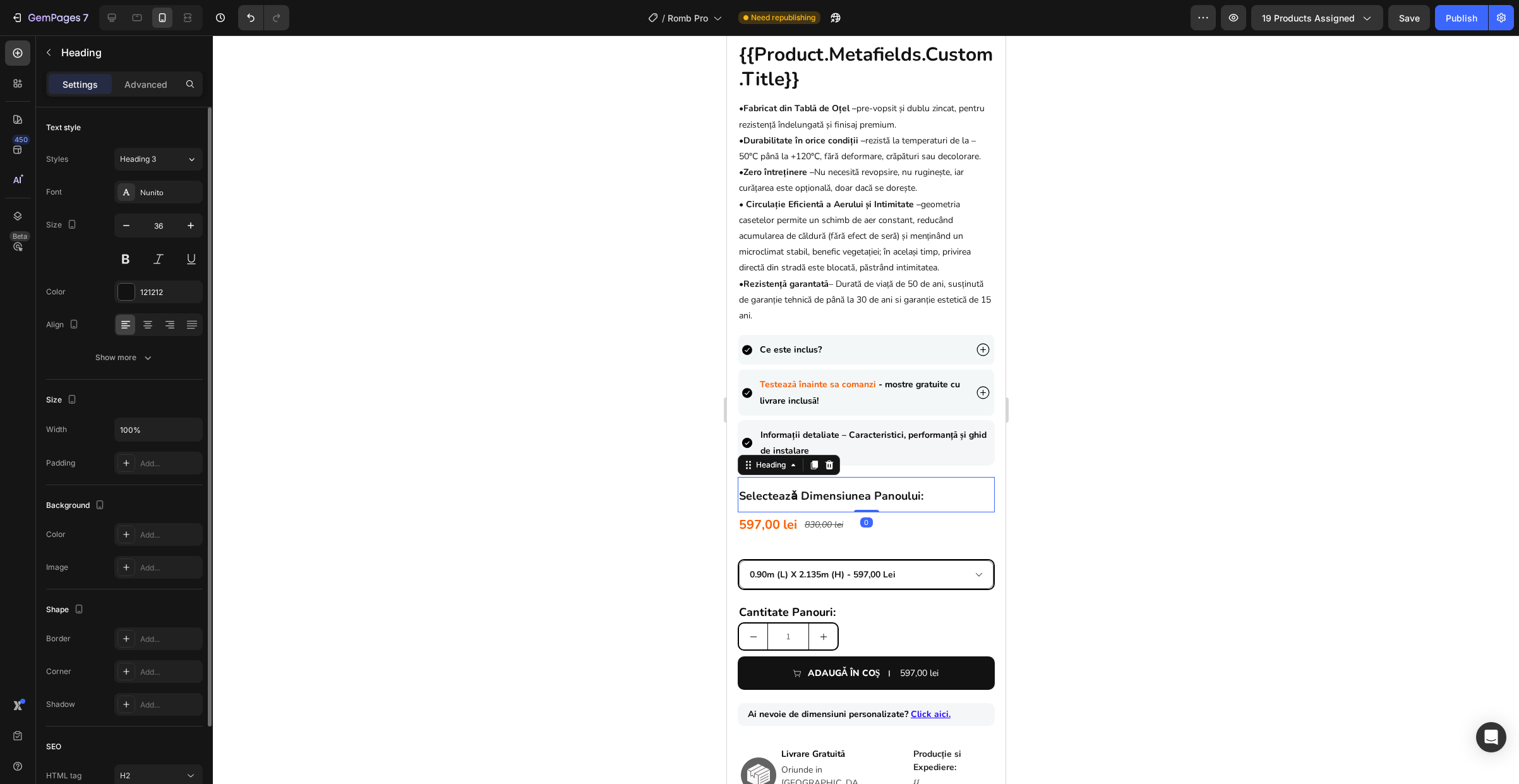
scroll to position [107, 0]
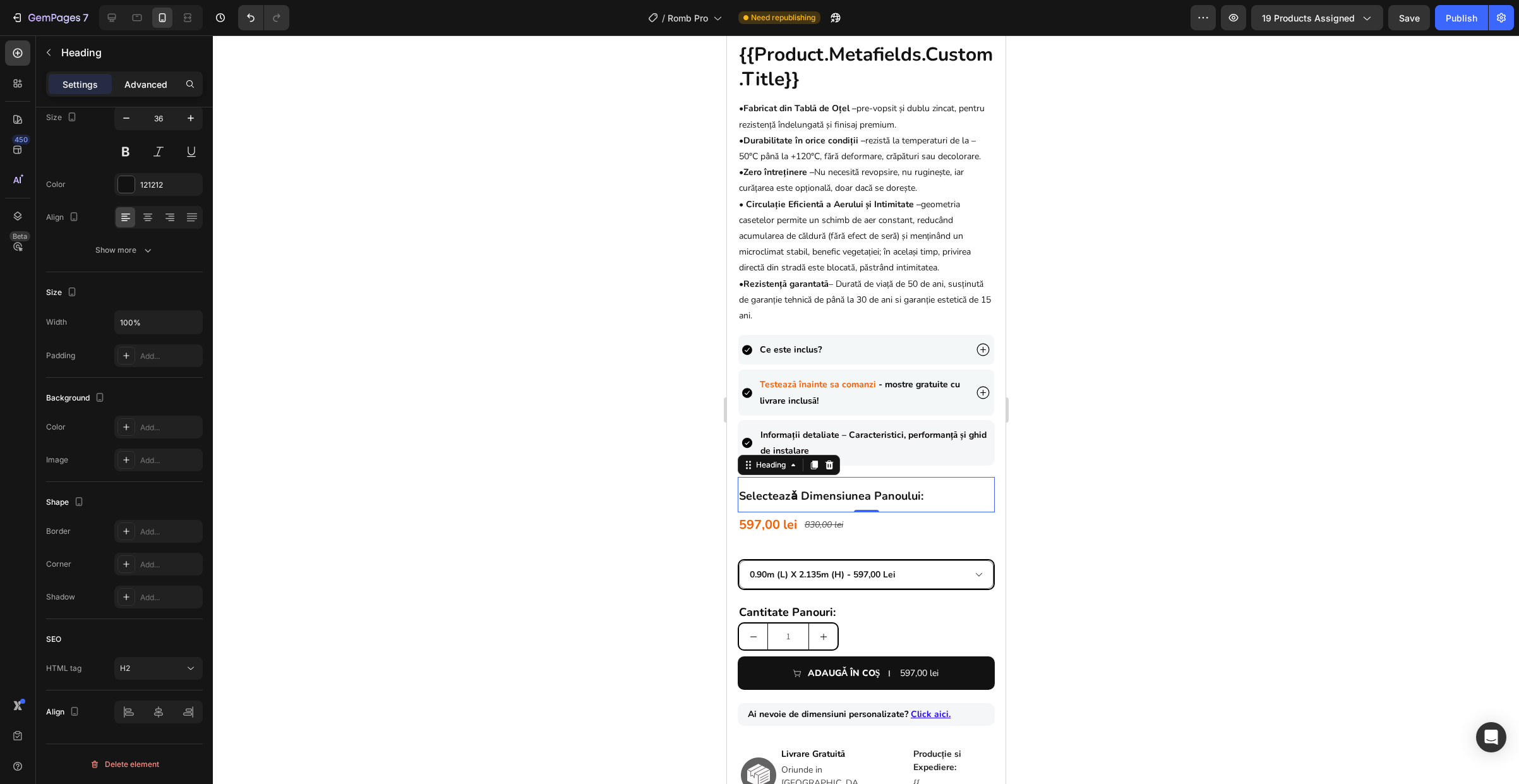
click at [137, 77] on div "Advanced" at bounding box center [146, 84] width 63 height 20
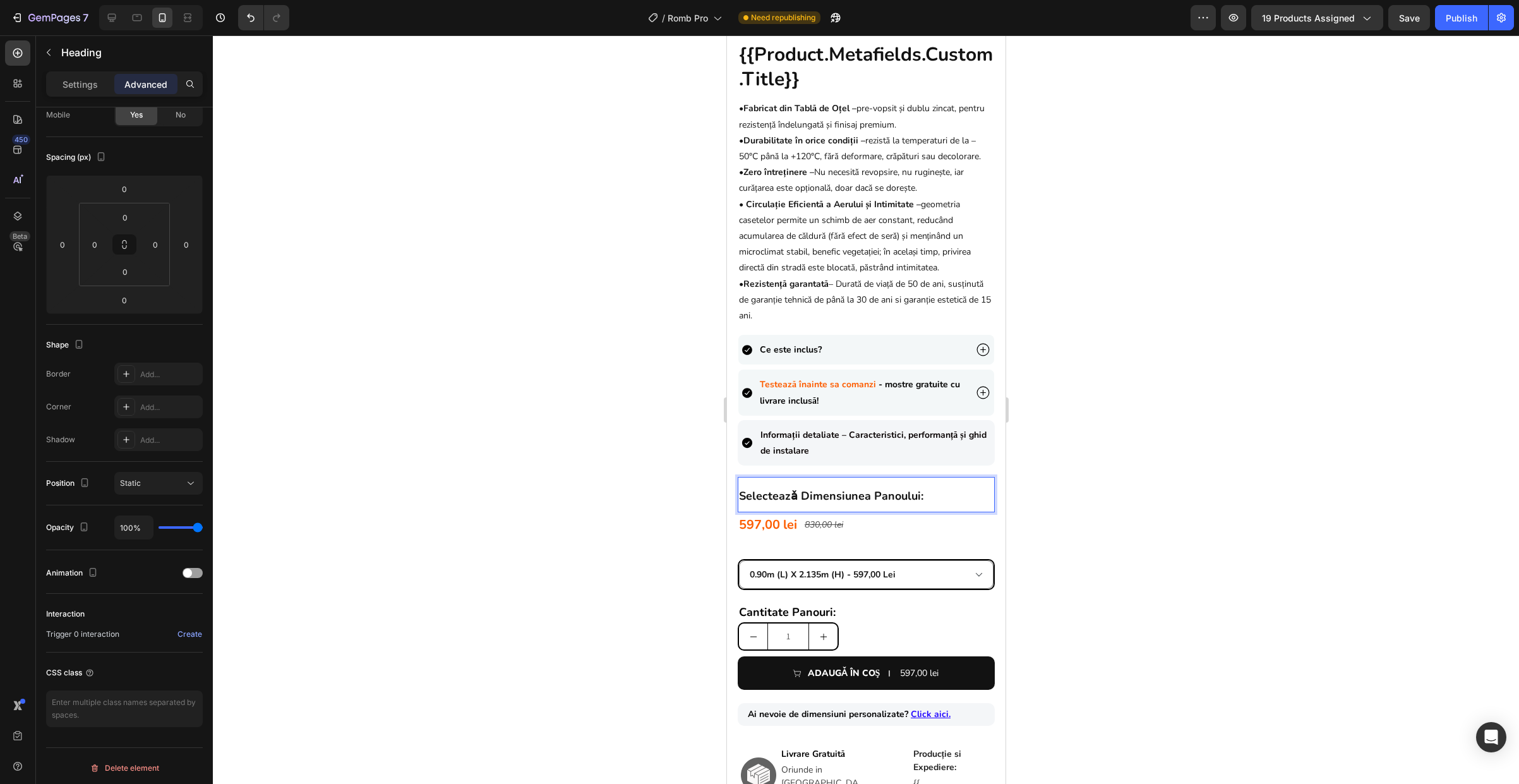
click at [1152, 535] on div at bounding box center [866, 410] width 1306 height 748
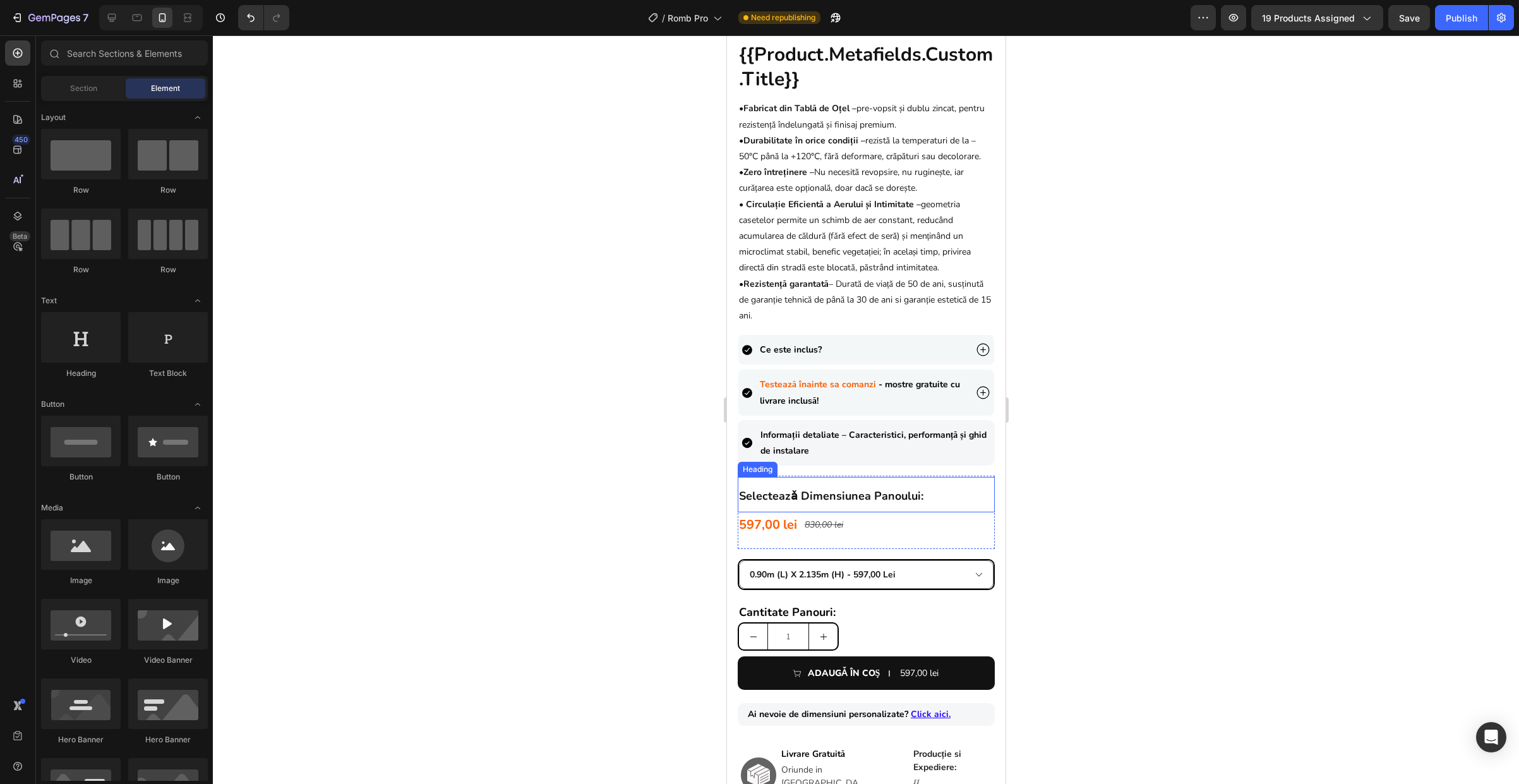
click at [912, 511] on p "⁠⁠⁠⁠⁠⁠⁠ selecteazǎ dimensiunea panoului:" at bounding box center [865, 494] width 254 height 33
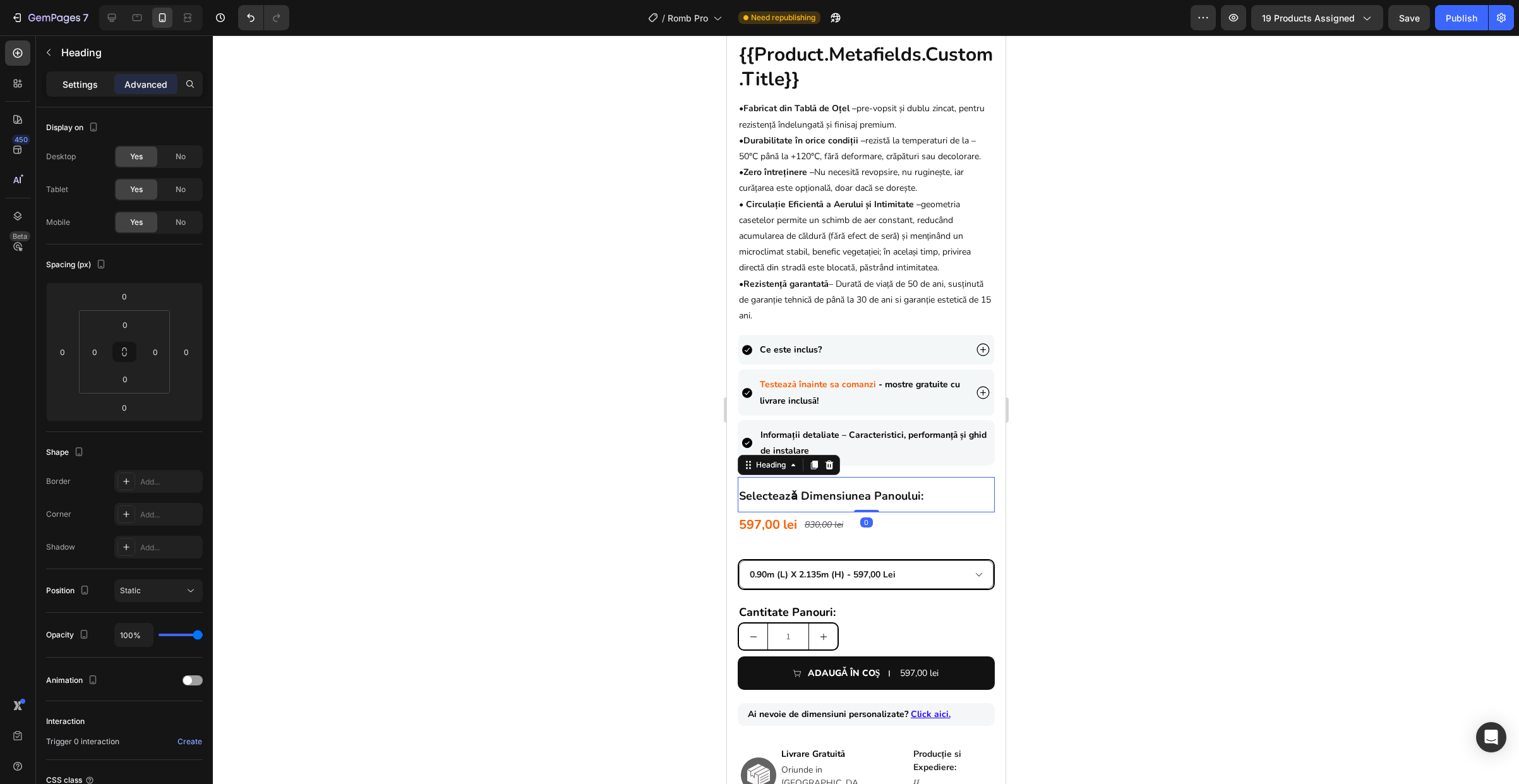
click at [72, 77] on p "Settings" at bounding box center [80, 84] width 36 height 13
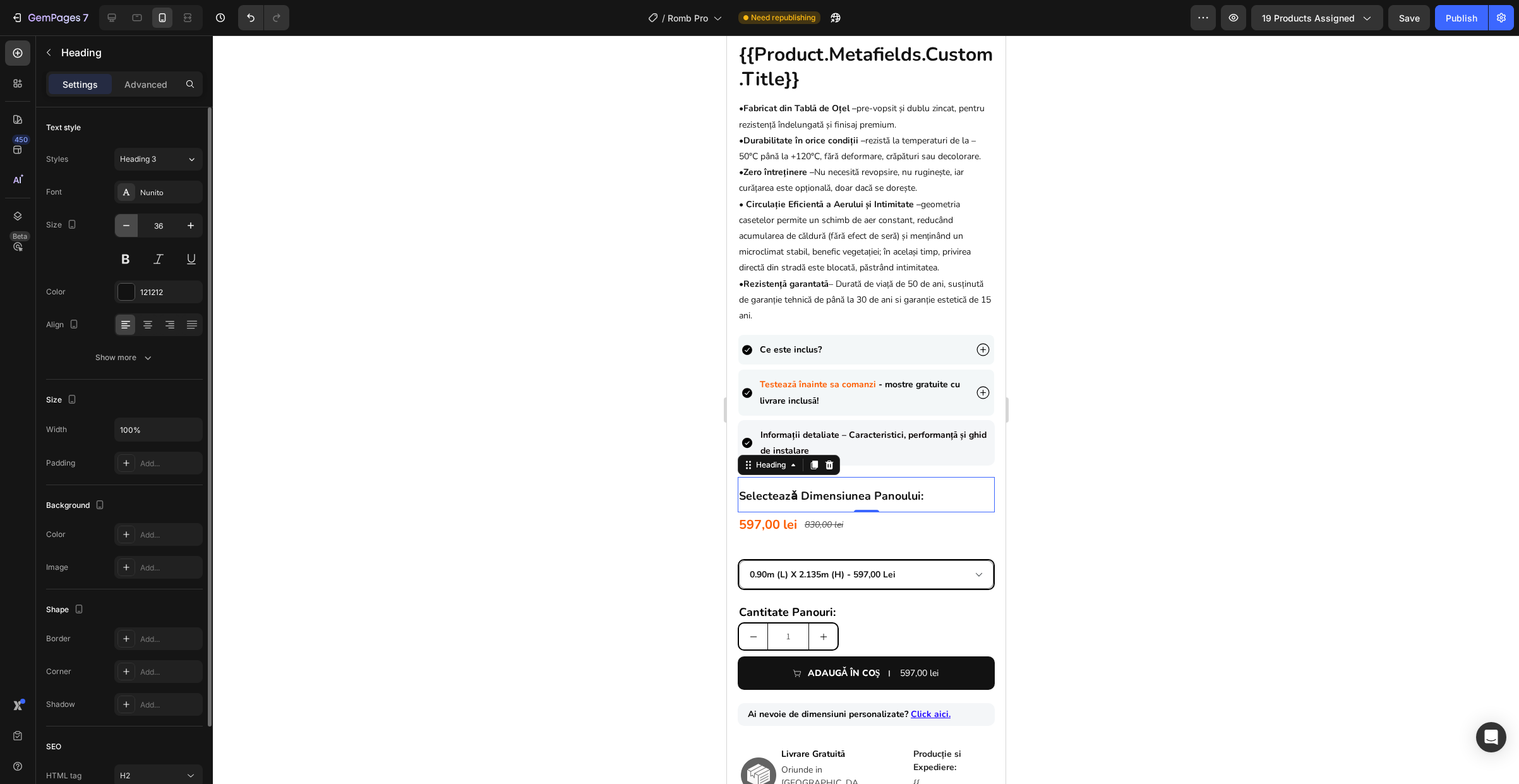
click at [129, 225] on icon "button" at bounding box center [126, 225] width 13 height 13
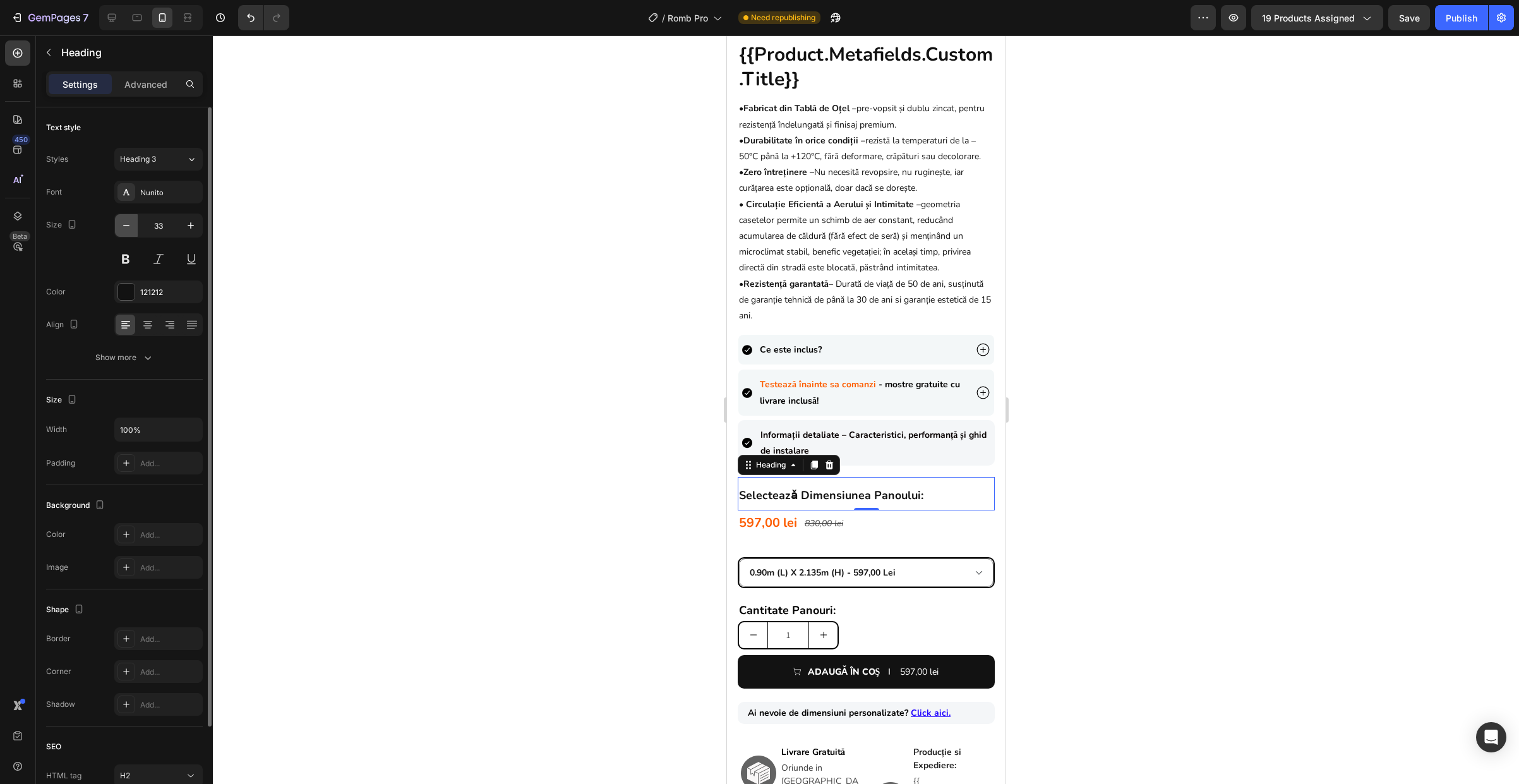
click at [129, 225] on icon "button" at bounding box center [126, 225] width 13 height 13
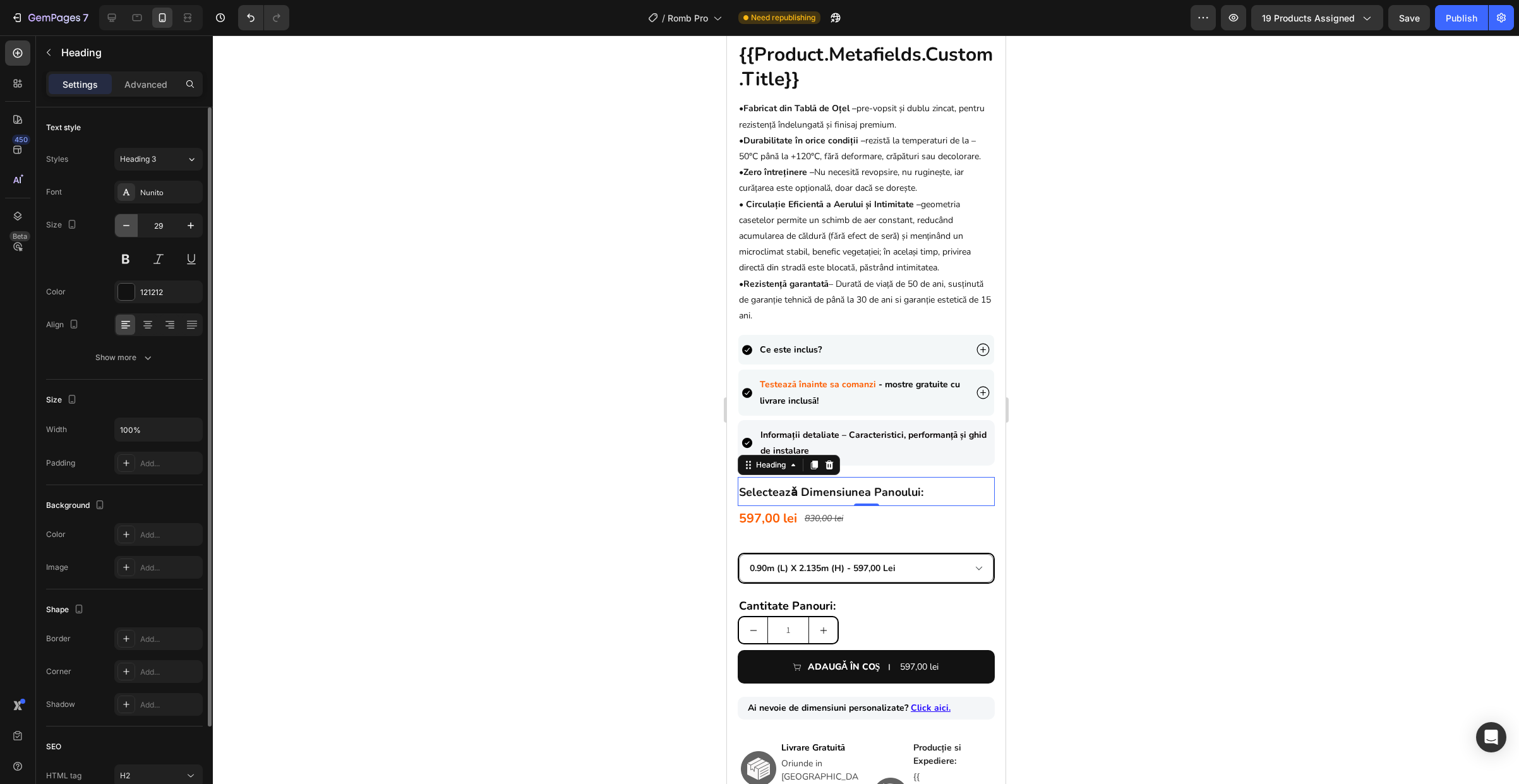
click at [129, 225] on icon "button" at bounding box center [126, 225] width 13 height 13
type input "26"
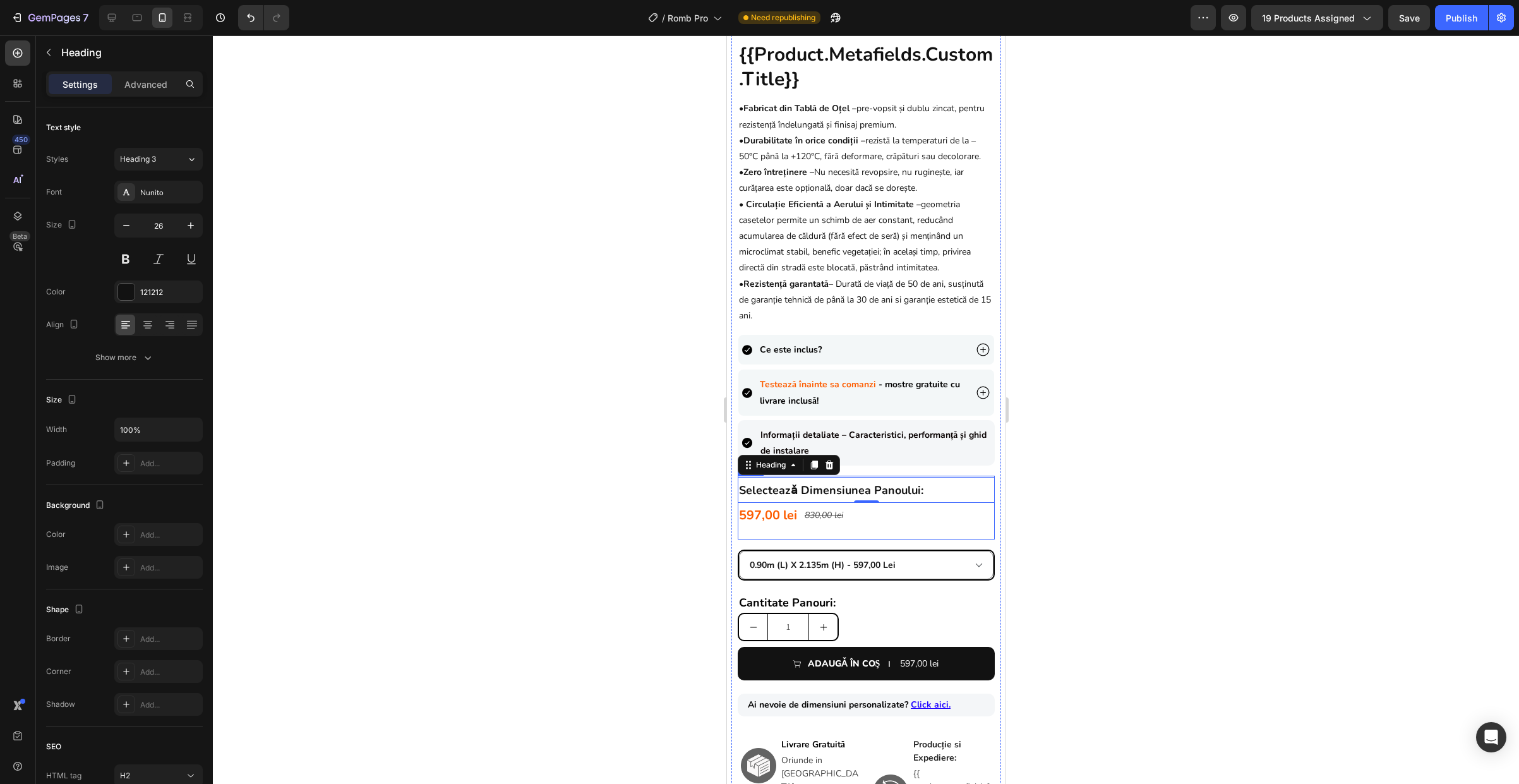
click at [867, 539] on div "⁠⁠⁠⁠⁠⁠⁠ selecteazǎ dimensiunea panoului: Heading 0 597,00 lei Product Price Pro…" at bounding box center [865, 507] width 257 height 64
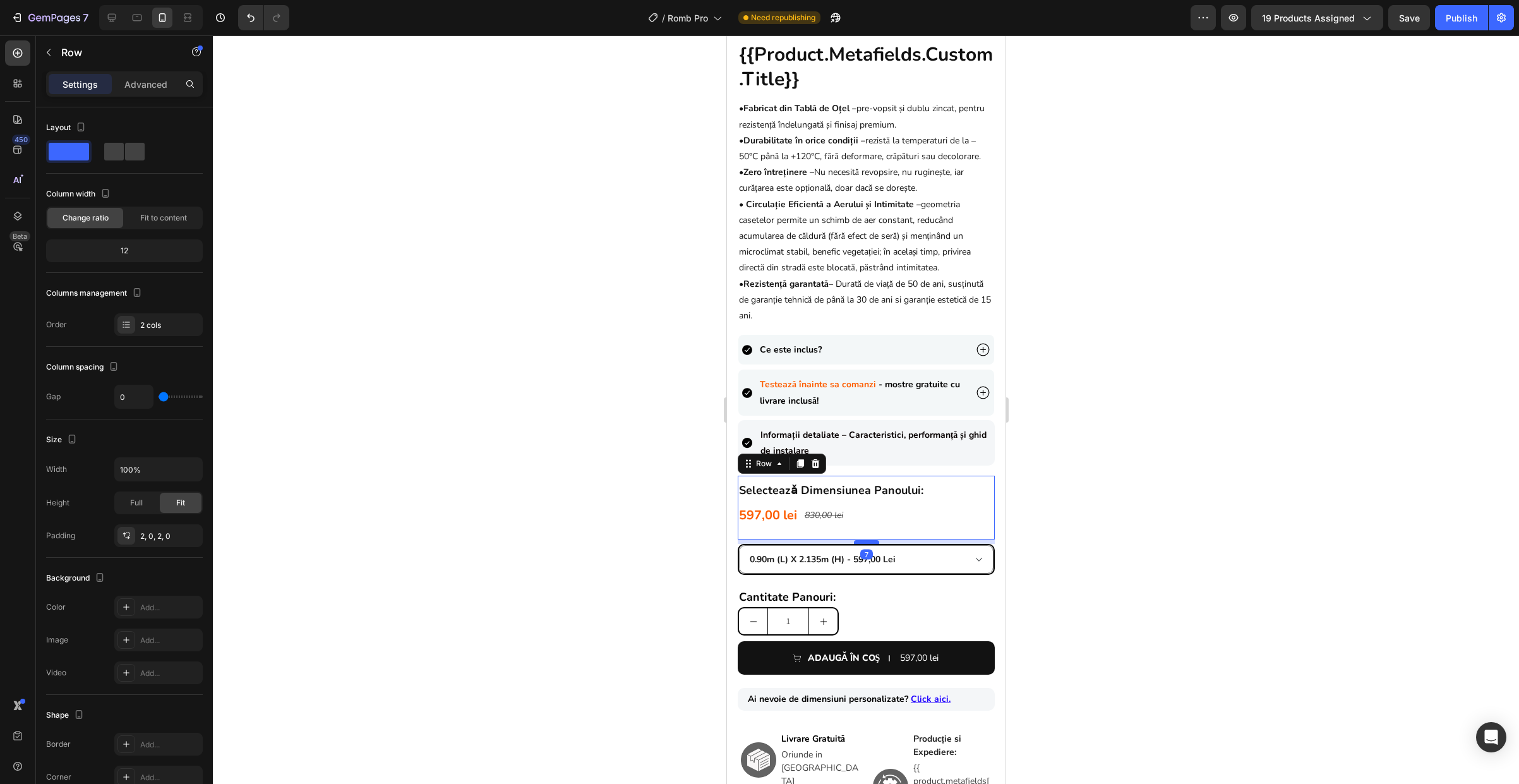
drag, startPoint x: 867, startPoint y: 555, endPoint x: 869, endPoint y: 548, distance: 7.3
click at [869, 544] on div at bounding box center [866, 541] width 25 height 3
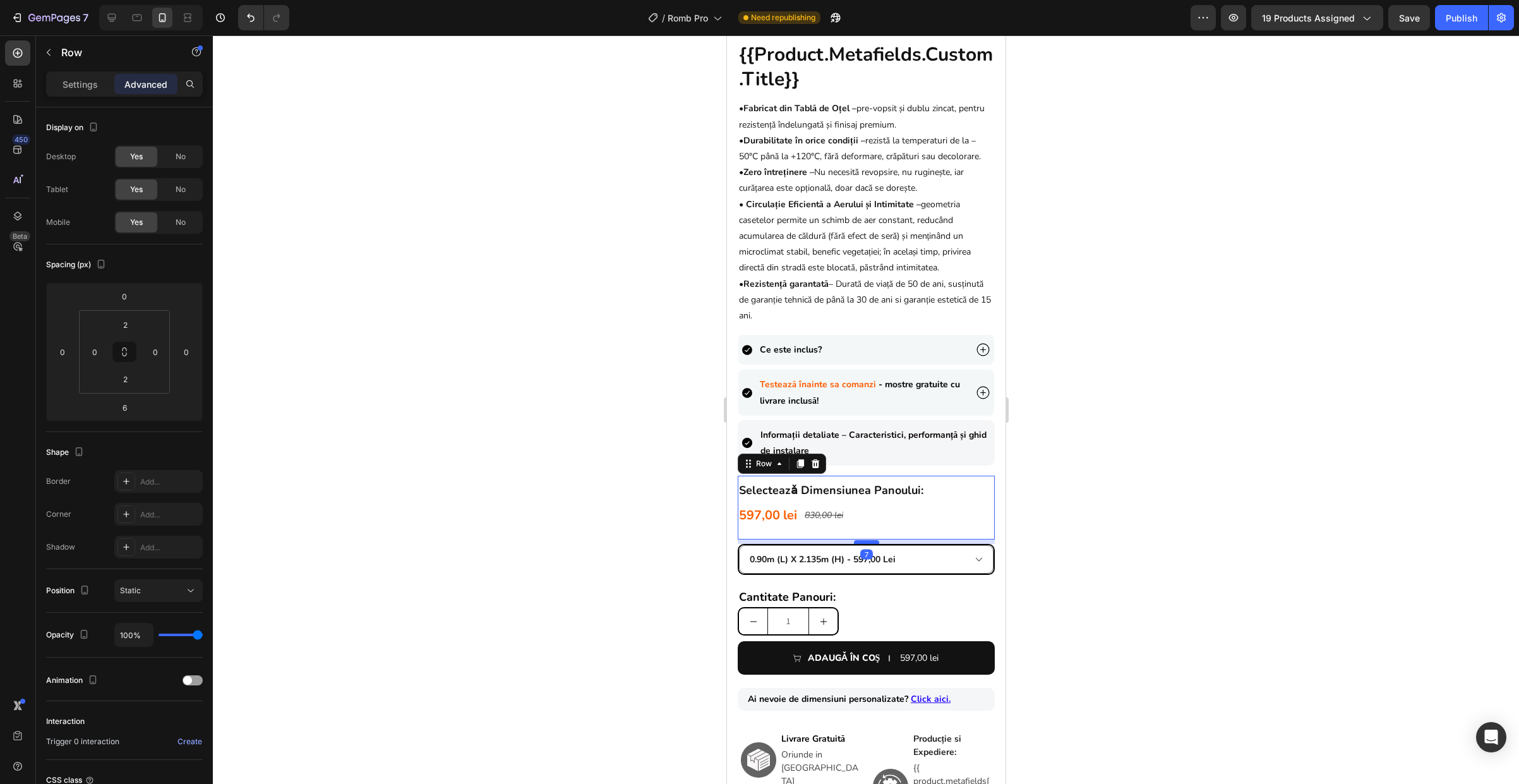
click at [858, 544] on div at bounding box center [866, 541] width 25 height 3
type input "7"
click at [1053, 551] on div at bounding box center [866, 410] width 1306 height 748
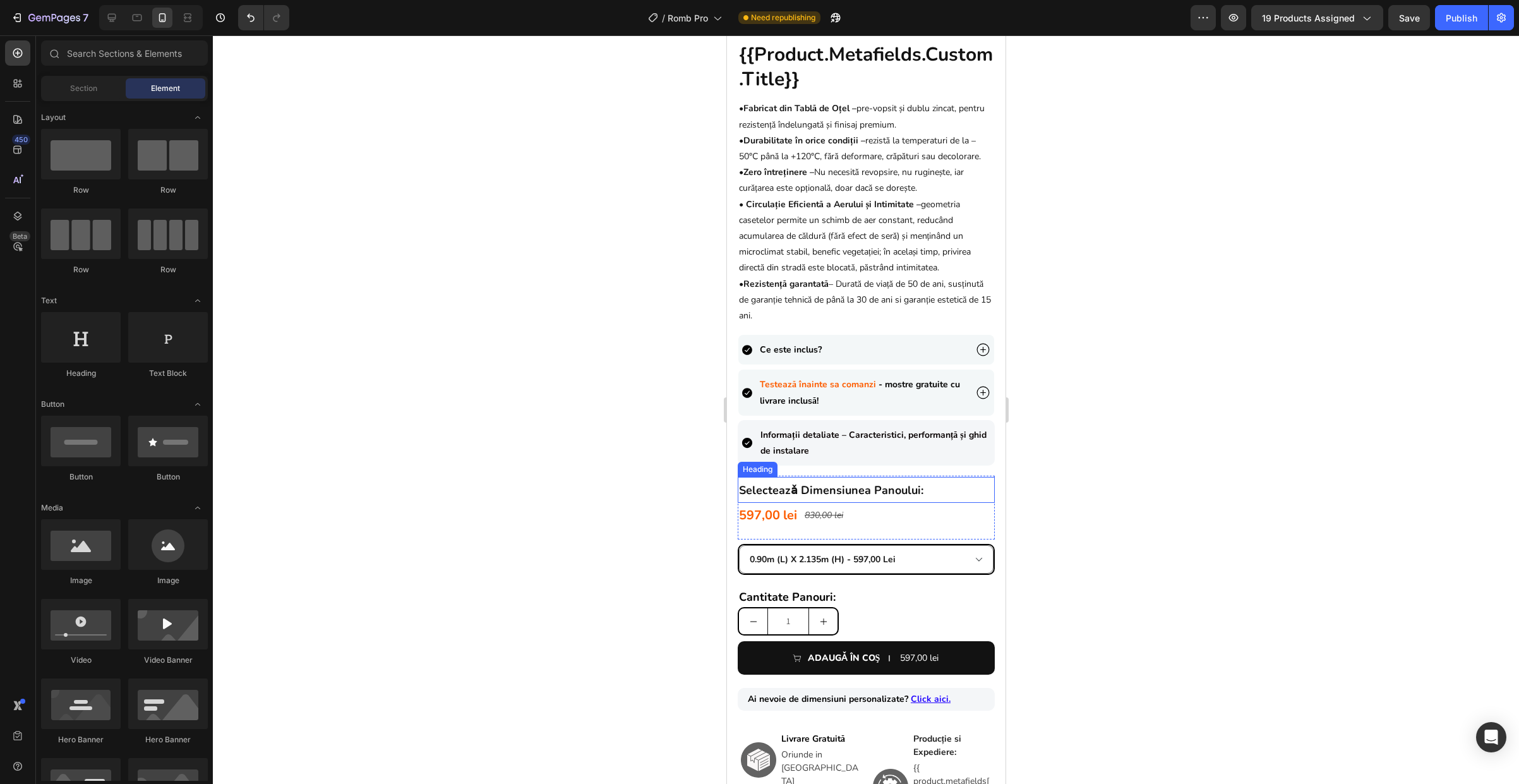
click at [816, 498] on strong "selecteazǎ dimensiunea panoului:" at bounding box center [830, 490] width 185 height 15
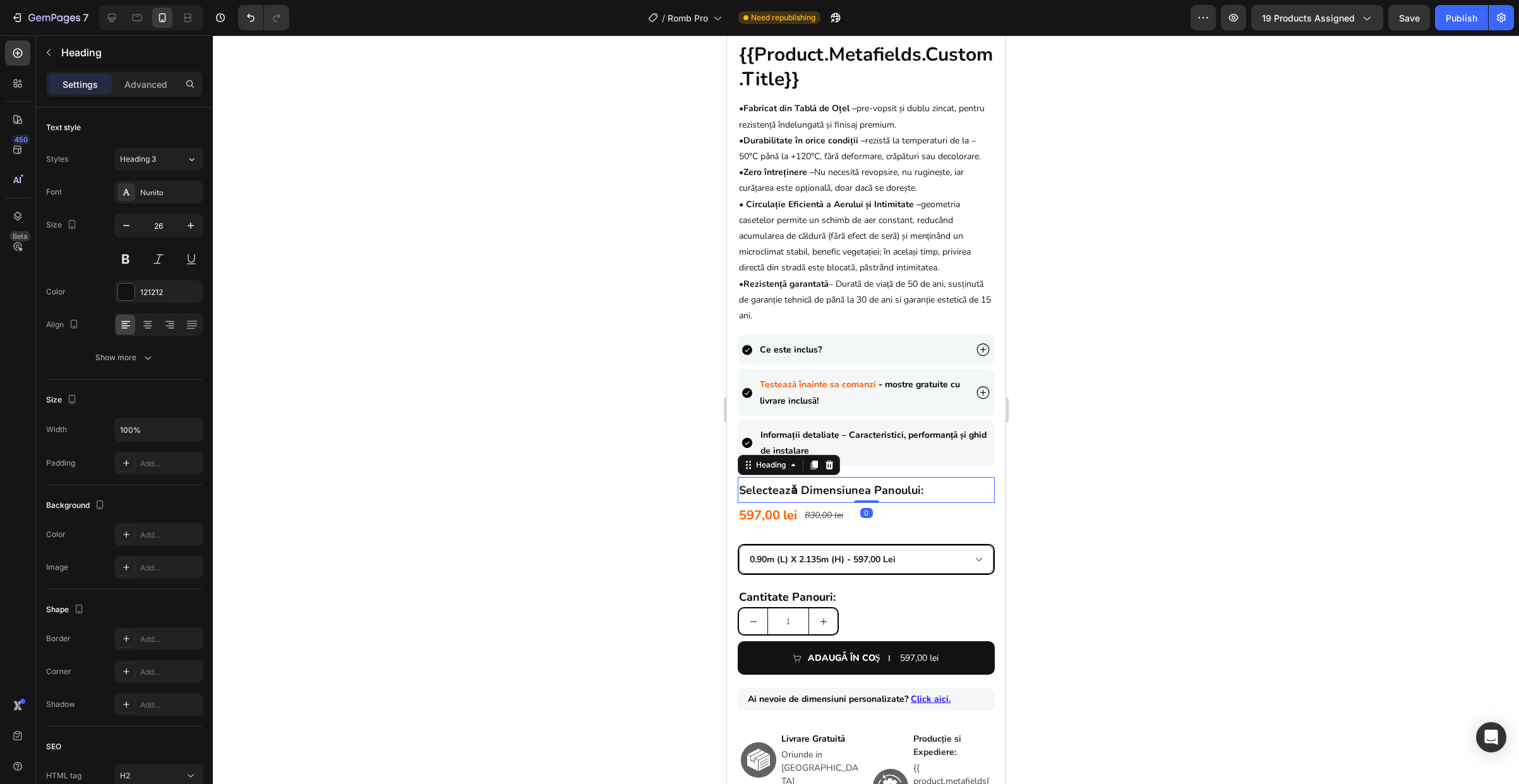
drag, startPoint x: 864, startPoint y: 507, endPoint x: 864, endPoint y: 500, distance: 7.0
click at [864, 500] on div "⁠⁠⁠⁠⁠⁠⁠ selecteazǎ dimensiunea panoului: Heading 0" at bounding box center [865, 489] width 257 height 26
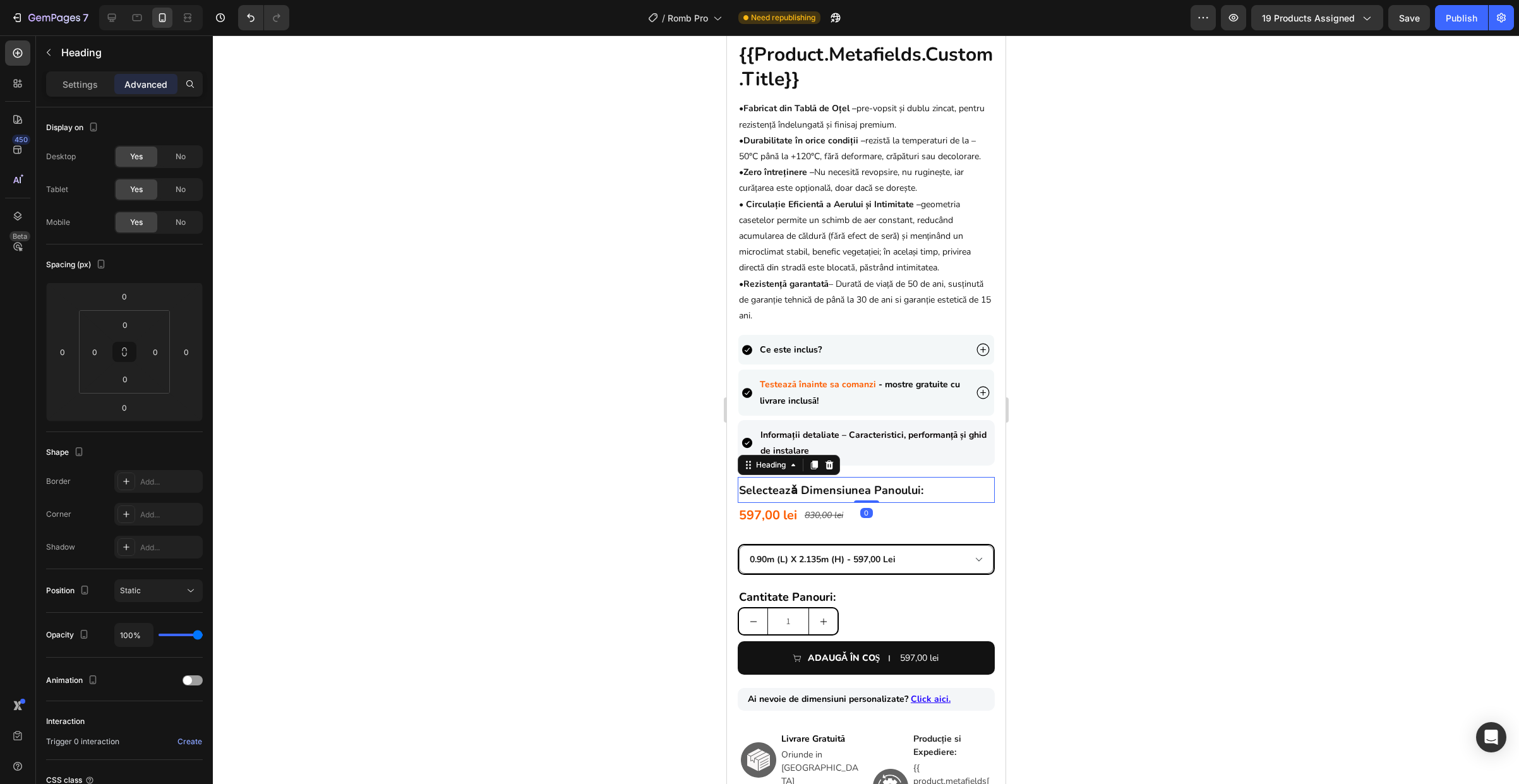
click at [1088, 501] on div at bounding box center [866, 410] width 1306 height 748
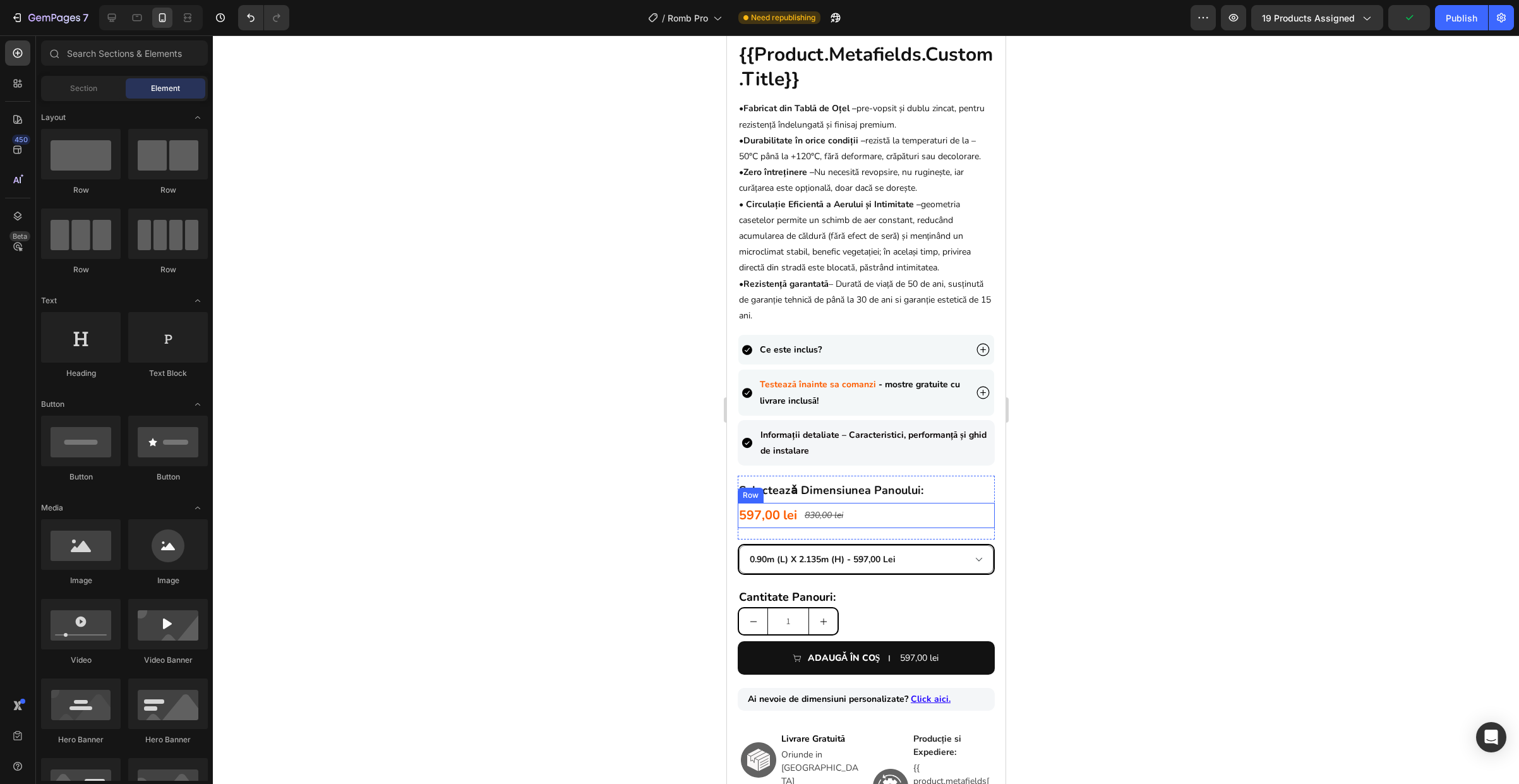
click at [891, 518] on div "597,00 lei Product Price Product Price 830,00 lei Product Price Product Price R…" at bounding box center [865, 515] width 257 height 25
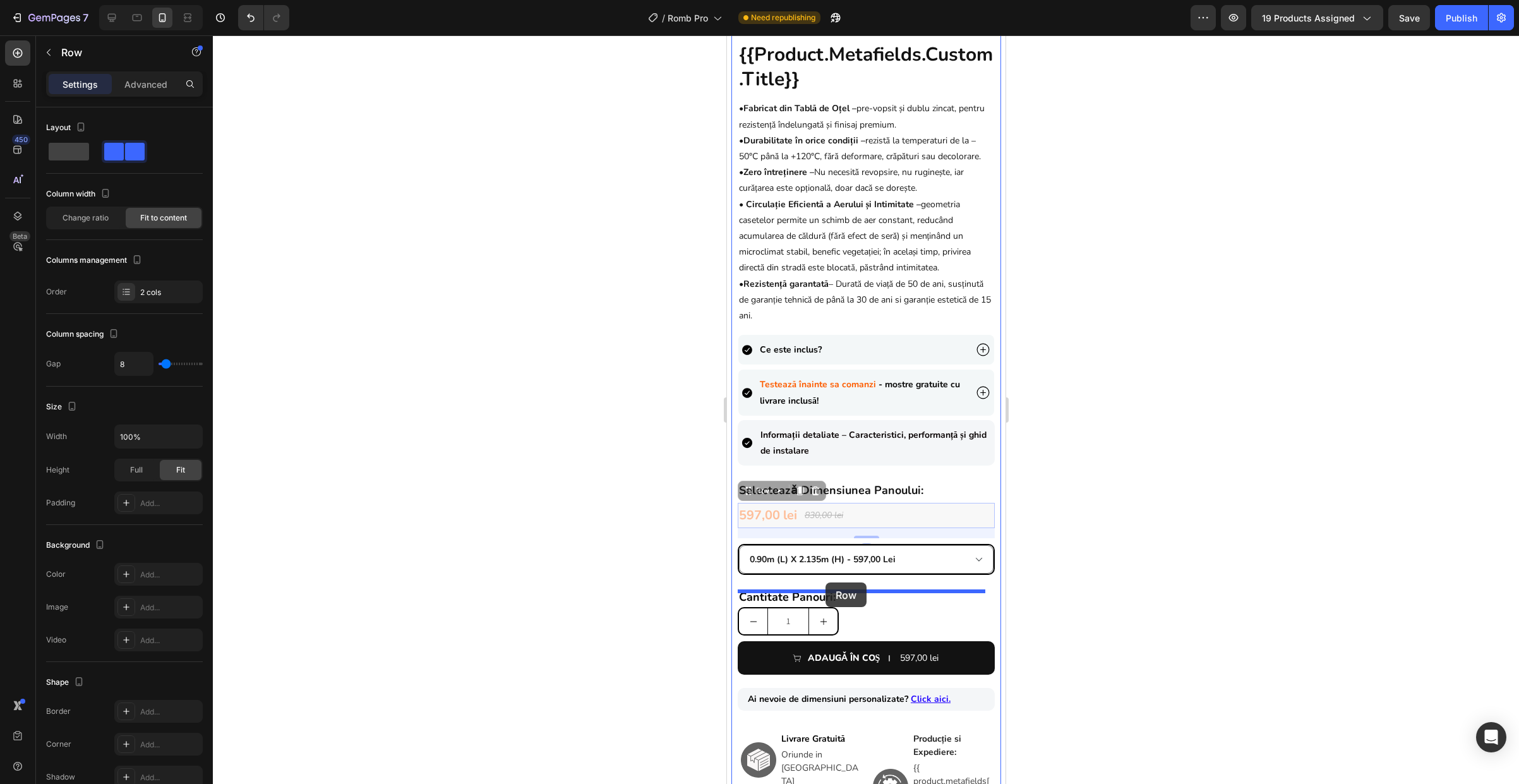
drag, startPoint x: 747, startPoint y: 495, endPoint x: 825, endPoint y: 583, distance: 117.6
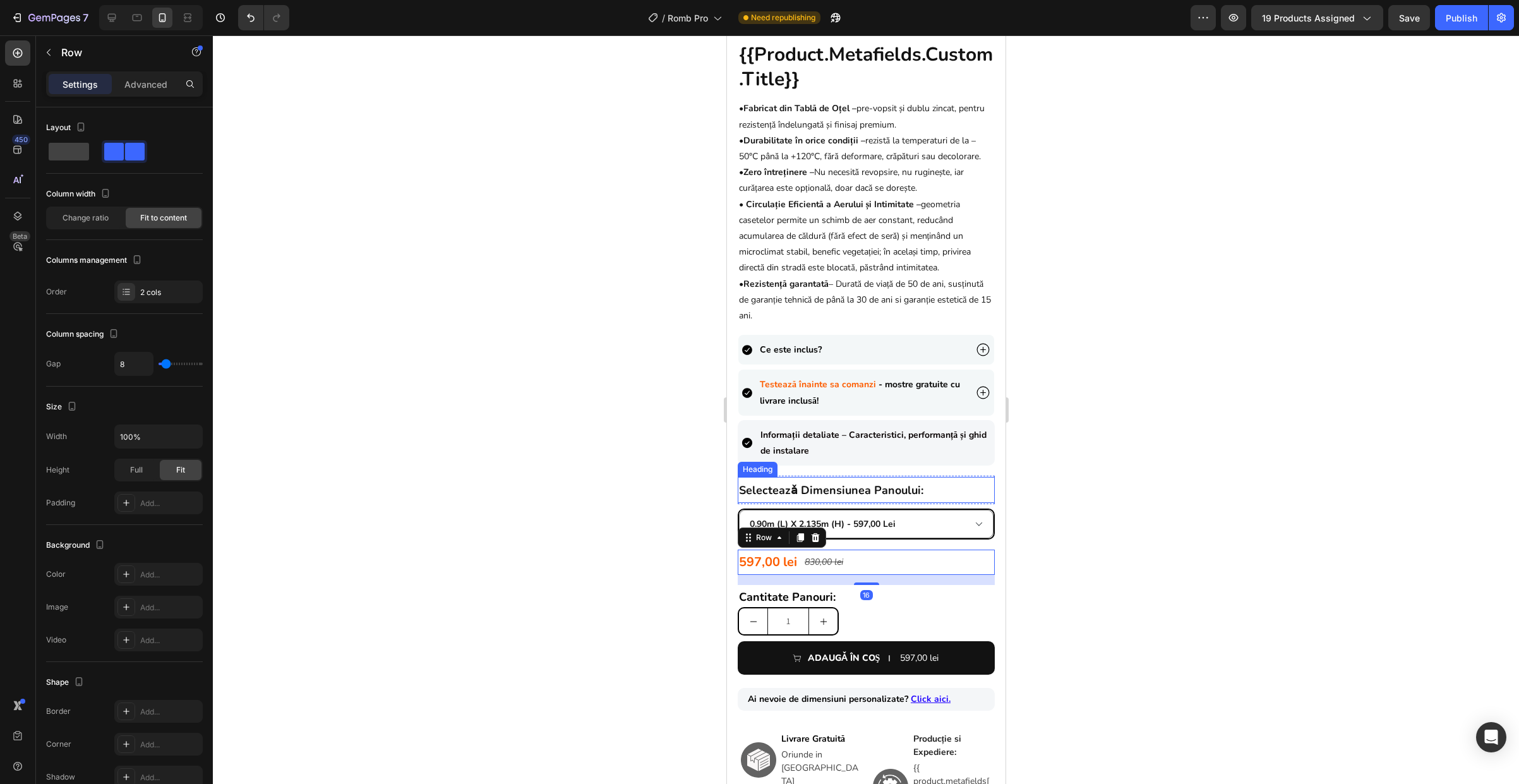
click at [862, 501] on p "⁠⁠⁠⁠⁠⁠⁠ selecteazǎ dimensiunea panoului:" at bounding box center [865, 490] width 254 height 24
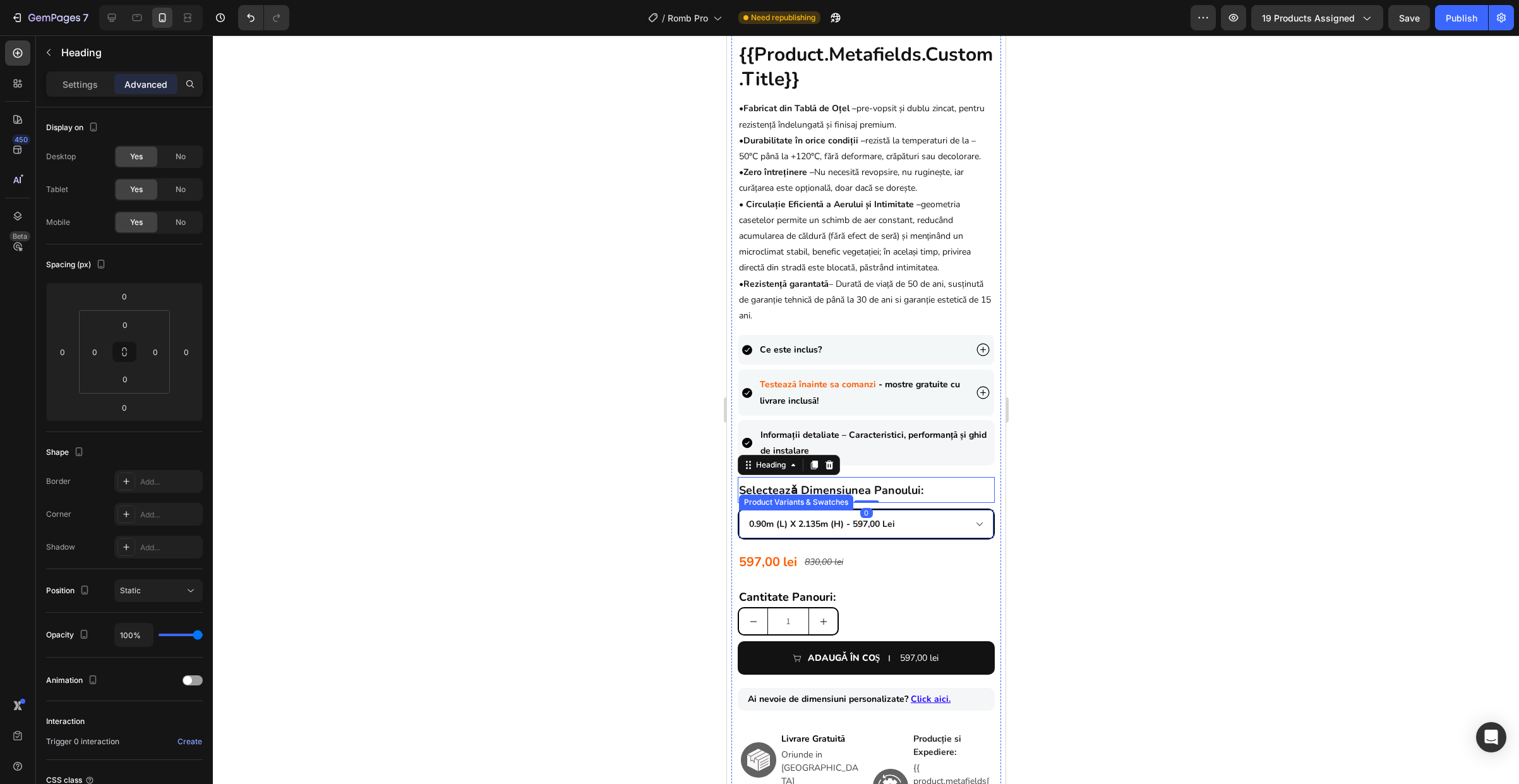
click at [825, 538] on select "0.90m (l) x 2.135m (h) - 597,00 lei 1.0m (l) x 1.815m (h) - 559,00 lei 1.0m (l)…" at bounding box center [865, 523] width 254 height 29
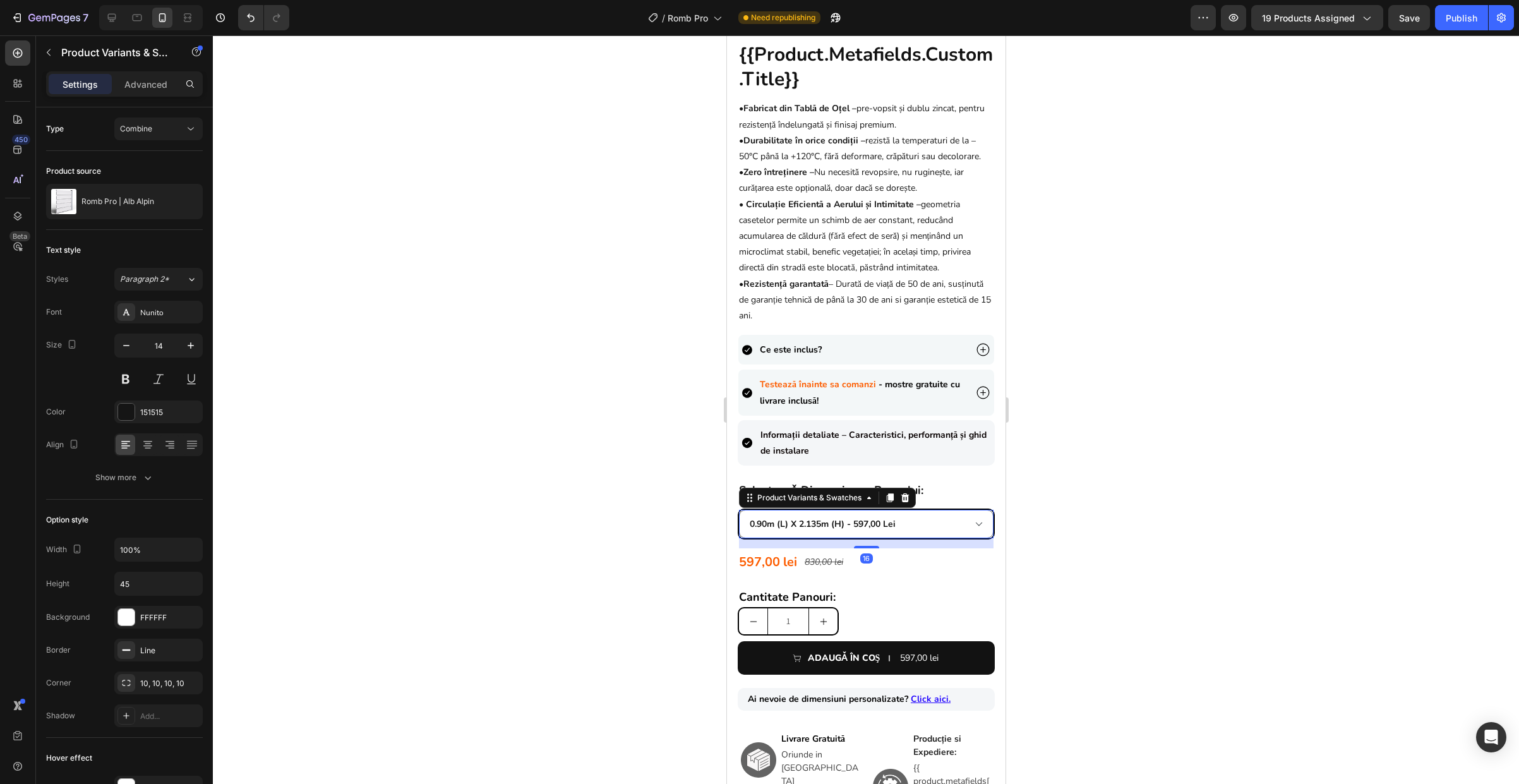
click at [1083, 552] on div at bounding box center [866, 410] width 1306 height 748
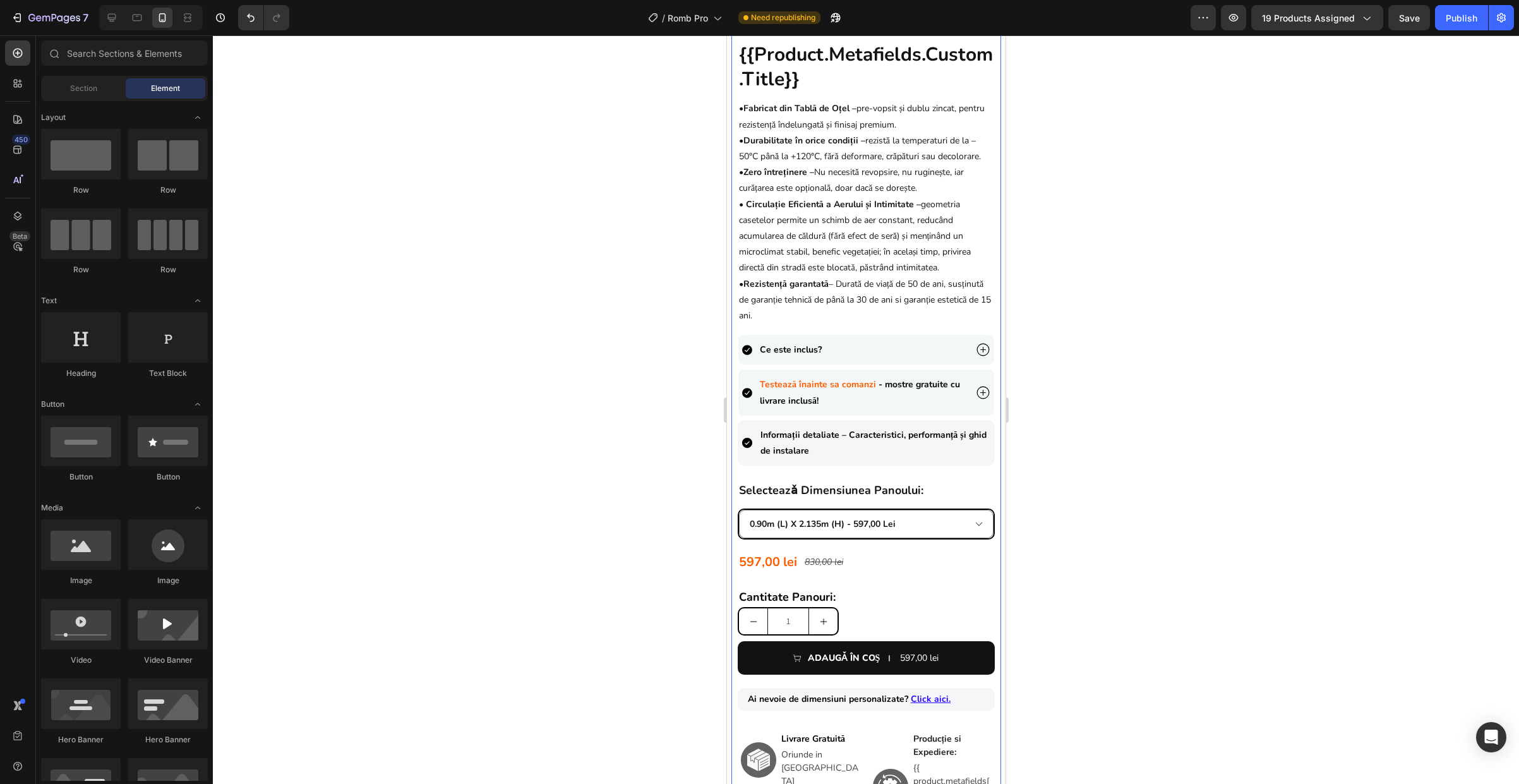
click at [885, 551] on div "{{product.metafields.custom.title}} Heading • Fabricat din Tablă de Oțel – pre-…" at bounding box center [865, 467] width 257 height 852
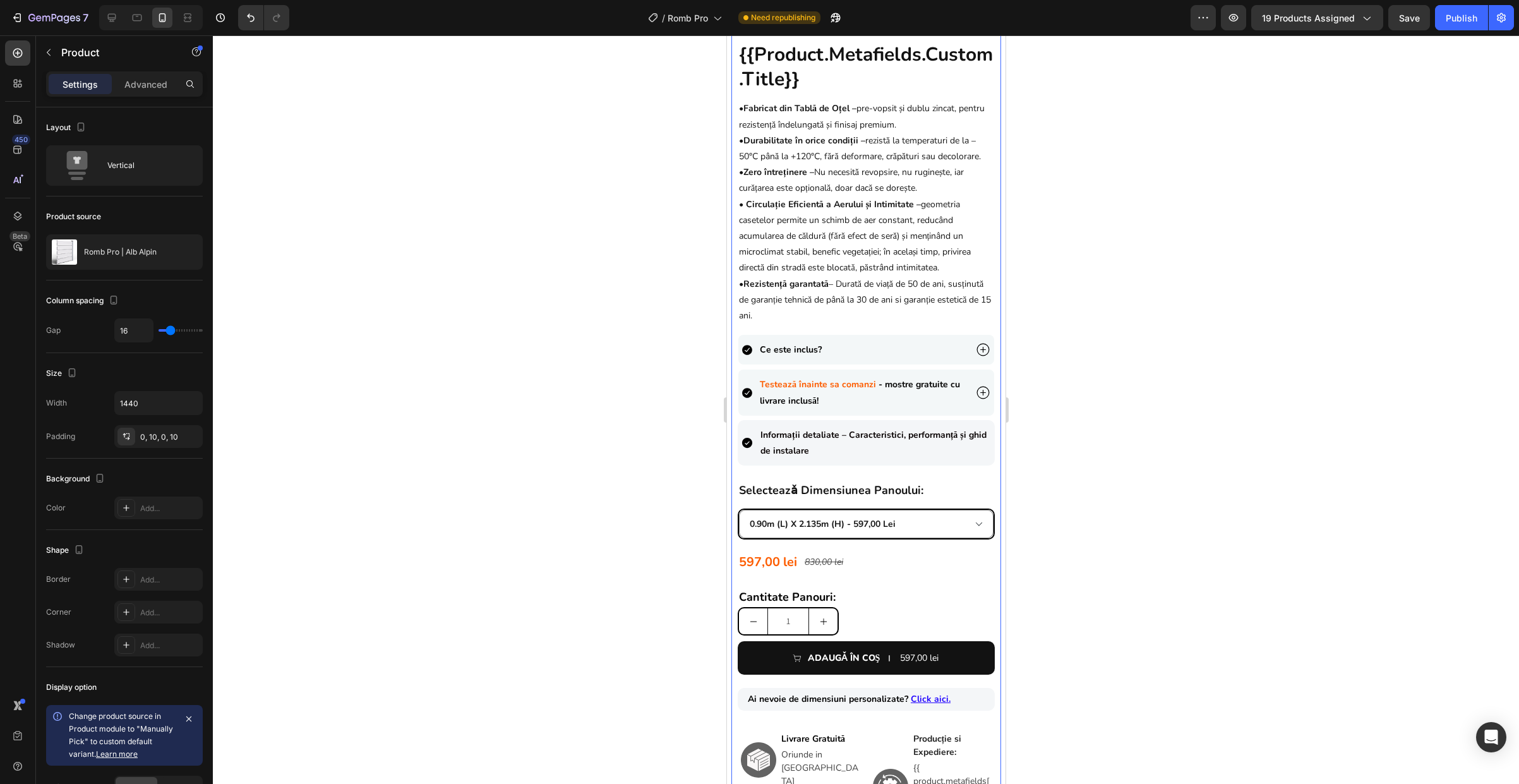
click at [861, 548] on div "{{product.metafields.custom.title}} Heading • Fabricat din Tablă de Oțel – pre-…" at bounding box center [865, 467] width 257 height 852
click at [865, 539] on div "0.90m (l) x 2.135m (h) - 597,00 lei 1.0m (l) x 1.815m (h) - 559,00 lei 1.0m (l)…" at bounding box center [865, 523] width 257 height 31
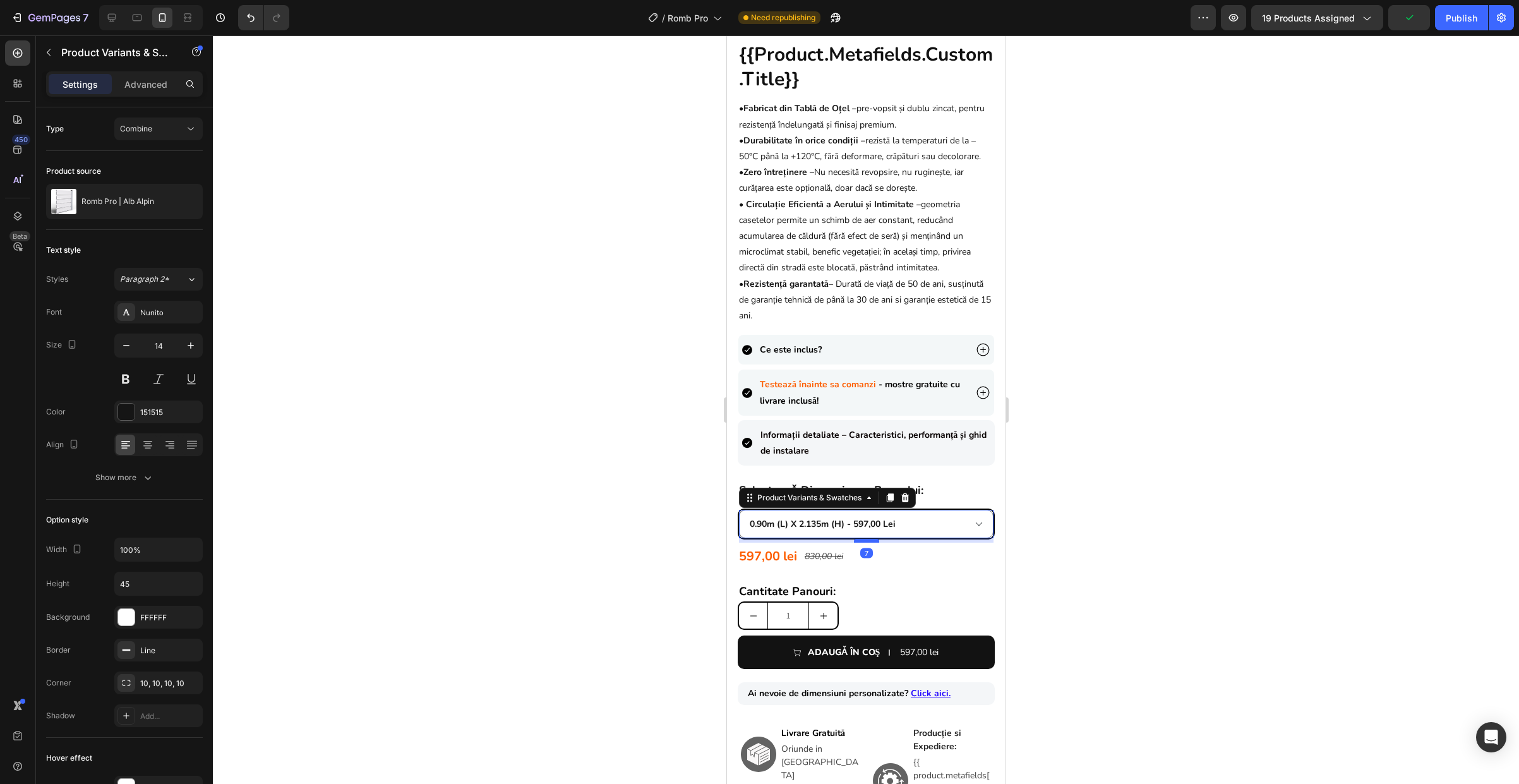
click at [865, 542] on div at bounding box center [866, 540] width 25 height 3
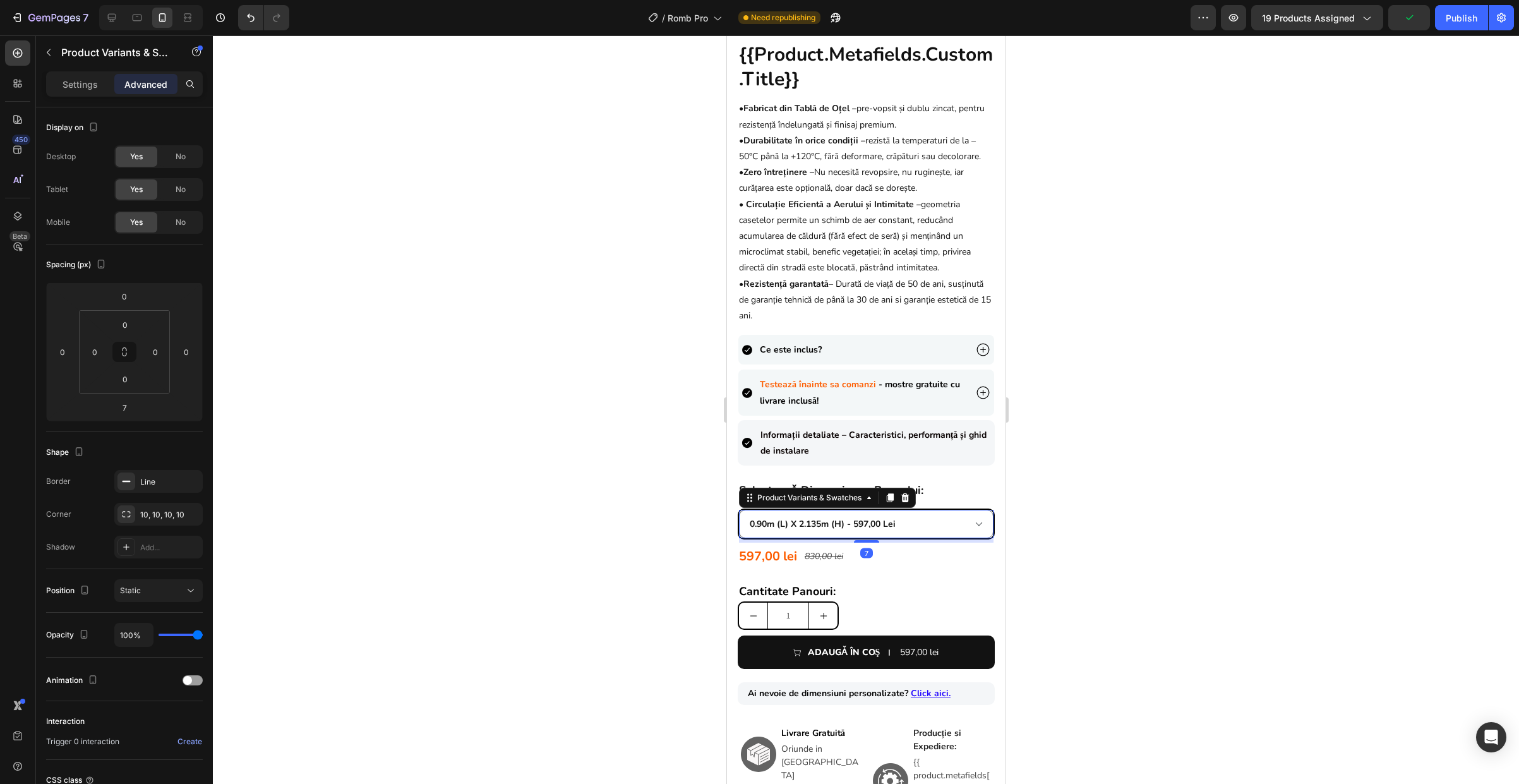
click at [1071, 537] on div at bounding box center [866, 410] width 1306 height 748
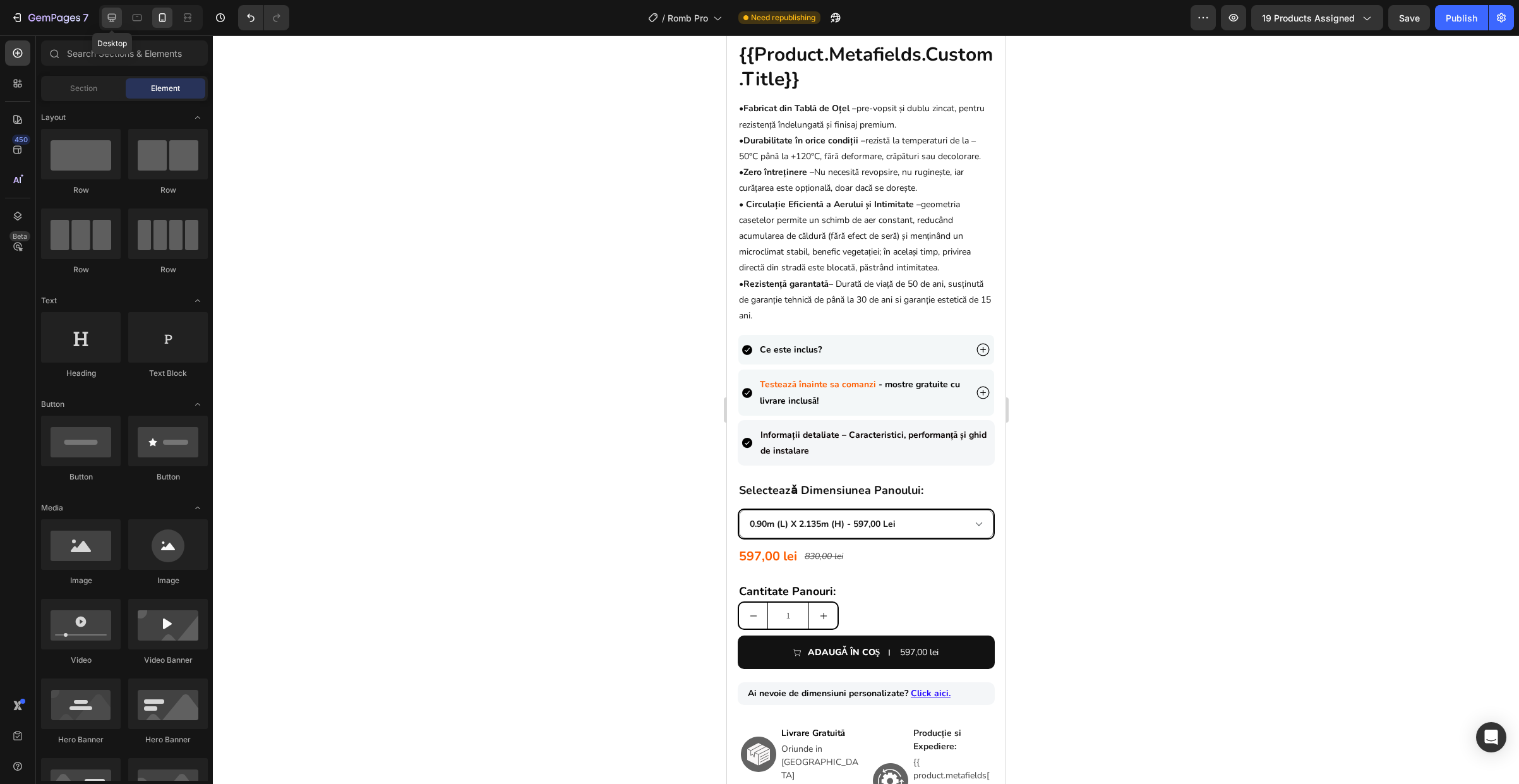
click at [113, 18] on icon at bounding box center [112, 17] width 13 height 13
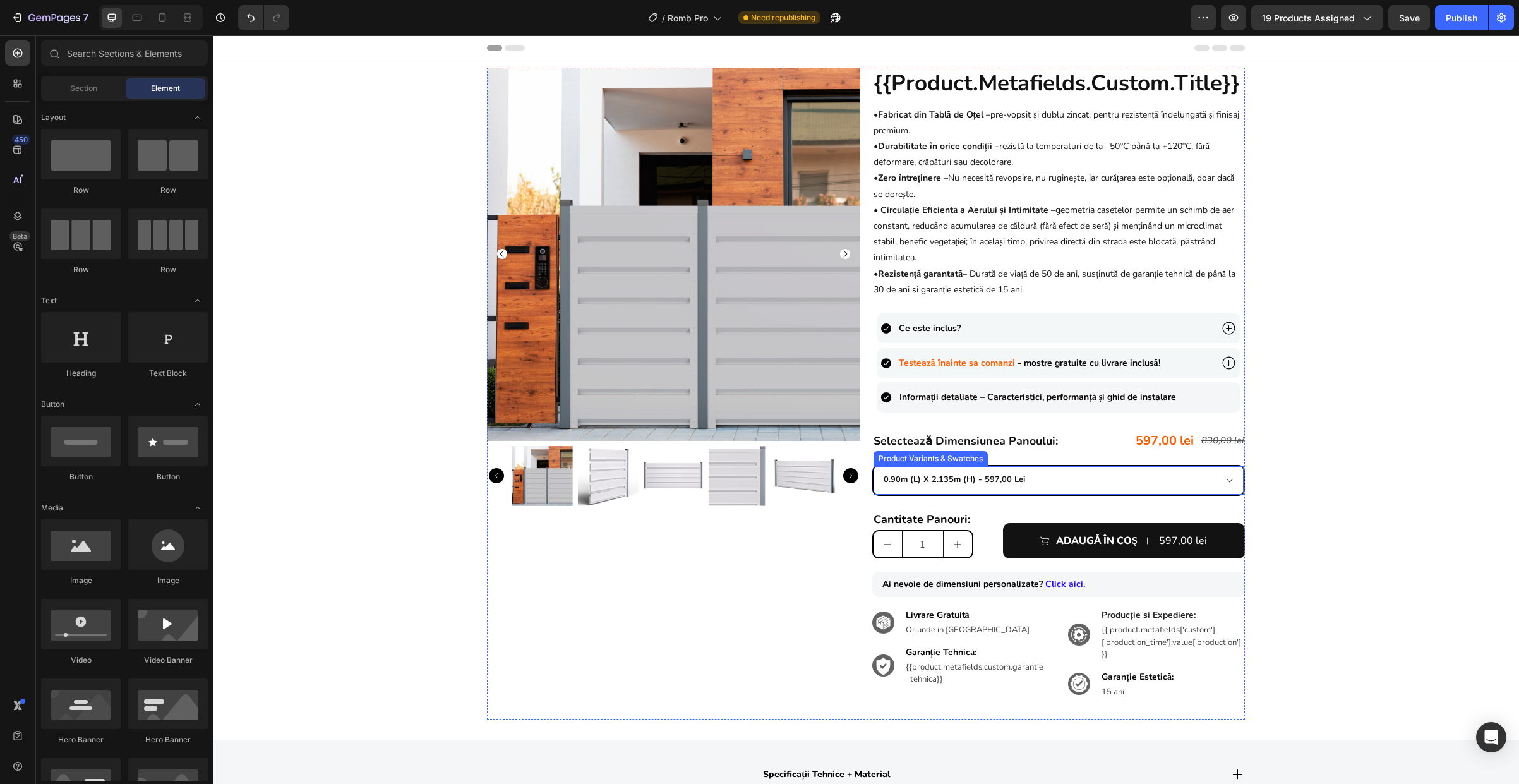
click at [1063, 484] on select "0.90m (l) x 2.135m (h) - 597,00 lei 1.0m (l) x 1.815m (h) - 559,00 lei 1.0m (l)…" at bounding box center [1059, 480] width 371 height 29
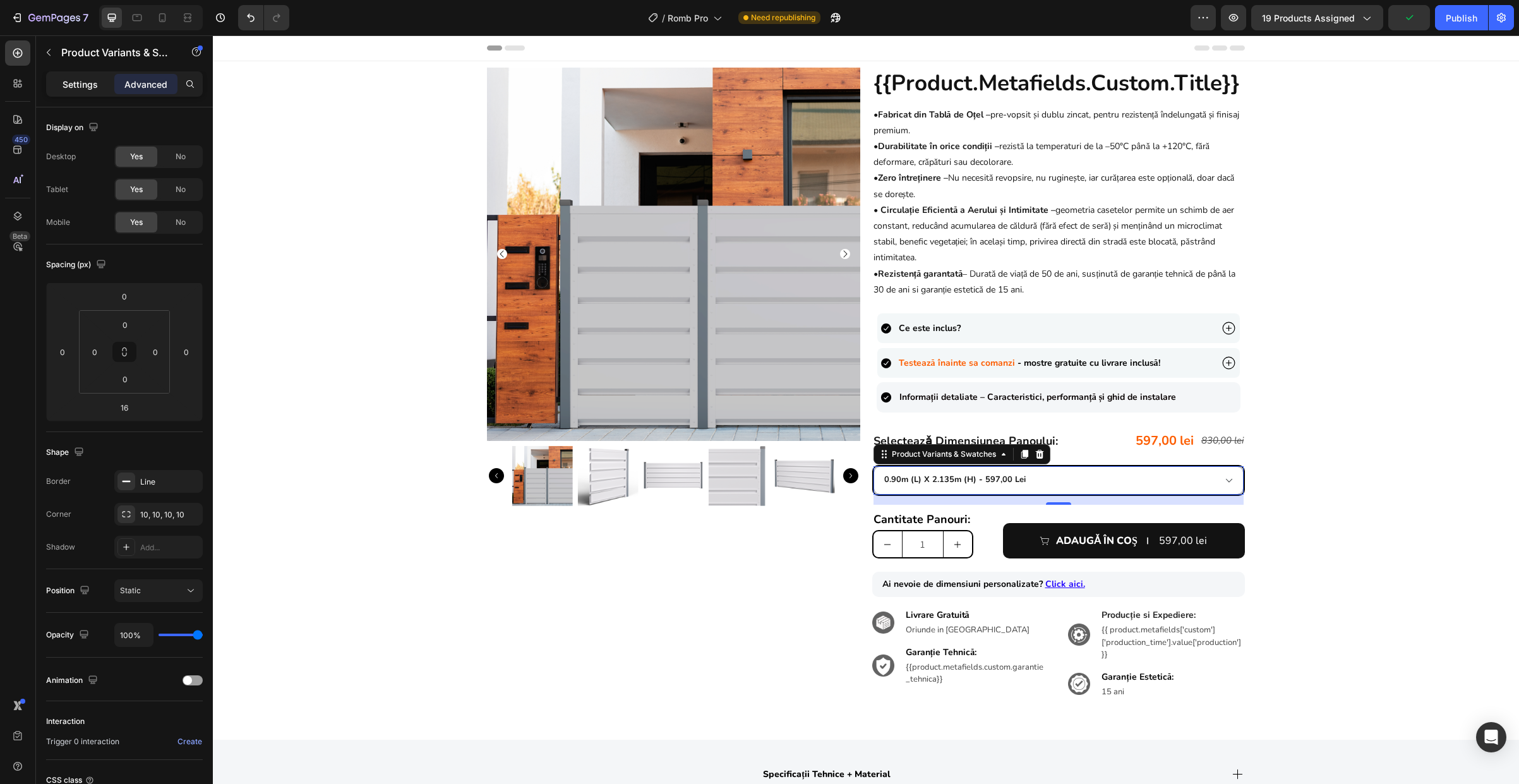
click at [81, 84] on p "Settings" at bounding box center [80, 84] width 36 height 13
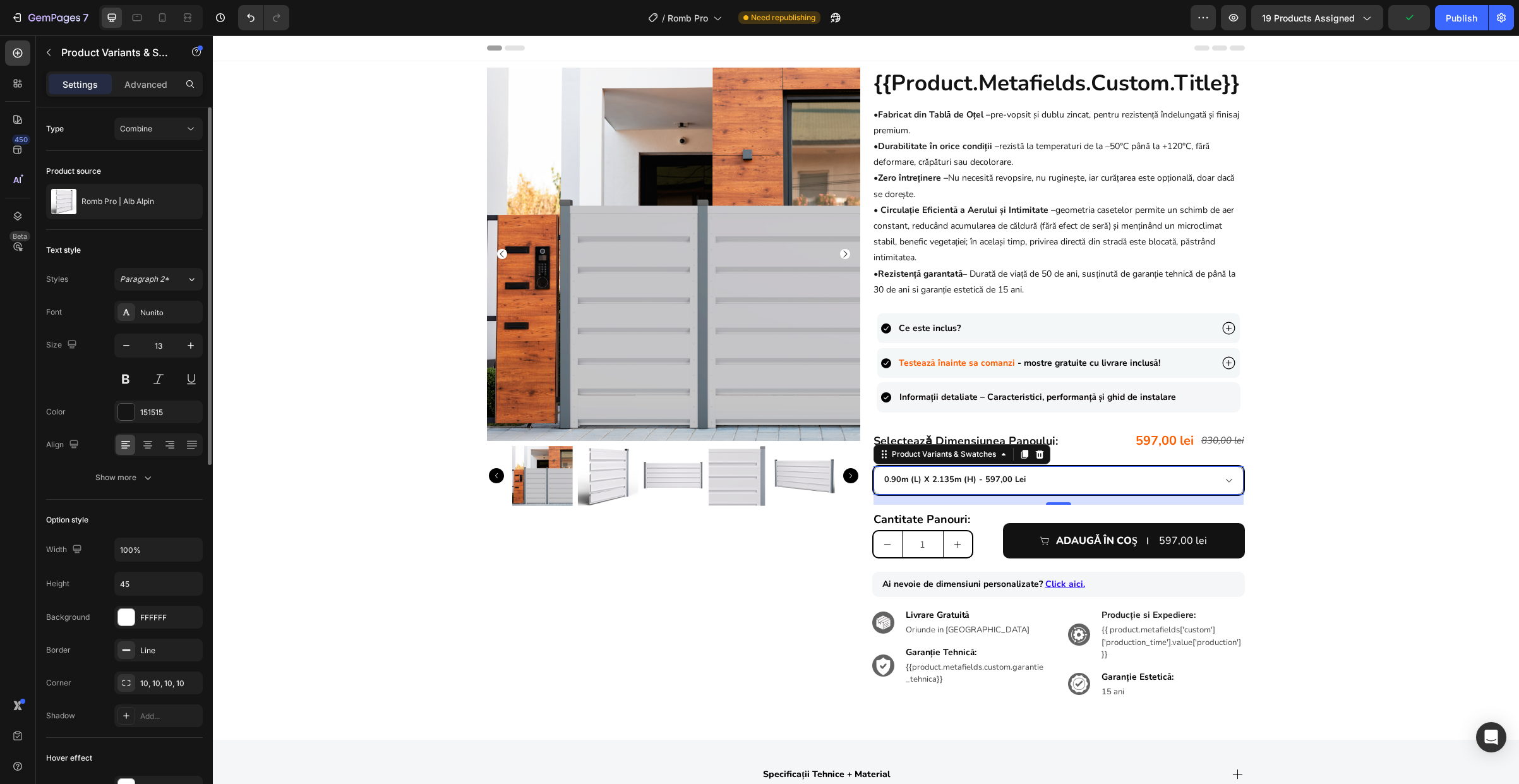
click at [143, 114] on div "Type Combine" at bounding box center [124, 129] width 157 height 44
click at [146, 123] on span "Combine" at bounding box center [136, 129] width 32 height 11
click at [152, 167] on div "Separated" at bounding box center [146, 160] width 104 height 24
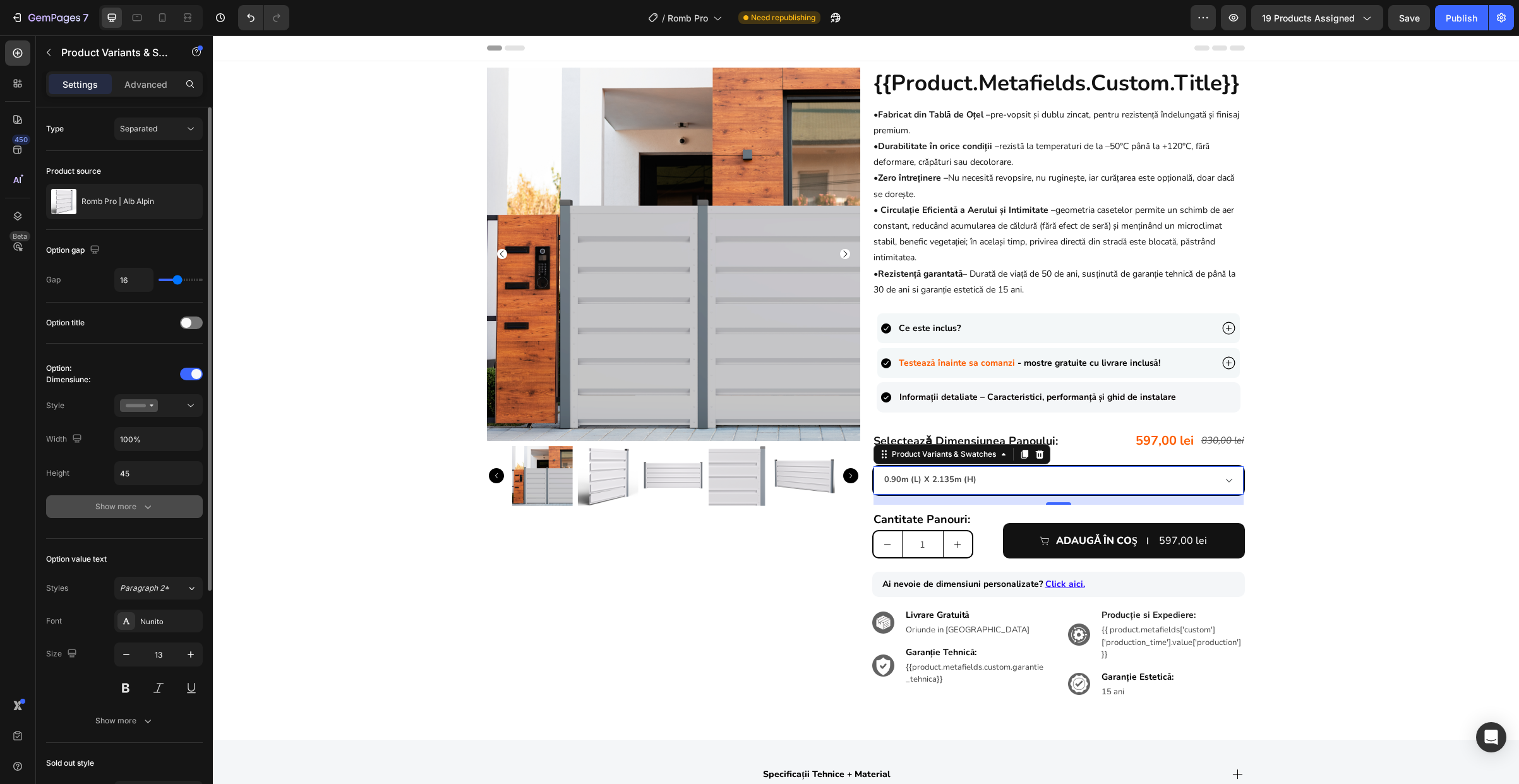
click at [128, 507] on div "Show more" at bounding box center [125, 507] width 59 height 13
click at [158, 539] on div "4D4D4D" at bounding box center [158, 540] width 37 height 11
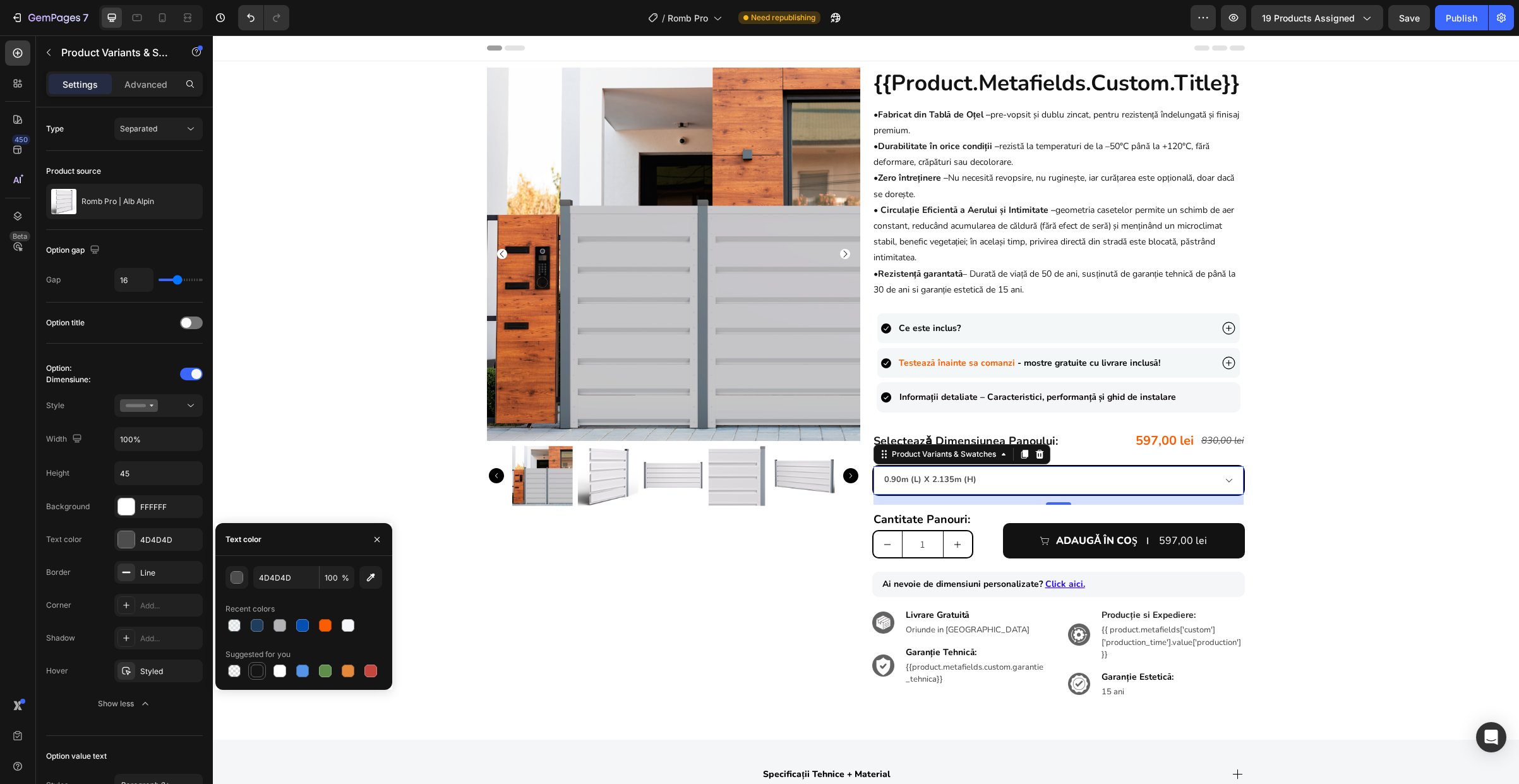
click at [255, 666] on div at bounding box center [257, 670] width 13 height 13
type input "151515"
click at [308, 477] on div "Product Images {{product.metafields.custom.title}} Heading • Fabricat din Tablă…" at bounding box center [866, 393] width 1306 height 652
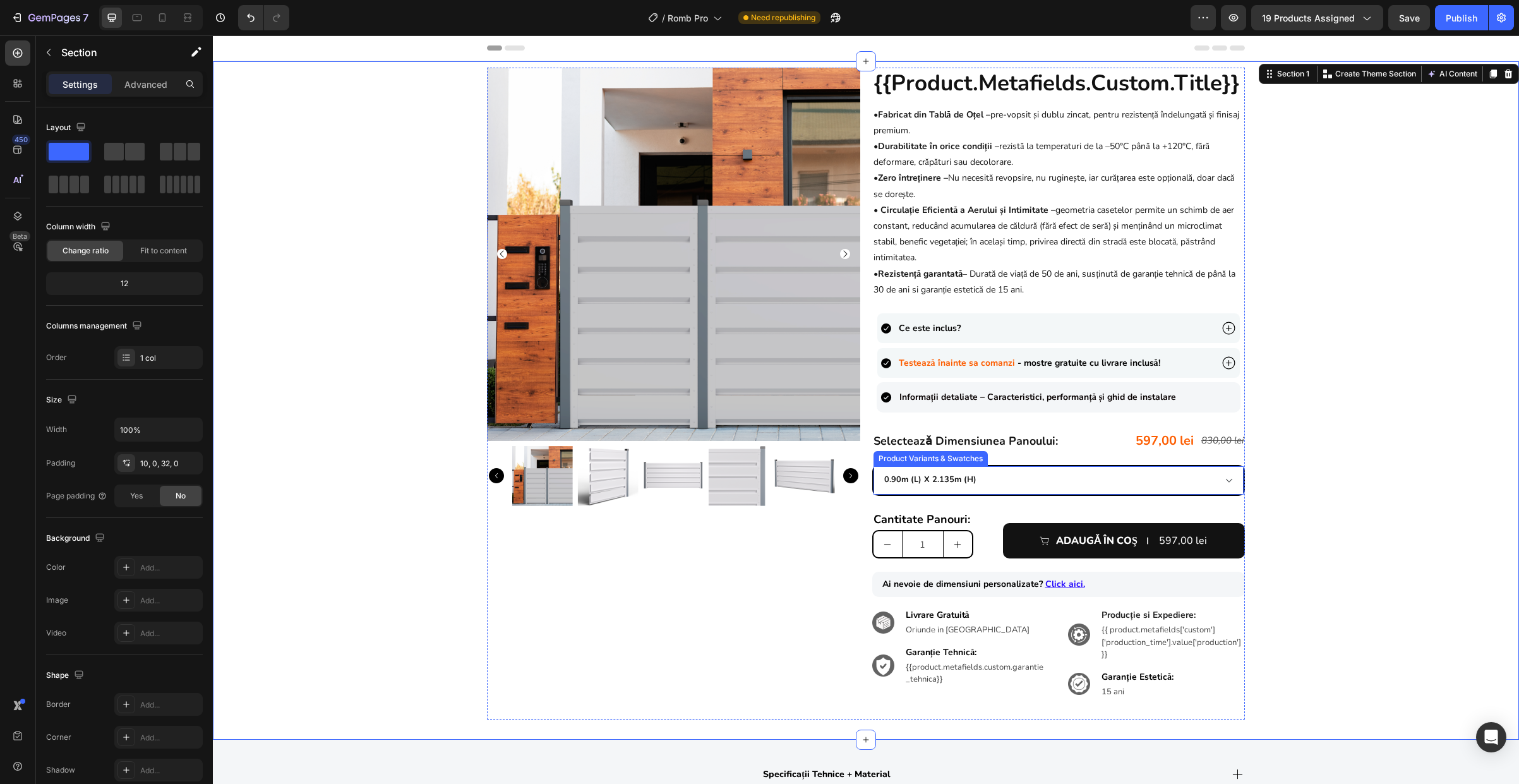
click at [1012, 477] on select "0.90m (l) x 2.135m (h) 1.0m (l) x 1.815m (h) 1.0m (l) x 2.135m (h) 1.5m (l) x 1…" at bounding box center [1059, 480] width 371 height 29
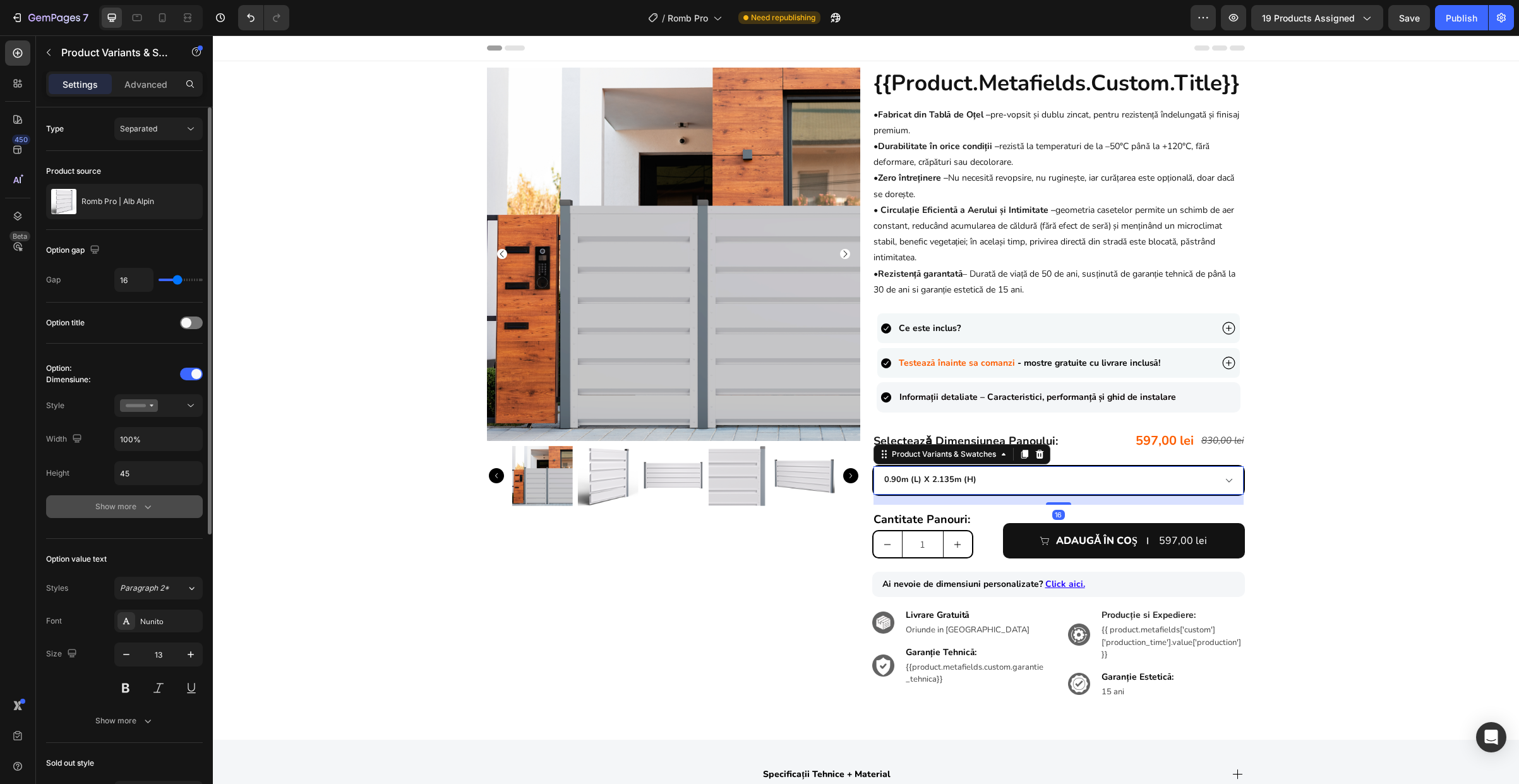
click at [130, 504] on div "Show more" at bounding box center [125, 507] width 59 height 13
click at [162, 573] on div "Line" at bounding box center [158, 573] width 37 height 11
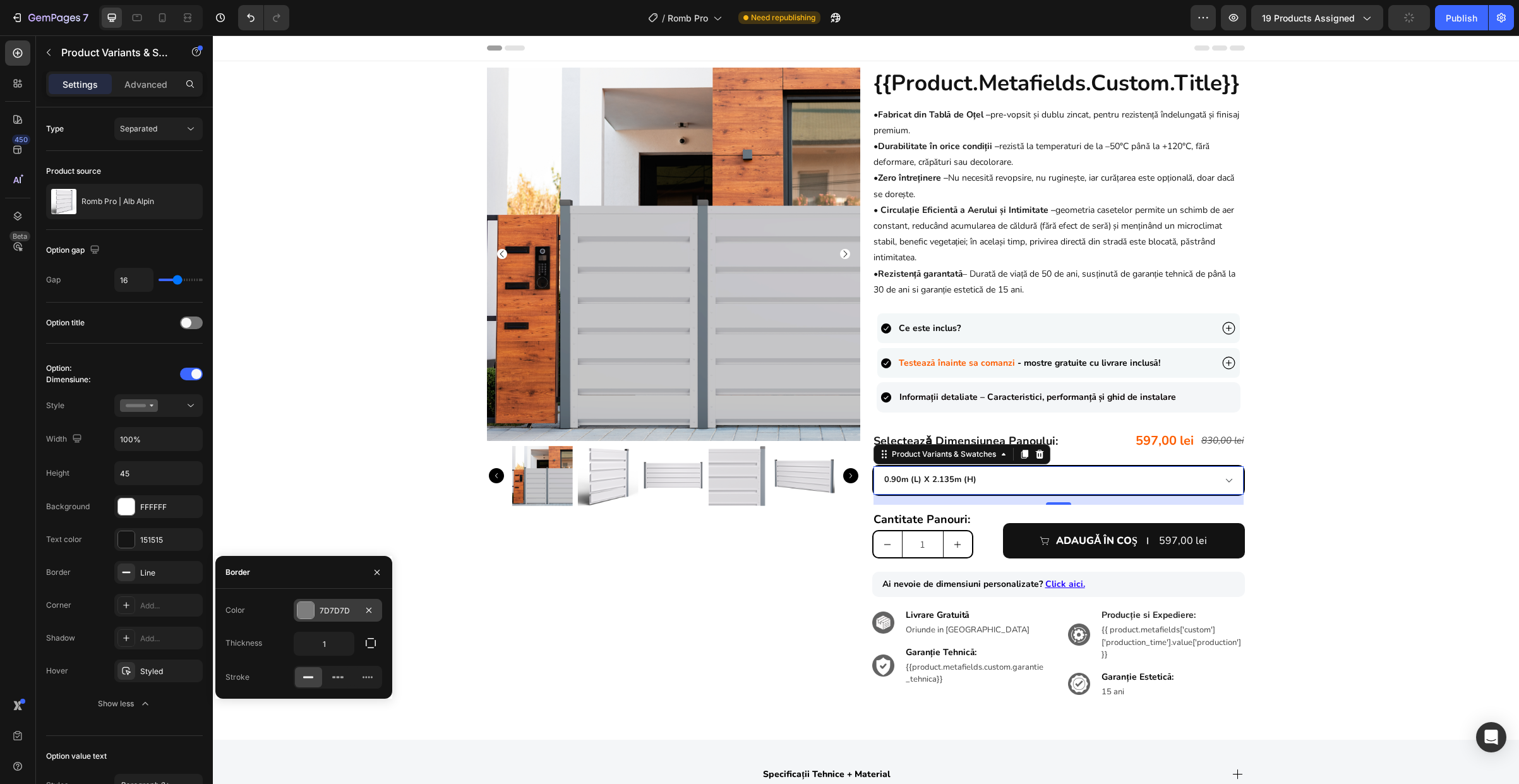
click at [313, 600] on div "7D7D7D" at bounding box center [337, 610] width 89 height 23
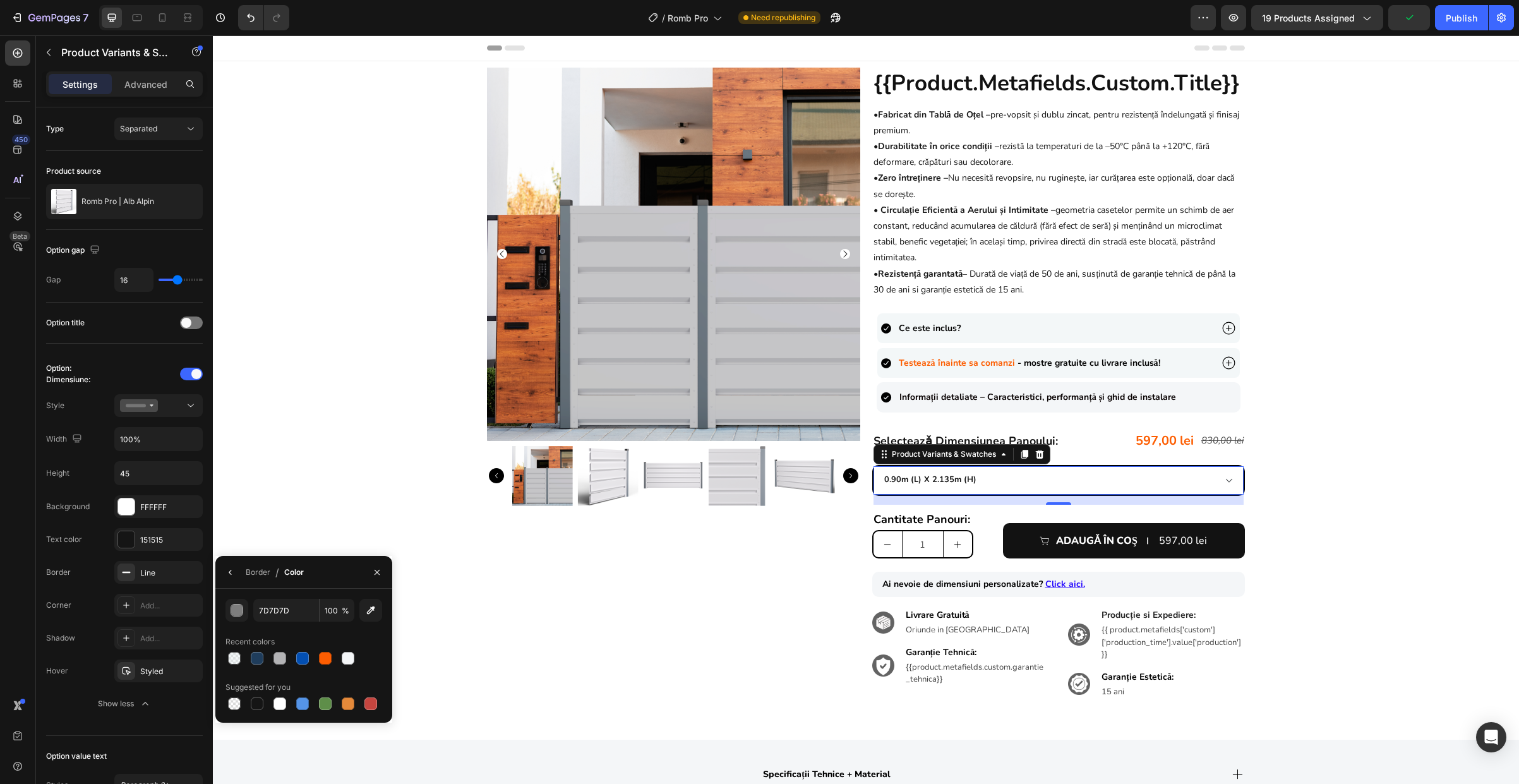
click at [252, 700] on div at bounding box center [257, 703] width 13 height 13
type input "151515"
click at [145, 539] on div "151515" at bounding box center [158, 540] width 37 height 11
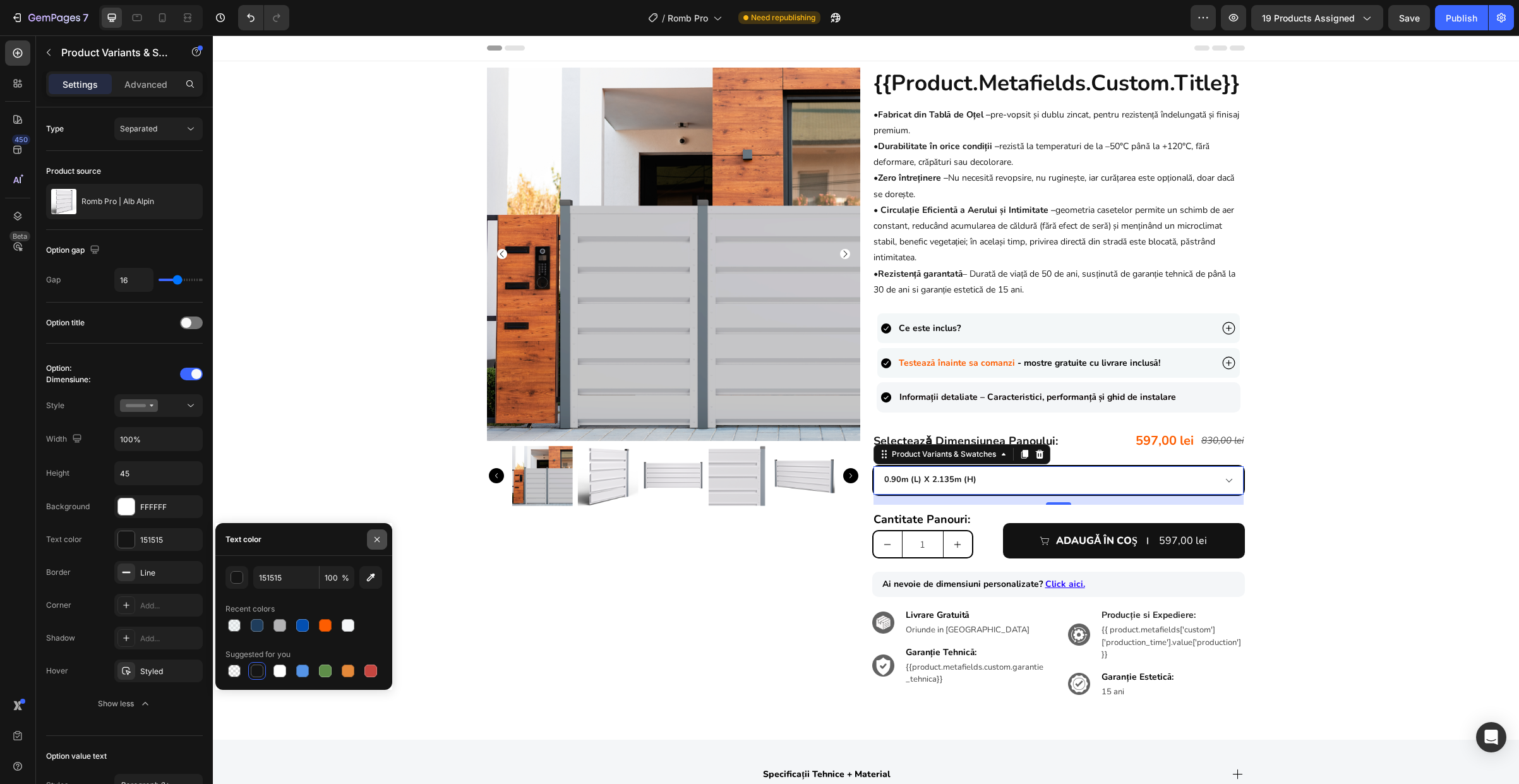
click at [374, 538] on icon "button" at bounding box center [377, 539] width 10 height 10
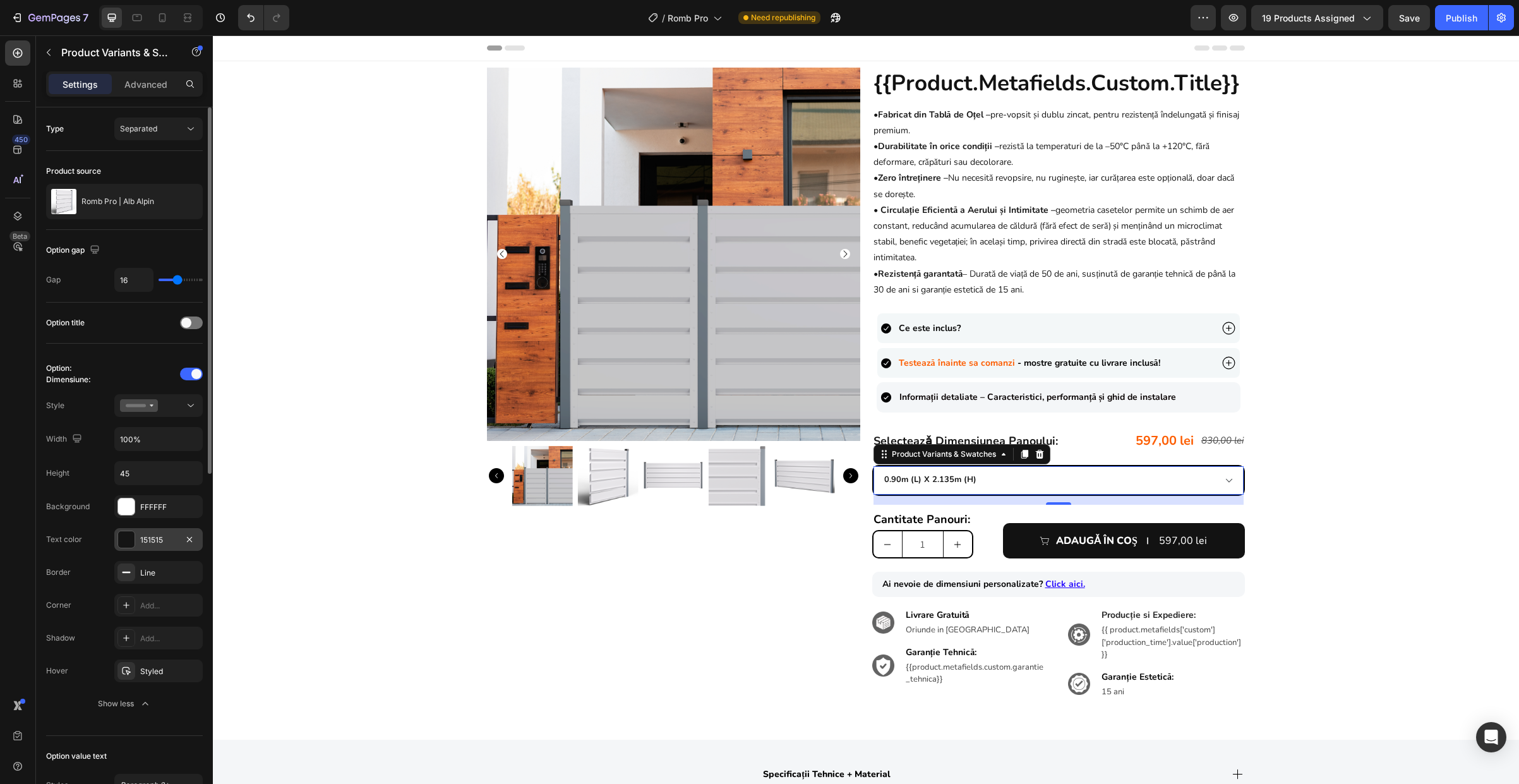
click at [171, 541] on div "151515" at bounding box center [158, 540] width 37 height 11
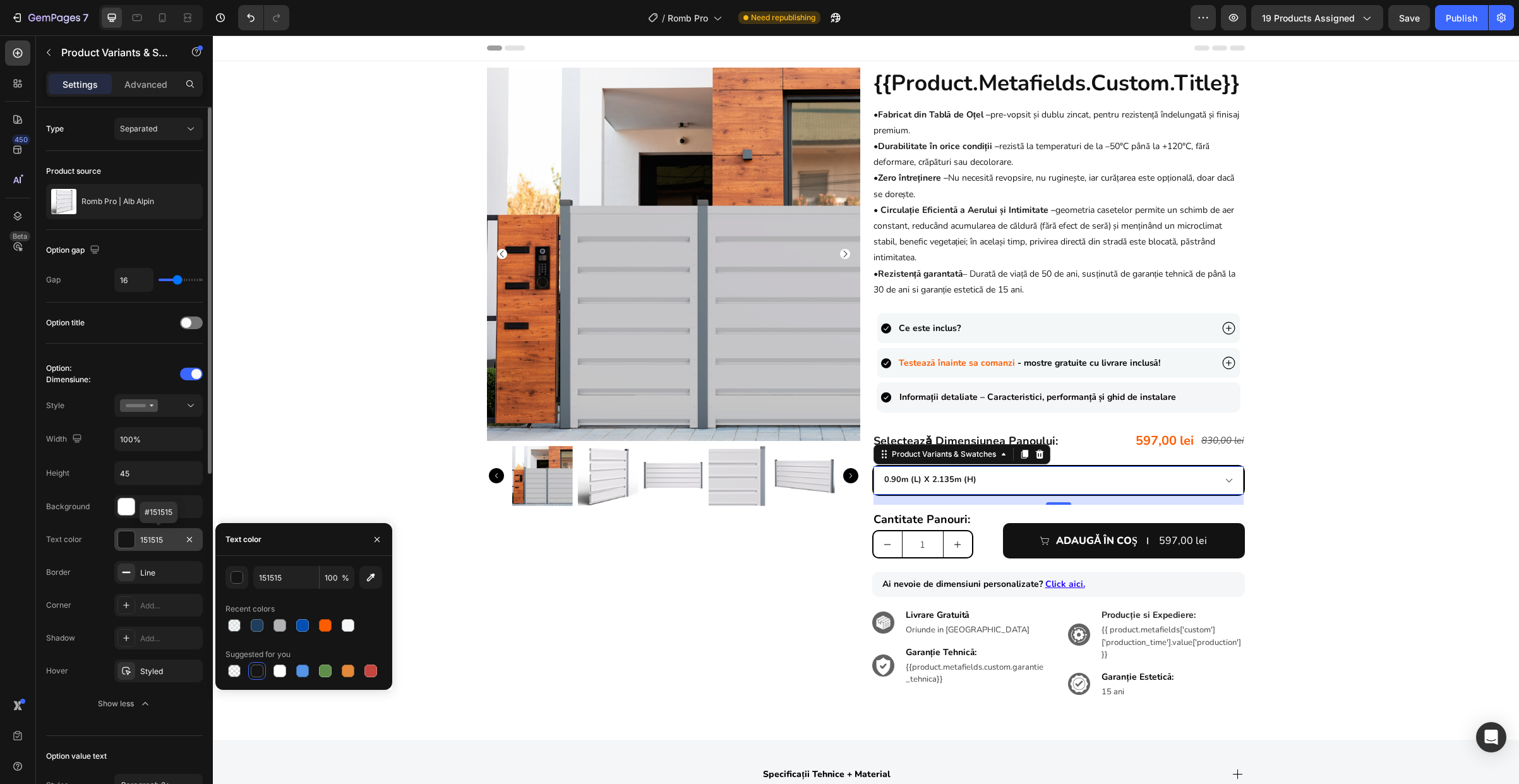
click at [171, 542] on div "151515" at bounding box center [158, 540] width 37 height 11
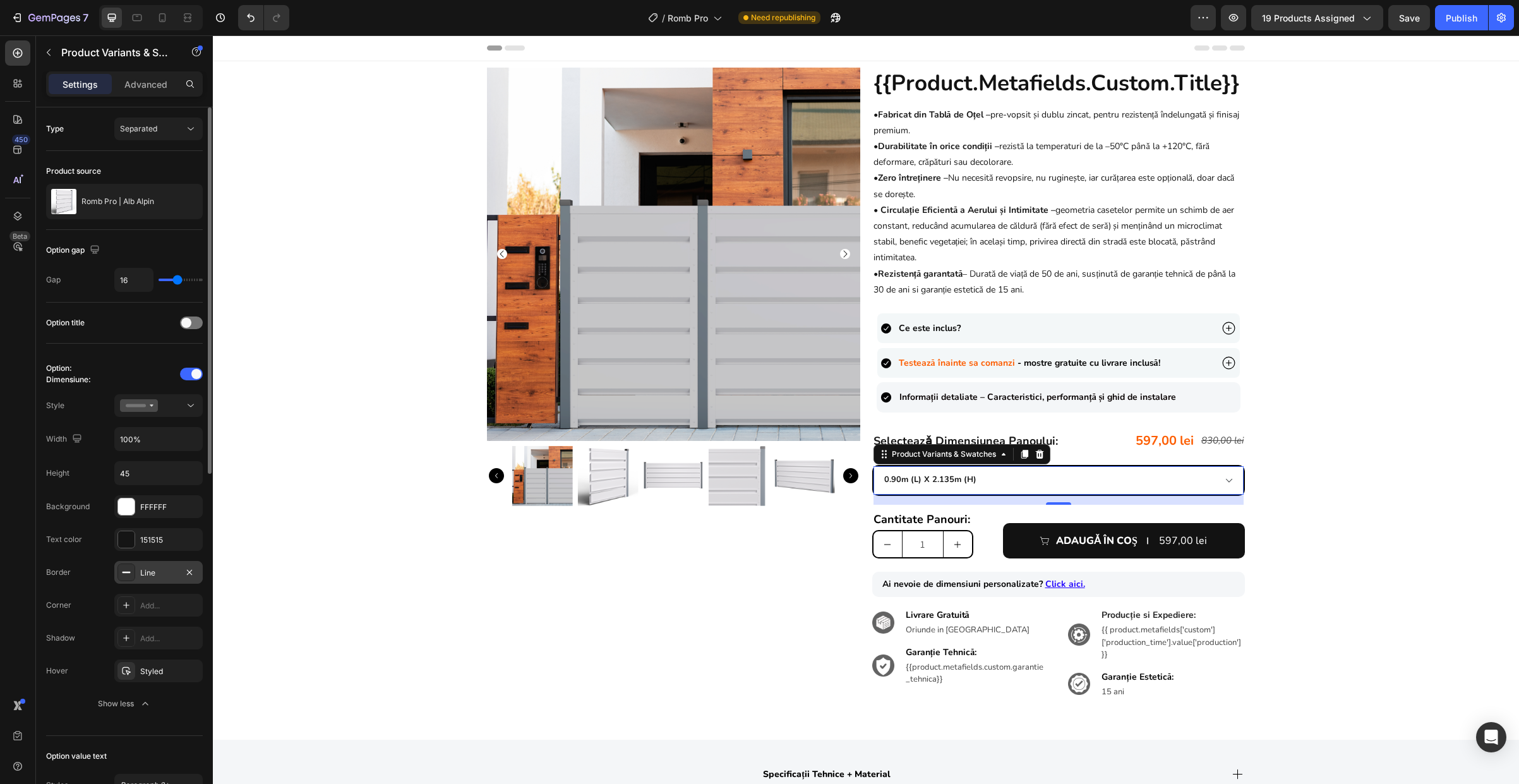
click at [158, 576] on div "Line" at bounding box center [158, 573] width 37 height 11
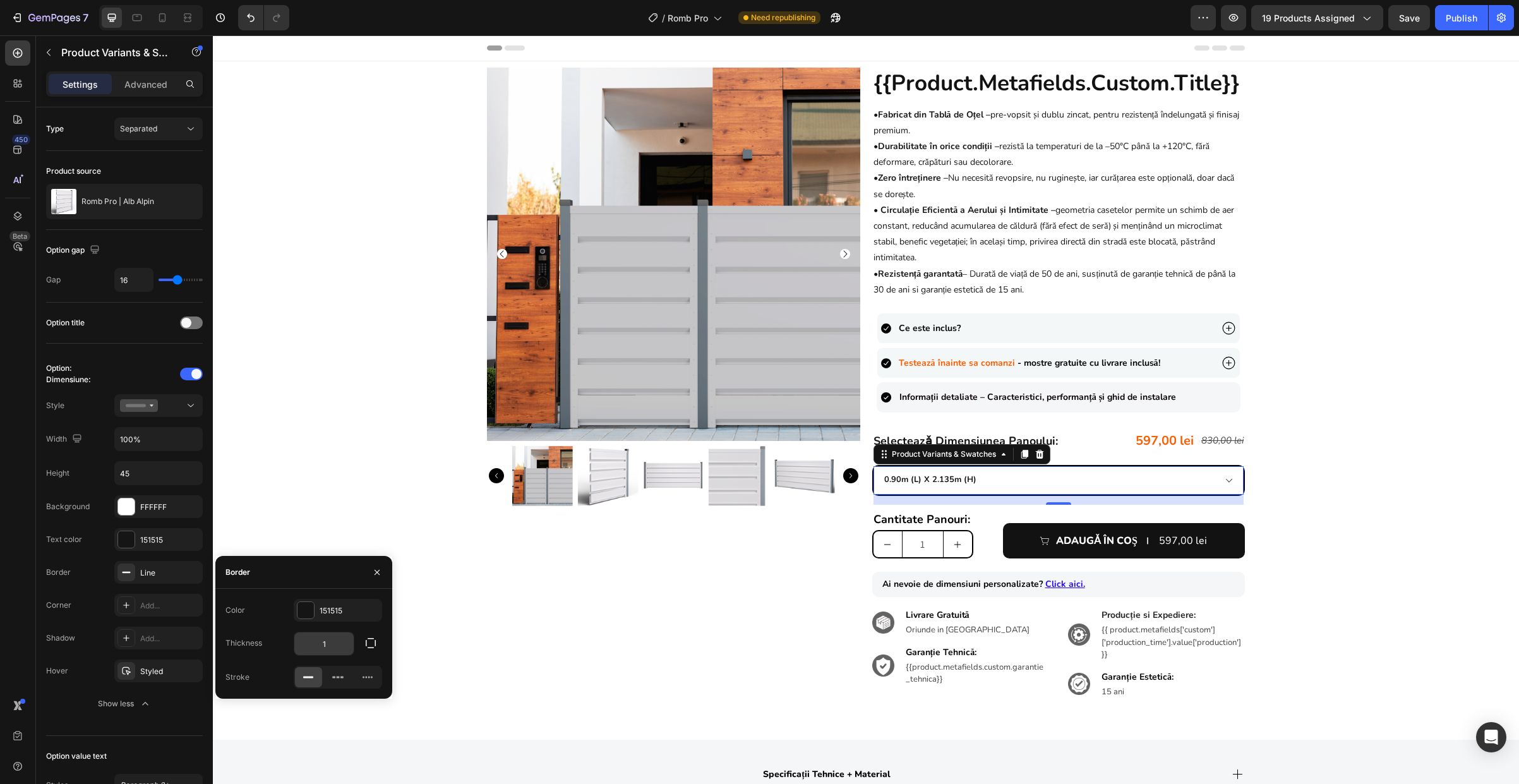
click at [341, 650] on input "1" at bounding box center [323, 643] width 59 height 23
type input "3"
type input "2"
click at [325, 472] on div "Product Images {{product.metafields.custom.title}} Heading • Fabricat din Tablă…" at bounding box center [866, 393] width 1306 height 652
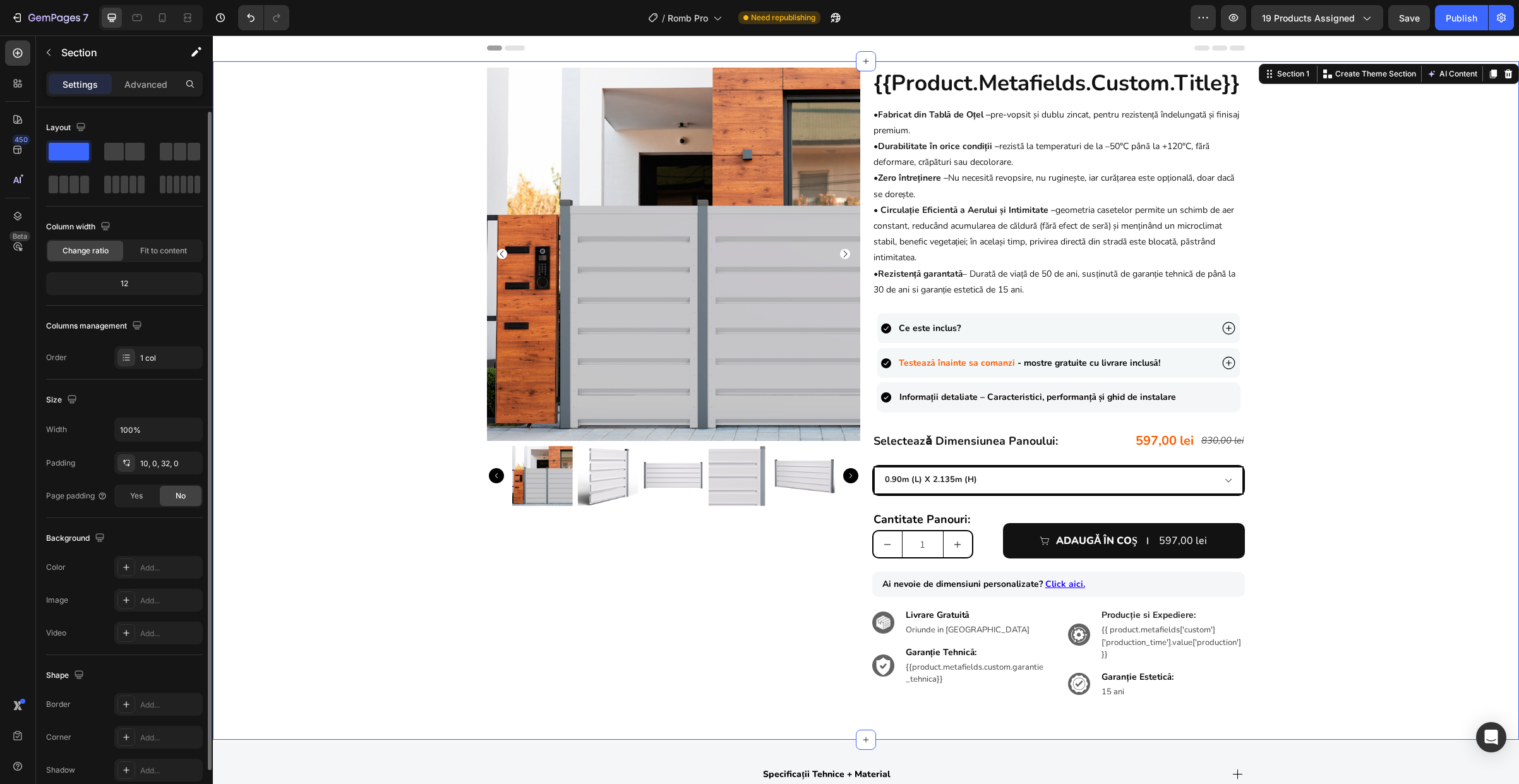
scroll to position [58, 0]
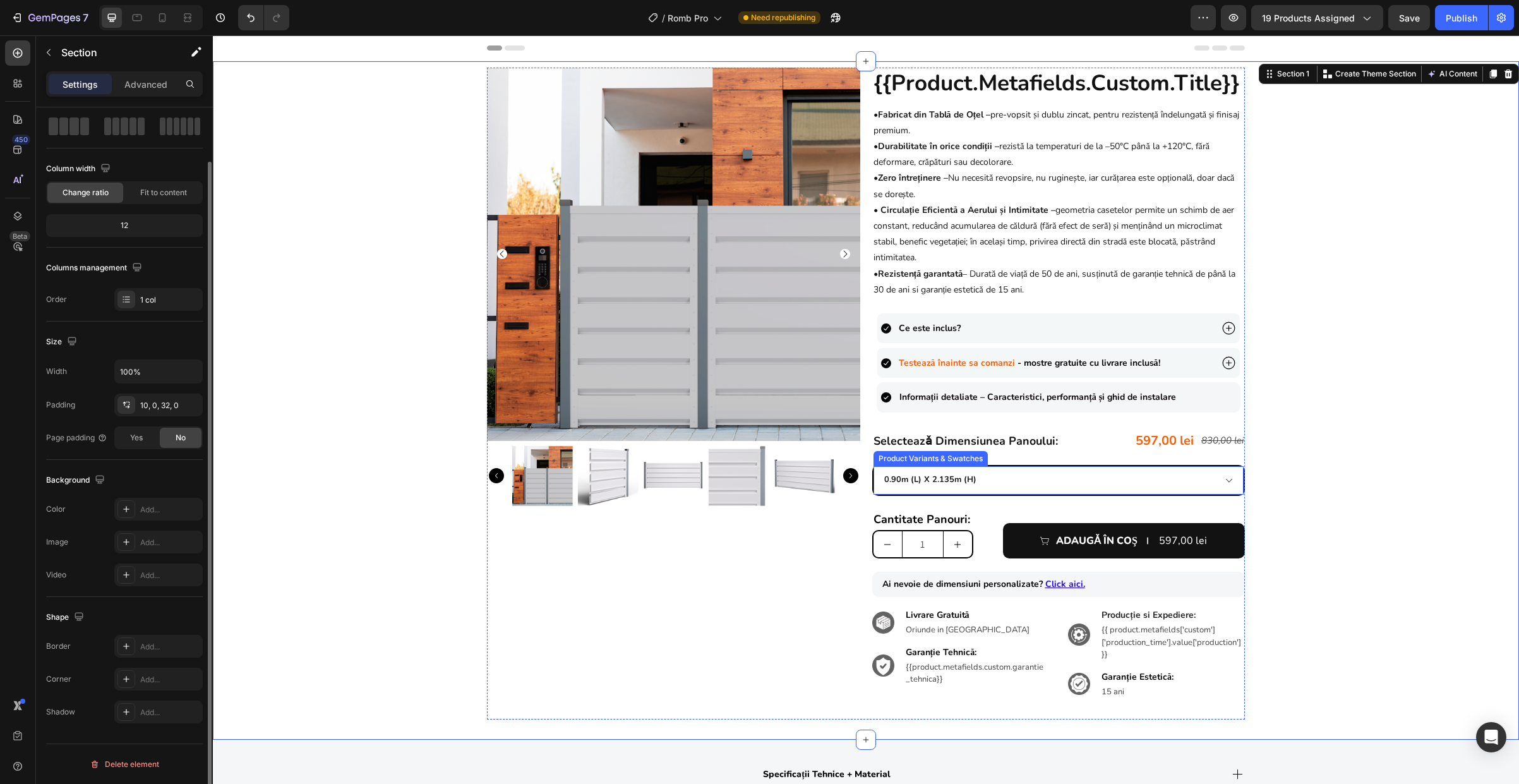
click at [968, 481] on select "0.90m (l) x 2.135m (h) 1.0m (l) x 1.815m (h) 1.0m (l) x 2.135m (h) 1.5m (l) x 1…" at bounding box center [1059, 480] width 371 height 29
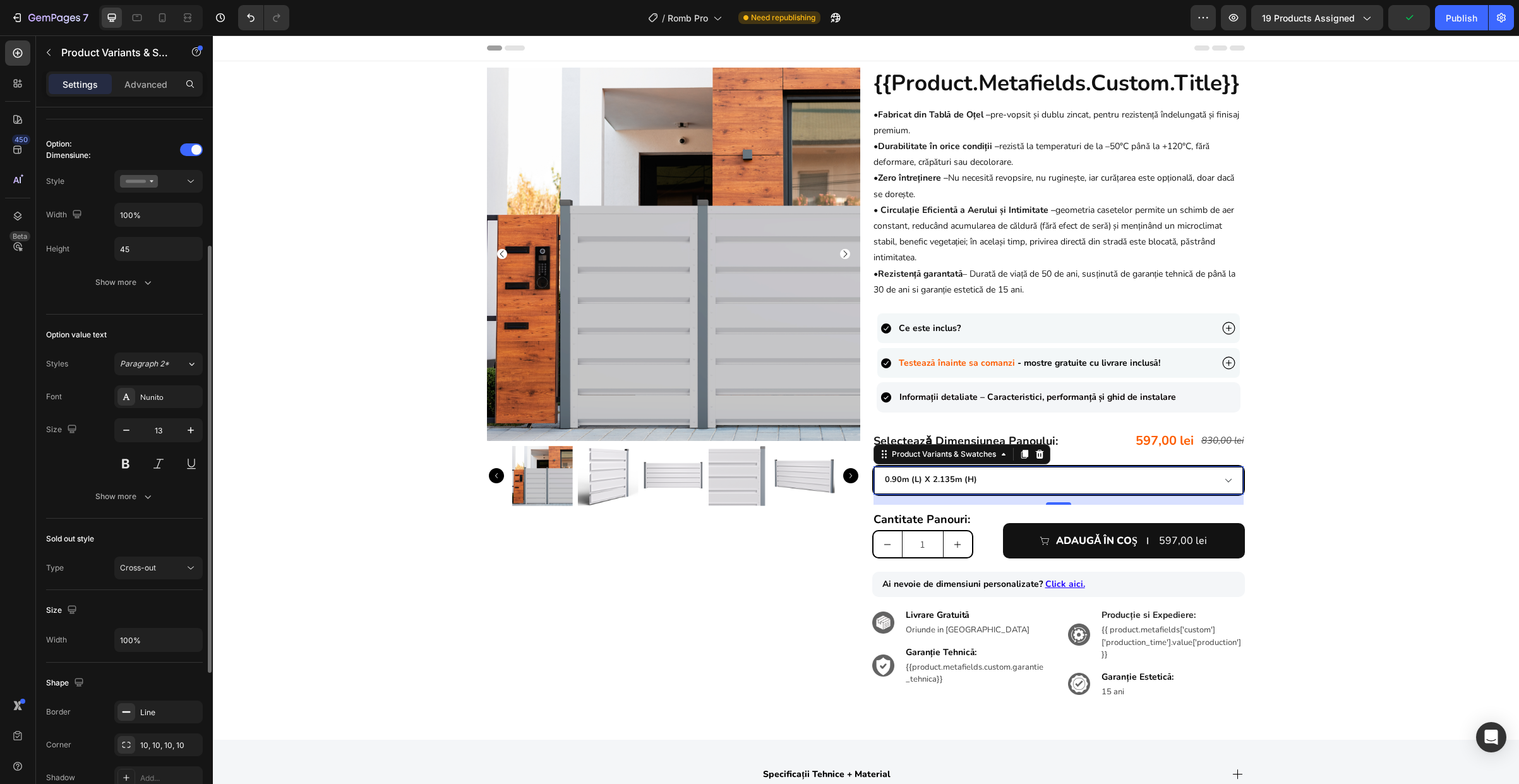
scroll to position [475, 0]
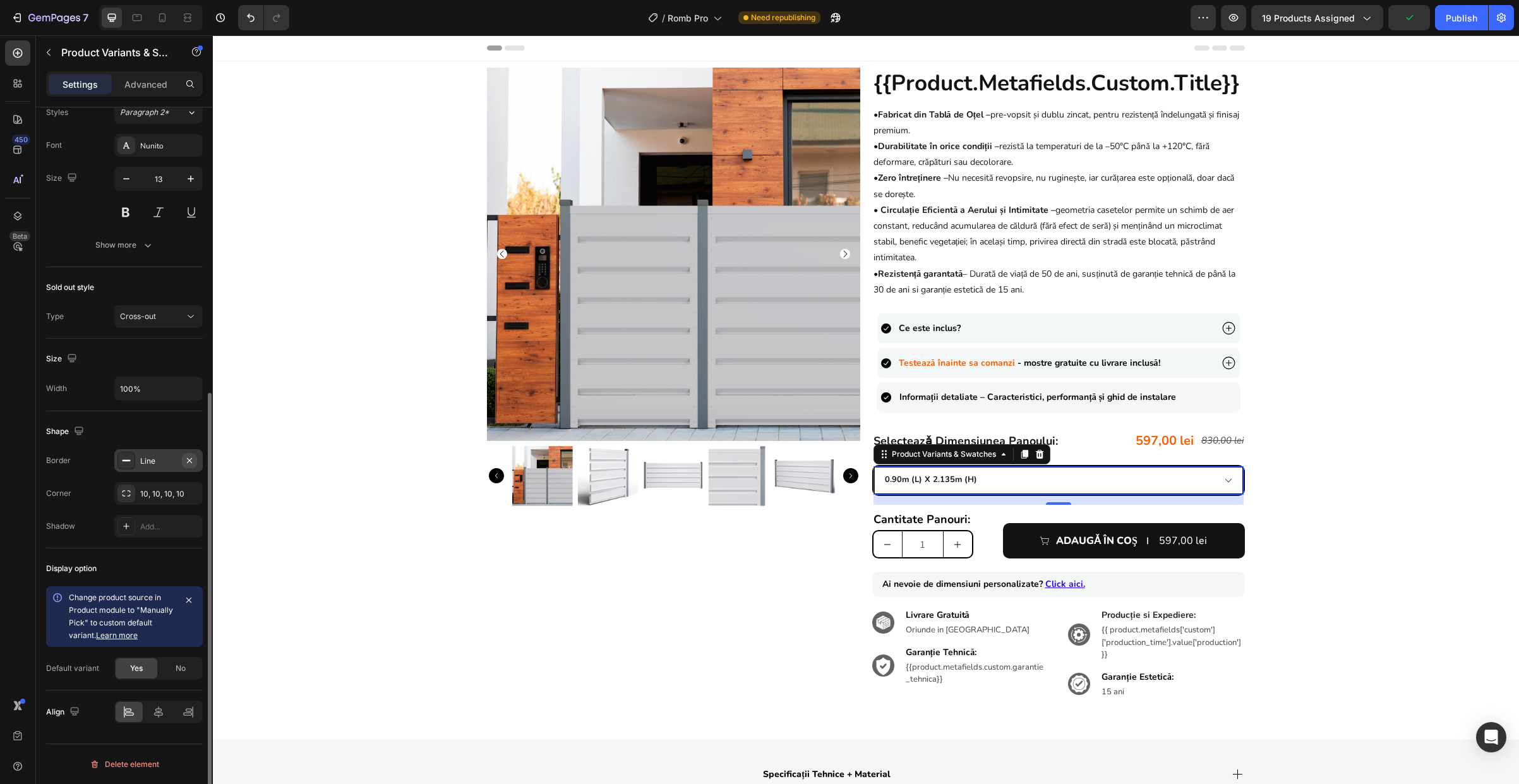
click at [192, 458] on icon "button" at bounding box center [190, 460] width 10 height 10
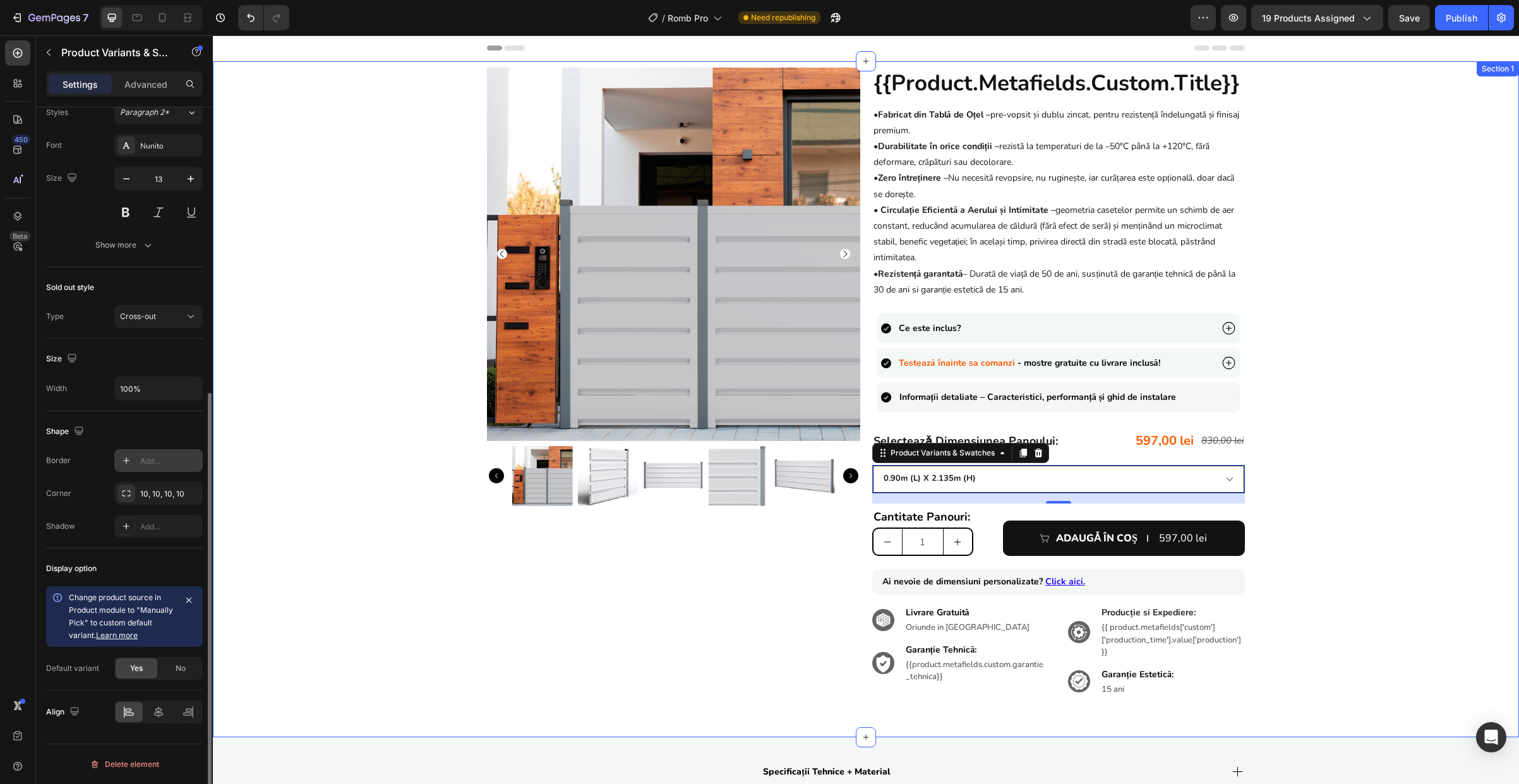
click at [1401, 526] on div "Product Images {{product.metafields.custom.title}} Heading • Fabricat din Tablă…" at bounding box center [866, 392] width 1306 height 650
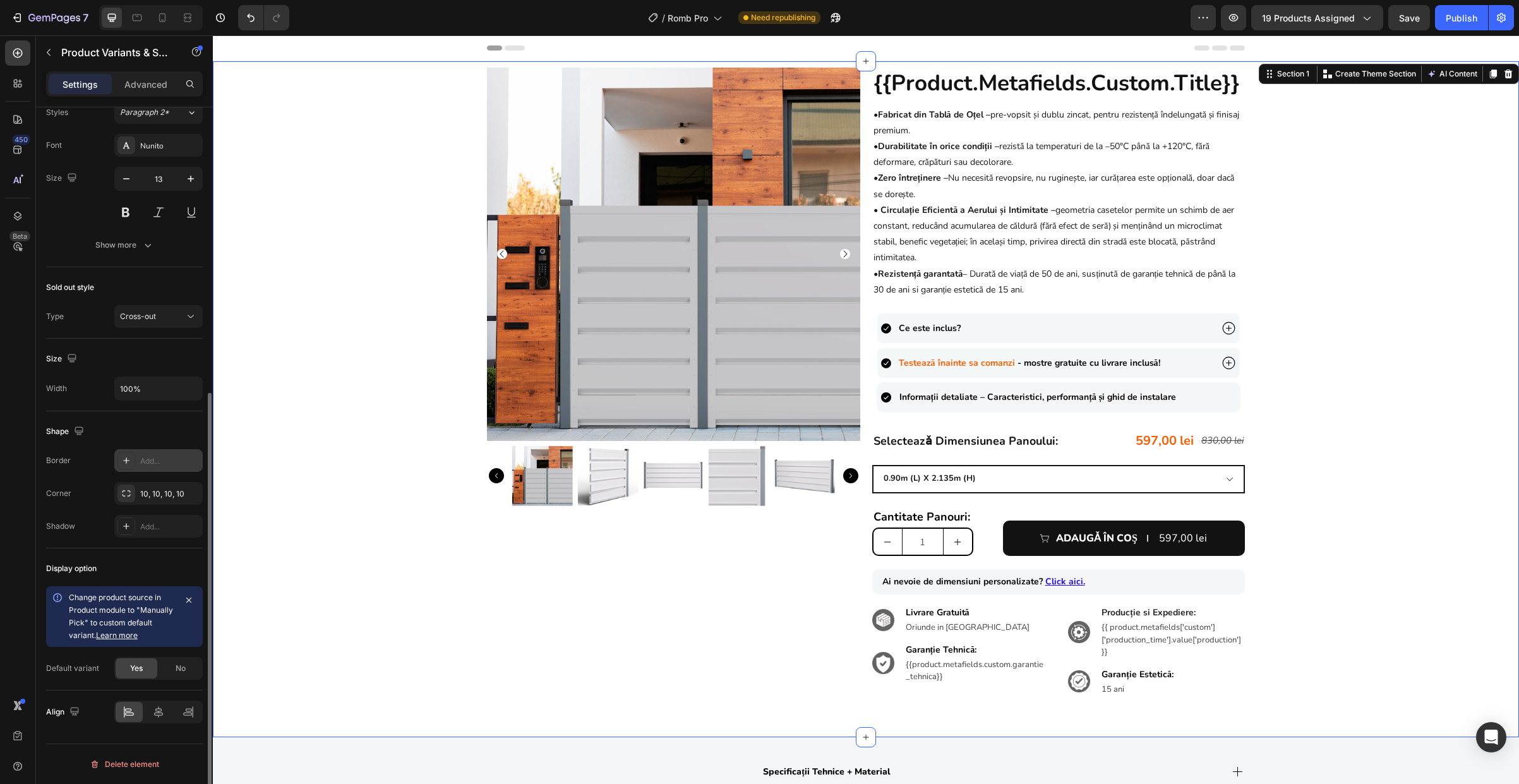
scroll to position [0, 0]
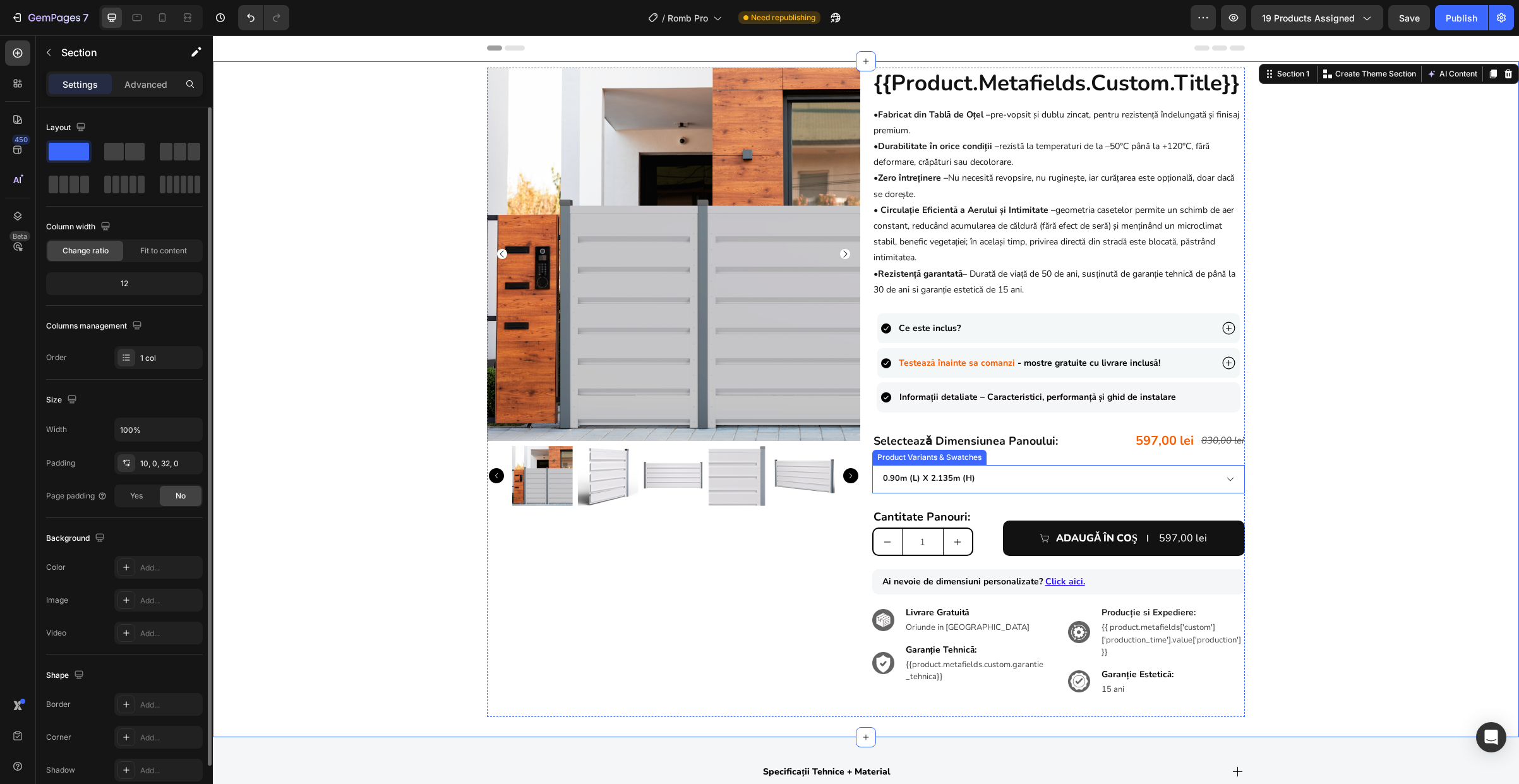
click at [1097, 476] on select "0.90m (l) x 2.135m (h) 1.0m (l) x 1.815m (h) 1.0m (l) x 2.135m (h) 1.5m (l) x 1…" at bounding box center [1059, 479] width 374 height 29
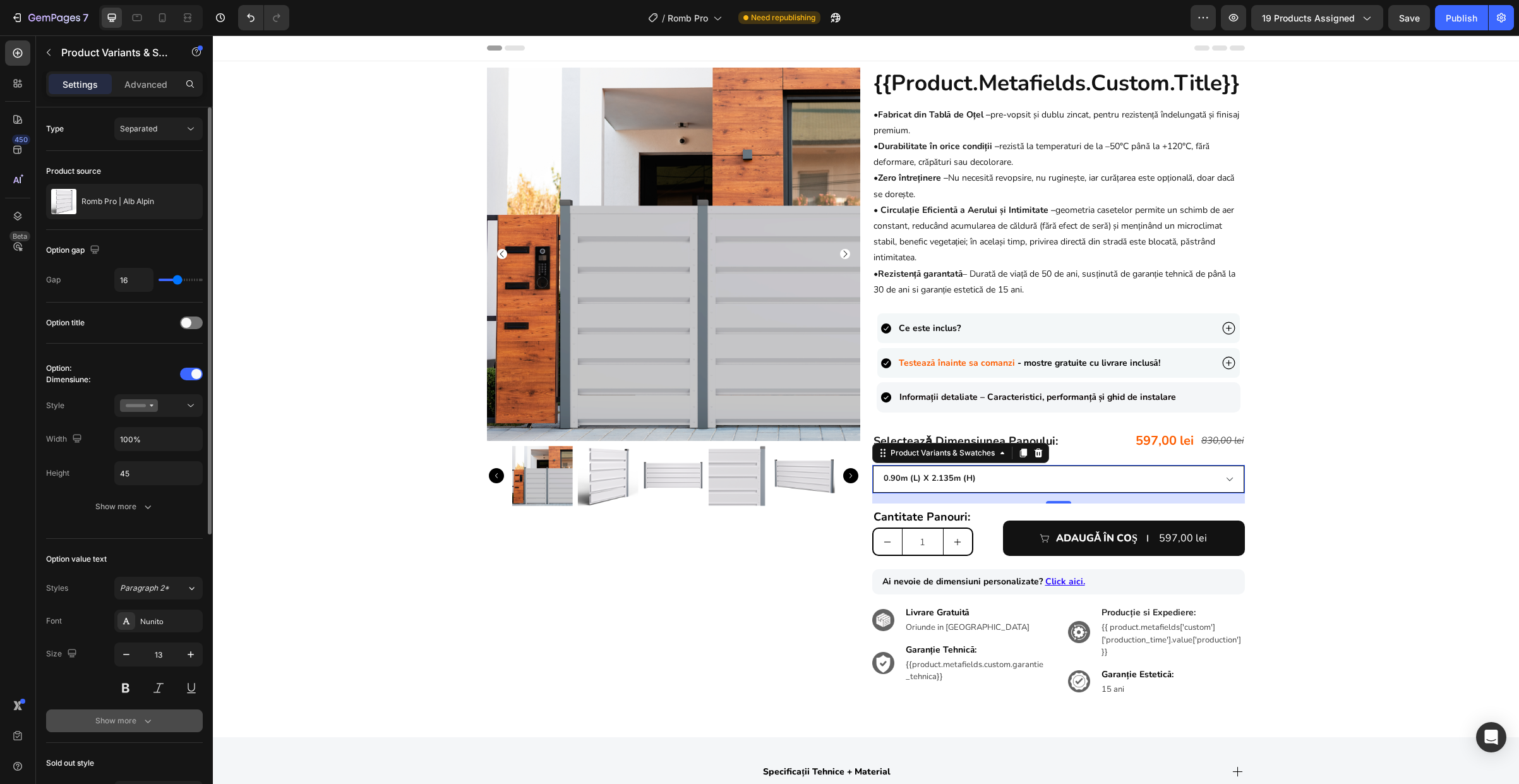
click at [135, 712] on button "Show more" at bounding box center [124, 721] width 157 height 23
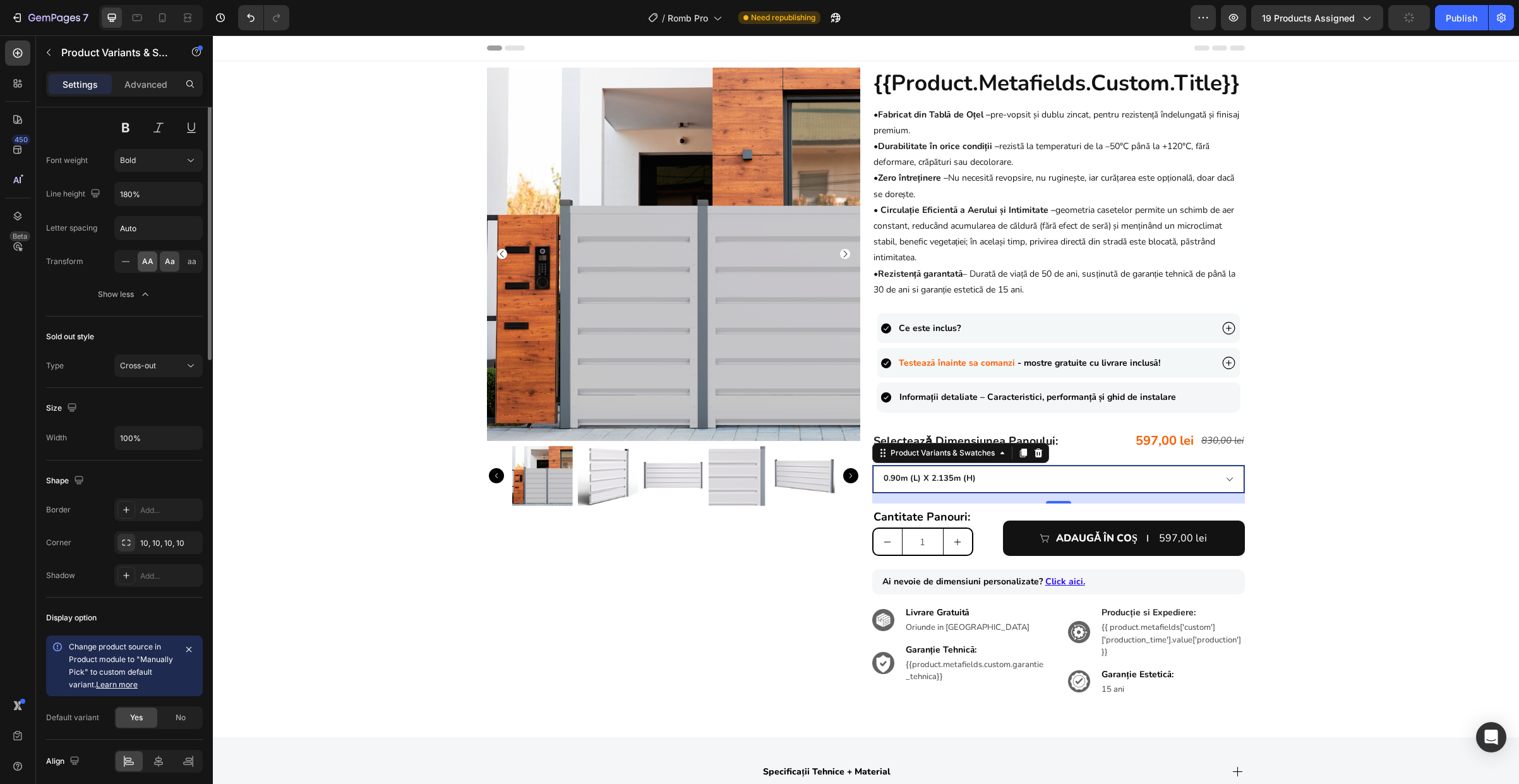
scroll to position [279, 0]
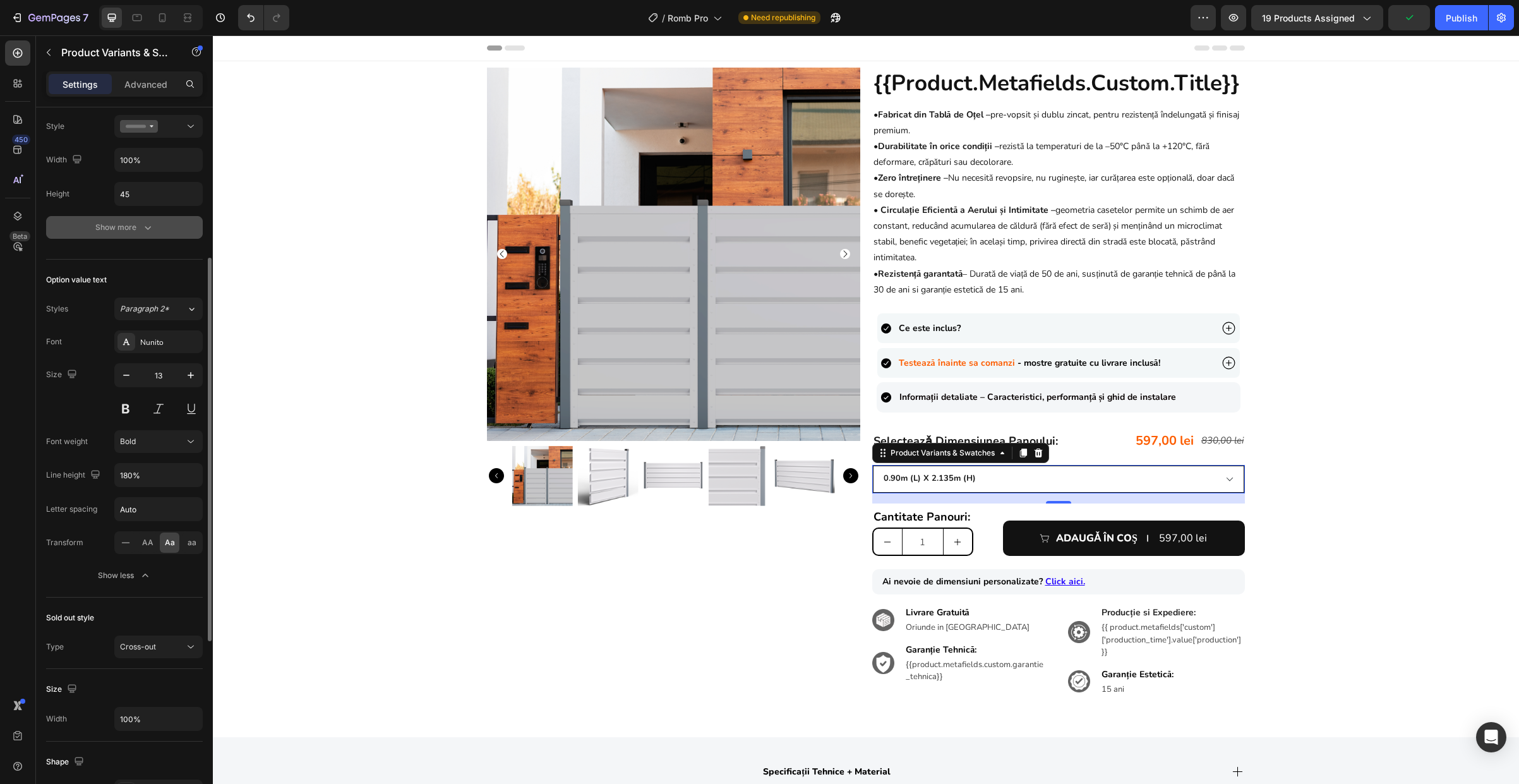
click at [122, 225] on div "Show more" at bounding box center [125, 227] width 59 height 13
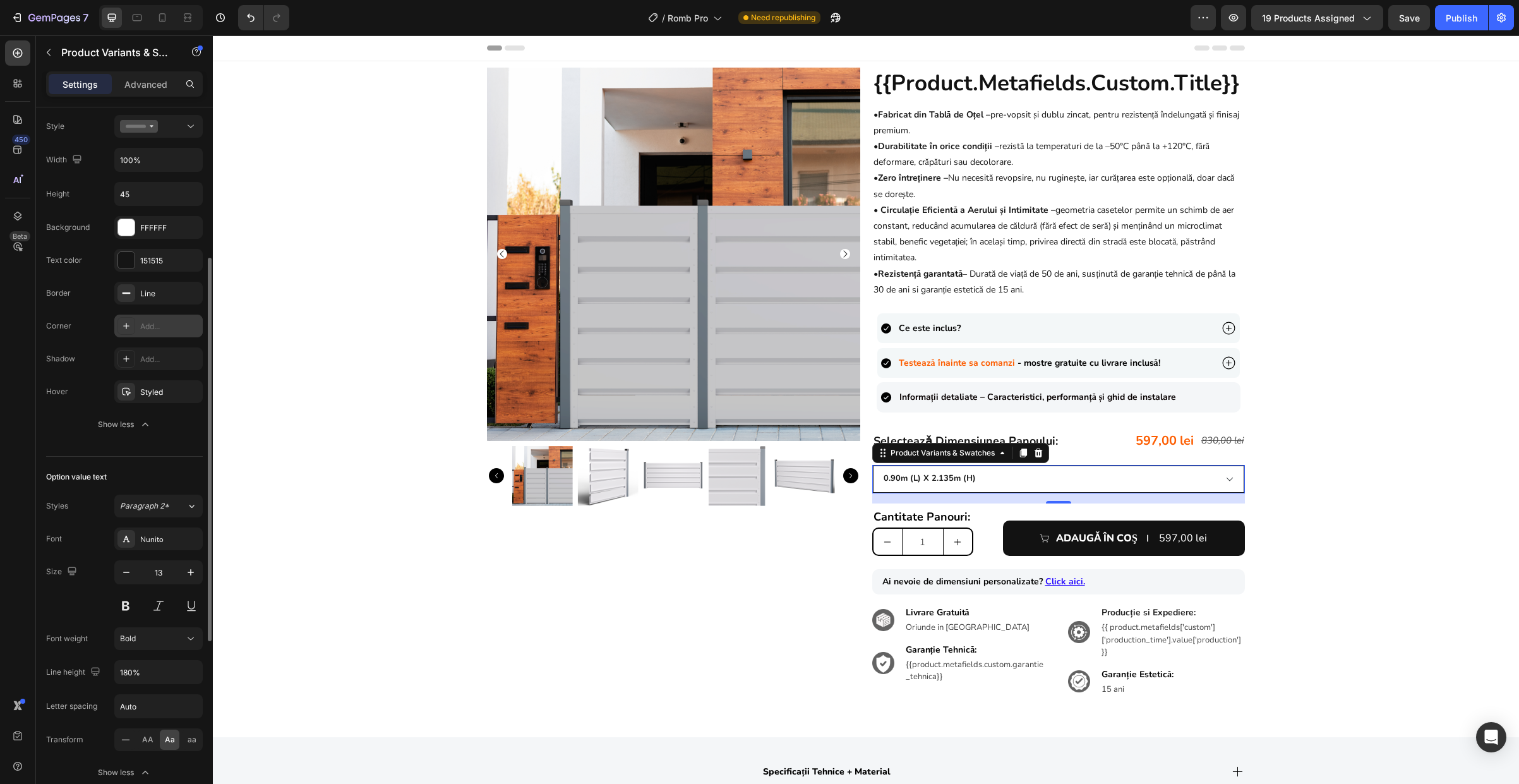
click at [154, 335] on div "Add..." at bounding box center [158, 325] width 89 height 23
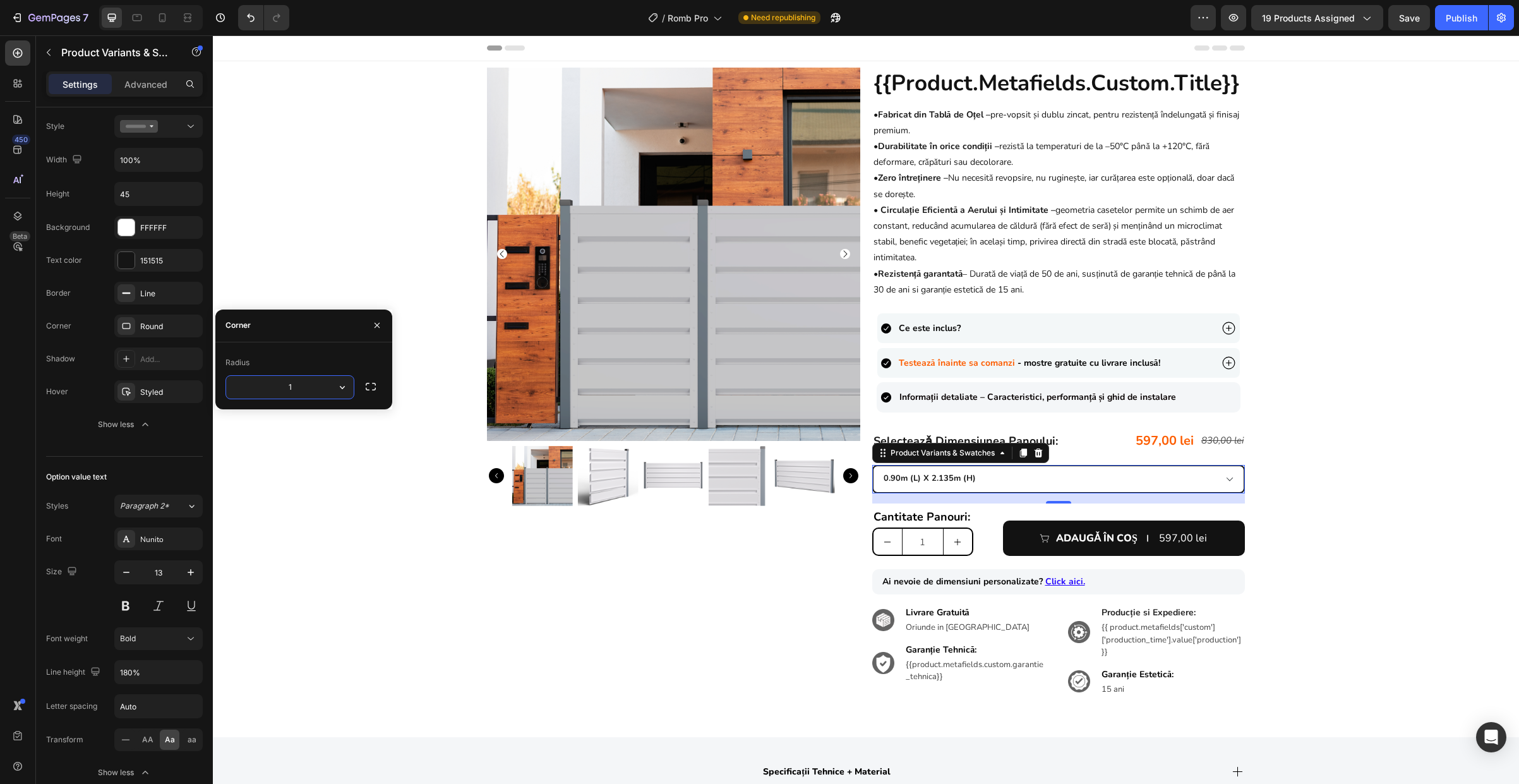
type input "10"
click at [1342, 489] on div "Product Images {{product.metafields.custom.title}} Heading • Fabricat din Tablă…" at bounding box center [866, 392] width 1306 height 650
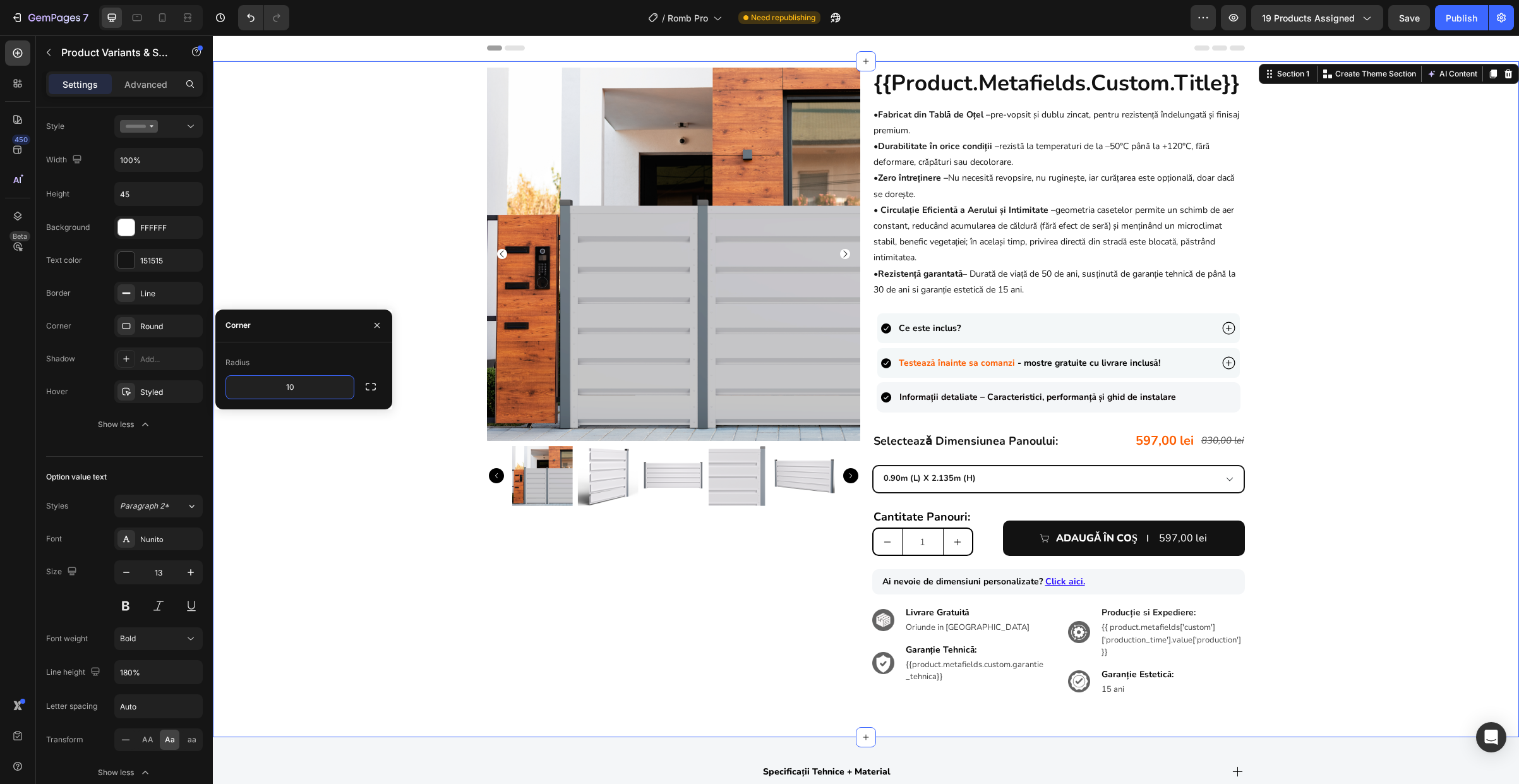
scroll to position [0, 0]
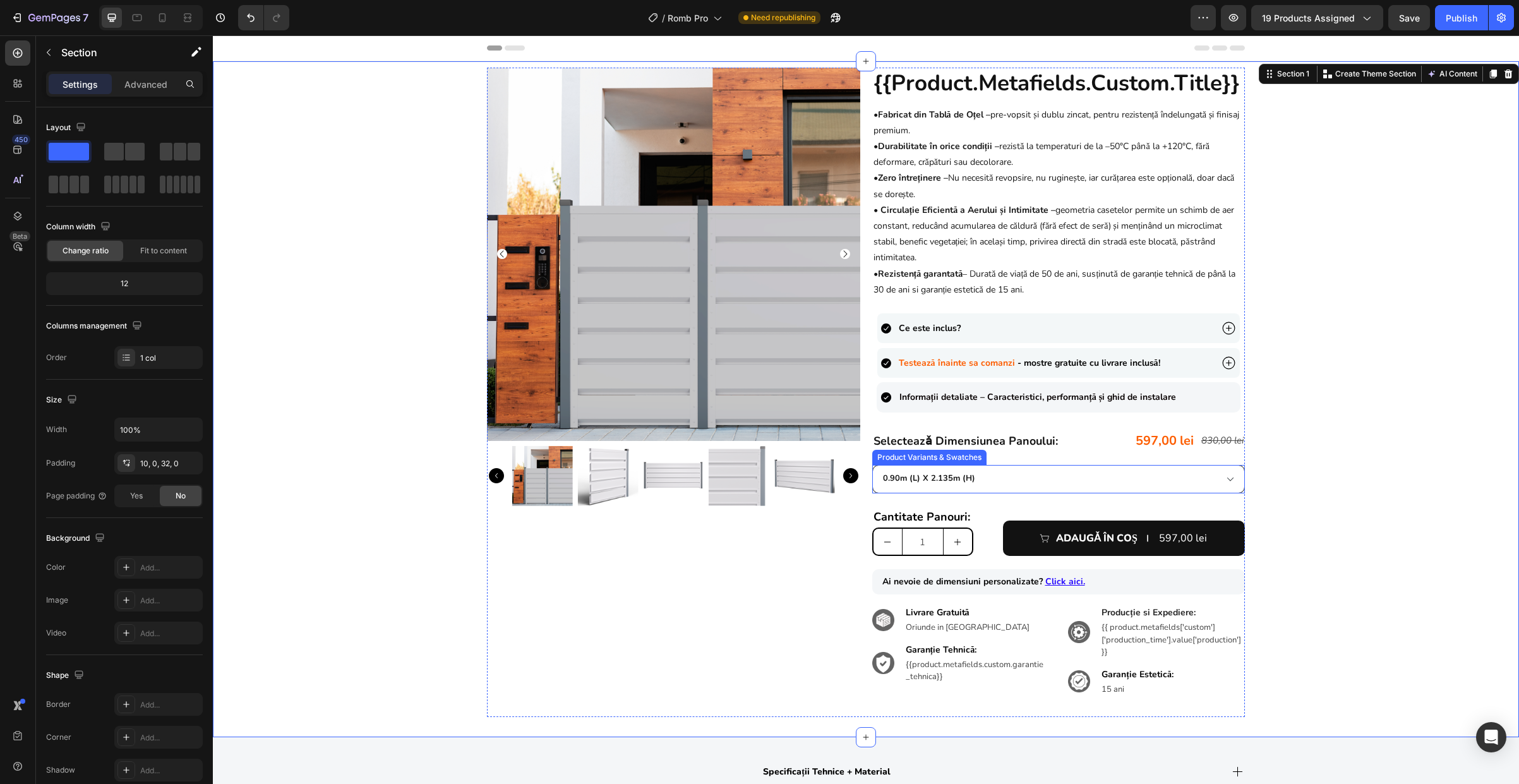
click at [1210, 468] on select "0.90m (l) x 2.135m (h) 1.0m (l) x 1.815m (h) 1.0m (l) x 2.135m (h) 1.5m (l) x 1…" at bounding box center [1059, 479] width 374 height 29
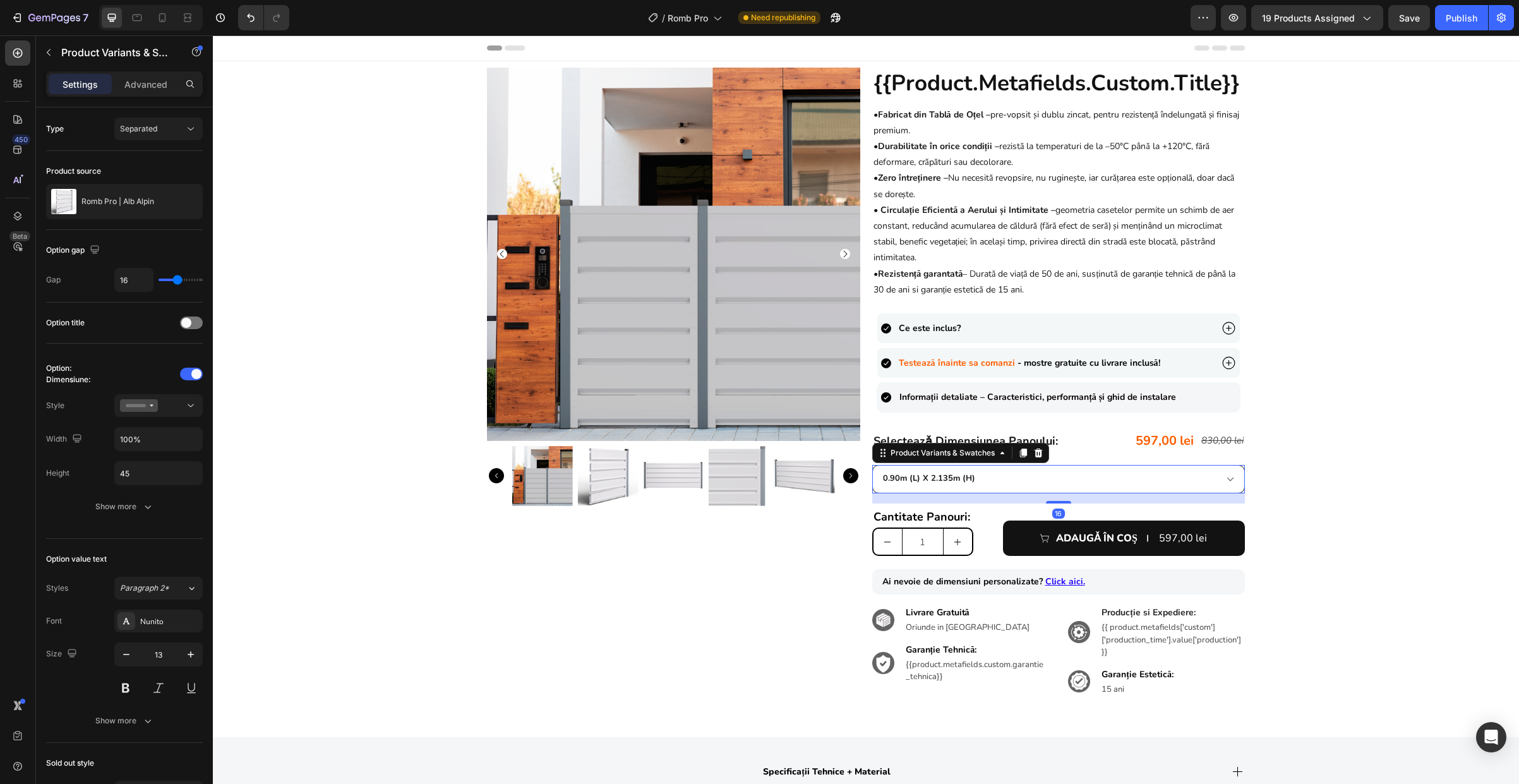
click at [872, 465] on select "0.90m (l) x 2.135m (h) 1.0m (l) x 1.815m (h) 1.0m (l) x 2.135m (h) 1.5m (l) x 1…" at bounding box center [1059, 479] width 374 height 29
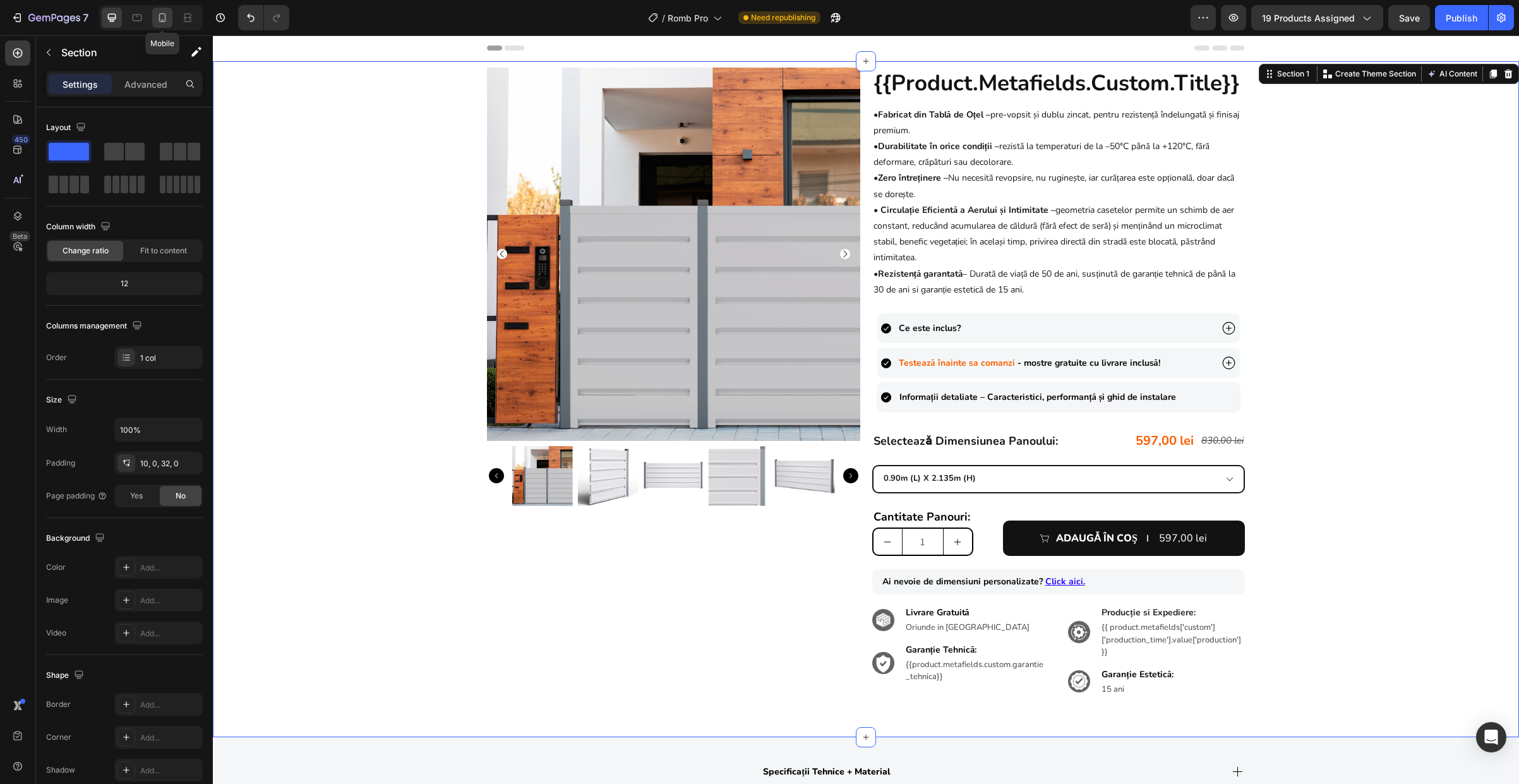
click at [153, 16] on div at bounding box center [162, 17] width 20 height 20
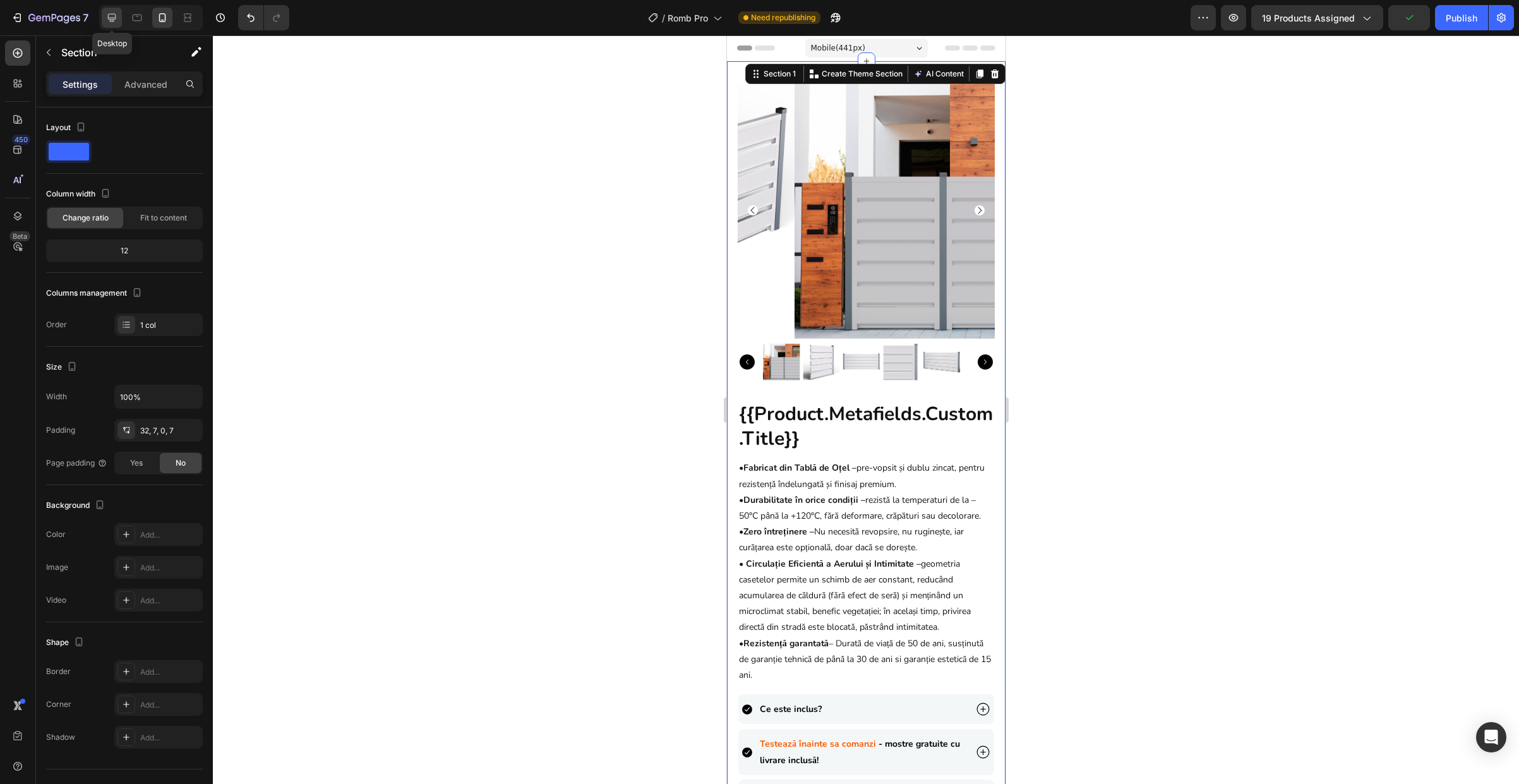
click at [116, 13] on icon at bounding box center [112, 17] width 13 height 13
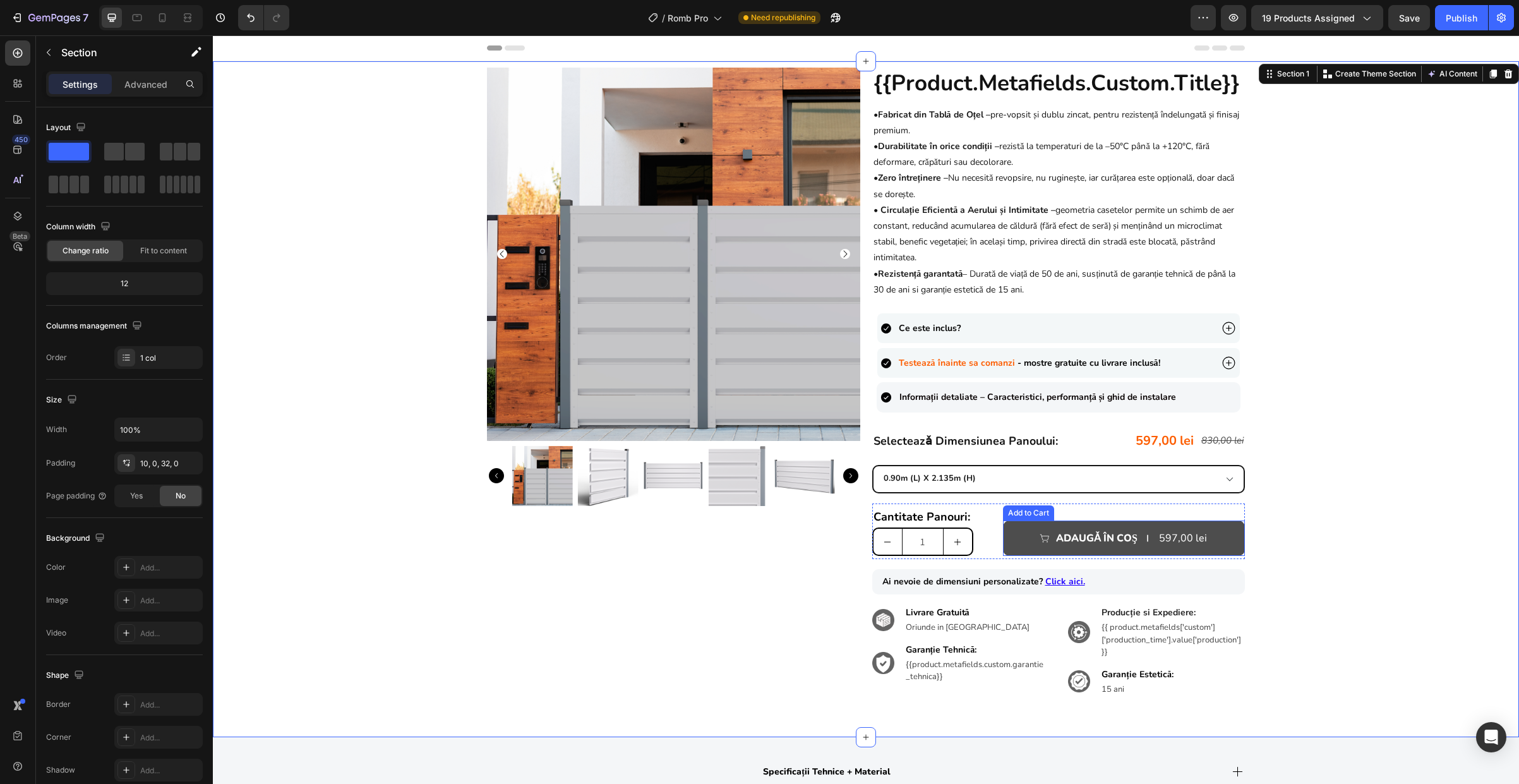
click at [1169, 535] on div "597,00 lei" at bounding box center [1183, 539] width 50 height 21
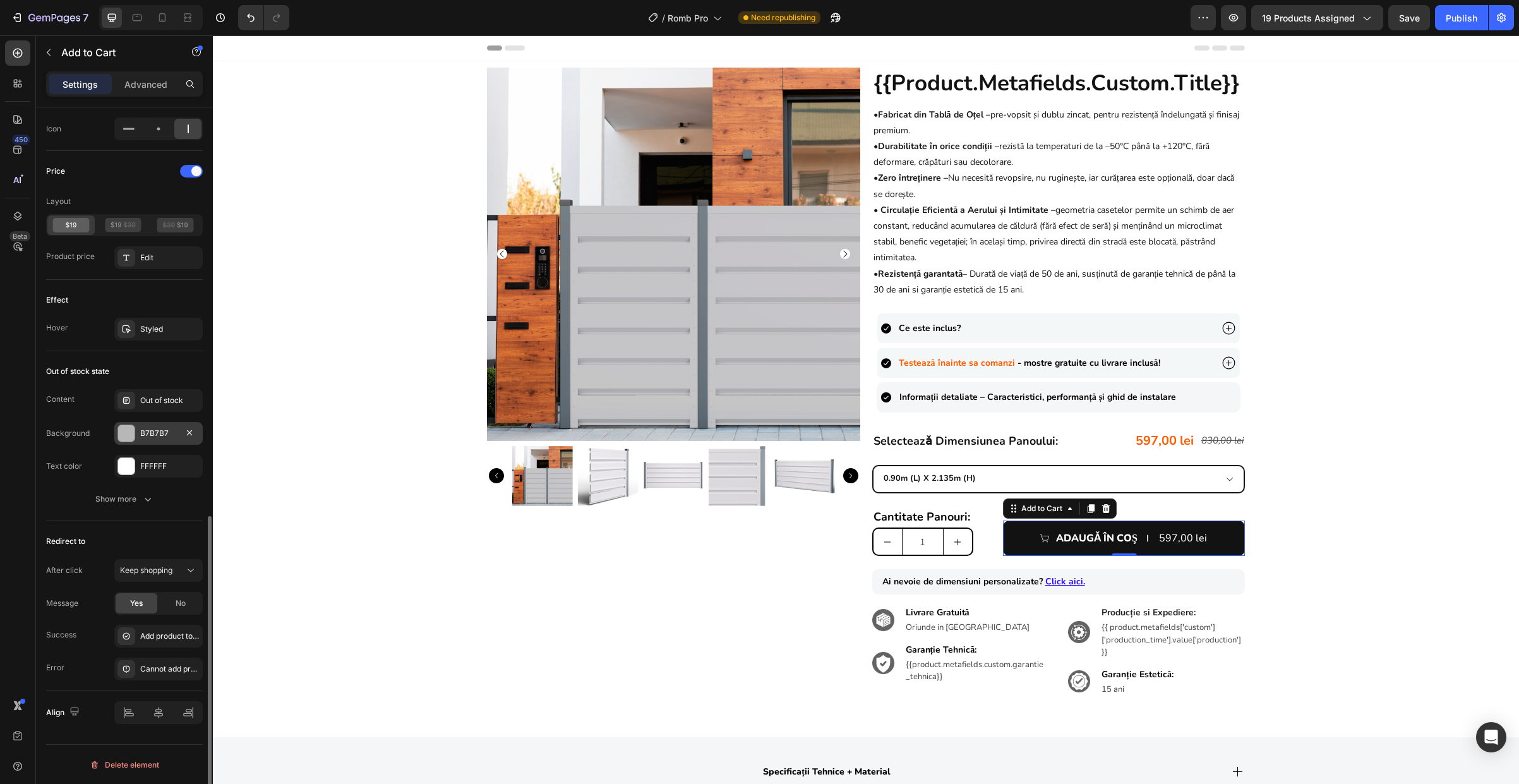
scroll to position [732, 0]
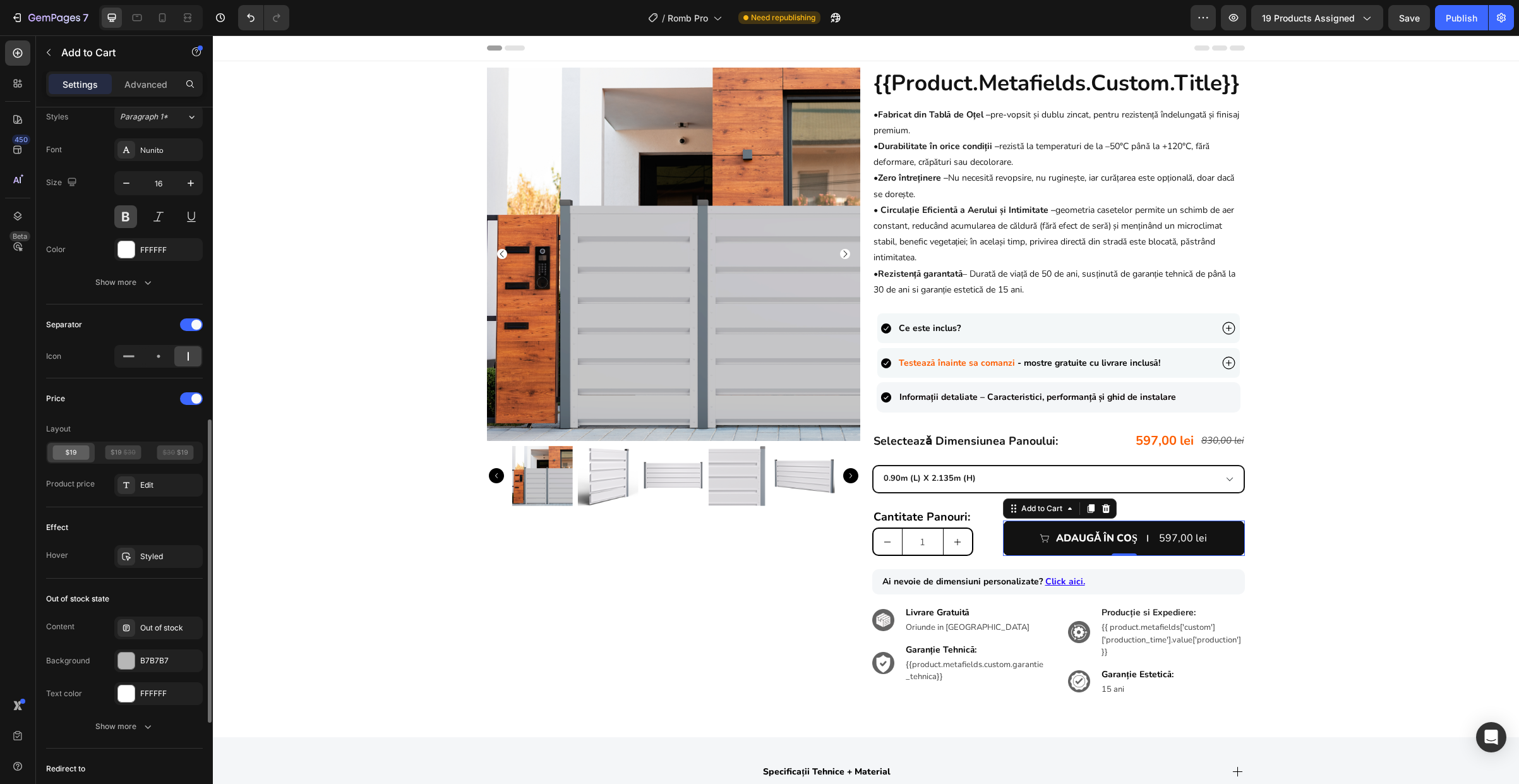
click at [127, 219] on button at bounding box center [125, 216] width 23 height 23
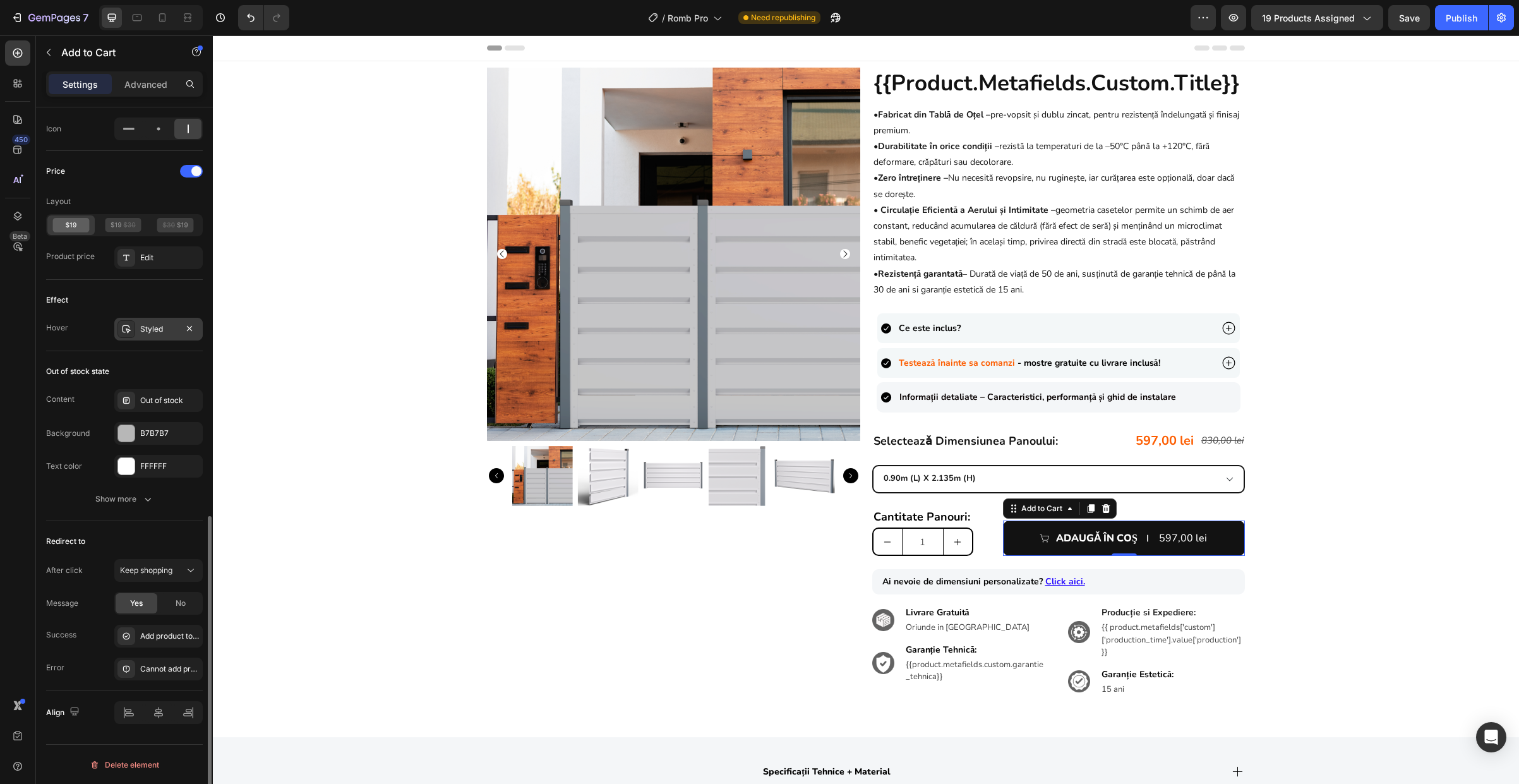
scroll to position [692, 0]
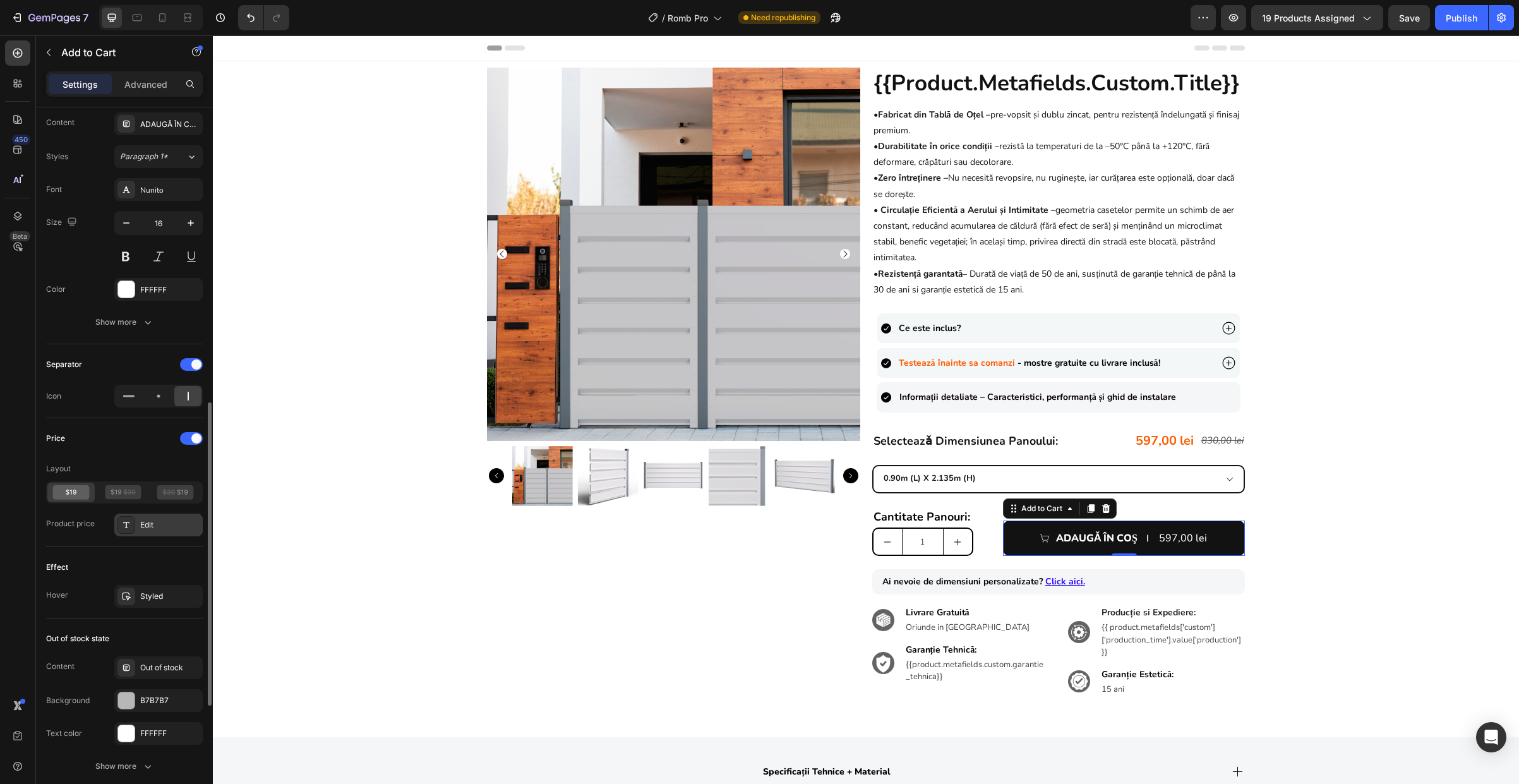
click at [146, 521] on div "Edit" at bounding box center [169, 525] width 59 height 11
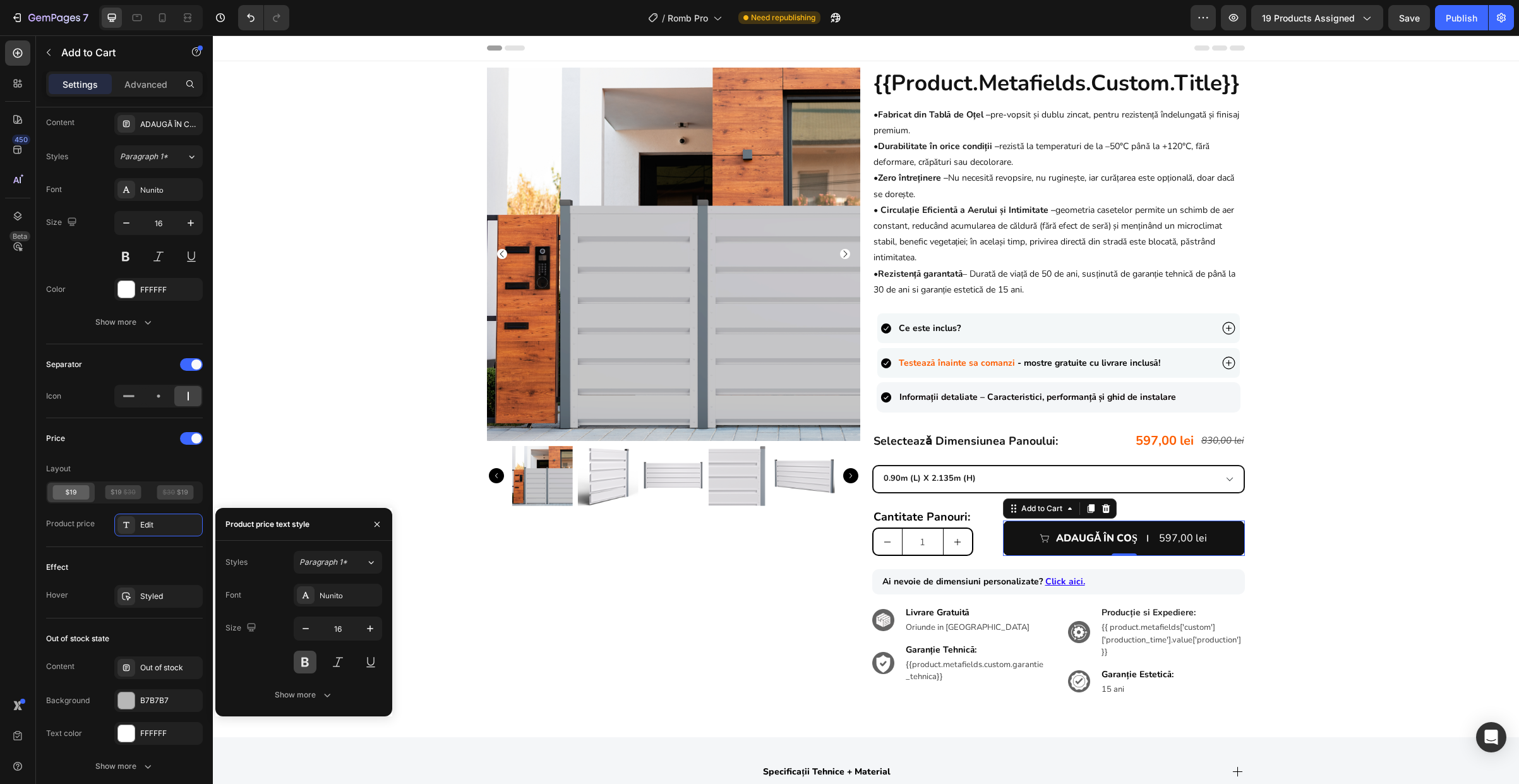
click at [303, 667] on button at bounding box center [305, 661] width 23 height 23
click at [1299, 522] on div "Product Images {{product.metafields.custom.title}} Heading • Fabricat din Tablă…" at bounding box center [866, 392] width 1306 height 650
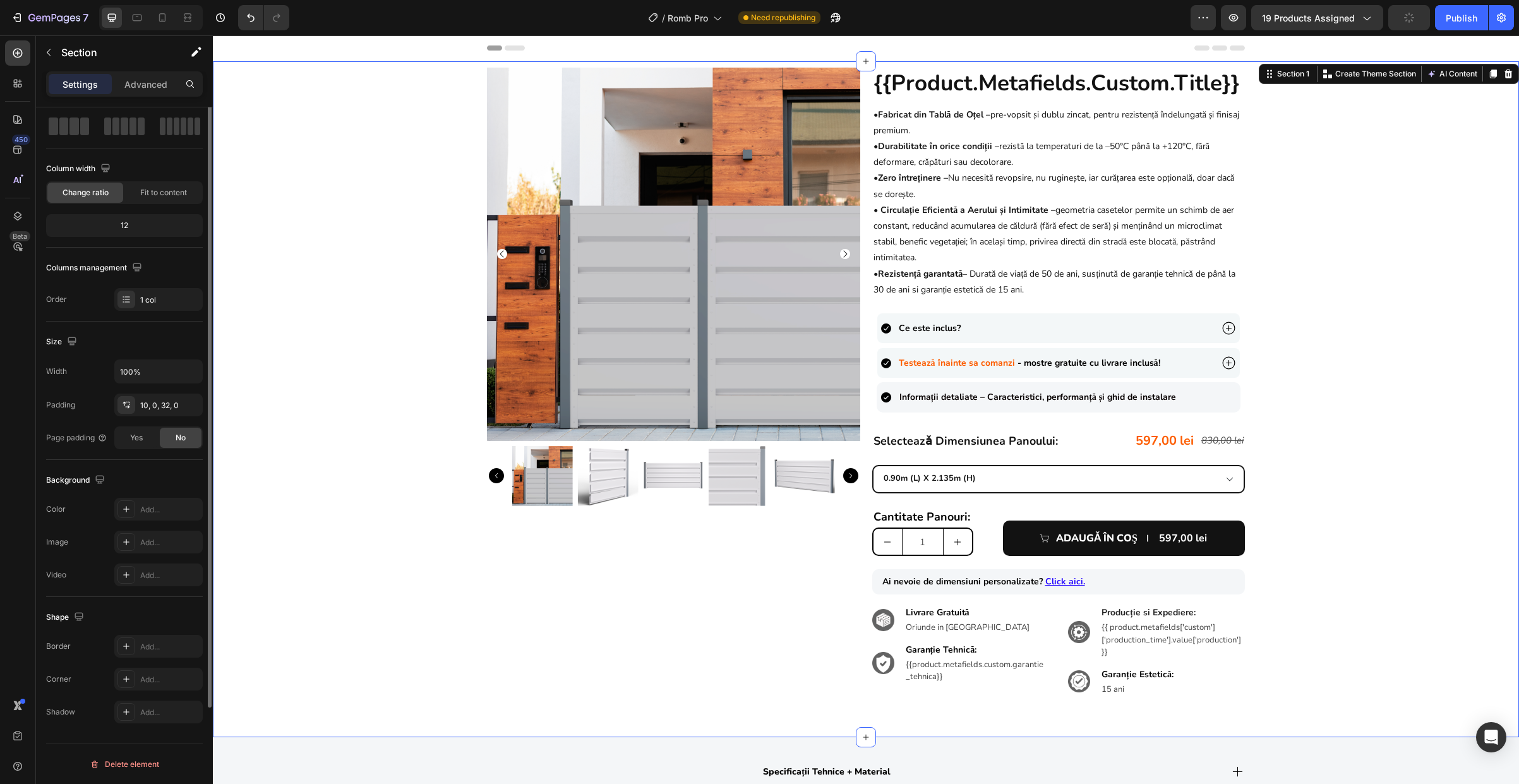
scroll to position [0, 0]
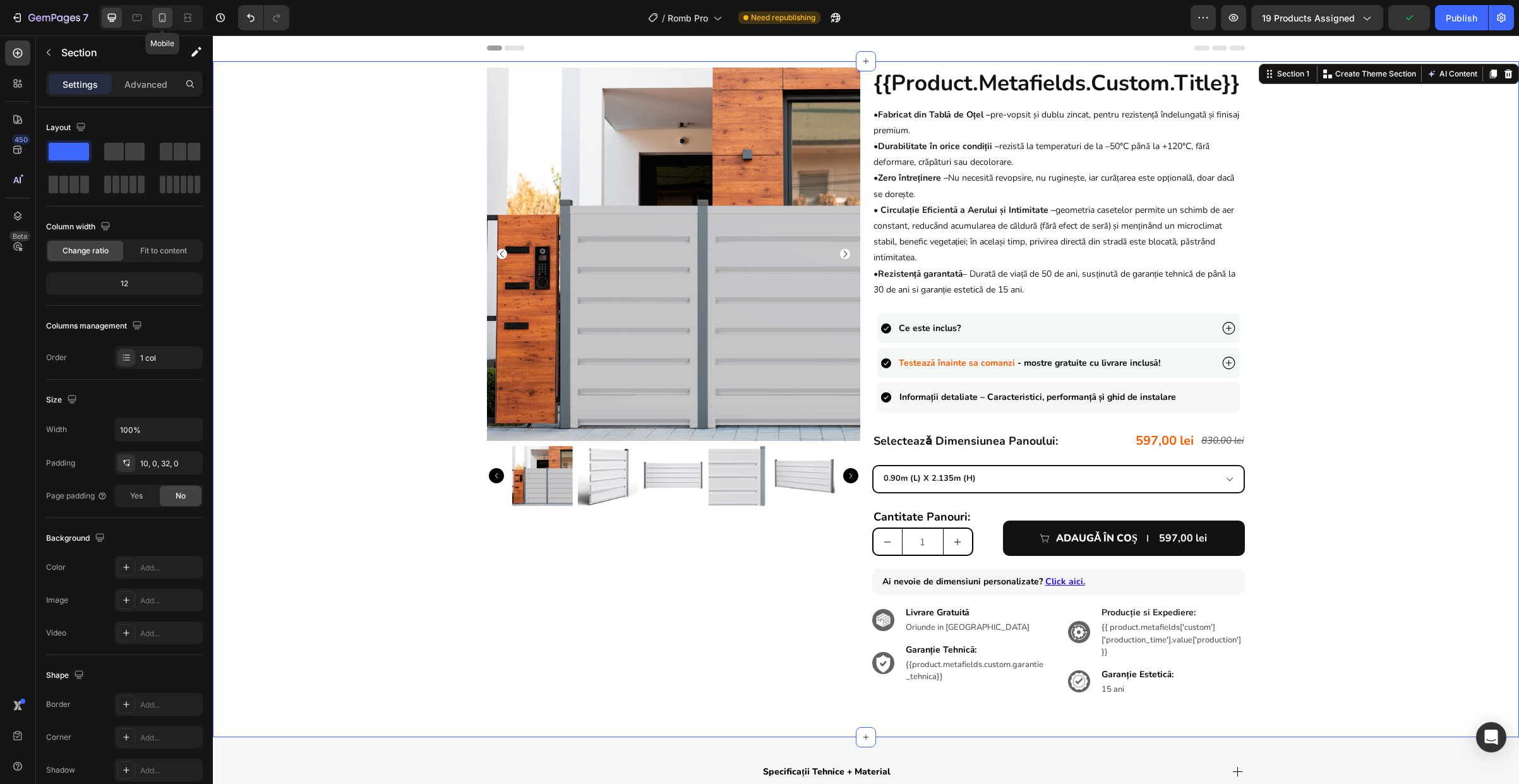
click at [163, 19] on icon at bounding box center [162, 17] width 13 height 13
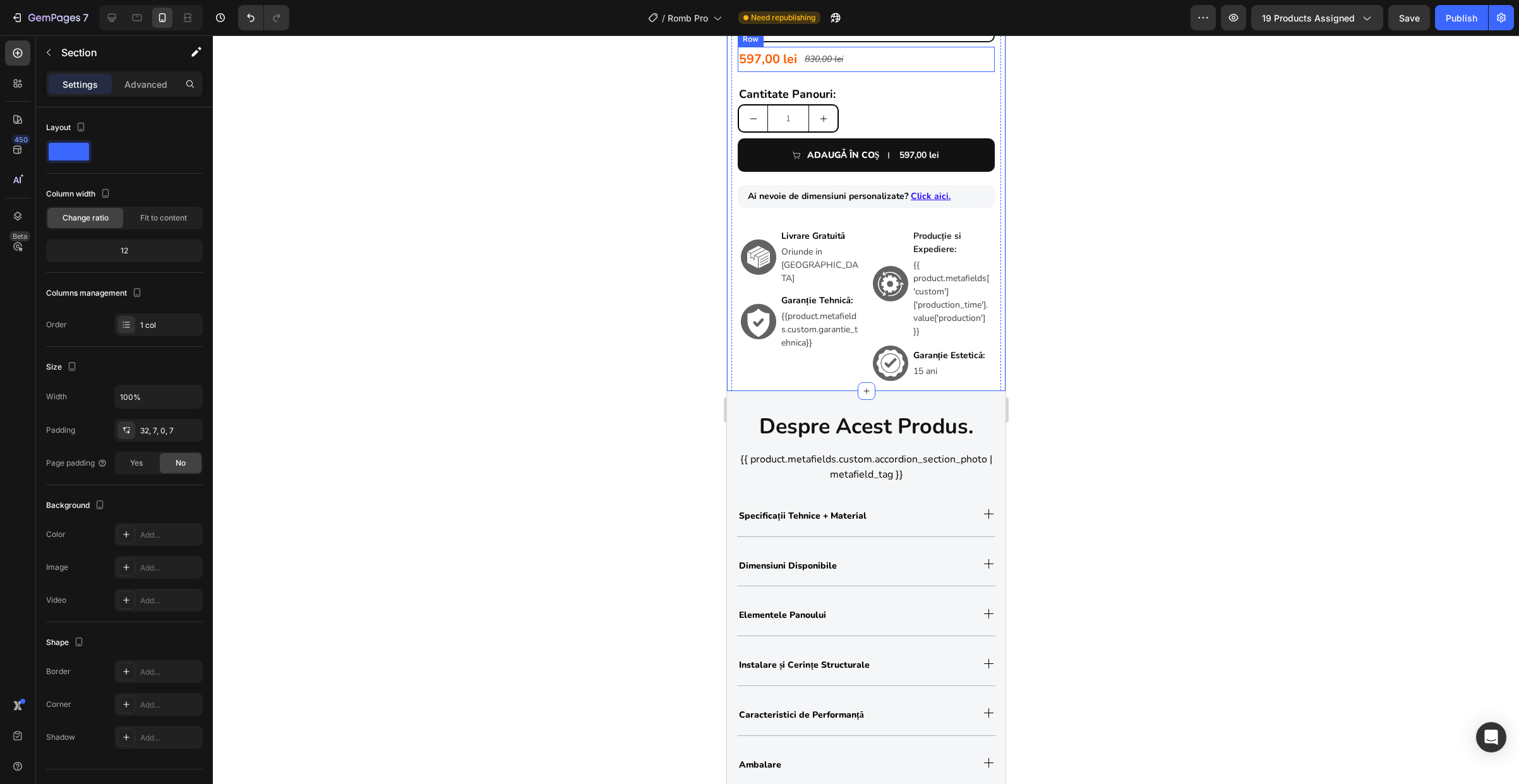
scroll to position [928, 0]
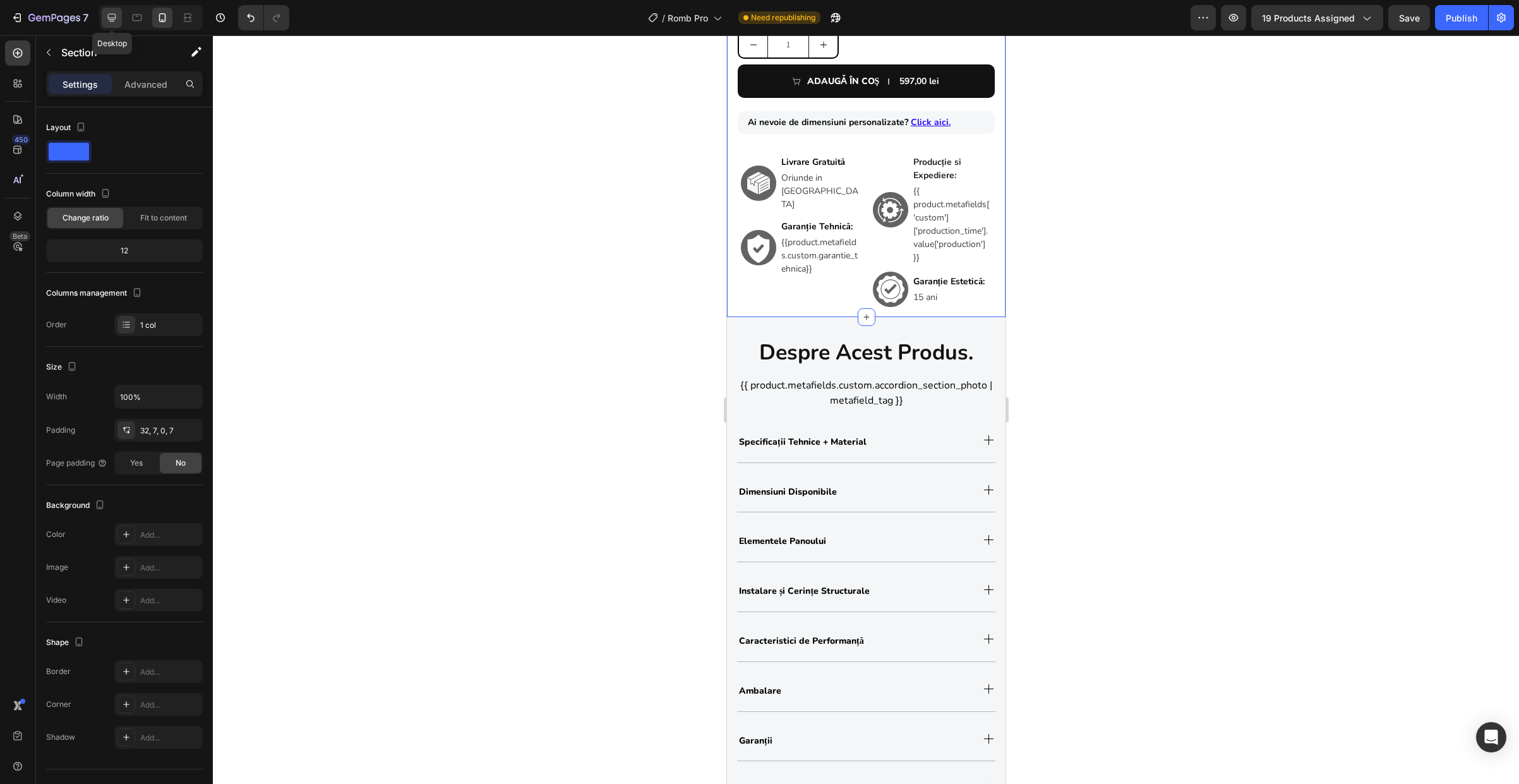
click at [117, 20] on icon at bounding box center [112, 17] width 13 height 13
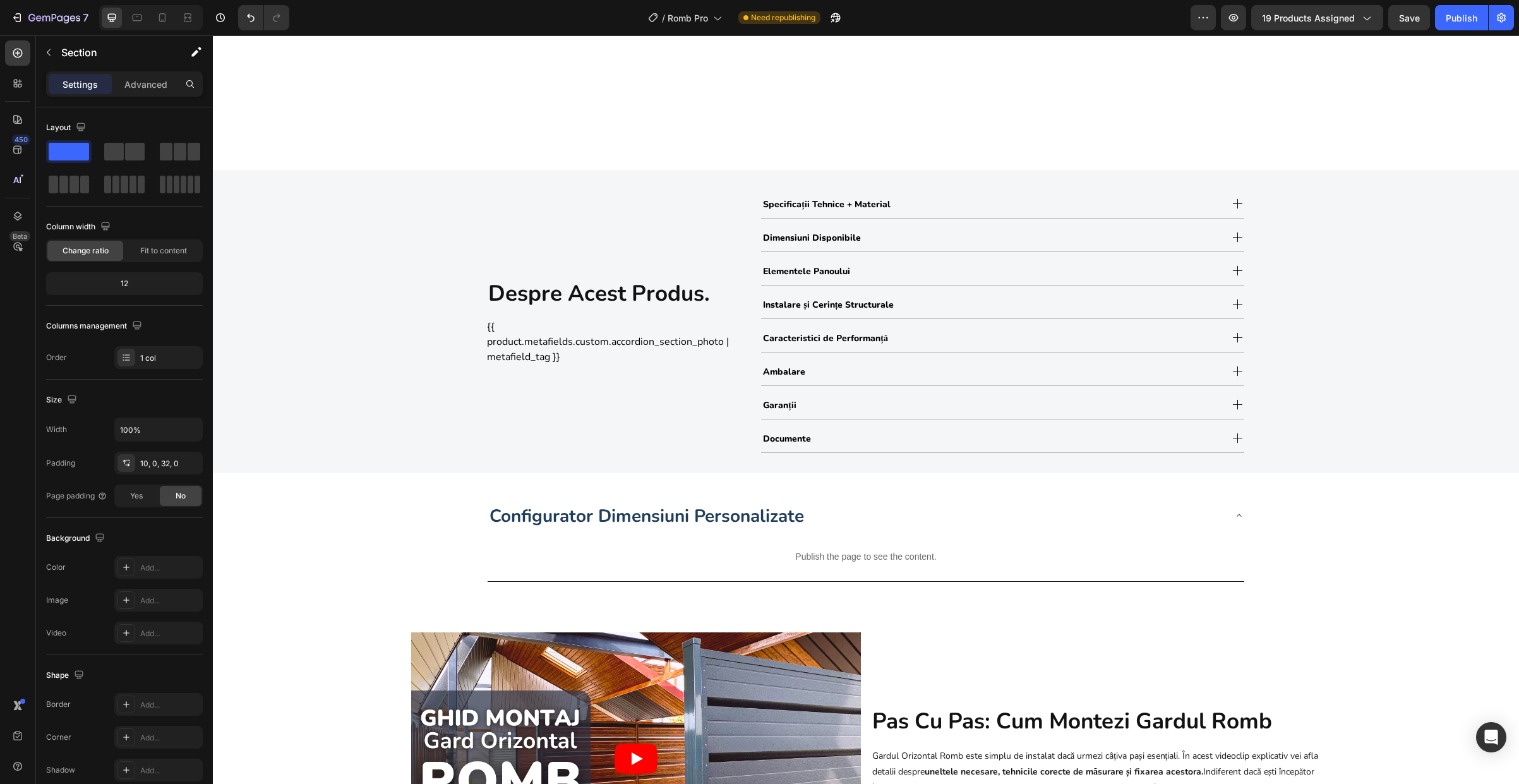
scroll to position [754, 0]
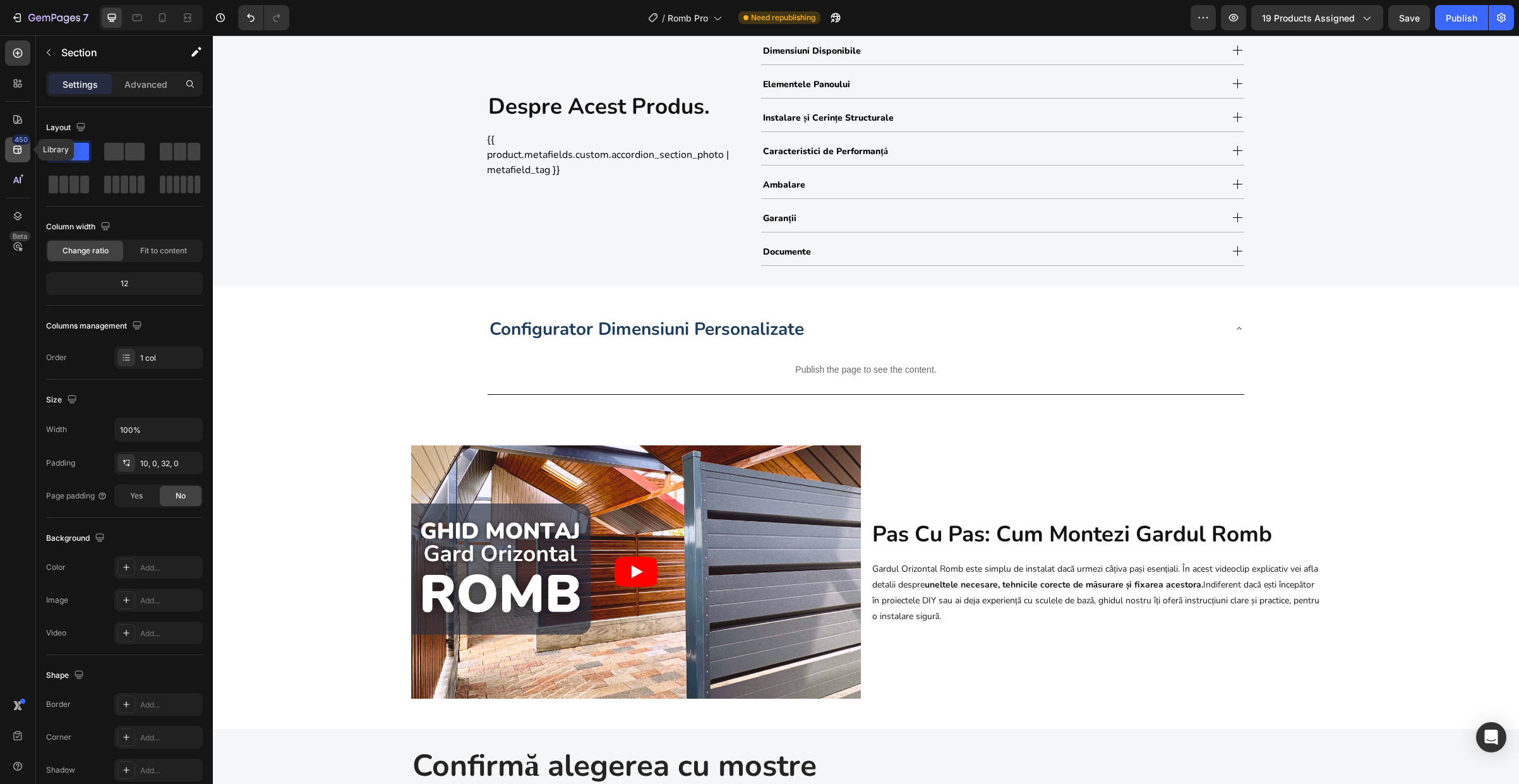
click at [22, 151] on icon at bounding box center [17, 150] width 13 height 13
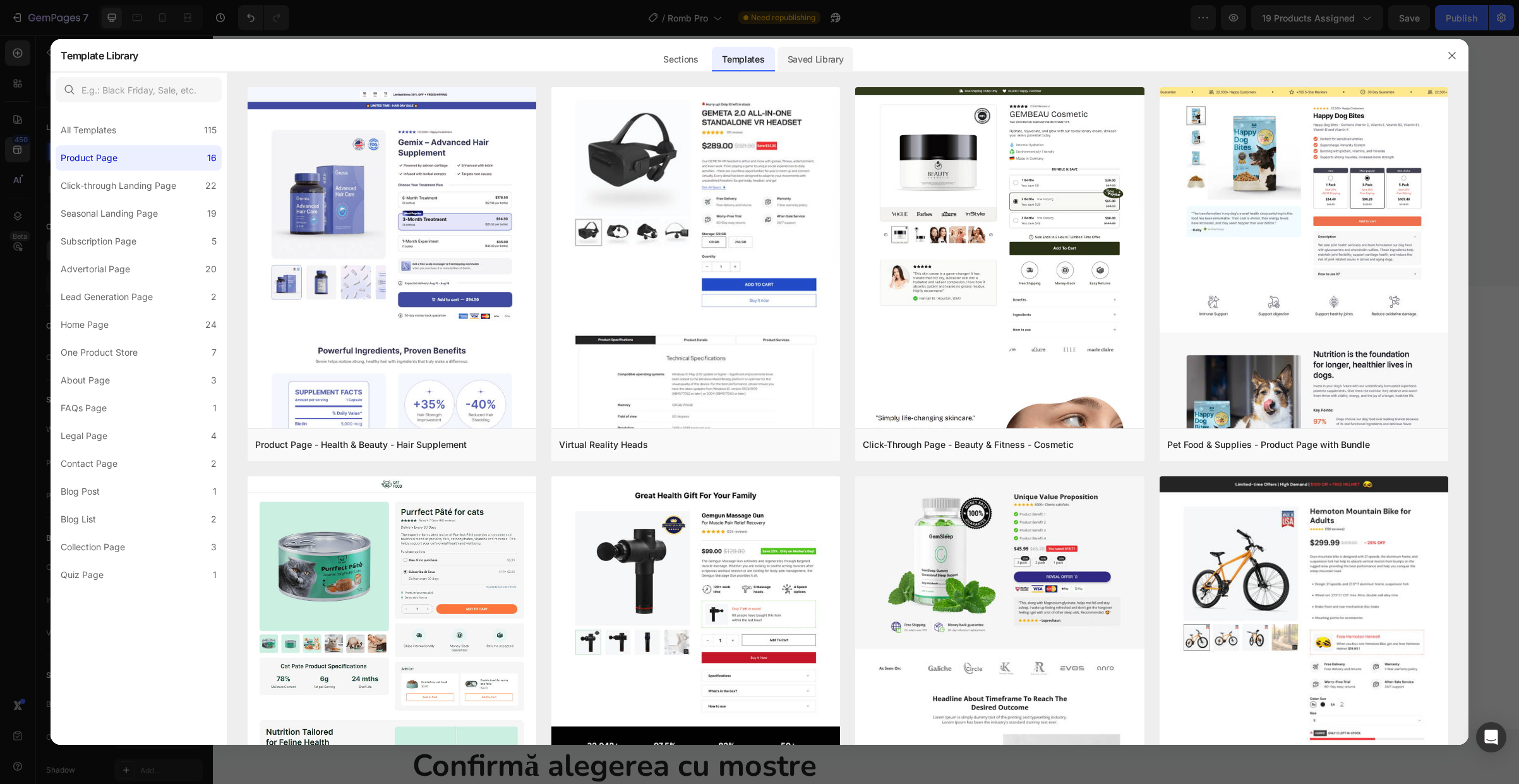
click at [783, 52] on div "Saved Library" at bounding box center [816, 59] width 77 height 25
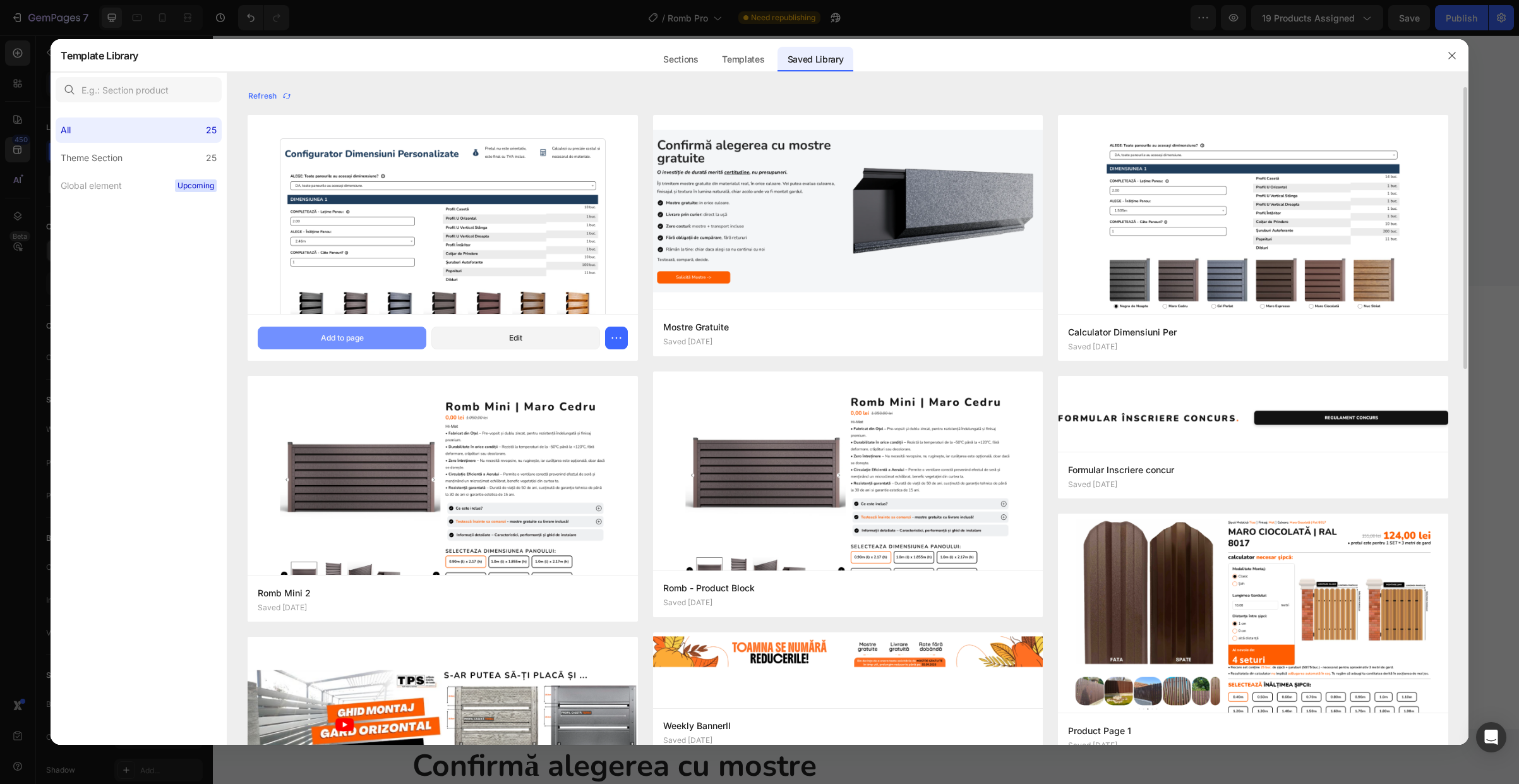
click at [349, 339] on div "Add to page" at bounding box center [342, 338] width 43 height 11
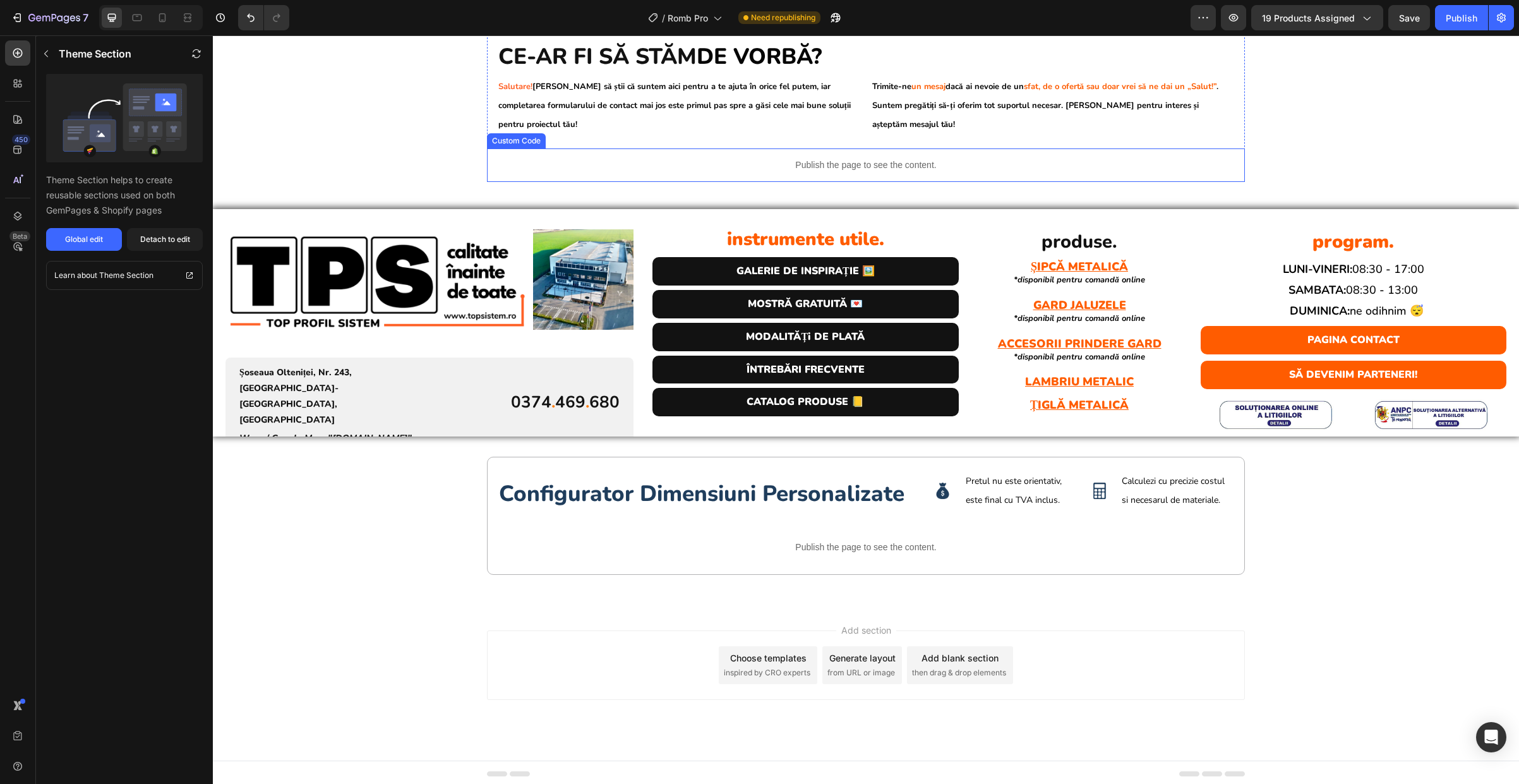
scroll to position [3383, 0]
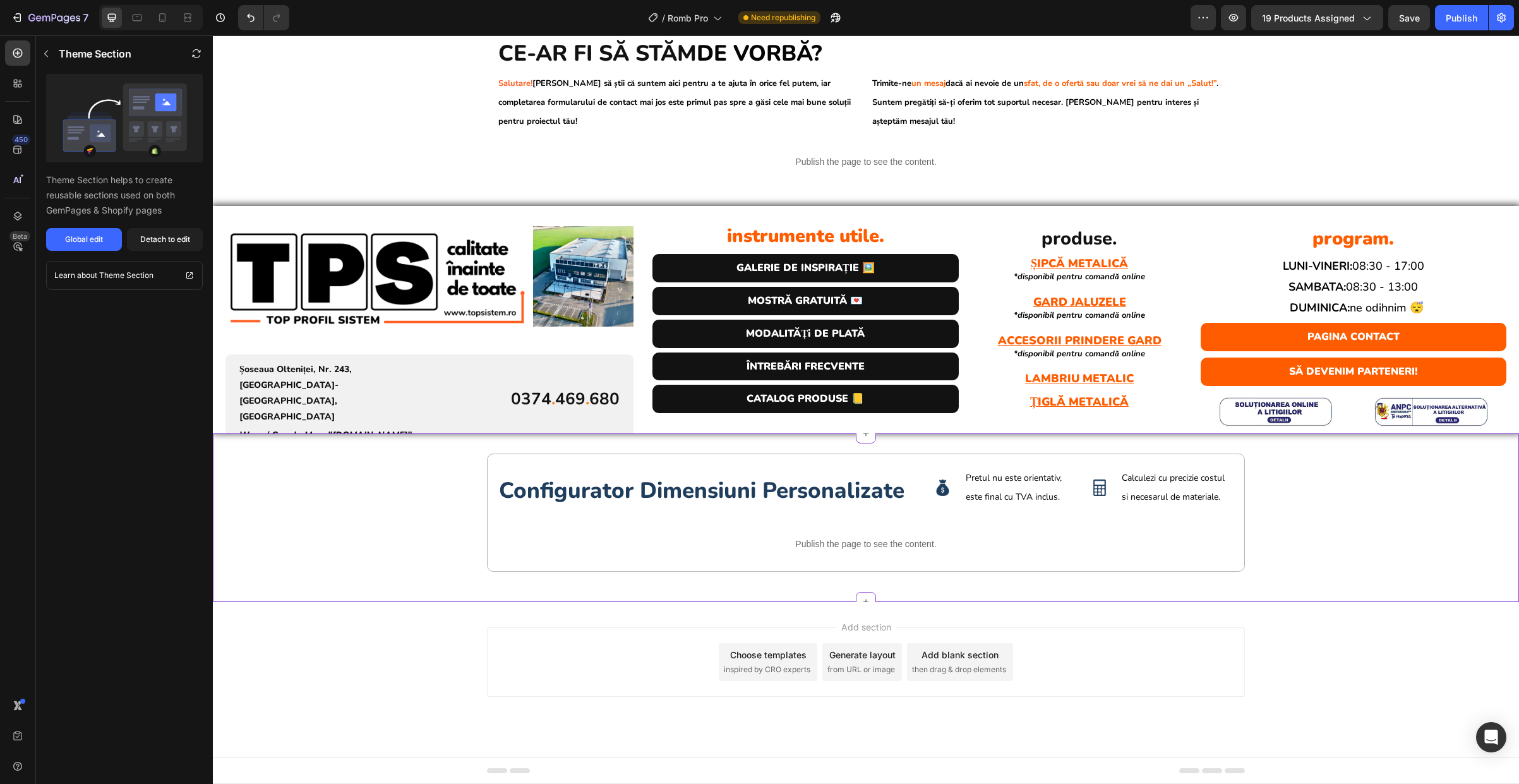
click at [474, 495] on div "configurator dimensiuni personalizate Heading Image Pretul nu este orientativ, …" at bounding box center [866, 518] width 1306 height 128
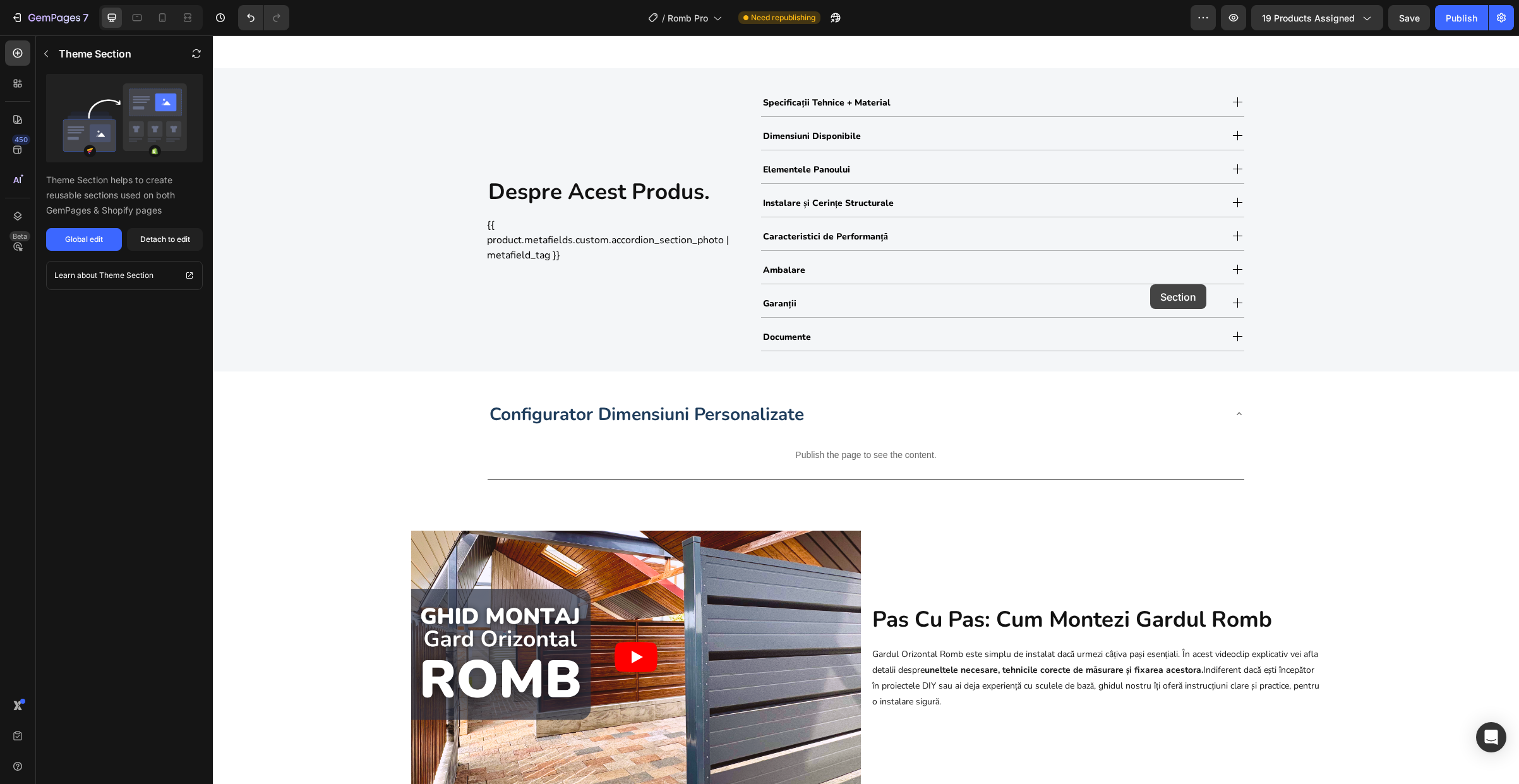
scroll to position [559, 0]
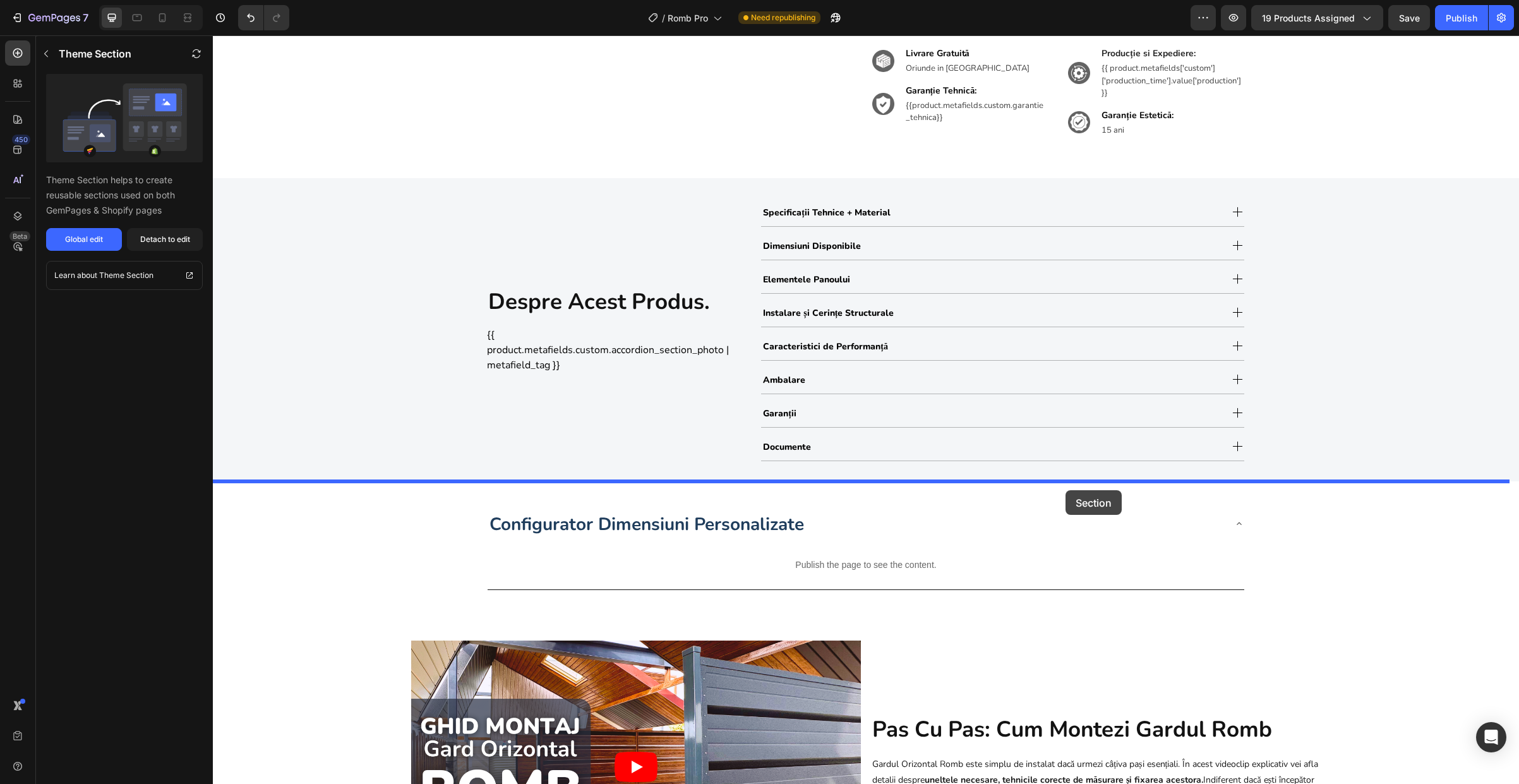
drag, startPoint x: 1348, startPoint y: 535, endPoint x: 1066, endPoint y: 489, distance: 285.7
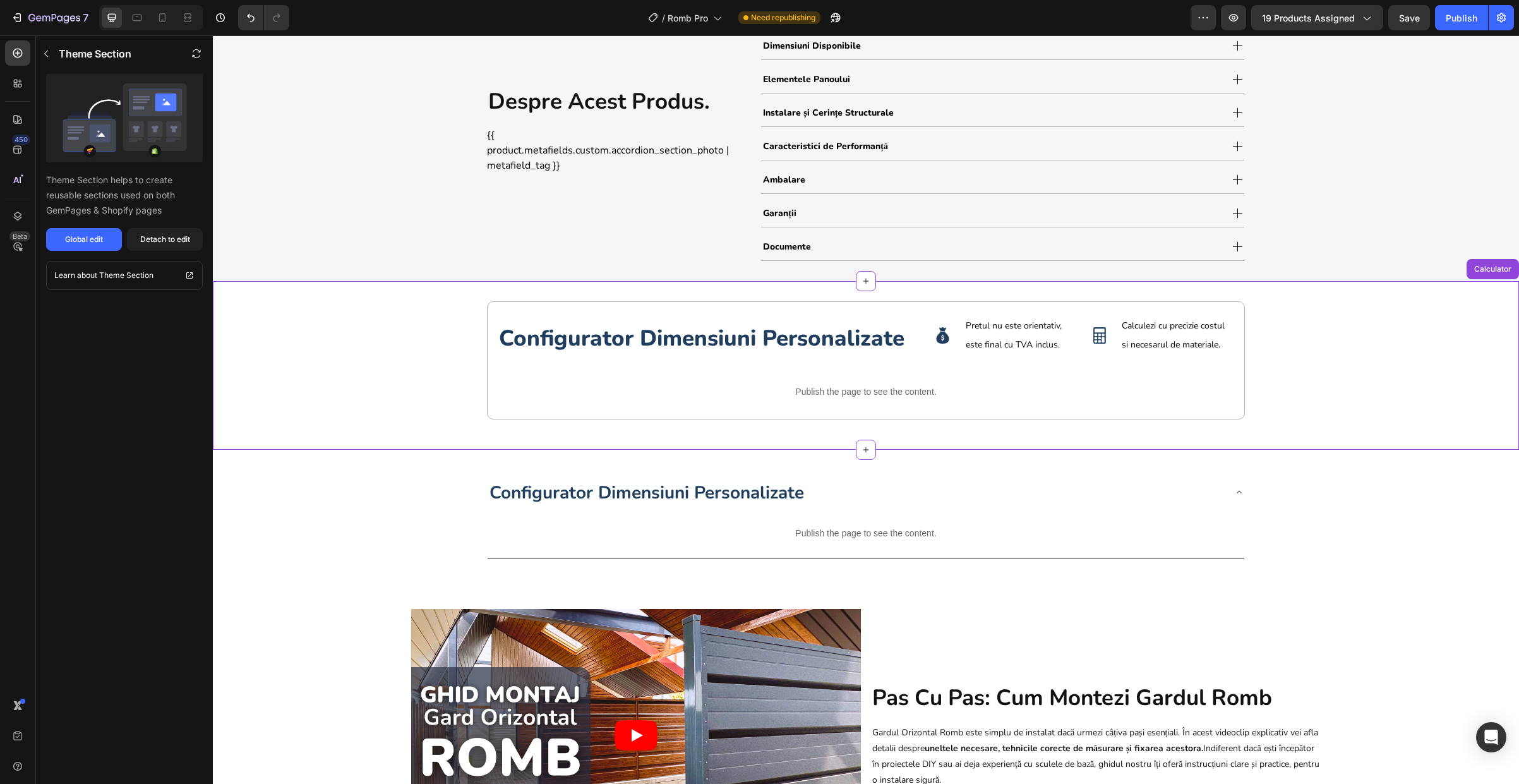
scroll to position [820, 0]
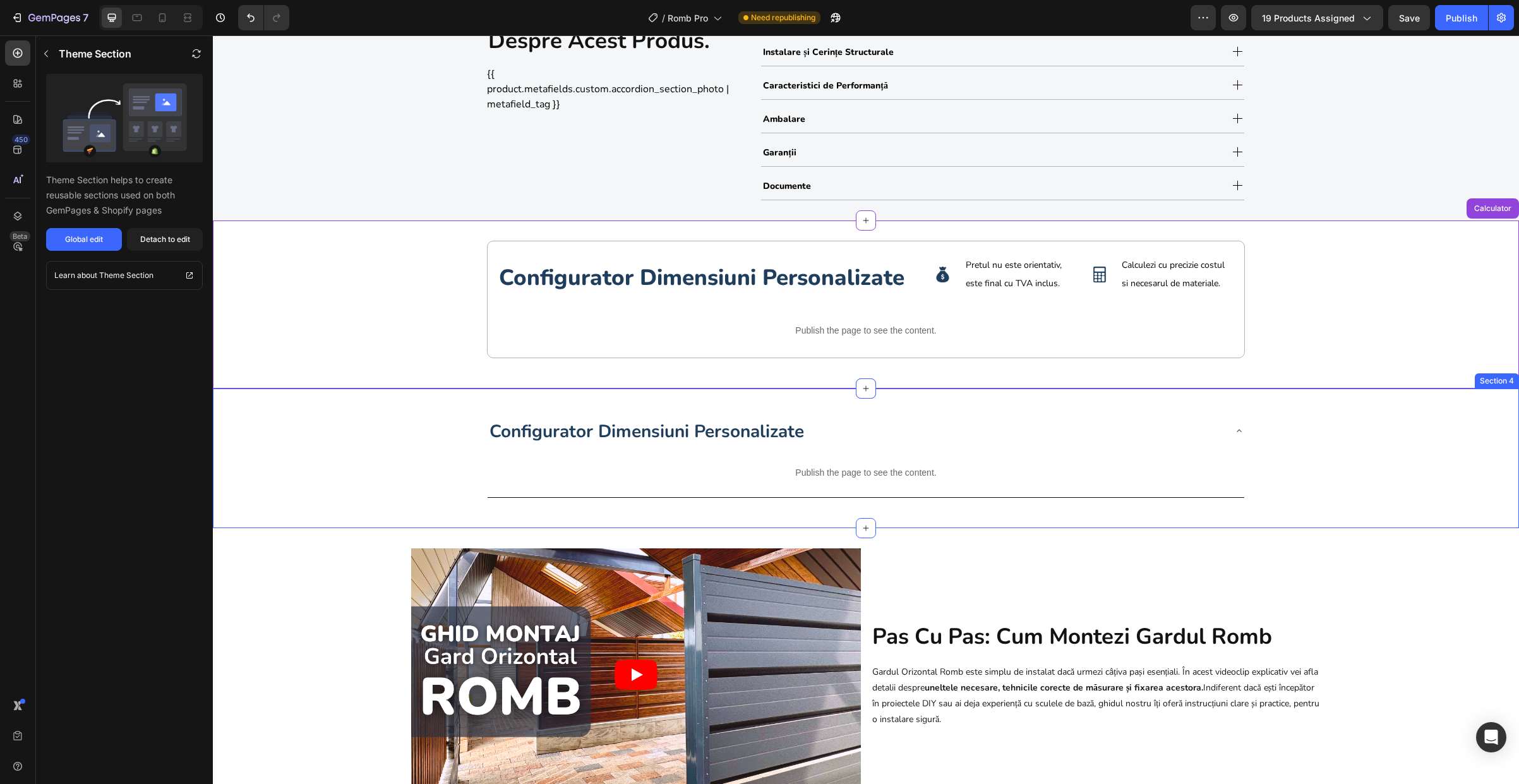
click at [352, 430] on div "Configurator Dimensiuni Personalizate Publish the page to see the content. Cust…" at bounding box center [866, 458] width 1306 height 99
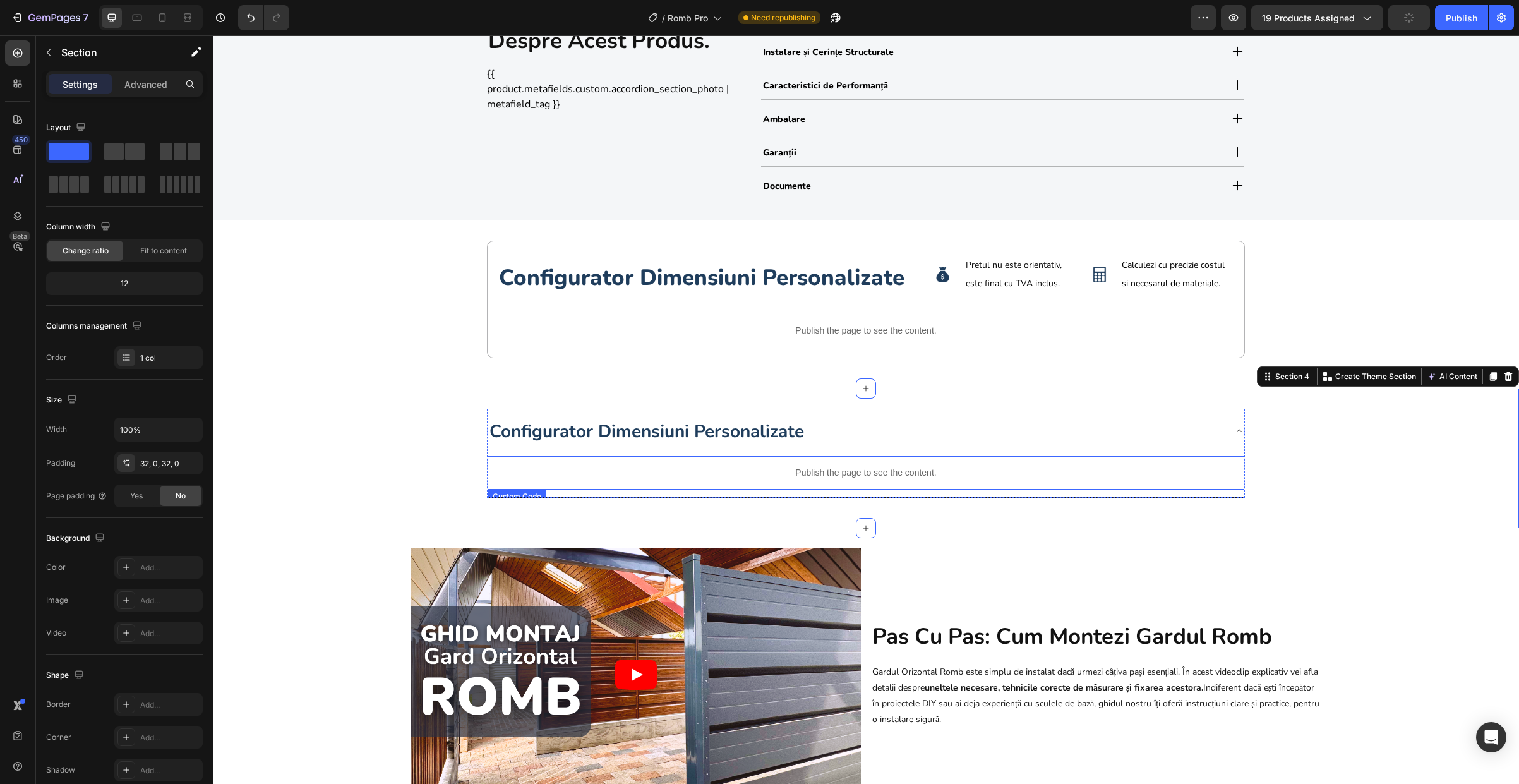
click at [791, 482] on div "Publish the page to see the content." at bounding box center [867, 472] width 757 height 33
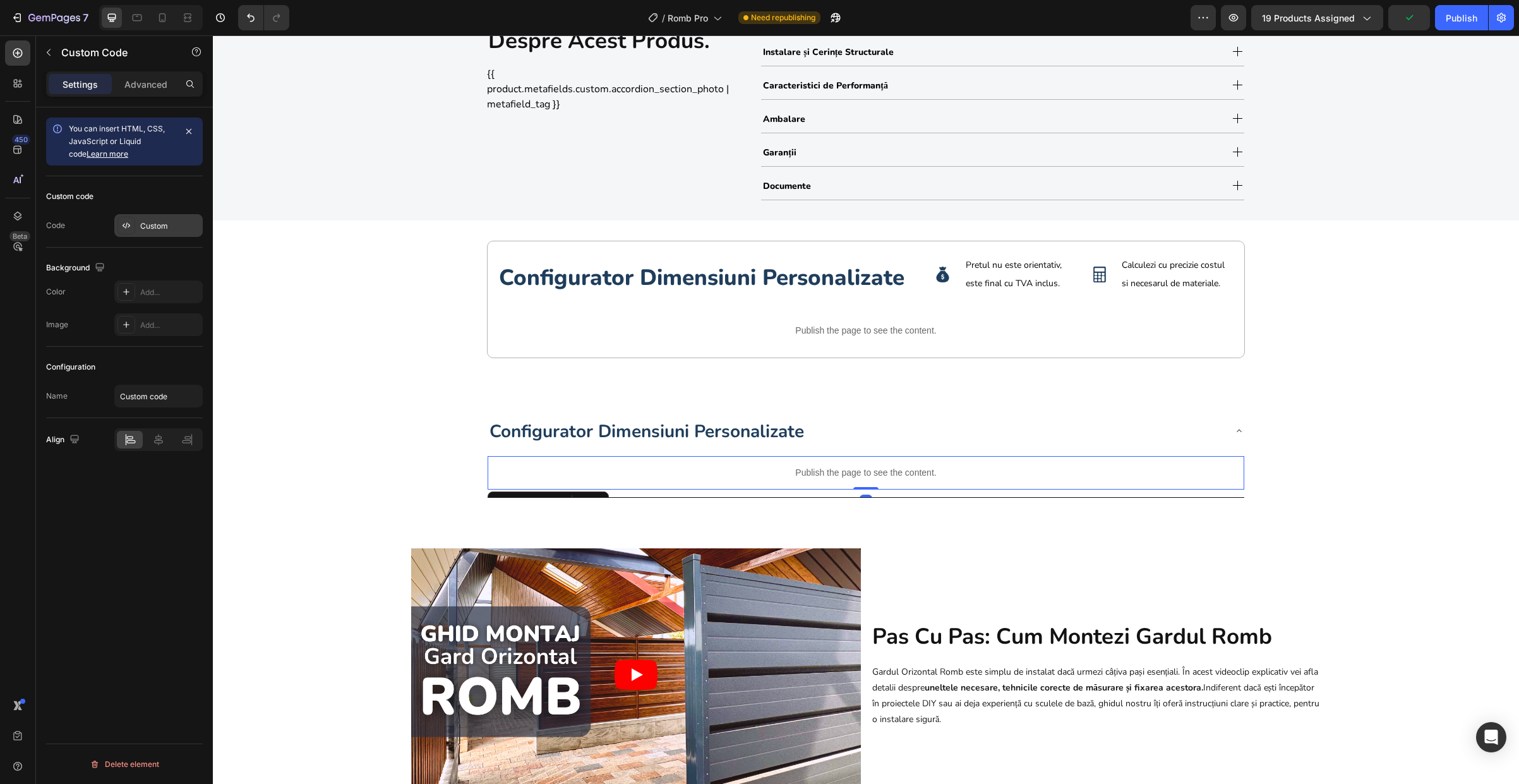
click at [164, 229] on div "Custom" at bounding box center [169, 226] width 59 height 11
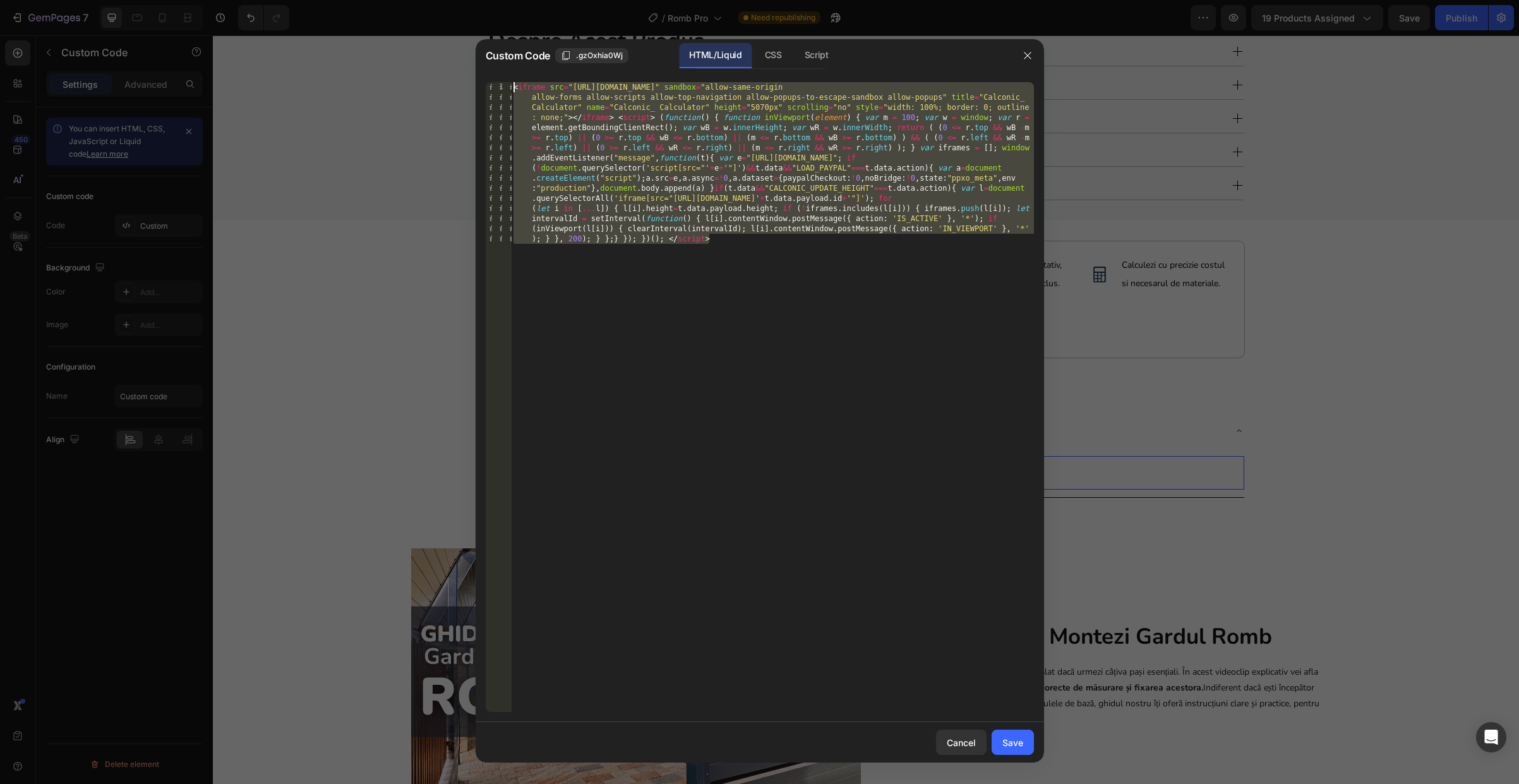
drag, startPoint x: 680, startPoint y: 296, endPoint x: 388, endPoint y: -38, distance: 443.6
click at [388, 0] on html "7 Version history / Romb Pro Need republishing Preview 19 products assigned Sav…" at bounding box center [759, 0] width 1519 height 0
click at [952, 746] on div "Cancel" at bounding box center [961, 742] width 29 height 13
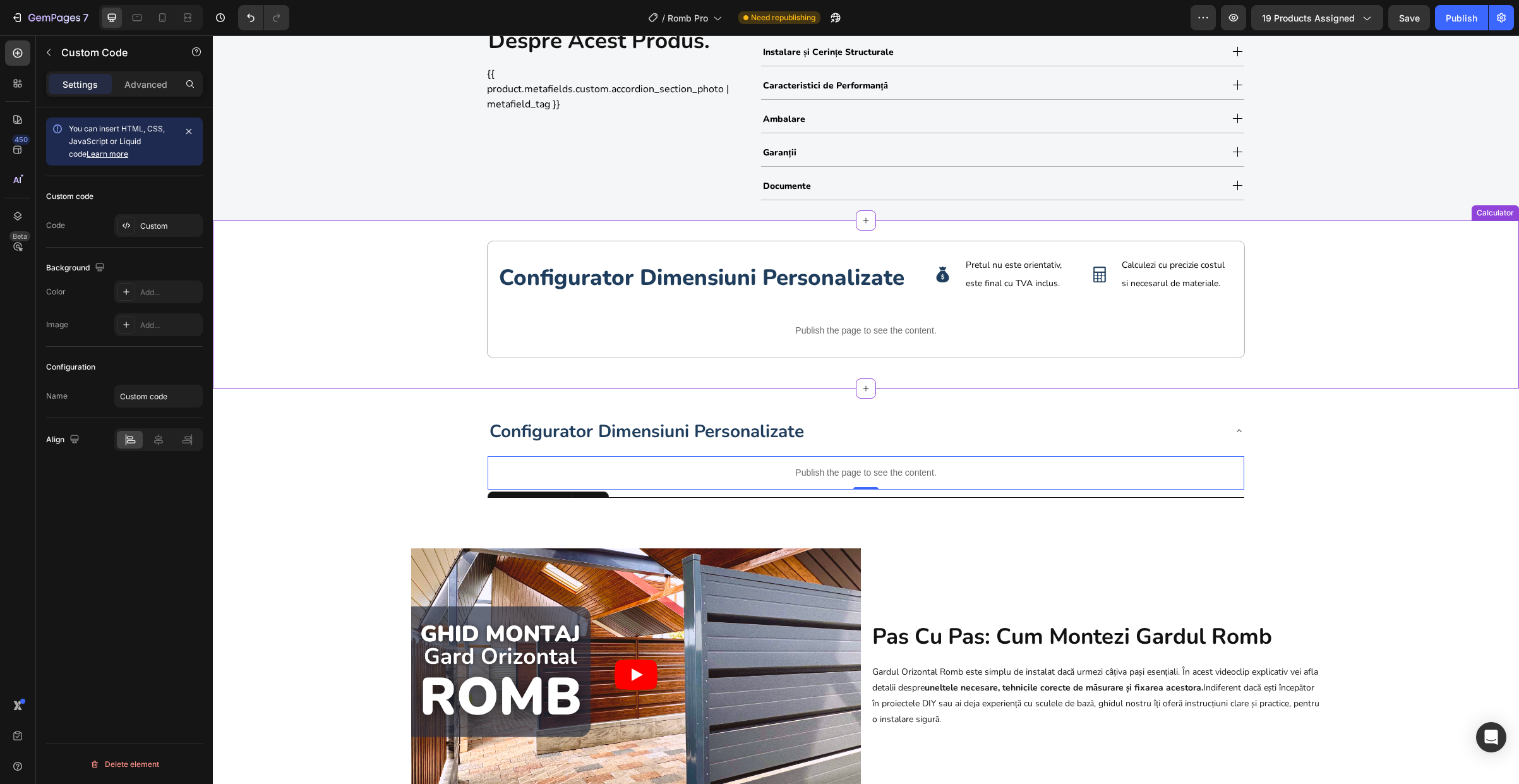
click at [853, 324] on p "Publish the page to see the content." at bounding box center [866, 330] width 737 height 13
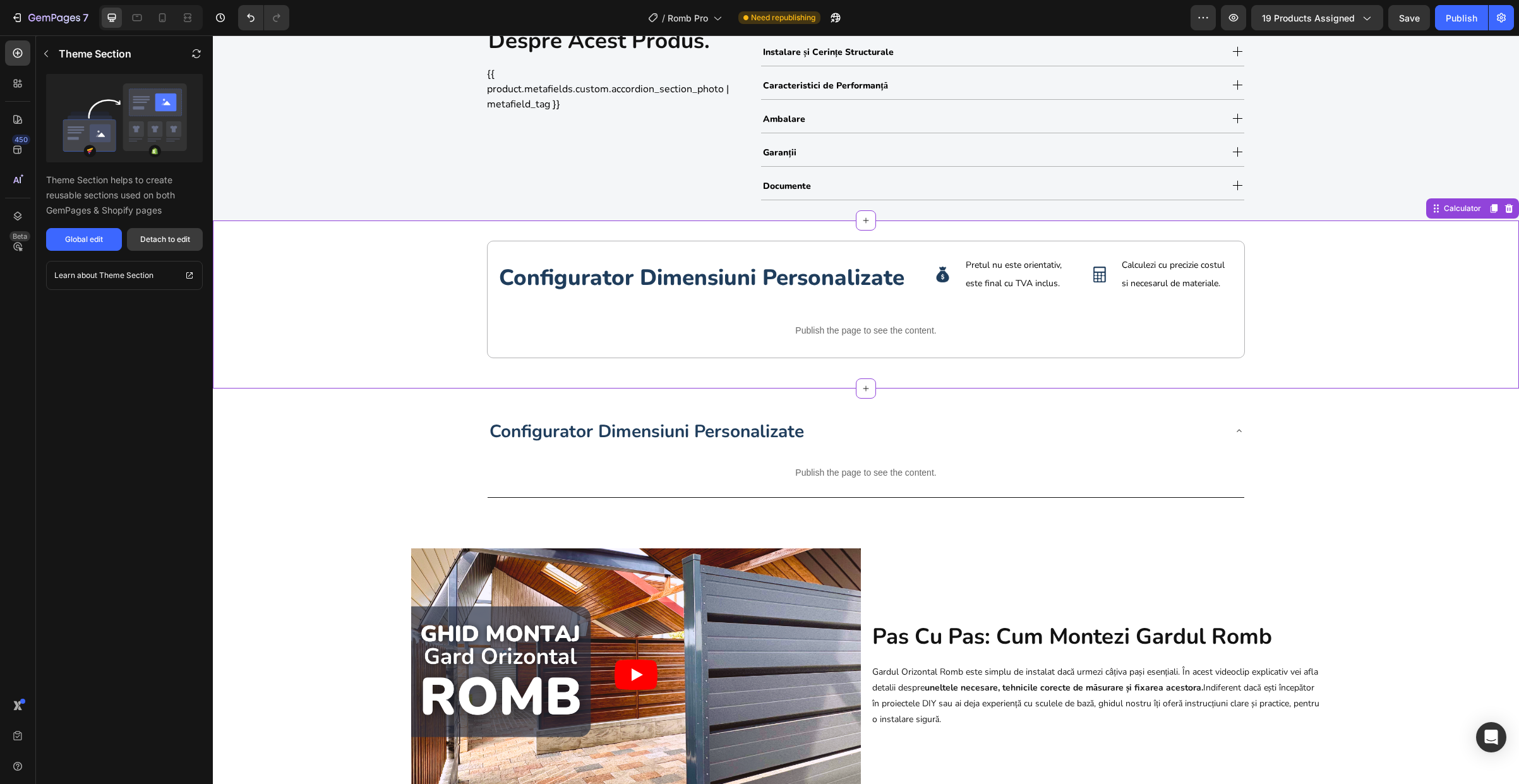
click at [155, 234] on div "Detach to edit" at bounding box center [165, 239] width 50 height 11
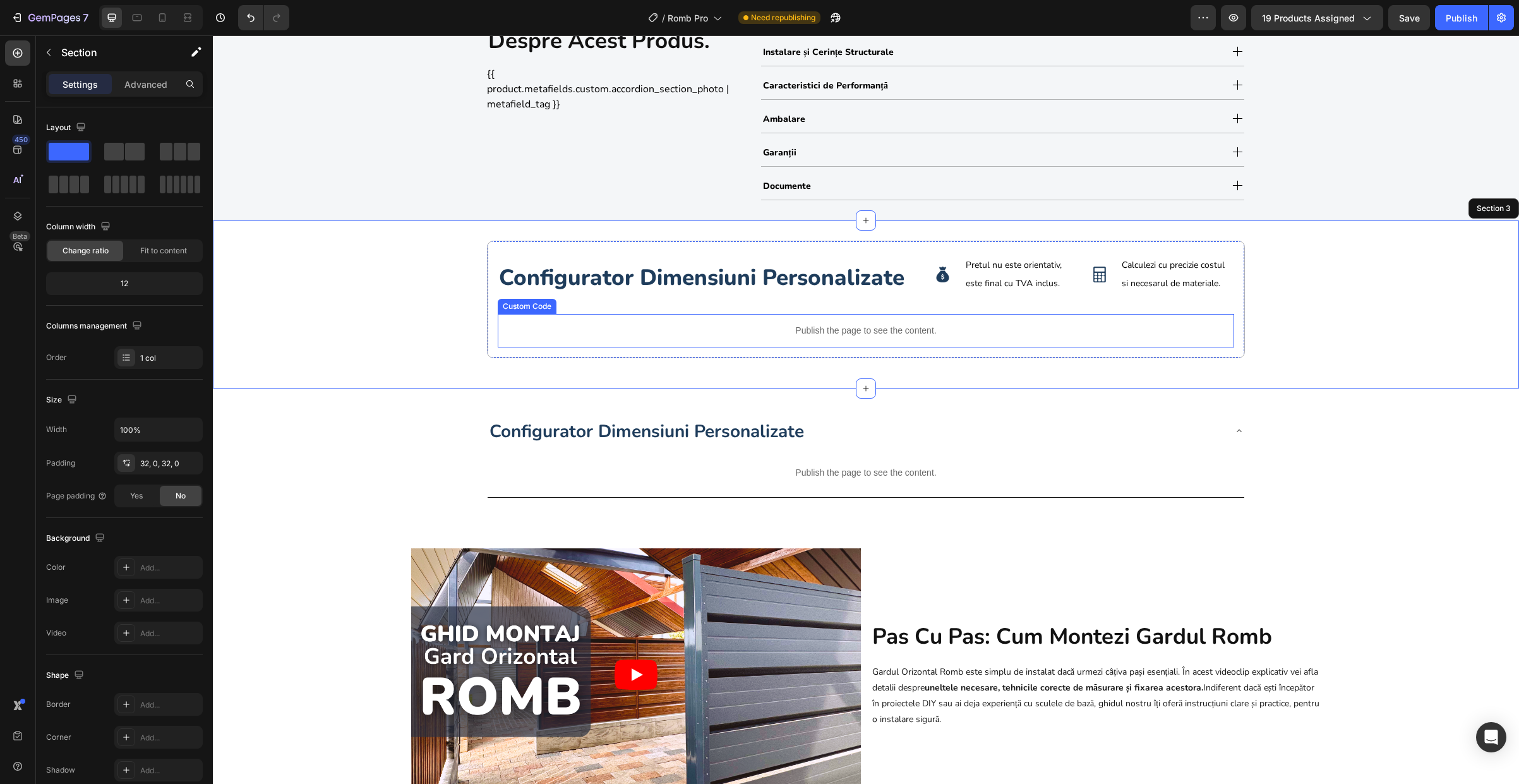
click at [919, 331] on p "Publish the page to see the content." at bounding box center [866, 330] width 737 height 13
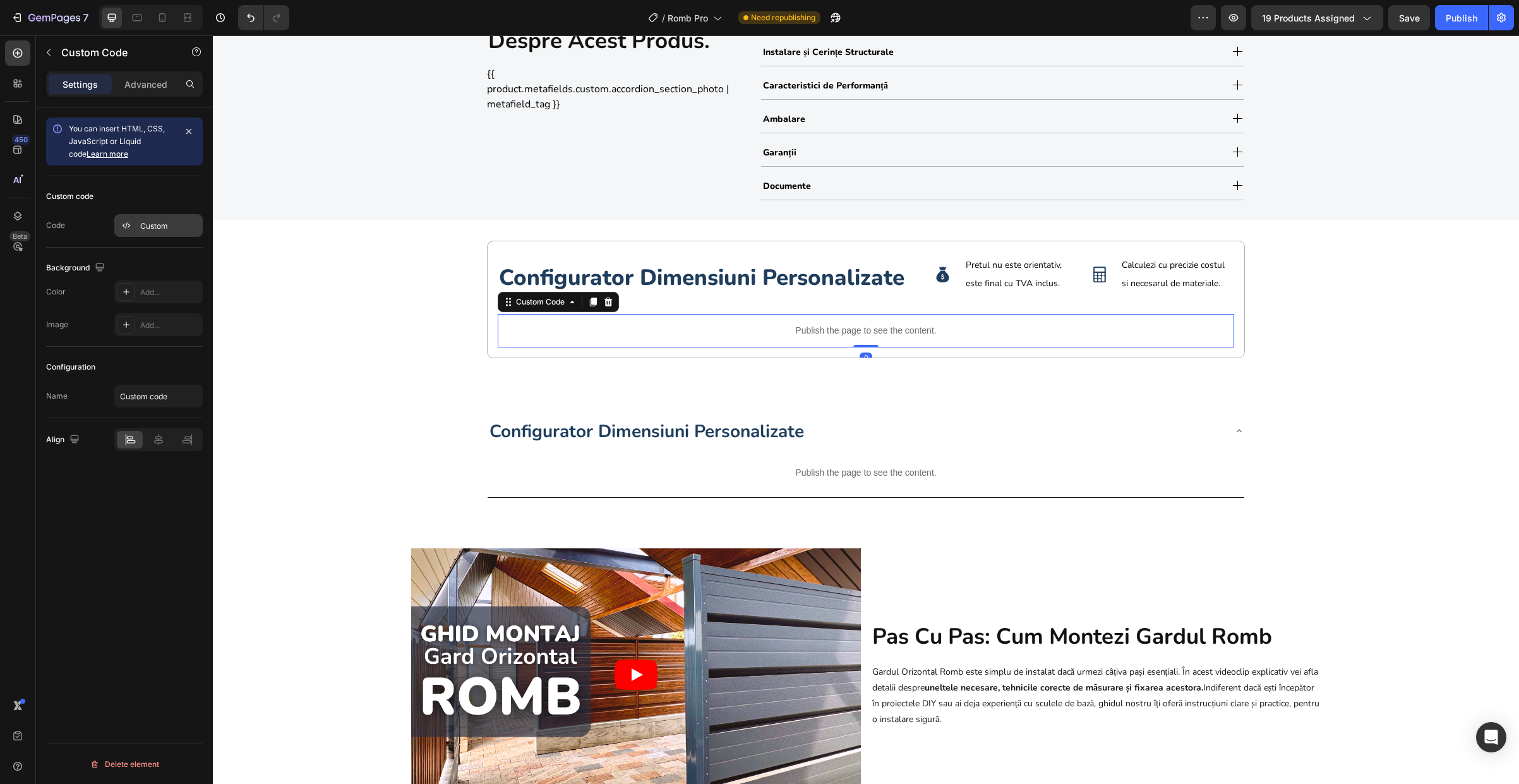
click at [136, 231] on div "Custom" at bounding box center [158, 225] width 89 height 23
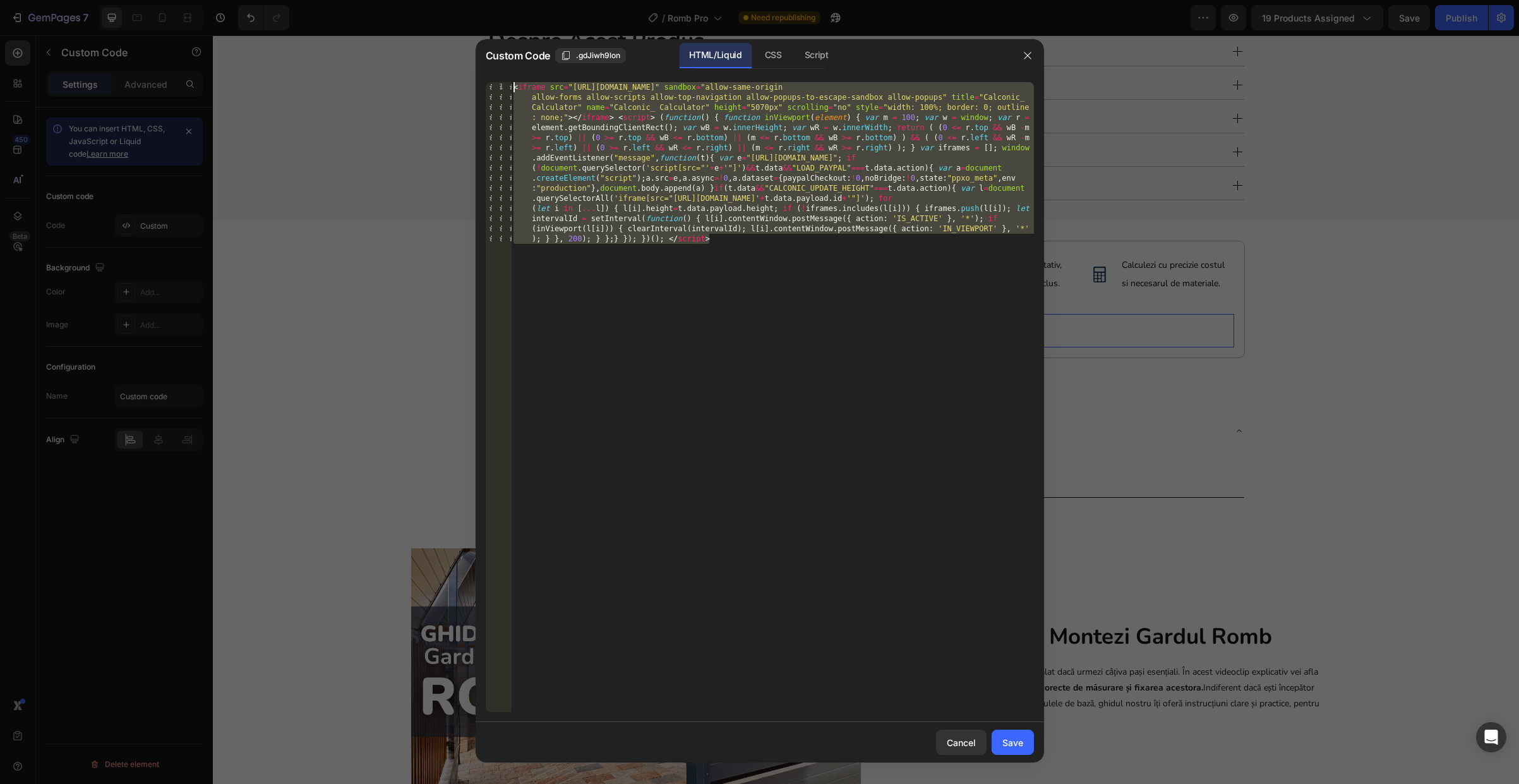
drag, startPoint x: 742, startPoint y: 356, endPoint x: 183, endPoint y: -70, distance: 702.8
click at [183, 0] on html "7 Version history / Romb Pro Need republishing Preview 19 products assigned Sav…" at bounding box center [759, 0] width 1519 height 0
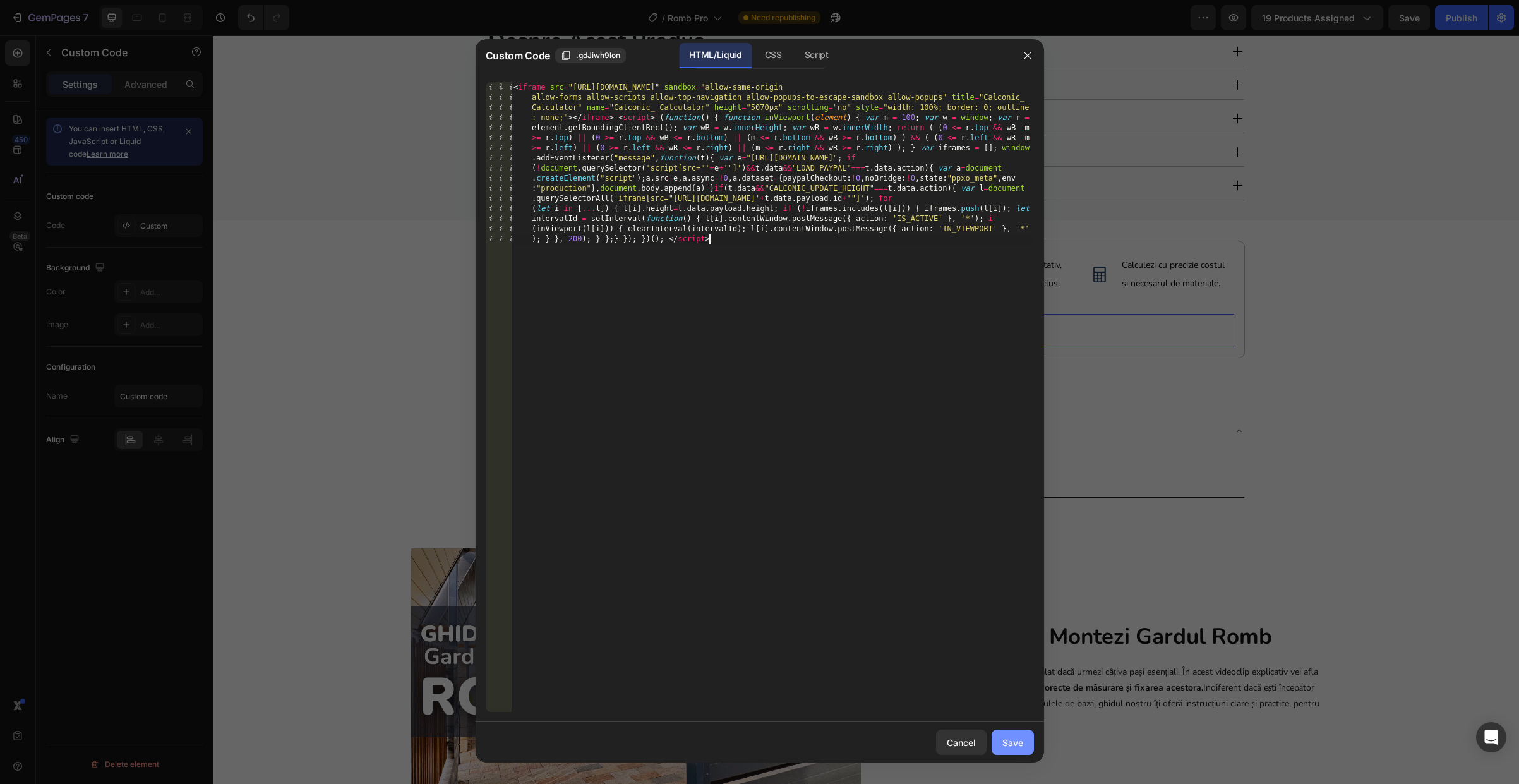
click at [1017, 741] on div "Save" at bounding box center [1013, 742] width 21 height 13
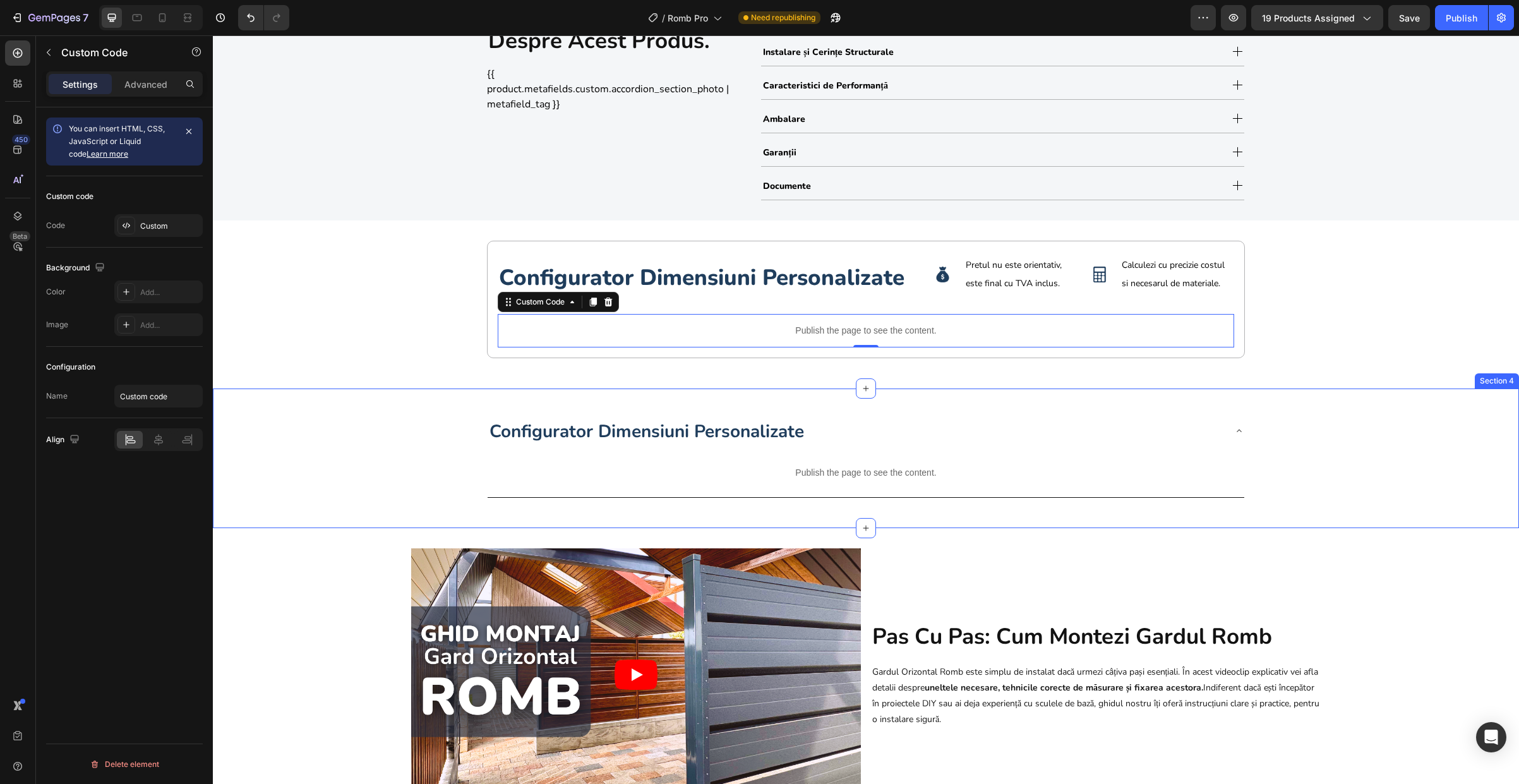
click at [391, 454] on div "Configurator Dimensiuni Personalizate Publish the page to see the content. Cust…" at bounding box center [866, 458] width 1306 height 99
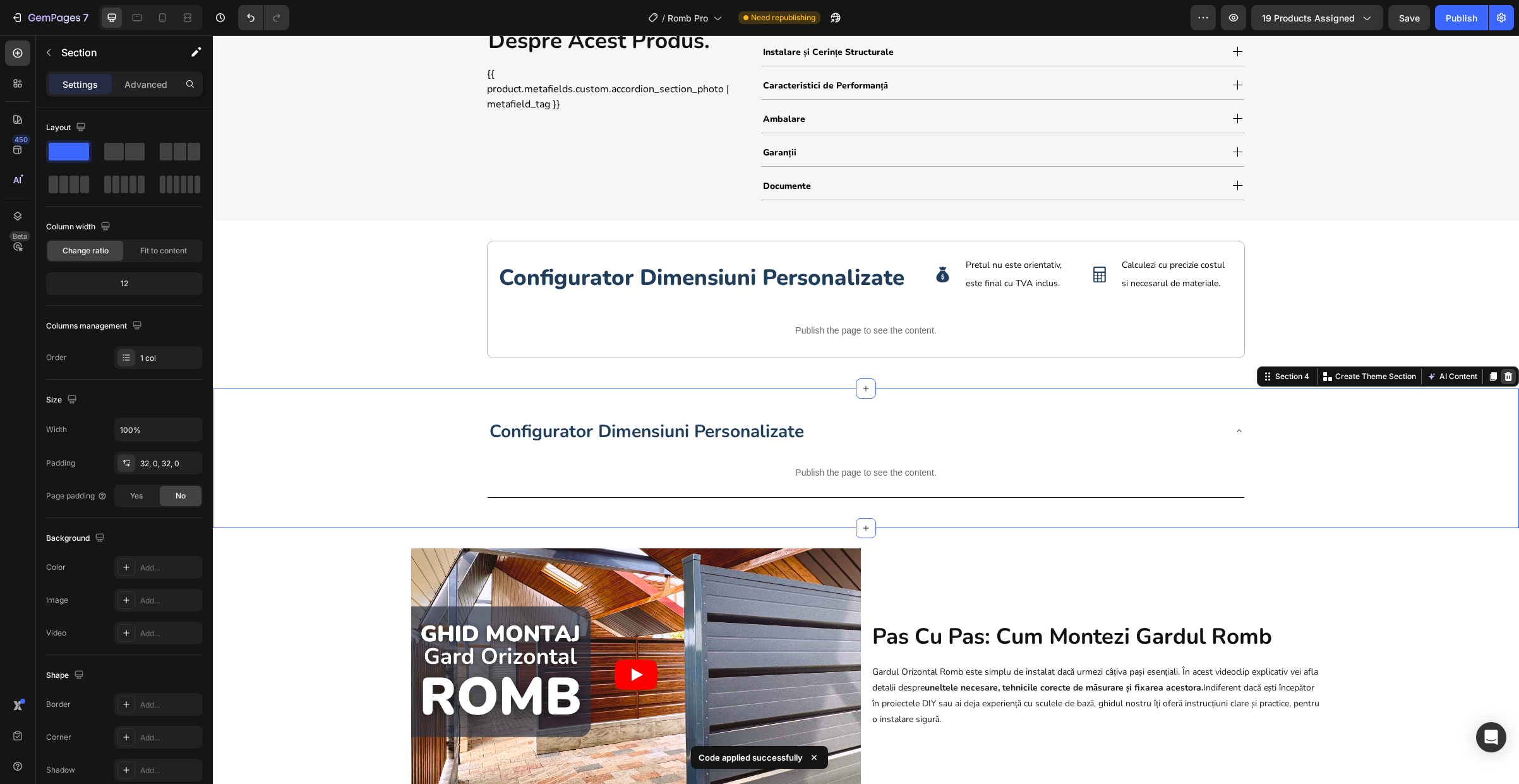
click at [1504, 379] on icon at bounding box center [1509, 376] width 8 height 9
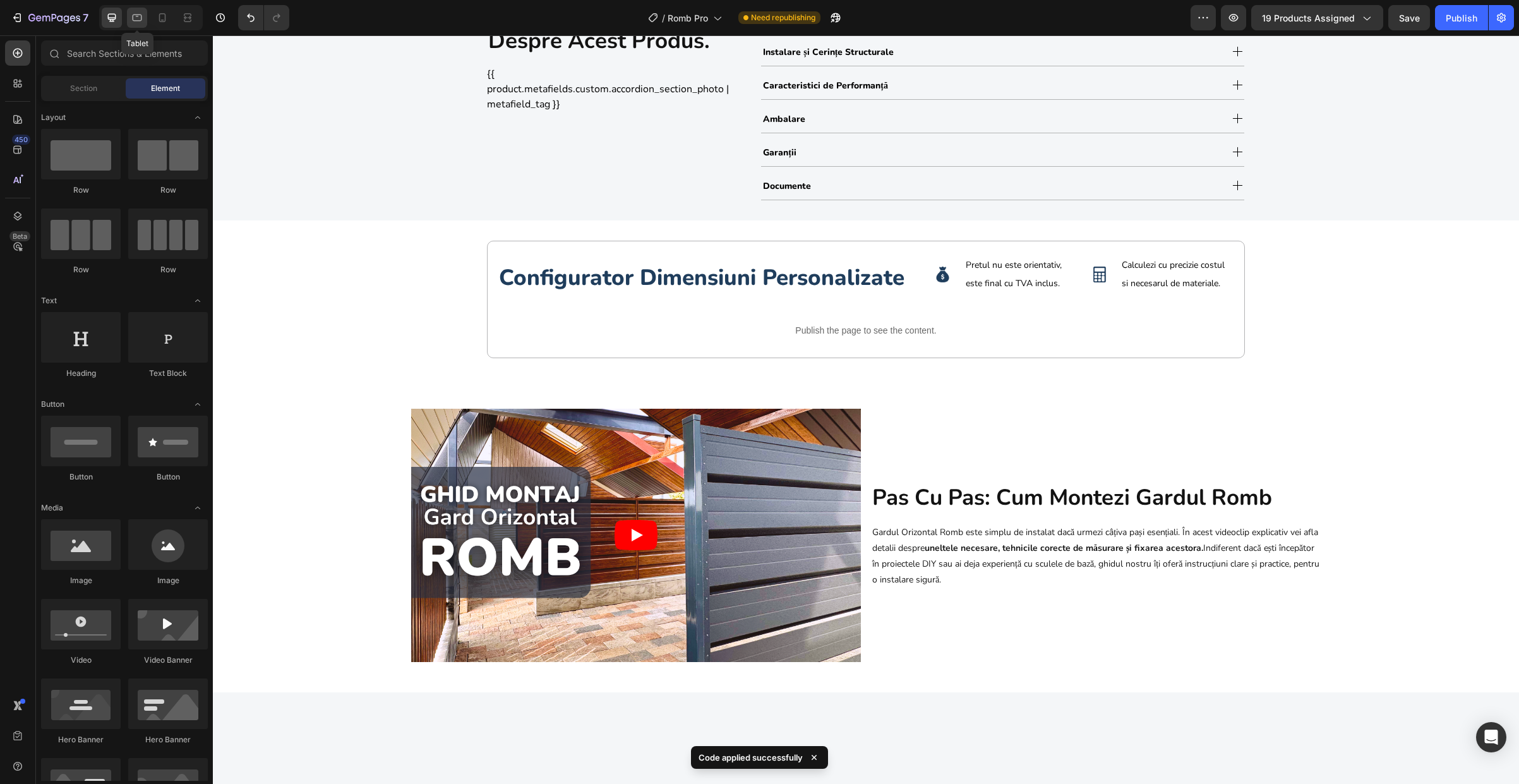
click at [140, 22] on icon at bounding box center [137, 17] width 13 height 13
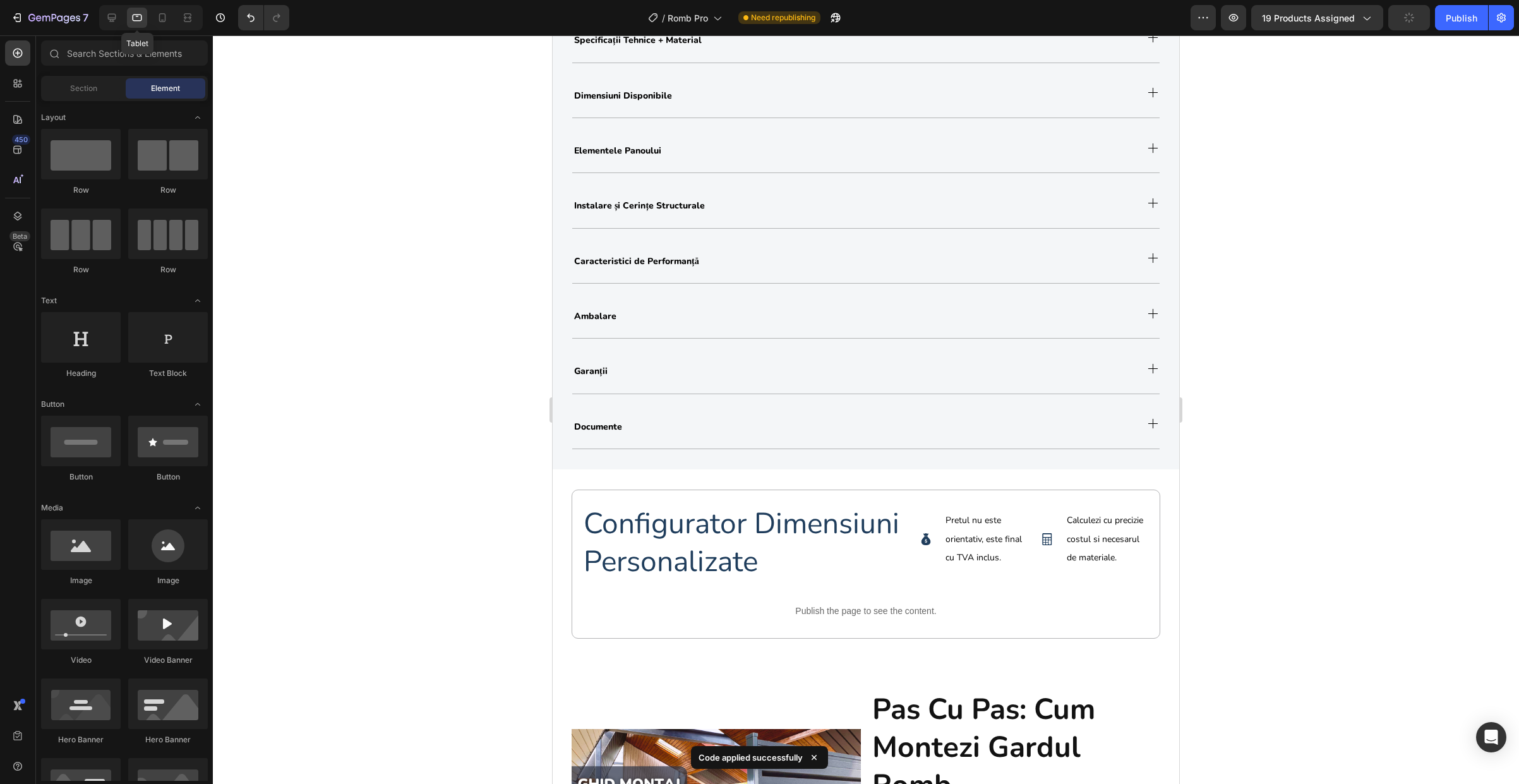
scroll to position [805, 0]
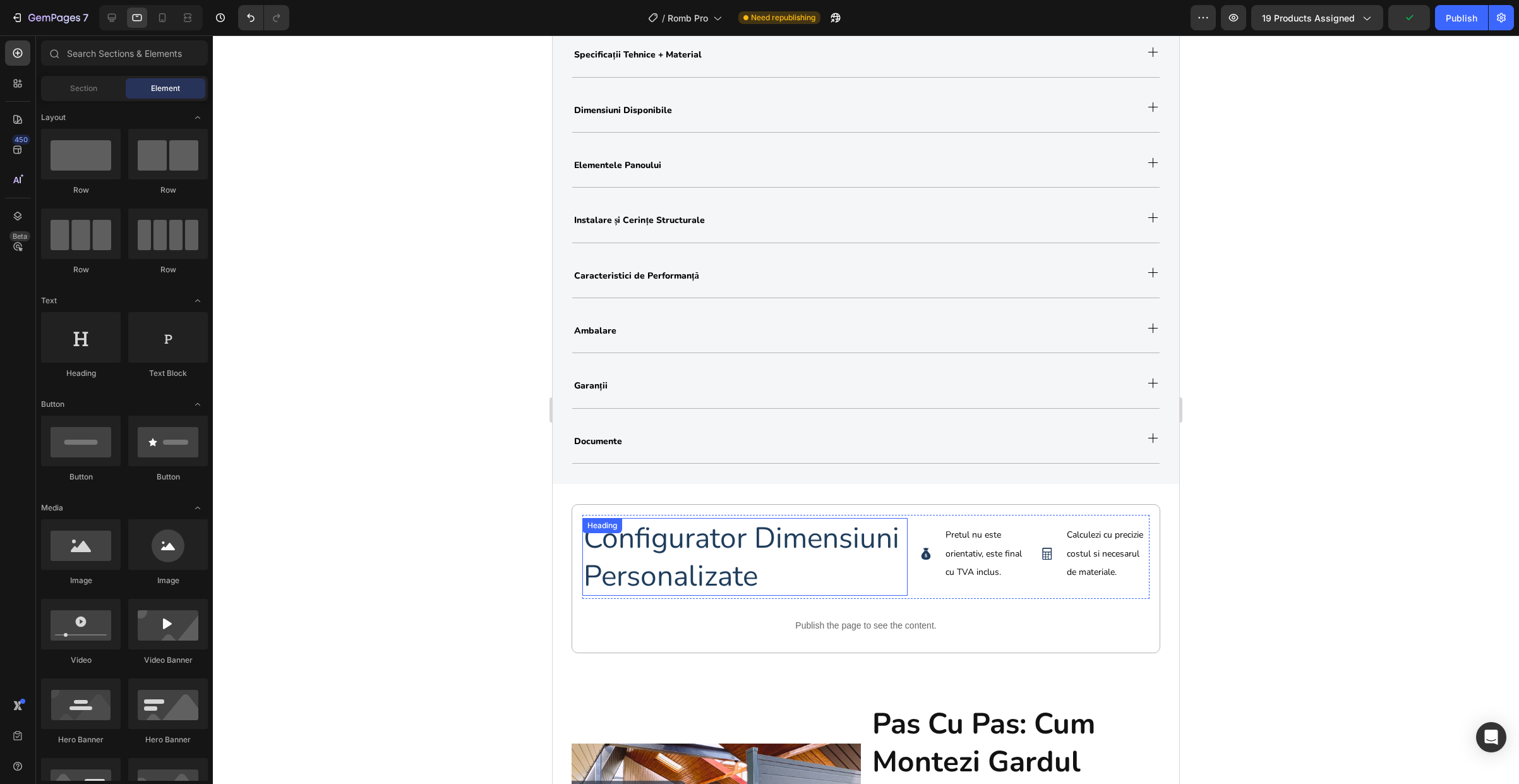
click at [749, 542] on h2 "configurator dimensiuni personalizate" at bounding box center [745, 557] width 326 height 78
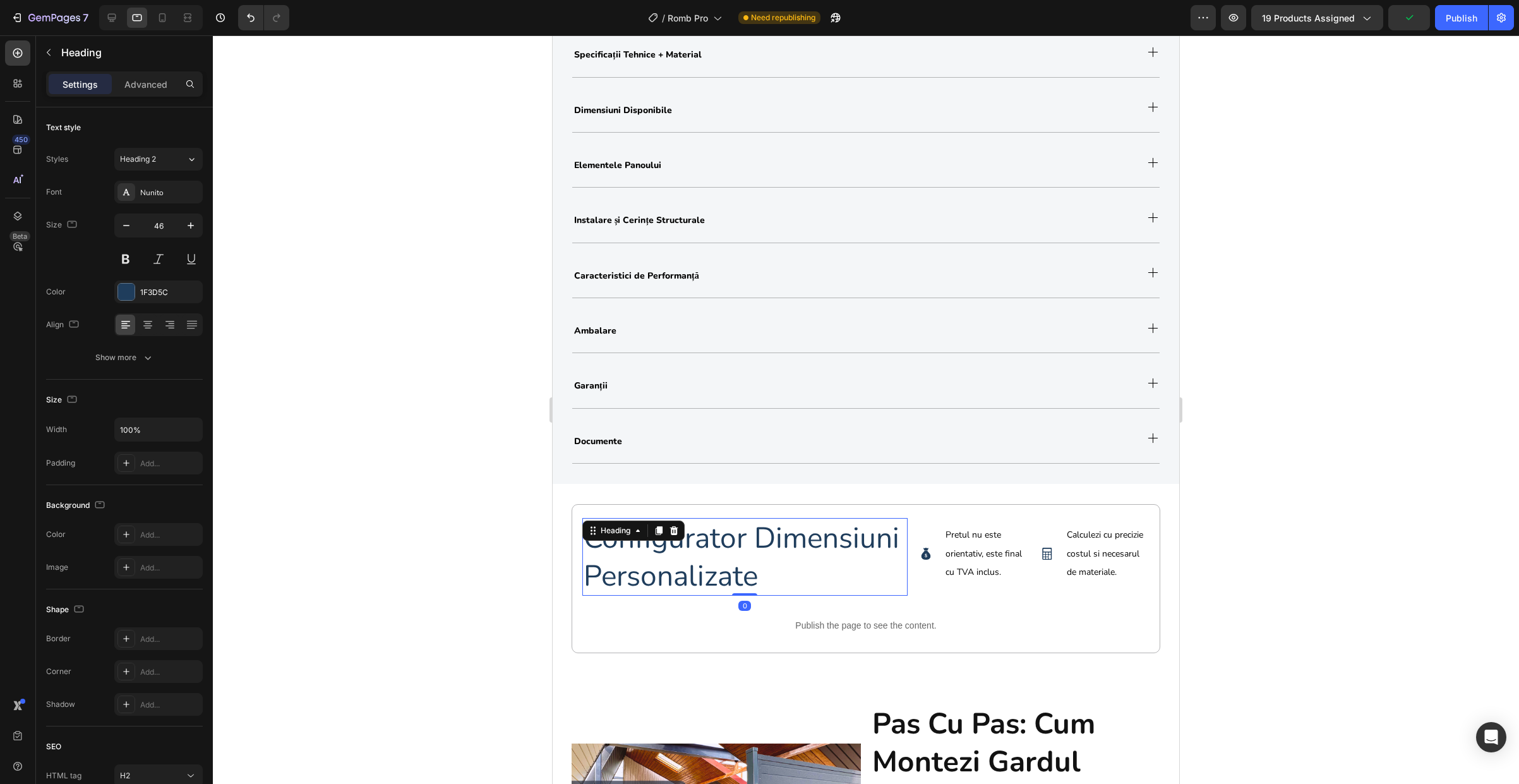
click at [749, 543] on h2 "configurator dimensiuni personalizate" at bounding box center [745, 557] width 326 height 78
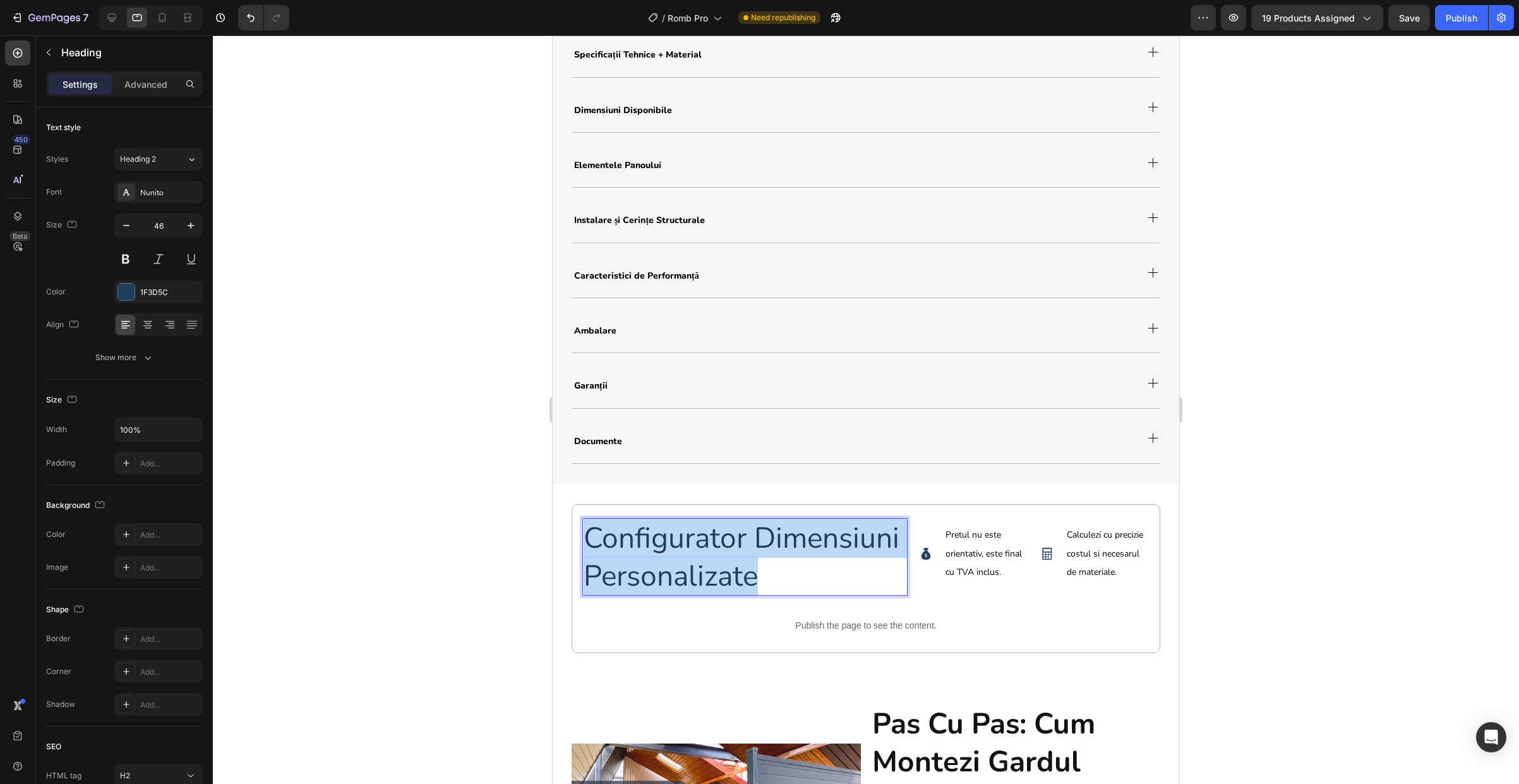
click at [749, 543] on p "configurator dimensiuni personalizate" at bounding box center [745, 557] width 323 height 76
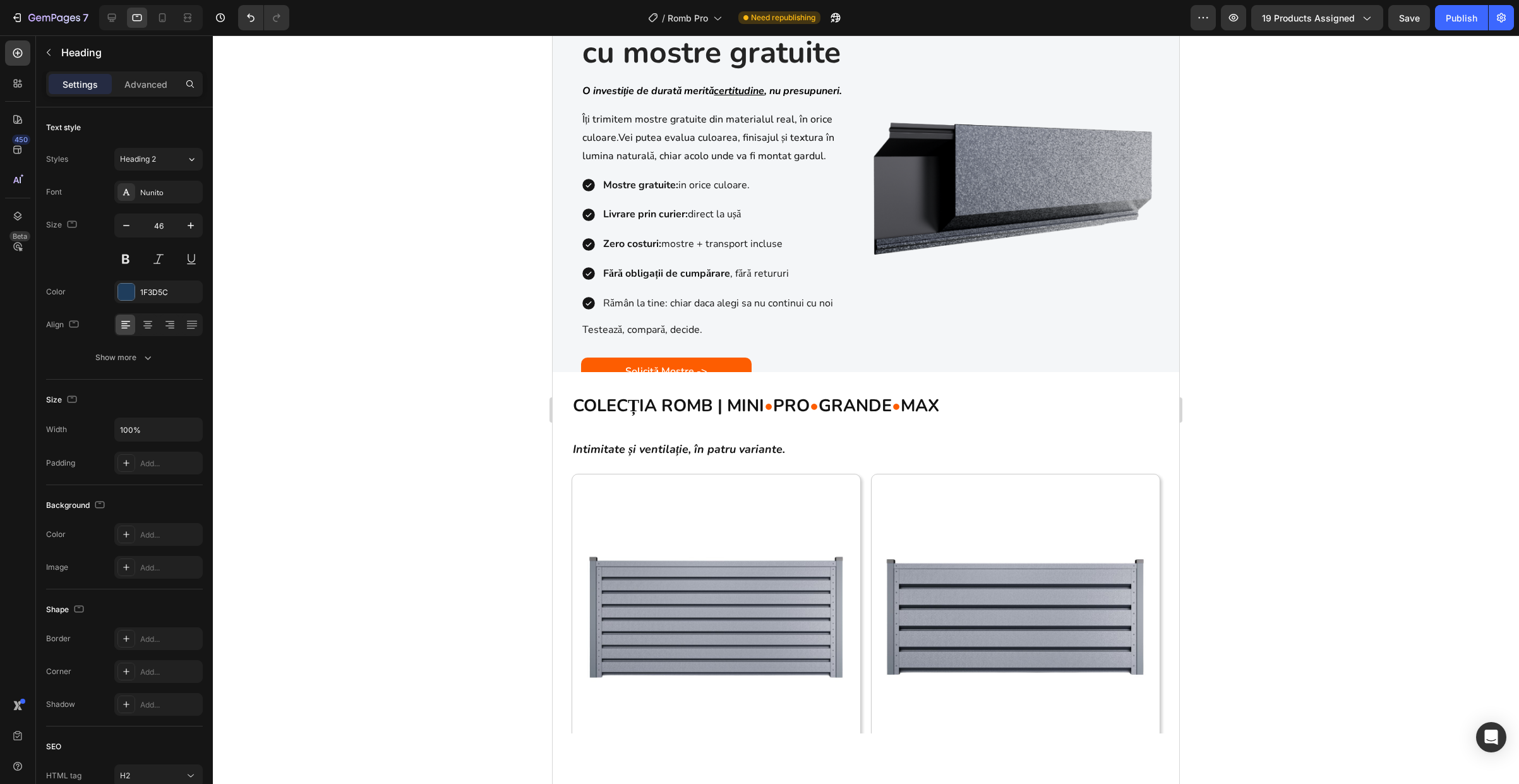
scroll to position [768, 0]
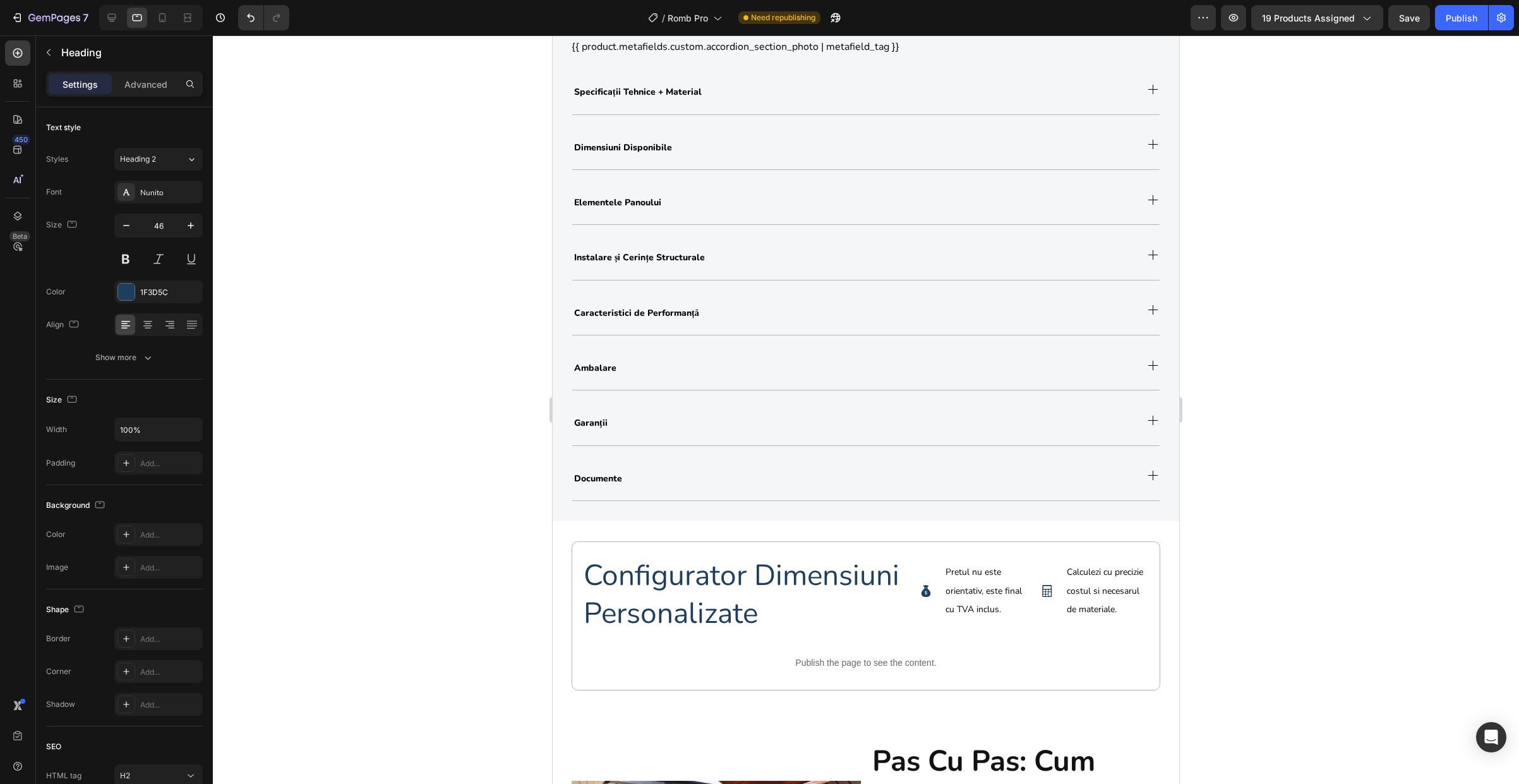
click at [679, 620] on h2 "configurator dimensiuni personalizate" at bounding box center [745, 594] width 326 height 78
click at [679, 620] on p "configurator dimensiuni personalizate" at bounding box center [745, 594] width 323 height 76
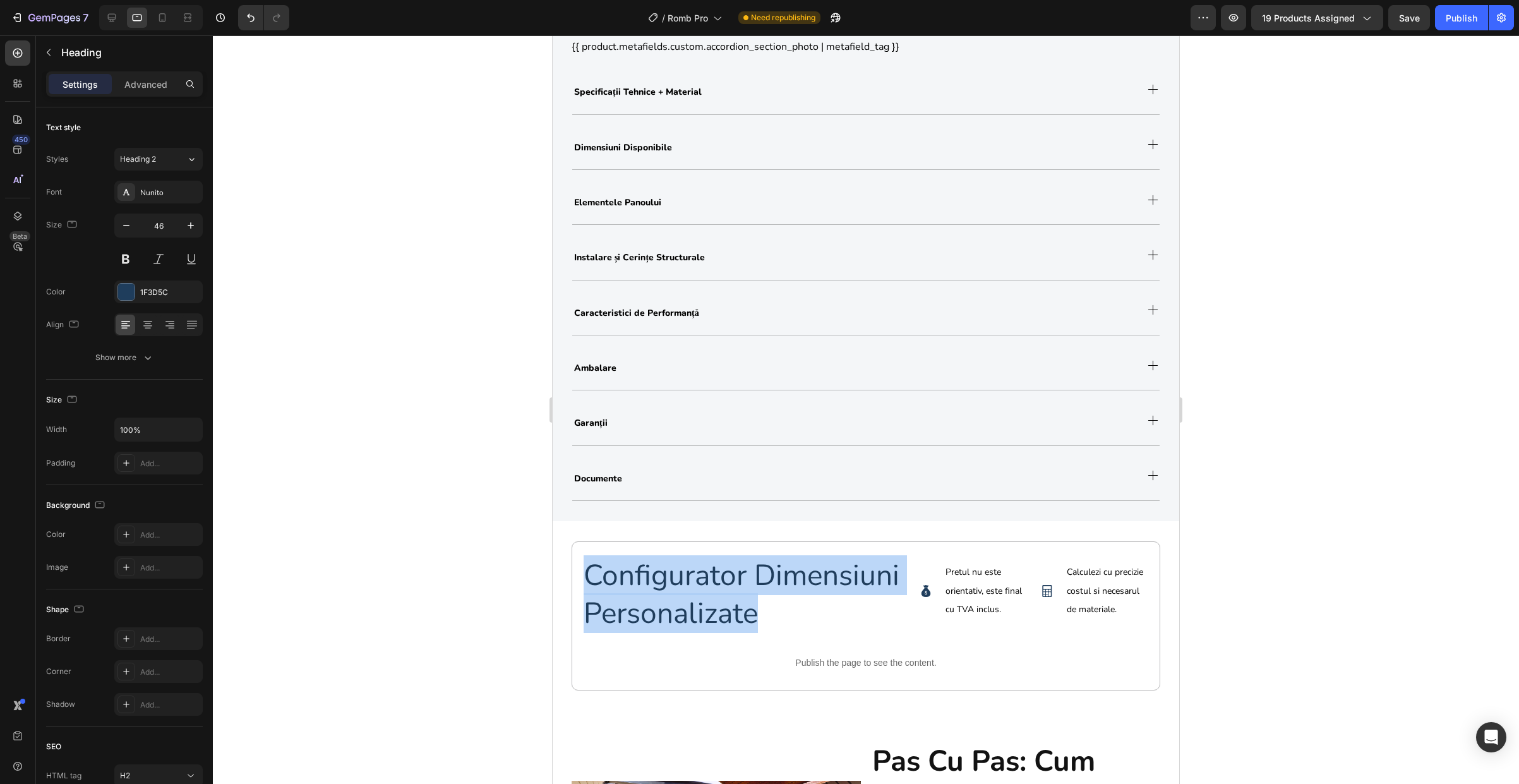
click at [679, 620] on p "configurator dimensiuni personalizate" at bounding box center [745, 594] width 323 height 76
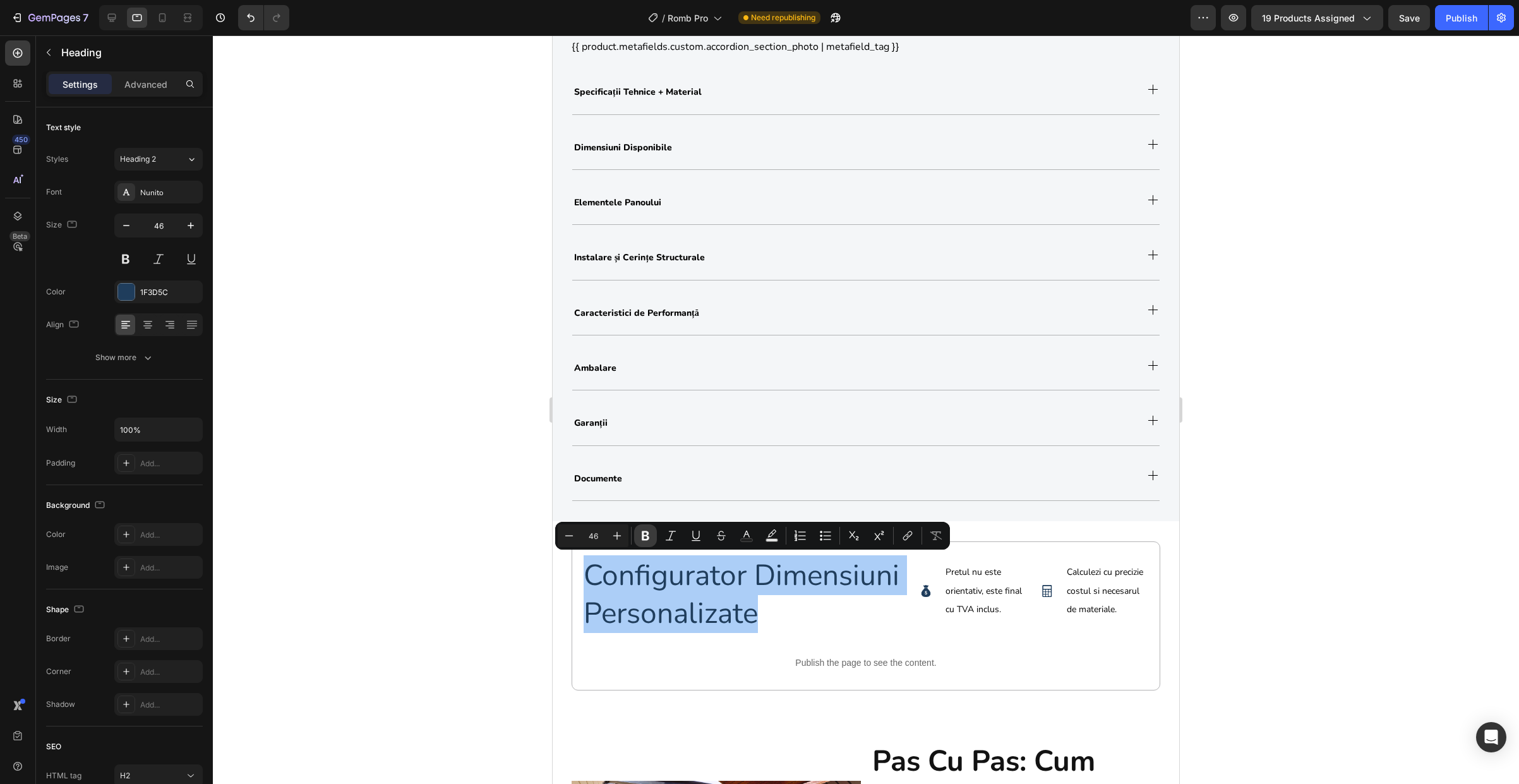
click at [643, 532] on icon "Editor contextual toolbar" at bounding box center [646, 536] width 8 height 10
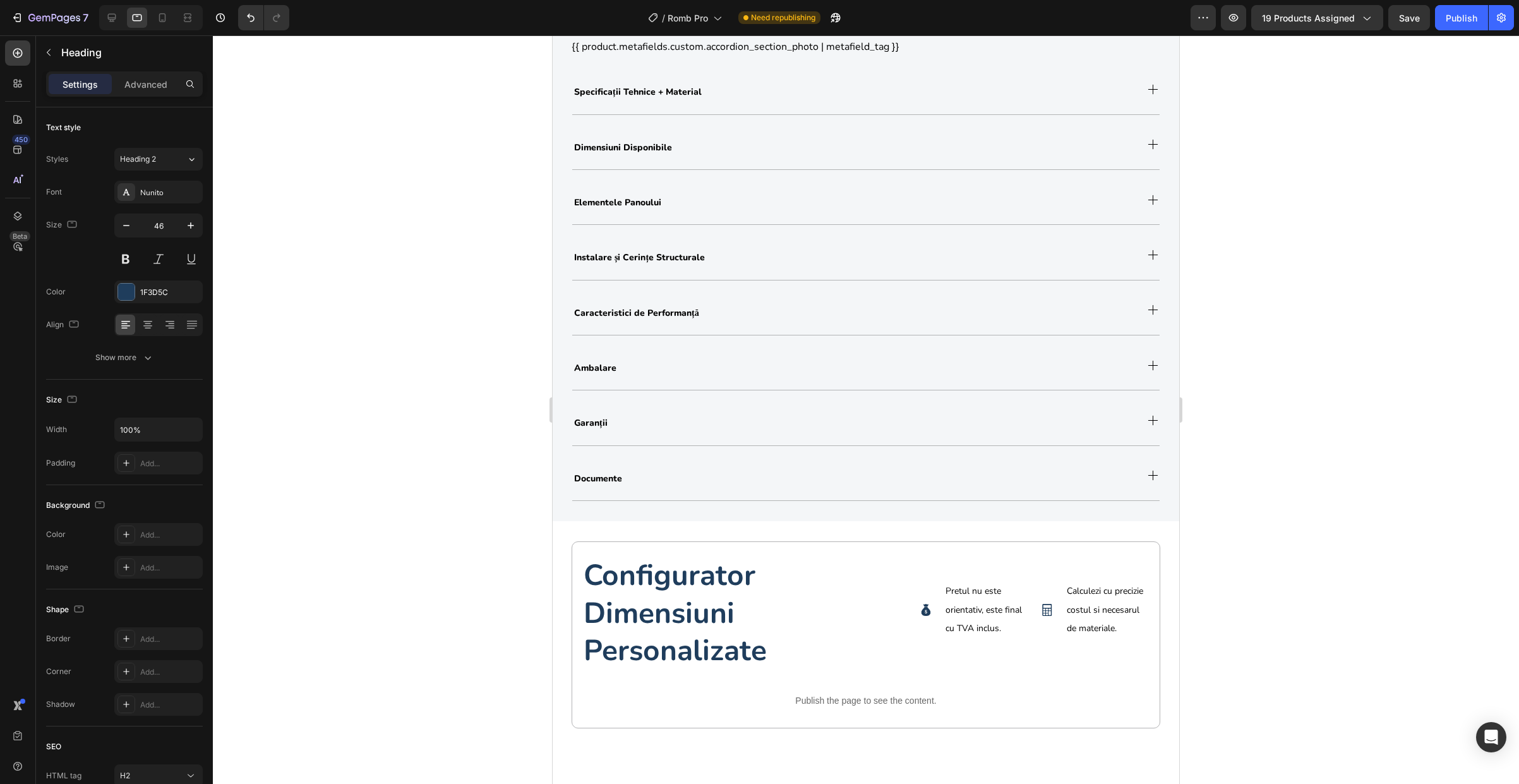
click at [811, 608] on p "configurator dimensiuni personalizate" at bounding box center [745, 613] width 323 height 113
click at [533, 673] on div at bounding box center [866, 410] width 1306 height 748
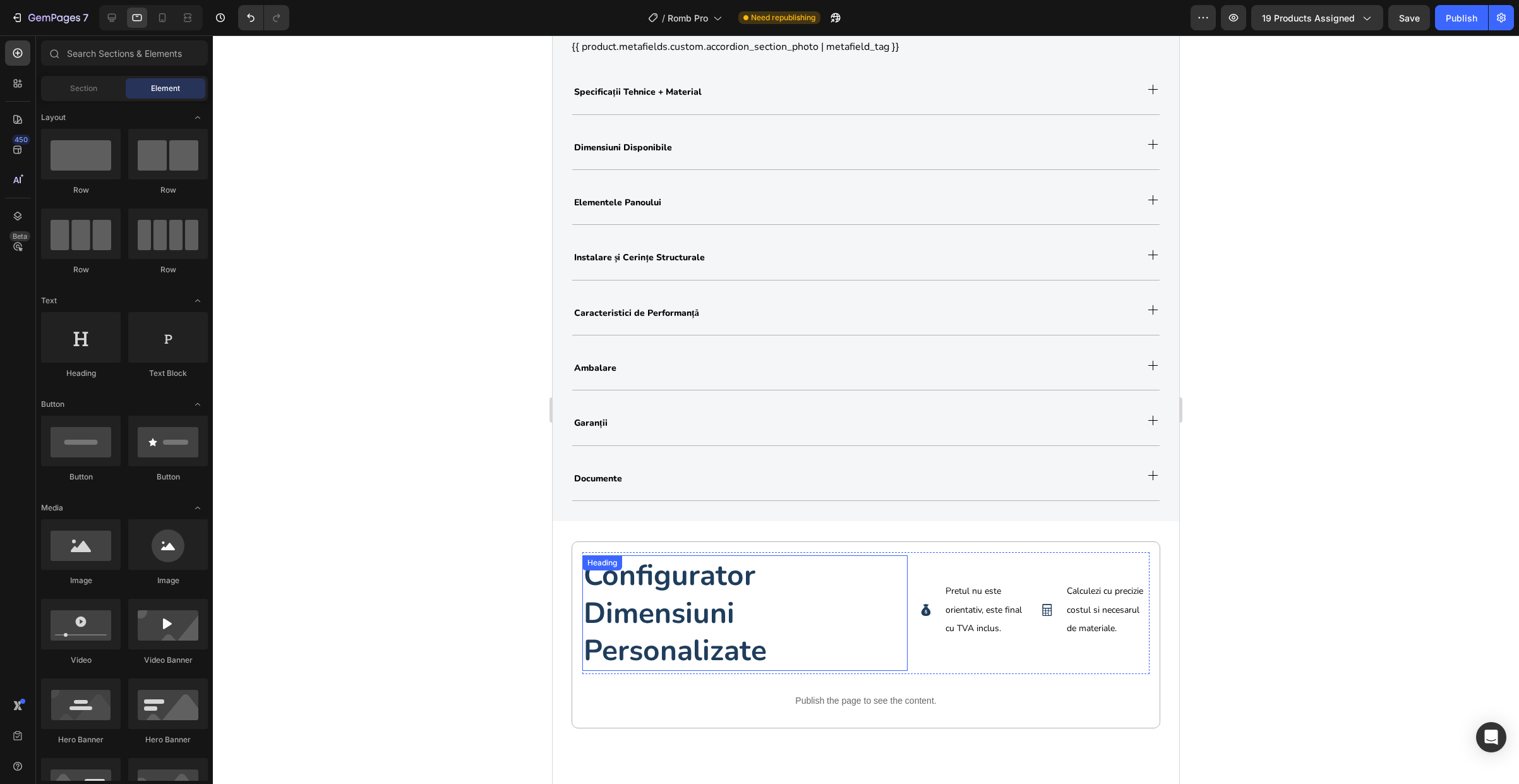
click at [673, 582] on strong "configurator dimensiuni personalizate" at bounding box center [675, 613] width 183 height 116
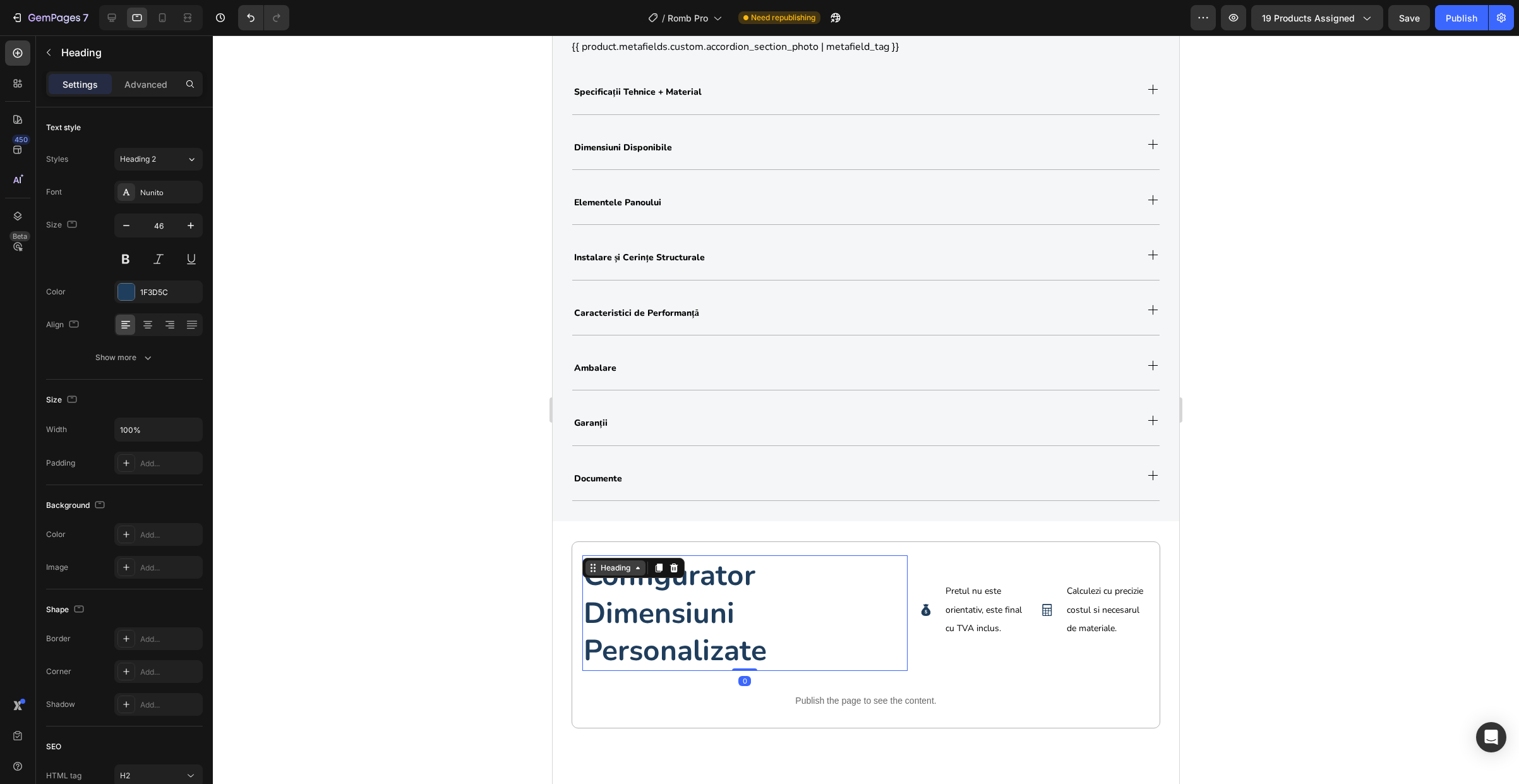
click at [626, 569] on div "Heading" at bounding box center [616, 567] width 35 height 11
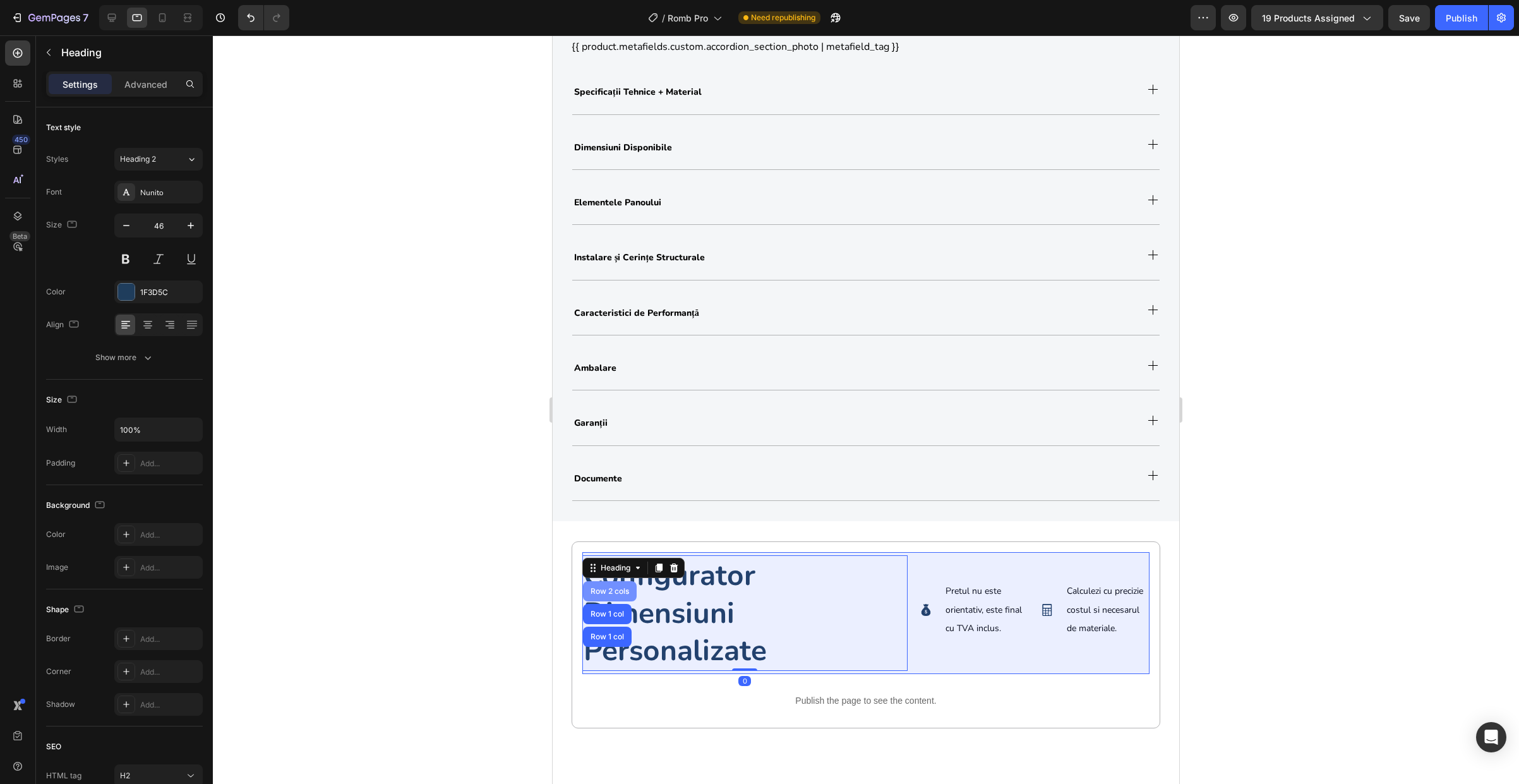
click at [624, 587] on div "Row 2 cols" at bounding box center [610, 591] width 44 height 8
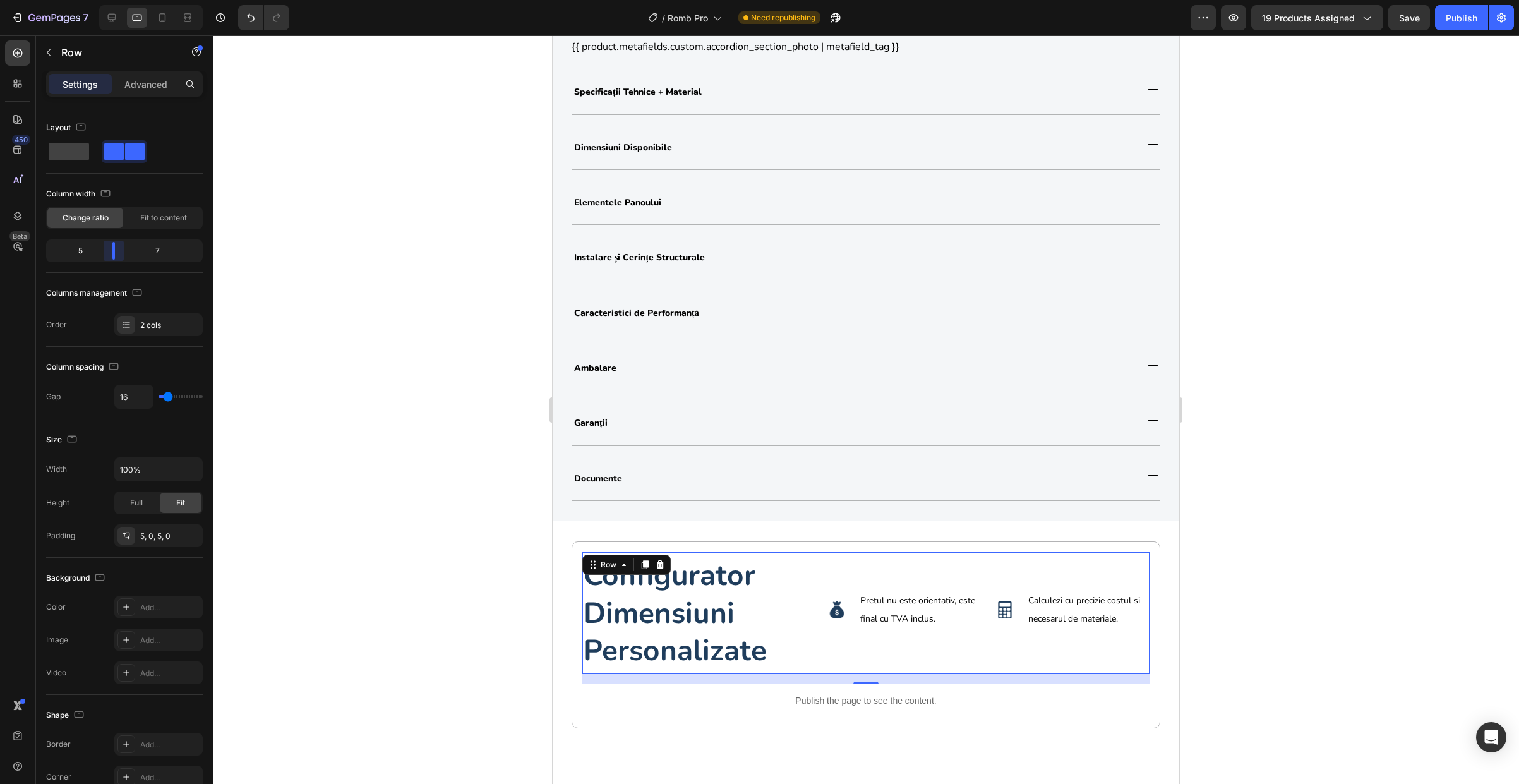
drag, startPoint x: 136, startPoint y: 252, endPoint x: 114, endPoint y: 259, distance: 23.1
click at [114, 0] on body "7 Version history / Romb Pro Need republishing Preview 19 products assigned Sav…" at bounding box center [759, 0] width 1519 height 0
click at [529, 445] on div at bounding box center [866, 410] width 1306 height 748
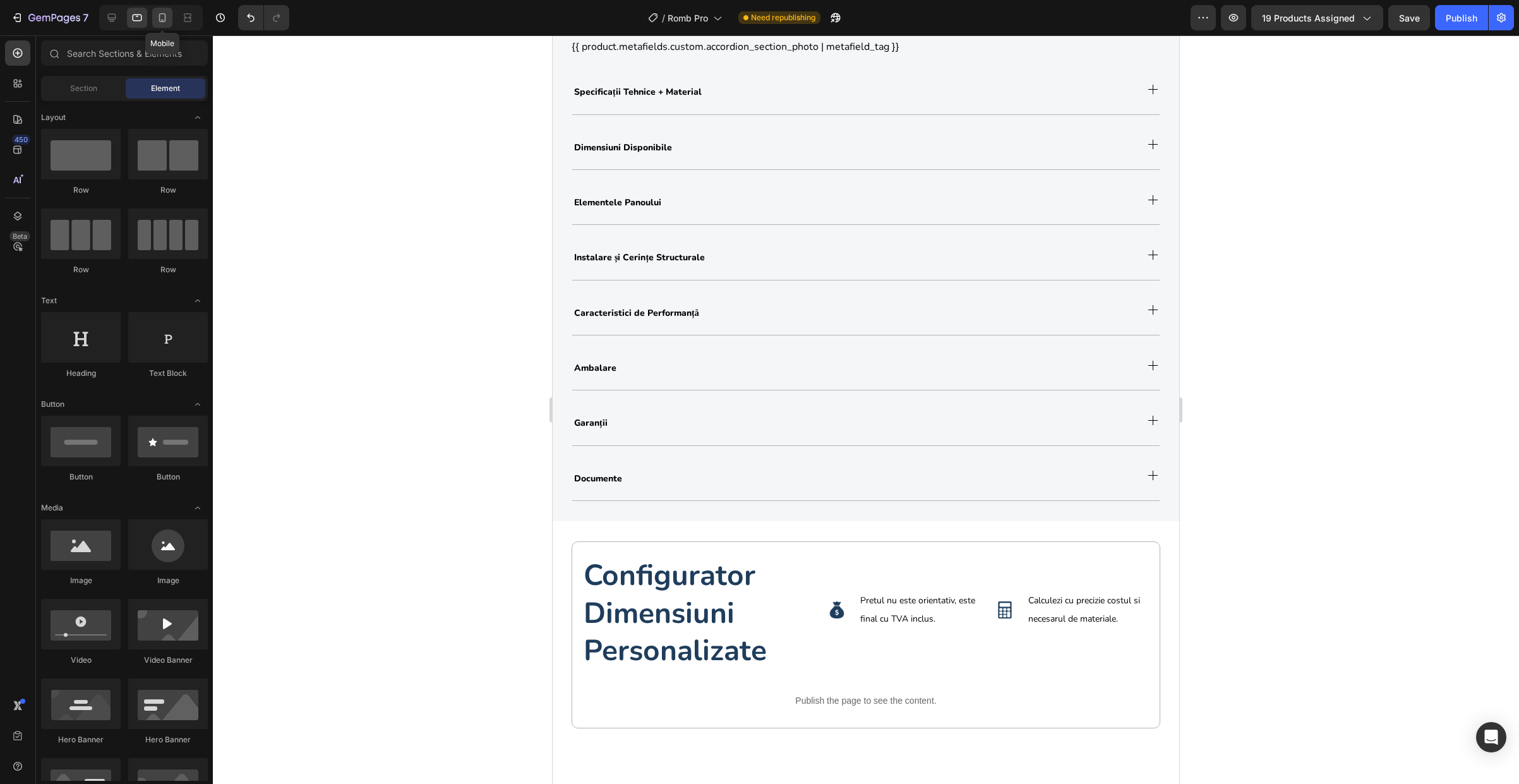
click at [164, 18] on icon at bounding box center [162, 17] width 13 height 13
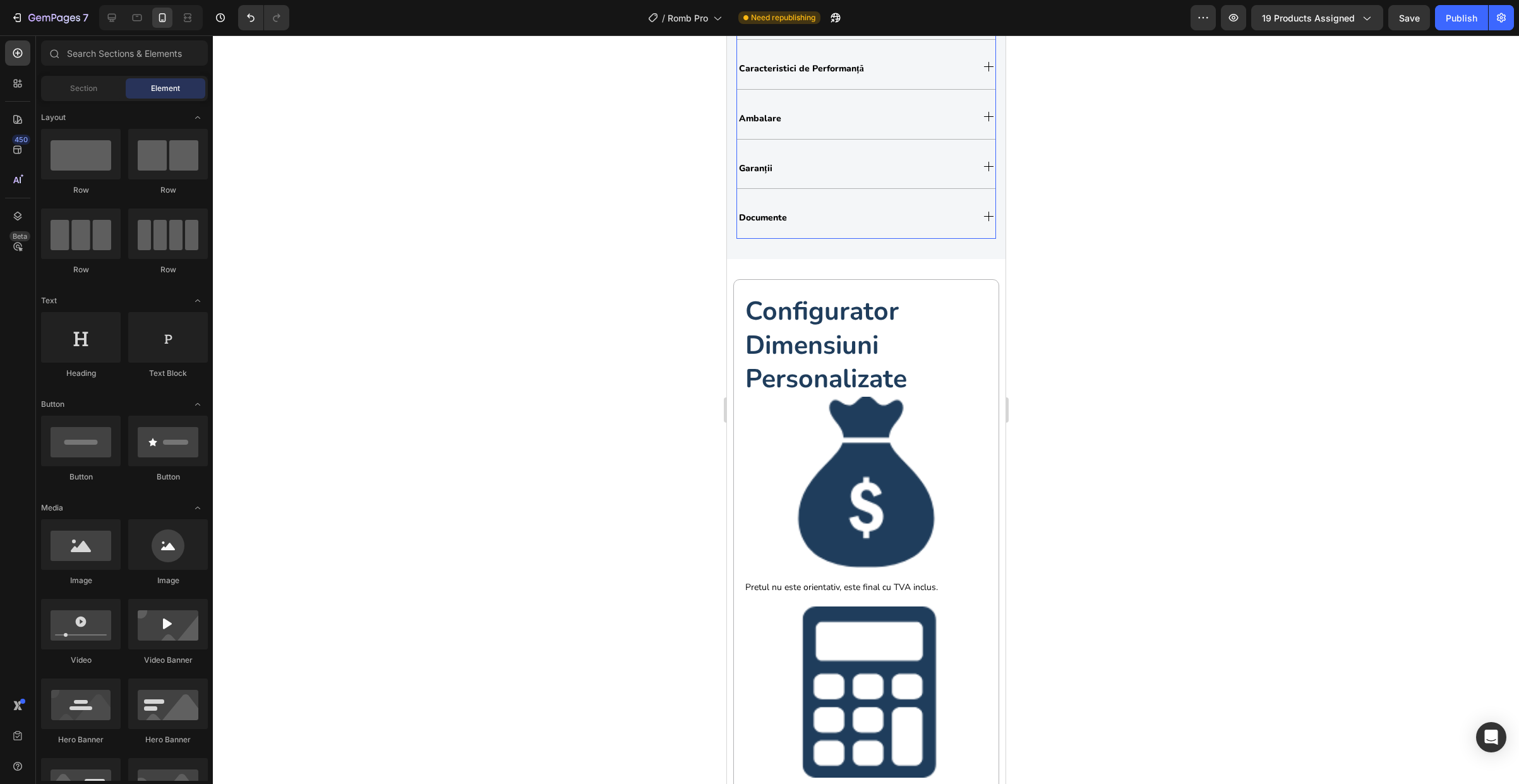
scroll to position [1040, 0]
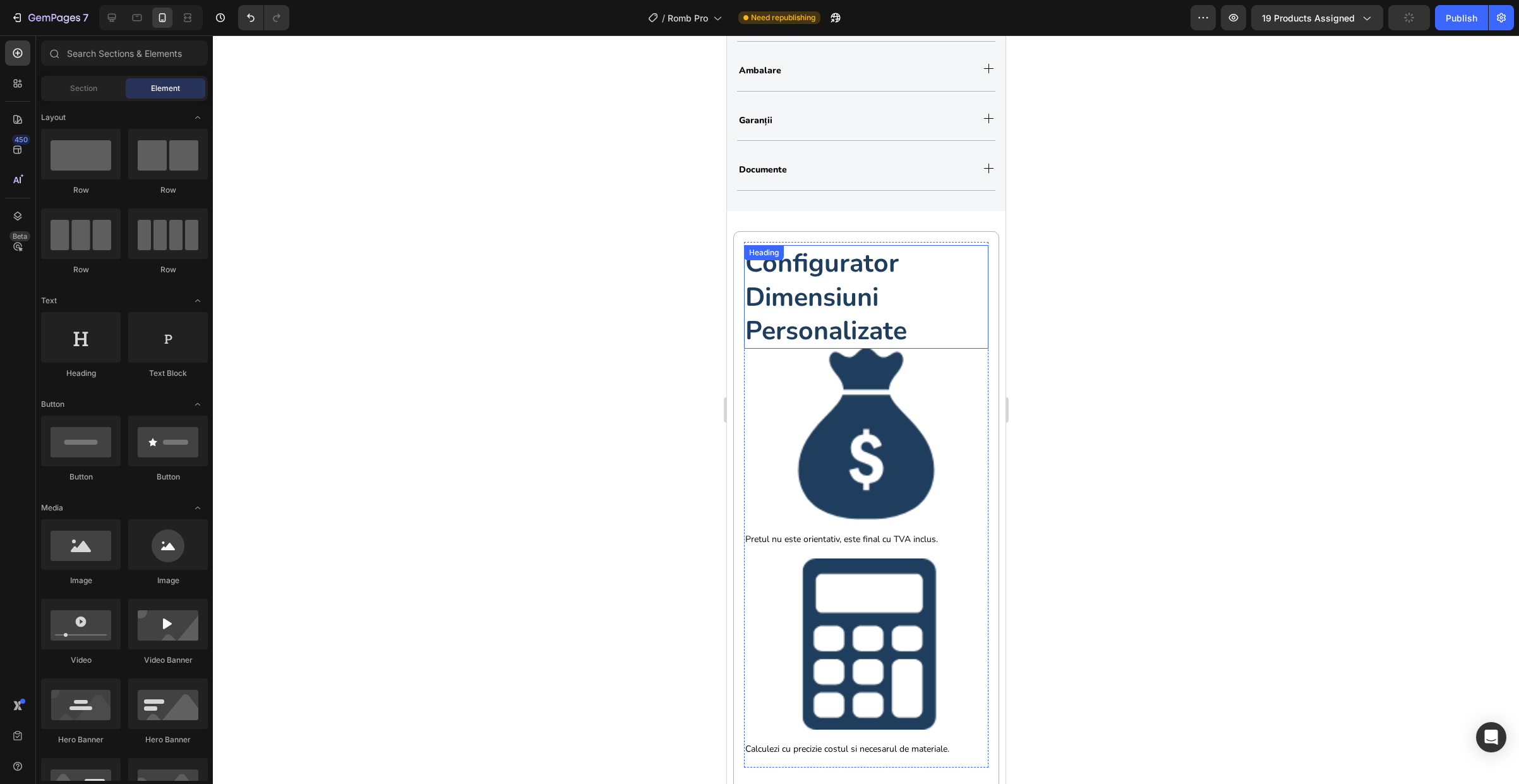
click at [851, 308] on strong "configurator dimensiuni personalizate" at bounding box center [825, 296] width 162 height 102
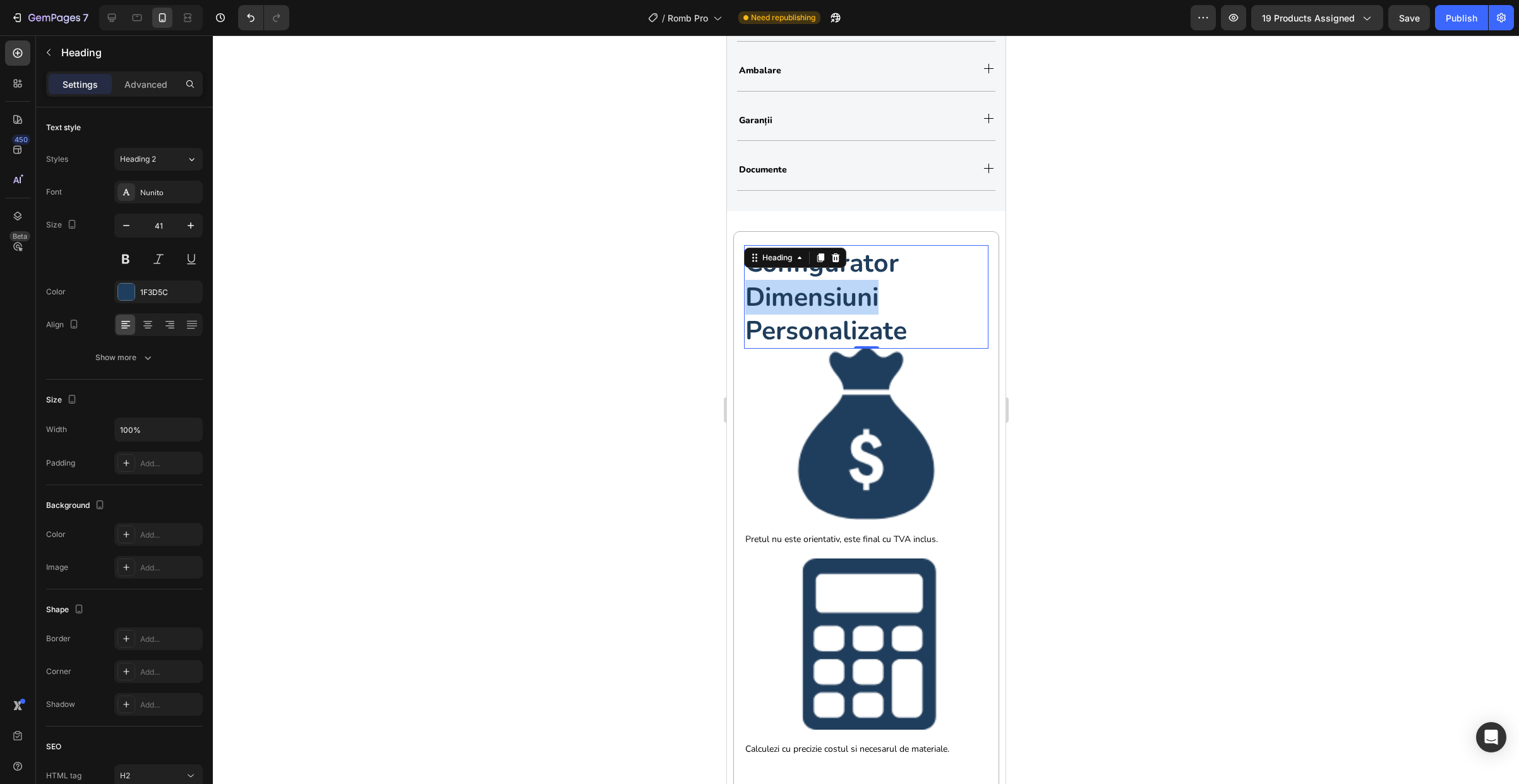
click at [841, 286] on strong "configurator dimensiuni personalizate" at bounding box center [825, 296] width 162 height 102
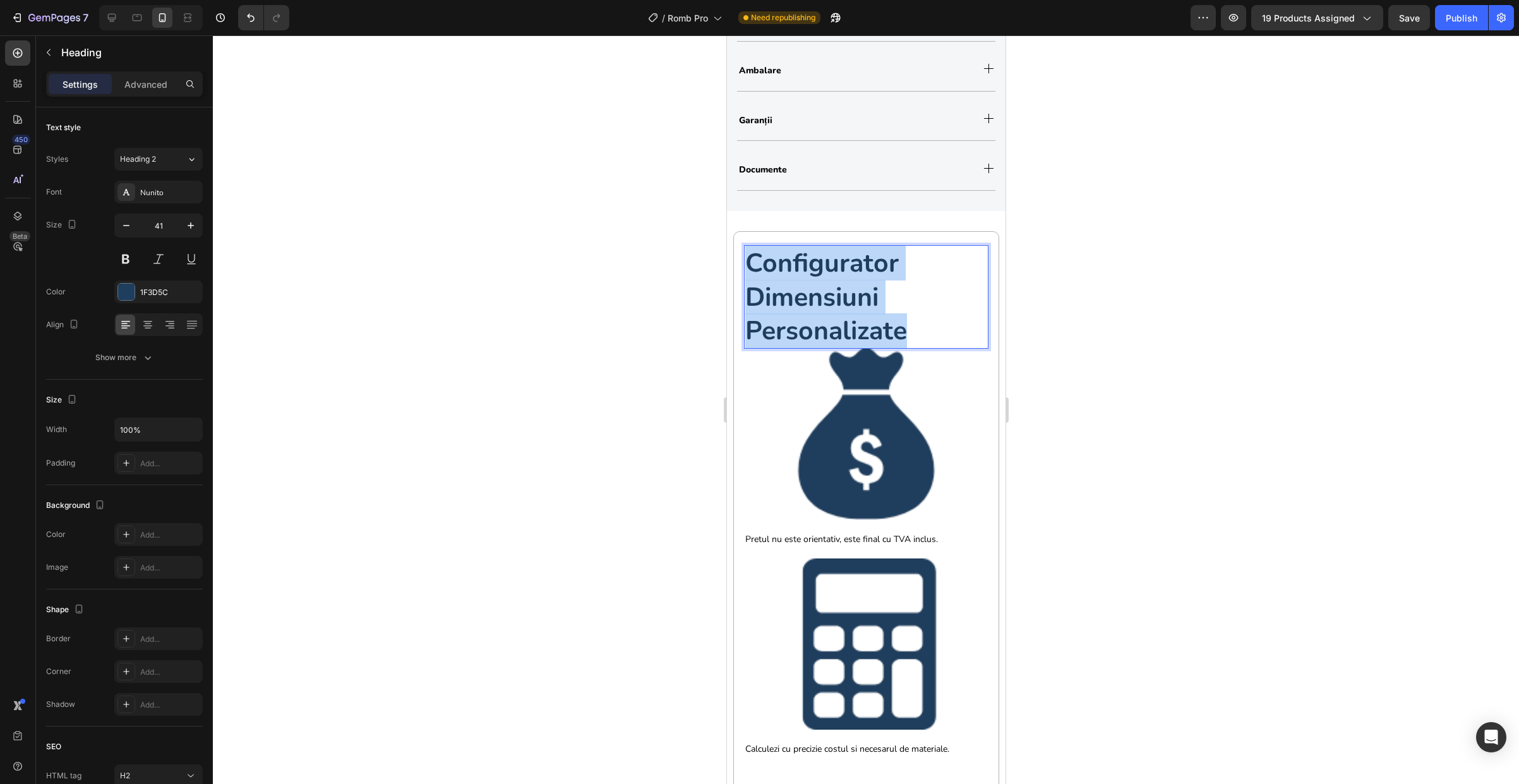
click at [841, 286] on strong "configurator dimensiuni personalizate" at bounding box center [825, 296] width 162 height 102
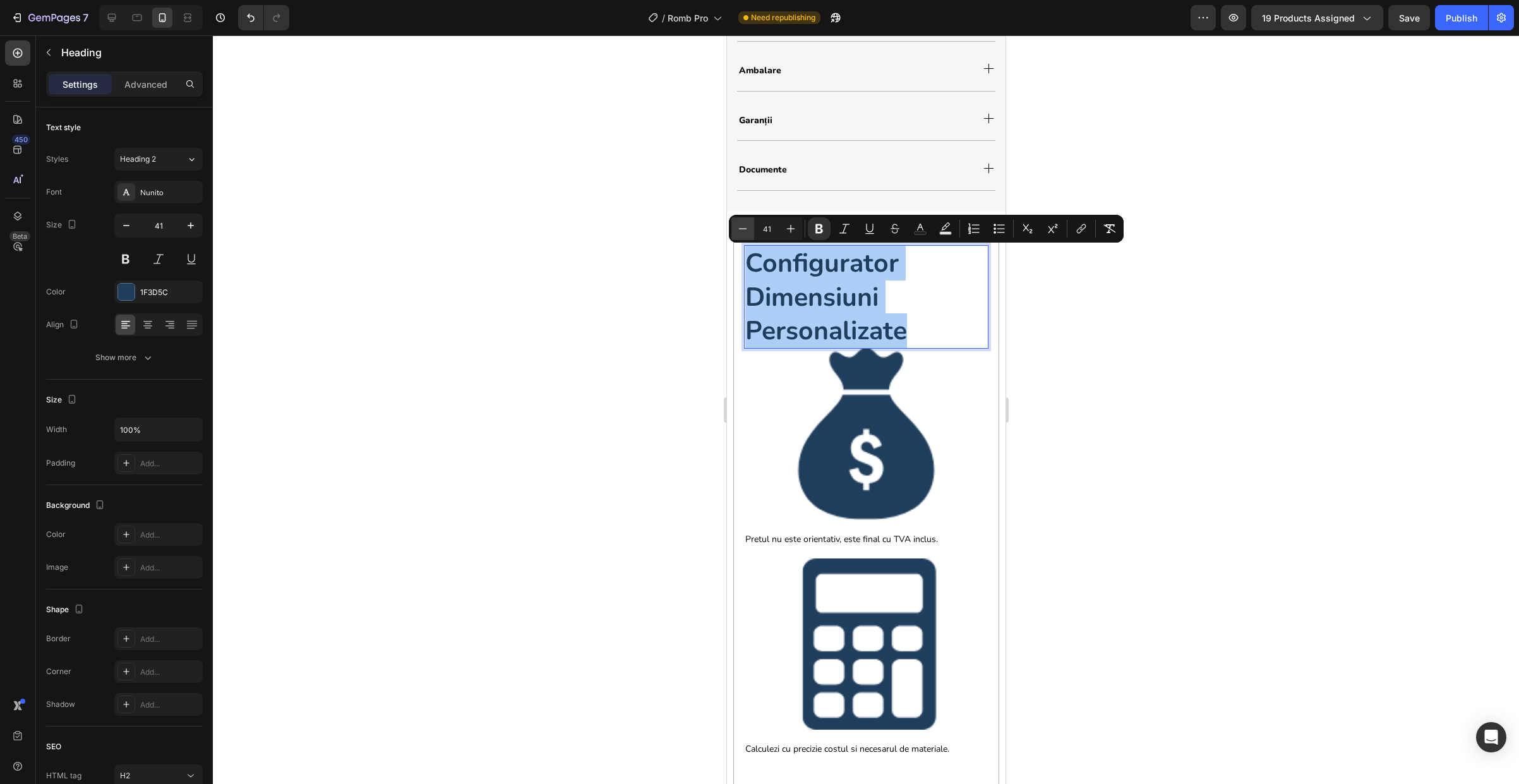
click at [743, 222] on icon "Editor contextual toolbar" at bounding box center [743, 229] width 13 height 13
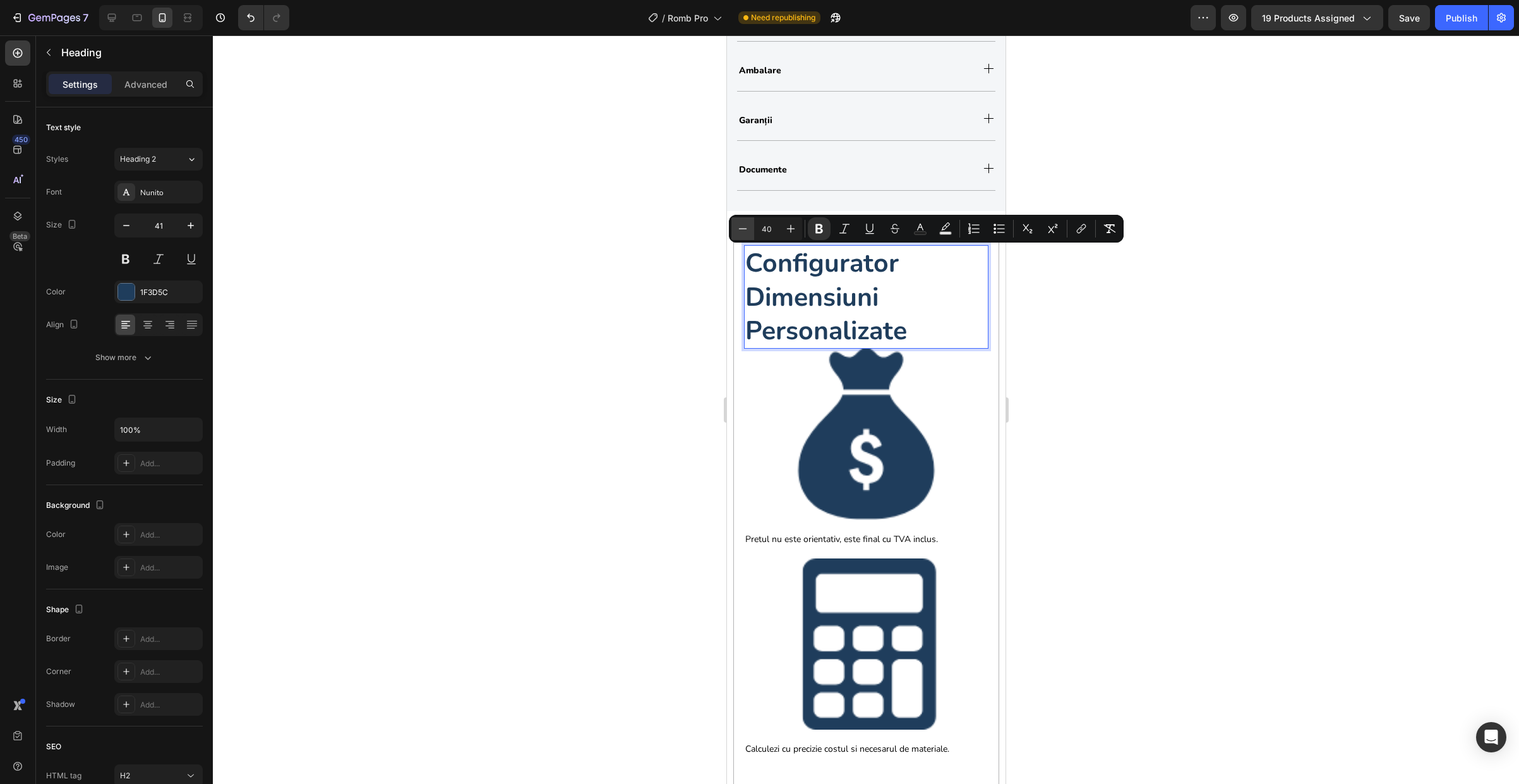
click at [743, 222] on icon "Editor contextual toolbar" at bounding box center [743, 229] width 13 height 13
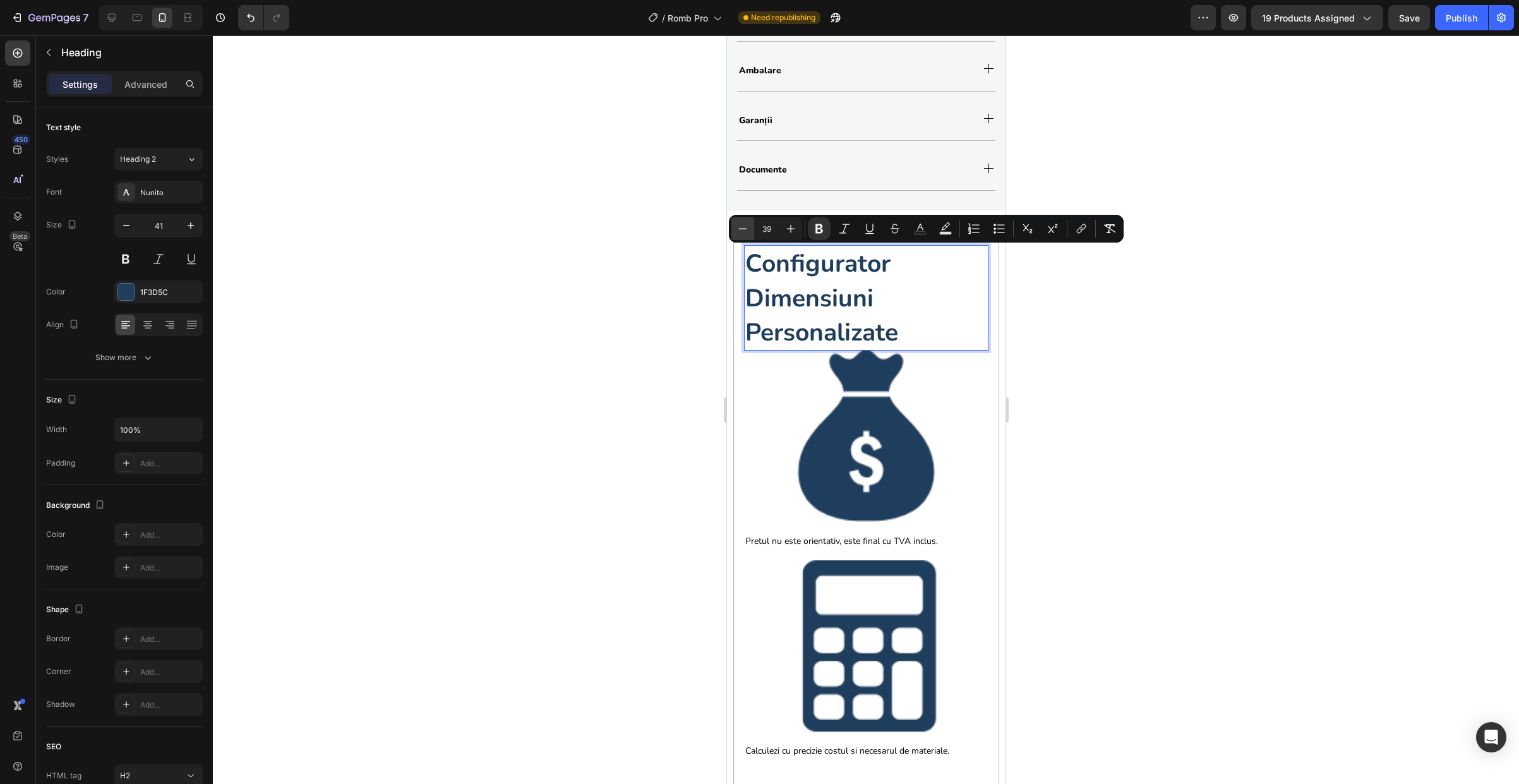
click at [743, 222] on icon "Editor contextual toolbar" at bounding box center [743, 229] width 13 height 13
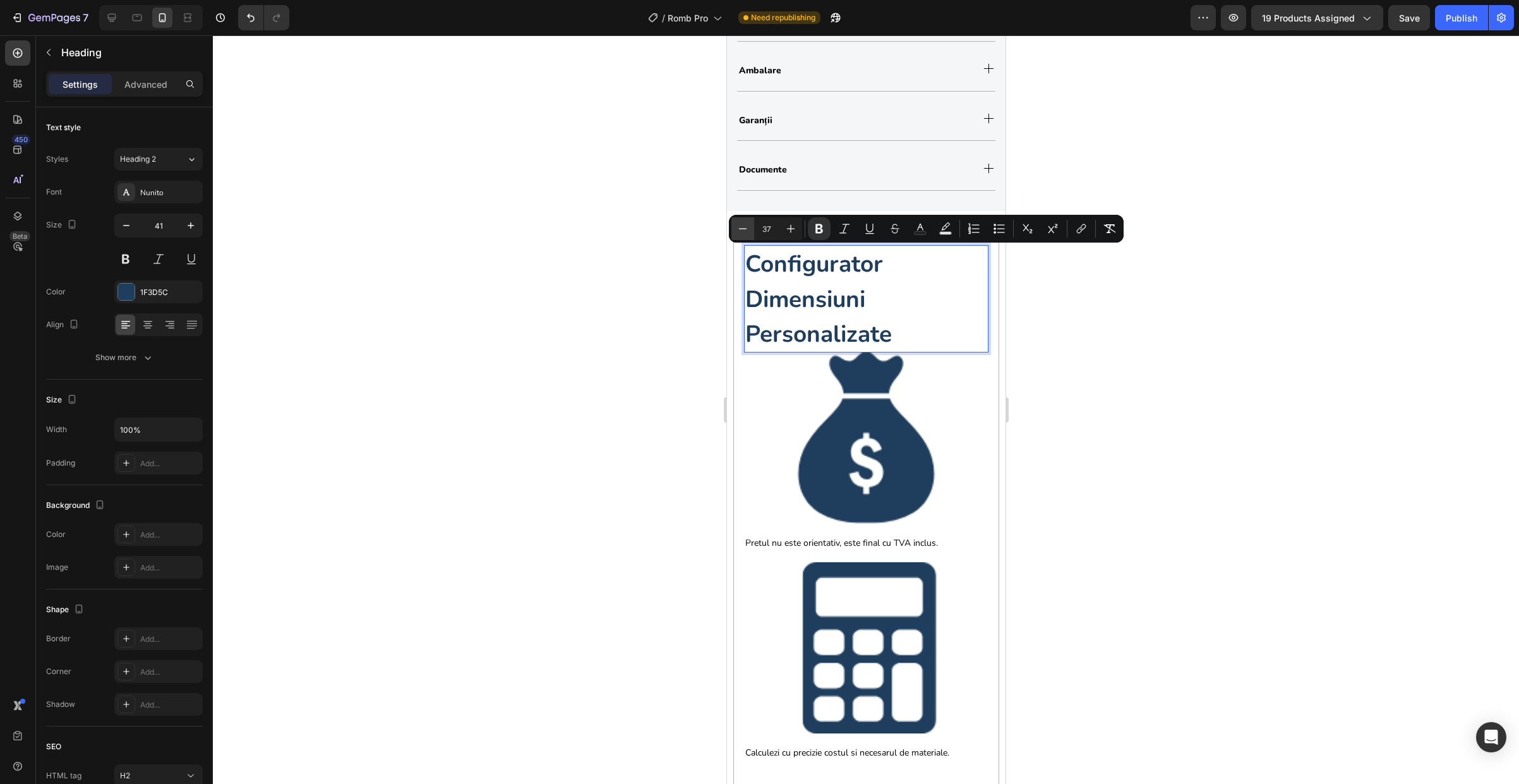
click at [743, 222] on icon "Editor contextual toolbar" at bounding box center [743, 229] width 13 height 13
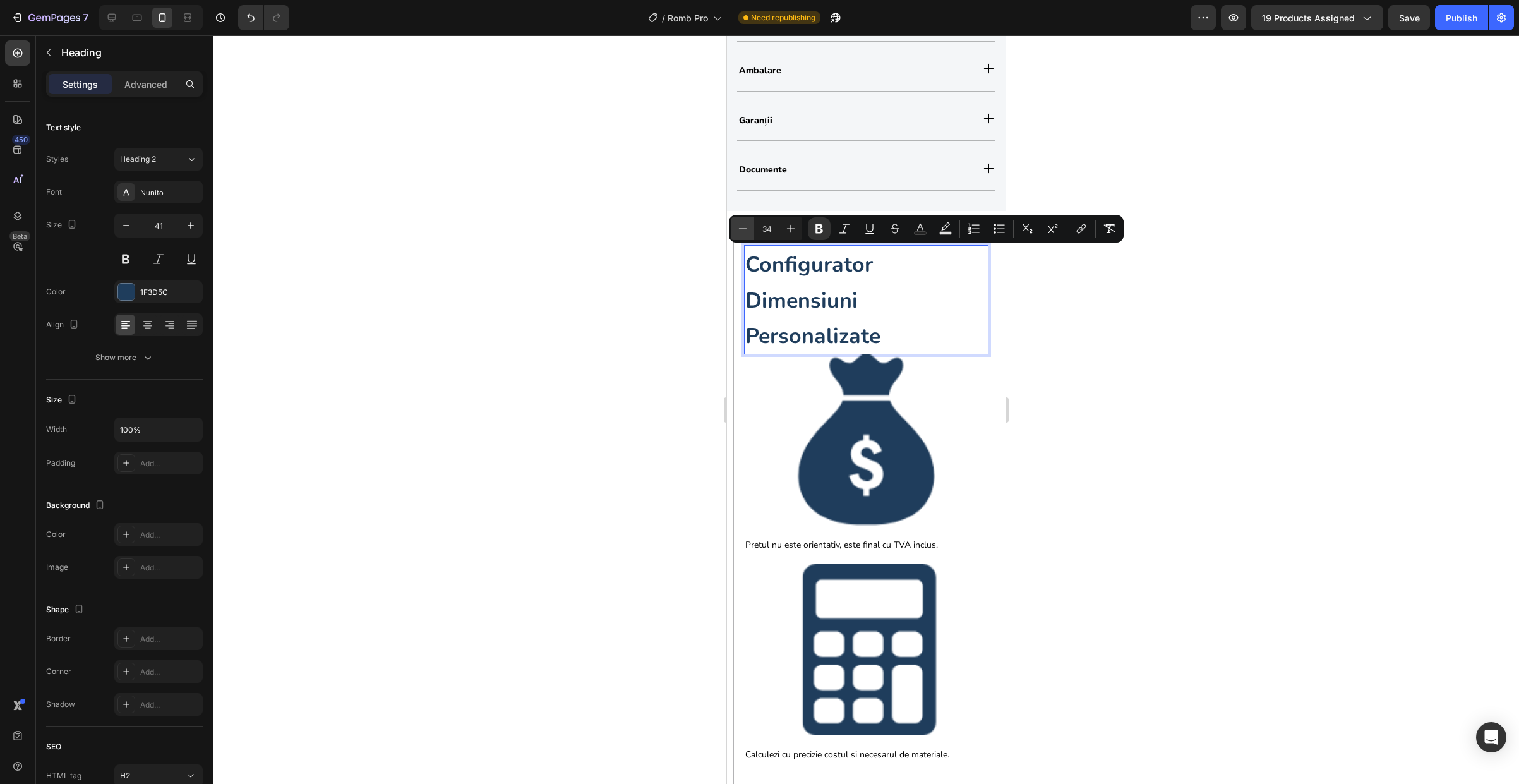
click at [743, 222] on icon "Editor contextual toolbar" at bounding box center [743, 229] width 13 height 13
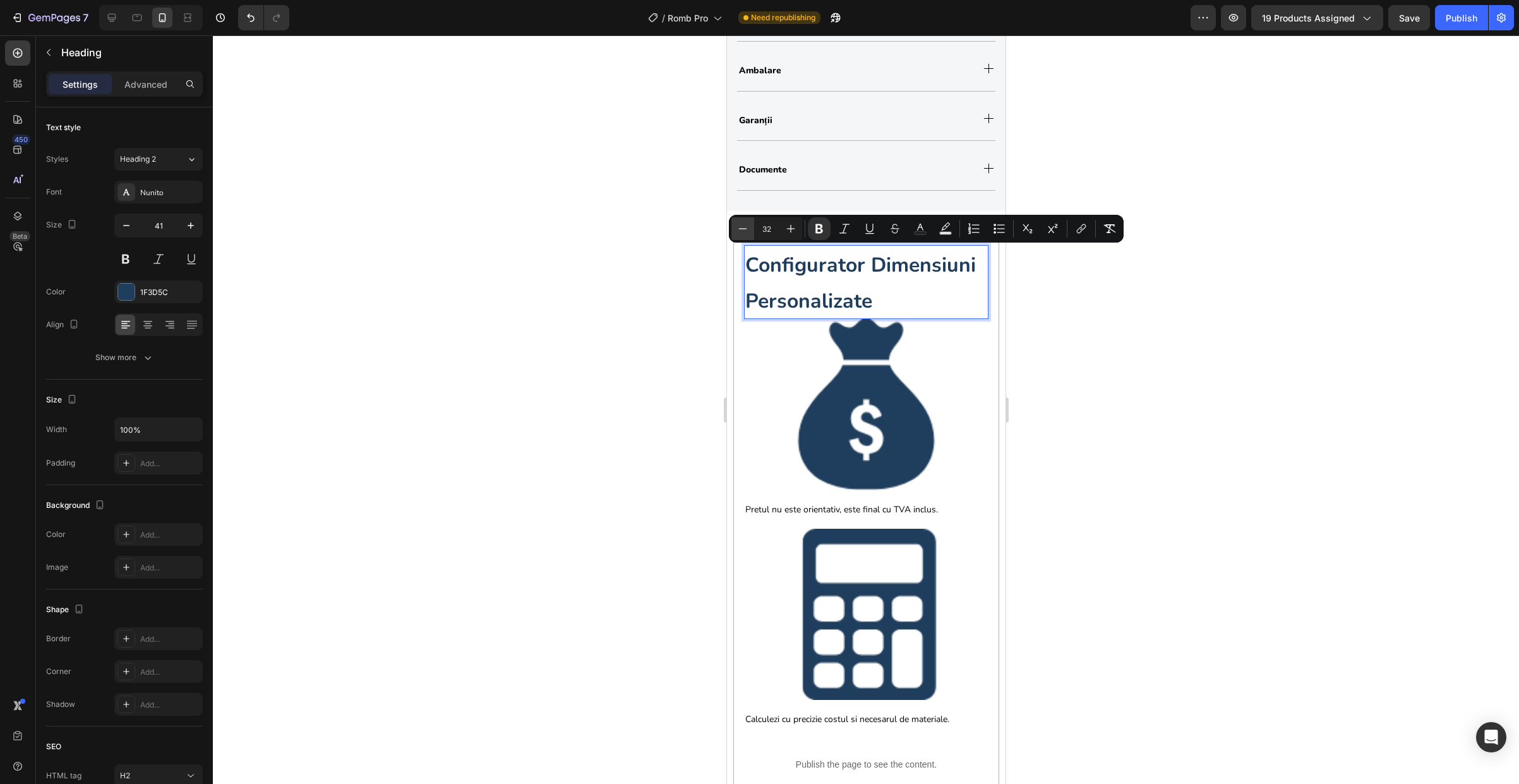
click at [743, 222] on icon "Editor contextual toolbar" at bounding box center [743, 229] width 13 height 13
type input "30"
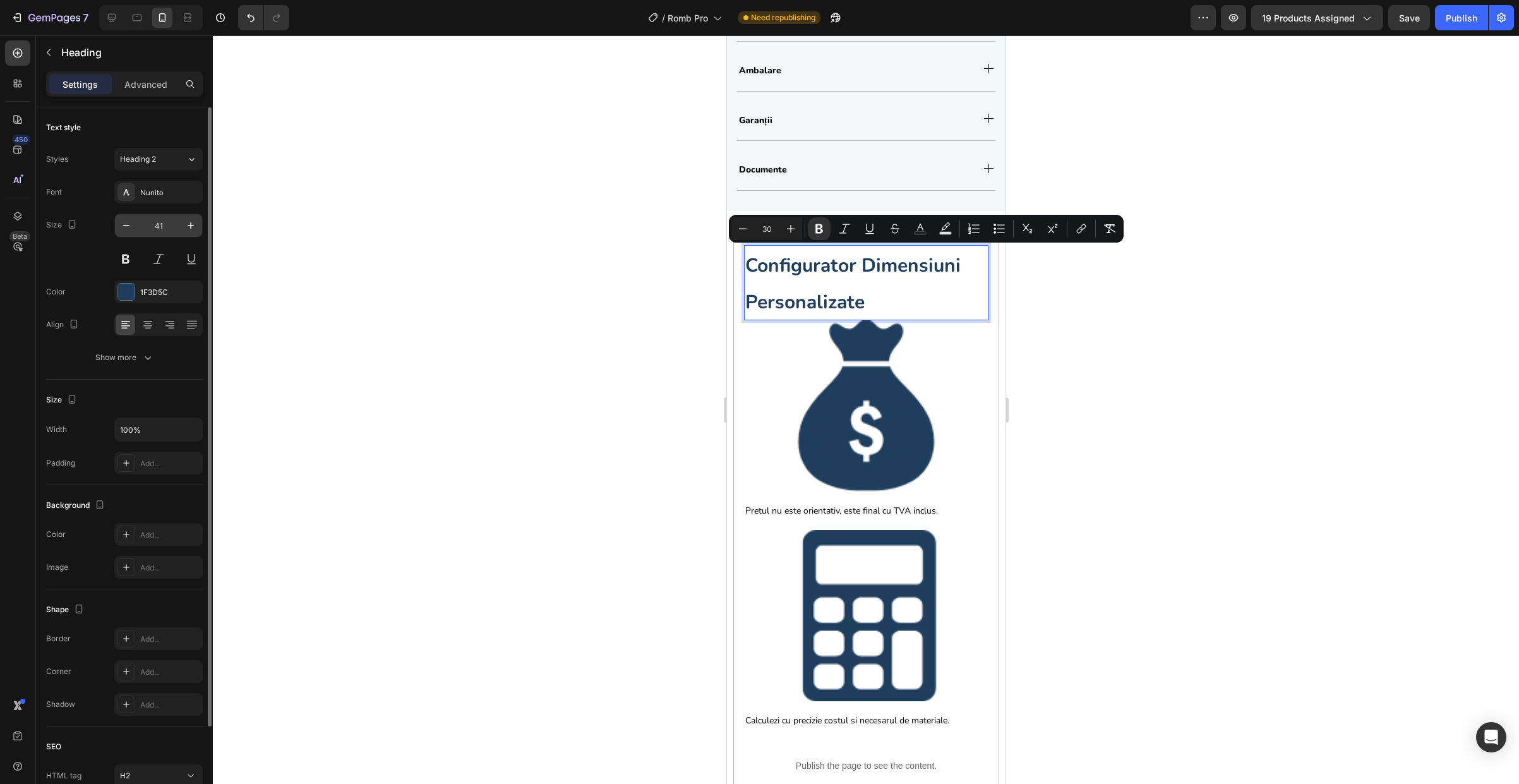
click at [159, 226] on input "41" at bounding box center [159, 225] width 42 height 23
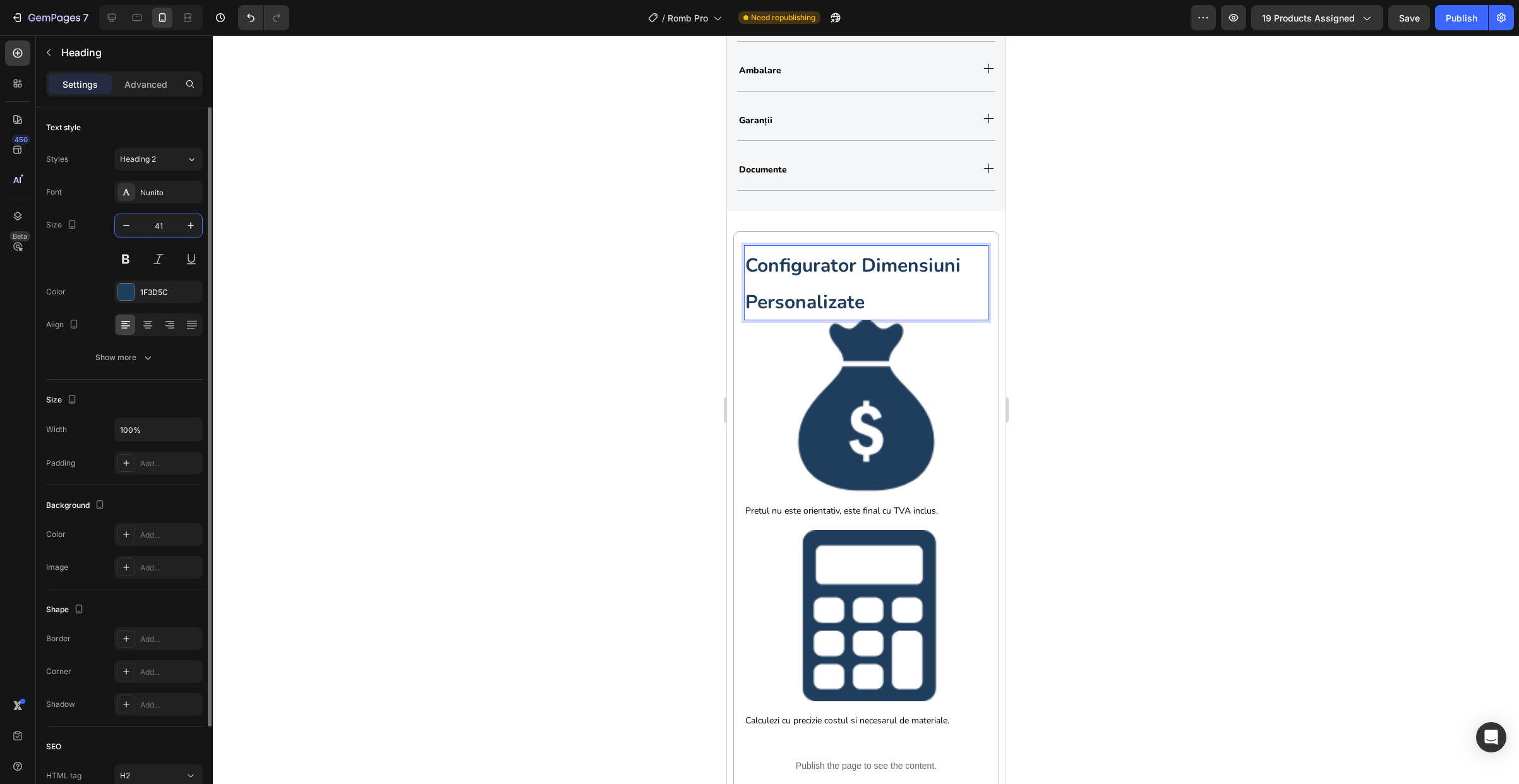
click at [159, 226] on input "41" at bounding box center [159, 225] width 42 height 23
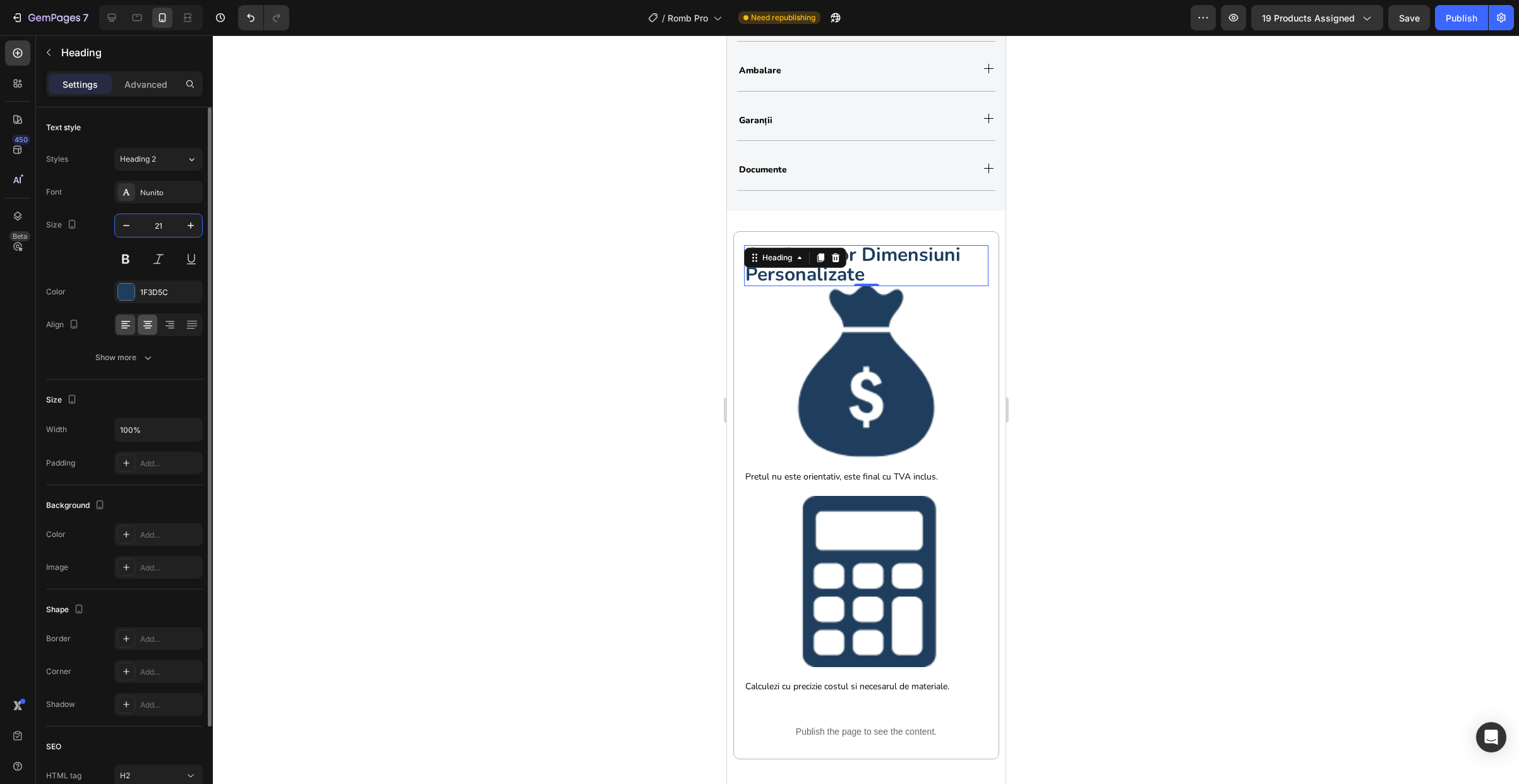
type input "21"
click at [153, 321] on icon at bounding box center [148, 325] width 13 height 13
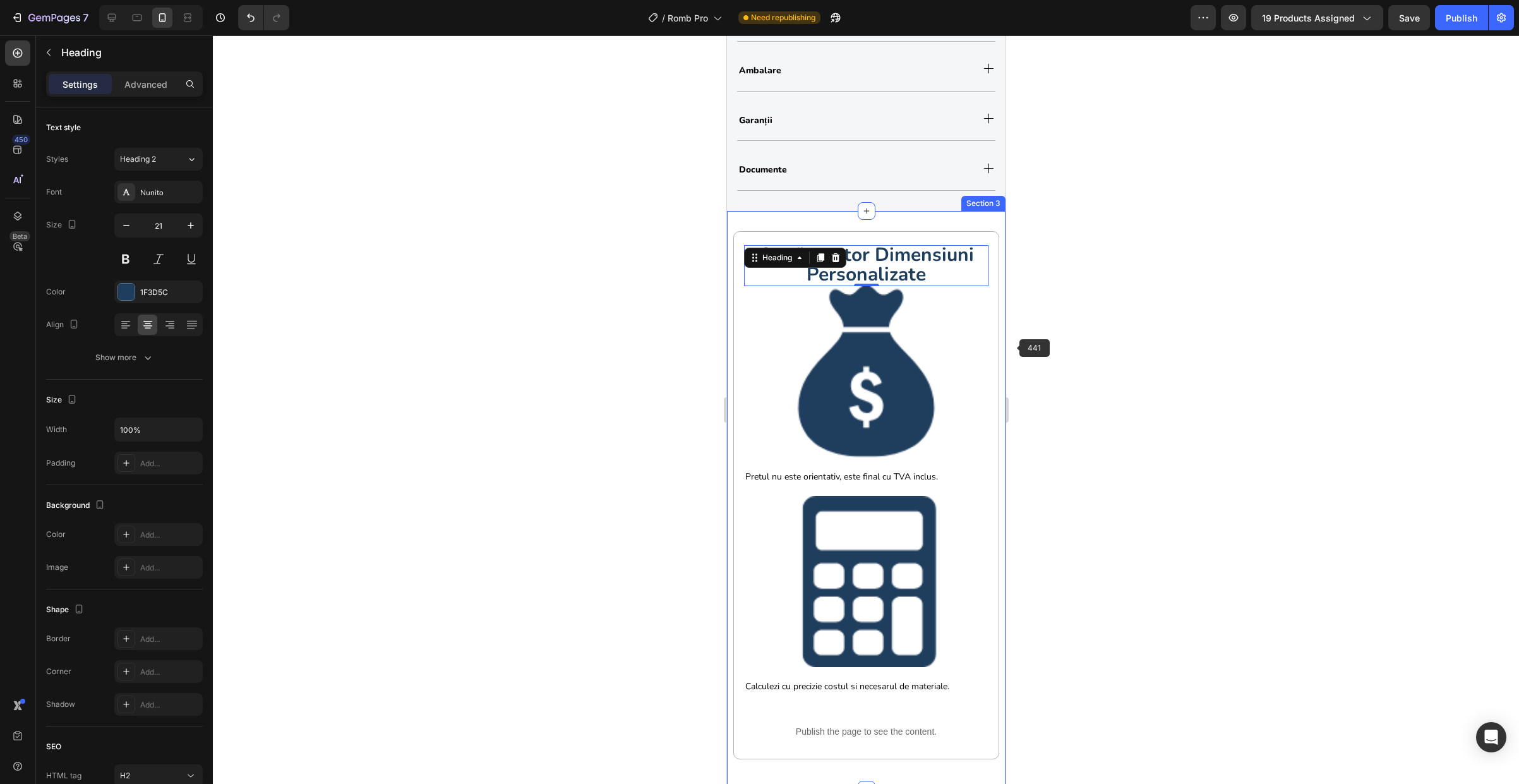
click at [1115, 367] on div at bounding box center [866, 410] width 1306 height 748
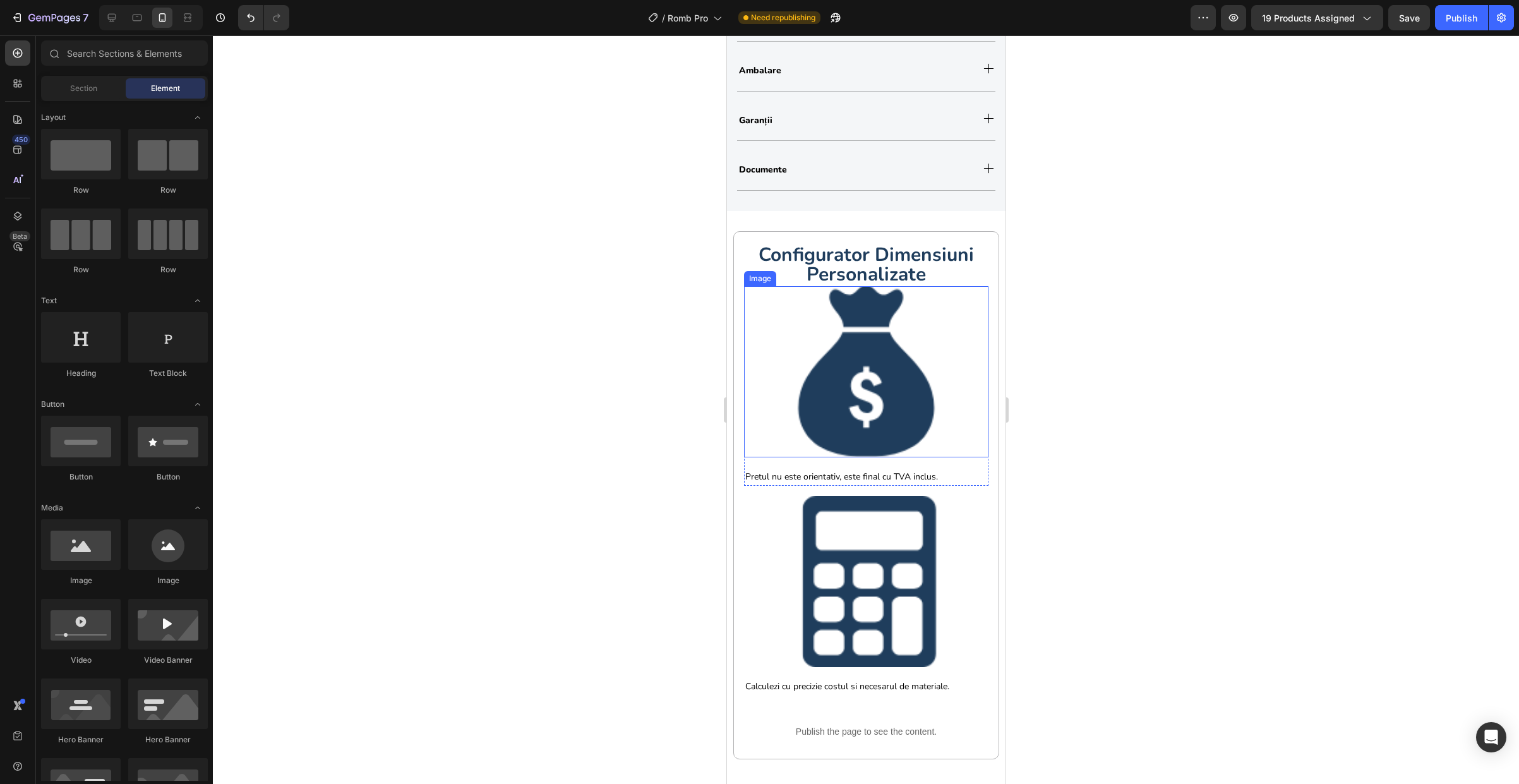
click at [752, 367] on div at bounding box center [866, 371] width 245 height 171
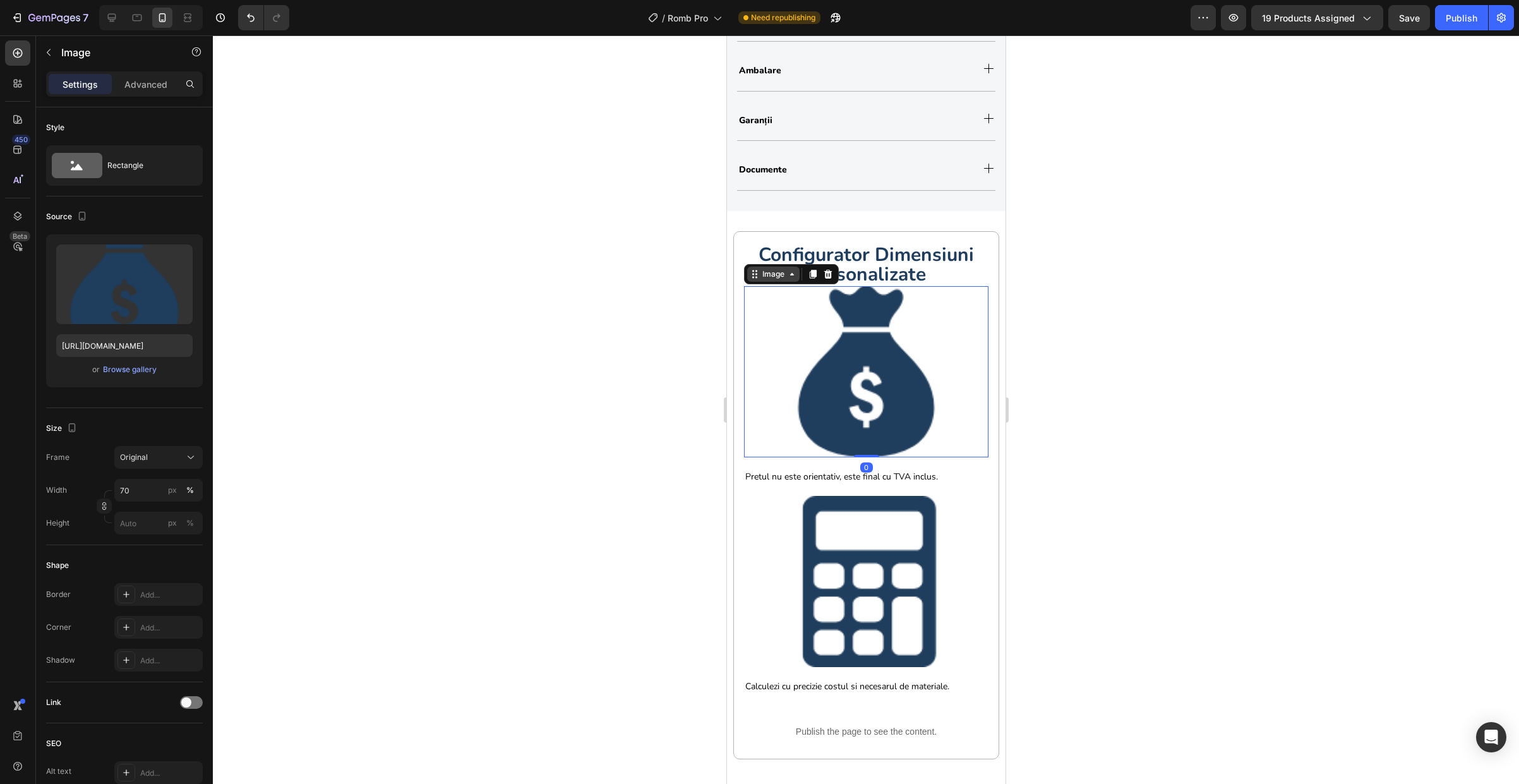
click at [767, 273] on div "Image" at bounding box center [772, 274] width 27 height 11
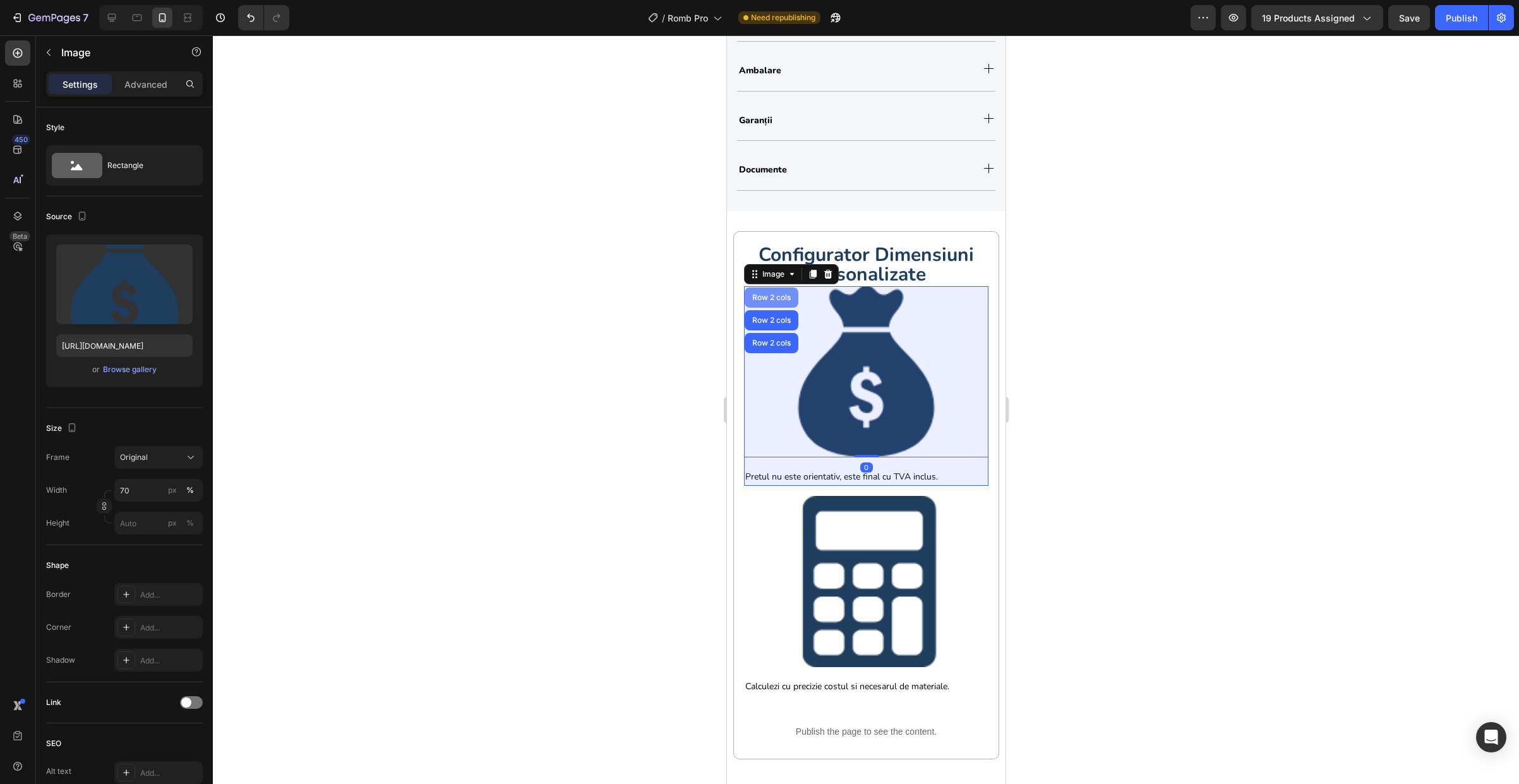
click at [770, 301] on div "Row 2 cols" at bounding box center [771, 297] width 44 height 8
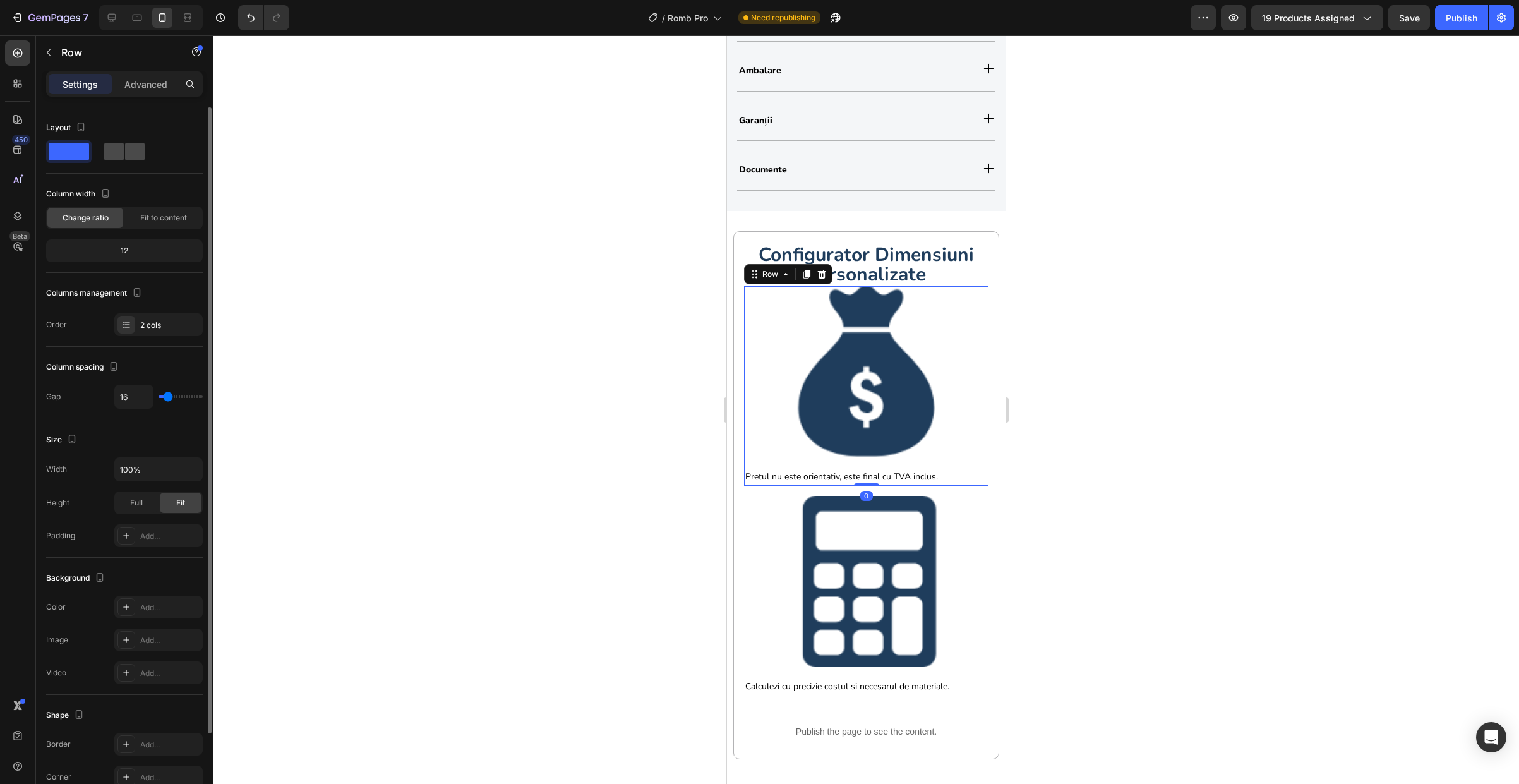
click at [144, 153] on span at bounding box center [135, 151] width 20 height 17
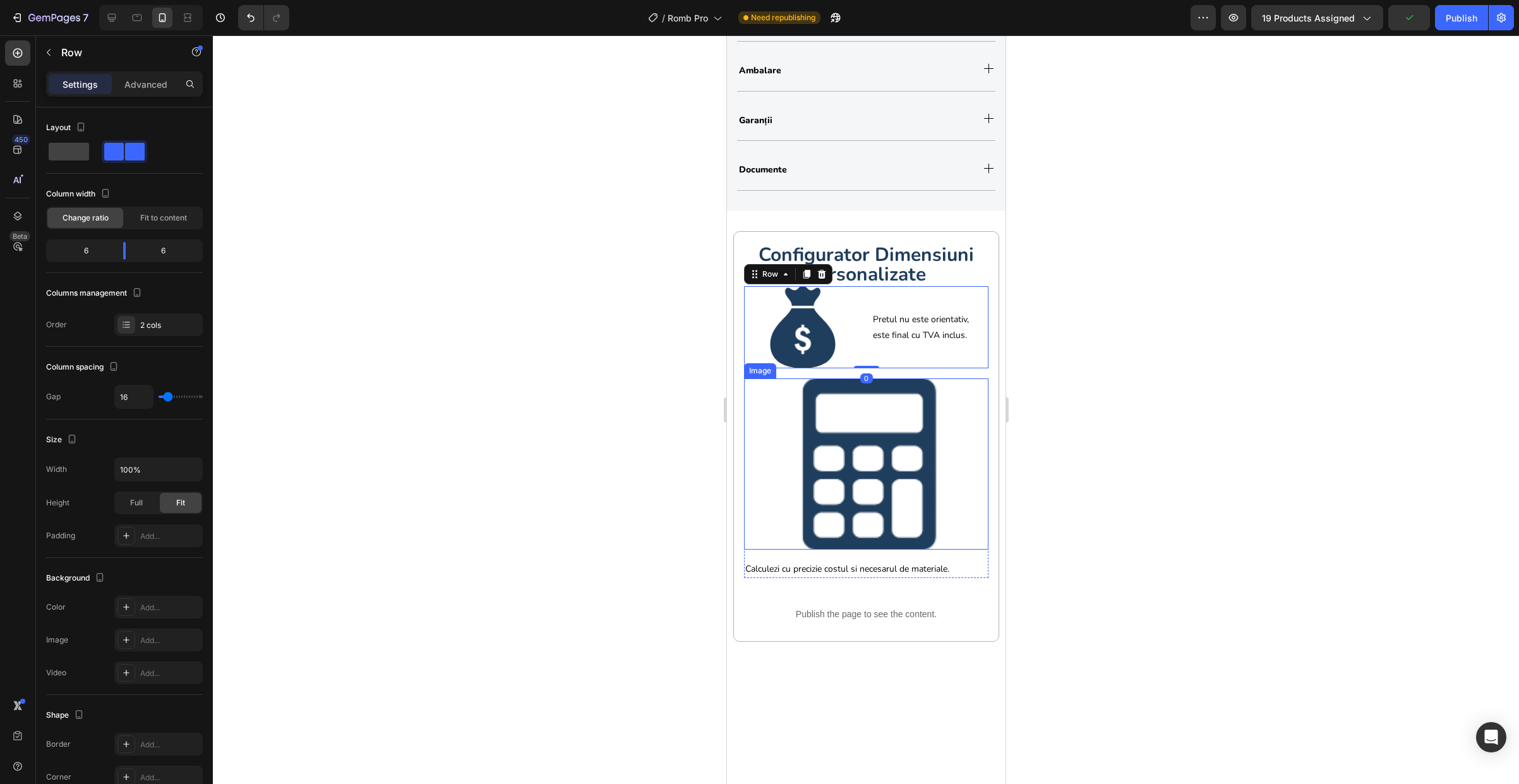
click at [754, 472] on div at bounding box center [866, 464] width 245 height 171
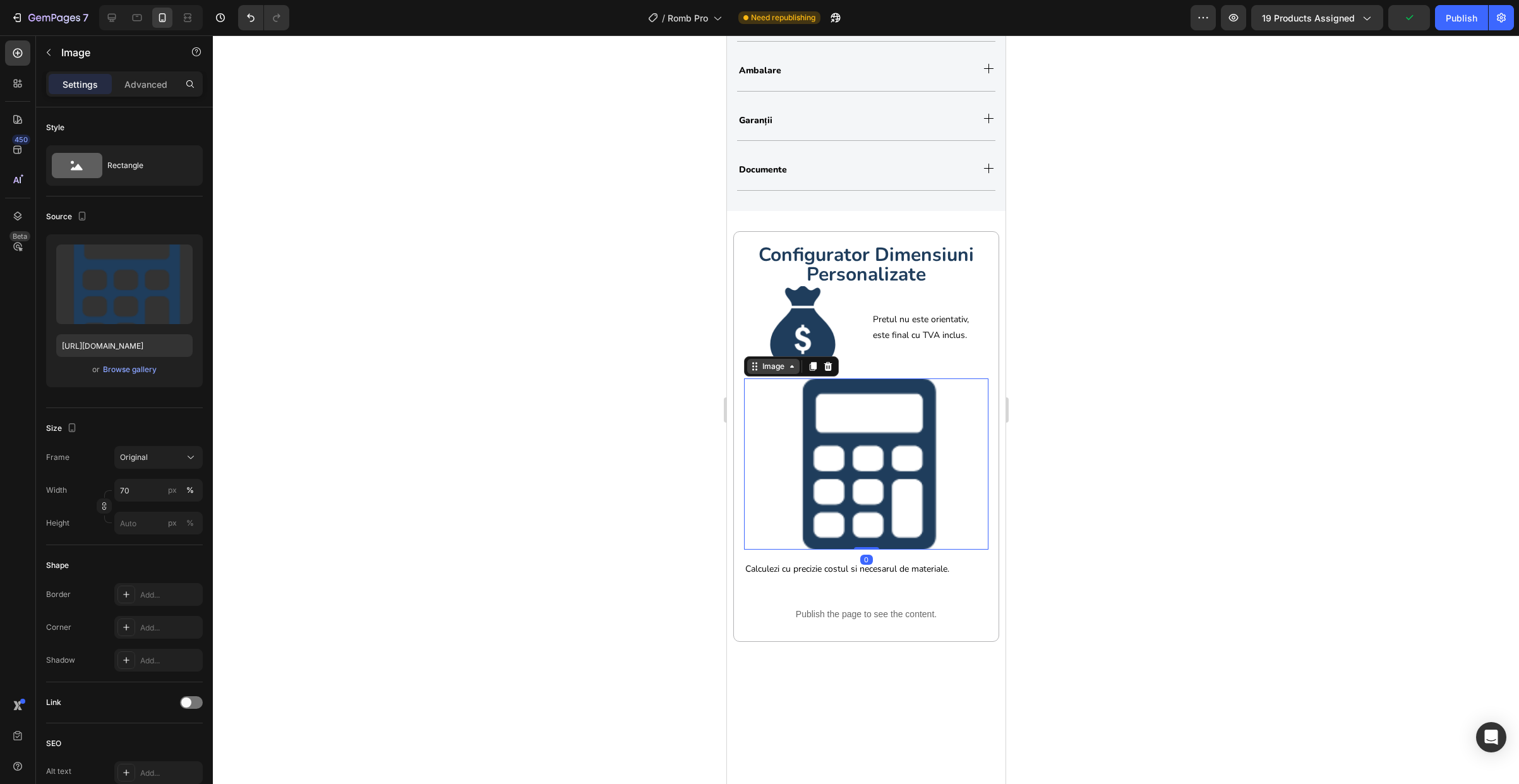
click at [768, 362] on div "Image" at bounding box center [772, 366] width 27 height 11
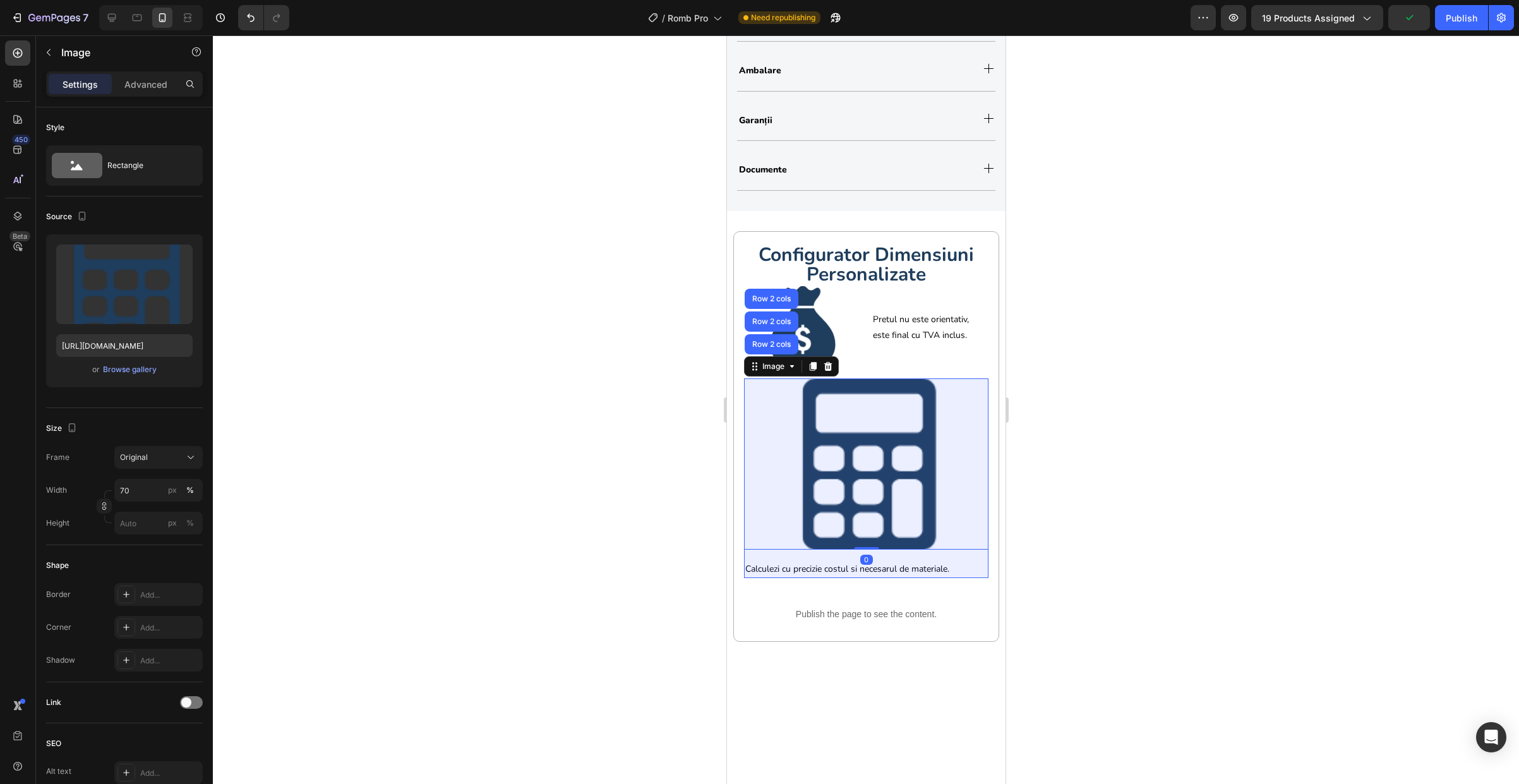
click at [771, 349] on div "Row 2 cols" at bounding box center [770, 344] width 54 height 20
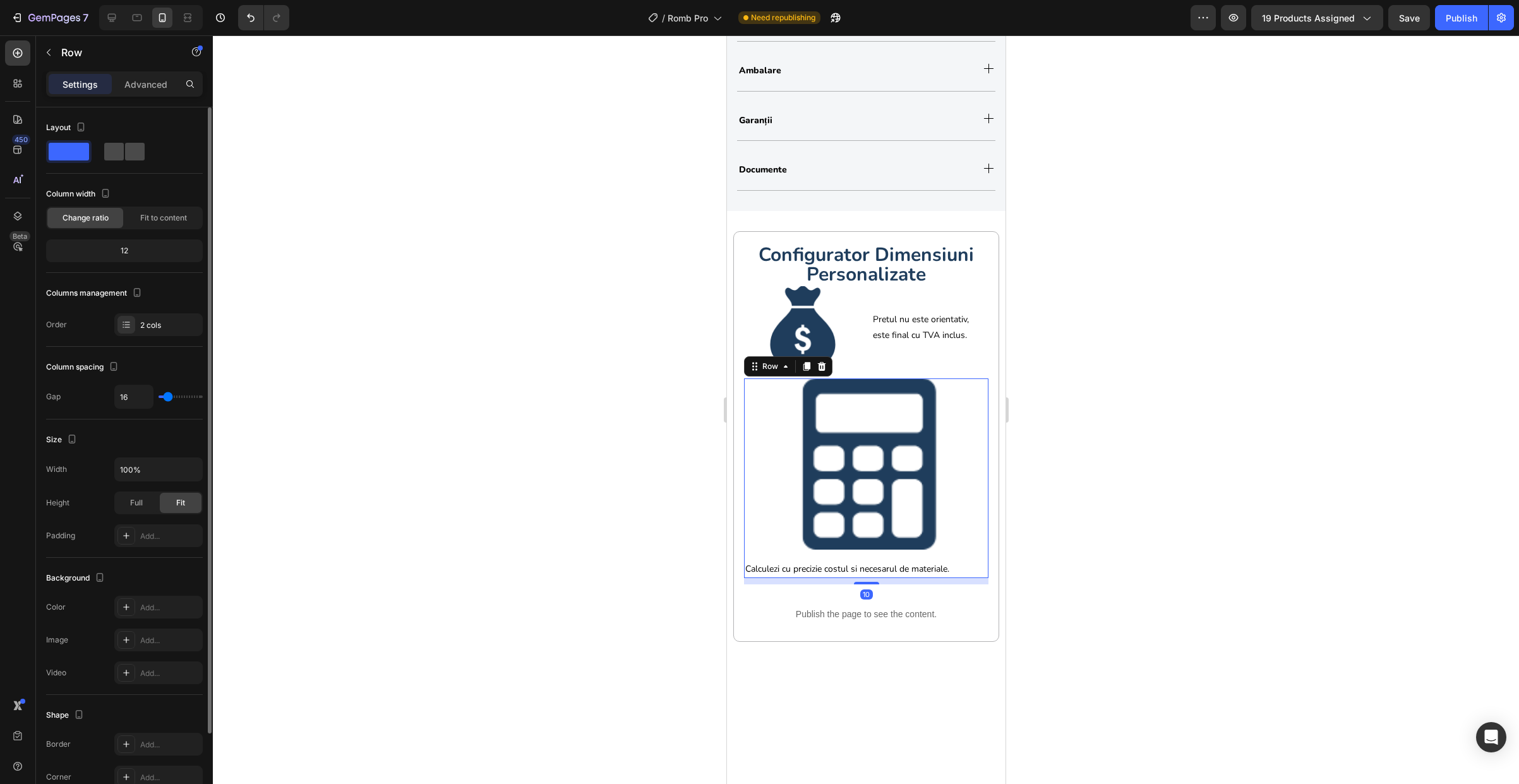
click at [139, 147] on span at bounding box center [135, 151] width 20 height 17
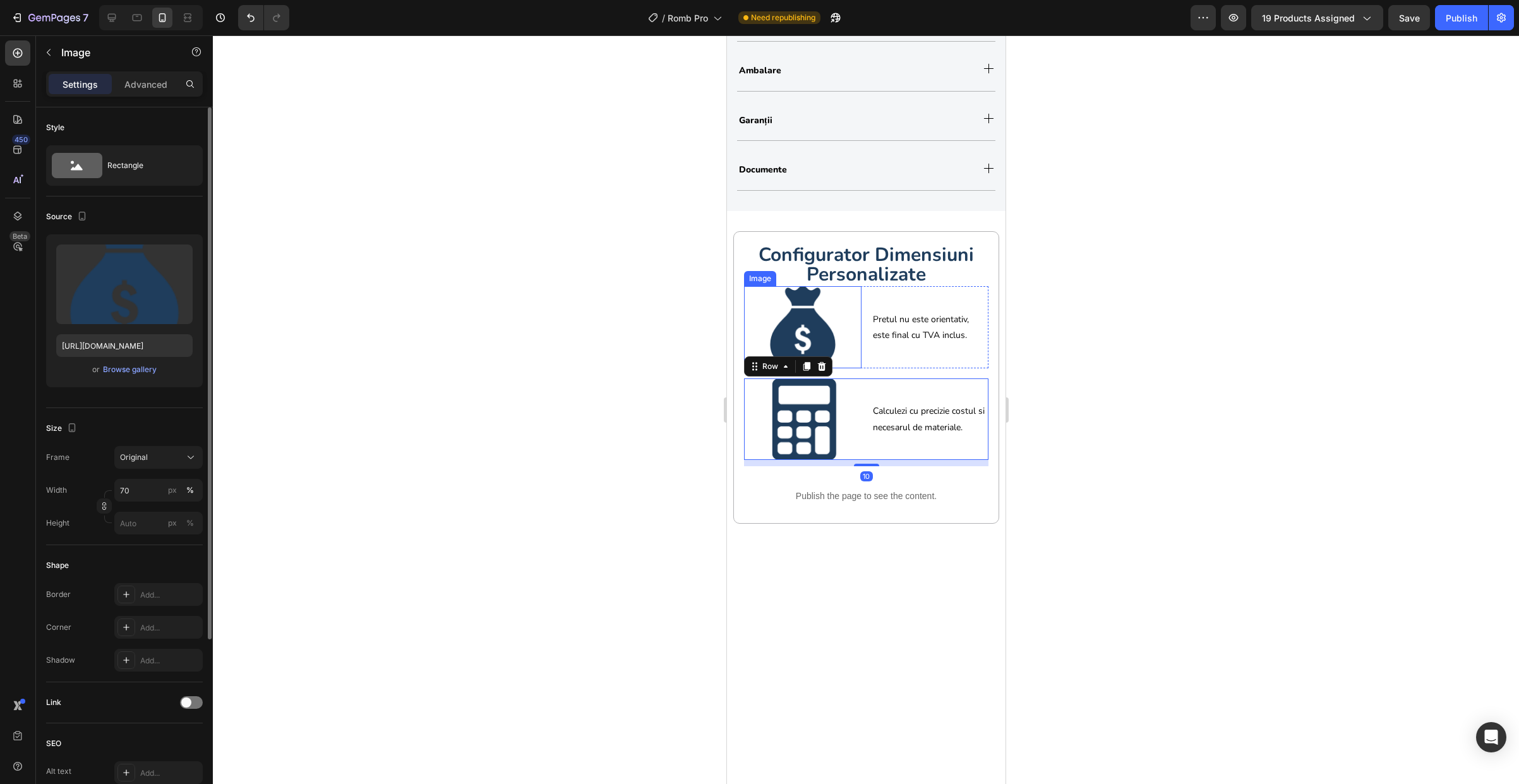
click at [747, 338] on div at bounding box center [802, 327] width 118 height 82
click at [768, 278] on div "Image" at bounding box center [772, 274] width 27 height 11
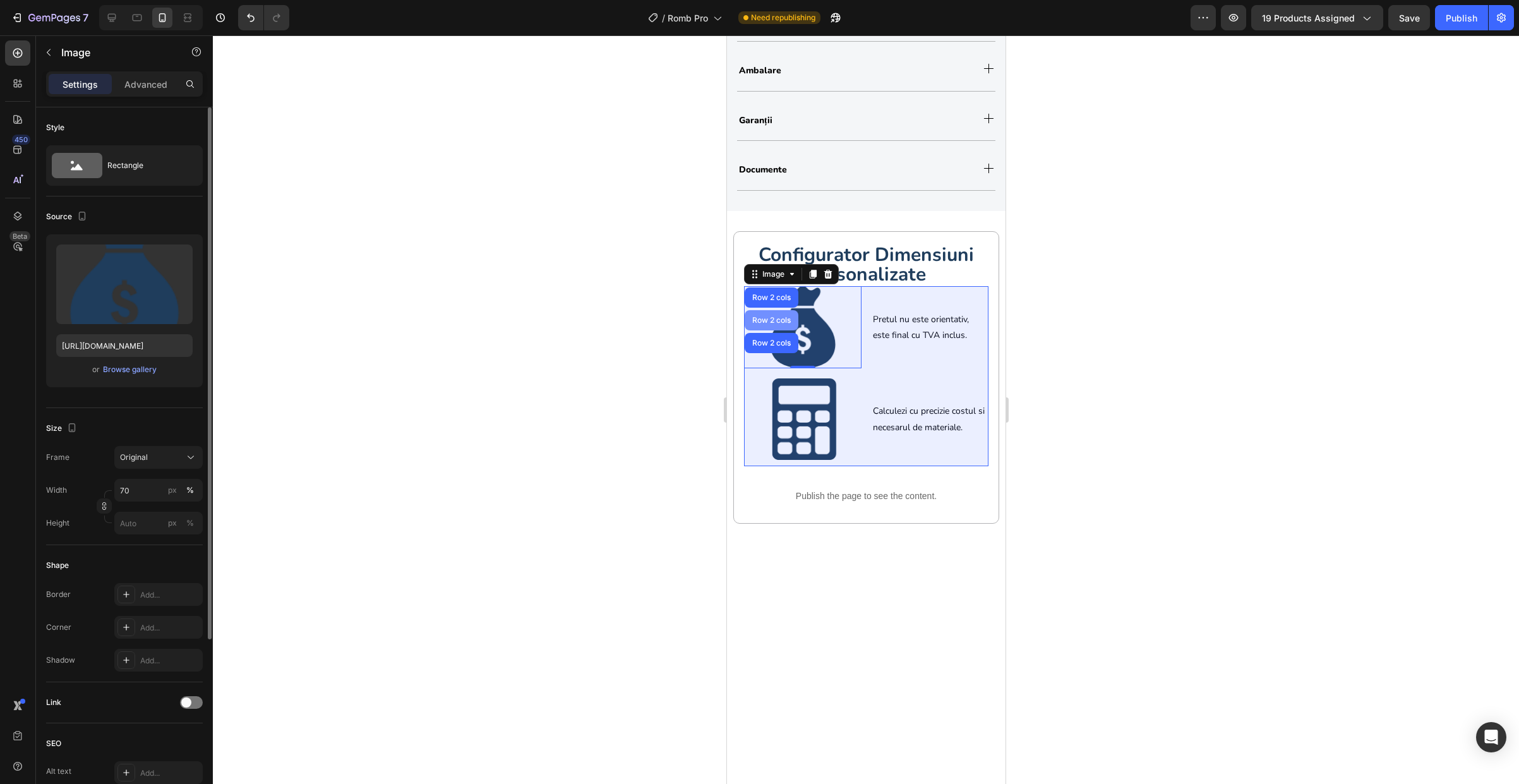
click at [777, 323] on div "Row 2 cols" at bounding box center [771, 320] width 44 height 8
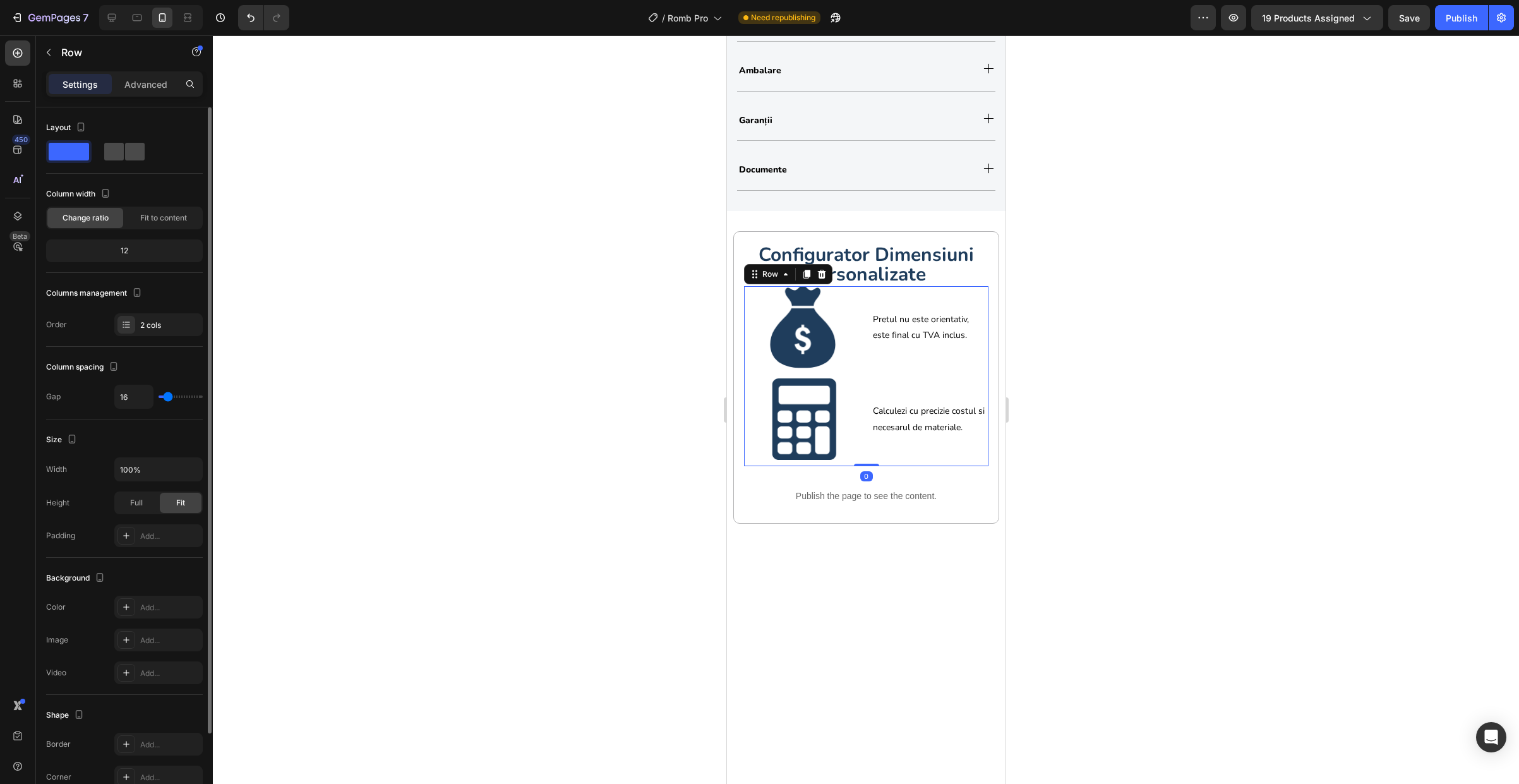
click at [128, 157] on span at bounding box center [135, 151] width 20 height 17
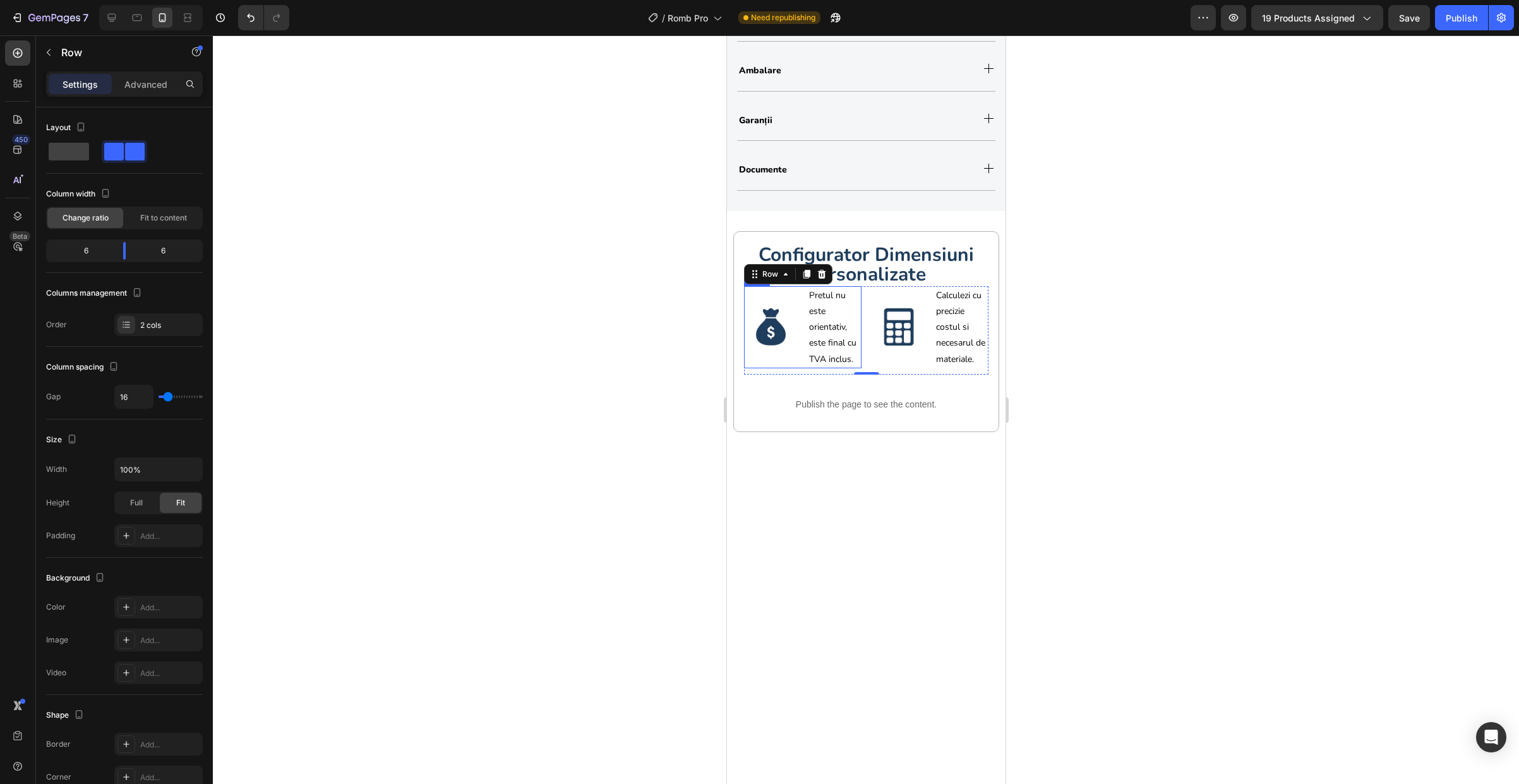
click at [788, 351] on div "Image" at bounding box center [770, 327] width 54 height 82
click at [127, 0] on body "7 Version history / Romb Pro Need republishing Preview 19 products assigned Sav…" at bounding box center [759, 0] width 1519 height 0
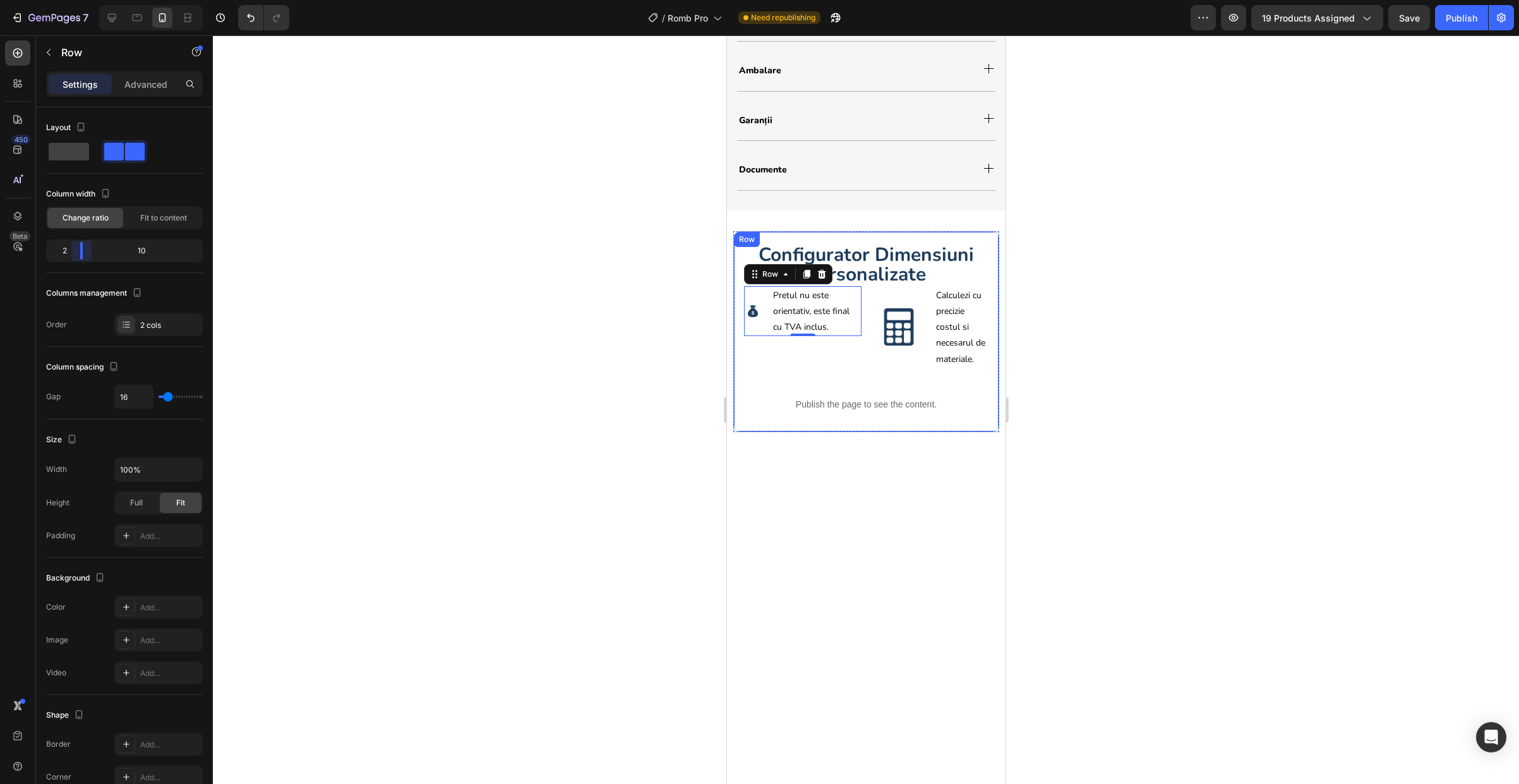
drag, startPoint x: 124, startPoint y: 253, endPoint x: 79, endPoint y: 256, distance: 45.1
click at [79, 0] on body "7 Version history / Romb Pro Need republishing Preview 19 products assigned Sav…" at bounding box center [759, 0] width 1519 height 0
click at [882, 299] on div "Image" at bounding box center [898, 327] width 54 height 82
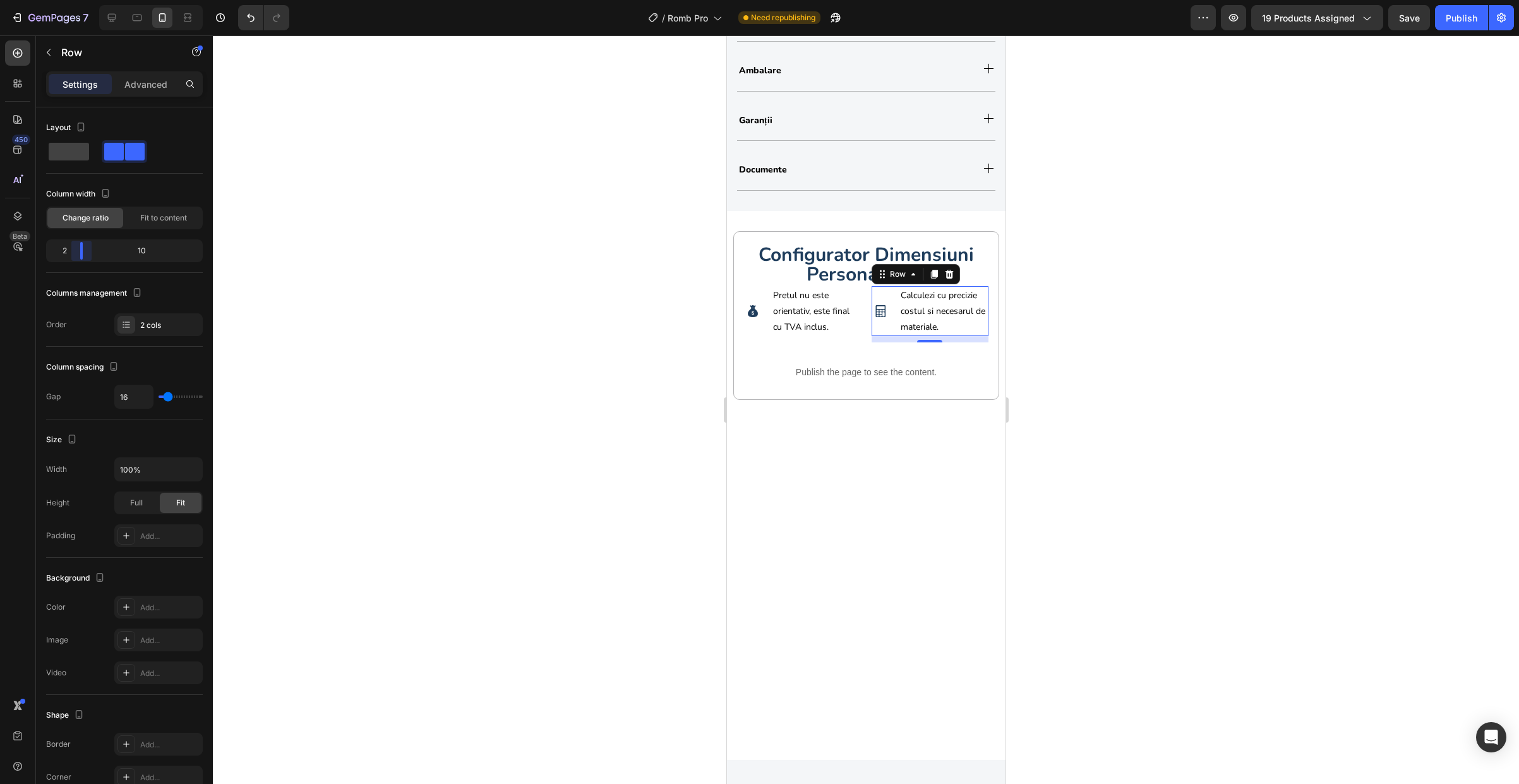
drag, startPoint x: 125, startPoint y: 258, endPoint x: 70, endPoint y: 255, distance: 55.1
click at [70, 0] on body "7 Version history / Romb Pro Need republishing Preview 19 products assigned Sav…" at bounding box center [759, 0] width 1519 height 0
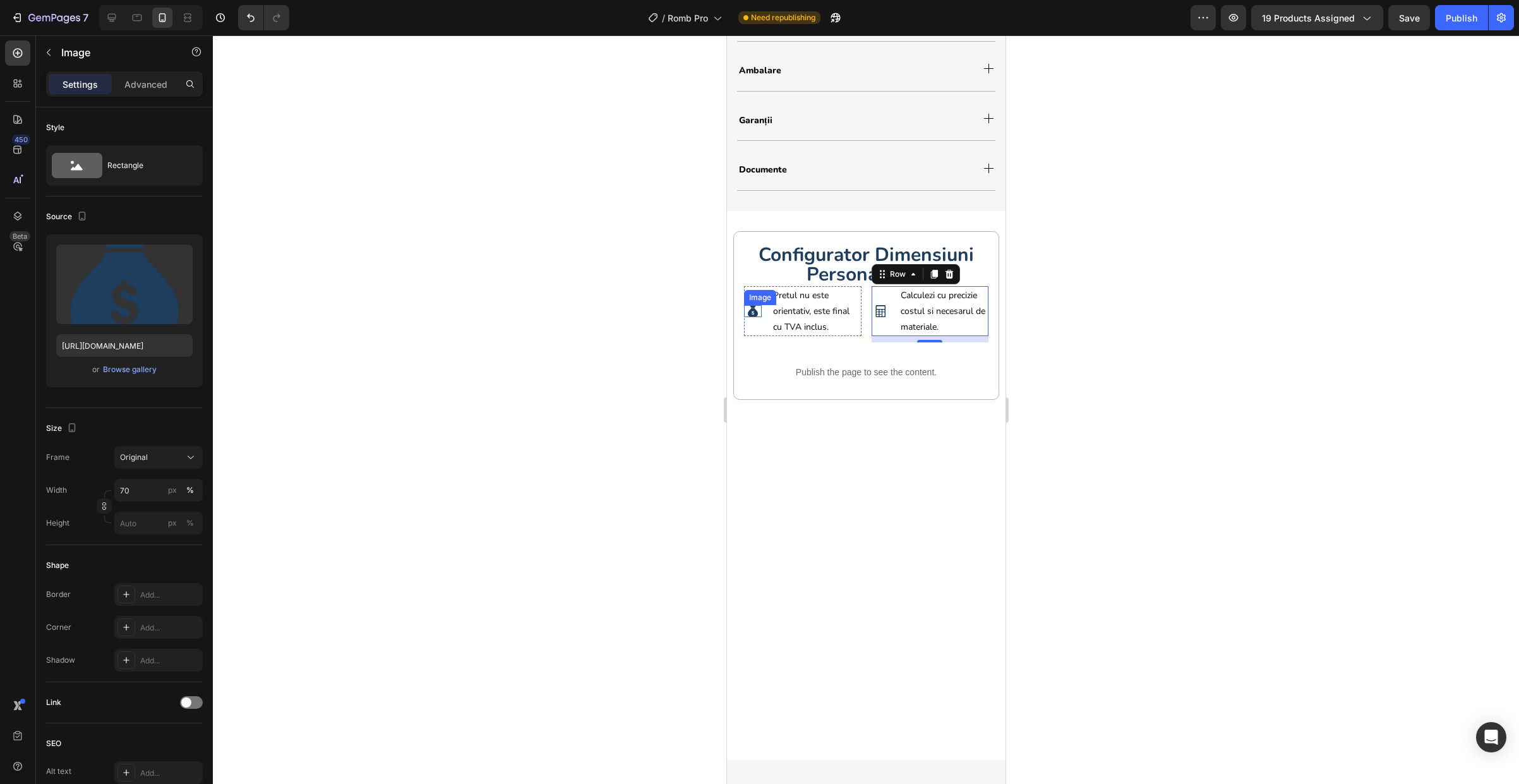
click at [757, 316] on img at bounding box center [752, 312] width 13 height 13
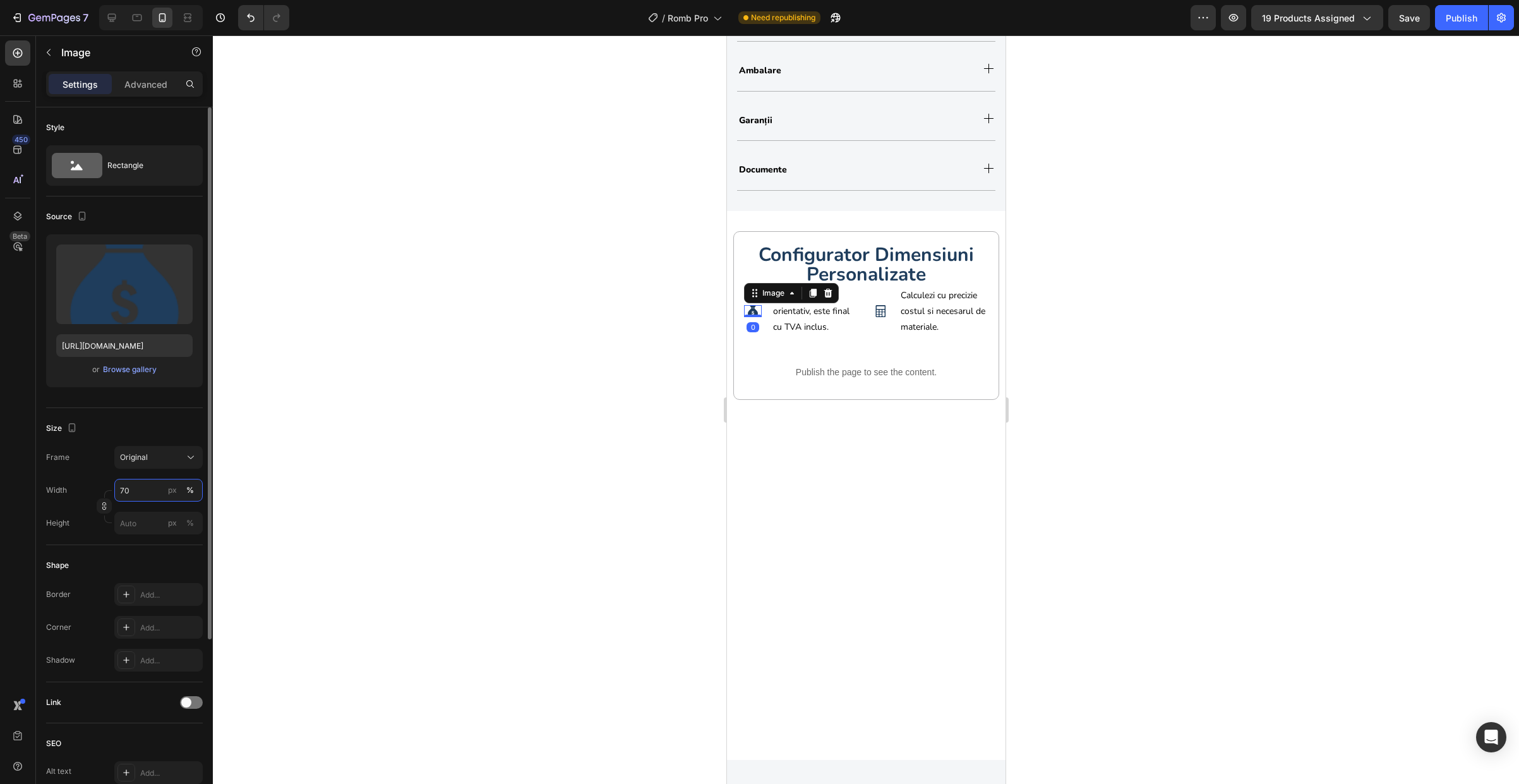
click at [147, 492] on input "70" at bounding box center [158, 490] width 89 height 23
type input "100"
click at [878, 312] on img at bounding box center [880, 312] width 13 height 13
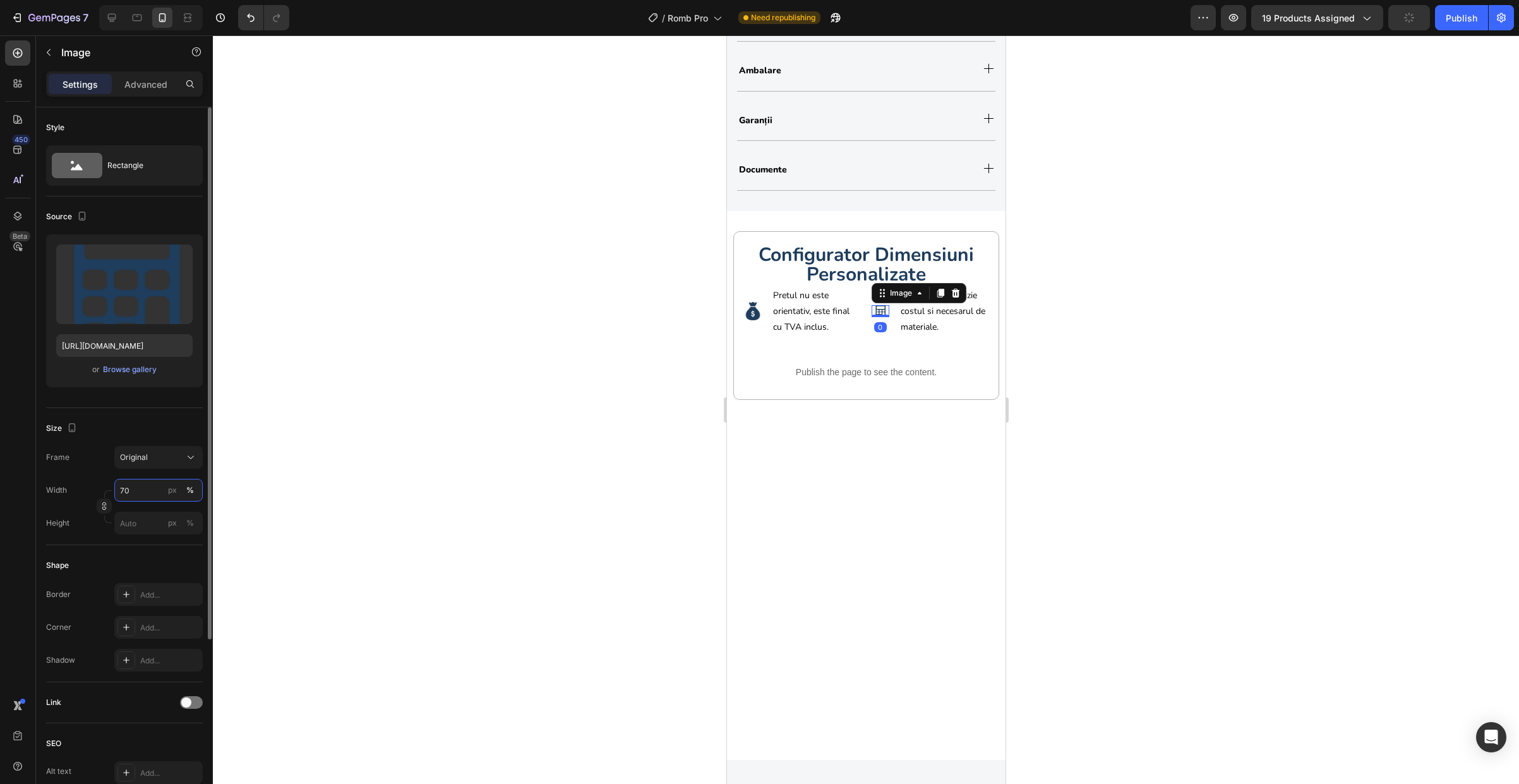
click at [137, 493] on input "70" at bounding box center [158, 490] width 89 height 23
type input "100"
click at [1120, 482] on div at bounding box center [866, 410] width 1306 height 748
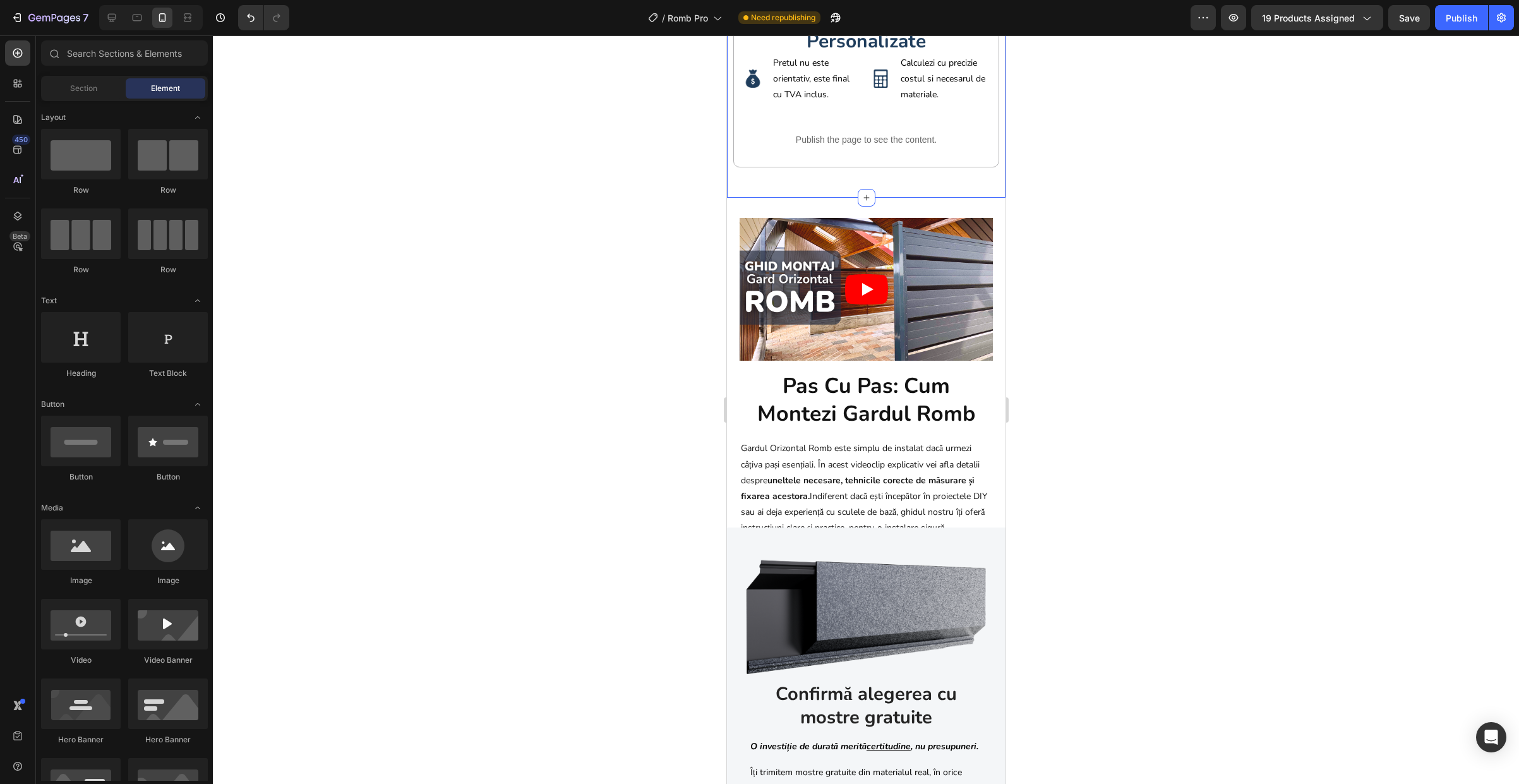
scroll to position [1020, 0]
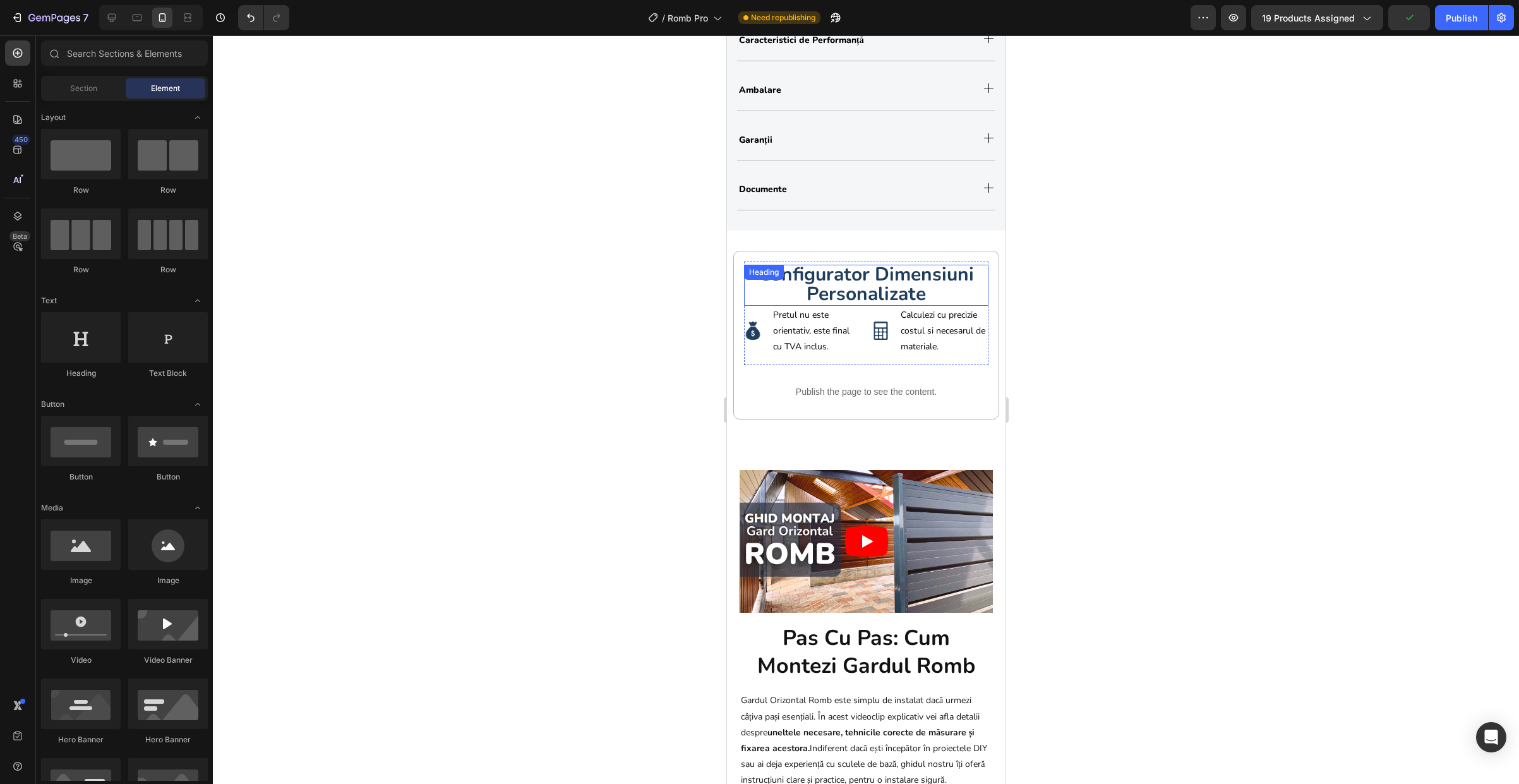
click at [892, 282] on strong "configurator dimensiuni personalizate" at bounding box center [865, 284] width 215 height 45
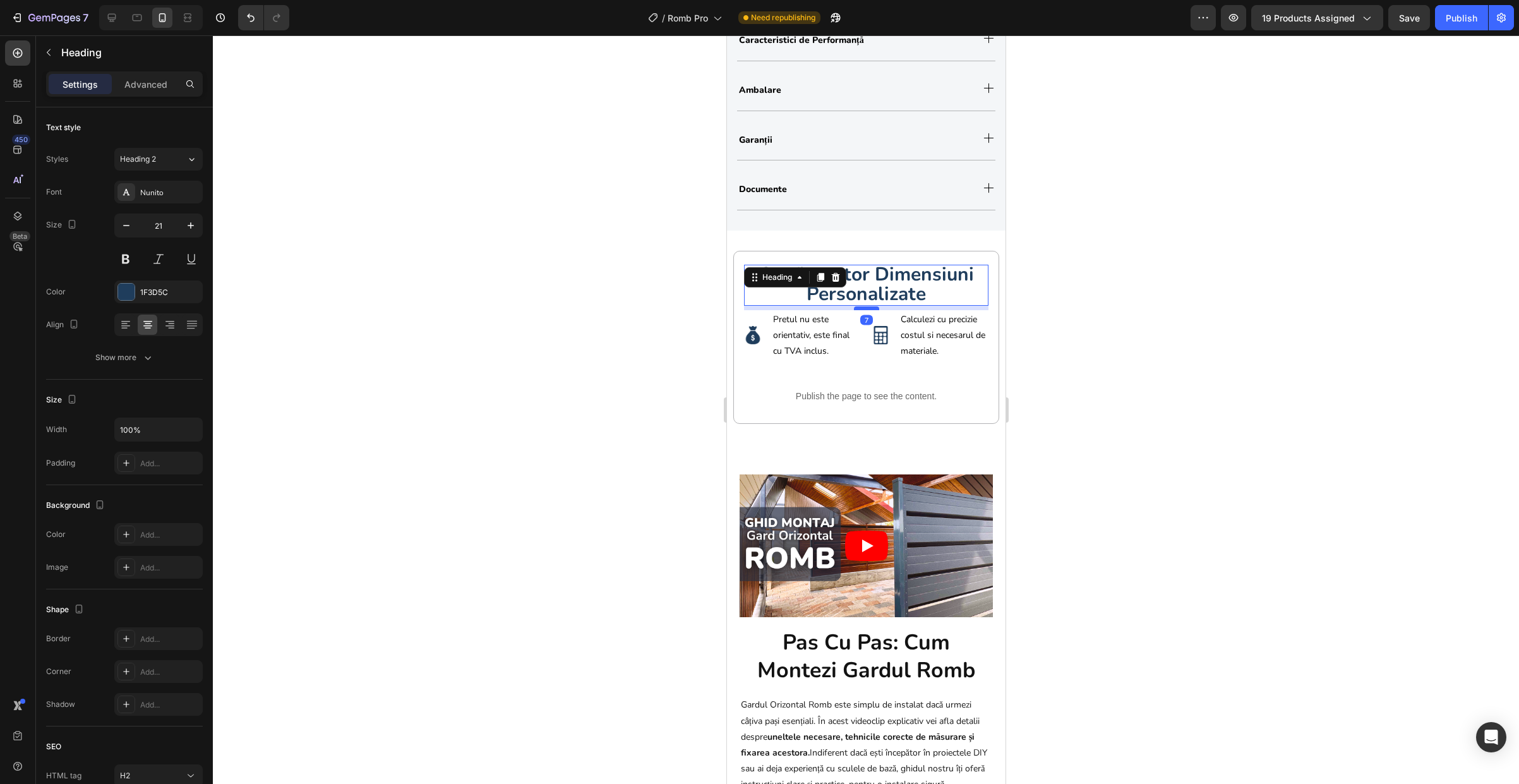
click at [862, 309] on div at bounding box center [866, 307] width 25 height 3
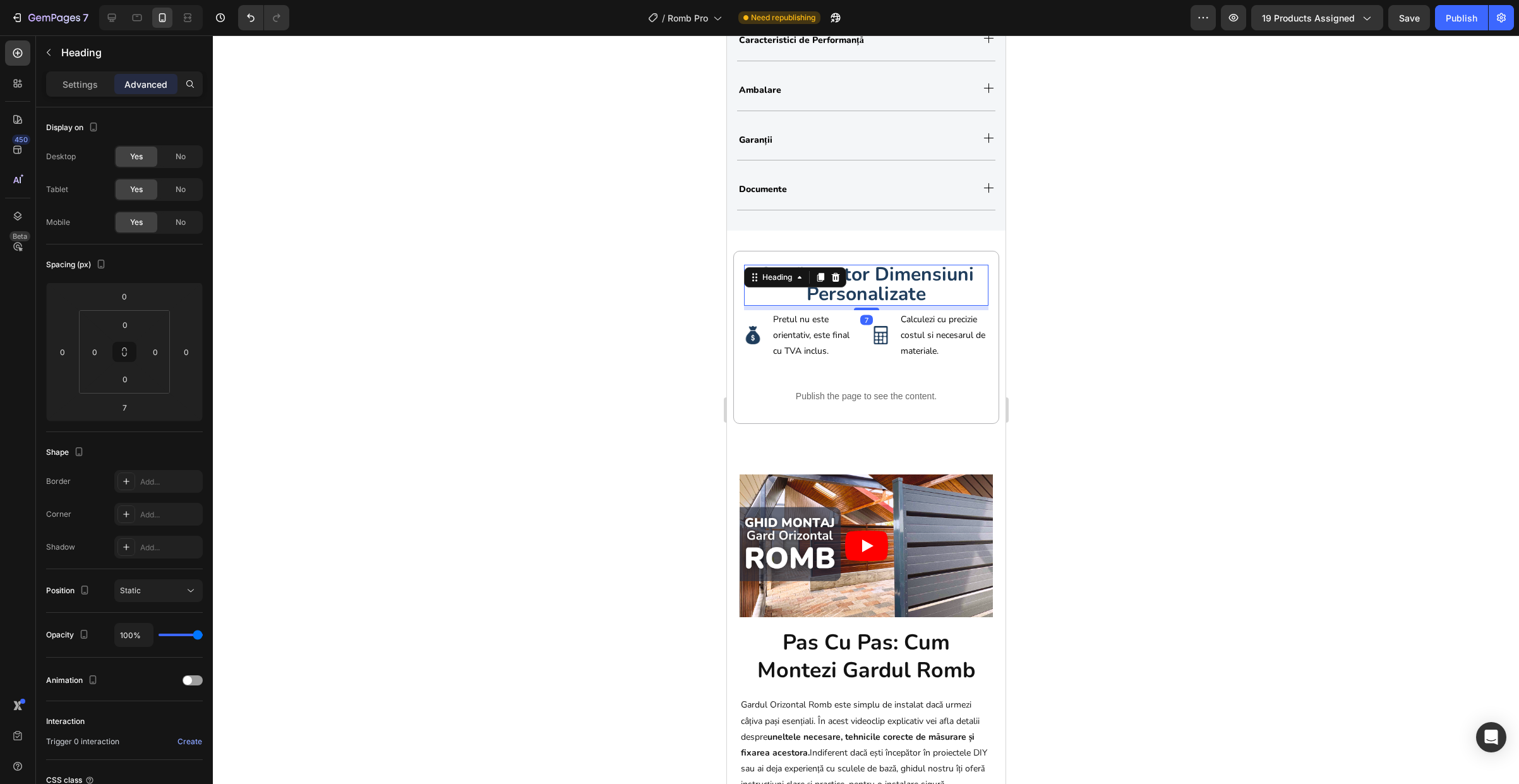
click at [1058, 316] on div at bounding box center [866, 410] width 1306 height 748
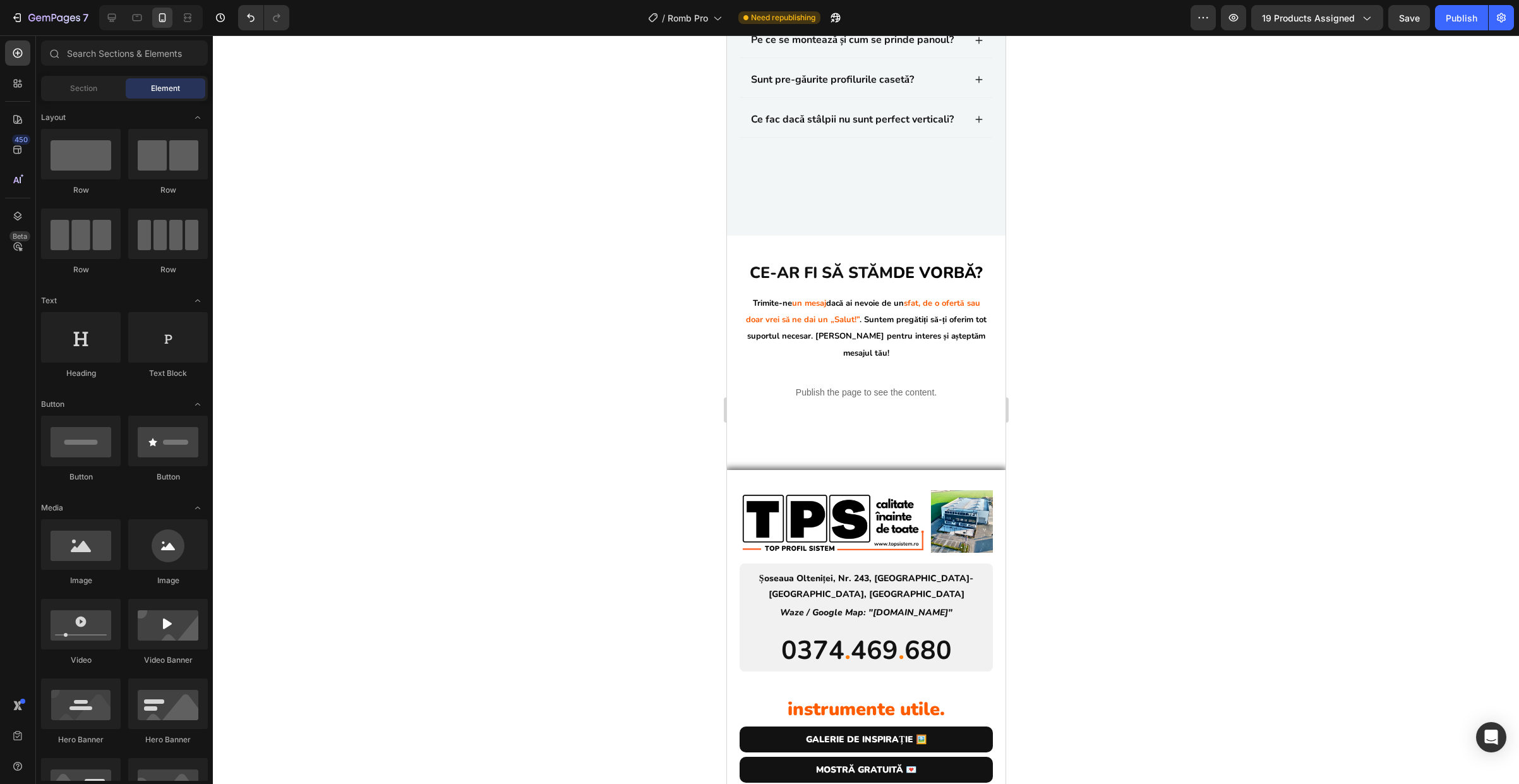
scroll to position [5570, 0]
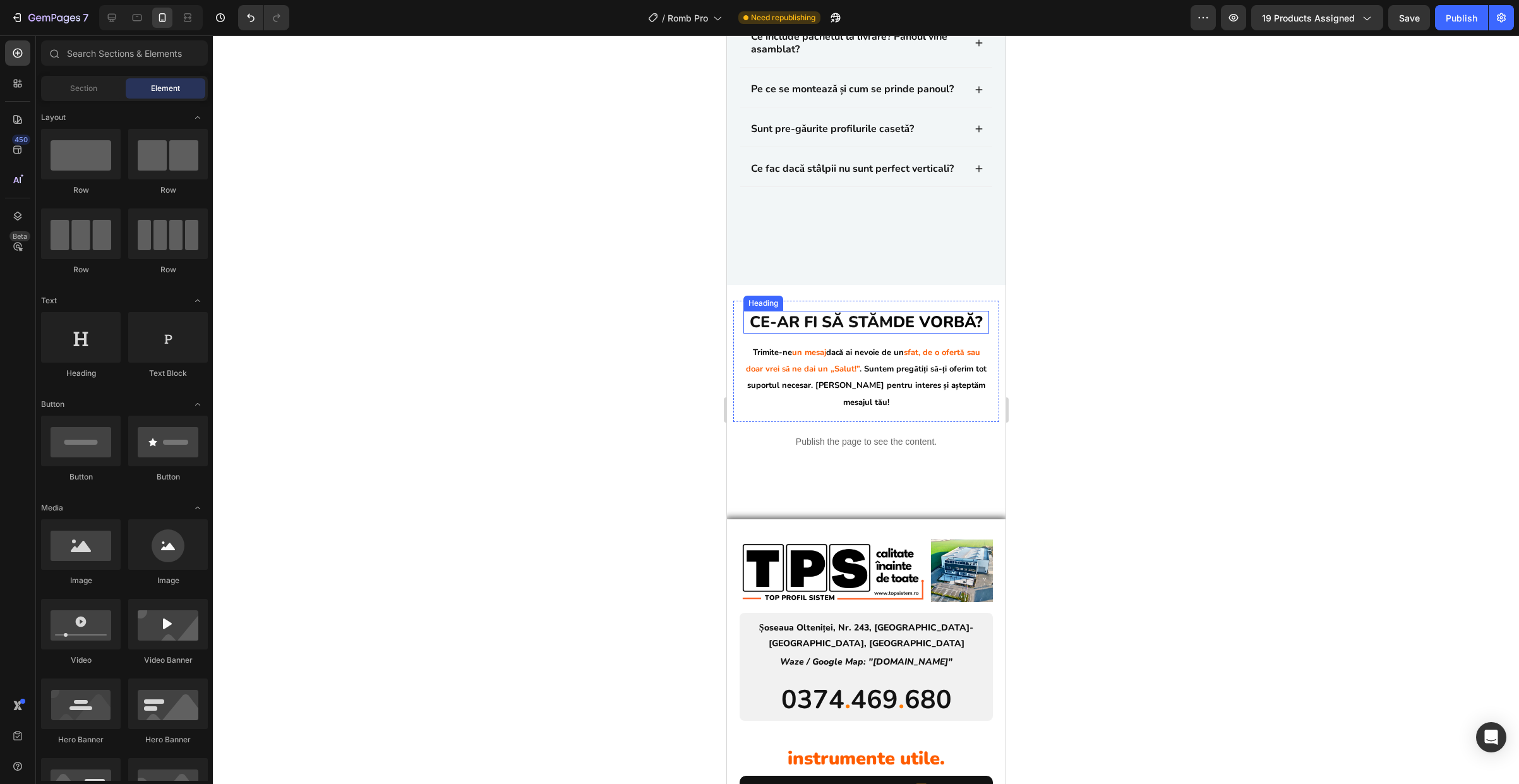
click at [892, 333] on span "de vorbă?" at bounding box center [937, 322] width 90 height 22
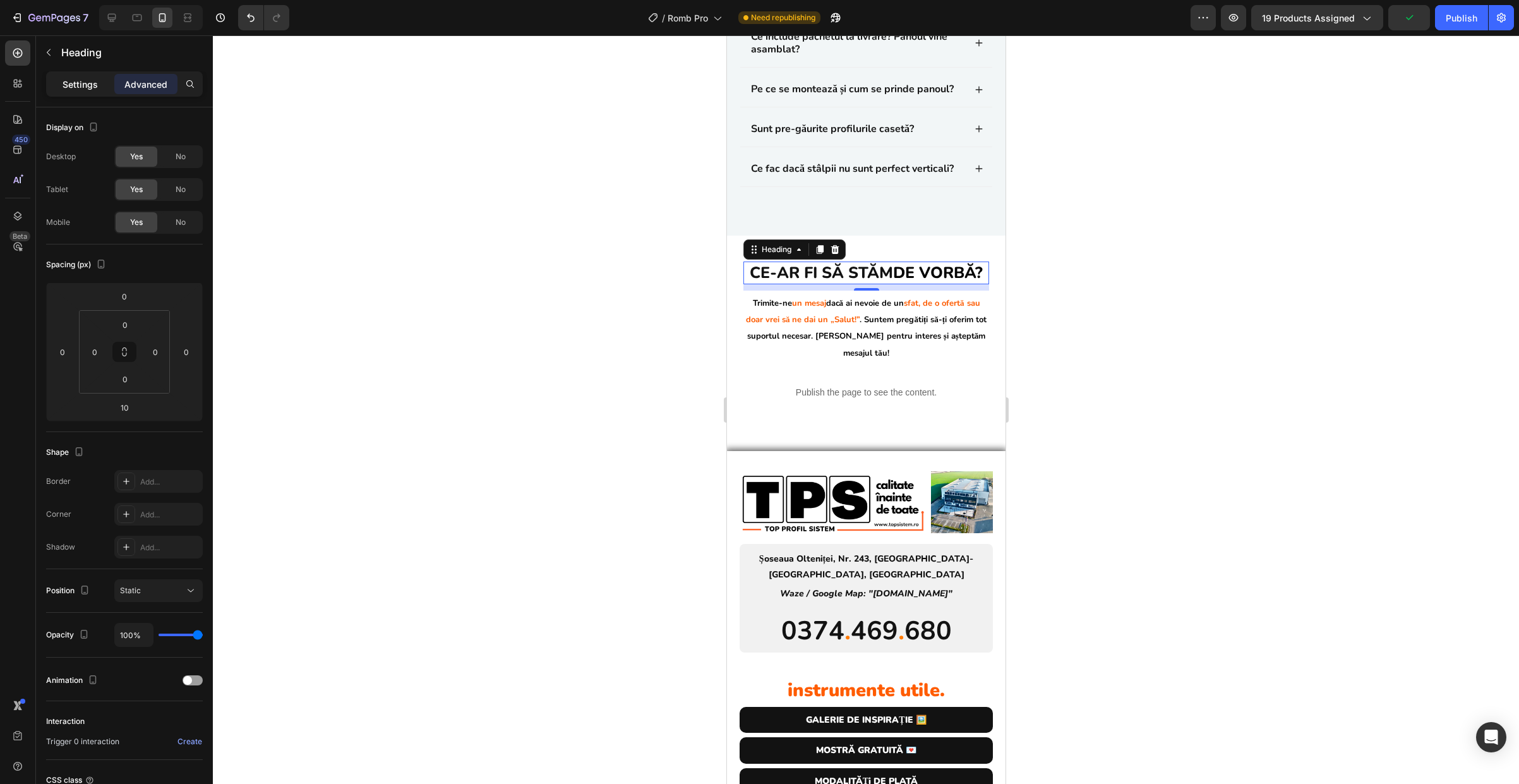
click at [98, 84] on div "Settings" at bounding box center [80, 84] width 63 height 20
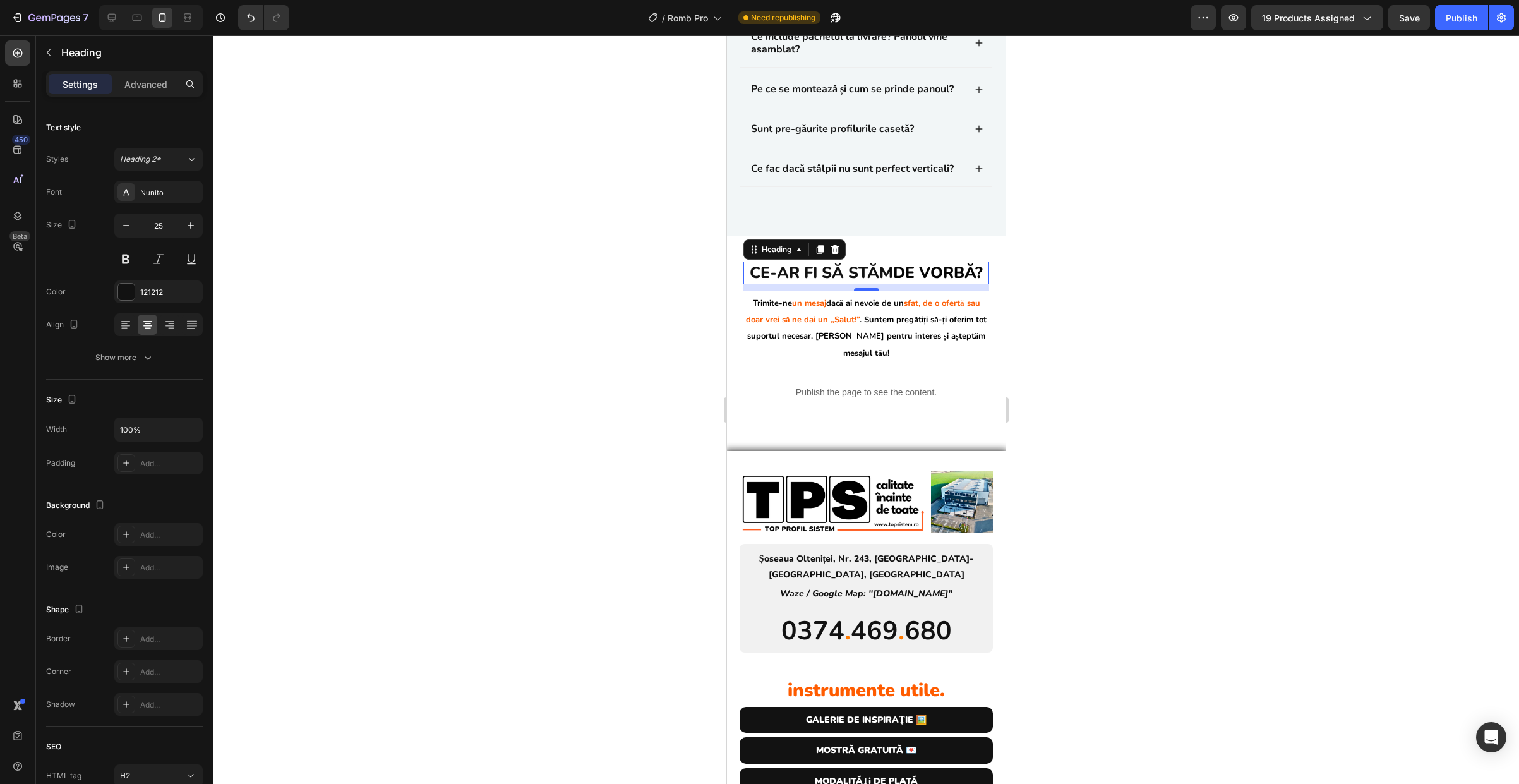
click at [874, 285] on h2 "Ce-ar fi să stăm de vorbă?" at bounding box center [866, 273] width 245 height 24
click at [874, 284] on p "Ce-ar fi să stăm de vorbă?" at bounding box center [865, 273] width 243 height 21
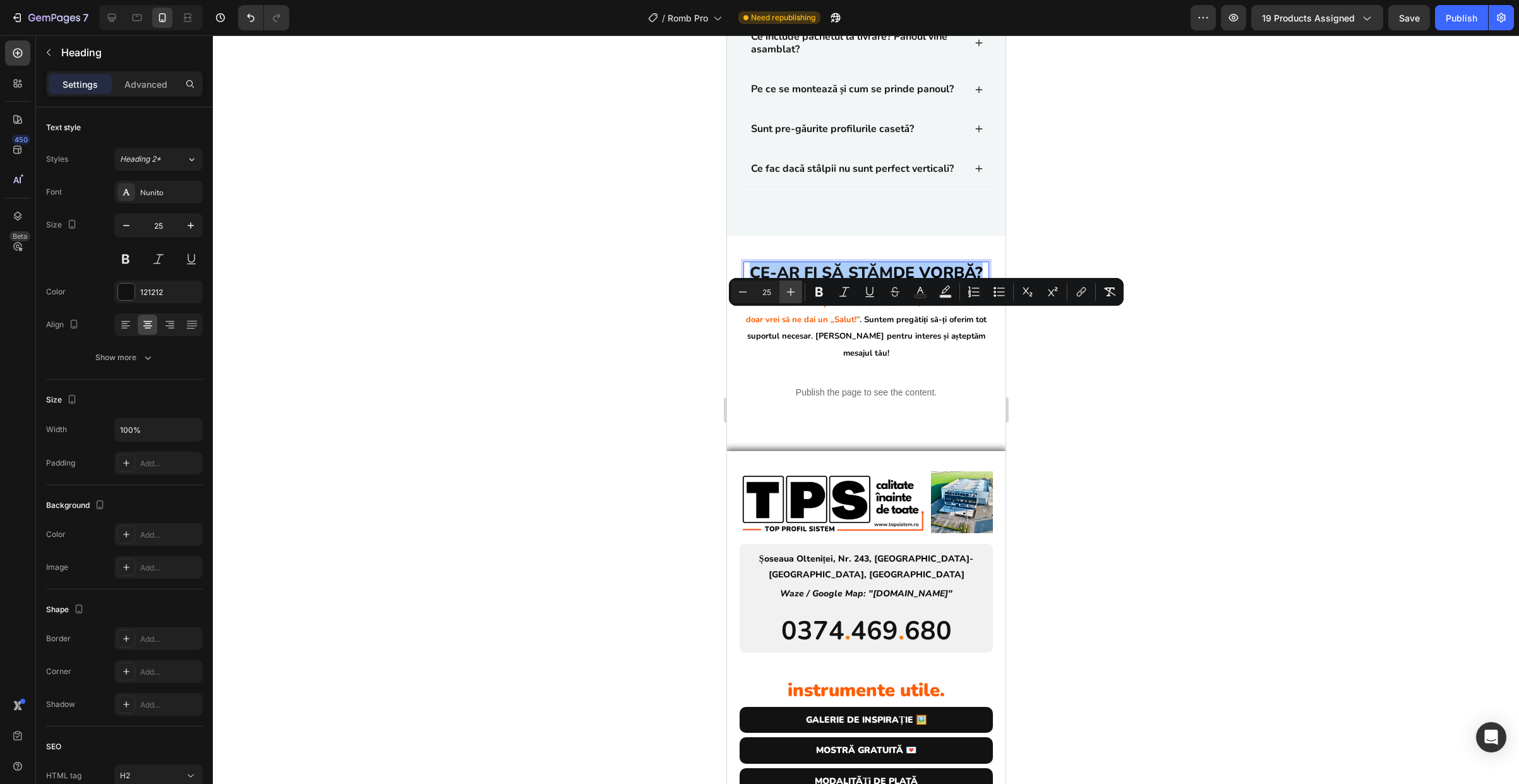
click at [782, 286] on button "Plus" at bounding box center [791, 291] width 23 height 23
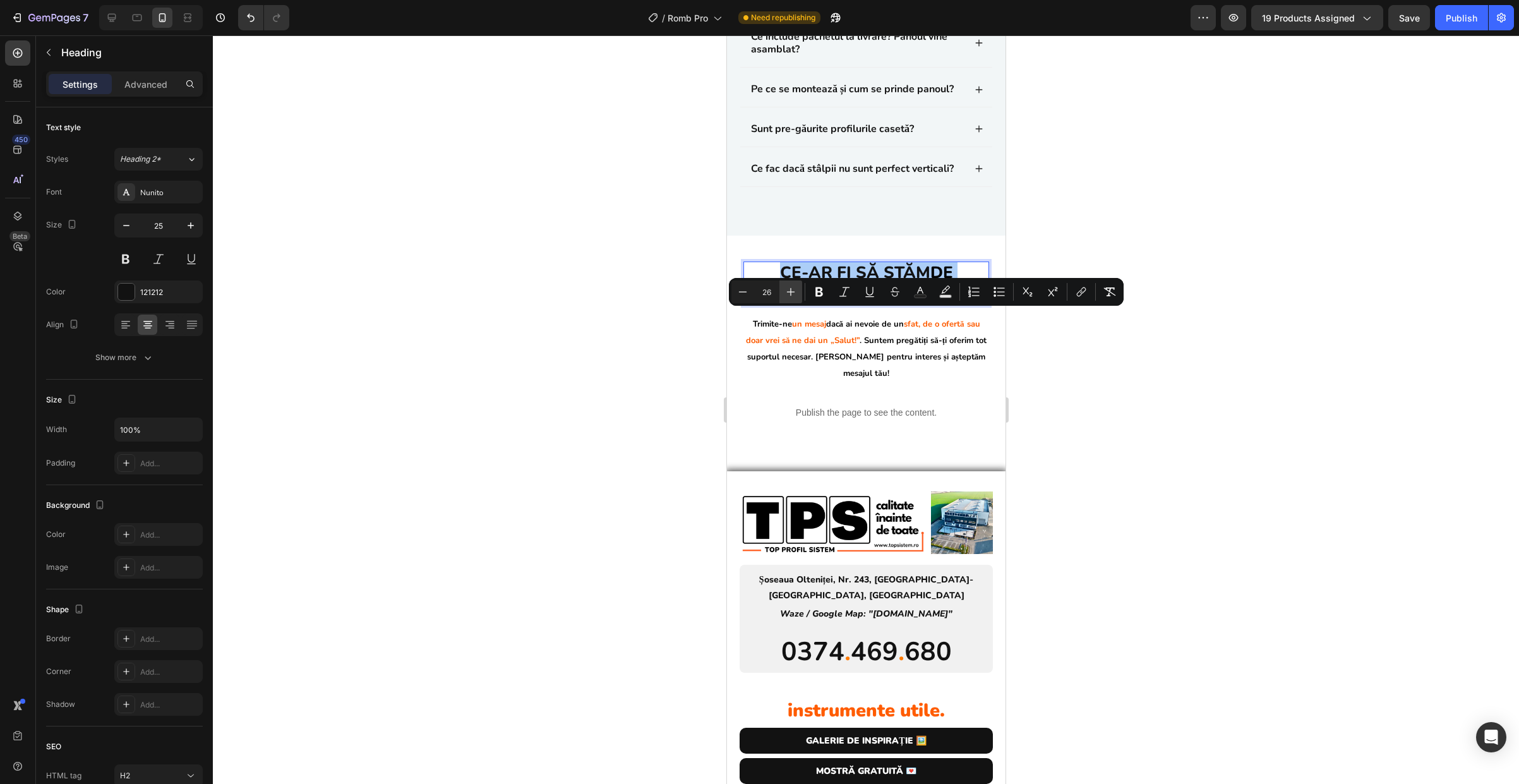
click at [782, 286] on button "Plus" at bounding box center [791, 291] width 23 height 23
type input "30"
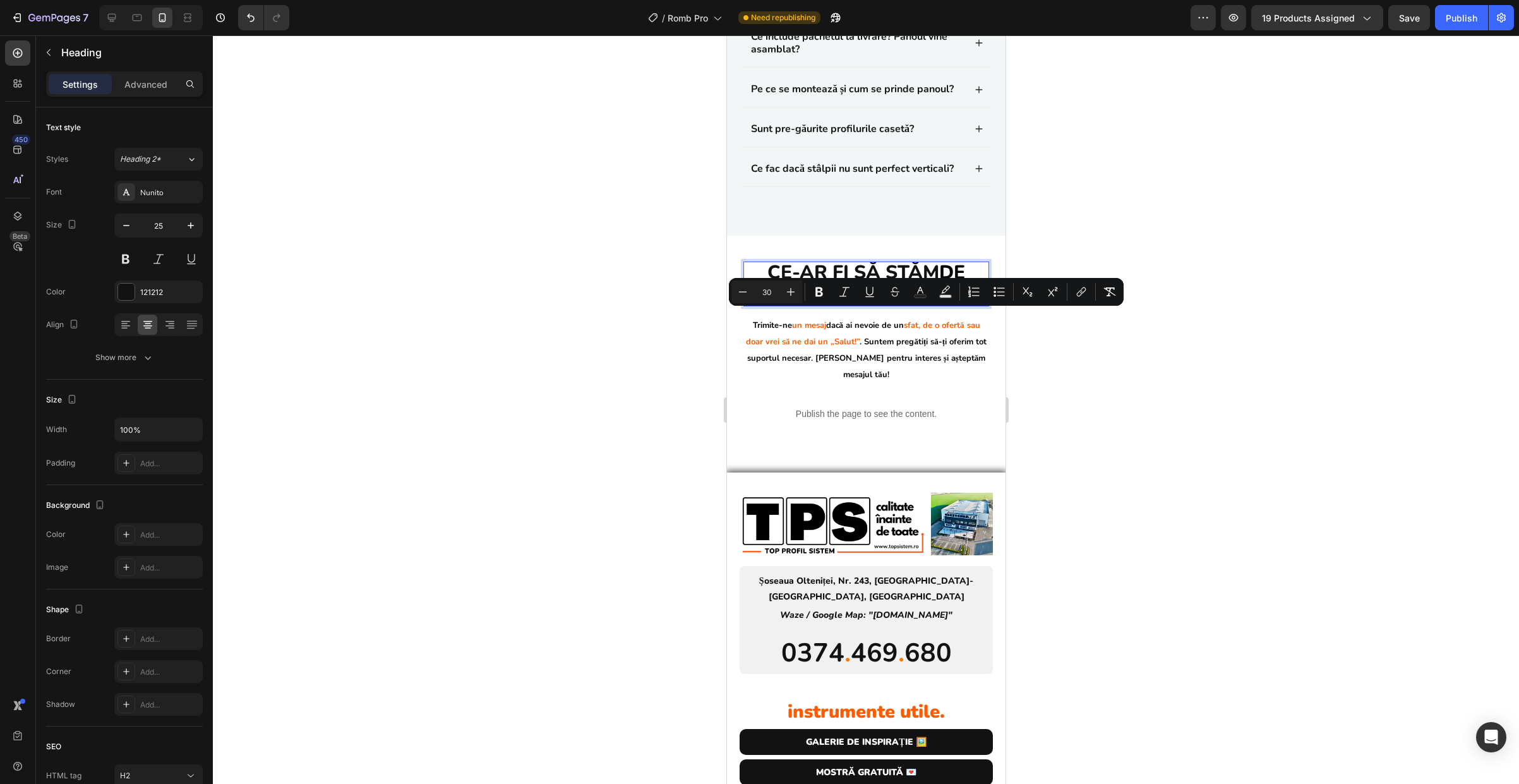
click at [1046, 378] on div at bounding box center [866, 410] width 1306 height 748
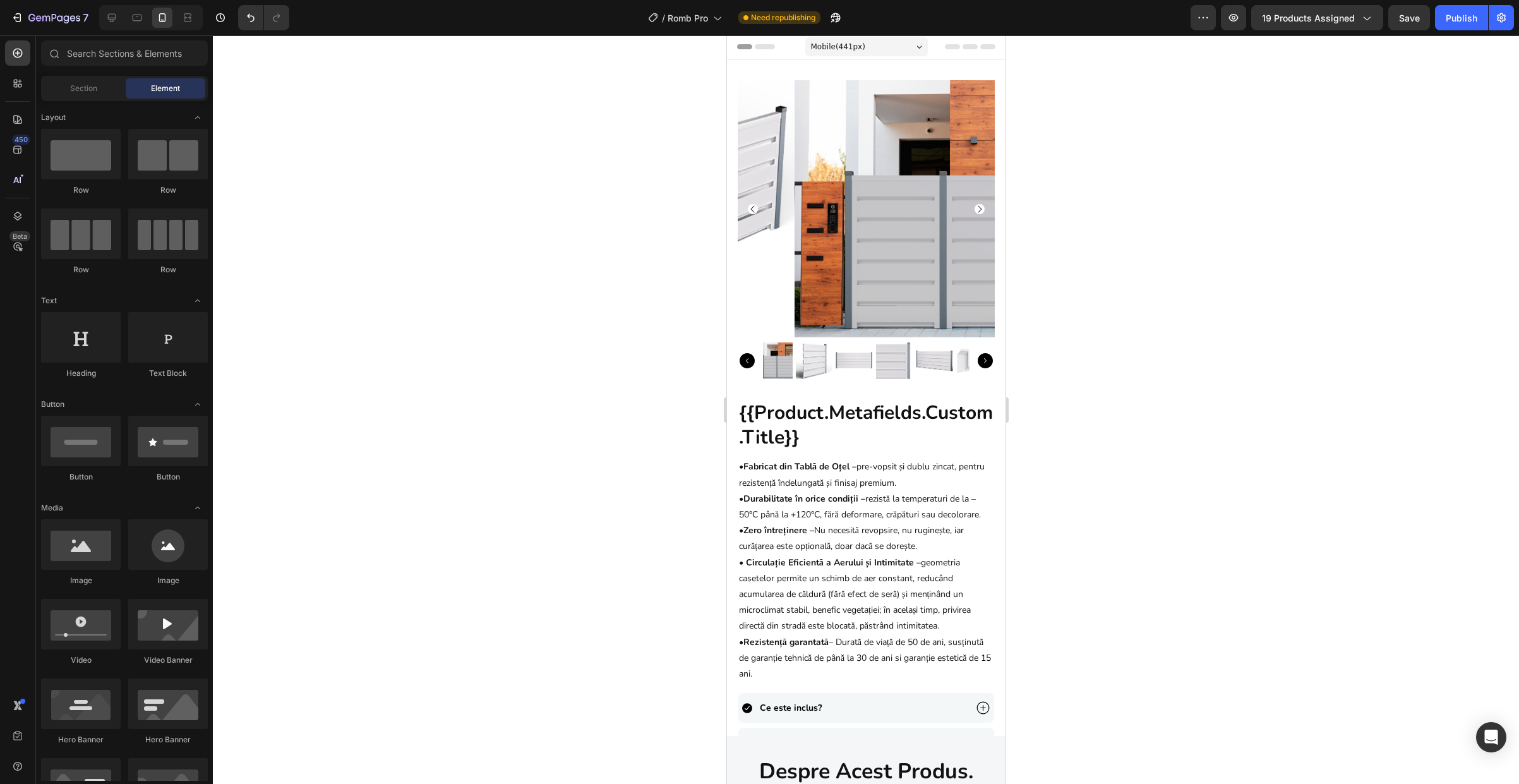
scroll to position [0, 0]
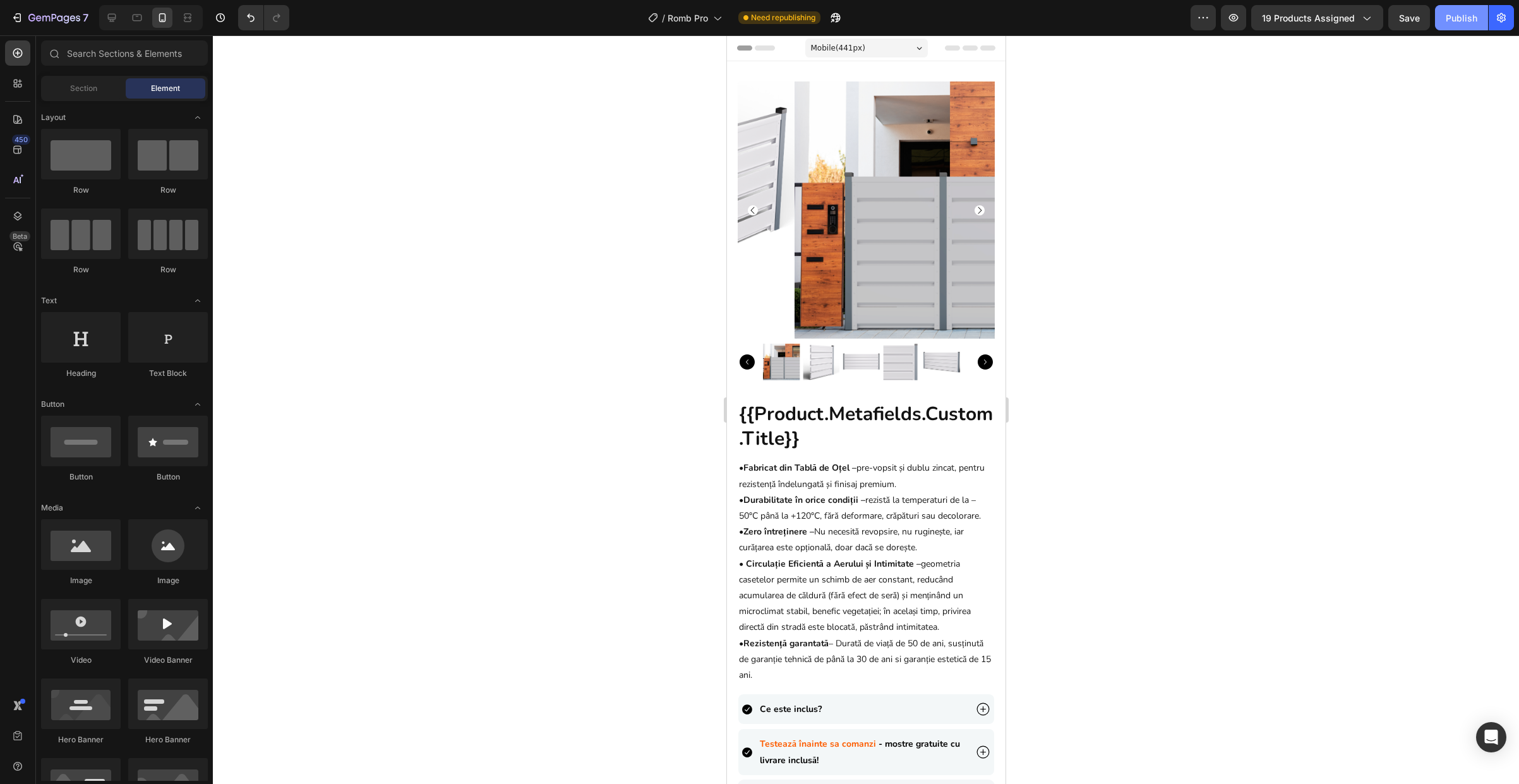
click at [1473, 22] on div "Publish" at bounding box center [1461, 17] width 31 height 13
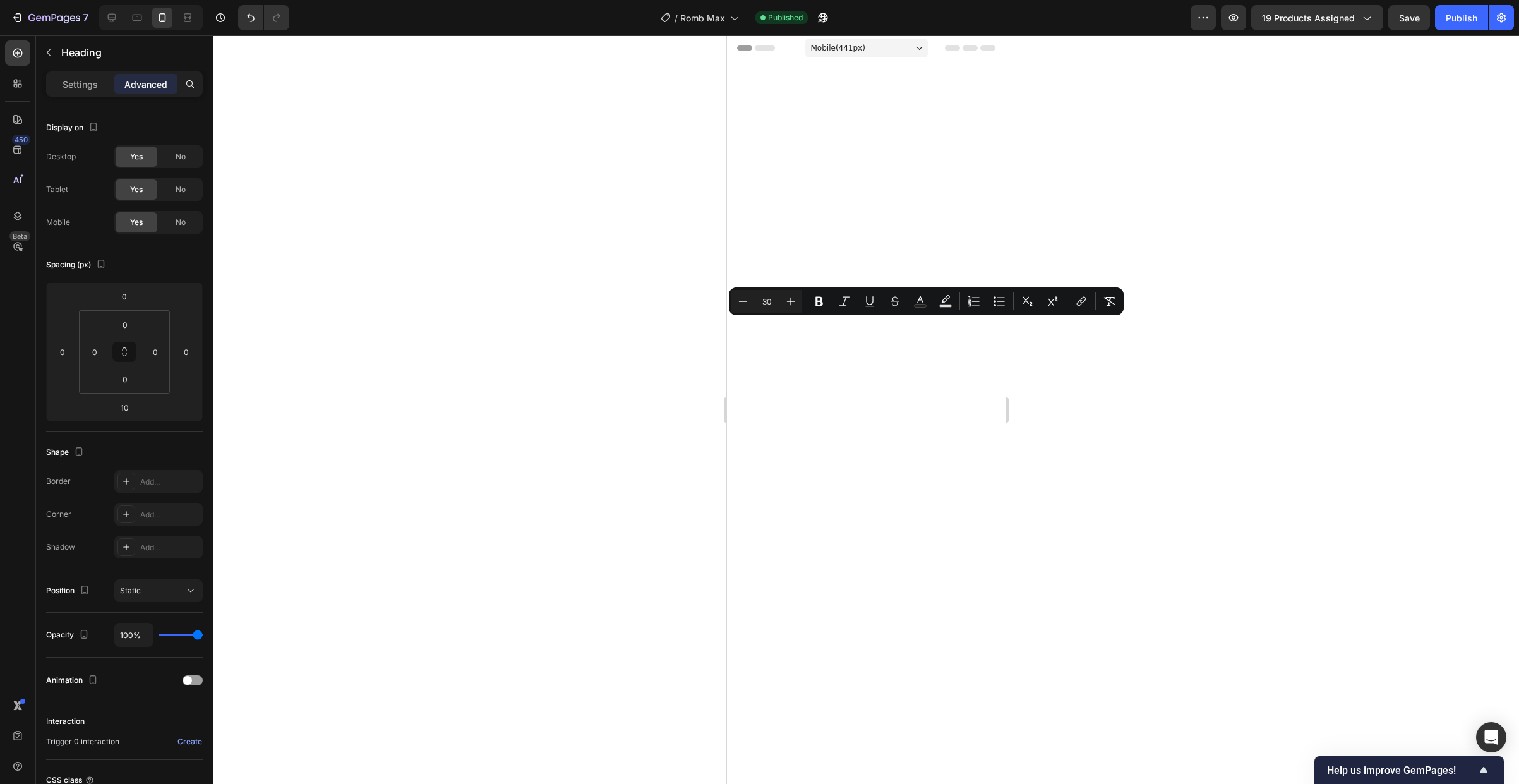
scroll to position [7030, 0]
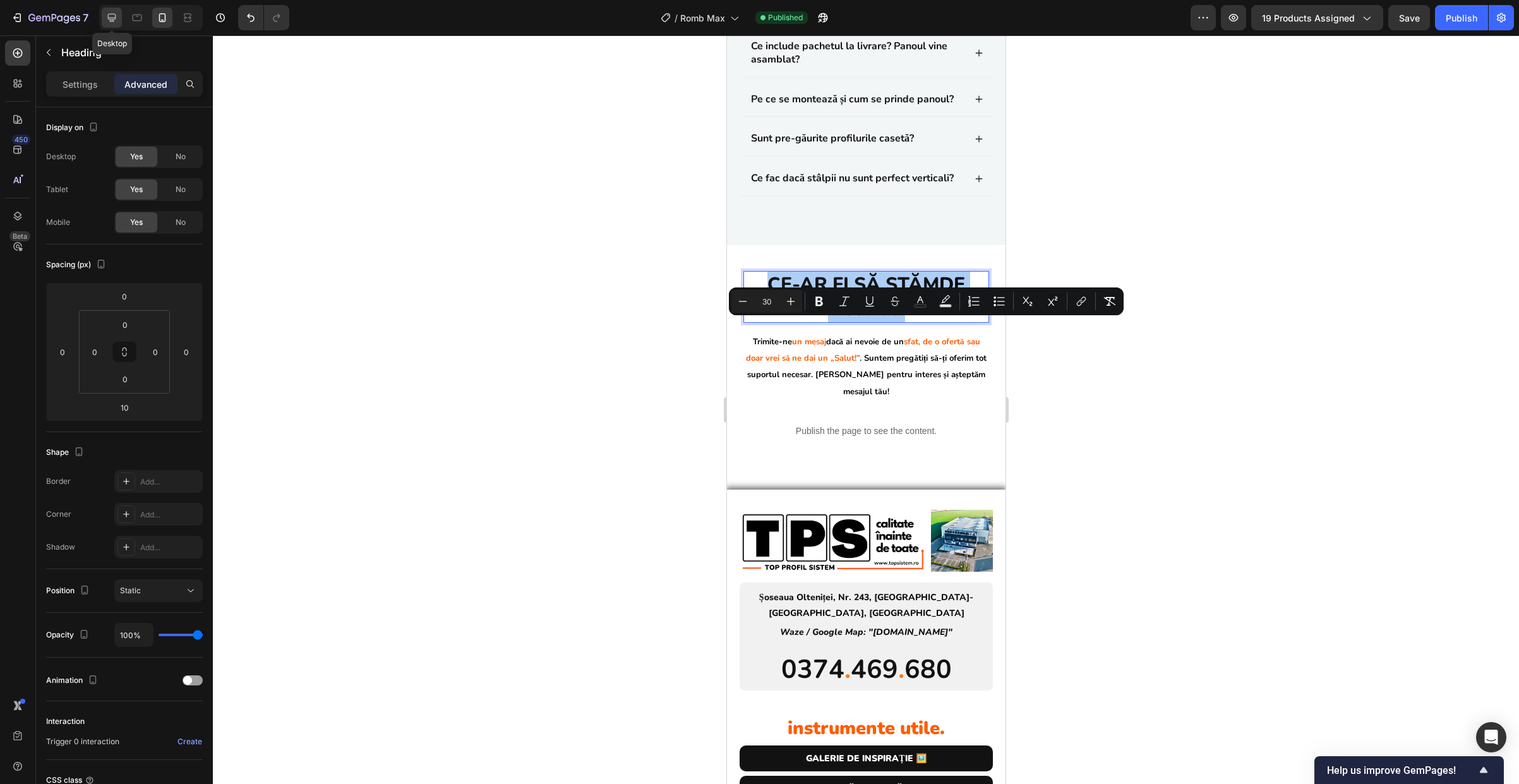
click at [118, 17] on icon at bounding box center [112, 17] width 13 height 13
type input "6"
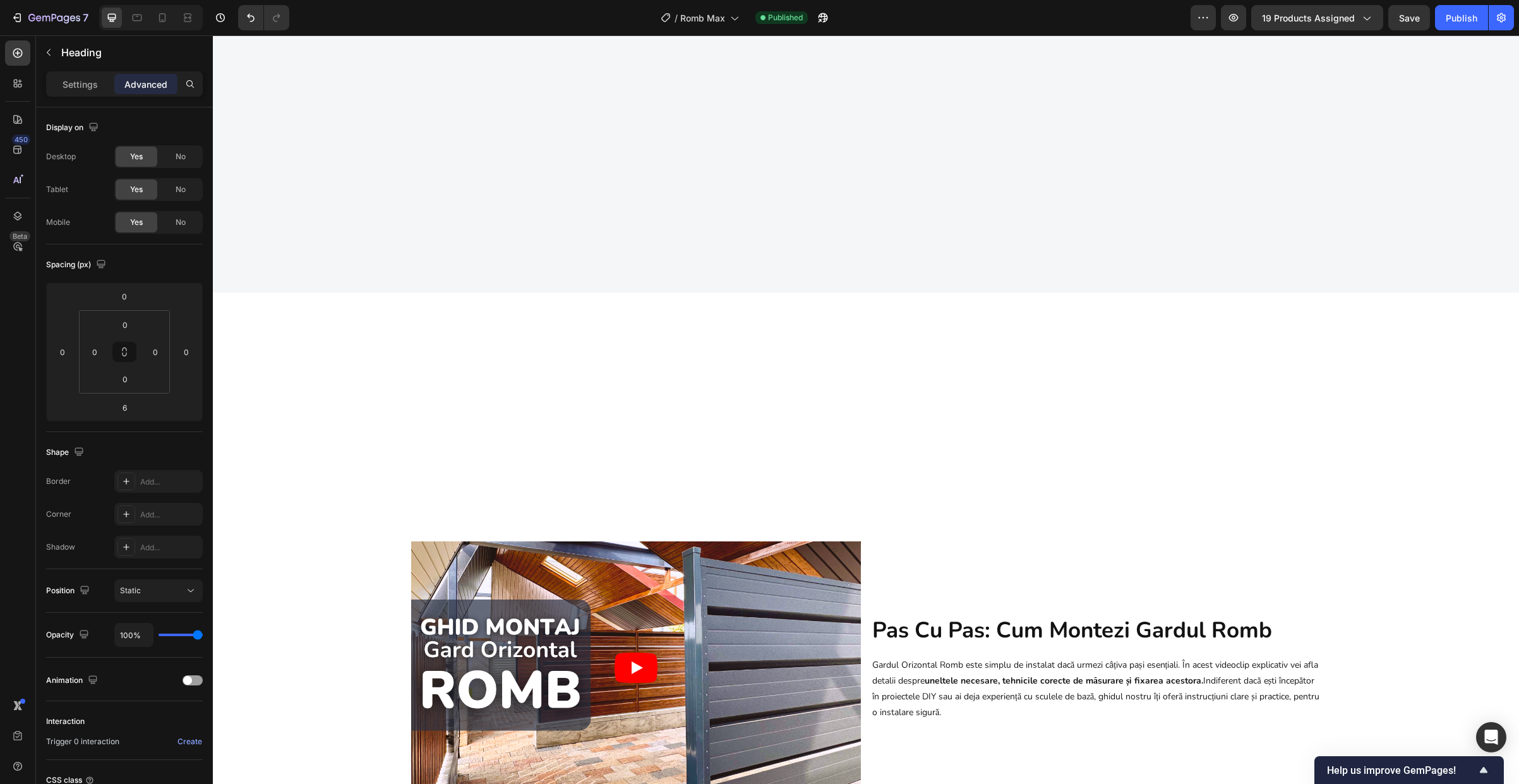
select select "1.8m (l) x 1.50m (h)"
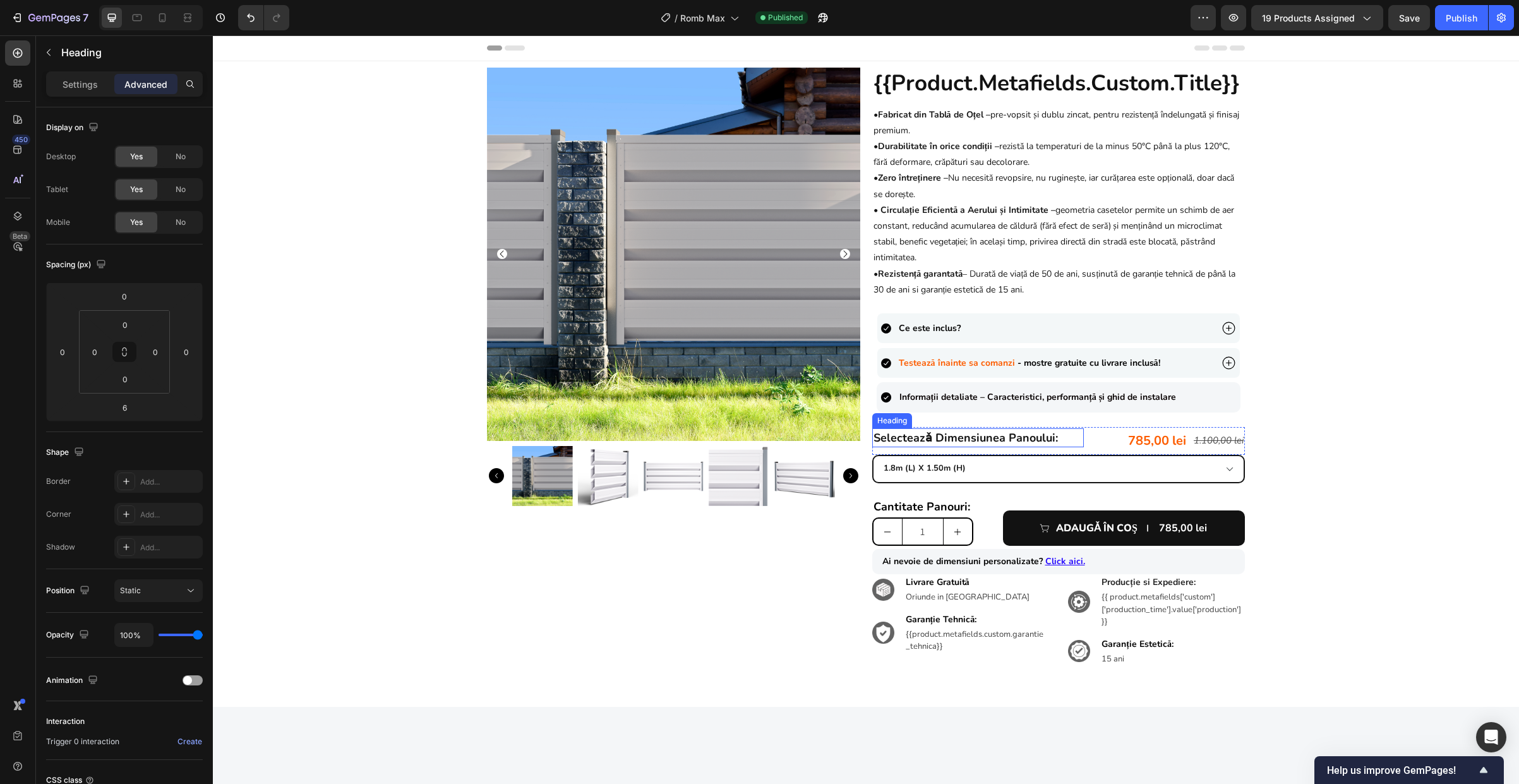
click at [1046, 446] on h2 "selecteazǎ dimensiunea panoului:" at bounding box center [978, 437] width 212 height 19
click at [1076, 451] on div "selecteazǎ dimensiunea panoului: Heading" at bounding box center [978, 440] width 212 height 25
drag, startPoint x: 160, startPoint y: 15, endPoint x: 281, endPoint y: 89, distance: 141.8
click at [160, 15] on icon at bounding box center [162, 17] width 7 height 9
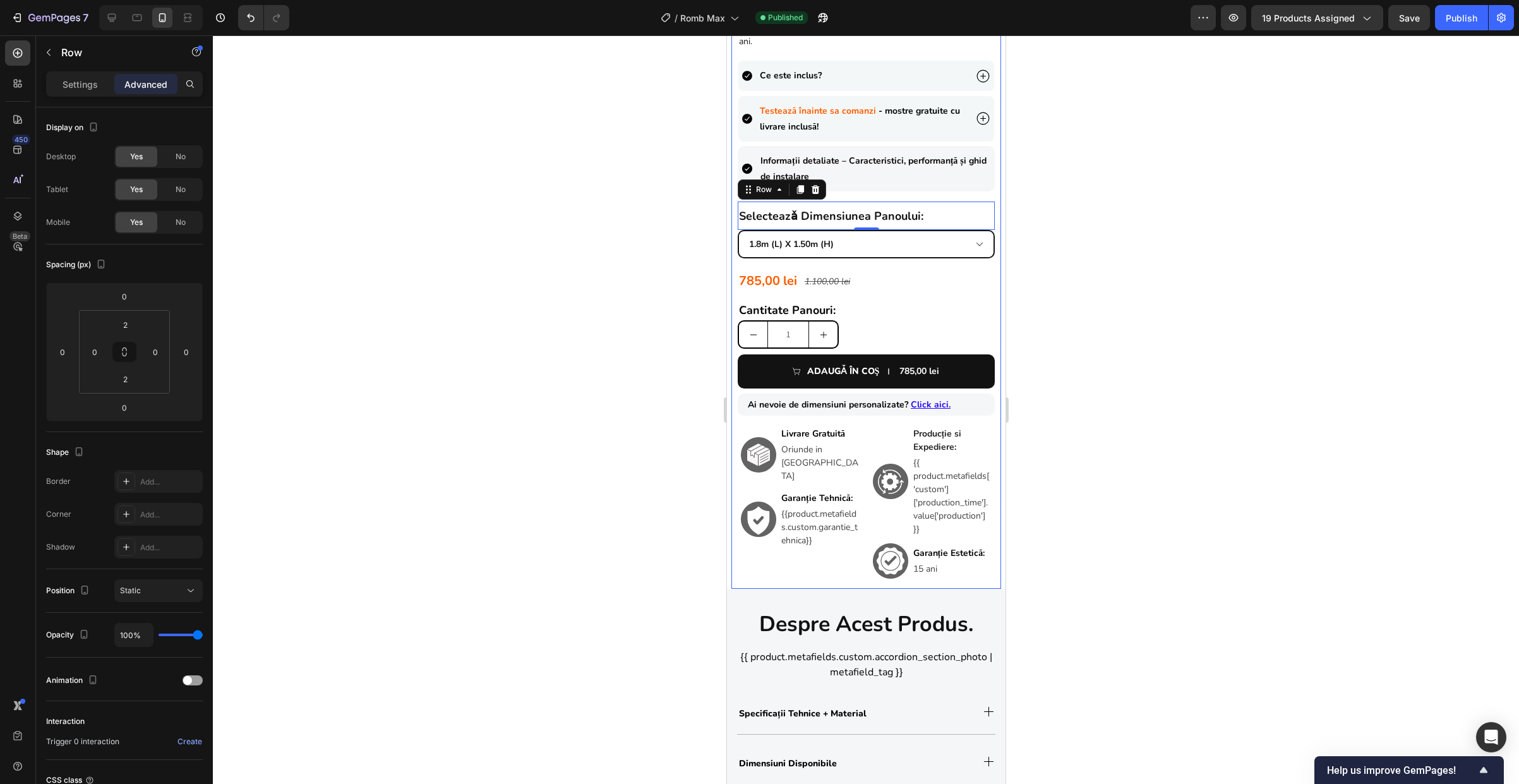
scroll to position [567, 0]
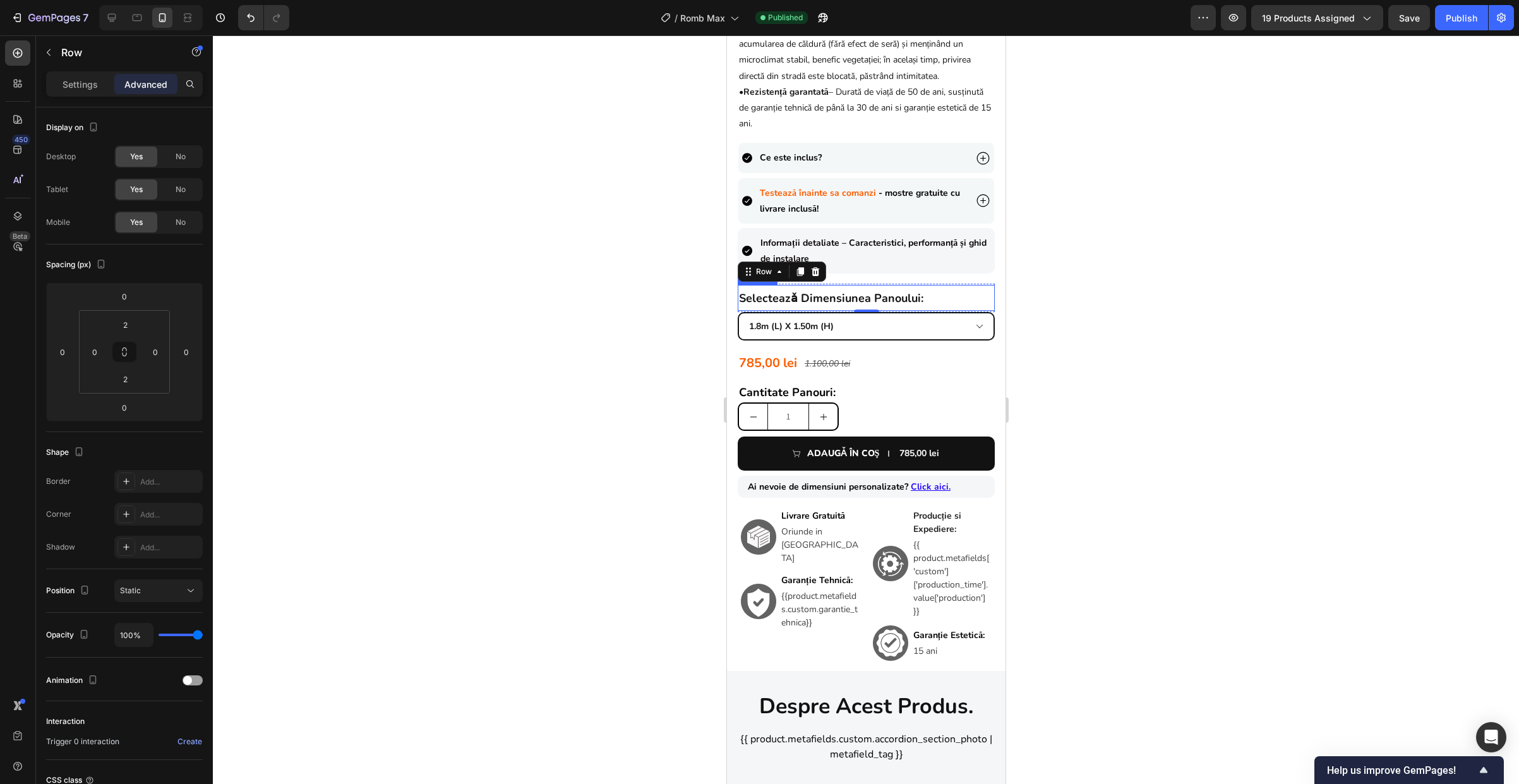
click at [832, 291] on strong "selecteazǎ dimensiunea panoului:" at bounding box center [830, 298] width 185 height 15
click at [979, 286] on h2 "selecteazǎ dimensiunea panoului:" at bounding box center [865, 298] width 257 height 26
click at [711, 318] on div at bounding box center [866, 410] width 1306 height 748
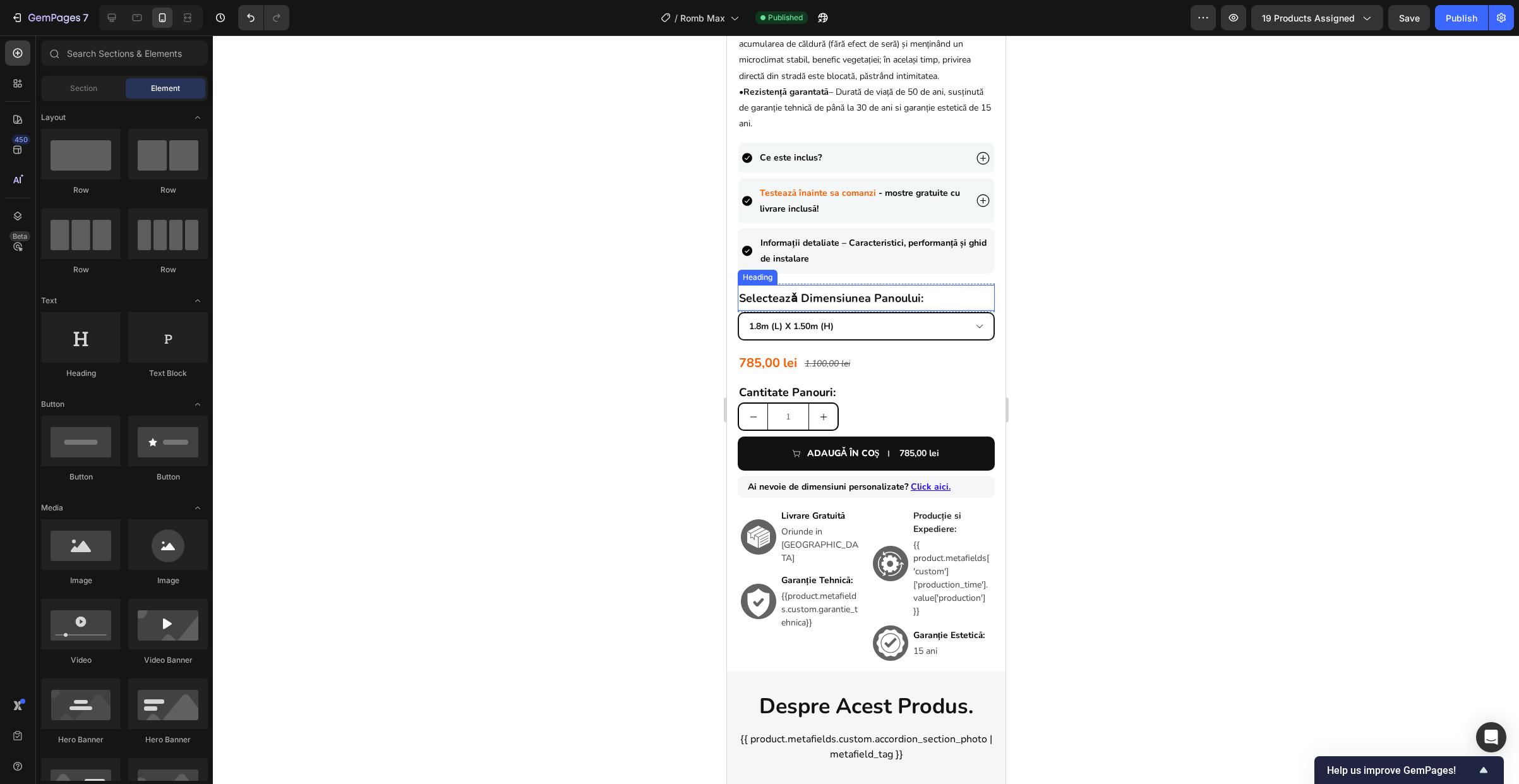
click at [784, 291] on strong "selecteazǎ dimensiunea panoului:" at bounding box center [830, 298] width 185 height 15
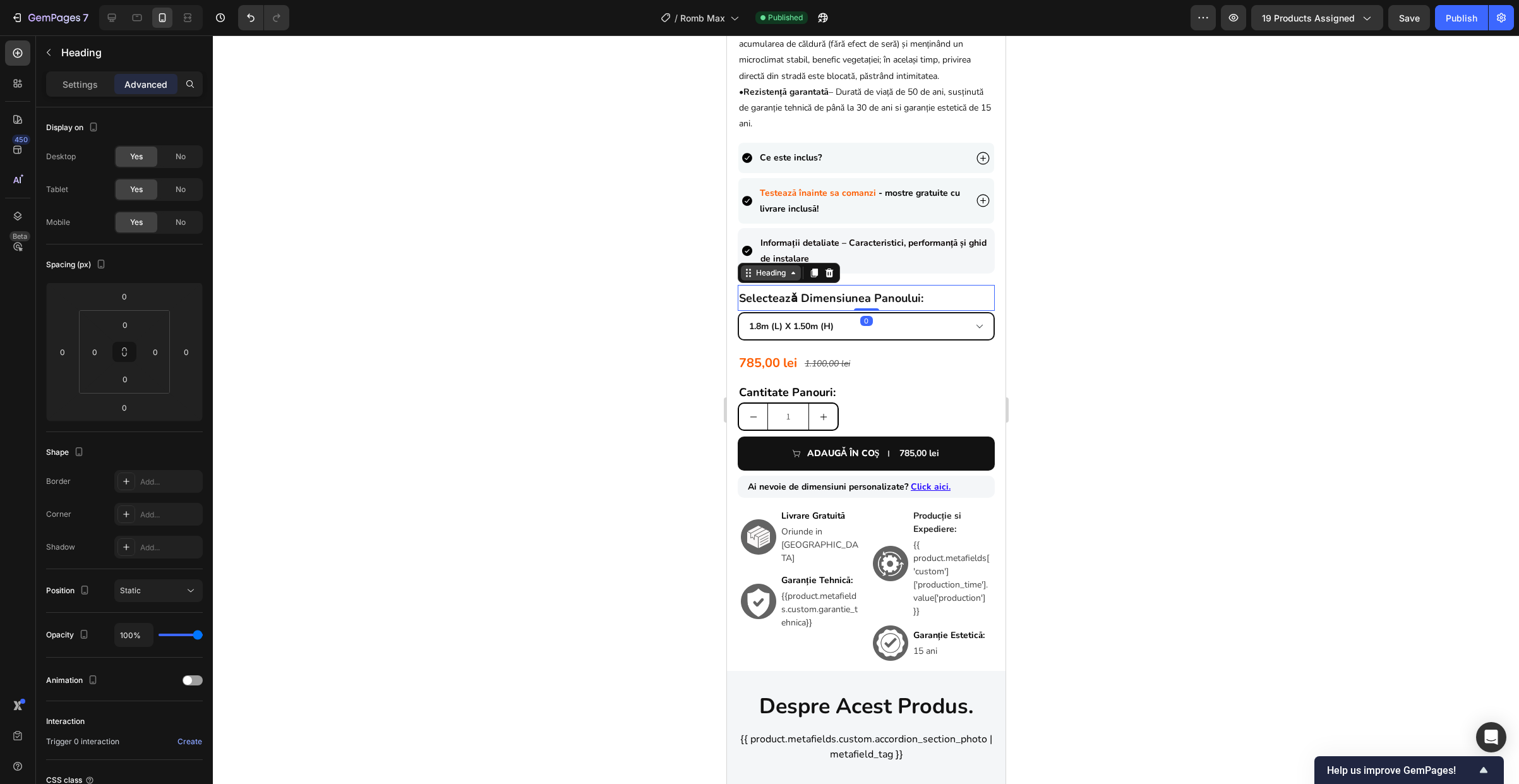
click at [763, 267] on div "Heading" at bounding box center [770, 272] width 35 height 11
click at [768, 247] on div "Row 2 cols" at bounding box center [765, 250] width 44 height 8
click at [797, 291] on strong "selecteazǎ dimensiunea panoului:" at bounding box center [830, 298] width 185 height 15
click at [75, 85] on p "Settings" at bounding box center [80, 84] width 36 height 13
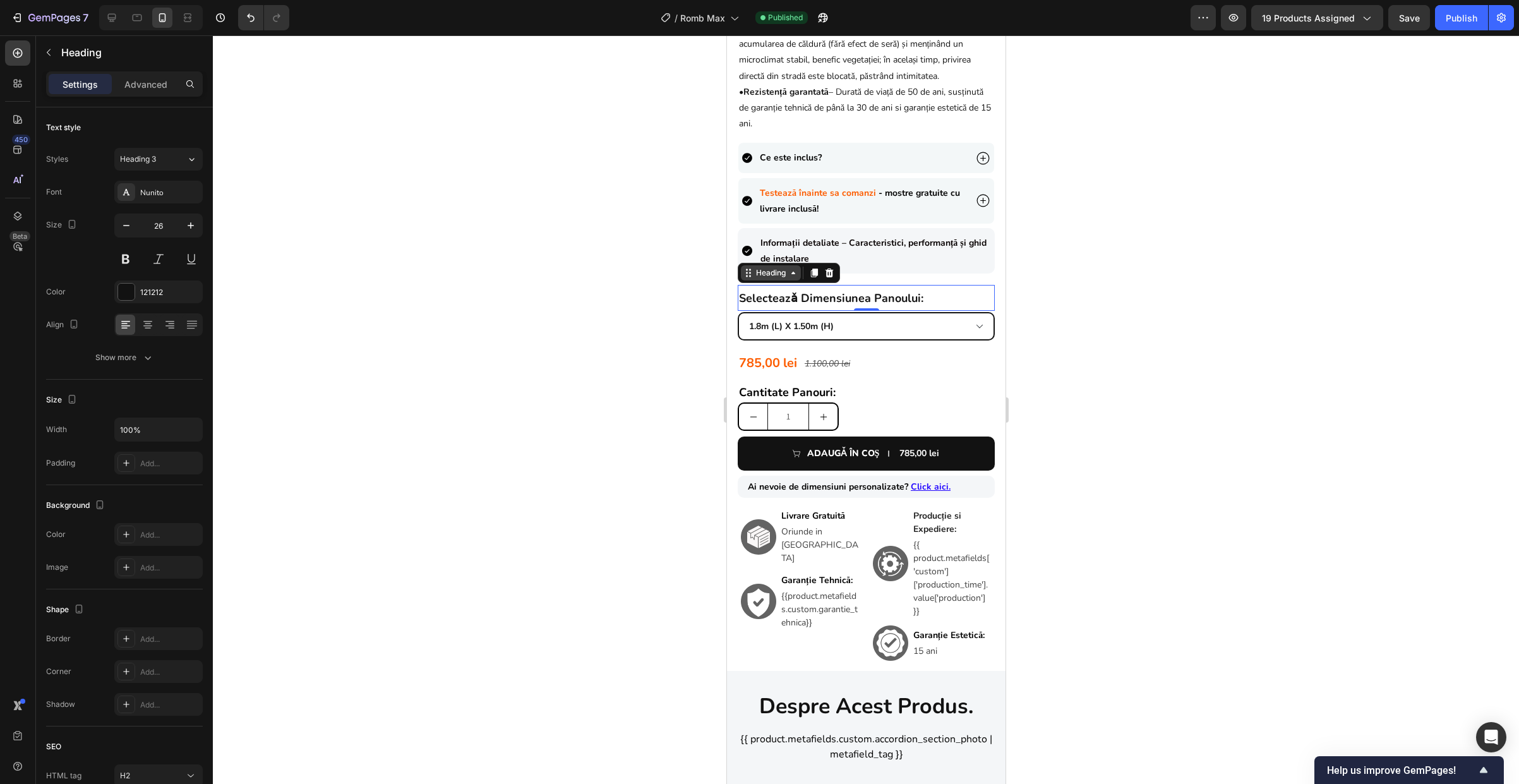
click at [781, 267] on div "Heading" at bounding box center [770, 272] width 35 height 11
click at [143, 84] on p "Advanced" at bounding box center [146, 84] width 43 height 13
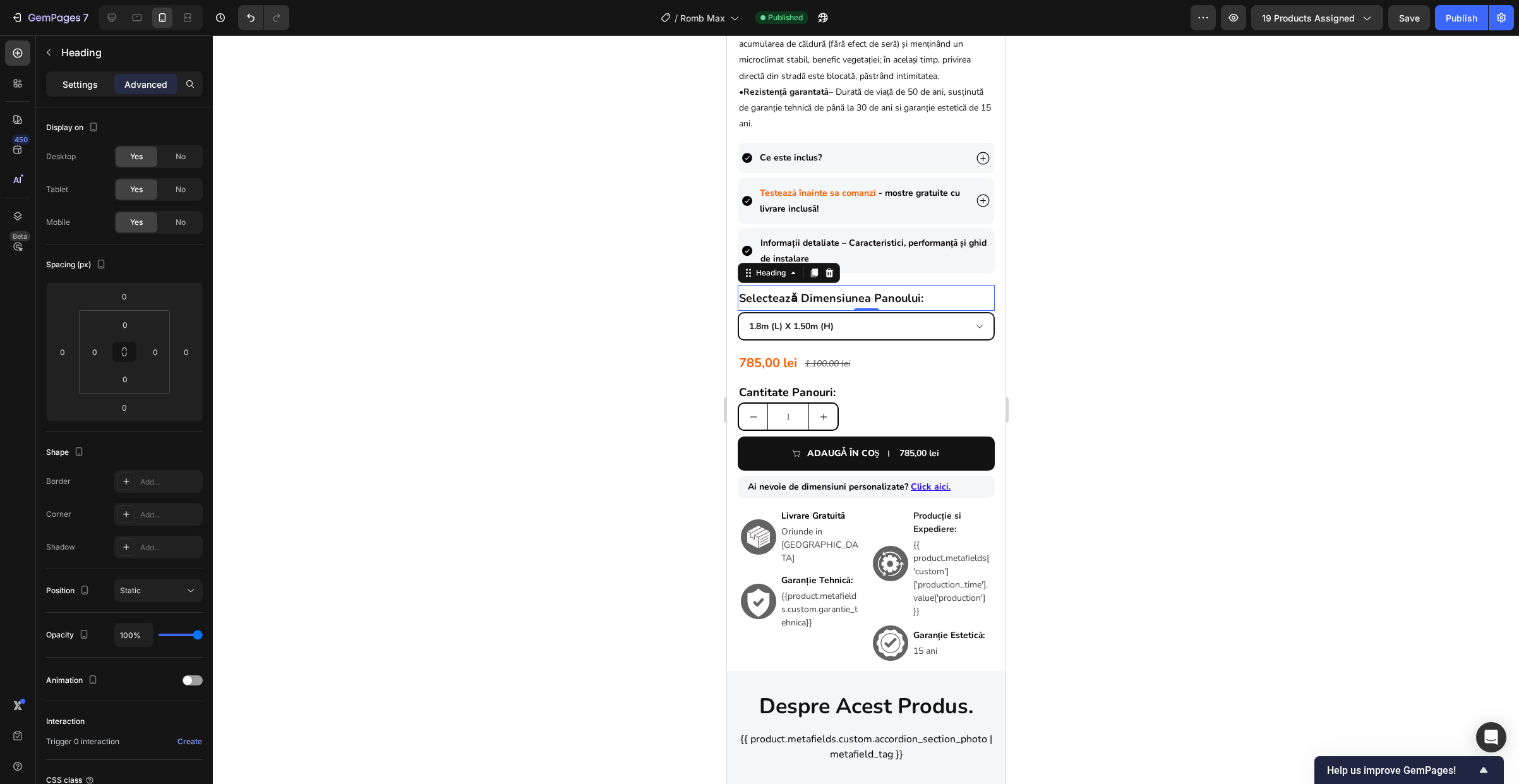
click at [91, 89] on p "Settings" at bounding box center [80, 84] width 36 height 13
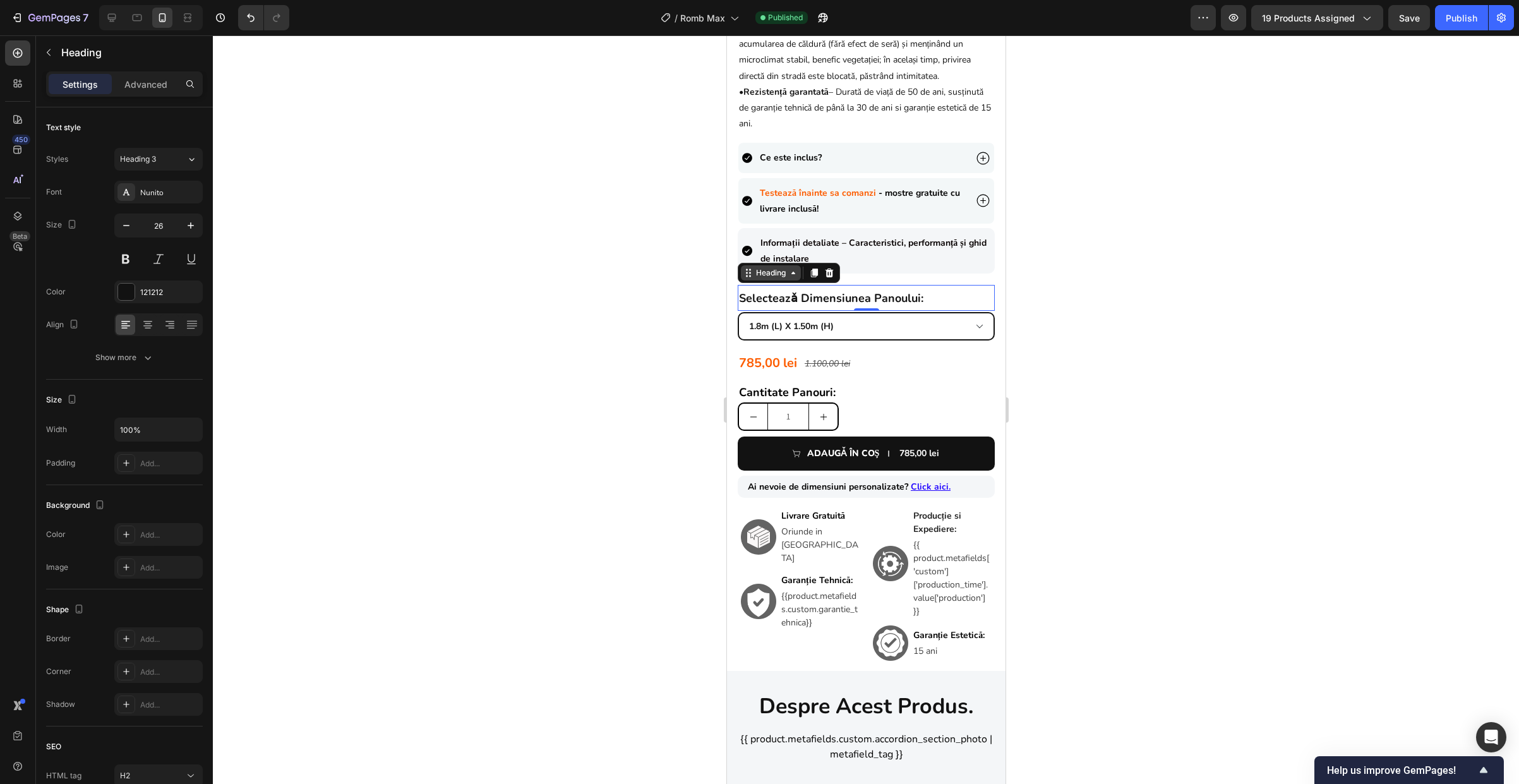
click at [778, 267] on div "Heading" at bounding box center [770, 272] width 35 height 11
click at [774, 240] on div "Row 2 cols" at bounding box center [764, 250] width 54 height 20
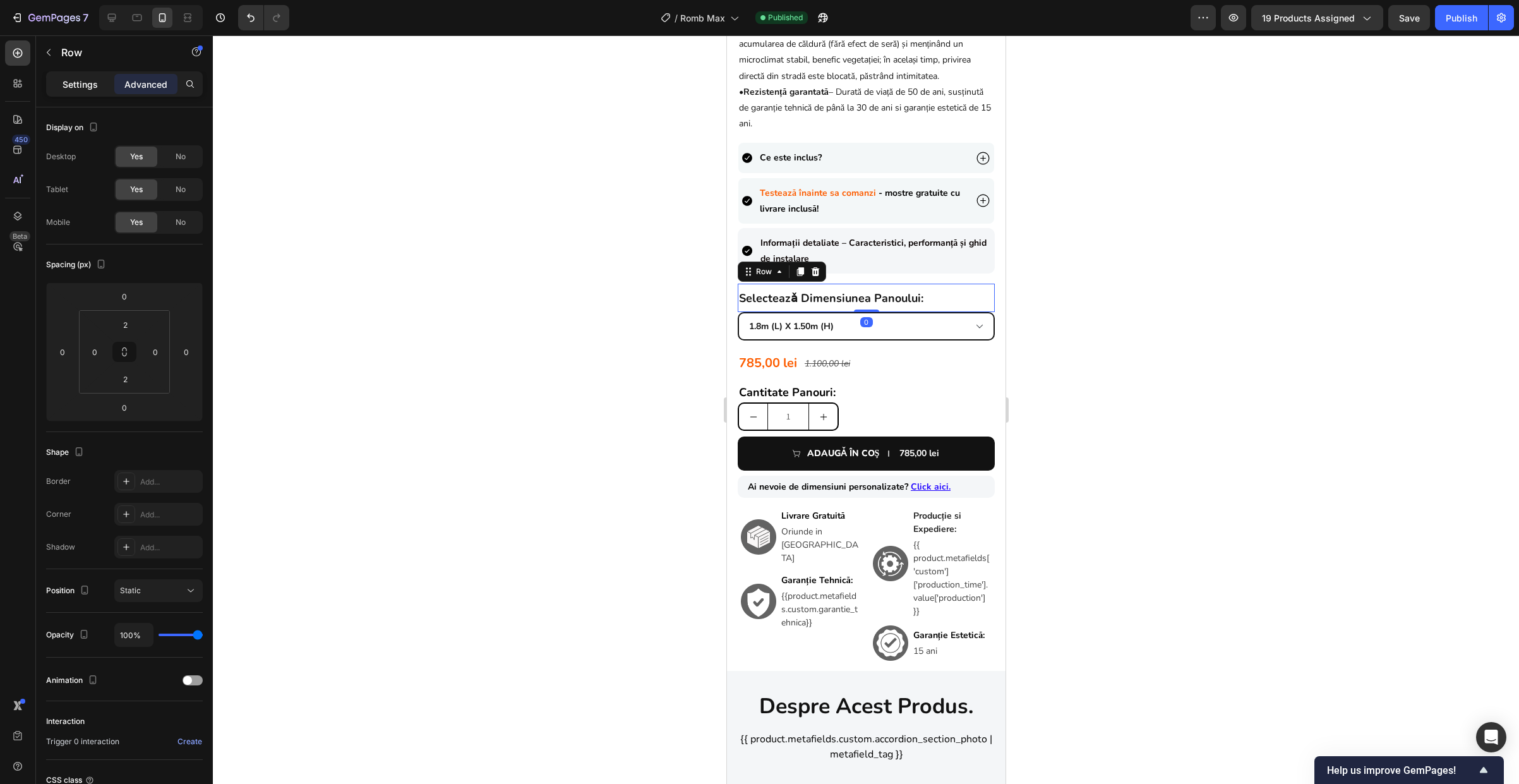
click at [70, 91] on div "Settings" at bounding box center [80, 84] width 63 height 20
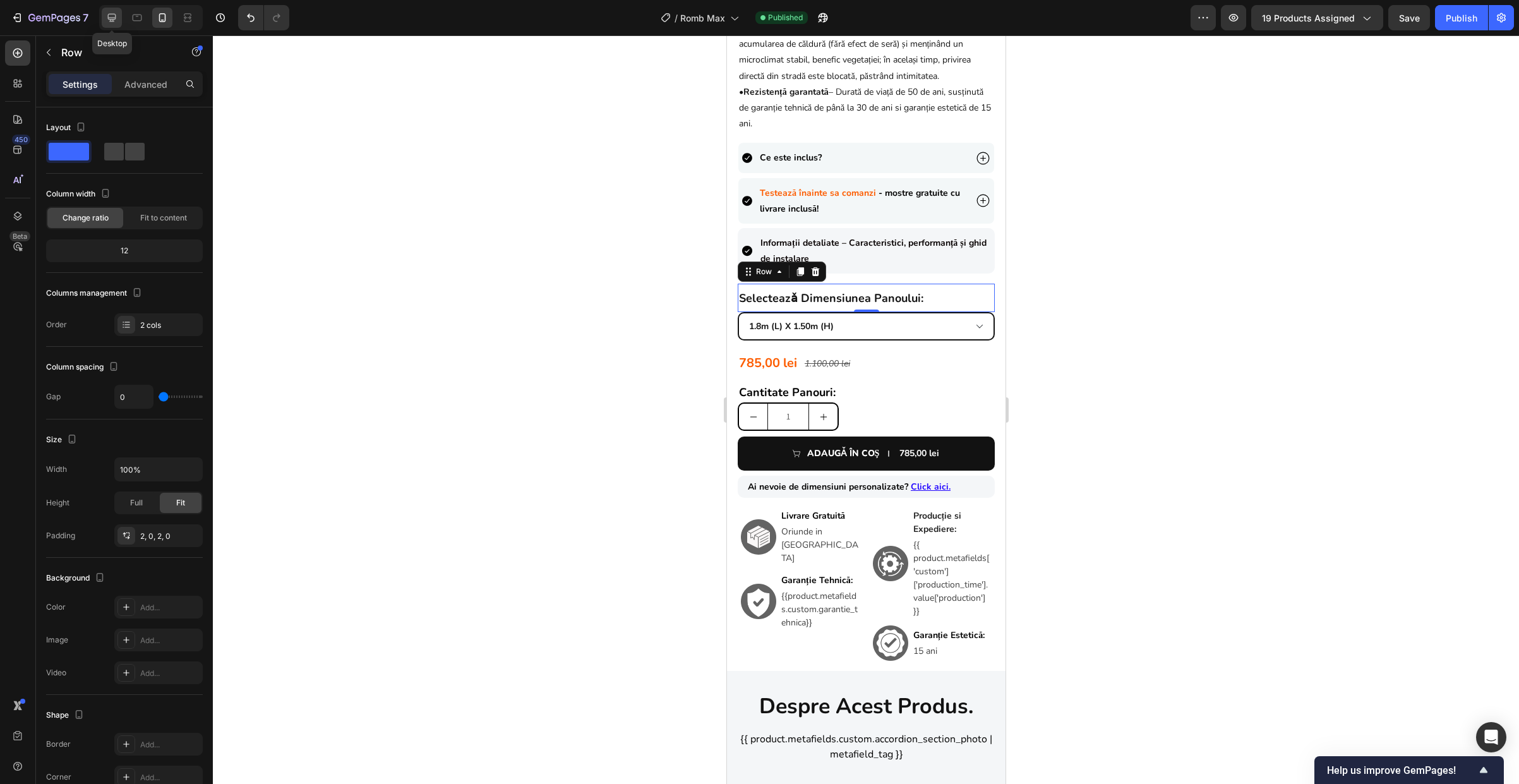
click at [118, 15] on icon at bounding box center [112, 17] width 13 height 13
type input "16"
type input "1200"
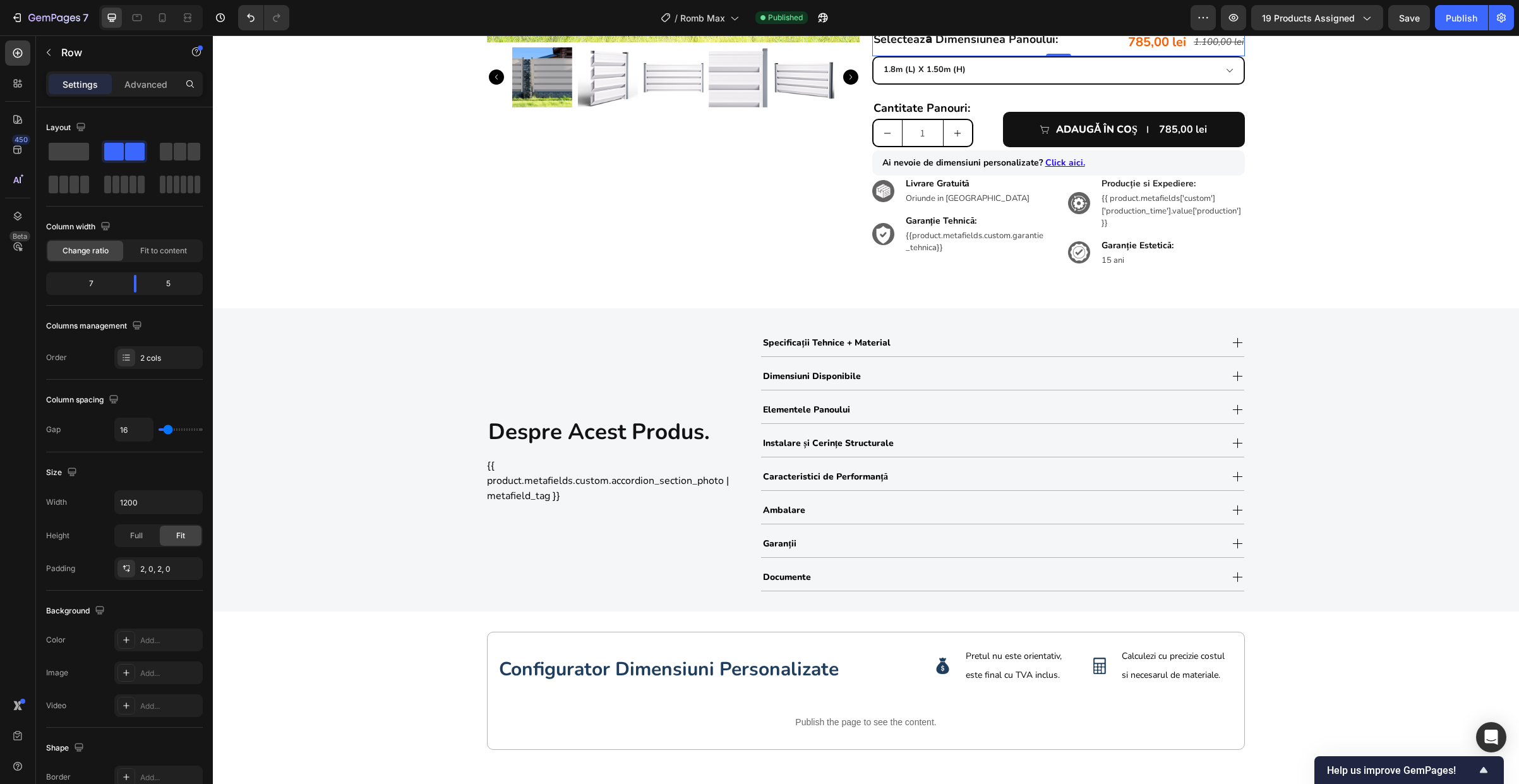
scroll to position [346, 0]
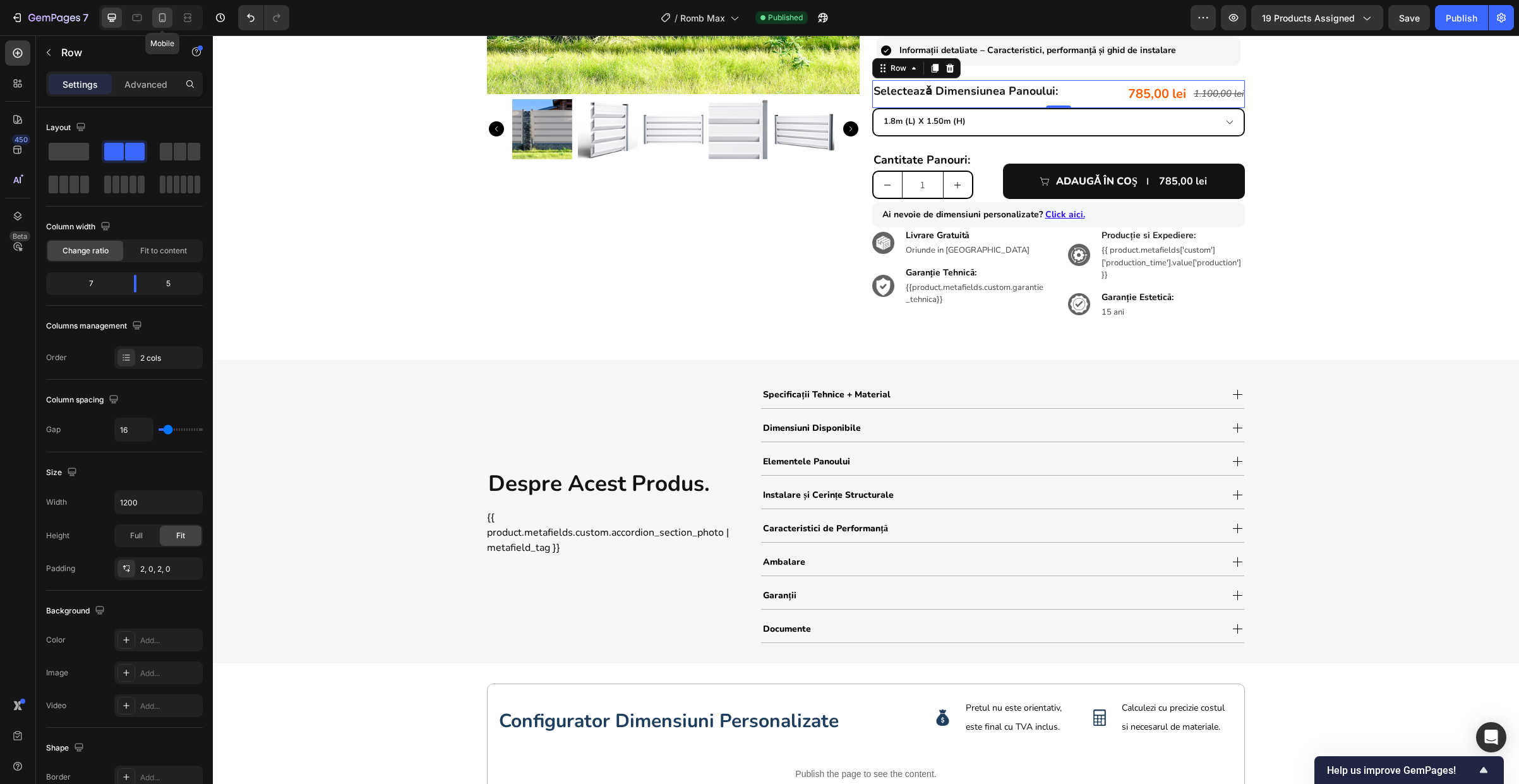
click at [167, 22] on icon at bounding box center [162, 17] width 13 height 13
type input "0"
type input "100%"
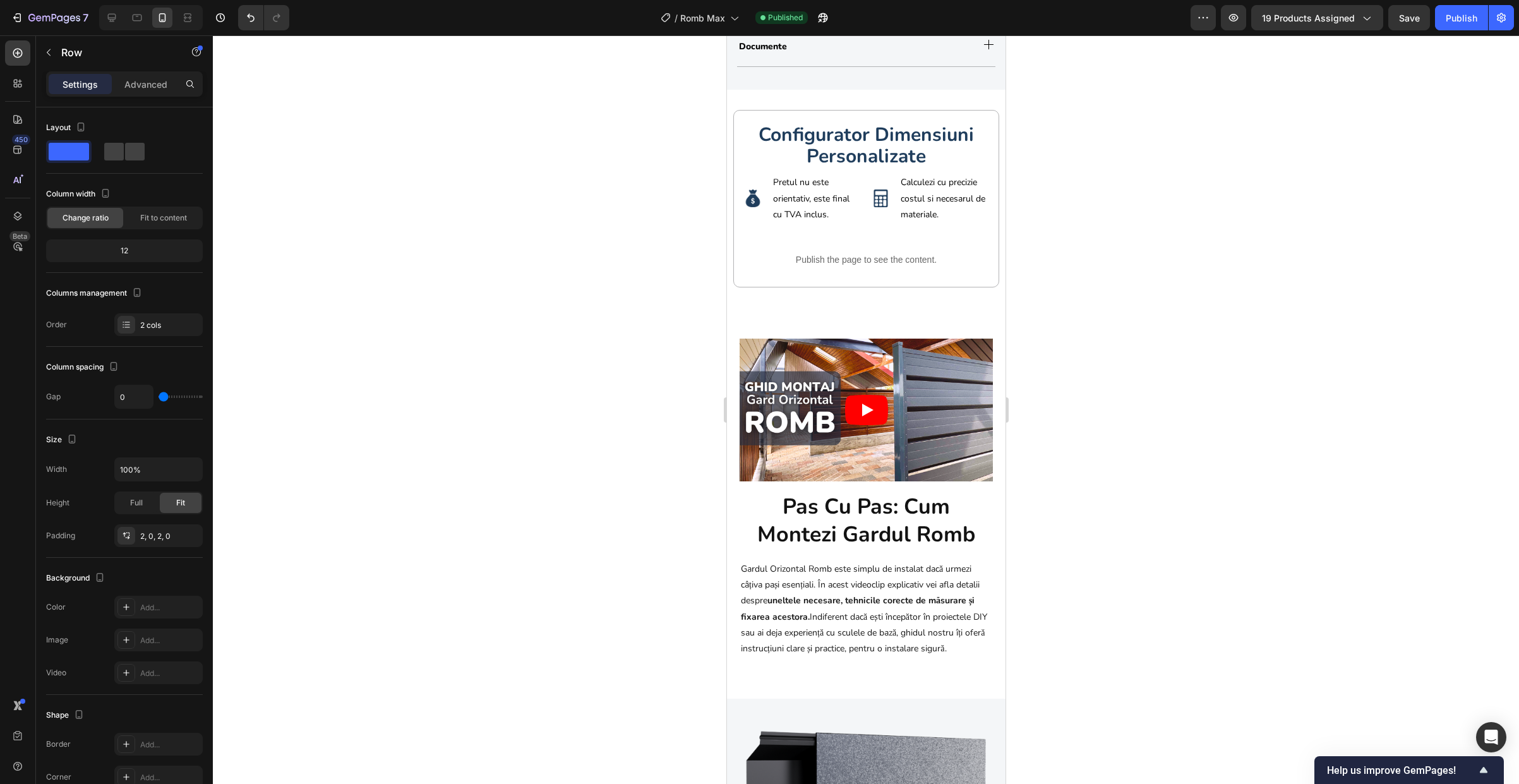
scroll to position [1422, 0]
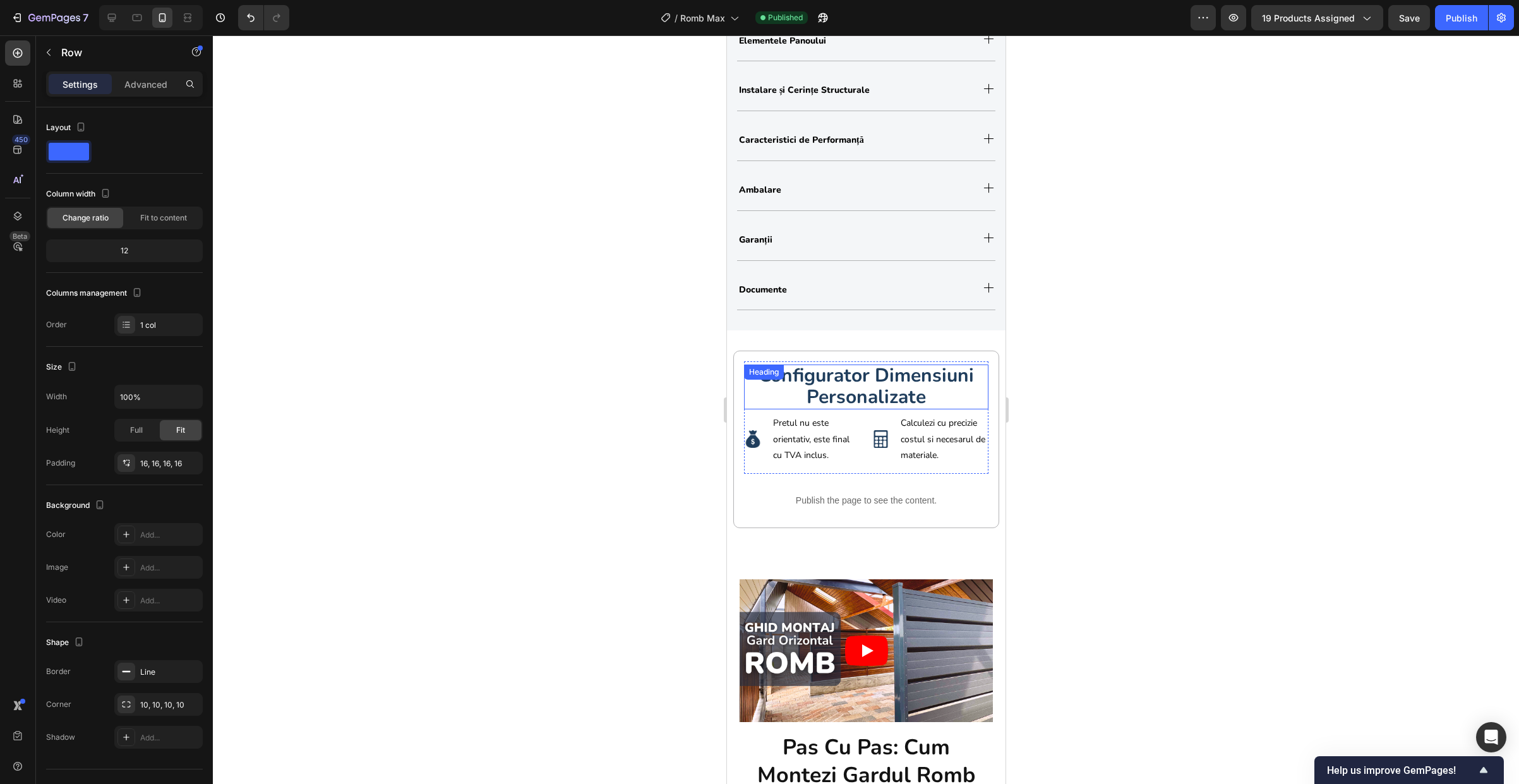
click at [847, 358] on div "configurator dimensiuni personalizate Heading Image Pretul nu este orientativ, …" at bounding box center [865, 439] width 266 height 178
click at [846, 378] on div "configurator dimensiuni personalizate Heading" at bounding box center [866, 387] width 245 height 45
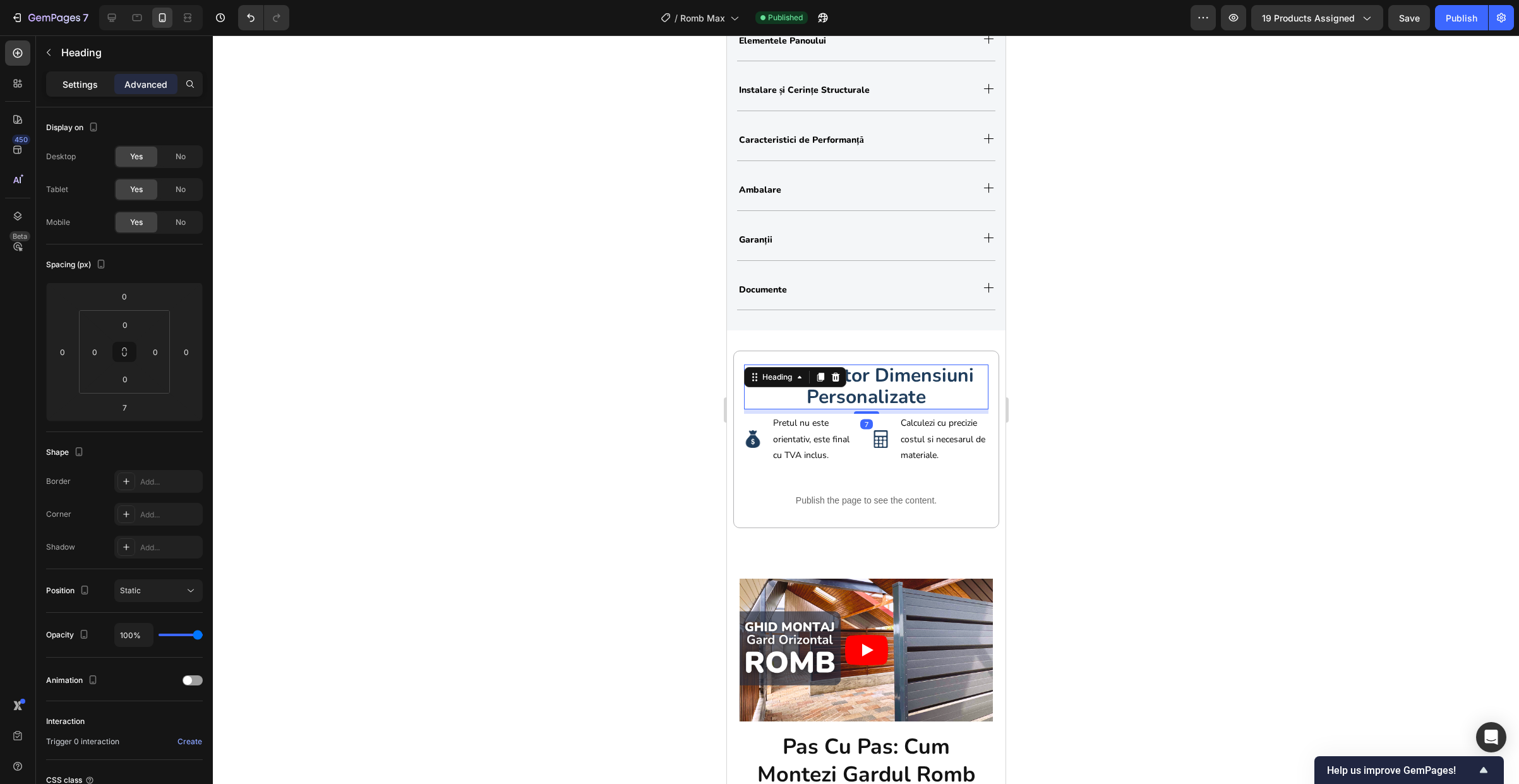
click at [71, 85] on p "Settings" at bounding box center [80, 84] width 36 height 13
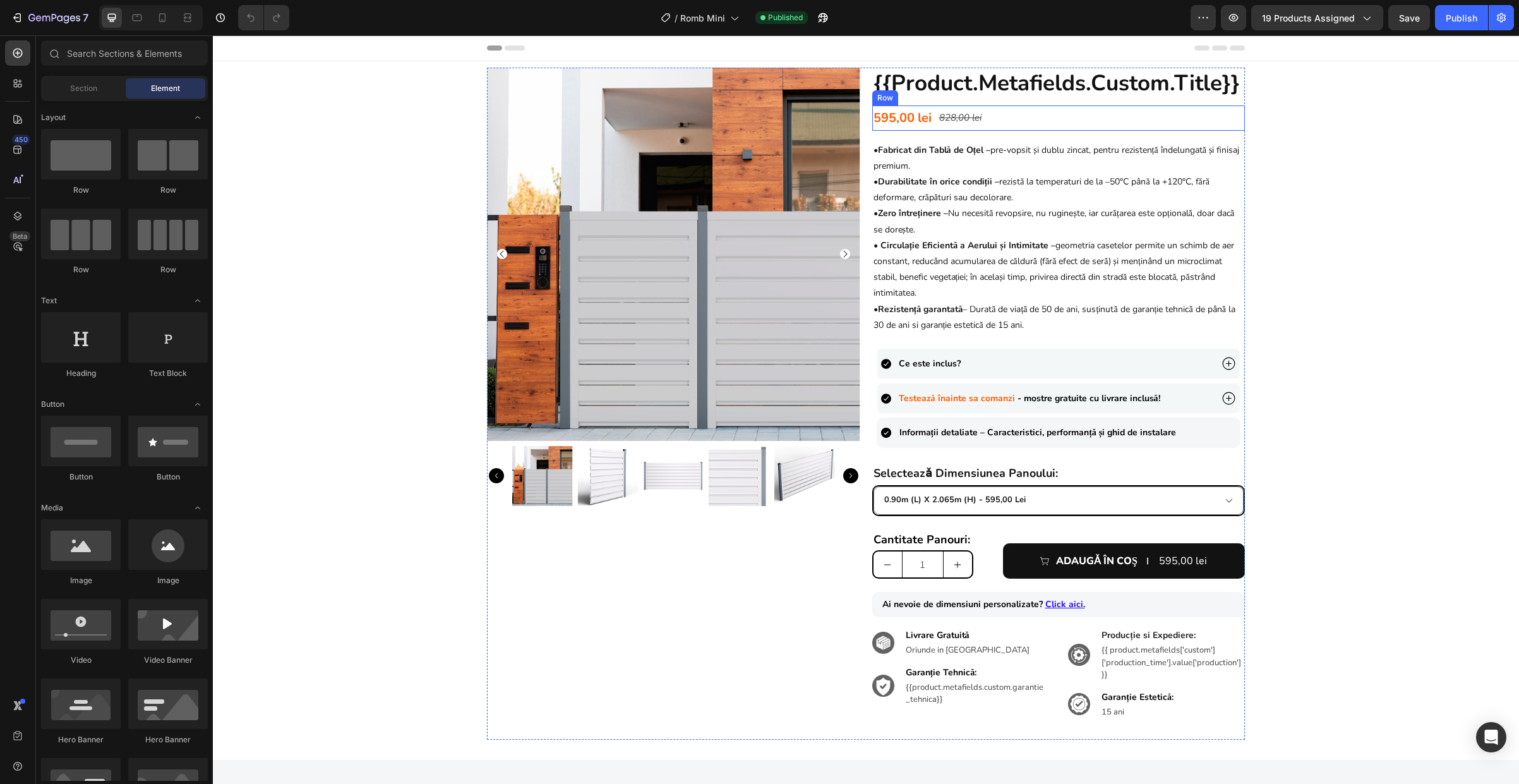
click at [1003, 118] on div "595,00 lei Product Price Product Price 828,00 lei Product Price Product Price R…" at bounding box center [1059, 118] width 374 height 25
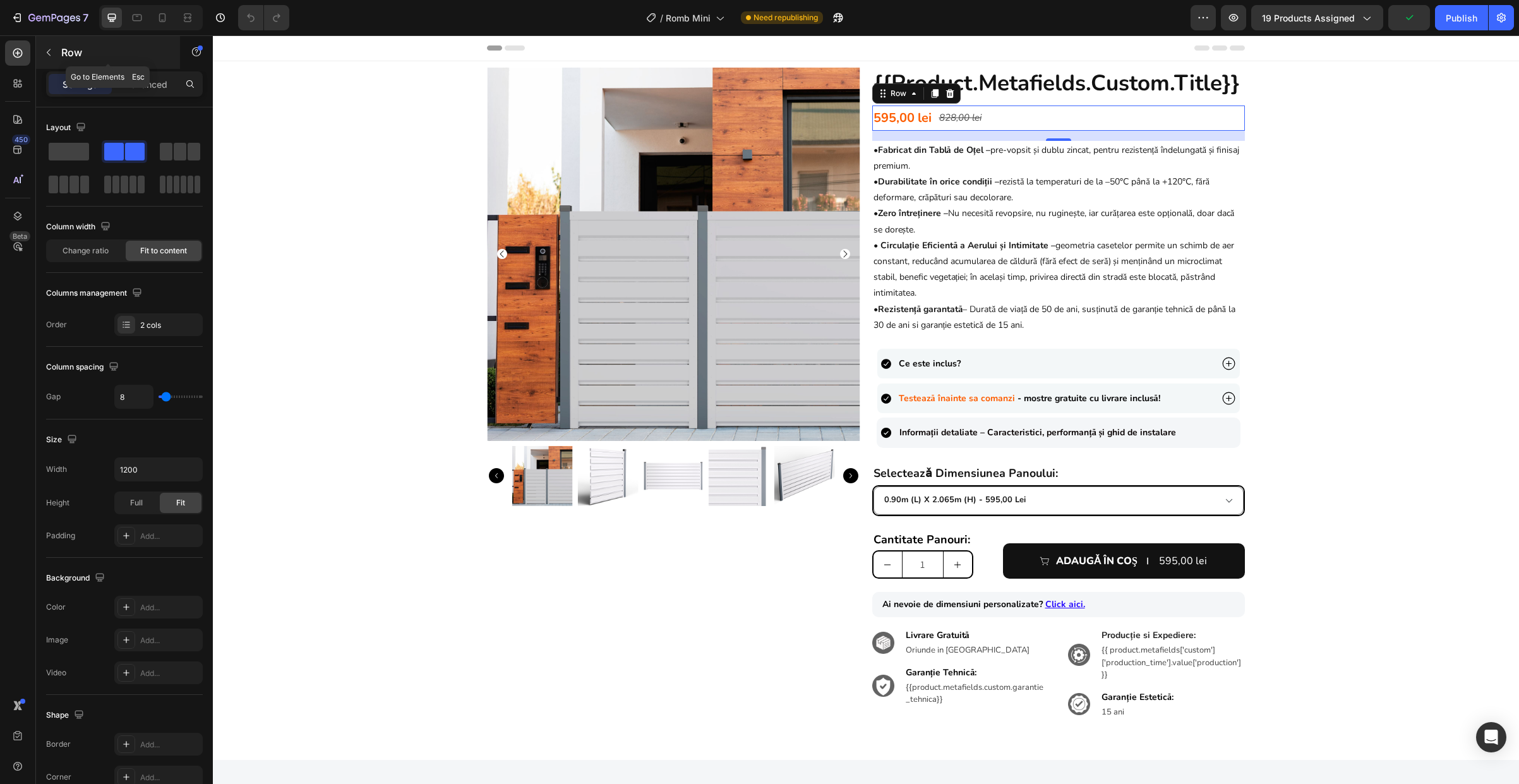
click at [77, 58] on p "Row" at bounding box center [115, 52] width 107 height 15
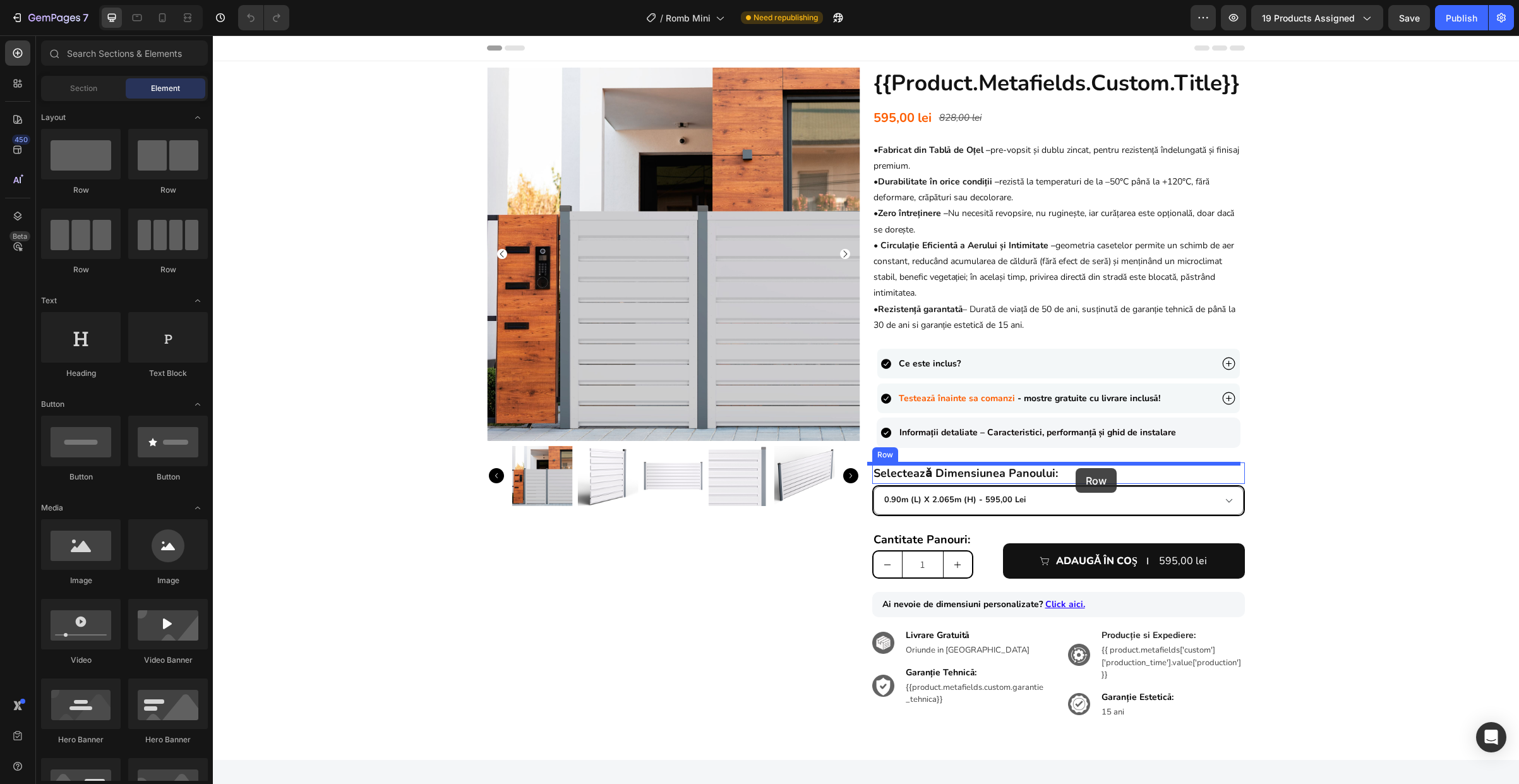
drag, startPoint x: 378, startPoint y: 203, endPoint x: 1076, endPoint y: 468, distance: 746.6
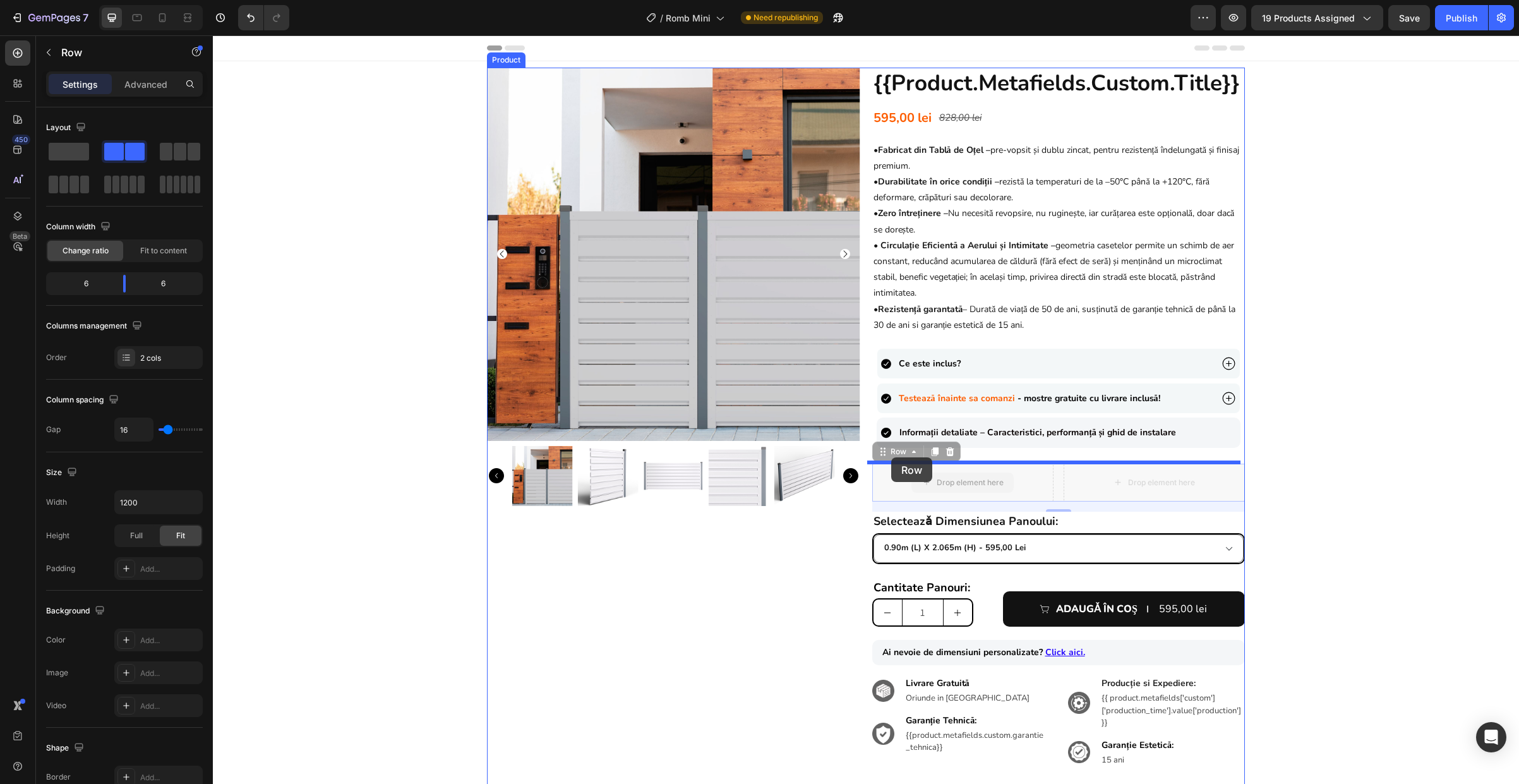
drag, startPoint x: 885, startPoint y: 451, endPoint x: 892, endPoint y: 457, distance: 9.2
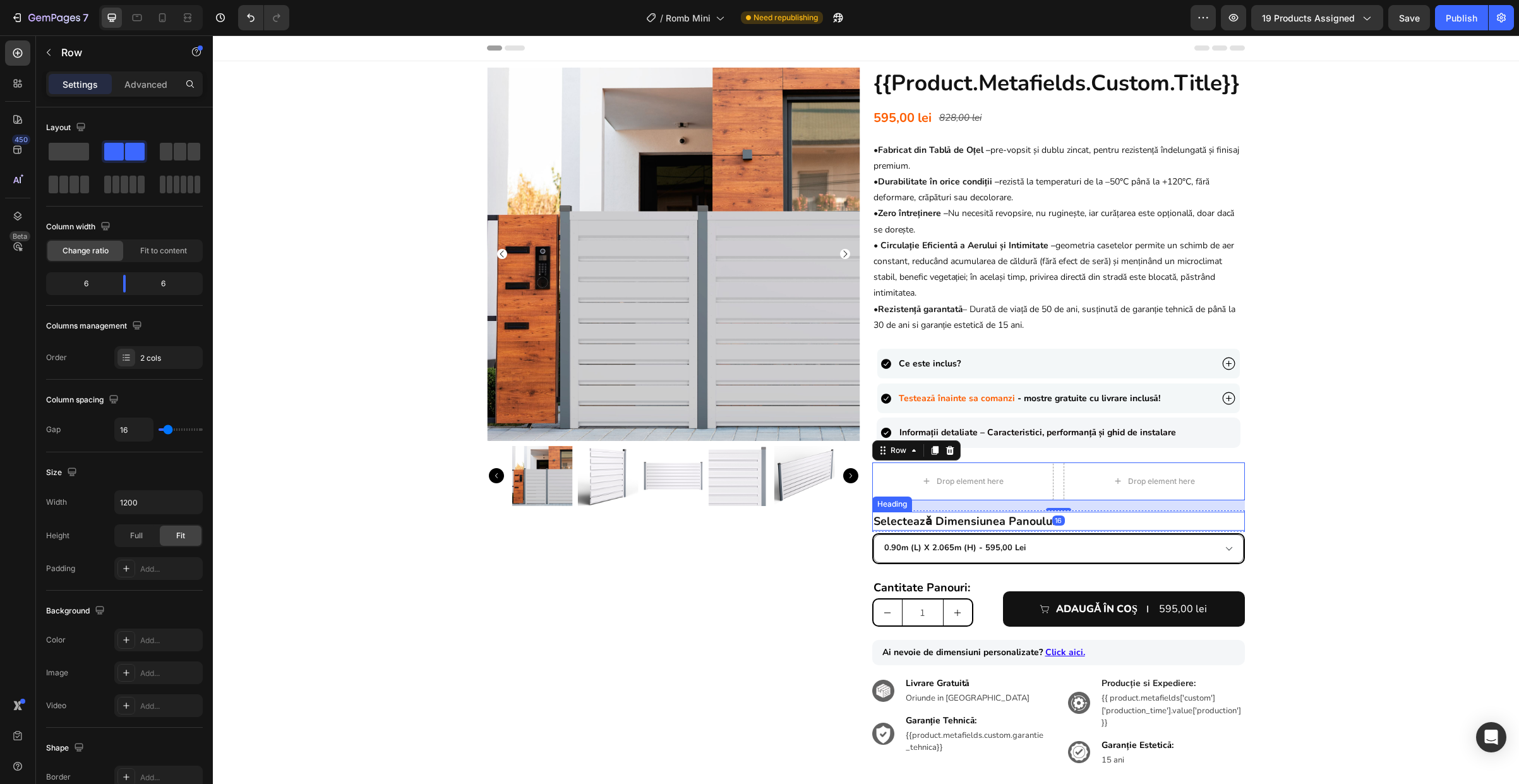
click at [915, 523] on strong "selecteazǎ dimensiunea panoului:" at bounding box center [965, 521] width 185 height 15
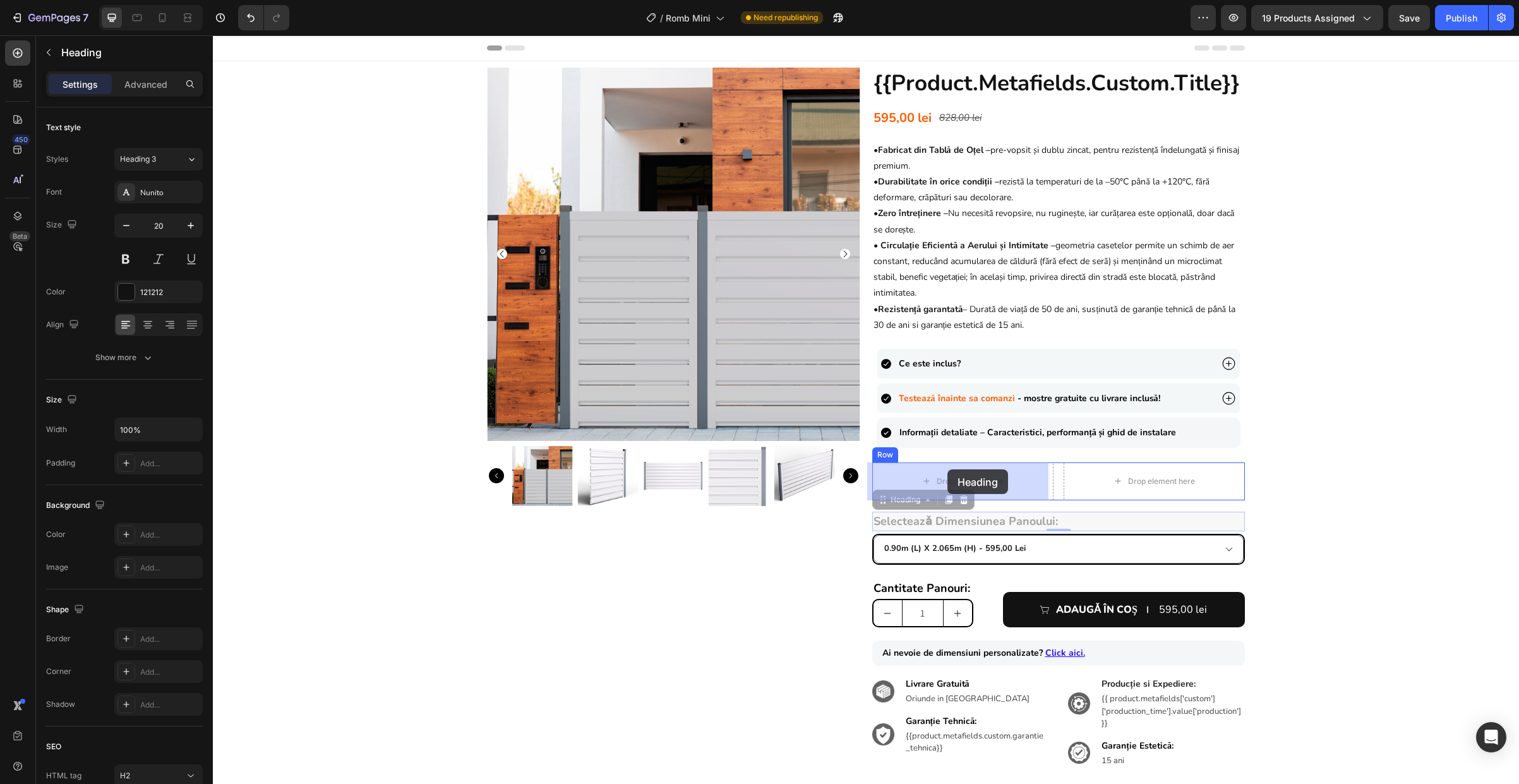
drag, startPoint x: 877, startPoint y: 504, endPoint x: 947, endPoint y: 469, distance: 78.3
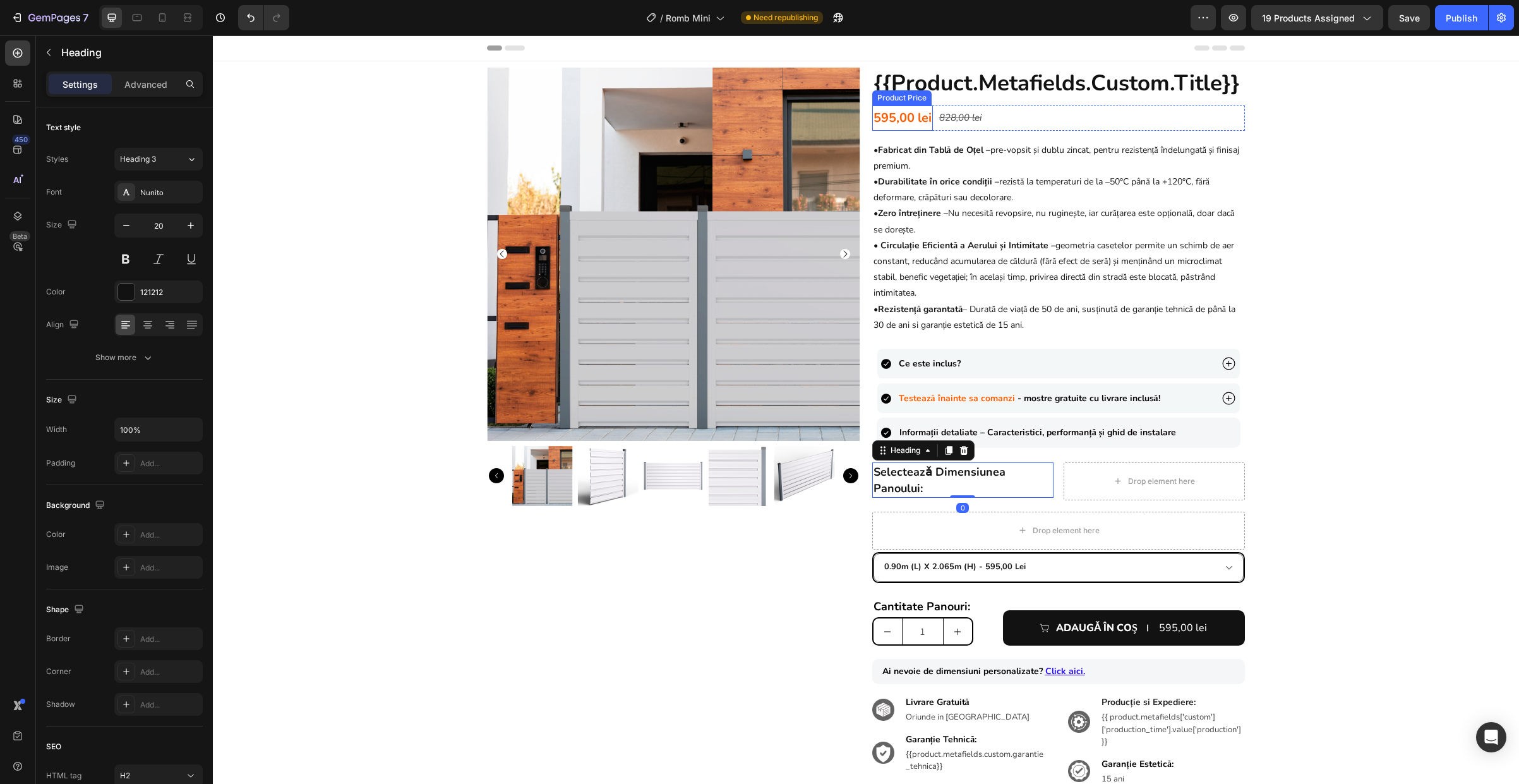
click at [899, 120] on div "595,00 lei" at bounding box center [902, 118] width 61 height 25
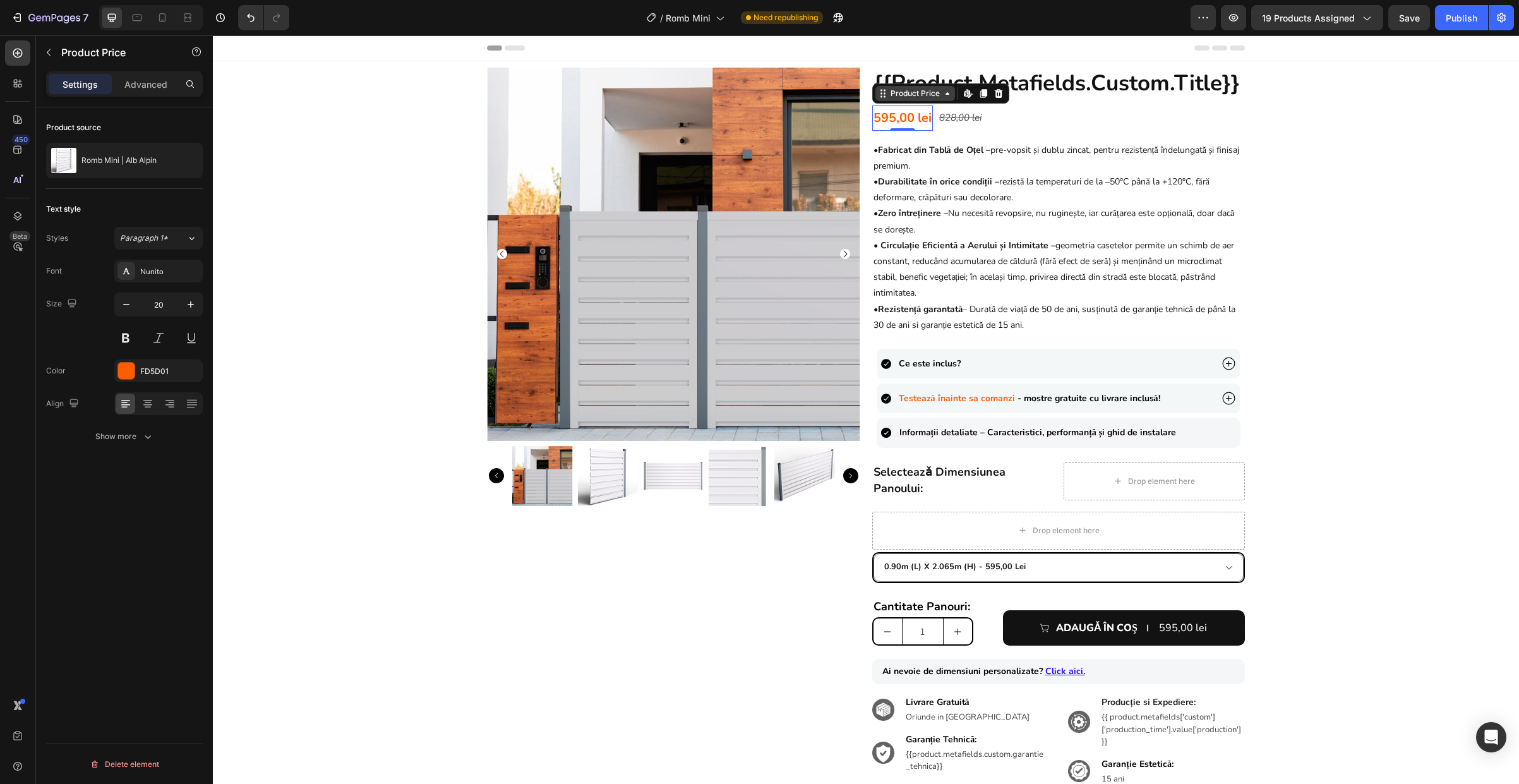
click at [883, 86] on div "Product Price" at bounding box center [915, 93] width 79 height 15
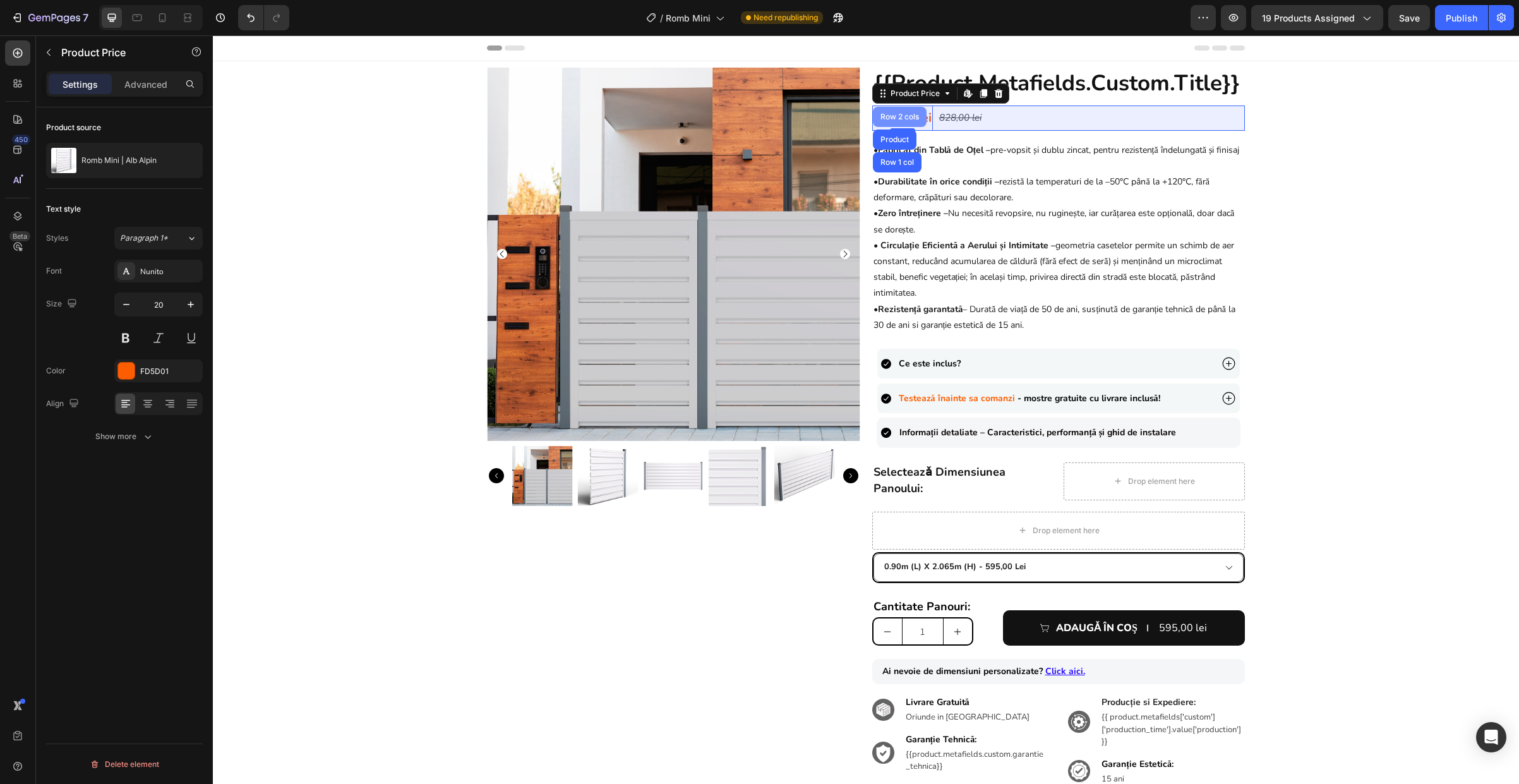
click at [892, 114] on div "Row 2 cols" at bounding box center [900, 116] width 44 height 8
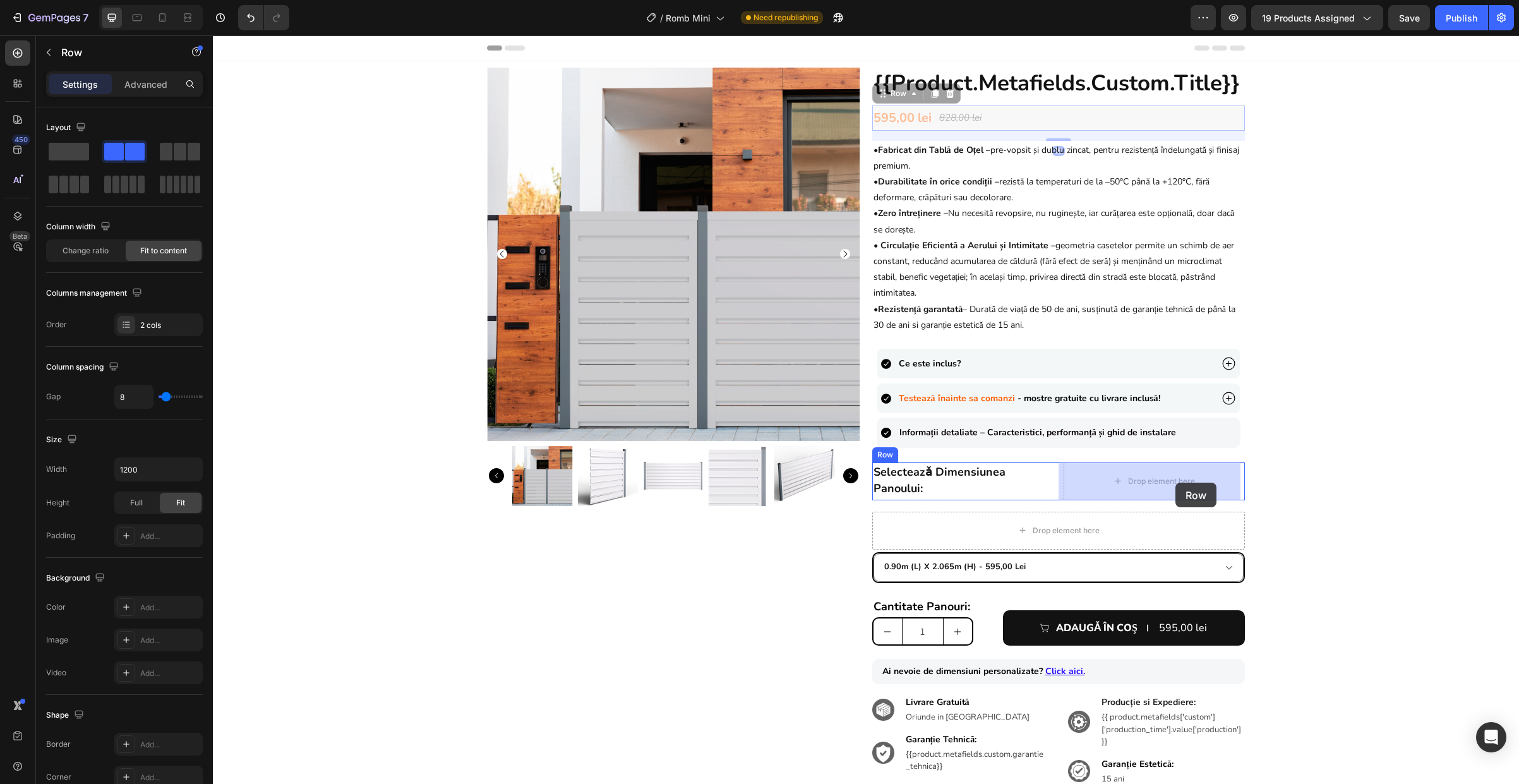
drag, startPoint x: 879, startPoint y: 91, endPoint x: 1175, endPoint y: 482, distance: 490.4
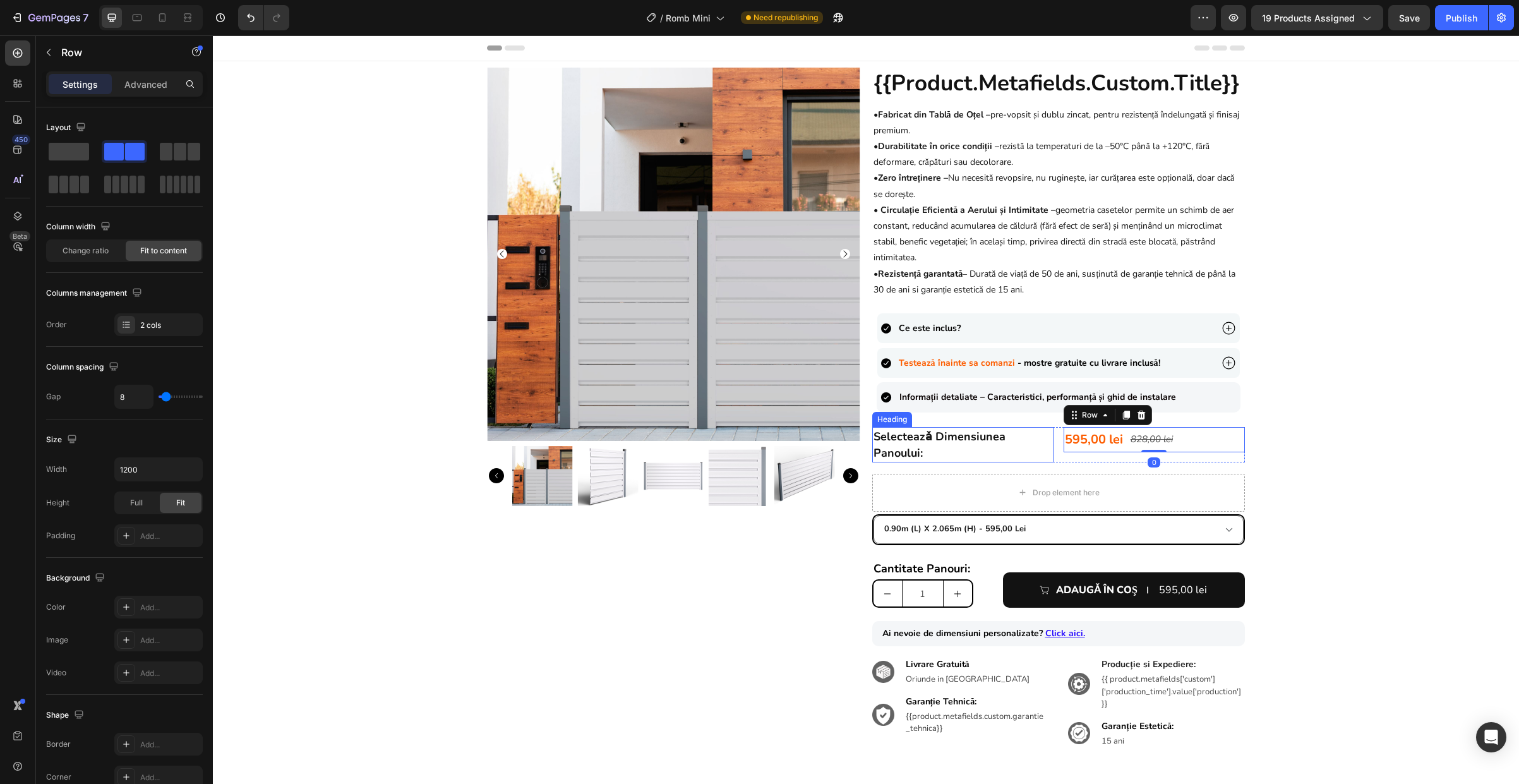
click at [1003, 451] on h2 "selecteazǎ dimensiunea panoului:" at bounding box center [963, 445] width 181 height 36
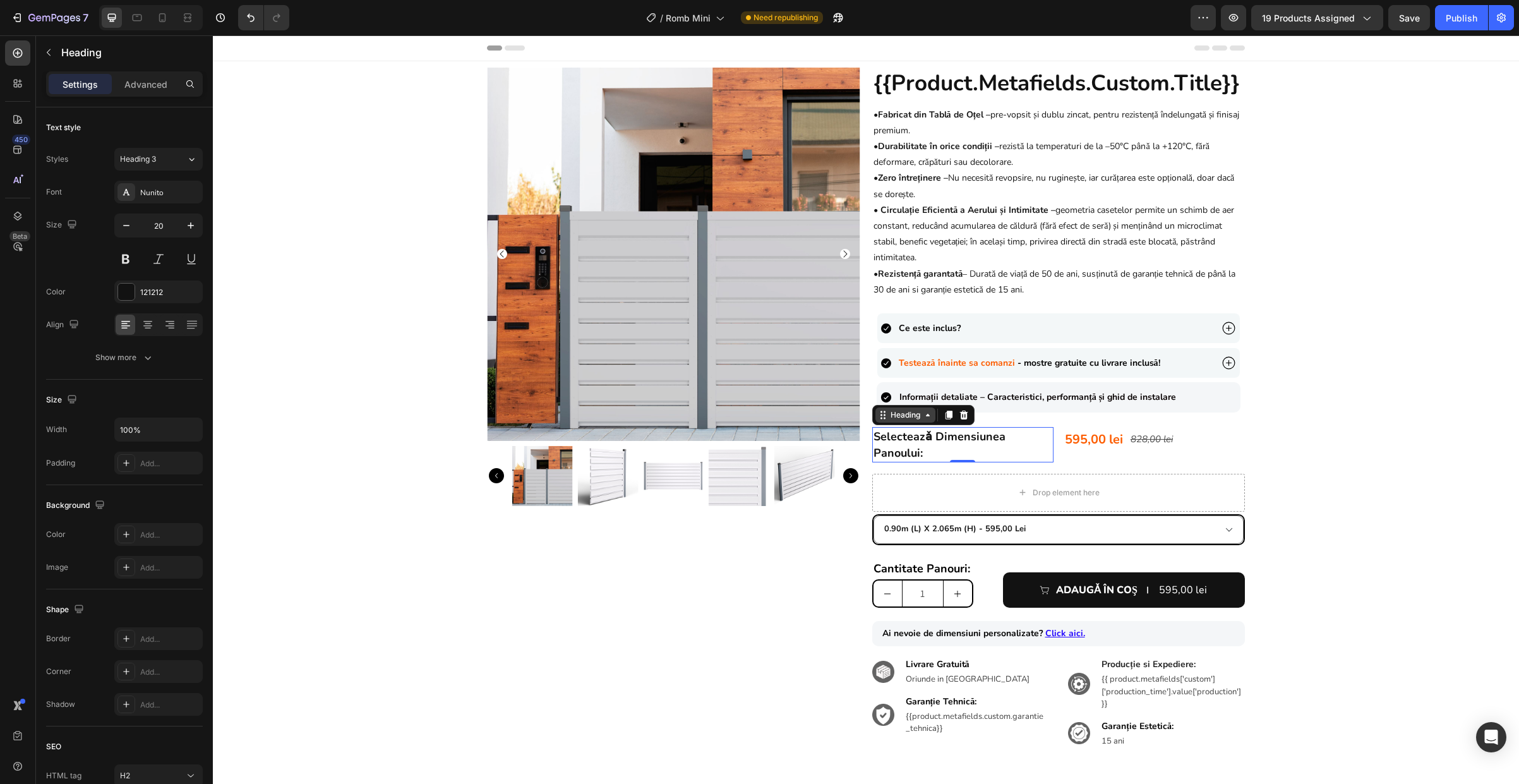
click at [915, 416] on div "Heading" at bounding box center [906, 415] width 35 height 11
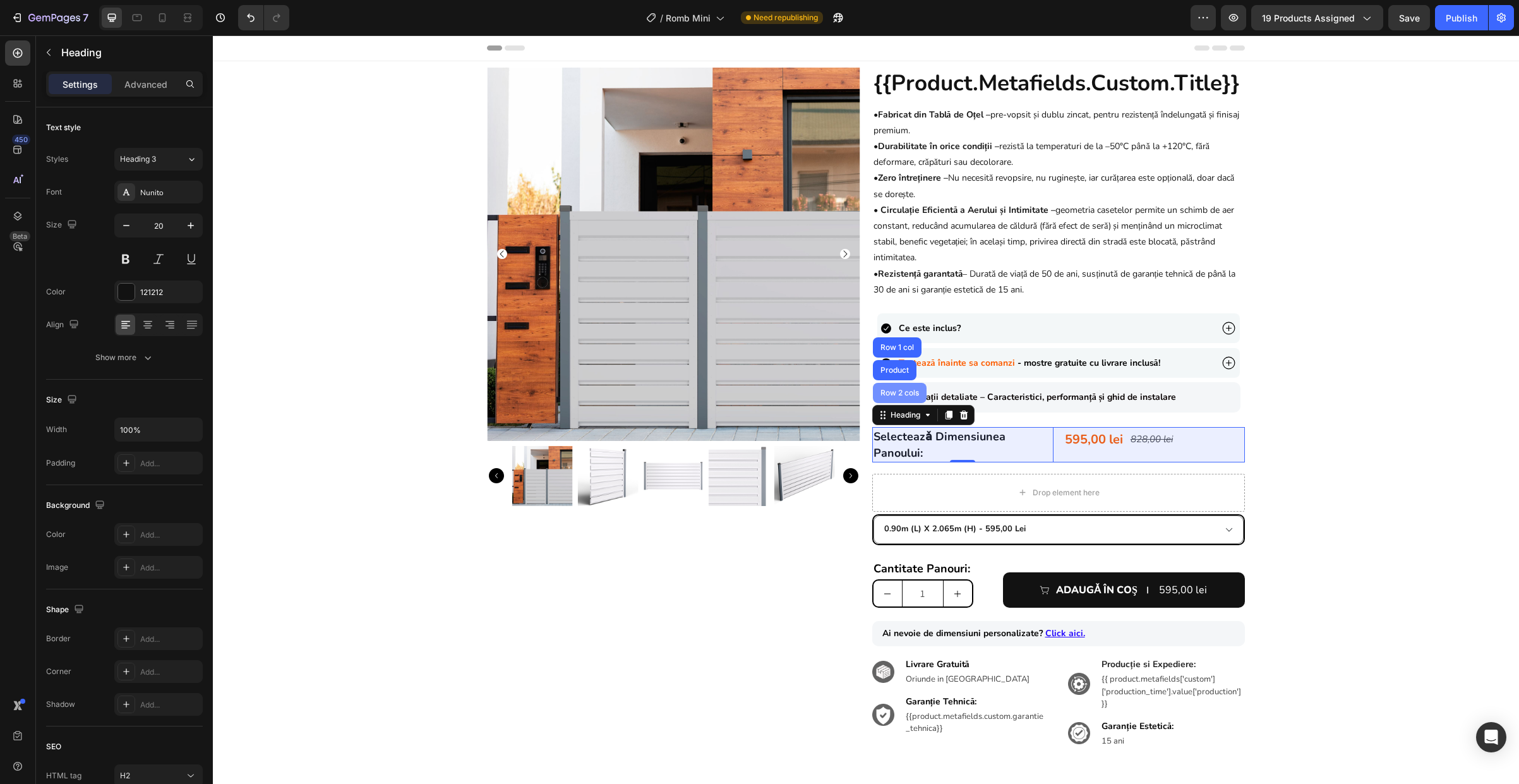
click at [909, 401] on div "Row 2 cols" at bounding box center [899, 392] width 54 height 20
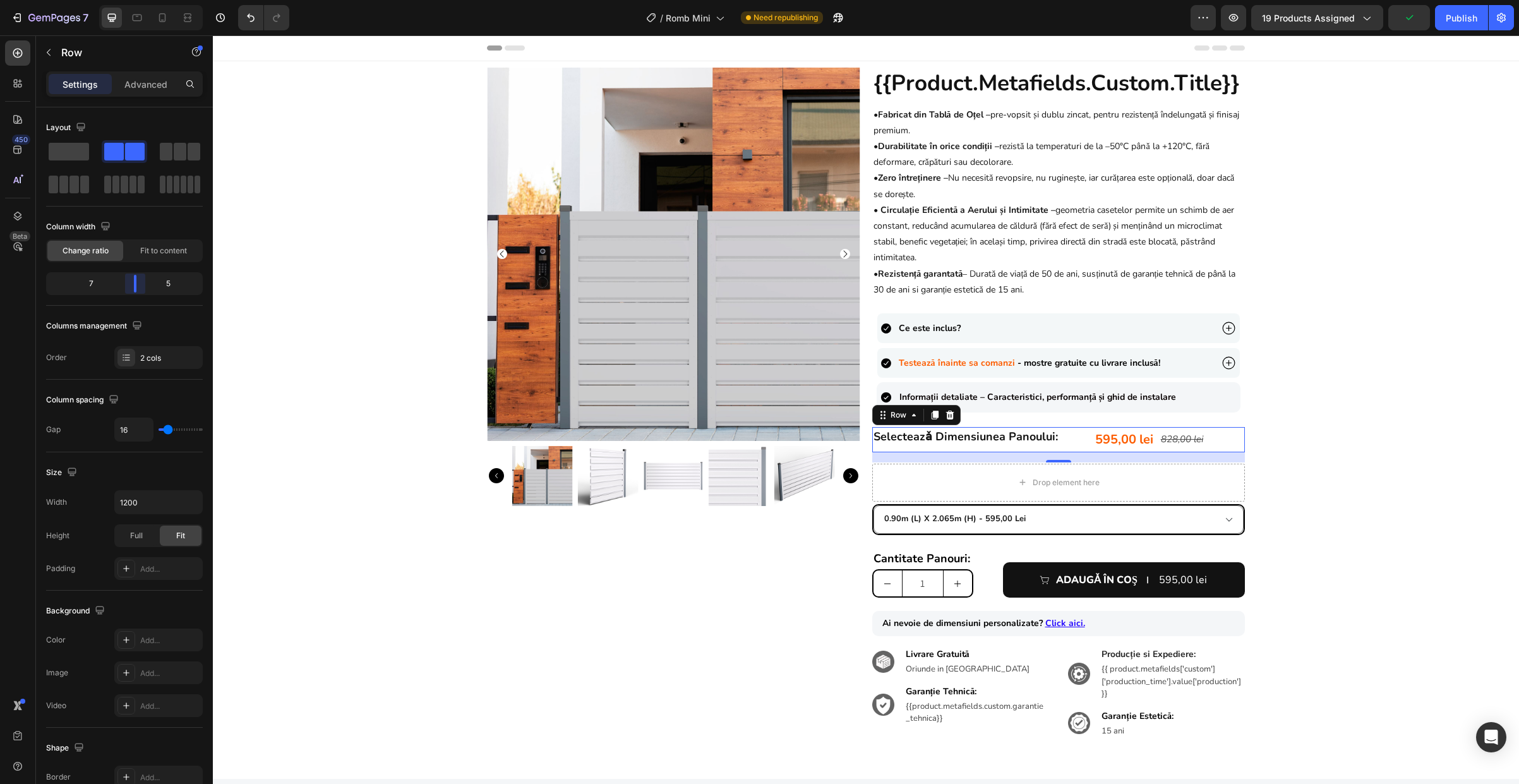
drag, startPoint x: 119, startPoint y: 287, endPoint x: 655, endPoint y: 355, distance: 540.3
click at [137, 0] on body "7 Version history / Romb Mini Need republishing Preview 19 products assigned Pu…" at bounding box center [759, 0] width 1519 height 0
click at [1208, 439] on div "595,00 lei Product Price Product Price 828,00 lei Product Price Product Price R…" at bounding box center [1169, 440] width 151 height 25
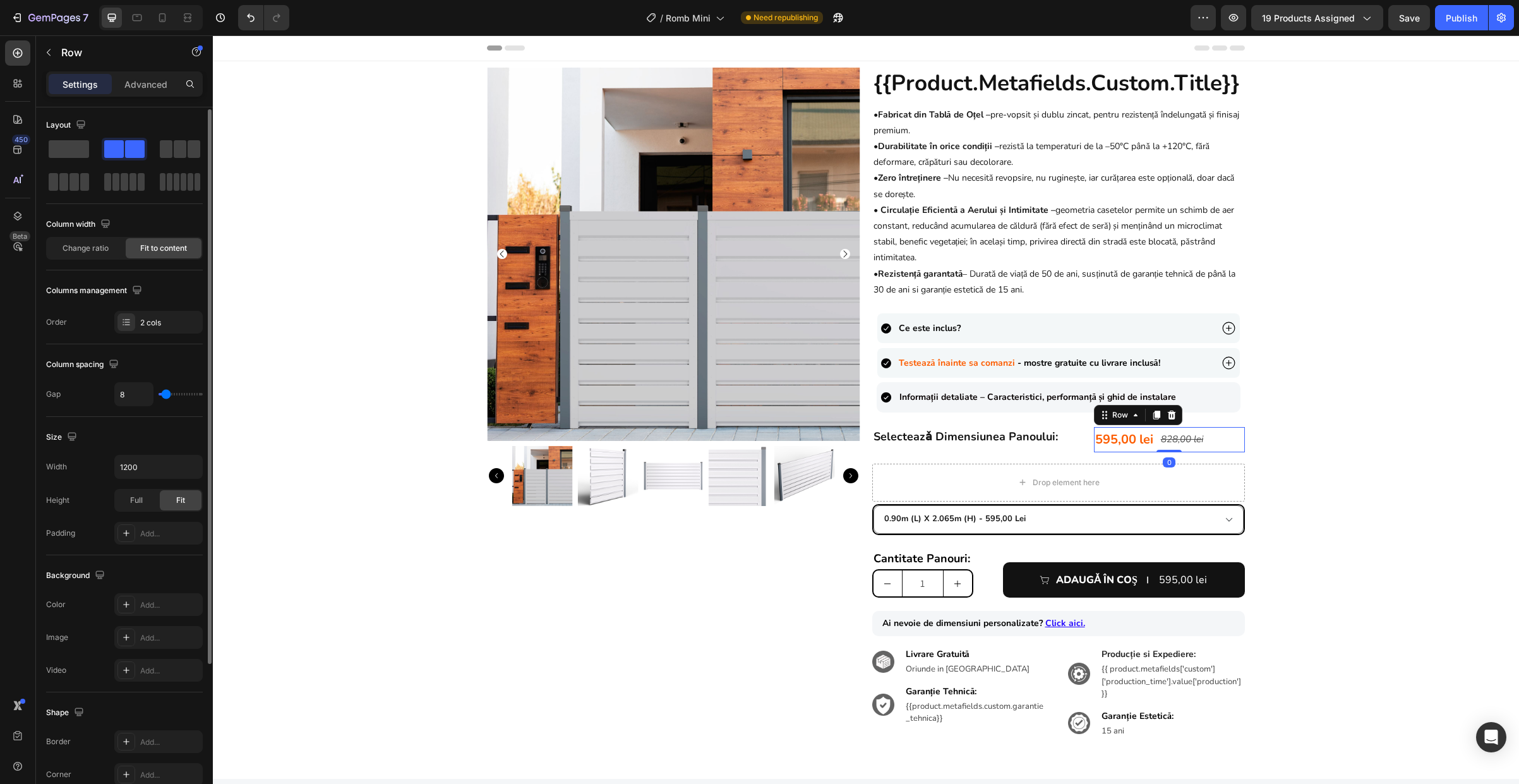
scroll to position [202, 0]
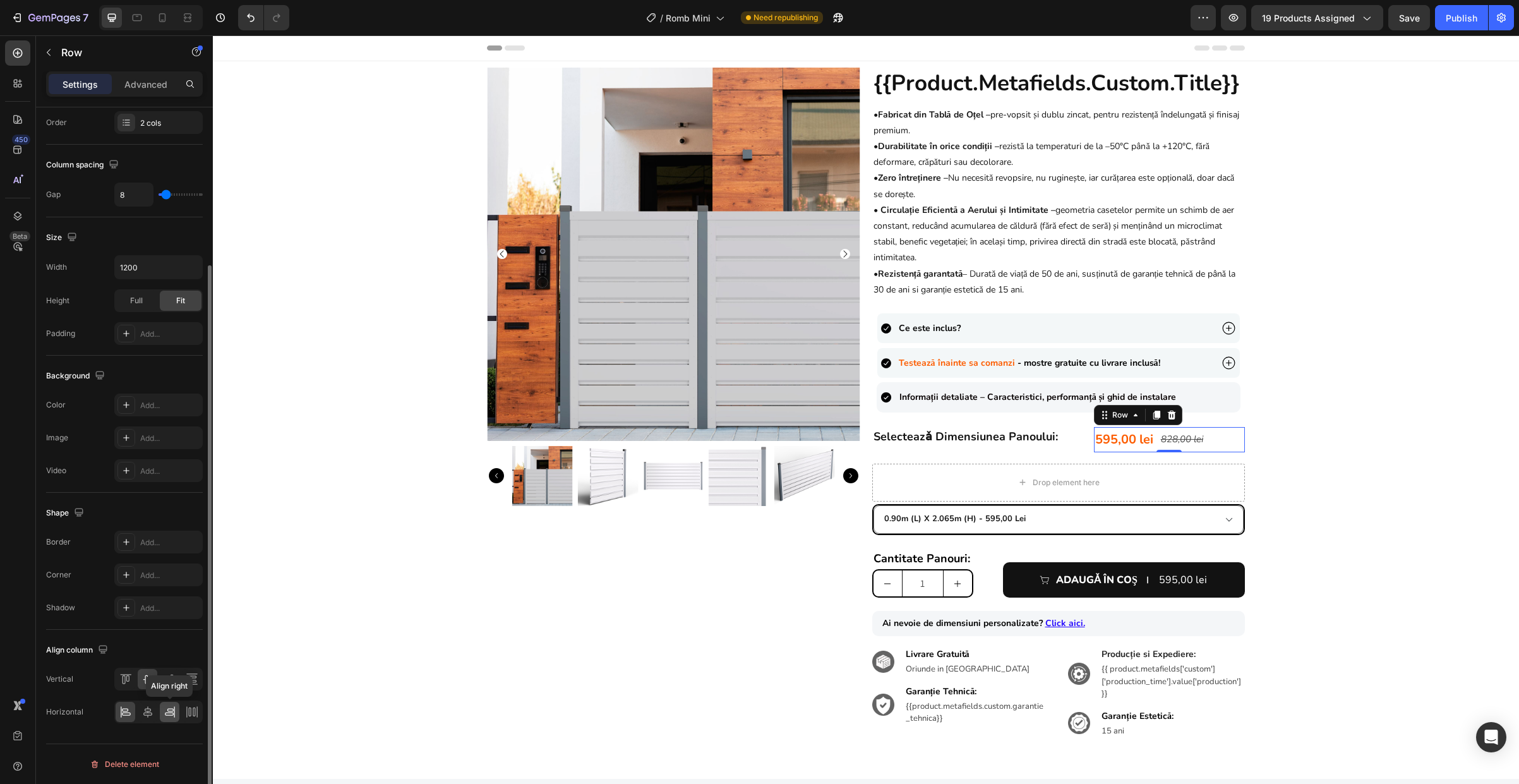
click at [173, 716] on icon at bounding box center [170, 712] width 13 height 13
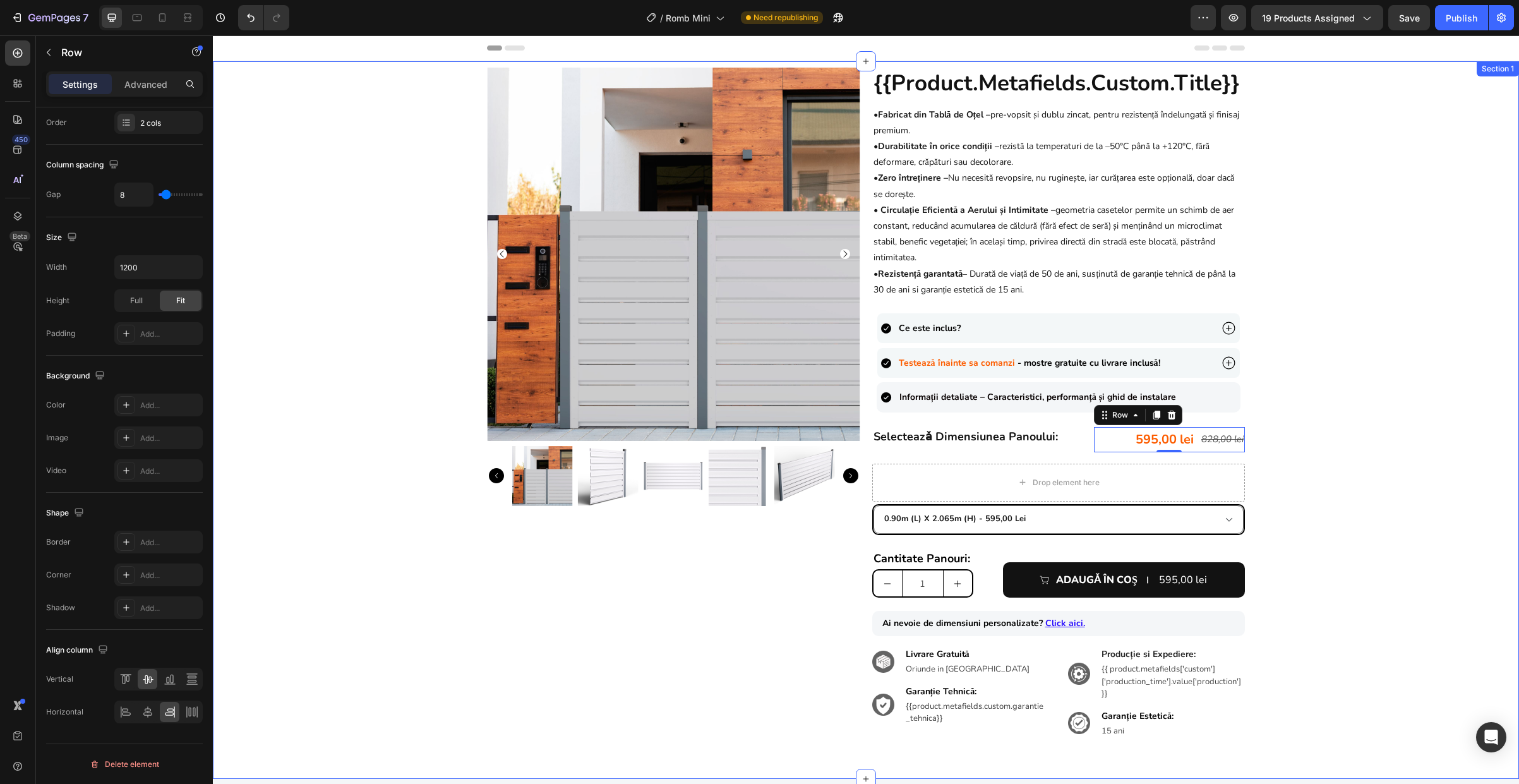
click at [1283, 461] on div "Product Images {{product.metafields.custom.title}} Heading • Fabricat din Tablă…" at bounding box center [866, 413] width 1306 height 691
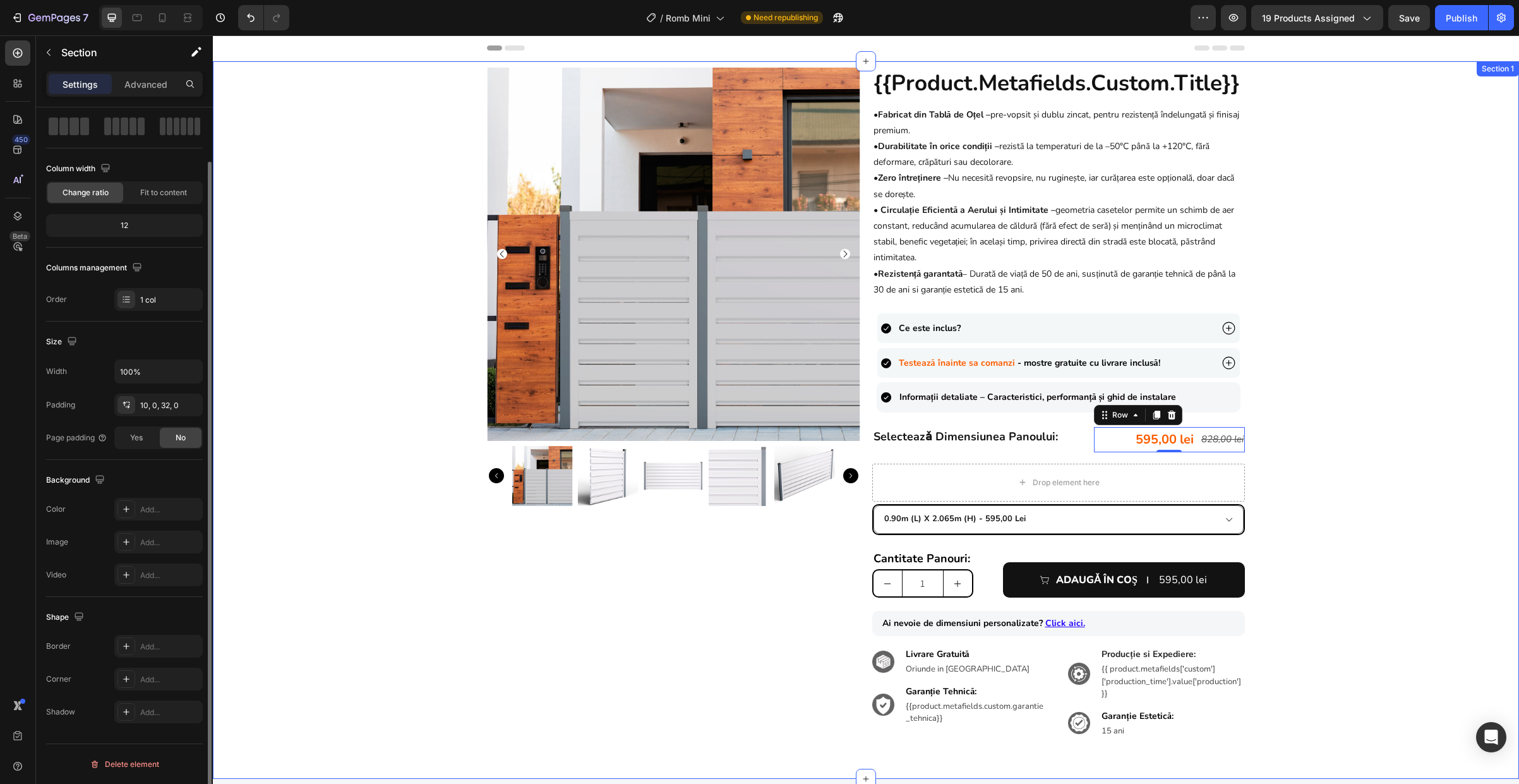
scroll to position [0, 0]
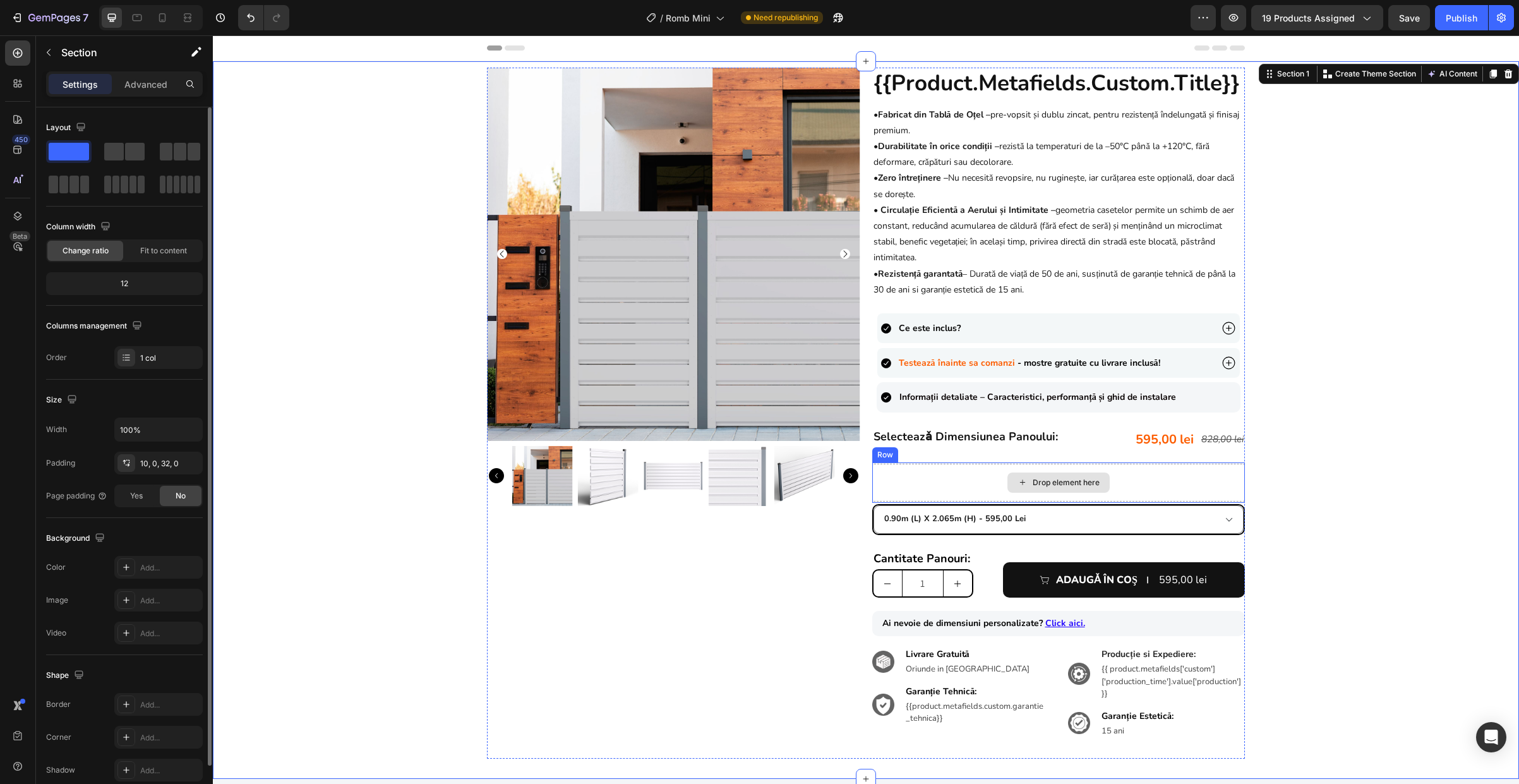
click at [1105, 471] on div "Drop element here" at bounding box center [1059, 482] width 374 height 38
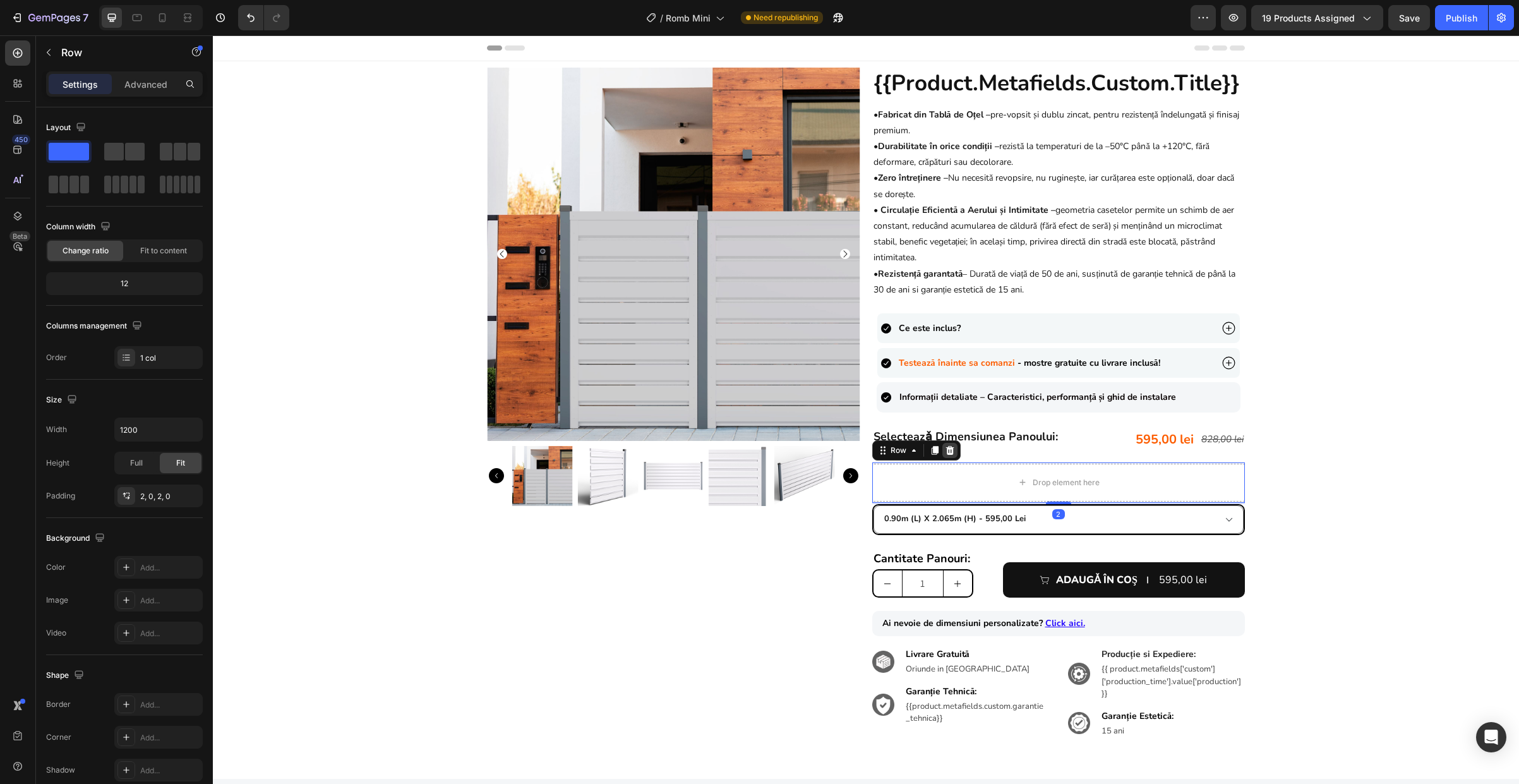
click at [946, 446] on icon at bounding box center [950, 450] width 10 height 10
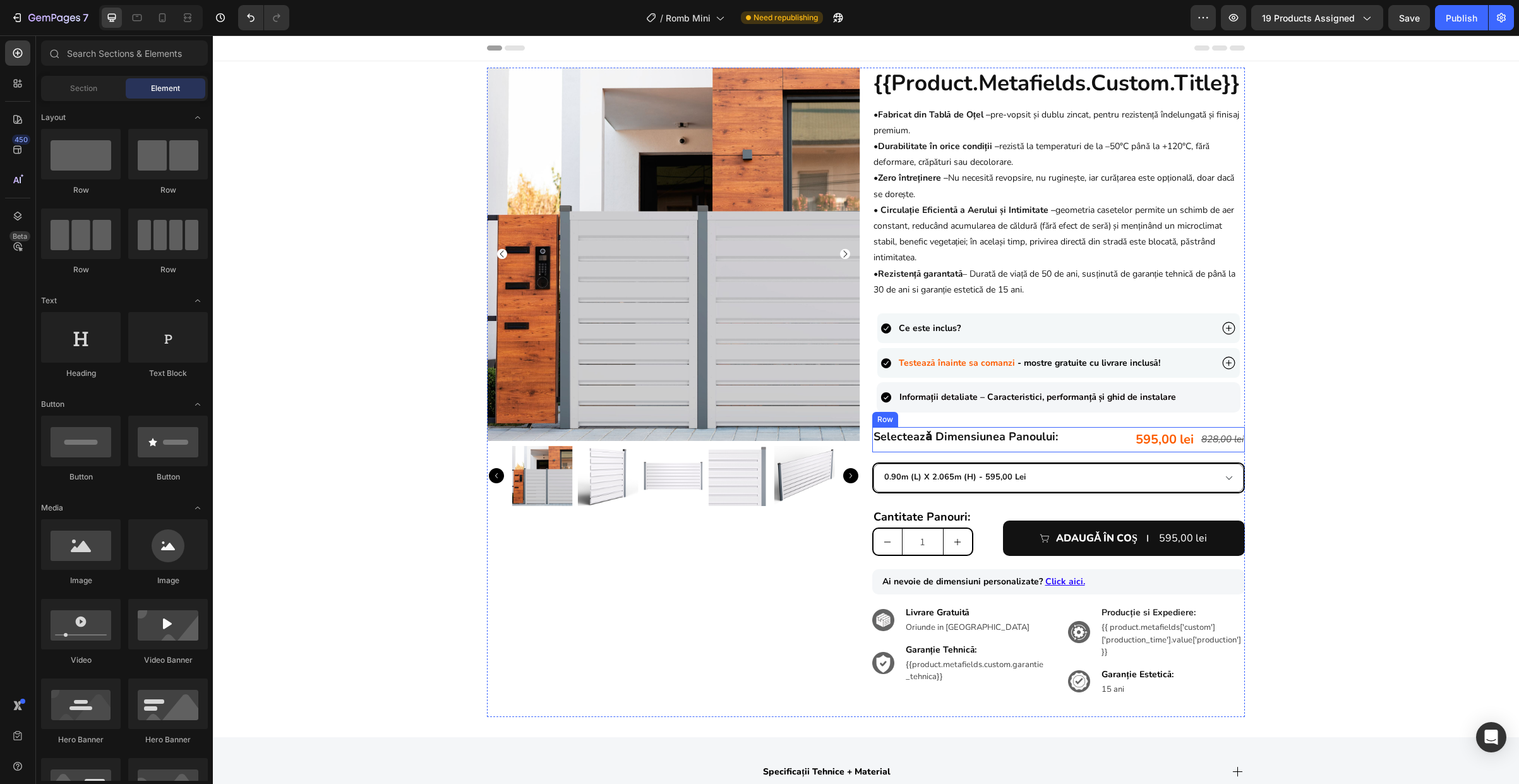
click at [1029, 449] on div "selecteazǎ dimensiunea panoului: Heading" at bounding box center [978, 440] width 212 height 25
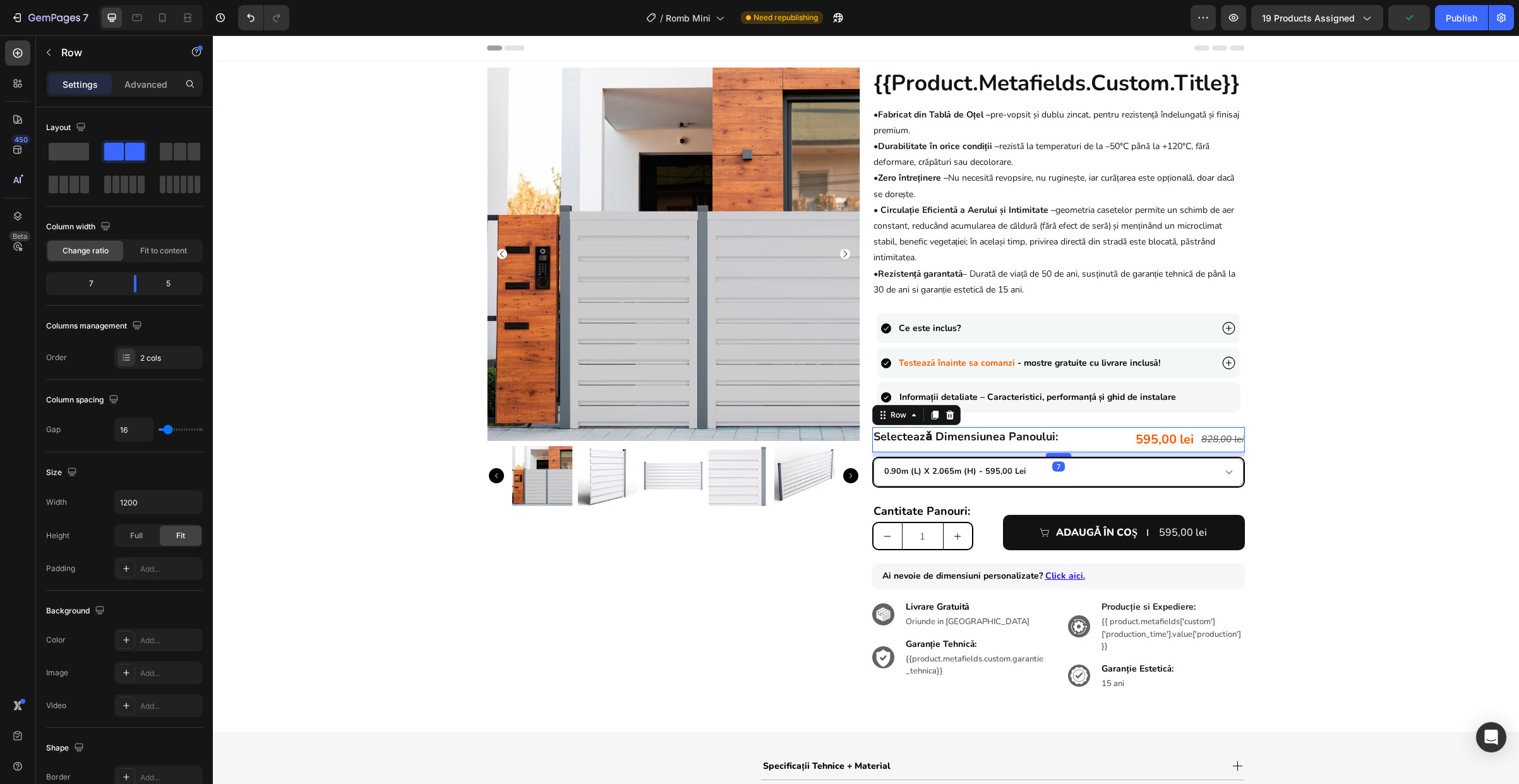
click at [1065, 455] on div at bounding box center [1059, 454] width 25 height 3
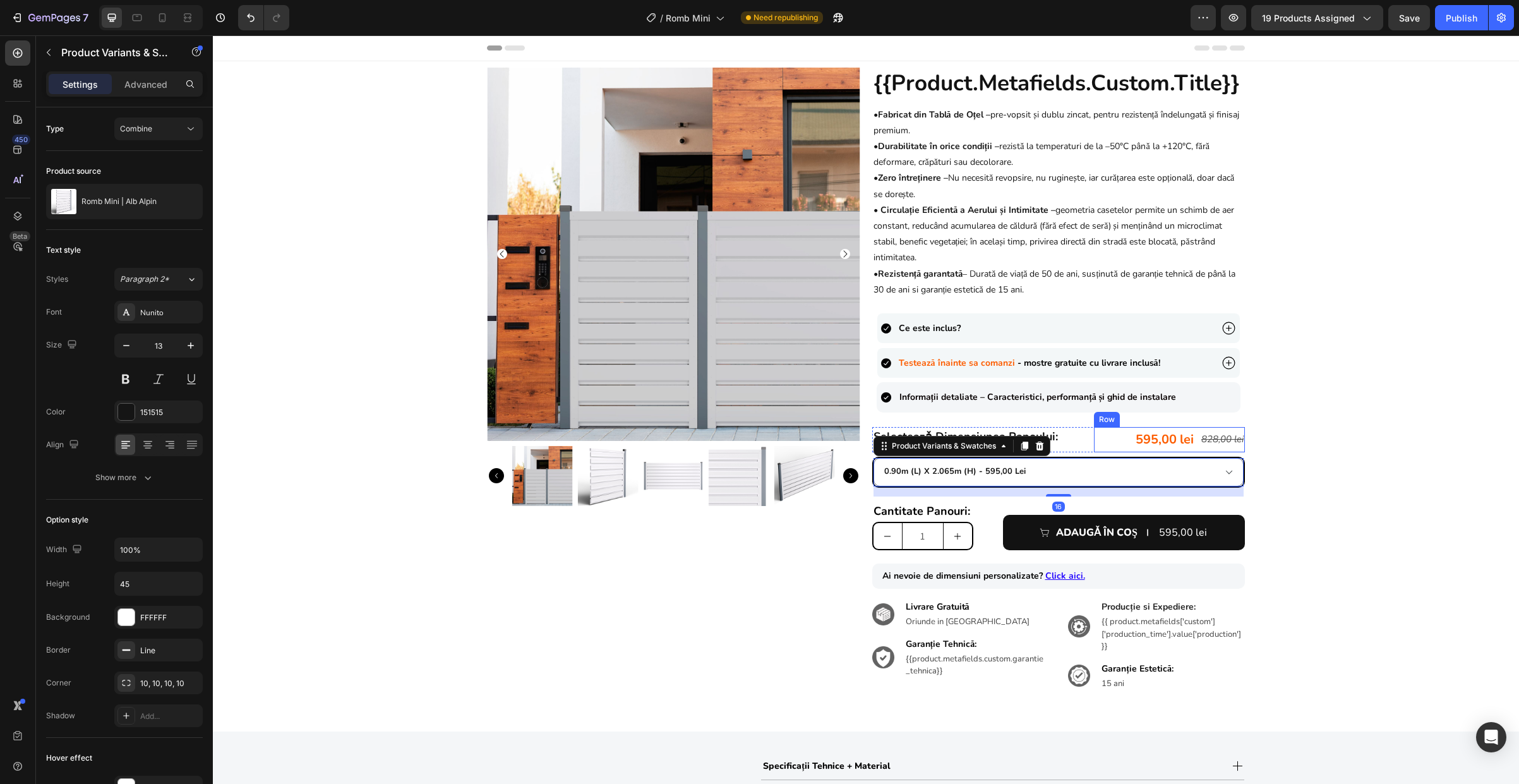
click at [1087, 442] on div "selecteazǎ dimensiunea panoului: Heading 595,00 lei Product Price Product Price…" at bounding box center [1059, 440] width 374 height 25
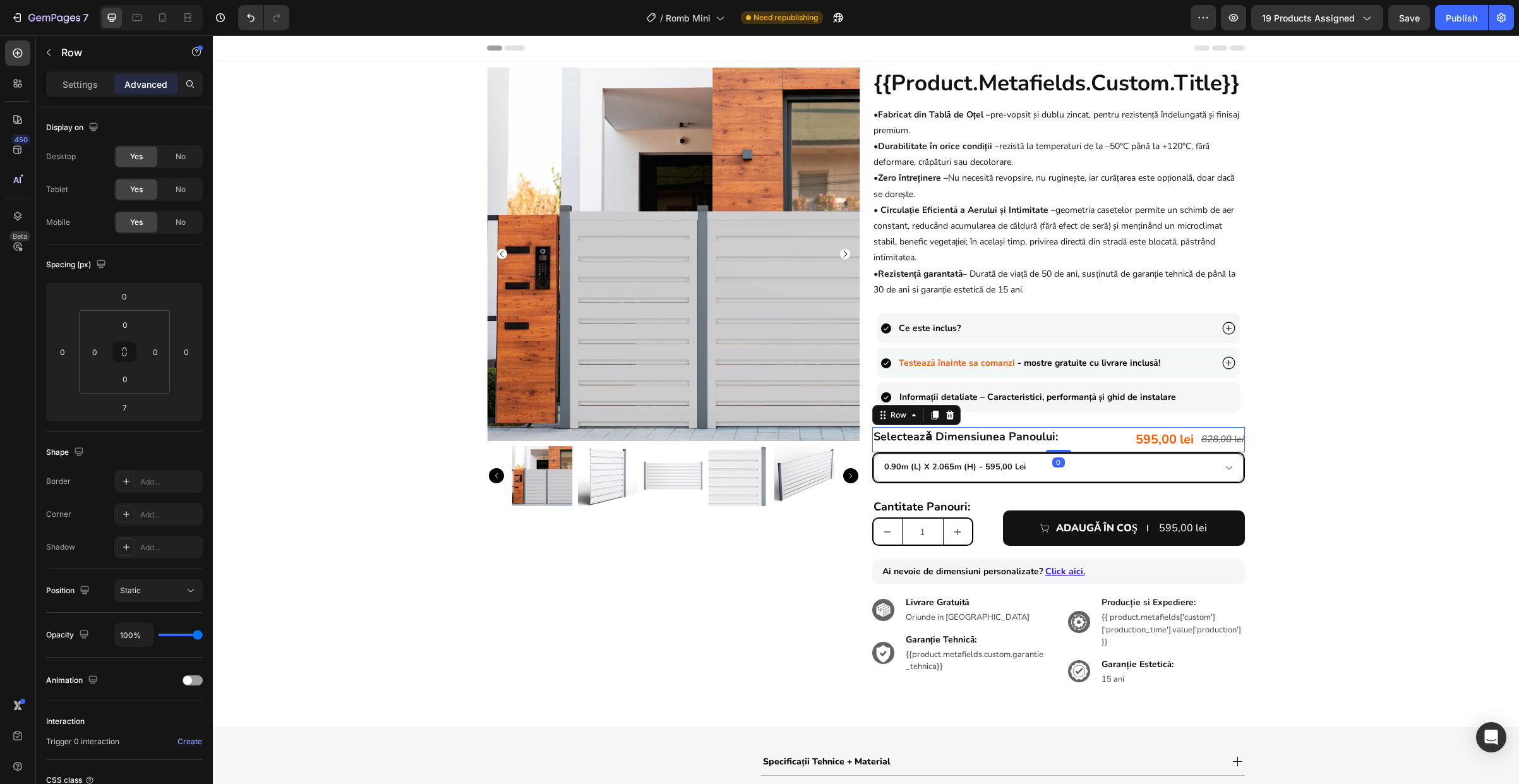
drag, startPoint x: 1059, startPoint y: 454, endPoint x: 1059, endPoint y: 445, distance: 9.0
click at [1059, 445] on div "selecteazǎ dimensiunea panoului: Heading 595,00 lei Product Price Product Price…" at bounding box center [1059, 440] width 374 height 25
type input "0"
click at [1214, 435] on div "828,00 lei" at bounding box center [1223, 439] width 45 height 20
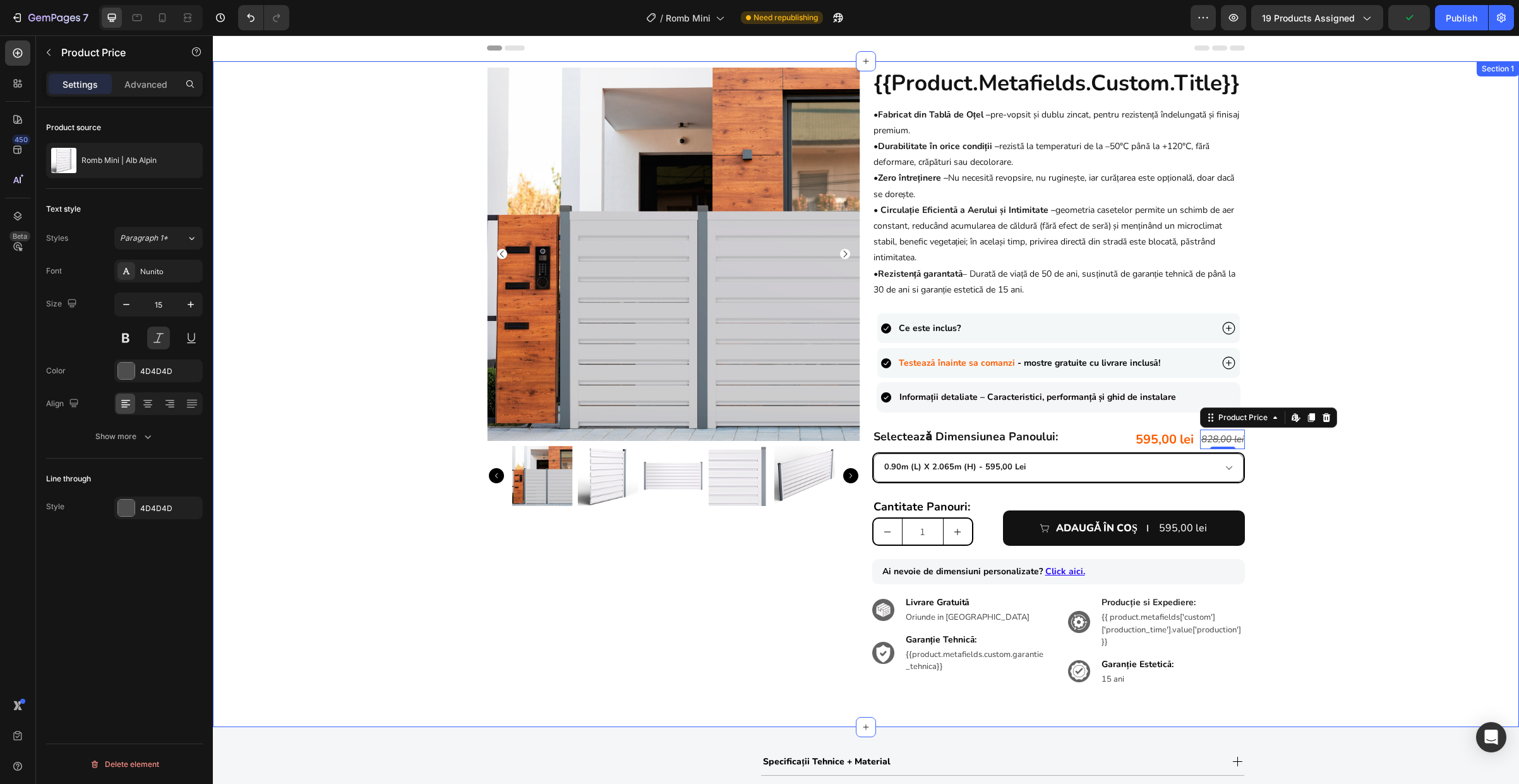
click at [1341, 351] on div "Product Images {{product.metafields.custom.title}} Heading • Fabricat din Tablă…" at bounding box center [866, 387] width 1306 height 639
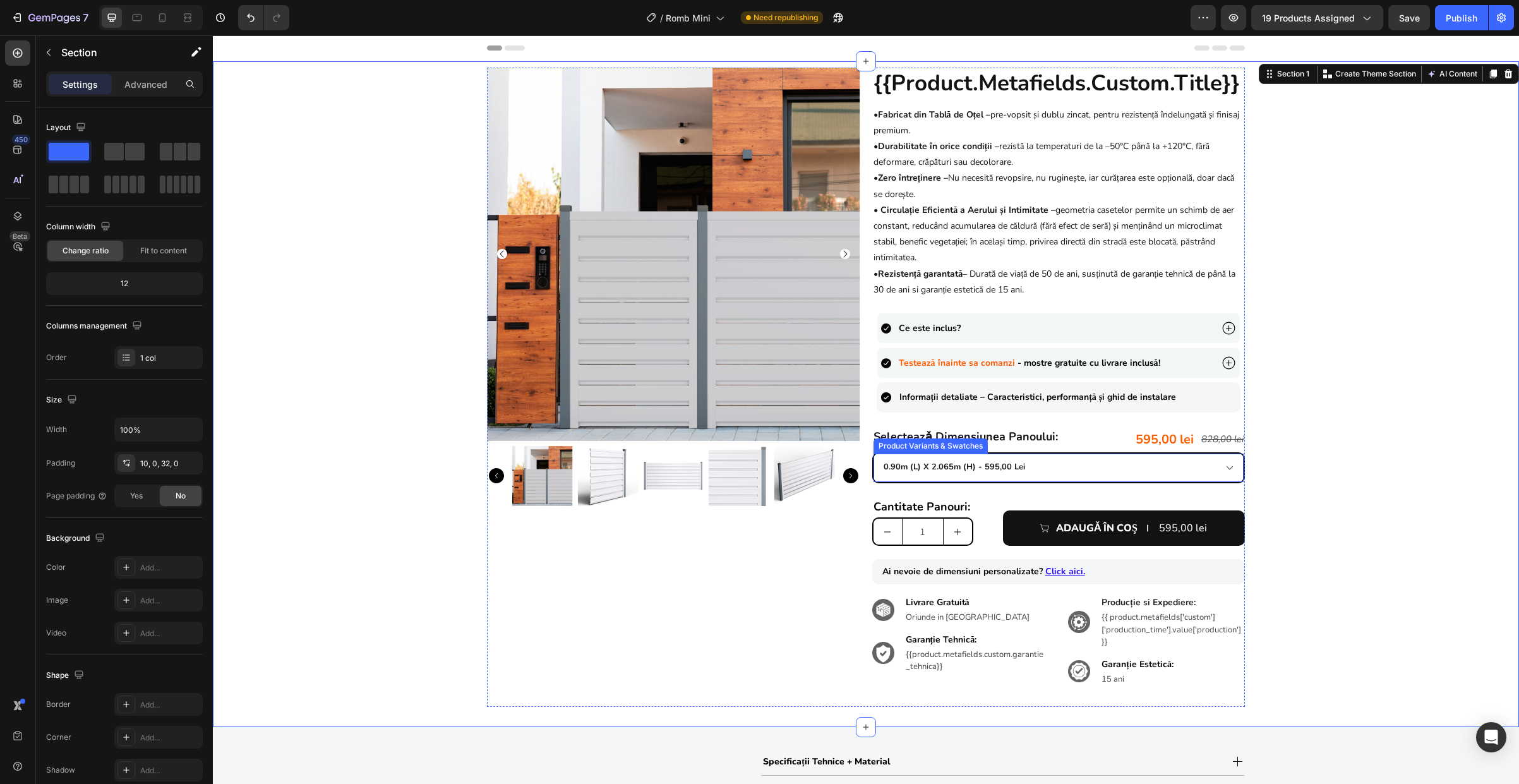
click at [908, 480] on select "0.90m (l) x 2.065m (h) - 595,00 lei 1.0m (l) x 1.855m (h) - 585,00 lei 1.0m (l)…" at bounding box center [1059, 468] width 371 height 29
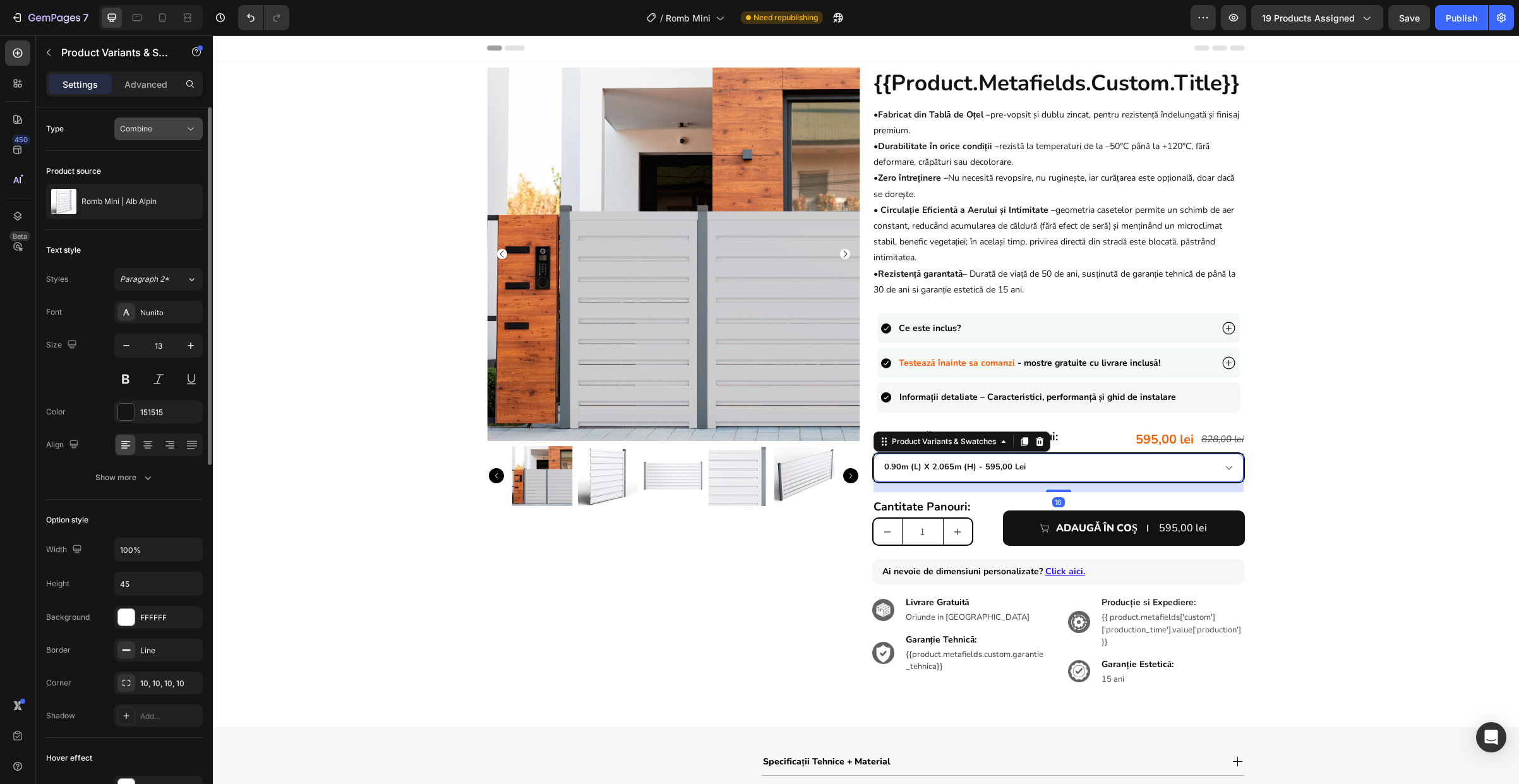
click at [154, 132] on div "Combine" at bounding box center [152, 129] width 64 height 11
click at [159, 162] on p "Separated" at bounding box center [155, 160] width 72 height 11
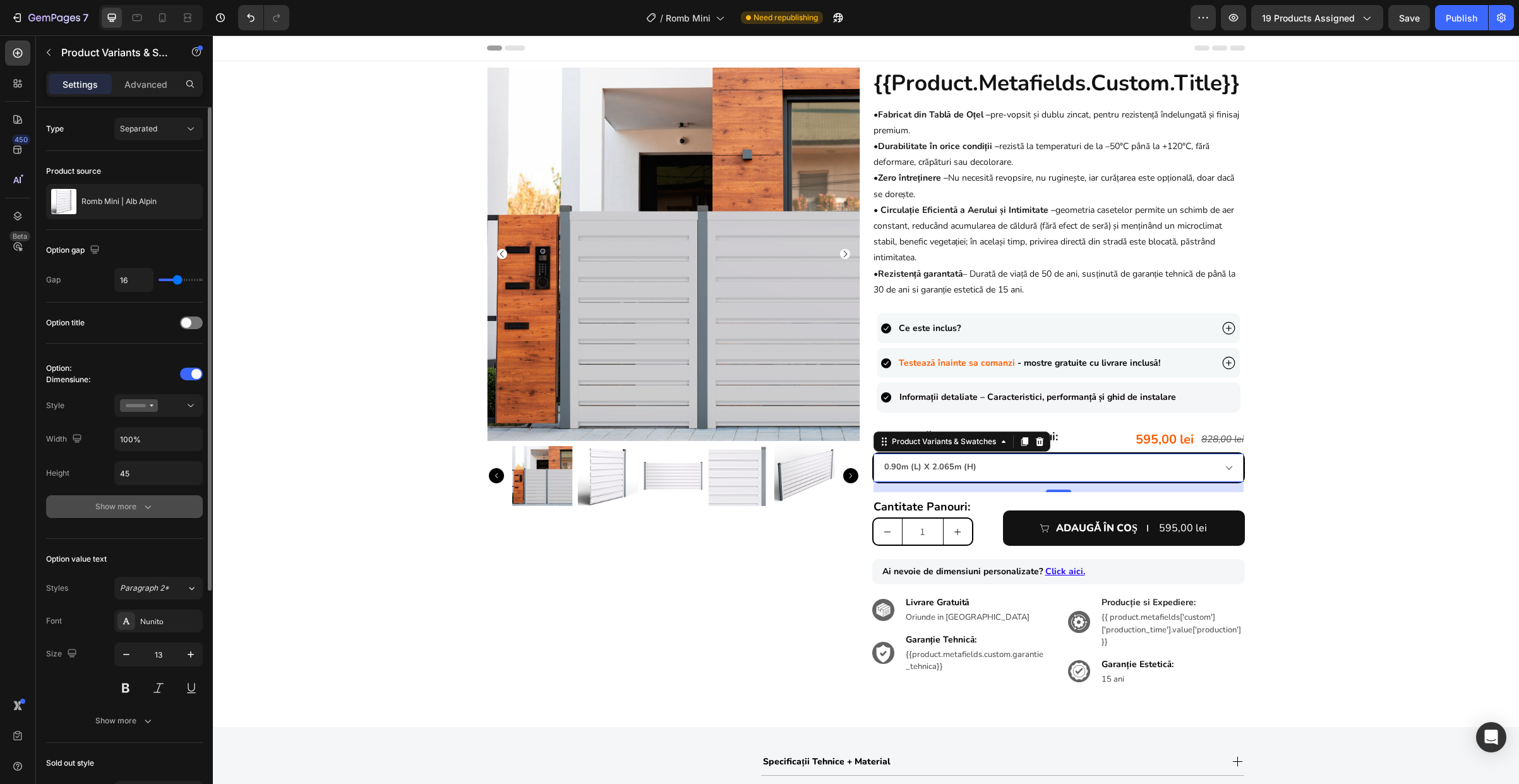
click at [146, 509] on icon "button" at bounding box center [148, 507] width 13 height 13
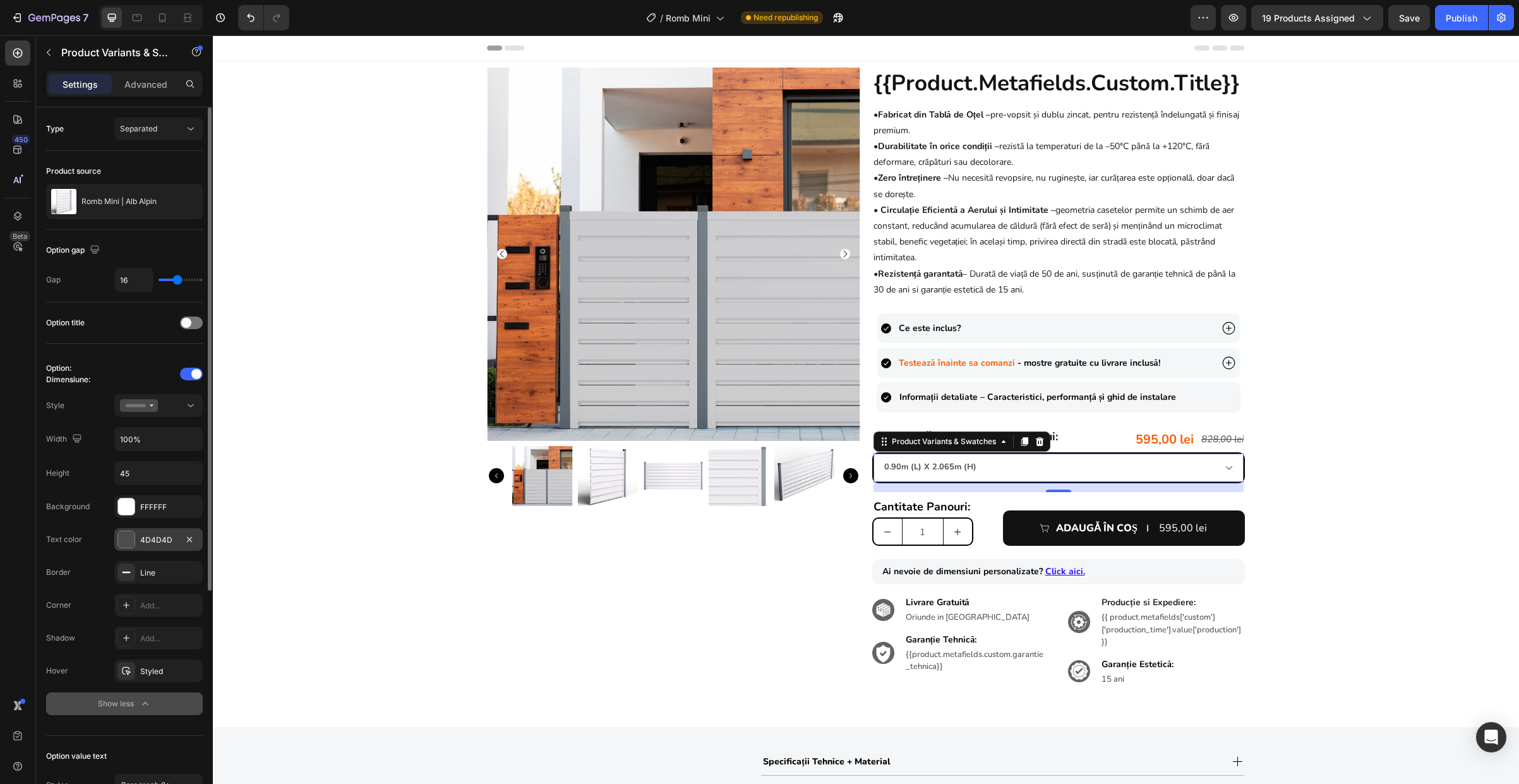
click at [137, 535] on div "4D4D4D" at bounding box center [158, 539] width 89 height 23
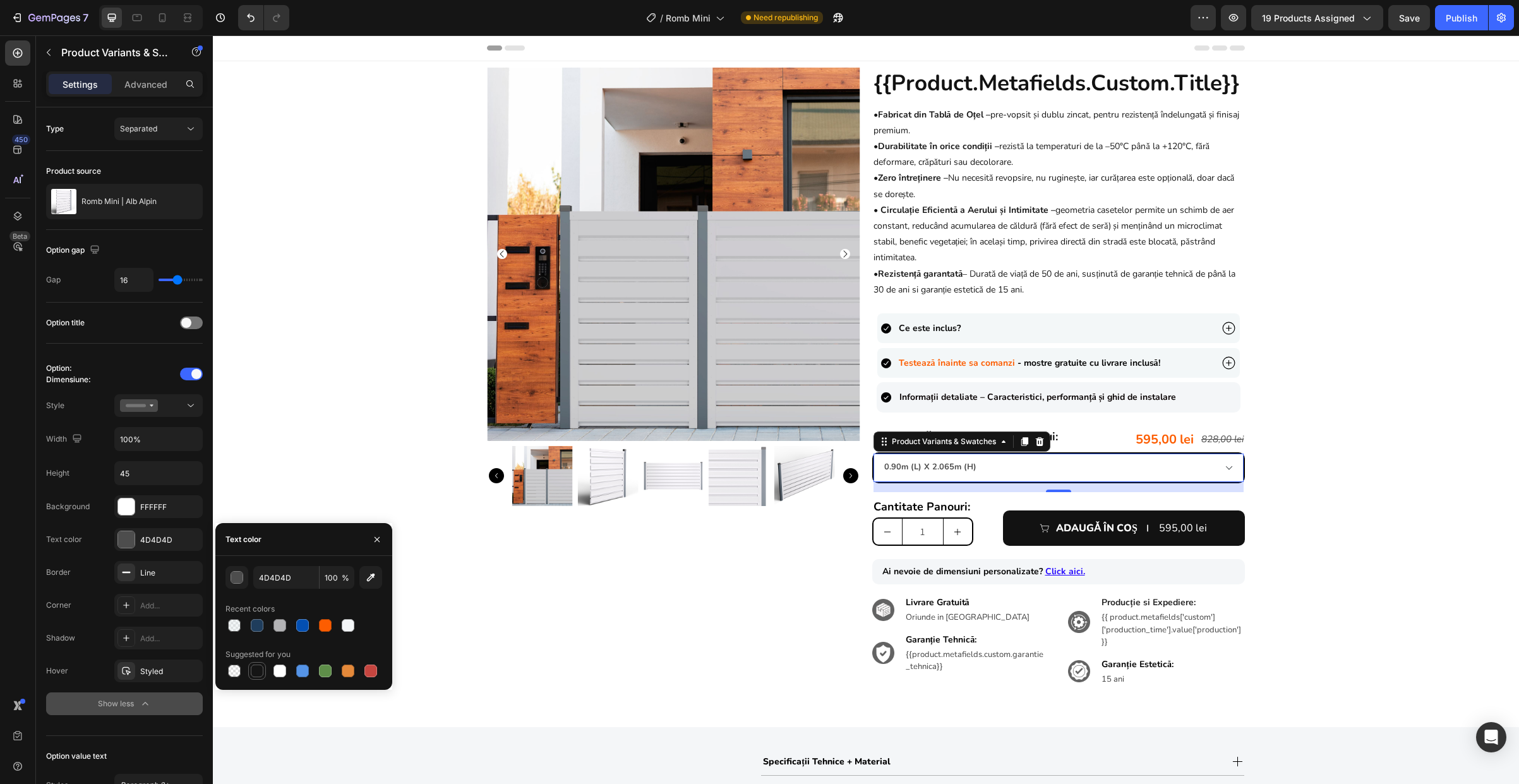
click at [259, 667] on div at bounding box center [257, 670] width 13 height 13
type input "151515"
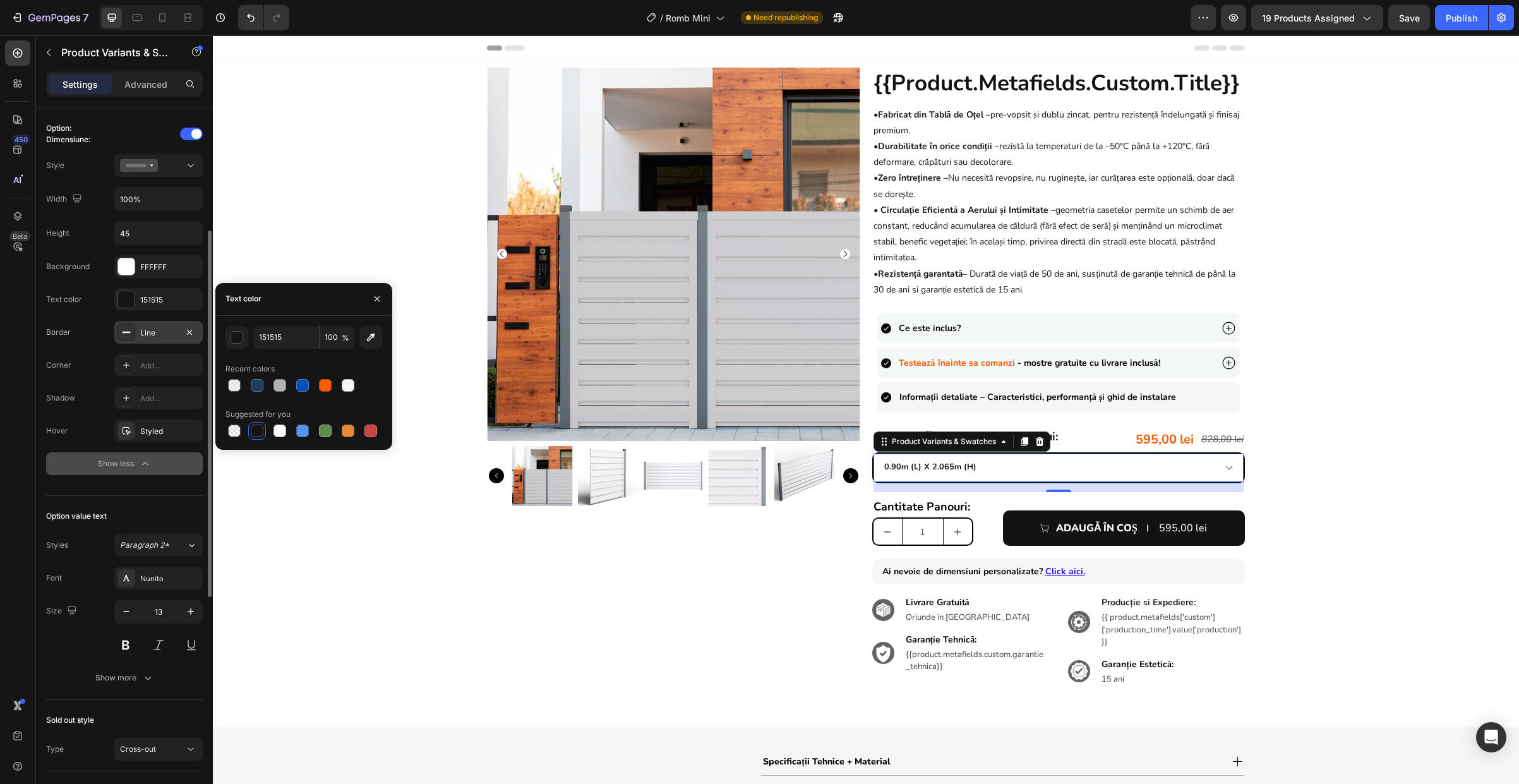
click at [166, 337] on div "Line" at bounding box center [158, 332] width 37 height 11
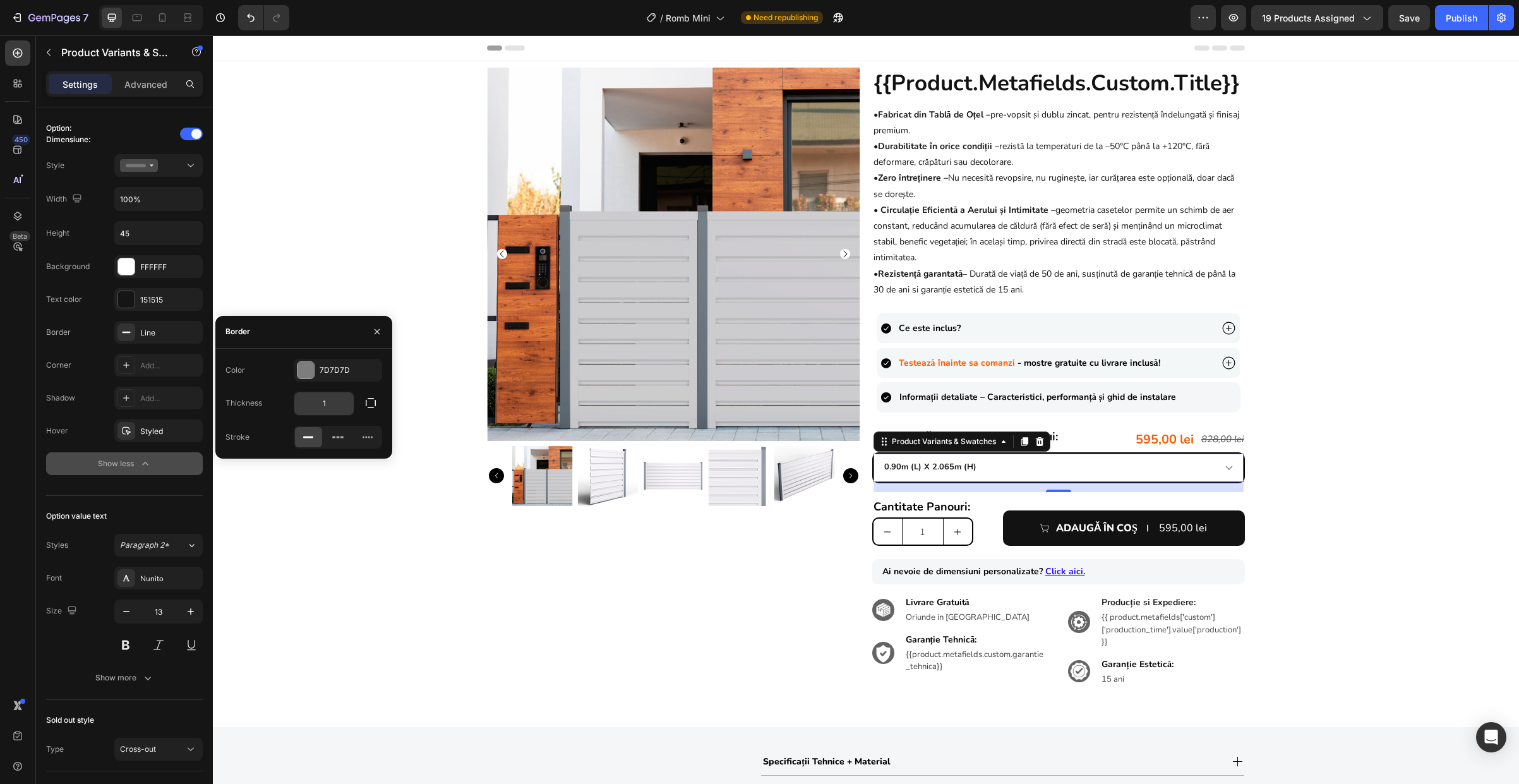
click at [337, 406] on input "1" at bounding box center [323, 403] width 59 height 23
type input "2"
click at [305, 372] on div at bounding box center [306, 370] width 17 height 17
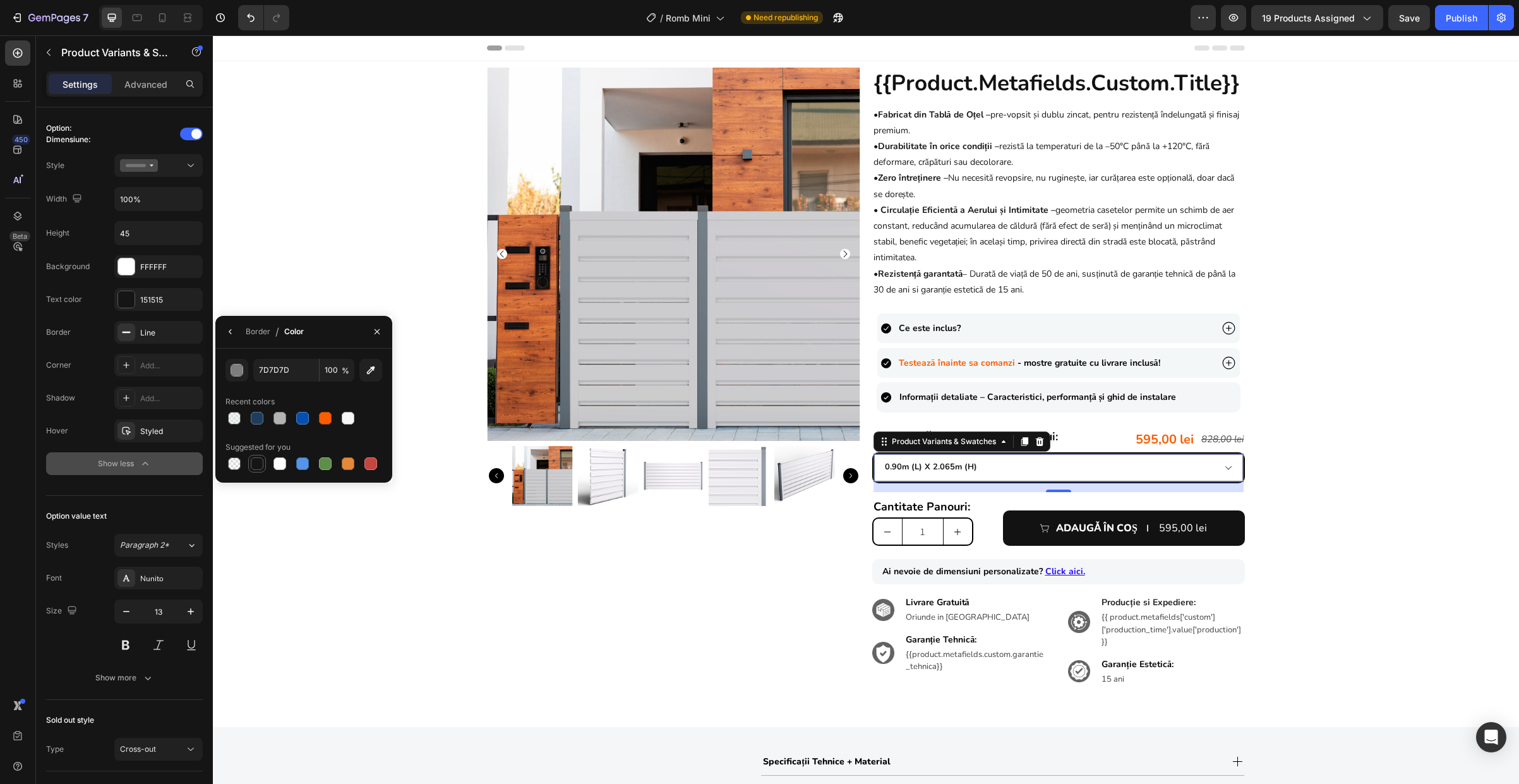
click at [255, 463] on div at bounding box center [257, 463] width 13 height 13
type input "151515"
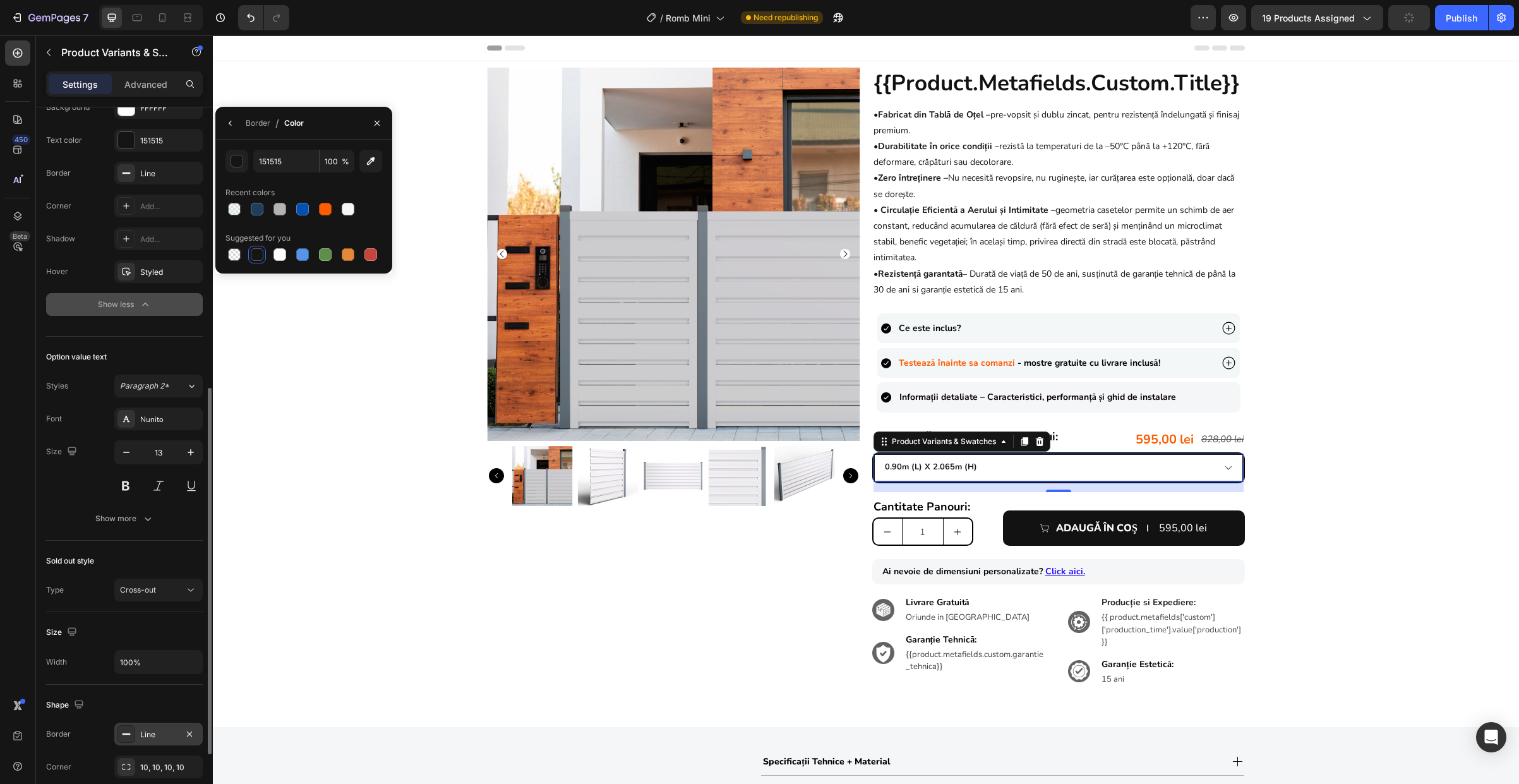
scroll to position [449, 0]
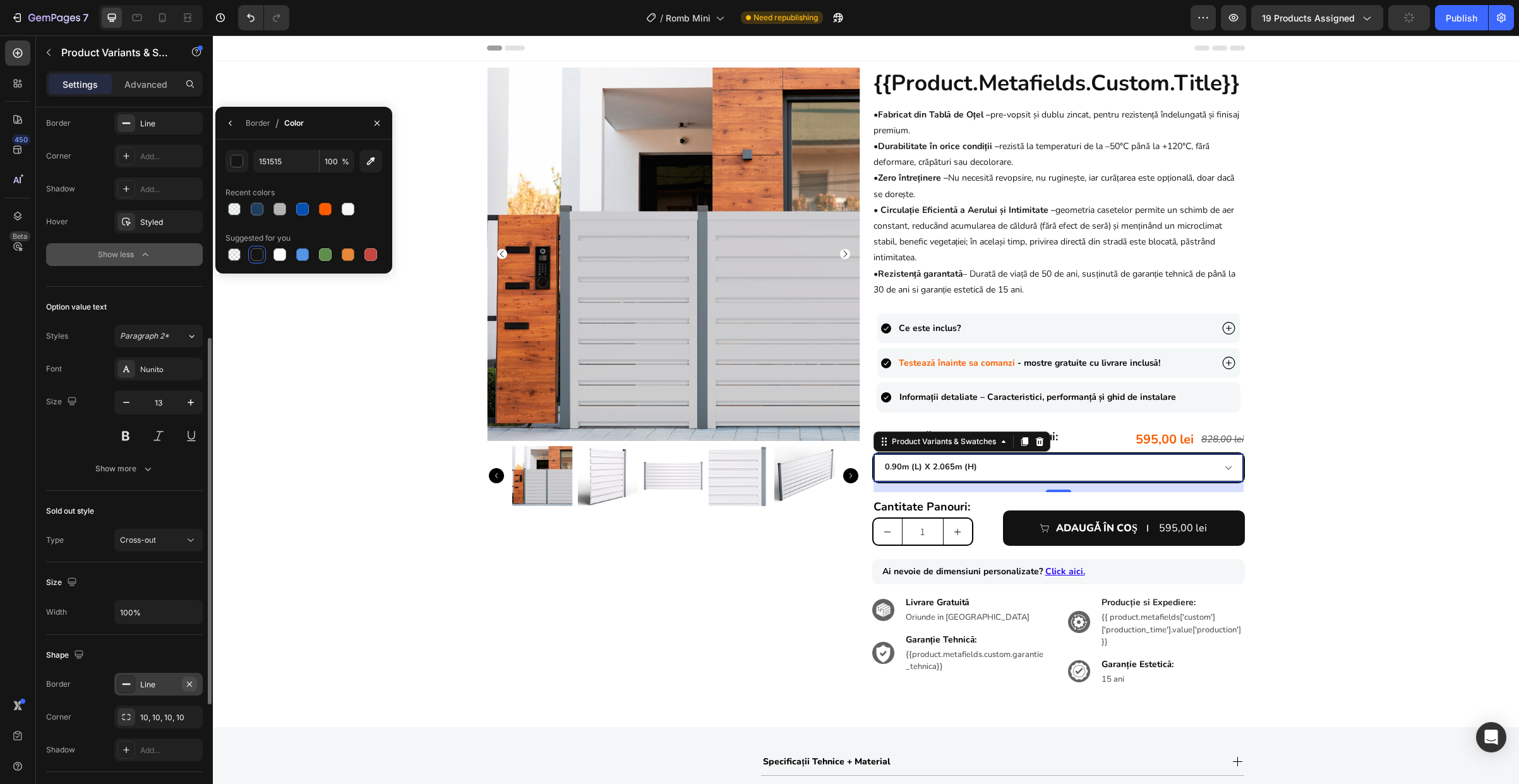
click at [190, 683] on icon "button" at bounding box center [189, 683] width 5 height 5
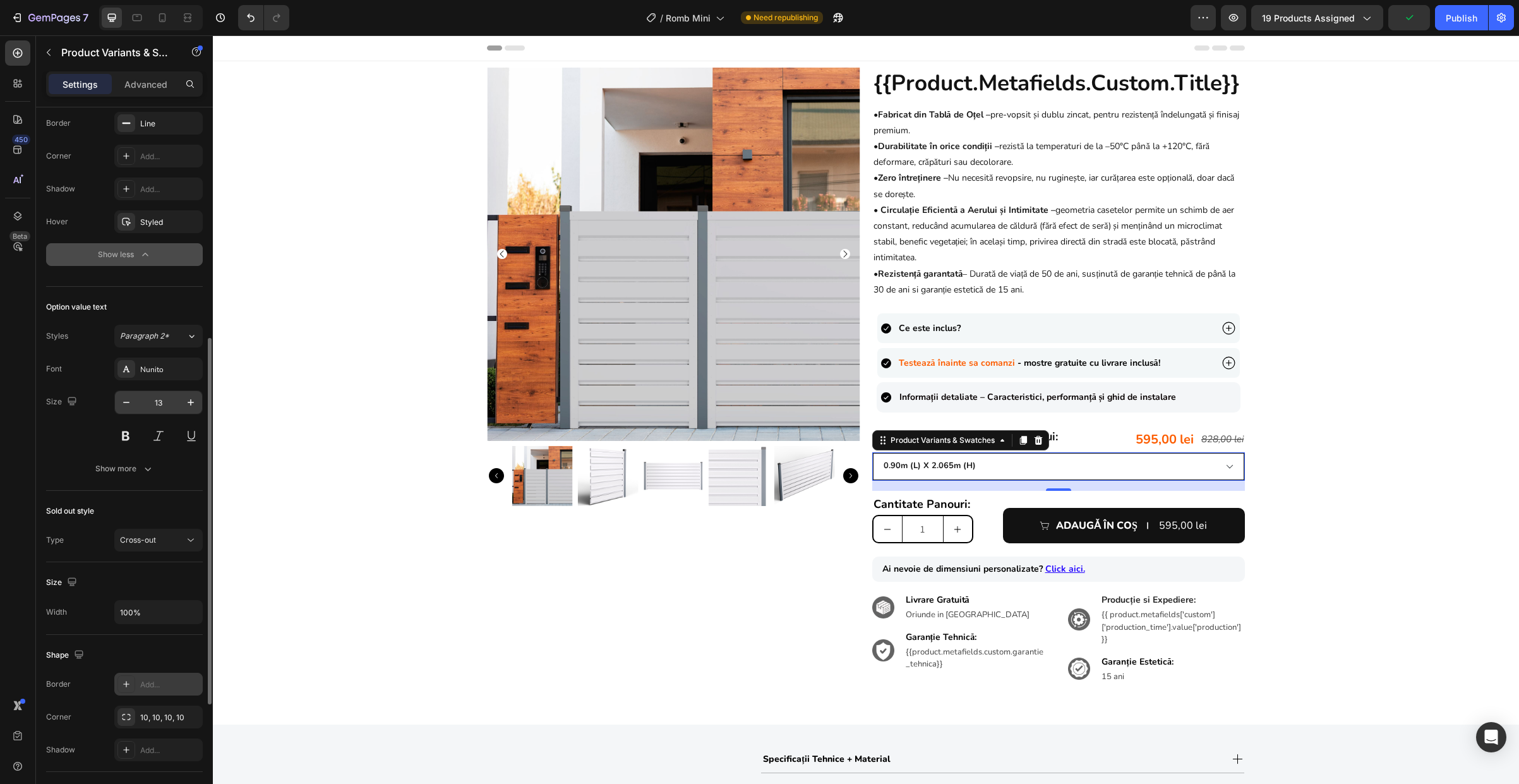
scroll to position [173, 0]
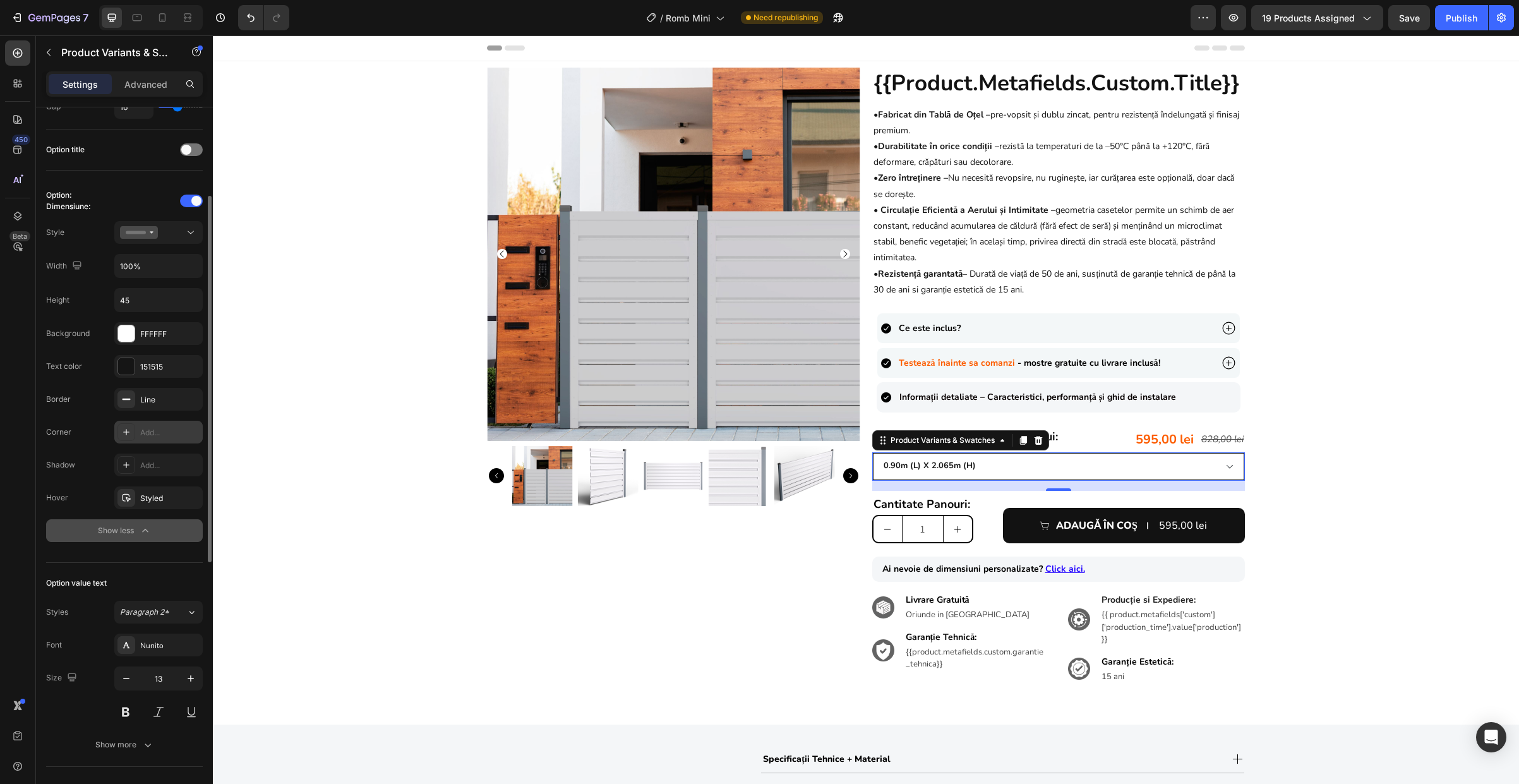
click at [153, 437] on div "Add..." at bounding box center [169, 433] width 59 height 11
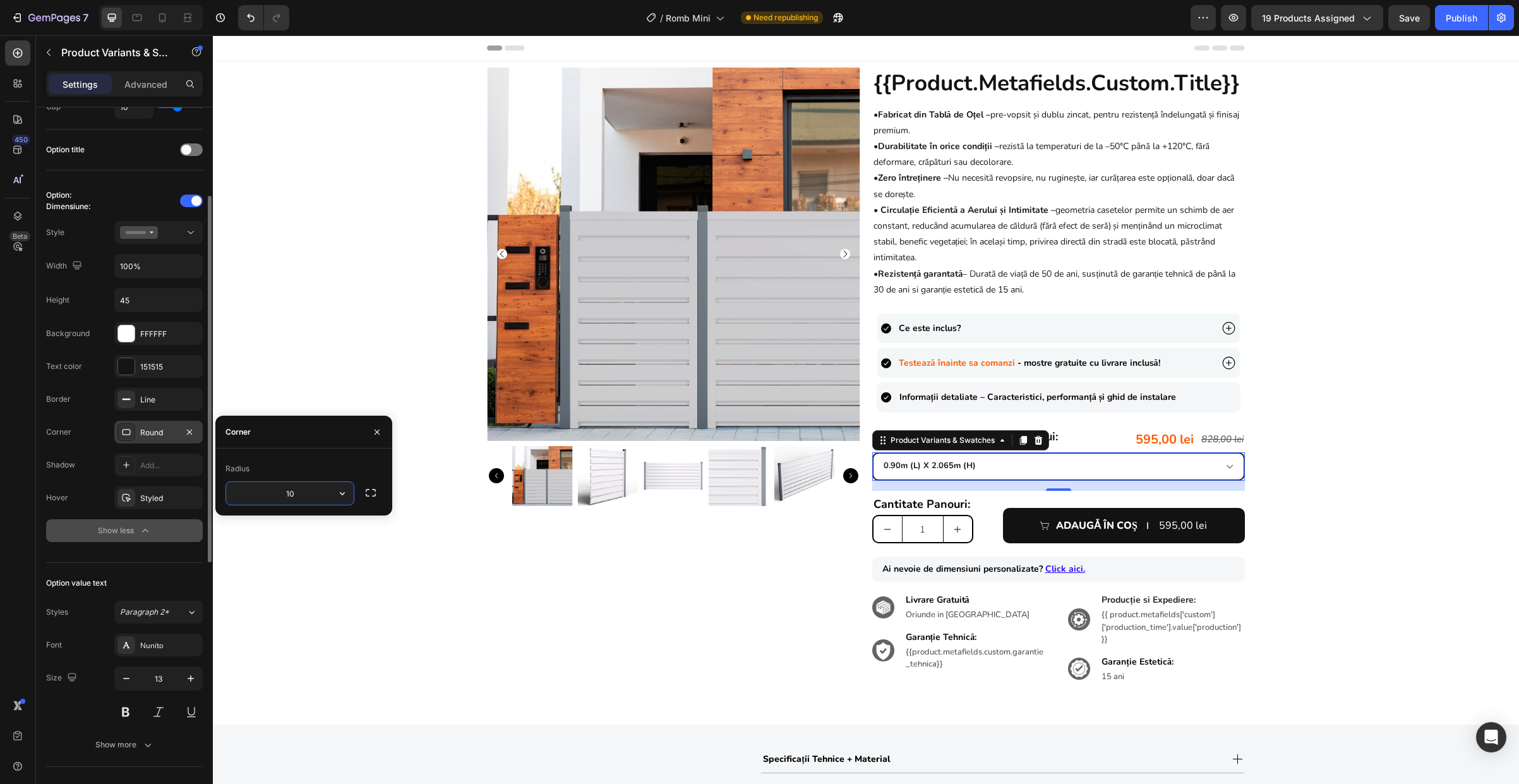
type input "10"
click at [200, 415] on div "Background FFFFFF Text color 151515 Border Line Corner Round Shadow Add... Hove…" at bounding box center [124, 431] width 157 height 220
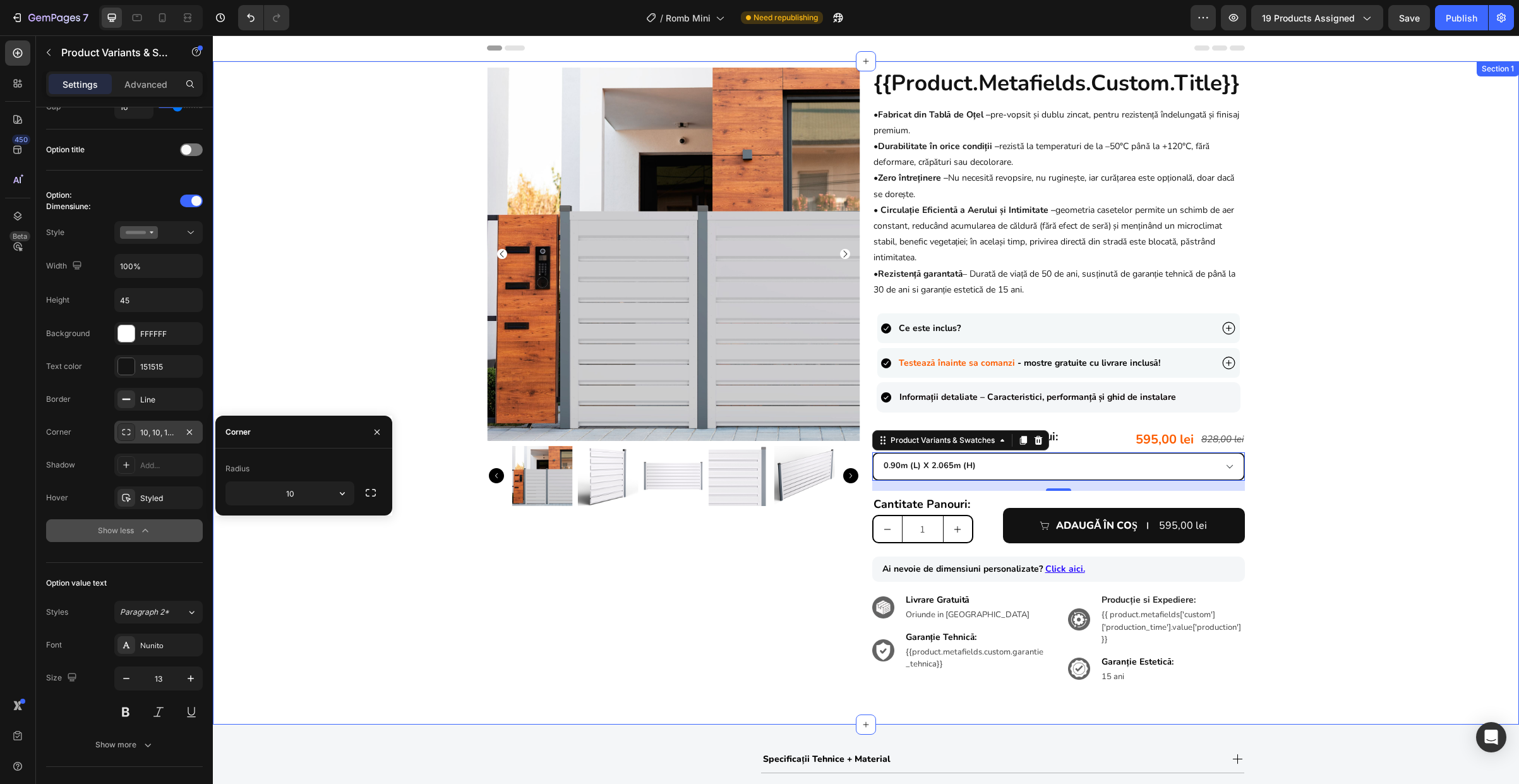
click at [1259, 454] on div "Product Images {{product.metafields.custom.title}} Heading • Fabricat din Tablă…" at bounding box center [866, 385] width 1306 height 636
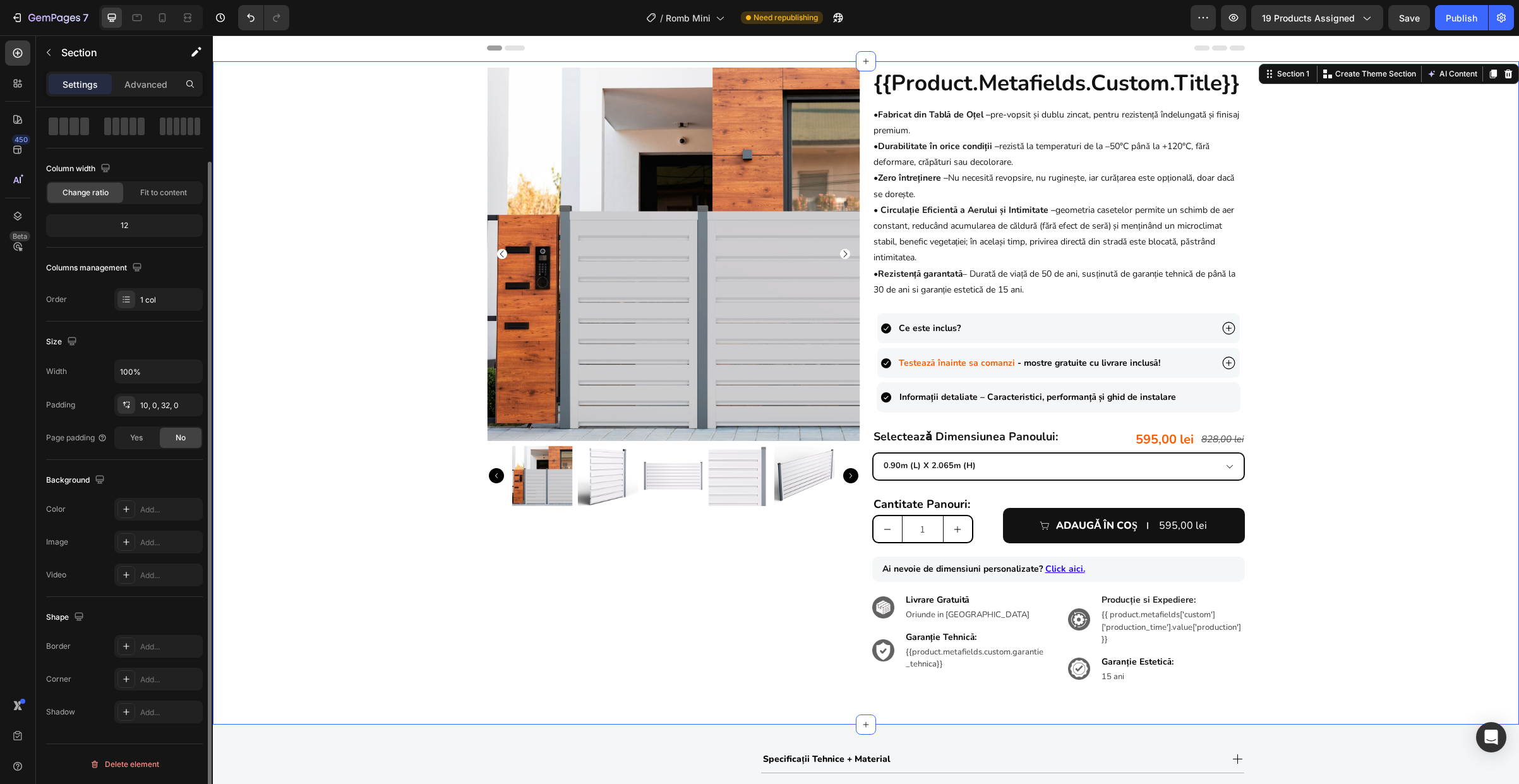
scroll to position [0, 0]
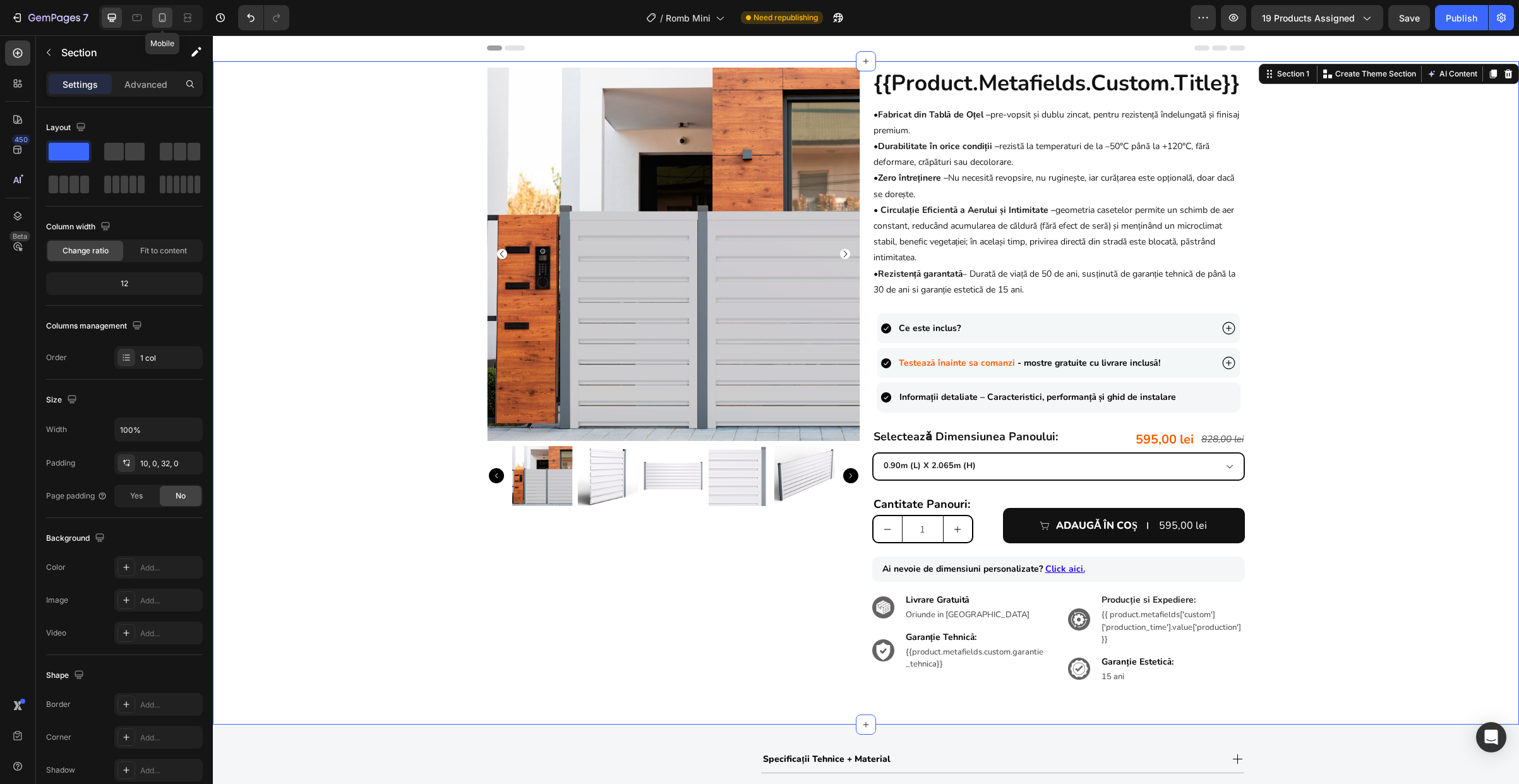
click at [160, 17] on icon at bounding box center [162, 17] width 13 height 13
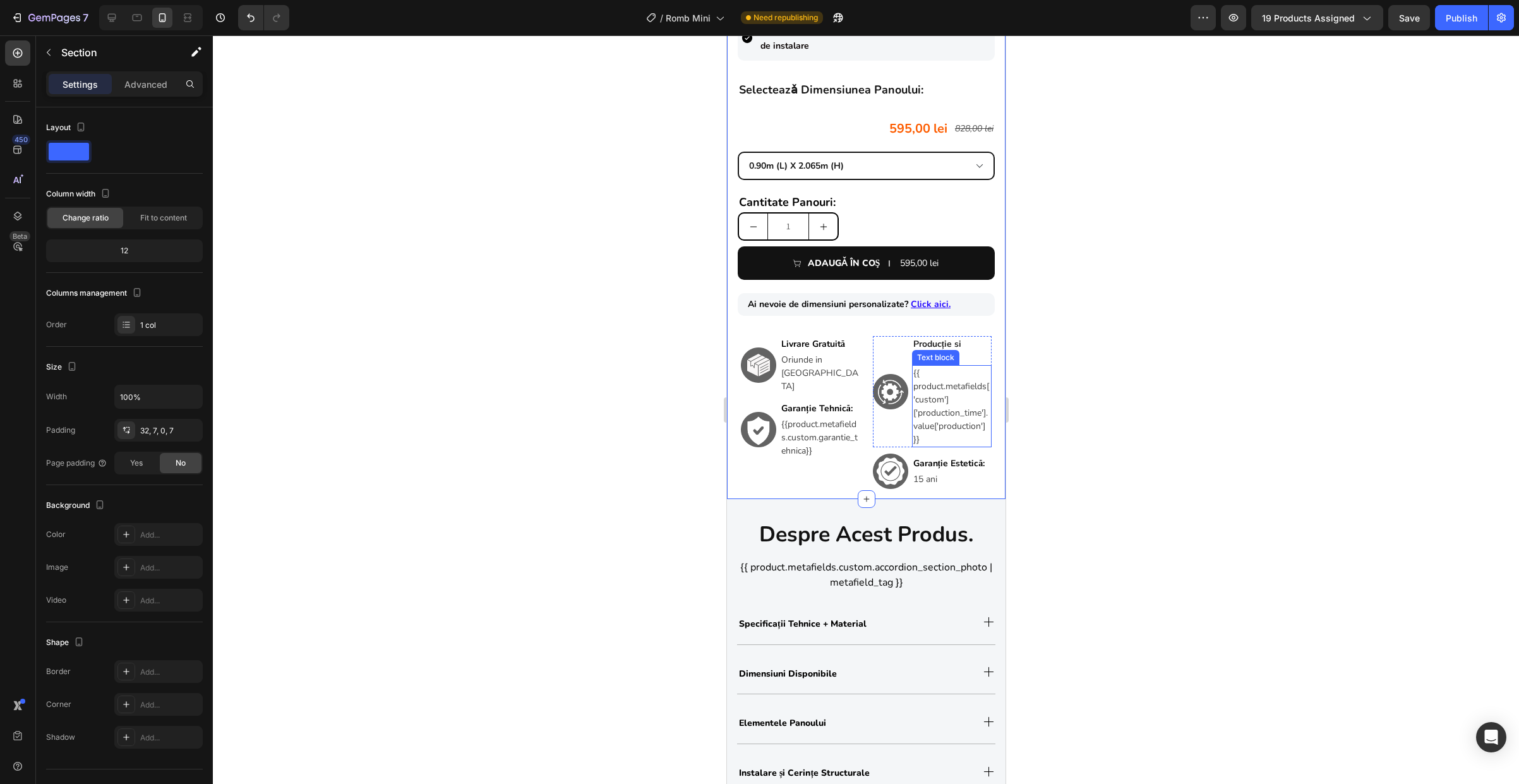
scroll to position [511, 0]
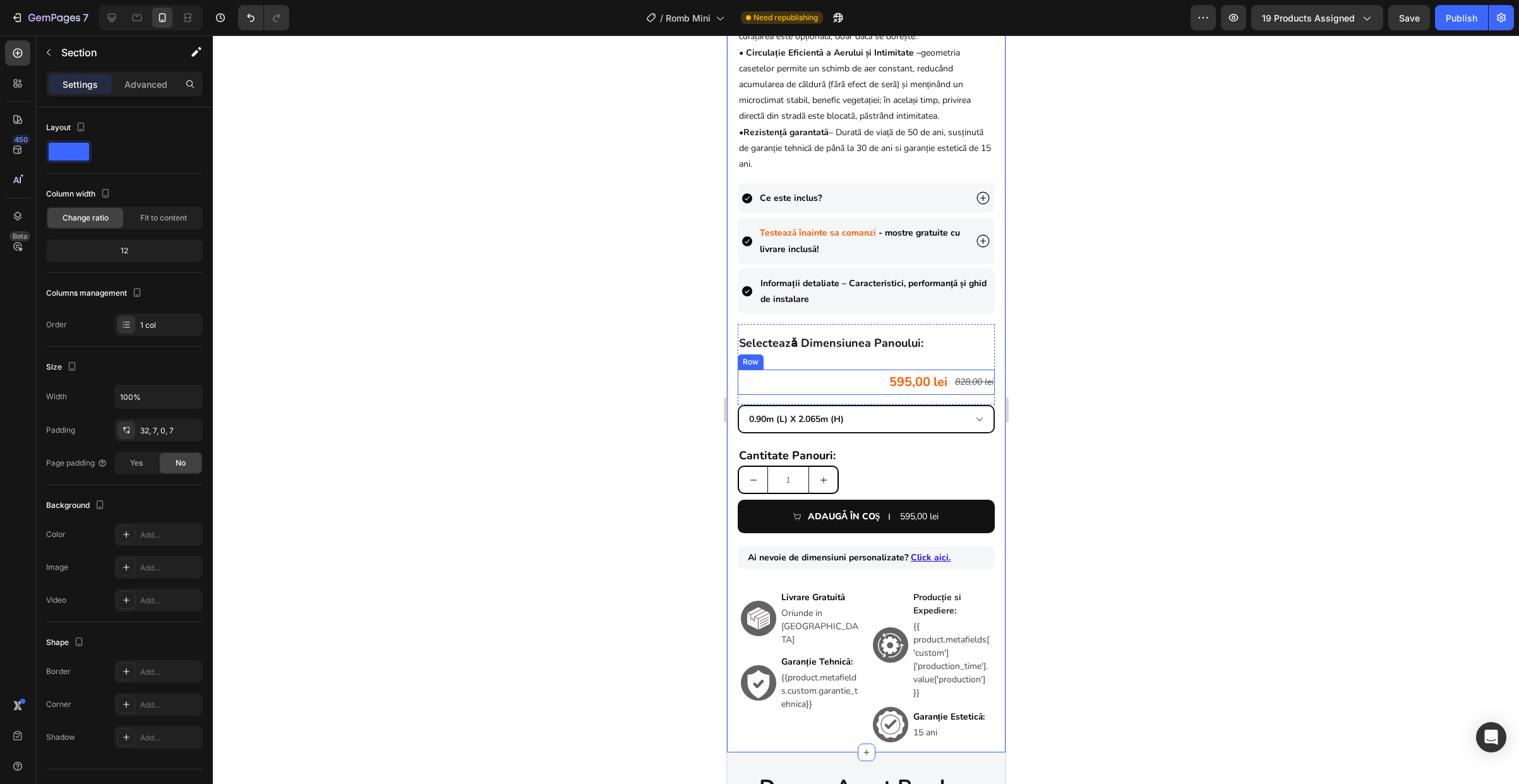
click at [858, 383] on div "595,00 lei Product Price Product Price 828,00 lei Product Price Product Price R…" at bounding box center [865, 382] width 257 height 25
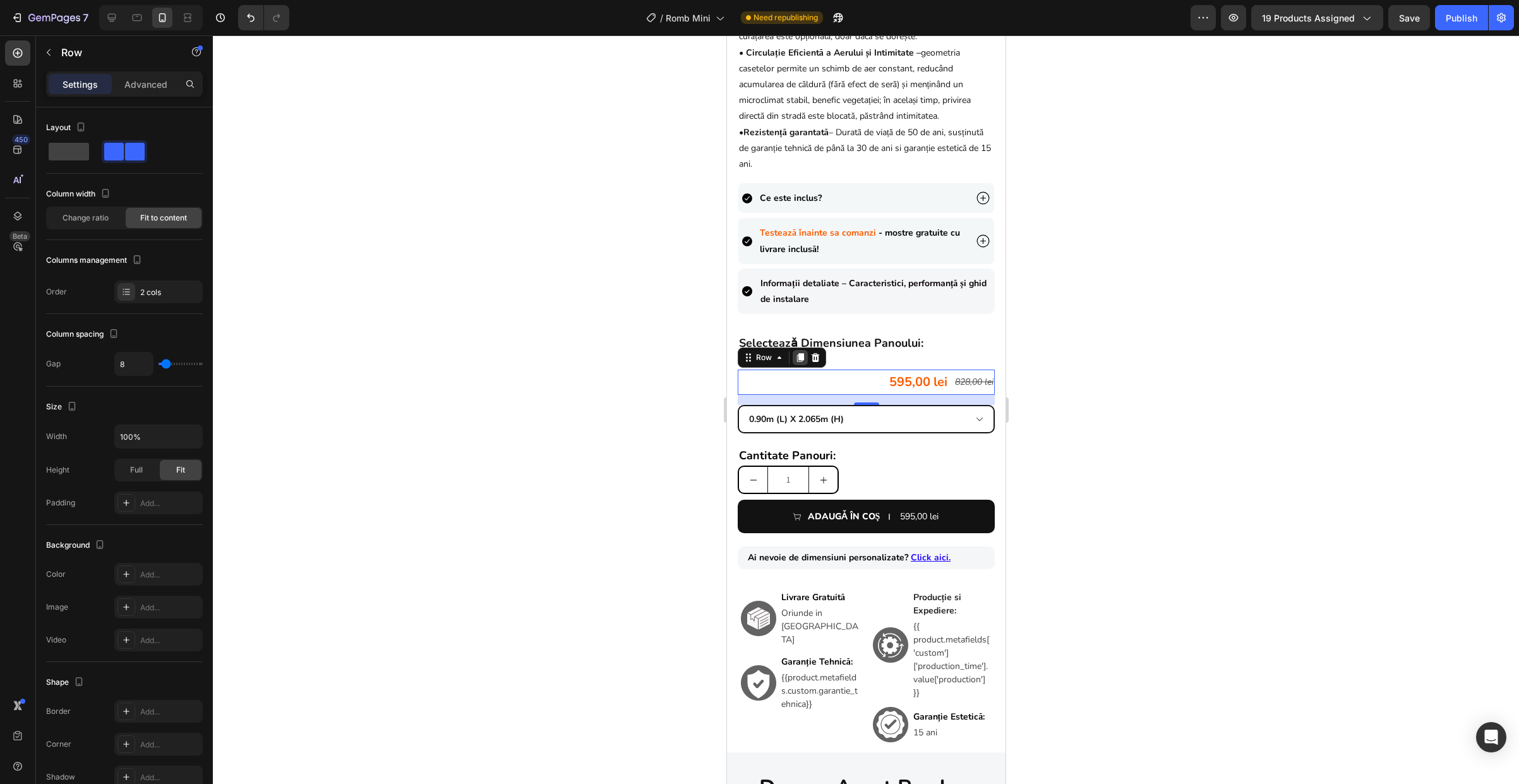
click at [796, 362] on icon at bounding box center [800, 358] width 10 height 10
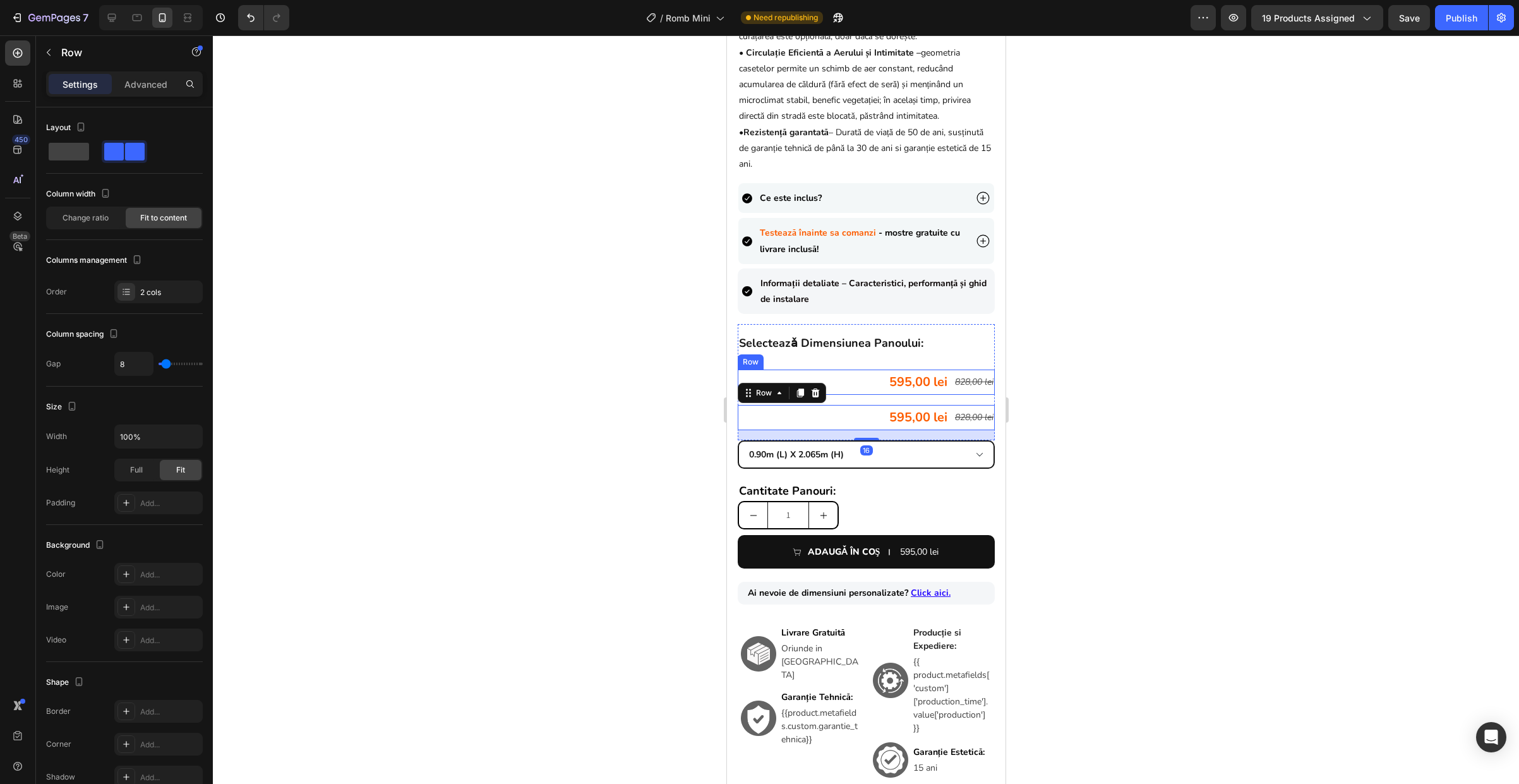
click at [862, 390] on div "595,00 lei Product Price Product Price 828,00 lei Product Price Product Price R…" at bounding box center [865, 382] width 257 height 25
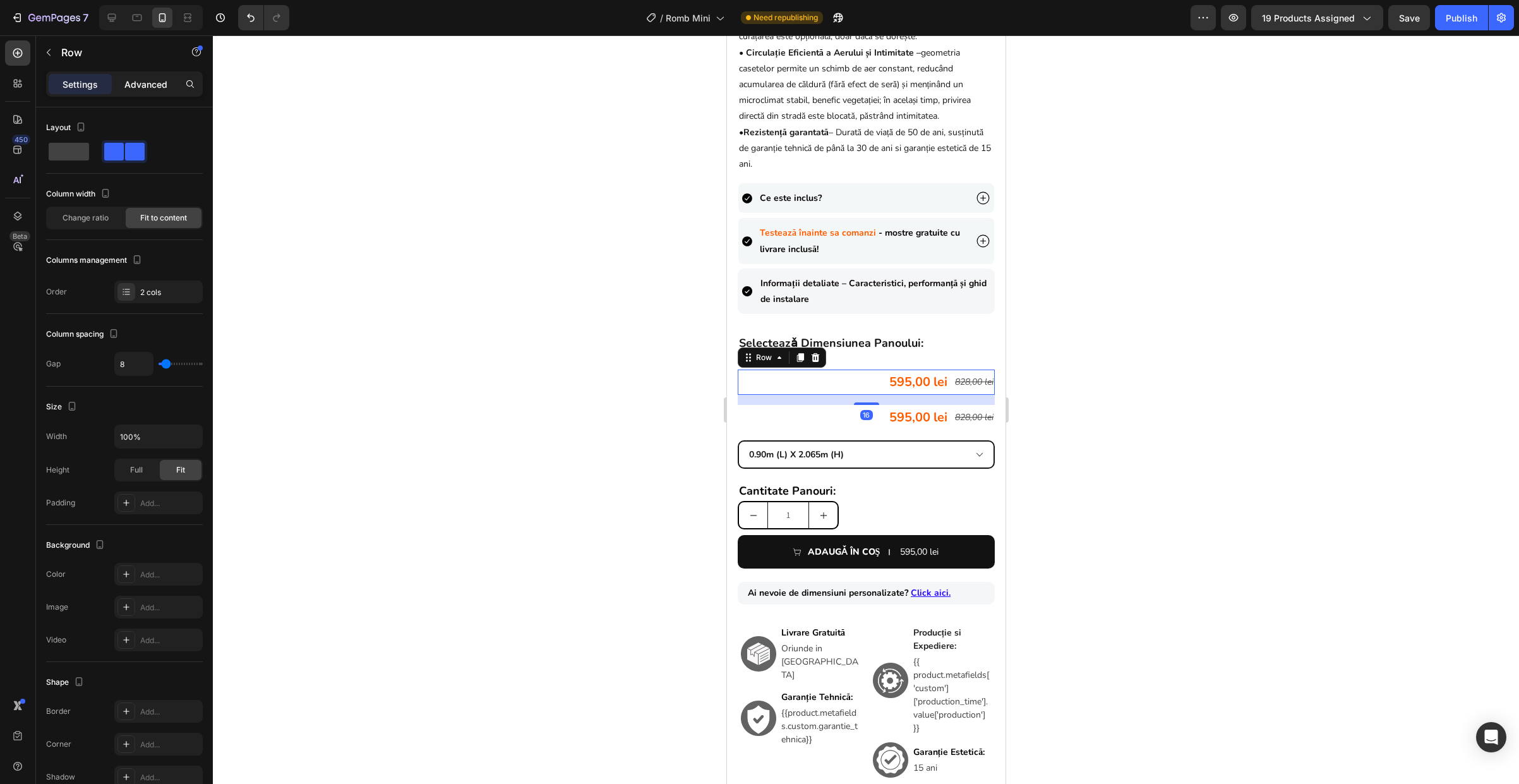
click at [155, 86] on p "Advanced" at bounding box center [146, 84] width 43 height 13
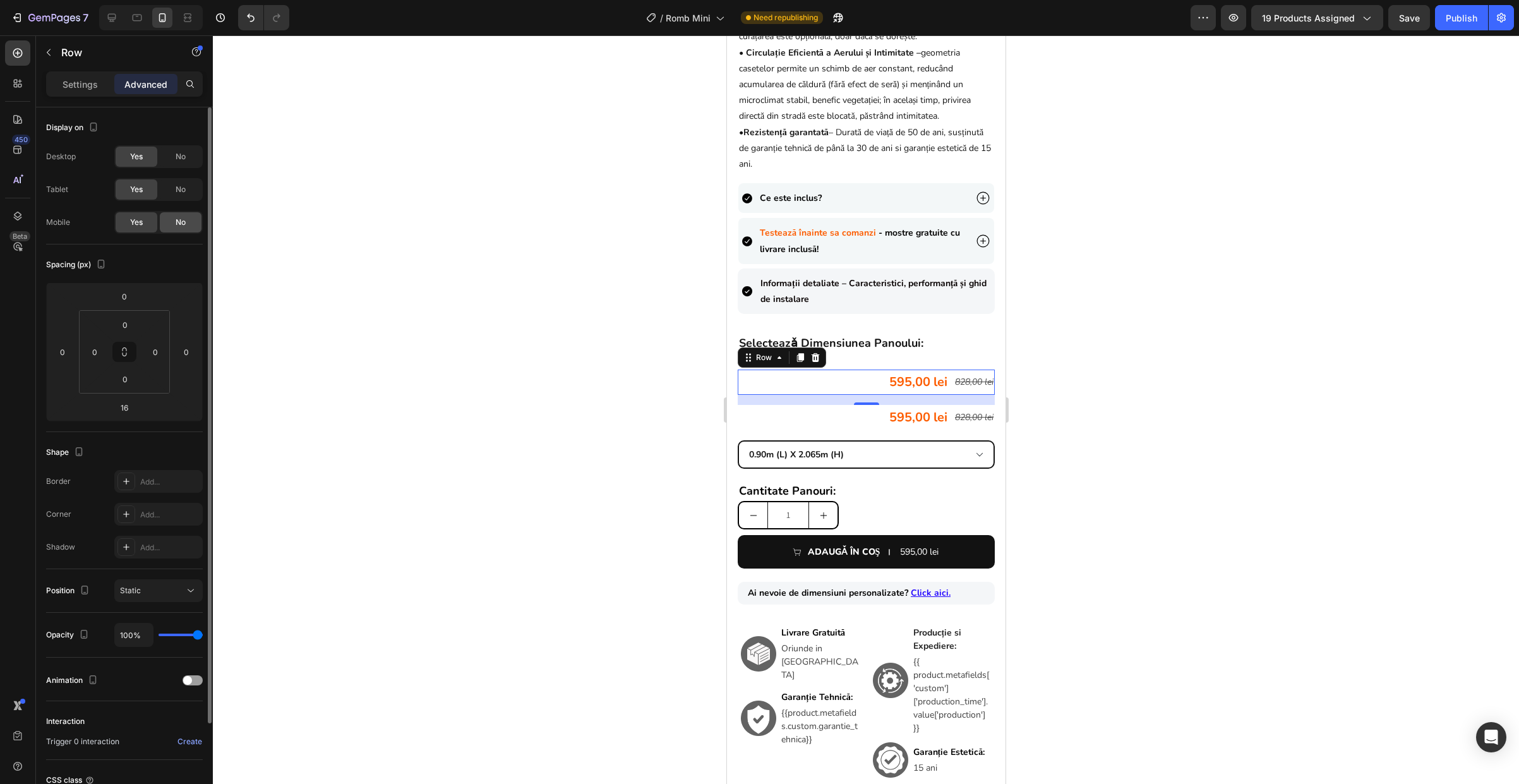
click at [186, 224] on div "No" at bounding box center [181, 222] width 42 height 20
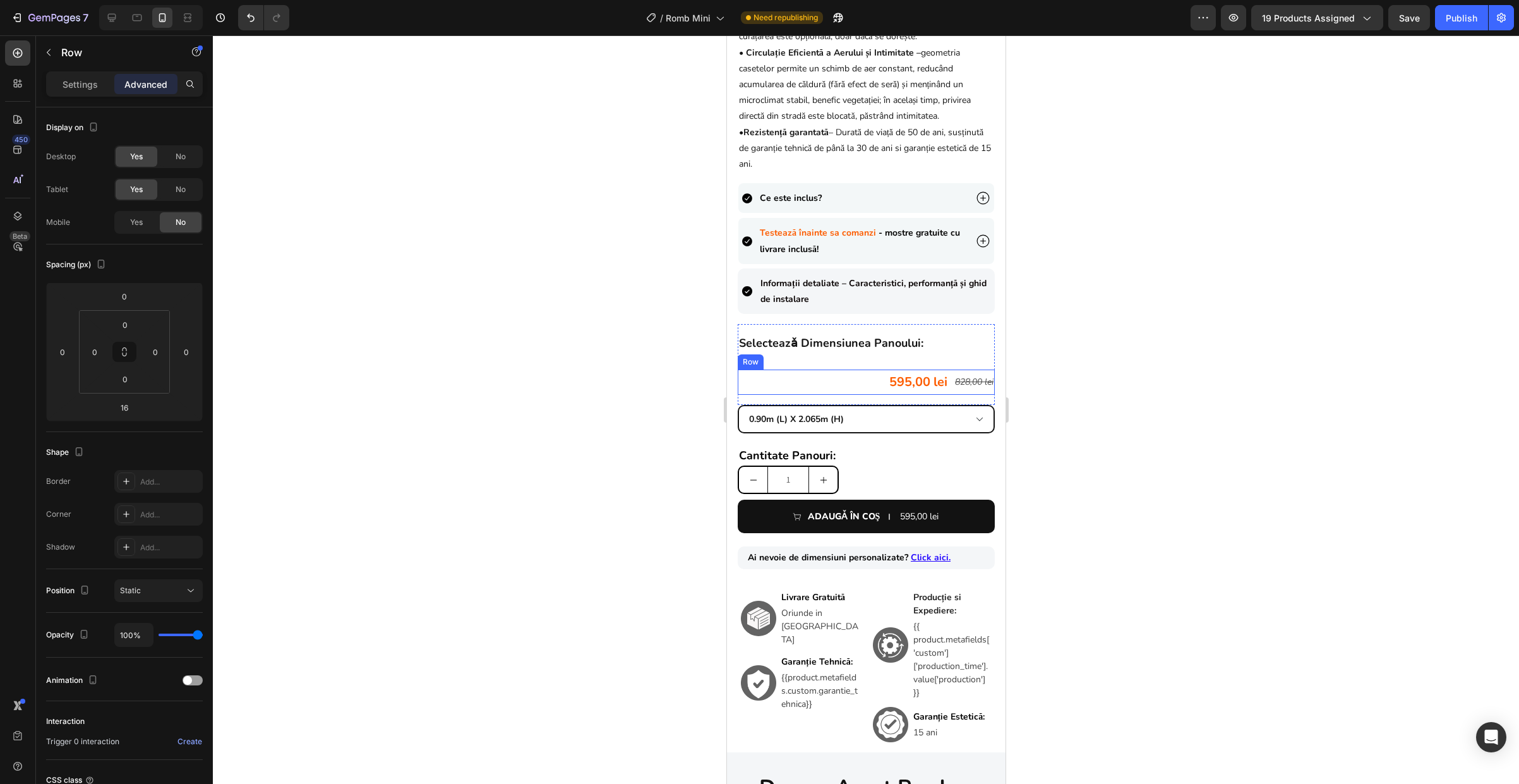
click at [844, 392] on div "595,00 lei Product Price Product Price 828,00 lei Product Price Product Price R…" at bounding box center [865, 382] width 257 height 25
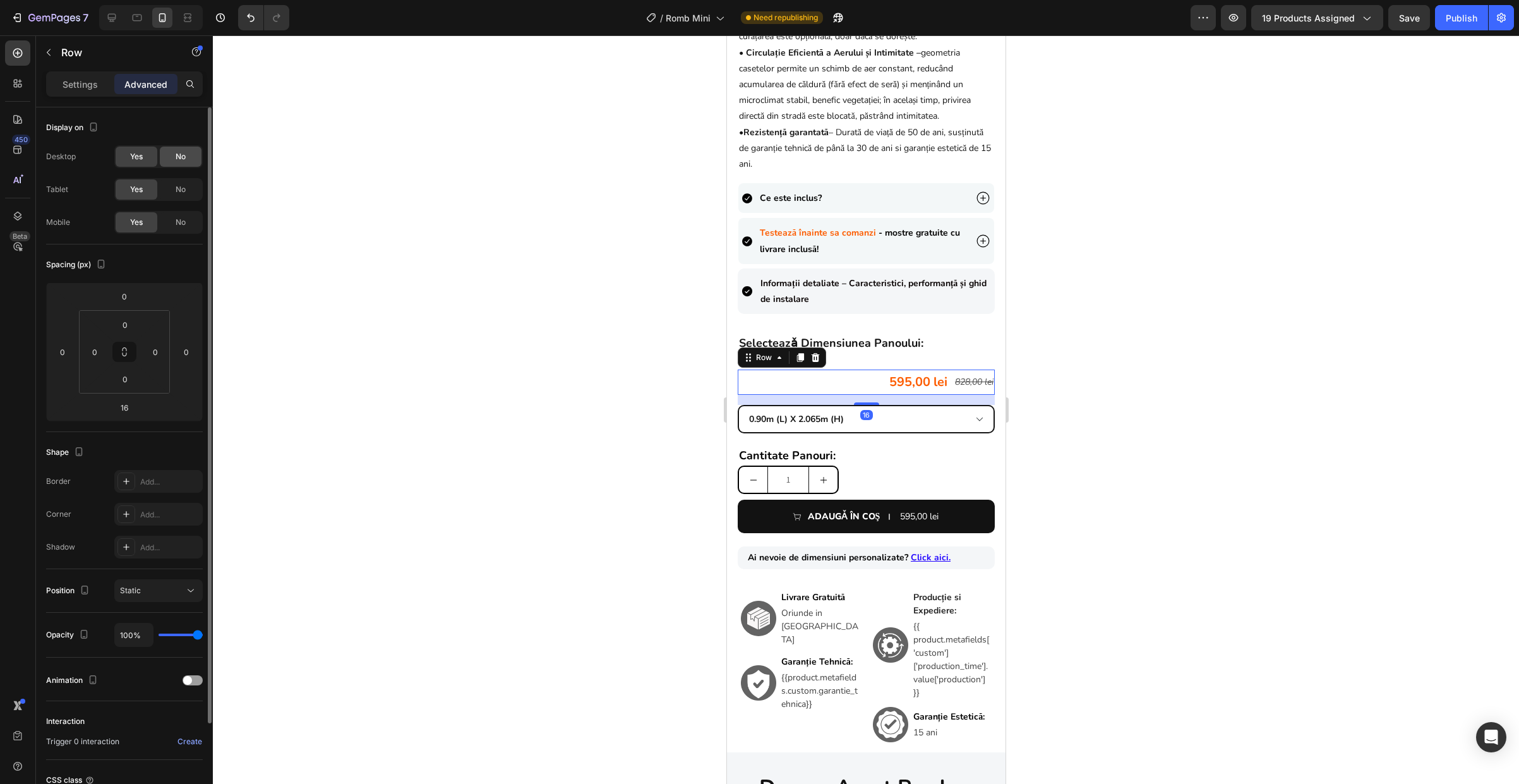
click at [196, 160] on div "No" at bounding box center [181, 156] width 42 height 20
click at [196, 189] on div "No" at bounding box center [181, 189] width 42 height 20
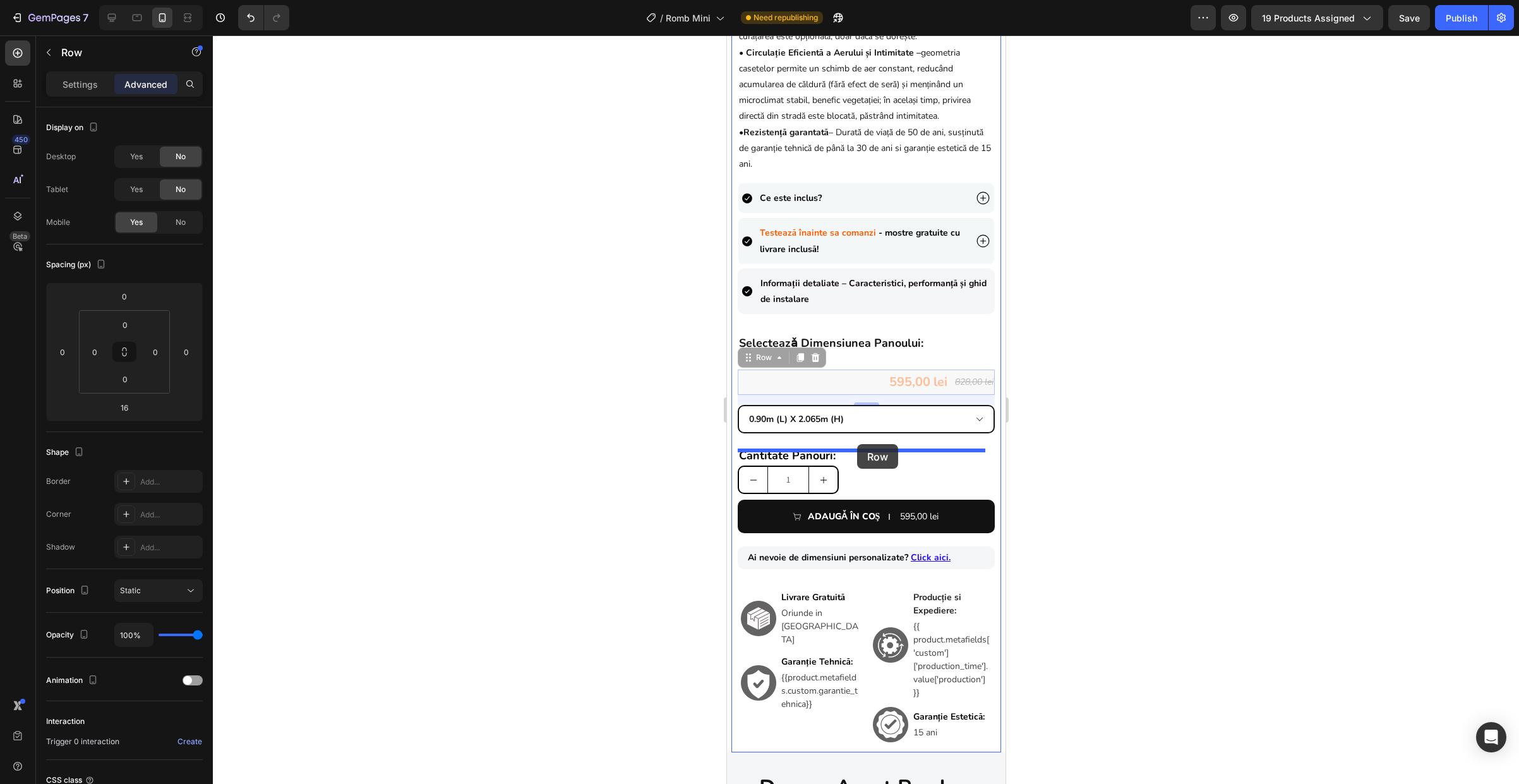
drag, startPoint x: 845, startPoint y: 387, endPoint x: 857, endPoint y: 444, distance: 58.2
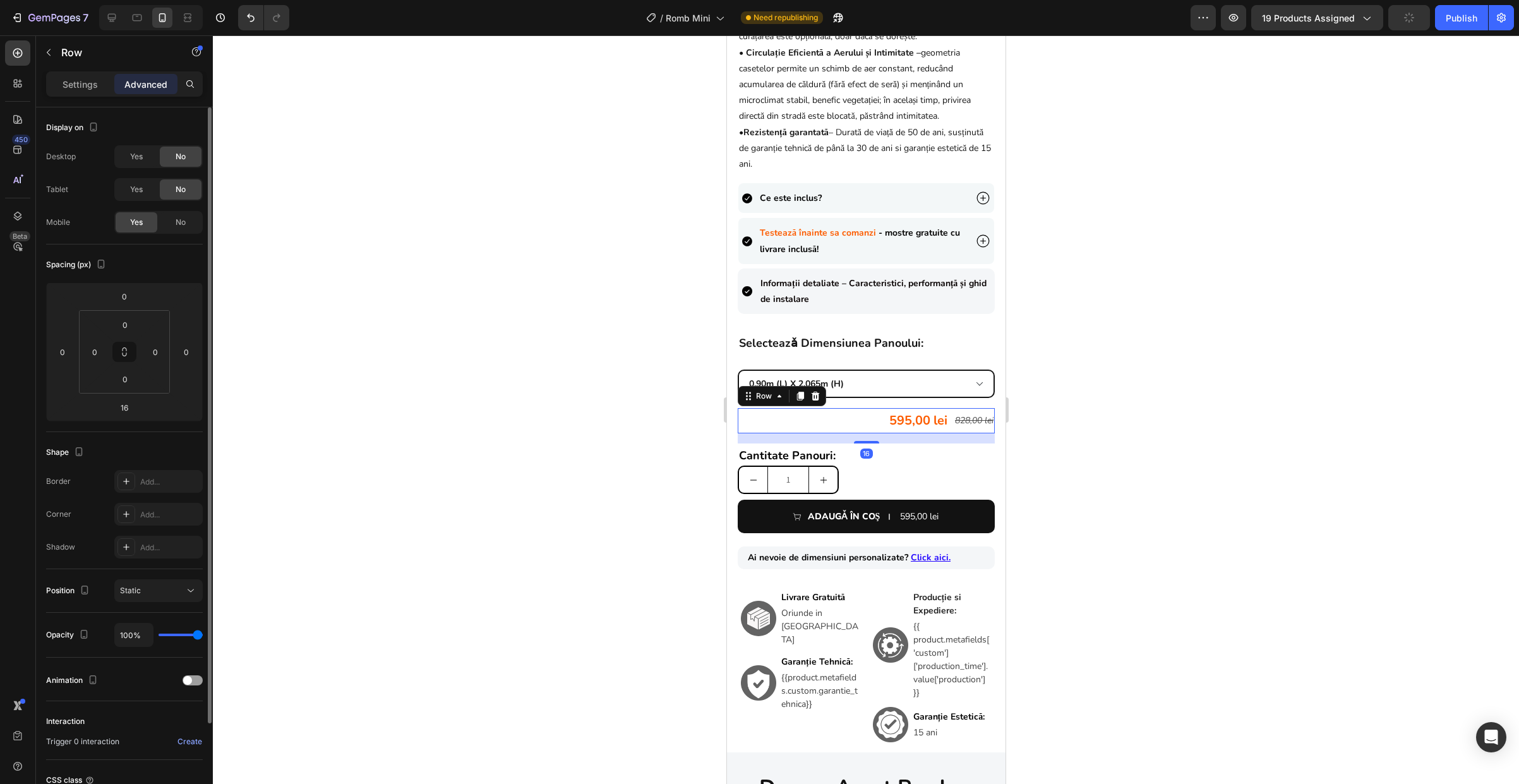
scroll to position [111, 0]
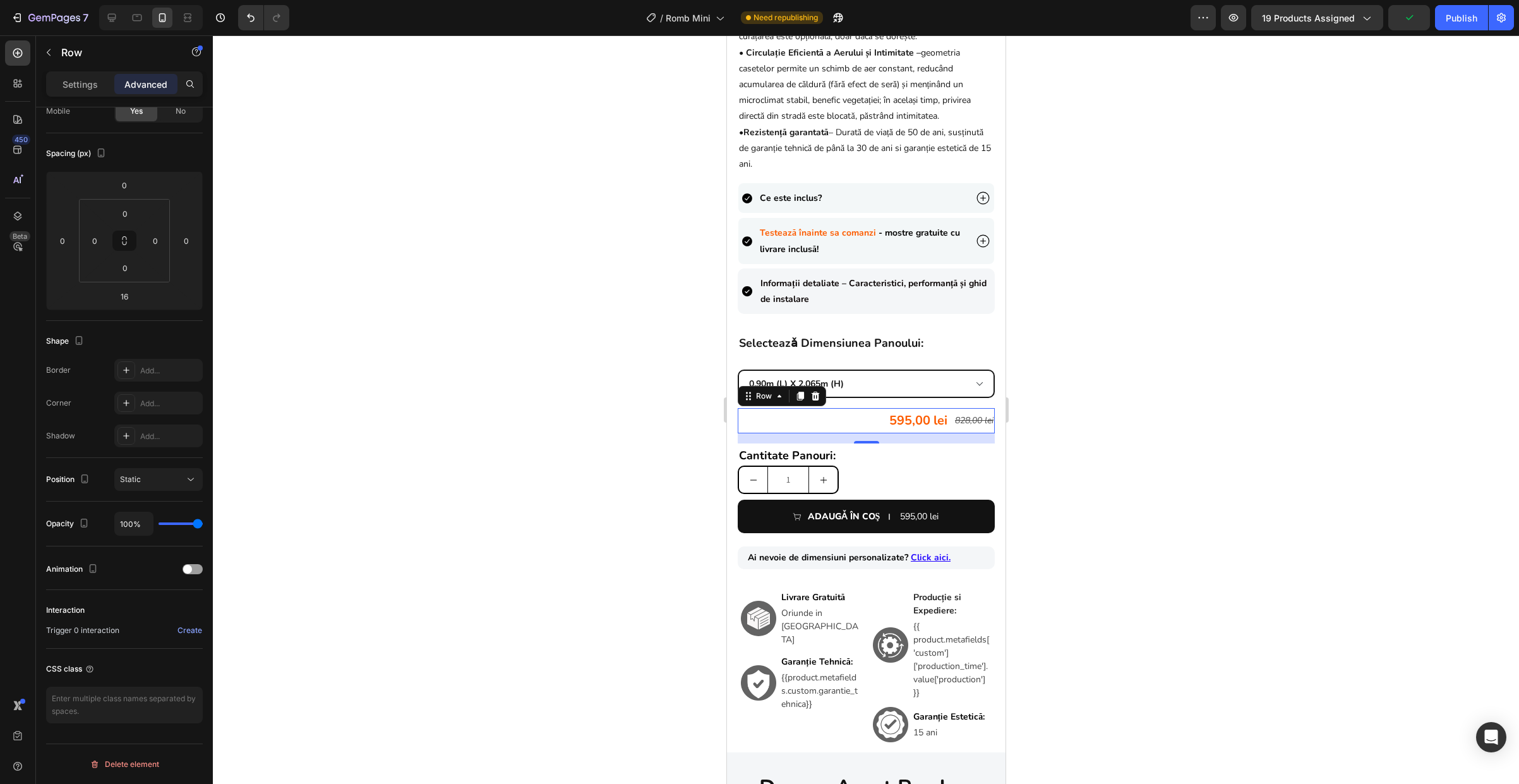
click at [868, 431] on div "595,00 lei Product Price Product Price 828,00 lei Product Price Product Price R…" at bounding box center [865, 420] width 257 height 25
click at [77, 79] on p "Settings" at bounding box center [80, 84] width 36 height 13
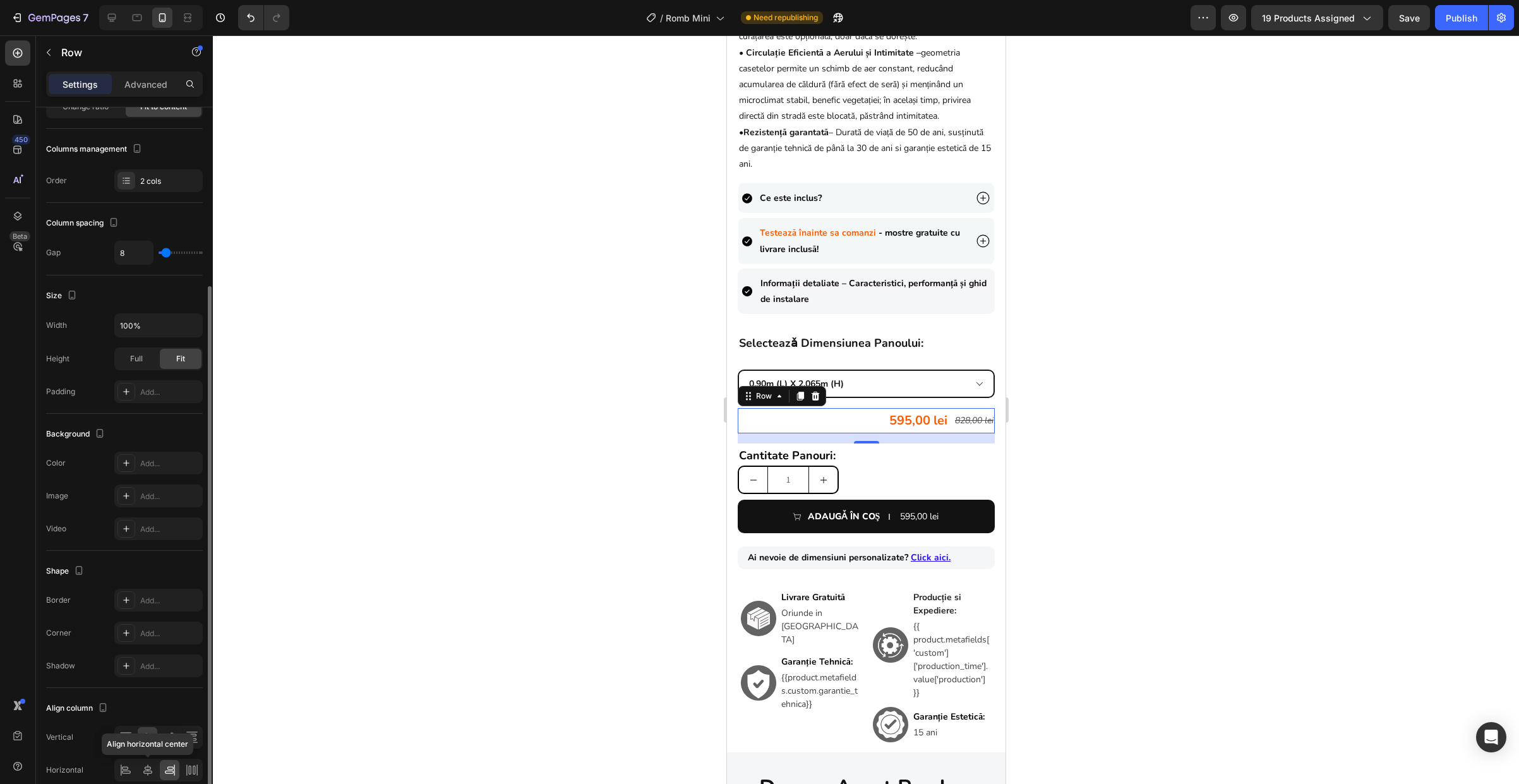
scroll to position [169, 0]
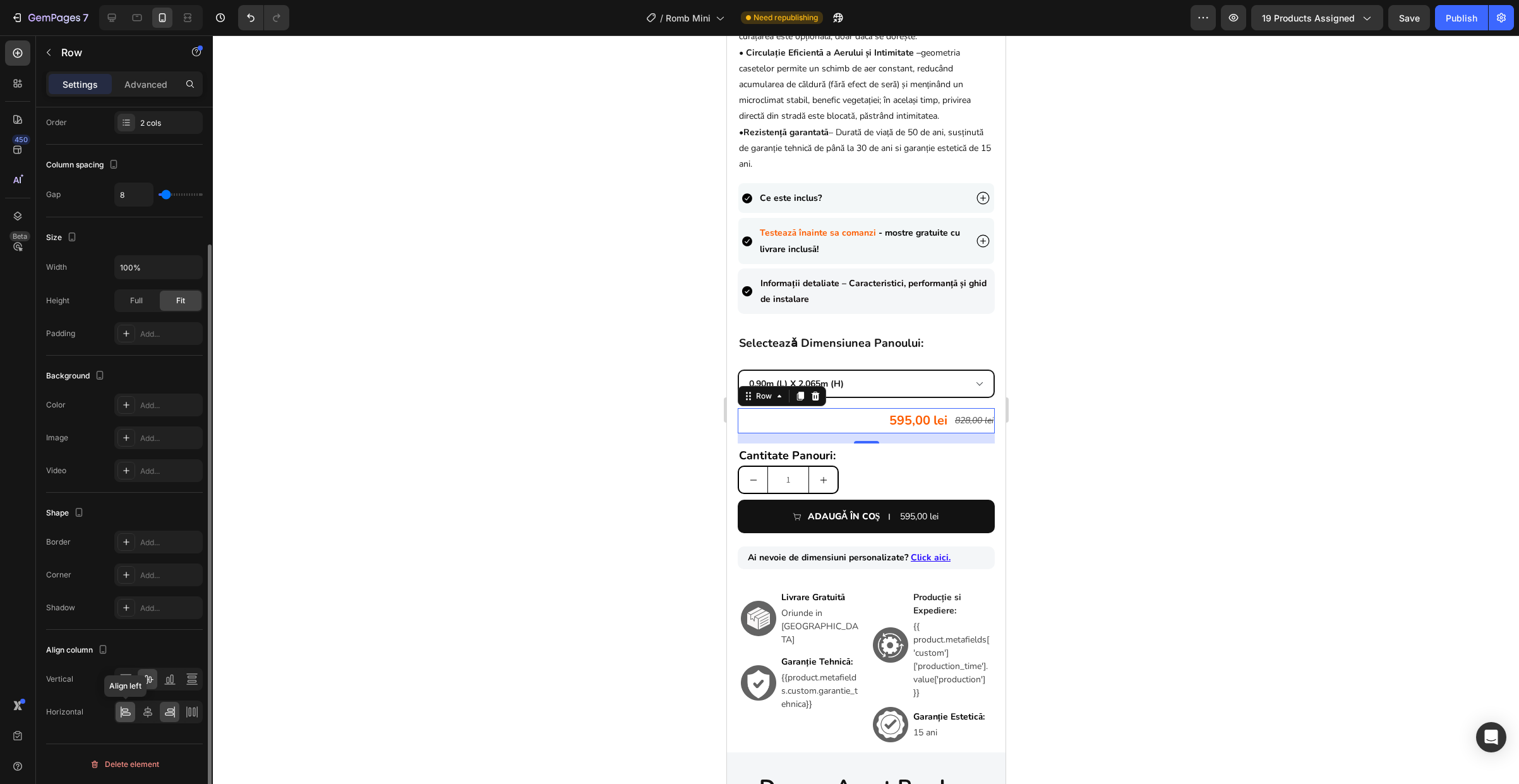
click at [124, 712] on icon at bounding box center [126, 714] width 9 height 3
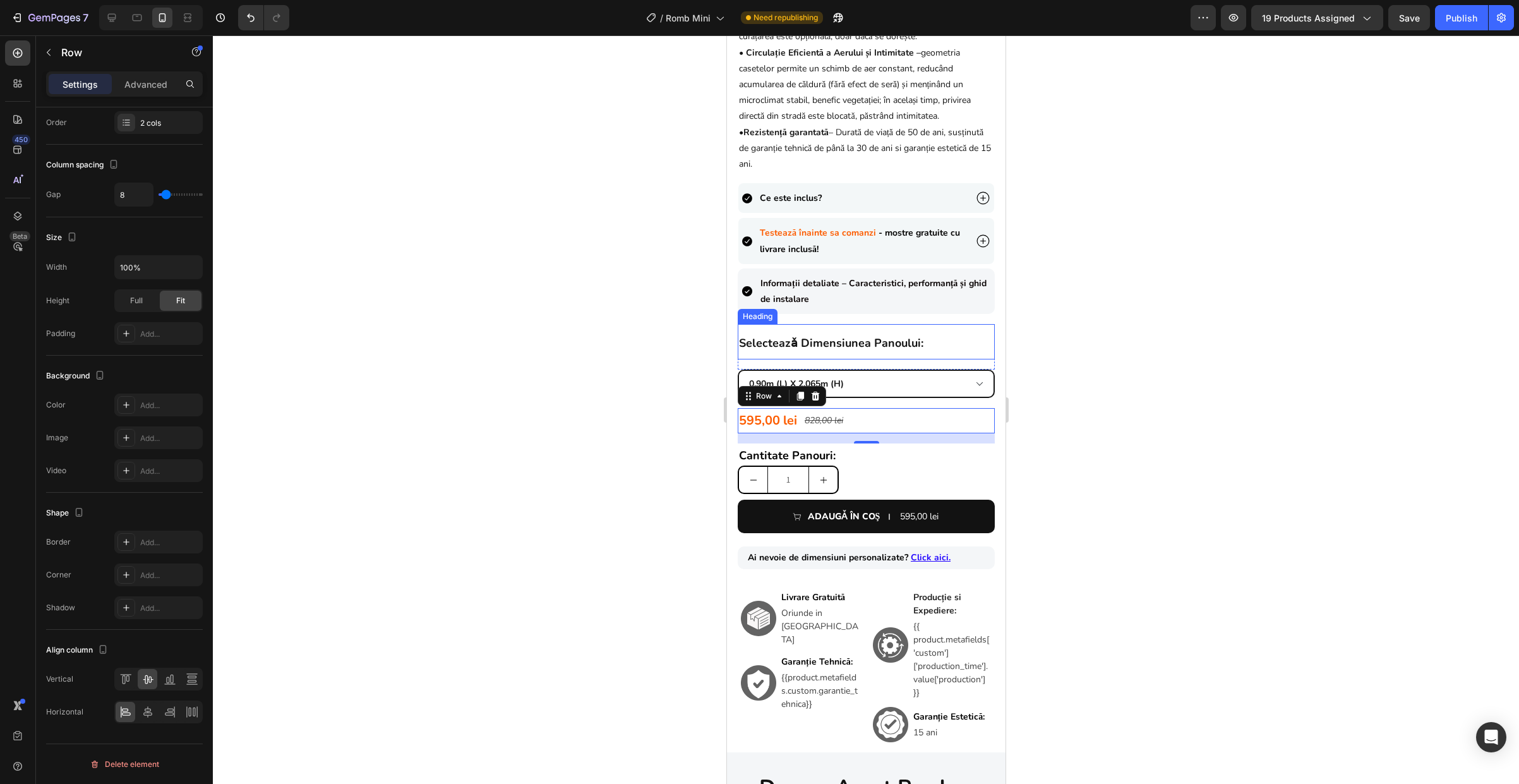
click at [899, 360] on h2 "selecteazǎ dimensiunea panoului:" at bounding box center [865, 341] width 257 height 36
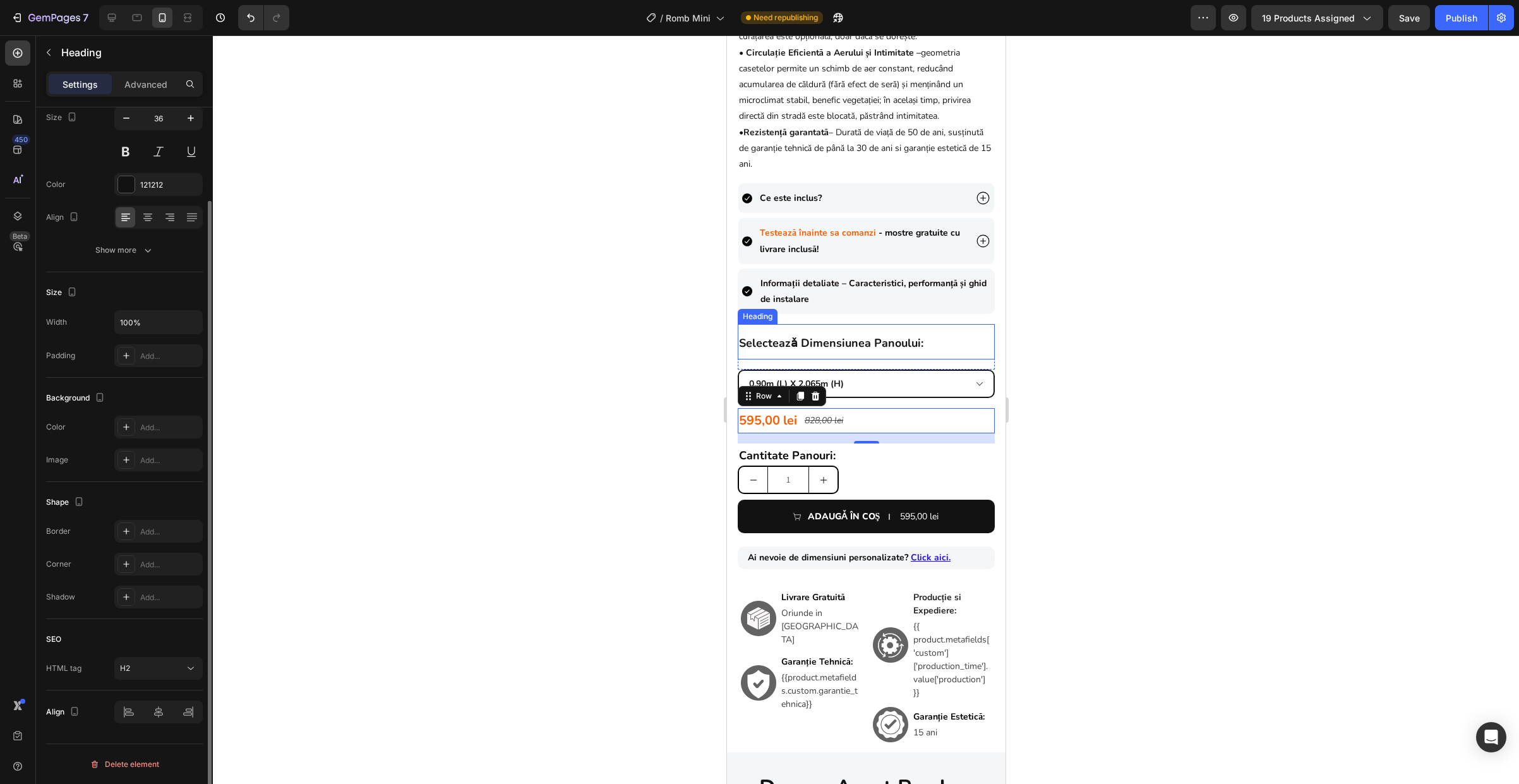
scroll to position [0, 0]
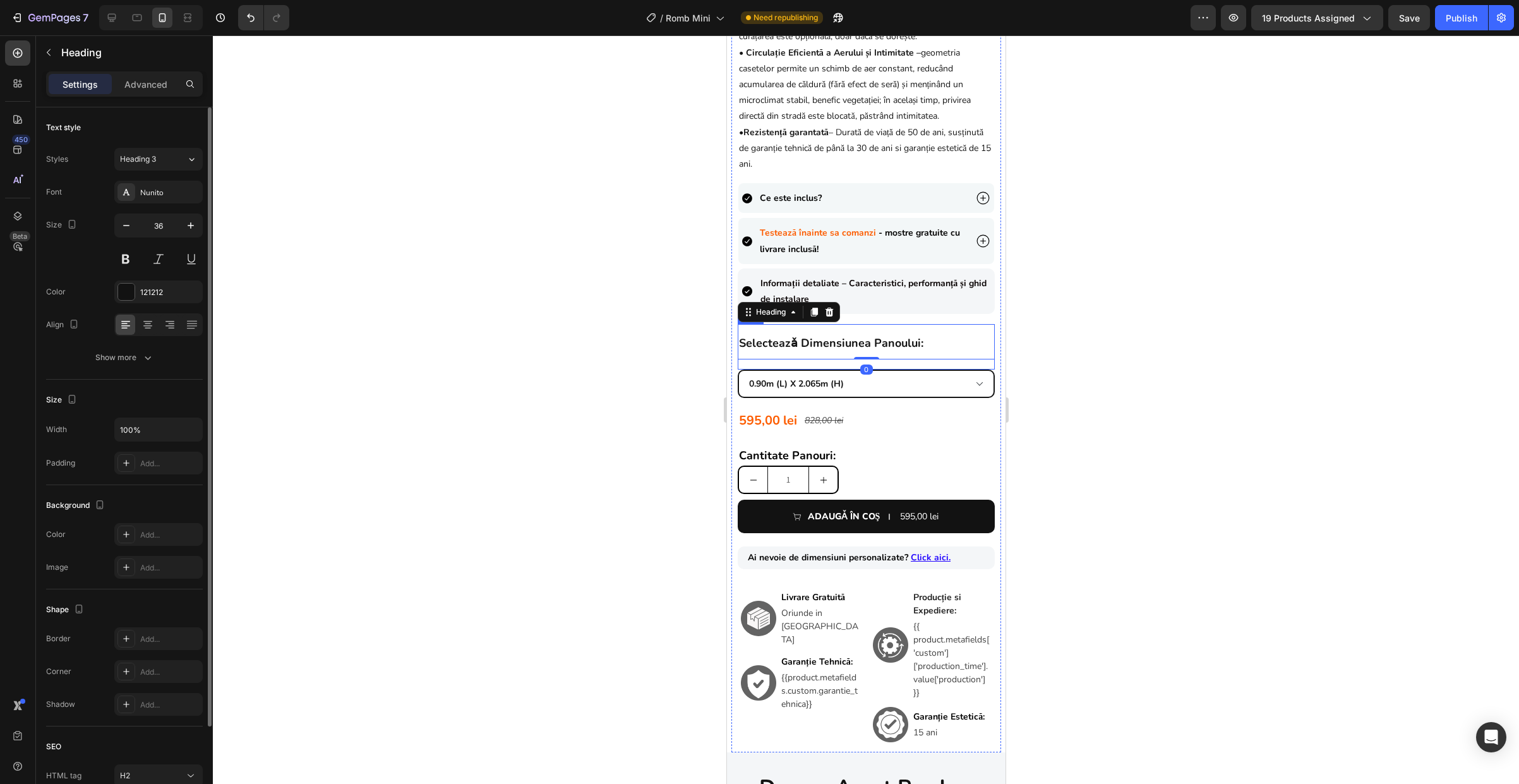
click at [899, 369] on div "selecteazǎ dimensiunea panoului: Heading 0 595,00 lei Product Price Product Pri…" at bounding box center [865, 346] width 257 height 45
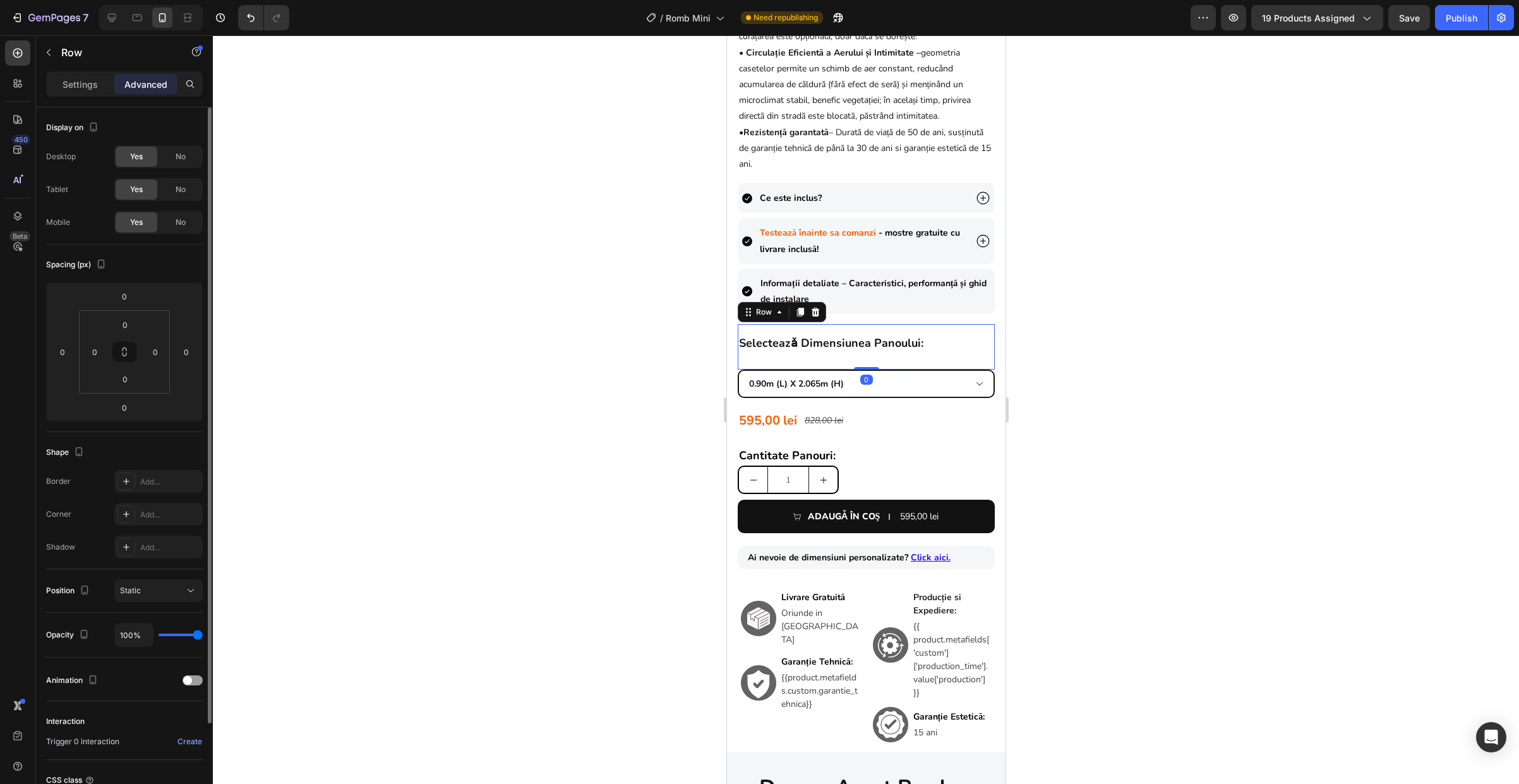
click at [873, 360] on h2 "selecteazǎ dimensiunea panoului:" at bounding box center [865, 341] width 257 height 36
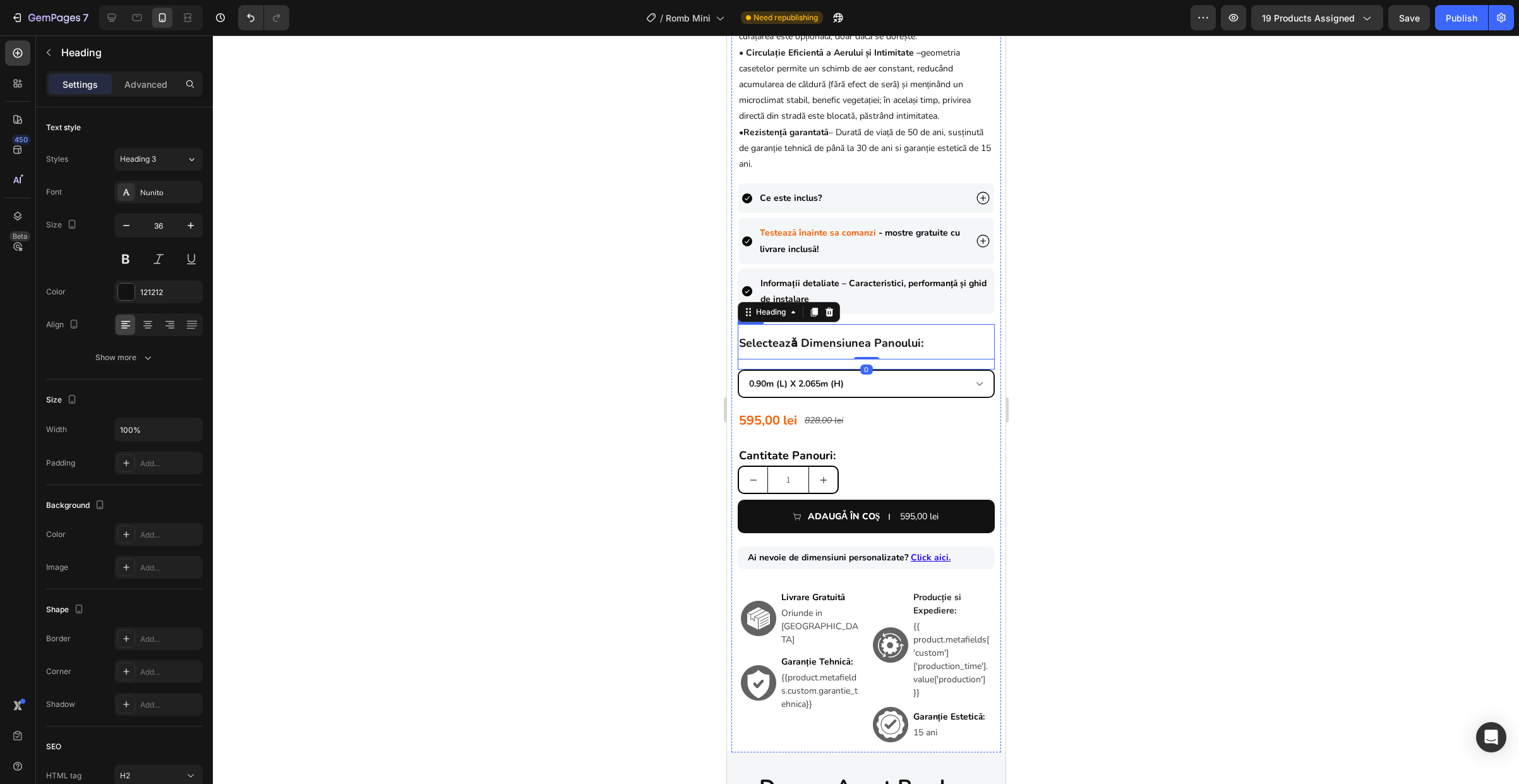
click at [774, 369] on div "selecteazǎ dimensiunea panoului: Heading 0 595,00 lei Product Price Product Pri…" at bounding box center [865, 346] width 257 height 45
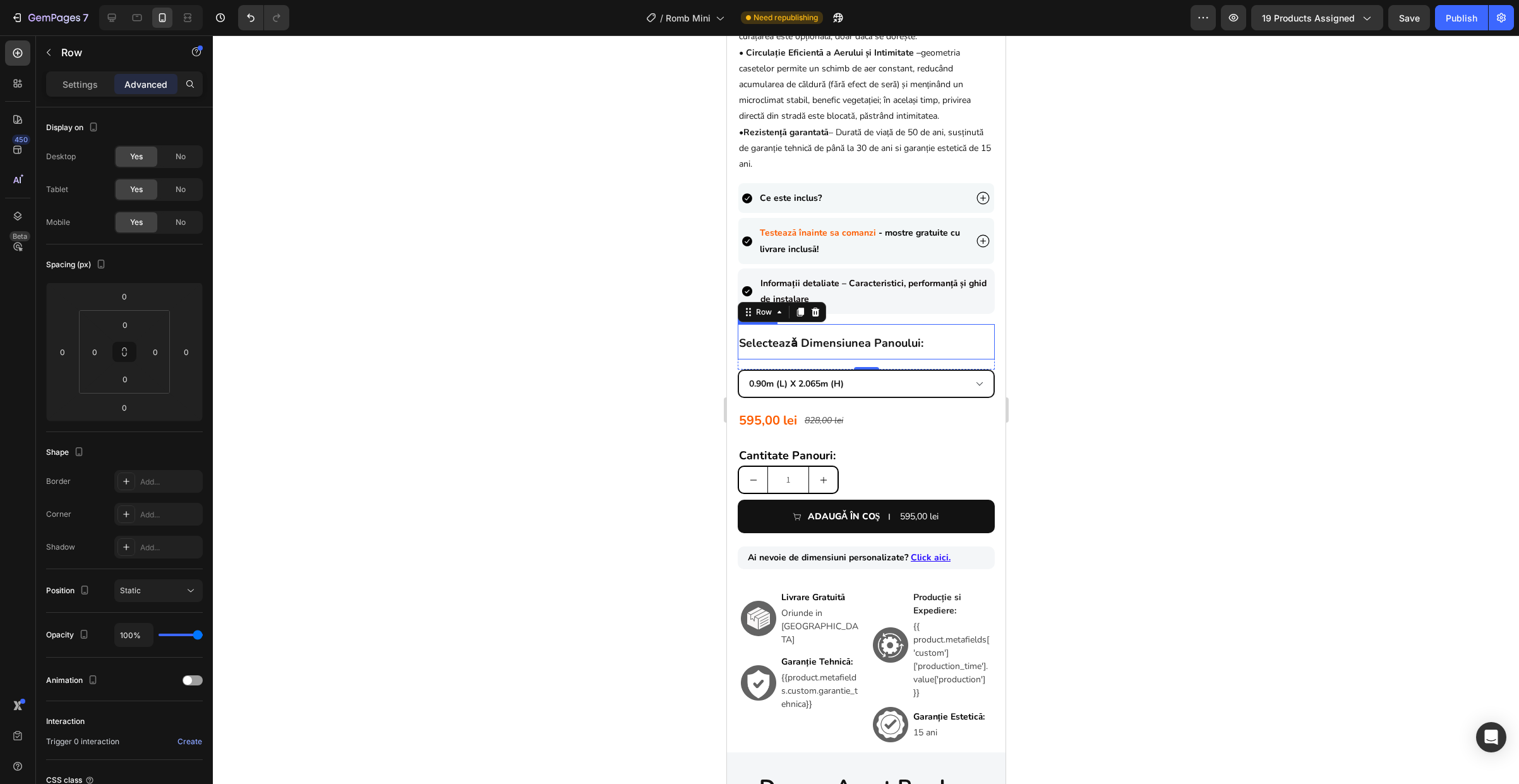
click at [952, 349] on h2 "selecteazǎ dimensiunea panoului:" at bounding box center [865, 341] width 257 height 36
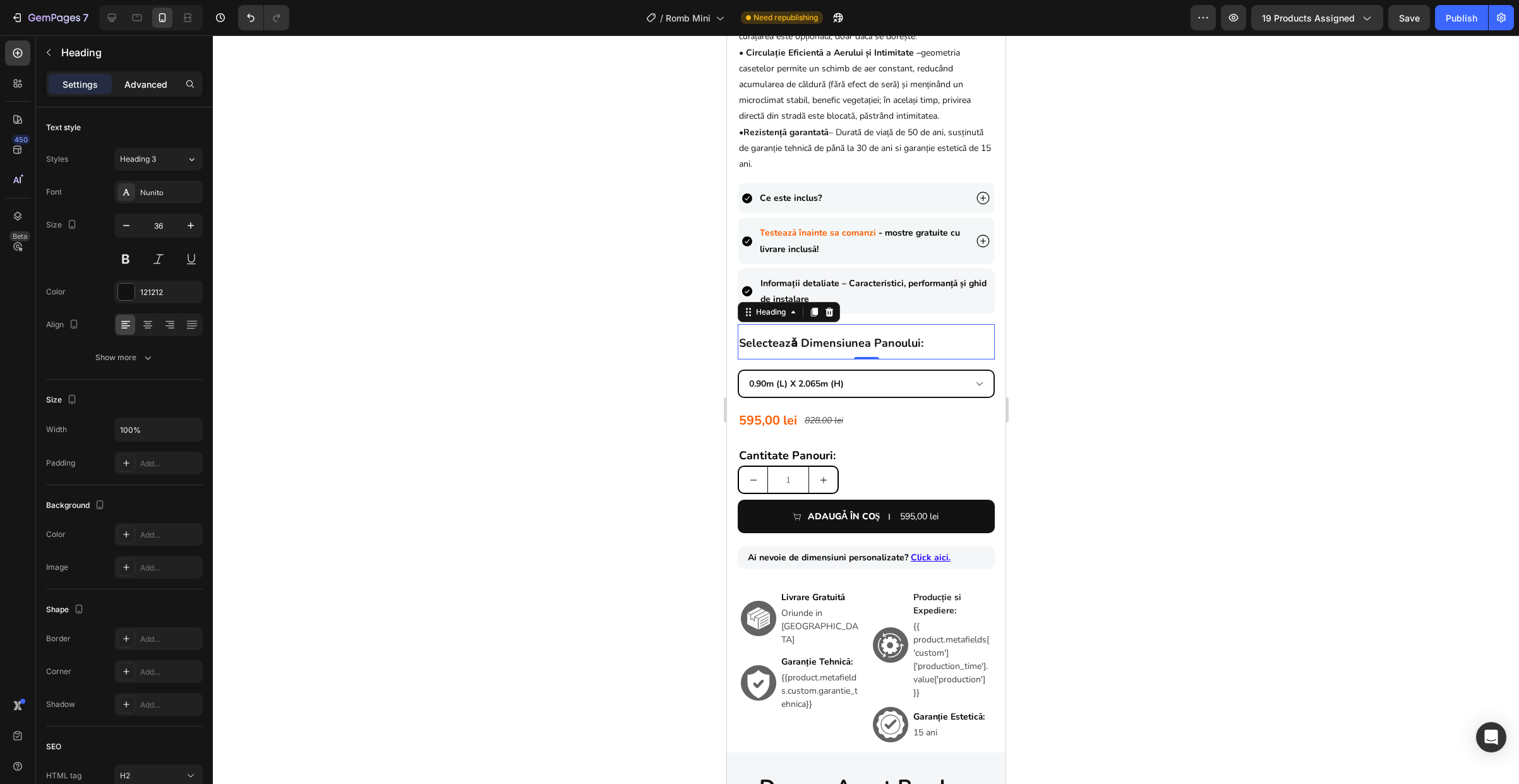
click at [139, 88] on p "Advanced" at bounding box center [146, 84] width 43 height 13
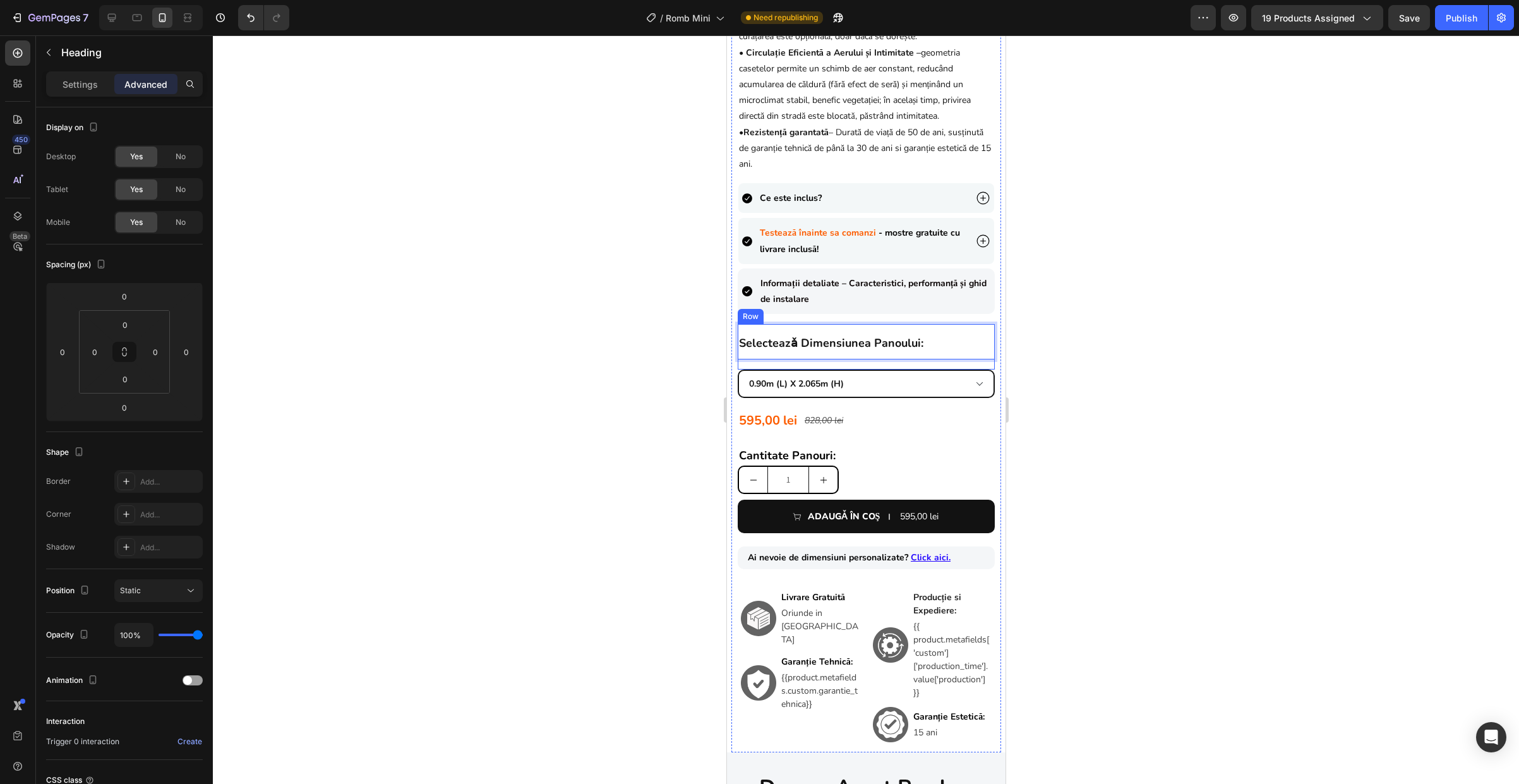
click at [874, 369] on div "selecteazǎ dimensiunea panoului: Heading 0 595,00 lei Product Price Product Pri…" at bounding box center [865, 346] width 257 height 45
click at [856, 351] on strong "selecteazǎ dimensiunea panoului:" at bounding box center [830, 343] width 185 height 15
click at [854, 351] on strong "selecteazǎ dimensiunea panoului:" at bounding box center [830, 343] width 185 height 15
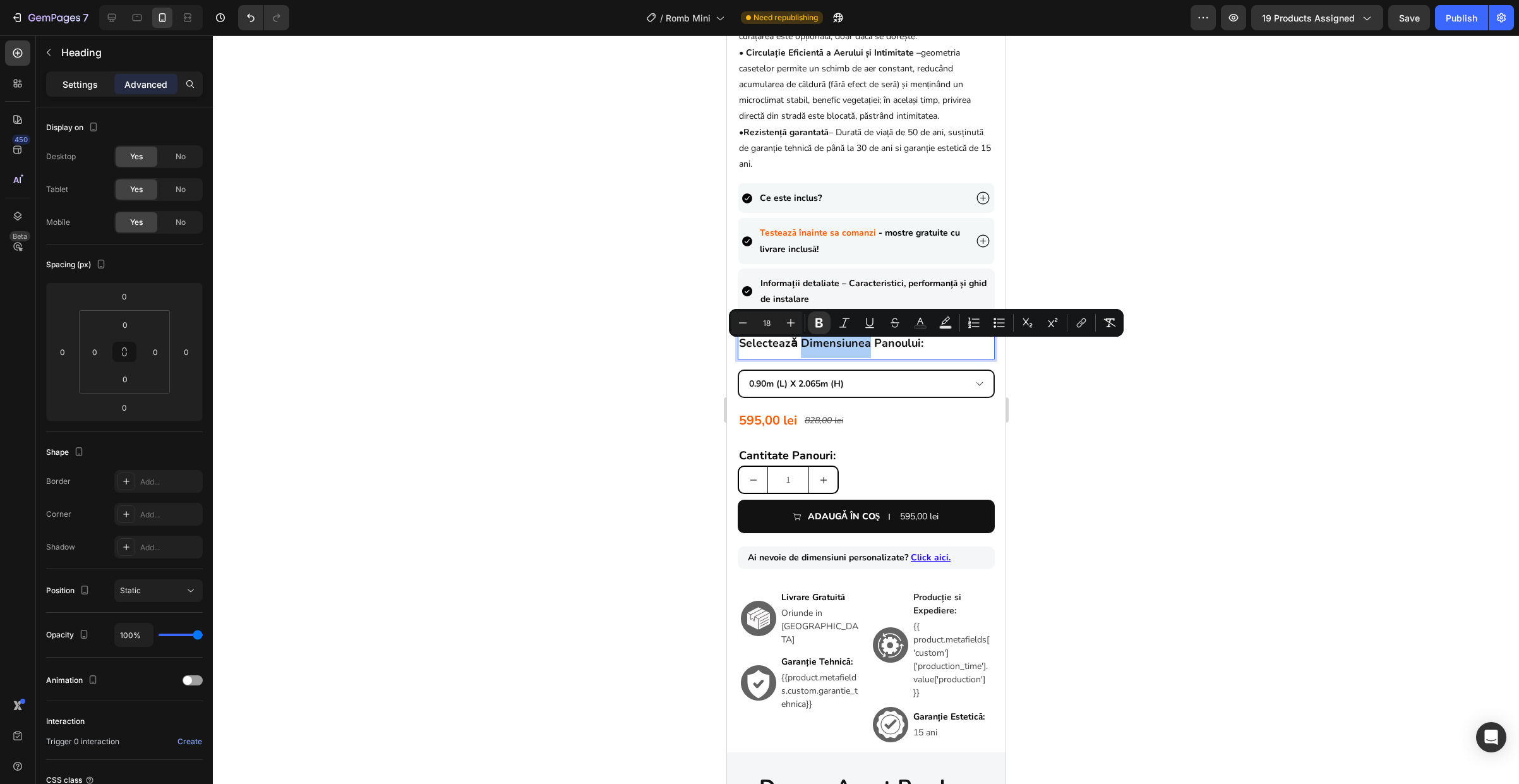
click at [77, 82] on p "Settings" at bounding box center [80, 84] width 36 height 13
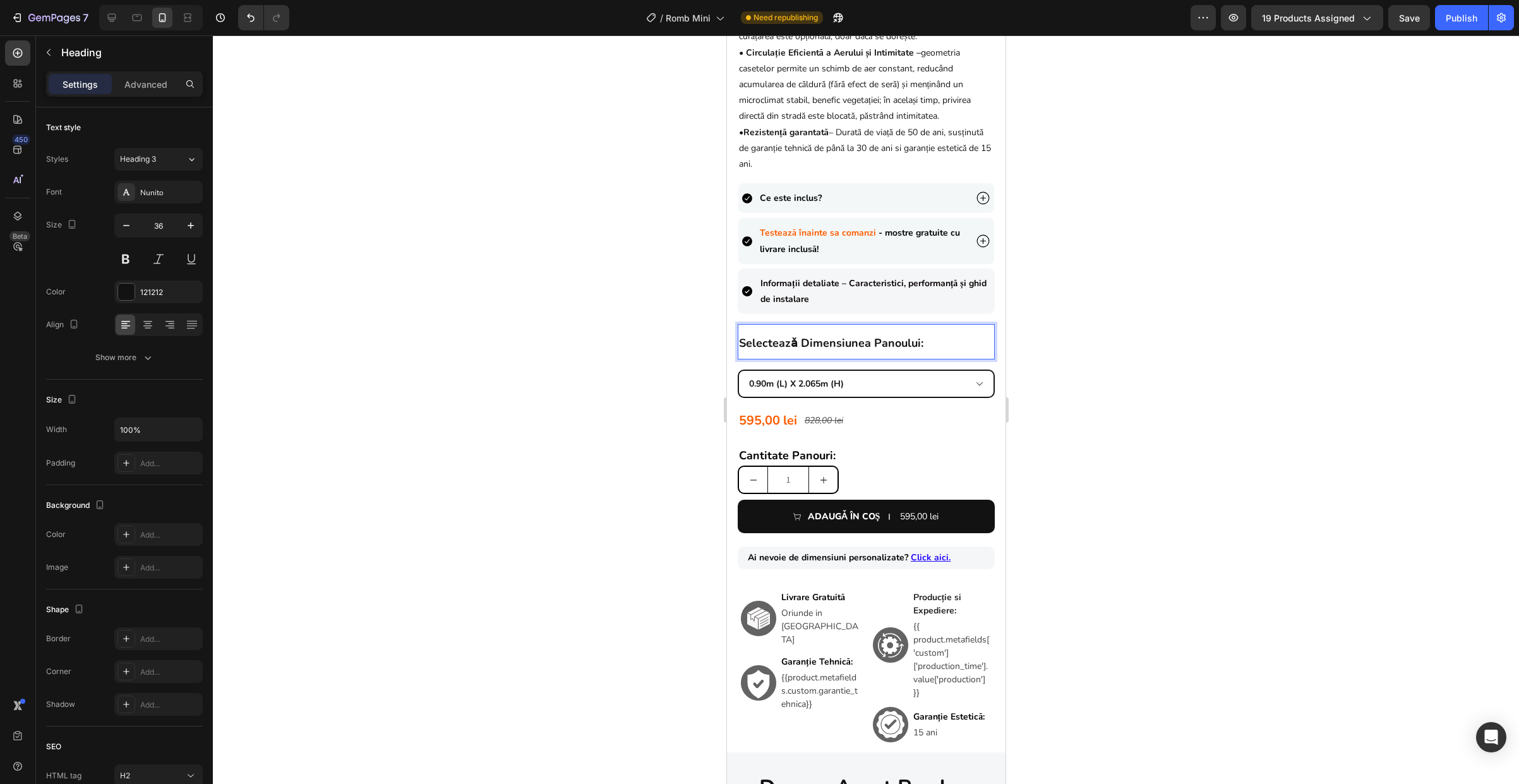
click at [941, 349] on p "selecteazǎ dimensiunea panoului:" at bounding box center [865, 341] width 254 height 33
click at [1043, 353] on div at bounding box center [866, 410] width 1306 height 748
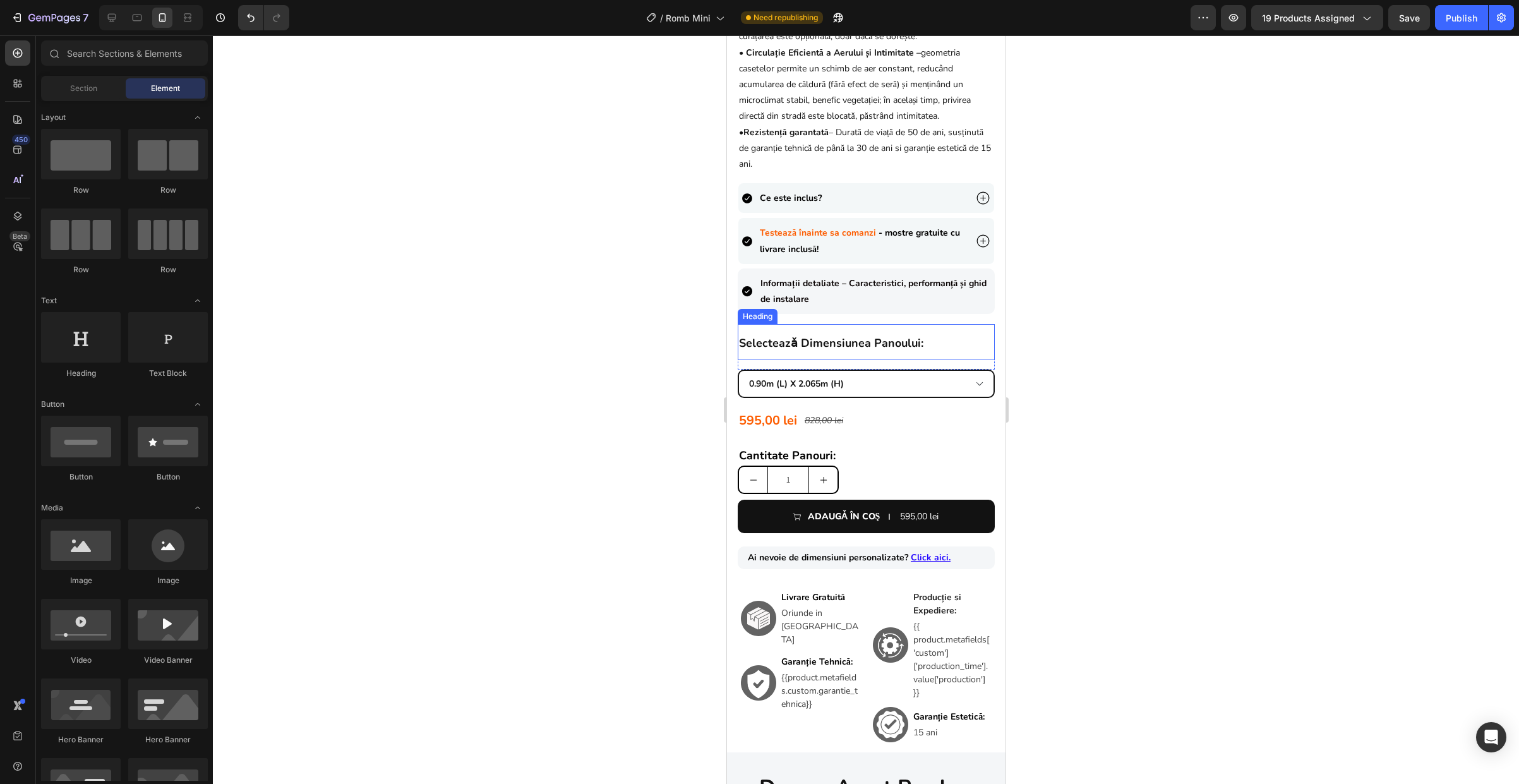
click at [982, 356] on p "⁠⁠⁠⁠⁠⁠⁠ selecteazǎ dimensiunea panoului:" at bounding box center [865, 341] width 254 height 33
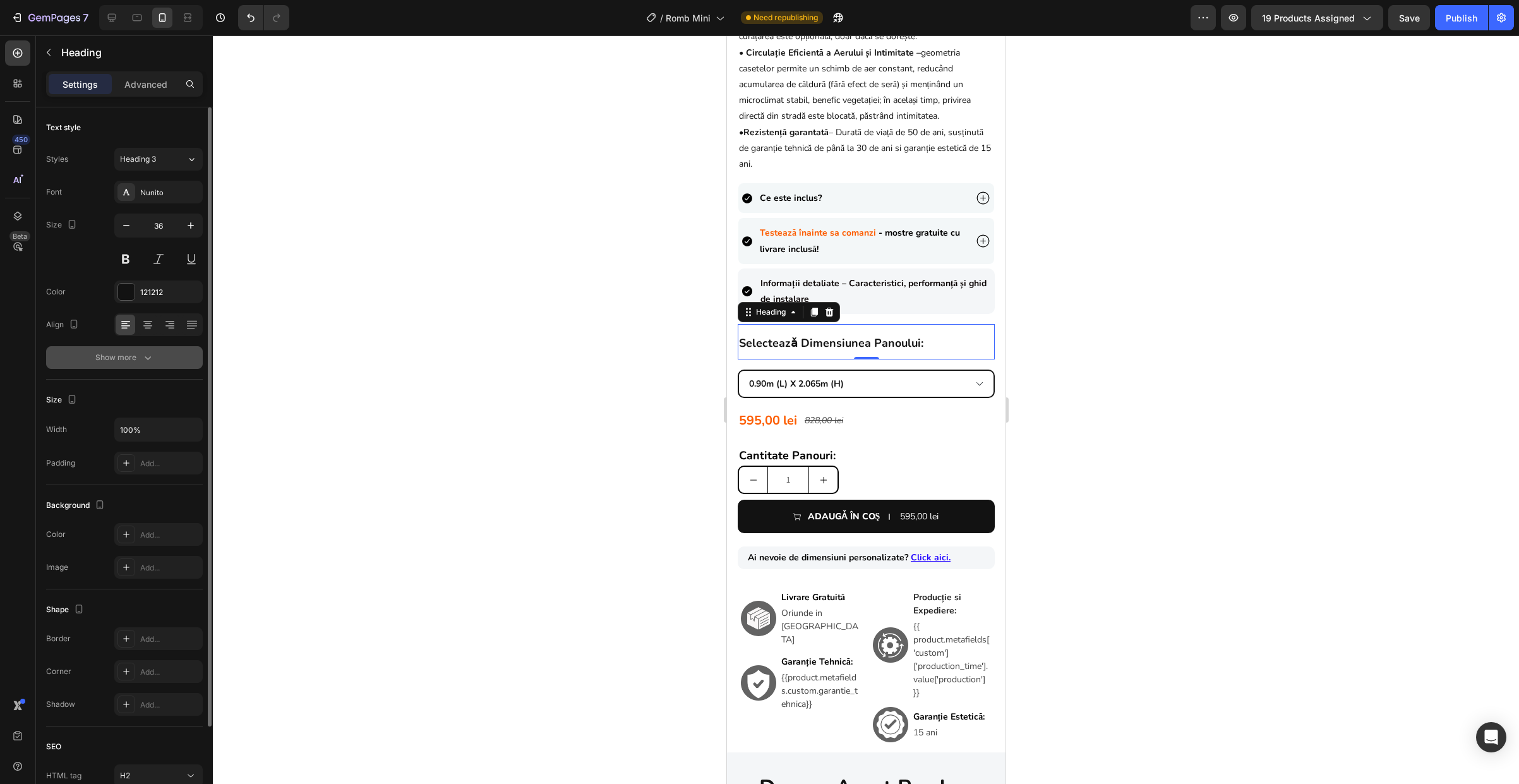
click at [134, 353] on div "Show more" at bounding box center [125, 358] width 59 height 13
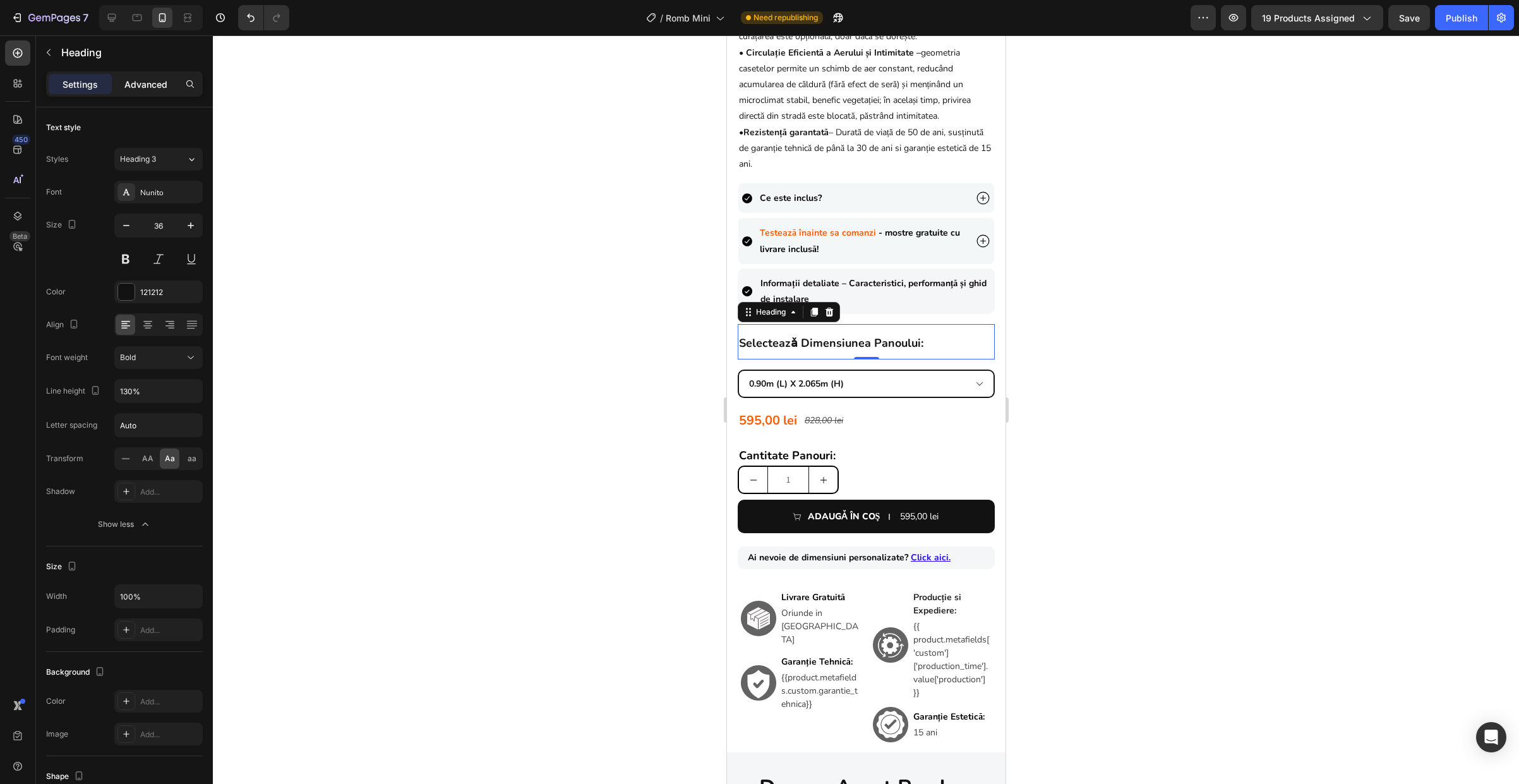
click at [142, 85] on p "Advanced" at bounding box center [146, 84] width 43 height 13
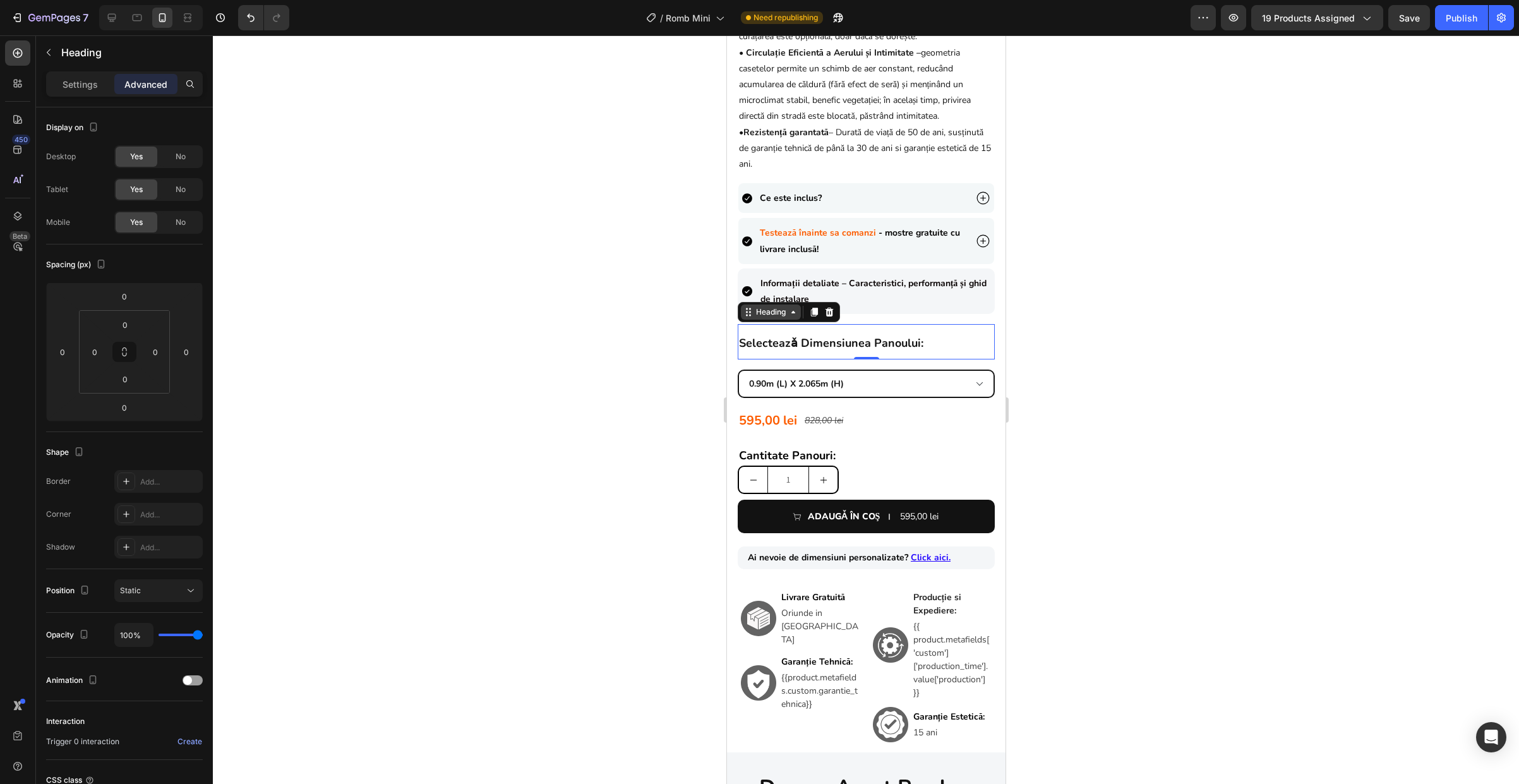
click at [786, 318] on div "Heading" at bounding box center [770, 312] width 35 height 11
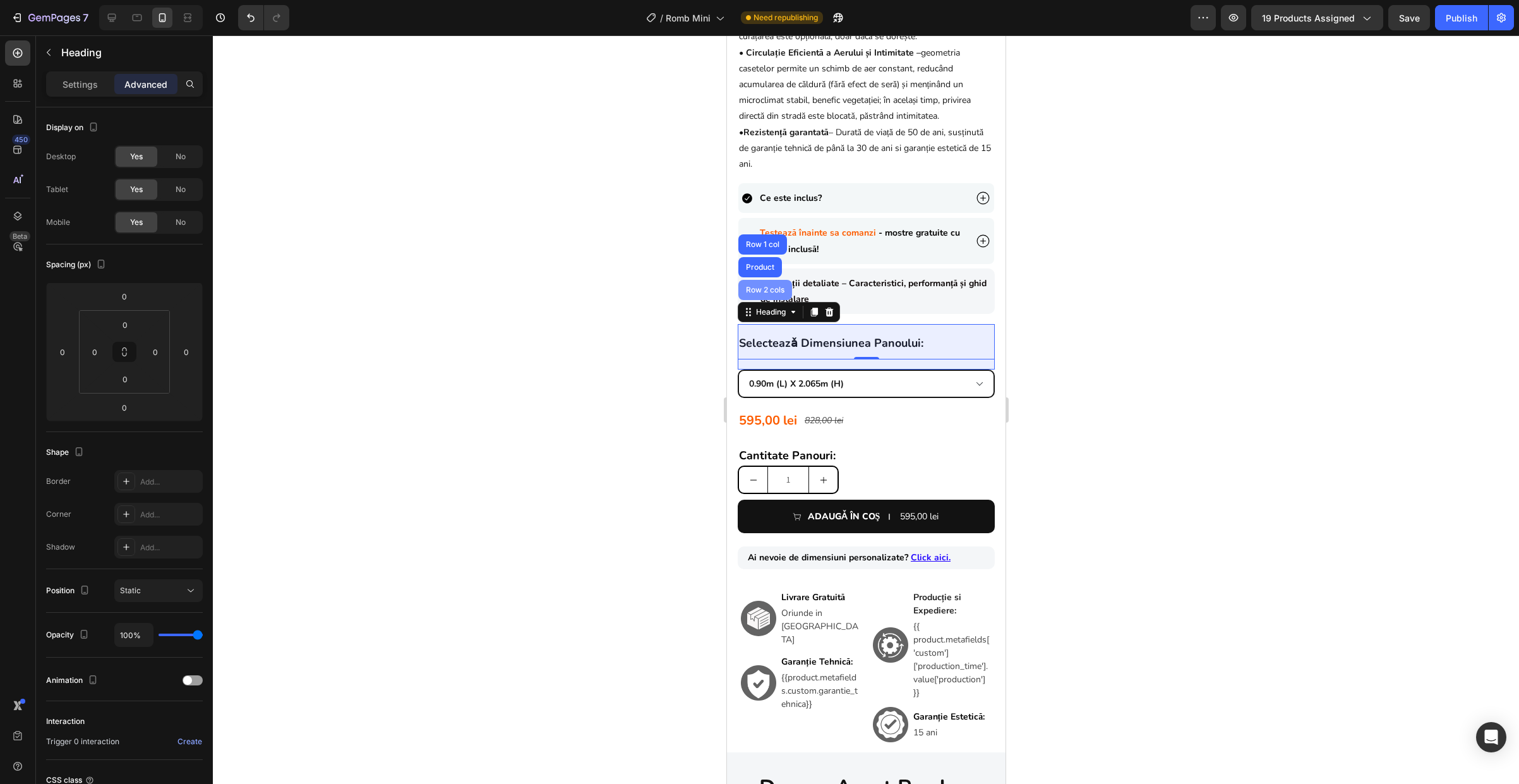
click at [779, 300] on div "Row 2 cols" at bounding box center [764, 289] width 54 height 20
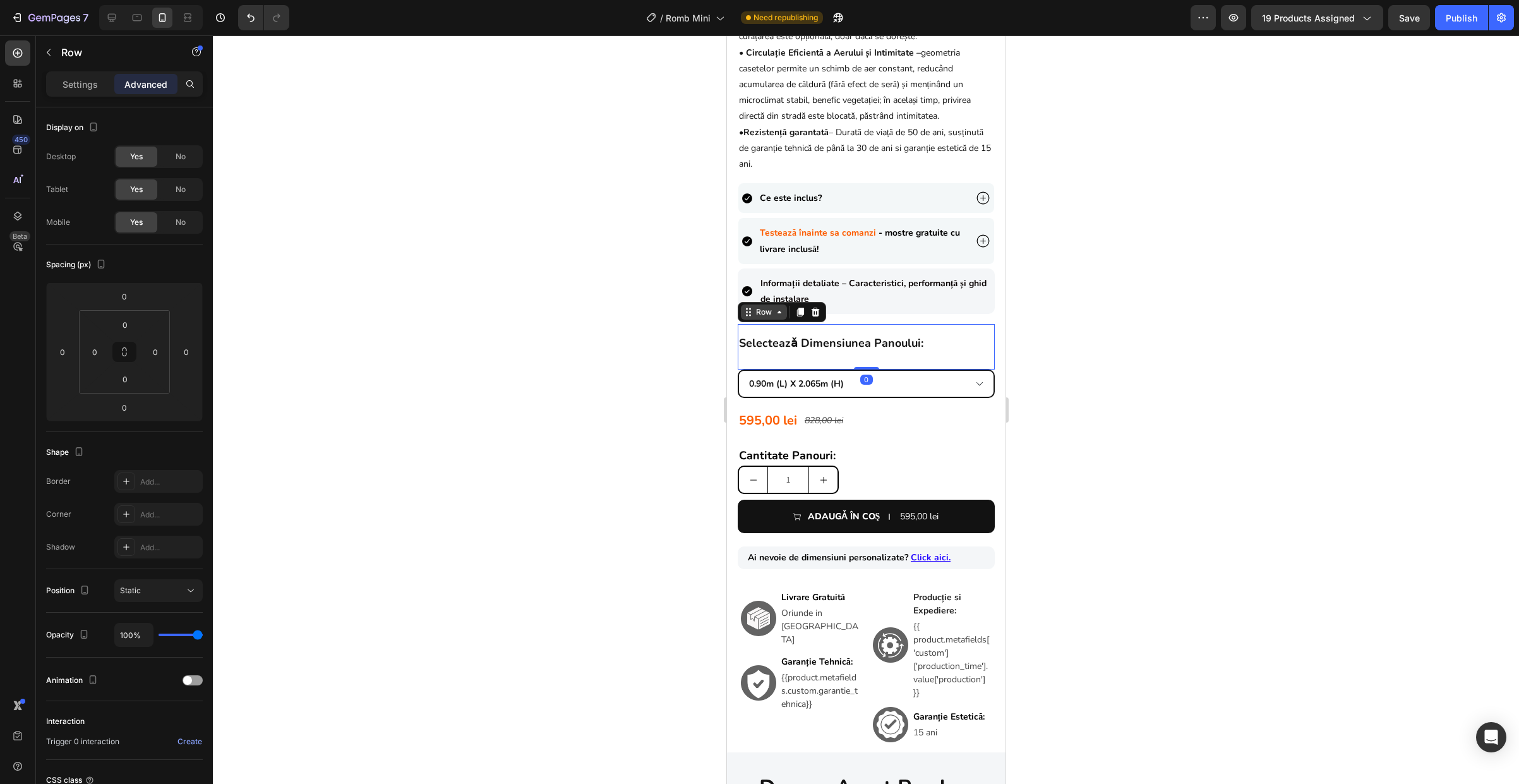
click at [764, 318] on div "Row" at bounding box center [763, 312] width 21 height 11
click at [77, 85] on p "Settings" at bounding box center [80, 84] width 36 height 13
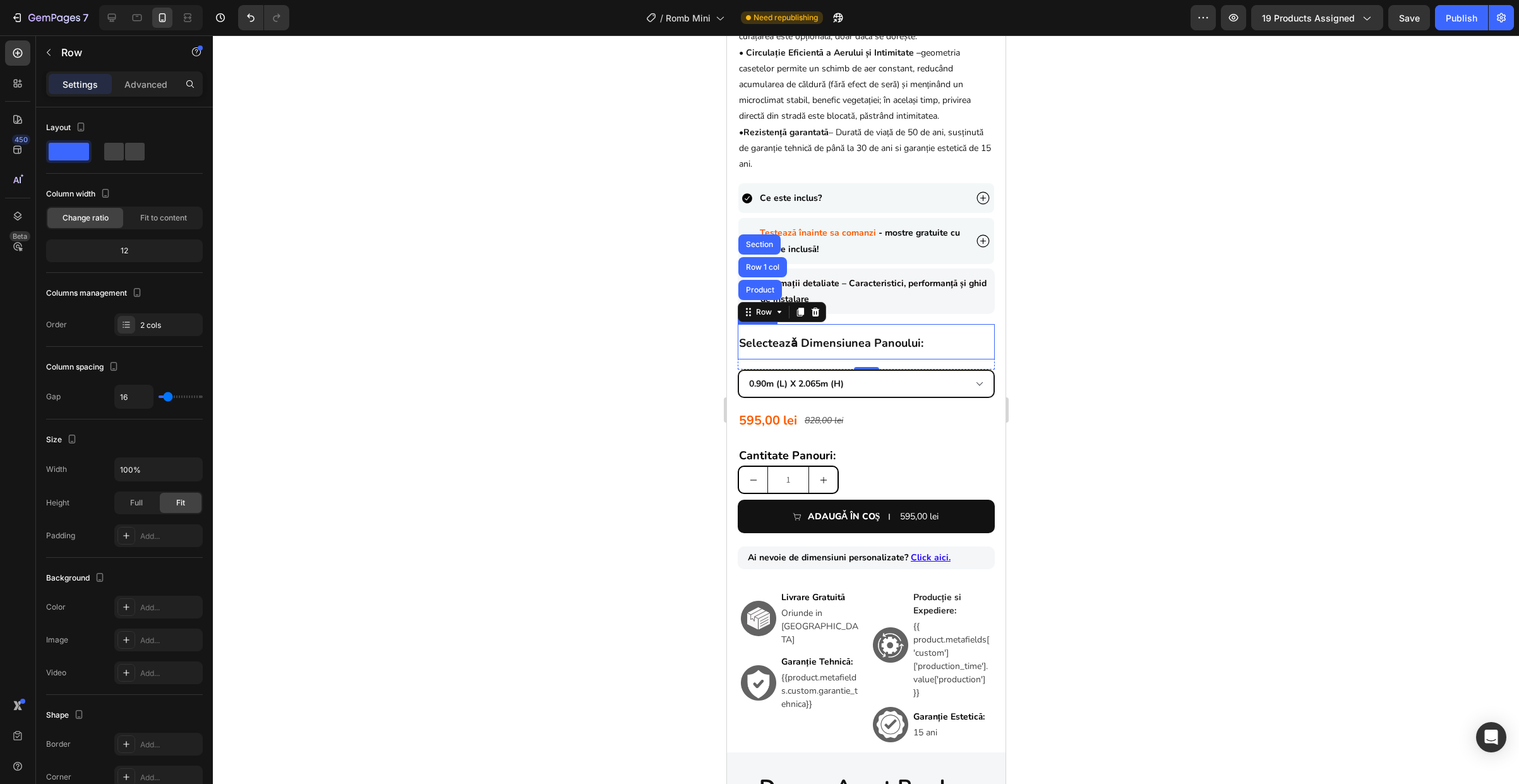
click at [817, 346] on strong "selecteazǎ dimensiunea panoului:" at bounding box center [830, 343] width 185 height 15
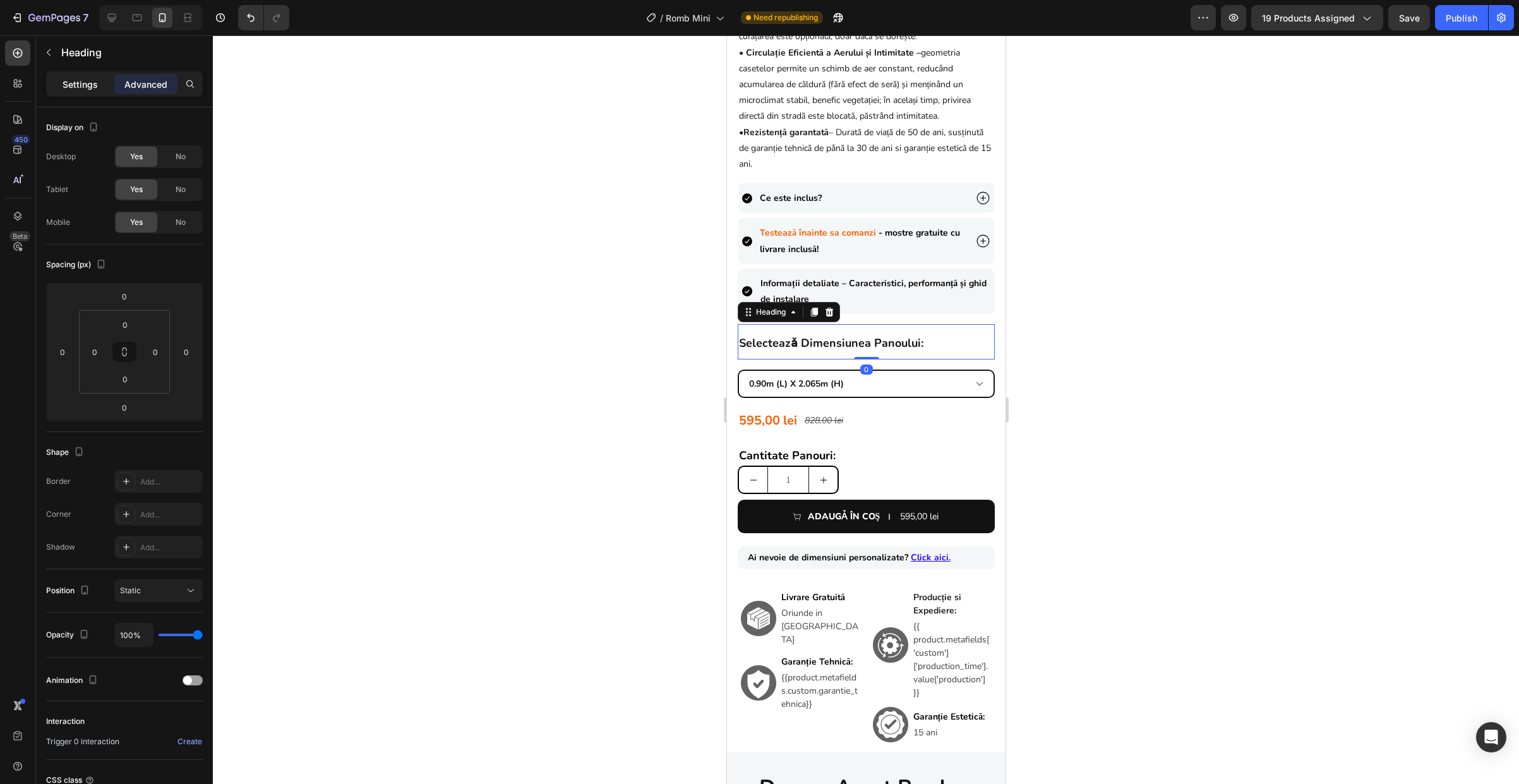
click at [81, 84] on p "Settings" at bounding box center [80, 84] width 36 height 13
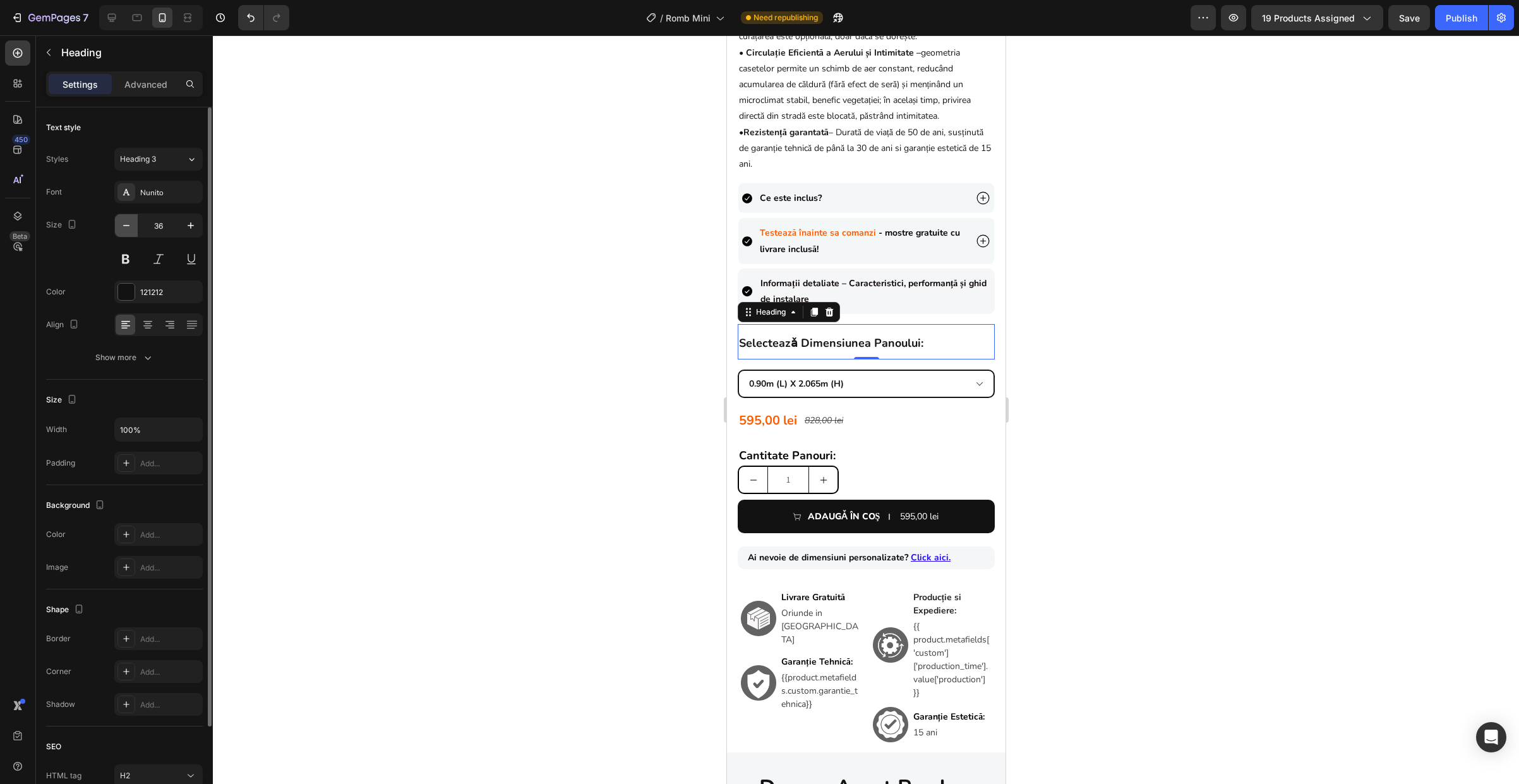
click at [130, 225] on icon "button" at bounding box center [126, 225] width 13 height 13
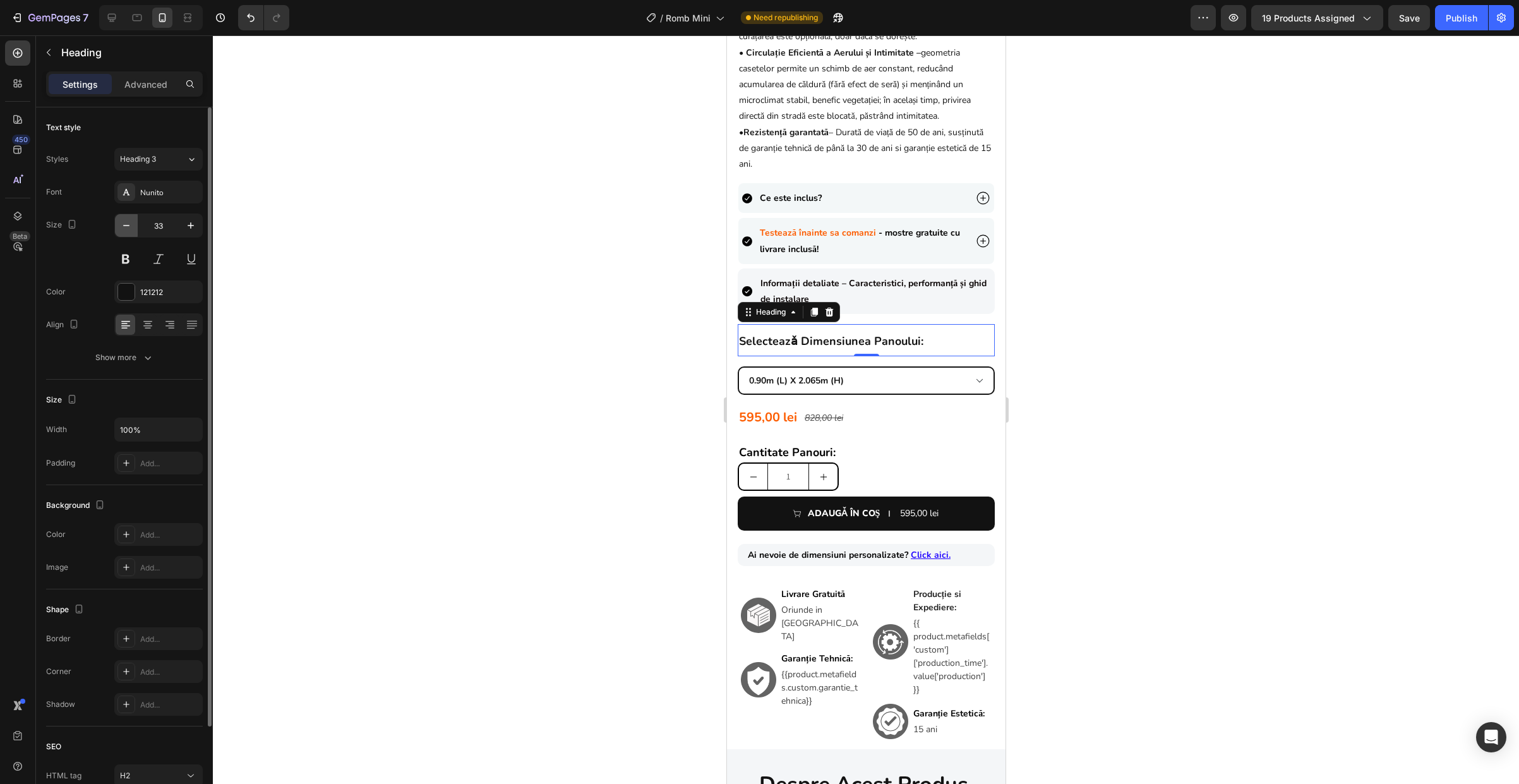
click at [130, 225] on icon "button" at bounding box center [126, 225] width 13 height 13
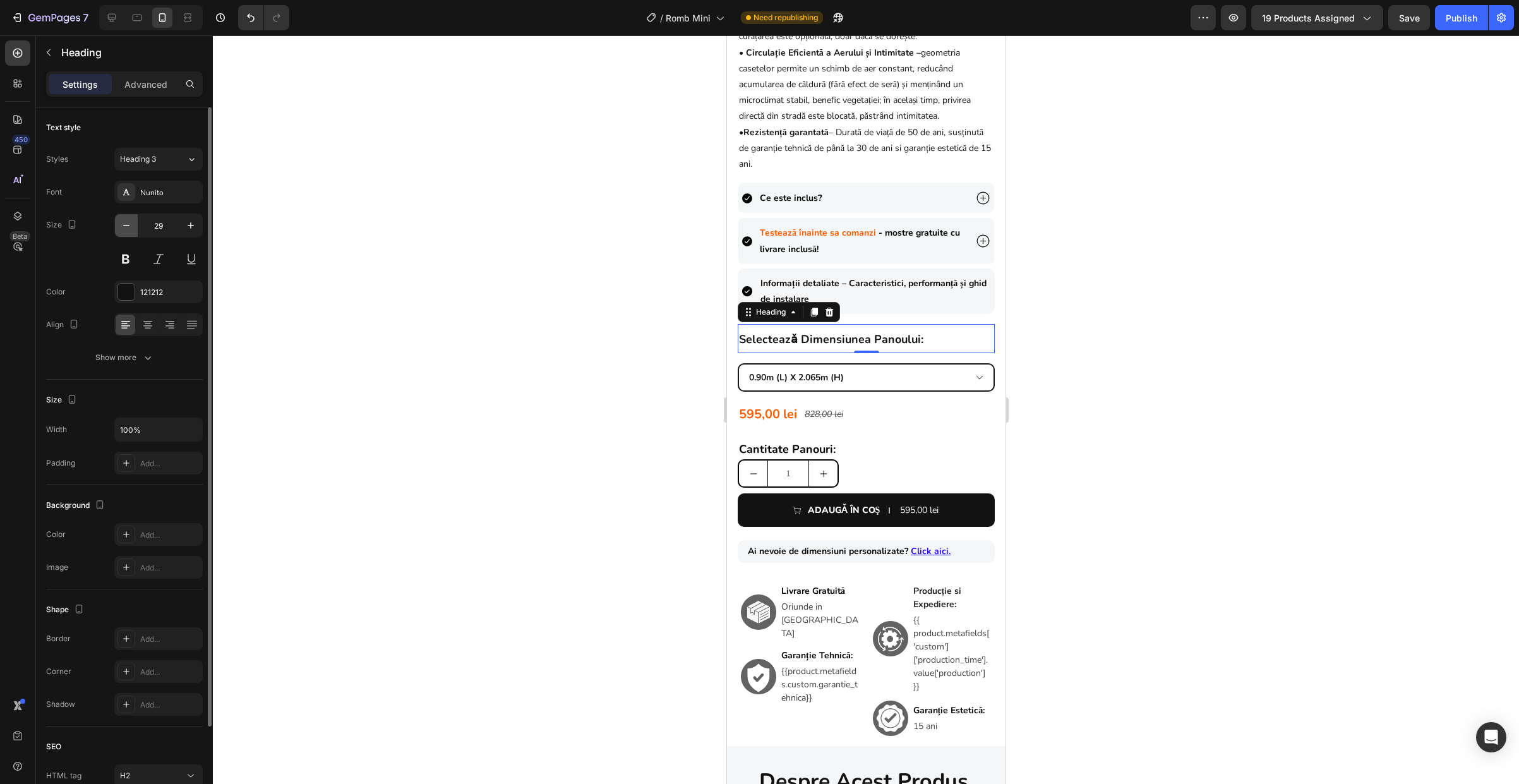
click at [130, 225] on icon "button" at bounding box center [126, 225] width 13 height 13
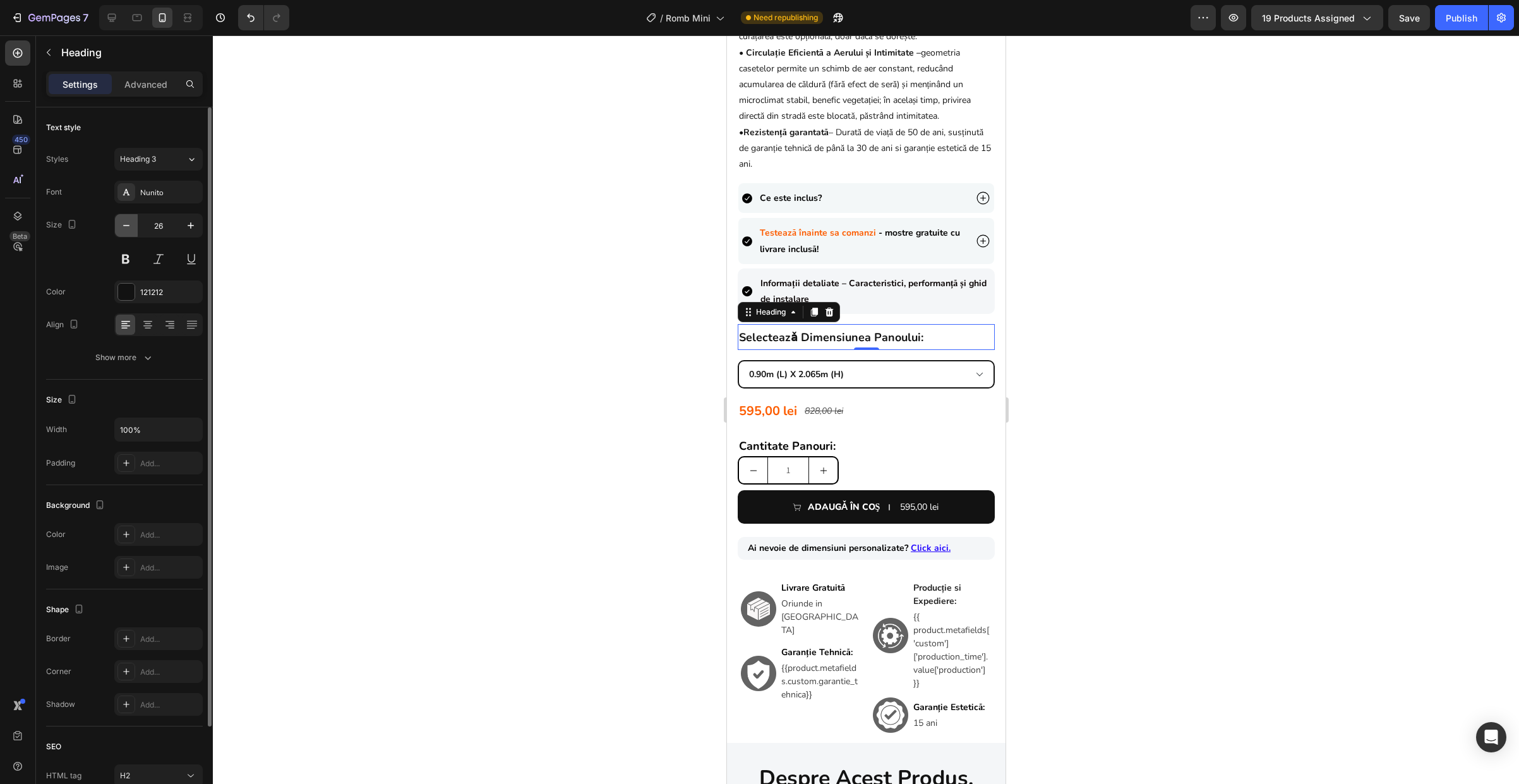
click at [130, 225] on icon "button" at bounding box center [126, 225] width 13 height 13
type input "25"
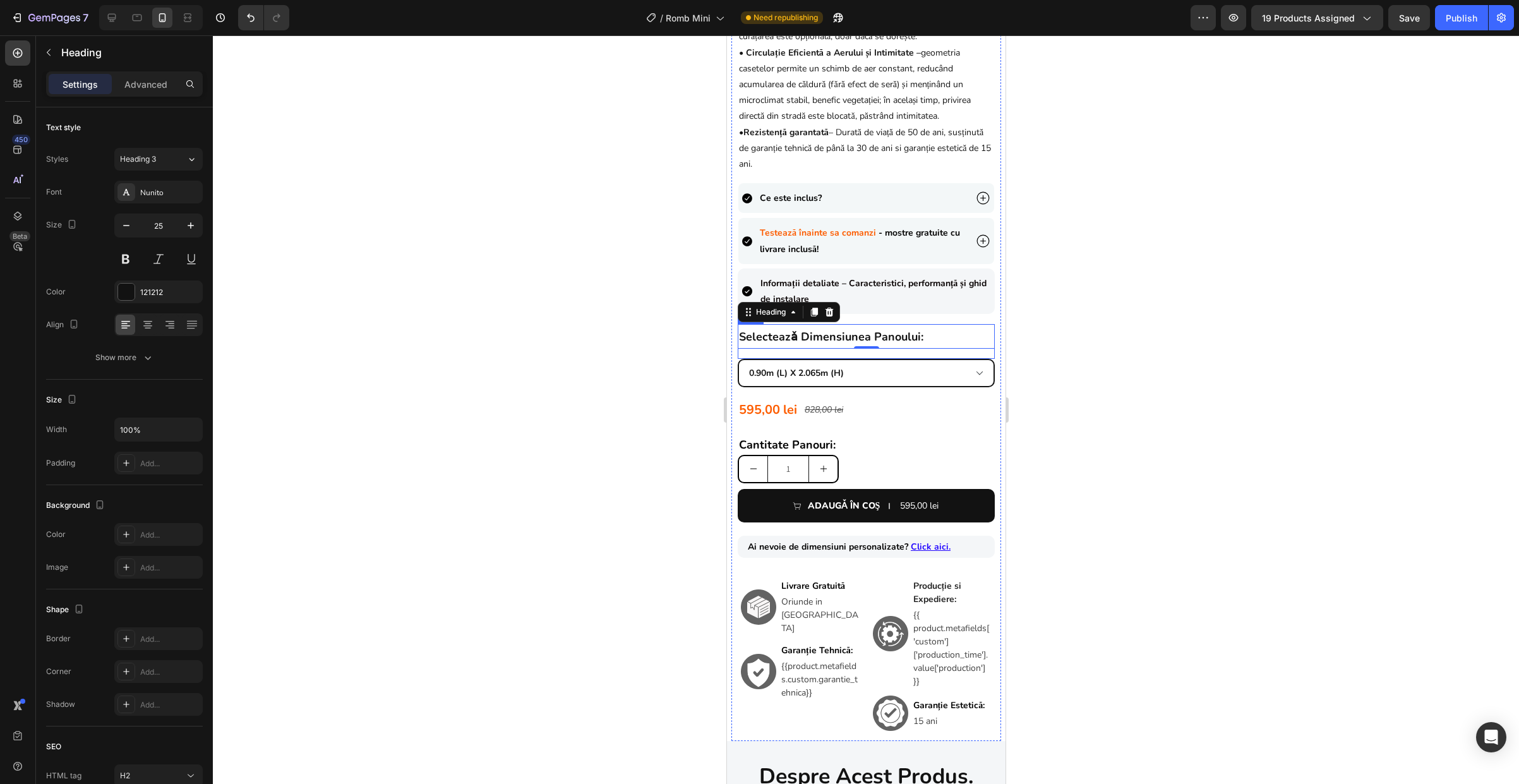
click at [875, 359] on div "⁠⁠⁠⁠⁠⁠⁠ selecteazǎ dimensiunea panoului: Heading 0 595,00 lei Product Price Pro…" at bounding box center [865, 341] width 257 height 35
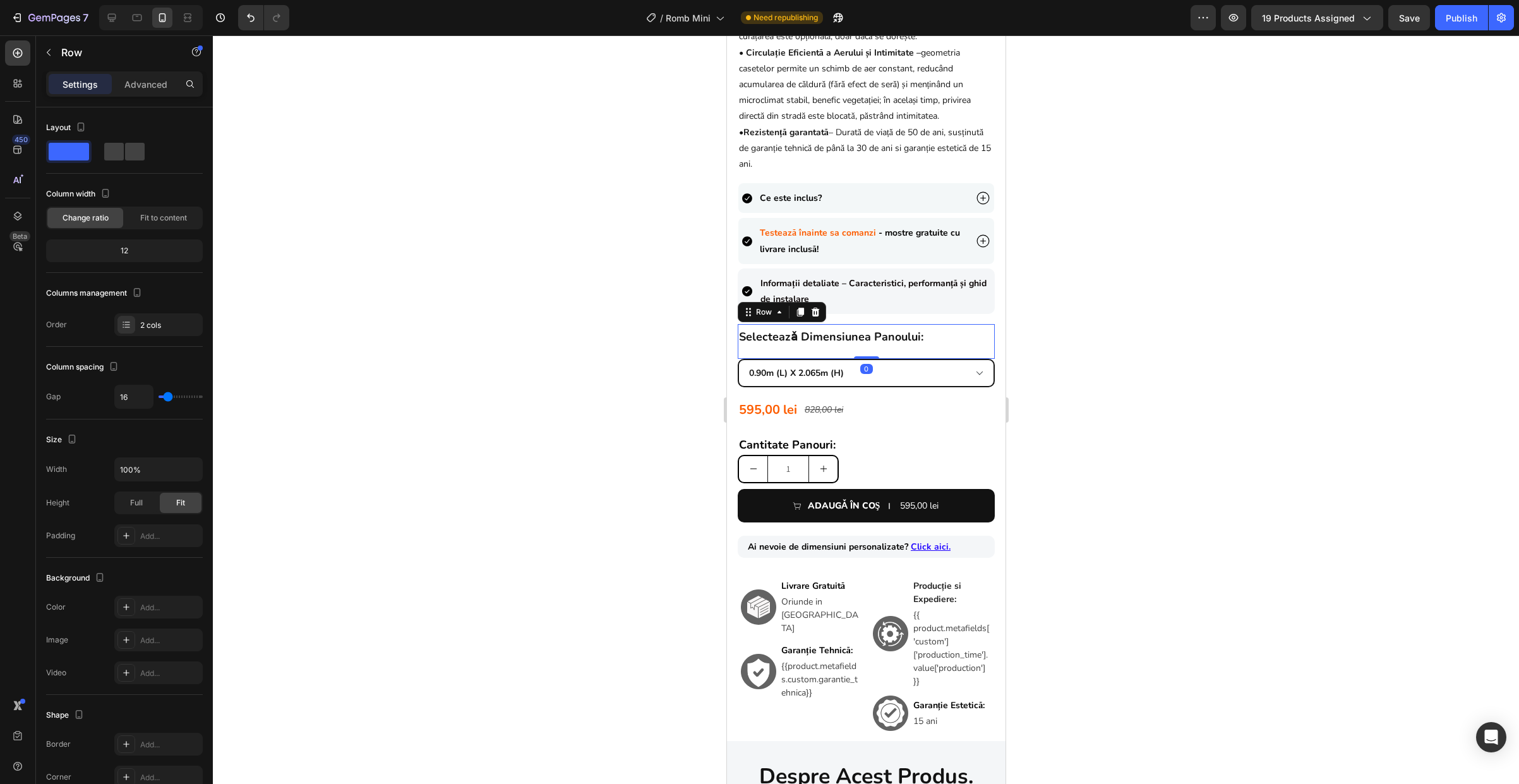
drag, startPoint x: 868, startPoint y: 364, endPoint x: 871, endPoint y: 354, distance: 10.4
click at [871, 354] on div "⁠⁠⁠⁠⁠⁠⁠ selecteazǎ dimensiunea panoului: Heading 595,00 lei Product Price Produ…" at bounding box center [865, 341] width 257 height 35
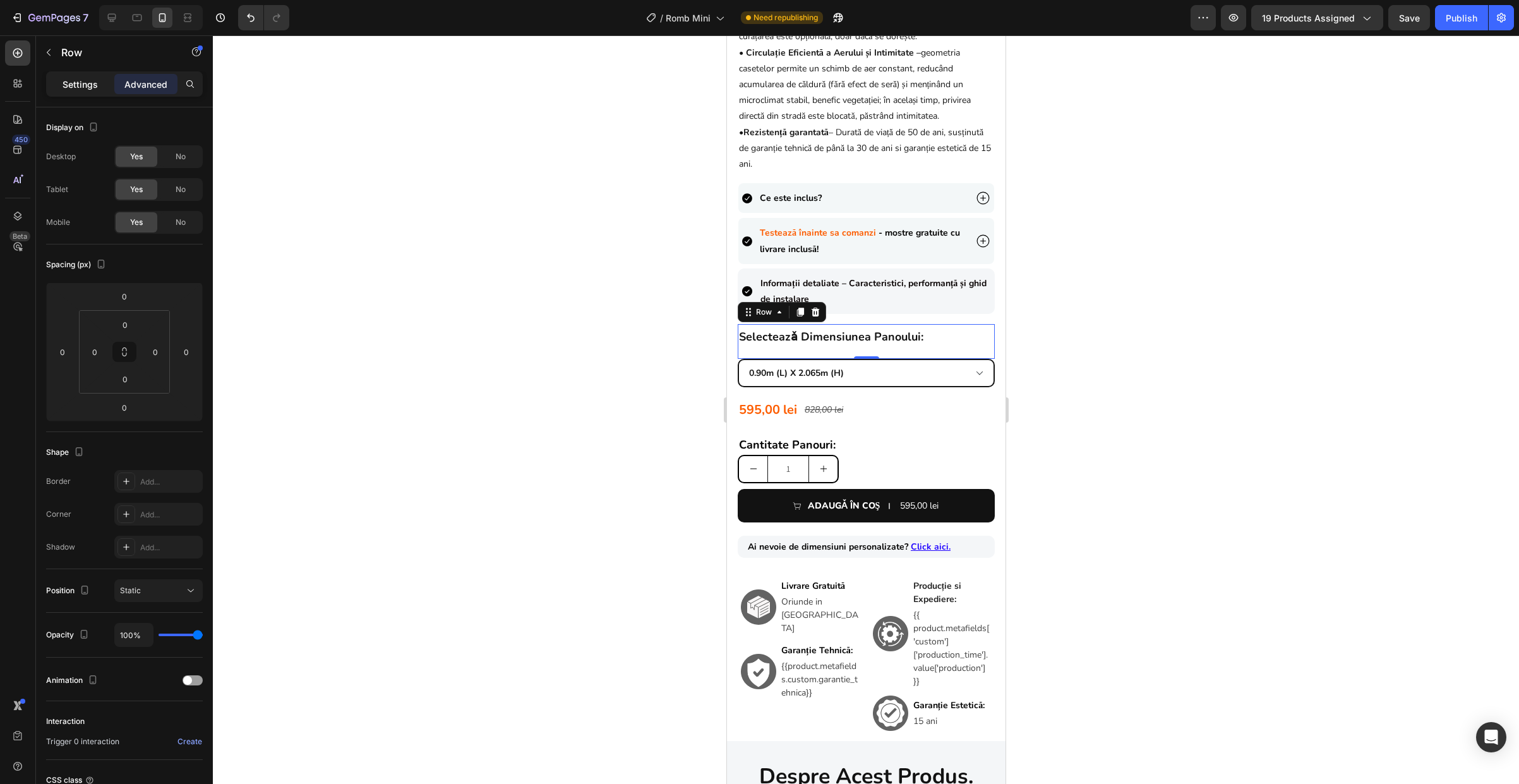
click at [79, 86] on p "Settings" at bounding box center [80, 84] width 36 height 13
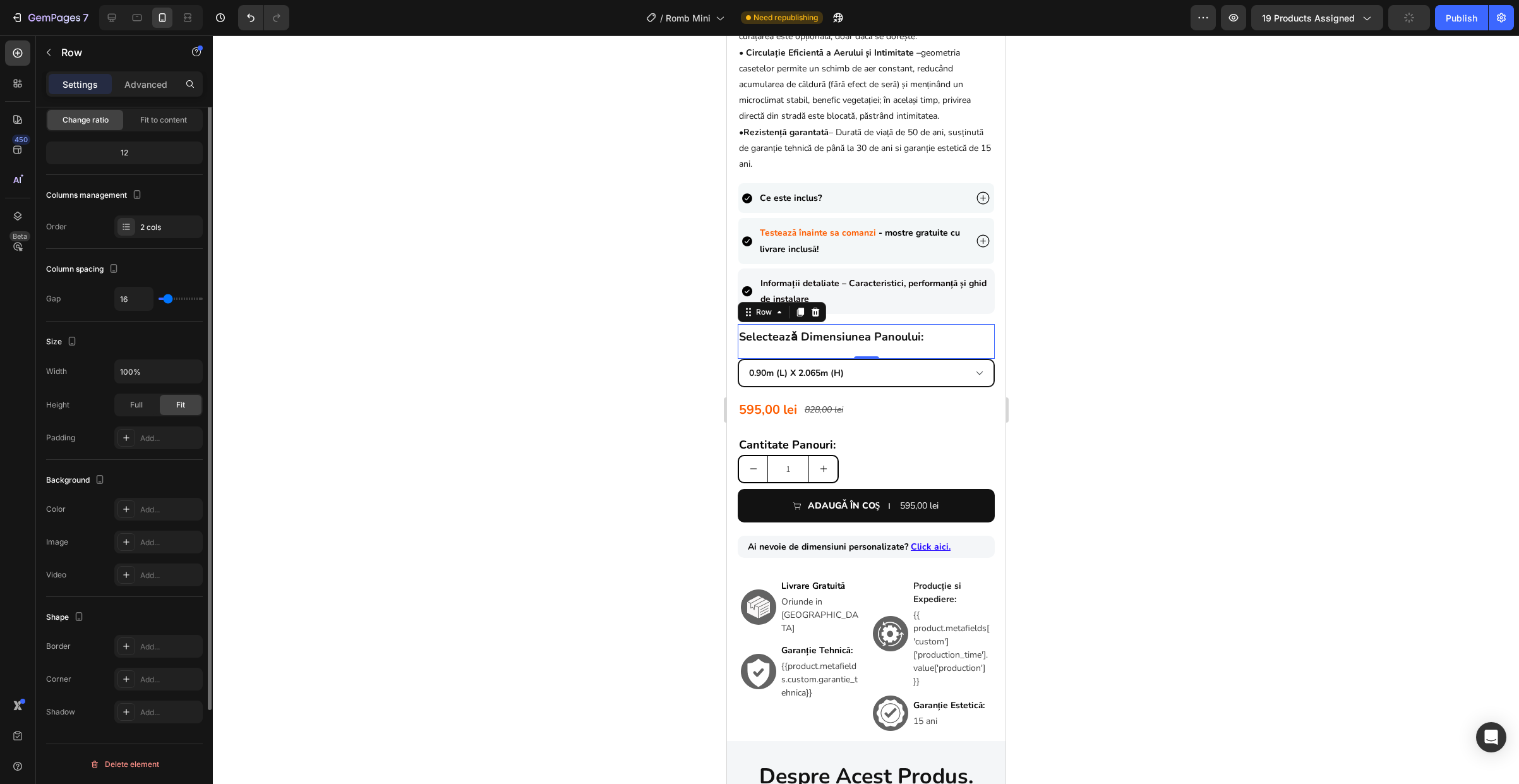
scroll to position [40, 0]
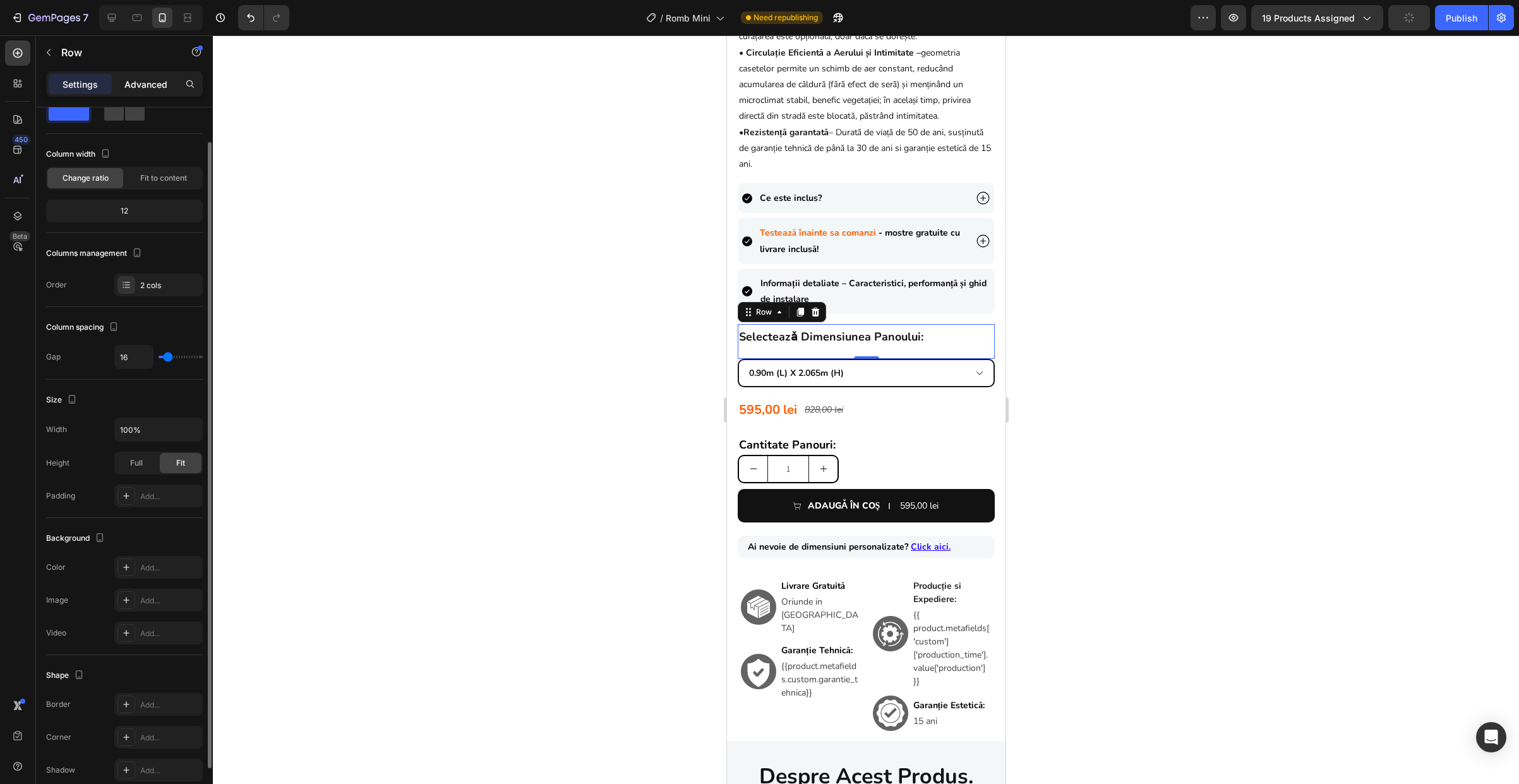
click at [153, 79] on p "Advanced" at bounding box center [146, 84] width 43 height 13
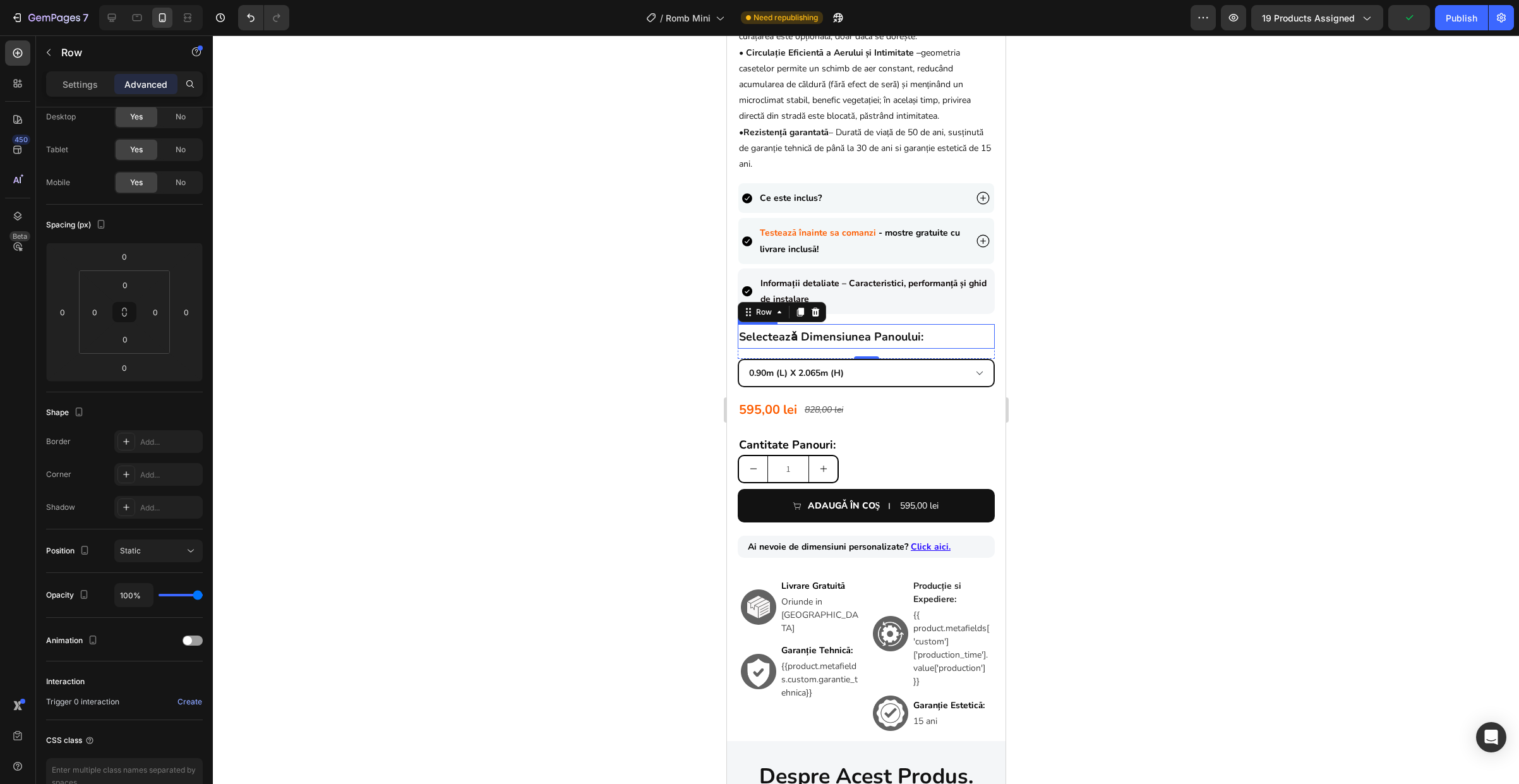
click at [798, 344] on strong "selecteazǎ dimensiunea panoului:" at bounding box center [830, 337] width 185 height 15
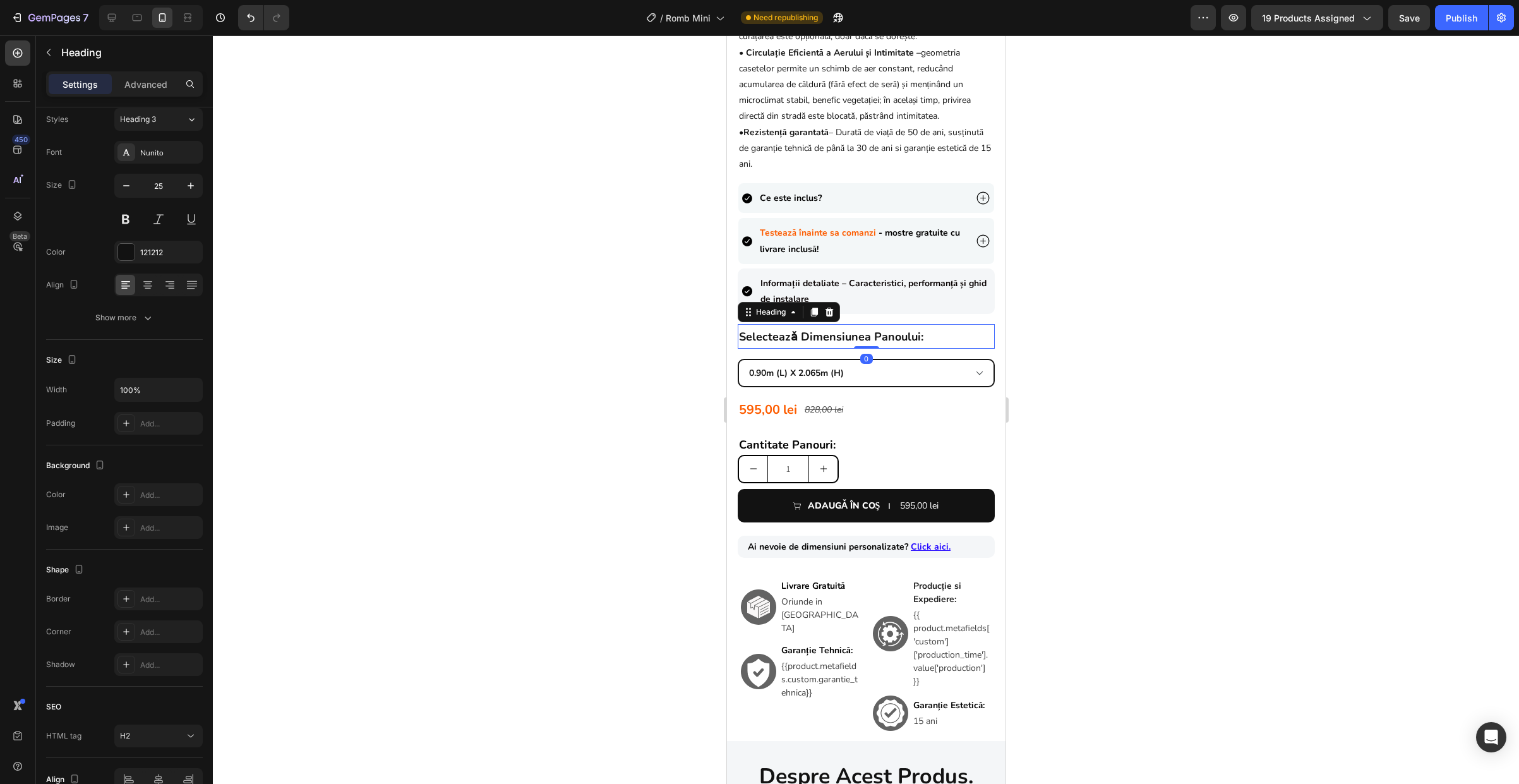
scroll to position [0, 0]
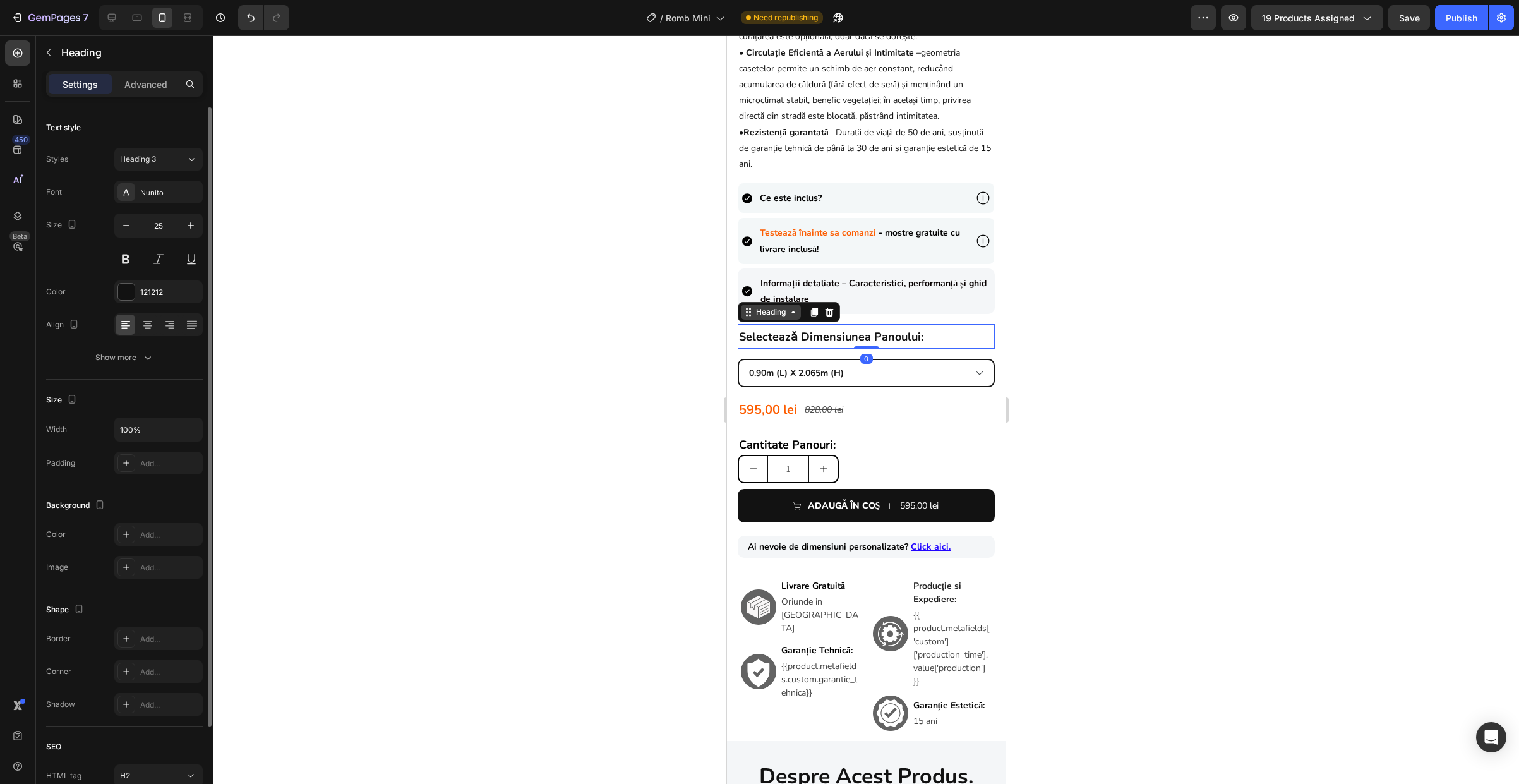
click at [771, 317] on div "Heading" at bounding box center [770, 312] width 35 height 11
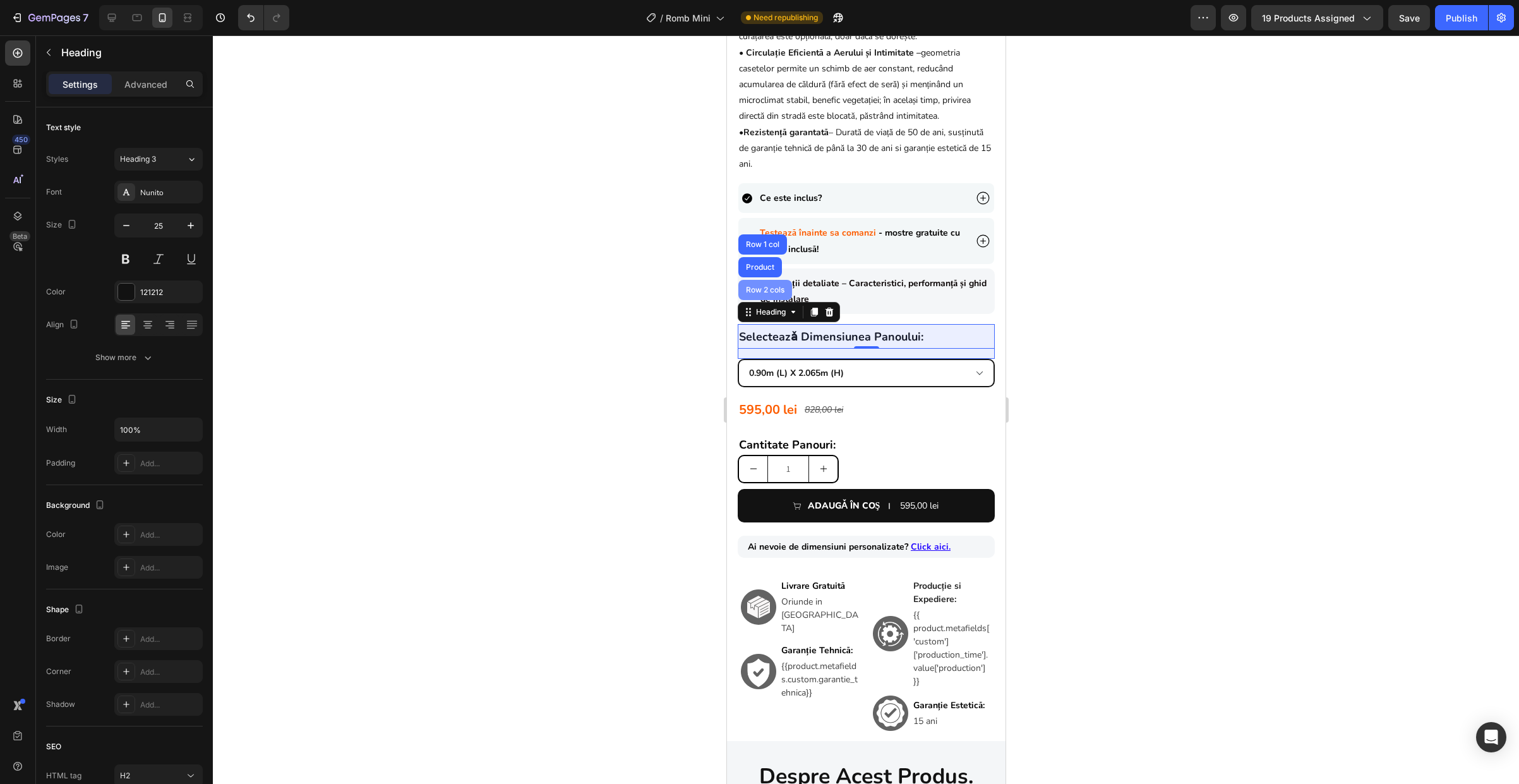
click at [764, 300] on div "Row 2 cols" at bounding box center [764, 289] width 54 height 20
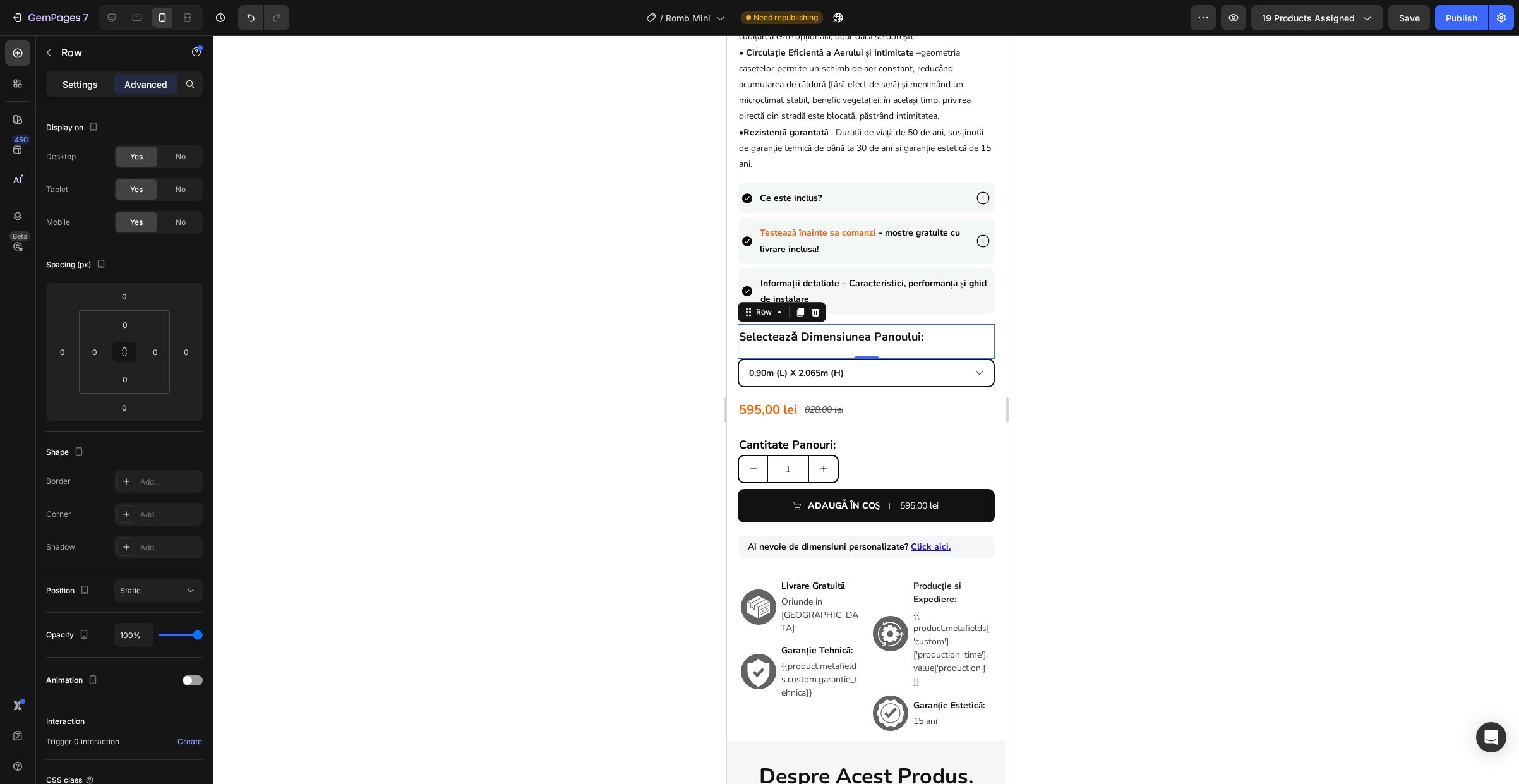
click at [98, 82] on p "Settings" at bounding box center [80, 84] width 36 height 13
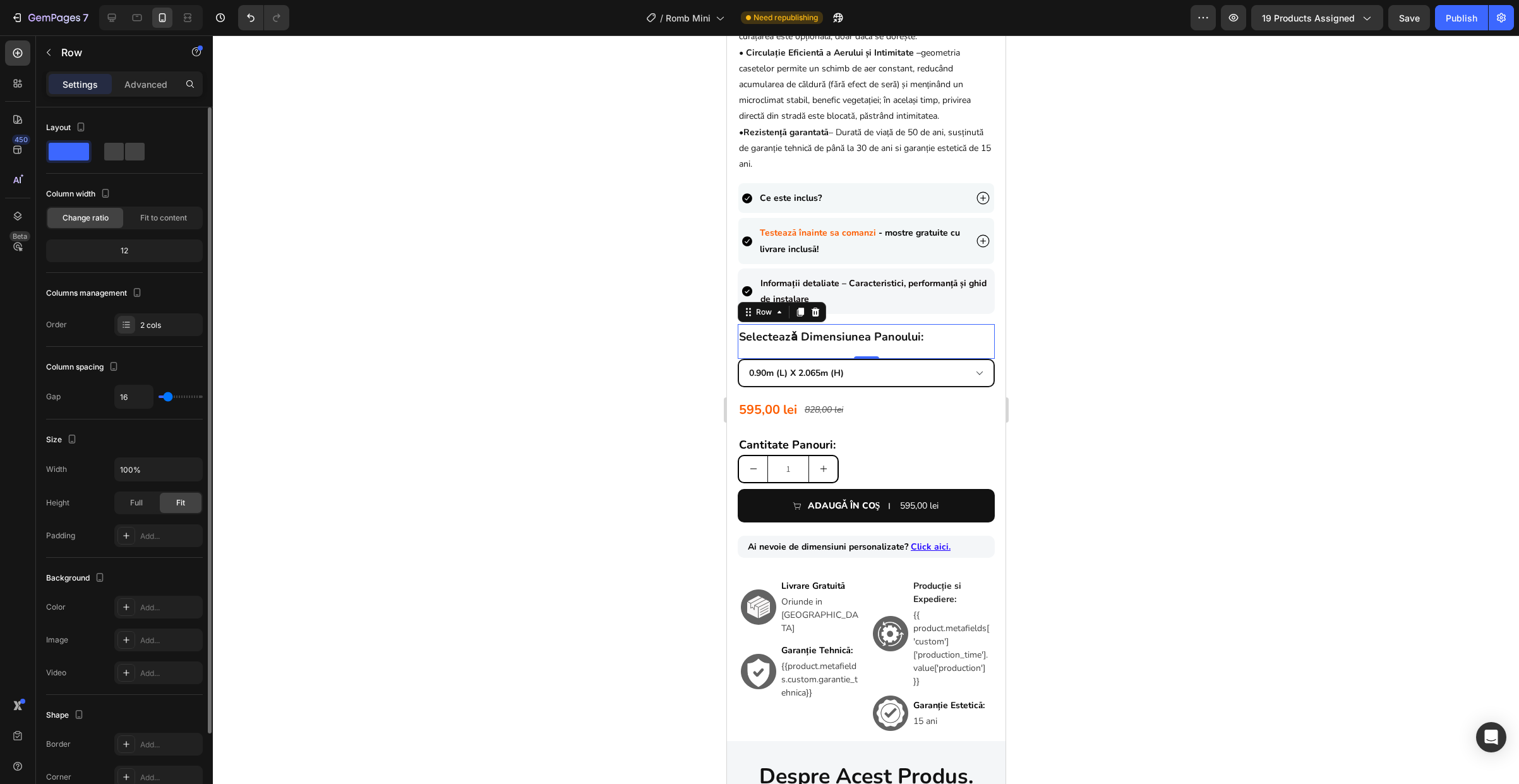
type input "12"
type input "9"
type input "7"
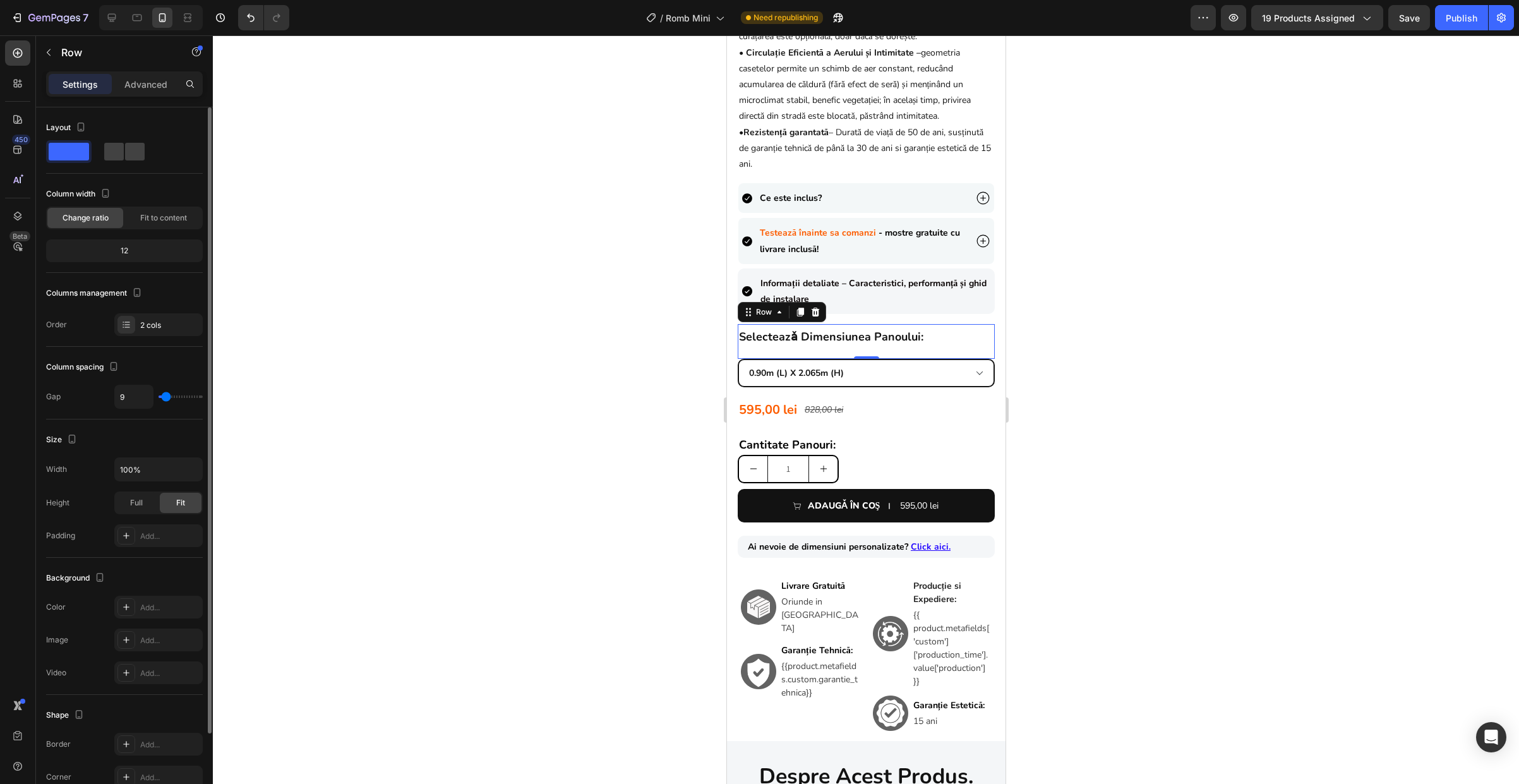
type input "7"
type input "5"
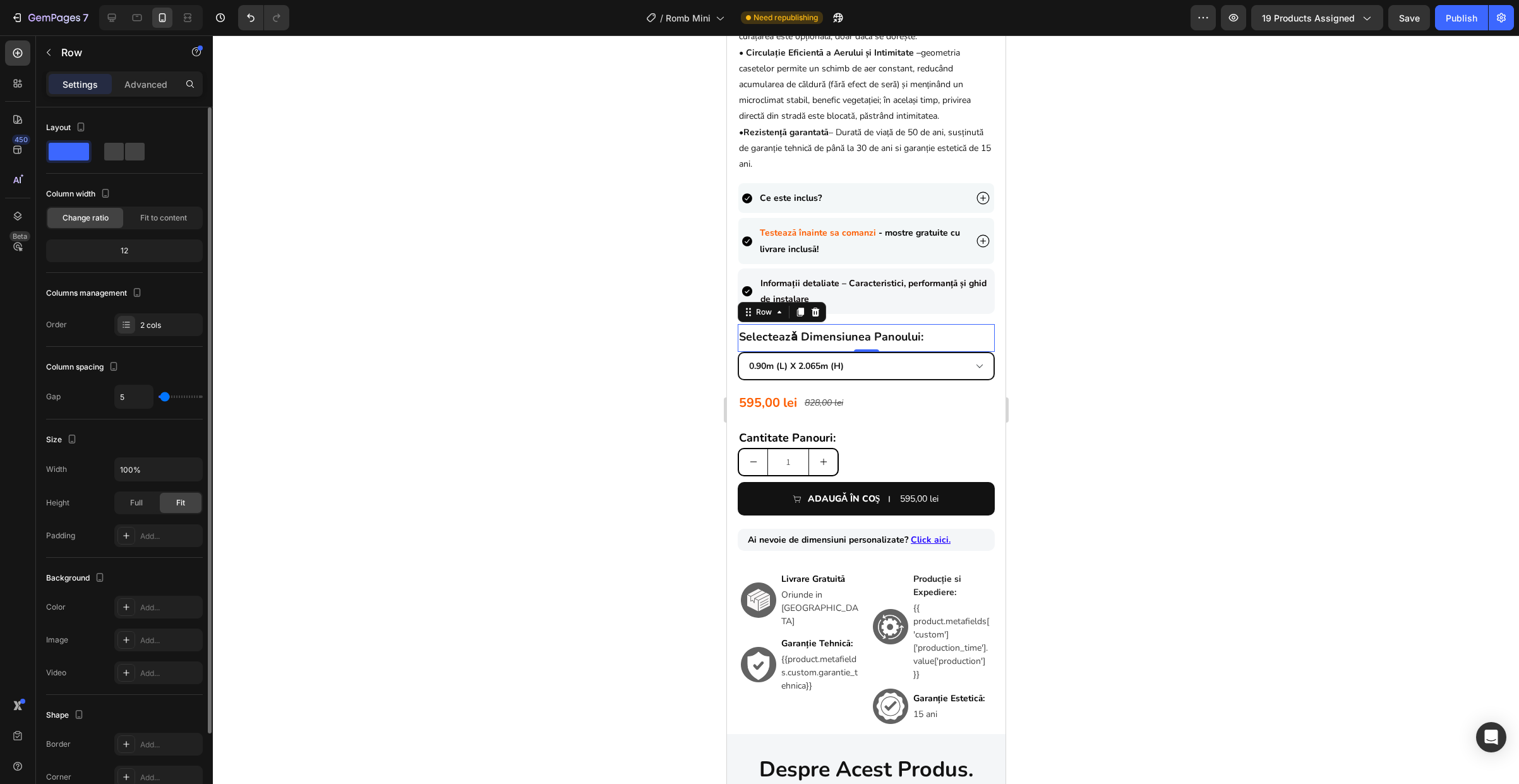
type input "4"
type input "3"
type input "1"
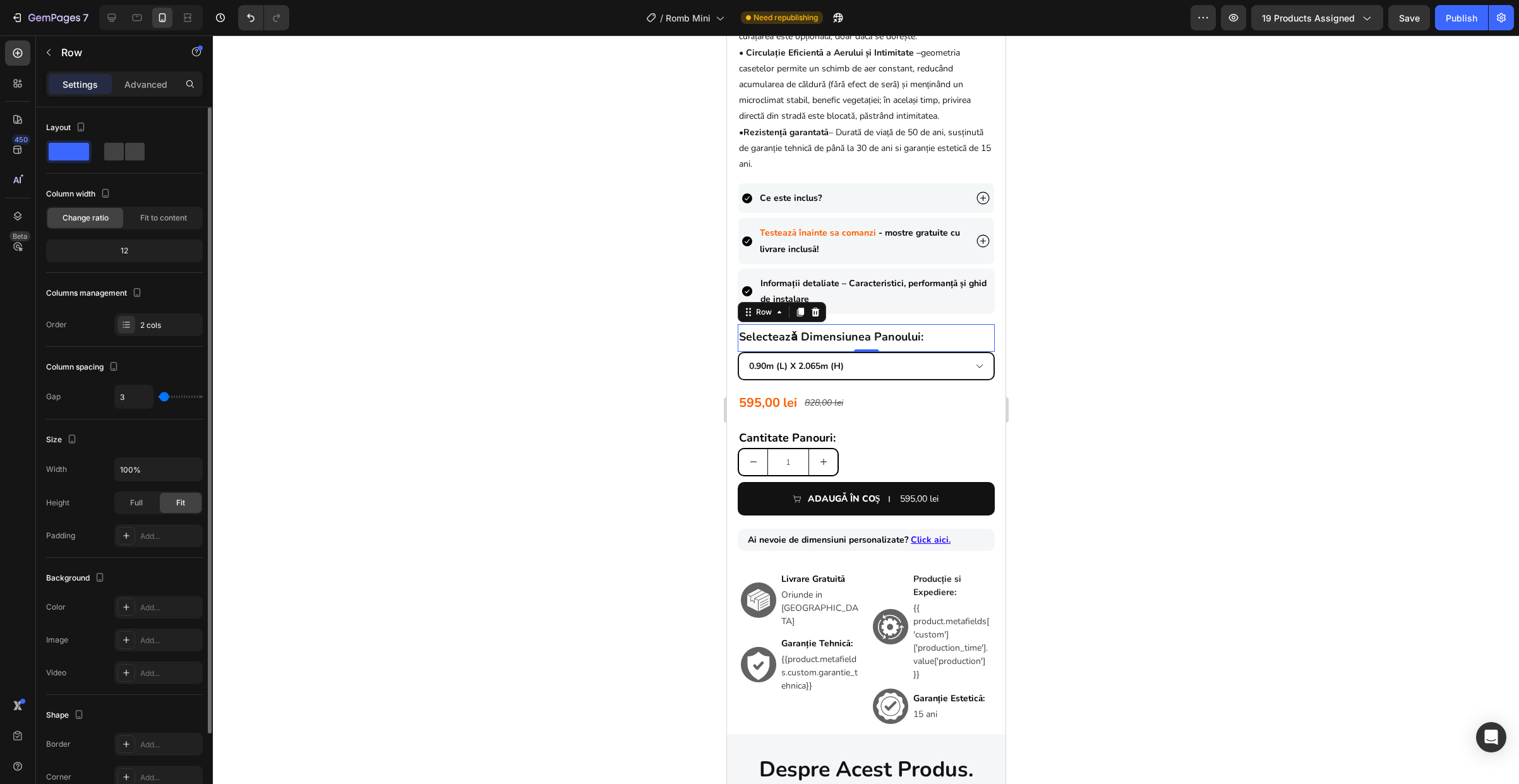
type input "1"
type input "0"
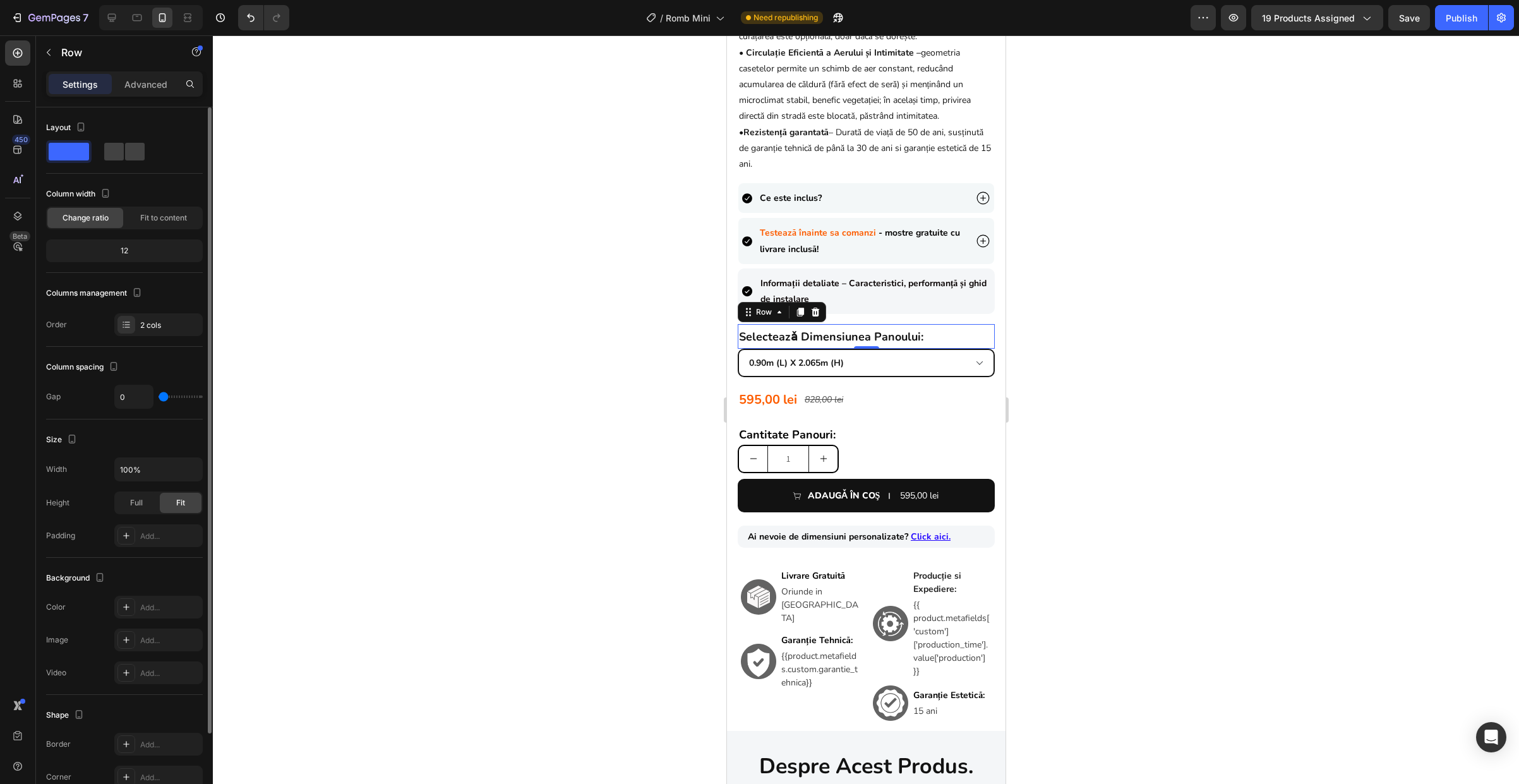
drag, startPoint x: 167, startPoint y: 401, endPoint x: 158, endPoint y: 401, distance: 9.0
type input "0"
click at [158, 398] on input "range" at bounding box center [180, 397] width 44 height 3
click at [1040, 381] on div at bounding box center [866, 410] width 1306 height 748
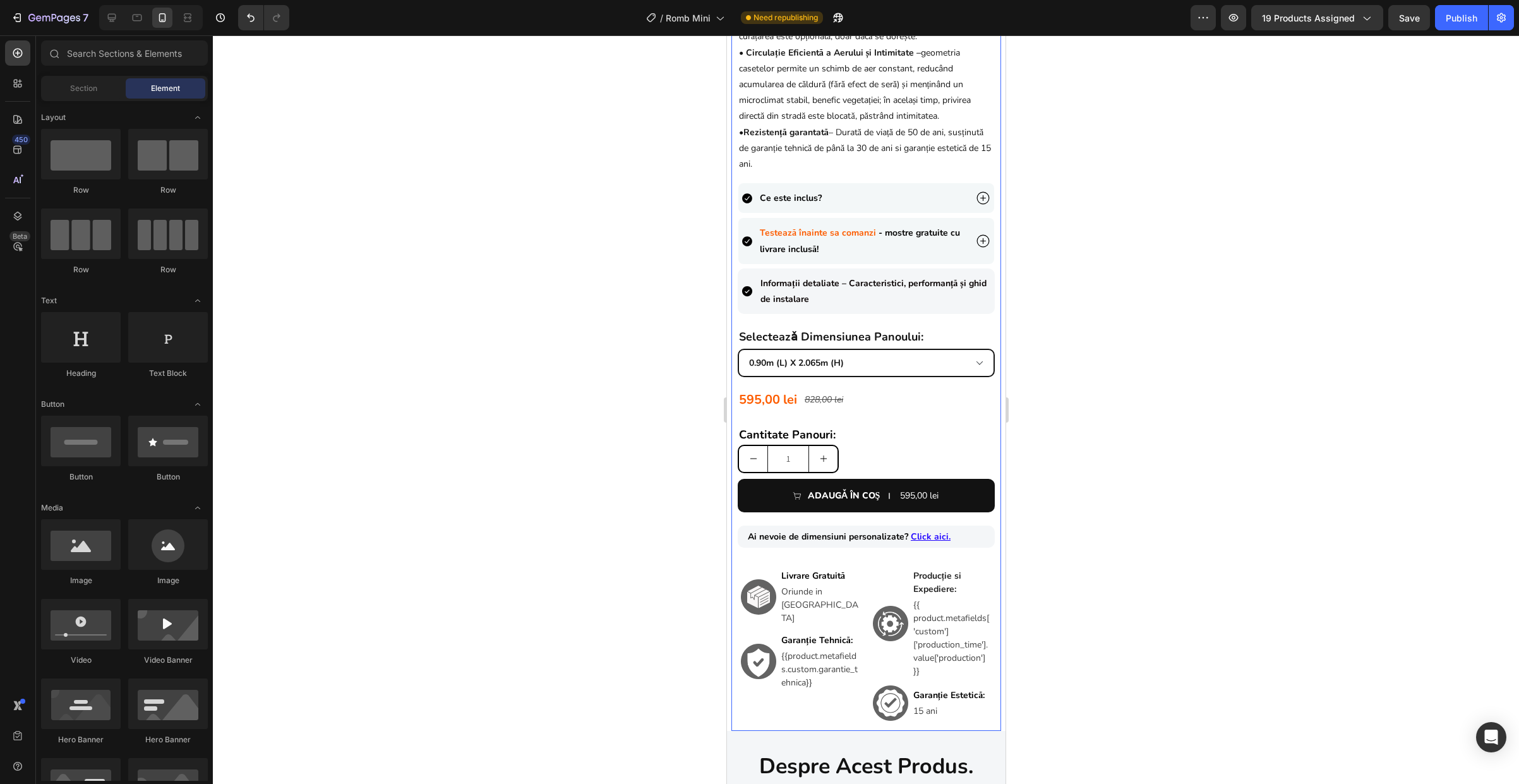
click at [859, 387] on div "{{product.metafields.custom.title}} Heading • Fabricat din Tablă de Oțel – pre-…" at bounding box center [865, 309] width 257 height 841
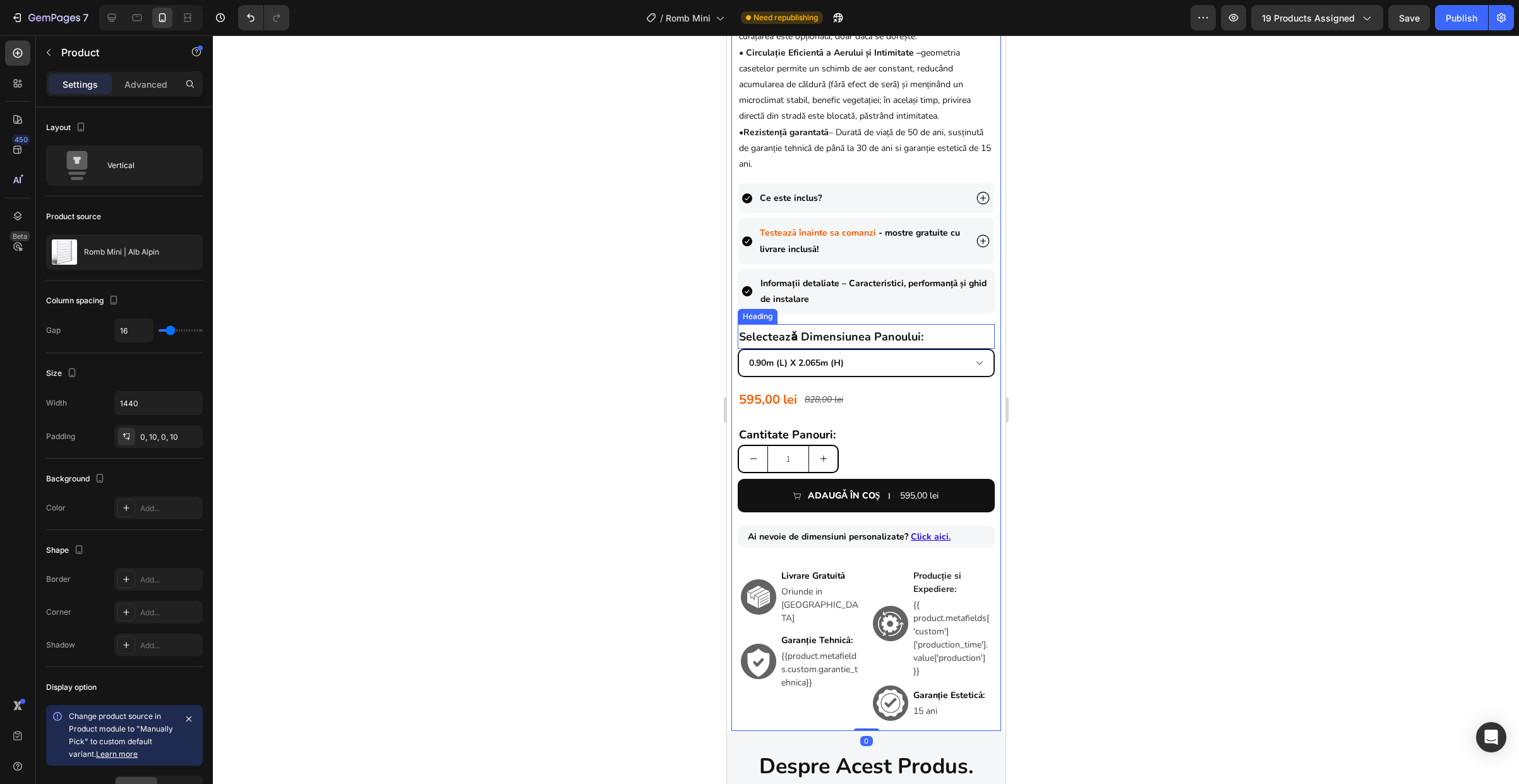
click at [888, 344] on strong "selecteazǎ dimensiunea panoului:" at bounding box center [830, 337] width 185 height 15
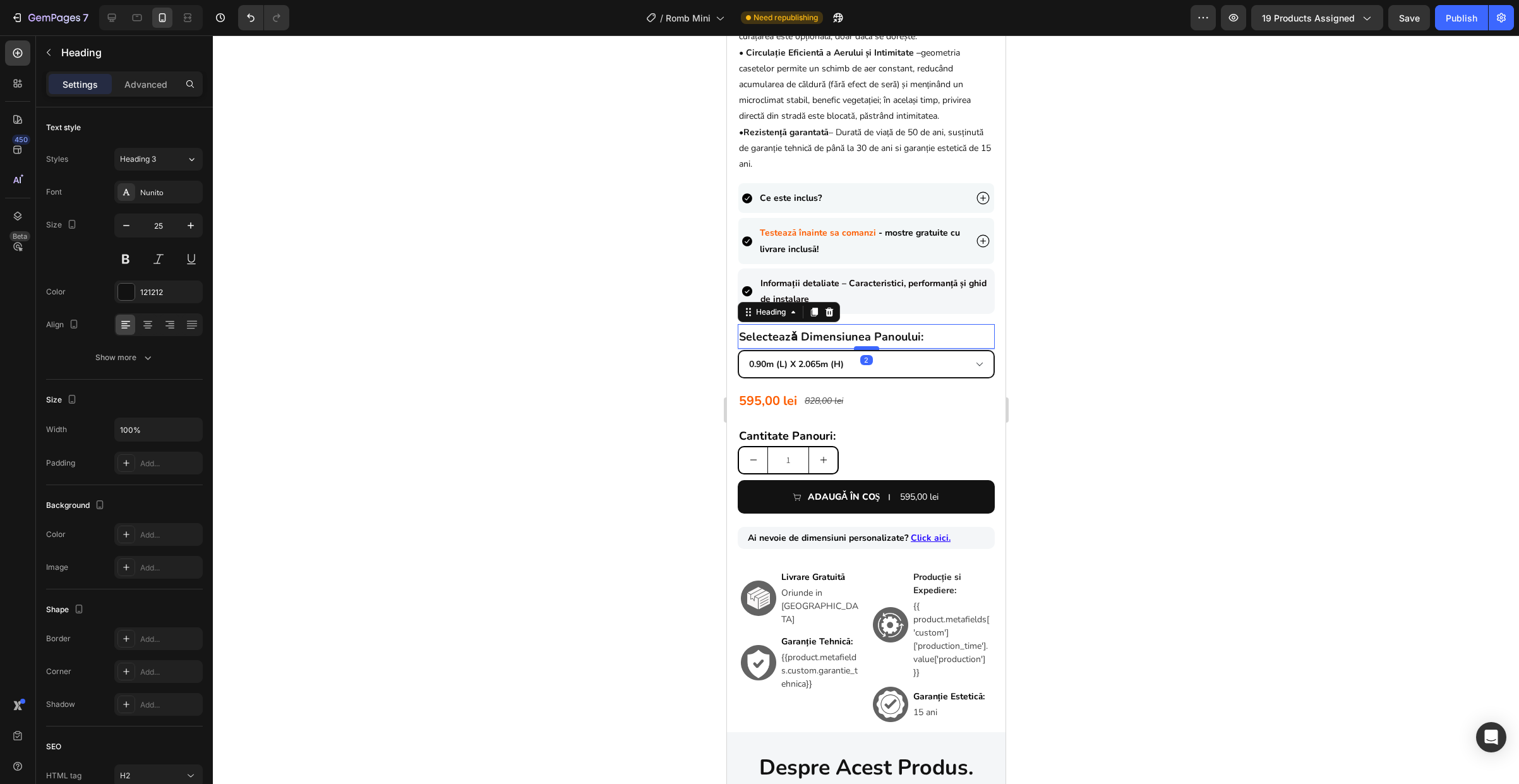
click at [866, 350] on div at bounding box center [866, 348] width 25 height 3
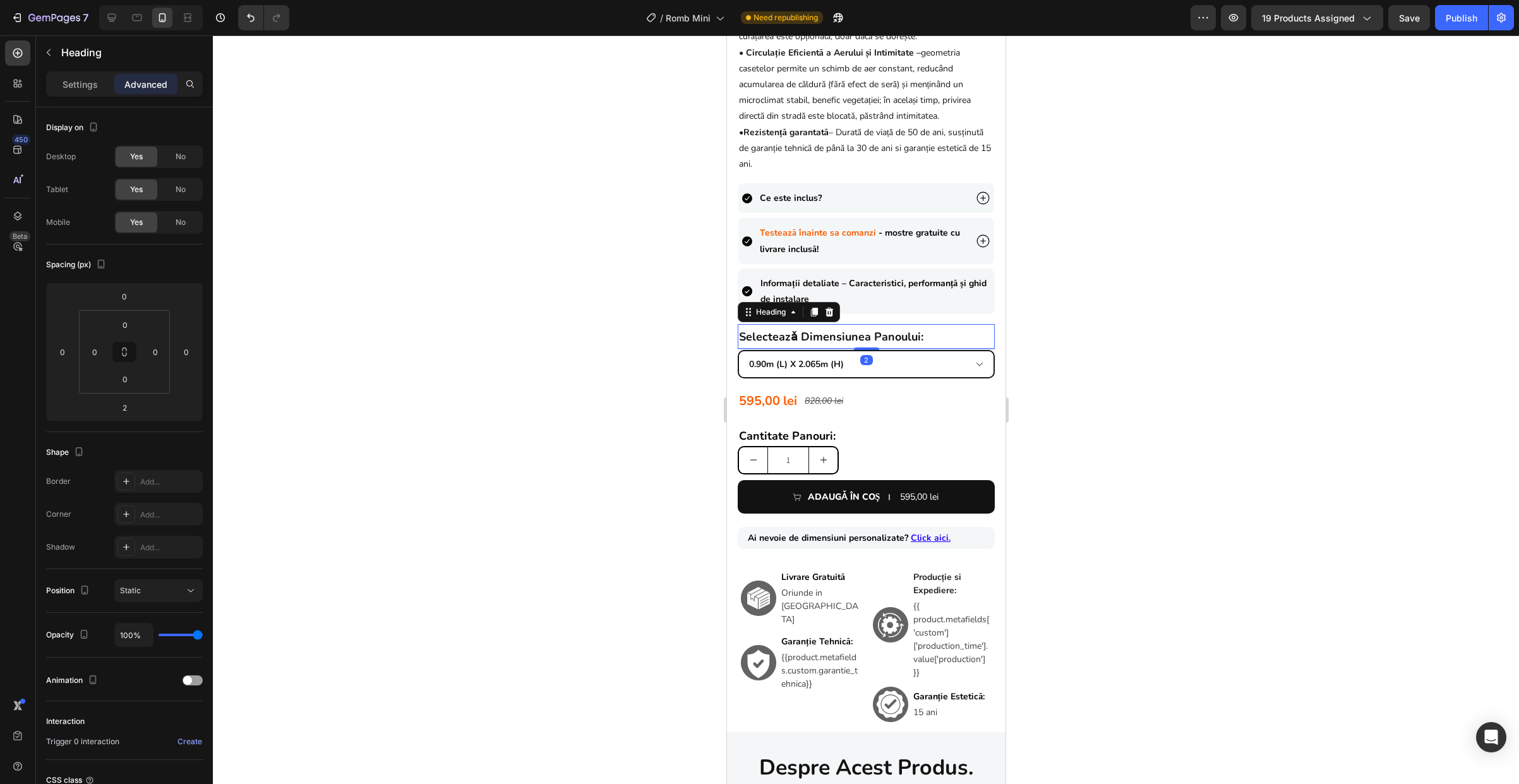
click at [1040, 414] on div at bounding box center [866, 410] width 1306 height 748
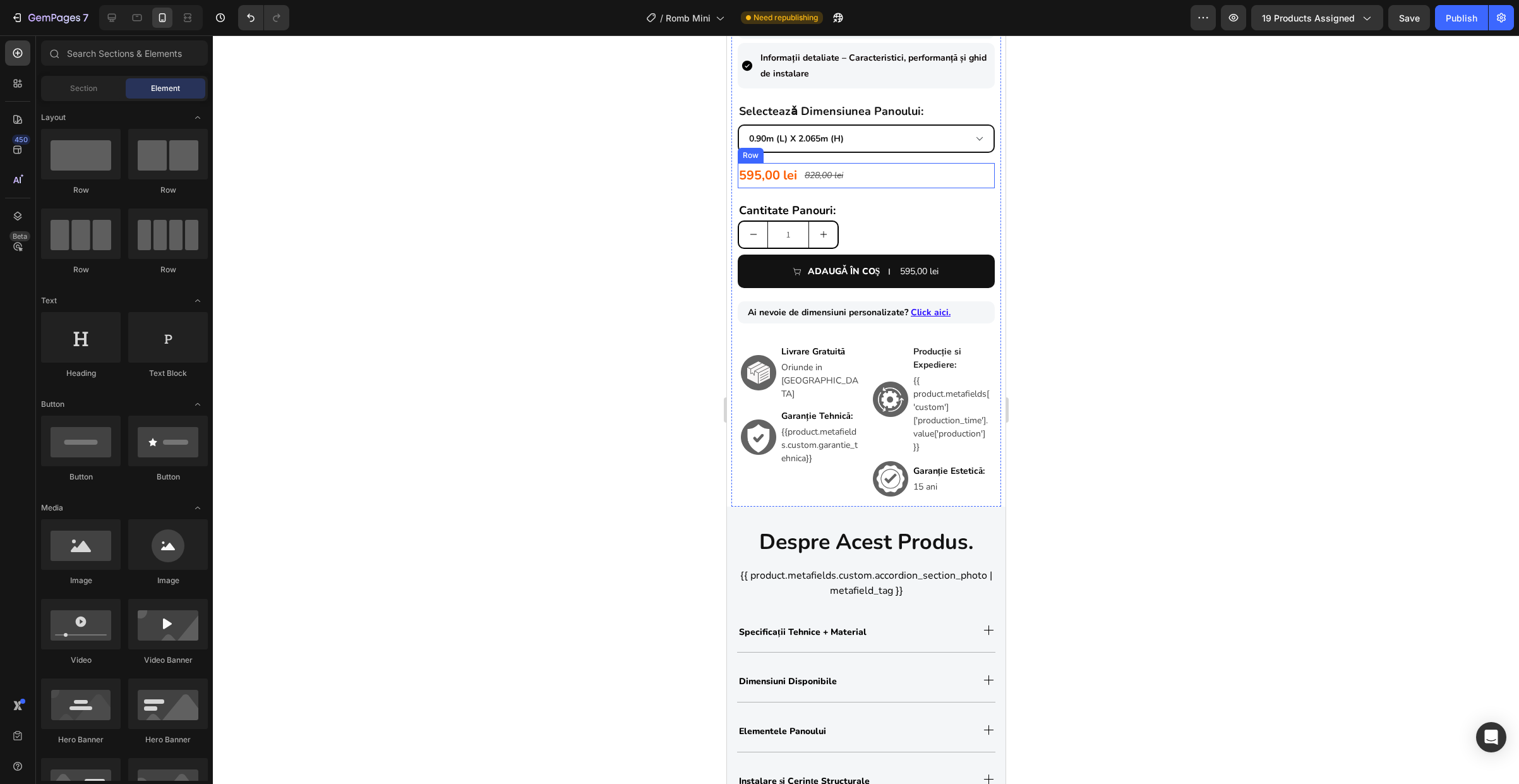
scroll to position [763, 0]
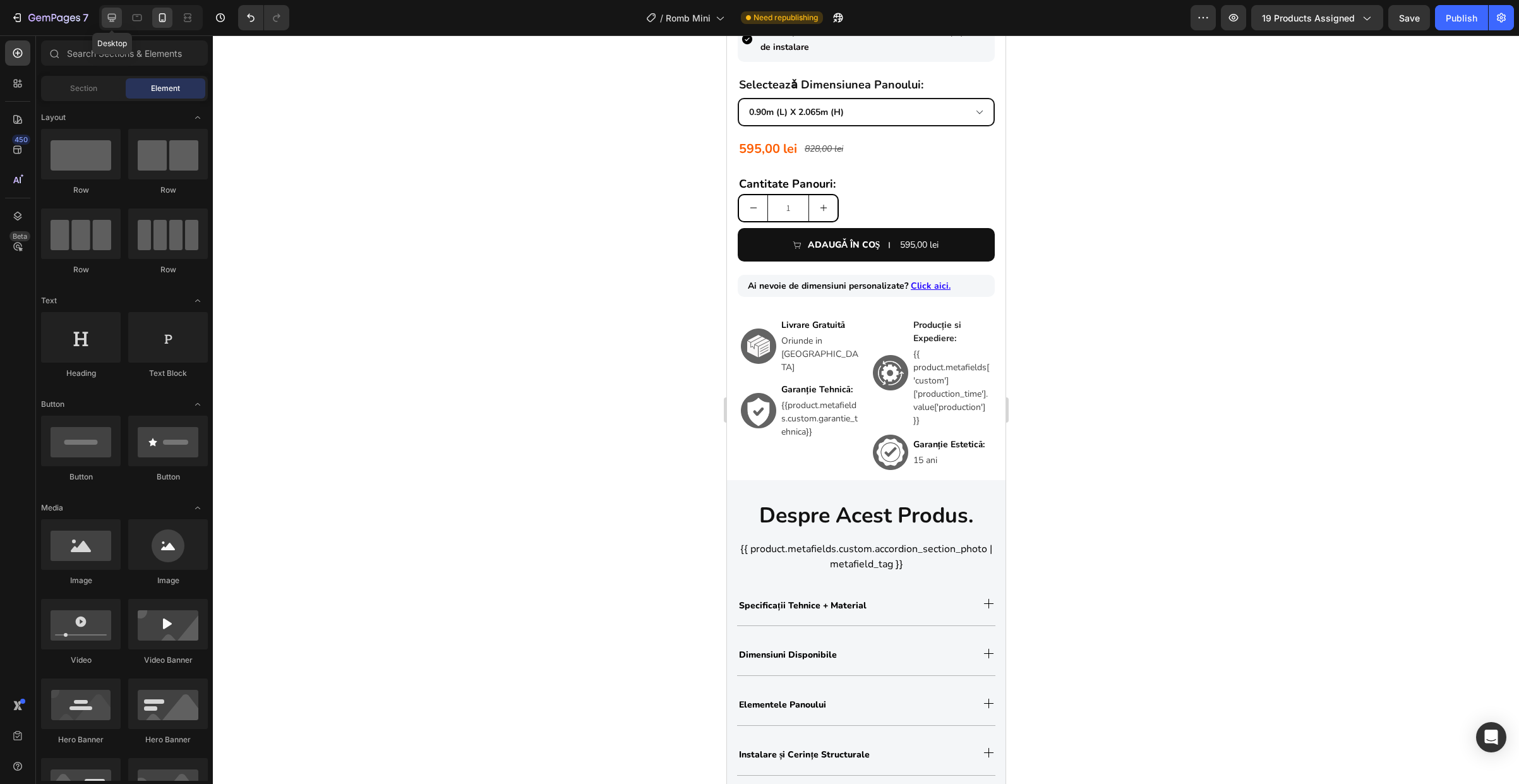
click at [110, 20] on icon at bounding box center [112, 17] width 13 height 13
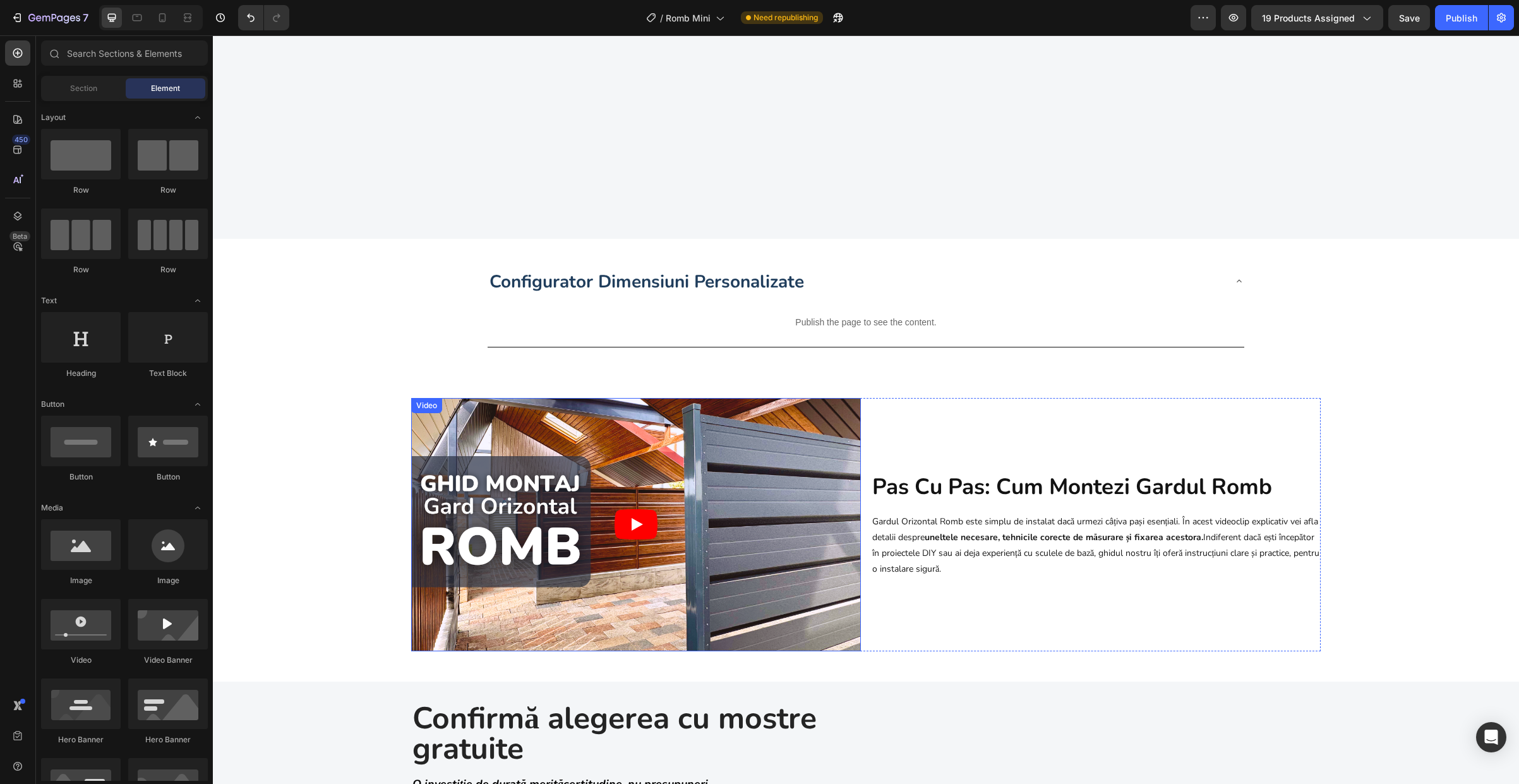
scroll to position [723, 0]
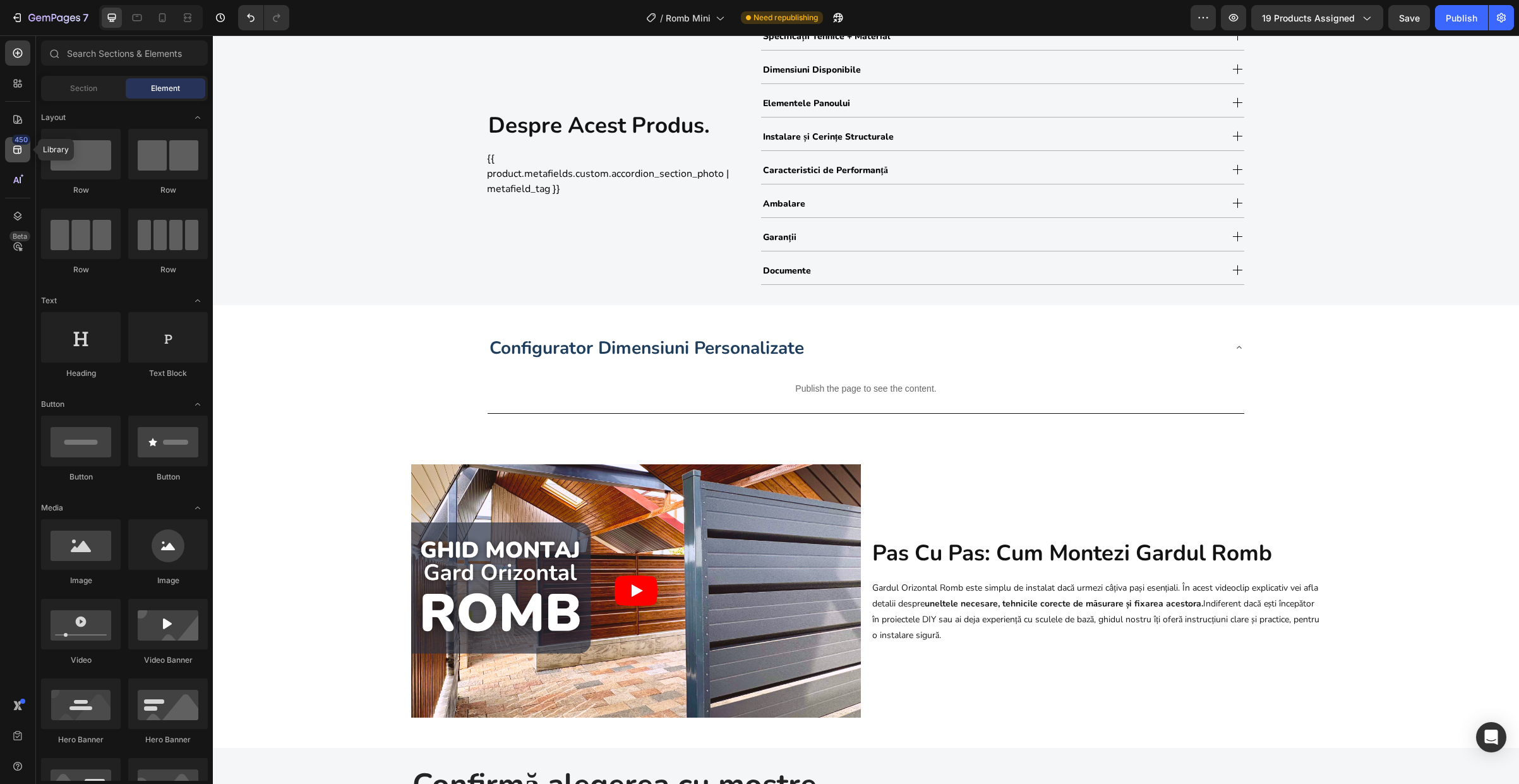
click at [15, 150] on icon at bounding box center [17, 150] width 13 height 13
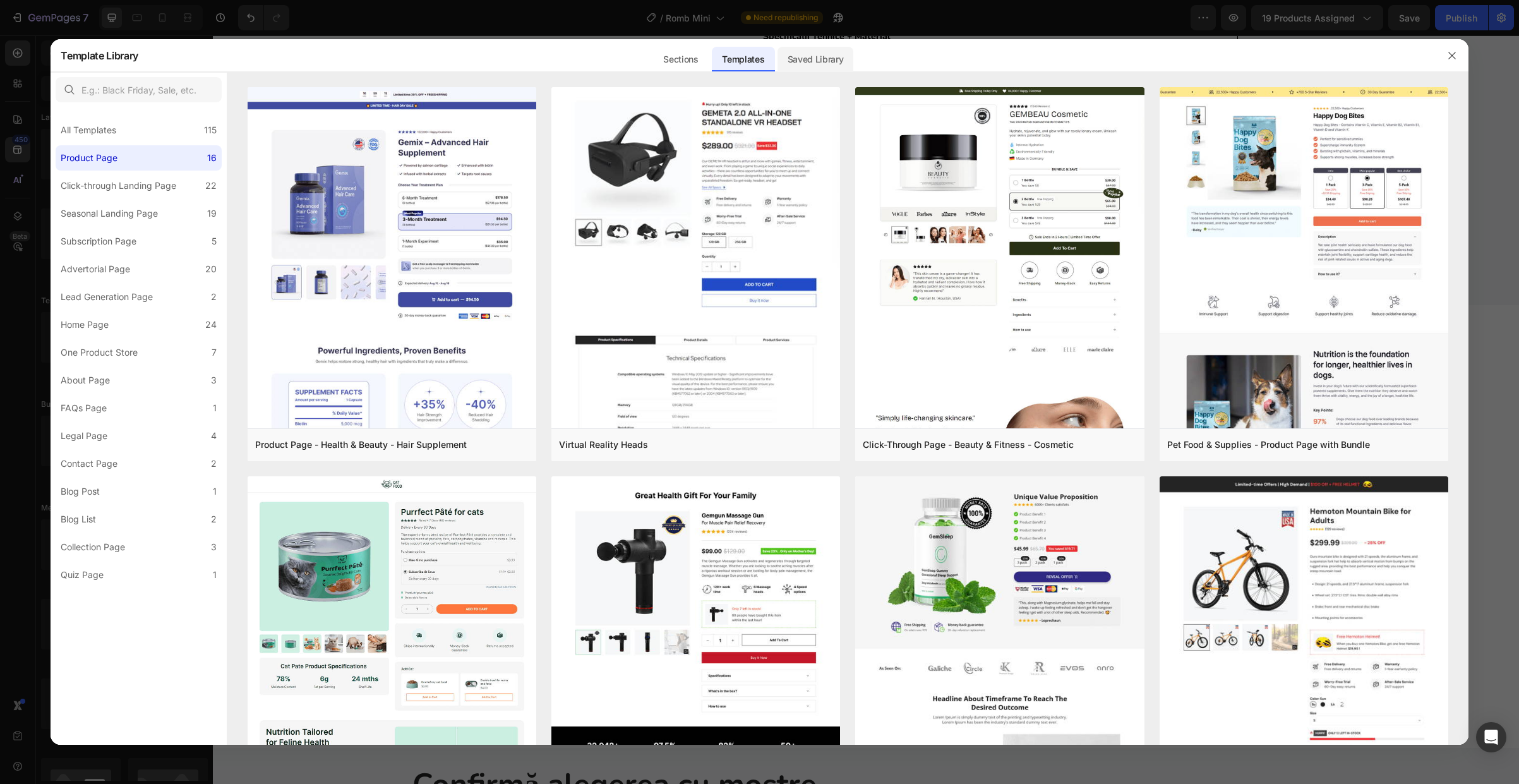
click at [822, 50] on div "Saved Library" at bounding box center [816, 59] width 77 height 25
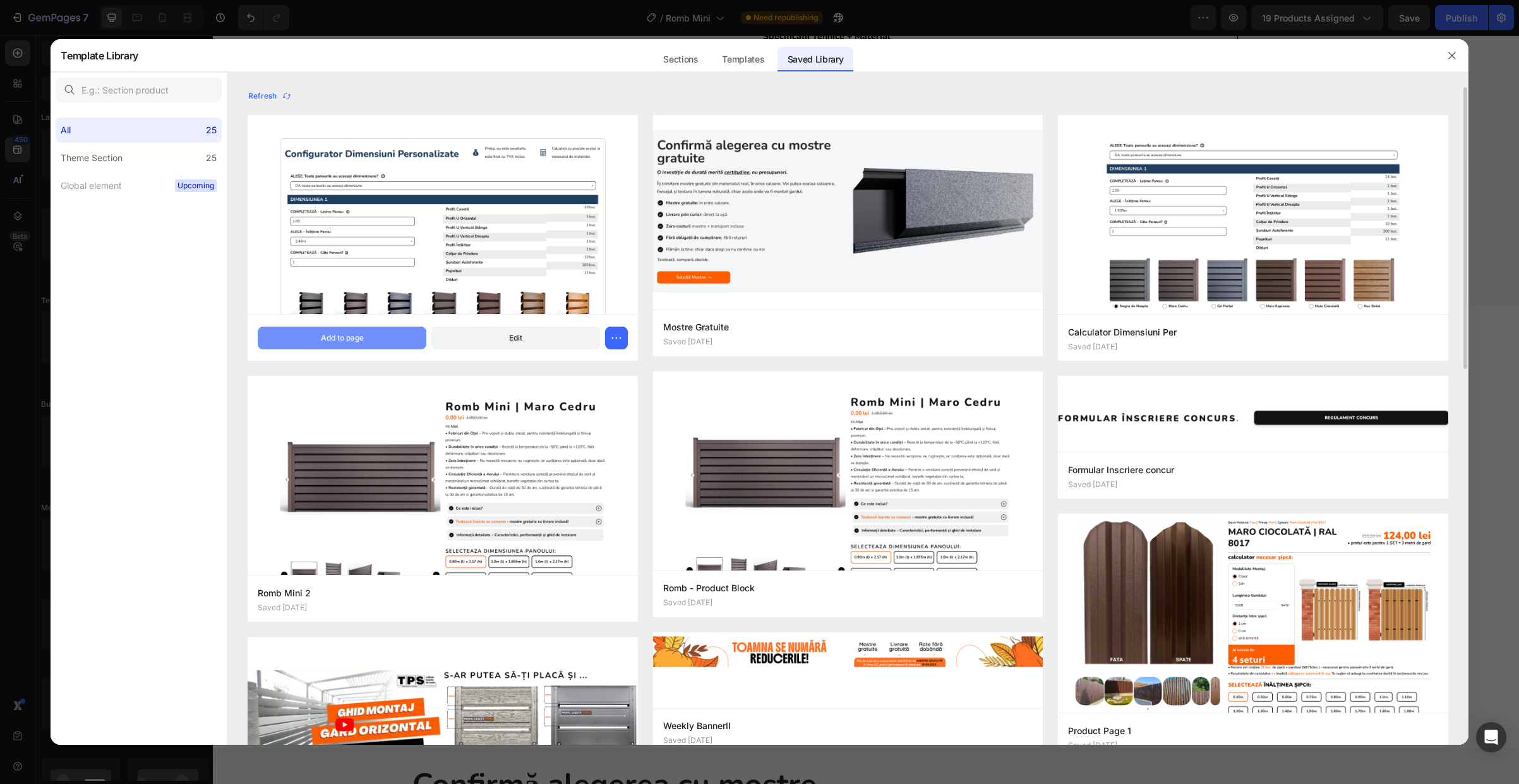
click at [305, 330] on button "Add to page" at bounding box center [342, 337] width 169 height 23
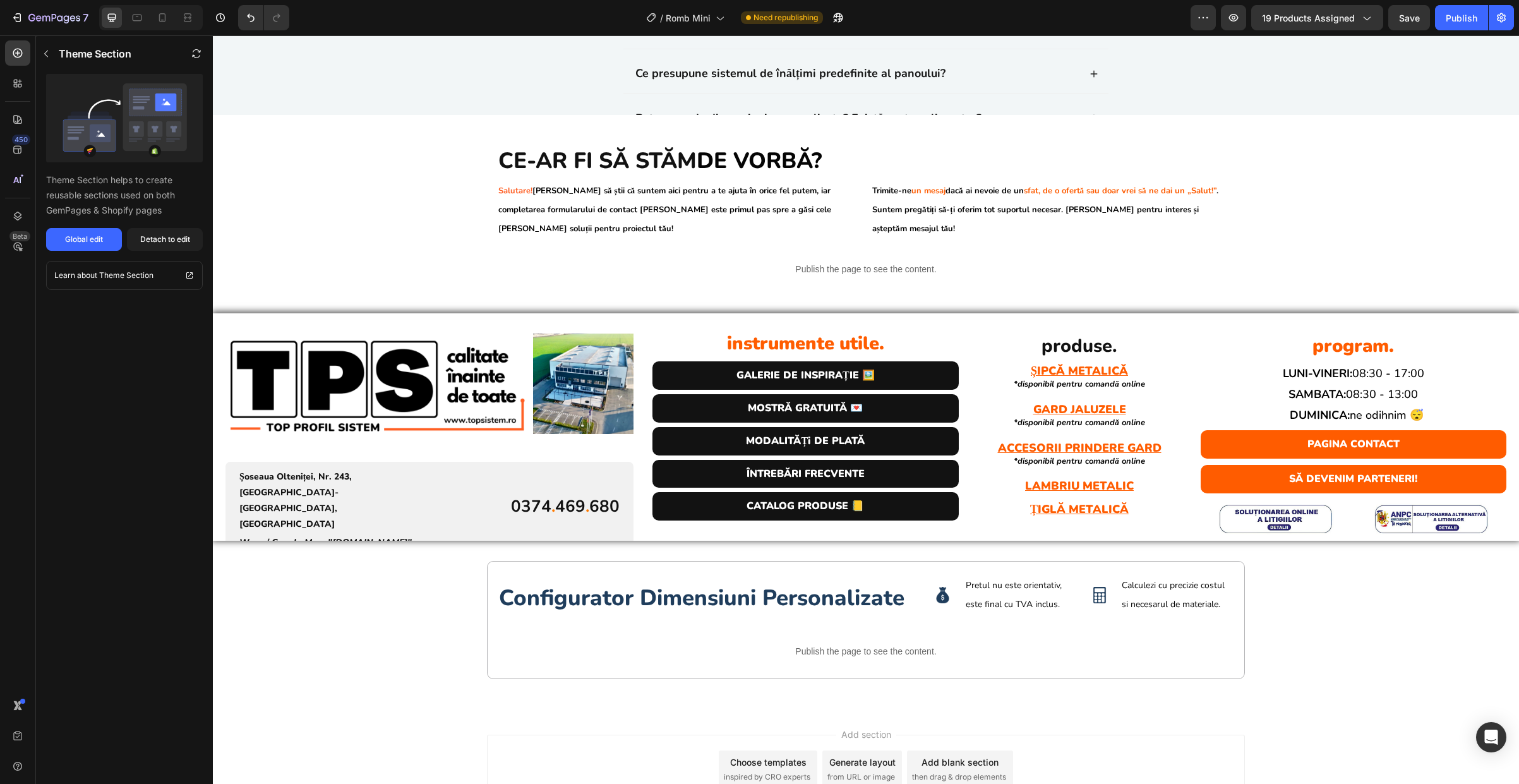
scroll to position [3370, 0]
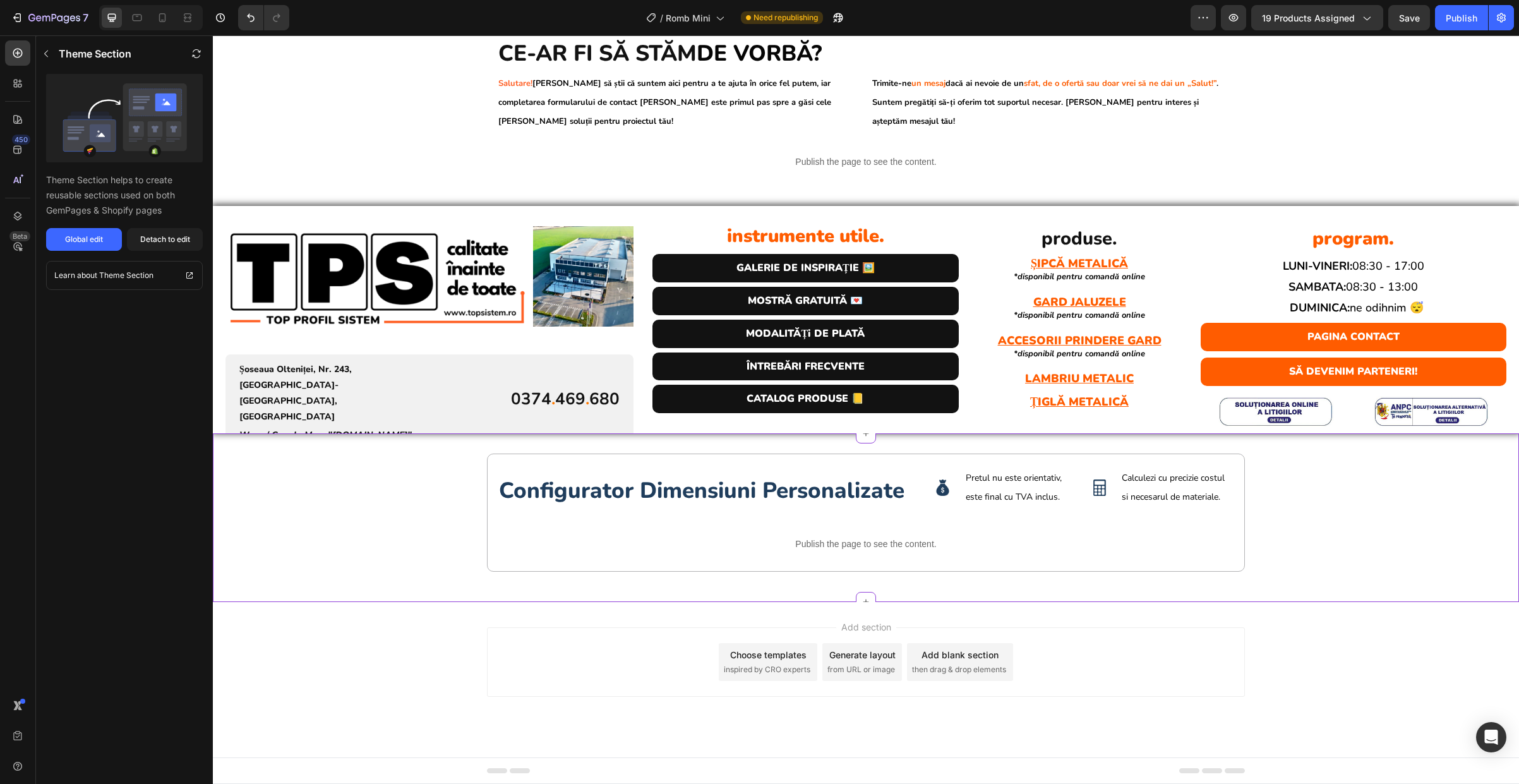
click at [431, 513] on div "configurator dimensiuni personalizate Heading Image Pretul nu este orientativ, …" at bounding box center [866, 518] width 1306 height 128
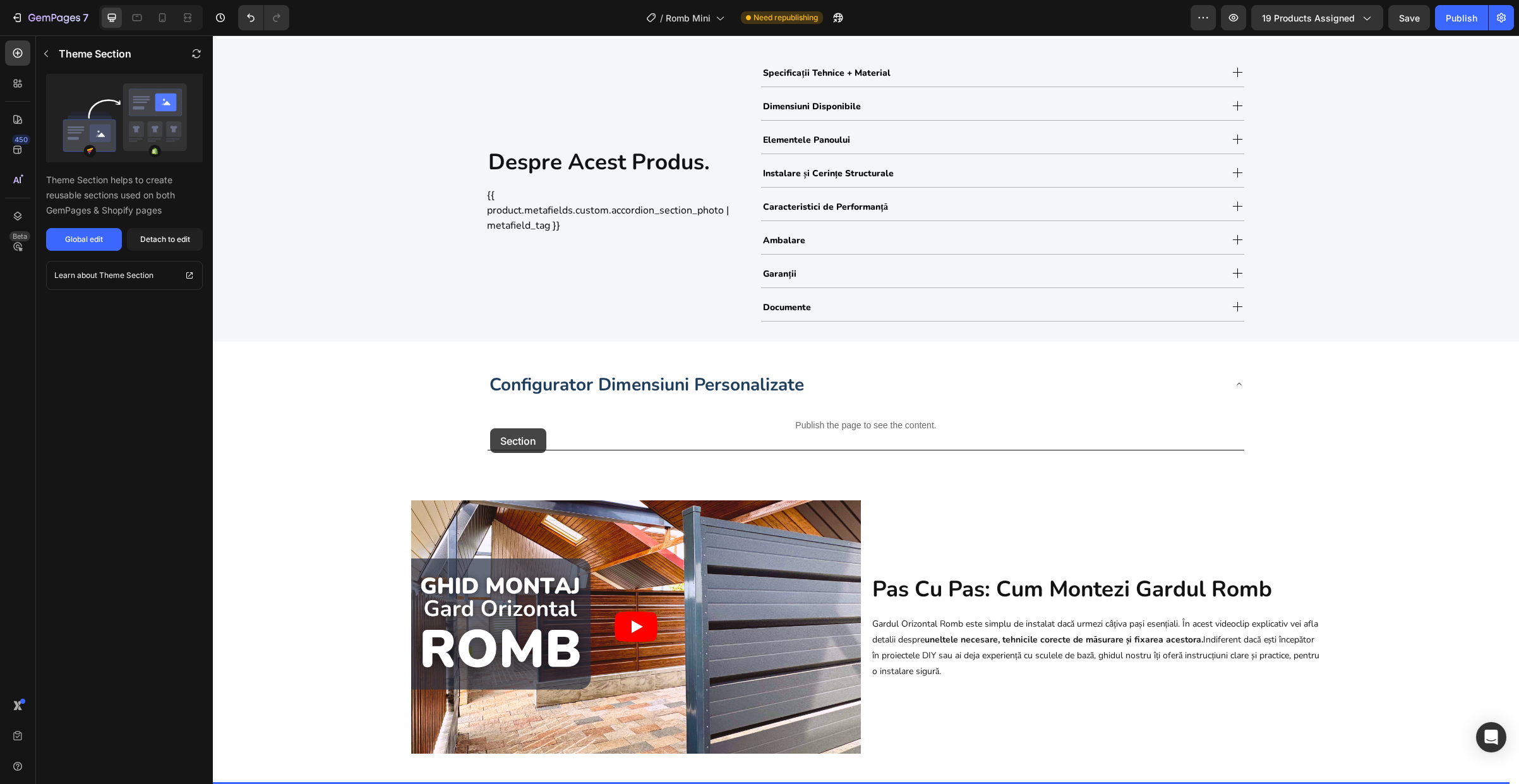
scroll to position [575, 0]
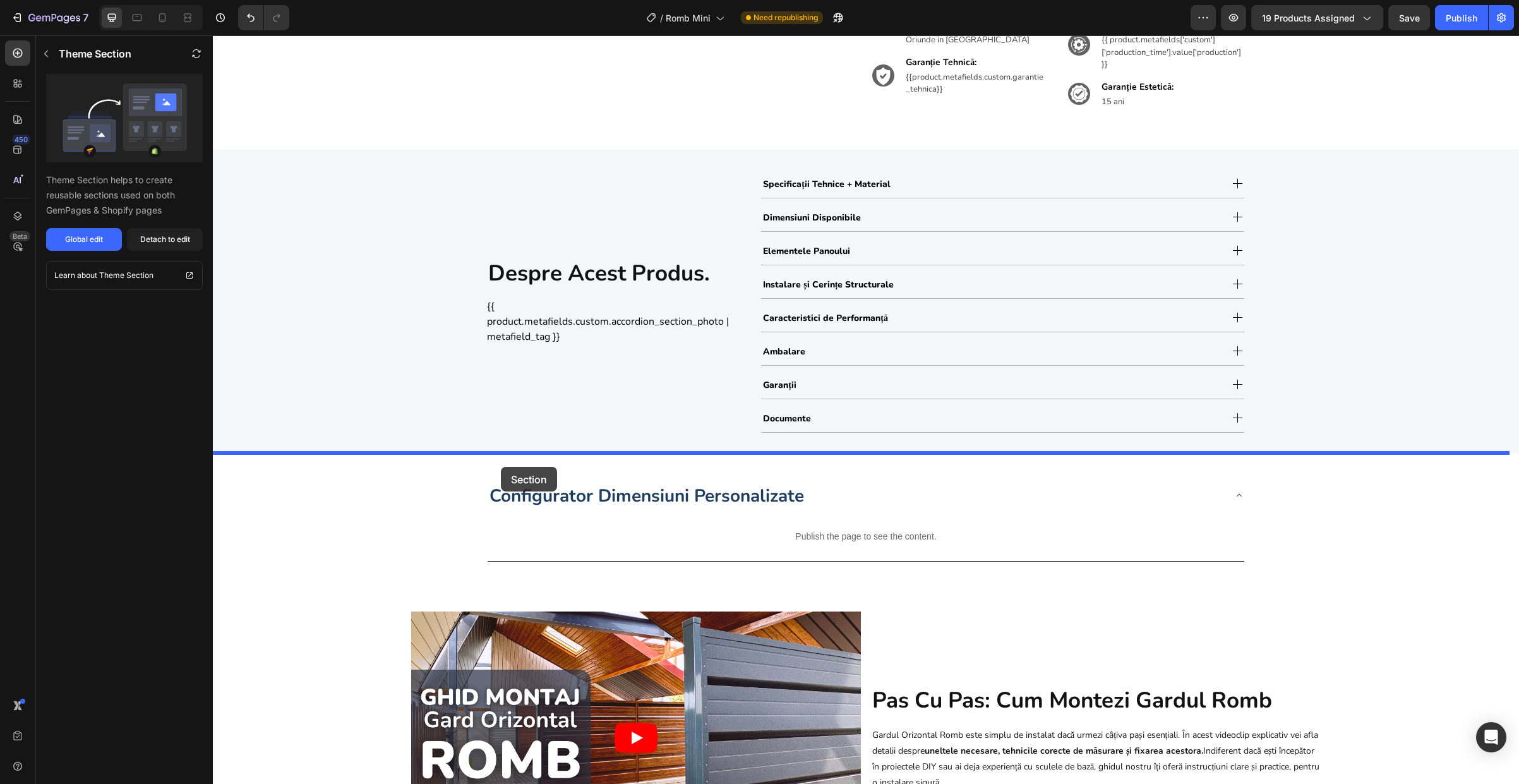
drag, startPoint x: 432, startPoint y: 509, endPoint x: 501, endPoint y: 467, distance: 80.8
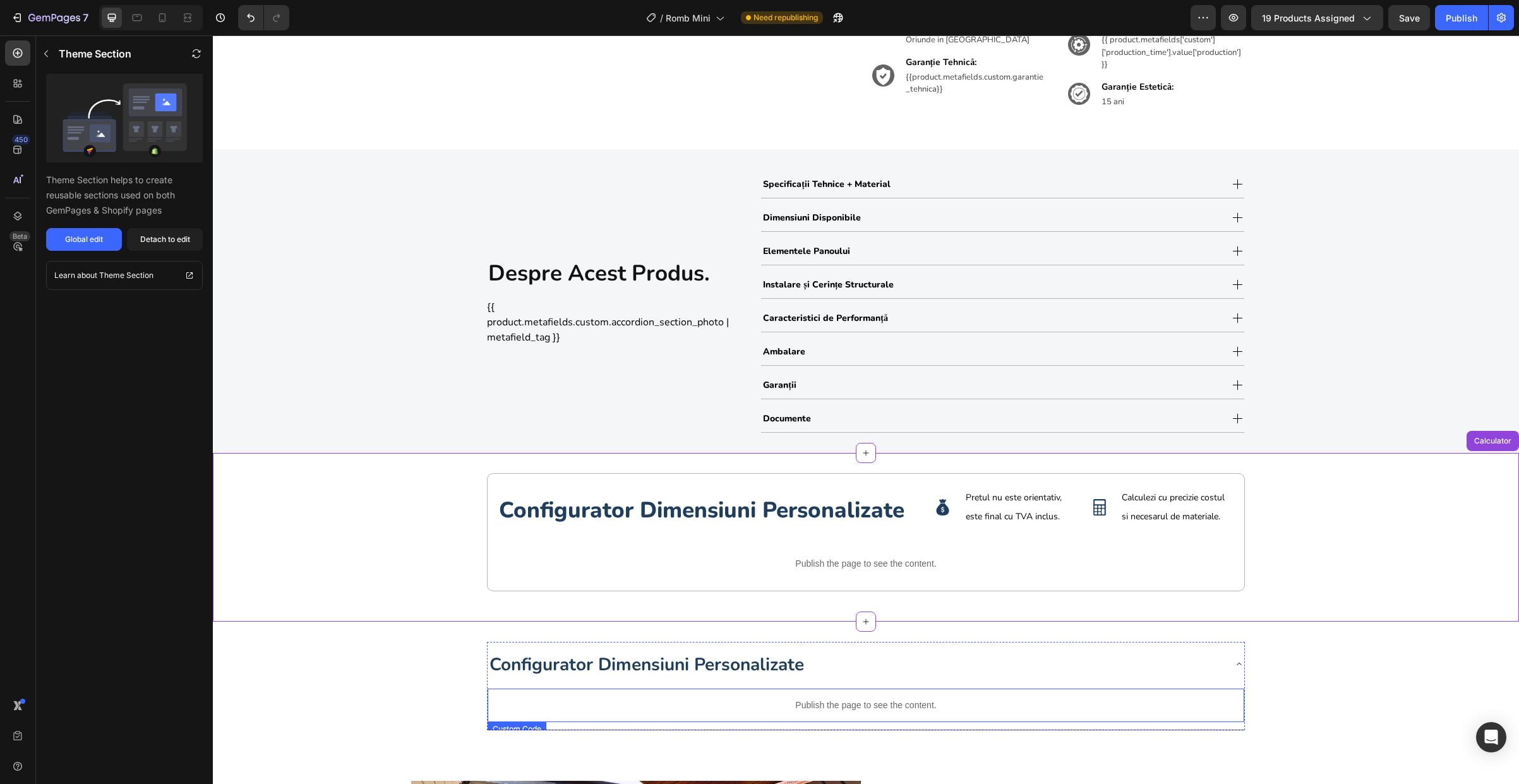
click at [953, 706] on p "Publish the page to see the content." at bounding box center [867, 705] width 757 height 13
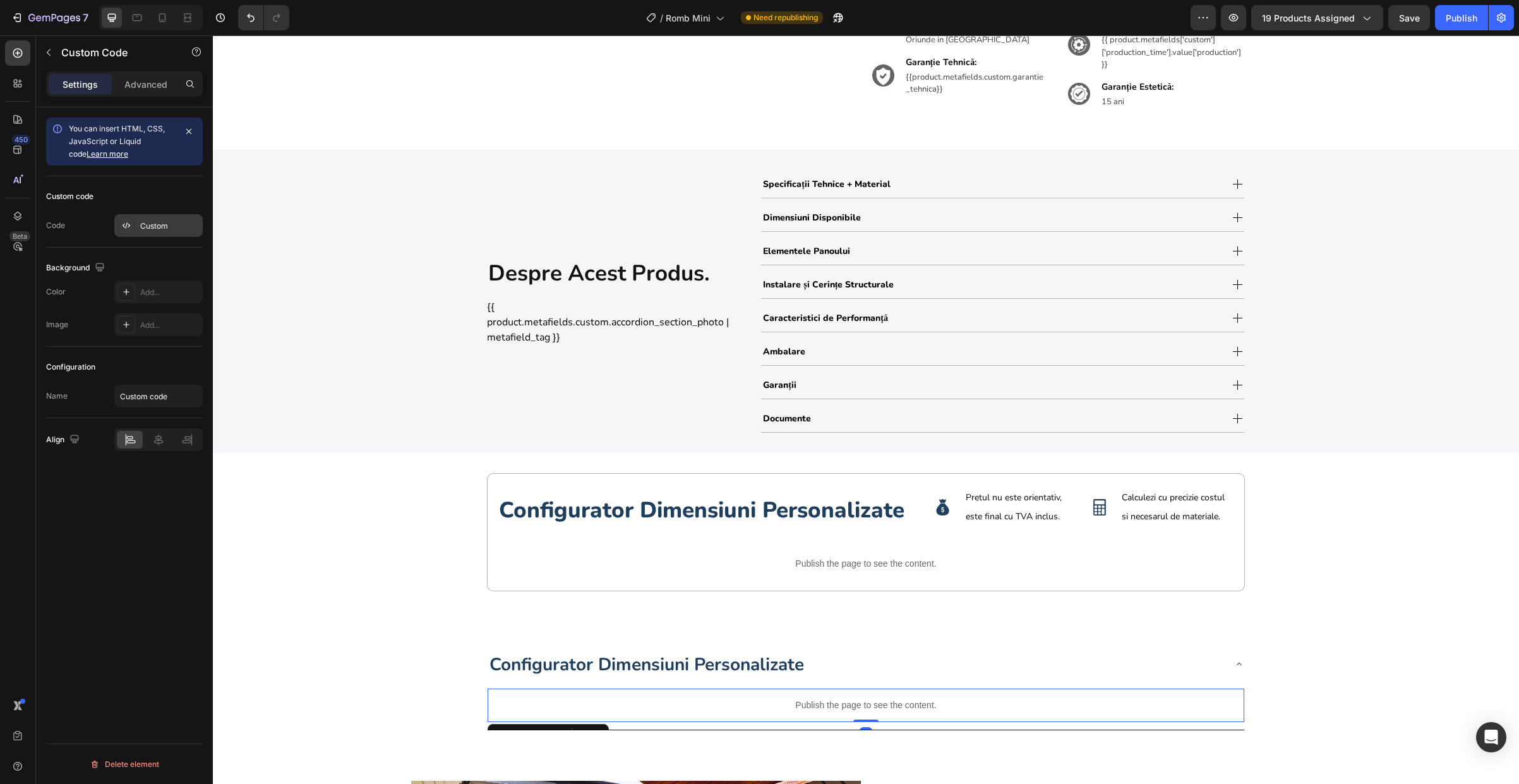
click at [163, 235] on div "Custom" at bounding box center [158, 225] width 89 height 23
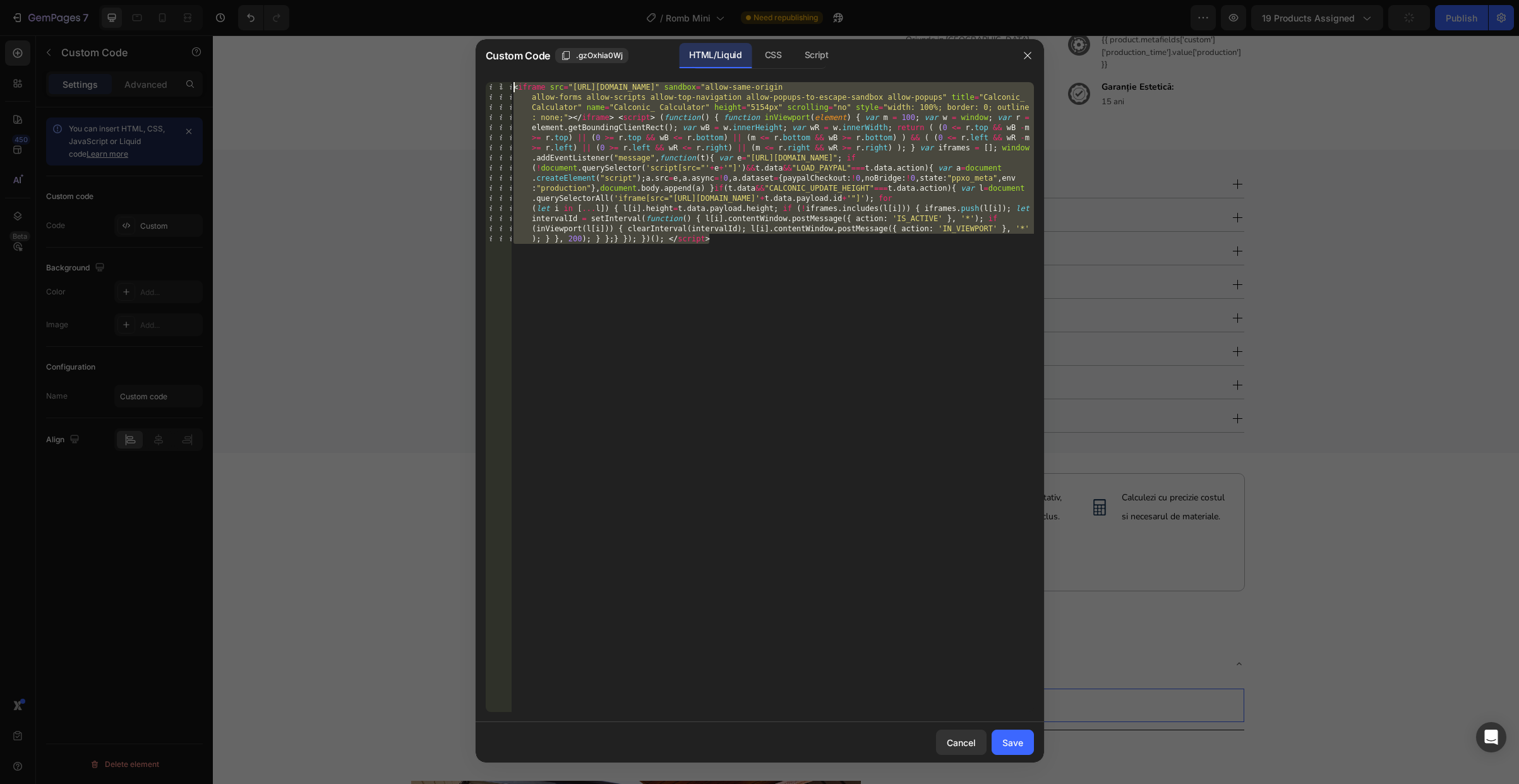
drag, startPoint x: 862, startPoint y: 372, endPoint x: 301, endPoint y: -70, distance: 714.2
click at [301, 0] on html "7 Version history / Romb Mini Need republishing Preview 19 products assigned Pu…" at bounding box center [759, 0] width 1519 height 0
click at [338, 405] on div at bounding box center [759, 392] width 1519 height 784
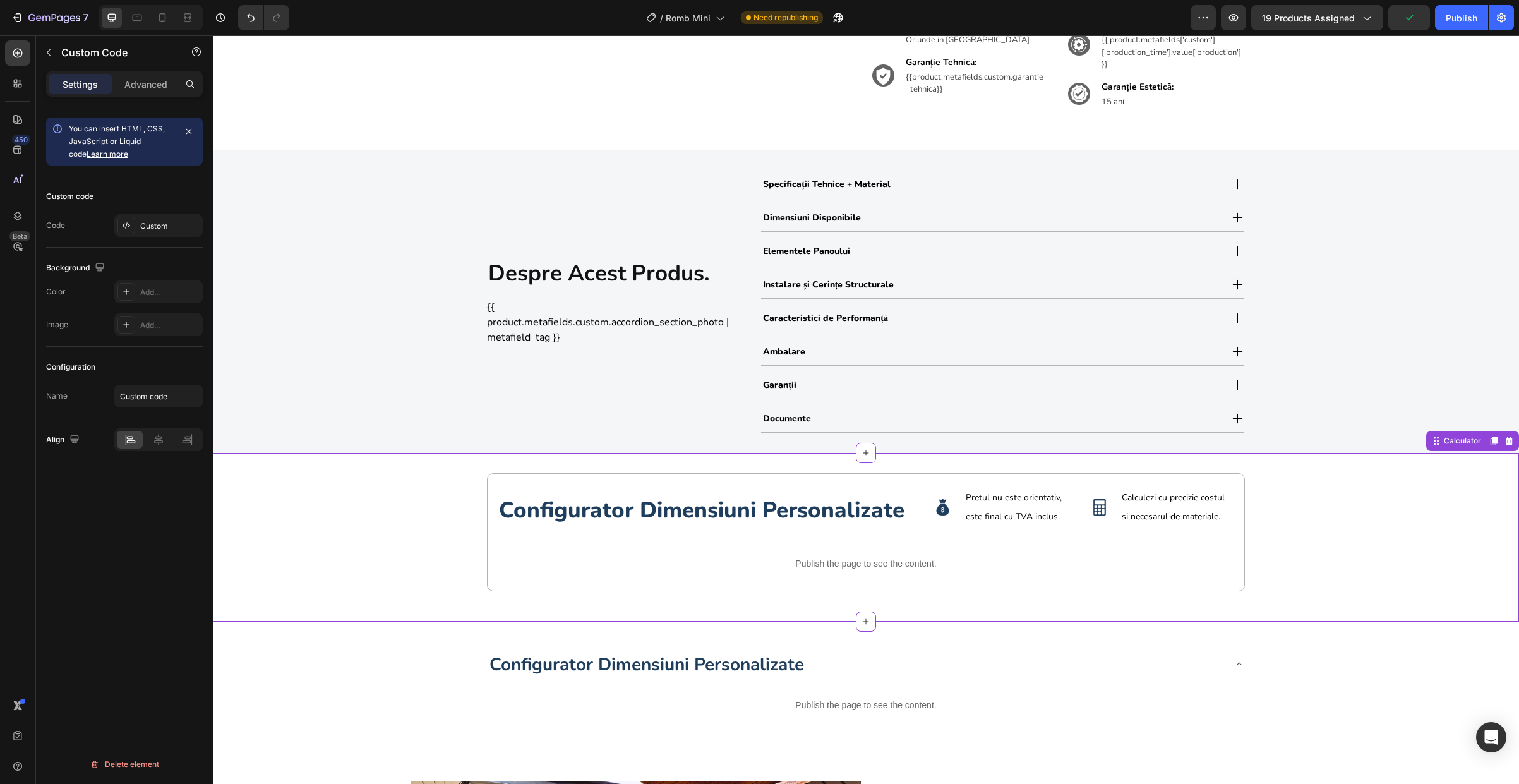
click at [899, 564] on p "Publish the page to see the content." at bounding box center [866, 563] width 737 height 13
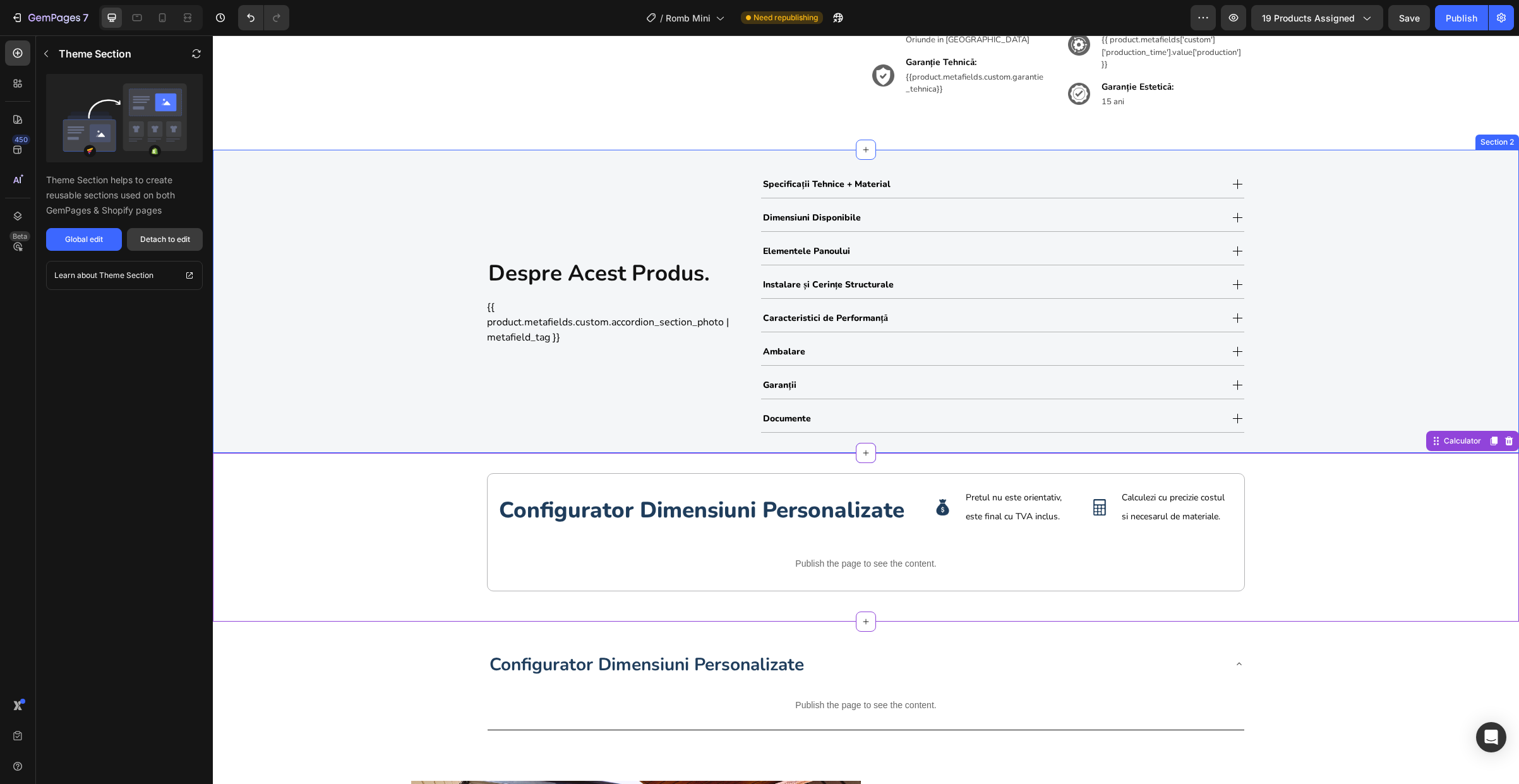
click at [176, 239] on div "Detach to edit" at bounding box center [165, 239] width 50 height 11
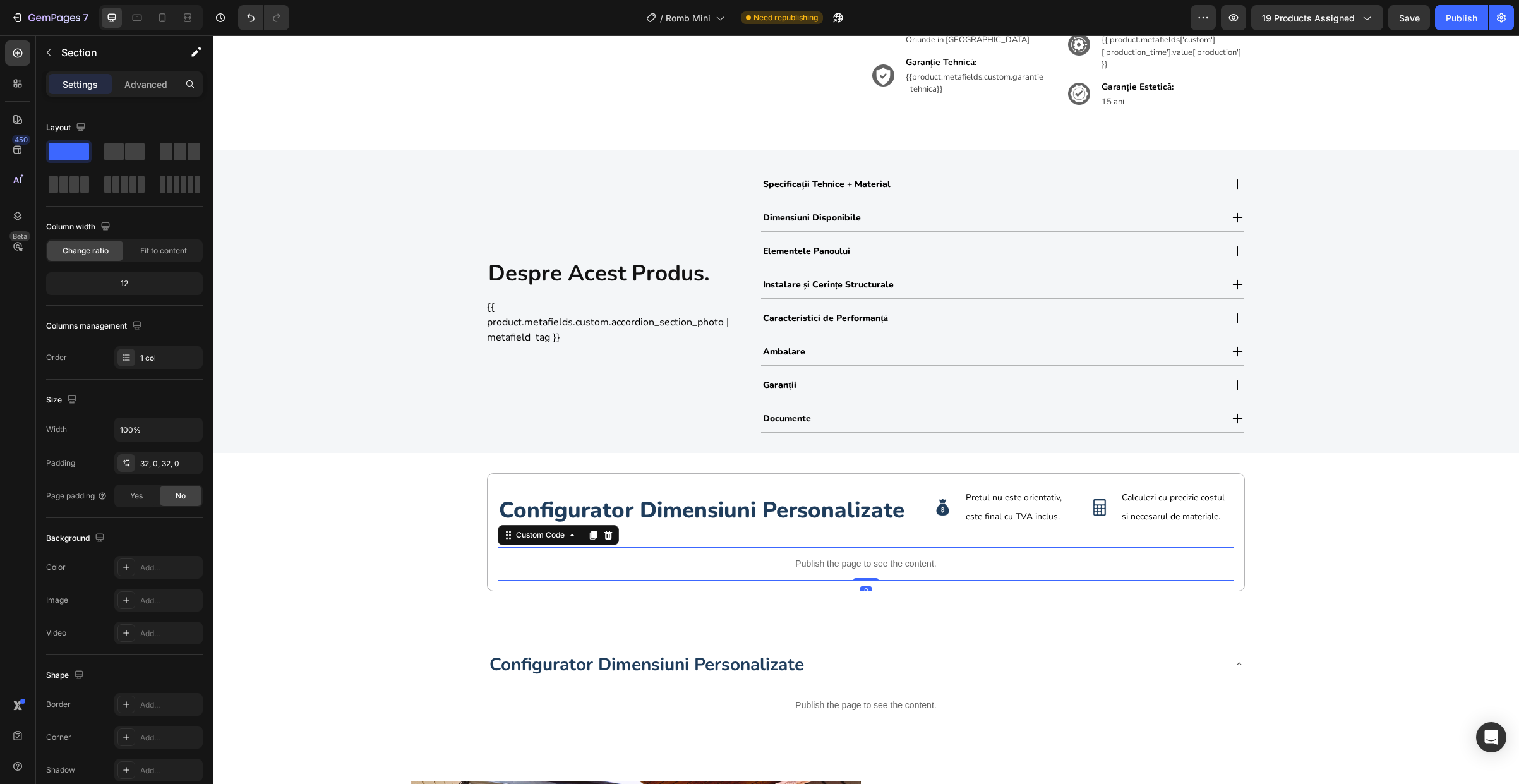
click at [712, 569] on div "Publish the page to see the content." at bounding box center [866, 564] width 737 height 33
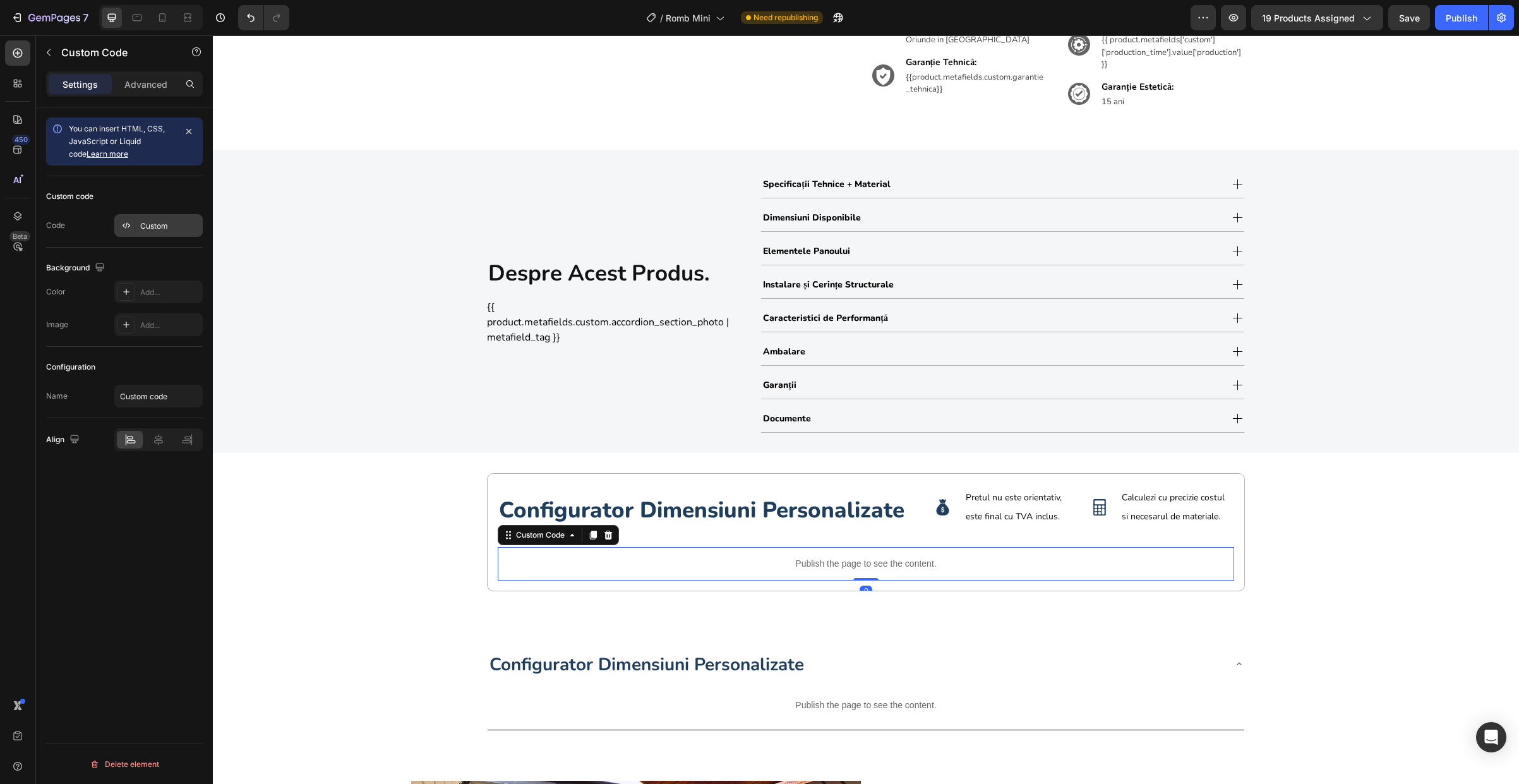
click at [155, 225] on div "Custom" at bounding box center [169, 226] width 59 height 11
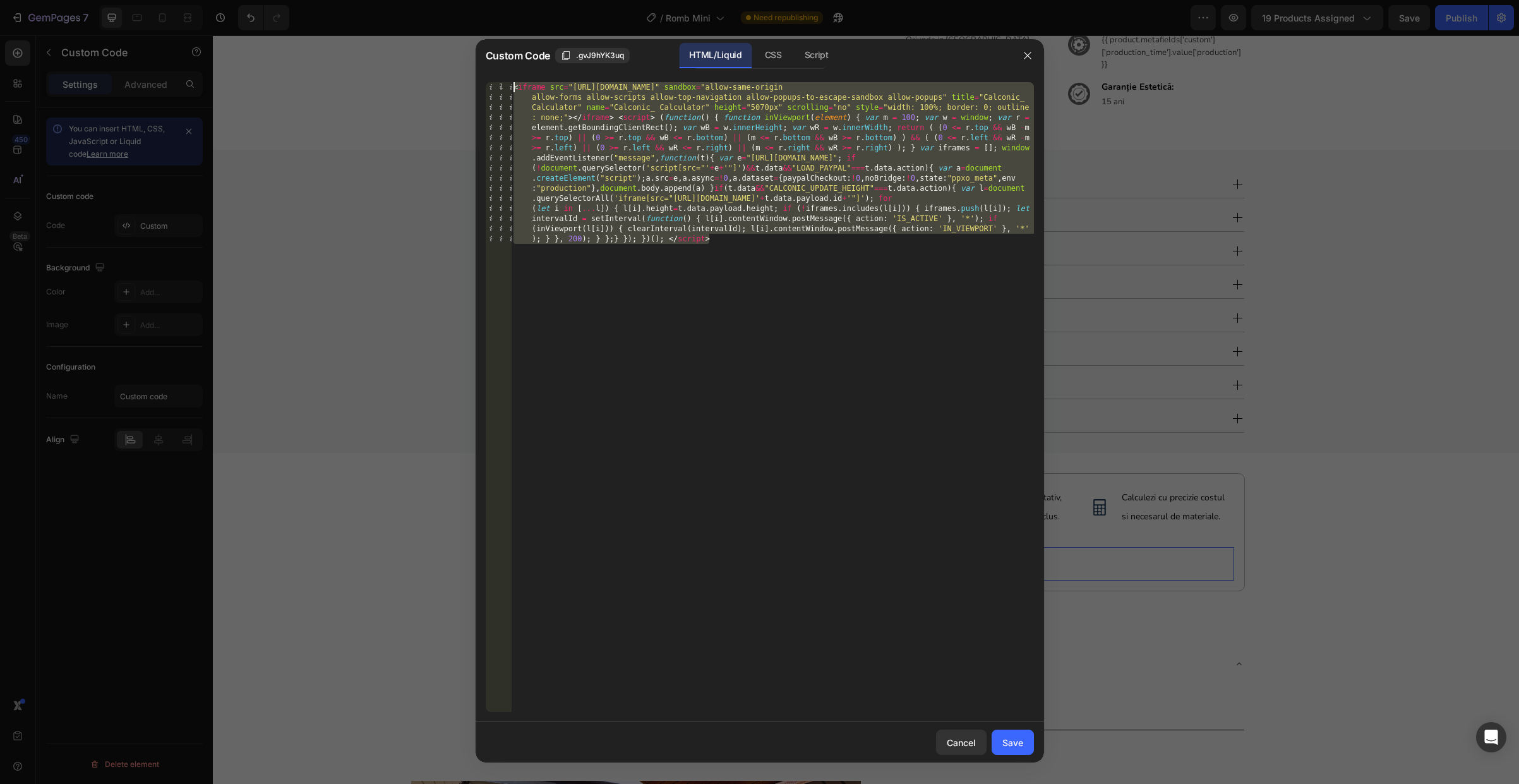
drag, startPoint x: 683, startPoint y: 378, endPoint x: 353, endPoint y: -60, distance: 548.4
click at [353, 0] on html "7 Version history / Romb Mini Need republishing Preview 19 products assigned Sa…" at bounding box center [759, 0] width 1519 height 0
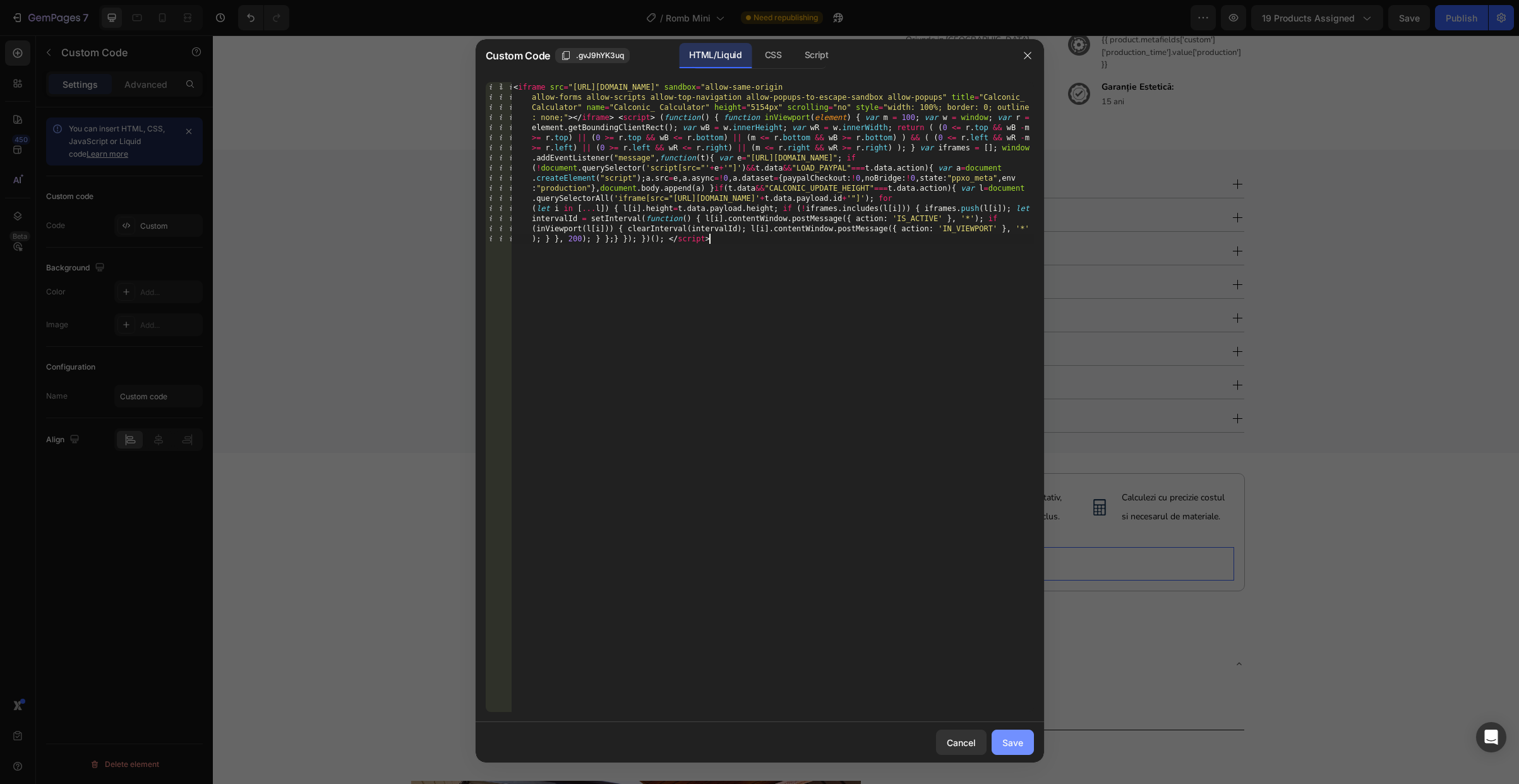
click at [1013, 743] on div "Save" at bounding box center [1013, 742] width 21 height 13
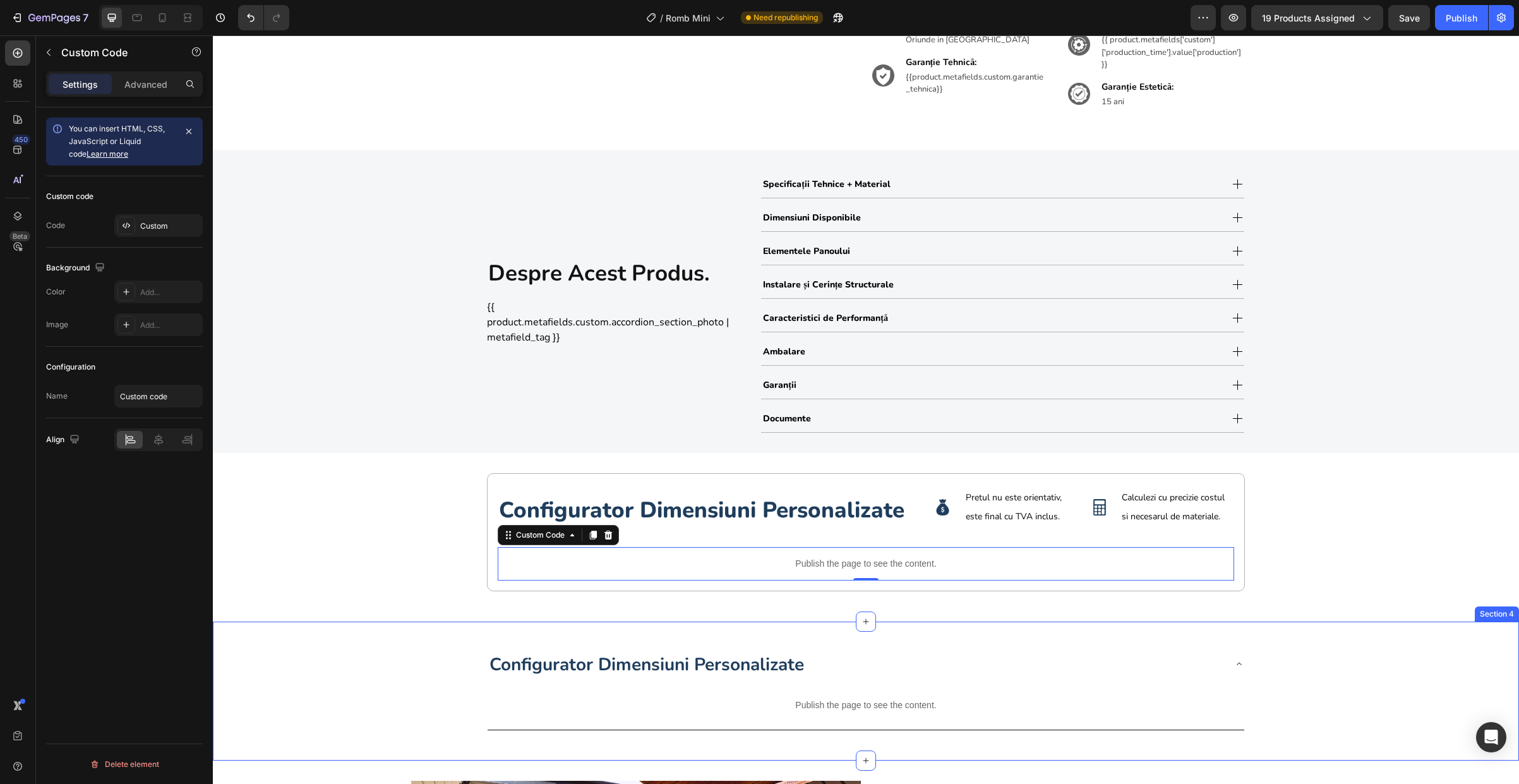
click at [715, 622] on div "Configurator Dimensiuni Personalizate Publish the page to see the content. Cust…" at bounding box center [866, 691] width 1306 height 139
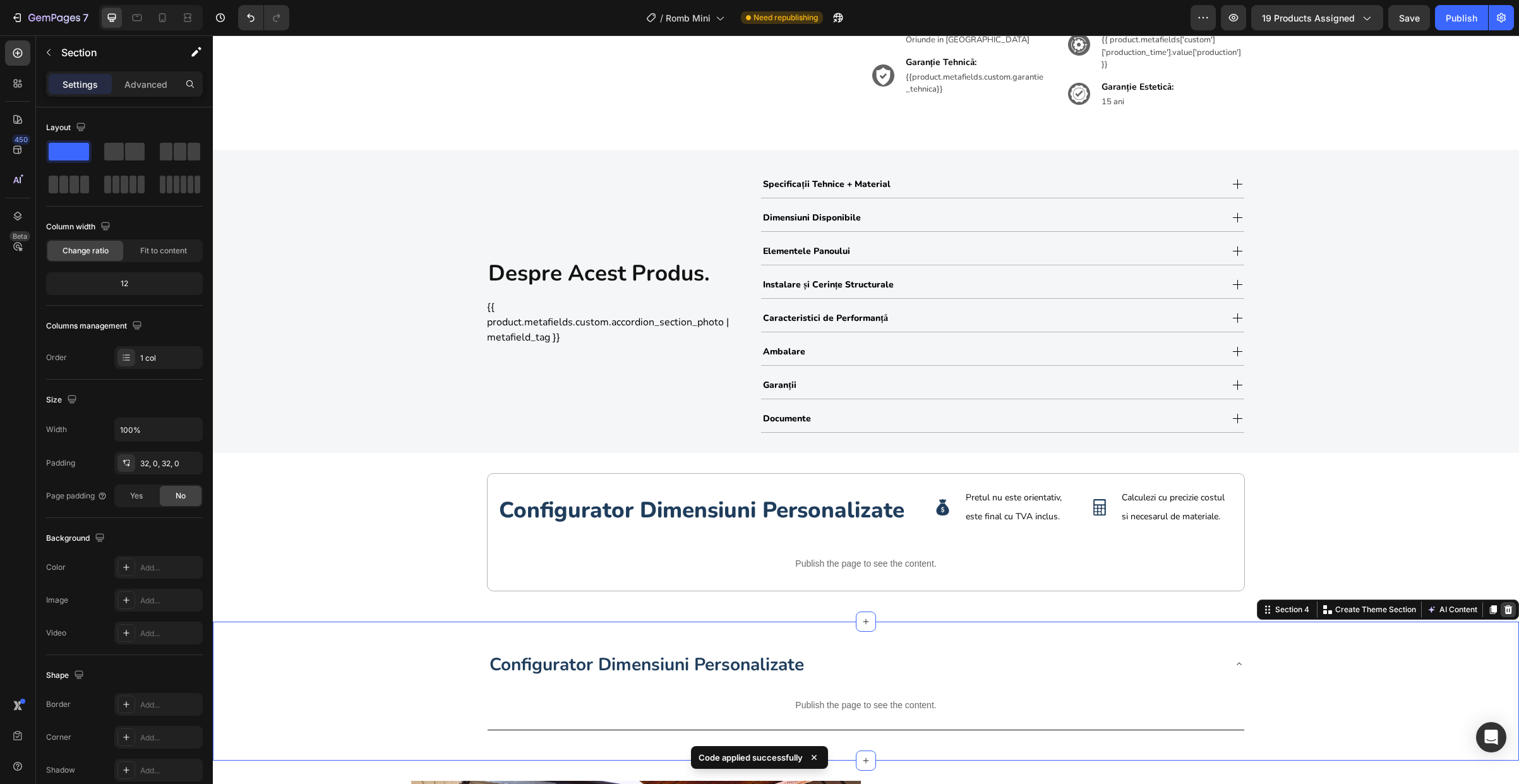
click at [1504, 608] on icon at bounding box center [1509, 609] width 10 height 10
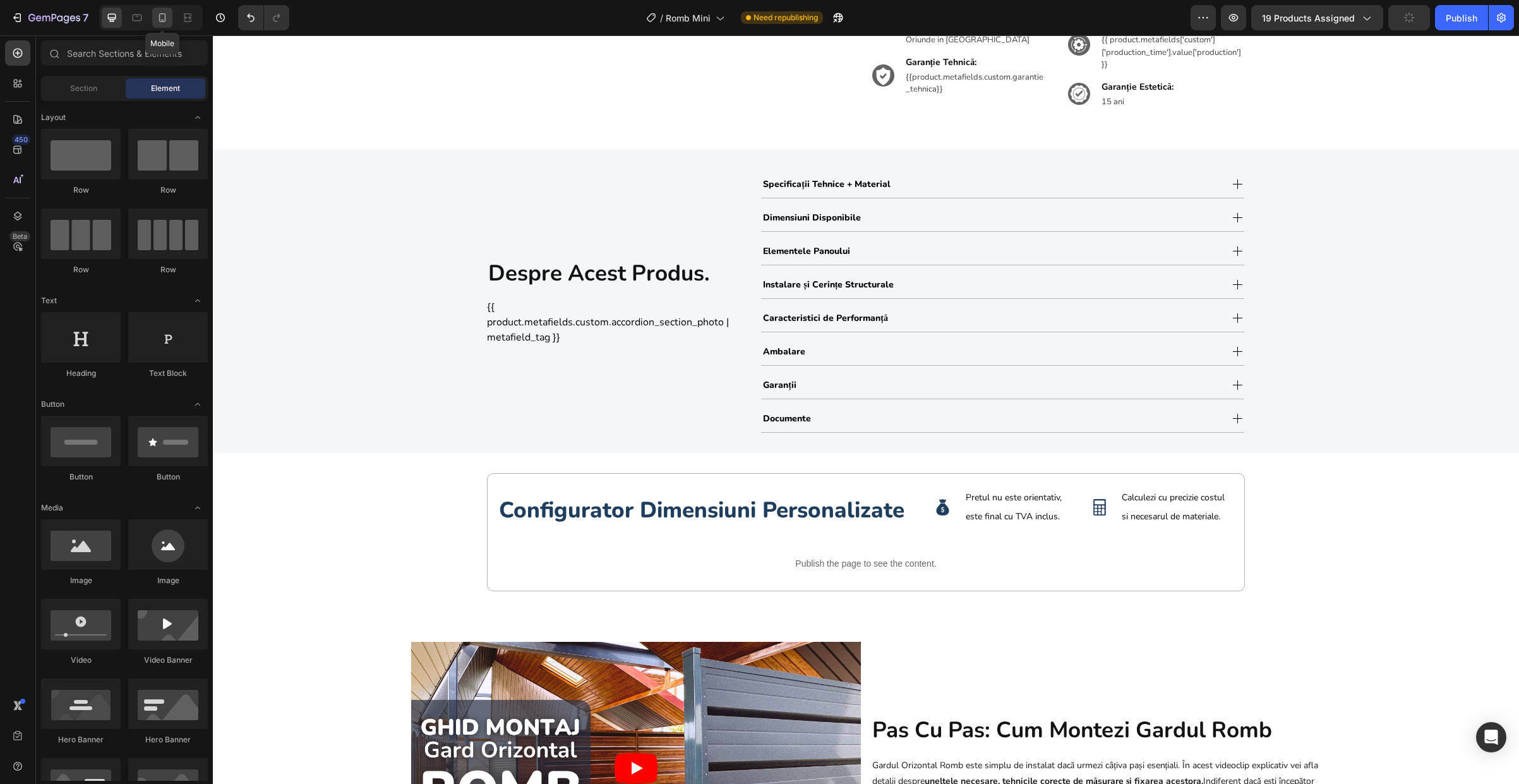
click at [160, 10] on div at bounding box center [162, 17] width 20 height 20
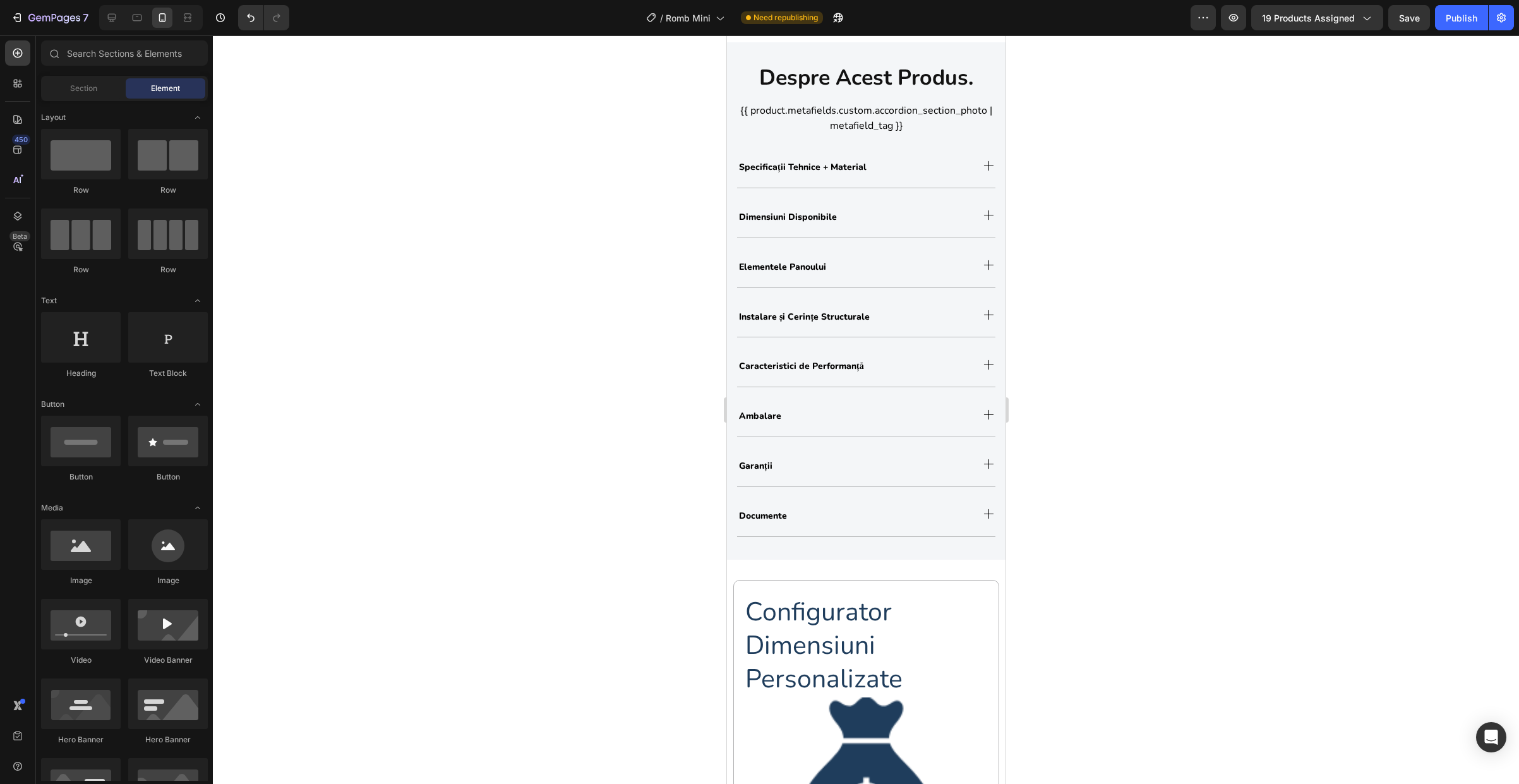
scroll to position [1484, 0]
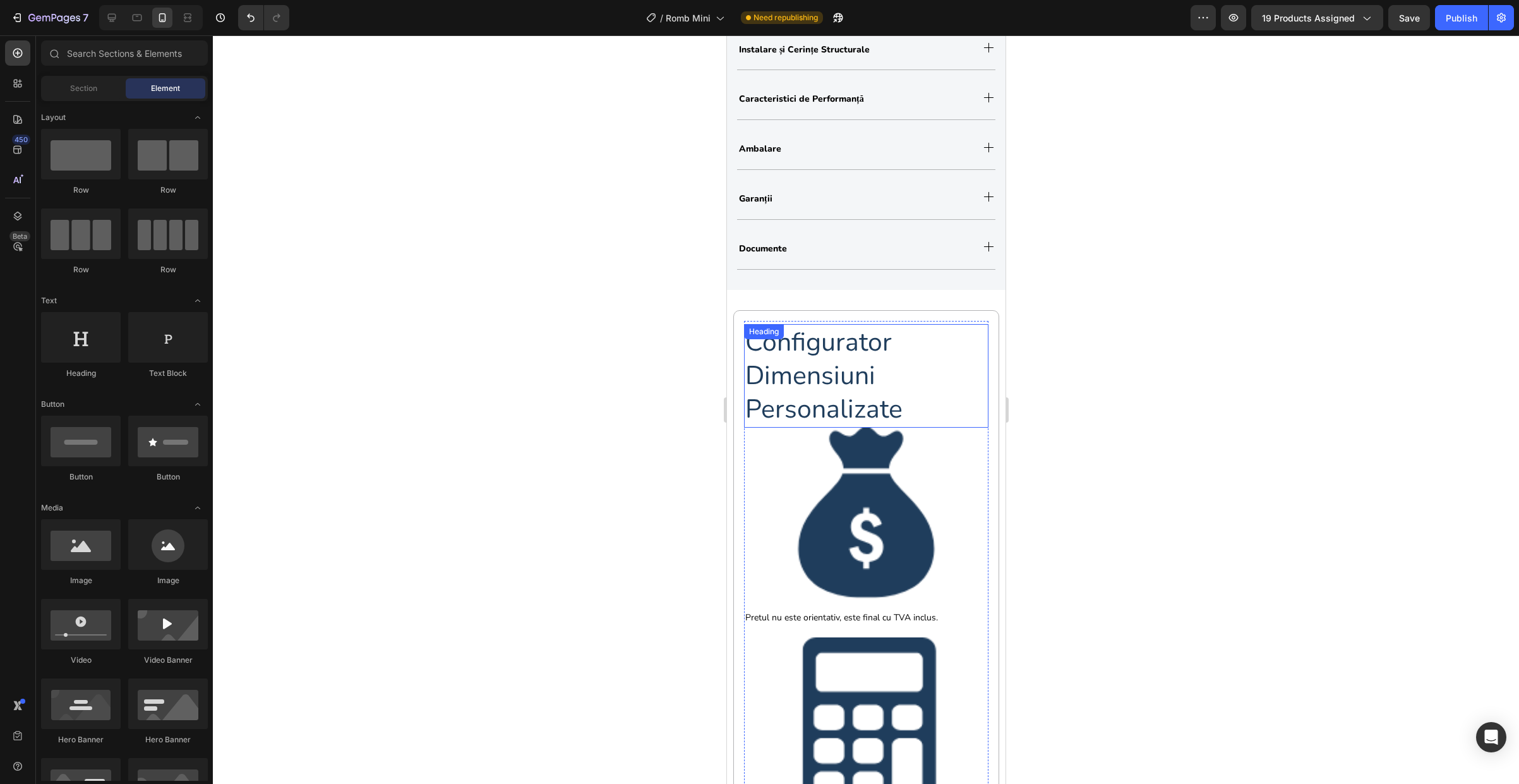
click at [833, 365] on h2 "configurator dimensiuni personalizate" at bounding box center [866, 376] width 245 height 104
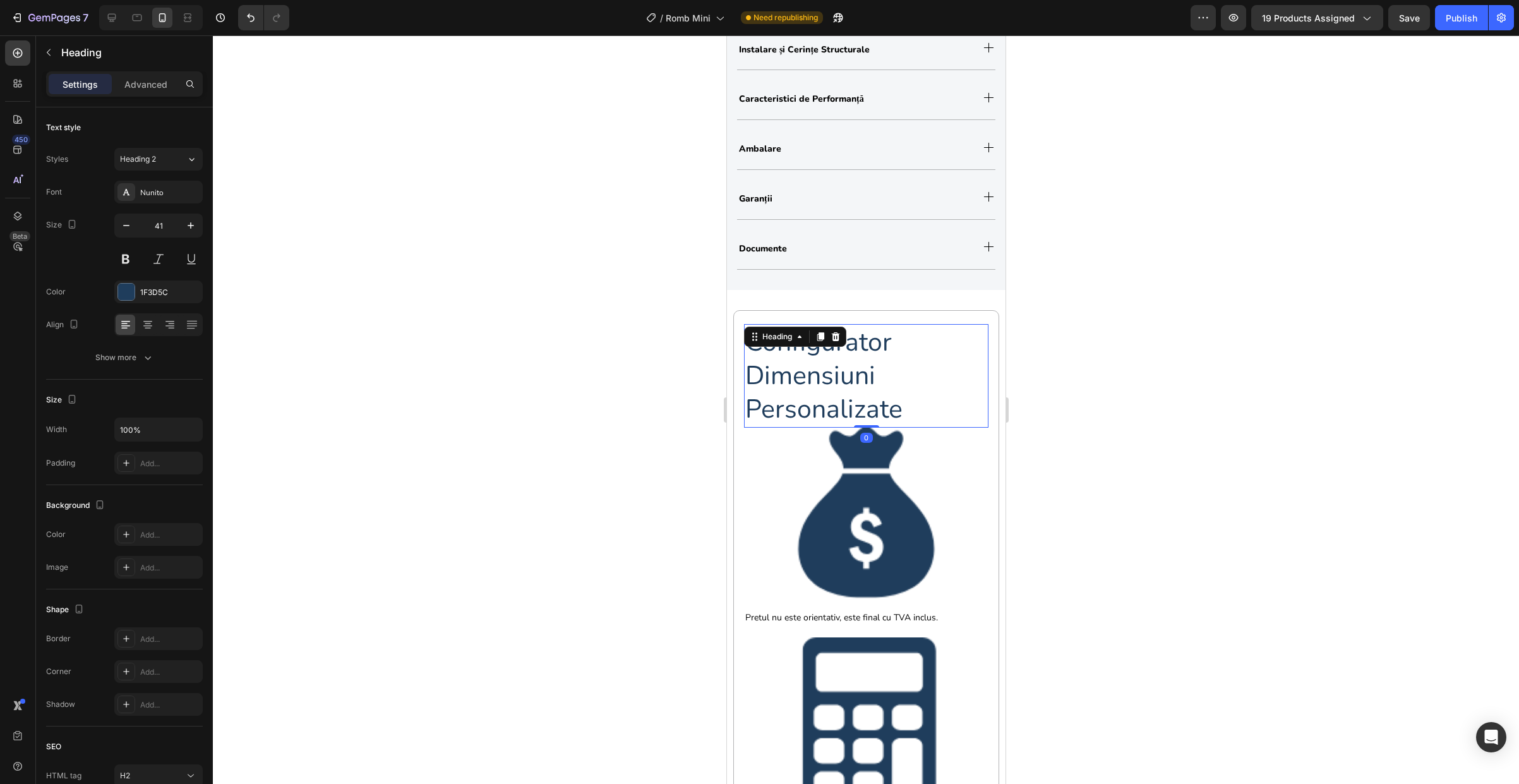
click at [816, 385] on h2 "configurator dimensiuni personalizate" at bounding box center [866, 376] width 245 height 104
click at [816, 385] on p "configurator dimensiuni personalizate" at bounding box center [865, 376] width 242 height 101
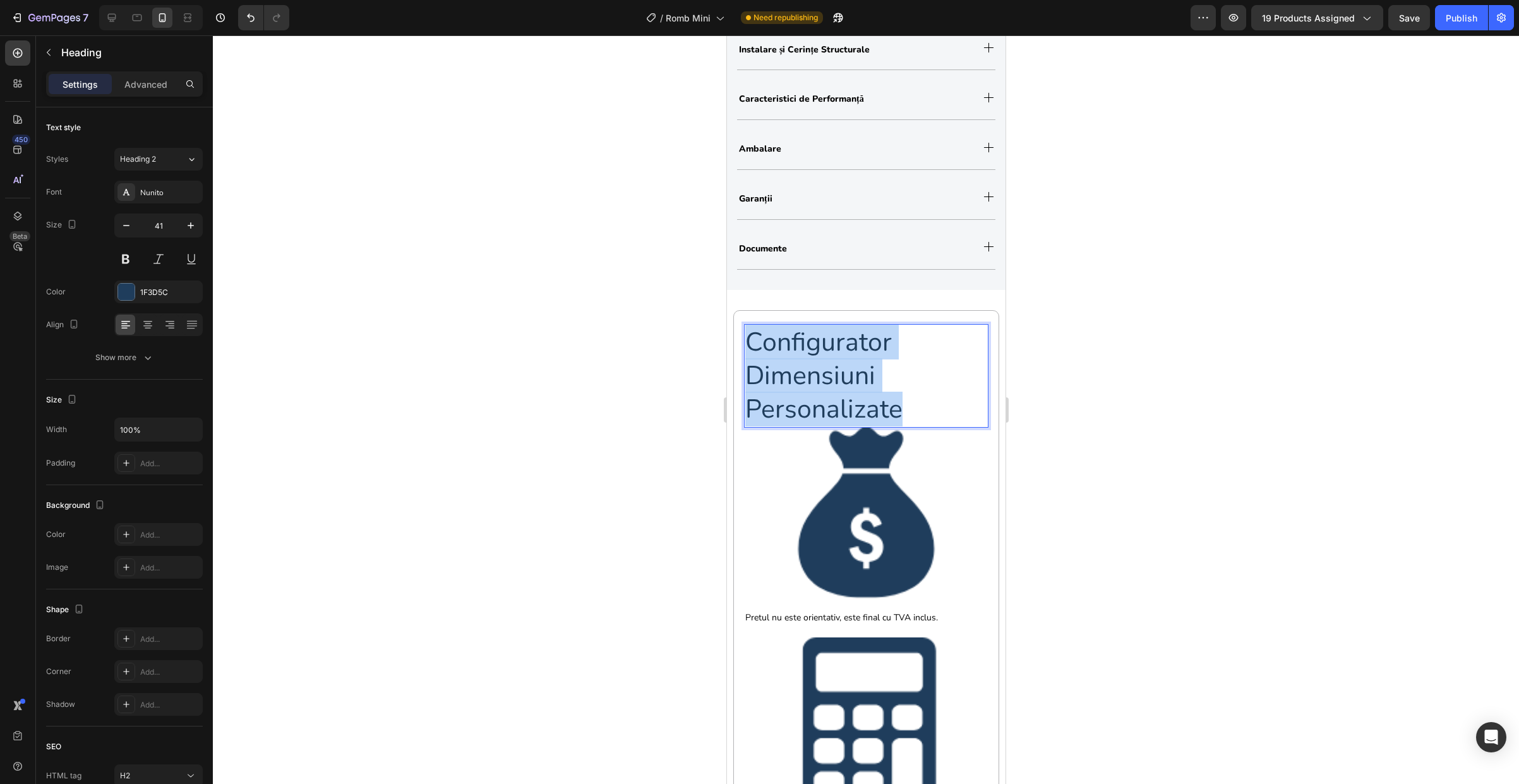
click at [816, 385] on p "configurator dimensiuni personalizate" at bounding box center [865, 376] width 242 height 101
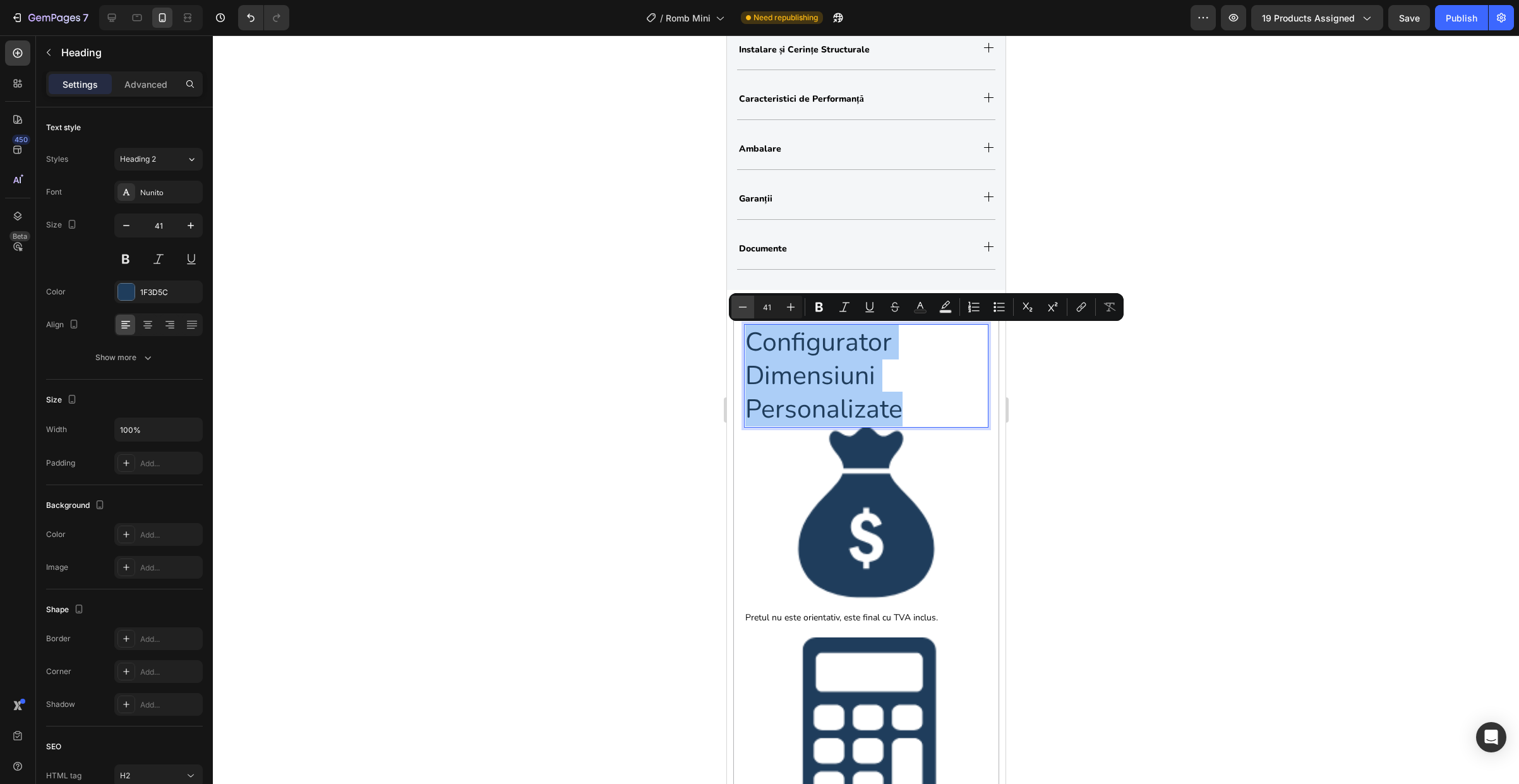
click at [737, 309] on icon "Editor contextual toolbar" at bounding box center [743, 307] width 13 height 13
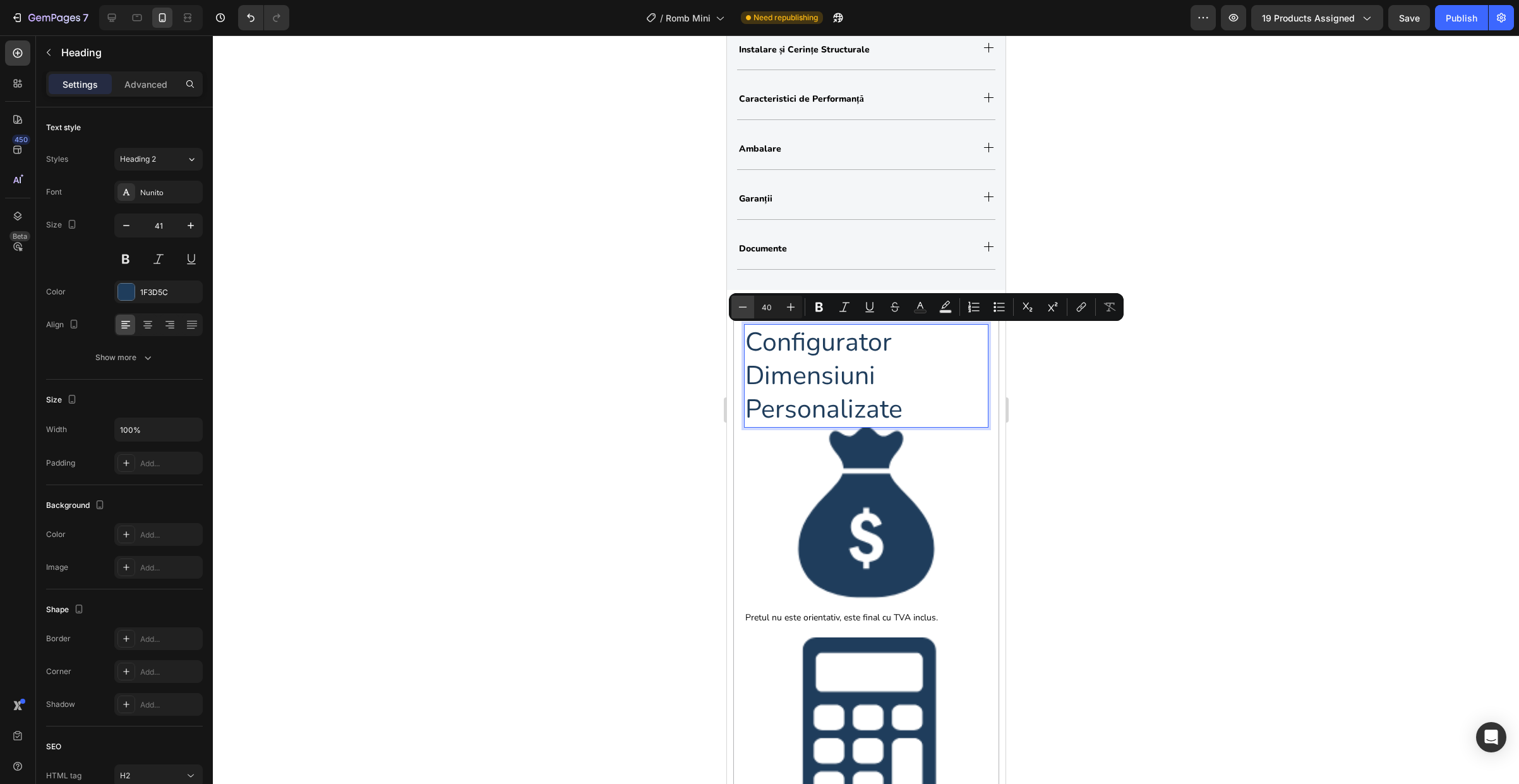
click at [737, 309] on icon "Editor contextual toolbar" at bounding box center [743, 307] width 13 height 13
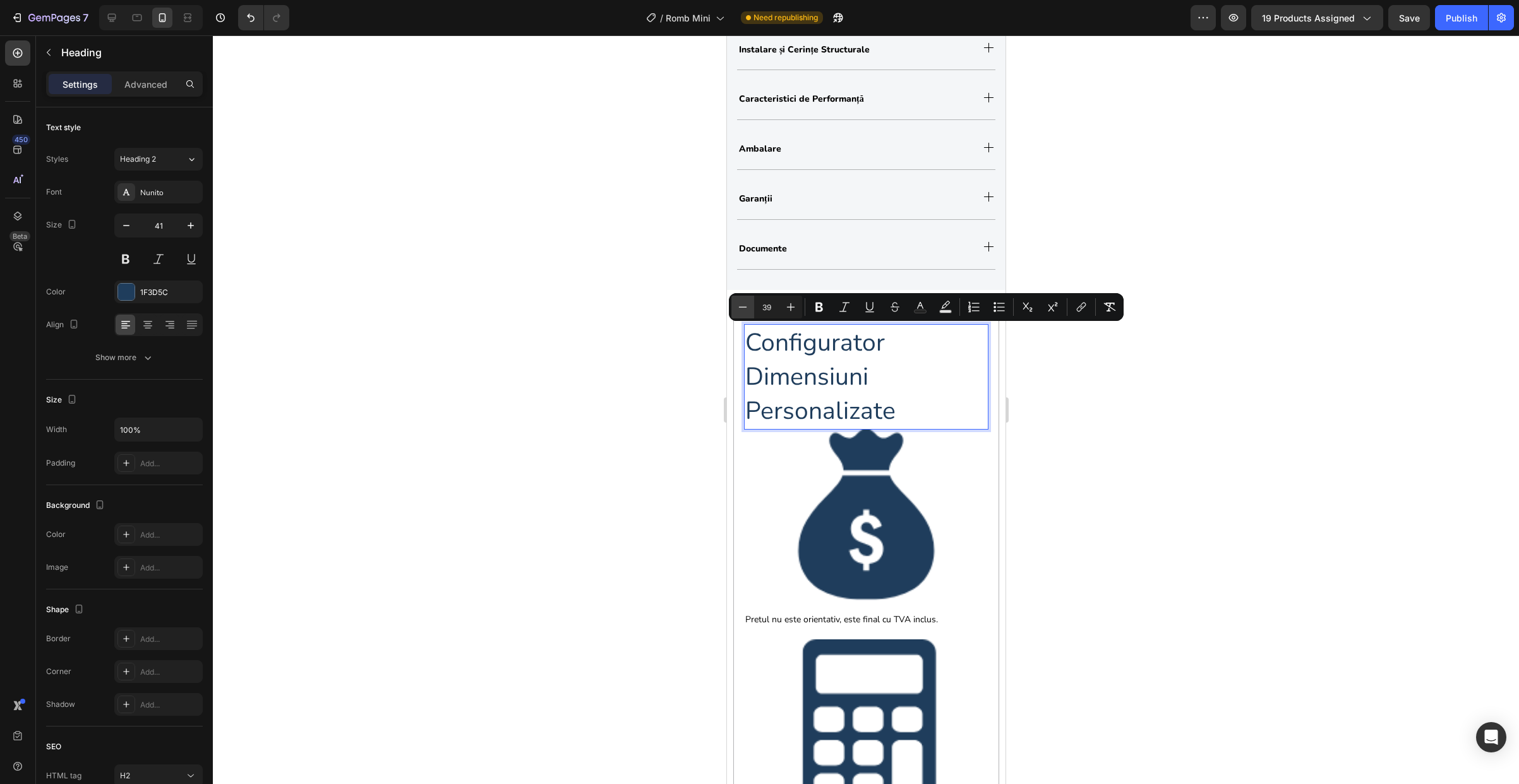
click at [737, 309] on icon "Editor contextual toolbar" at bounding box center [743, 307] width 13 height 13
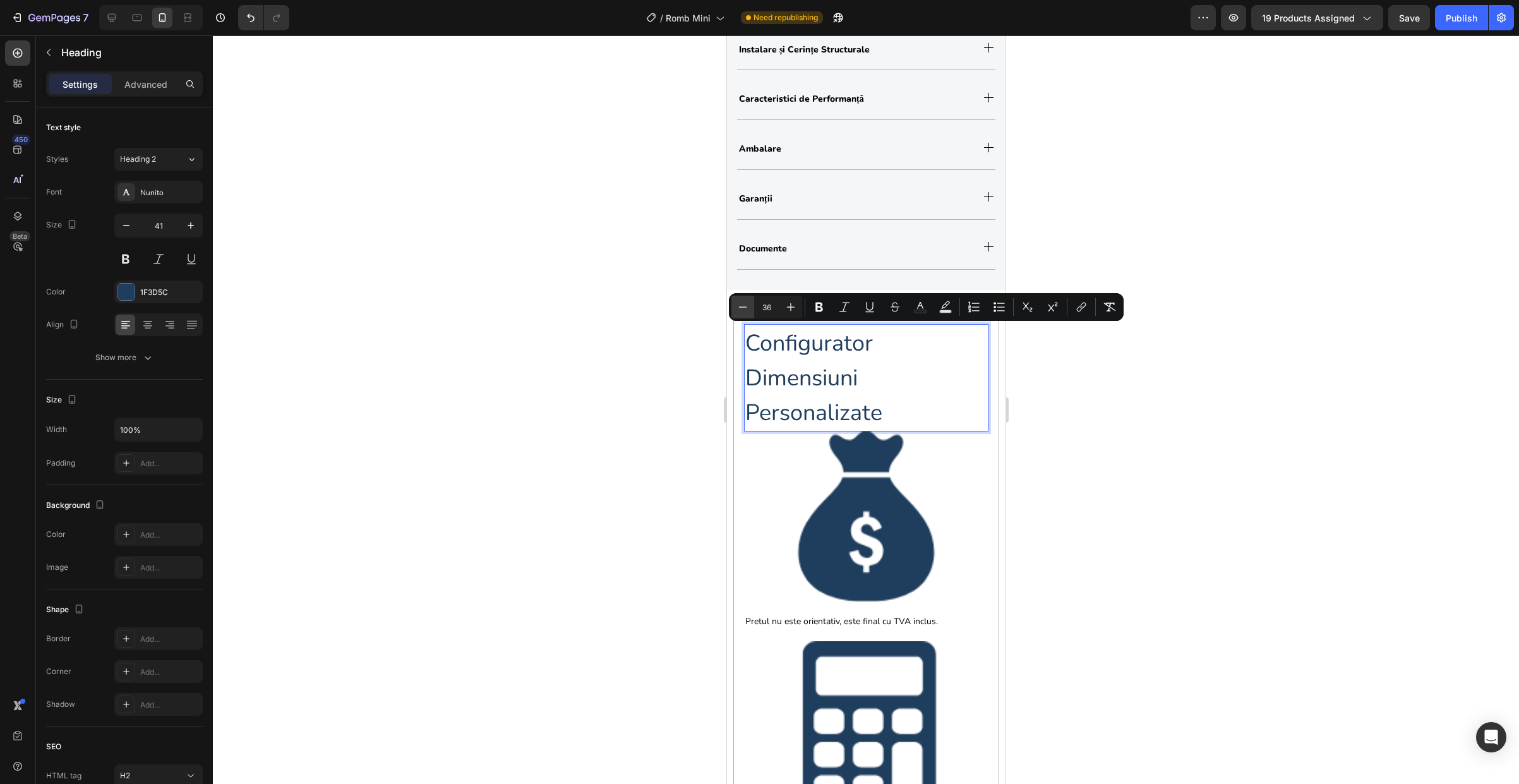
click at [737, 309] on icon "Editor contextual toolbar" at bounding box center [743, 307] width 13 height 13
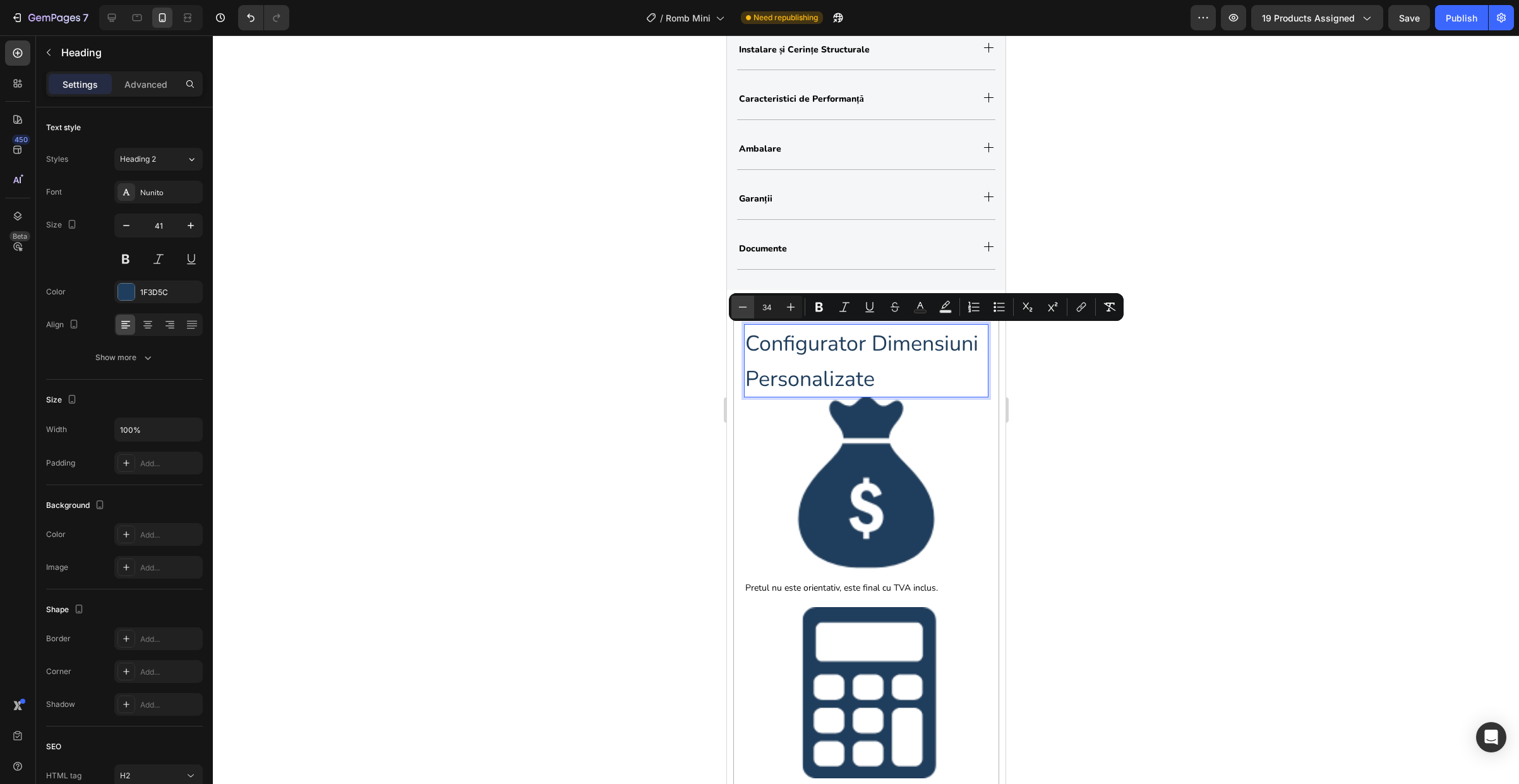
click at [737, 309] on icon "Editor contextual toolbar" at bounding box center [743, 307] width 13 height 13
type input "30"
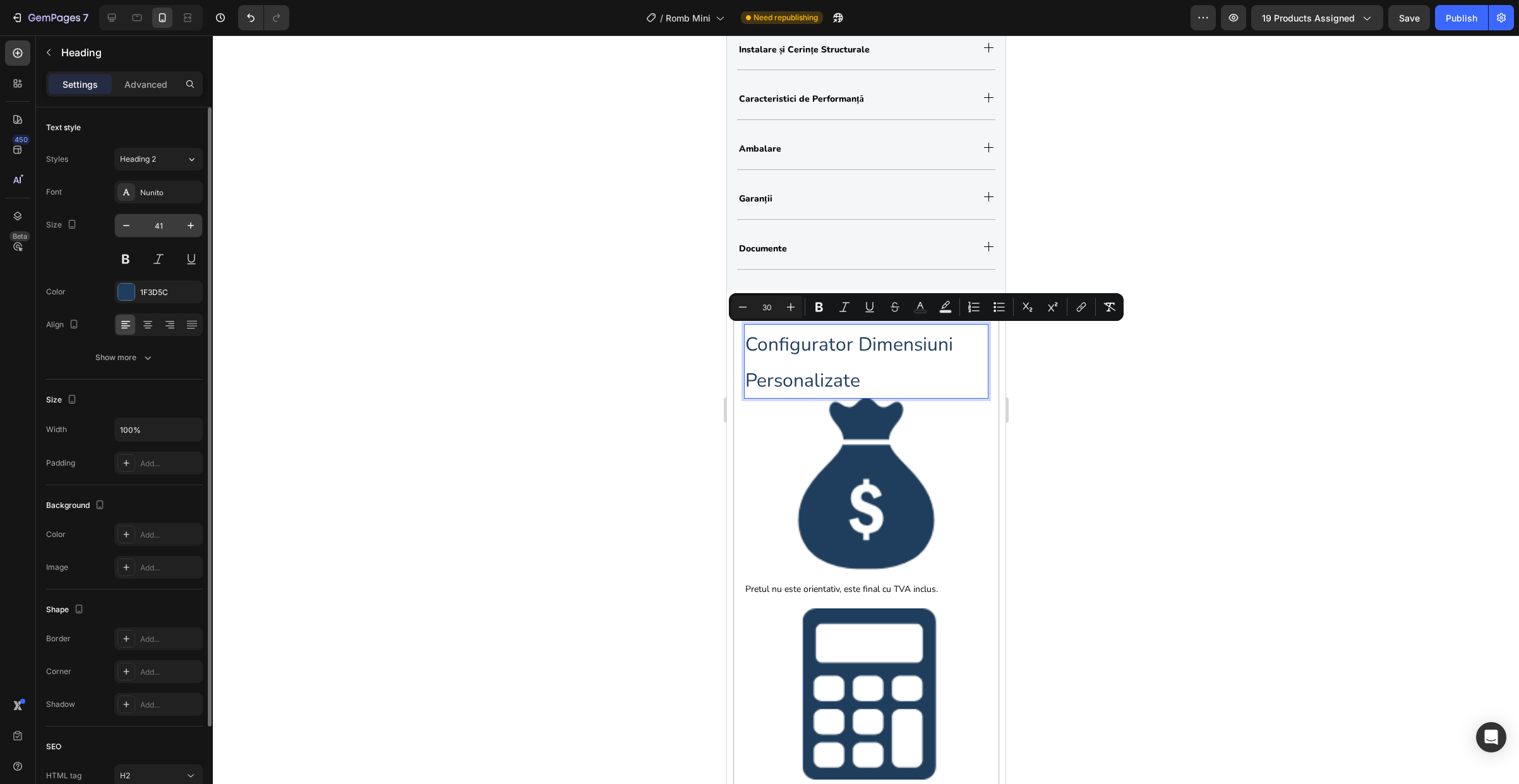
click at [164, 225] on input "41" at bounding box center [159, 225] width 42 height 23
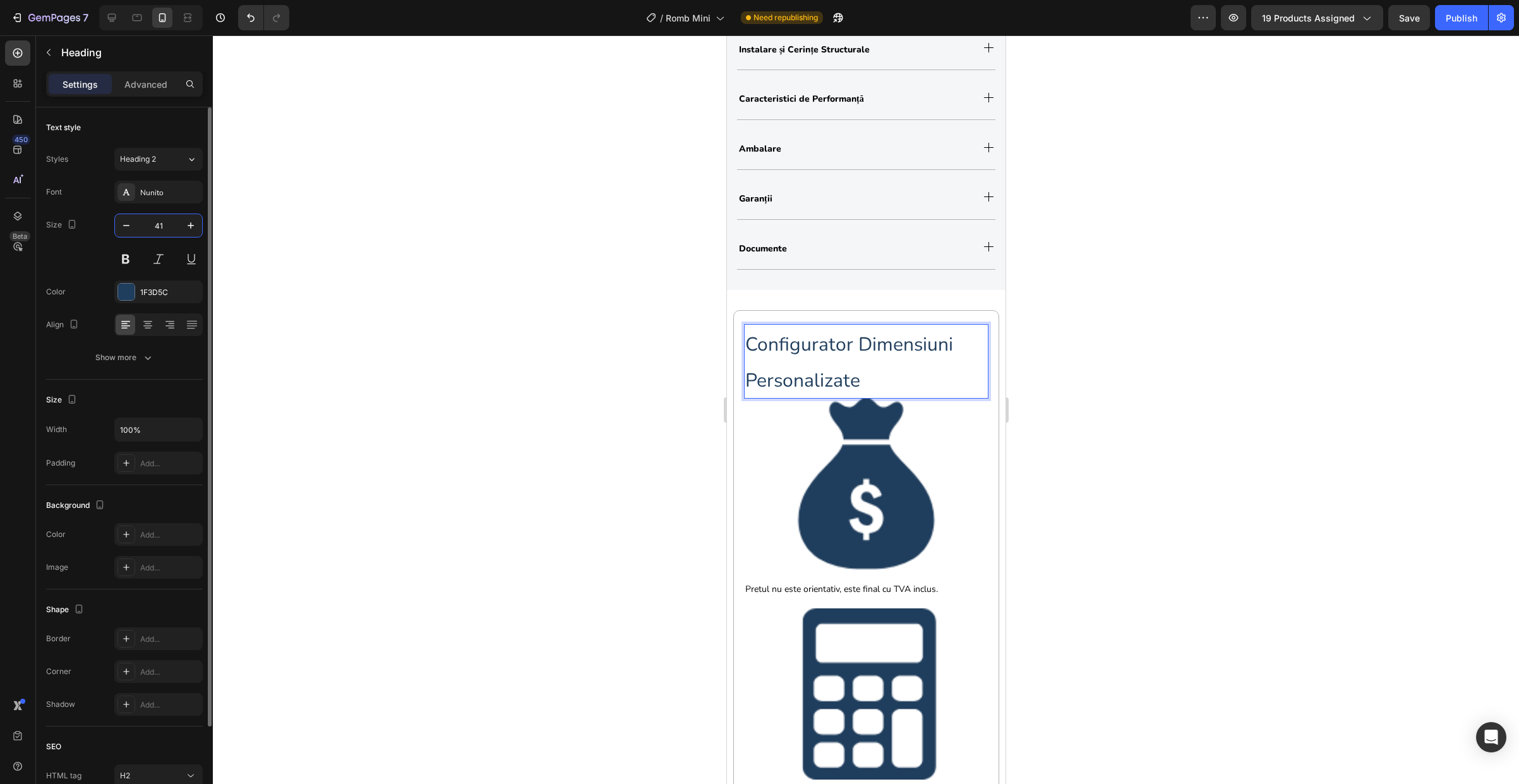
click at [164, 225] on input "41" at bounding box center [159, 225] width 42 height 23
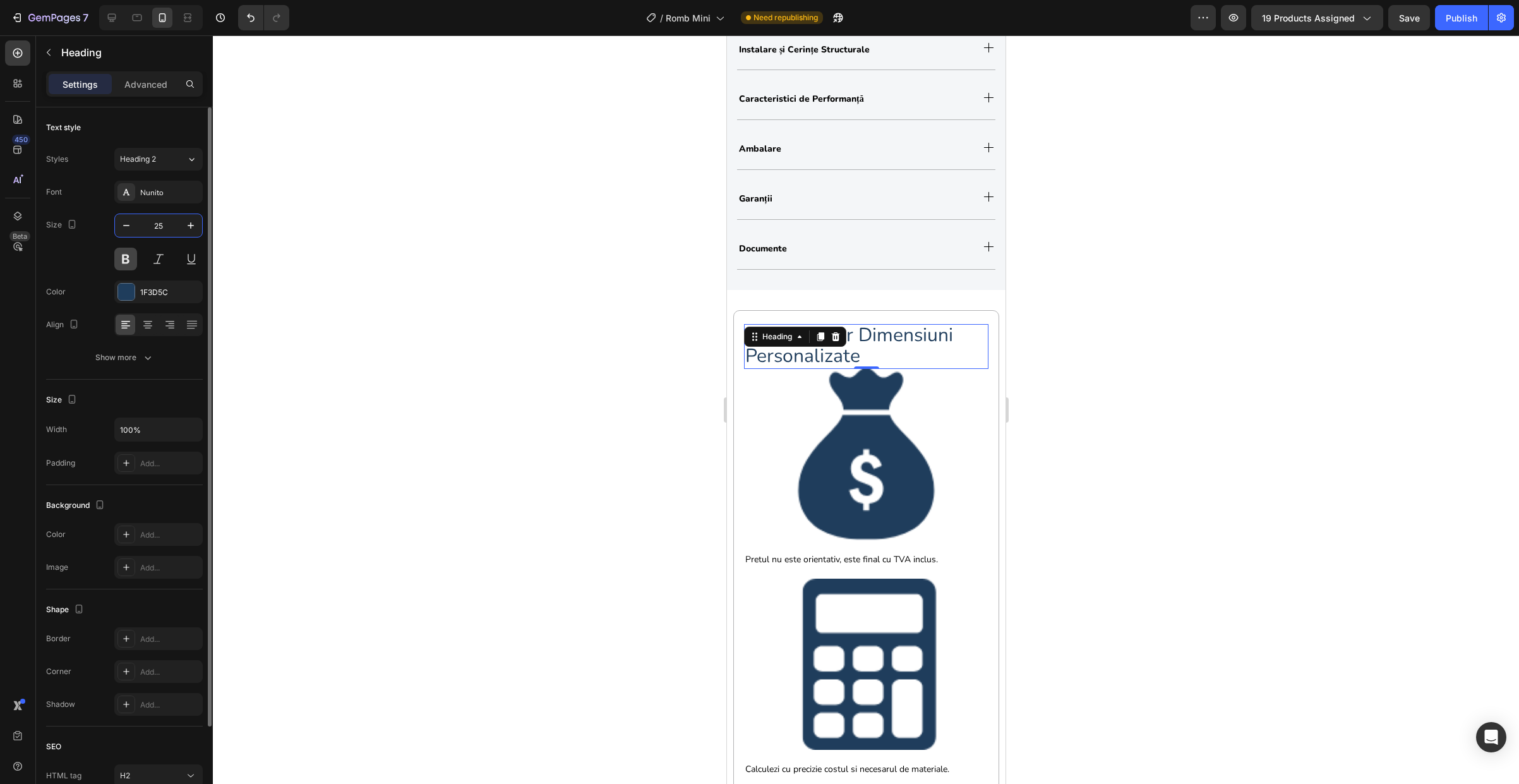
type input "25"
click at [126, 262] on button at bounding box center [125, 259] width 23 height 23
click at [147, 326] on icon at bounding box center [148, 325] width 13 height 13
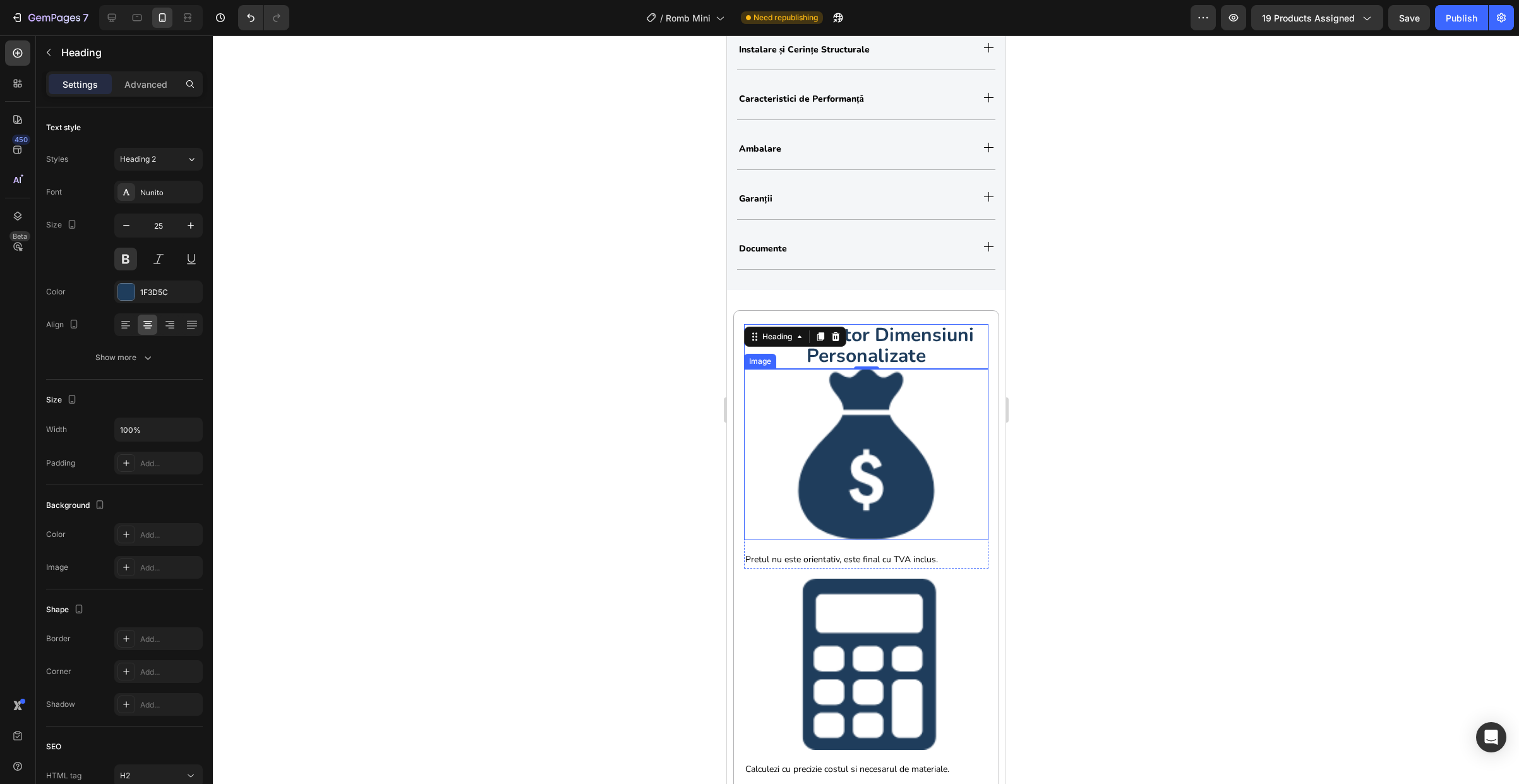
click at [772, 450] on div at bounding box center [866, 454] width 245 height 171
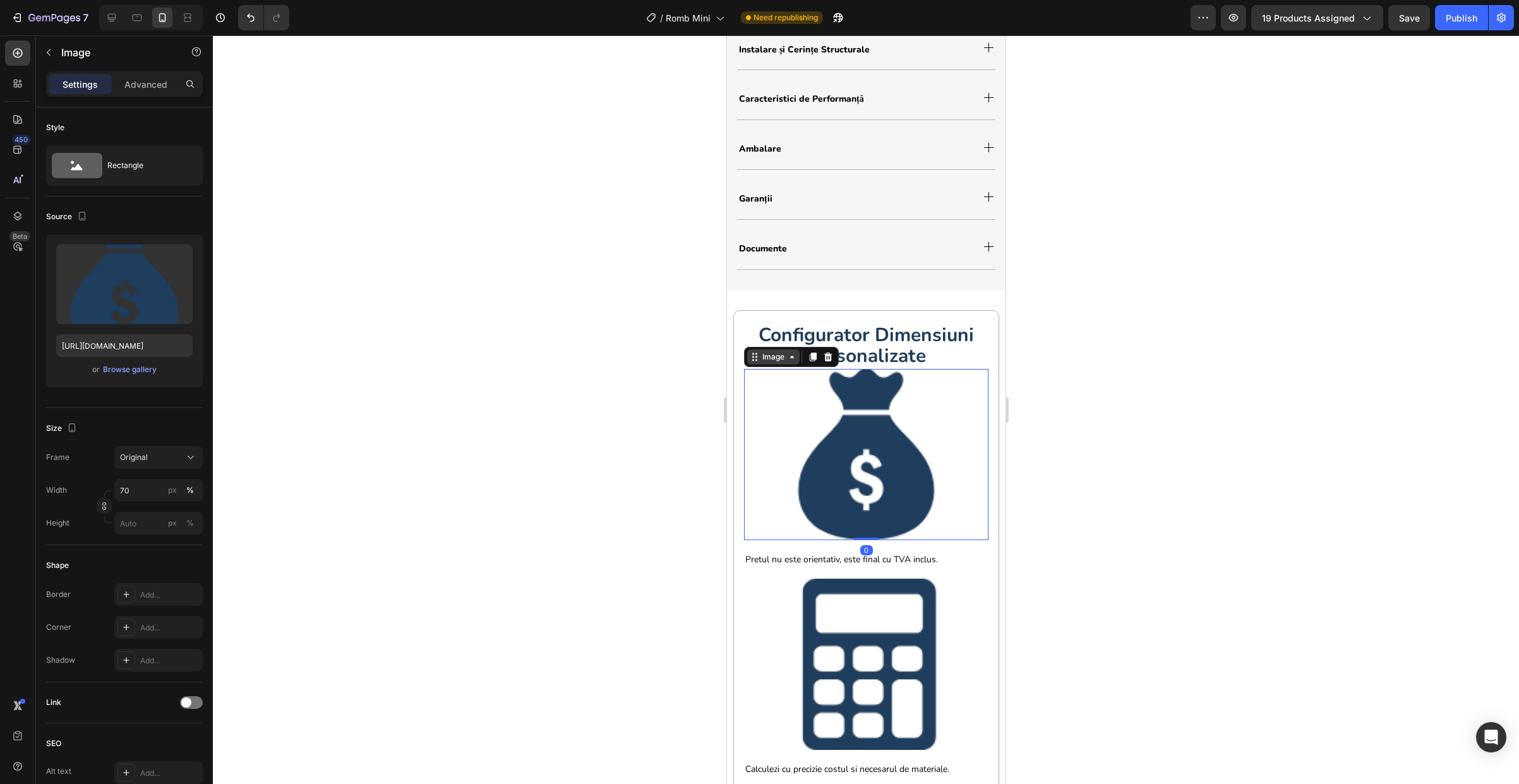
click at [778, 359] on div "Image" at bounding box center [772, 357] width 27 height 11
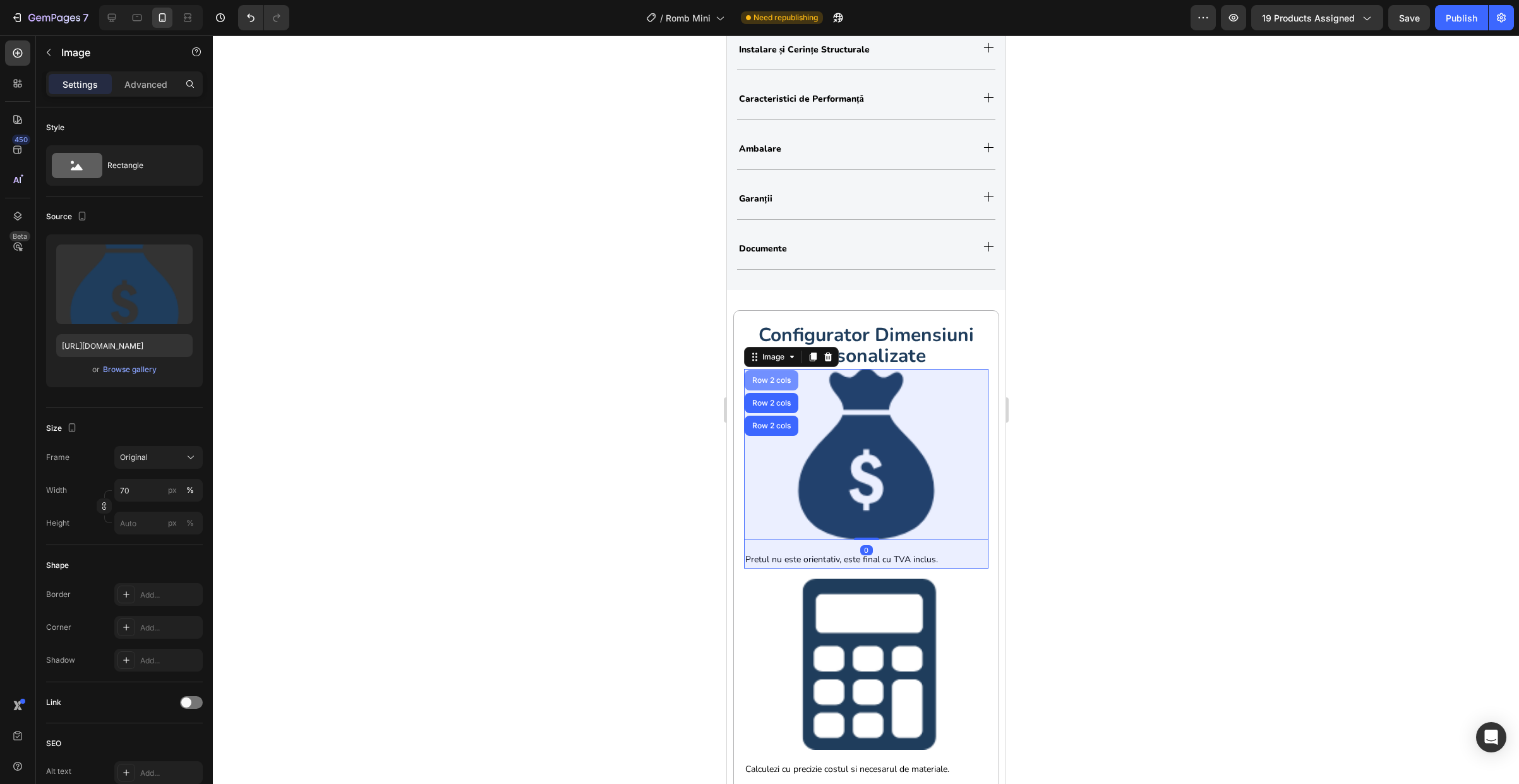
click at [771, 384] on div "Row 2 cols" at bounding box center [771, 380] width 44 height 8
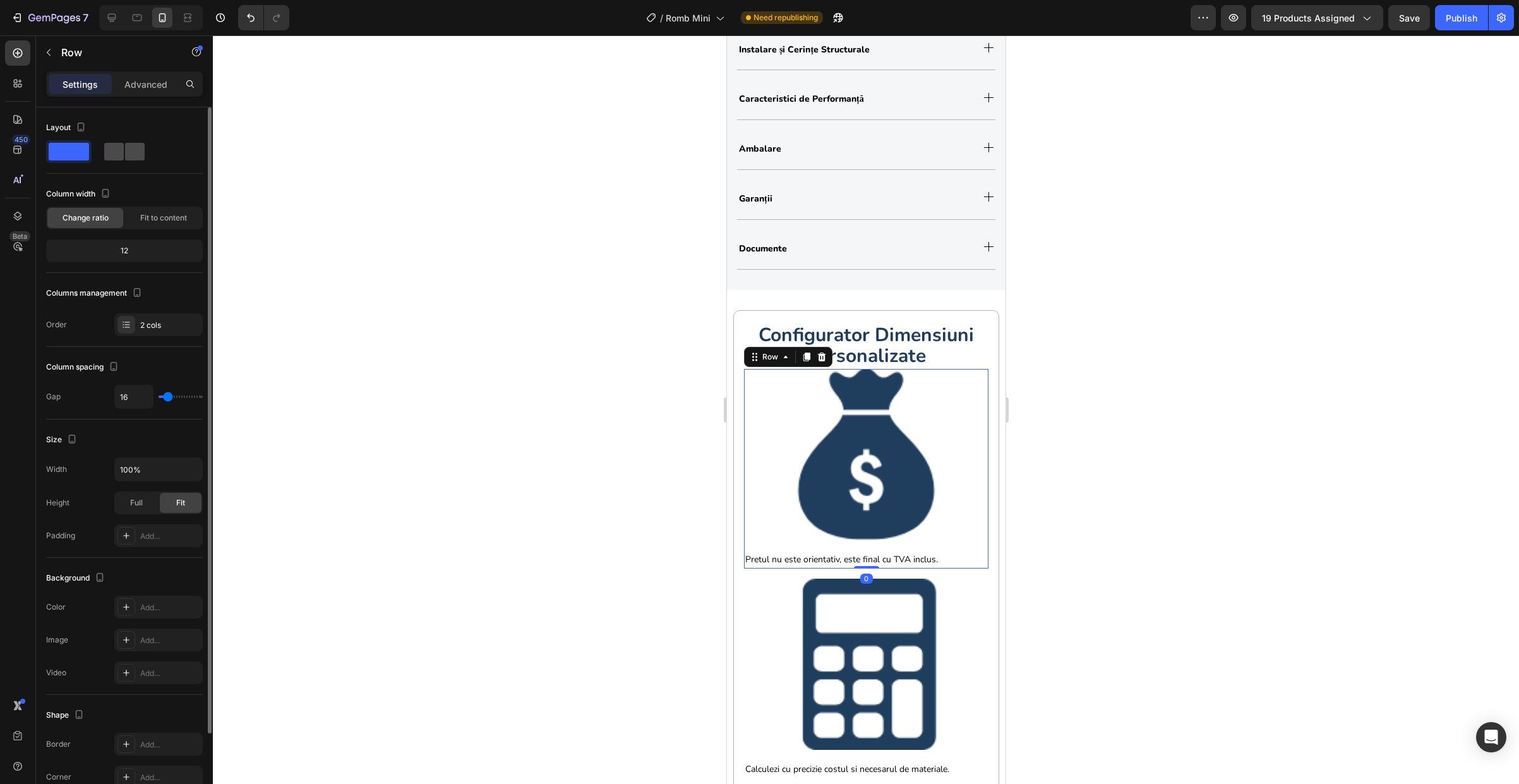
click at [119, 153] on span at bounding box center [114, 151] width 20 height 17
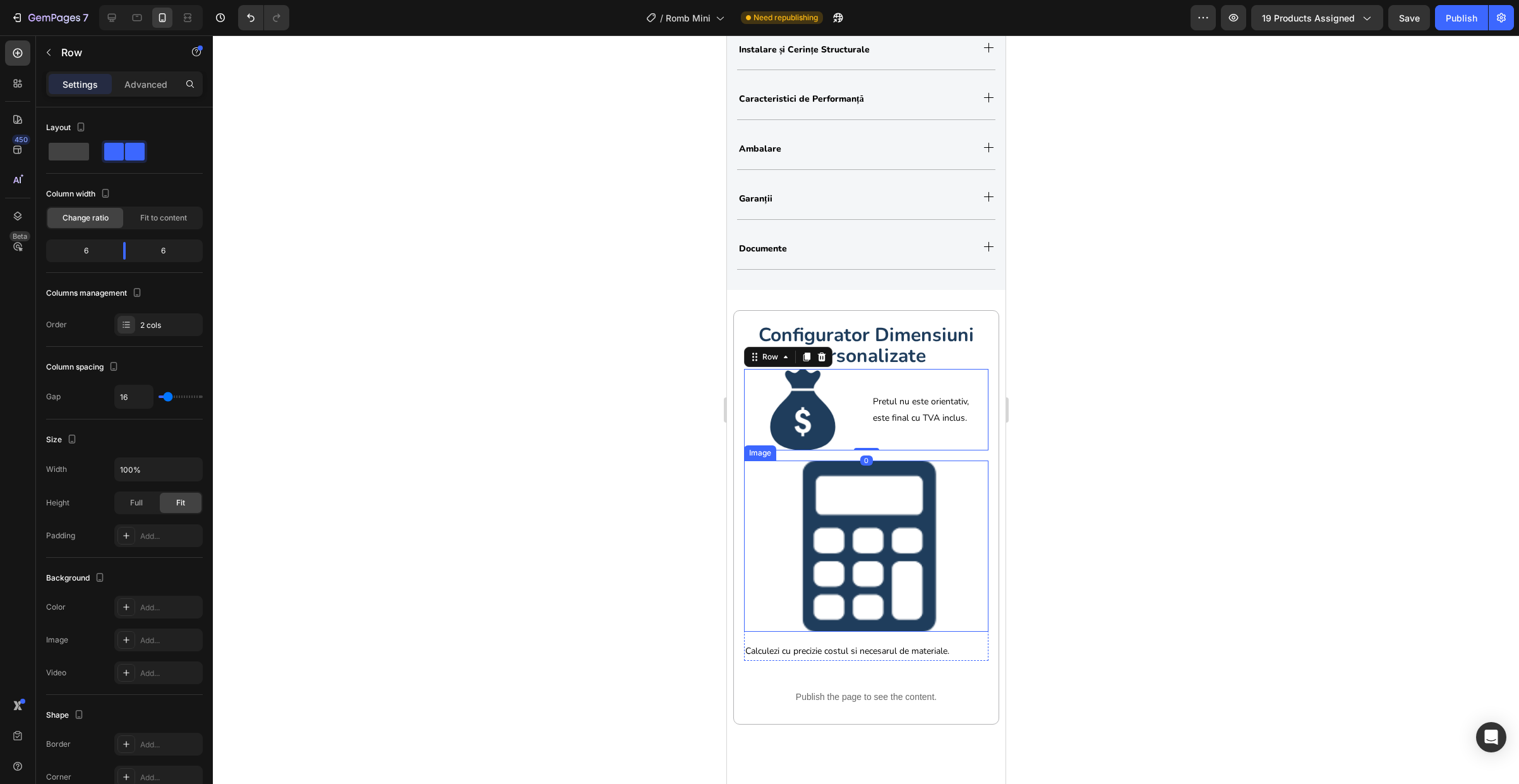
click at [775, 537] on div at bounding box center [866, 546] width 245 height 171
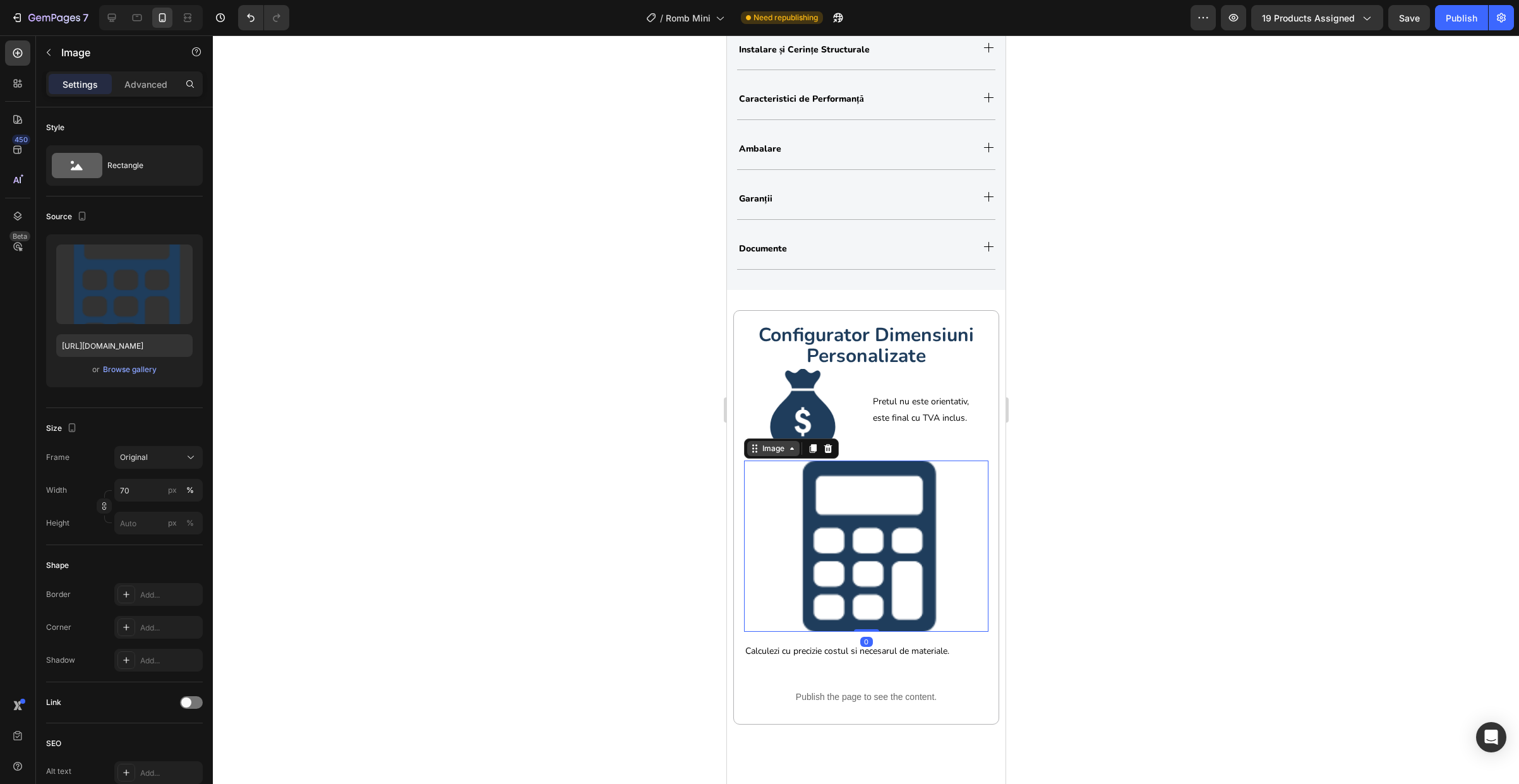
click at [764, 449] on div "Image" at bounding box center [772, 448] width 27 height 11
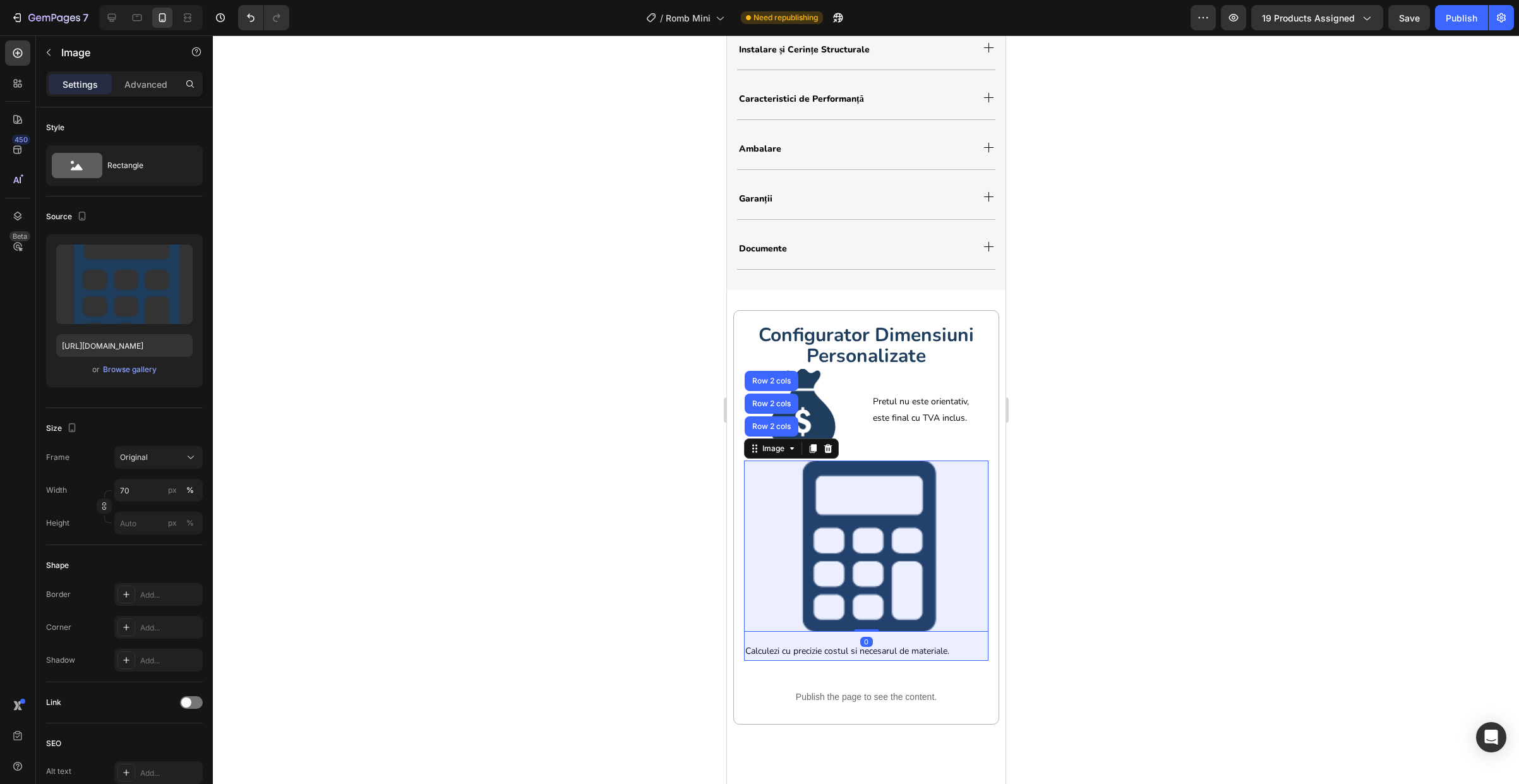
click at [770, 427] on div "Row 2 cols" at bounding box center [771, 426] width 44 height 8
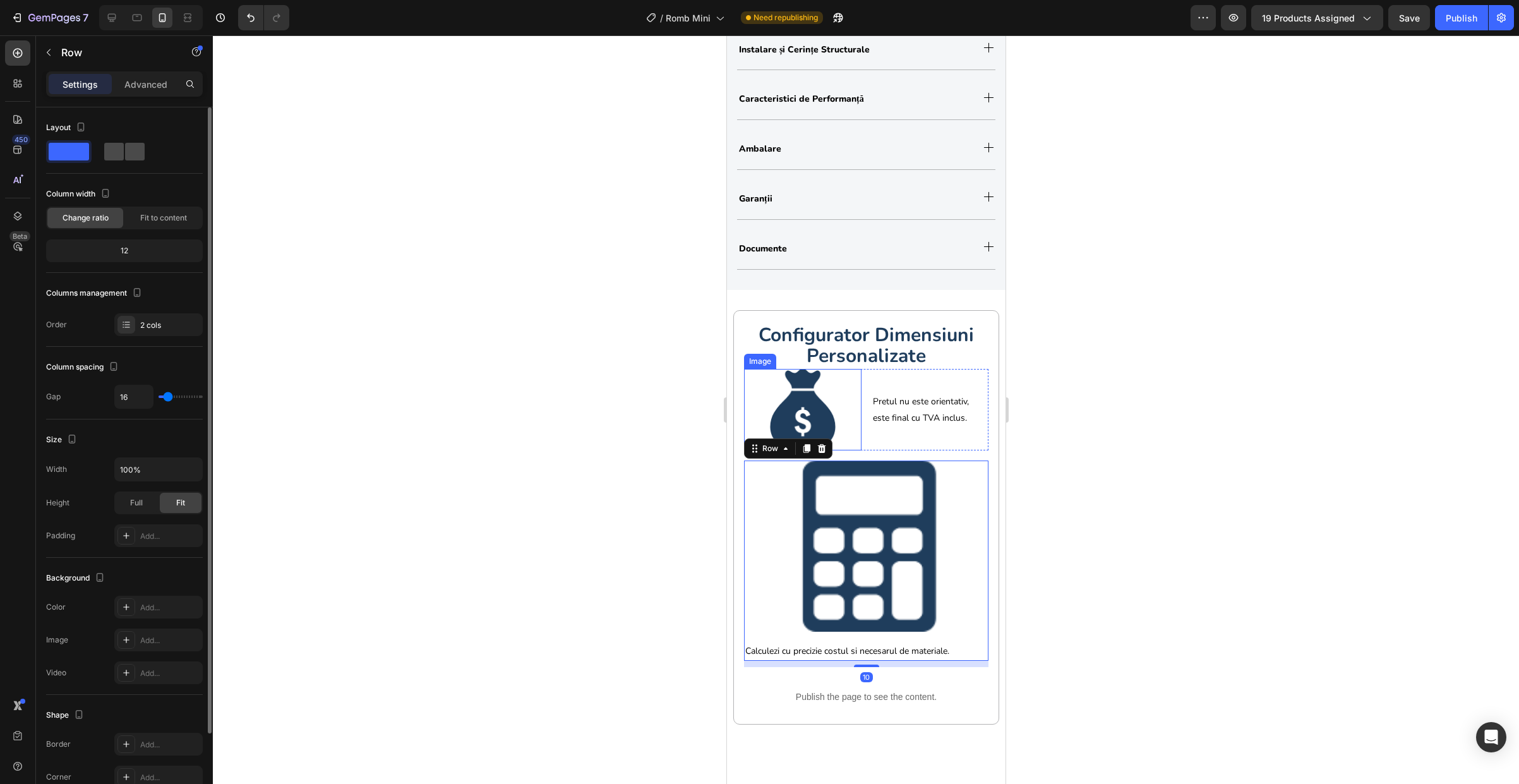
click at [118, 153] on span at bounding box center [114, 151] width 20 height 17
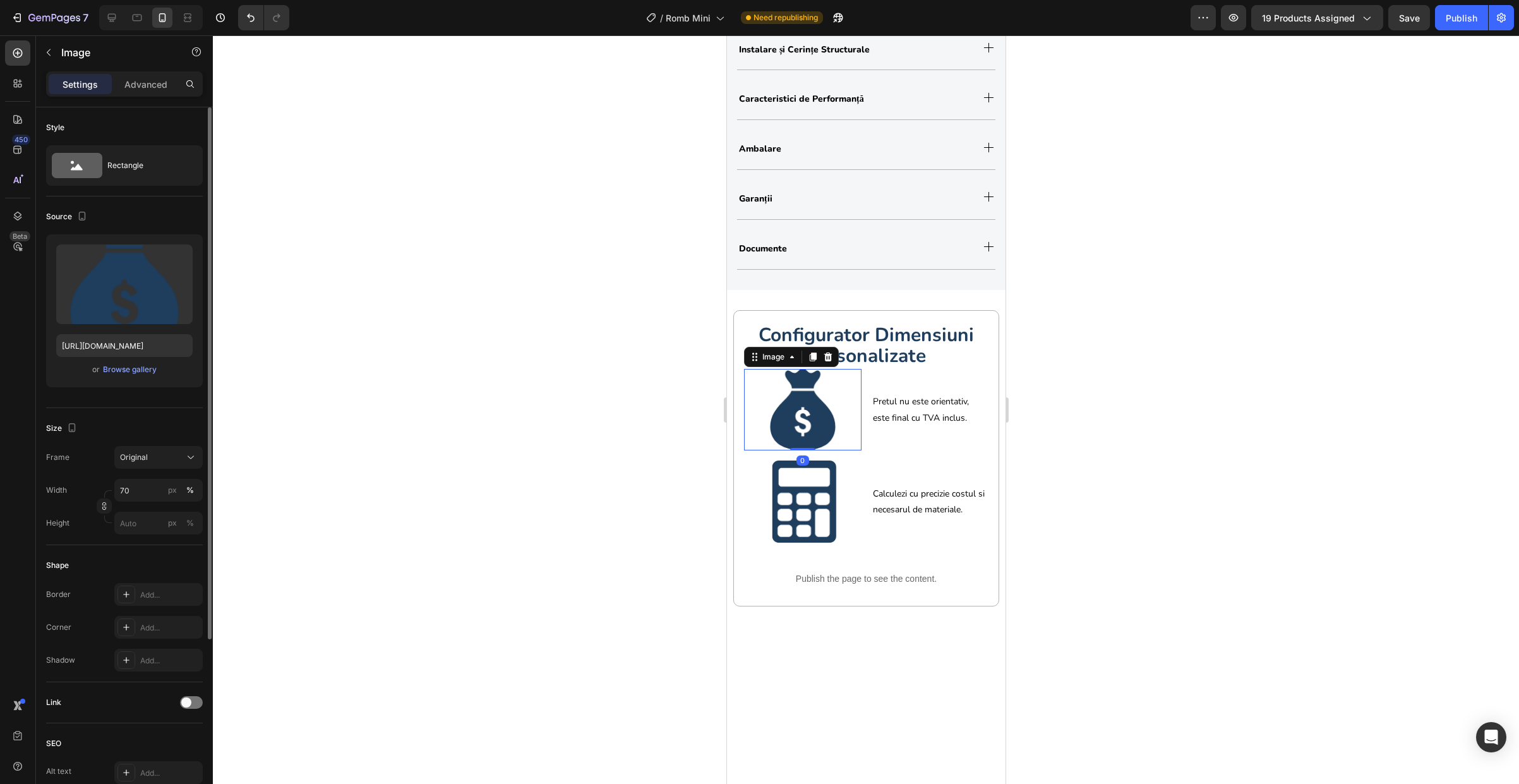
click at [745, 394] on div at bounding box center [802, 410] width 118 height 82
click at [756, 355] on icon at bounding box center [754, 357] width 10 height 10
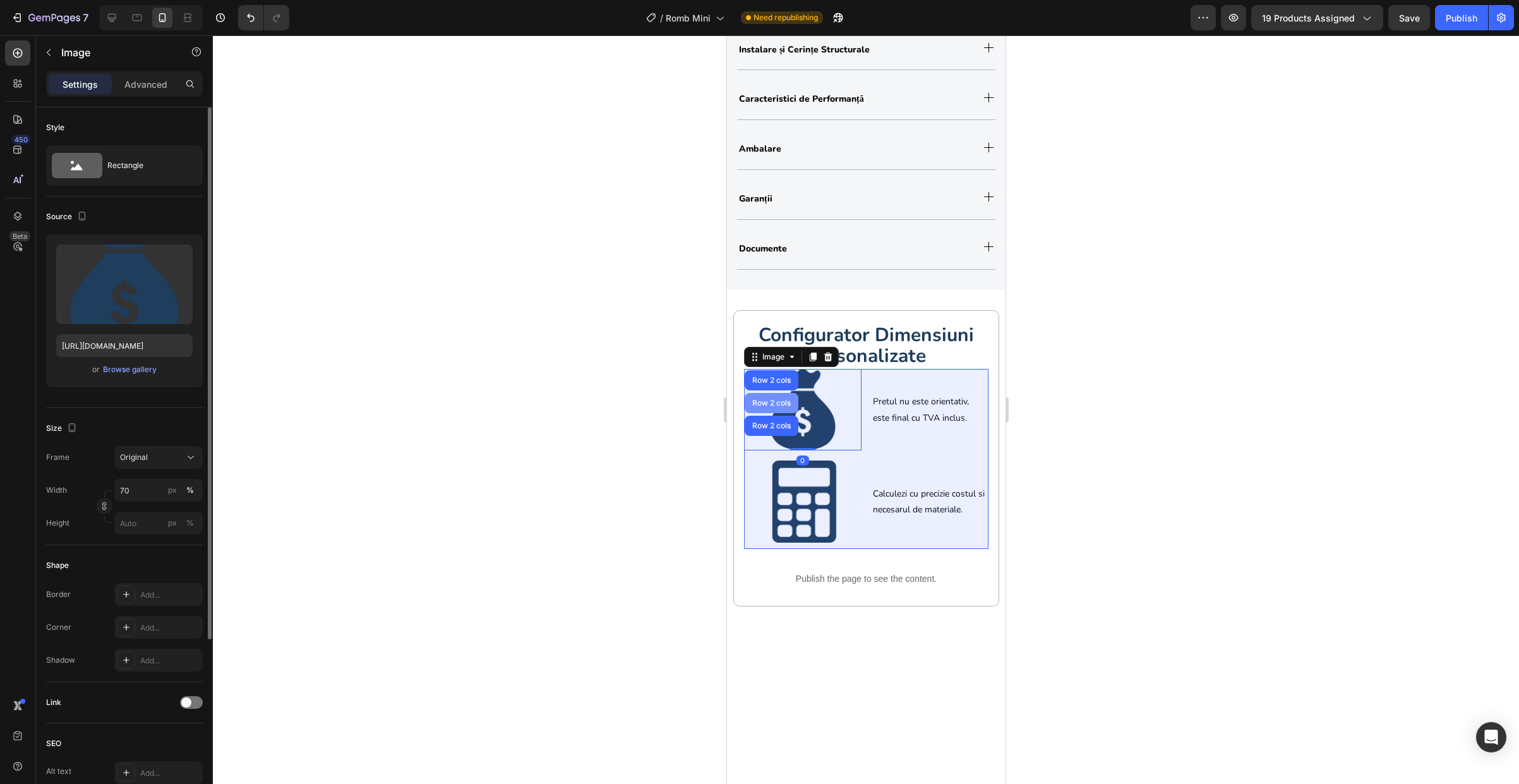
click at [775, 406] on div "Row 2 cols" at bounding box center [771, 403] width 44 height 8
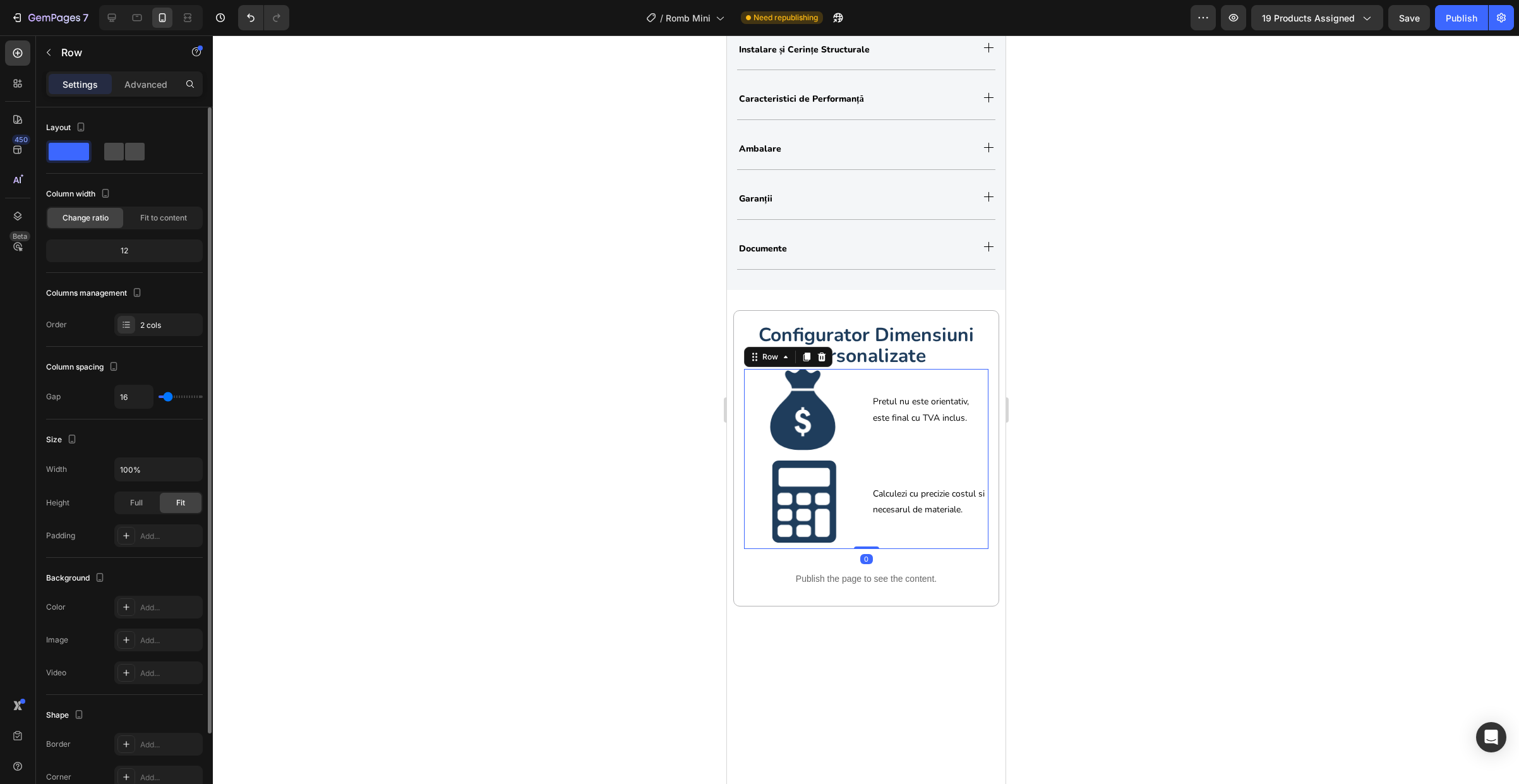
click at [110, 150] on span at bounding box center [114, 151] width 20 height 17
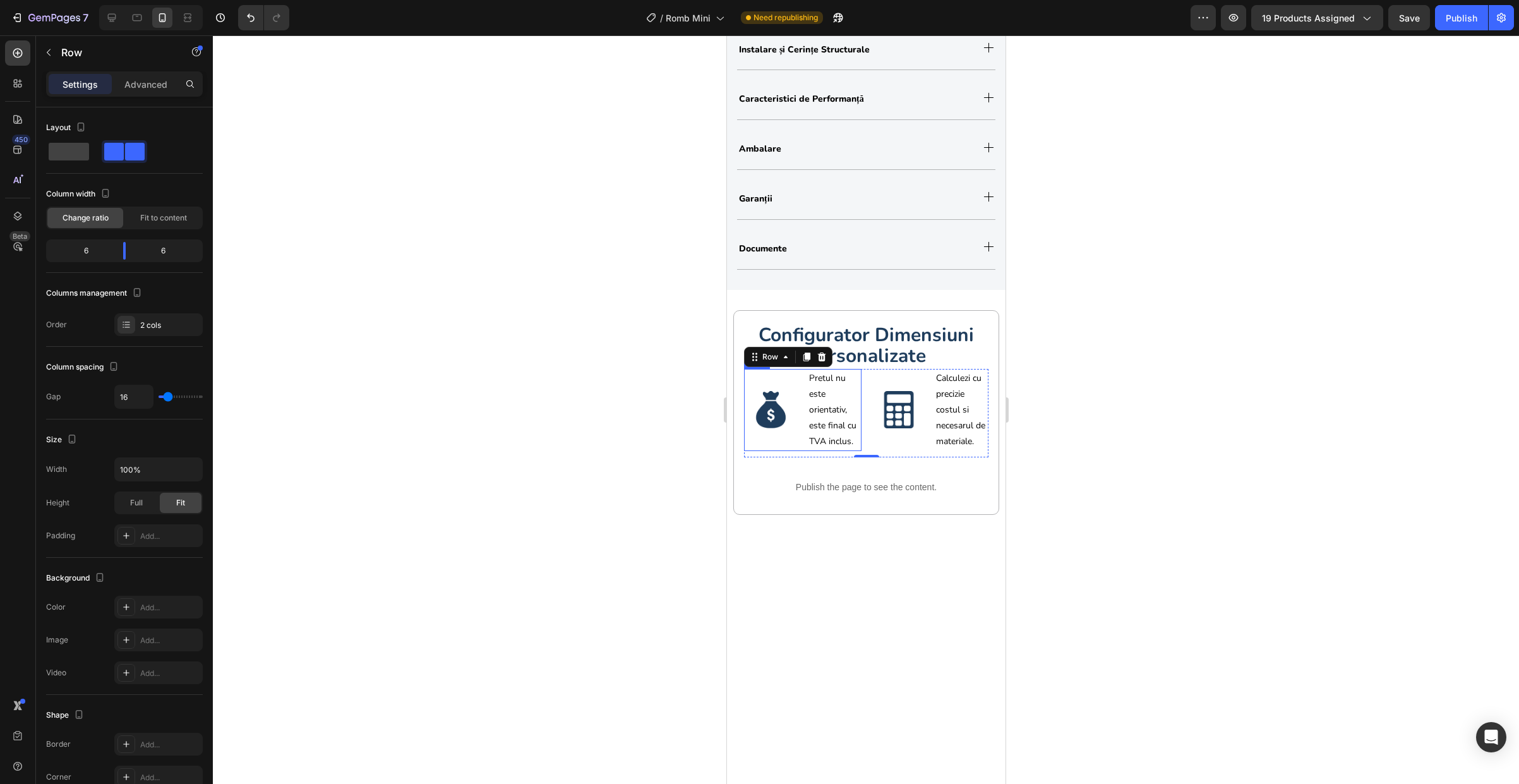
click at [800, 449] on div "Image Pretul nu este orientativ, este final cu TVA inclus. Text Block Row" at bounding box center [802, 410] width 118 height 82
drag, startPoint x: 125, startPoint y: 251, endPoint x: 77, endPoint y: 254, distance: 48.1
click at [77, 0] on body "7 Version history / Romb Mini Need republishing Preview 19 products assigned Pu…" at bounding box center [759, 0] width 1519 height 0
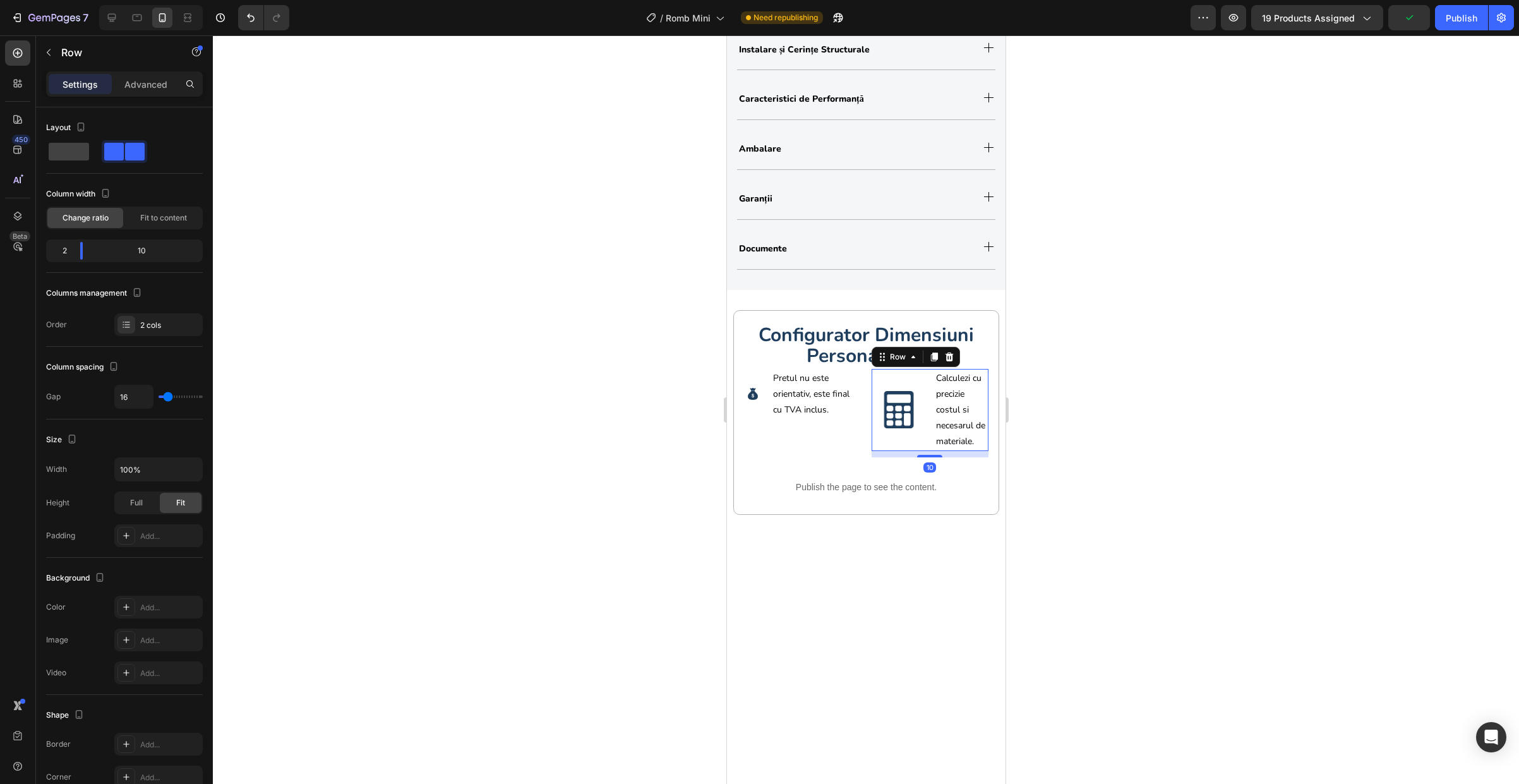
click at [898, 387] on div "Image" at bounding box center [898, 410] width 54 height 82
drag, startPoint x: 119, startPoint y: 252, endPoint x: 72, endPoint y: 257, distance: 47.3
click at [72, 0] on body "7 Version history / Romb Mini Need republishing Preview 19 products assigned Sa…" at bounding box center [759, 0] width 1519 height 0
click at [752, 399] on img at bounding box center [752, 394] width 13 height 13
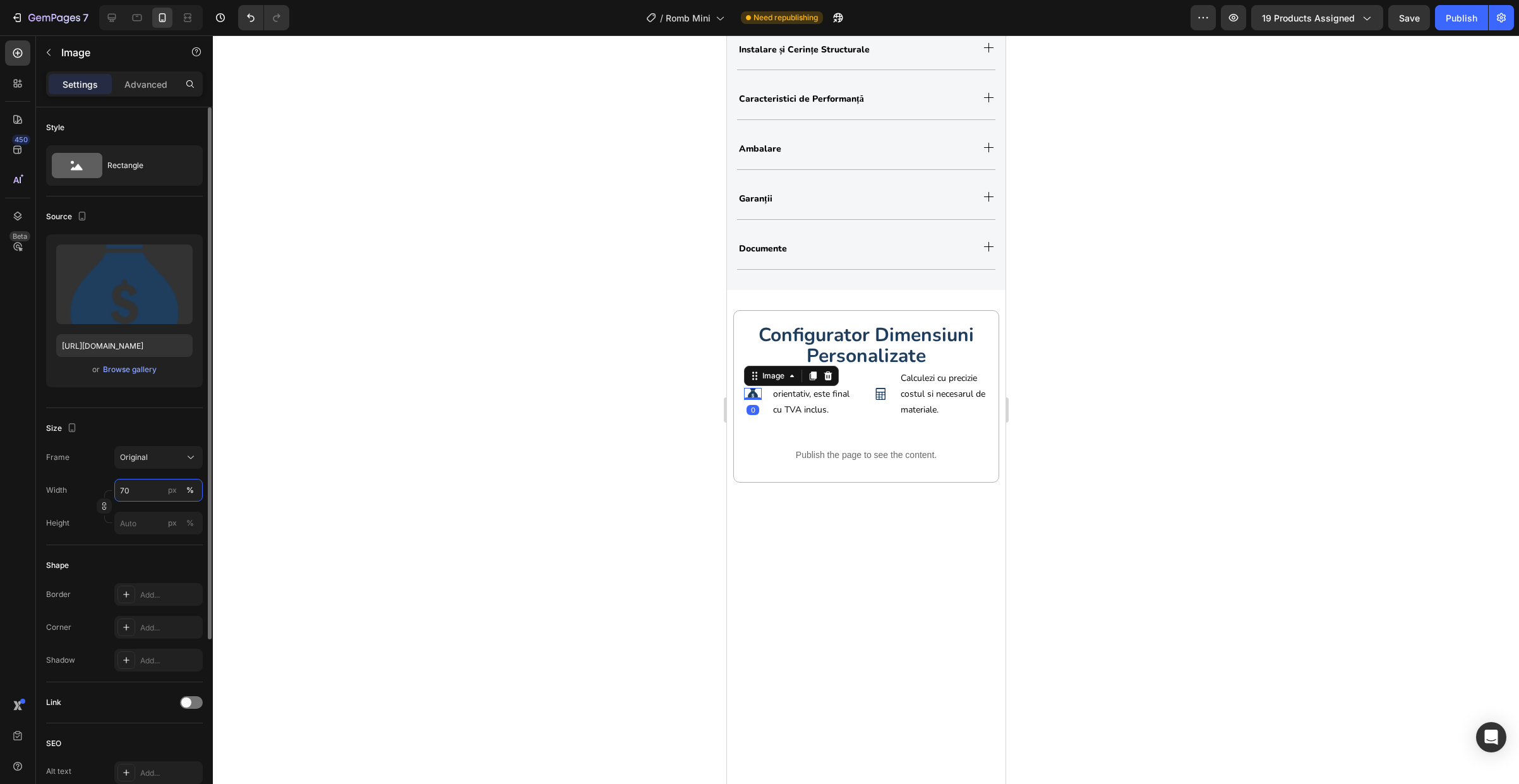
click at [151, 495] on input "70" at bounding box center [158, 490] width 89 height 23
type input "100"
click at [876, 397] on img at bounding box center [880, 394] width 13 height 13
click at [131, 489] on input "70" at bounding box center [158, 490] width 89 height 23
type input "100"
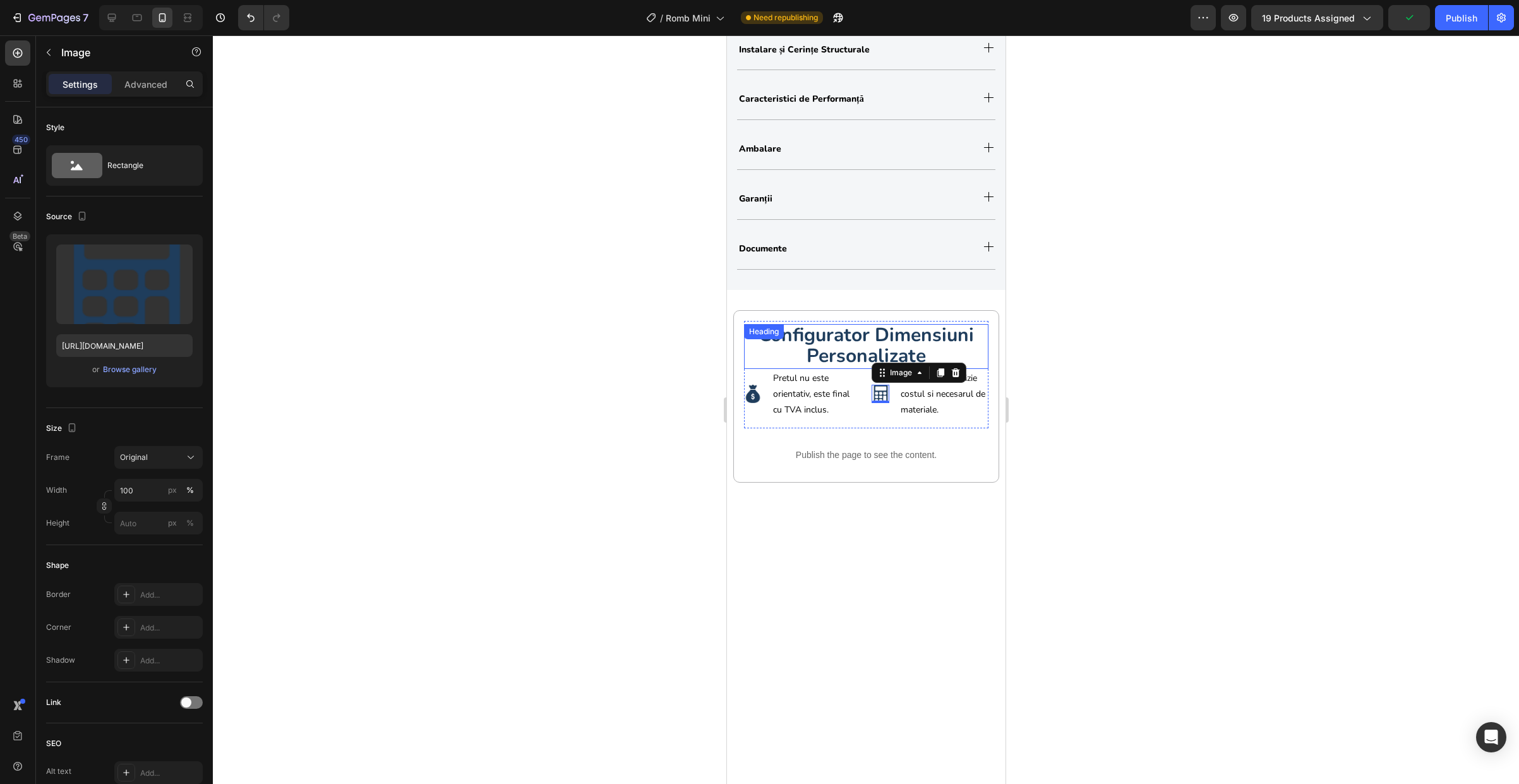
click at [846, 357] on span "configurator dimensiuni personalizate" at bounding box center [865, 346] width 215 height 47
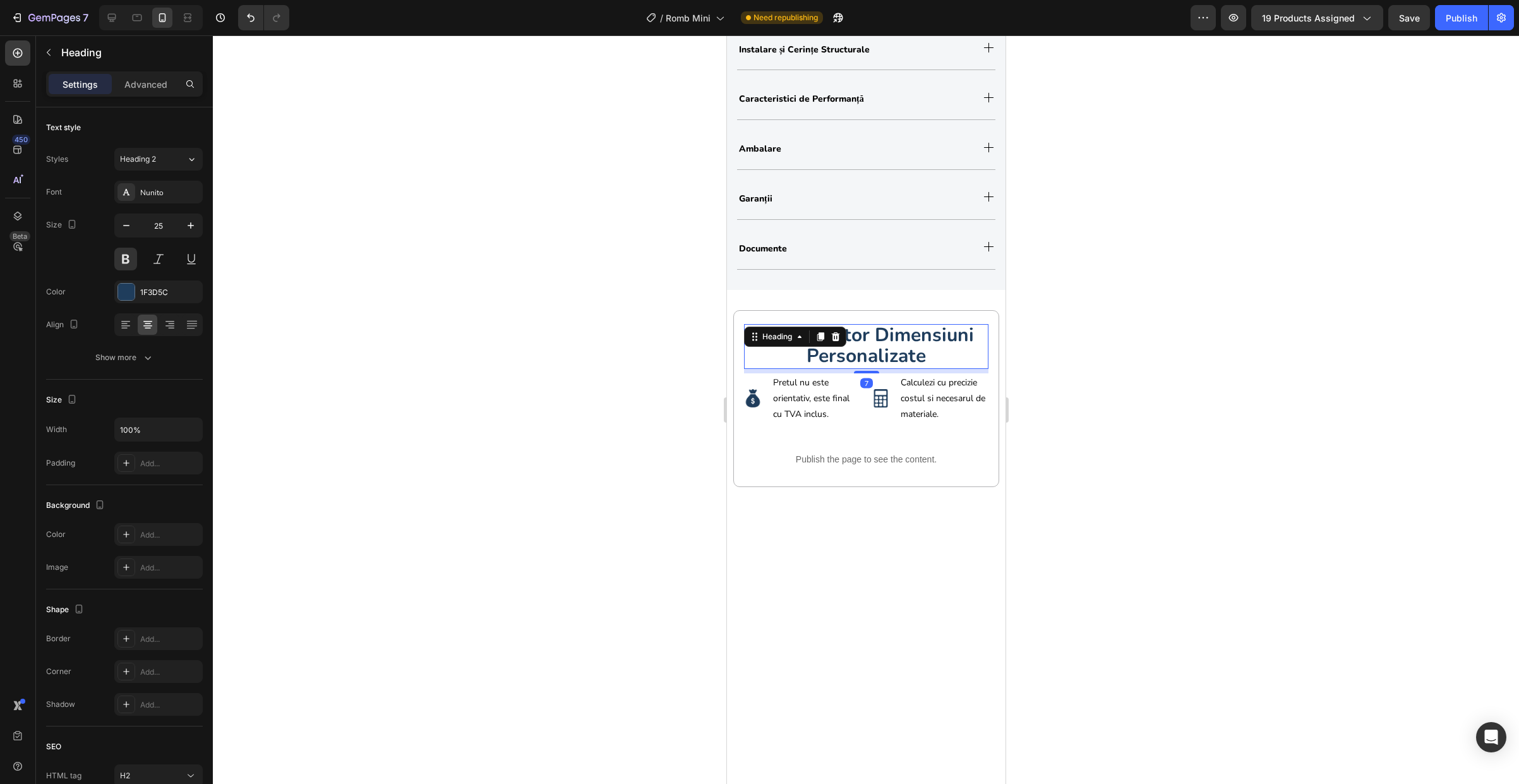
click at [860, 374] on div at bounding box center [866, 372] width 25 height 3
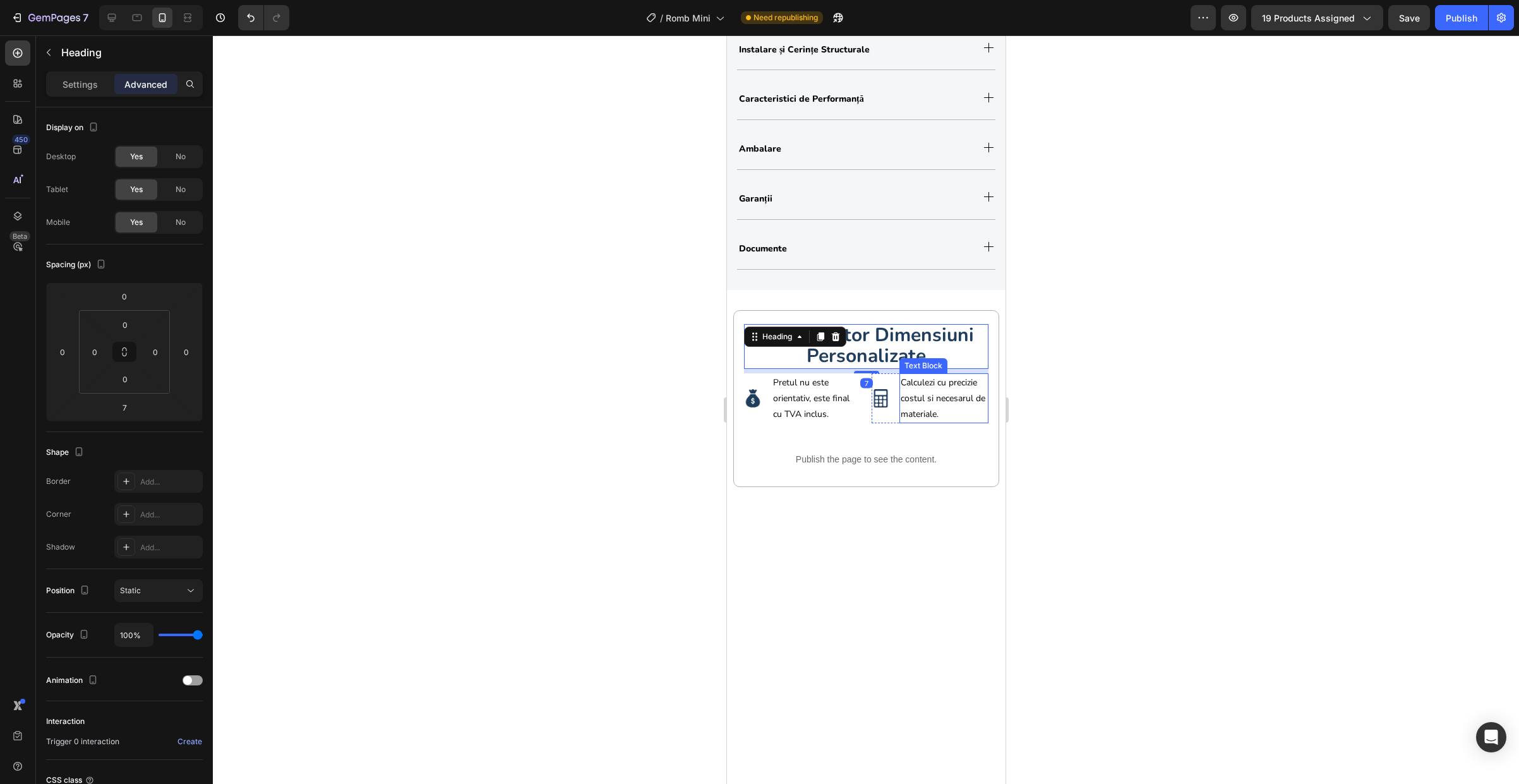
click at [1152, 422] on div at bounding box center [866, 410] width 1306 height 748
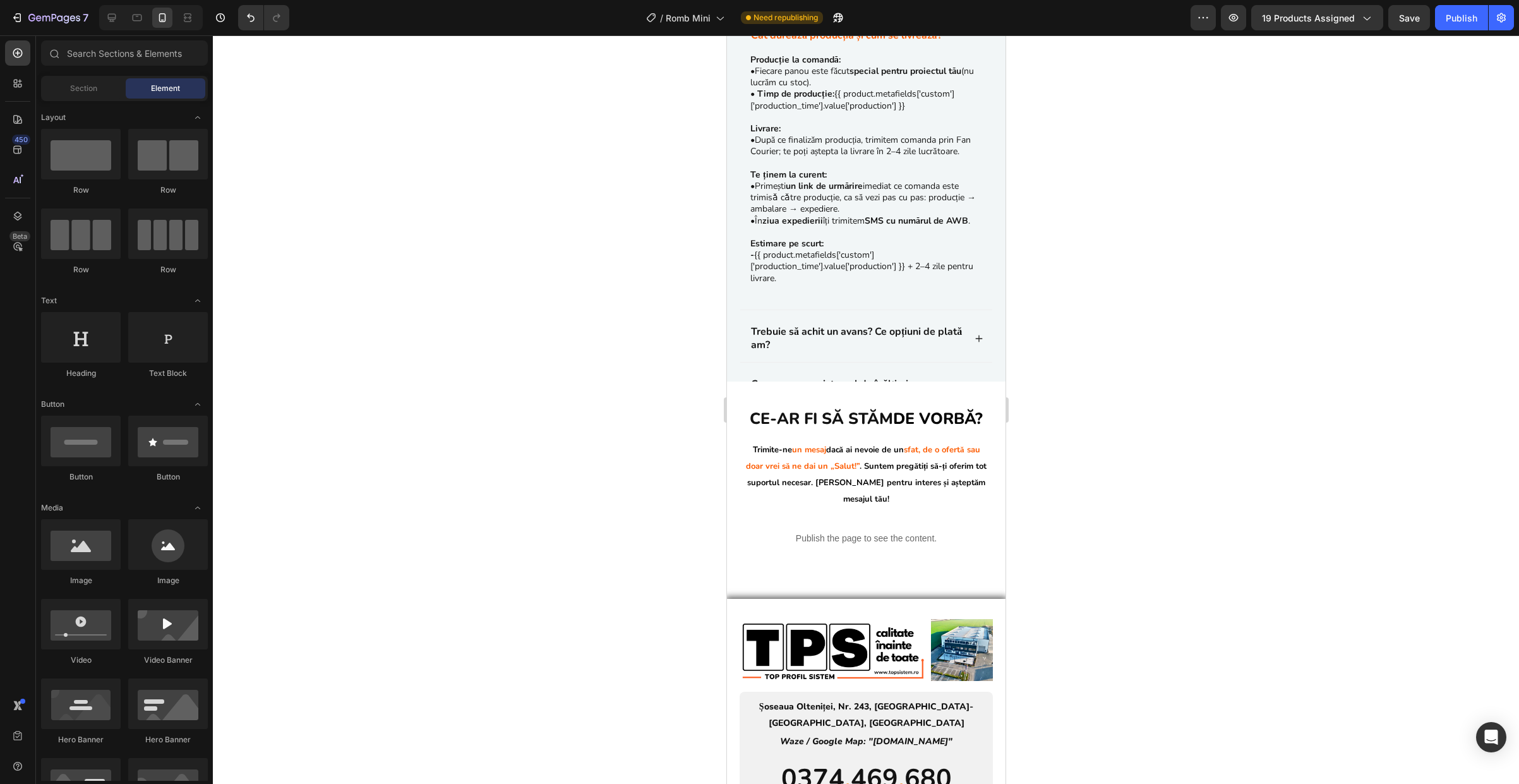
scroll to position [4018, 0]
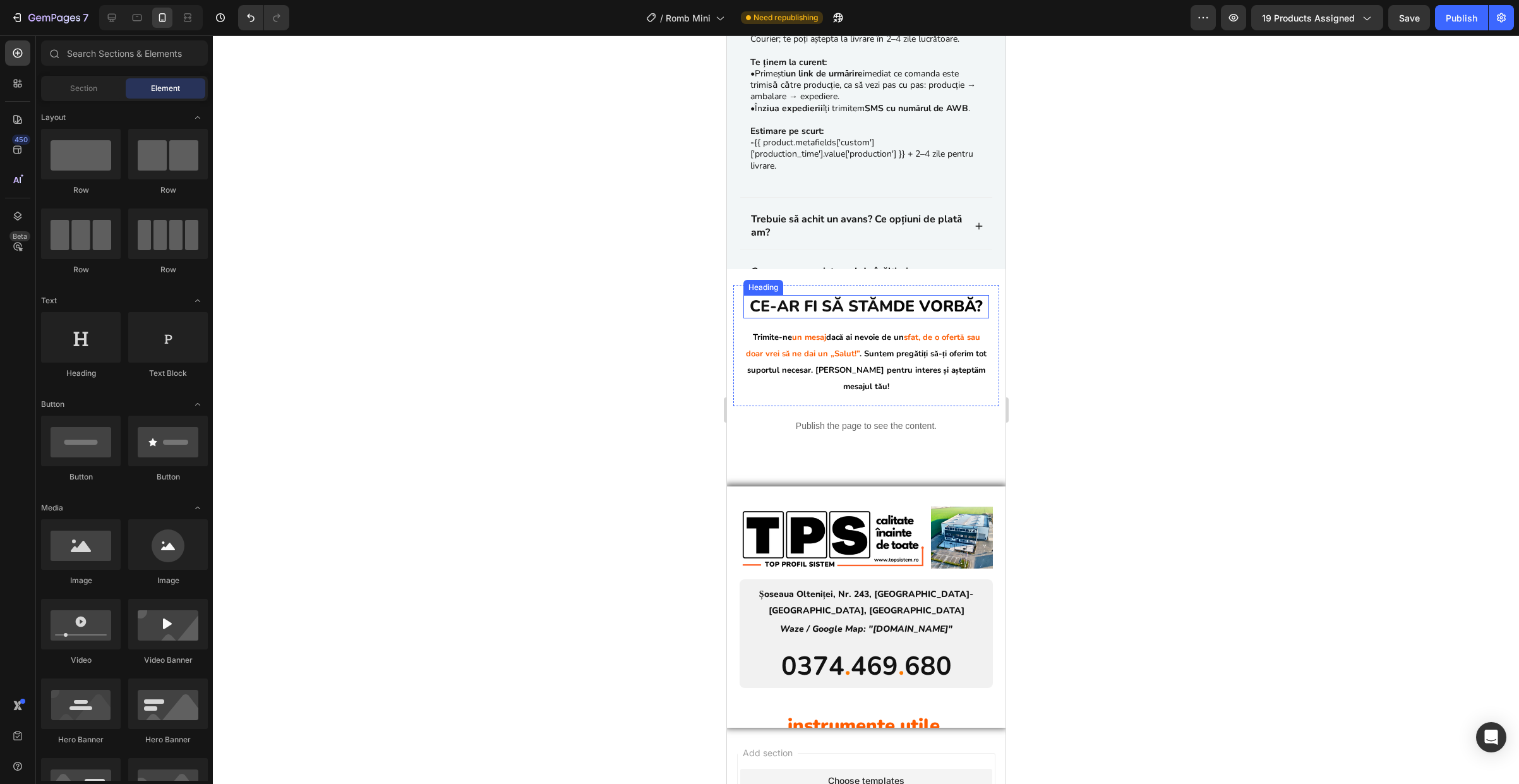
click at [865, 314] on h2 "Ce-ar fi să stăm de vorbă?" at bounding box center [866, 307] width 245 height 24
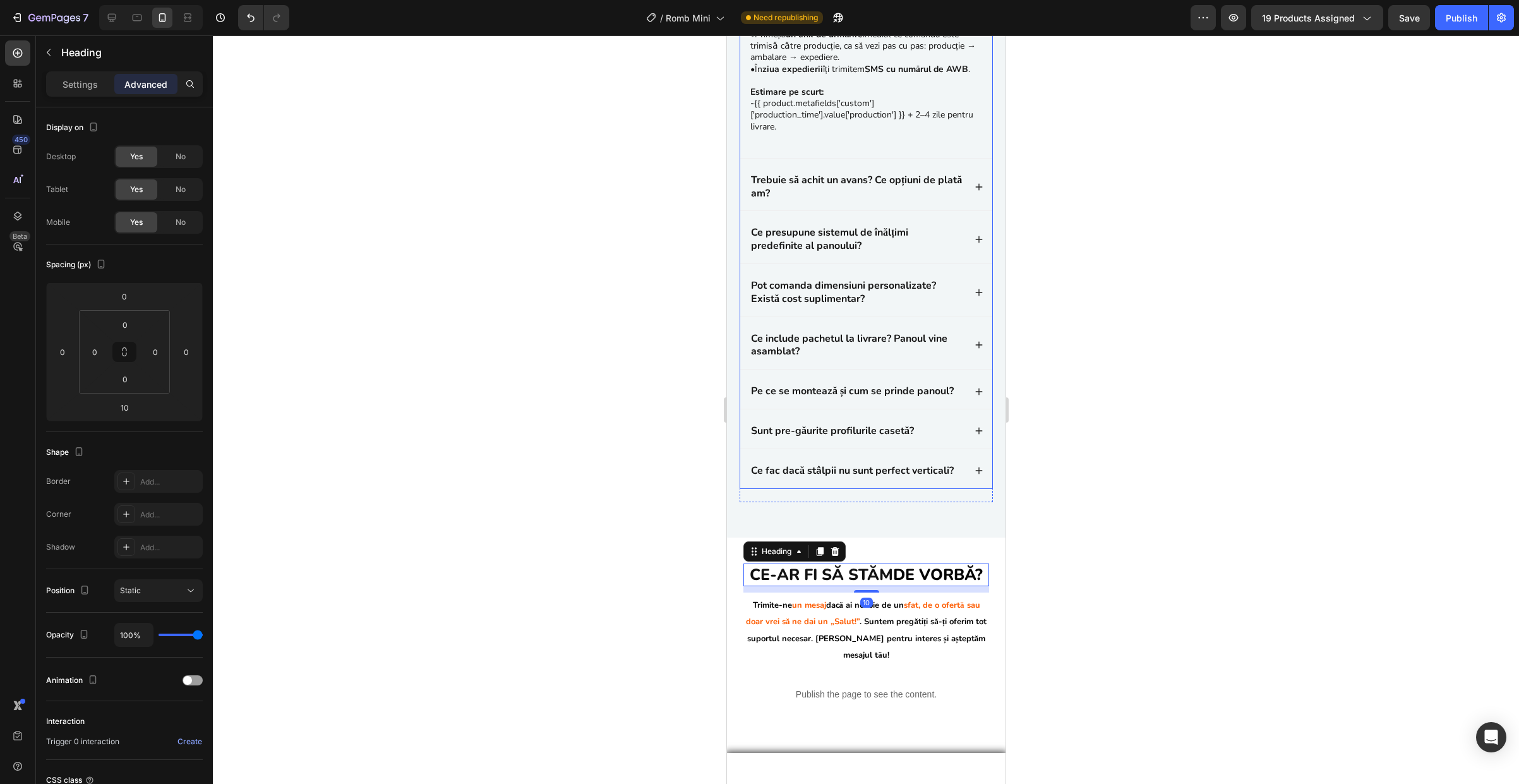
scroll to position [4071, 0]
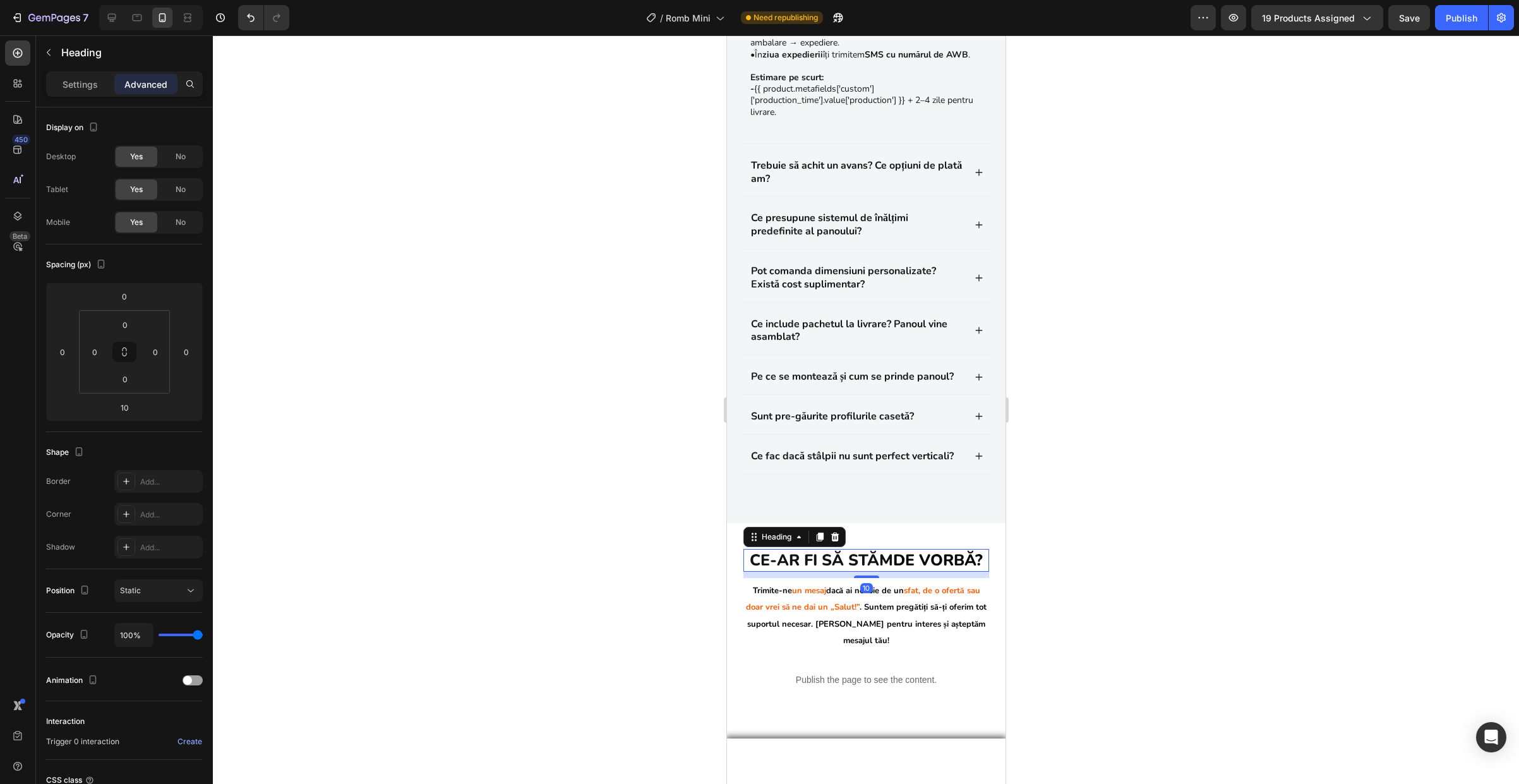
click at [819, 572] on h2 "Ce-ar fi să stăm de vorbă?" at bounding box center [866, 560] width 245 height 24
click at [819, 571] on p "Ce-ar fi să stăm de vorbă?" at bounding box center [865, 560] width 243 height 21
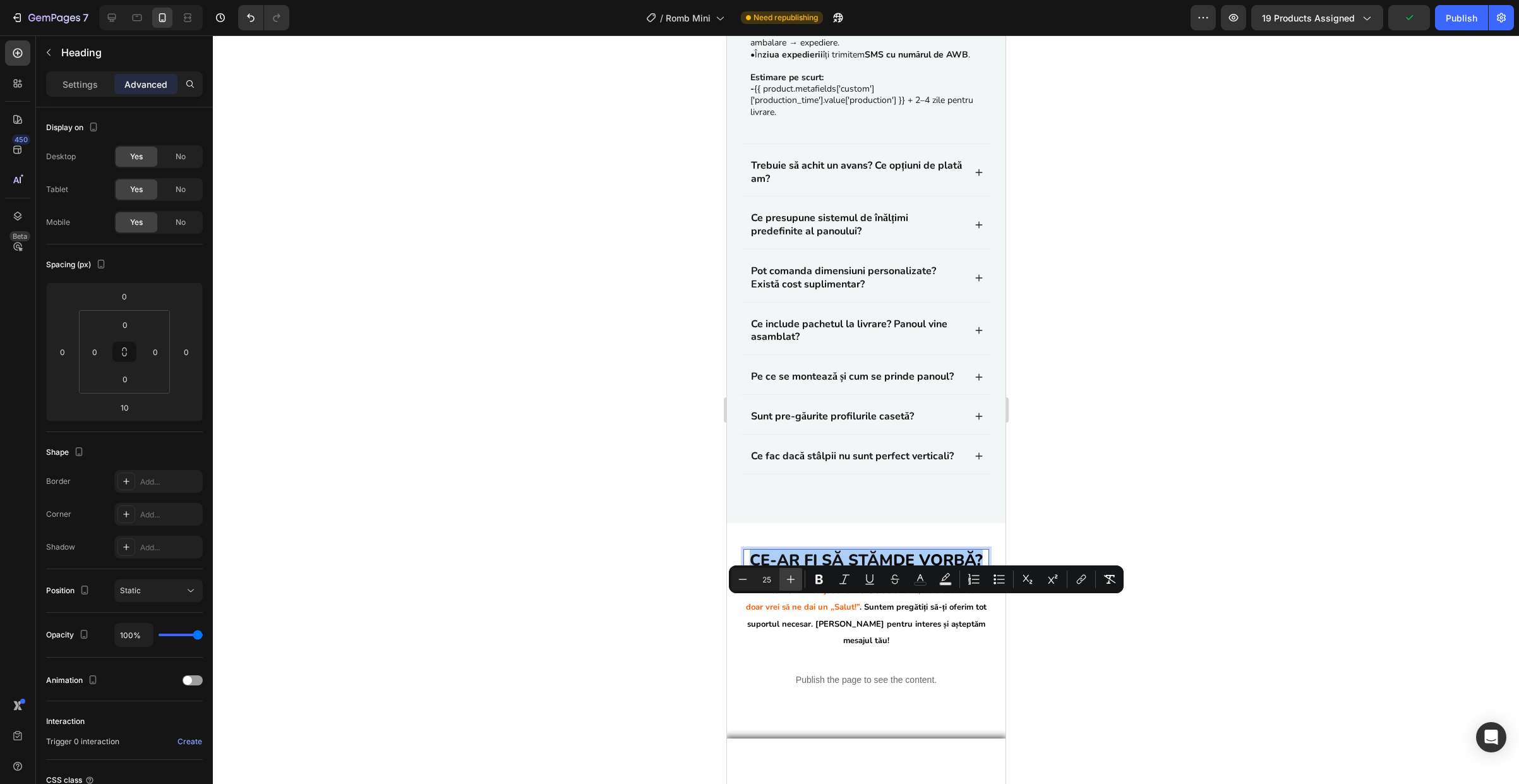
click at [795, 582] on icon "Editor contextual toolbar" at bounding box center [791, 579] width 13 height 13
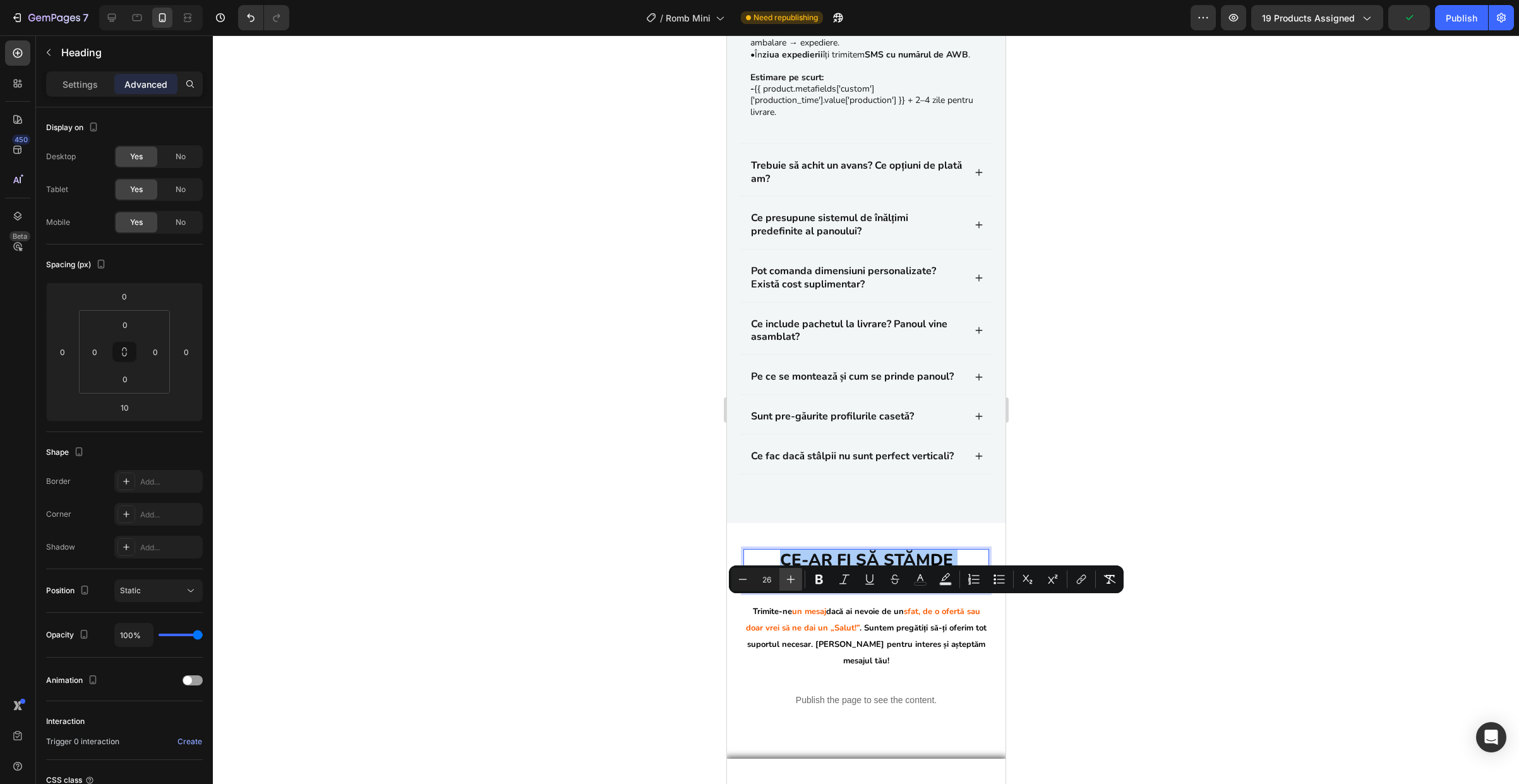
click at [795, 582] on icon "Editor contextual toolbar" at bounding box center [791, 579] width 13 height 13
type input "30"
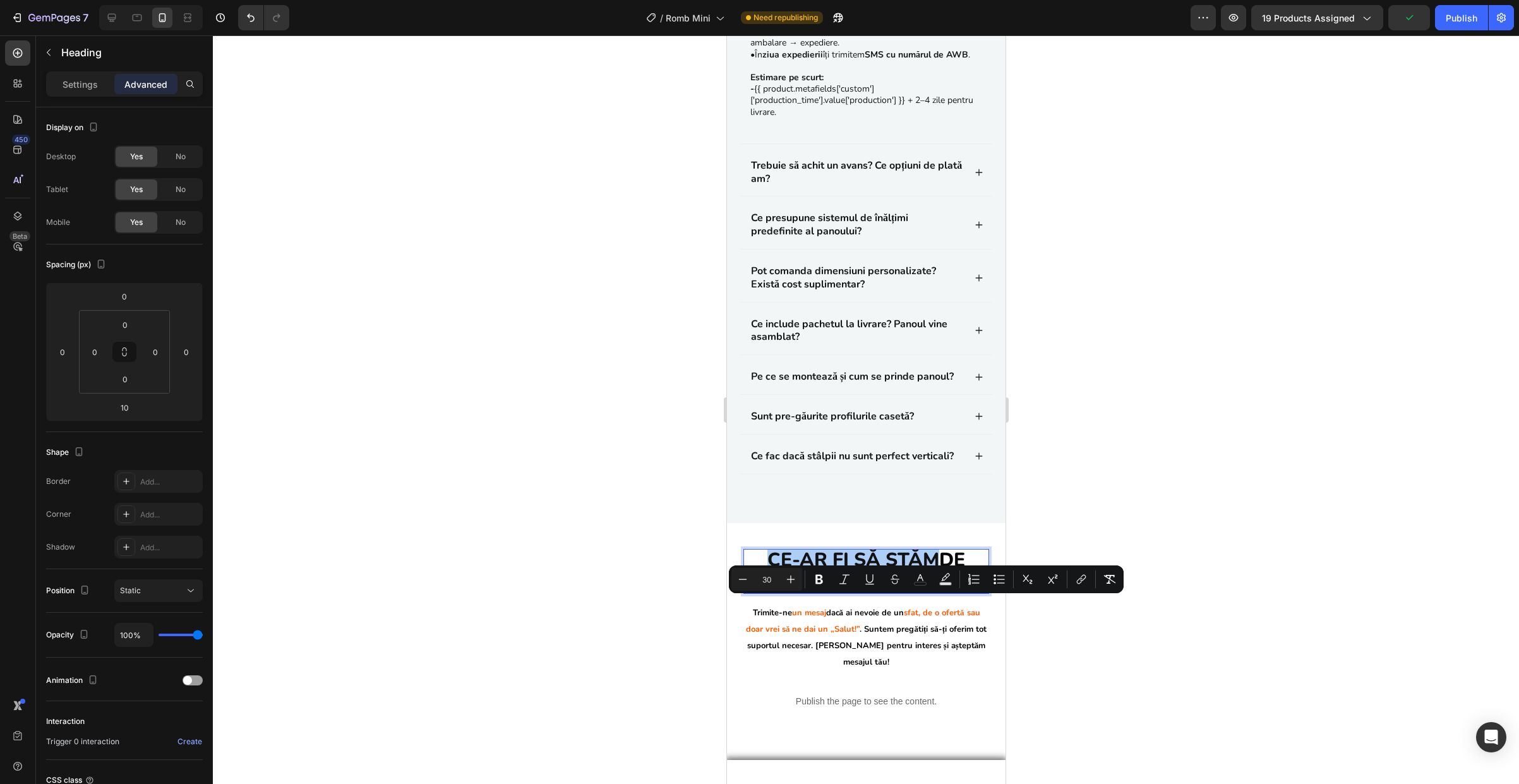
click at [1173, 499] on div at bounding box center [866, 410] width 1306 height 748
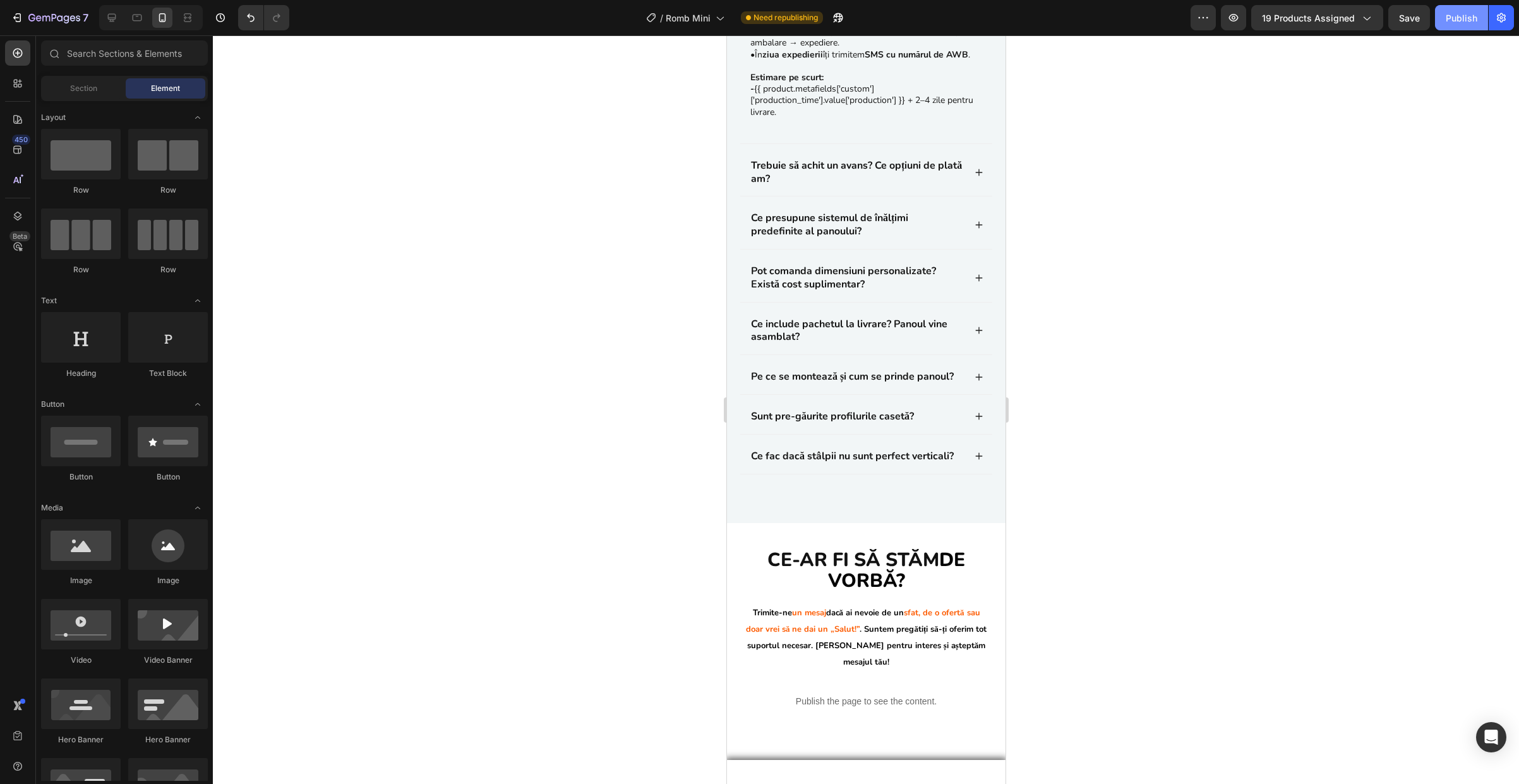
click at [1466, 10] on button "Publish" at bounding box center [1462, 17] width 53 height 25
